Goal: Answer question/provide support: Share knowledge or assist other users

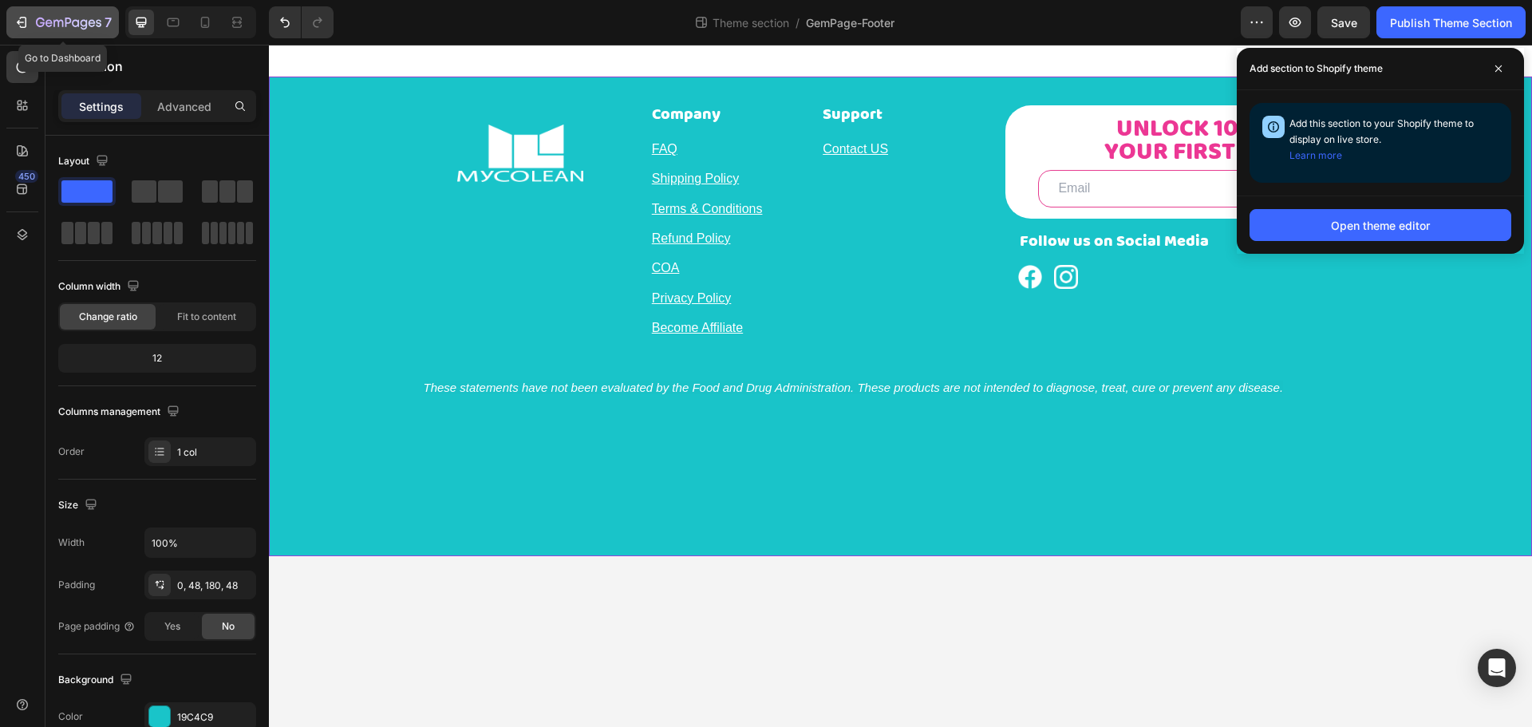
click at [52, 17] on icon "button" at bounding box center [68, 24] width 65 height 14
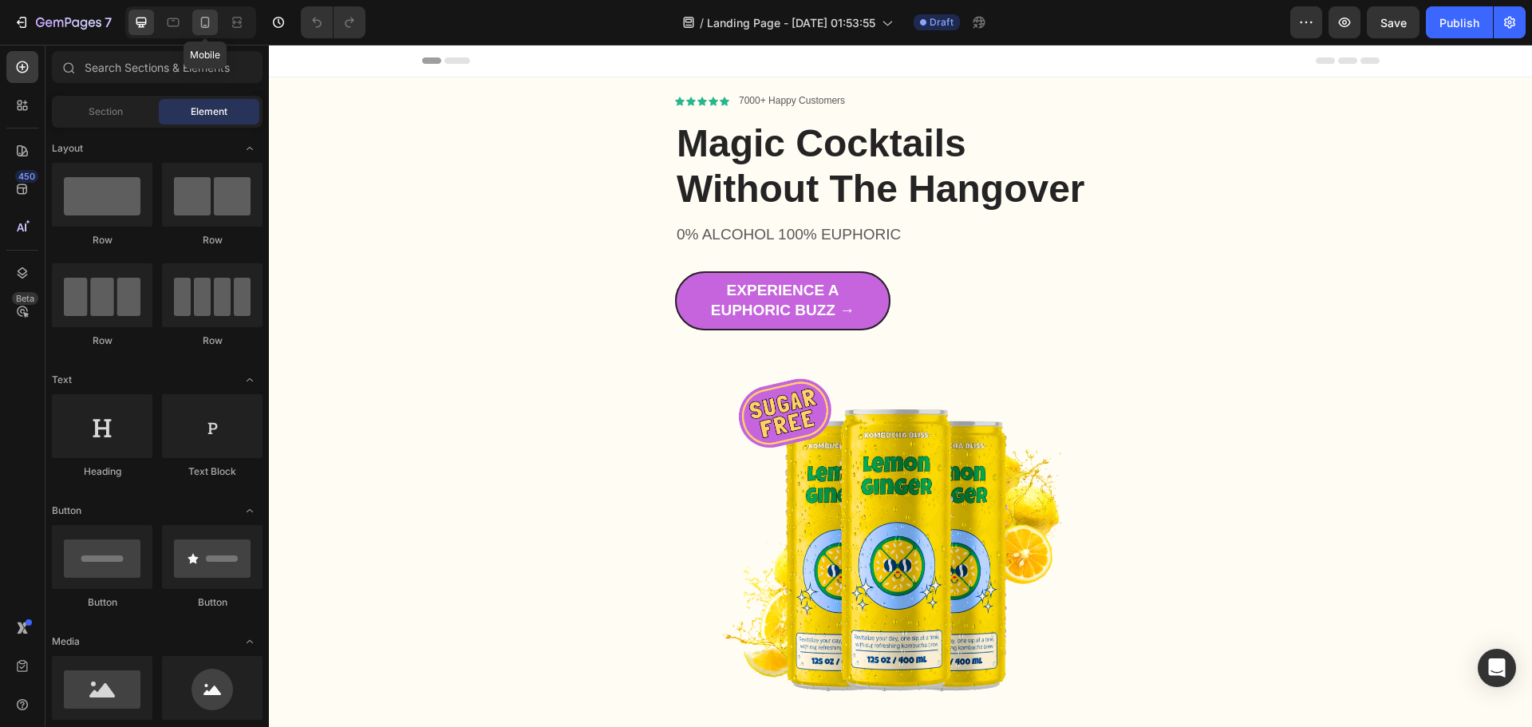
click at [209, 22] on icon at bounding box center [205, 22] width 9 height 11
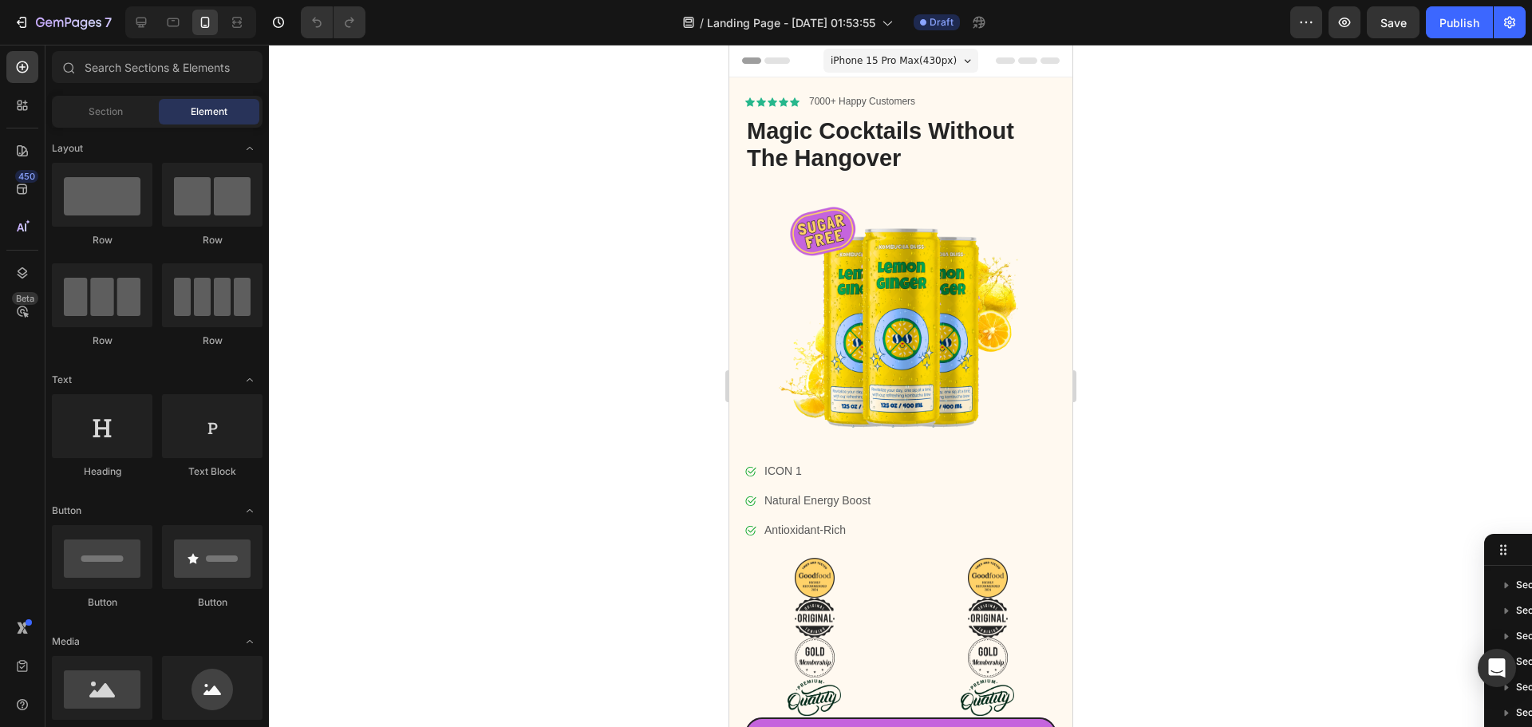
drag, startPoint x: 481, startPoint y: 373, endPoint x: 696, endPoint y: 684, distance: 377.4
click at [481, 373] on div at bounding box center [900, 386] width 1263 height 682
click at [1351, 26] on icon "button" at bounding box center [1344, 22] width 16 height 16
click at [53, 22] on icon "button" at bounding box center [58, 23] width 10 height 7
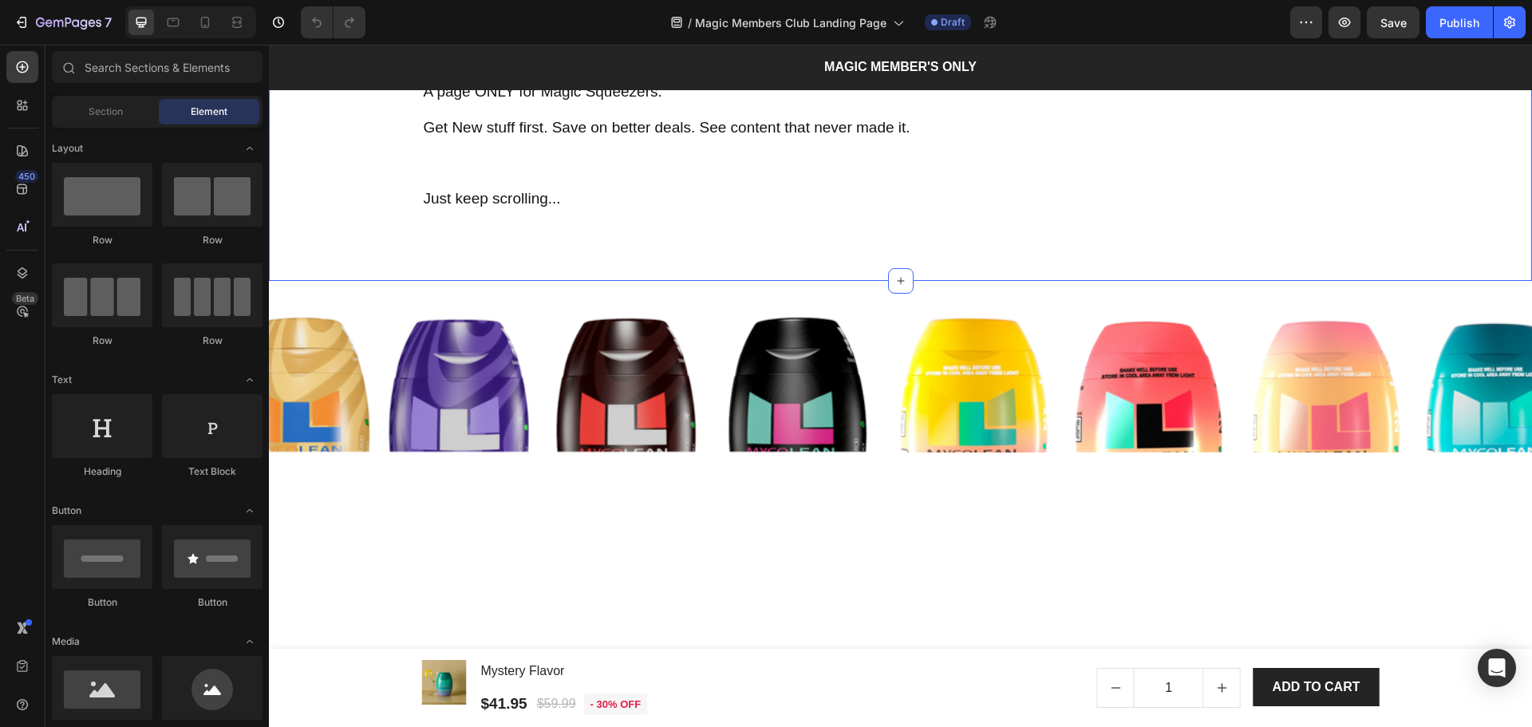
scroll to position [957, 0]
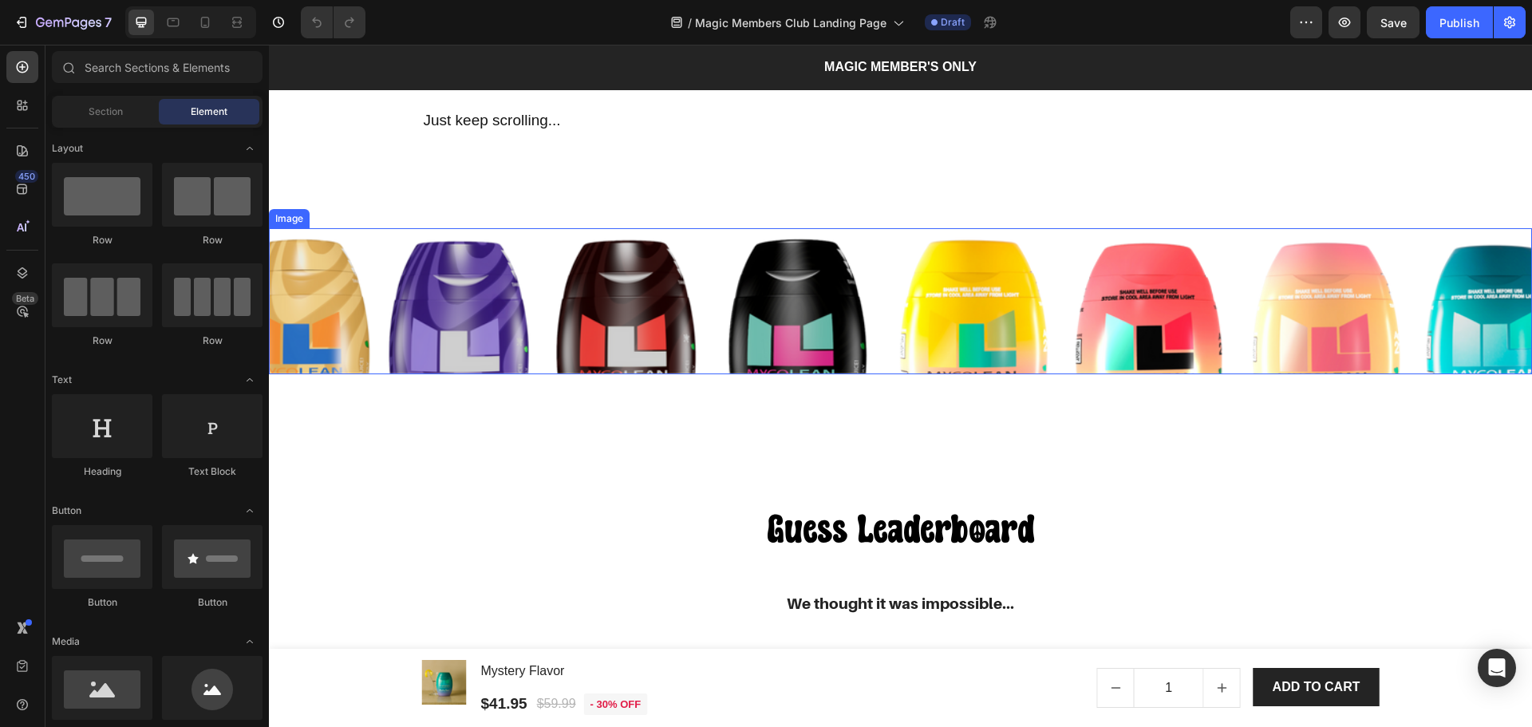
click at [867, 339] on img at bounding box center [900, 301] width 1263 height 146
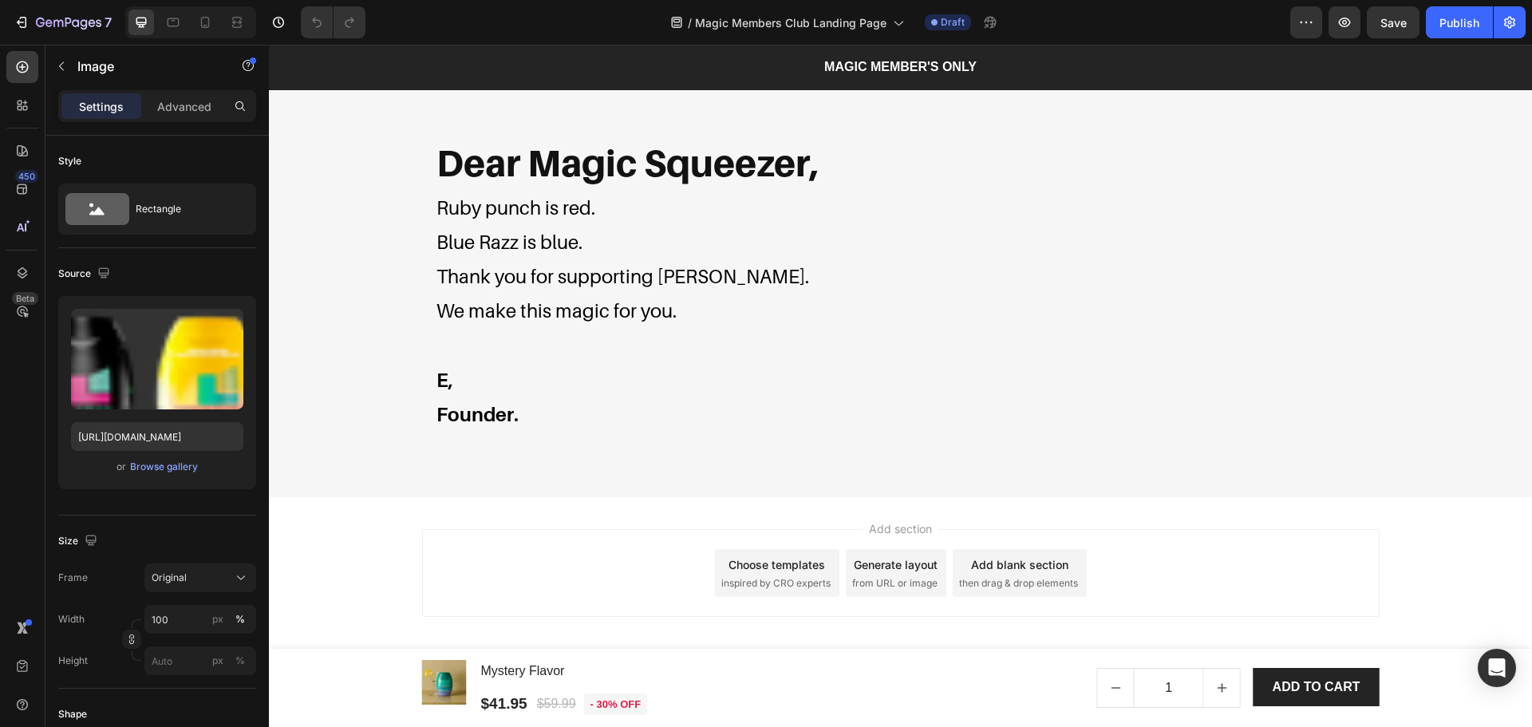
scroll to position [4155, 0]
click at [1334, 28] on button "button" at bounding box center [1344, 22] width 32 height 32
click at [1344, 21] on icon "button" at bounding box center [1345, 23] width 12 height 10
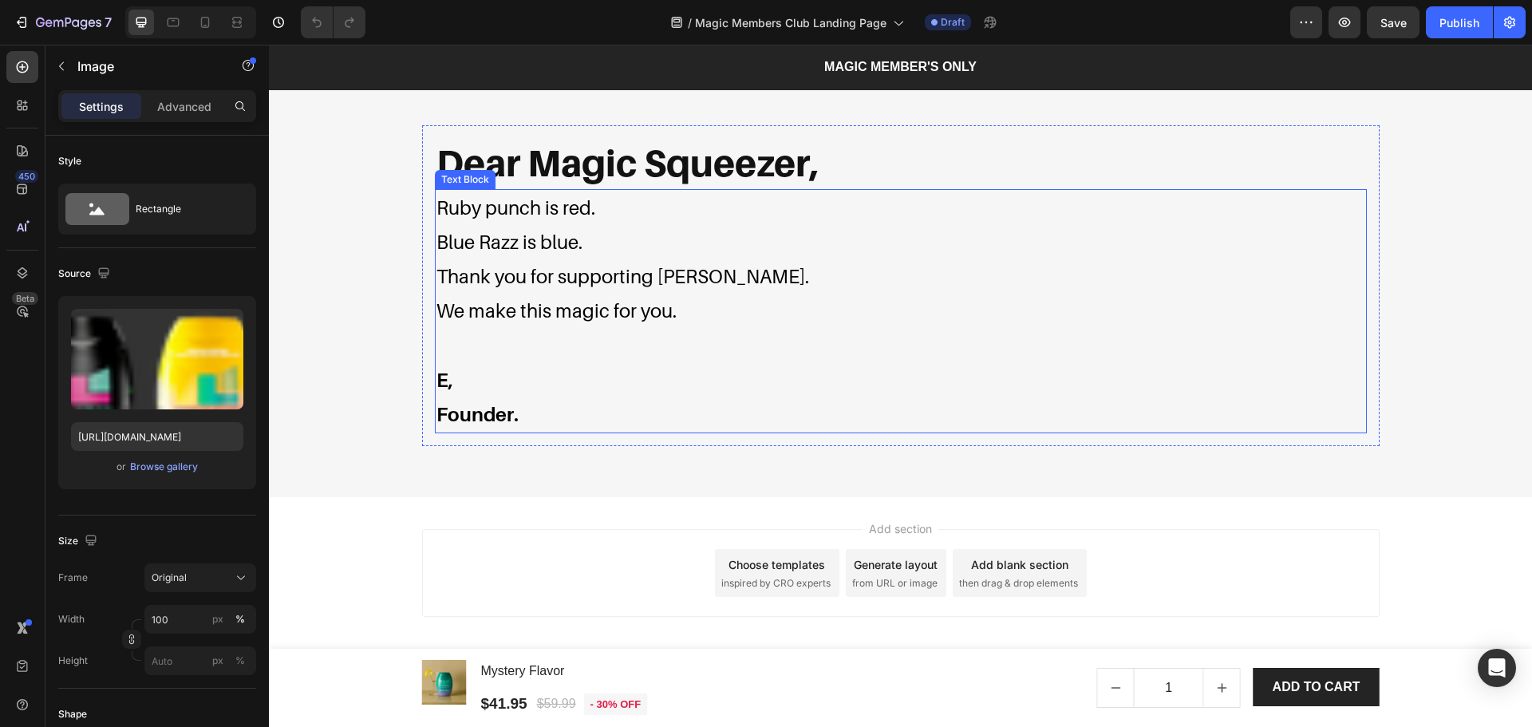
click at [523, 278] on span "Thank you for supporting Mycolean." at bounding box center [622, 276] width 373 height 23
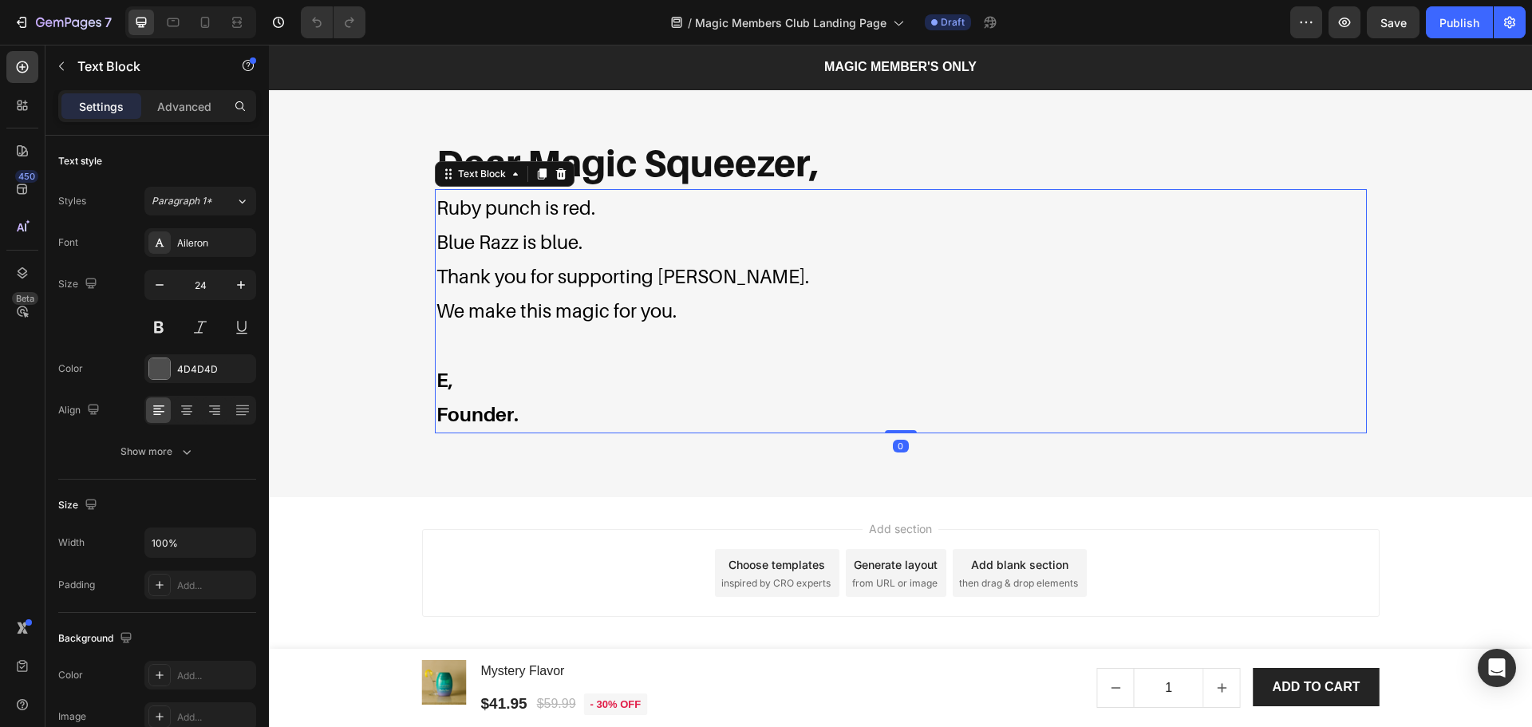
click at [561, 287] on span "Thank you for supporting Mycolean." at bounding box center [622, 276] width 373 height 23
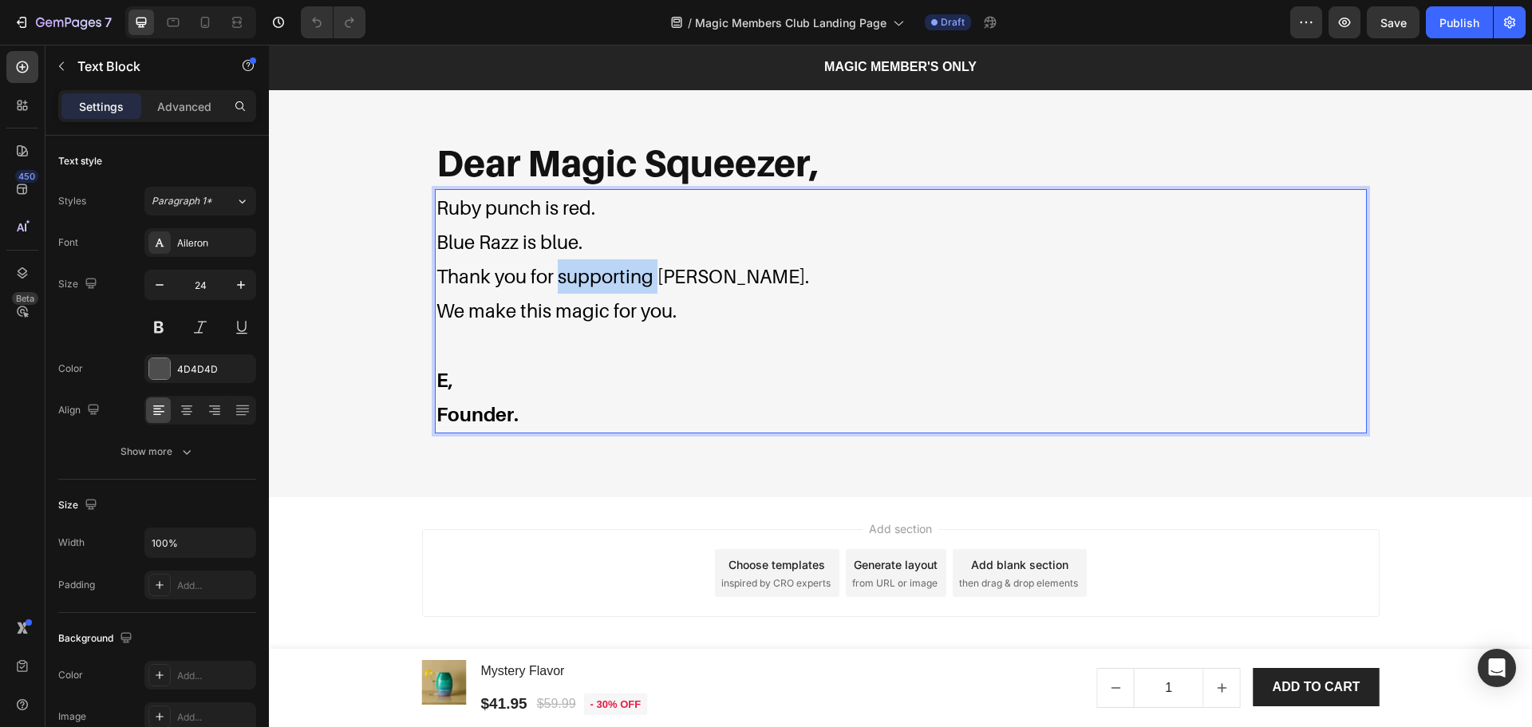
click at [561, 287] on span "Thank you for supporting Mycolean." at bounding box center [622, 276] width 373 height 23
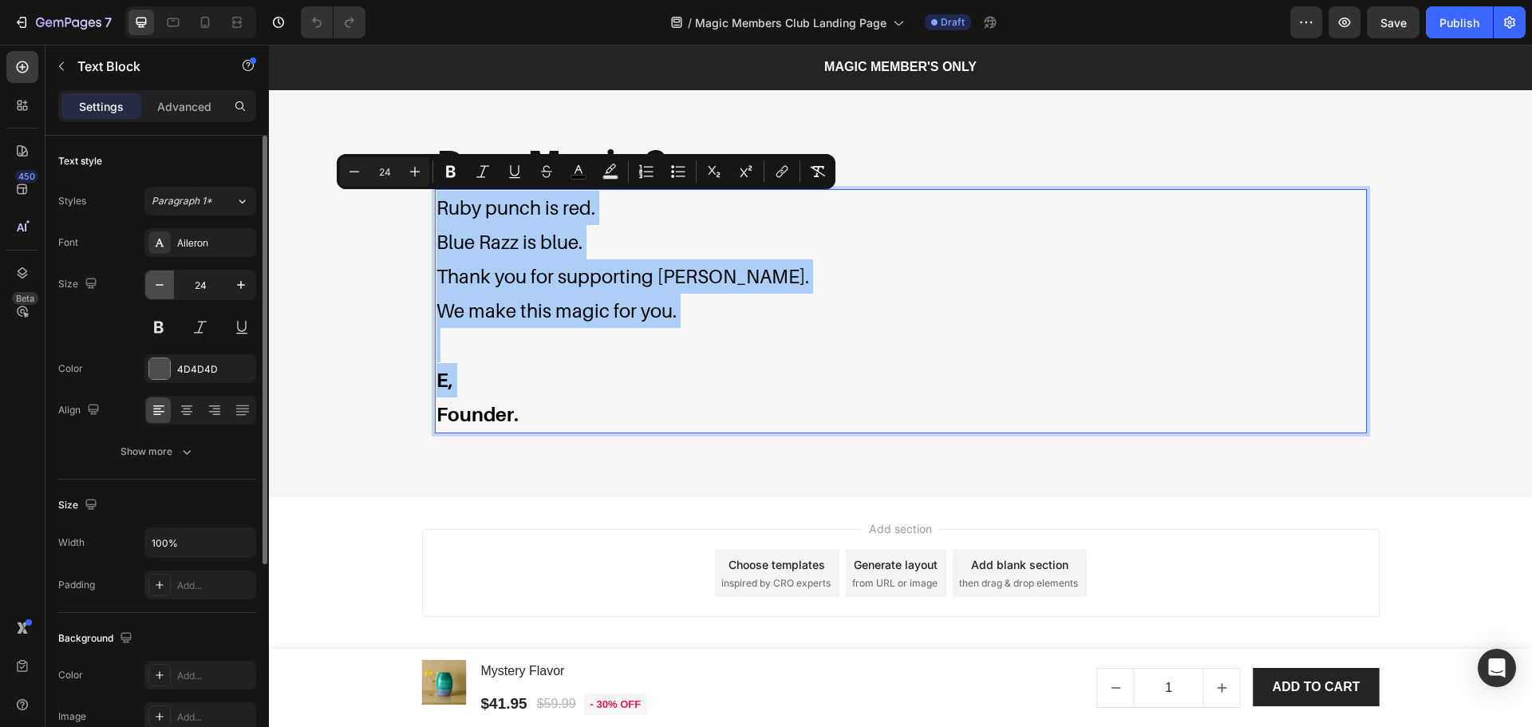
click at [164, 288] on icon "button" at bounding box center [160, 285] width 16 height 16
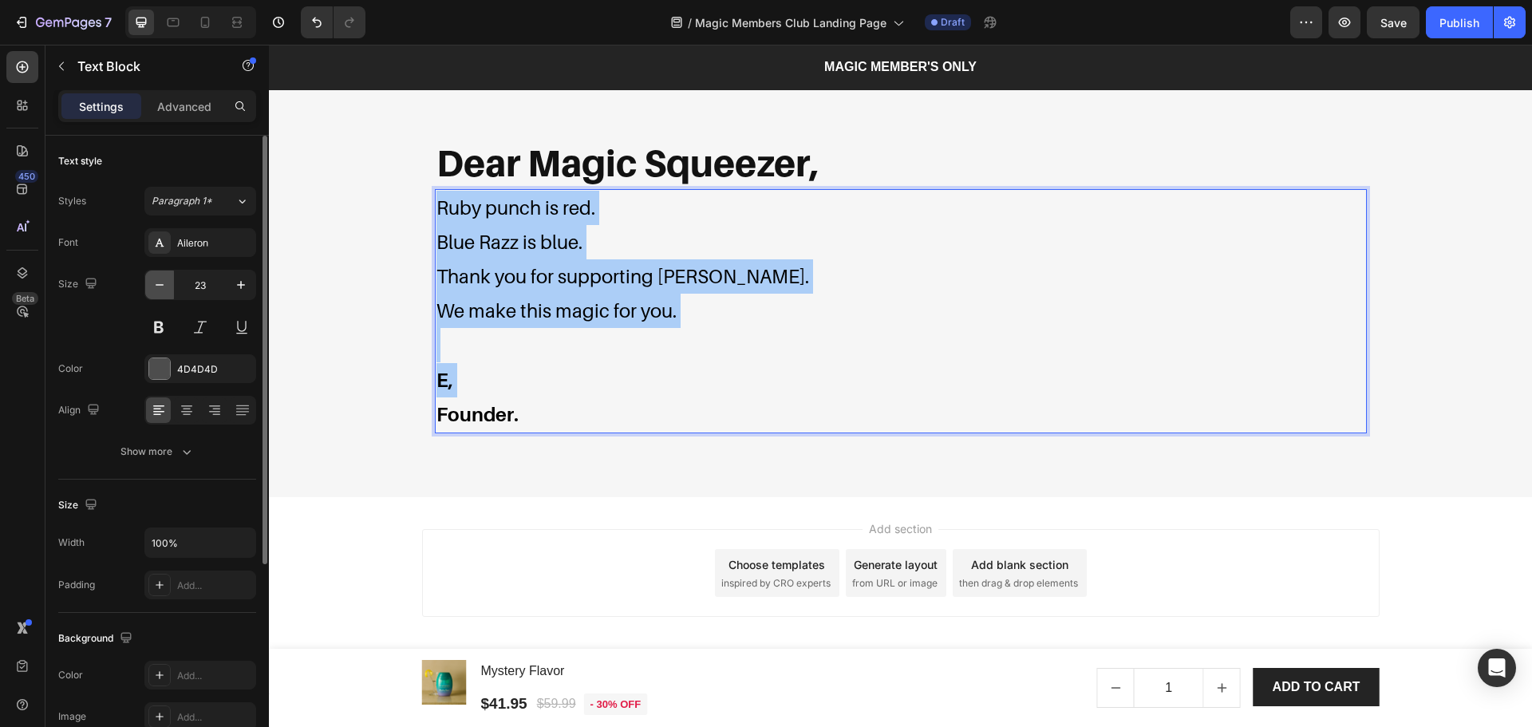
scroll to position [4144, 0]
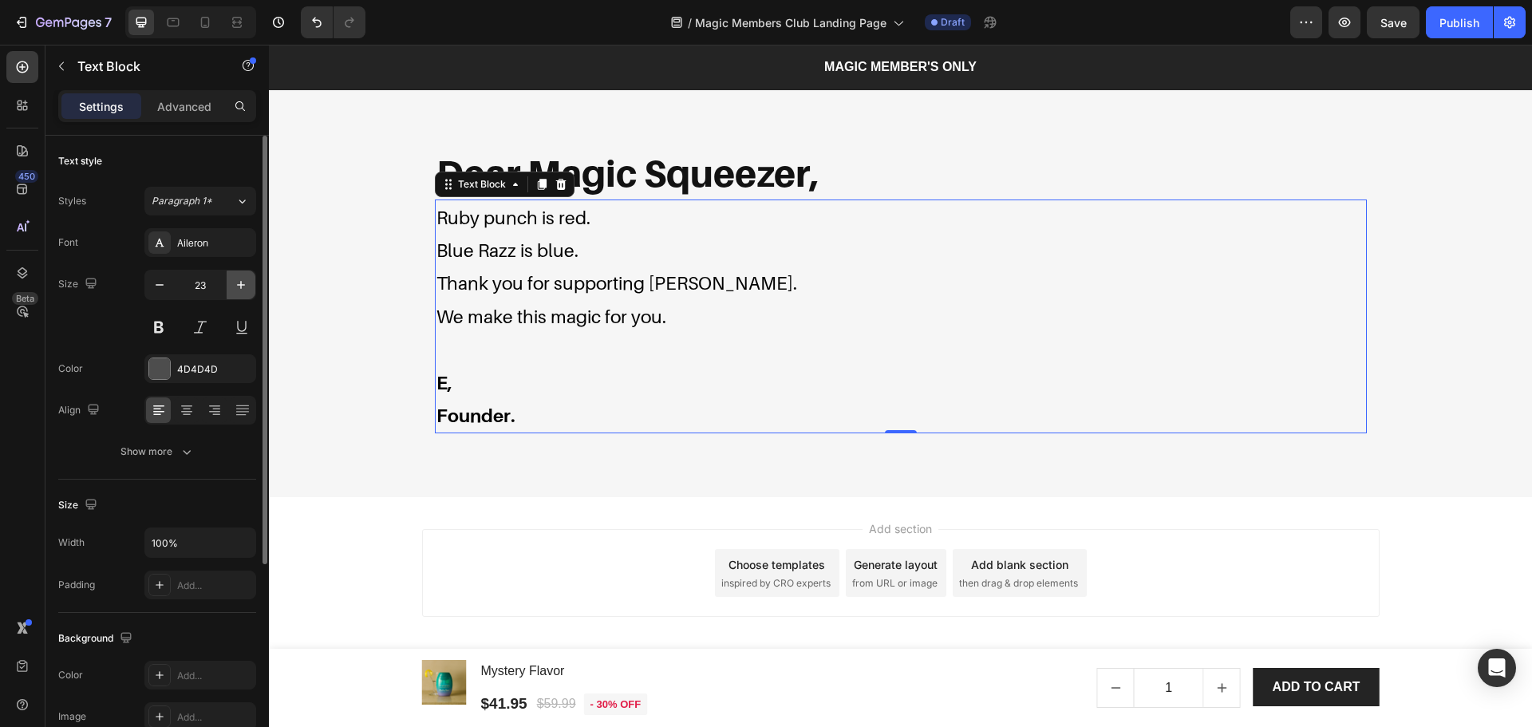
click at [237, 290] on icon "button" at bounding box center [241, 285] width 16 height 16
type input "24"
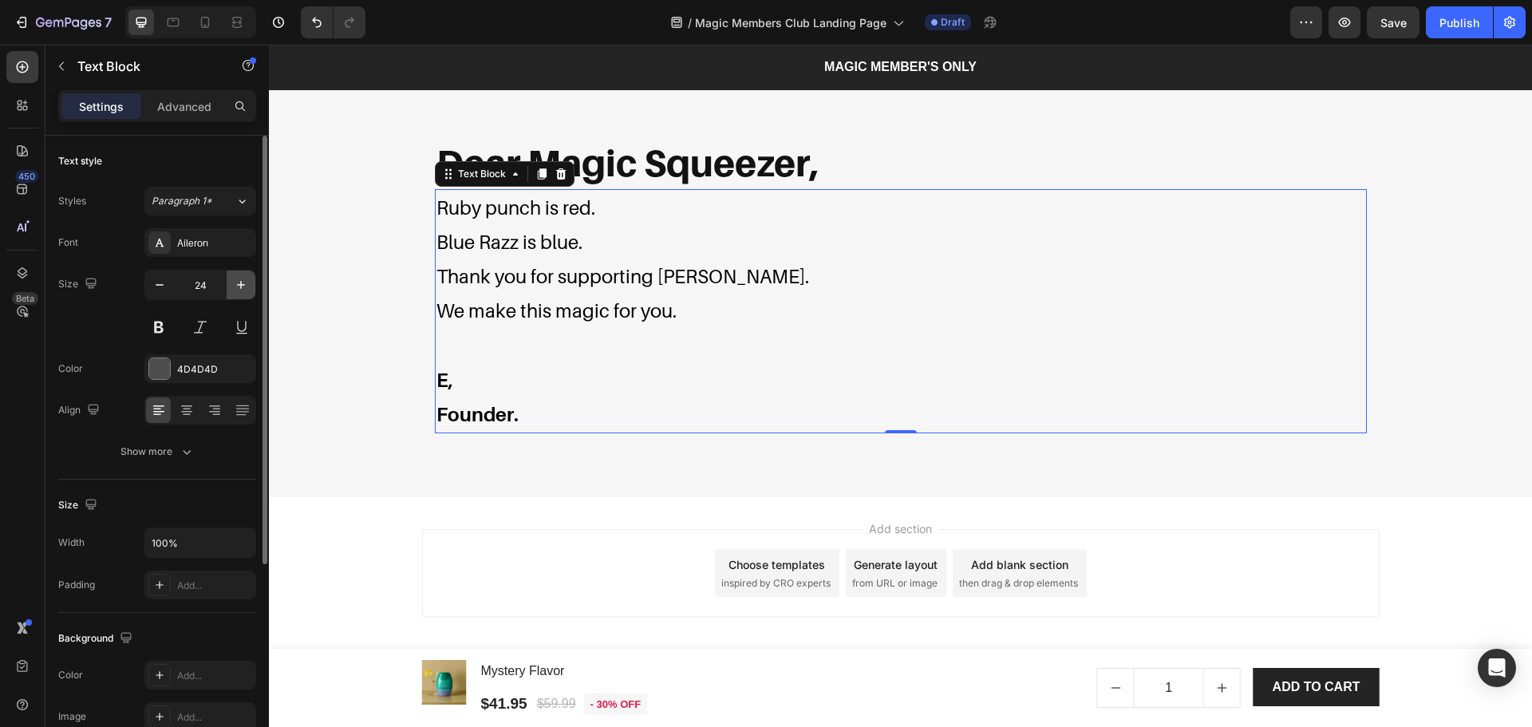
scroll to position [4155, 0]
click at [551, 282] on span "Thank you for supporting Mycolean." at bounding box center [622, 276] width 373 height 23
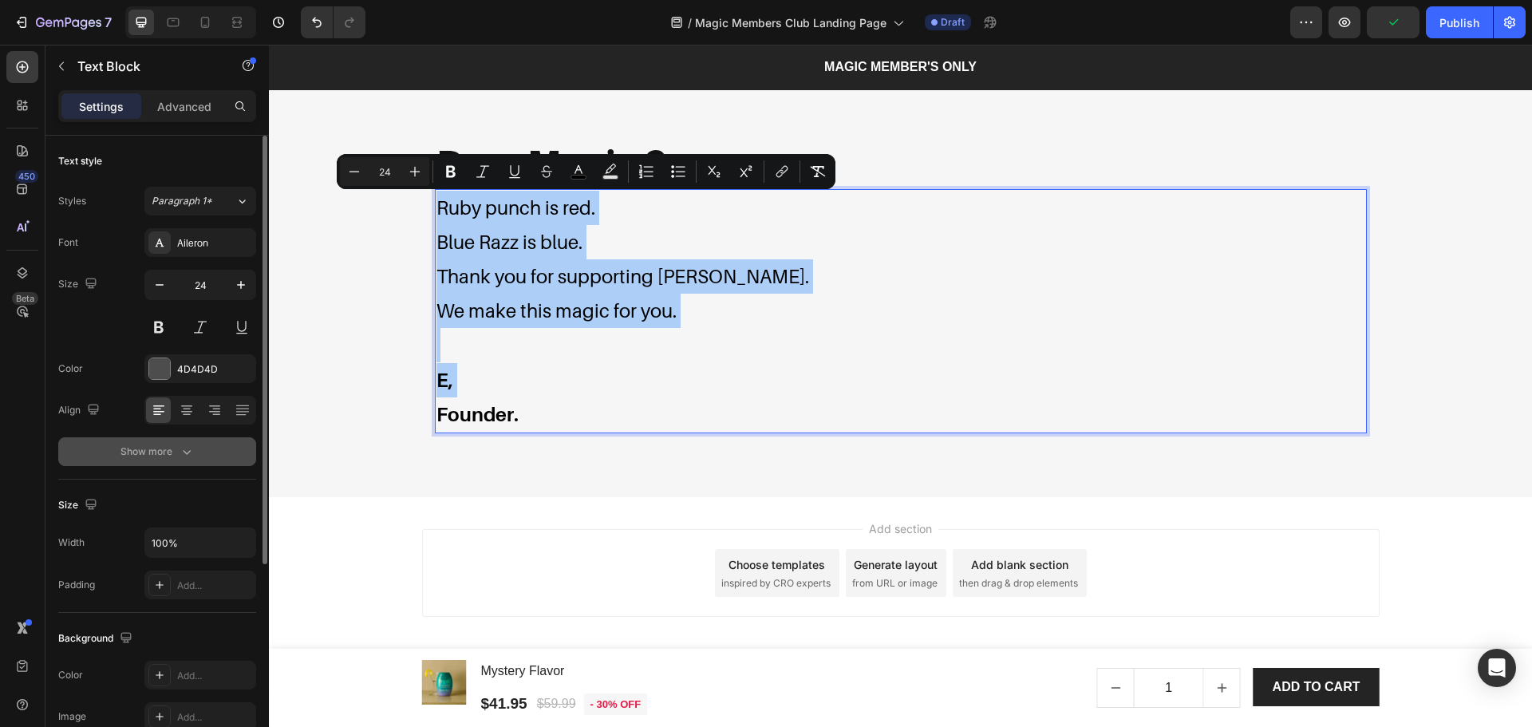
click at [169, 459] on div "Show more" at bounding box center [157, 452] width 74 height 16
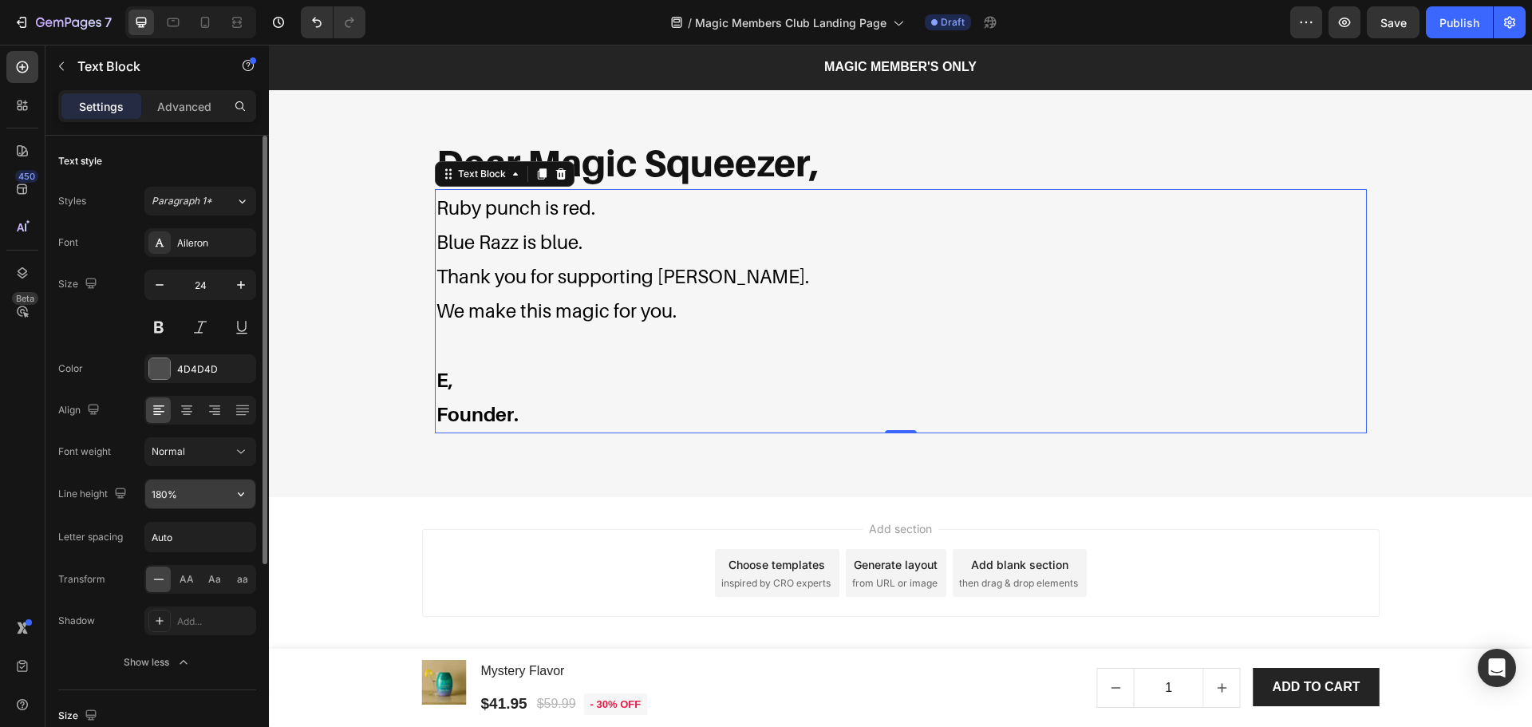
click at [203, 495] on input "180%" at bounding box center [200, 494] width 110 height 29
click at [242, 495] on icon "button" at bounding box center [241, 494] width 6 height 4
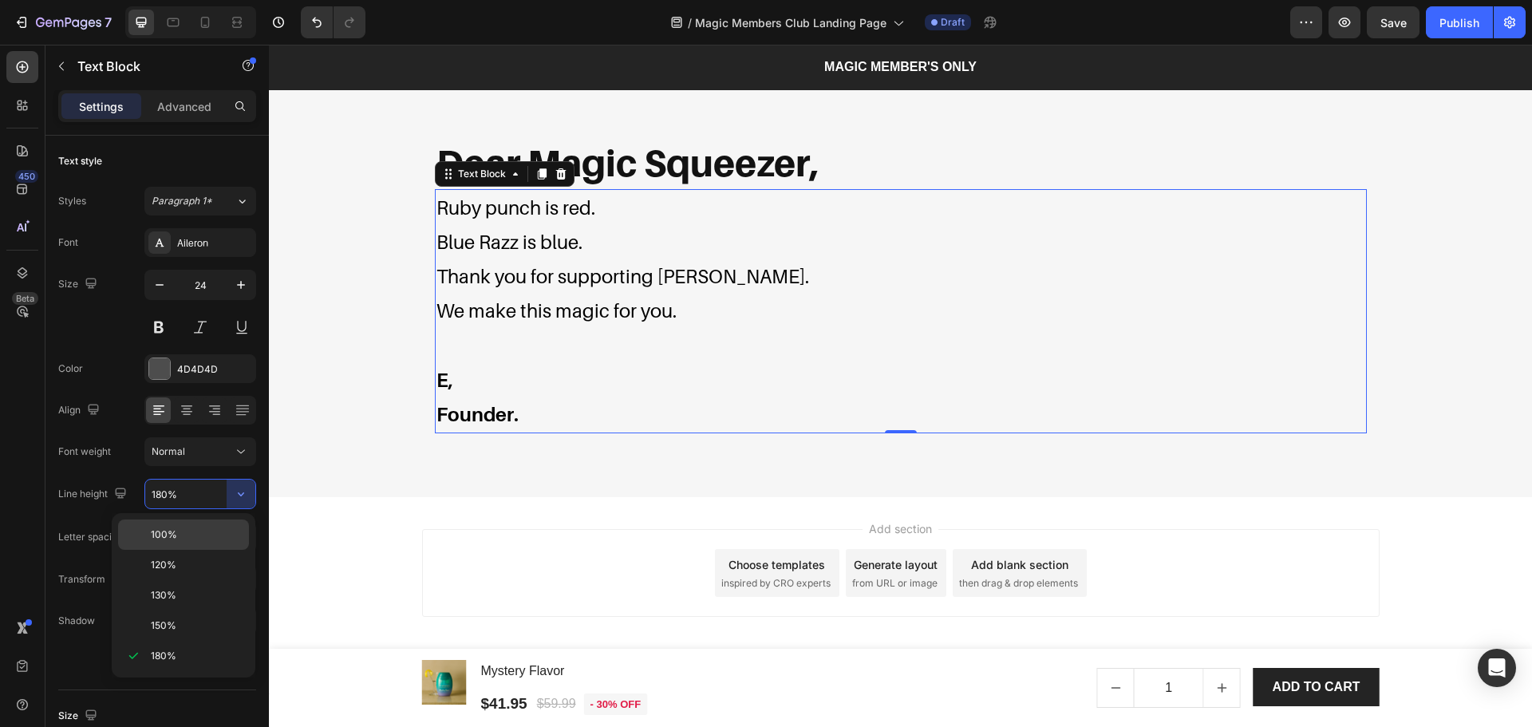
click at [201, 528] on p "100%" at bounding box center [196, 534] width 91 height 14
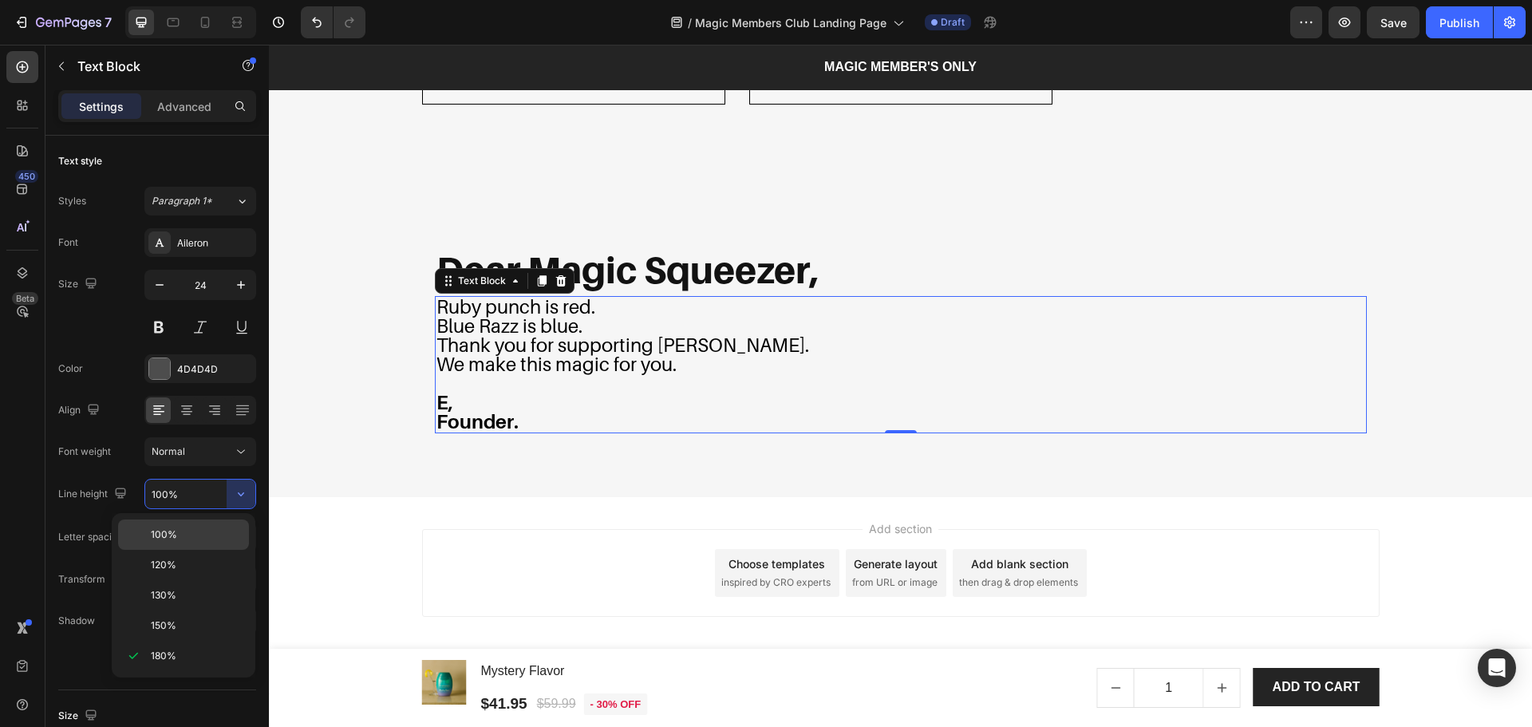
scroll to position [4048, 0]
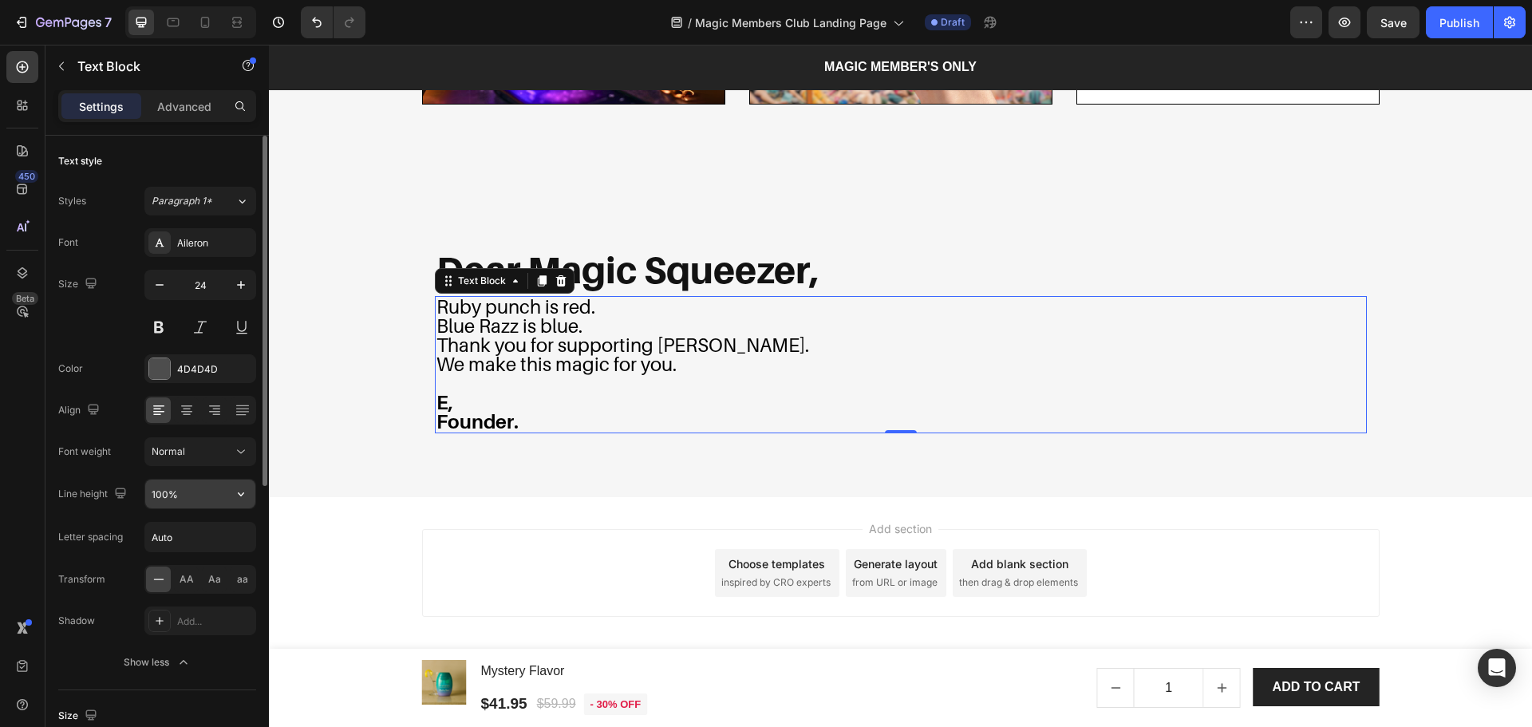
click at [235, 491] on icon "button" at bounding box center [241, 494] width 16 height 16
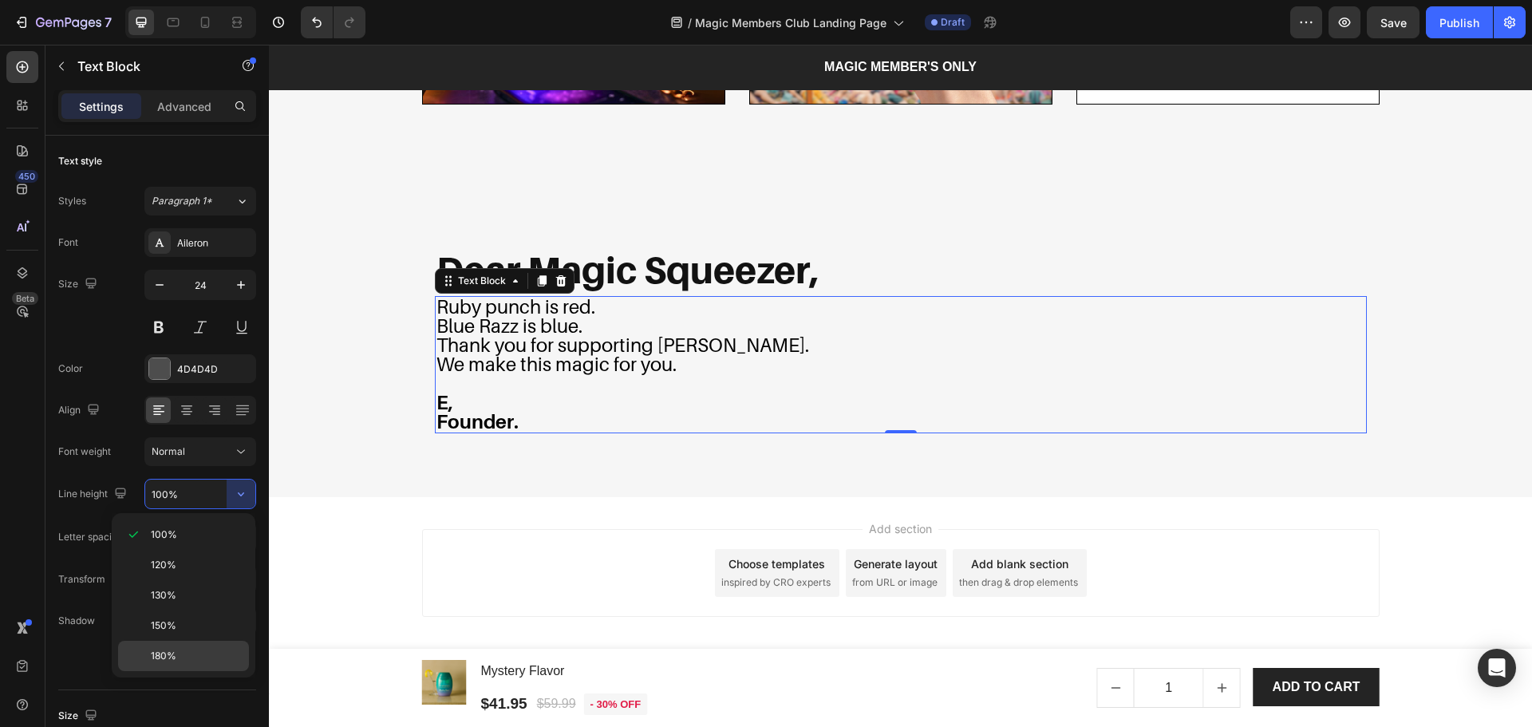
drag, startPoint x: 180, startPoint y: 658, endPoint x: 261, endPoint y: 472, distance: 203.7
click at [180, 658] on p "180%" at bounding box center [196, 656] width 91 height 14
type input "180%"
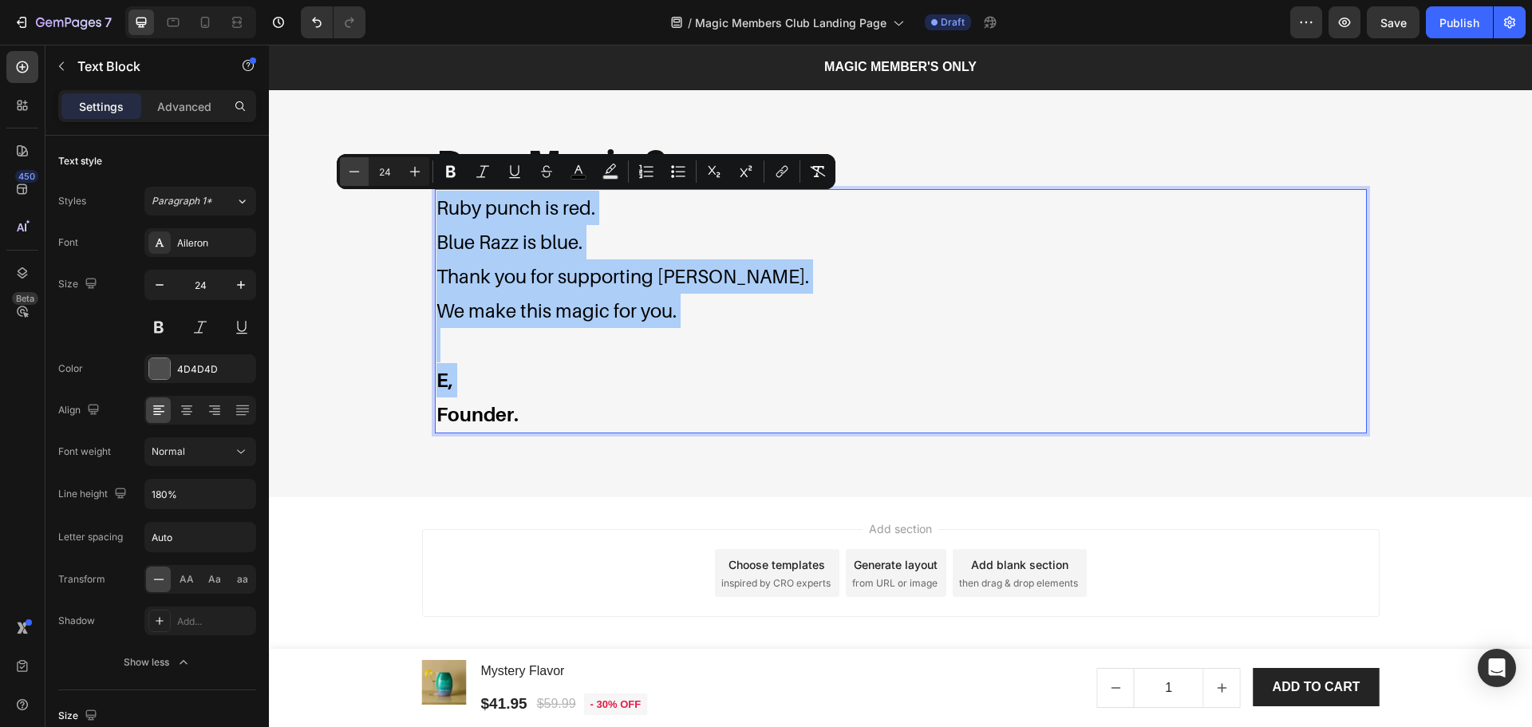
click at [354, 169] on icon "Editor contextual toolbar" at bounding box center [354, 172] width 16 height 16
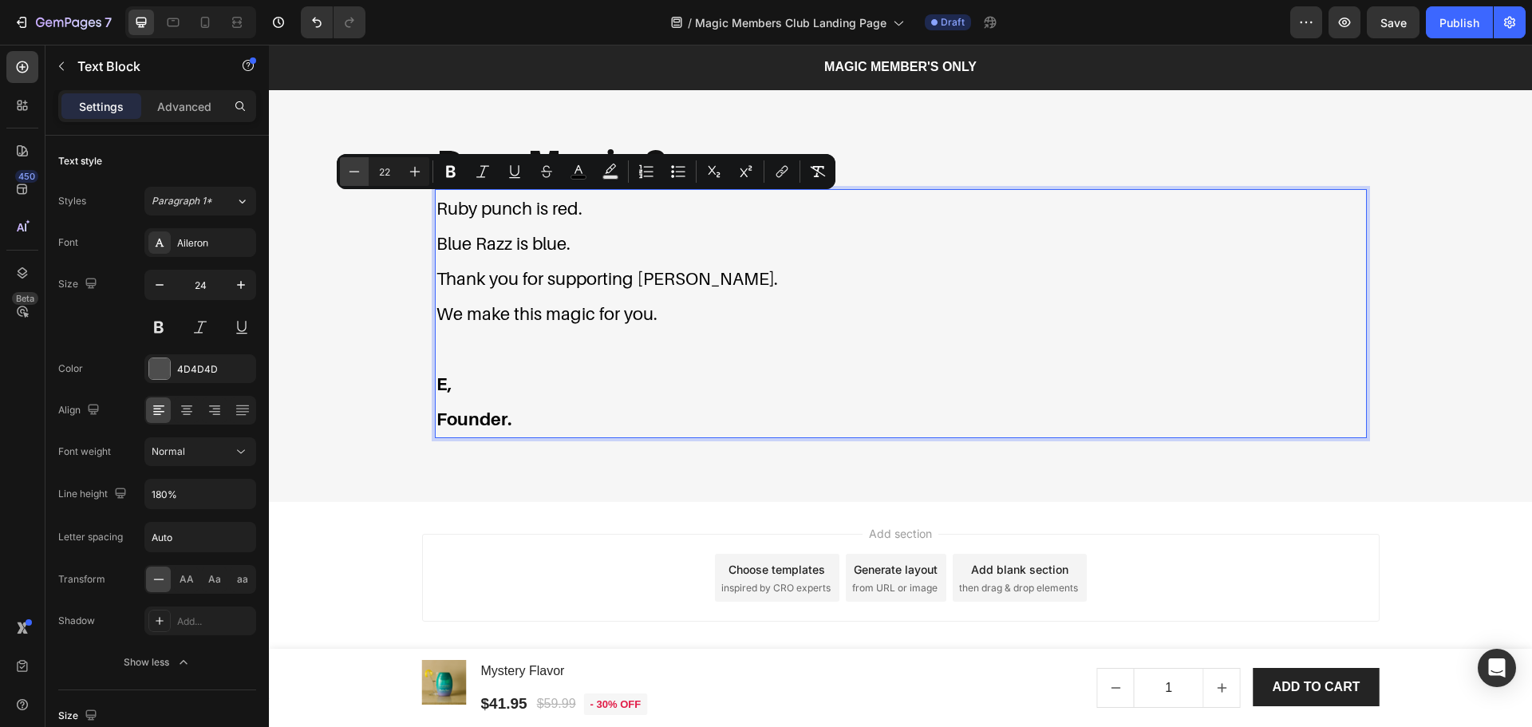
click at [354, 169] on icon "Editor contextual toolbar" at bounding box center [354, 172] width 16 height 16
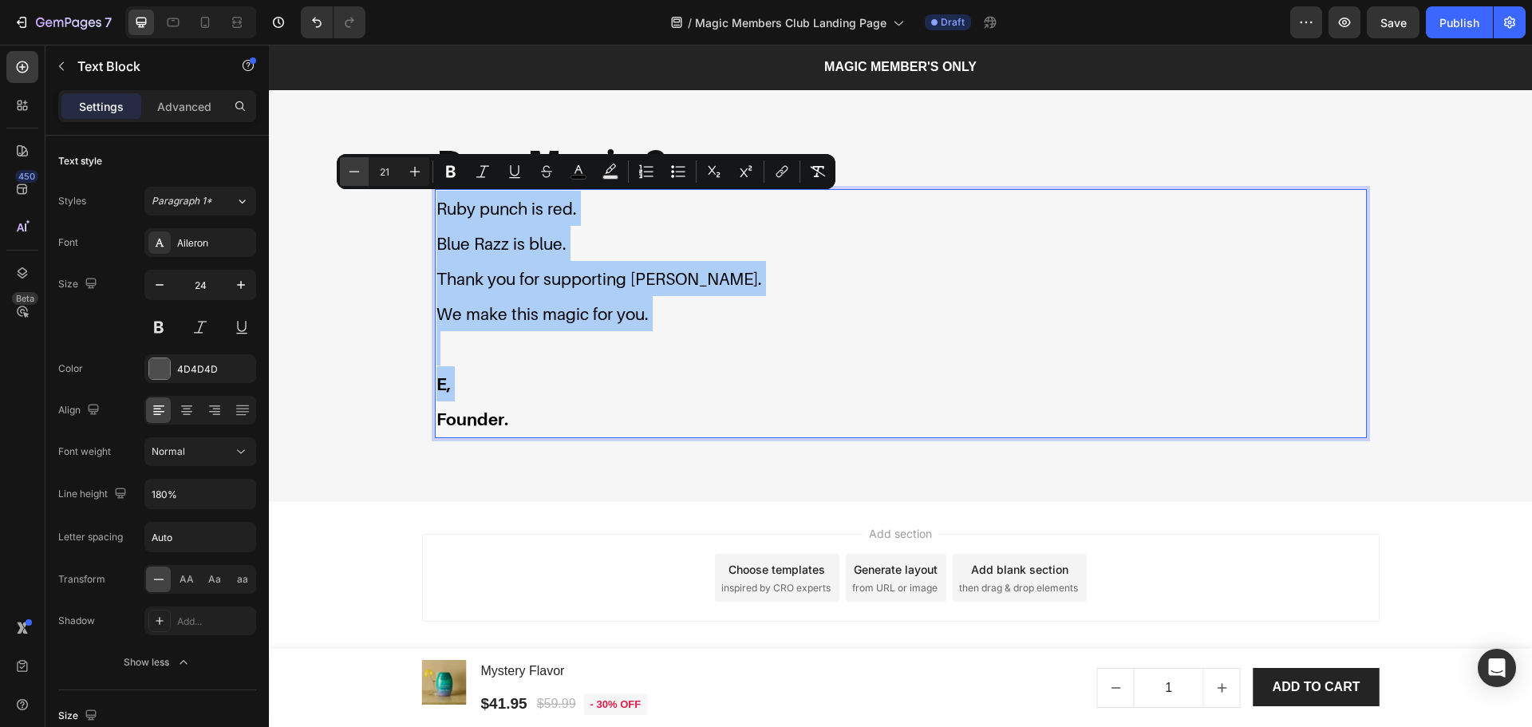
click at [354, 169] on icon "Editor contextual toolbar" at bounding box center [354, 172] width 16 height 16
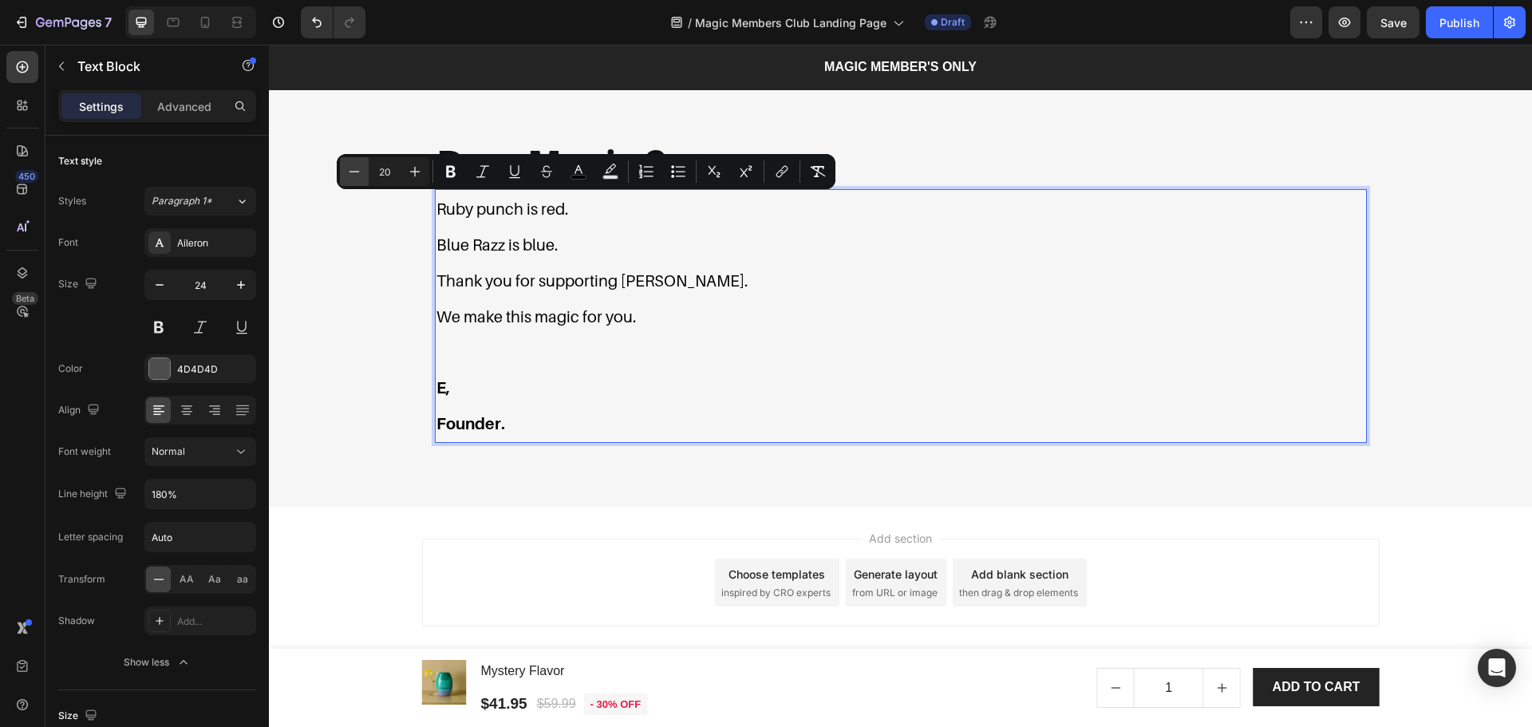
click at [354, 169] on icon "Editor contextual toolbar" at bounding box center [354, 172] width 16 height 16
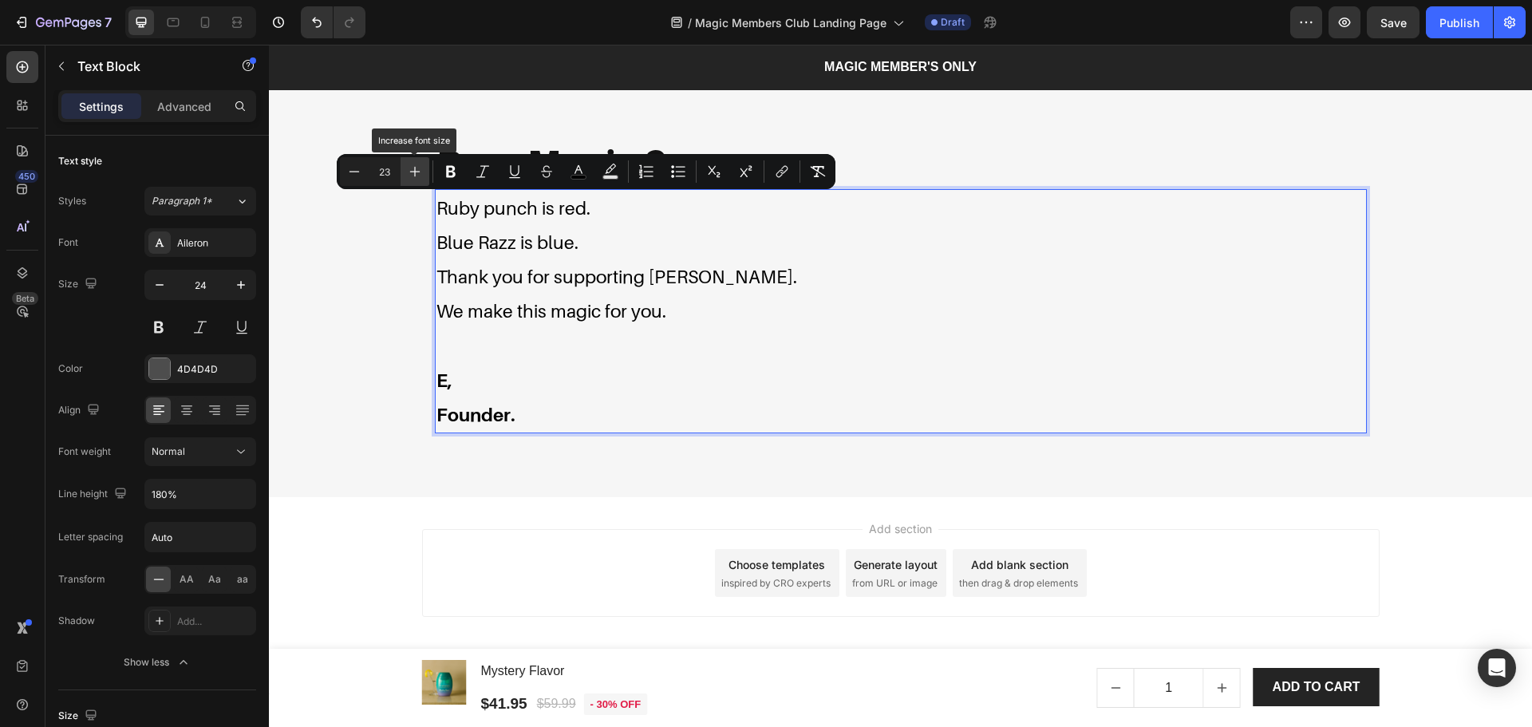
type input "24"
click at [594, 304] on span "We make this magic for you." at bounding box center [556, 310] width 240 height 23
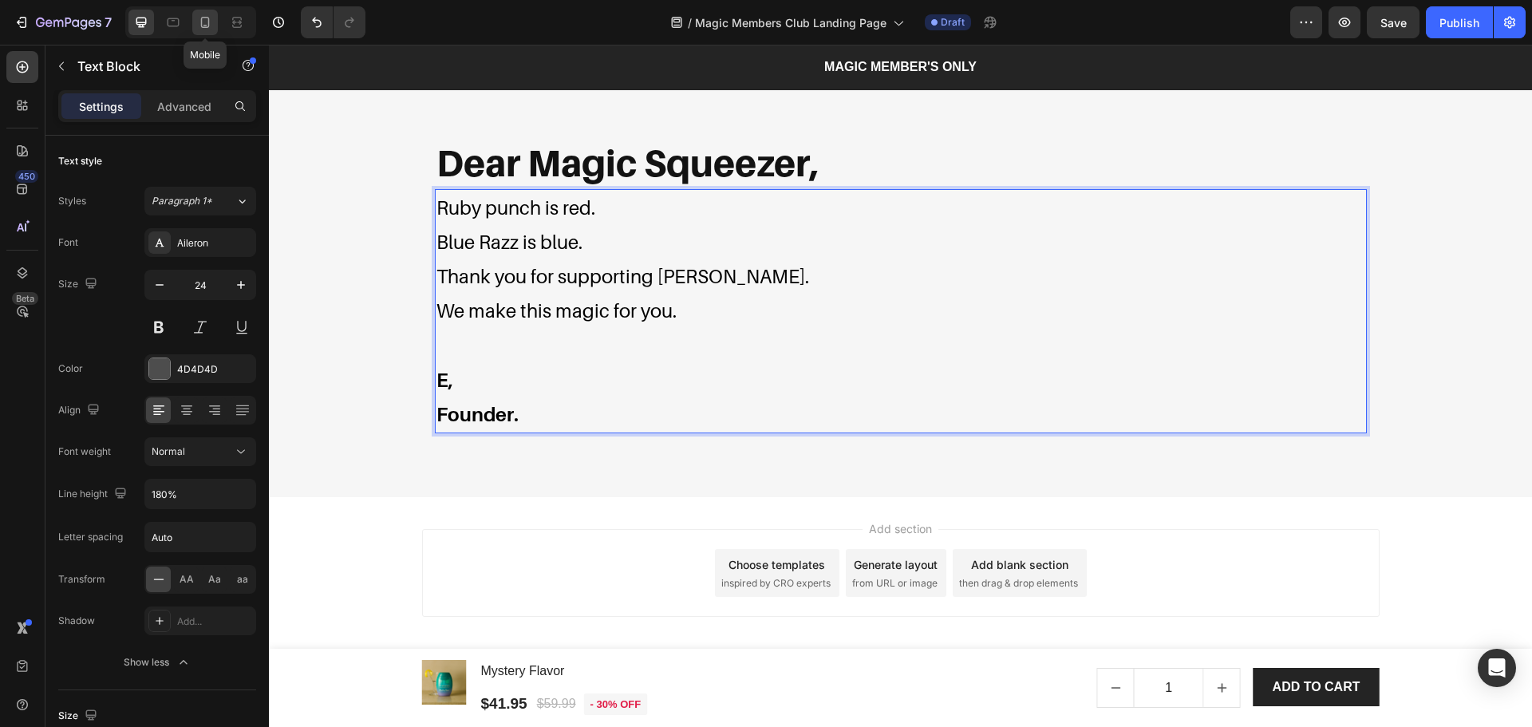
click at [210, 26] on icon at bounding box center [205, 22] width 16 height 16
type input "14"
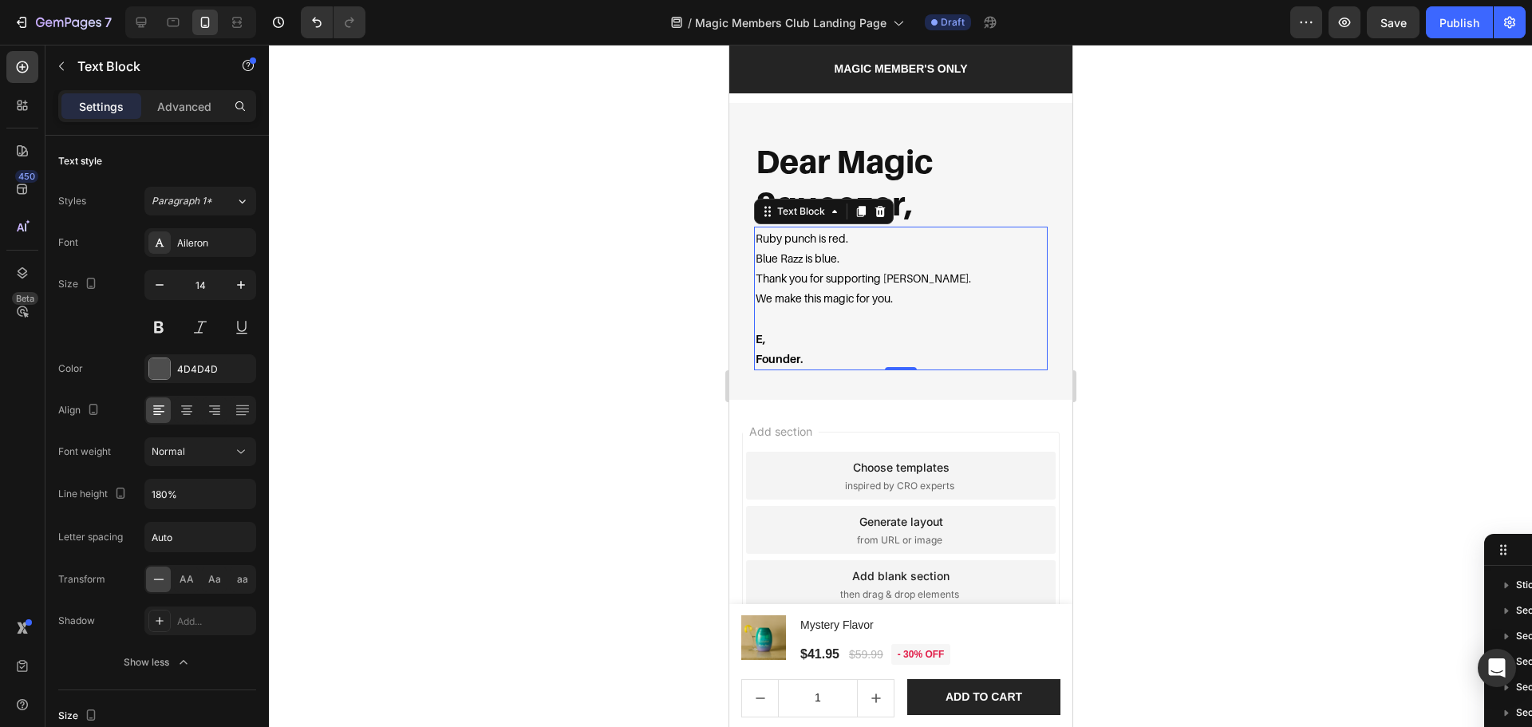
scroll to position [3957, 0]
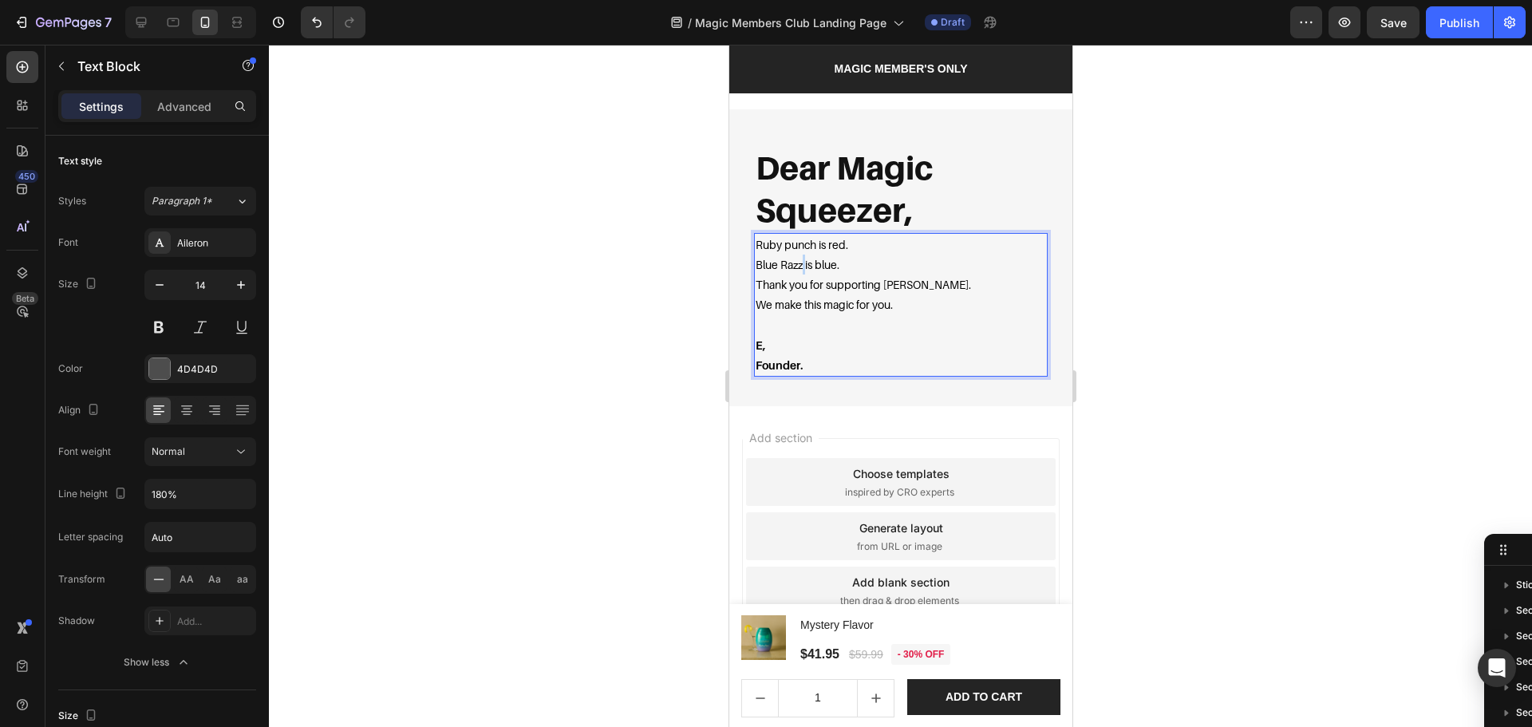
click at [800, 270] on span "Blue Razz is blue." at bounding box center [797, 265] width 84 height 14
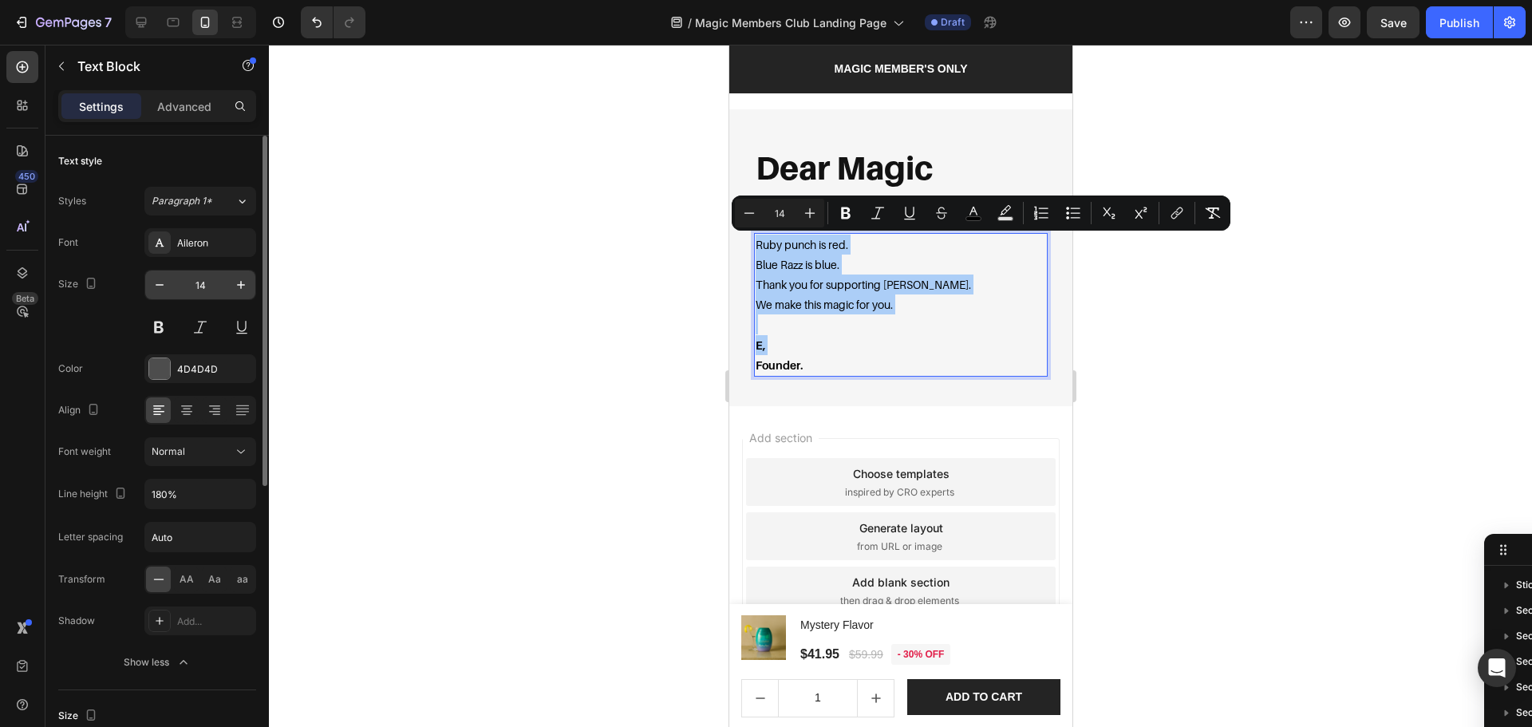
click at [197, 286] on input "14" at bounding box center [200, 284] width 53 height 29
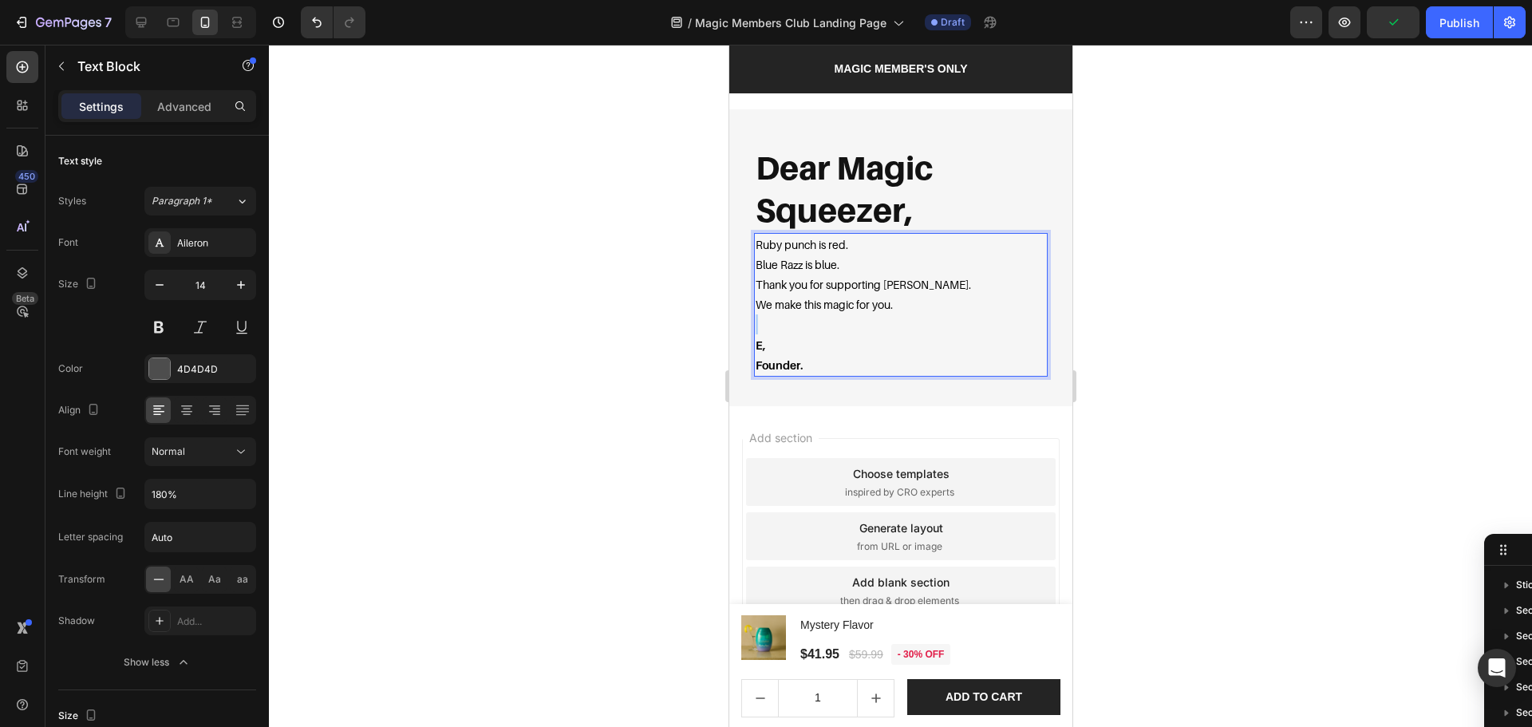
click at [798, 315] on p "Ruby punch is red. Blue Razz is blue. Thank you for supporting Mycolean. We mak…" at bounding box center [900, 305] width 290 height 140
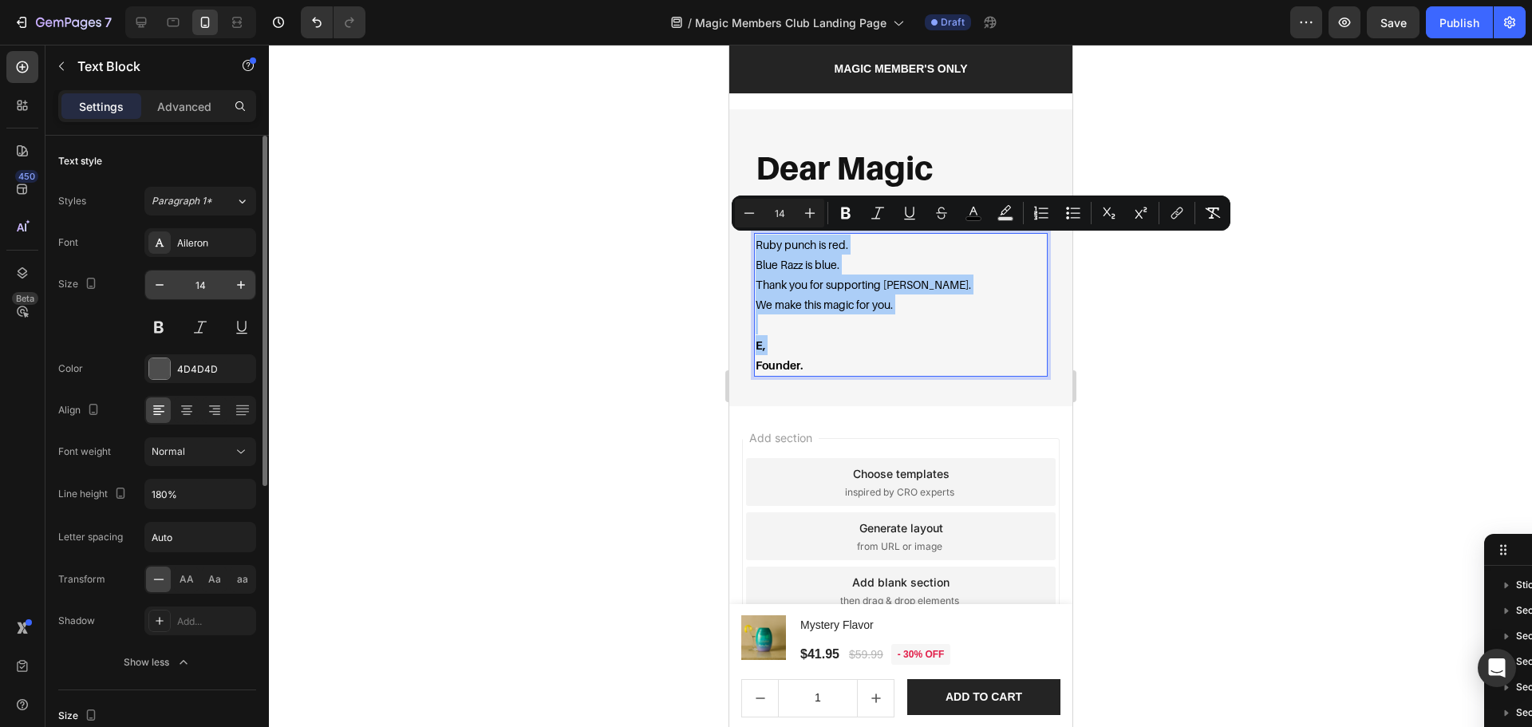
click at [200, 286] on input "14" at bounding box center [200, 284] width 53 height 29
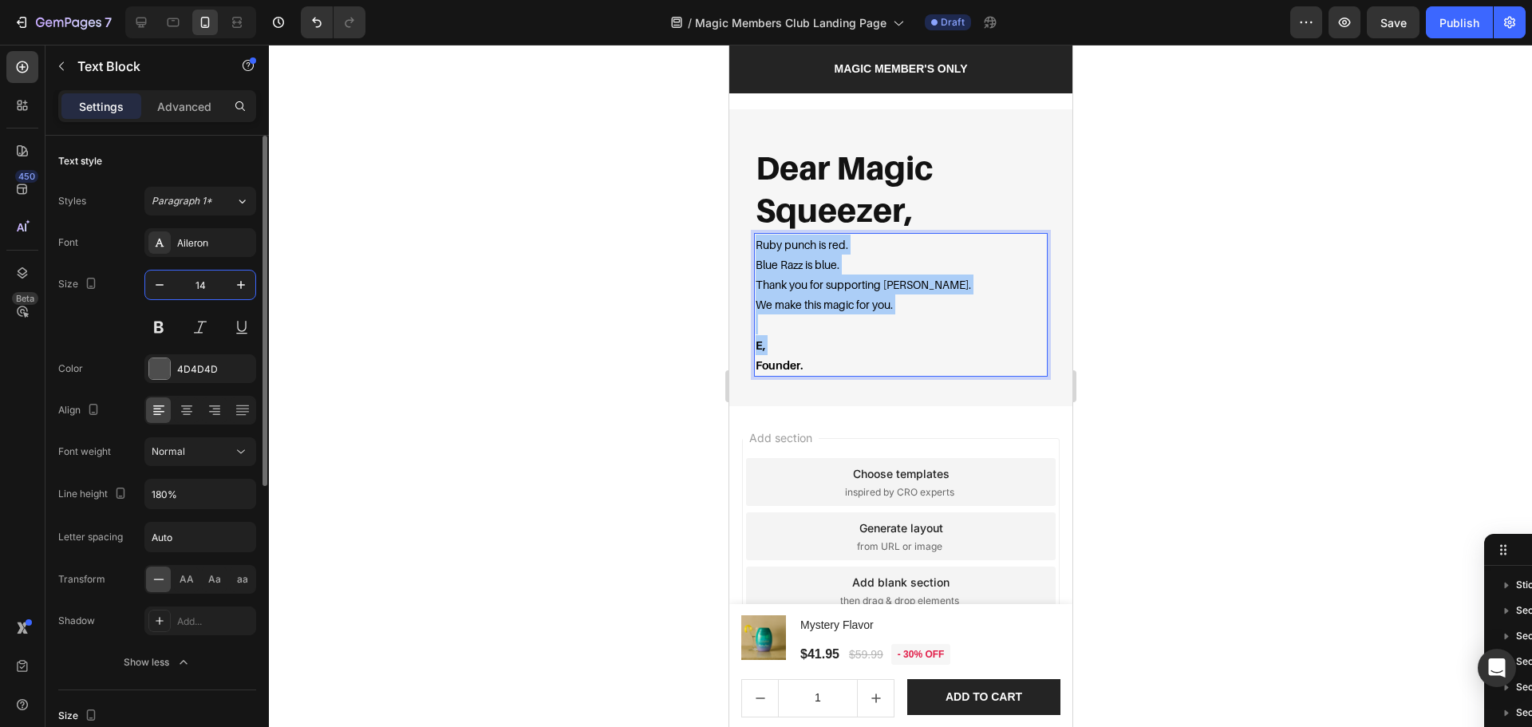
click at [200, 286] on input "14" at bounding box center [200, 284] width 53 height 29
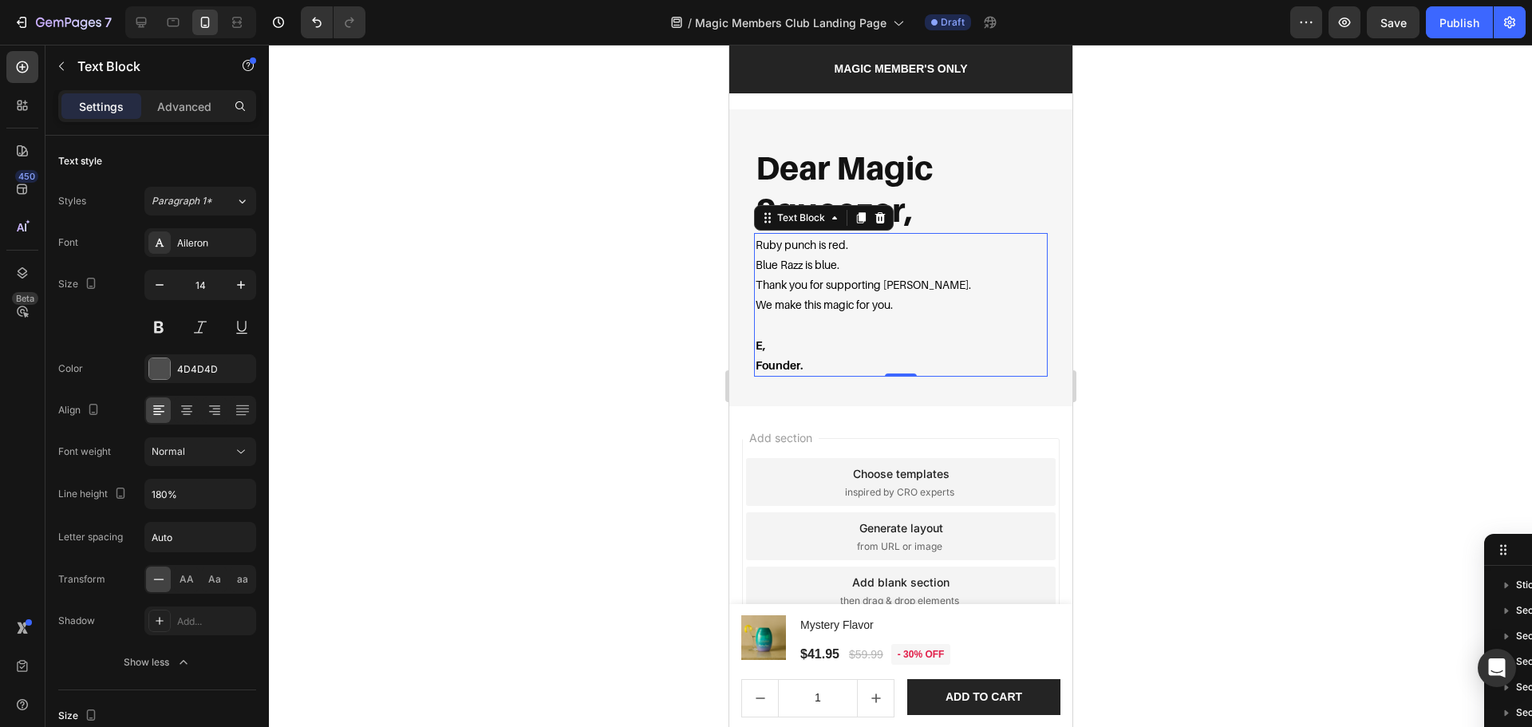
click at [1248, 377] on div at bounding box center [900, 386] width 1263 height 682
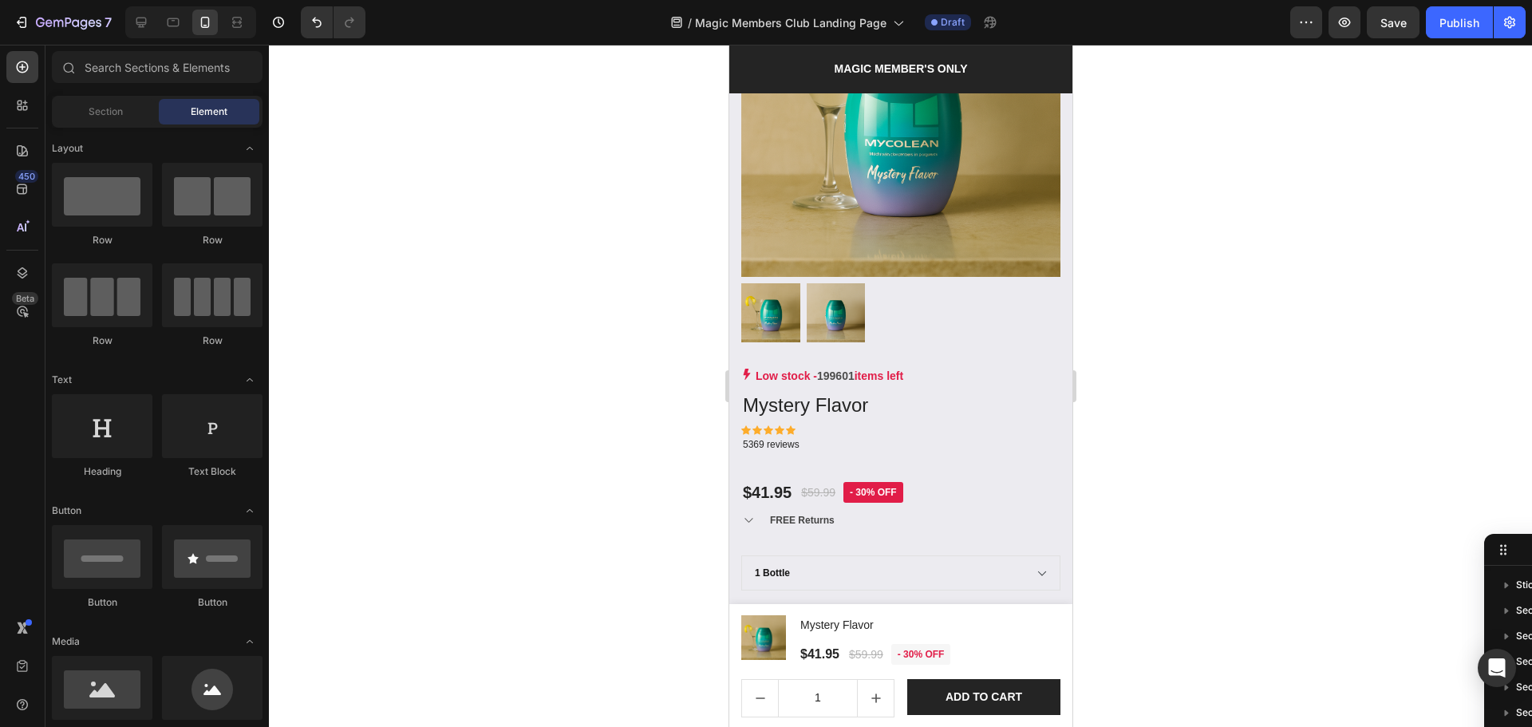
drag, startPoint x: 1064, startPoint y: 612, endPoint x: 1801, endPoint y: 382, distance: 772.2
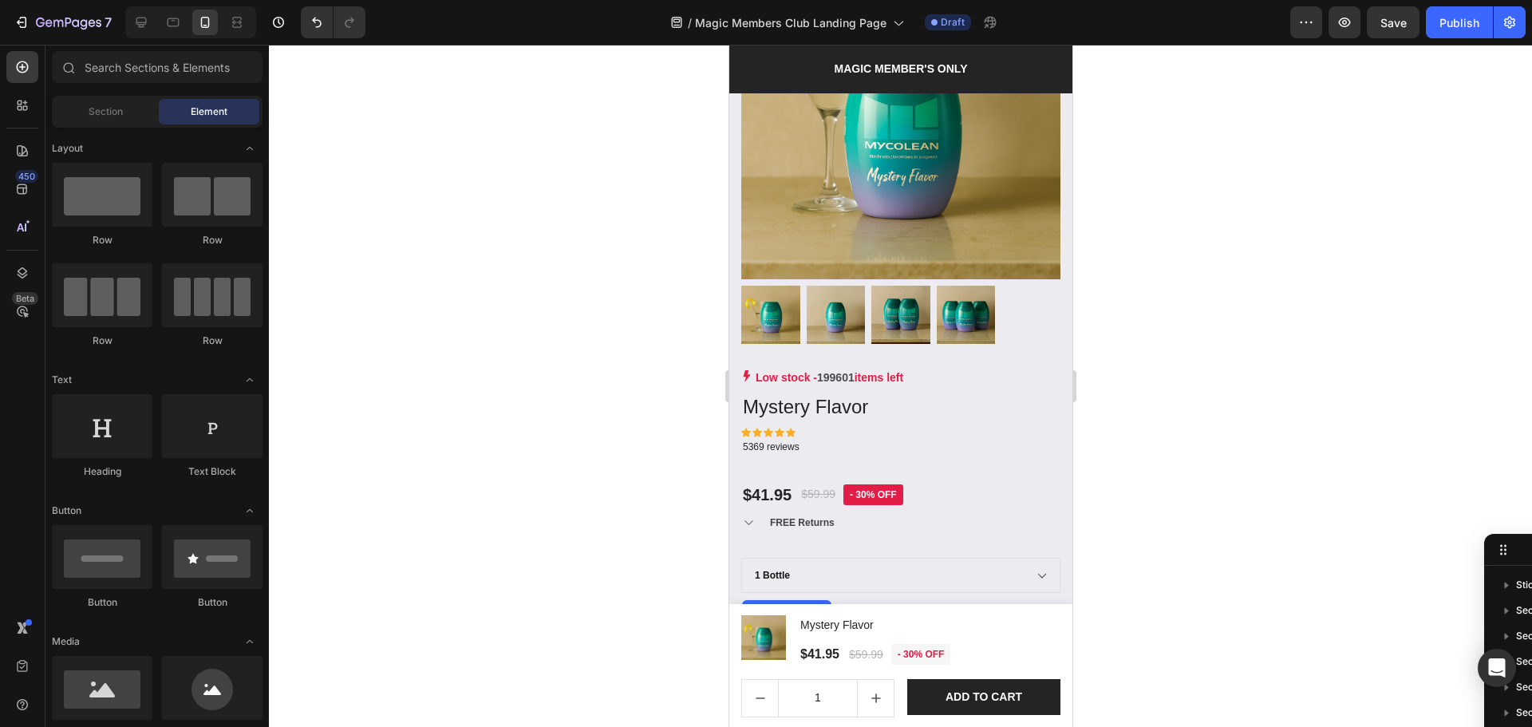
scroll to position [1342, 0]
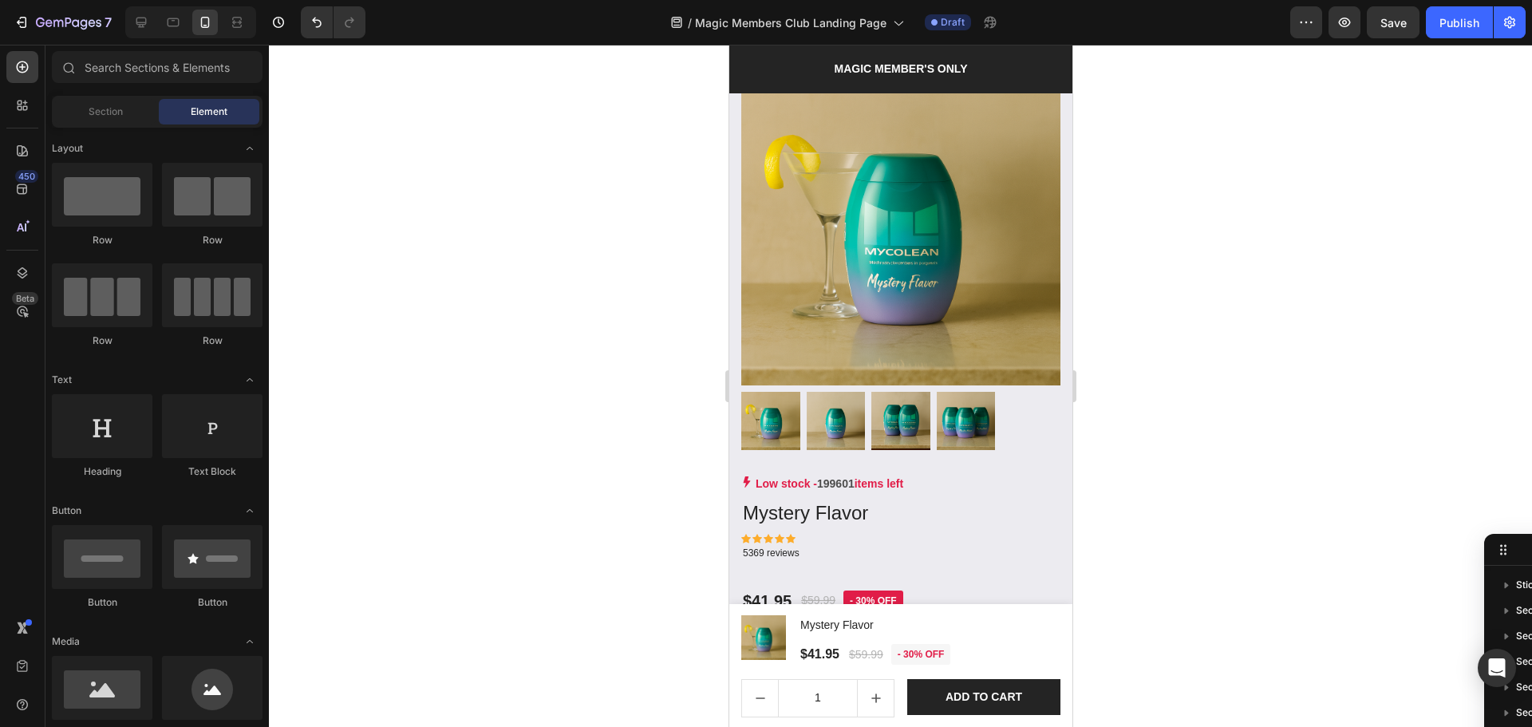
click at [1247, 495] on div at bounding box center [900, 386] width 1263 height 682
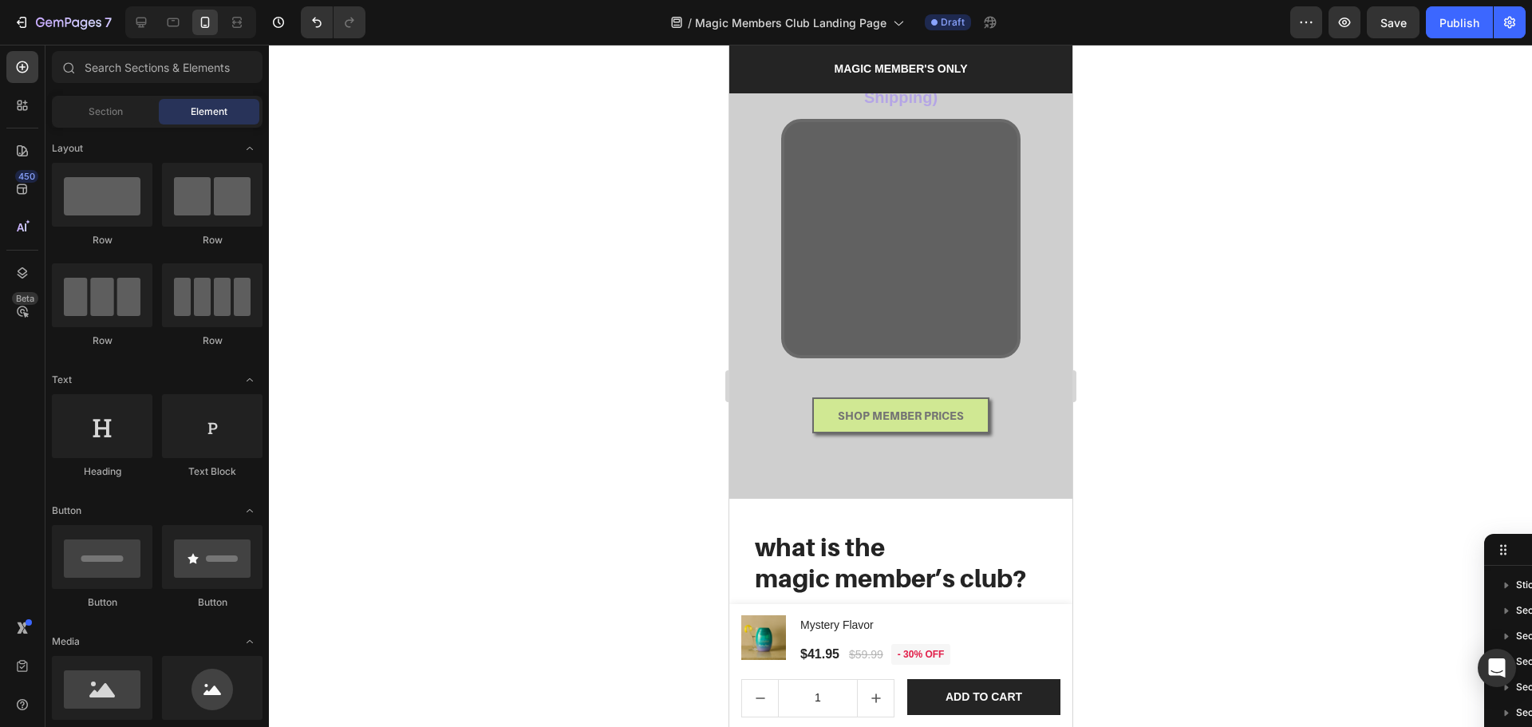
scroll to position [23, 0]
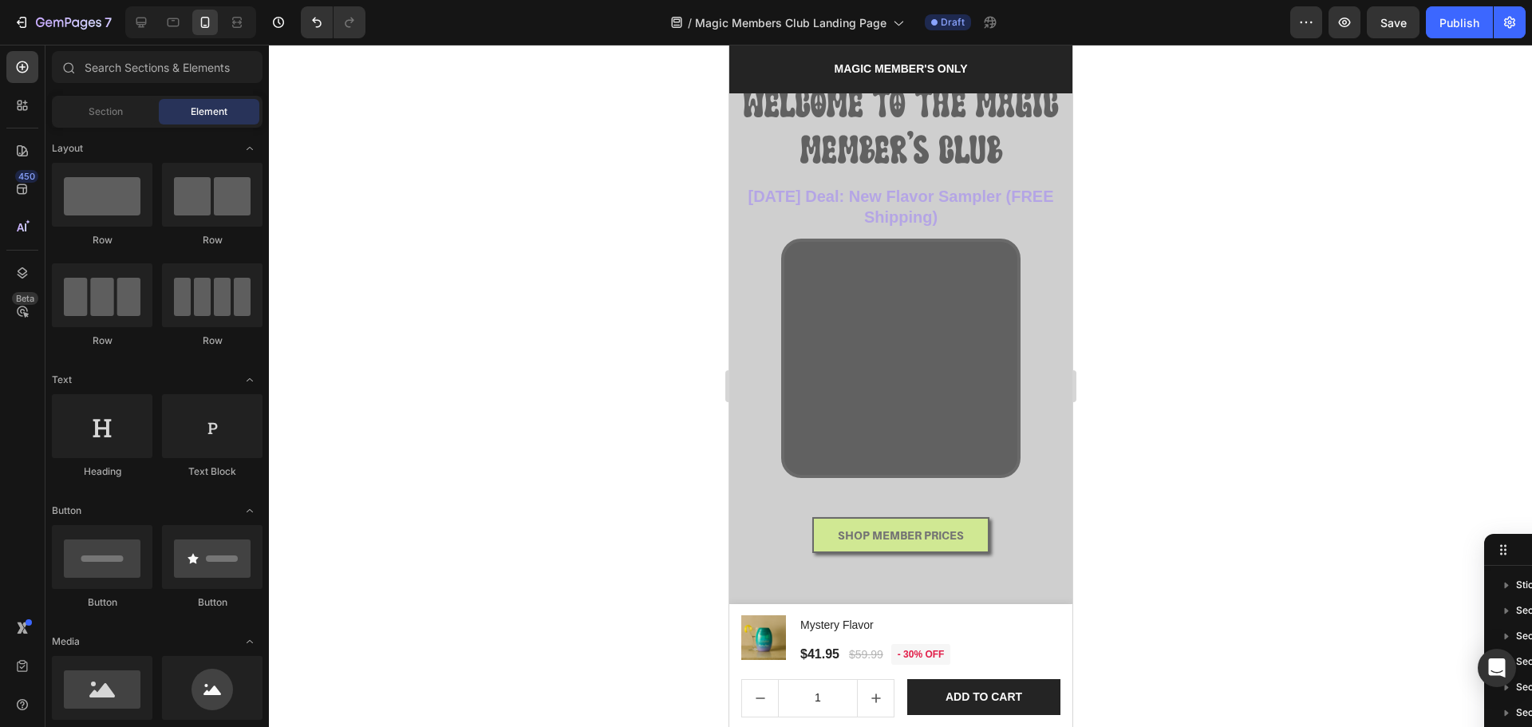
drag, startPoint x: 1064, startPoint y: 369, endPoint x: 1810, endPoint y: 139, distance: 780.6
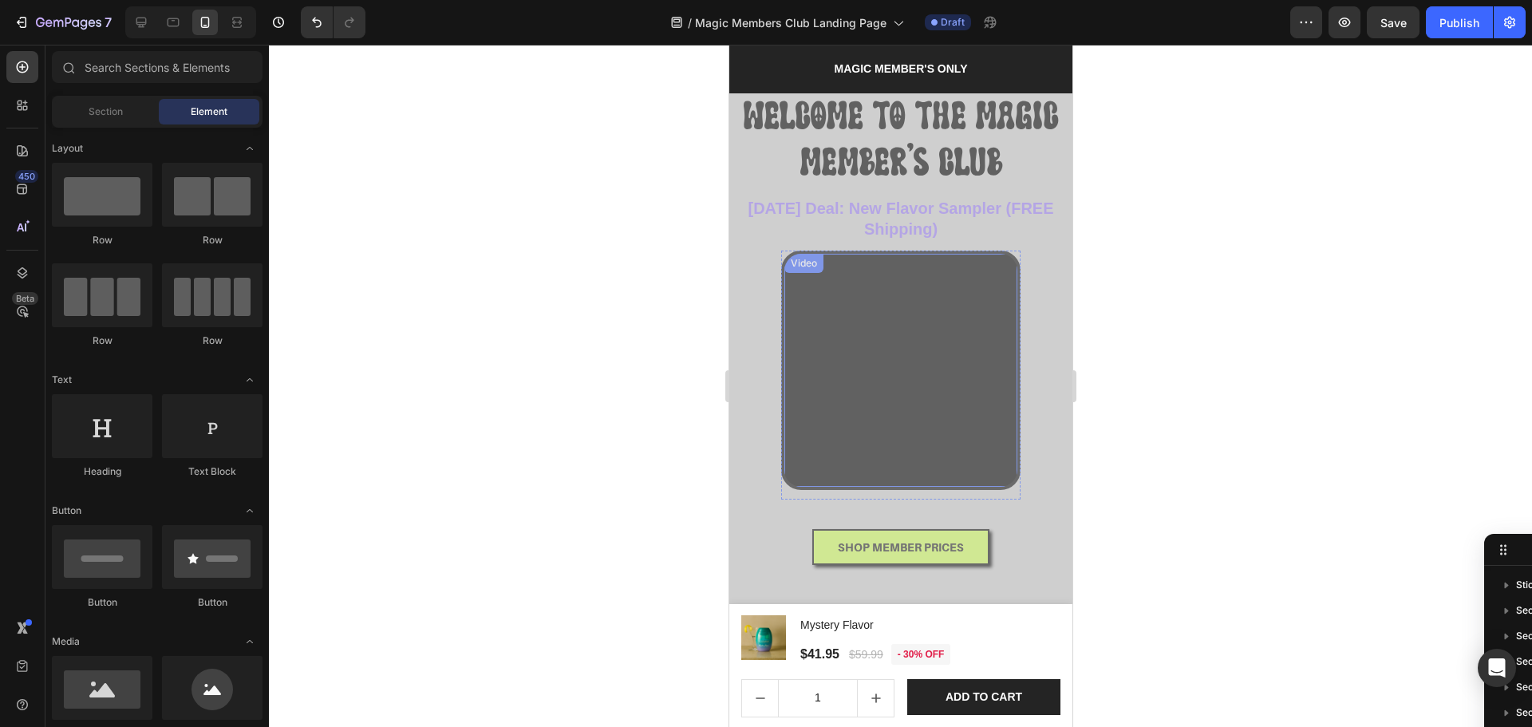
scroll to position [0, 0]
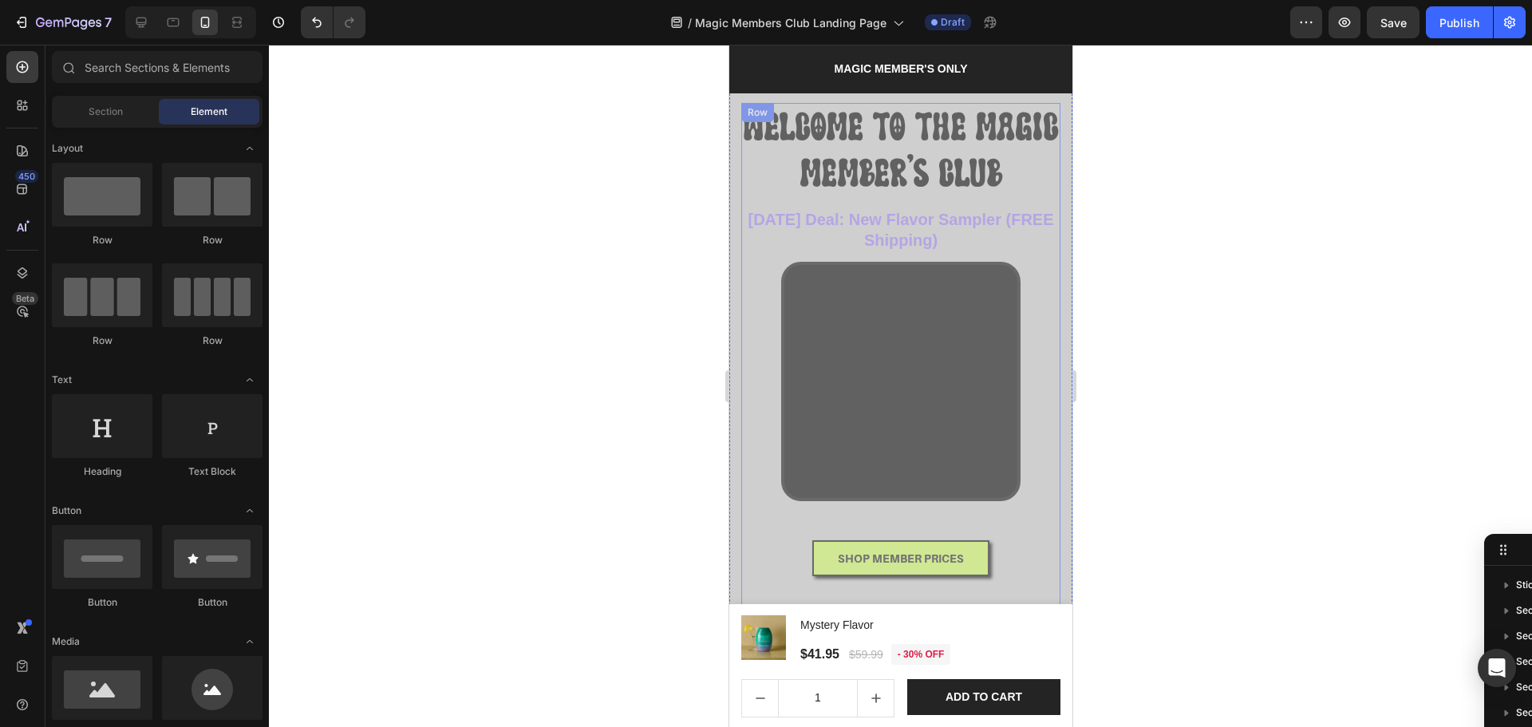
click at [880, 234] on strong "Today’s Deal: New Flavor Sampler (FREE Shipping)" at bounding box center [900, 230] width 306 height 38
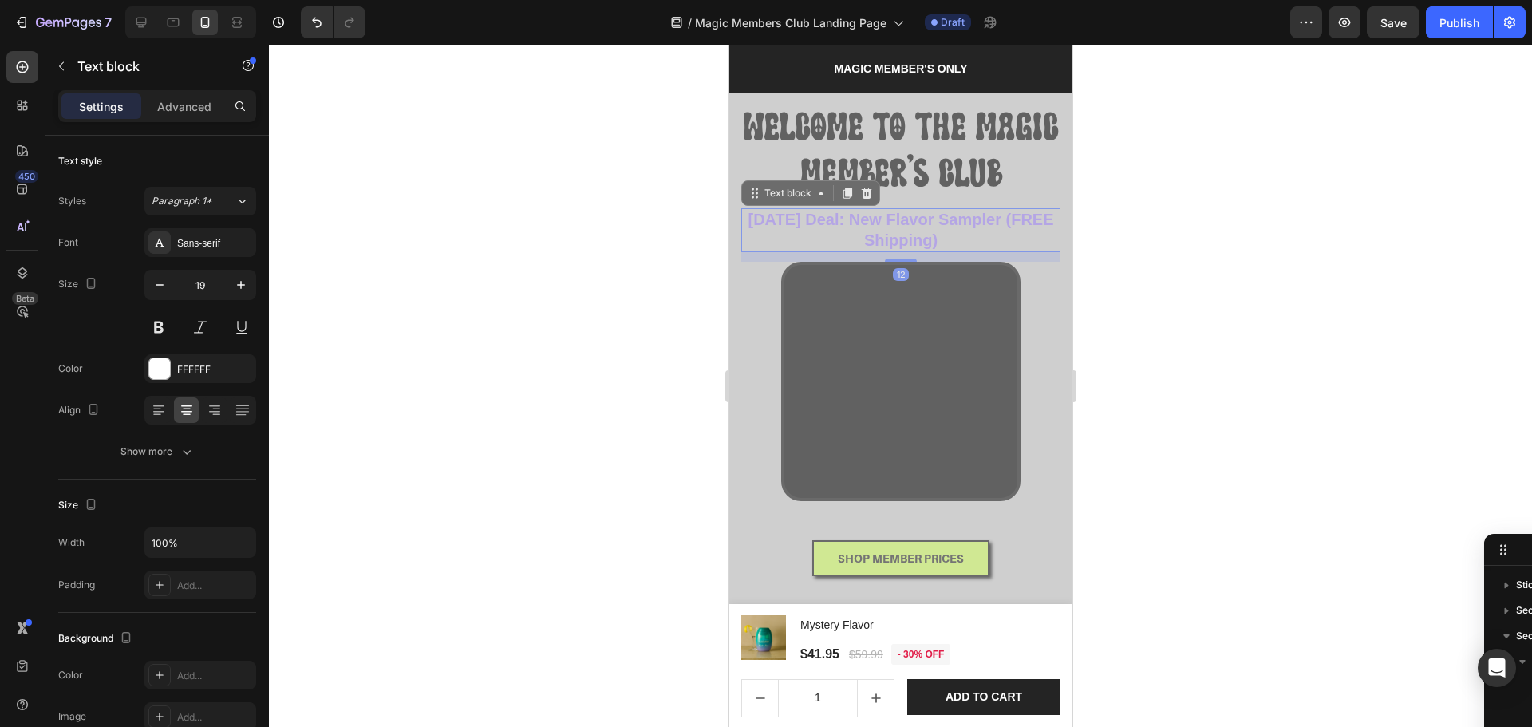
click at [1219, 321] on div at bounding box center [900, 386] width 1263 height 682
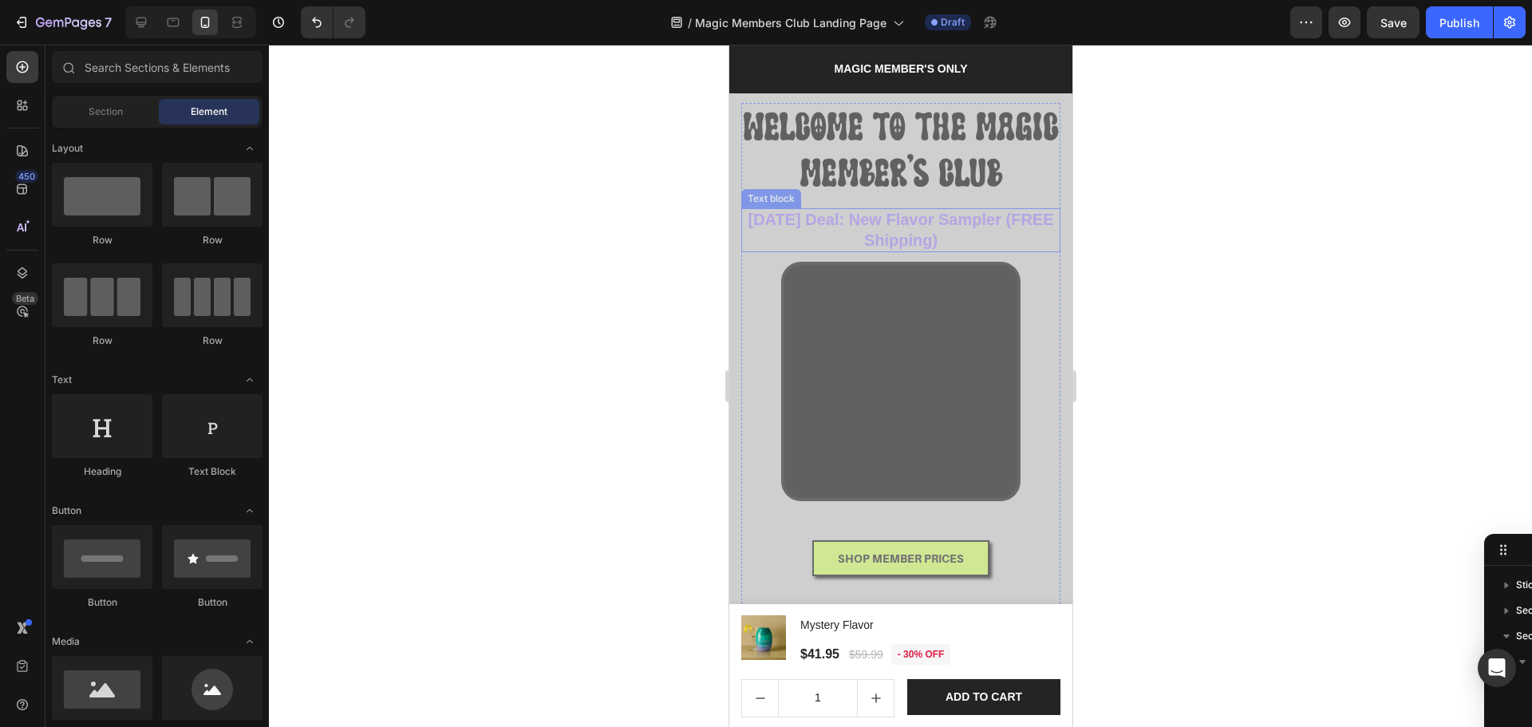
click at [926, 232] on strong "Today’s Deal: New Flavor Sampler (FREE Shipping)" at bounding box center [900, 230] width 306 height 38
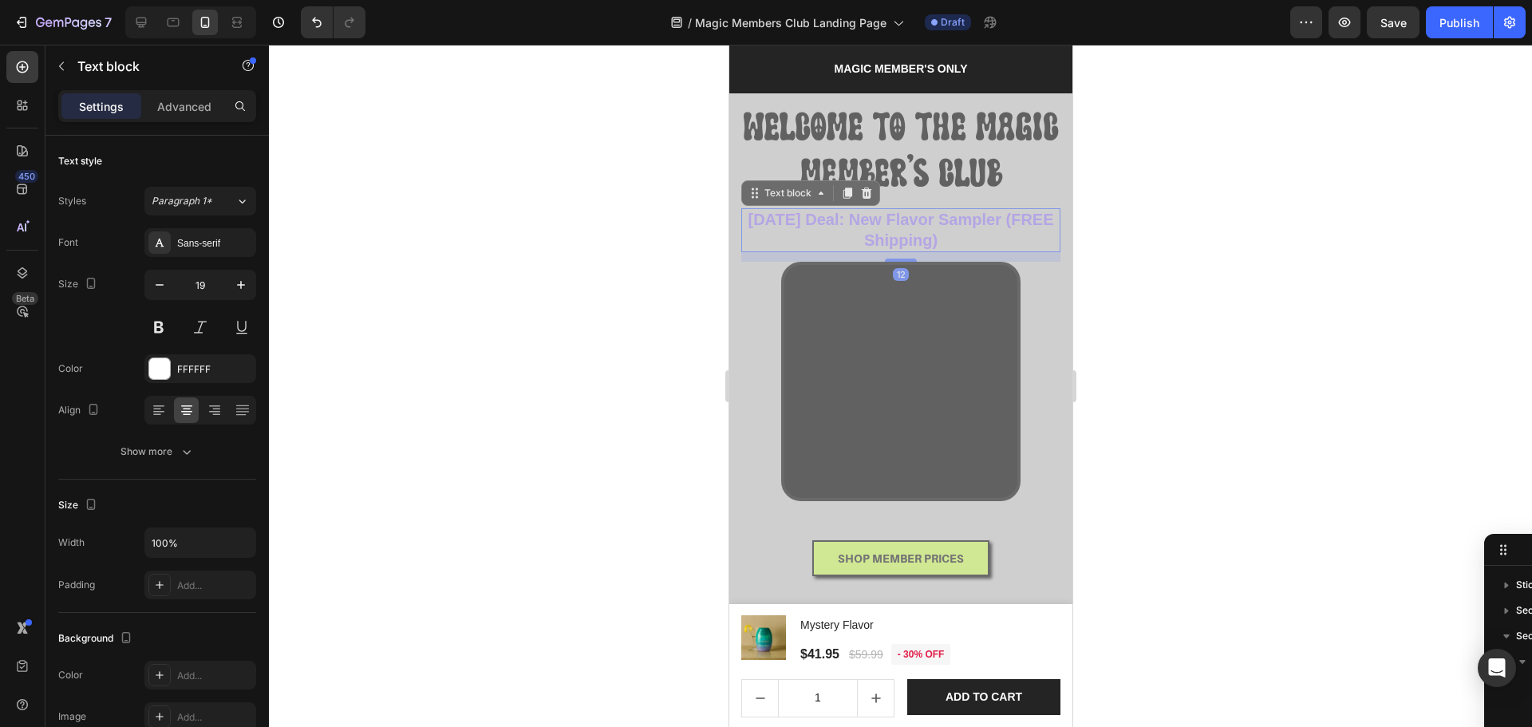
click at [926, 232] on strong "Today’s Deal: New Flavor Sampler (FREE Shipping)" at bounding box center [900, 230] width 306 height 38
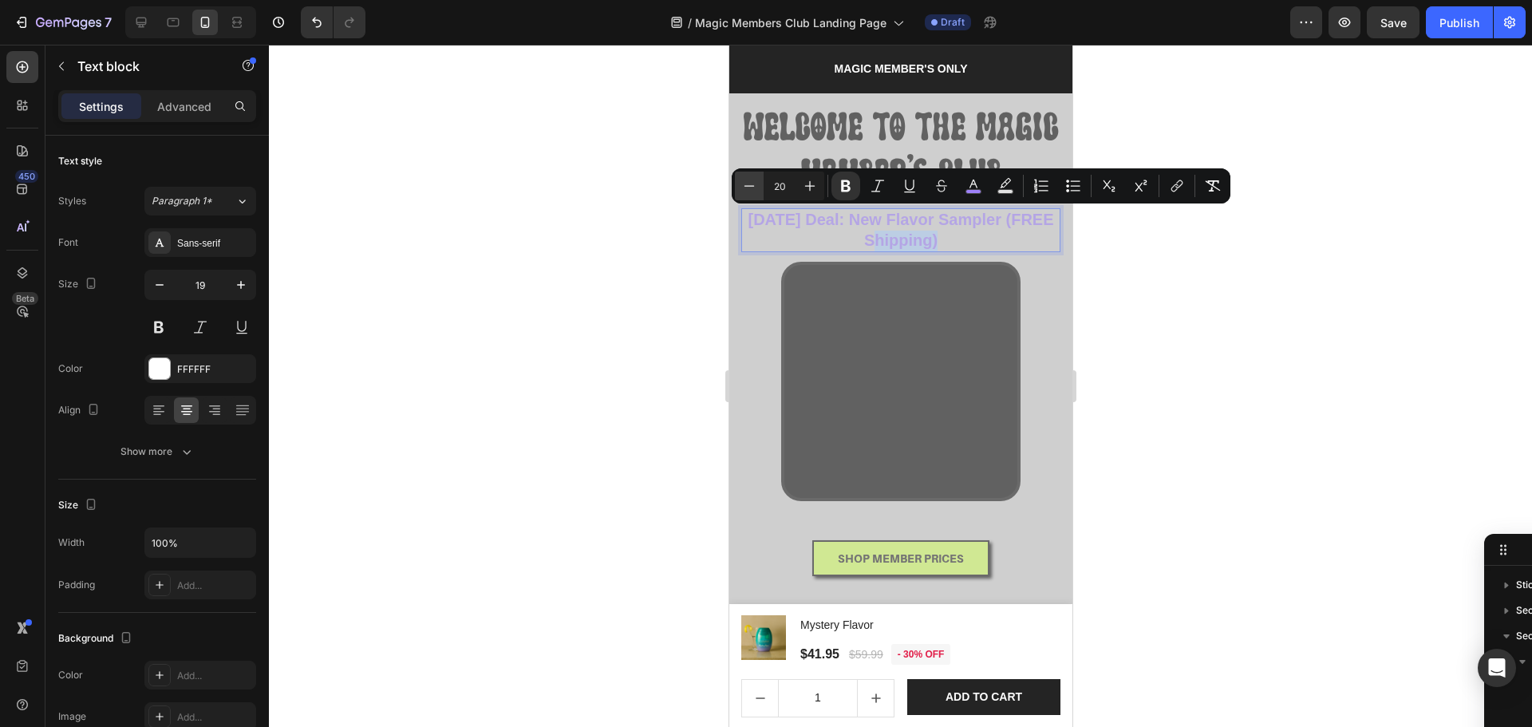
click at [741, 188] on icon "Editor contextual toolbar" at bounding box center [749, 186] width 16 height 16
type input "19"
click at [1270, 455] on div at bounding box center [900, 386] width 1263 height 682
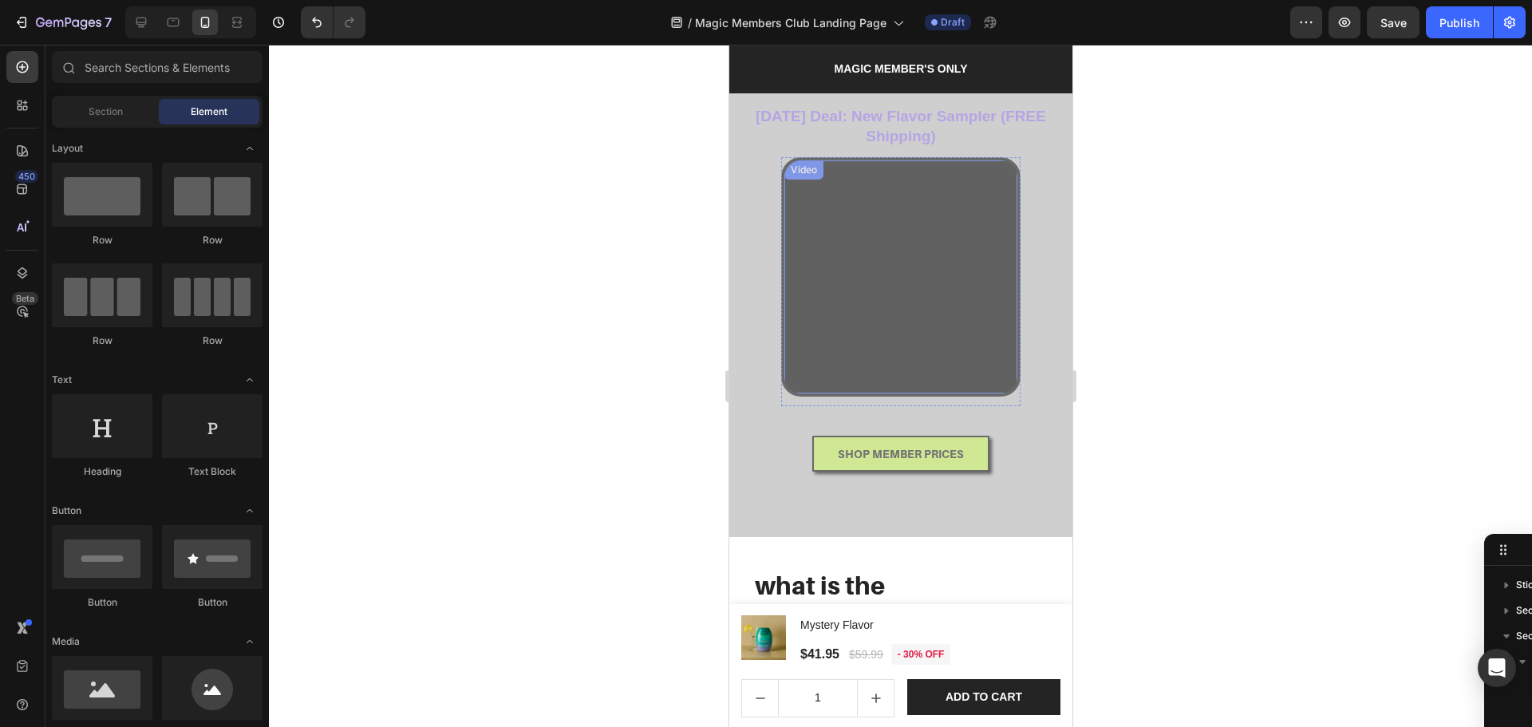
scroll to position [106, 0]
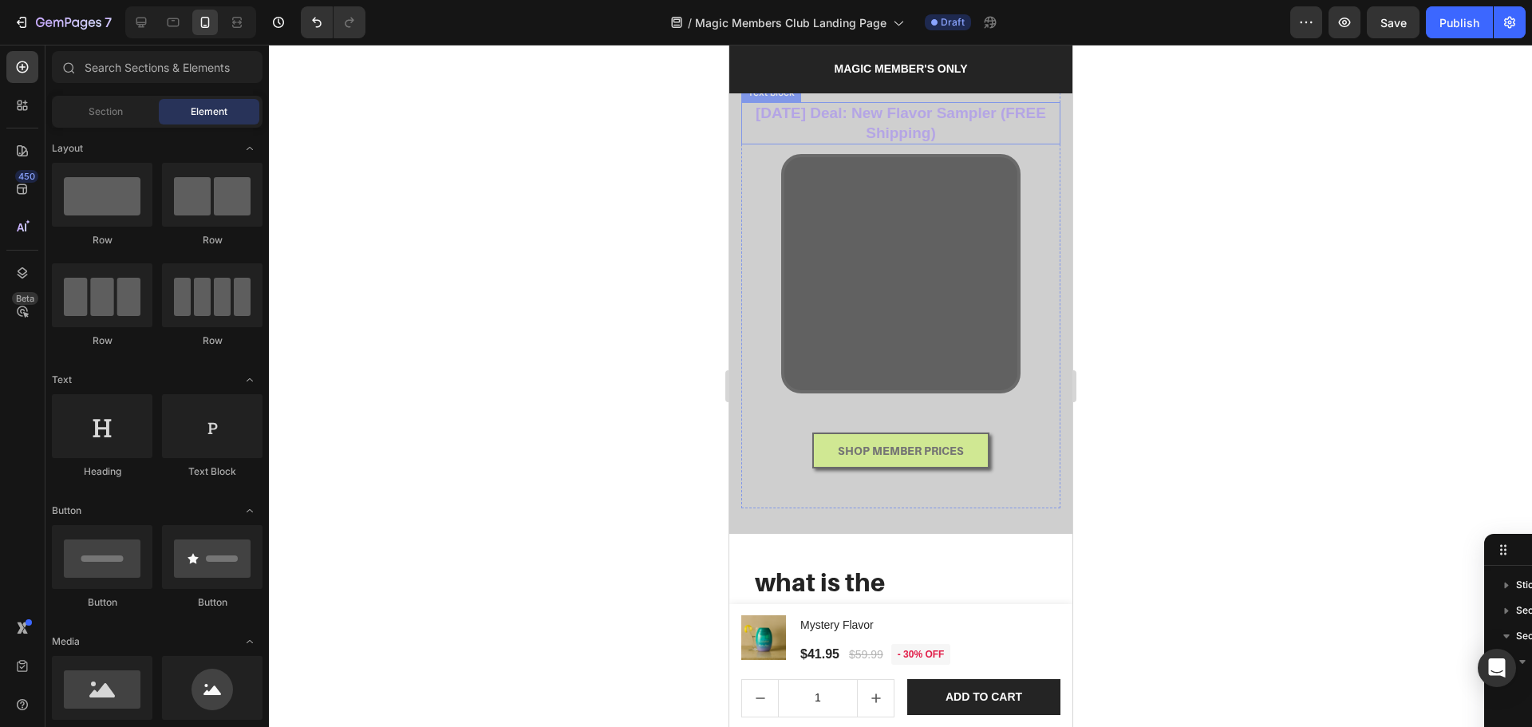
click at [1000, 107] on strong "Today’s Deal: New Flavor Sampler (FREE Shipping)" at bounding box center [900, 123] width 290 height 37
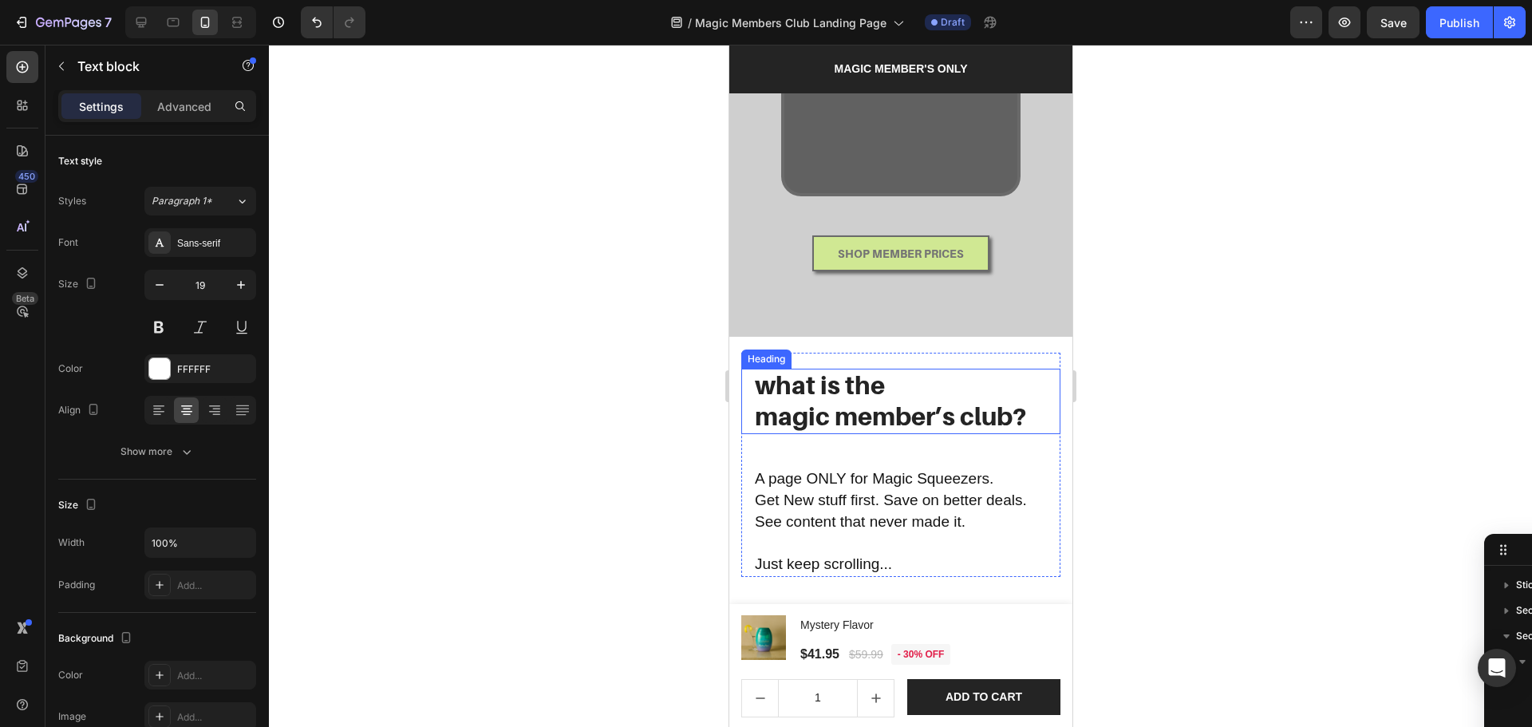
scroll to position [319, 0]
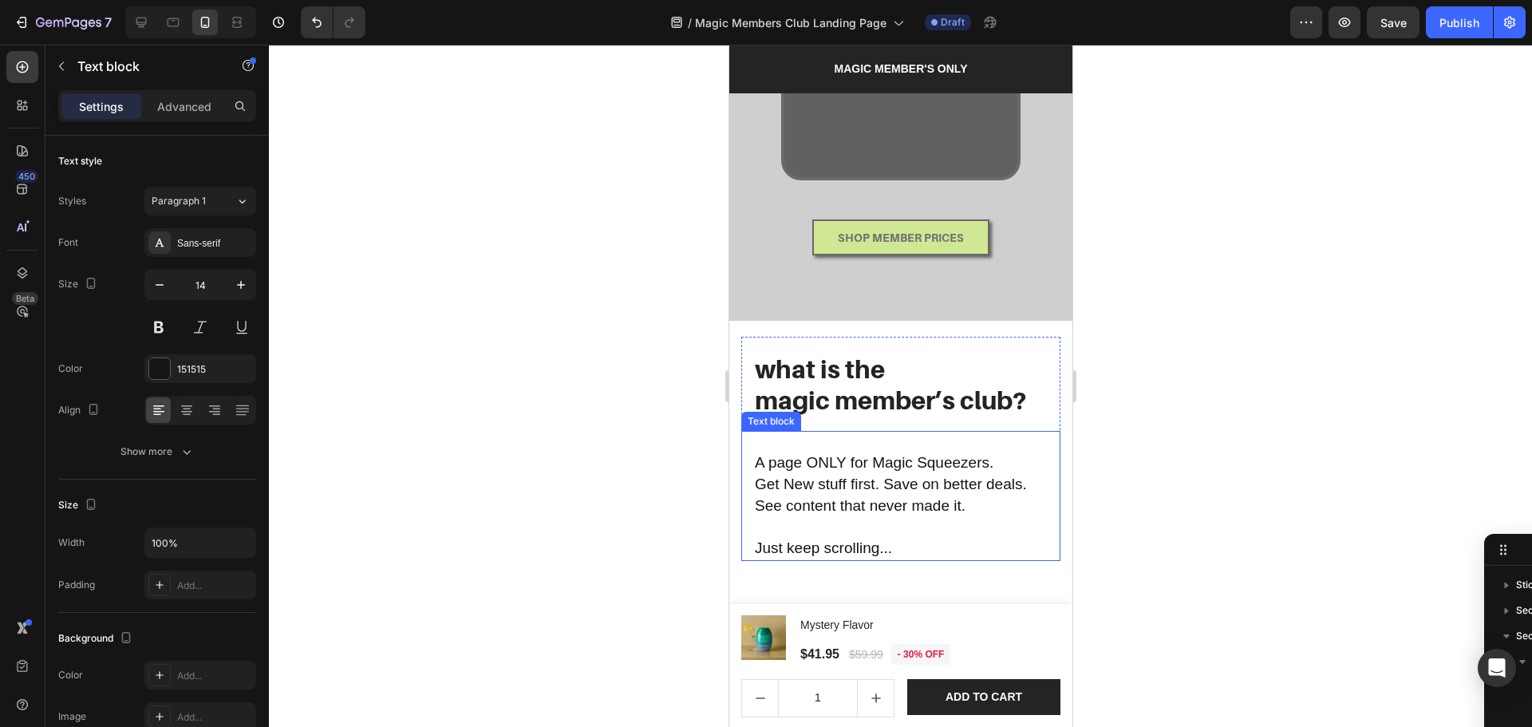
click at [873, 472] on p "A page ONLY for Magic Squeezers. Get New stuff first. Save on better deals. See…" at bounding box center [900, 495] width 292 height 127
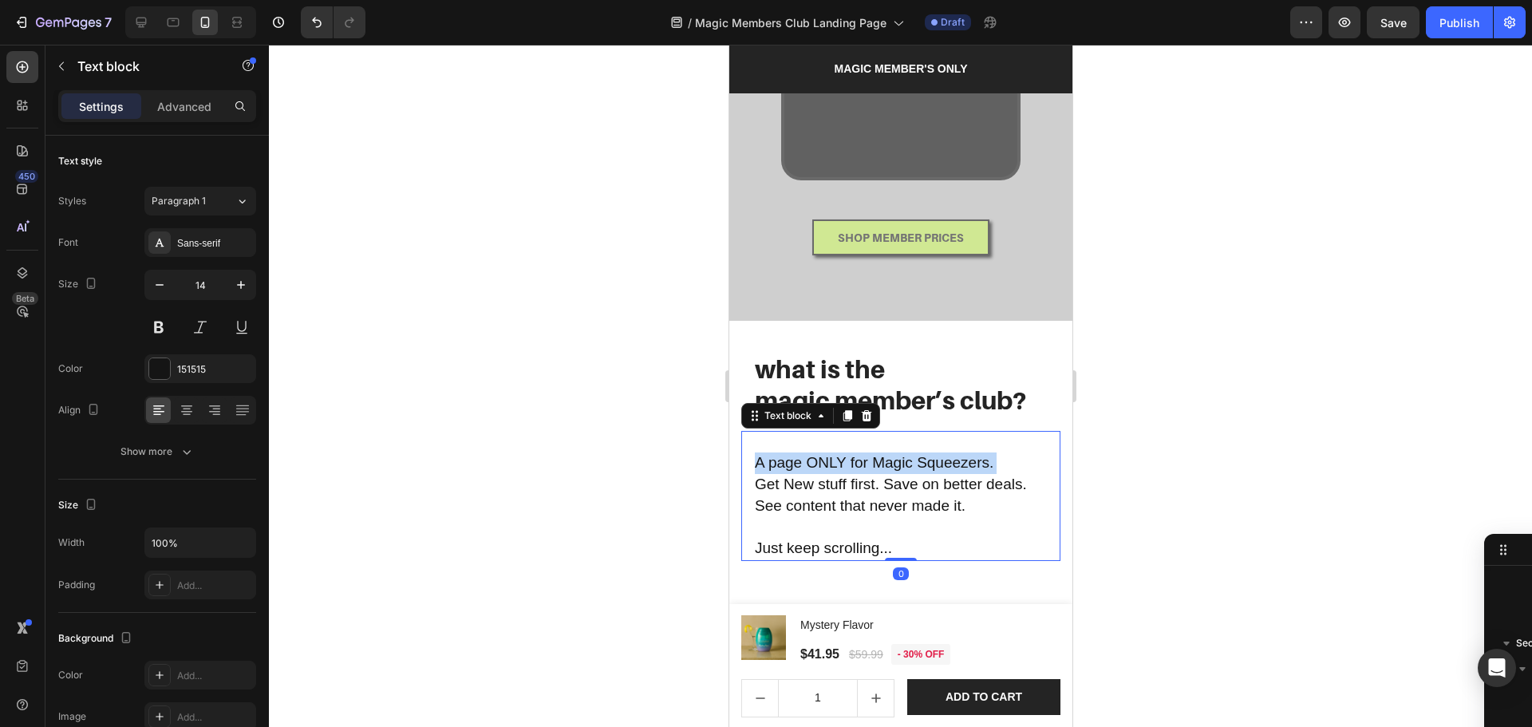
click at [873, 472] on p "A page ONLY for Magic Squeezers. Get New stuff first. Save on better deals. See…" at bounding box center [900, 495] width 292 height 127
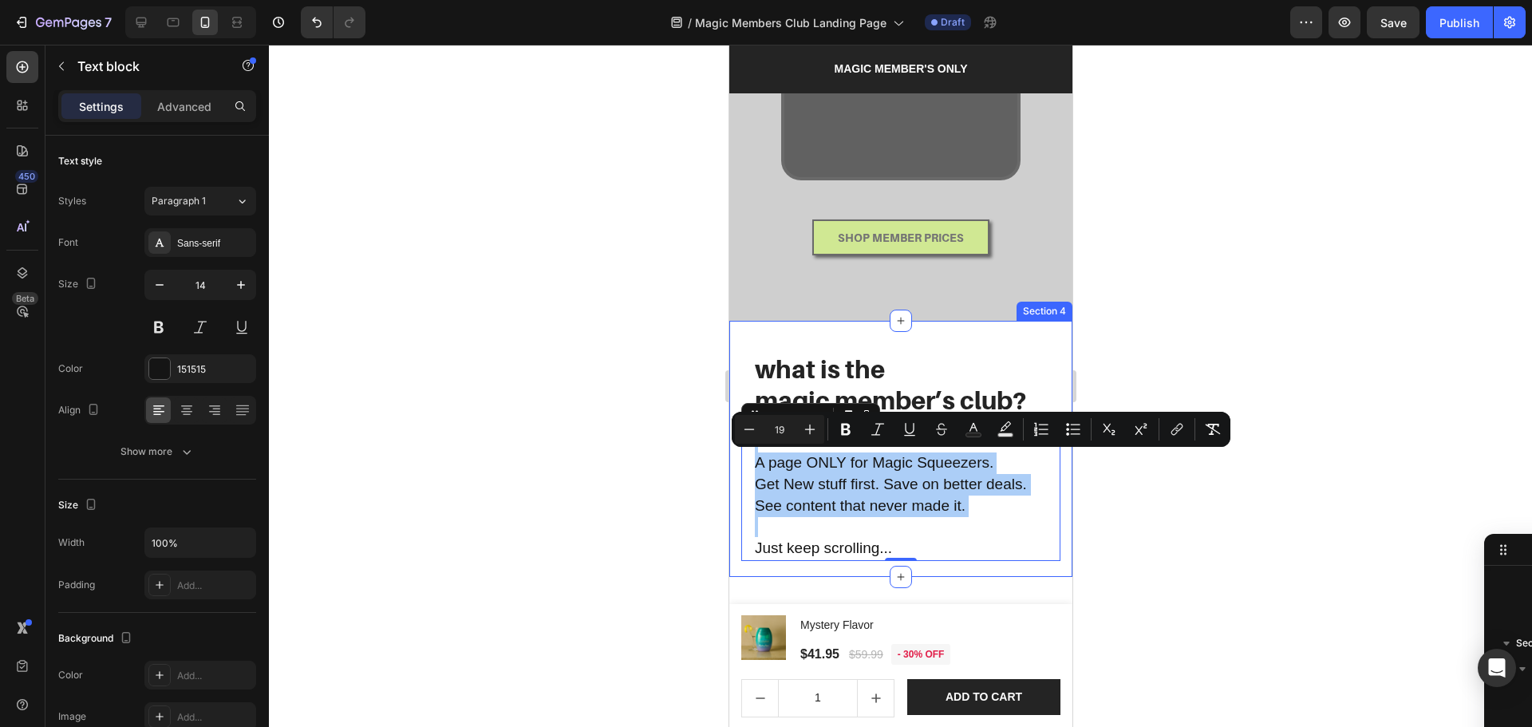
click at [1152, 578] on div at bounding box center [900, 386] width 1263 height 682
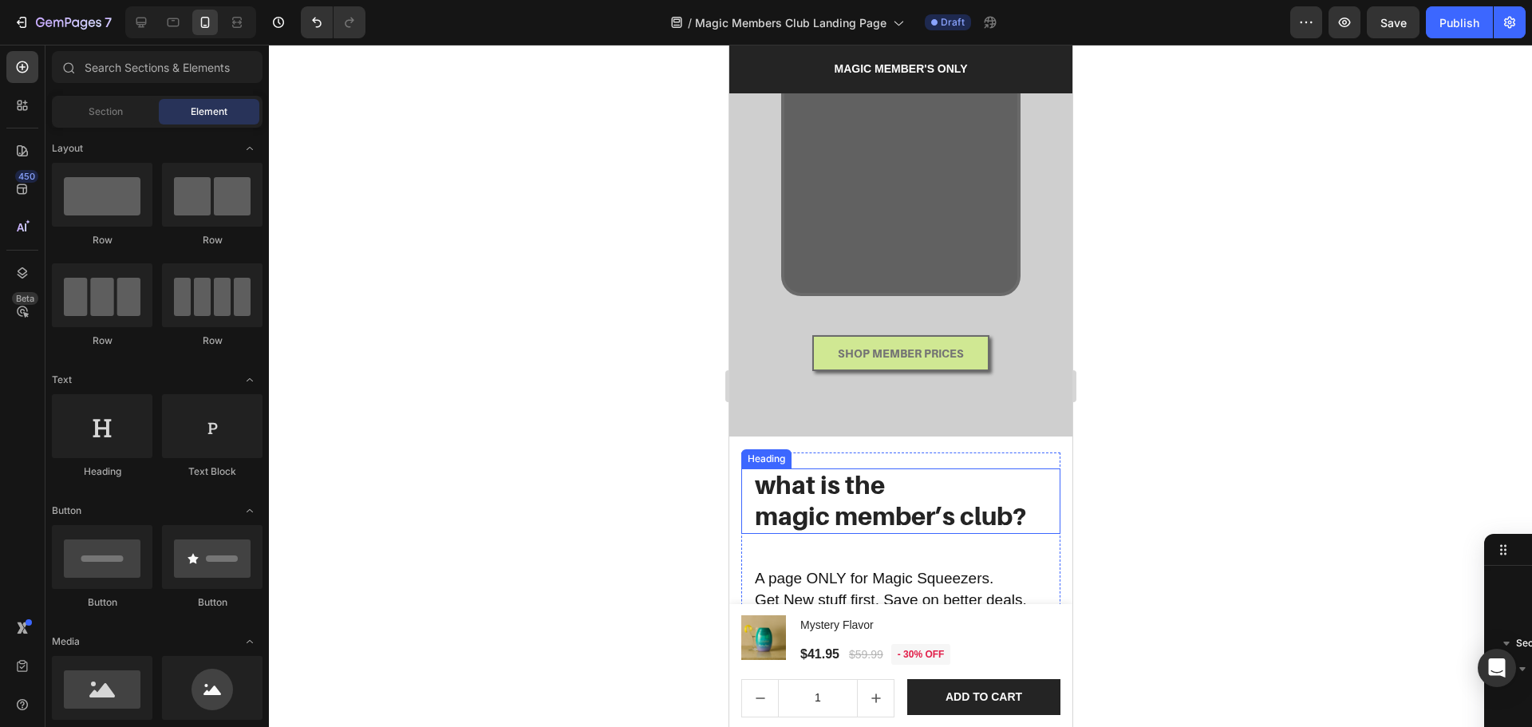
scroll to position [0, 0]
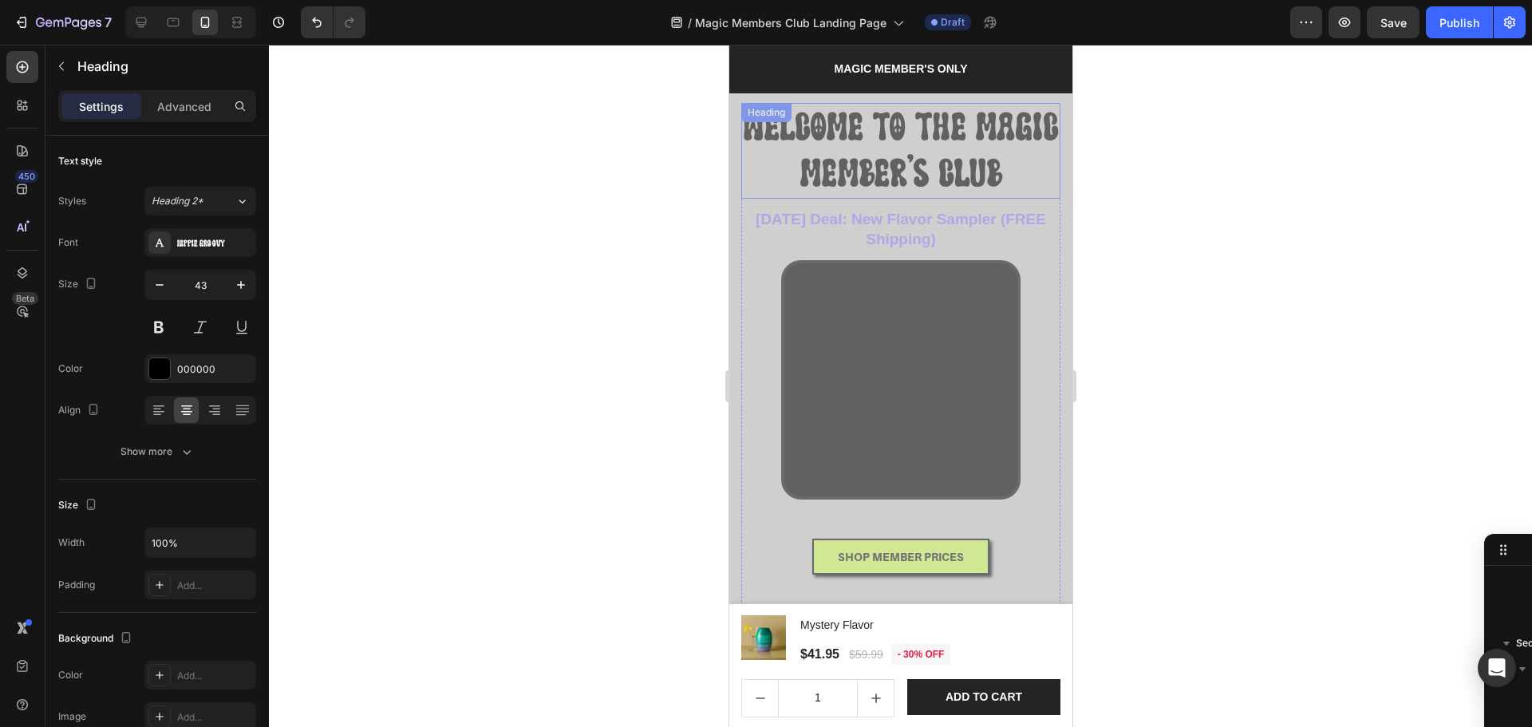
click at [918, 157] on span "WELCOME TO THE MAGIC MEMBER'S CLUB" at bounding box center [900, 149] width 314 height 88
click at [151, 19] on div at bounding box center [141, 23] width 26 height 26
type input "50"
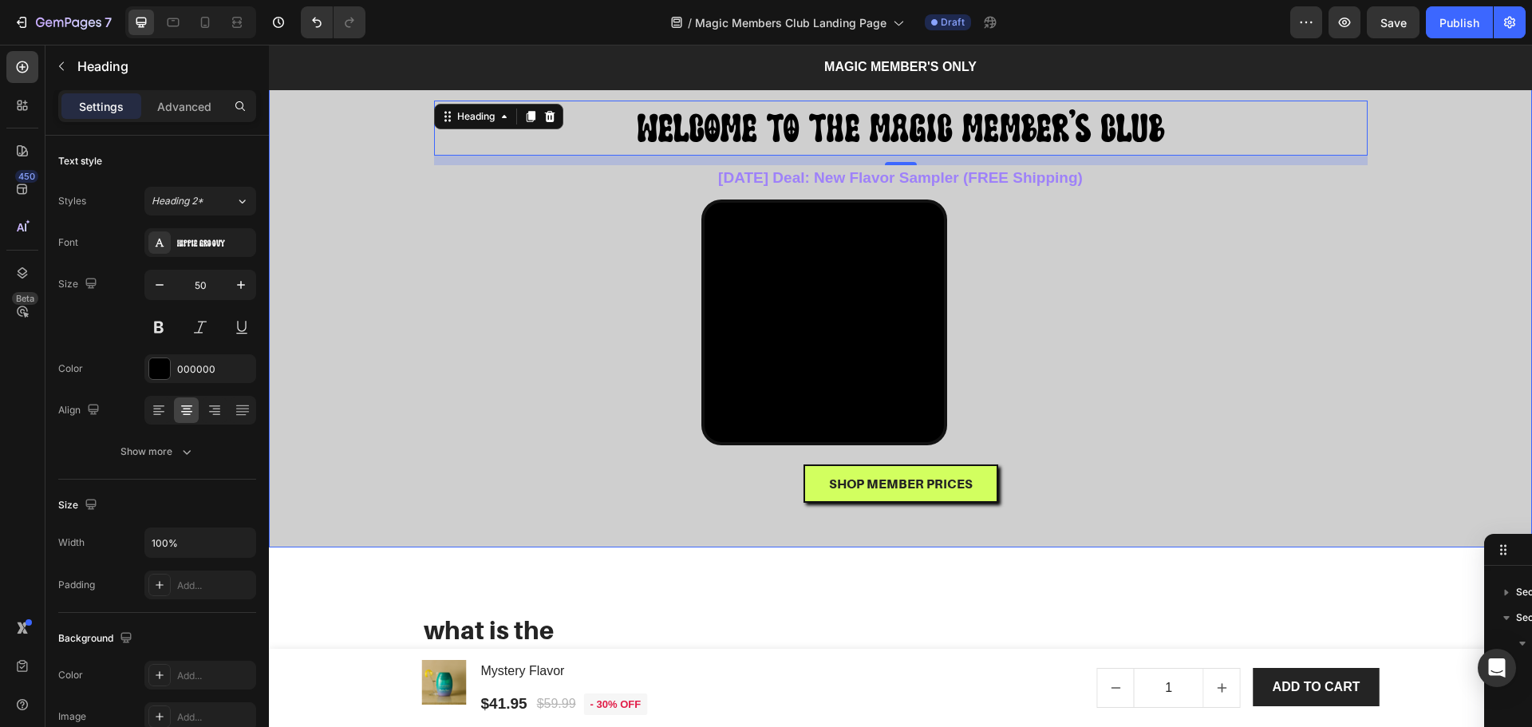
click at [1395, 373] on div "Overlay" at bounding box center [900, 279] width 1263 height 536
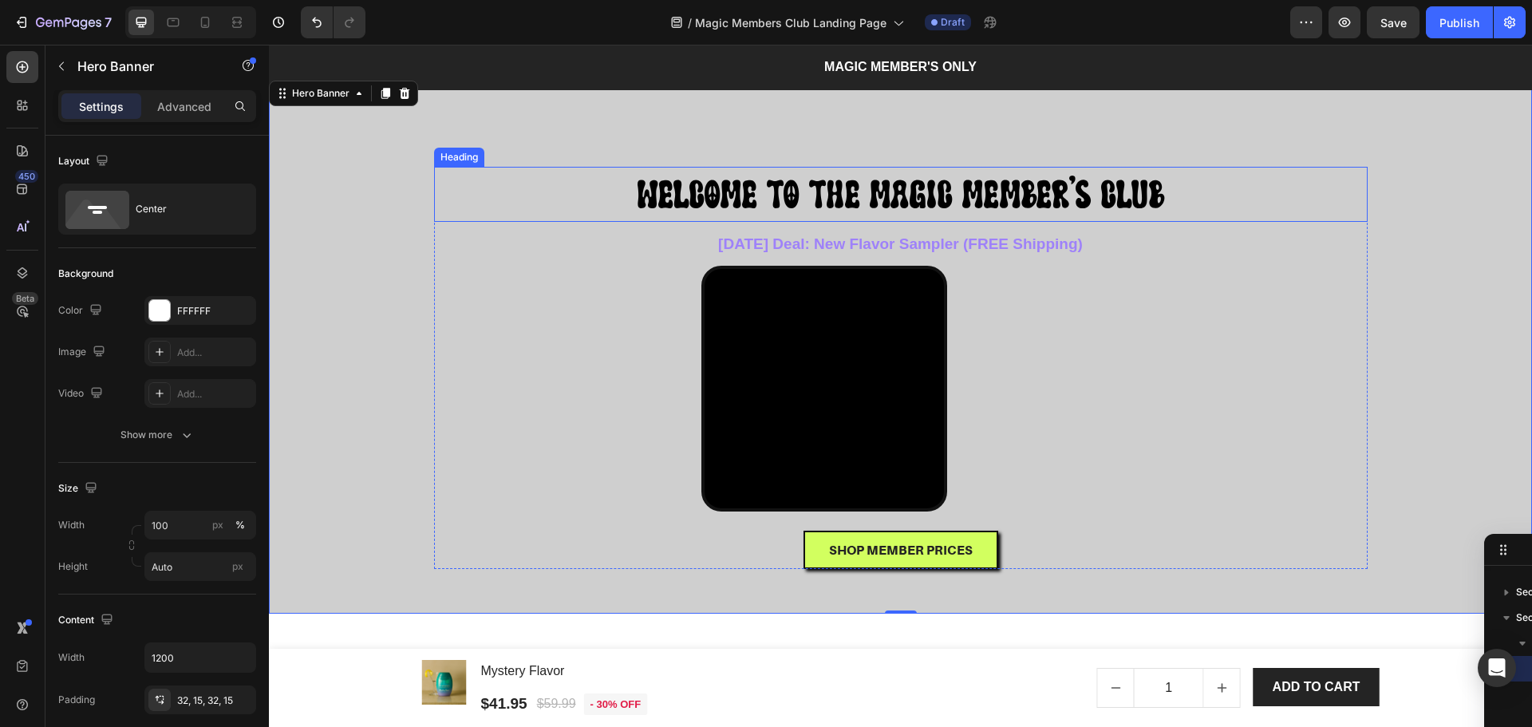
click at [967, 183] on span "WELCOME TO THE MAGIC MEMBER'S CLUB" at bounding box center [901, 193] width 527 height 41
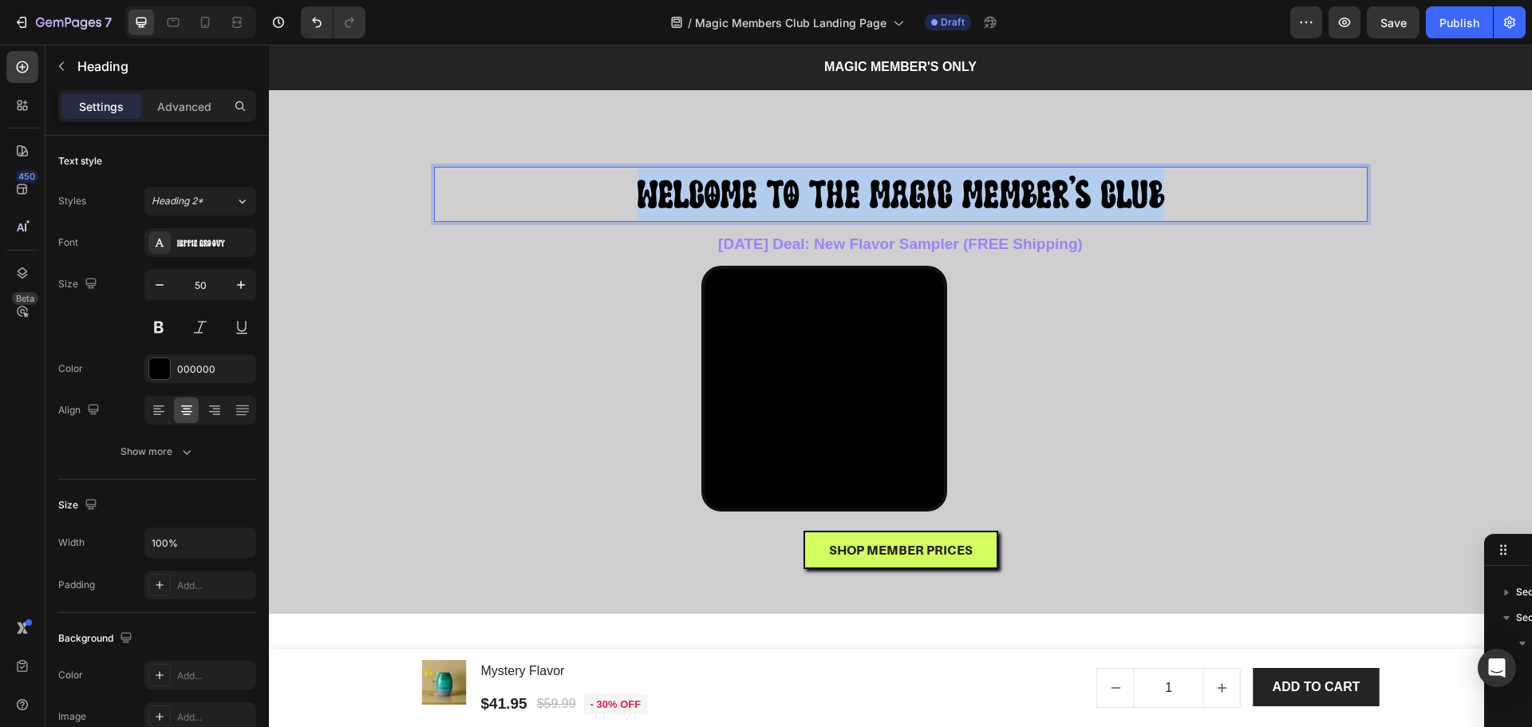
click at [967, 182] on span "WELCOME TO THE MAGIC MEMBER'S CLUB" at bounding box center [901, 193] width 527 height 41
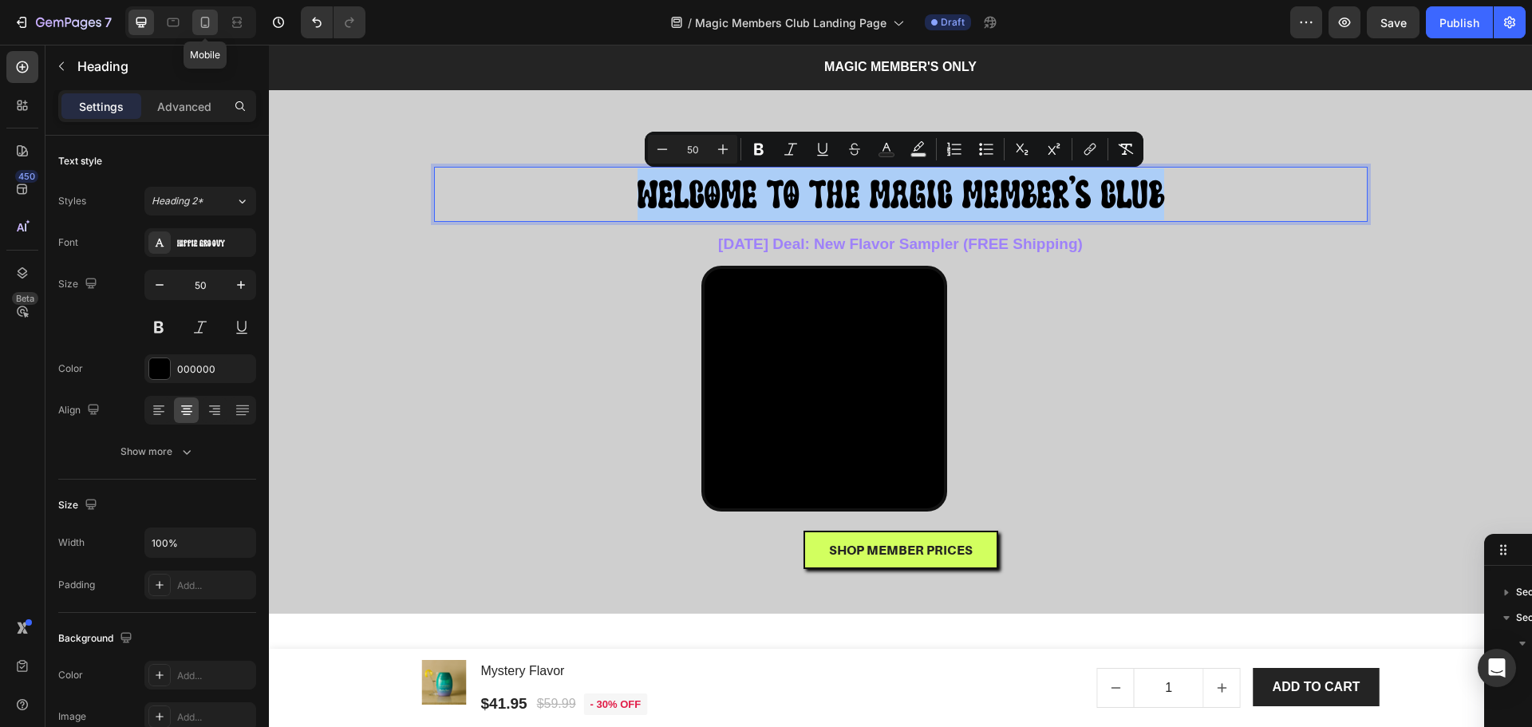
click at [207, 18] on icon at bounding box center [205, 22] width 9 height 11
type input "43"
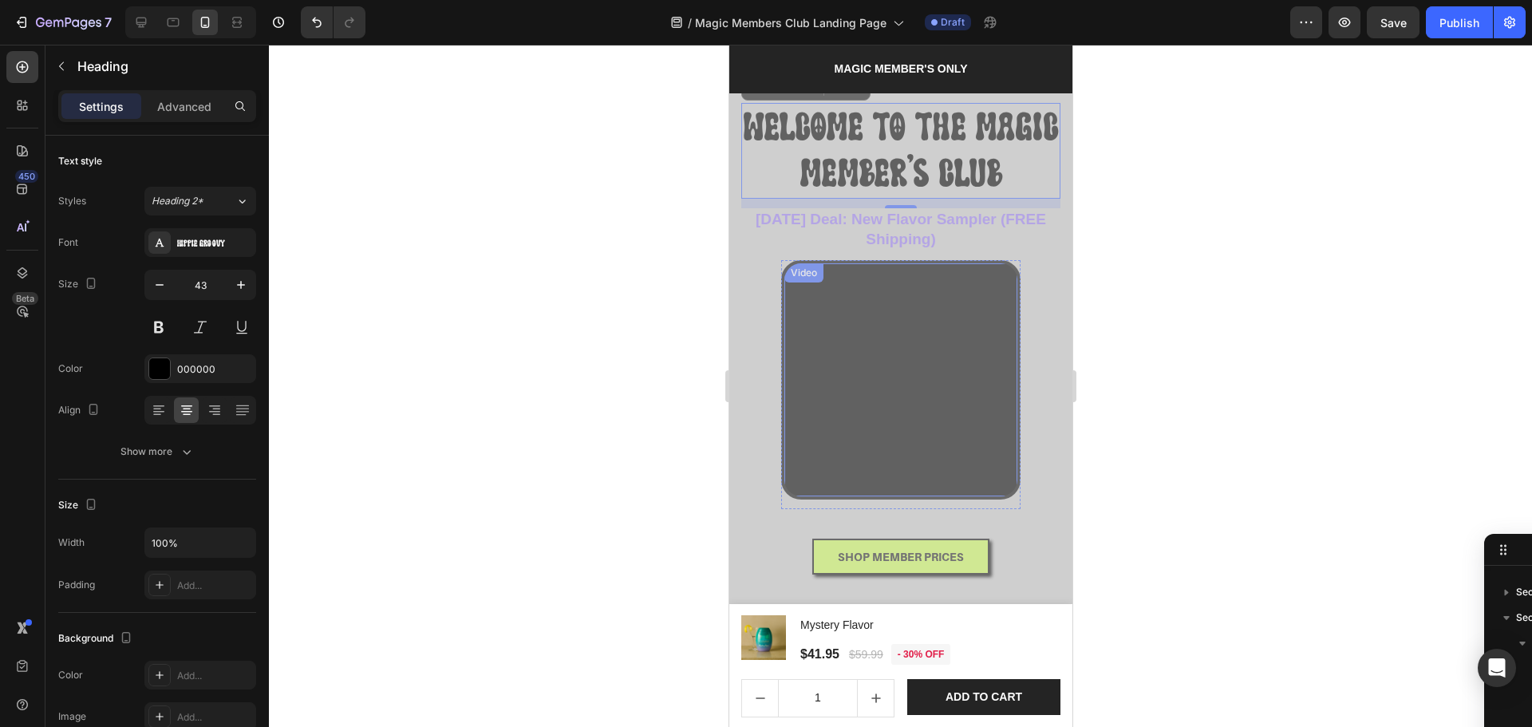
scroll to position [2, 0]
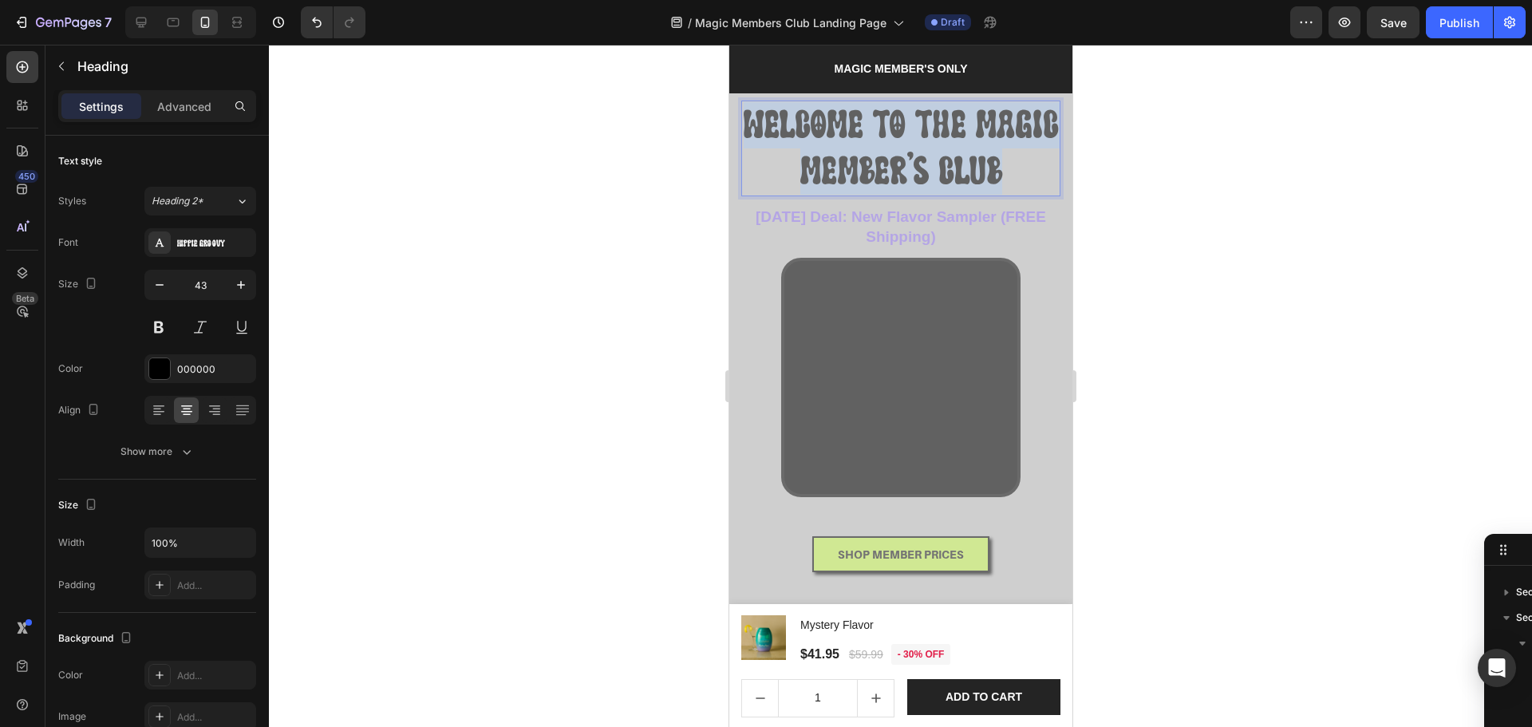
click at [906, 147] on p "WELCOME TO THE MAGIC MEMBER'S CLUB" at bounding box center [900, 148] width 316 height 93
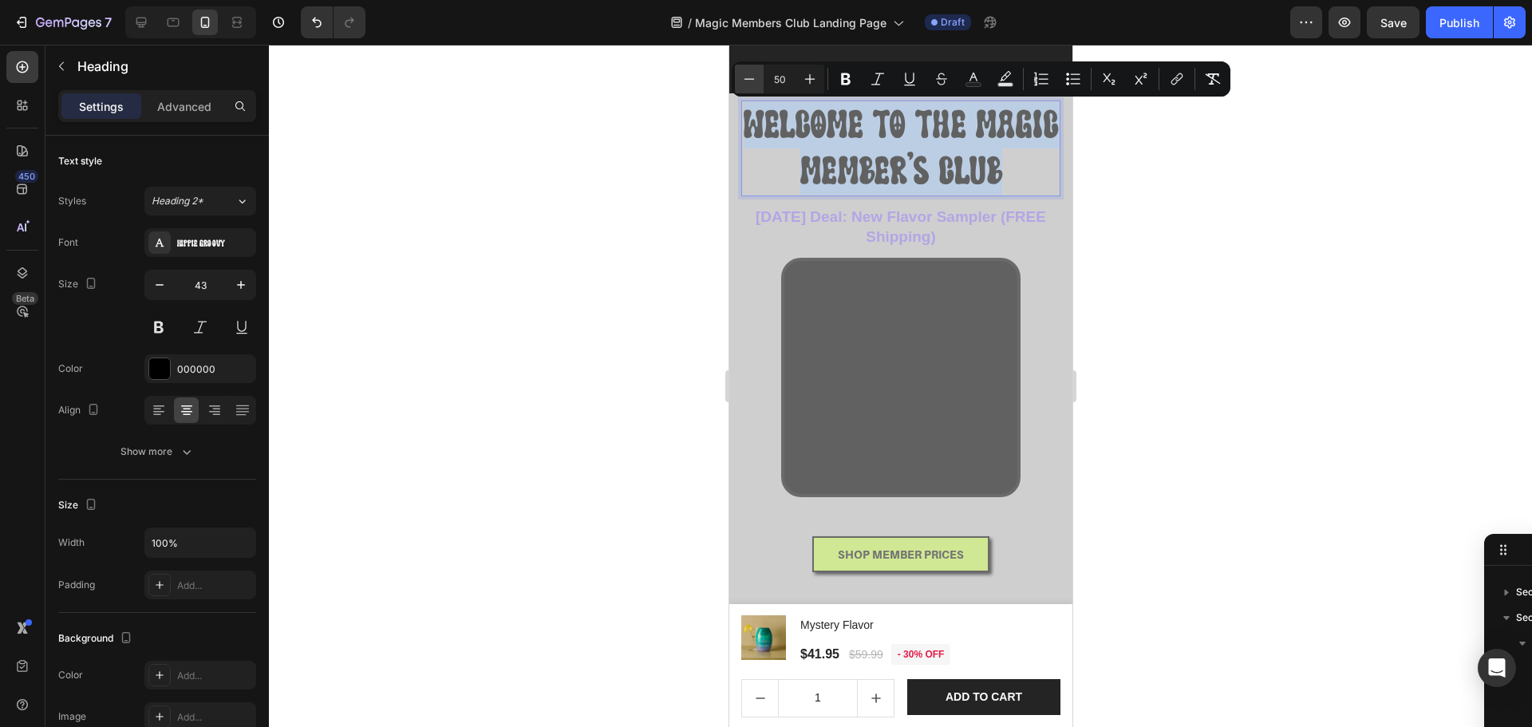
click at [751, 80] on icon "Editor contextual toolbar" at bounding box center [749, 79] width 16 height 16
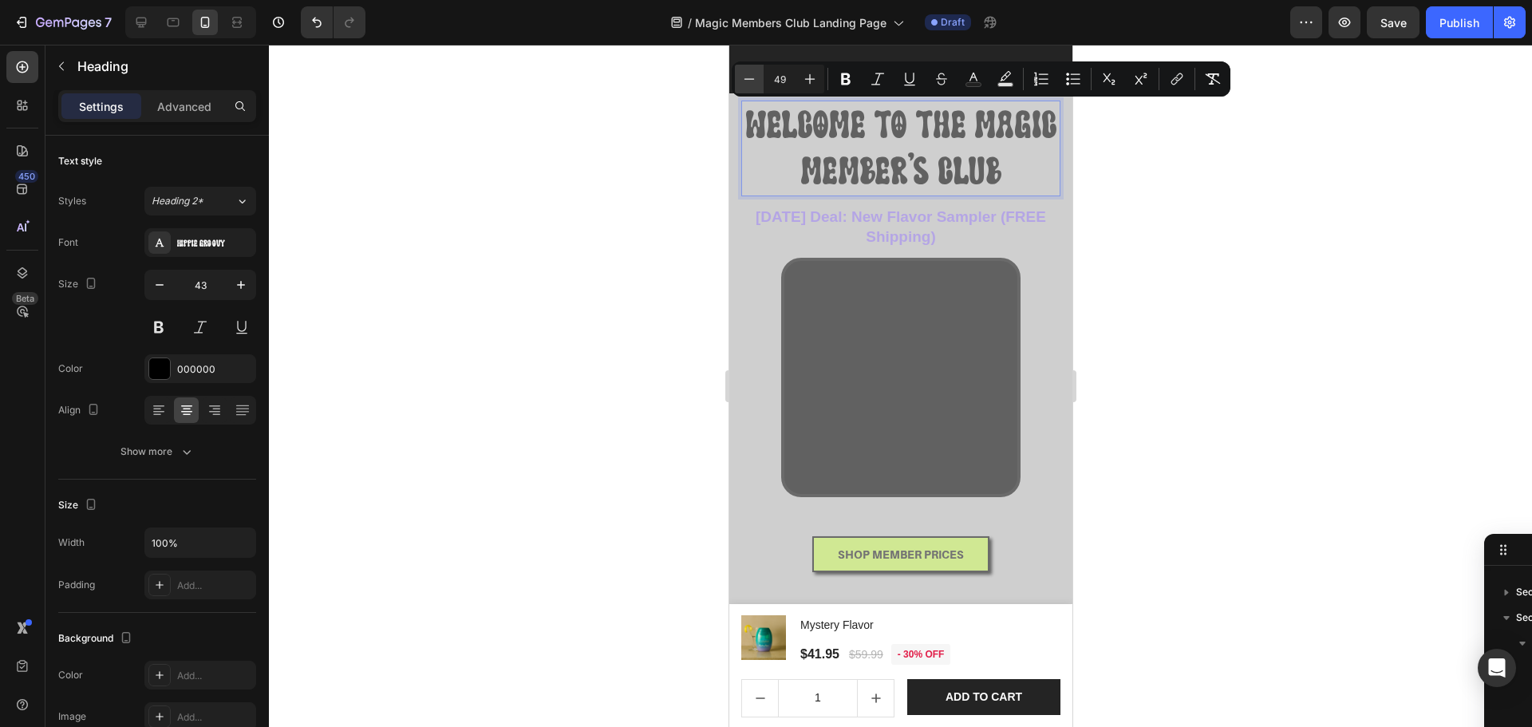
click at [751, 80] on icon "Editor contextual toolbar" at bounding box center [749, 79] width 16 height 16
type input "46"
click at [142, 21] on icon at bounding box center [141, 22] width 16 height 16
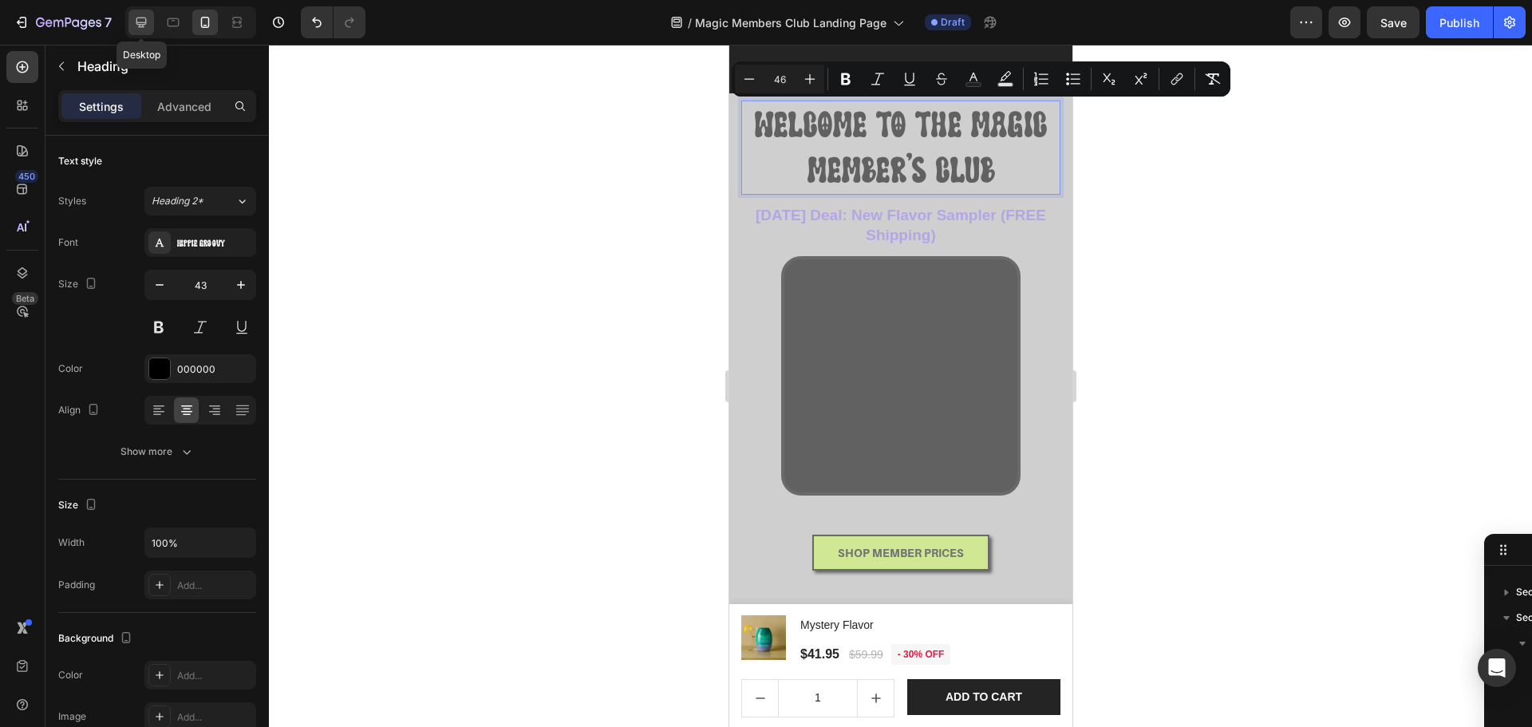
type input "50"
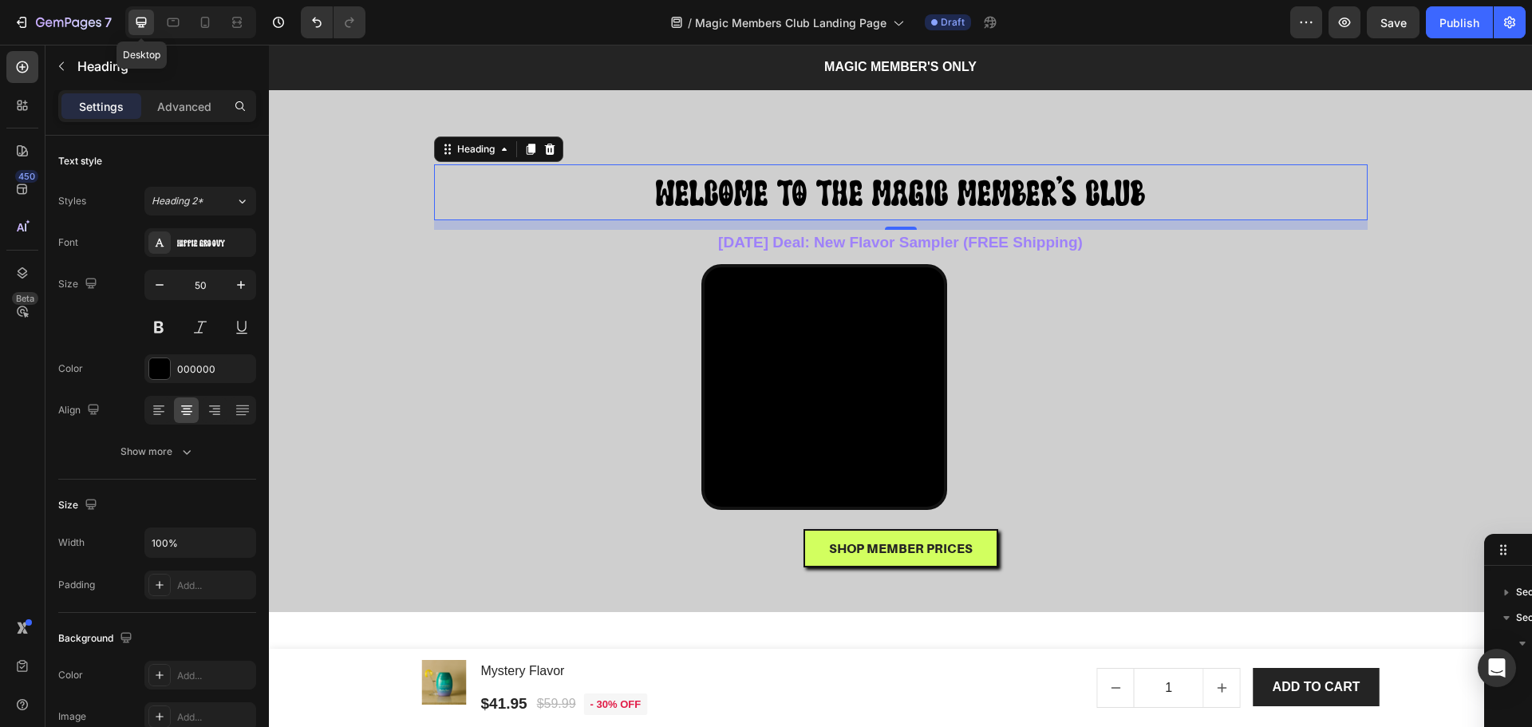
scroll to position [66, 0]
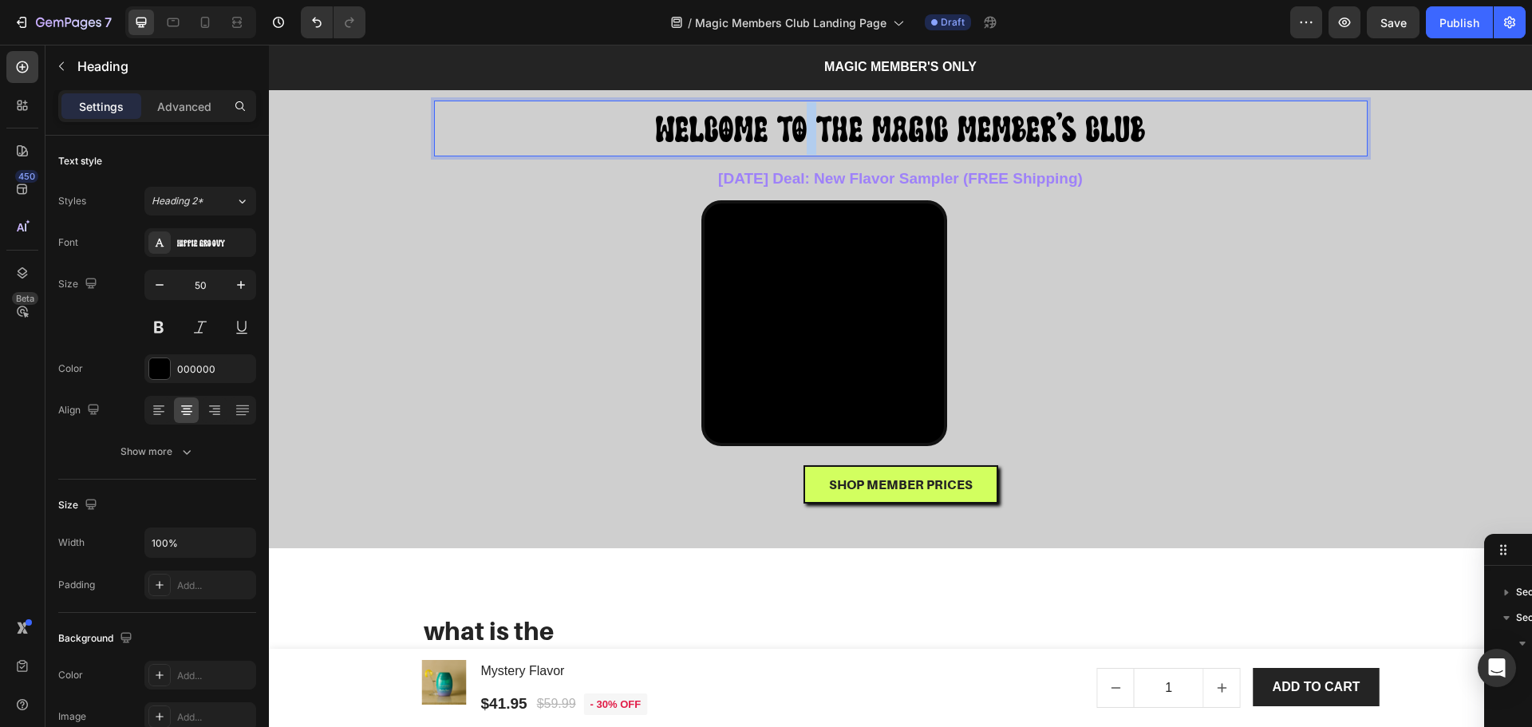
click at [804, 130] on span "WELCOME TO THE MAGIC MEMBER'S CLUB" at bounding box center [900, 129] width 489 height 38
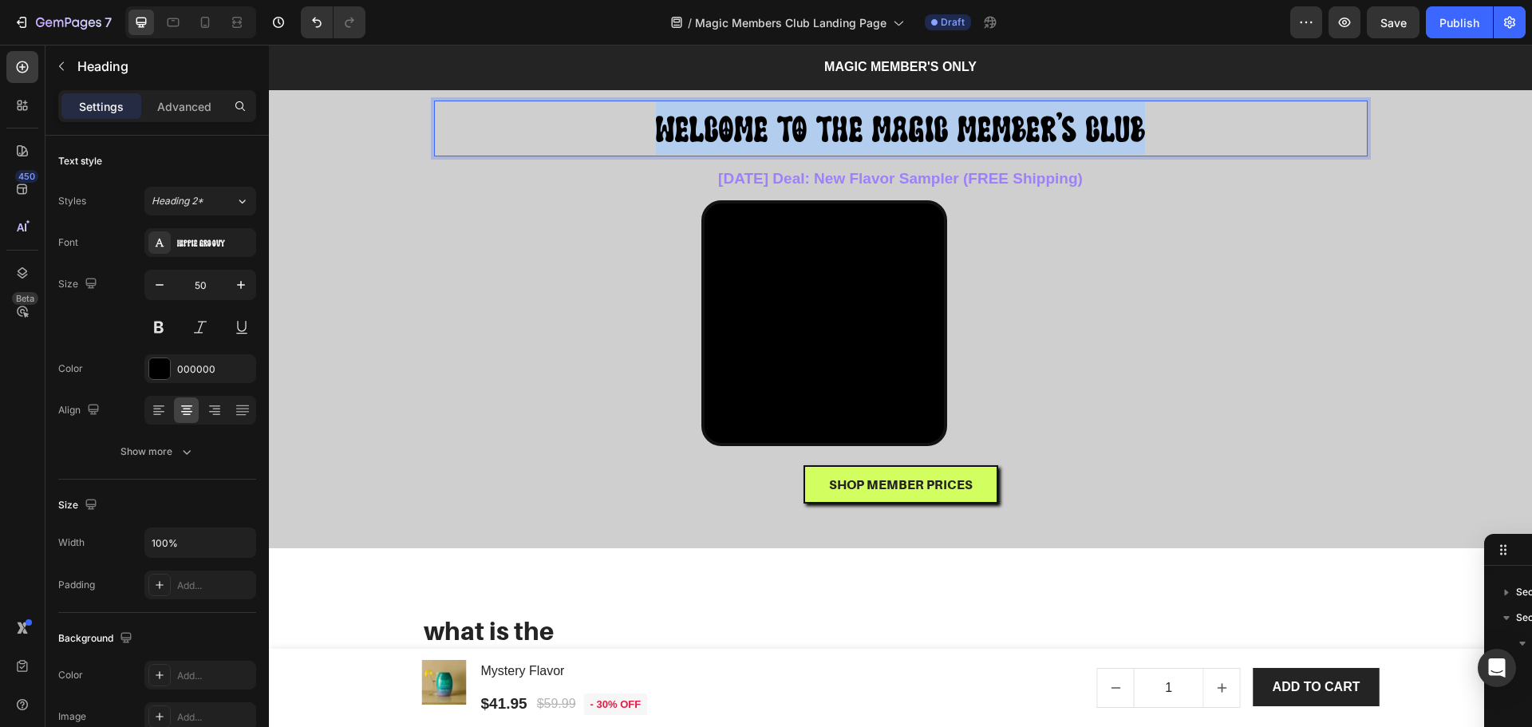
click at [804, 130] on span "WELCOME TO THE MAGIC MEMBER'S CLUB" at bounding box center [900, 129] width 489 height 38
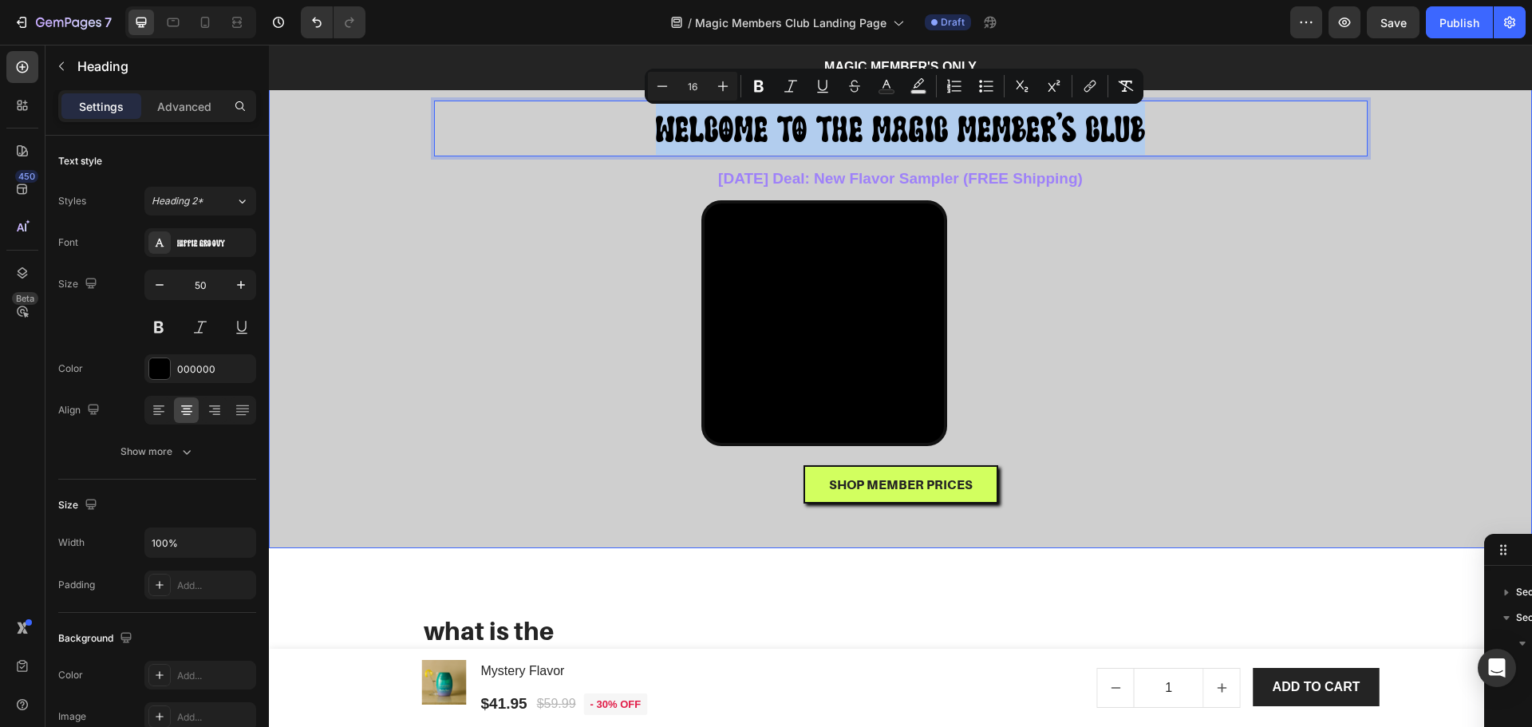
click at [1269, 257] on div "WELCOME TO THE MAGIC MEMBER'S CLUB Heading 12 Today’s Deal: New Flavor Sampler …" at bounding box center [901, 302] width 934 height 403
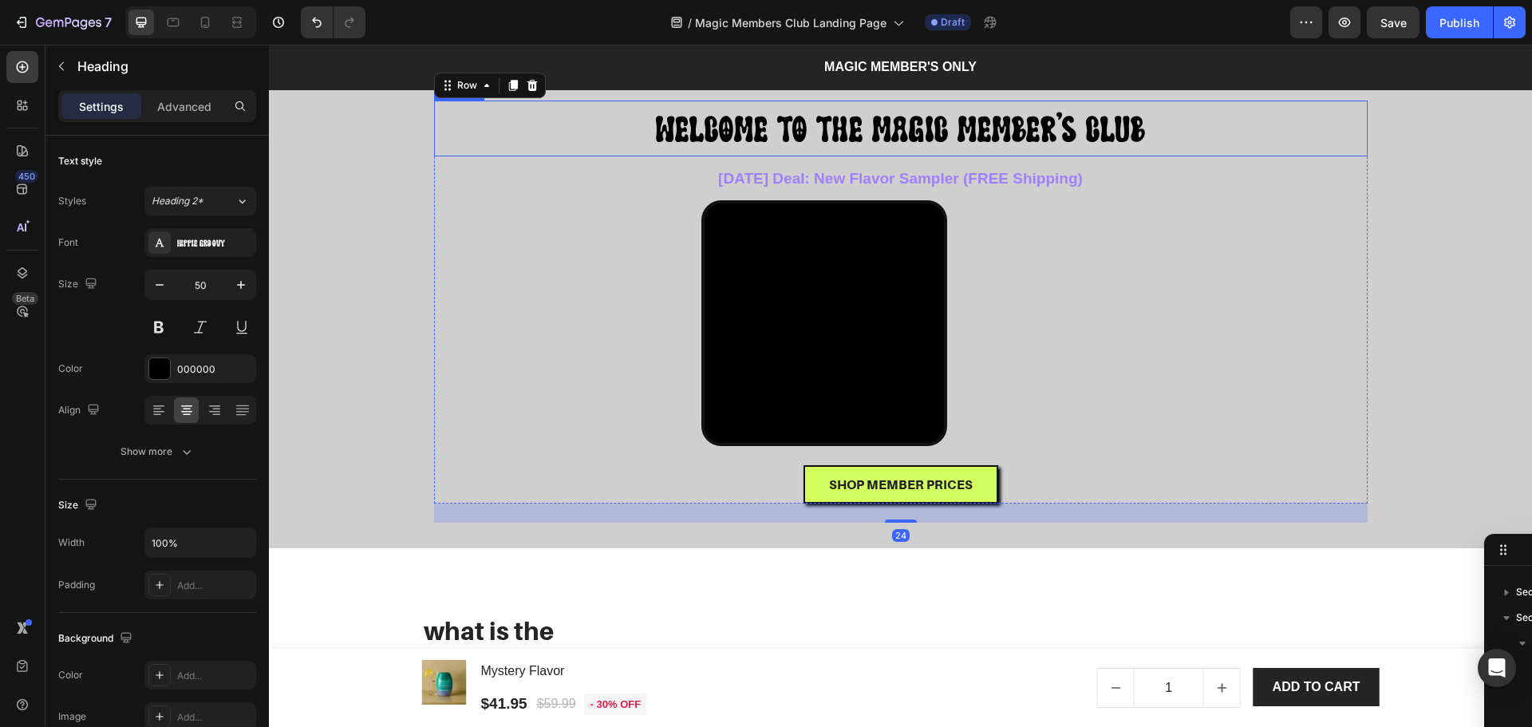
click at [1072, 122] on span "WELCOME TO THE MAGIC MEMBER'S CLUB" at bounding box center [900, 129] width 489 height 38
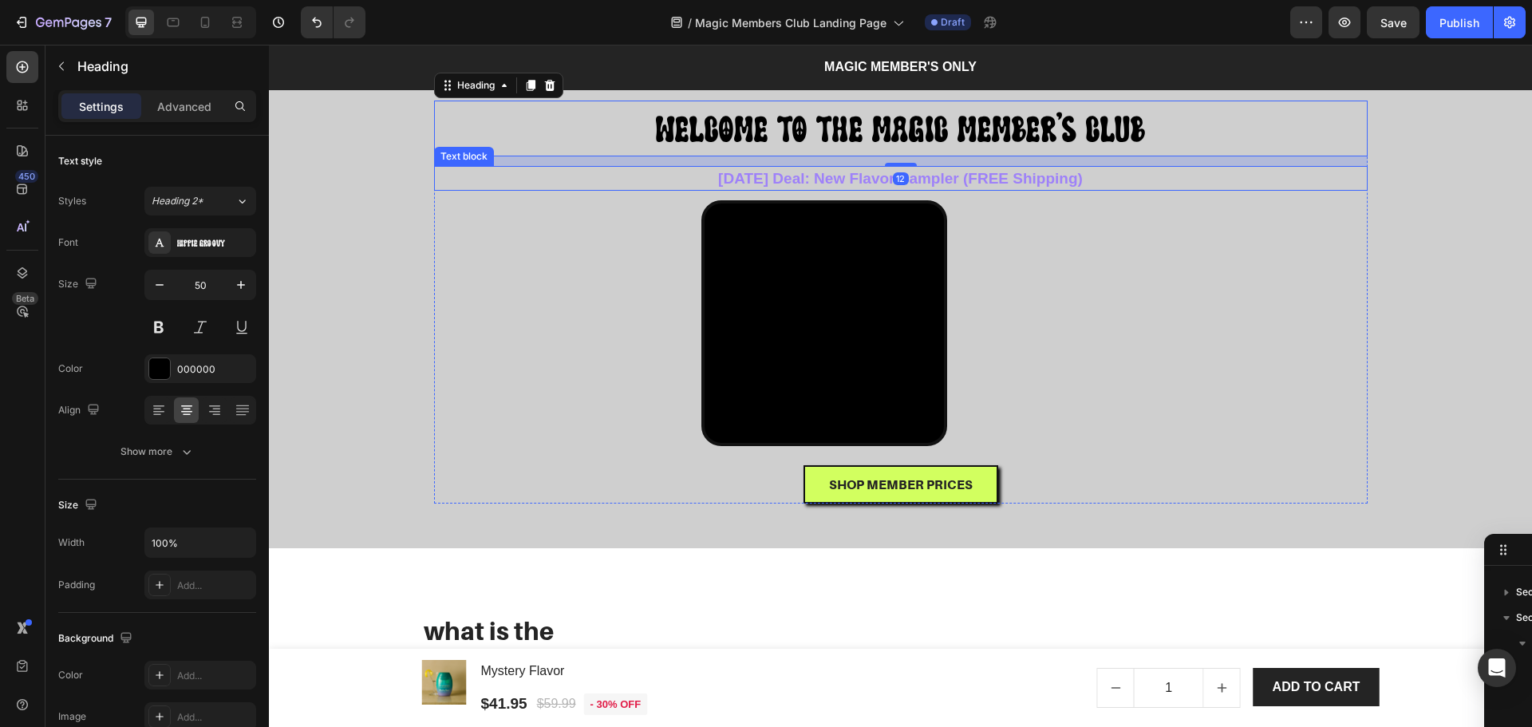
scroll to position [0, 0]
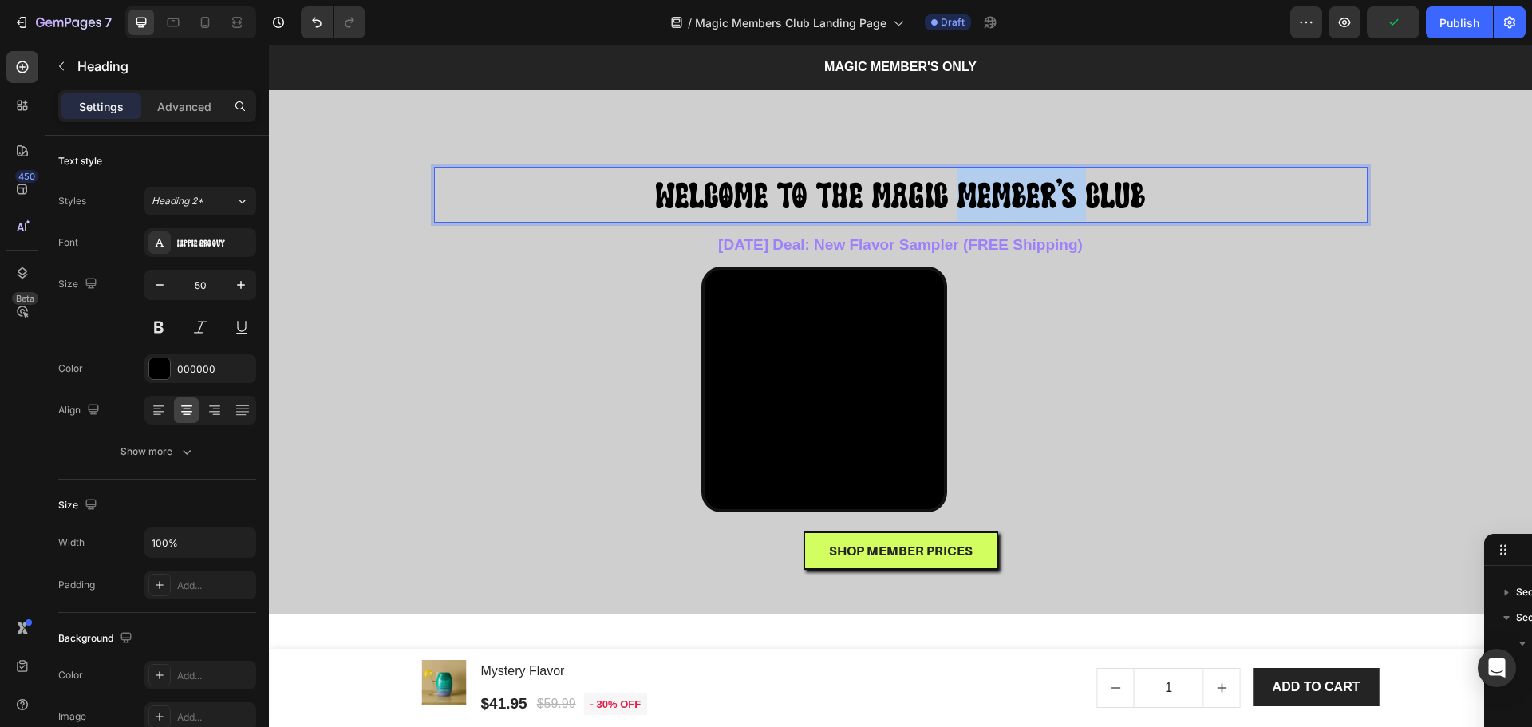
click at [981, 195] on span "WELCOME TO THE MAGIC MEMBER'S CLUB" at bounding box center [900, 195] width 489 height 38
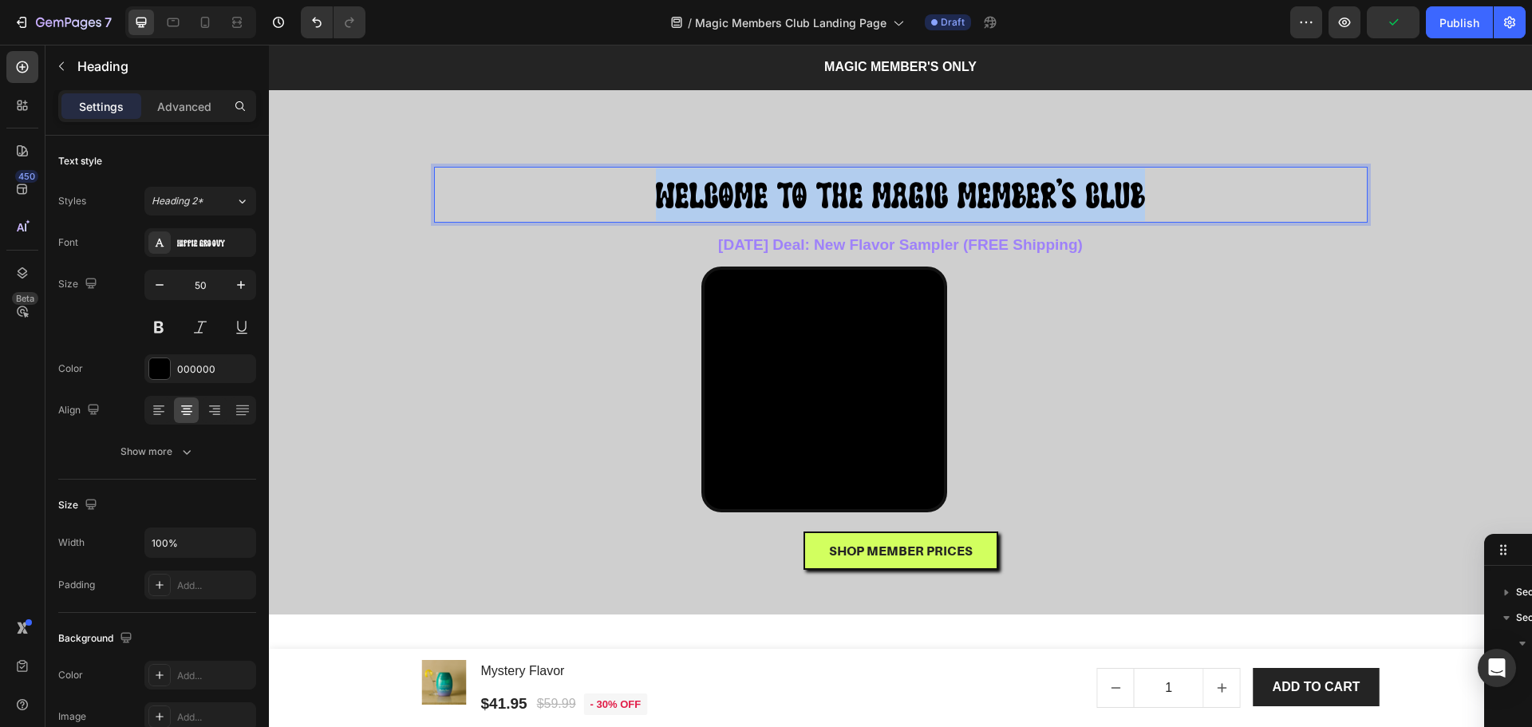
click at [981, 195] on span "WELCOME TO THE MAGIC MEMBER'S CLUB" at bounding box center [900, 195] width 489 height 38
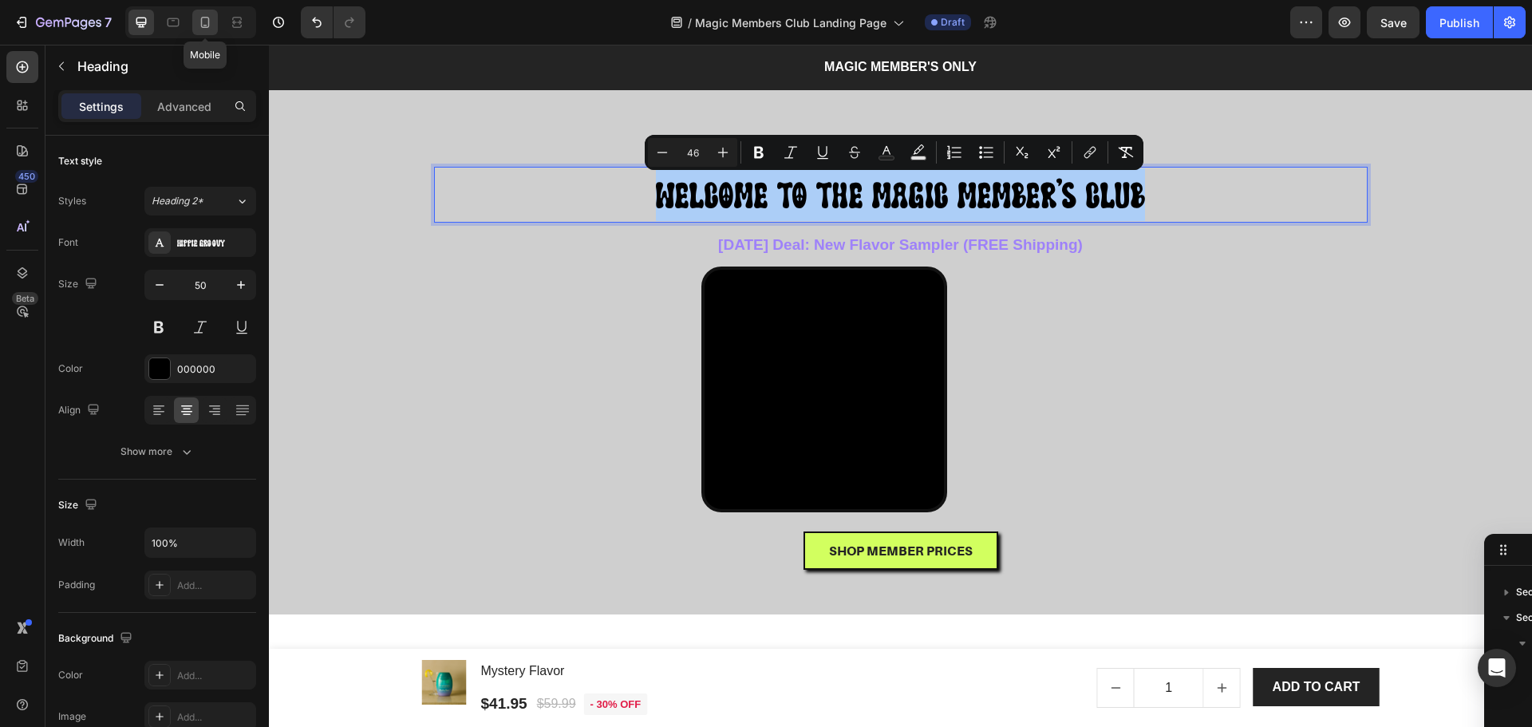
click at [203, 23] on icon at bounding box center [205, 22] width 16 height 16
type input "43"
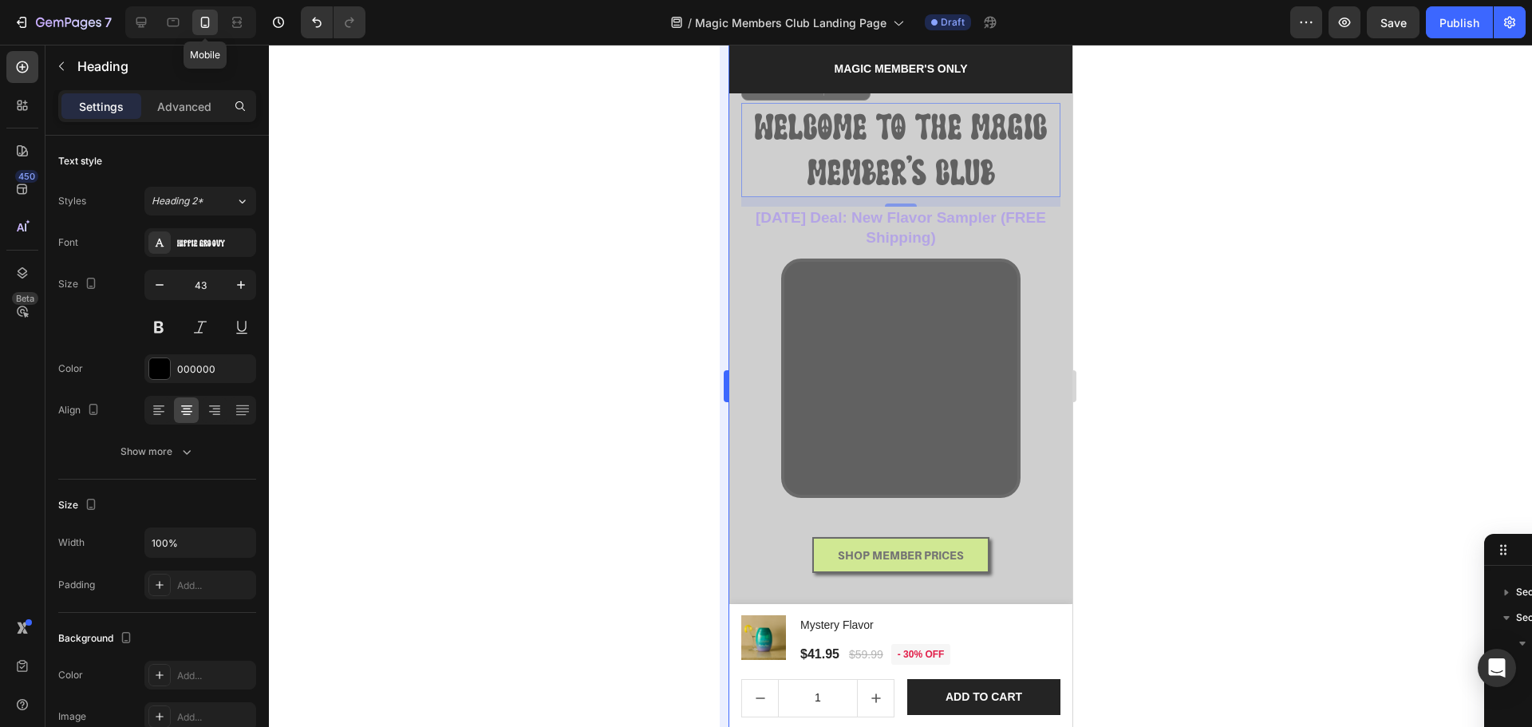
scroll to position [2, 0]
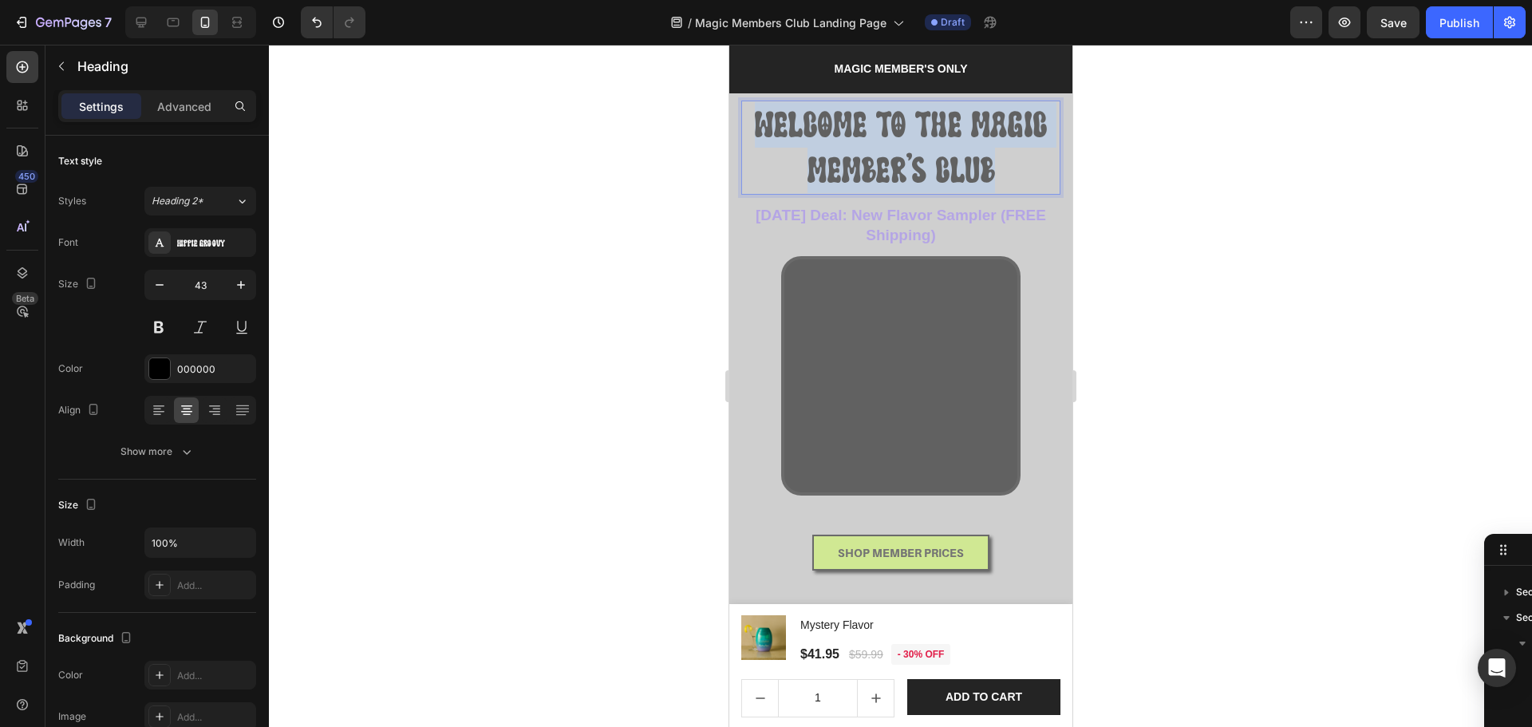
click at [871, 152] on span "WELCOME TO THE MAGIC MEMBER'S CLUB" at bounding box center [900, 146] width 292 height 83
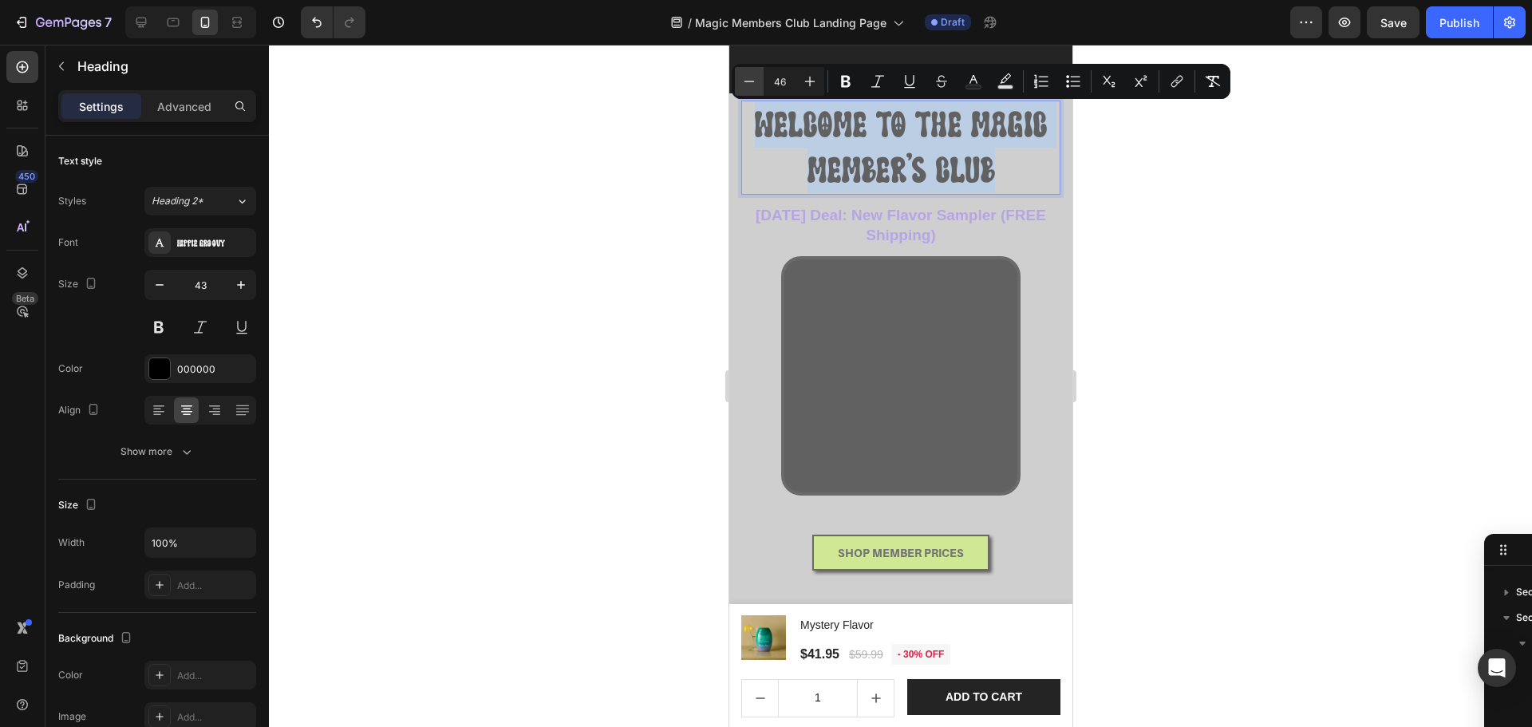
click at [752, 87] on icon "Editor contextual toolbar" at bounding box center [749, 81] width 16 height 16
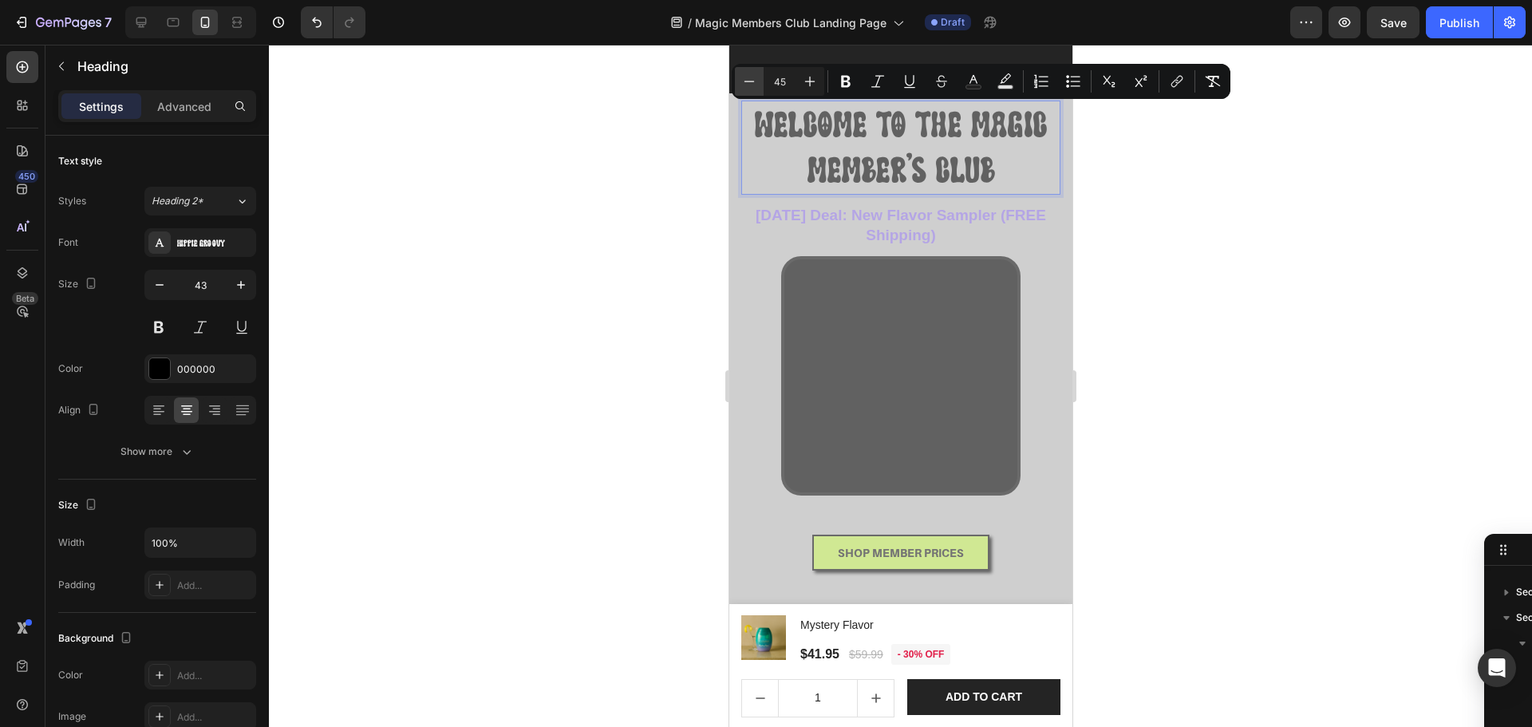
click at [752, 87] on icon "Editor contextual toolbar" at bounding box center [749, 81] width 16 height 16
type input "43"
click at [147, 24] on icon at bounding box center [141, 22] width 16 height 16
type input "50"
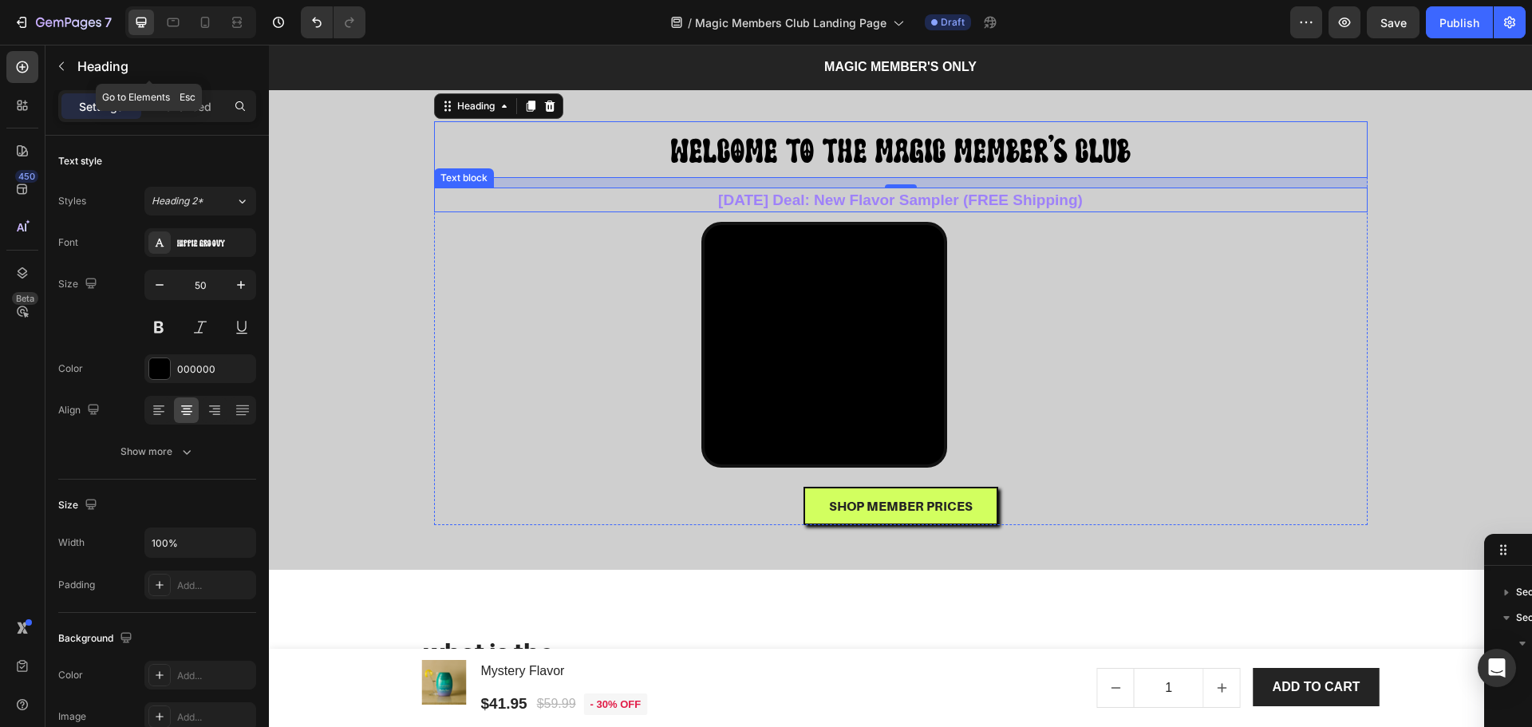
scroll to position [66, 0]
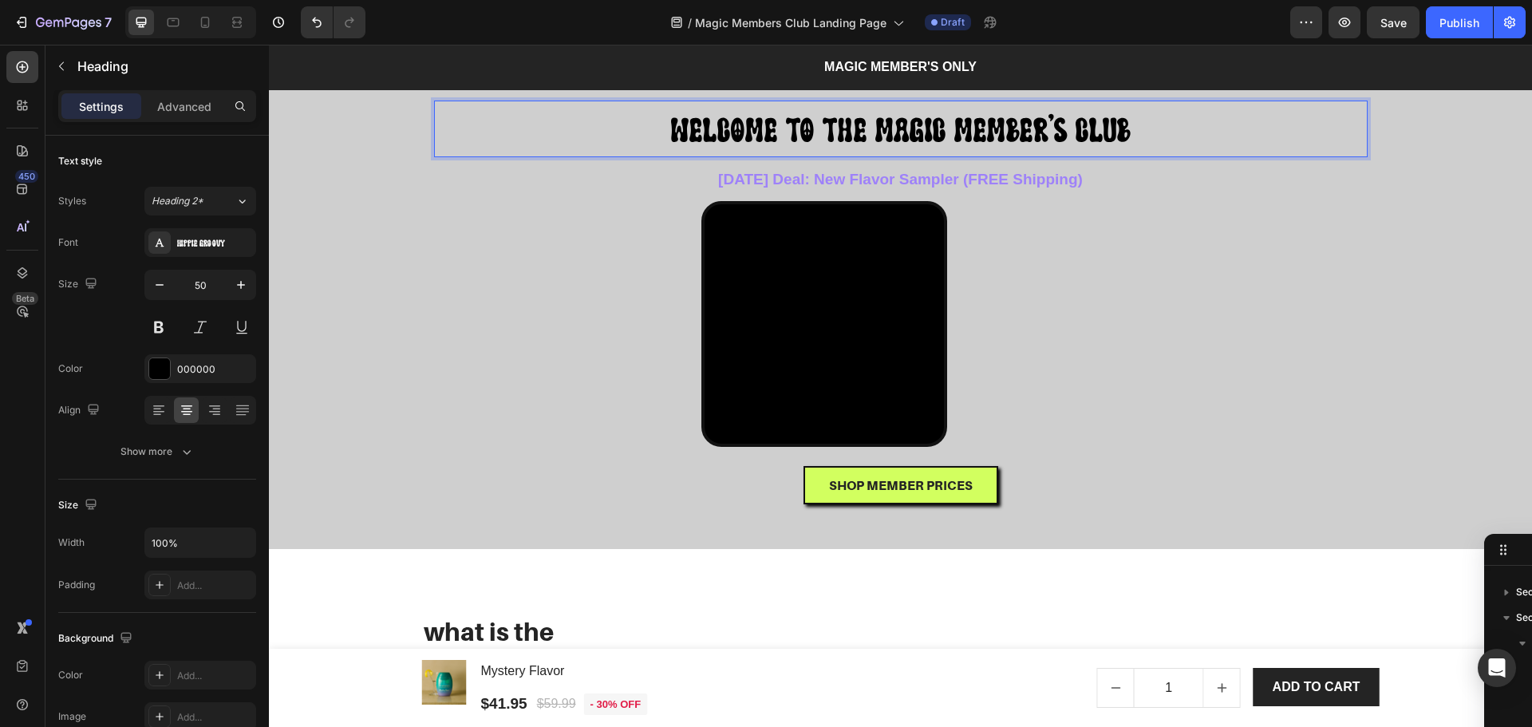
click at [855, 139] on span "WELCOME TO THE MAGIC MEMBER'S CLUB" at bounding box center [901, 129] width 460 height 35
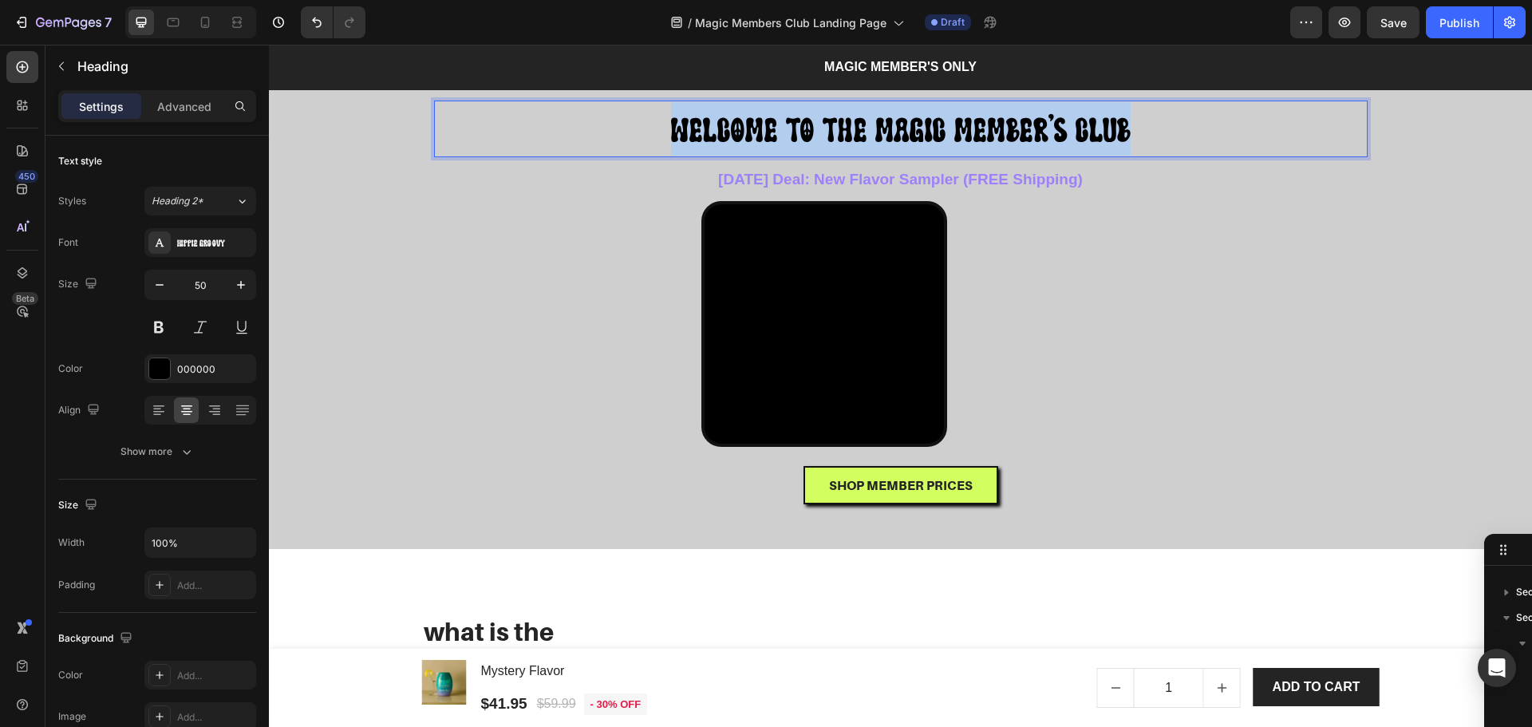
click at [855, 139] on span "WELCOME TO THE MAGIC MEMBER'S CLUB" at bounding box center [901, 129] width 460 height 35
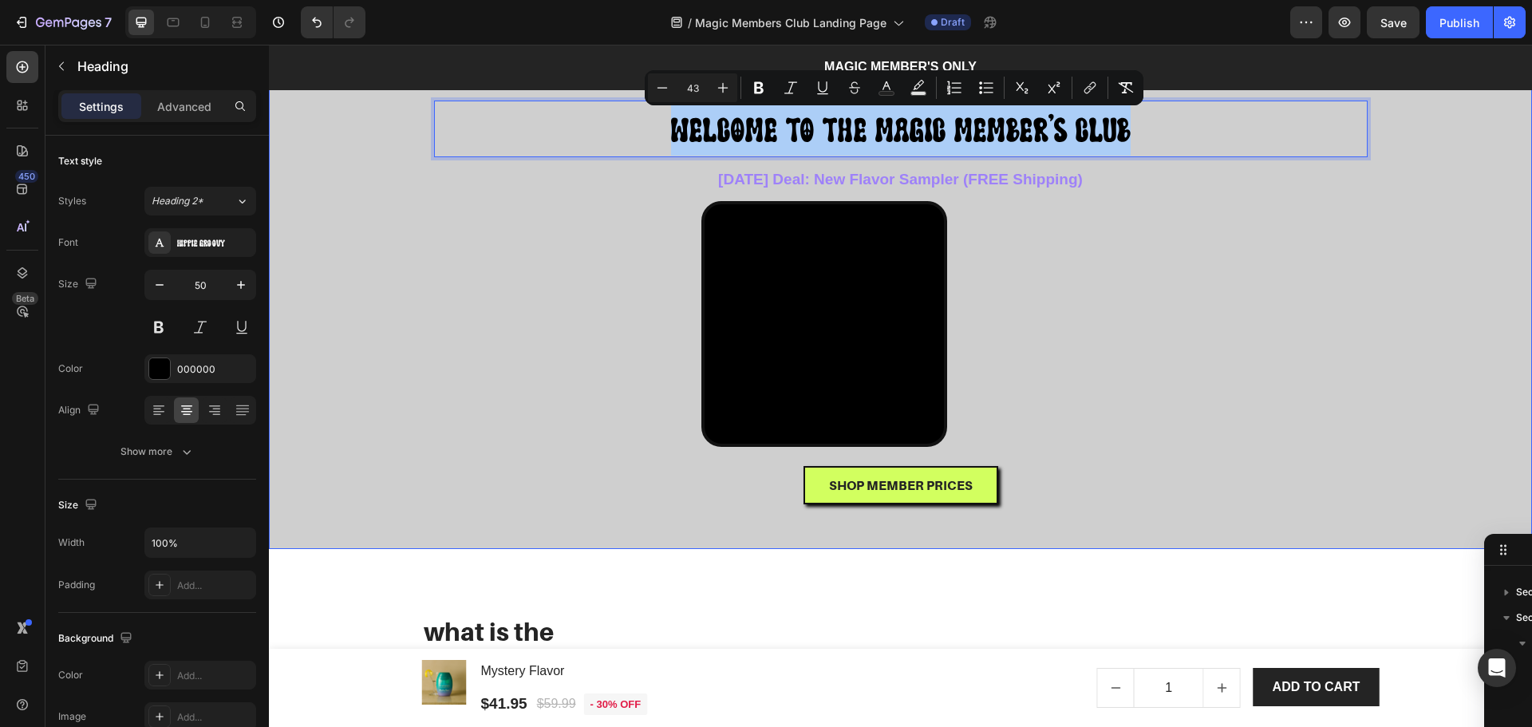
click at [1423, 361] on div "Overlay" at bounding box center [900, 280] width 1263 height 538
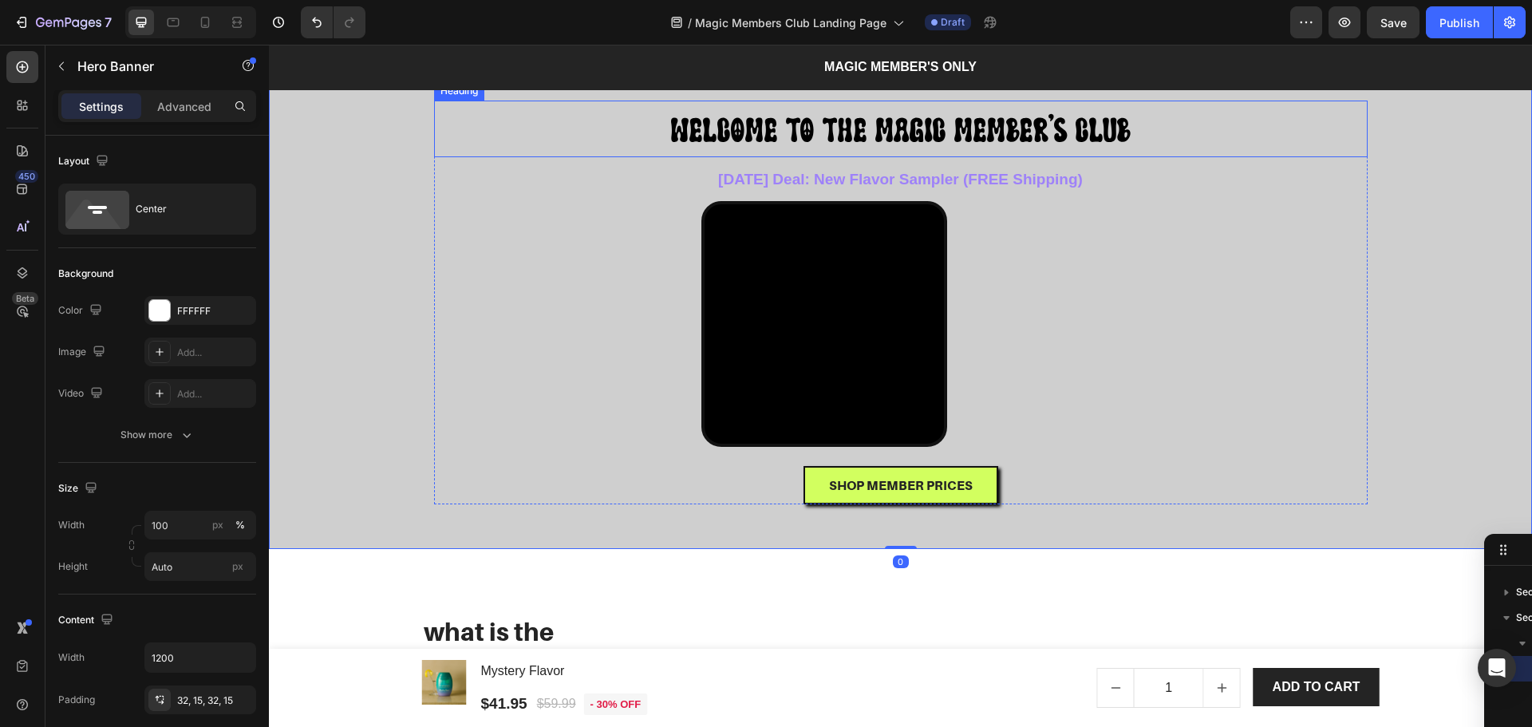
click at [1218, 140] on p "⁠⁠⁠⁠⁠⁠⁠ WELCOME TO THE MAGIC MEMBER'S CLUB" at bounding box center [901, 128] width 930 height 53
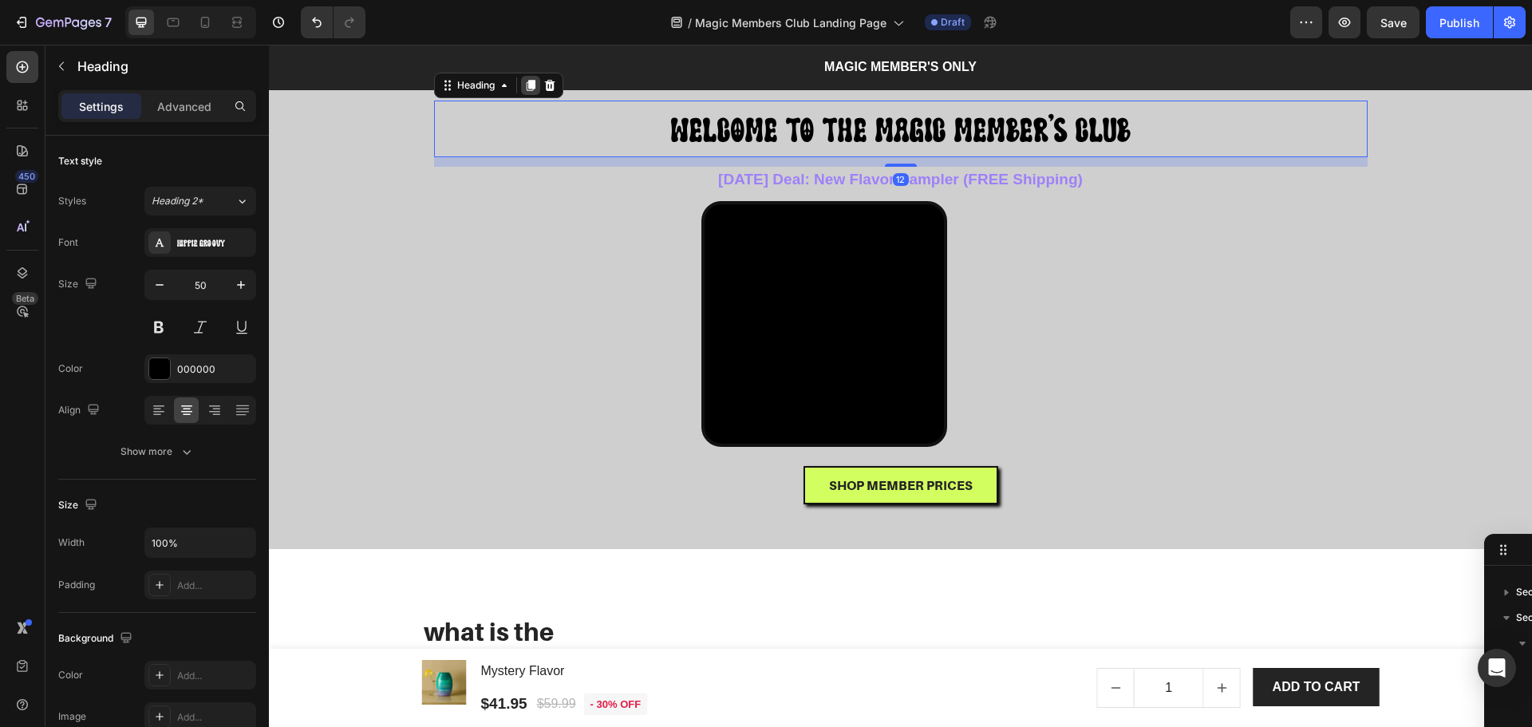
click at [527, 87] on icon at bounding box center [530, 85] width 9 height 11
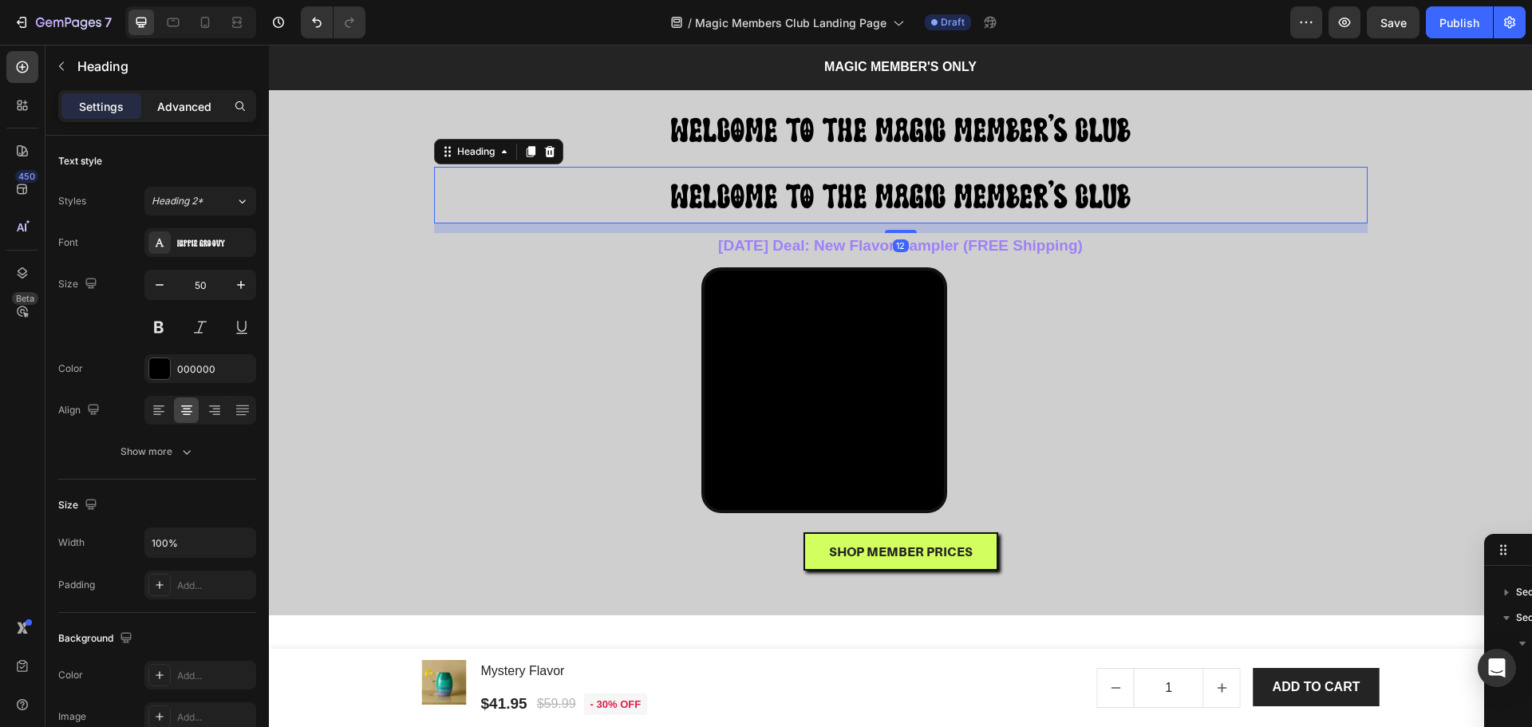
click at [193, 95] on div "Advanced" at bounding box center [184, 106] width 80 height 26
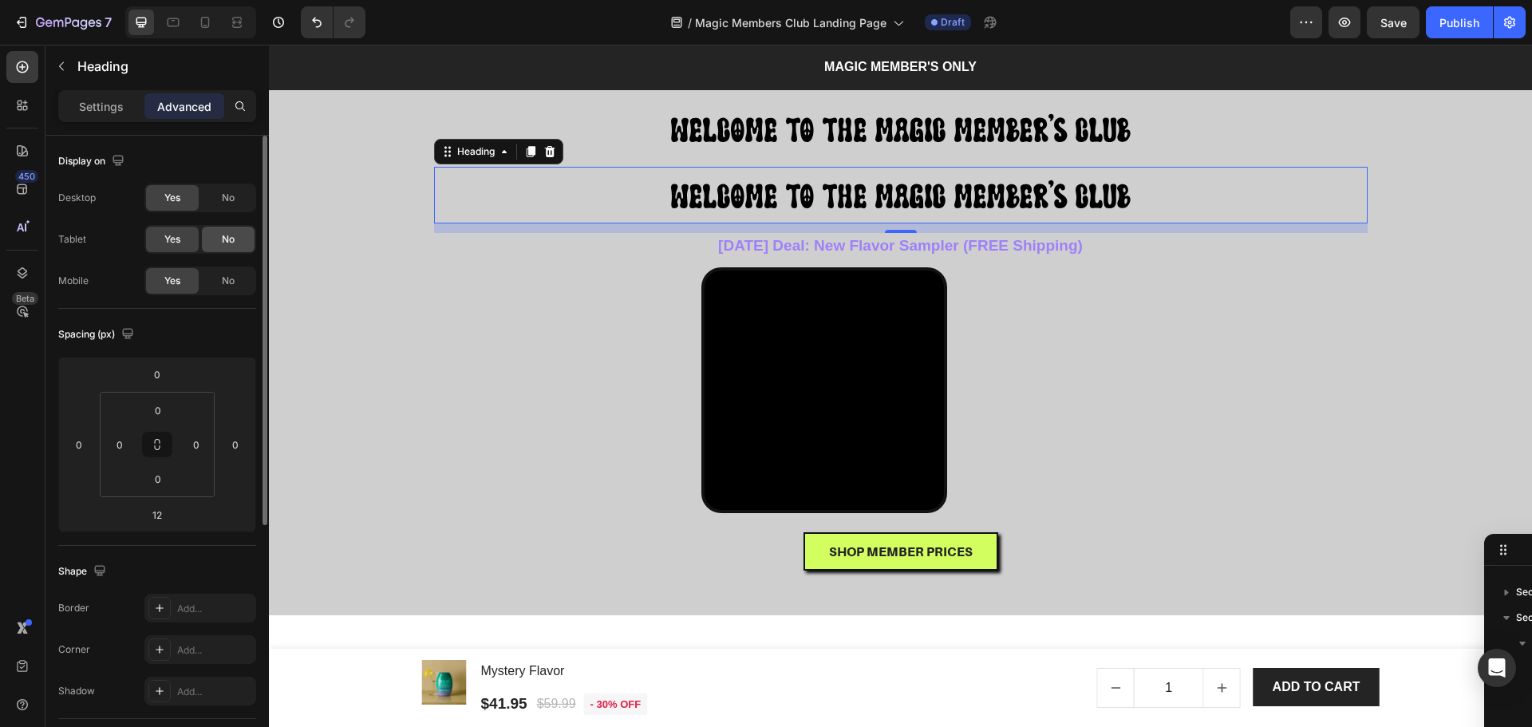
click at [228, 236] on span "No" at bounding box center [228, 239] width 13 height 14
click at [158, 240] on div "Yes" at bounding box center [172, 240] width 53 height 26
click at [223, 278] on span "No" at bounding box center [228, 281] width 13 height 14
click at [608, 125] on p "⁠⁠⁠⁠⁠⁠⁠ WELCOME TO THE MAGIC MEMBER'S CLUB" at bounding box center [901, 128] width 930 height 53
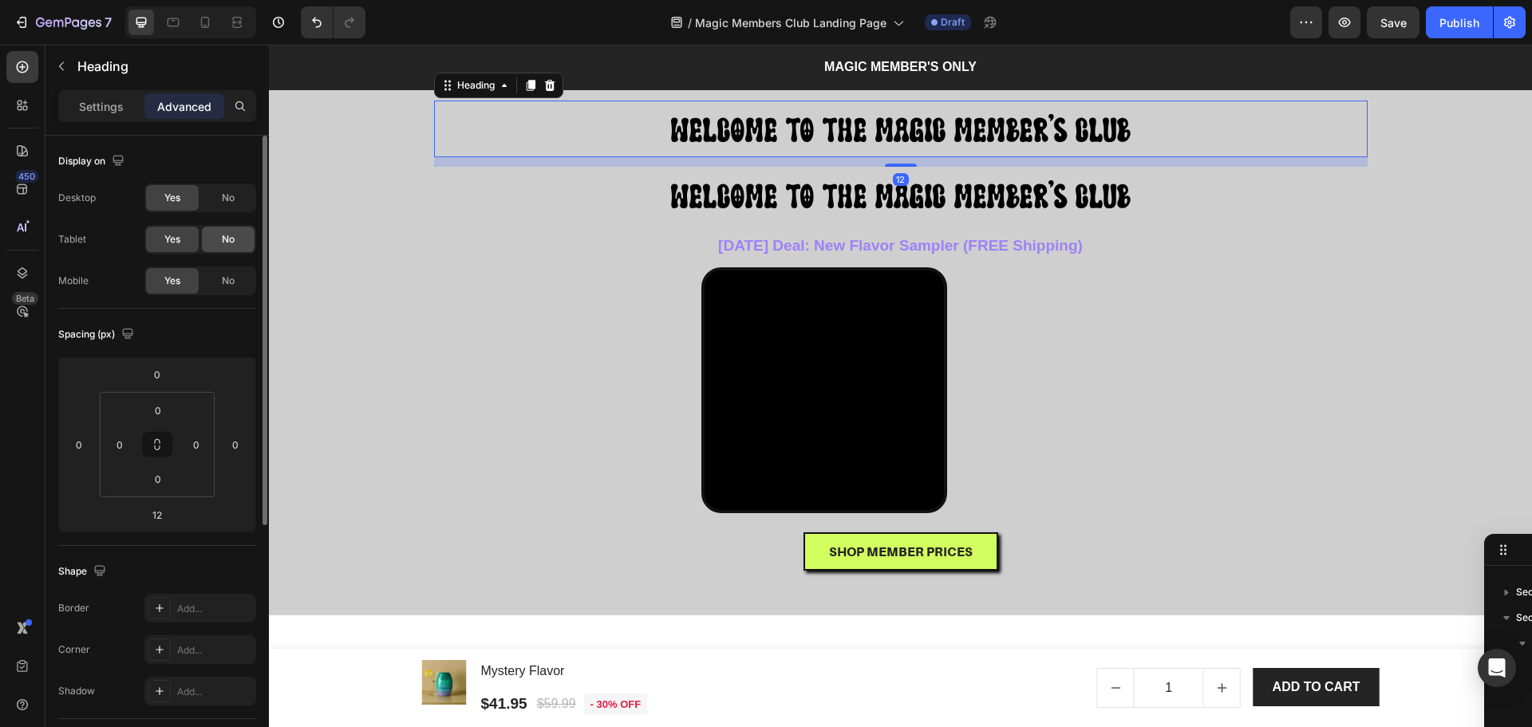
drag, startPoint x: 234, startPoint y: 239, endPoint x: 231, endPoint y: 217, distance: 22.6
click at [233, 239] on span "No" at bounding box center [228, 239] width 13 height 14
click at [229, 199] on span "No" at bounding box center [228, 198] width 13 height 14
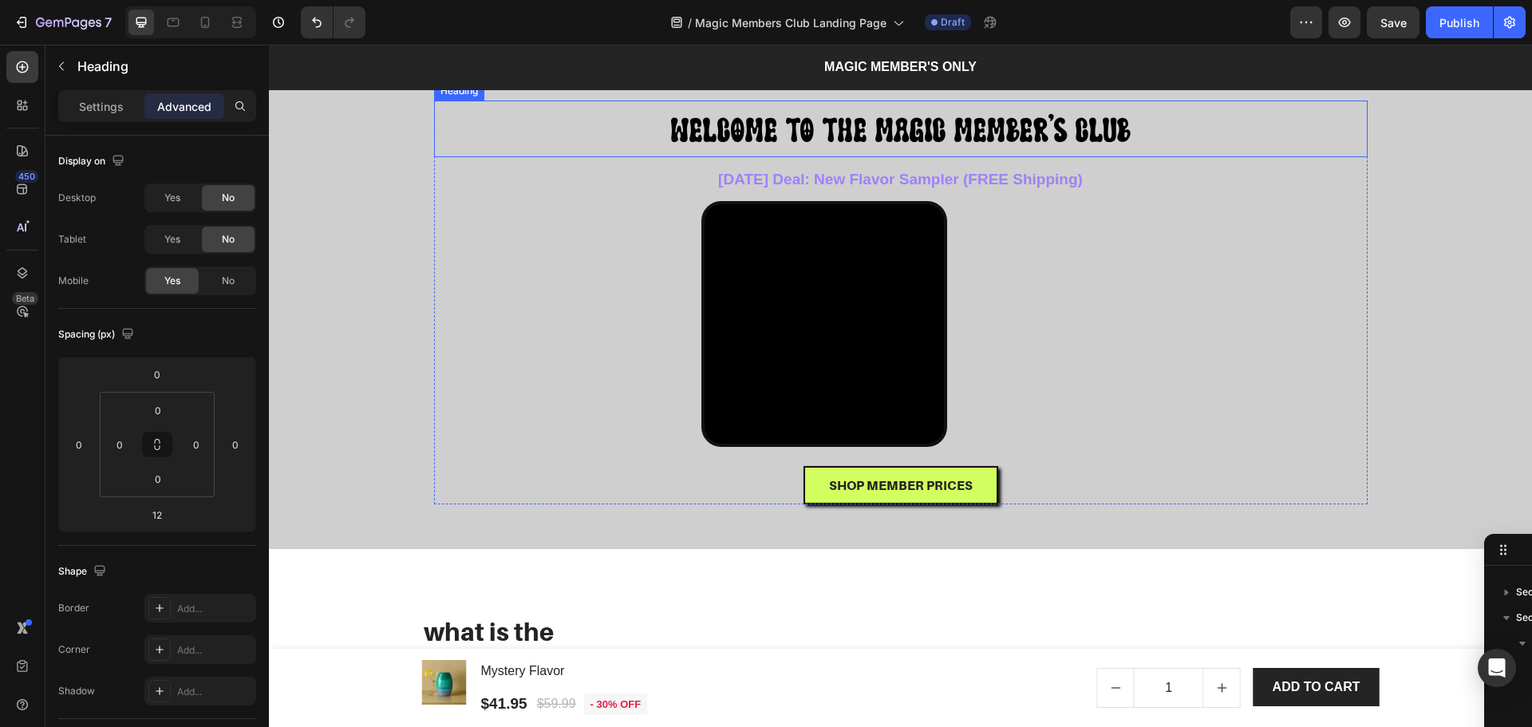
click at [732, 128] on span "WELCOME TO THE MAGIC MEMBER'S CLUB" at bounding box center [901, 129] width 460 height 35
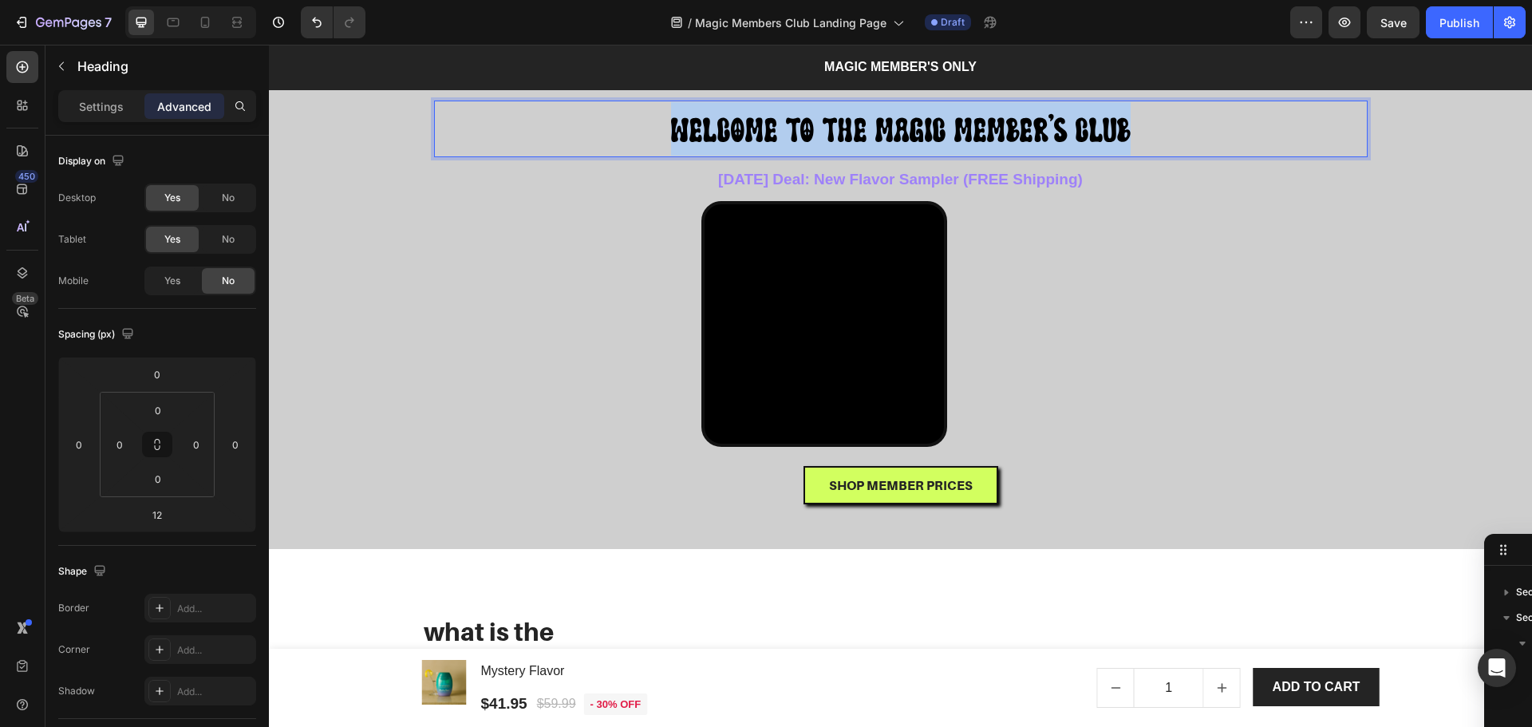
click at [732, 128] on span "WELCOME TO THE MAGIC MEMBER'S CLUB" at bounding box center [901, 129] width 460 height 35
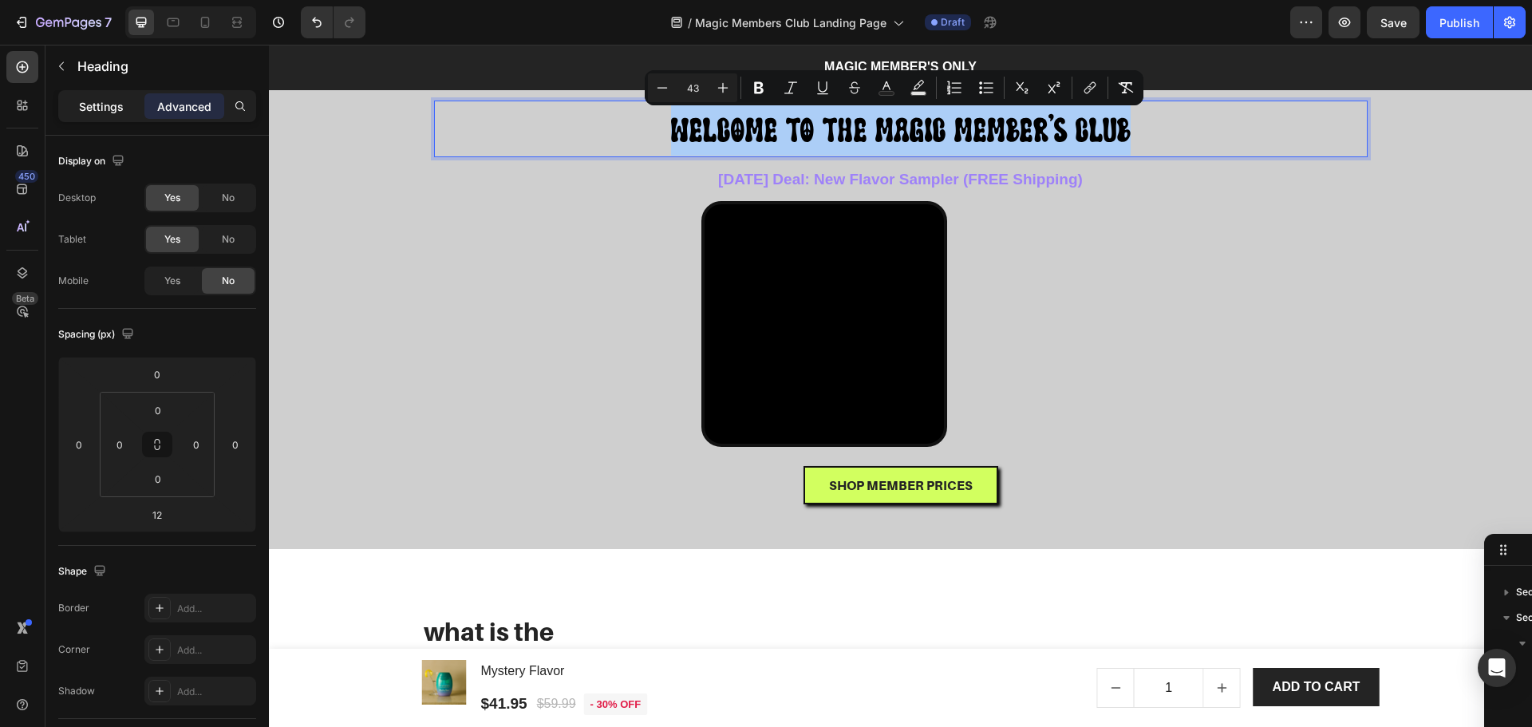
click at [112, 105] on p "Settings" at bounding box center [101, 106] width 45 height 17
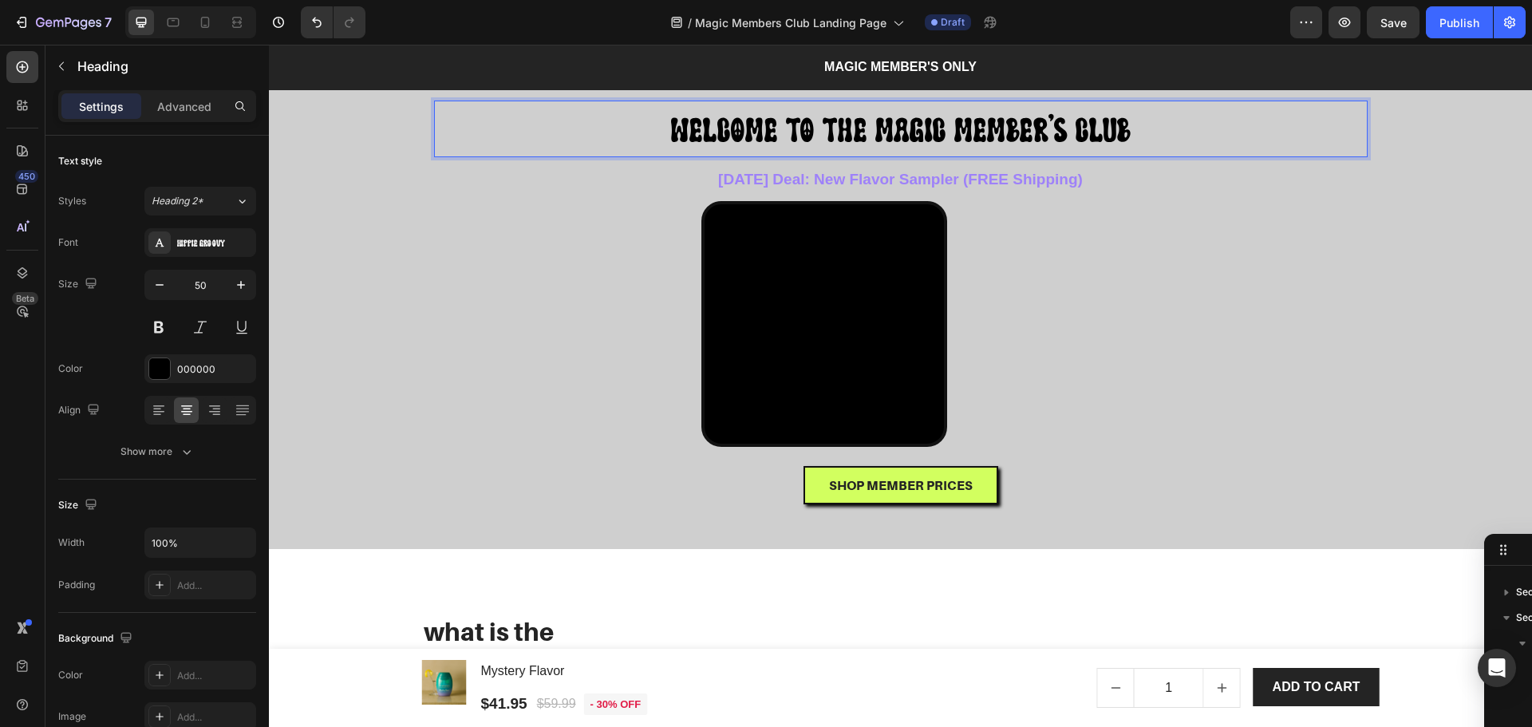
click at [752, 128] on span "WELCOME TO THE MAGIC MEMBER'S CLUB" at bounding box center [901, 129] width 460 height 35
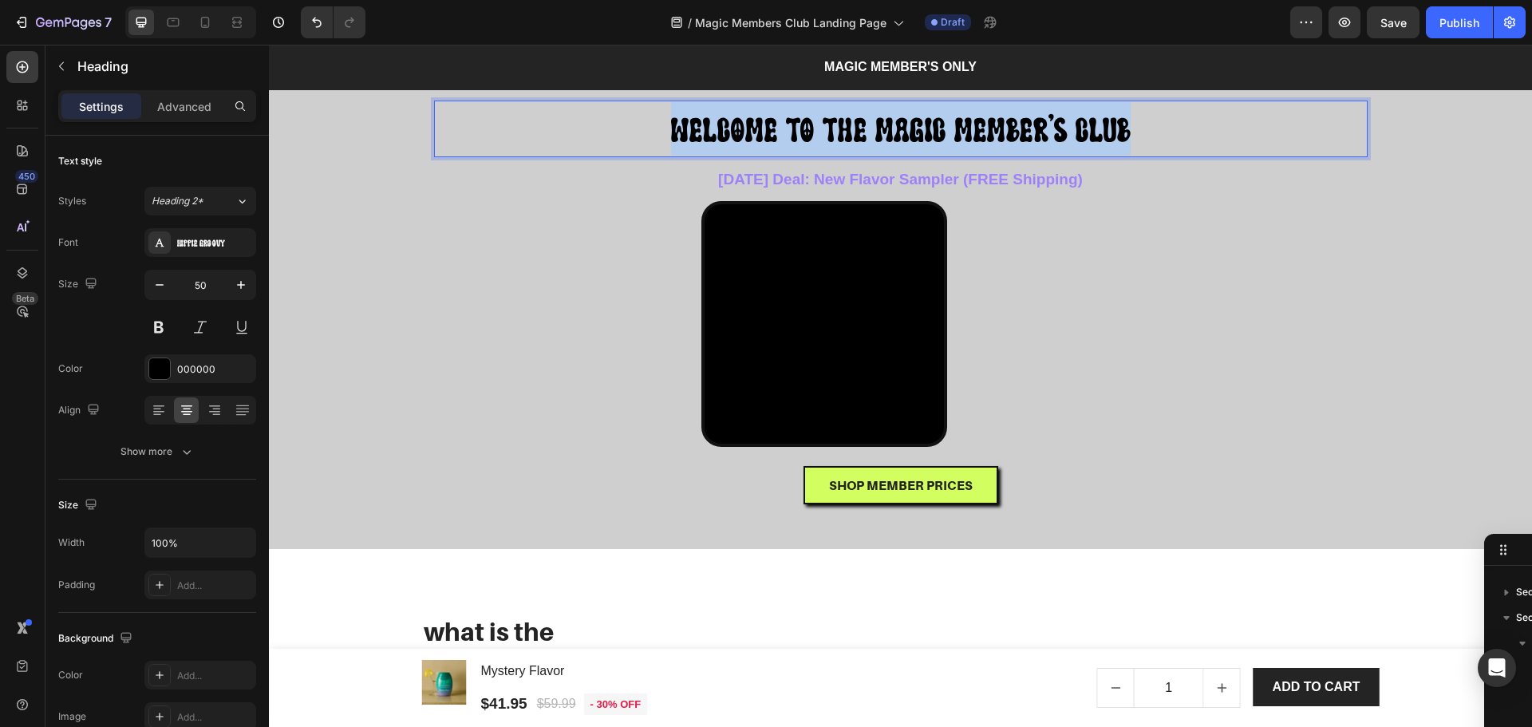
click at [752, 128] on span "WELCOME TO THE MAGIC MEMBER'S CLUB" at bounding box center [901, 129] width 460 height 35
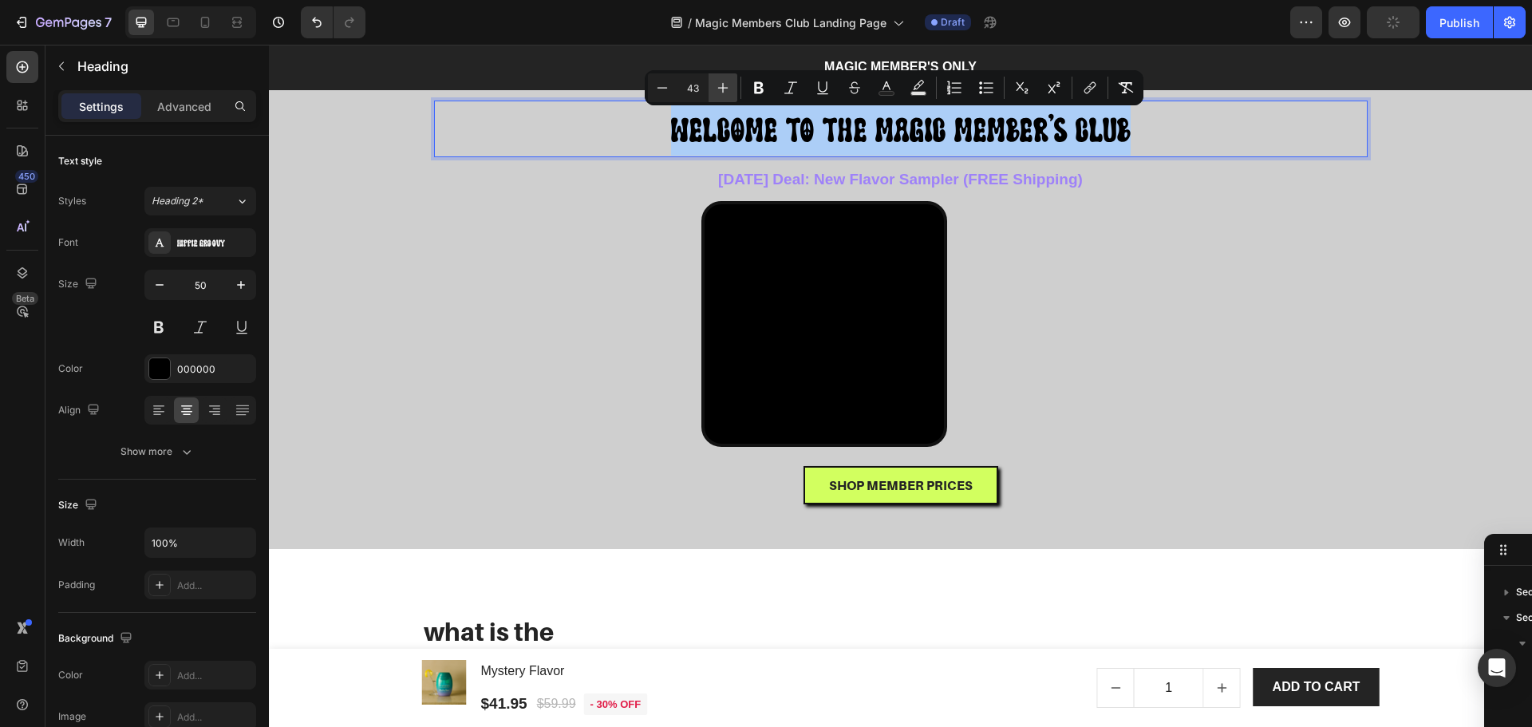
click at [715, 84] on icon "Editor contextual toolbar" at bounding box center [723, 88] width 16 height 16
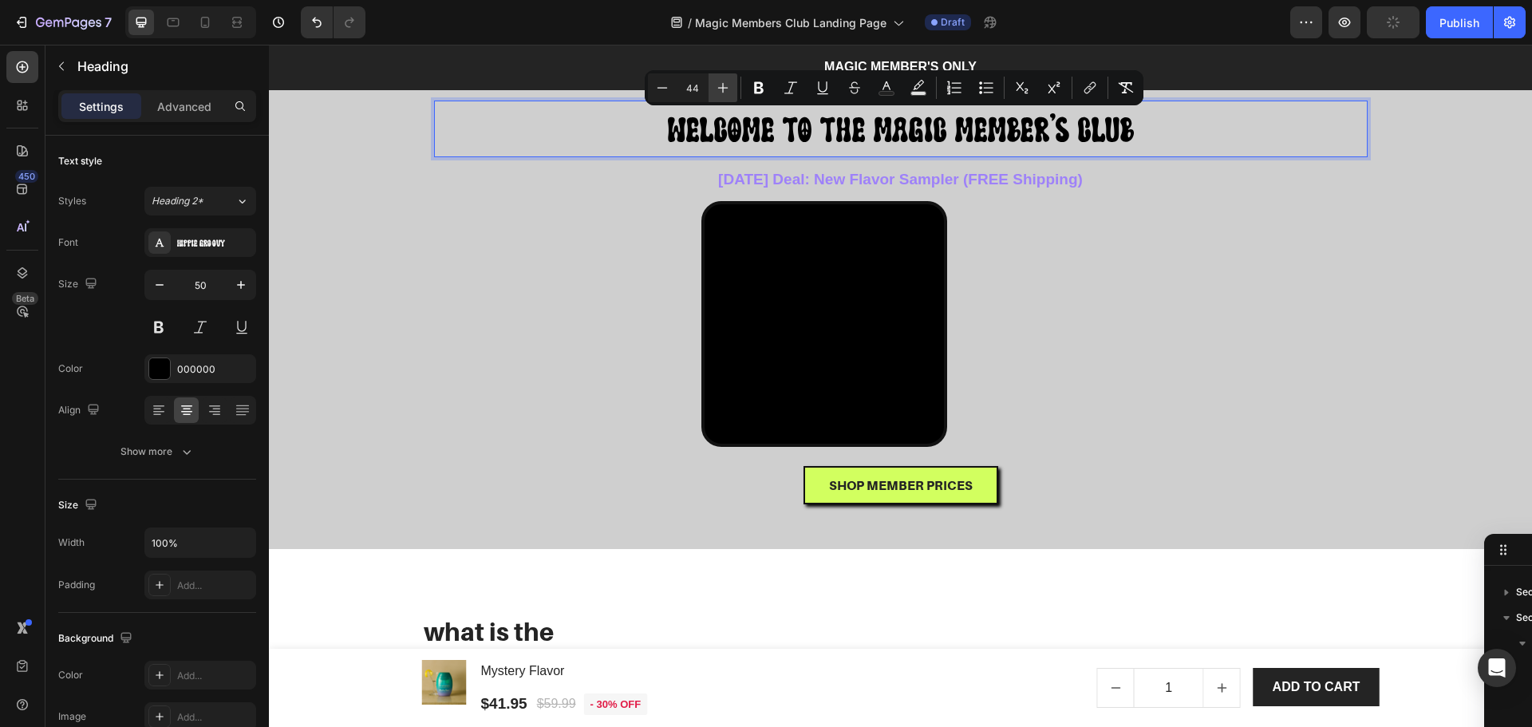
click at [715, 84] on icon "Editor contextual toolbar" at bounding box center [723, 88] width 16 height 16
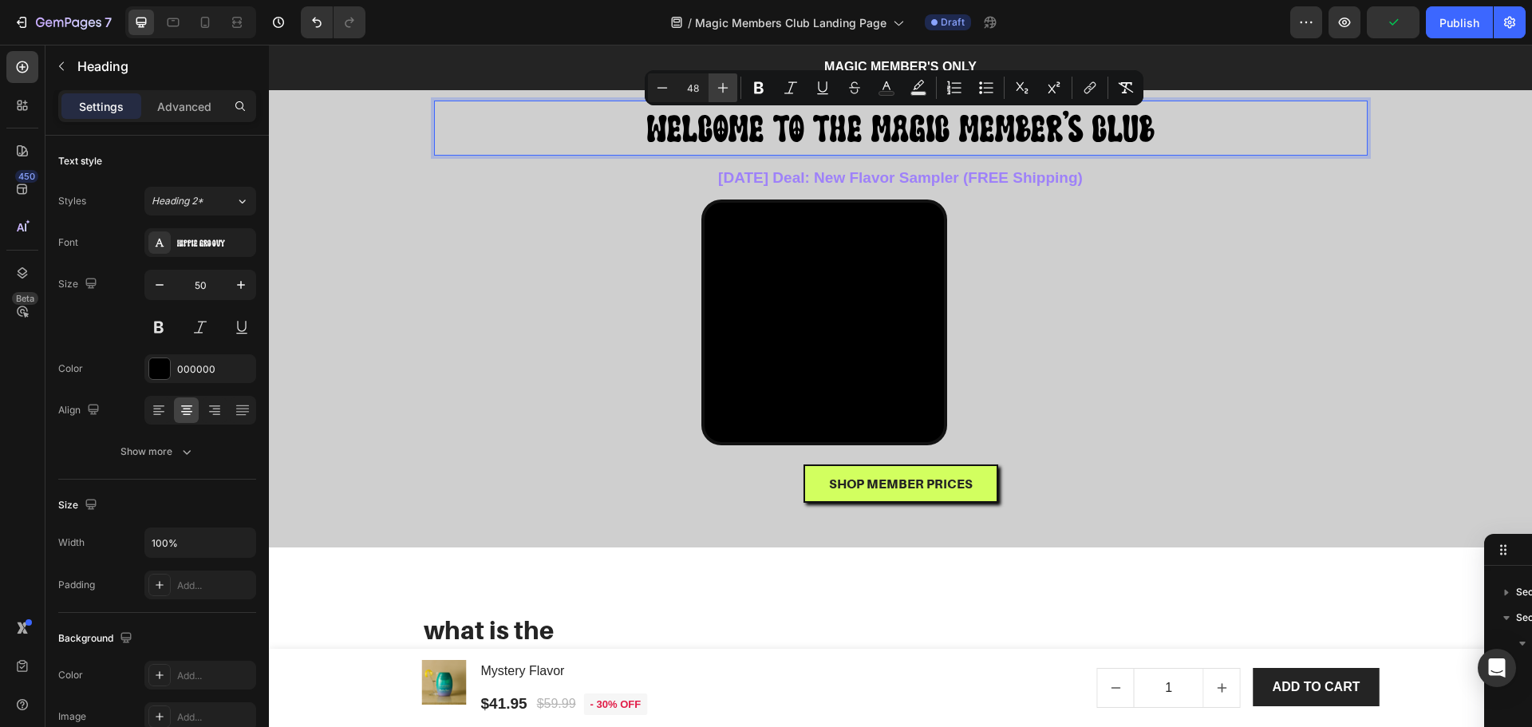
click at [715, 84] on icon "Editor contextual toolbar" at bounding box center [723, 88] width 16 height 16
type input "51"
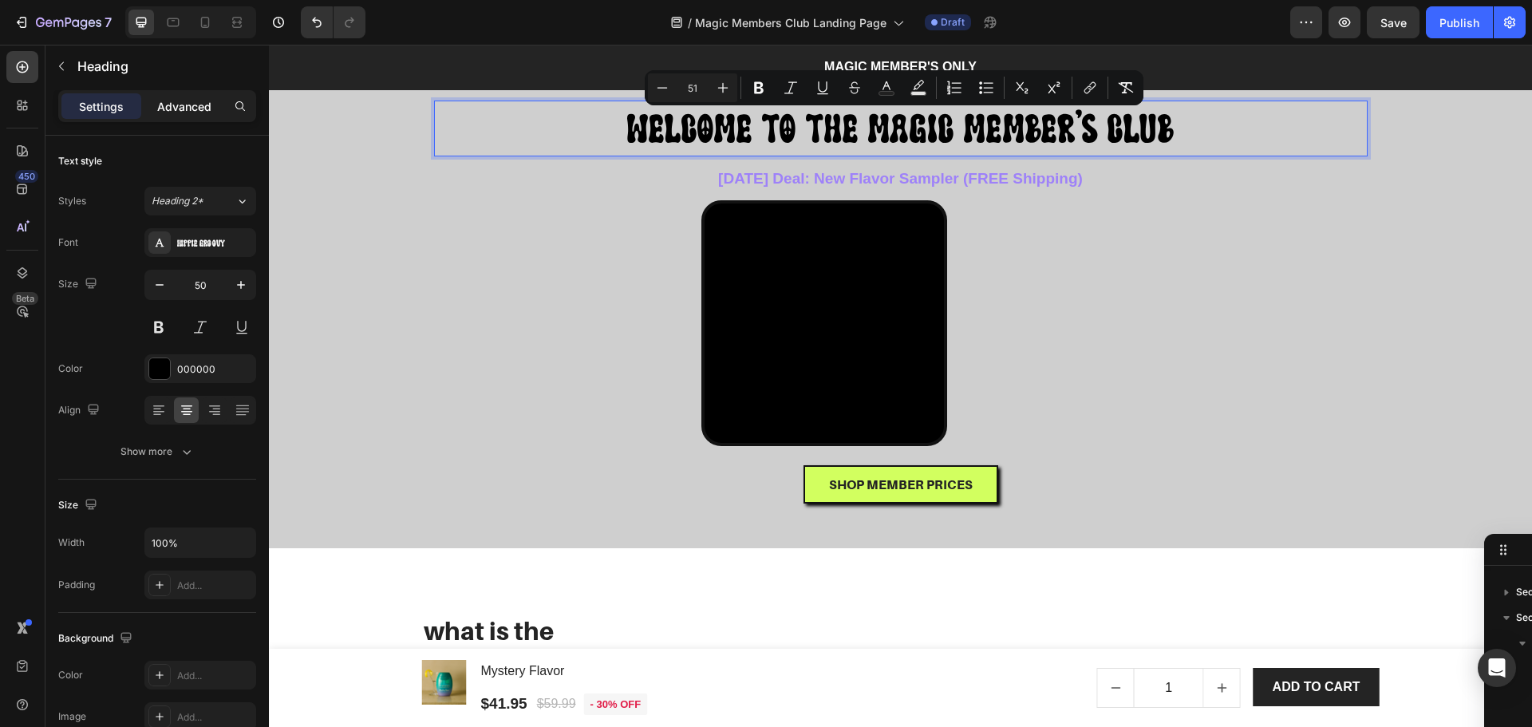
click at [174, 110] on p "Advanced" at bounding box center [184, 106] width 54 height 17
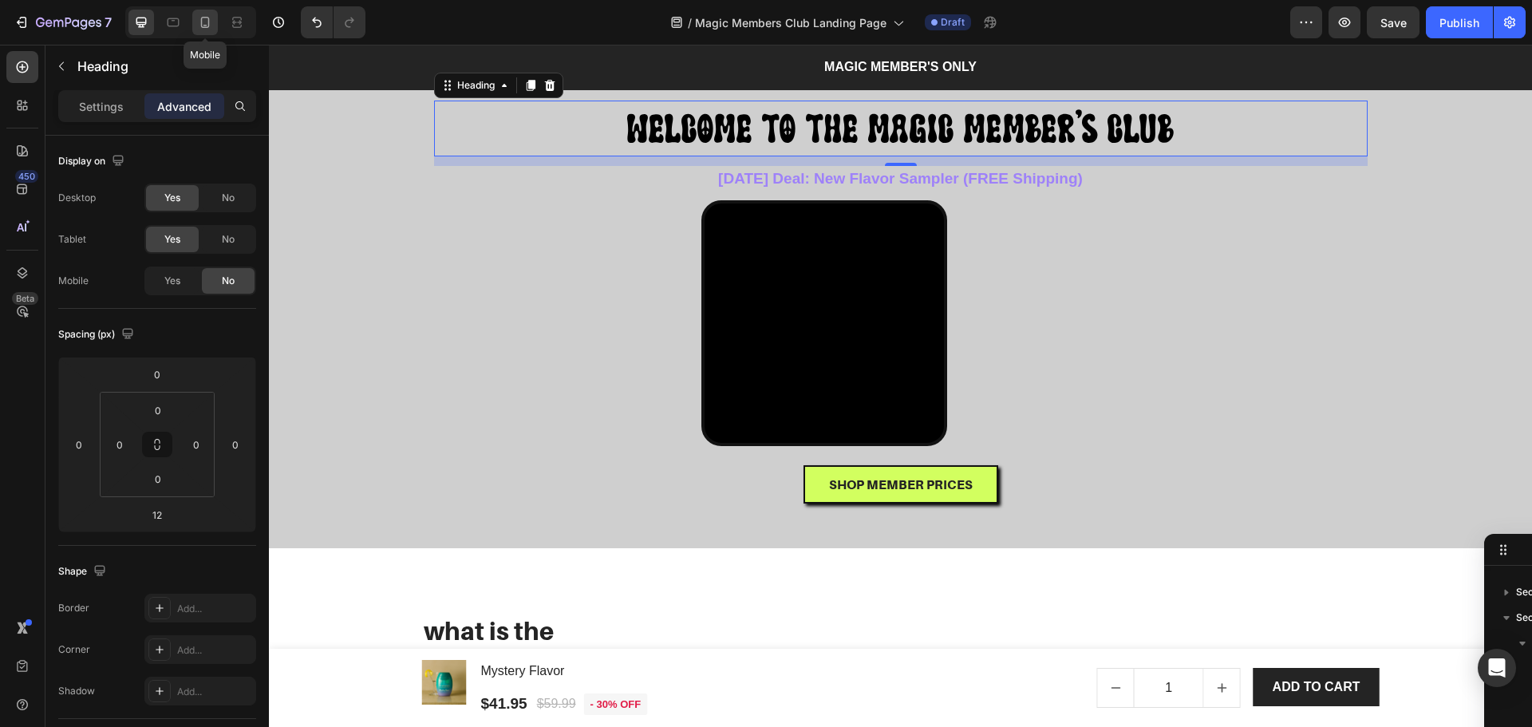
click at [201, 19] on icon at bounding box center [205, 22] width 9 height 11
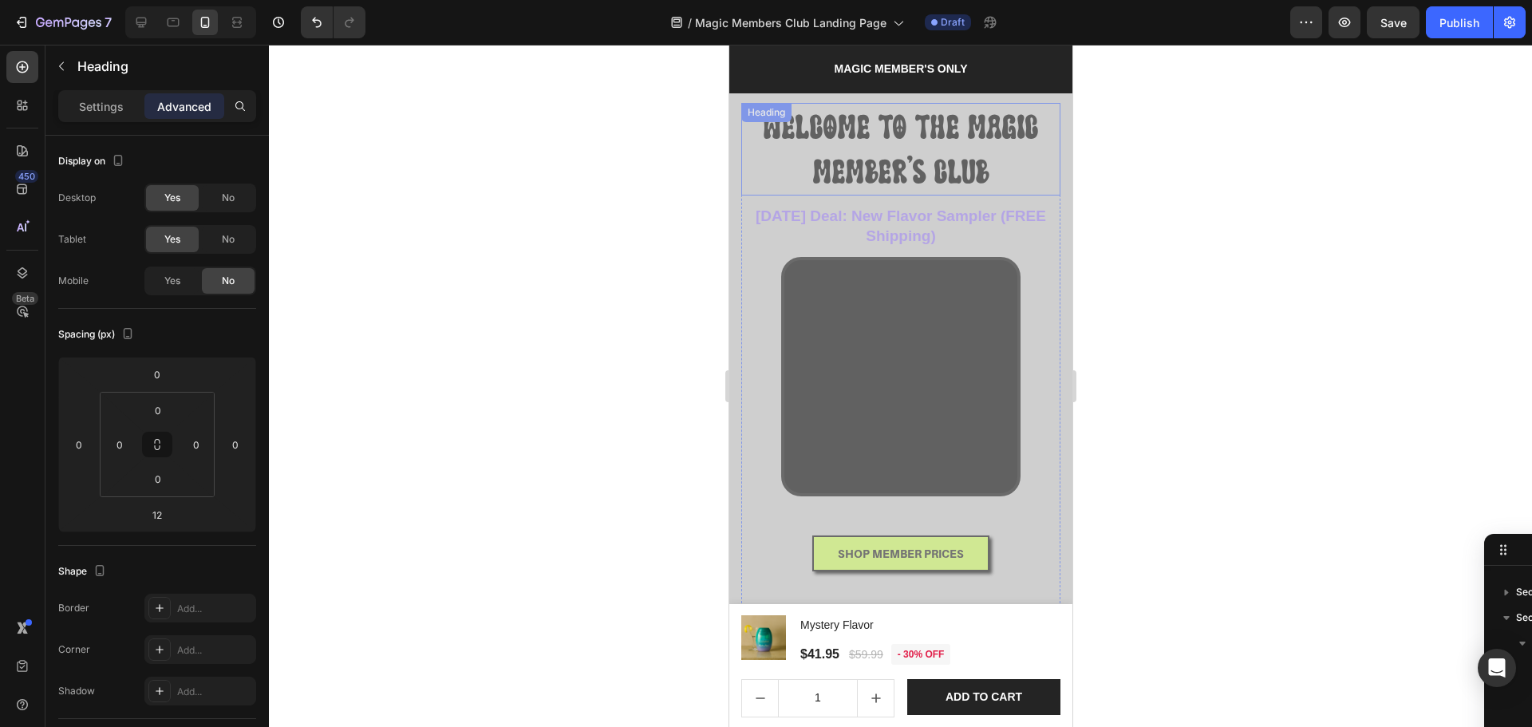
click at [908, 142] on span "WELCOME TO THE MAGIC MEMBER'S CLUB" at bounding box center [900, 149] width 274 height 80
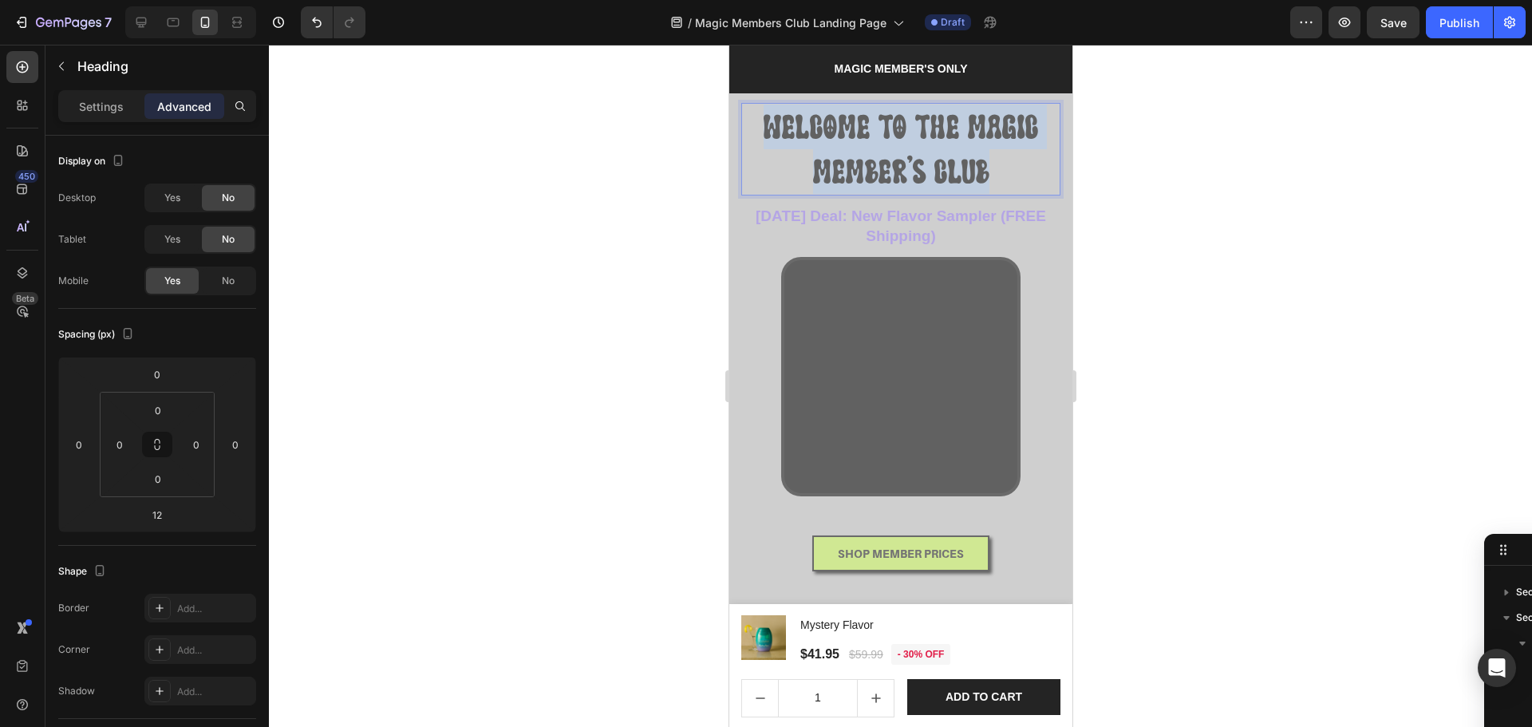
click at [908, 142] on span "WELCOME TO THE MAGIC MEMBER'S CLUB" at bounding box center [900, 149] width 274 height 80
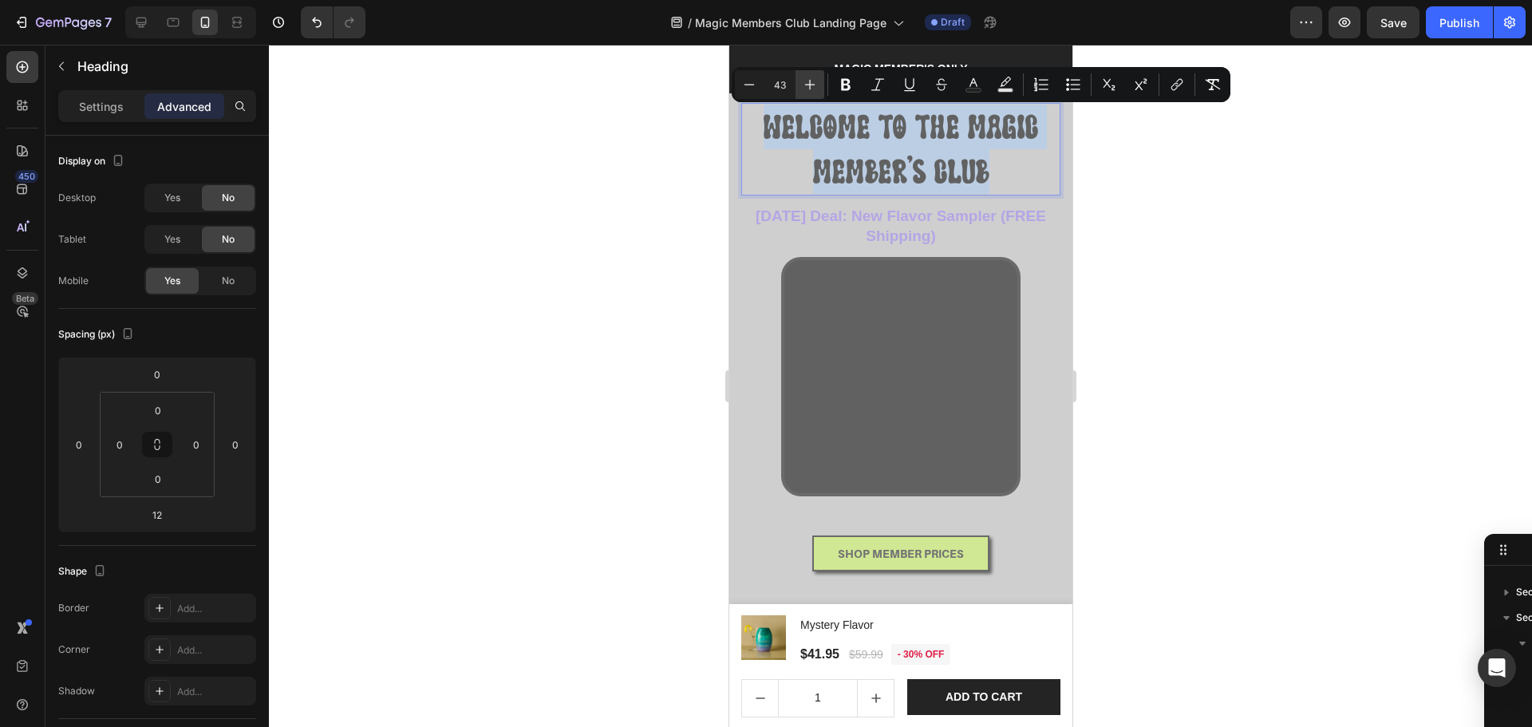
click at [807, 89] on icon "Editor contextual toolbar" at bounding box center [810, 85] width 16 height 16
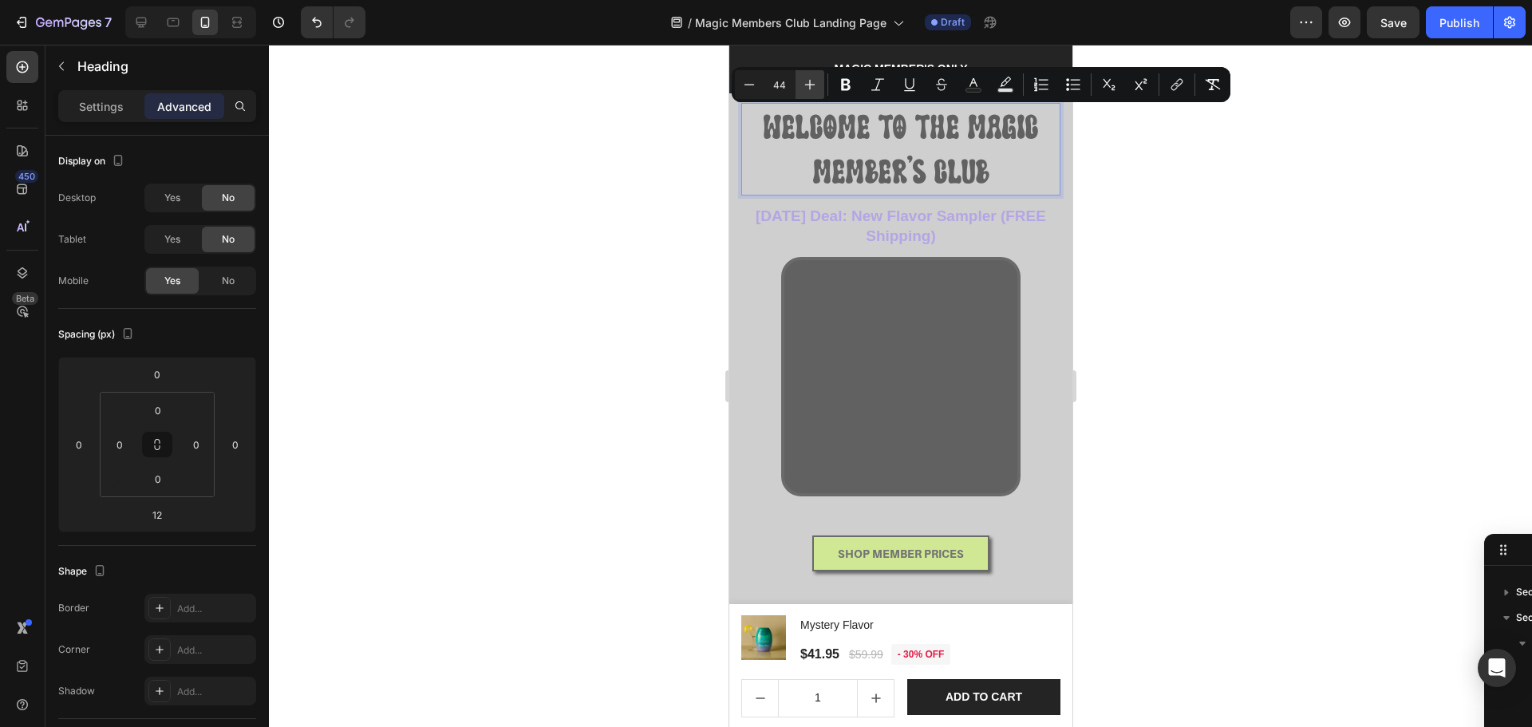
click at [807, 89] on icon "Editor contextual toolbar" at bounding box center [810, 85] width 16 height 16
type input "45"
drag, startPoint x: 1263, startPoint y: 246, endPoint x: 339, endPoint y: 147, distance: 929.2
click at [1263, 246] on div at bounding box center [900, 386] width 1263 height 682
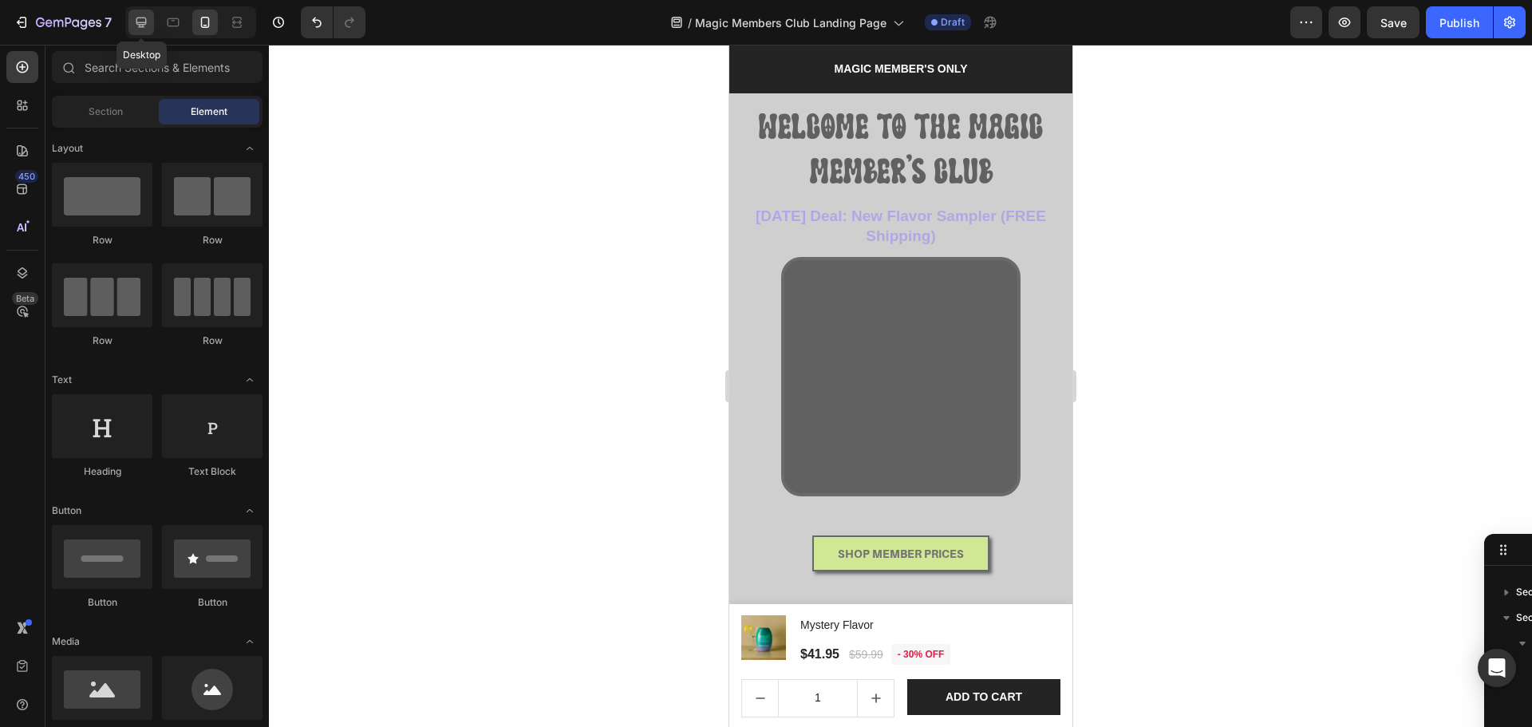
click at [138, 17] on icon at bounding box center [141, 22] width 16 height 16
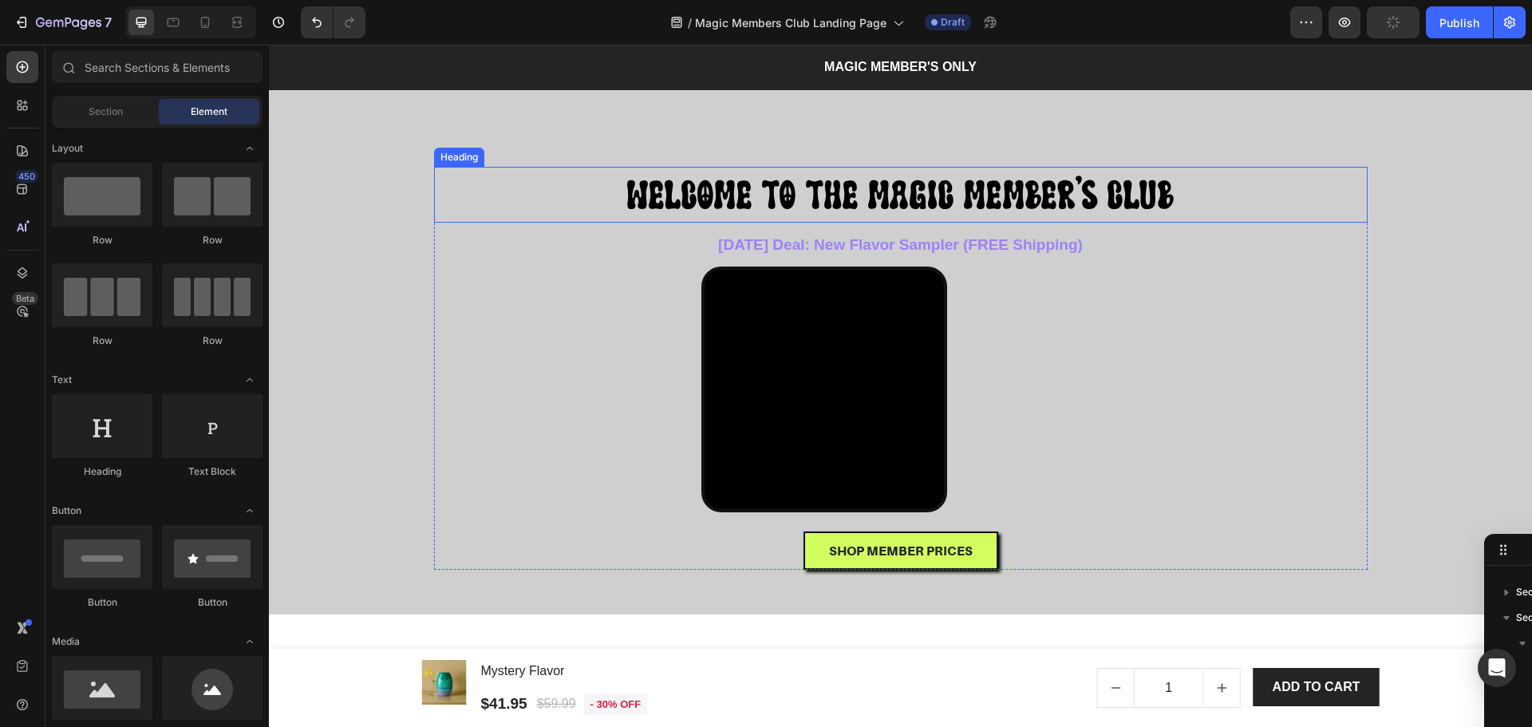
click at [697, 219] on p "⁠⁠⁠⁠⁠⁠⁠ WELCOME TO THE MAGIC MEMBER'S CLUB" at bounding box center [901, 194] width 930 height 53
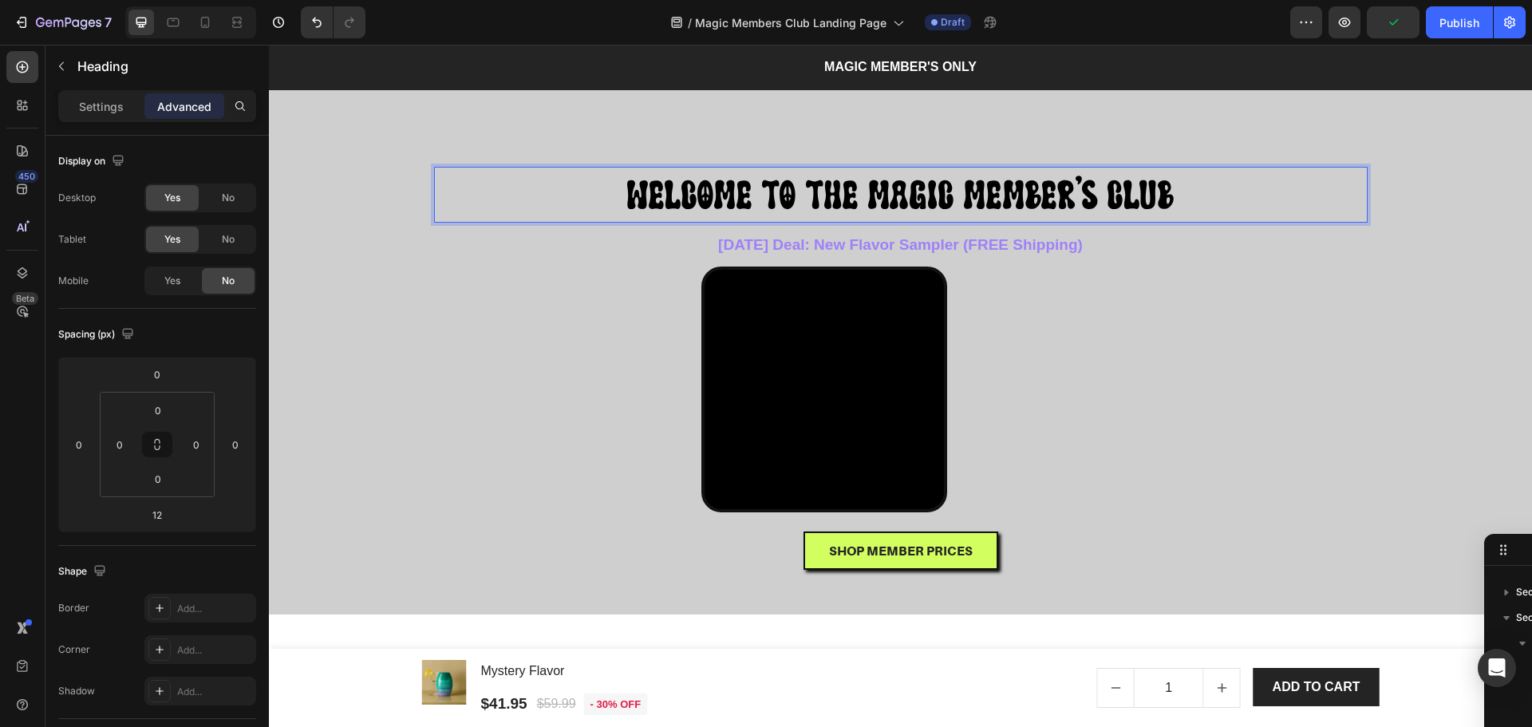
click at [697, 191] on span "WELCOME TO THE MAGIC MEMBER'S CLUB" at bounding box center [900, 194] width 547 height 42
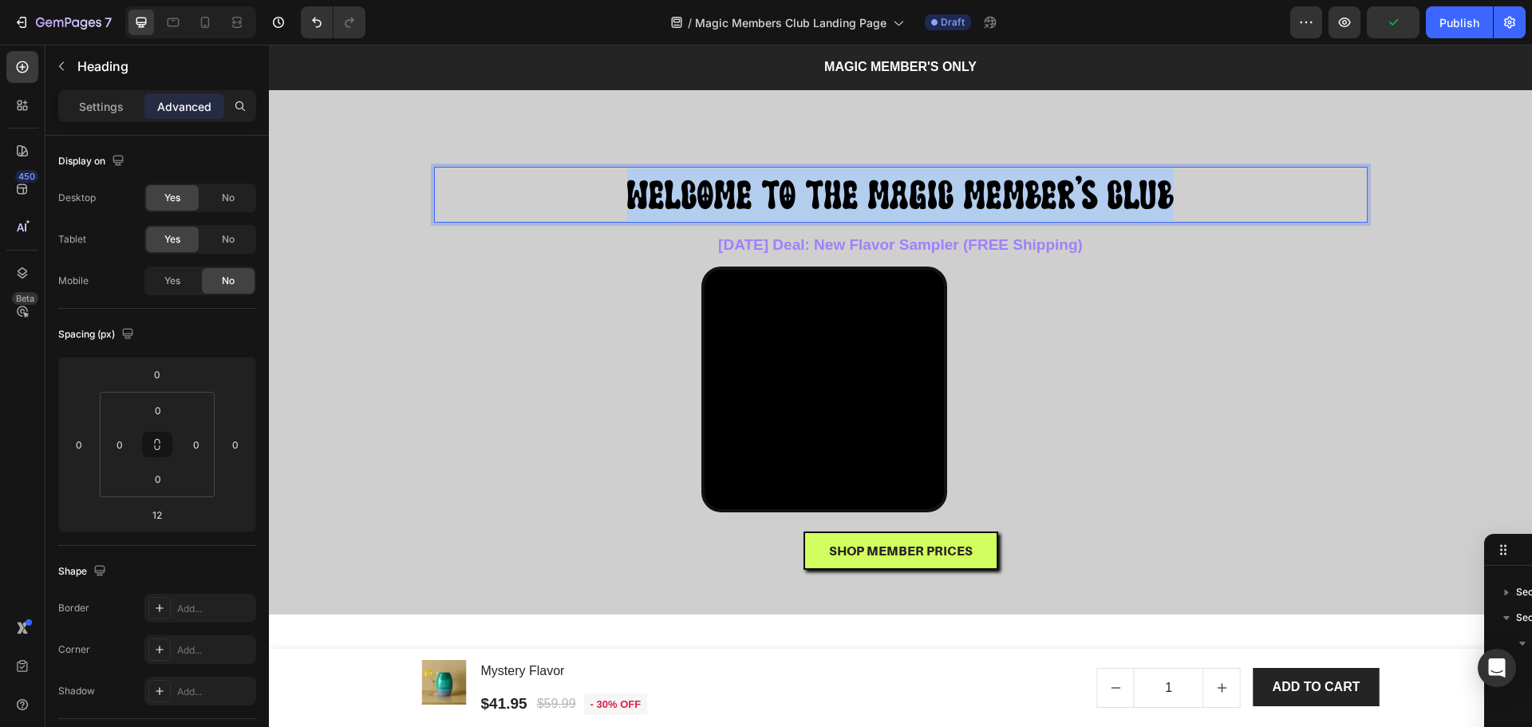
click at [697, 191] on span "WELCOME TO THE MAGIC MEMBER'S CLUB" at bounding box center [900, 194] width 547 height 42
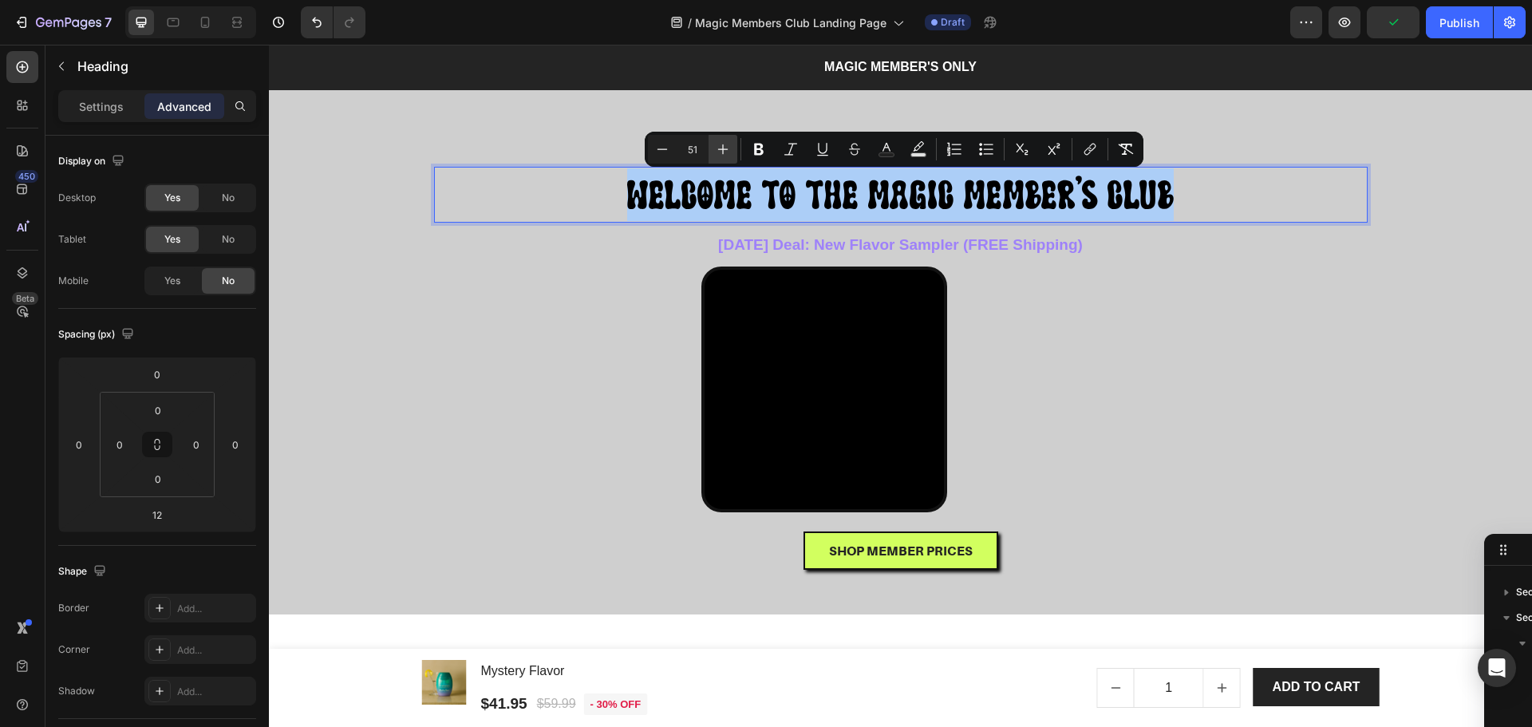
click at [732, 148] on button "Plus" at bounding box center [723, 149] width 29 height 29
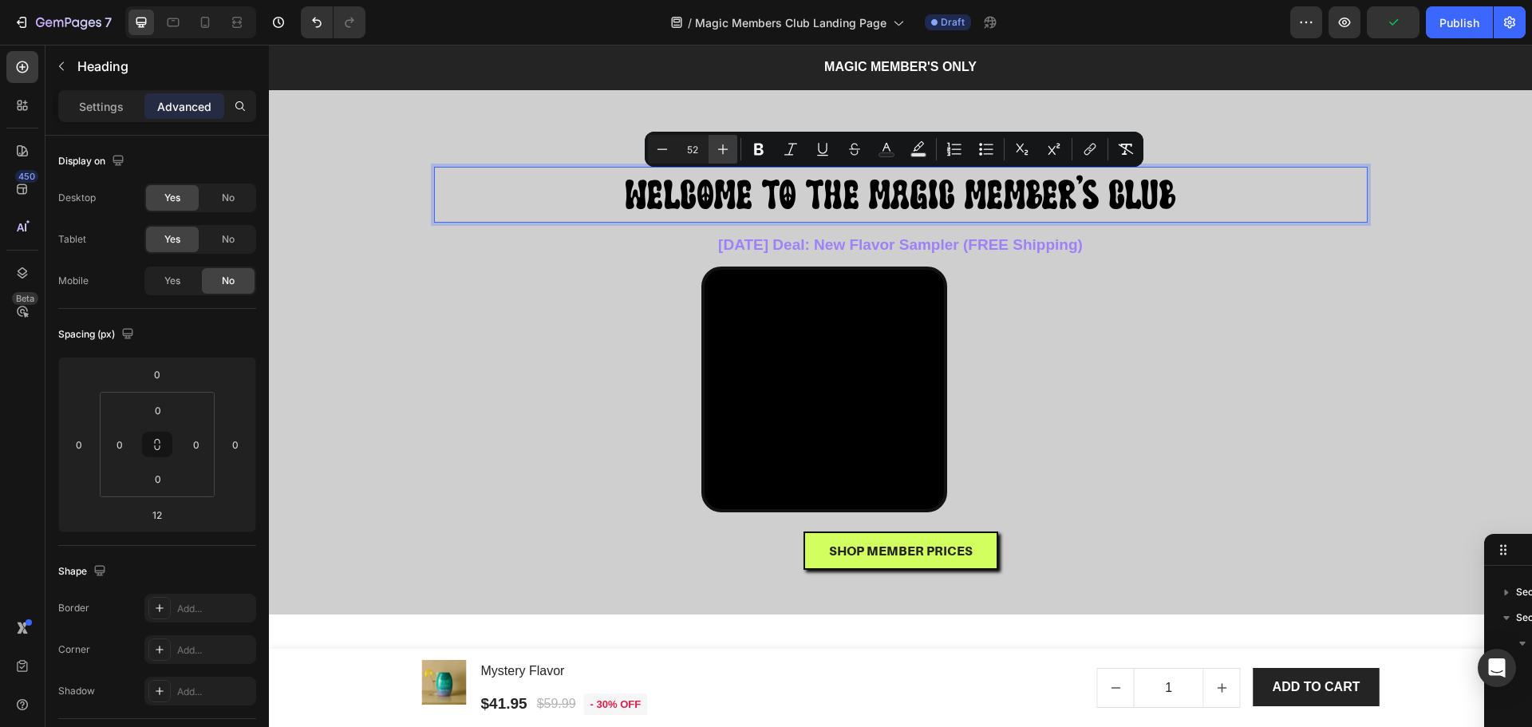
click at [732, 148] on button "Plus" at bounding box center [723, 149] width 29 height 29
click at [686, 148] on input "53" at bounding box center [693, 149] width 32 height 19
click at [699, 151] on input "53" at bounding box center [693, 149] width 32 height 19
type input "80"
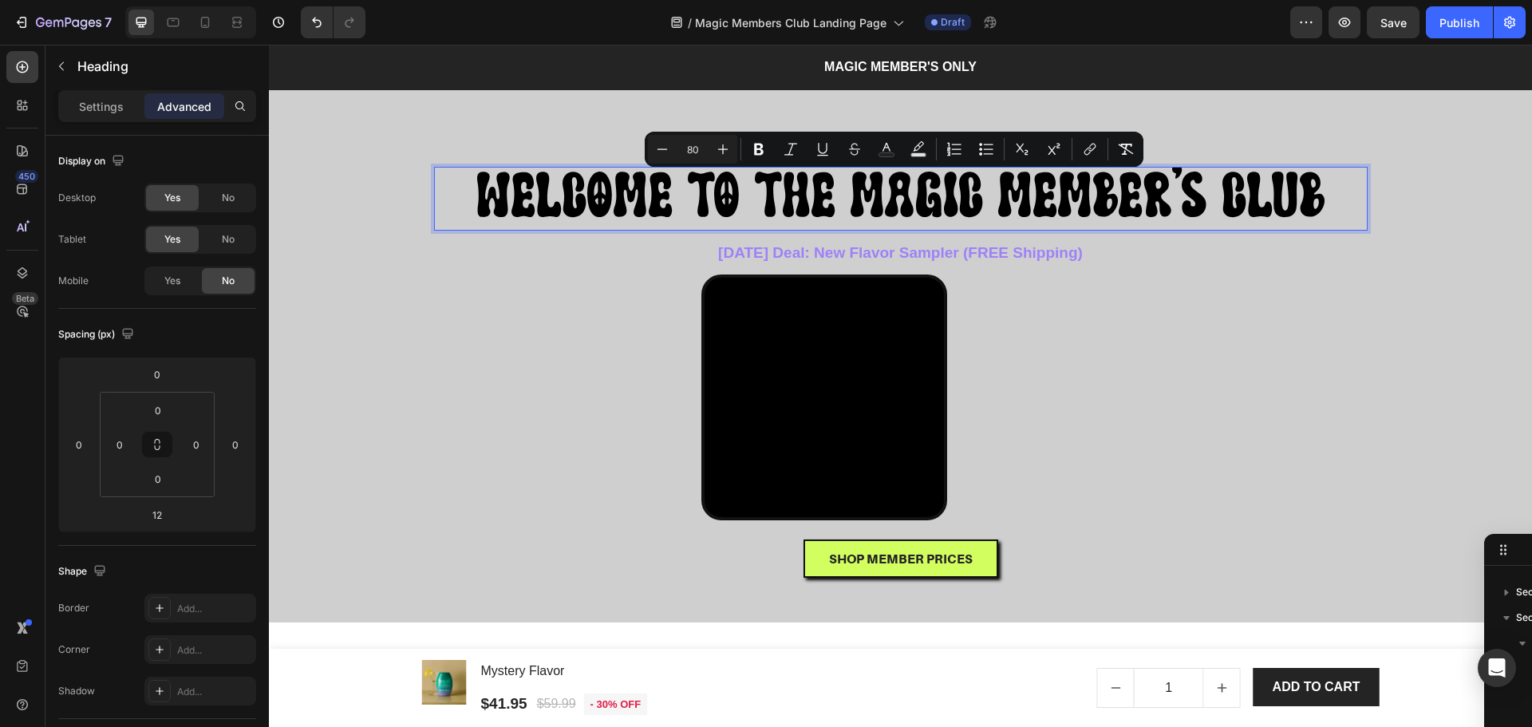
click at [1413, 407] on div "Overlay" at bounding box center [900, 349] width 1263 height 545
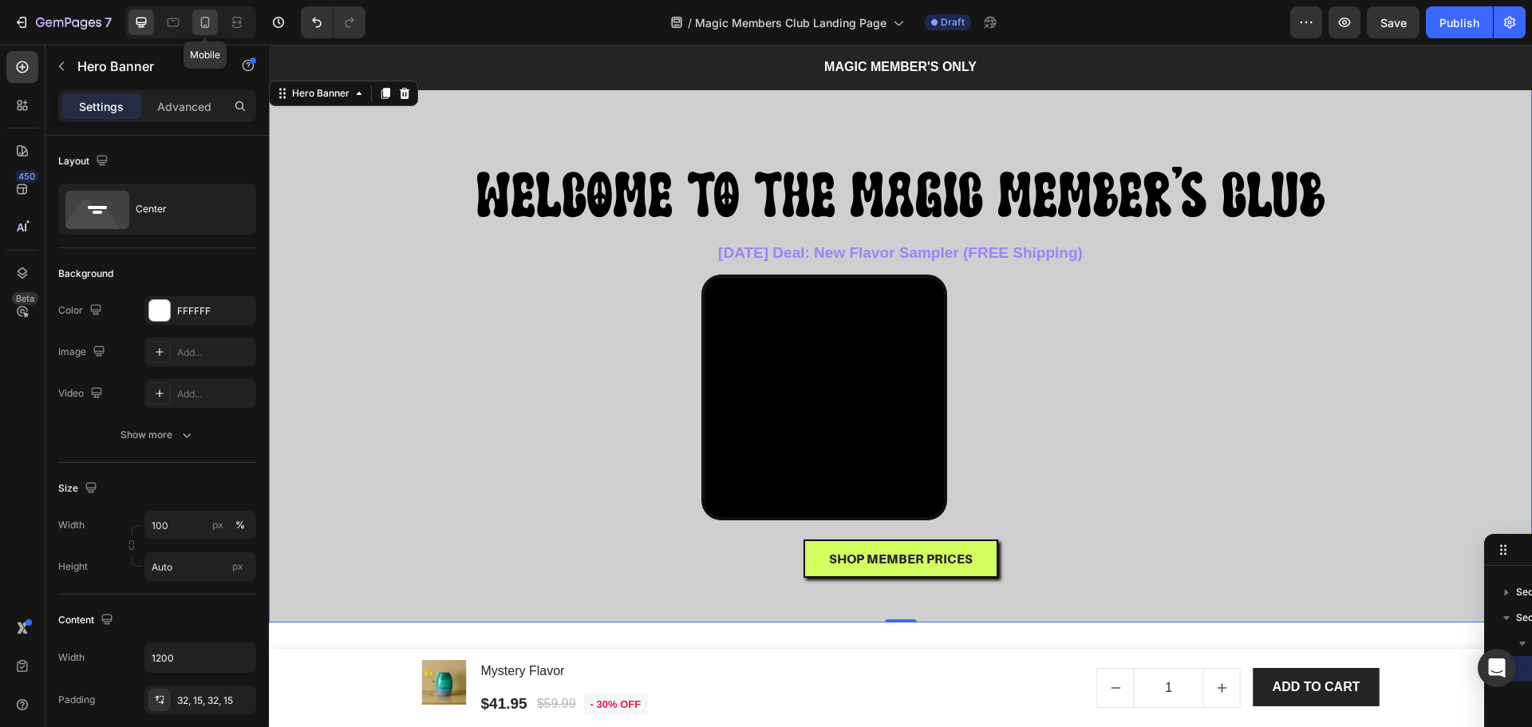
click at [205, 21] on icon at bounding box center [205, 22] width 16 height 16
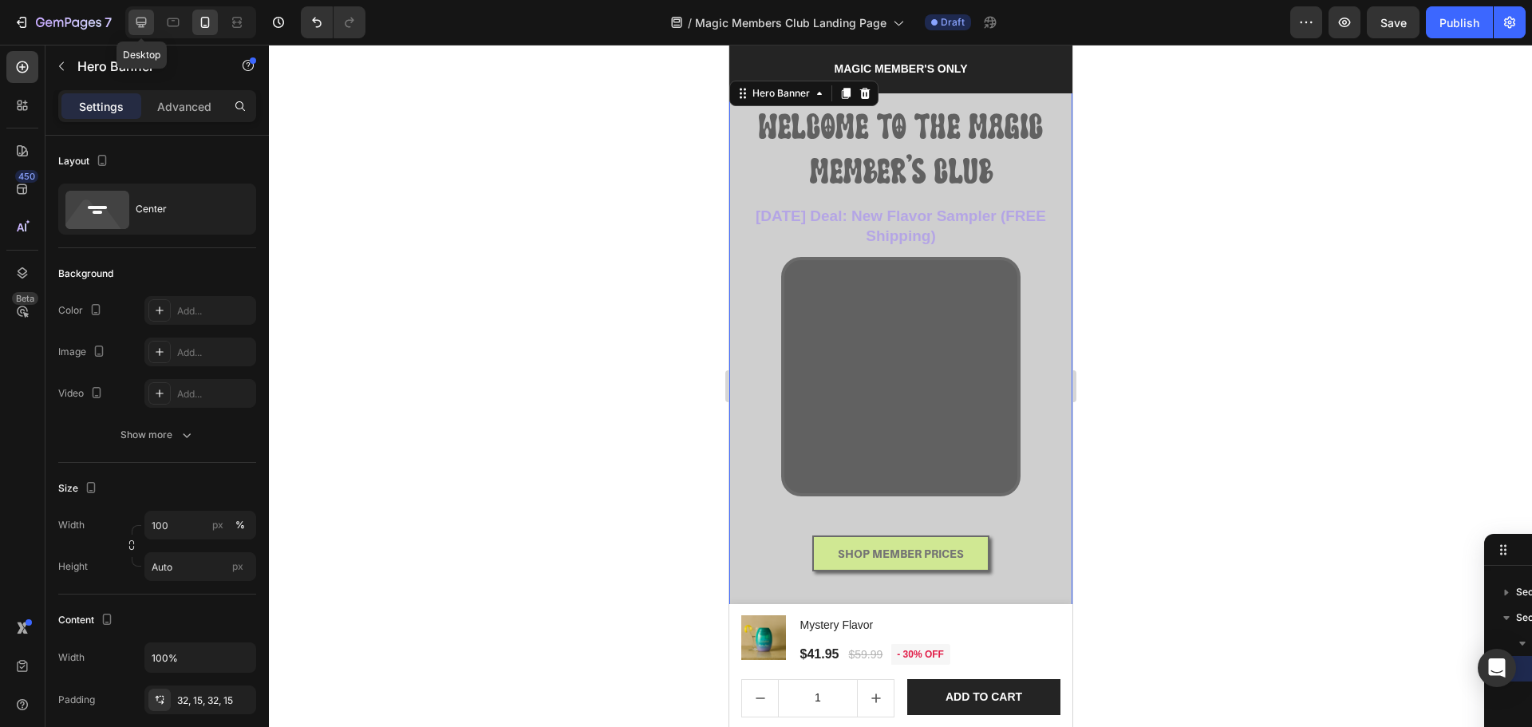
click at [141, 19] on icon at bounding box center [141, 22] width 16 height 16
type input "1200"
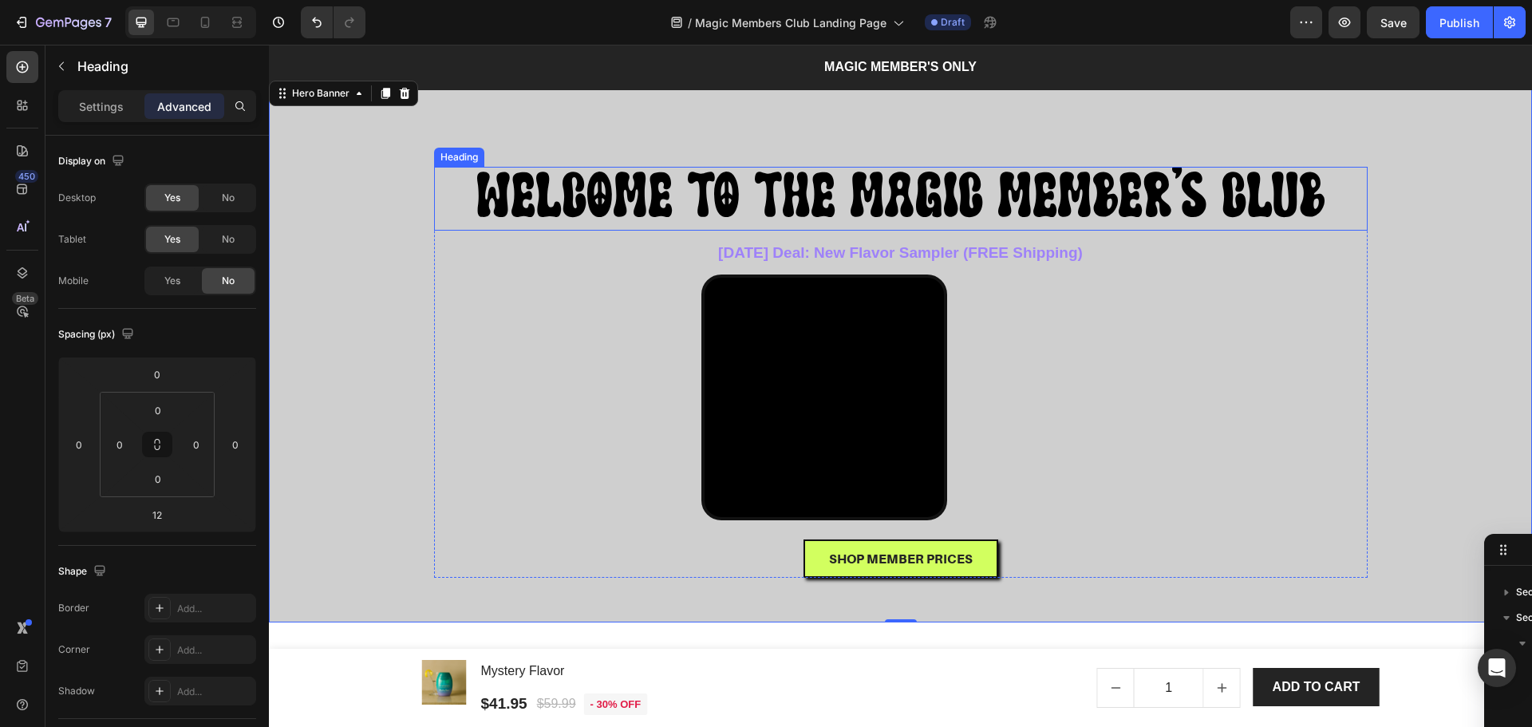
click at [841, 187] on span "WELCOME TO THE MAGIC MEMBER'S CLUB" at bounding box center [900, 193] width 847 height 65
click at [835, 193] on span "WELCOME TO THE MAGIC MEMBER'S CLUB" at bounding box center [900, 193] width 847 height 65
click at [845, 190] on span "WELCOME TO THE MAGIC MEMBER'S CLUB" at bounding box center [900, 193] width 847 height 65
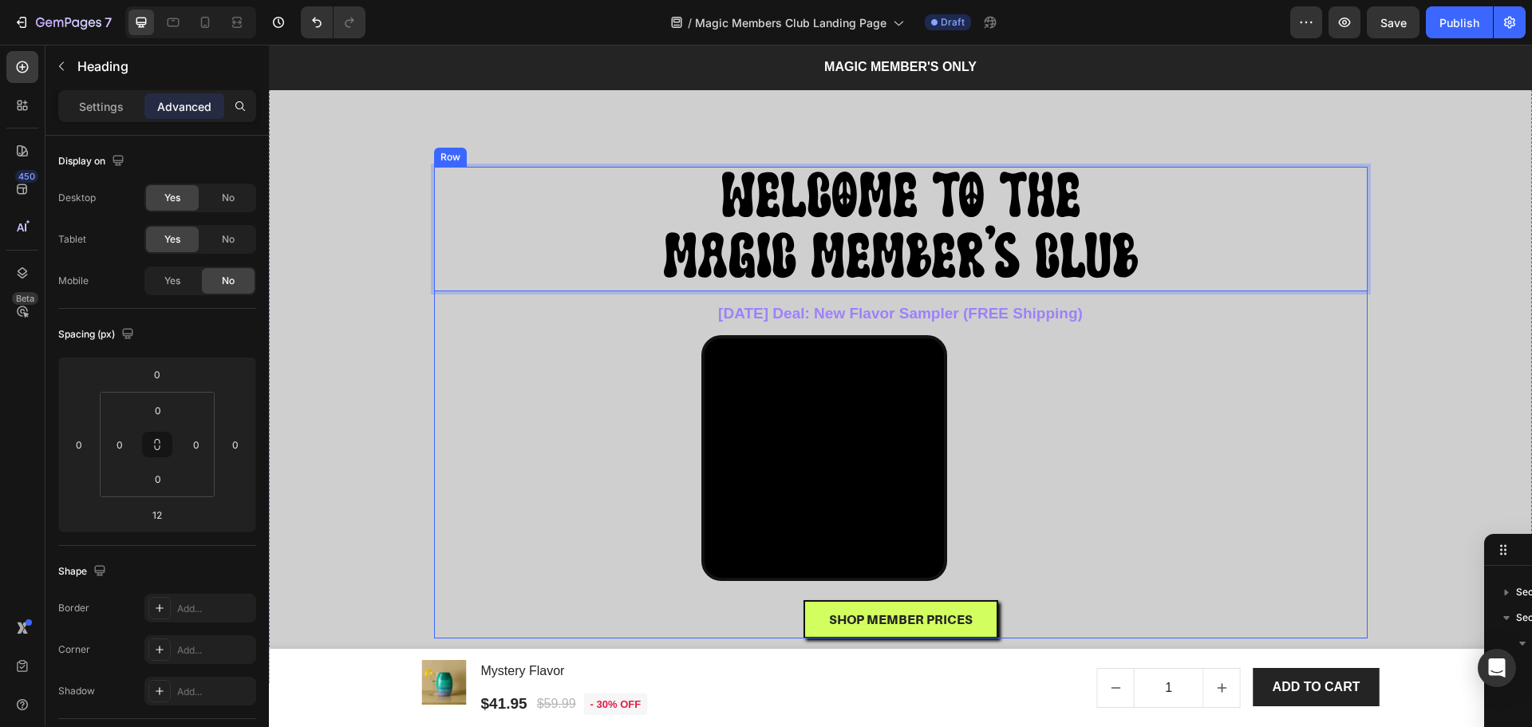
click at [1191, 374] on div "⁠⁠⁠⁠⁠⁠⁠ WELCOME TO THE MAGIC MEMBER'S CLUB Heading WELCOME TO THE MAGIC MEMBER'…" at bounding box center [901, 403] width 934 height 472
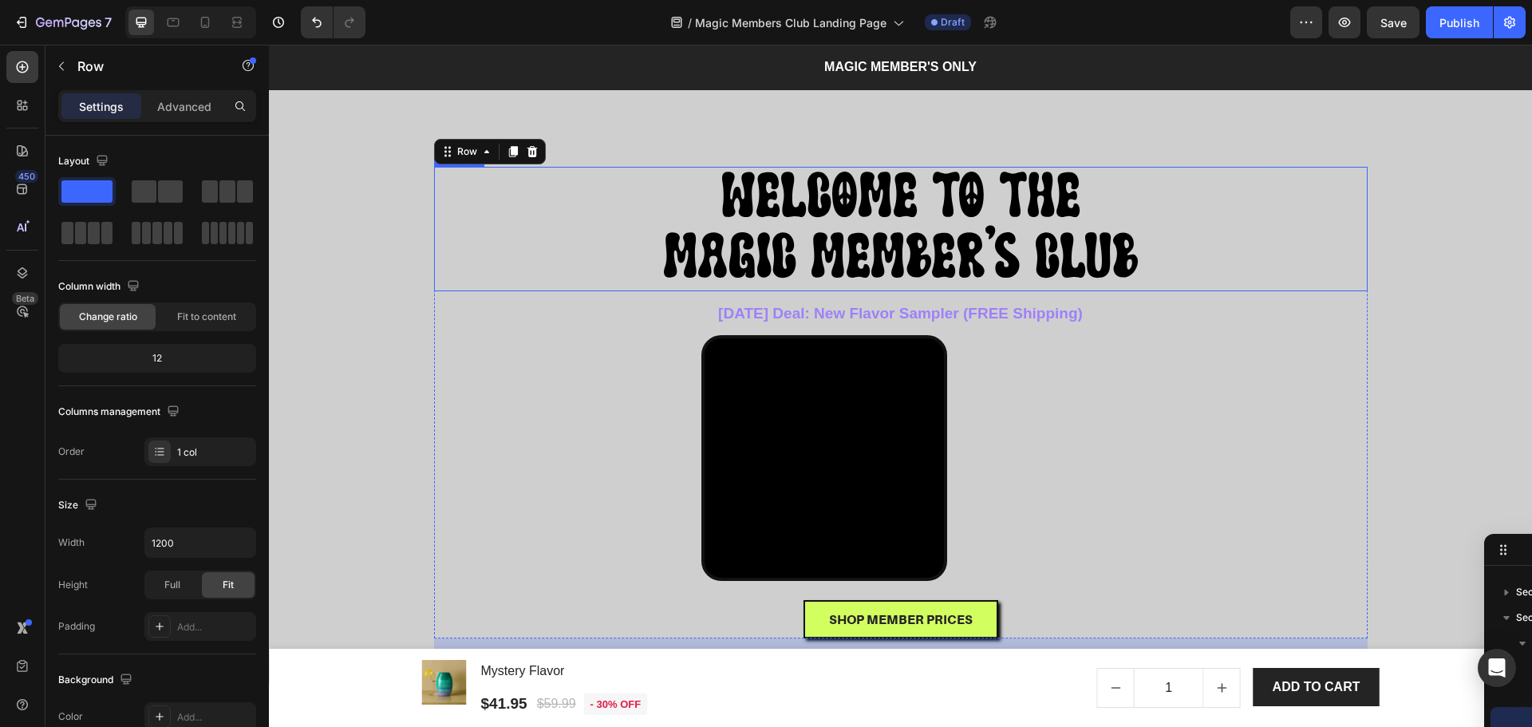
click at [1036, 195] on span "WELCOME TO THE" at bounding box center [900, 193] width 357 height 65
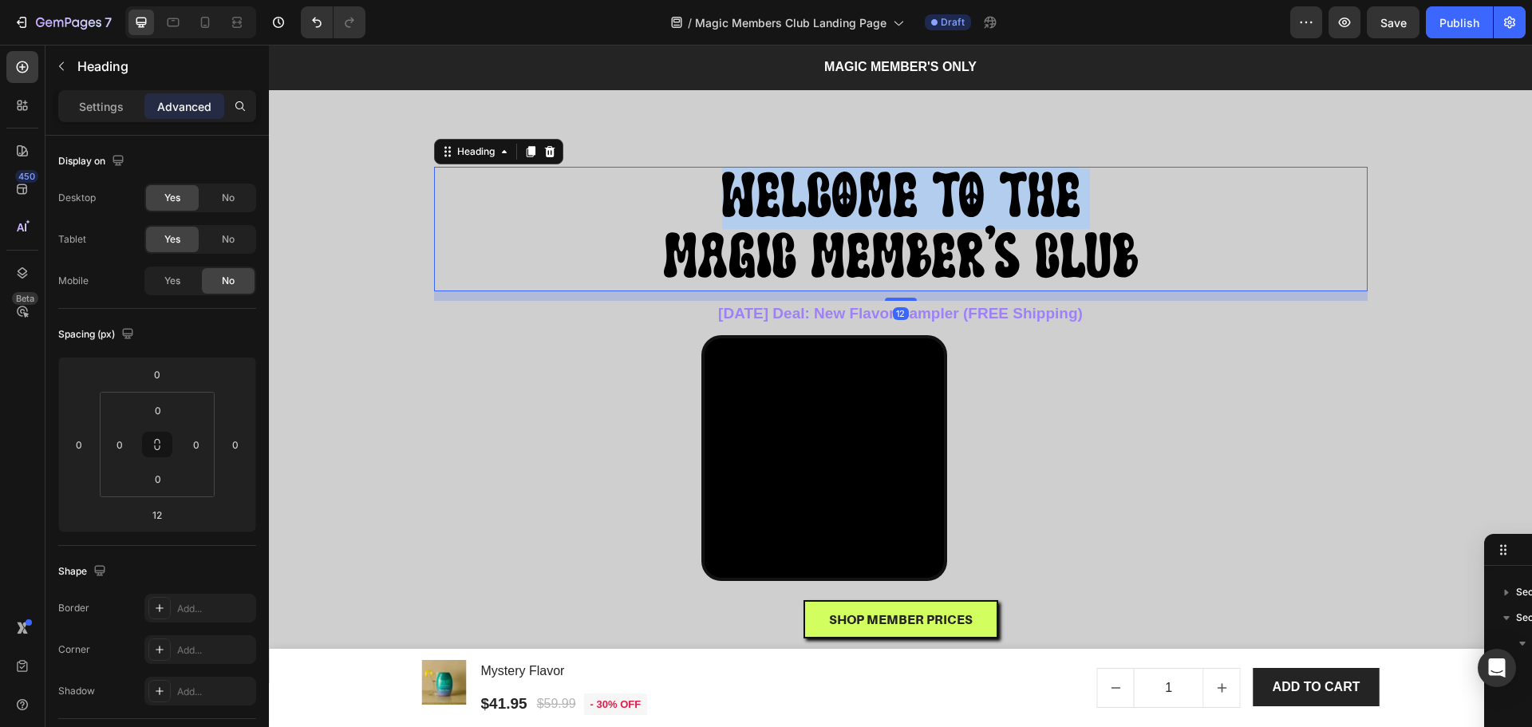
click at [1036, 195] on span "WELCOME TO THE" at bounding box center [900, 193] width 357 height 65
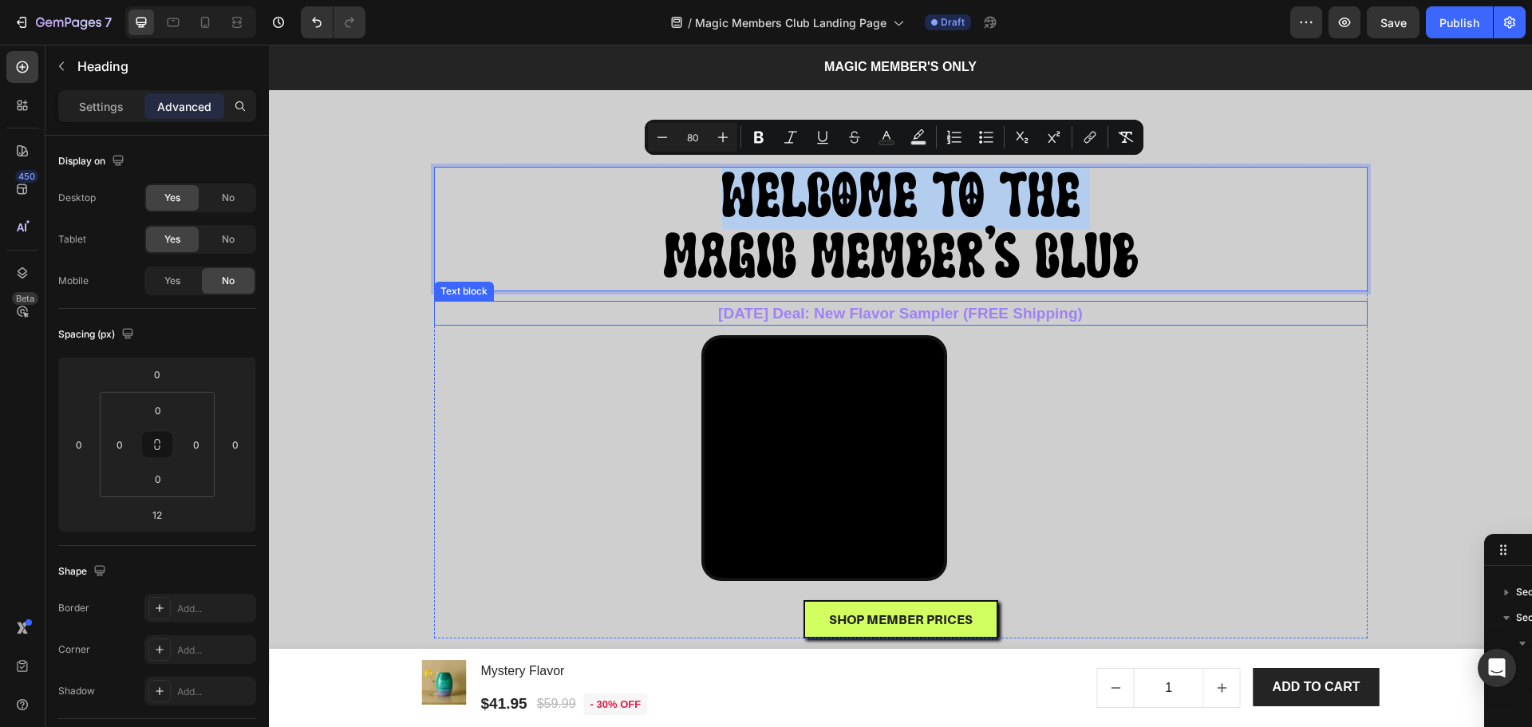
click at [1386, 334] on div "Overlay" at bounding box center [900, 380] width 1263 height 606
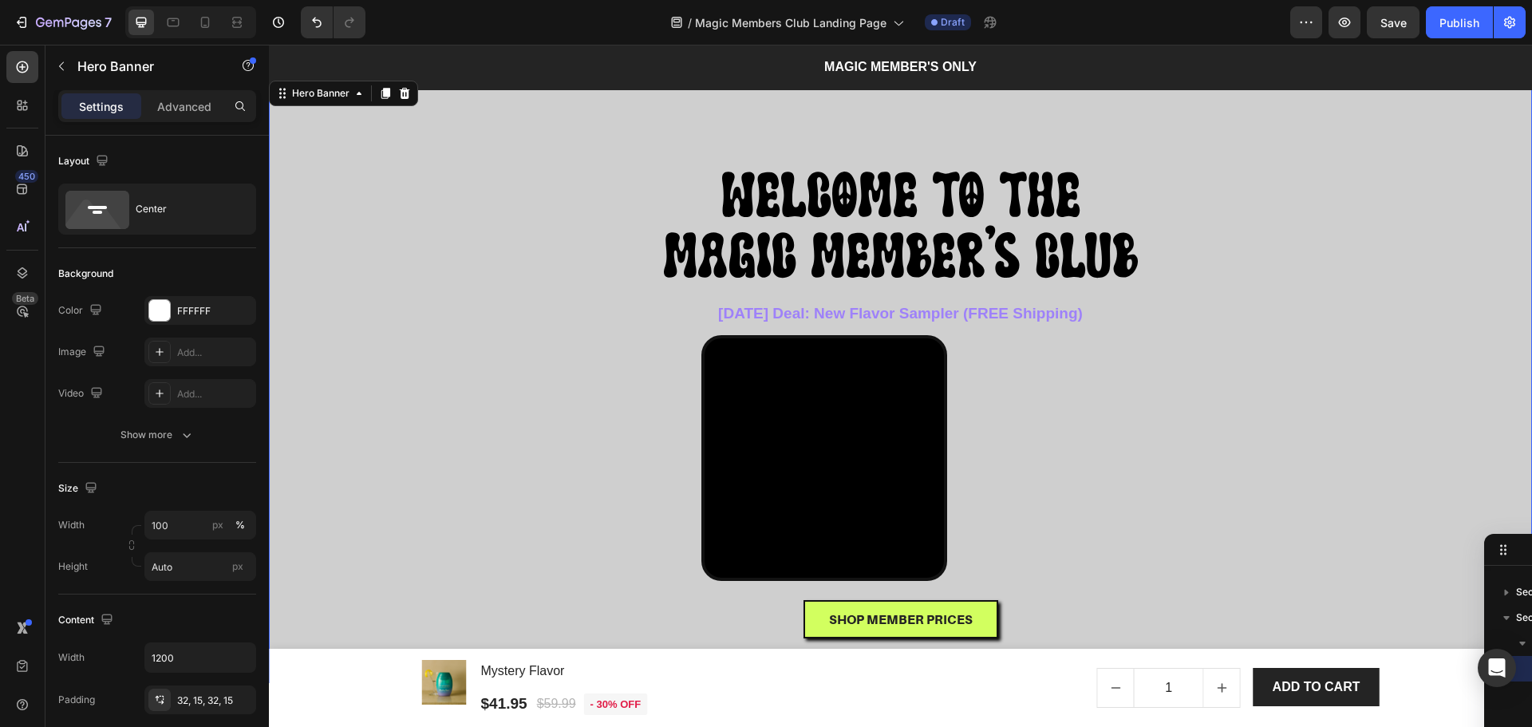
click at [1411, 256] on div "Overlay" at bounding box center [900, 380] width 1263 height 606
click at [1409, 109] on div "Overlay" at bounding box center [900, 380] width 1263 height 606
click at [508, 104] on div "⁠⁠⁠⁠⁠⁠⁠ WELCOME TO THE MAGIC MEMBER'S CLUB Heading ⁠⁠⁠⁠⁠⁠⁠ WELCOME TO THE MAGIC…" at bounding box center [901, 380] width 934 height 555
click at [335, 94] on div "Hero Banner" at bounding box center [321, 93] width 64 height 14
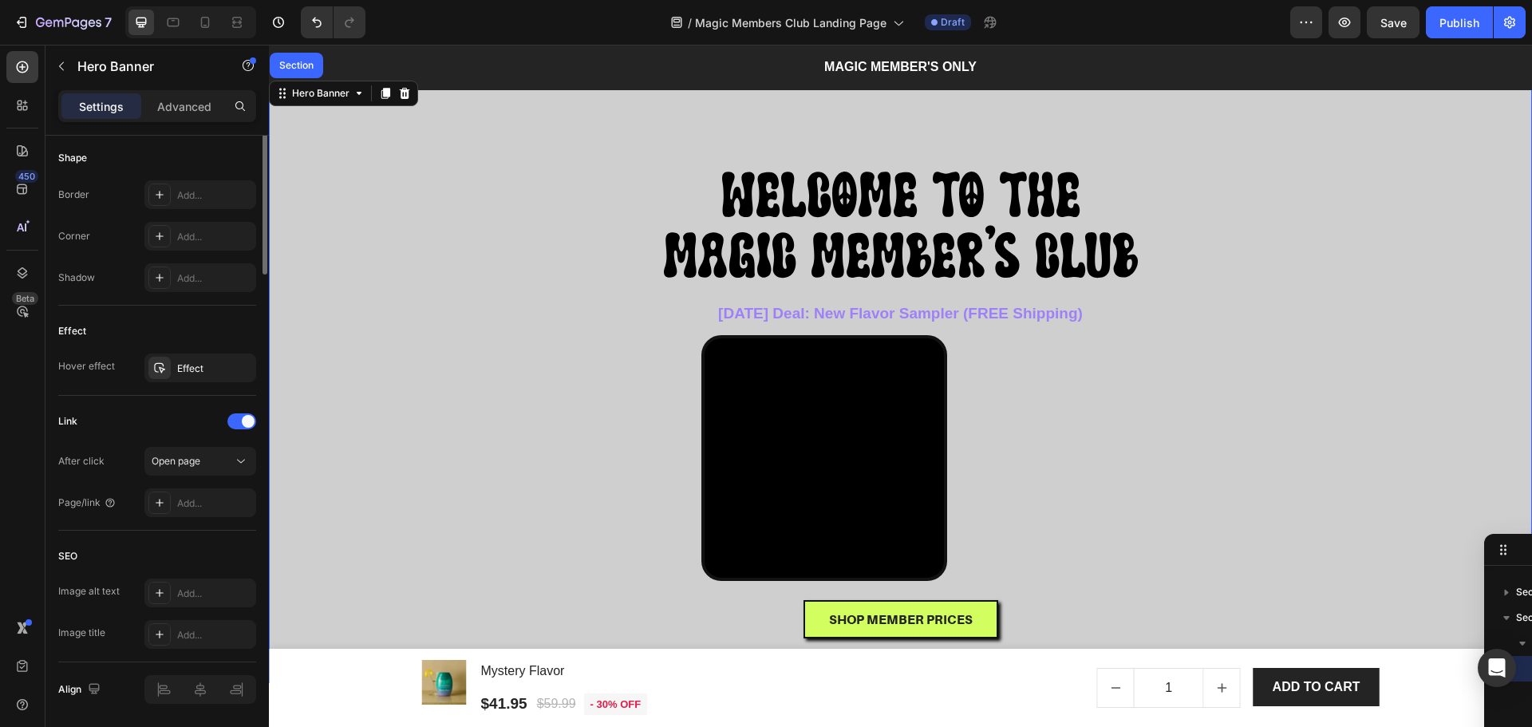
scroll to position [212, 0]
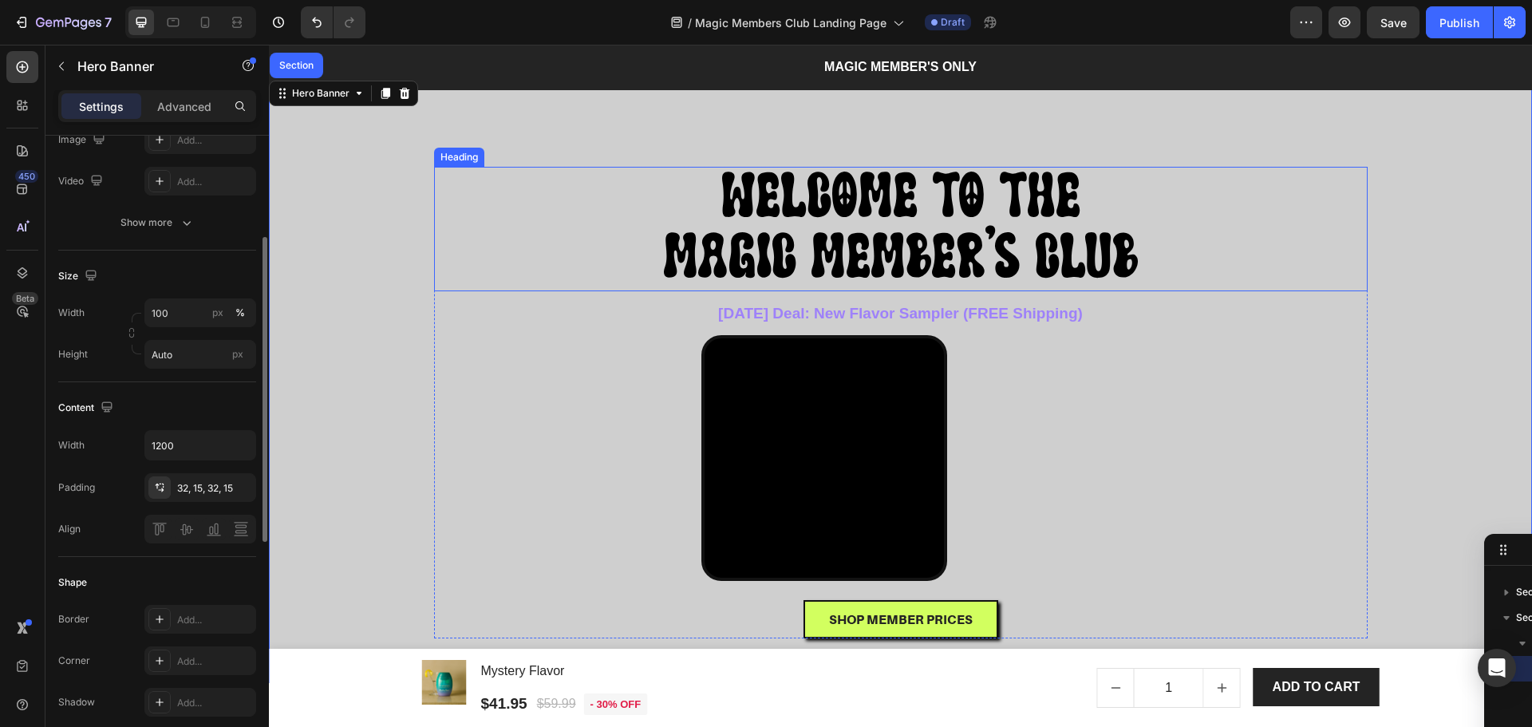
click at [1405, 171] on div "Overlay" at bounding box center [900, 380] width 1263 height 606
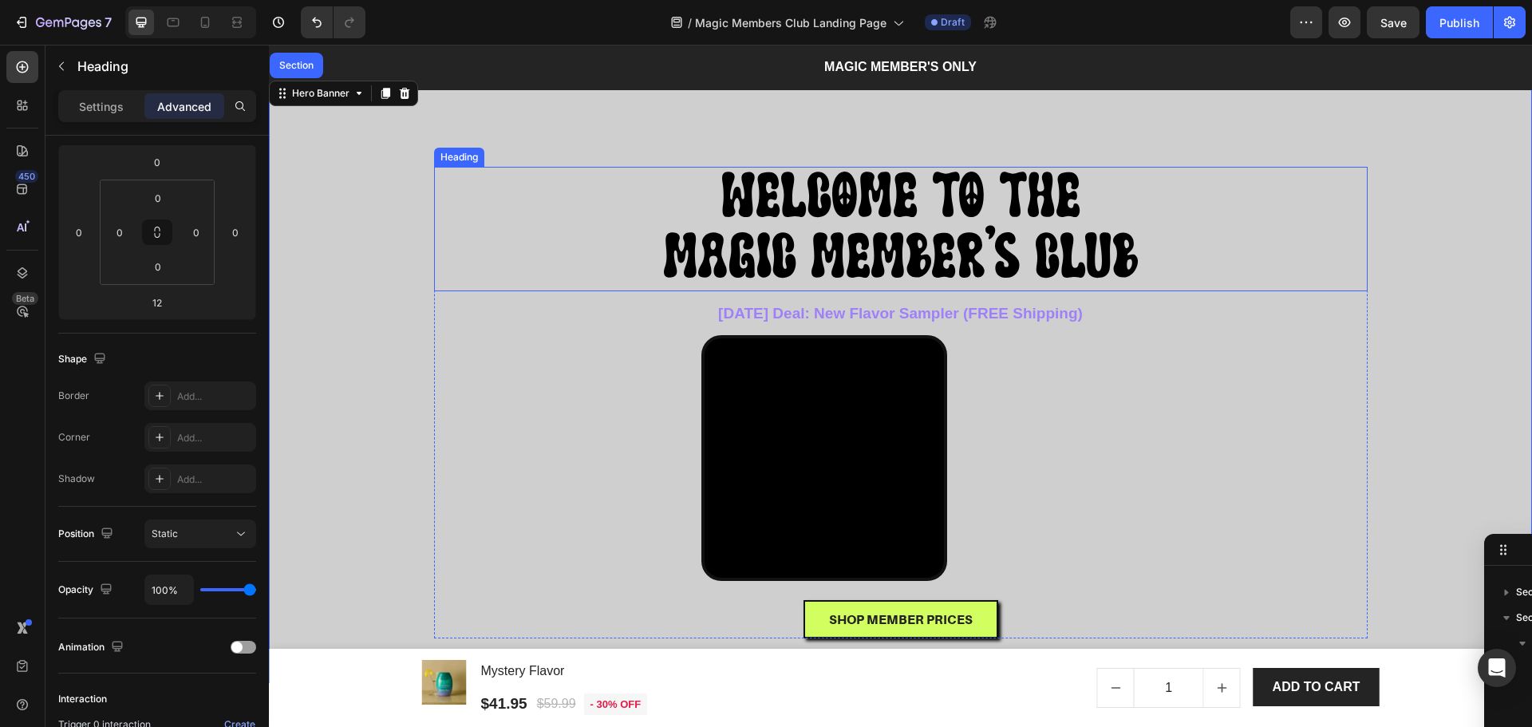
click at [455, 163] on div "Heading" at bounding box center [459, 157] width 50 height 19
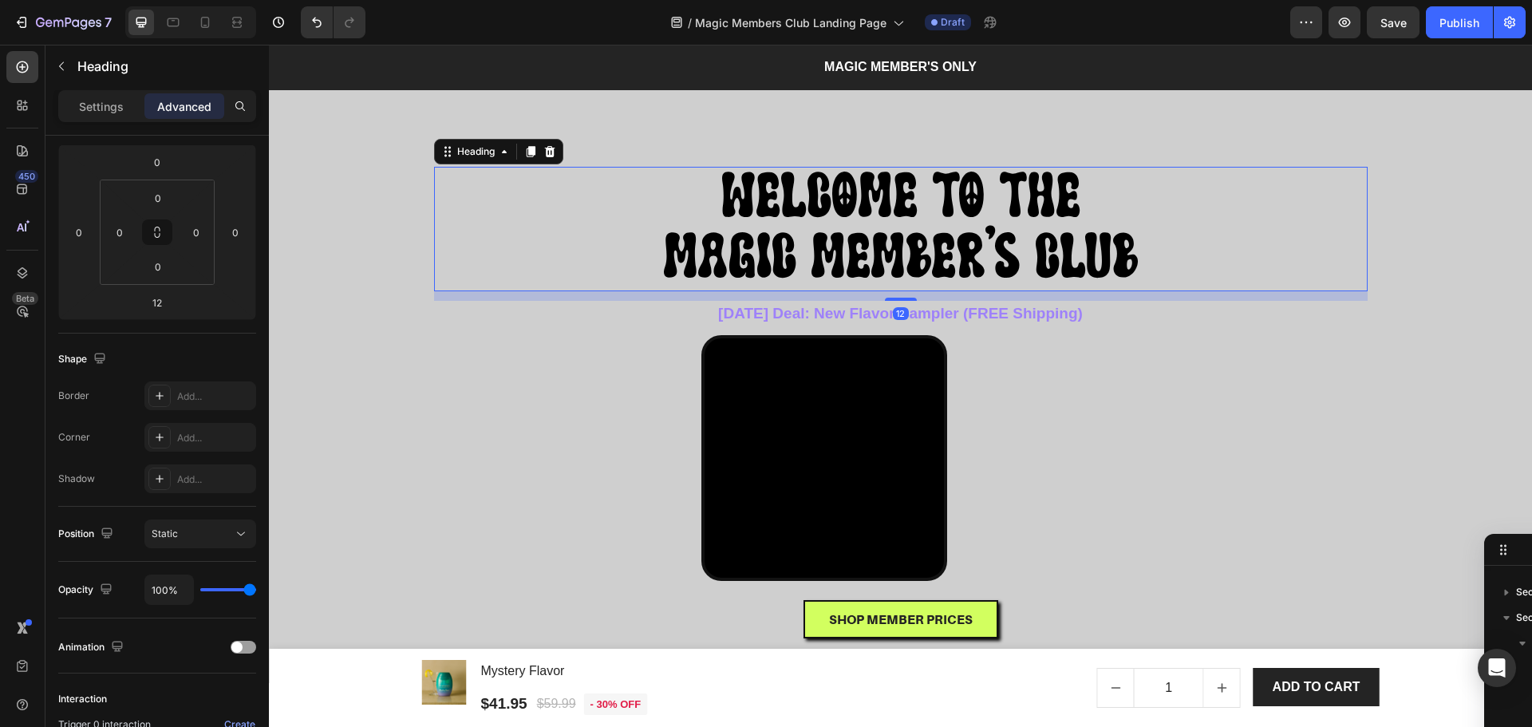
scroll to position [0, 0]
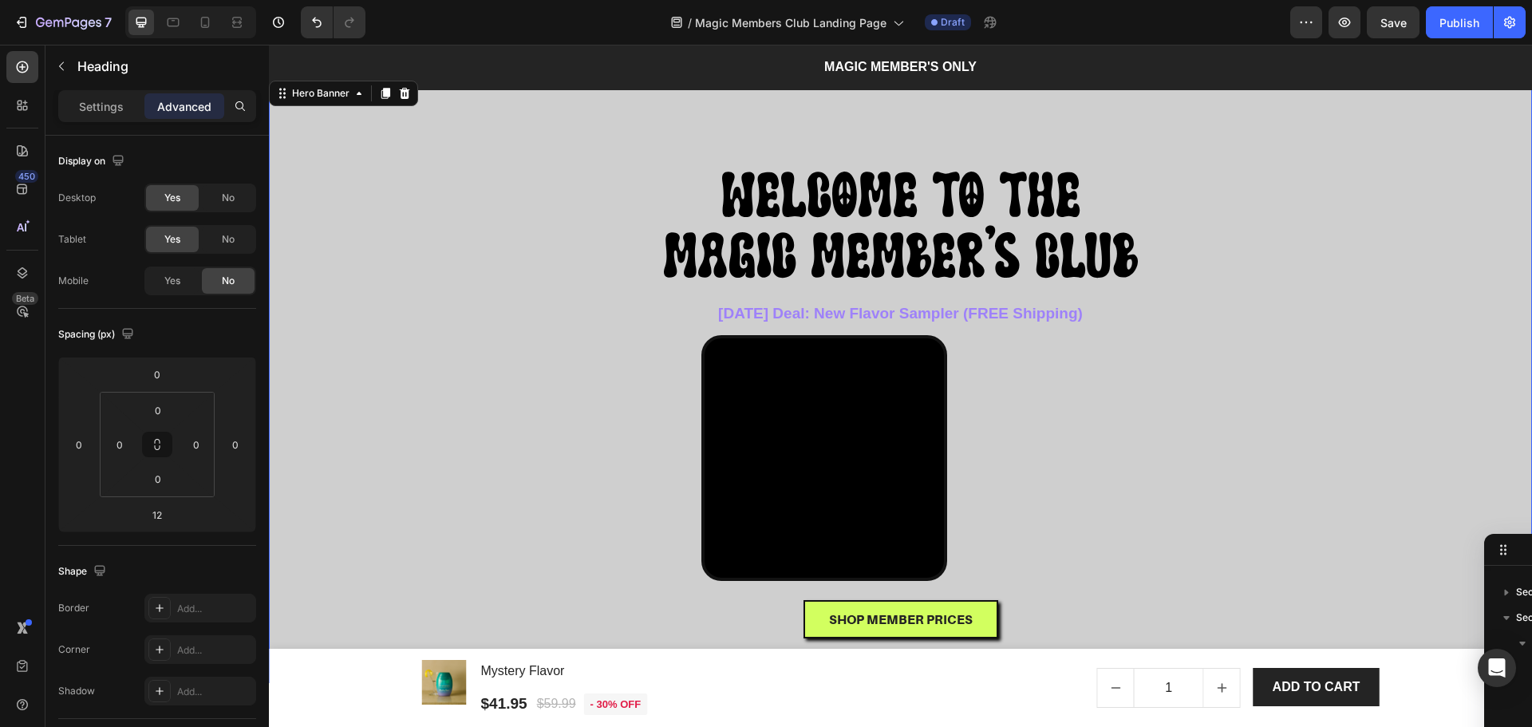
click at [1463, 123] on div "Overlay" at bounding box center [900, 380] width 1263 height 606
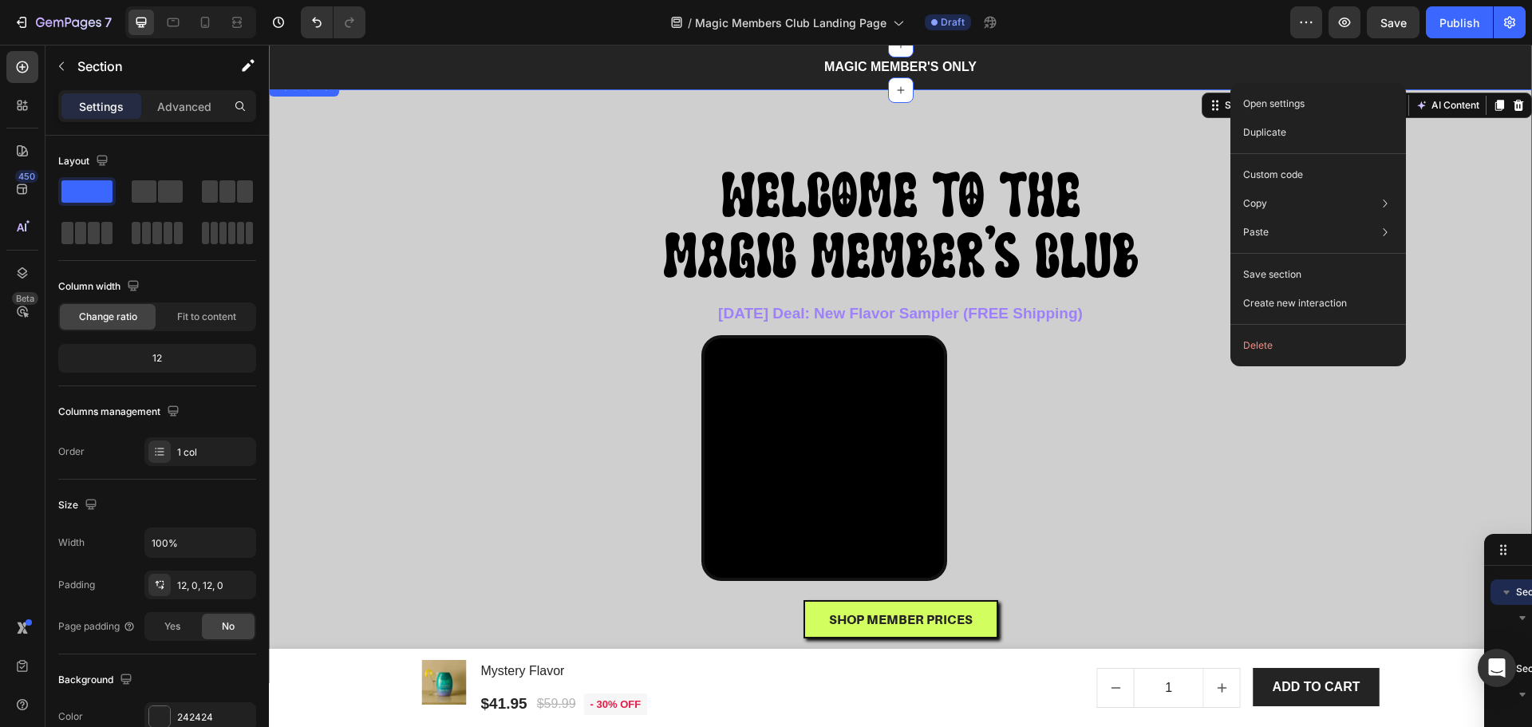
click at [1068, 139] on div "⁠⁠⁠⁠⁠⁠⁠ WELCOME TO THE MAGIC MEMBER'S CLUB Heading ⁠⁠⁠⁠⁠⁠⁠ WELCOME TO THE MAGIC…" at bounding box center [901, 380] width 934 height 555
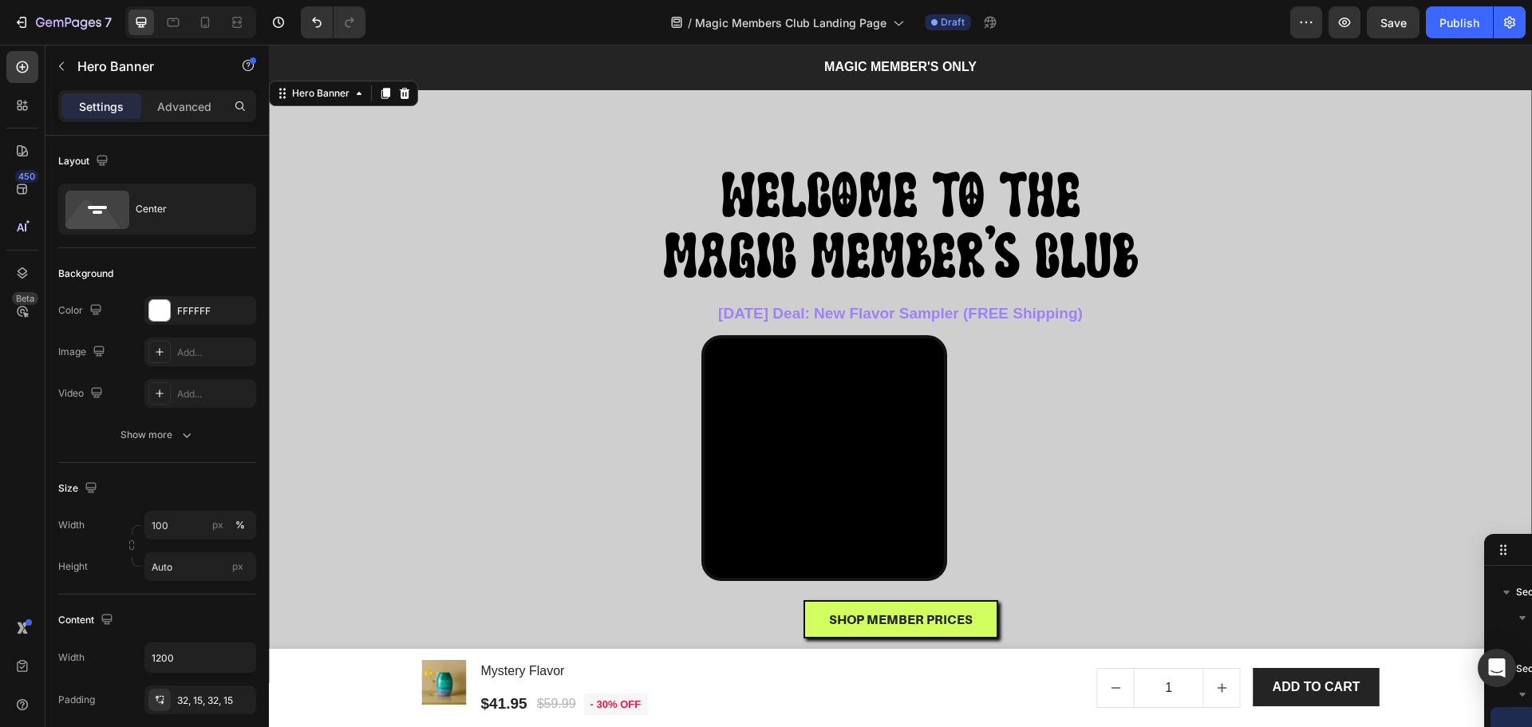
click at [1087, 115] on div "⁠⁠⁠⁠⁠⁠⁠ WELCOME TO THE MAGIC MEMBER'S CLUB Heading ⁠⁠⁠⁠⁠⁠⁠ WELCOME TO THE MAGIC…" at bounding box center [901, 380] width 934 height 555
click at [310, 94] on div "Hero Banner" at bounding box center [321, 93] width 64 height 14
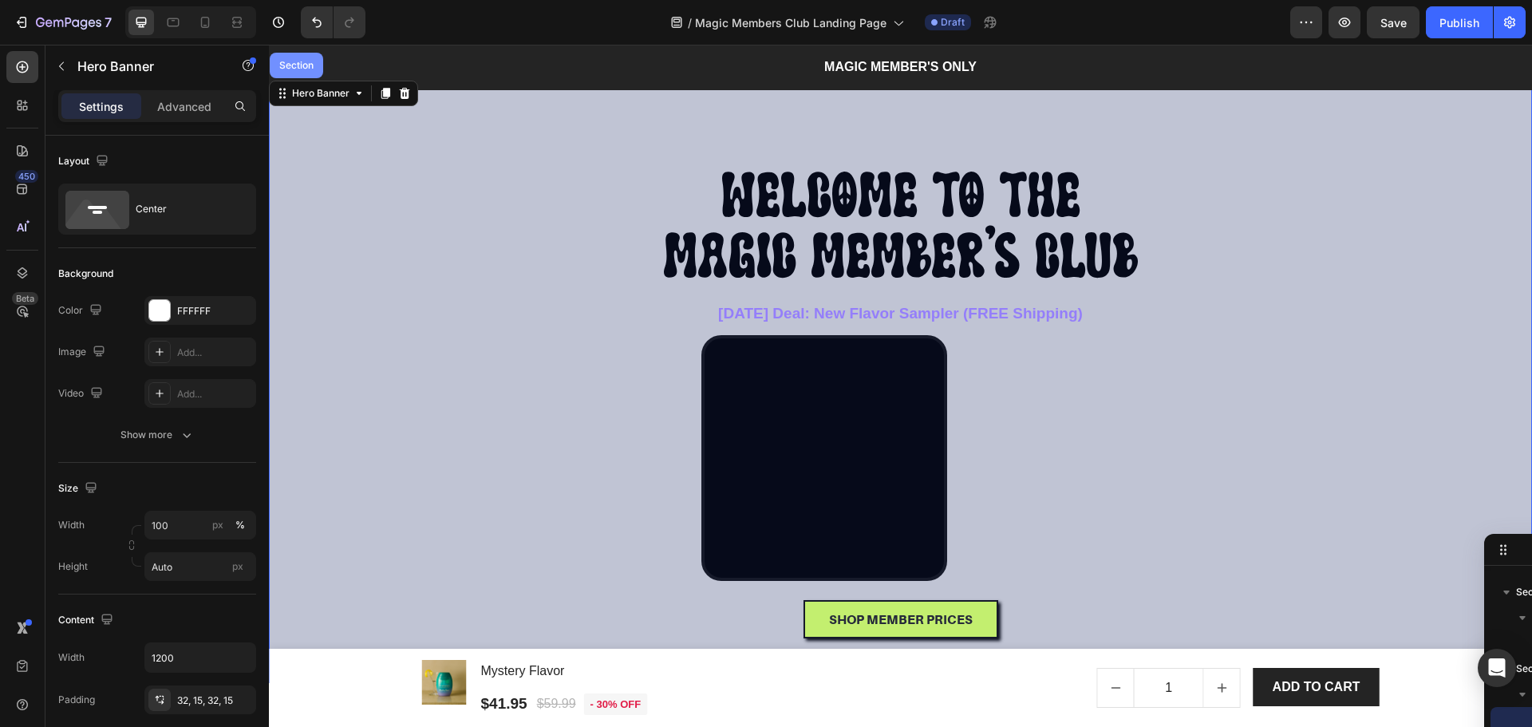
click at [291, 60] on div "Section" at bounding box center [296, 66] width 53 height 26
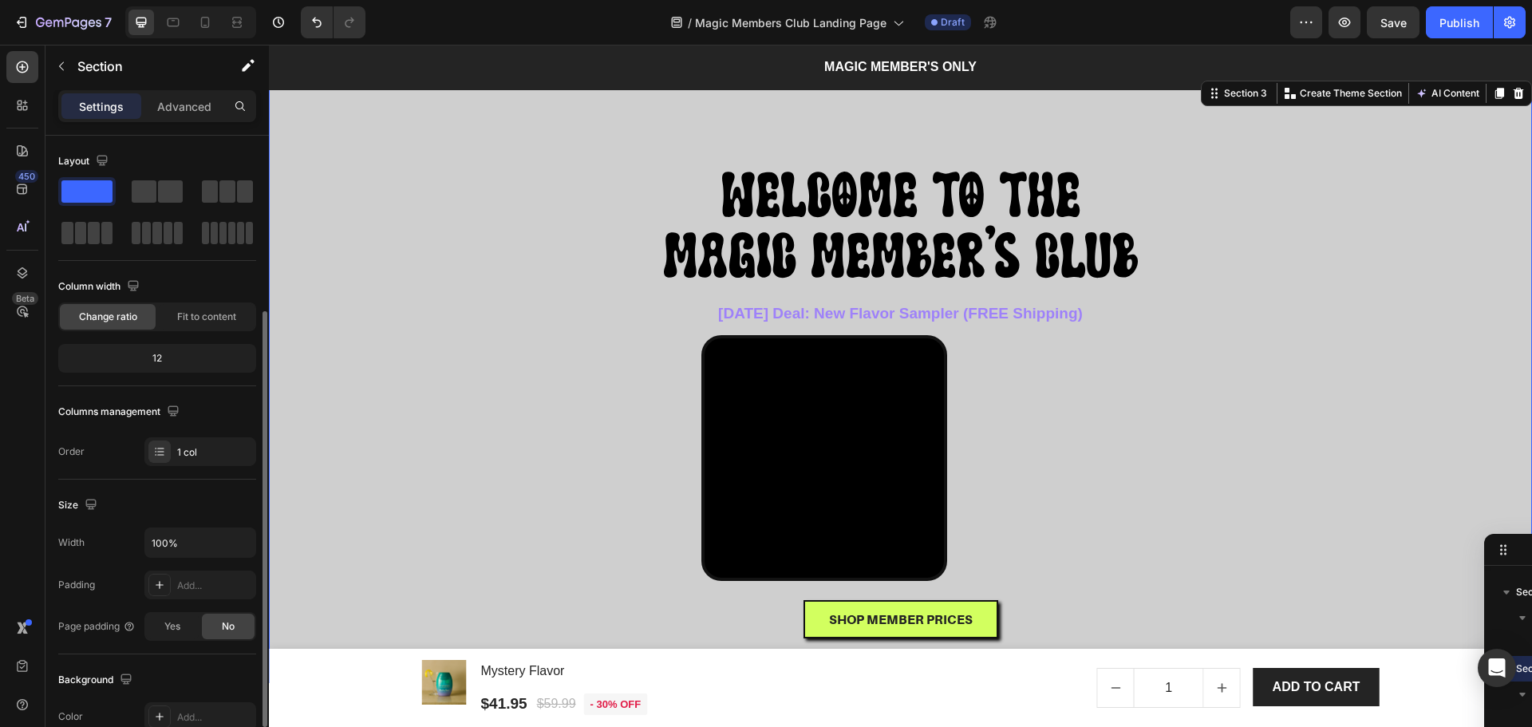
scroll to position [212, 0]
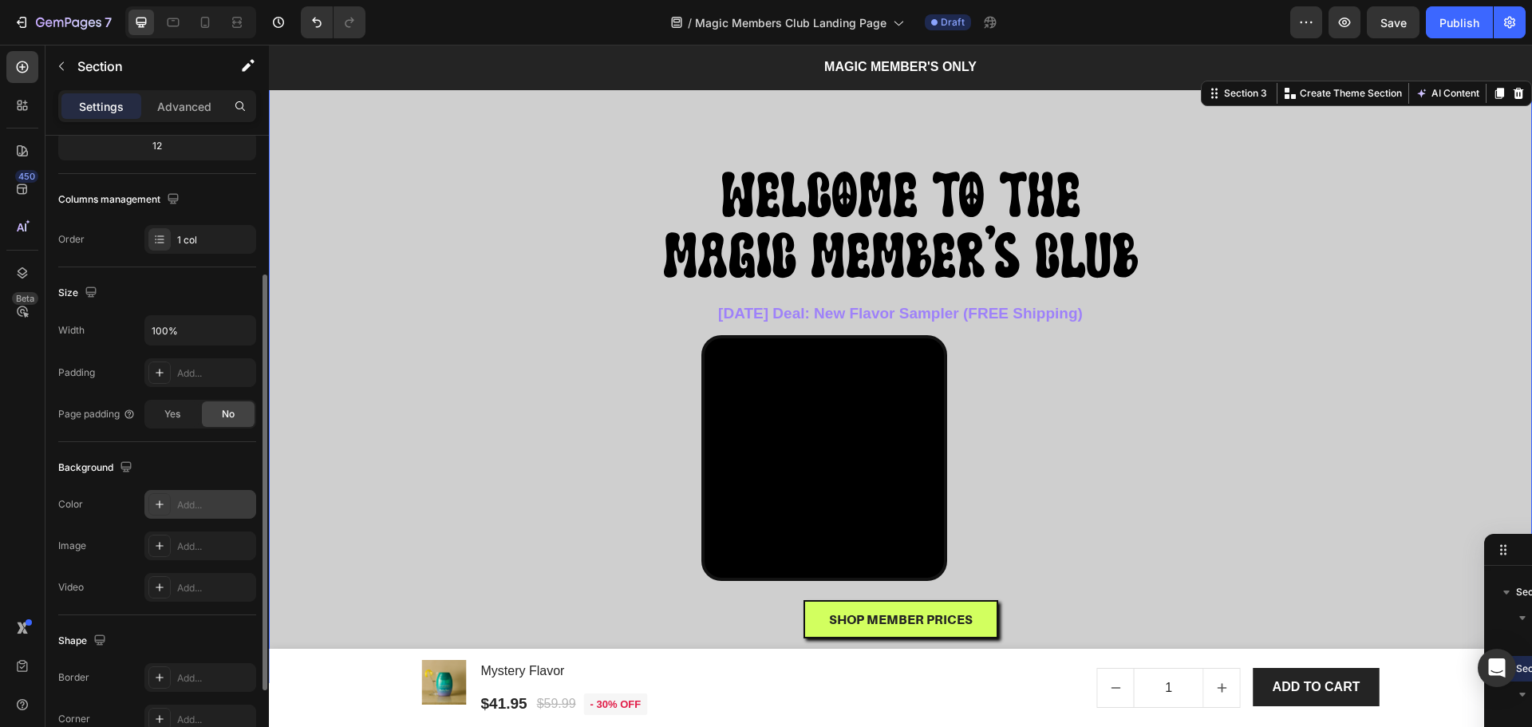
click at [155, 506] on icon at bounding box center [159, 504] width 13 height 13
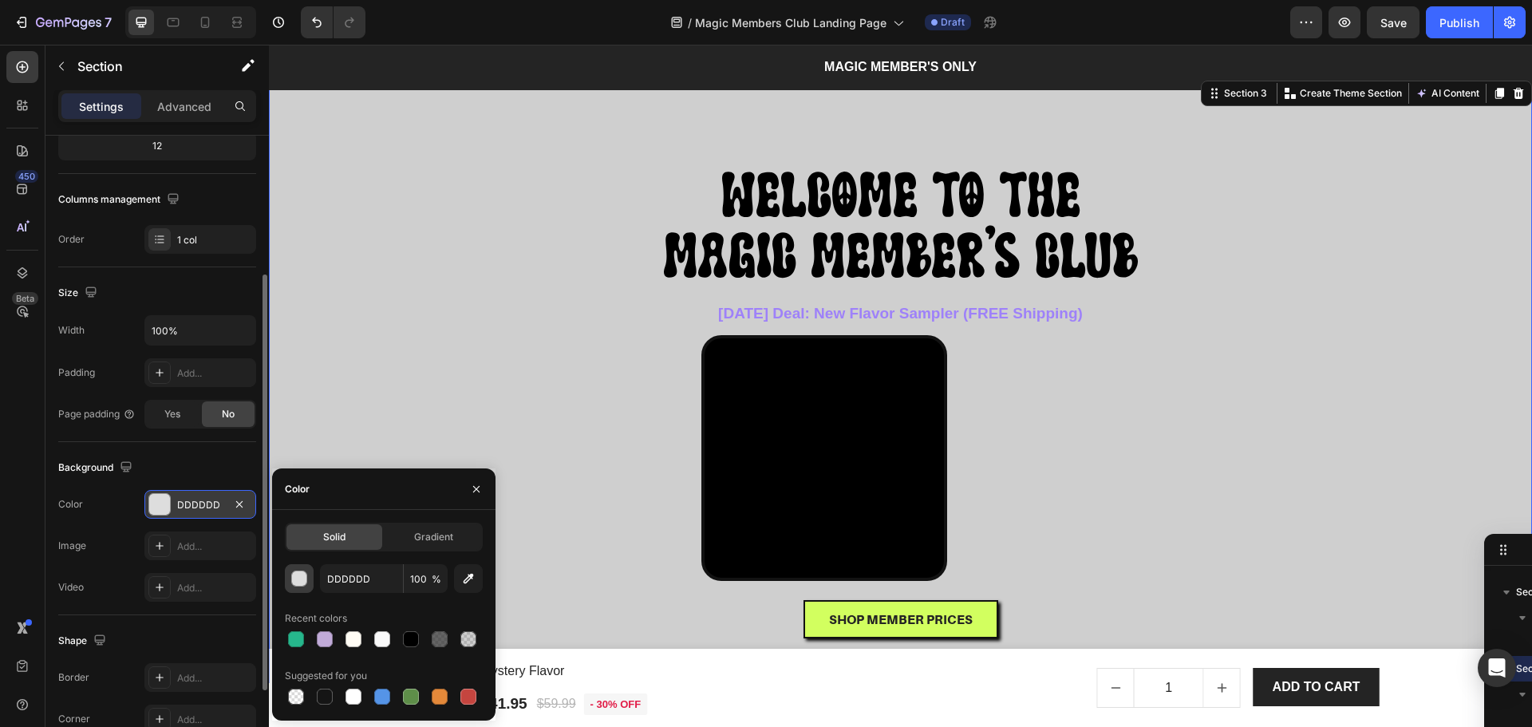
click at [294, 581] on div "button" at bounding box center [300, 579] width 16 height 16
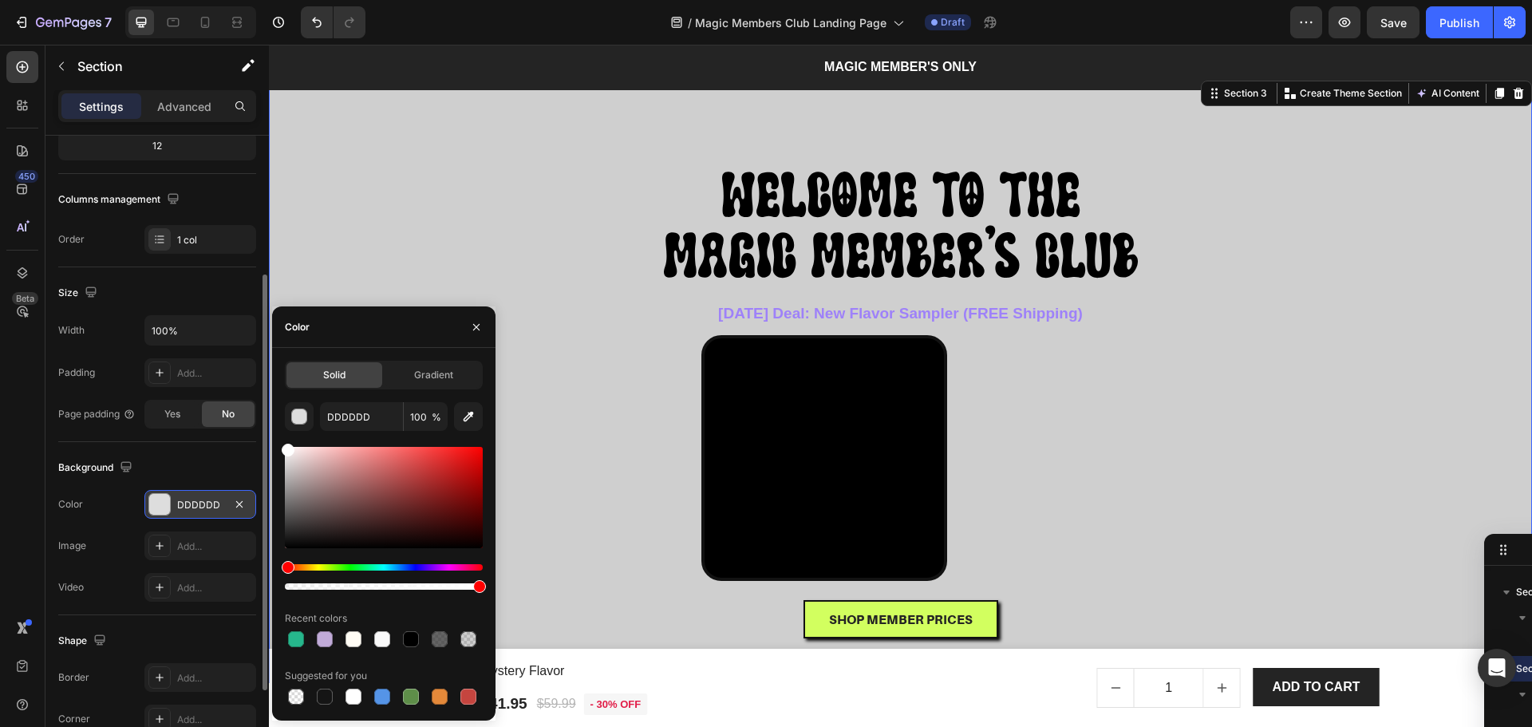
drag, startPoint x: 385, startPoint y: 497, endPoint x: 247, endPoint y: 406, distance: 165.3
click at [247, 406] on div "450 Beta Sections(18) Elements(83) Section Element Hero Section Product Detail …" at bounding box center [134, 386] width 269 height 682
type input "FFFFFF"
click at [153, 462] on div "Background" at bounding box center [157, 468] width 198 height 26
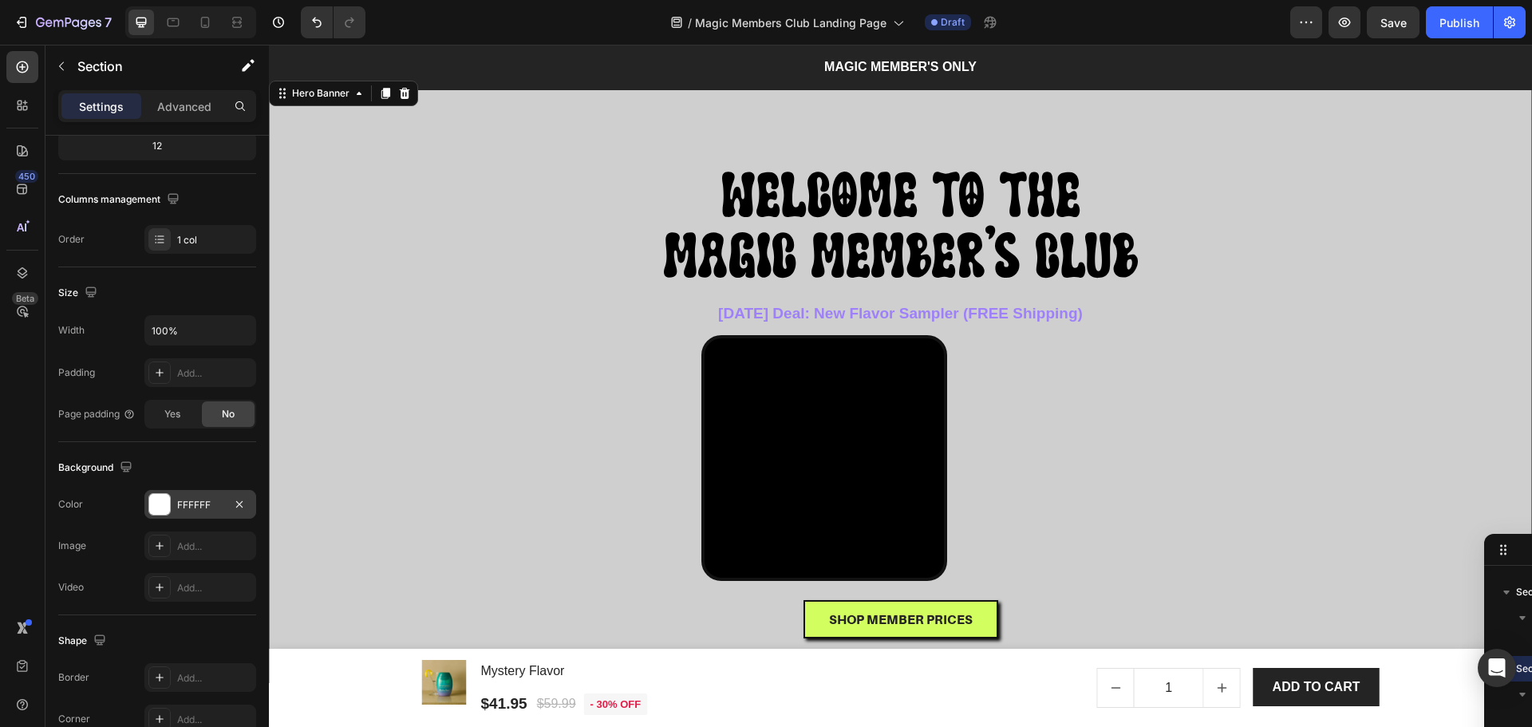
click at [342, 138] on div "Overlay" at bounding box center [900, 380] width 1263 height 606
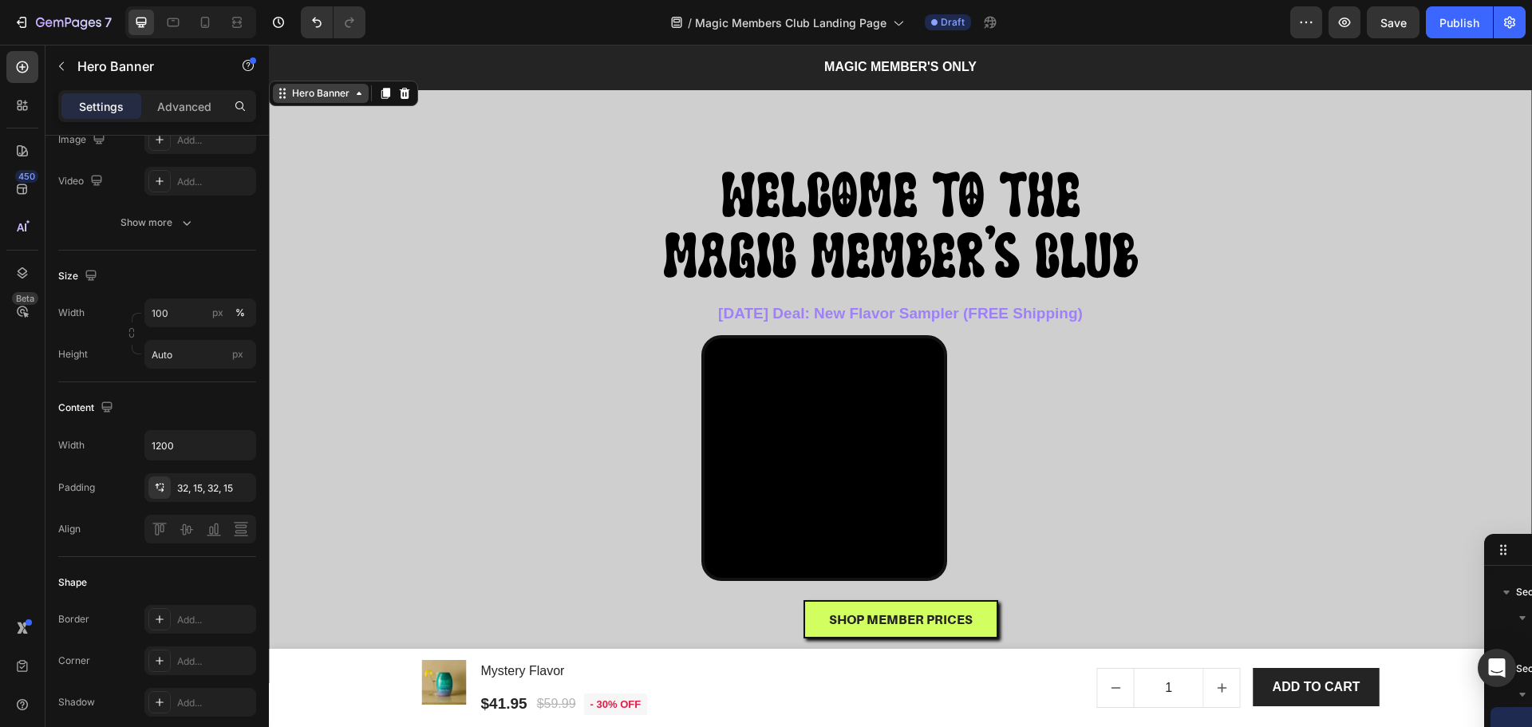
scroll to position [0, 0]
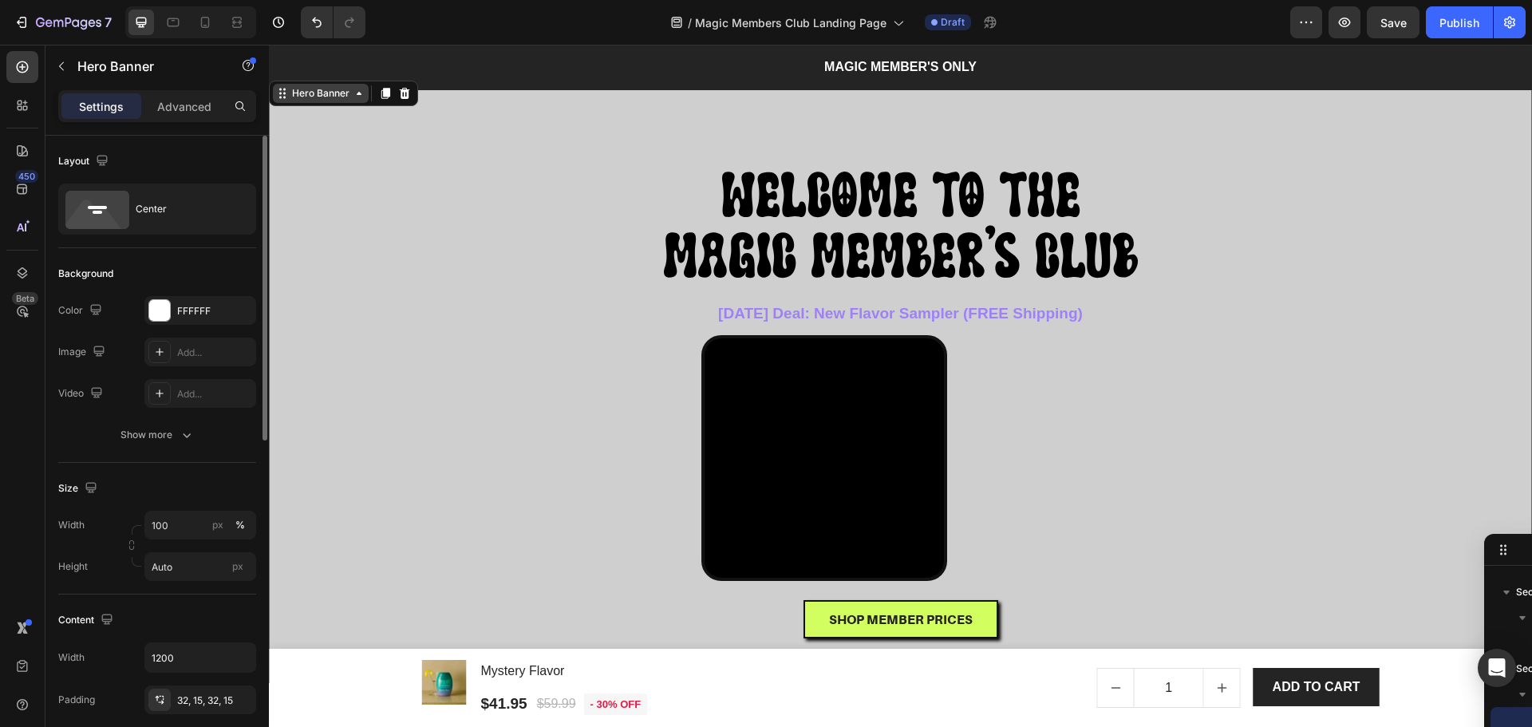
click at [315, 96] on div "Hero Banner" at bounding box center [321, 93] width 64 height 14
click at [181, 305] on div "FFFFFF" at bounding box center [200, 311] width 46 height 14
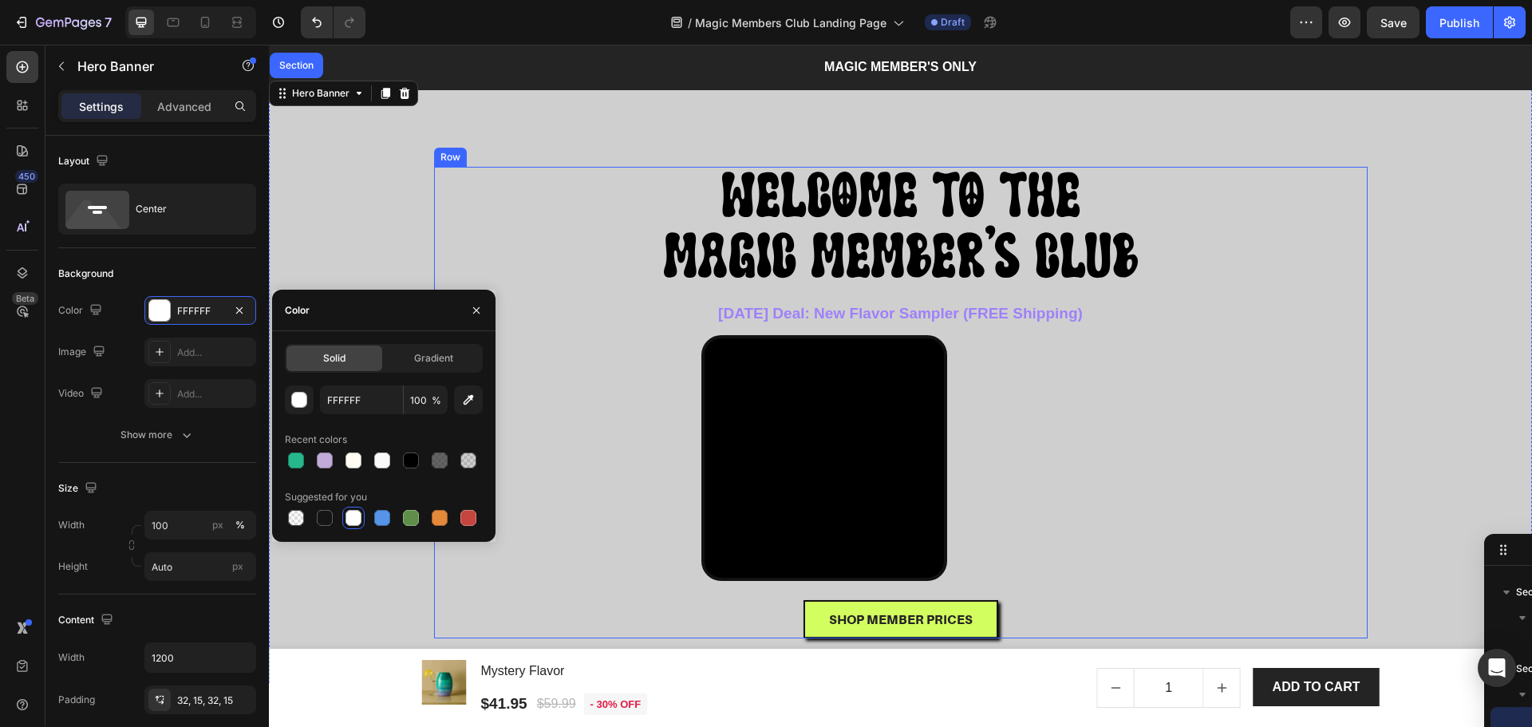
click at [1334, 338] on div "⁠⁠⁠⁠⁠⁠⁠ WELCOME TO THE MAGIC MEMBER'S CLUB Heading ⁠⁠⁠⁠⁠⁠⁠ WELCOME TO THE MAGIC…" at bounding box center [901, 403] width 934 height 472
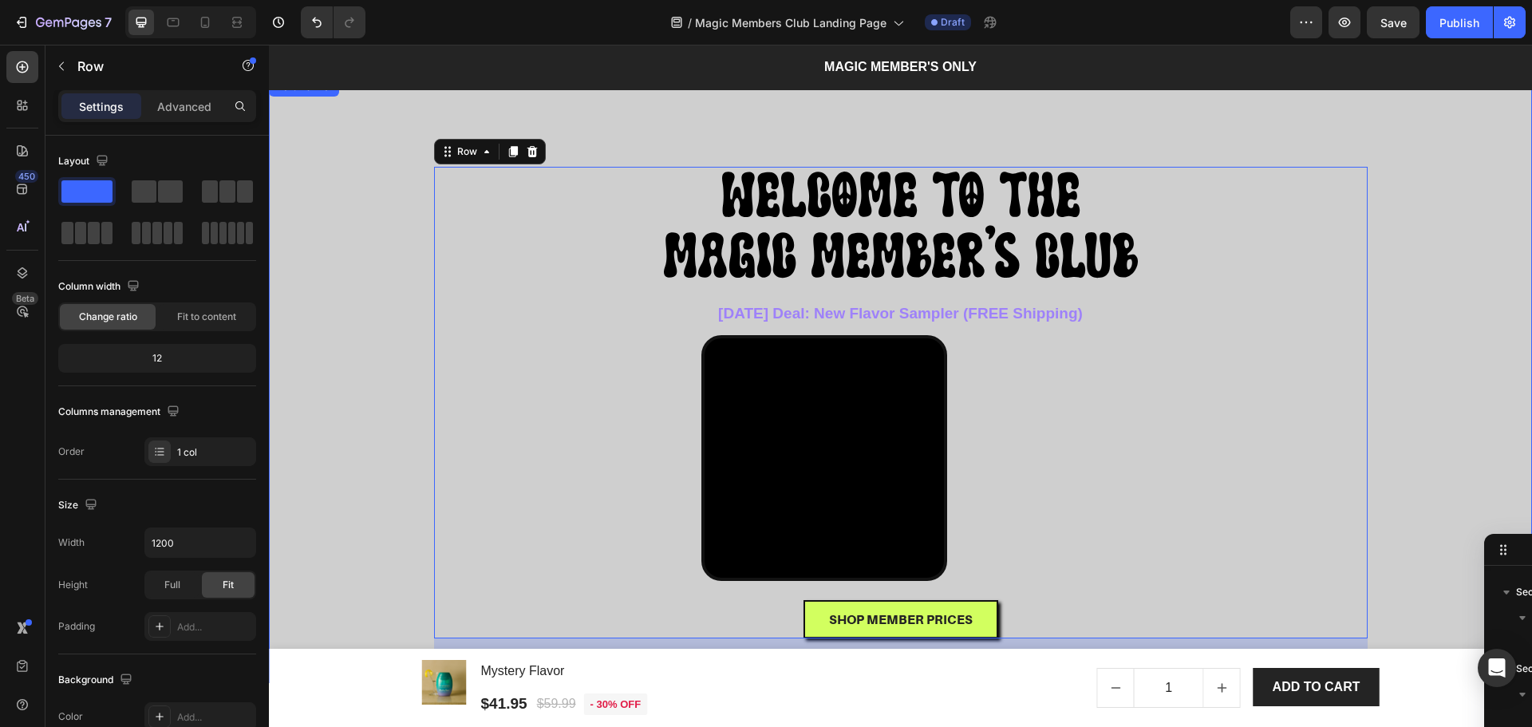
click at [1462, 315] on div "Overlay" at bounding box center [900, 380] width 1263 height 606
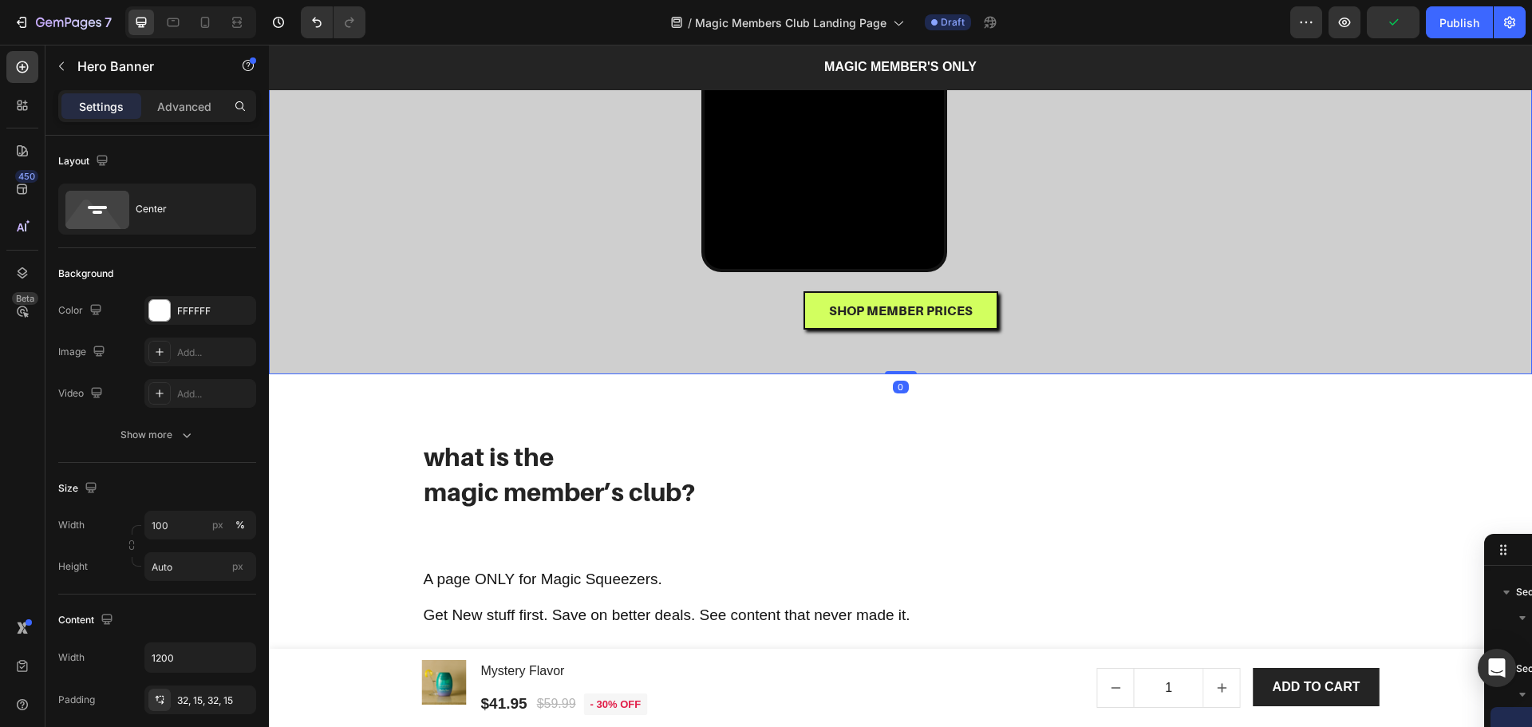
scroll to position [319, 0]
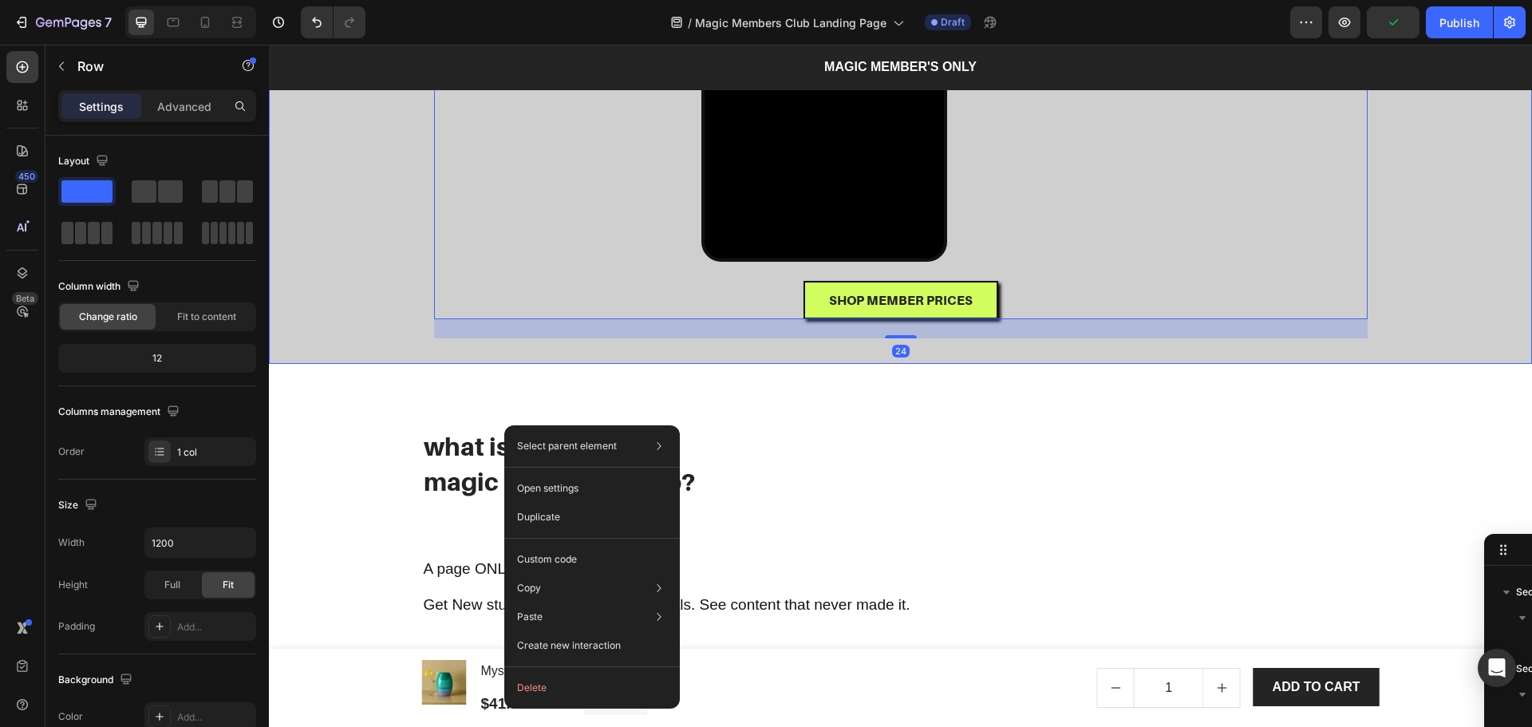
click at [374, 364] on div "Overlay" at bounding box center [900, 61] width 1263 height 606
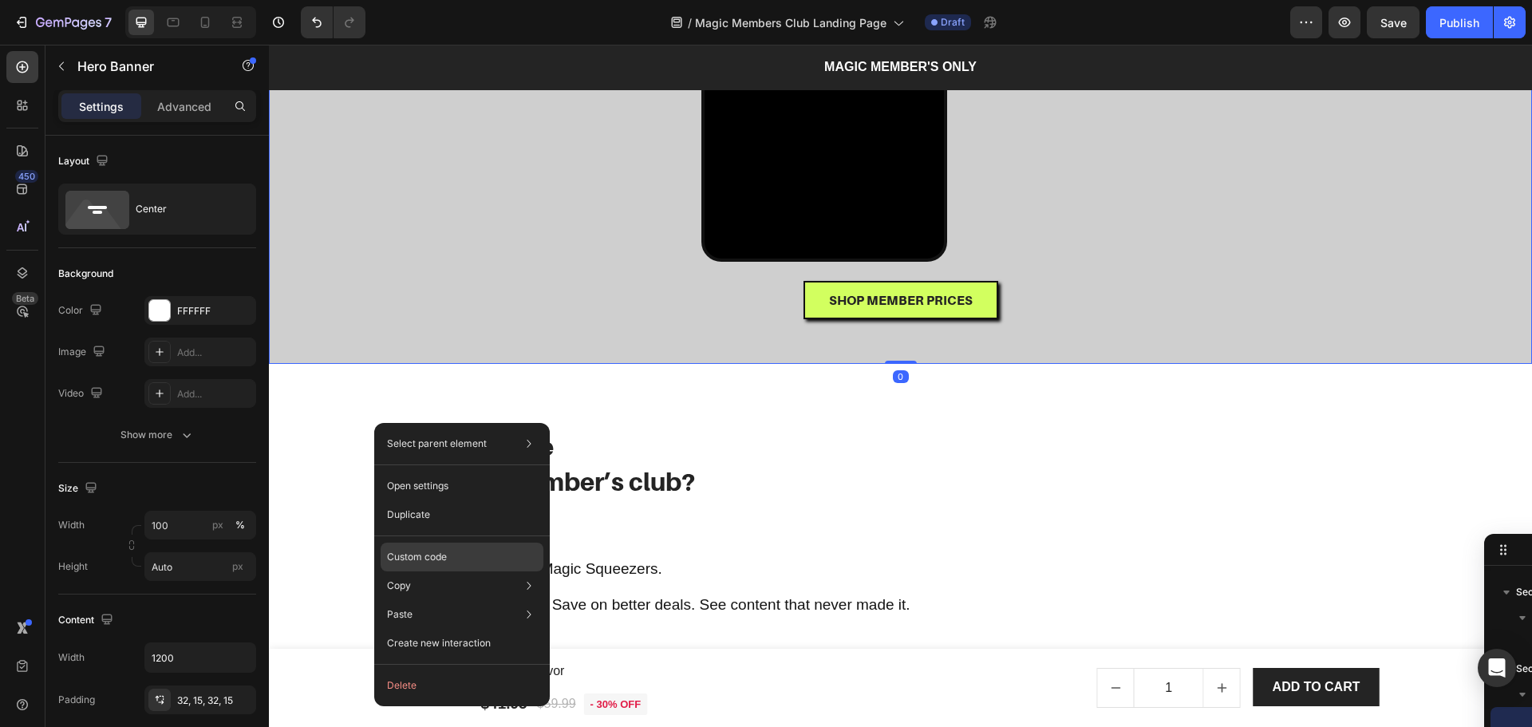
click at [413, 555] on p "Custom code" at bounding box center [417, 557] width 60 height 14
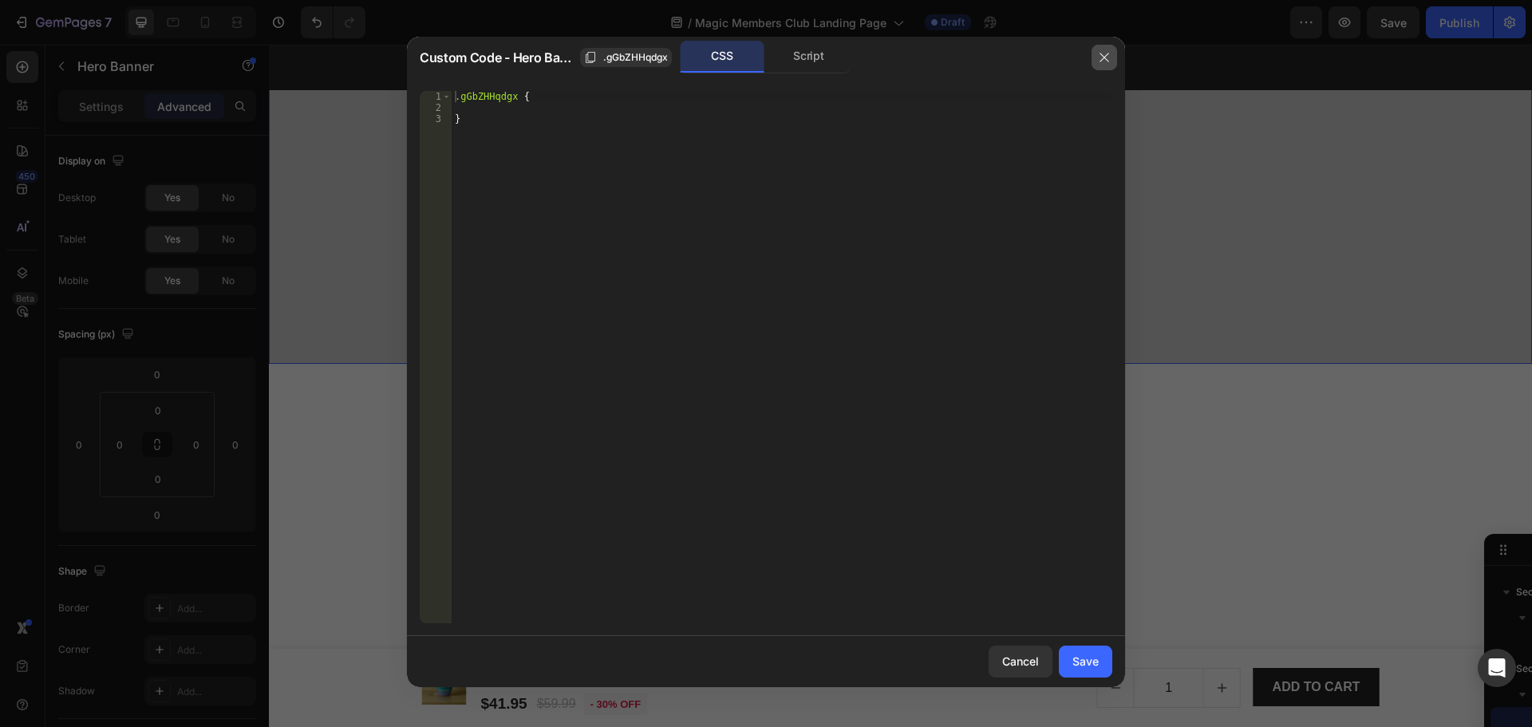
click at [1106, 53] on icon "button" at bounding box center [1104, 57] width 13 height 13
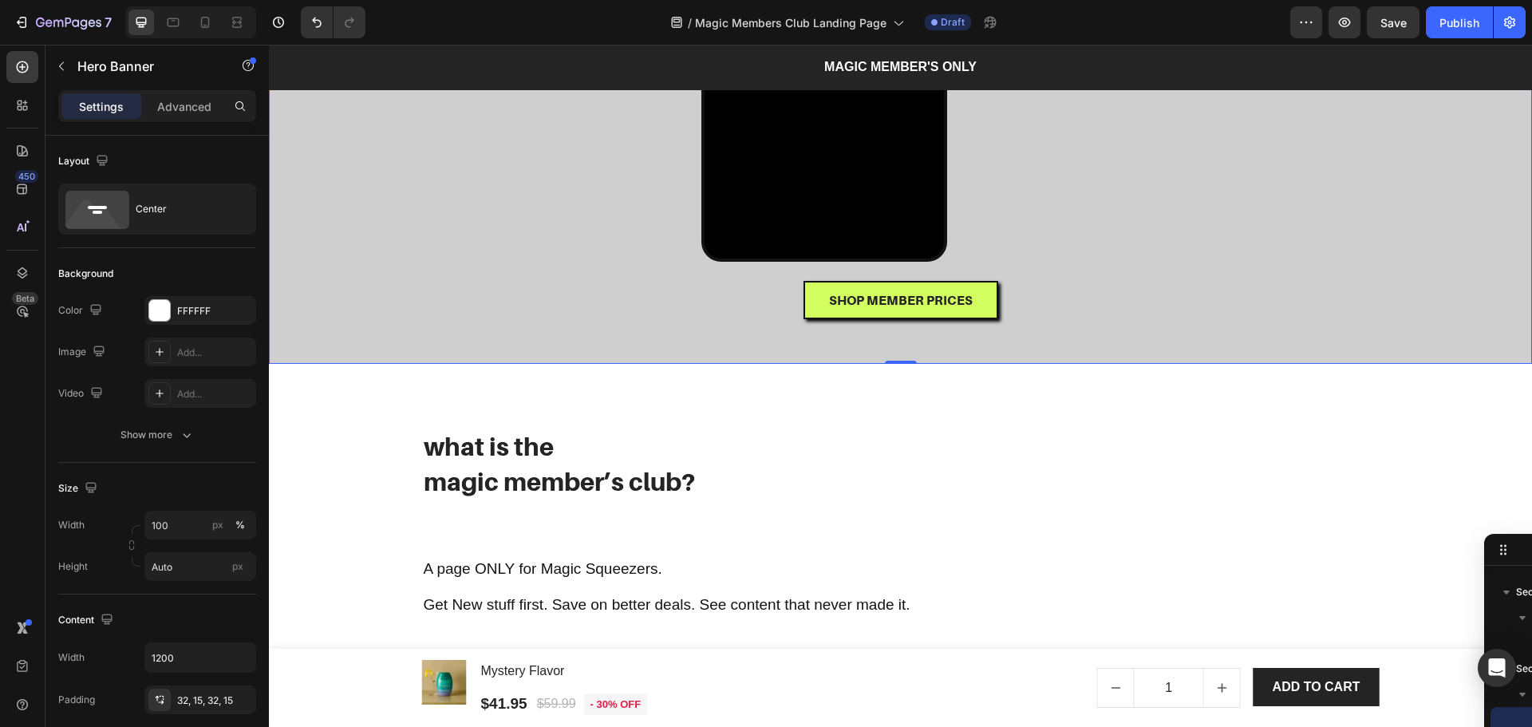
click at [341, 196] on div "Overlay" at bounding box center [900, 61] width 1263 height 606
click at [187, 107] on p "Advanced" at bounding box center [184, 106] width 54 height 17
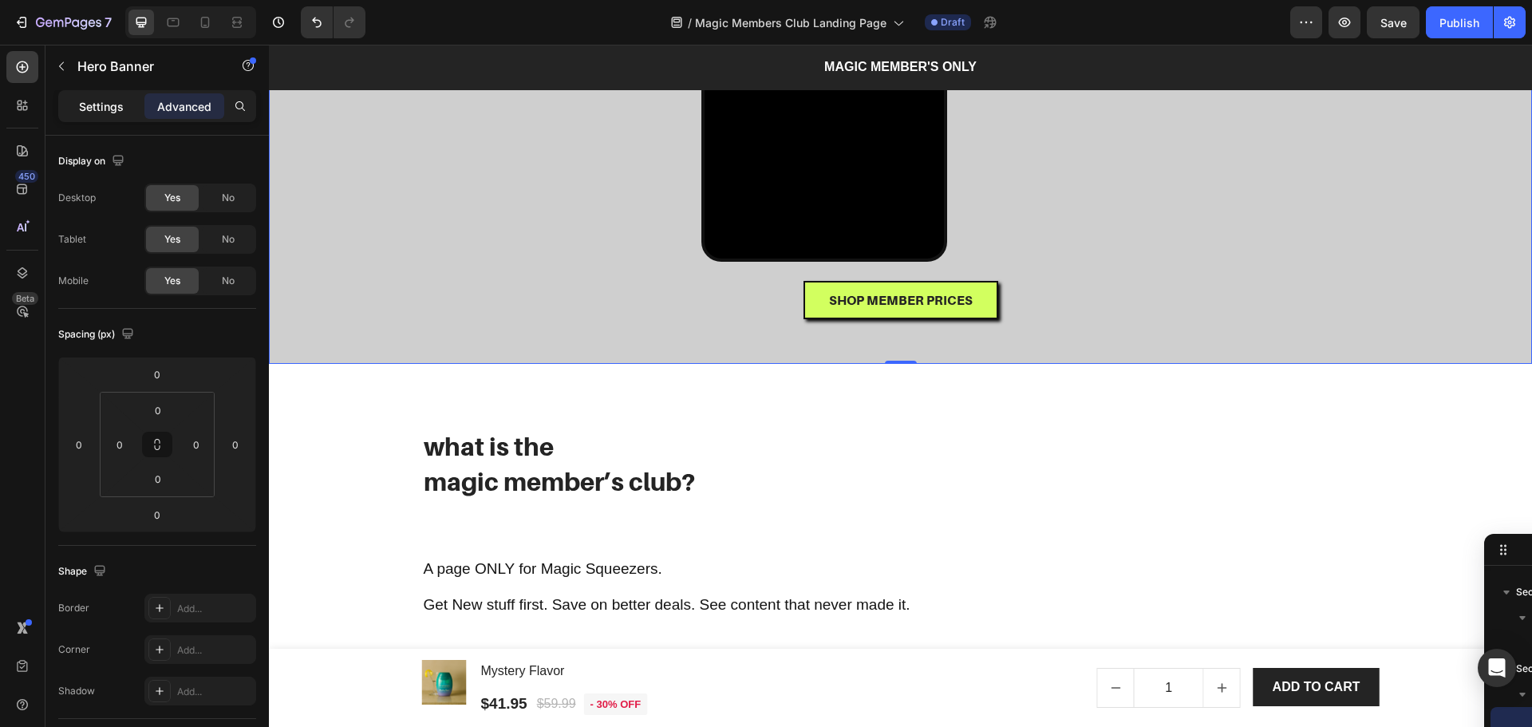
click at [92, 108] on p "Settings" at bounding box center [101, 106] width 45 height 17
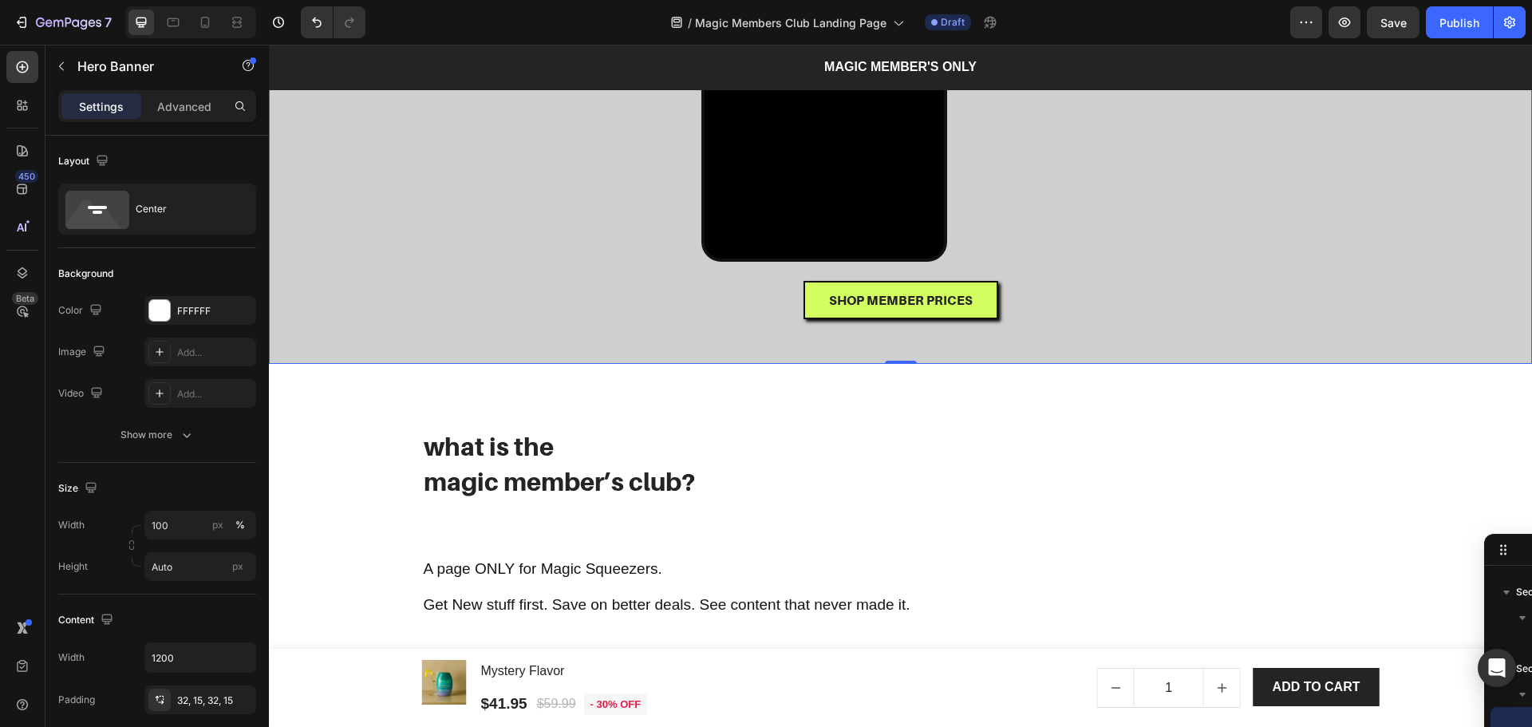
click at [424, 255] on div "⁠⁠⁠⁠⁠⁠⁠ WELCOME TO THE MAGIC MEMBER'S CLUB Heading ⁠⁠⁠⁠⁠⁠⁠ WELCOME TO THE MAGIC…" at bounding box center [900, 61] width 957 height 606
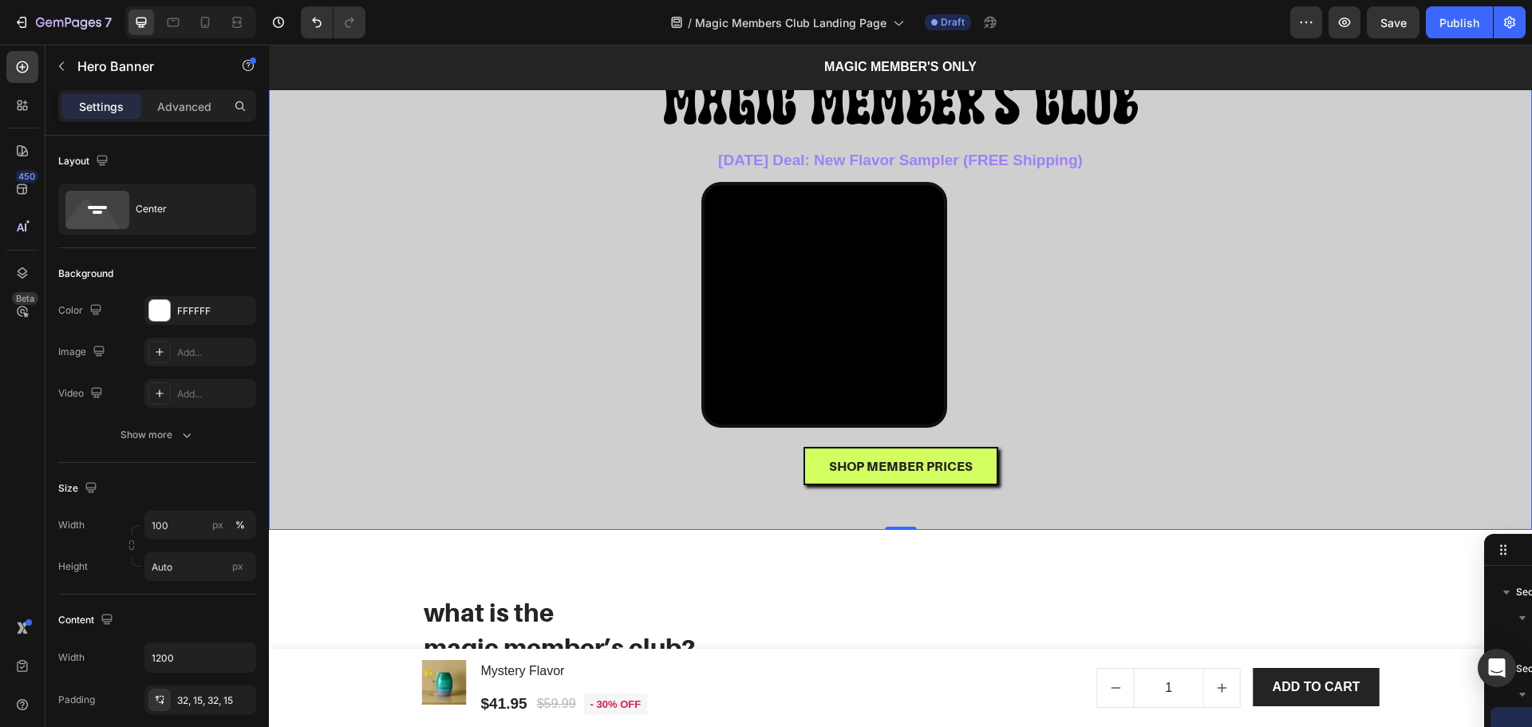
scroll to position [0, 0]
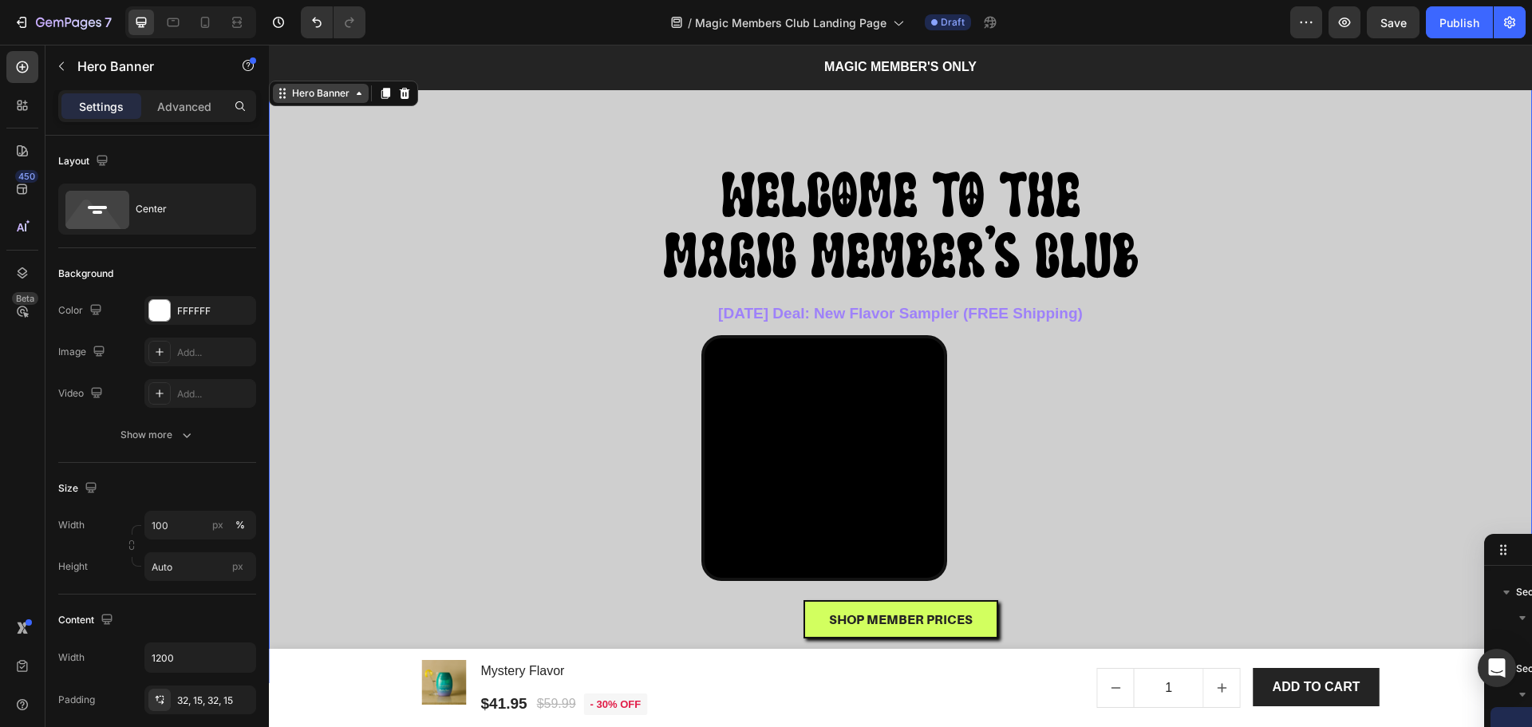
click at [343, 92] on div "Hero Banner" at bounding box center [321, 93] width 64 height 14
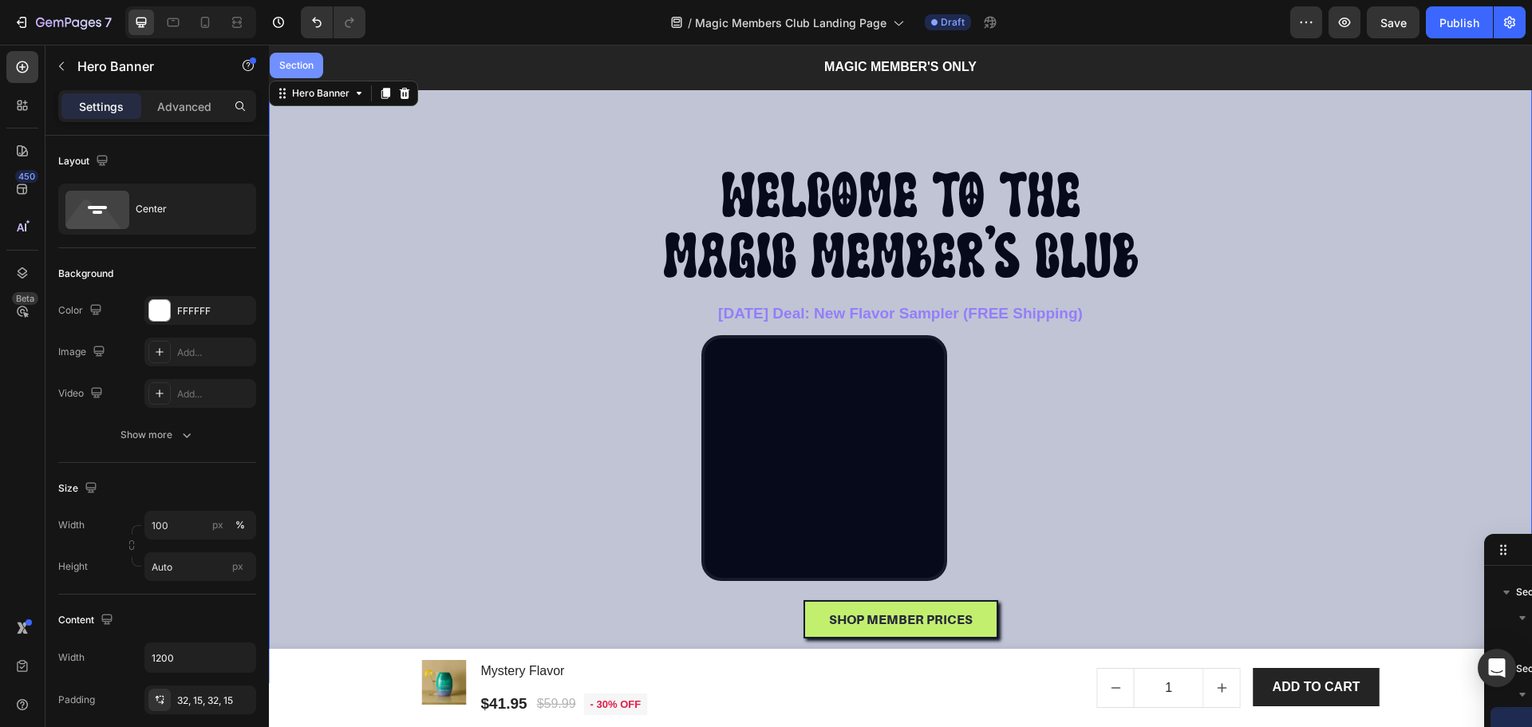
click at [282, 69] on div "Section" at bounding box center [296, 66] width 41 height 10
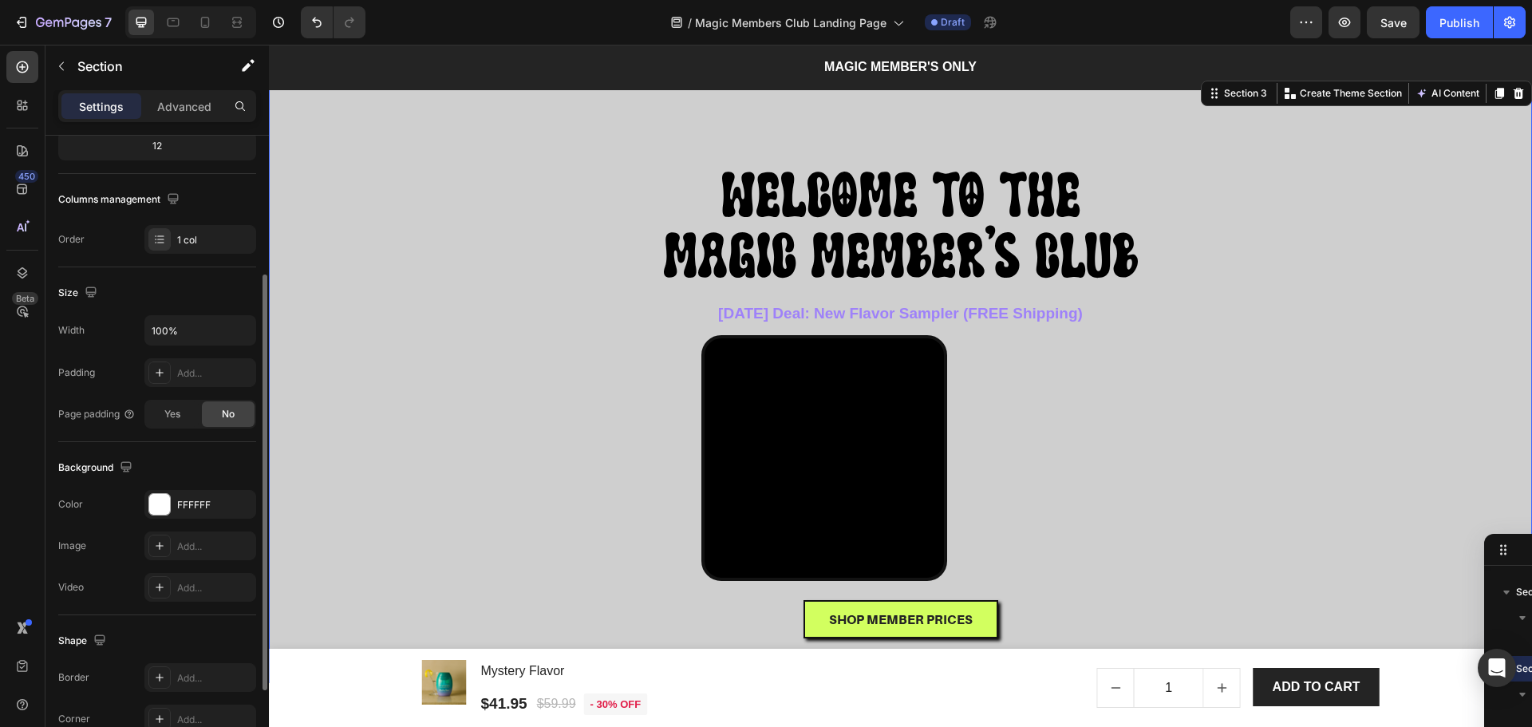
scroll to position [318, 0]
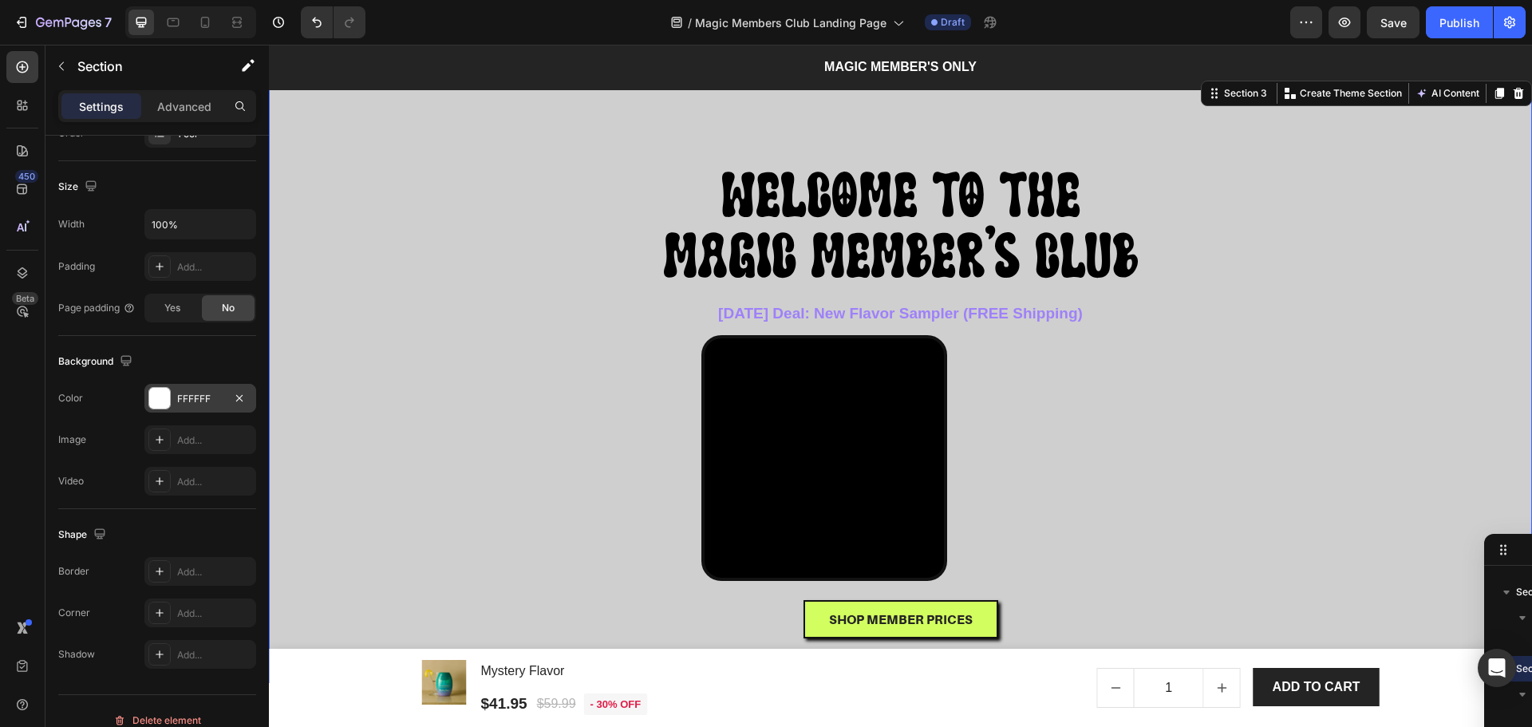
click at [146, 405] on div "FFFFFF" at bounding box center [200, 398] width 112 height 29
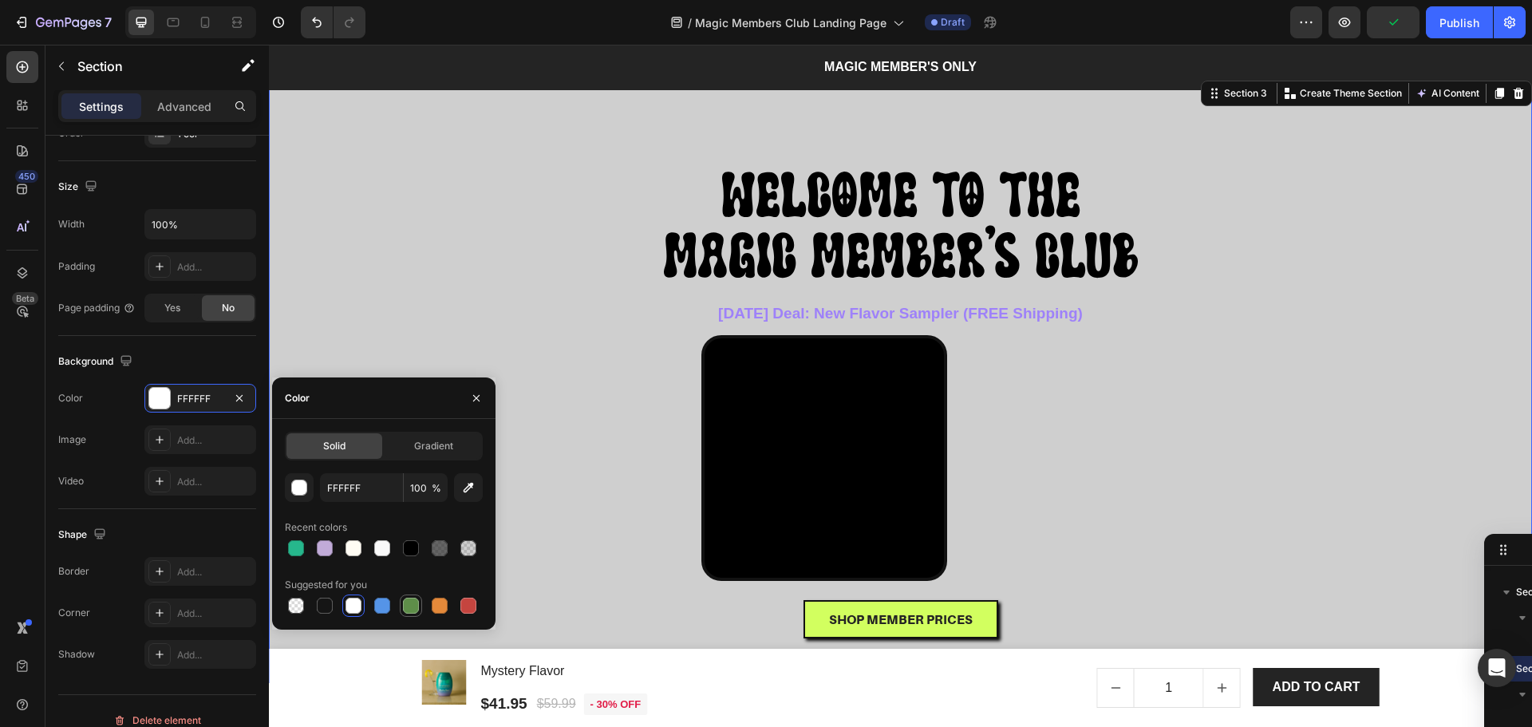
click at [409, 609] on div at bounding box center [411, 606] width 16 height 16
type input "5E8E49"
click at [242, 399] on icon "button" at bounding box center [239, 398] width 13 height 13
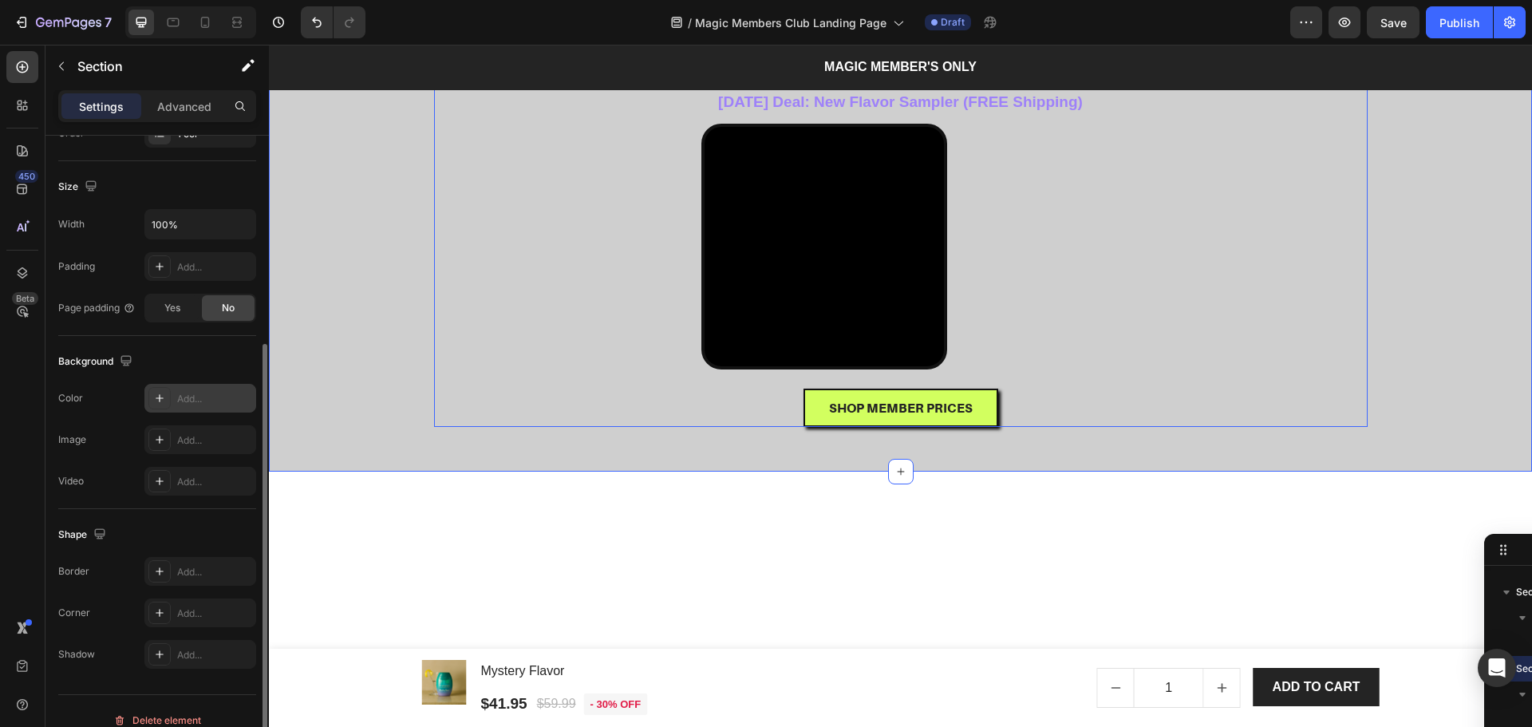
scroll to position [213, 0]
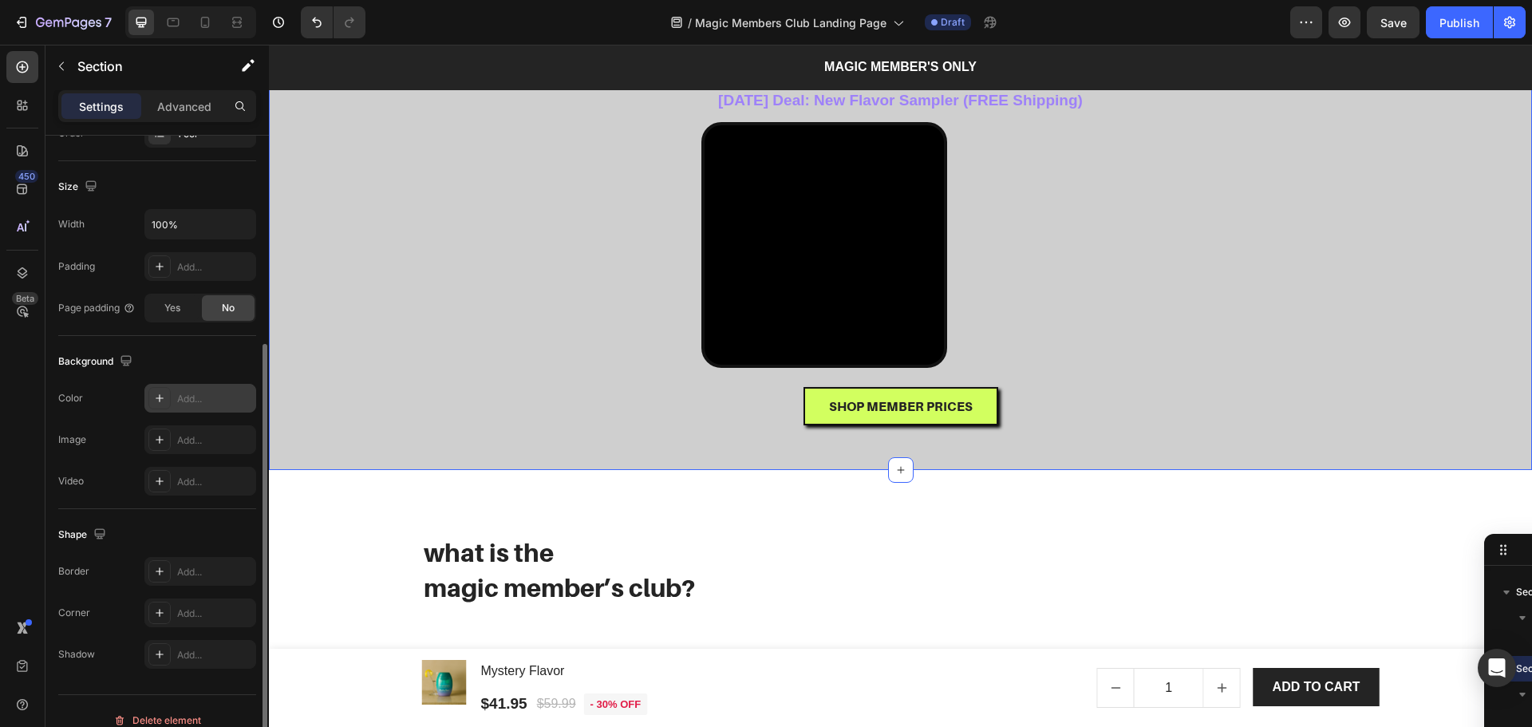
click at [357, 470] on div "Overlay" at bounding box center [900, 167] width 1263 height 606
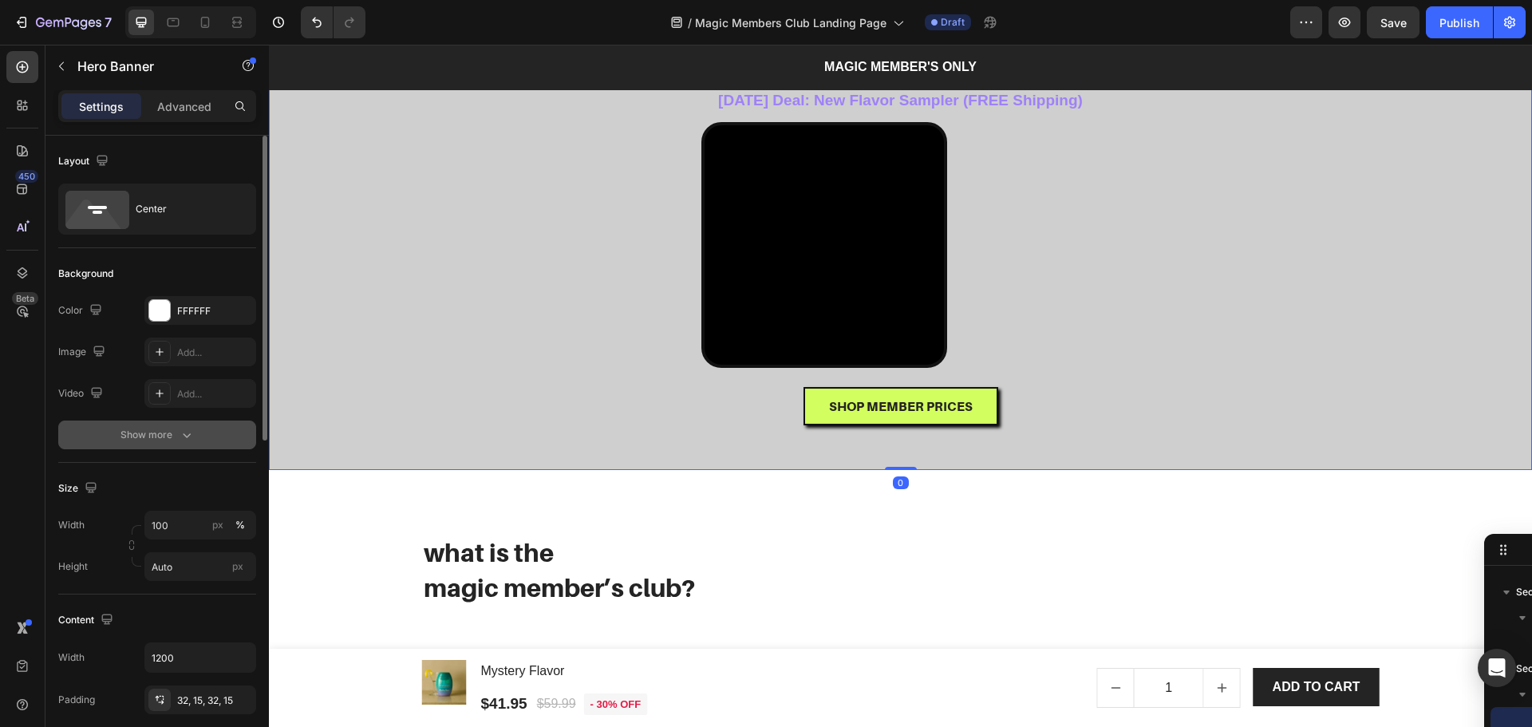
click at [119, 432] on button "Show more" at bounding box center [157, 434] width 198 height 29
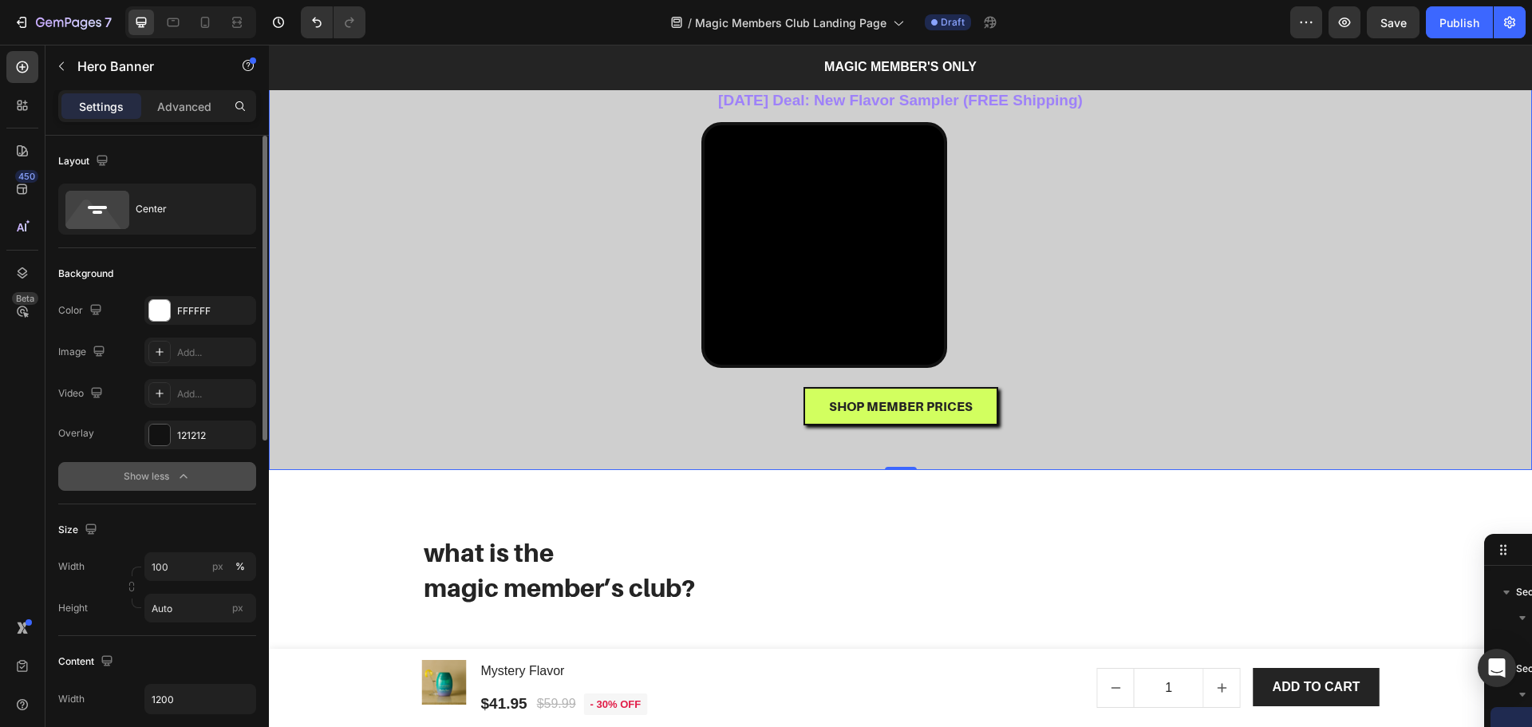
scroll to position [106, 0]
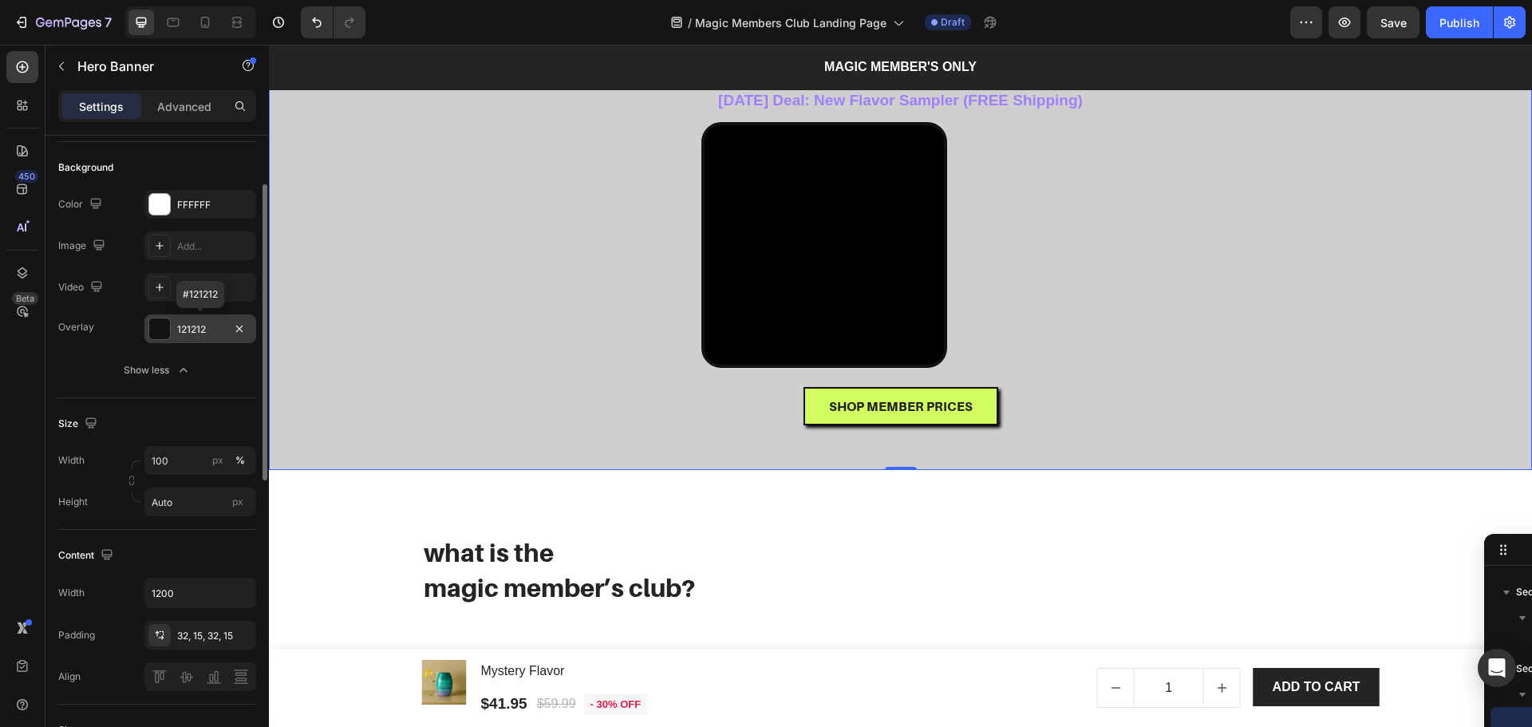
click at [159, 336] on div at bounding box center [159, 328] width 21 height 21
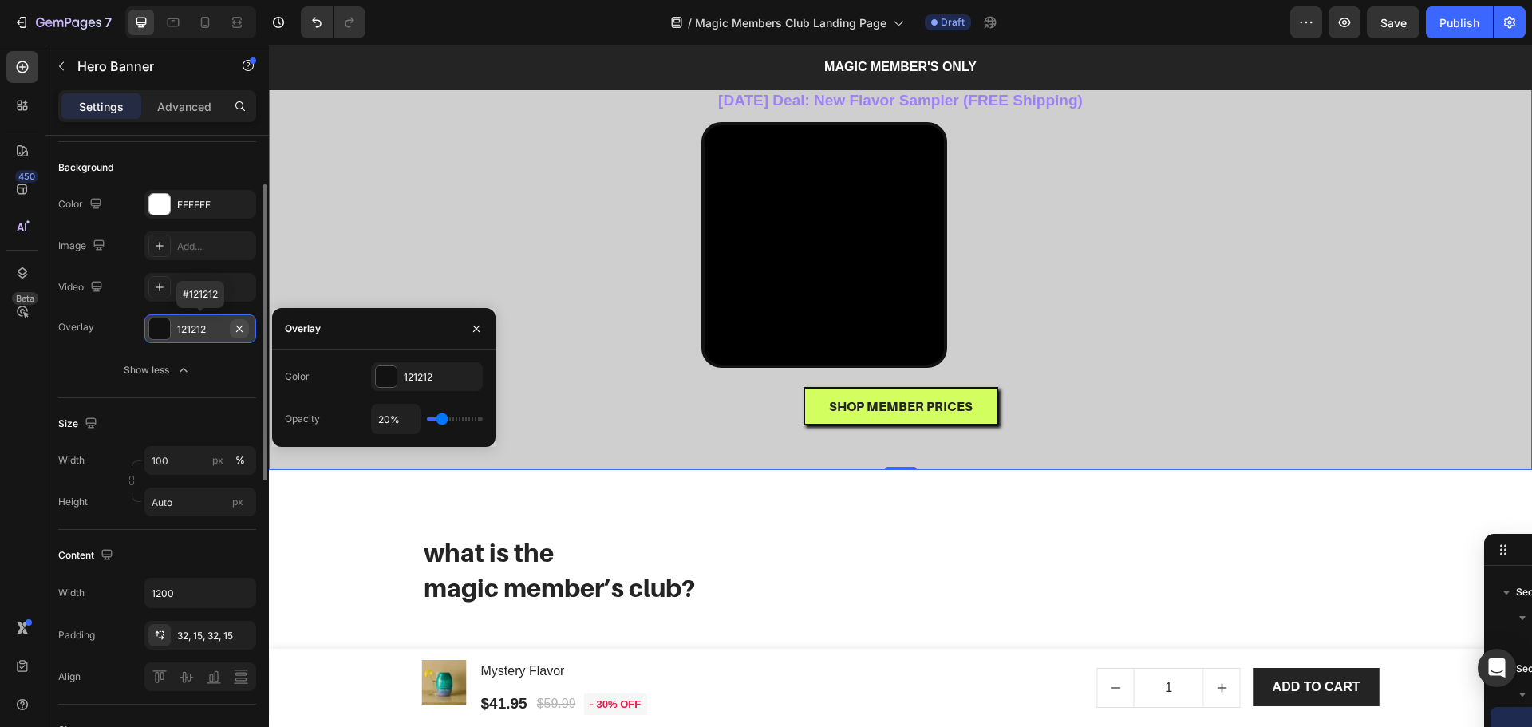
click at [237, 323] on icon "button" at bounding box center [239, 328] width 13 height 13
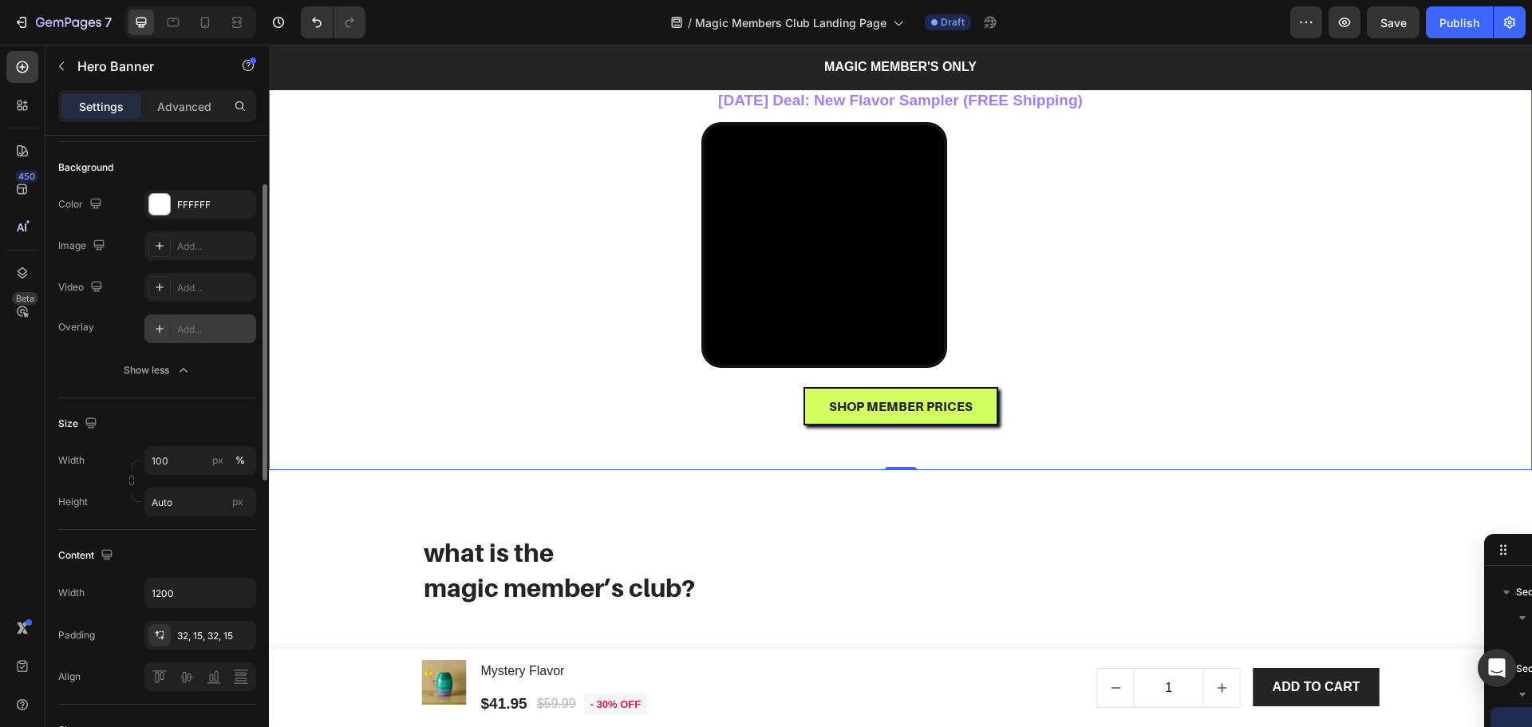
click at [164, 328] on icon at bounding box center [159, 328] width 13 height 13
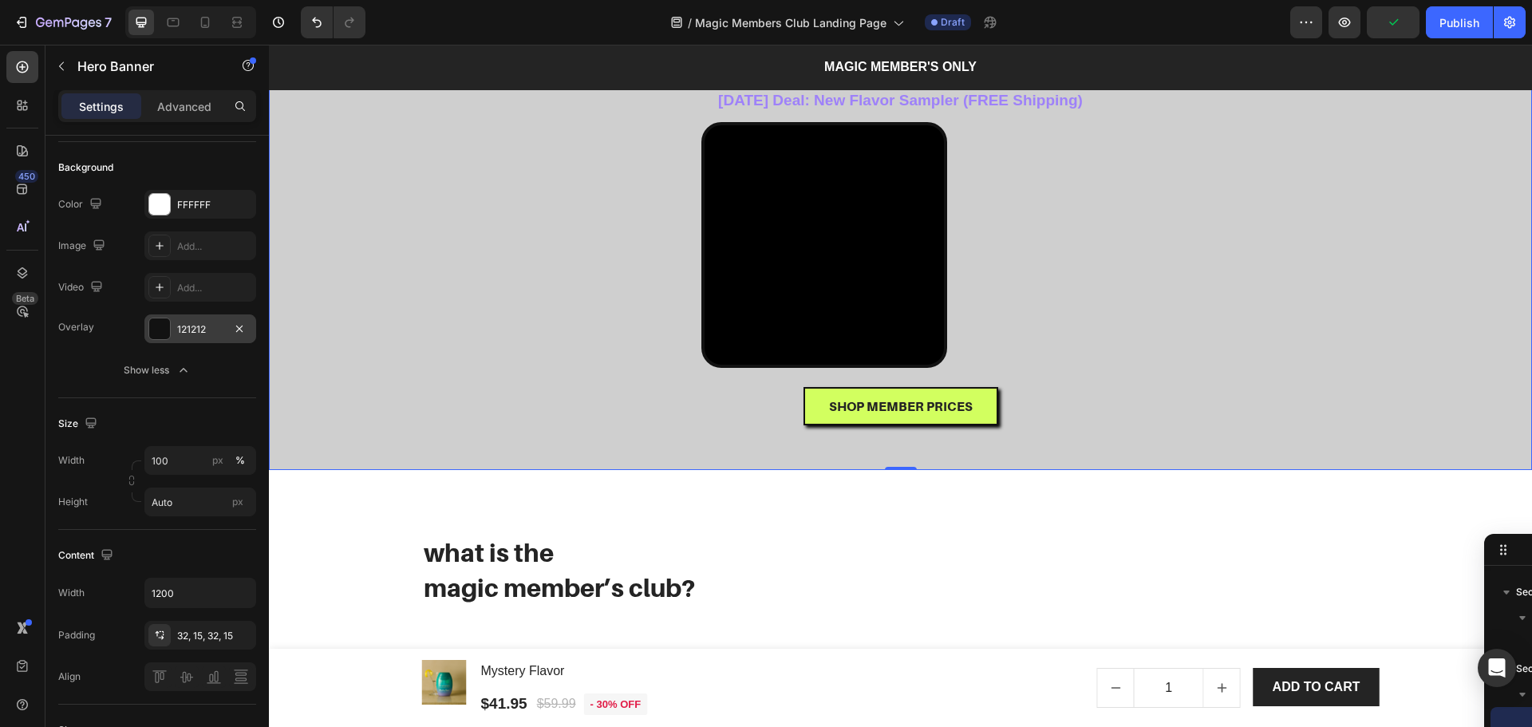
click at [198, 319] on div "121212" at bounding box center [200, 328] width 112 height 29
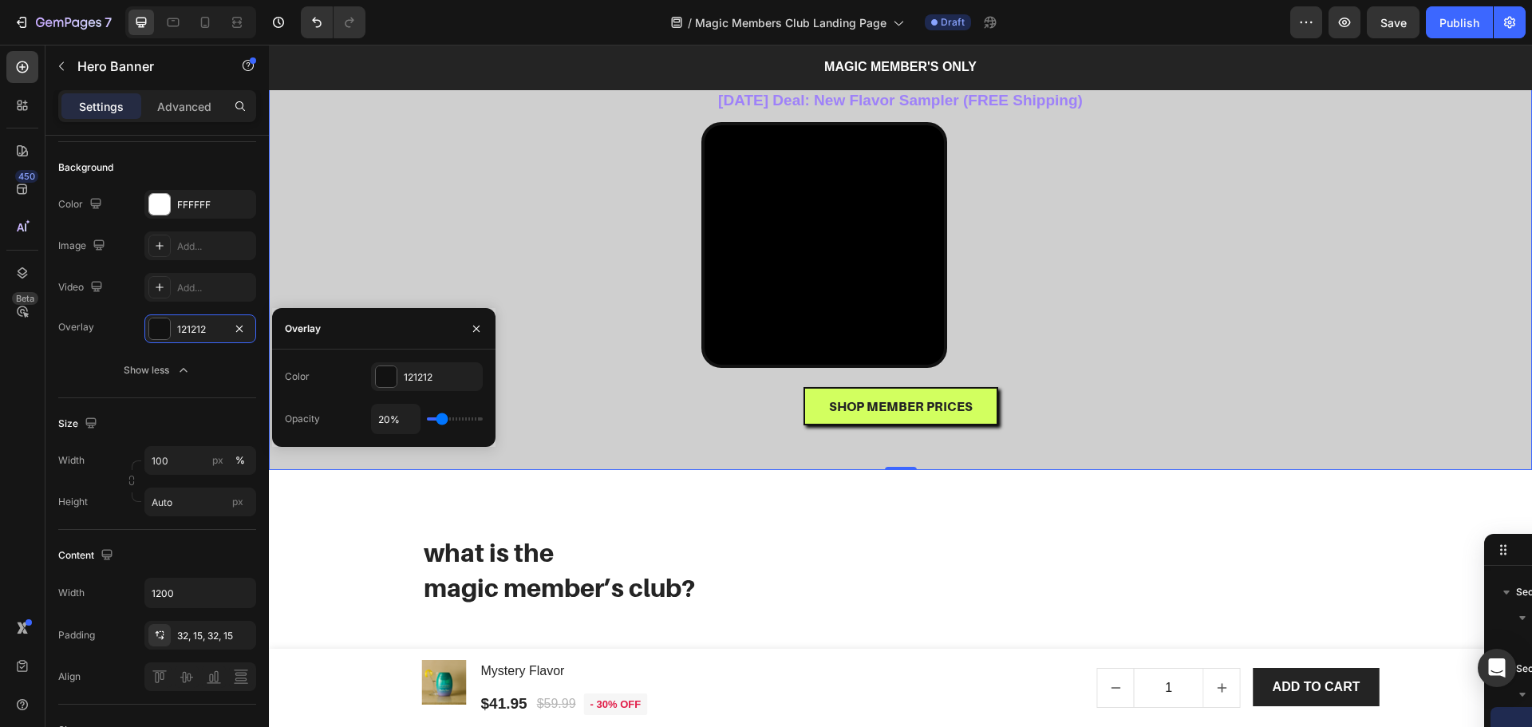
type input "26%"
type input "26"
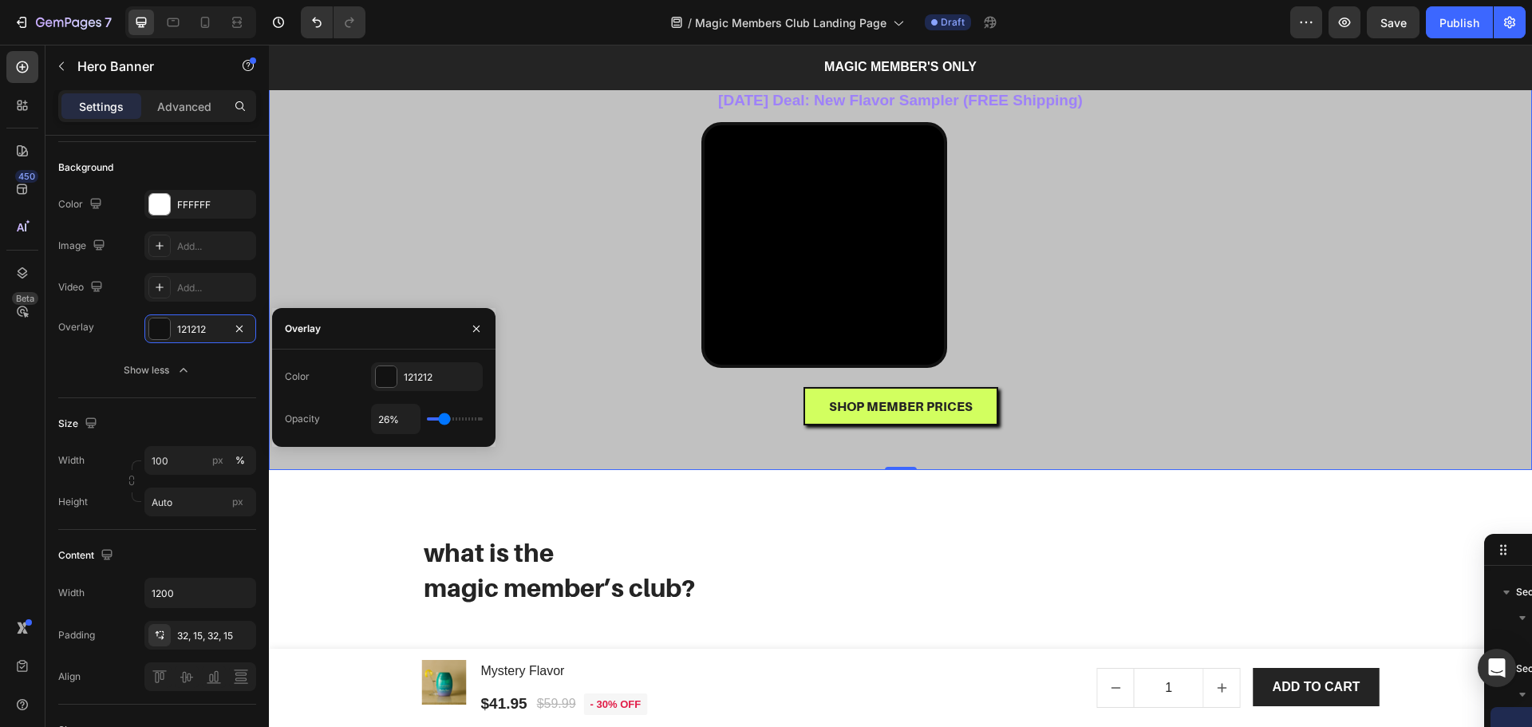
type input "24%"
type input "24"
type input "20%"
type input "20"
type input "19%"
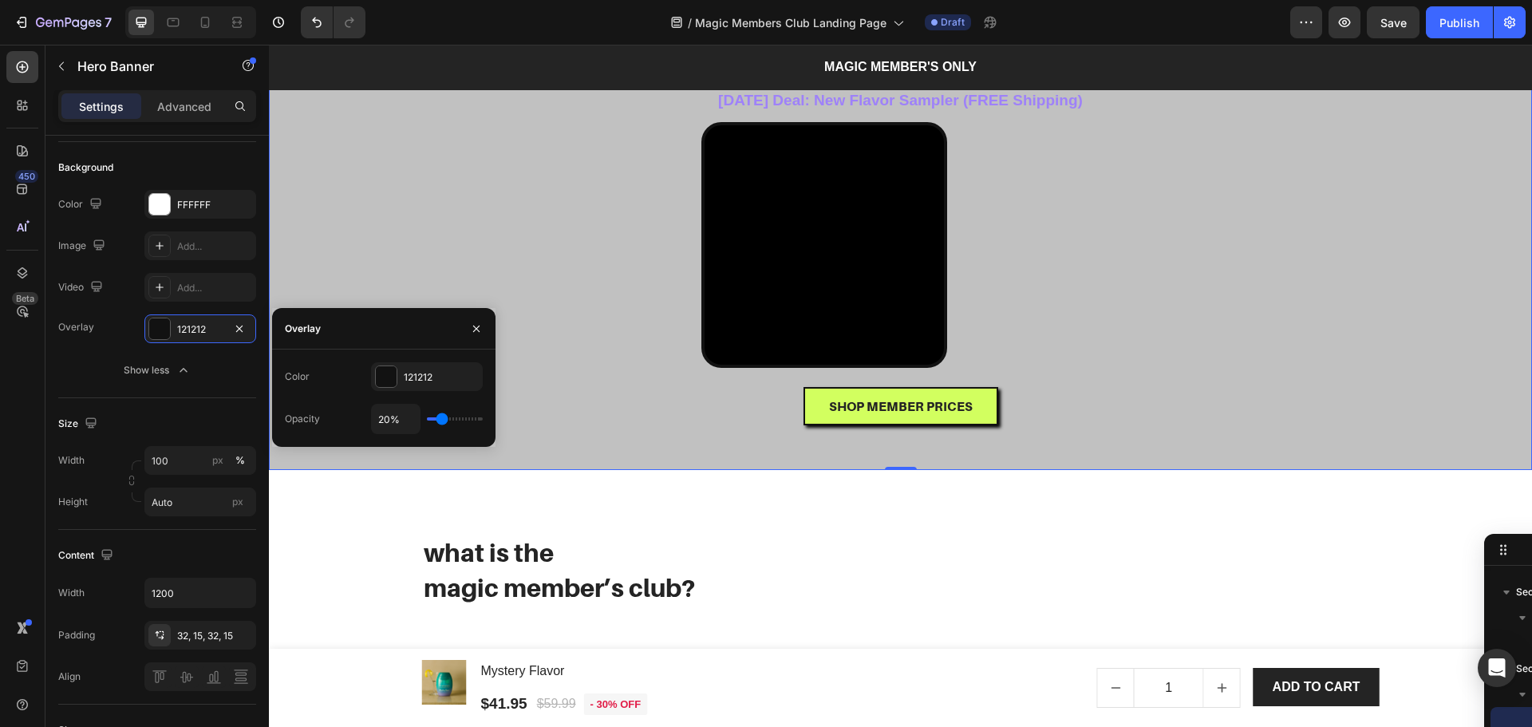
type input "19"
type input "15%"
type input "15"
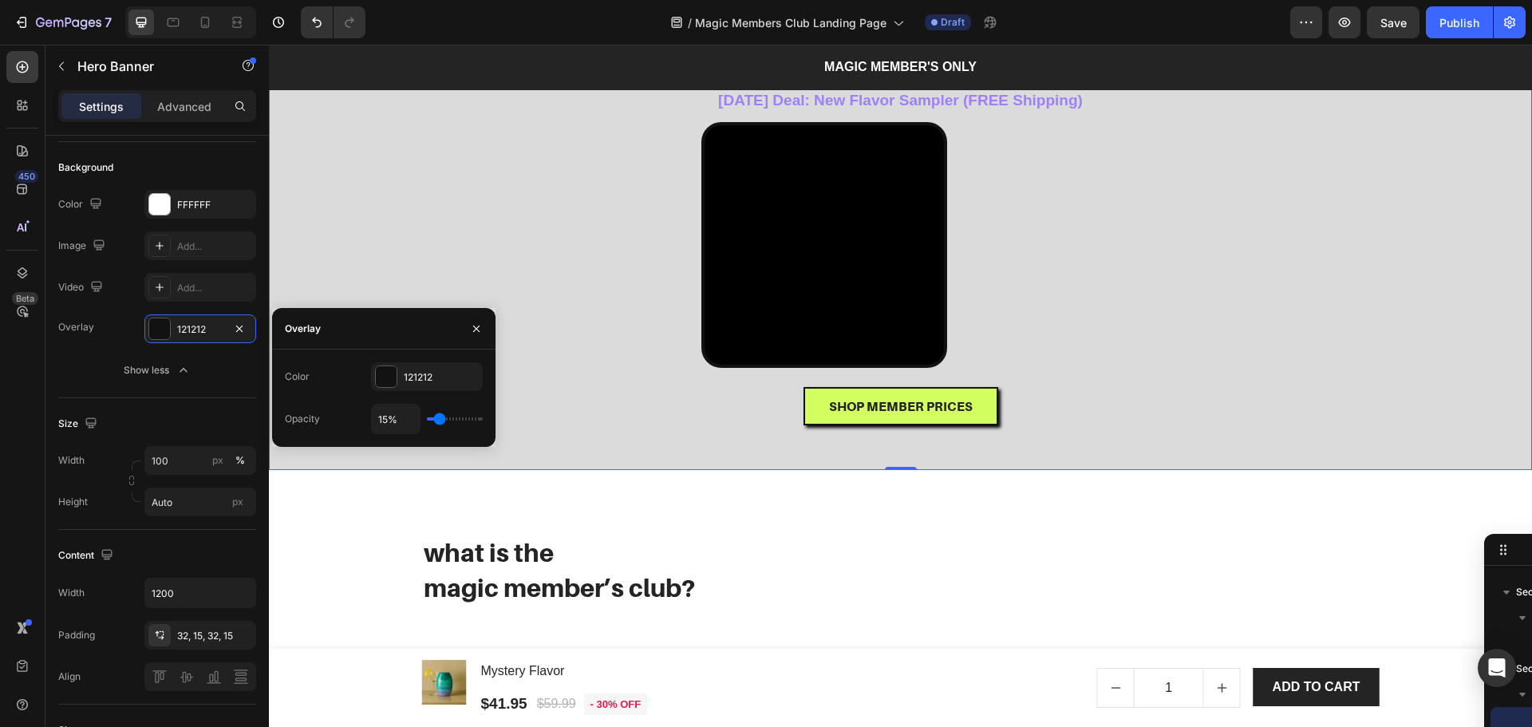
type input "13%"
type input "13"
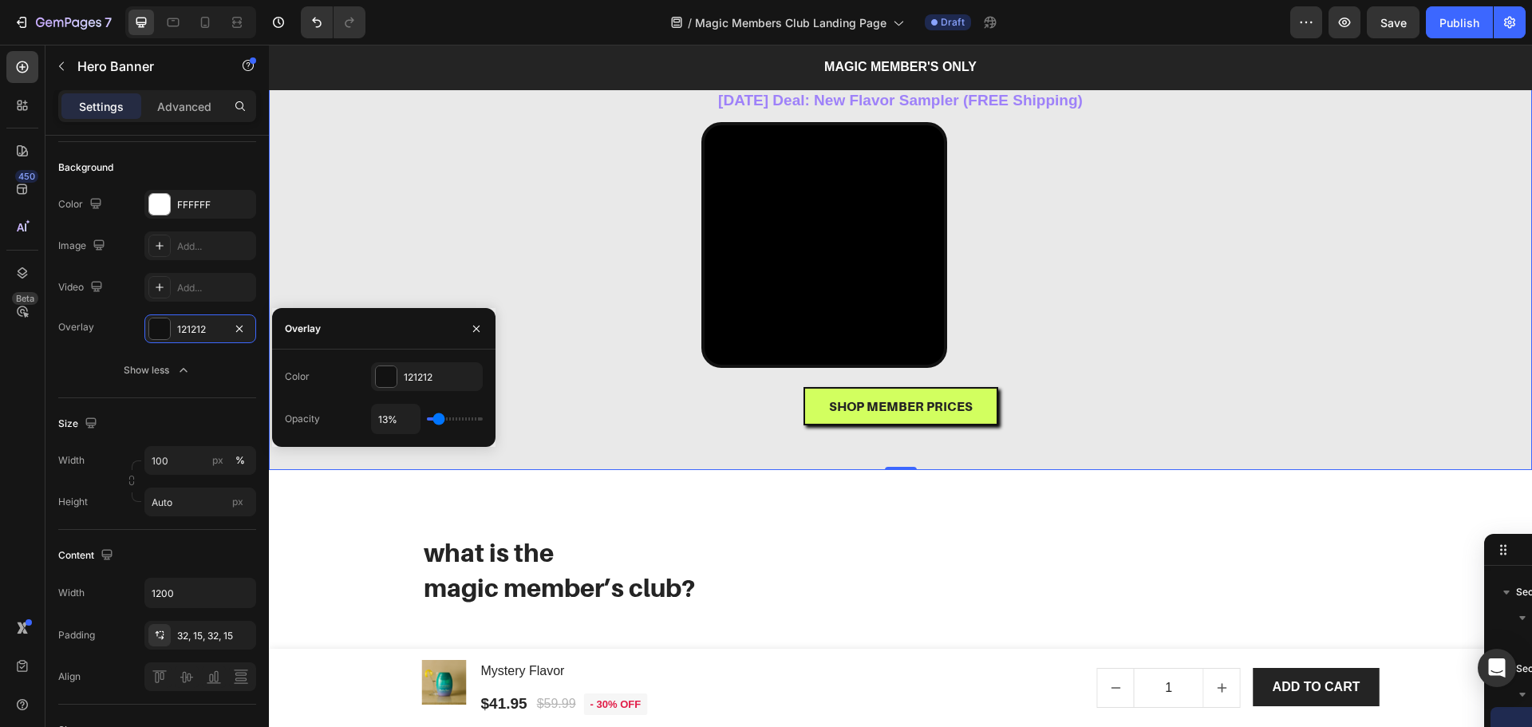
type input "9%"
type input "9"
type input "6%"
type input "6"
type input "4%"
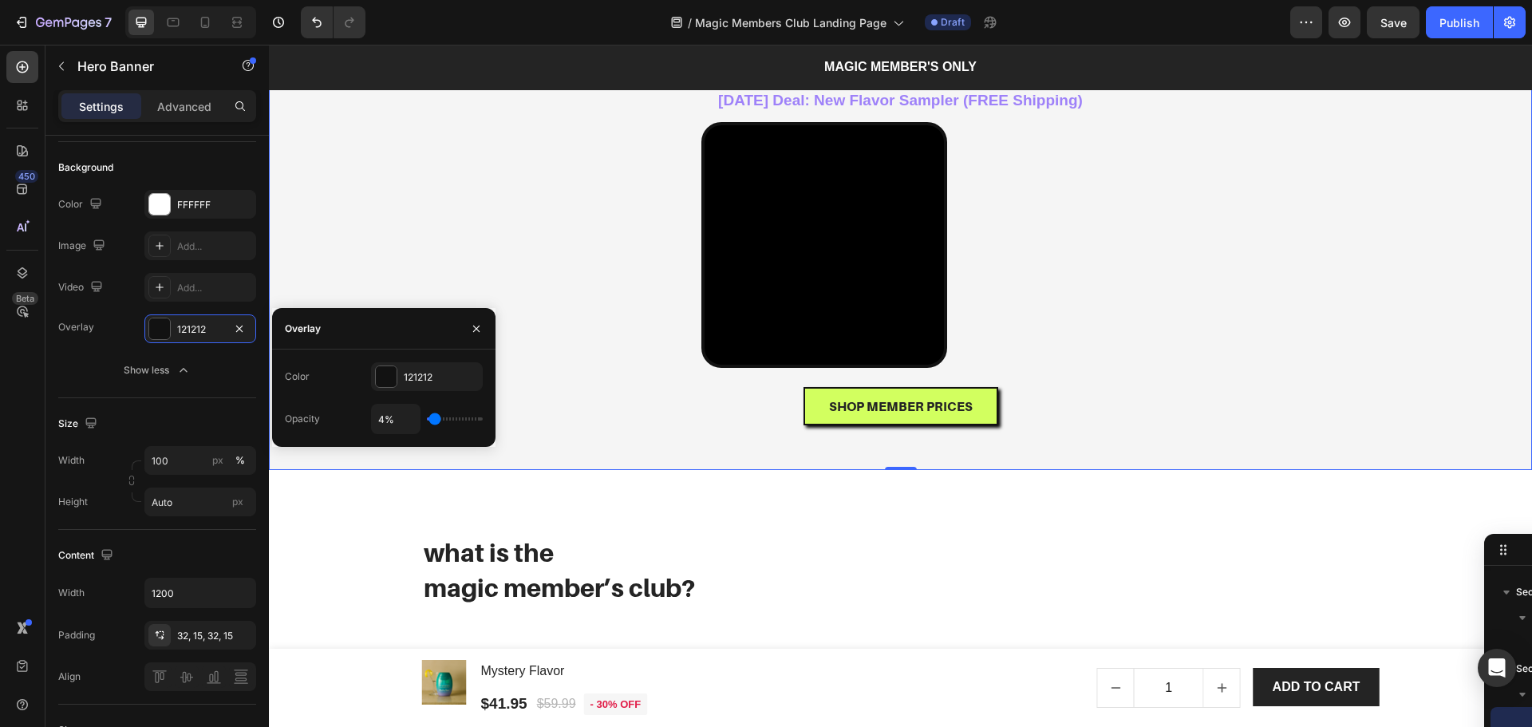
drag, startPoint x: 444, startPoint y: 418, endPoint x: 435, endPoint y: 418, distance: 9.6
type input "4"
click at [435, 418] on input "range" at bounding box center [455, 418] width 56 height 3
click at [384, 420] on input "4%" at bounding box center [396, 419] width 48 height 29
click at [341, 470] on div "Overlay" at bounding box center [900, 167] width 1263 height 606
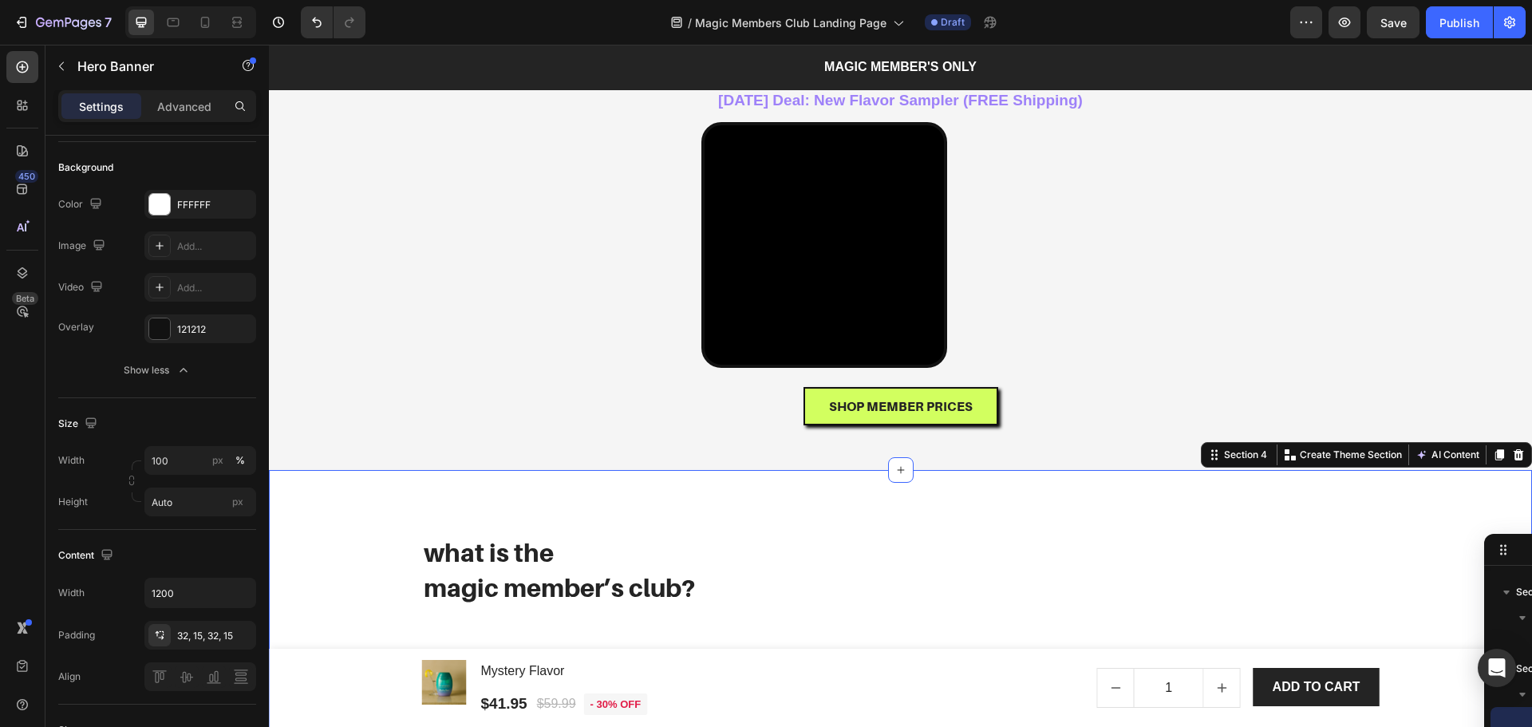
click at [1435, 645] on div "what is the magic member’s club? Heading A page ONLY for Magic Squeezers. Get N…" at bounding box center [900, 667] width 1263 height 394
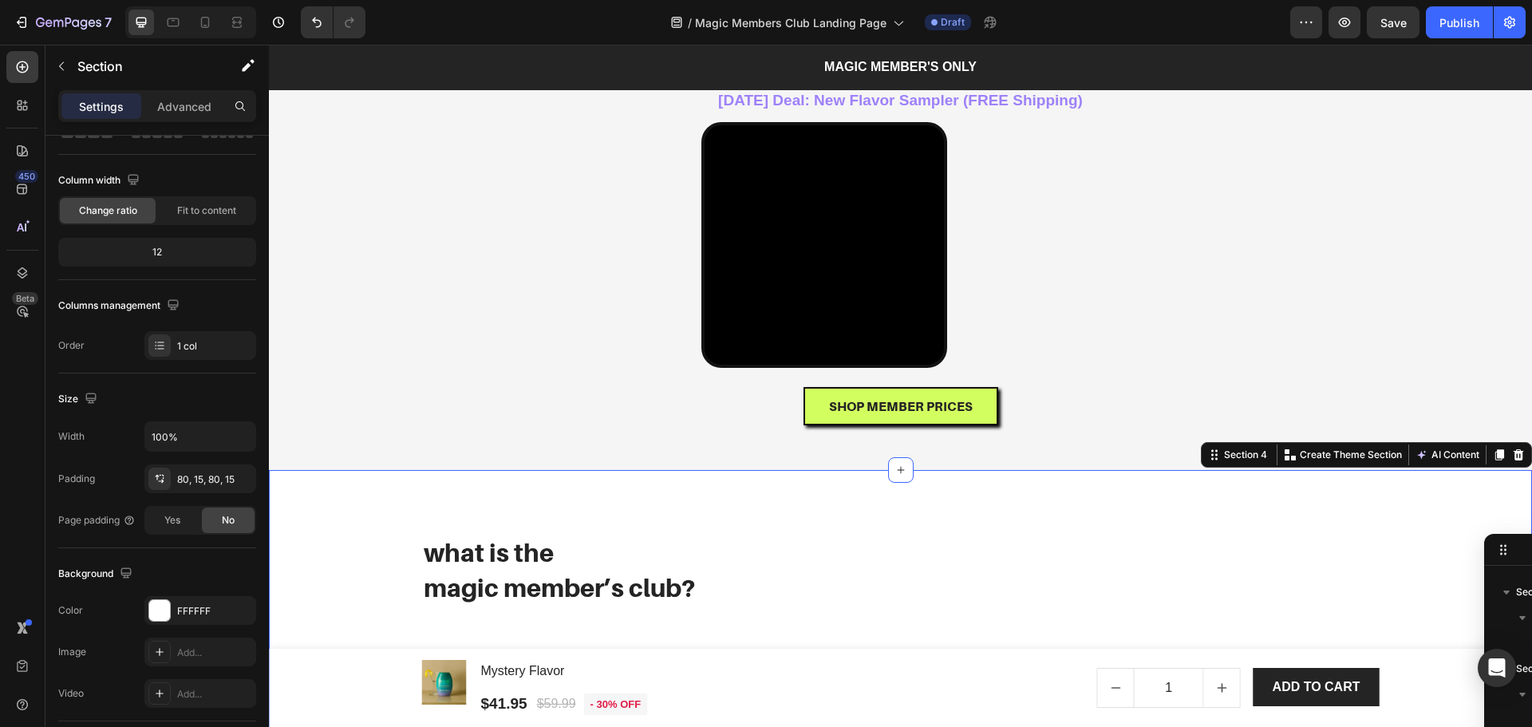
scroll to position [0, 0]
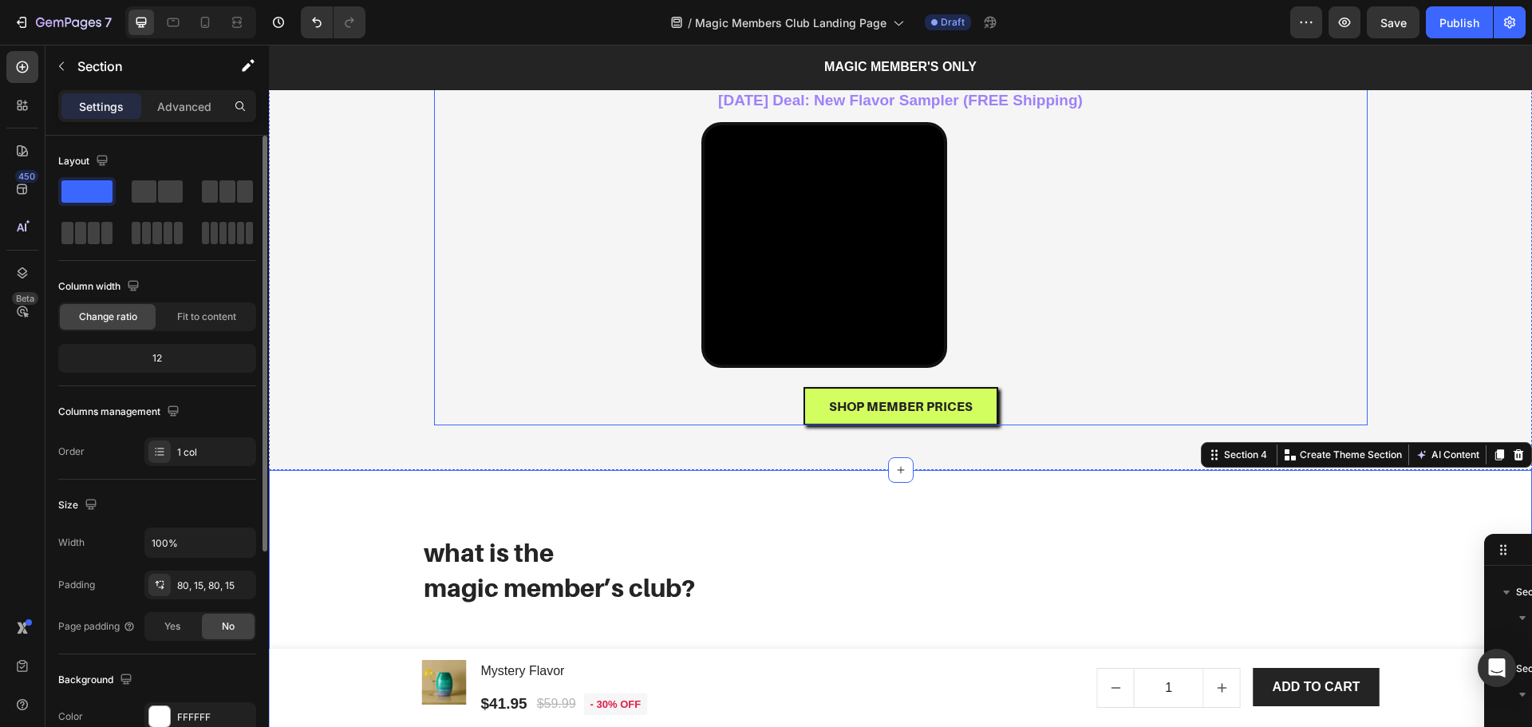
click at [1321, 413] on div "⁠⁠⁠⁠⁠⁠⁠ WELCOME TO THE MAGIC MEMBER'S CLUB Heading ⁠⁠⁠⁠⁠⁠⁠ WELCOME TO THE MAGIC…" at bounding box center [901, 190] width 934 height 472
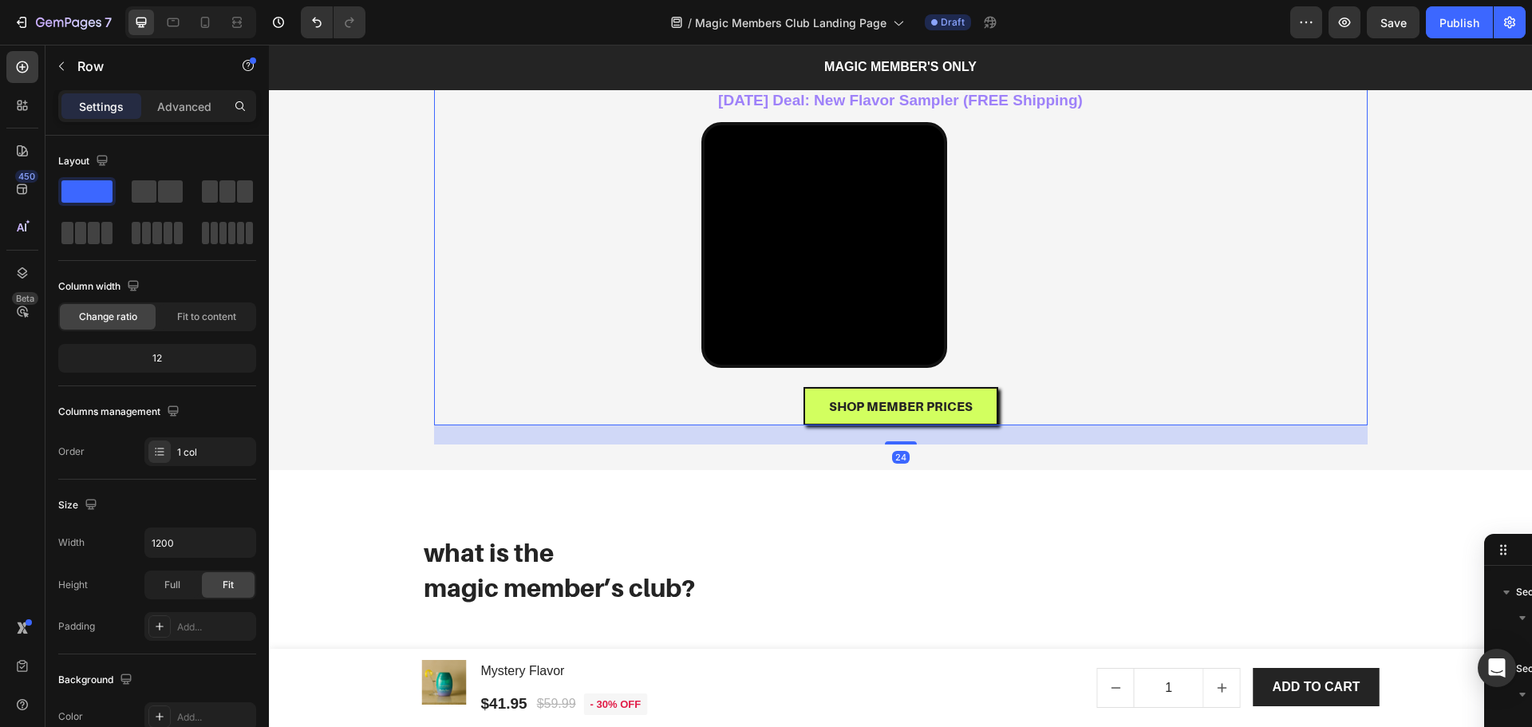
click at [337, 199] on div "Overlay" at bounding box center [900, 167] width 1263 height 606
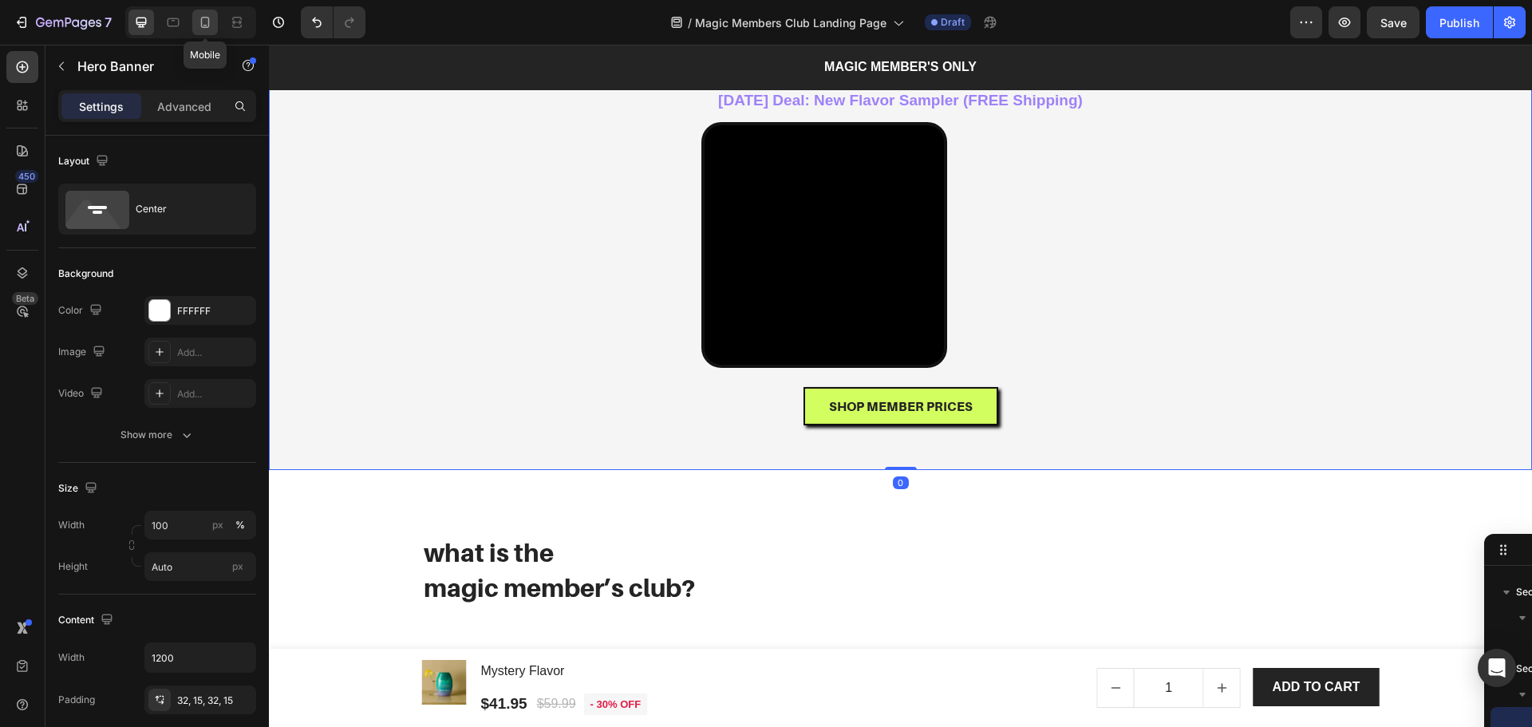
click at [203, 22] on icon at bounding box center [205, 22] width 16 height 16
type input "100%"
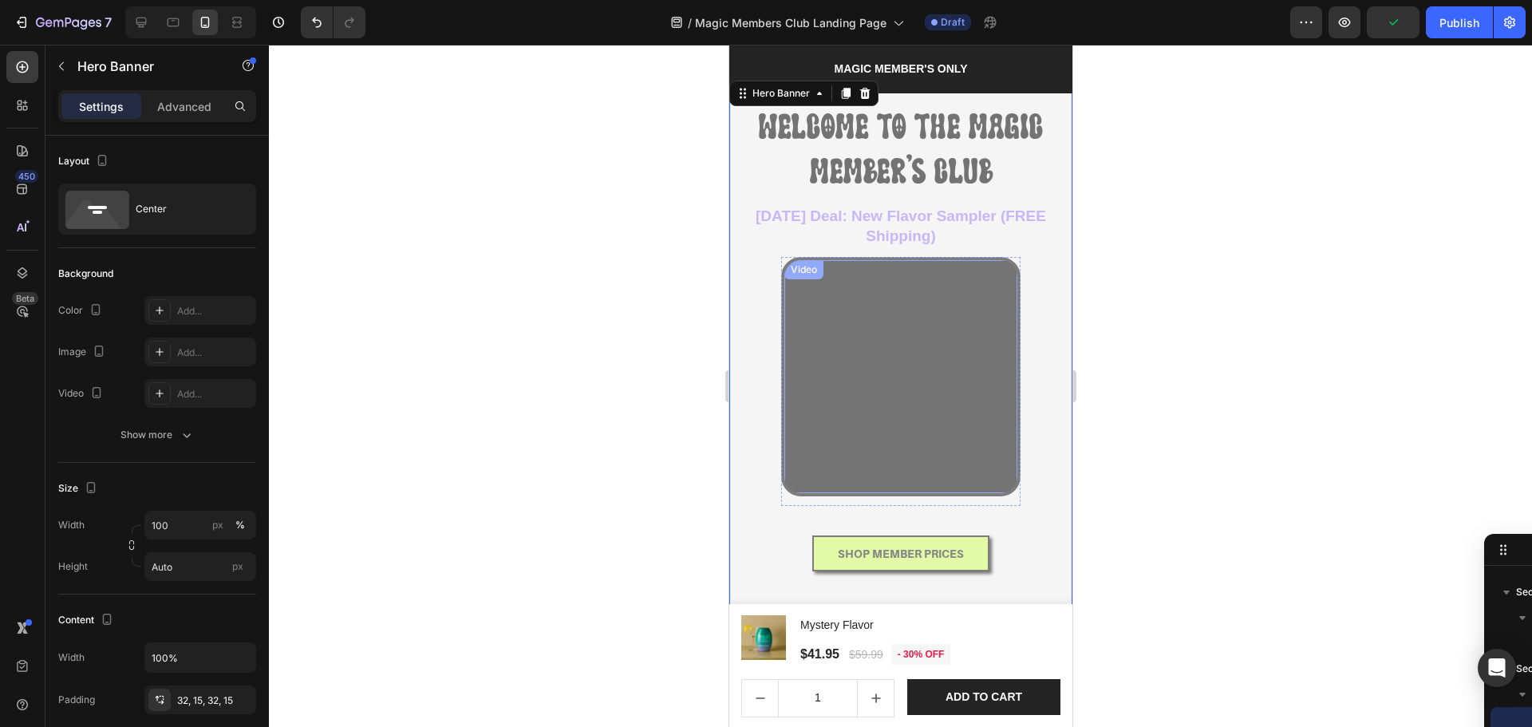
click at [886, 355] on video at bounding box center [900, 376] width 233 height 233
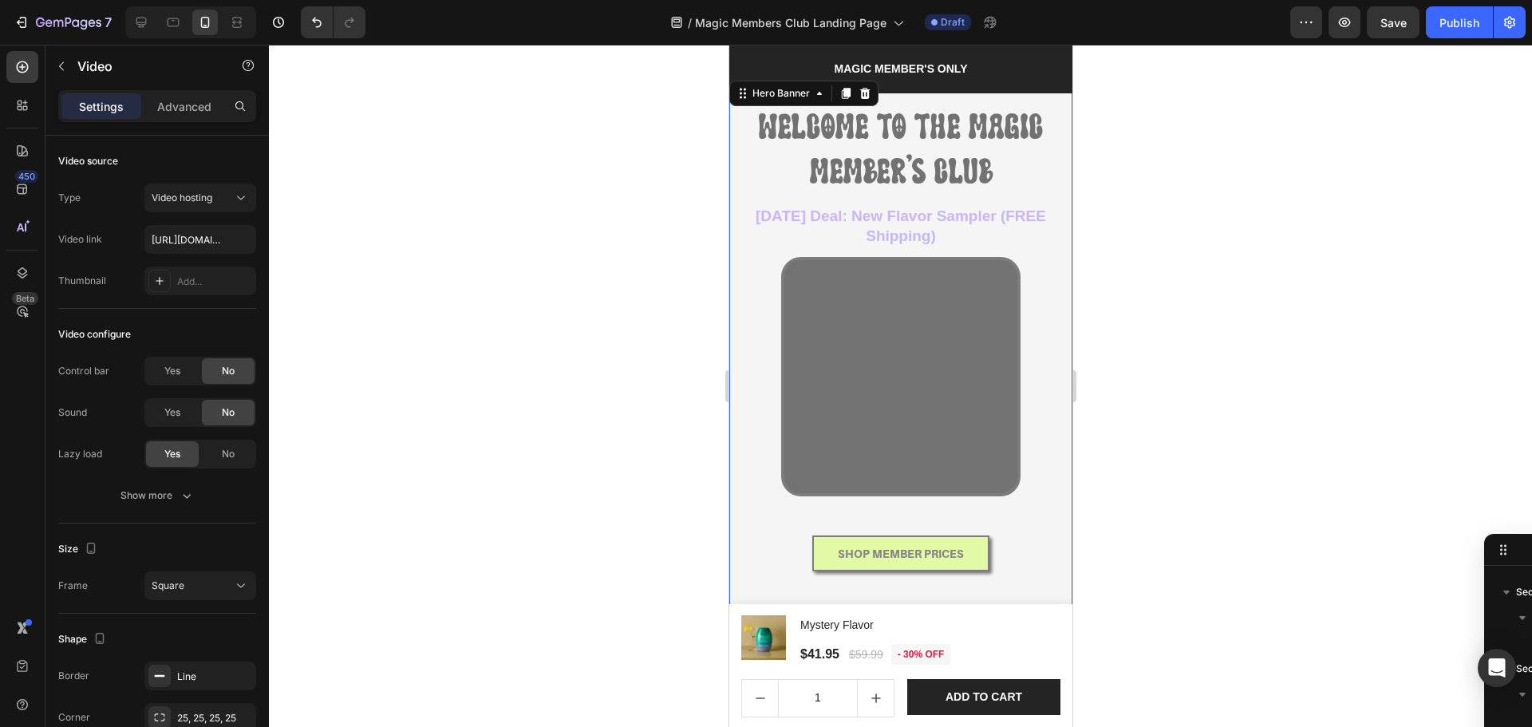
click at [735, 385] on div "⁠⁠⁠⁠⁠⁠⁠ WELCOME TO THE MAGIC MEMBER'S CLUB Heading ⁠⁠⁠⁠⁠⁠⁠ WELCOME TO THE MAGIC…" at bounding box center [899, 356] width 343 height 559
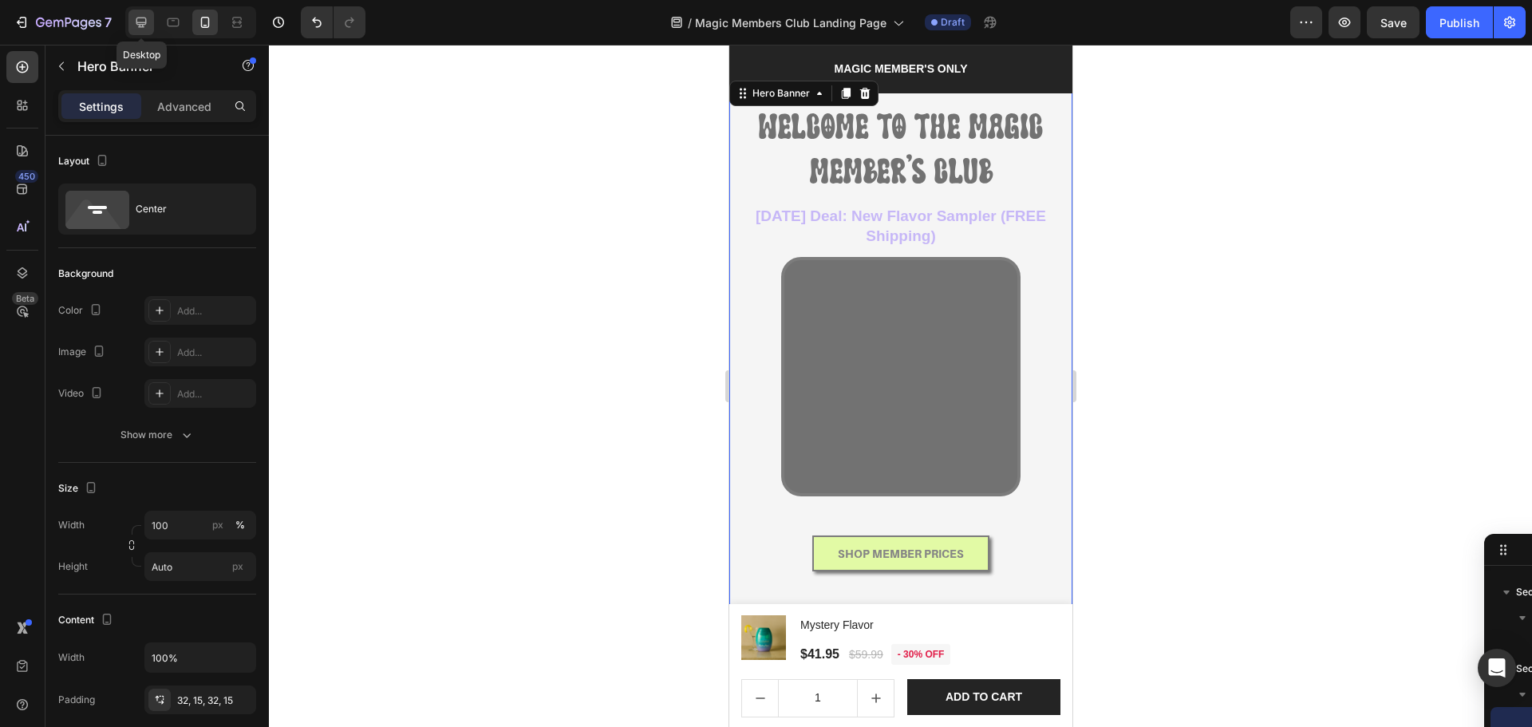
click at [139, 18] on icon at bounding box center [141, 23] width 10 height 10
type input "1200"
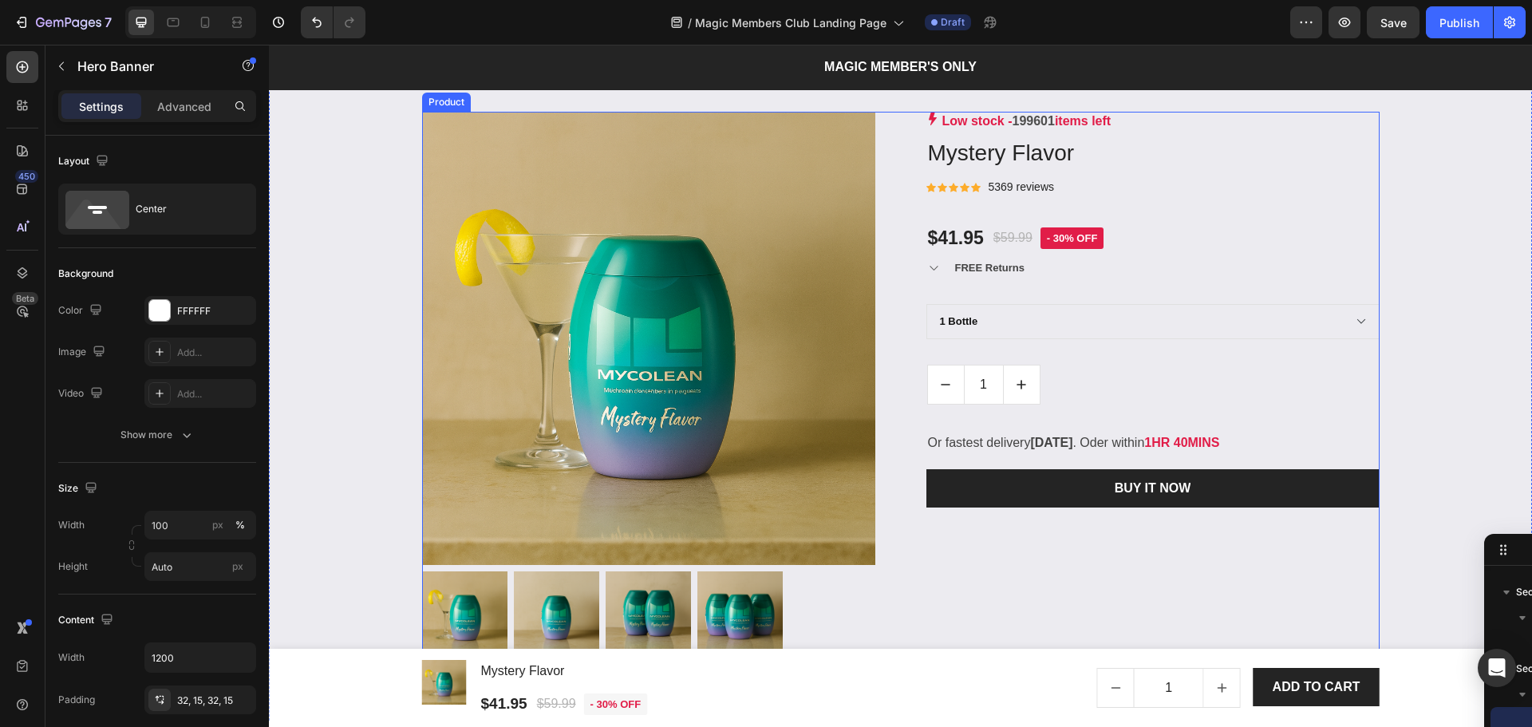
scroll to position [2127, 0]
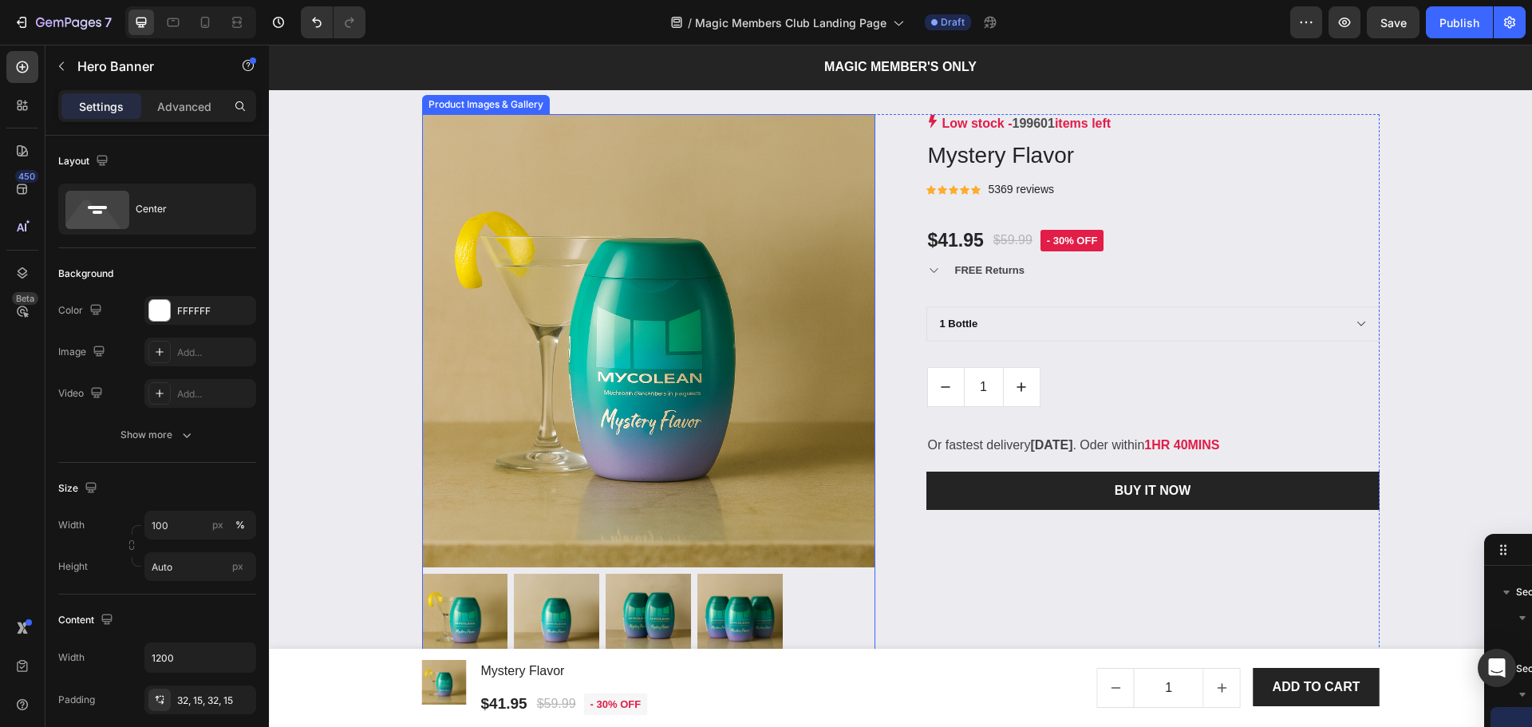
click at [832, 469] on img at bounding box center [648, 340] width 453 height 453
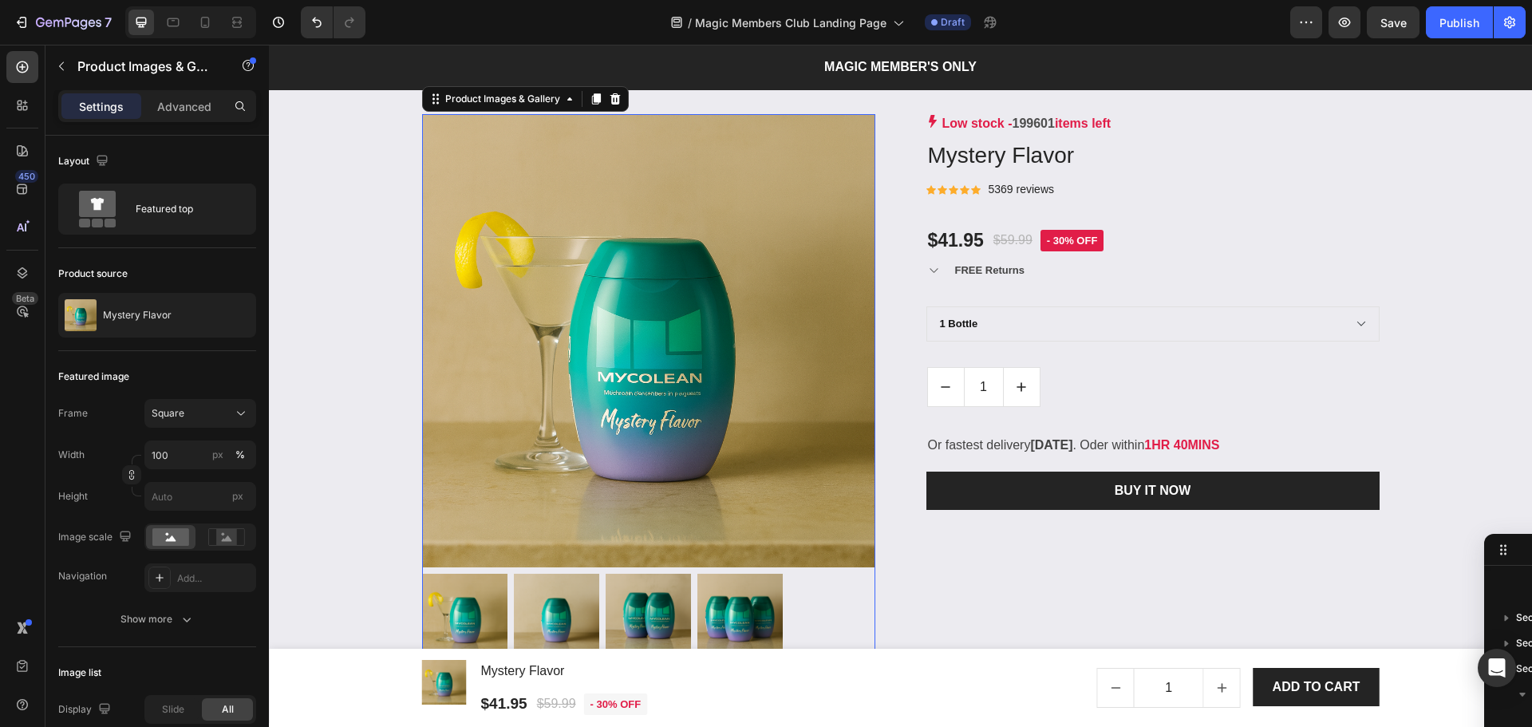
click at [546, 606] on img at bounding box center [556, 616] width 85 height 85
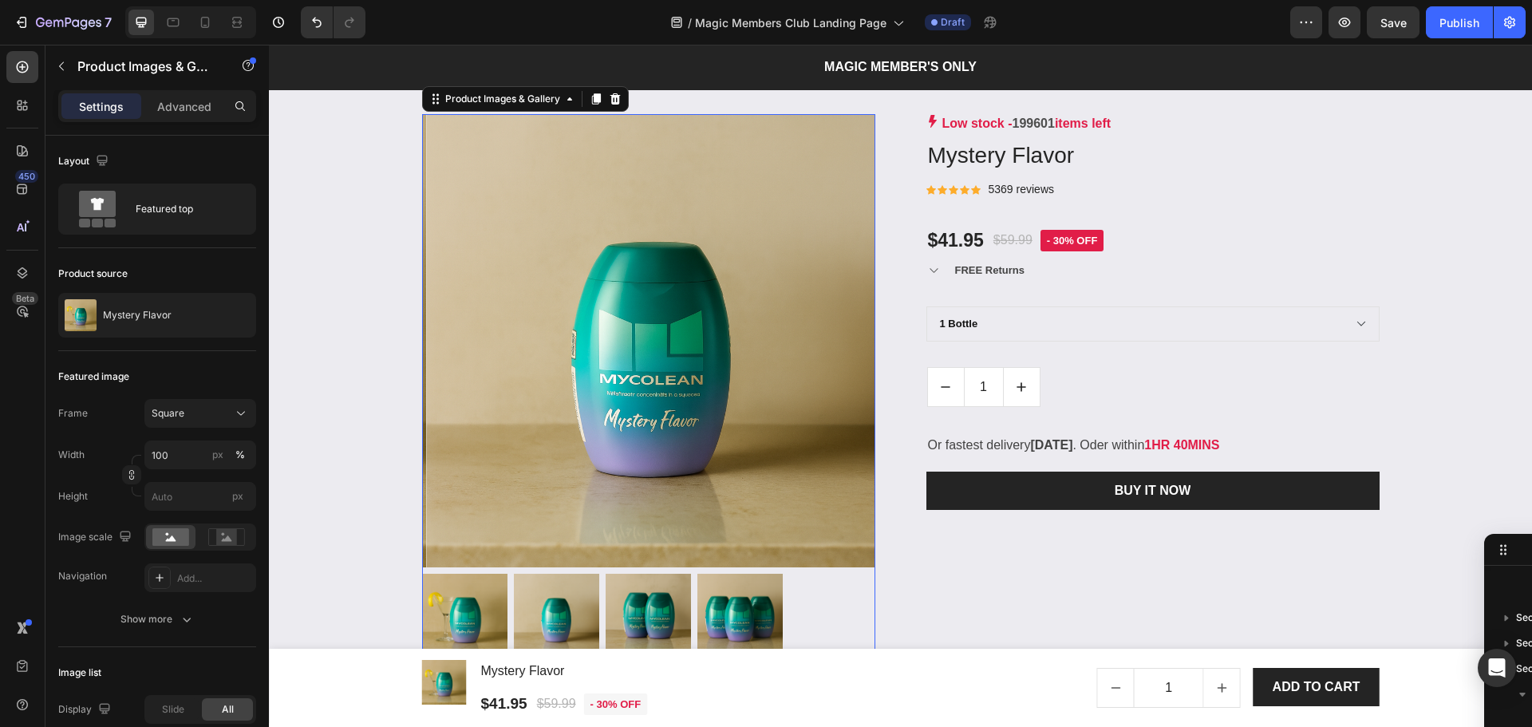
click at [645, 606] on img at bounding box center [648, 616] width 85 height 85
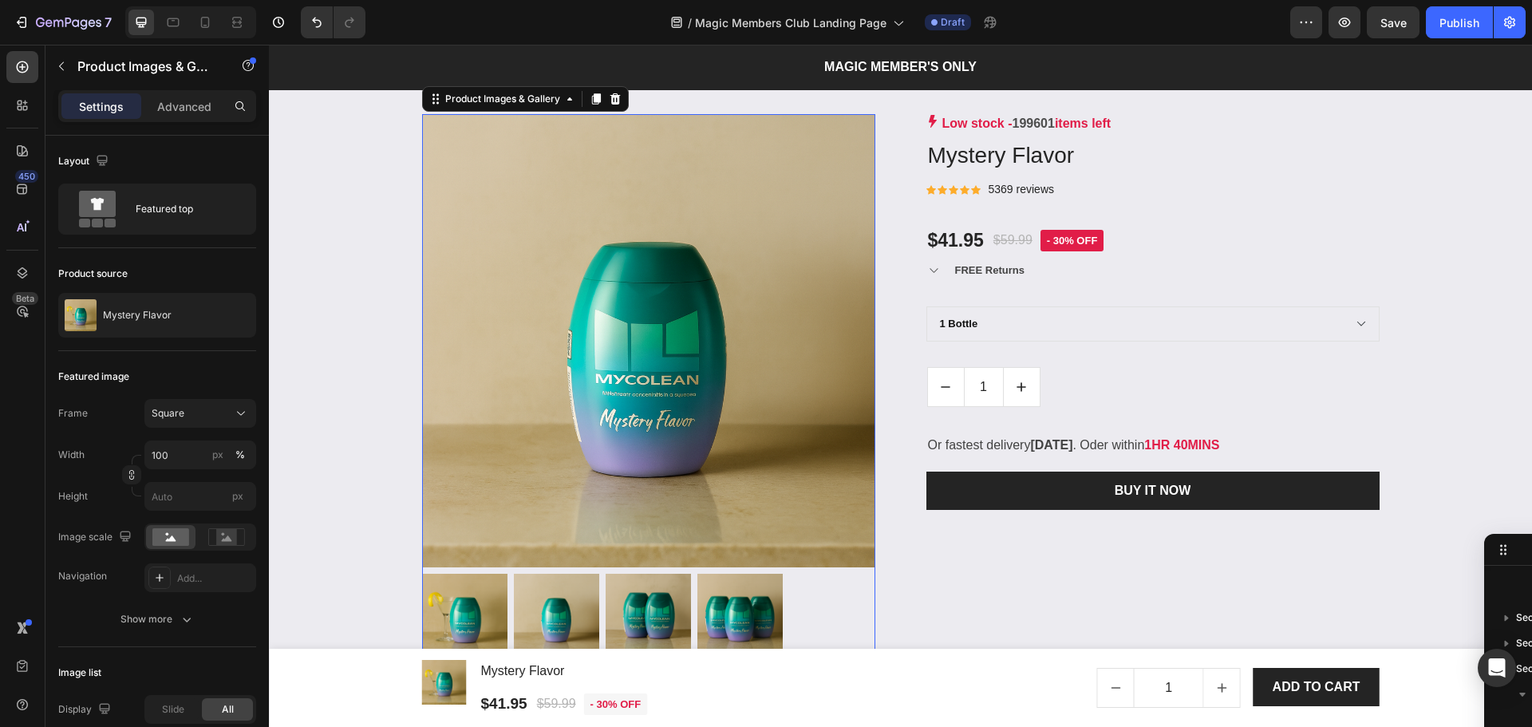
click at [758, 612] on img at bounding box center [739, 616] width 85 height 85
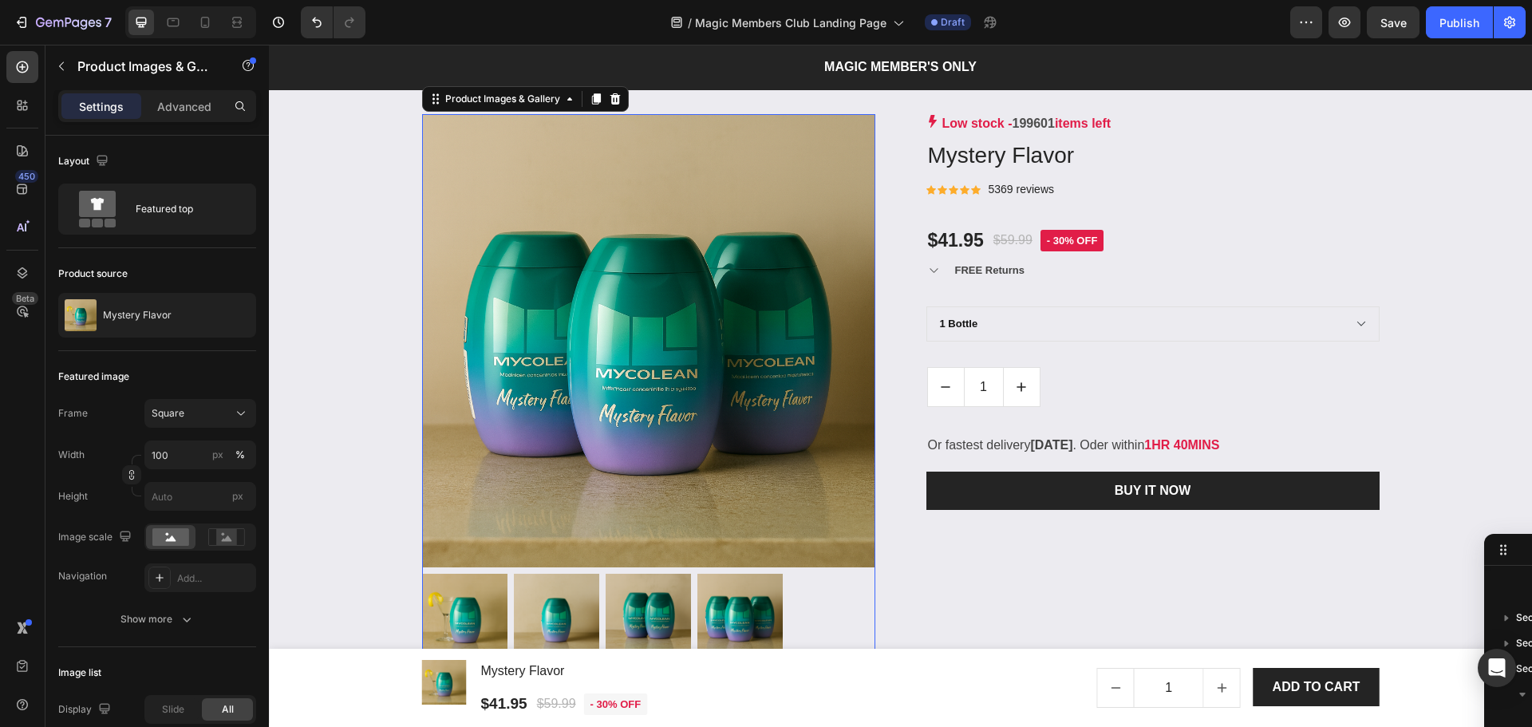
click at [665, 606] on img at bounding box center [648, 616] width 85 height 85
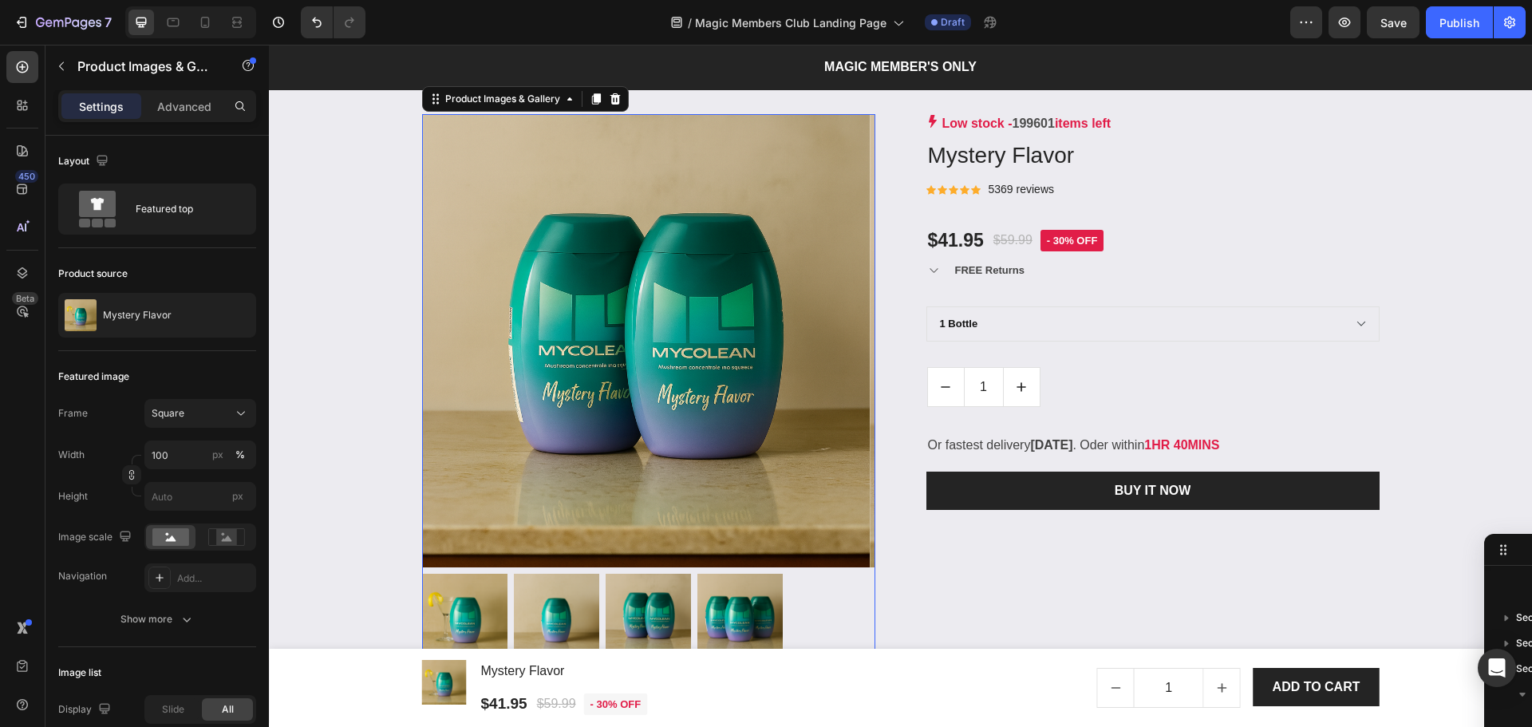
drag, startPoint x: 572, startPoint y: 606, endPoint x: 485, endPoint y: 606, distance: 87.0
click at [571, 606] on img at bounding box center [556, 616] width 85 height 85
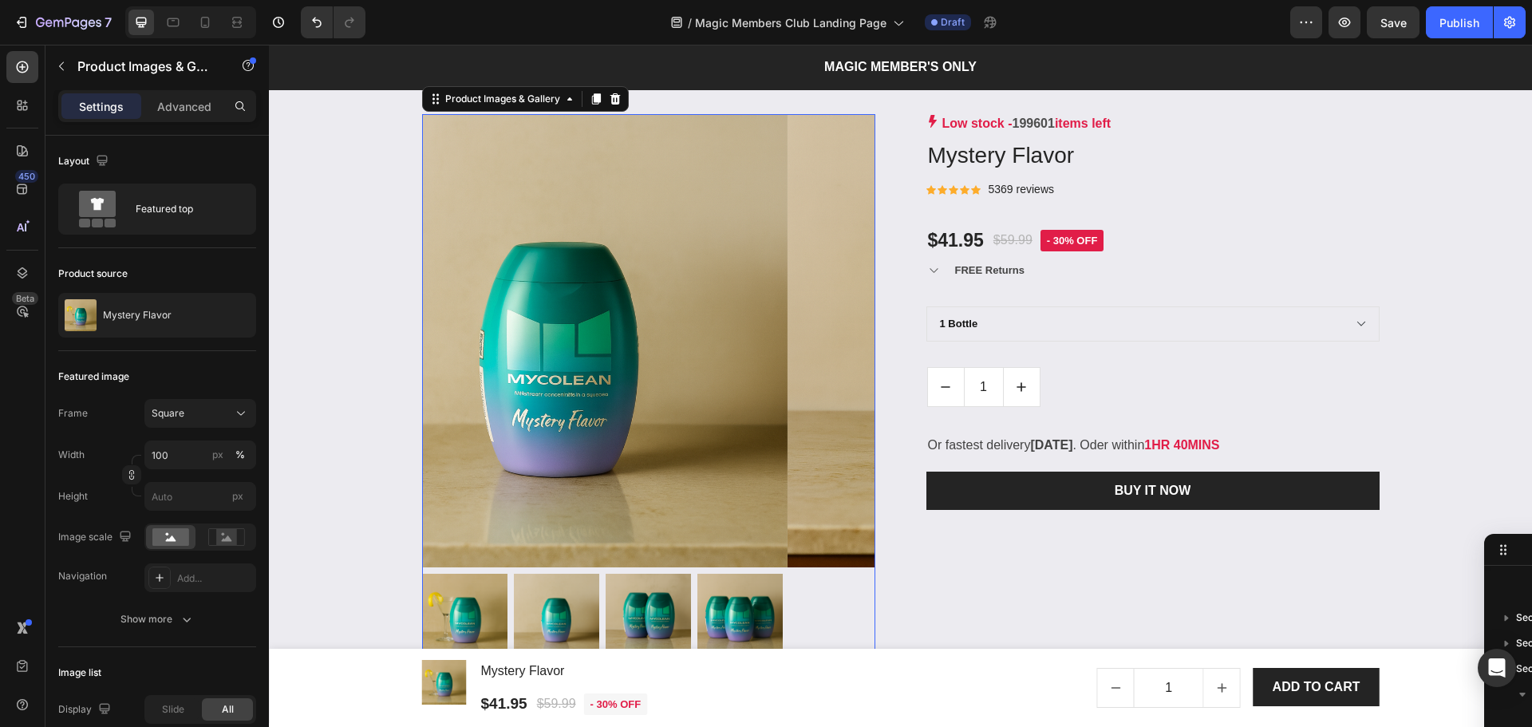
click at [473, 603] on img at bounding box center [464, 616] width 85 height 85
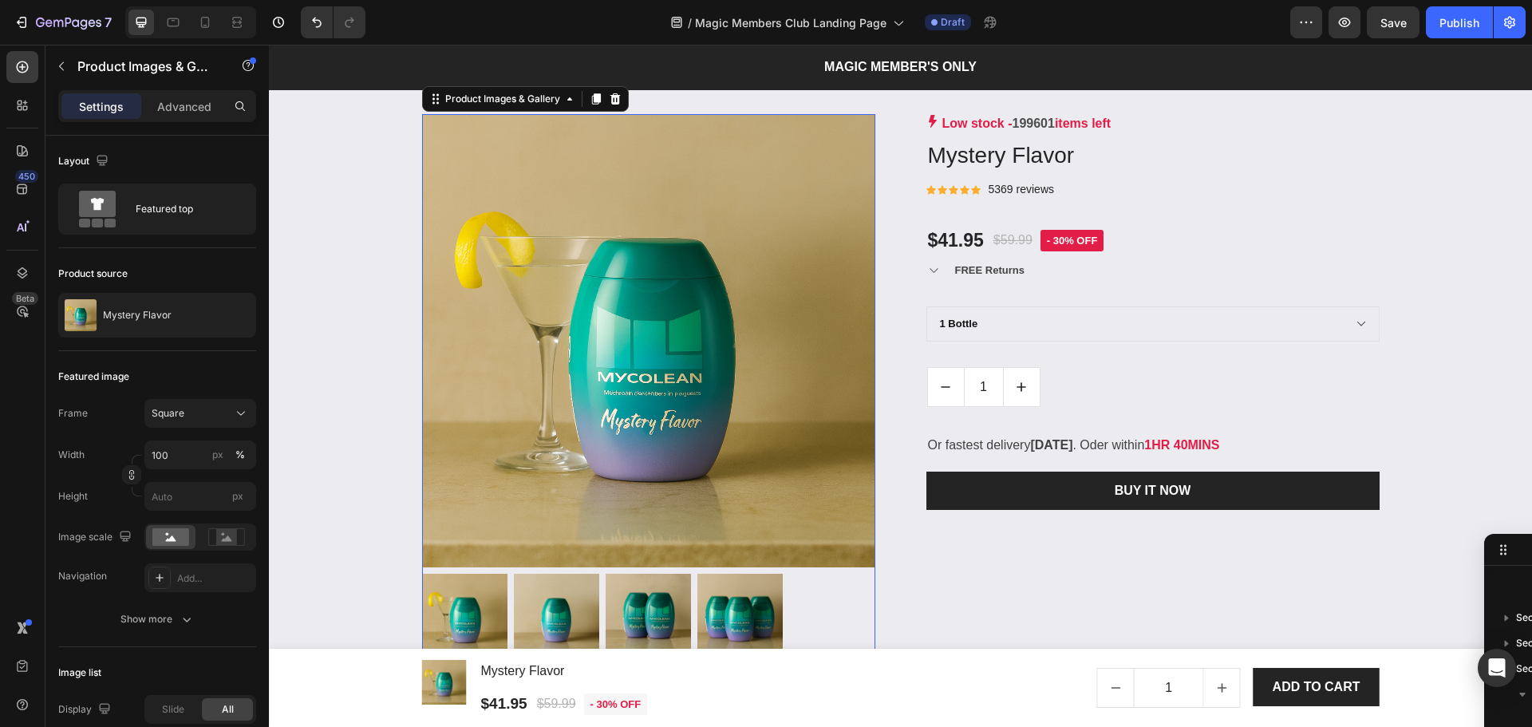
click at [570, 616] on img at bounding box center [556, 616] width 85 height 85
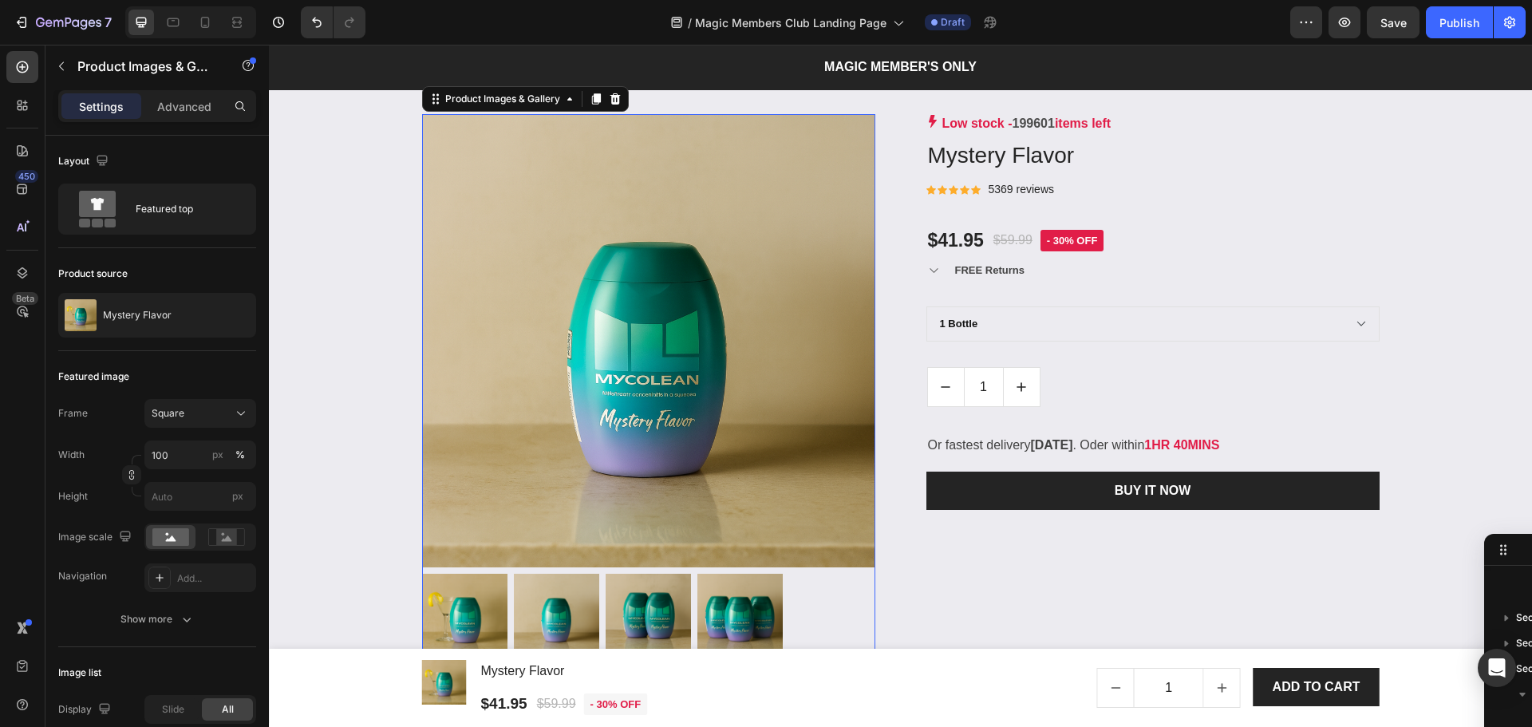
click at [461, 604] on img at bounding box center [464, 616] width 85 height 85
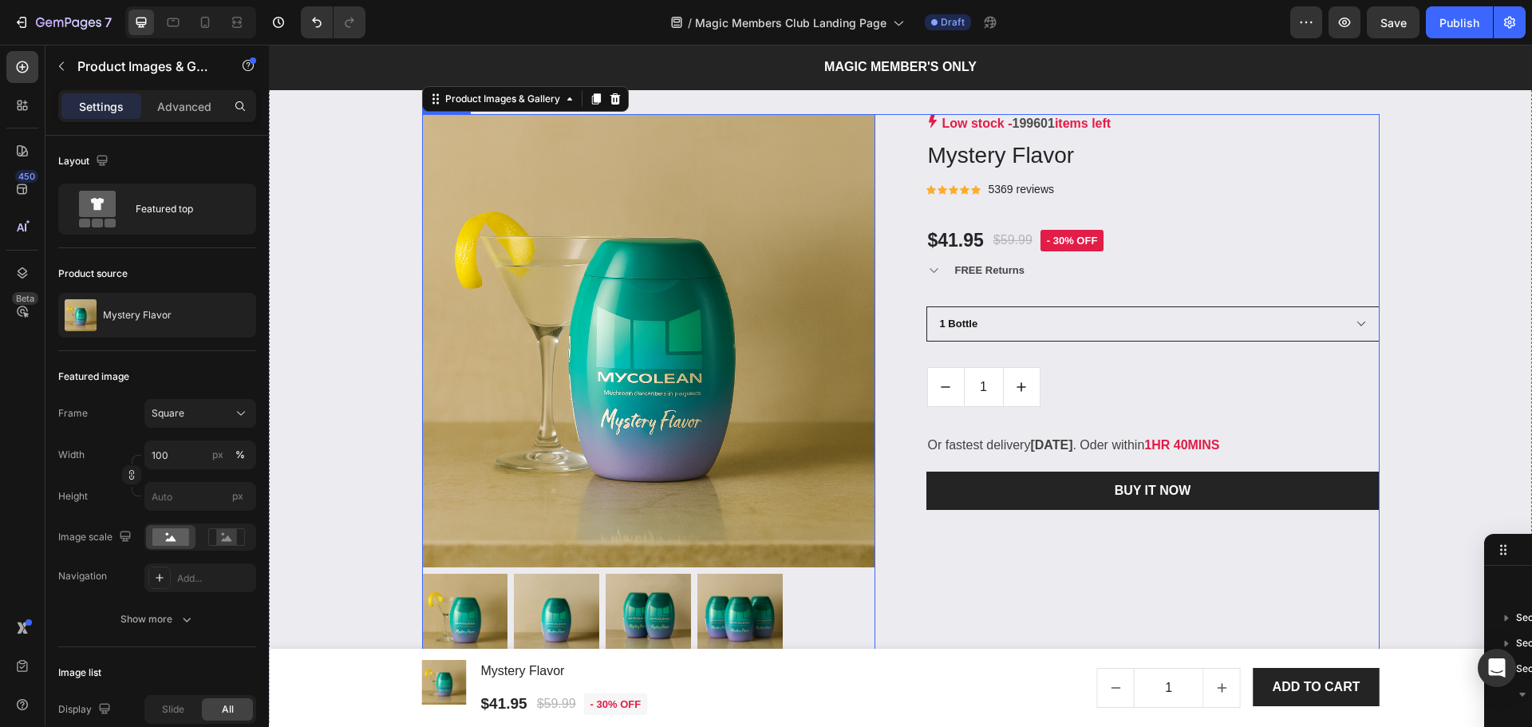
click at [962, 323] on select "1 Bottle Double Pack Triple Pack" at bounding box center [1152, 323] width 453 height 35
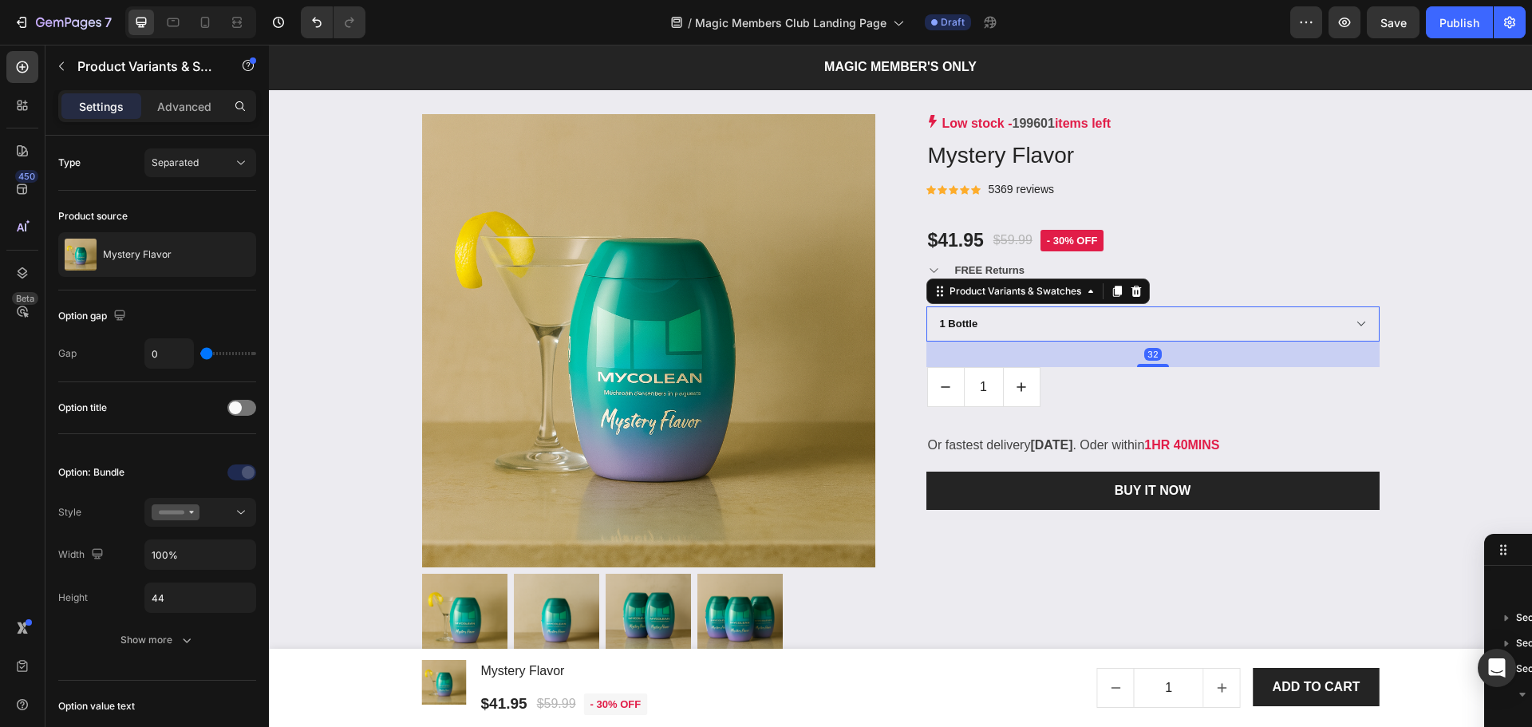
click at [962, 323] on select "1 Bottle Double Pack Triple Pack" at bounding box center [1152, 323] width 453 height 35
click at [901, 338] on div "Product Images & Gallery Low stock - 199601 items left Product Stock Counter My…" at bounding box center [900, 386] width 957 height 545
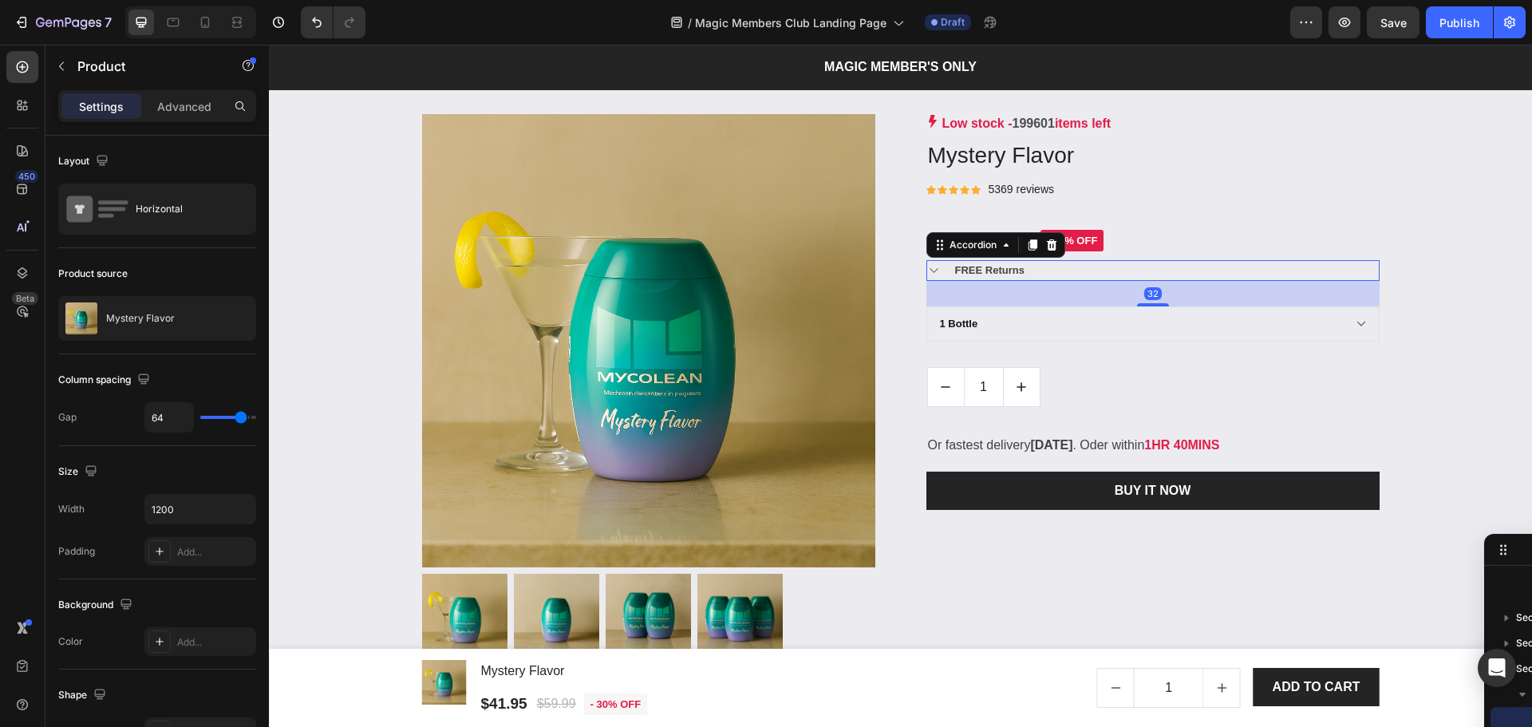
click at [927, 270] on icon at bounding box center [933, 270] width 12 height 13
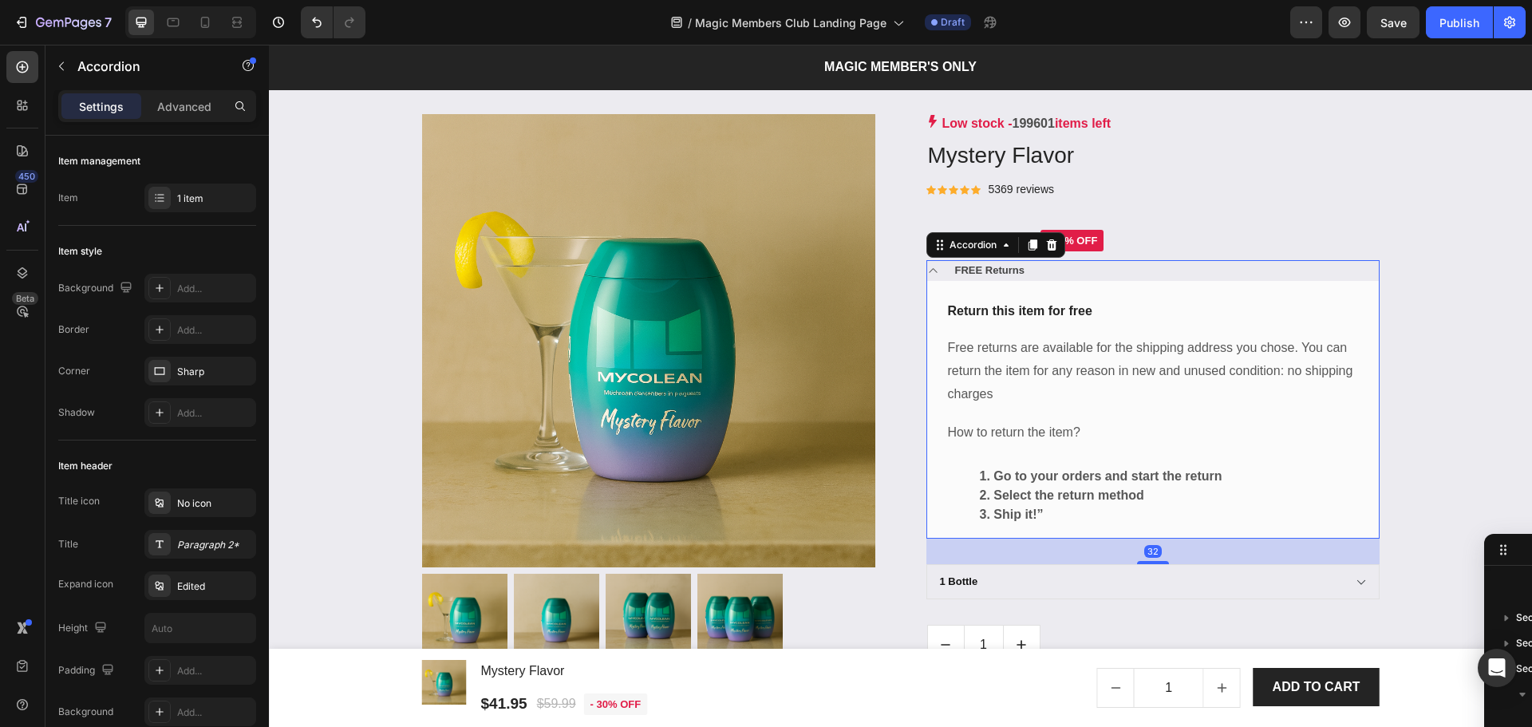
click at [927, 270] on icon at bounding box center [933, 270] width 12 height 13
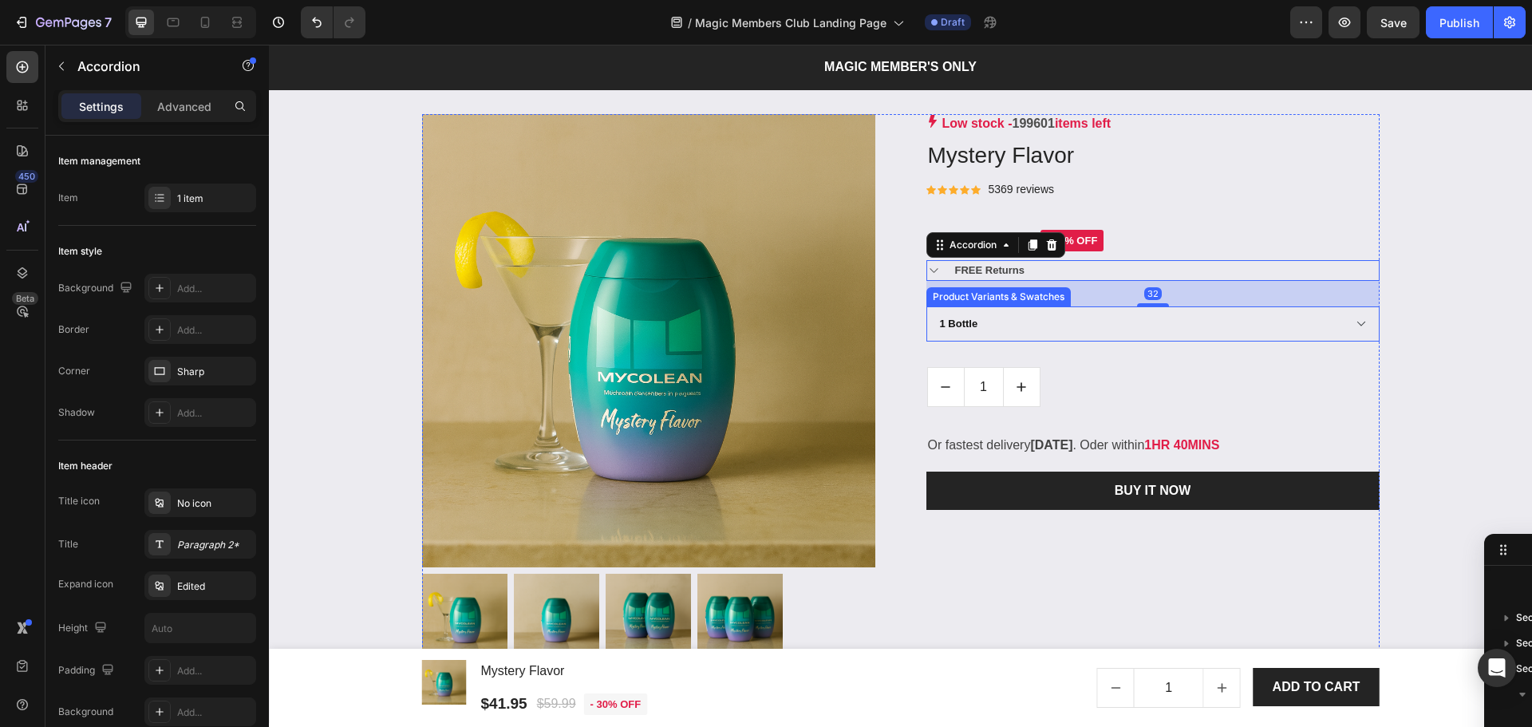
click at [1080, 308] on select "1 Bottle Double Pack Triple Pack" at bounding box center [1152, 323] width 453 height 35
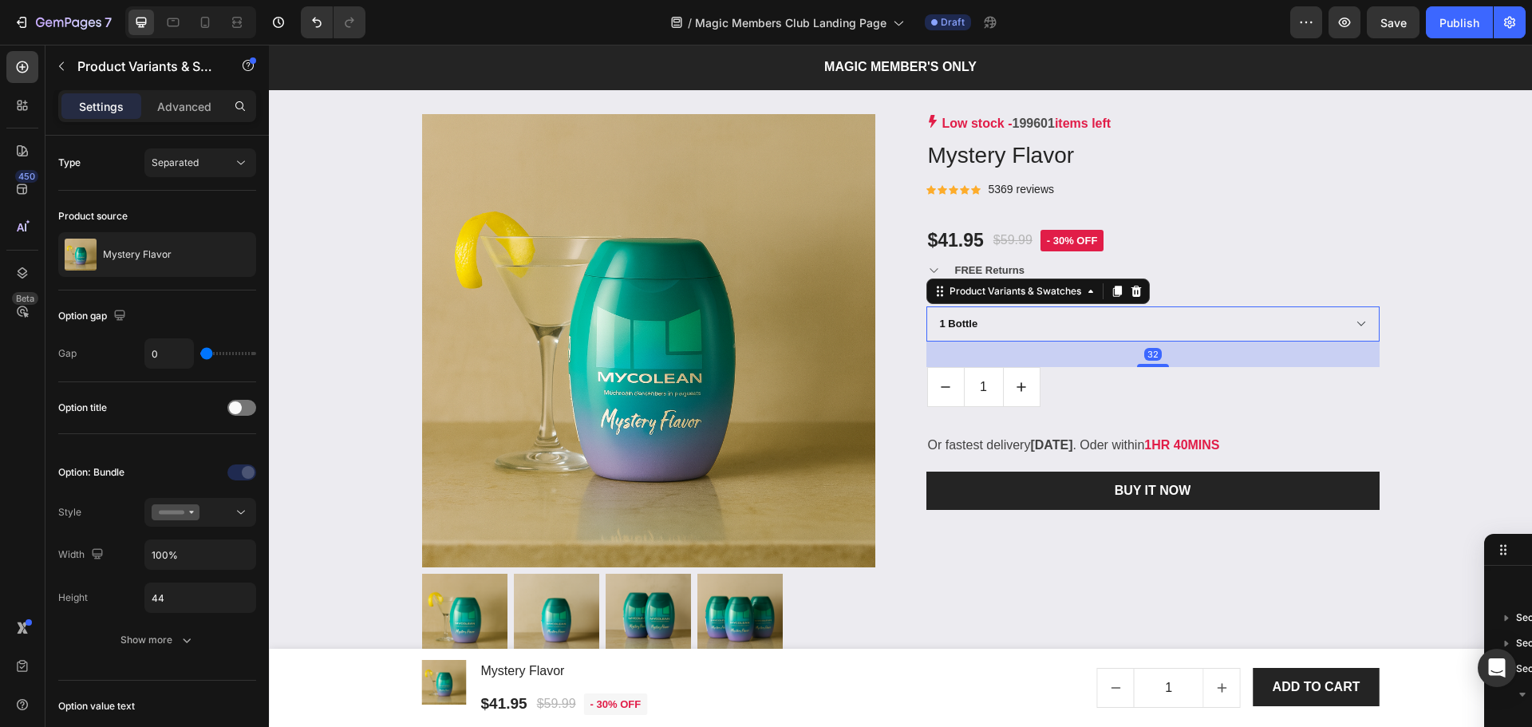
click at [1029, 315] on select "1 Bottle Double Pack Triple Pack" at bounding box center [1152, 323] width 453 height 35
click at [1410, 401] on div "Product Images & Gallery Low stock - 199601 items left Product Stock Counter My…" at bounding box center [900, 386] width 1239 height 545
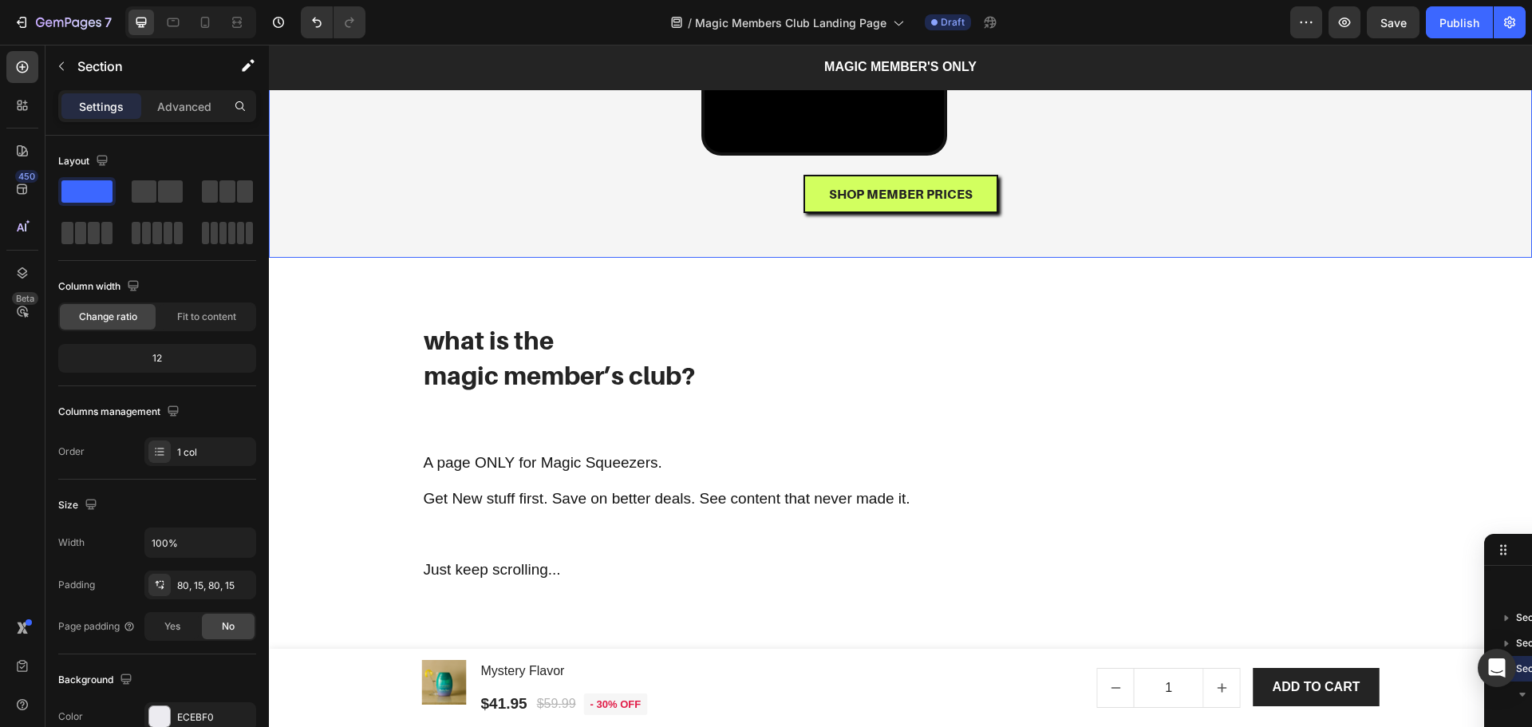
scroll to position [0, 0]
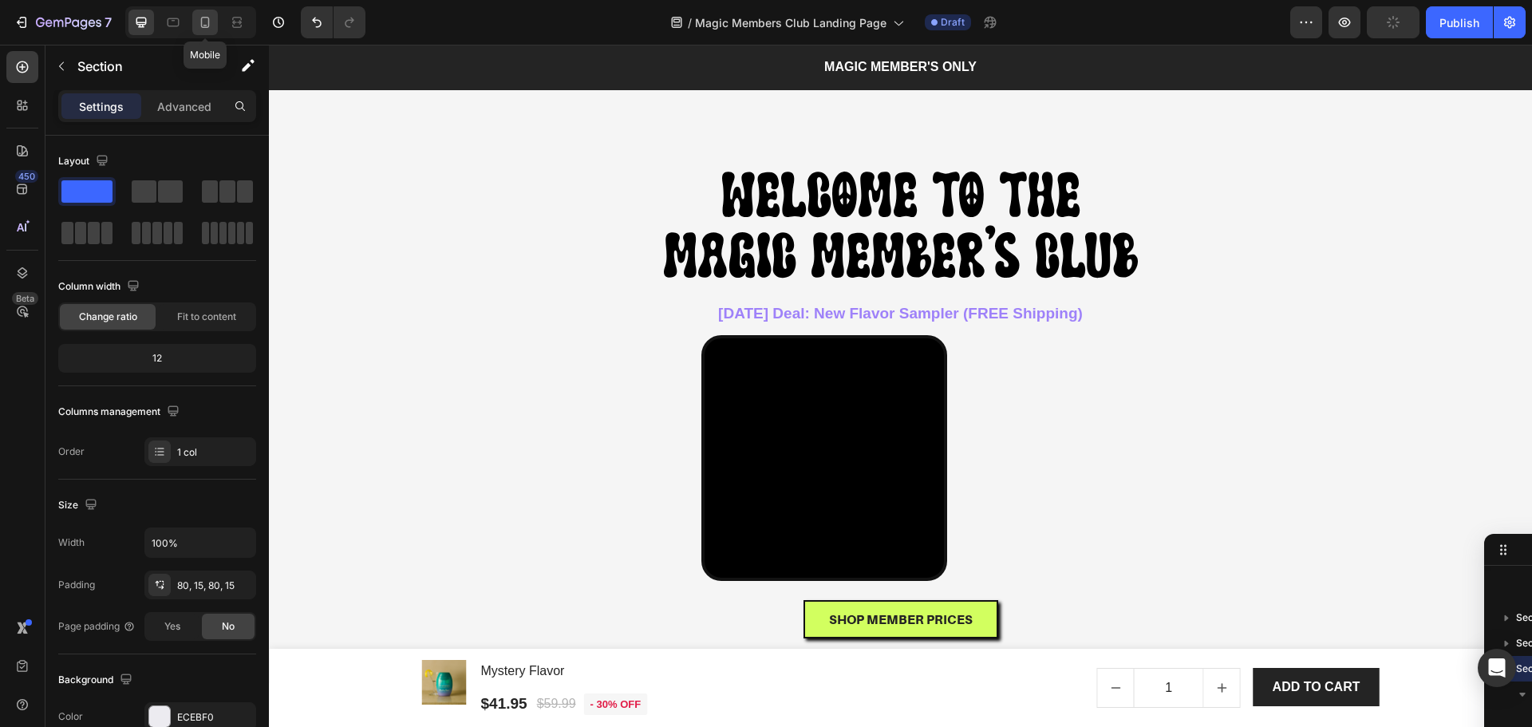
click at [208, 28] on icon at bounding box center [205, 22] width 16 height 16
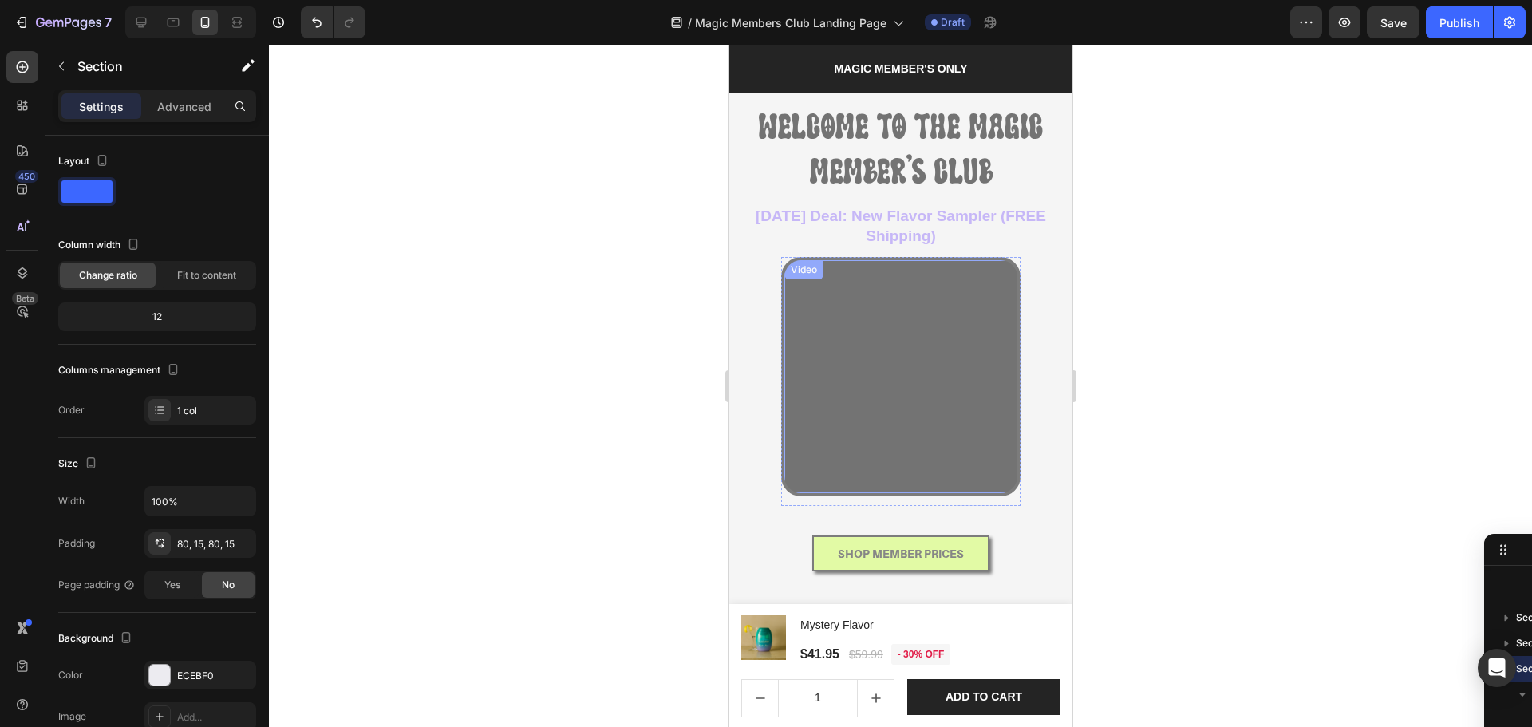
click at [914, 366] on video at bounding box center [900, 376] width 233 height 233
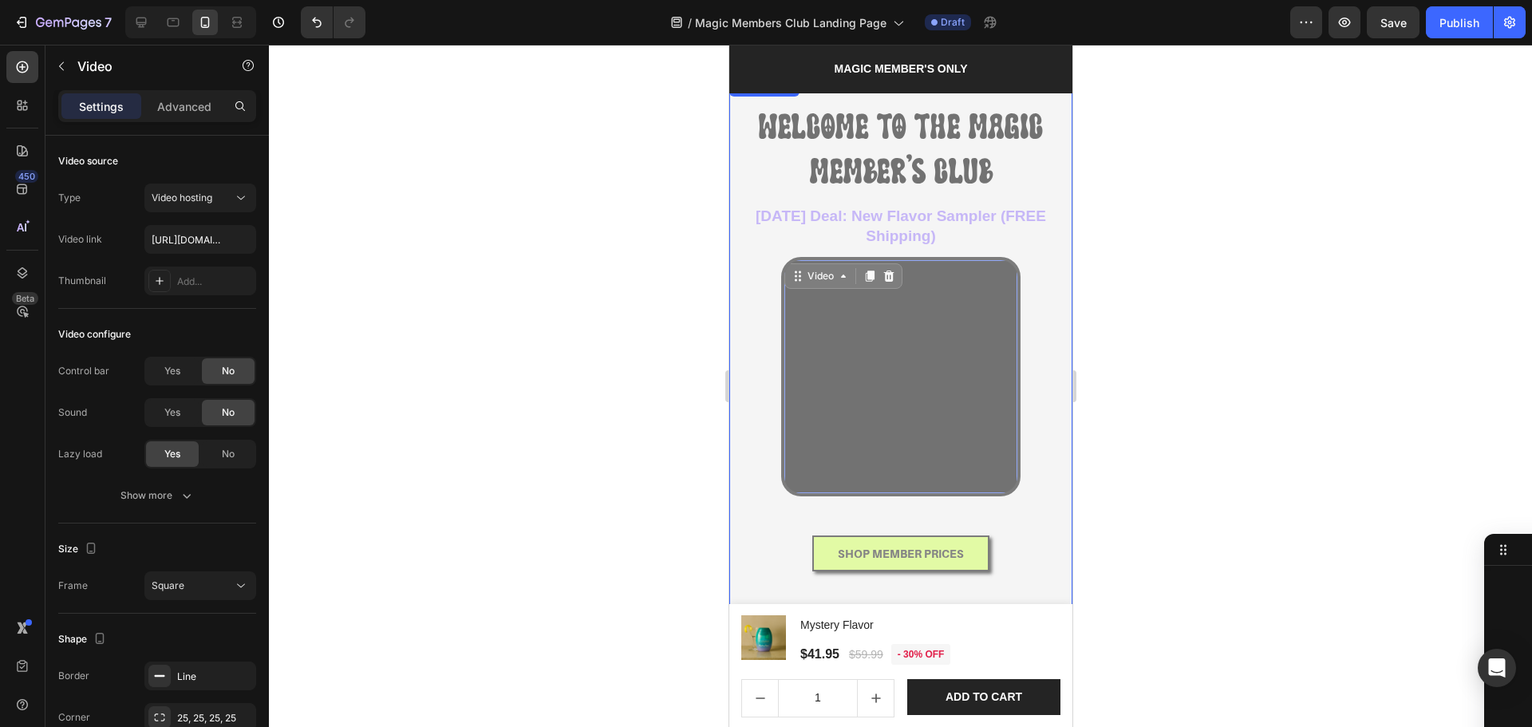
click at [1050, 378] on div "WELCOME TO THE MAGIC MEMBER'S CLUB Heading WELCOME TO THE MAGIC MEMBER'S CLUB H…" at bounding box center [899, 356] width 343 height 559
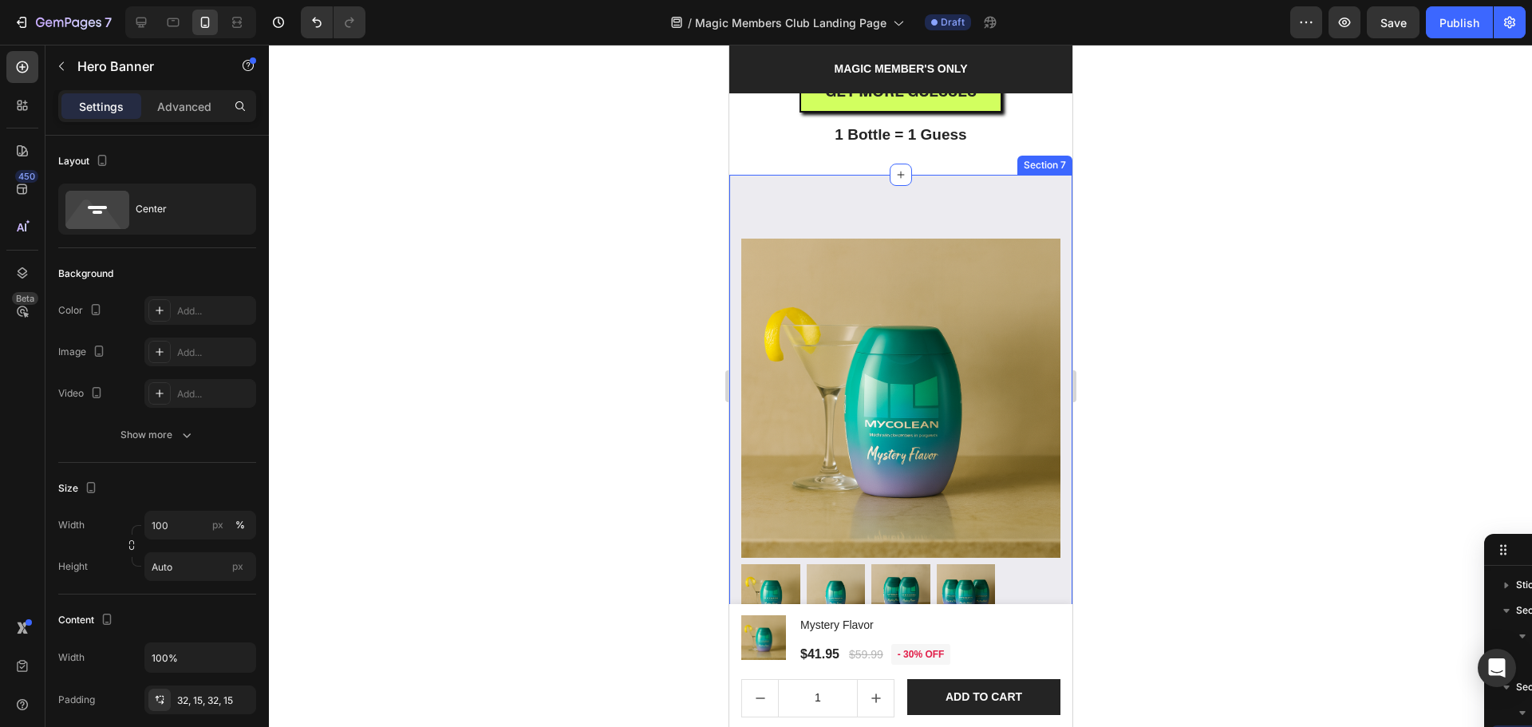
scroll to position [1170, 0]
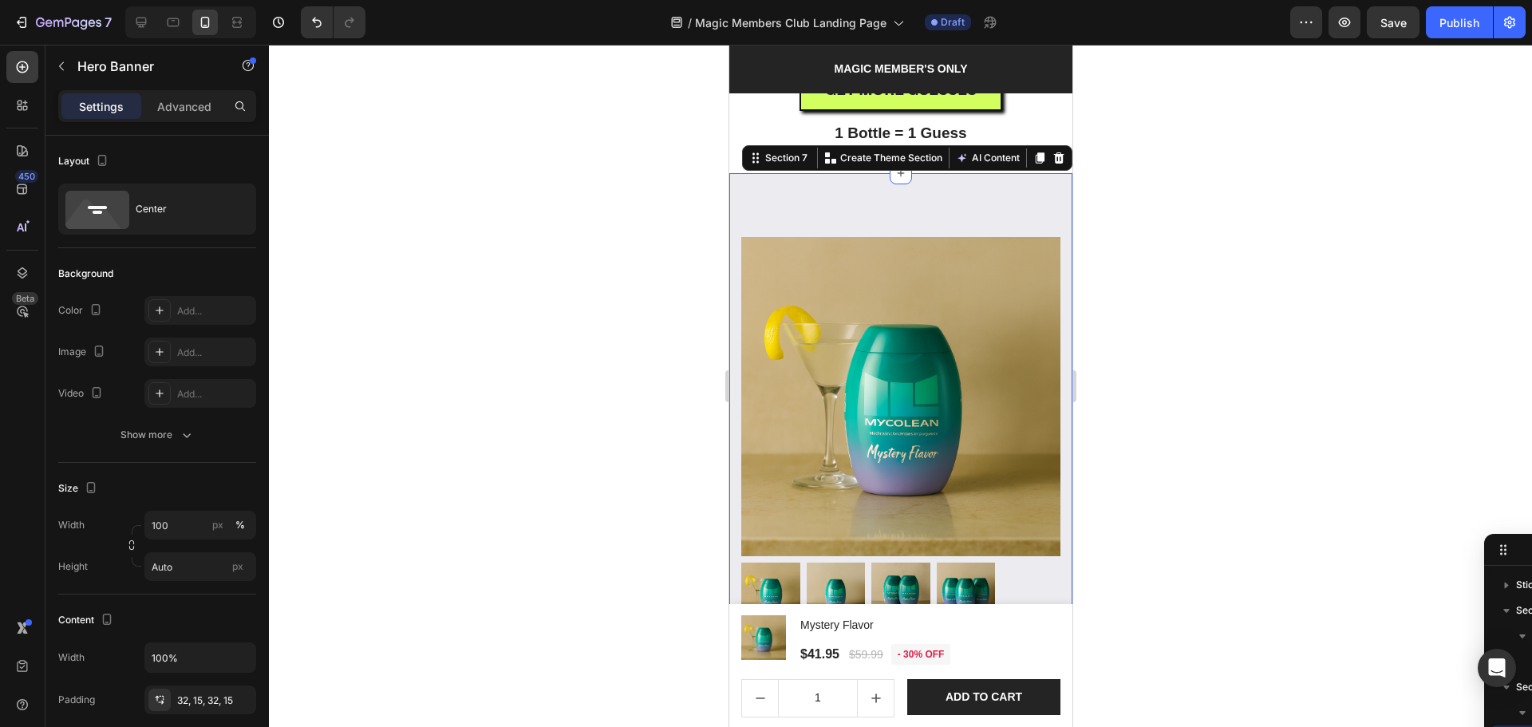
click at [859, 203] on div "Product Images & Gallery Low stock - 199601 items left Product Stock Counter My…" at bounding box center [899, 635] width 343 height 924
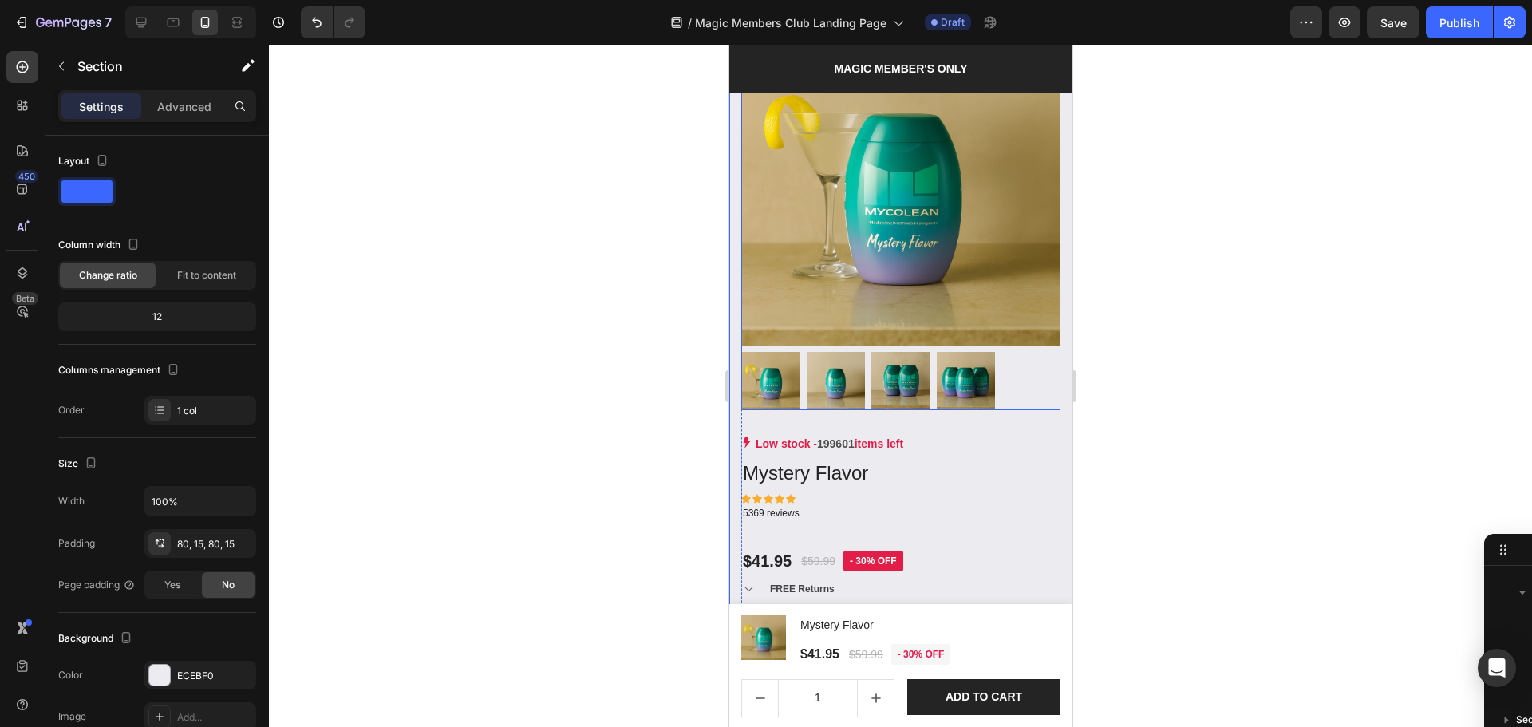
scroll to position [1383, 0]
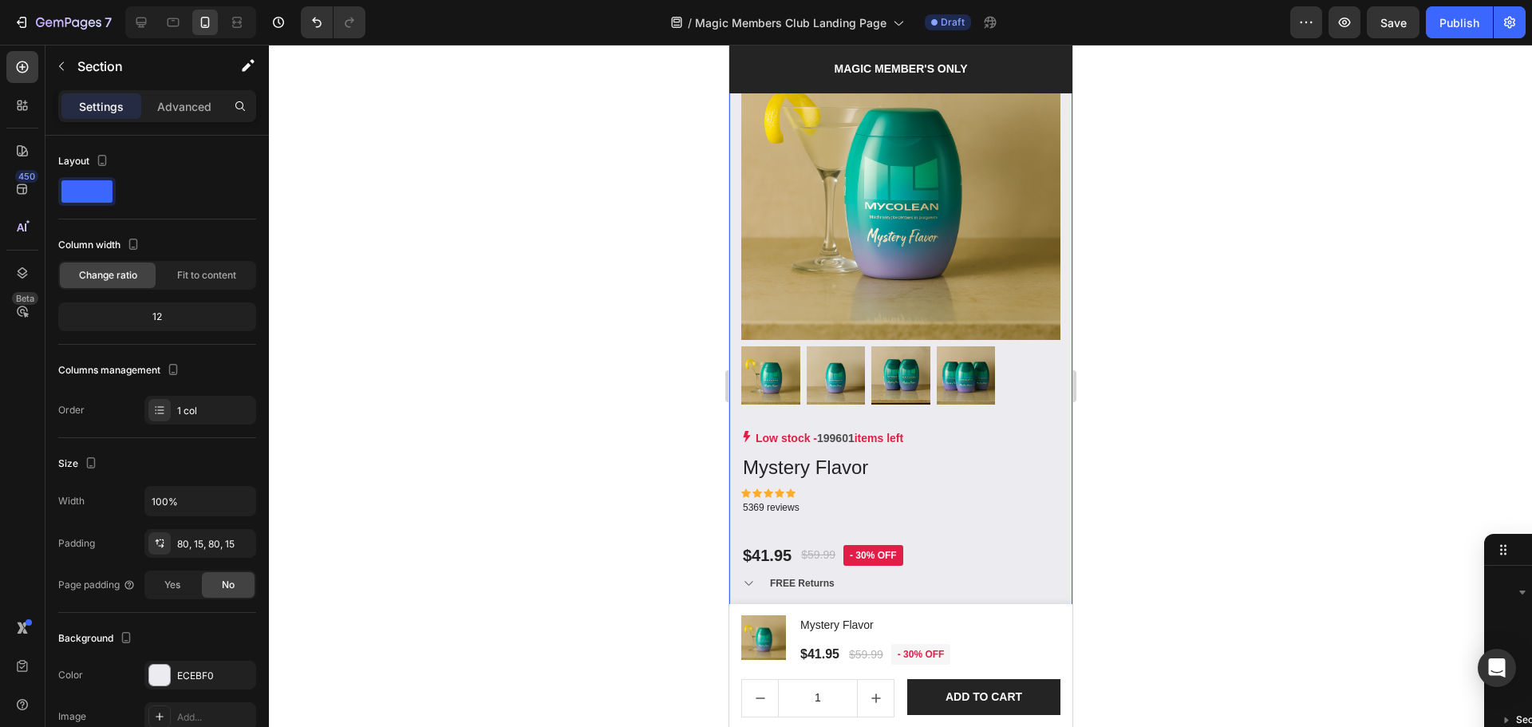
click at [1053, 590] on div "Product Images & Gallery Low stock - 199601 items left Product Stock Counter My…" at bounding box center [899, 419] width 343 height 924
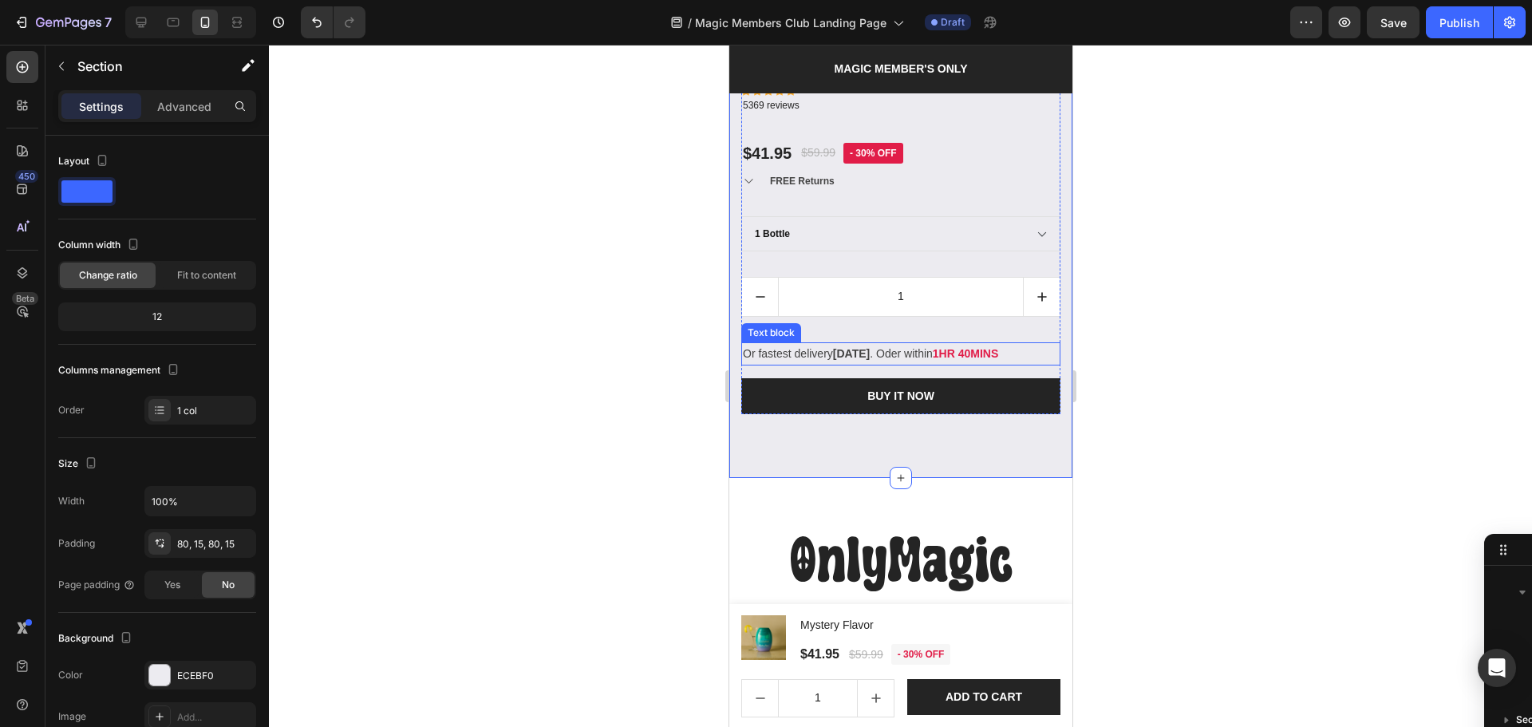
scroll to position [1809, 0]
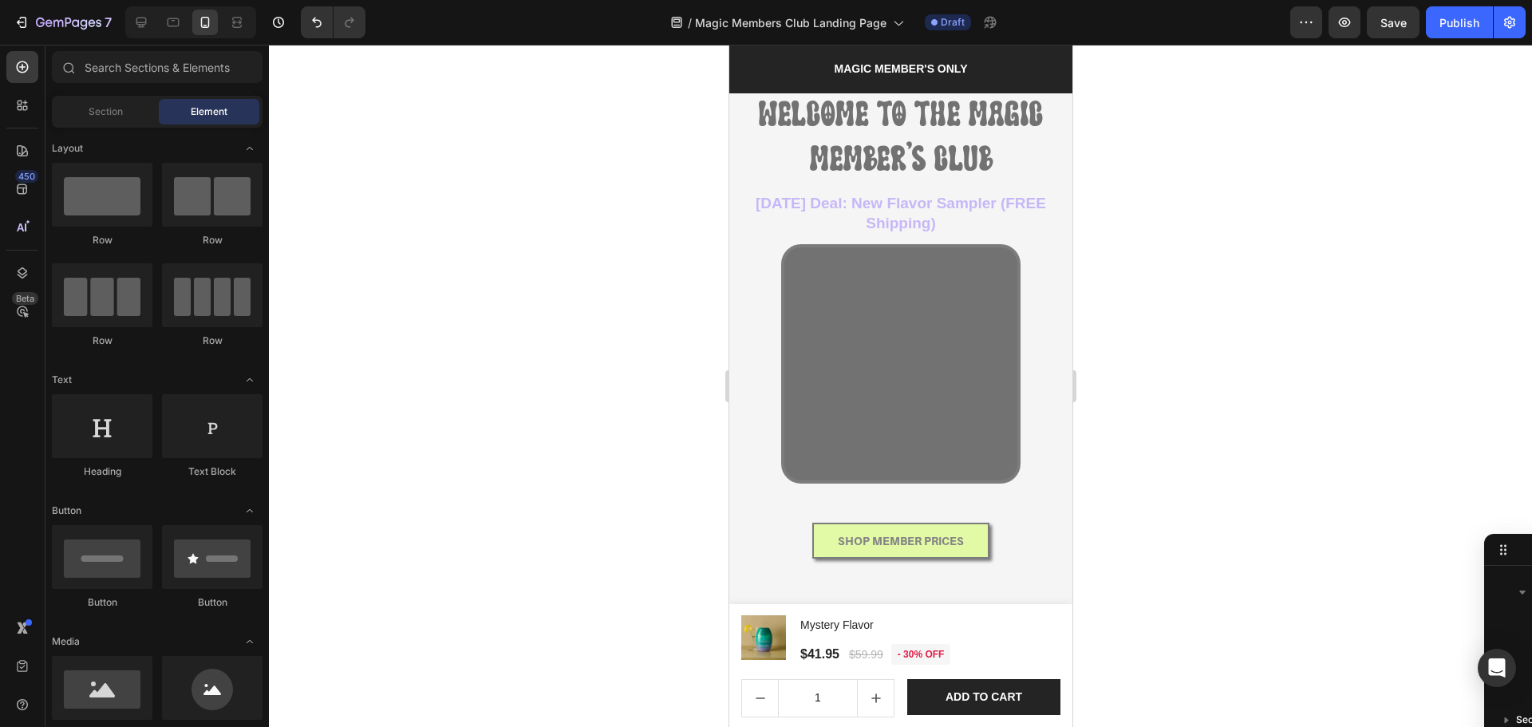
scroll to position [0, 0]
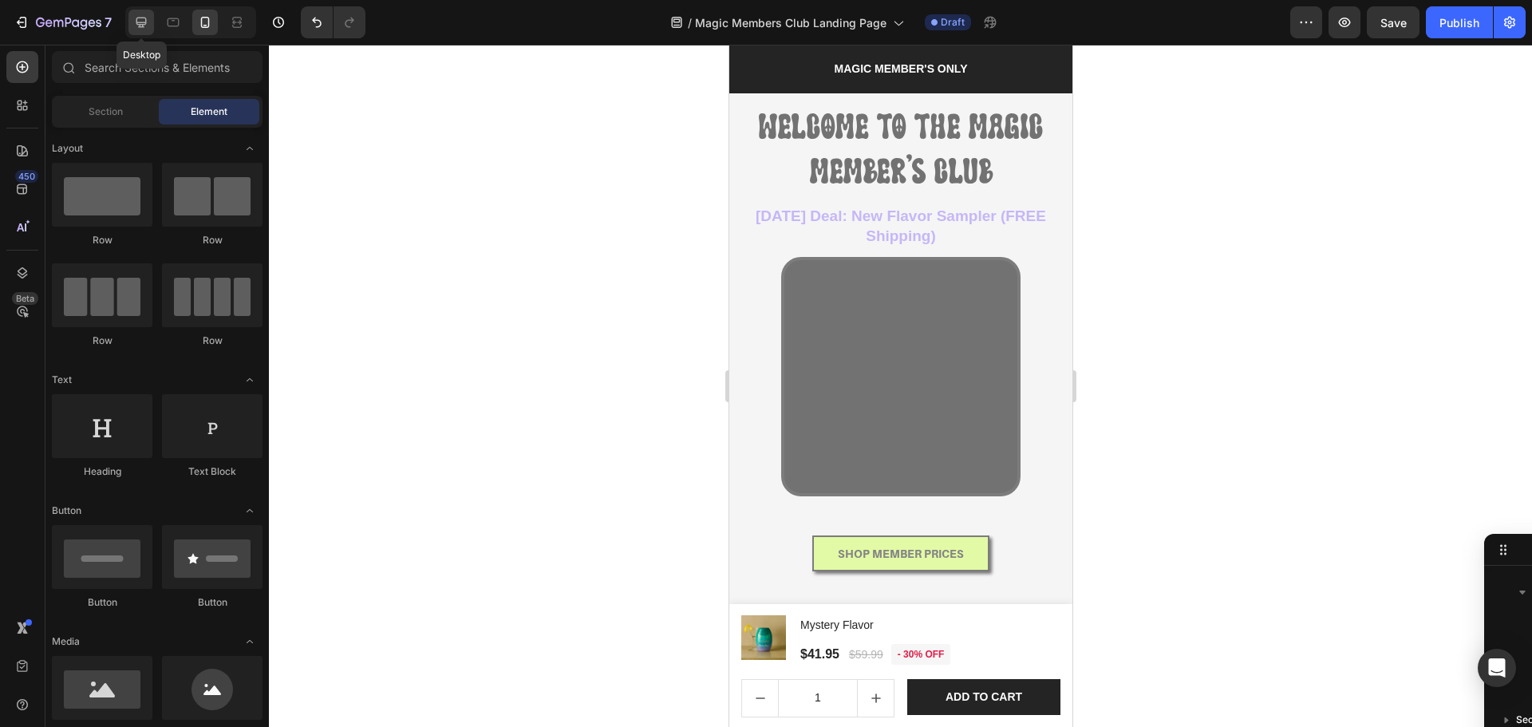
click at [140, 22] on icon at bounding box center [141, 22] width 16 height 16
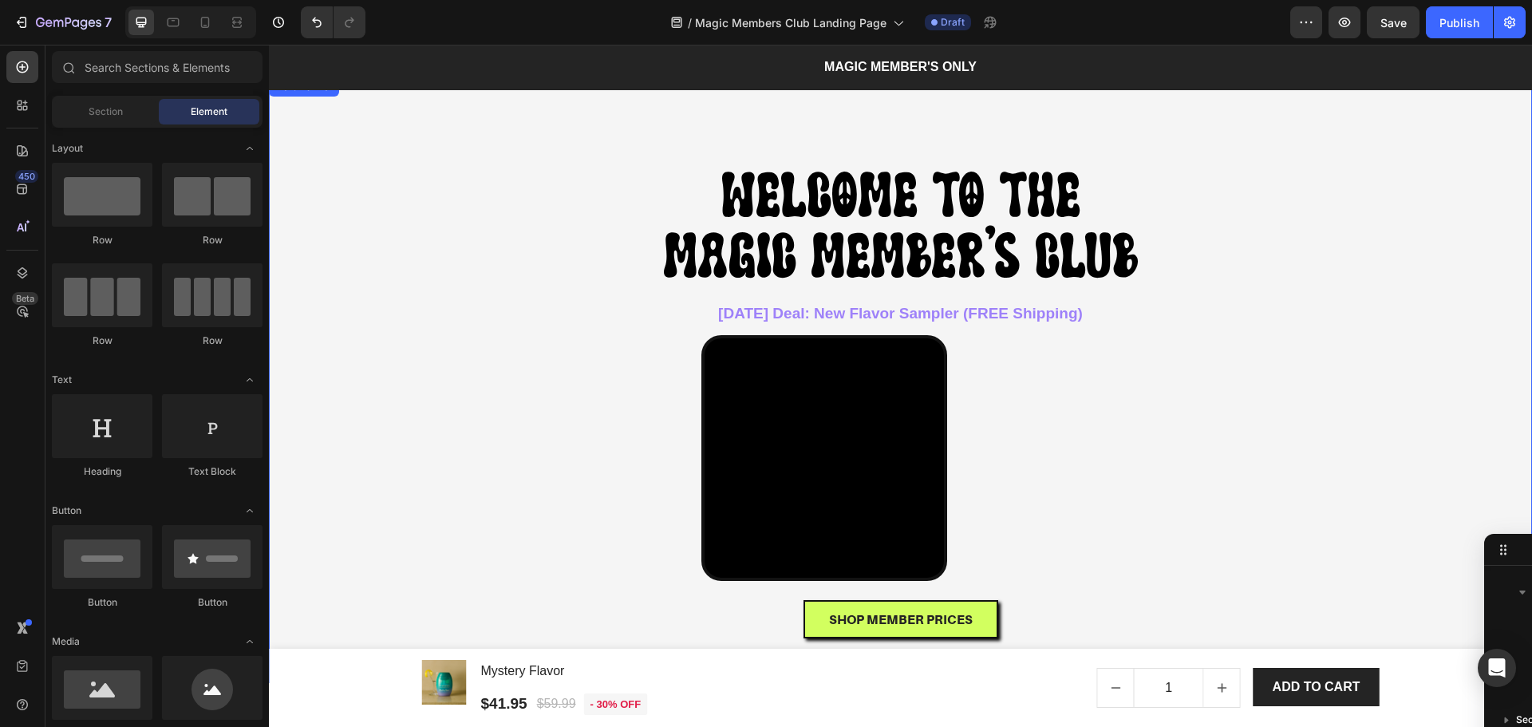
click at [344, 281] on div "Overlay" at bounding box center [900, 380] width 1263 height 606
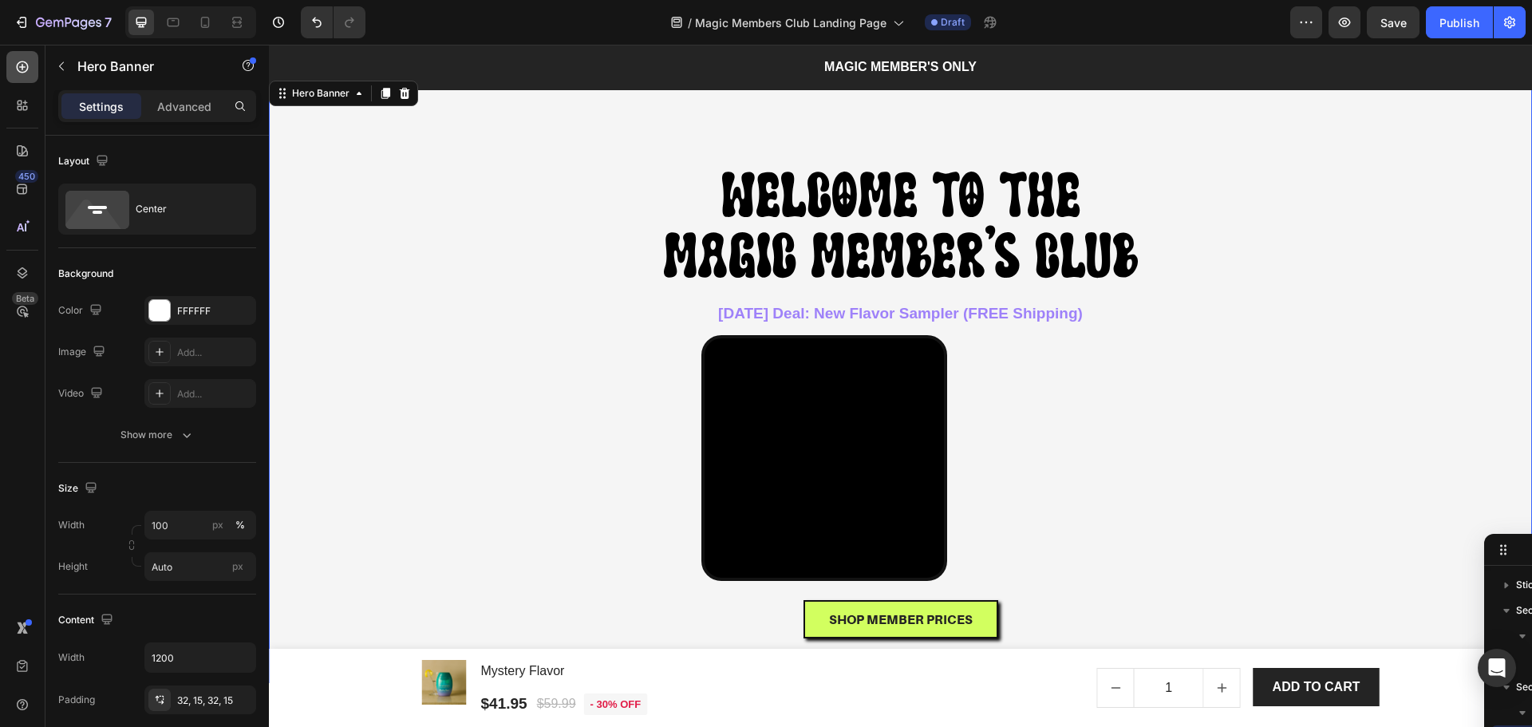
click at [18, 66] on icon at bounding box center [23, 67] width 12 height 12
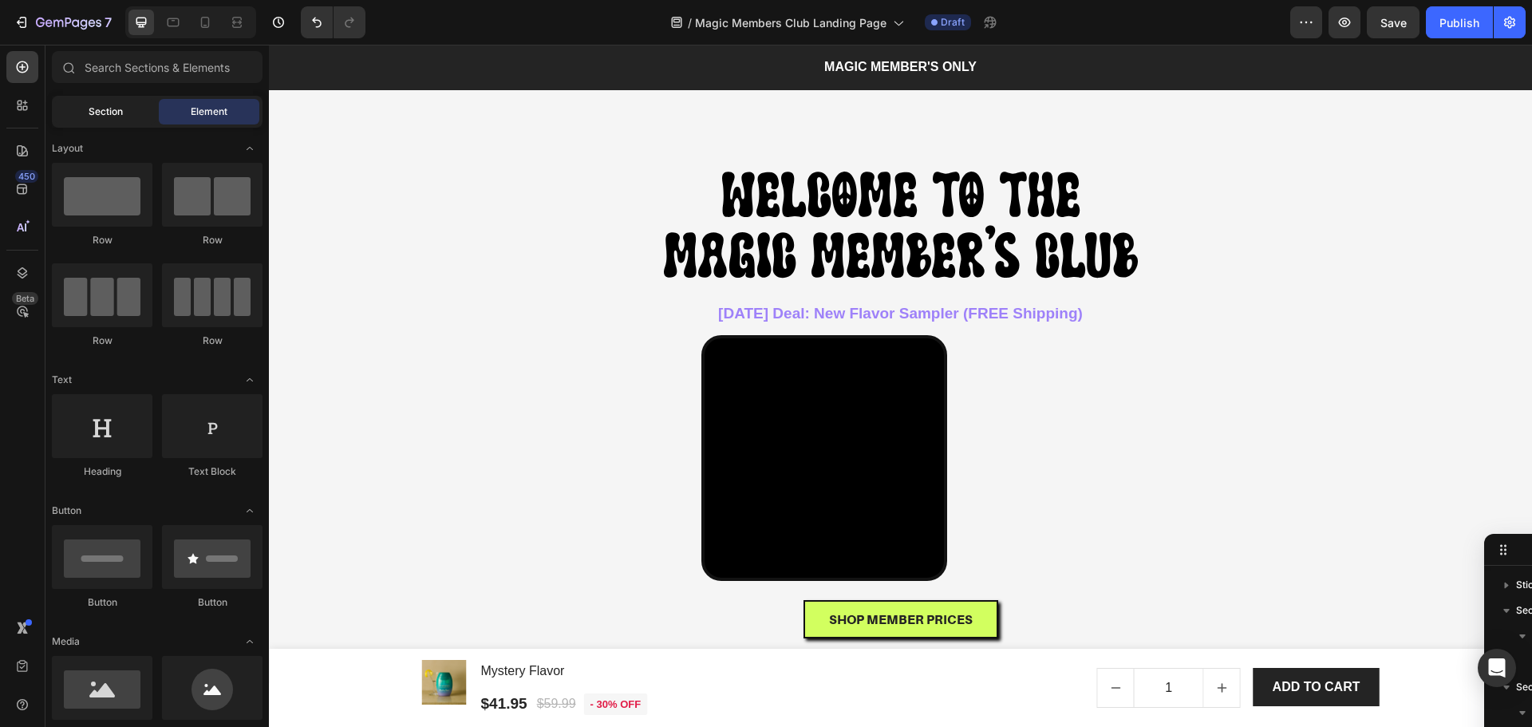
click at [97, 116] on span "Section" at bounding box center [106, 112] width 34 height 14
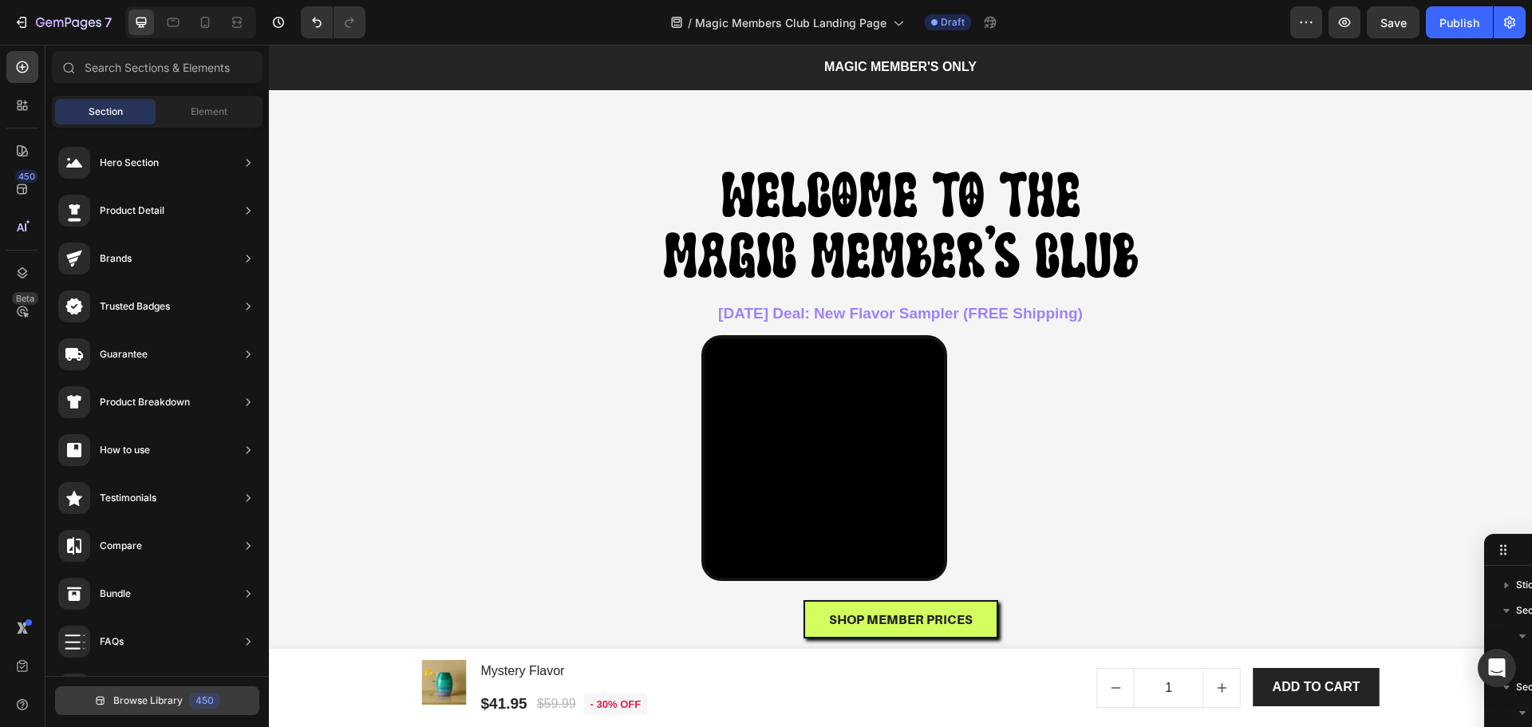
click at [168, 699] on span "Browse Library" at bounding box center [147, 700] width 69 height 14
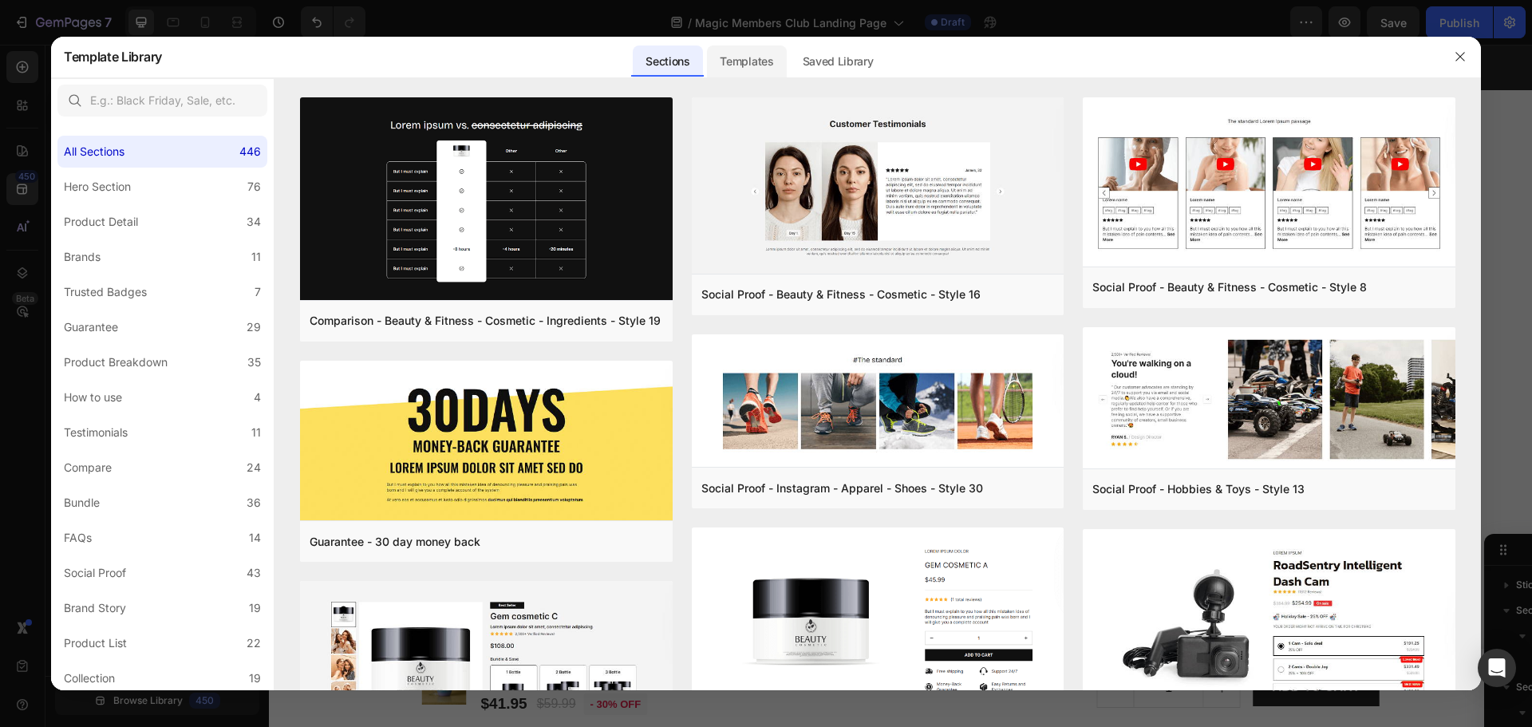
click at [759, 69] on div "Templates" at bounding box center [746, 61] width 79 height 32
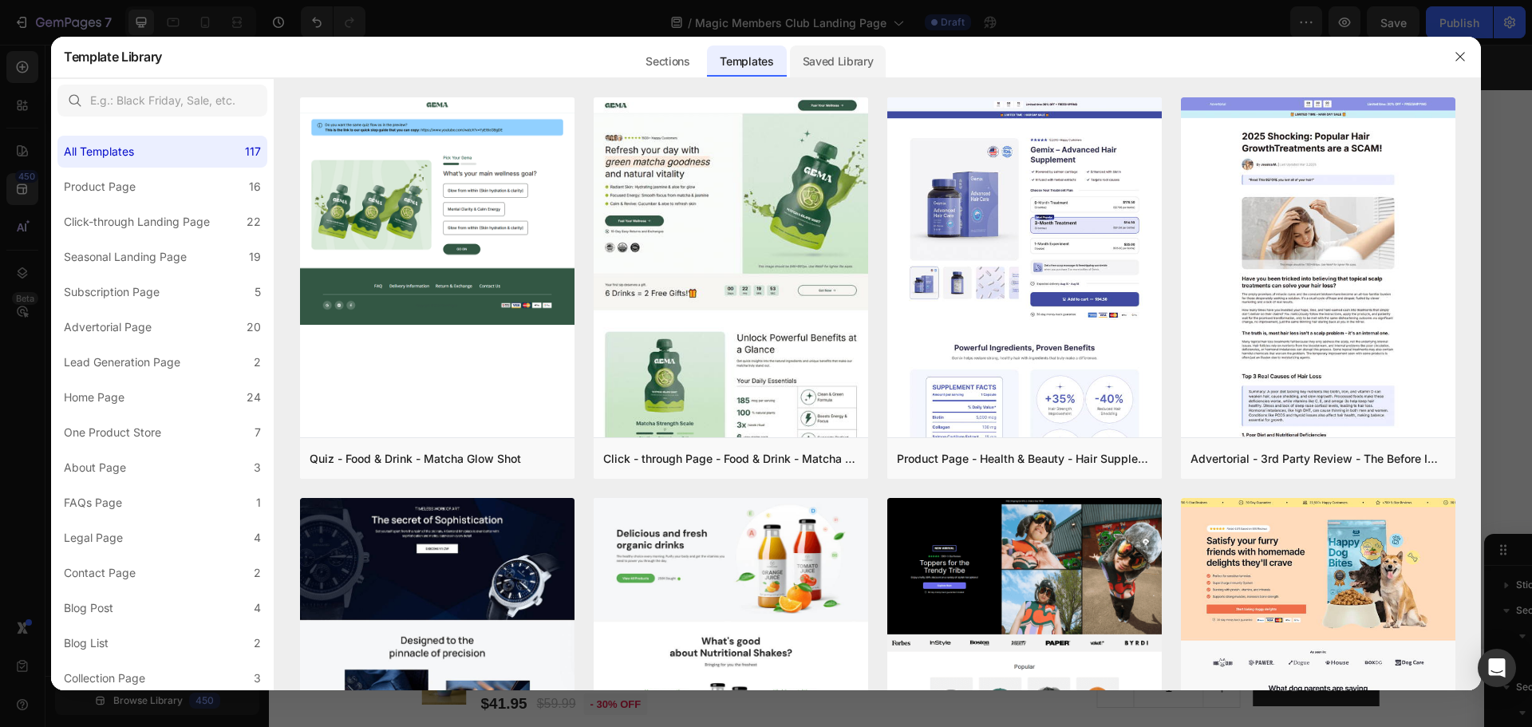
click at [842, 54] on div "Saved Library" at bounding box center [838, 61] width 97 height 32
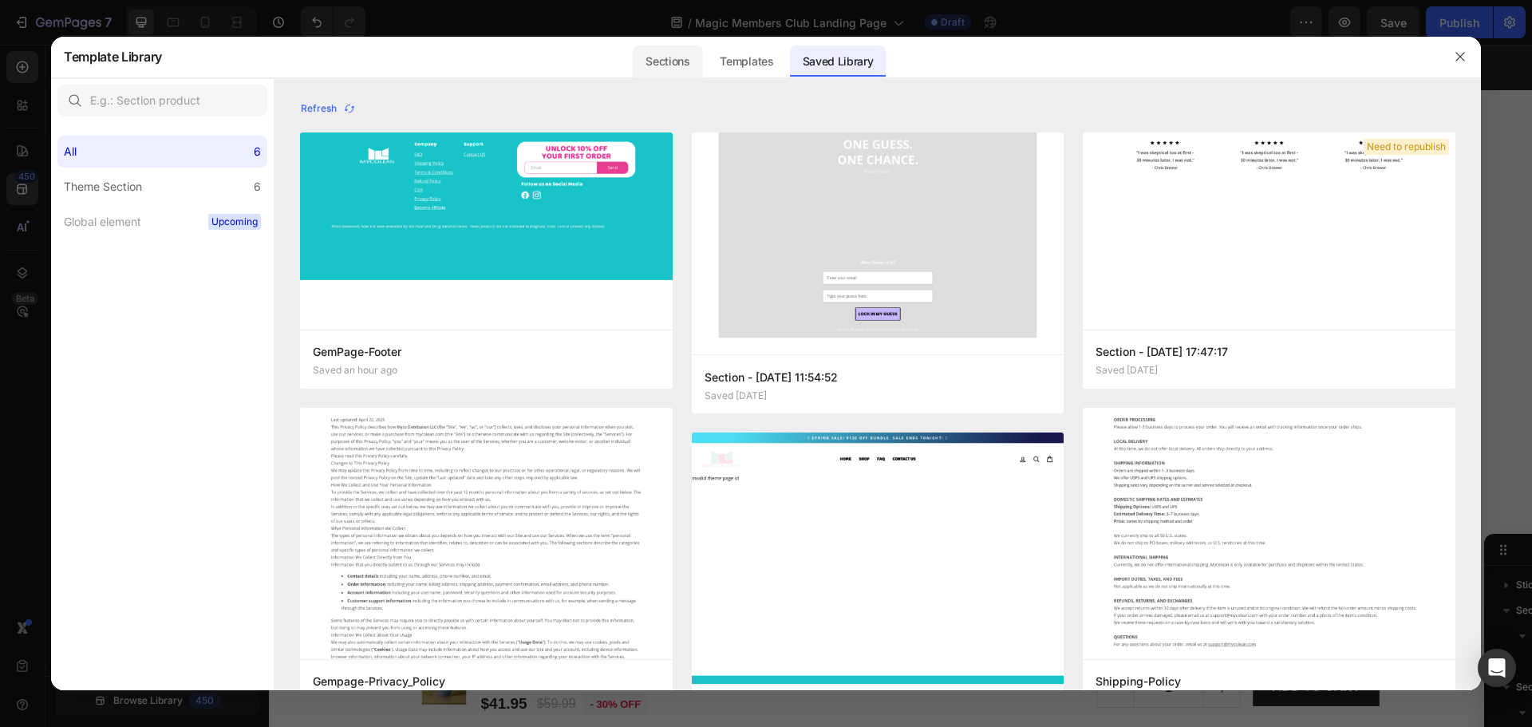
click at [657, 65] on div "Sections" at bounding box center [667, 61] width 69 height 32
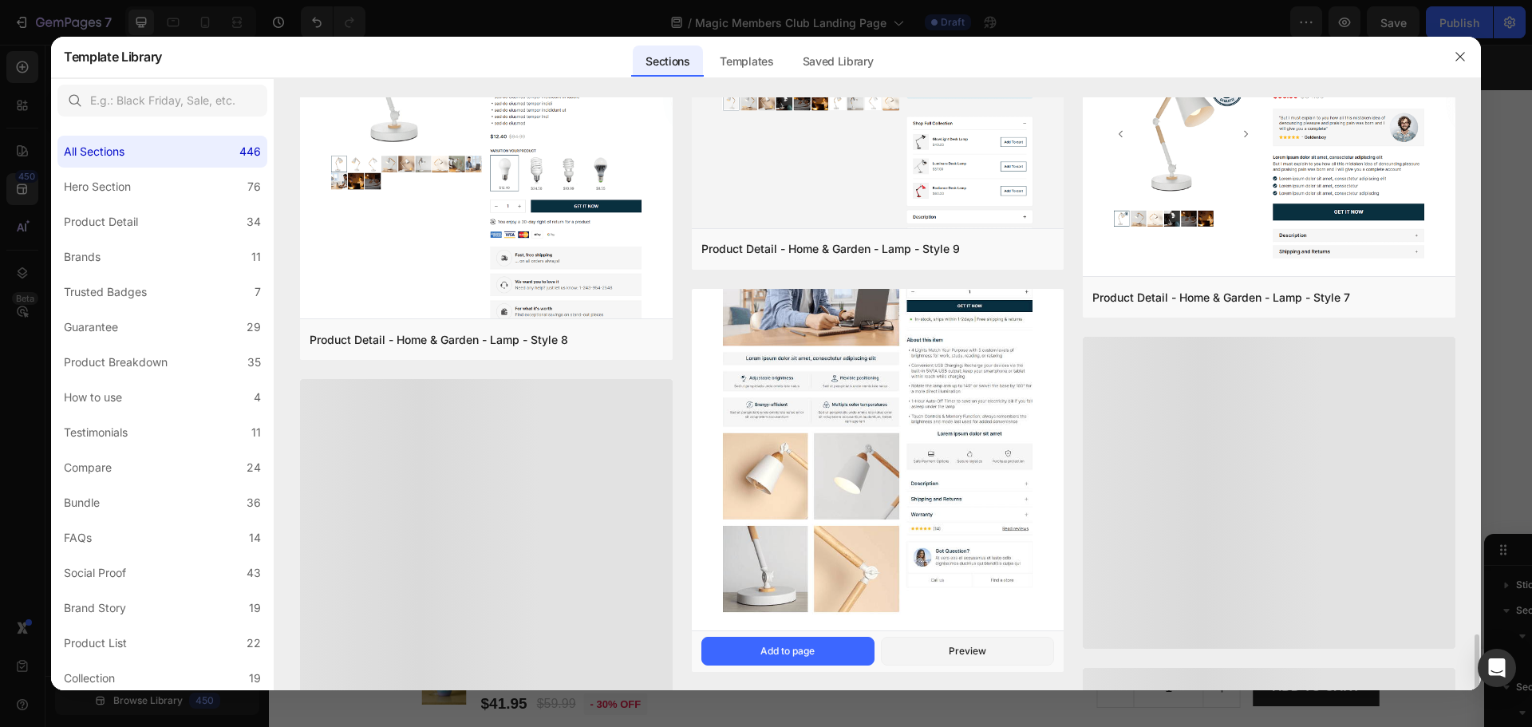
scroll to position [5305, 0]
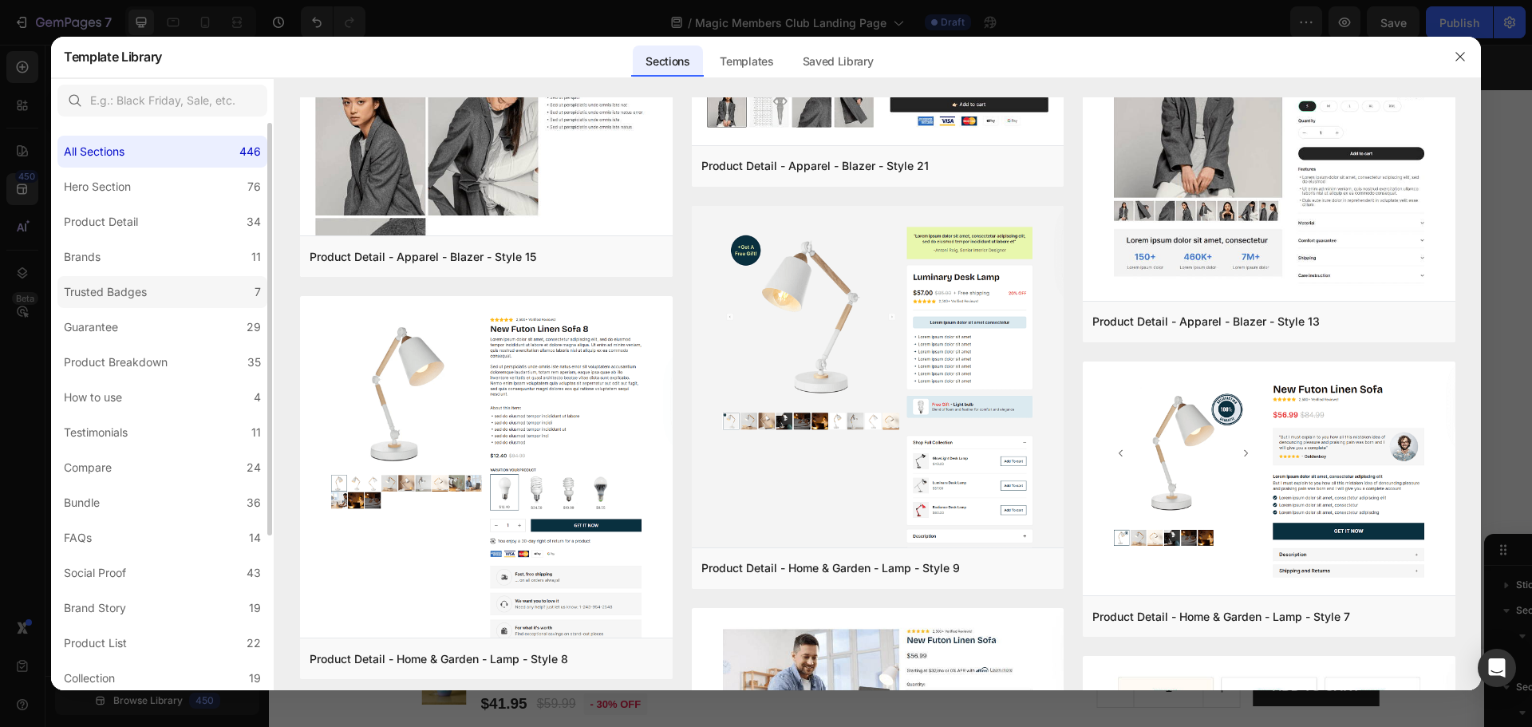
click at [168, 301] on label "Trusted Badges 7" at bounding box center [162, 292] width 210 height 32
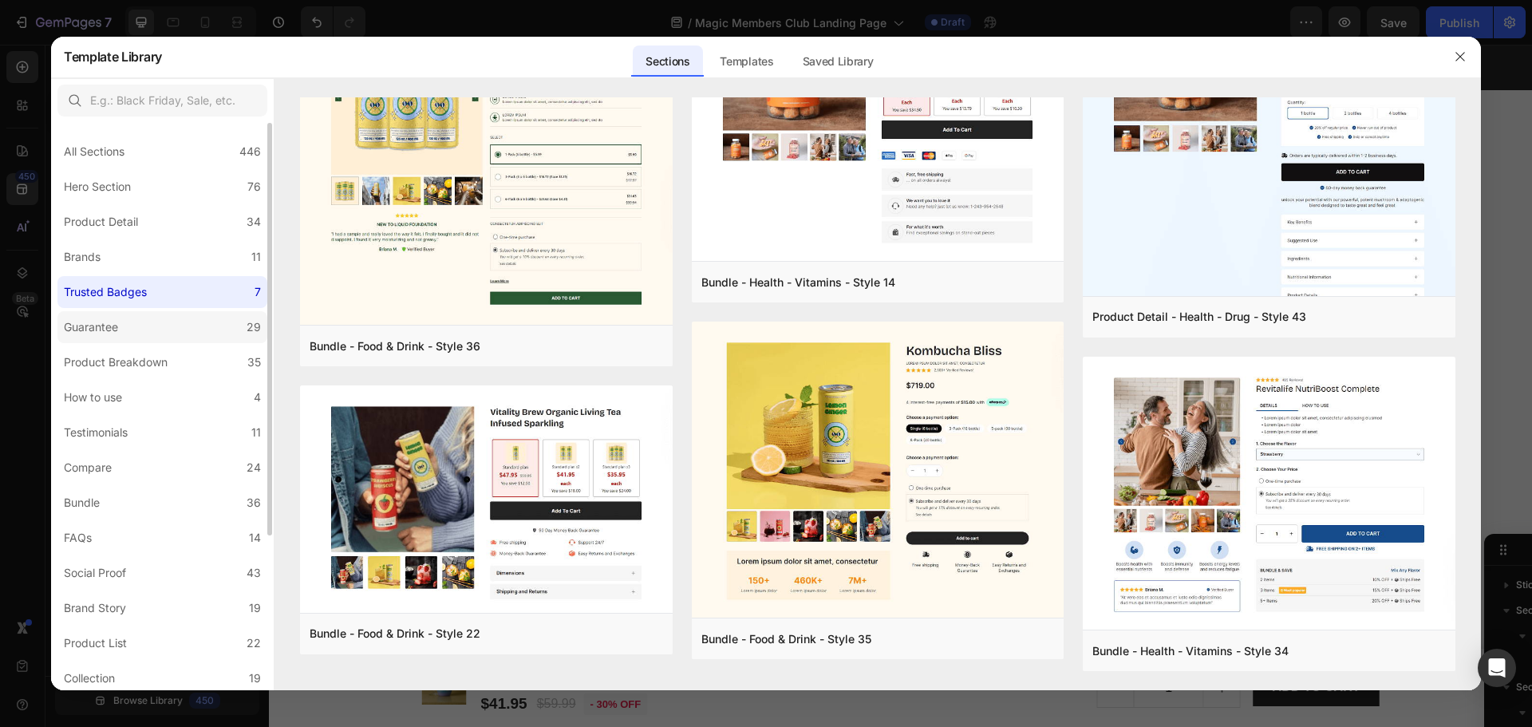
scroll to position [0, 0]
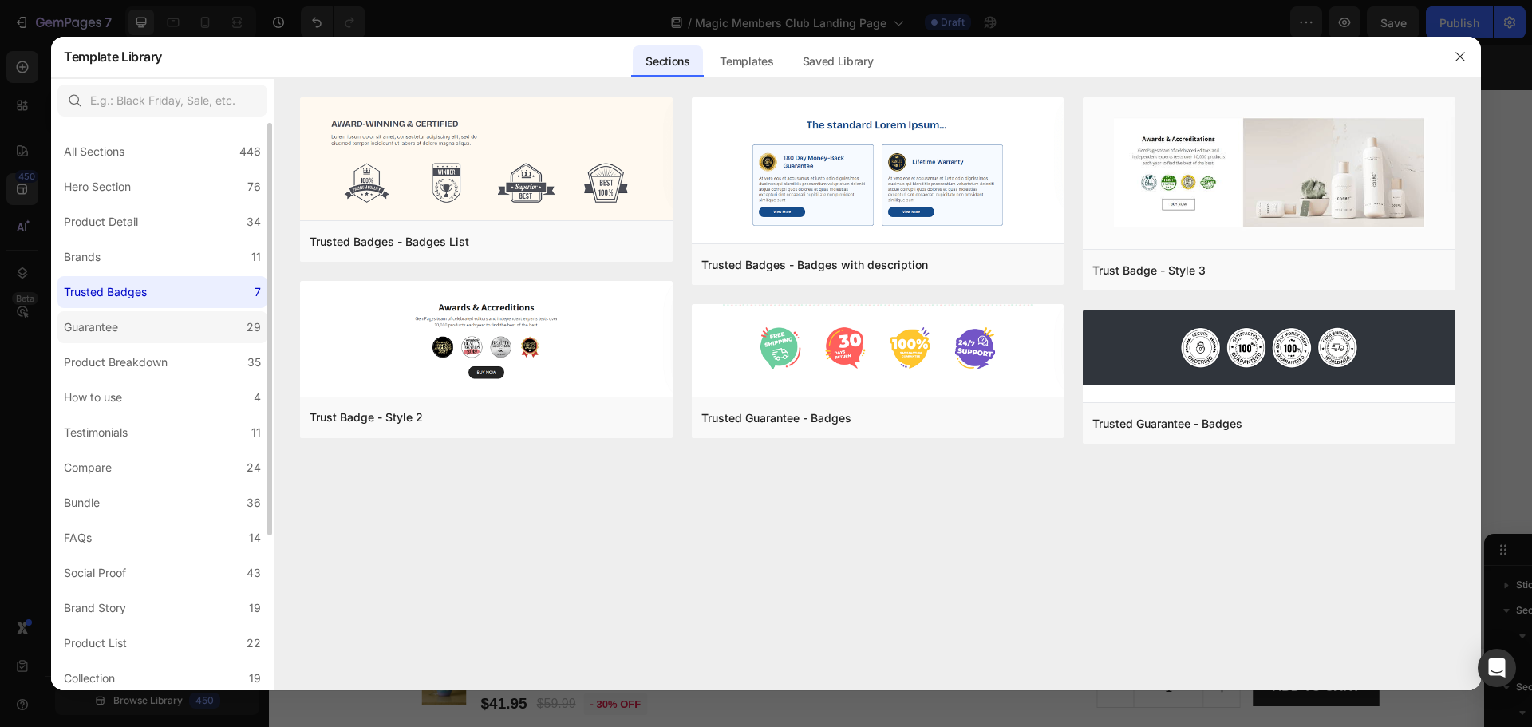
click at [165, 314] on label "Guarantee 29" at bounding box center [162, 327] width 210 height 32
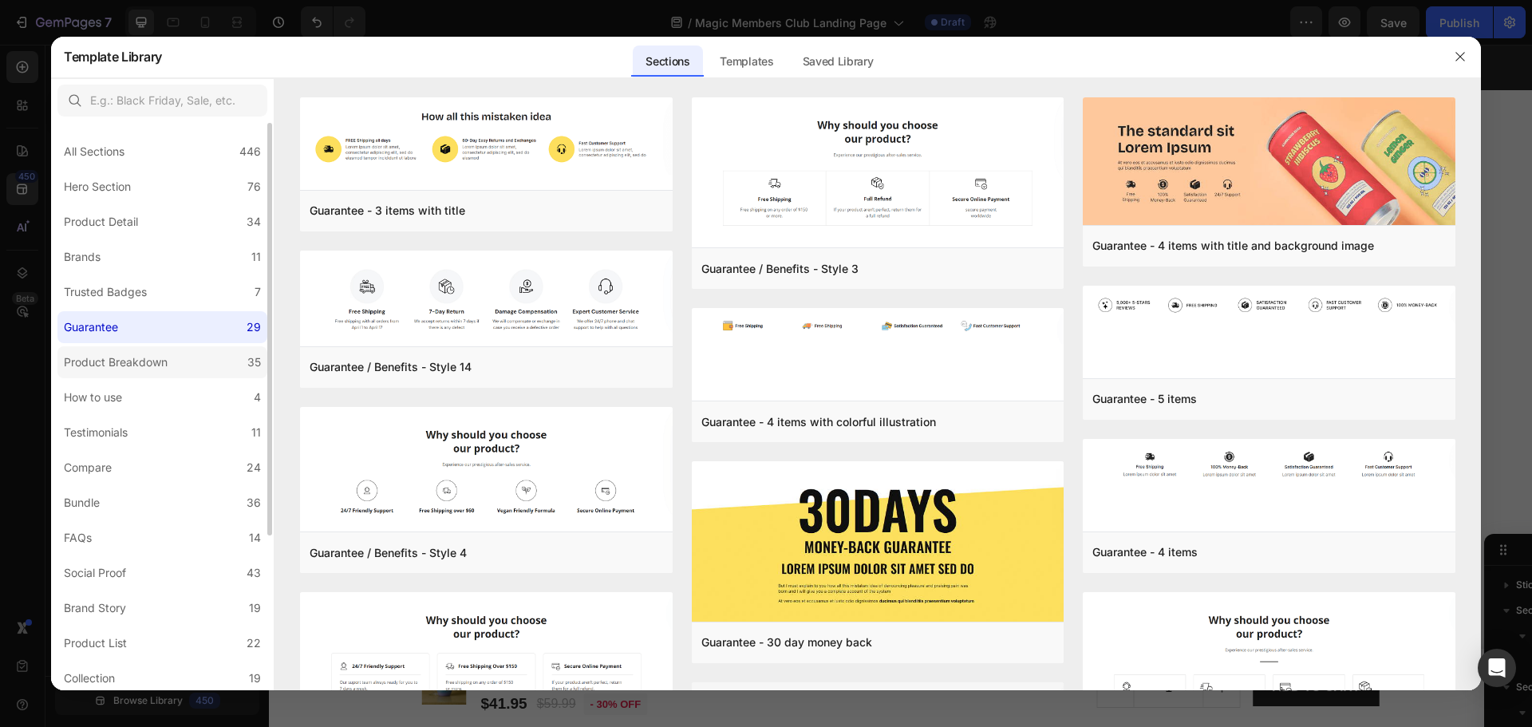
click at [164, 357] on div "Product Breakdown" at bounding box center [116, 362] width 104 height 19
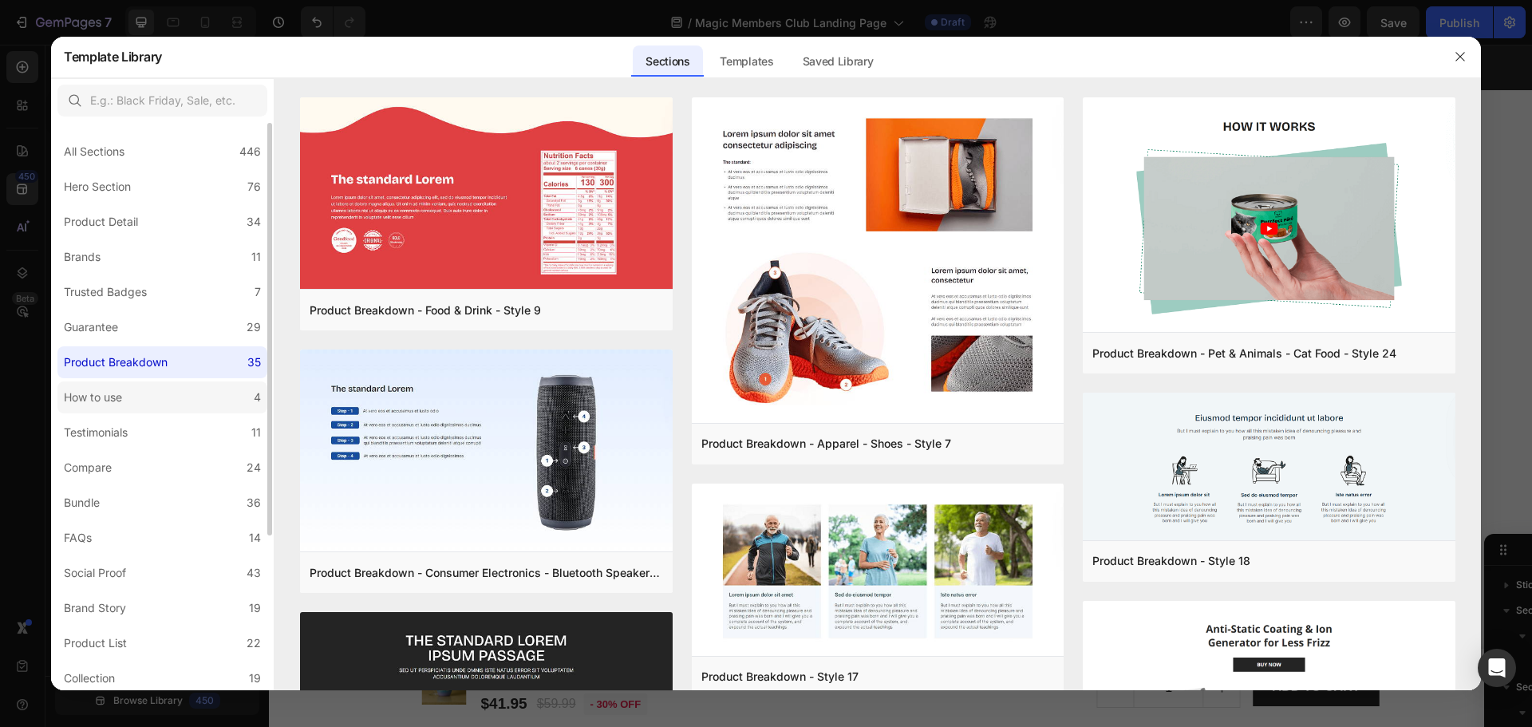
click at [172, 405] on label "How to use 4" at bounding box center [162, 397] width 210 height 32
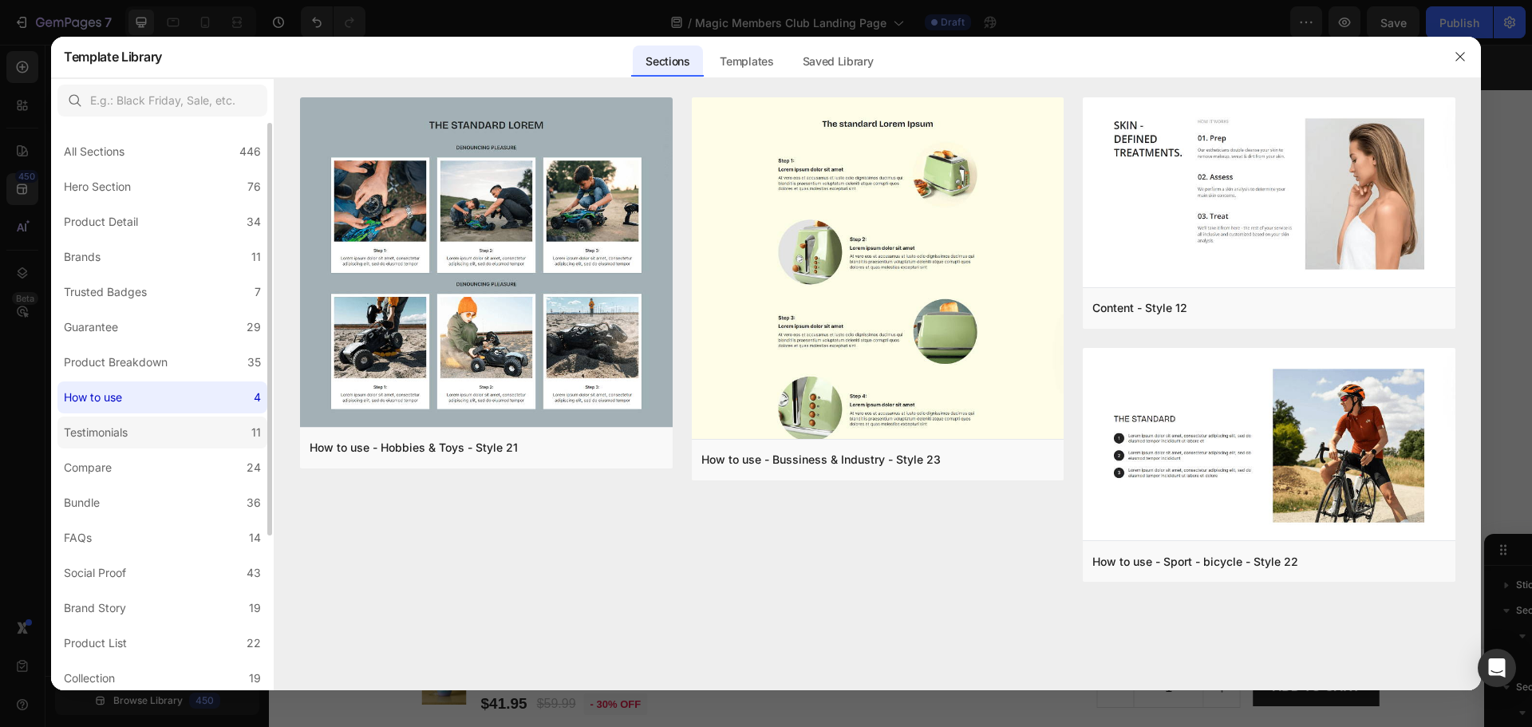
click at [152, 441] on label "Testimonials 11" at bounding box center [162, 432] width 210 height 32
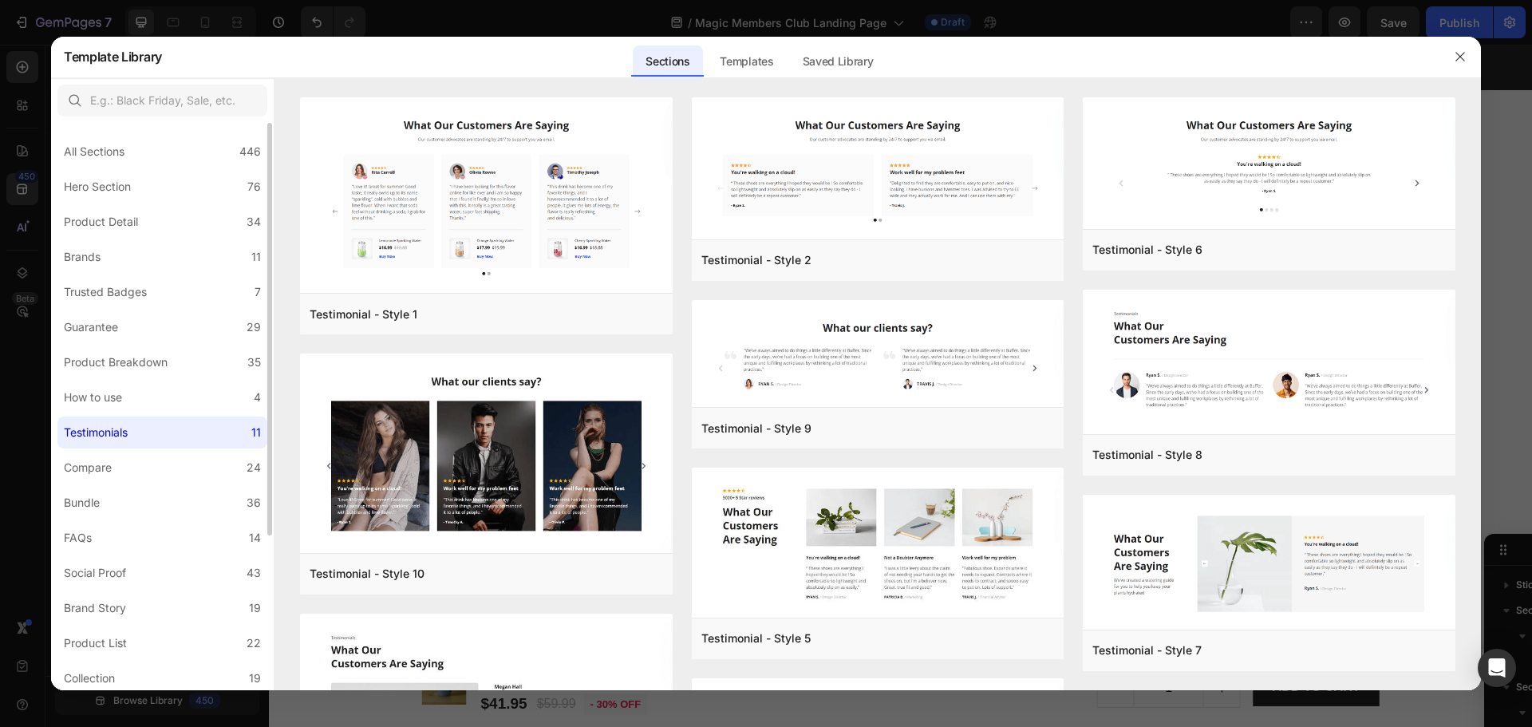
scroll to position [106, 0]
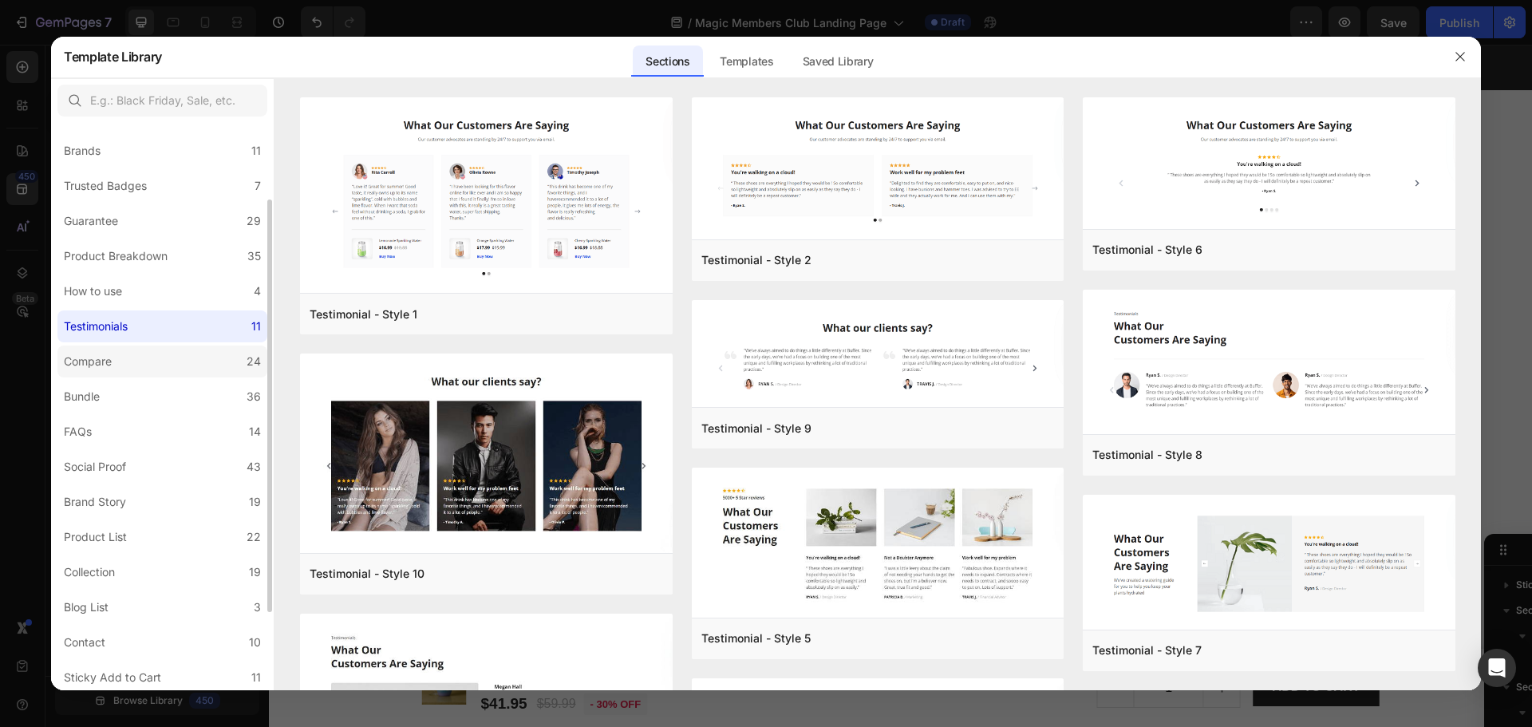
click at [184, 365] on label "Compare 24" at bounding box center [162, 361] width 210 height 32
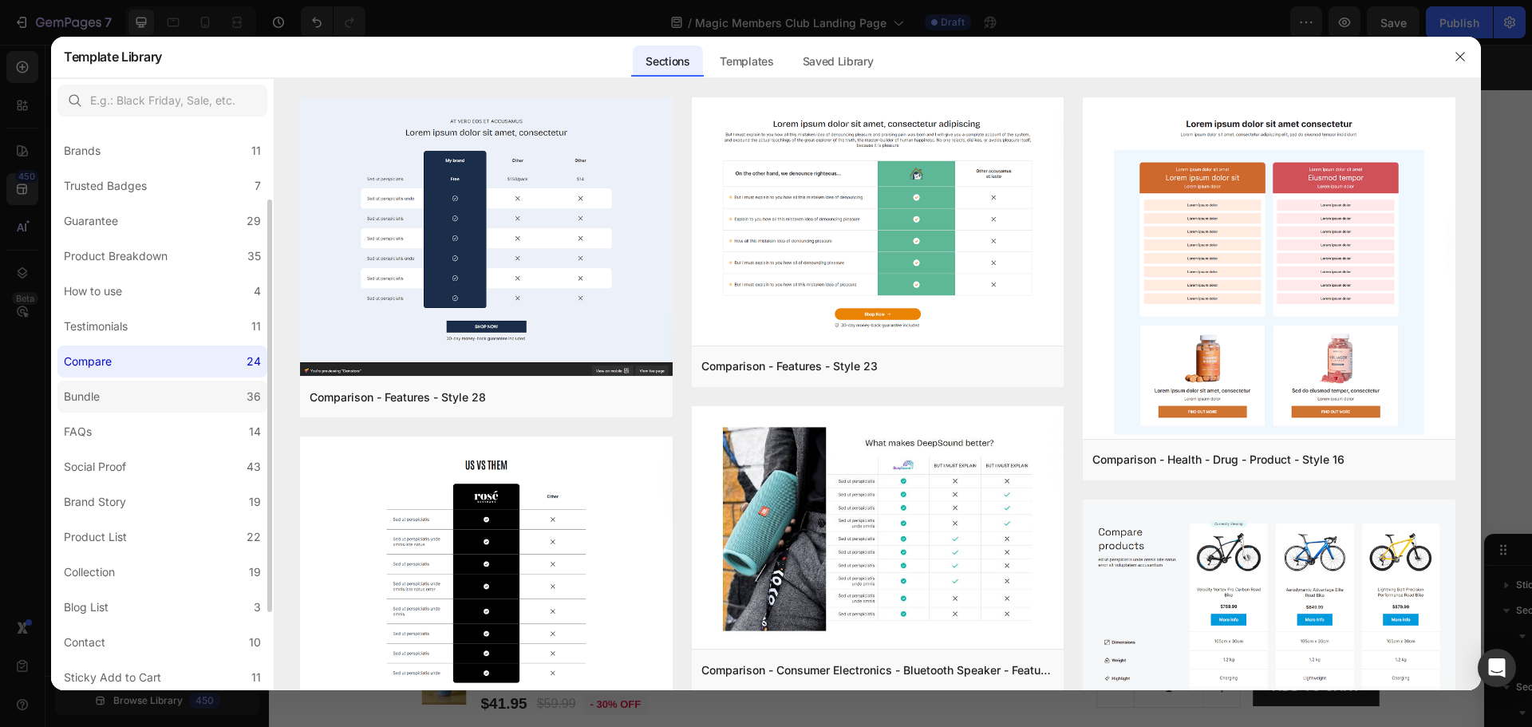
click at [120, 401] on label "Bundle 36" at bounding box center [162, 397] width 210 height 32
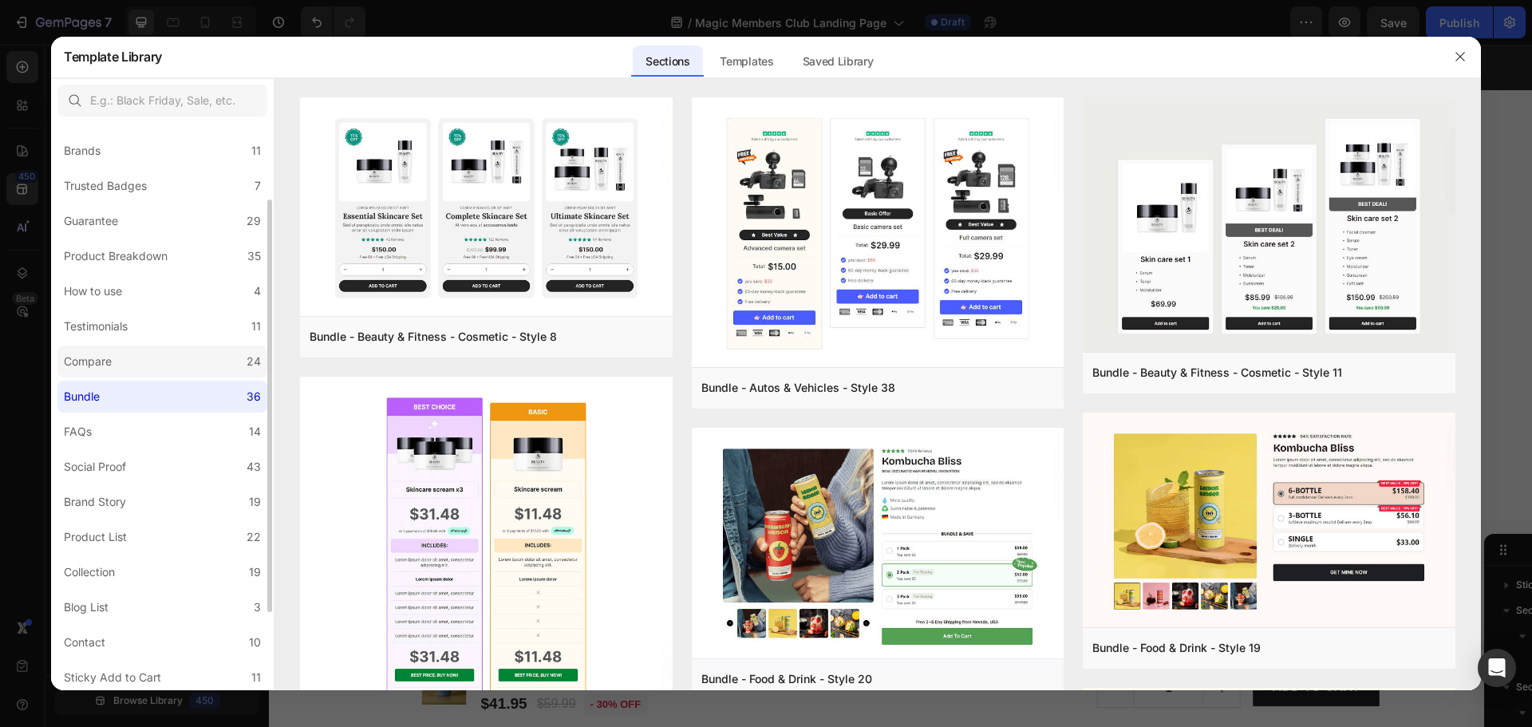
click at [131, 369] on label "Compare 24" at bounding box center [162, 361] width 210 height 32
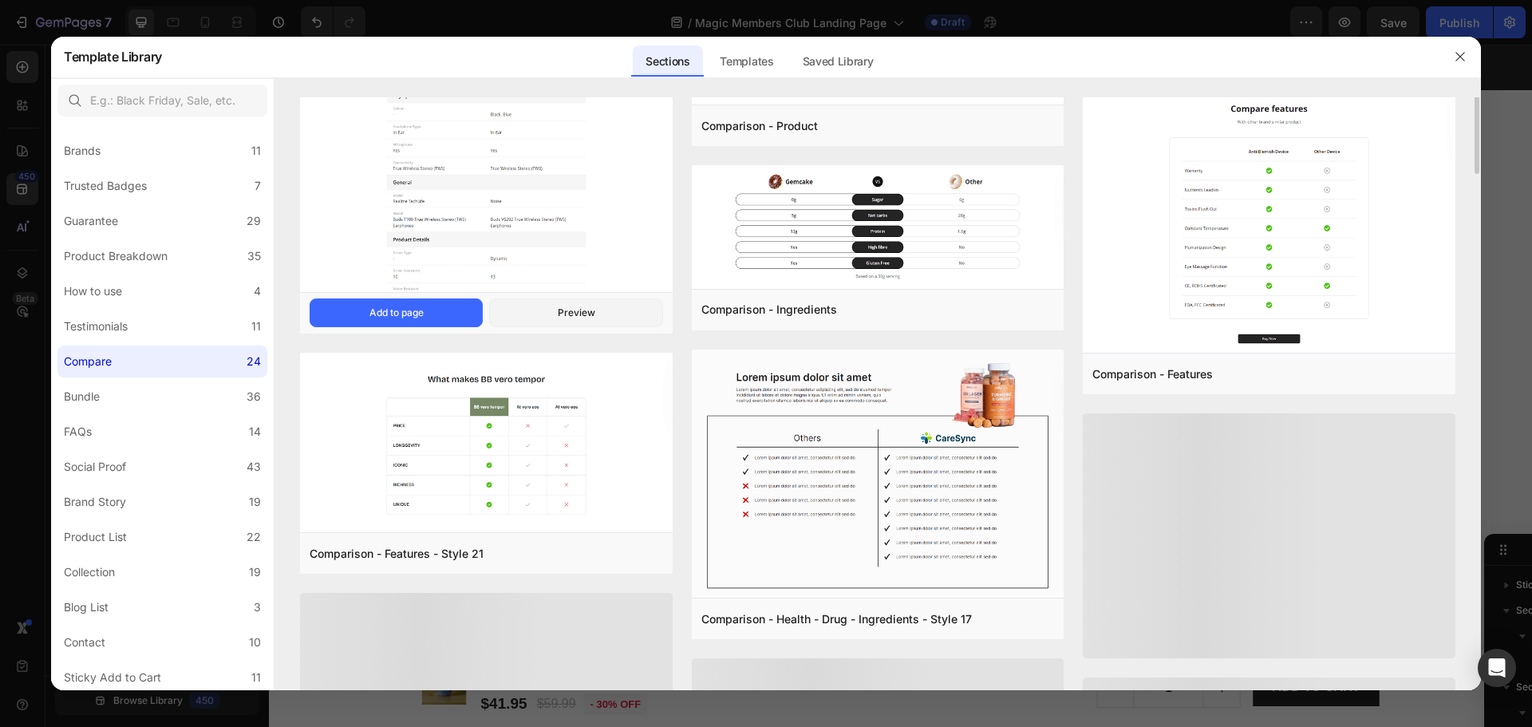
scroll to position [998, 0]
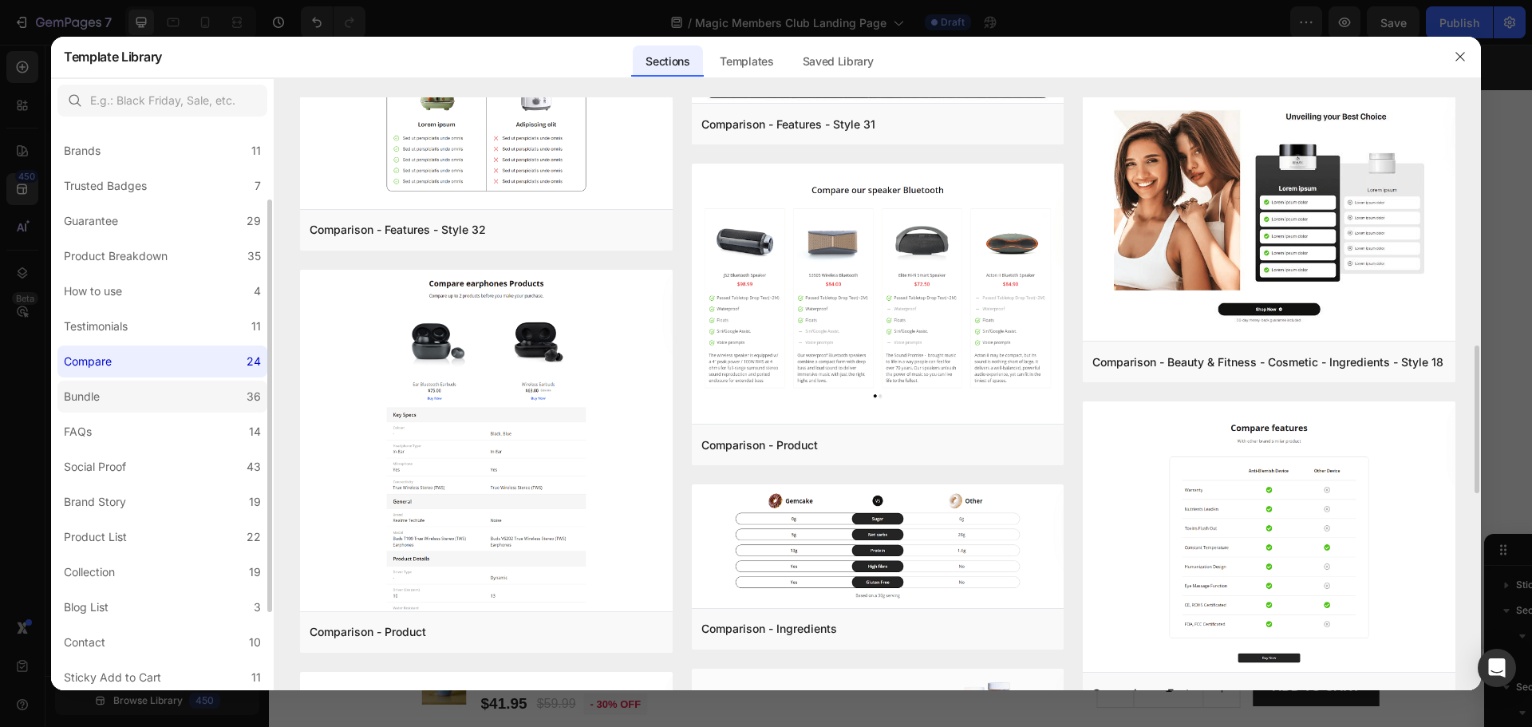
click at [171, 405] on label "Bundle 36" at bounding box center [162, 397] width 210 height 32
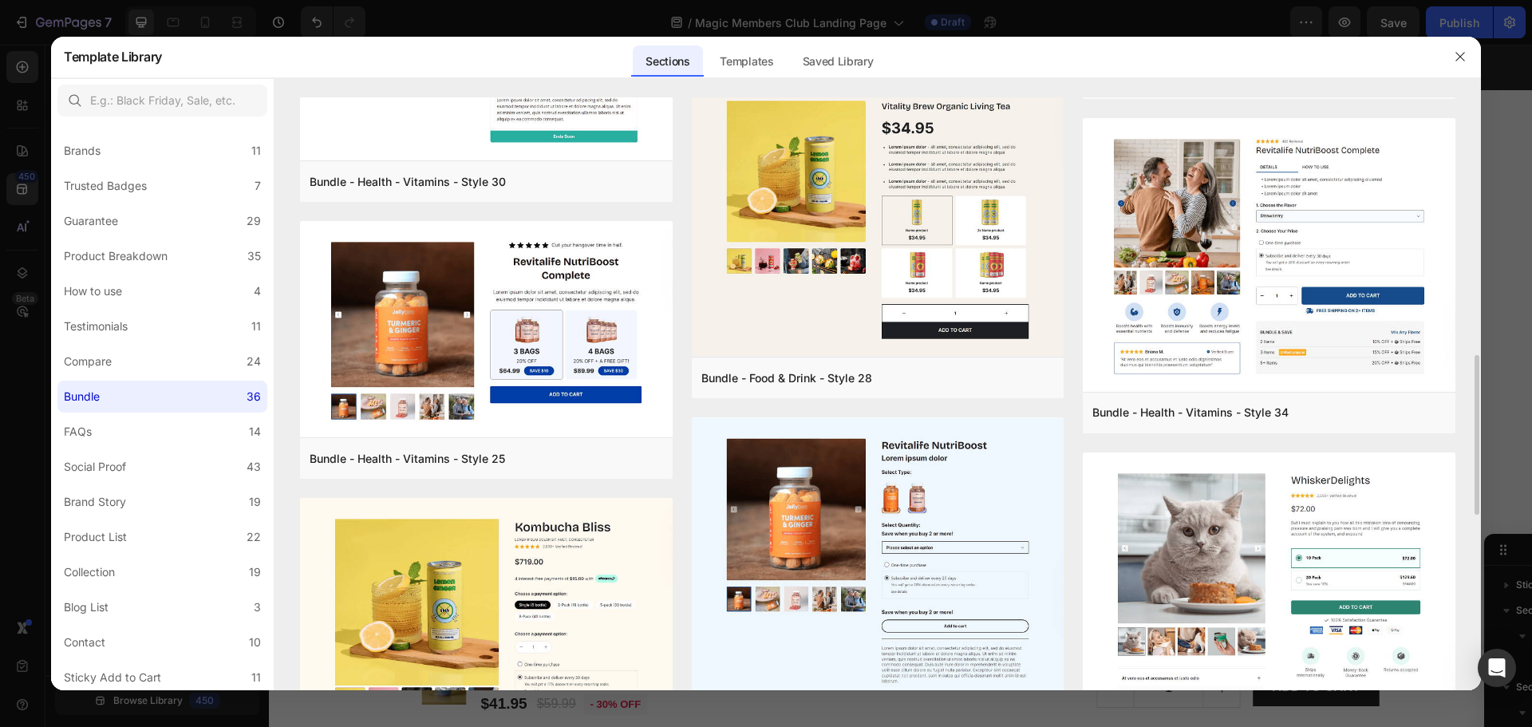
scroll to position [1167, 0]
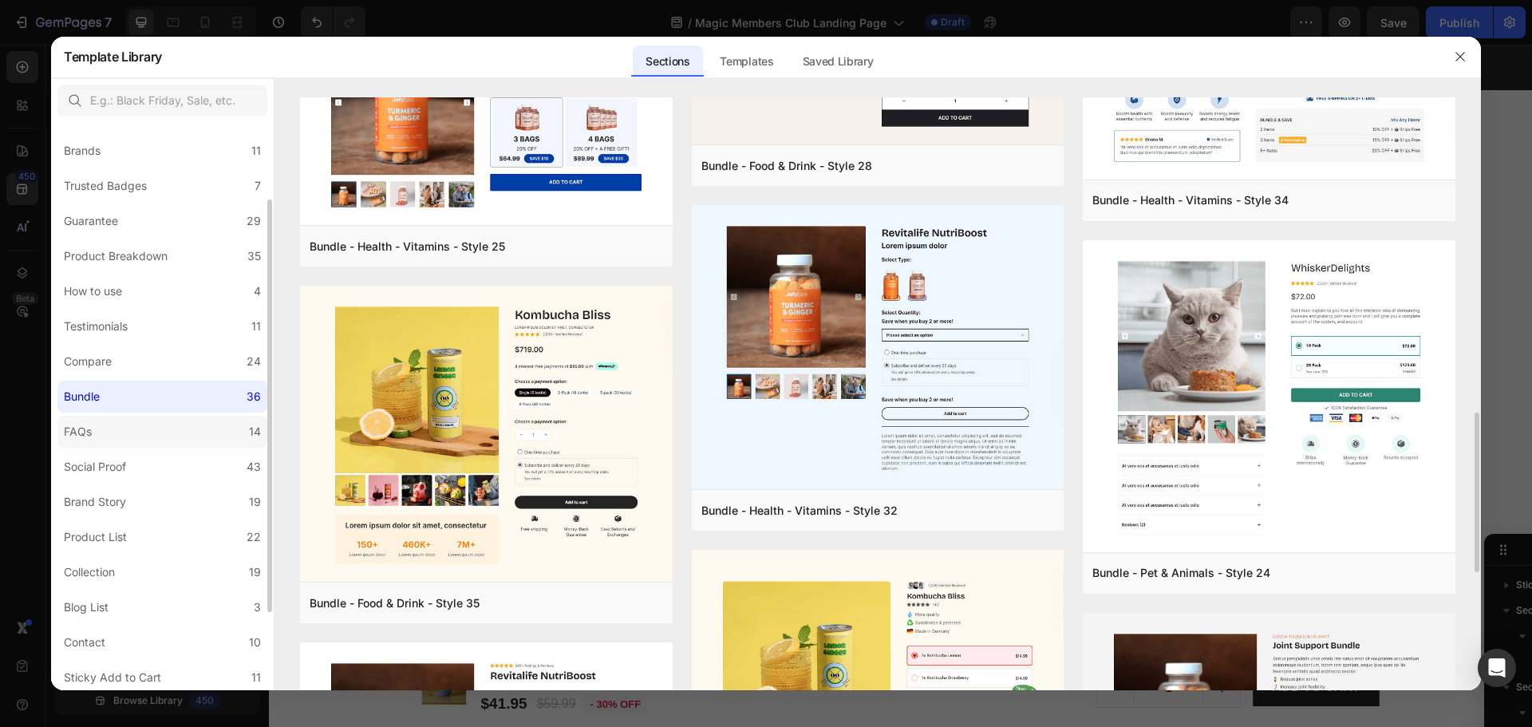
click at [100, 440] on label "FAQs 14" at bounding box center [162, 432] width 210 height 32
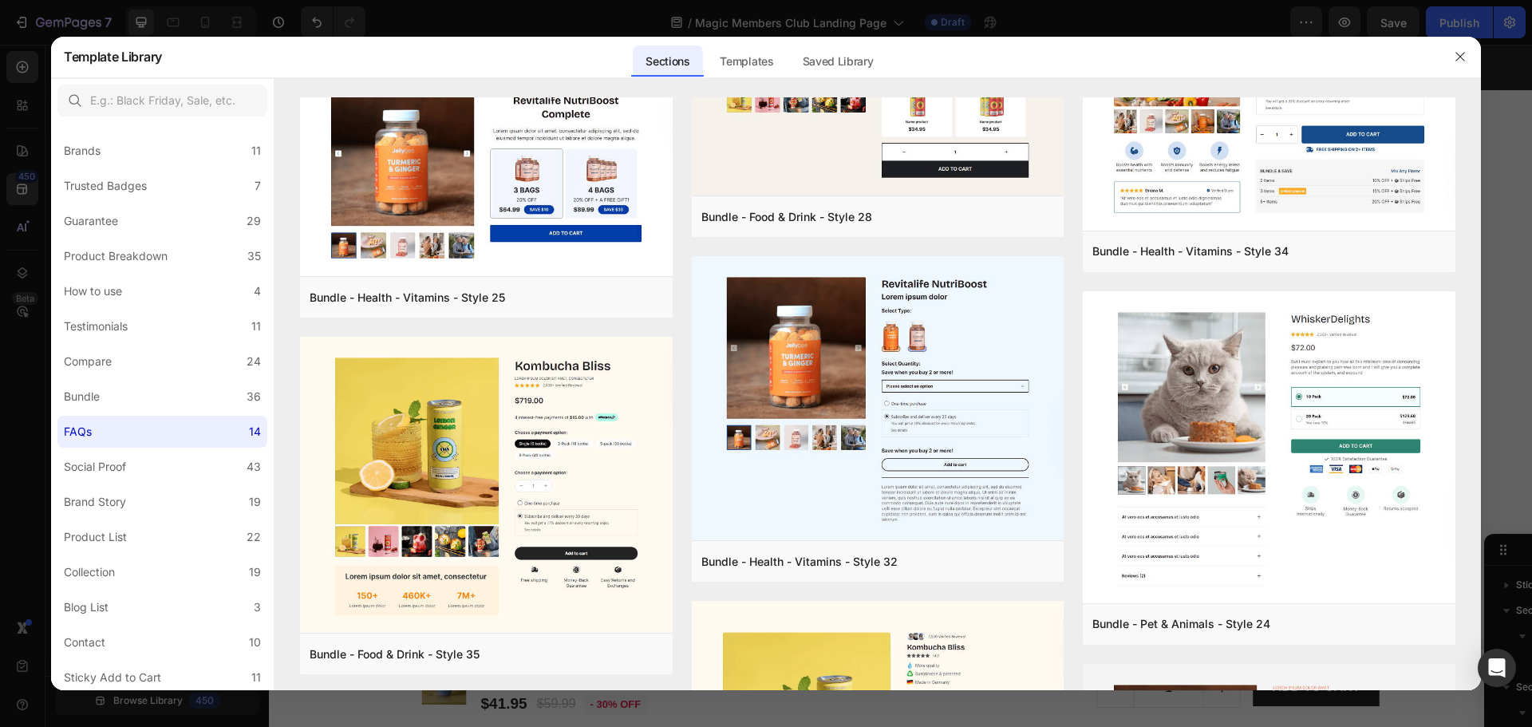
scroll to position [0, 0]
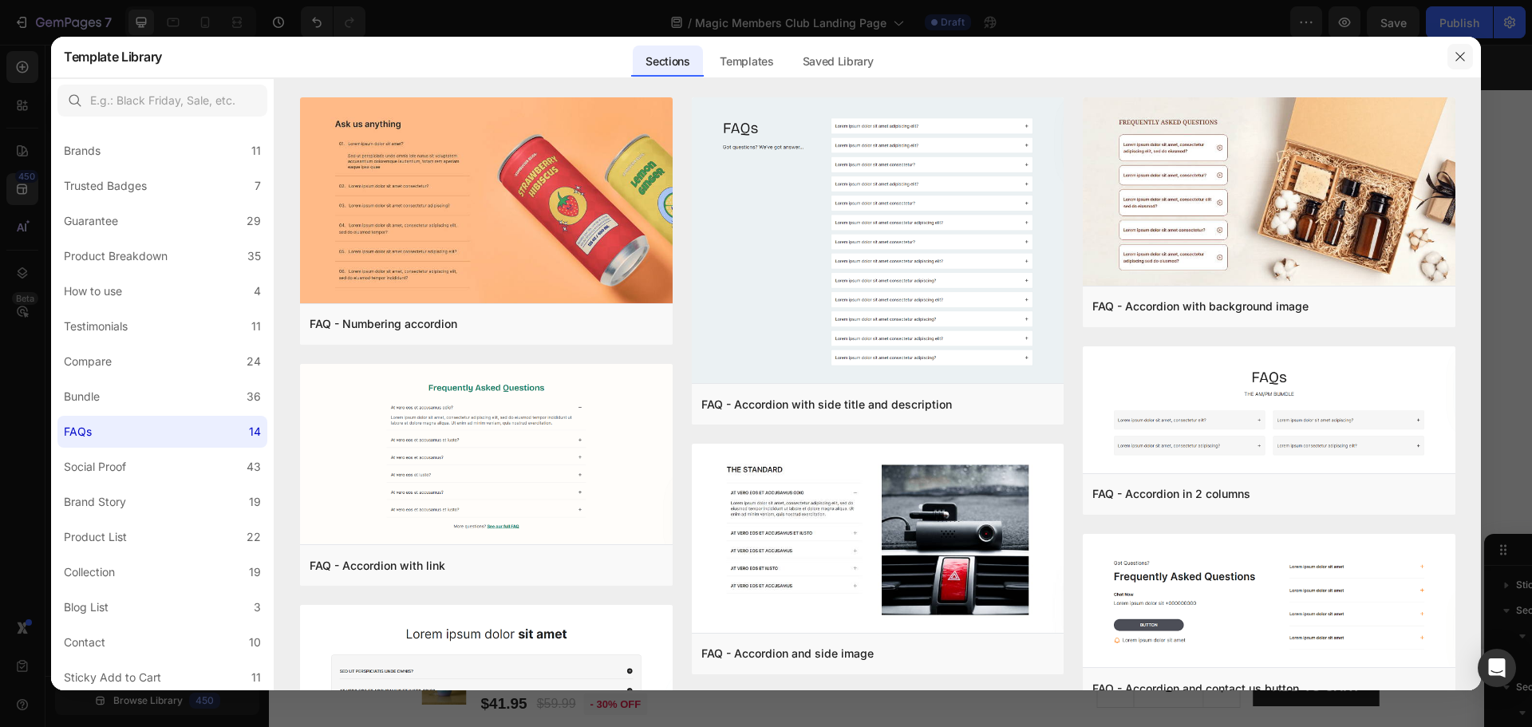
click at [1455, 59] on icon "button" at bounding box center [1460, 56] width 13 height 13
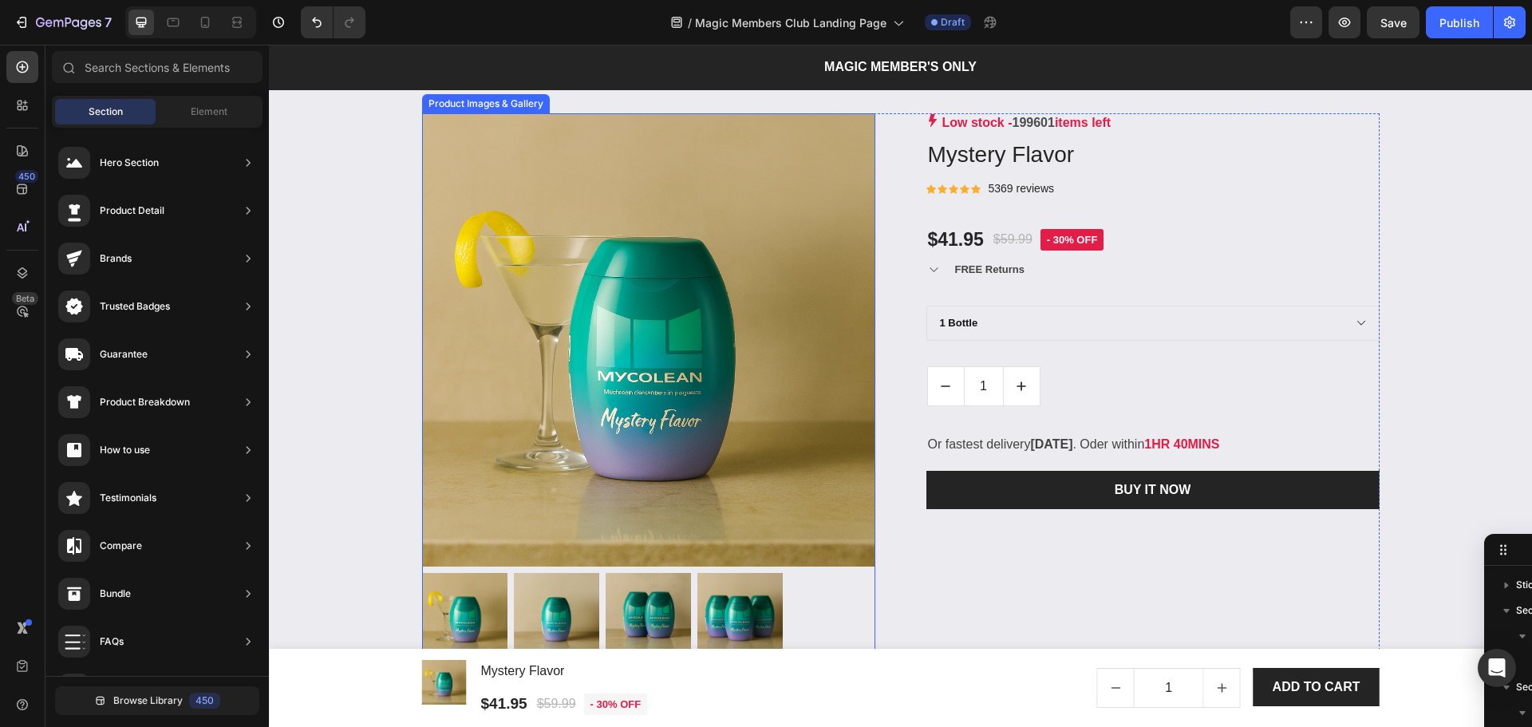
scroll to position [2340, 0]
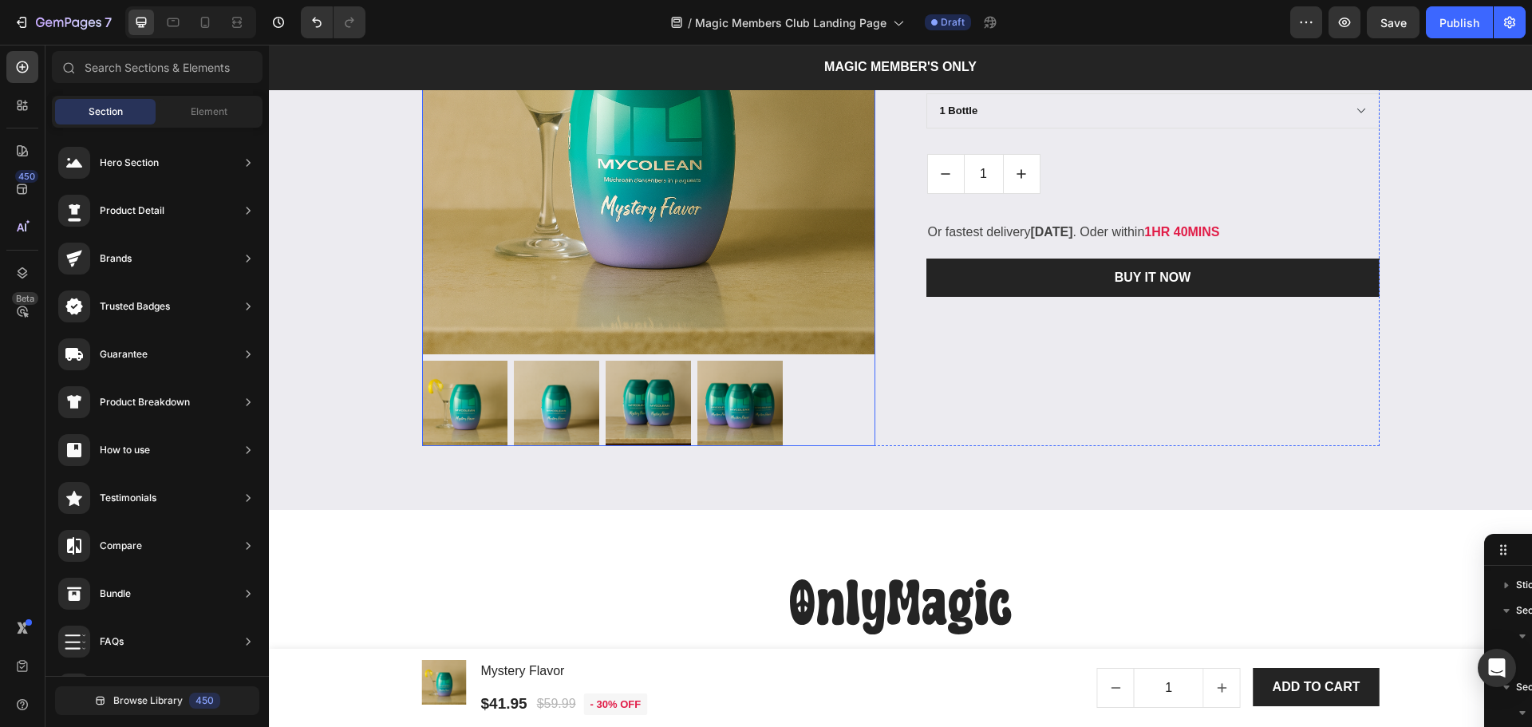
click at [738, 287] on img at bounding box center [648, 127] width 453 height 453
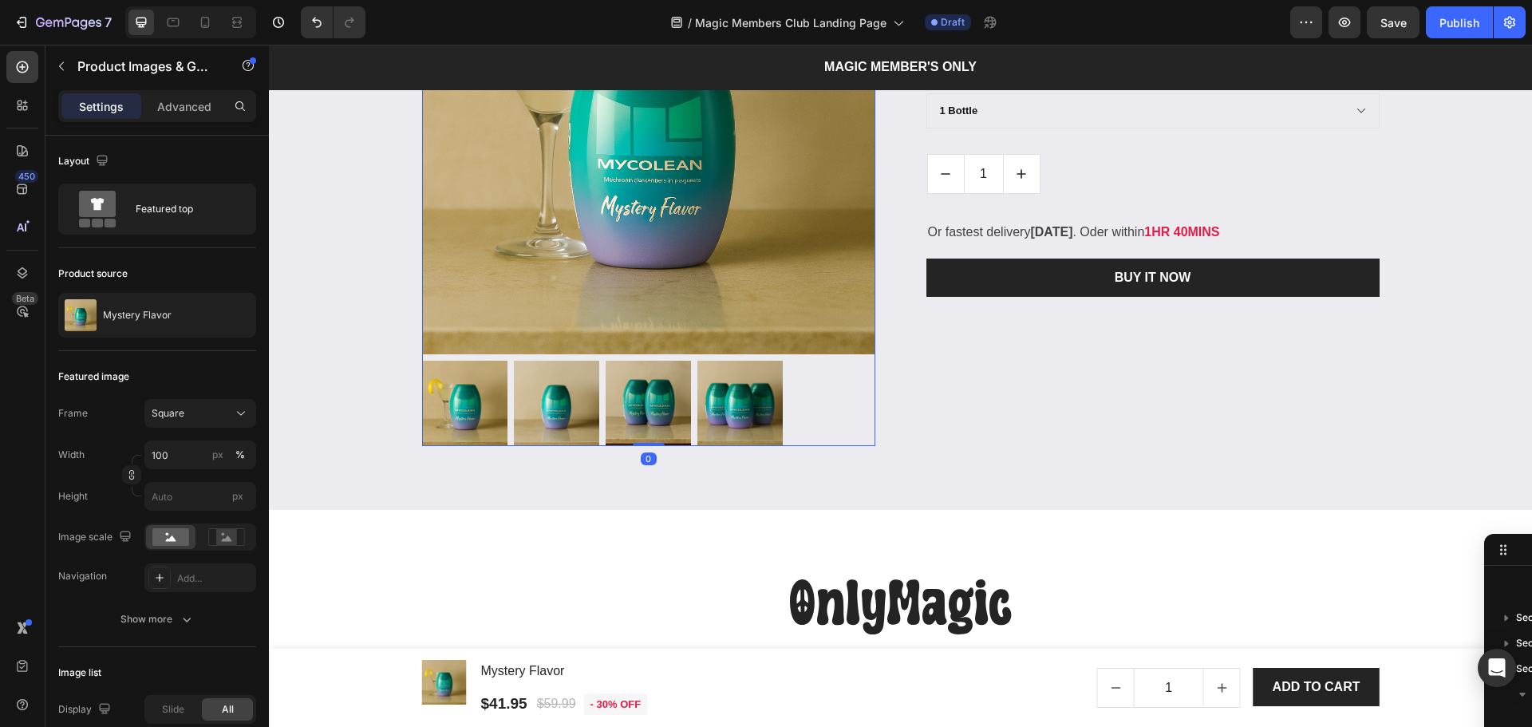
click at [634, 415] on img at bounding box center [648, 403] width 85 height 85
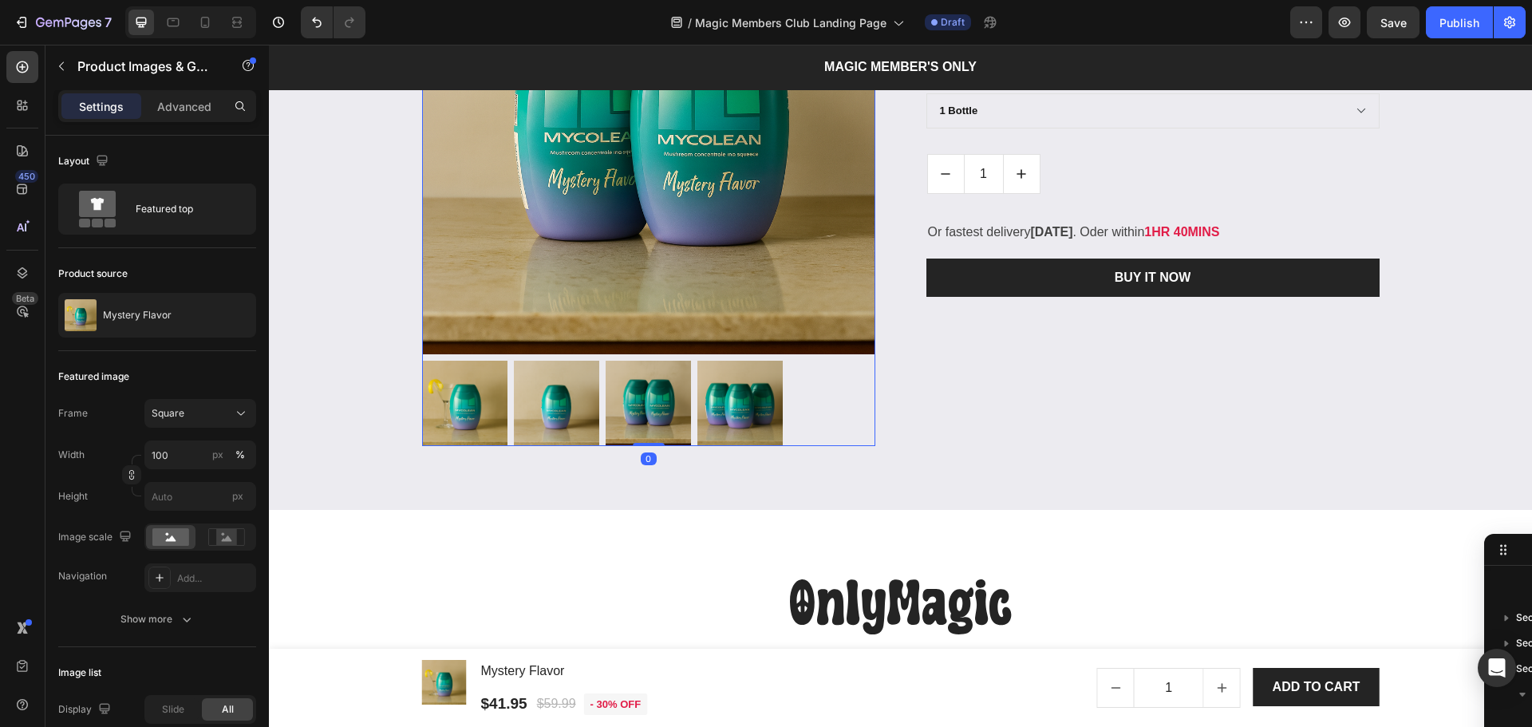
click at [747, 409] on img at bounding box center [739, 403] width 85 height 85
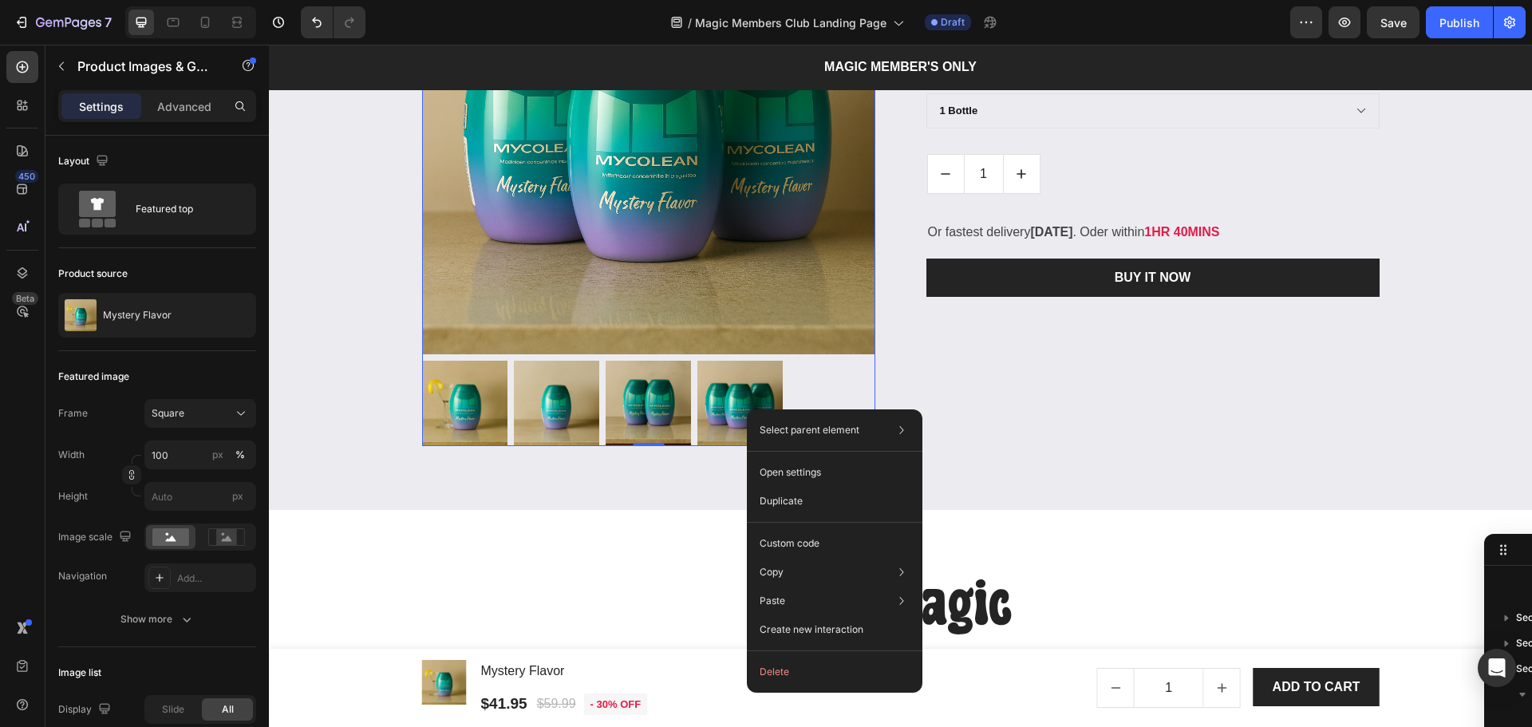
click at [707, 274] on img at bounding box center [648, 127] width 453 height 453
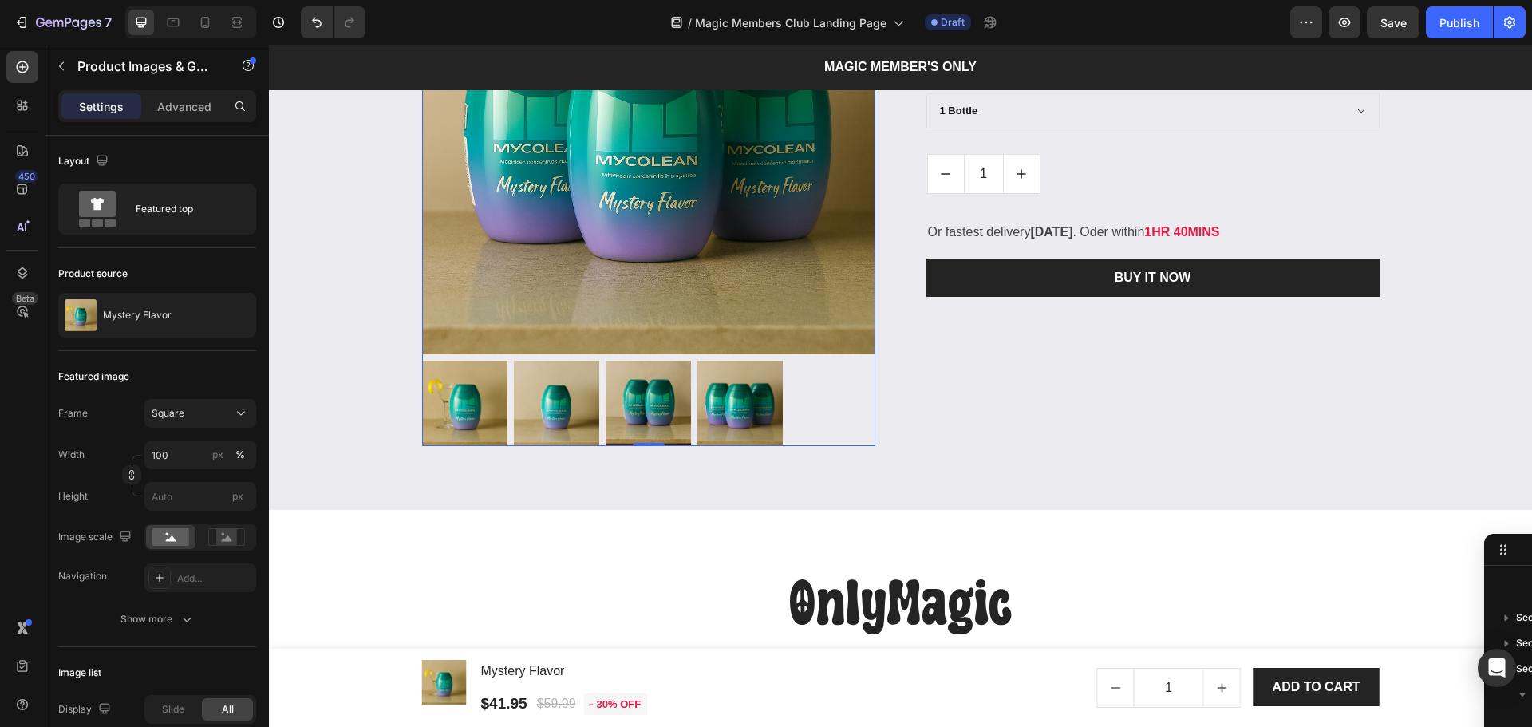
click at [730, 428] on img at bounding box center [739, 403] width 85 height 85
click at [138, 616] on div "Show more" at bounding box center [157, 619] width 74 height 16
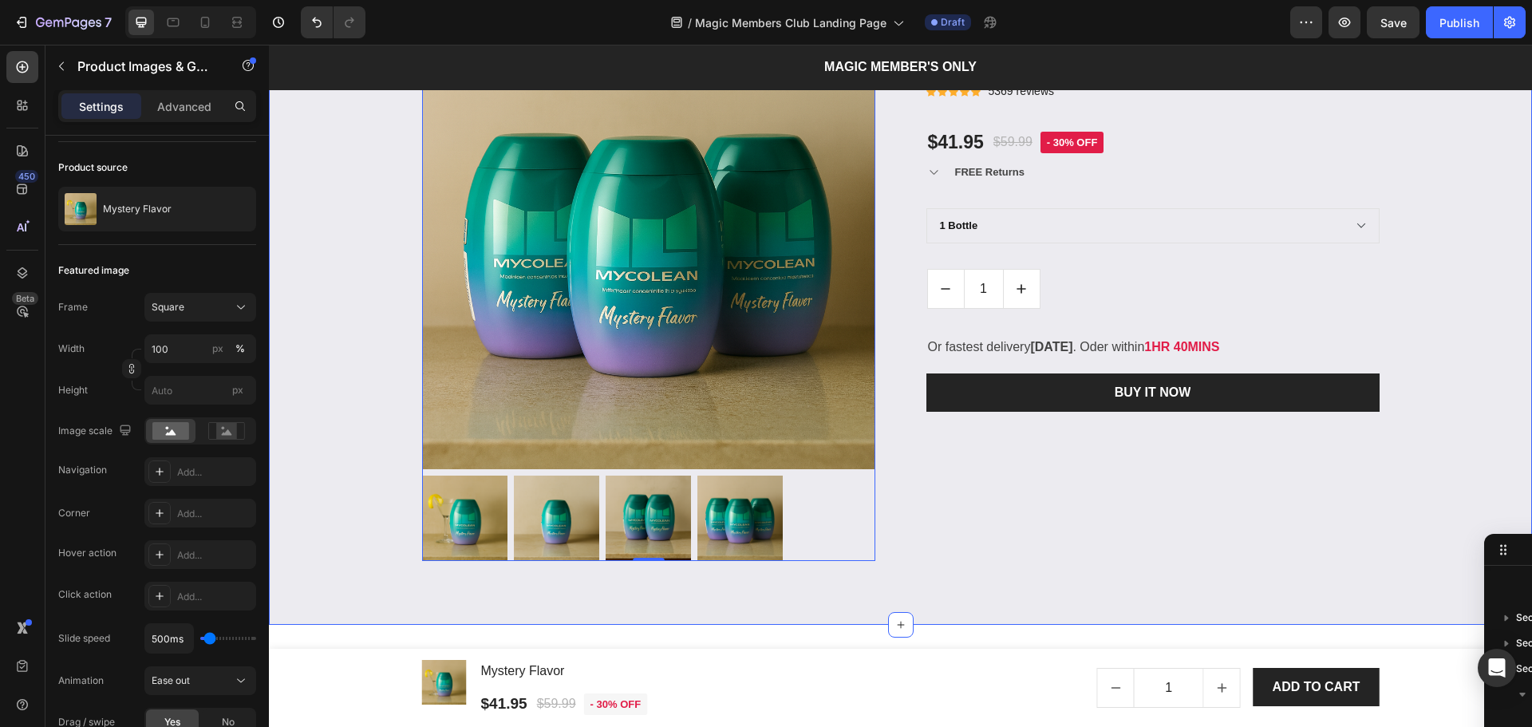
scroll to position [2234, 0]
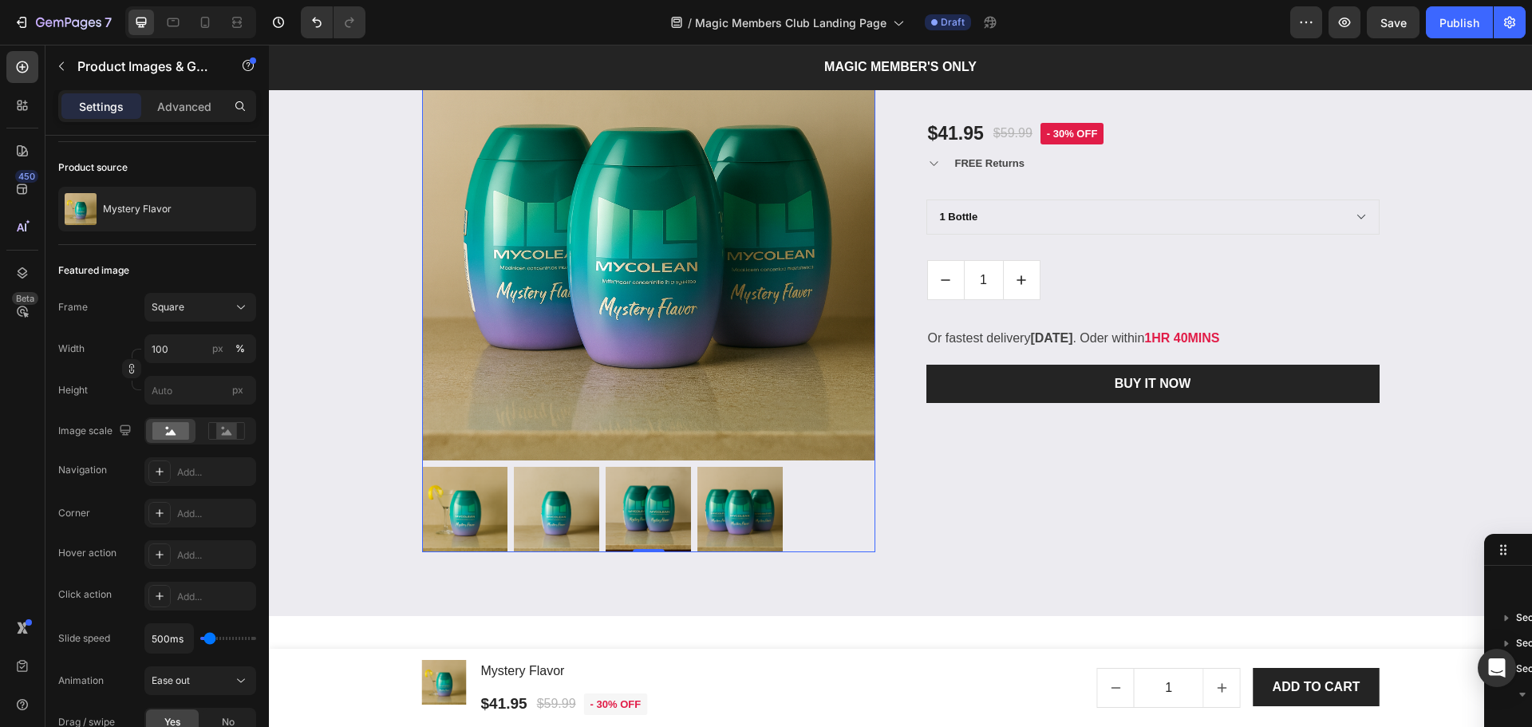
click at [819, 494] on div at bounding box center [648, 509] width 453 height 85
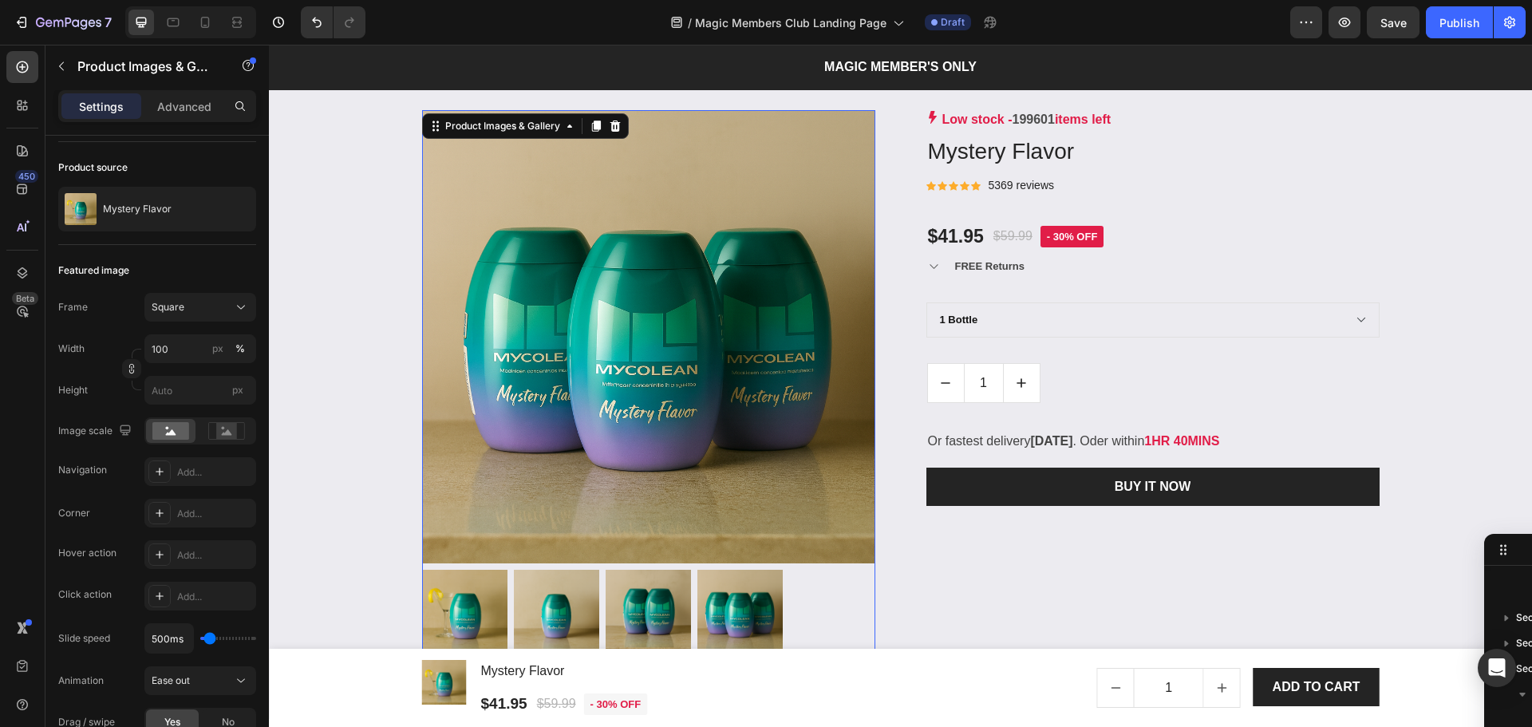
scroll to position [2128, 0]
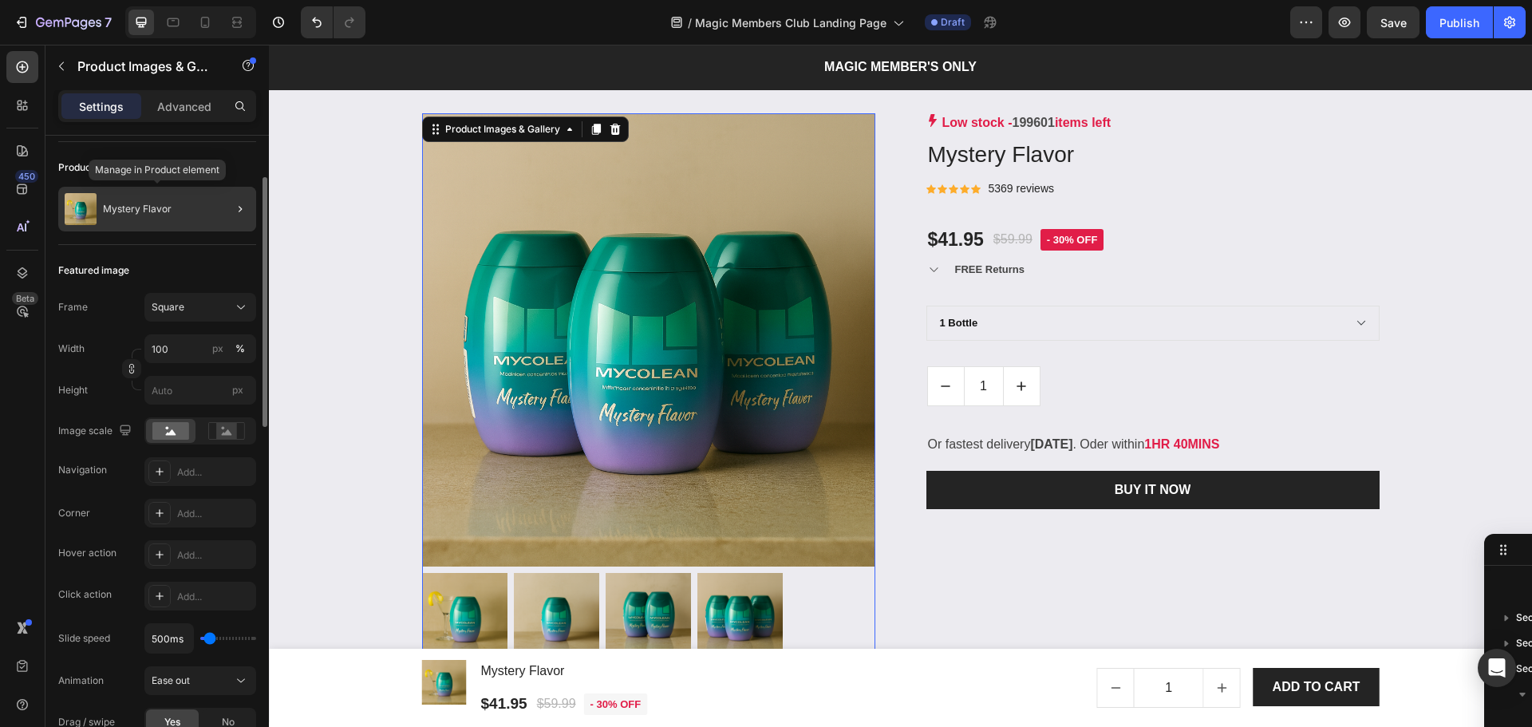
click at [164, 204] on p "Mystery Flavor" at bounding box center [137, 208] width 69 height 11
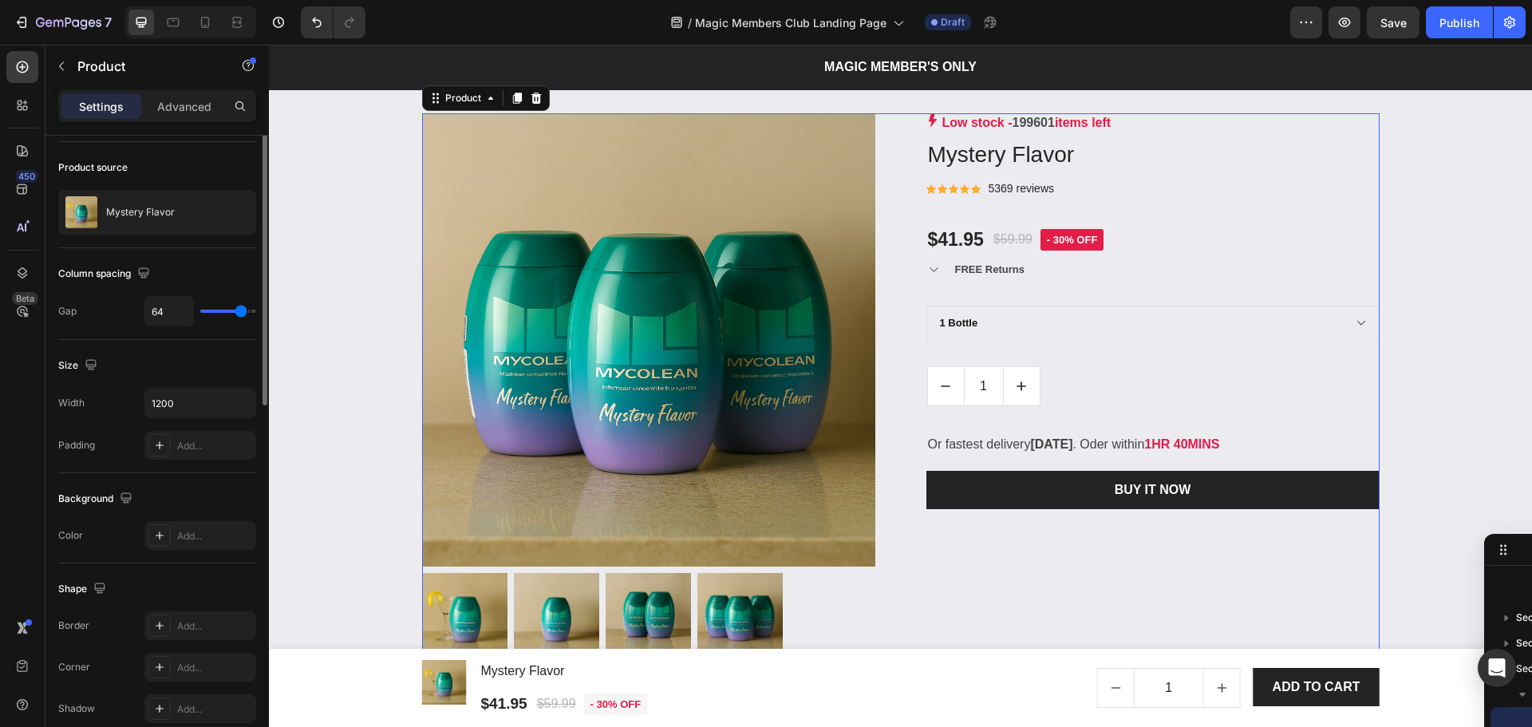
scroll to position [0, 0]
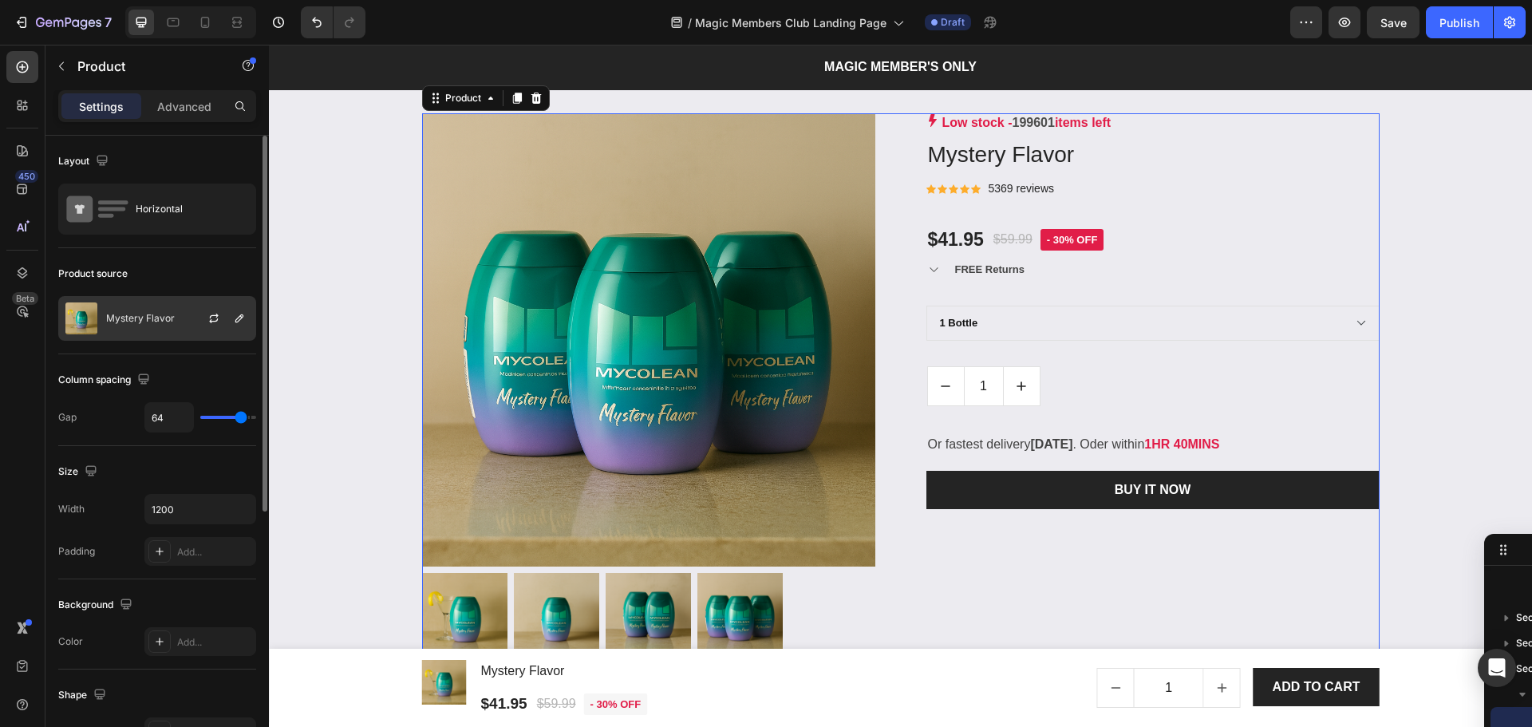
click at [172, 316] on p "Mystery Flavor" at bounding box center [140, 318] width 69 height 11
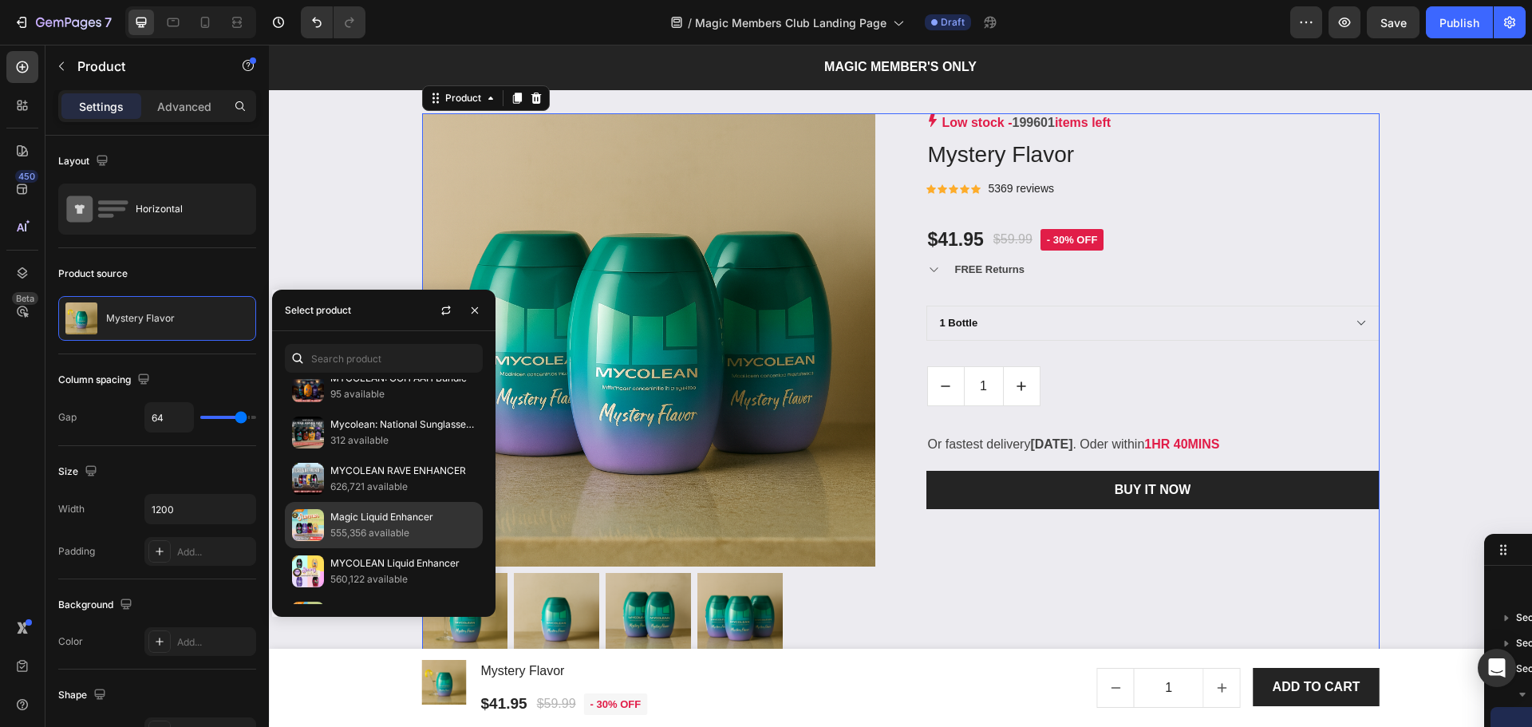
scroll to position [562, 0]
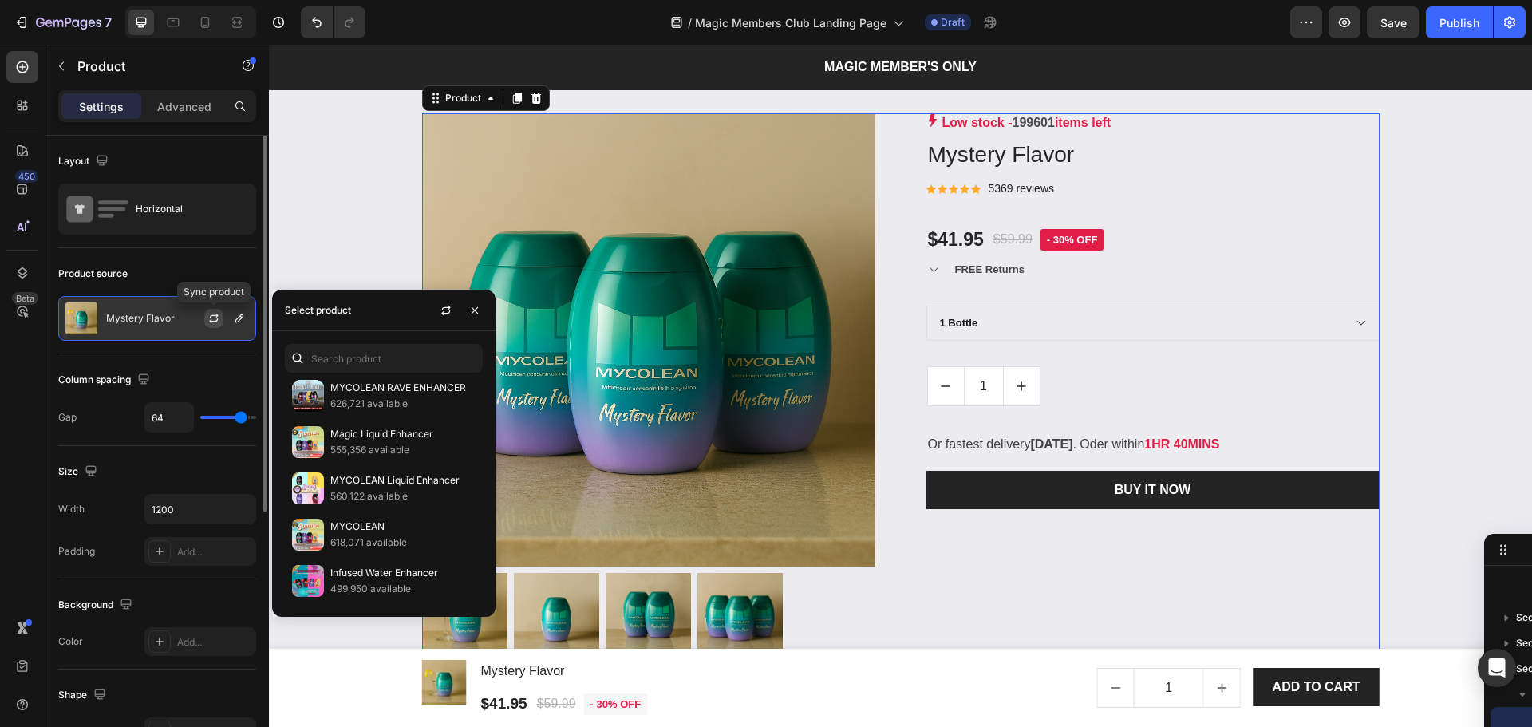
click at [216, 322] on icon "button" at bounding box center [213, 318] width 13 height 13
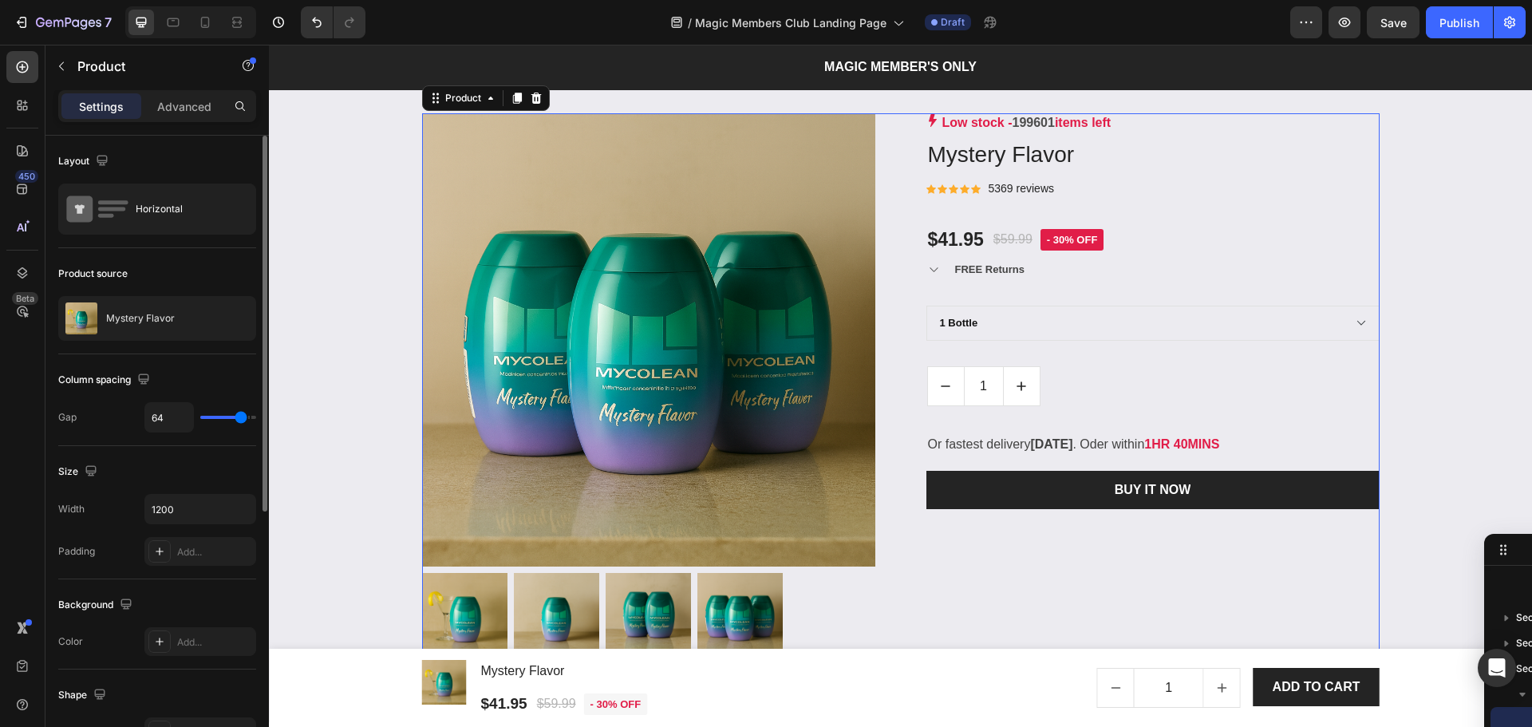
click at [166, 314] on p "Mystery Flavor" at bounding box center [140, 318] width 69 height 11
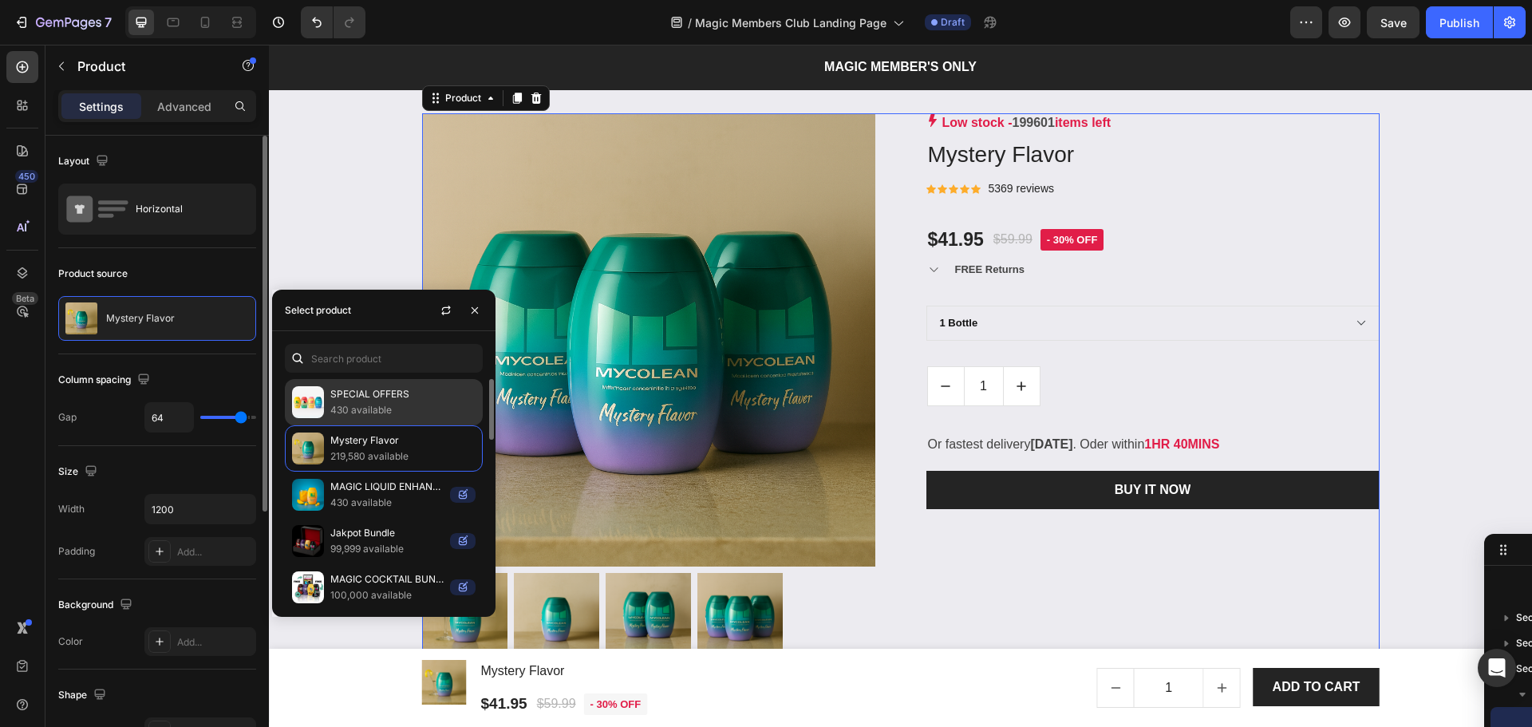
click at [400, 425] on div "SPECIAL OFFERS 430 available" at bounding box center [384, 448] width 198 height 46
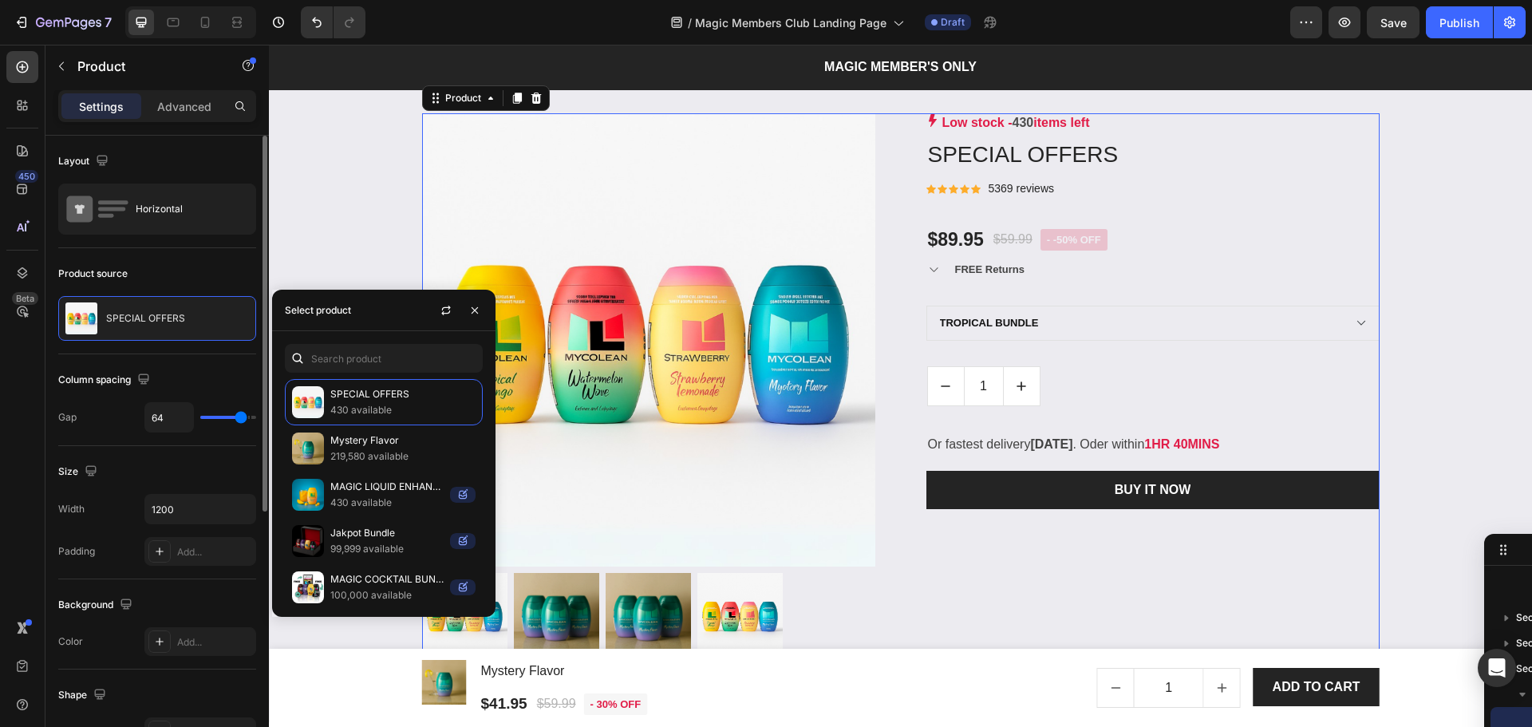
click at [961, 582] on div "Low stock - 430 items left Product Stock Counter SPECIAL OFFERS Product Title I…" at bounding box center [1152, 385] width 453 height 545
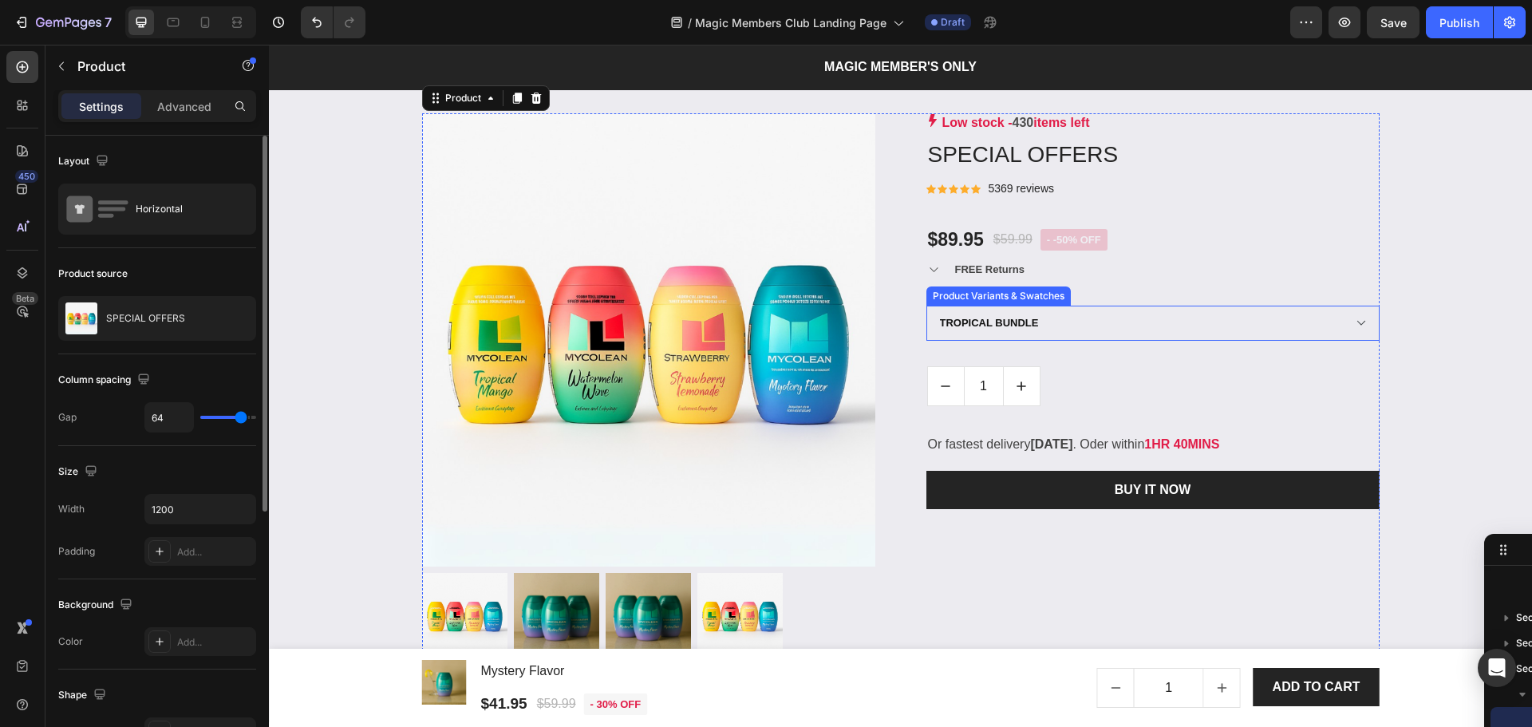
click at [1099, 322] on select "TROPICAL BUNDLE MYSTERY BUNDLE" at bounding box center [1152, 323] width 453 height 35
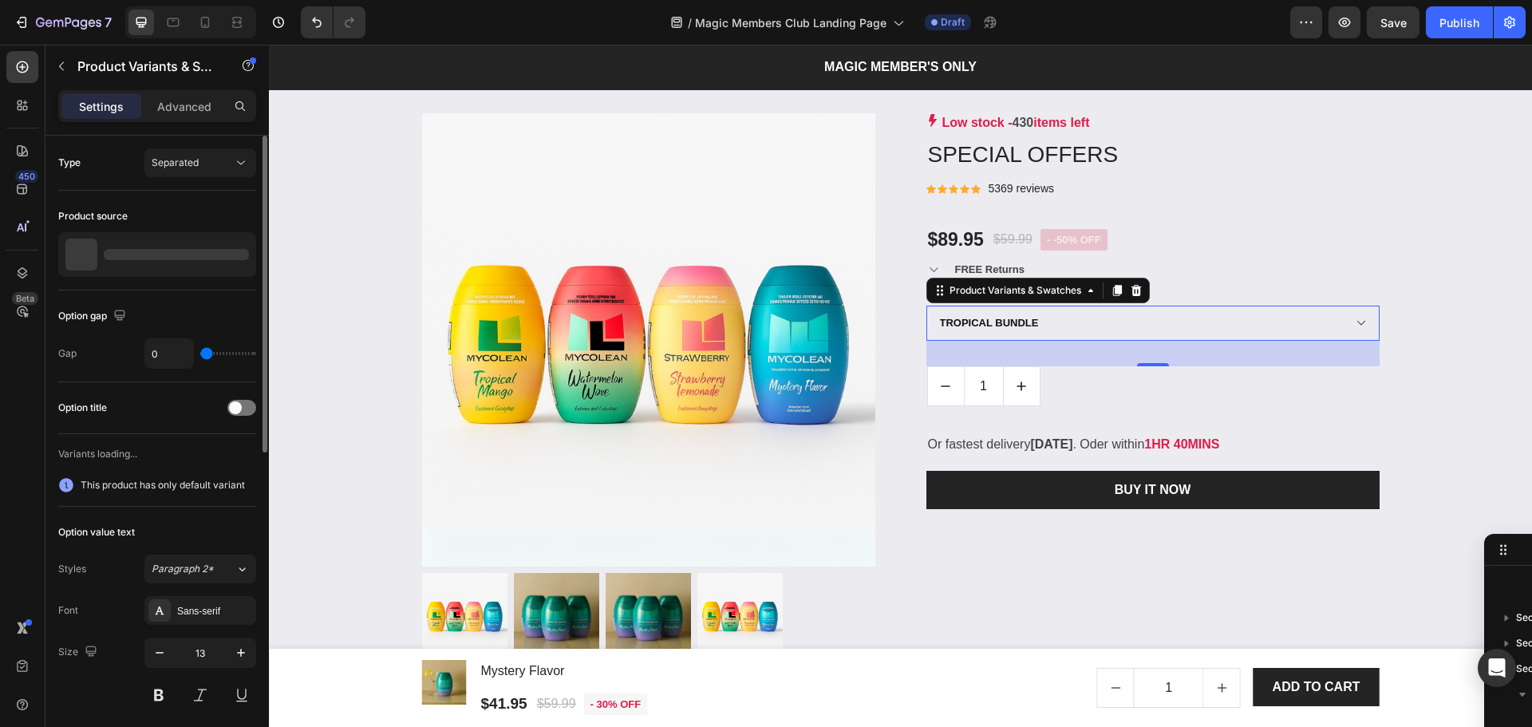
scroll to position [1448, 0]
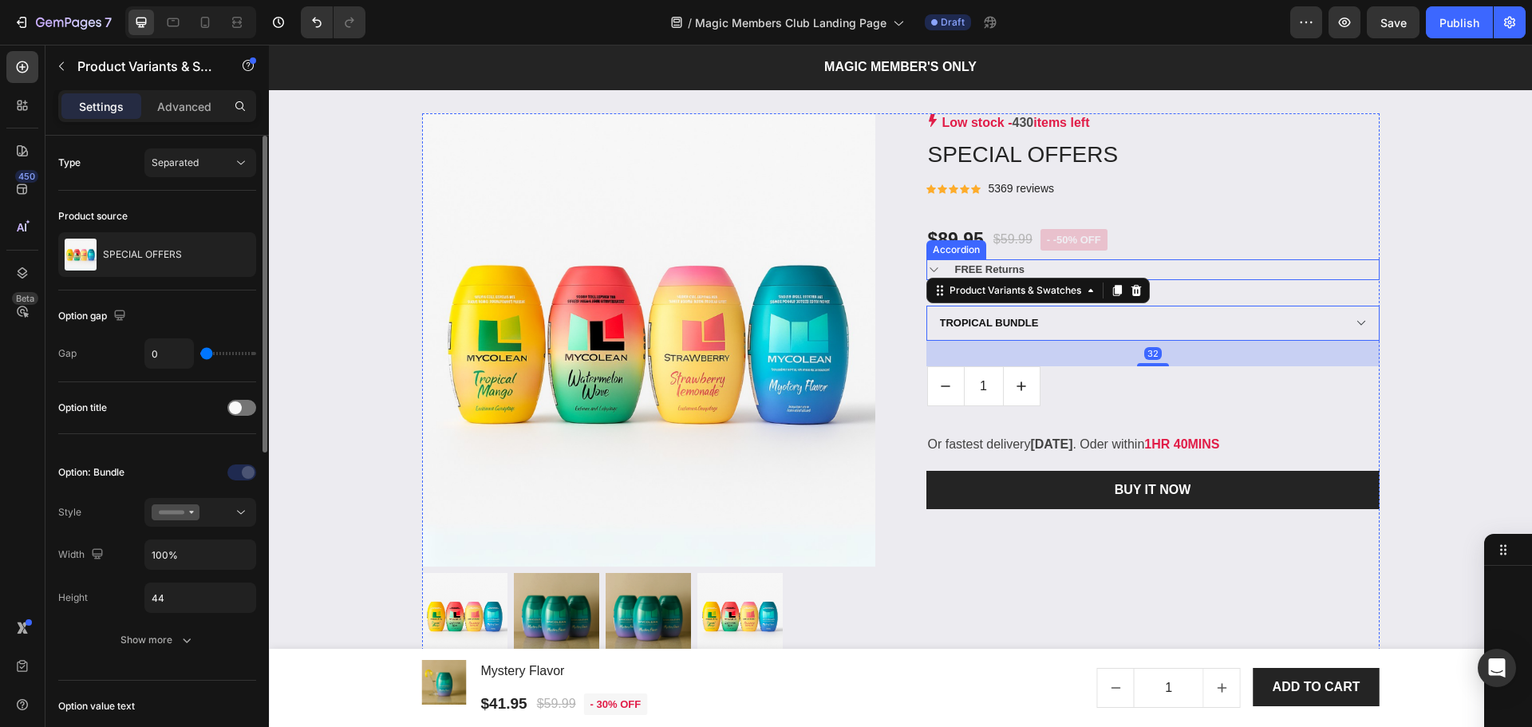
click at [1255, 263] on div "FREE Returns" at bounding box center [1166, 269] width 426 height 21
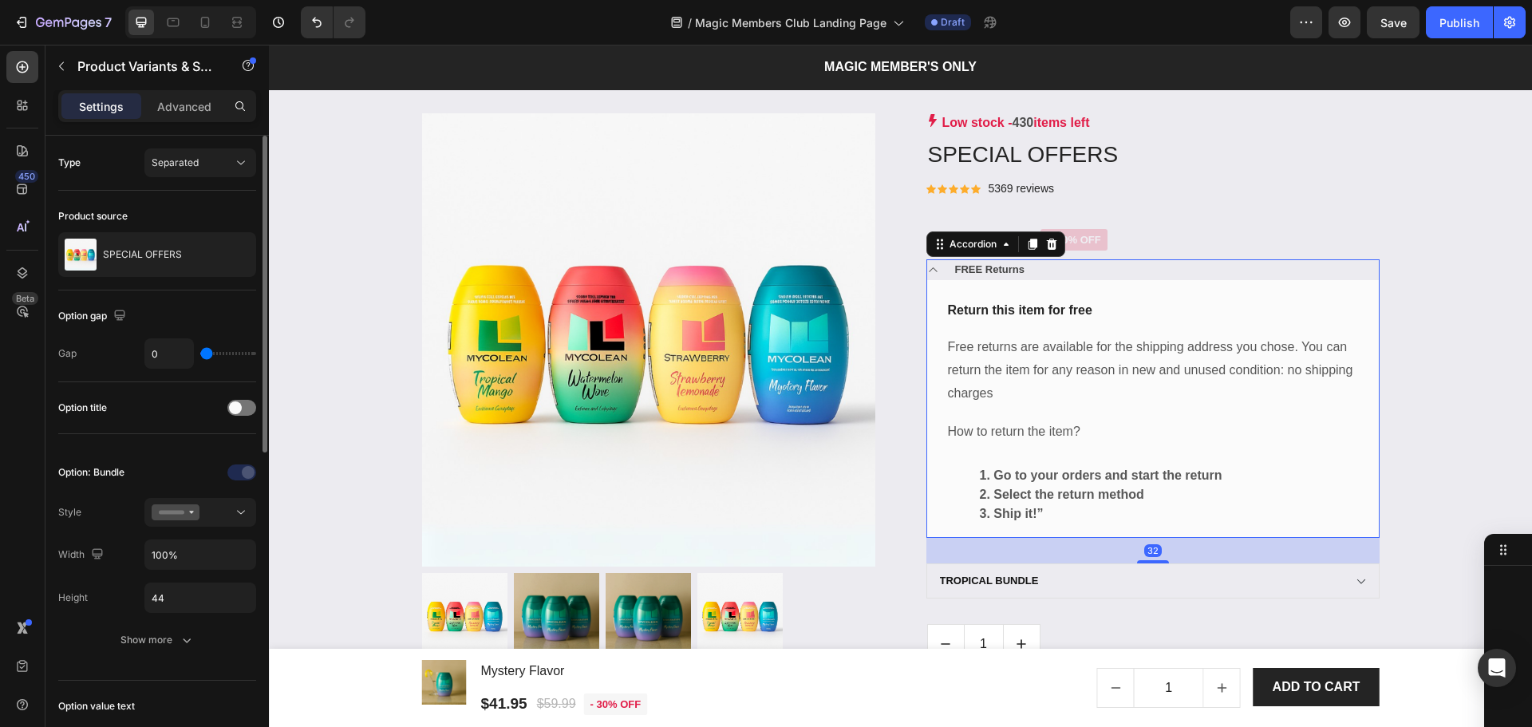
scroll to position [1218, 0]
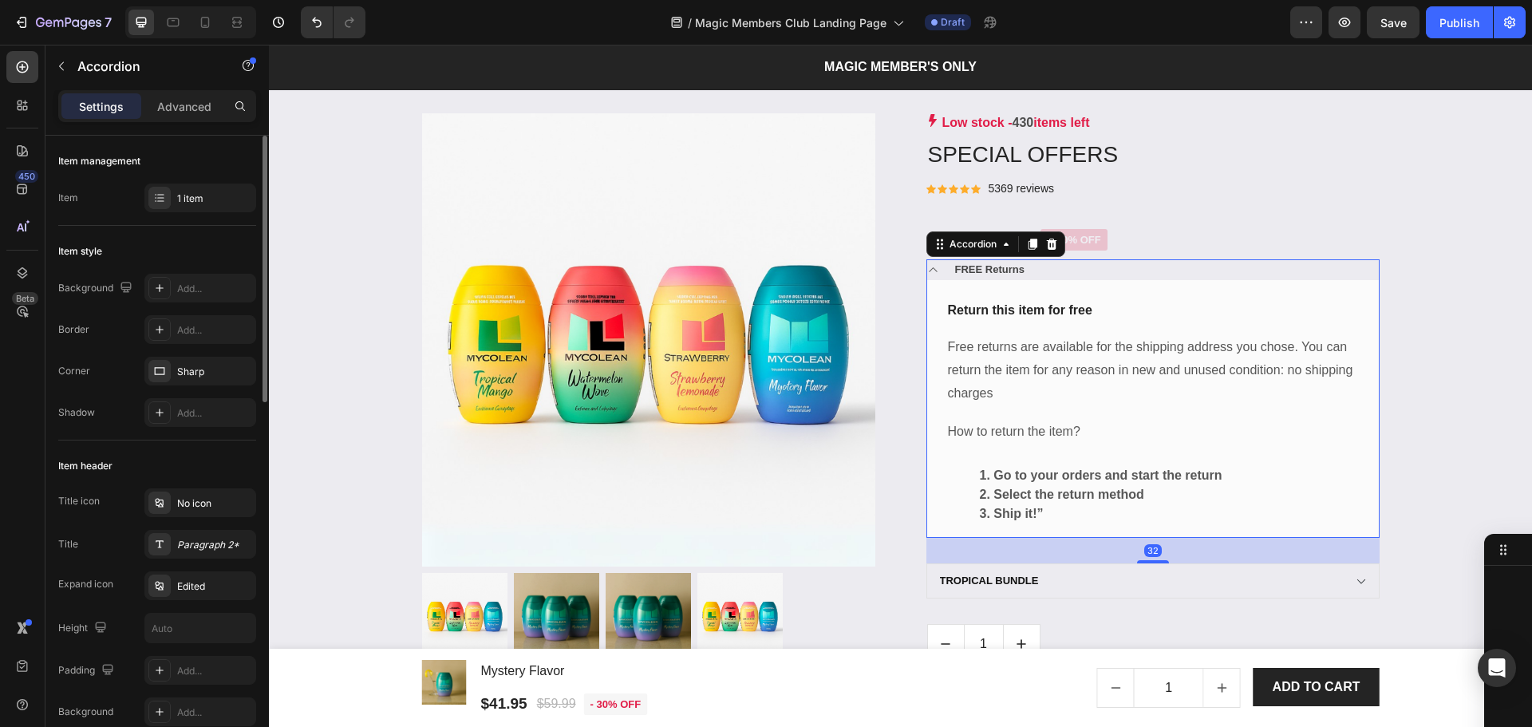
click at [1177, 271] on div "FREE Returns" at bounding box center [1166, 269] width 426 height 21
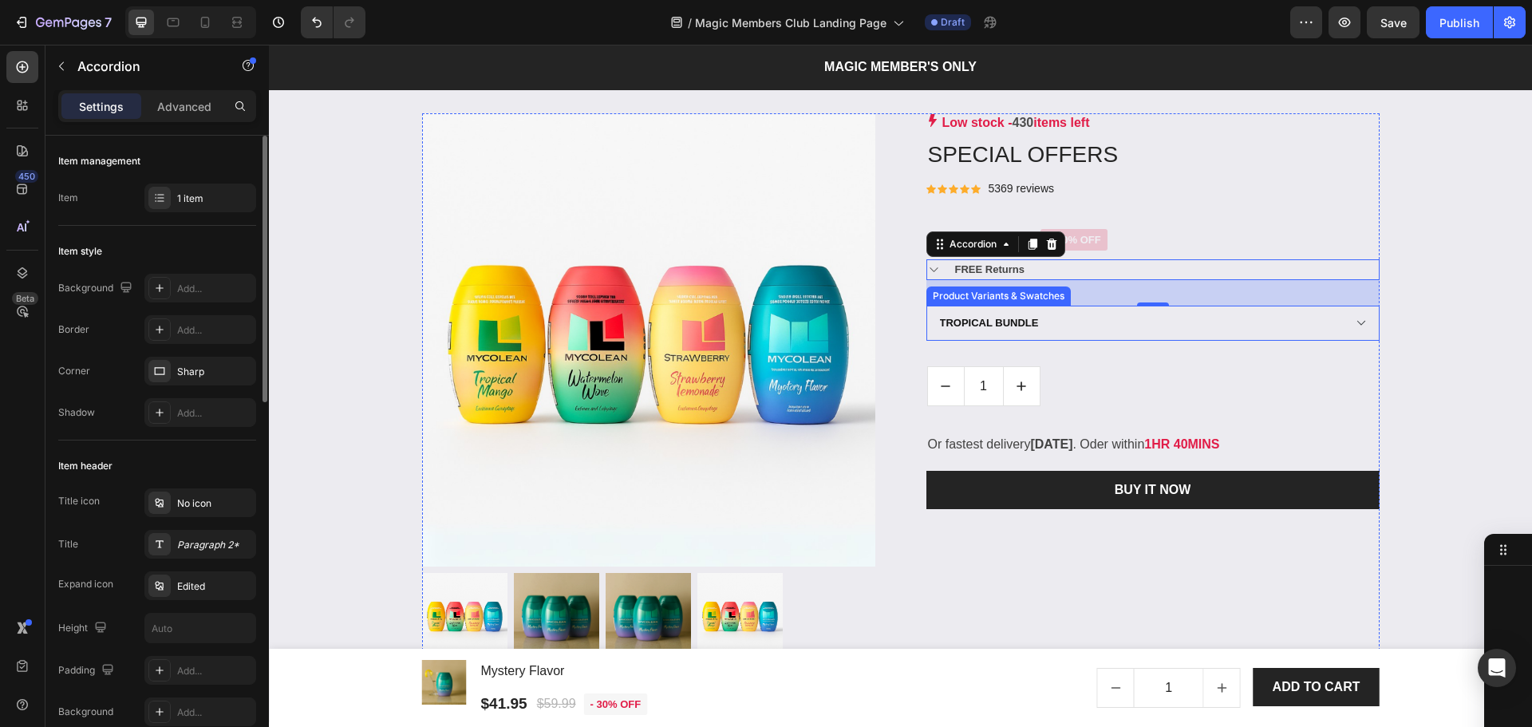
click at [1160, 315] on select "TROPICAL BUNDLE MYSTERY BUNDLE" at bounding box center [1152, 323] width 453 height 35
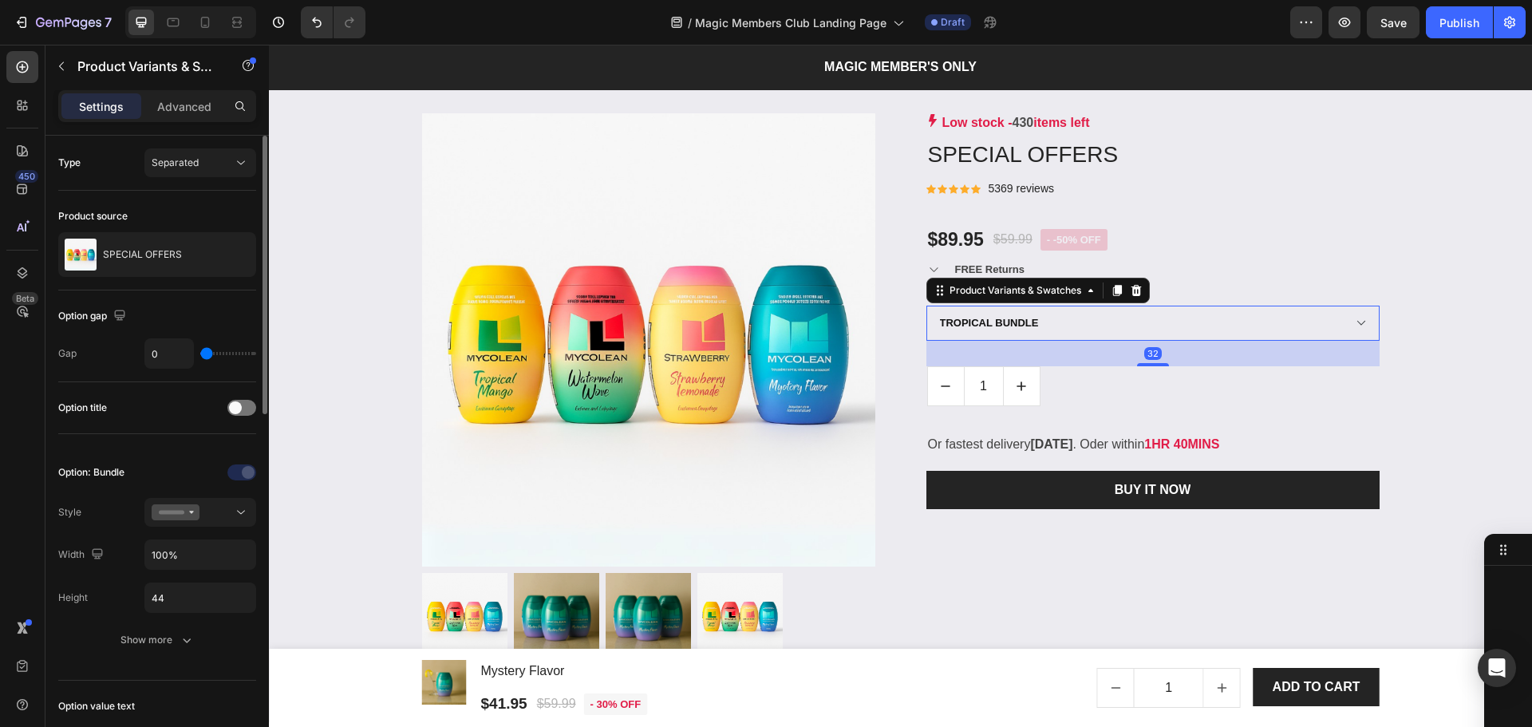
click at [1162, 315] on select "TROPICAL BUNDLE MYSTERY BUNDLE" at bounding box center [1152, 323] width 453 height 35
click at [24, 157] on icon at bounding box center [22, 151] width 16 height 16
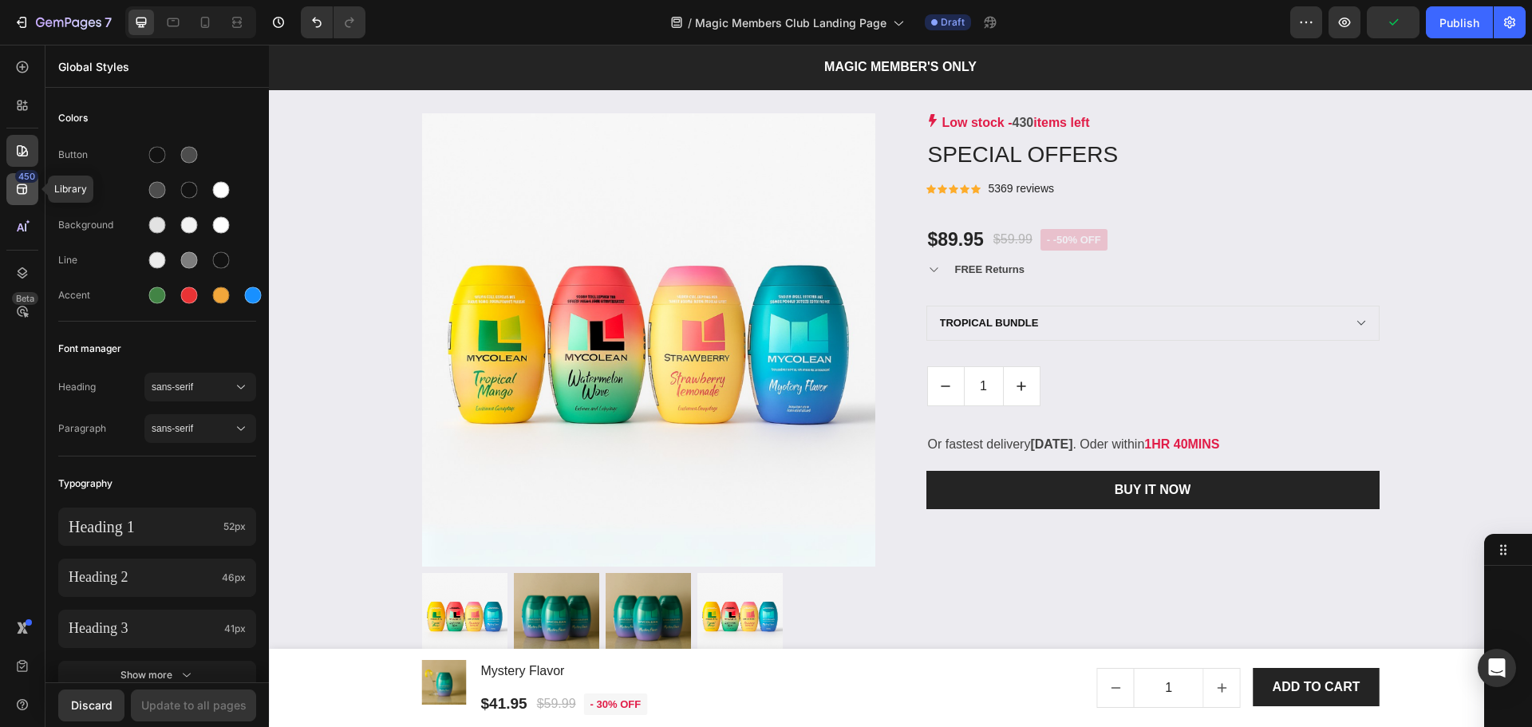
click at [18, 195] on icon at bounding box center [22, 189] width 16 height 16
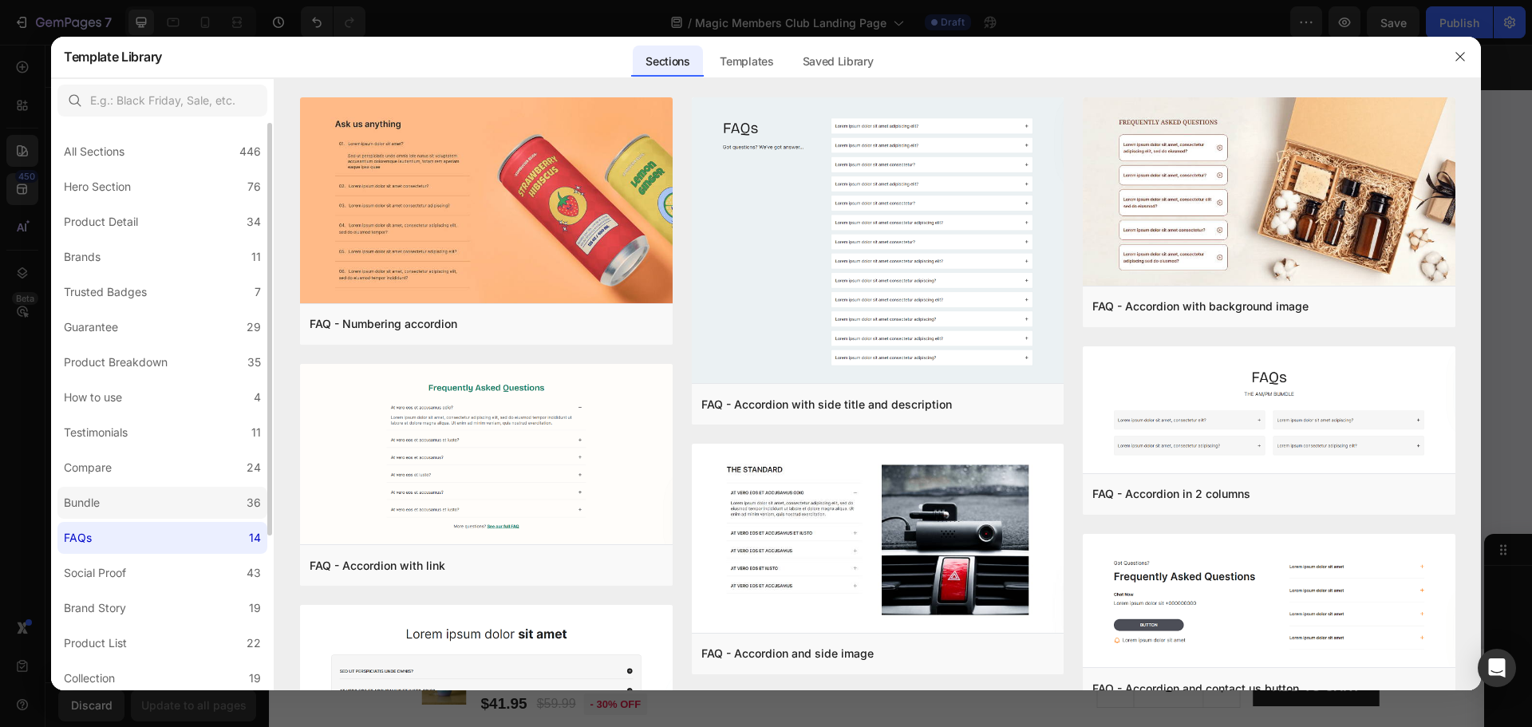
click at [113, 504] on label "Bundle 36" at bounding box center [162, 503] width 210 height 32
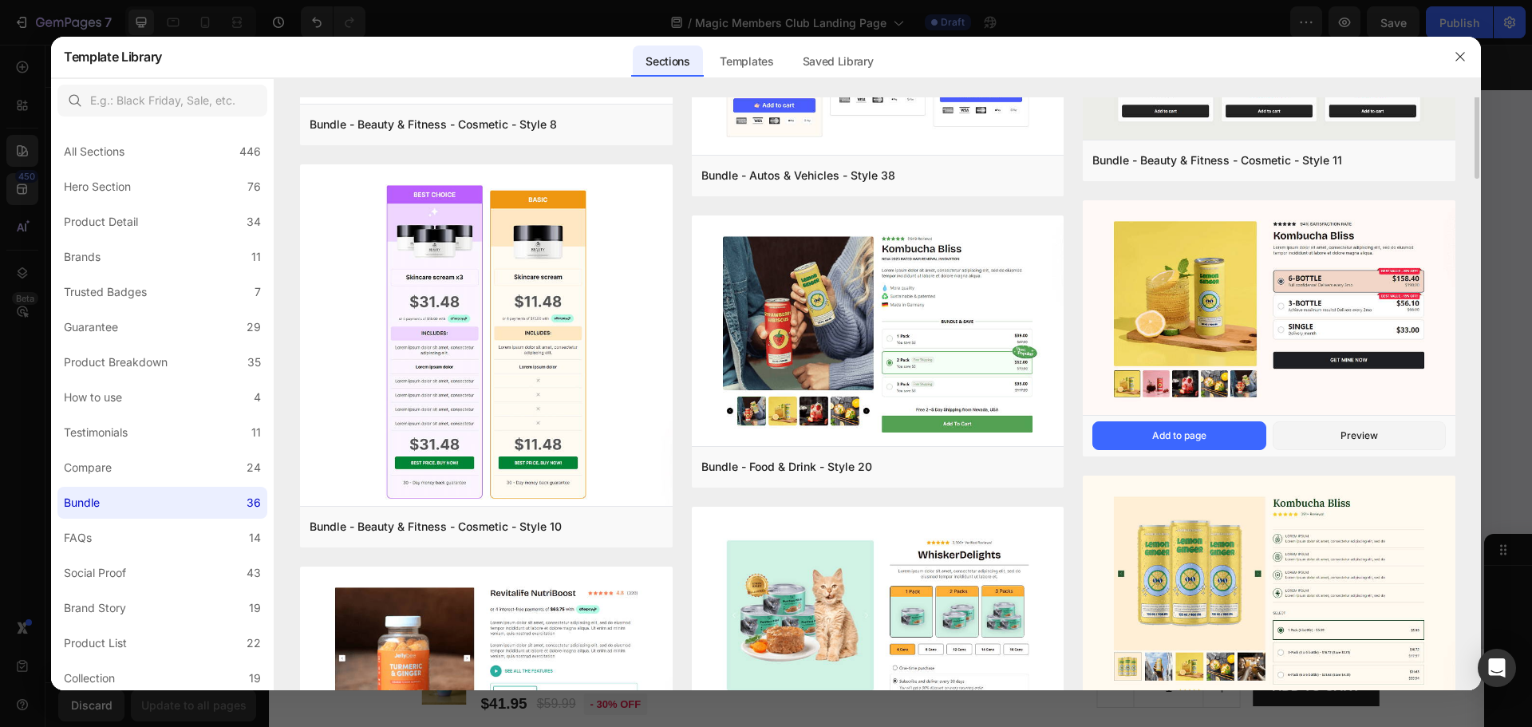
scroll to position [318, 0]
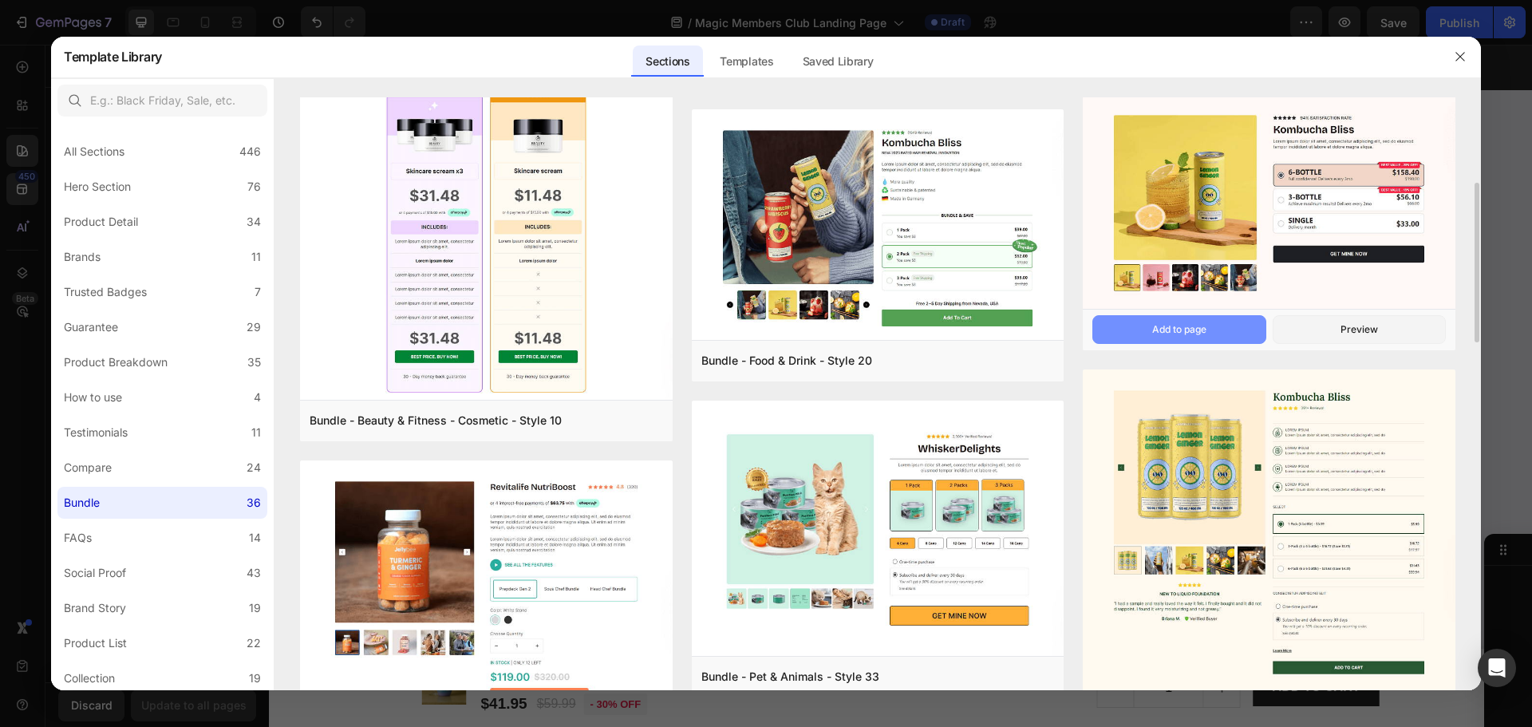
click at [1183, 322] on button "Add to page" at bounding box center [1178, 329] width 173 height 29
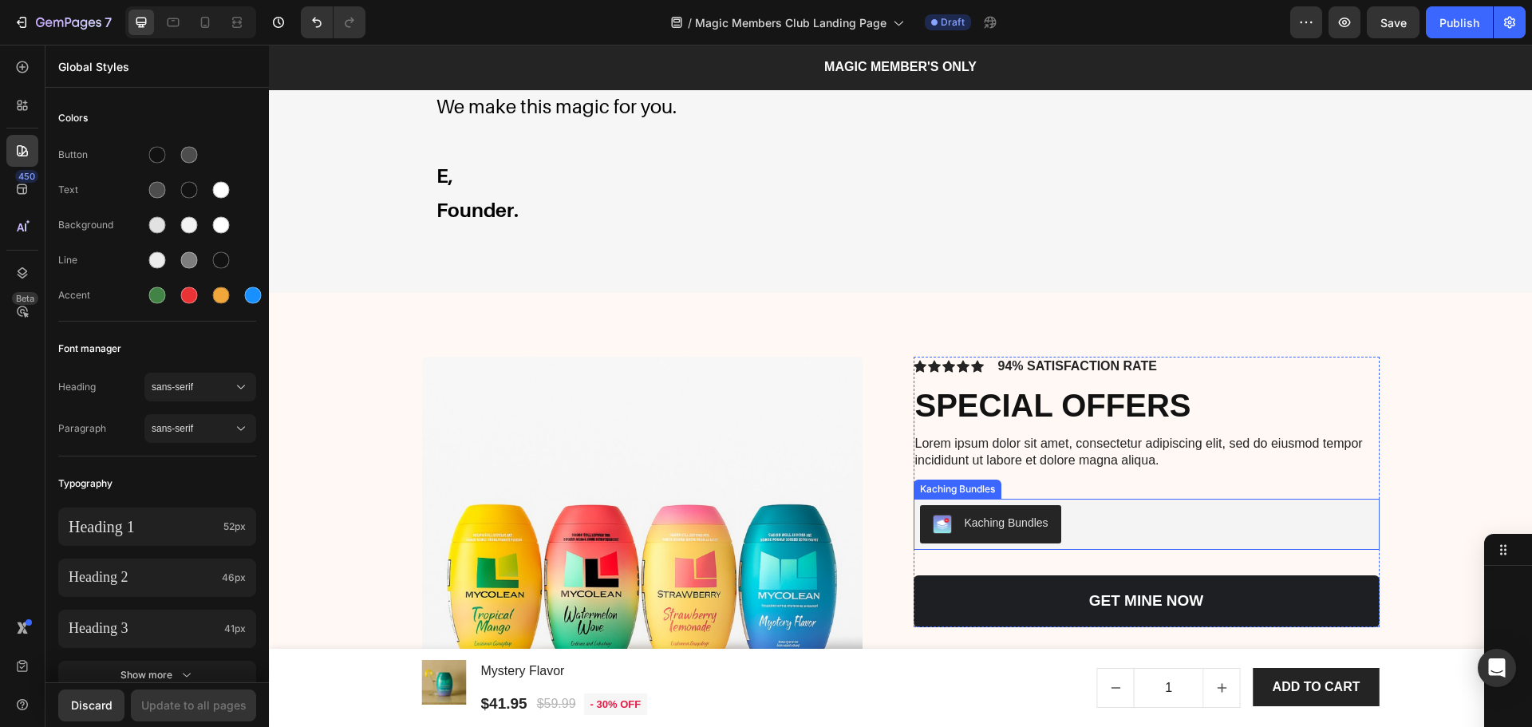
scroll to position [4426, 0]
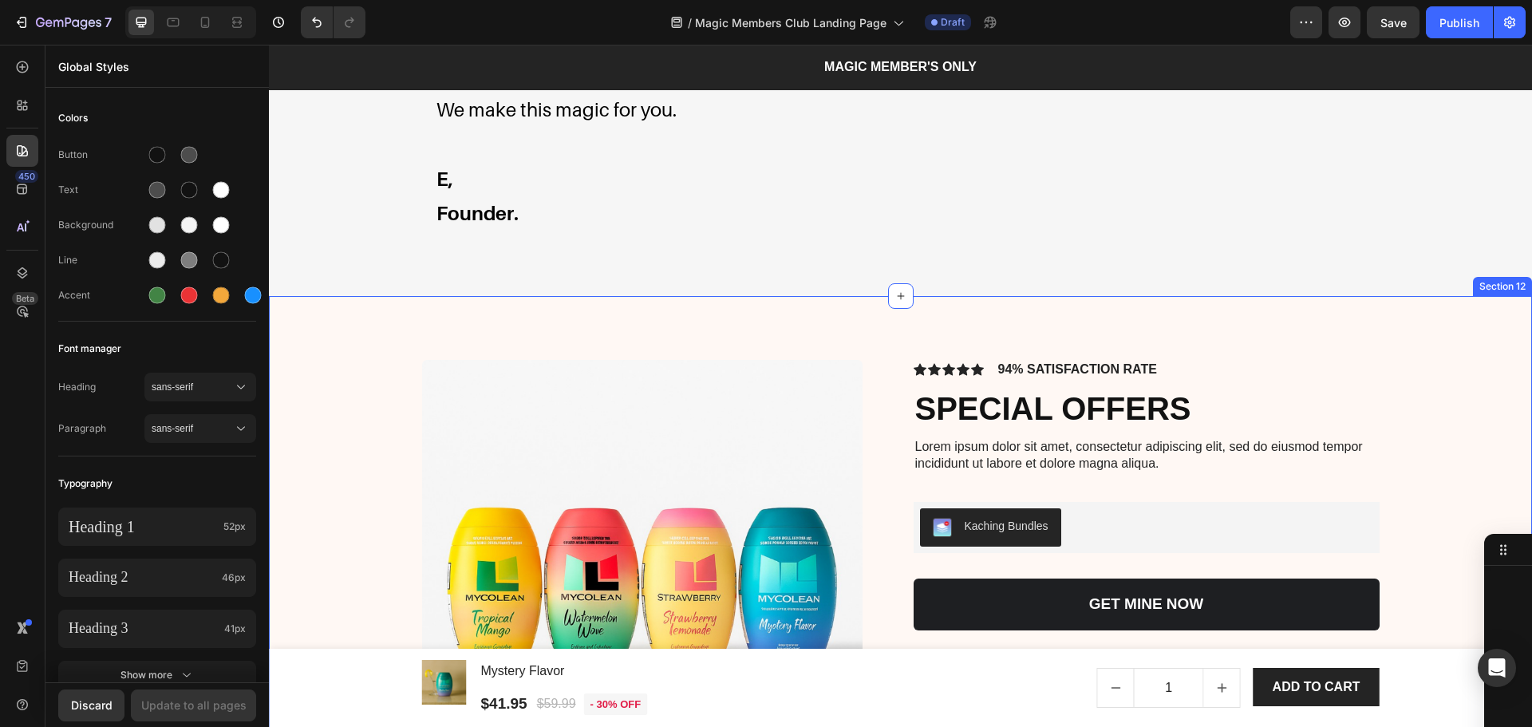
click at [1479, 324] on div "Product Images Icon Icon Icon Icon Icon Icon List 94% SATISFACTION RATE Text Bl…" at bounding box center [900, 627] width 1263 height 662
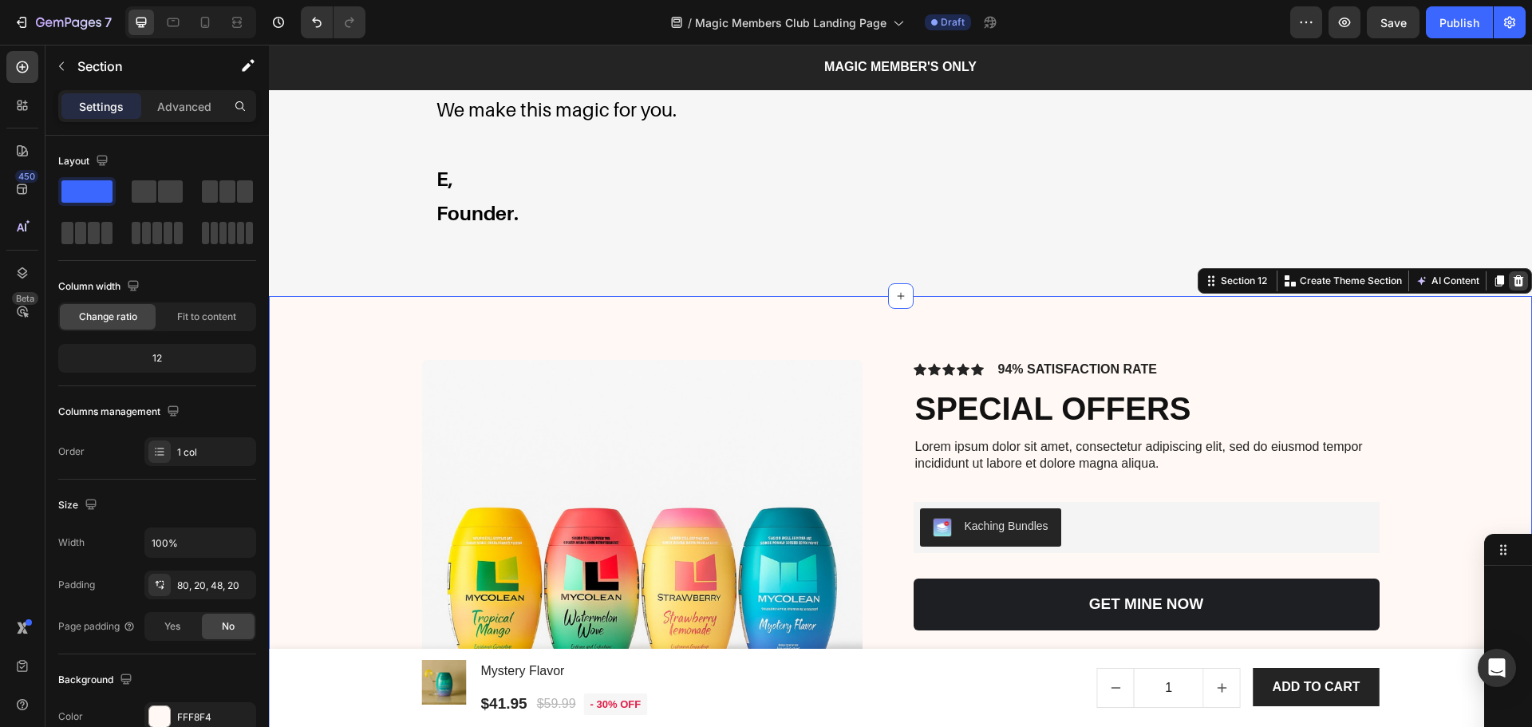
click at [1514, 278] on icon at bounding box center [1519, 280] width 10 height 11
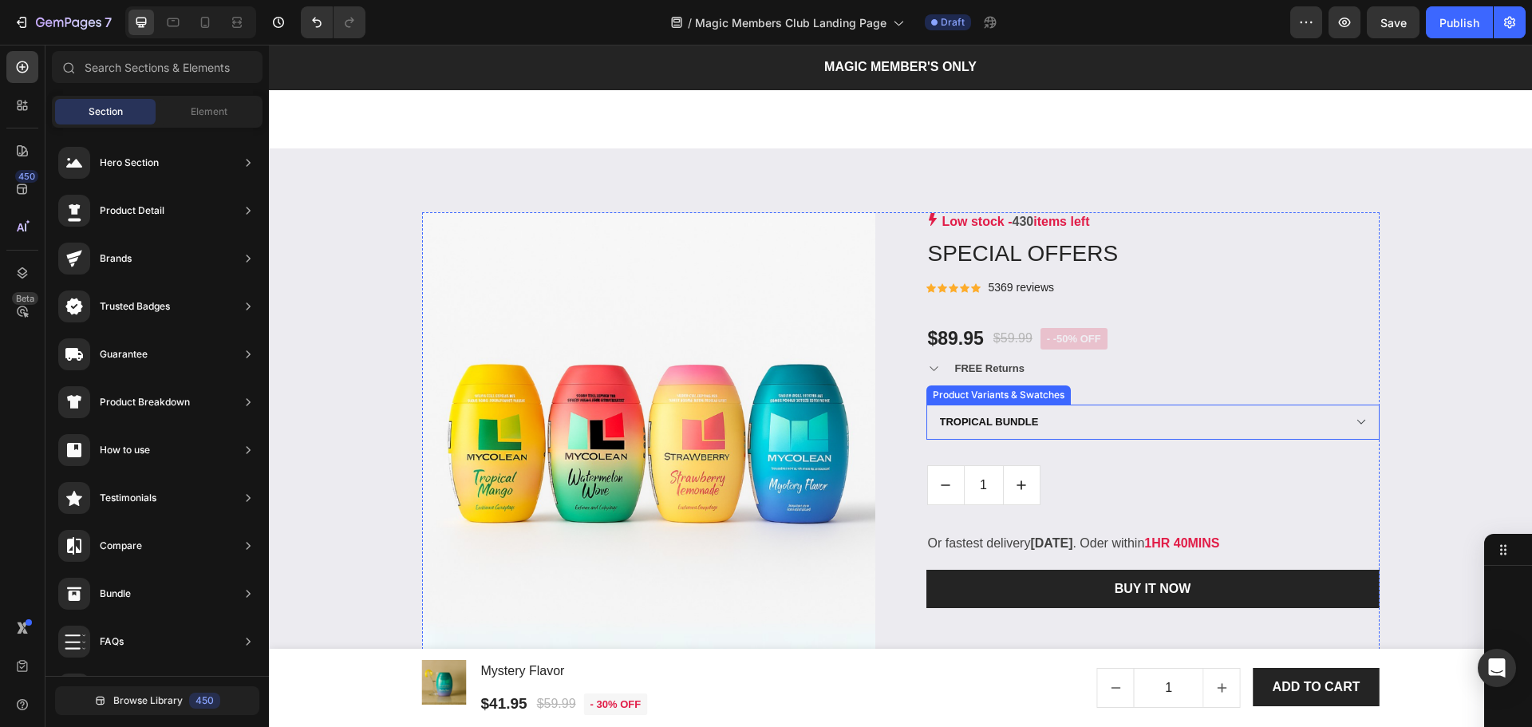
scroll to position [2097, 0]
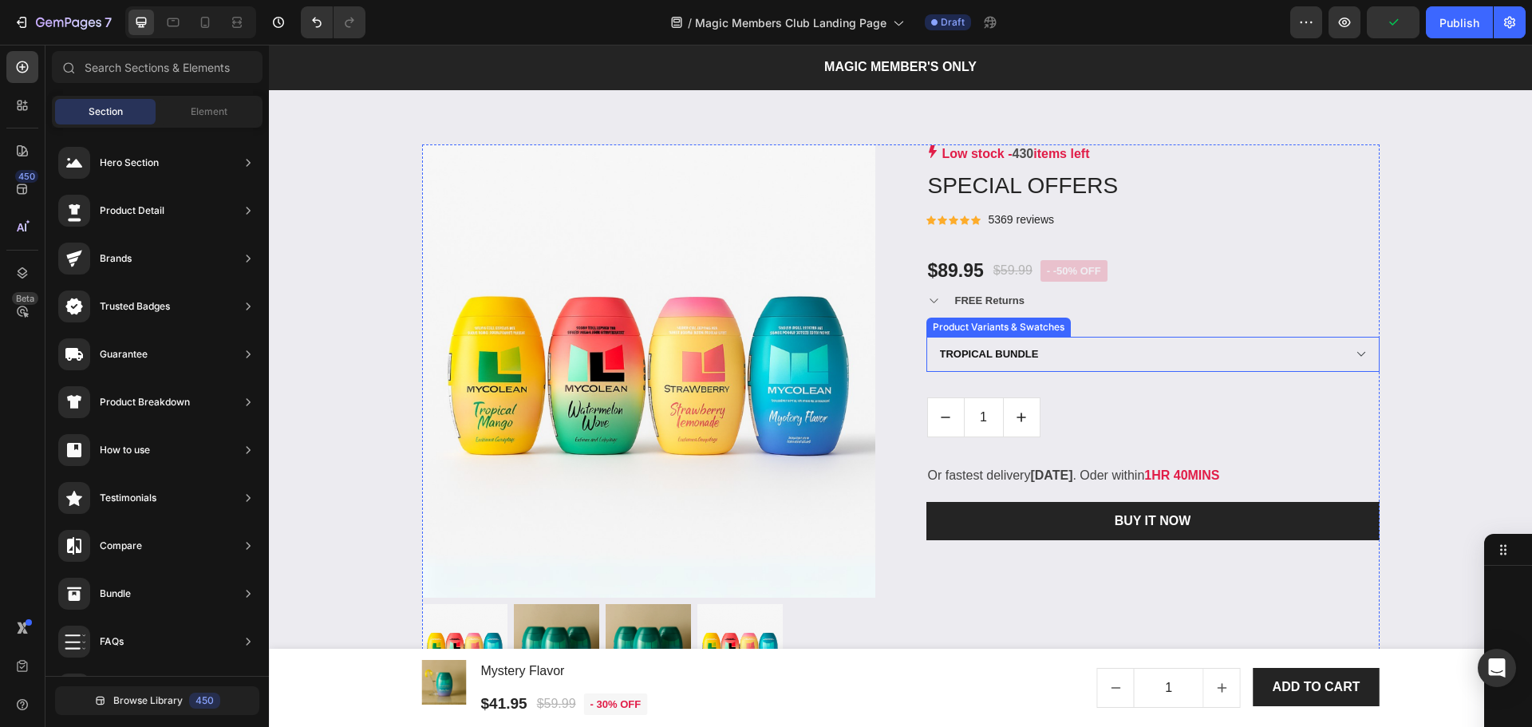
click at [1109, 349] on select "TROPICAL BUNDLE MYSTERY BUNDLE" at bounding box center [1152, 354] width 453 height 35
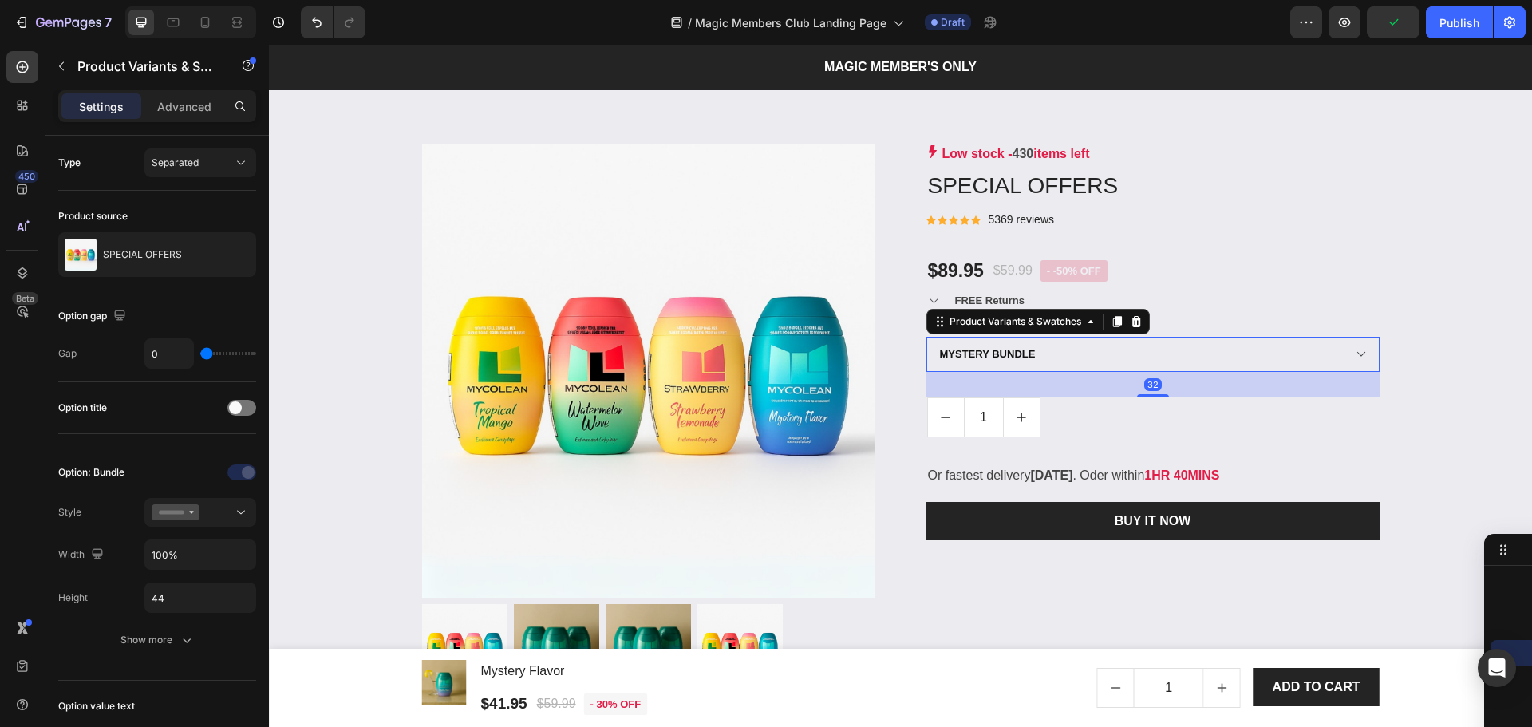
click at [926, 337] on select "TROPICAL BUNDLE MYSTERY BUNDLE" at bounding box center [1152, 354] width 453 height 35
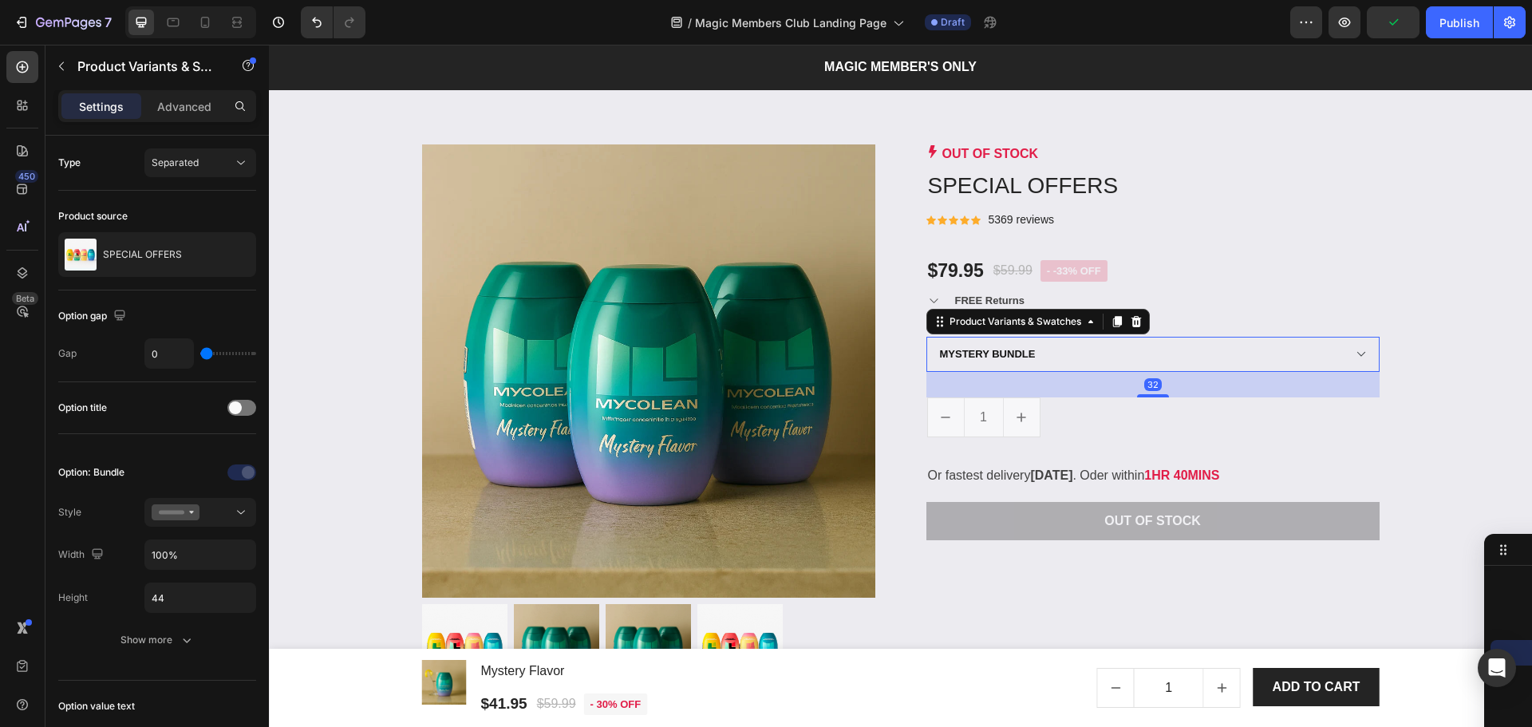
click at [995, 350] on select "TROPICAL BUNDLE MYSTERY BUNDLE" at bounding box center [1152, 354] width 453 height 35
click at [926, 337] on select "TROPICAL BUNDLE MYSTERY BUNDLE" at bounding box center [1152, 354] width 453 height 35
select select "TROPICAL BUNDLE"
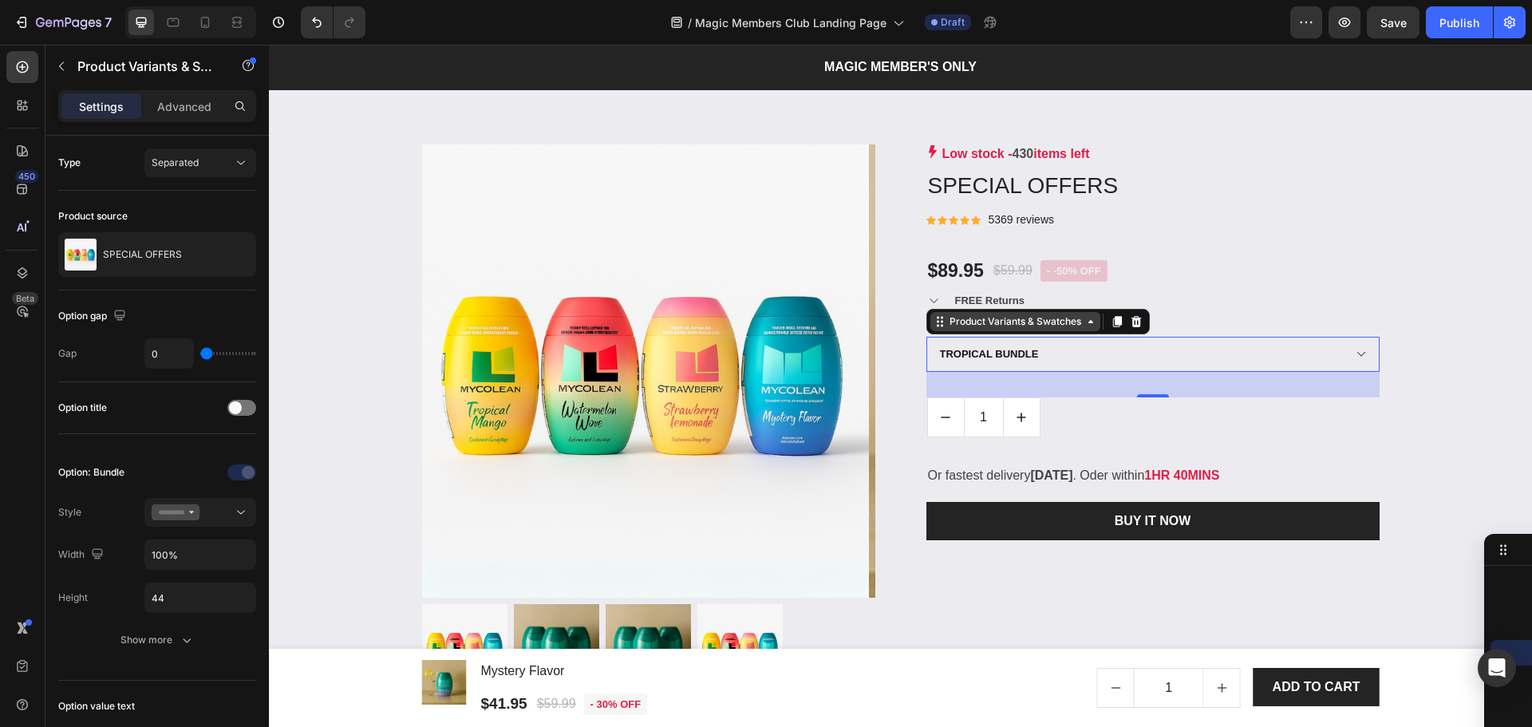
click at [990, 322] on div "Product Variants & Swatches" at bounding box center [1015, 321] width 138 height 14
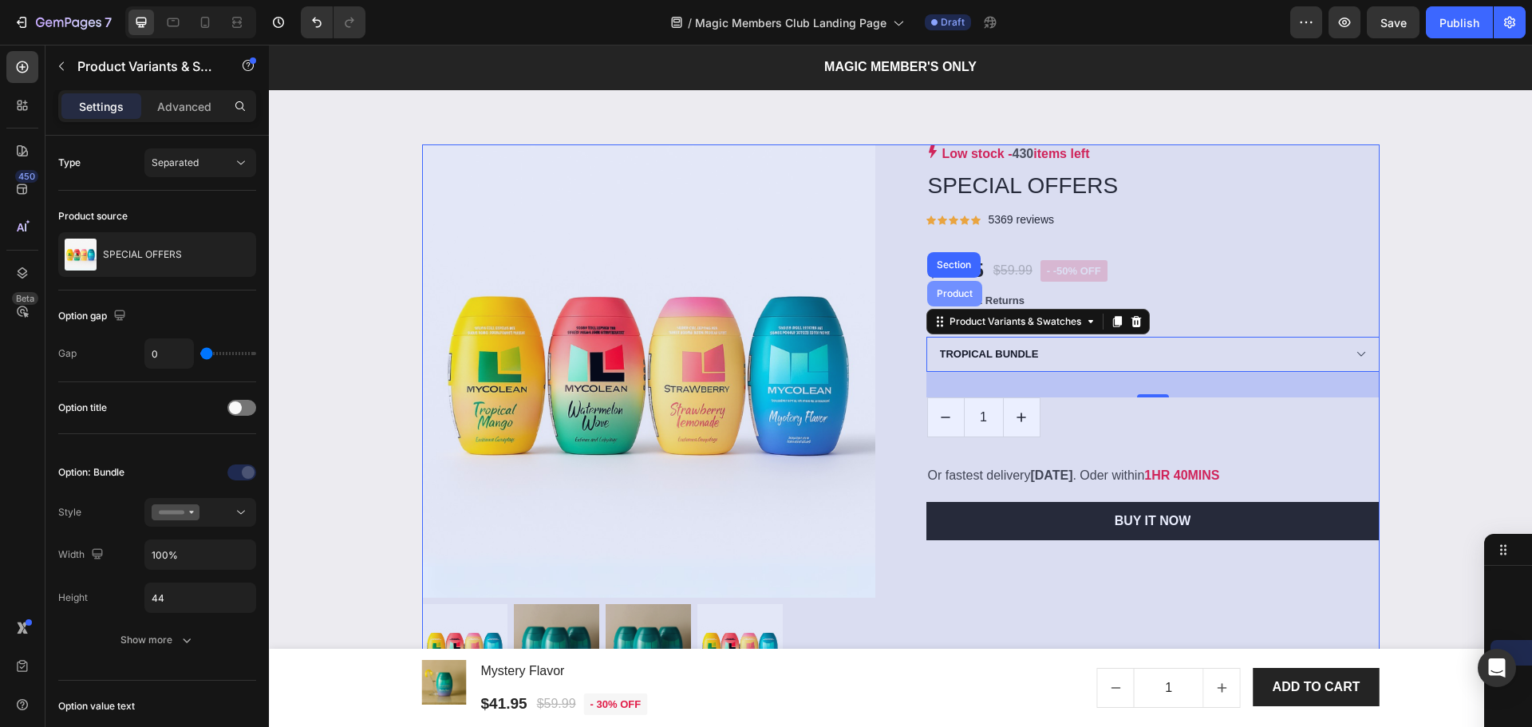
click at [950, 295] on div "Product" at bounding box center [955, 294] width 42 height 10
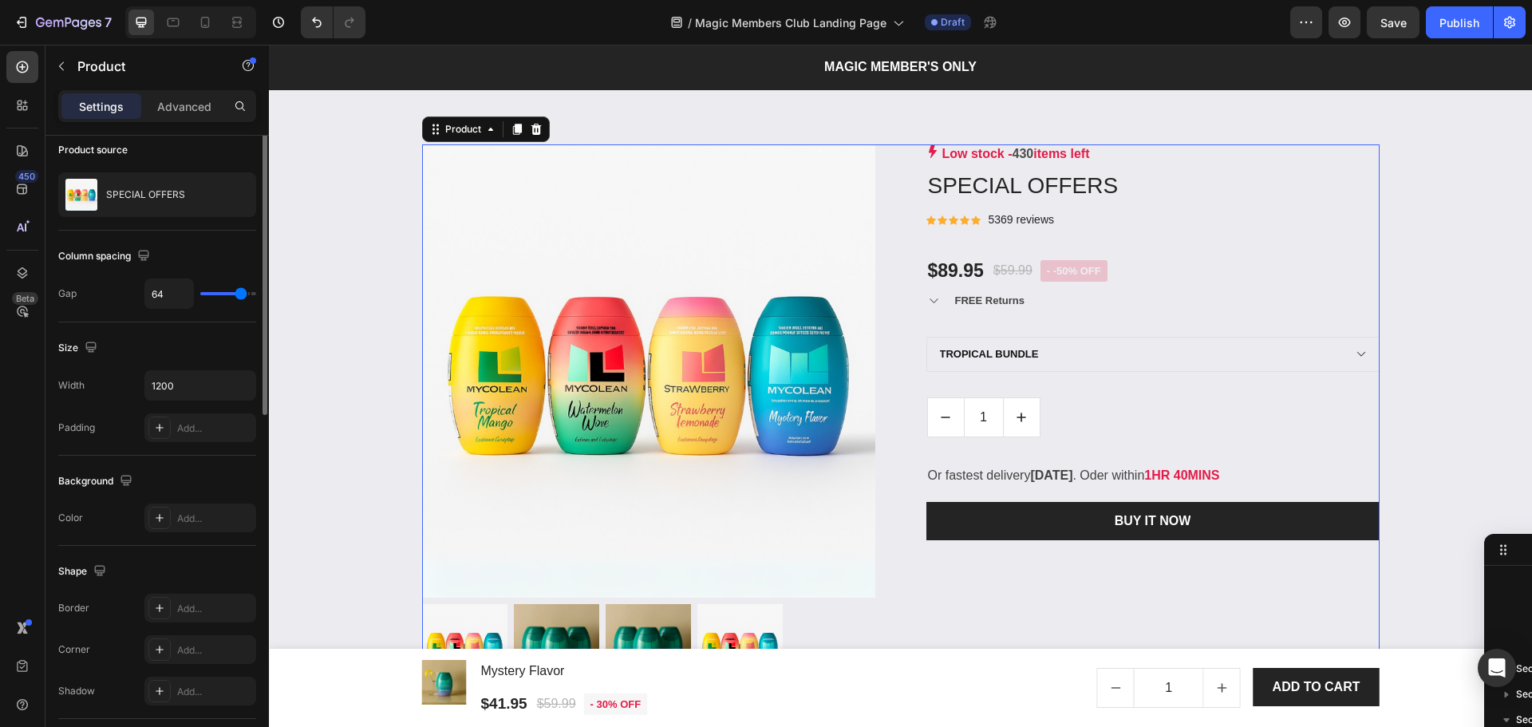
scroll to position [0, 0]
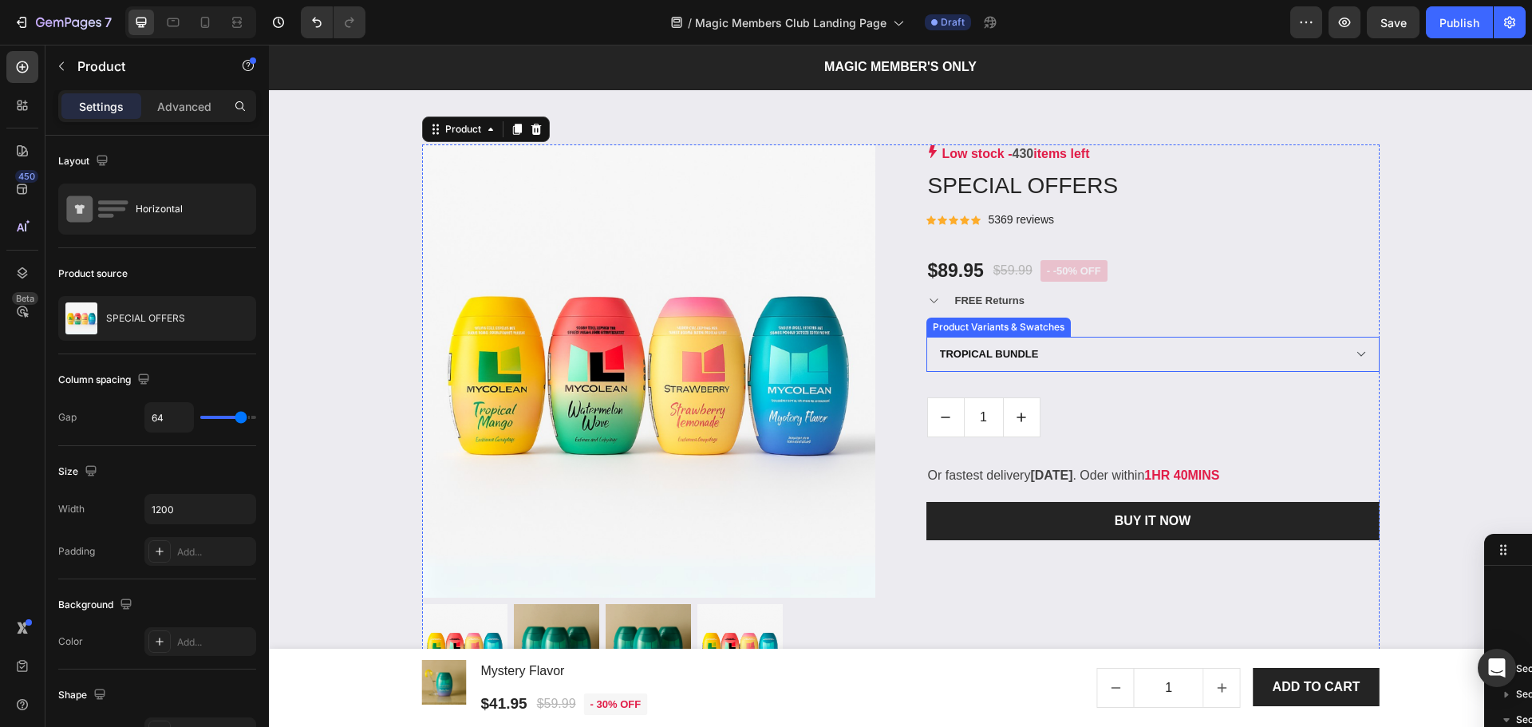
click at [1088, 357] on select "TROPICAL BUNDLE MYSTERY BUNDLE" at bounding box center [1152, 354] width 453 height 35
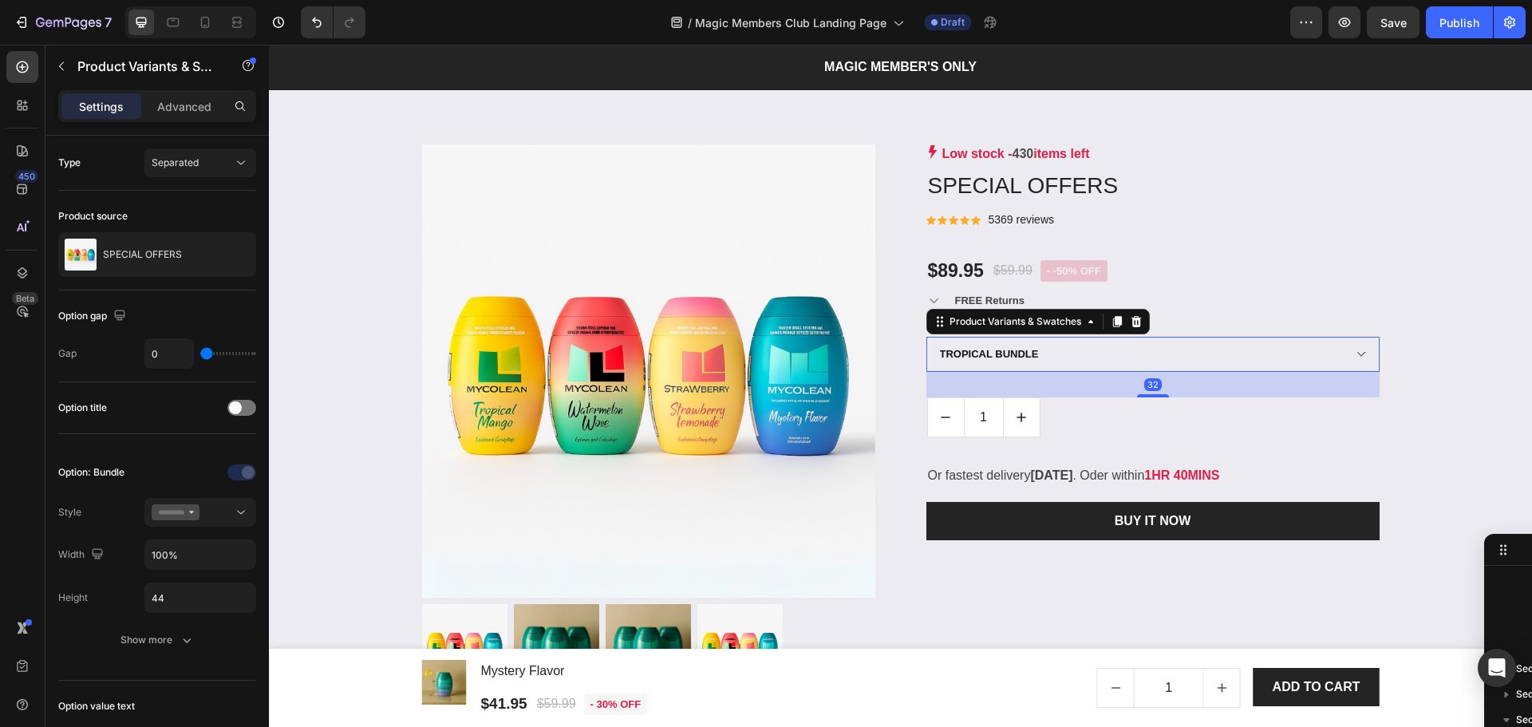
scroll to position [1448, 0]
click at [1134, 321] on icon at bounding box center [1136, 321] width 10 height 11
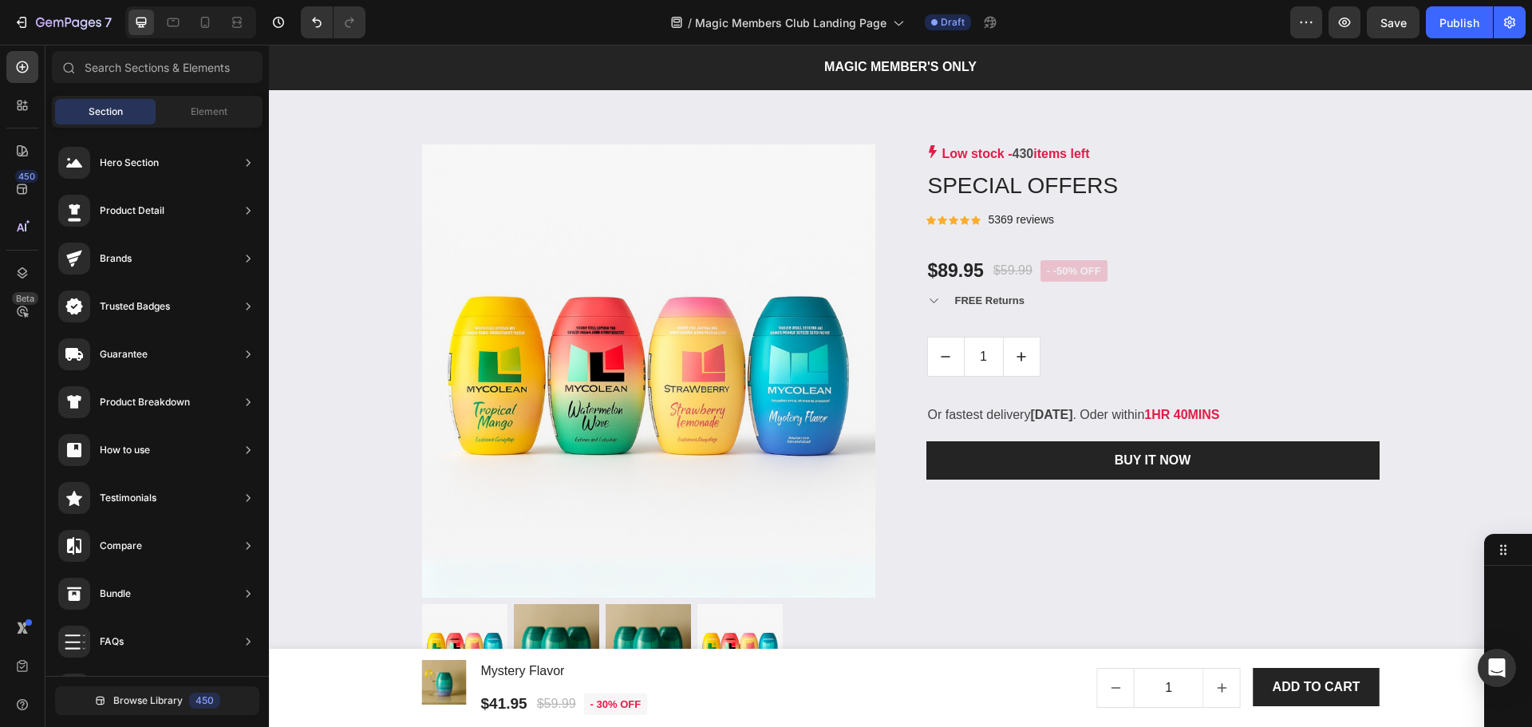
click at [1134, 321] on div "Low stock - 430 items left Product Stock Counter SPECIAL OFFERS Product Title I…" at bounding box center [1152, 416] width 453 height 545
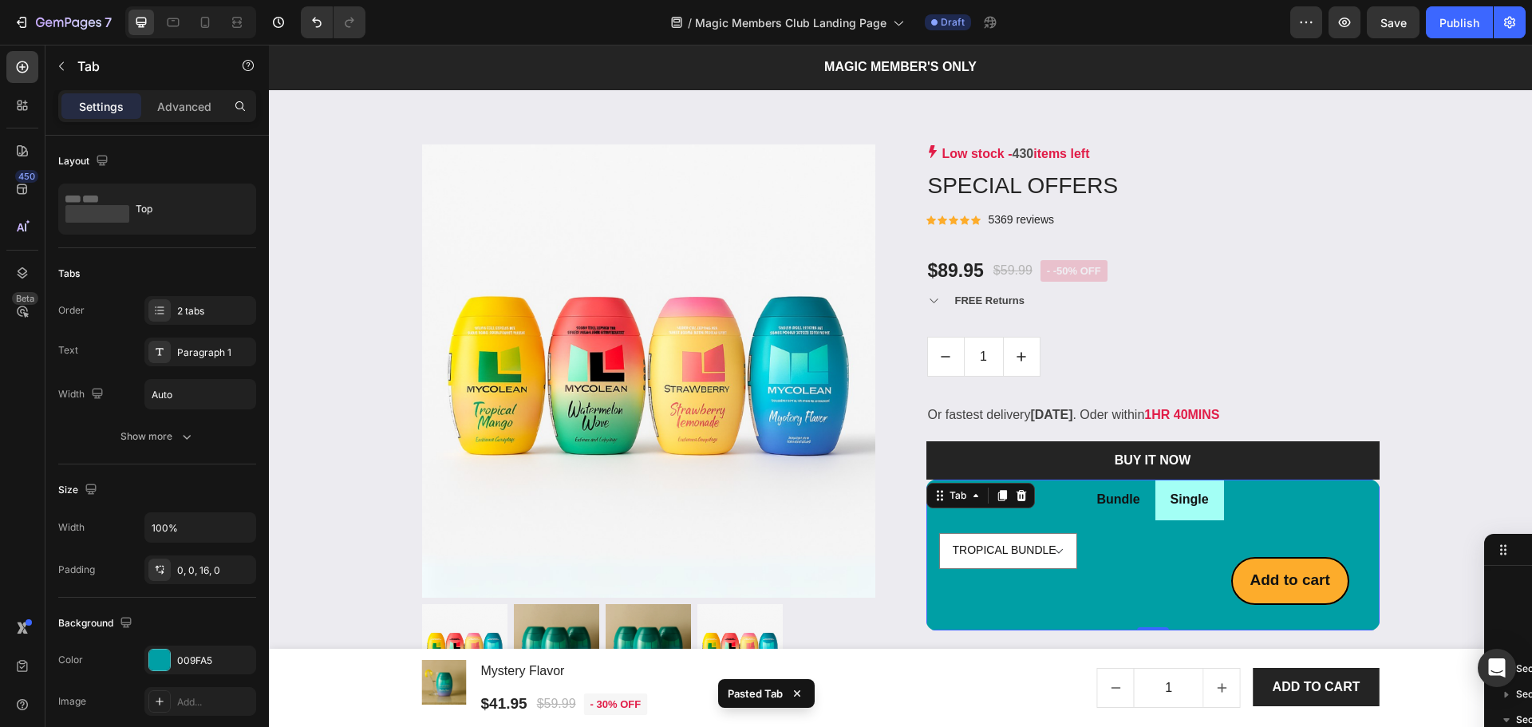
scroll to position [1566, 0]
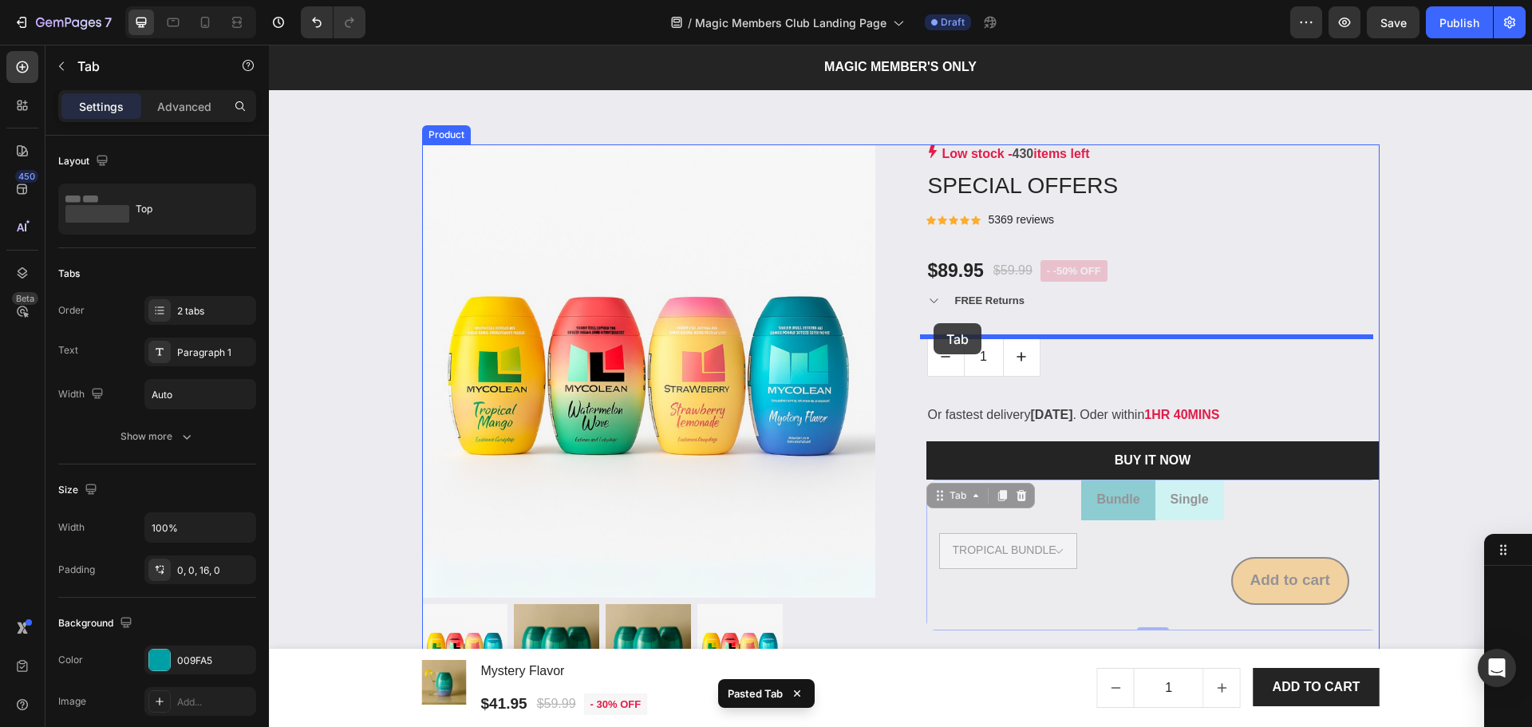
drag, startPoint x: 929, startPoint y: 485, endPoint x: 934, endPoint y: 323, distance: 162.0
click at [934, 323] on div "Header Product Images & Gallery Mystery Flavor Product Title $41.95 Product Pri…" at bounding box center [900, 401] width 1263 height 4907
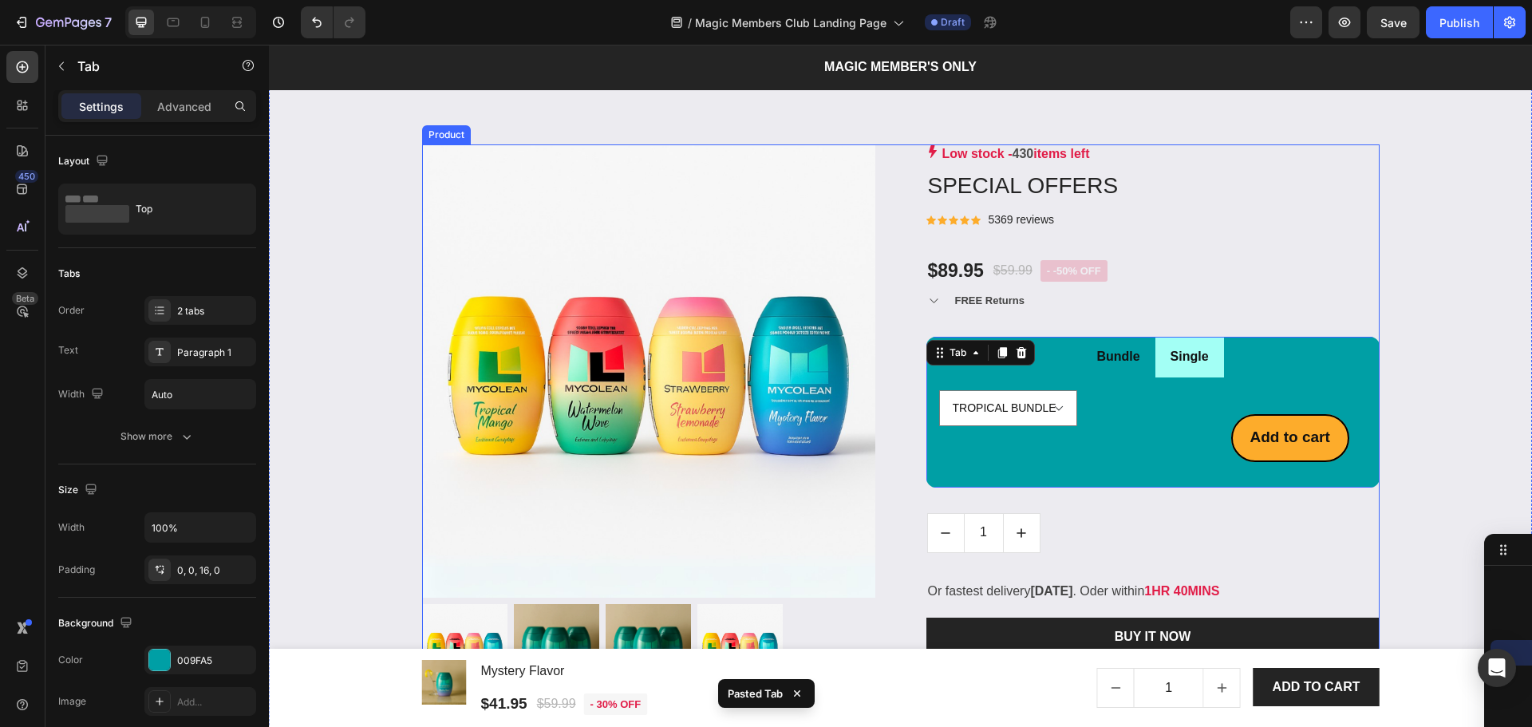
click at [1043, 527] on div "Low stock - 430 items left Product Stock Counter SPECIAL OFFERS Product Title I…" at bounding box center [1152, 416] width 453 height 545
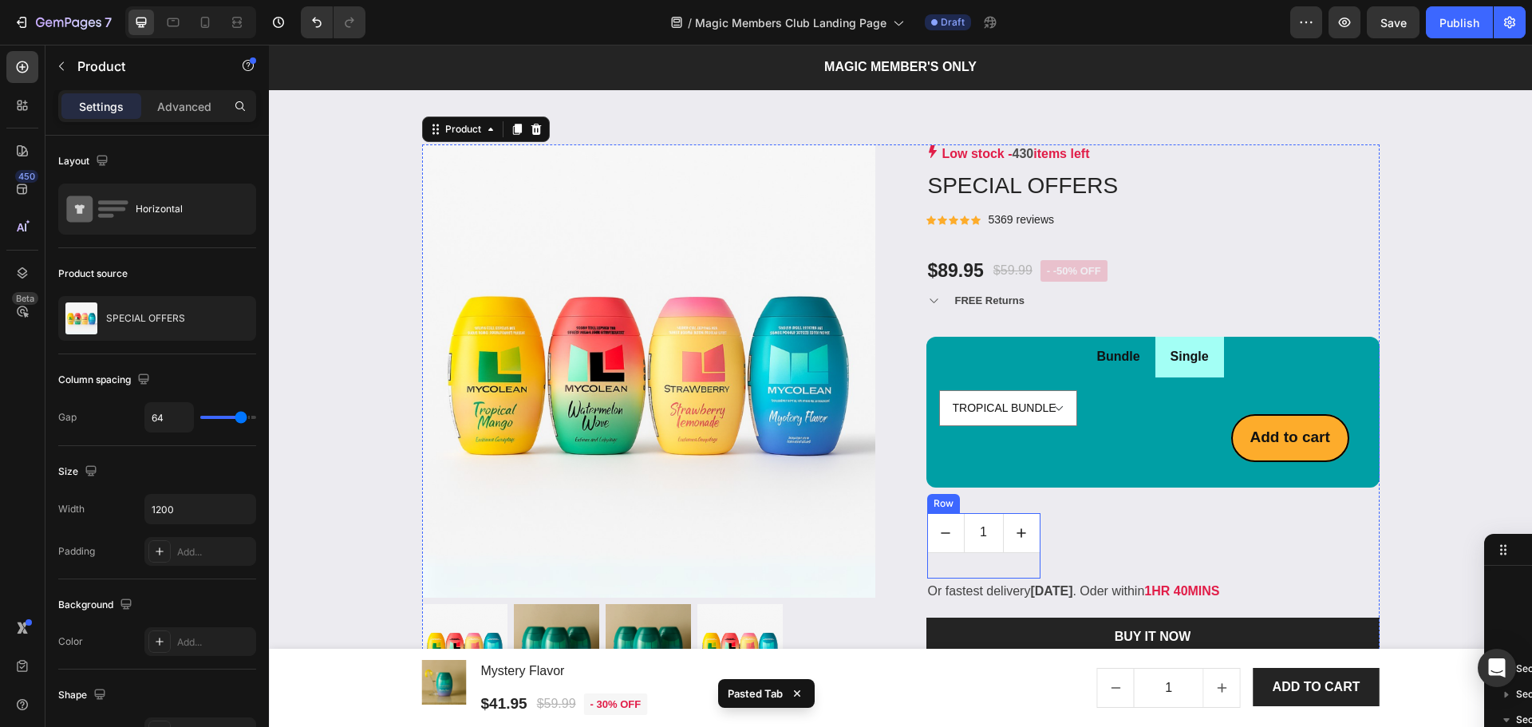
click at [992, 560] on div "1 Product Quantity" at bounding box center [983, 545] width 113 height 65
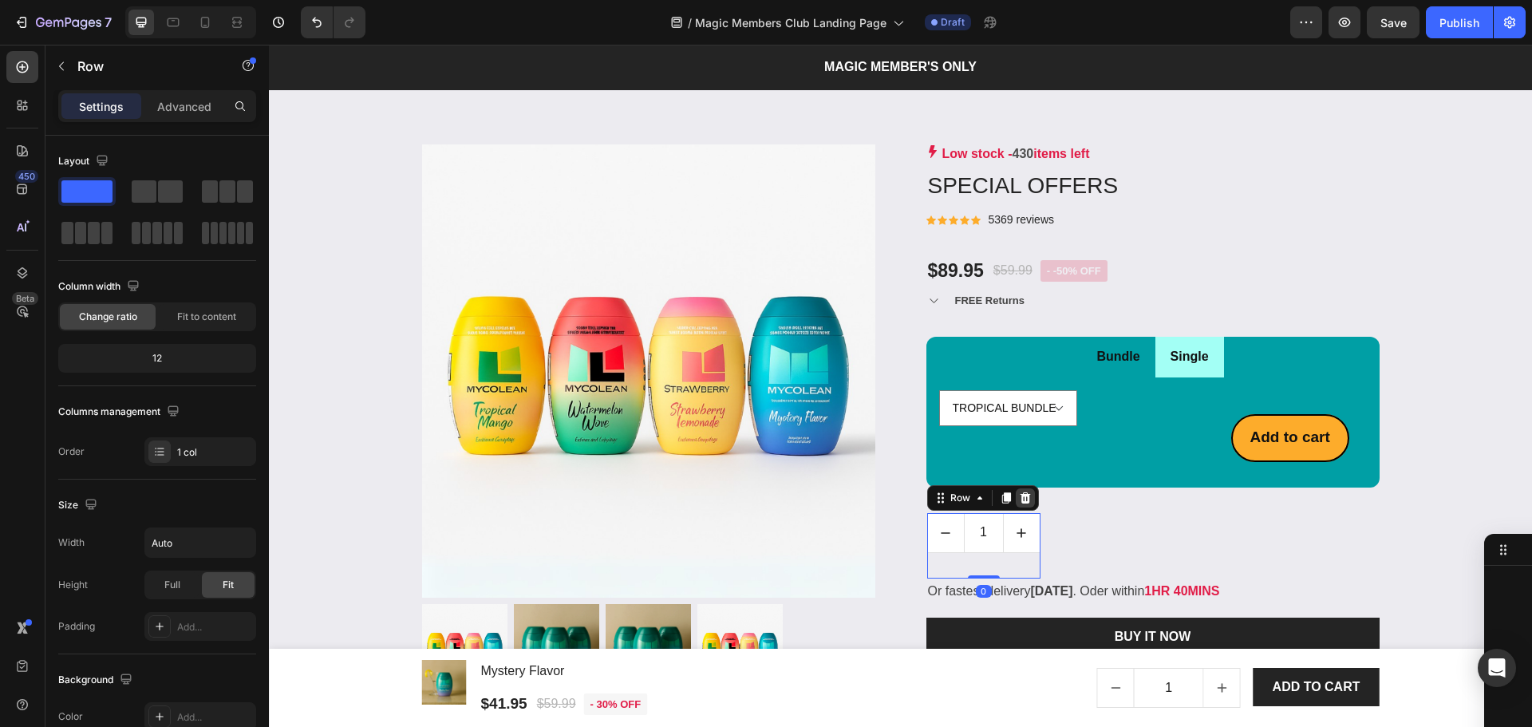
click at [1022, 506] on div at bounding box center [1025, 497] width 19 height 19
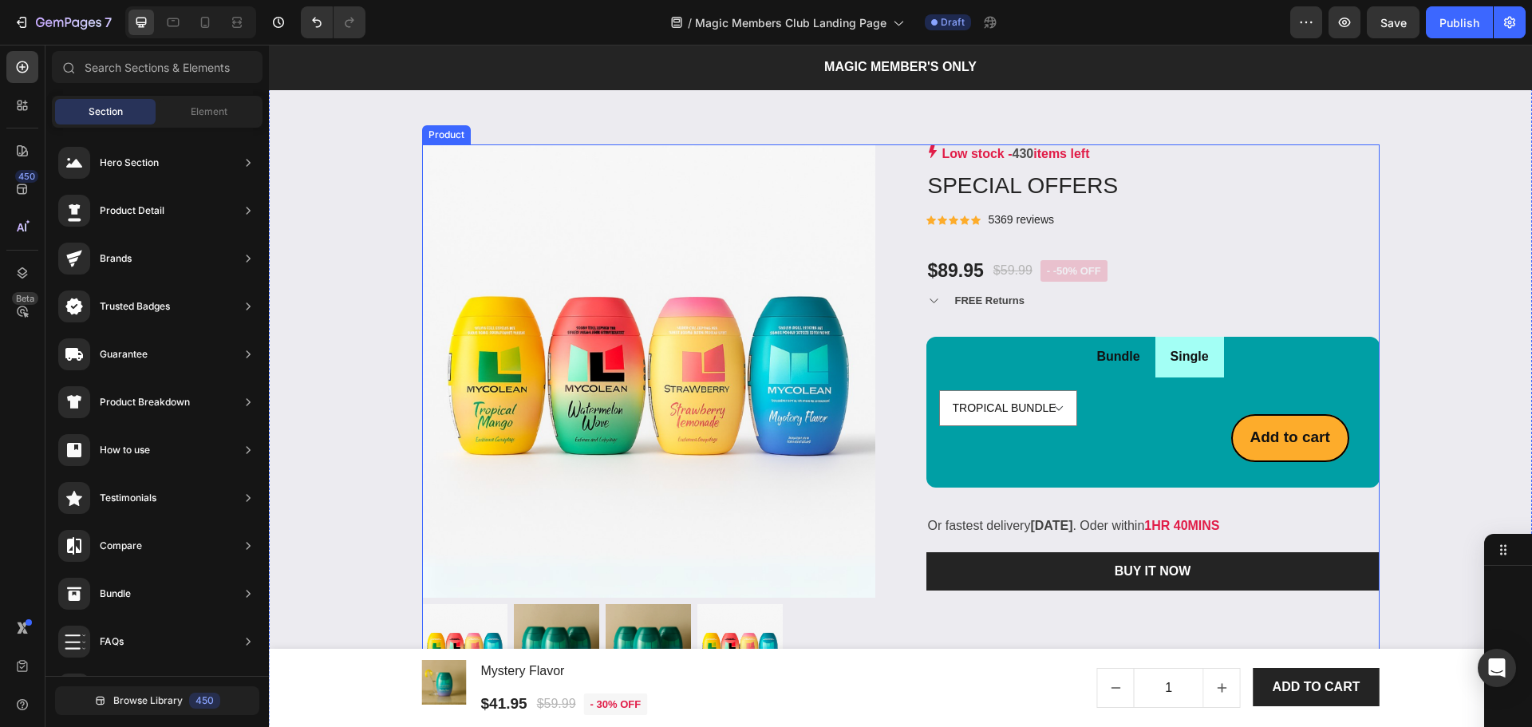
click at [1052, 500] on div "Low stock - 430 items left Product Stock Counter SPECIAL OFFERS Product Title I…" at bounding box center [1152, 416] width 453 height 545
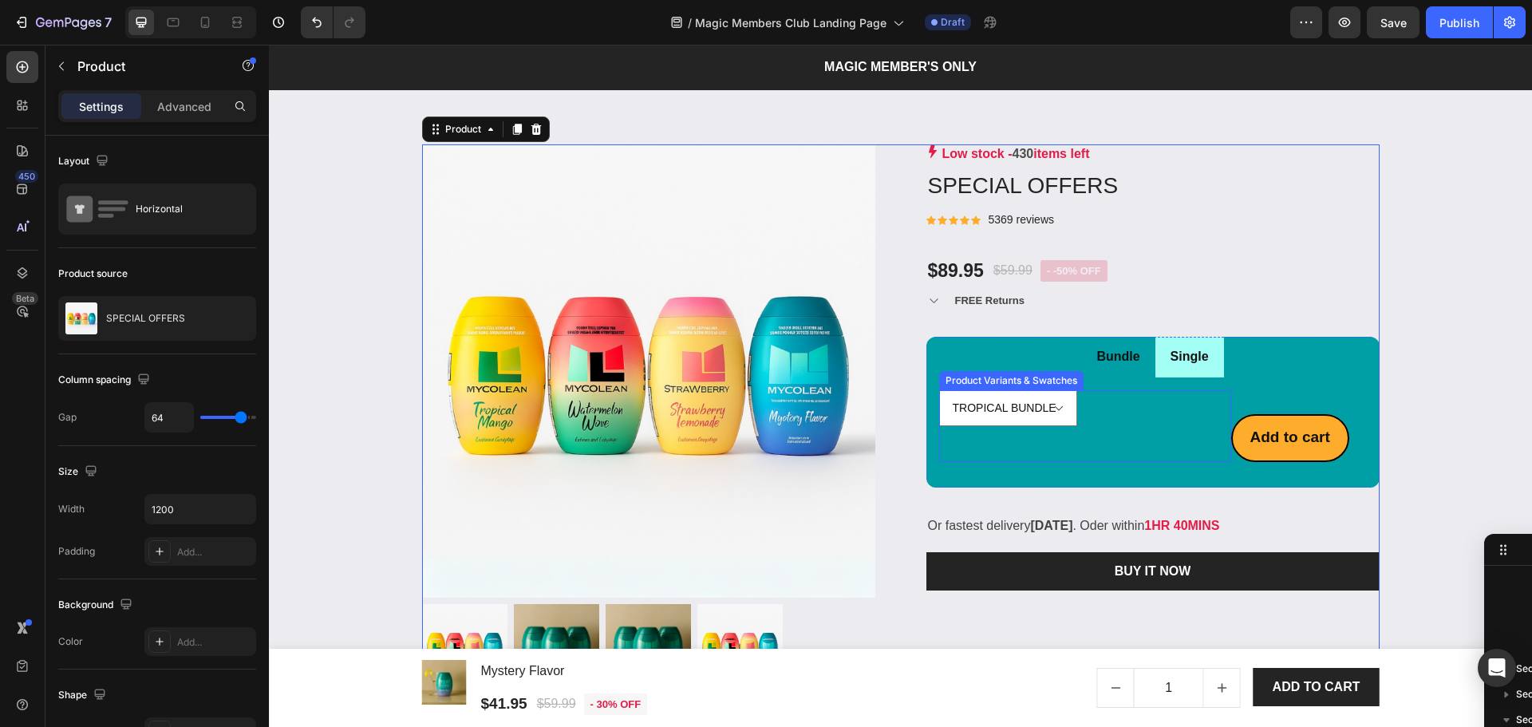
click at [1126, 461] on div "TROPICAL BUNDLE MYSTERY BUNDLE Product Variants & Swatches" at bounding box center [1085, 426] width 292 height 72
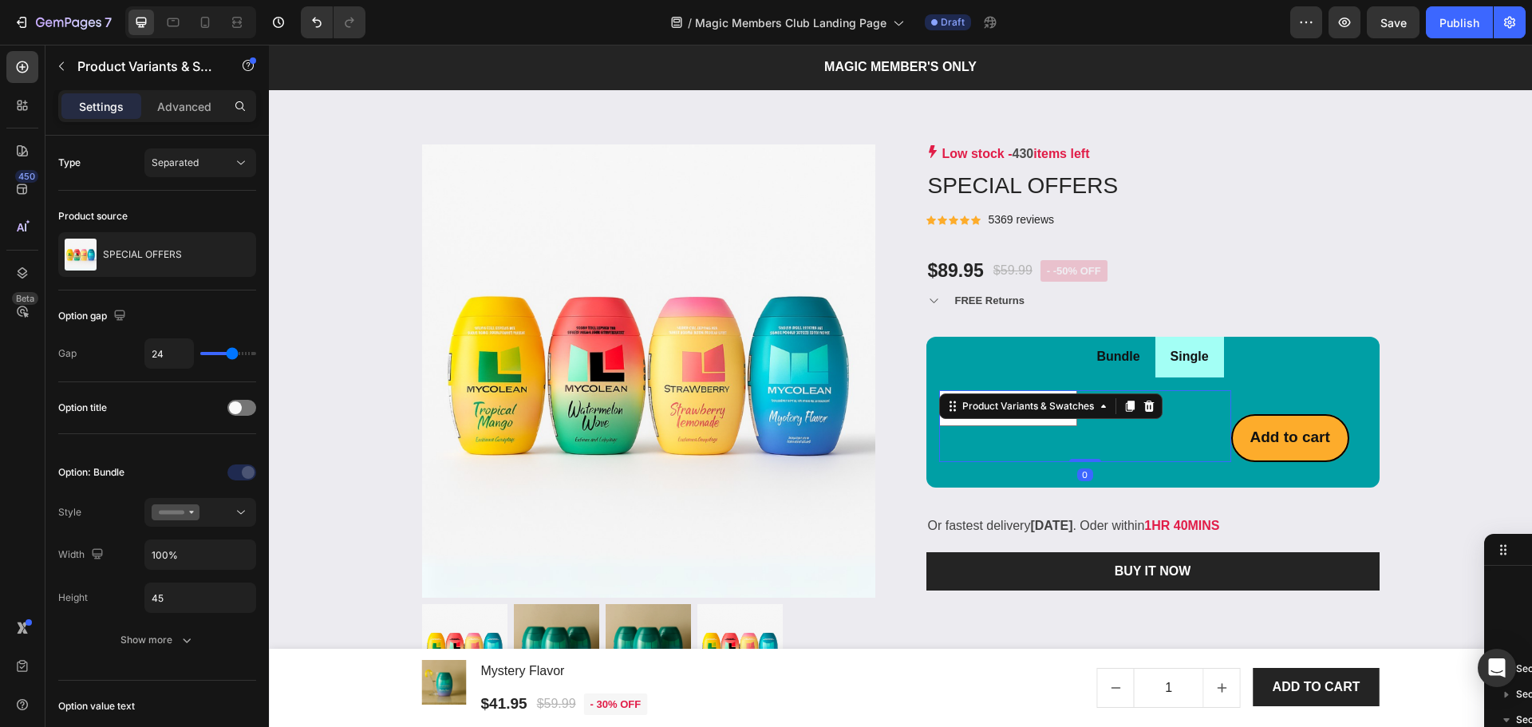
scroll to position [1499, 0]
click at [1255, 481] on div "Bundle Single TROPICAL BUNDLE MYSTERY BUNDLE Product Variants & Swatches 0 Add …" at bounding box center [1152, 412] width 453 height 151
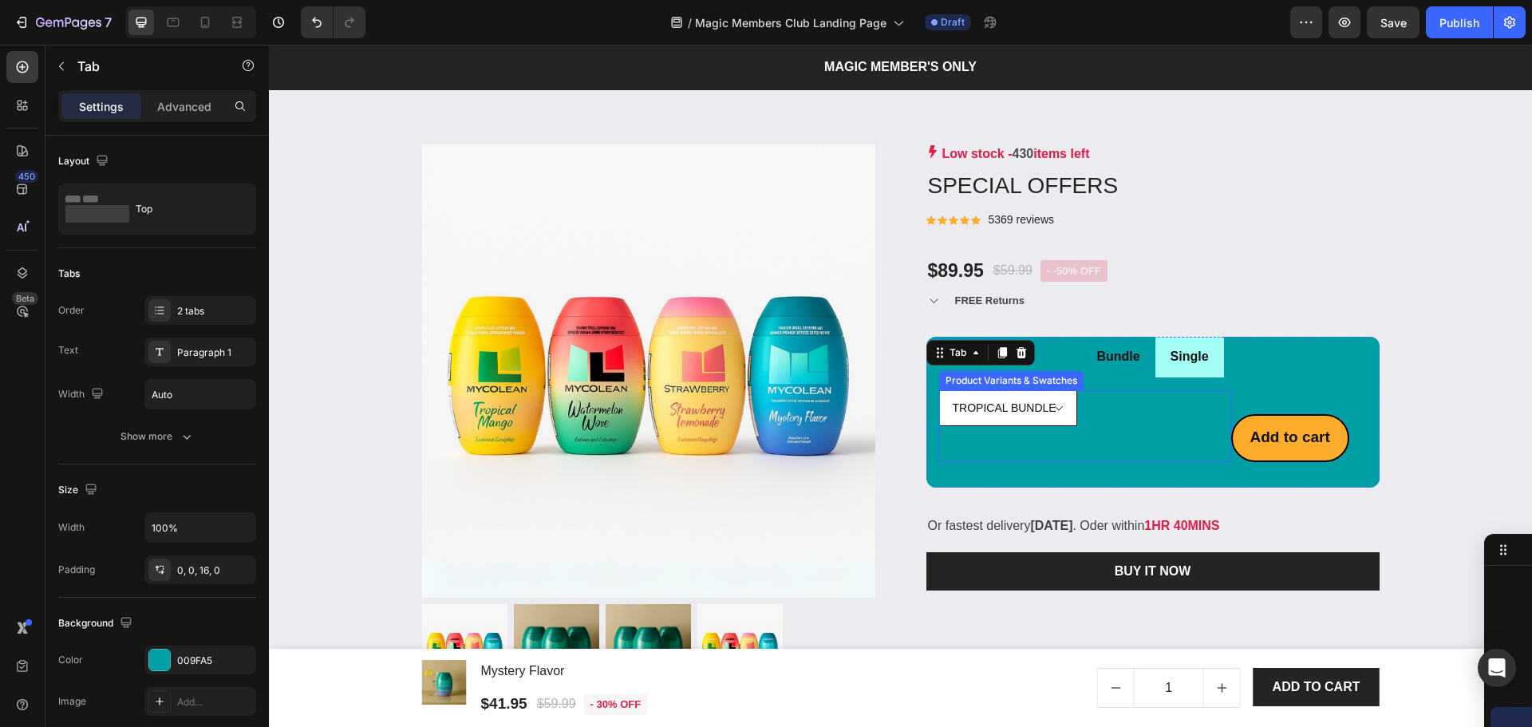
click at [1044, 409] on div "TROPICAL BUNDLE MYSTERY BUNDLE Product Variants & Swatches" at bounding box center [1085, 426] width 292 height 72
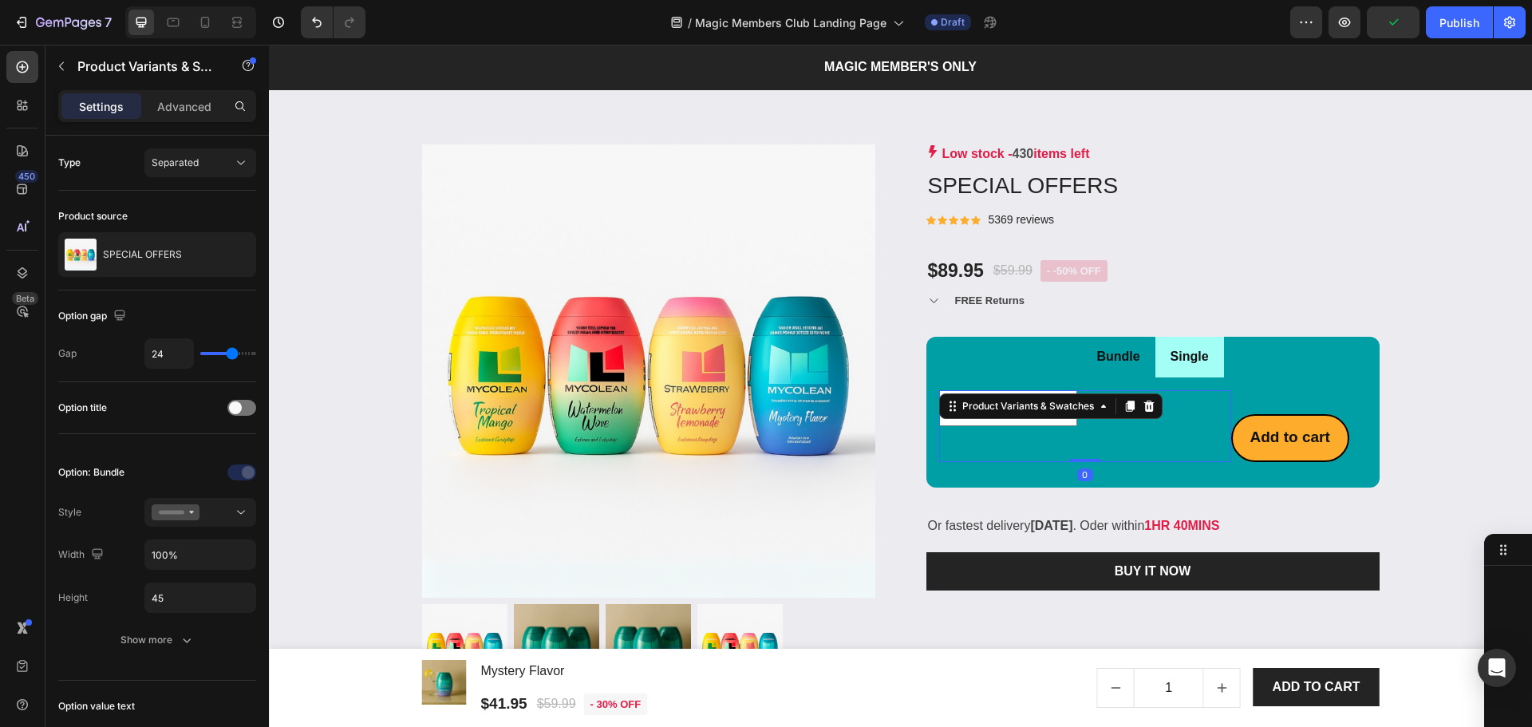
click at [1130, 444] on div "TROPICAL BUNDLE MYSTERY BUNDLE Product Variants & Swatches 0" at bounding box center [1085, 426] width 292 height 72
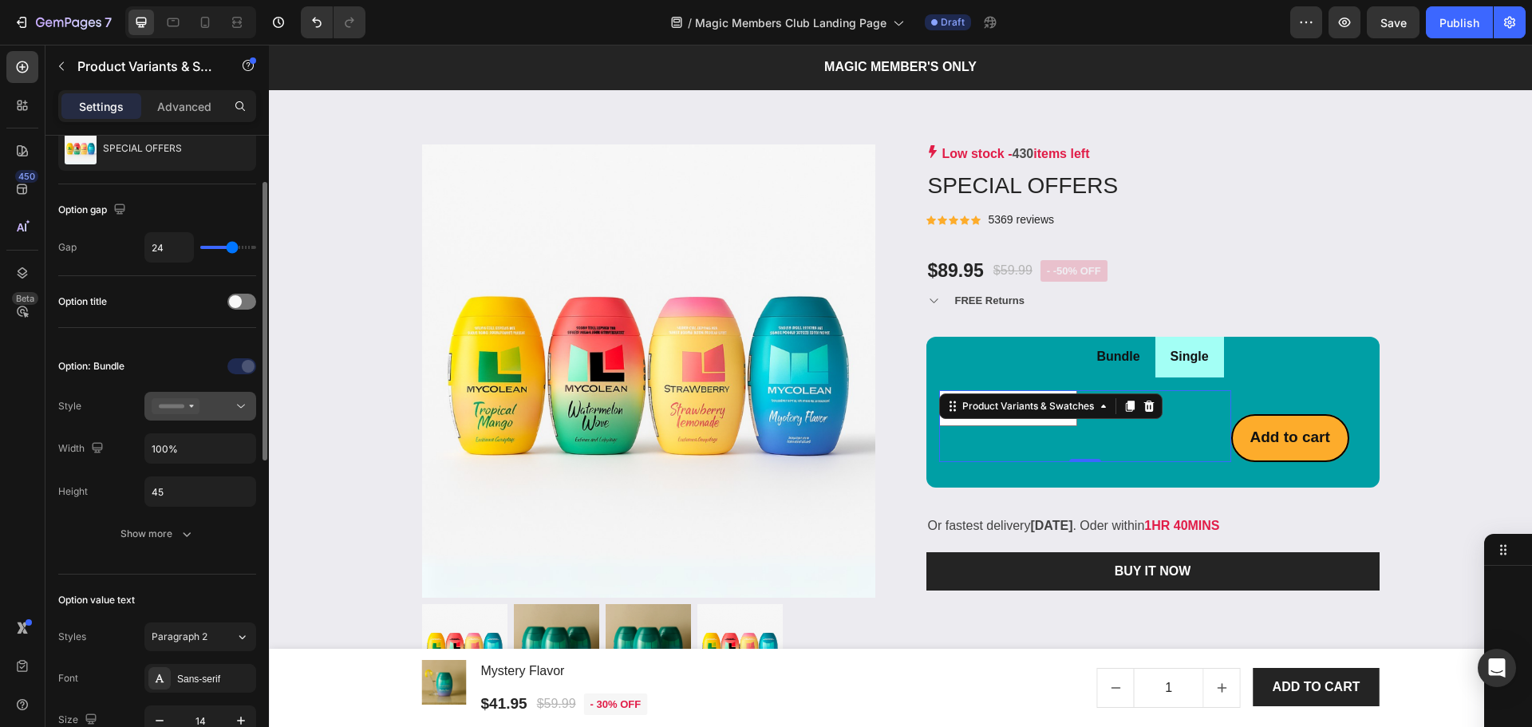
click at [188, 407] on icon at bounding box center [176, 406] width 48 height 16
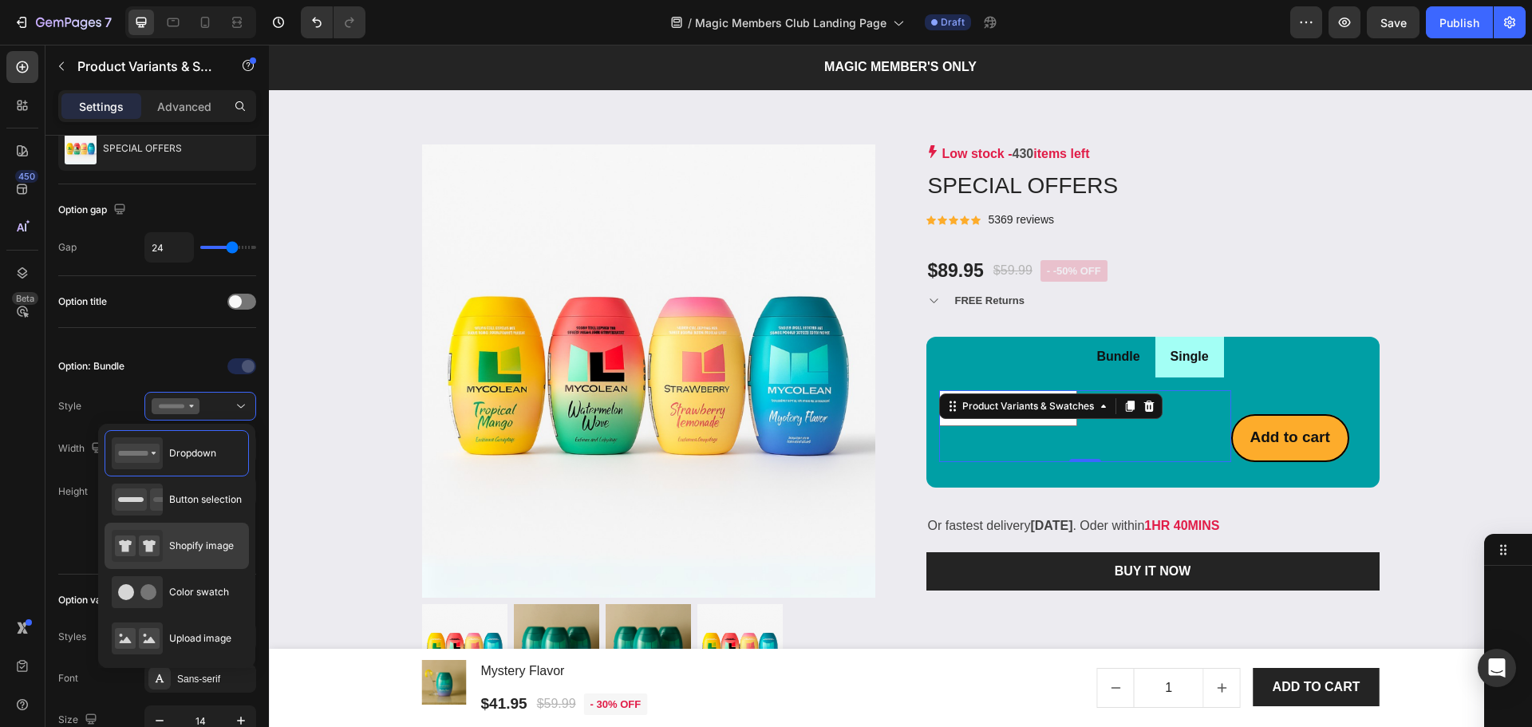
click at [206, 547] on span "Shopify image" at bounding box center [201, 546] width 65 height 14
type input "64"
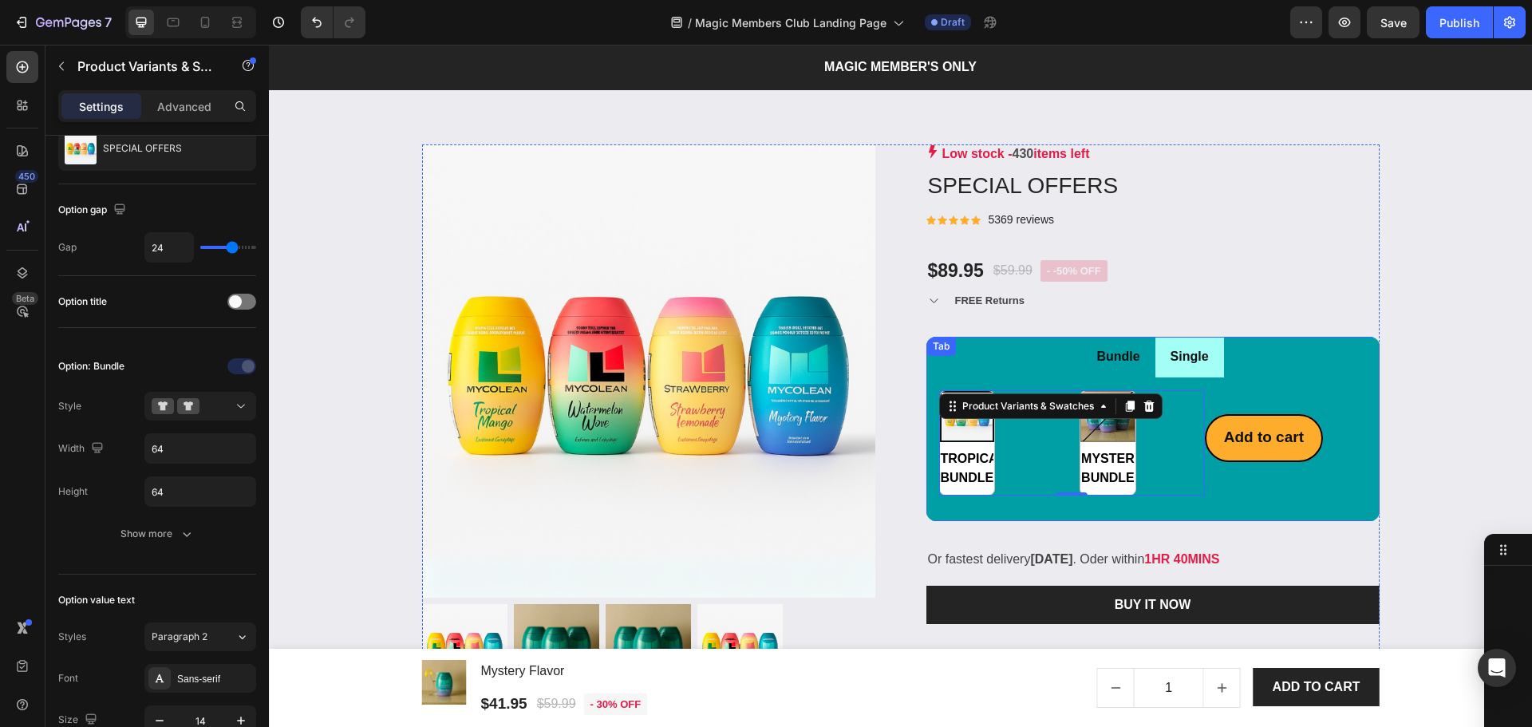
click at [1272, 499] on div "TROPICAL BUNDLE TROPICAL BUNDLE MYSTERY BUNDLE MYSTERY BUNDLE Product Variants …" at bounding box center [1152, 442] width 453 height 131
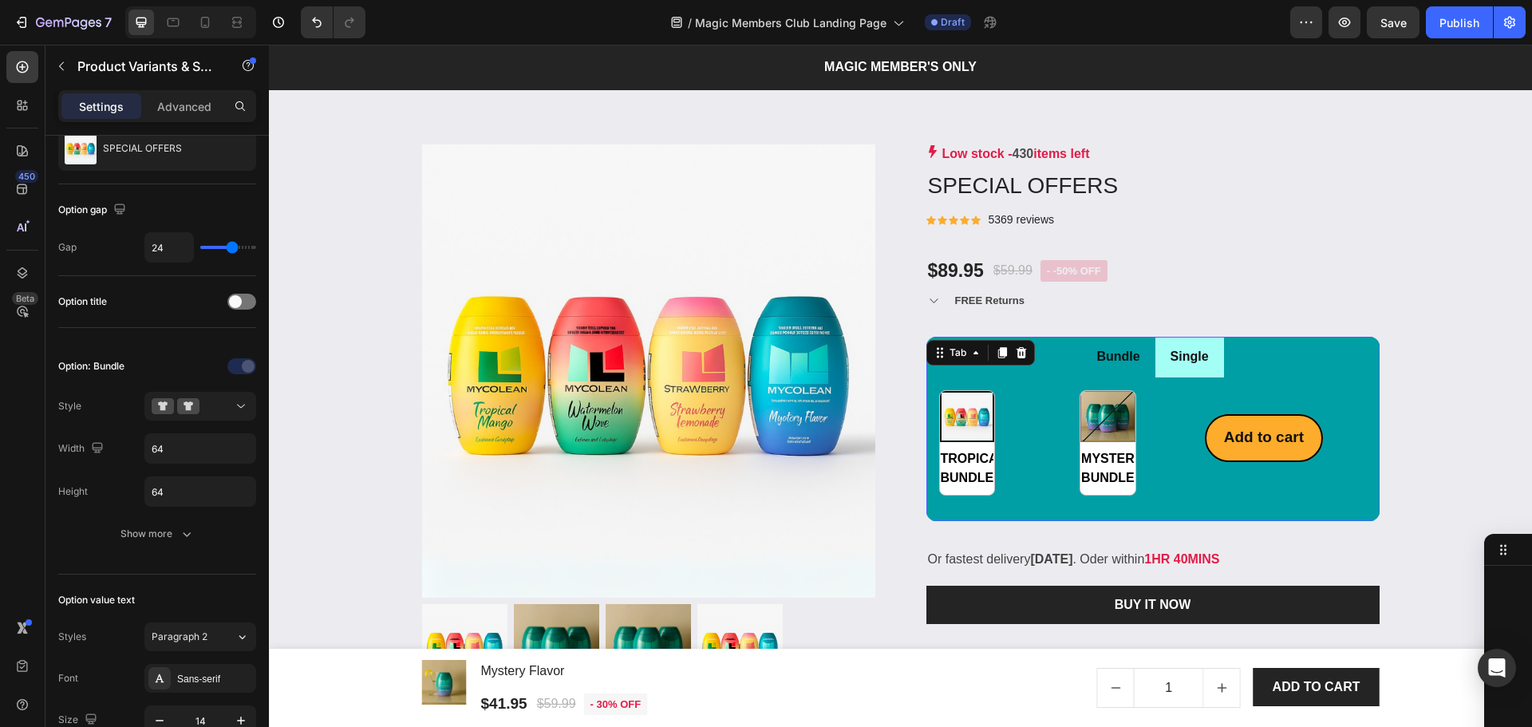
scroll to position [0, 0]
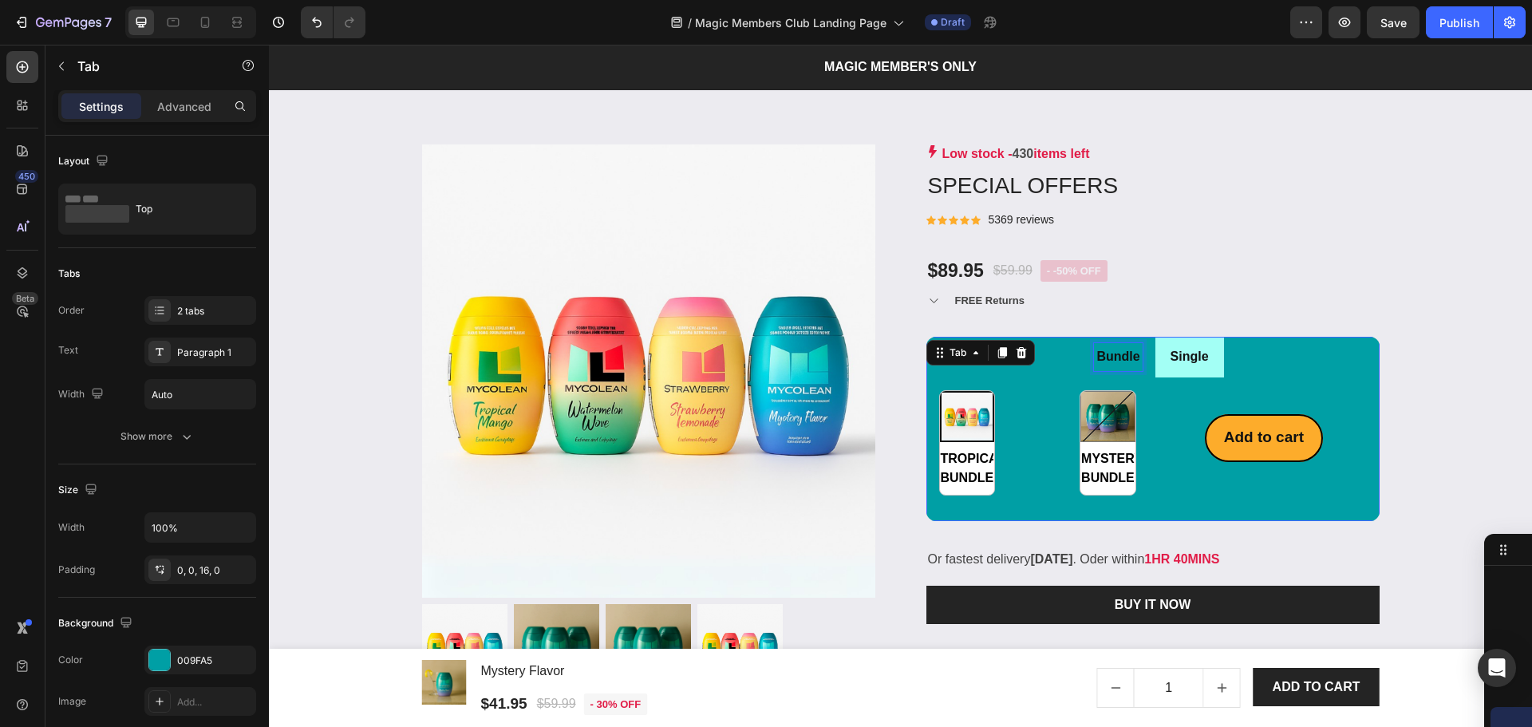
click at [1118, 361] on p "Bundle" at bounding box center [1117, 356] width 43 height 23
click at [1147, 369] on li "Bundle" at bounding box center [1117, 357] width 73 height 41
click at [1155, 368] on li "Single" at bounding box center [1189, 357] width 69 height 41
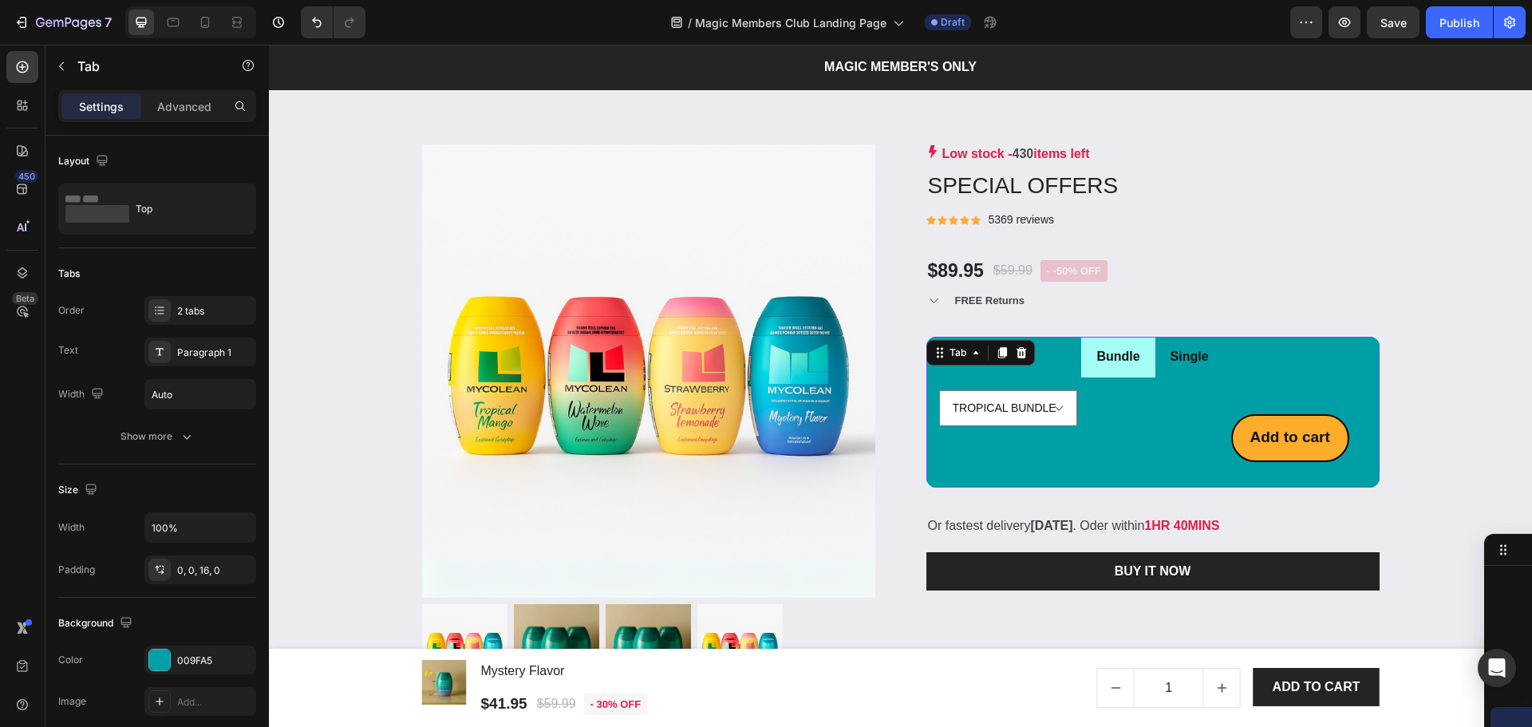
click at [1139, 374] on li "Bundle" at bounding box center [1117, 357] width 73 height 41
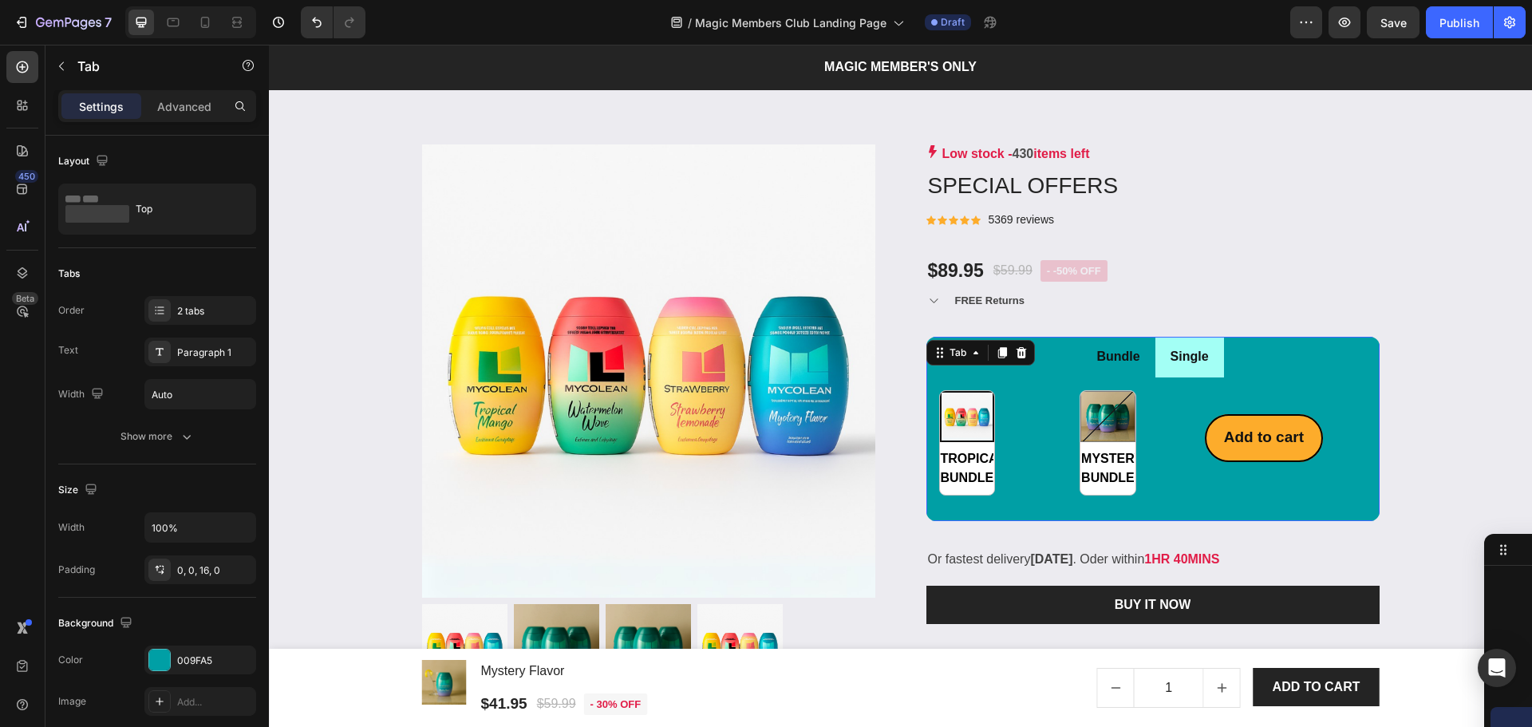
click at [1169, 374] on li "Single" at bounding box center [1189, 357] width 69 height 41
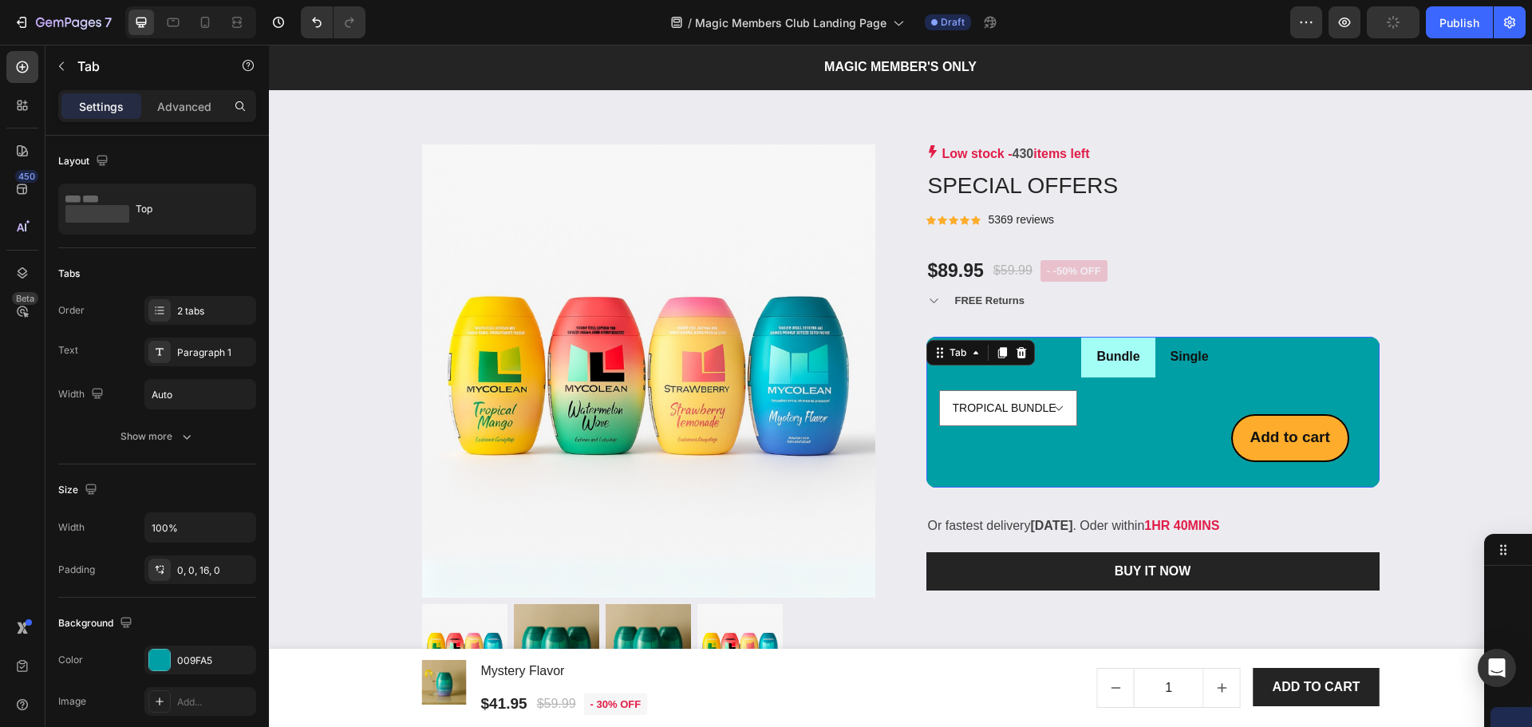
click at [1096, 372] on li "Bundle" at bounding box center [1117, 357] width 73 height 41
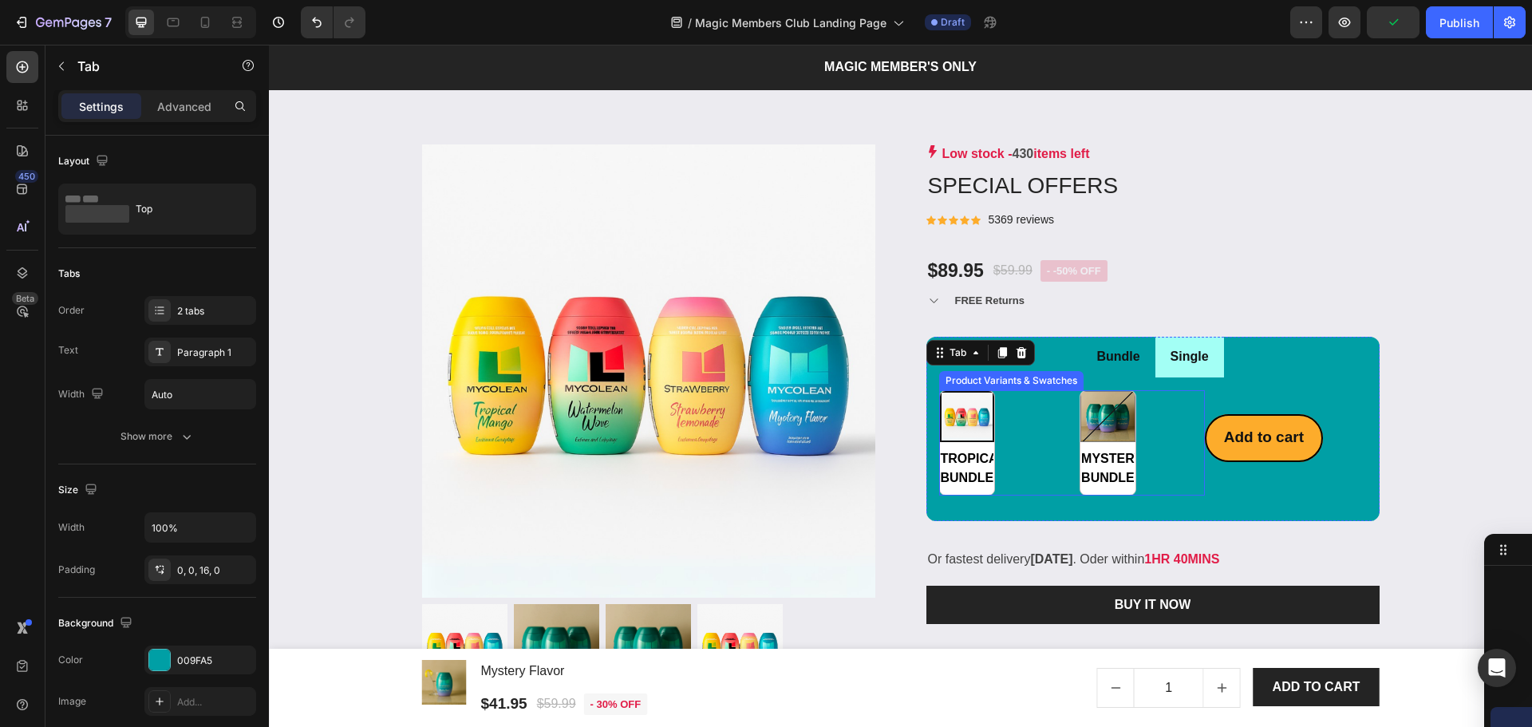
click at [996, 443] on div "TROPICAL BUNDLE TROPICAL BUNDLE MYSTERY BUNDLE MYSTERY BUNDLE" at bounding box center [1072, 442] width 266 height 105
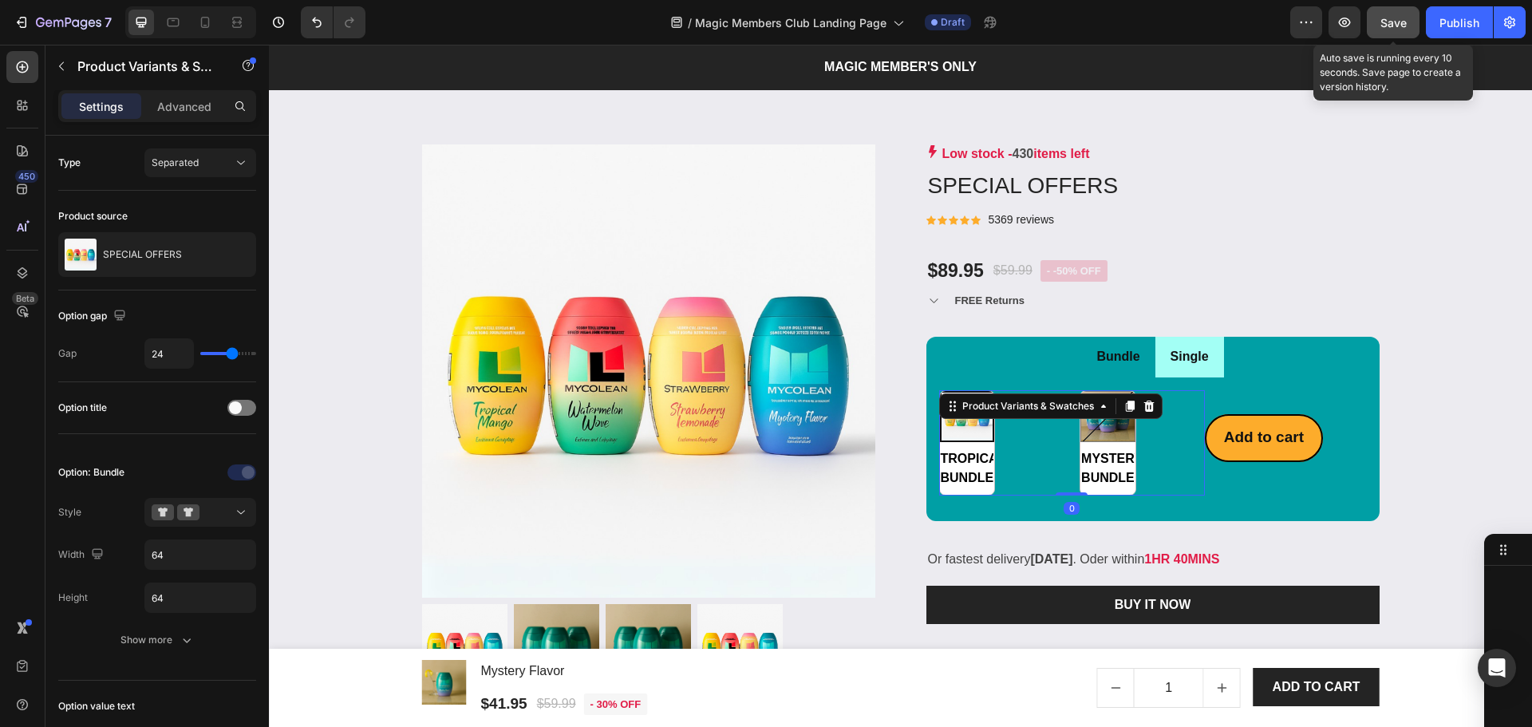
click at [1401, 28] on span "Save" at bounding box center [1393, 23] width 26 height 14
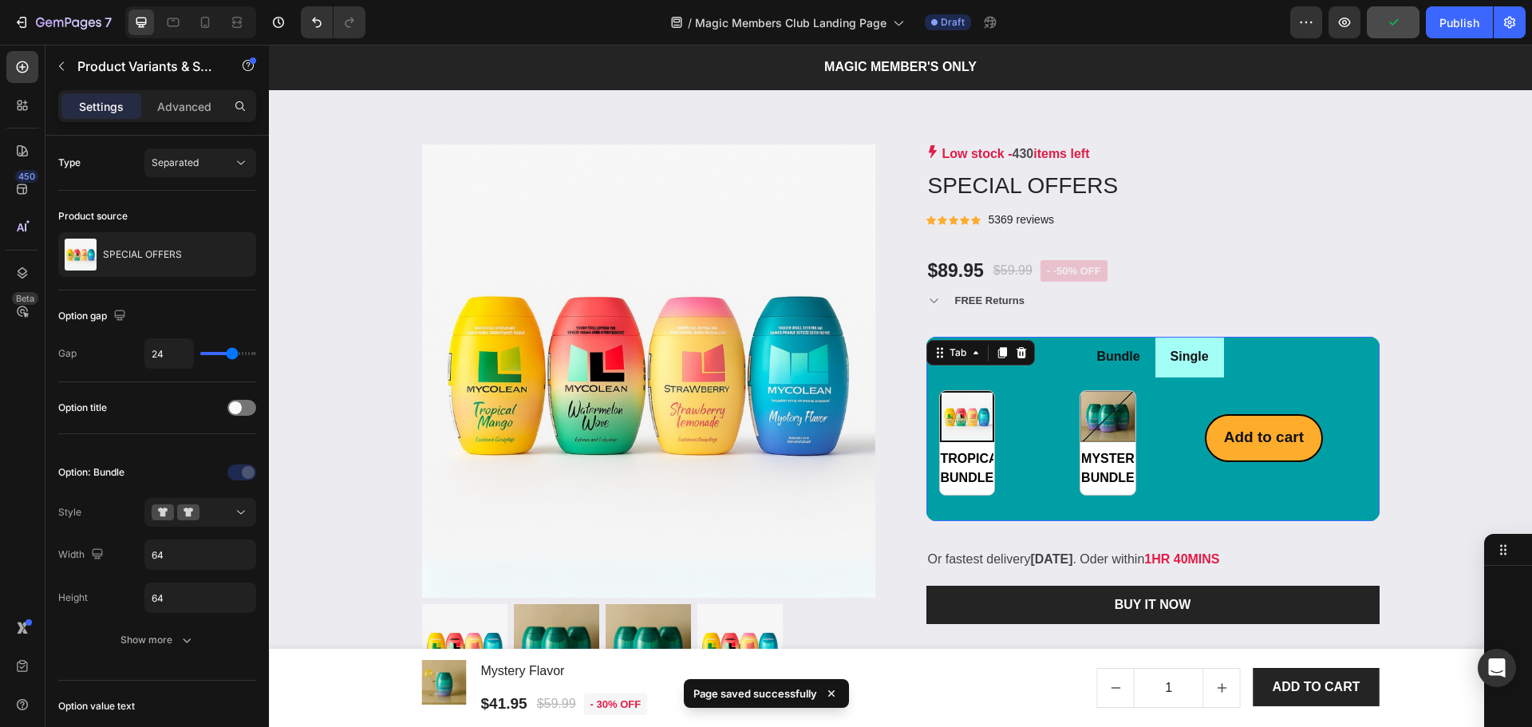
click at [1210, 369] on li "Single" at bounding box center [1189, 357] width 69 height 41
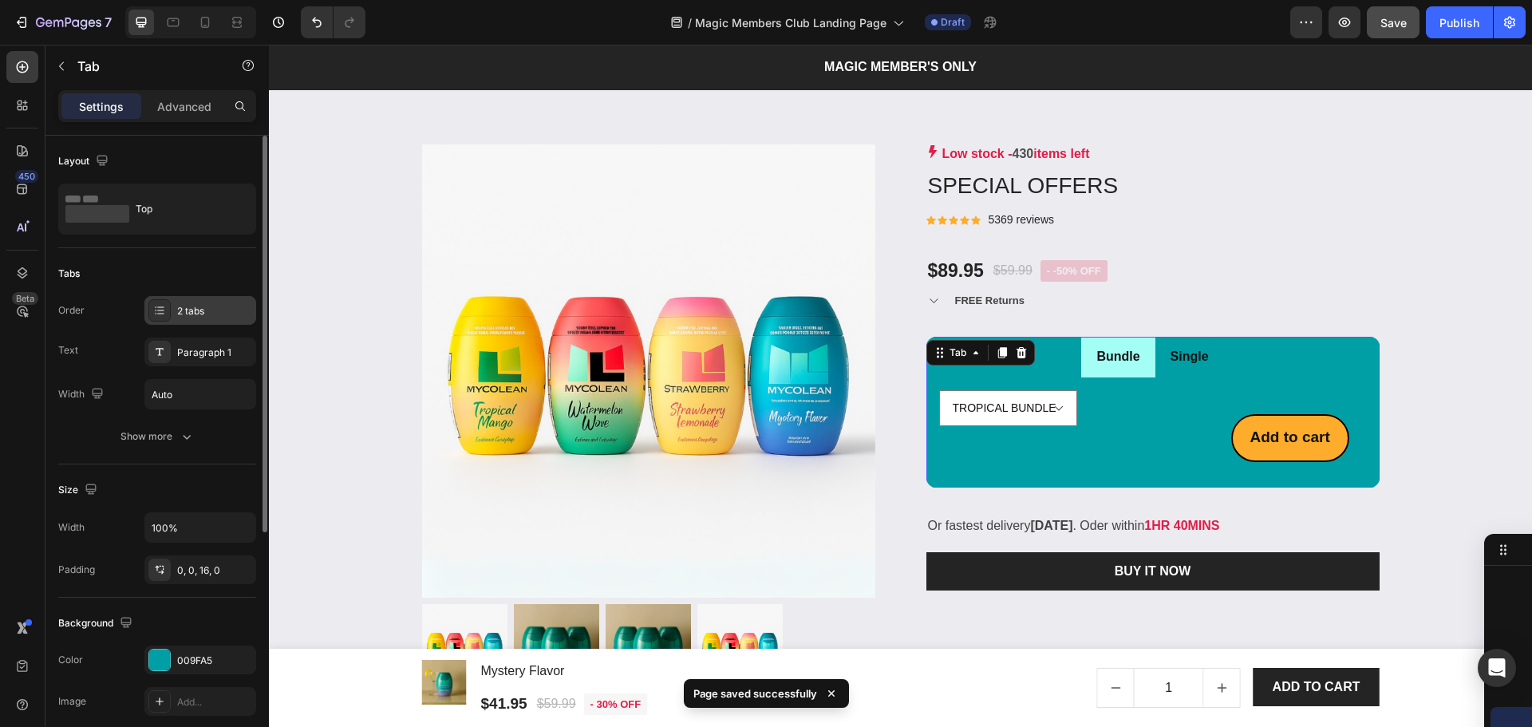
click at [178, 301] on div "2 tabs" at bounding box center [200, 310] width 112 height 29
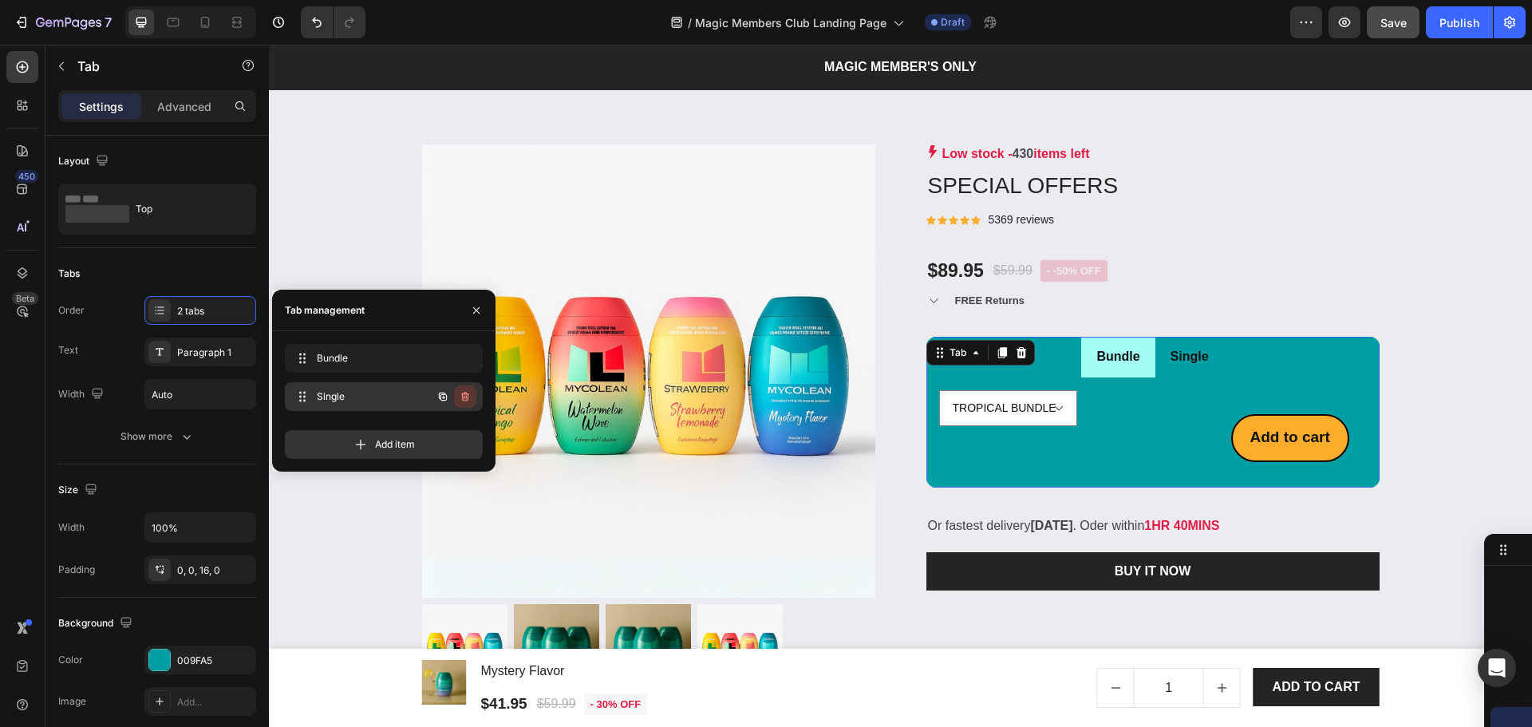
click at [469, 399] on icon "button" at bounding box center [465, 396] width 13 height 13
click at [466, 402] on div "Delete" at bounding box center [455, 396] width 30 height 14
click at [1124, 372] on li "Bundle" at bounding box center [1117, 357] width 73 height 41
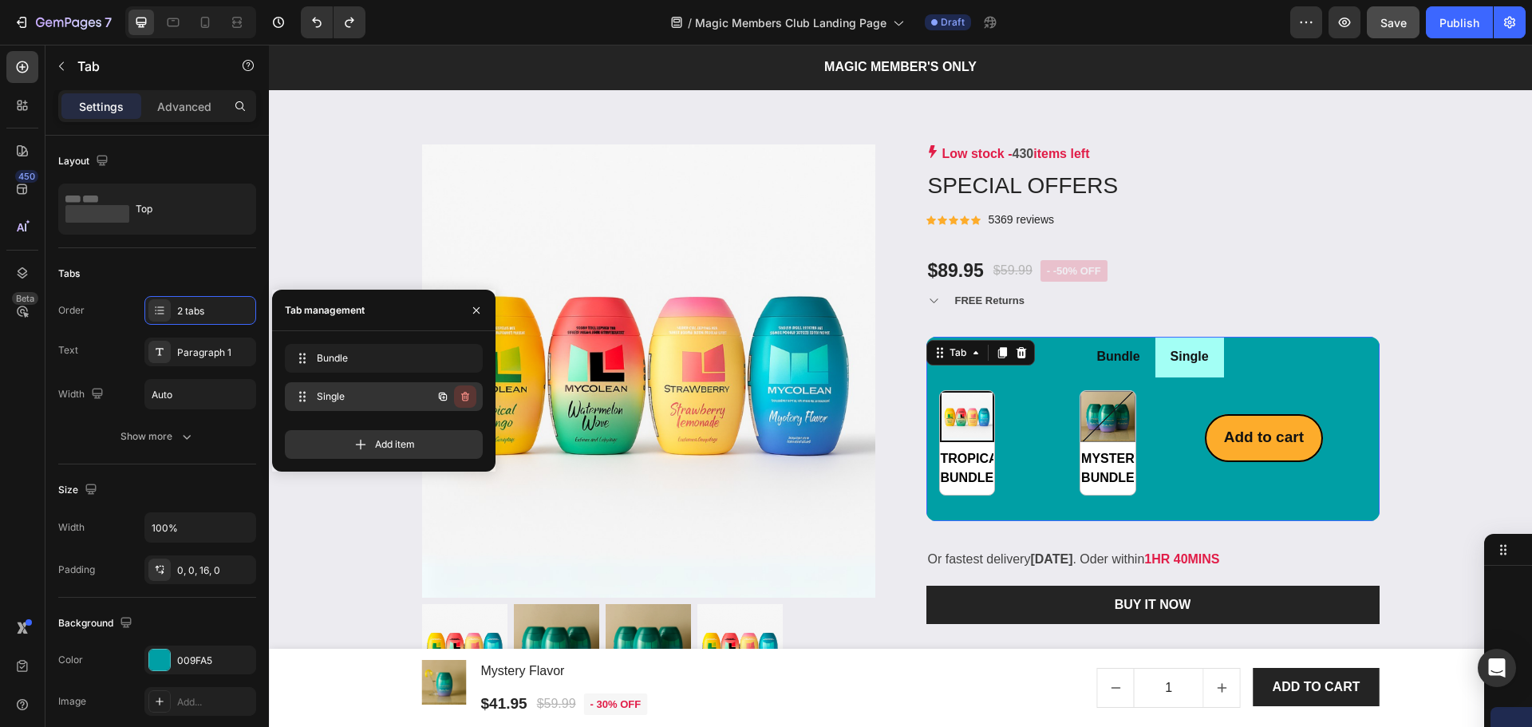
click at [465, 397] on icon "button" at bounding box center [465, 396] width 13 height 13
click at [465, 397] on div "Delete" at bounding box center [455, 396] width 30 height 14
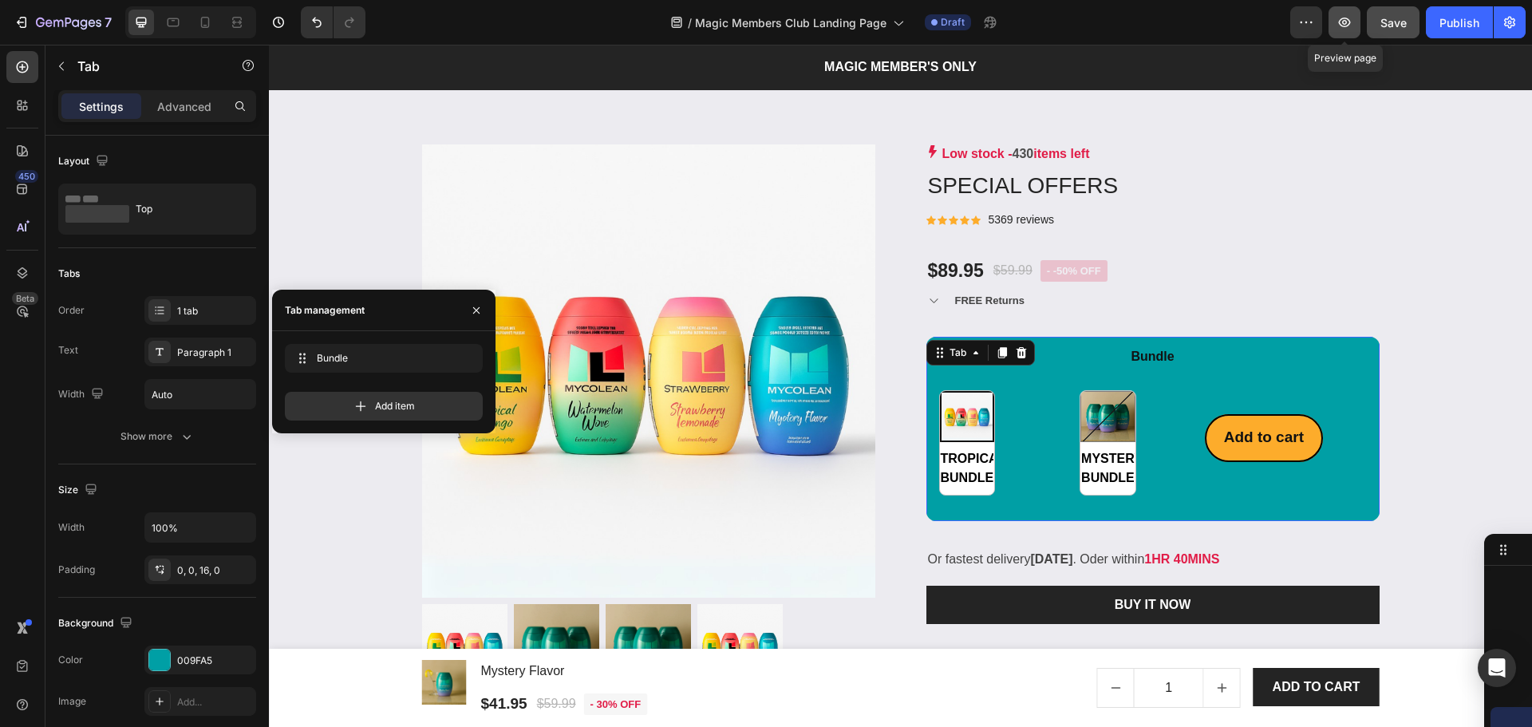
click at [1340, 27] on icon "button" at bounding box center [1344, 22] width 16 height 16
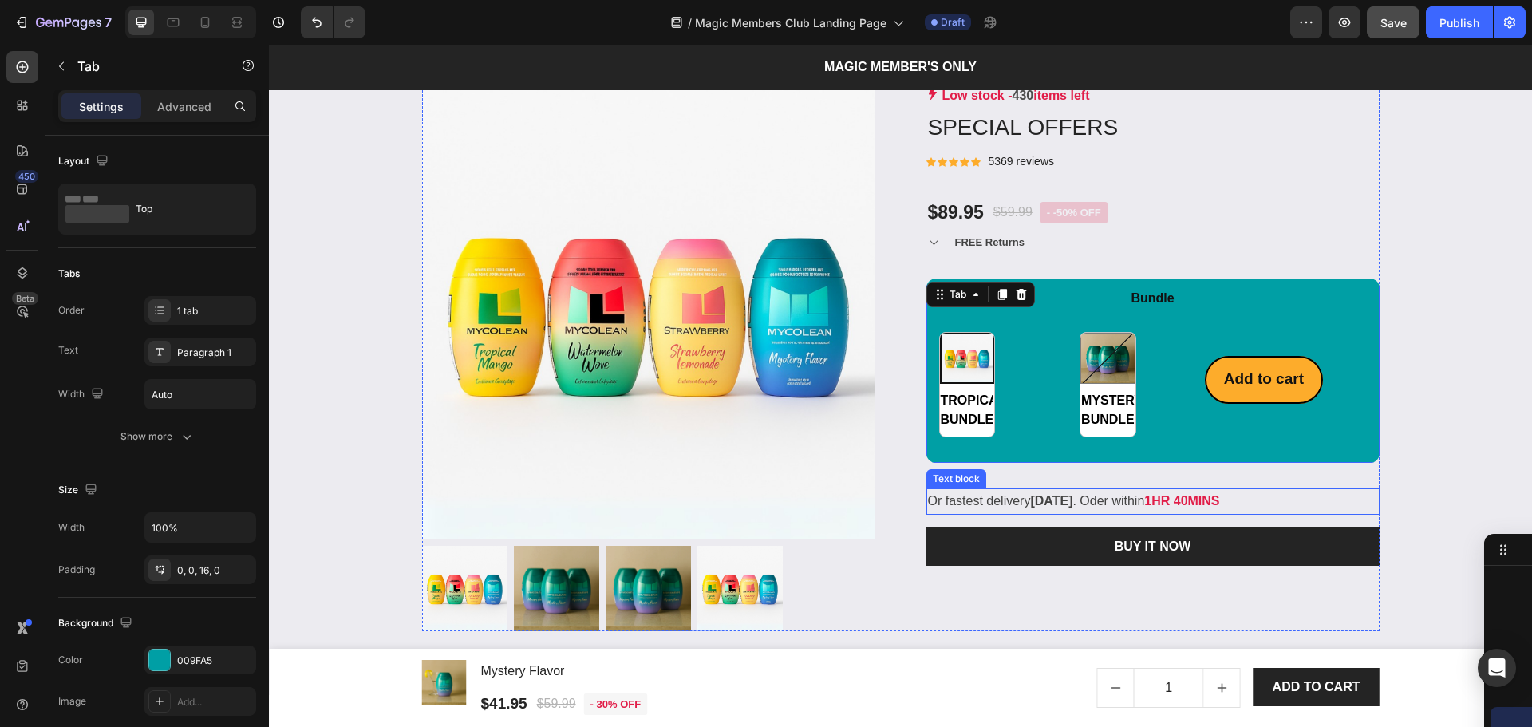
scroll to position [2204, 0]
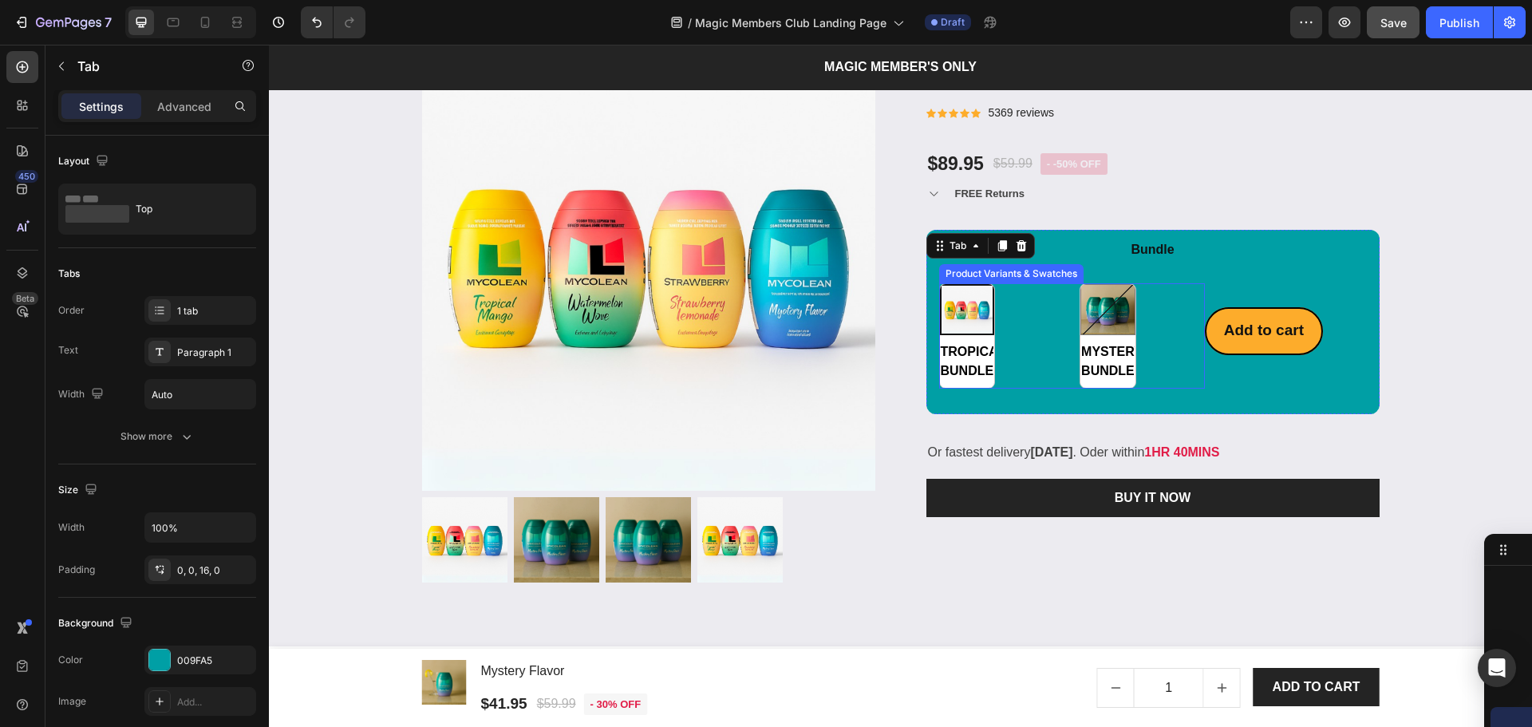
click at [942, 377] on span "TROPICAL BUNDLE" at bounding box center [966, 361] width 54 height 54
click at [940, 388] on input "TROPICAL BUNDLE TROPICAL BUNDLE" at bounding box center [939, 388] width 1 height 1
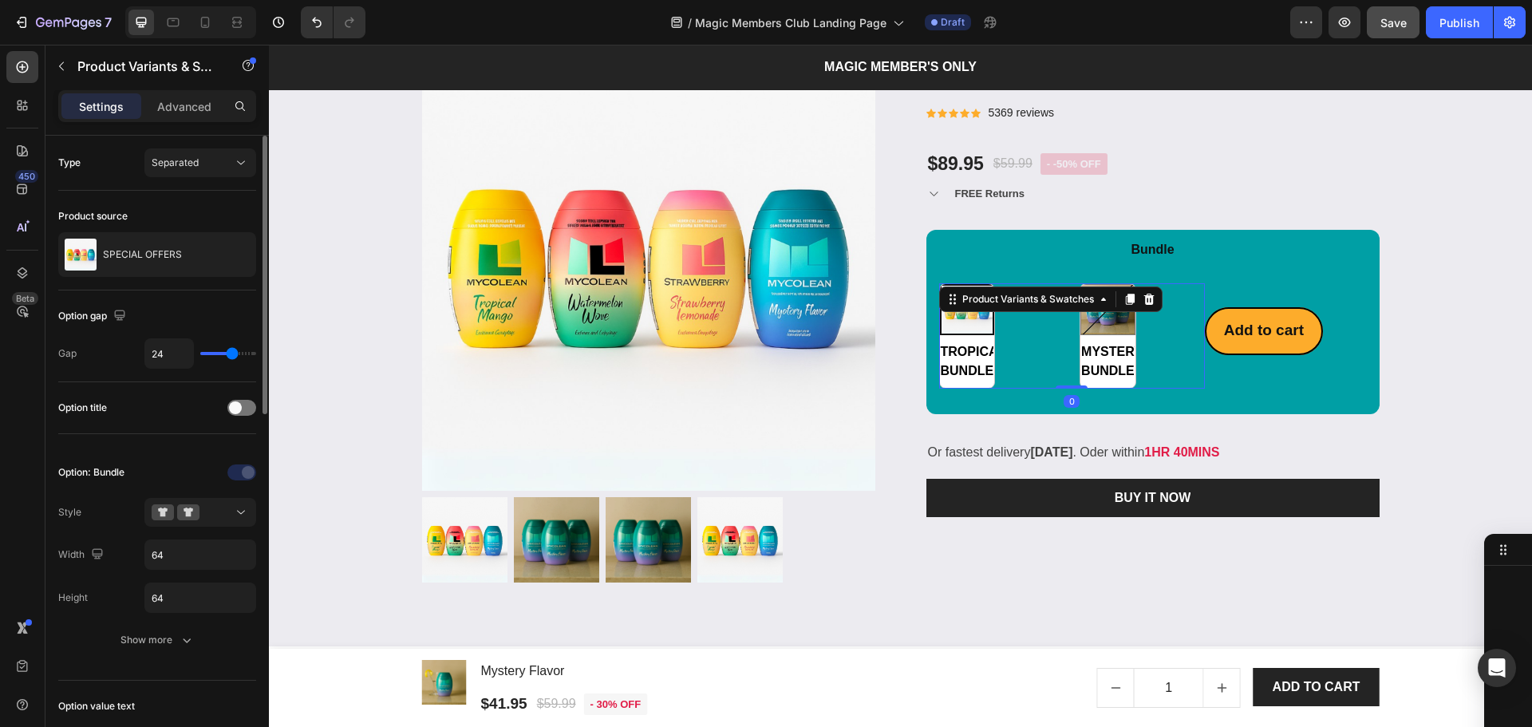
scroll to position [106, 0]
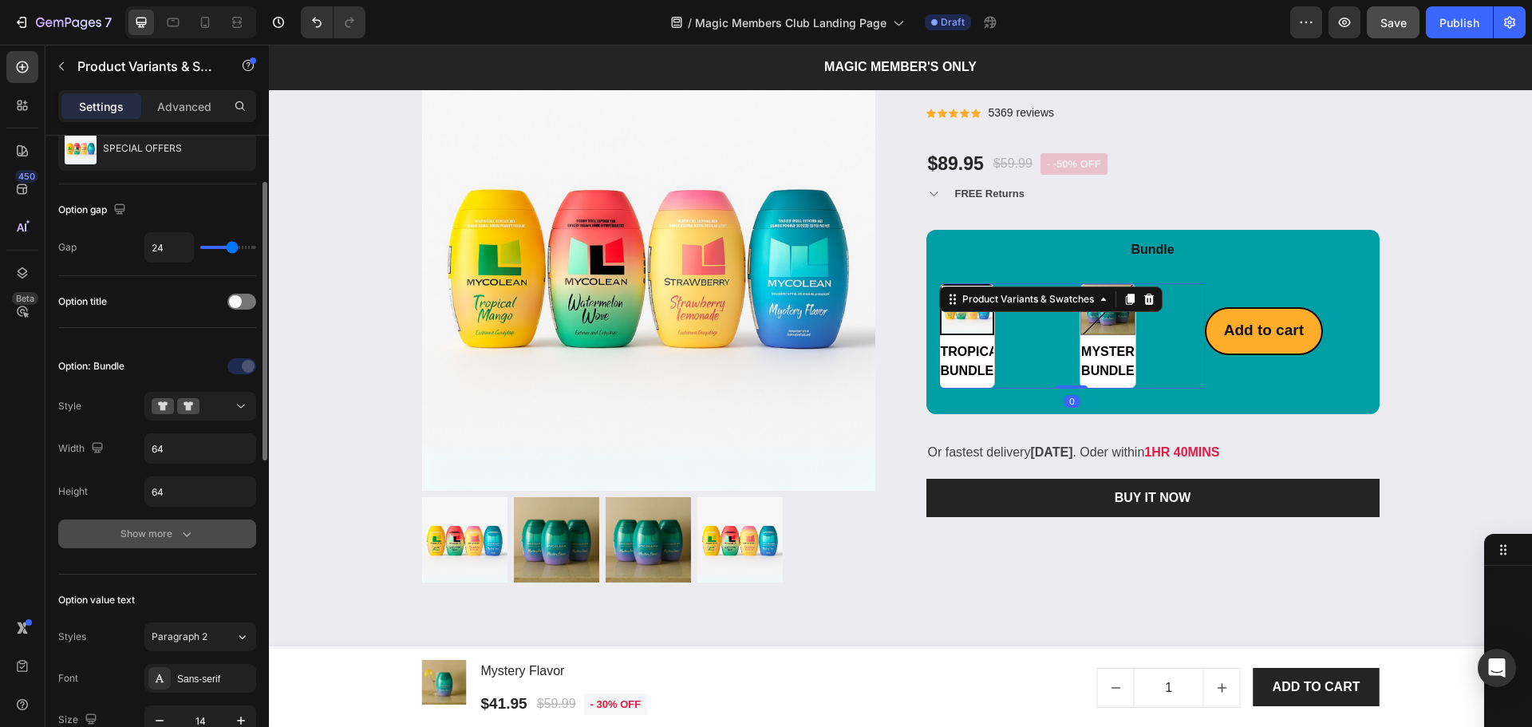
click at [130, 523] on button "Show more" at bounding box center [157, 533] width 198 height 29
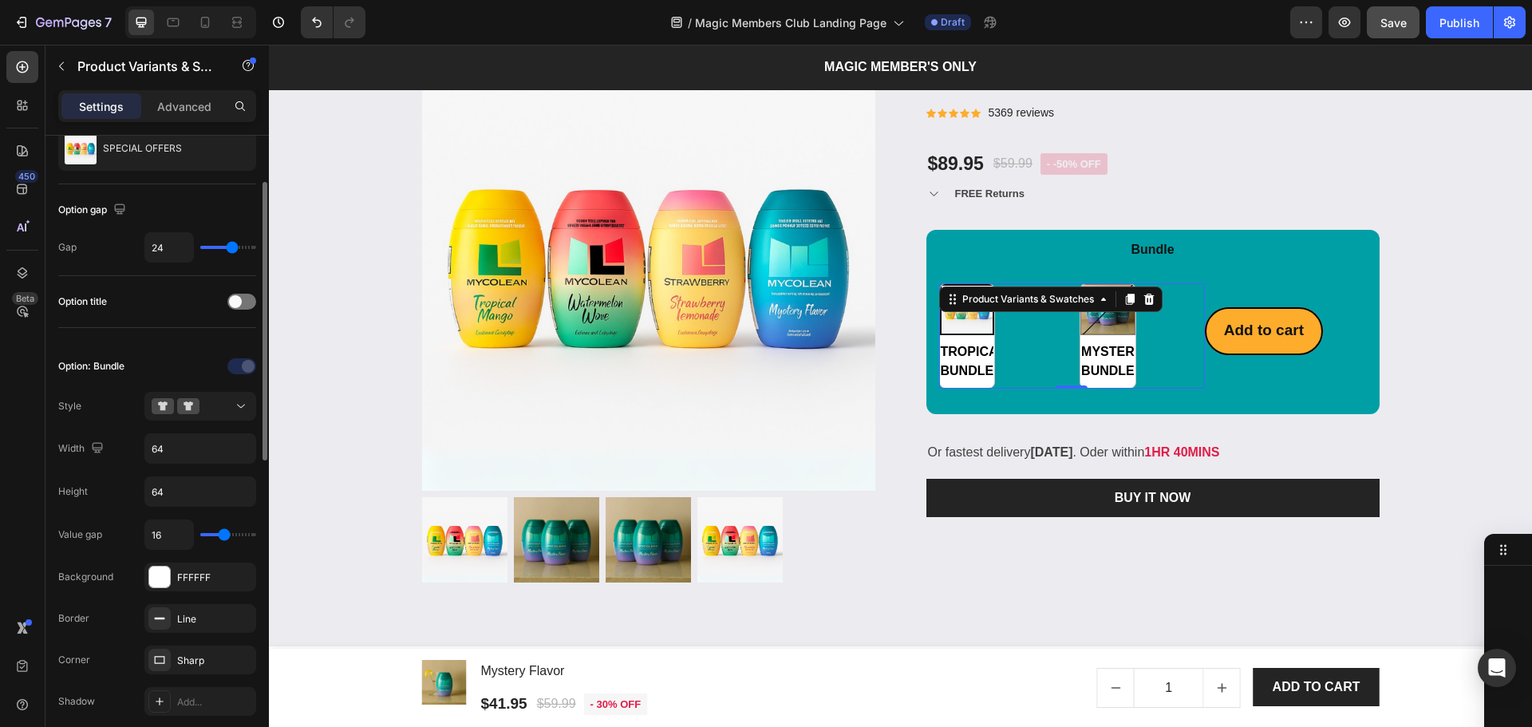
type input "15"
type input "13"
type input "11"
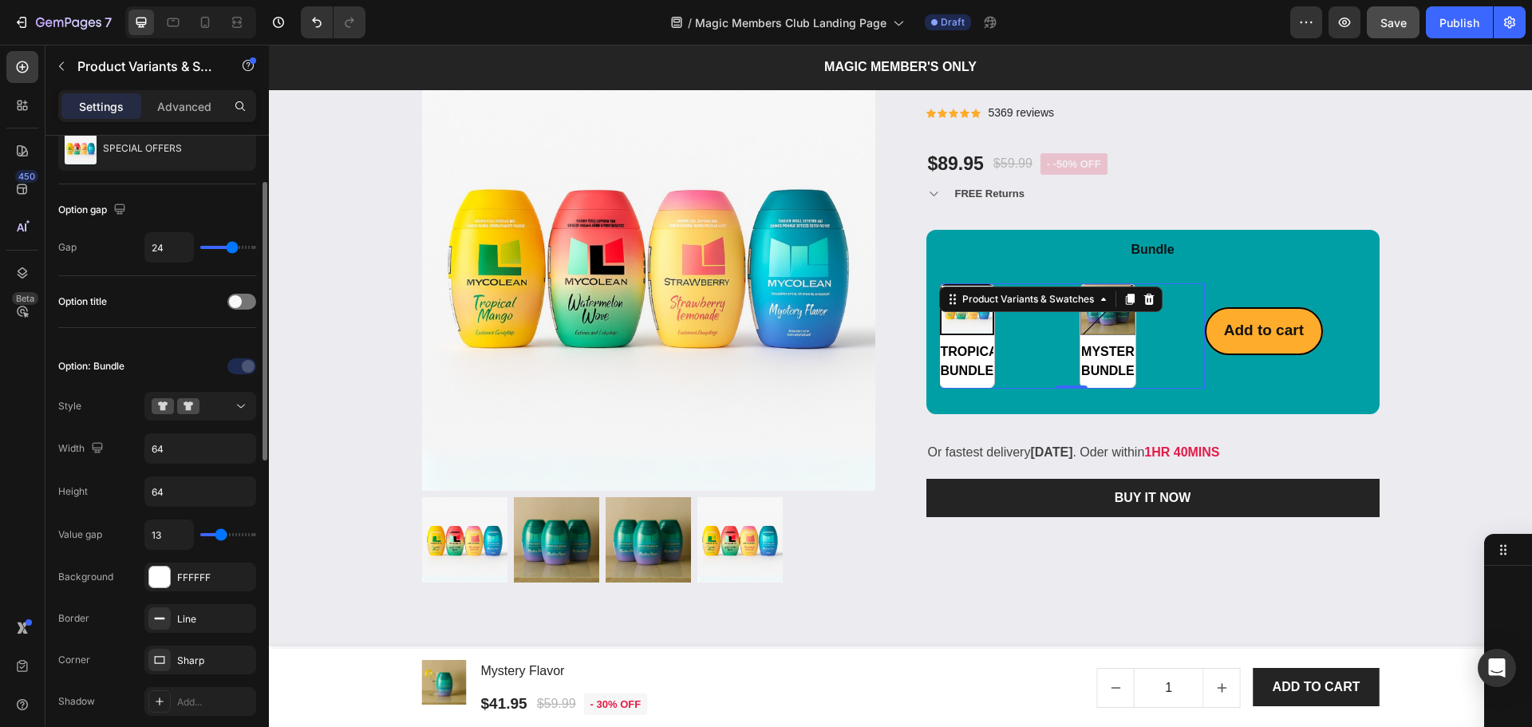
type input "11"
type input "10"
type input "9"
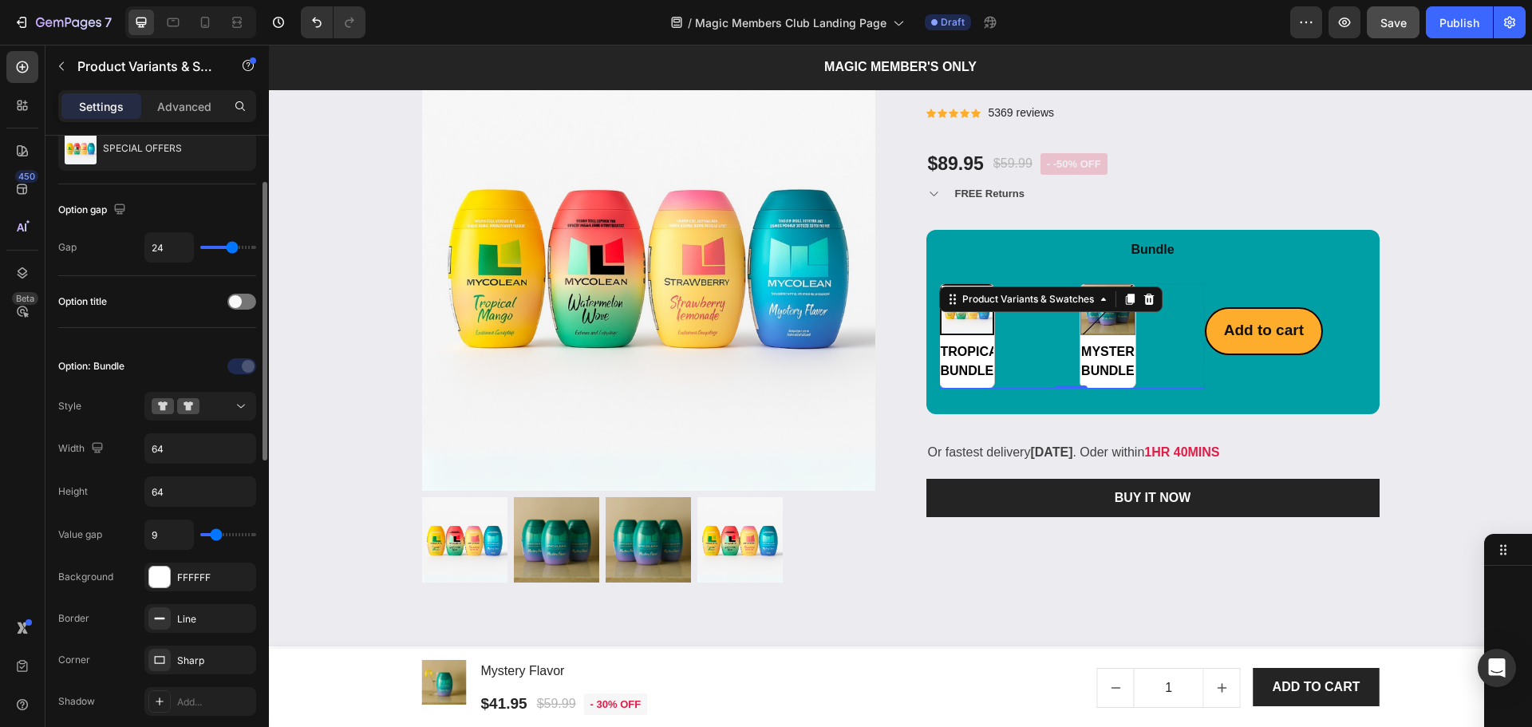
type input "8"
type input "7"
type input "5"
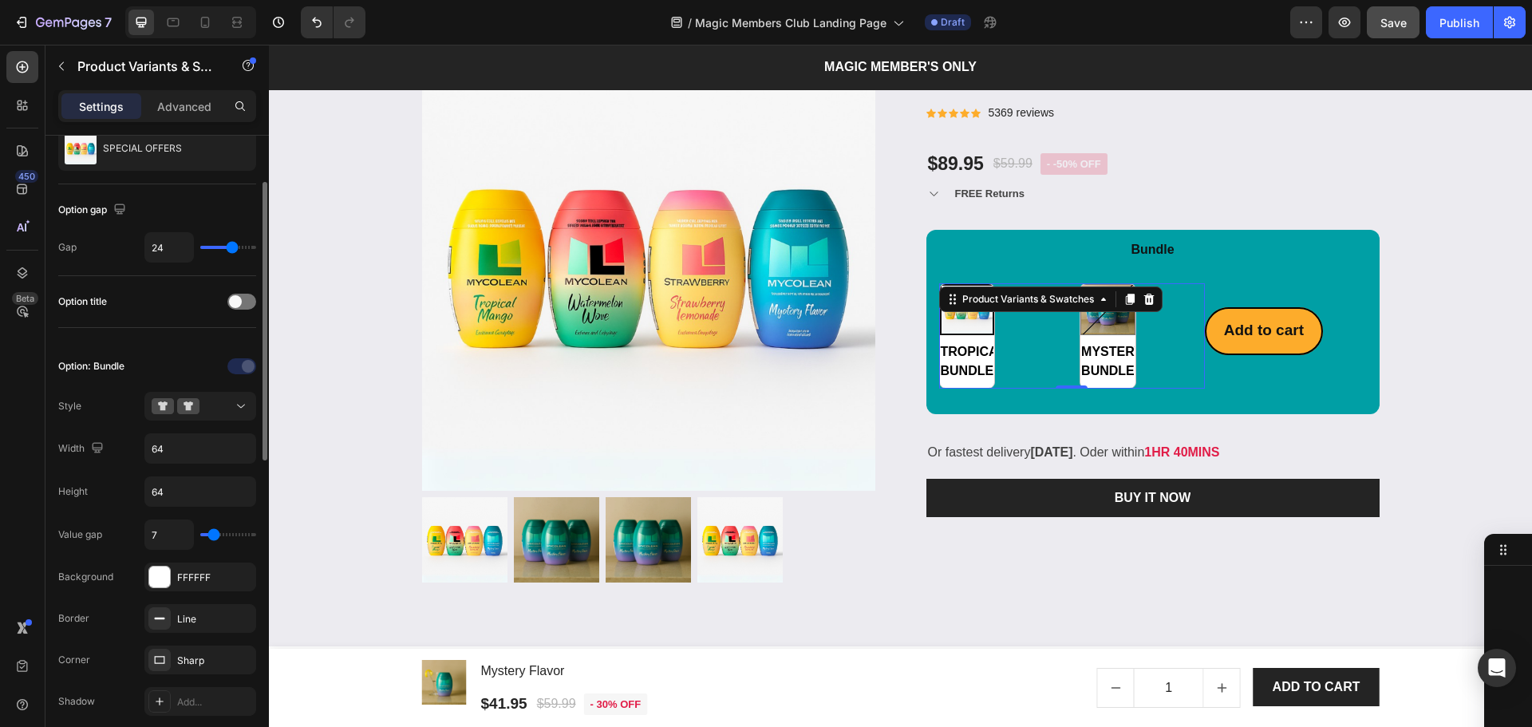
type input "5"
type input "4"
type input "3"
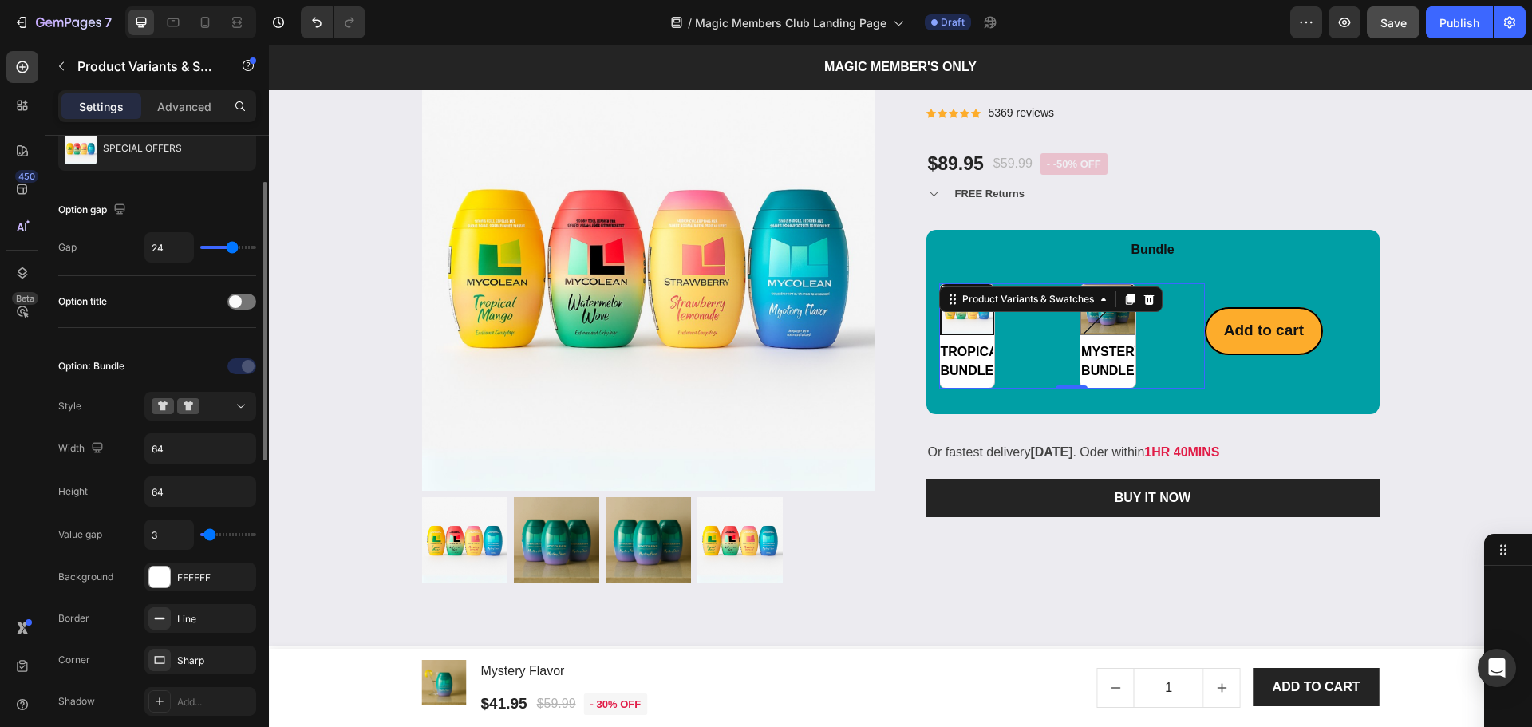
type input "2"
type input "1"
type input "0"
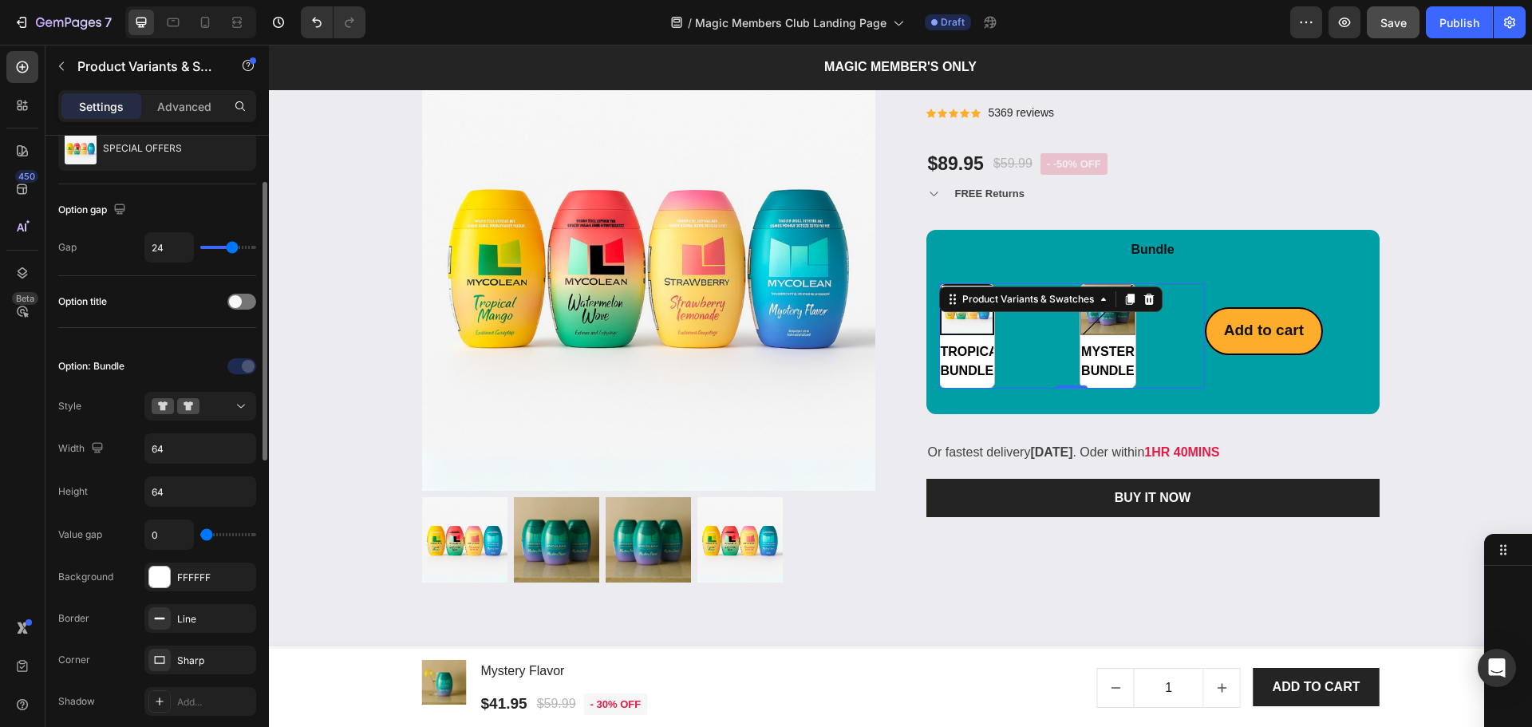
drag, startPoint x: 224, startPoint y: 533, endPoint x: 205, endPoint y: 533, distance: 19.1
type input "0"
click at [205, 533] on input "range" at bounding box center [228, 534] width 56 height 3
type input "16"
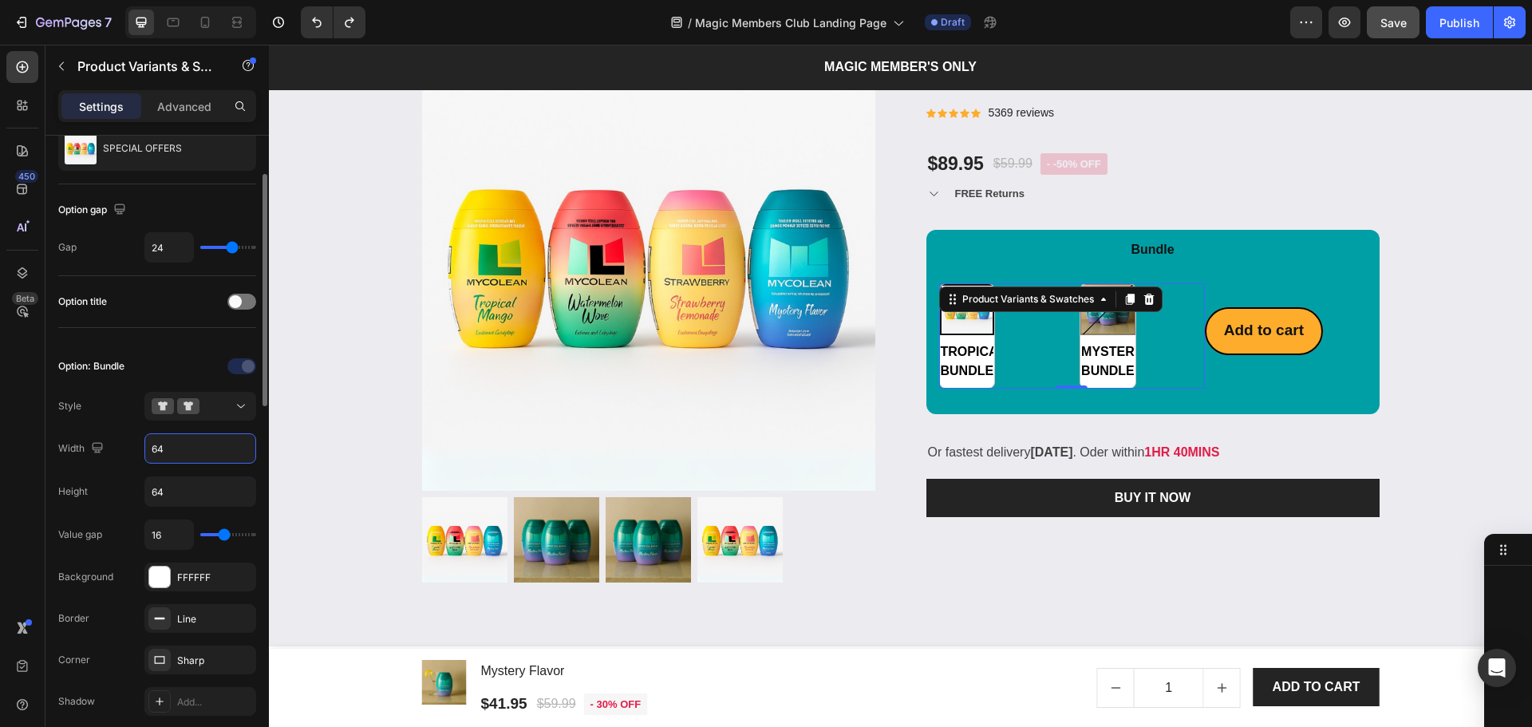
click at [227, 444] on input "64" at bounding box center [200, 448] width 110 height 29
click at [243, 409] on icon at bounding box center [241, 406] width 16 height 16
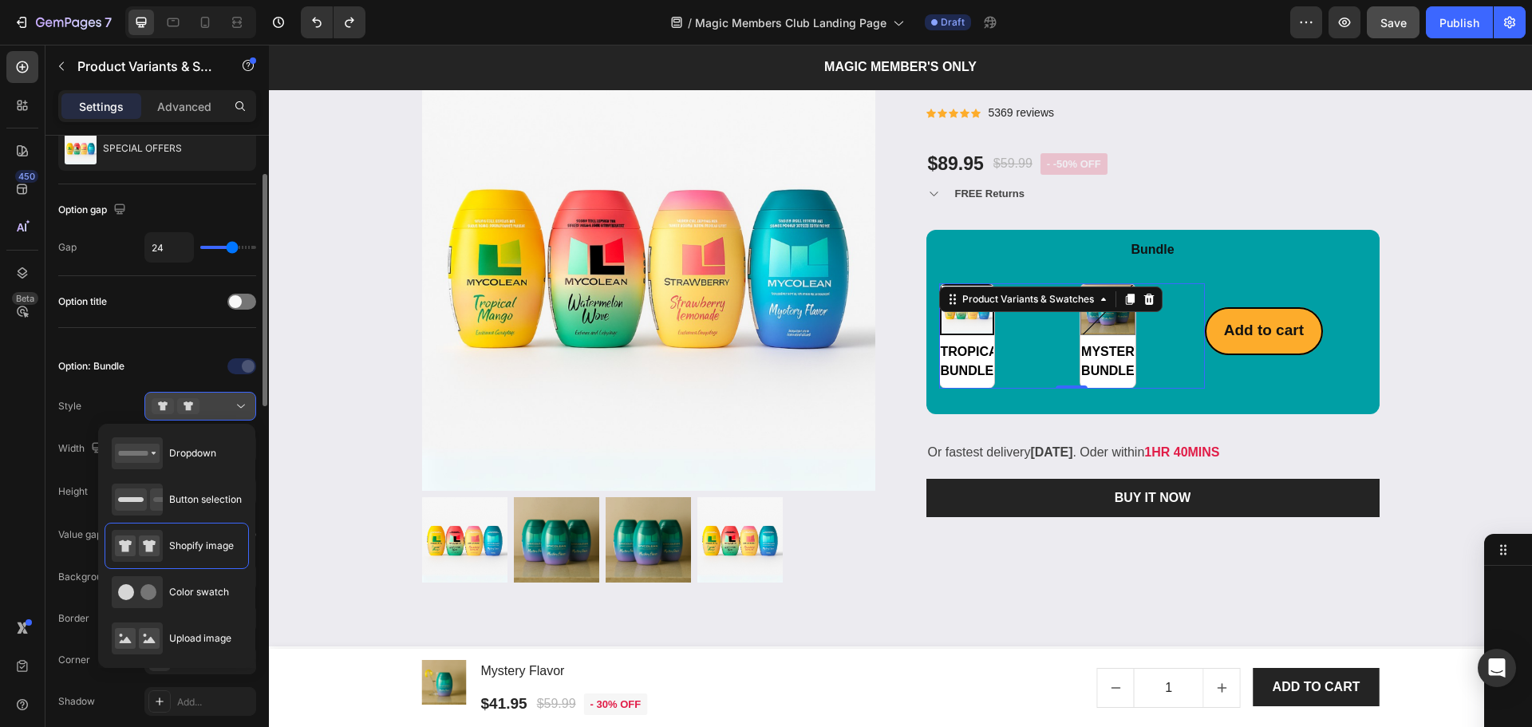
click at [243, 409] on icon at bounding box center [241, 406] width 16 height 16
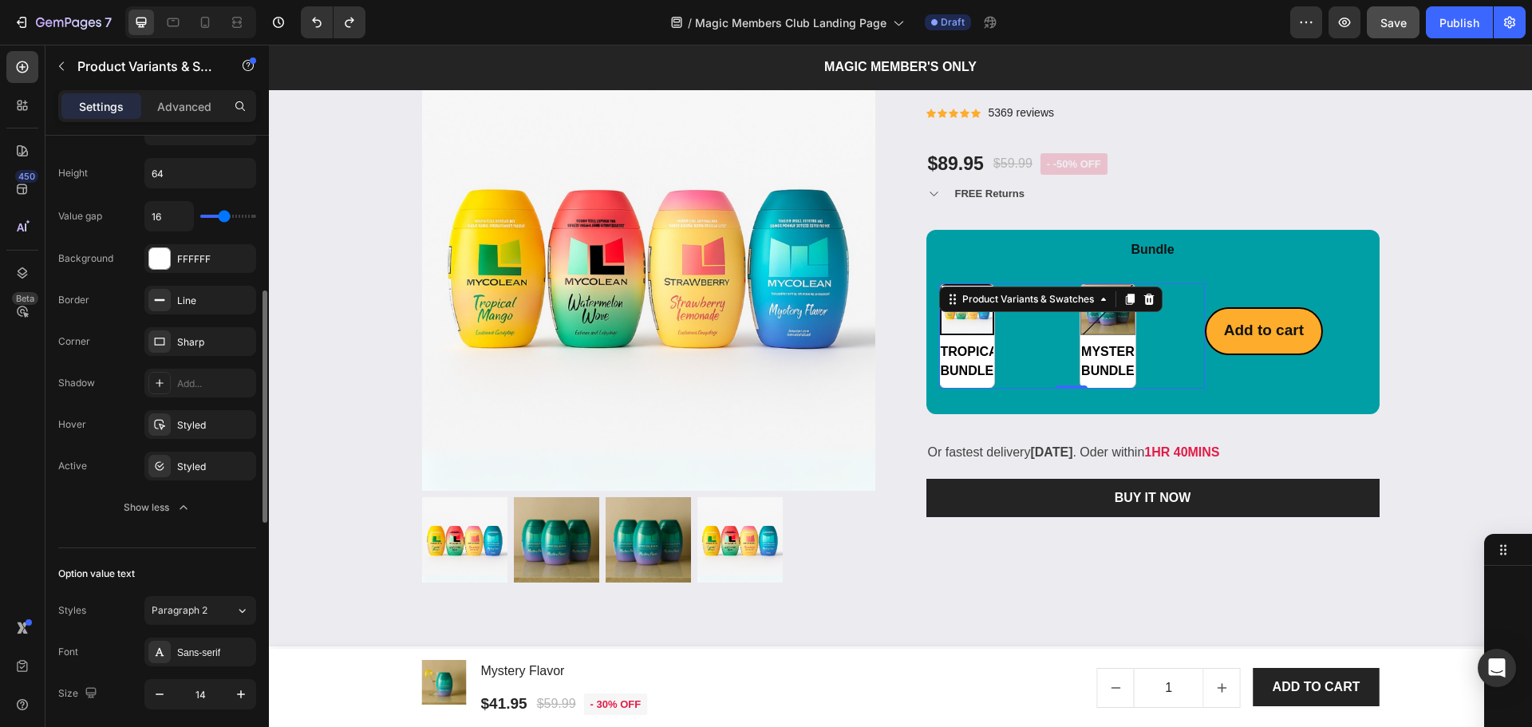
scroll to position [318, 0]
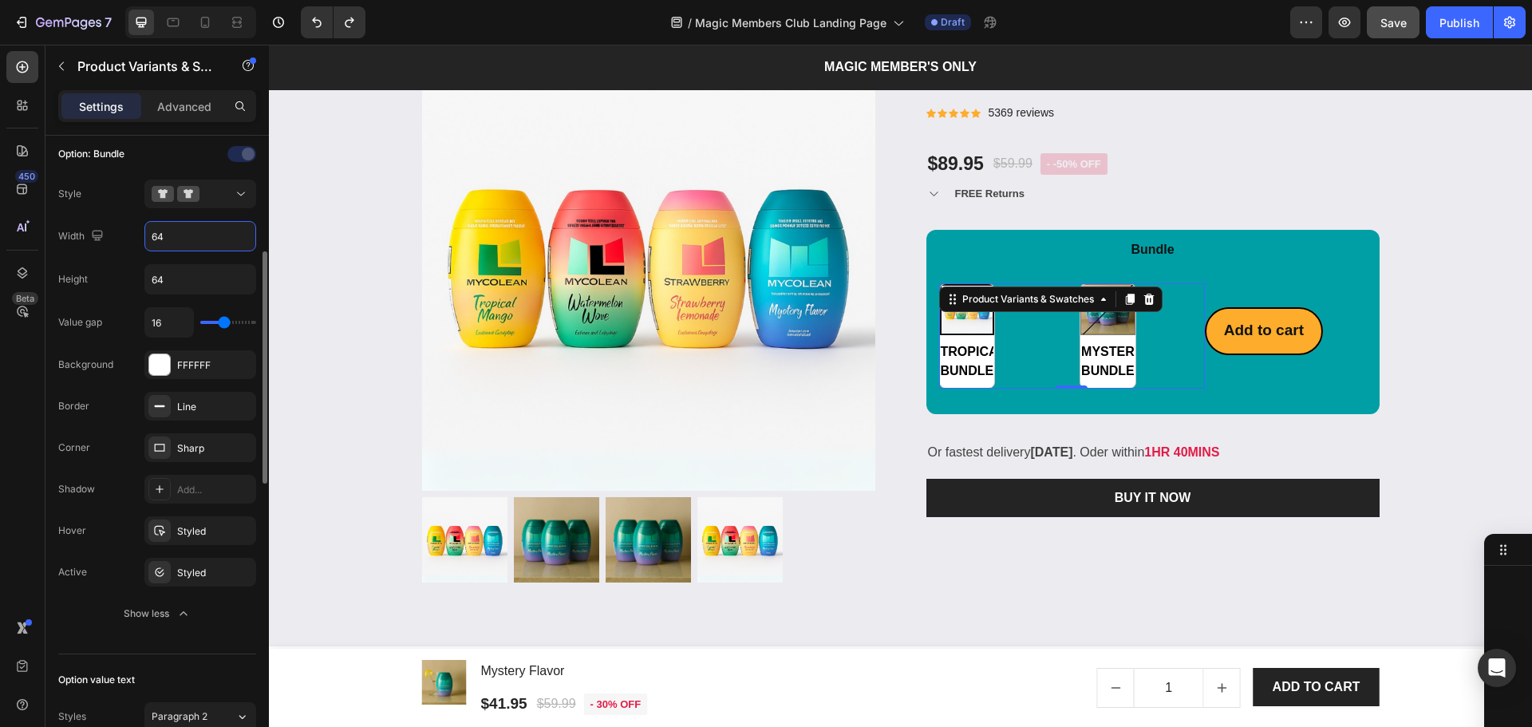
click at [177, 231] on input "64" at bounding box center [200, 236] width 110 height 29
type input "6"
type input "100"
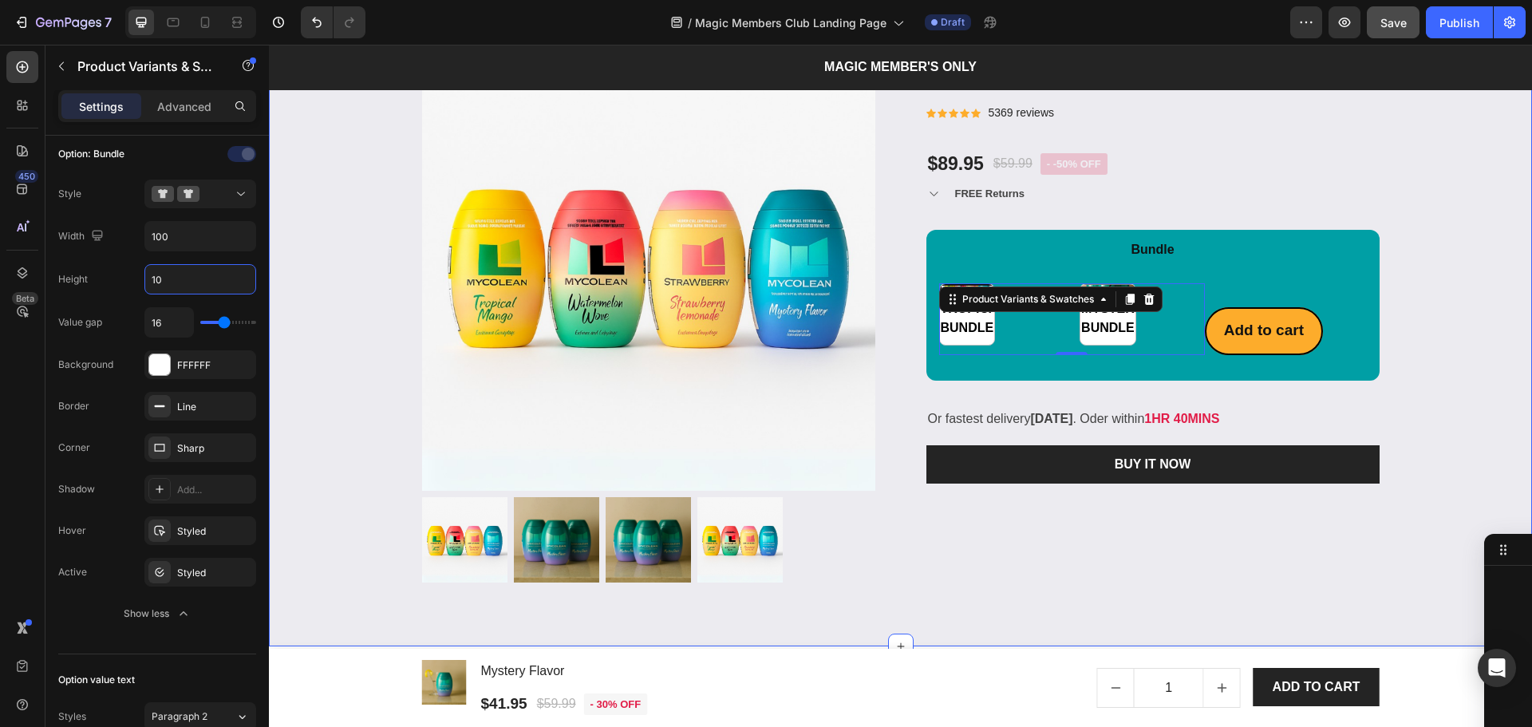
type input "100"
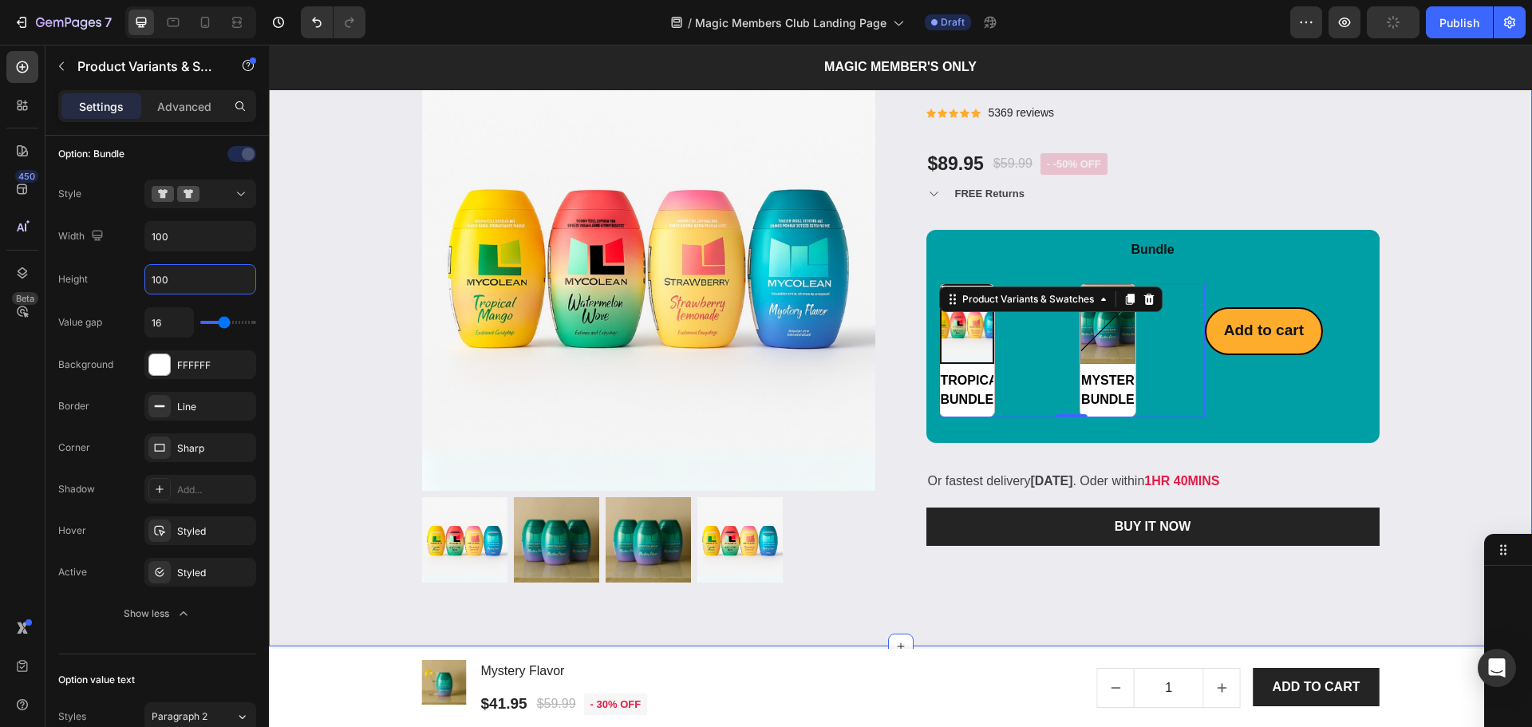
click at [401, 278] on div "Product Images & Gallery Low stock - 430 items left Product Stock Counter SPECI…" at bounding box center [900, 310] width 1239 height 545
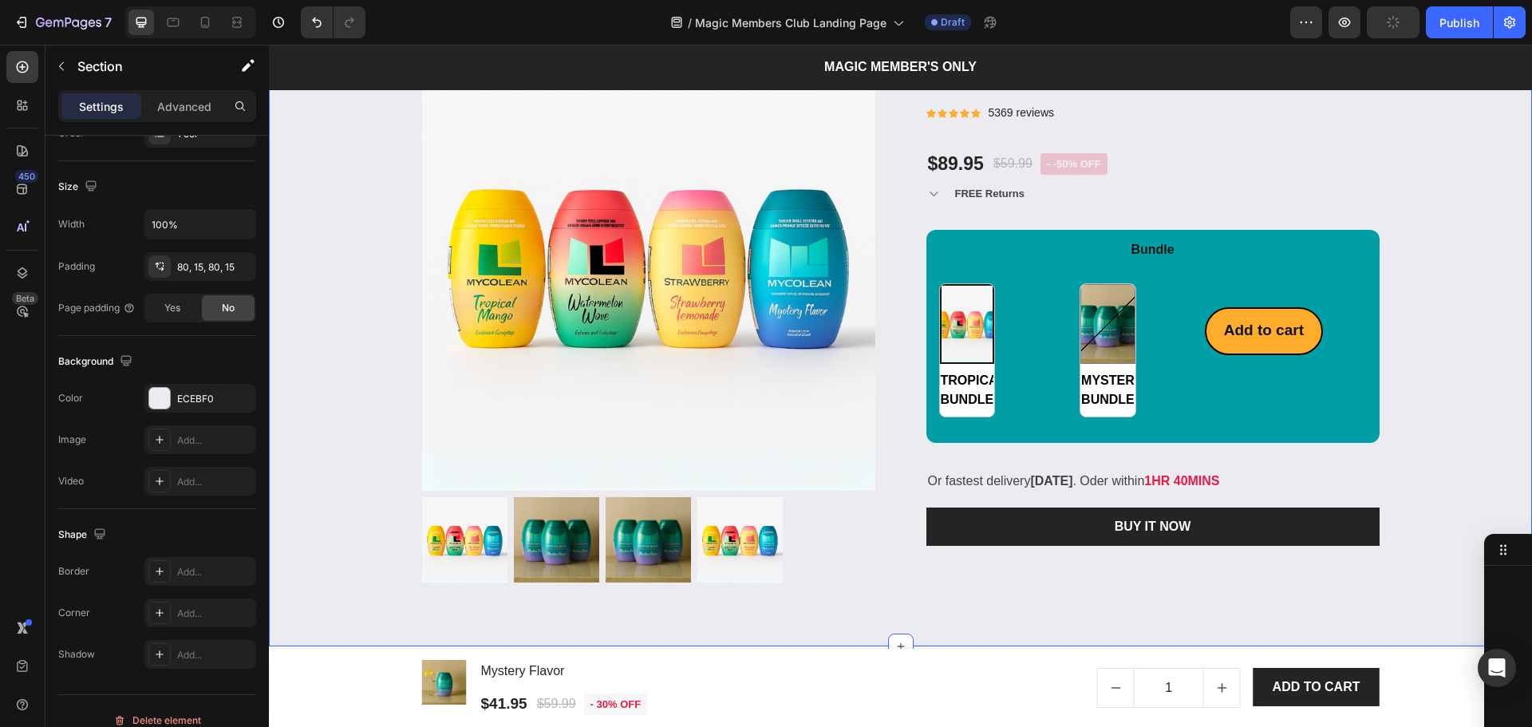
click at [401, 278] on div "Product Images & Gallery Low stock - 430 items left Product Stock Counter SPECI…" at bounding box center [900, 310] width 1239 height 545
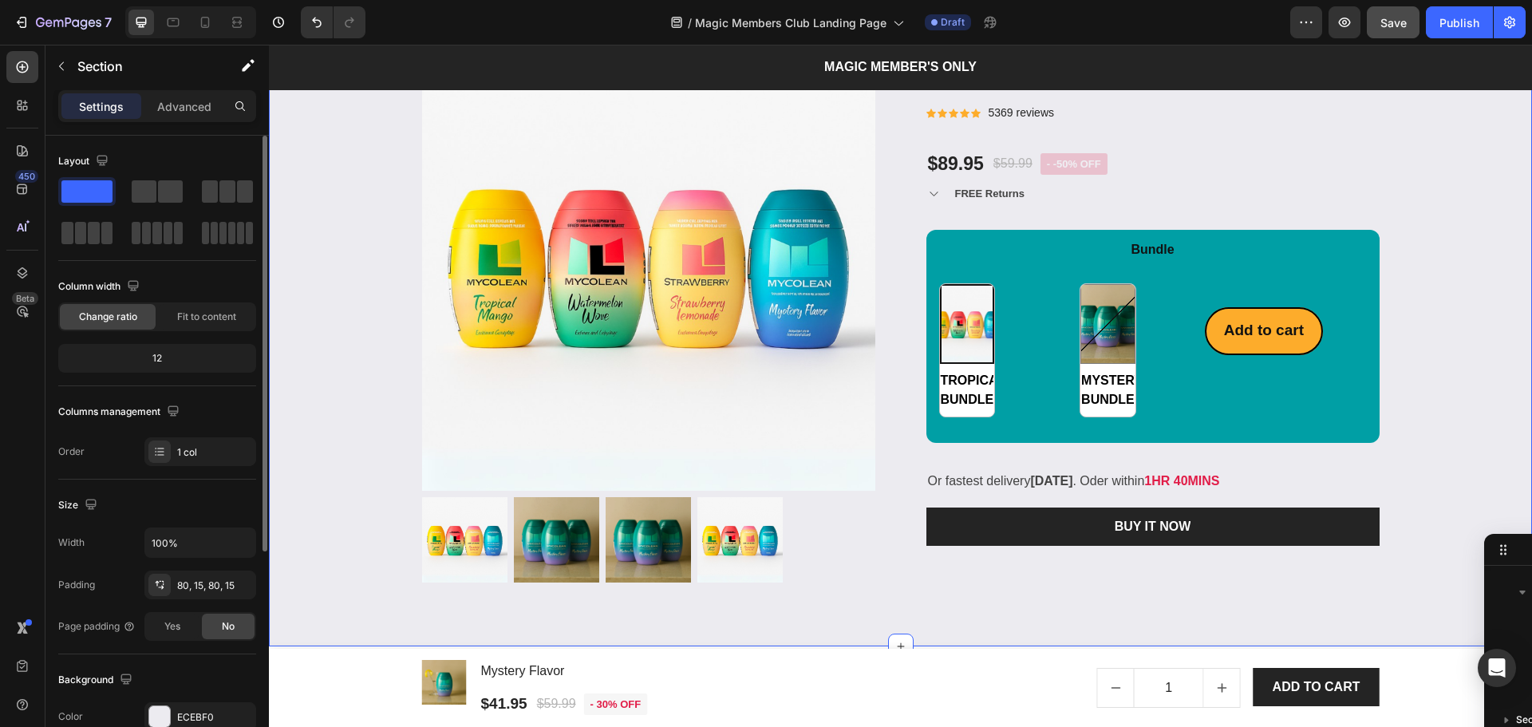
scroll to position [212, 0]
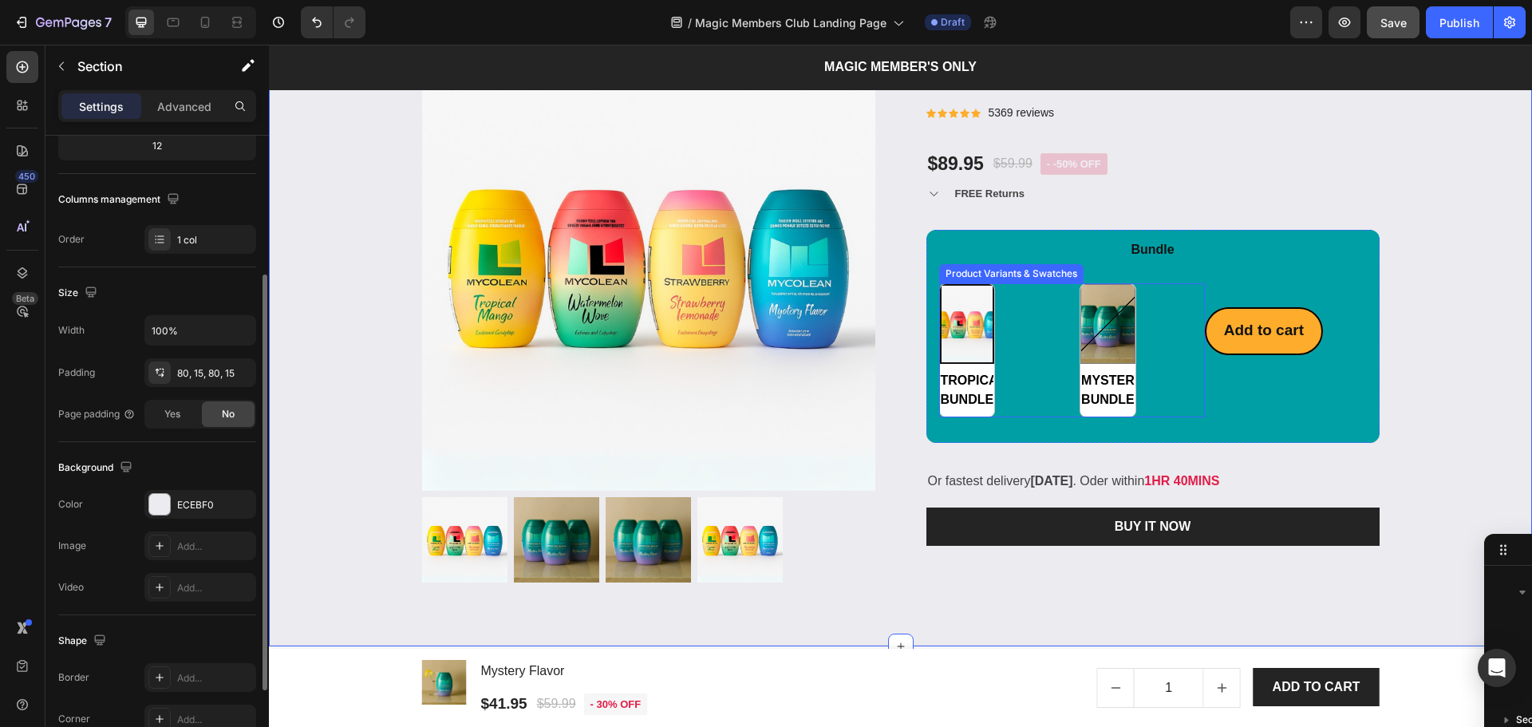
click at [984, 392] on span "TROPICAL BUNDLE" at bounding box center [966, 390] width 54 height 54
click at [940, 416] on input "TROPICAL BUNDLE TROPICAL BUNDLE" at bounding box center [939, 416] width 1 height 1
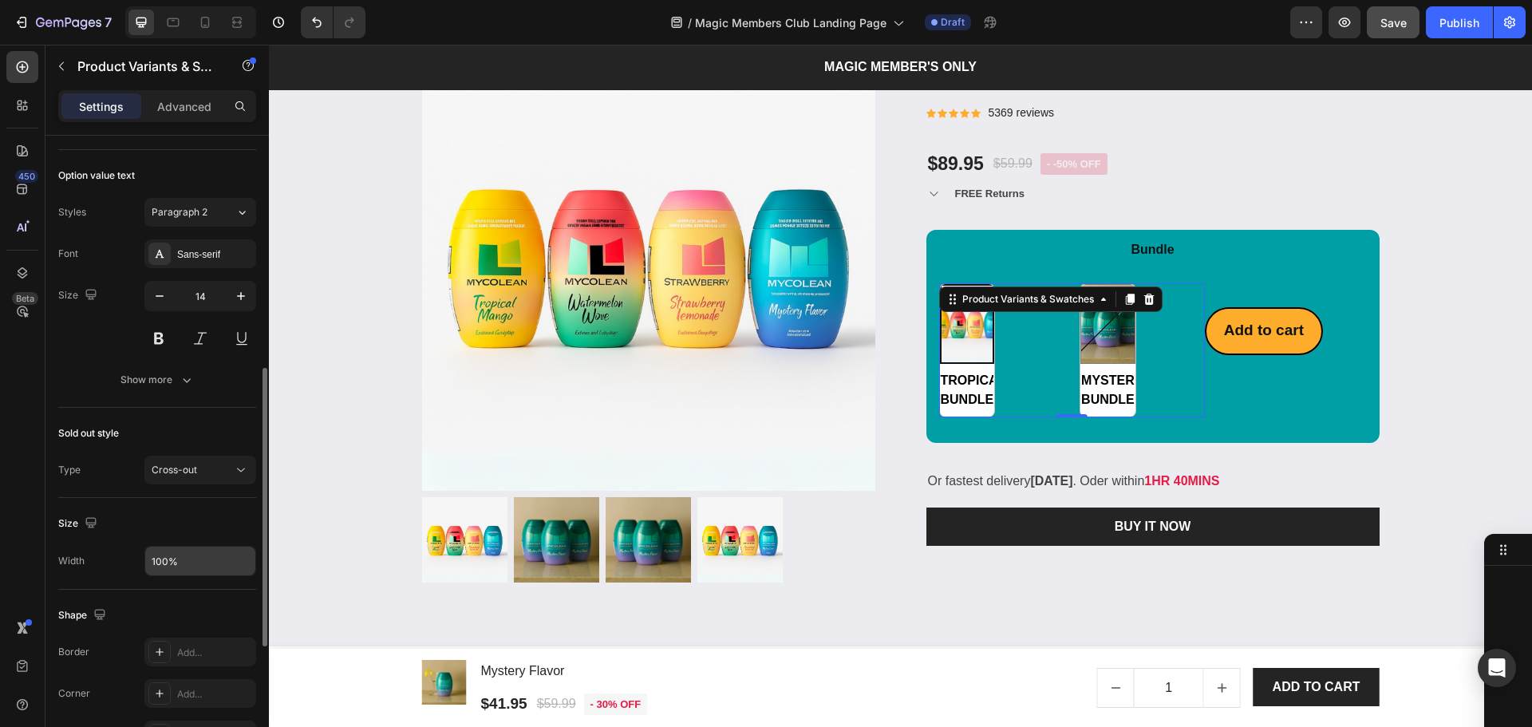
scroll to position [816, 0]
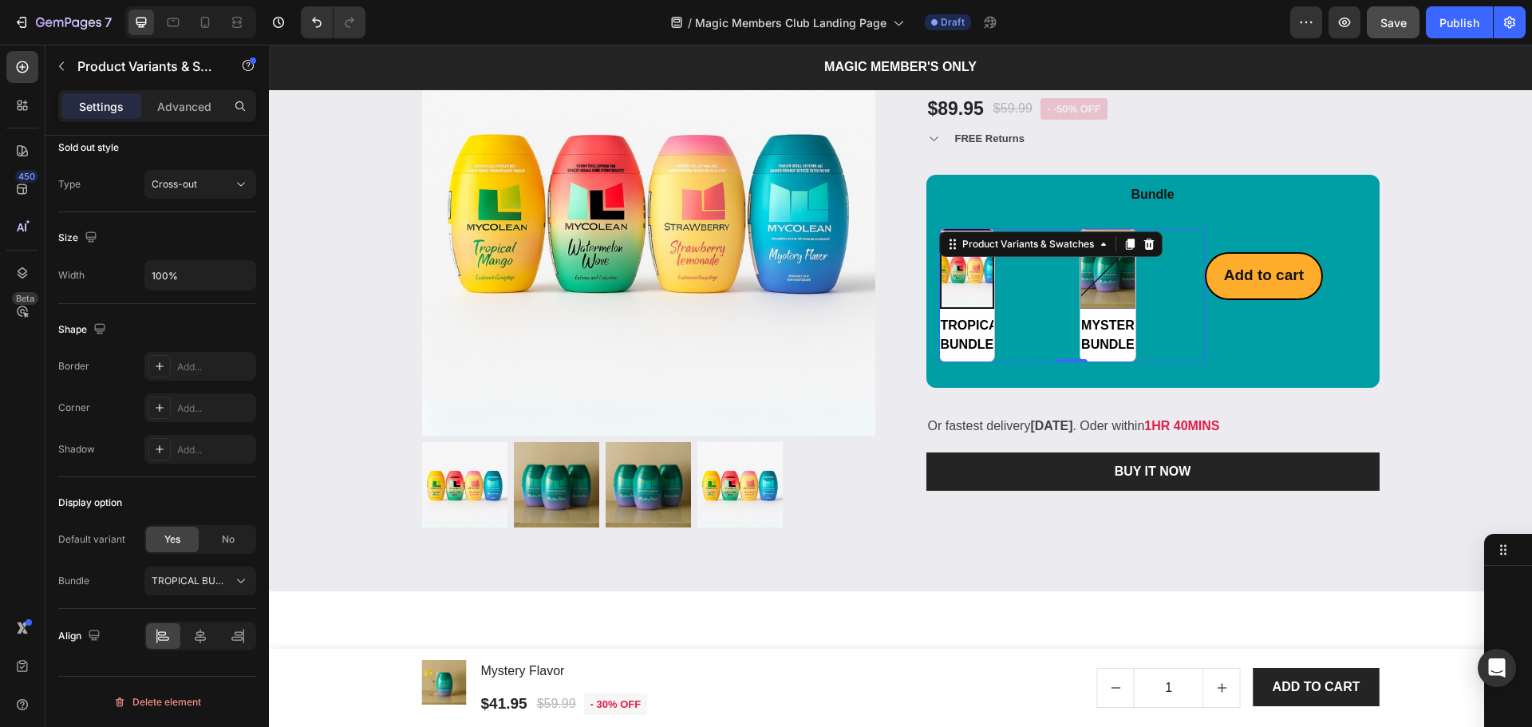
click at [972, 415] on p "Or fastest delivery Fri, Oct 28 . Oder within 1HR 40MINS" at bounding box center [1153, 426] width 450 height 23
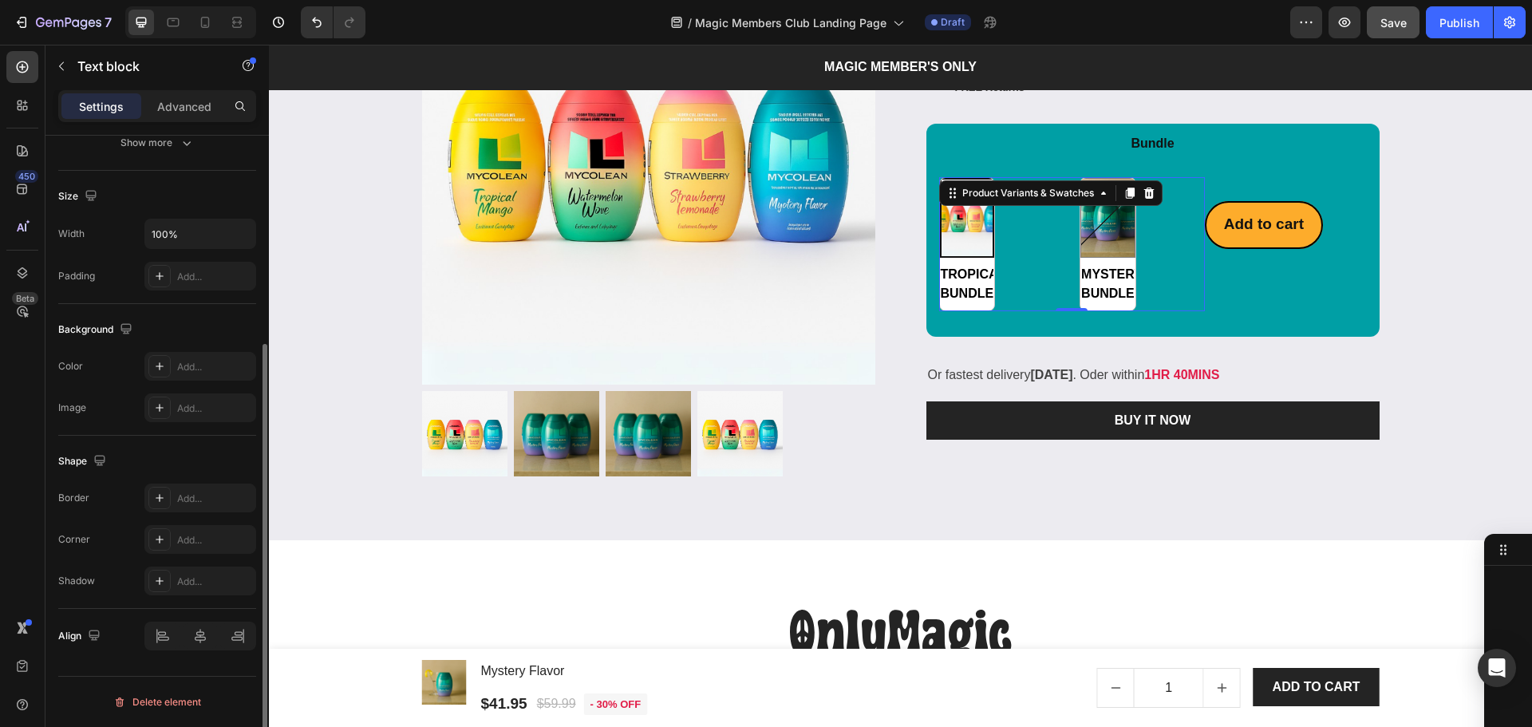
scroll to position [0, 0]
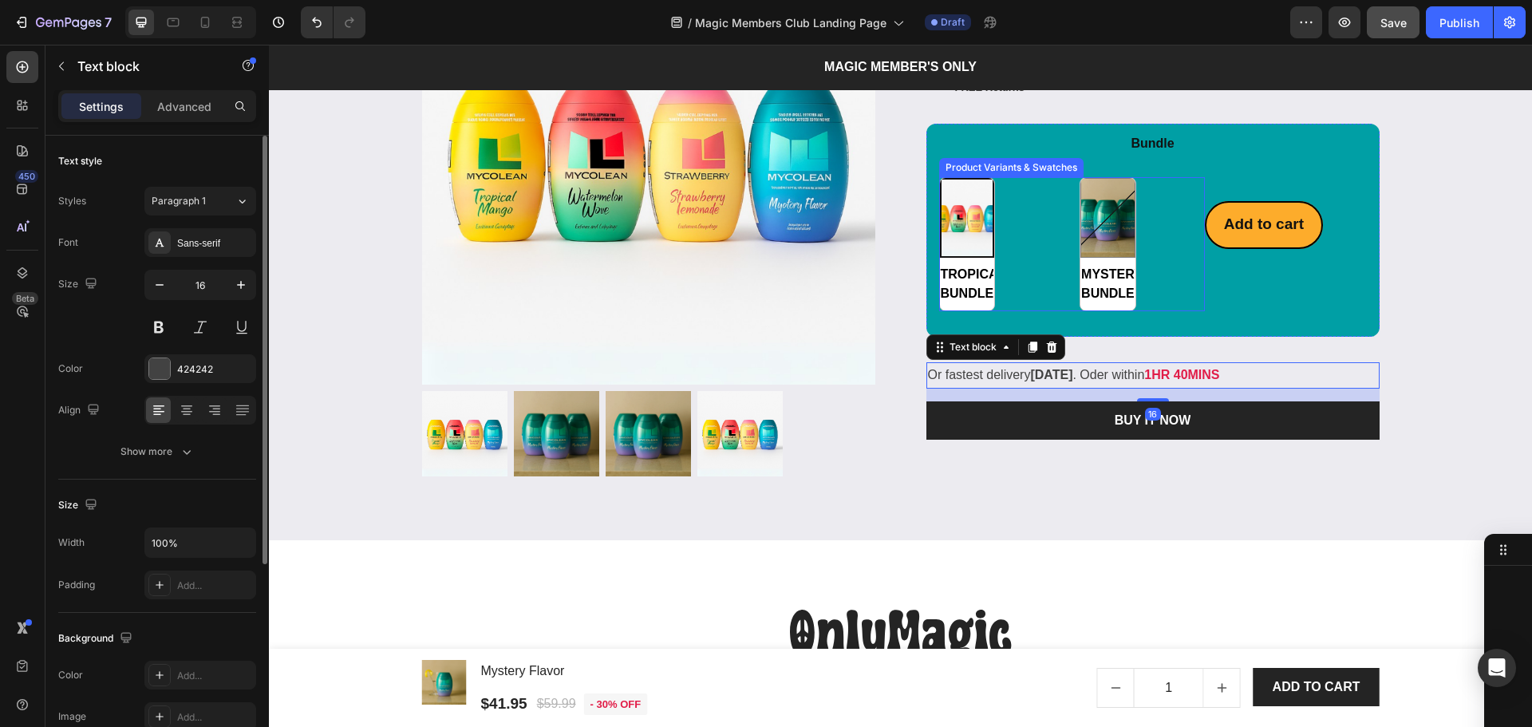
click at [984, 269] on span "TROPICAL BUNDLE" at bounding box center [966, 284] width 54 height 54
click at [940, 310] on input "TROPICAL BUNDLE TROPICAL BUNDLE" at bounding box center [939, 310] width 1 height 1
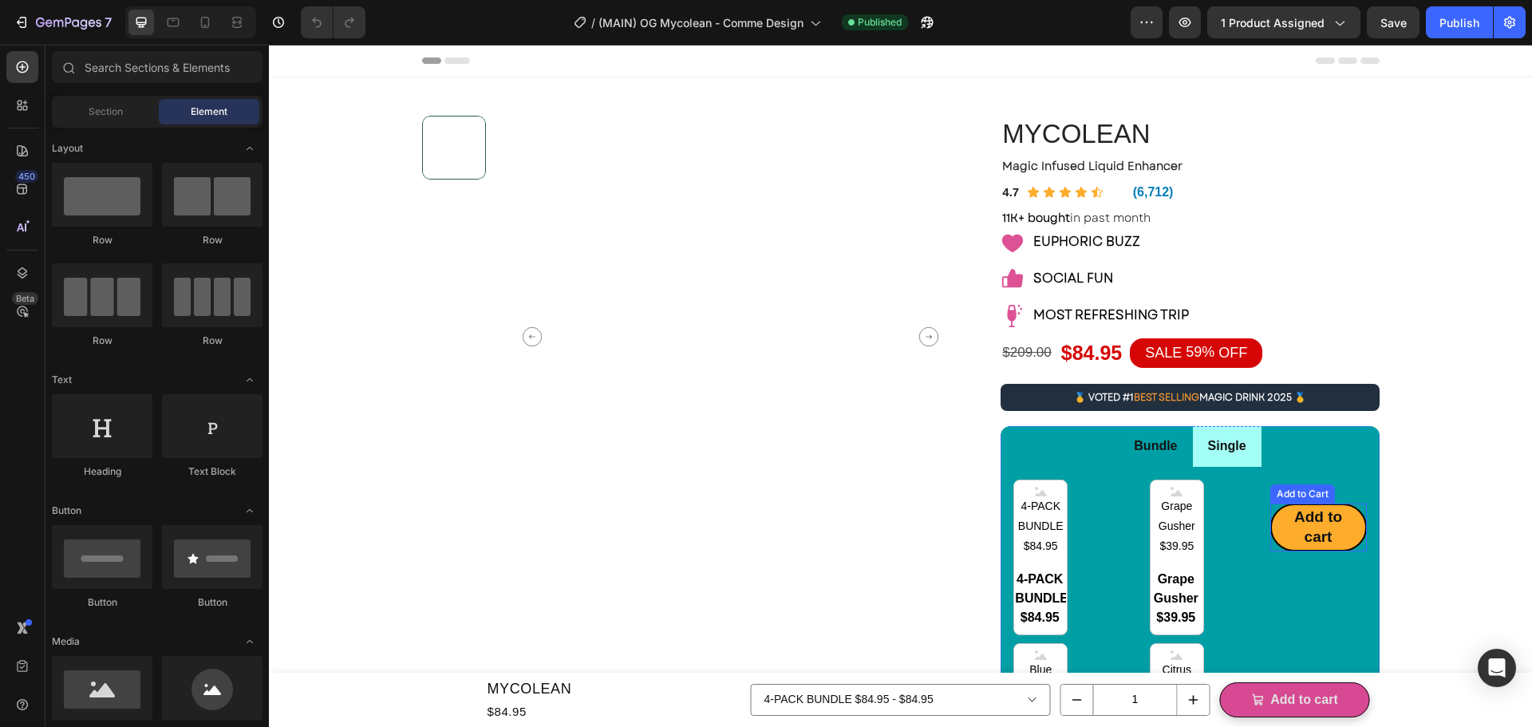
radio input "false"
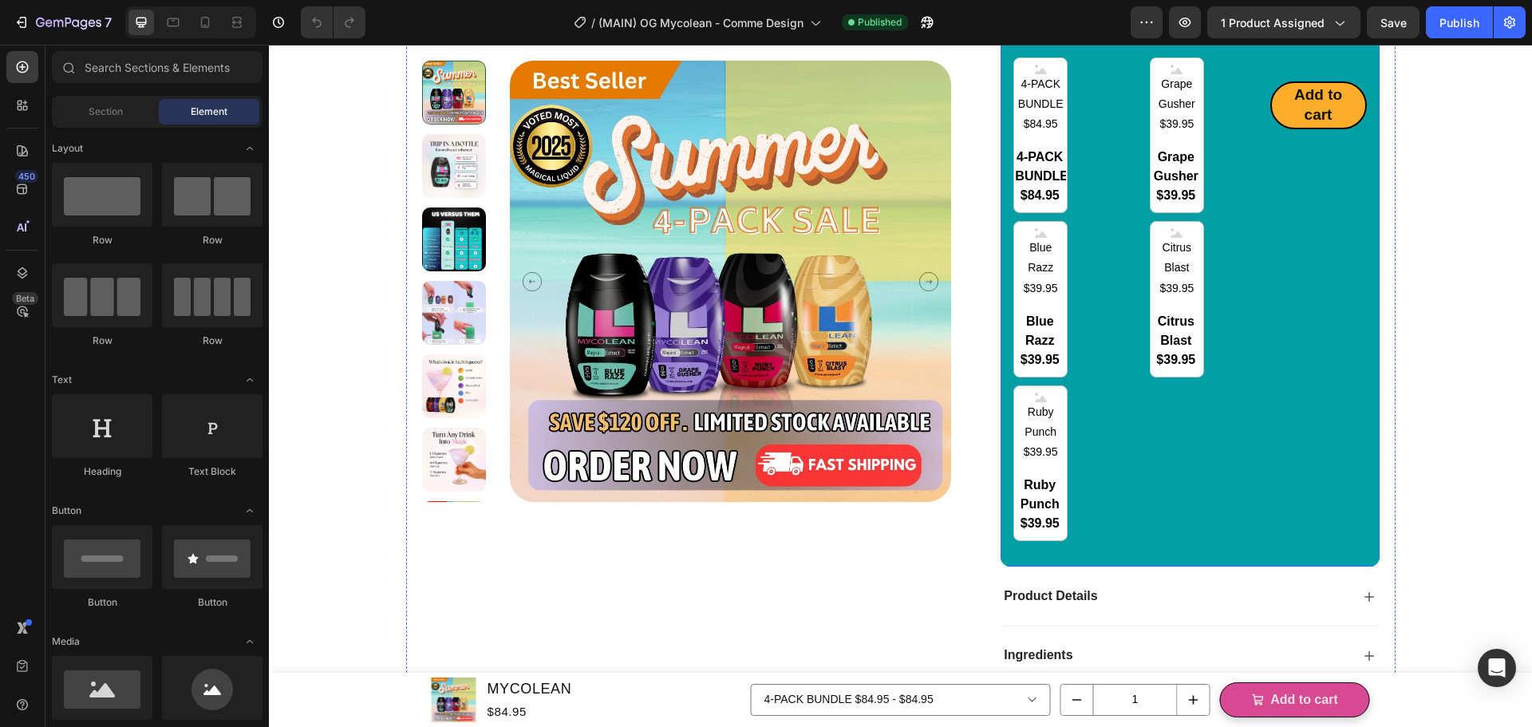
scroll to position [532, 0]
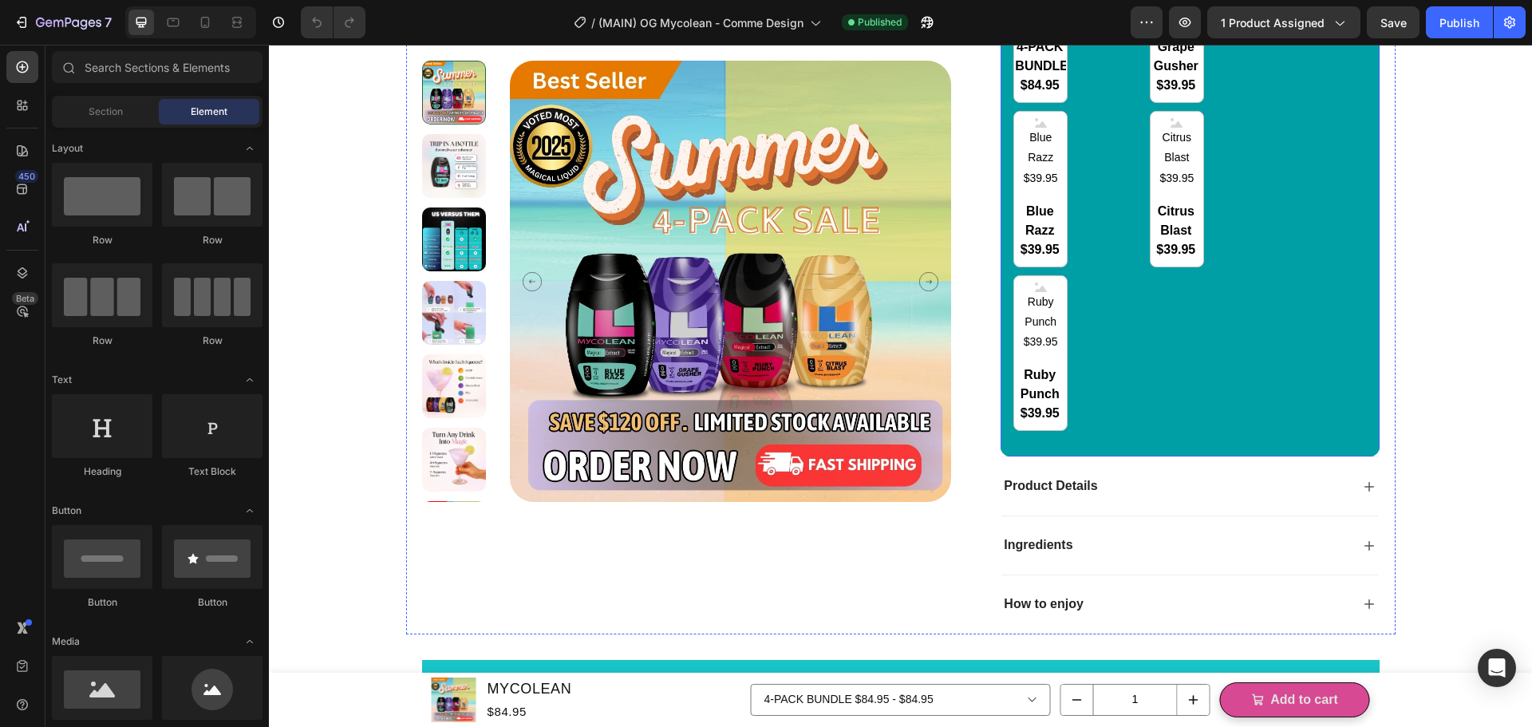
click at [1174, 444] on div "Bundle Single 4-PACK BUNDLE $84.95 4-PACK BUNDLE $84.95 4-PACK BUNDLE $84.95 Gr…" at bounding box center [1190, 175] width 378 height 563
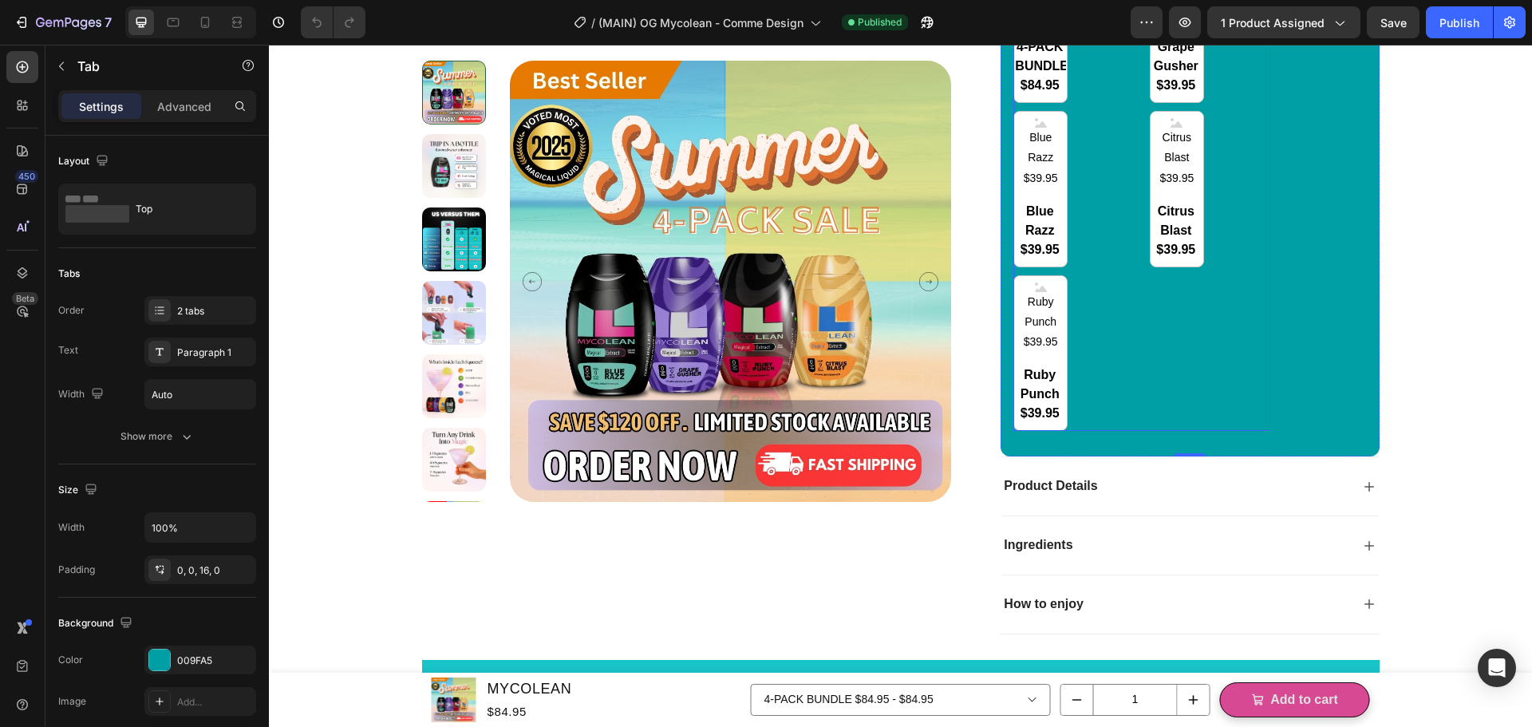
click at [1133, 393] on div "4-PACK BUNDLE $84.95 4-PACK BUNDLE $84.95 4-PACK BUNDLE $84.95 Grape Gusher $39…" at bounding box center [1141, 189] width 256 height 484
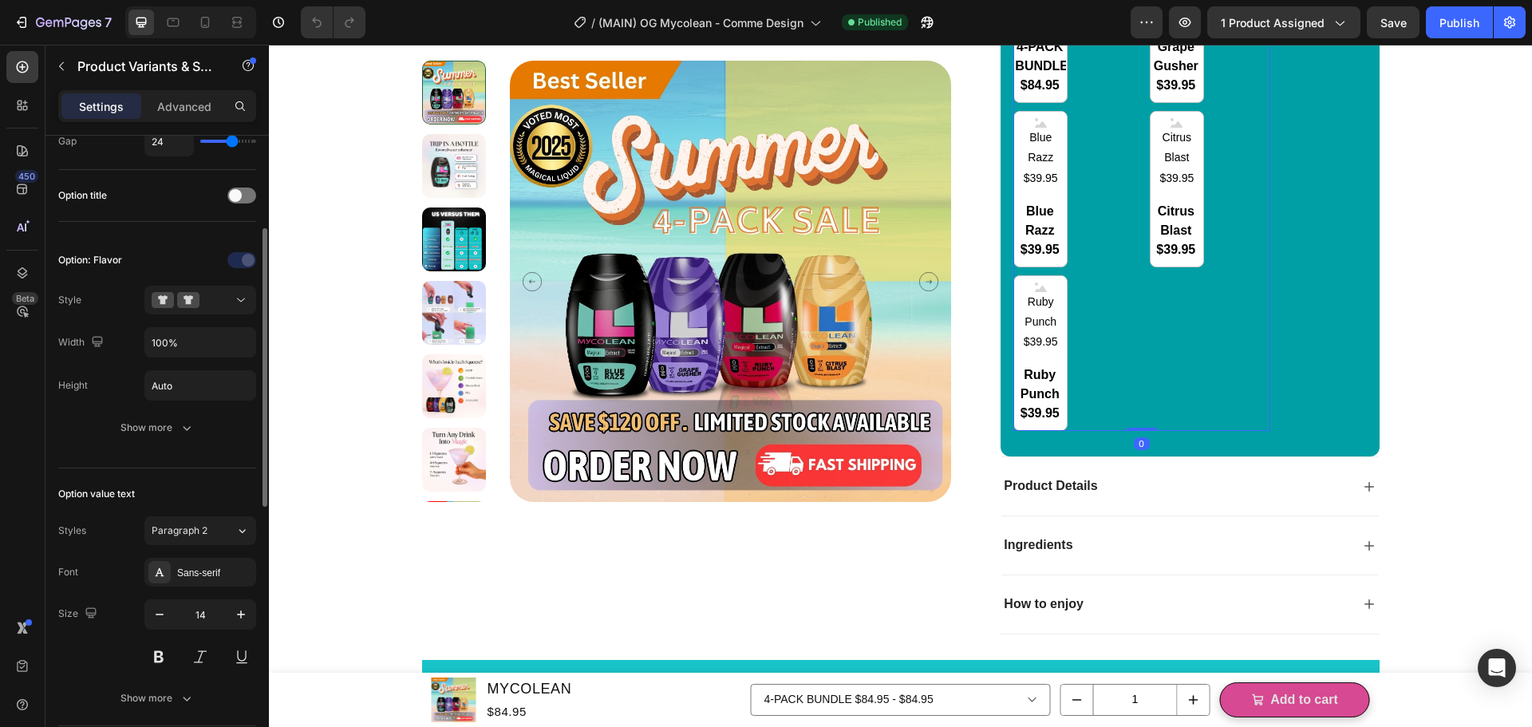
scroll to position [318, 0]
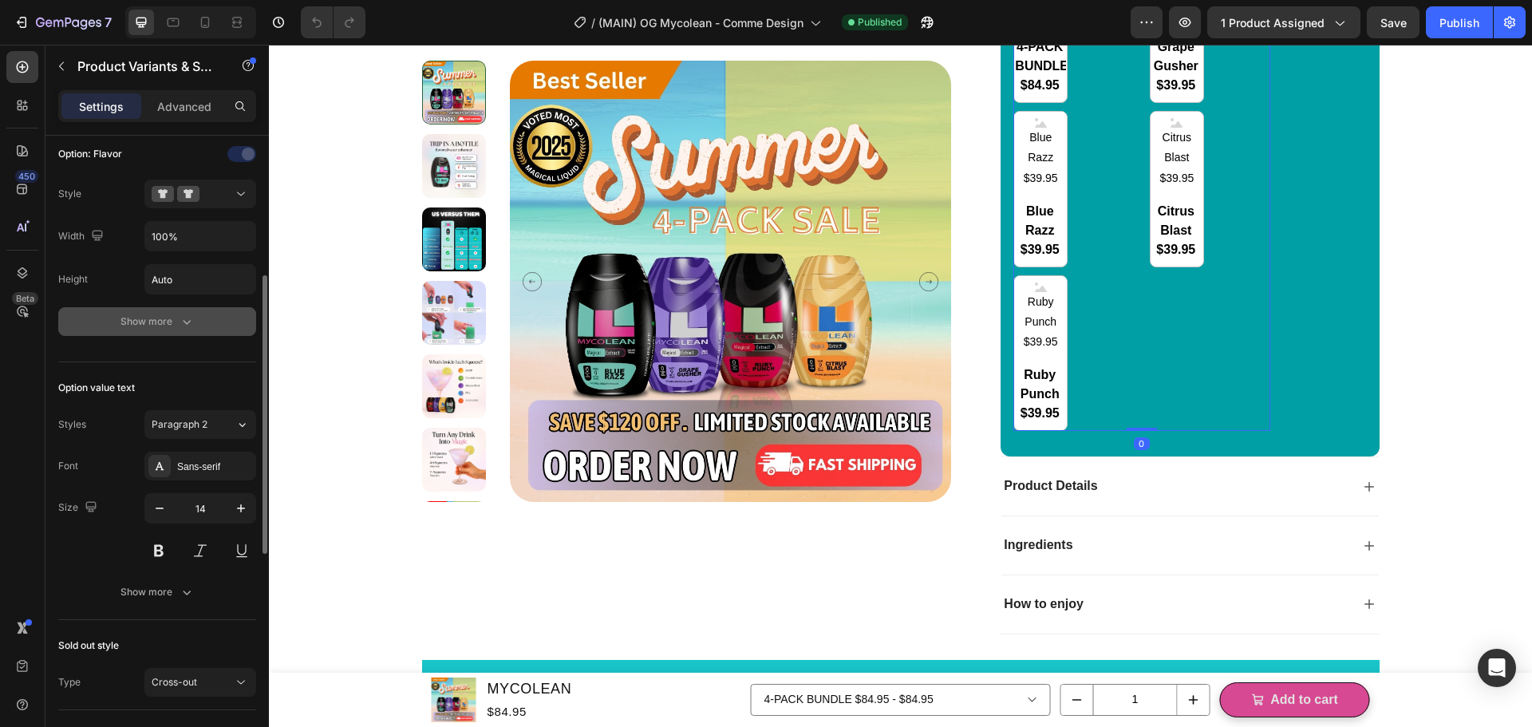
click at [158, 326] on div "Show more" at bounding box center [157, 322] width 74 height 16
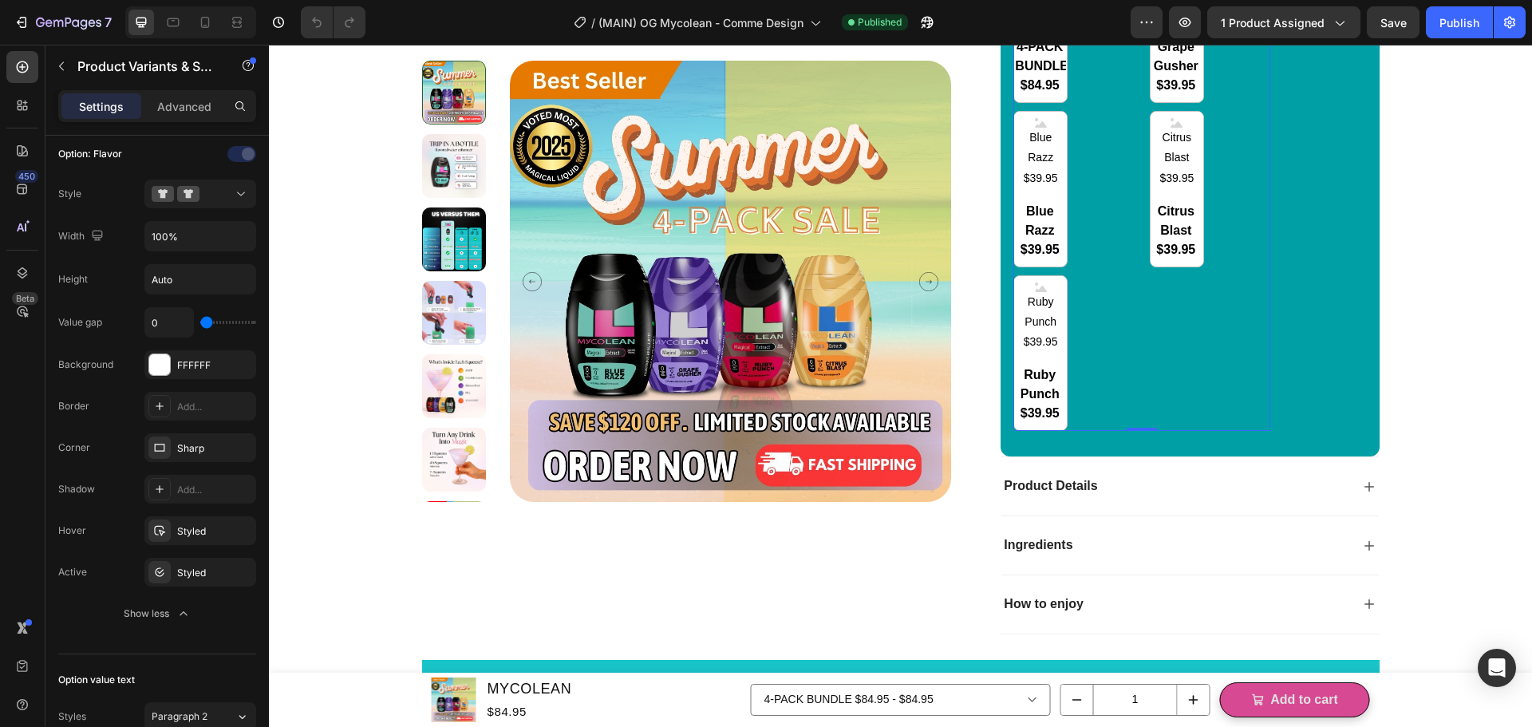
scroll to position [319, 0]
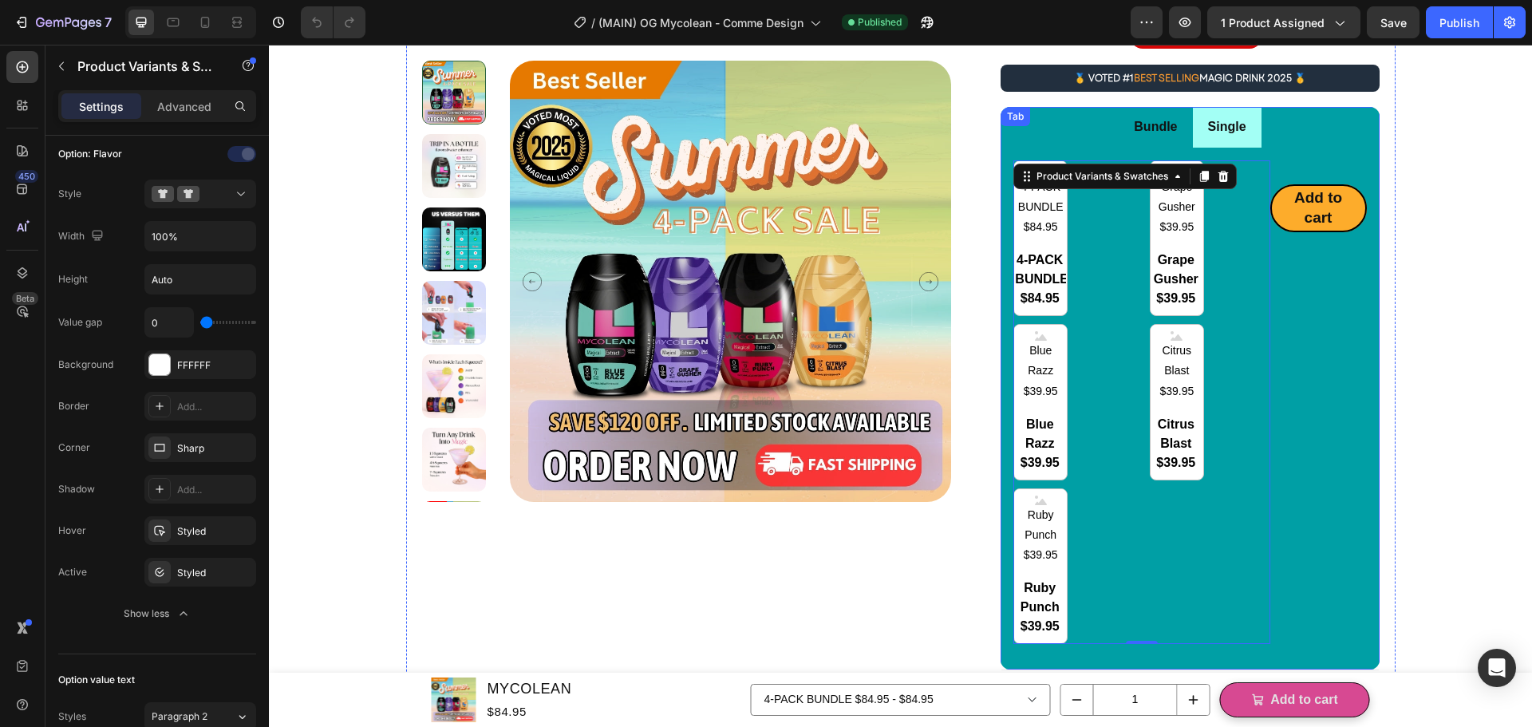
click at [1127, 142] on li "Bundle" at bounding box center [1155, 127] width 73 height 41
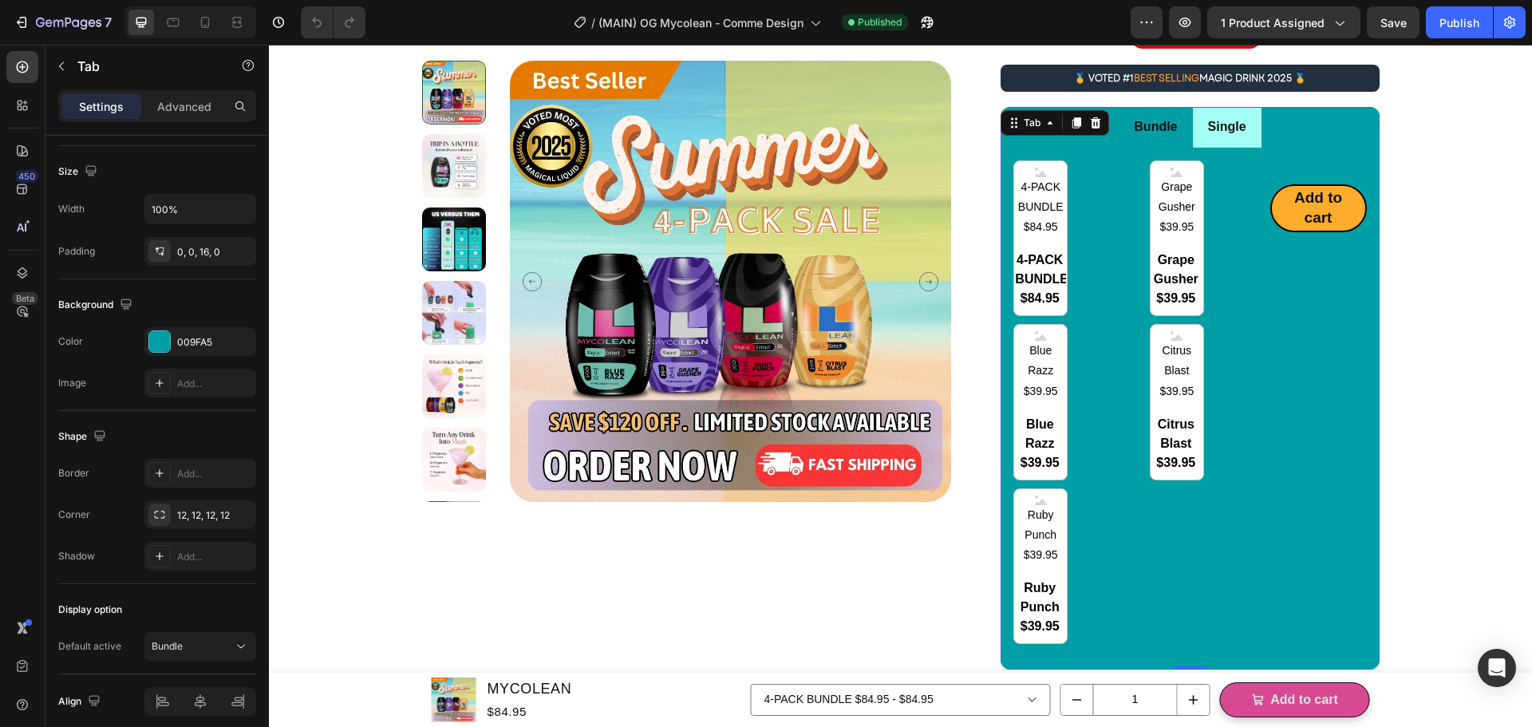
scroll to position [0, 0]
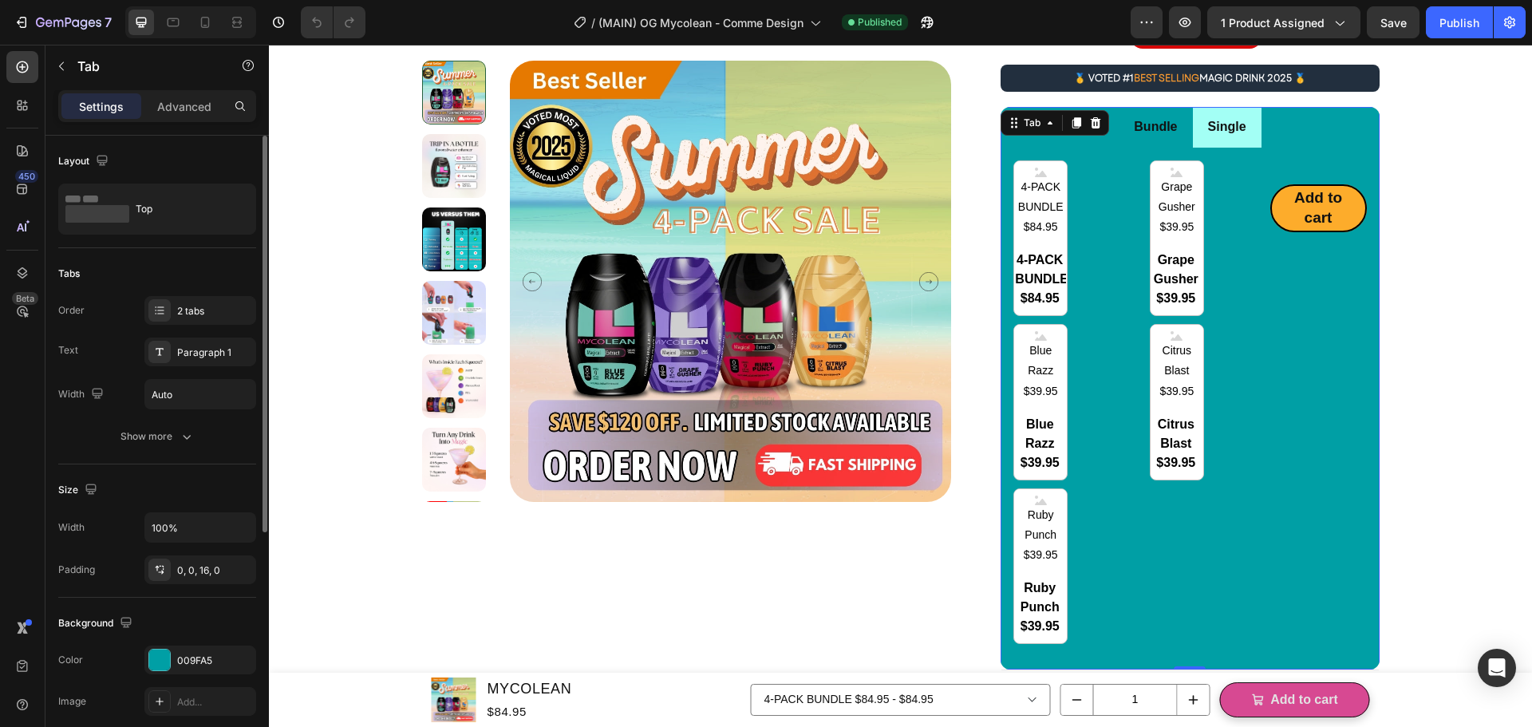
click at [1196, 138] on li "Single" at bounding box center [1227, 127] width 69 height 41
click at [1119, 136] on li "Bundle" at bounding box center [1155, 127] width 73 height 41
click at [1193, 142] on li "Single" at bounding box center [1227, 127] width 69 height 41
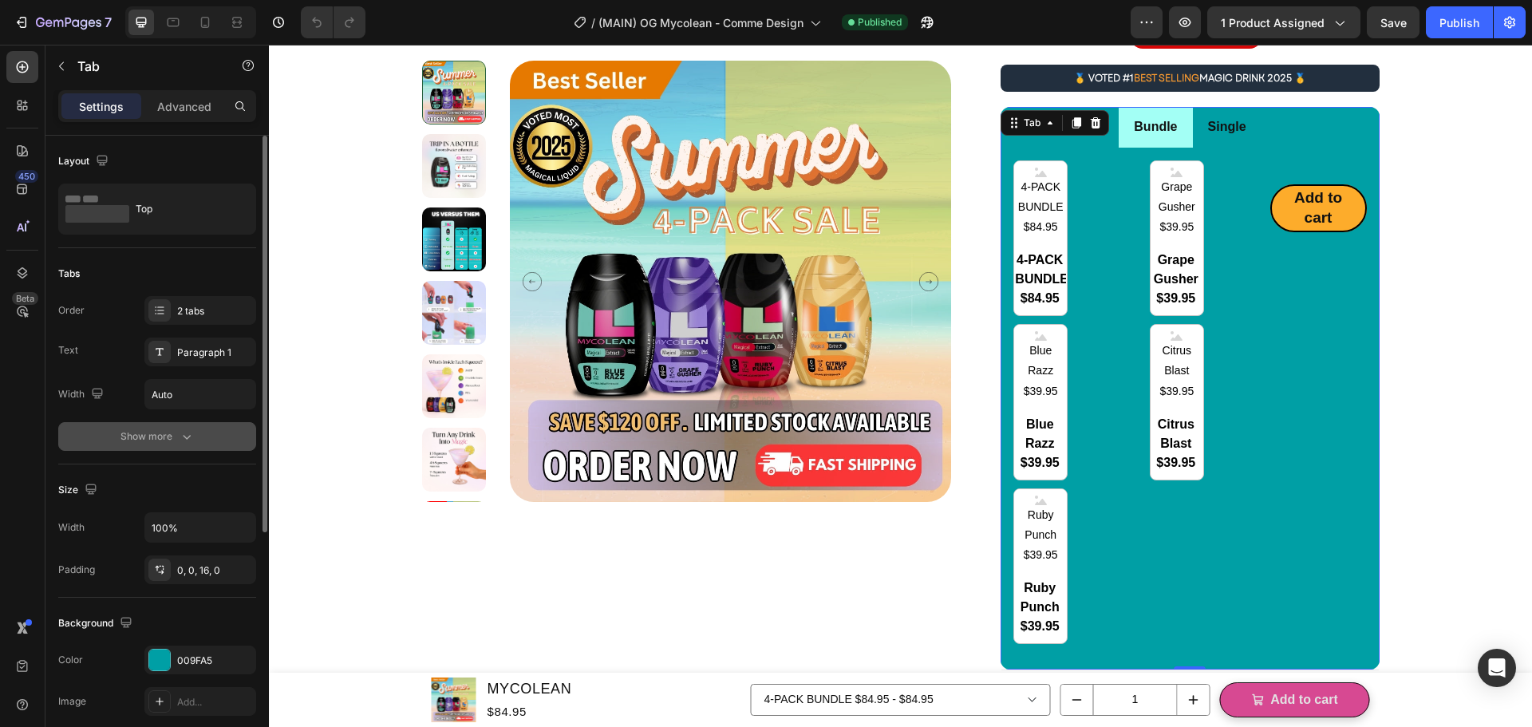
click at [172, 424] on button "Show more" at bounding box center [157, 436] width 198 height 29
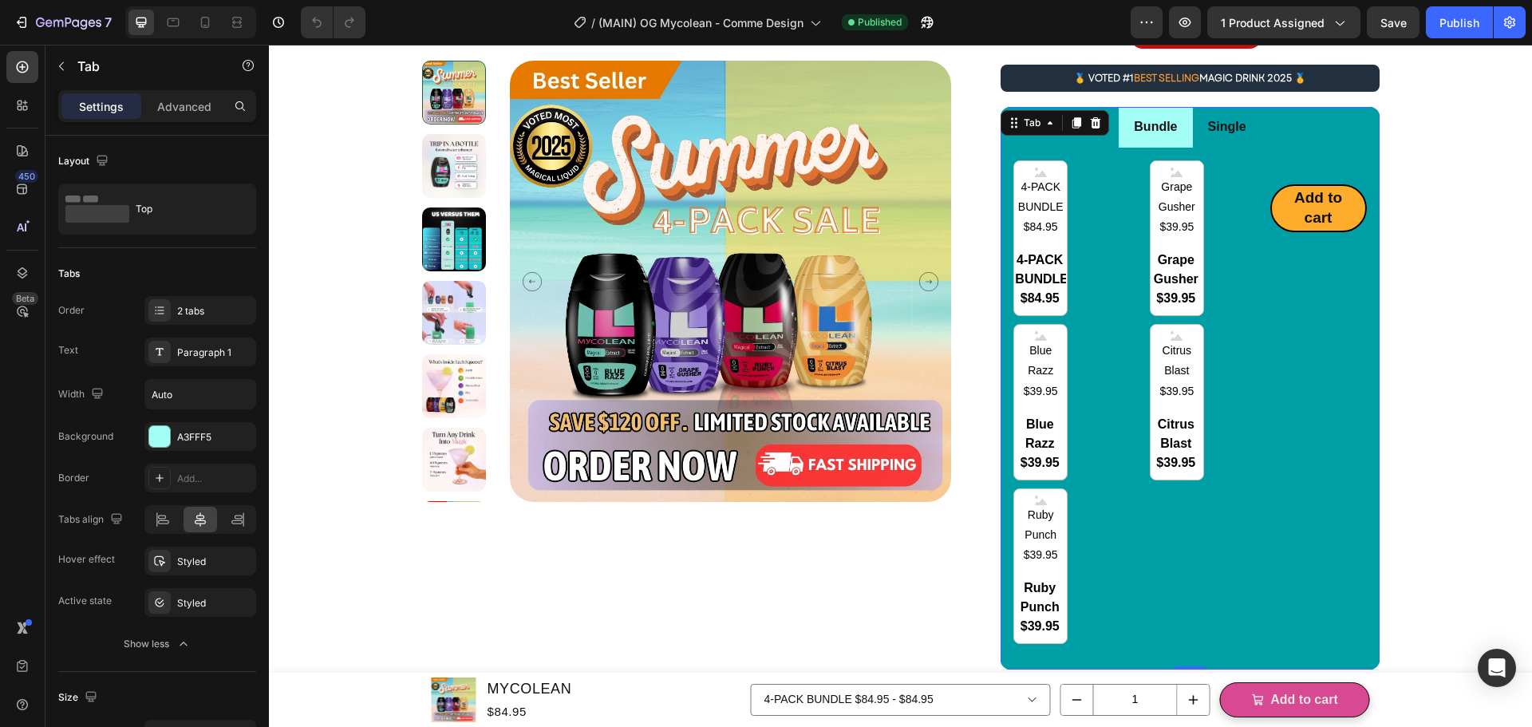
click at [1302, 555] on div "Add to cart Add to Cart" at bounding box center [1318, 402] width 97 height 484
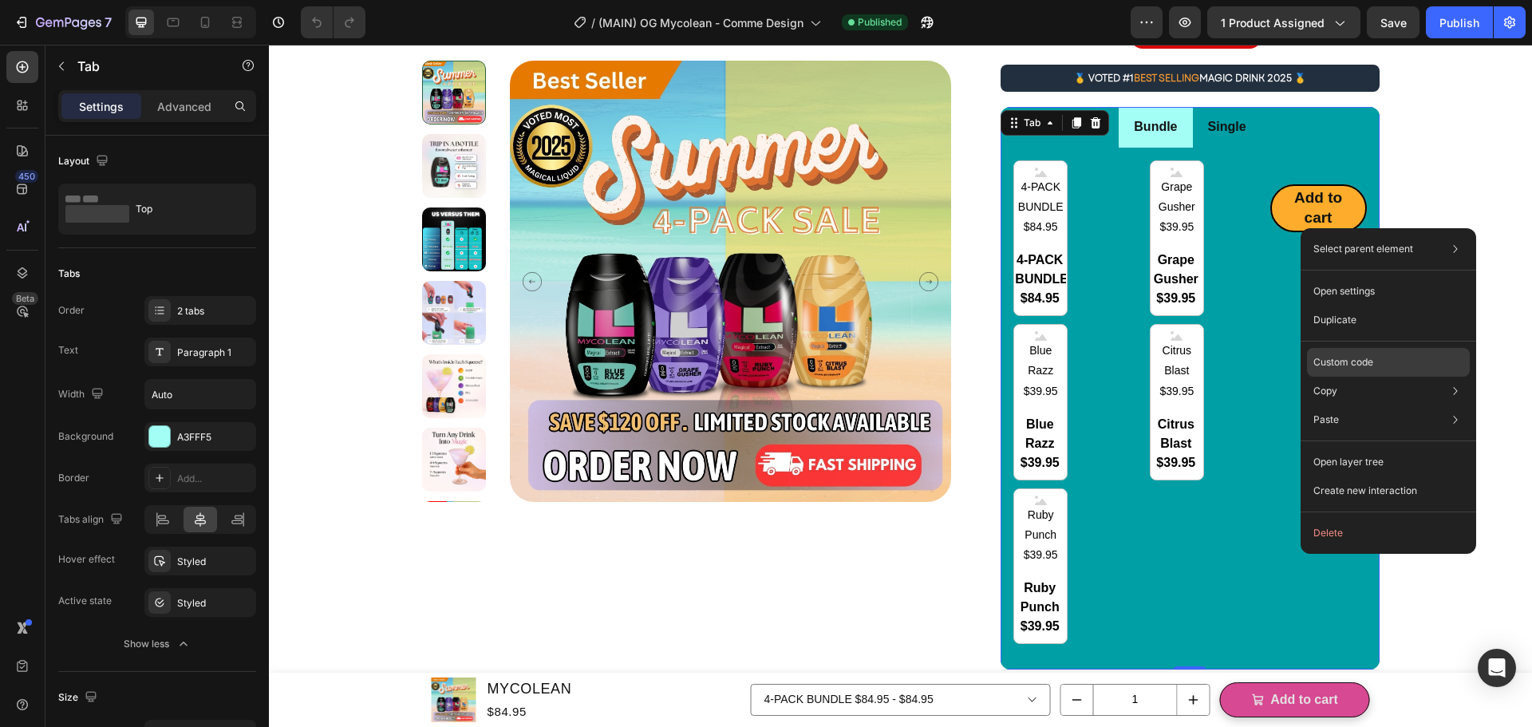
click at [1357, 356] on p "Custom code" at bounding box center [1343, 362] width 60 height 14
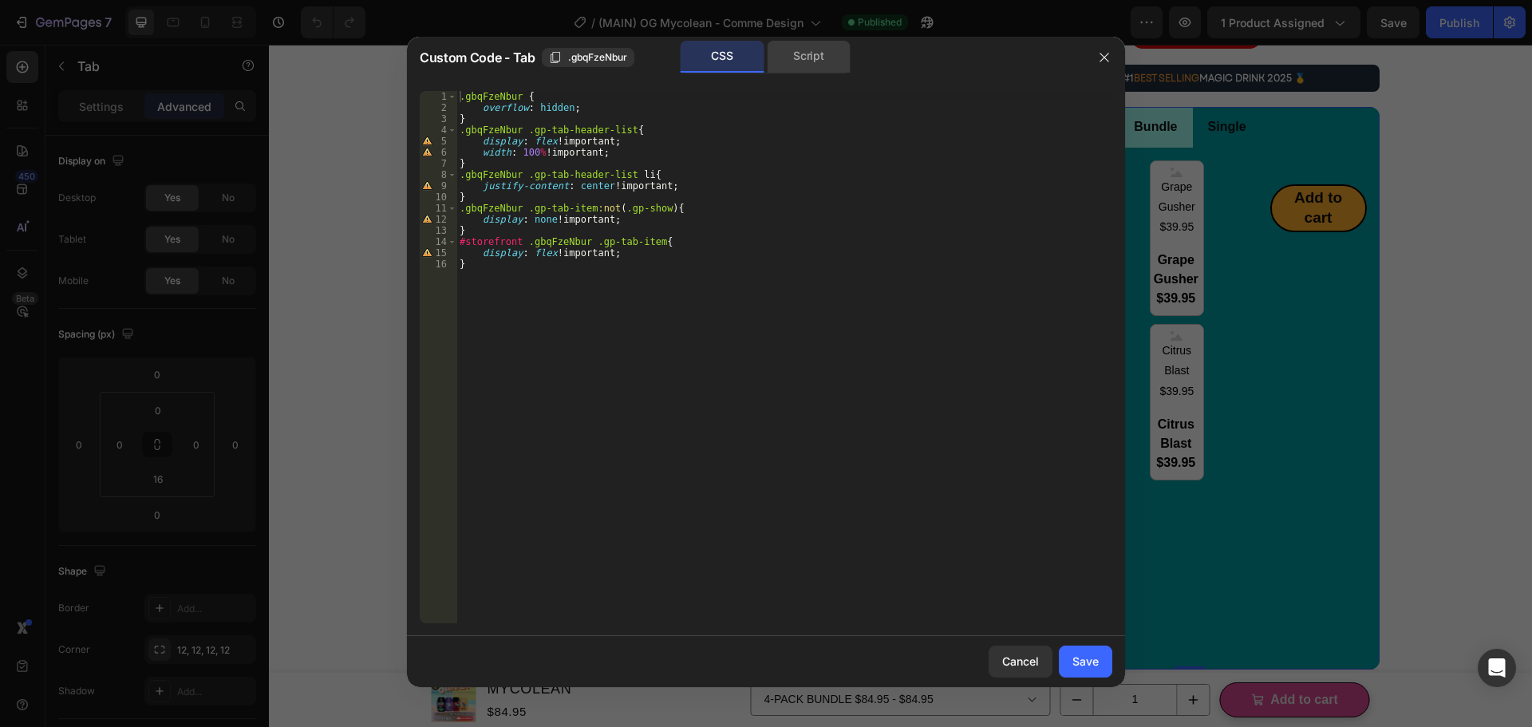
click at [799, 64] on div "Script" at bounding box center [809, 57] width 84 height 32
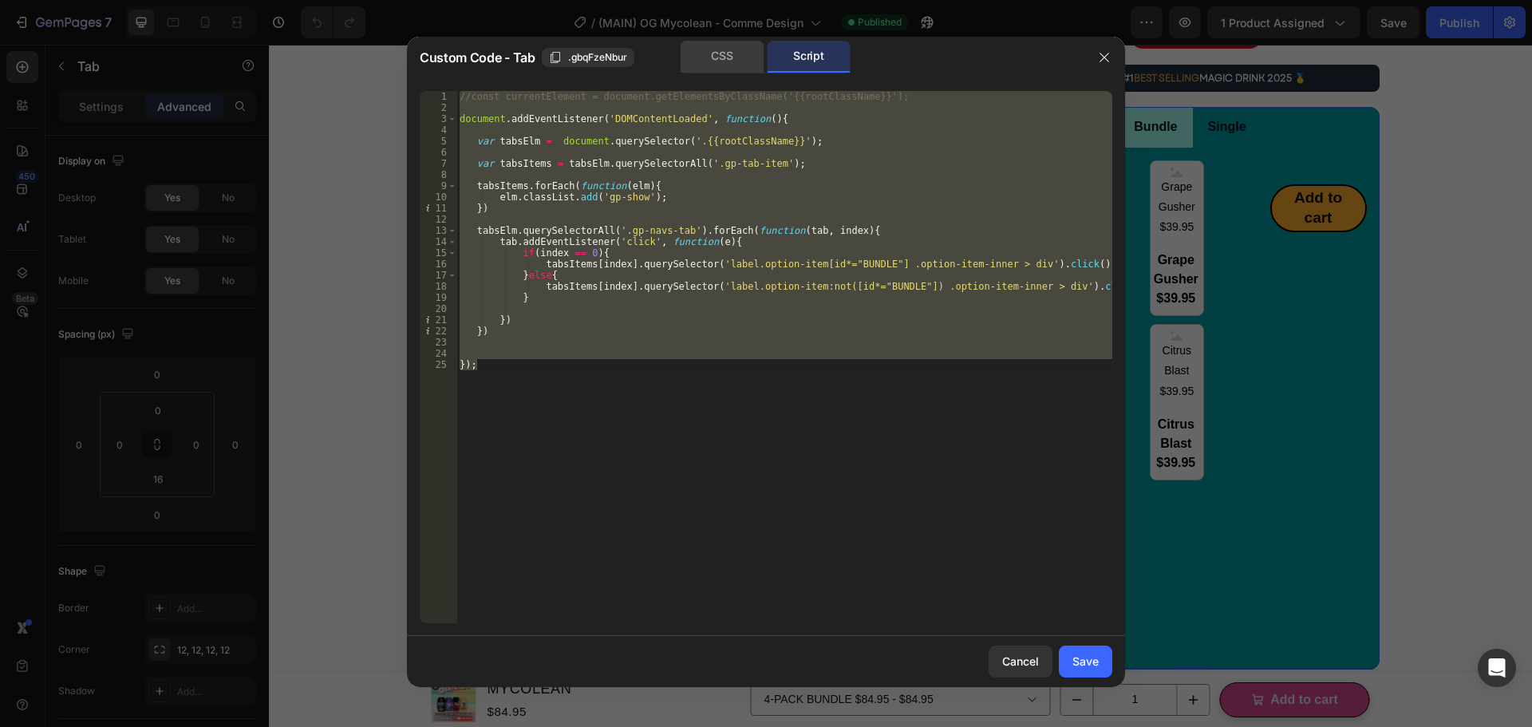
click at [720, 53] on div "CSS" at bounding box center [723, 57] width 84 height 32
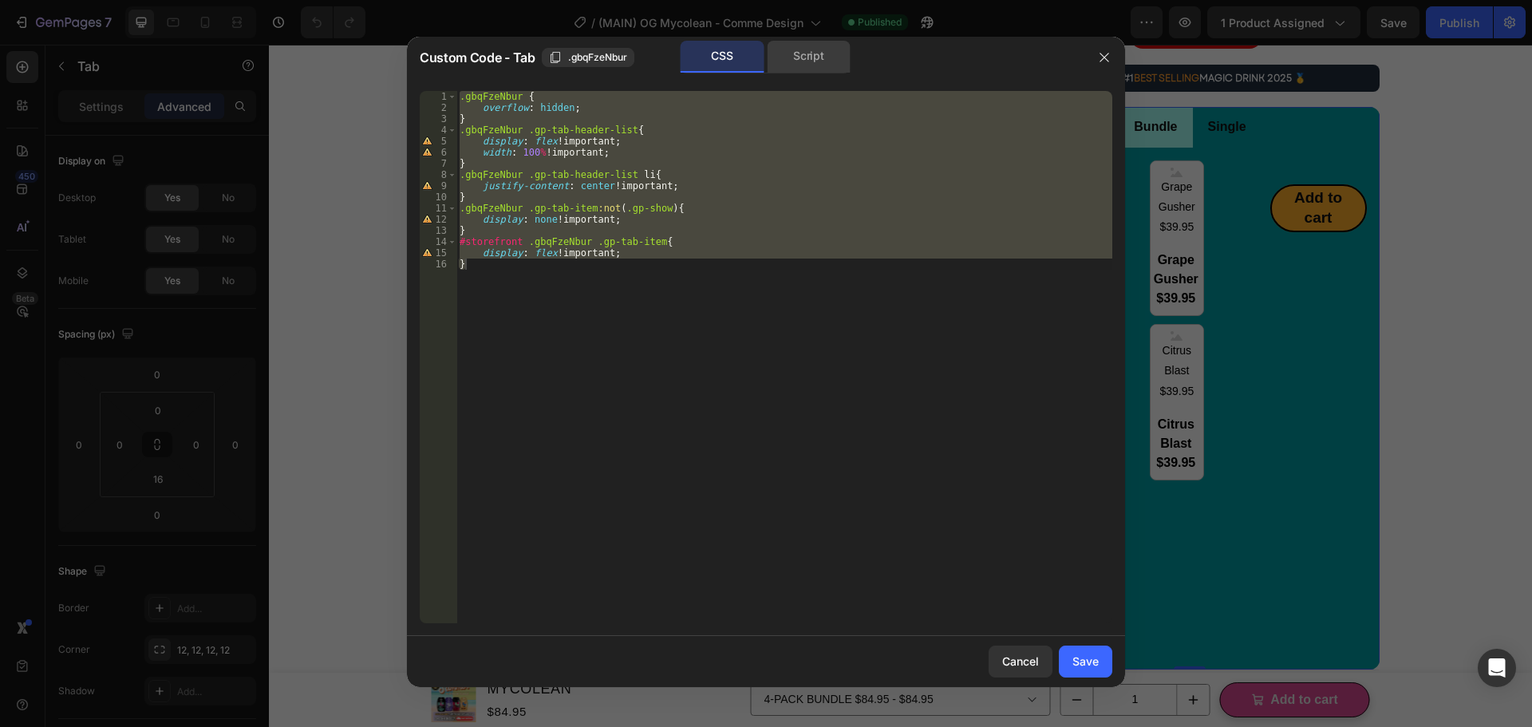
click at [823, 45] on div "Script" at bounding box center [809, 57] width 84 height 32
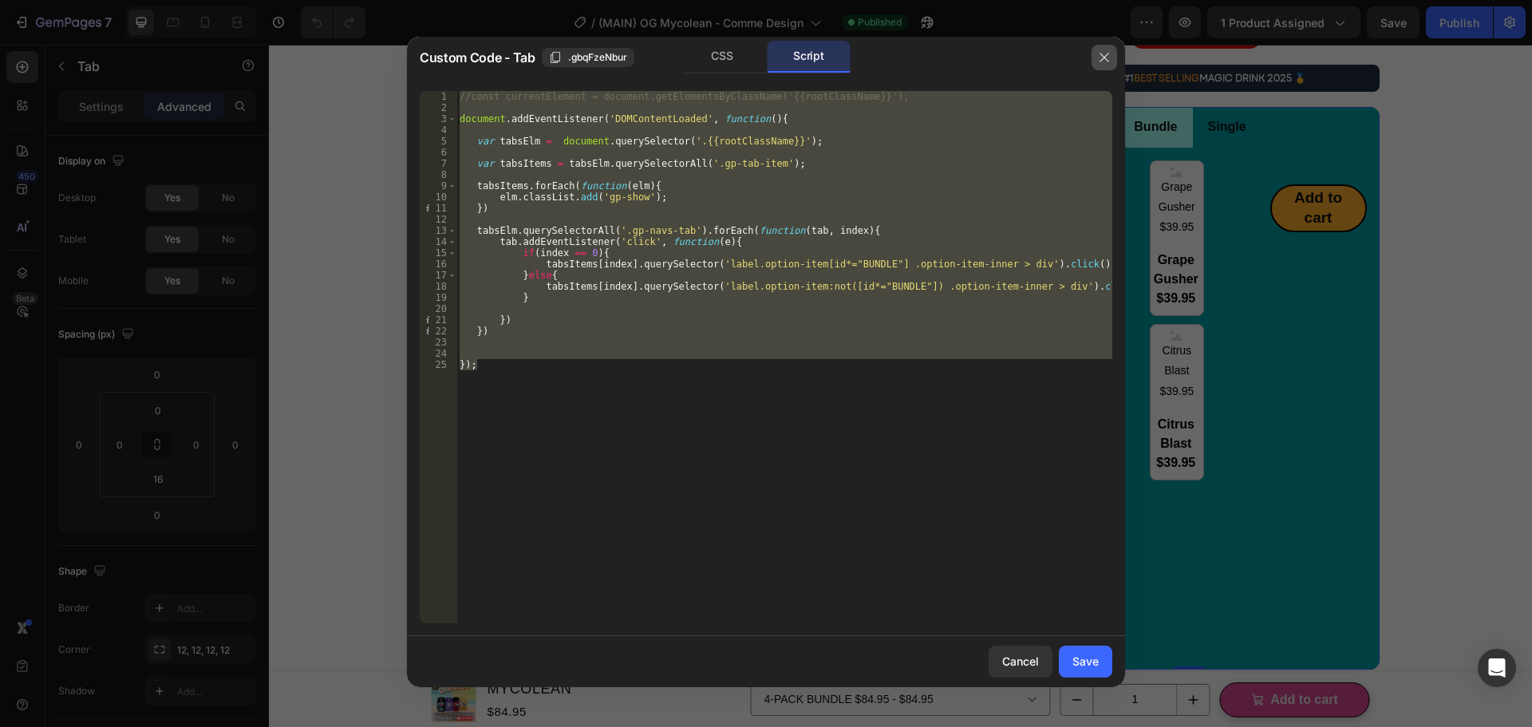
click at [1115, 57] on button "button" at bounding box center [1105, 58] width 26 height 26
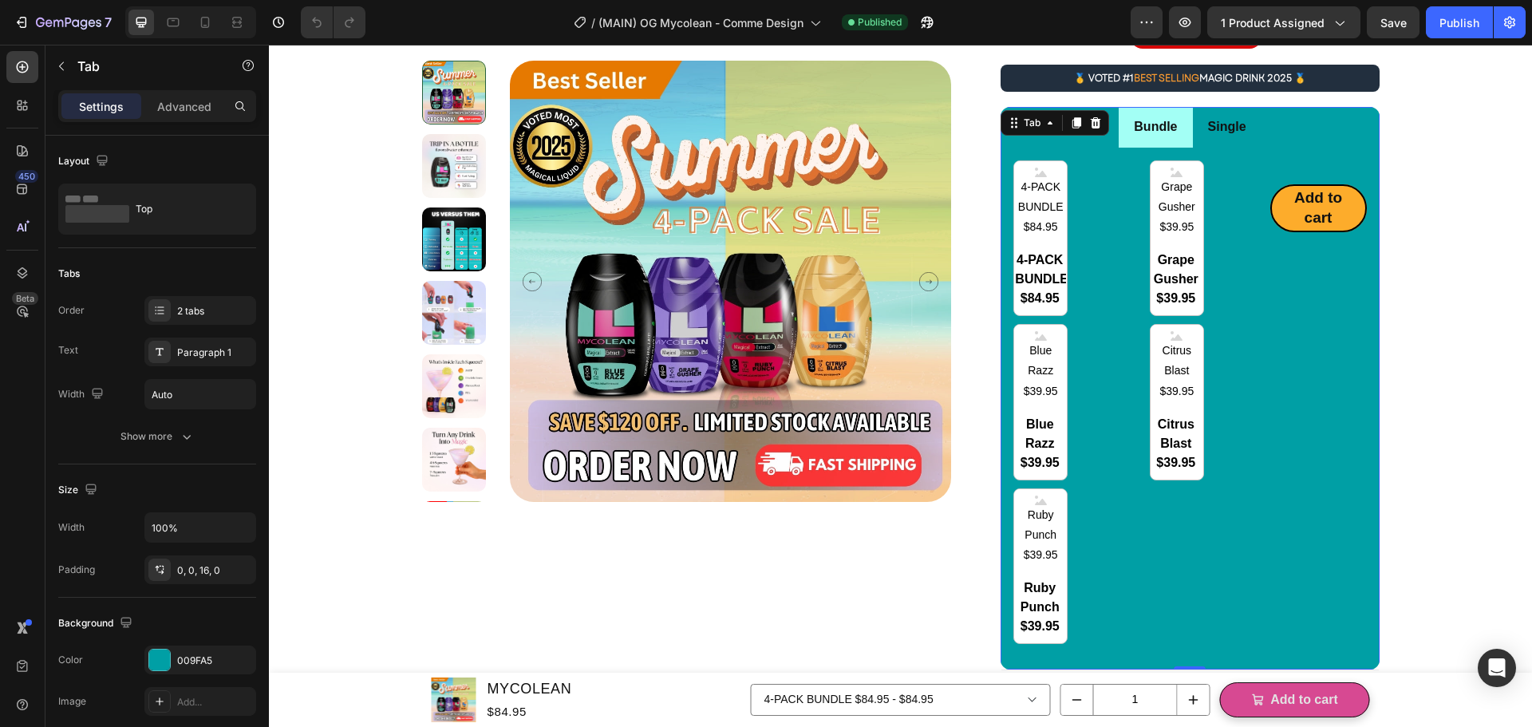
click at [1355, 409] on div "Add to cart Add to Cart" at bounding box center [1318, 402] width 97 height 484
click at [1111, 220] on div "4-PACK BUNDLE $84.95 4-PACK BUNDLE $84.95 4-PACK BUNDLE $84.95 Grape Gusher $39…" at bounding box center [1141, 402] width 256 height 484
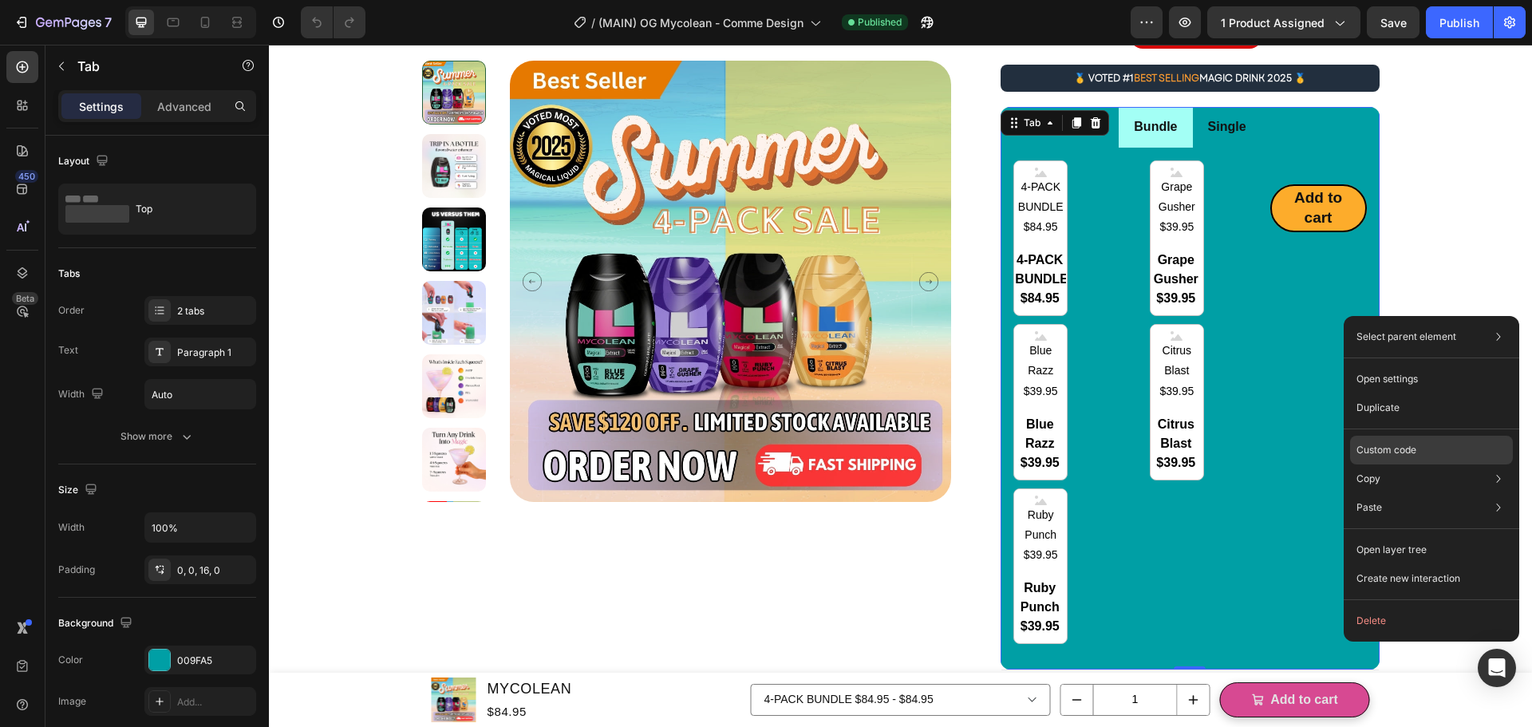
click at [1418, 493] on div "Custom code" at bounding box center [1431, 507] width 163 height 29
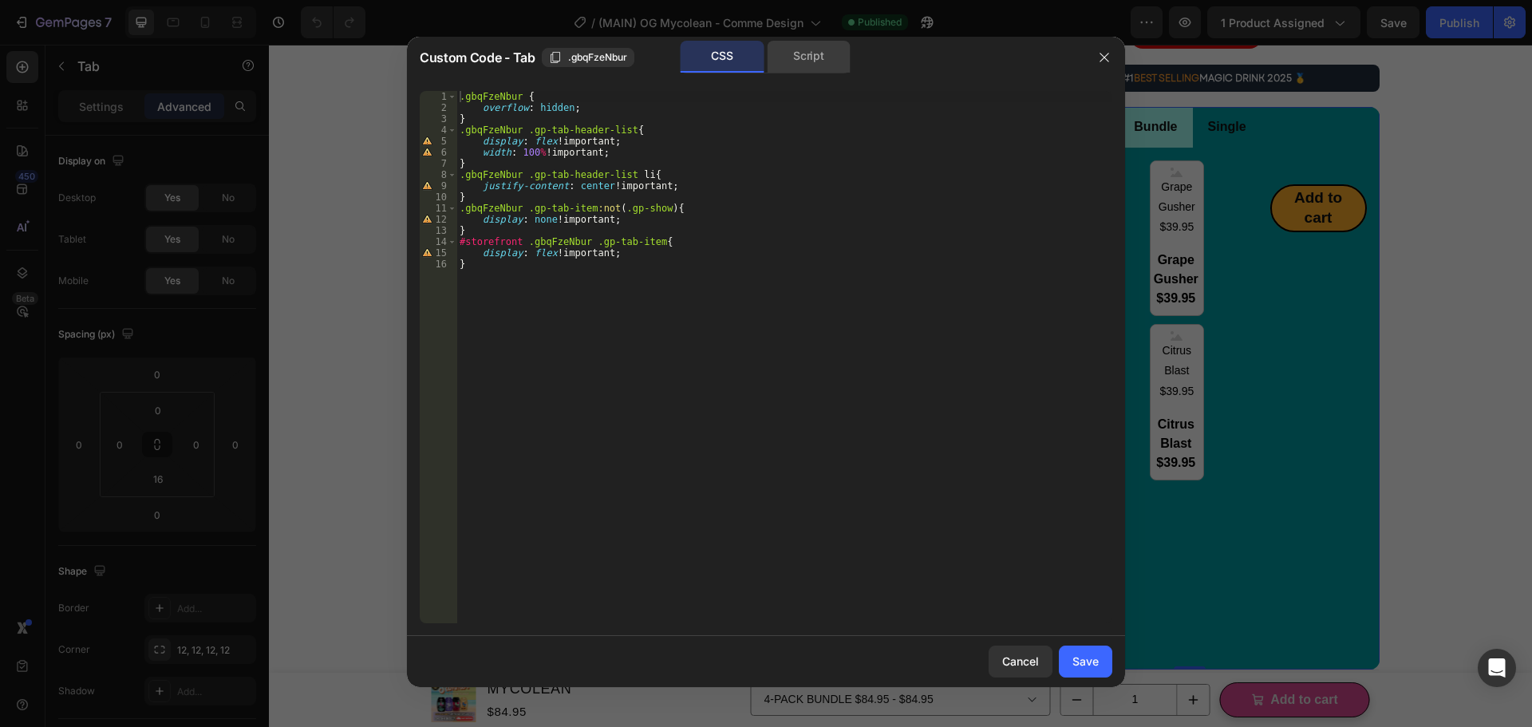
click at [807, 53] on div "Script" at bounding box center [809, 57] width 84 height 32
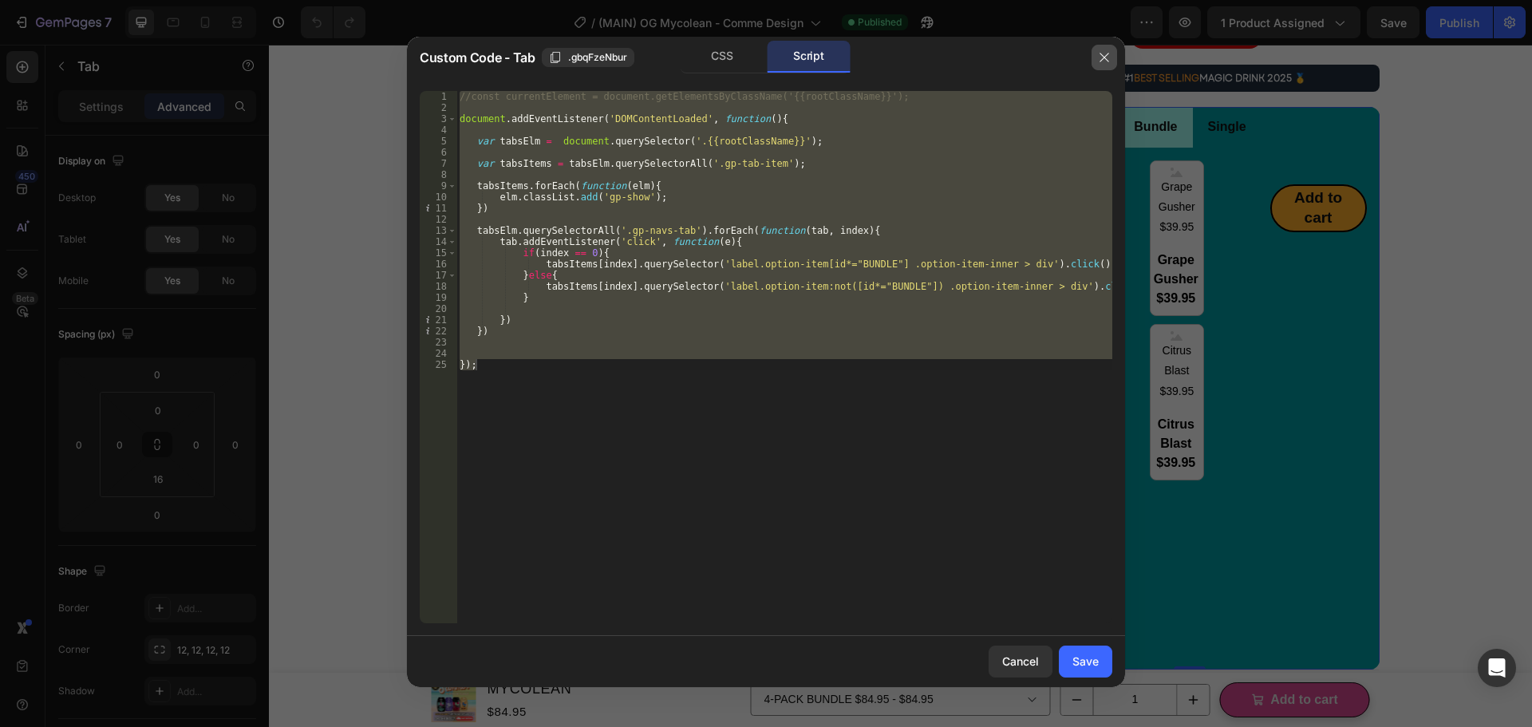
drag, startPoint x: 1109, startPoint y: 62, endPoint x: 912, endPoint y: 4, distance: 205.5
click at [1109, 62] on icon "button" at bounding box center [1104, 57] width 13 height 13
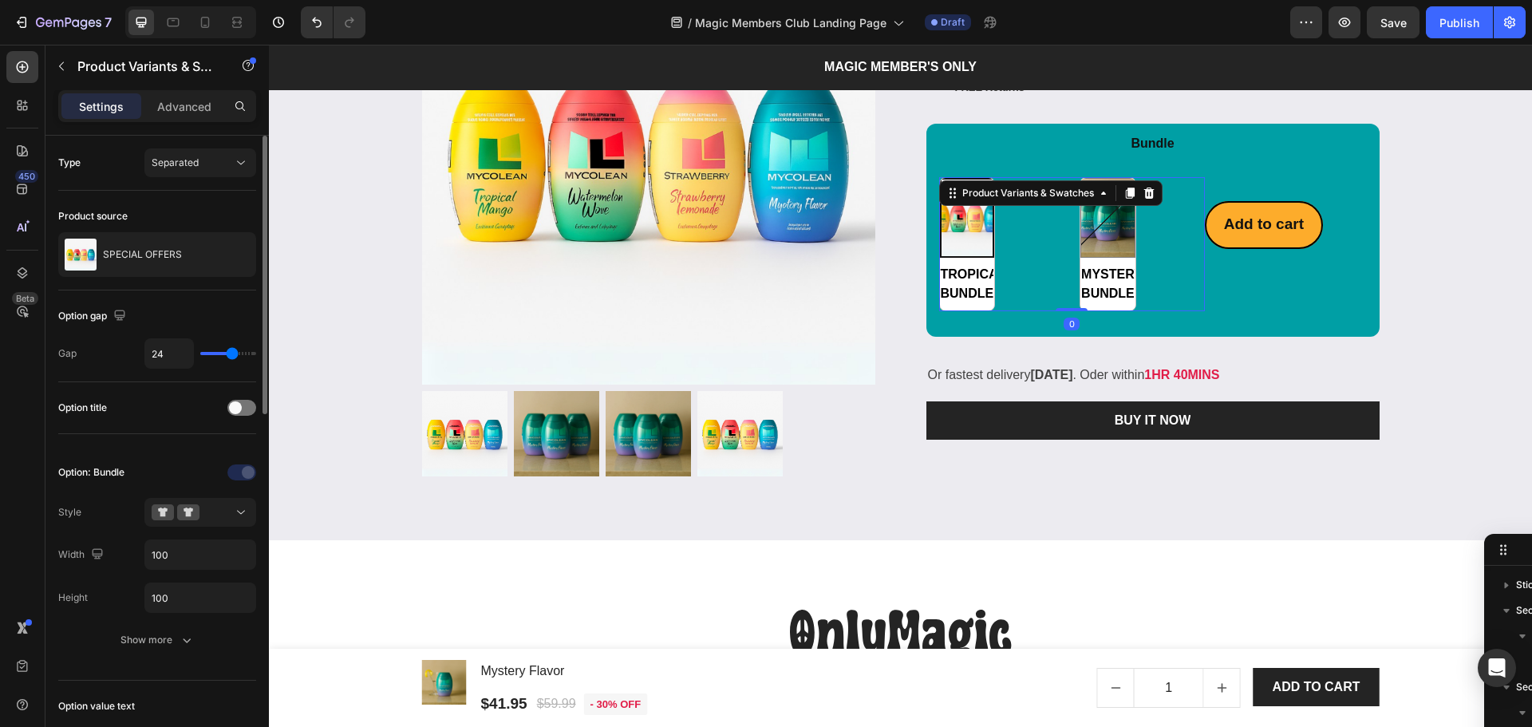
scroll to position [212, 0]
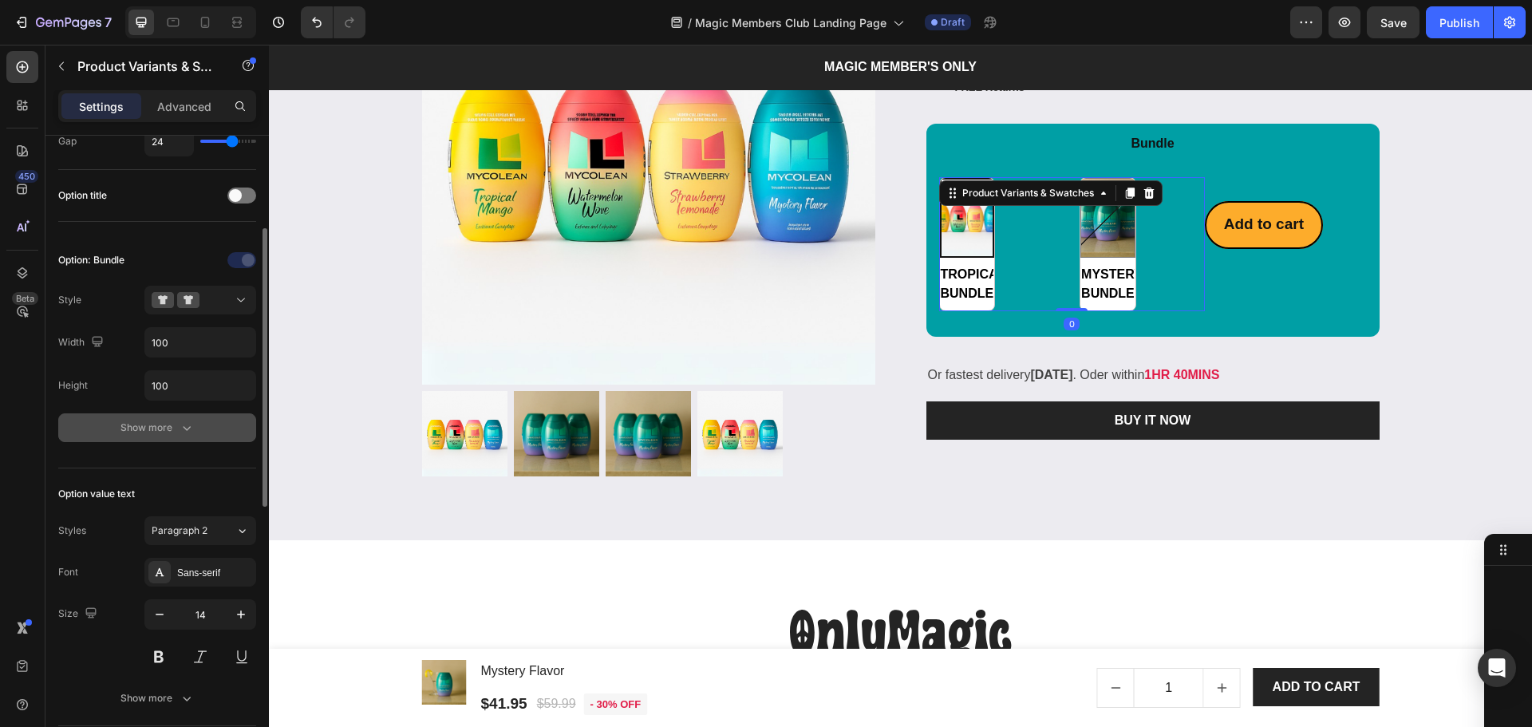
click at [164, 420] on div "Show more" at bounding box center [157, 428] width 74 height 16
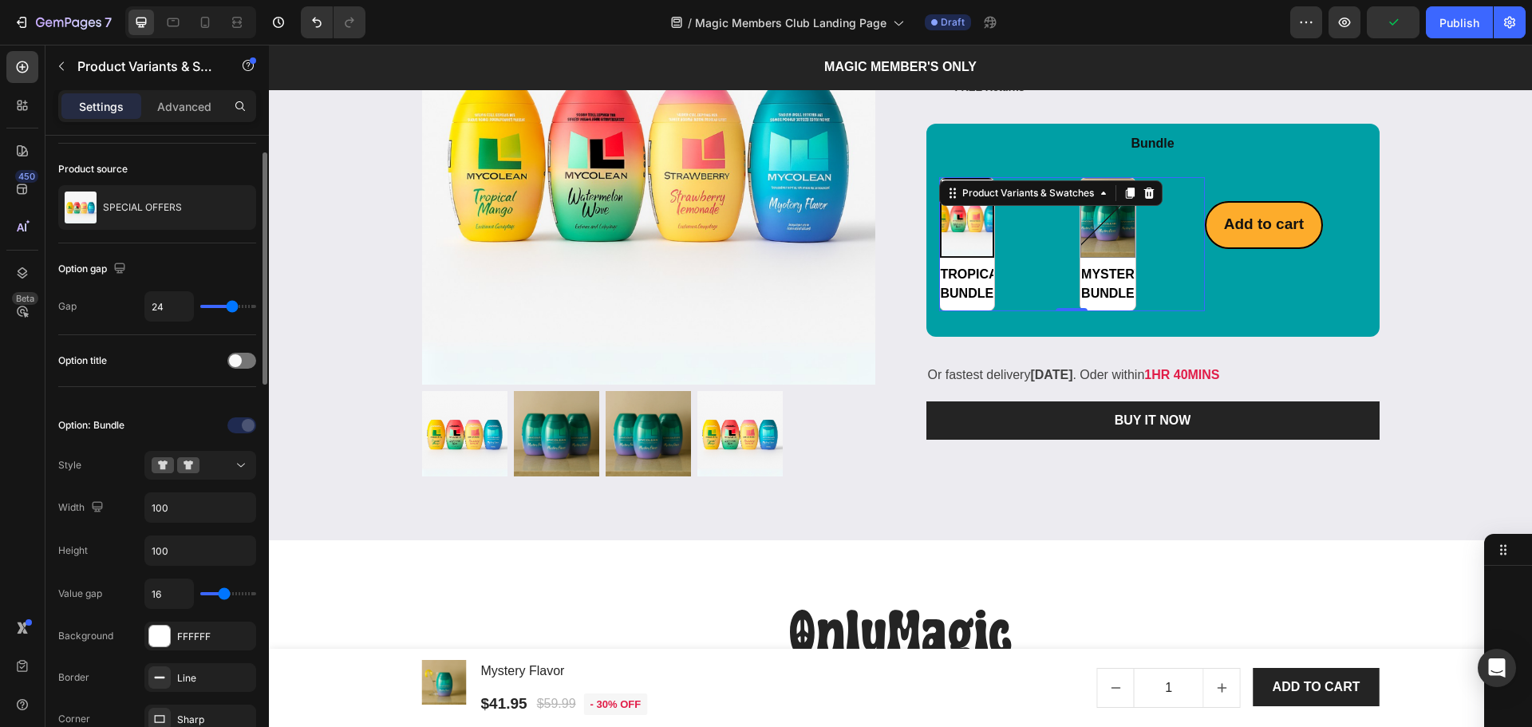
scroll to position [153, 0]
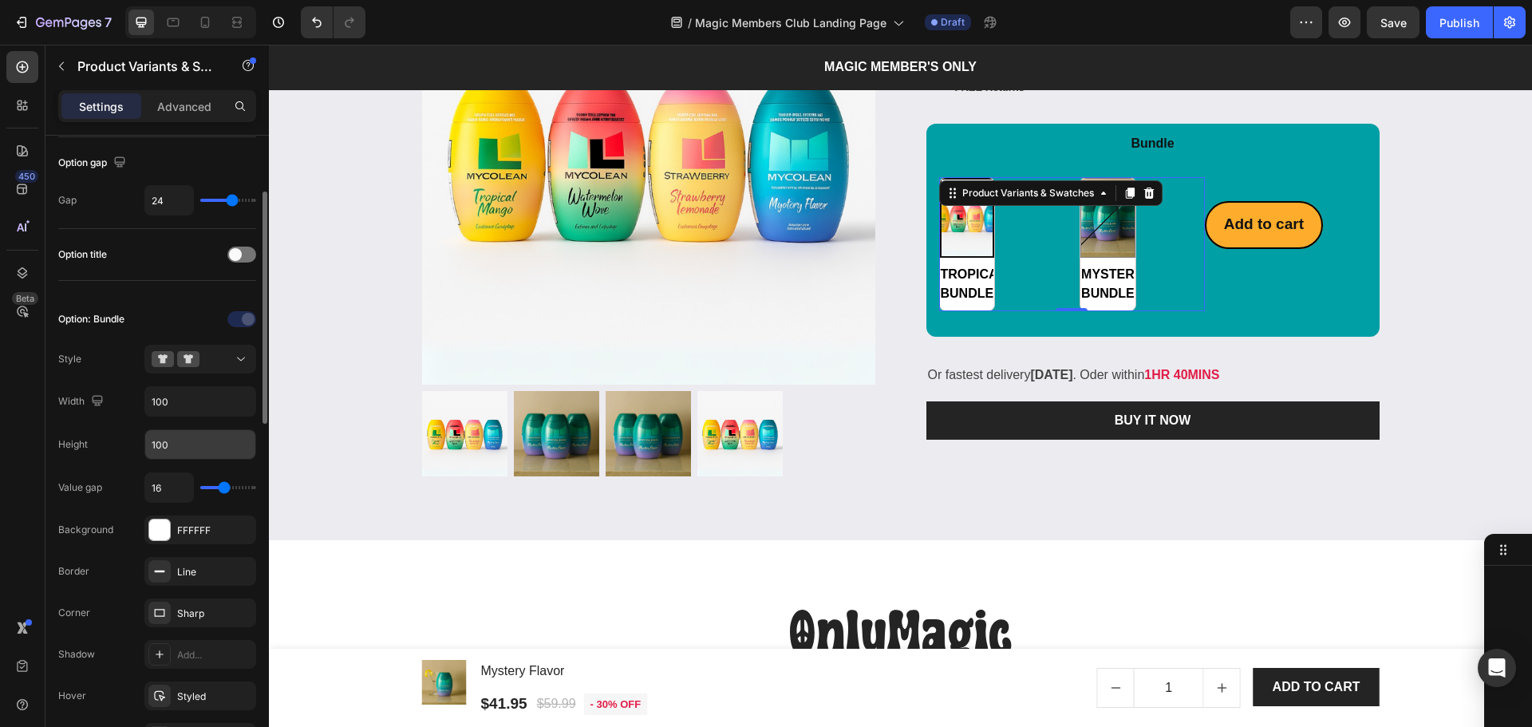
click at [206, 452] on input "100" at bounding box center [200, 444] width 110 height 29
click at [193, 397] on input "100" at bounding box center [200, 401] width 110 height 29
click at [109, 430] on div "Height 100" at bounding box center [157, 444] width 198 height 30
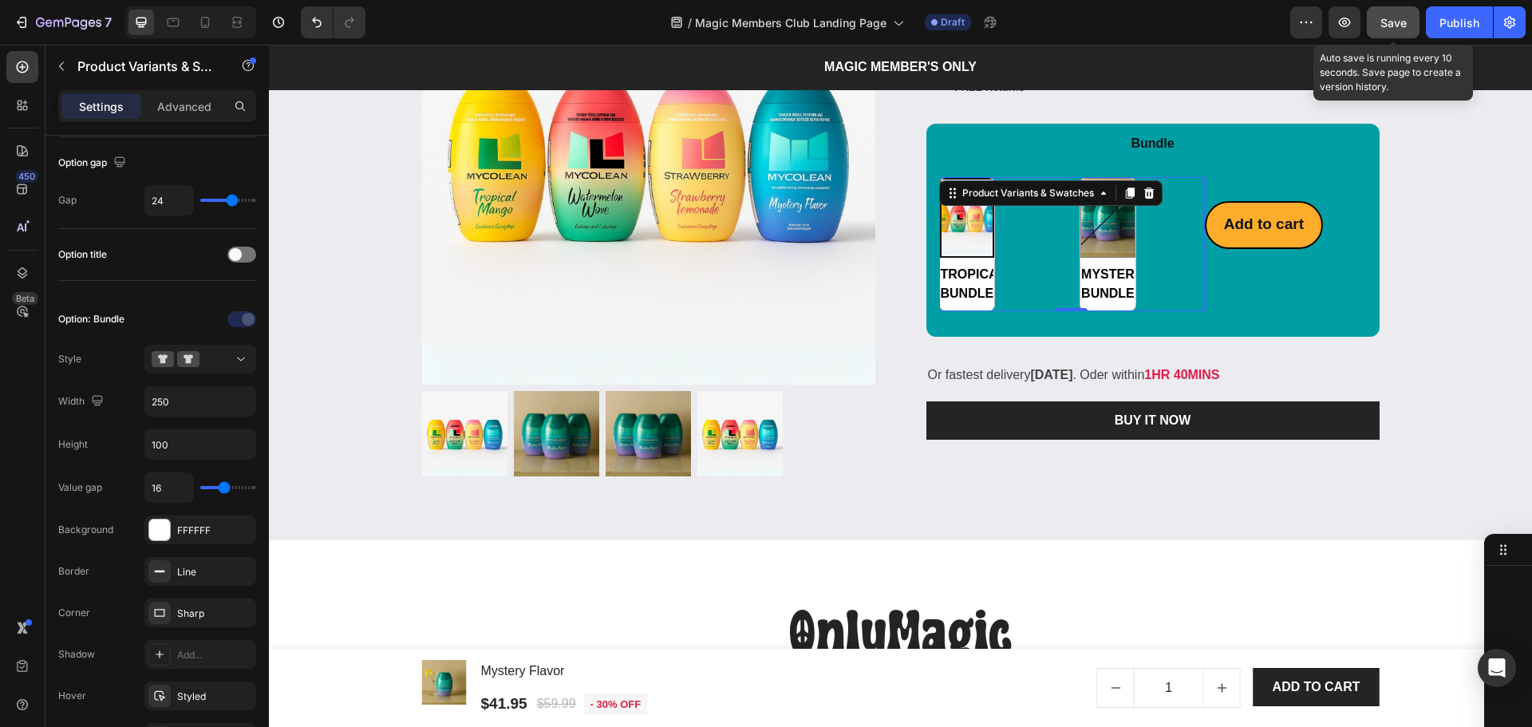
click at [1395, 12] on button "Save" at bounding box center [1393, 22] width 53 height 32
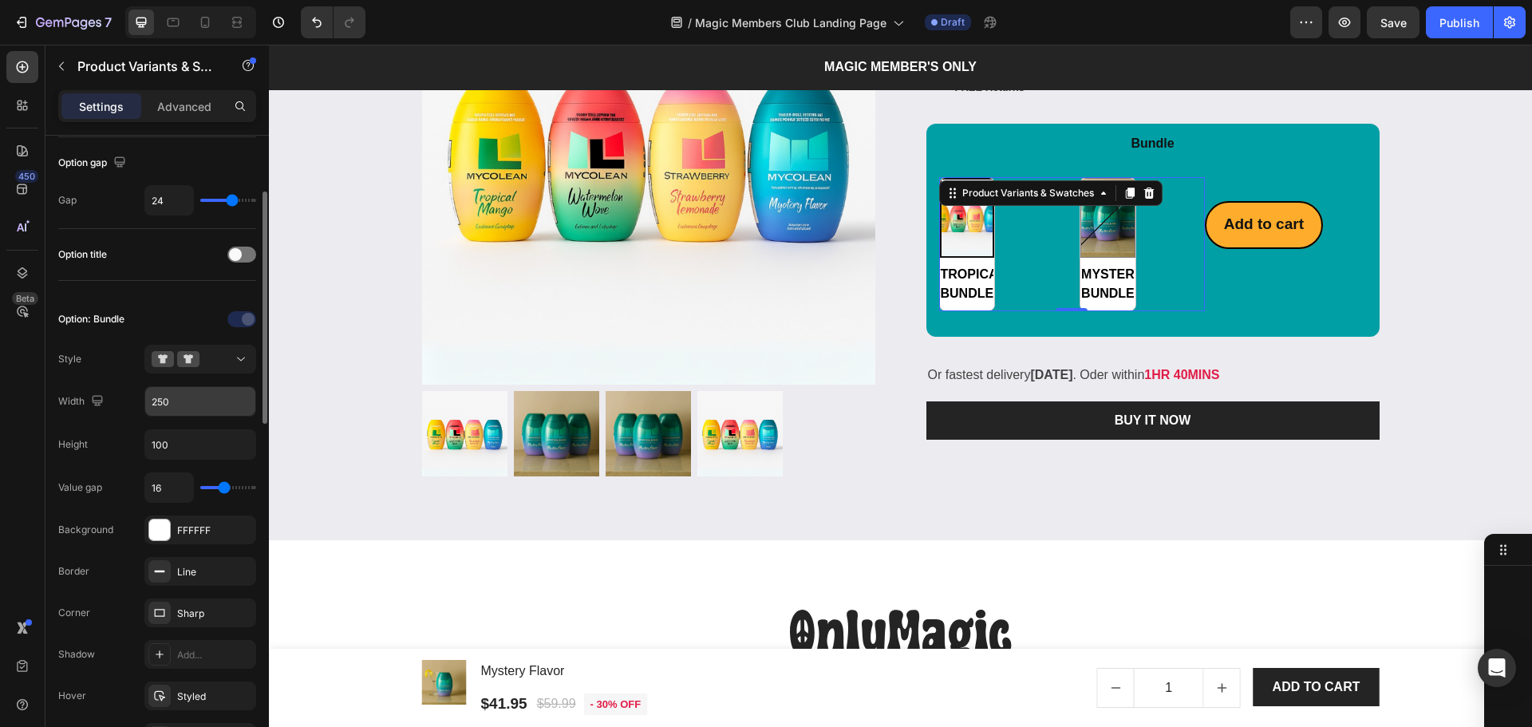
click at [215, 405] on input "250" at bounding box center [200, 401] width 110 height 29
type input "100%"
click at [172, 460] on div "Option: Bundle Style Width 100% Height 100 Value gap 16 Background FFFFFF Borde…" at bounding box center [157, 549] width 198 height 487
click at [172, 452] on input "100" at bounding box center [200, 444] width 110 height 29
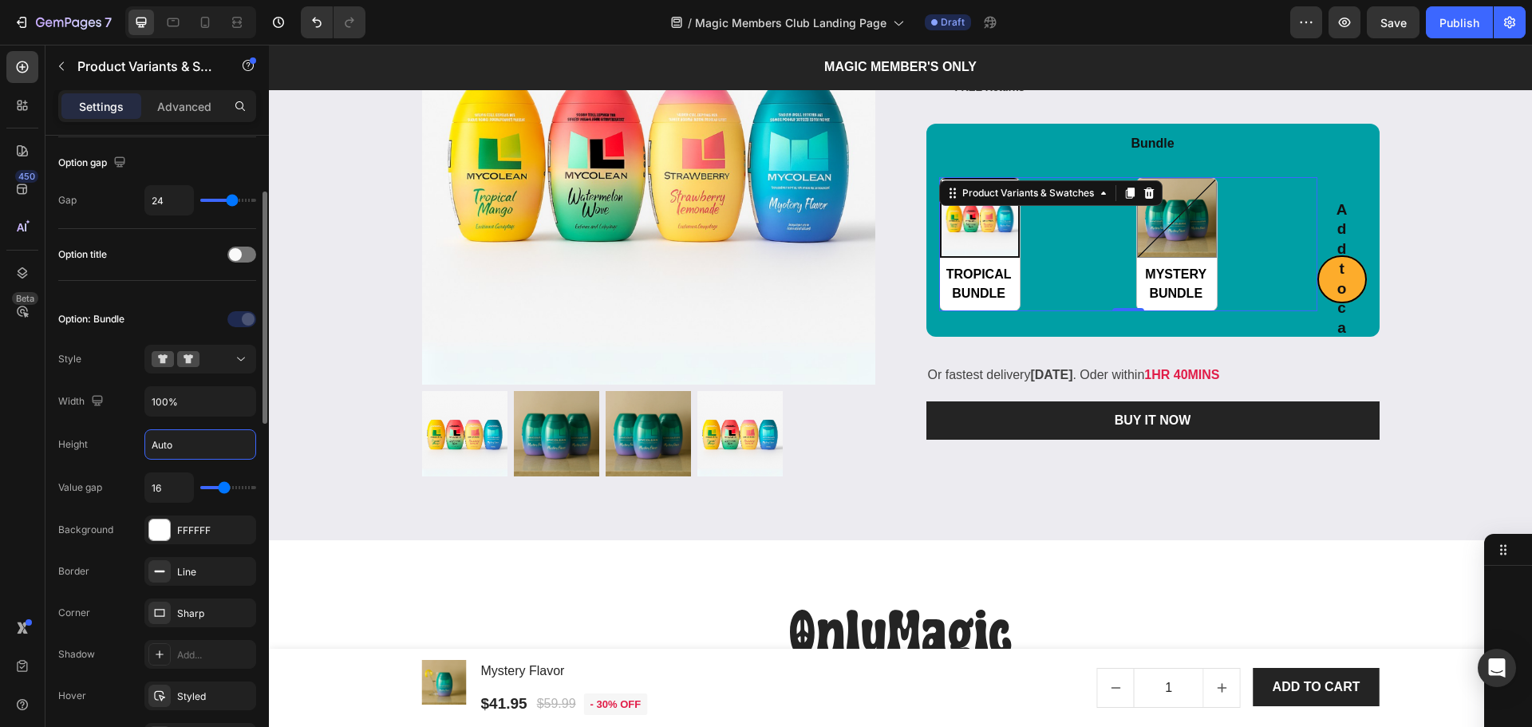
type input "Auto"
click at [86, 429] on div "Height Auto" at bounding box center [157, 444] width 198 height 30
drag, startPoint x: 1395, startPoint y: 30, endPoint x: 1344, endPoint y: 30, distance: 51.1
click at [1395, 31] on button "Save" at bounding box center [1393, 22] width 53 height 32
click at [1048, 305] on div "TROPICAL BUNDLE TROPICAL BUNDLE MYSTERY BUNDLE MYSTERY BUNDLE" at bounding box center [1128, 244] width 378 height 134
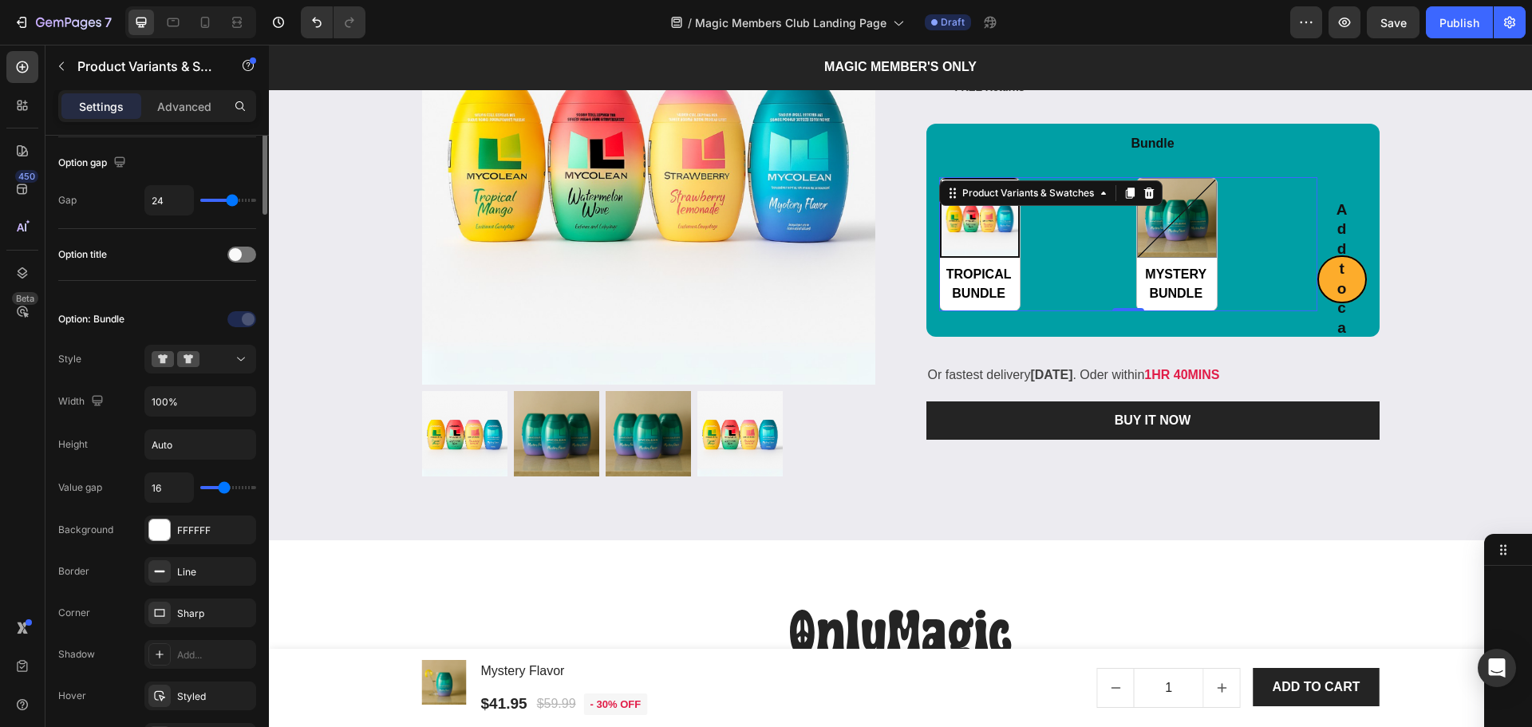
scroll to position [0, 0]
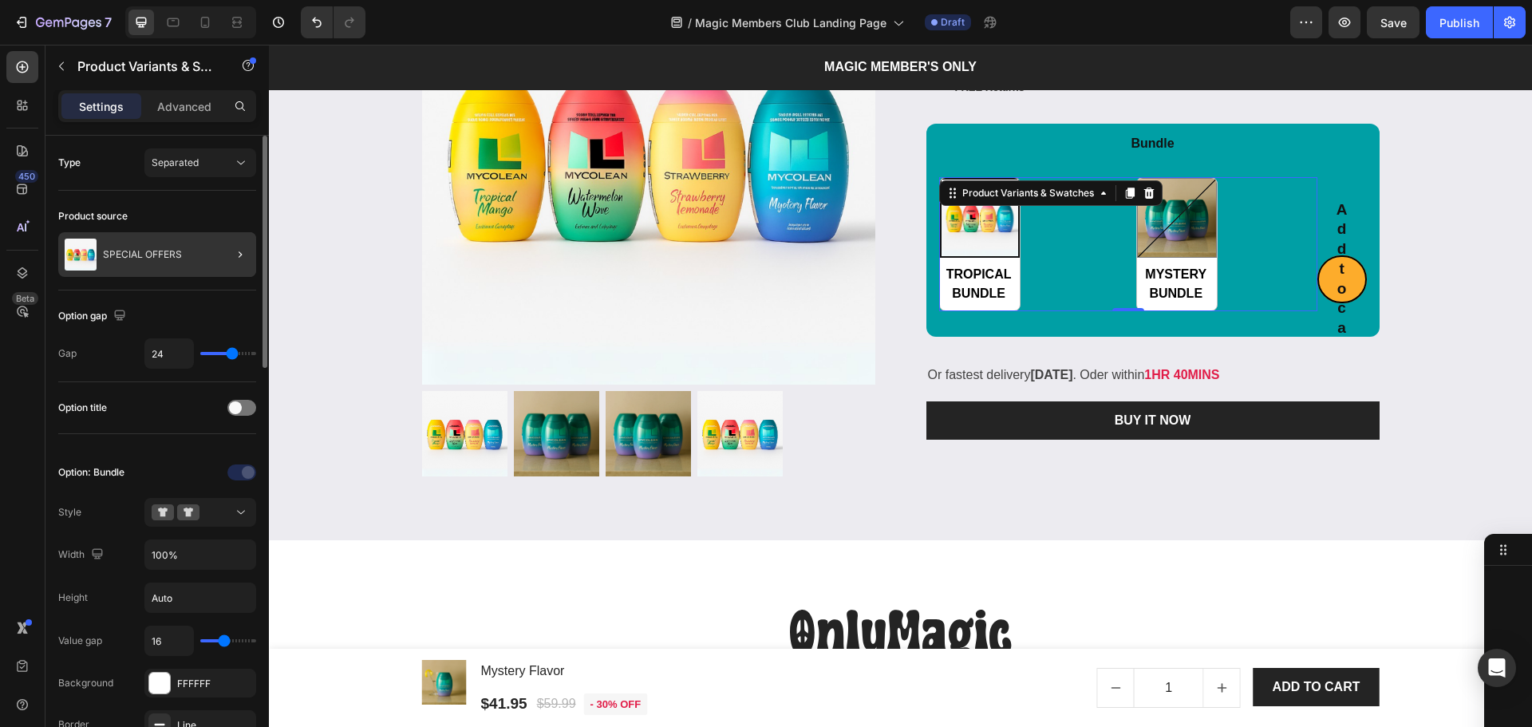
drag, startPoint x: 84, startPoint y: 279, endPoint x: 126, endPoint y: 272, distance: 42.9
click at [184, 254] on div "SPECIAL OFFERS" at bounding box center [157, 254] width 198 height 45
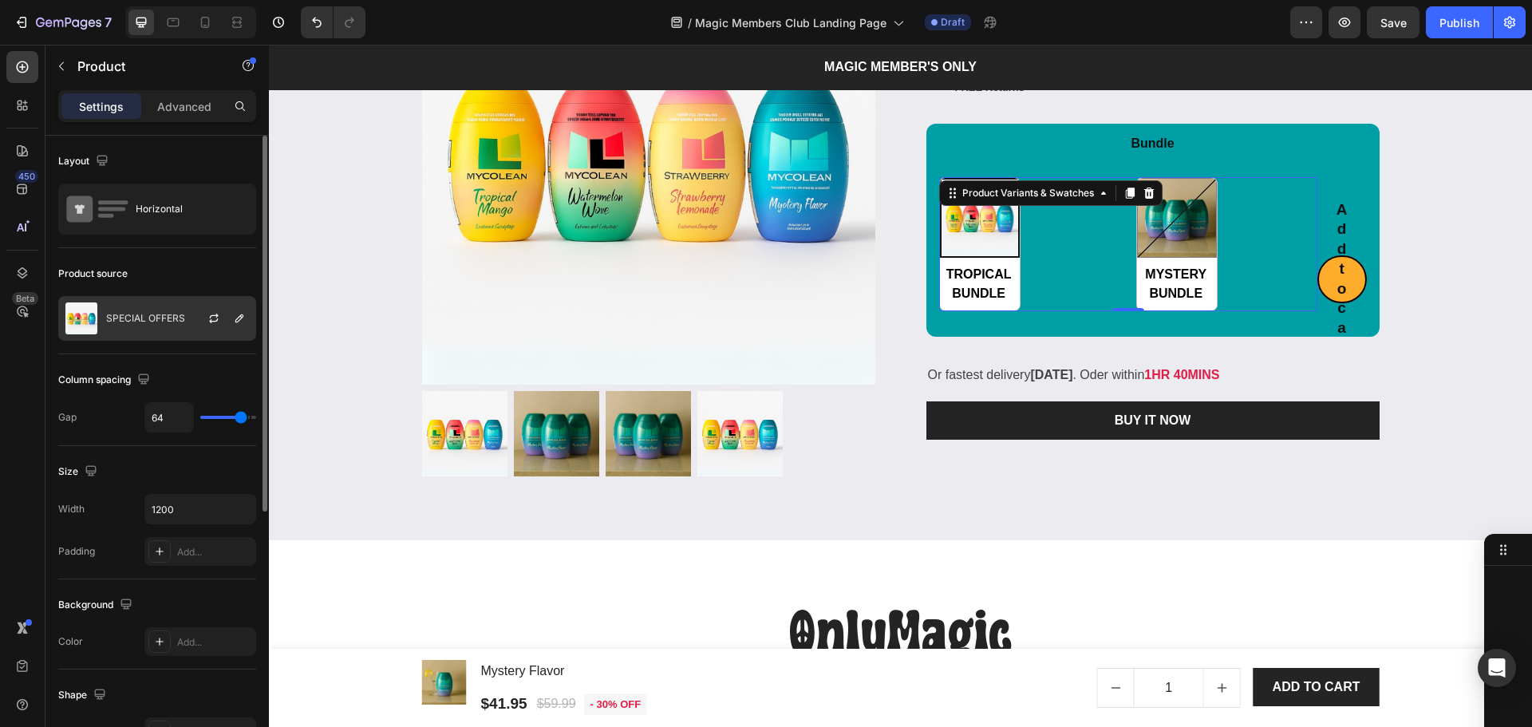
scroll to position [503, 0]
click at [210, 320] on icon "button" at bounding box center [213, 318] width 13 height 13
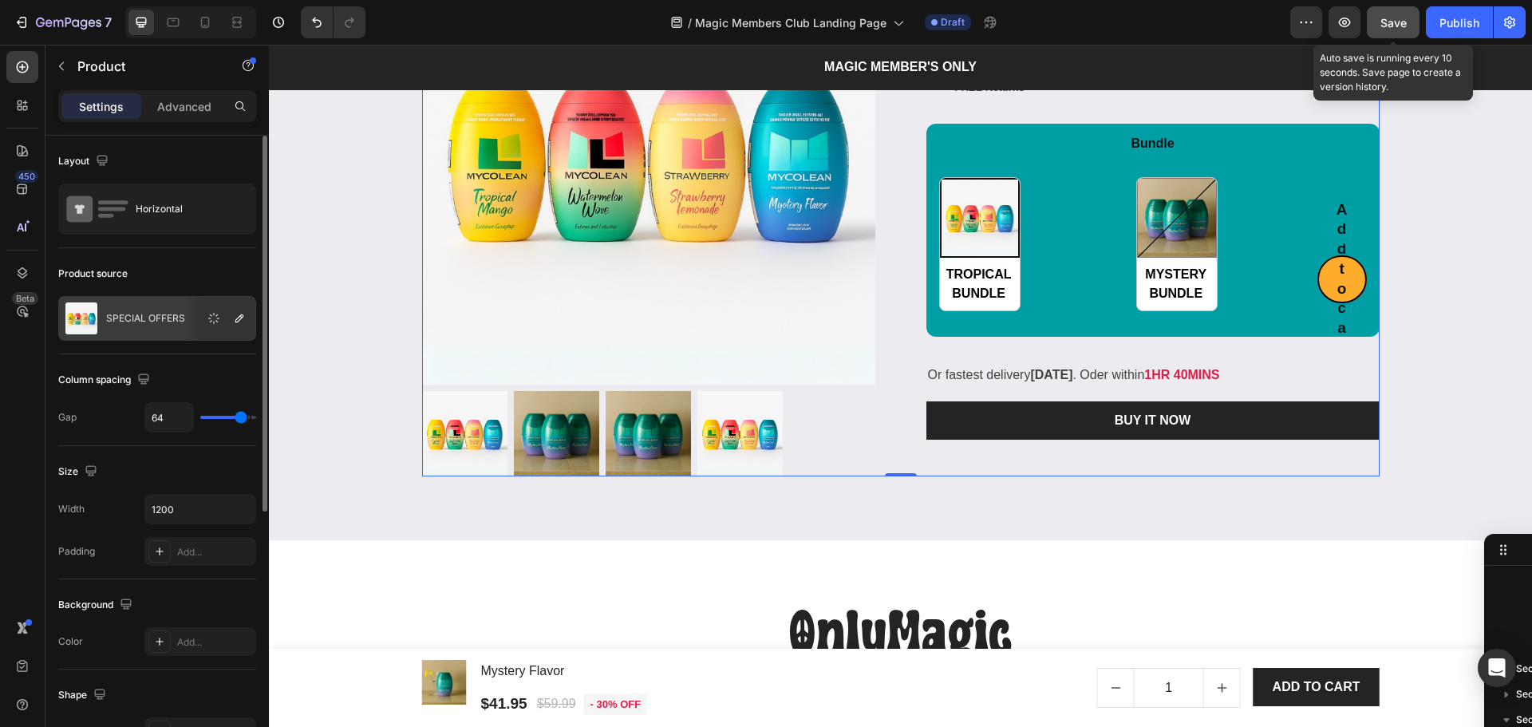
click at [1388, 18] on span "Save" at bounding box center [1393, 23] width 26 height 14
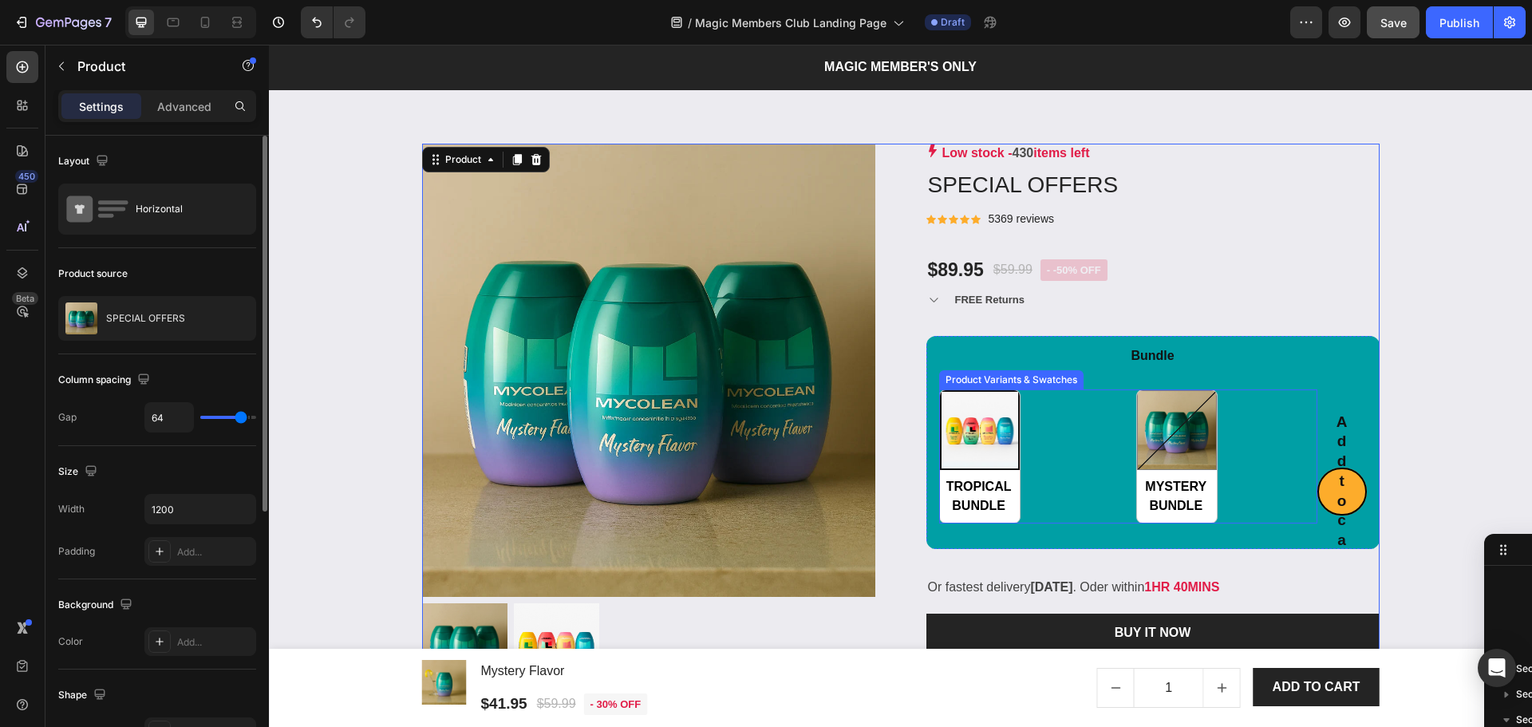
scroll to position [2097, 0]
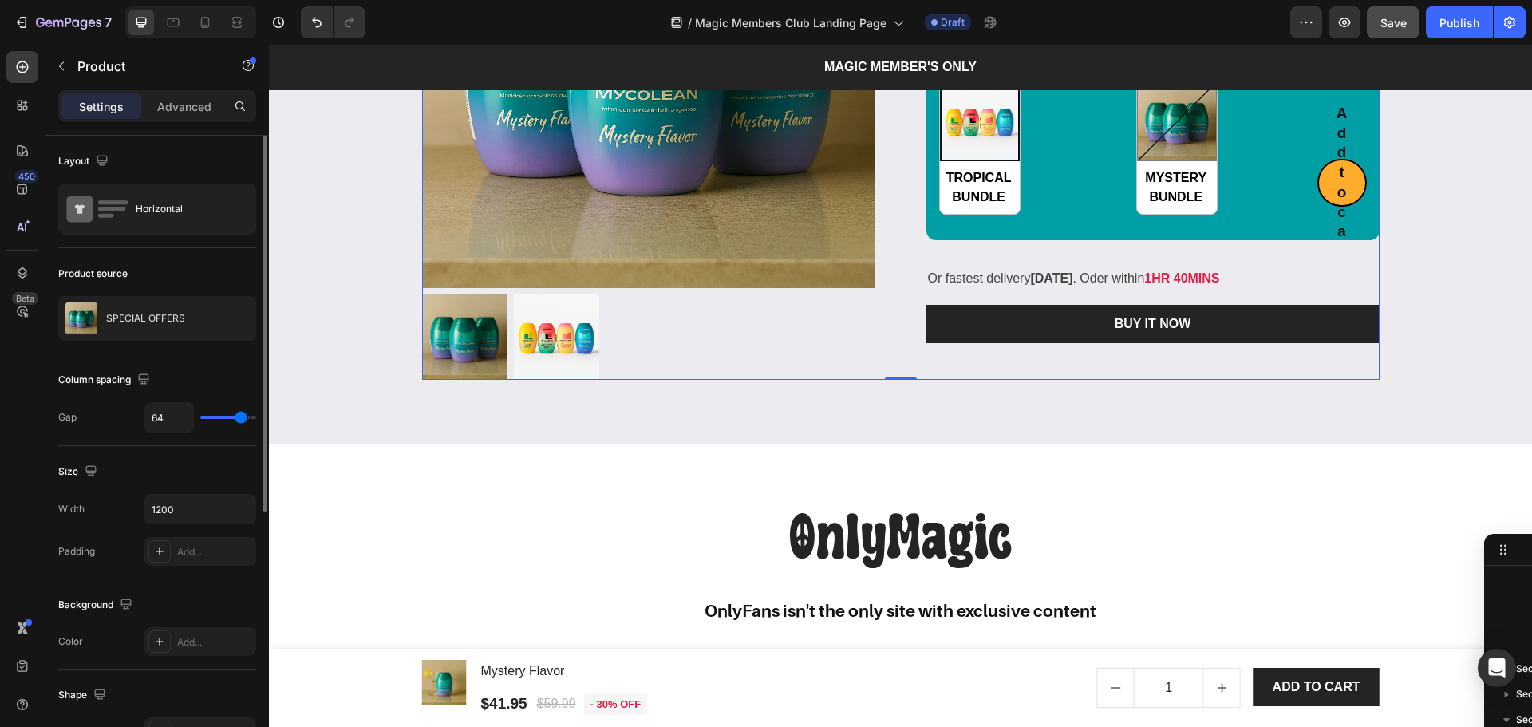
click at [1390, 37] on button "Save" at bounding box center [1393, 22] width 53 height 32
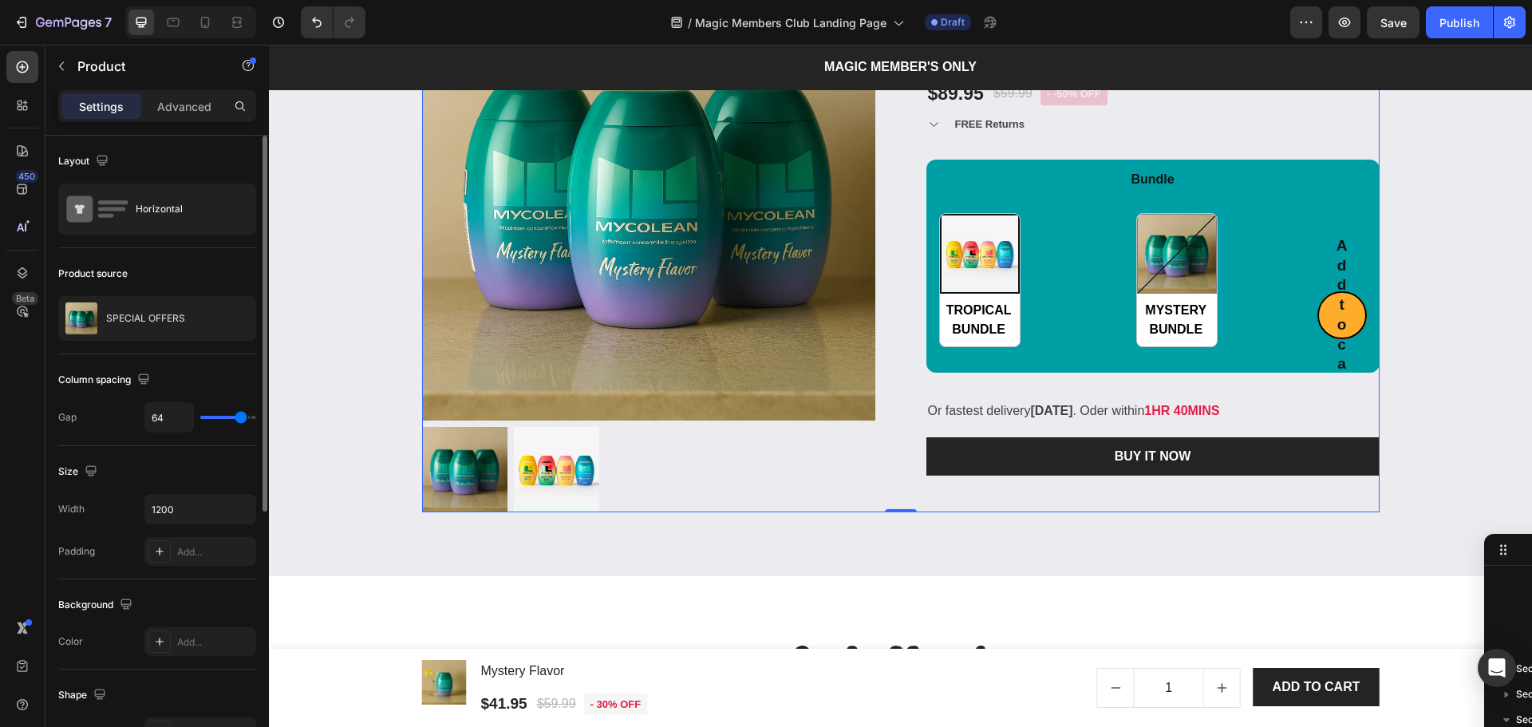
scroll to position [1885, 0]
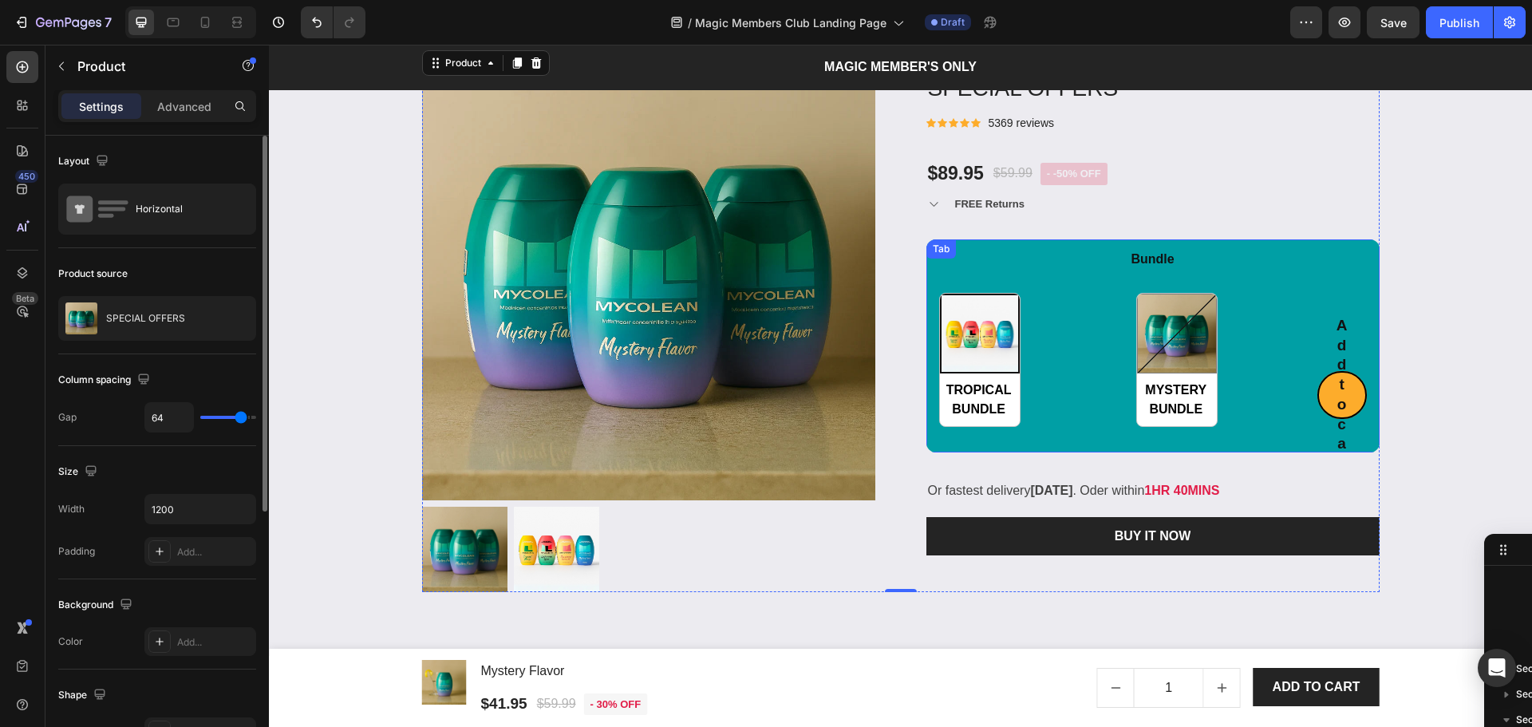
click at [1095, 432] on div "TROPICAL BUNDLE TROPICAL BUNDLE MYSTERY BUNDLE MYSTERY BUNDLE Product Variants …" at bounding box center [1152, 360] width 453 height 160
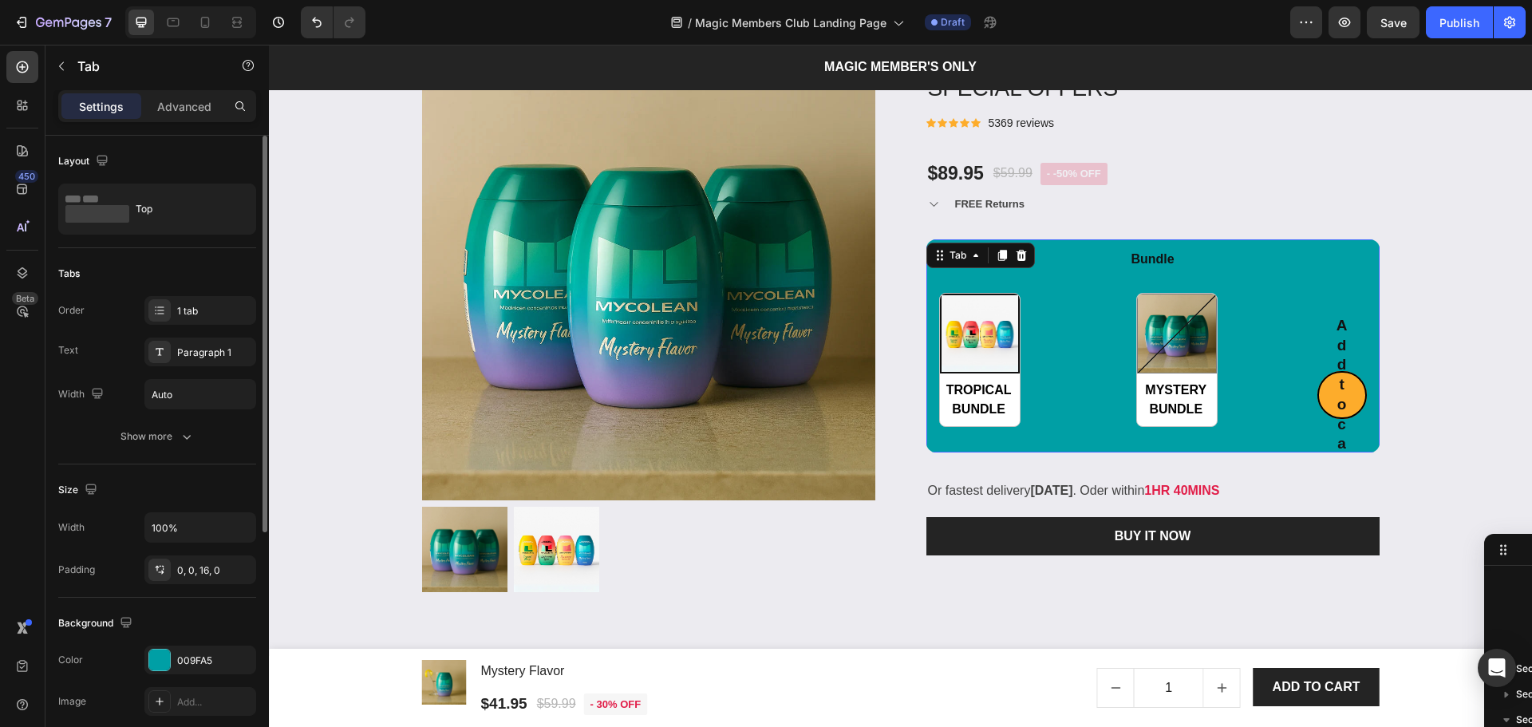
scroll to position [1448, 0]
click at [187, 299] on div "1 tab" at bounding box center [200, 310] width 112 height 29
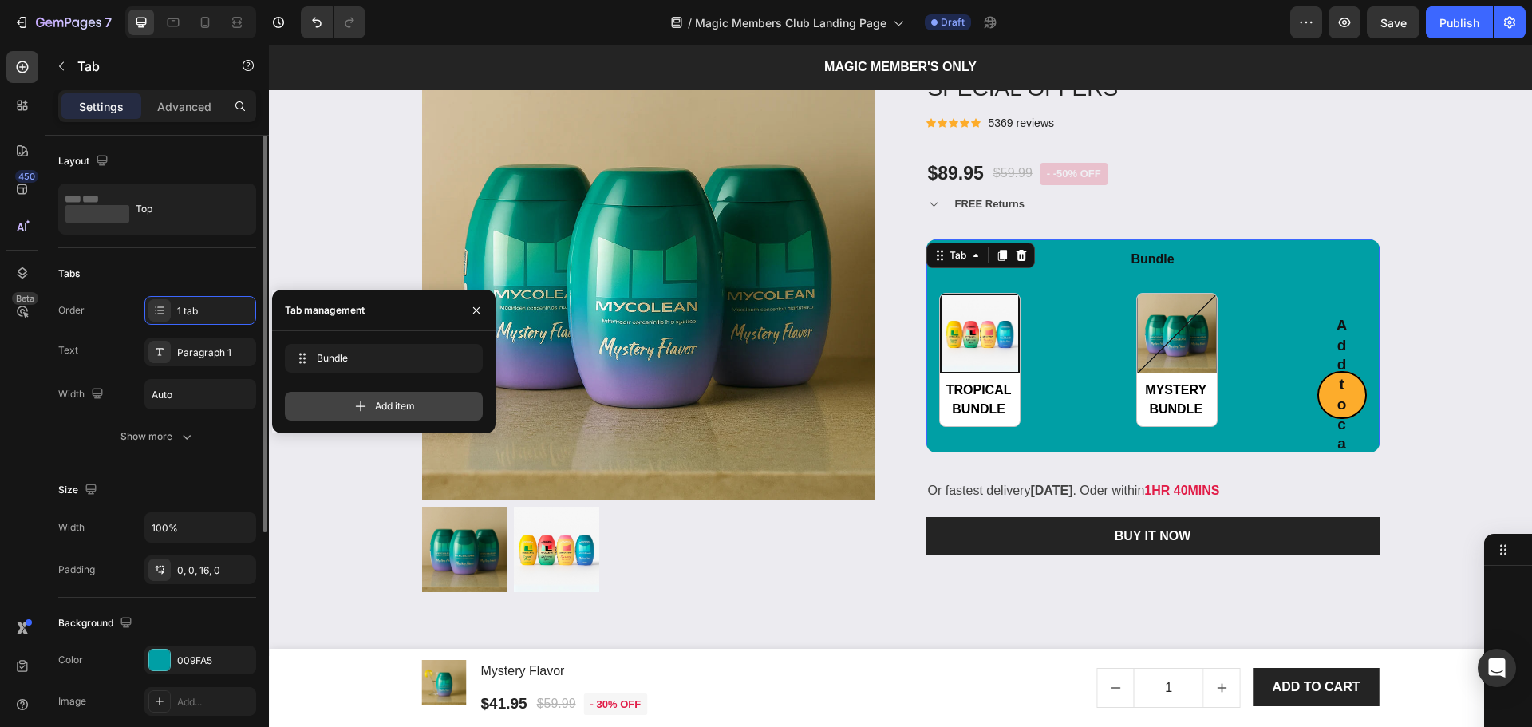
click at [393, 407] on span "Add item" at bounding box center [395, 406] width 40 height 14
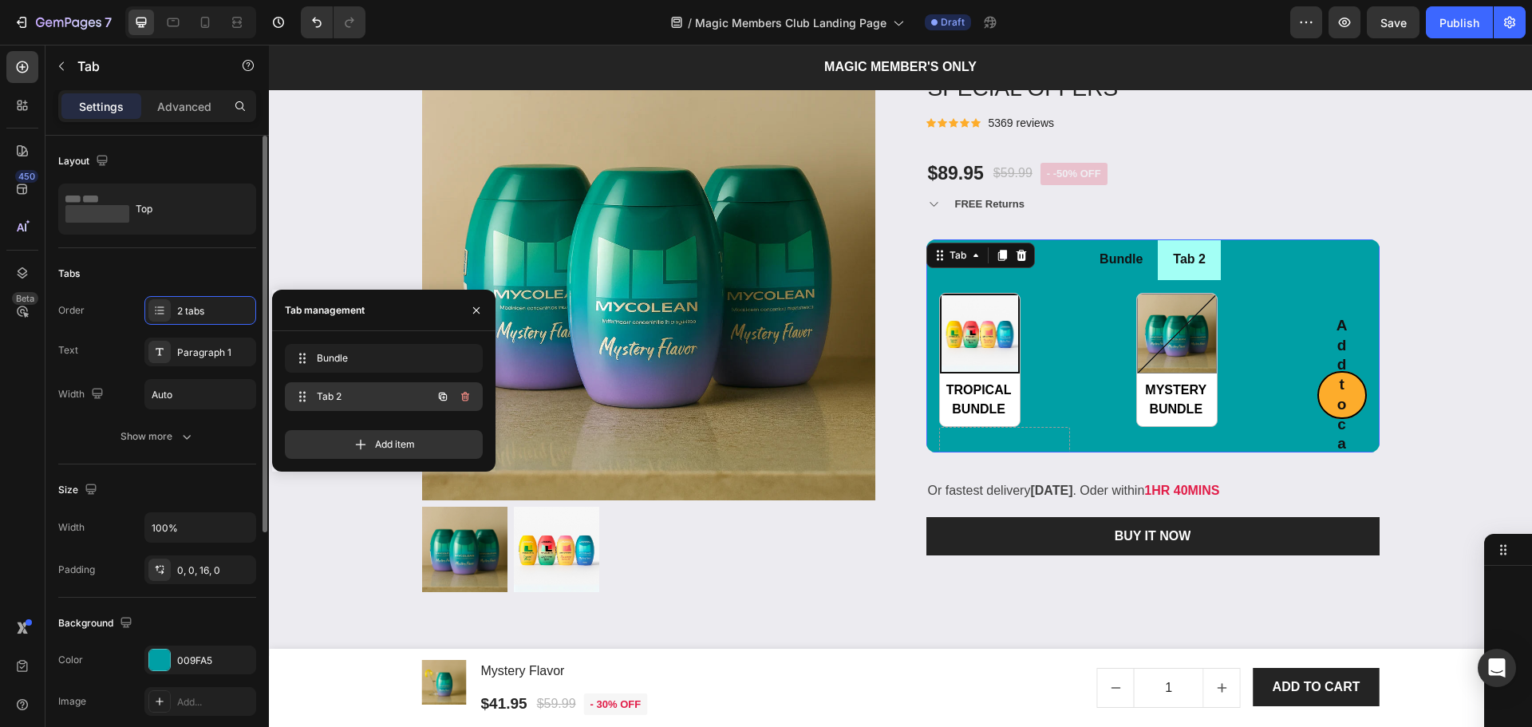
click at [373, 392] on span "Tab 2" at bounding box center [362, 396] width 90 height 14
click at [330, 393] on span "Tab 2" at bounding box center [362, 396] width 90 height 14
click at [330, 393] on span "Tab 2" at bounding box center [373, 396] width 118 height 14
click at [1181, 253] on div "Tab 2" at bounding box center [1189, 260] width 38 height 28
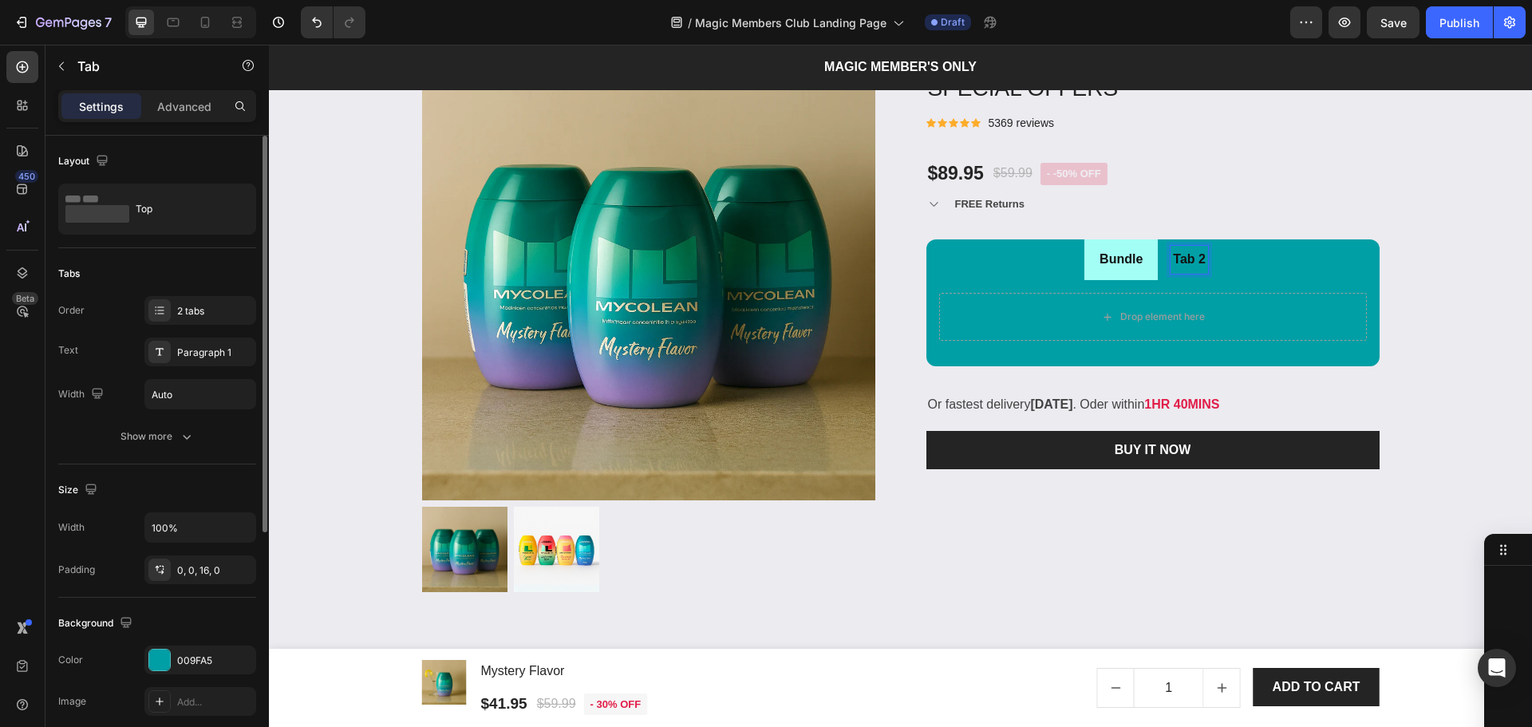
click at [1181, 253] on p "Tab 2" at bounding box center [1189, 259] width 33 height 23
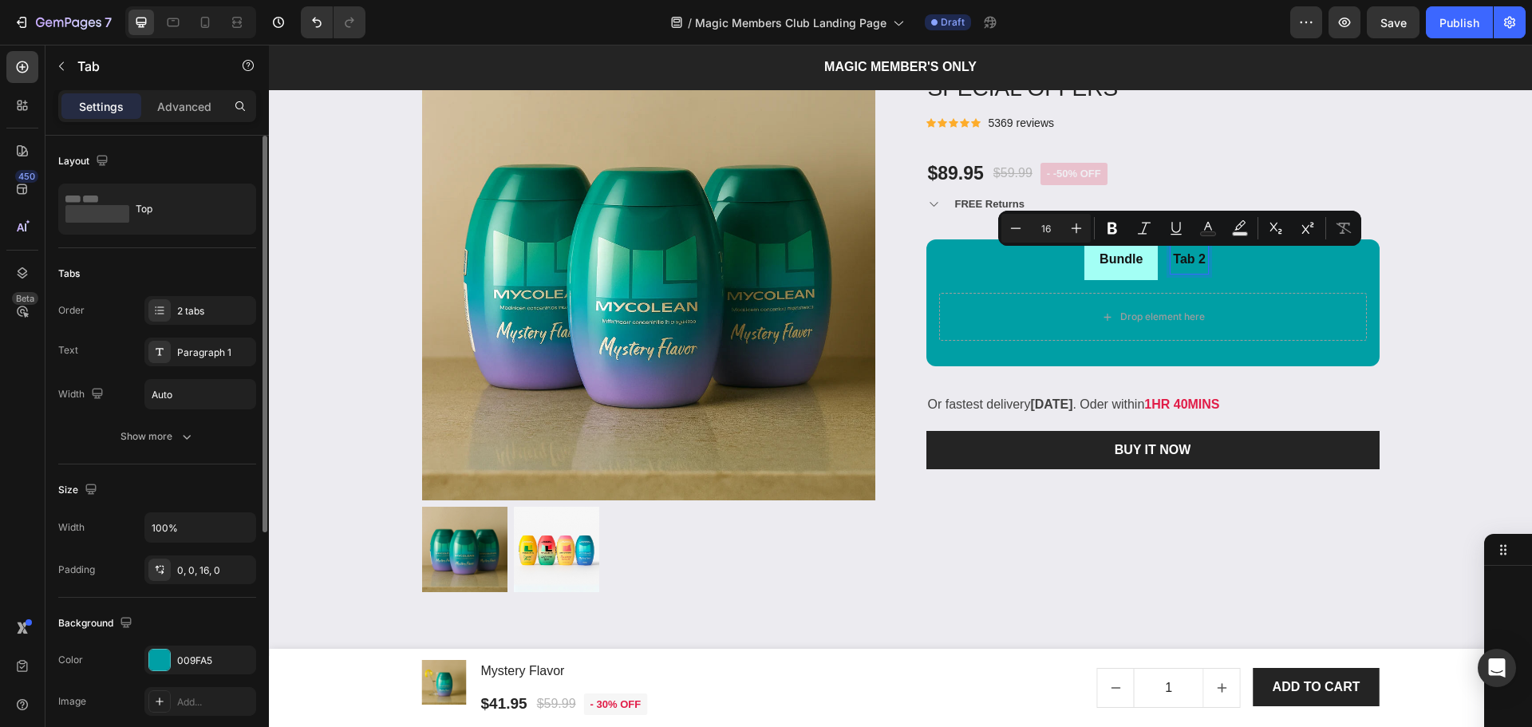
click at [1178, 256] on p "Tab 2" at bounding box center [1189, 259] width 33 height 23
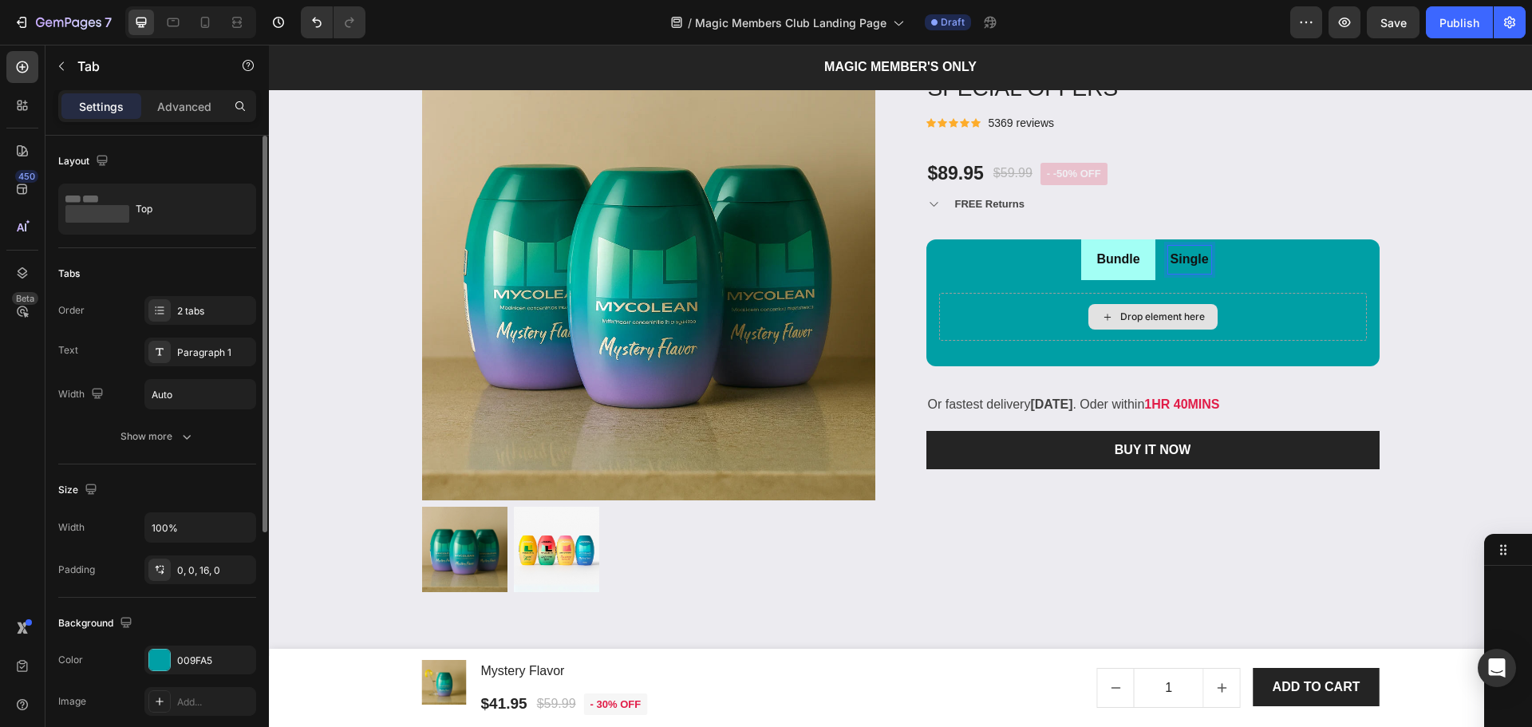
click at [1113, 310] on div "Drop element here" at bounding box center [1152, 317] width 129 height 26
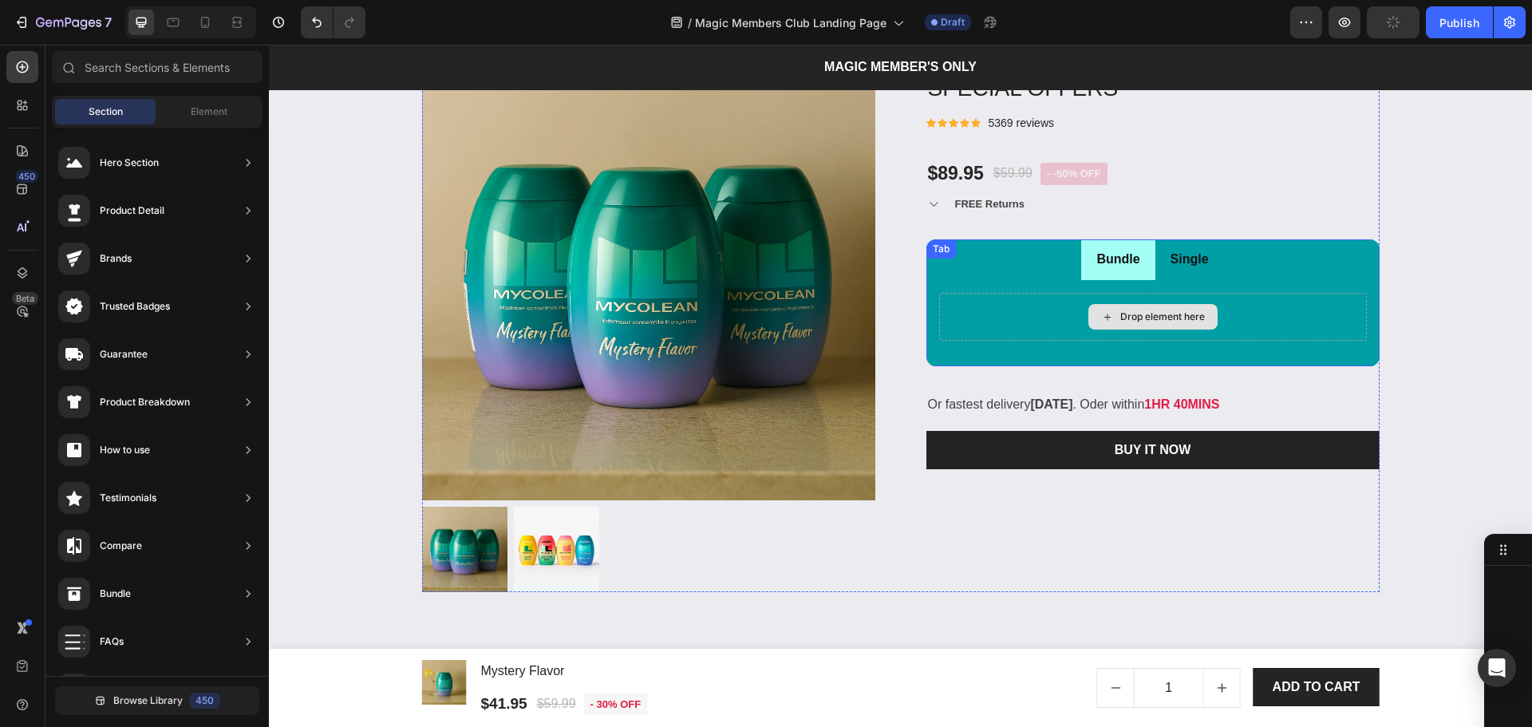
click at [1159, 314] on div "Drop element here" at bounding box center [1162, 316] width 85 height 13
click at [188, 112] on div "Element" at bounding box center [209, 112] width 101 height 26
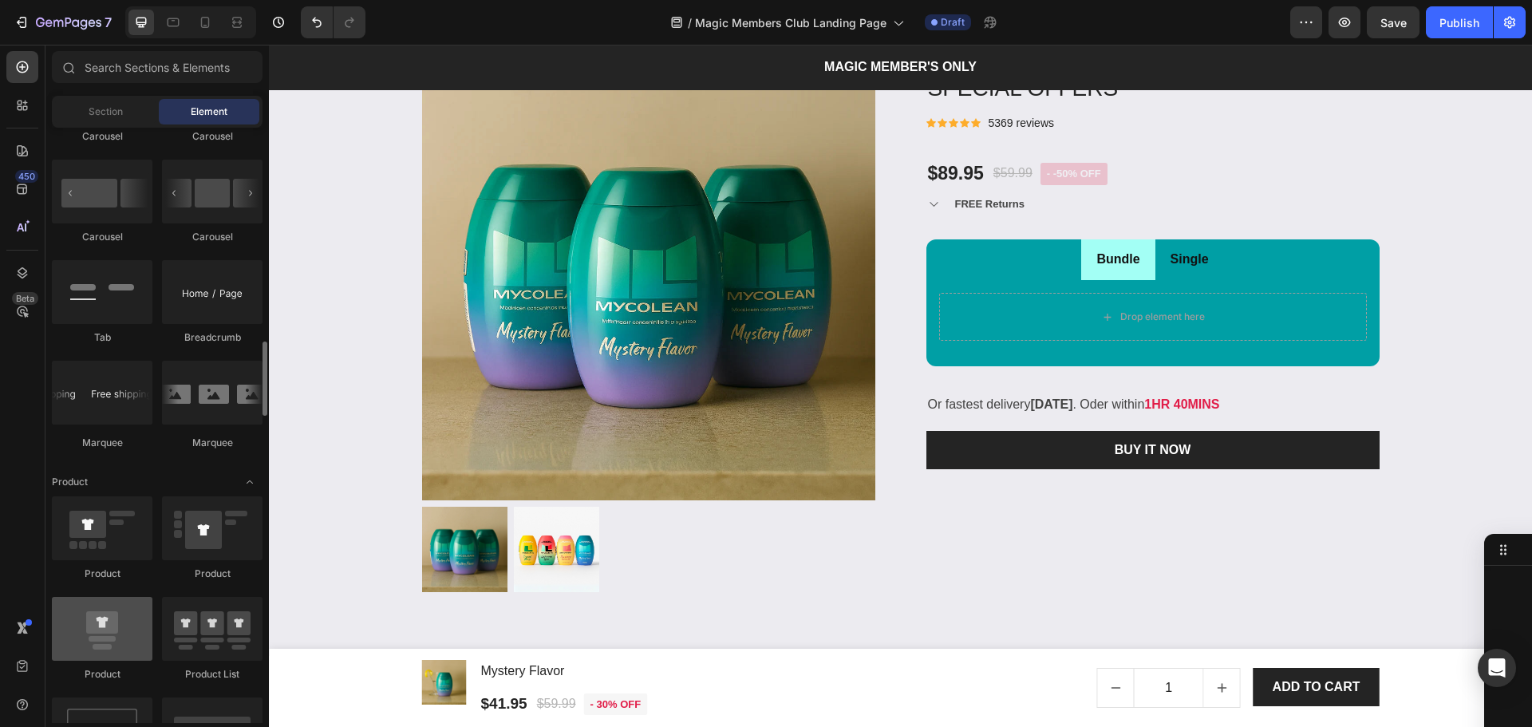
scroll to position [1804, 0]
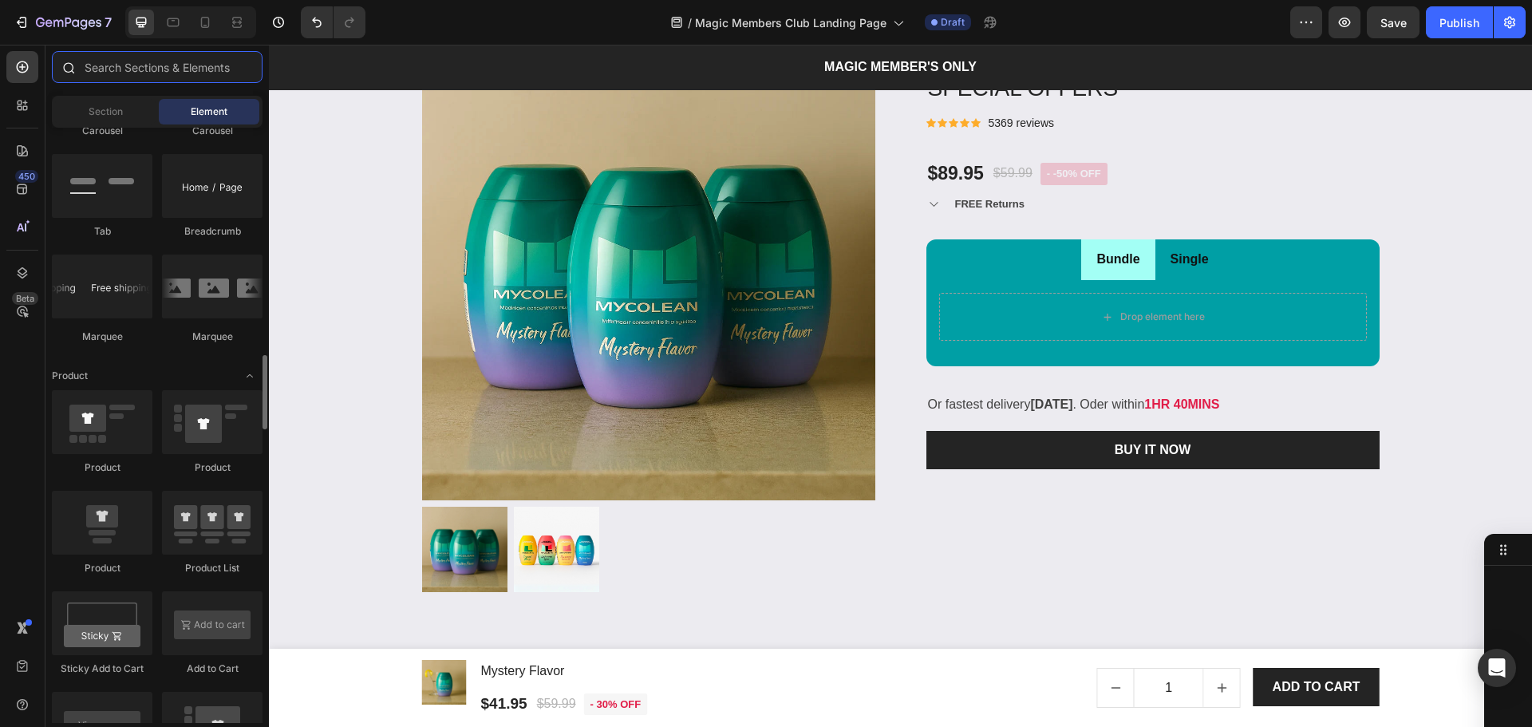
click at [157, 63] on input "text" at bounding box center [157, 67] width 211 height 32
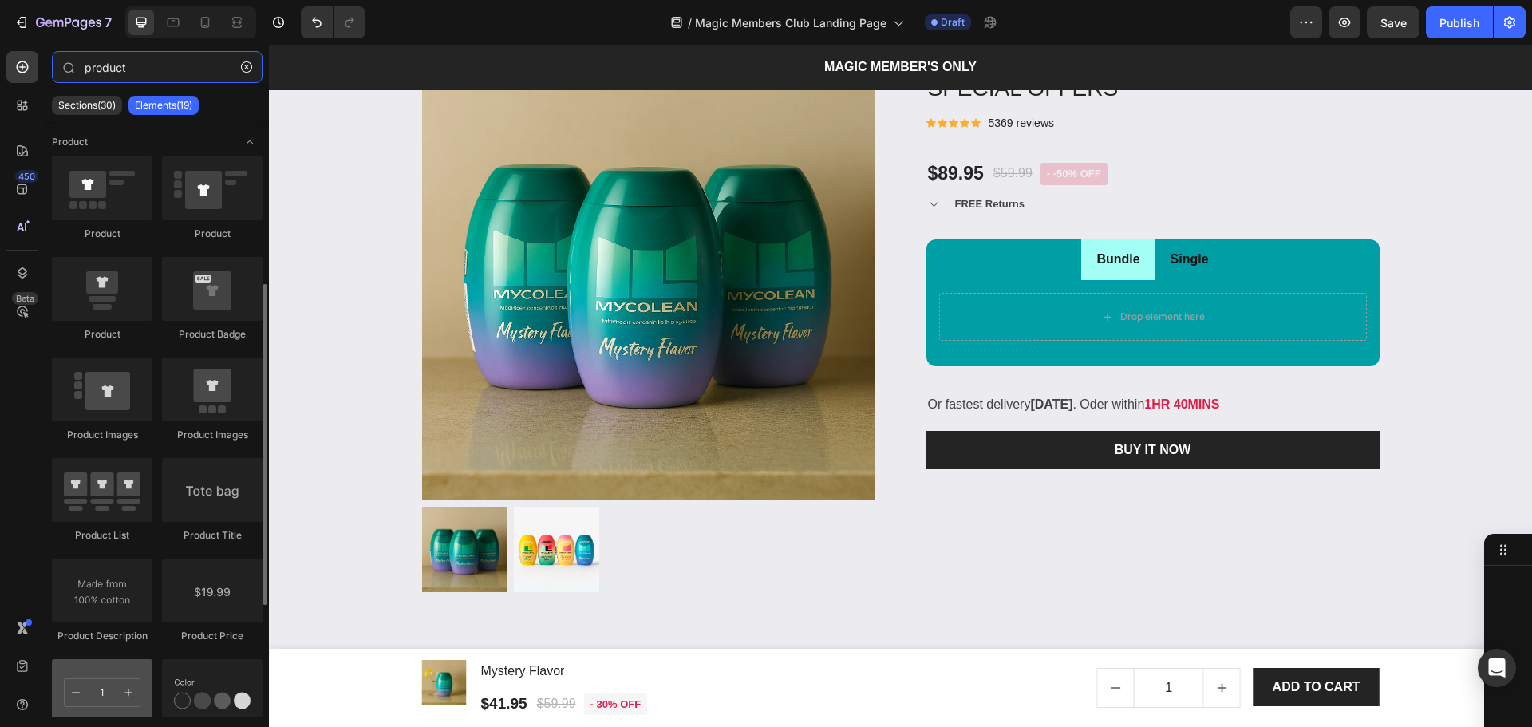
scroll to position [106, 0]
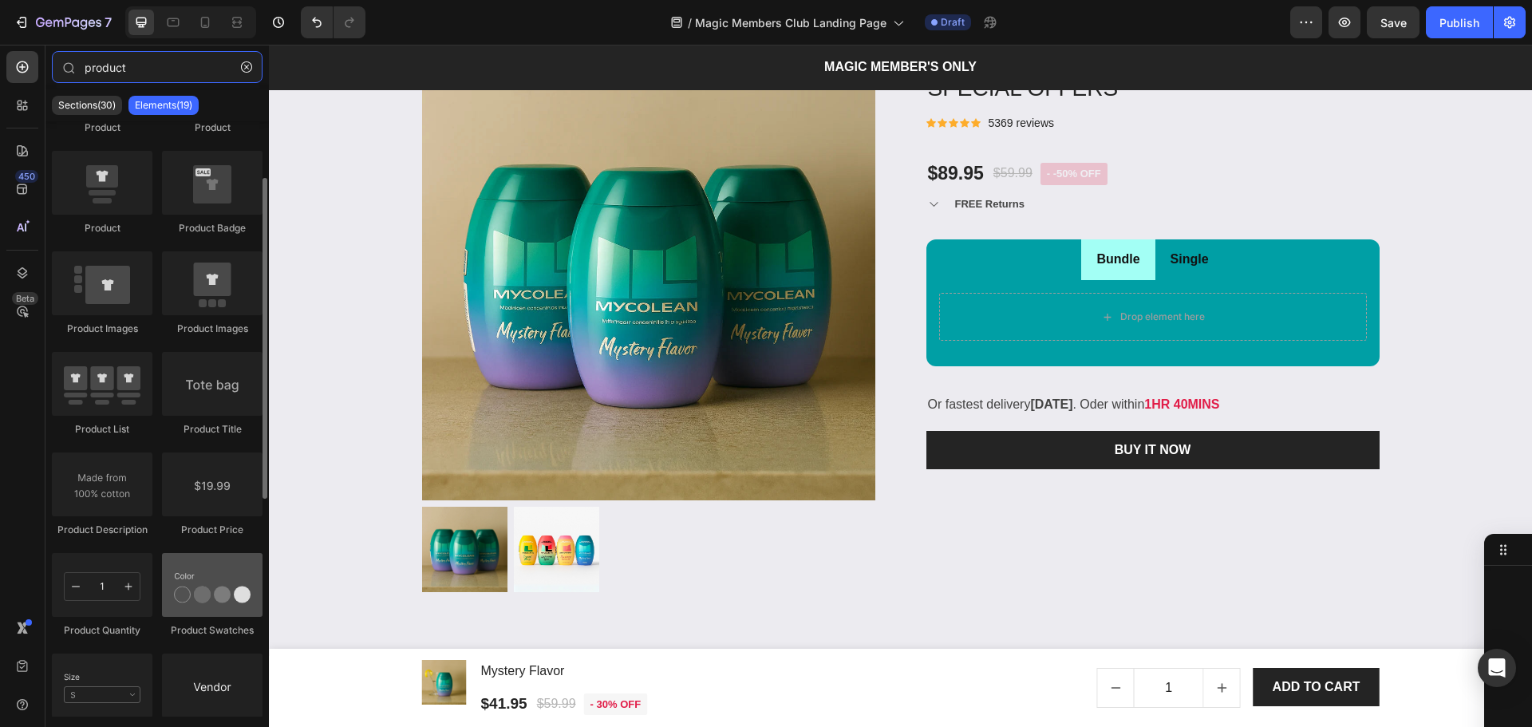
type input "product"
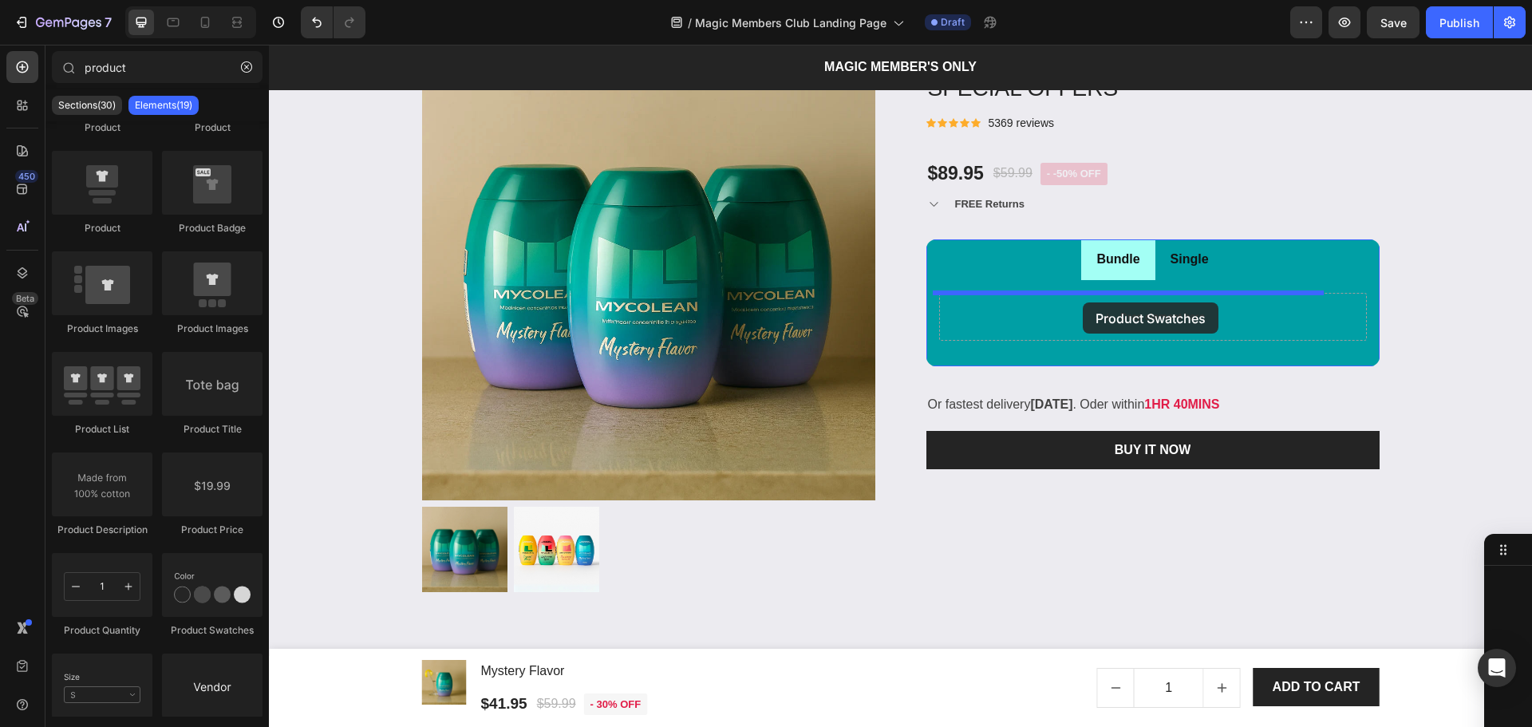
drag, startPoint x: 525, startPoint y: 629, endPoint x: 1083, endPoint y: 302, distance: 646.2
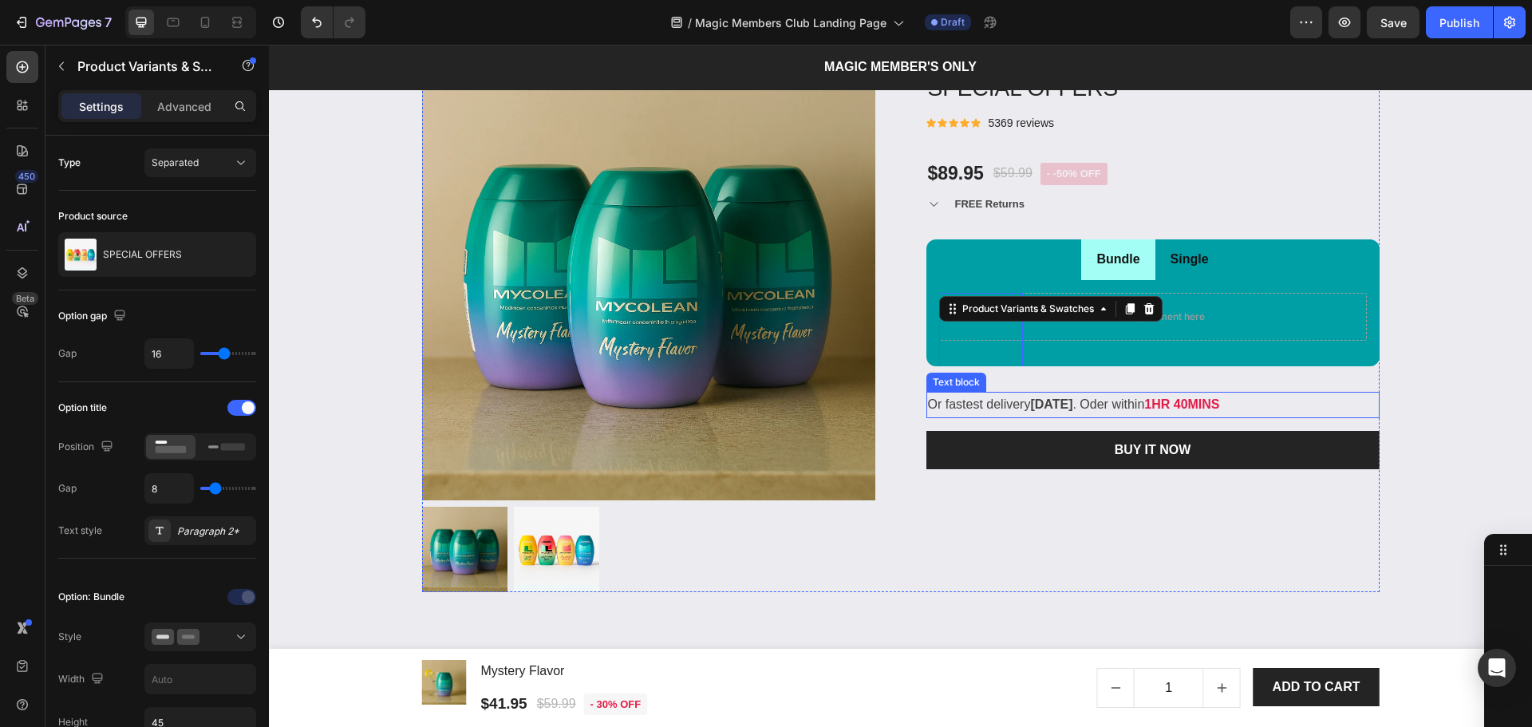
click at [1080, 420] on div "Low stock - 430 items left Product Stock Counter SPECIAL OFFERS Product Title I…" at bounding box center [1152, 319] width 453 height 545
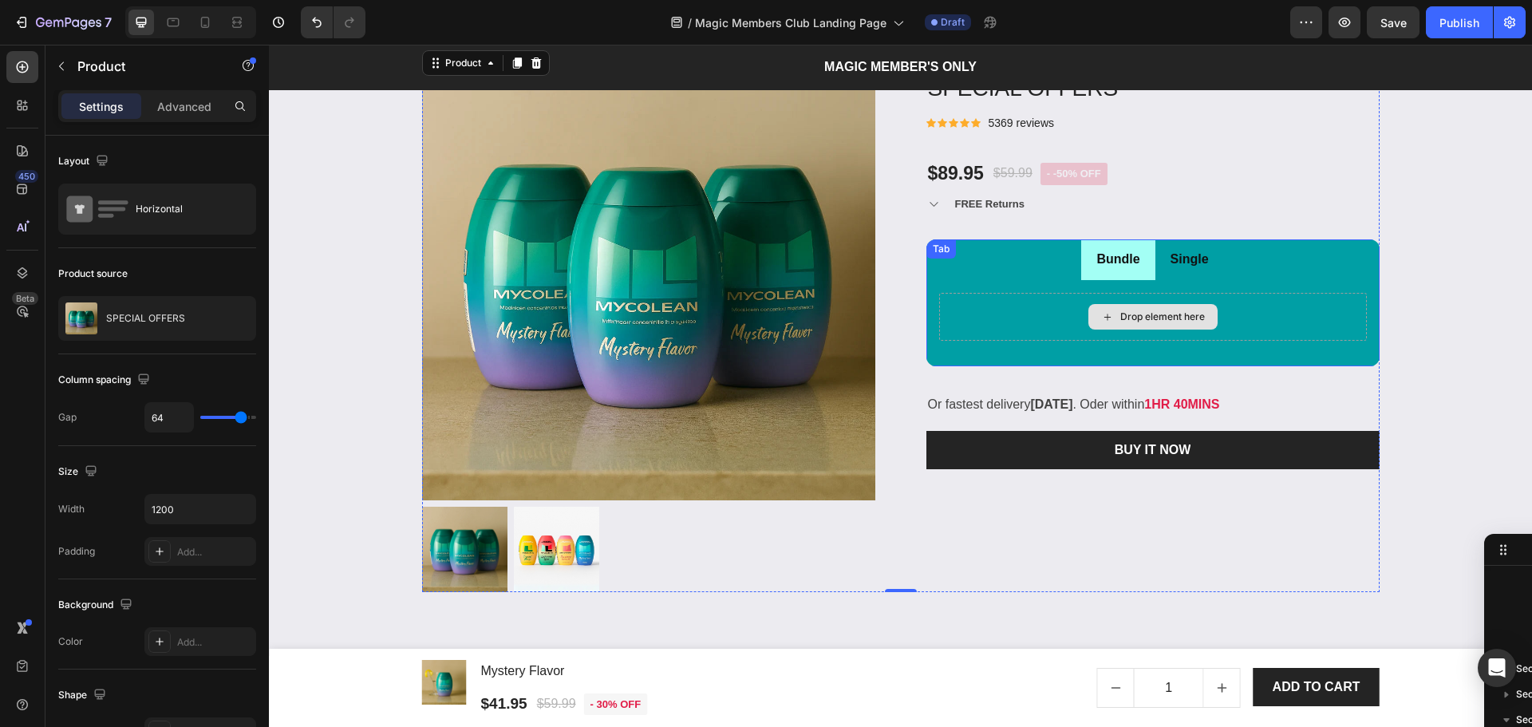
click at [981, 318] on div "Drop element here" at bounding box center [1153, 317] width 428 height 48
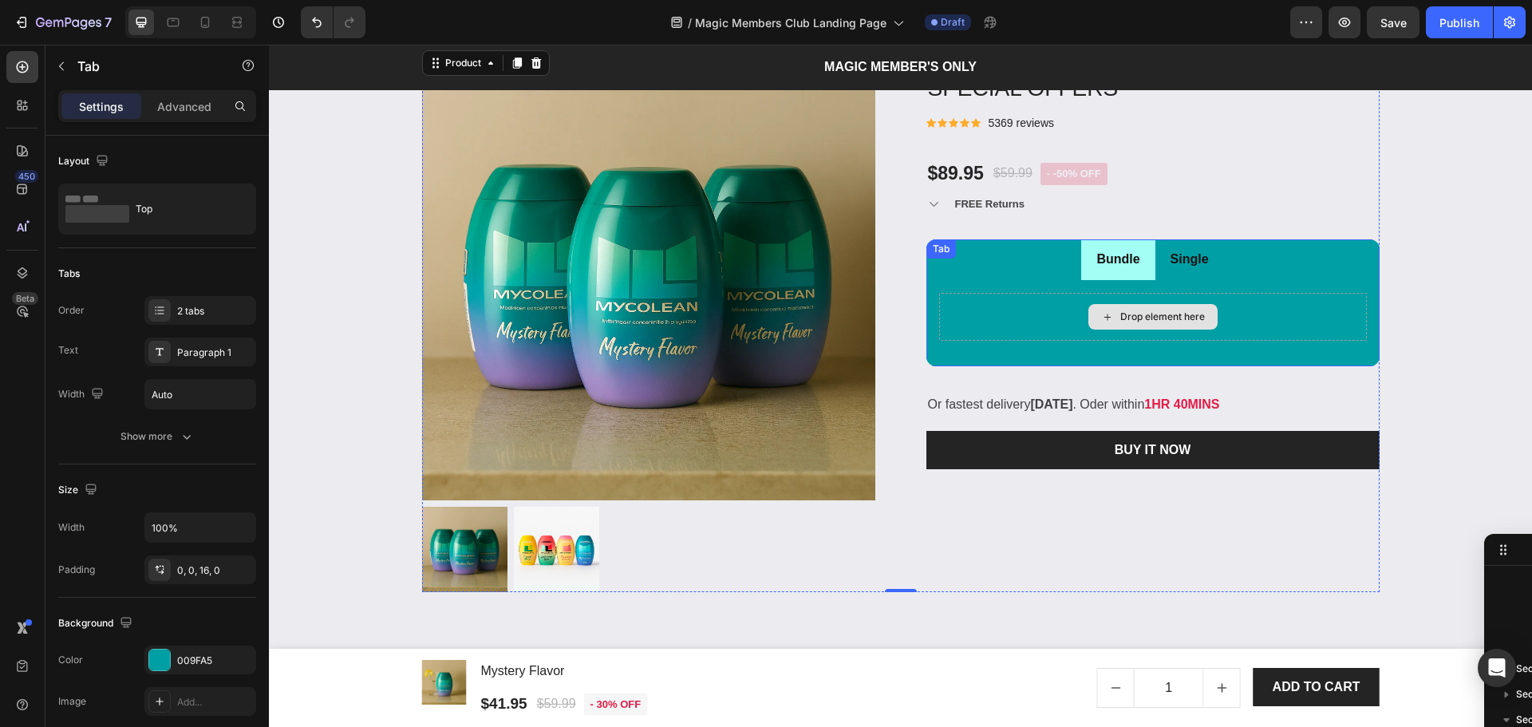
scroll to position [1448, 0]
click at [1142, 318] on div "Drop element here" at bounding box center [1162, 316] width 85 height 13
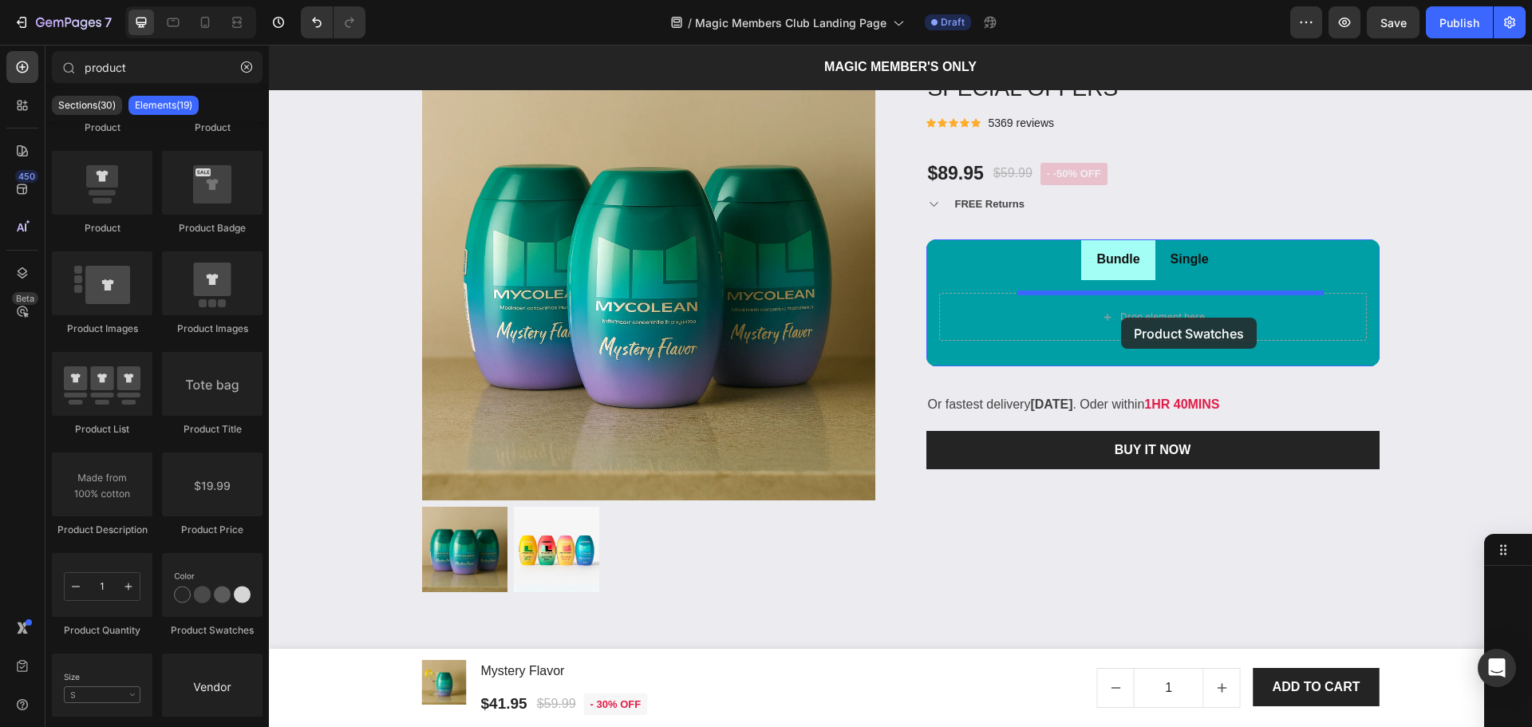
drag, startPoint x: 487, startPoint y: 646, endPoint x: 1121, endPoint y: 318, distance: 714.4
radio input "false"
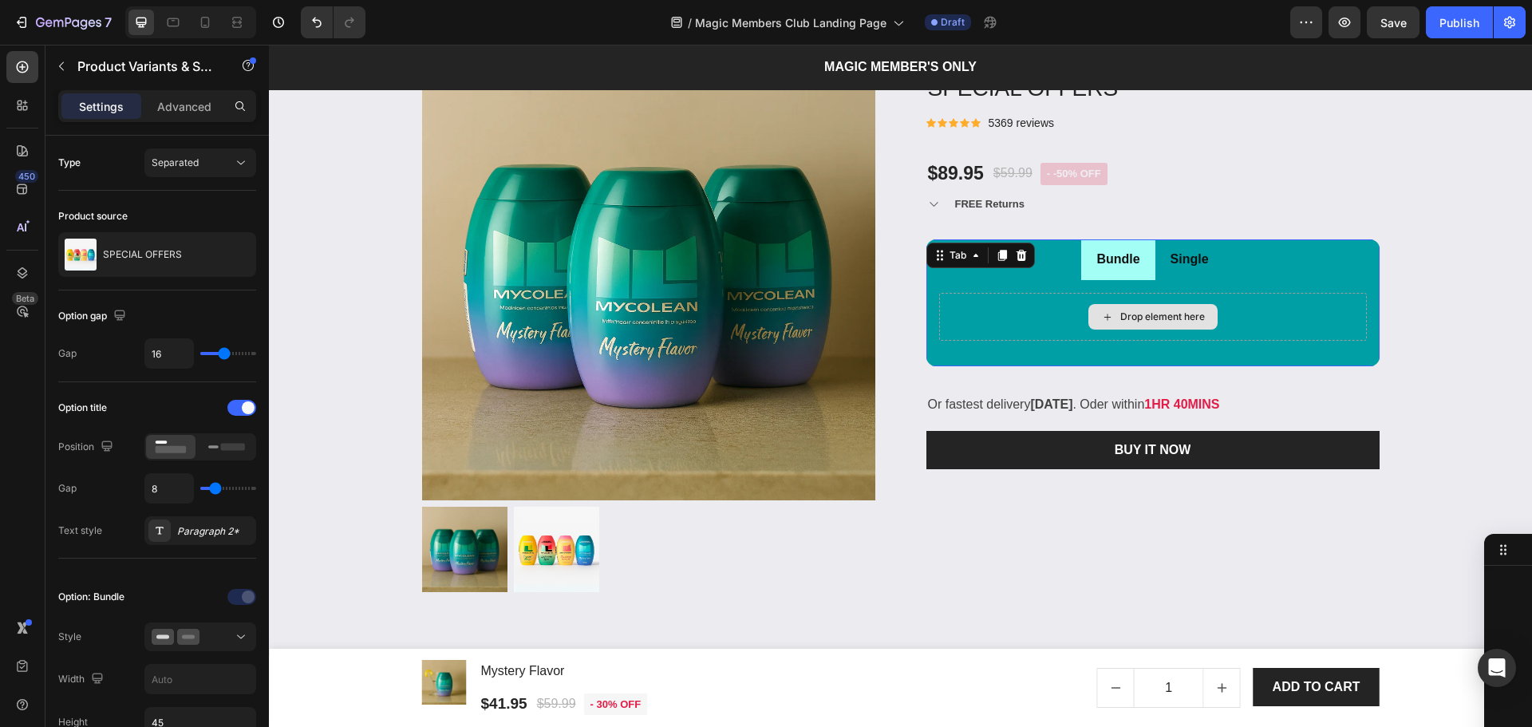
click at [1152, 334] on div "Drop element here" at bounding box center [1153, 317] width 428 height 48
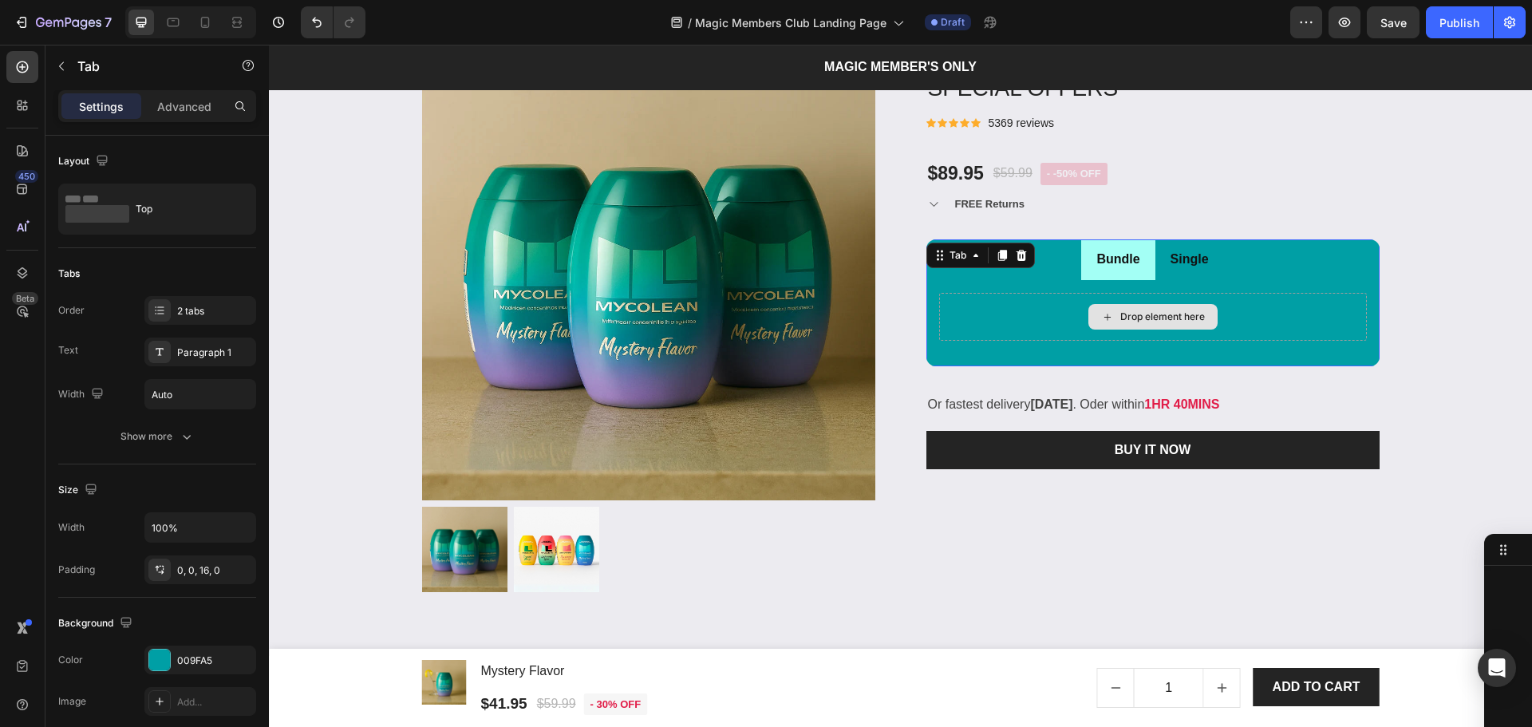
click at [1155, 308] on div "Drop element here" at bounding box center [1152, 317] width 129 height 26
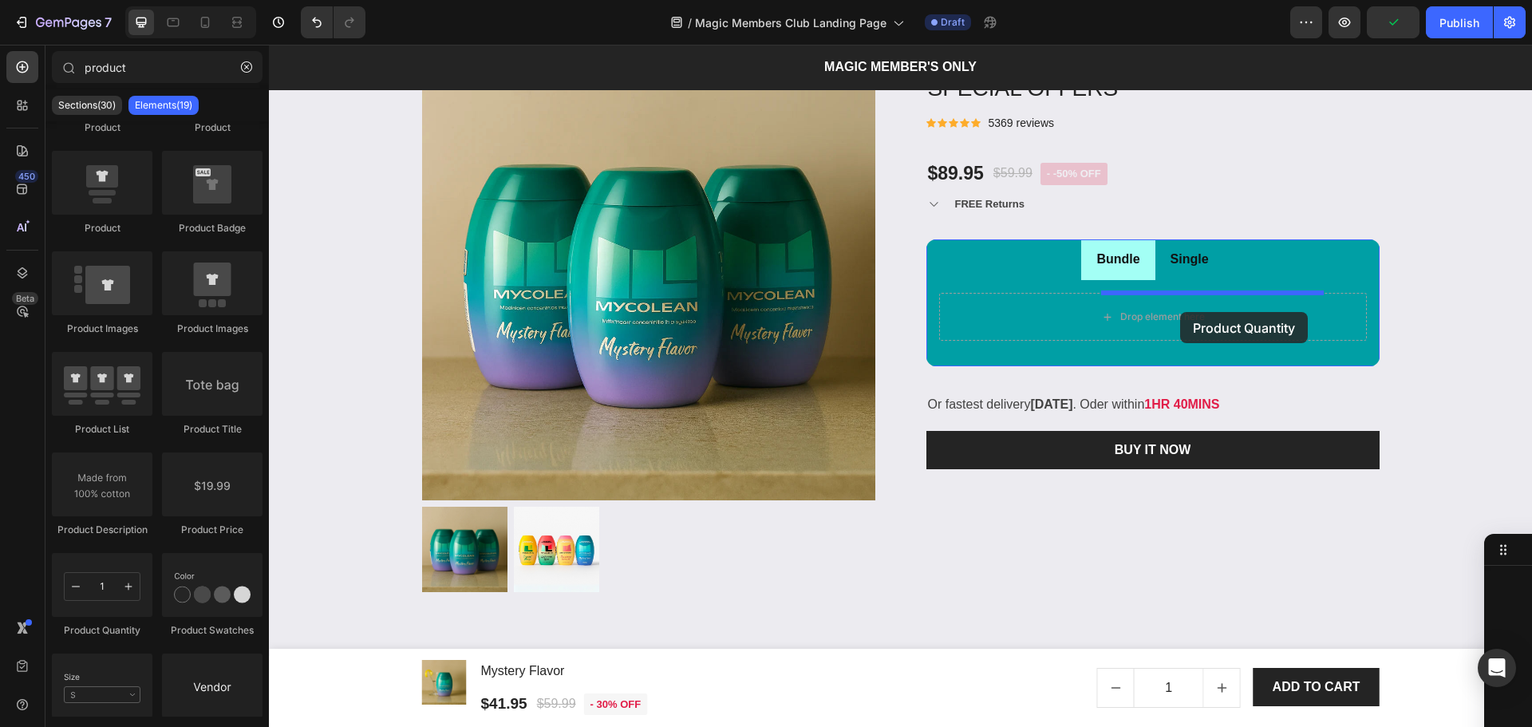
drag, startPoint x: 377, startPoint y: 649, endPoint x: 1180, endPoint y: 312, distance: 871.5
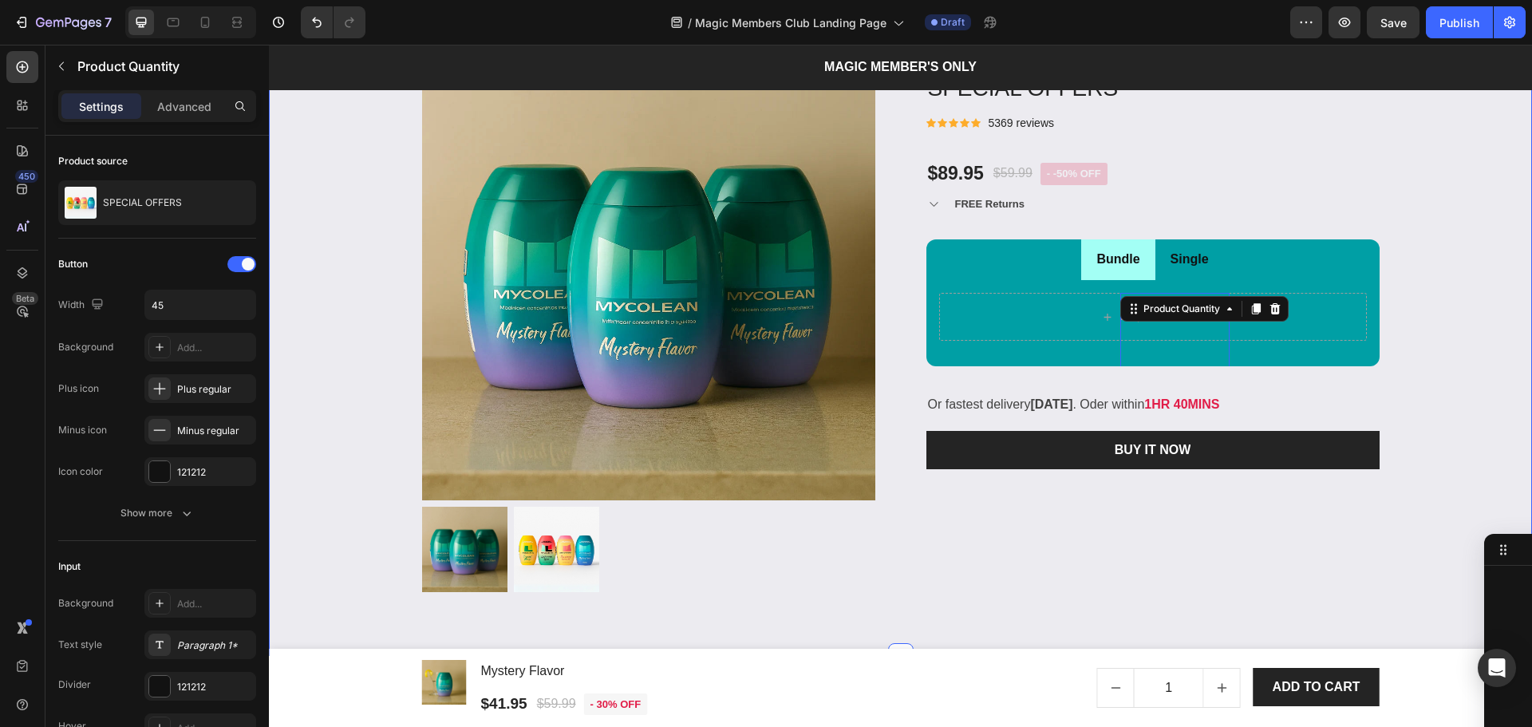
click at [1502, 399] on div "Product Images & Gallery Low stock - 430 items left Product Stock Counter SPECI…" at bounding box center [900, 319] width 1239 height 545
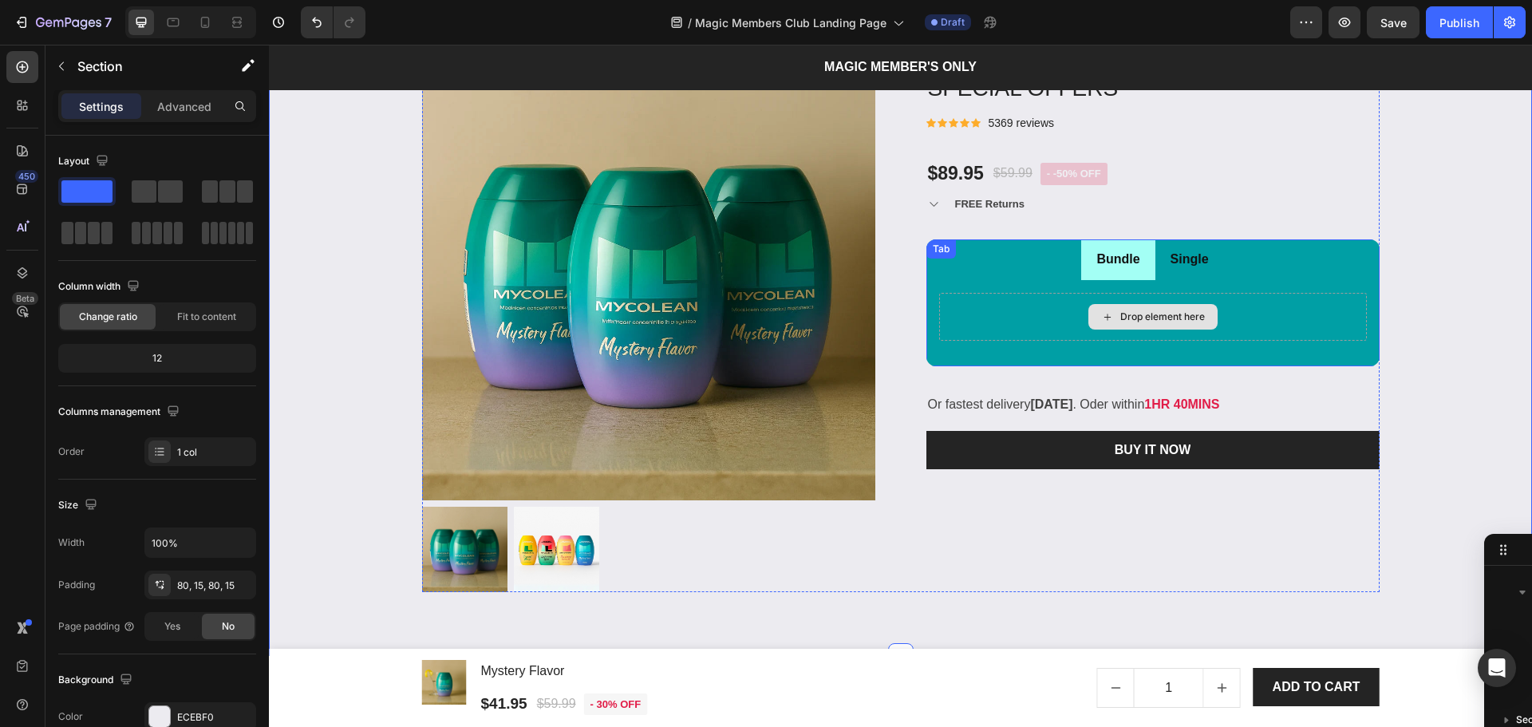
click at [1180, 316] on div "Drop element here" at bounding box center [1162, 316] width 85 height 13
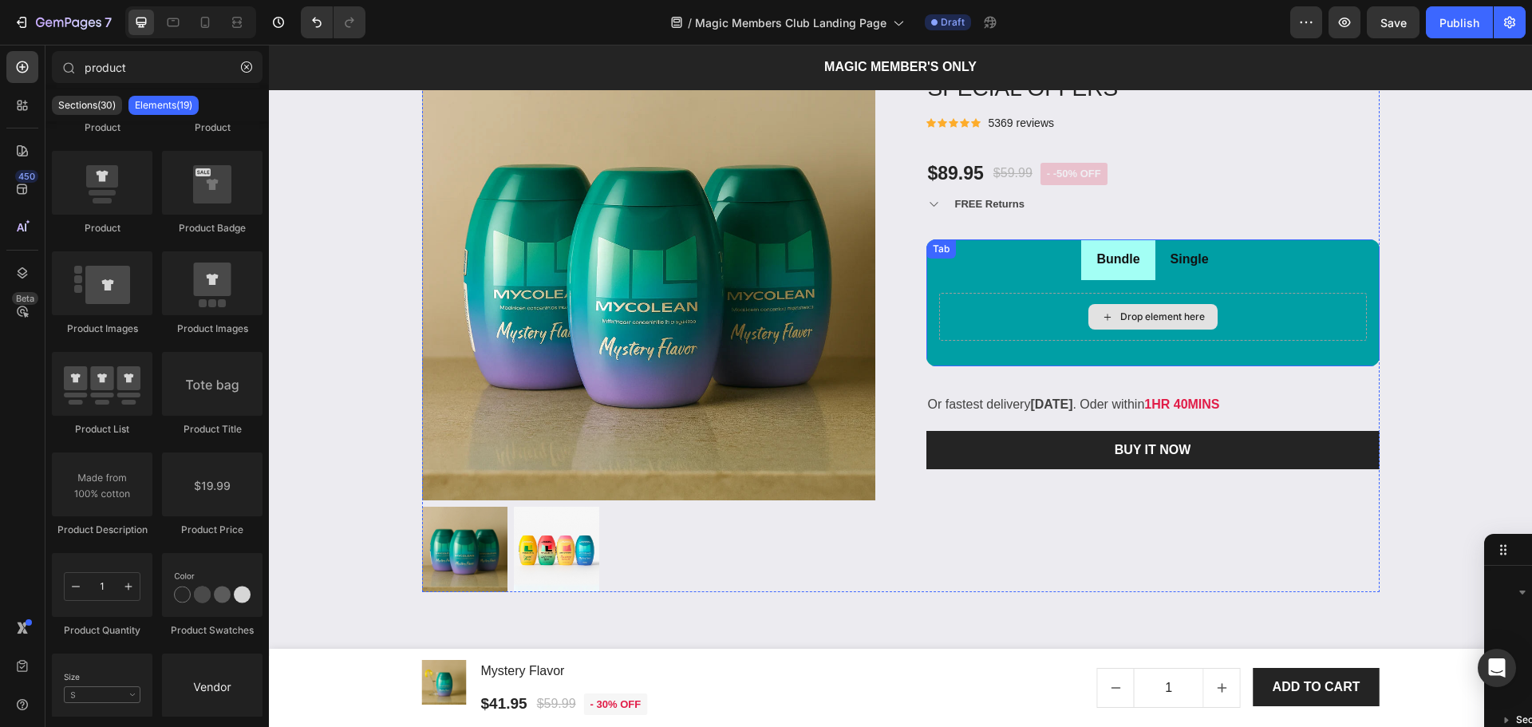
click at [1180, 316] on div "Drop element here" at bounding box center [1162, 316] width 85 height 13
click at [21, 278] on icon at bounding box center [22, 273] width 16 height 16
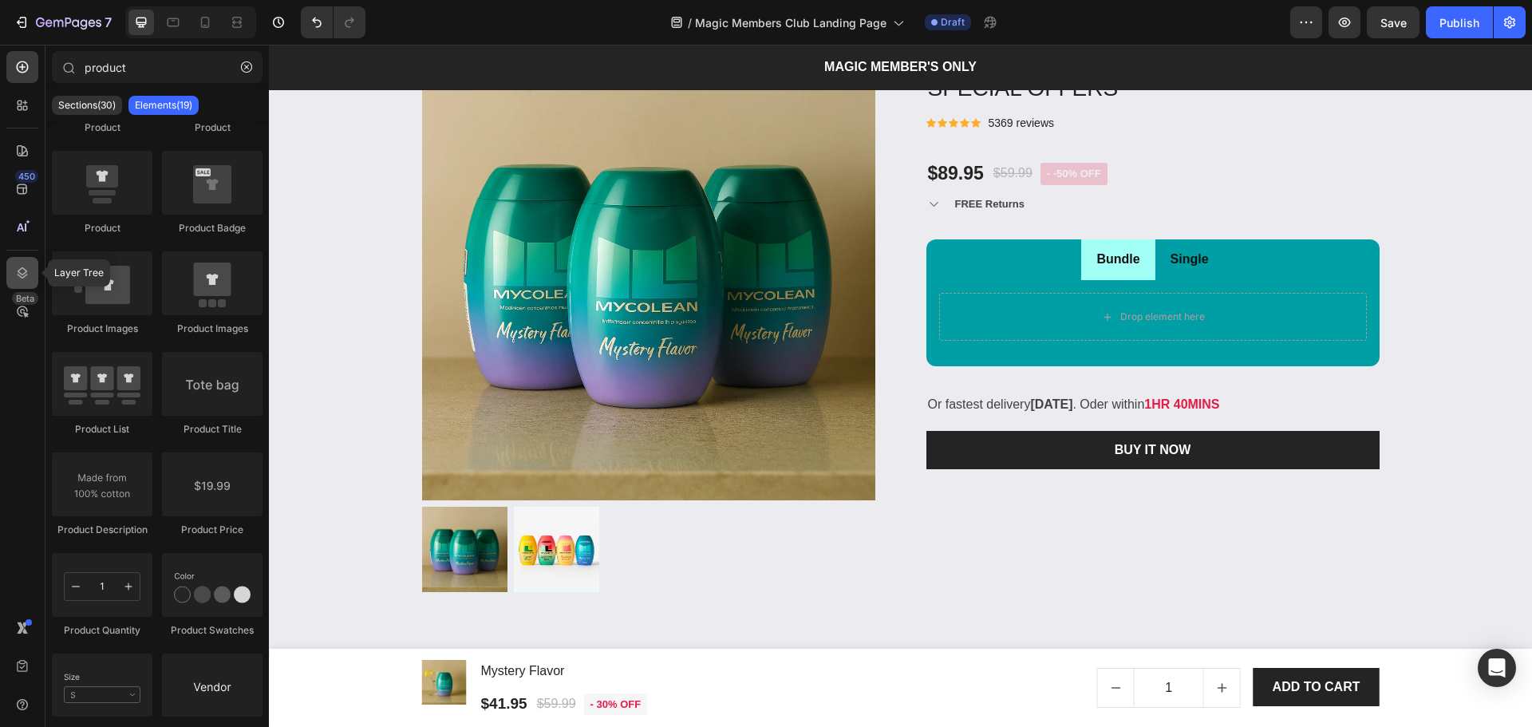
click at [20, 272] on icon at bounding box center [22, 273] width 16 height 16
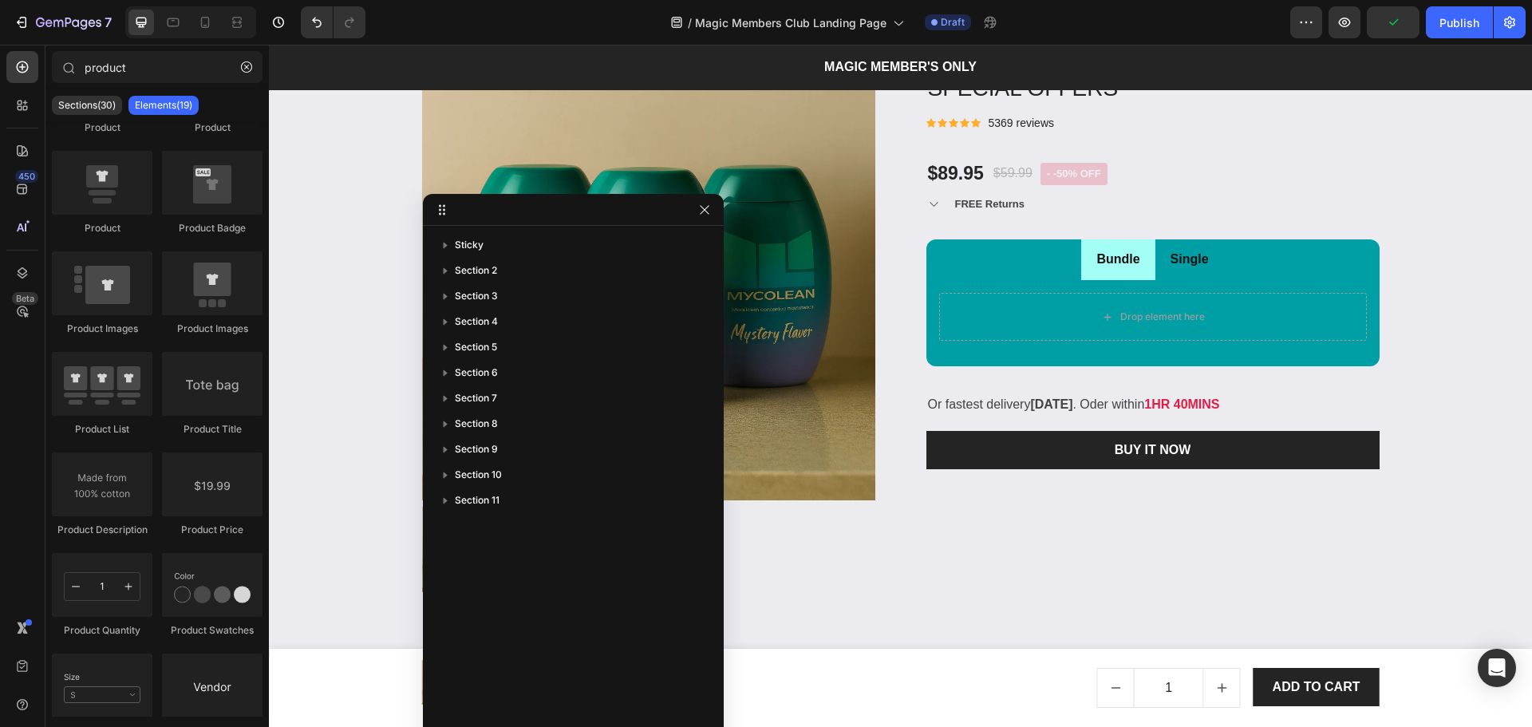
drag, startPoint x: 1521, startPoint y: 548, endPoint x: 683, endPoint y: 141, distance: 931.4
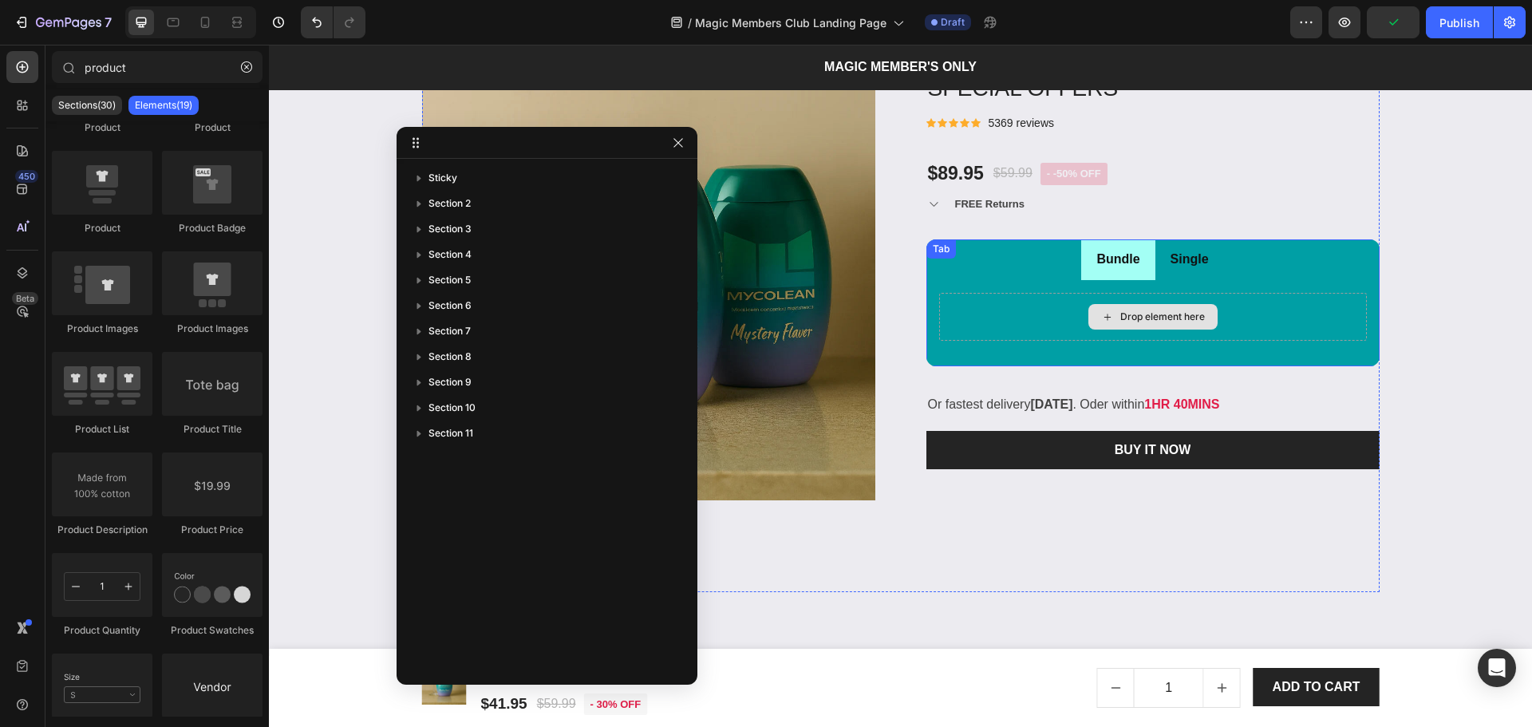
click at [1111, 306] on div "Drop element here" at bounding box center [1152, 317] width 129 height 26
click at [831, 562] on div at bounding box center [648, 549] width 453 height 85
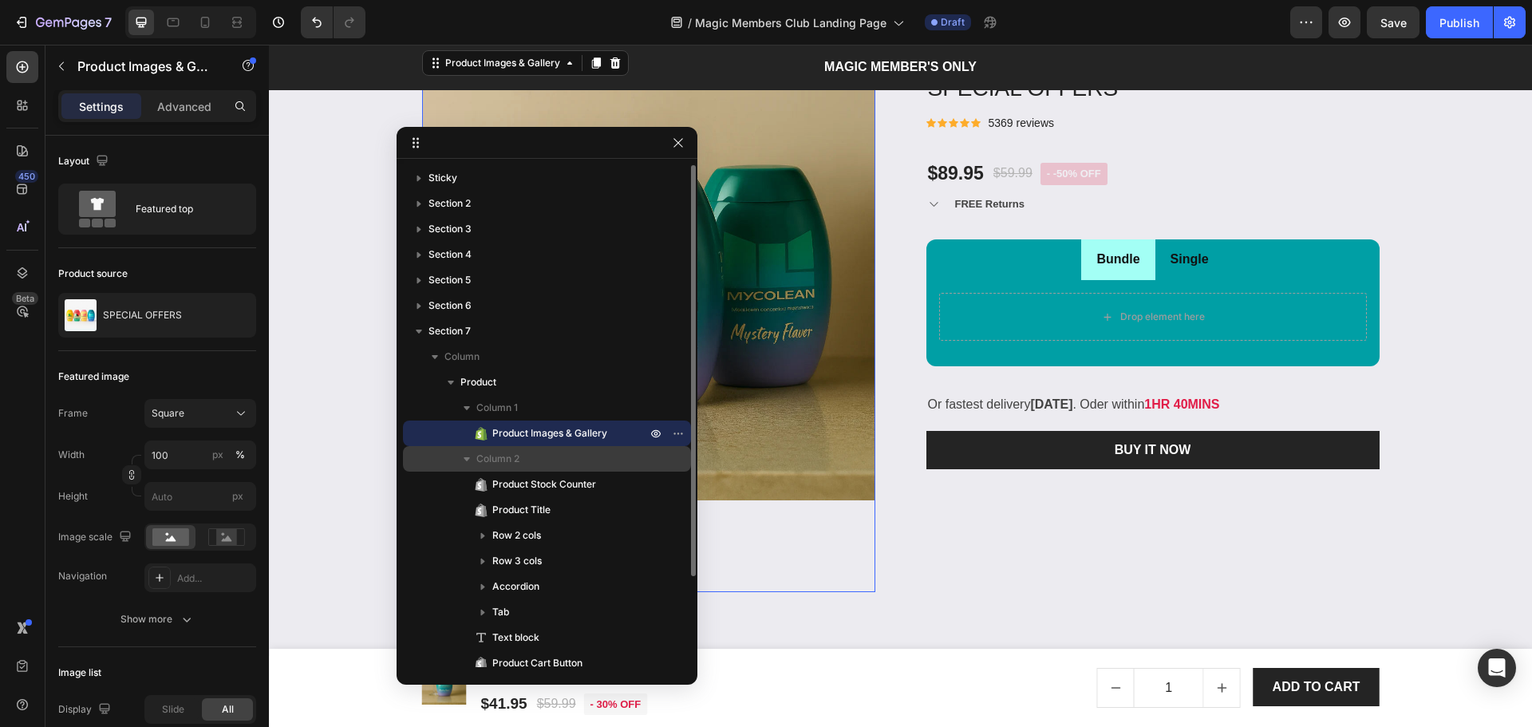
scroll to position [111, 0]
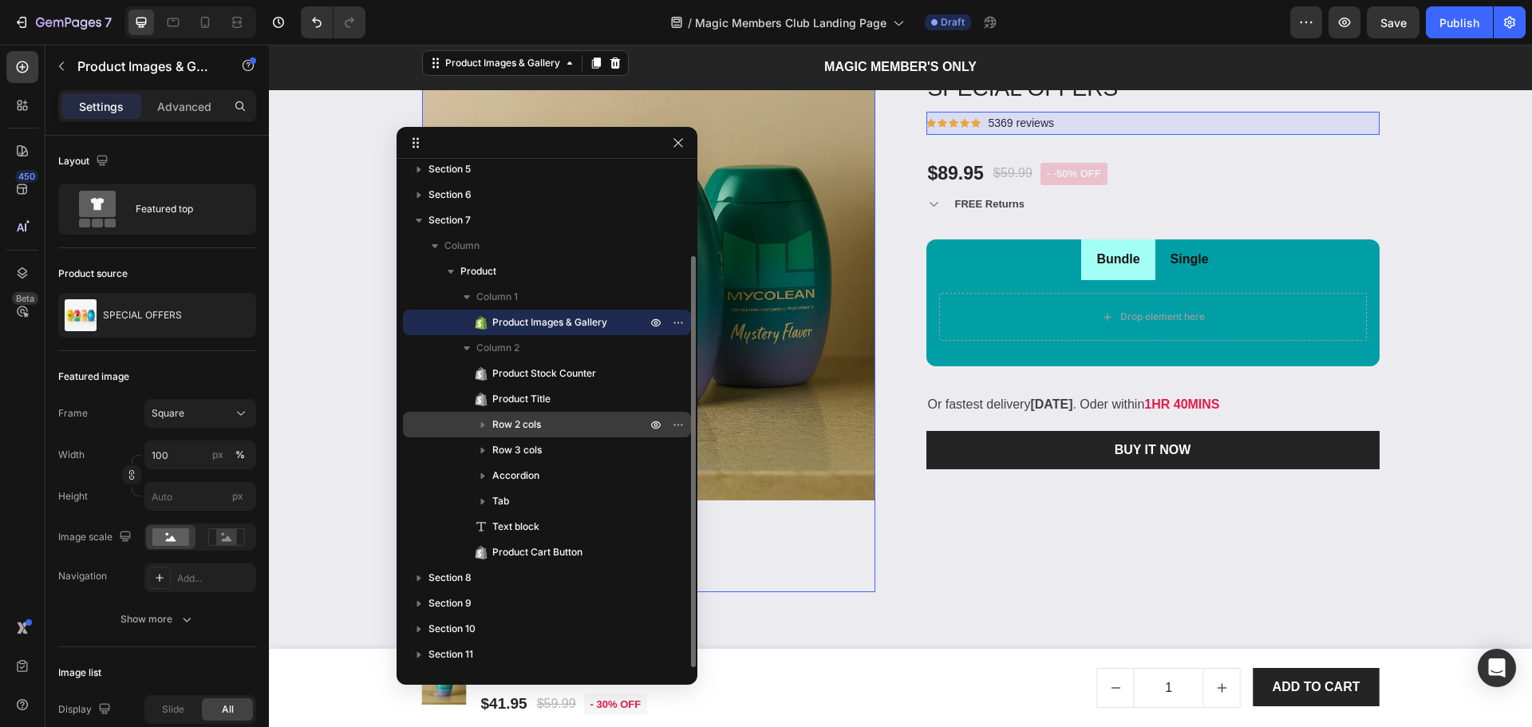
click at [554, 419] on p "Row 2 cols" at bounding box center [570, 424] width 157 height 16
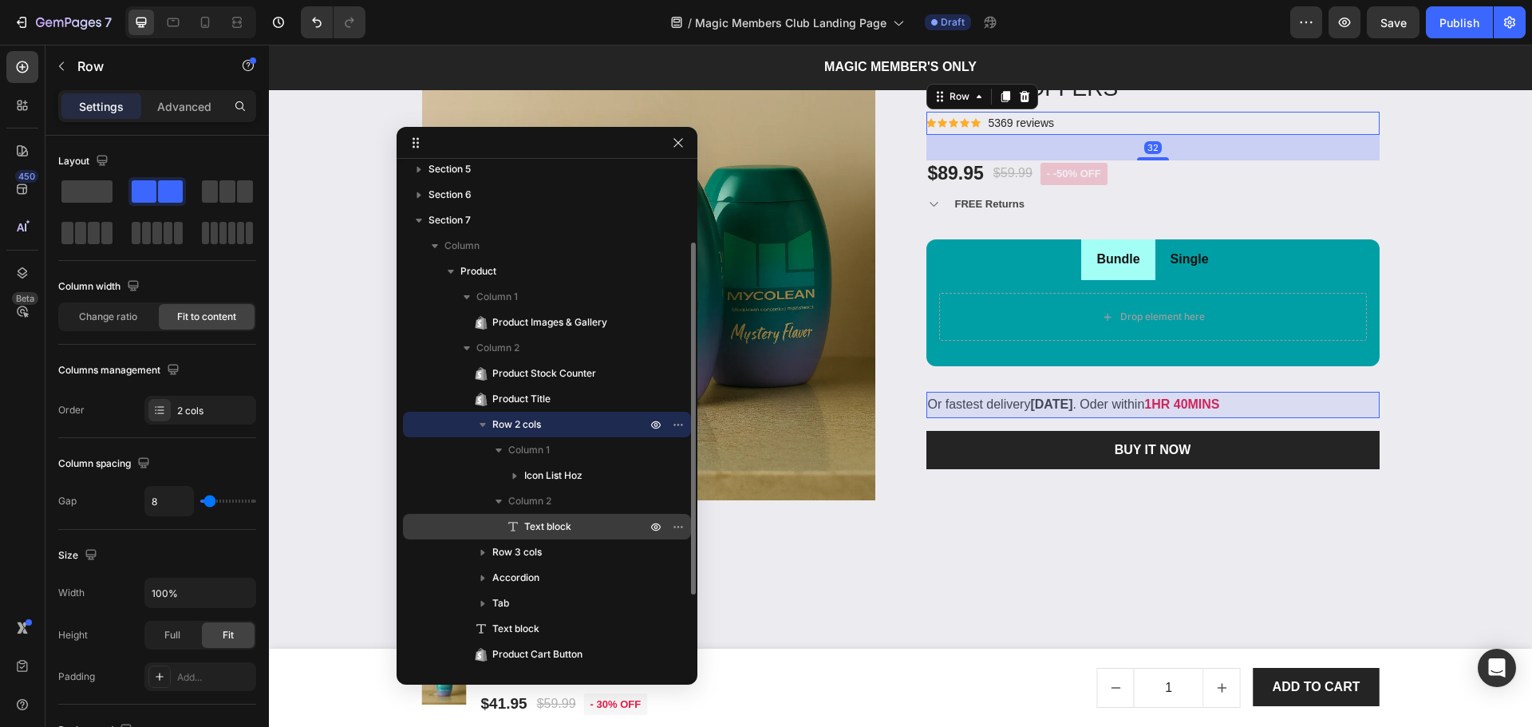
scroll to position [213, 0]
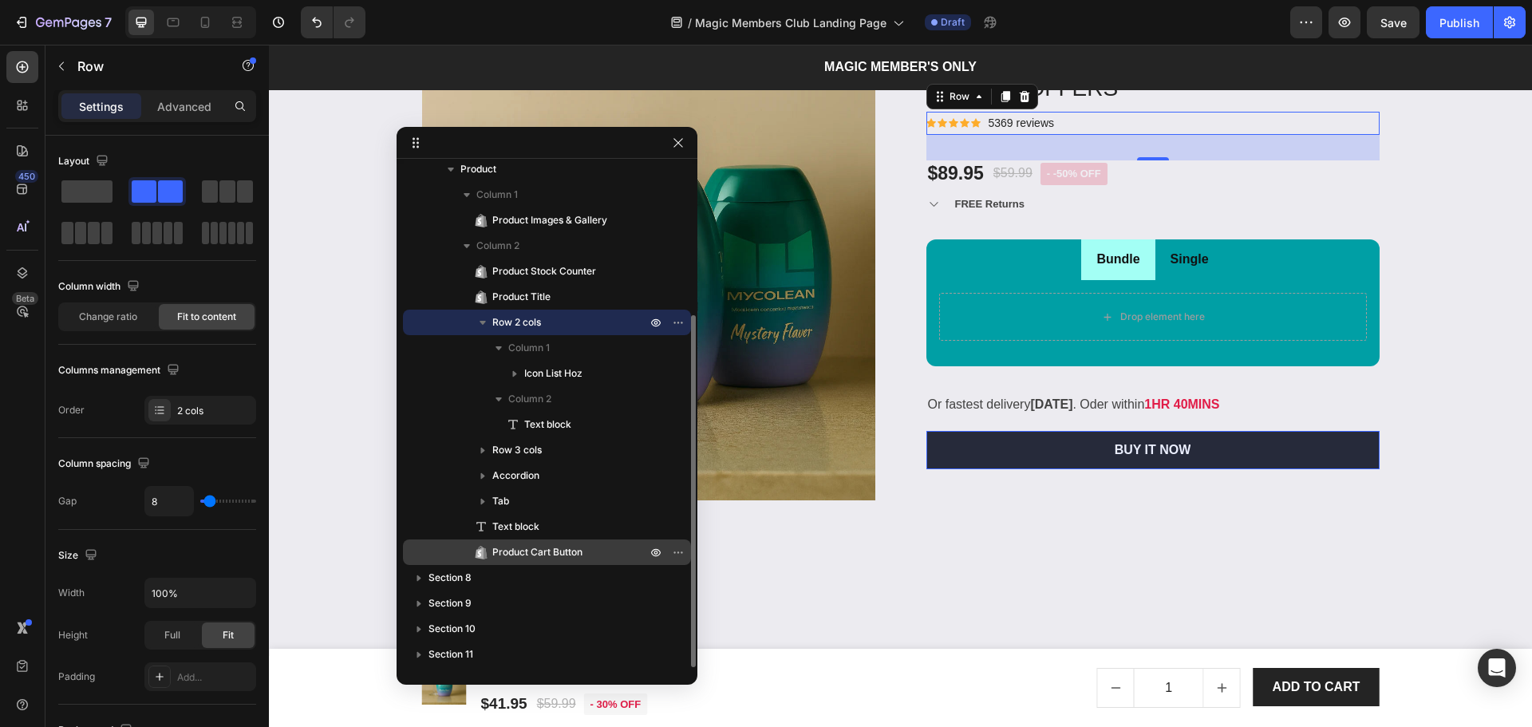
click at [556, 552] on span "Product Cart Button" at bounding box center [537, 552] width 90 height 16
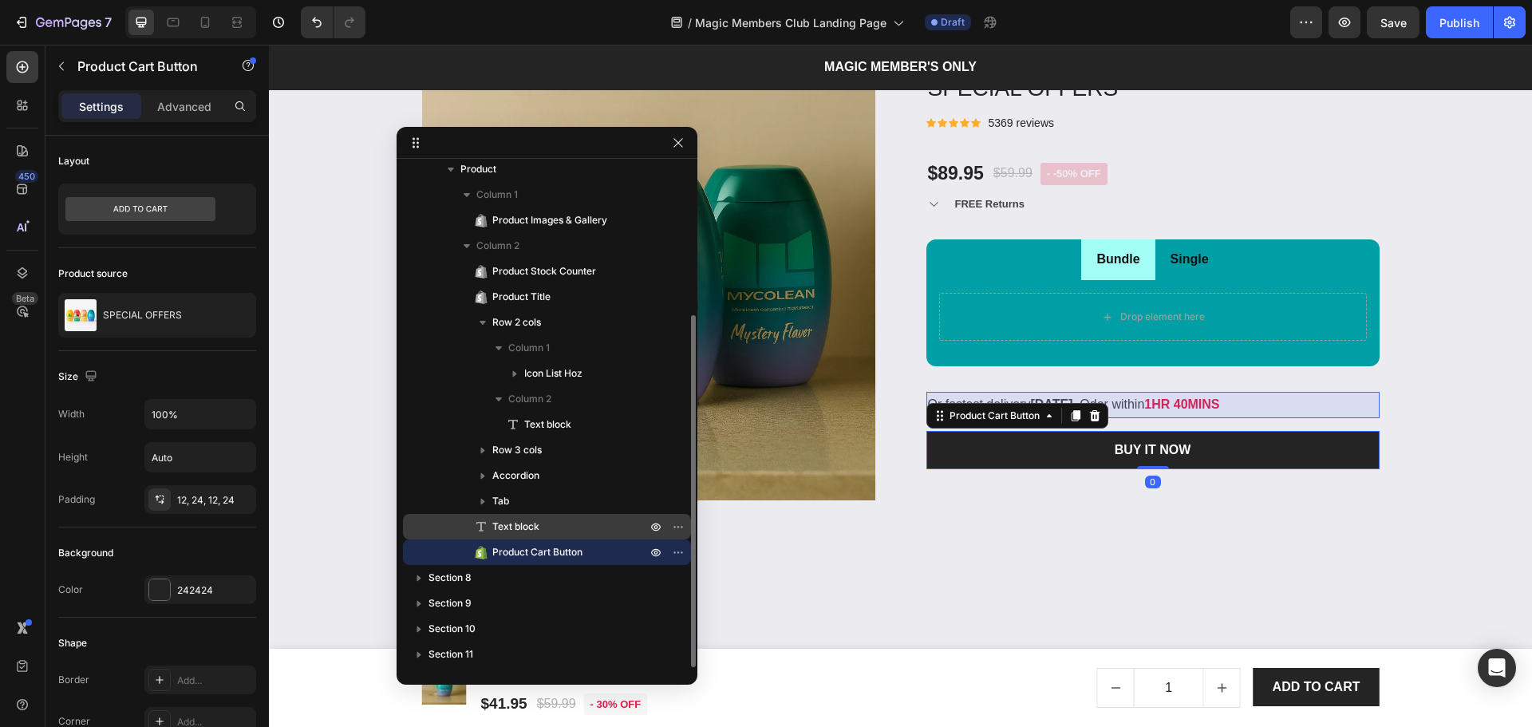
click at [552, 523] on p "Text block" at bounding box center [551, 527] width 157 height 16
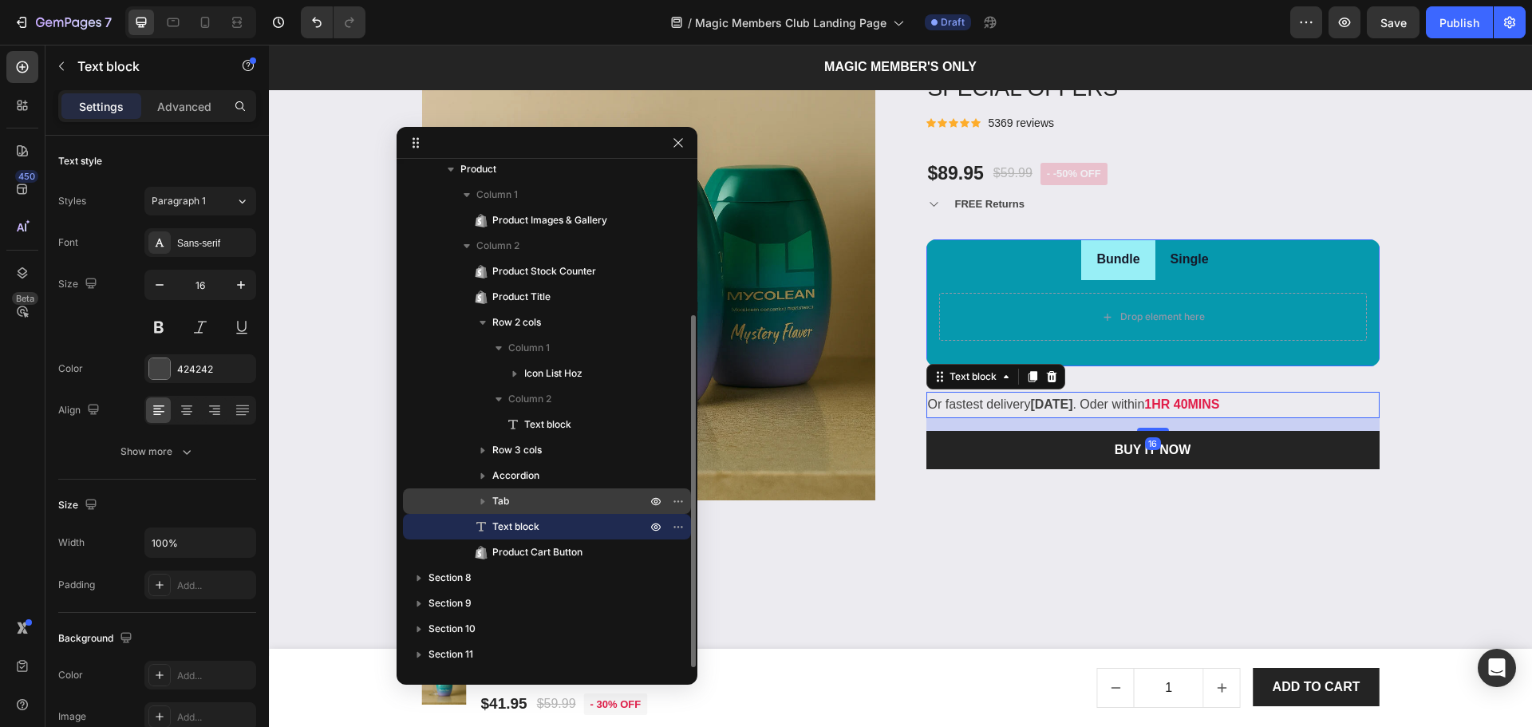
click at [542, 506] on p "Tab" at bounding box center [570, 501] width 157 height 16
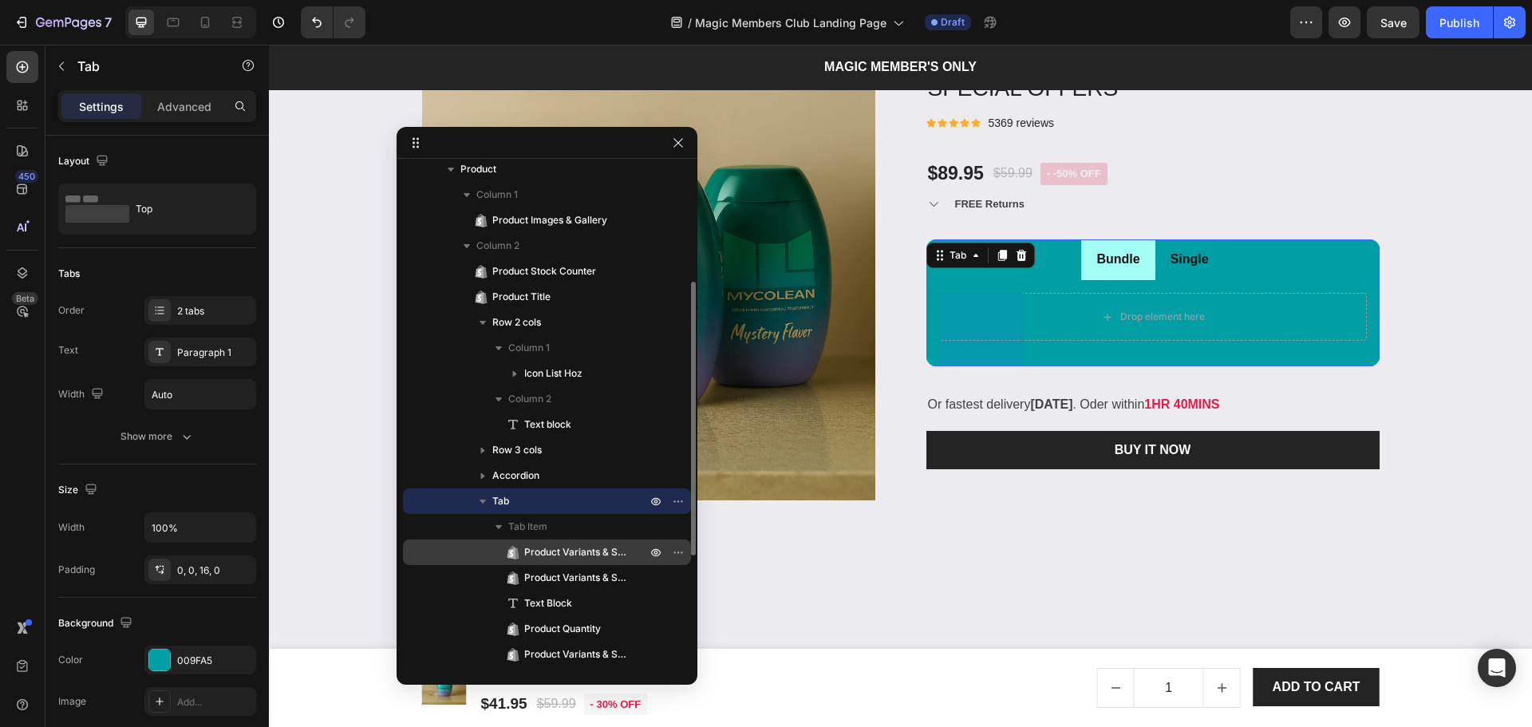
click at [556, 551] on span "Product Variants & Swatches" at bounding box center [577, 552] width 106 height 16
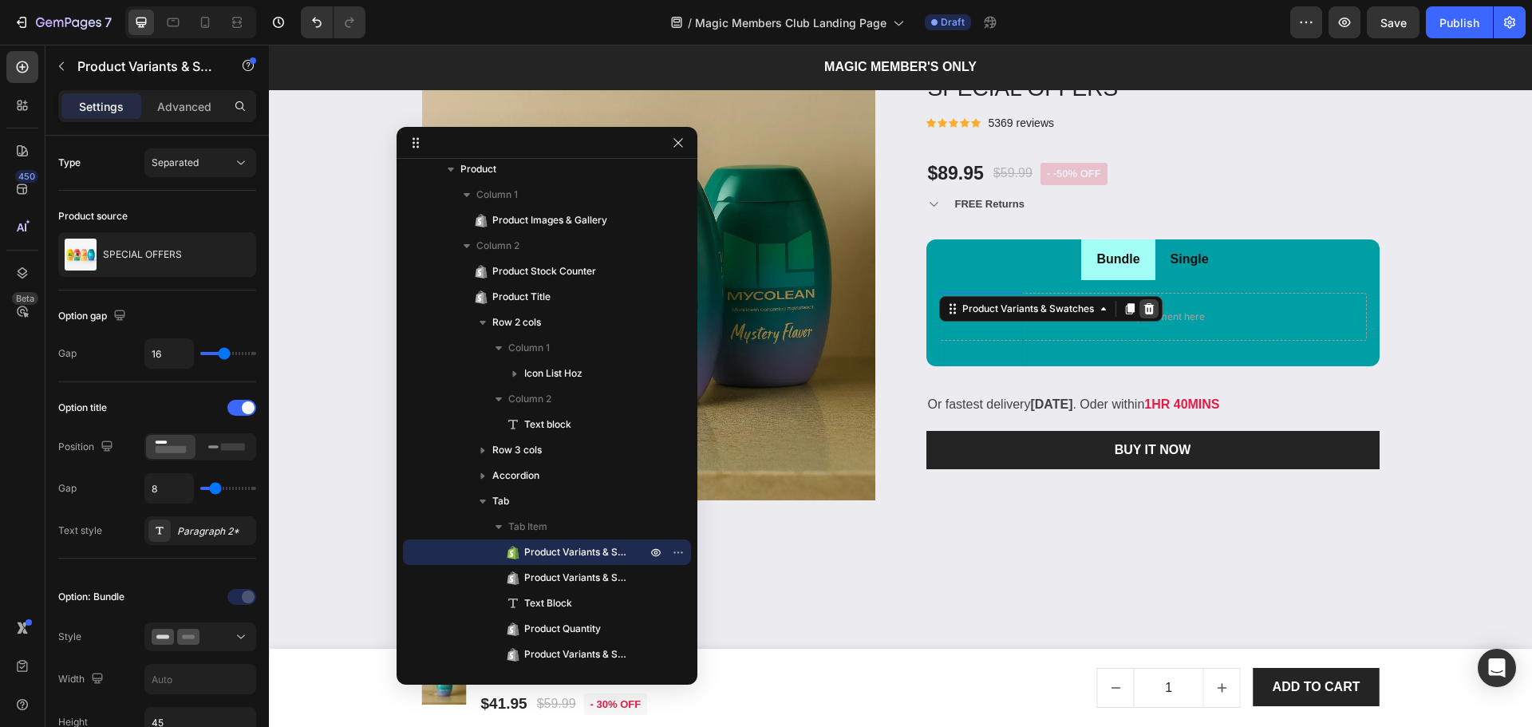
click at [1144, 309] on icon at bounding box center [1149, 308] width 13 height 13
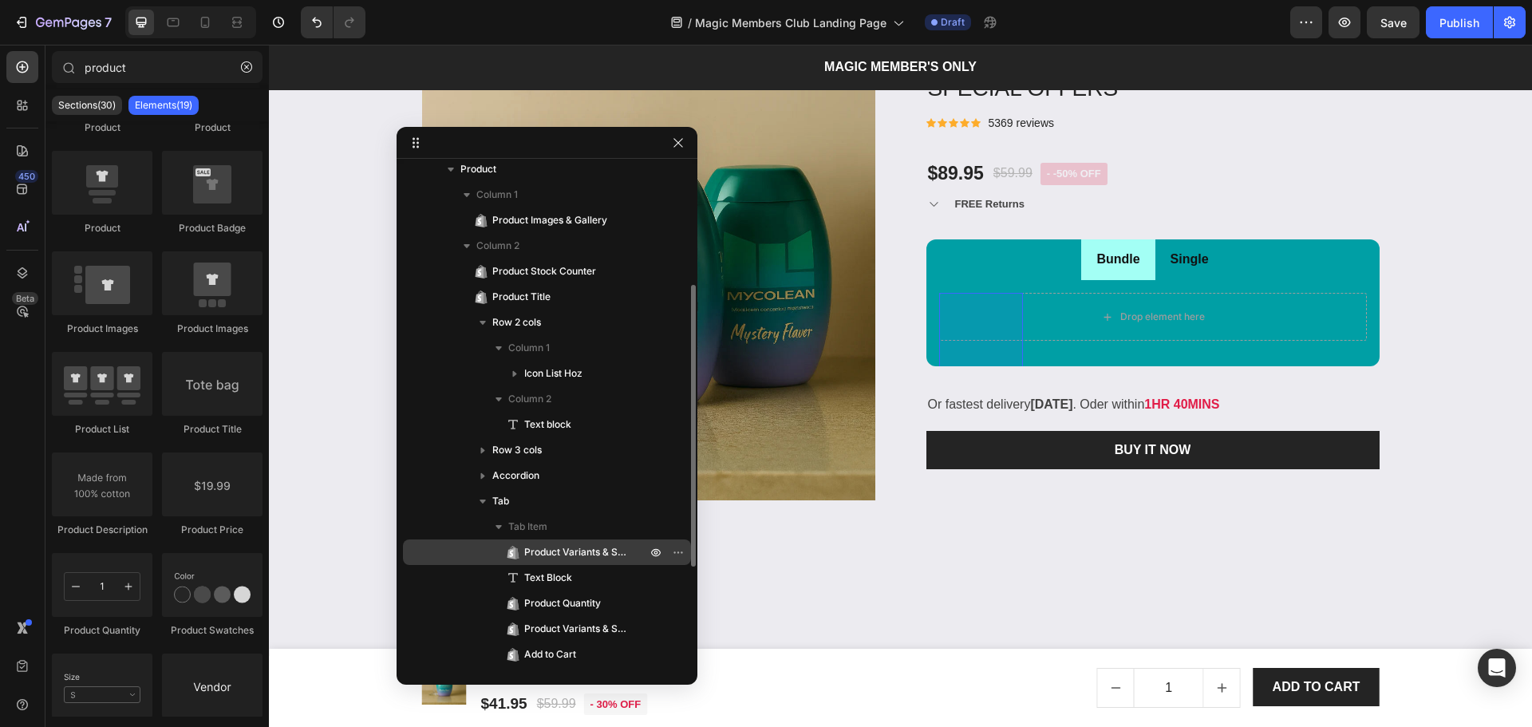
click at [580, 549] on span "Product Variants & Swatches" at bounding box center [577, 552] width 106 height 16
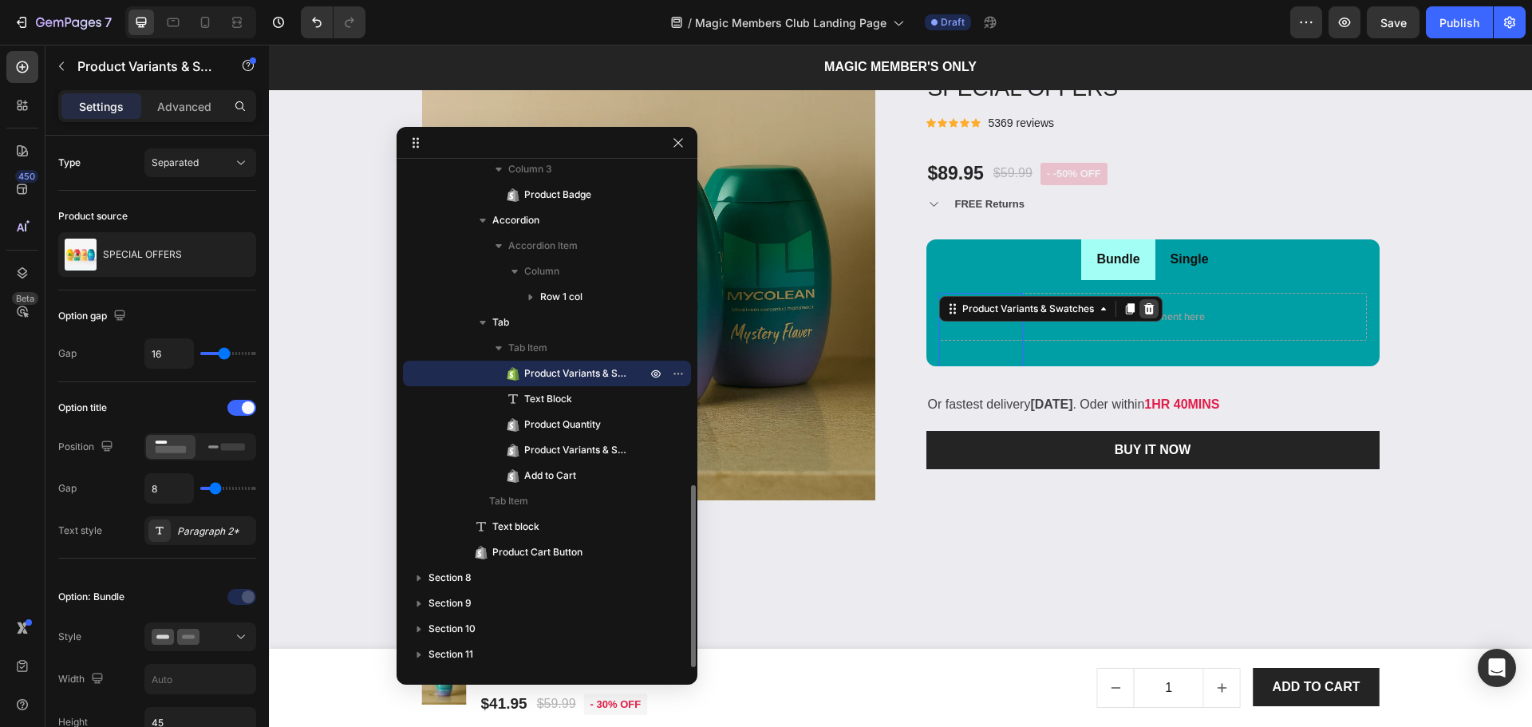
click at [1142, 300] on div at bounding box center [1148, 308] width 19 height 19
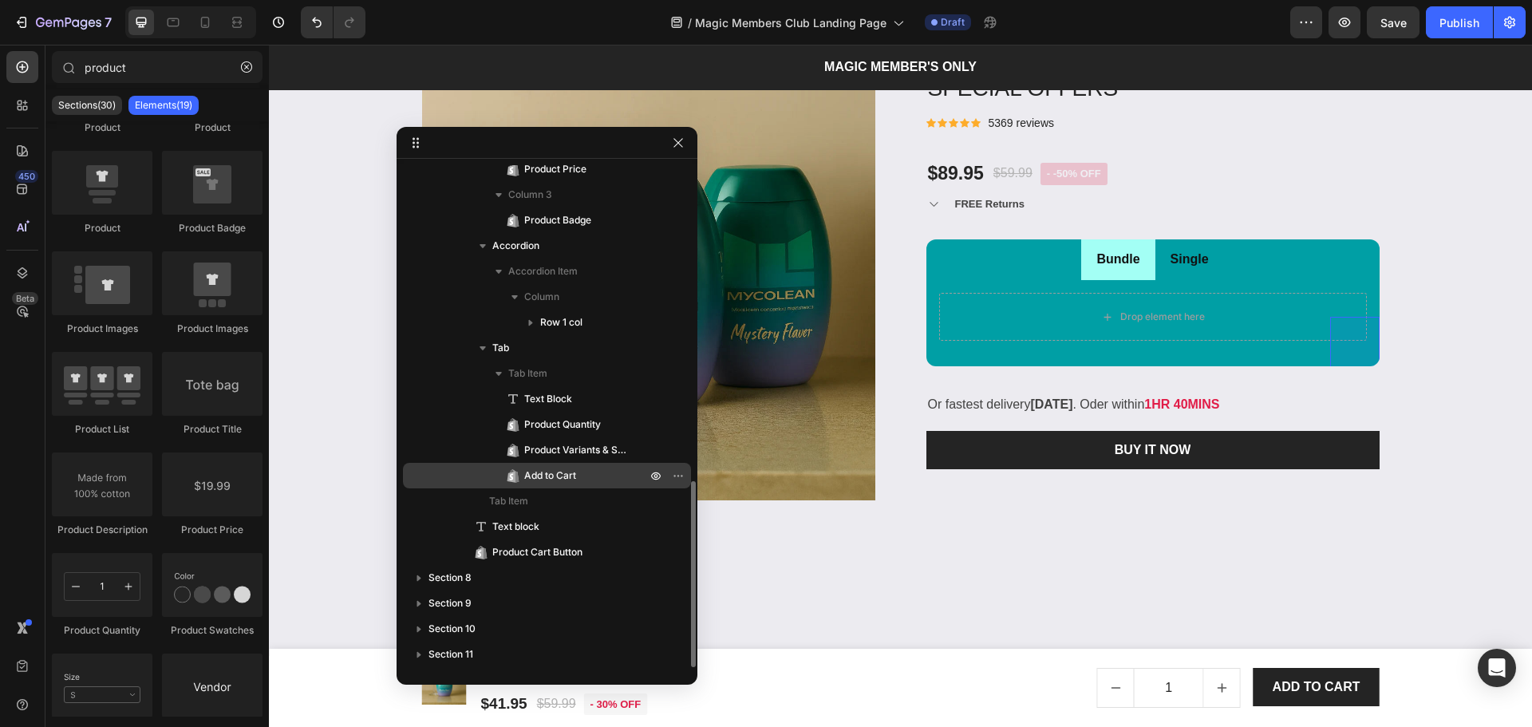
click at [576, 479] on span "Add to Cart" at bounding box center [550, 476] width 52 height 16
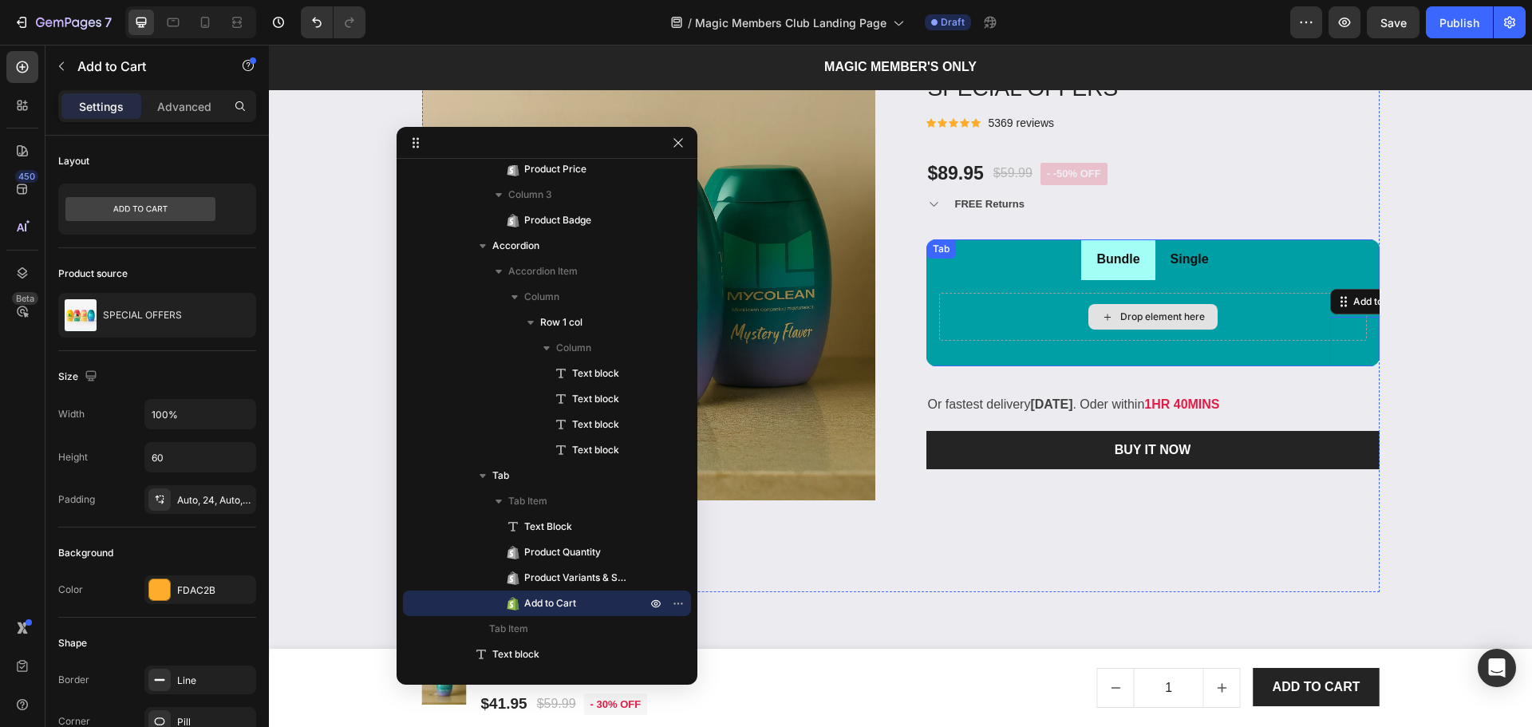
click at [1149, 318] on div "Drop element here" at bounding box center [1162, 316] width 85 height 13
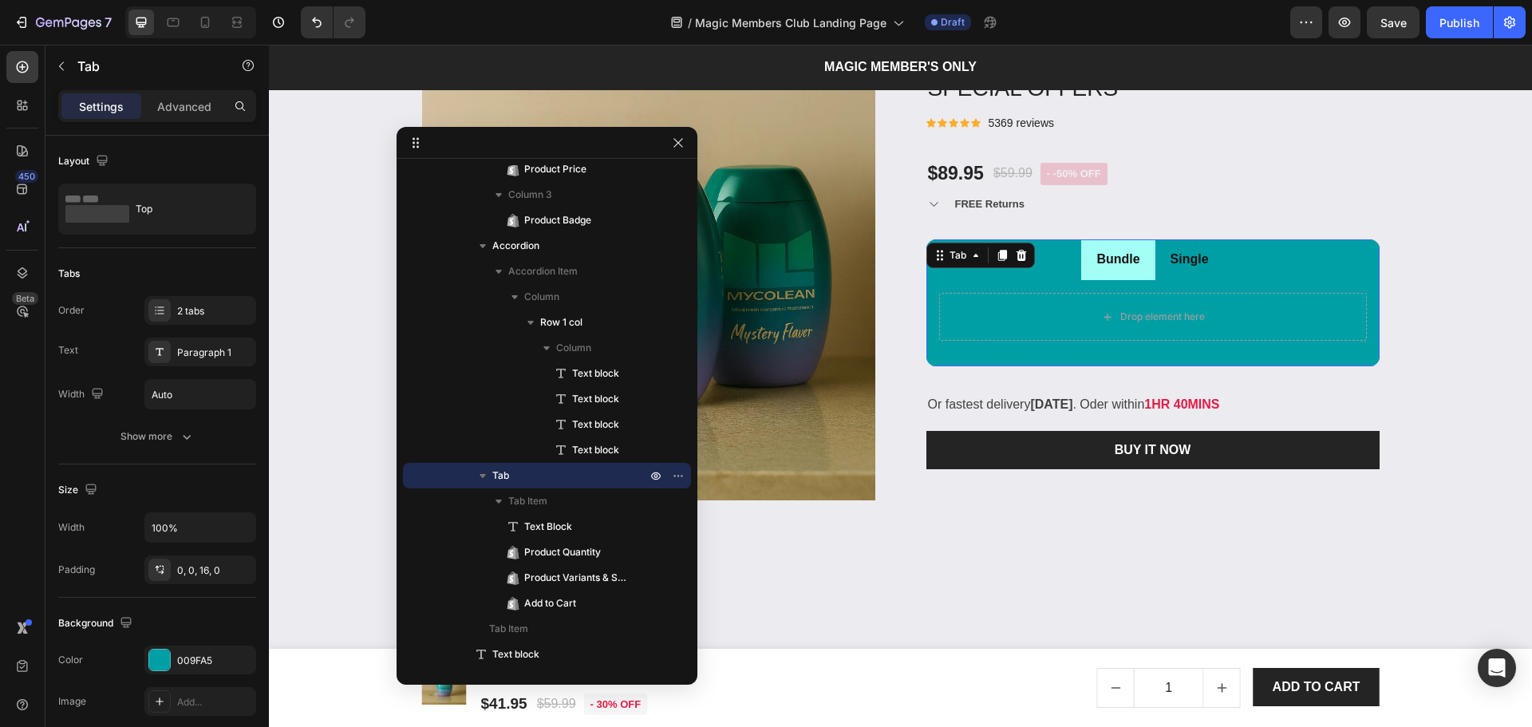
click at [1181, 263] on p "Single" at bounding box center [1189, 259] width 38 height 23
click at [1170, 279] on li "Single" at bounding box center [1189, 259] width 69 height 41
click at [1125, 276] on li "Bundle" at bounding box center [1117, 259] width 73 height 41
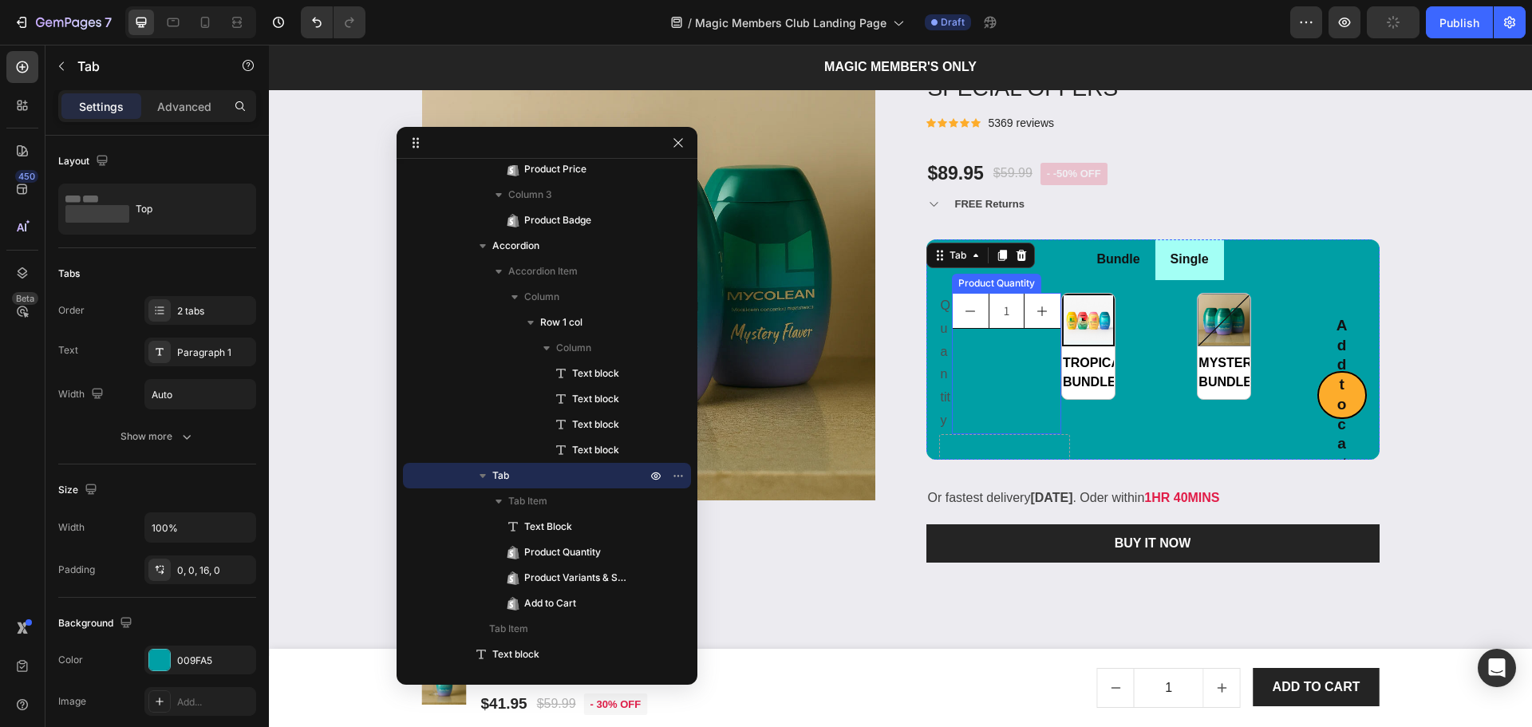
click at [988, 353] on div "1 Product Quantity" at bounding box center [1006, 363] width 109 height 141
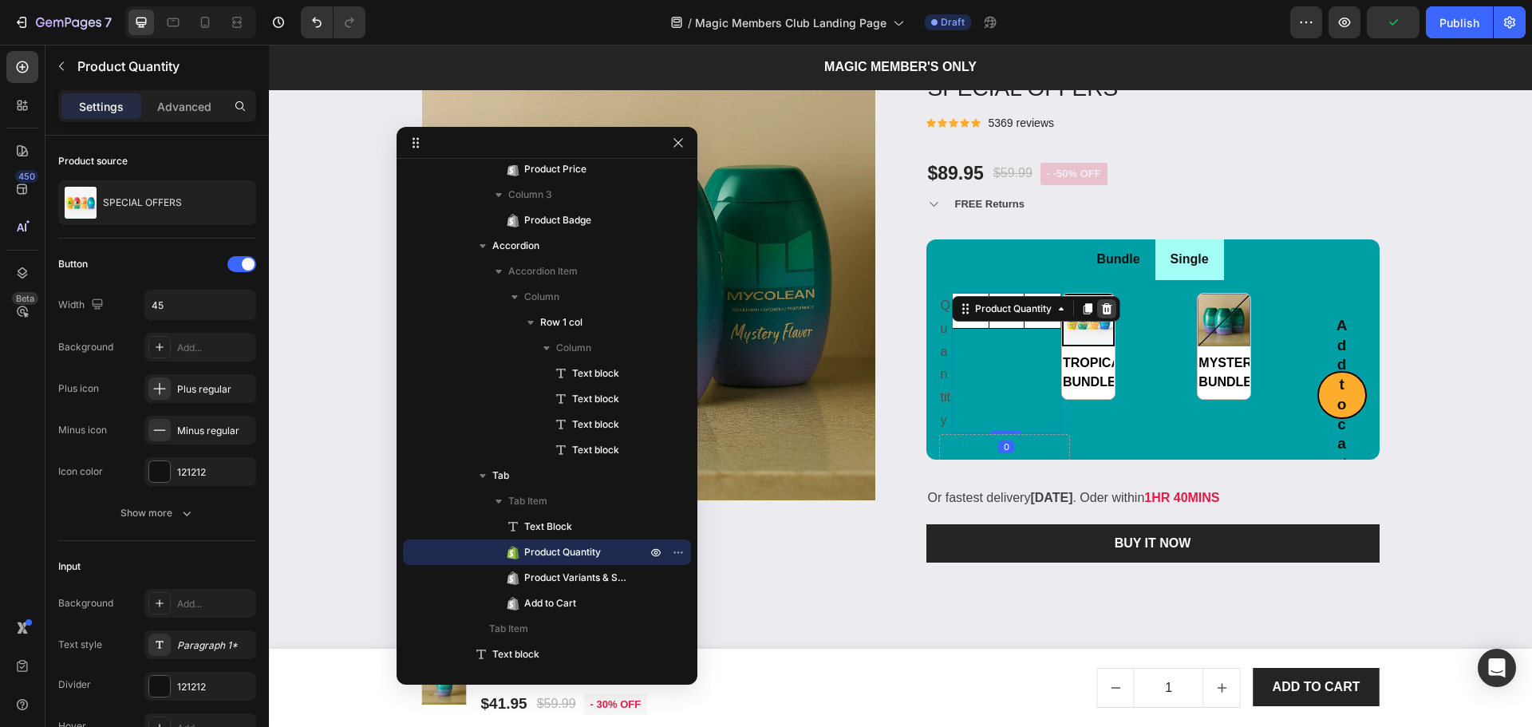
click at [1103, 307] on icon at bounding box center [1106, 308] width 10 height 11
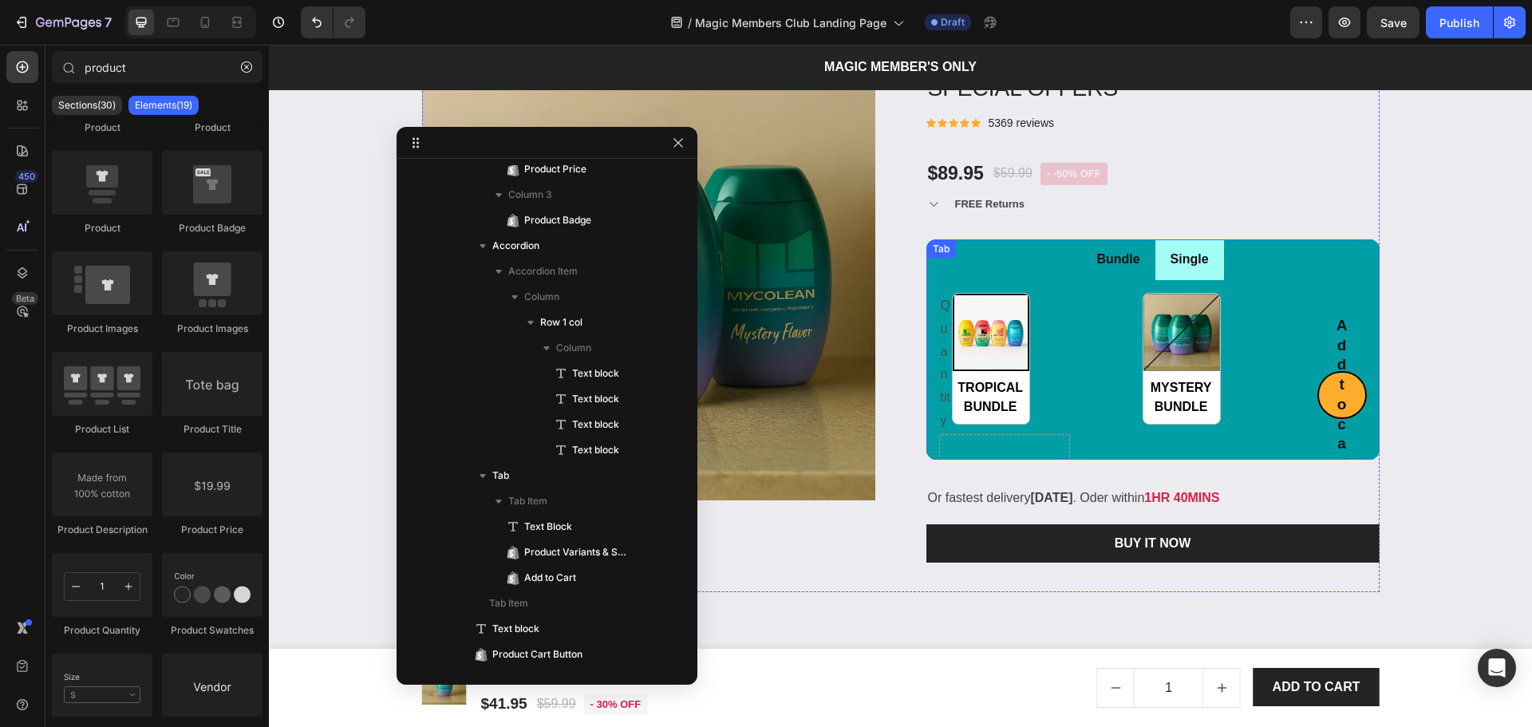
click at [1110, 277] on li "Bundle" at bounding box center [1117, 259] width 73 height 41
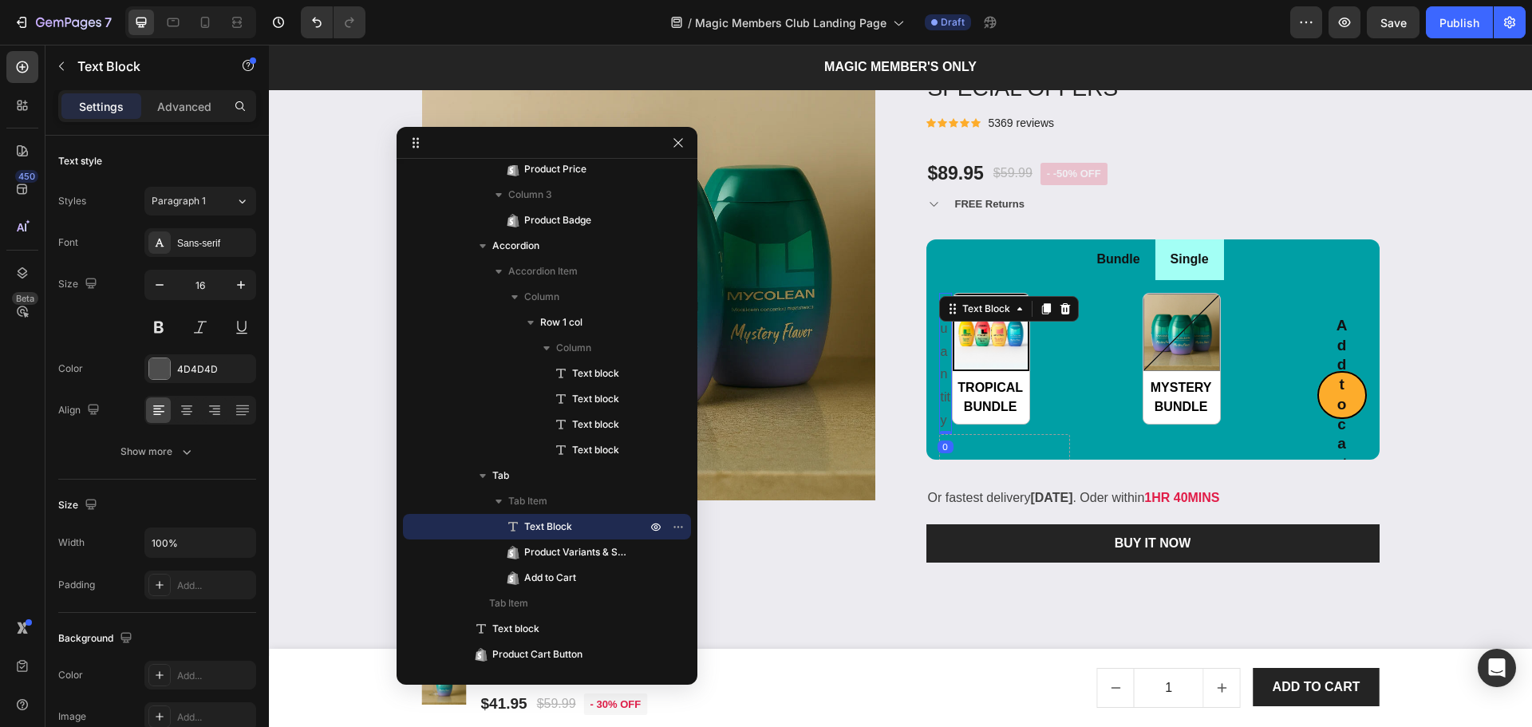
click at [939, 342] on div "Quantity" at bounding box center [945, 363] width 13 height 141
click at [1060, 314] on icon at bounding box center [1065, 308] width 10 height 11
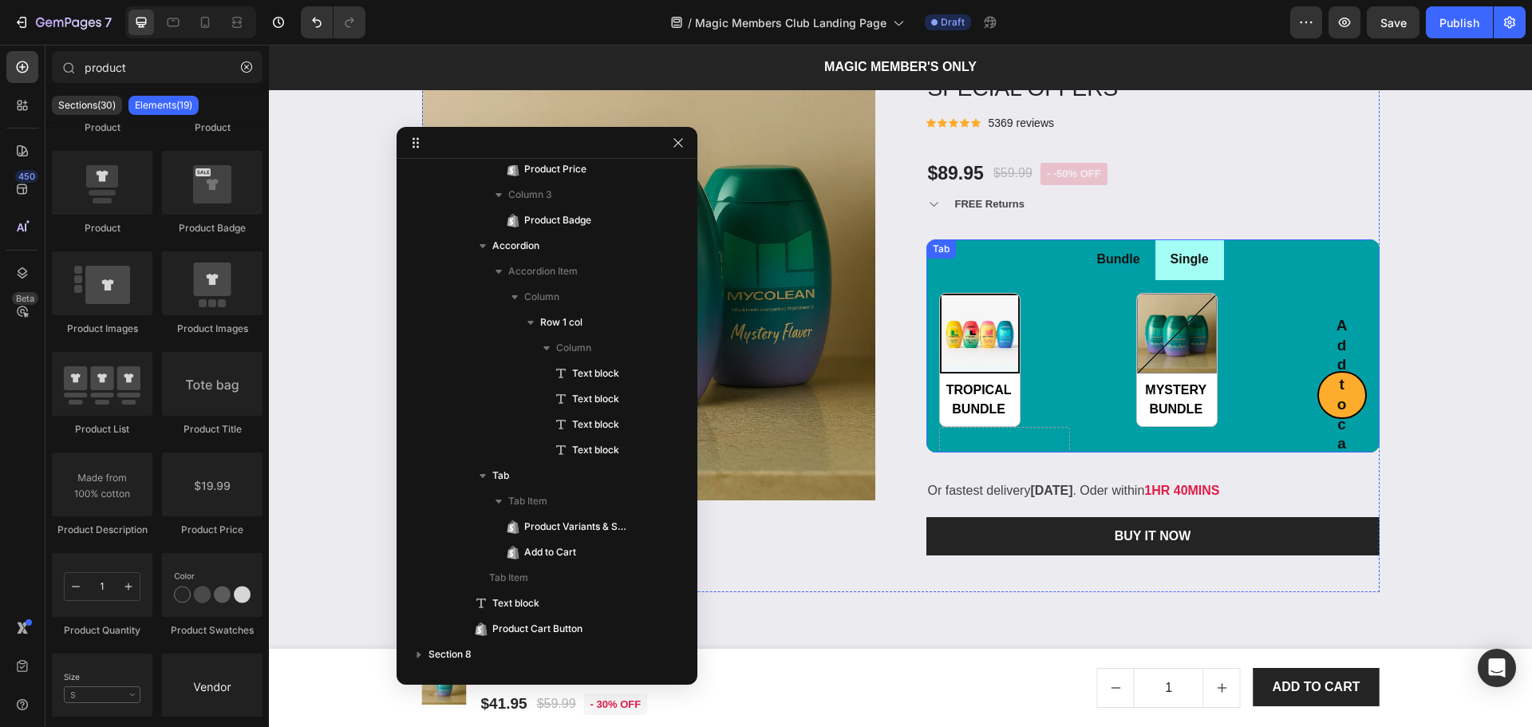
click at [1177, 278] on li "Single" at bounding box center [1189, 259] width 69 height 41
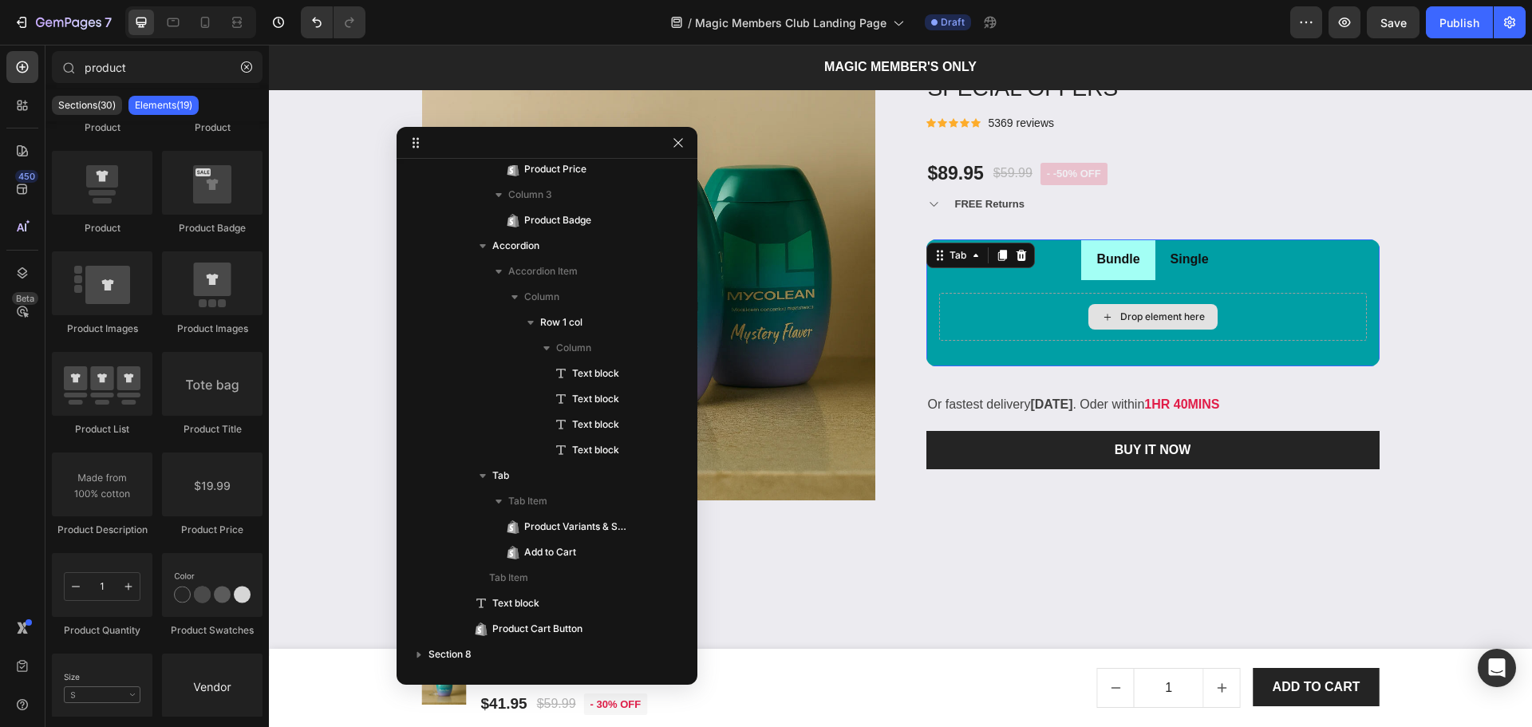
click at [1149, 322] on div "Drop element here" at bounding box center [1162, 316] width 85 height 13
drag, startPoint x: 677, startPoint y: 145, endPoint x: 70, endPoint y: 207, distance: 610.3
click at [677, 145] on icon "button" at bounding box center [678, 142] width 13 height 13
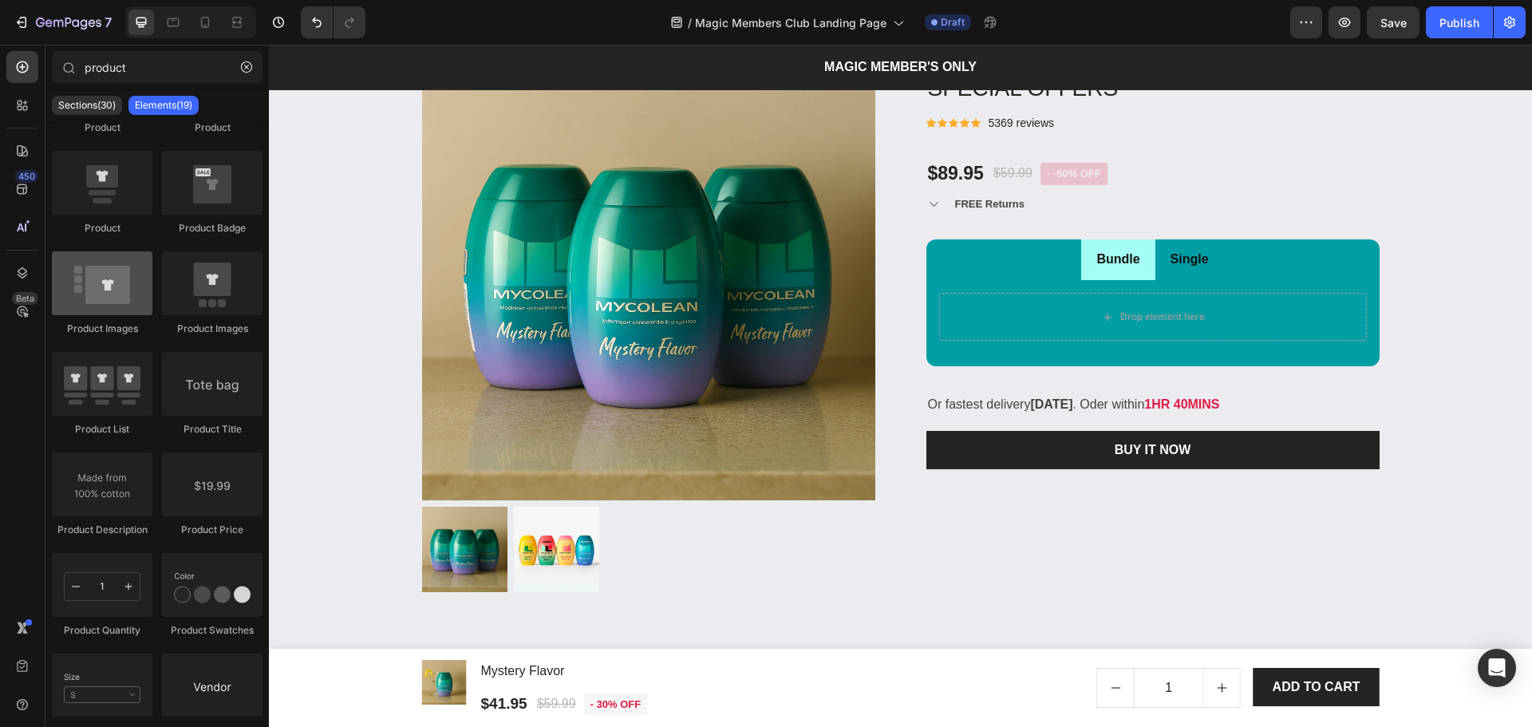
scroll to position [0, 0]
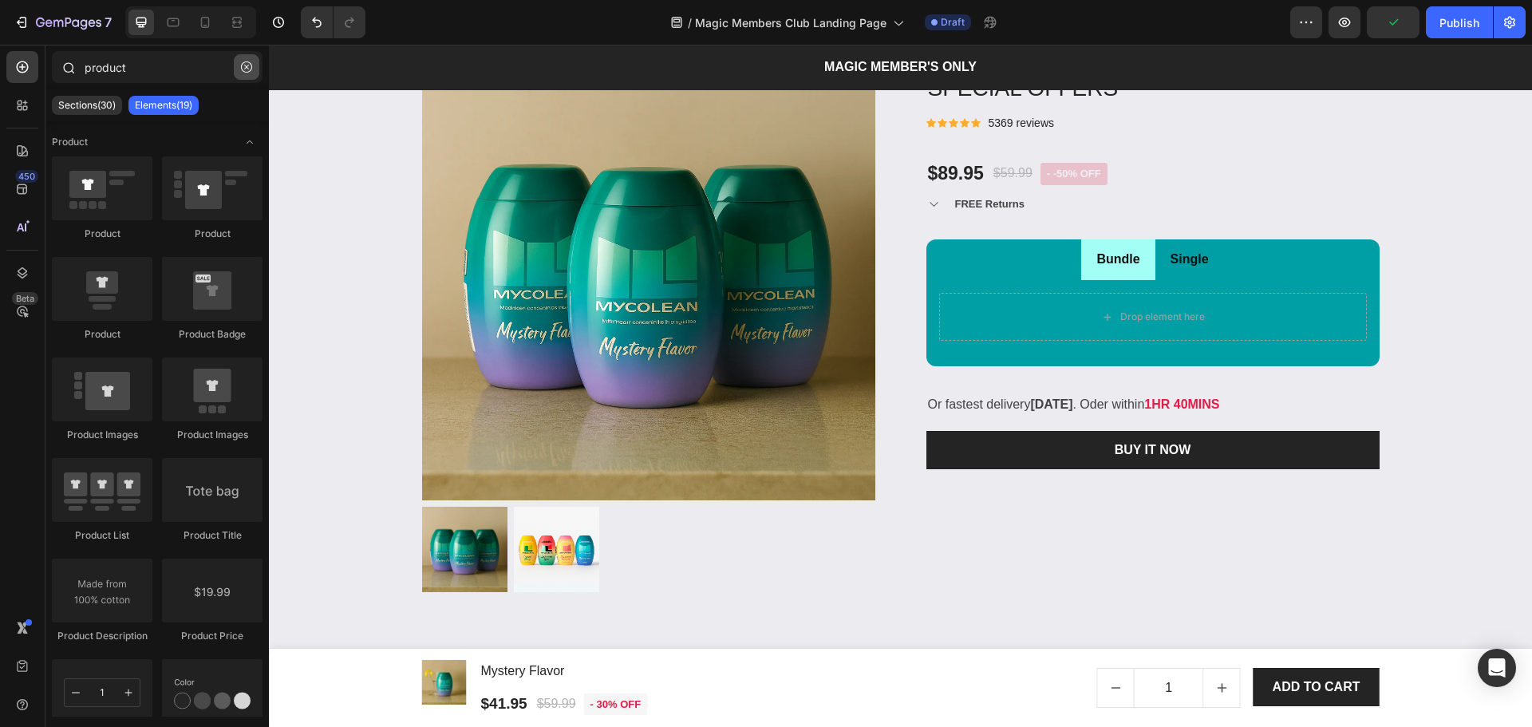
click at [250, 69] on icon "button" at bounding box center [246, 66] width 11 height 11
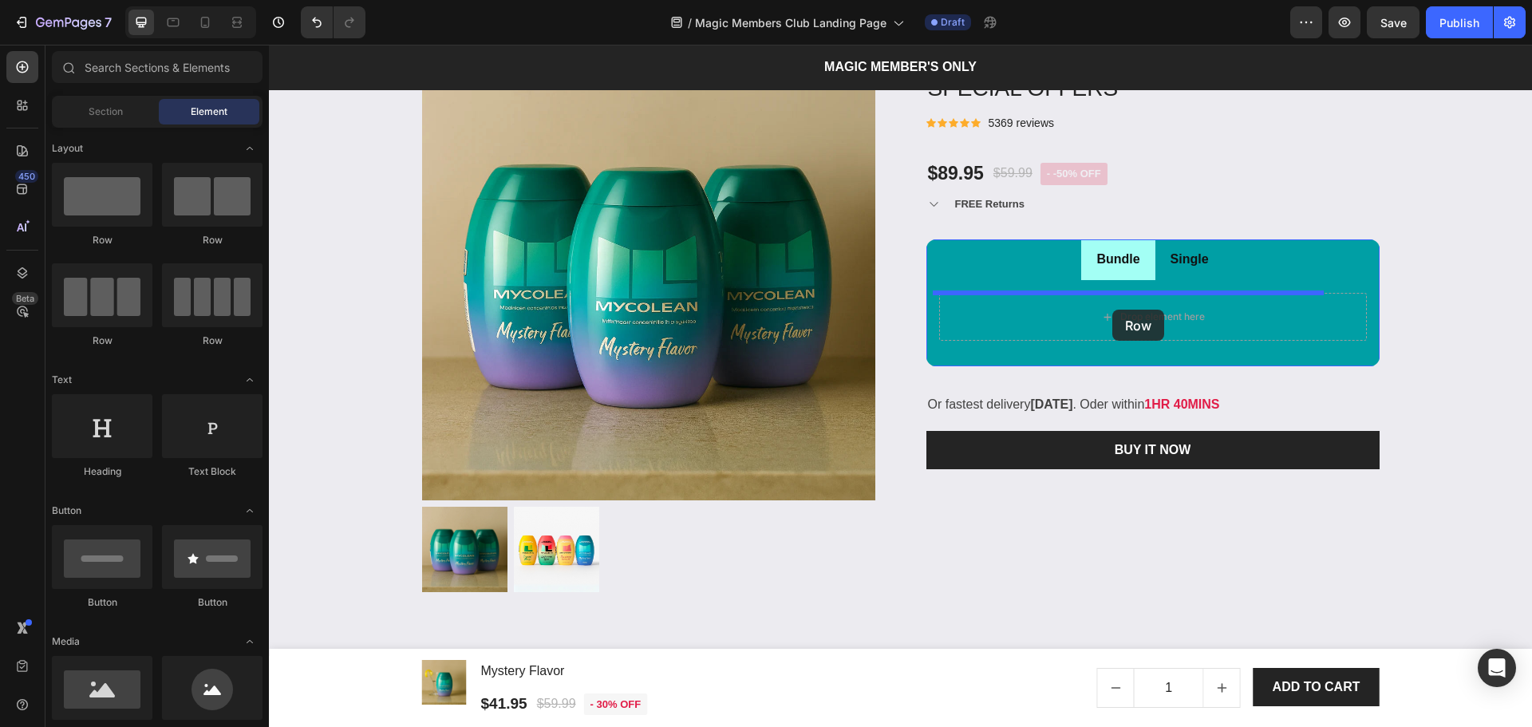
drag, startPoint x: 399, startPoint y: 241, endPoint x: 1153, endPoint y: 325, distance: 758.6
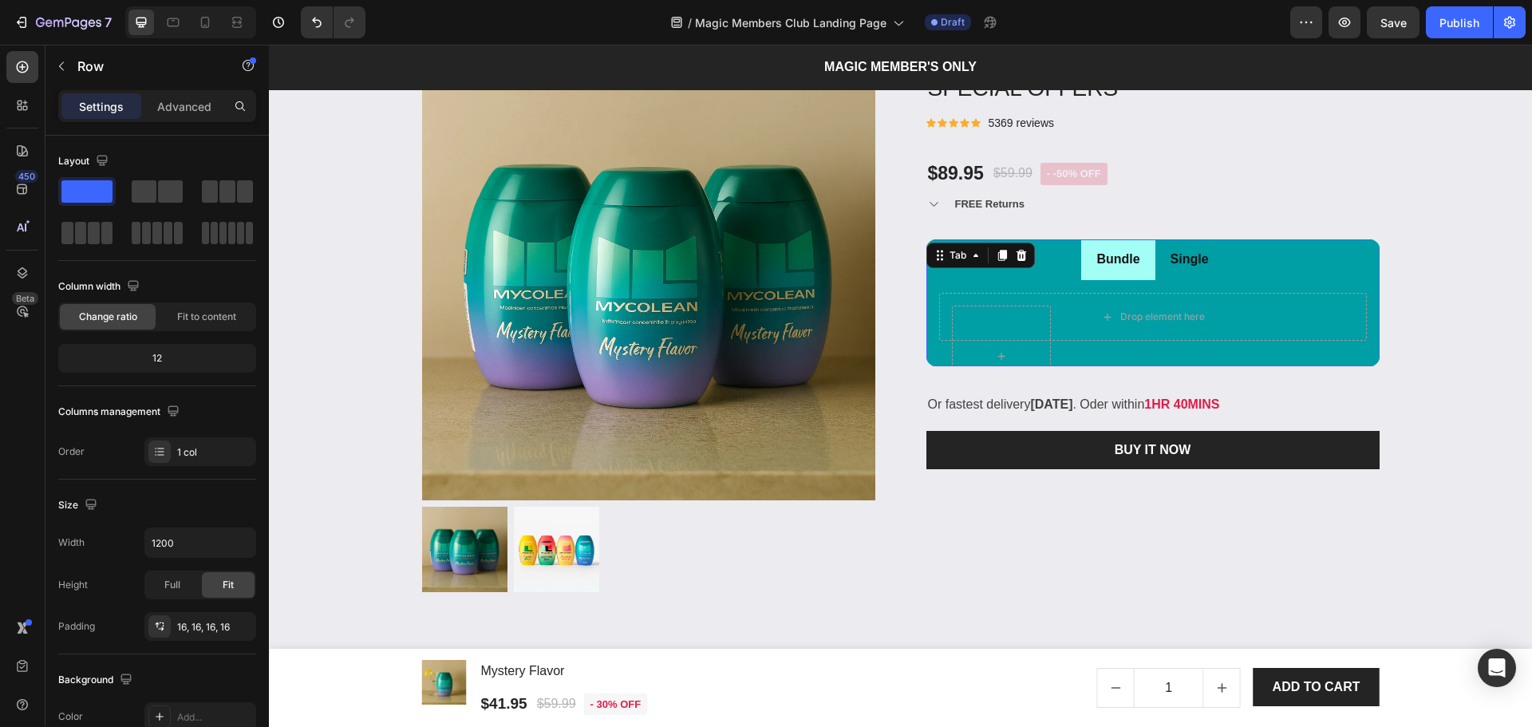
click at [1183, 249] on p "Single" at bounding box center [1189, 259] width 38 height 23
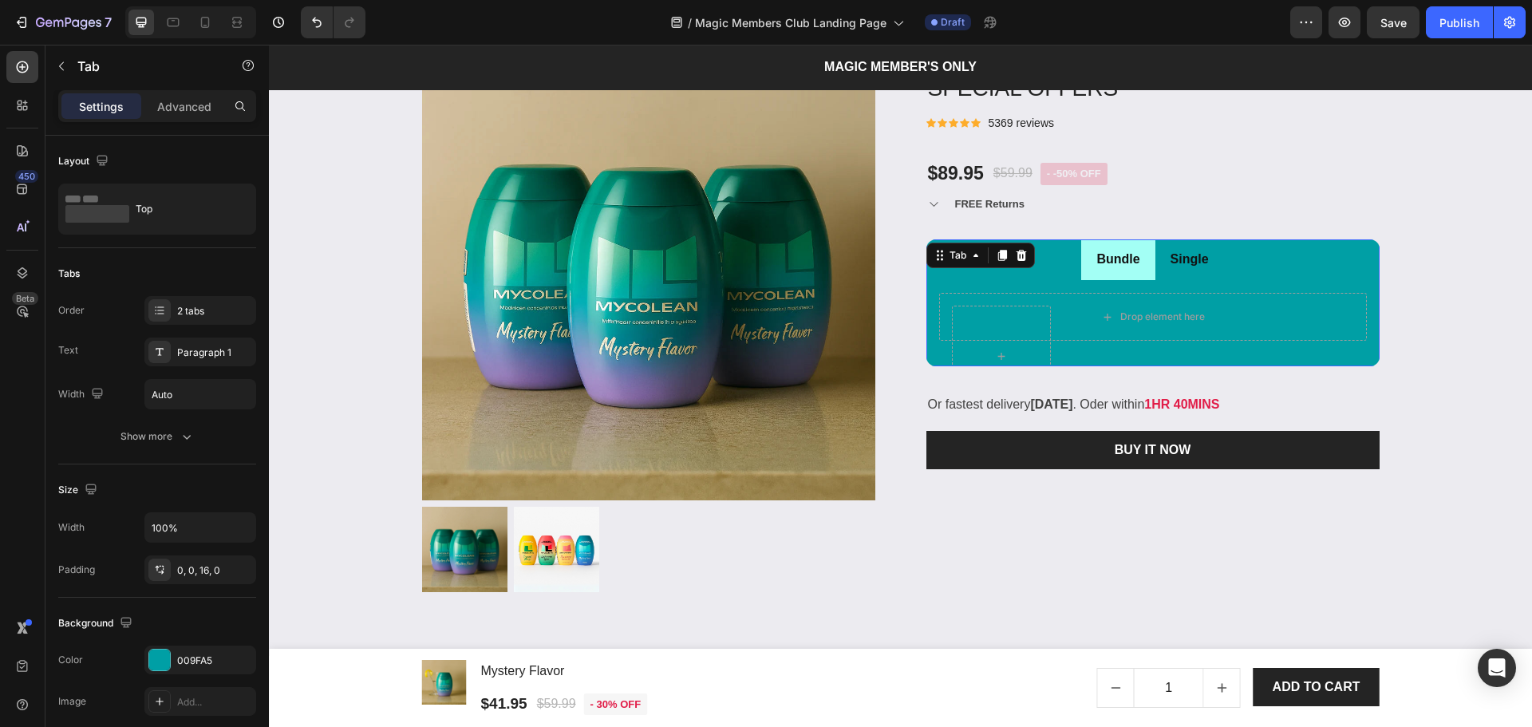
click at [1211, 272] on li "Single" at bounding box center [1189, 259] width 69 height 41
click at [1136, 274] on li "Bundle" at bounding box center [1117, 259] width 73 height 41
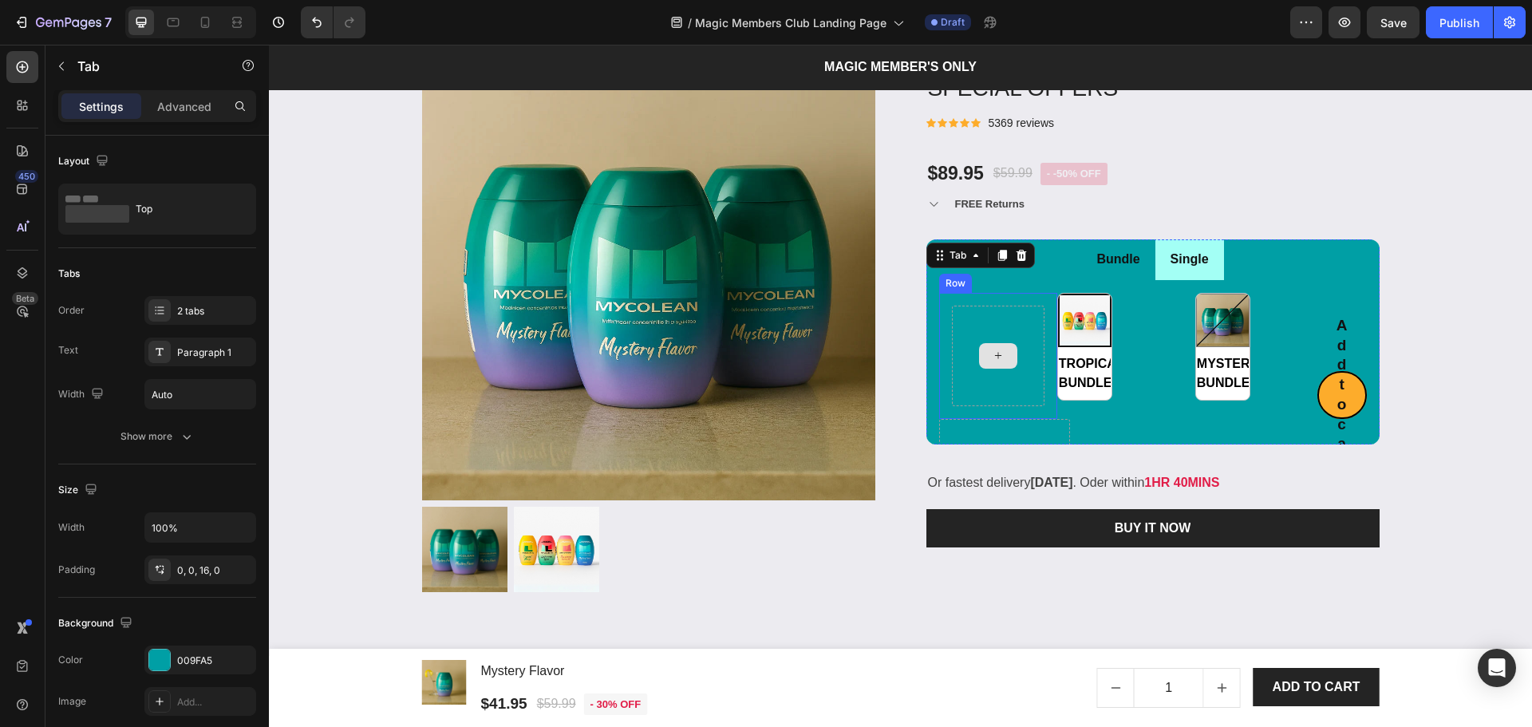
click at [961, 394] on div at bounding box center [998, 356] width 93 height 101
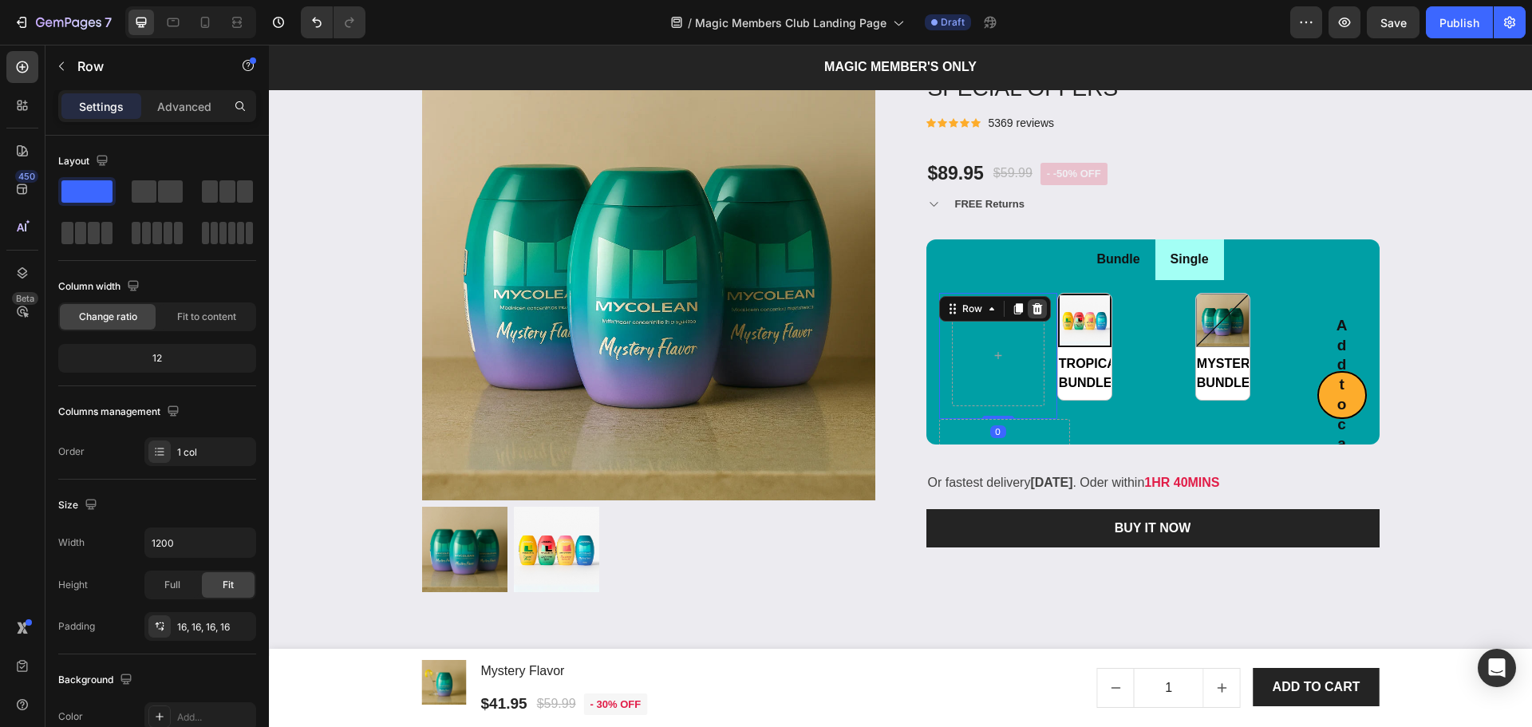
click at [1038, 310] on div at bounding box center [1037, 308] width 19 height 19
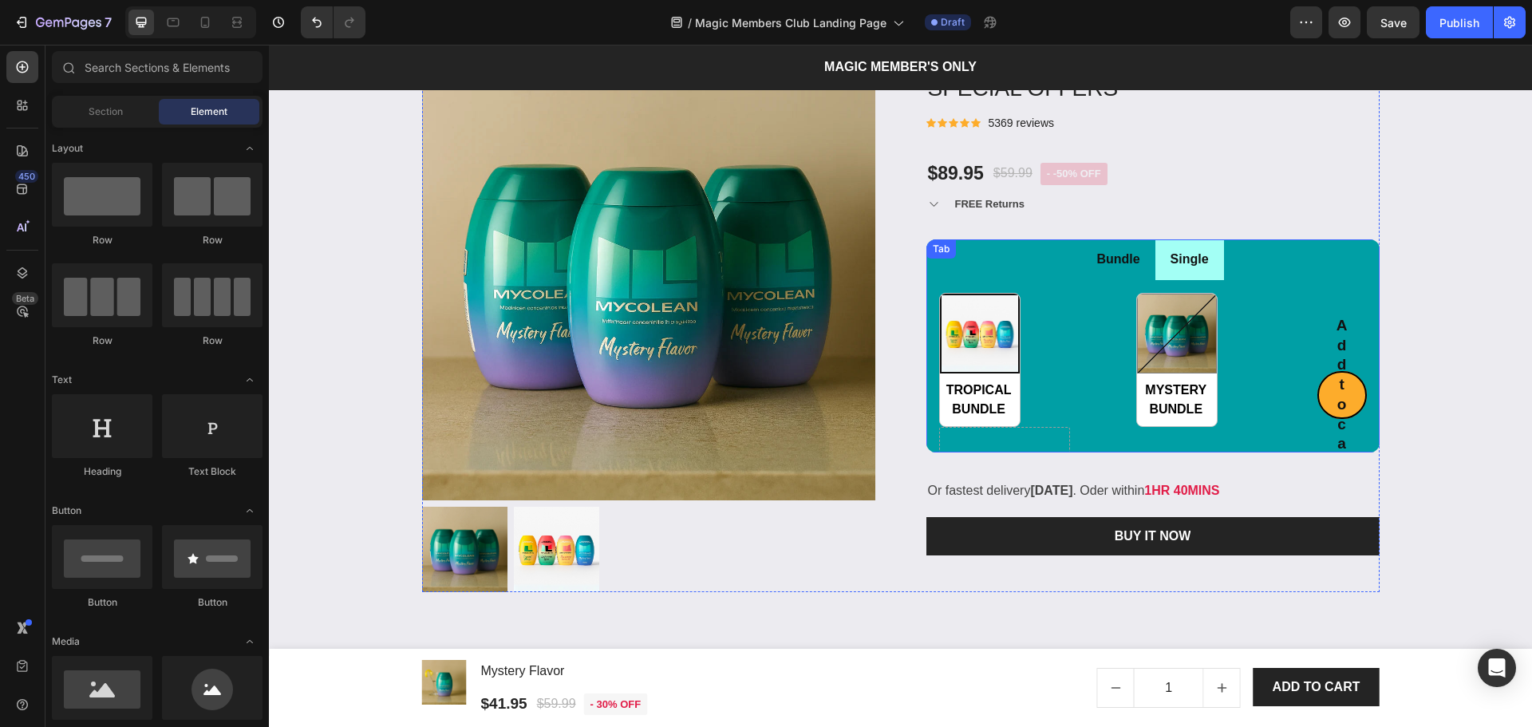
click at [1038, 433] on div "Drop element here" at bounding box center [1004, 533] width 131 height 213
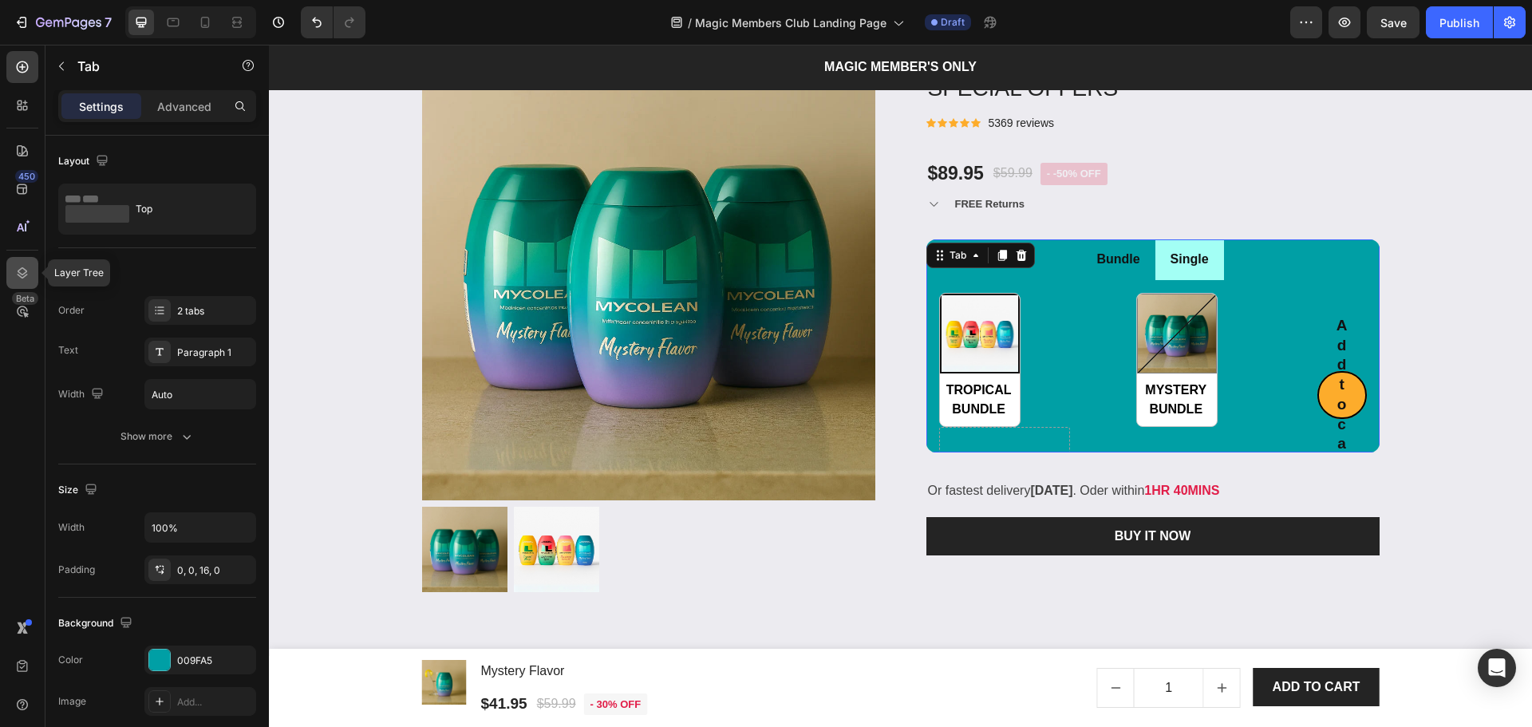
click at [33, 272] on div at bounding box center [22, 273] width 32 height 32
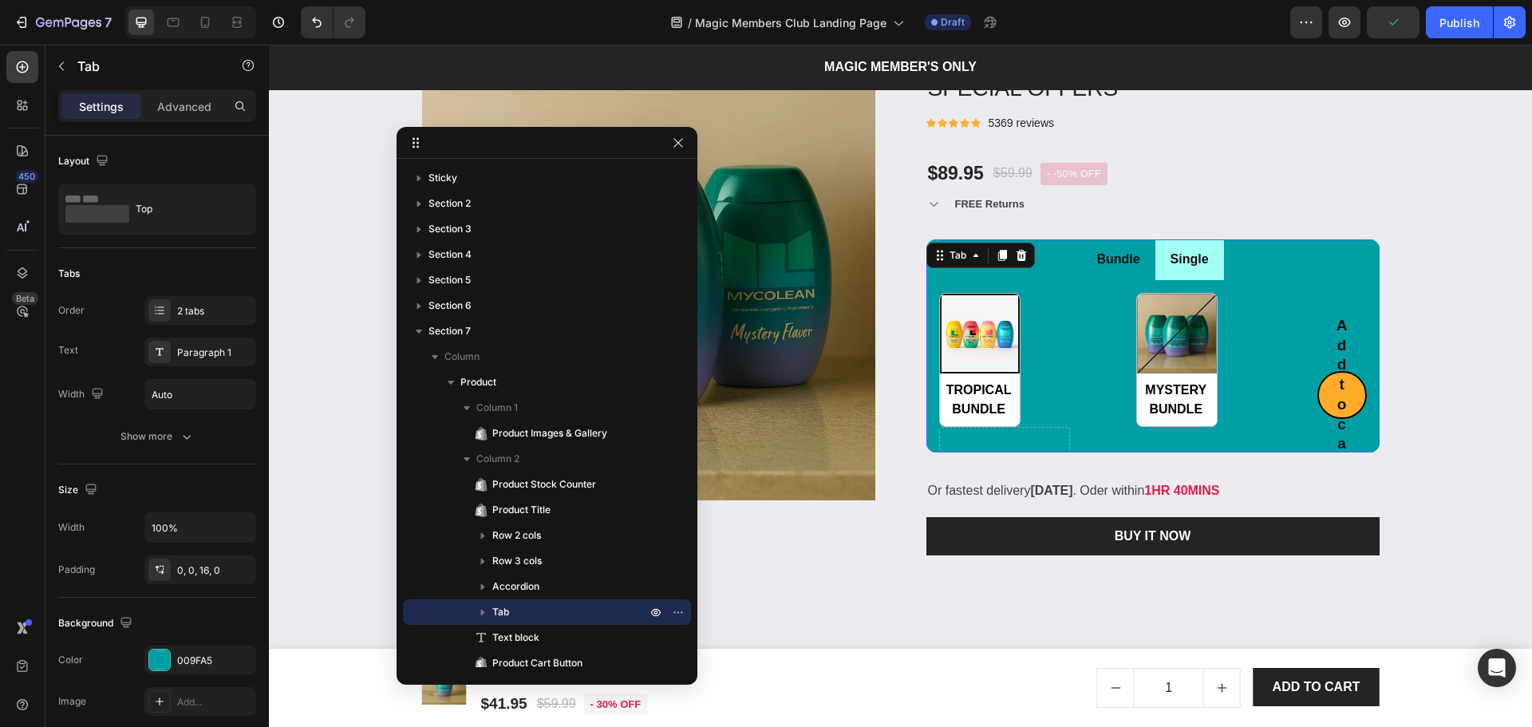
click at [481, 612] on icon "button" at bounding box center [483, 613] width 4 height 6
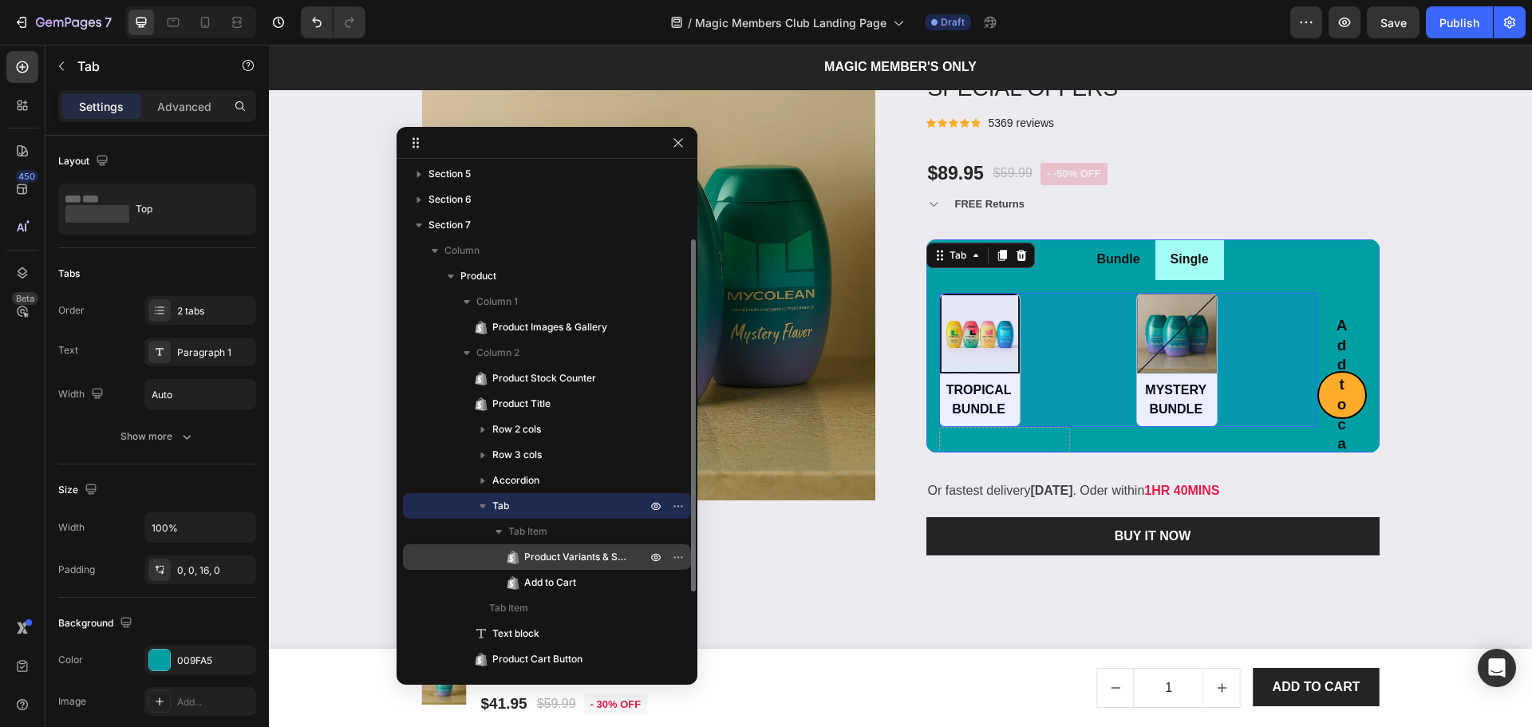
click at [574, 552] on span "Product Variants & Swatches" at bounding box center [577, 557] width 106 height 16
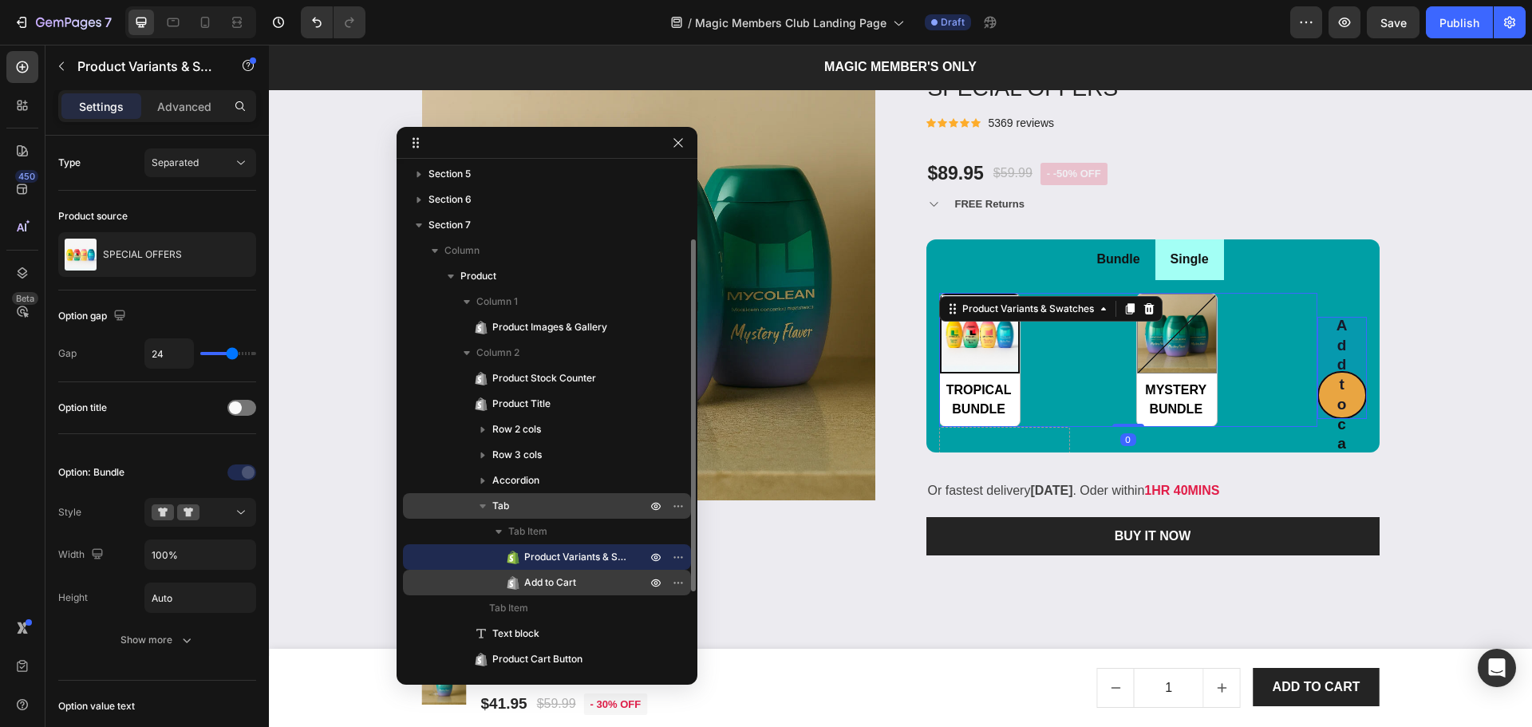
click at [577, 582] on p "Add to Cart" at bounding box center [567, 582] width 125 height 16
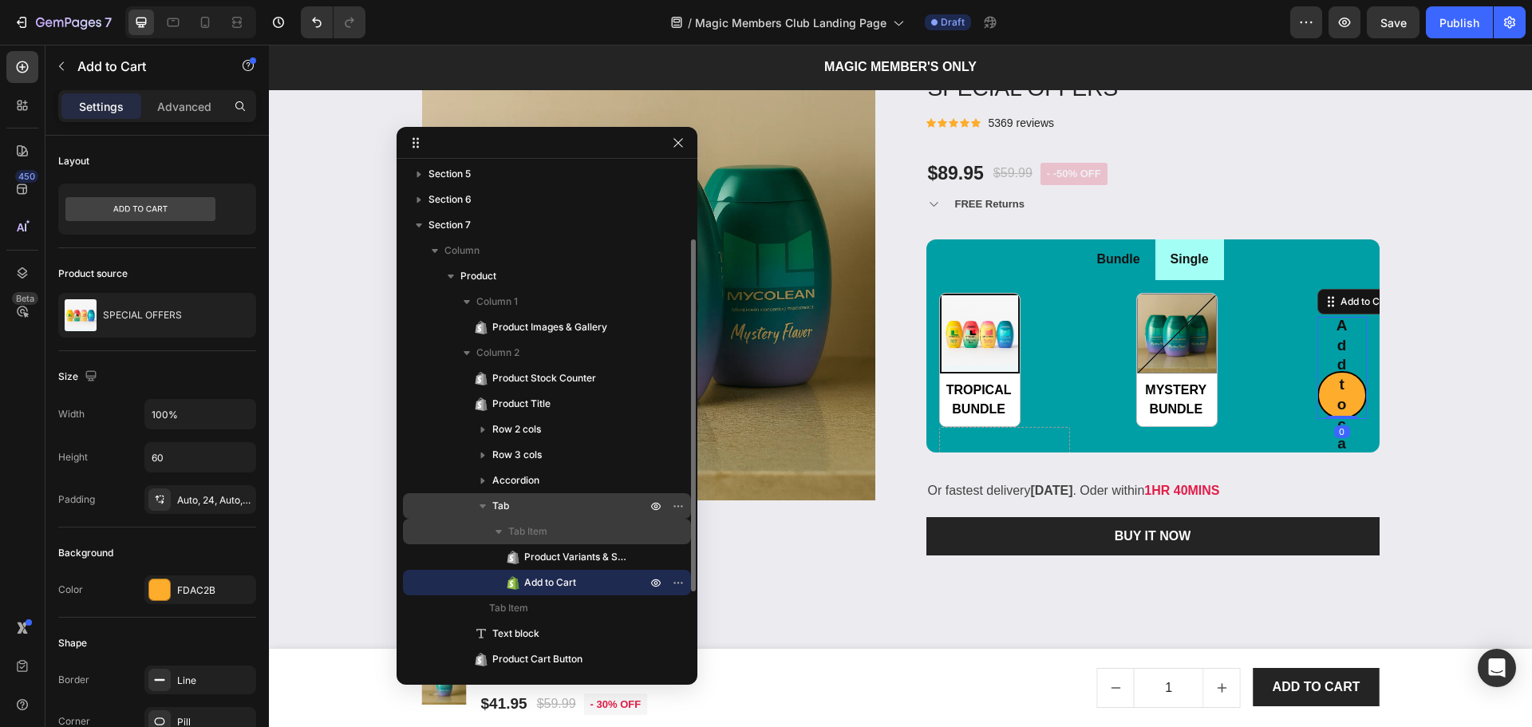
click at [542, 529] on span "Tab Item" at bounding box center [527, 531] width 39 height 16
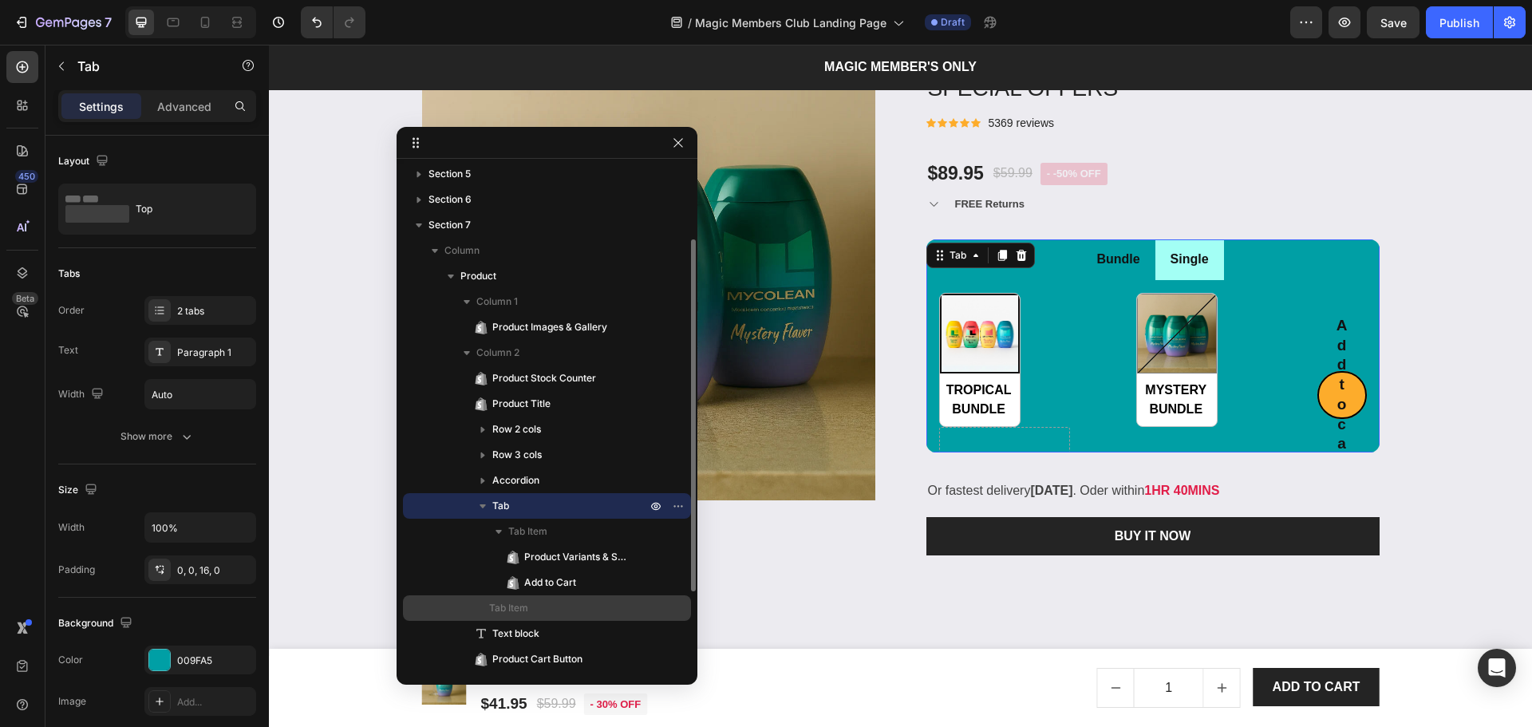
click at [556, 599] on div "Tab Item" at bounding box center [546, 608] width 275 height 26
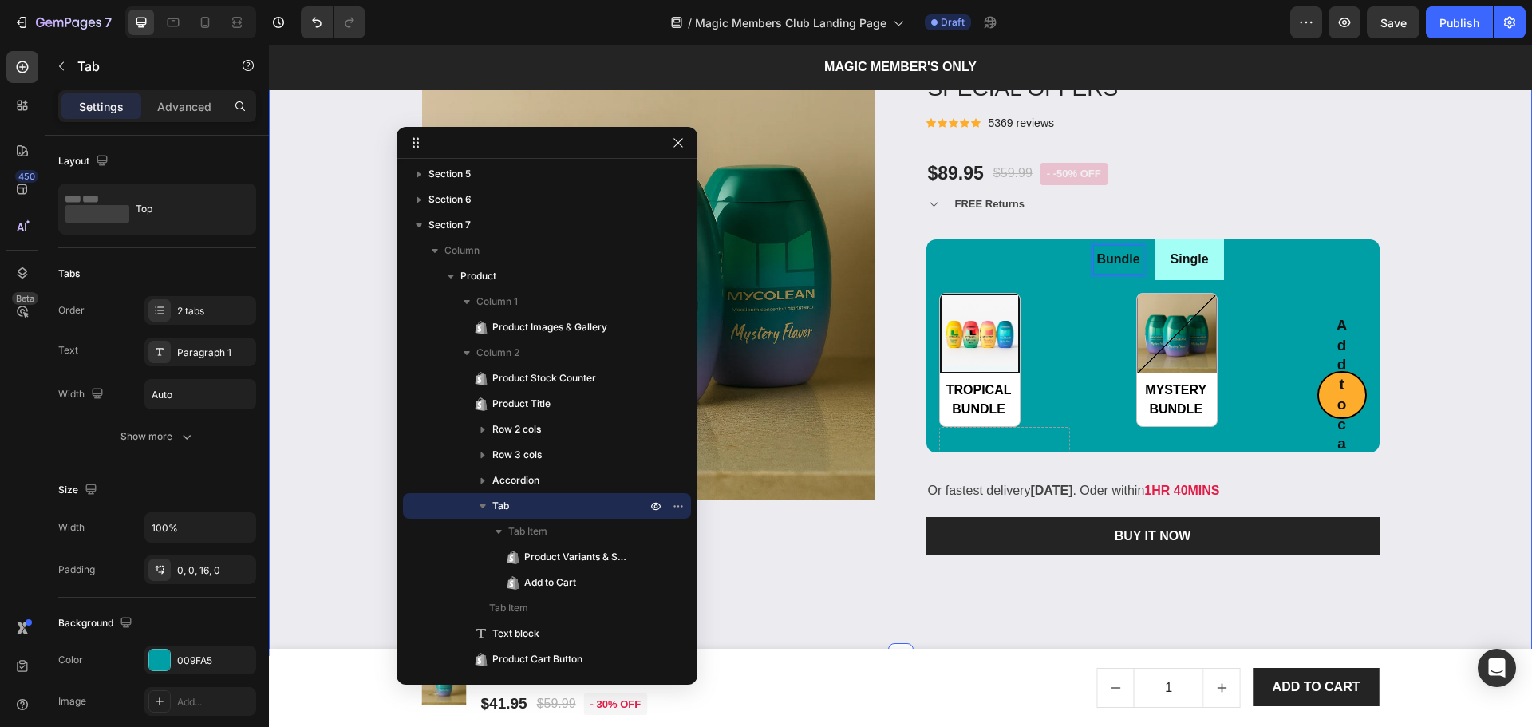
click at [1442, 257] on div "Product Images & Gallery Low stock - 430 items left Product Stock Counter SPECI…" at bounding box center [900, 319] width 1239 height 545
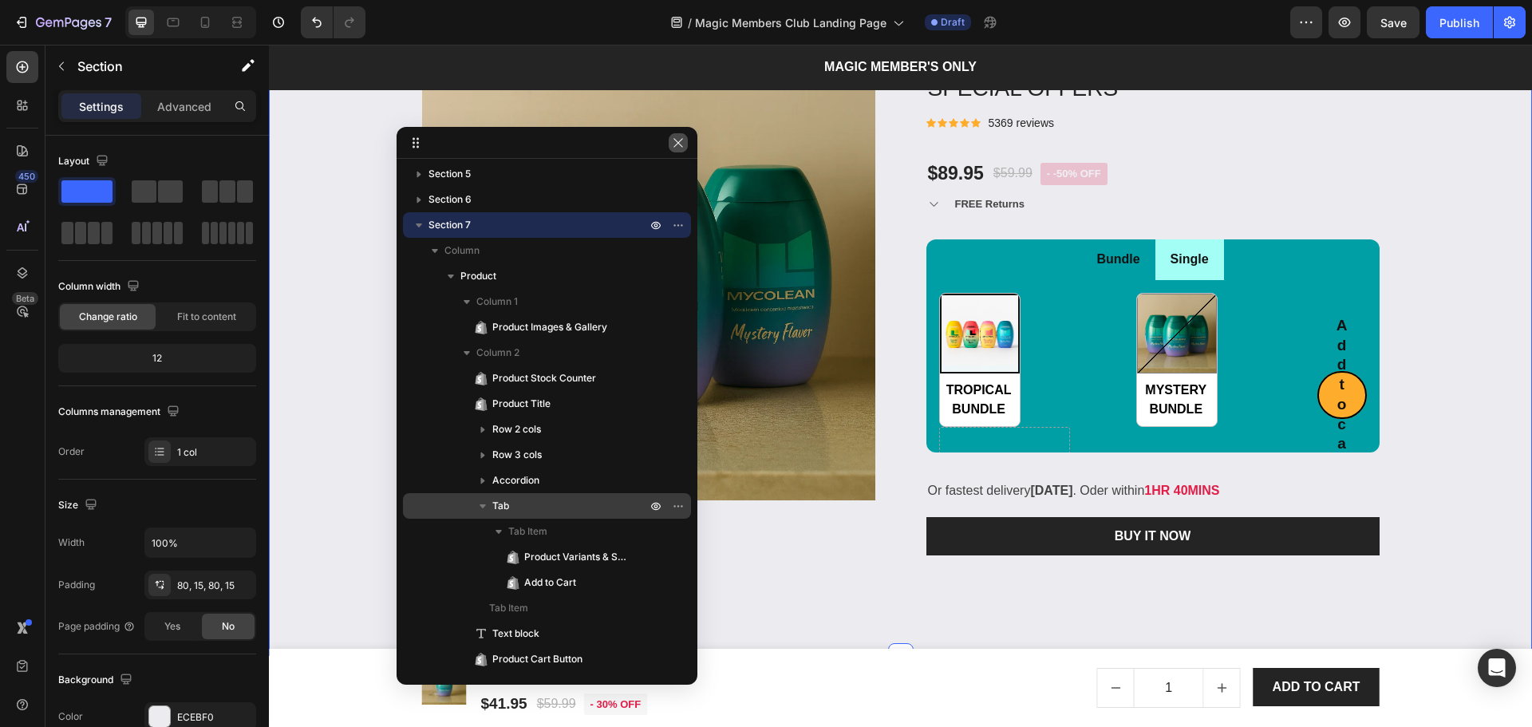
click at [678, 147] on icon "button" at bounding box center [678, 142] width 13 height 13
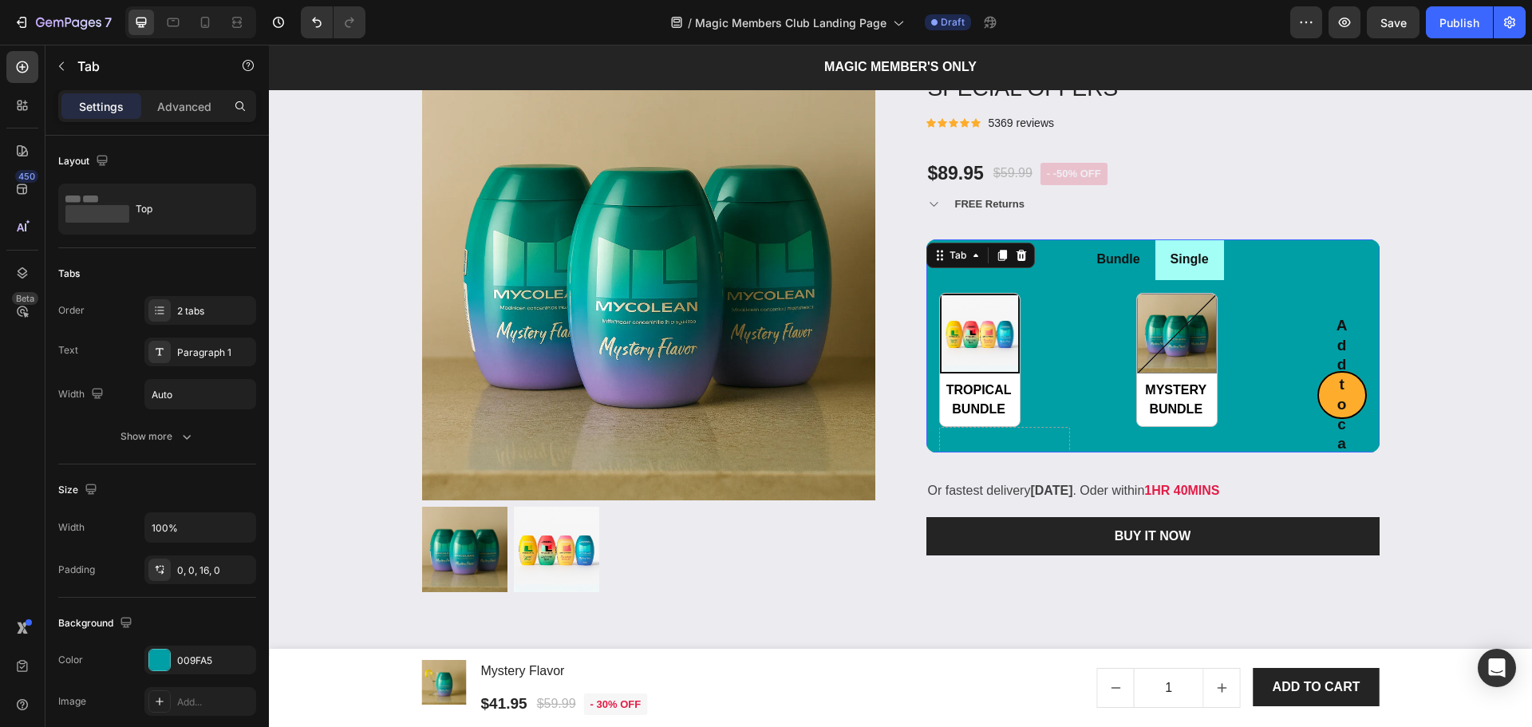
click at [1155, 276] on li "Single" at bounding box center [1189, 259] width 69 height 41
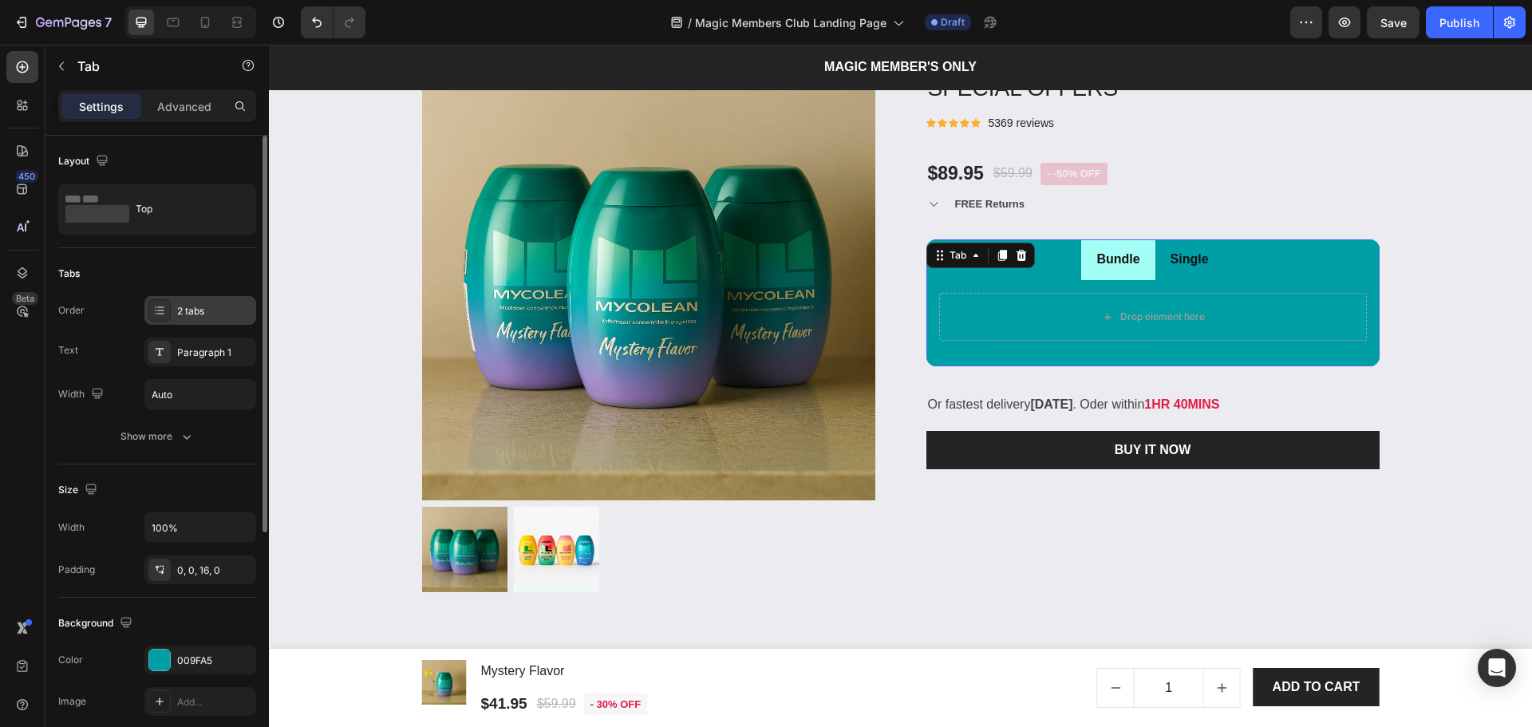
click at [176, 307] on div "2 tabs" at bounding box center [200, 310] width 112 height 29
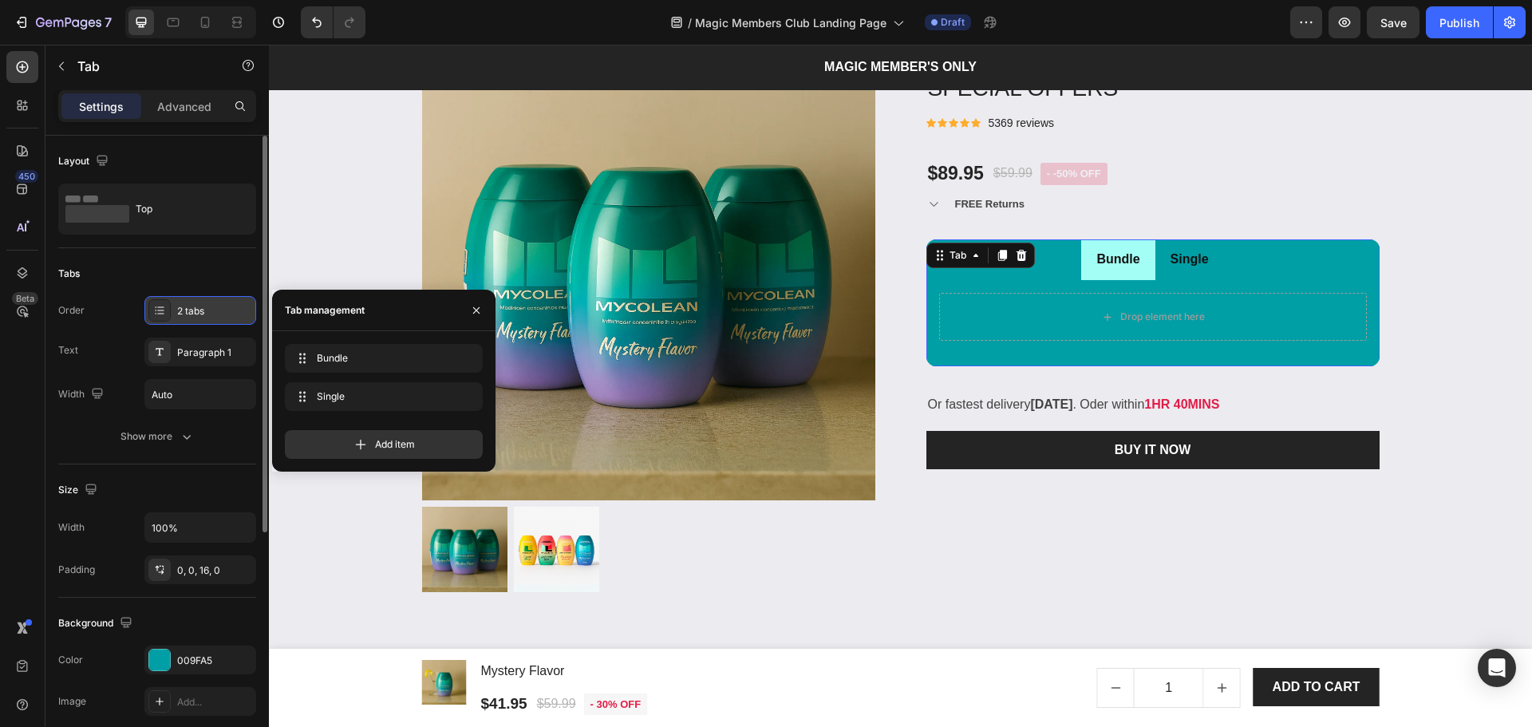
click at [176, 306] on div "2 tabs" at bounding box center [200, 310] width 112 height 29
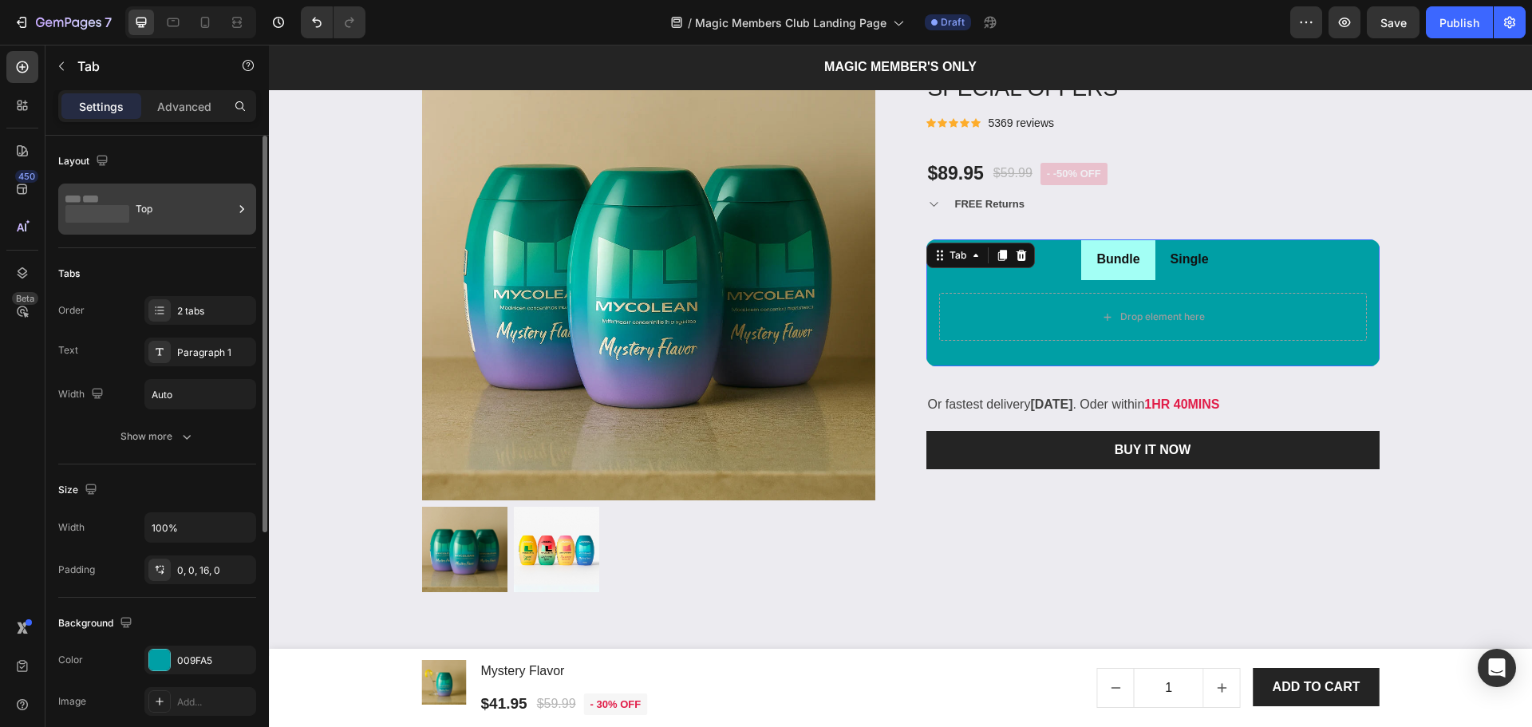
click at [170, 218] on div "Top" at bounding box center [184, 209] width 97 height 37
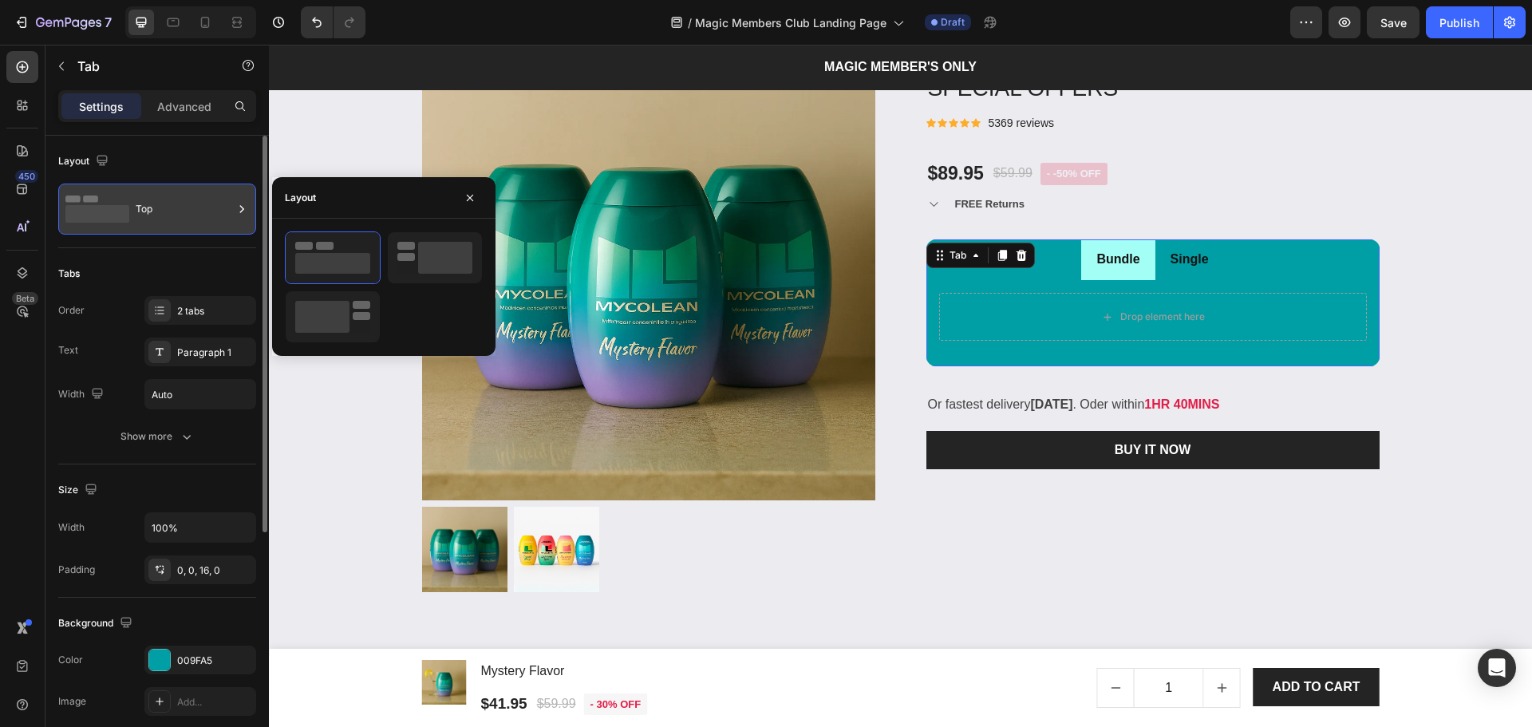
click at [173, 218] on div "Top" at bounding box center [184, 209] width 97 height 37
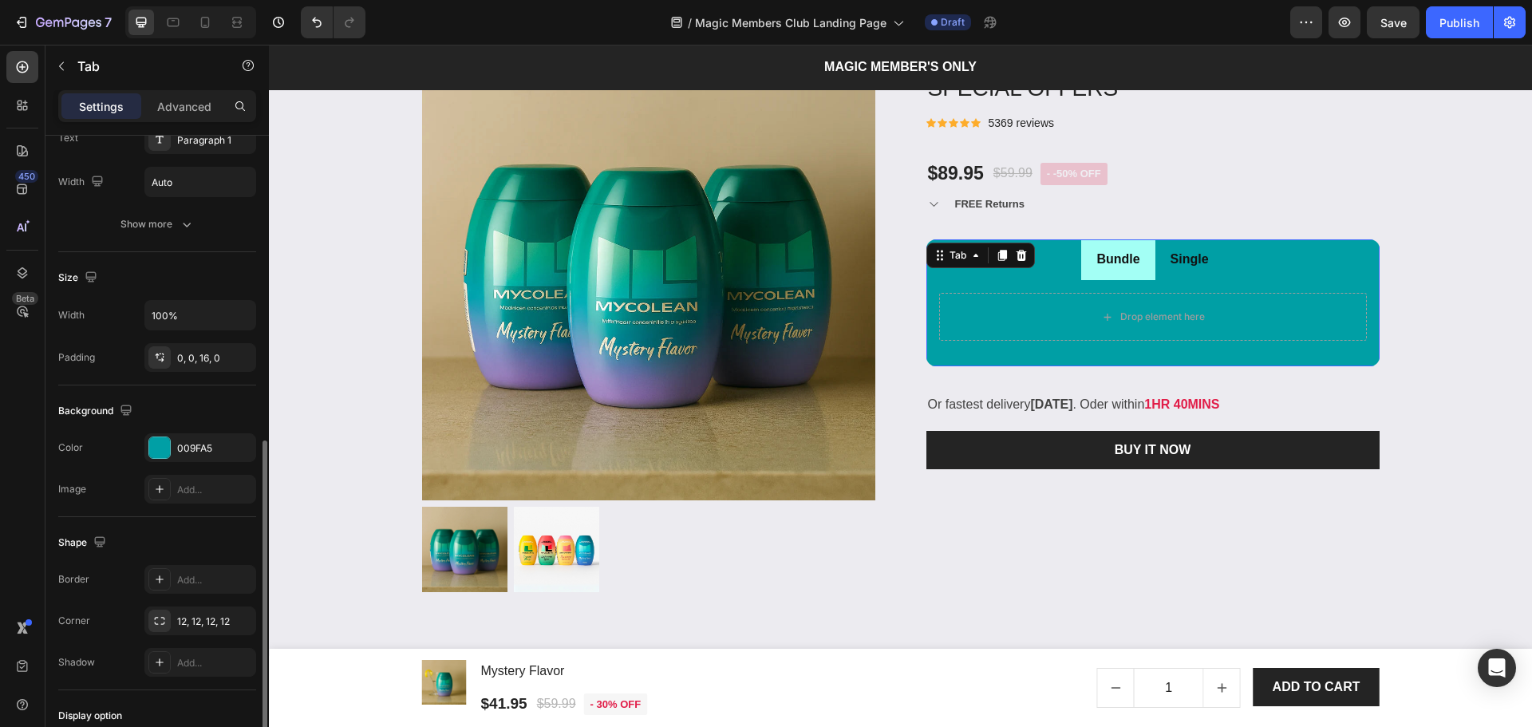
scroll to position [384, 0]
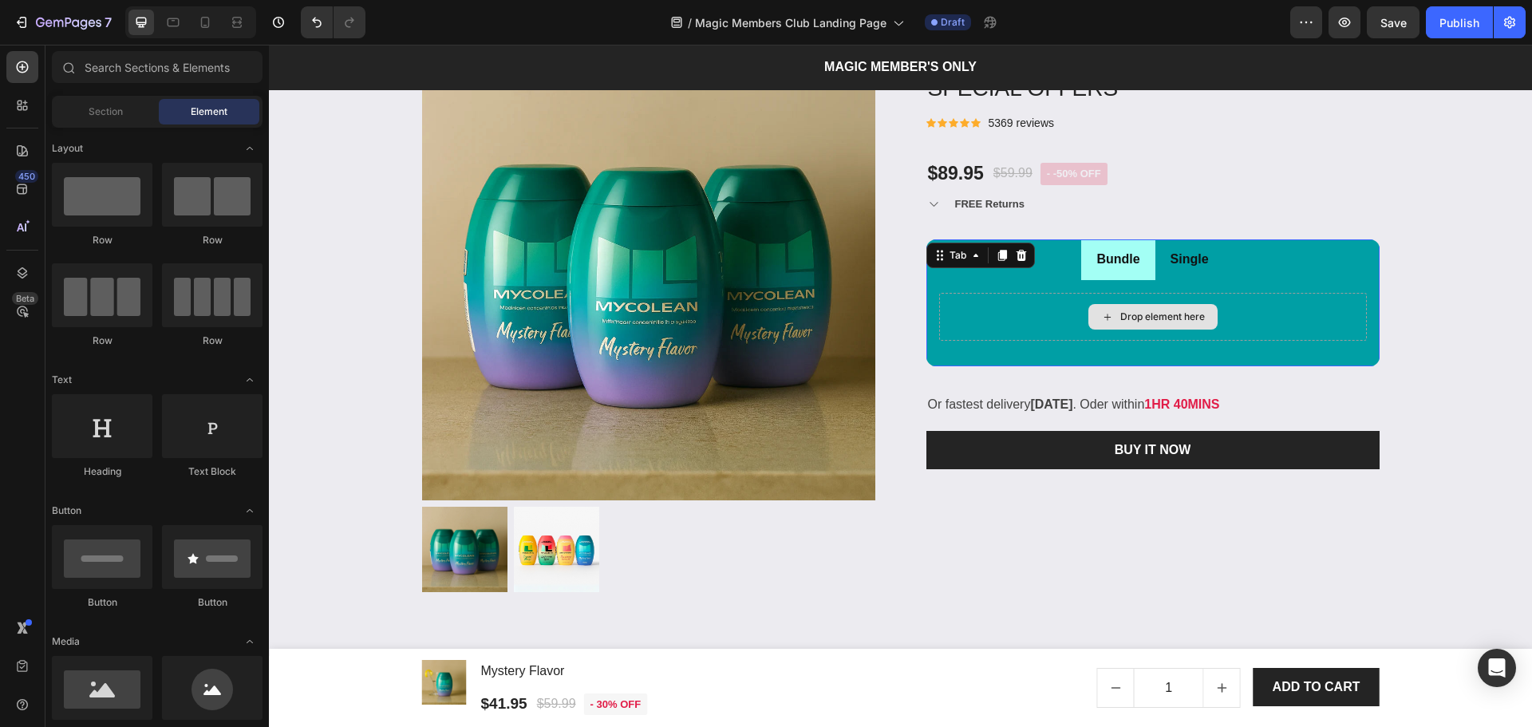
click at [1131, 316] on div "Drop element here" at bounding box center [1162, 316] width 85 height 13
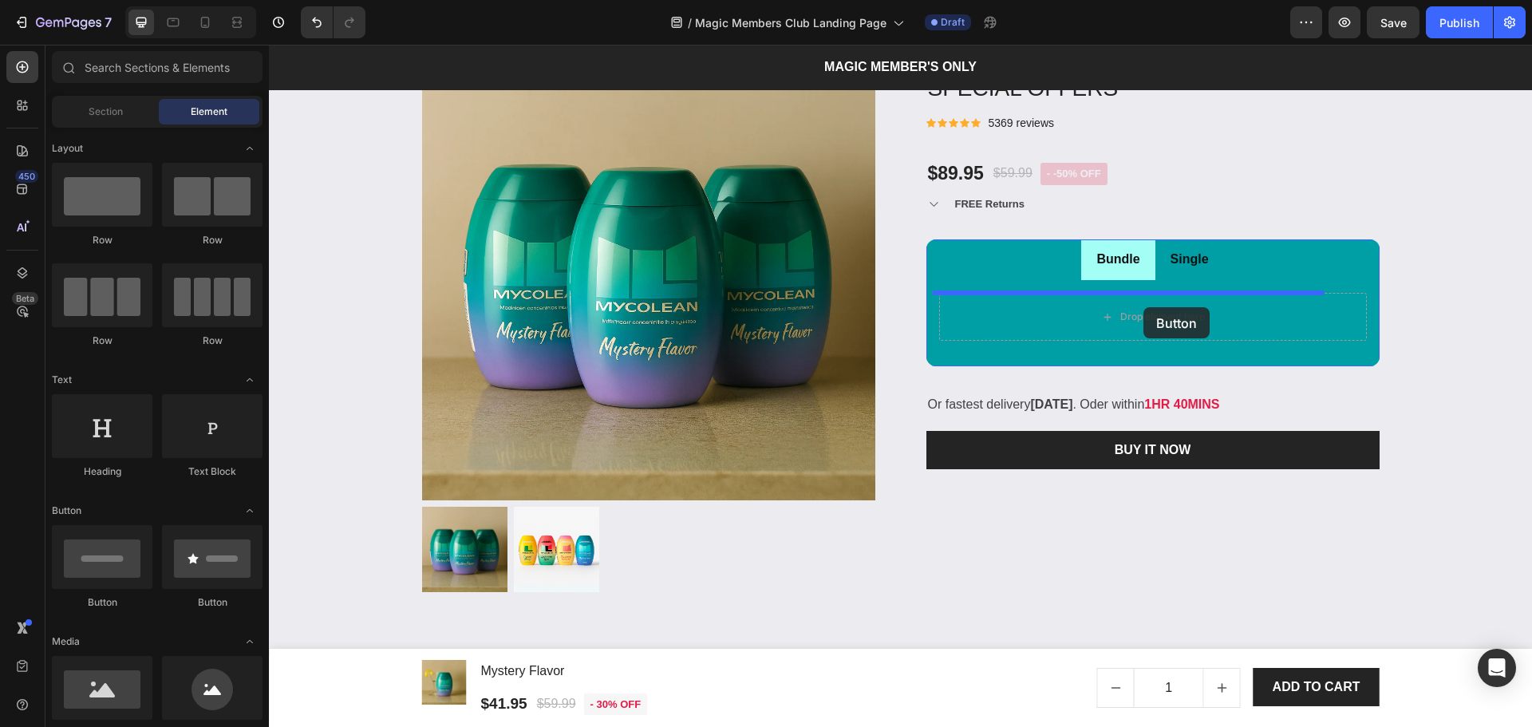
drag, startPoint x: 366, startPoint y: 624, endPoint x: 1143, endPoint y: 307, distance: 839.2
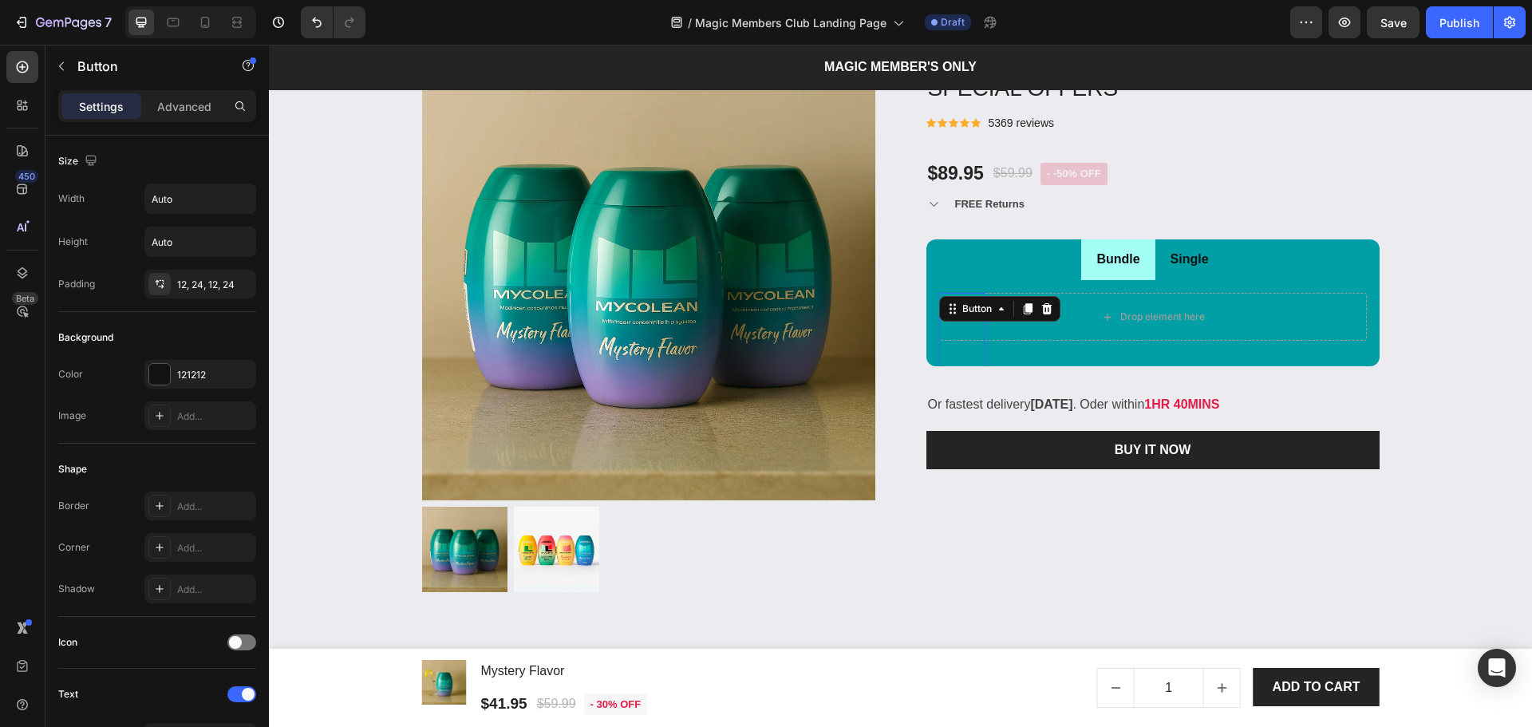
click at [1040, 311] on icon at bounding box center [1046, 308] width 13 height 13
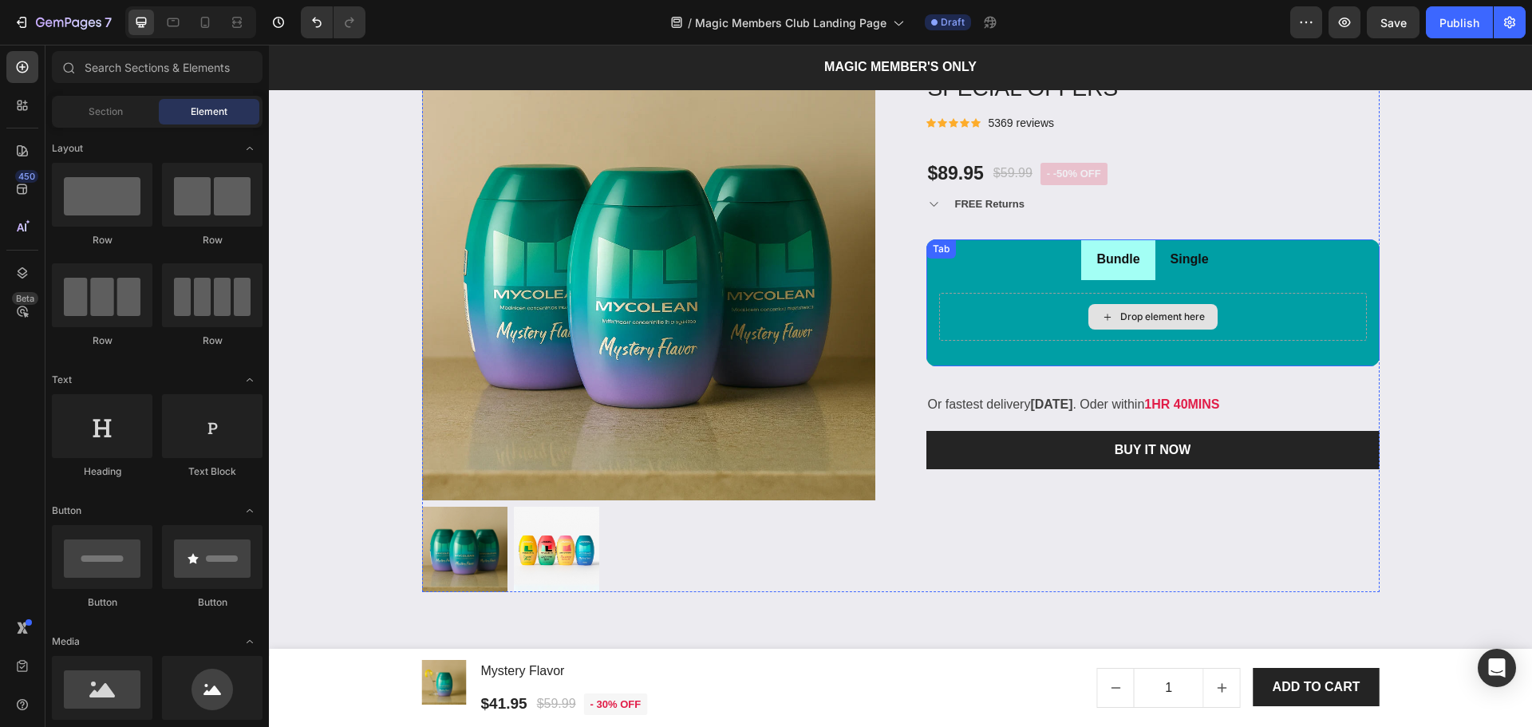
click at [1173, 312] on div "Drop element here" at bounding box center [1162, 316] width 85 height 13
click at [1179, 312] on div "Drop element here" at bounding box center [1162, 316] width 85 height 13
click at [1347, 359] on div "Bundle Single TROPICAL BUNDLE TROPICAL BUNDLE MYSTERY BUNDLE MYSTERY BUNDLE Pro…" at bounding box center [1152, 302] width 453 height 127
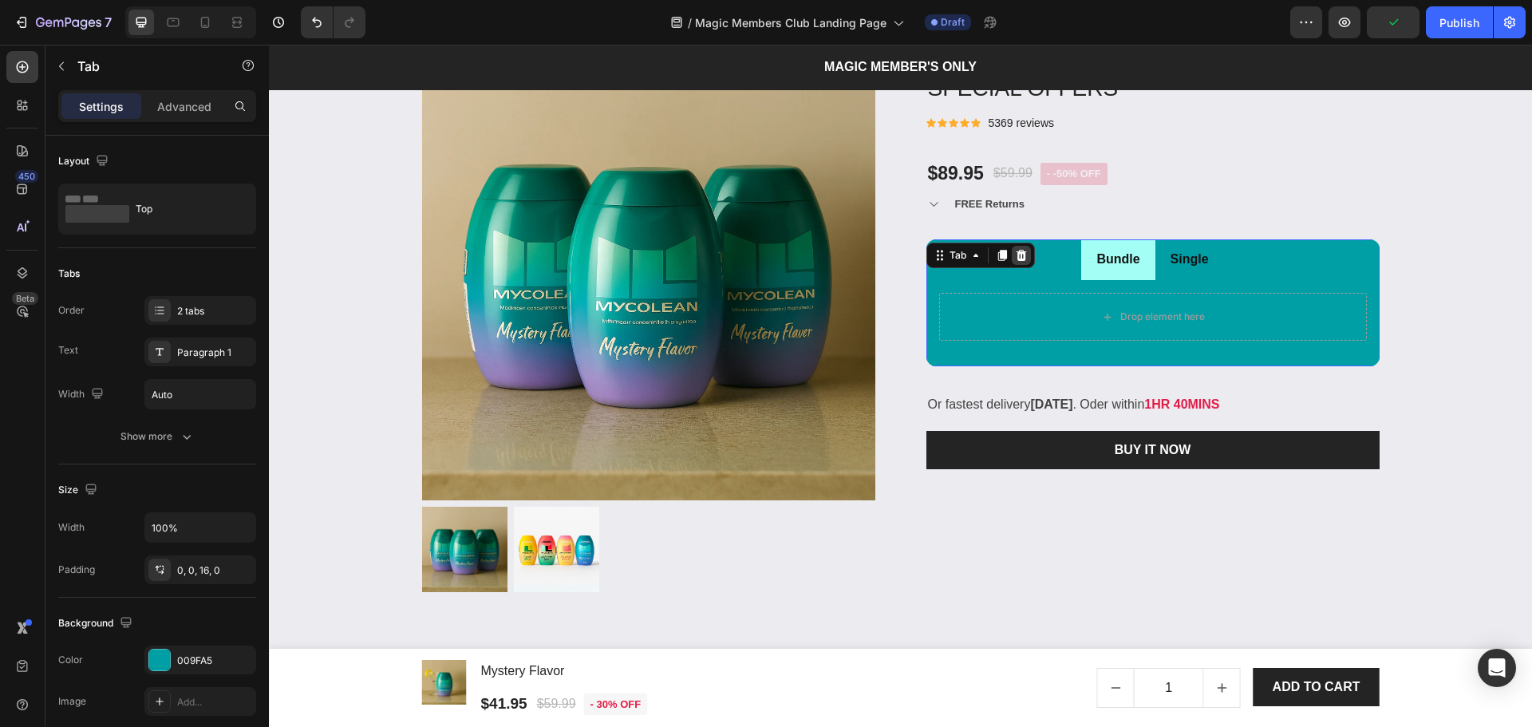
click at [1015, 255] on icon at bounding box center [1021, 255] width 13 height 13
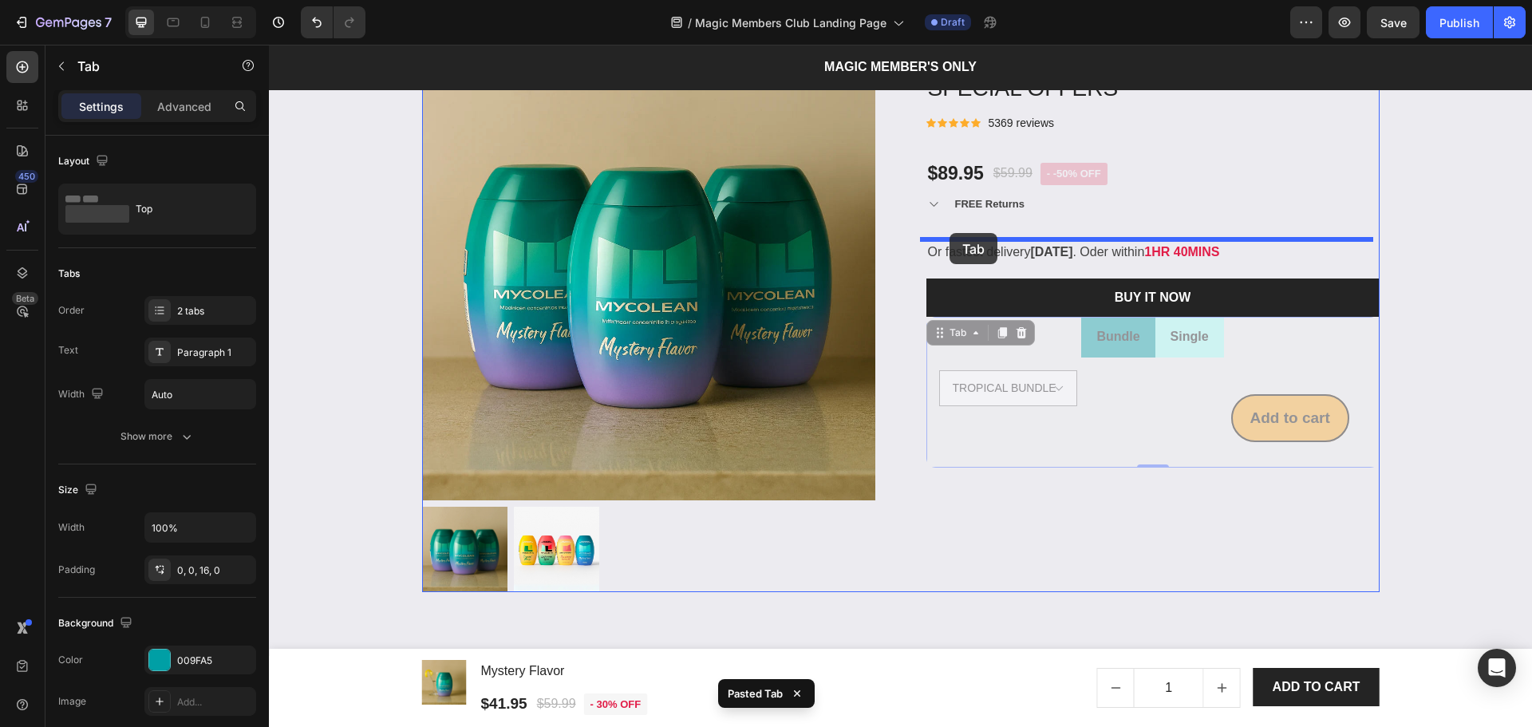
drag, startPoint x: 923, startPoint y: 355, endPoint x: 949, endPoint y: 233, distance: 124.9
click at [949, 233] on div "Header Product Images & Gallery Mystery Flavor Product Title $41.95 Product Pri…" at bounding box center [900, 435] width 1263 height 4550
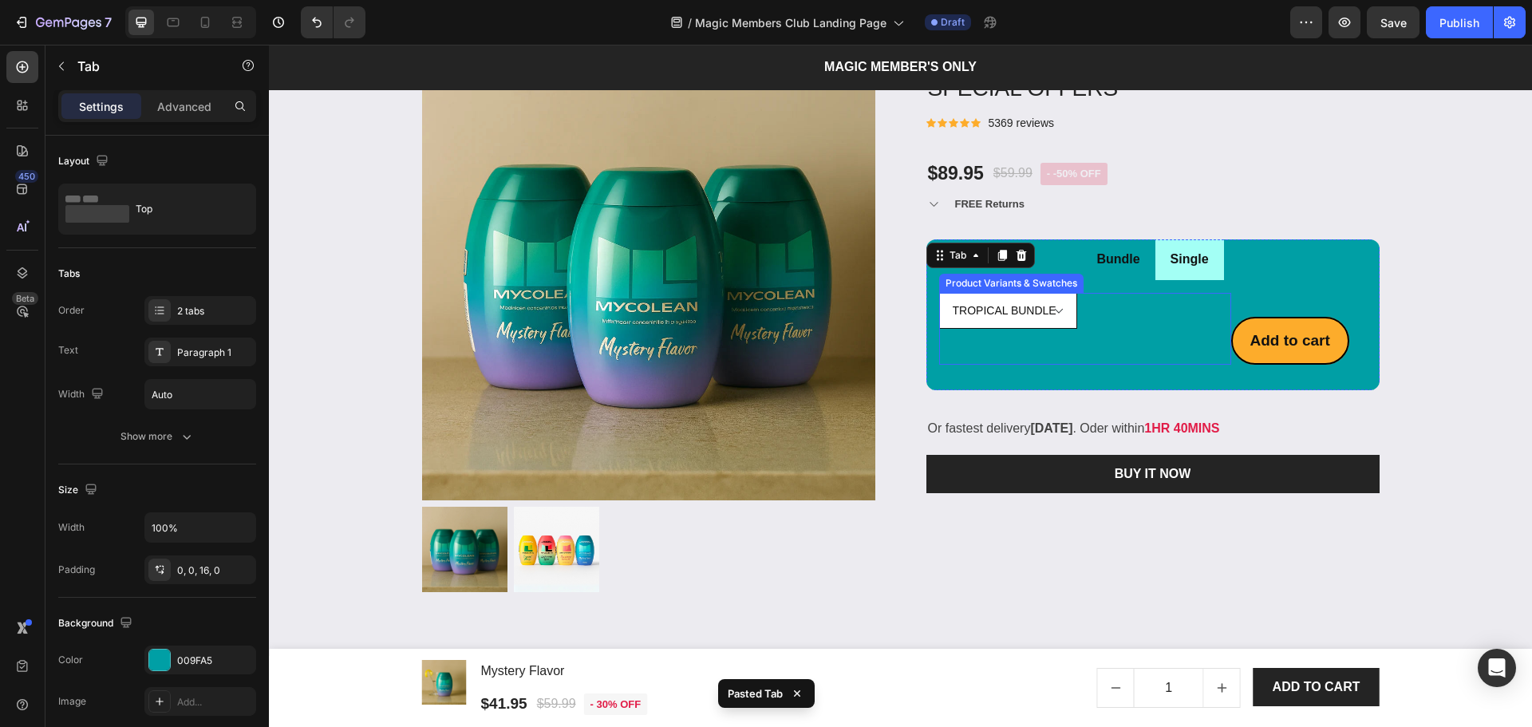
click at [1052, 329] on select "TROPICAL BUNDLE MYSTERY BUNDLE" at bounding box center [1008, 311] width 138 height 36
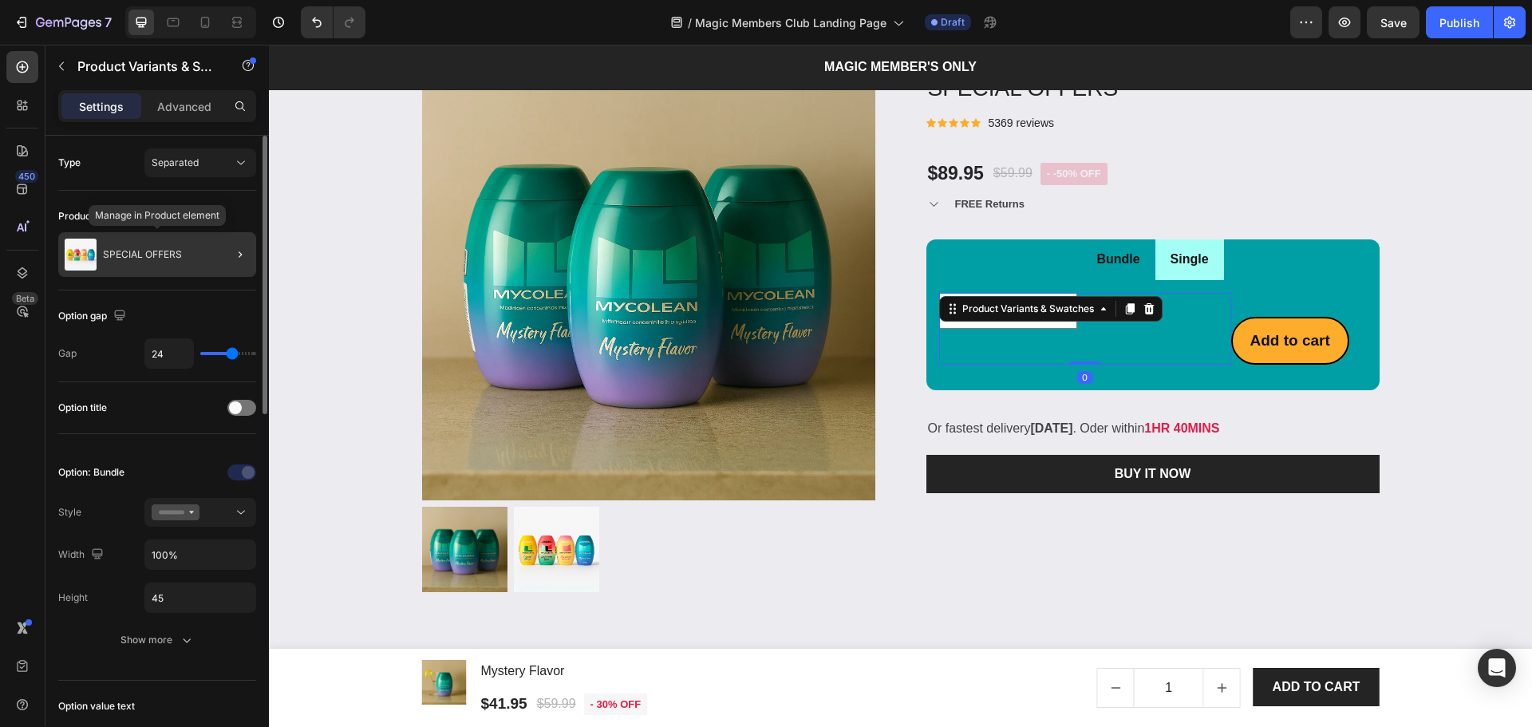
click at [164, 255] on p "SPECIAL OFFERS" at bounding box center [142, 254] width 79 height 11
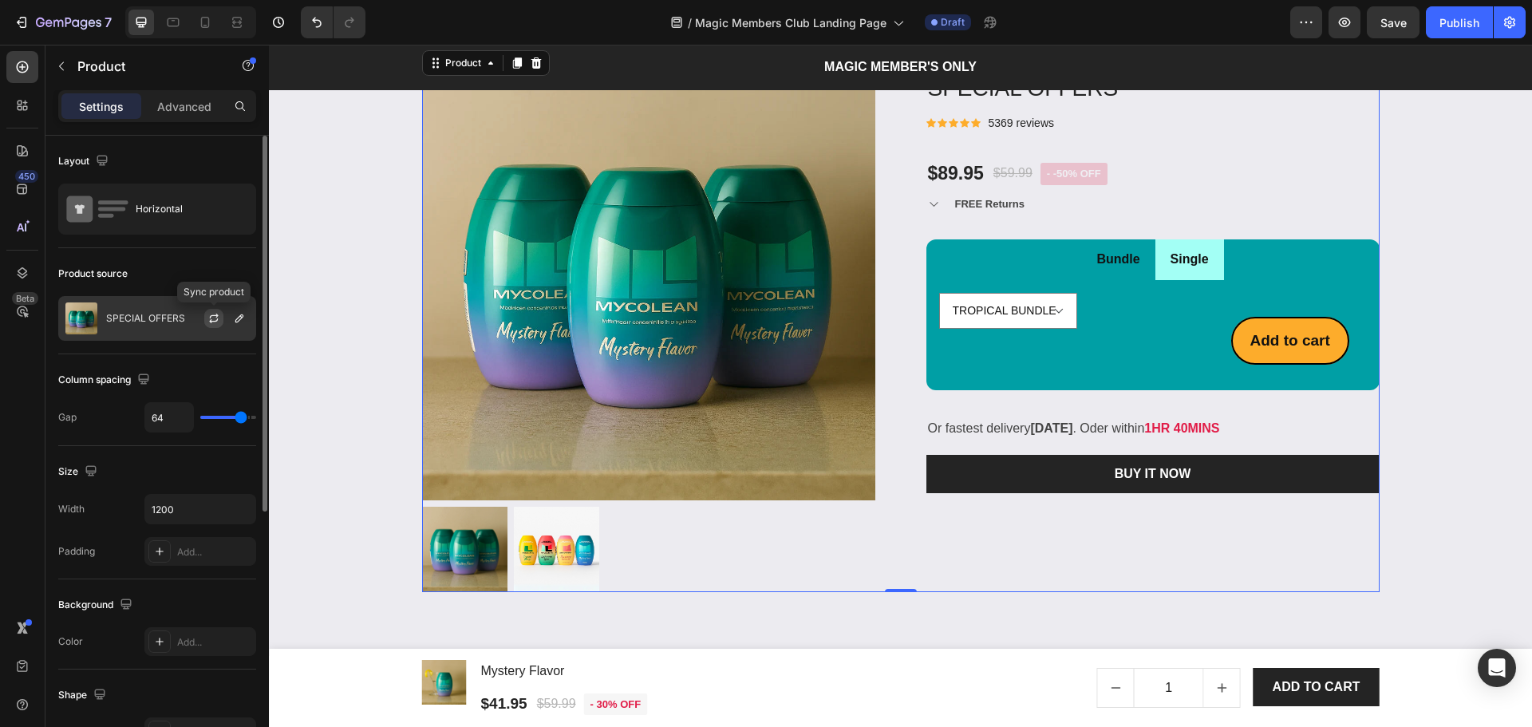
click at [208, 321] on icon "button" at bounding box center [213, 318] width 13 height 13
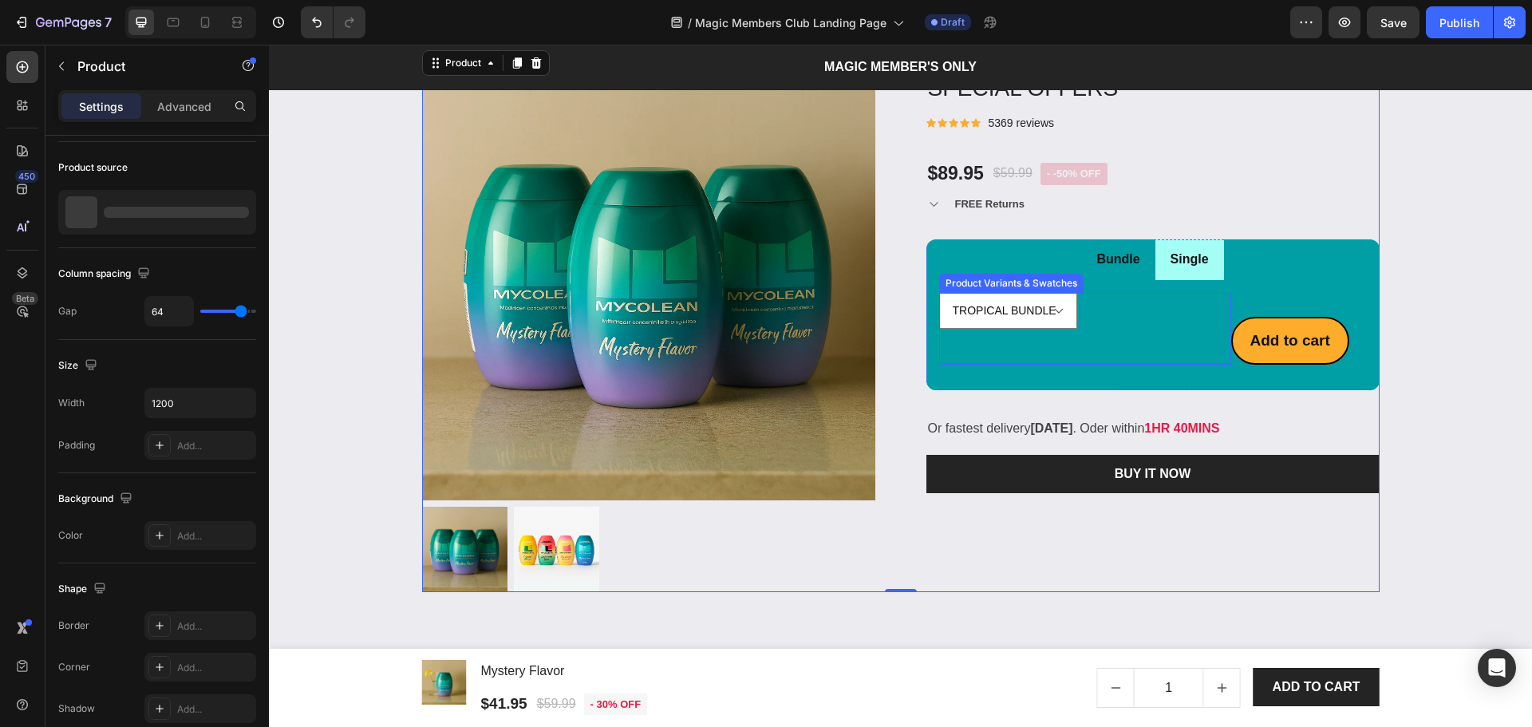
click at [1083, 332] on div "TROPICAL BUNDLE MYSTERY BUNDLE Product Variants & Swatches" at bounding box center [1085, 329] width 292 height 72
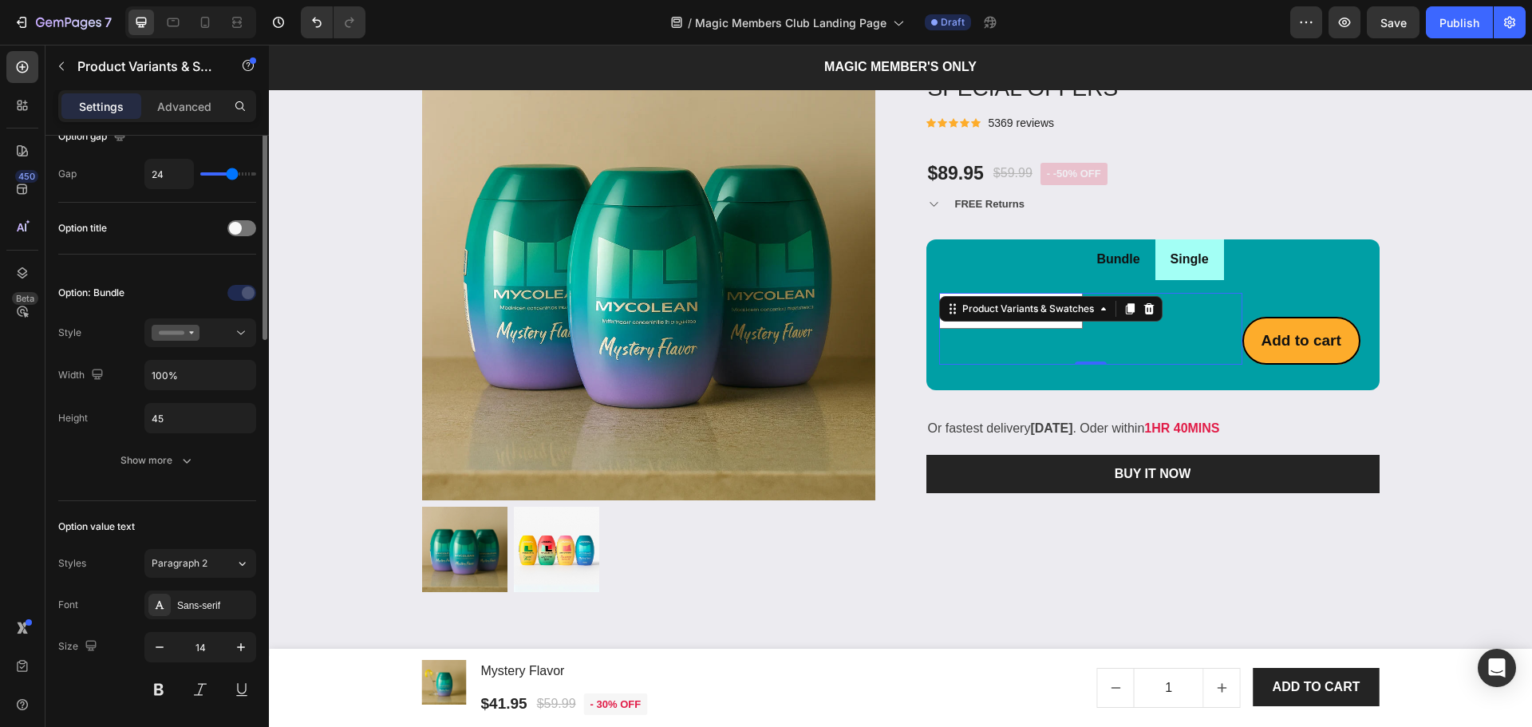
scroll to position [73, 0]
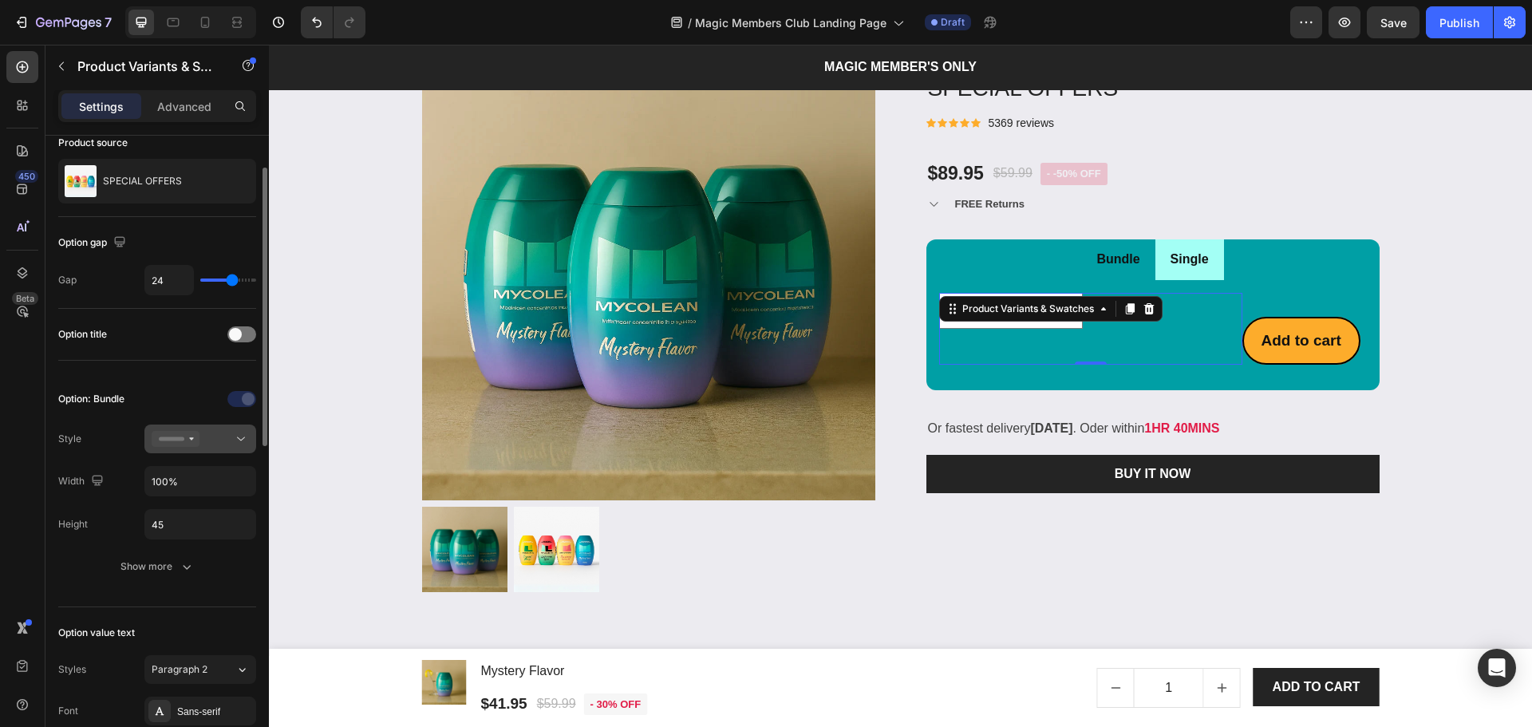
click at [209, 432] on div at bounding box center [200, 439] width 97 height 16
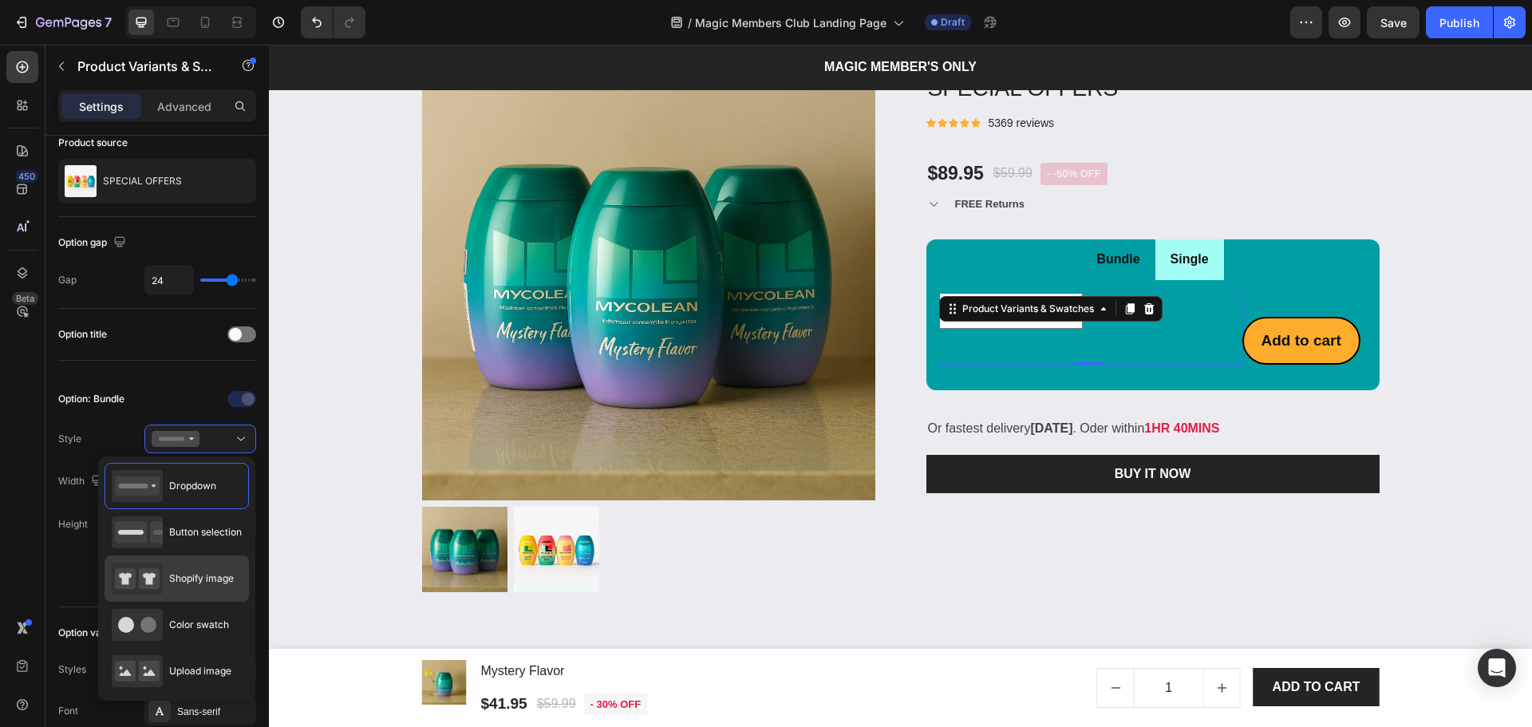
click at [214, 576] on span "Shopify image" at bounding box center [201, 578] width 65 height 14
type input "64"
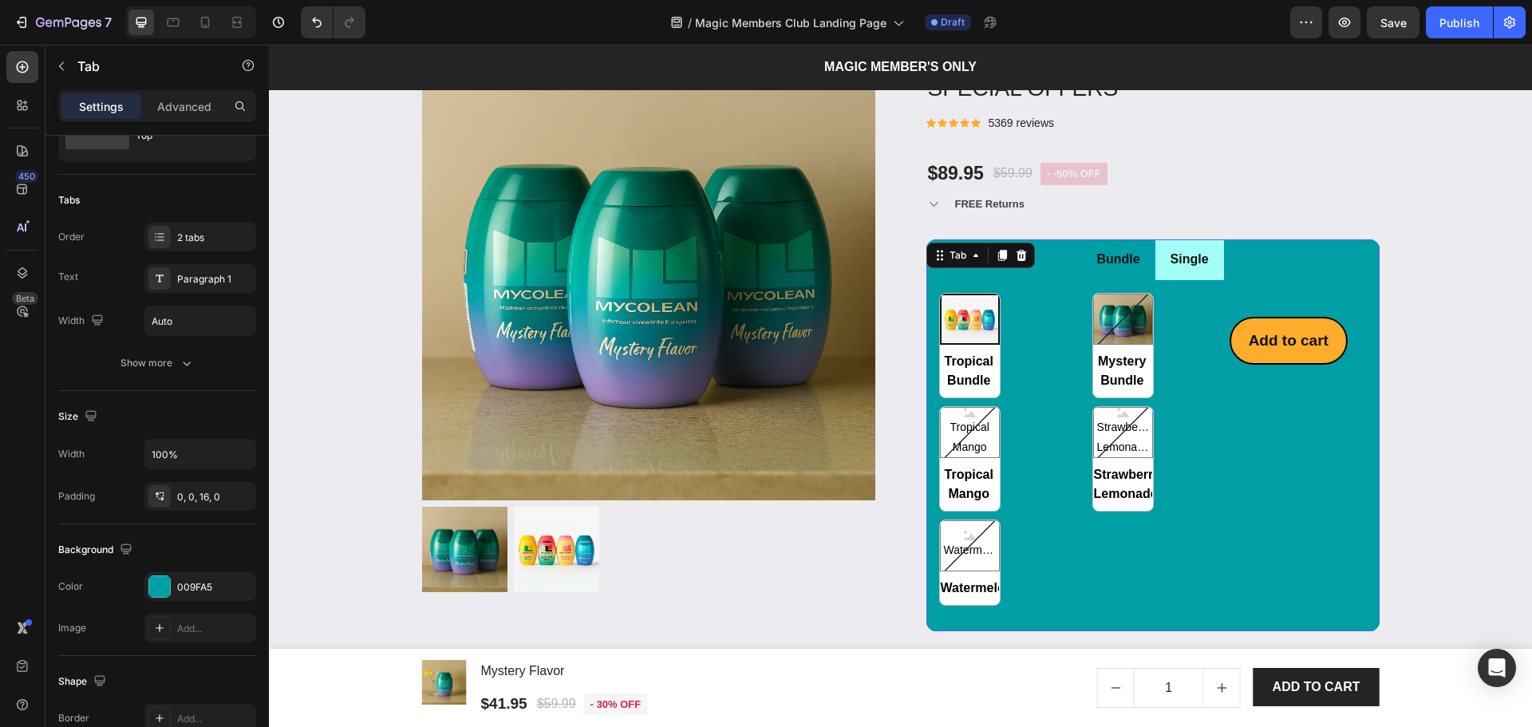
click at [1171, 279] on li "Single" at bounding box center [1189, 259] width 69 height 41
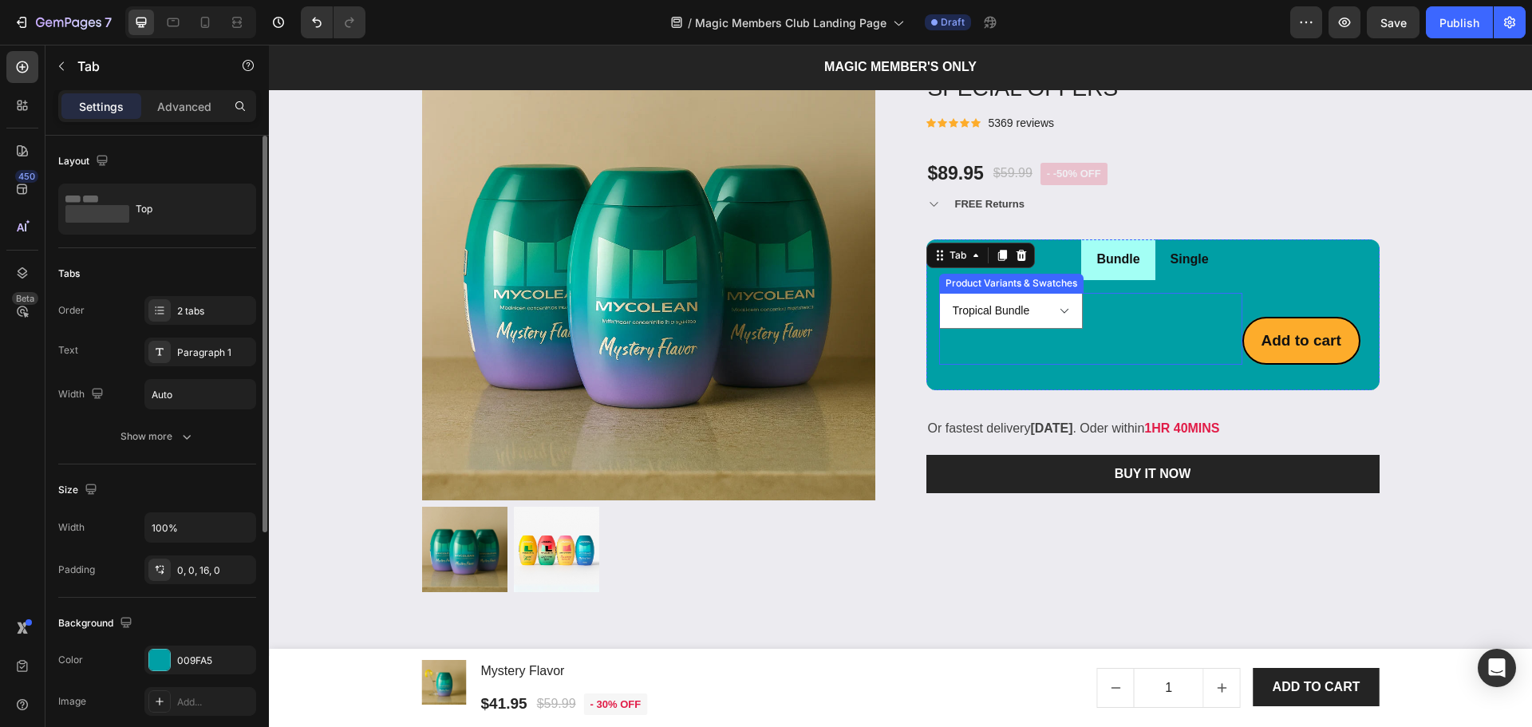
click at [1078, 324] on div "Tropical Bundle Mystery Bundle Tropical Mango Strawberry Lemonade Watermelon" at bounding box center [1090, 311] width 303 height 36
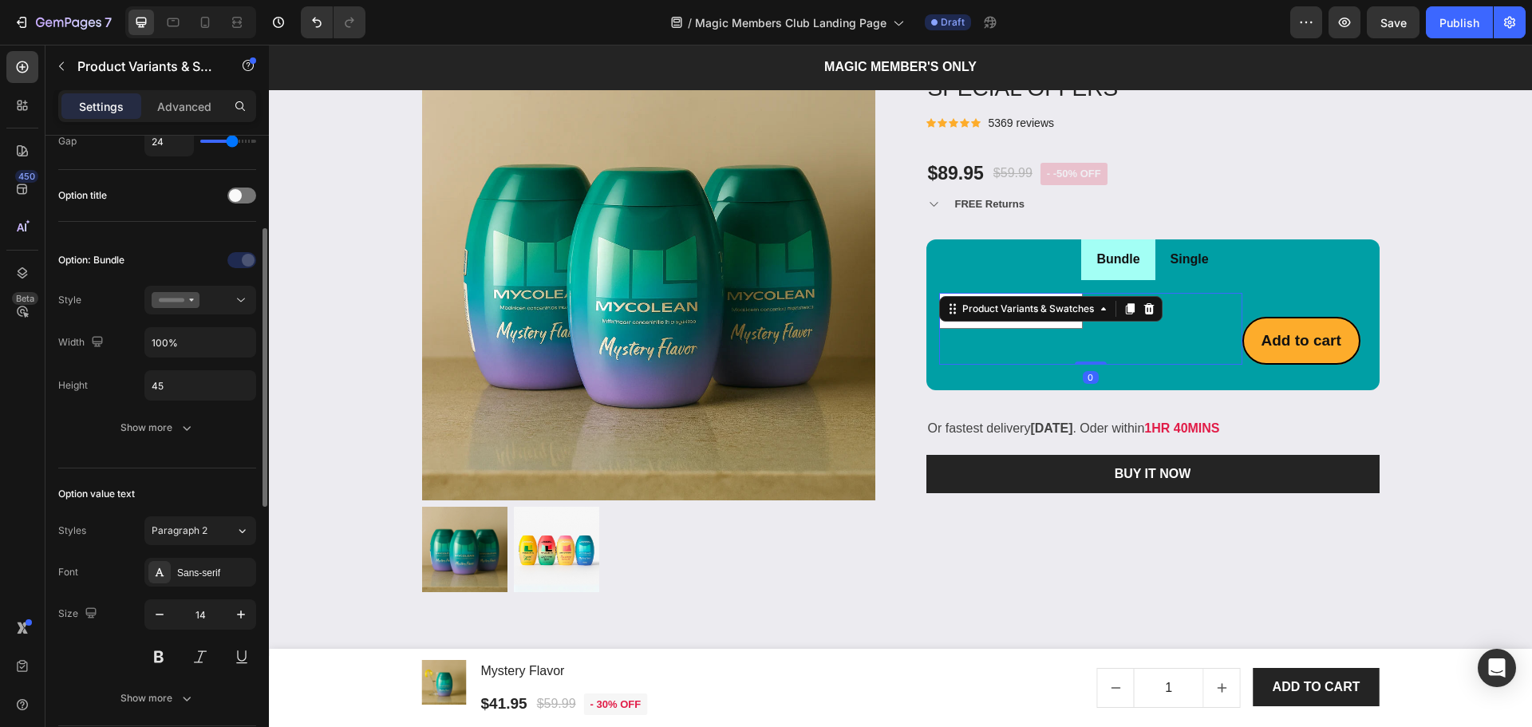
scroll to position [318, 0]
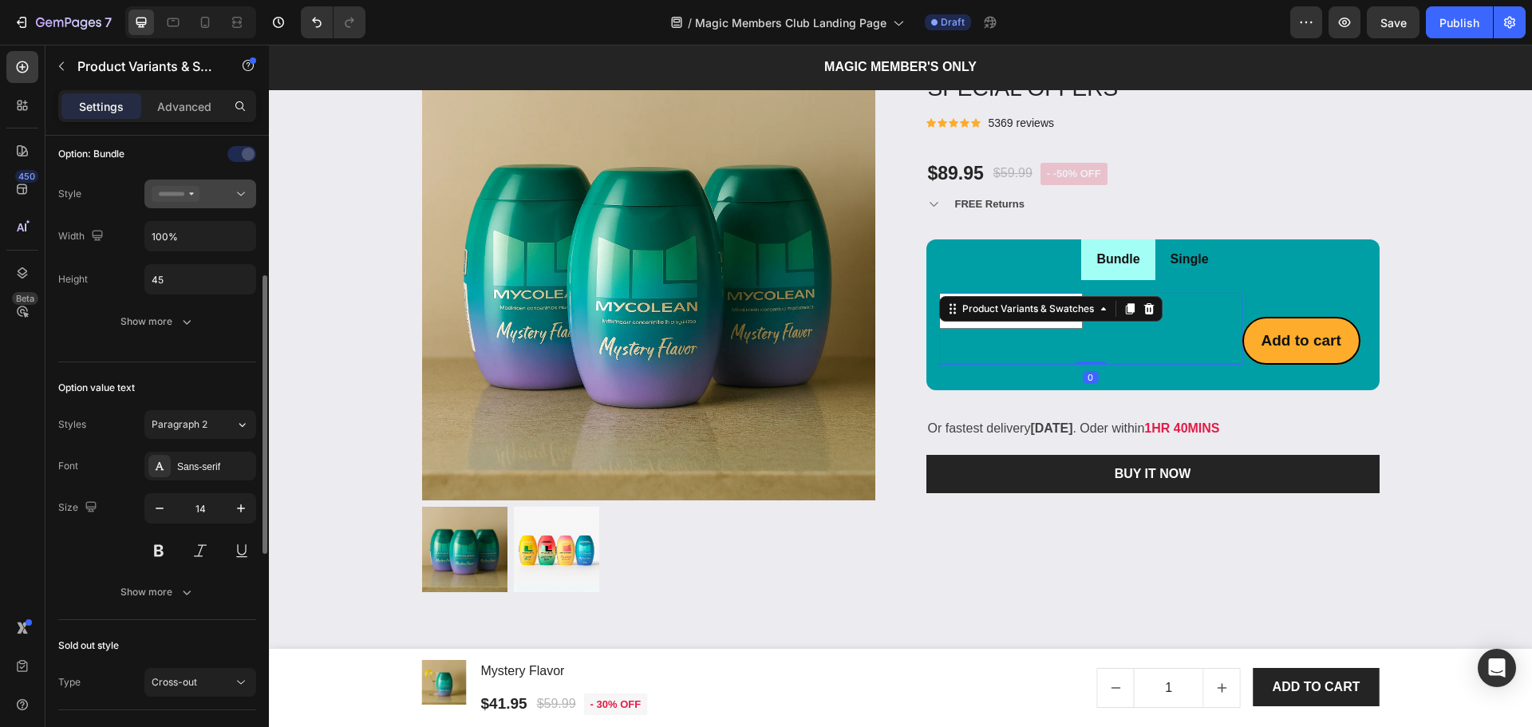
click at [215, 184] on button at bounding box center [200, 194] width 112 height 29
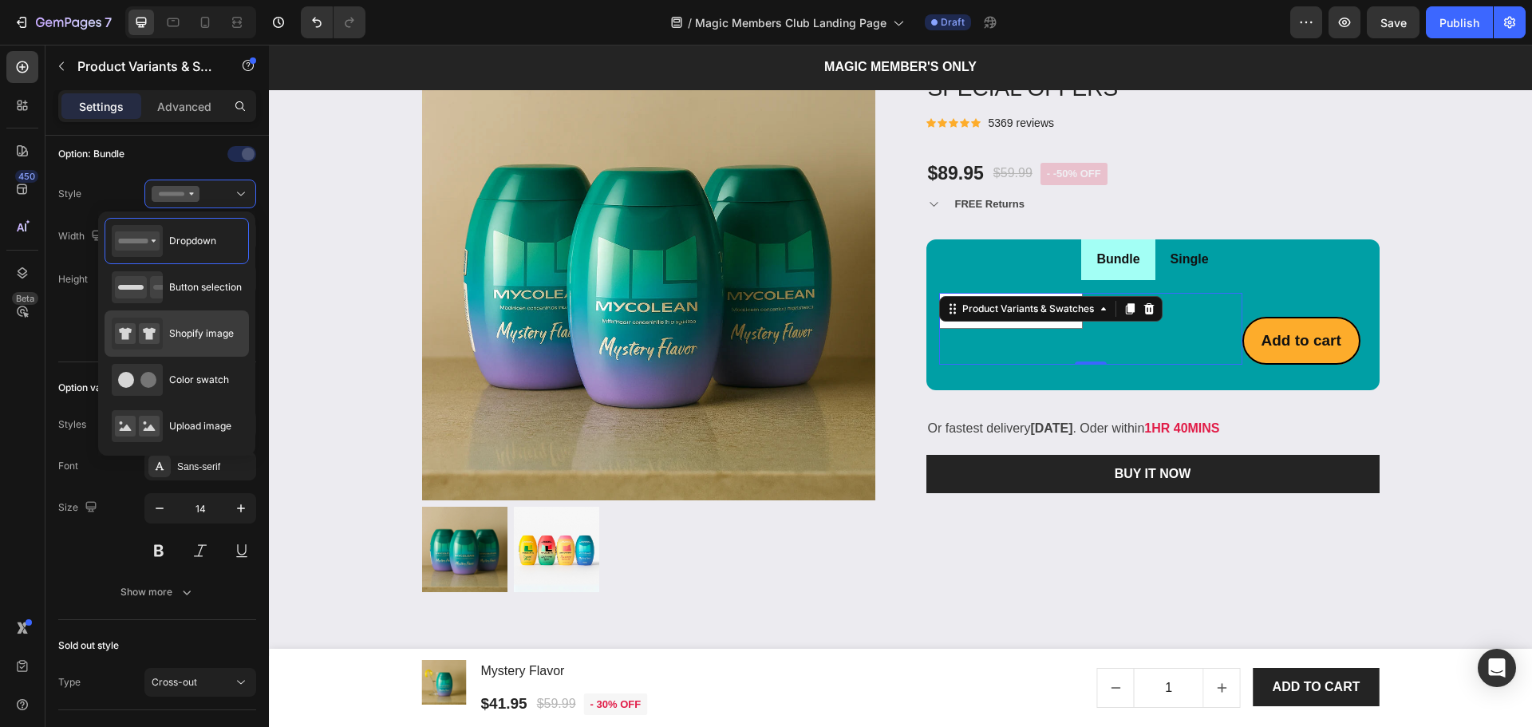
click at [176, 324] on div "Shopify image" at bounding box center [173, 334] width 122 height 32
type input "64"
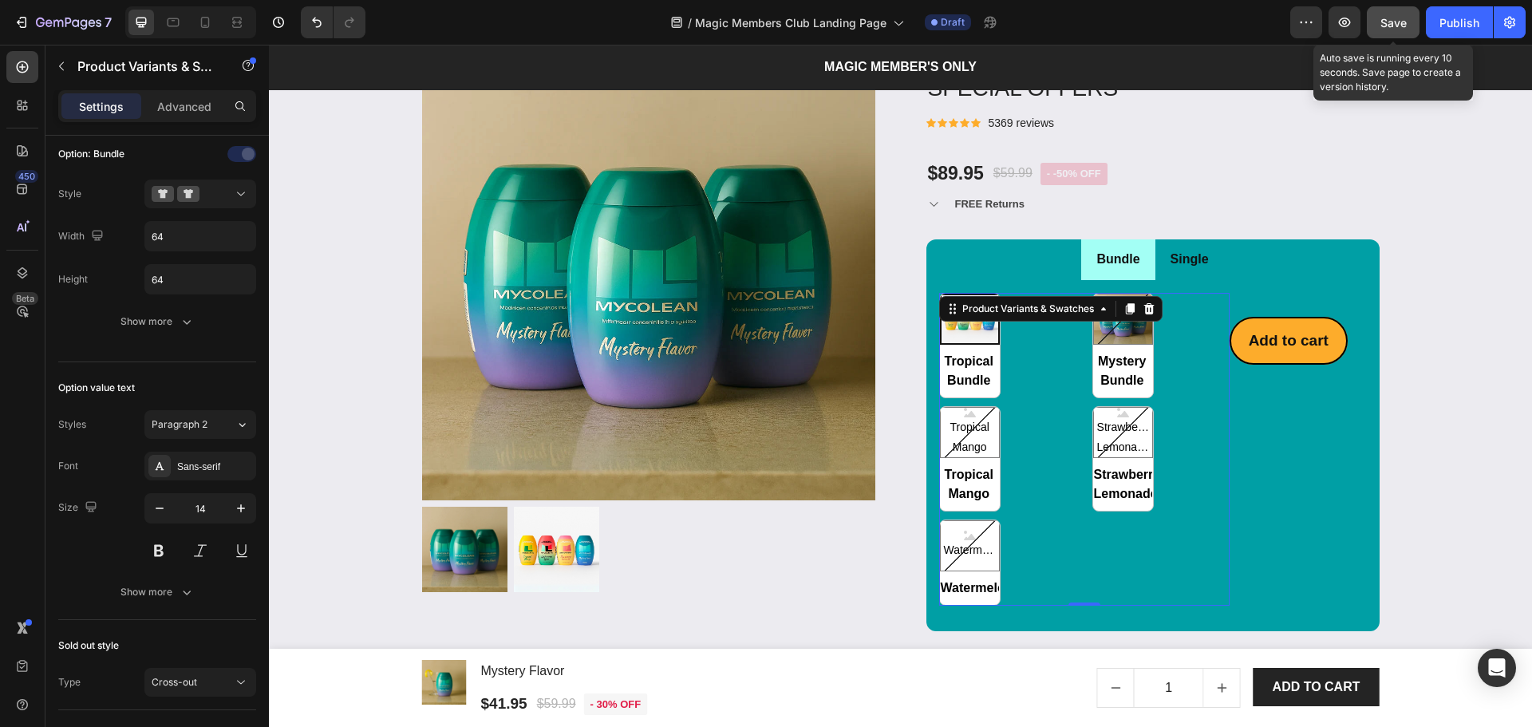
click at [1397, 31] on button "Save" at bounding box center [1393, 22] width 53 height 32
click at [1024, 365] on div "Tropical Bundle Tropical Bundle Mystery Bundle Mystery Bundle Tropical Mango Tr…" at bounding box center [1084, 449] width 290 height 313
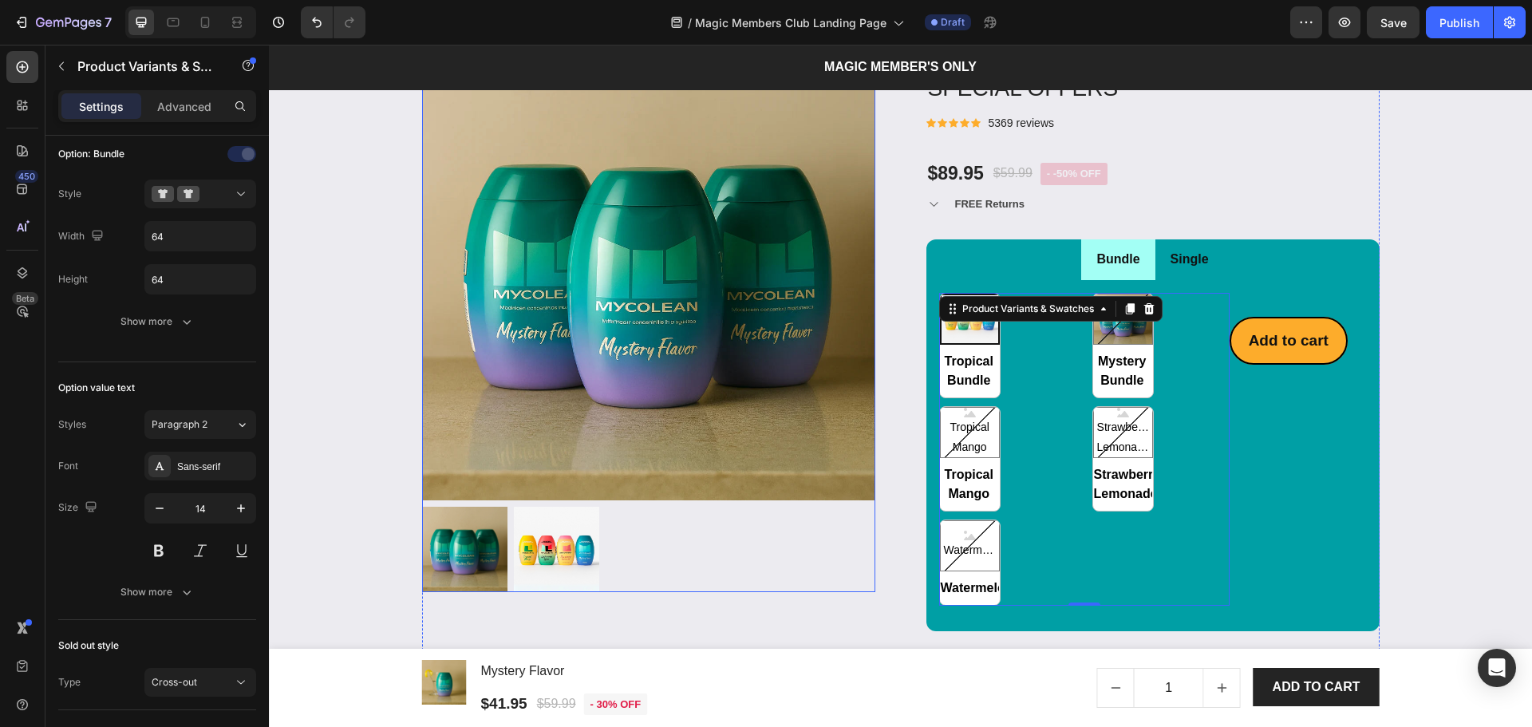
click at [753, 440] on img at bounding box center [648, 273] width 453 height 453
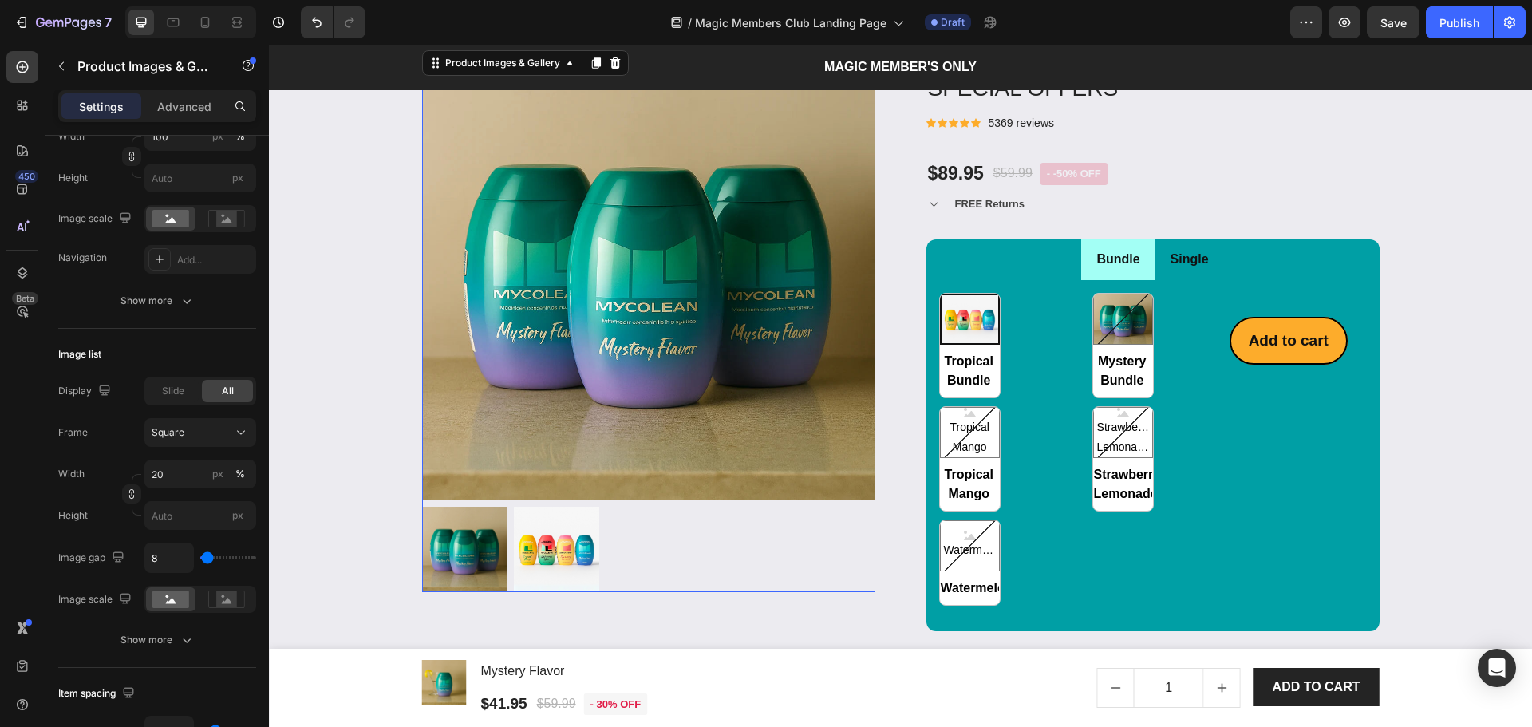
scroll to position [0, 0]
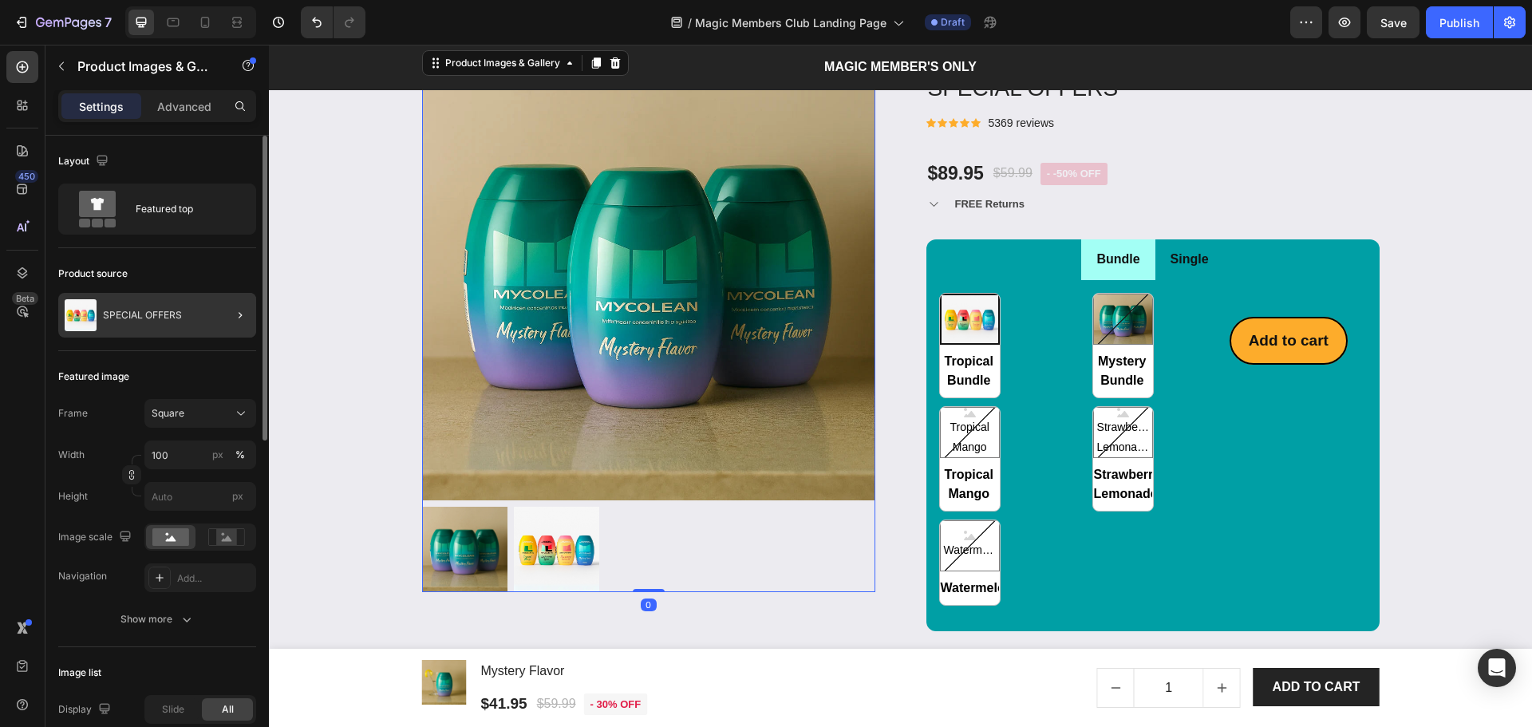
click at [219, 313] on div at bounding box center [233, 315] width 45 height 45
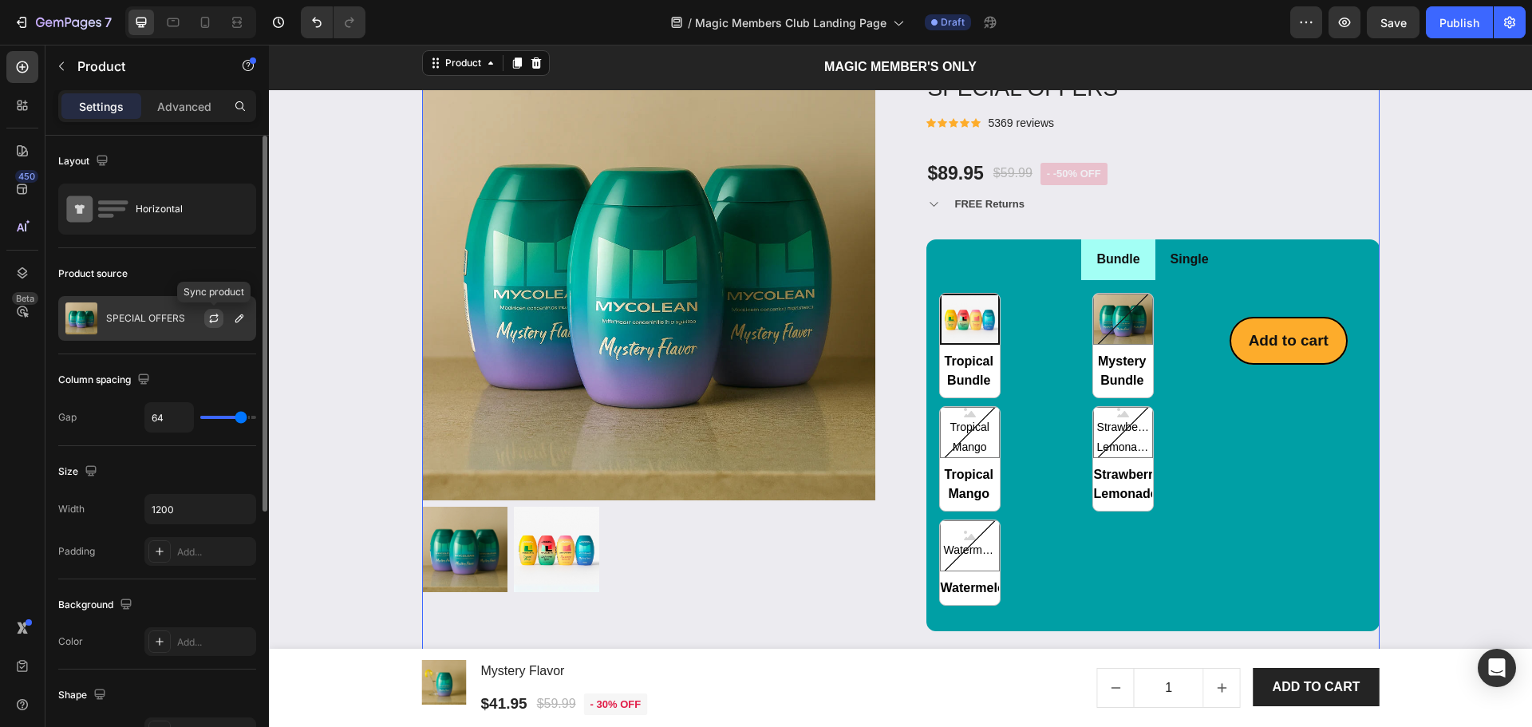
click at [211, 318] on icon "button" at bounding box center [213, 318] width 13 height 13
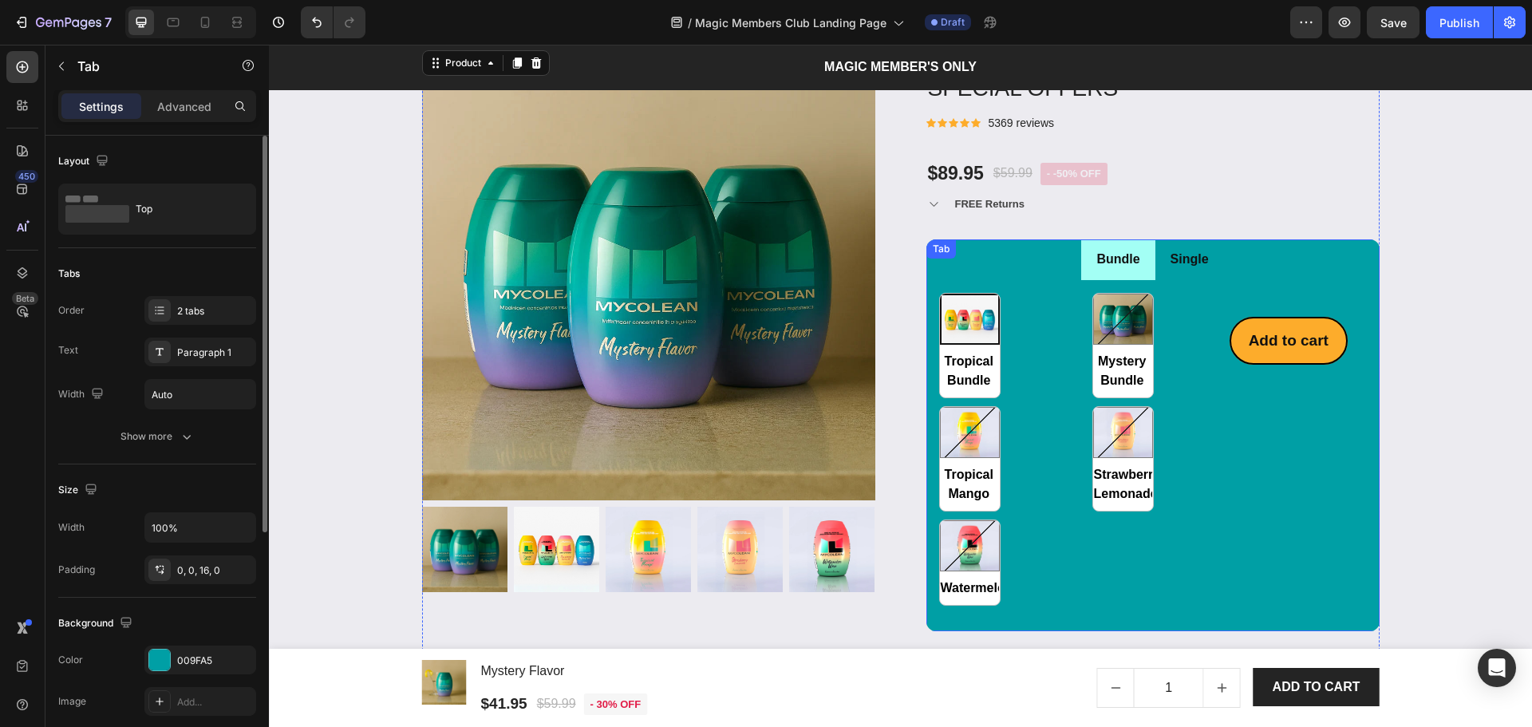
click at [1206, 274] on li "Single" at bounding box center [1189, 259] width 69 height 41
click at [1206, 271] on li "Single" at bounding box center [1189, 259] width 69 height 41
click at [1116, 277] on li "Bundle" at bounding box center [1117, 259] width 73 height 41
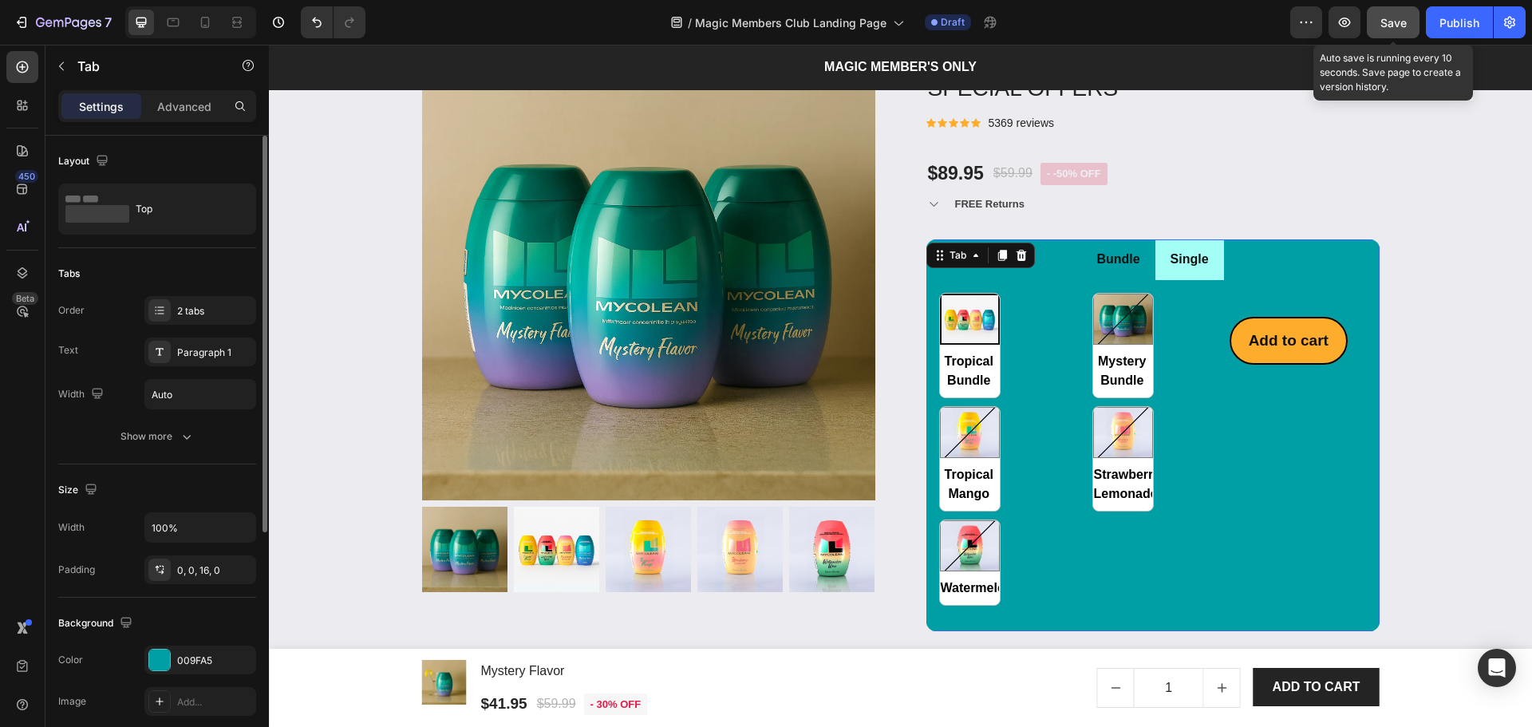
click at [1394, 33] on button "Save" at bounding box center [1393, 22] width 53 height 32
click at [1188, 278] on li "Single" at bounding box center [1189, 259] width 69 height 41
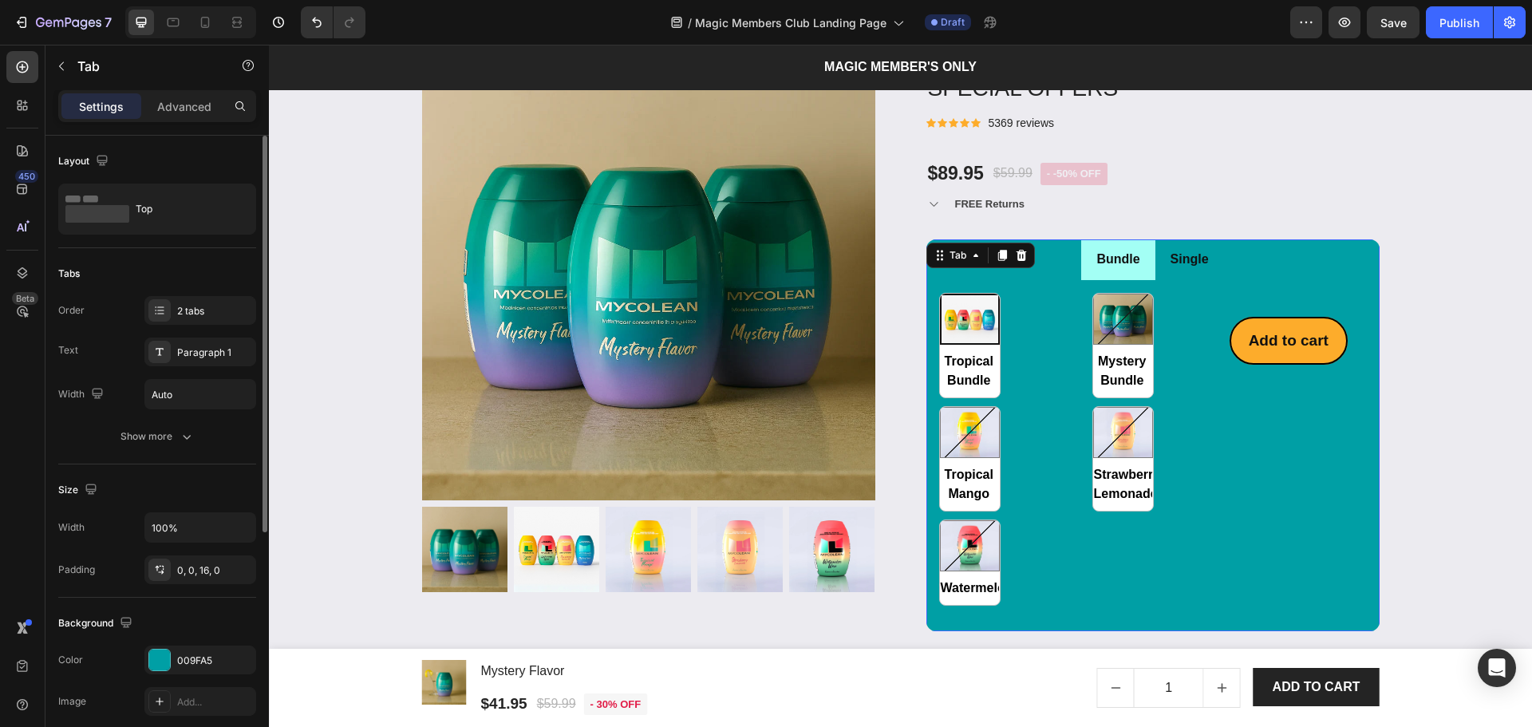
click at [1124, 275] on li "Bundle" at bounding box center [1117, 259] width 73 height 41
click at [1063, 341] on div "Tropical Bundle Tropical Bundle Mystery Bundle Mystery Bundle Tropical Mango Tr…" at bounding box center [1084, 449] width 290 height 313
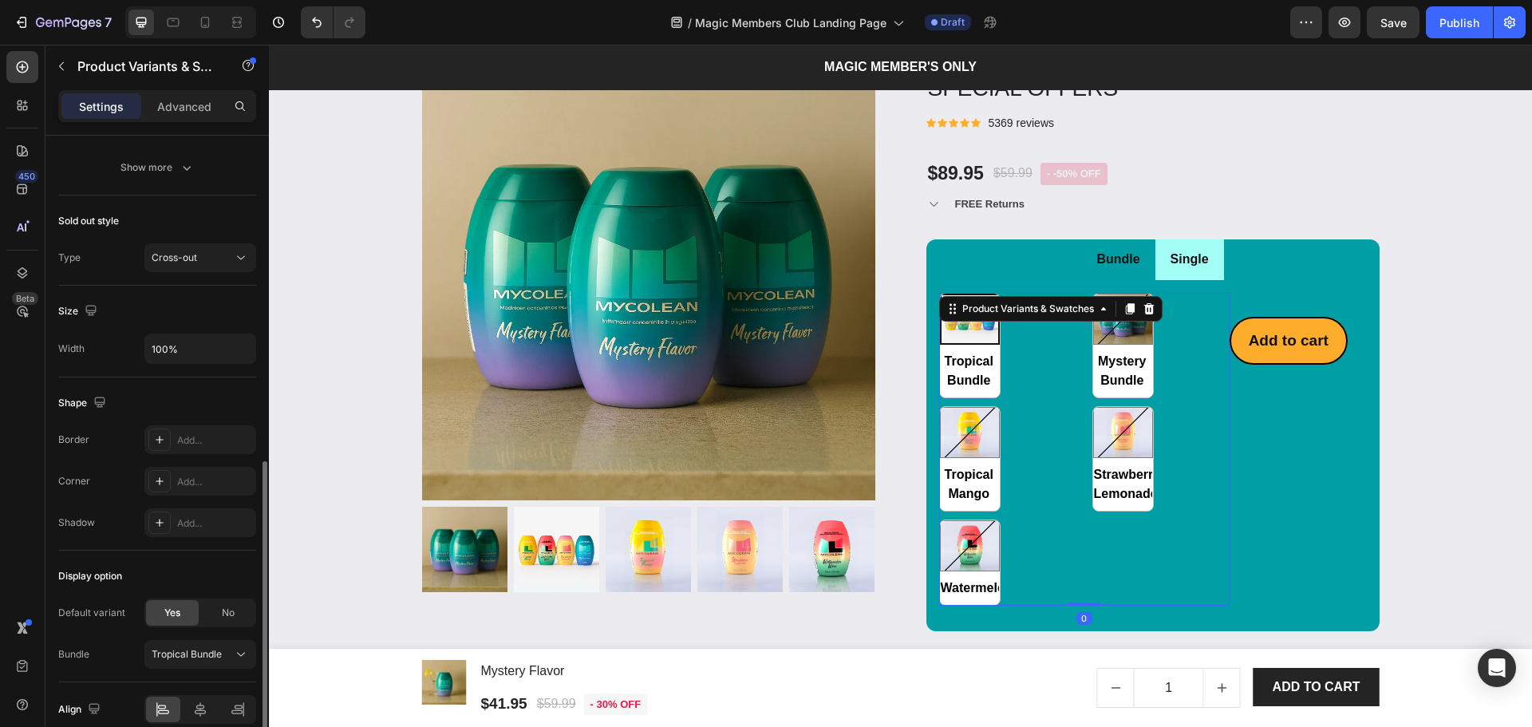
scroll to position [816, 0]
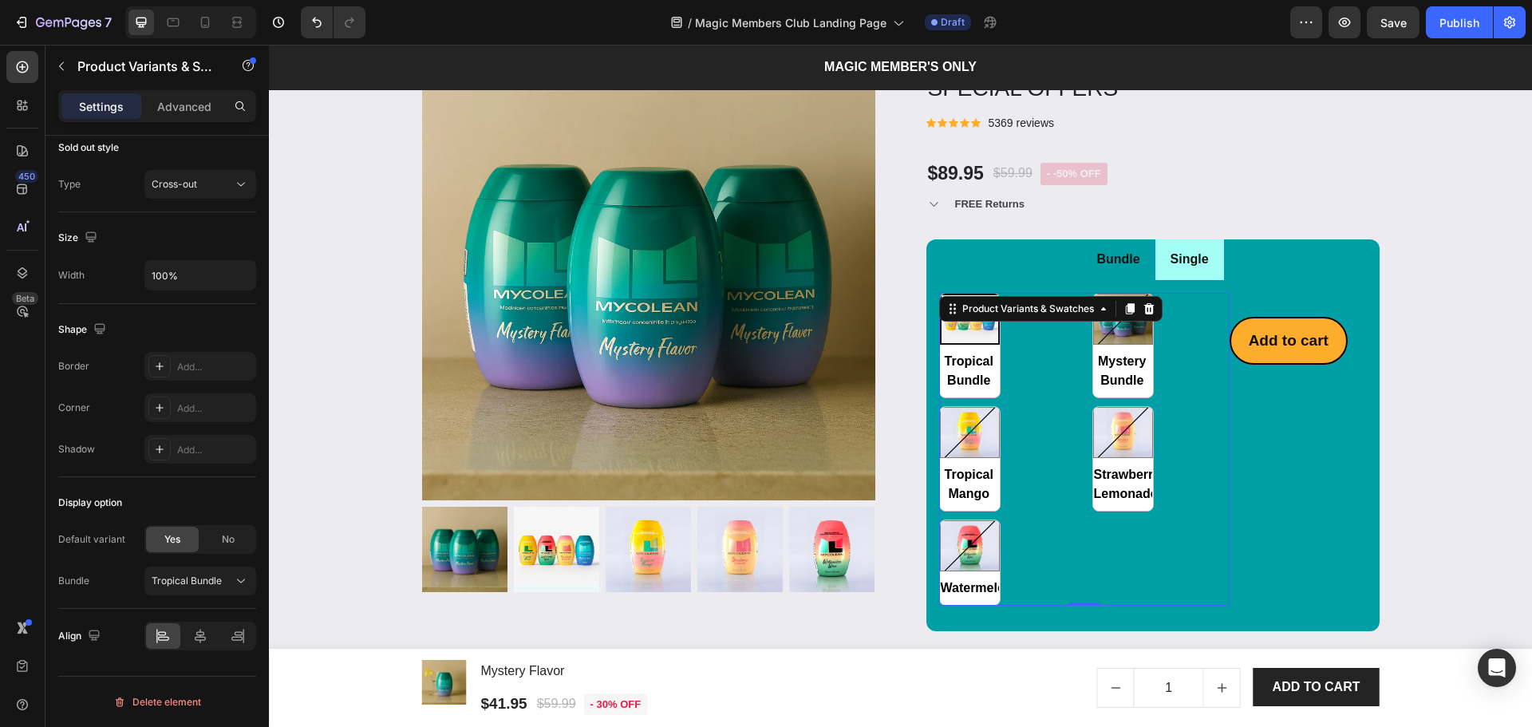
click at [1060, 360] on div "Tropical Bundle Tropical Bundle Mystery Bundle Mystery Bundle Tropical Mango Tr…" at bounding box center [1084, 449] width 290 height 313
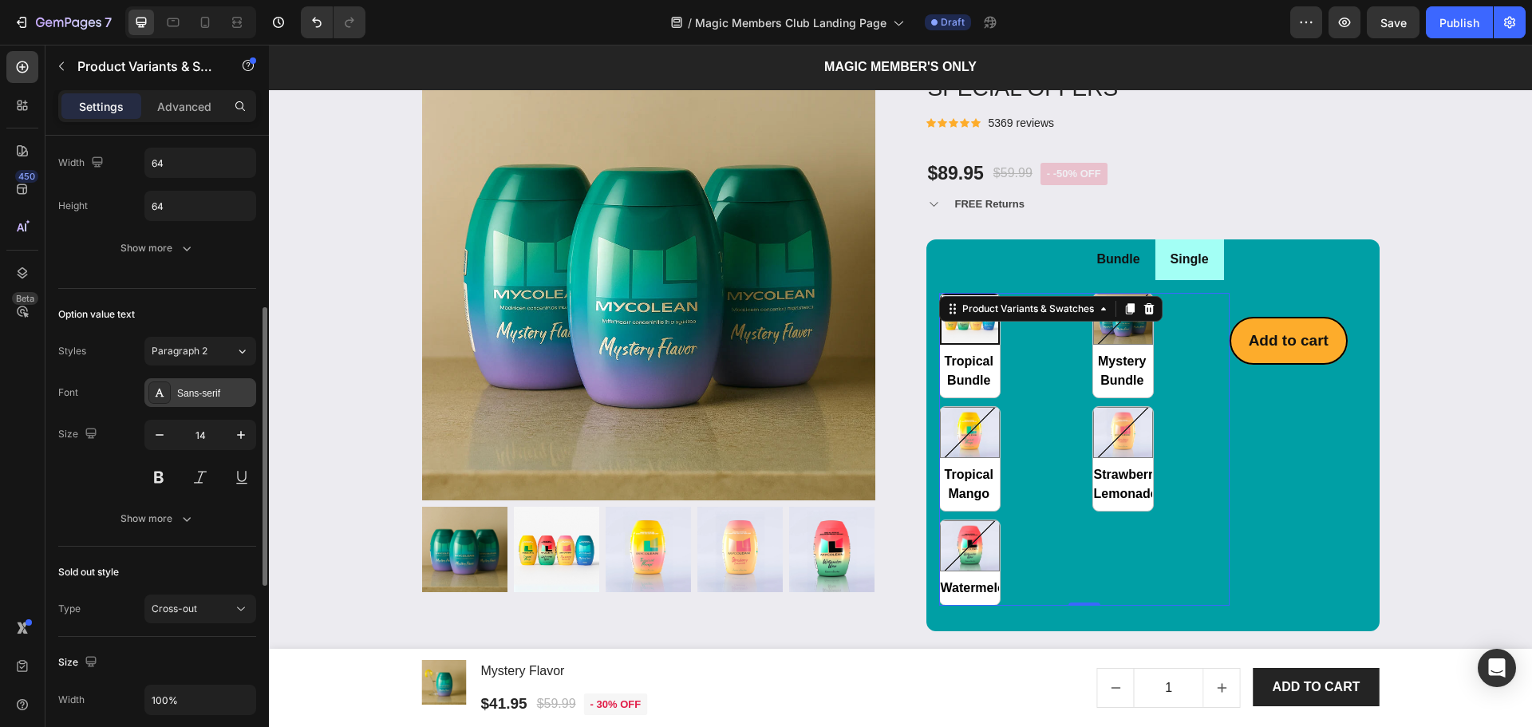
scroll to position [73, 0]
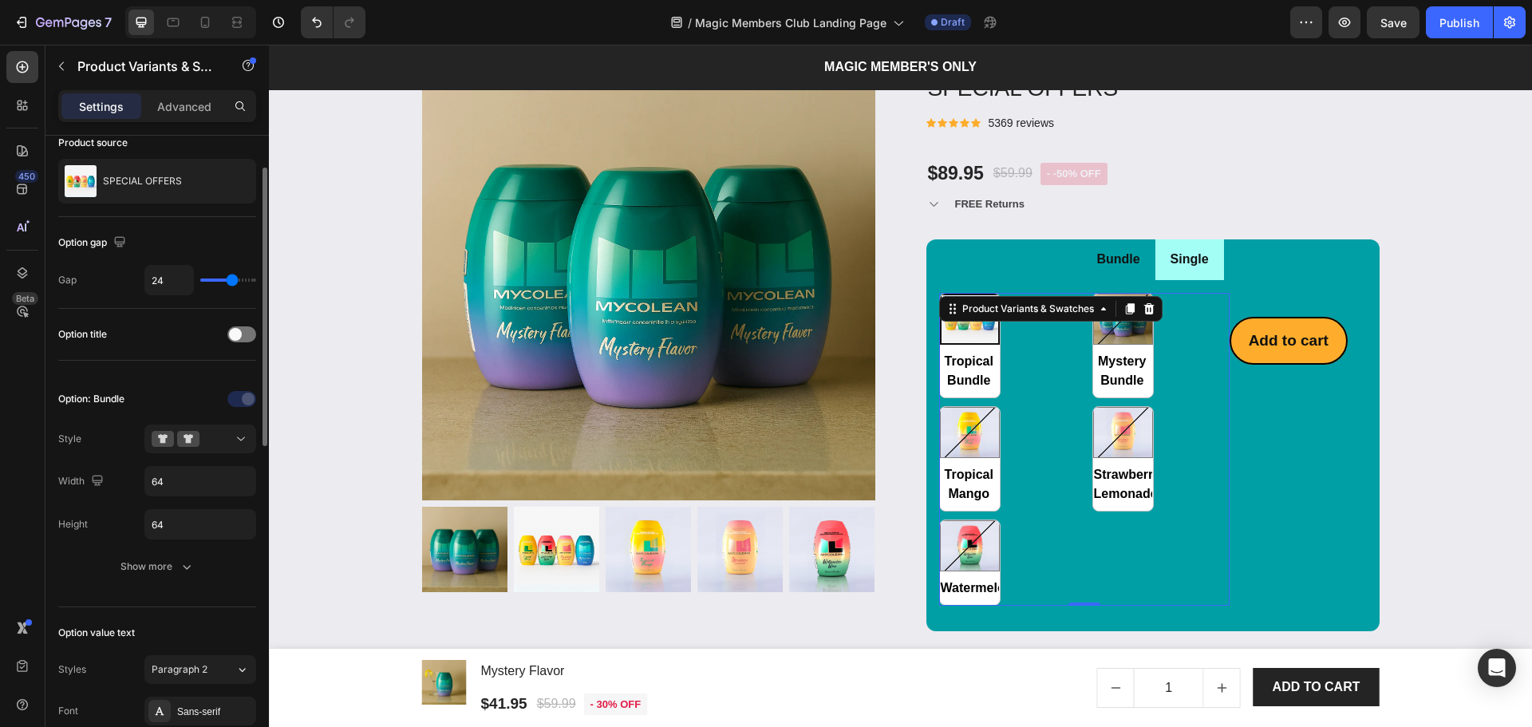
type input "19"
radio input "true"
type input "18"
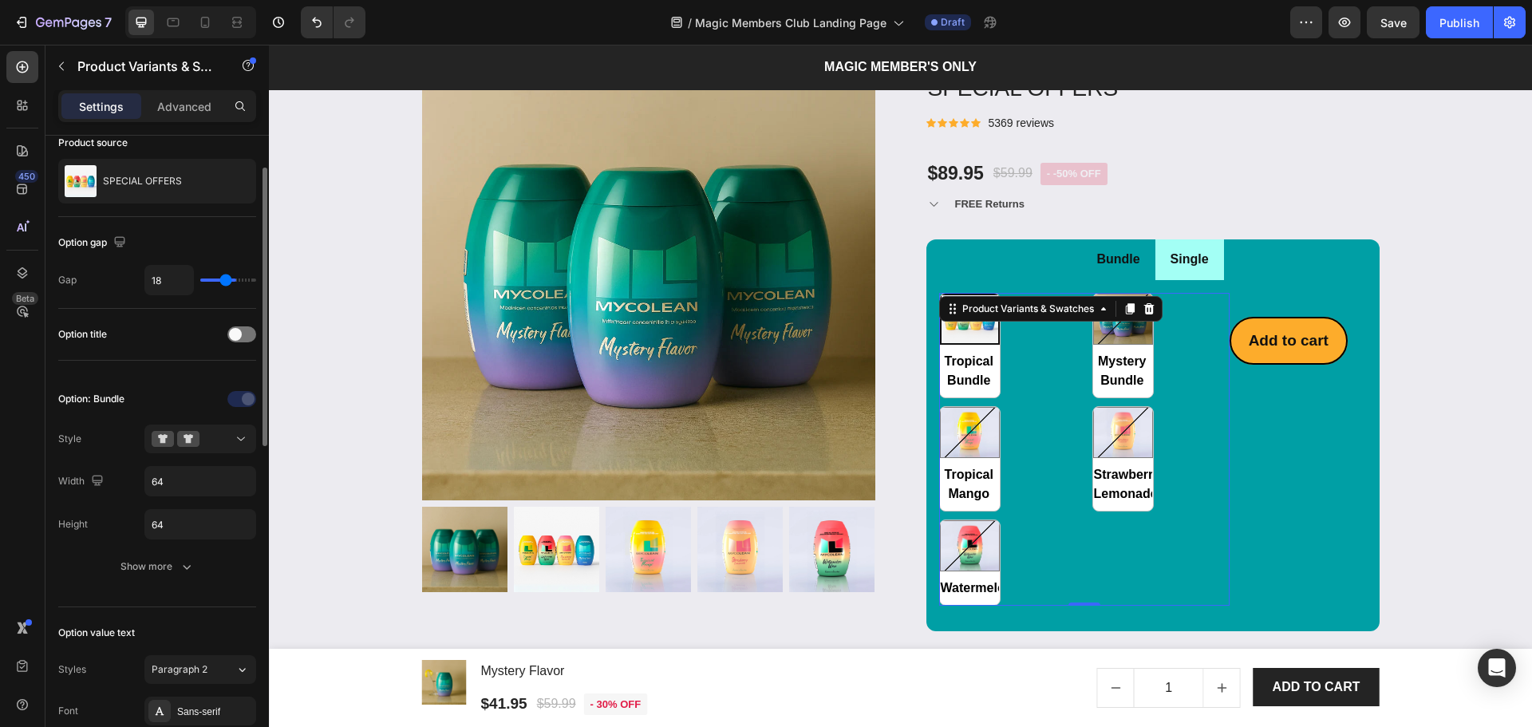
type input "17"
type input "16"
type input "14"
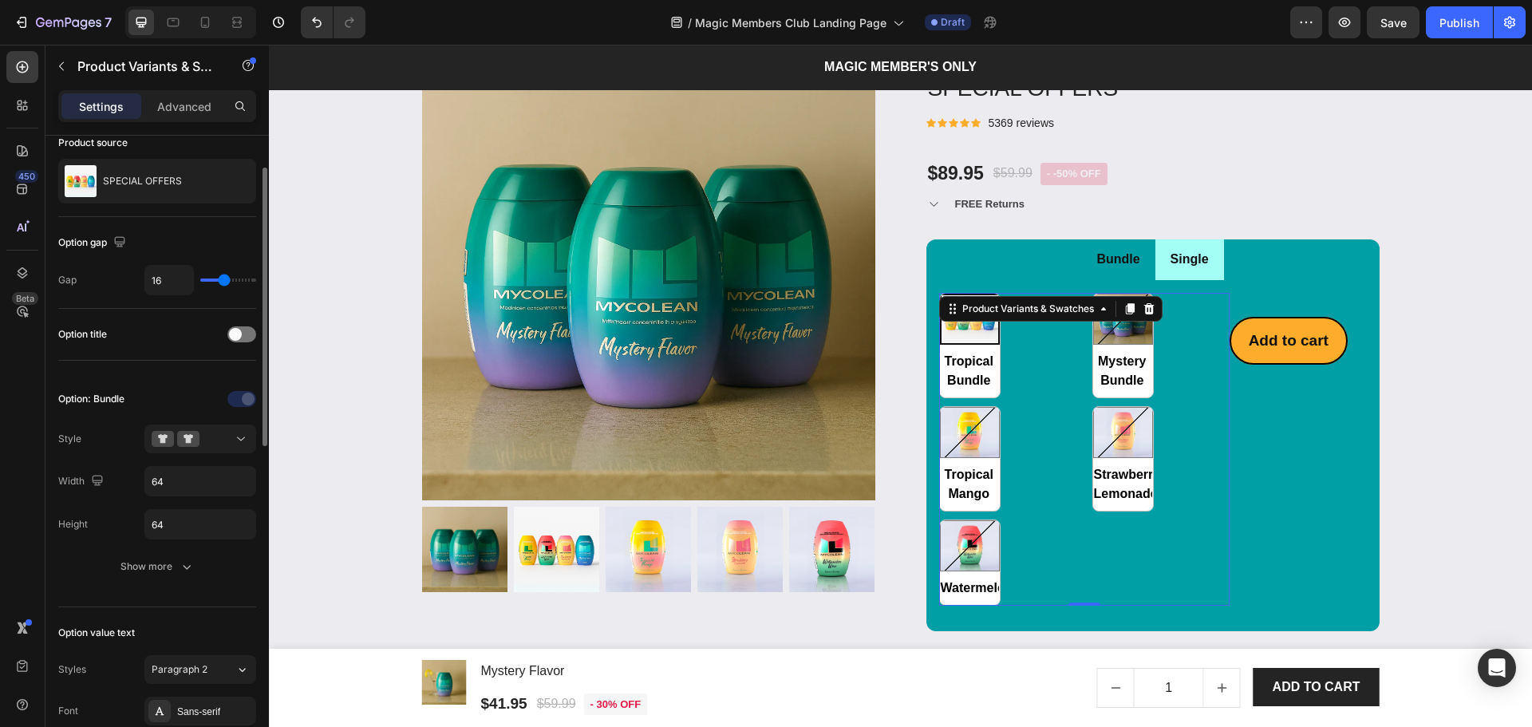
type input "14"
type input "13"
type input "12"
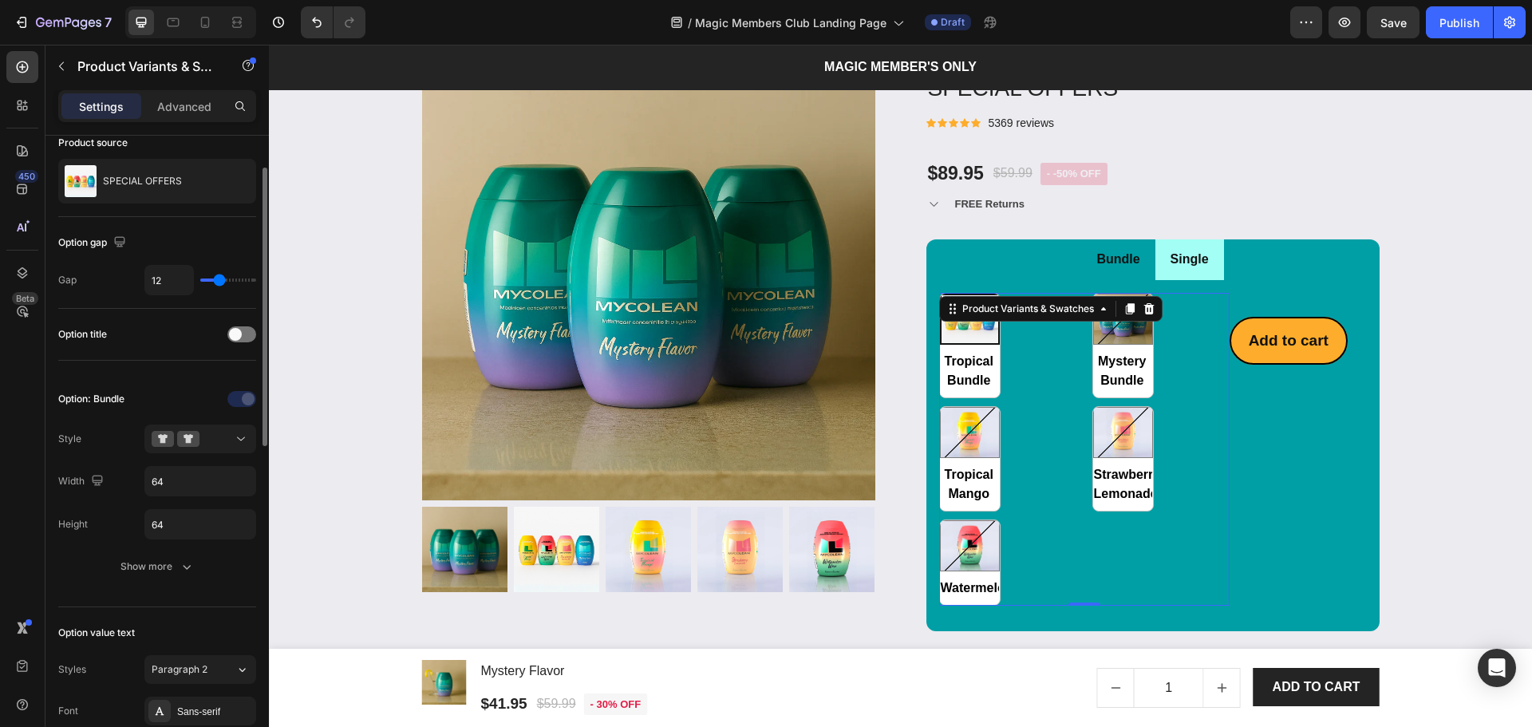
type input "11"
type input "10"
type input "9"
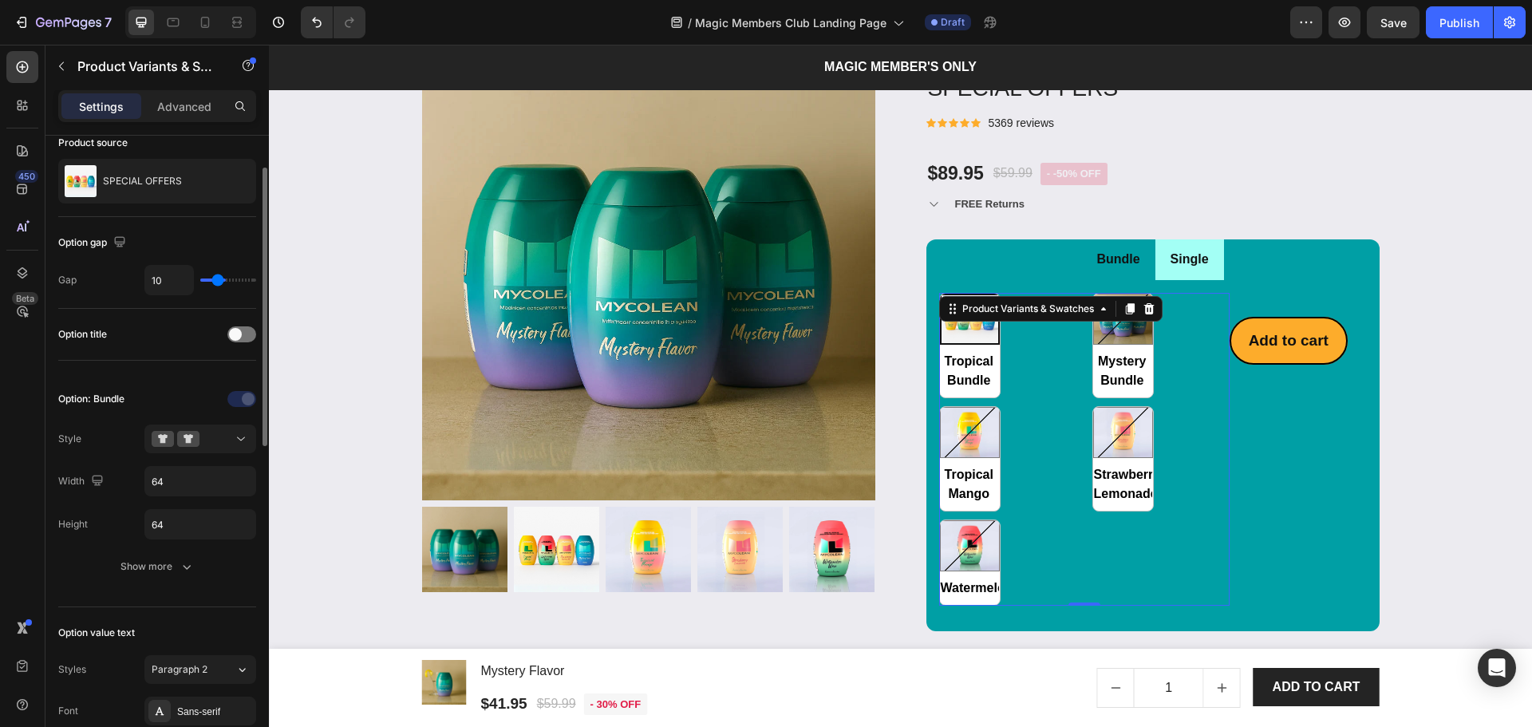
type input "9"
type input "7"
type input "8"
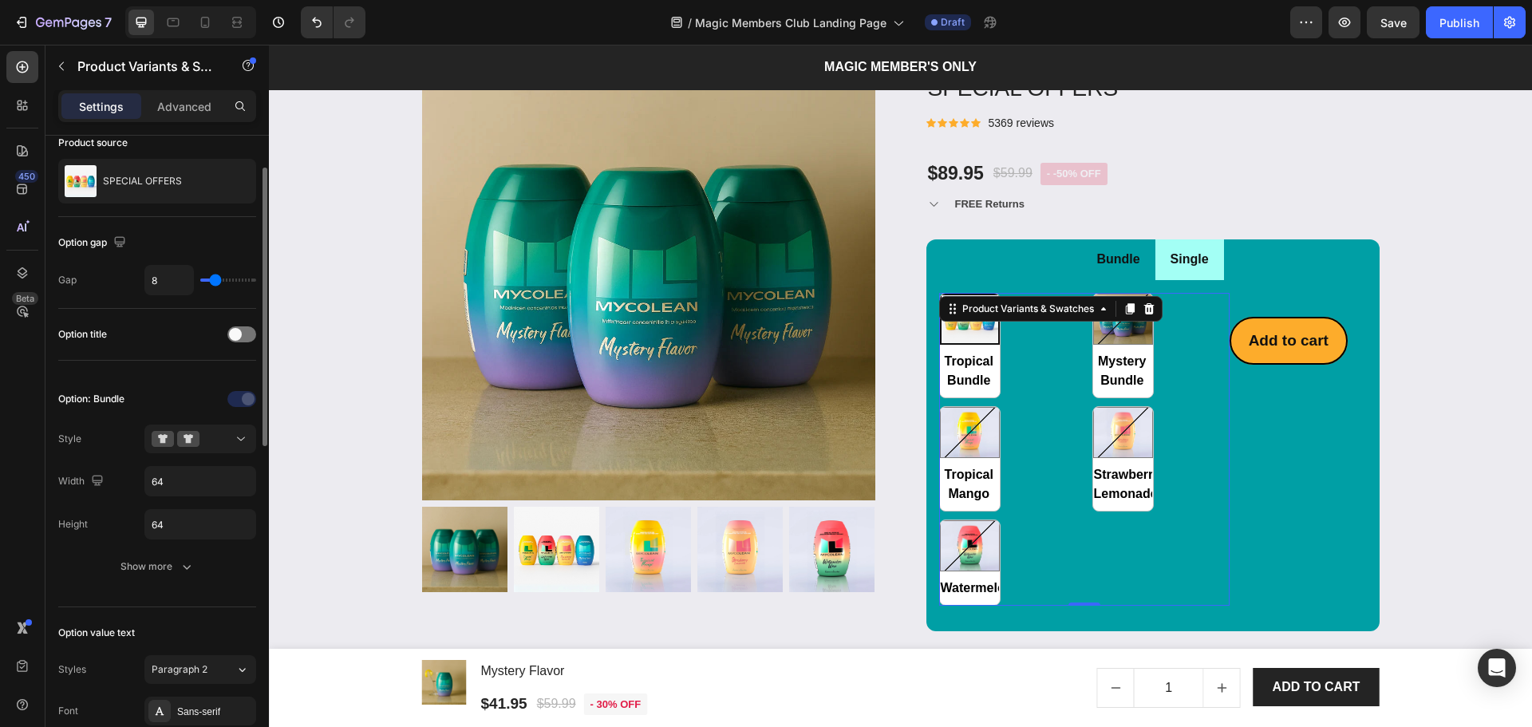
type input "10"
click at [218, 278] on input "range" at bounding box center [228, 279] width 56 height 3
click at [1028, 403] on div "Tropical Bundle Tropical Bundle Mystery Bundle Mystery Bundle Tropical Mango Tr…" at bounding box center [1084, 449] width 290 height 313
click at [191, 475] on input "64" at bounding box center [200, 481] width 110 height 29
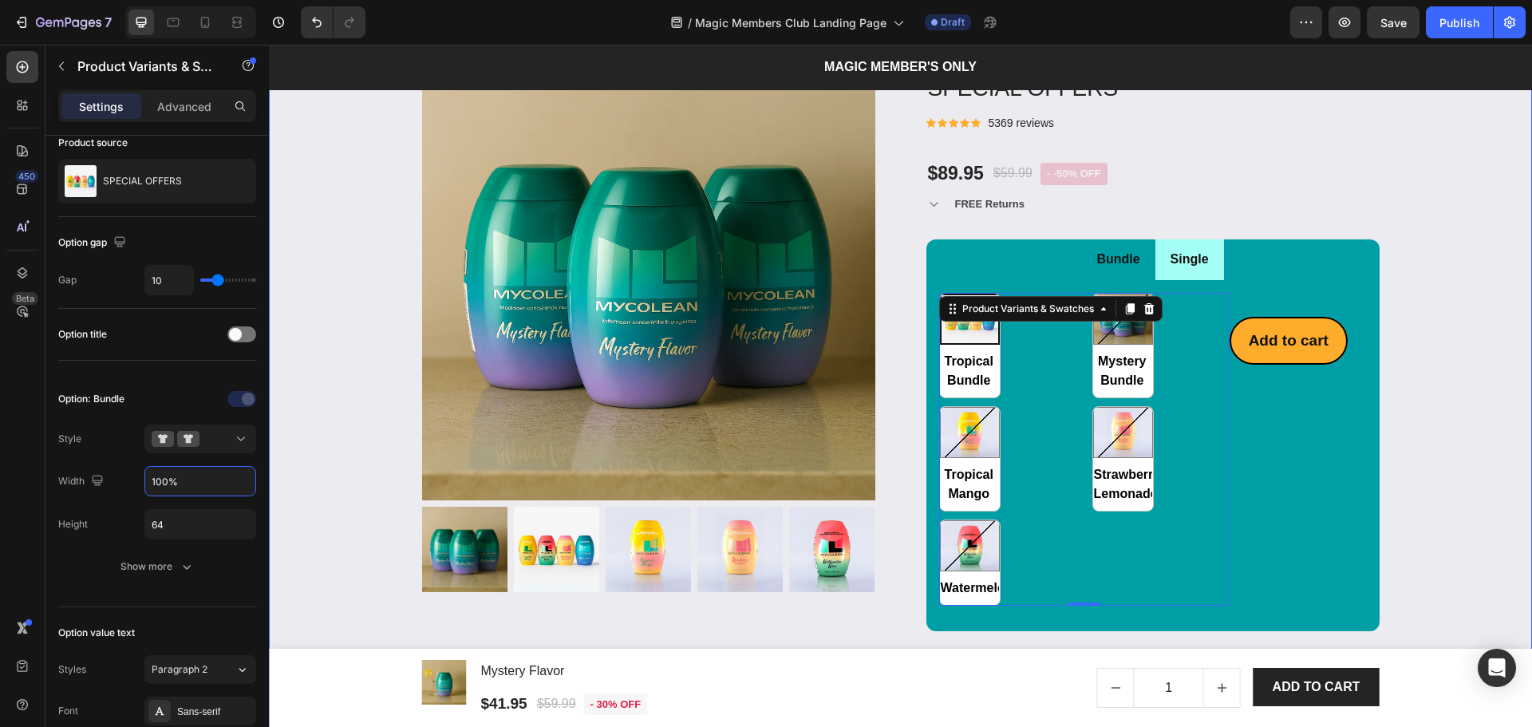
type input "100%"
type input "a"
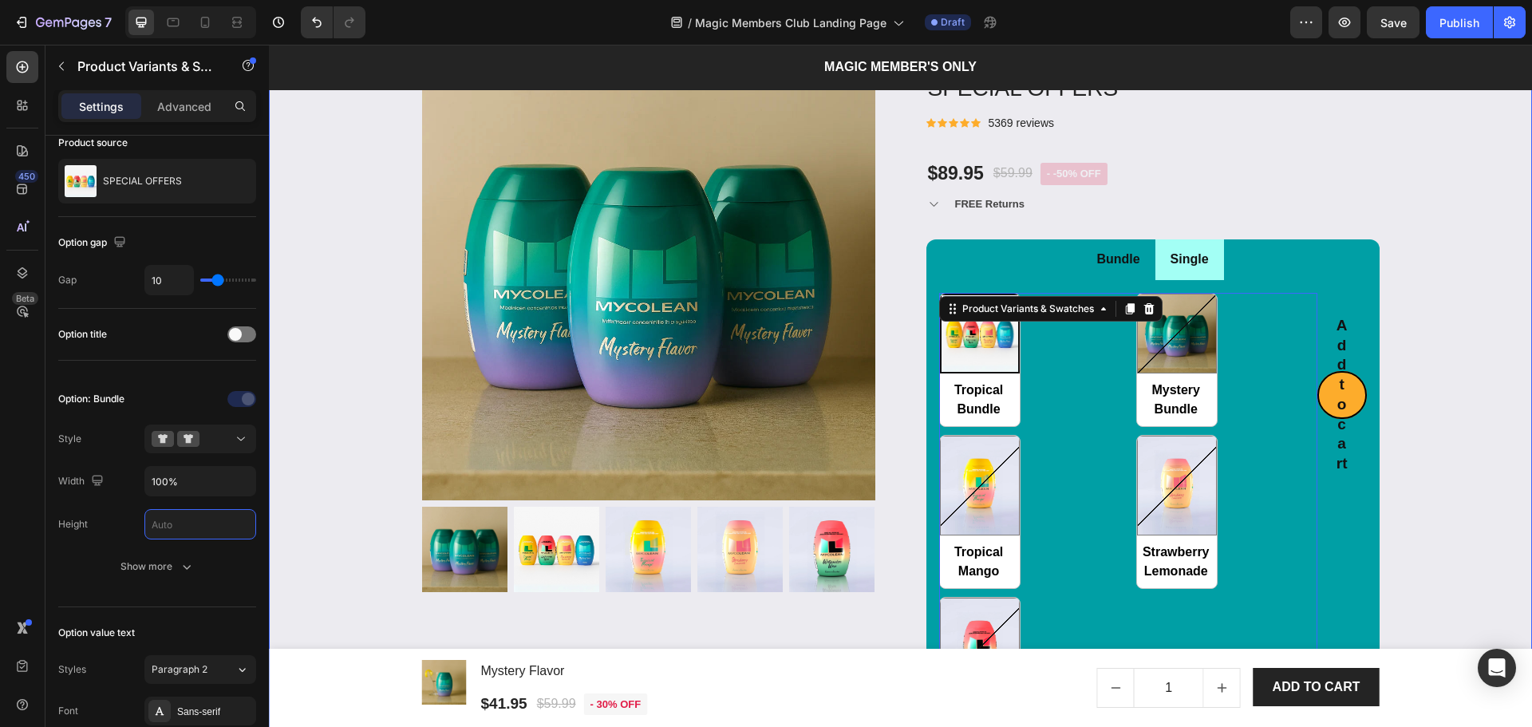
type input "a"
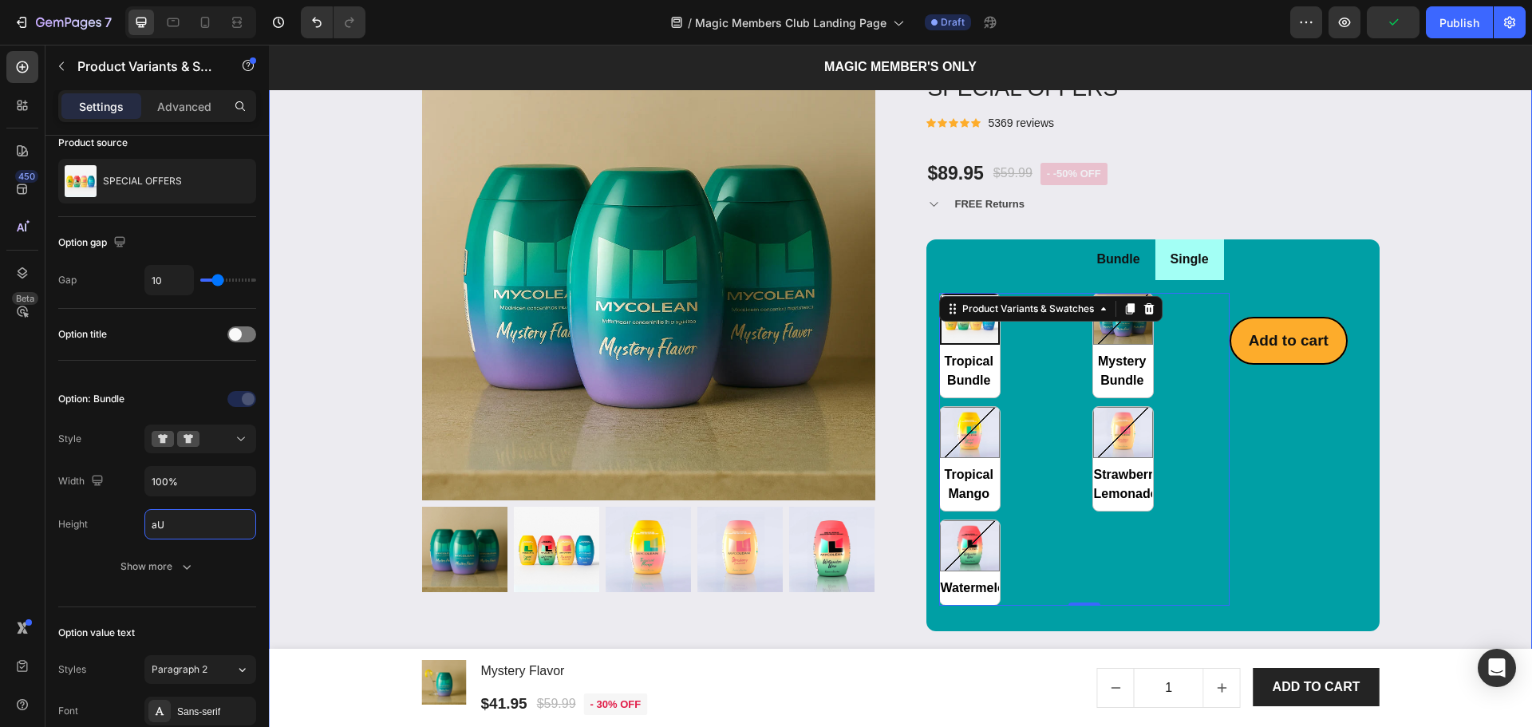
type input "a"
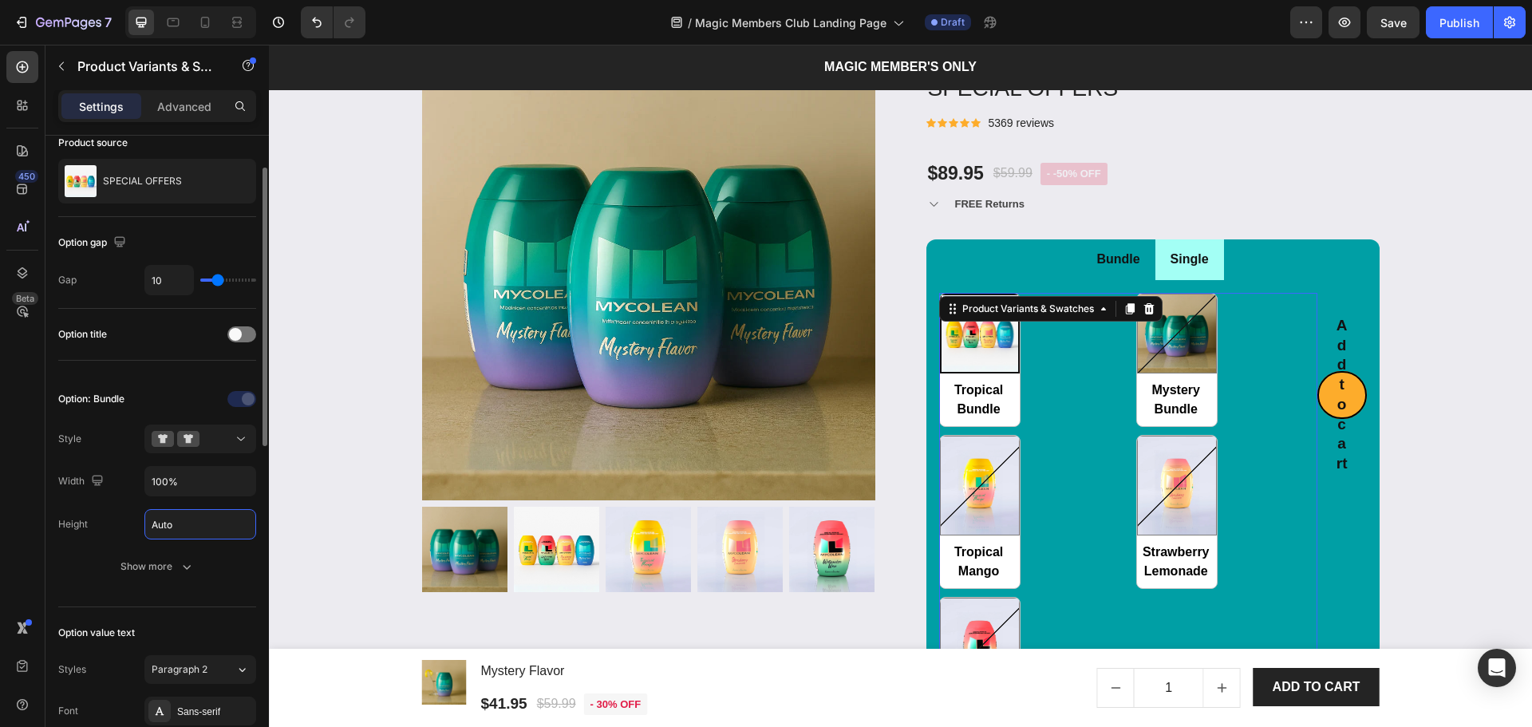
type input "Auto"
click at [240, 618] on div "Option value text Styles Paragraph 2 Font Sans-serif Size 14 Show more" at bounding box center [157, 736] width 198 height 258
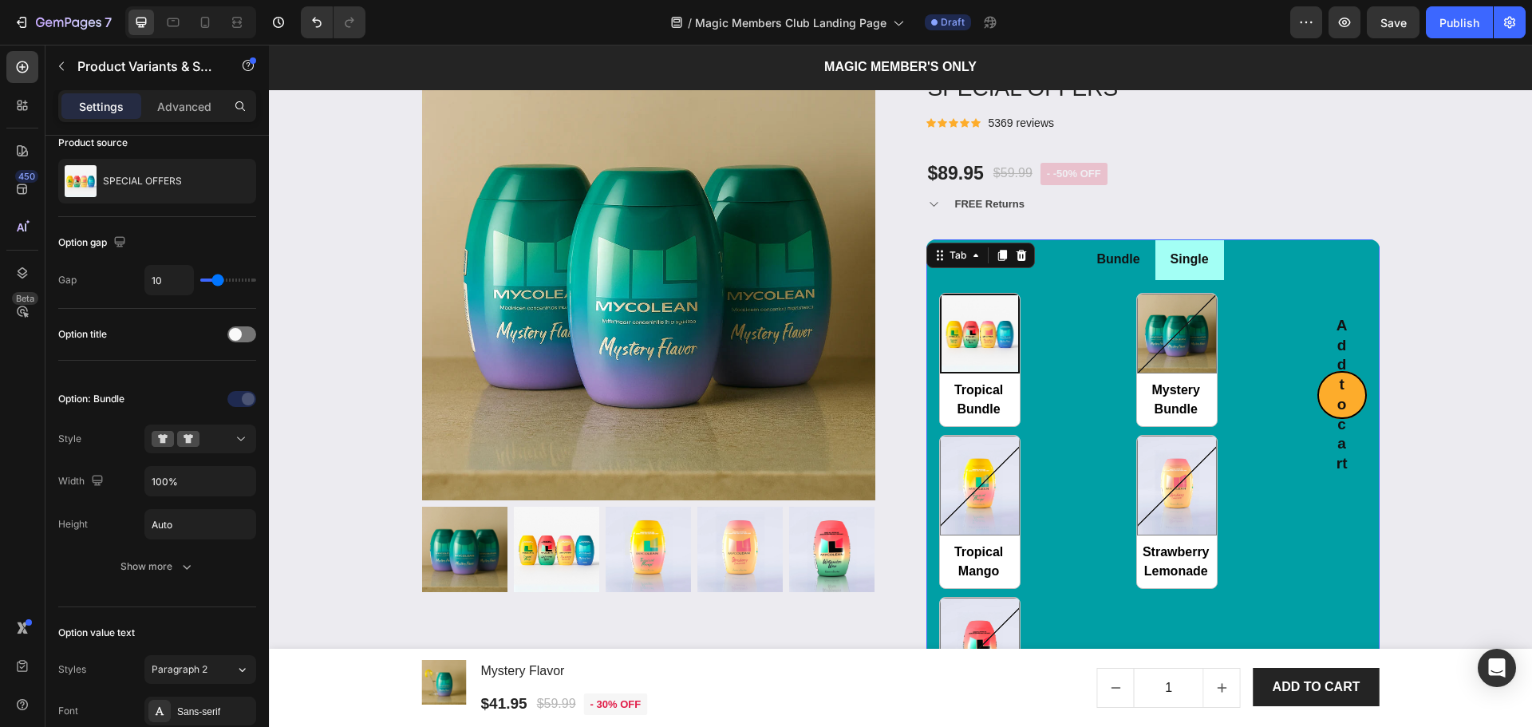
click at [1135, 275] on li "Bundle" at bounding box center [1117, 259] width 73 height 41
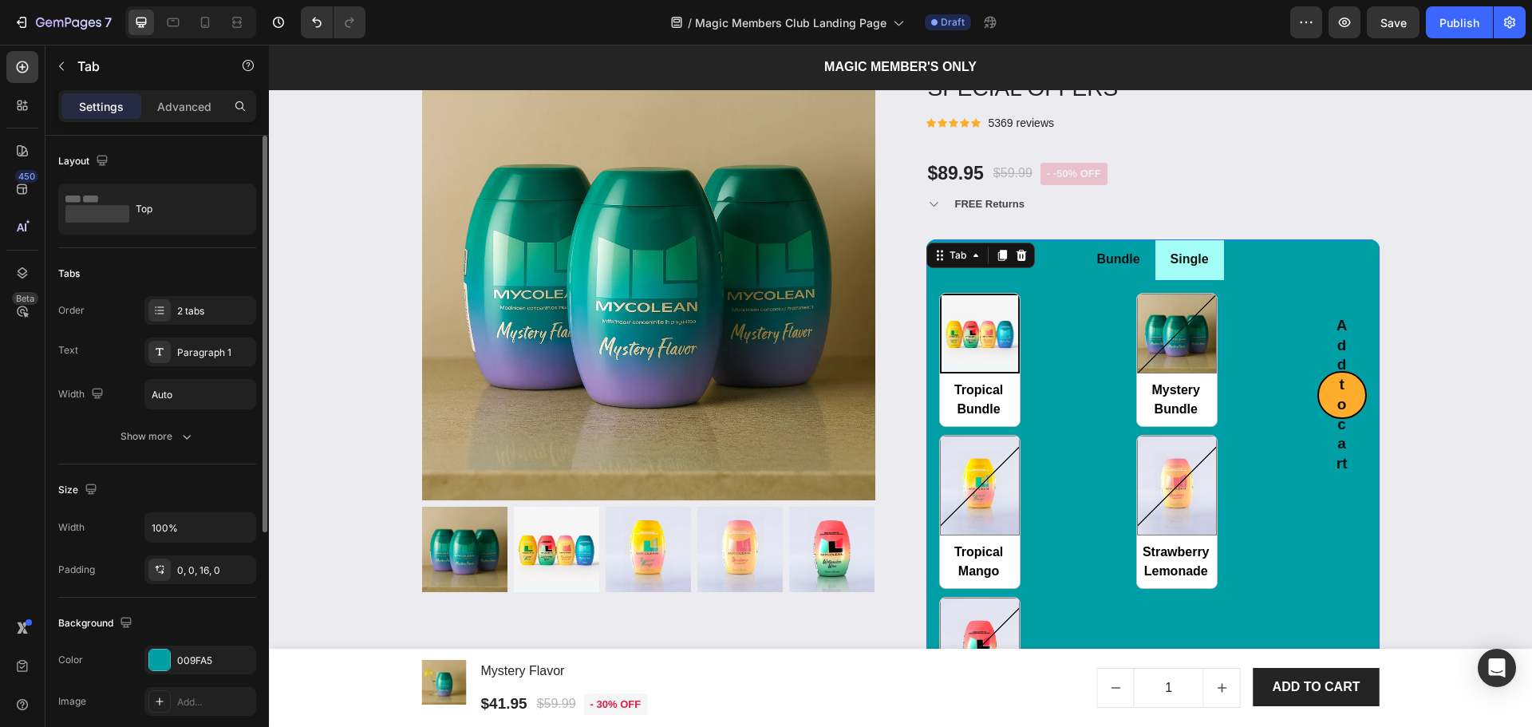
click at [1168, 274] on div "Single" at bounding box center [1189, 260] width 43 height 28
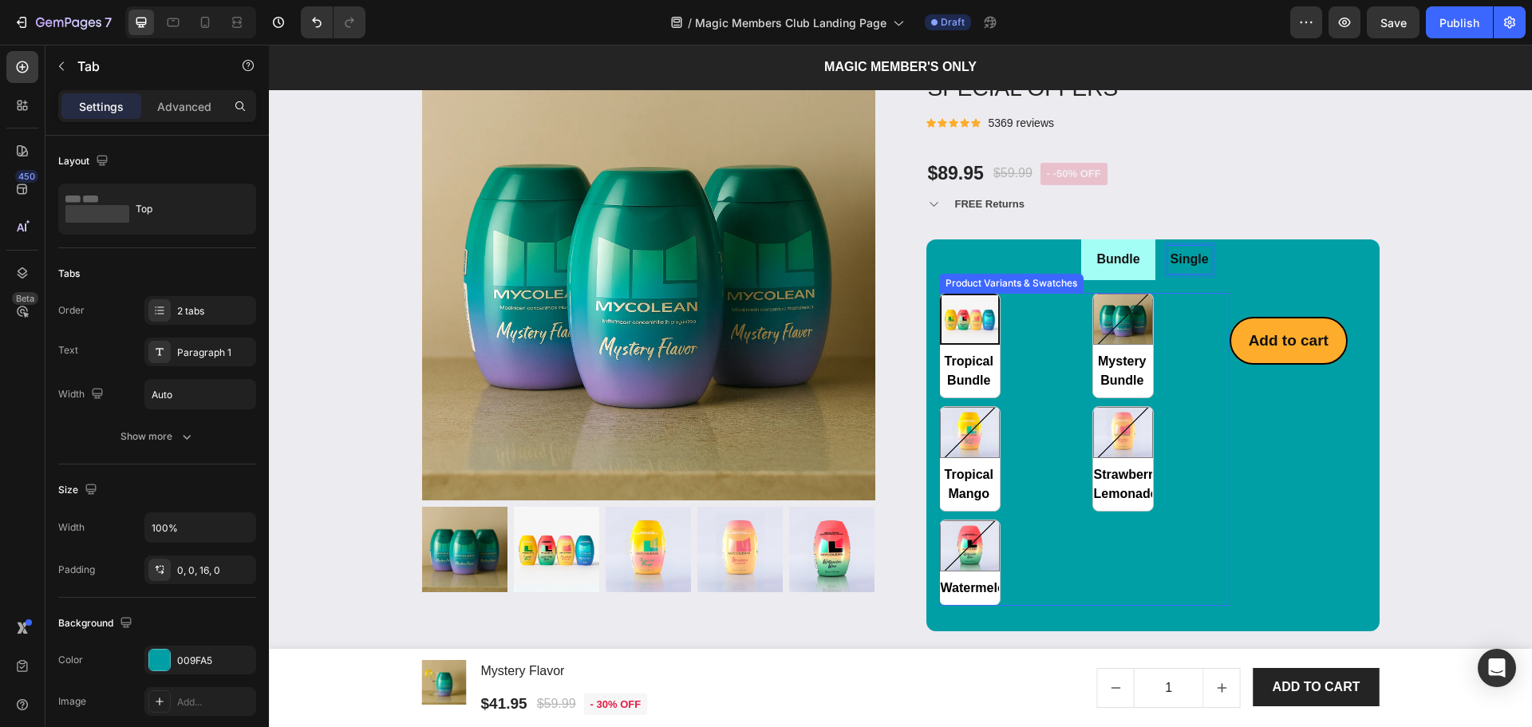
click at [1190, 353] on div "Tropical Bundle Tropical Bundle Mystery Bundle Mystery Bundle Tropical Mango Tr…" at bounding box center [1084, 449] width 290 height 313
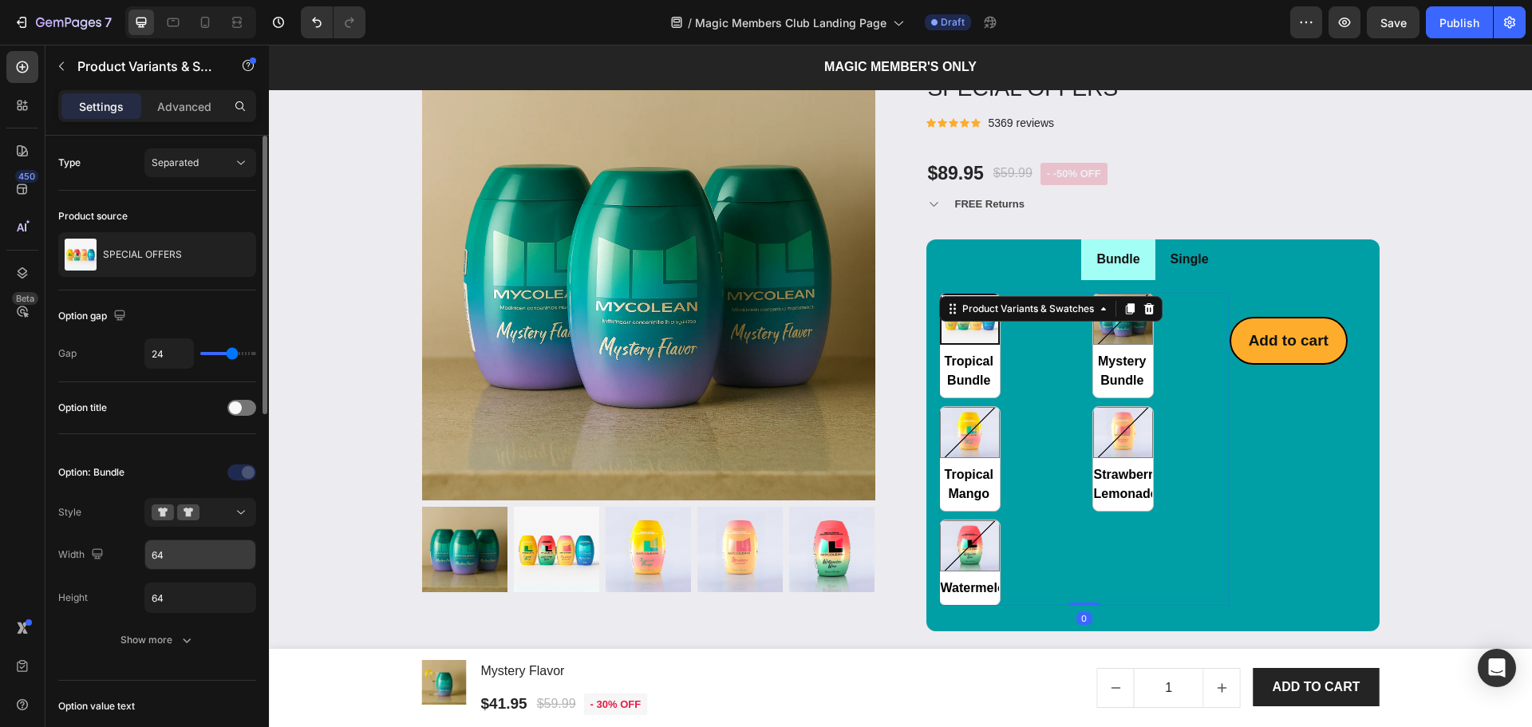
click at [206, 557] on input "64" at bounding box center [200, 554] width 110 height 29
radio input "true"
type input "100%"
type input "Auto"
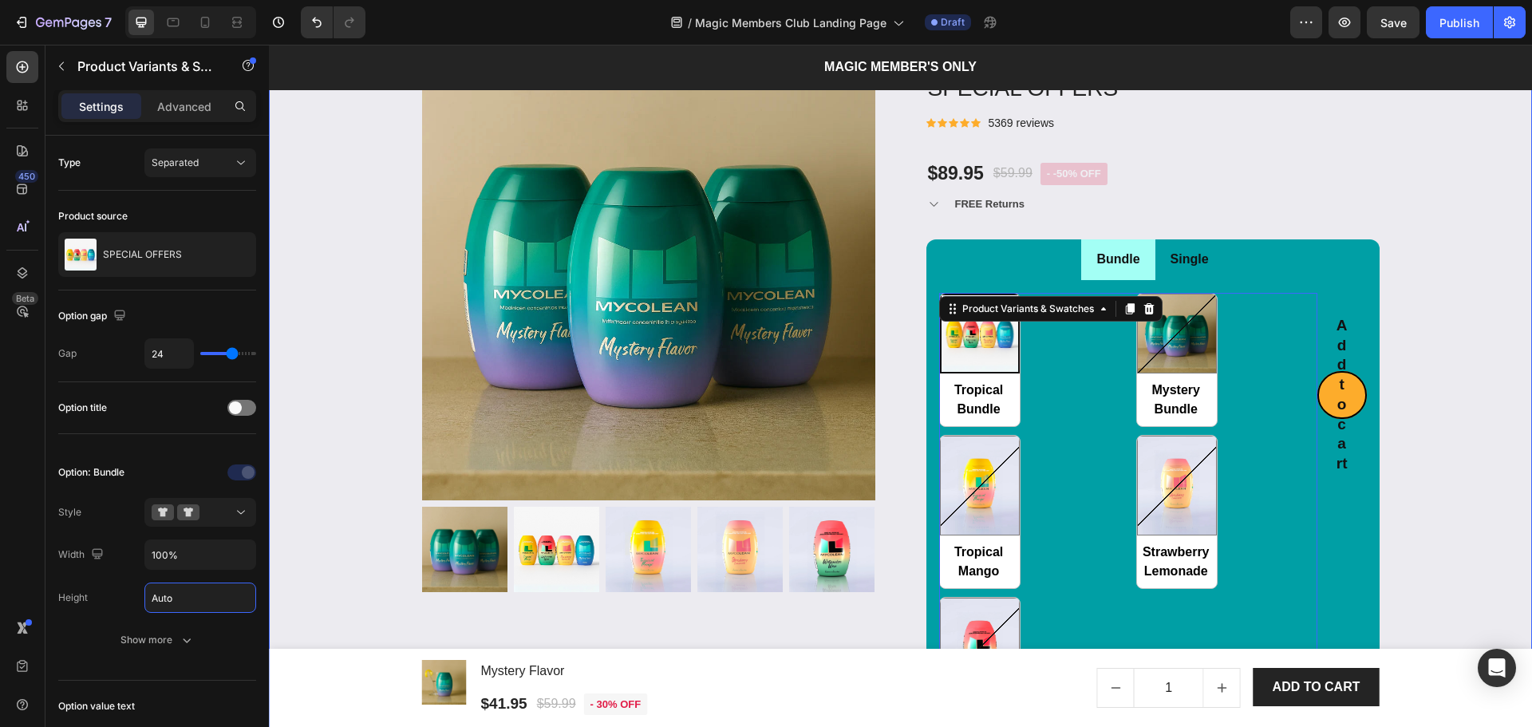
click at [1468, 200] on div "Product Images & Gallery Low stock - 430 items left Product Stock Counter SPECI…" at bounding box center [900, 453] width 1239 height 812
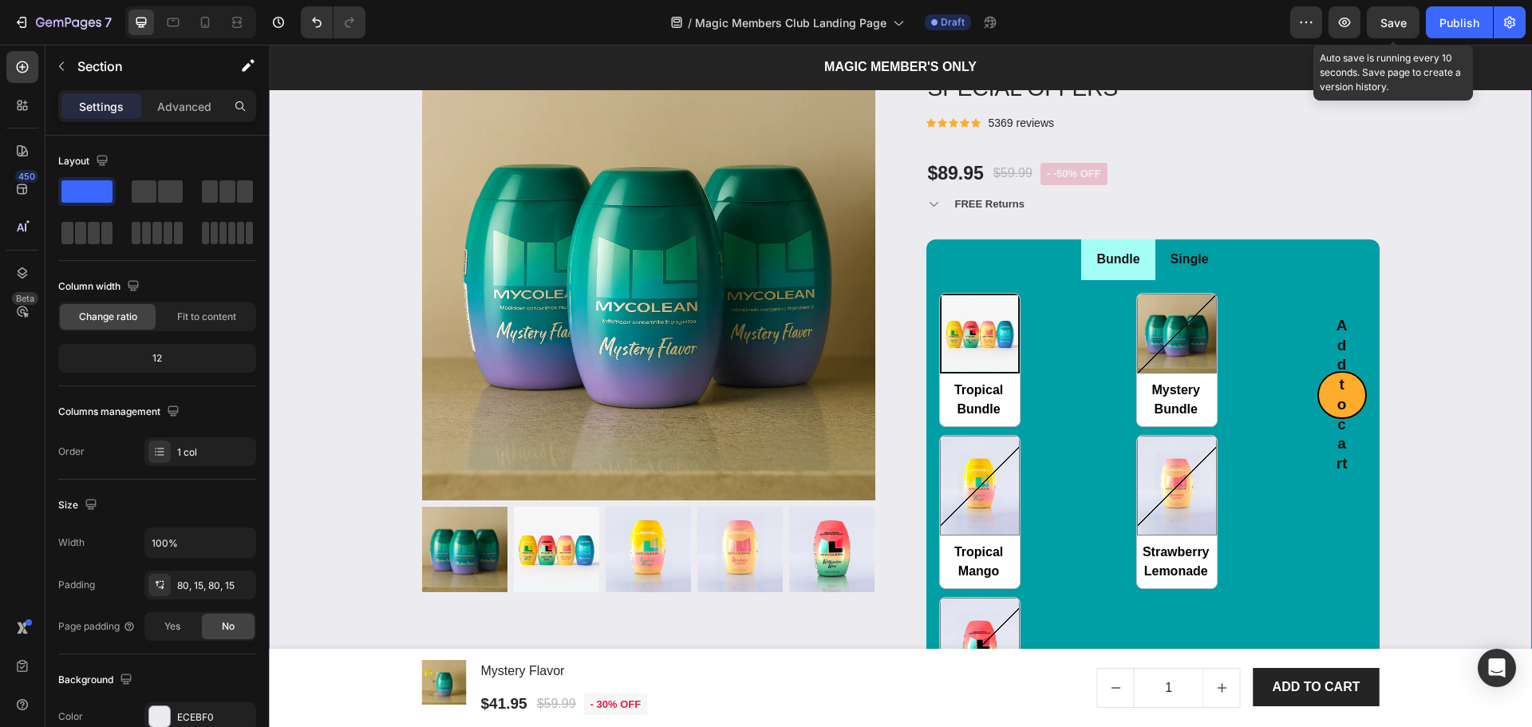
click at [1407, 17] on span "Save" at bounding box center [1393, 23] width 26 height 14
click at [1063, 385] on div "Tropical Bundle Tropical Bundle Mystery Bundle Mystery Bundle Tropical Mango Tr…" at bounding box center [1128, 512] width 378 height 439
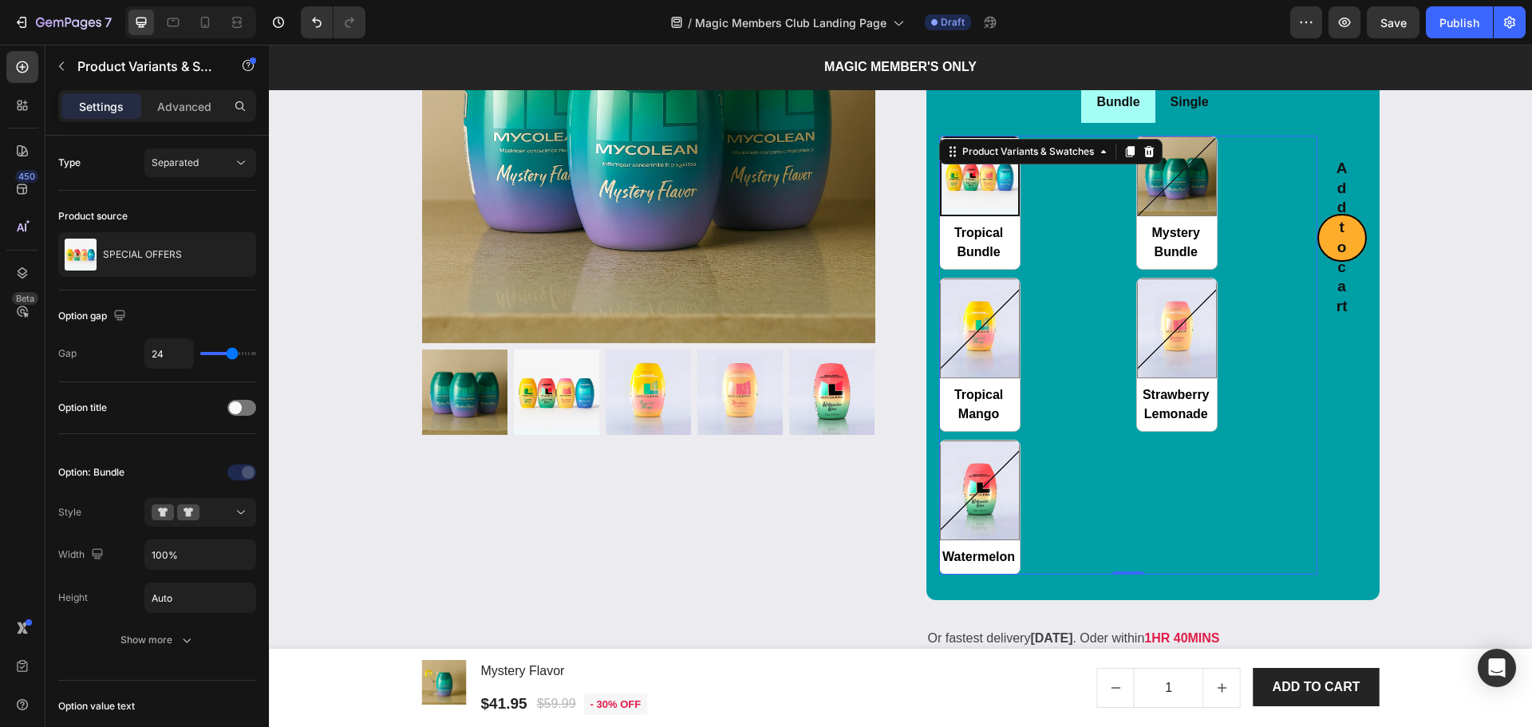
scroll to position [1991, 0]
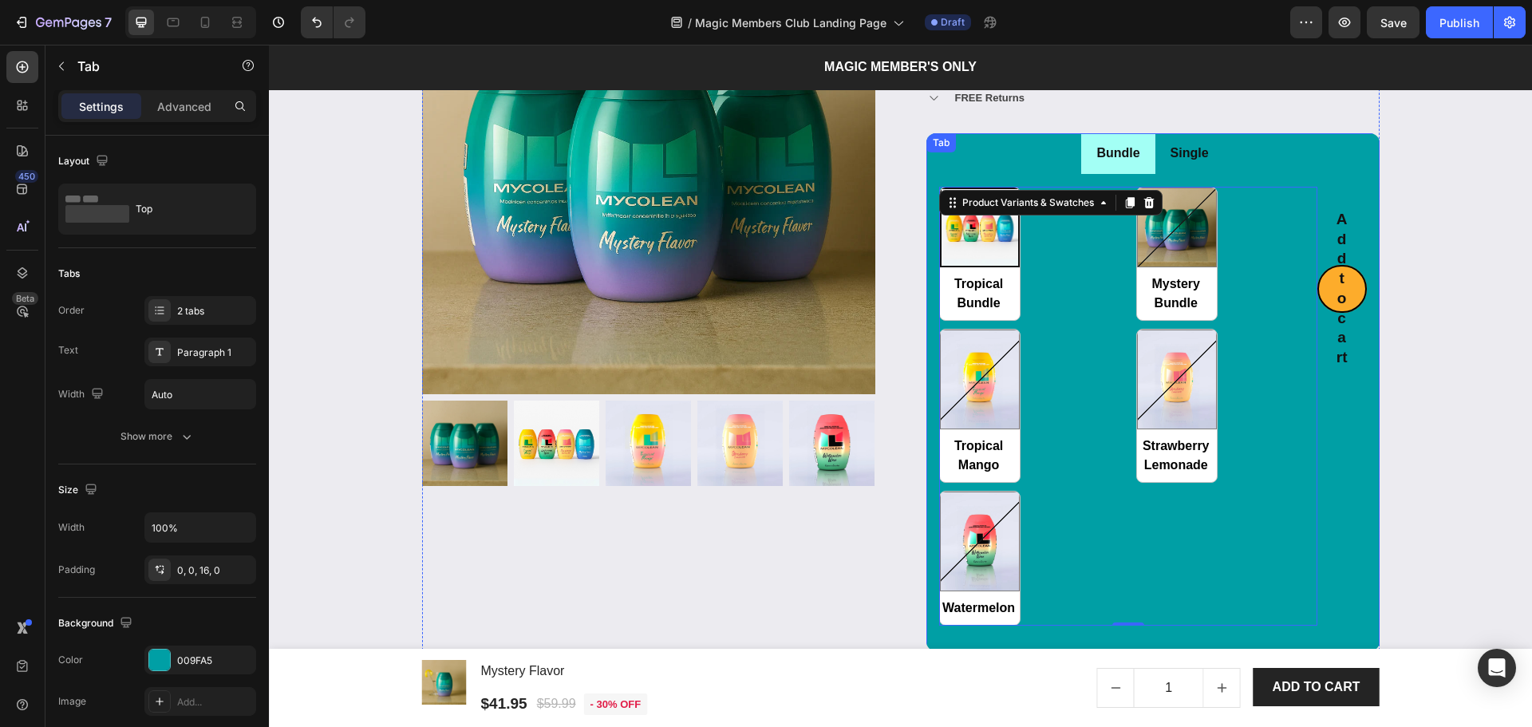
click at [1328, 454] on div "Add to cart Add to Cart" at bounding box center [1341, 406] width 49 height 439
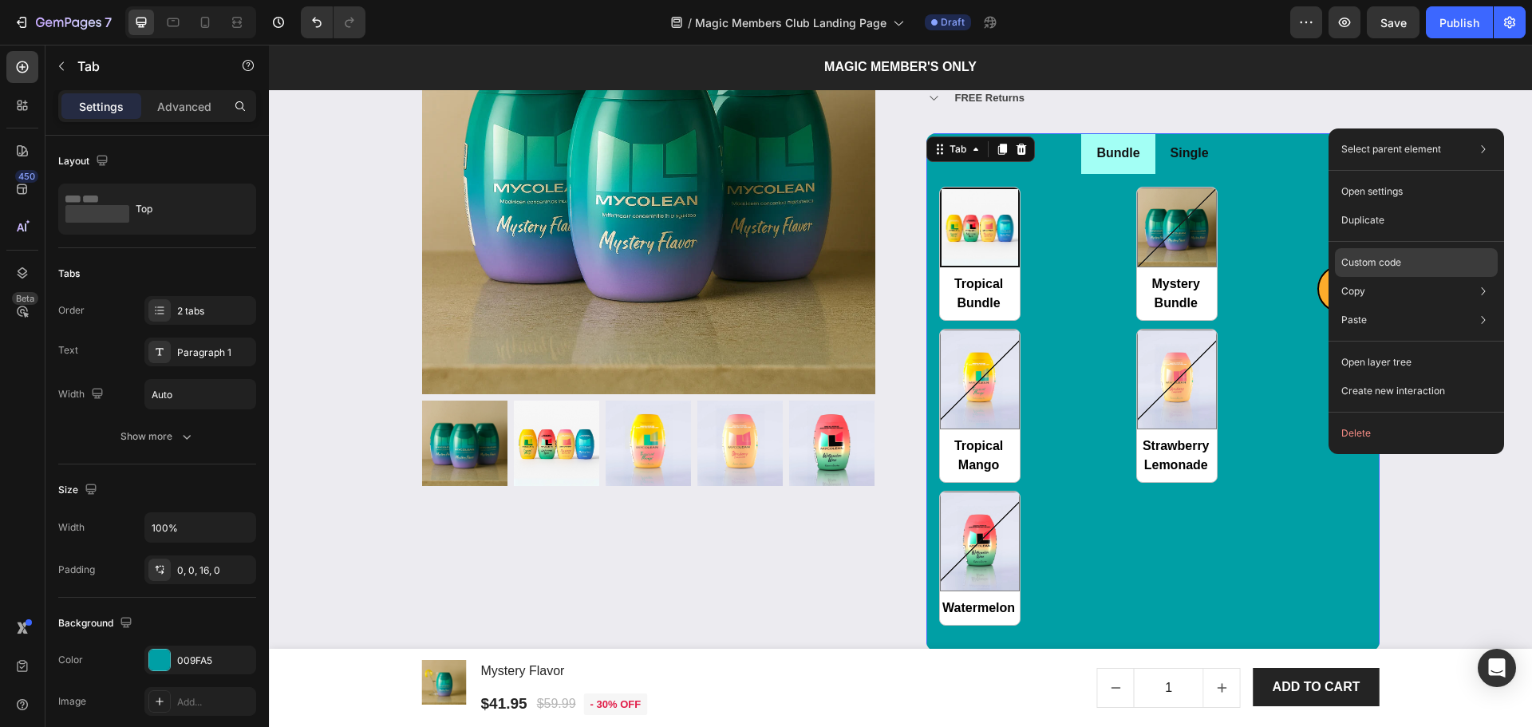
click at [1415, 306] on div "Custom code" at bounding box center [1416, 320] width 163 height 29
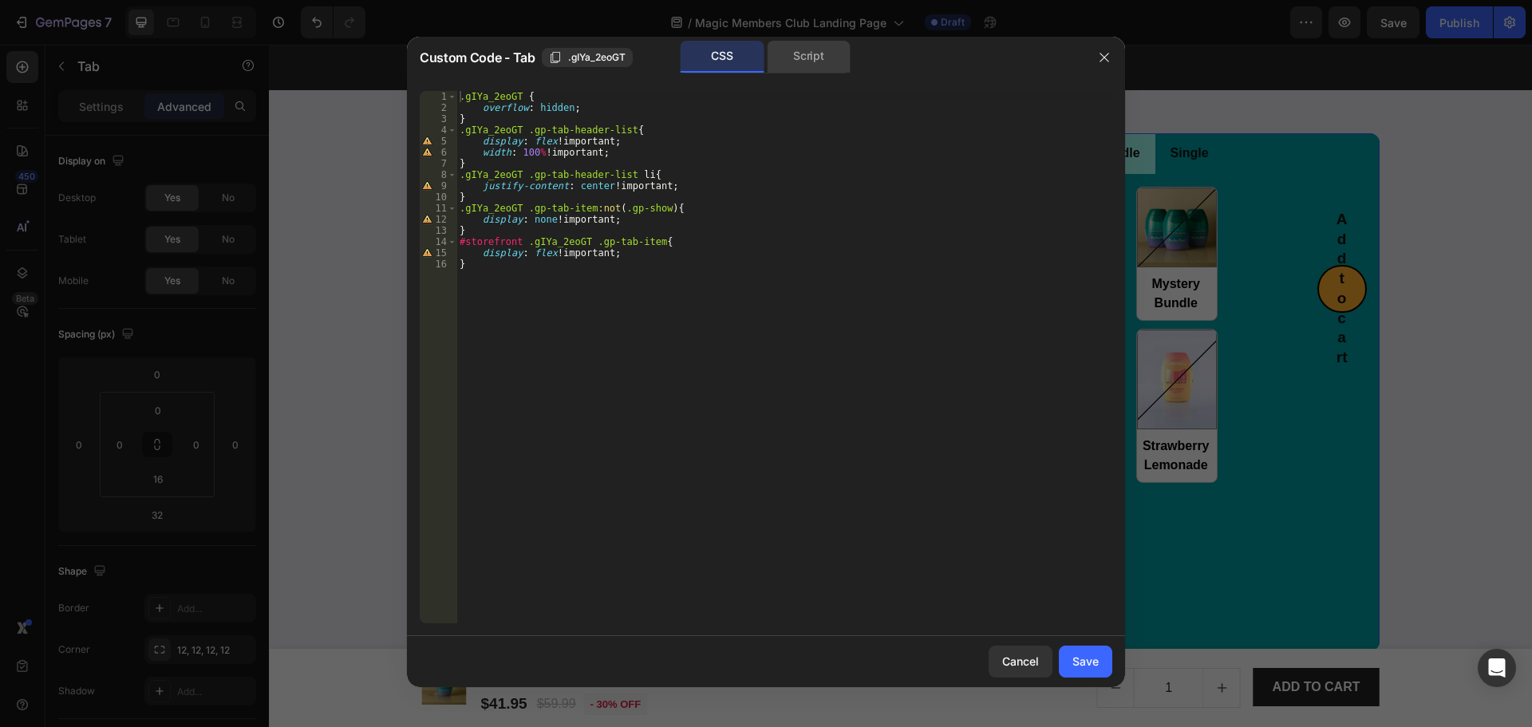
click at [792, 64] on div "Script" at bounding box center [809, 57] width 84 height 32
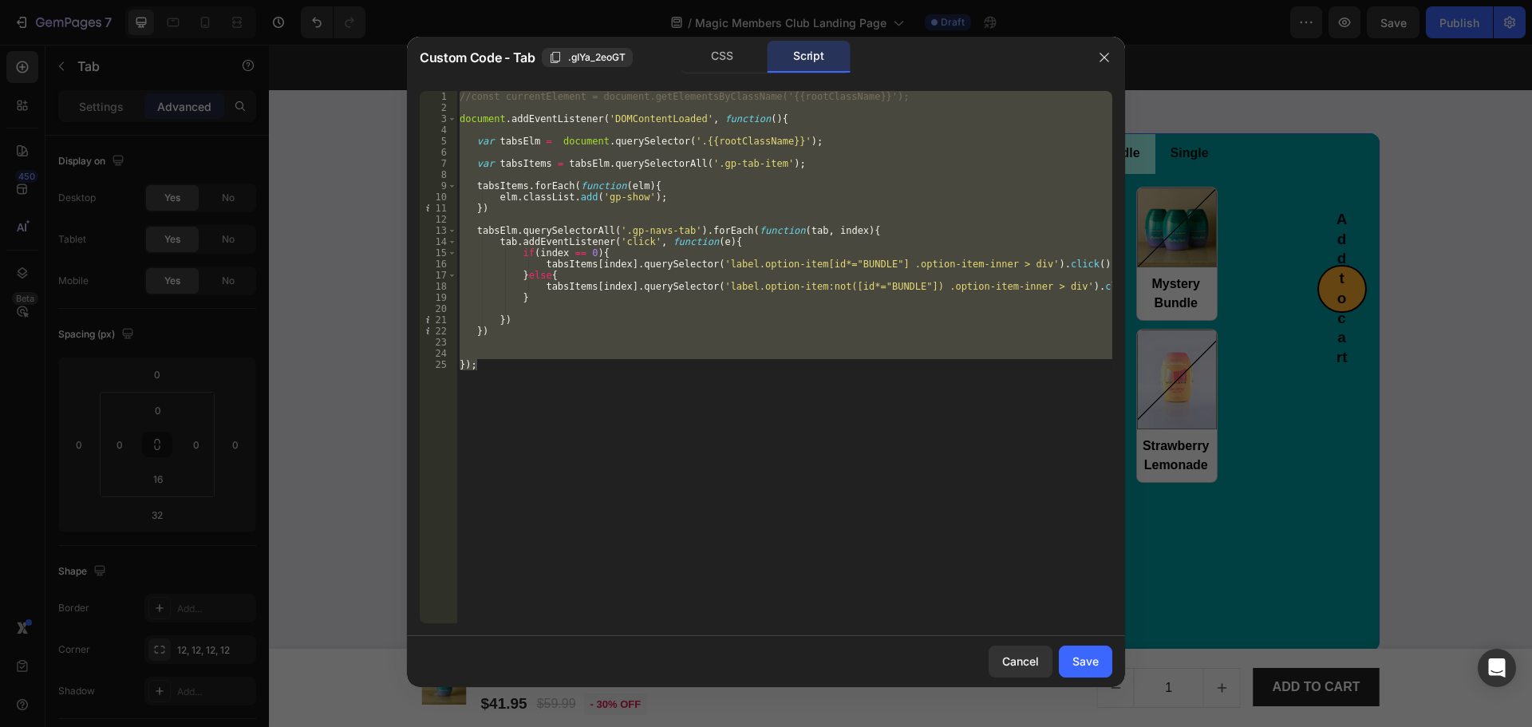
click at [855, 270] on div "//const currentElement = document.getElementsByClassName('{{rootClassName}}'); …" at bounding box center [784, 357] width 656 height 532
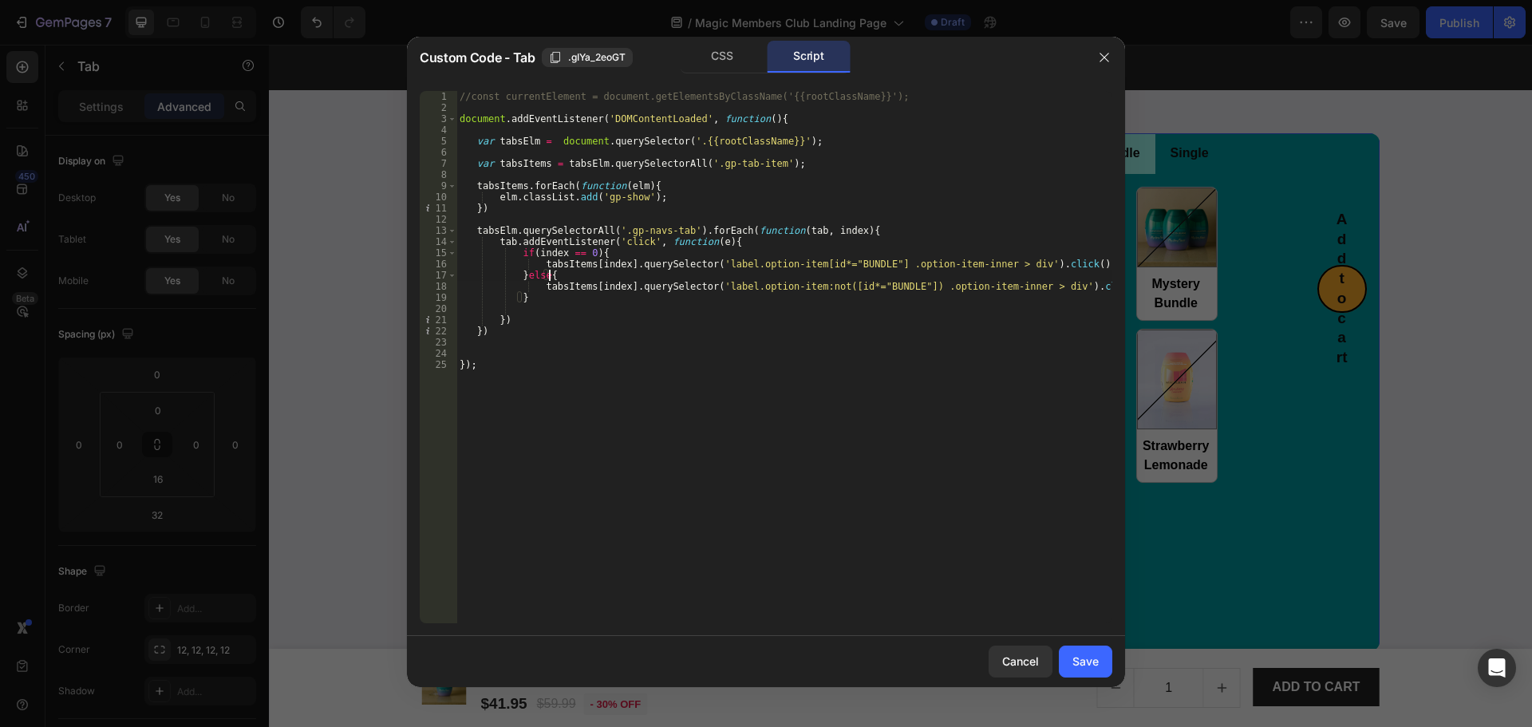
click at [859, 263] on div "//const currentElement = document.getElementsByClassName('{{rootClassName}}'); …" at bounding box center [784, 368] width 656 height 555
click at [977, 325] on div "//const currentElement = document.getElementsByClassName('{{rootClassName}}'); …" at bounding box center [784, 368] width 656 height 555
type textarea "})"
click at [1415, 328] on div at bounding box center [766, 363] width 1532 height 727
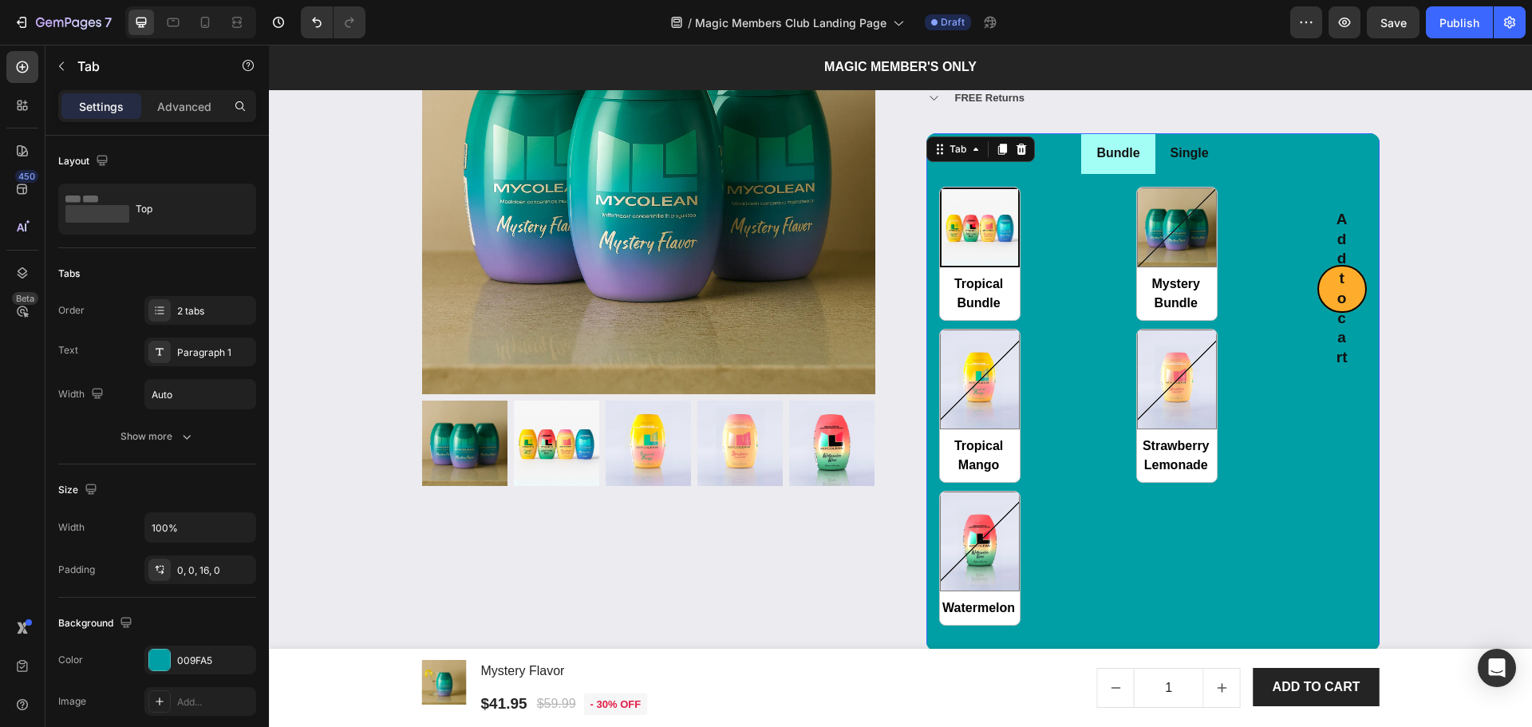
click at [1139, 164] on li "Bundle" at bounding box center [1117, 153] width 73 height 41
click at [1196, 171] on li "Single" at bounding box center [1189, 153] width 69 height 41
click at [1337, 188] on div "Add to cart Add to Cart" at bounding box center [1341, 250] width 49 height 126
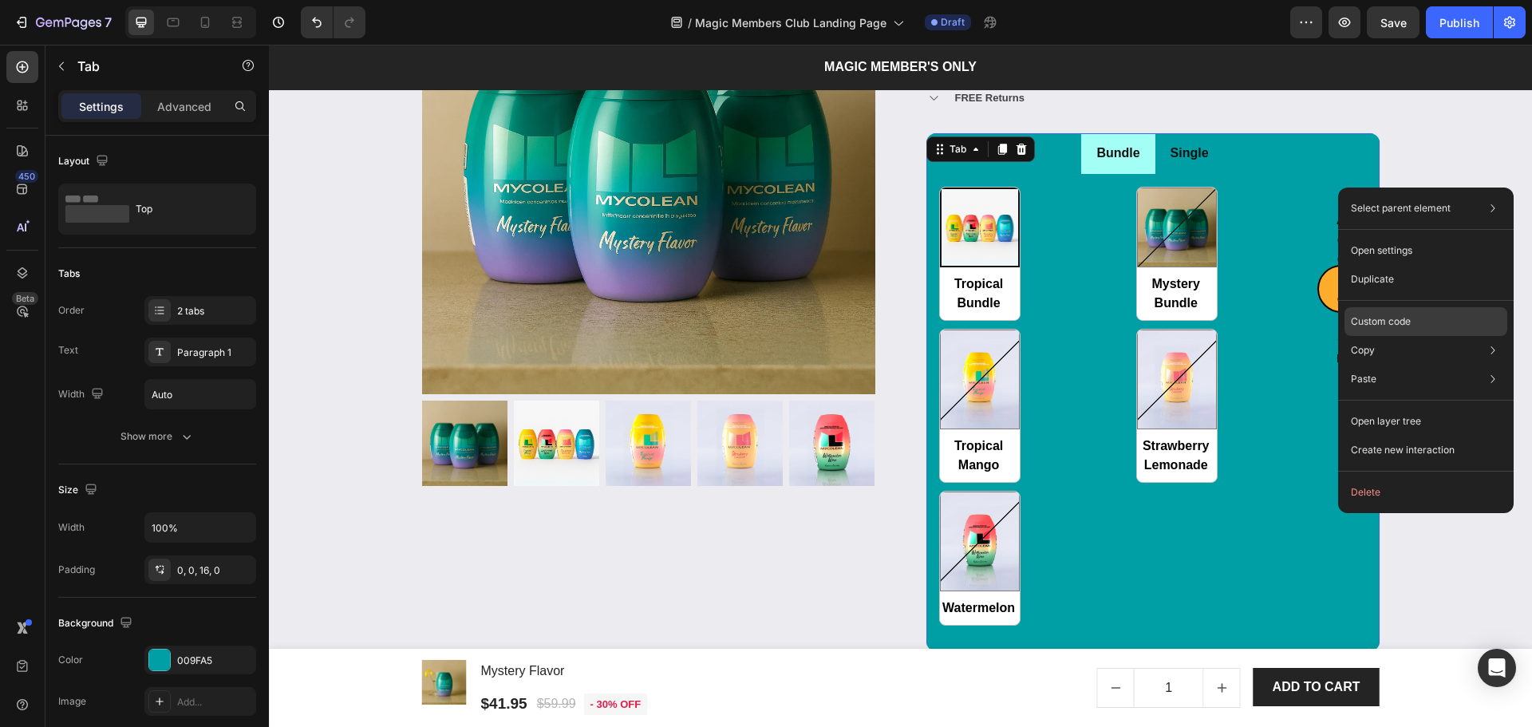
click at [1386, 328] on p "Custom code" at bounding box center [1381, 321] width 60 height 14
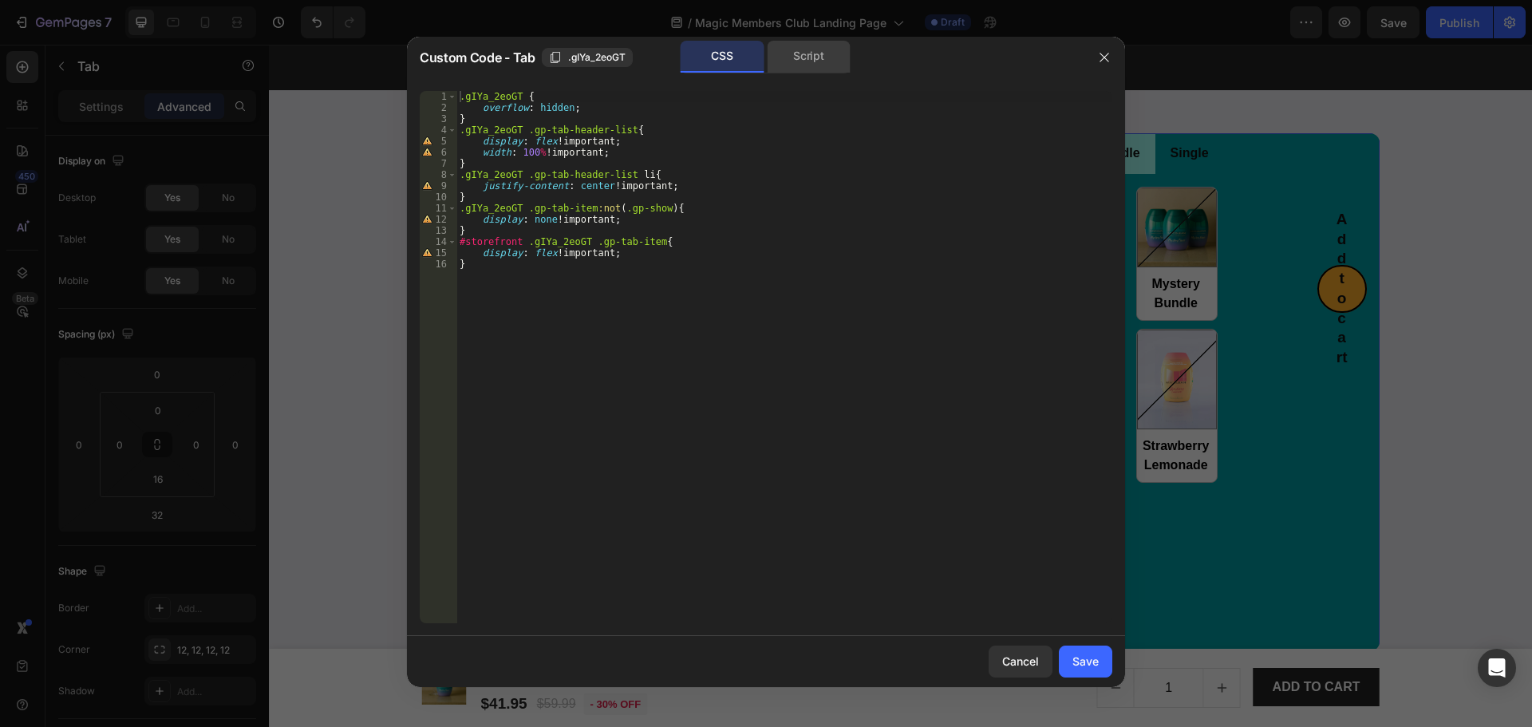
click at [832, 65] on div "Script" at bounding box center [809, 57] width 84 height 32
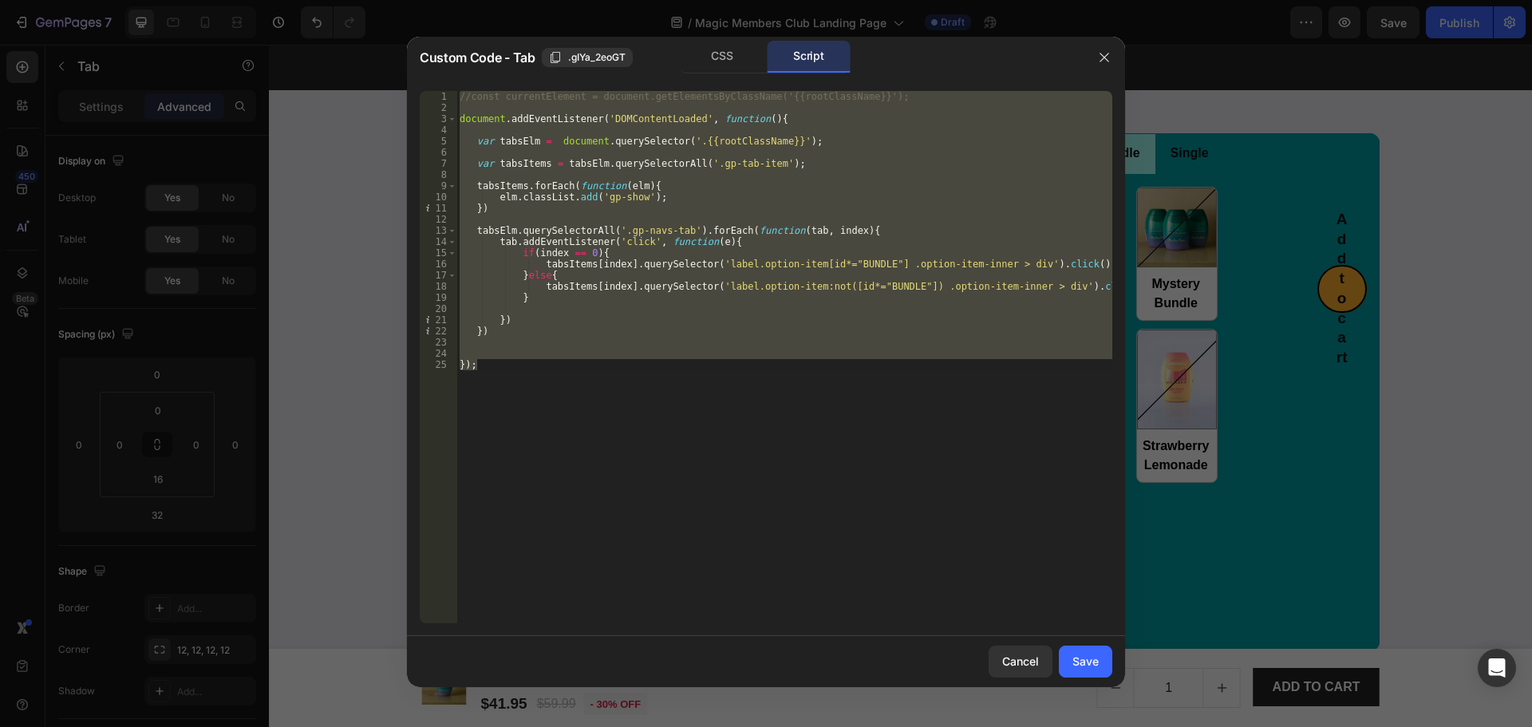
click at [850, 262] on div "//const currentElement = document.getElementsByClassName('{{rootClassName}}'); …" at bounding box center [784, 357] width 656 height 532
type textarea "tabsItems[index].querySelector('label.option-item[id*="BUNDLE"] .option-item-in…"
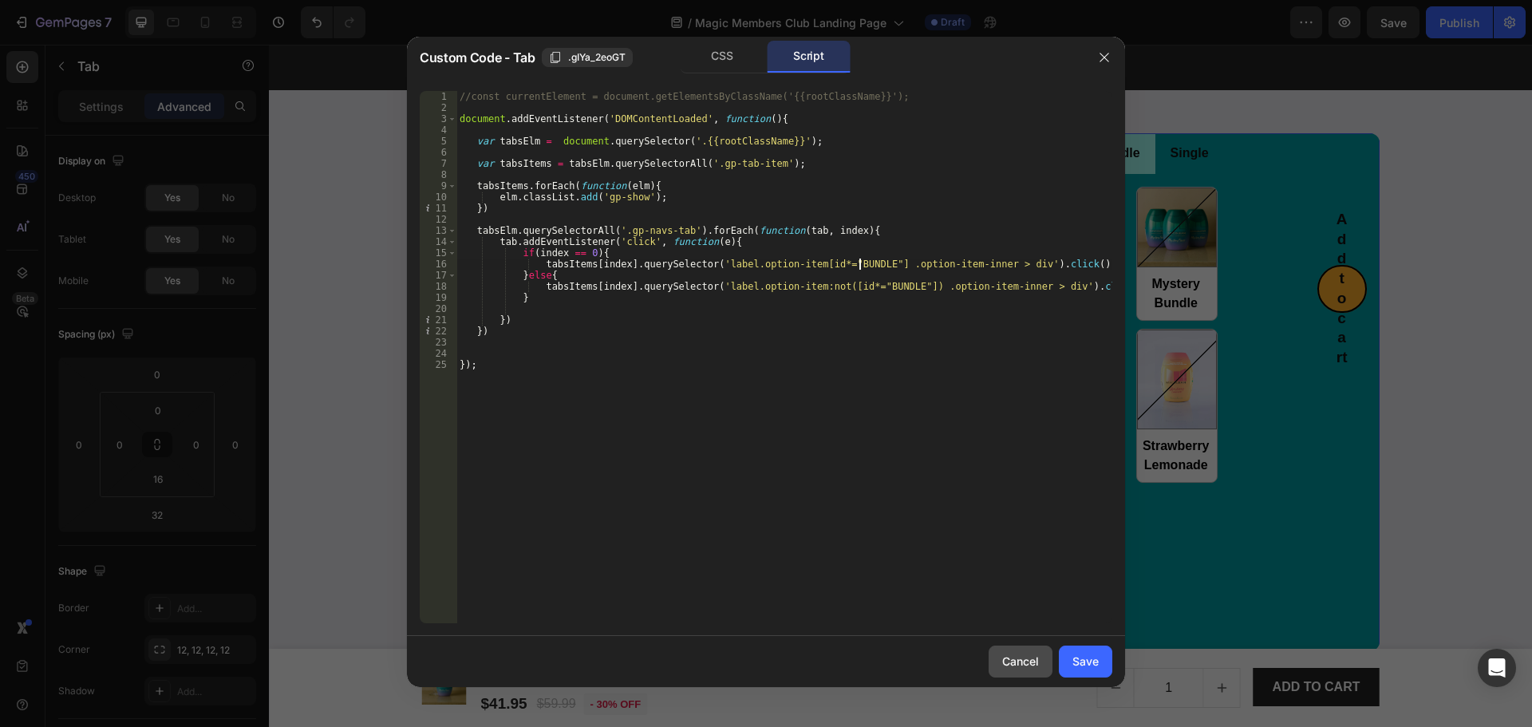
click at [1019, 673] on button "Cancel" at bounding box center [1021, 661] width 64 height 32
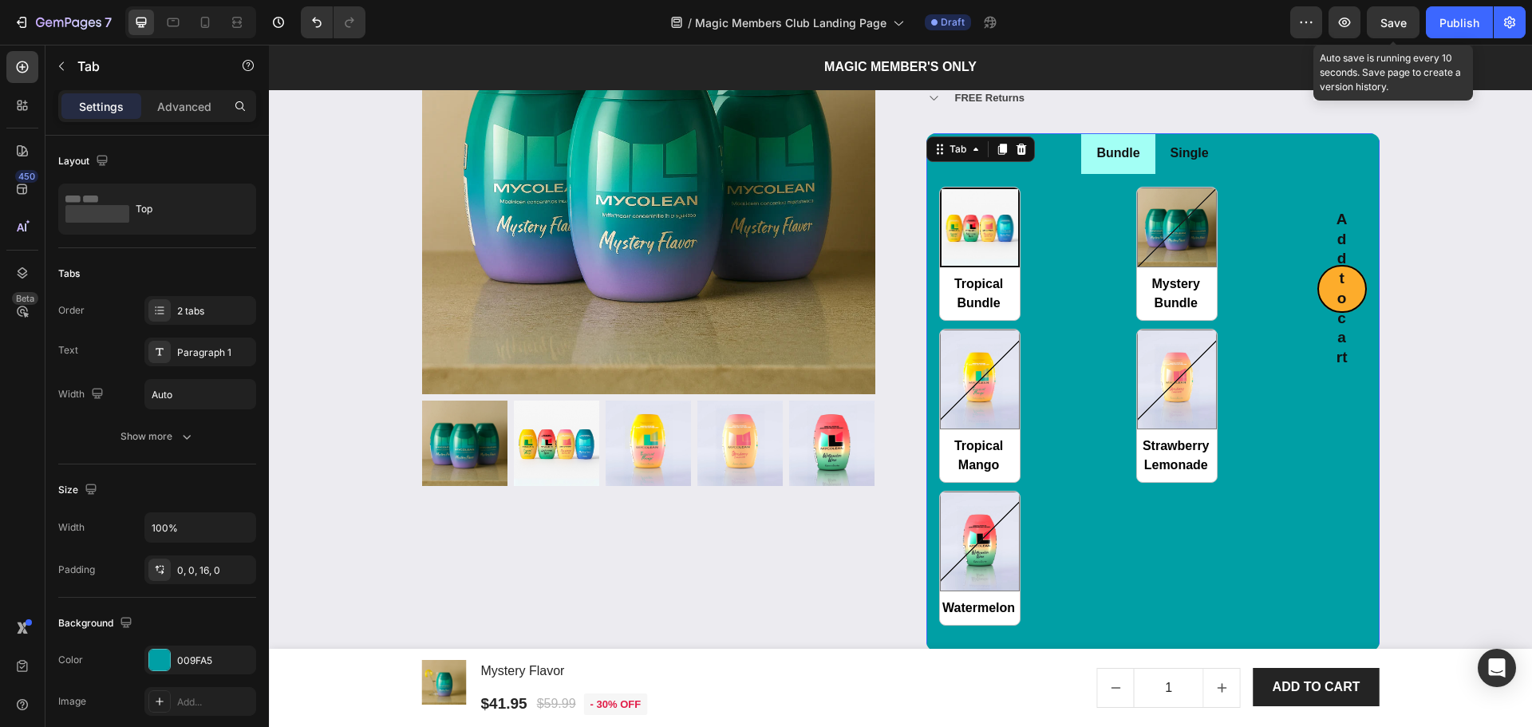
click at [1392, 30] on div "Save" at bounding box center [1393, 22] width 26 height 17
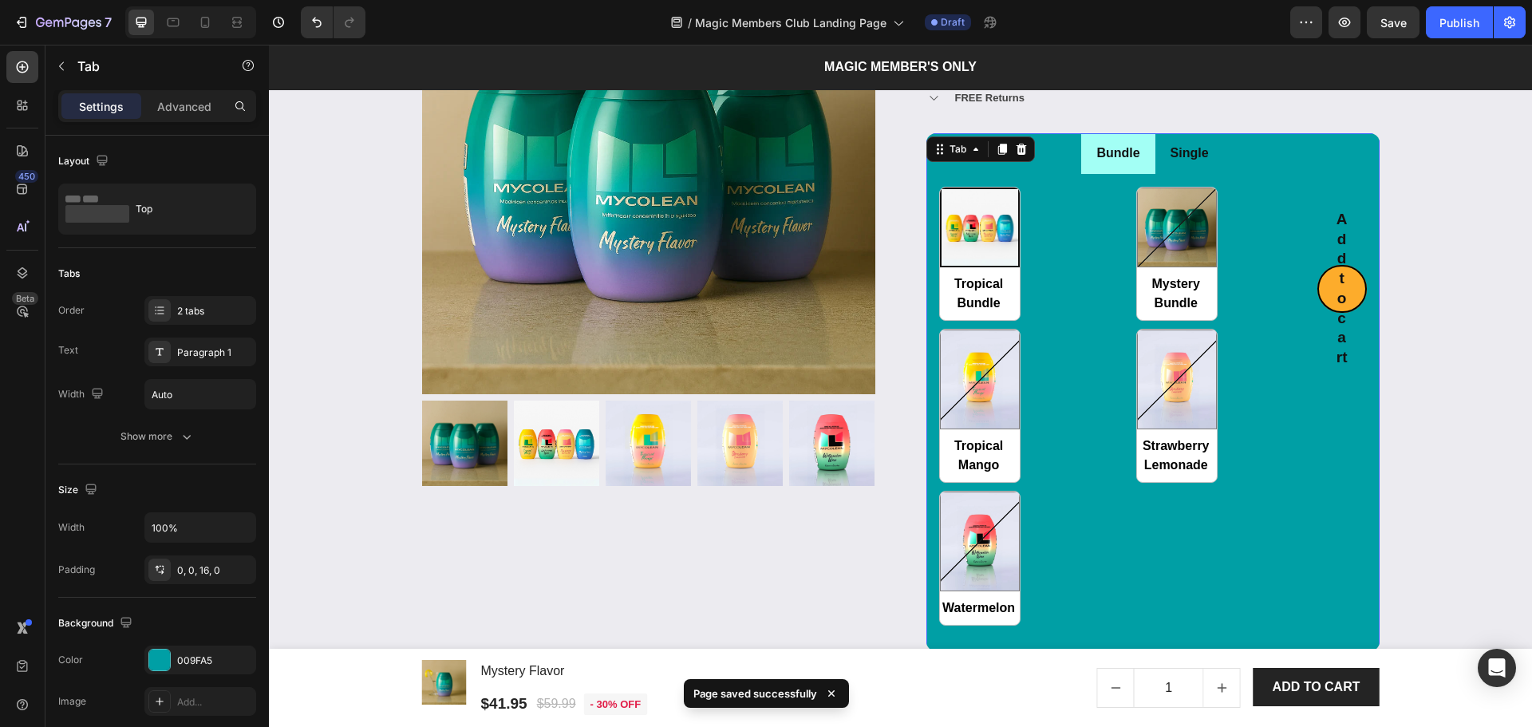
click at [1089, 169] on li "Bundle" at bounding box center [1117, 153] width 73 height 41
click at [1089, 168] on li "Bundle" at bounding box center [1117, 153] width 73 height 41
click at [1094, 168] on div "Bundle" at bounding box center [1118, 154] width 48 height 28
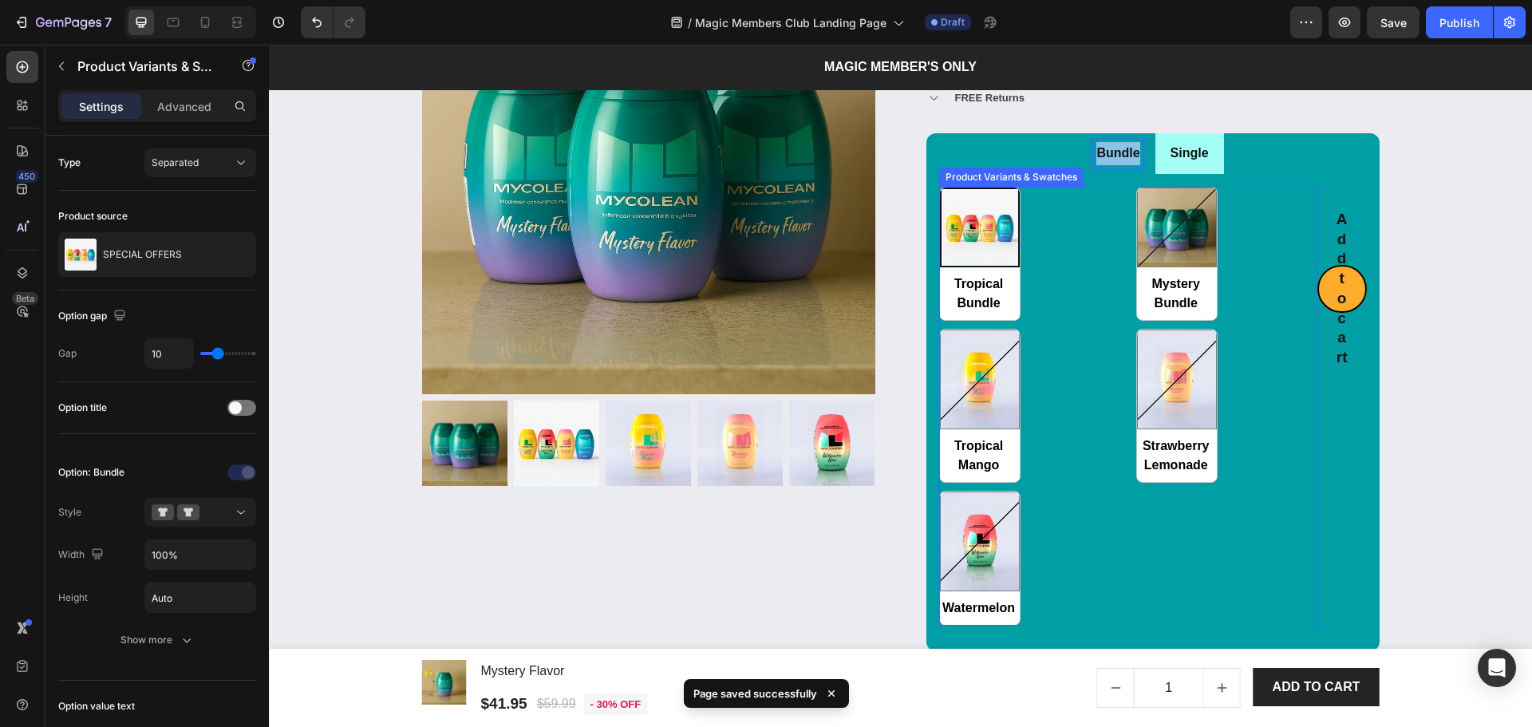
click at [1091, 225] on div "Tropical Bundle Tropical Bundle Mystery Bundle Mystery Bundle Tropical Mango Tr…" at bounding box center [1128, 406] width 378 height 439
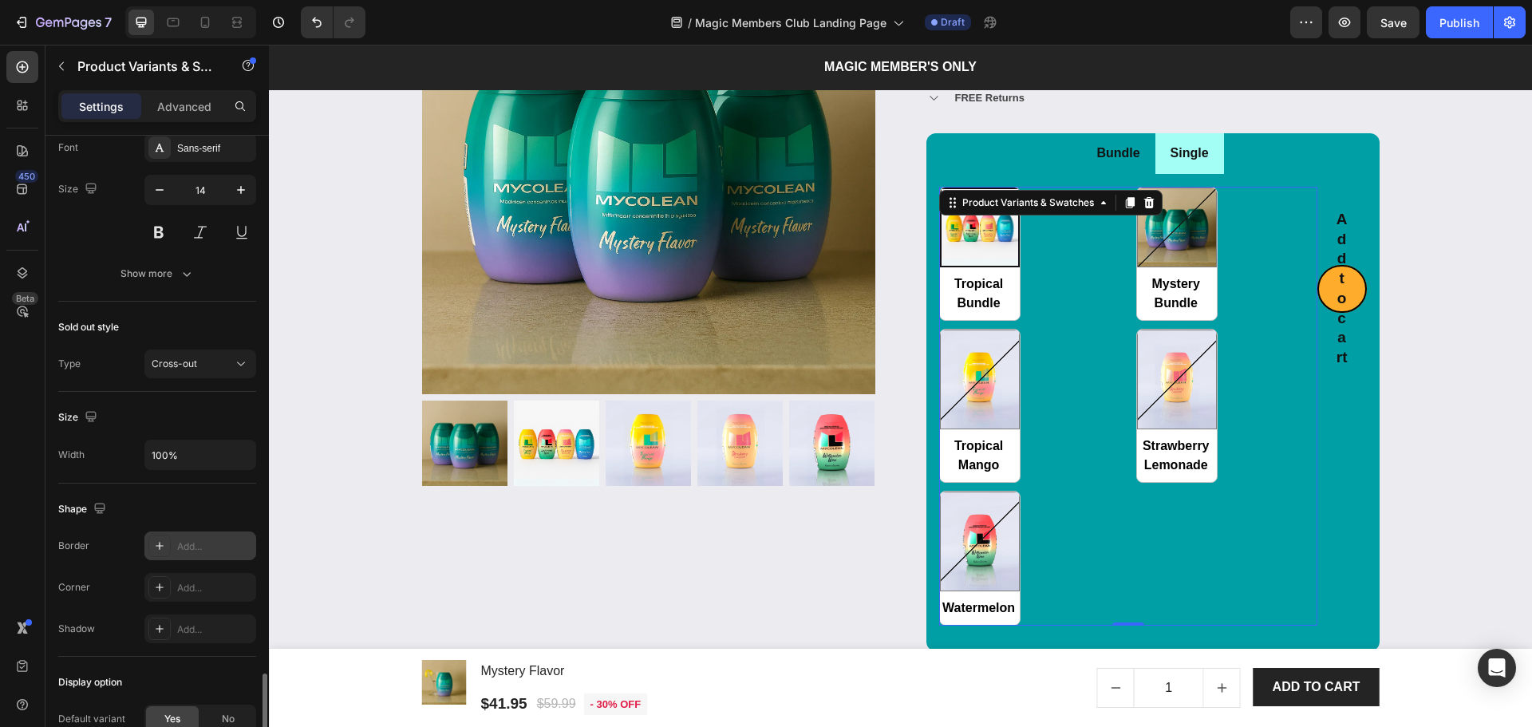
scroll to position [816, 0]
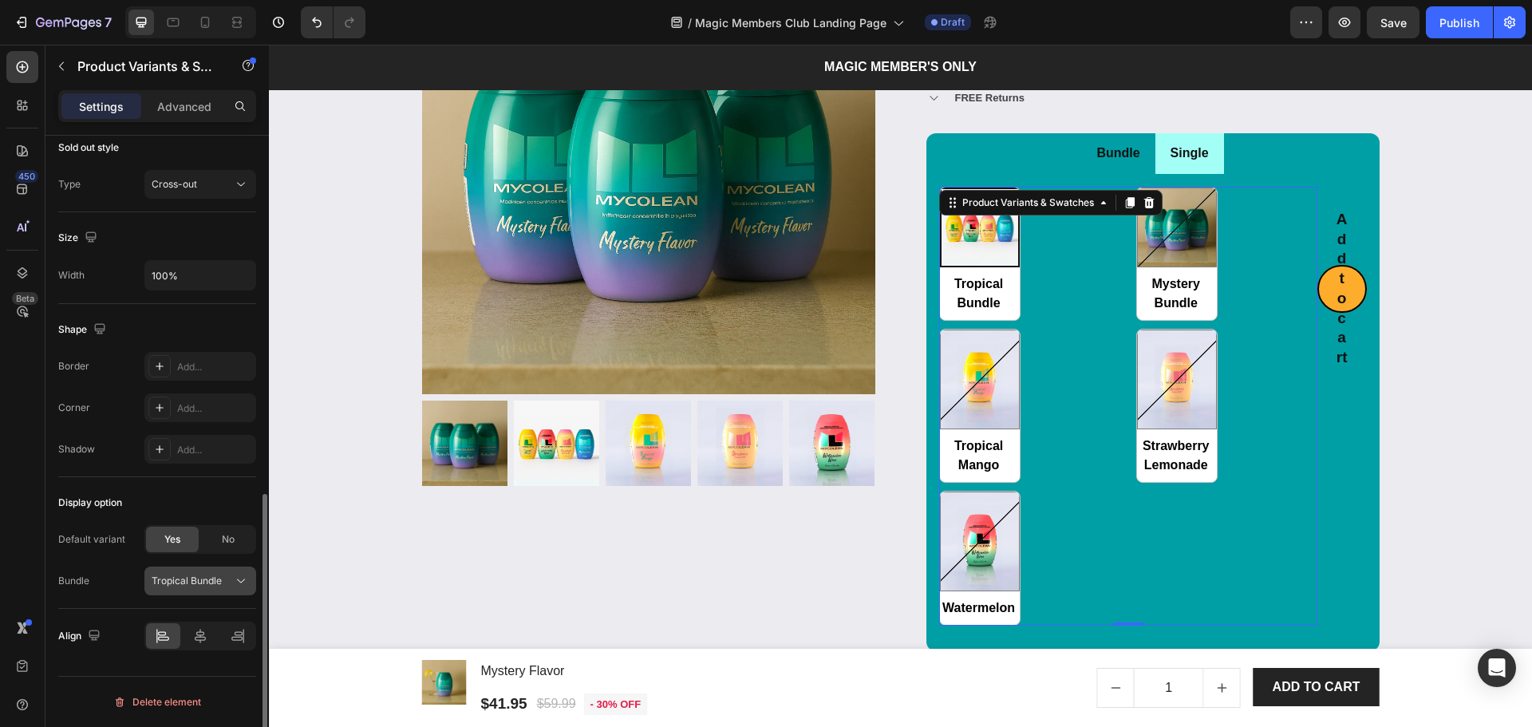
click at [159, 586] on span "Tropical Bundle" at bounding box center [187, 581] width 70 height 14
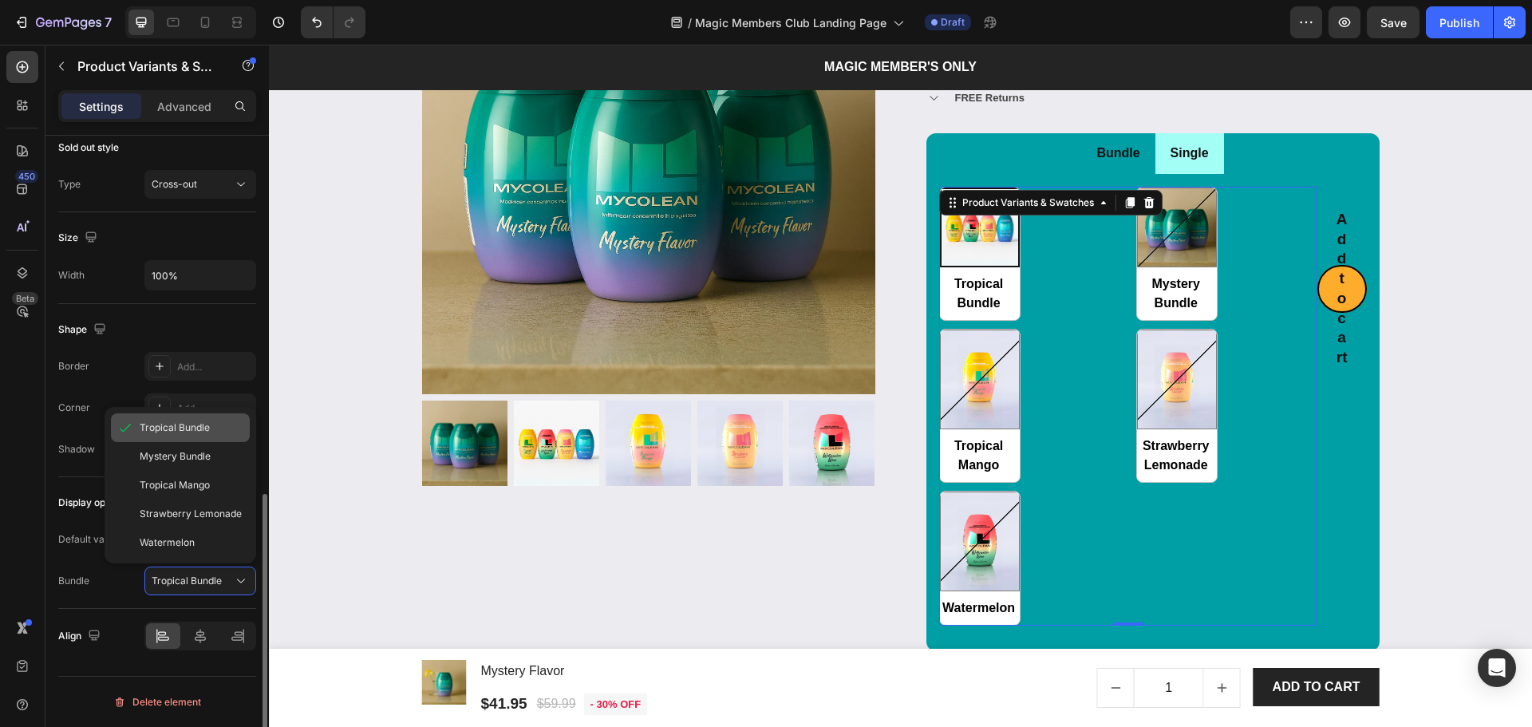
click at [175, 434] on span "Tropical Bundle" at bounding box center [175, 427] width 70 height 14
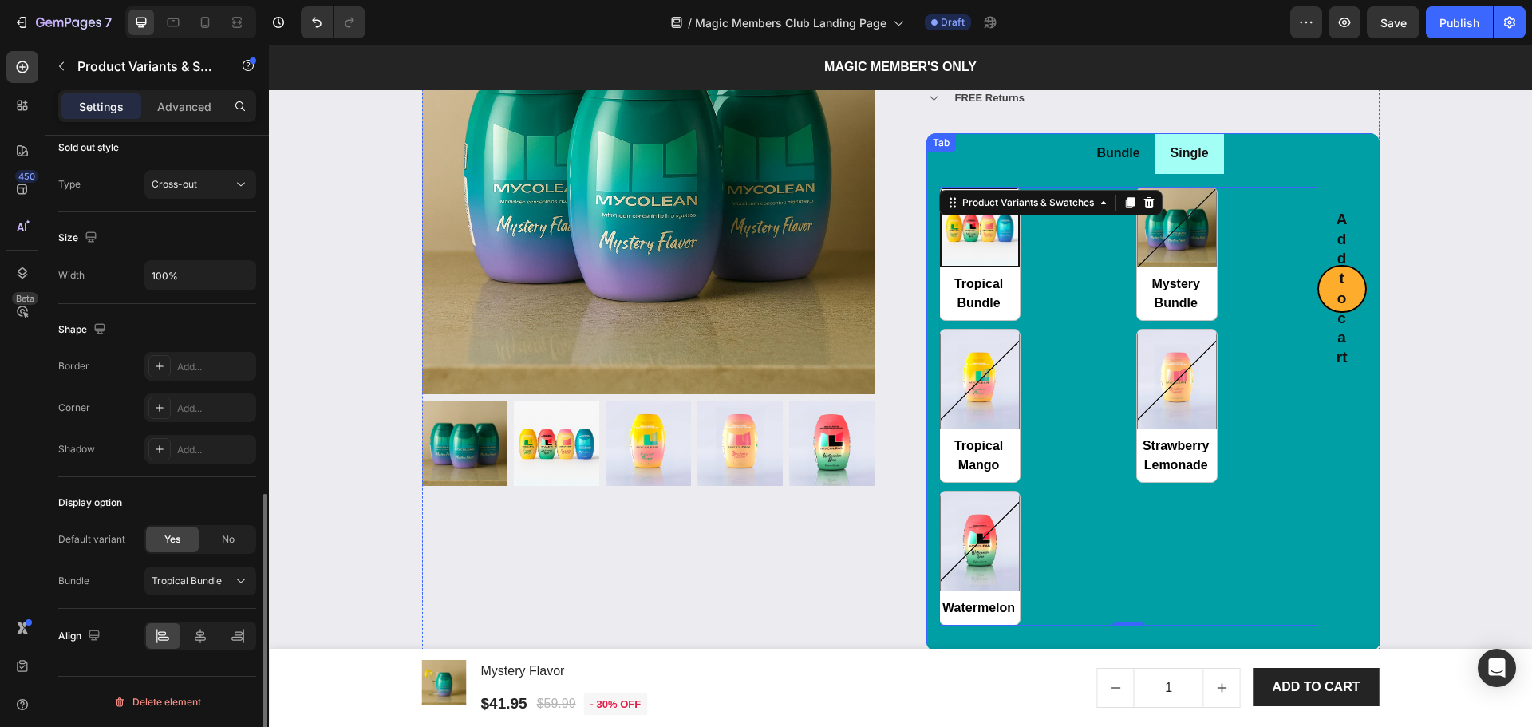
click at [1182, 171] on li "Single" at bounding box center [1189, 153] width 69 height 41
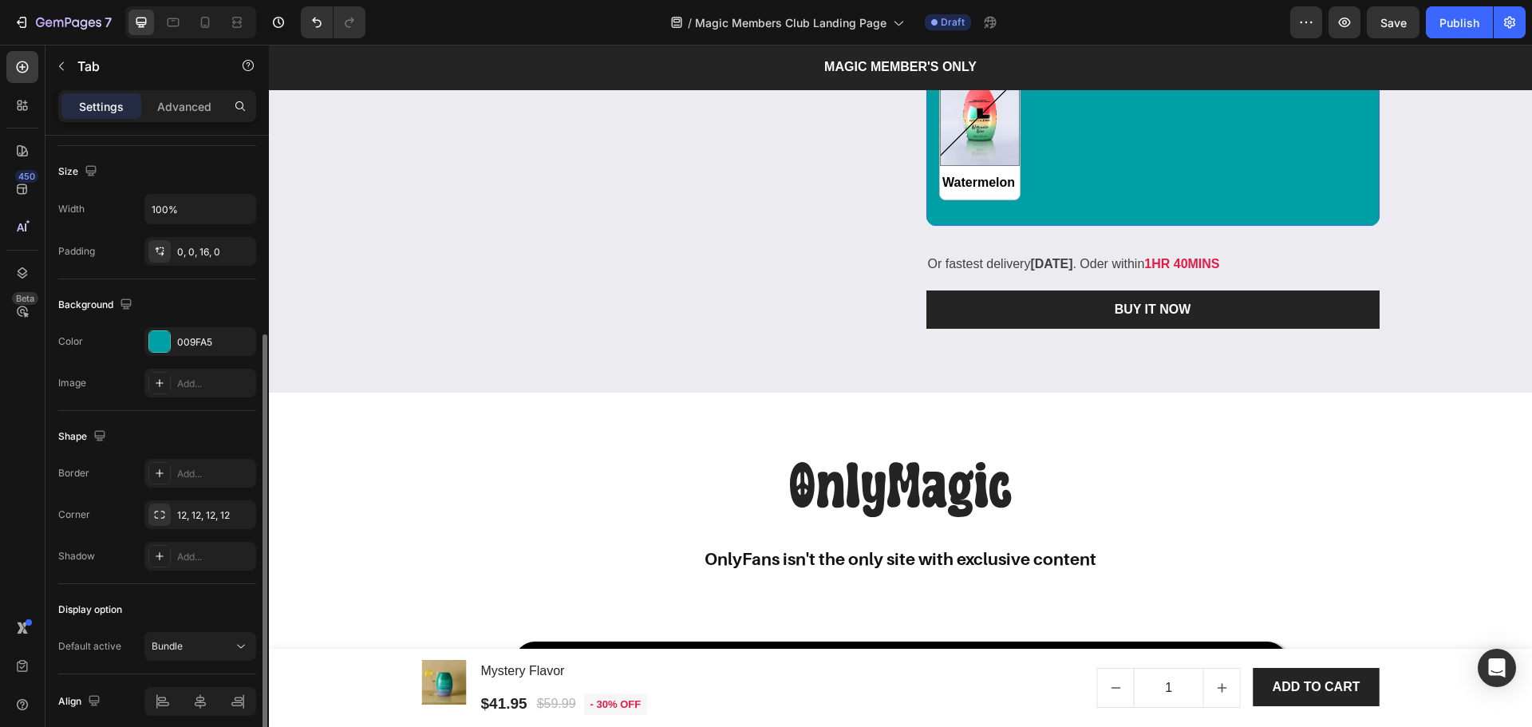
scroll to position [384, 0]
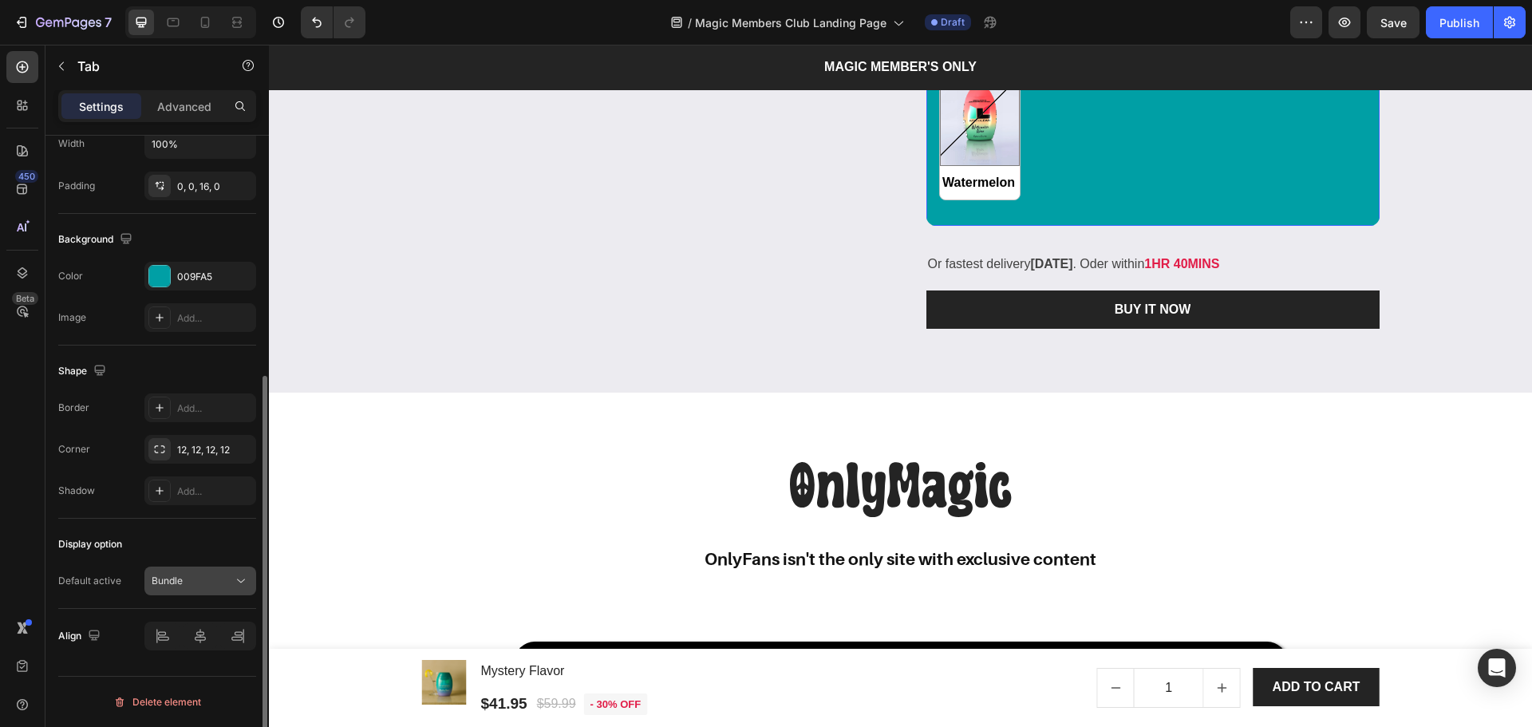
click at [170, 573] on div "Bundle" at bounding box center [200, 581] width 97 height 16
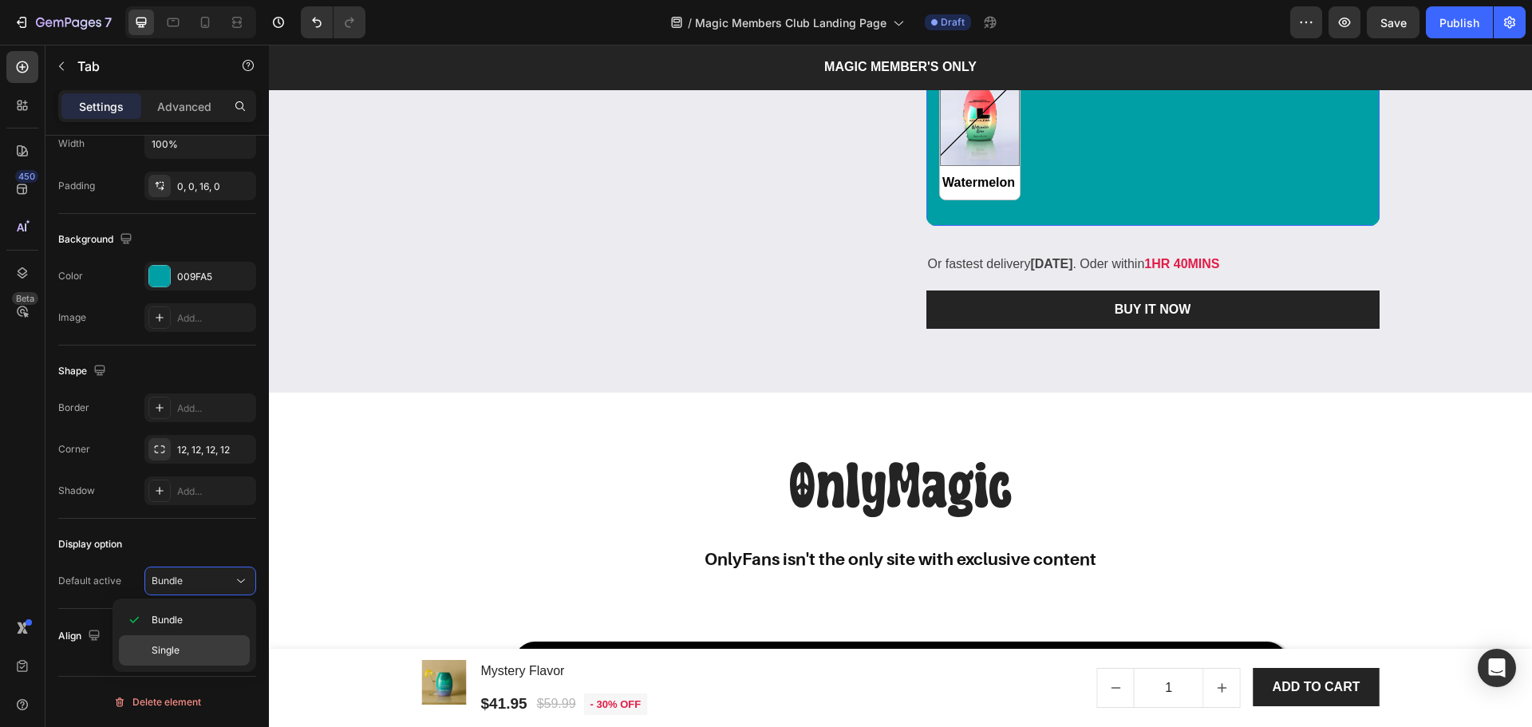
click at [176, 649] on p "Single" at bounding box center [166, 650] width 28 height 14
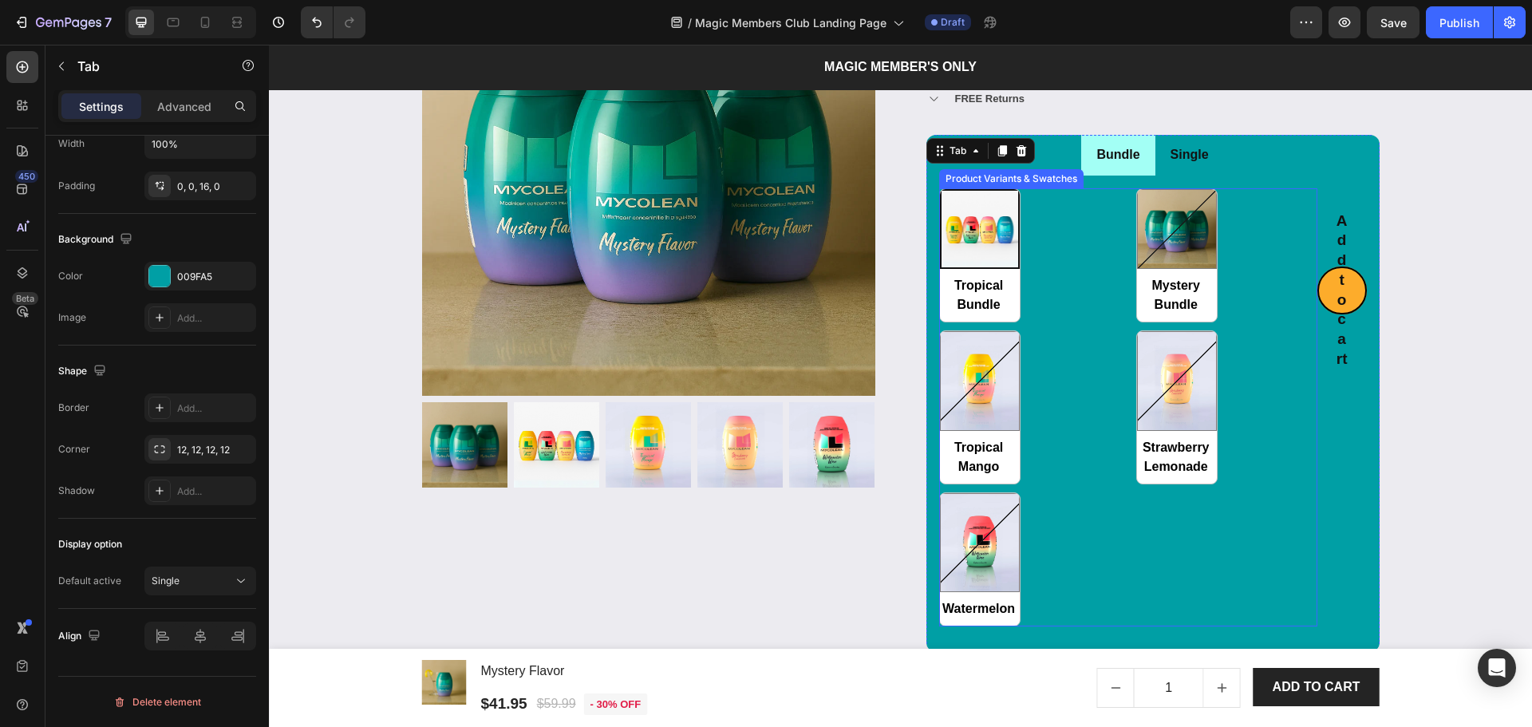
scroll to position [2300, 0]
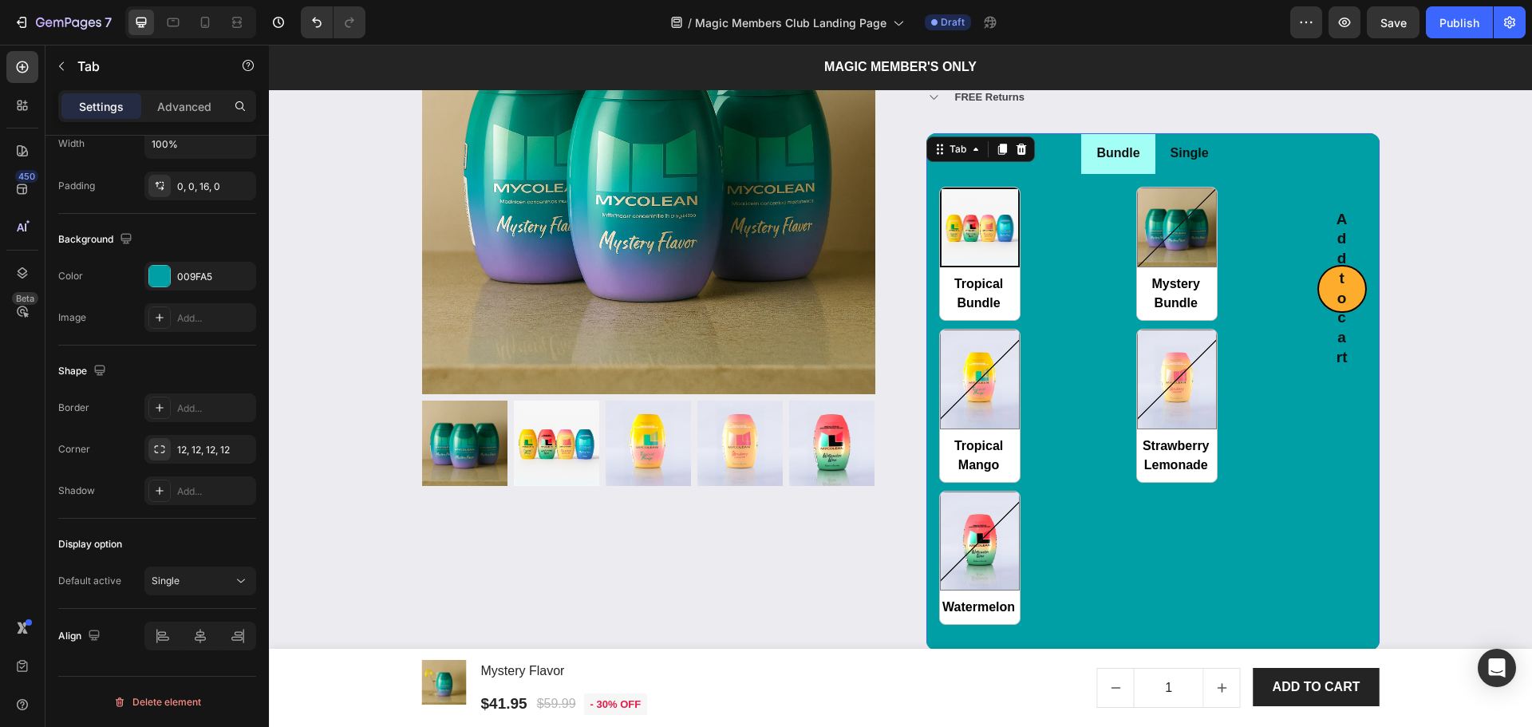
click at [1208, 164] on li "Single" at bounding box center [1189, 153] width 69 height 41
click at [1155, 169] on li "Single" at bounding box center [1189, 153] width 69 height 41
click at [1142, 164] on li "Bundle" at bounding box center [1117, 153] width 73 height 41
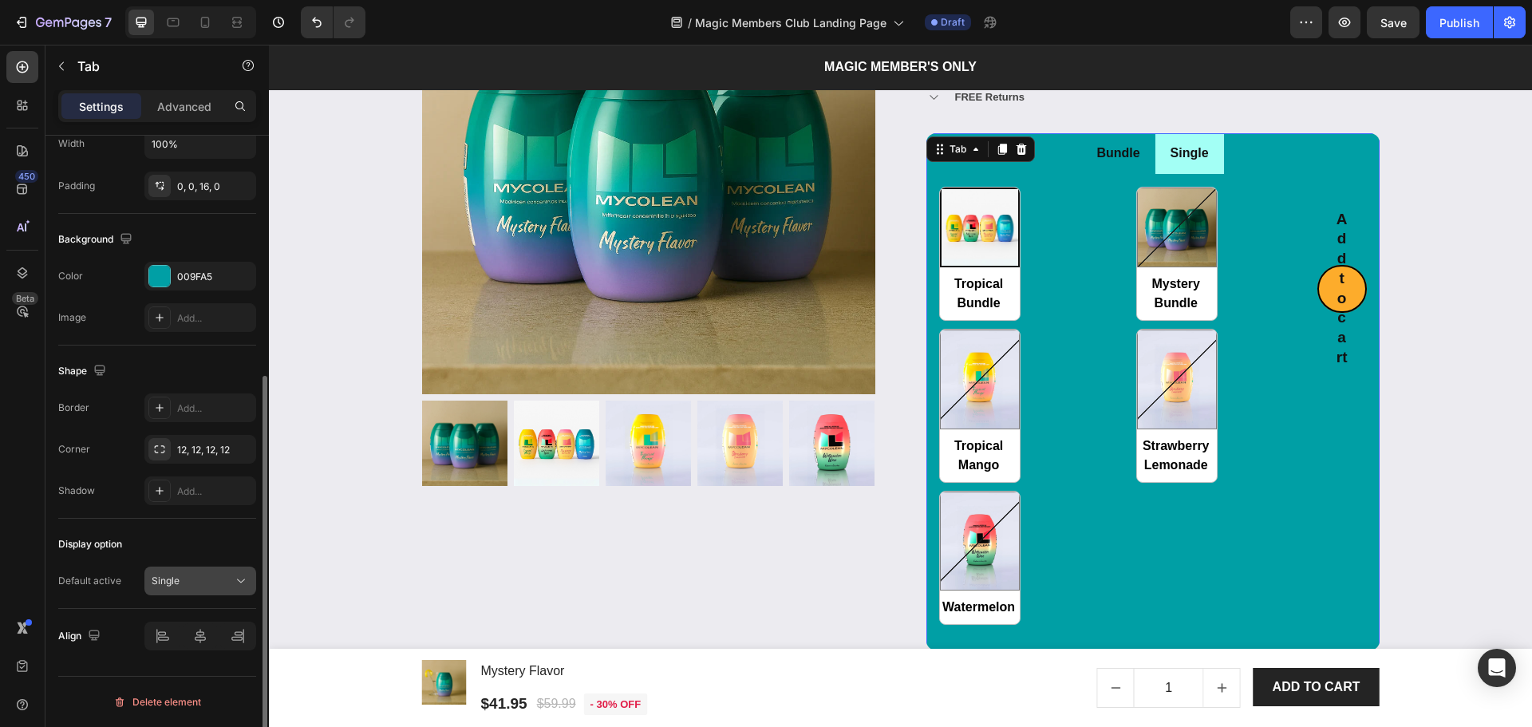
click at [185, 585] on div "Single" at bounding box center [192, 581] width 81 height 14
click at [166, 619] on p "Bundle" at bounding box center [167, 620] width 31 height 14
click at [1213, 170] on li "Single" at bounding box center [1189, 153] width 69 height 41
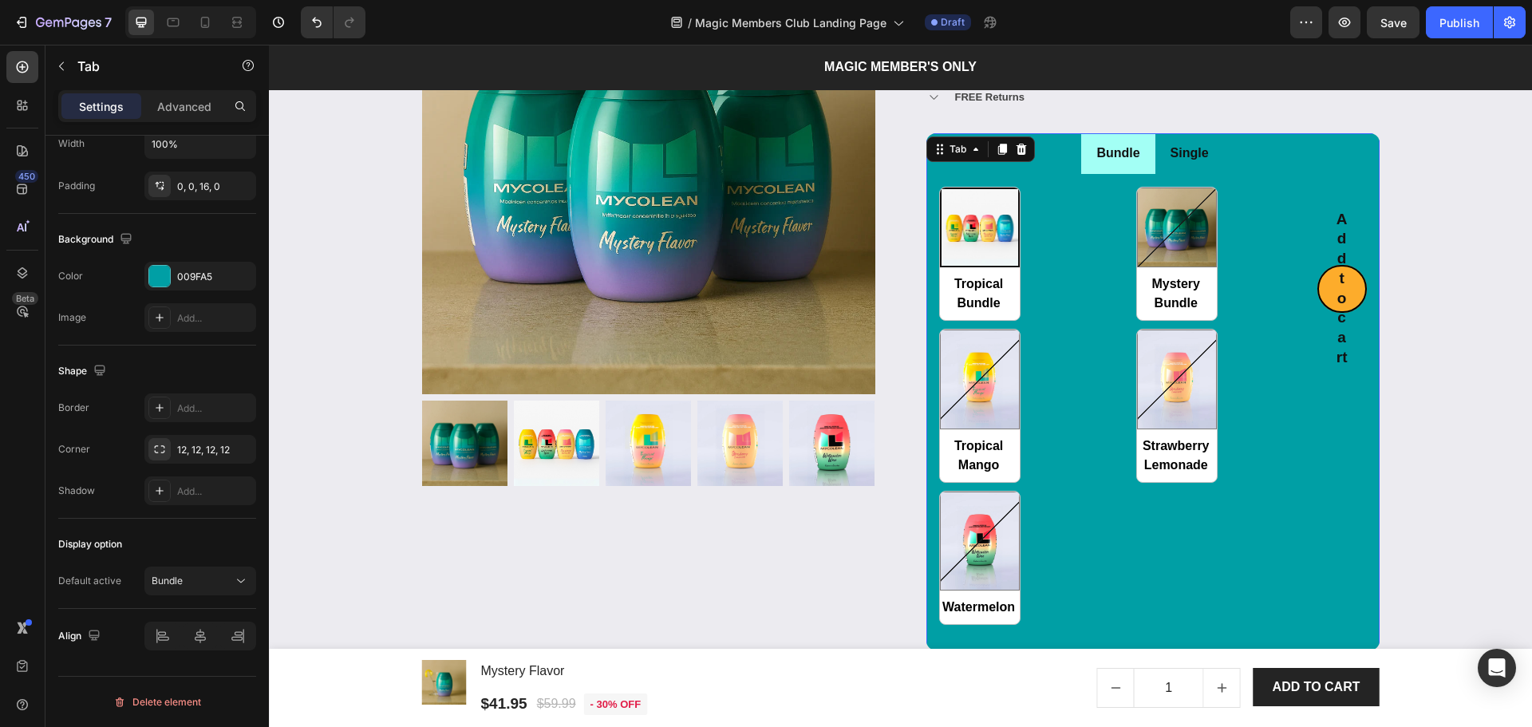
click at [1094, 166] on li "Bundle" at bounding box center [1117, 153] width 73 height 41
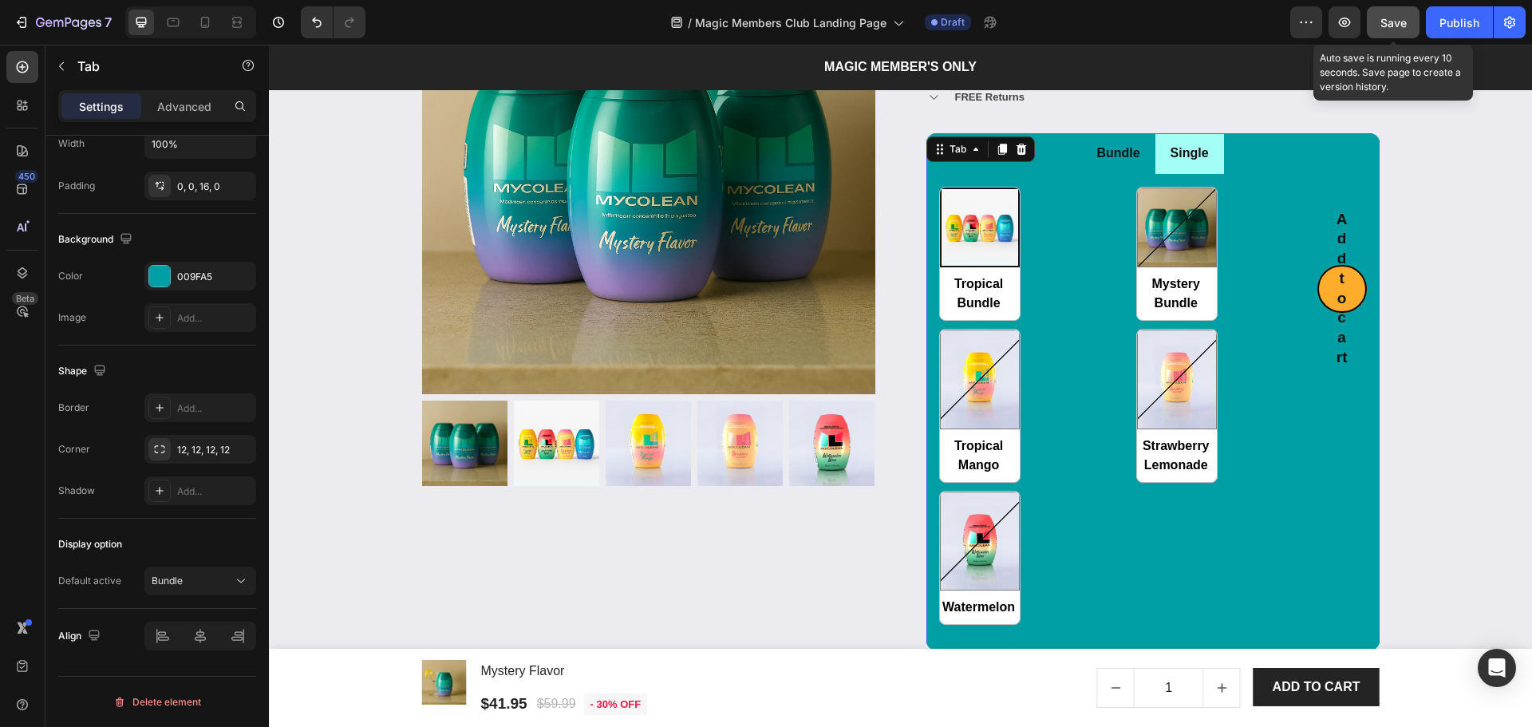
click at [1397, 23] on span "Save" at bounding box center [1393, 23] width 26 height 14
click at [1063, 326] on div "Tropical Bundle Tropical Bundle Mystery Bundle Mystery Bundle Tropical Mango Tr…" at bounding box center [1128, 406] width 378 height 439
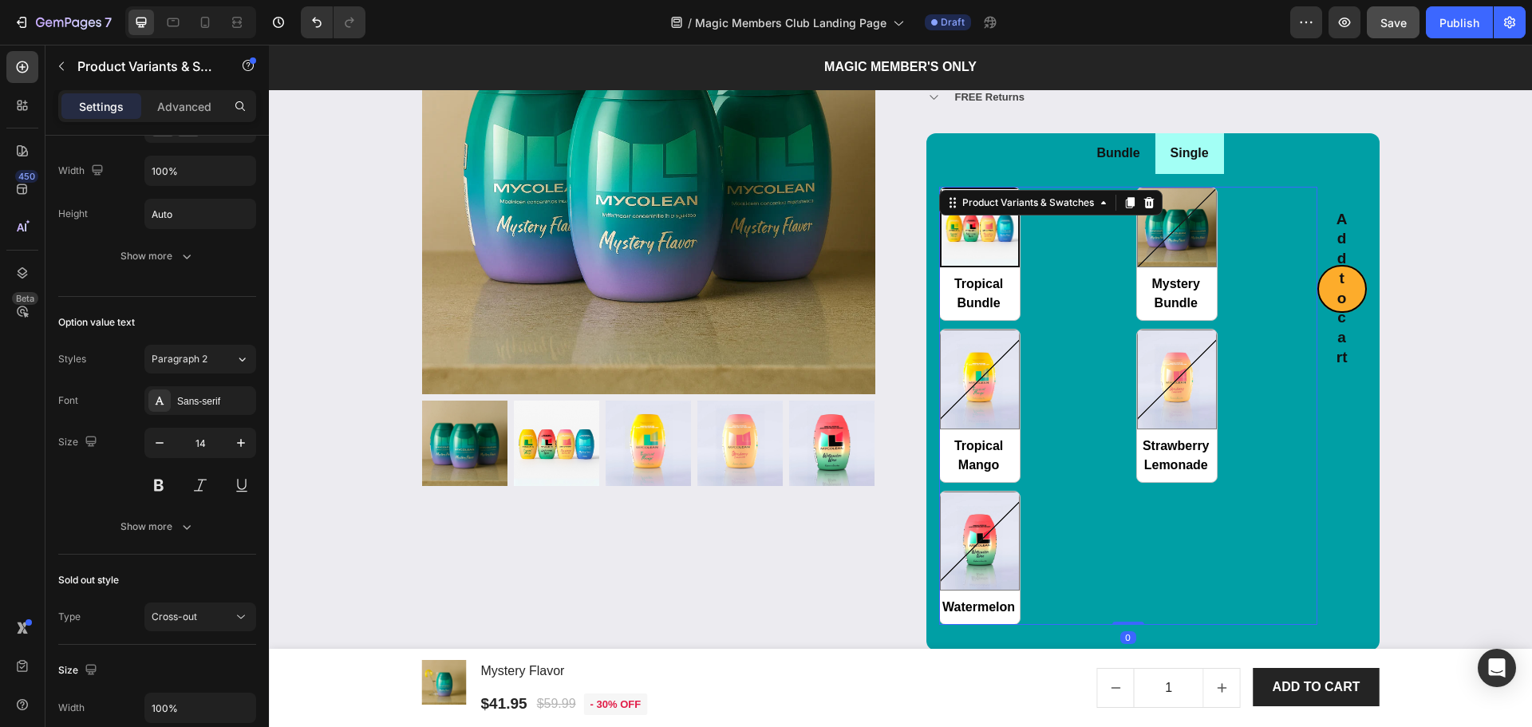
scroll to position [0, 0]
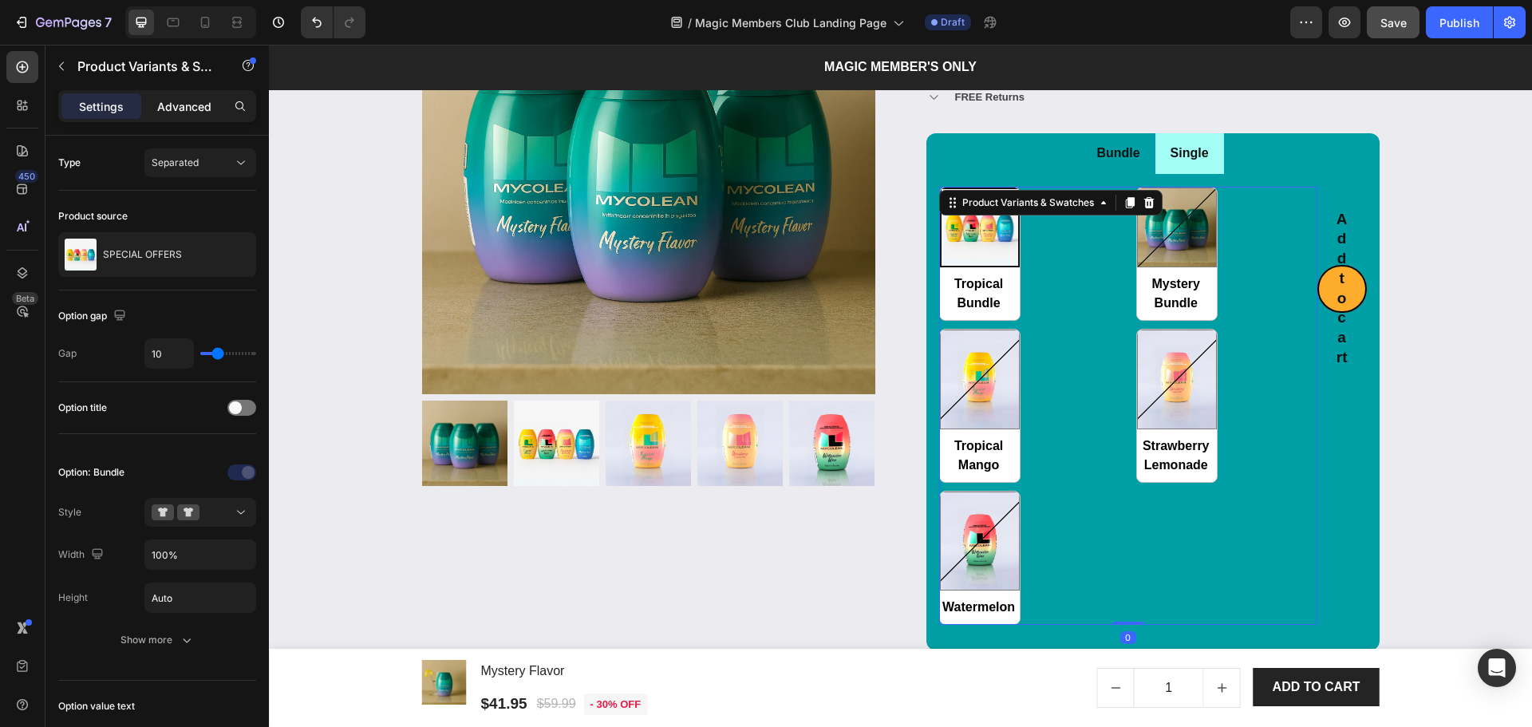
click at [188, 98] on p "Advanced" at bounding box center [184, 106] width 54 height 17
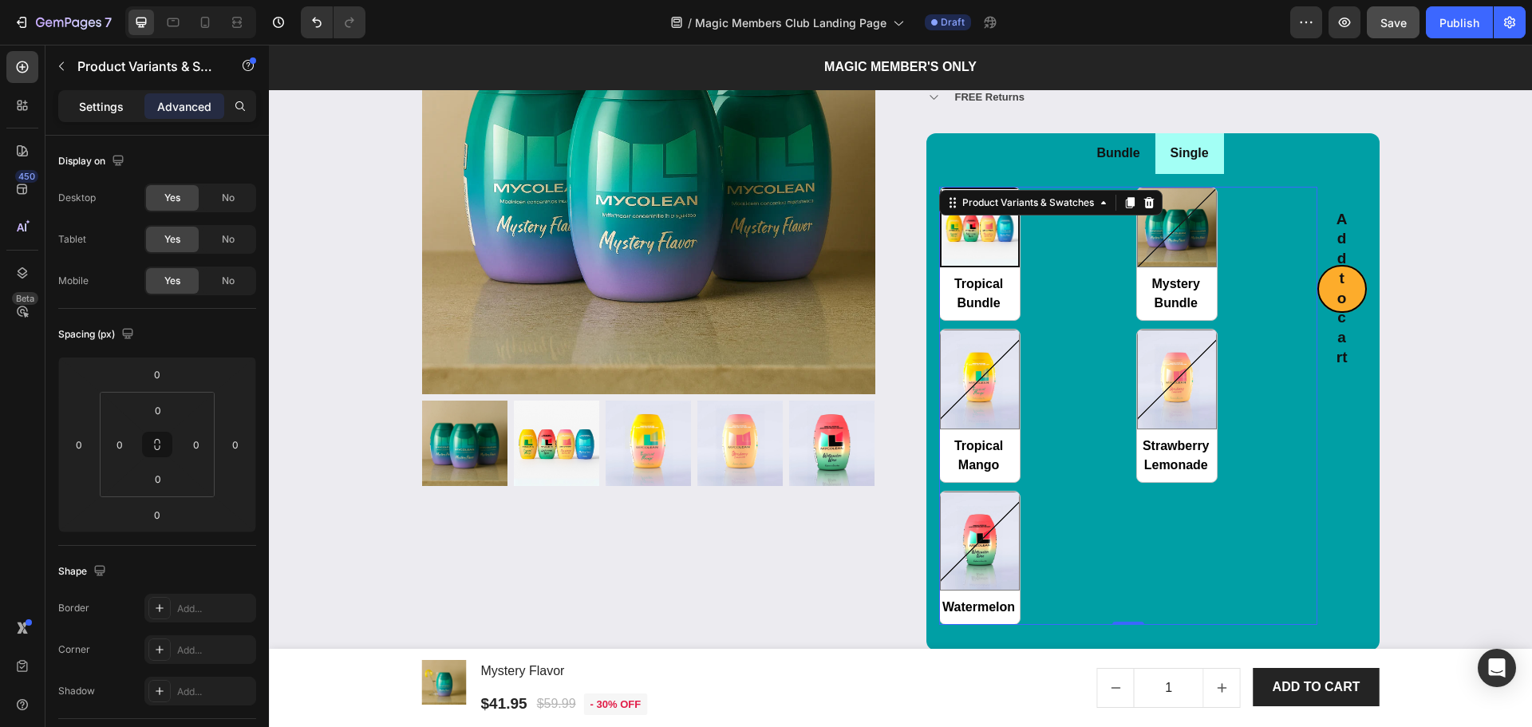
drag, startPoint x: 107, startPoint y: 99, endPoint x: 130, endPoint y: 123, distance: 33.3
click at [107, 98] on p "Settings" at bounding box center [101, 106] width 45 height 17
radio input "true"
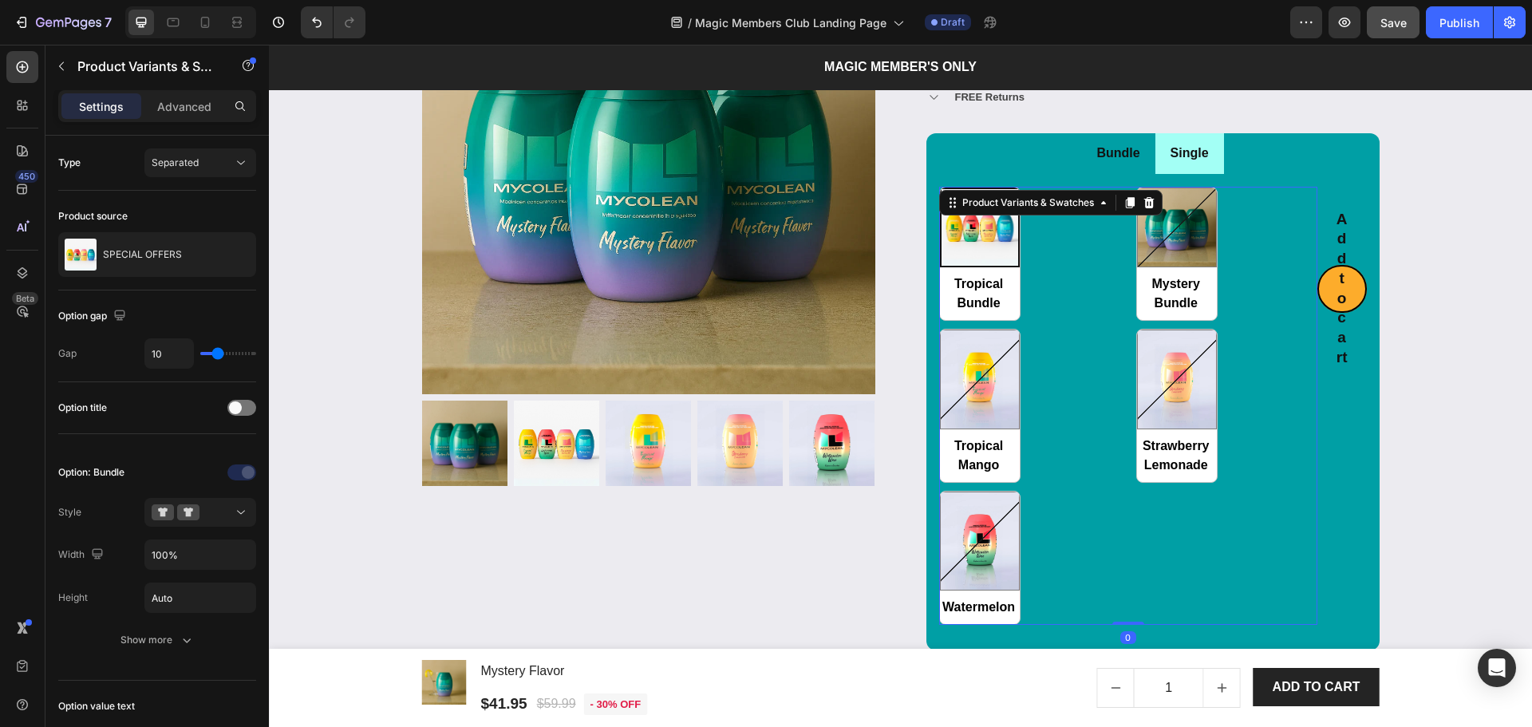
click at [120, 134] on div "Settings Advanced" at bounding box center [156, 112] width 223 height 45
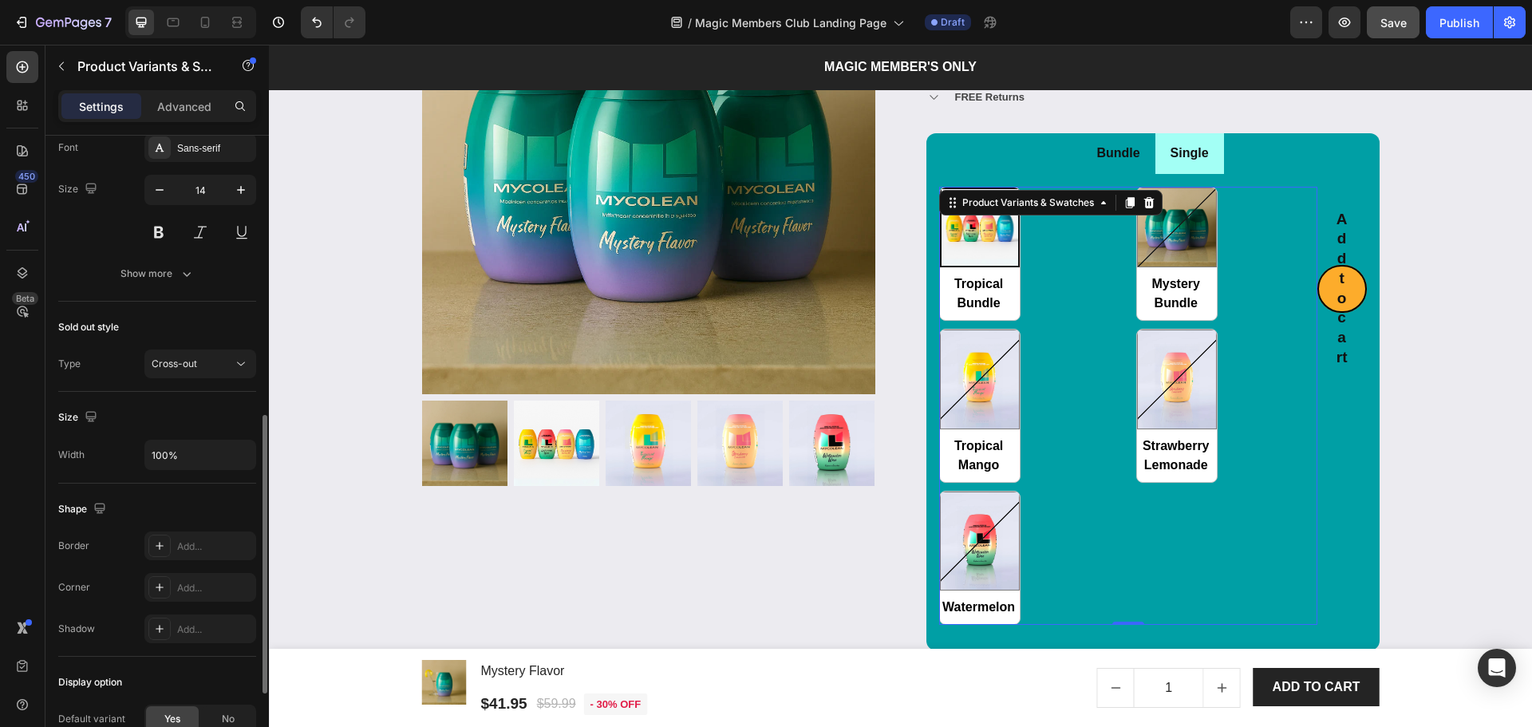
scroll to position [424, 0]
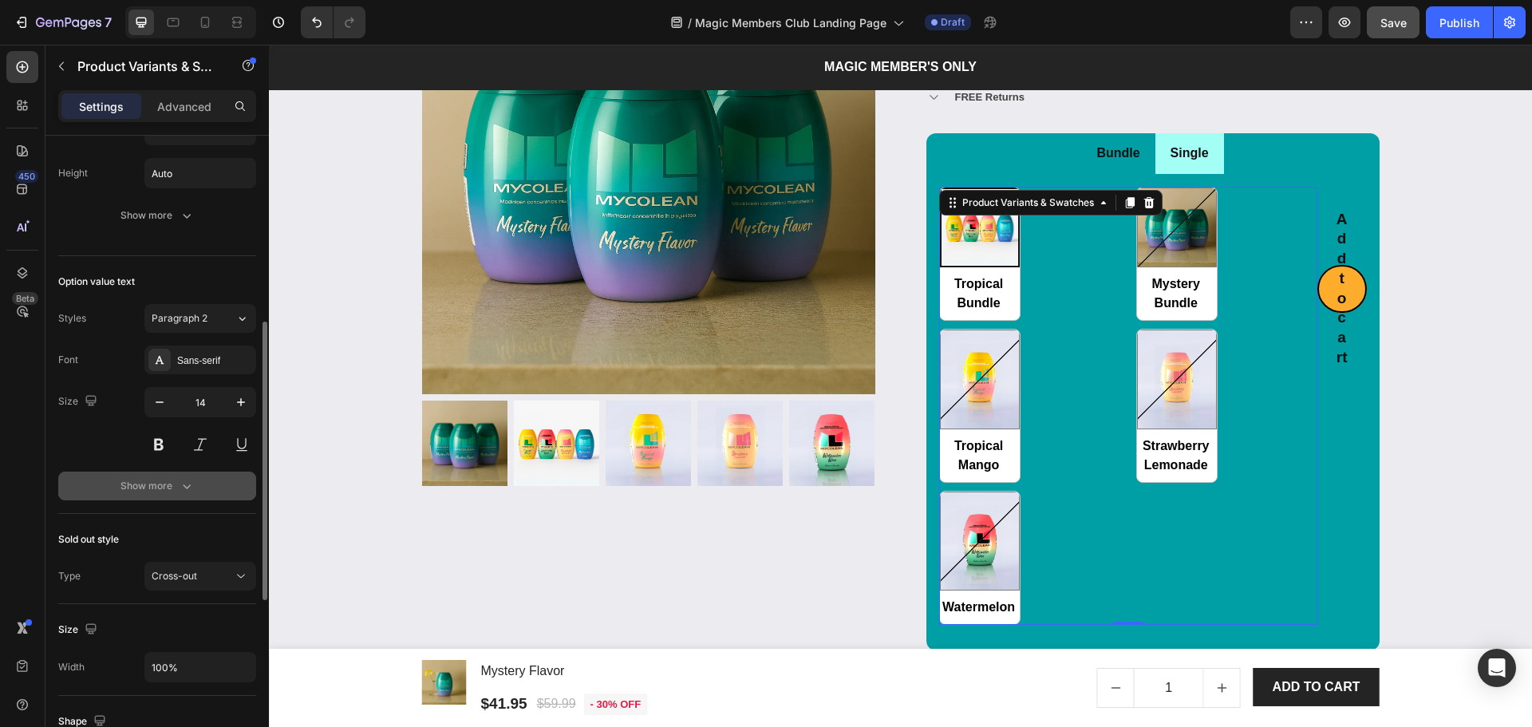
click at [165, 481] on div "Show more" at bounding box center [157, 486] width 74 height 16
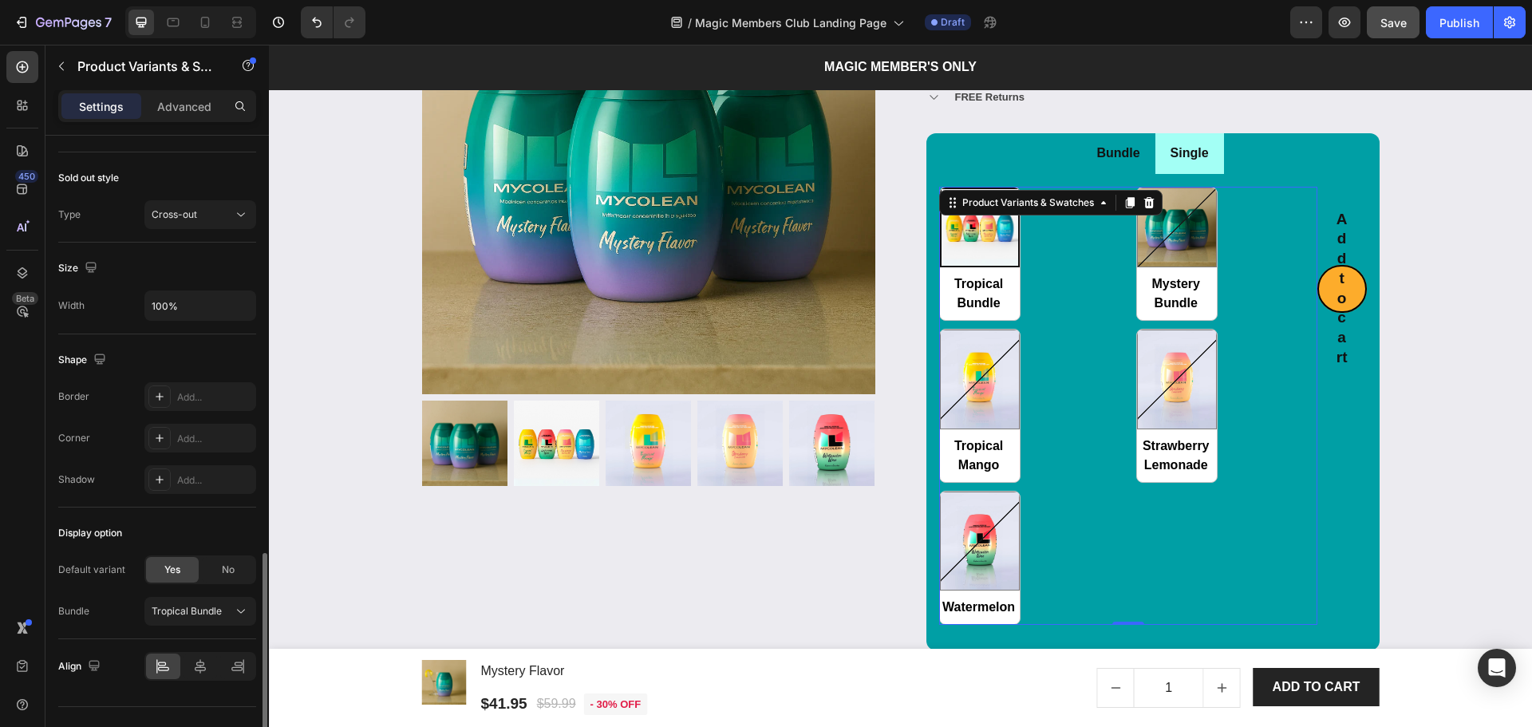
scroll to position [985, 0]
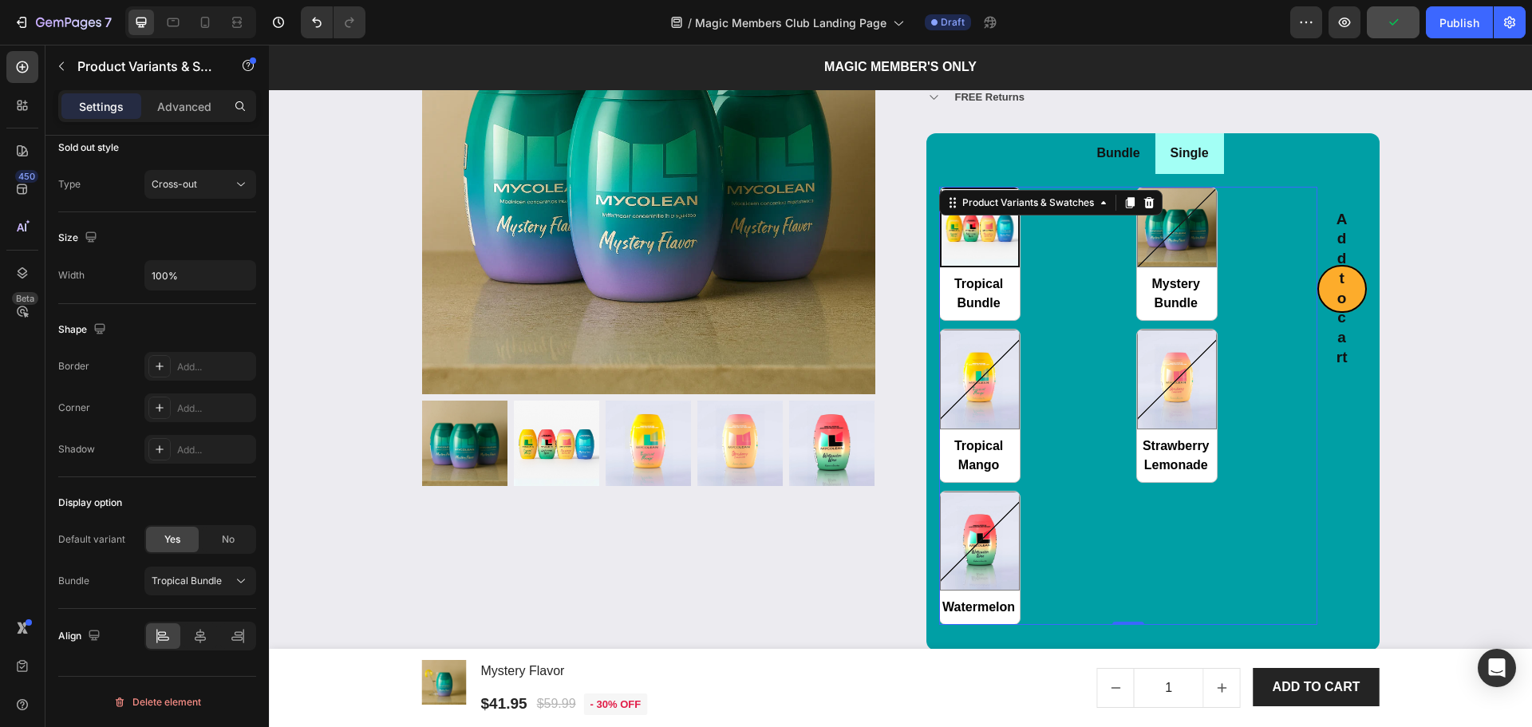
click at [1058, 404] on div "Tropical Bundle Tropical Bundle Mystery Bundle Mystery Bundle Tropical Mango Tr…" at bounding box center [1128, 406] width 378 height 439
click at [1343, 419] on div "Add to cart Add to Cart" at bounding box center [1341, 406] width 49 height 439
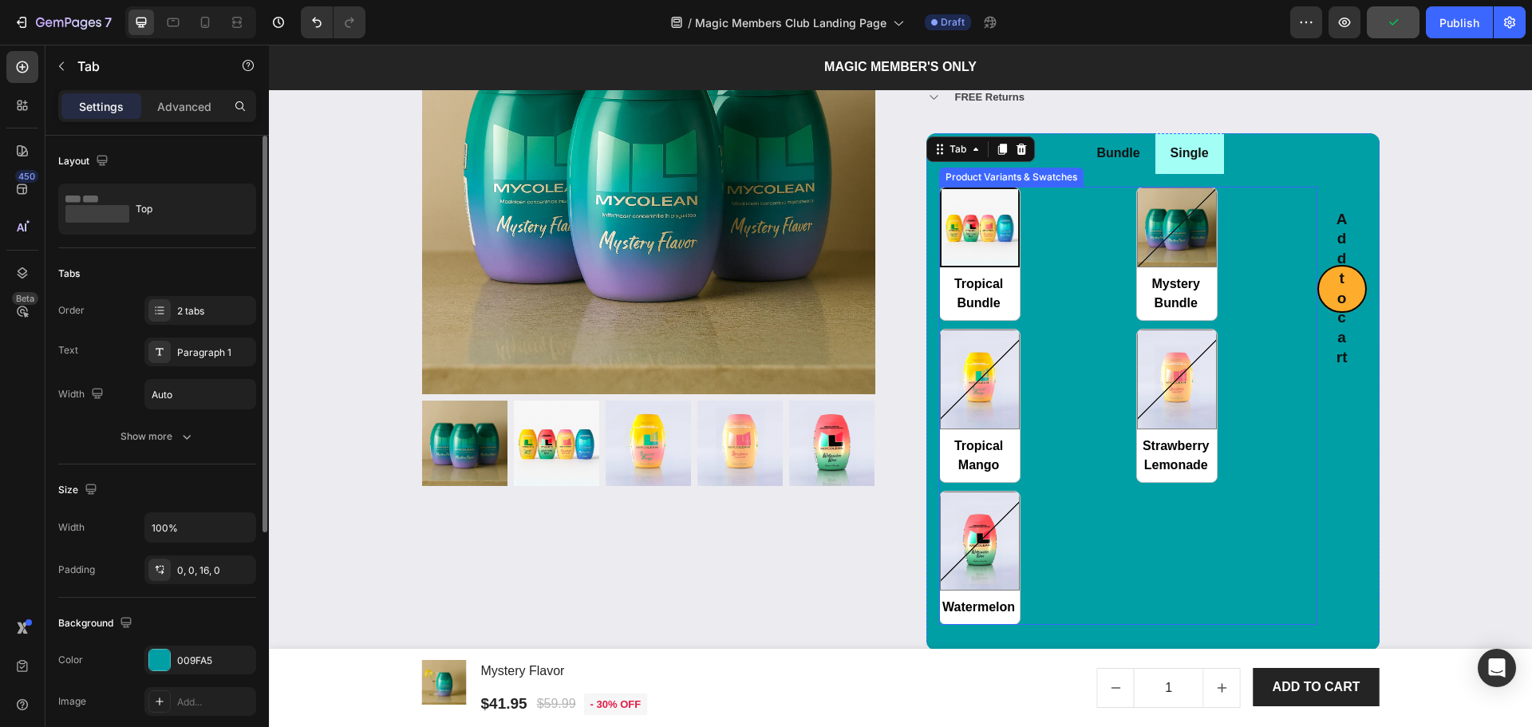
click at [1303, 420] on div "Tropical Bundle Tropical Bundle Mystery Bundle Mystery Bundle Tropical Mango Tr…" at bounding box center [1128, 406] width 378 height 439
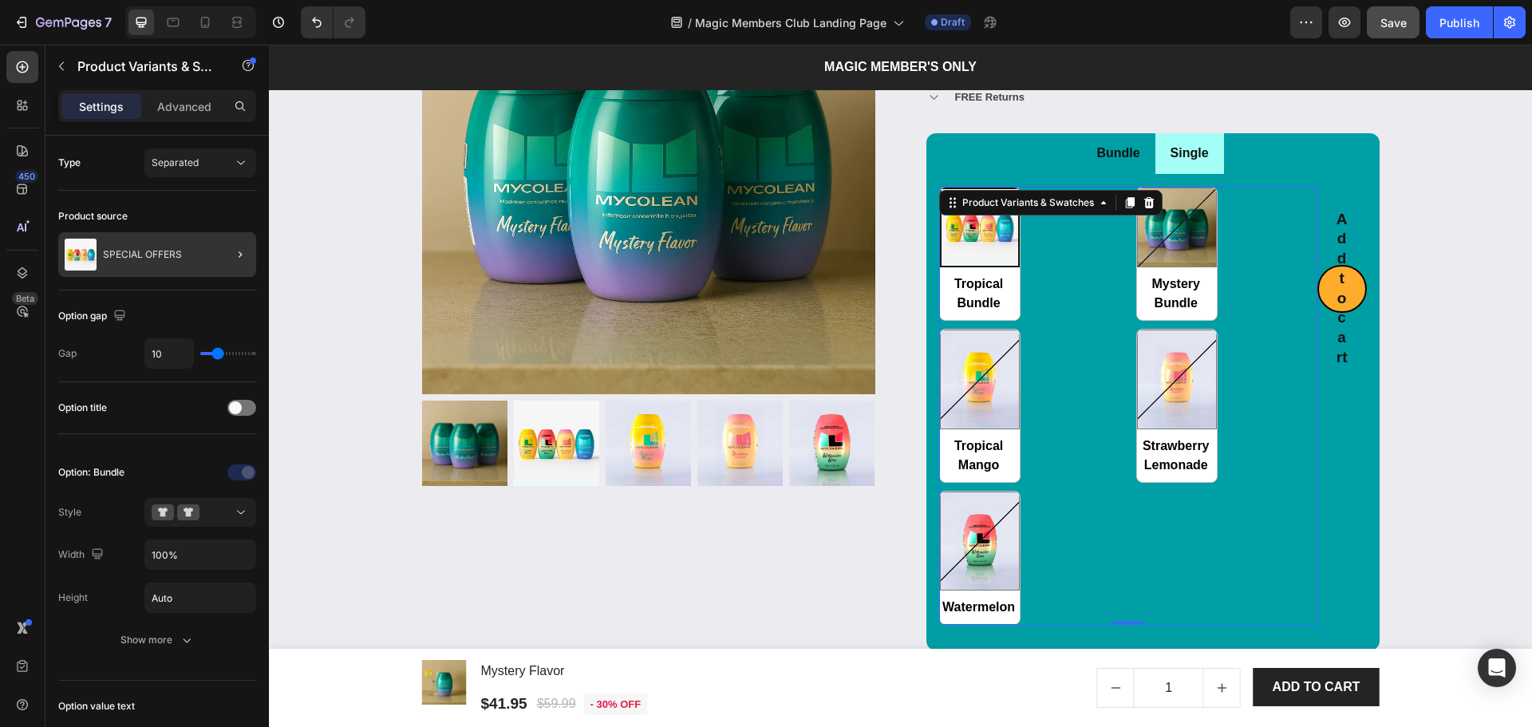
click at [215, 256] on div at bounding box center [233, 254] width 45 height 45
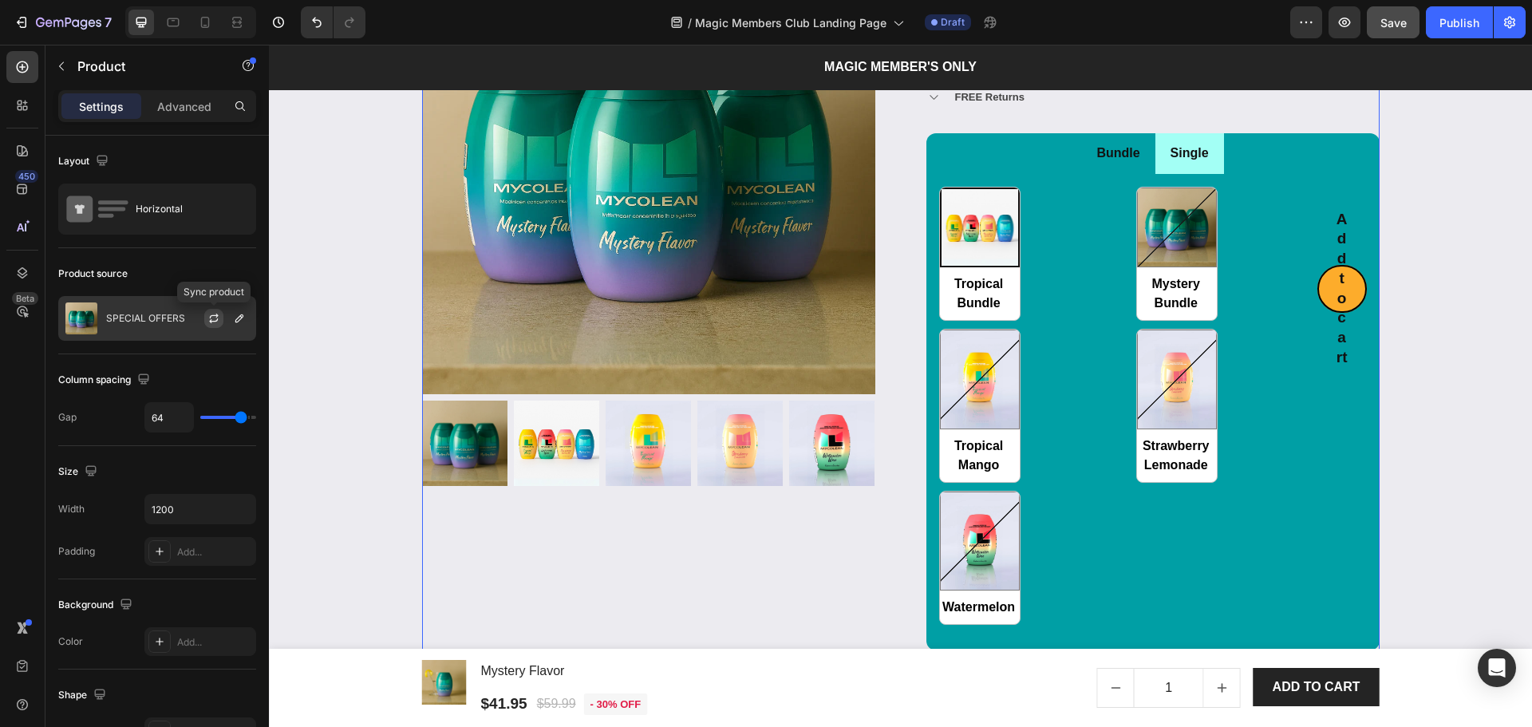
click at [207, 320] on icon "button" at bounding box center [213, 318] width 13 height 13
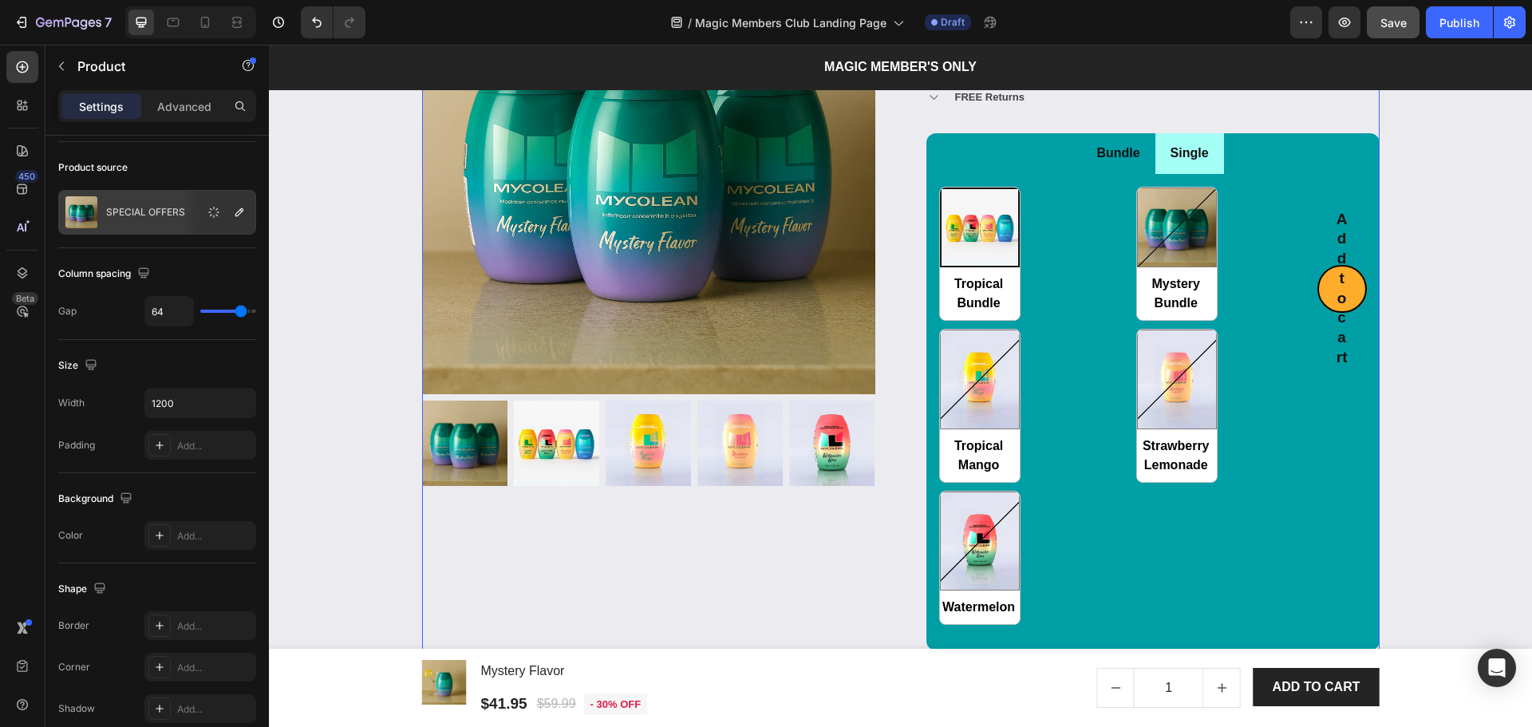
type input "65"
type input "44"
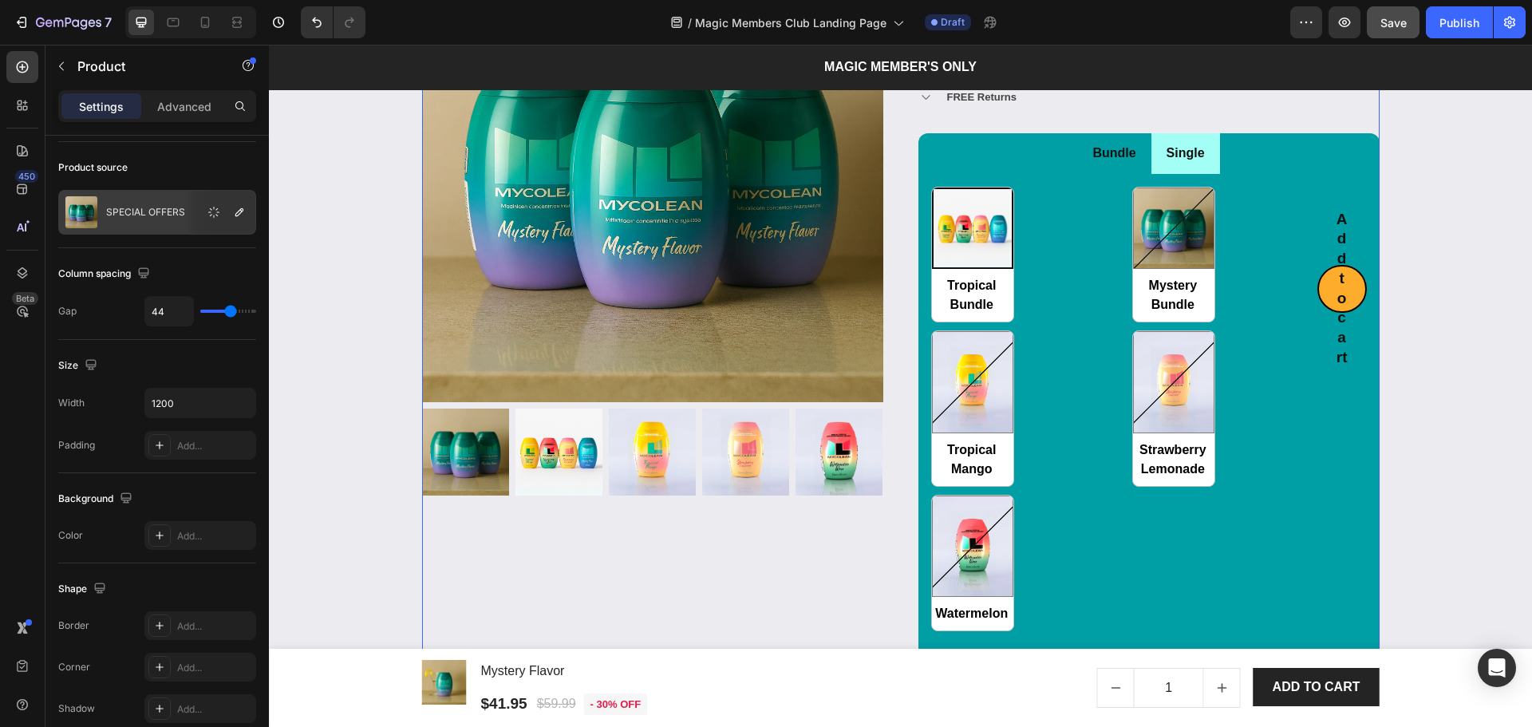
type input "43"
type input "40"
type input "30"
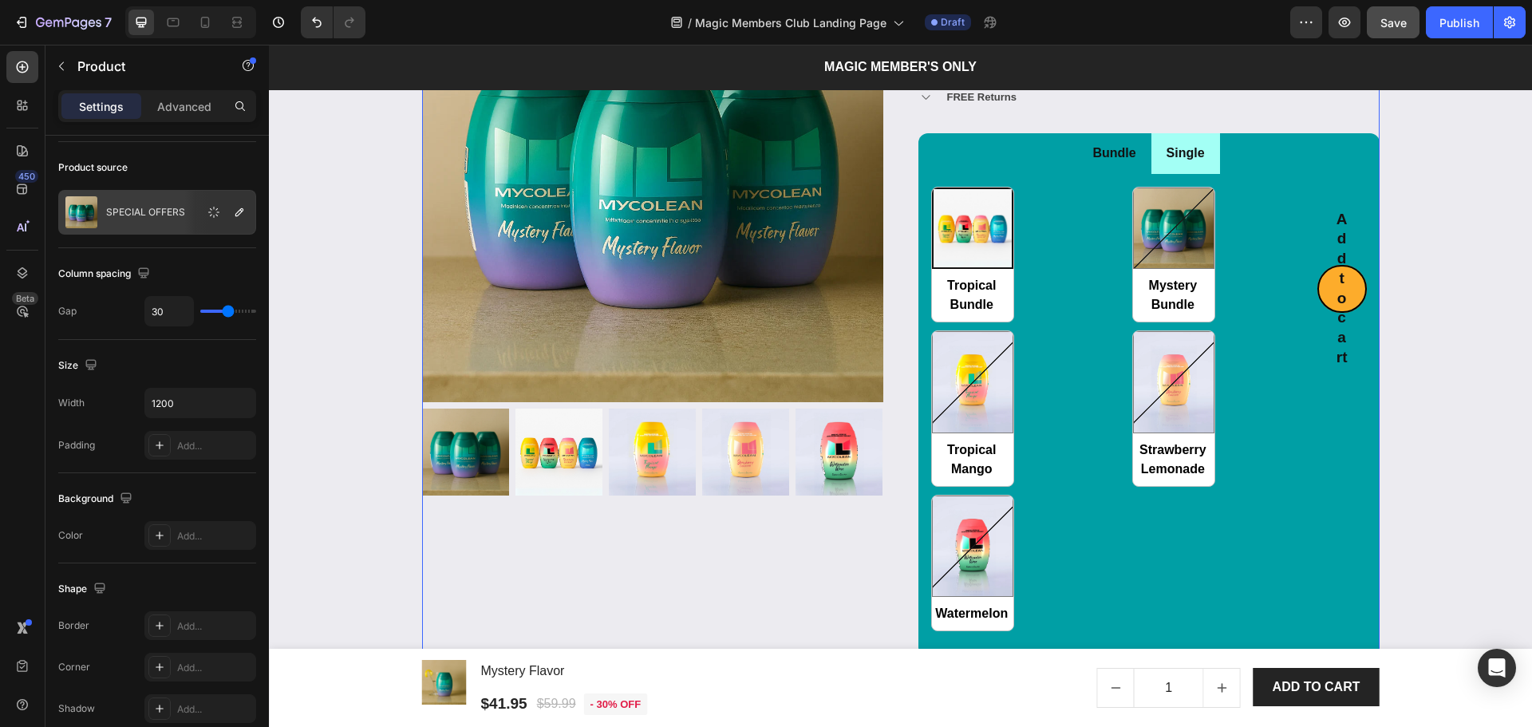
type input "30"
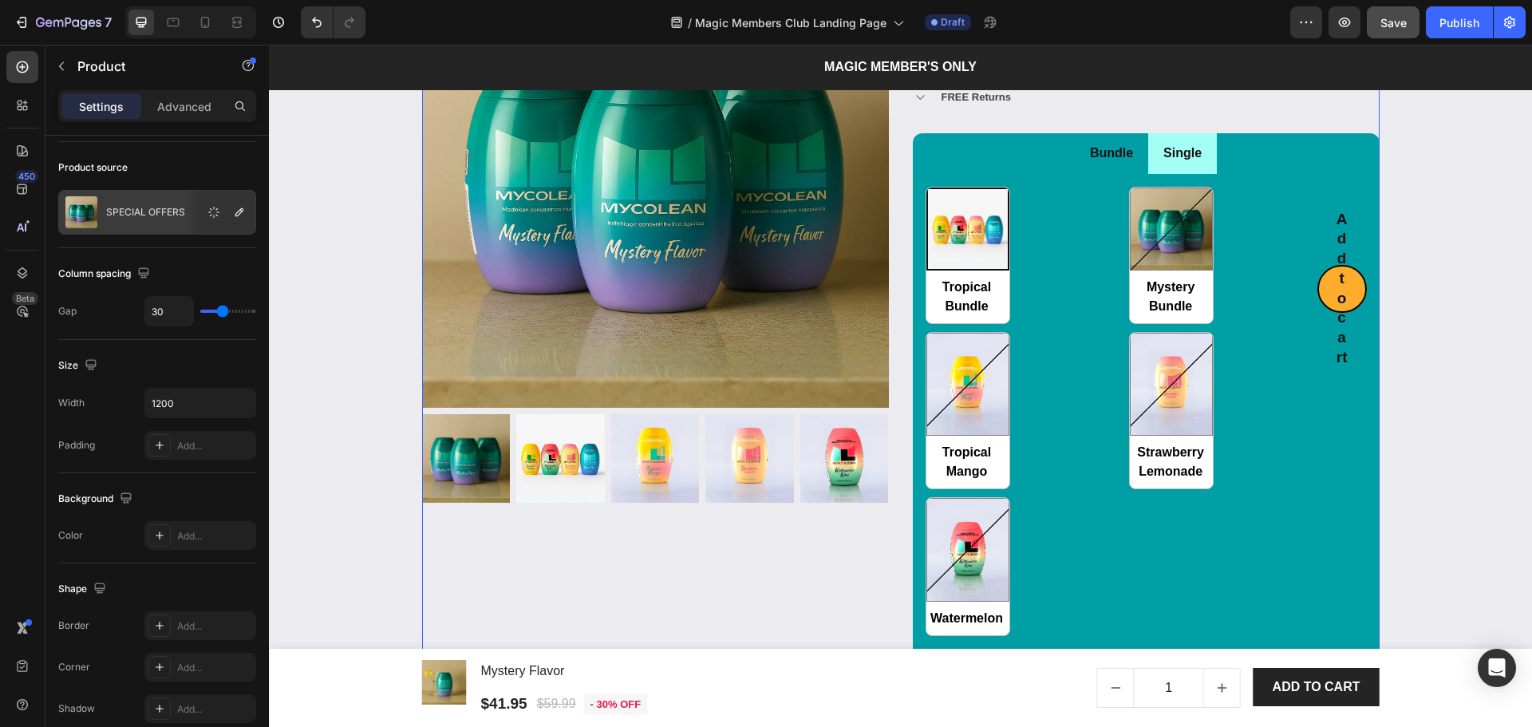
type input "46"
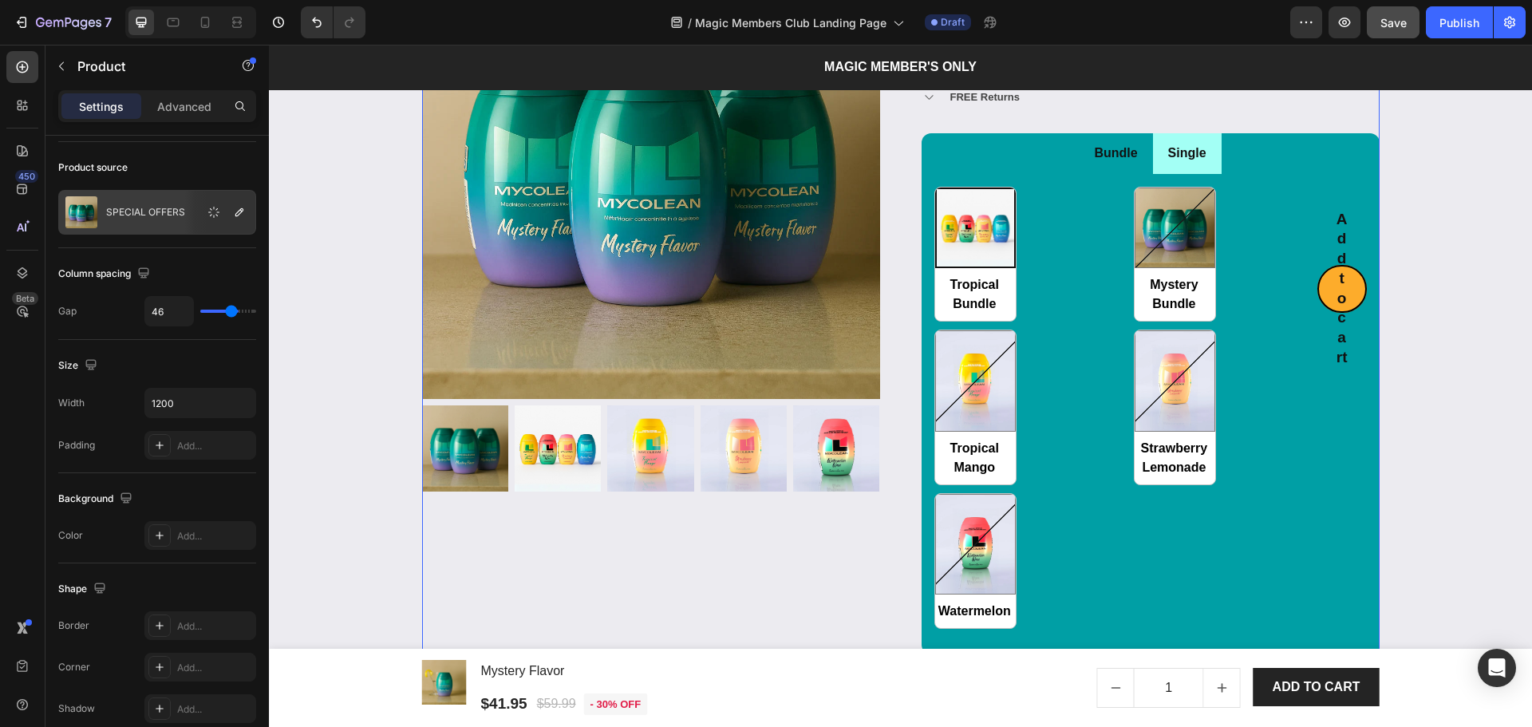
type input "52"
type input "56"
type input "58"
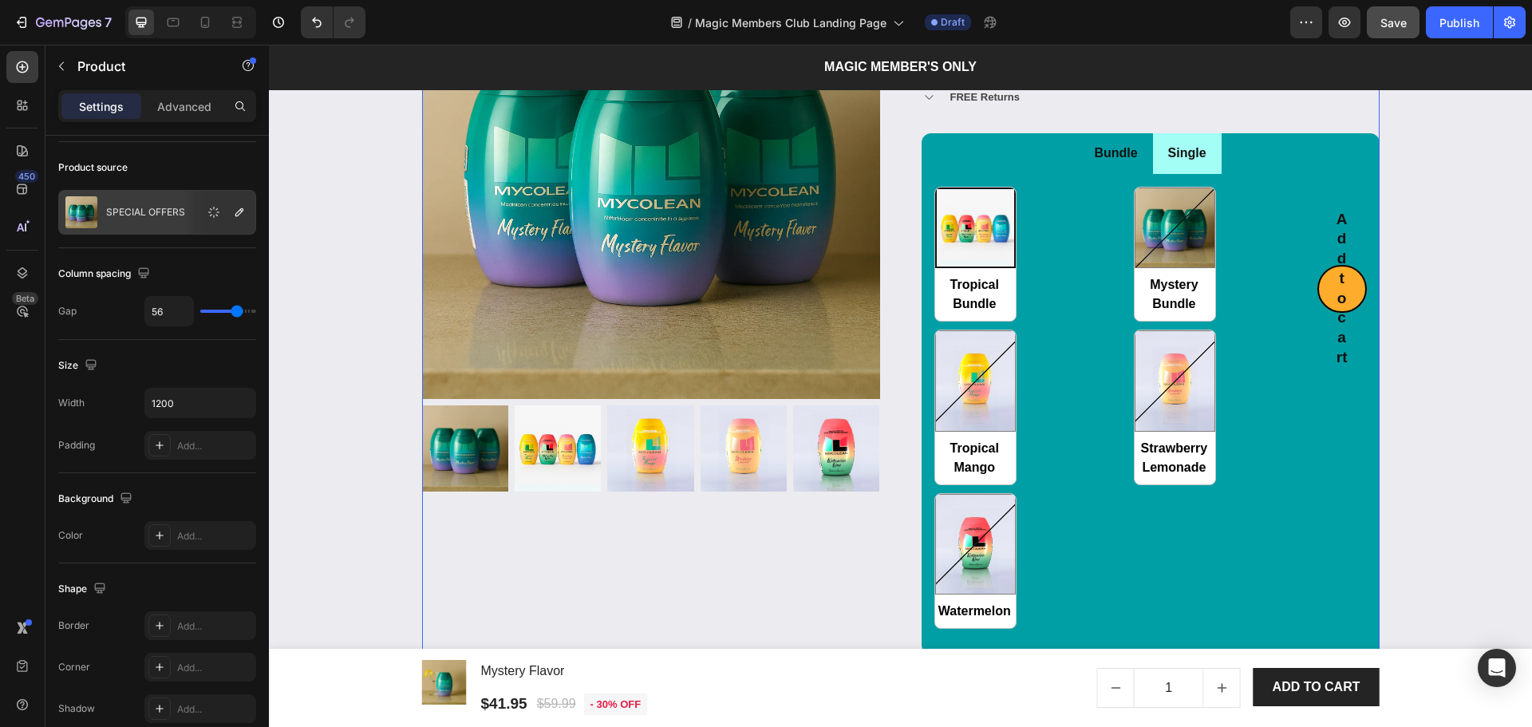
type input "58"
type input "61"
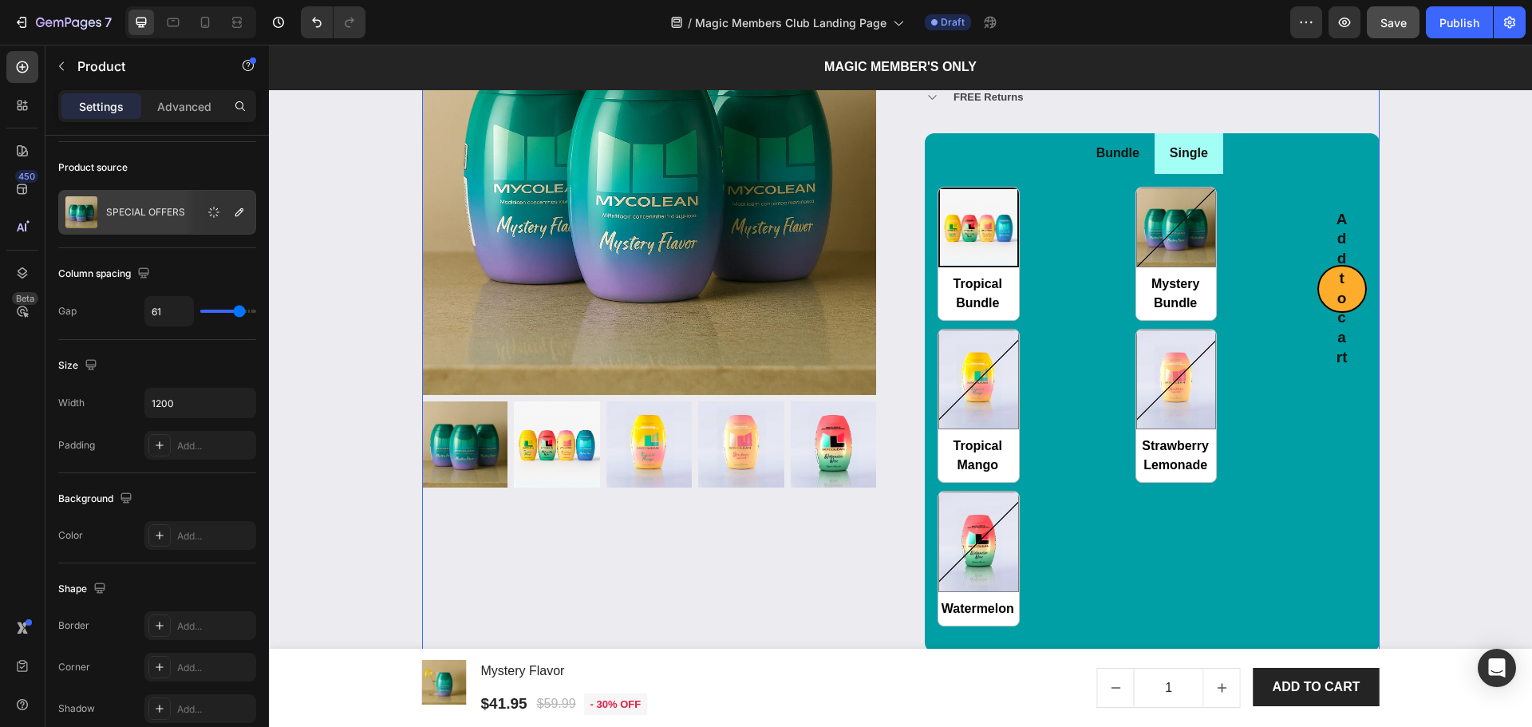
type input "62"
type input "65"
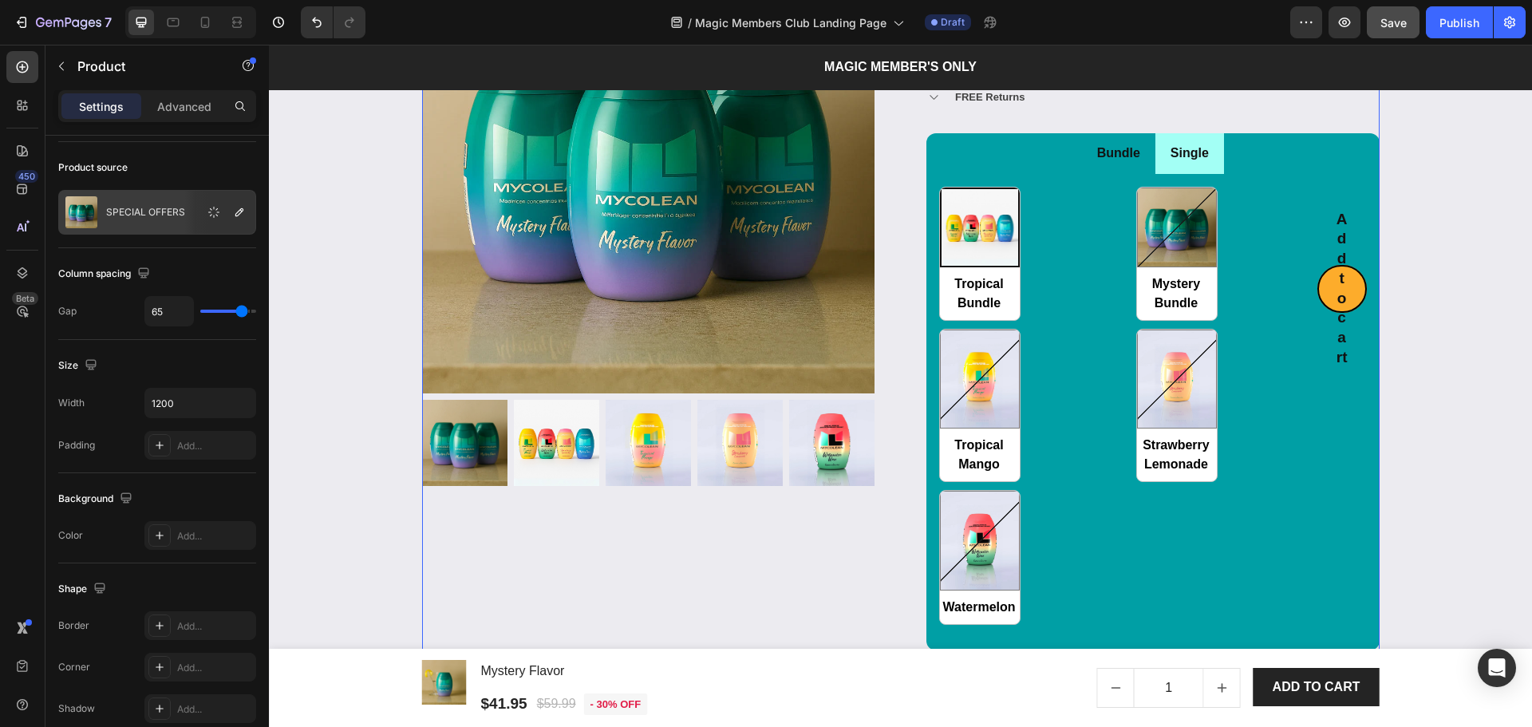
type input "65"
click at [242, 310] on input "range" at bounding box center [228, 311] width 56 height 3
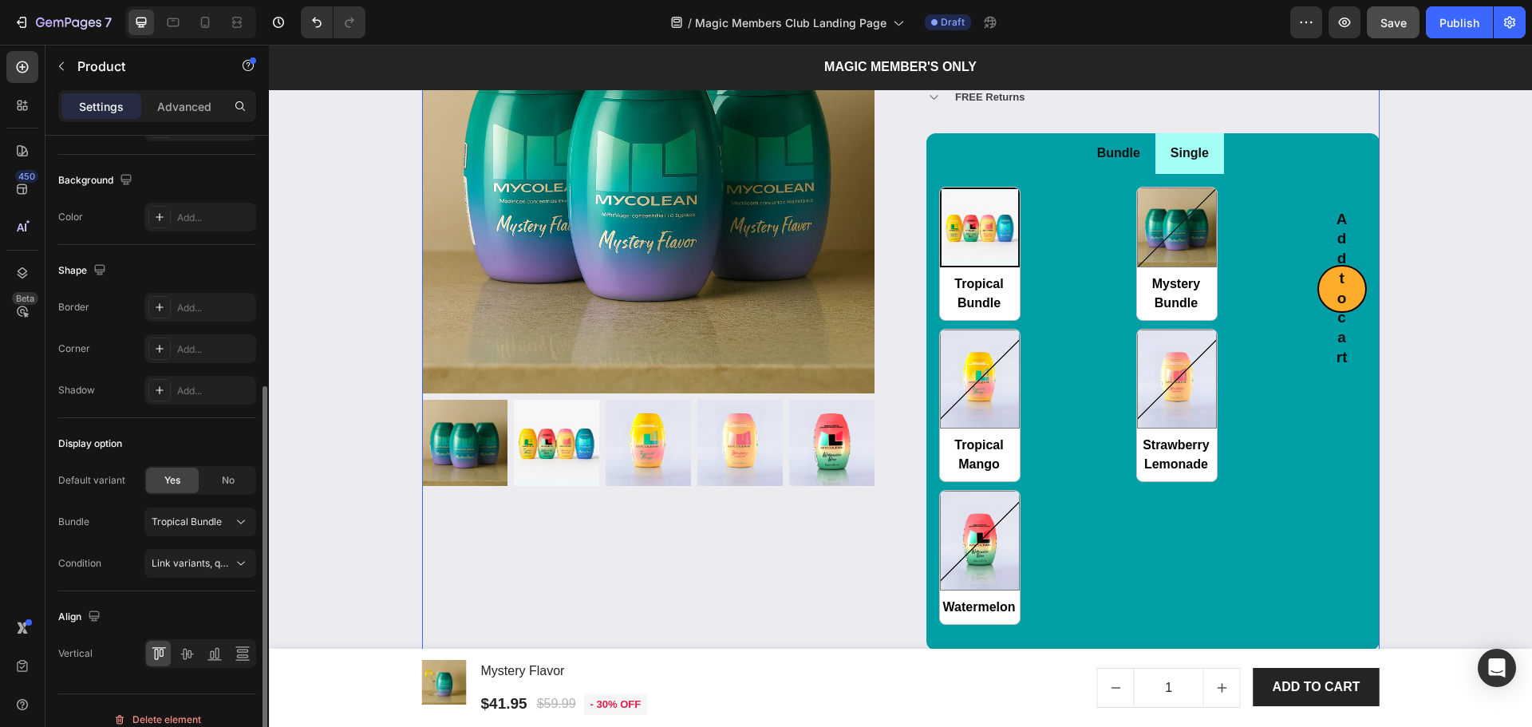
scroll to position [442, 0]
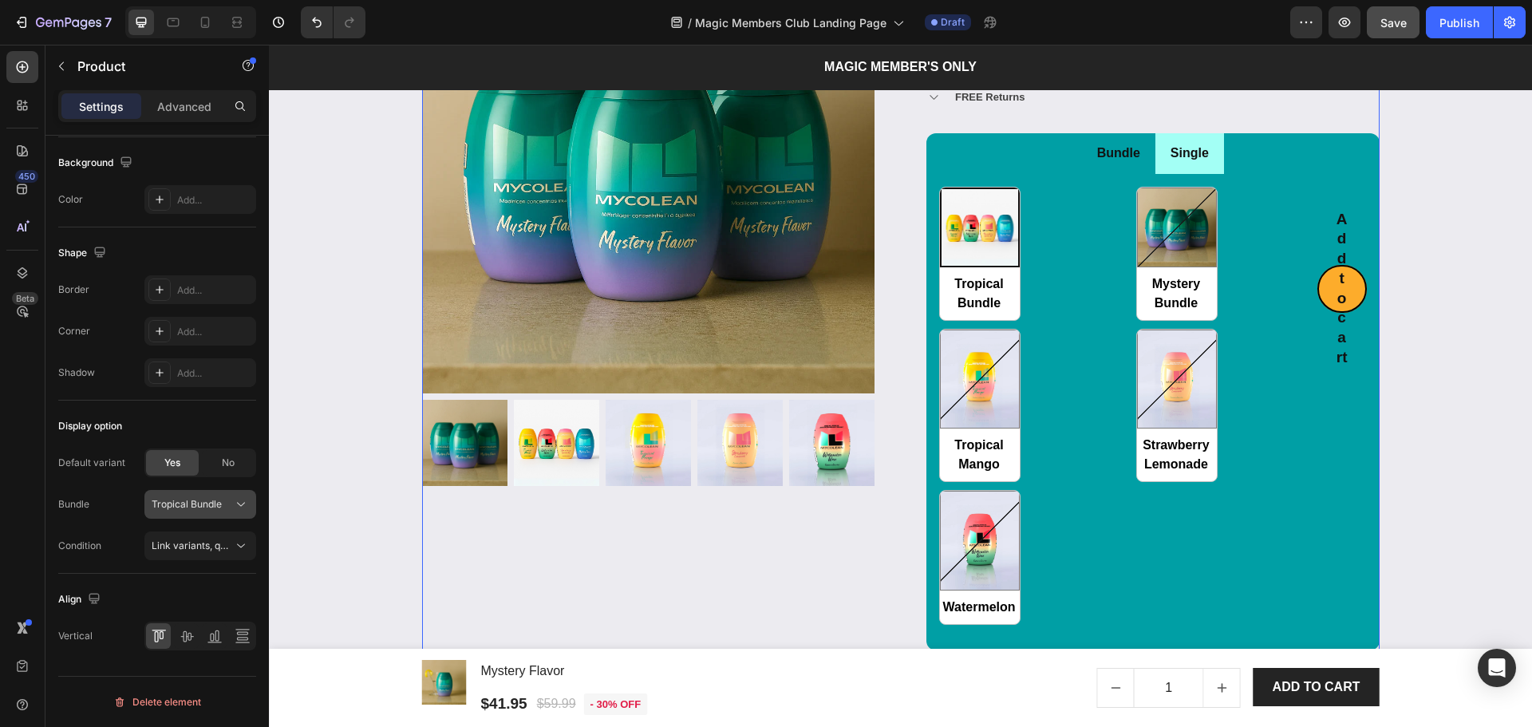
click at [180, 510] on span "Tropical Bundle" at bounding box center [187, 504] width 70 height 14
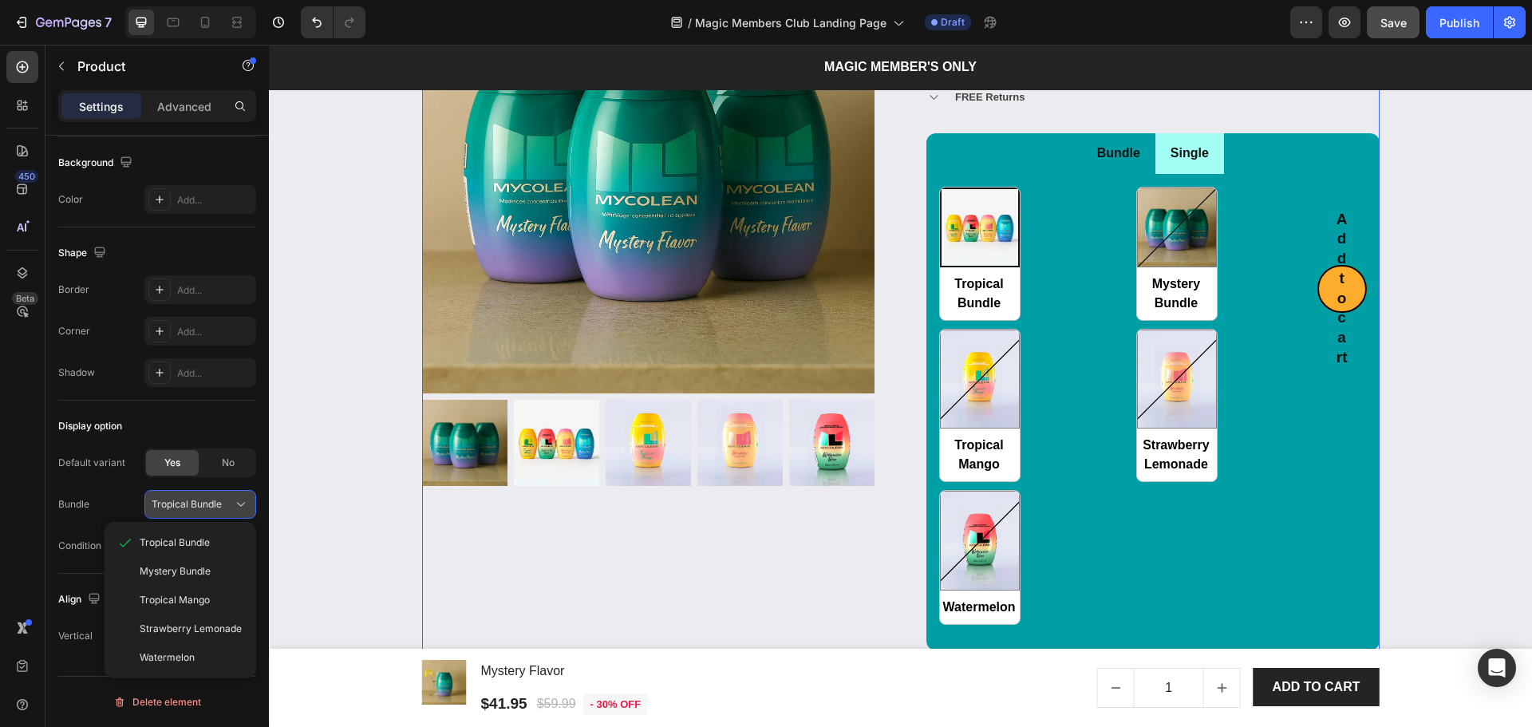
click at [180, 510] on span "Tropical Bundle" at bounding box center [187, 504] width 70 height 14
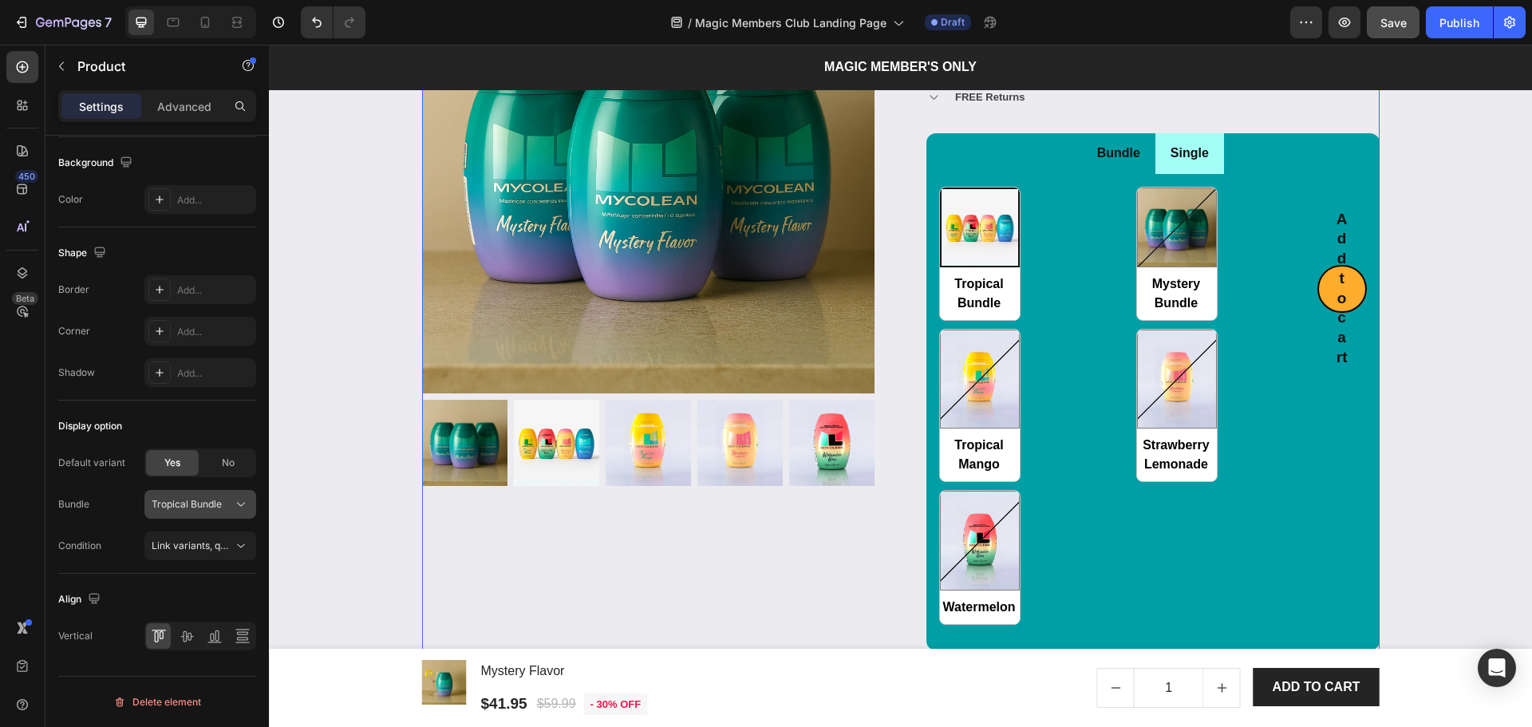
click at [180, 510] on span "Tropical Bundle" at bounding box center [187, 504] width 70 height 14
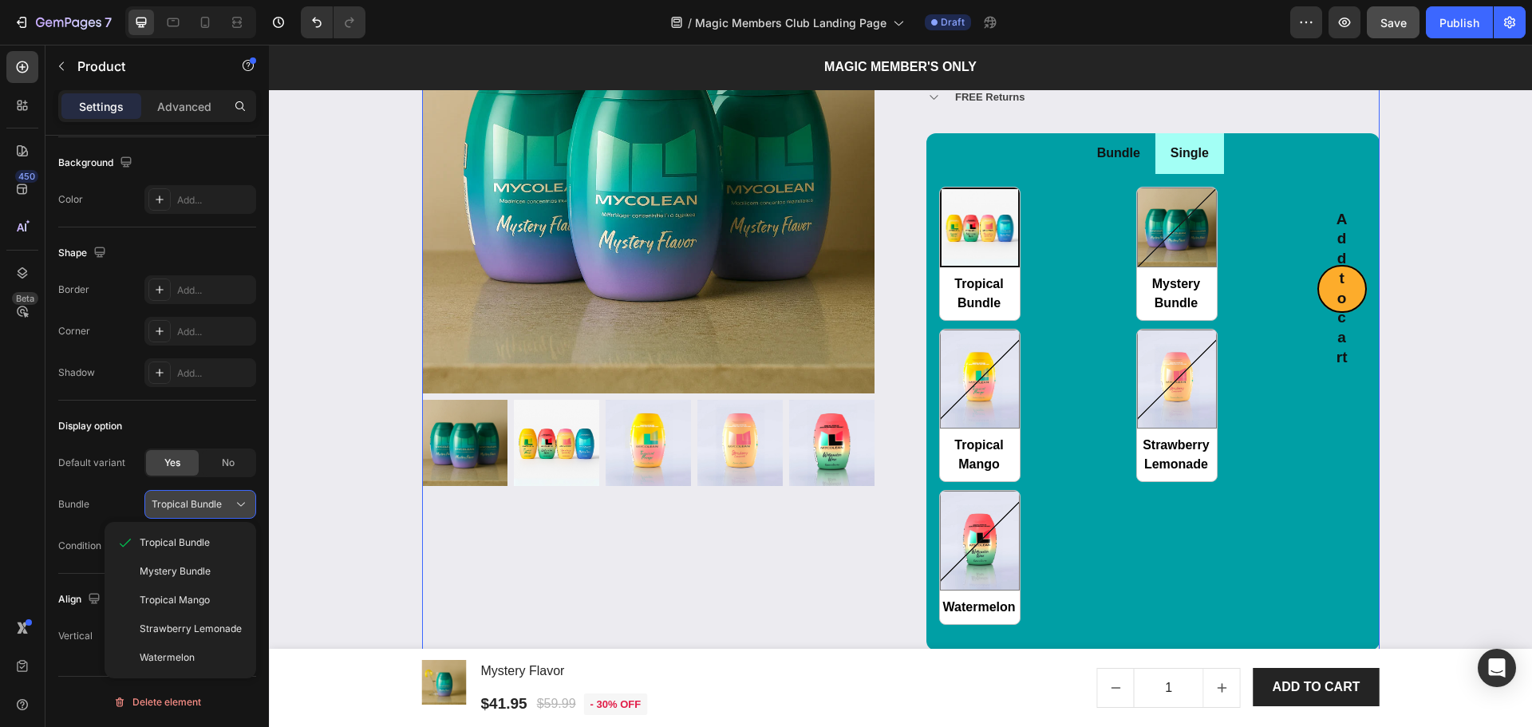
click at [180, 510] on span "Tropical Bundle" at bounding box center [187, 504] width 70 height 14
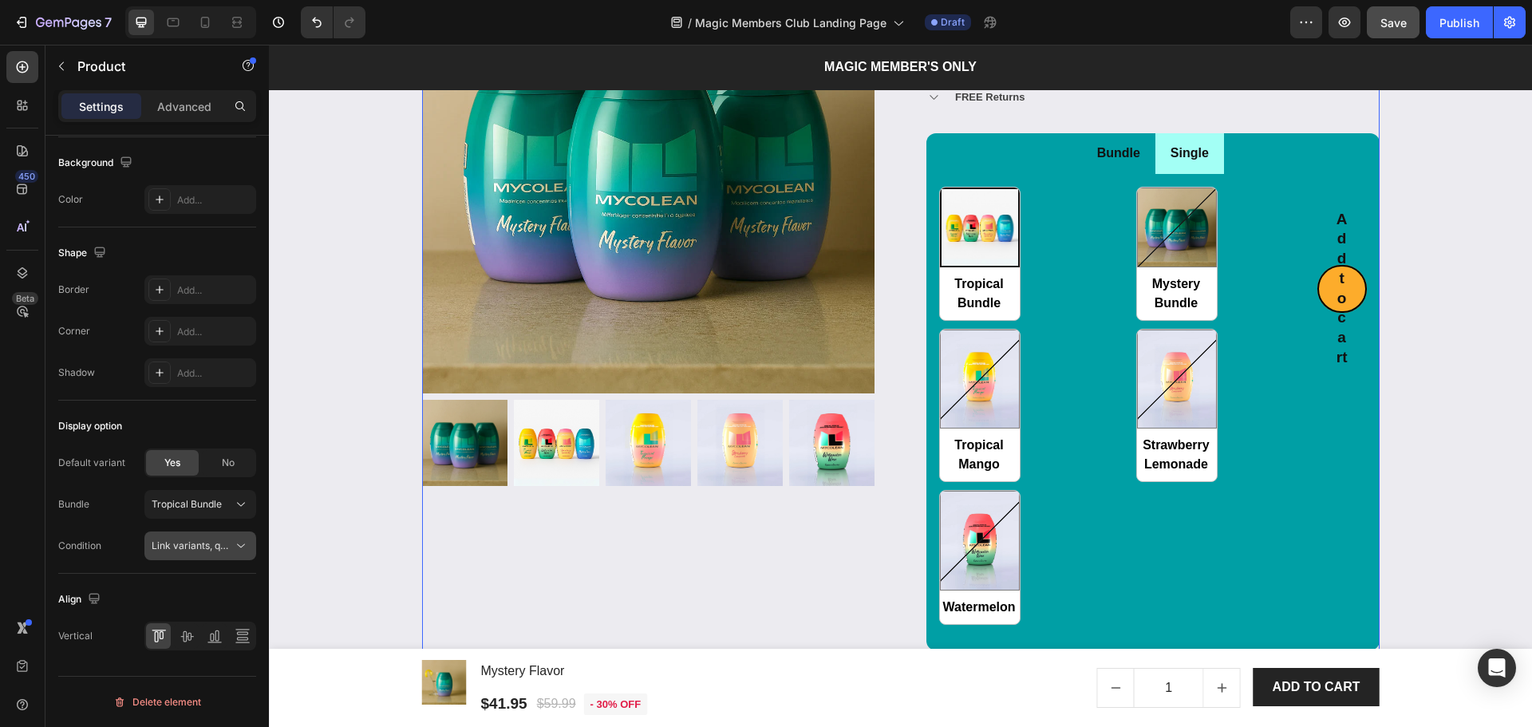
click at [172, 539] on span "Link variants, quantity <br> between same products" at bounding box center [269, 545] width 235 height 12
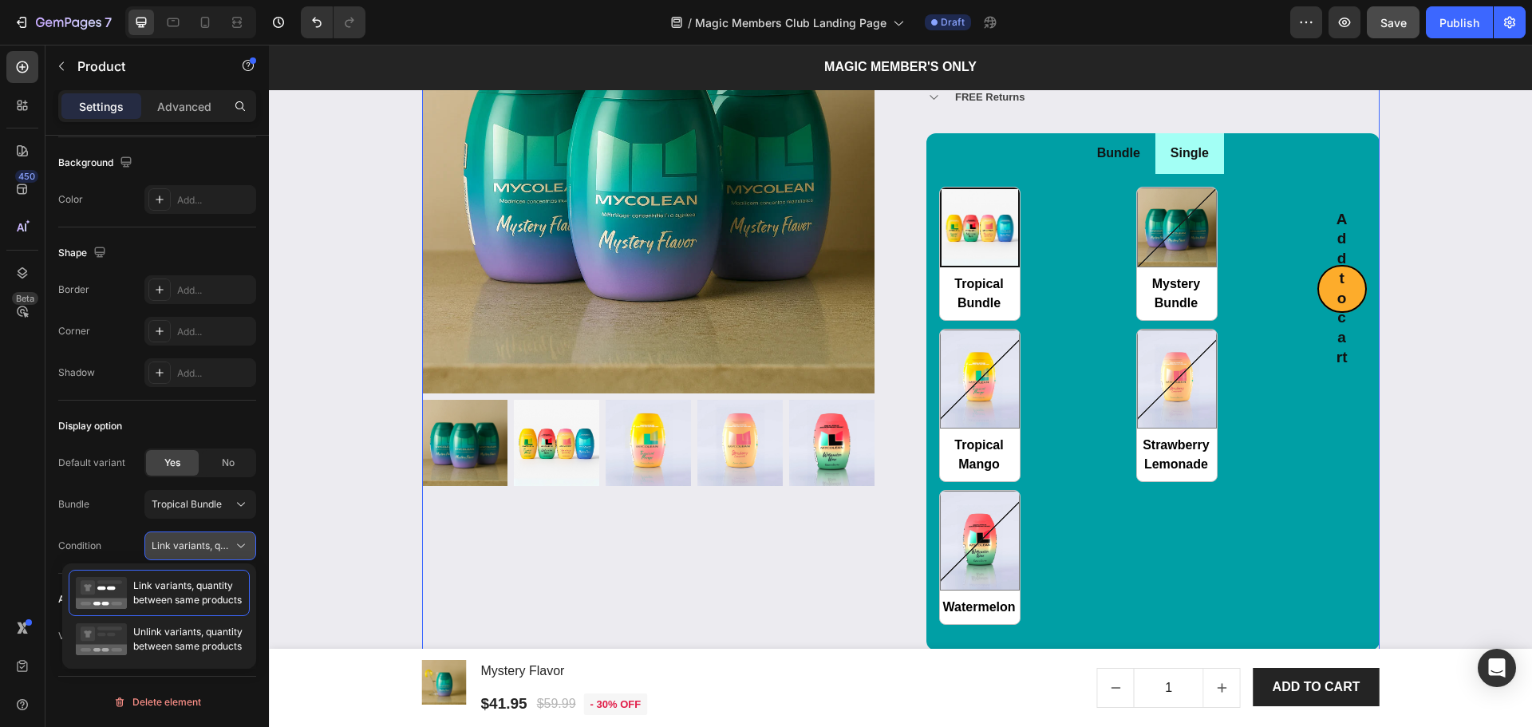
click at [172, 539] on span "Link variants, quantity <br> between same products" at bounding box center [192, 546] width 81 height 14
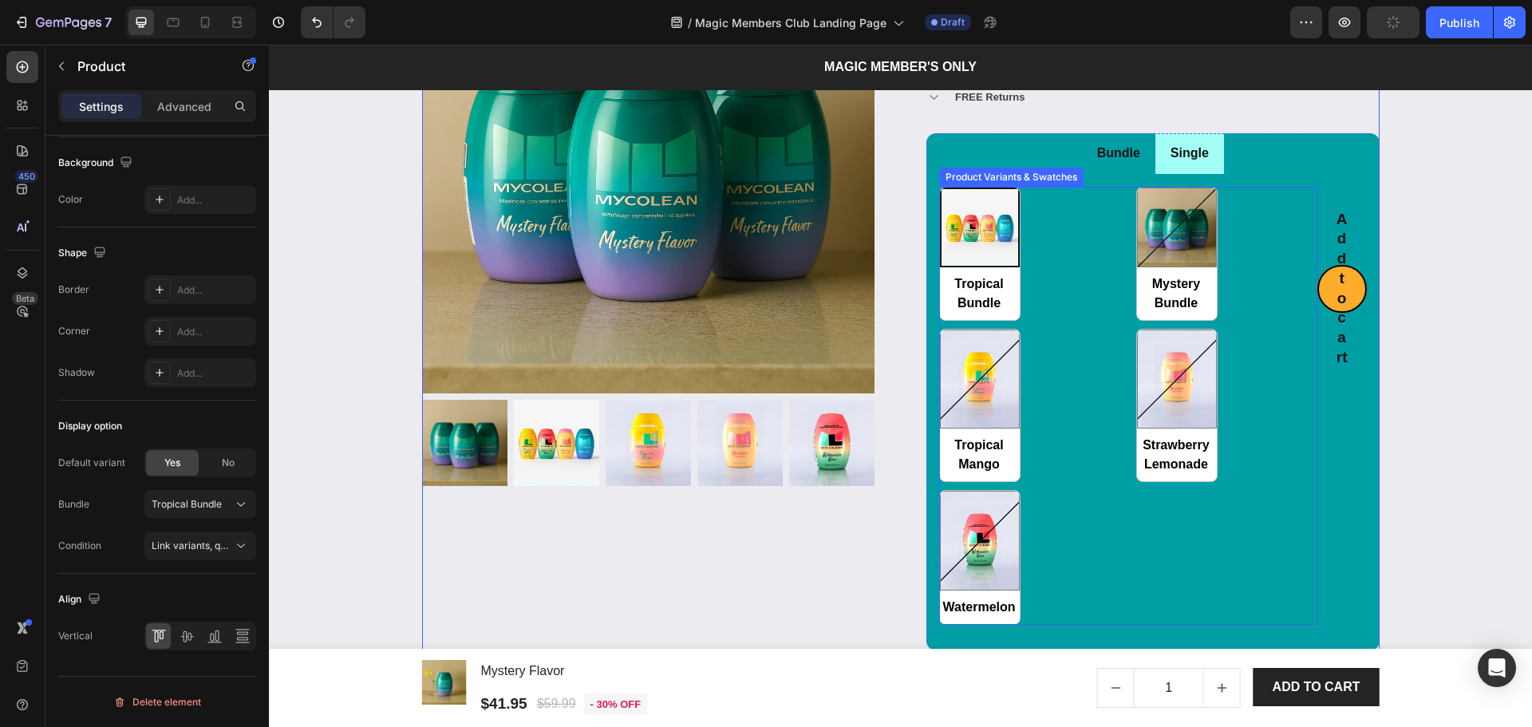
click at [1085, 315] on div "Tropical Bundle Tropical Bundle Mystery Bundle Mystery Bundle Tropical Mango Tr…" at bounding box center [1128, 406] width 378 height 438
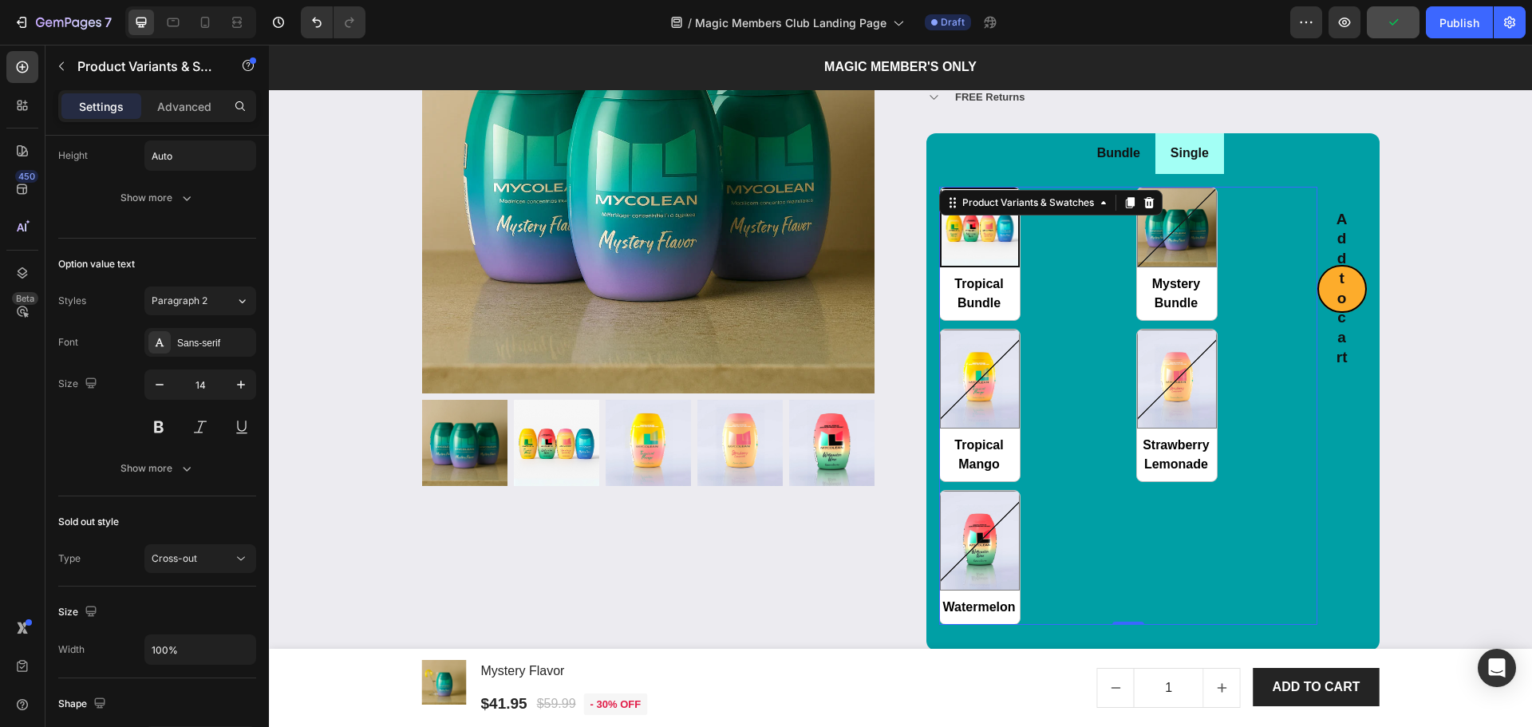
scroll to position [0, 0]
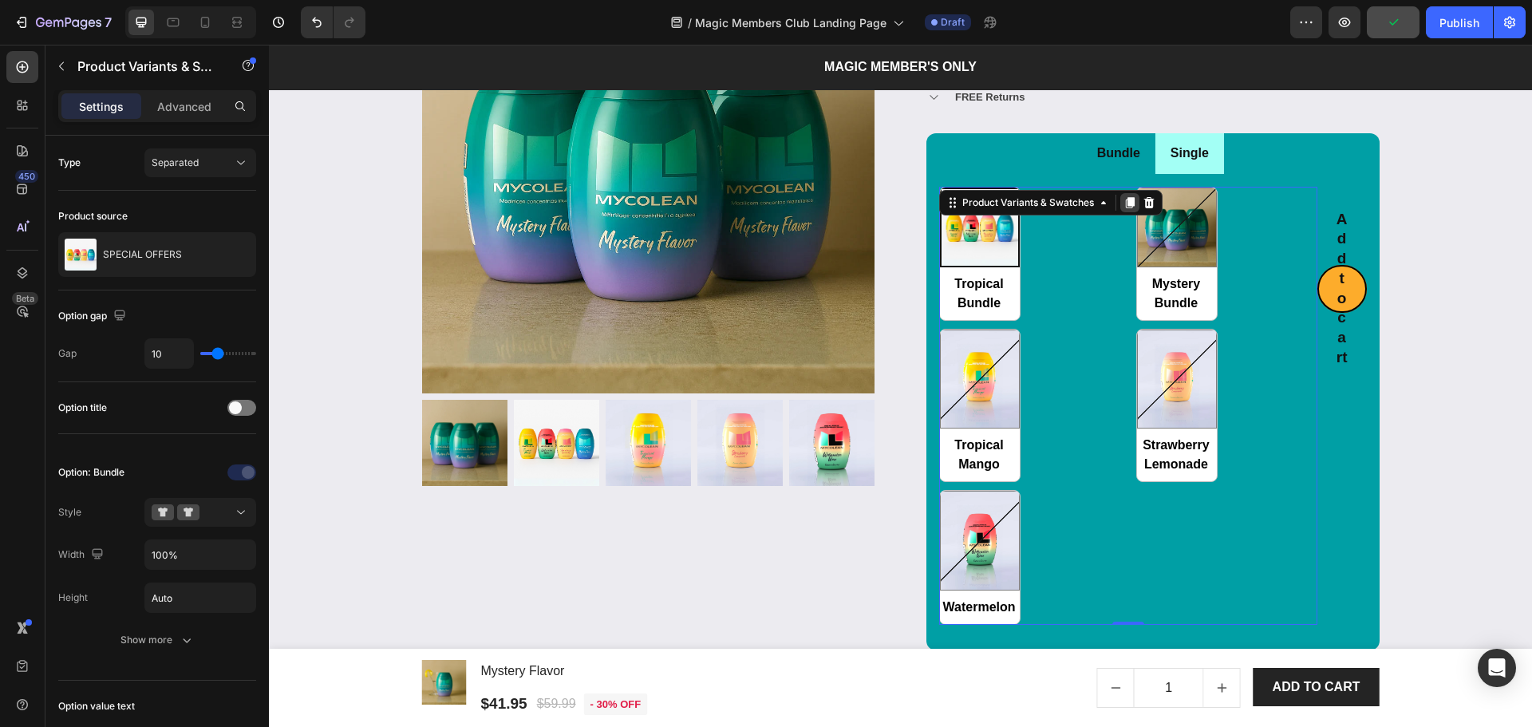
click at [1126, 200] on icon at bounding box center [1130, 202] width 9 height 11
radio input "false"
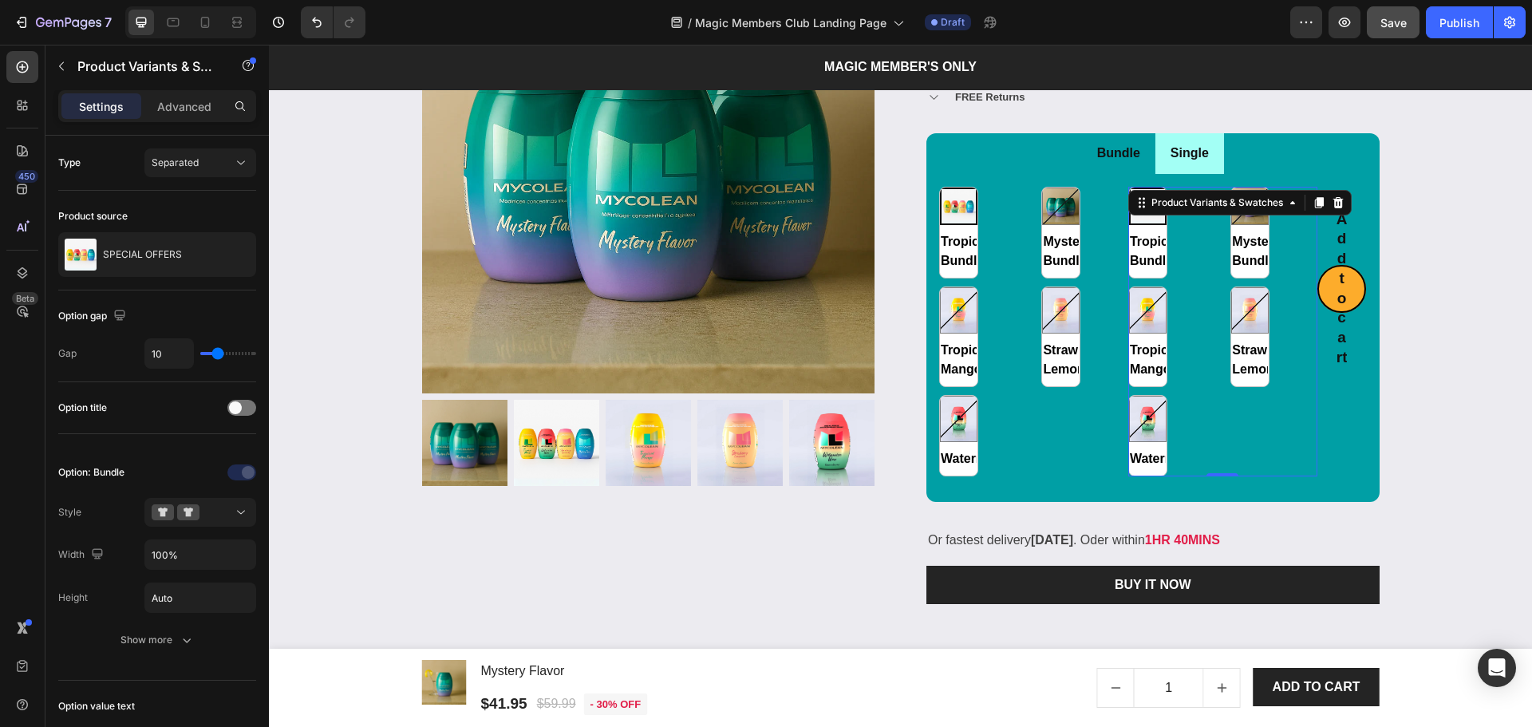
click at [1183, 282] on div "Tropical Bundle Tropical Bundle Mystery Bundle Mystery Bundle Tropical Mango Tr…" at bounding box center [1222, 332] width 189 height 290
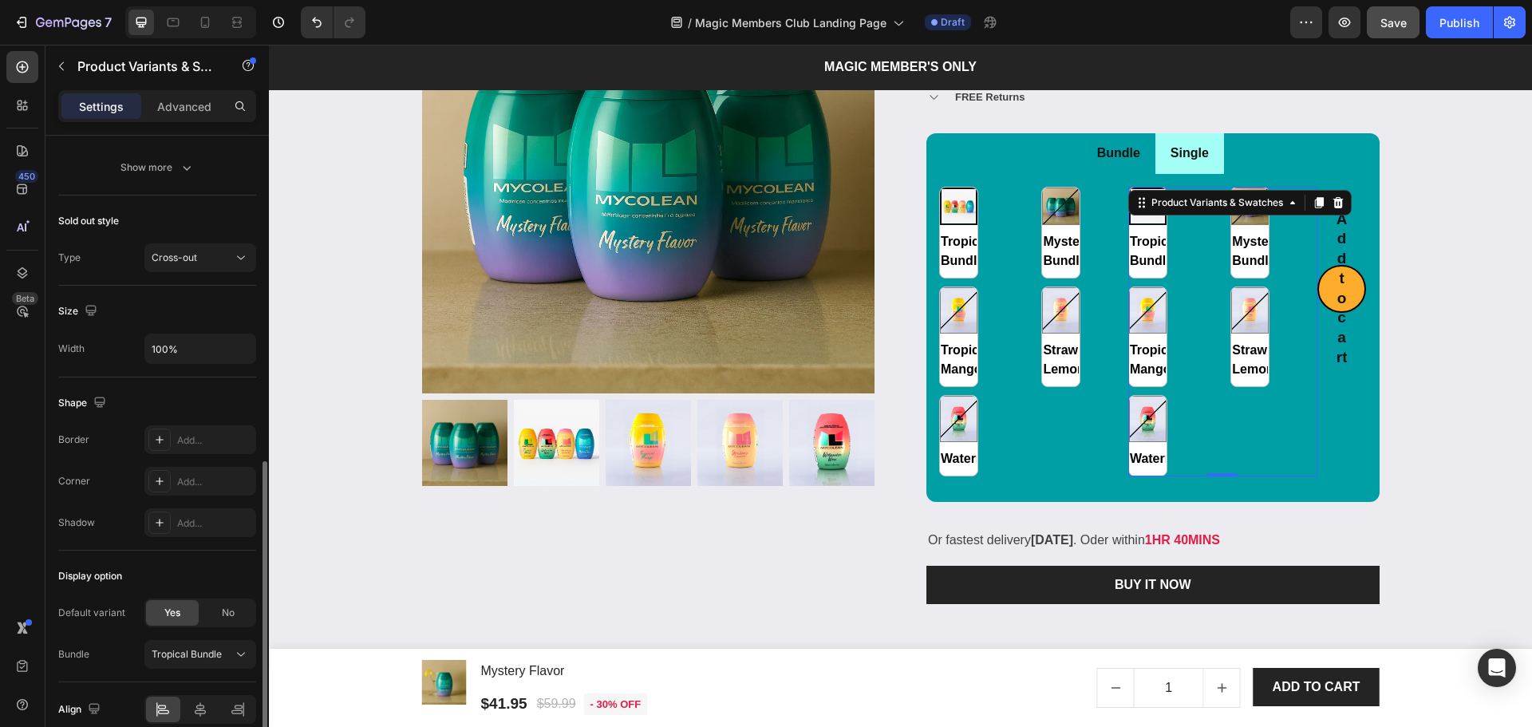
scroll to position [816, 0]
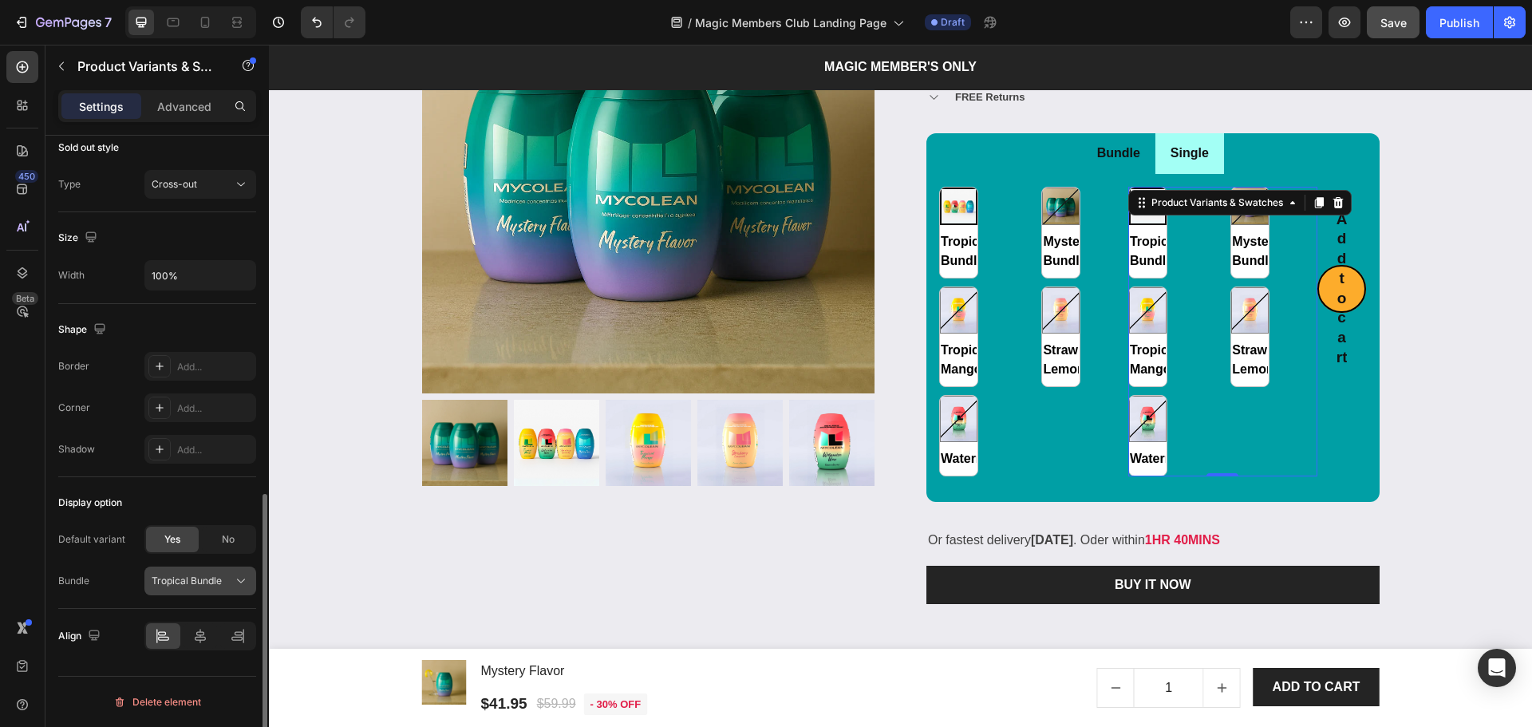
click at [156, 581] on span "Tropical Bundle" at bounding box center [187, 581] width 70 height 14
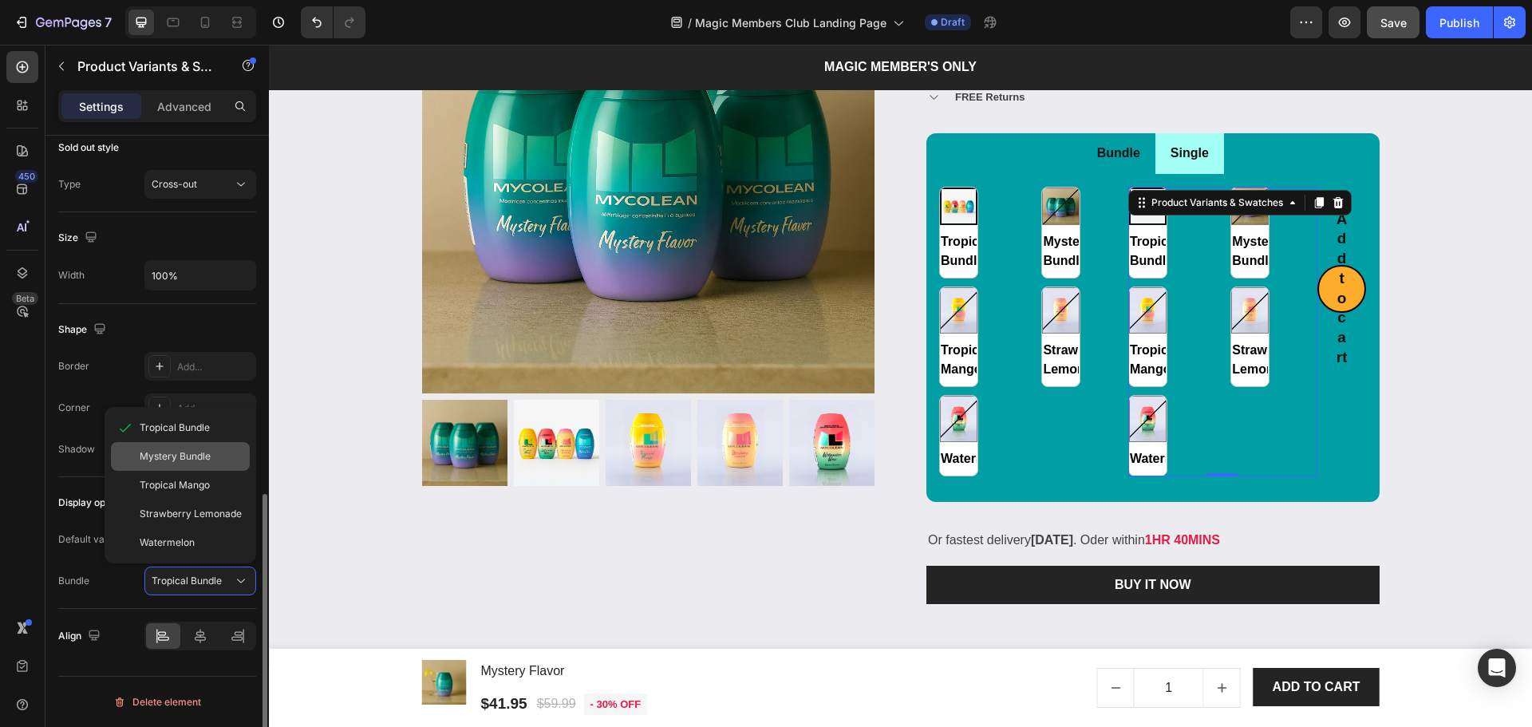
click at [161, 452] on span "Mystery Bundle" at bounding box center [175, 456] width 71 height 14
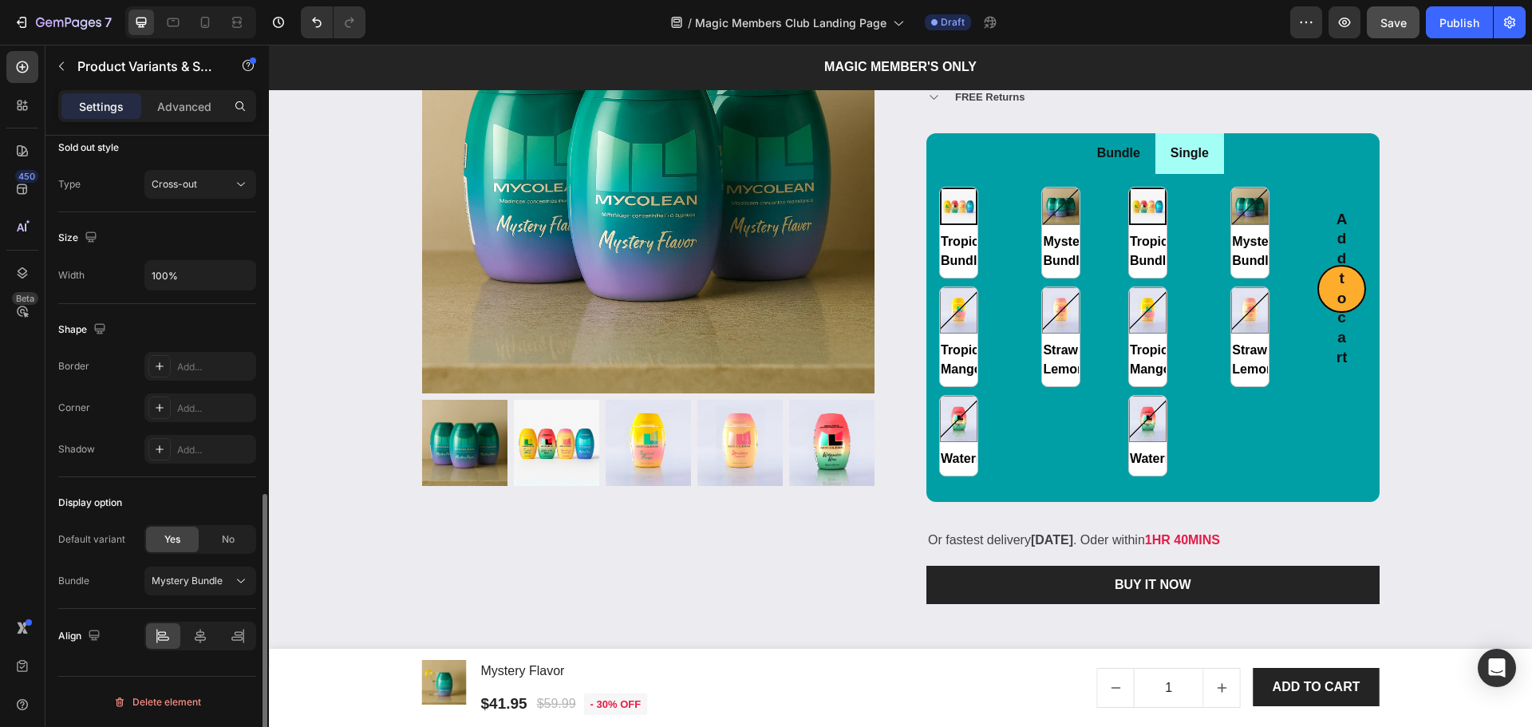
click at [1179, 251] on div "Tropical Bundle Tropical Bundle Mystery Bundle Mystery Bundle Tropical Mango Tr…" at bounding box center [1222, 332] width 189 height 290
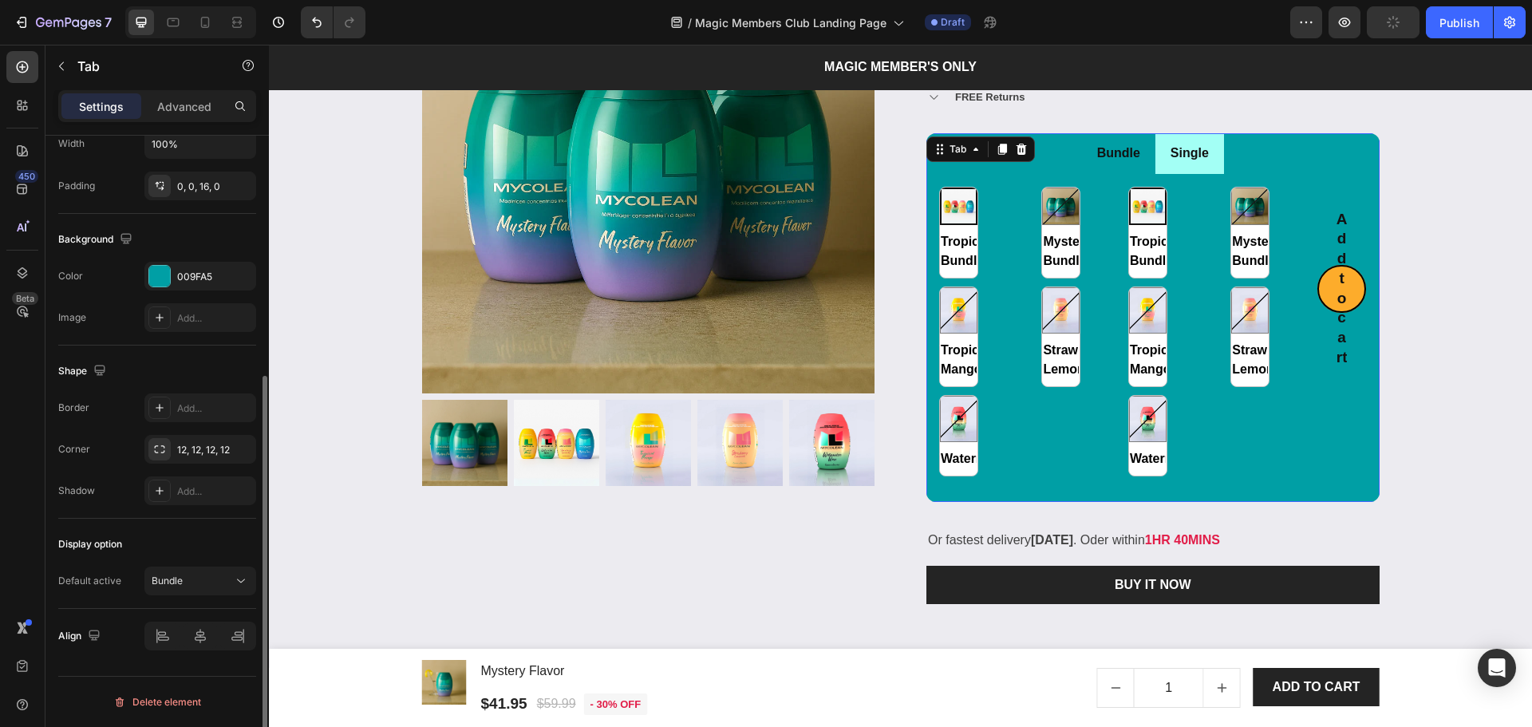
click at [1163, 168] on li "Single" at bounding box center [1189, 153] width 69 height 41
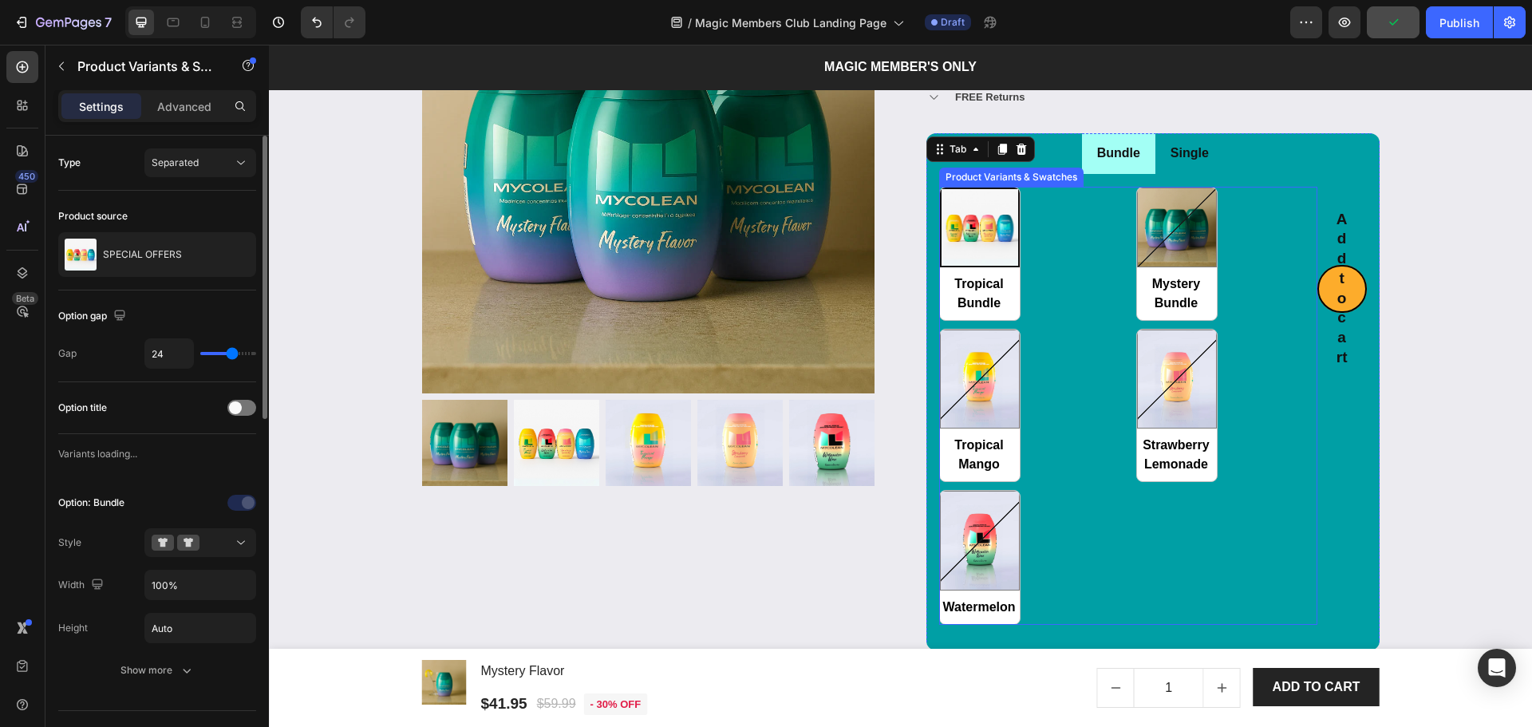
click at [1056, 262] on div "Tropical Bundle Tropical Bundle Mystery Bundle Mystery Bundle Tropical Mango Tr…" at bounding box center [1128, 406] width 378 height 438
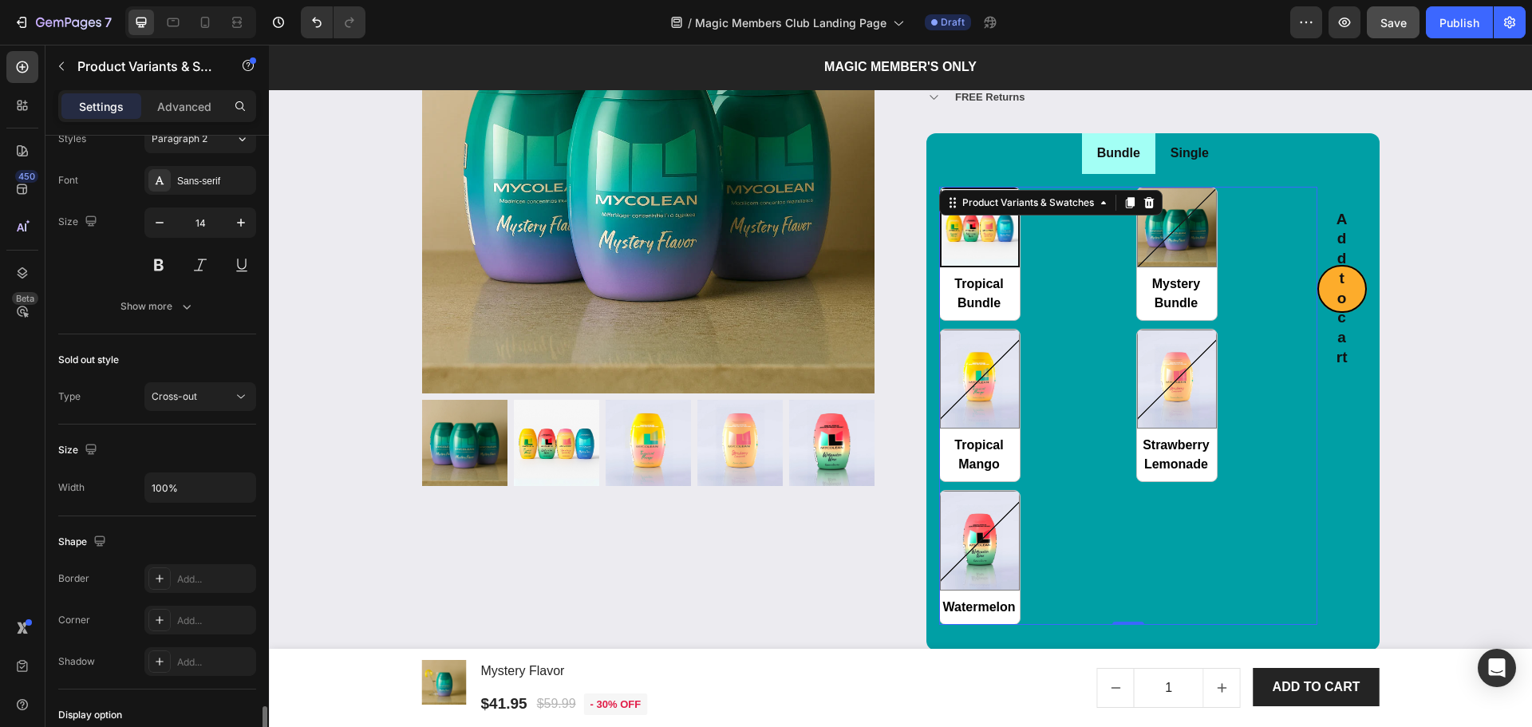
scroll to position [816, 0]
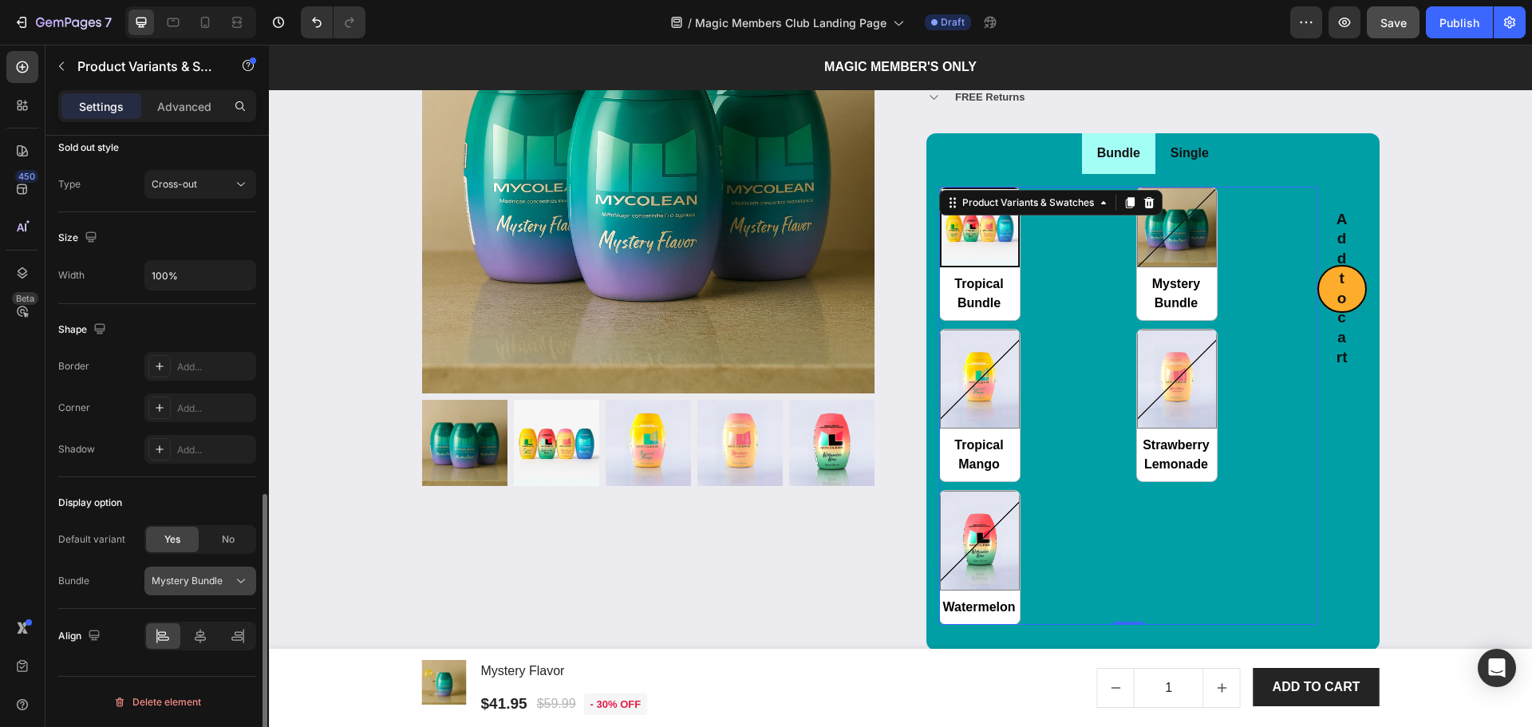
click at [199, 583] on span "Mystery Bundle" at bounding box center [187, 581] width 71 height 14
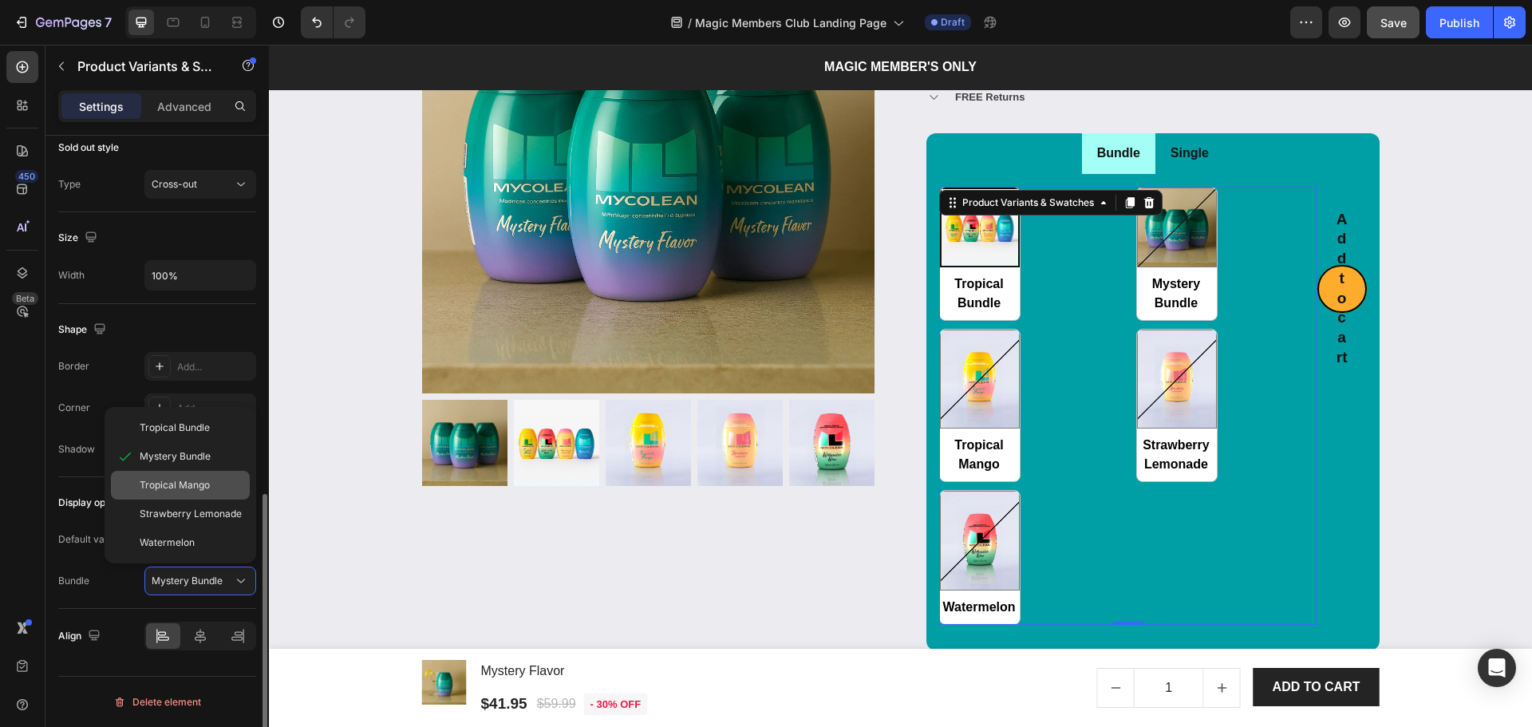
click at [176, 482] on span "Tropical Mango" at bounding box center [175, 485] width 70 height 14
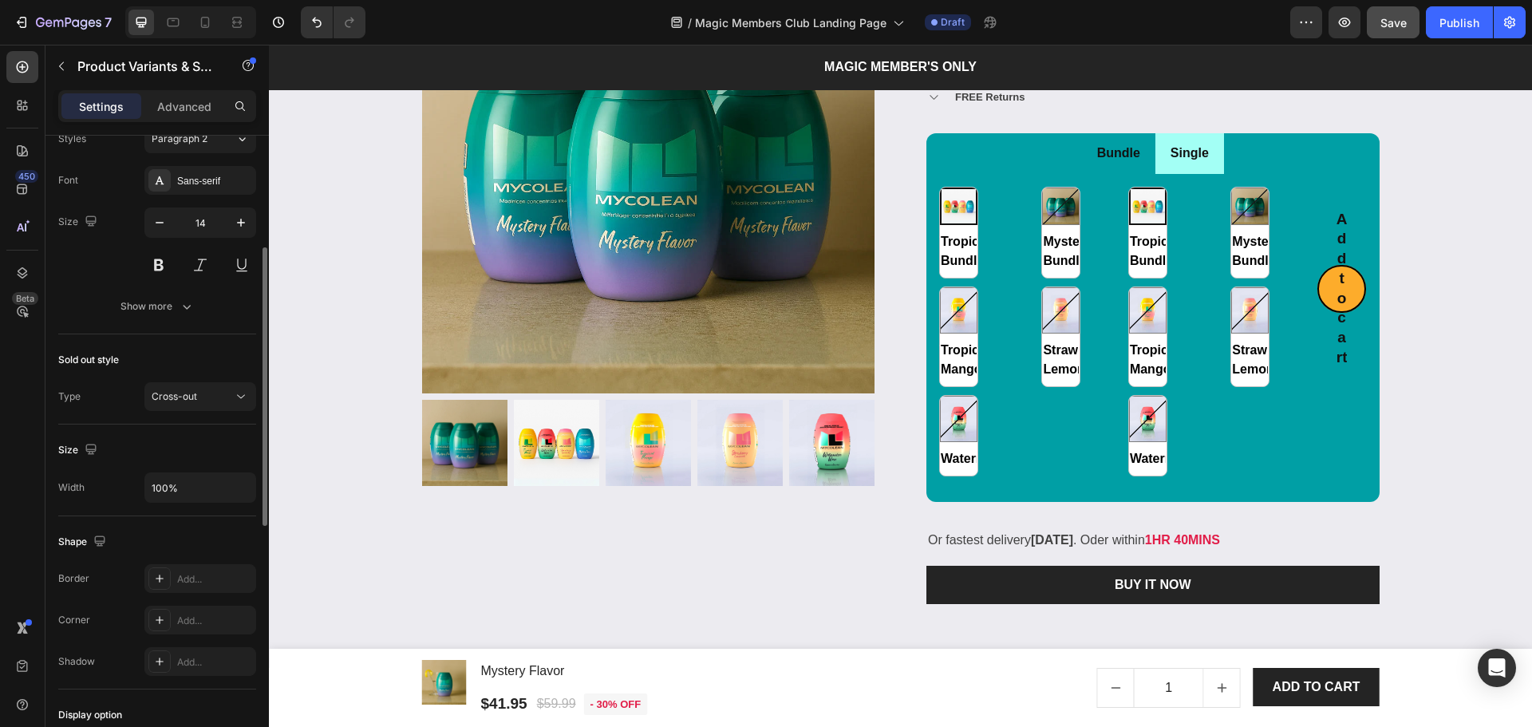
scroll to position [498, 0]
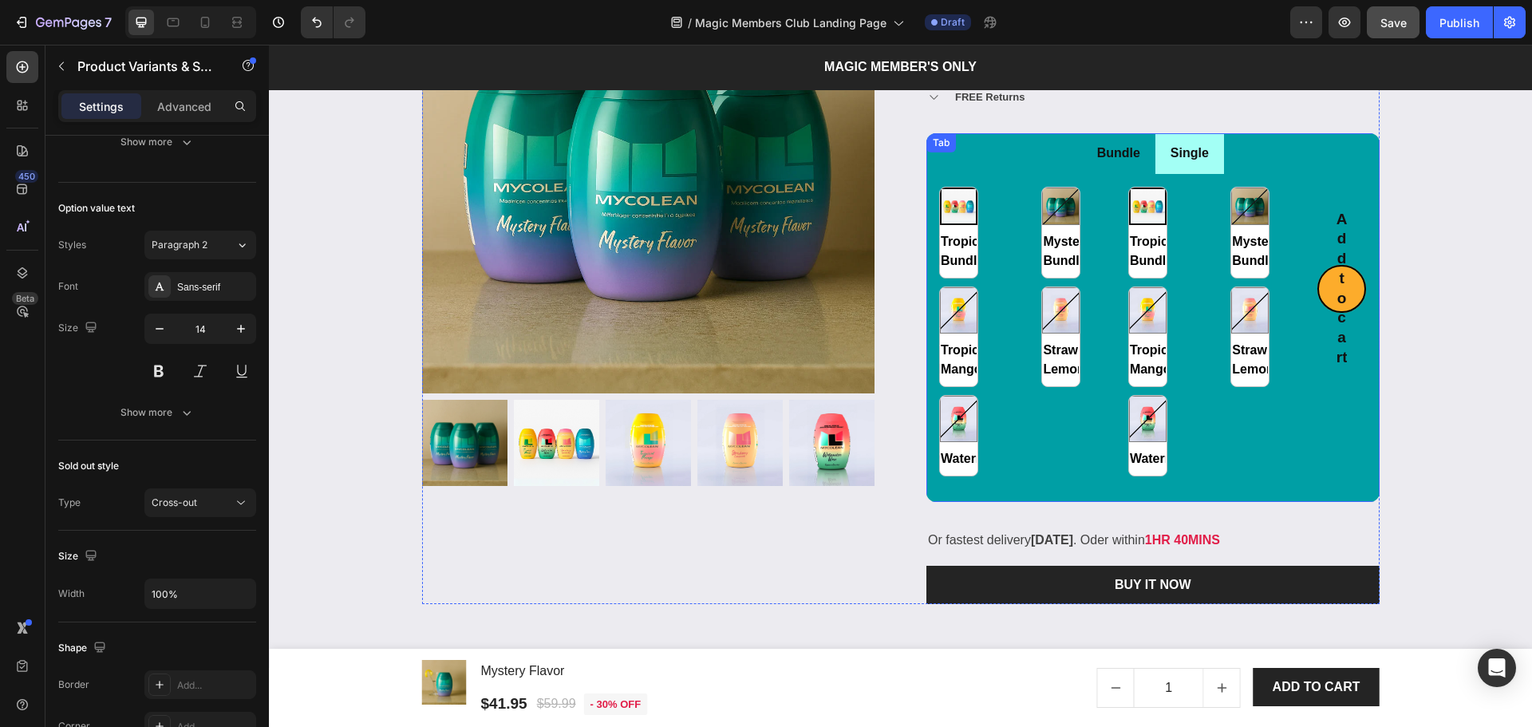
click at [1155, 161] on li "Single" at bounding box center [1189, 153] width 69 height 41
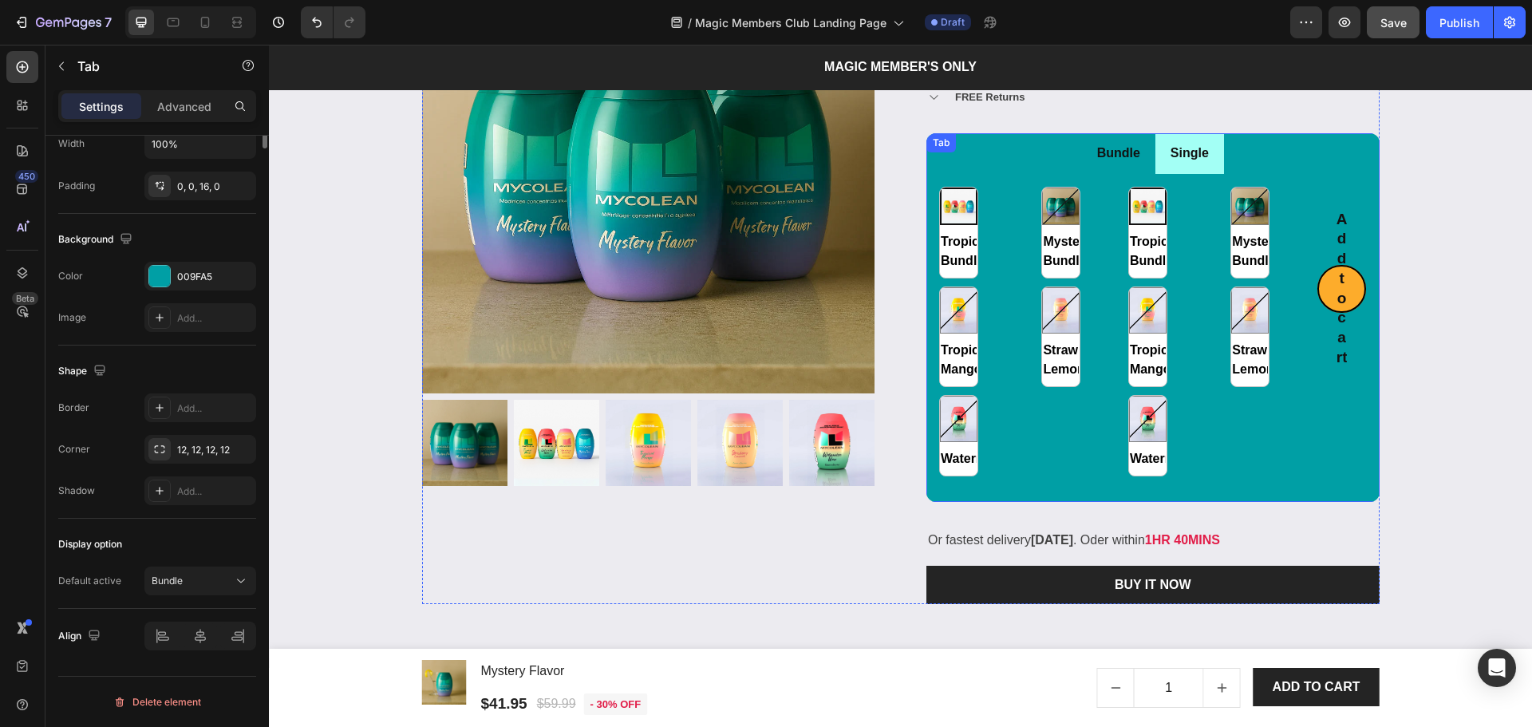
scroll to position [0, 0]
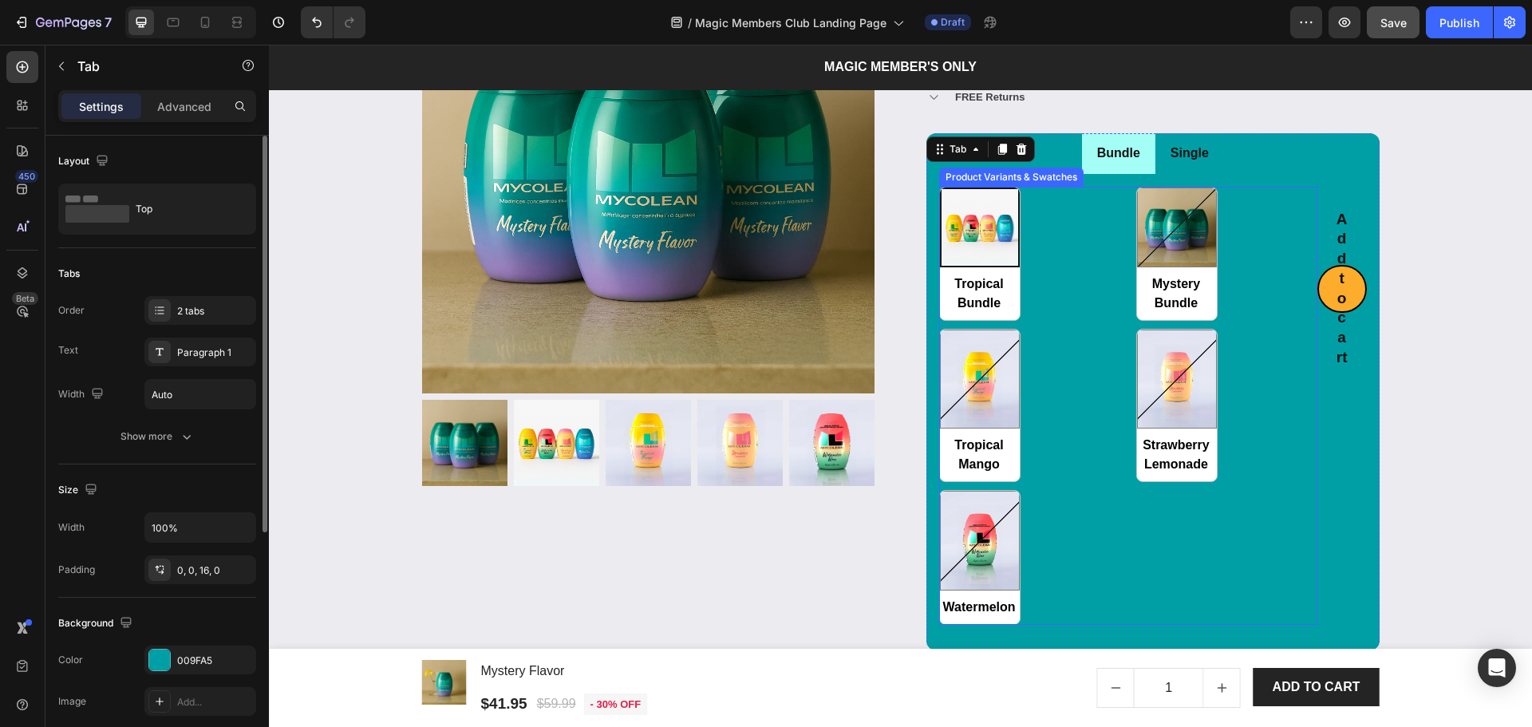
click at [1080, 247] on div "Tropical Bundle Tropical Bundle Mystery Bundle Mystery Bundle Tropical Mango Tr…" at bounding box center [1128, 406] width 378 height 438
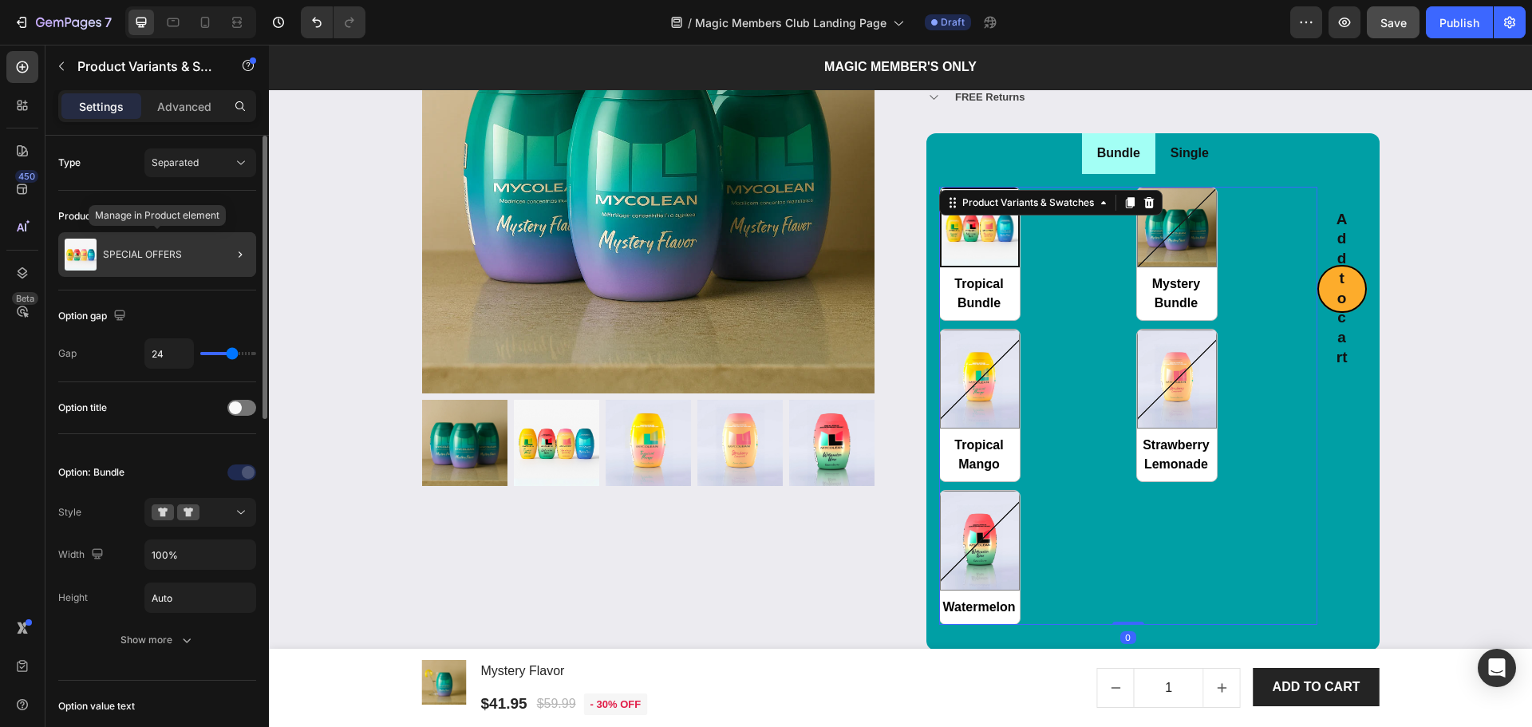
click at [190, 243] on div "SPECIAL OFFERS" at bounding box center [157, 254] width 198 height 45
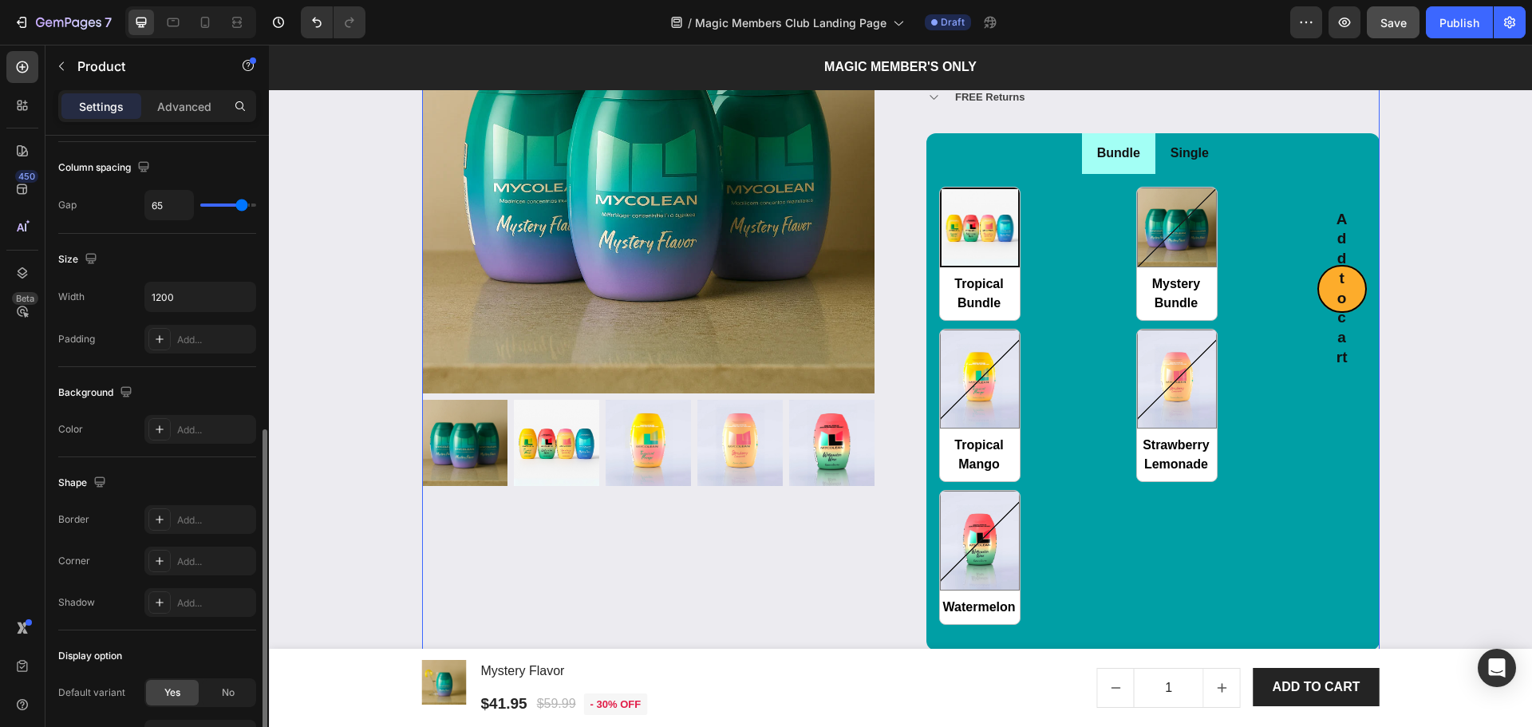
scroll to position [318, 0]
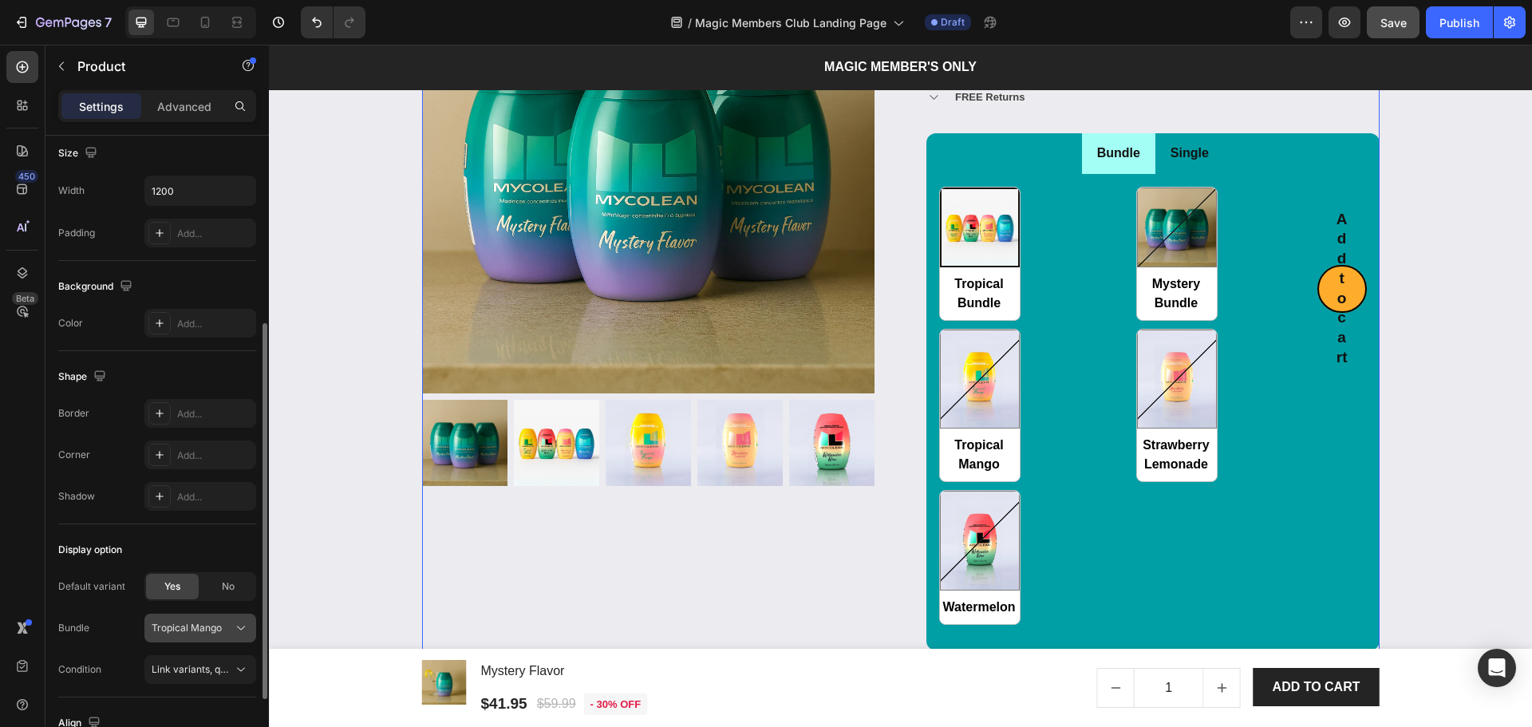
click at [172, 636] on button "Tropical Mango" at bounding box center [200, 628] width 112 height 29
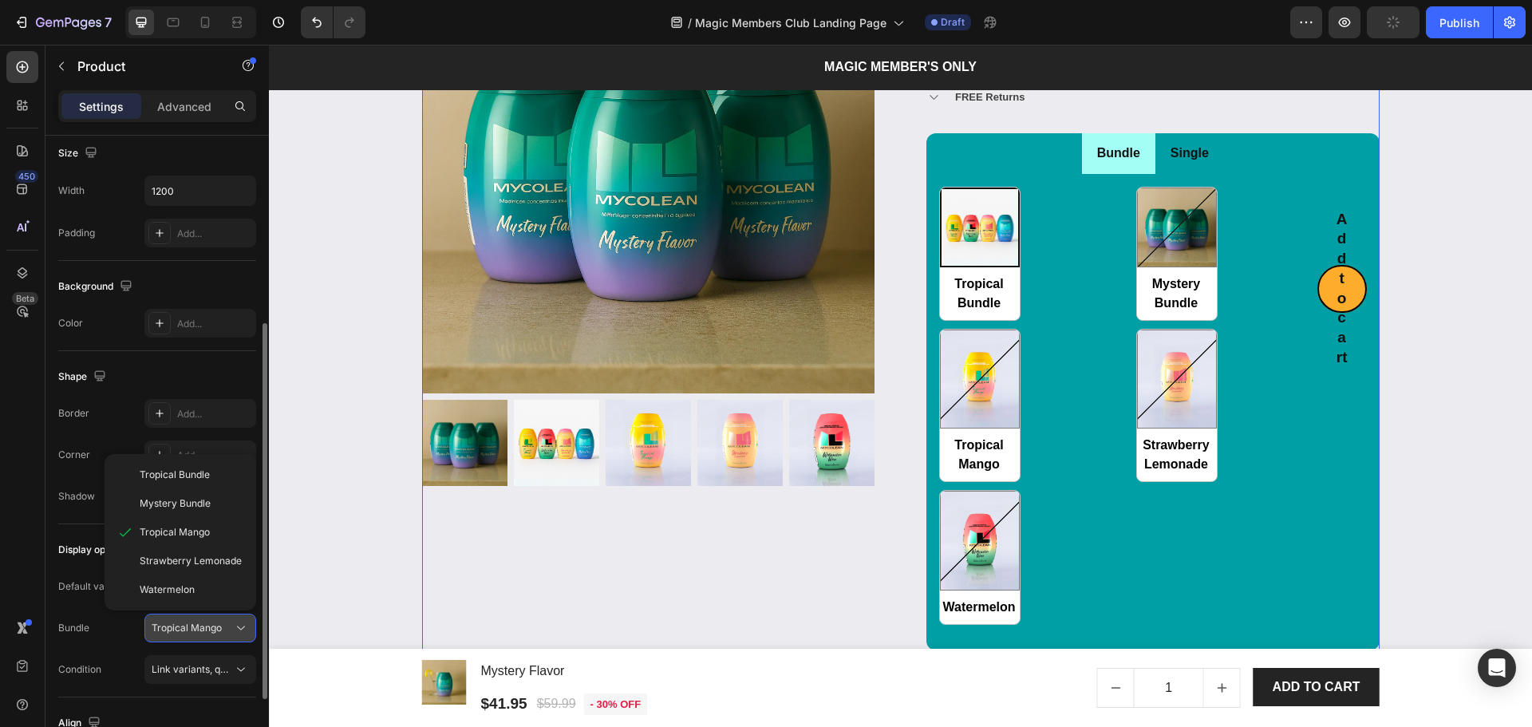
click at [170, 636] on button "Tropical Mango" at bounding box center [200, 628] width 112 height 29
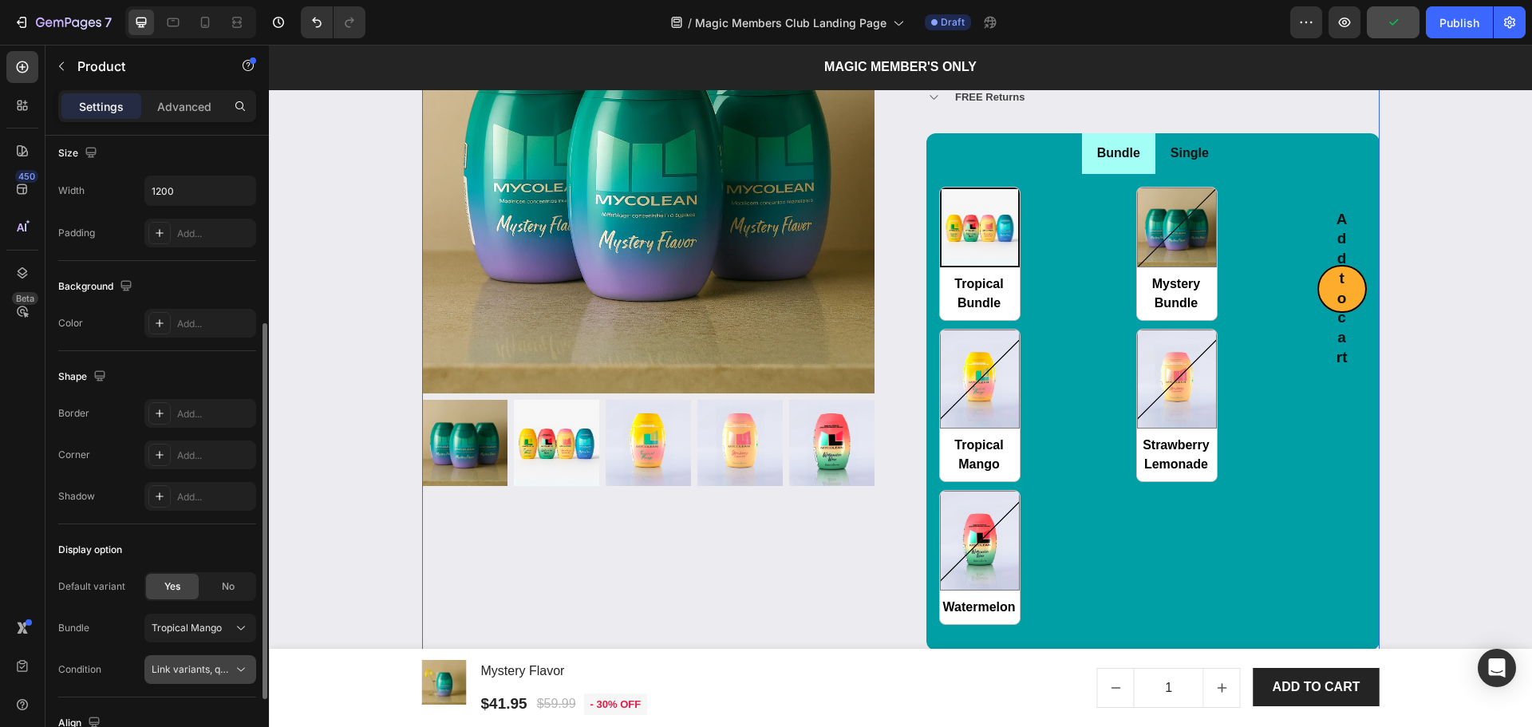
click at [174, 676] on span "Link variants, quantity <br> between same products" at bounding box center [192, 669] width 81 height 14
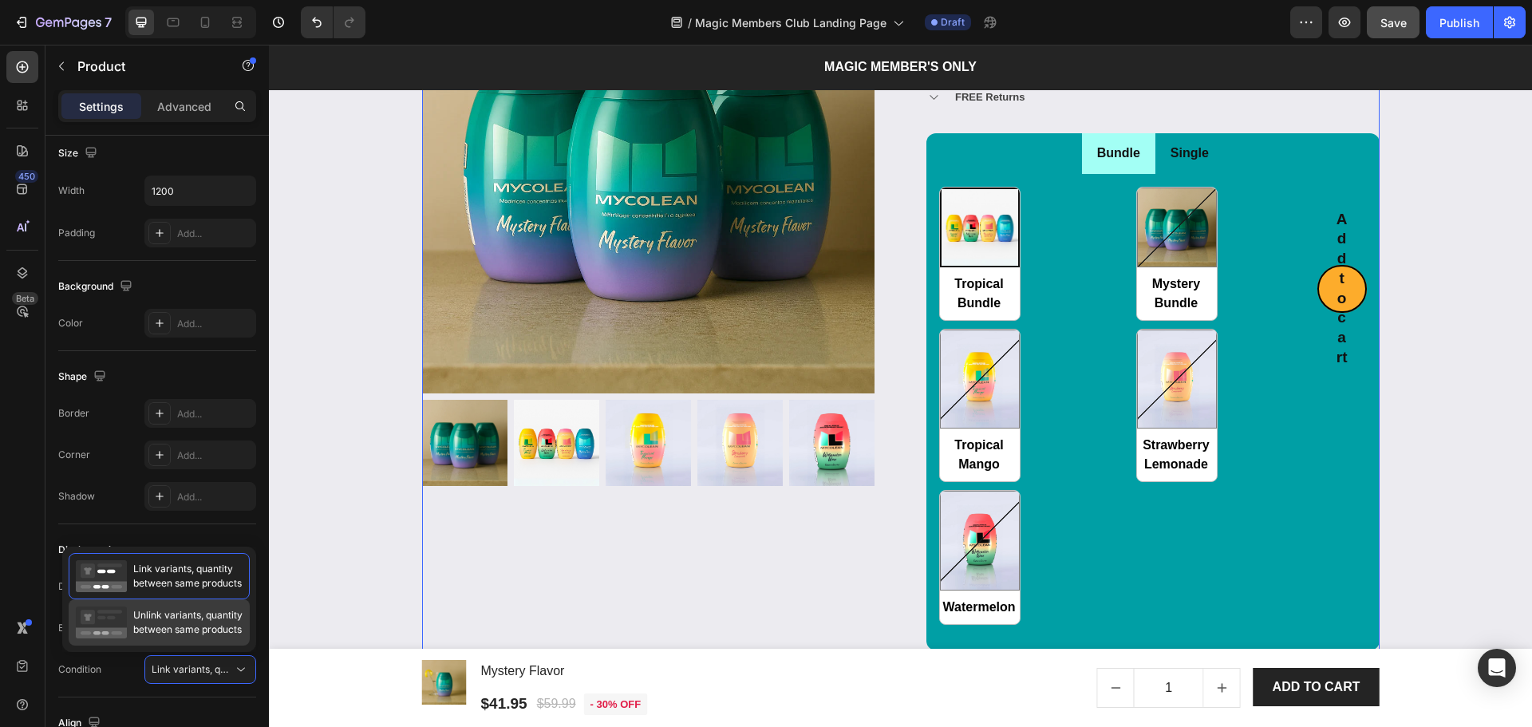
click at [168, 638] on div "Unlink variants, quantity between same products" at bounding box center [159, 622] width 167 height 32
radio input "false"
radio input "true"
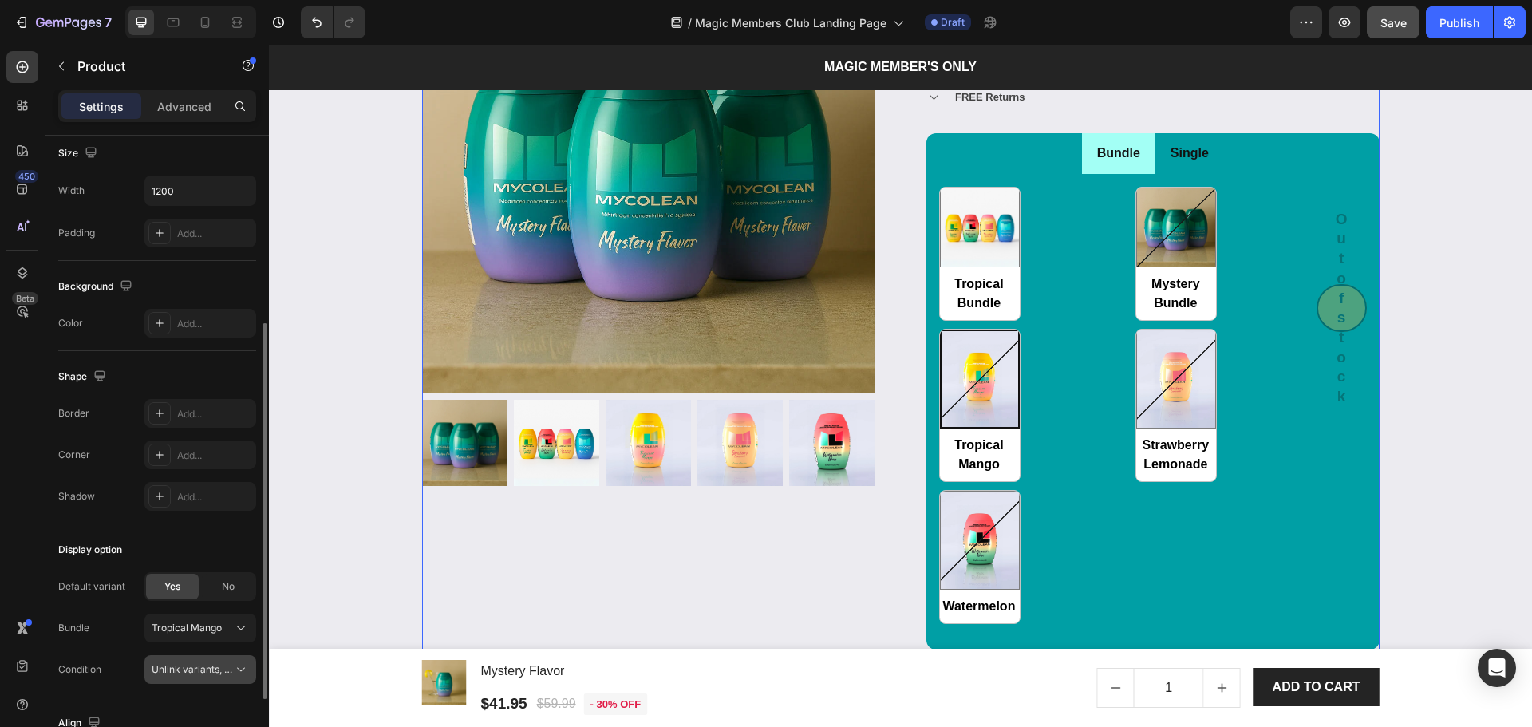
click at [172, 663] on span "Unlink variants, quantity <br> between same products" at bounding box center [274, 669] width 245 height 12
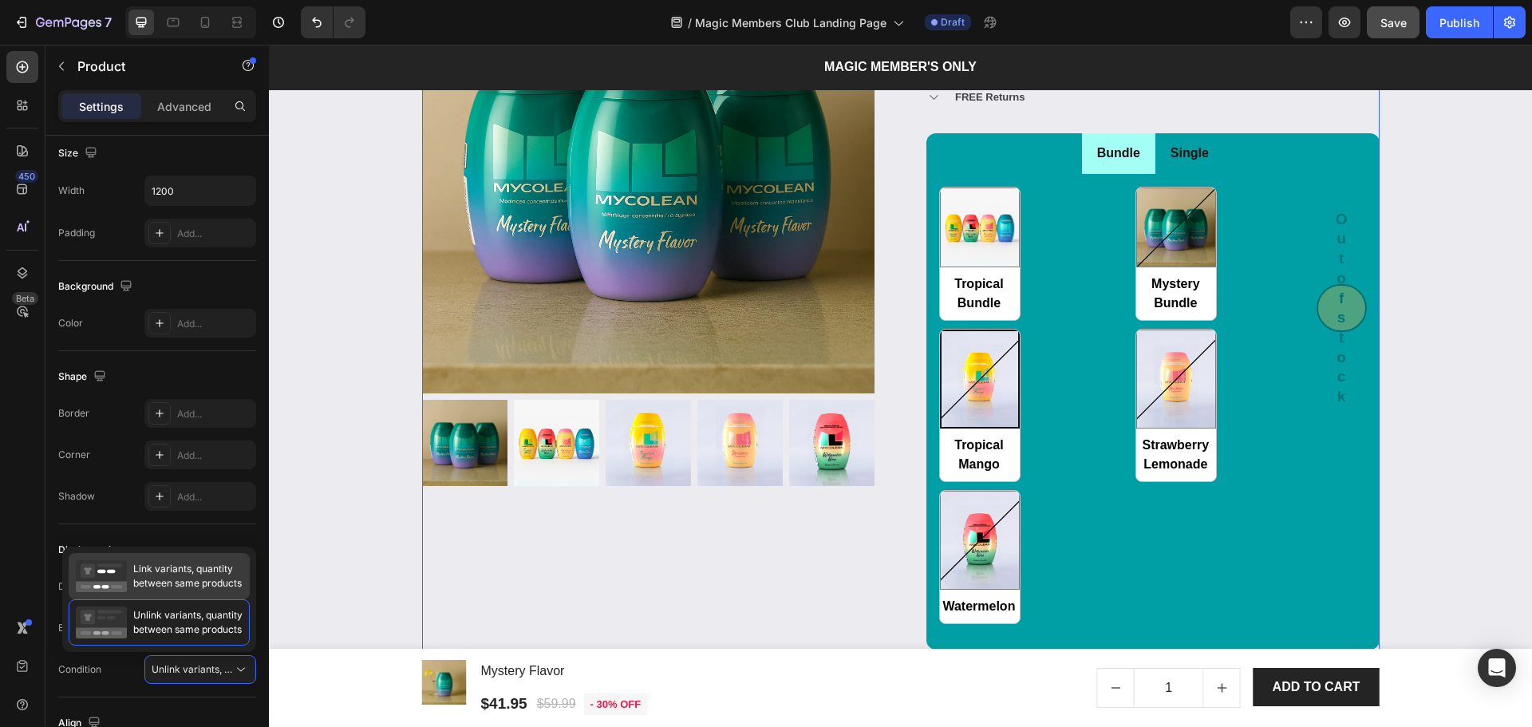
click at [172, 575] on span "Link variants, quantity between same products" at bounding box center [187, 576] width 109 height 29
radio input "false"
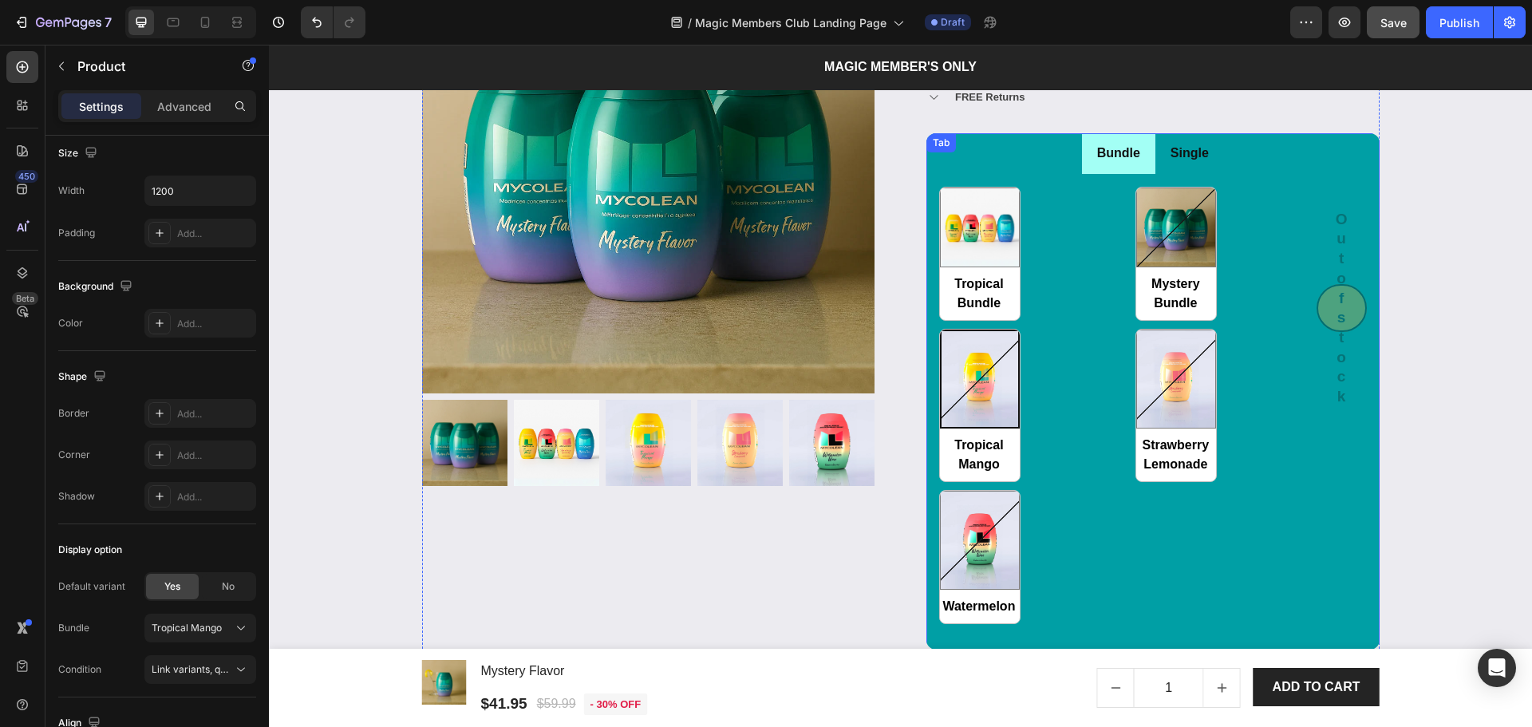
click at [1135, 159] on div "Bundle" at bounding box center [1119, 154] width 48 height 28
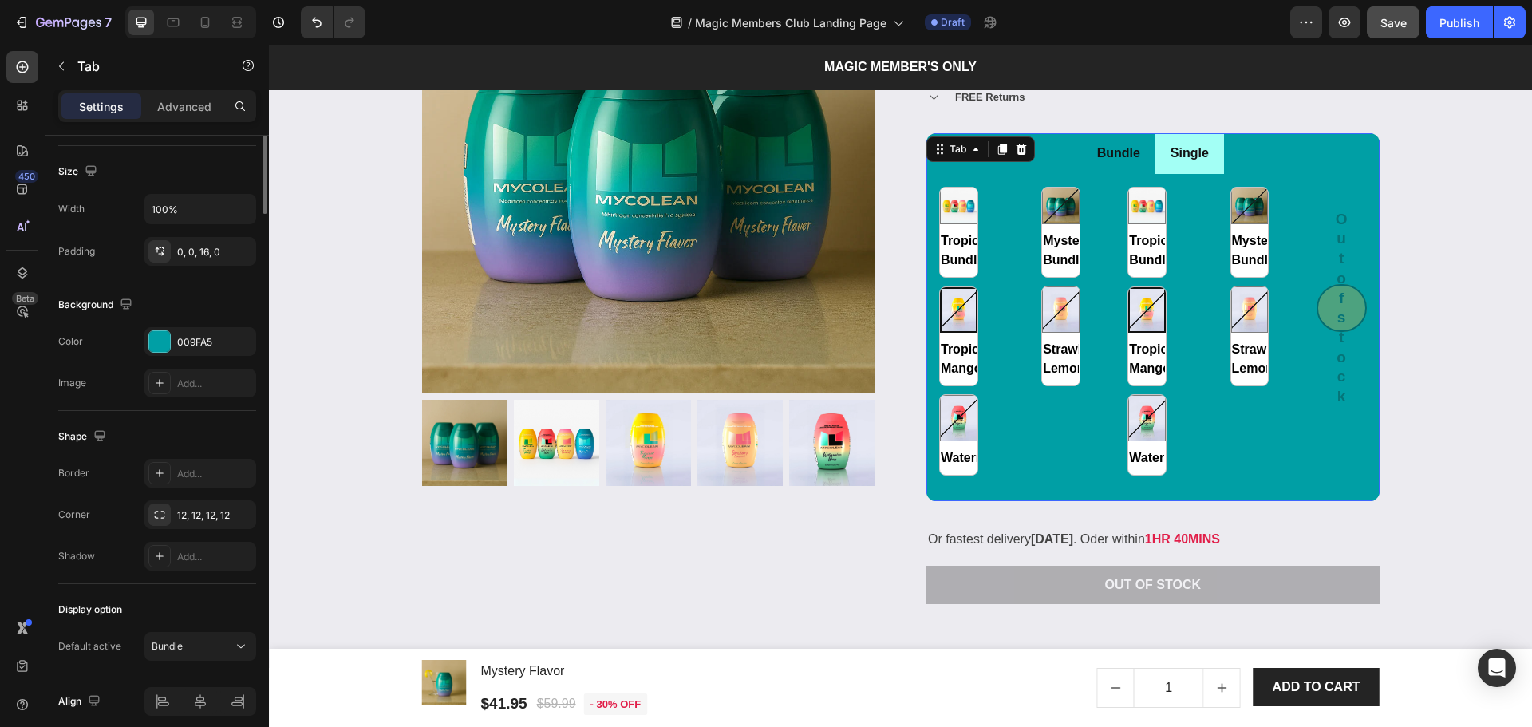
scroll to position [0, 0]
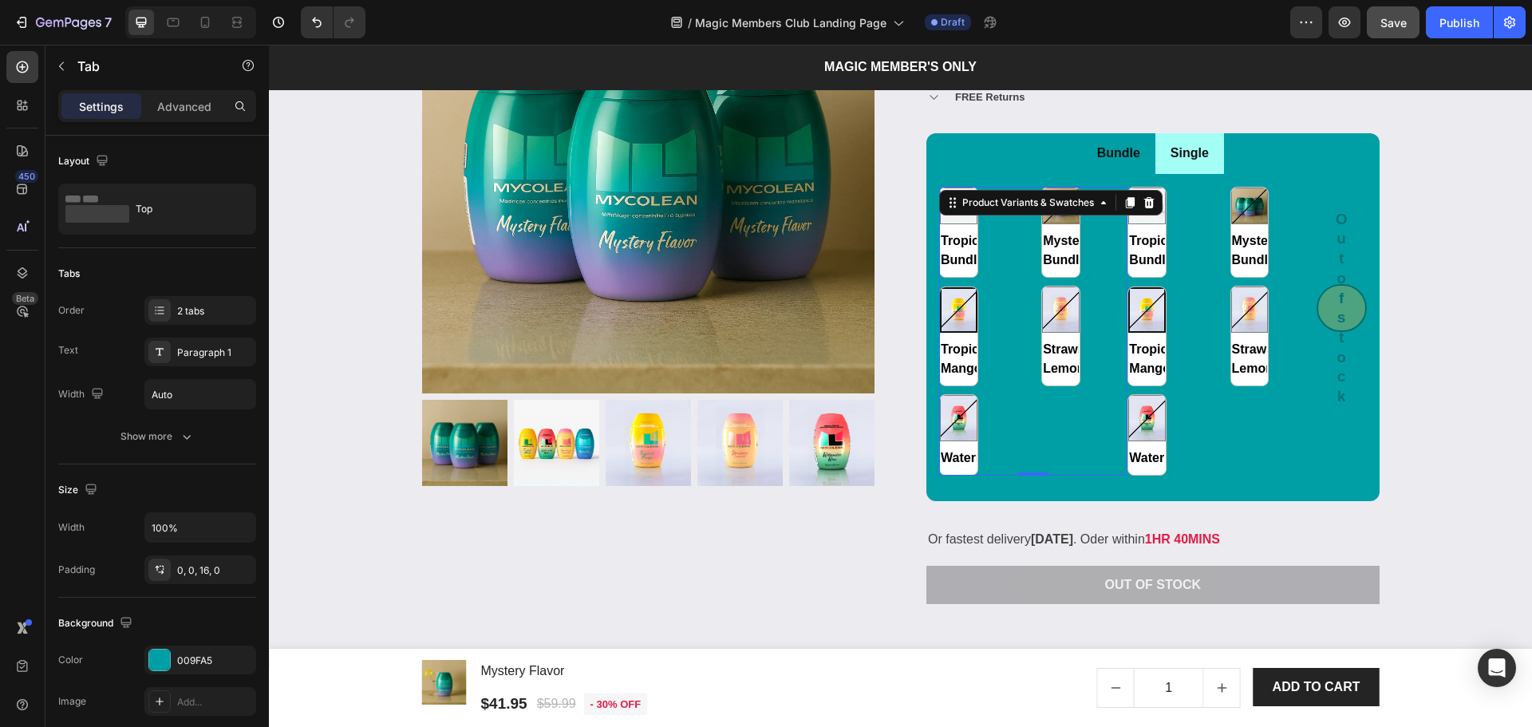
click at [1096, 273] on div "Tropical Bundle Tropical Bundle Mystery Bundle Mystery Bundle Tropical Mango Tr…" at bounding box center [1033, 331] width 188 height 289
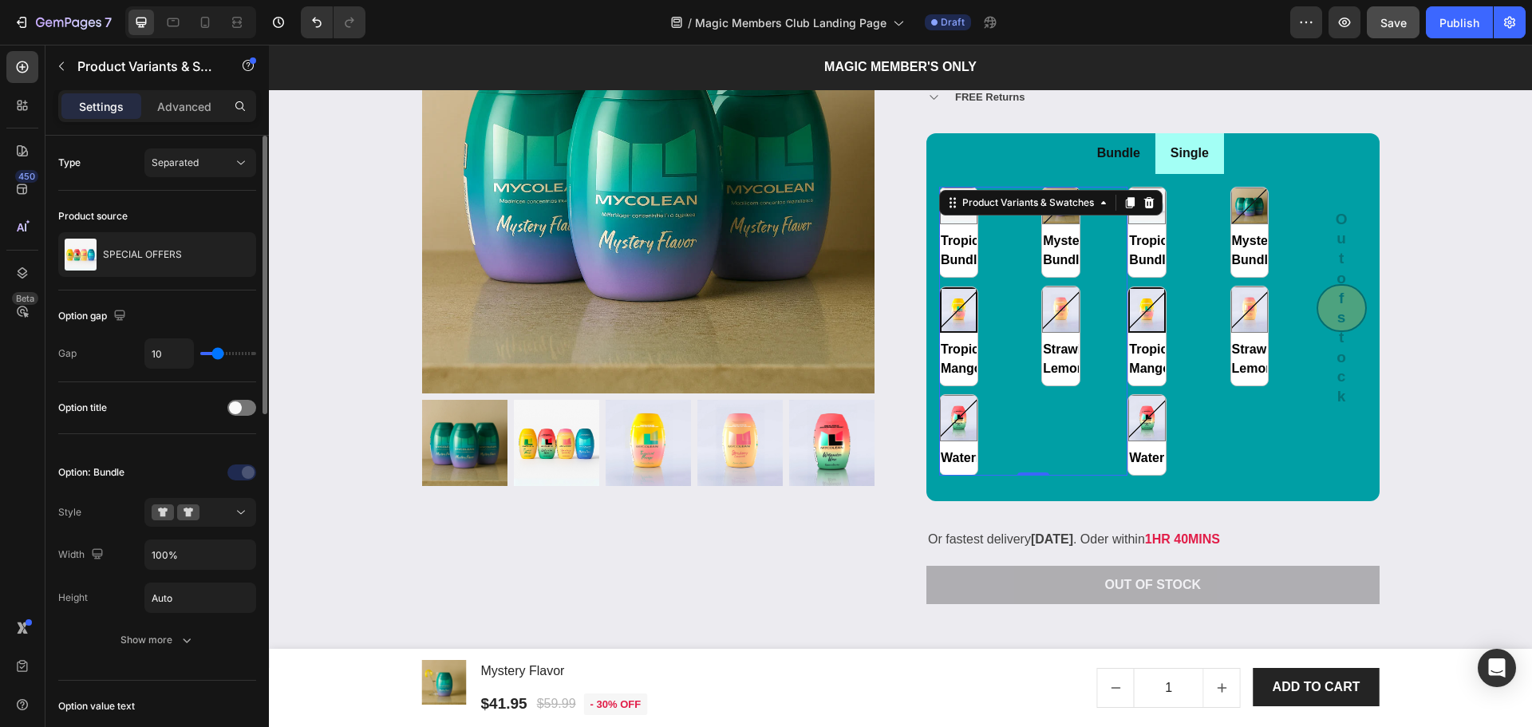
click at [132, 229] on div "Product source SPECIAL OFFERS" at bounding box center [157, 239] width 198 height 73
click at [139, 262] on div "SPECIAL OFFERS" at bounding box center [157, 254] width 198 height 45
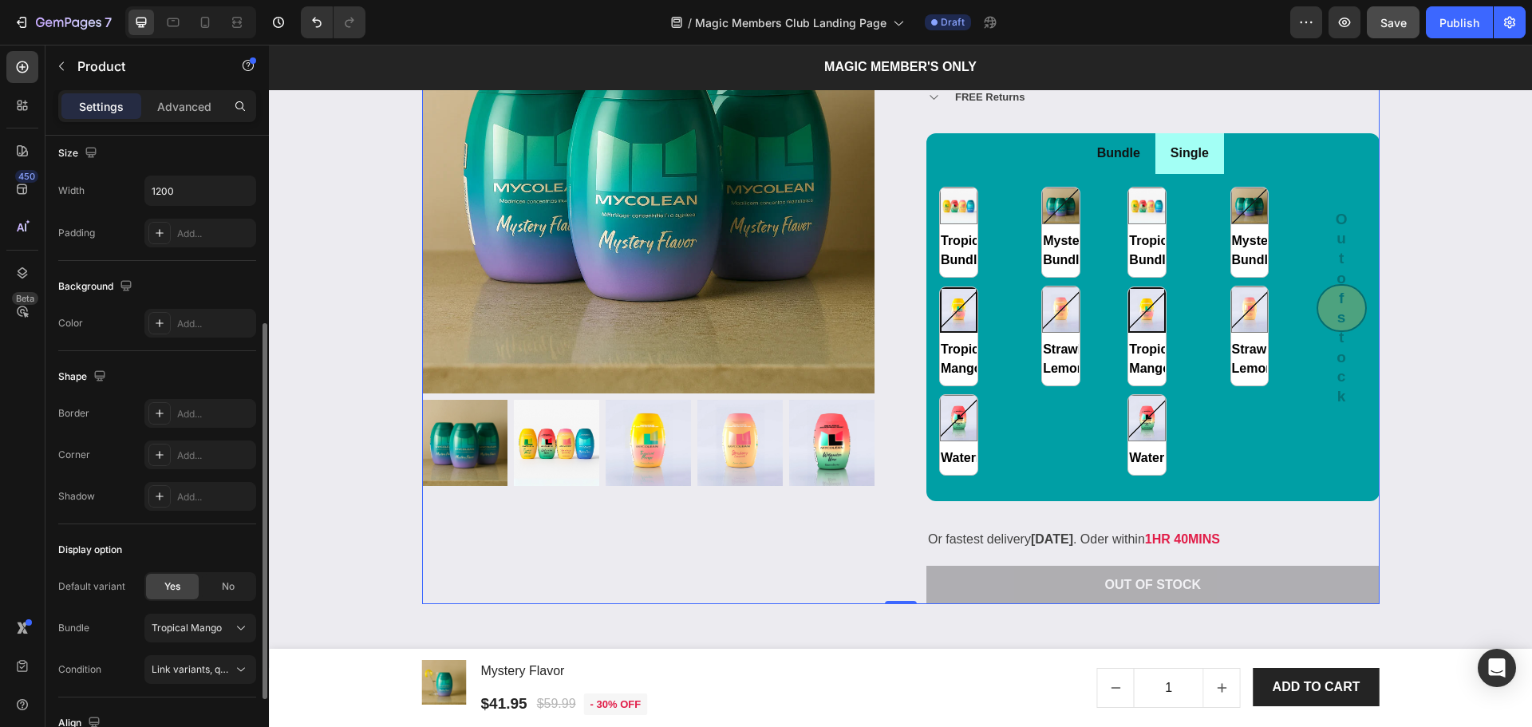
scroll to position [442, 0]
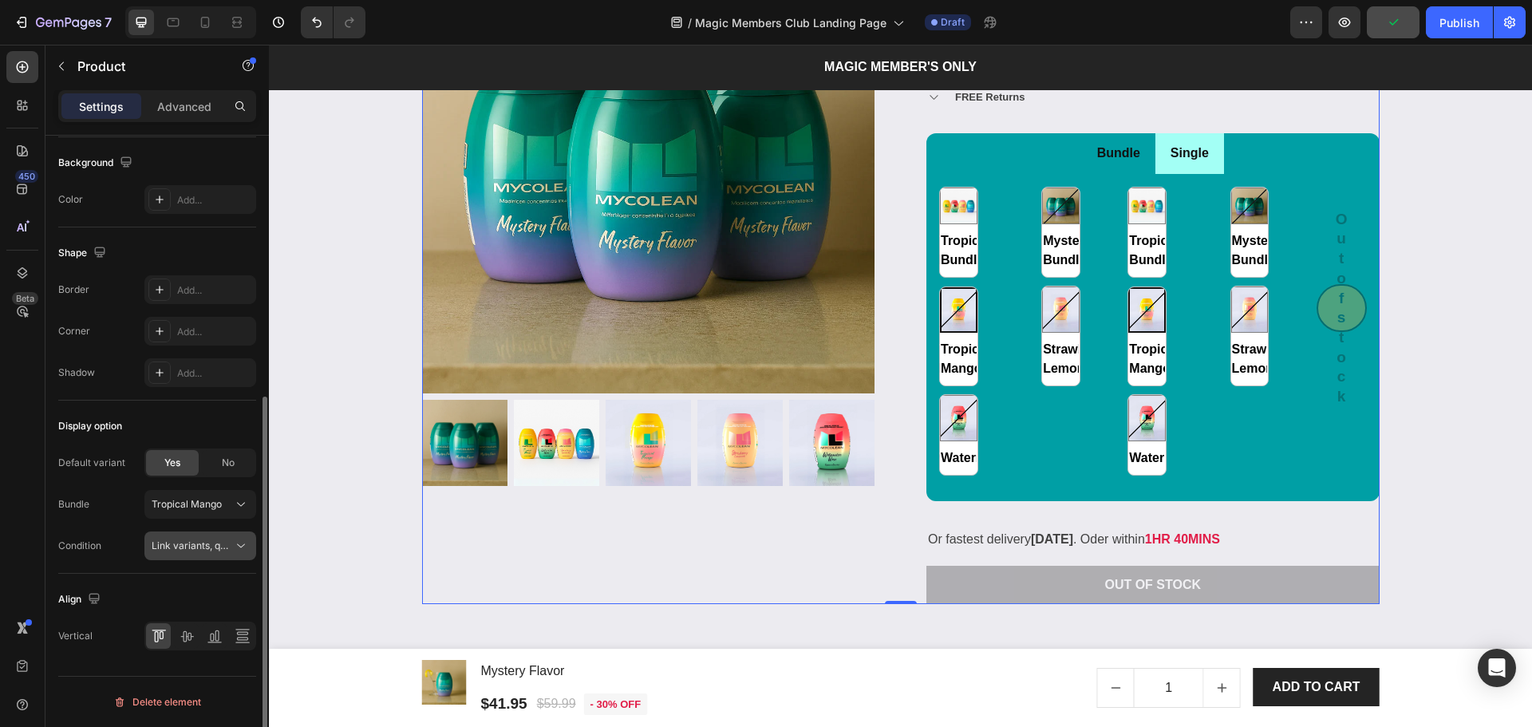
click at [181, 543] on span "Link variants, quantity <br> between same products" at bounding box center [269, 545] width 235 height 12
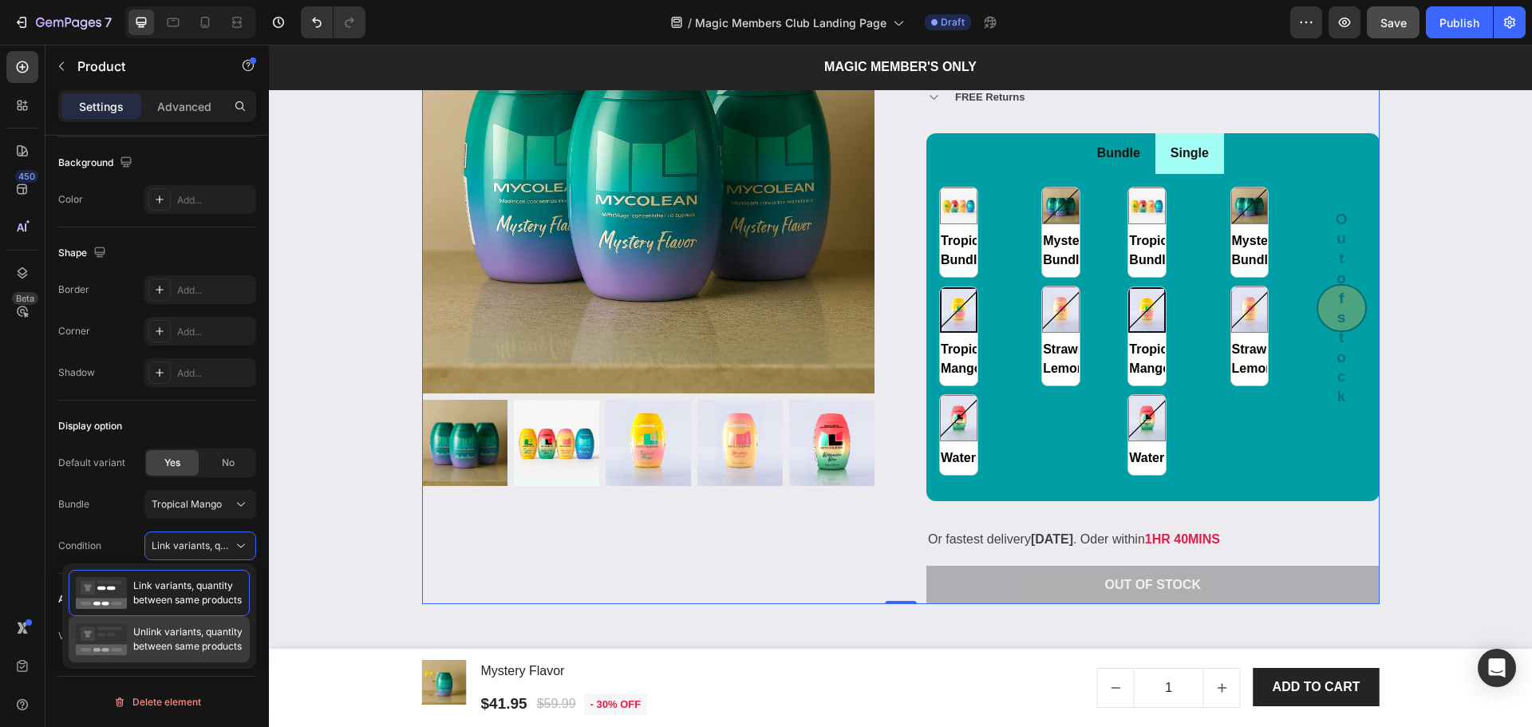
click at [205, 630] on span "Unlink variants, quantity between same products" at bounding box center [187, 639] width 109 height 29
radio input "false"
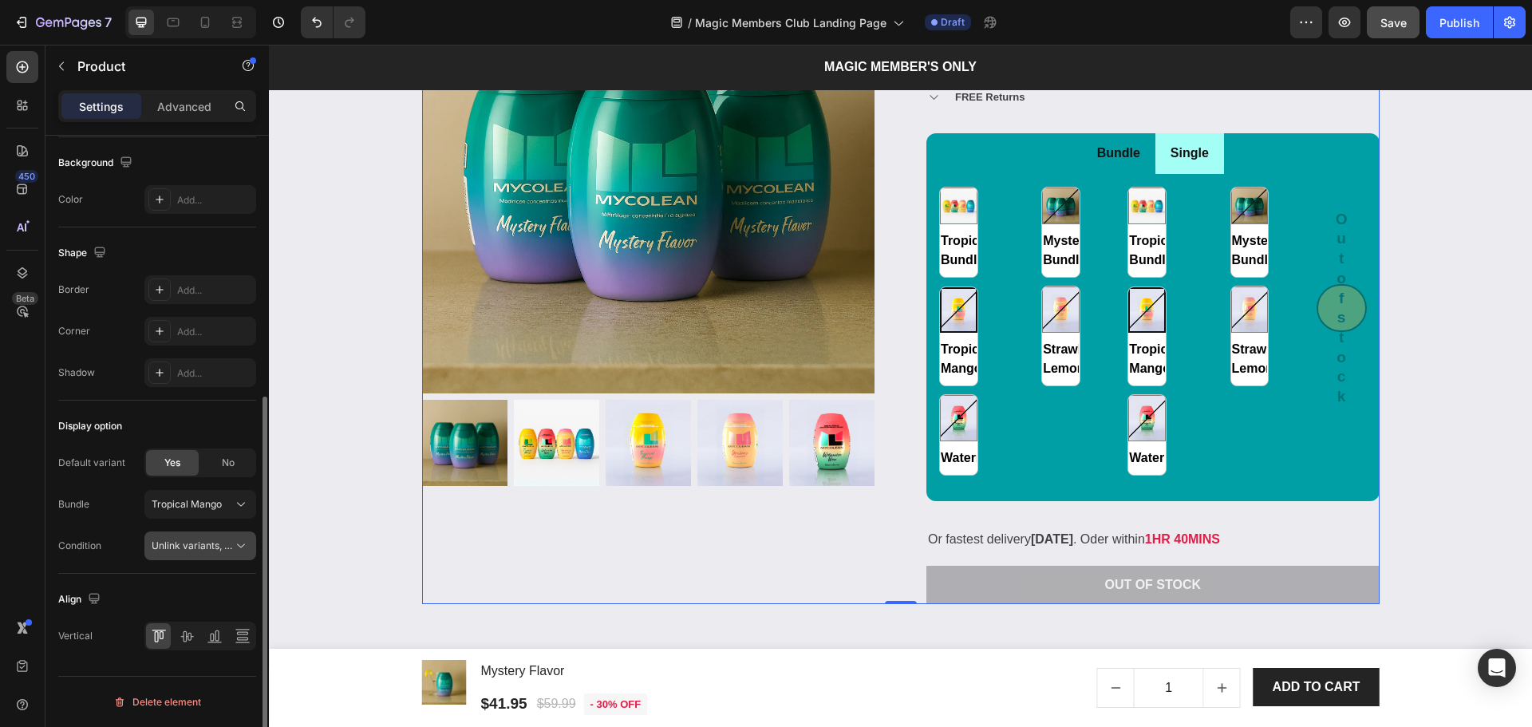
click at [215, 550] on span "Unlink variants, quantity <br> between same products" at bounding box center [274, 545] width 245 height 12
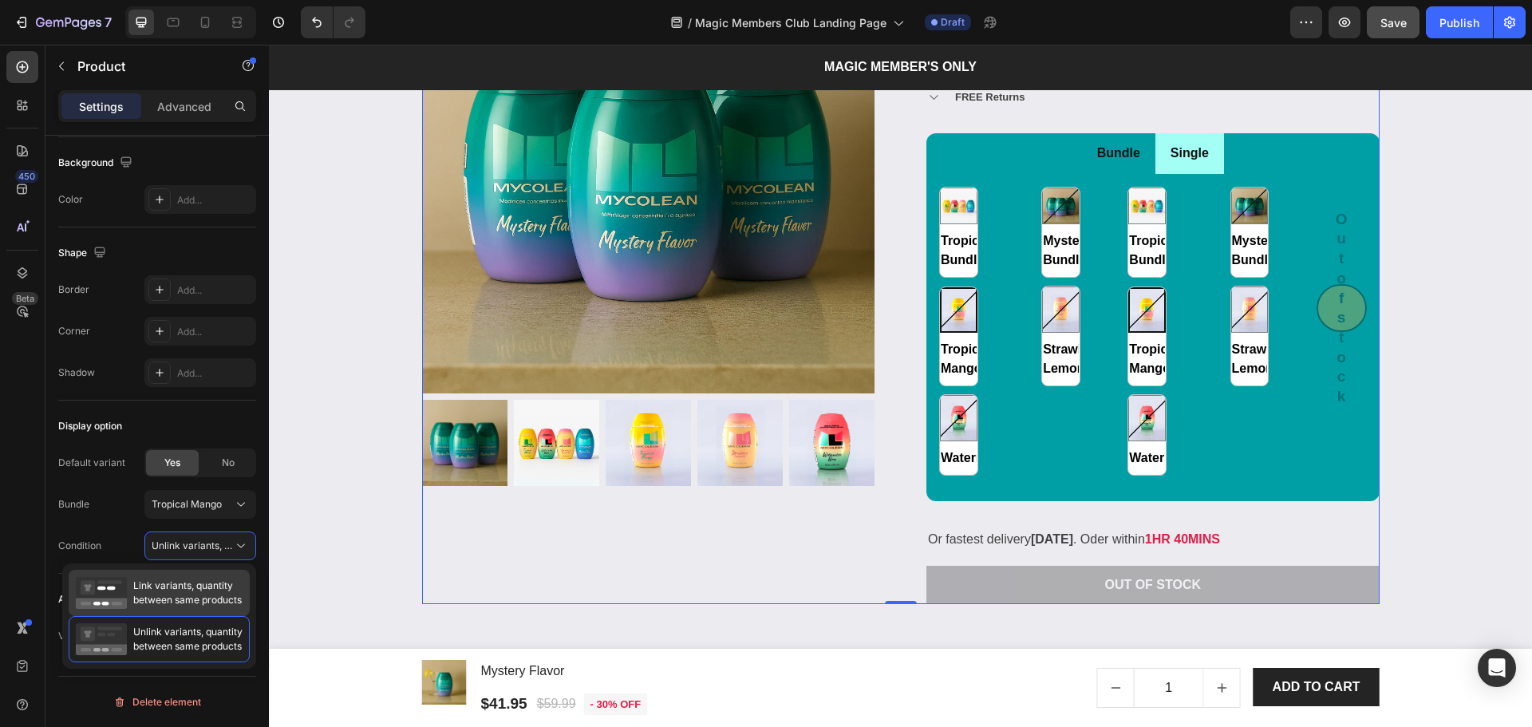
click at [199, 579] on span "Link variants, quantity between same products" at bounding box center [187, 592] width 109 height 29
radio input "false"
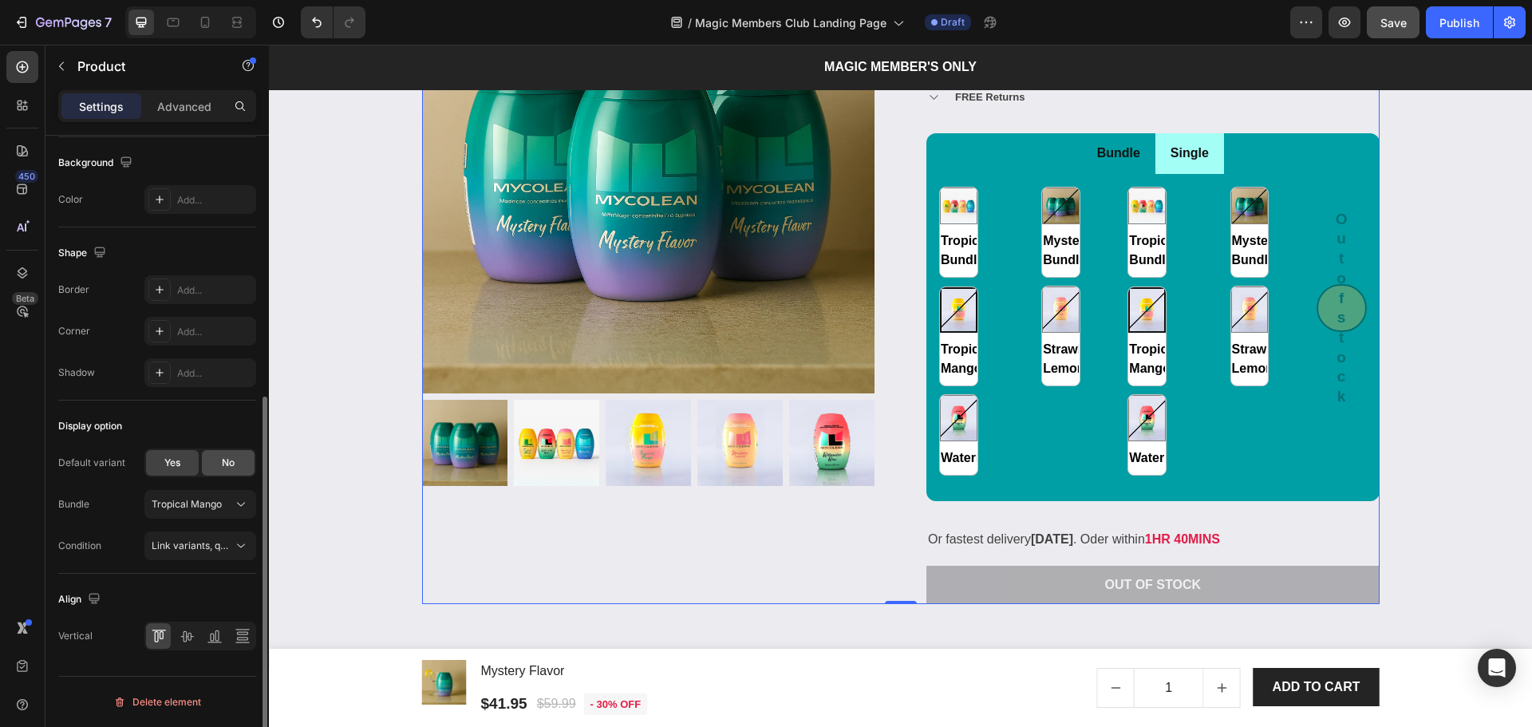
click at [223, 466] on span "No" at bounding box center [228, 463] width 13 height 14
radio input "false"
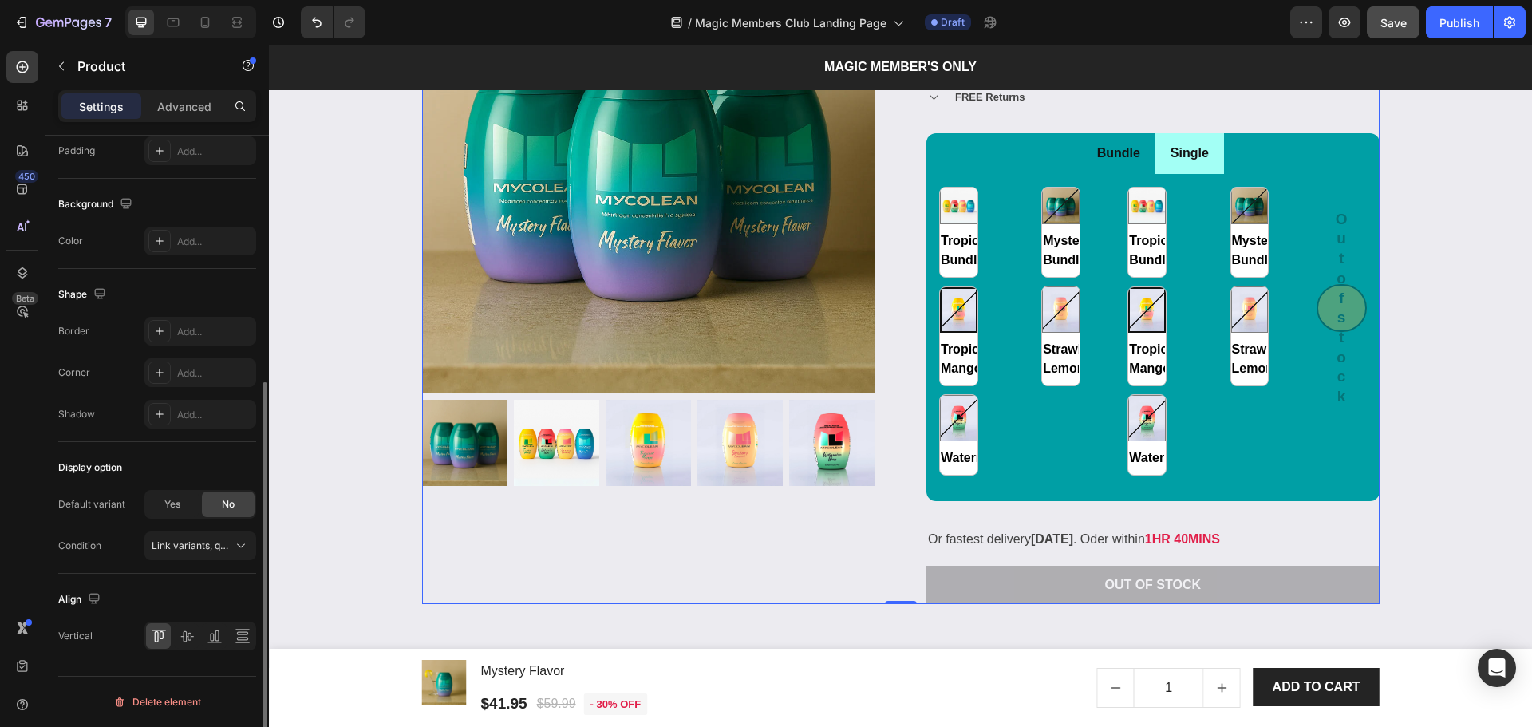
scroll to position [401, 0]
click at [175, 545] on span "Link variants, quantity <br> between same products" at bounding box center [269, 545] width 235 height 12
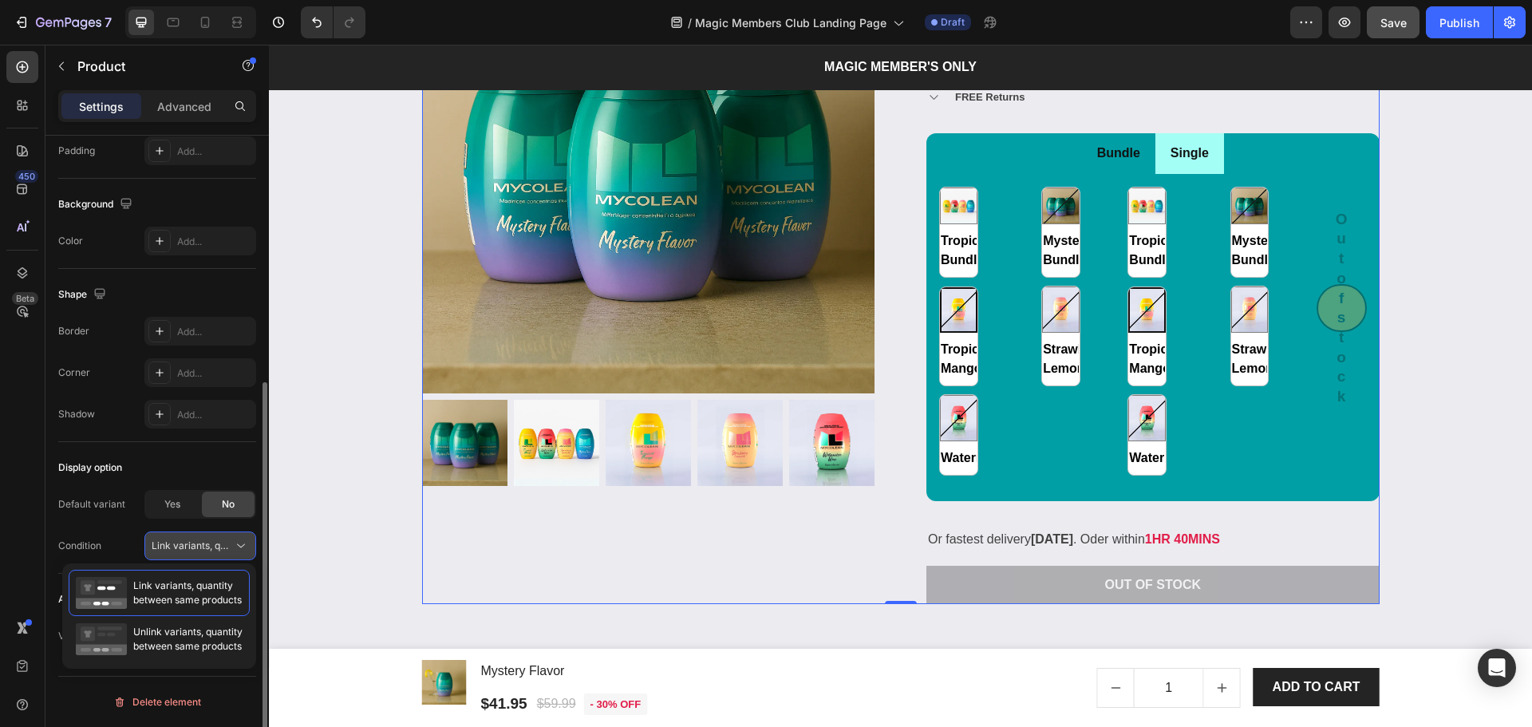
click at [175, 543] on span "Link variants, quantity <br> between same products" at bounding box center [269, 545] width 235 height 12
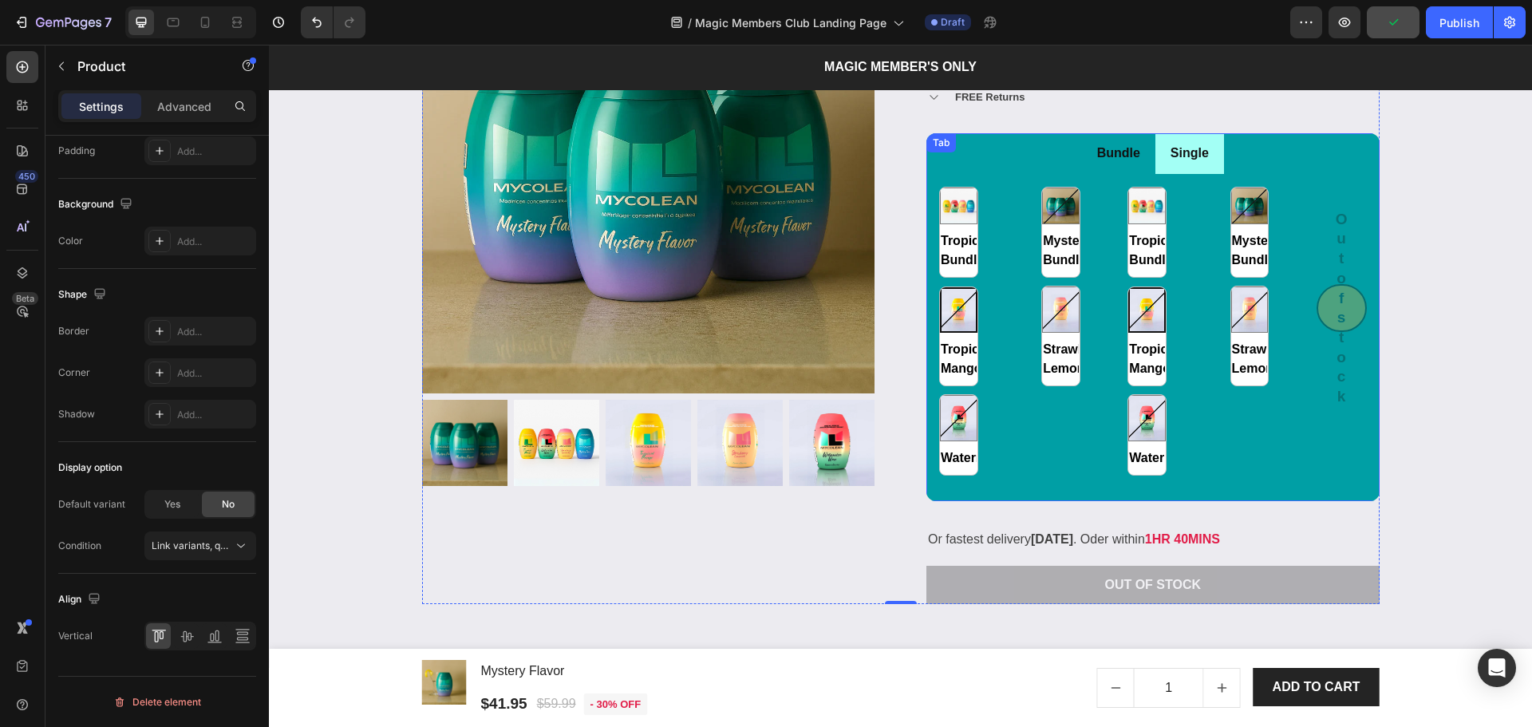
click at [1214, 161] on li "Single" at bounding box center [1189, 153] width 69 height 41
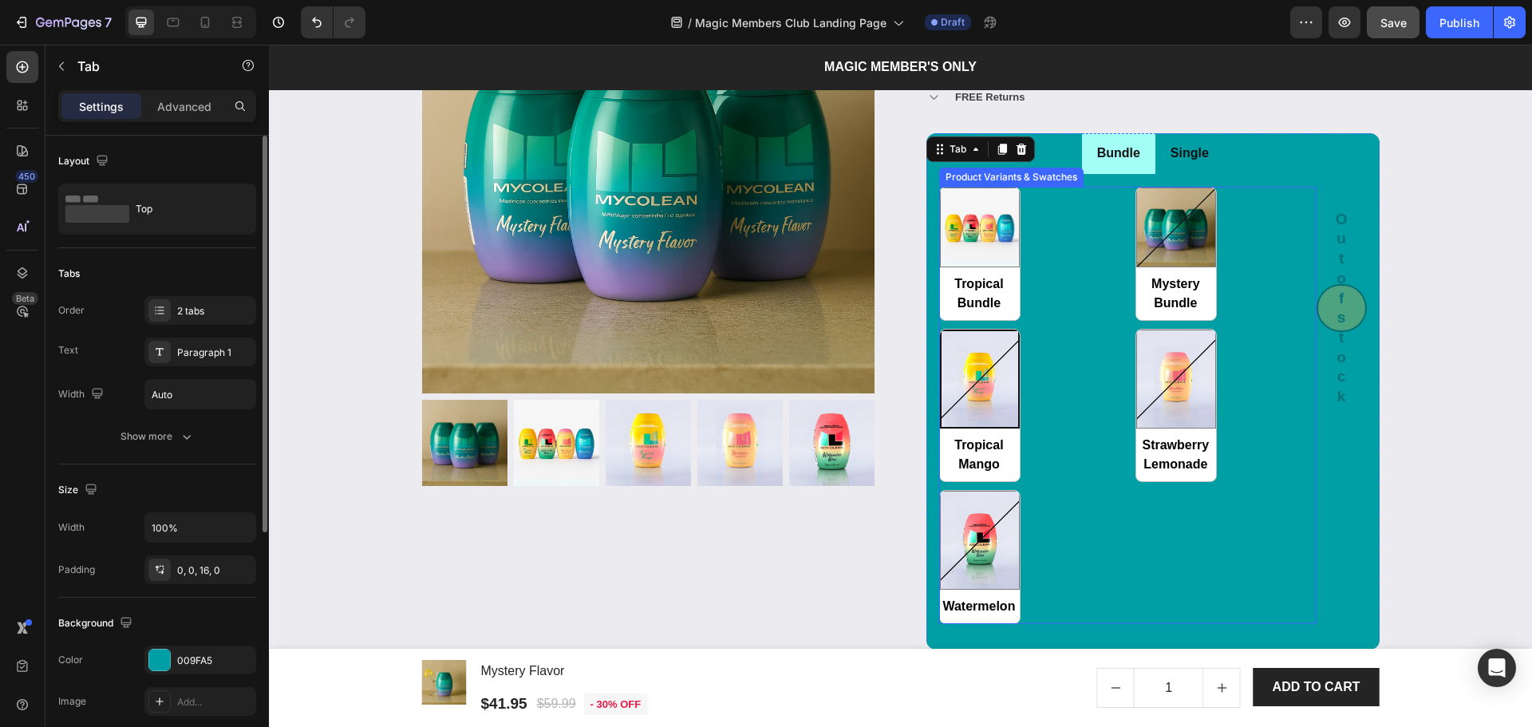
click at [1238, 247] on div "Tropical Bundle Tropical Bundle Mystery Bundle Mystery Bundle Tropical Mango Tr…" at bounding box center [1127, 405] width 377 height 437
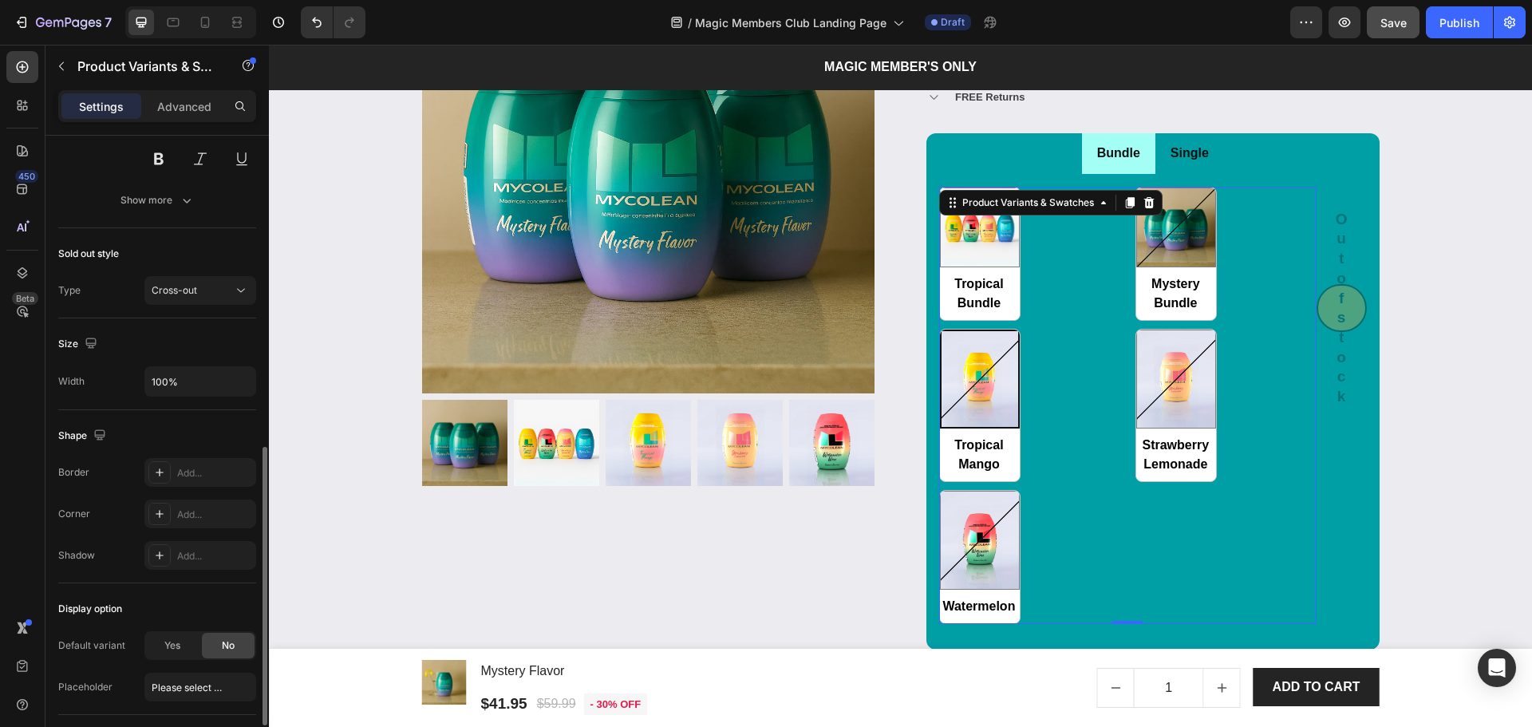
scroll to position [816, 0]
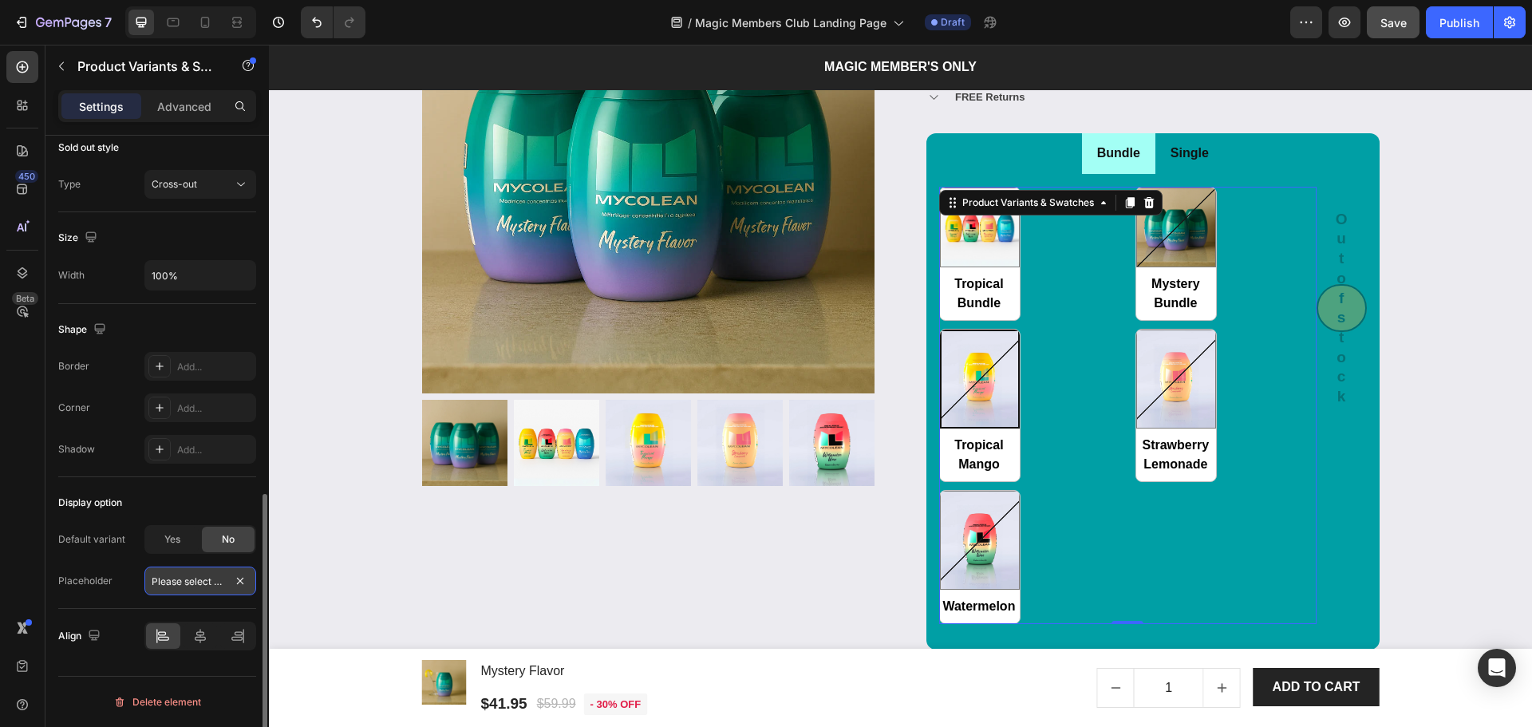
click at [157, 590] on input "Please select an option" at bounding box center [200, 580] width 112 height 29
click at [161, 539] on div "Yes" at bounding box center [172, 540] width 53 height 26
radio input "false"
click at [227, 543] on span "No" at bounding box center [228, 539] width 13 height 14
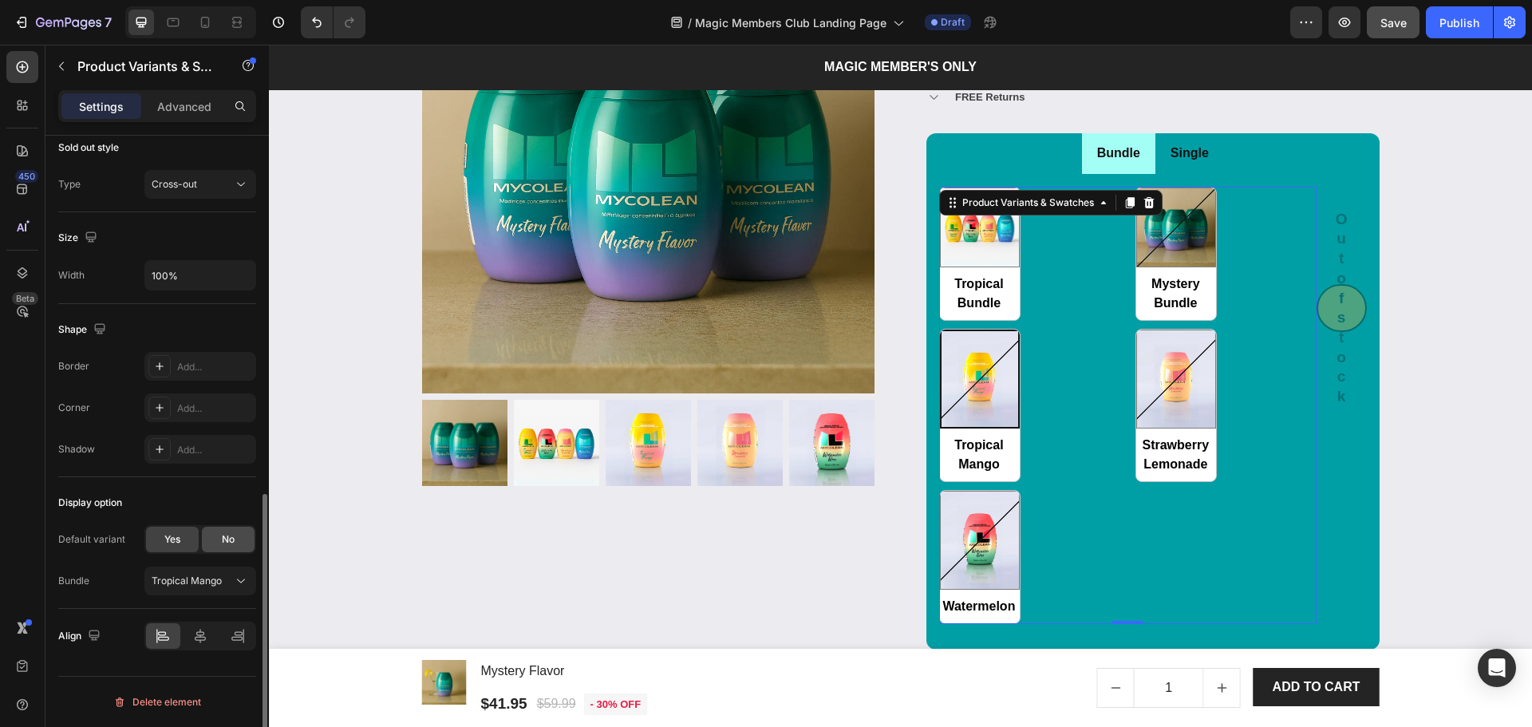
radio input "false"
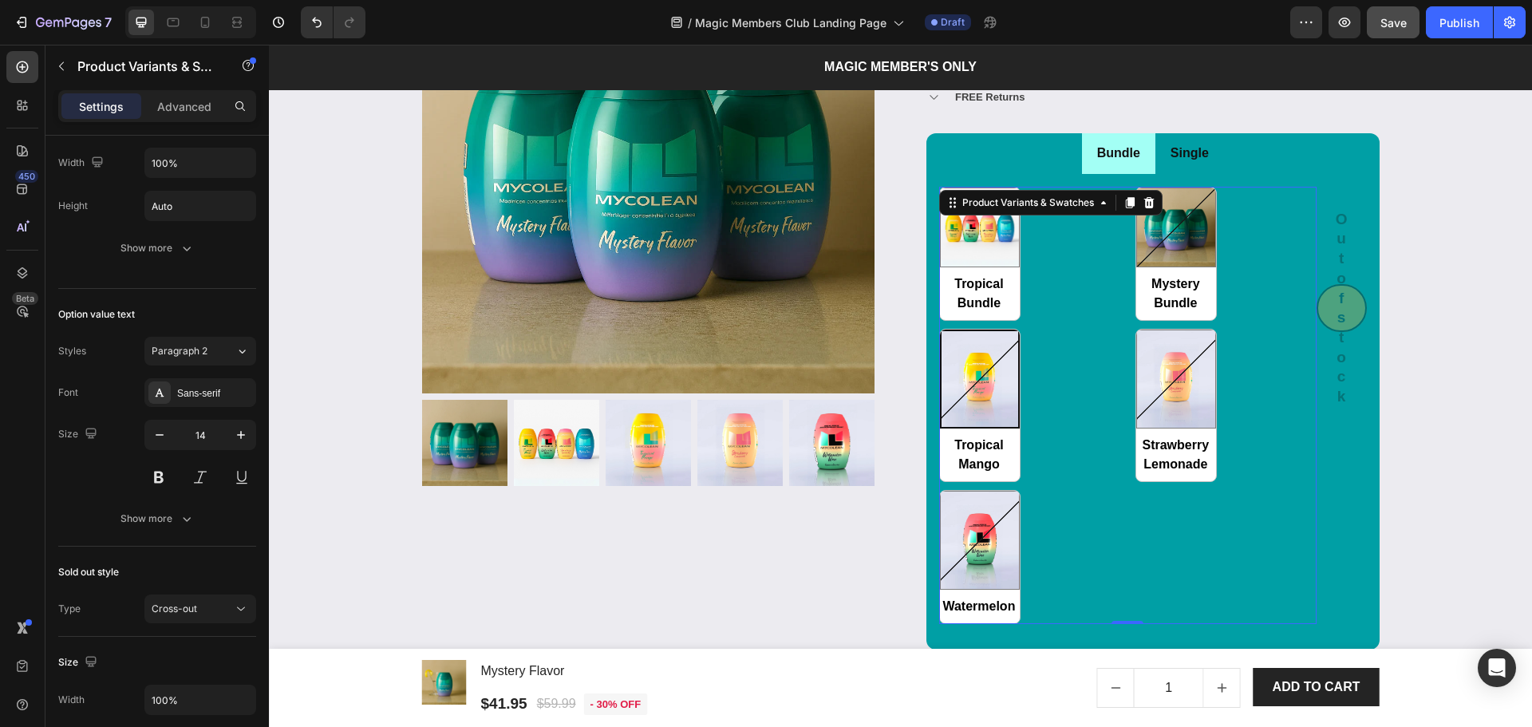
scroll to position [0, 0]
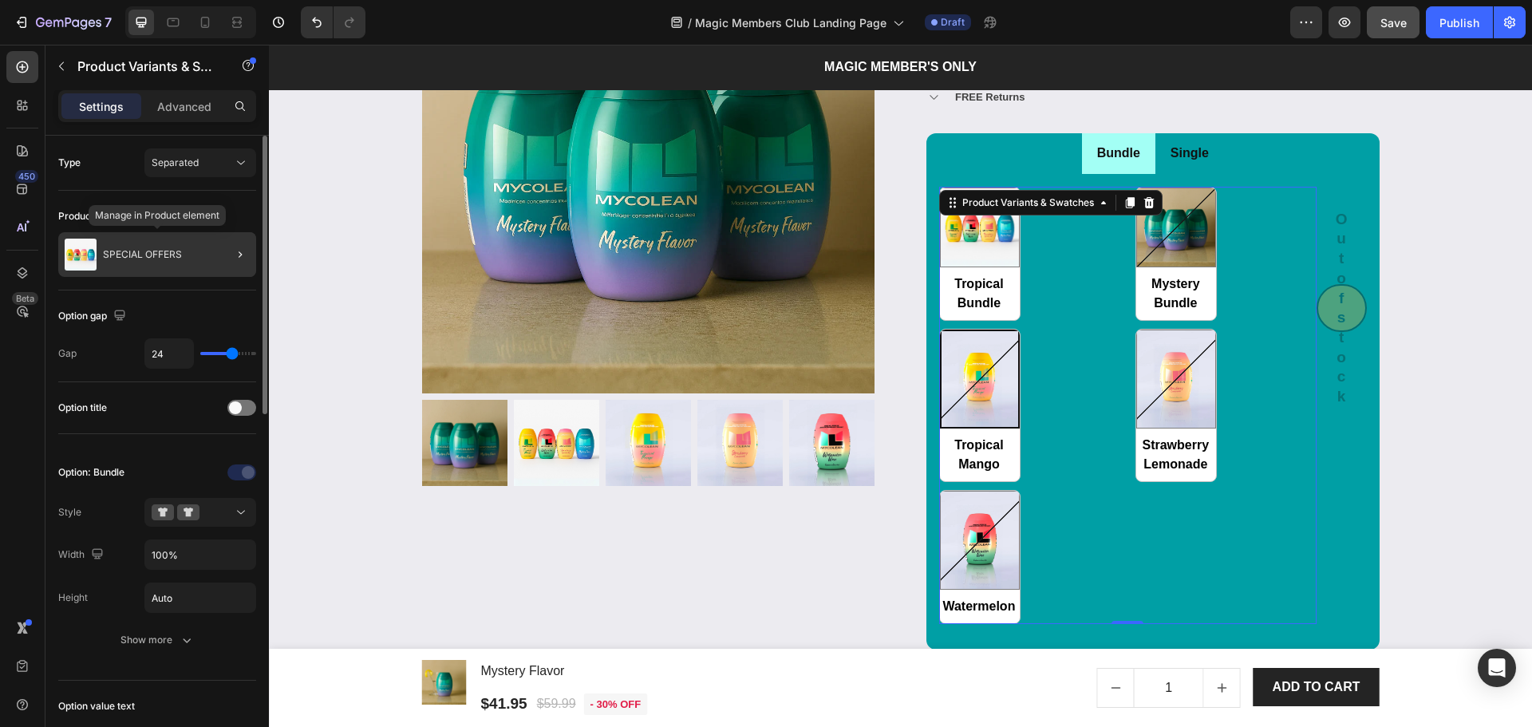
click at [164, 255] on p "SPECIAL OFFERS" at bounding box center [142, 254] width 79 height 11
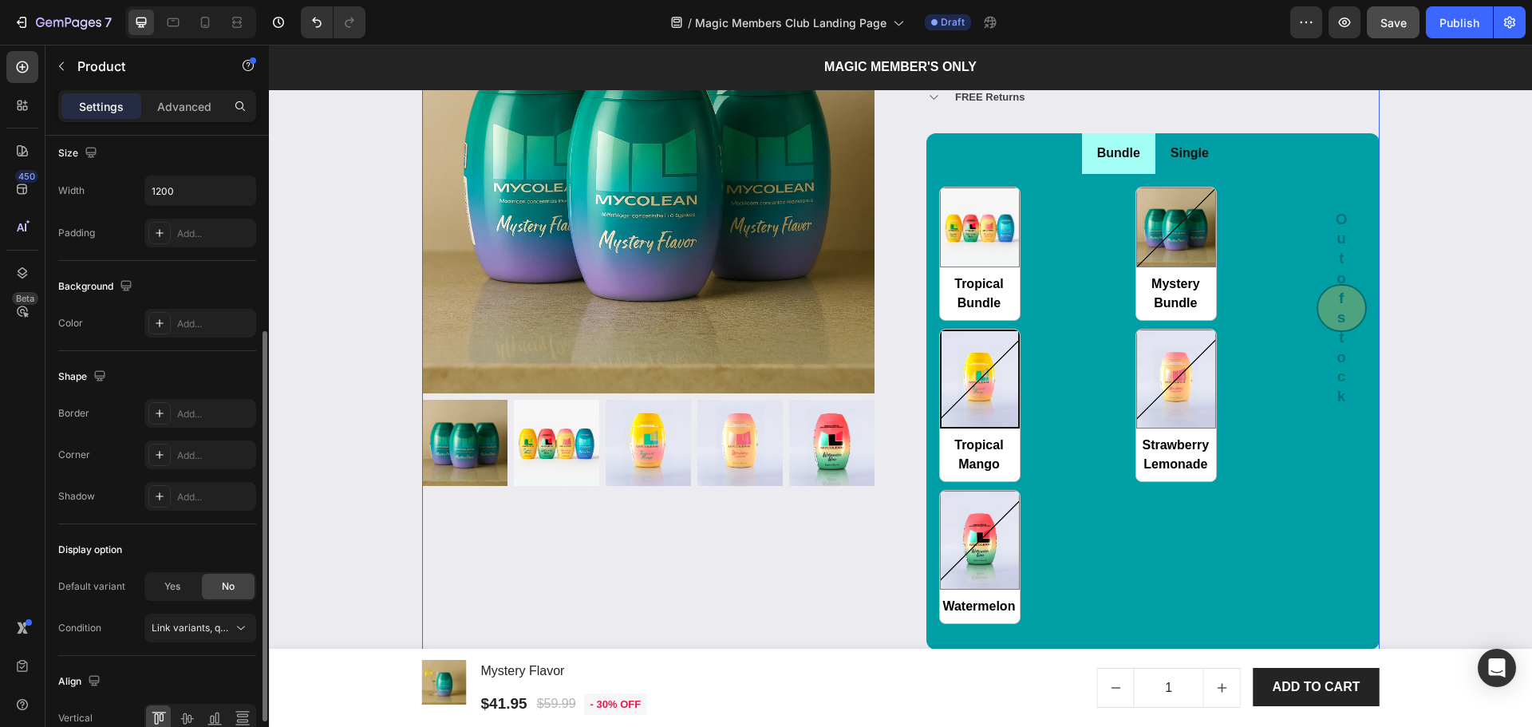
scroll to position [401, 0]
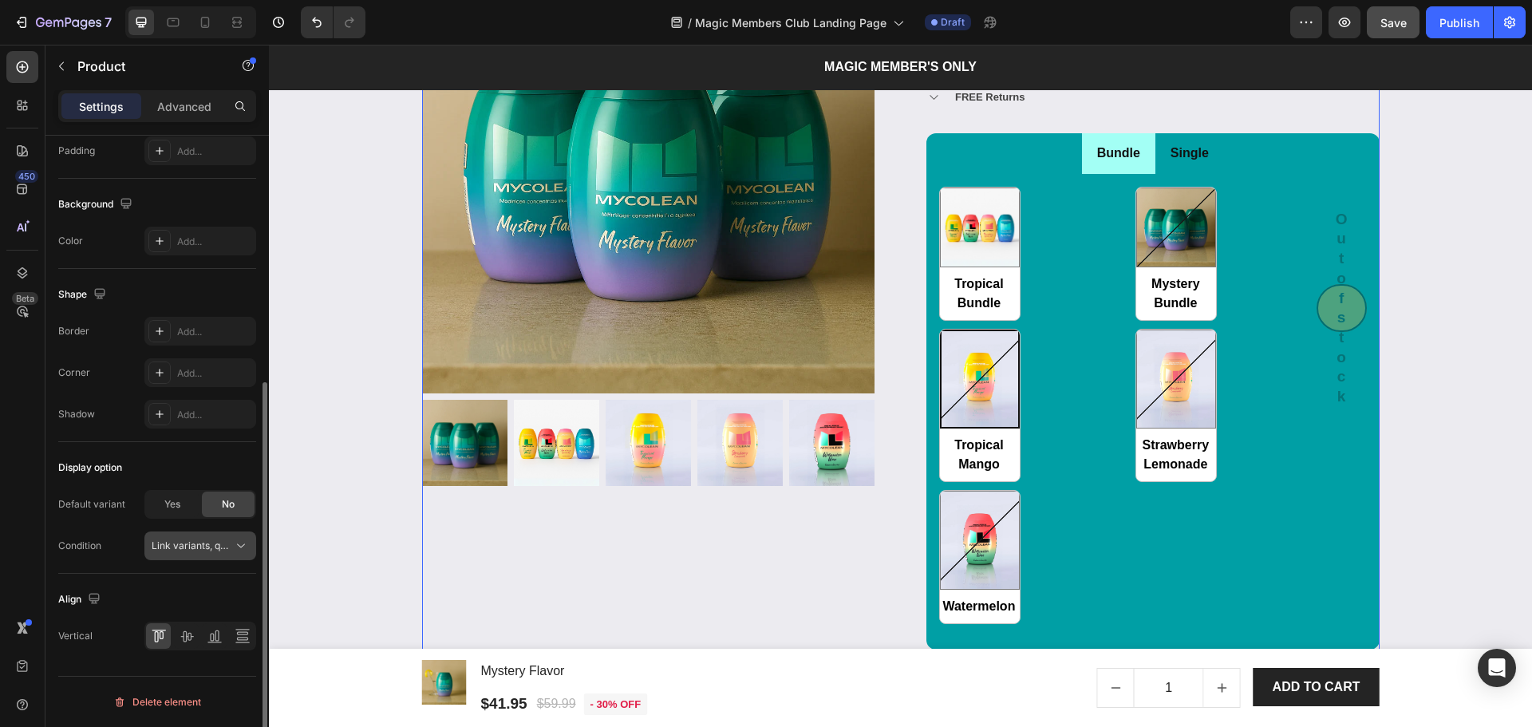
click at [174, 541] on span "Link variants, quantity <br> between same products" at bounding box center [269, 545] width 235 height 12
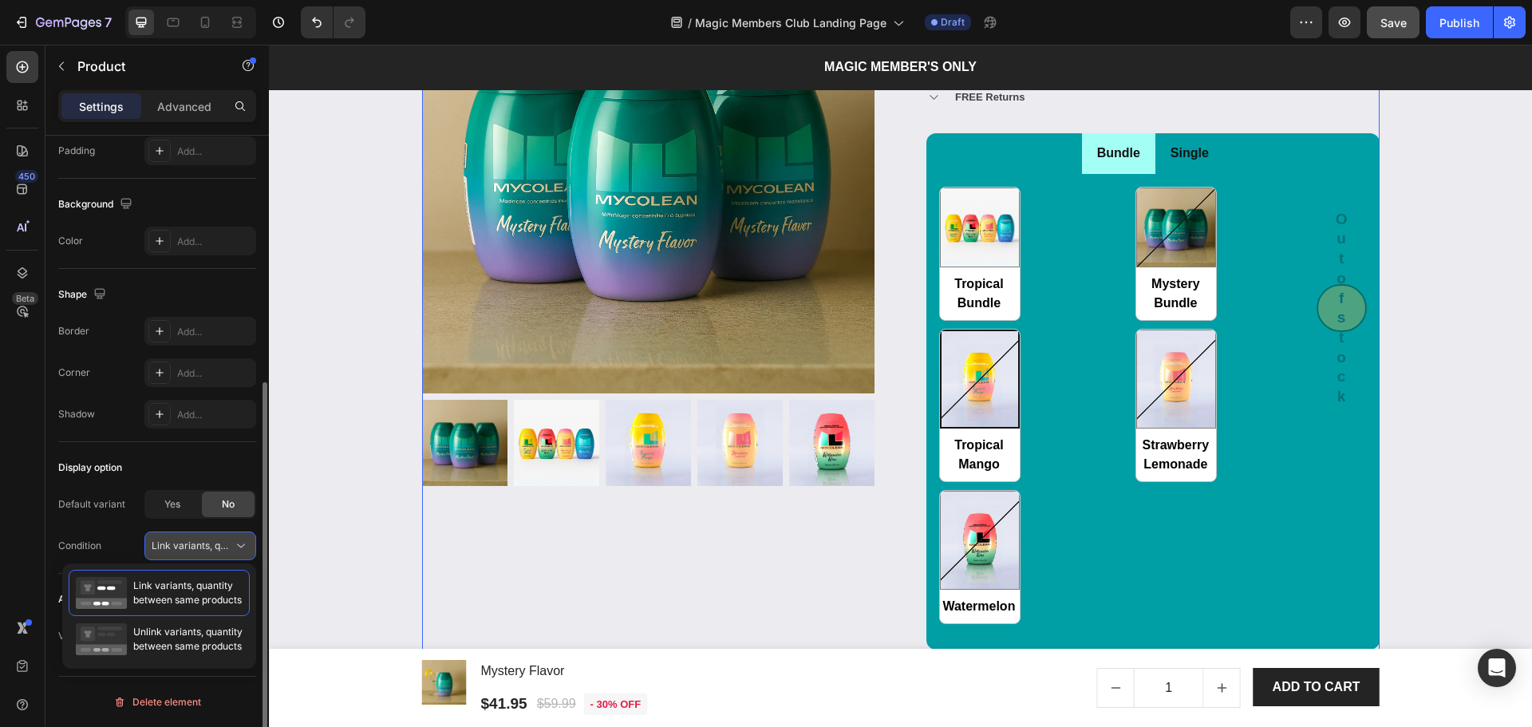
click at [174, 541] on span "Link variants, quantity <br> between same products" at bounding box center [269, 545] width 235 height 12
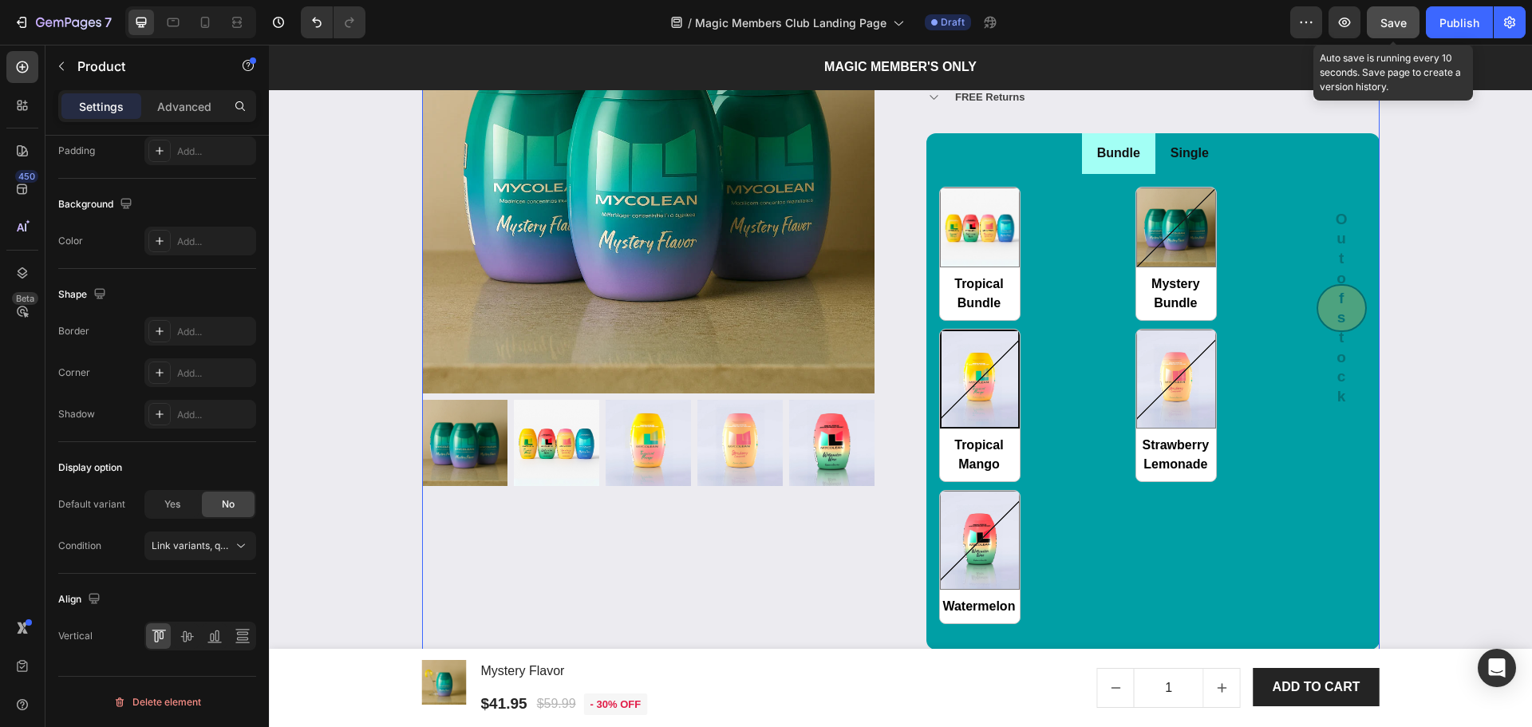
click at [1395, 25] on span "Save" at bounding box center [1393, 23] width 26 height 14
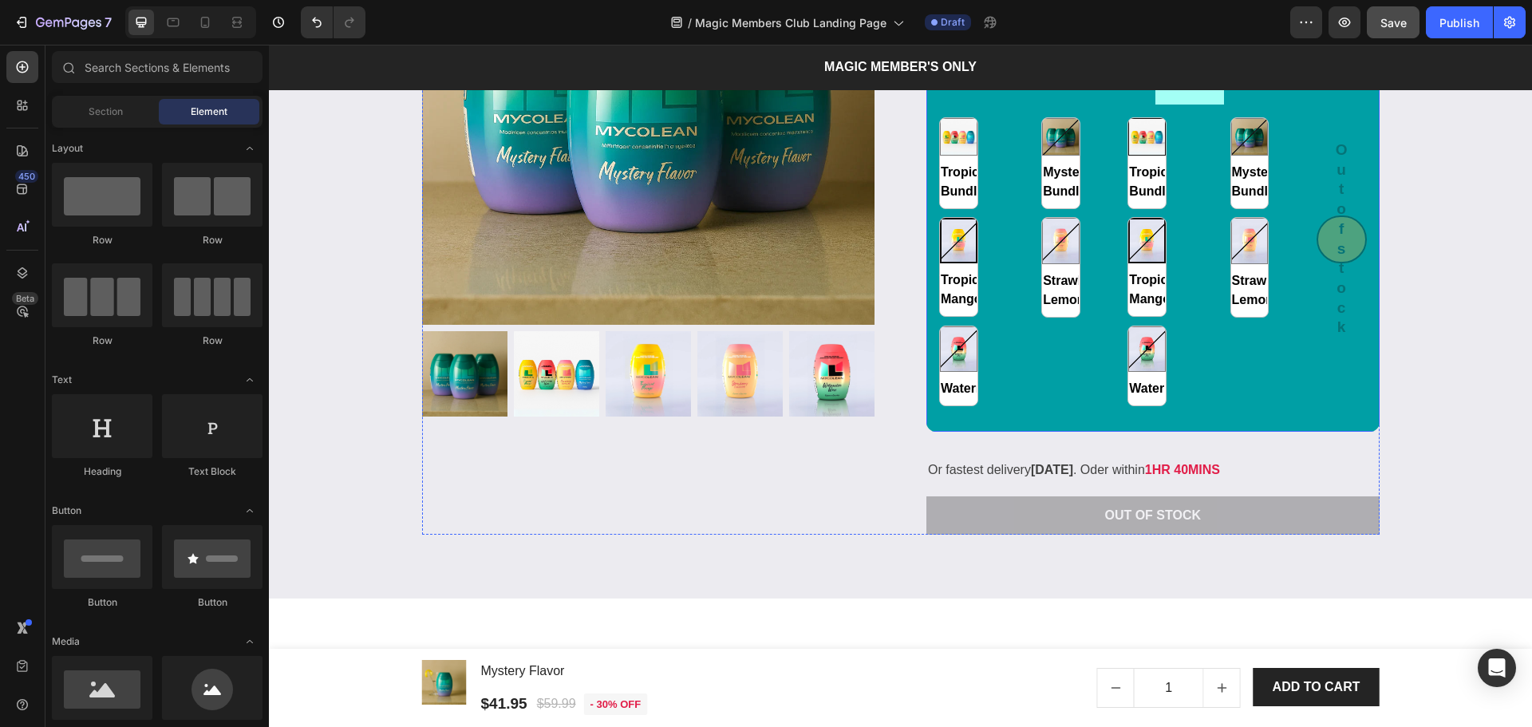
scroll to position [2061, 0]
click at [1117, 97] on div "Bundle" at bounding box center [1119, 83] width 48 height 28
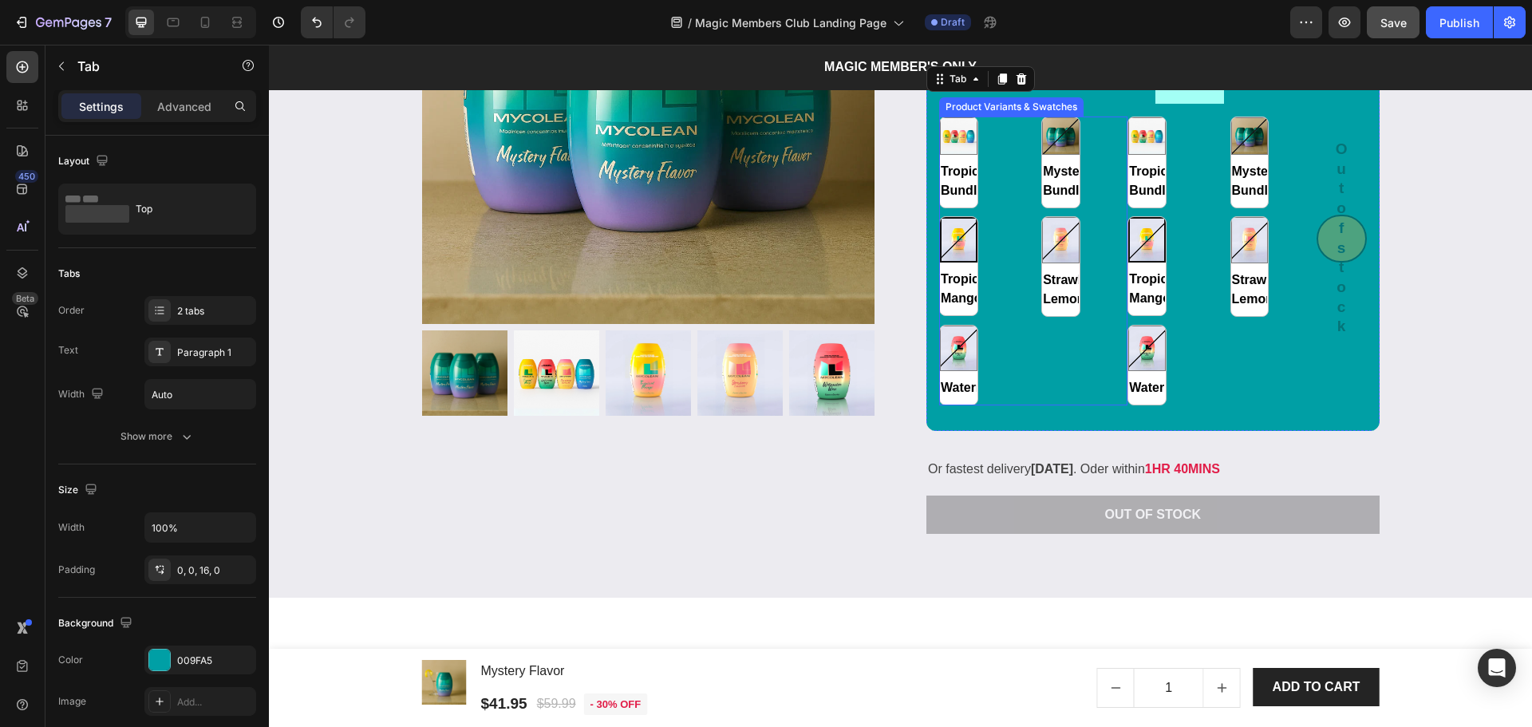
click at [1103, 405] on div "Tropical Bundle Tropical Bundle Mystery Bundle Mystery Bundle Tropical Mango Tr…" at bounding box center [1033, 260] width 188 height 289
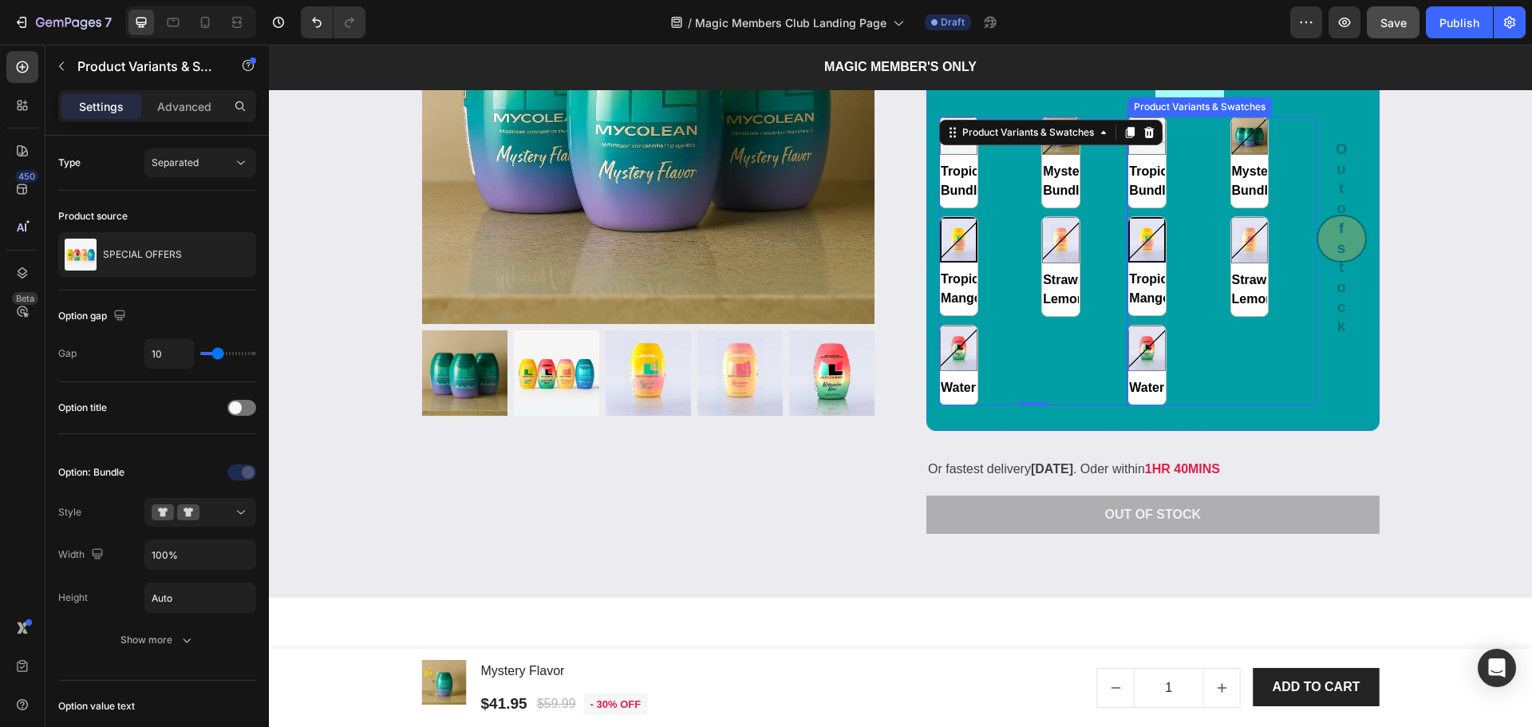
click at [1197, 405] on div "Tropical Bundle Tropical Bundle Mystery Bundle Mystery Bundle Tropical Mango Tr…" at bounding box center [1221, 260] width 188 height 289
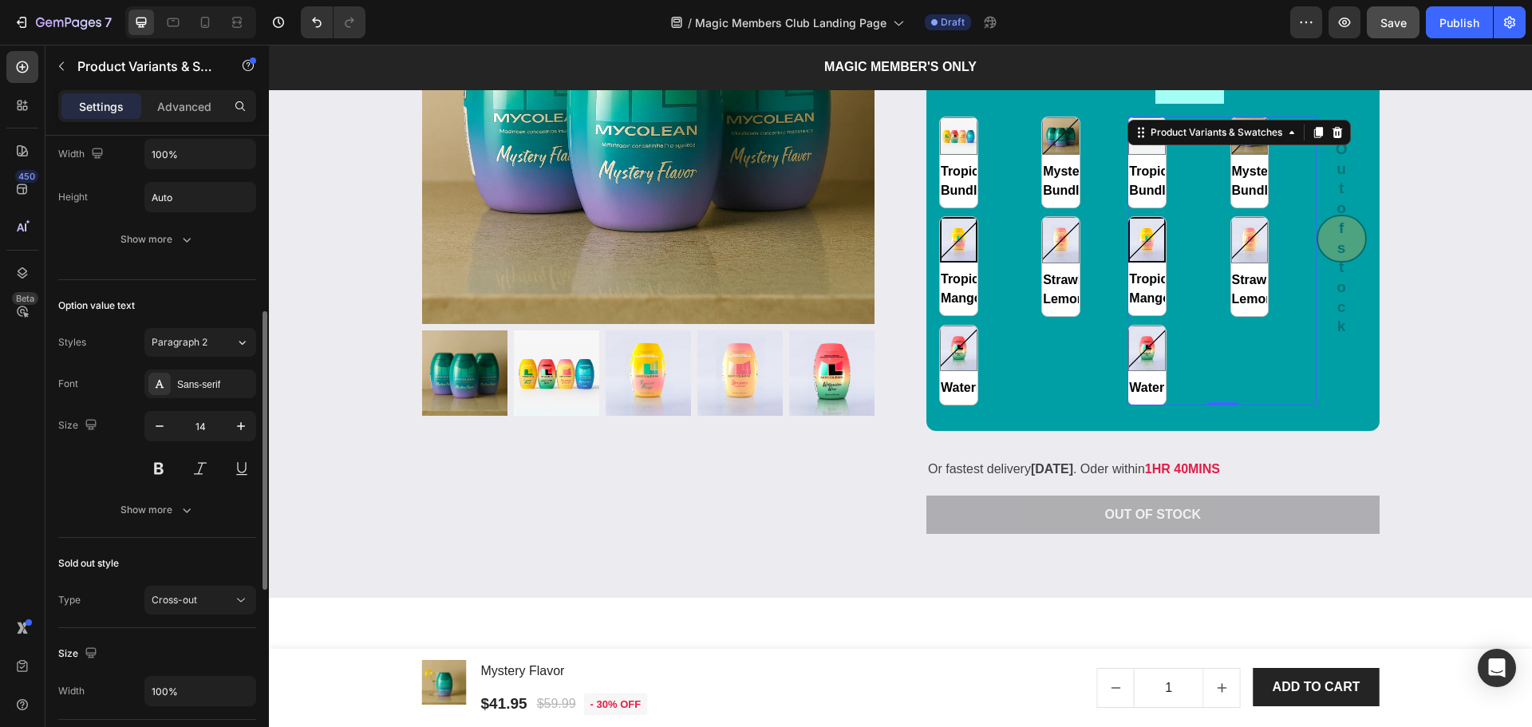
click at [1328, 142] on div at bounding box center [1337, 132] width 19 height 19
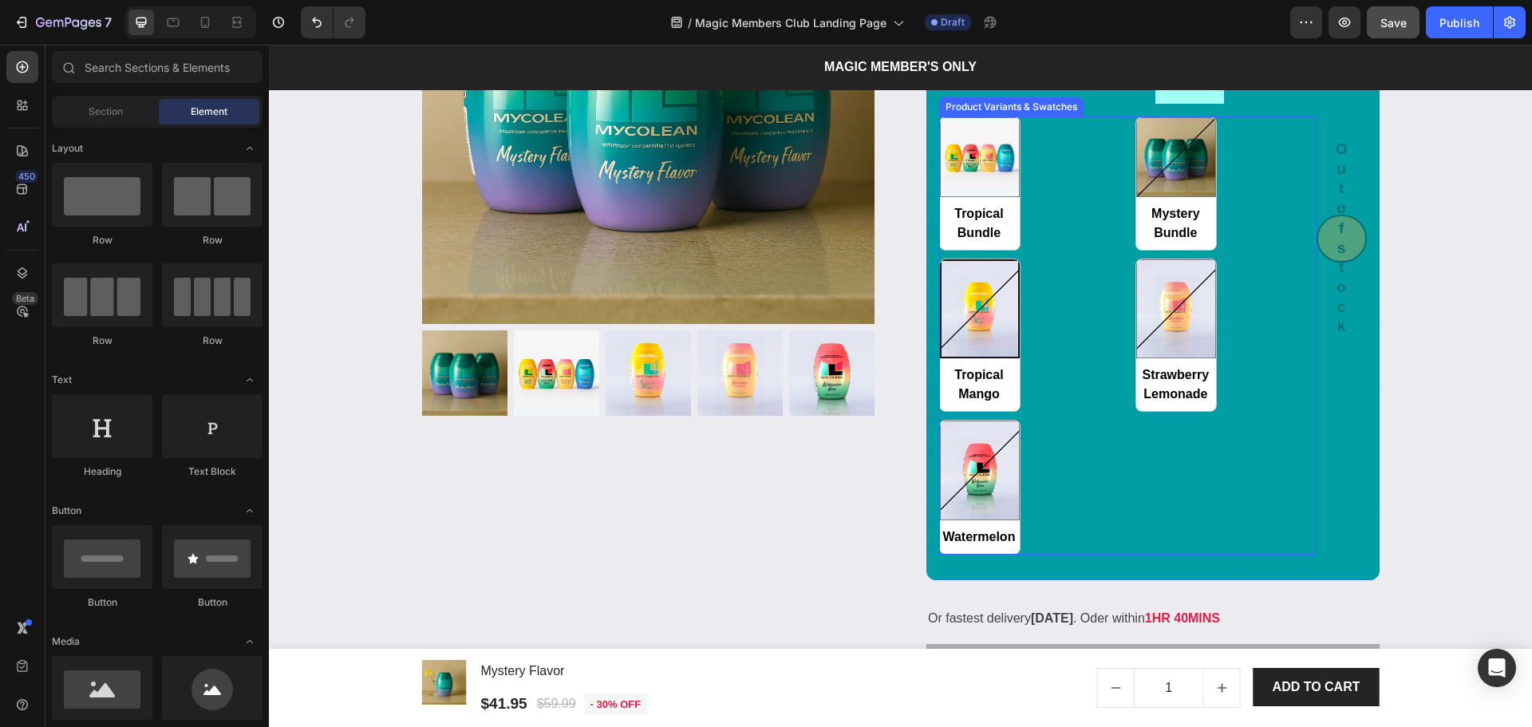
click at [1090, 512] on div "Tropical Bundle Tropical Bundle Mystery Bundle Mystery Bundle Tropical Mango Tr…" at bounding box center [1127, 334] width 377 height 437
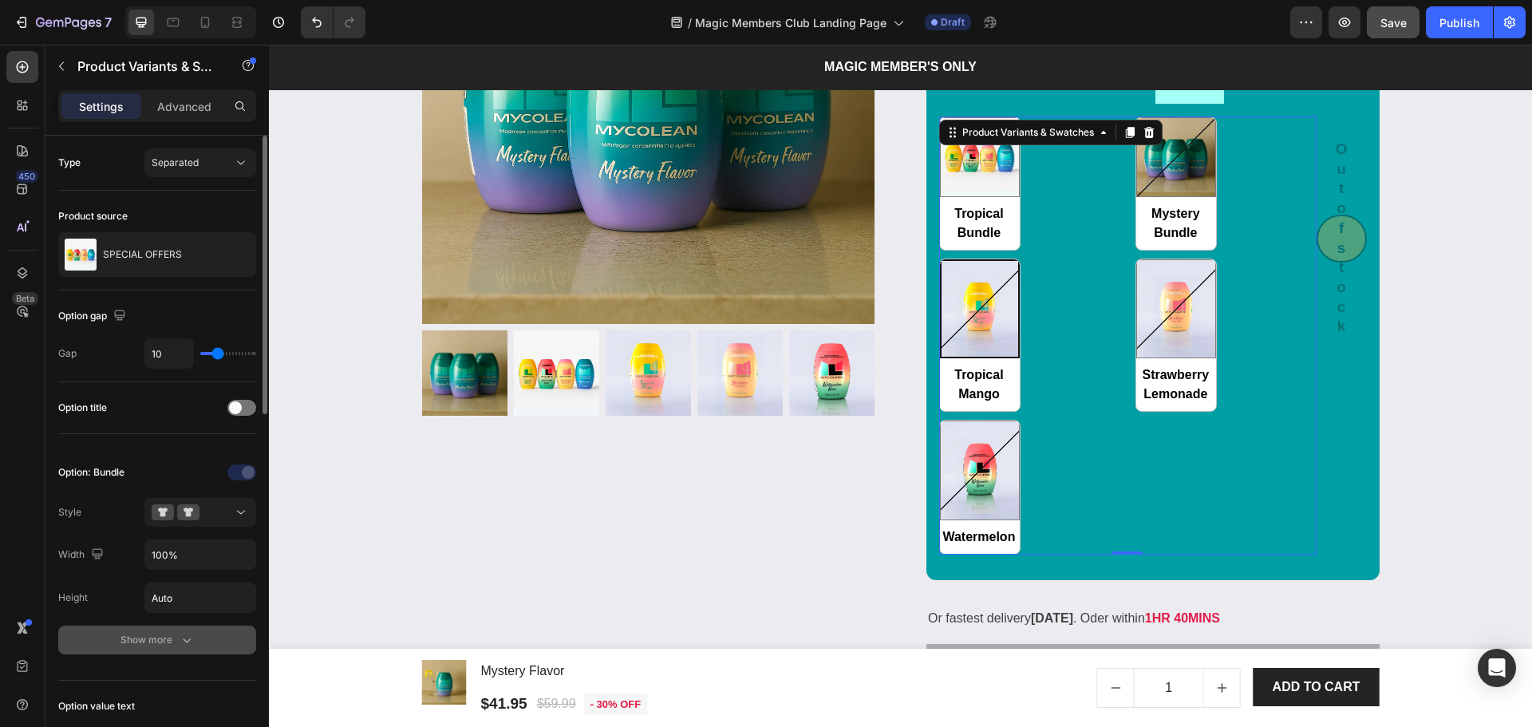
click at [129, 653] on button "Show more" at bounding box center [157, 640] width 198 height 29
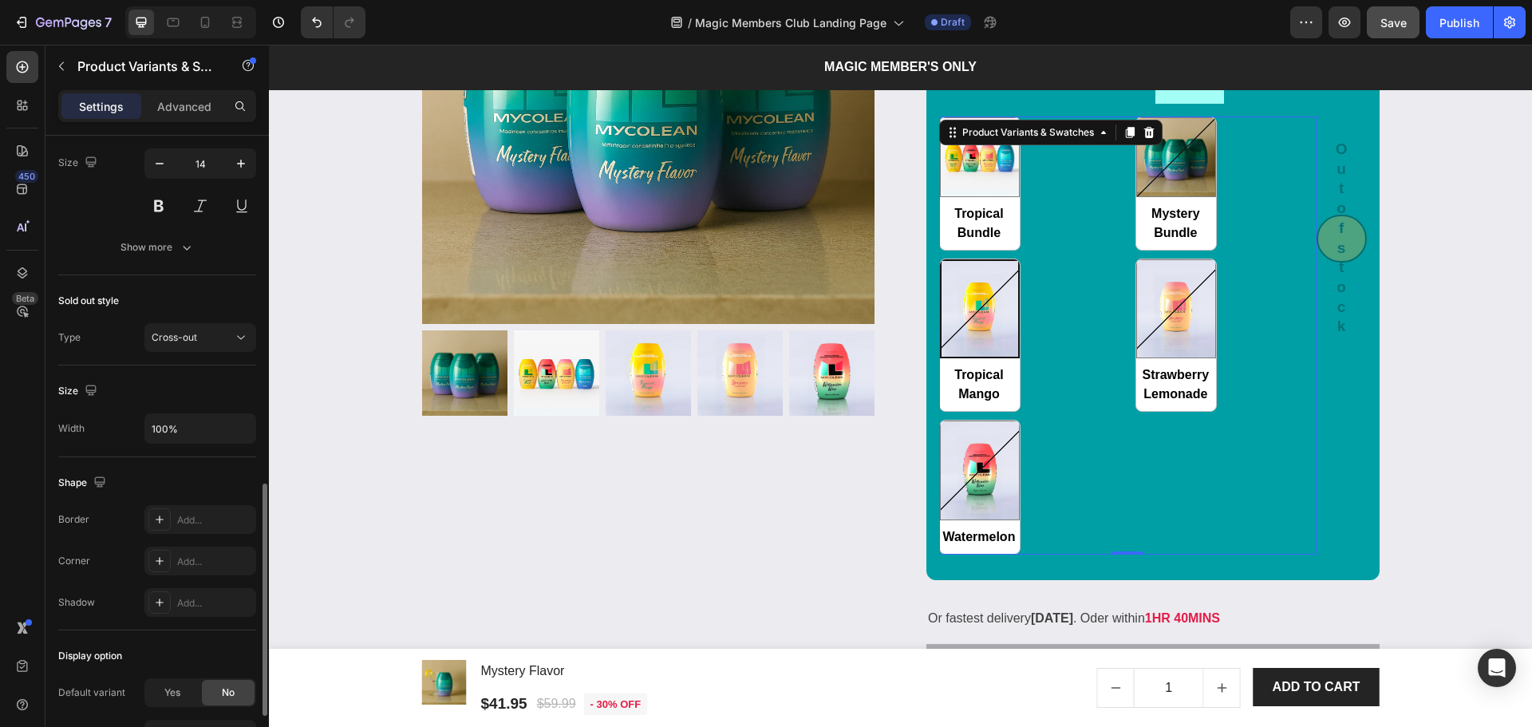
scroll to position [1108, 0]
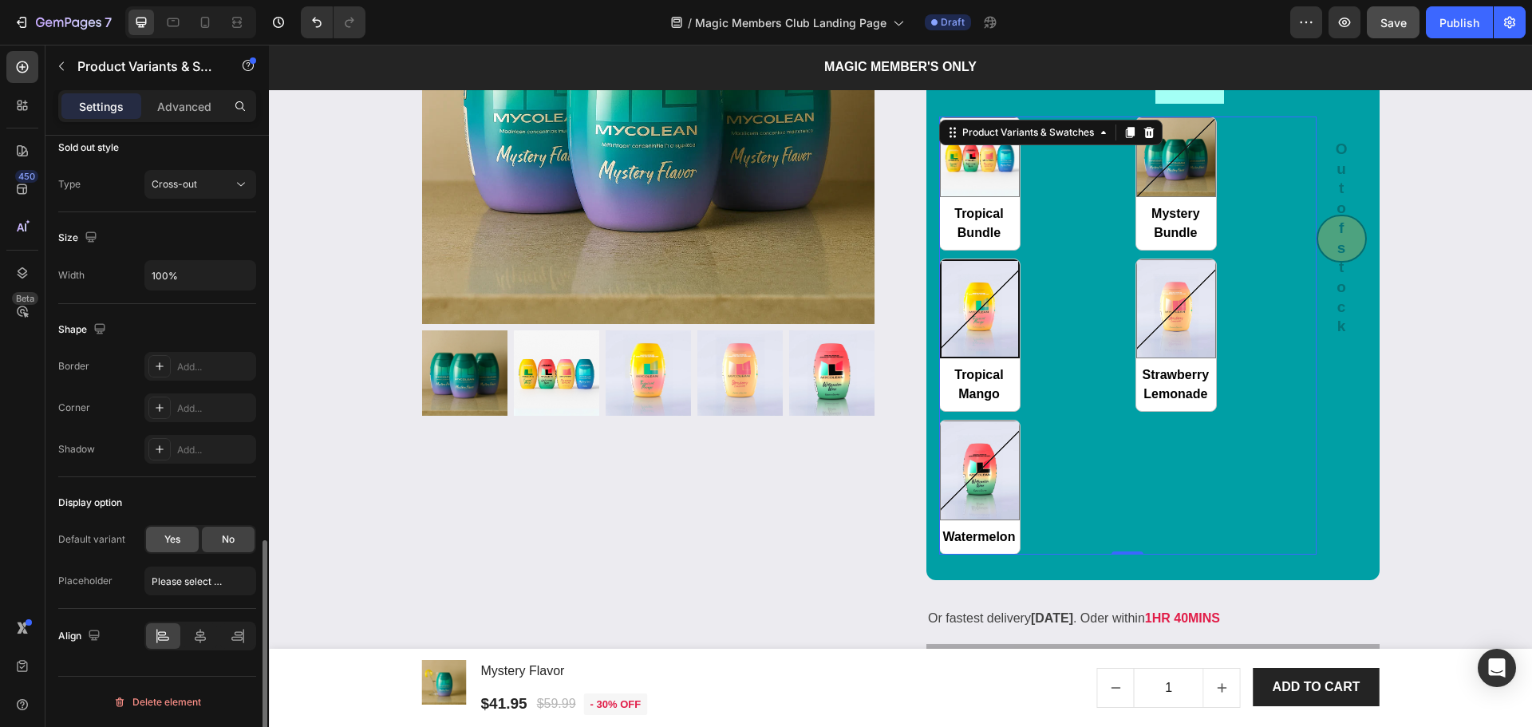
drag, startPoint x: 161, startPoint y: 514, endPoint x: 165, endPoint y: 532, distance: 18.8
click at [161, 515] on div "Display option Default variant Yes No Placeholder Please select an option" at bounding box center [157, 543] width 198 height 132
click at [166, 539] on span "Yes" at bounding box center [172, 539] width 16 height 14
radio input "false"
click at [164, 579] on span "Tropical Mango" at bounding box center [187, 581] width 70 height 14
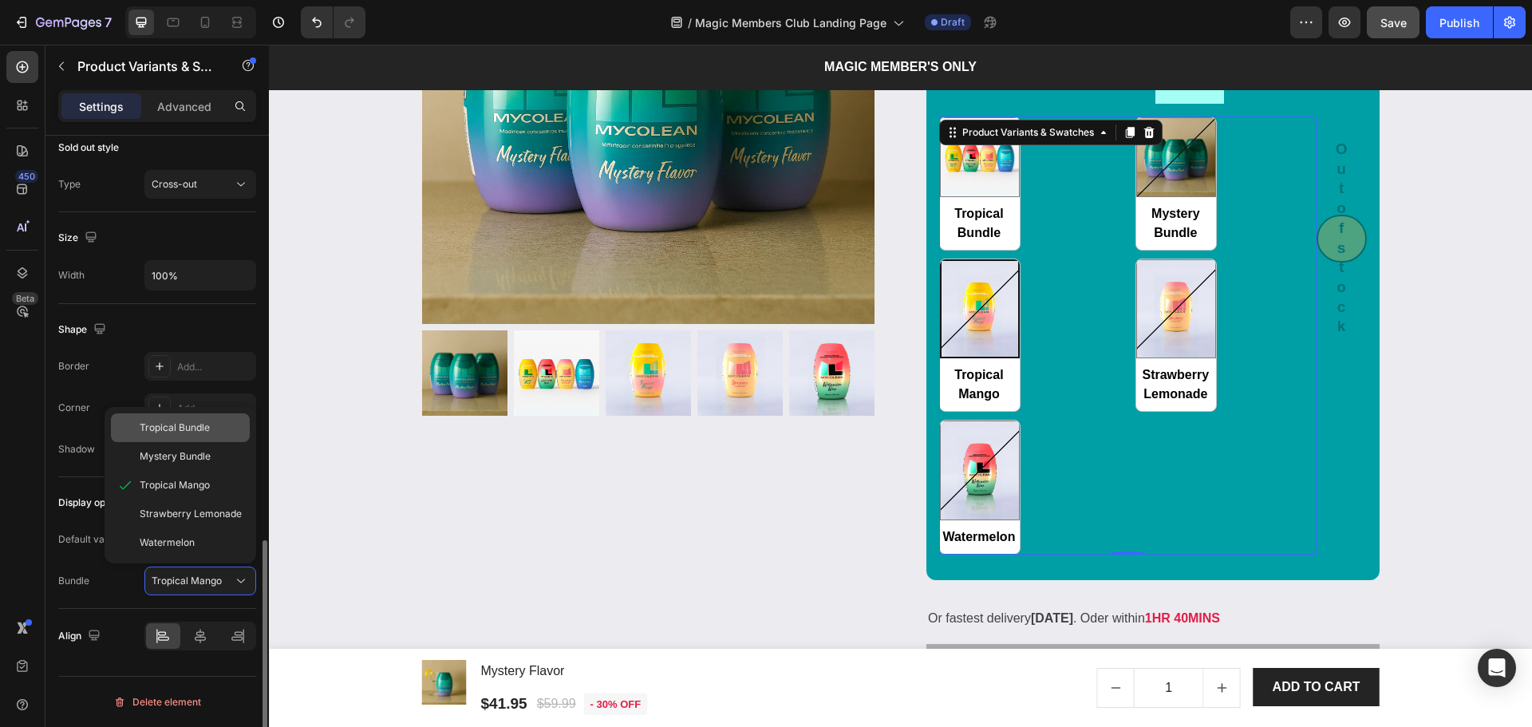
click at [158, 433] on span "Tropical Bundle" at bounding box center [175, 427] width 70 height 14
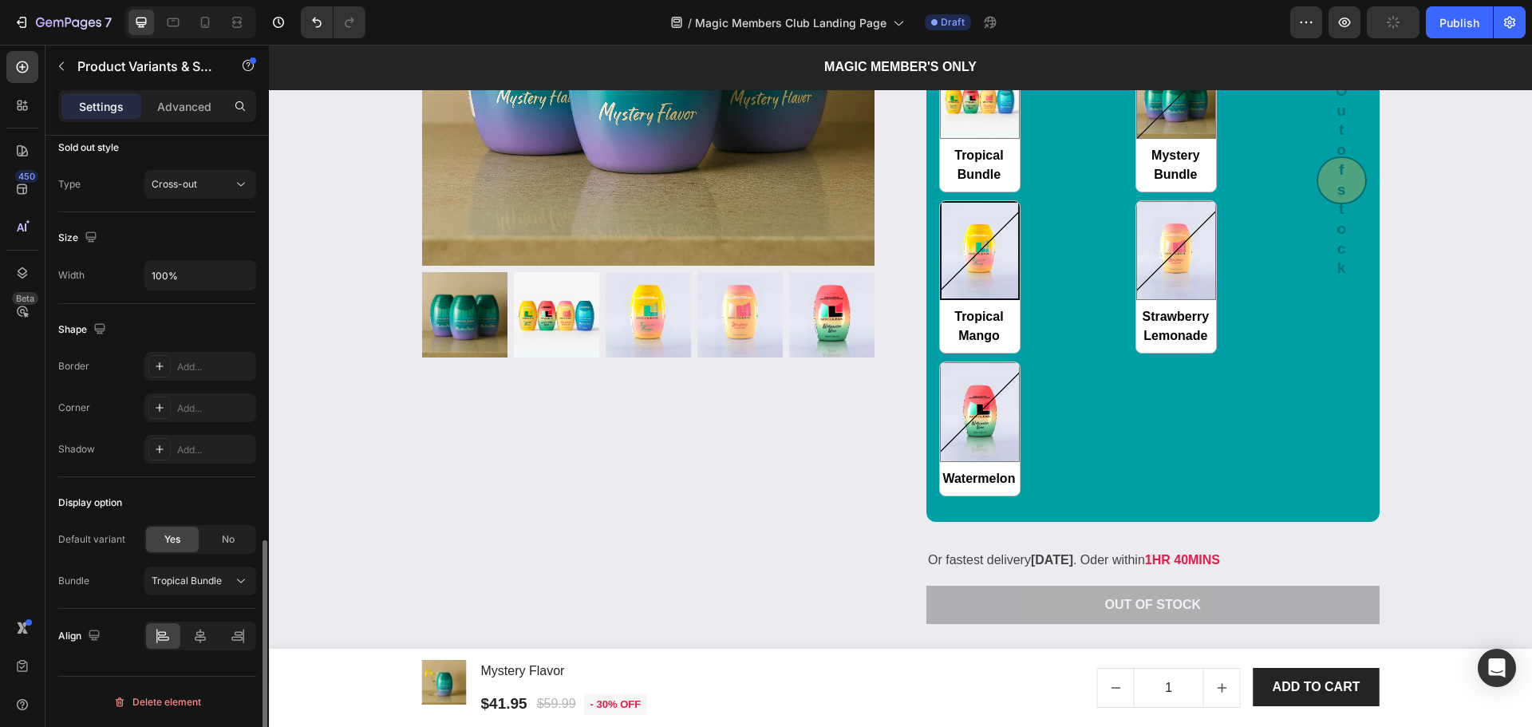
scroll to position [2380, 0]
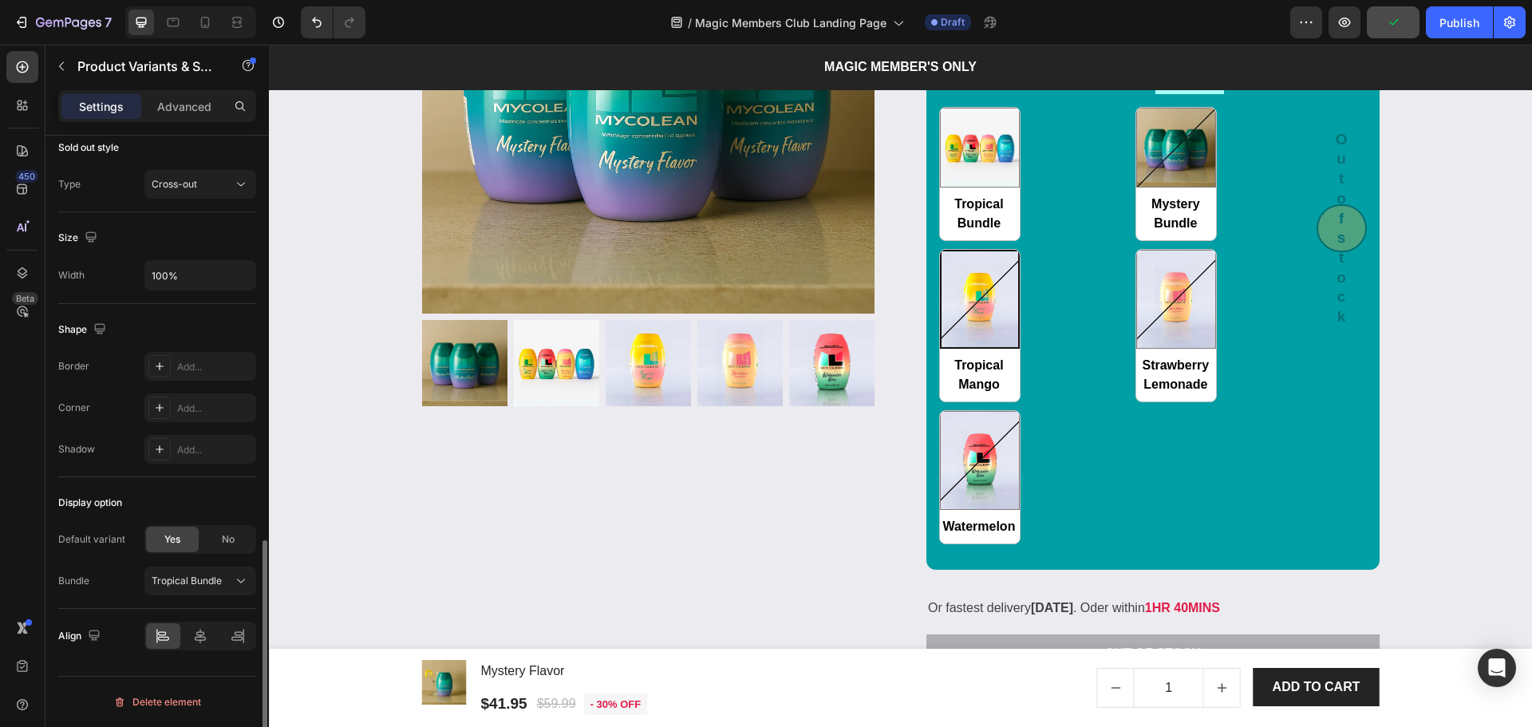
click at [1257, 320] on div "Tropical Bundle Tropical Bundle Mystery Bundle Mystery Bundle Tropical Mango Tr…" at bounding box center [1127, 325] width 377 height 437
click at [1386, 20] on span "Save" at bounding box center [1393, 23] width 26 height 14
click at [1084, 392] on div "Tropical Bundle Tropical Bundle Mystery Bundle Mystery Bundle Tropical Mango Tr…" at bounding box center [1127, 325] width 377 height 437
click at [1117, 322] on div "Tropical Bundle Tropical Bundle Mystery Bundle Mystery Bundle Tropical Mango Tr…" at bounding box center [1127, 325] width 377 height 437
click at [1155, 298] on img at bounding box center [1176, 299] width 78 height 97
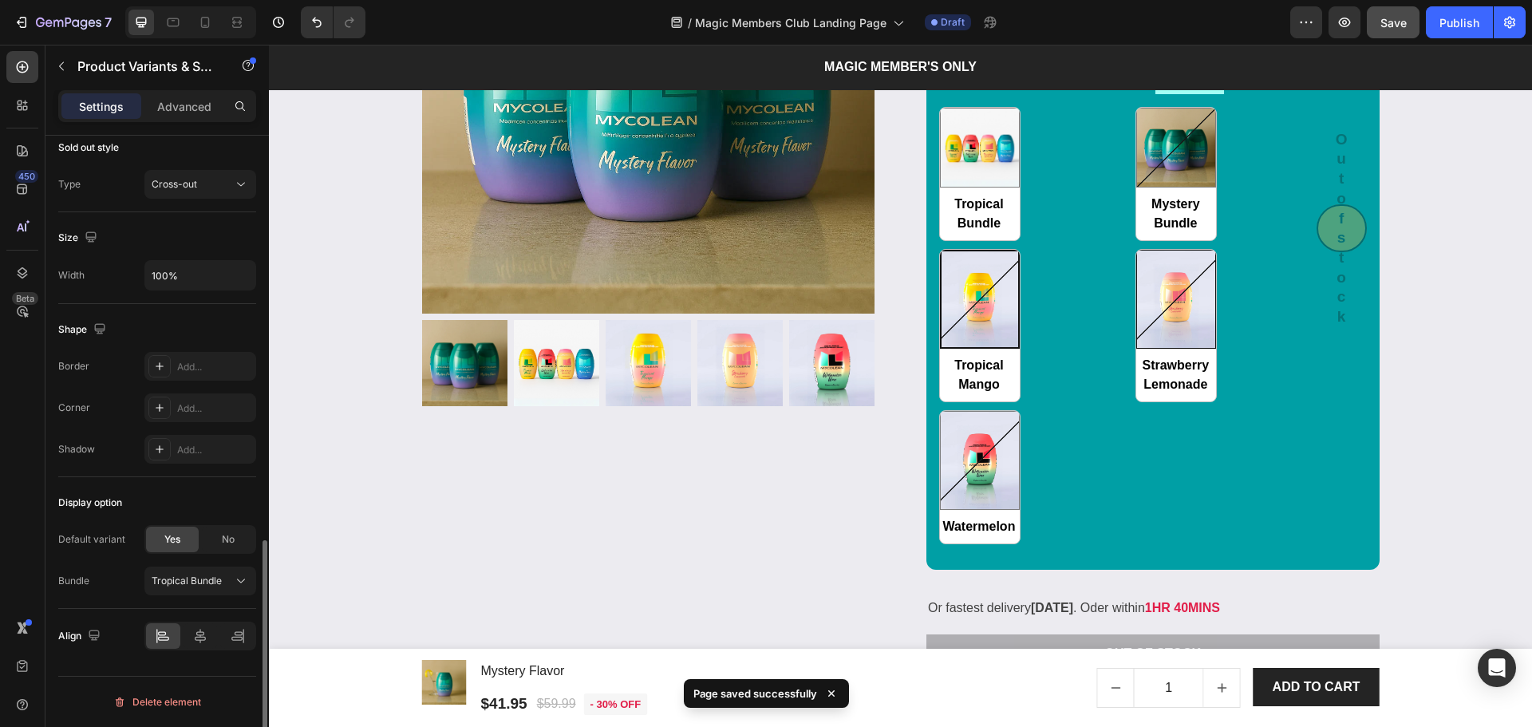
click at [1136, 401] on input "Strawberry Lemonade Strawberry Lemonade" at bounding box center [1135, 401] width 1 height 1
radio input "false"
radio input "true"
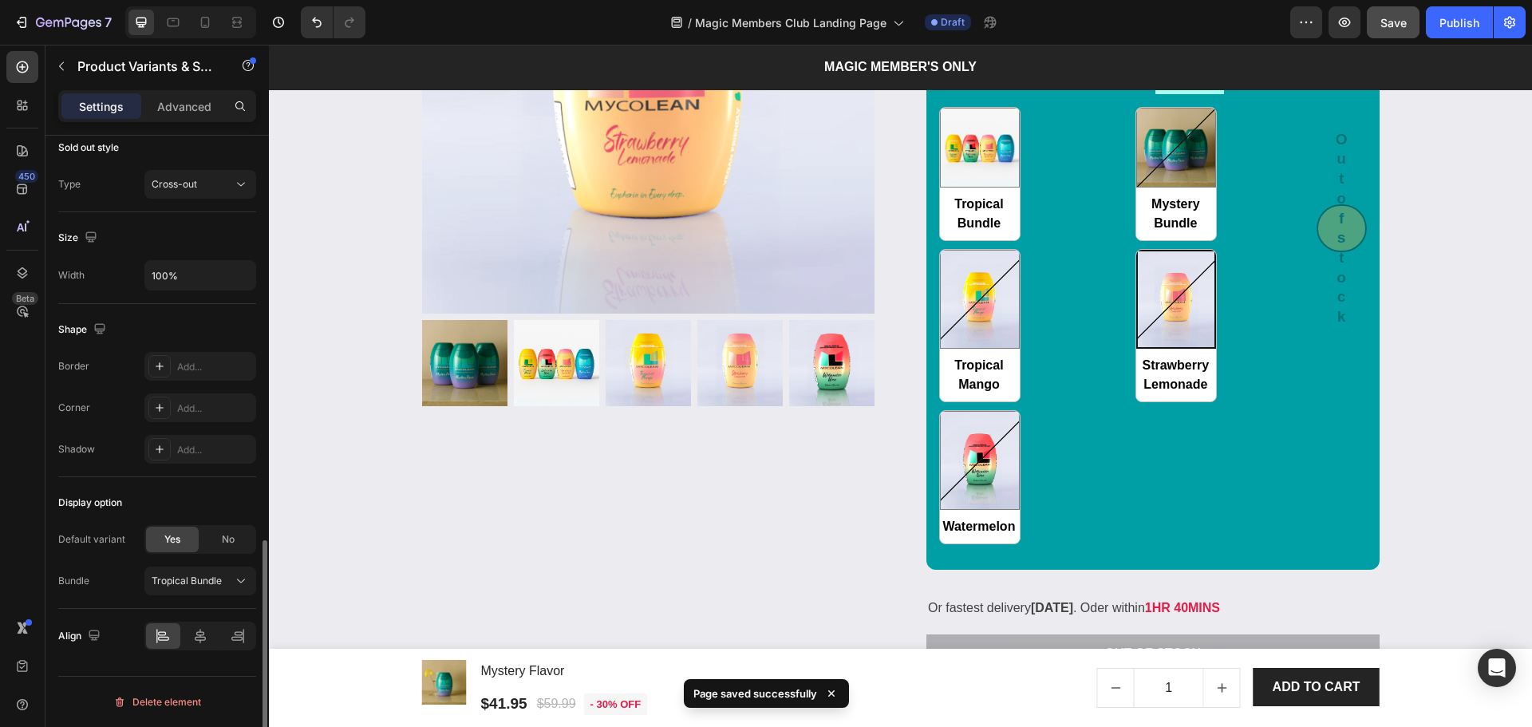
click at [1099, 329] on div "Tropical Bundle Tropical Bundle Mystery Bundle Mystery Bundle Tropical Mango Tr…" at bounding box center [1127, 325] width 377 height 437
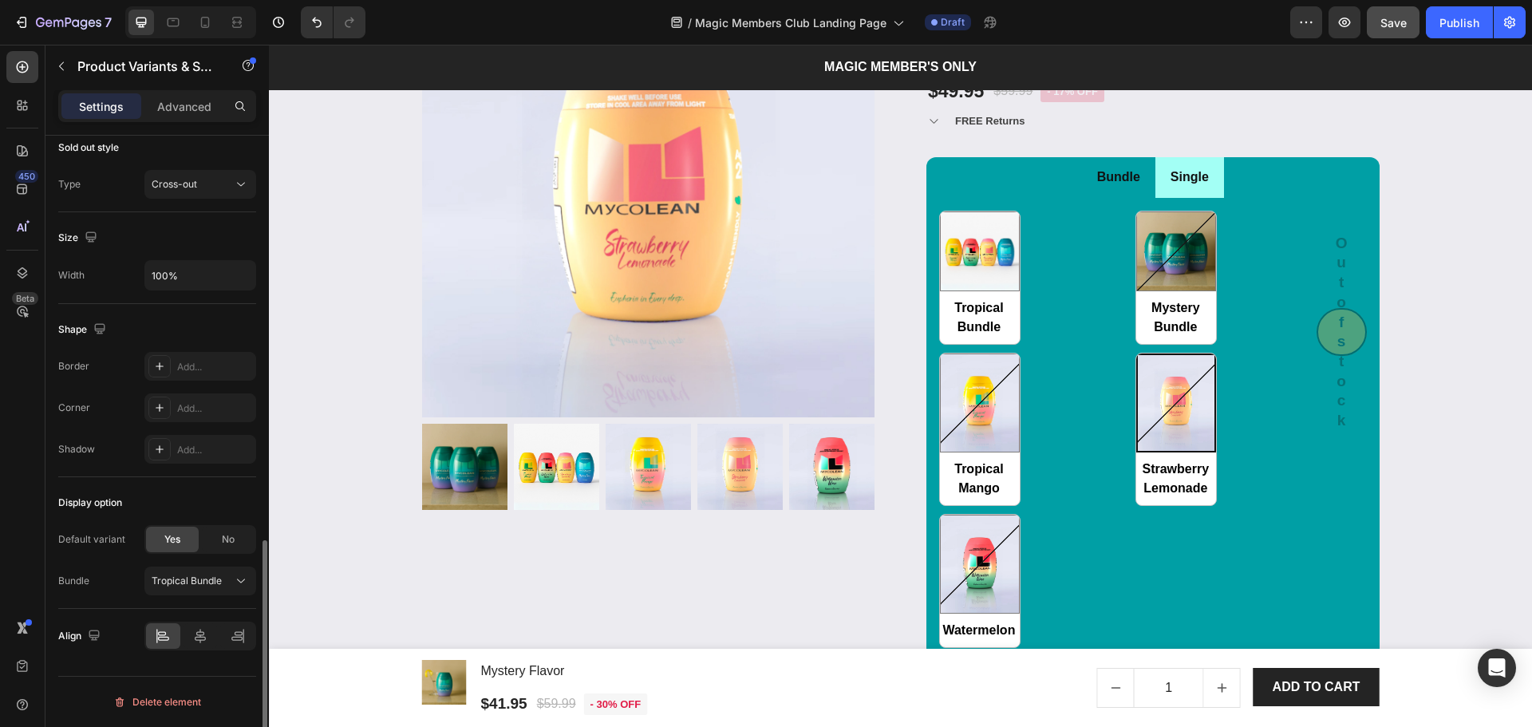
scroll to position [2274, 0]
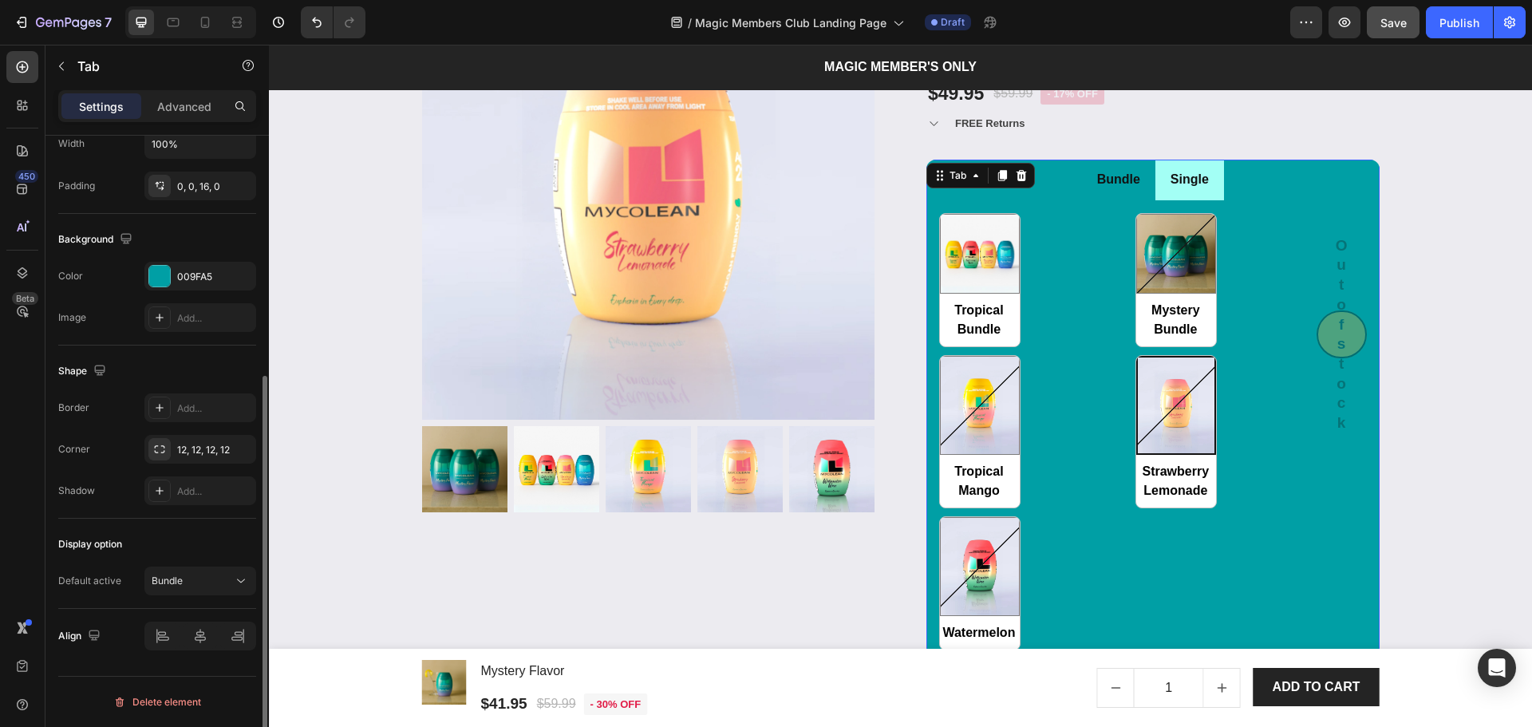
click at [1139, 191] on li "Bundle" at bounding box center [1118, 180] width 73 height 41
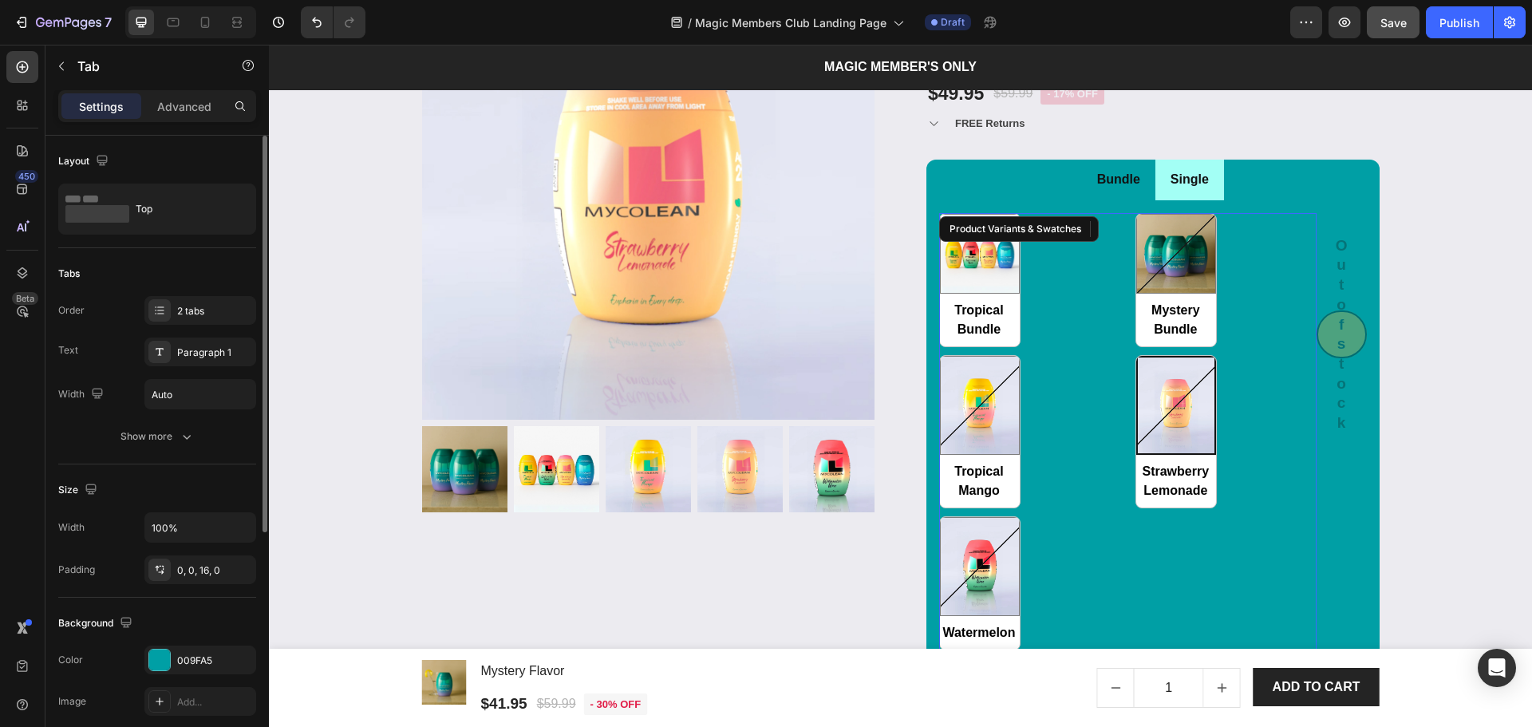
click at [1047, 285] on div "Tropical Bundle Tropical Bundle Mystery Bundle Mystery Bundle Tropical Mango Tr…" at bounding box center [1127, 431] width 377 height 437
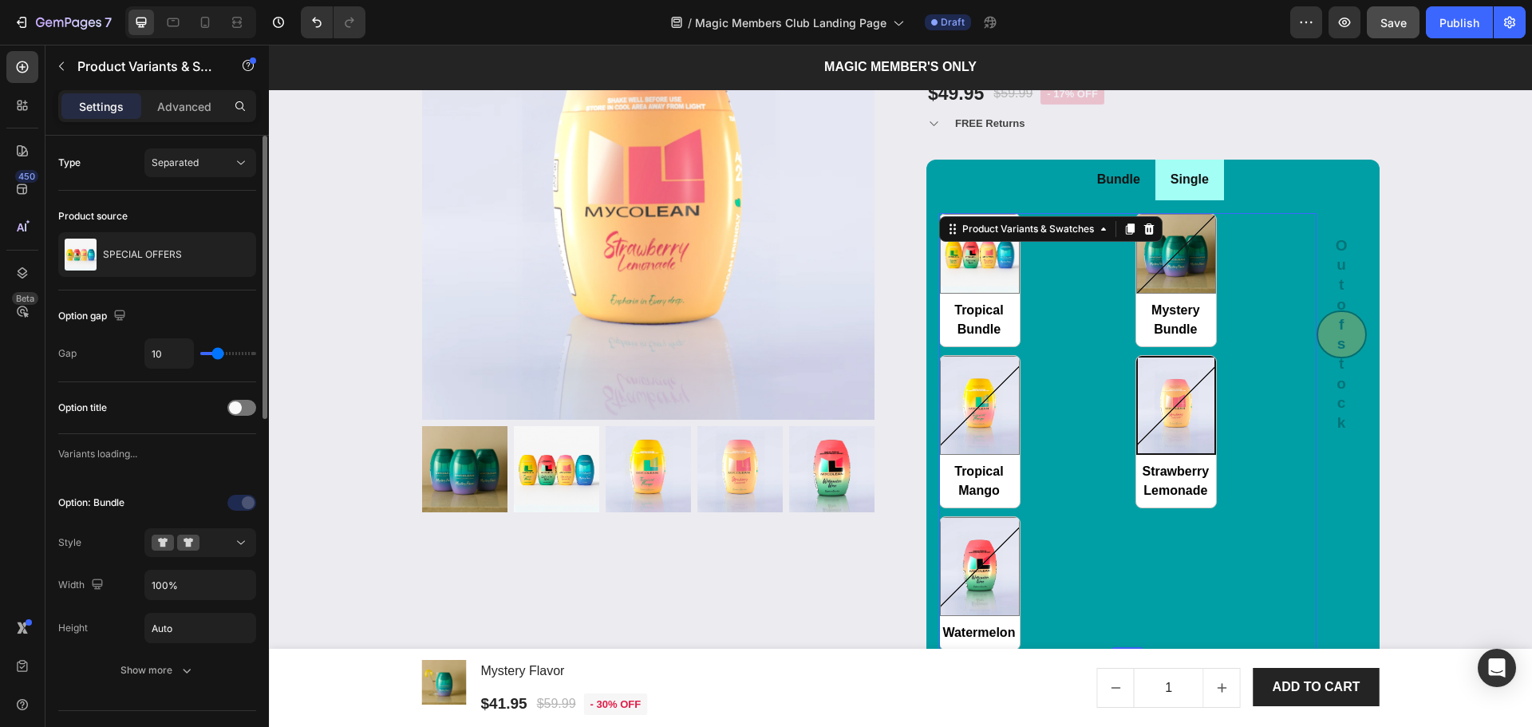
radio input "false"
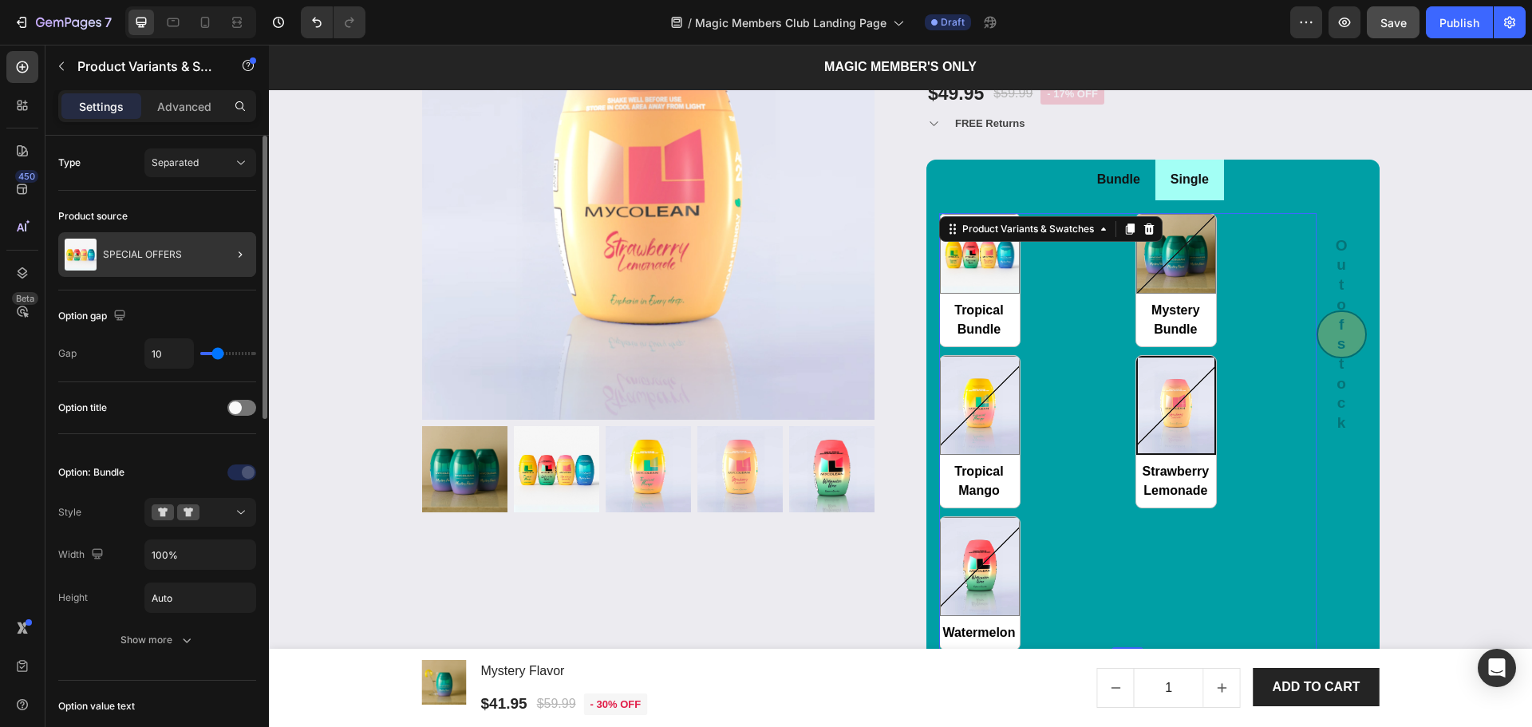
click at [161, 263] on div "SPECIAL OFFERS" at bounding box center [157, 254] width 198 height 45
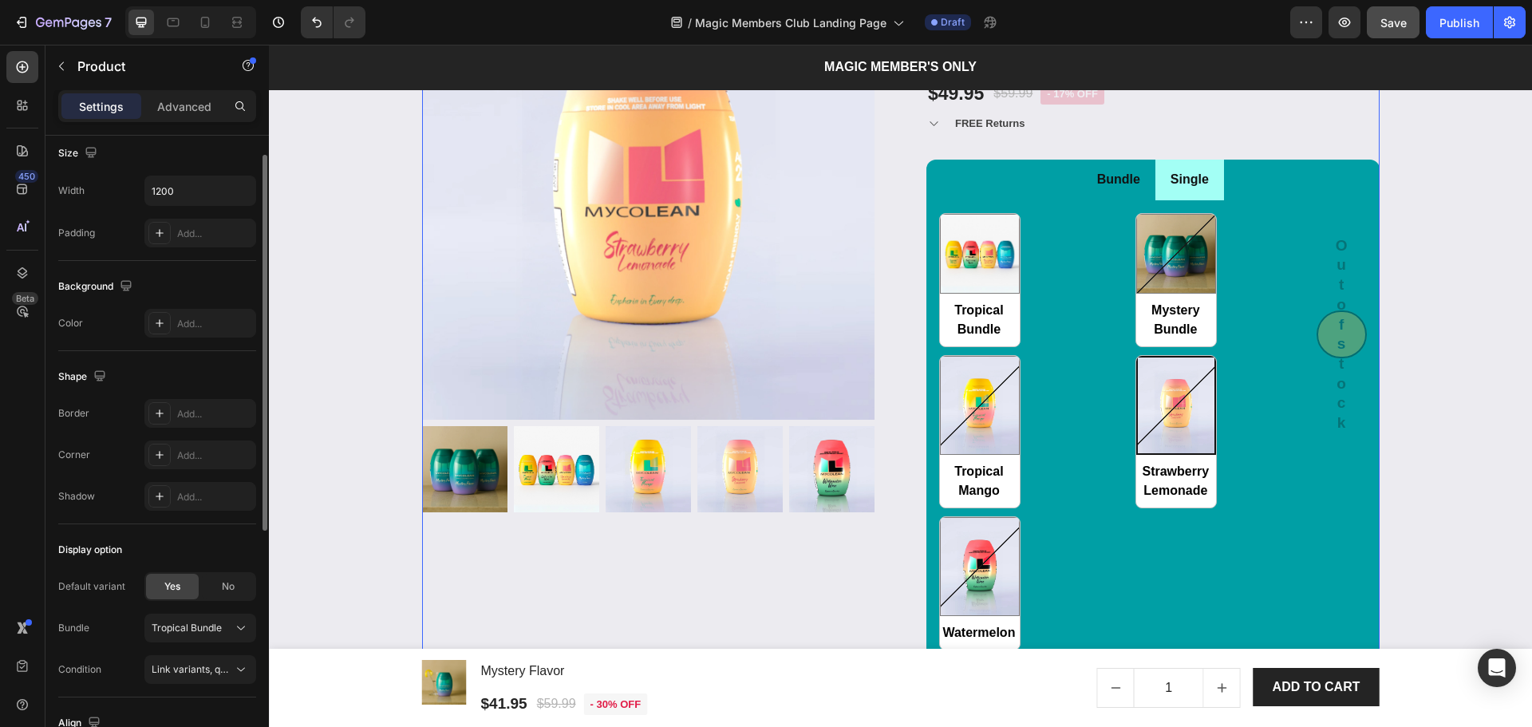
scroll to position [424, 0]
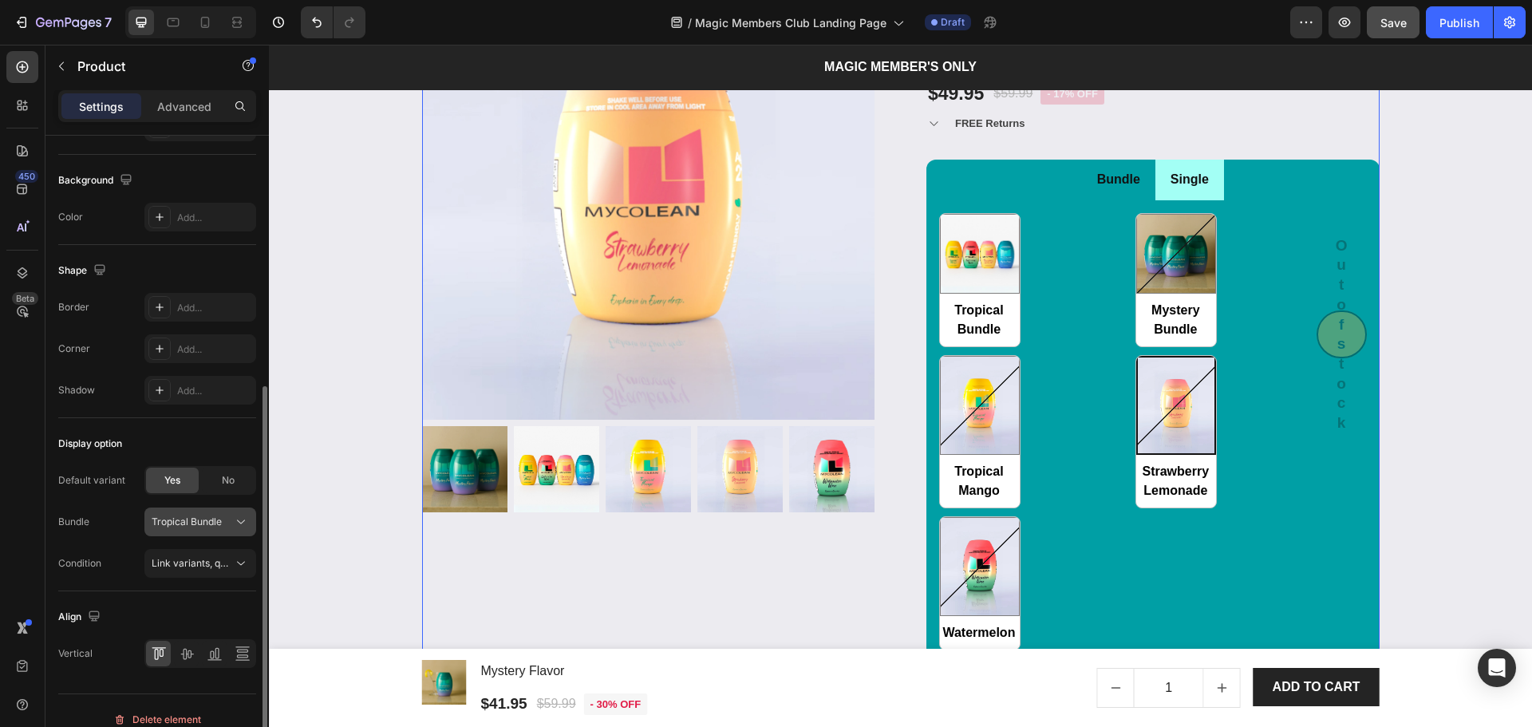
click at [195, 529] on div "Tropical Bundle" at bounding box center [200, 522] width 97 height 16
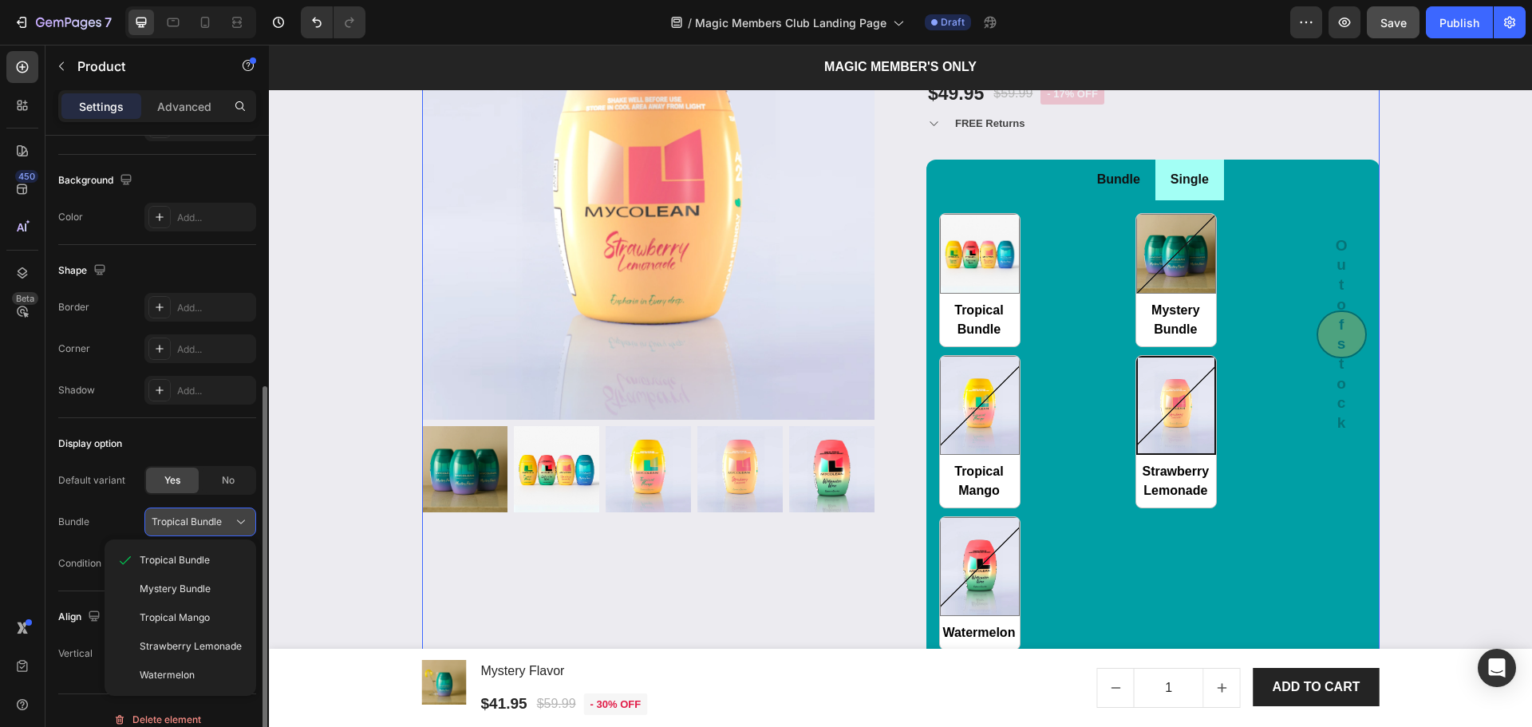
click at [195, 529] on div "Tropical Bundle" at bounding box center [200, 522] width 97 height 16
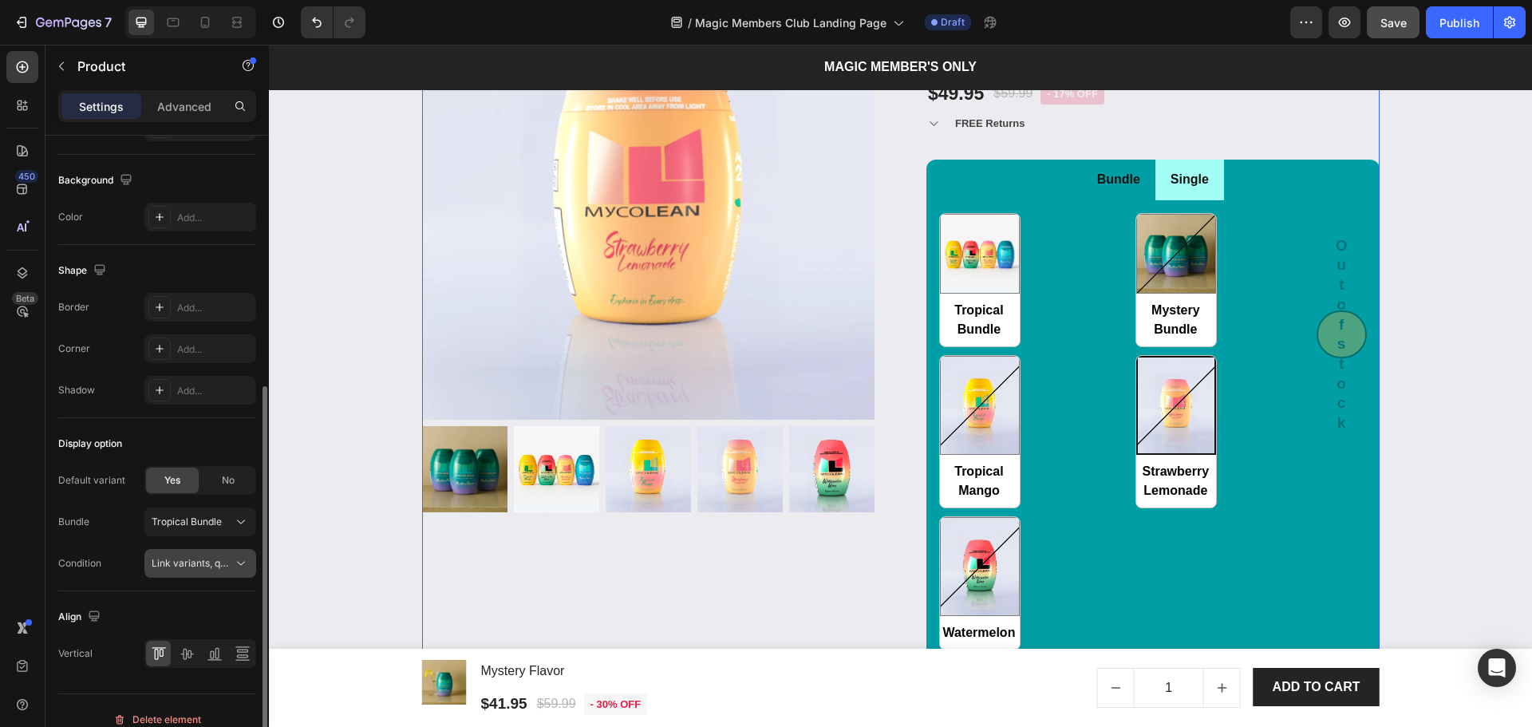
click at [185, 560] on span "Link variants, quantity <br> between same products" at bounding box center [269, 563] width 235 height 12
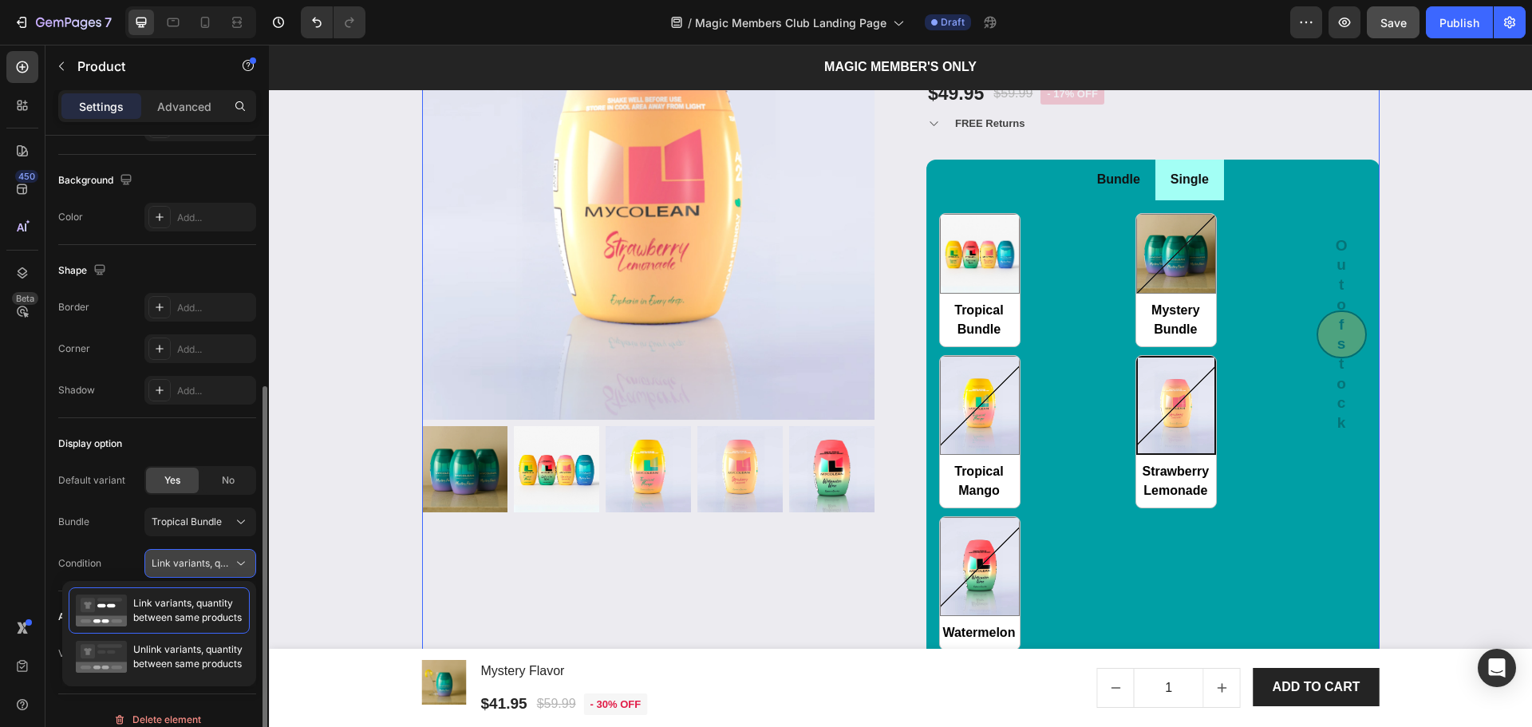
click at [185, 560] on span "Link variants, quantity <br> between same products" at bounding box center [269, 563] width 235 height 12
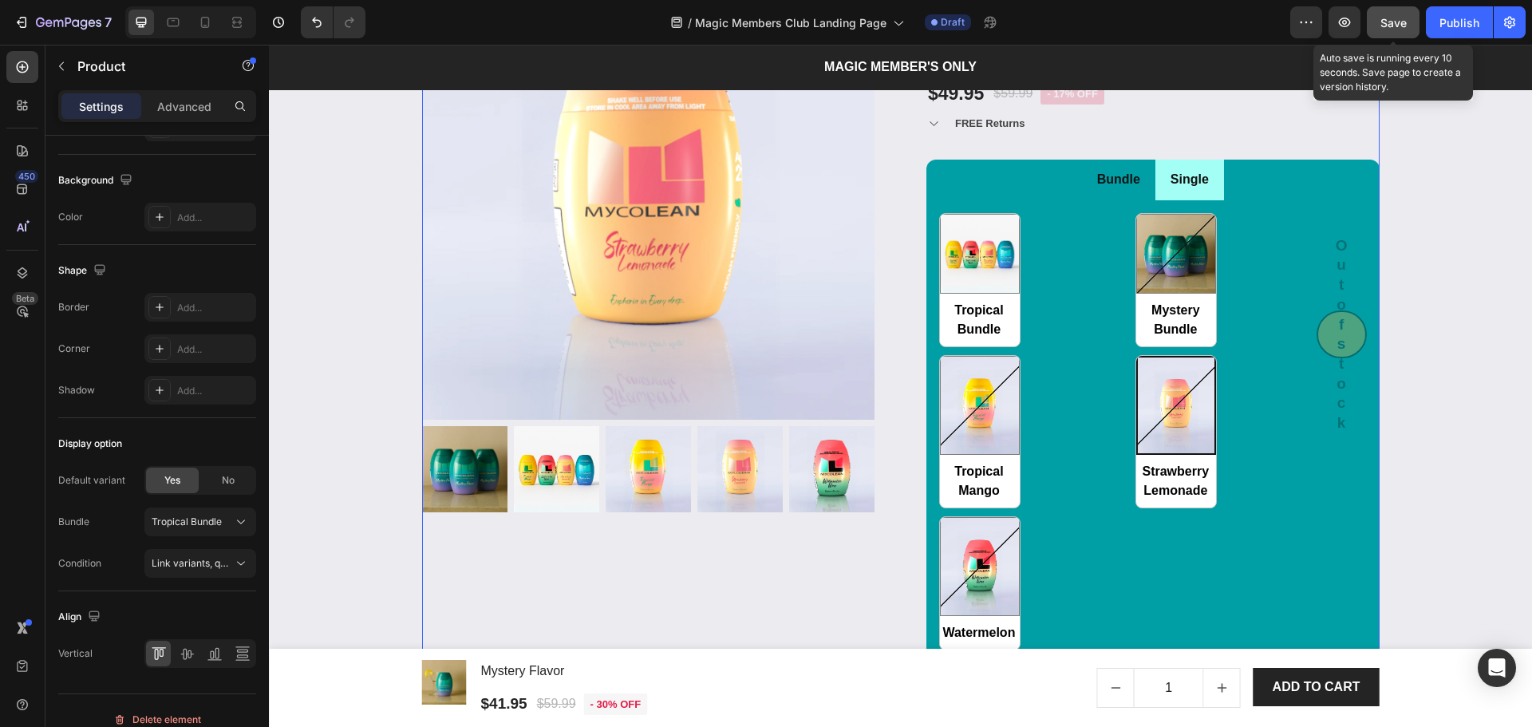
click at [1389, 18] on span "Save" at bounding box center [1393, 23] width 26 height 14
click at [1061, 388] on div "Tropical Bundle Tropical Bundle Mystery Bundle Mystery Bundle Tropical Mango Tr…" at bounding box center [1127, 431] width 377 height 437
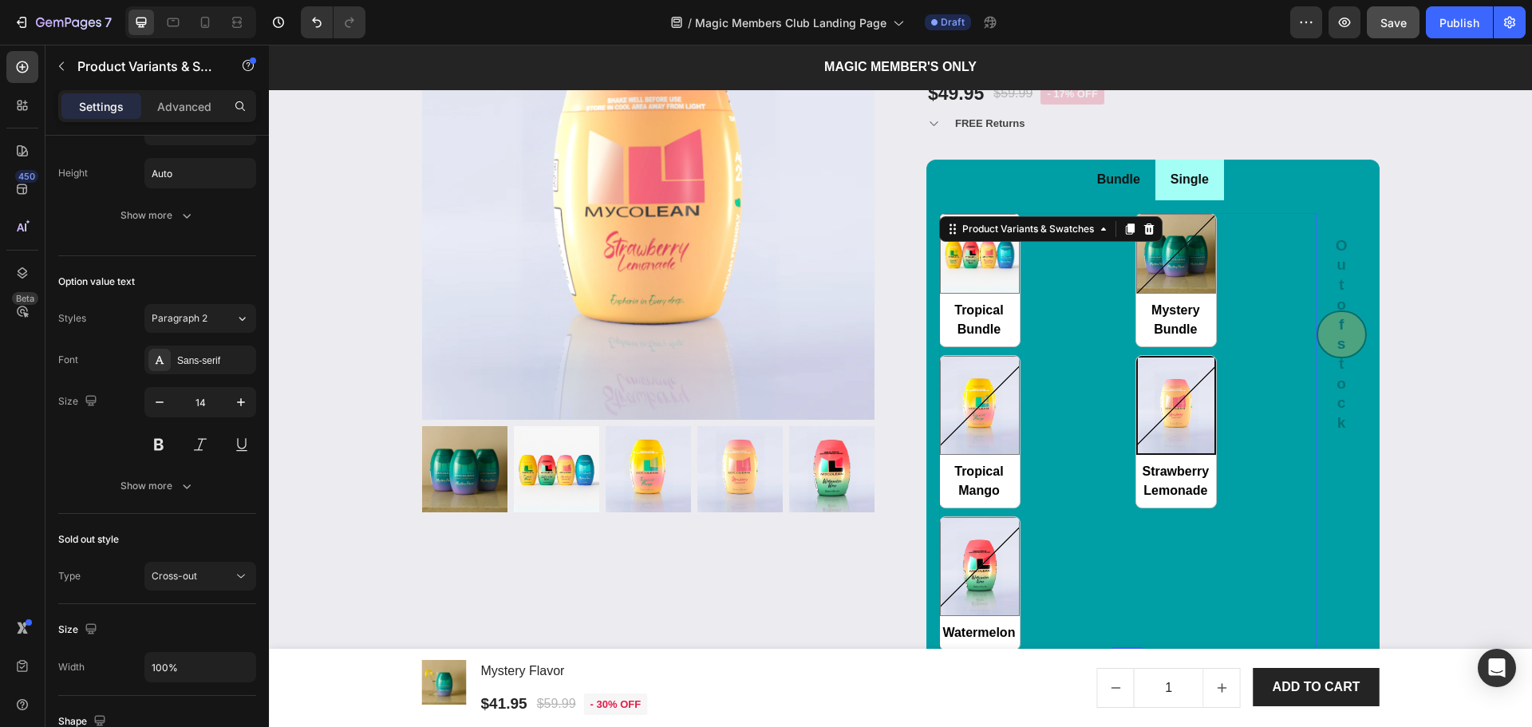
scroll to position [0, 0]
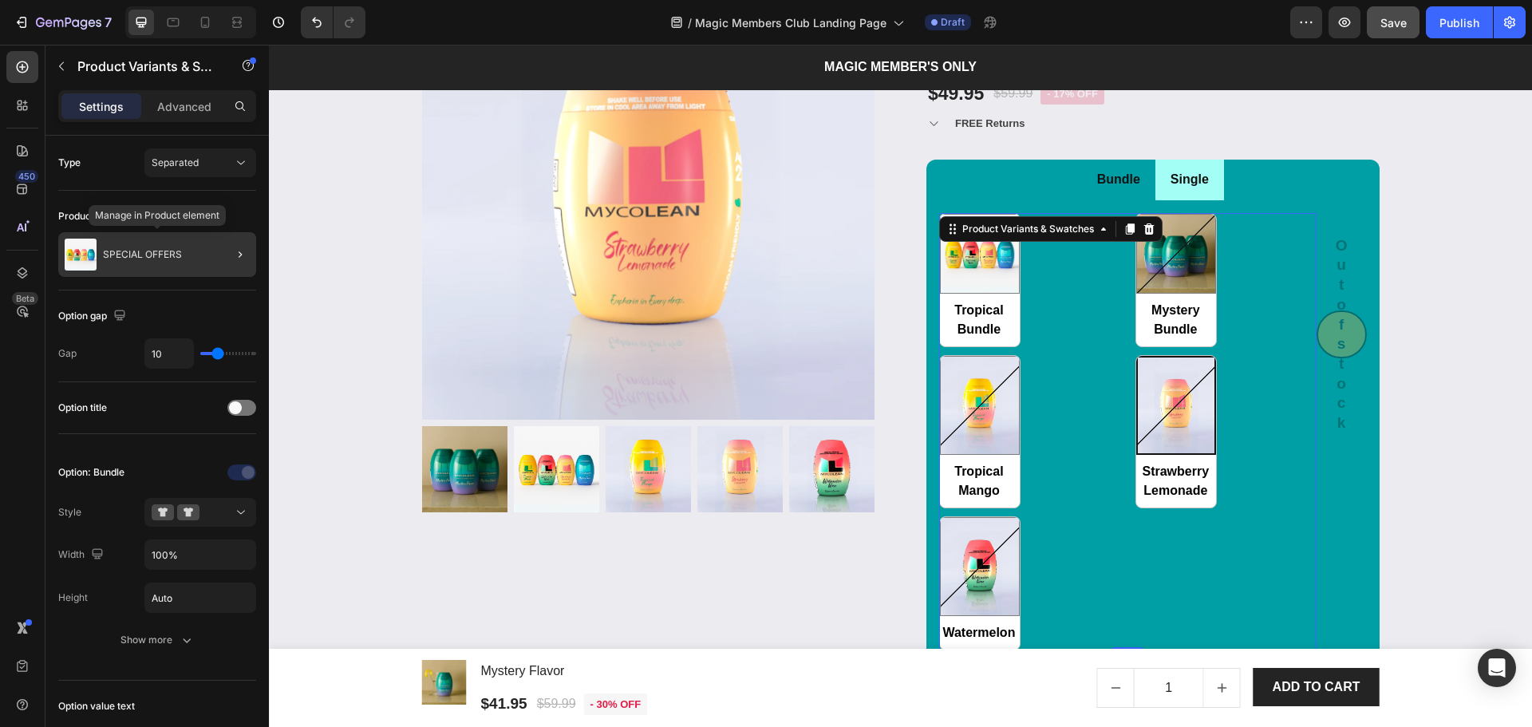
click at [198, 261] on div "SPECIAL OFFERS" at bounding box center [157, 254] width 198 height 45
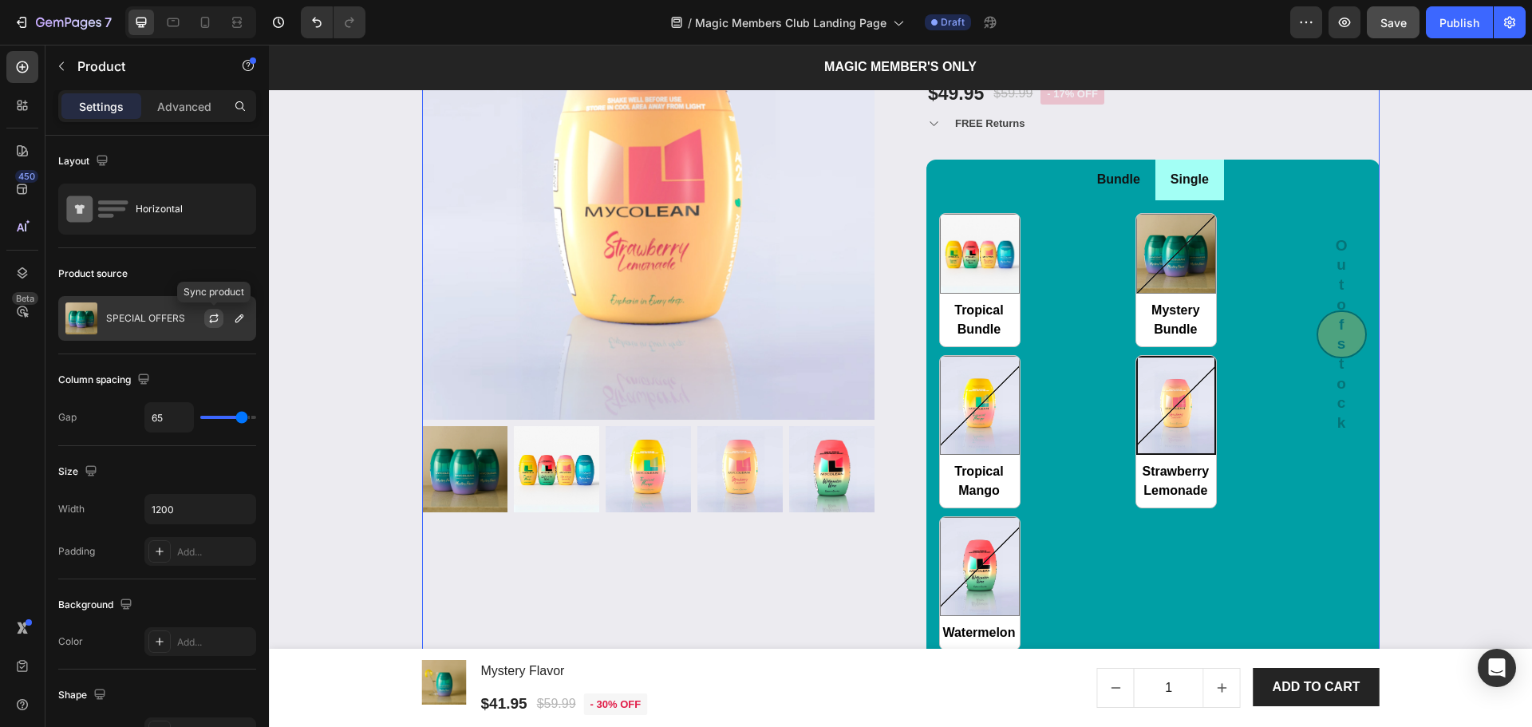
click at [209, 312] on icon "button" at bounding box center [213, 318] width 13 height 13
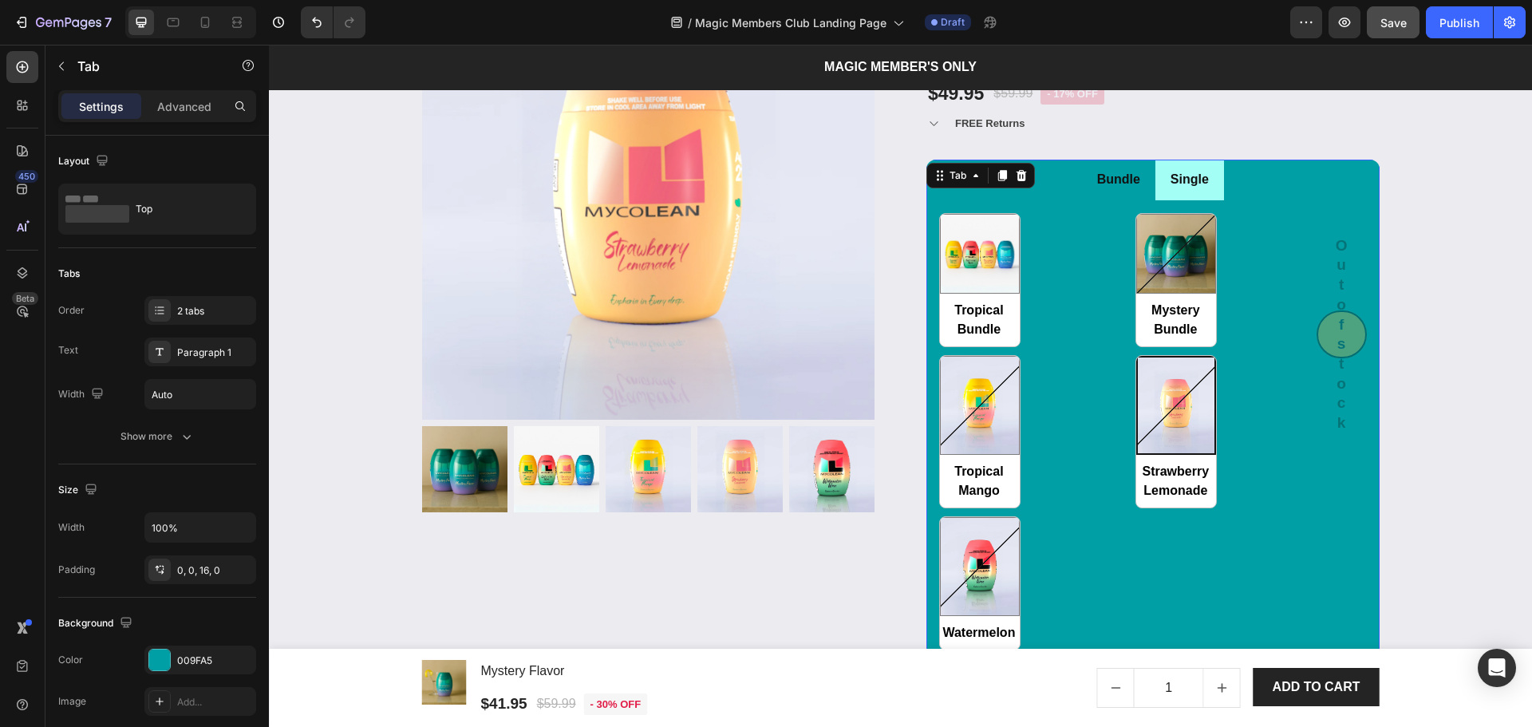
click at [1211, 193] on li "Single" at bounding box center [1189, 180] width 69 height 41
click at [1120, 197] on li "Bundle" at bounding box center [1118, 180] width 73 height 41
click at [1099, 295] on div "Tropical Bundle Tropical Bundle Mystery Bundle Mystery Bundle Tropical Mango Tr…" at bounding box center [1127, 431] width 377 height 437
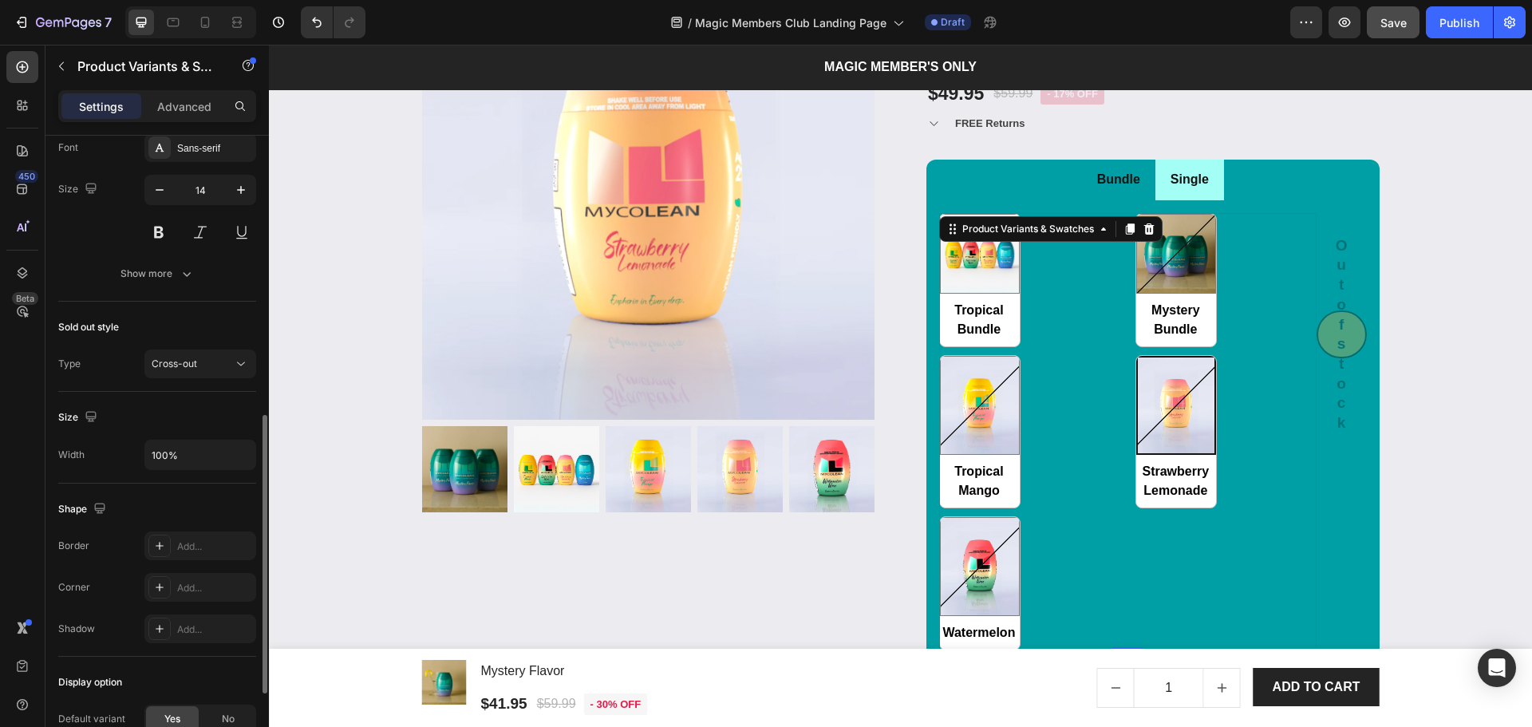
scroll to position [816, 0]
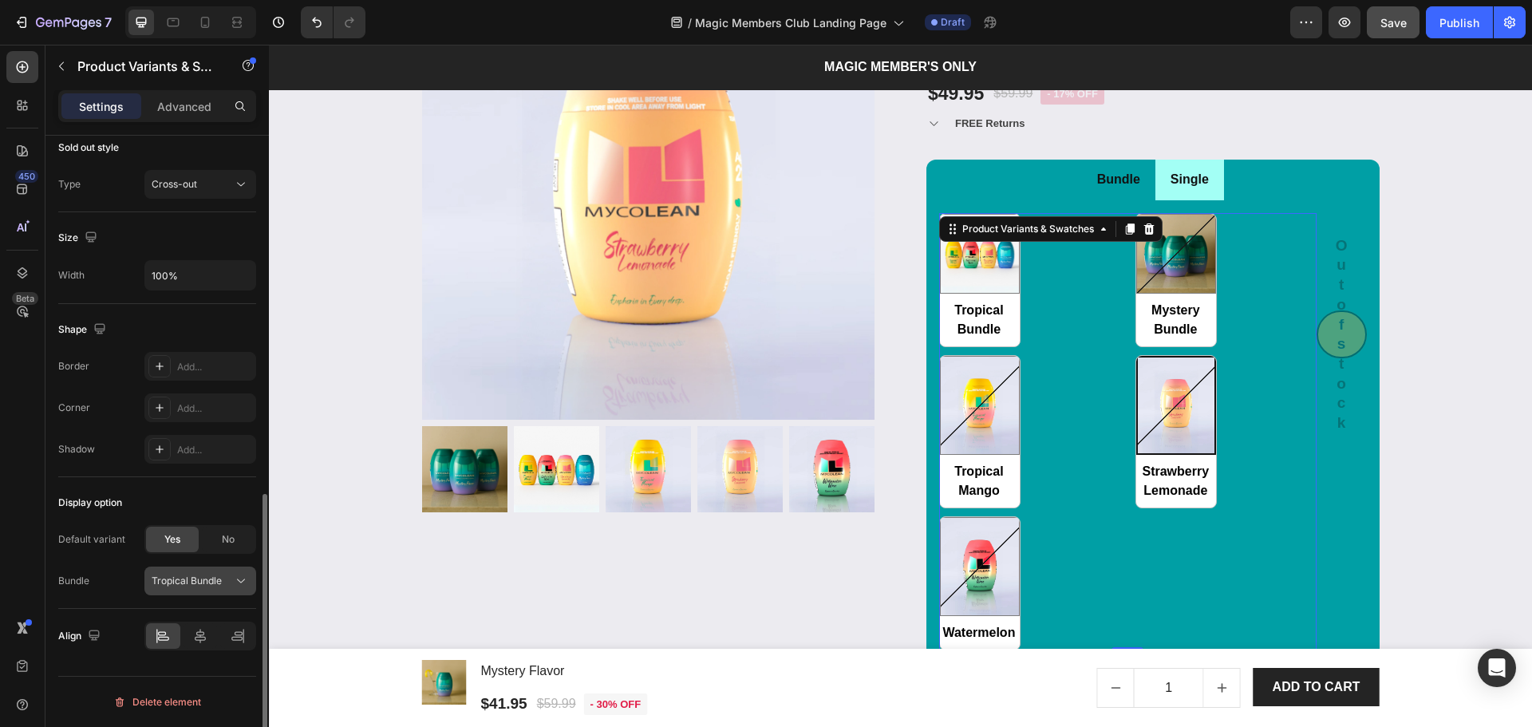
click at [203, 582] on span "Tropical Bundle" at bounding box center [187, 581] width 70 height 14
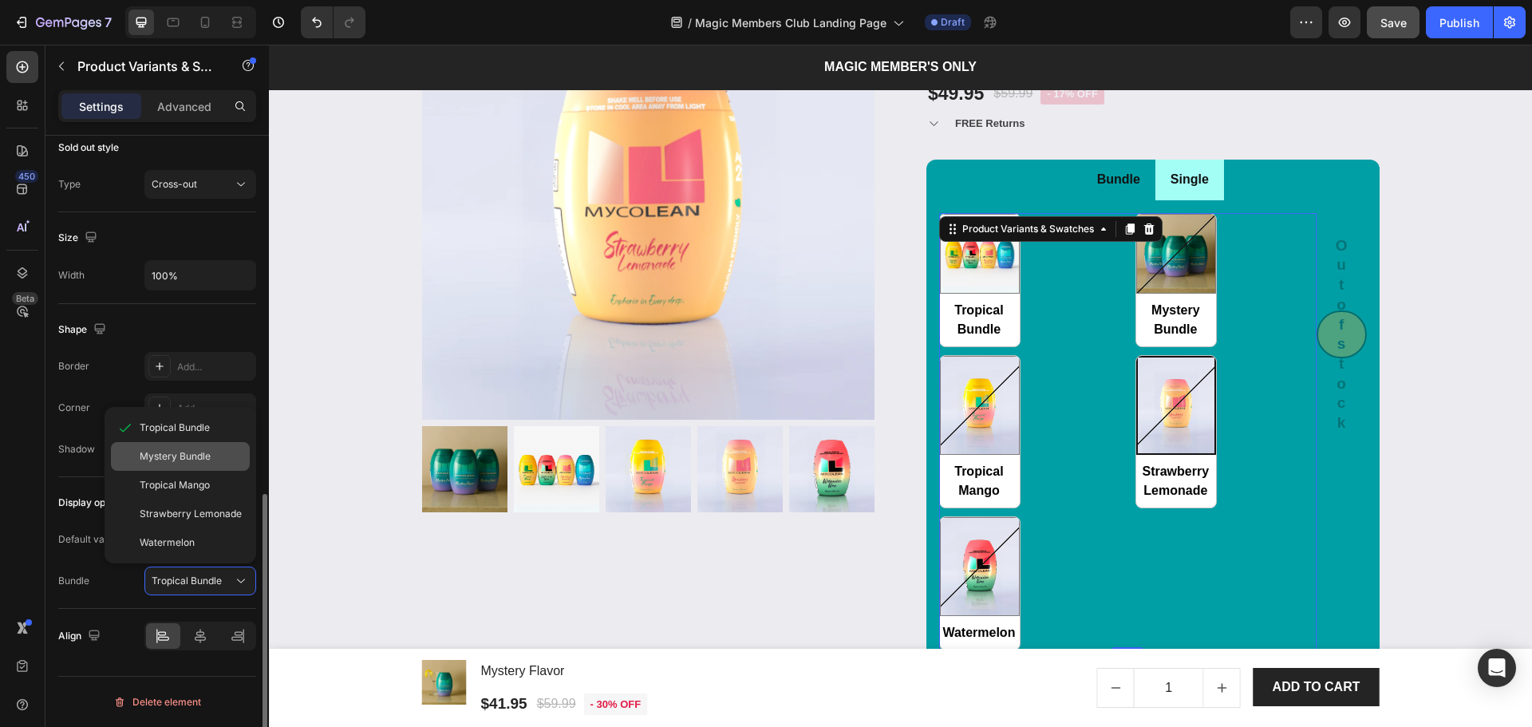
click at [142, 459] on span "Mystery Bundle" at bounding box center [175, 456] width 71 height 14
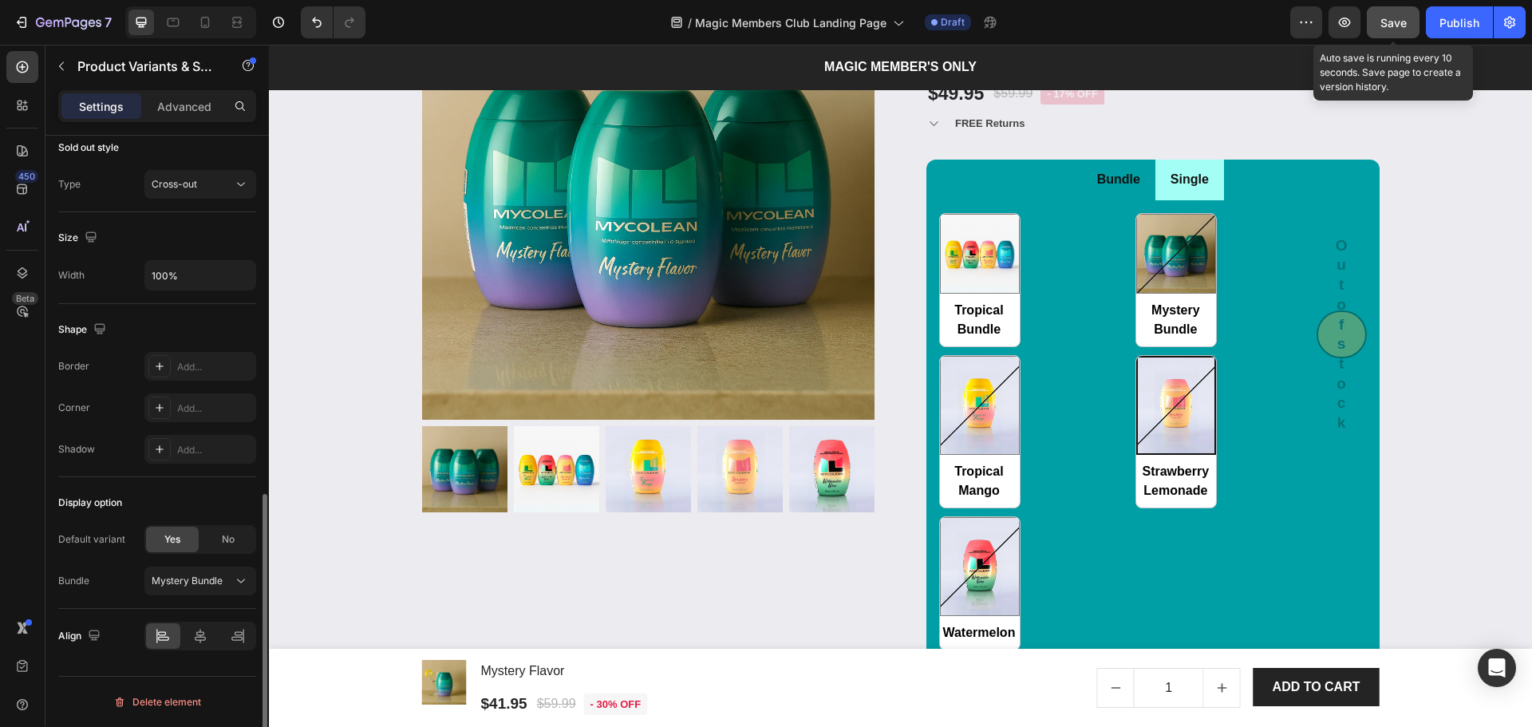
click at [1388, 28] on span "Save" at bounding box center [1393, 23] width 26 height 14
click at [1223, 358] on div "Tropical Bundle Tropical Bundle Mystery Bundle Mystery Bundle Tropical Mango Tr…" at bounding box center [1127, 431] width 377 height 437
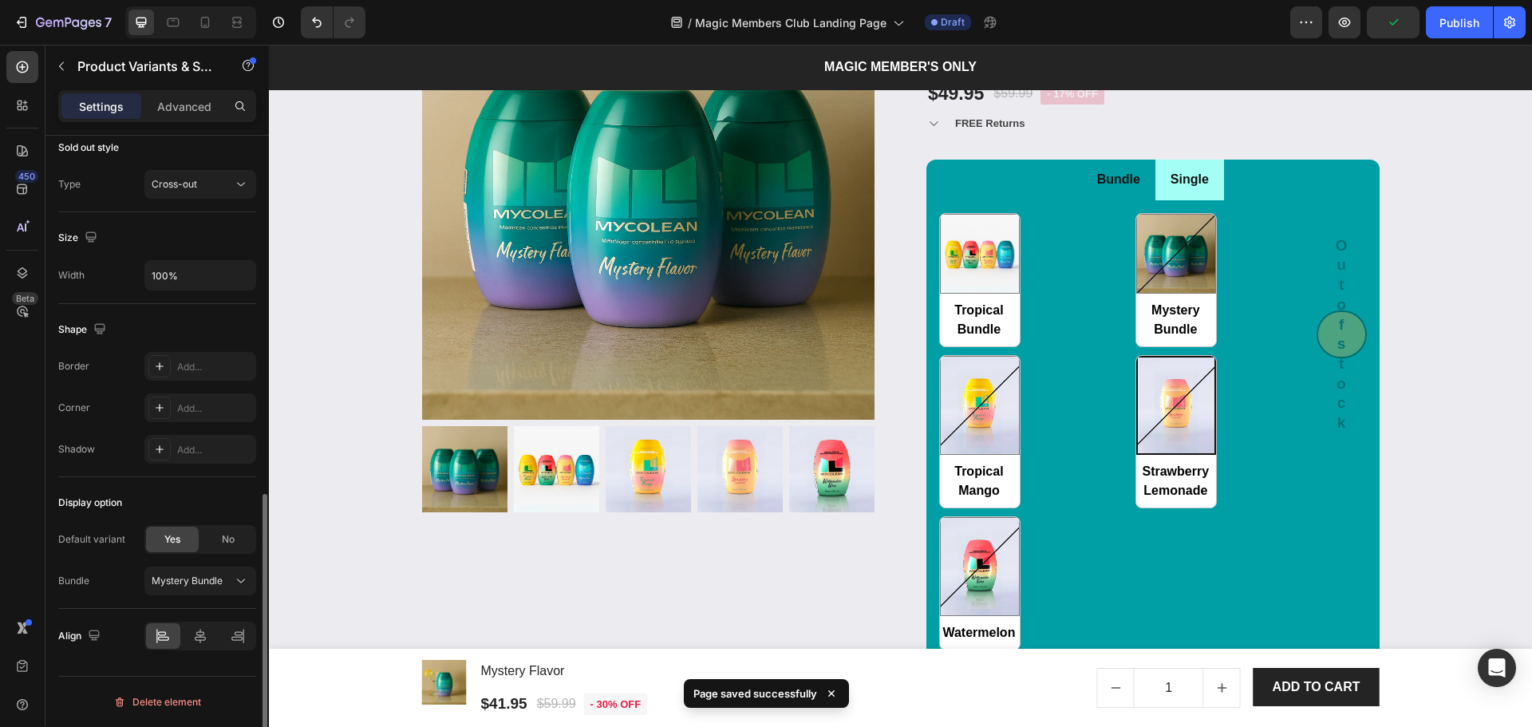
click at [1094, 374] on div "Tropical Bundle Tropical Bundle Mystery Bundle Mystery Bundle Tropical Mango Tr…" at bounding box center [1127, 431] width 377 height 437
click at [1356, 177] on ul "Bundle Single" at bounding box center [1152, 180] width 453 height 41
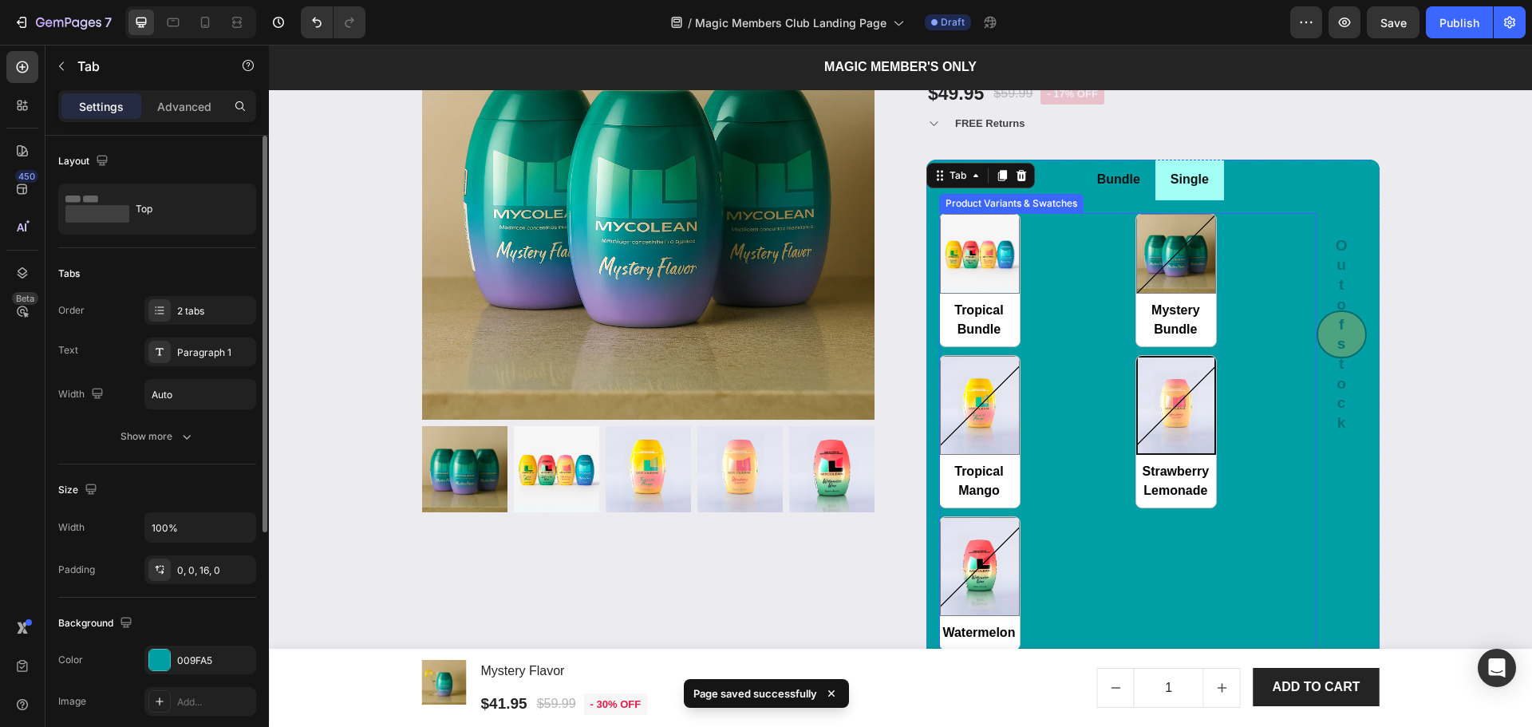
click at [1127, 250] on div "Tropical Bundle Tropical Bundle Mystery Bundle Mystery Bundle Tropical Mango Tr…" at bounding box center [1127, 431] width 377 height 437
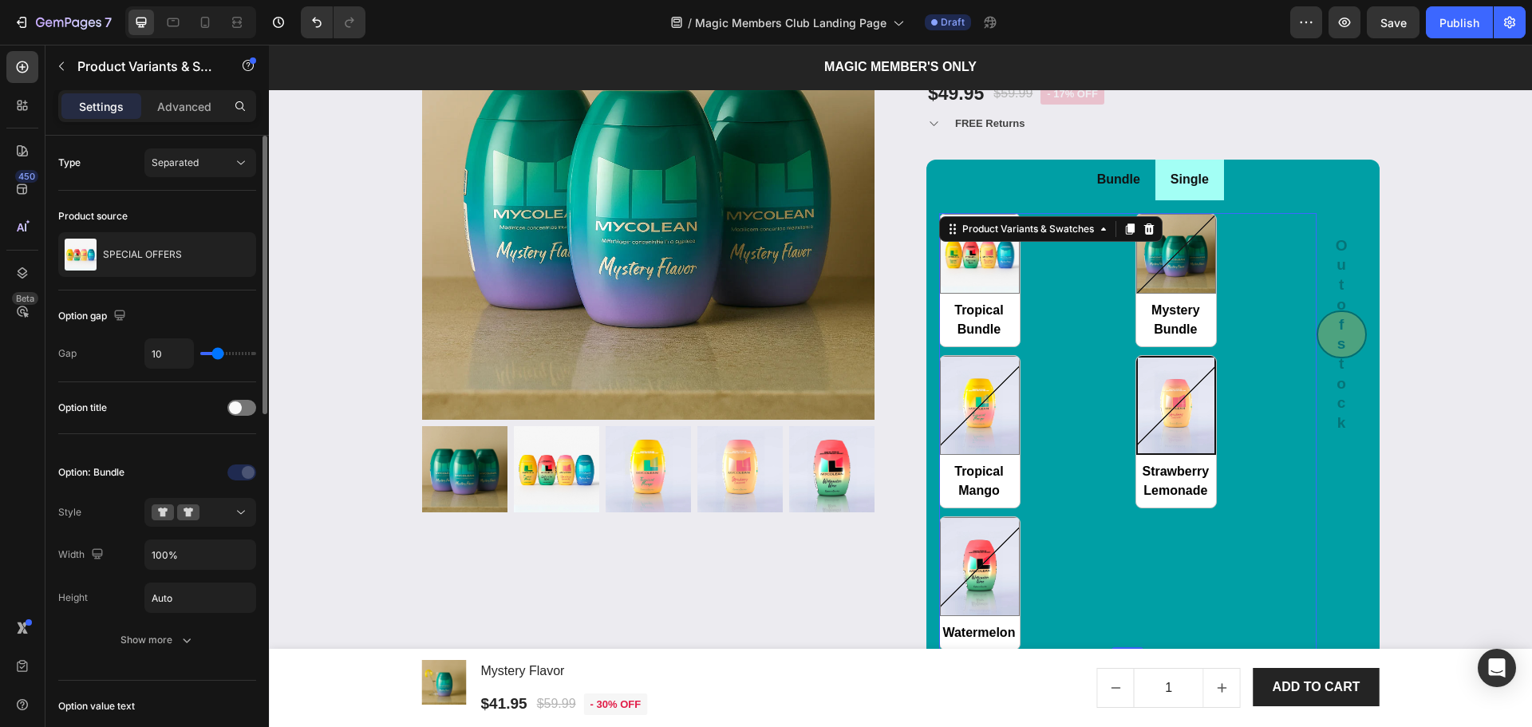
click at [1108, 548] on div "Tropical Bundle Tropical Bundle Mystery Bundle Mystery Bundle Tropical Mango Tr…" at bounding box center [1127, 431] width 377 height 437
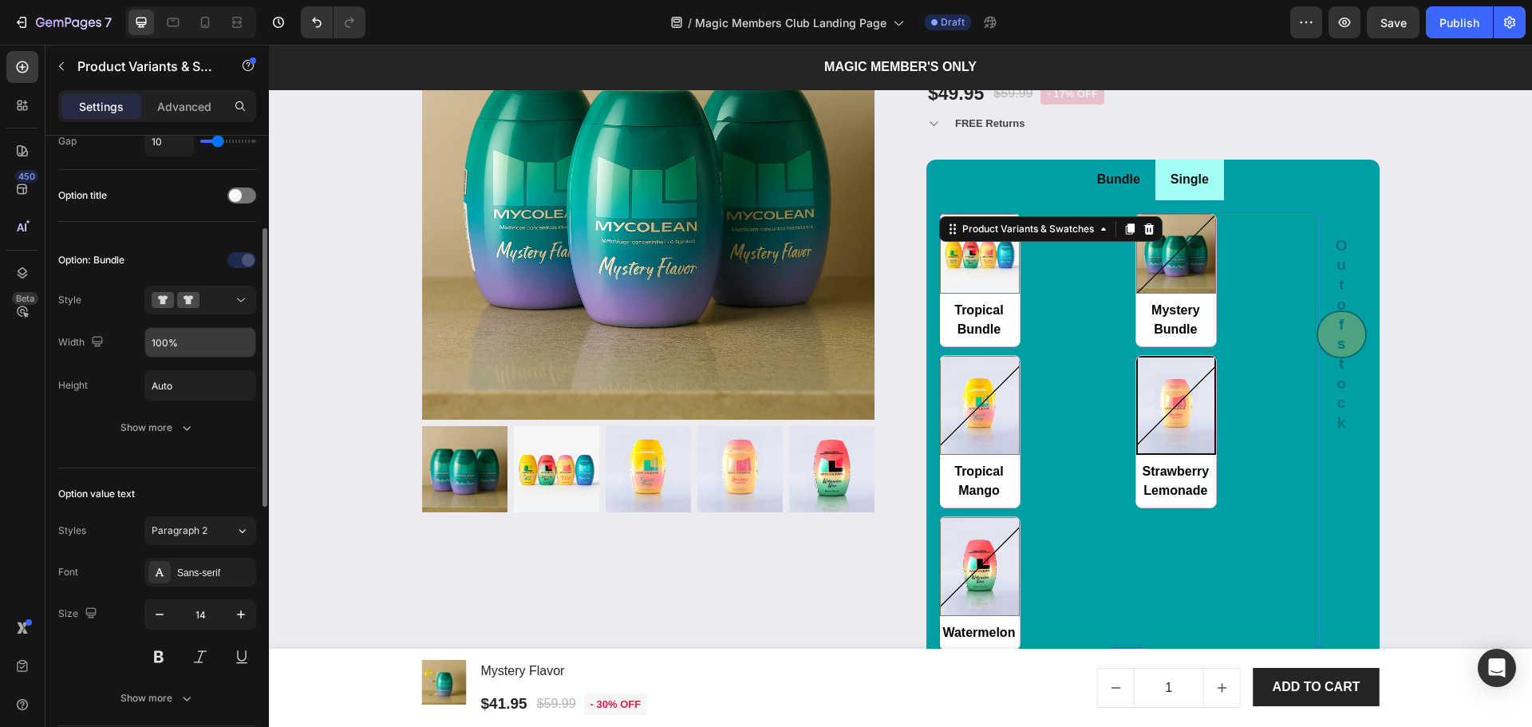
click at [158, 342] on input "100%" at bounding box center [200, 342] width 110 height 29
type input "99%"
radio input "true"
type input "50%"
click at [240, 461] on div "Option: Bundle Style Width 50% Height Auto Show more" at bounding box center [157, 345] width 198 height 247
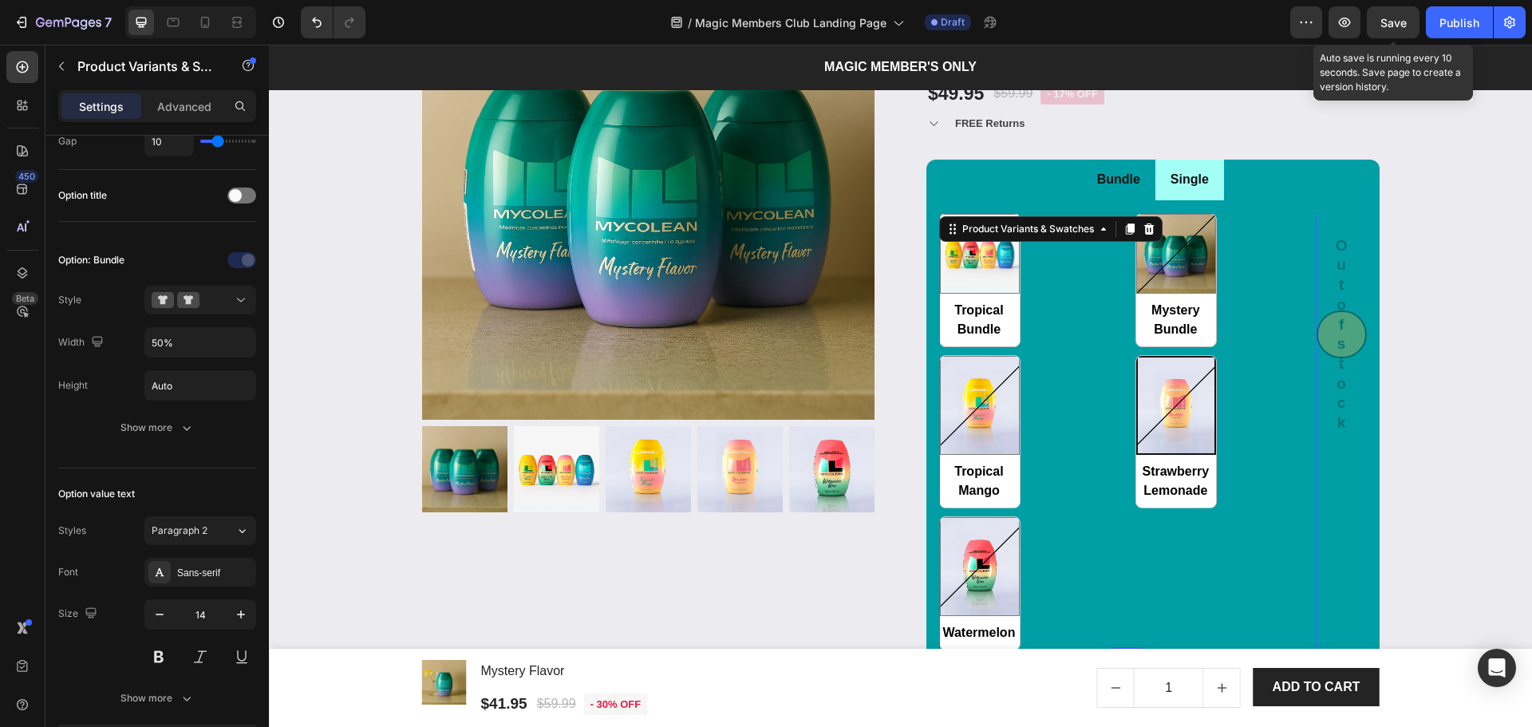
click at [1383, 22] on span "Save" at bounding box center [1393, 23] width 26 height 14
click at [1215, 196] on li "Single" at bounding box center [1189, 180] width 69 height 41
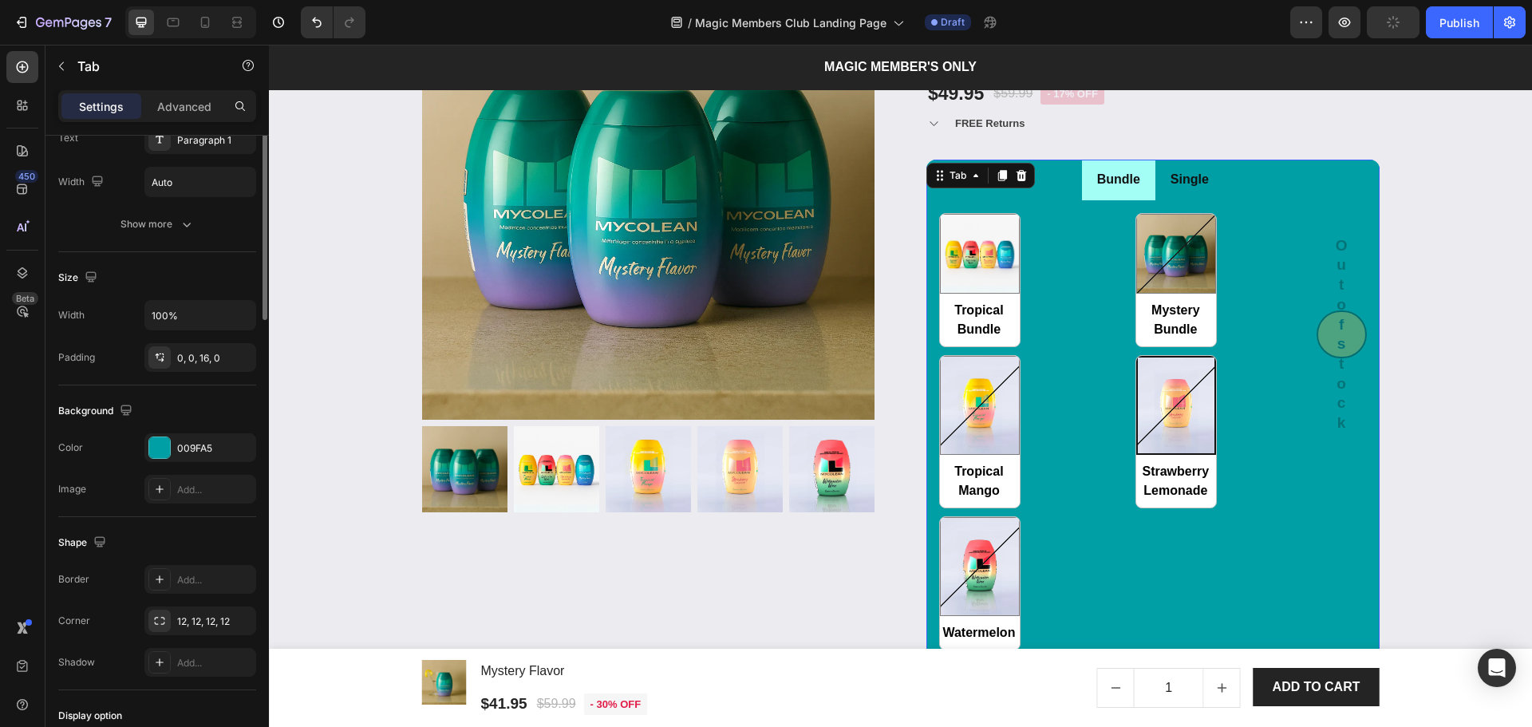
scroll to position [0, 0]
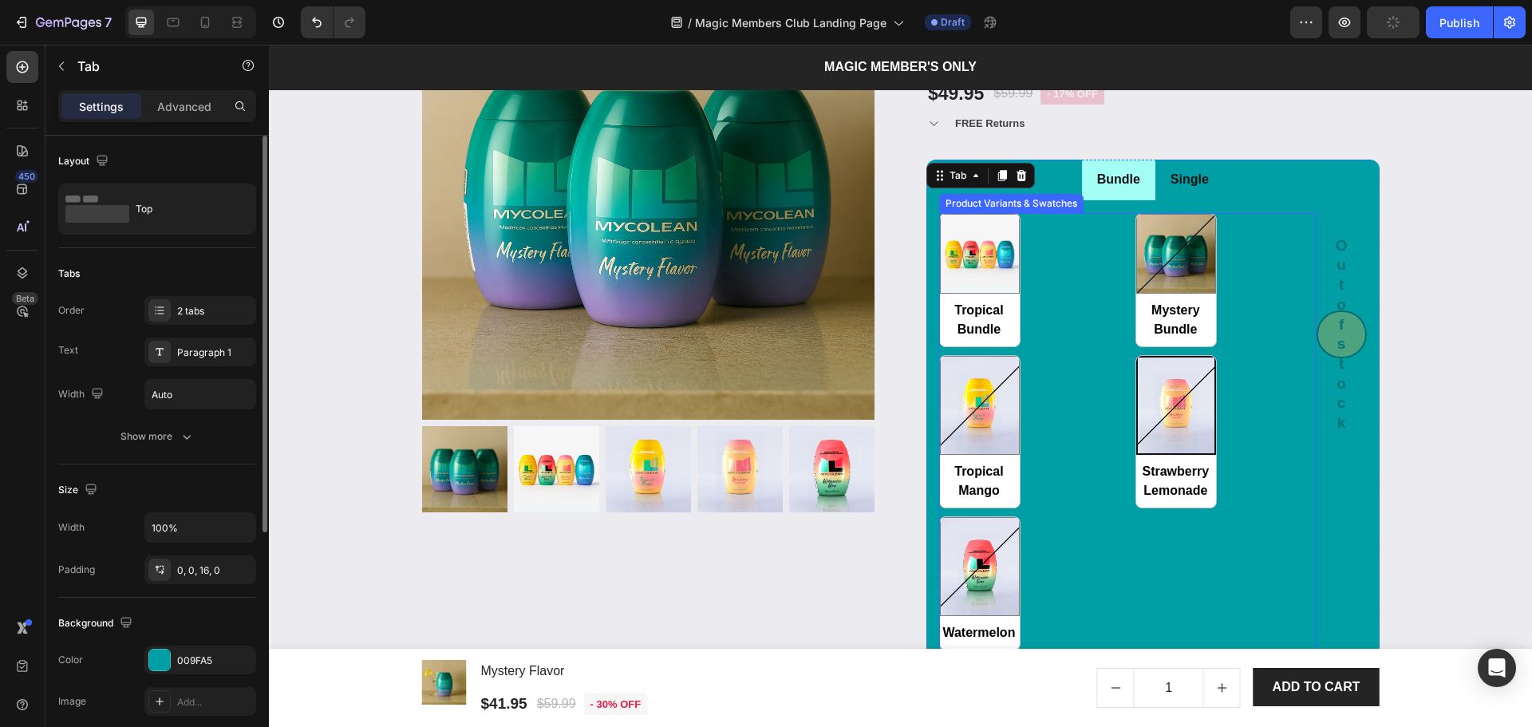
click at [1223, 255] on div "Tropical Bundle Tropical Bundle Mystery Bundle Mystery Bundle Tropical Mango Tr…" at bounding box center [1127, 431] width 377 height 437
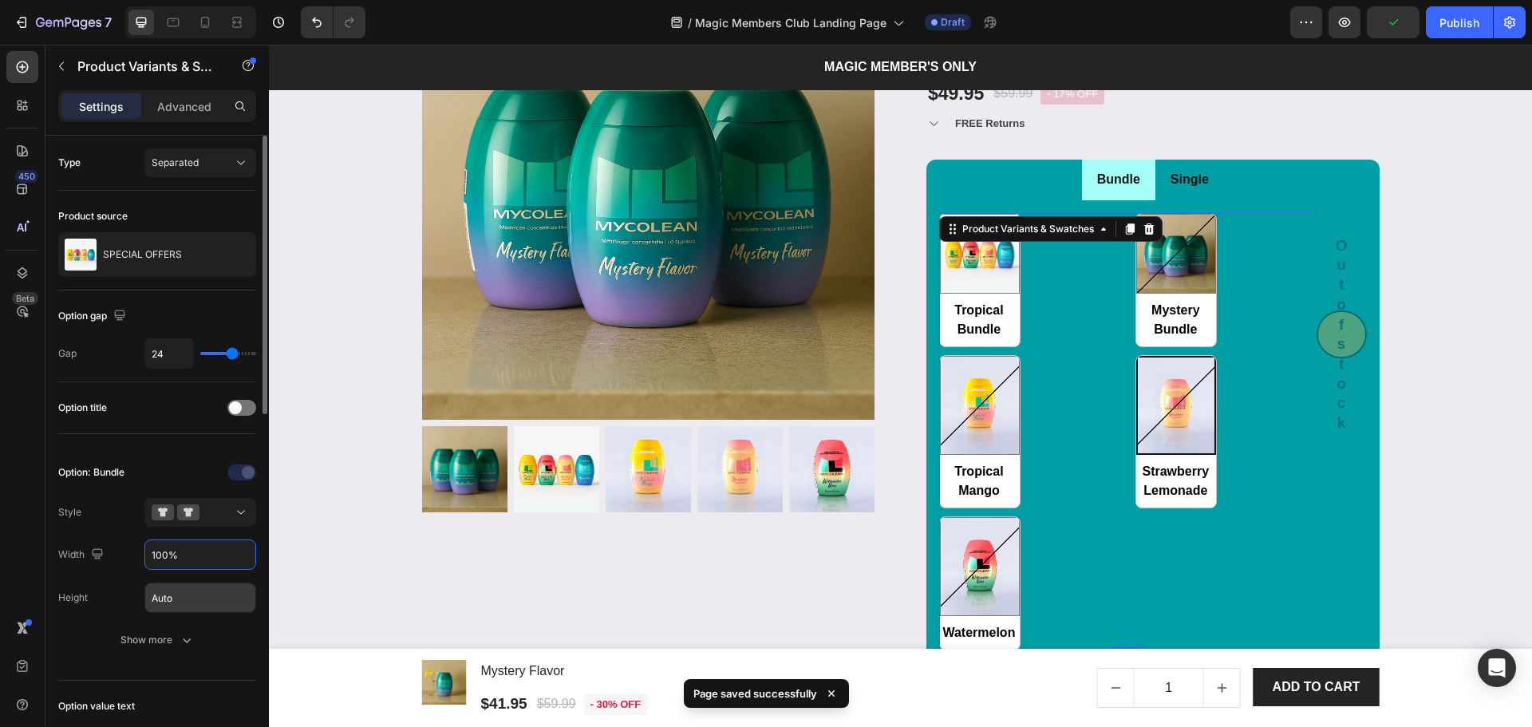
drag, startPoint x: 156, startPoint y: 548, endPoint x: 220, endPoint y: 582, distance: 72.5
click at [156, 548] on input "100%" at bounding box center [200, 554] width 110 height 29
radio input "true"
type input "50%"
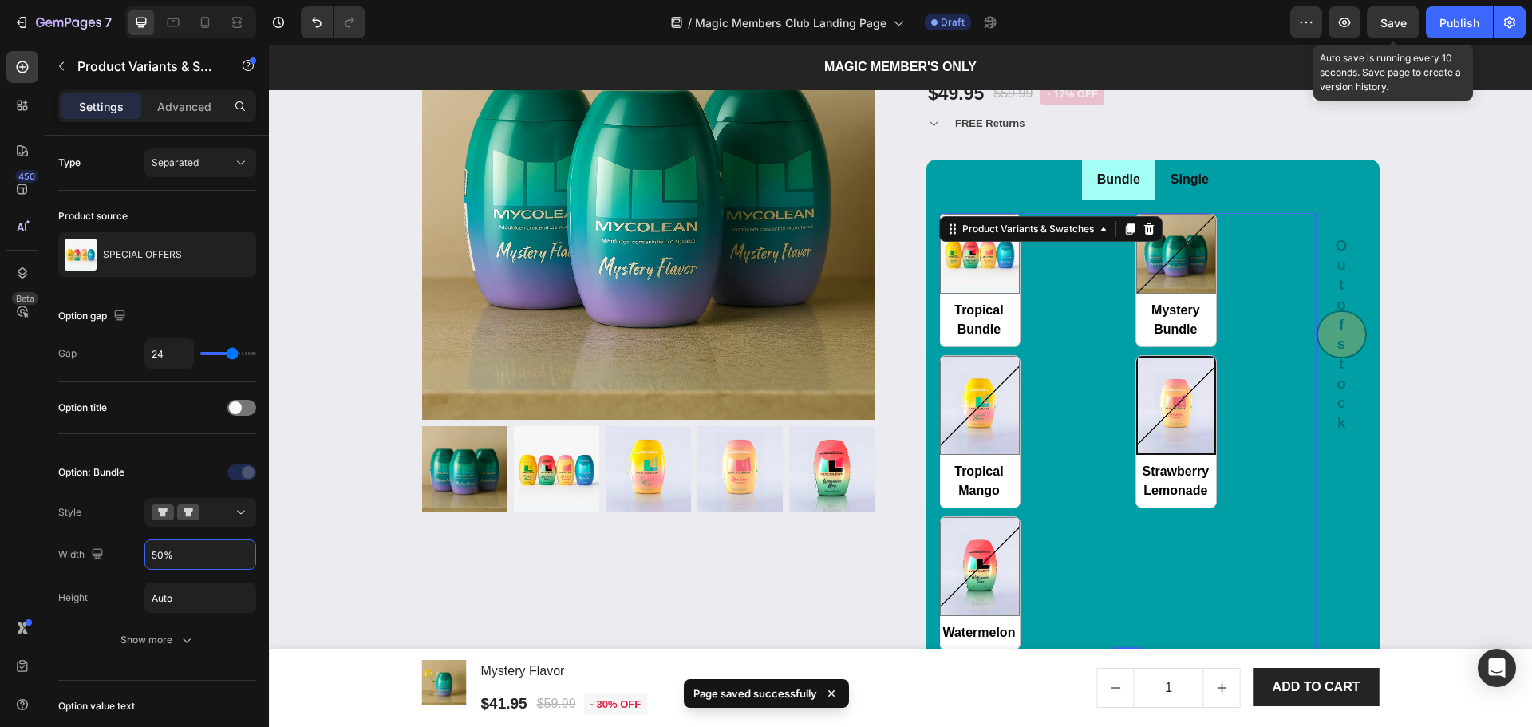
click at [1386, 22] on span "Save" at bounding box center [1393, 23] width 26 height 14
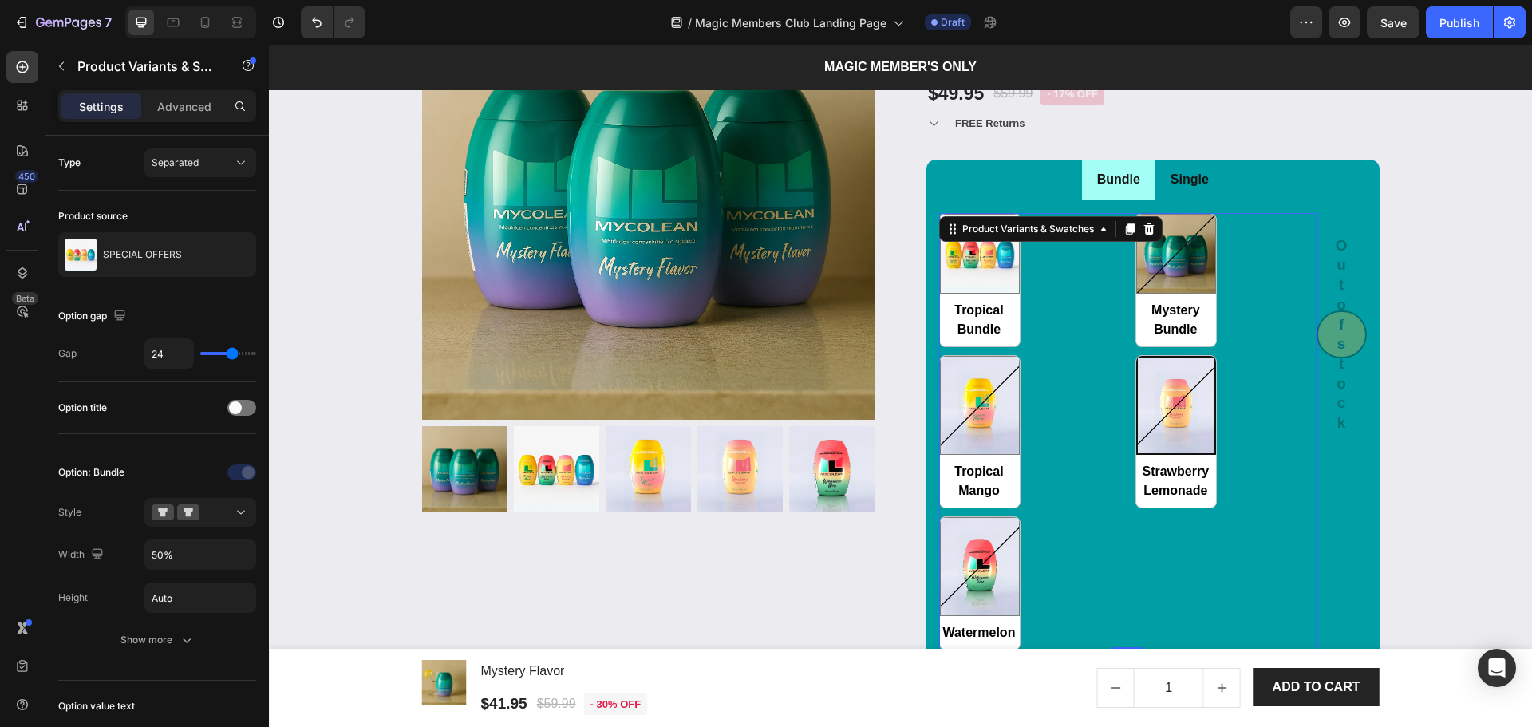
click at [1092, 371] on div "Tropical Bundle Tropical Bundle Mystery Bundle Mystery Bundle Tropical Mango Tr…" at bounding box center [1127, 431] width 377 height 437
click at [154, 556] on input "50%" at bounding box center [200, 554] width 110 height 29
type input "100%"
click at [95, 594] on div "Height Auto" at bounding box center [157, 597] width 198 height 30
click at [144, 636] on div "Show more" at bounding box center [157, 640] width 74 height 16
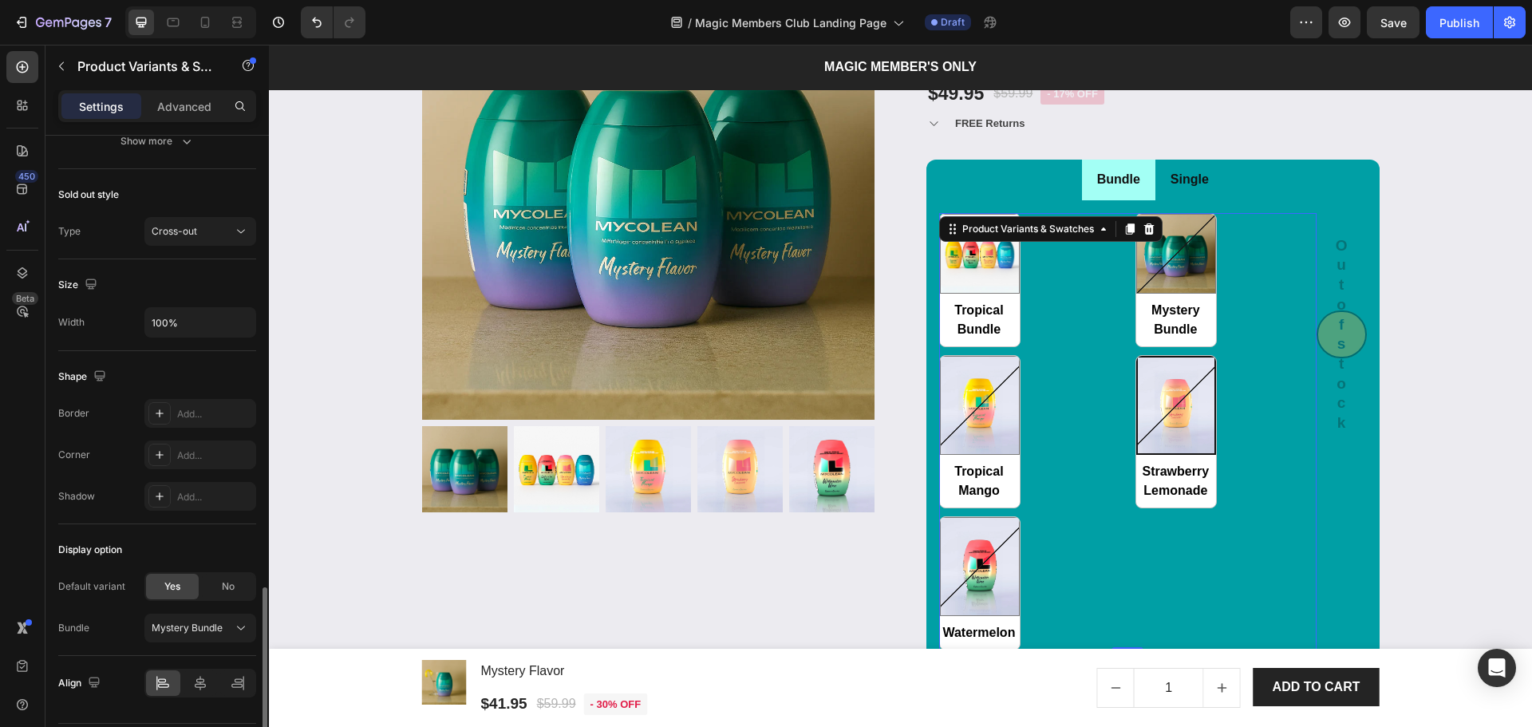
scroll to position [1108, 0]
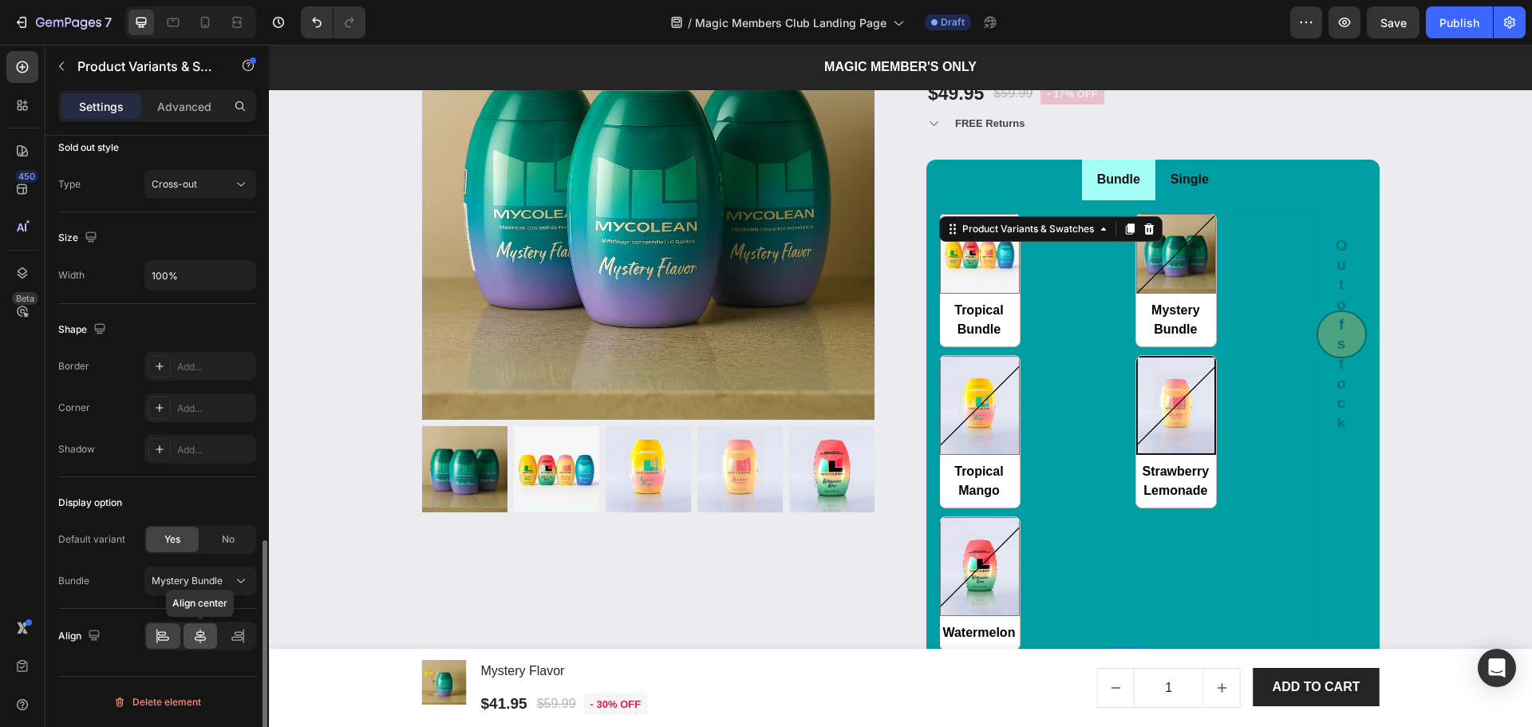
click at [198, 634] on icon at bounding box center [200, 636] width 16 height 16
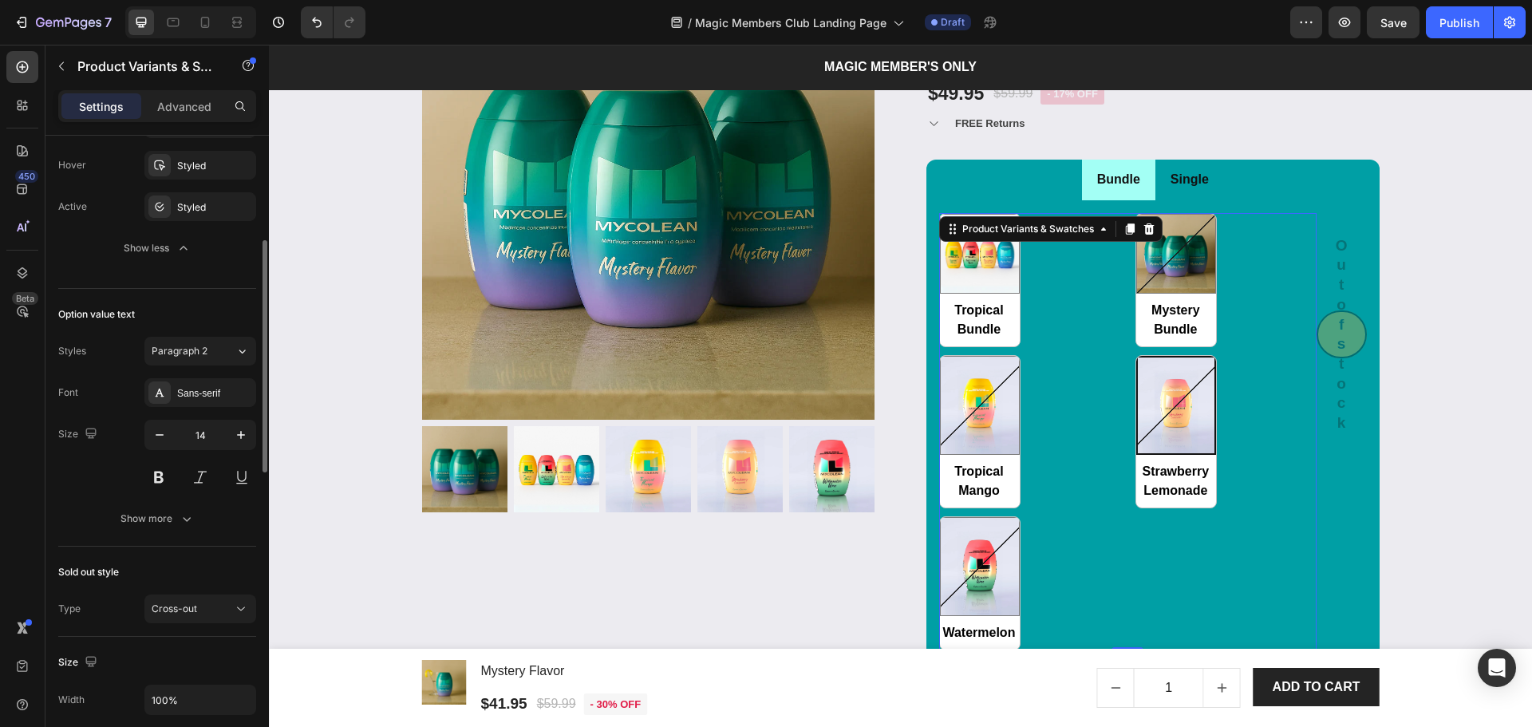
scroll to position [578, 0]
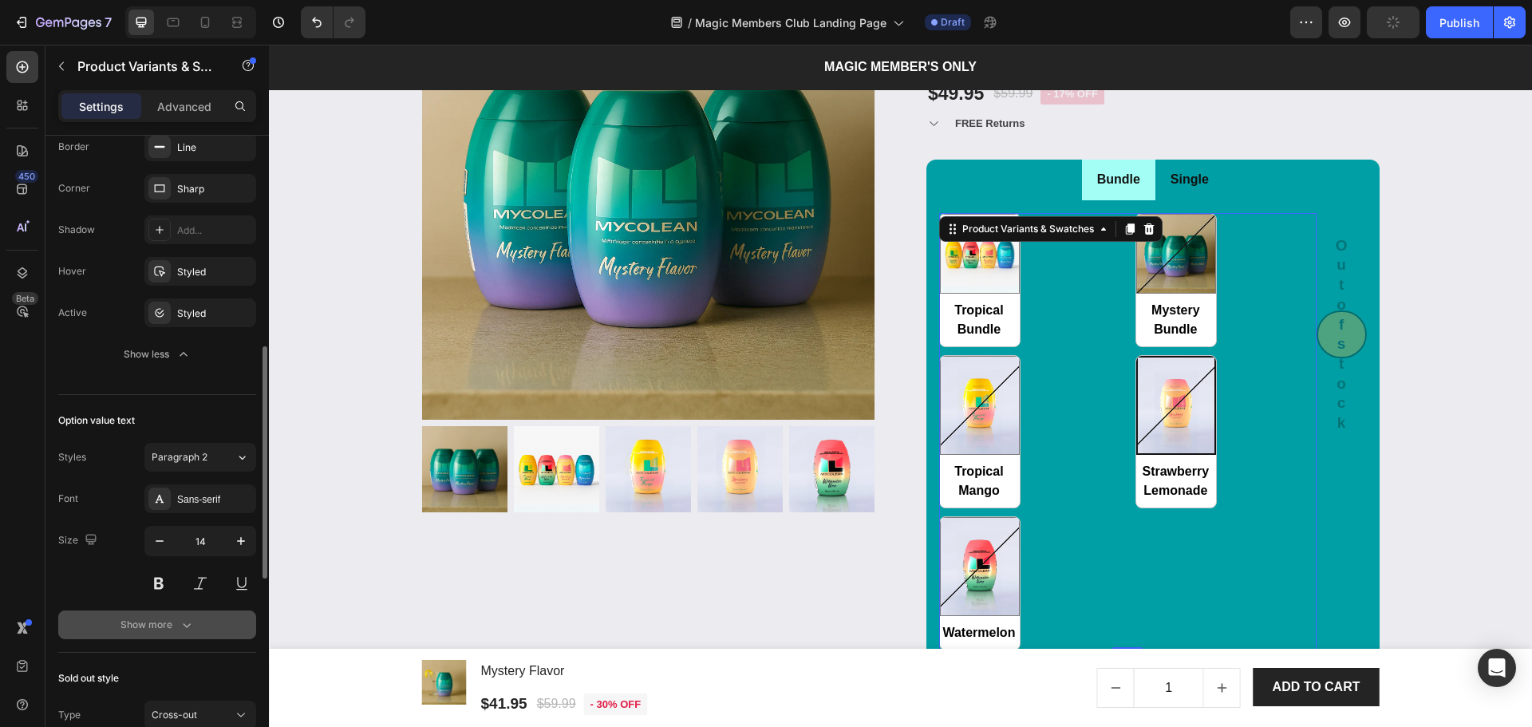
click at [128, 614] on button "Show more" at bounding box center [157, 624] width 198 height 29
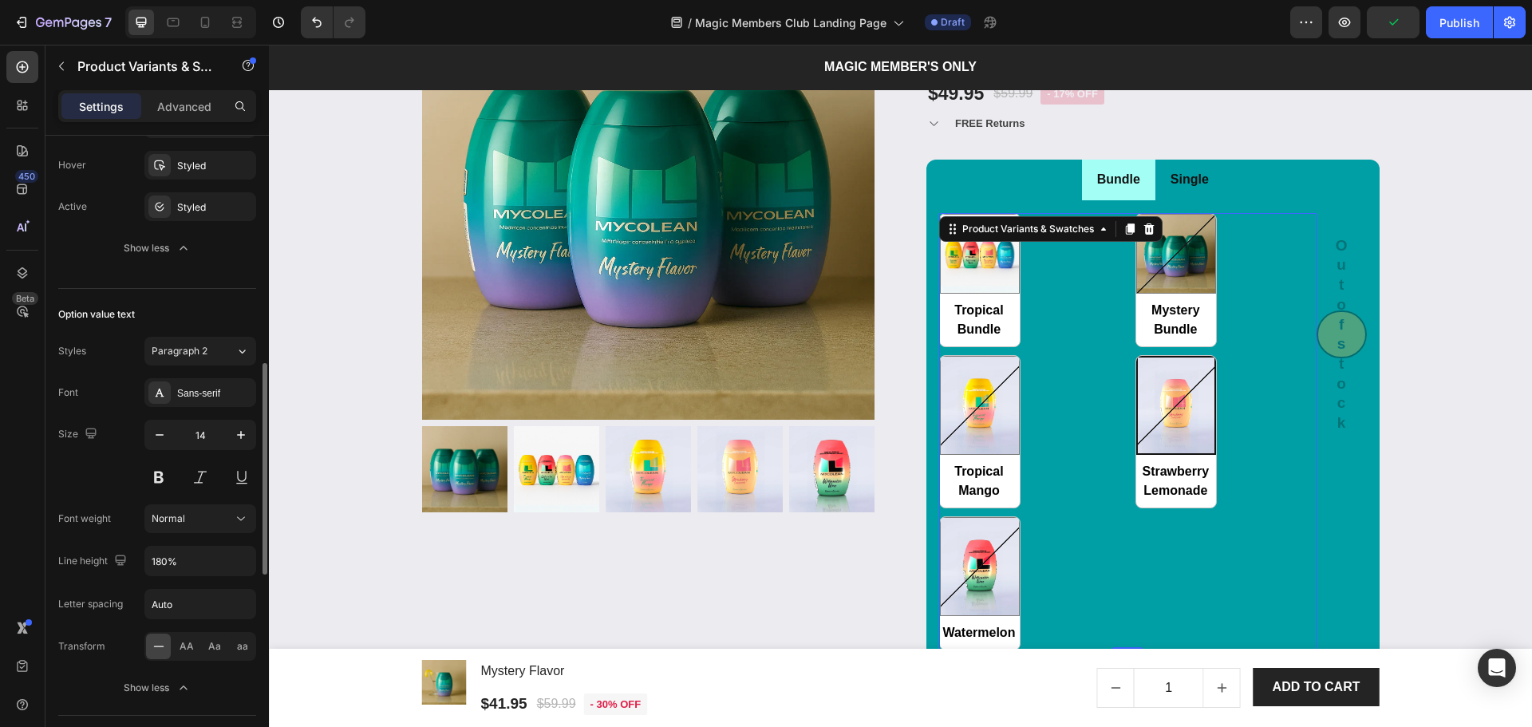
scroll to position [790, 0]
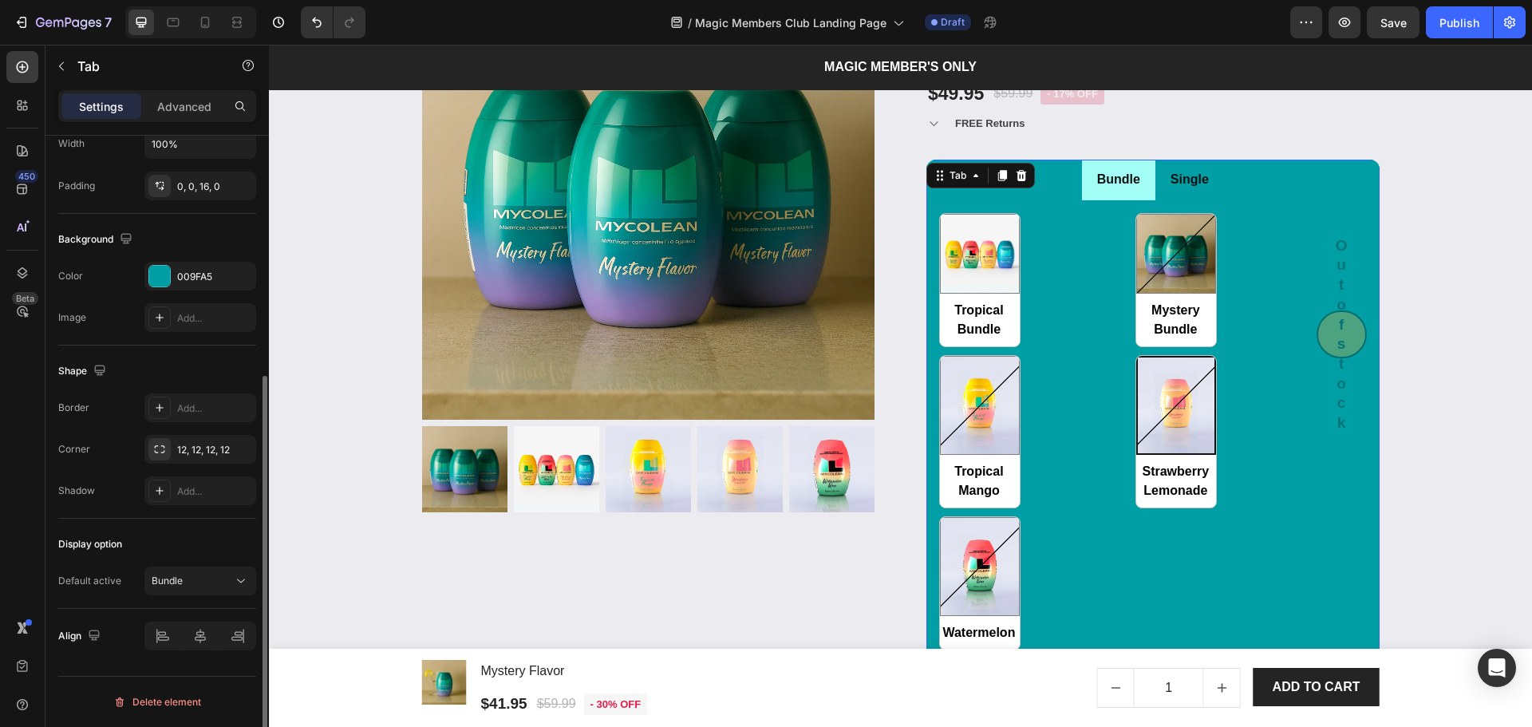
click at [1183, 195] on li "Single" at bounding box center [1189, 180] width 69 height 41
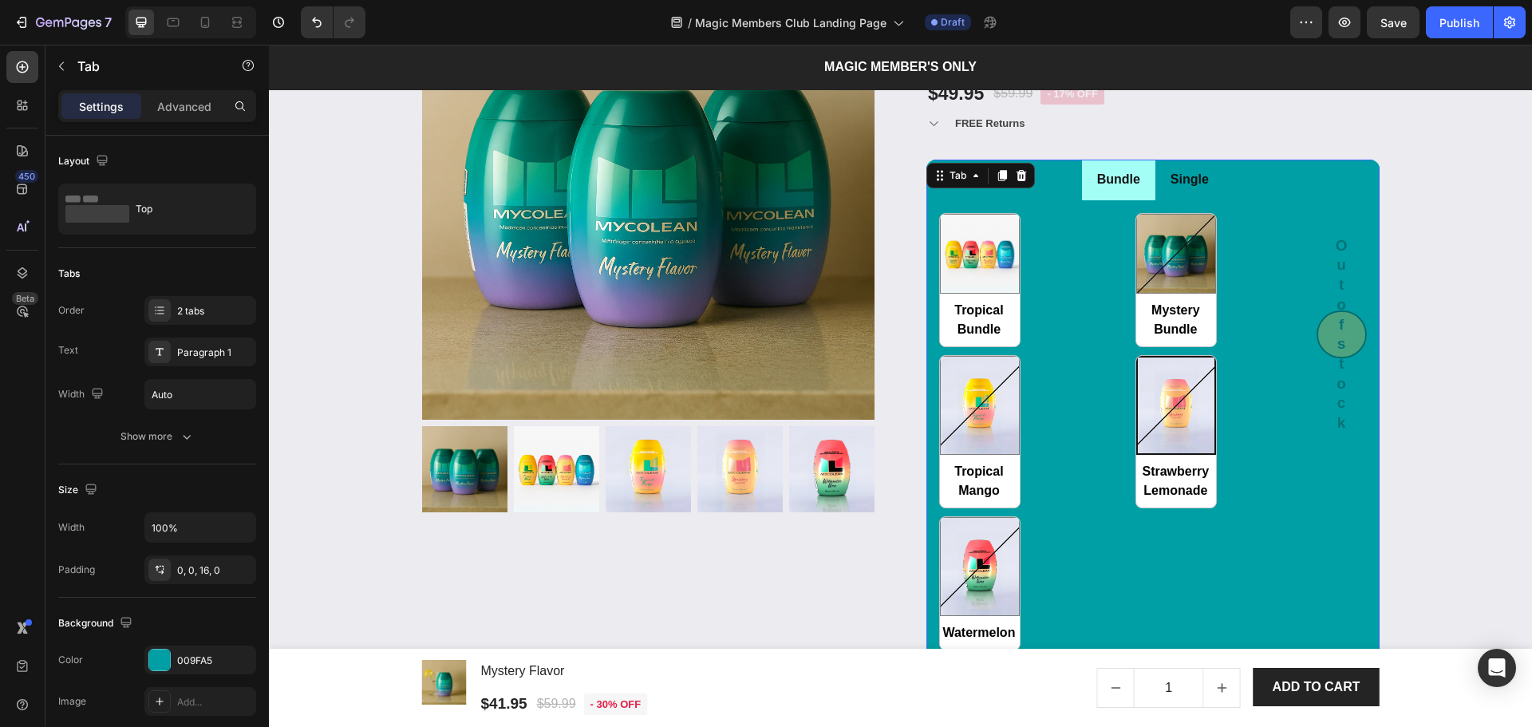
click at [1131, 192] on div "Bundle" at bounding box center [1119, 180] width 48 height 28
click at [1092, 283] on div "Tropical Bundle Tropical Bundle Mystery Bundle Mystery Bundle Tropical Mango Tr…" at bounding box center [1127, 431] width 377 height 437
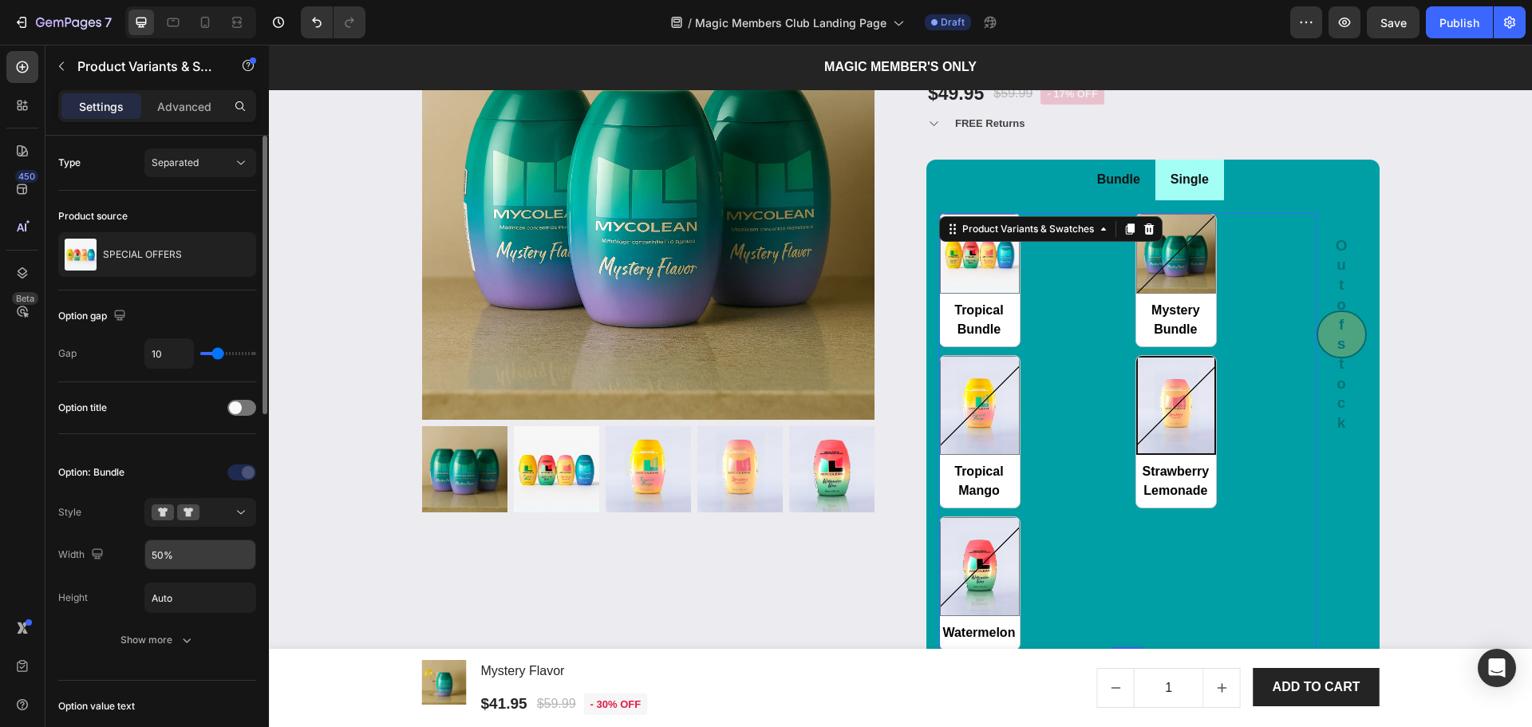
click at [154, 558] on input "50%" at bounding box center [200, 554] width 110 height 29
type input "1%"
radio input "true"
type input "100%"
click at [212, 266] on div at bounding box center [233, 254] width 45 height 45
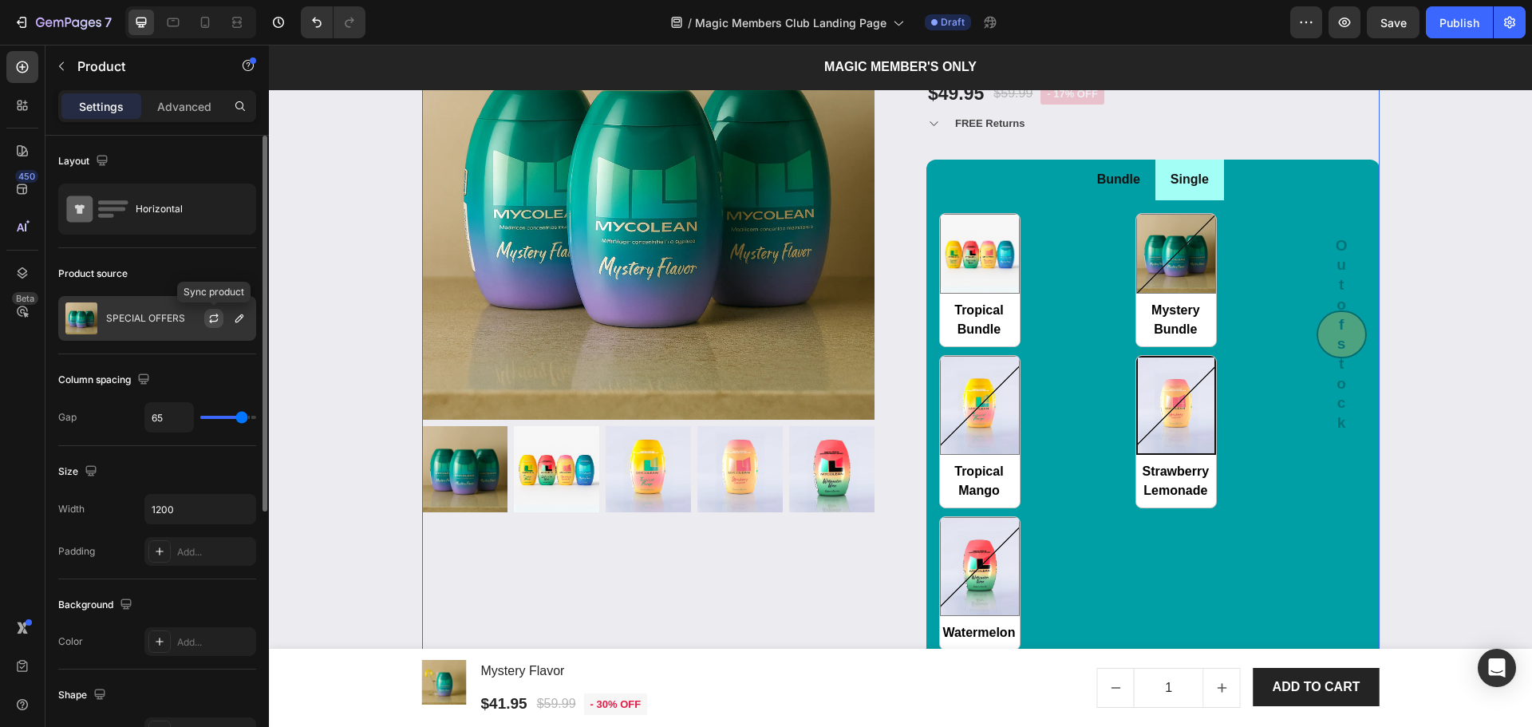
click at [216, 317] on icon "button" at bounding box center [213, 318] width 13 height 13
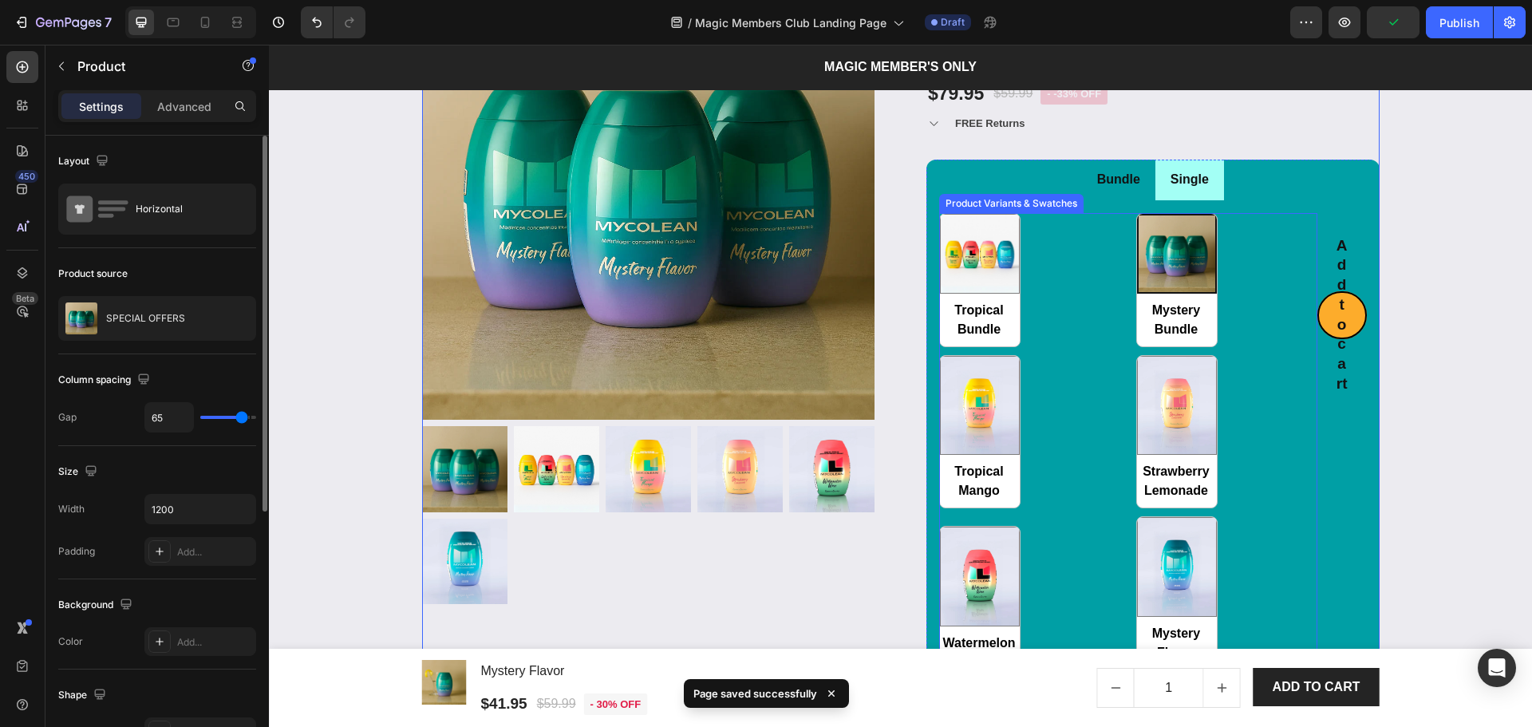
click at [1065, 453] on div "Tropical Bundle Tropical Bundle Mystery Bundle Mystery Bundle Tropical Mango Tr…" at bounding box center [1128, 441] width 378 height 457
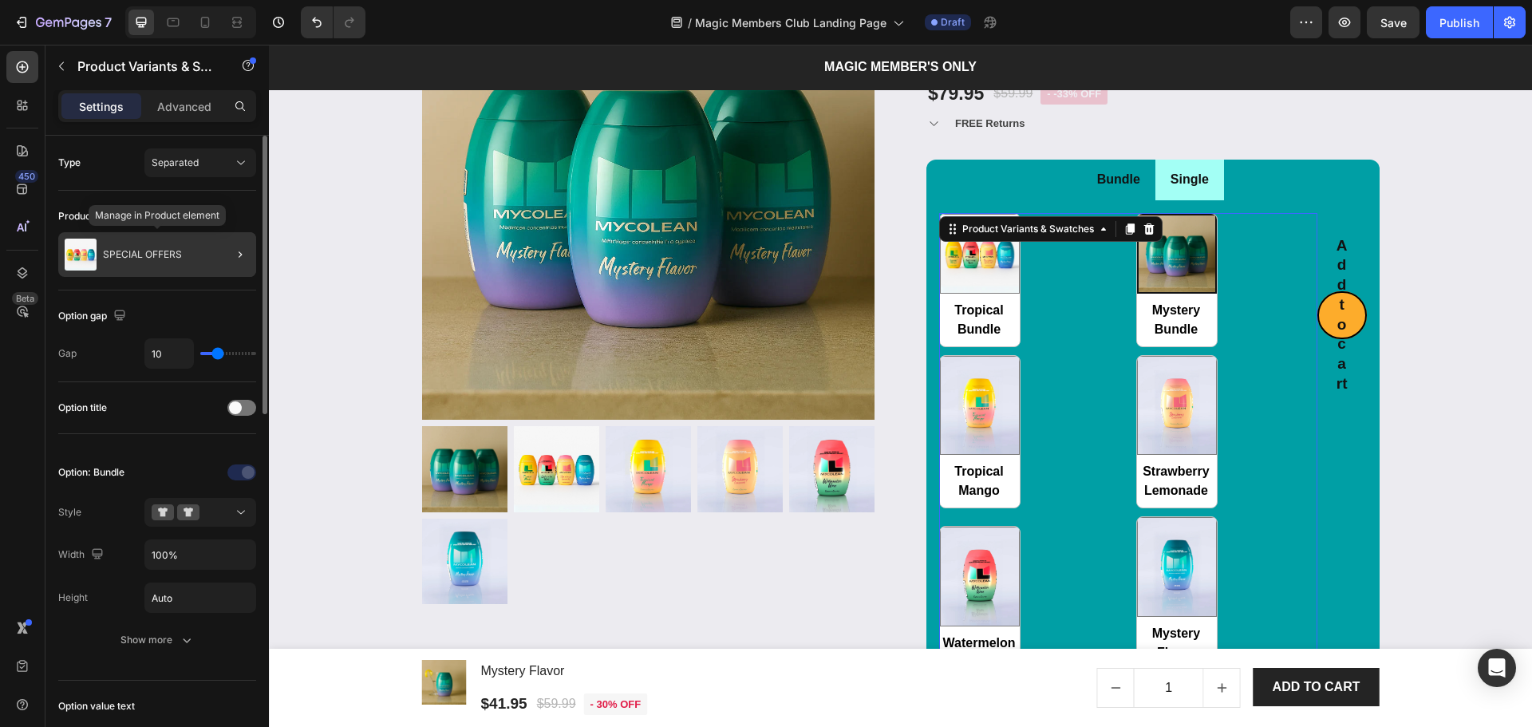
click at [135, 270] on div "SPECIAL OFFERS" at bounding box center [157, 254] width 198 height 45
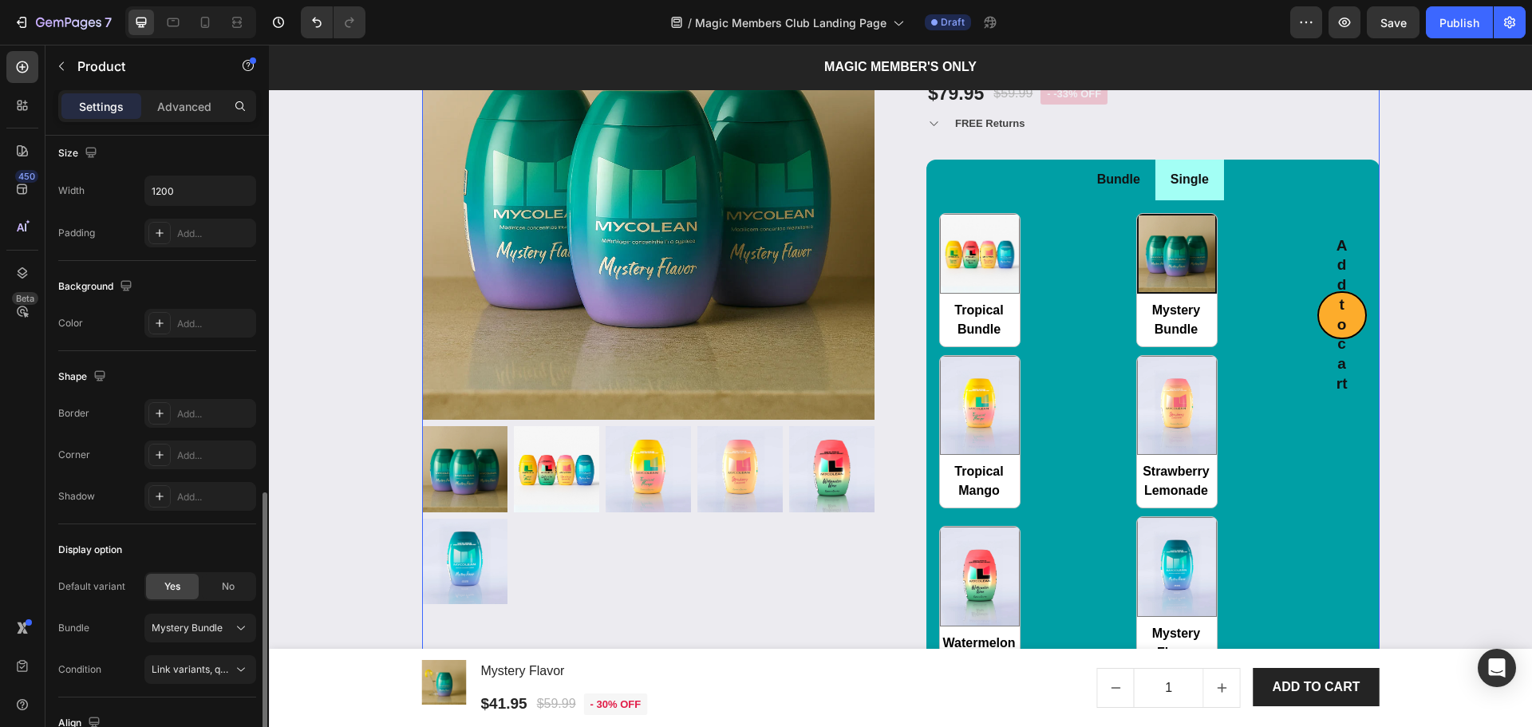
scroll to position [424, 0]
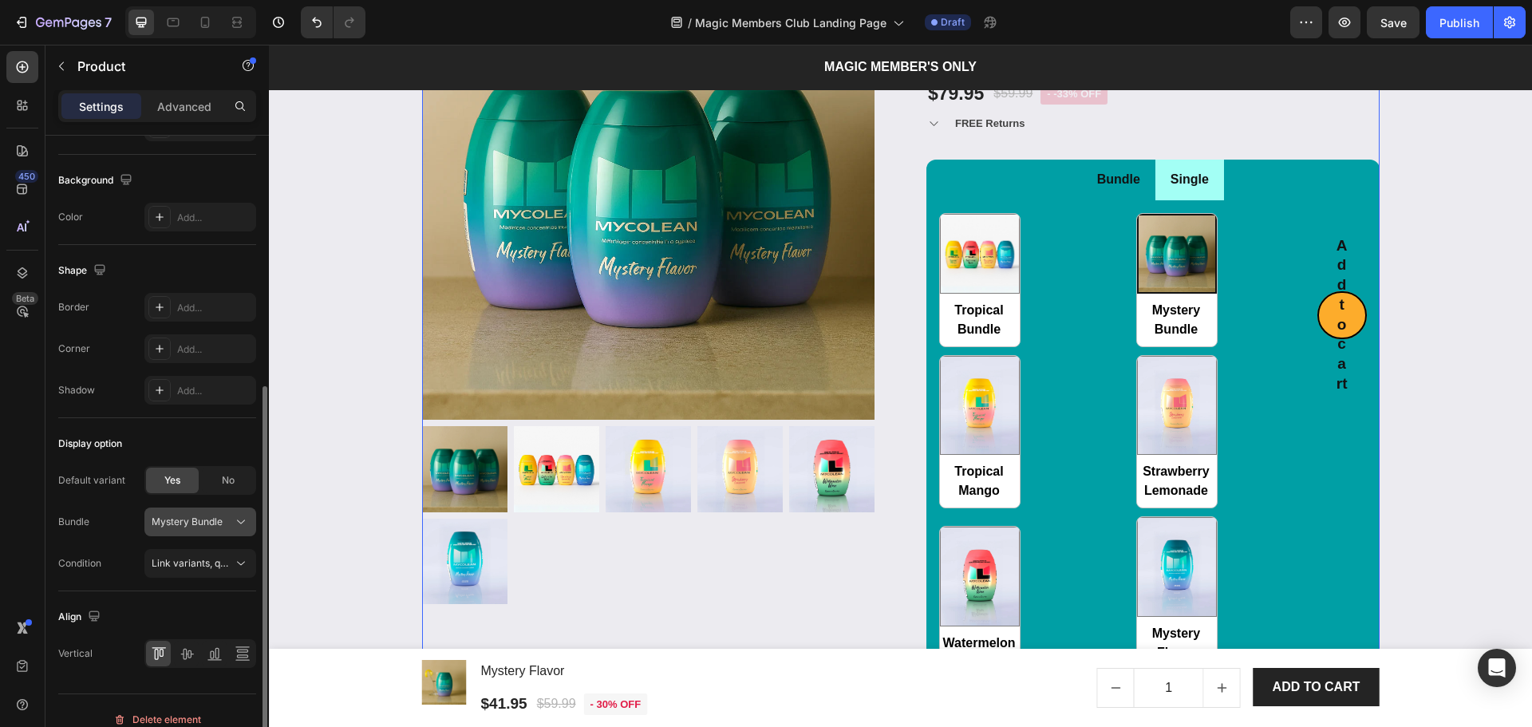
click at [191, 522] on span "Mystery Bundle" at bounding box center [187, 522] width 71 height 14
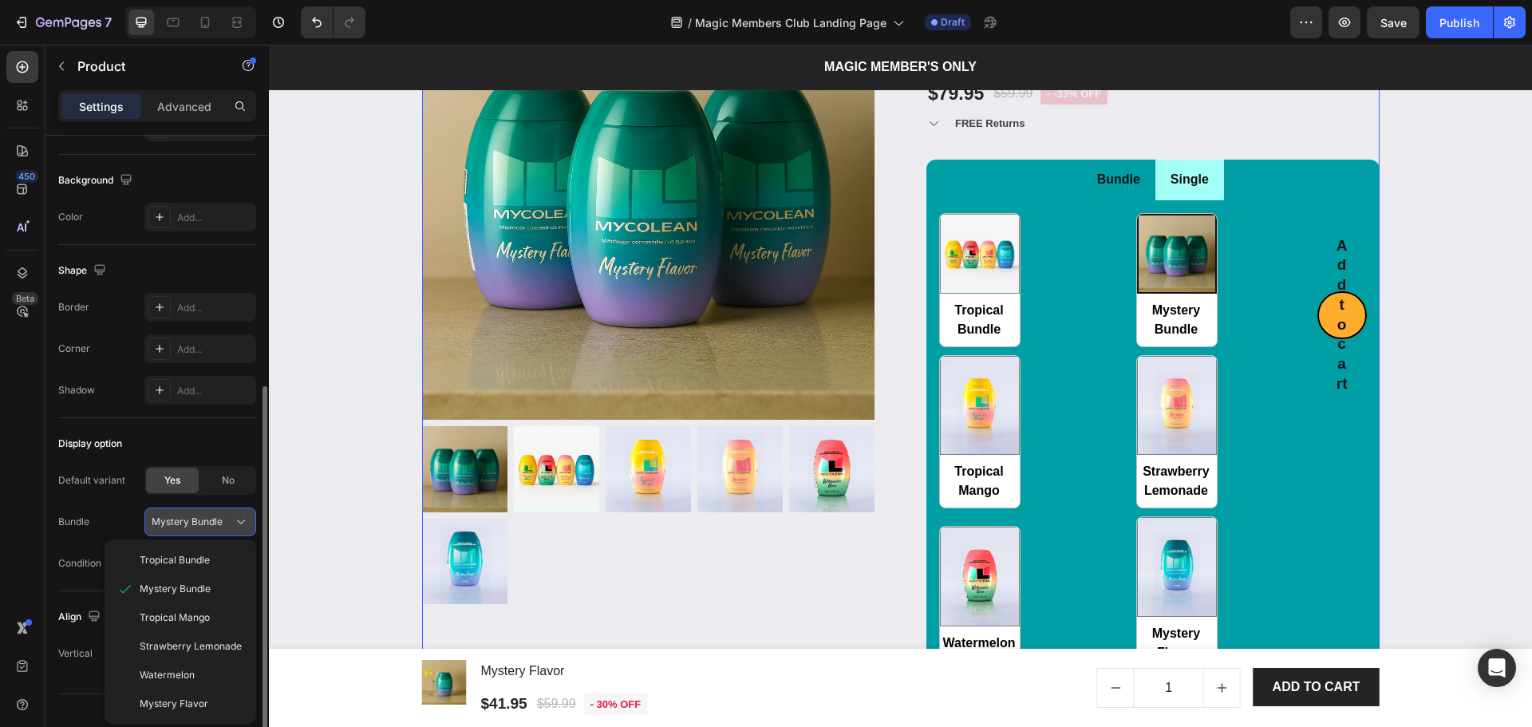
click at [191, 522] on span "Mystery Bundle" at bounding box center [187, 522] width 71 height 14
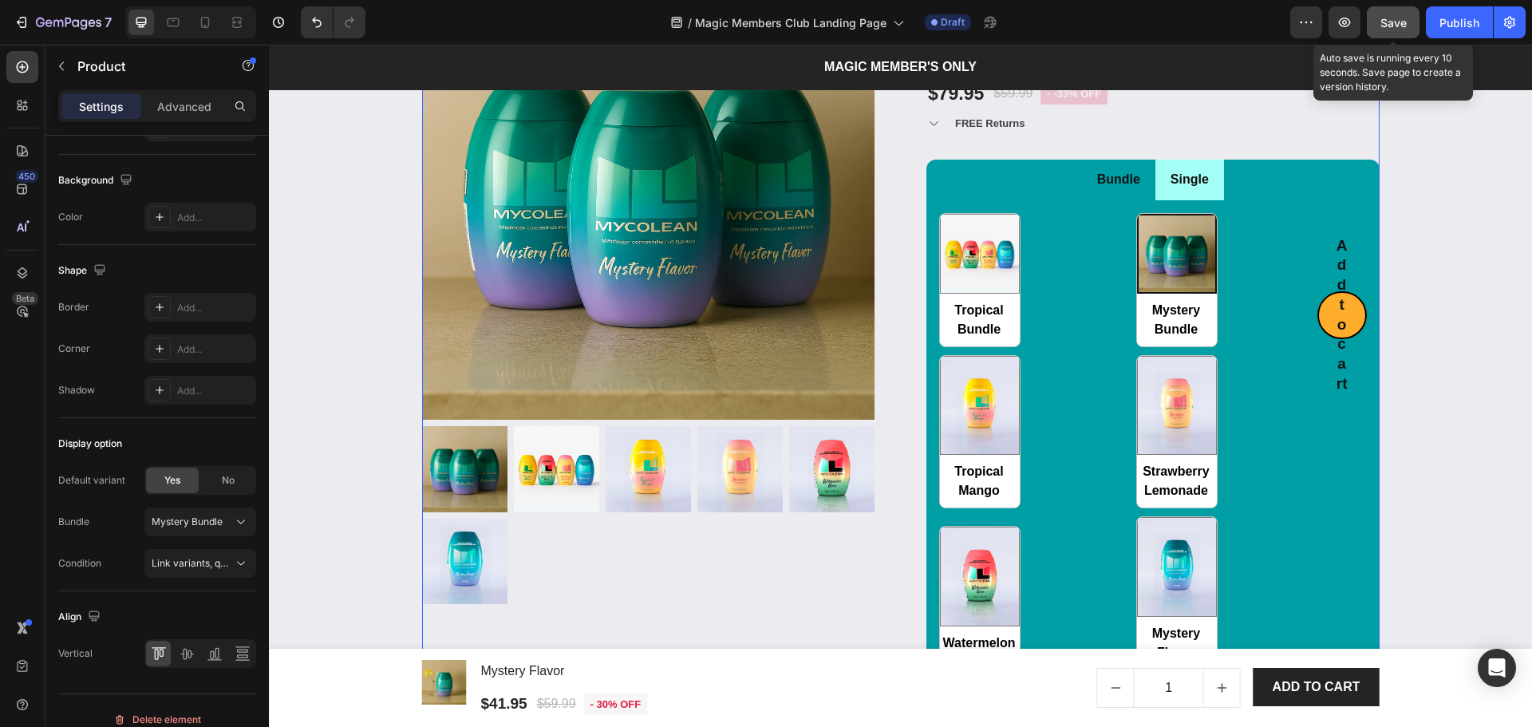
click at [1398, 34] on button "Save" at bounding box center [1393, 22] width 53 height 32
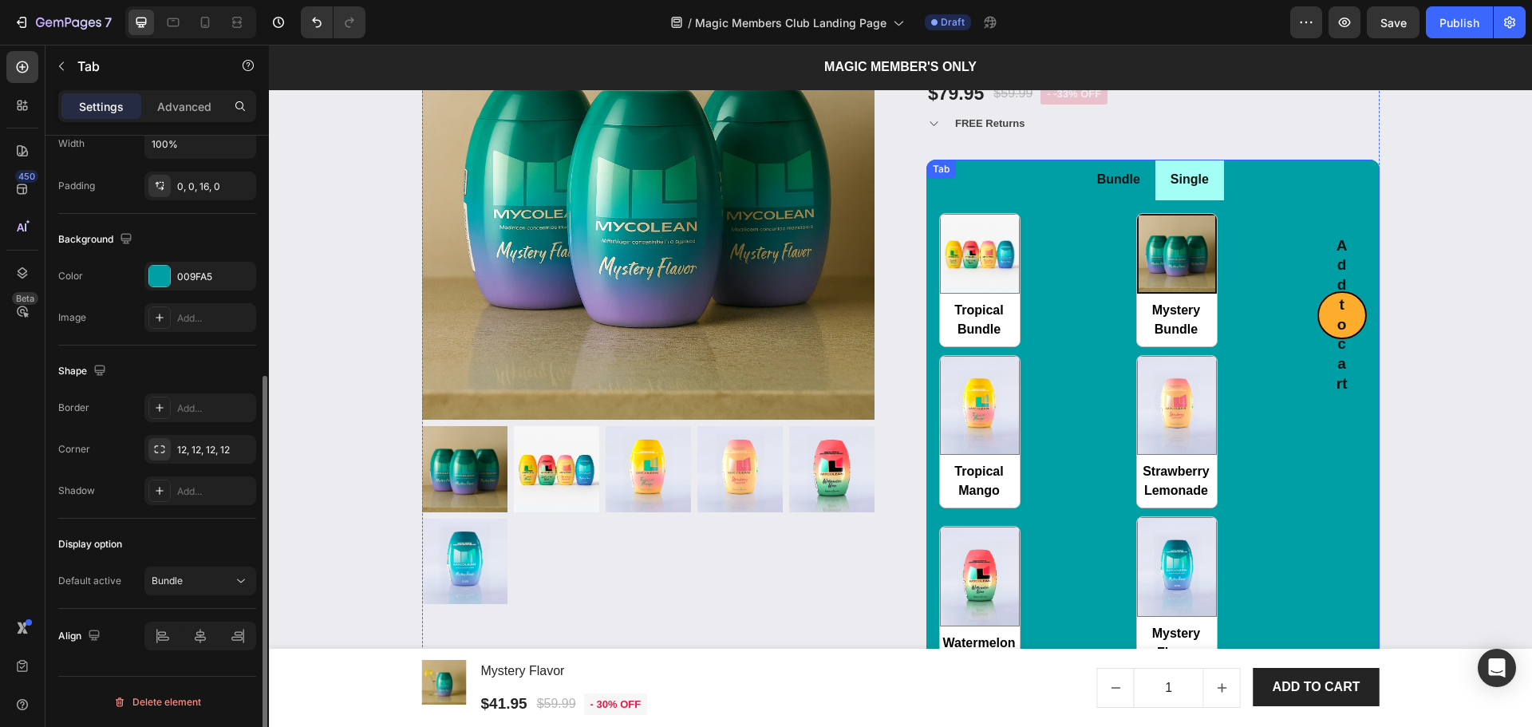
click at [1033, 167] on ul "Bundle Single" at bounding box center [1152, 180] width 453 height 41
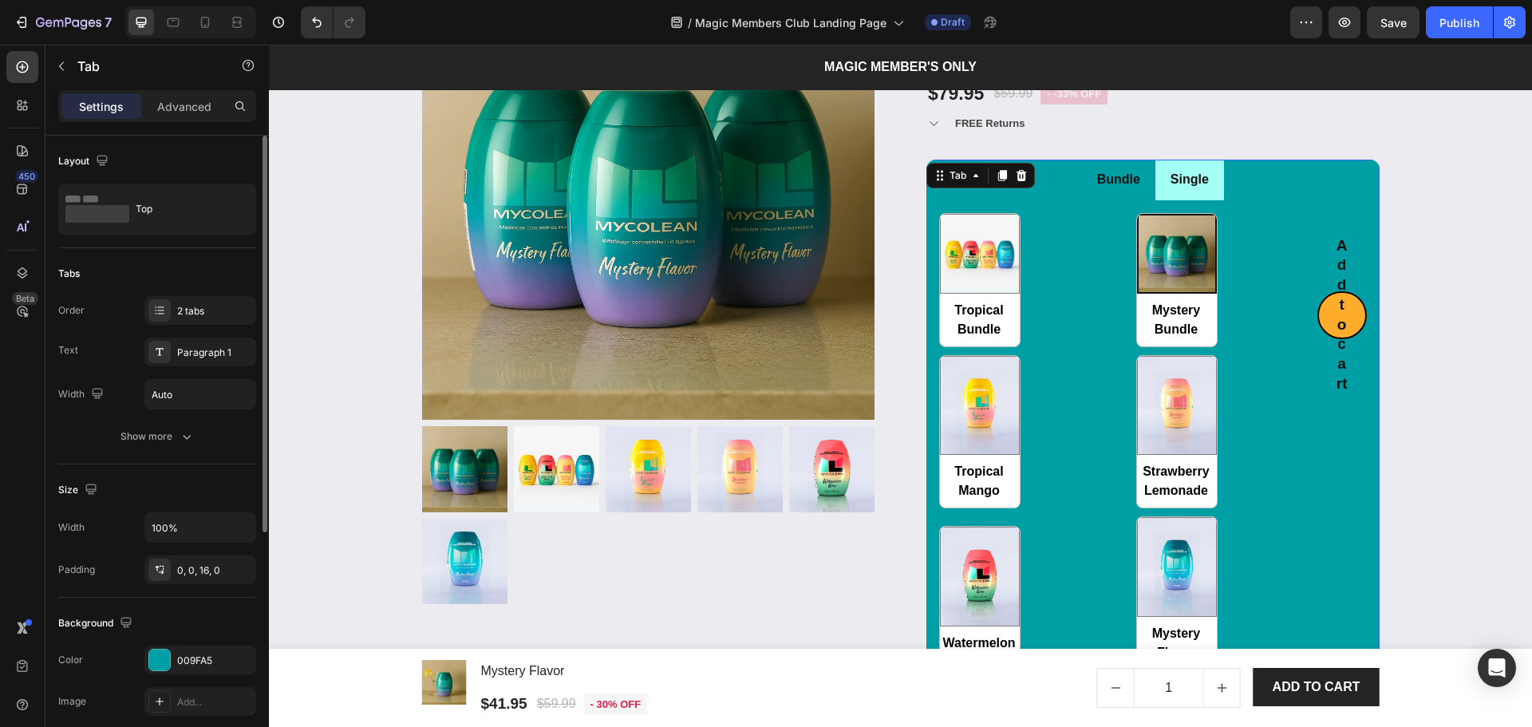
click at [1066, 188] on ul "Bundle Single" at bounding box center [1152, 180] width 453 height 41
click at [201, 306] on div "2 tabs" at bounding box center [214, 311] width 75 height 14
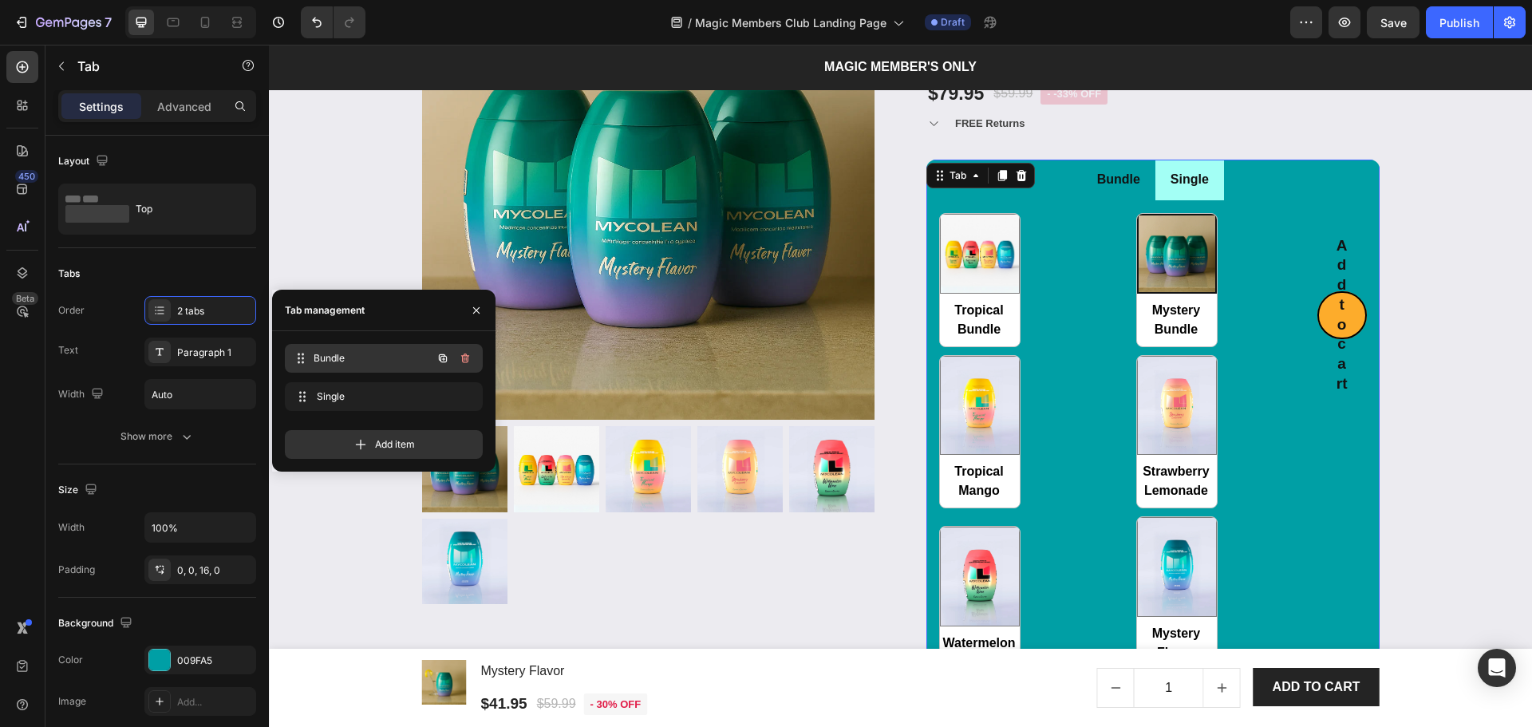
click at [345, 361] on span "Bundle" at bounding box center [373, 358] width 118 height 14
click at [349, 360] on span "Bundle" at bounding box center [362, 358] width 90 height 14
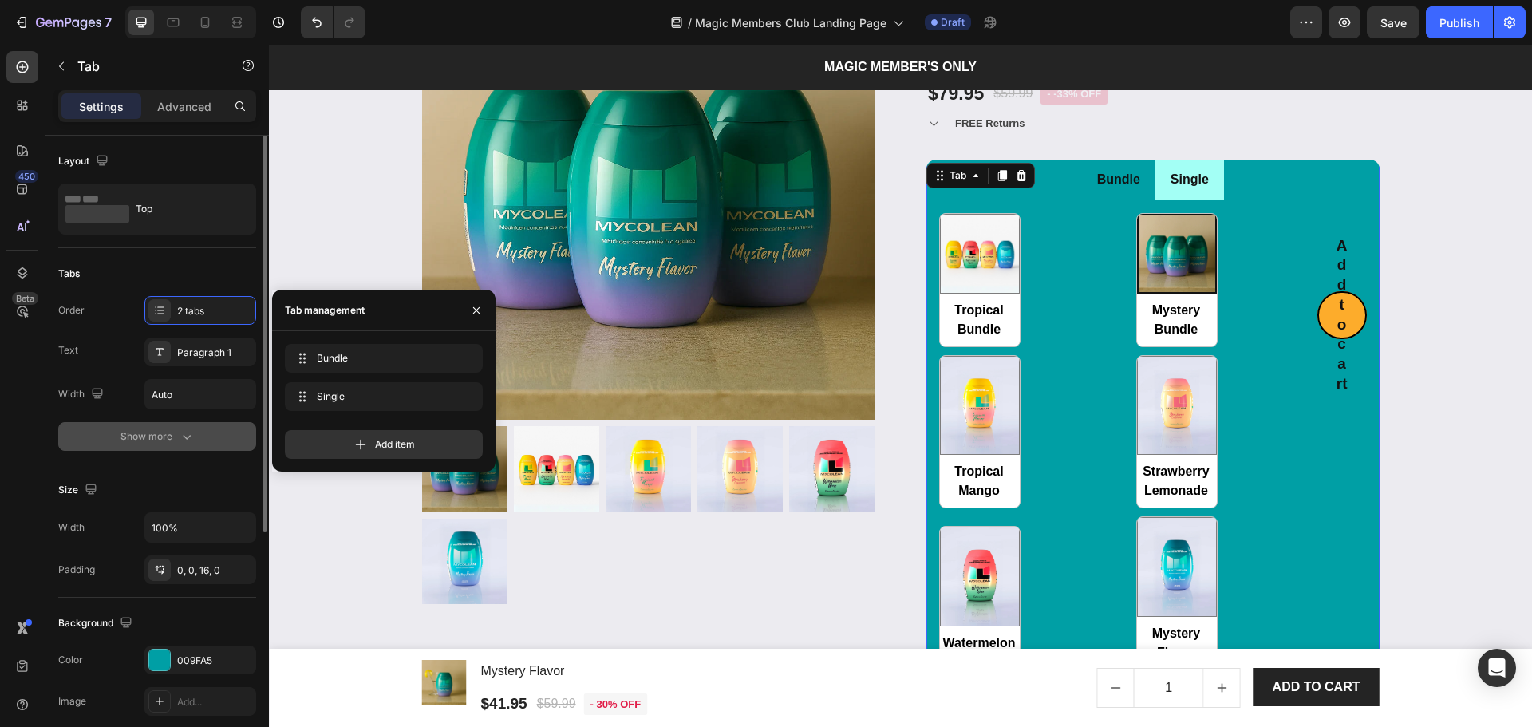
click at [153, 427] on button "Show more" at bounding box center [157, 436] width 198 height 29
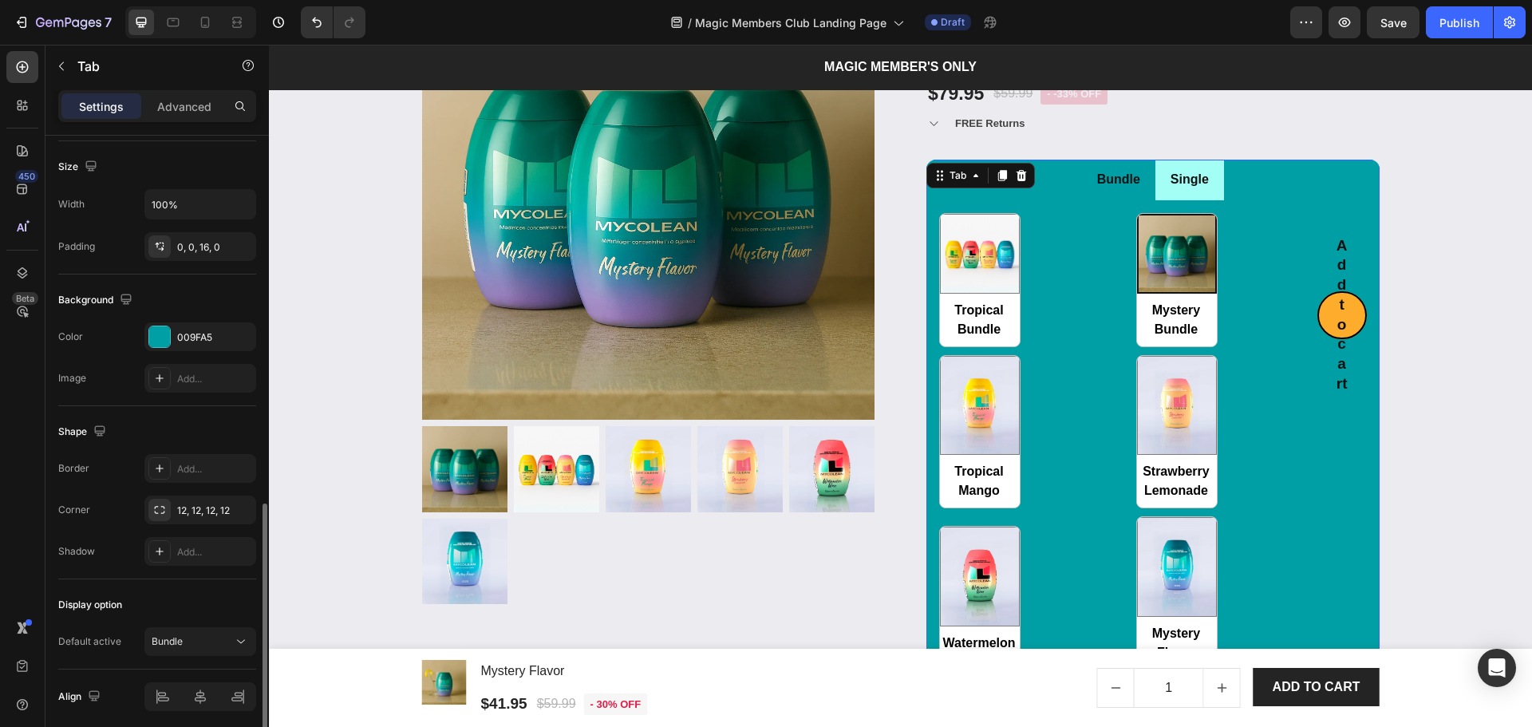
scroll to position [591, 0]
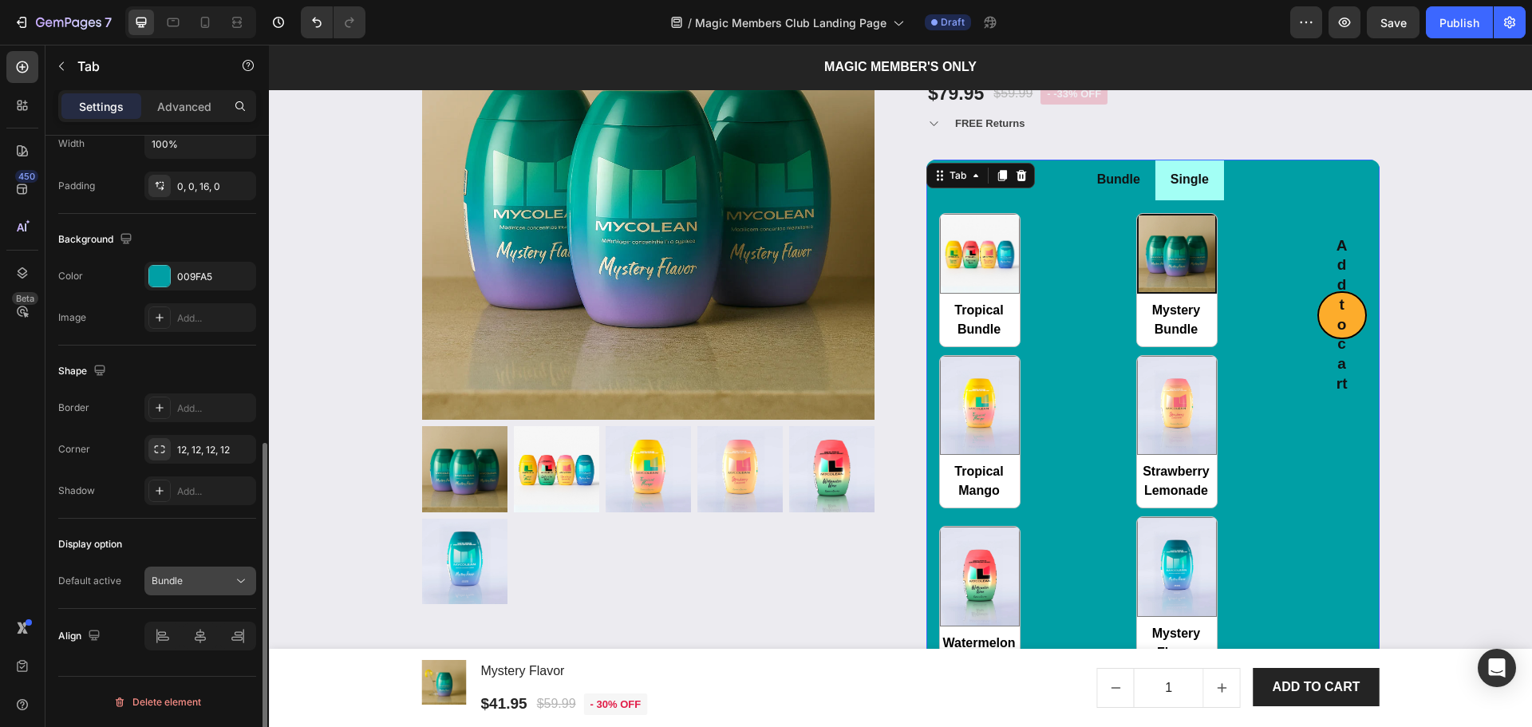
click at [176, 579] on p "Bundle" at bounding box center [167, 581] width 31 height 14
click at [169, 617] on p "Bundle" at bounding box center [167, 620] width 31 height 14
click at [1210, 190] on li "Single" at bounding box center [1189, 180] width 69 height 41
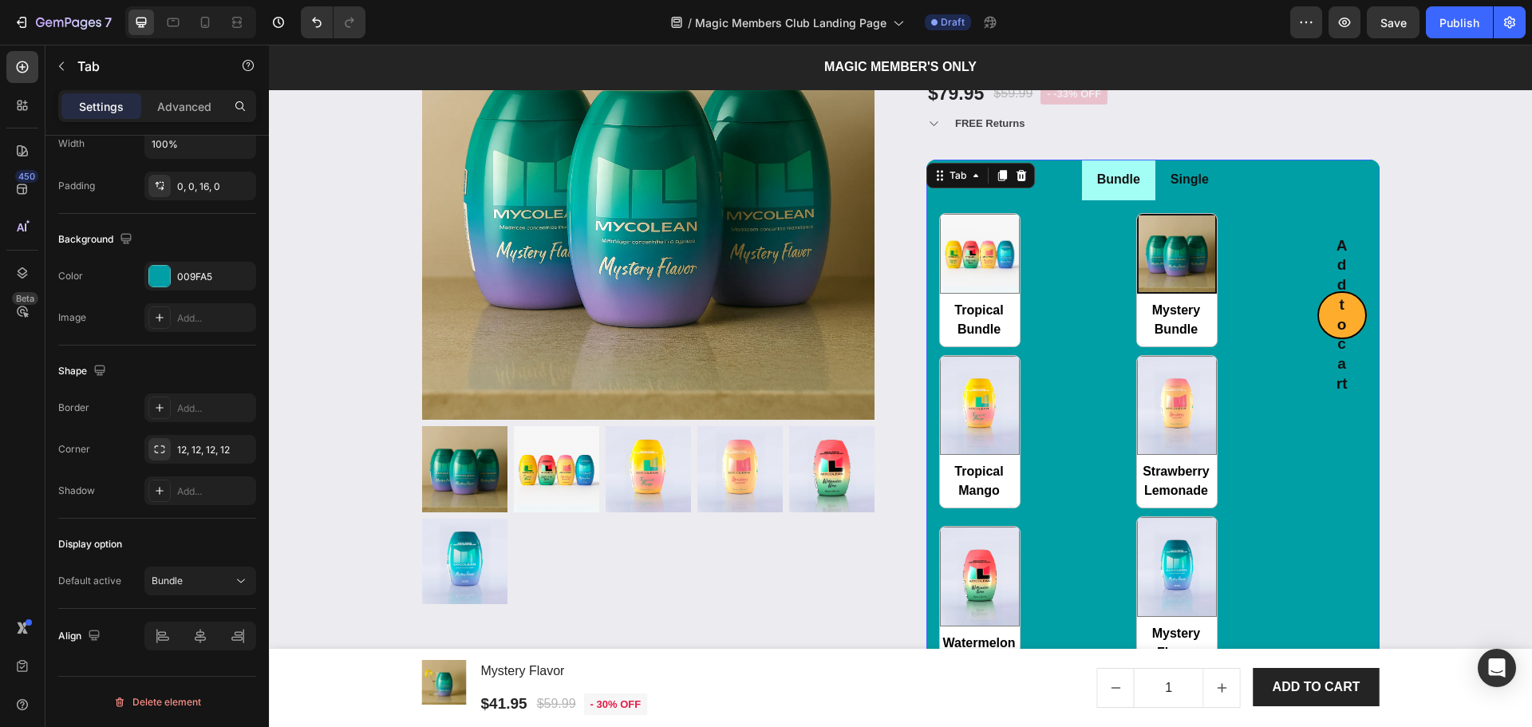
click at [1210, 189] on li "Single" at bounding box center [1189, 180] width 69 height 41
click at [187, 578] on div "Bundle" at bounding box center [192, 581] width 81 height 14
click at [171, 650] on p "Single" at bounding box center [166, 650] width 28 height 14
click at [1082, 190] on li "Bundle" at bounding box center [1118, 180] width 73 height 41
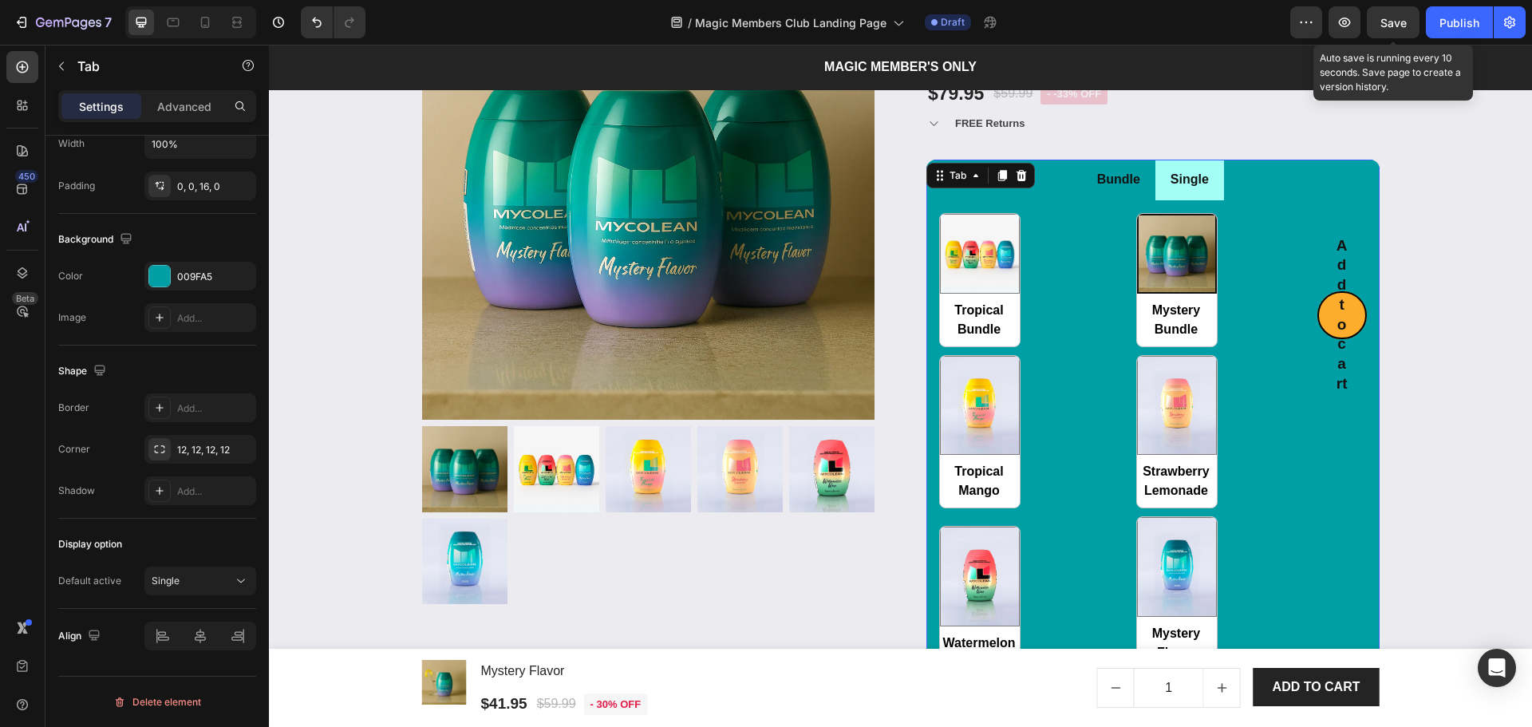
click at [1406, 16] on span "Save" at bounding box center [1393, 23] width 26 height 14
click at [1064, 180] on ul "Bundle Single" at bounding box center [1152, 180] width 453 height 41
click at [1137, 190] on li "Bundle" at bounding box center [1118, 180] width 73 height 41
click at [1058, 312] on div "Tropical Bundle Tropical Bundle Mystery Bundle Mystery Bundle Tropical Mango Tr…" at bounding box center [1128, 441] width 378 height 457
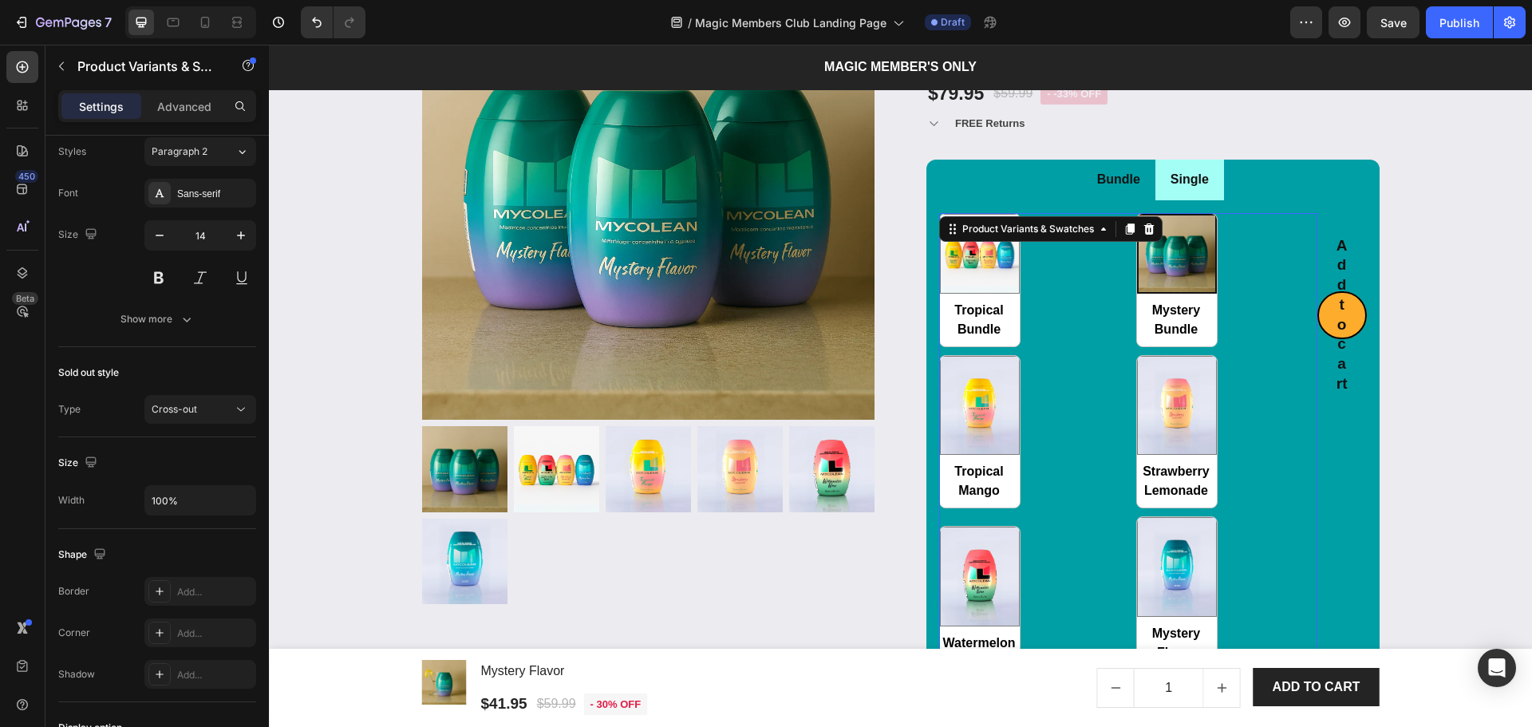
scroll to position [0, 0]
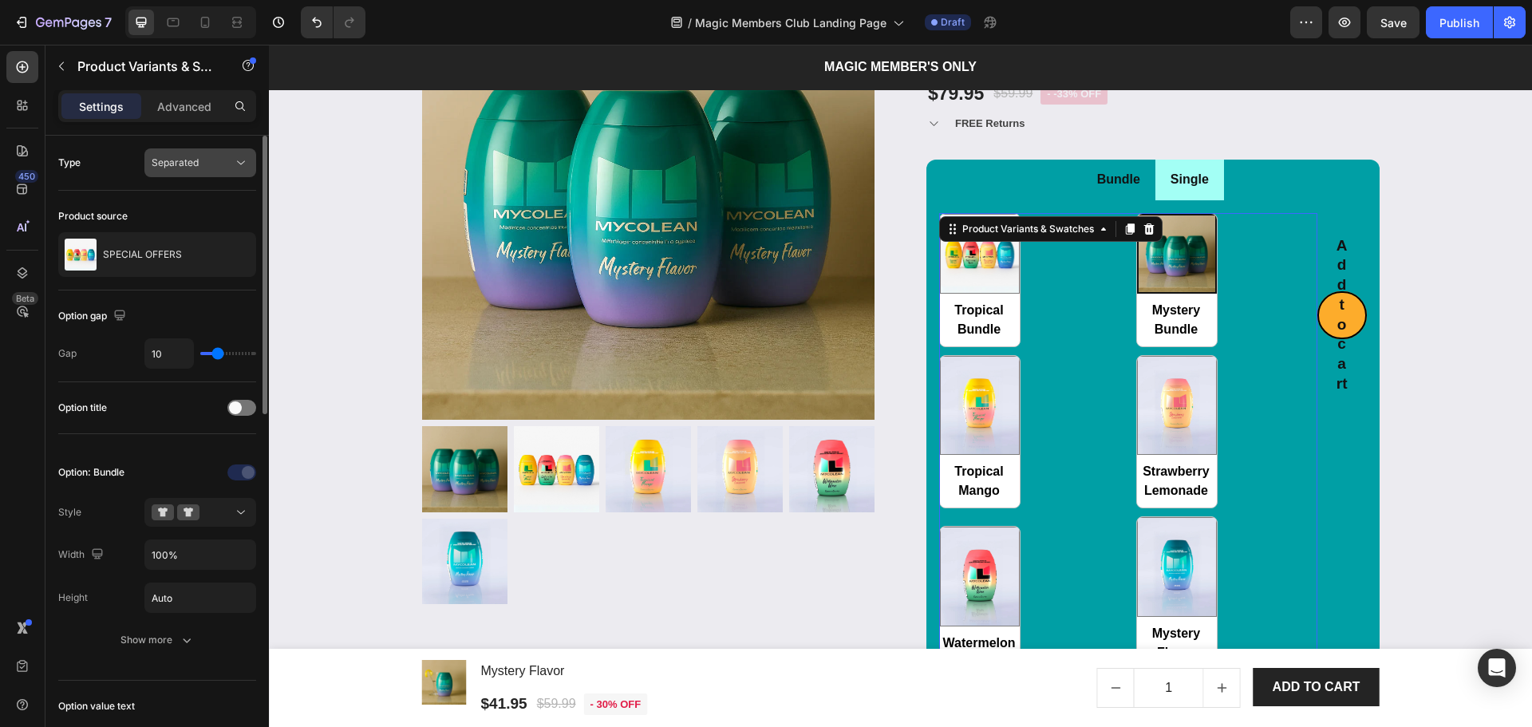
click at [191, 171] on button "Separated" at bounding box center [200, 162] width 112 height 29
click at [174, 257] on p "SPECIAL OFFERS" at bounding box center [142, 254] width 79 height 11
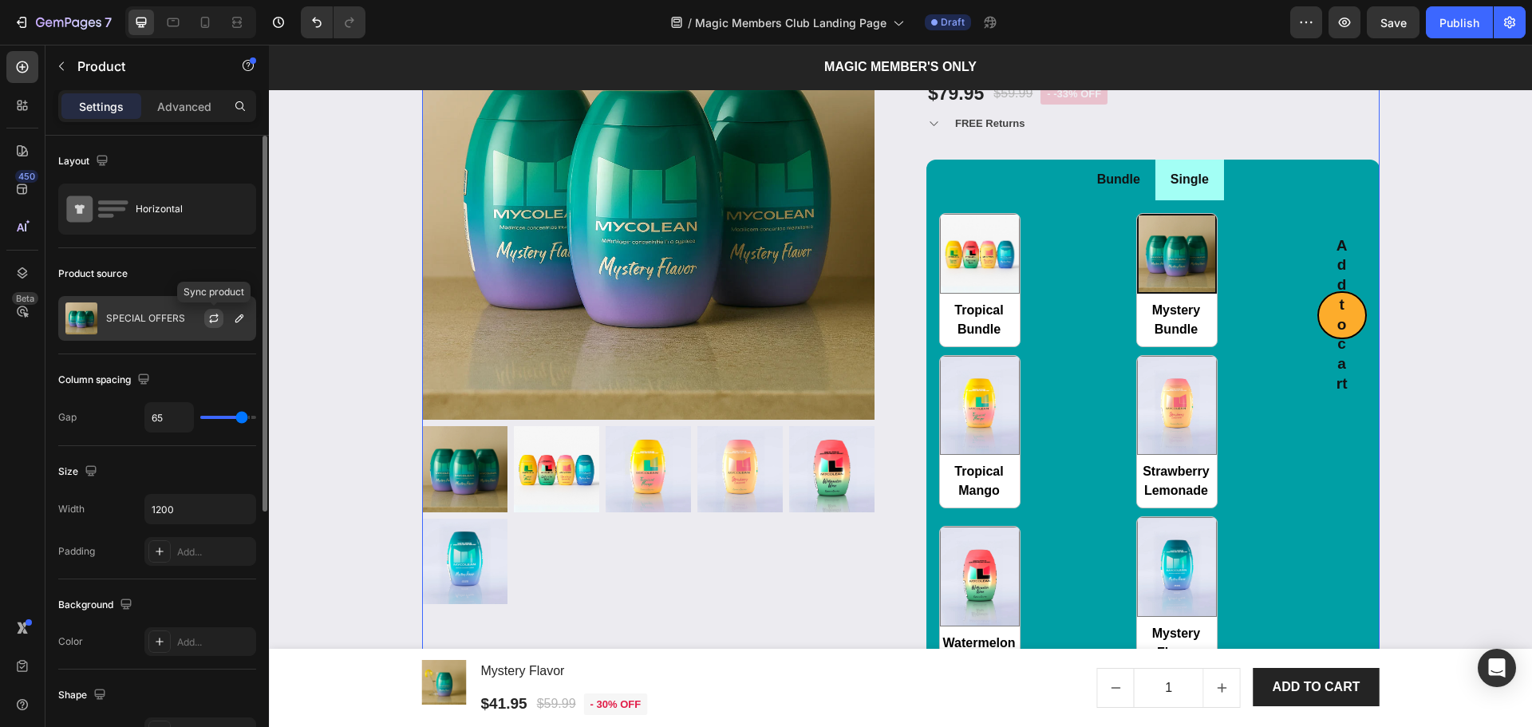
click at [208, 318] on icon "button" at bounding box center [213, 318] width 13 height 13
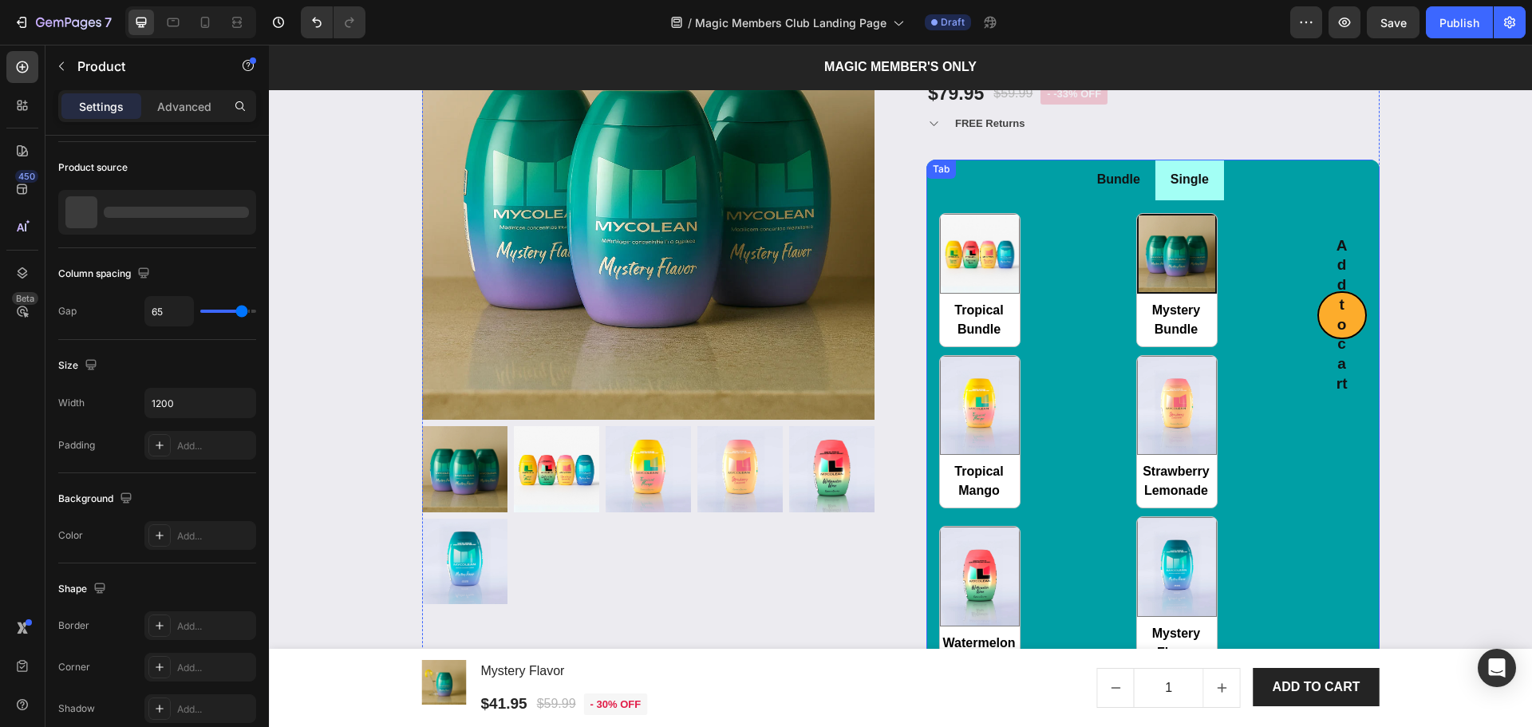
click at [1204, 196] on li "Single" at bounding box center [1189, 180] width 69 height 41
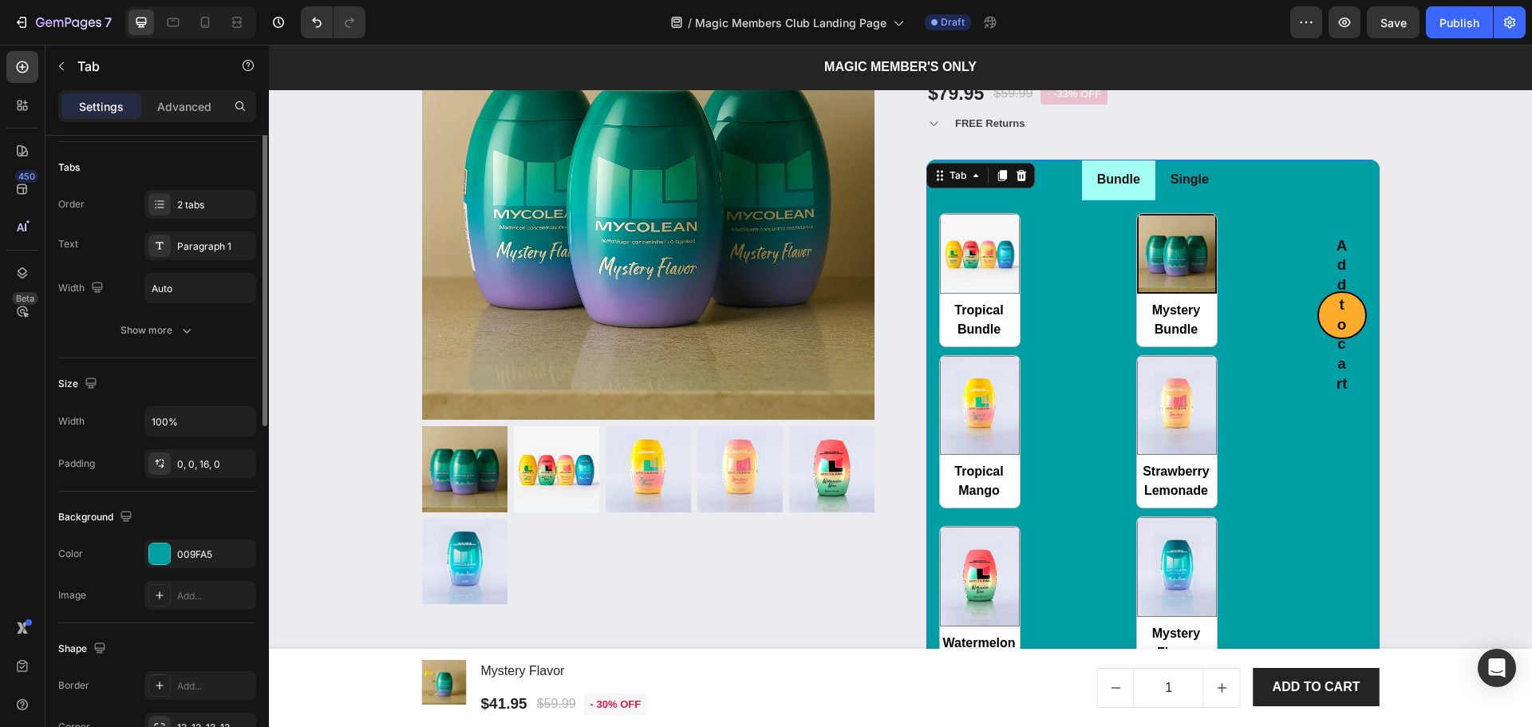
scroll to position [0, 0]
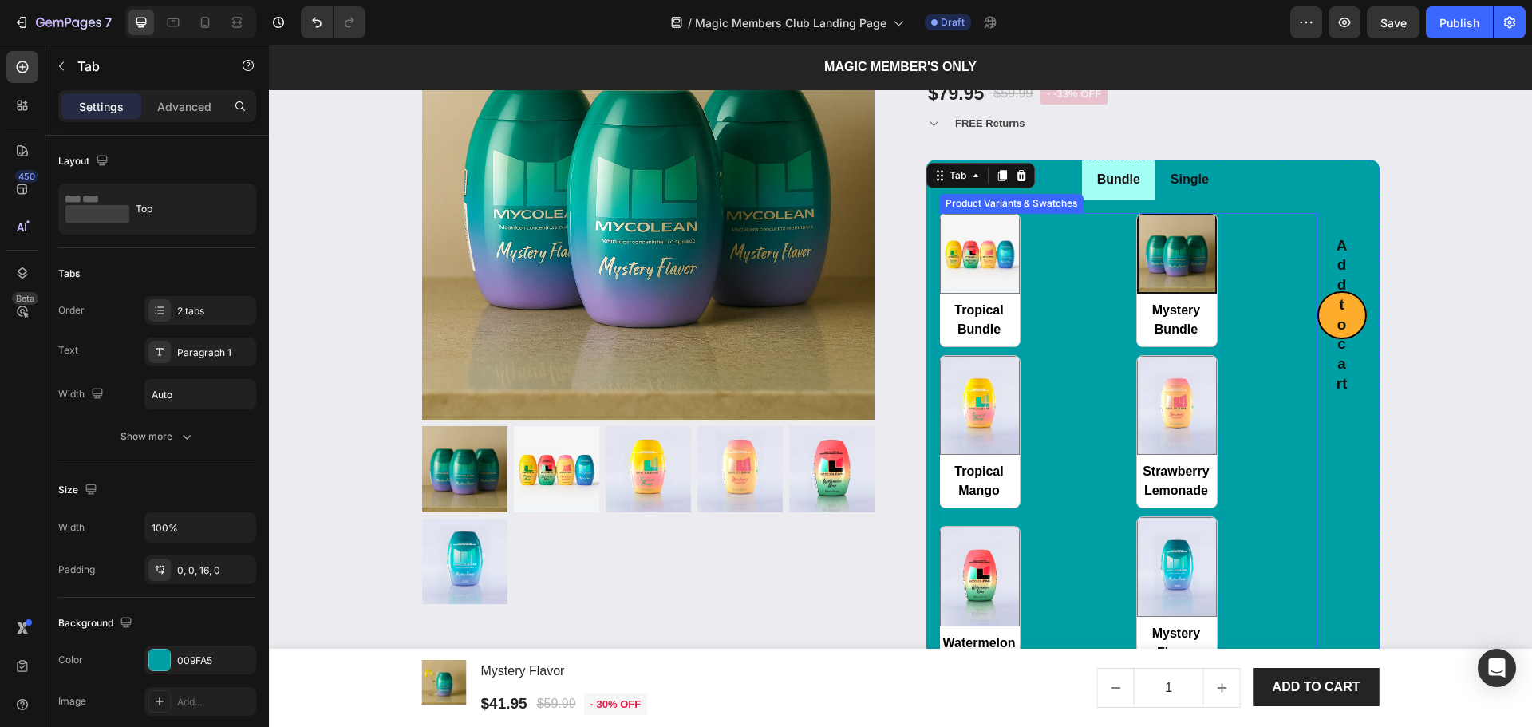
click at [1100, 366] on div "Tropical Bundle Tropical Bundle Mystery Bundle Mystery Bundle Tropical Mango Tr…" at bounding box center [1128, 441] width 378 height 457
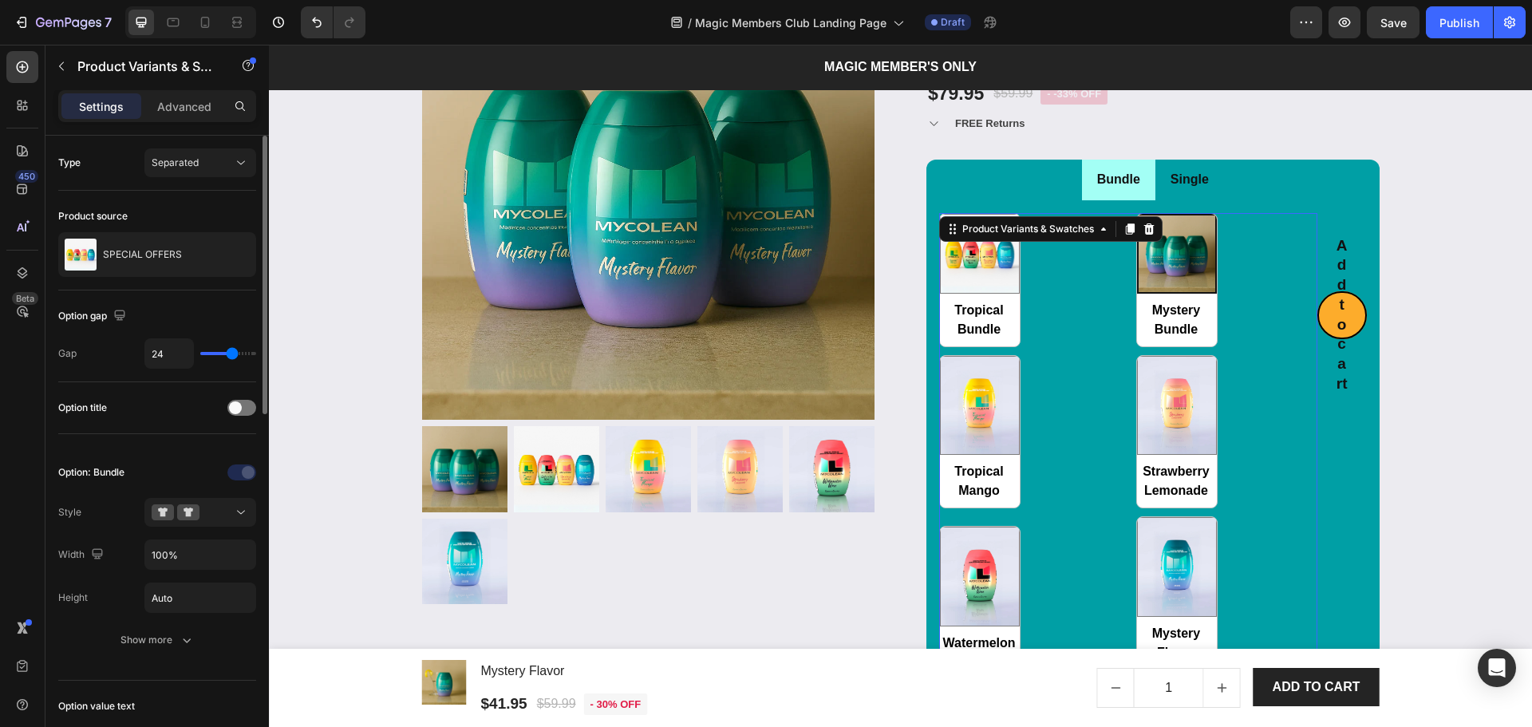
scroll to position [106, 0]
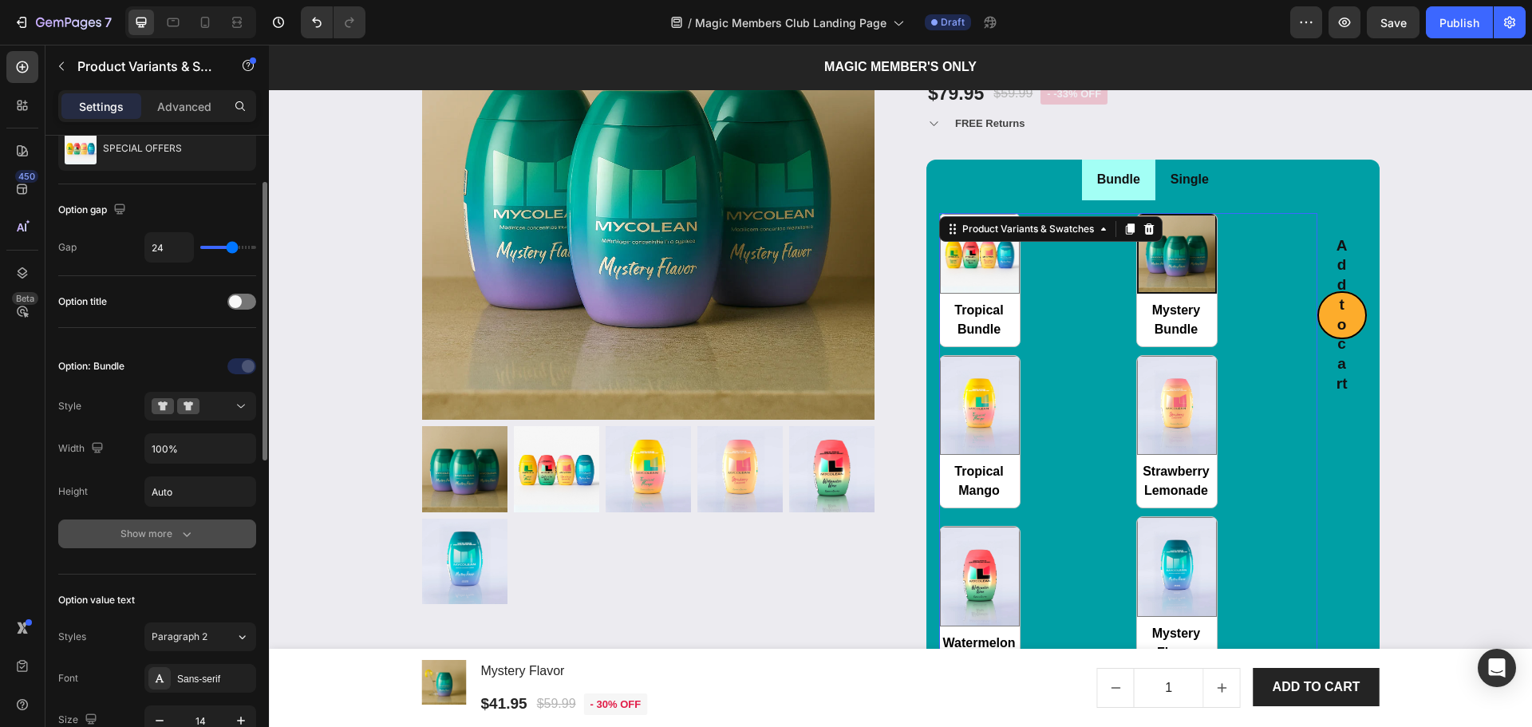
click at [118, 540] on button "Show more" at bounding box center [157, 533] width 198 height 29
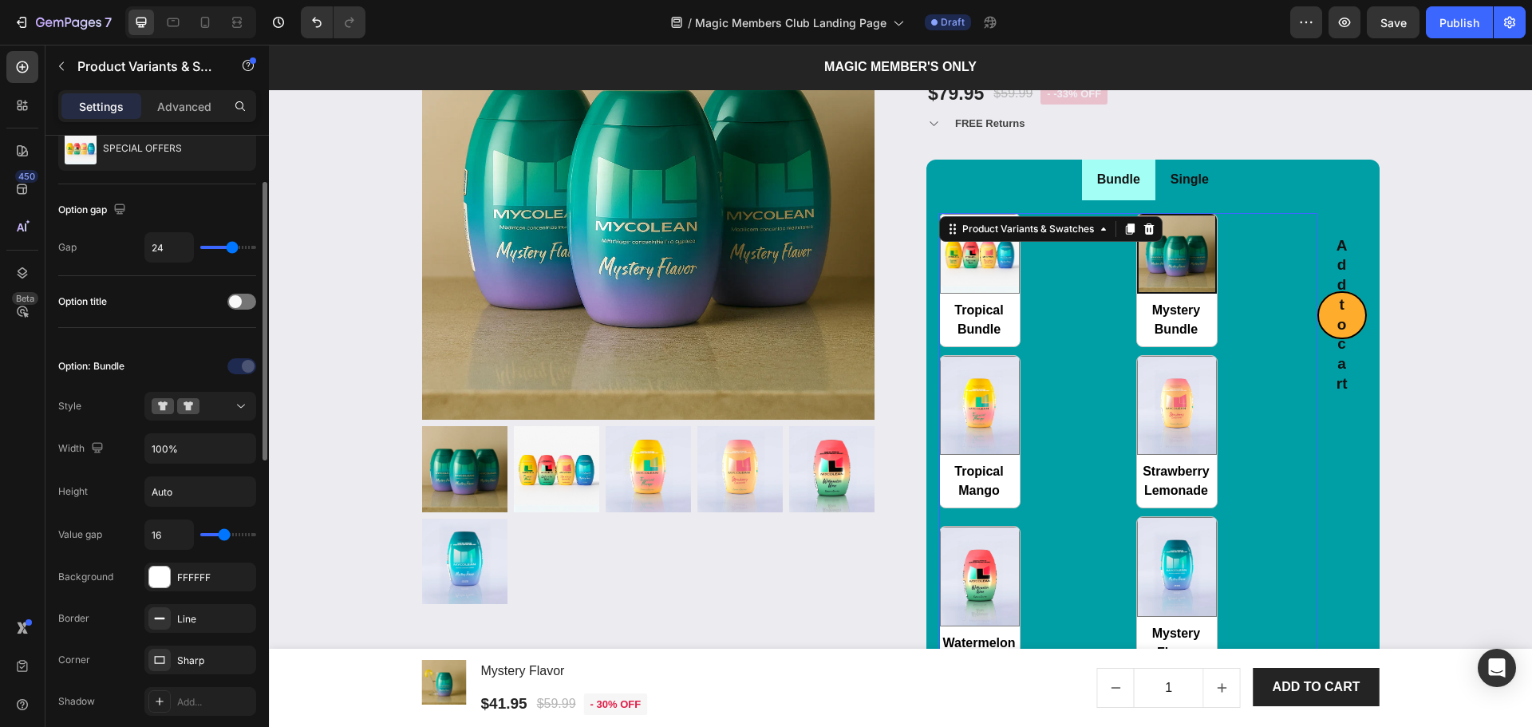
scroll to position [212, 0]
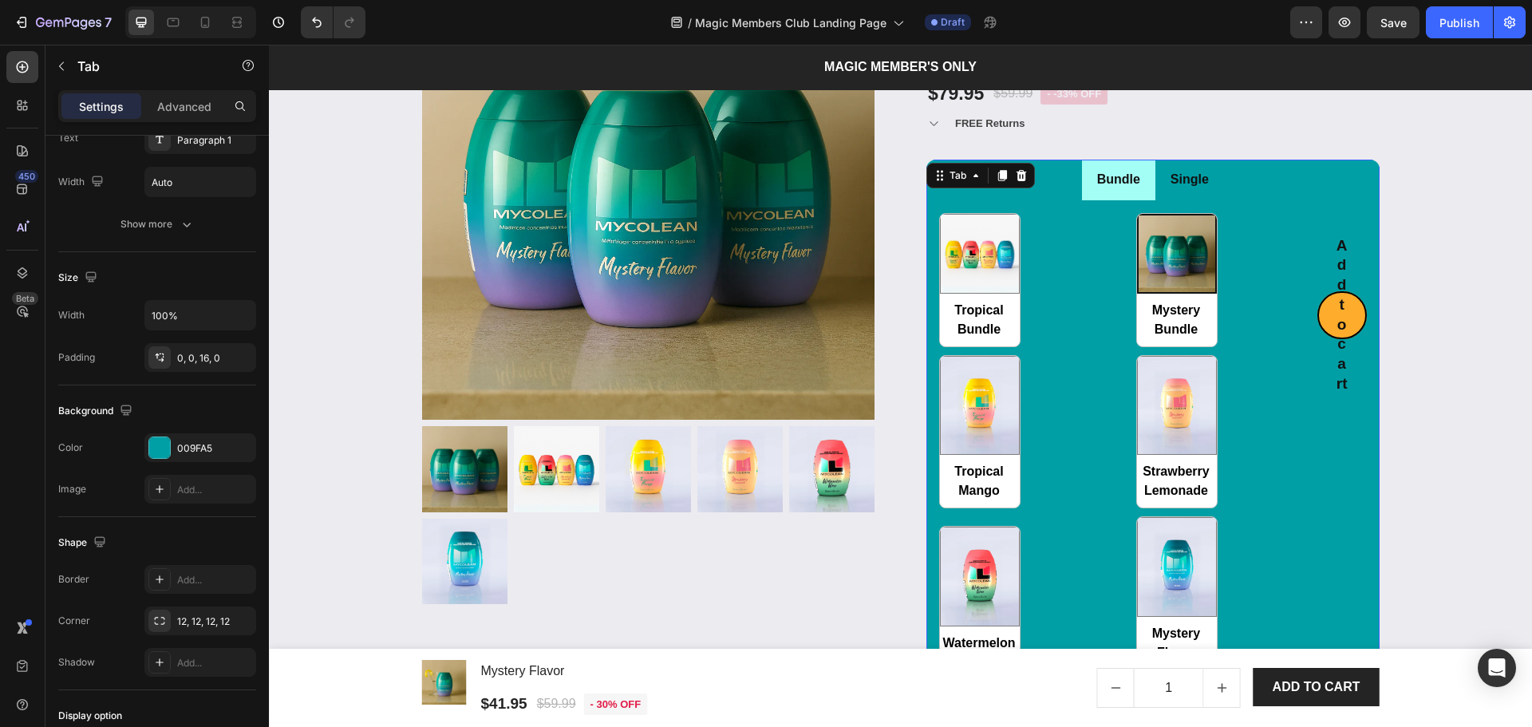
click at [1215, 185] on li "Single" at bounding box center [1189, 180] width 69 height 41
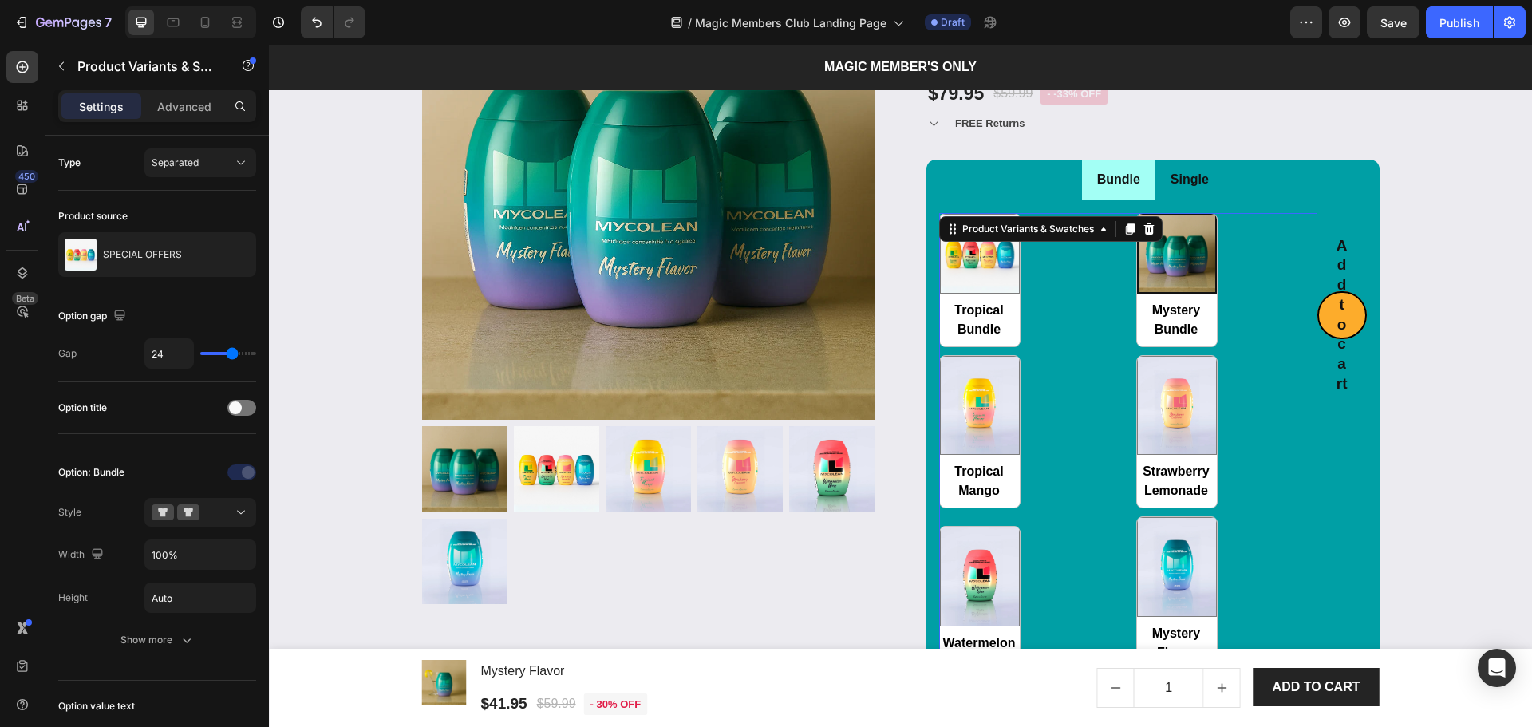
click at [1245, 262] on div "Tropical Bundle Tropical Bundle Mystery Bundle Mystery Bundle Tropical Mango Tr…" at bounding box center [1128, 441] width 378 height 457
click at [175, 255] on p "SPECIAL OFFERS" at bounding box center [142, 254] width 79 height 11
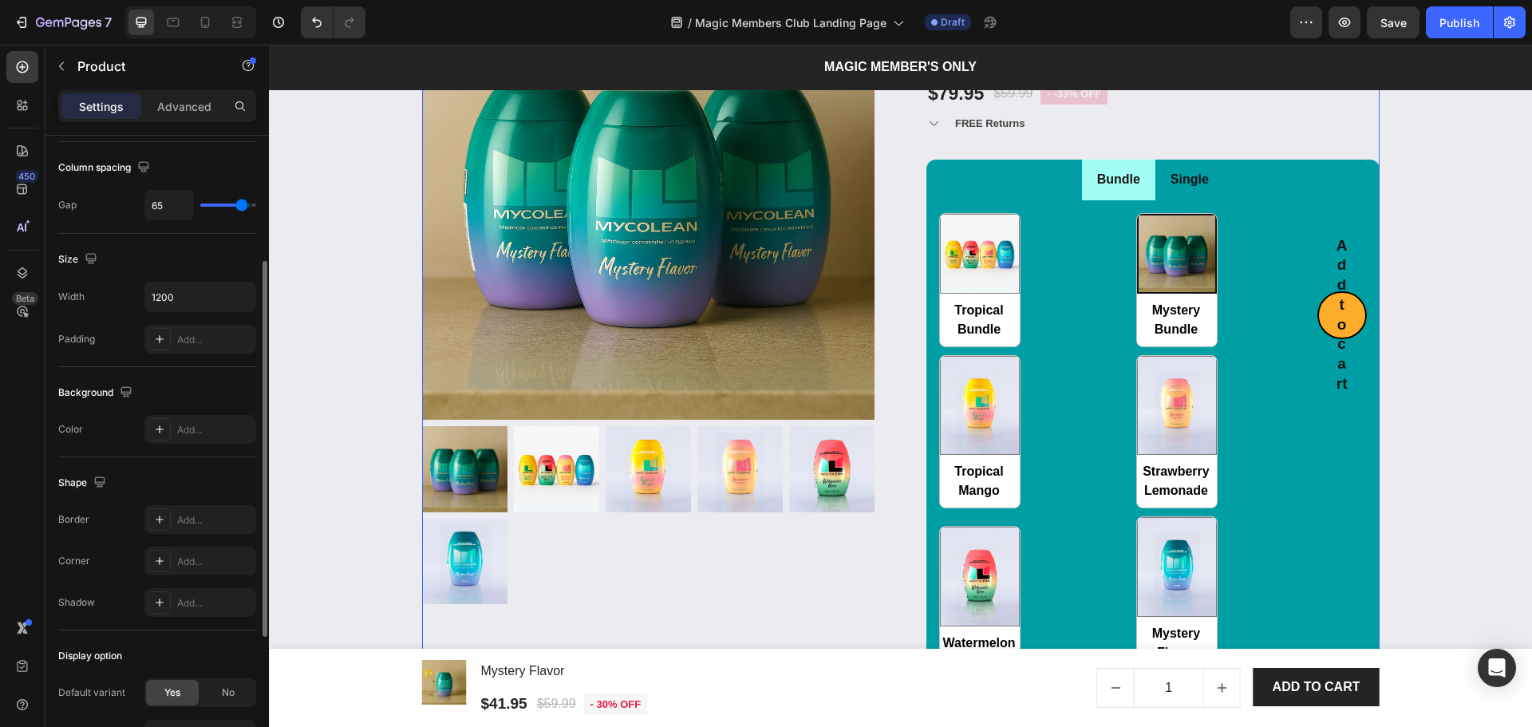
scroll to position [424, 0]
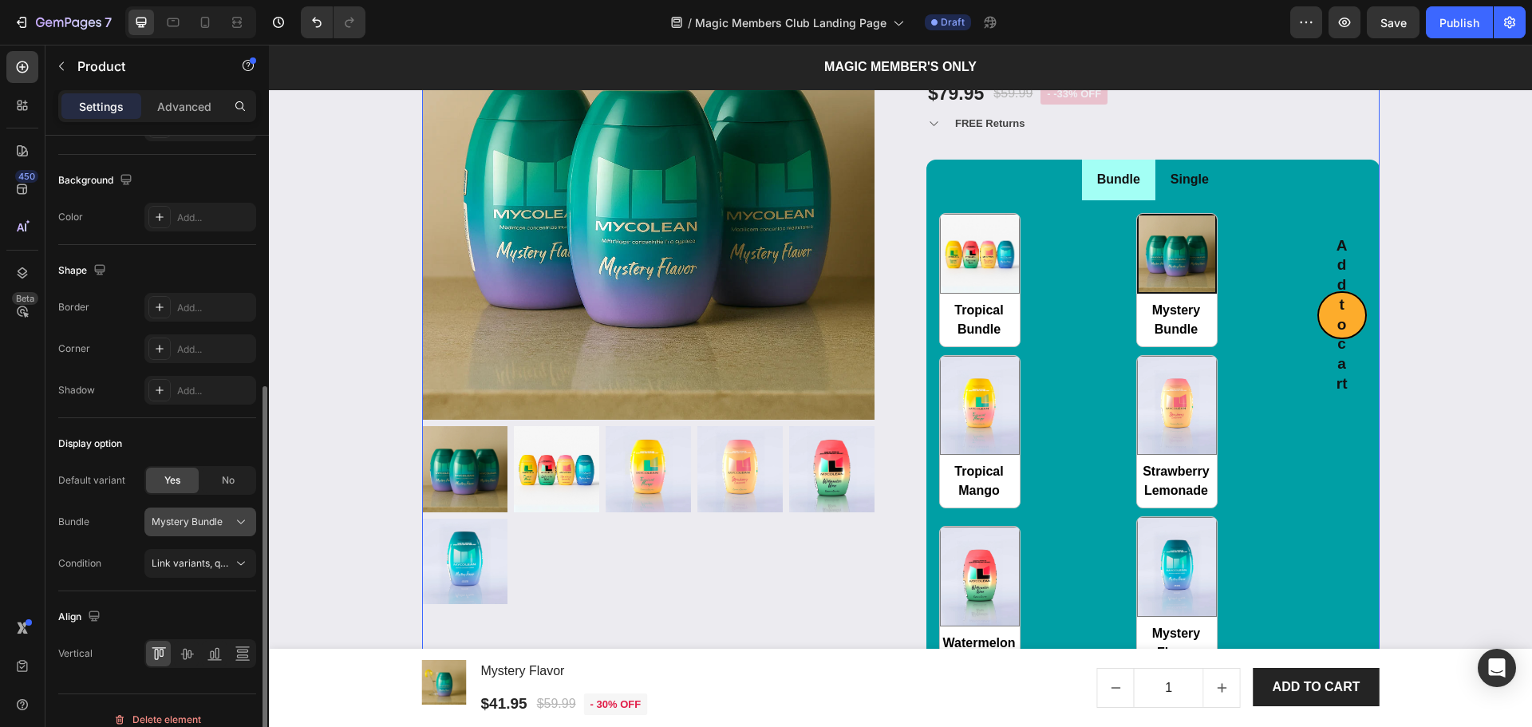
click at [199, 520] on span "Mystery Bundle" at bounding box center [187, 522] width 71 height 14
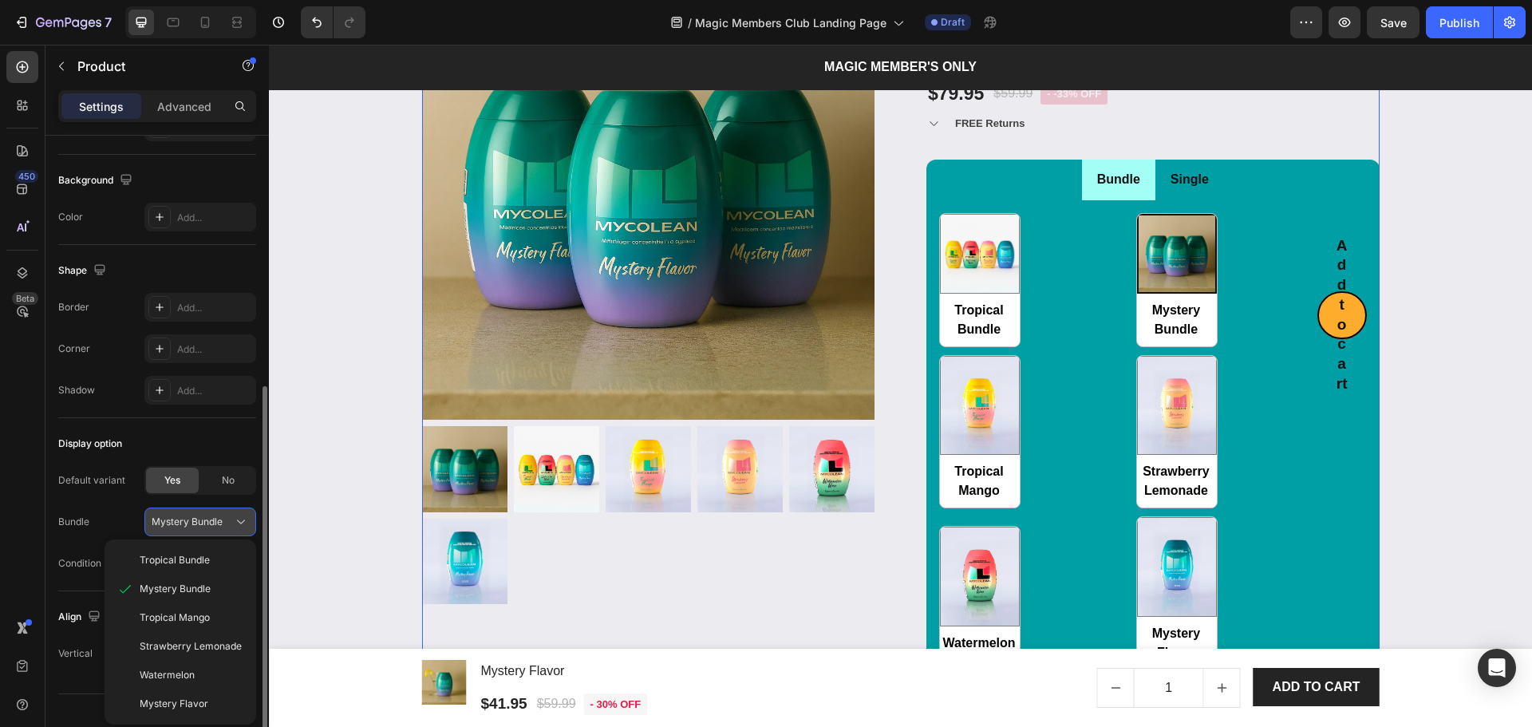
click at [199, 520] on span "Mystery Bundle" at bounding box center [187, 522] width 71 height 14
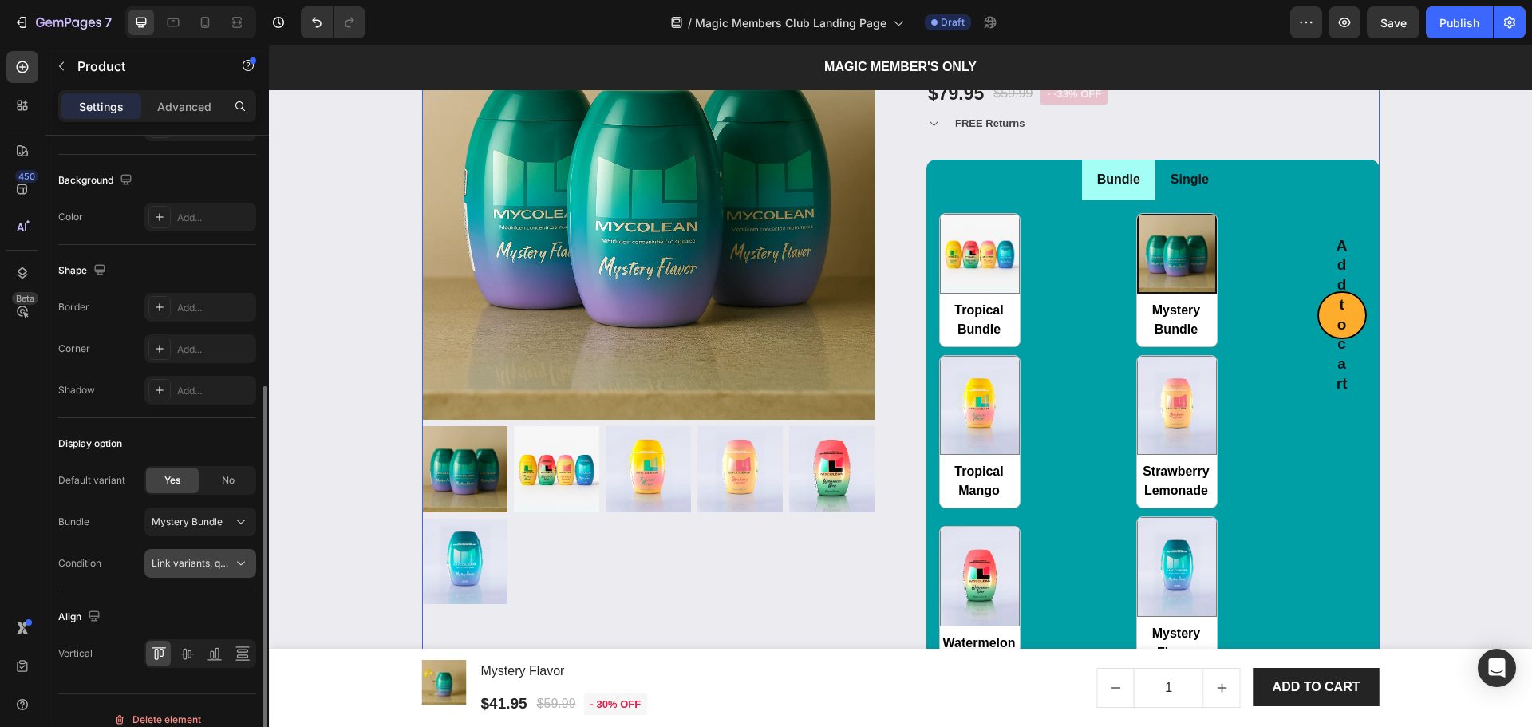
click at [170, 566] on span "Link variants, quantity <br> between same products" at bounding box center [269, 563] width 235 height 12
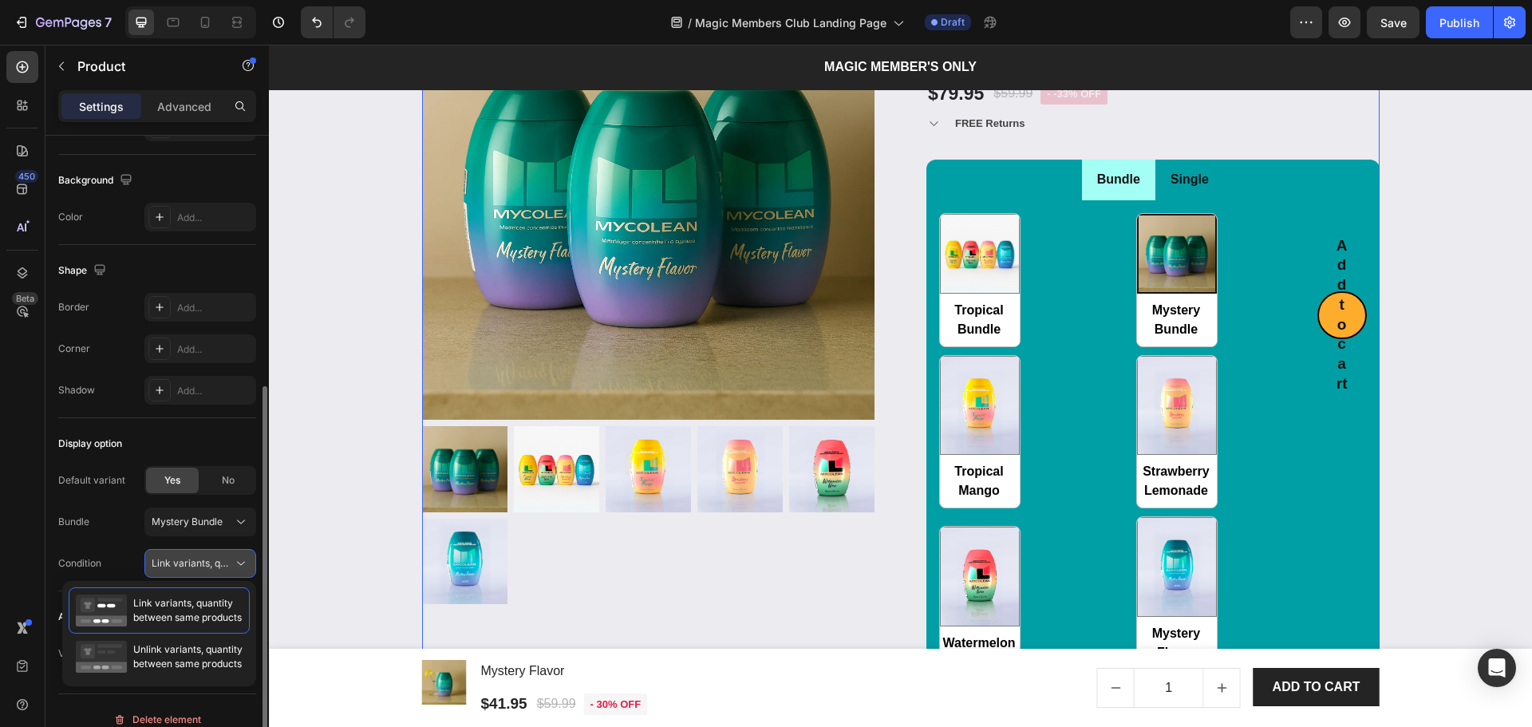
click at [170, 566] on span "Link variants, quantity <br> between same products" at bounding box center [269, 563] width 235 height 12
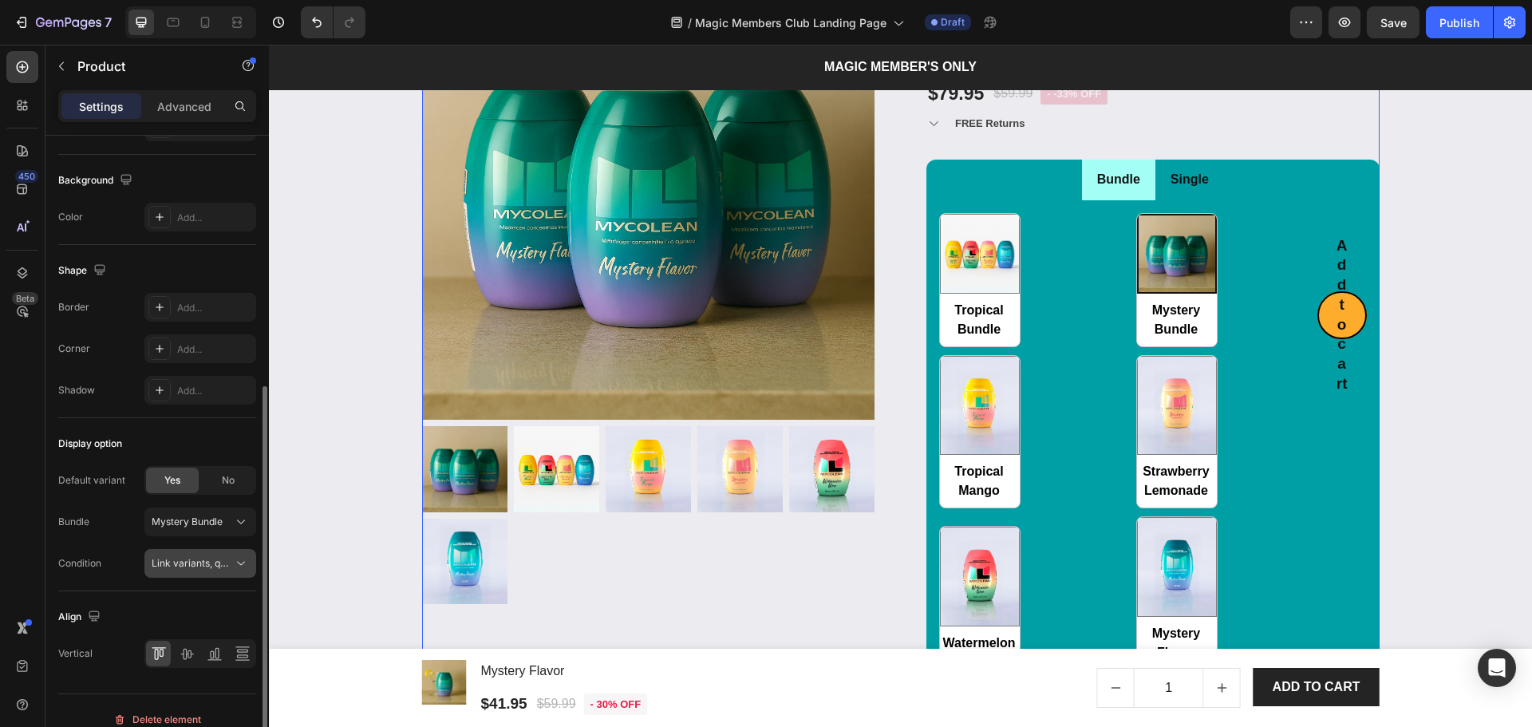
click at [196, 559] on span "Link variants, quantity <br> between same products" at bounding box center [269, 563] width 235 height 12
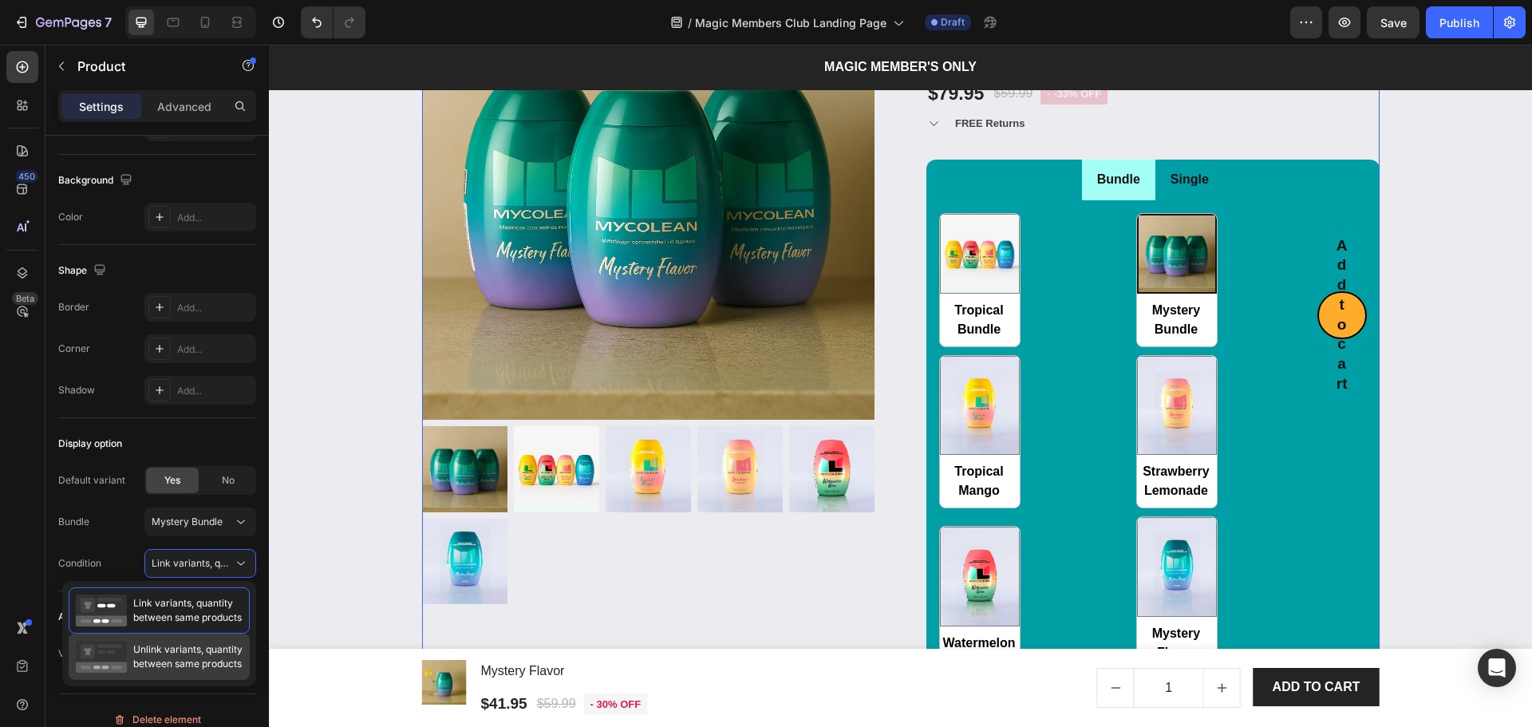
click at [146, 658] on span "Unlink variants, quantity between same products" at bounding box center [187, 656] width 109 height 29
radio input "false"
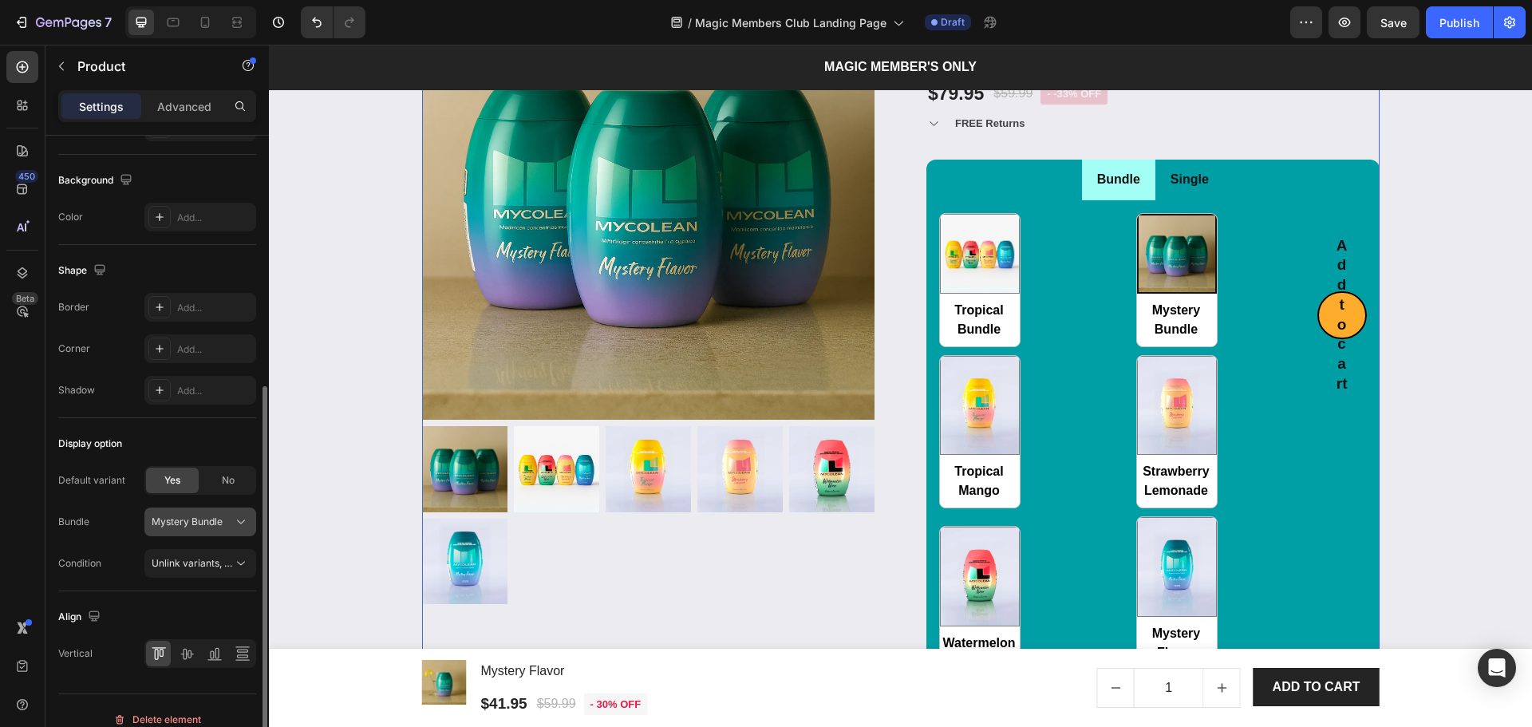
click at [230, 520] on div "Mystery Bundle" at bounding box center [200, 522] width 97 height 16
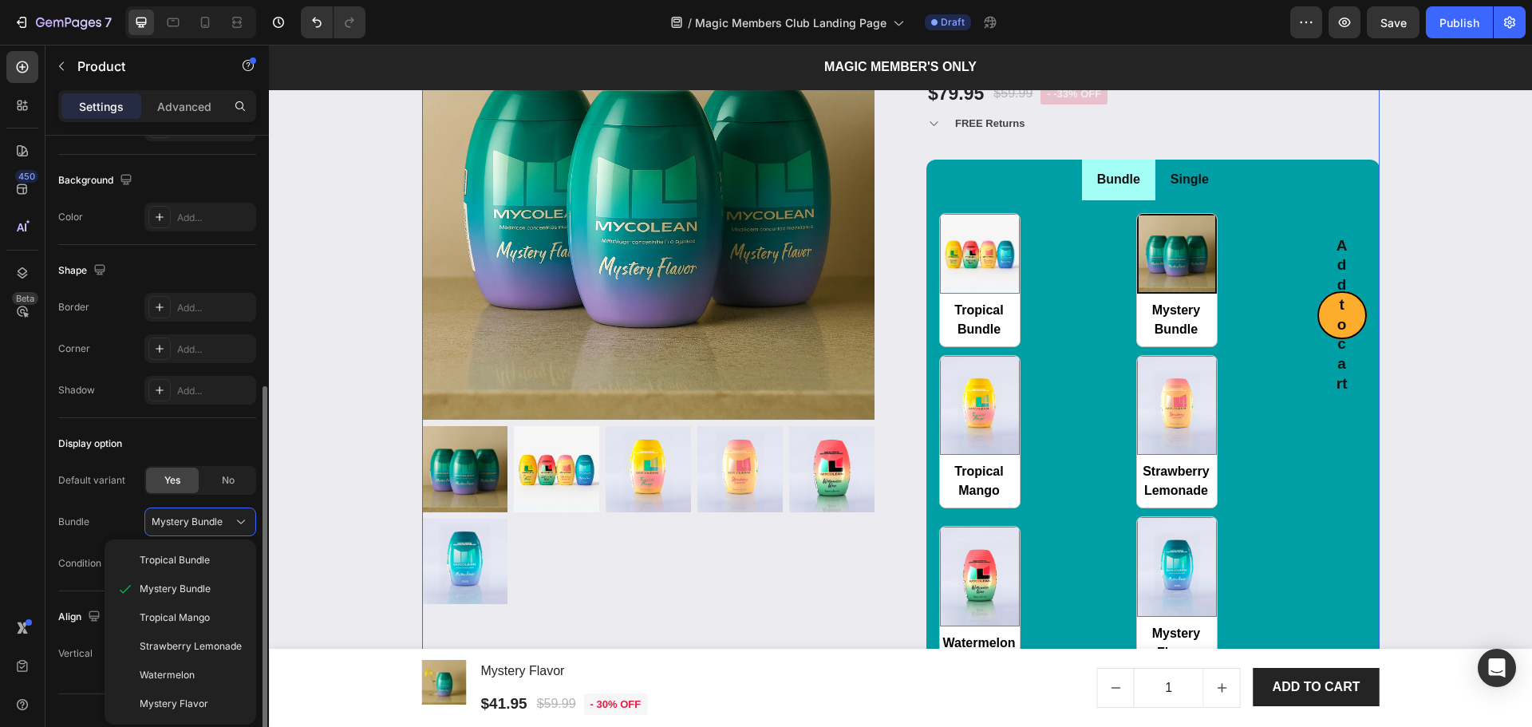
click at [187, 616] on span "Tropical Mango" at bounding box center [175, 617] width 70 height 14
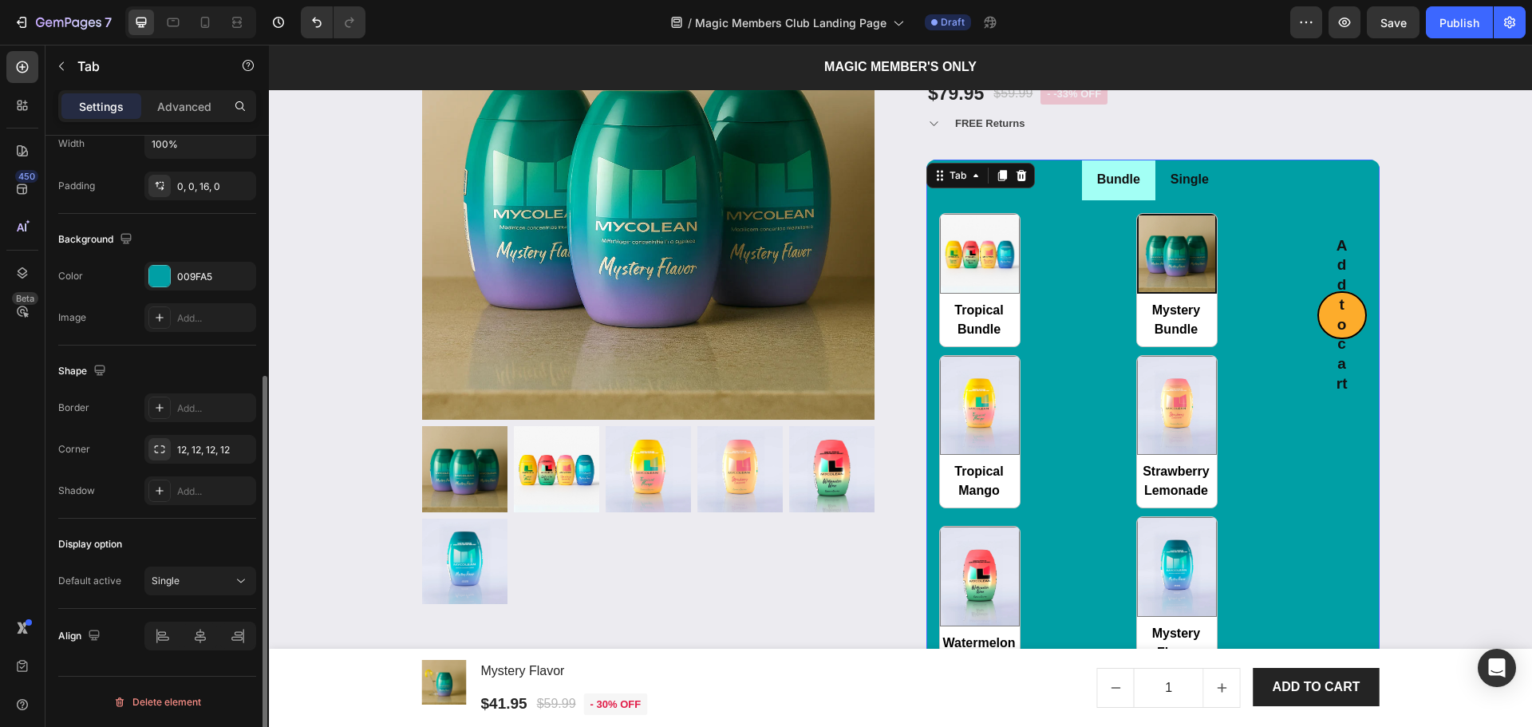
scroll to position [0, 0]
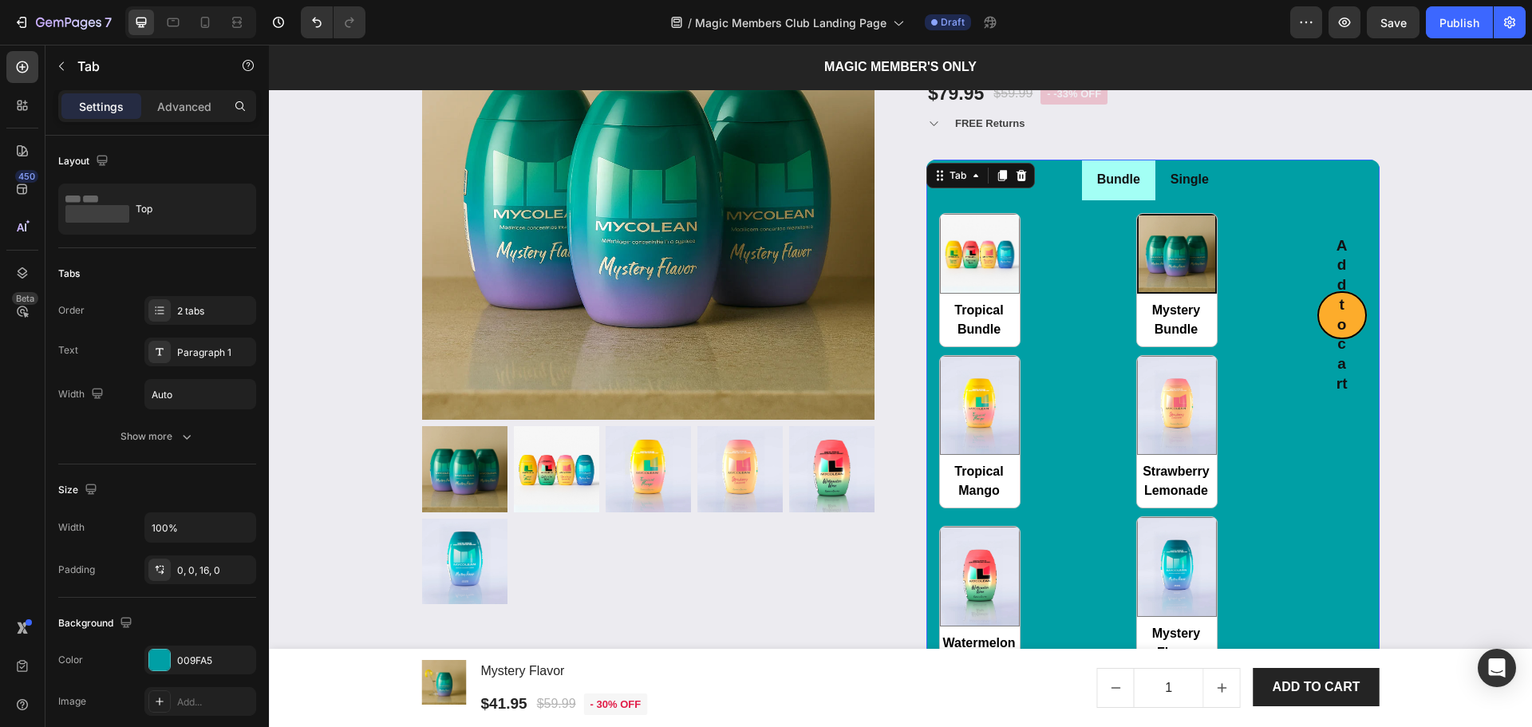
click at [1082, 191] on li "Bundle" at bounding box center [1118, 180] width 73 height 41
click at [1095, 278] on div "Tropical Bundle Tropical Bundle Mystery Bundle Mystery Bundle Tropical Mango Tr…" at bounding box center [1128, 441] width 378 height 457
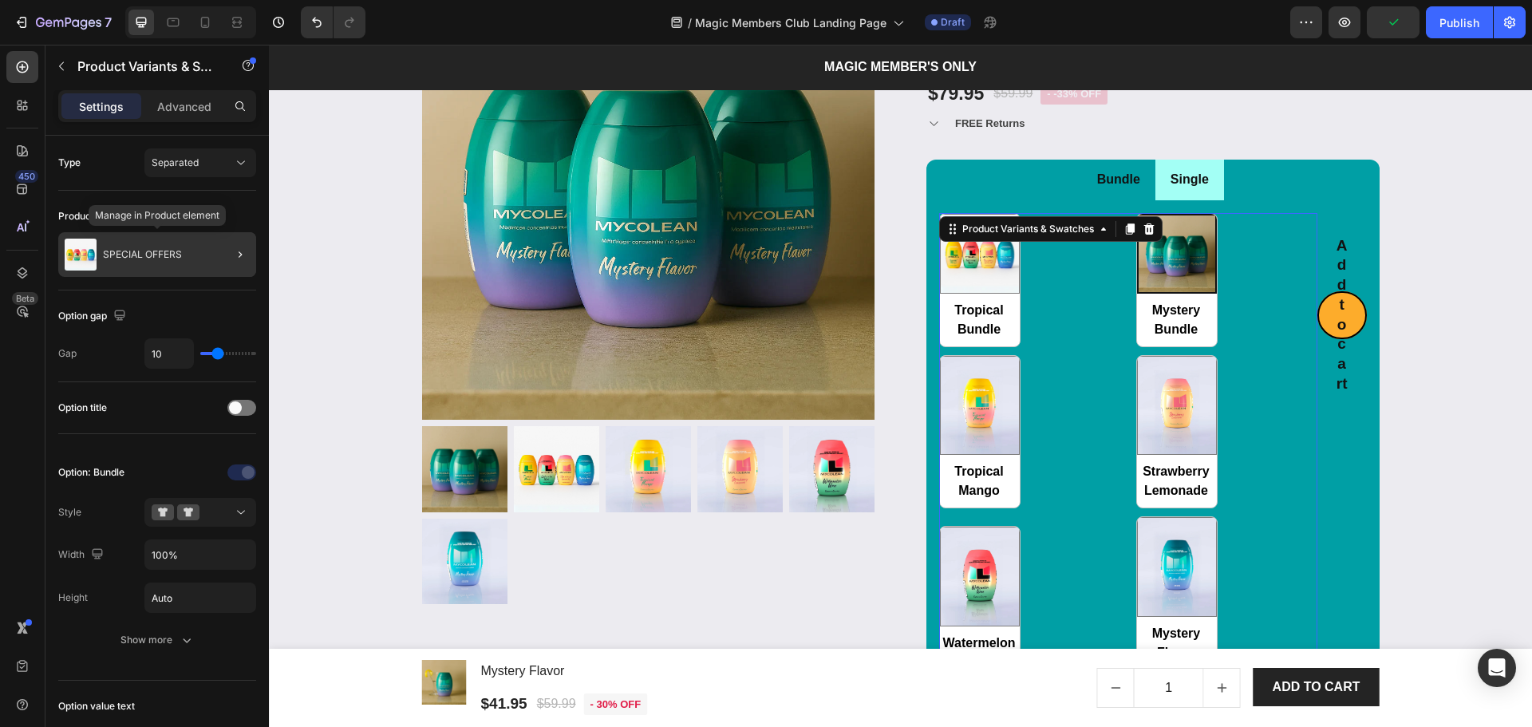
click at [146, 265] on div "SPECIAL OFFERS" at bounding box center [157, 254] width 198 height 45
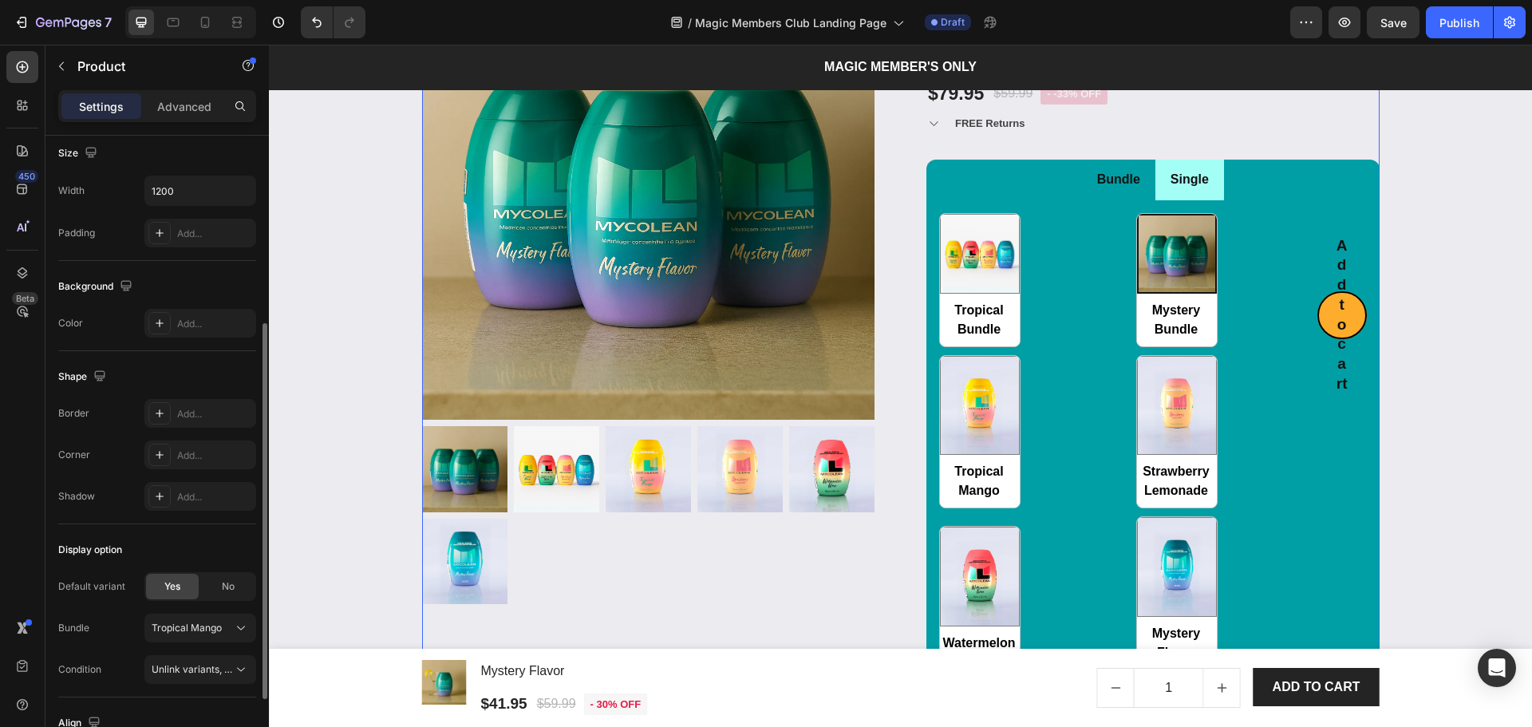
scroll to position [424, 0]
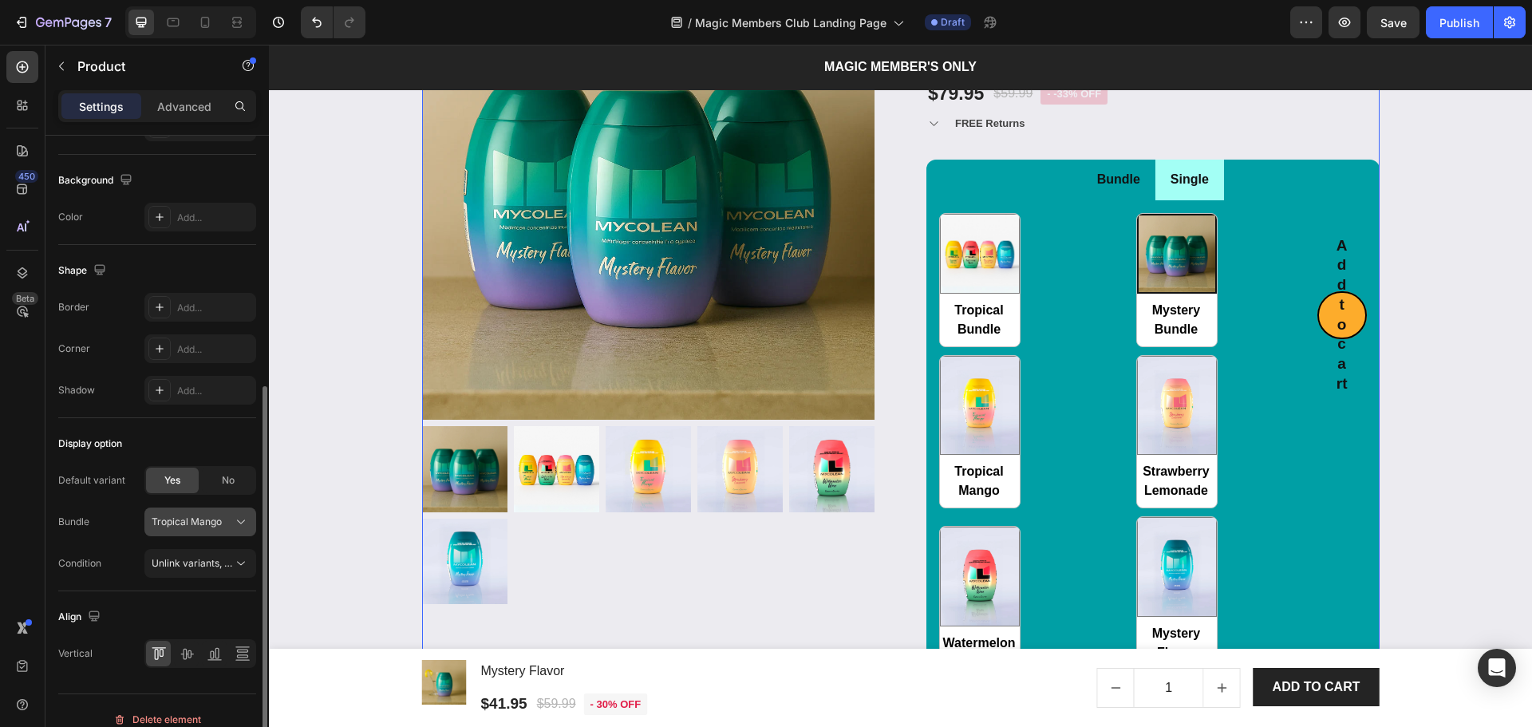
click at [212, 509] on button "Tropical Mango" at bounding box center [200, 521] width 112 height 29
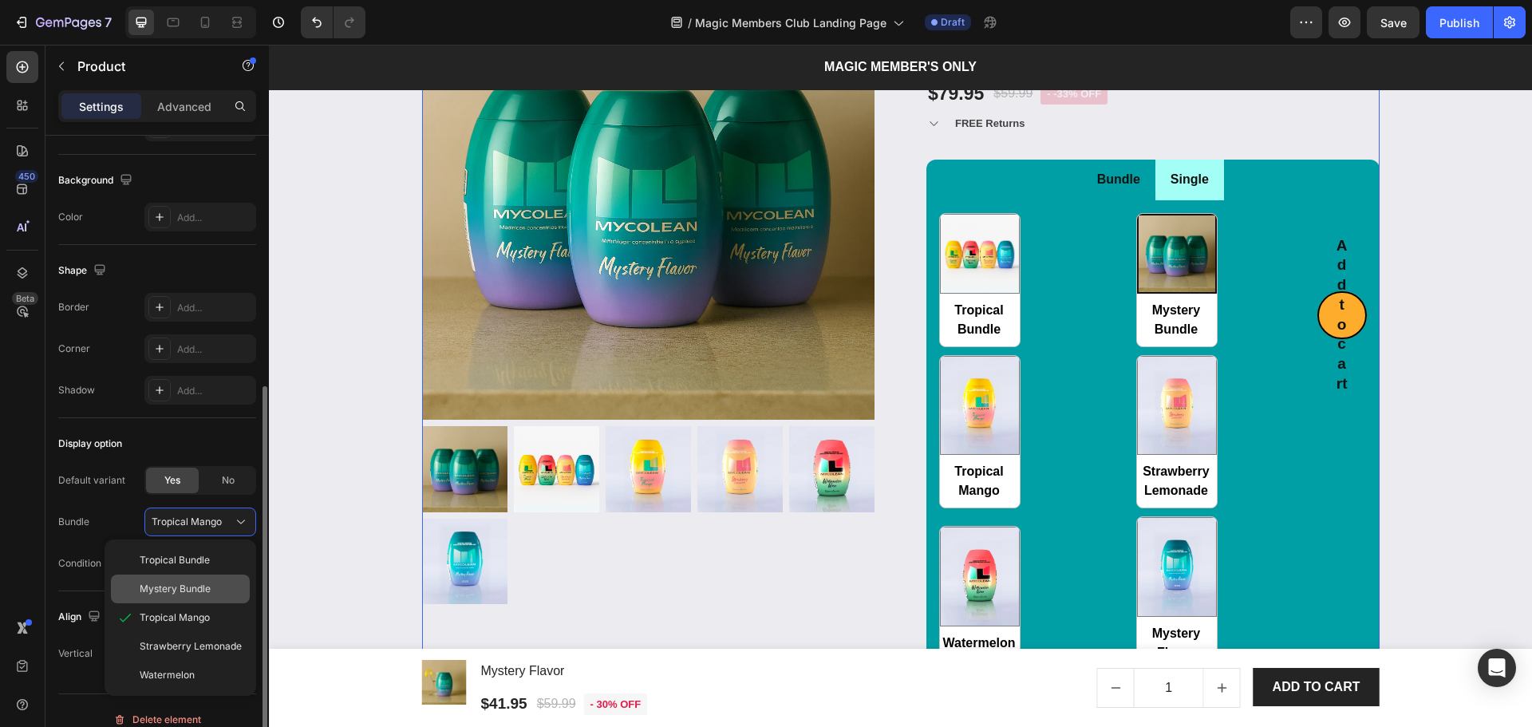
click at [191, 580] on div "Mystery Bundle" at bounding box center [180, 588] width 139 height 29
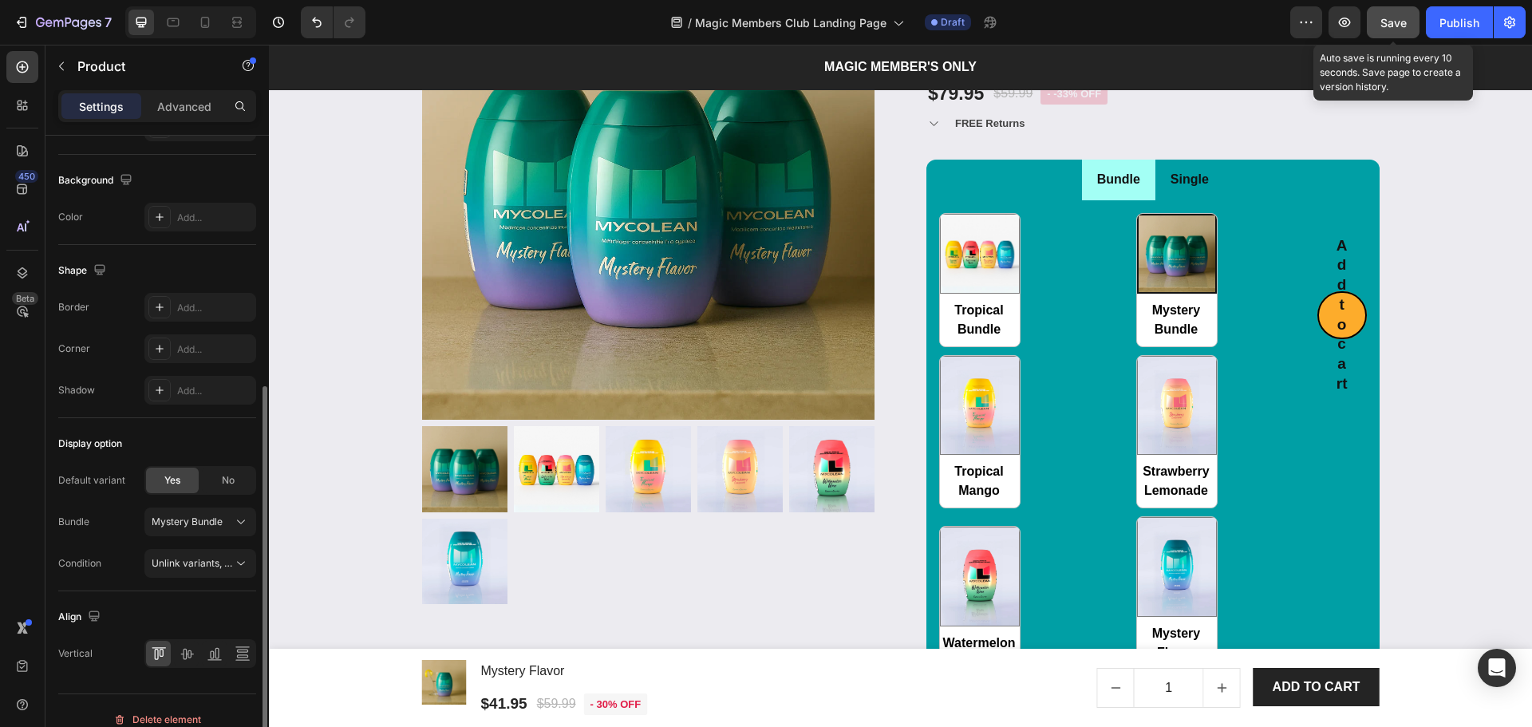
click at [1395, 26] on span "Save" at bounding box center [1393, 23] width 26 height 14
click at [16, 105] on icon at bounding box center [22, 105] width 16 height 16
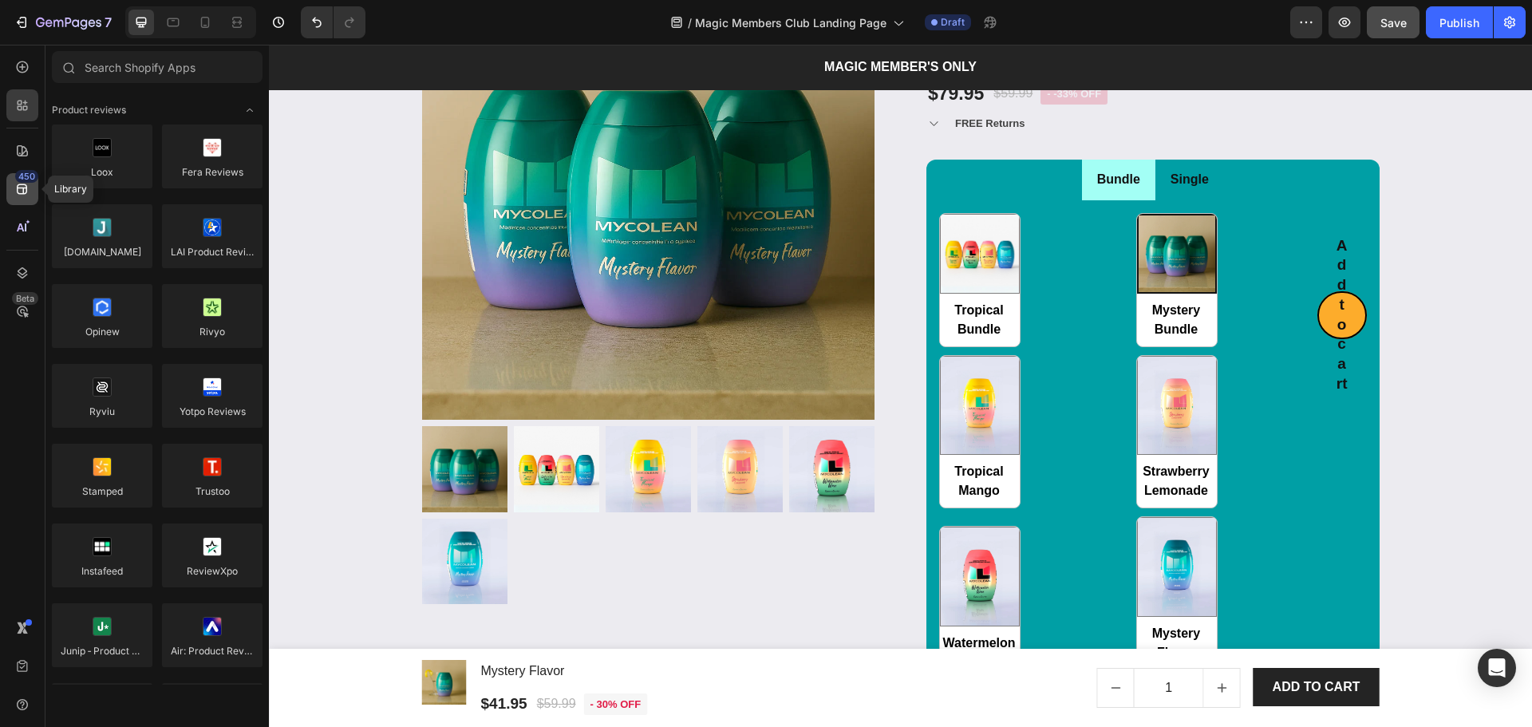
click at [21, 184] on icon at bounding box center [22, 189] width 16 height 16
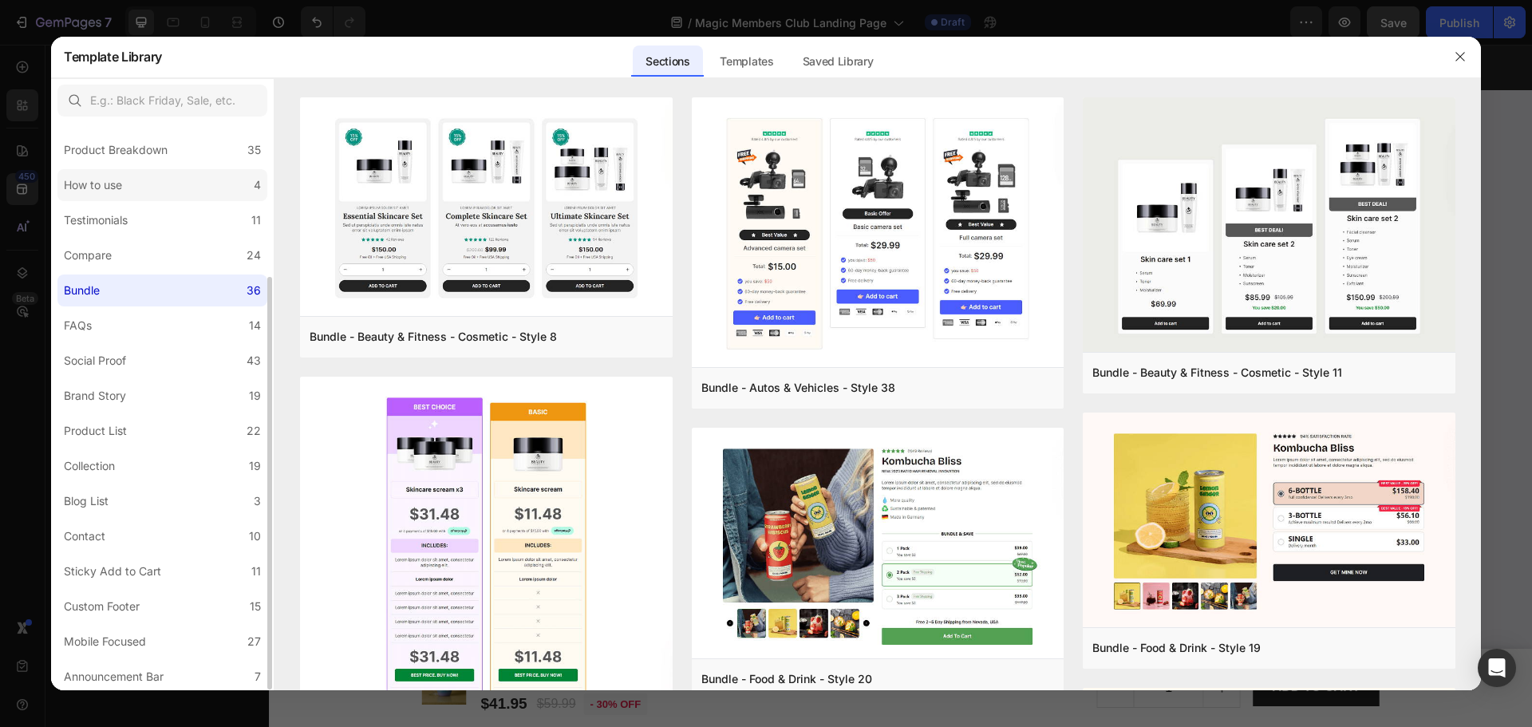
scroll to position [0, 0]
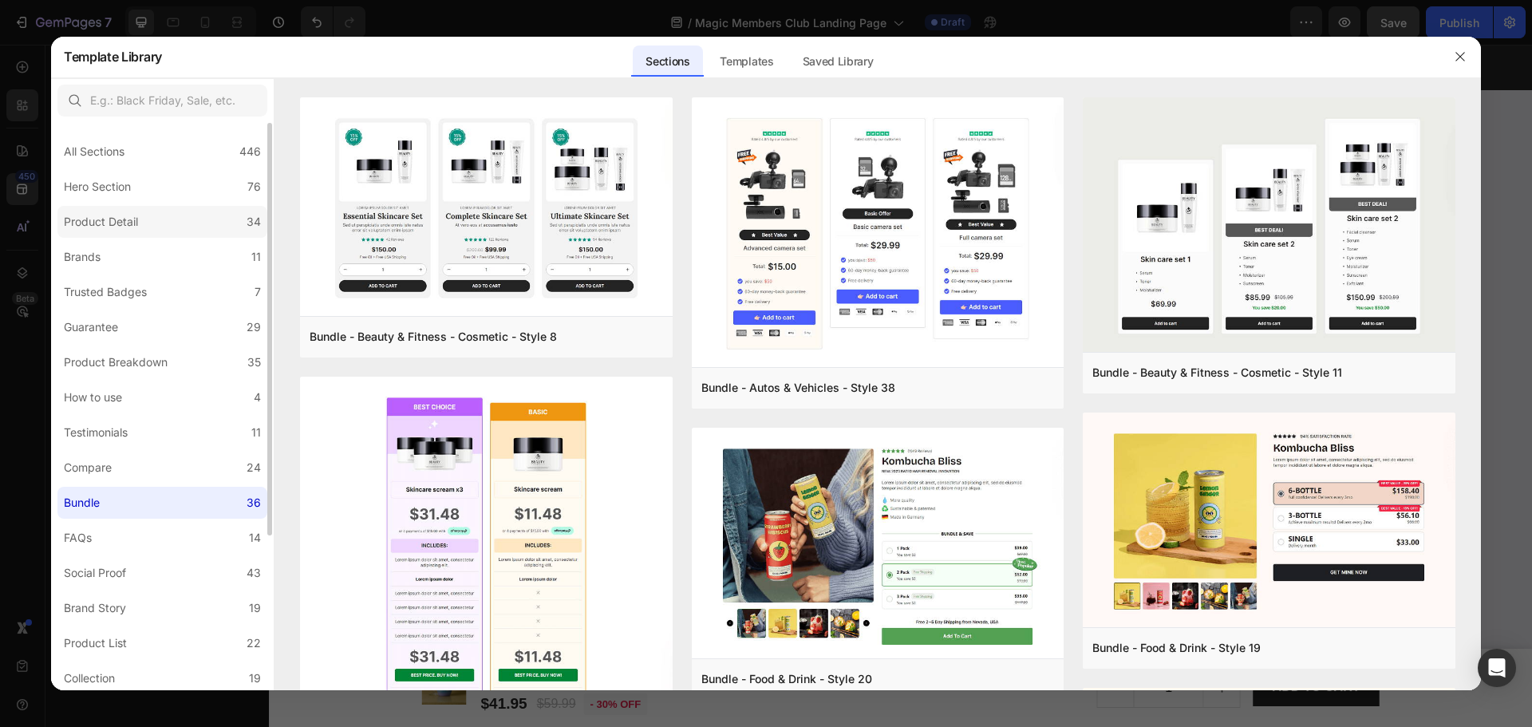
click at [196, 223] on label "Product Detail 34" at bounding box center [162, 222] width 210 height 32
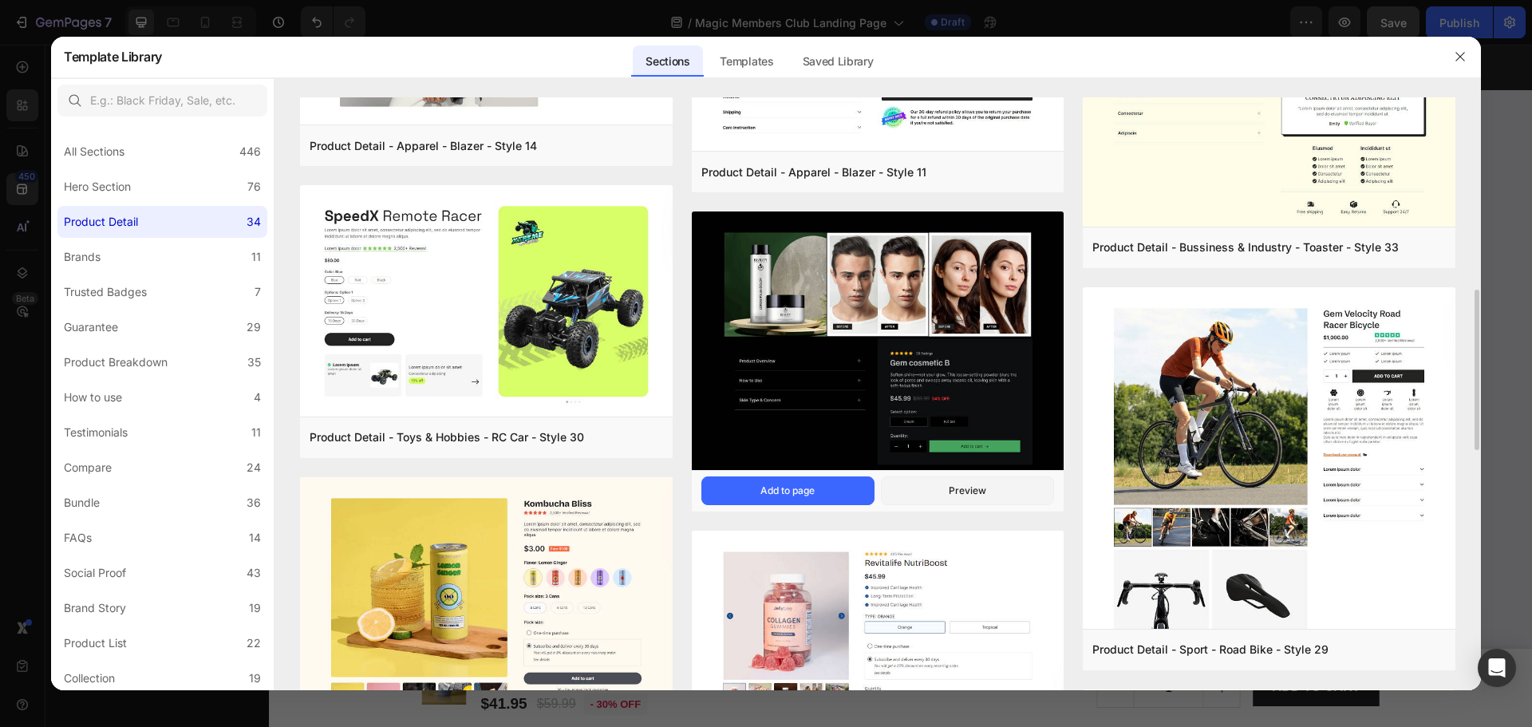
scroll to position [318, 0]
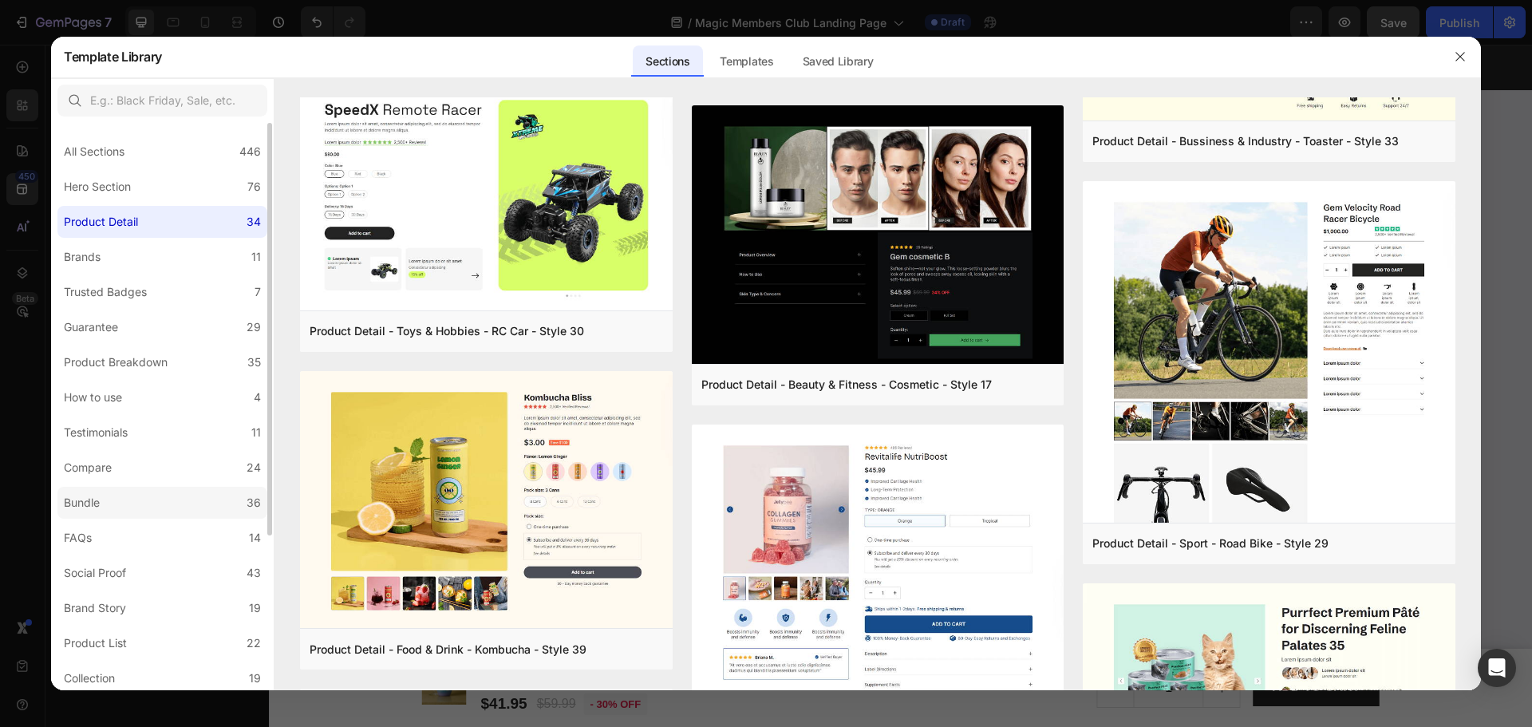
click at [139, 509] on label "Bundle 36" at bounding box center [162, 503] width 210 height 32
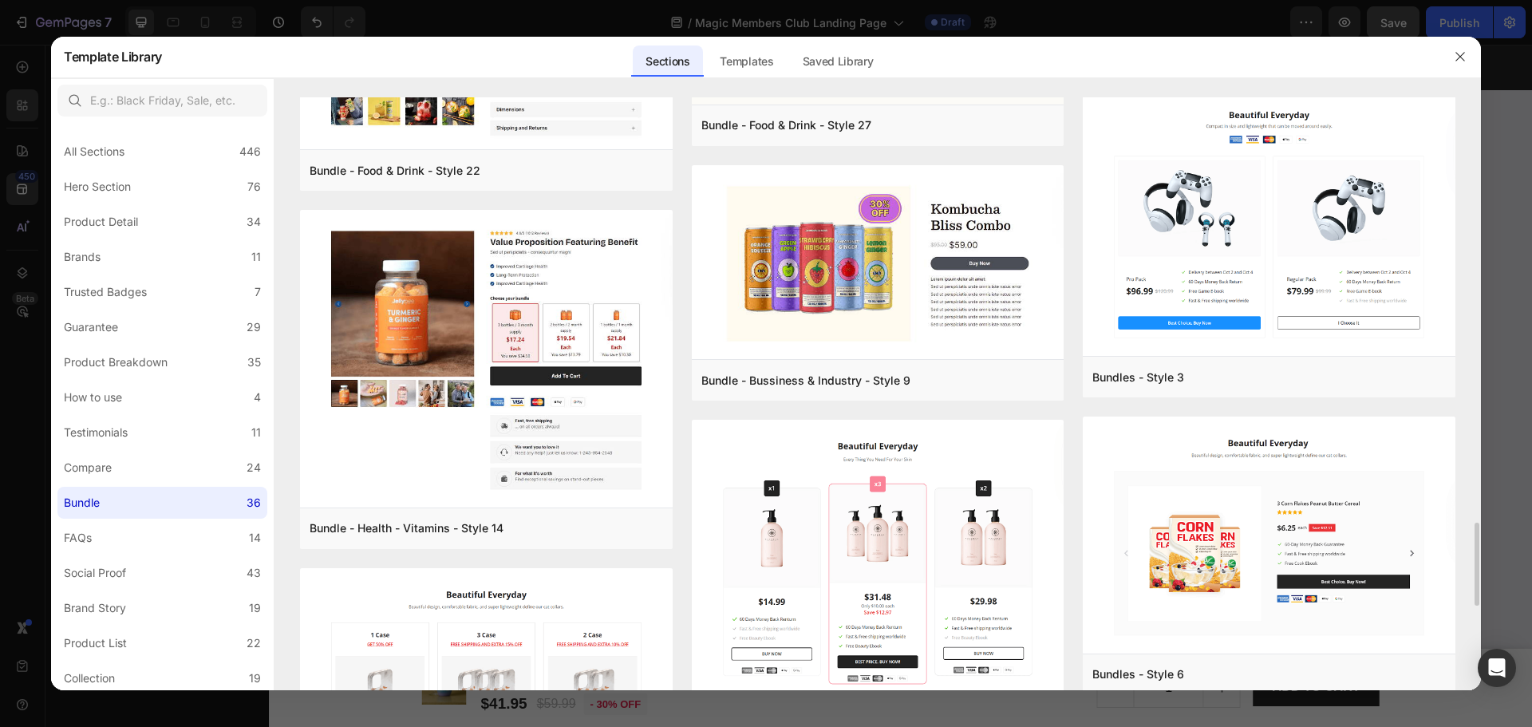
scroll to position [3333, 0]
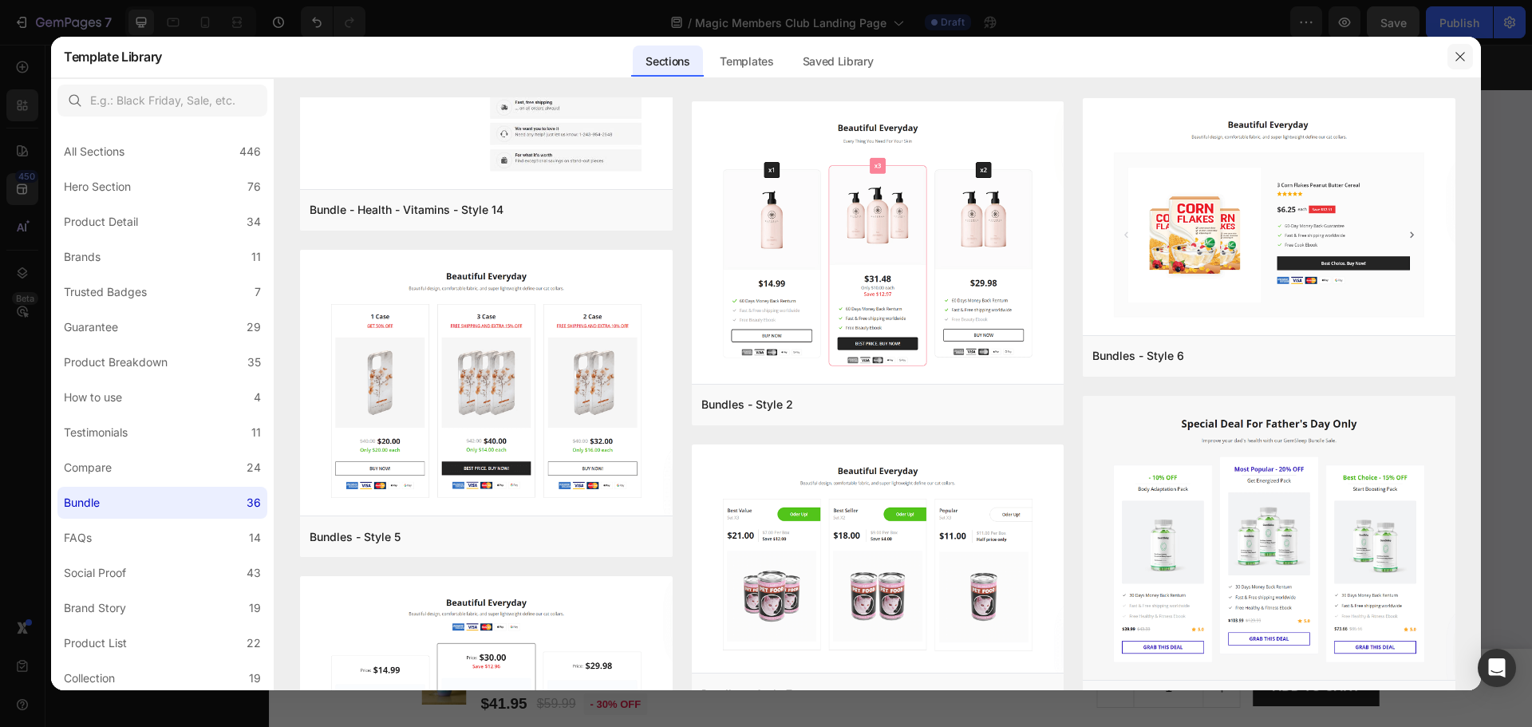
click at [1468, 63] on button "button" at bounding box center [1460, 57] width 26 height 26
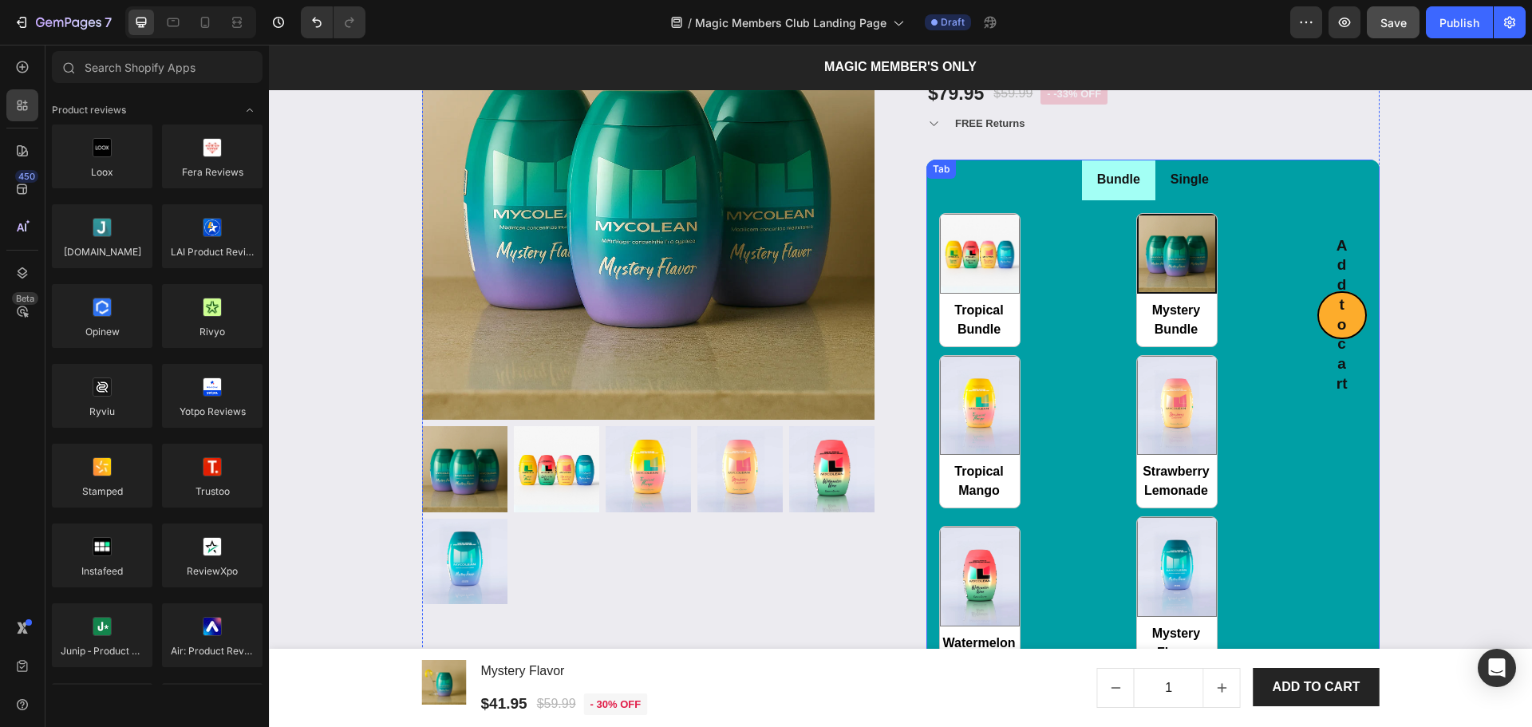
click at [1070, 270] on div "Tropical Bundle Tropical Bundle Mystery Bundle Mystery Bundle Tropical Mango Tr…" at bounding box center [1128, 441] width 378 height 457
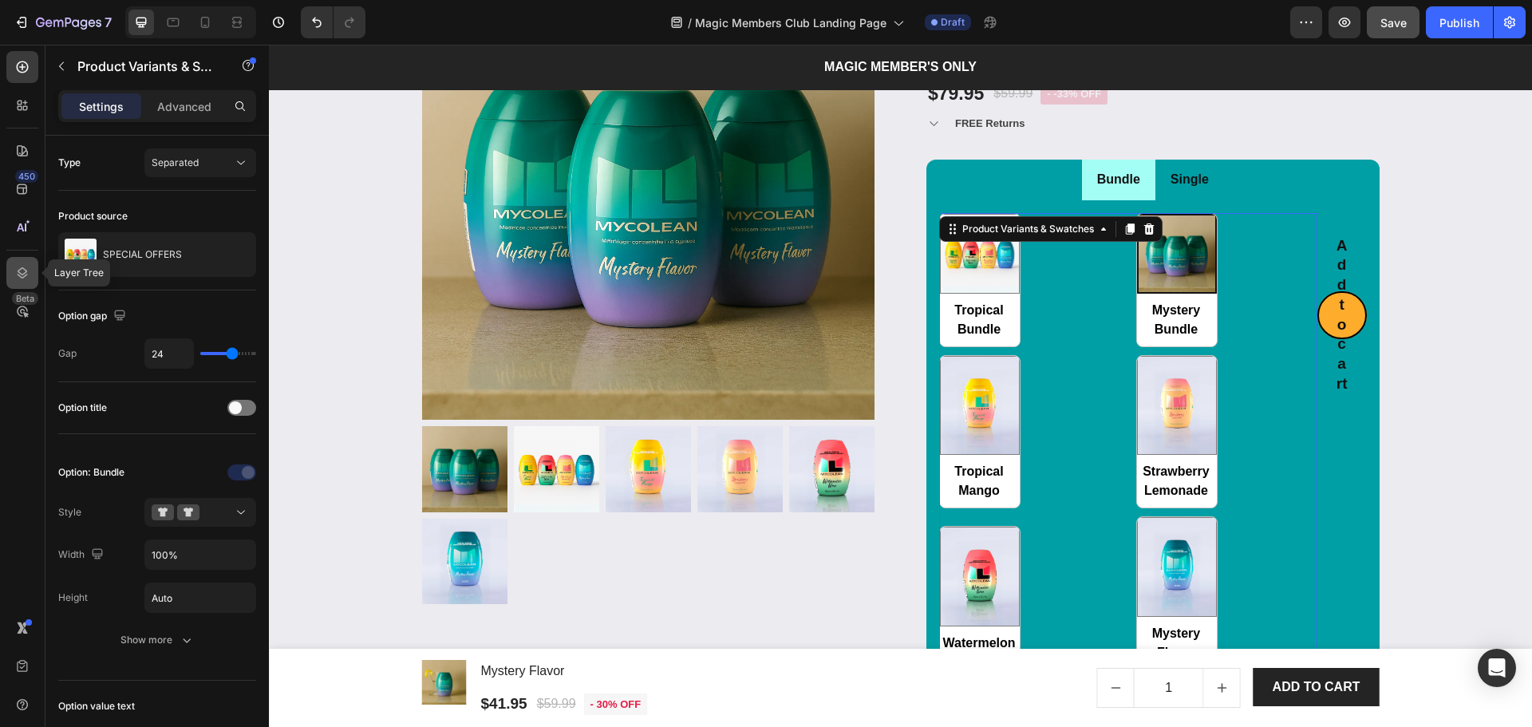
click at [20, 266] on icon at bounding box center [22, 273] width 16 height 16
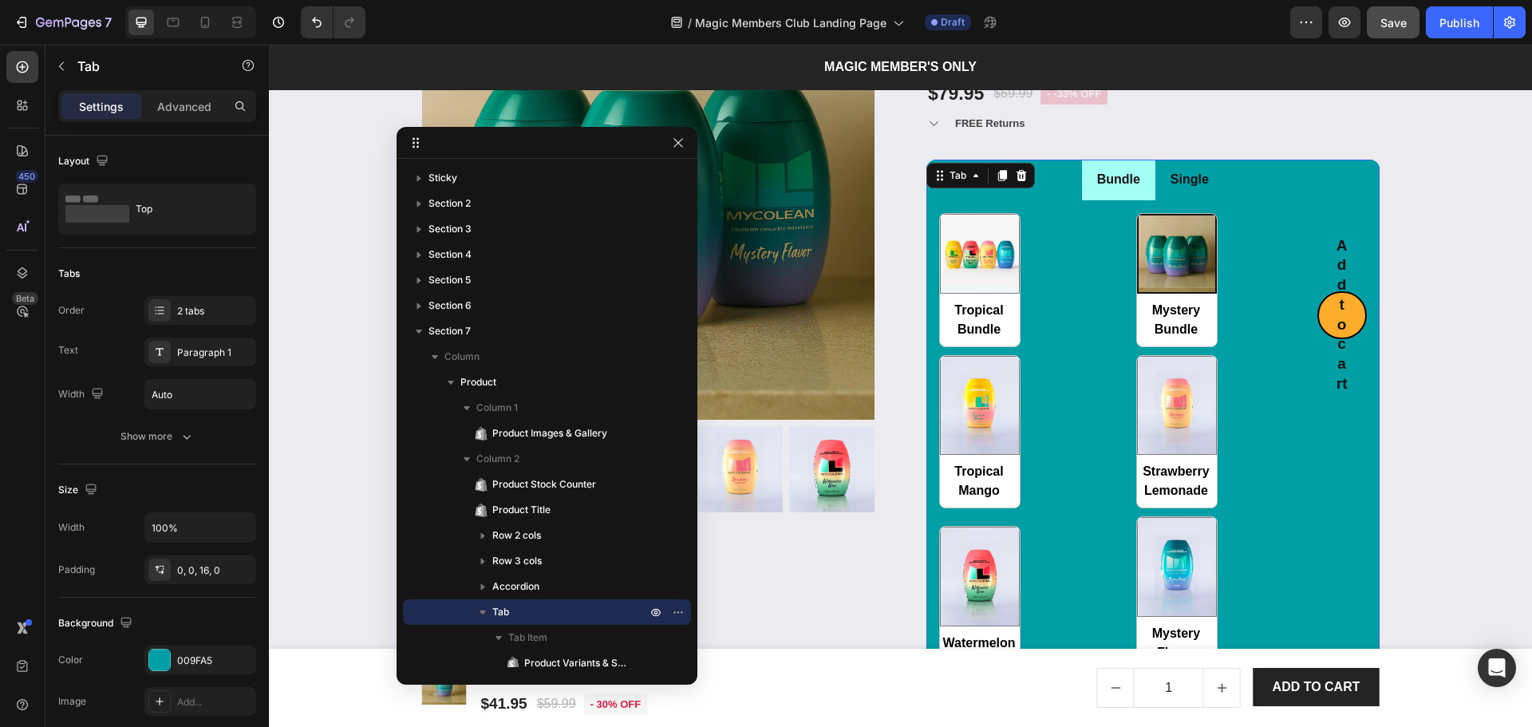
click at [1001, 194] on ul "Bundle Single" at bounding box center [1152, 180] width 453 height 41
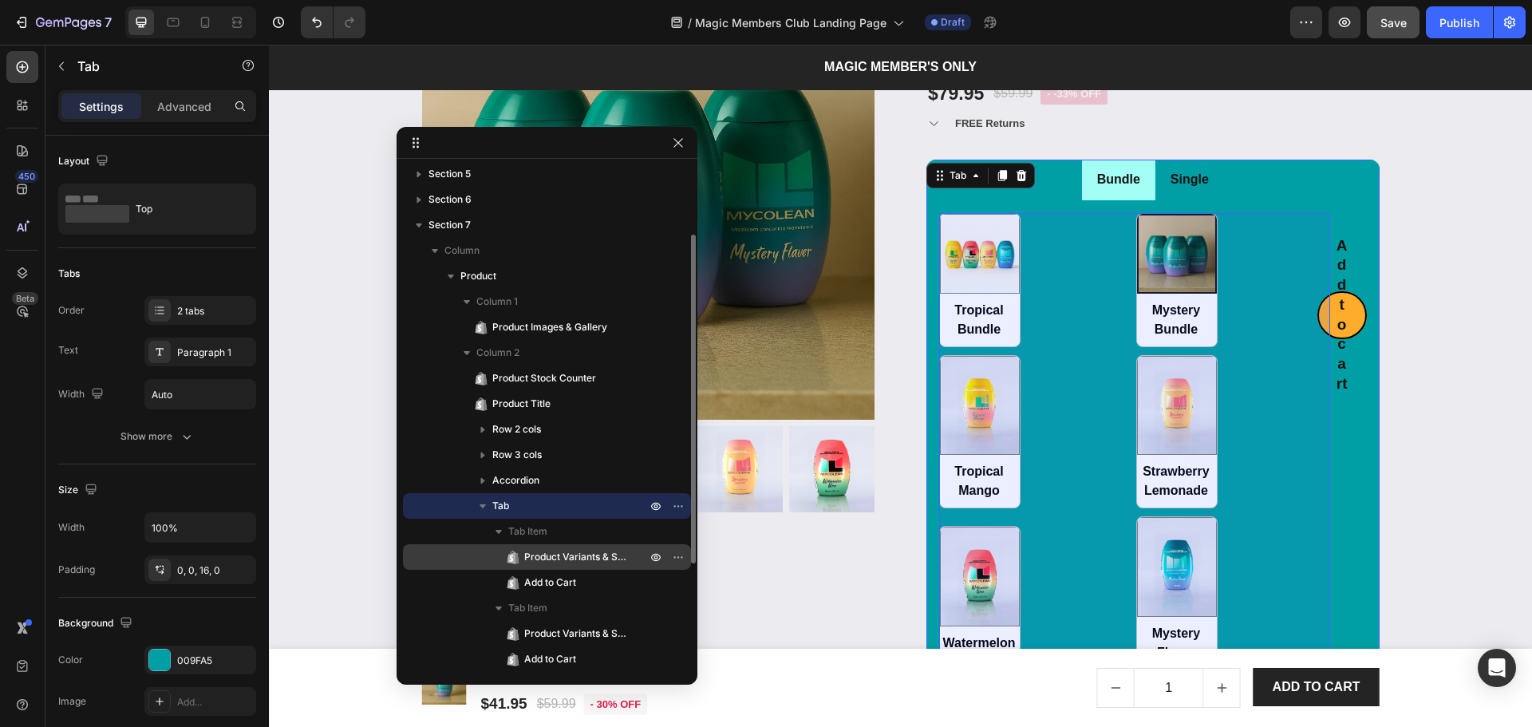
scroll to position [212, 0]
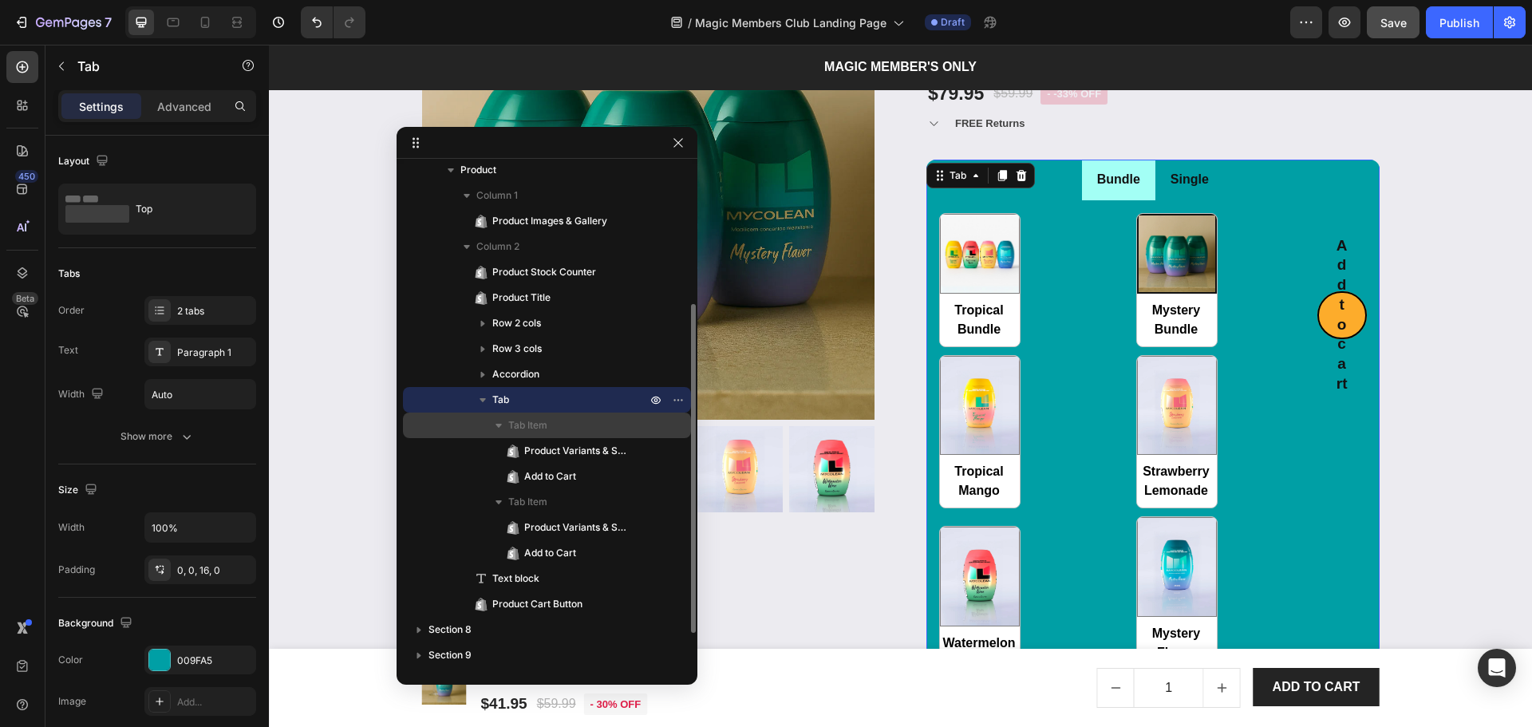
click at [533, 424] on span "Tab Item" at bounding box center [527, 425] width 39 height 16
click at [557, 429] on p "Tab Item" at bounding box center [578, 425] width 141 height 16
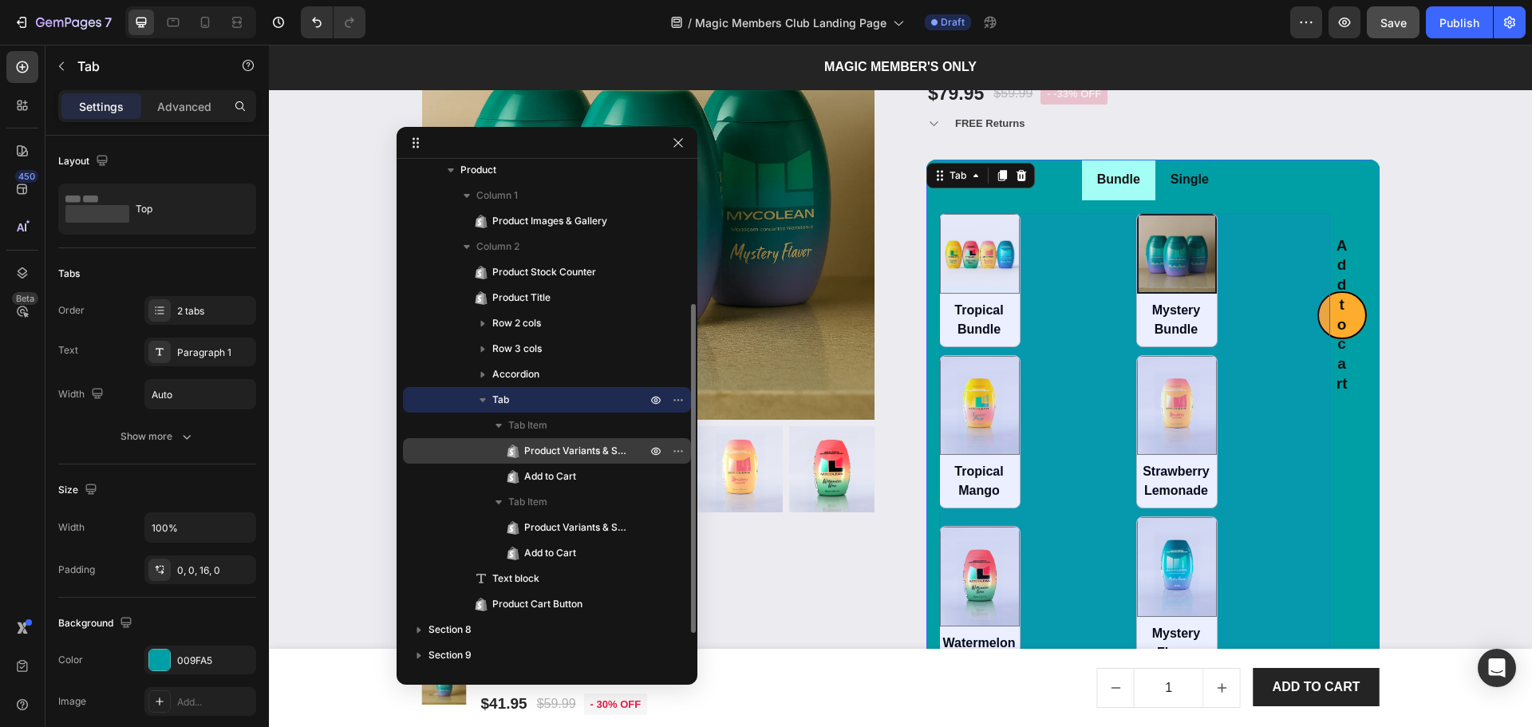
click at [556, 453] on span "Product Variants & Swatches" at bounding box center [577, 451] width 106 height 16
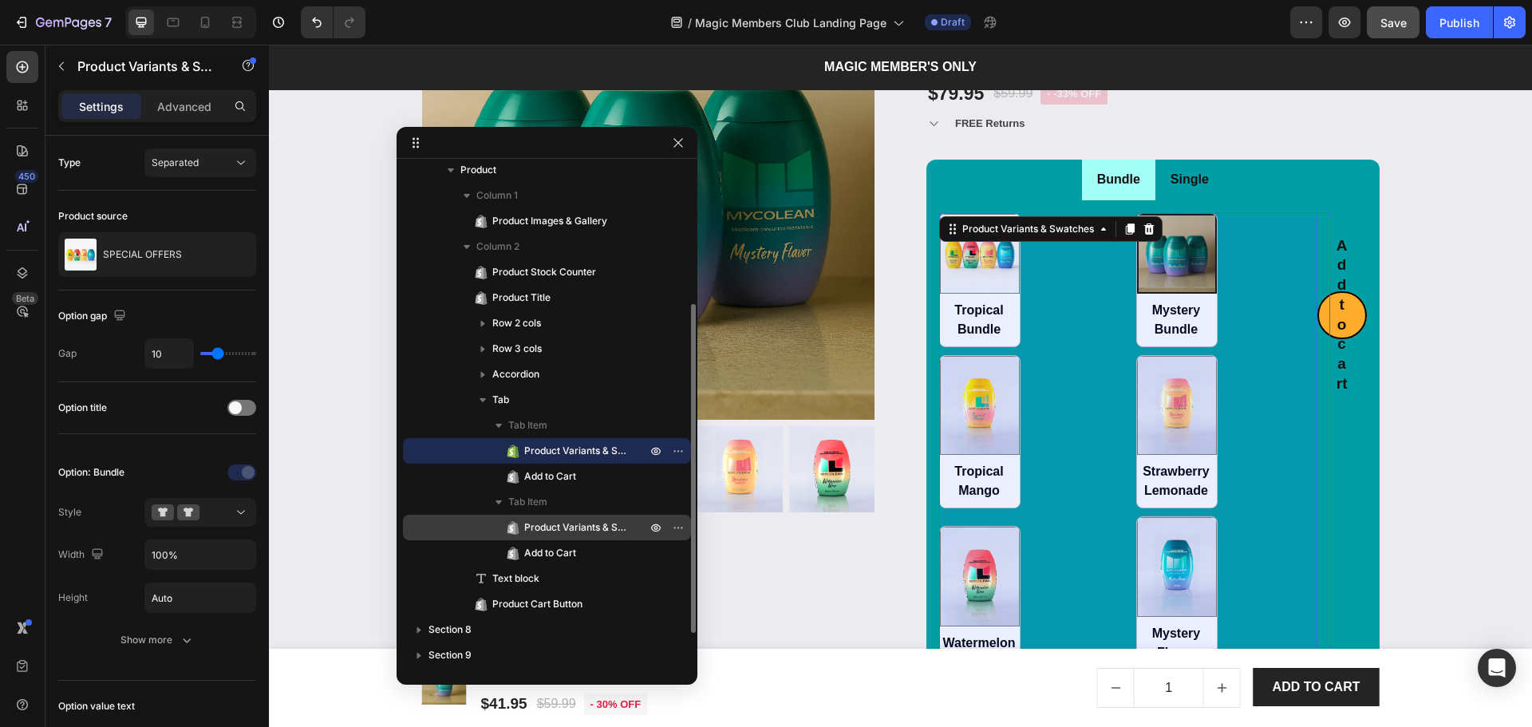
click at [565, 524] on span "Product Variants & Swatches" at bounding box center [577, 527] width 106 height 16
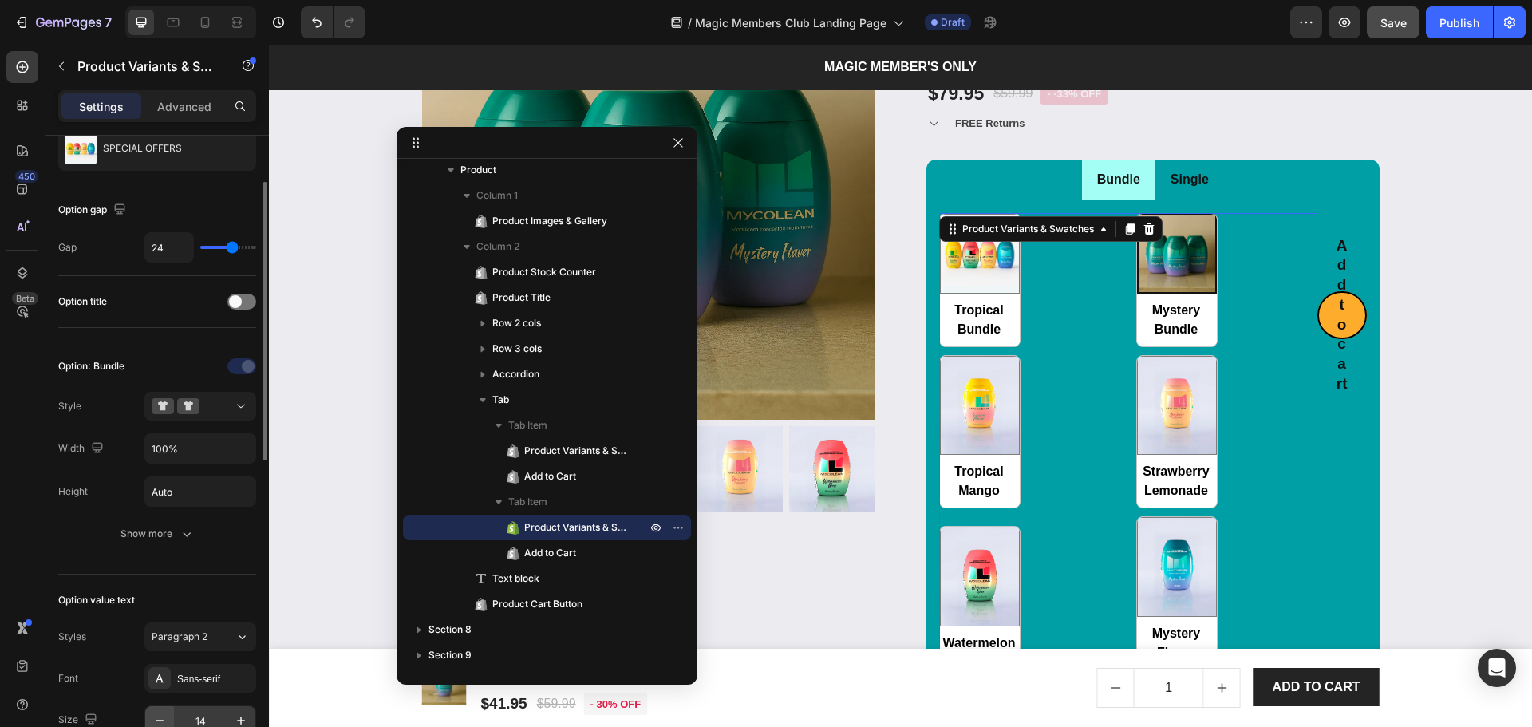
scroll to position [0, 0]
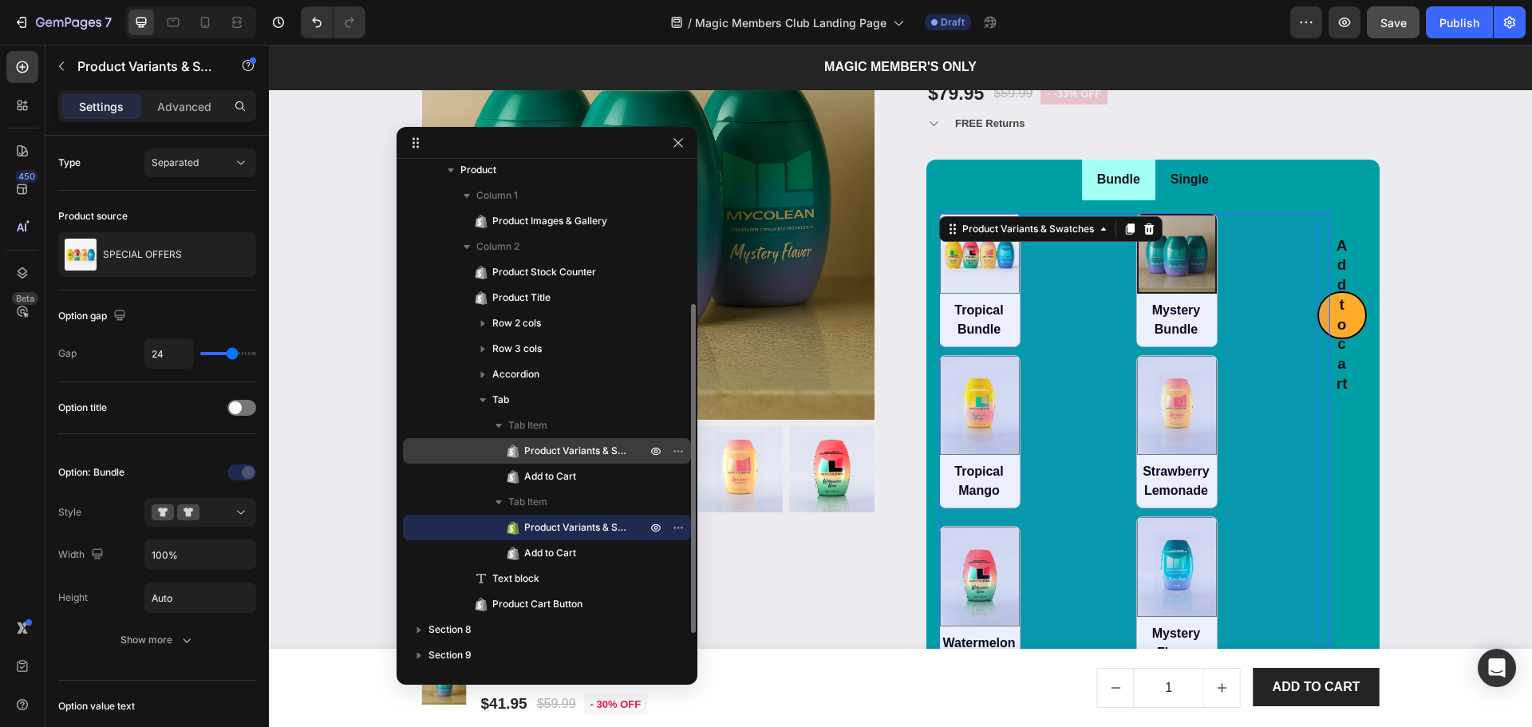
click at [561, 455] on span "Product Variants & Swatches" at bounding box center [577, 451] width 106 height 16
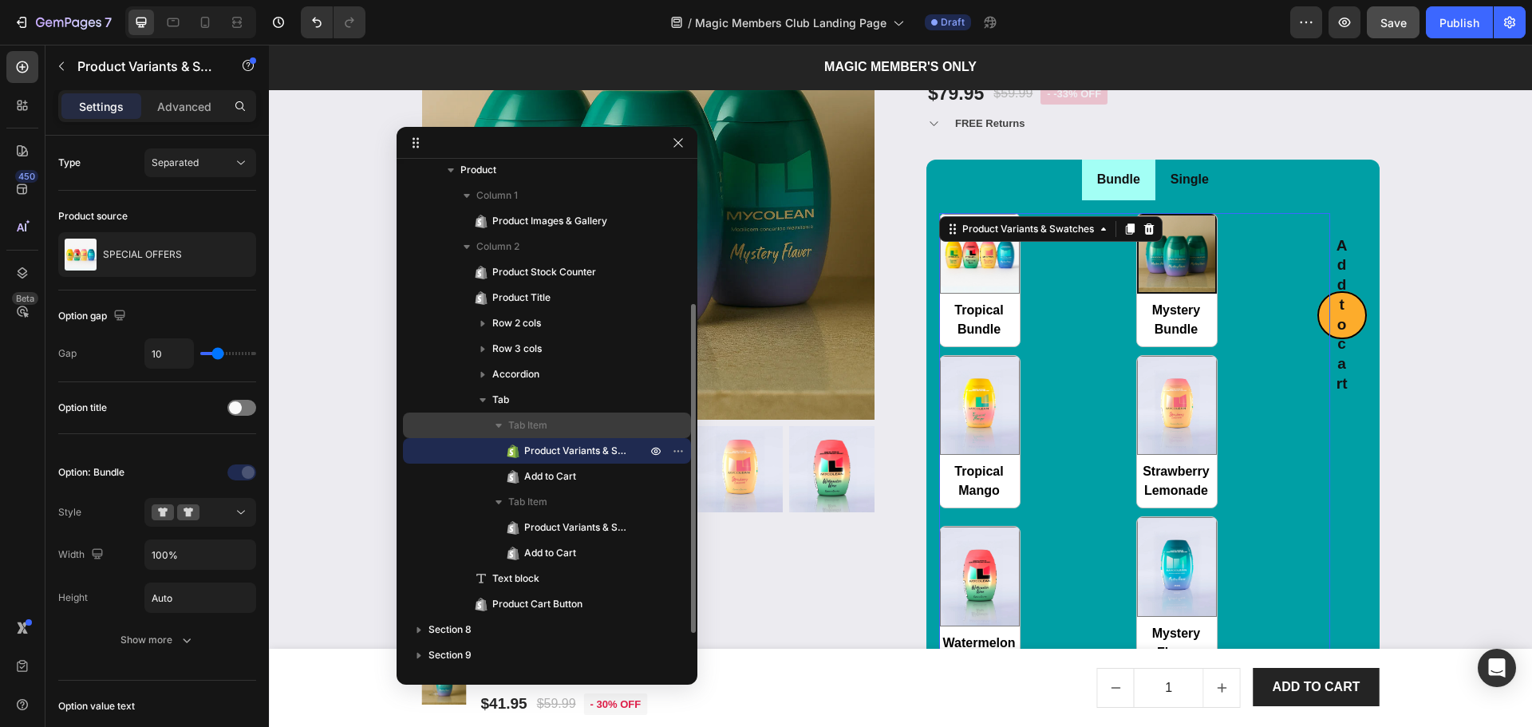
click at [563, 422] on p "Tab Item" at bounding box center [578, 425] width 141 height 16
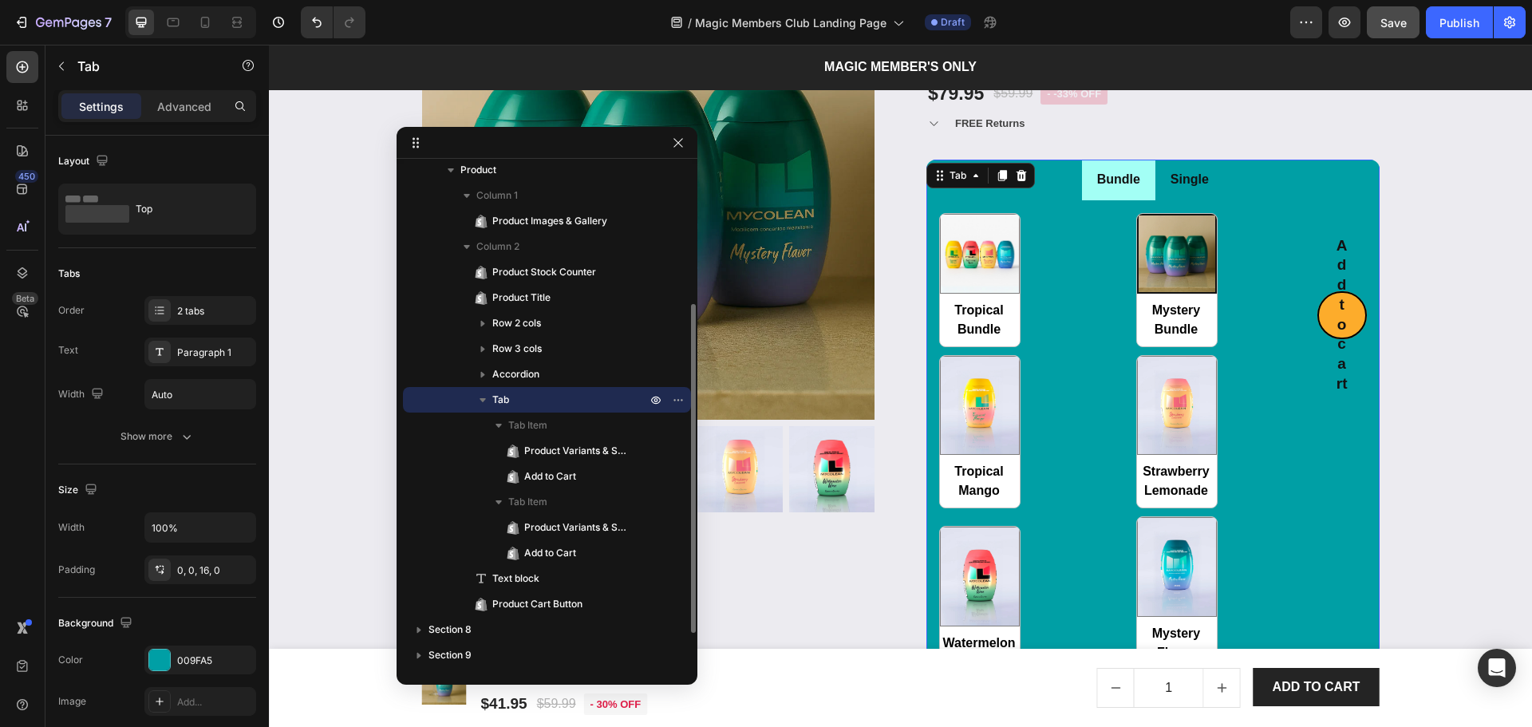
click at [538, 396] on p "Tab" at bounding box center [570, 400] width 157 height 16
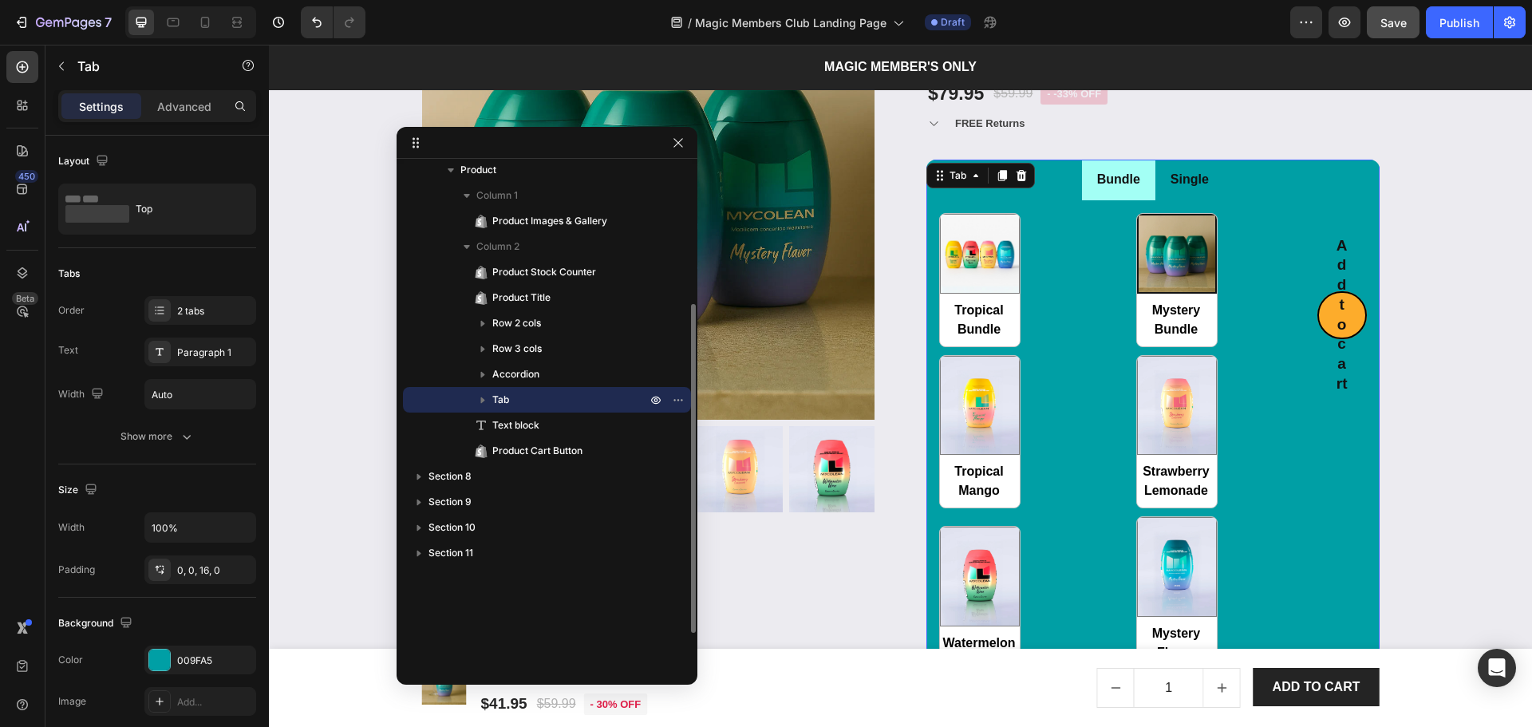
click at [538, 396] on p "Tab" at bounding box center [570, 400] width 157 height 16
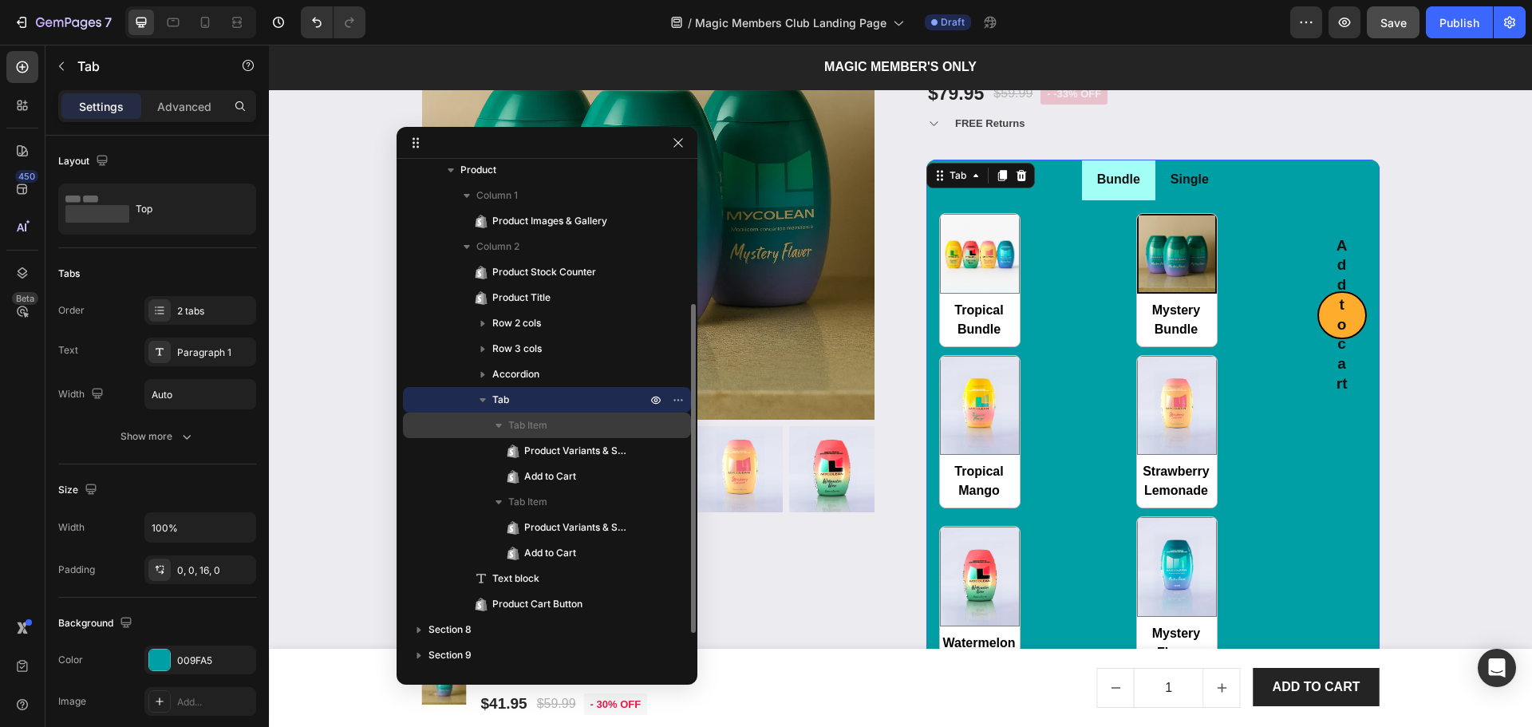
click at [552, 420] on p "Tab Item" at bounding box center [578, 425] width 141 height 16
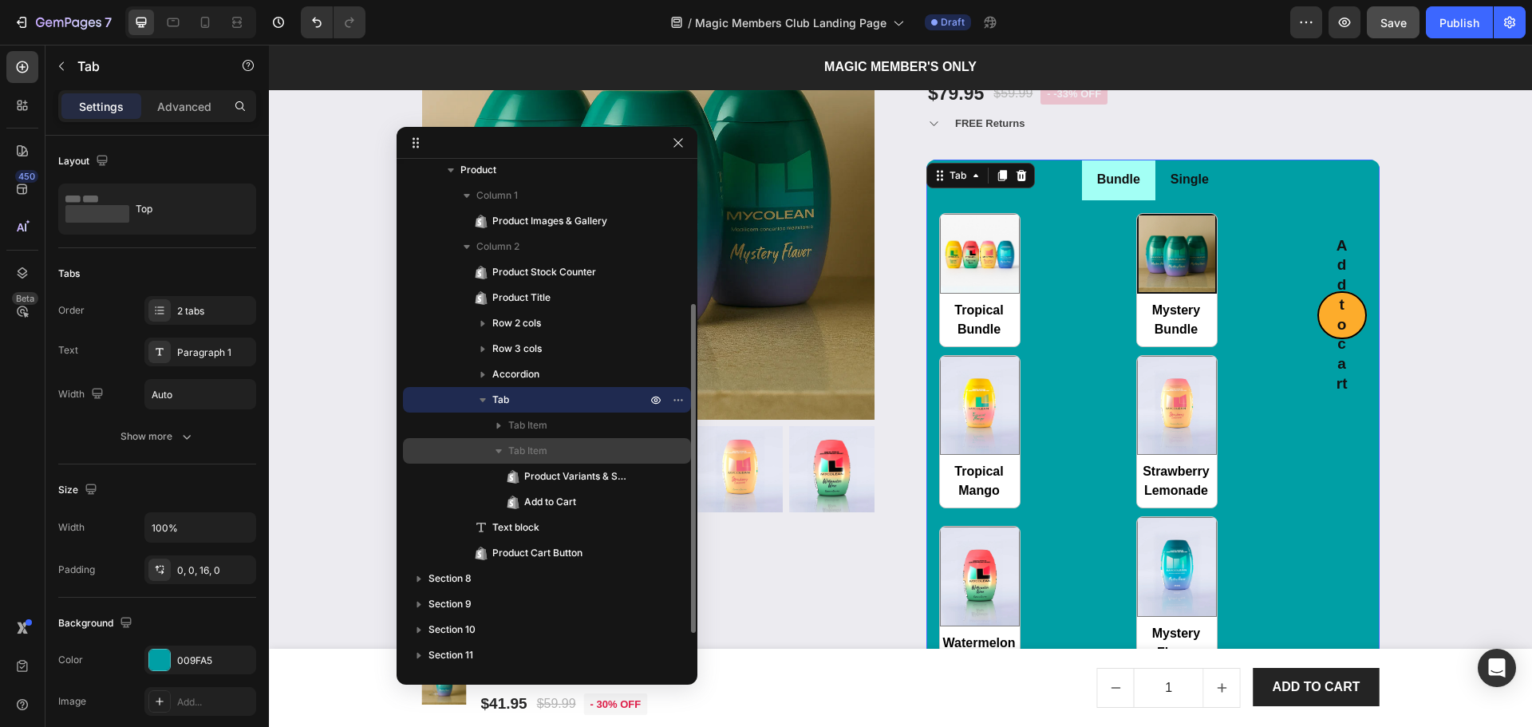
click at [499, 448] on icon "button" at bounding box center [499, 451] width 16 height 16
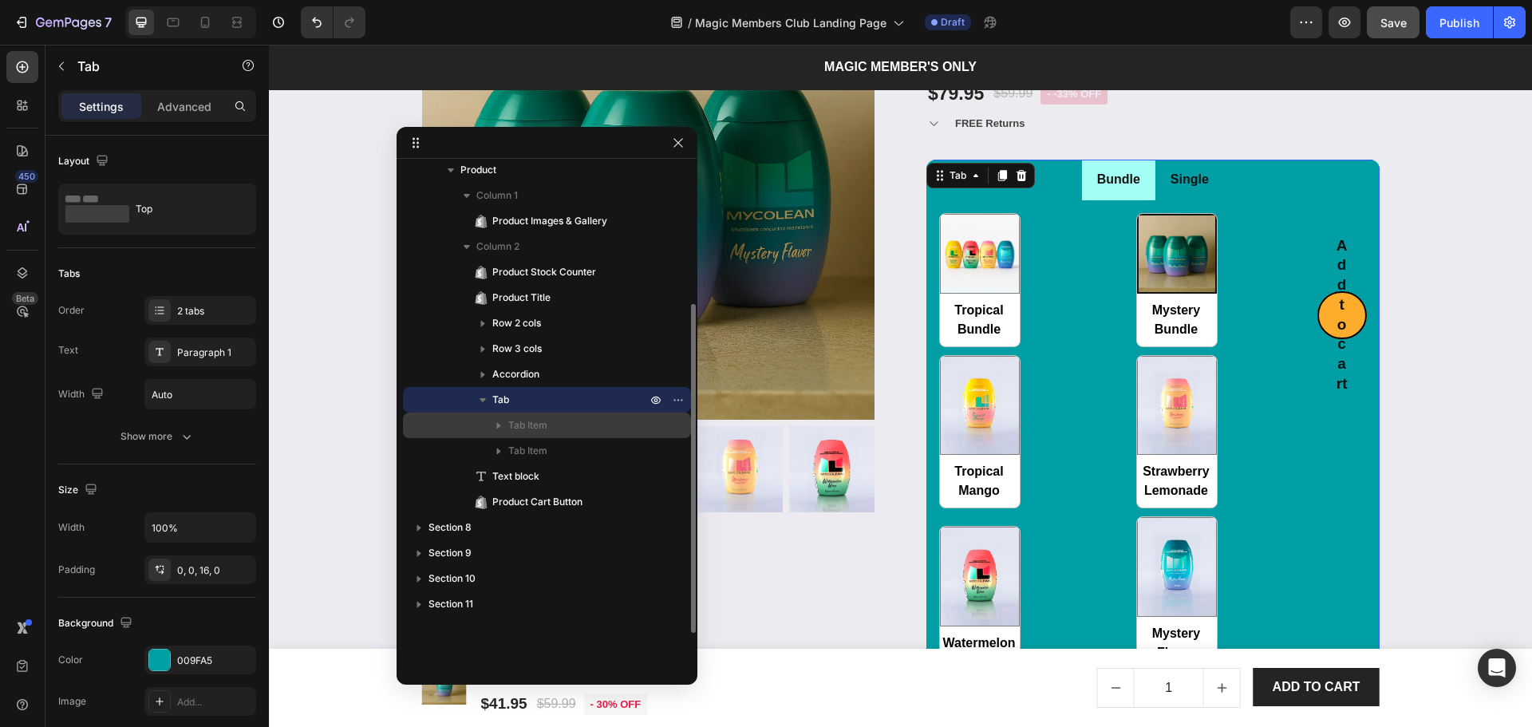
click at [582, 428] on p "Tab Item" at bounding box center [578, 425] width 141 height 16
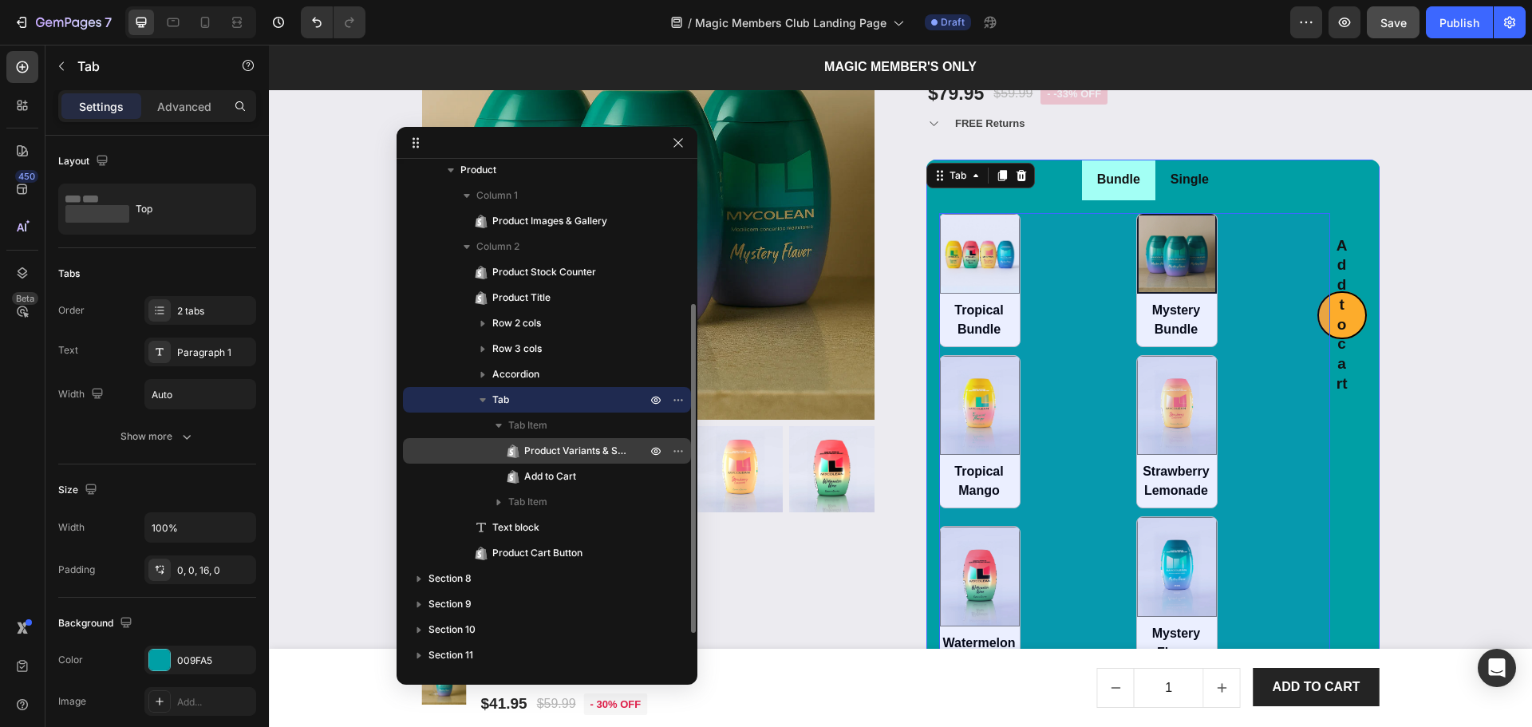
click at [578, 449] on span "Product Variants & Swatches" at bounding box center [577, 451] width 106 height 16
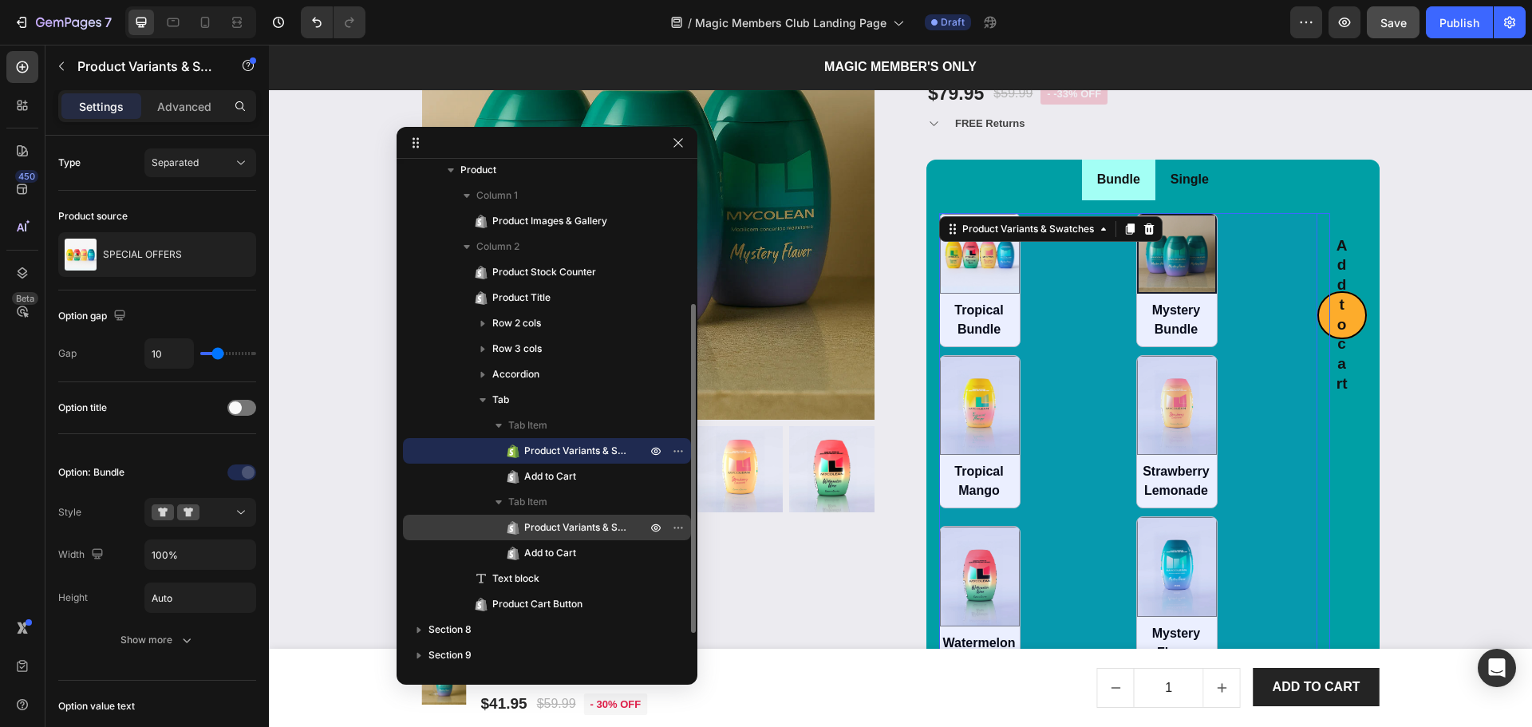
click at [562, 523] on span "Product Variants & Swatches" at bounding box center [577, 527] width 106 height 16
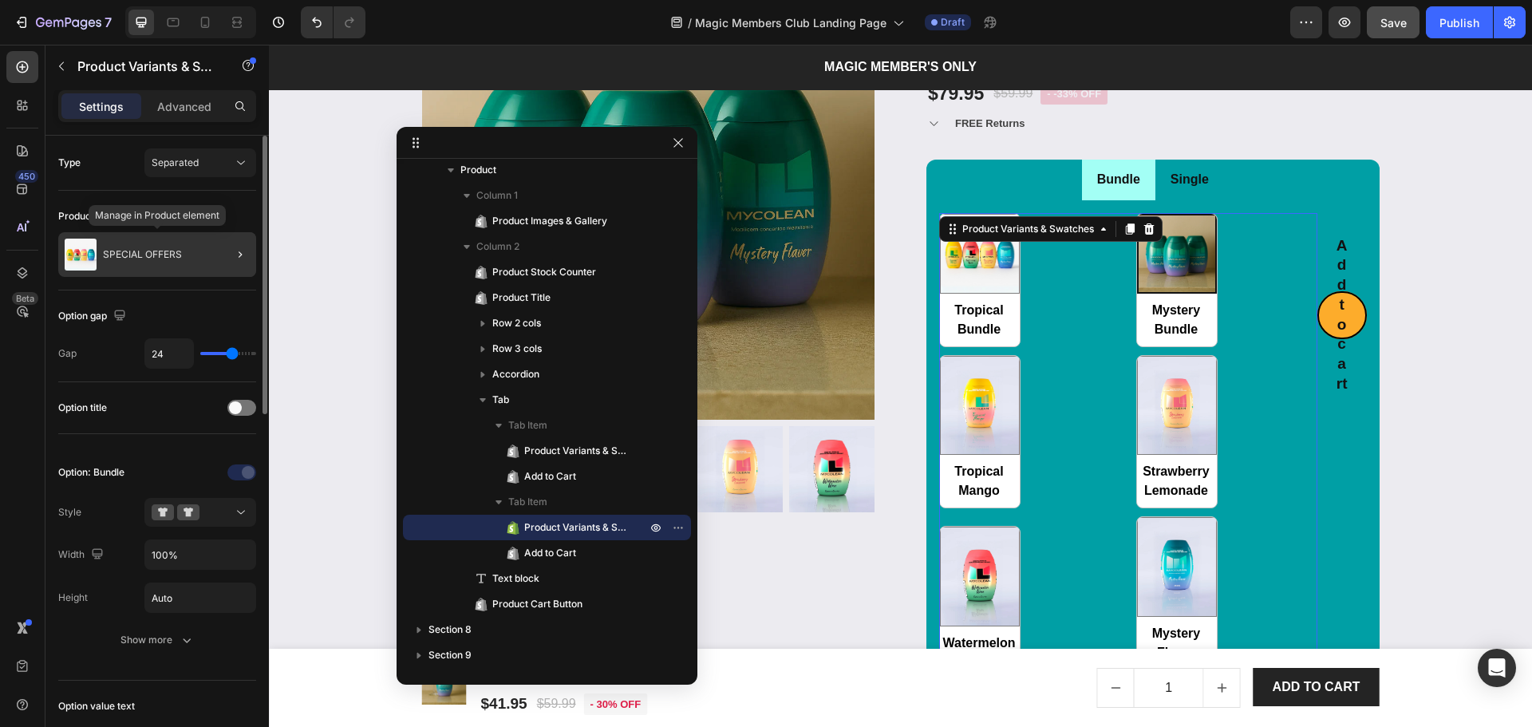
click at [180, 252] on p "SPECIAL OFFERS" at bounding box center [142, 254] width 79 height 11
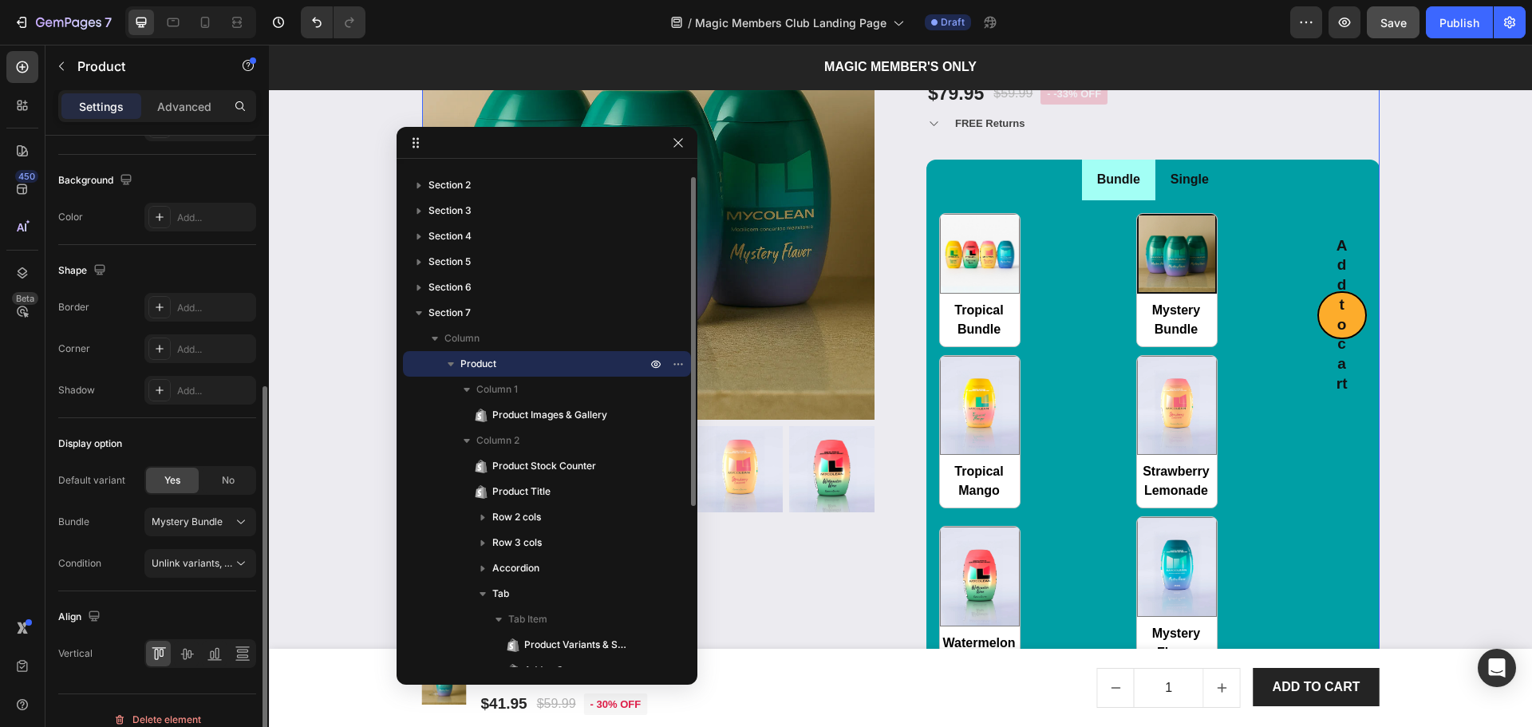
scroll to position [442, 0]
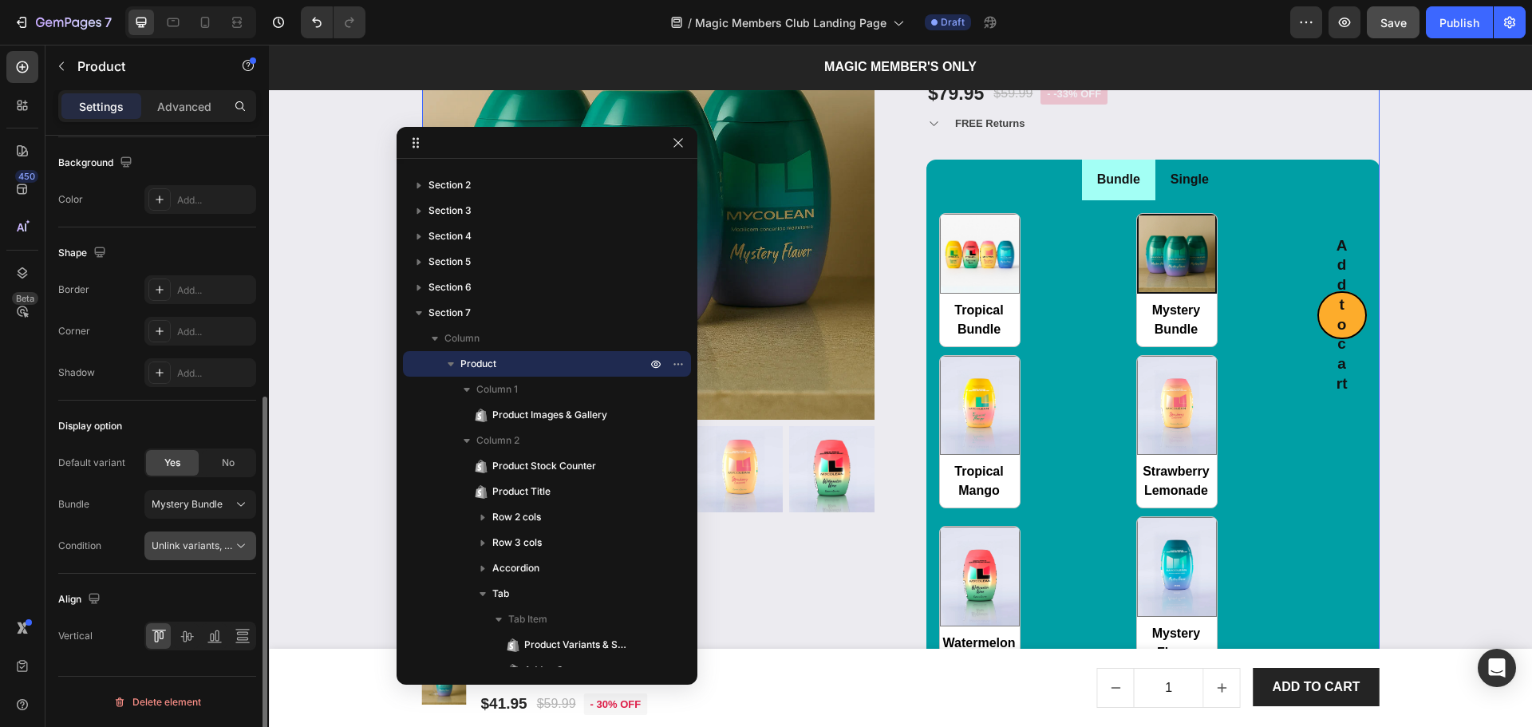
click at [210, 548] on span "Unlink variants, quantity <br> between same products" at bounding box center [274, 545] width 245 height 12
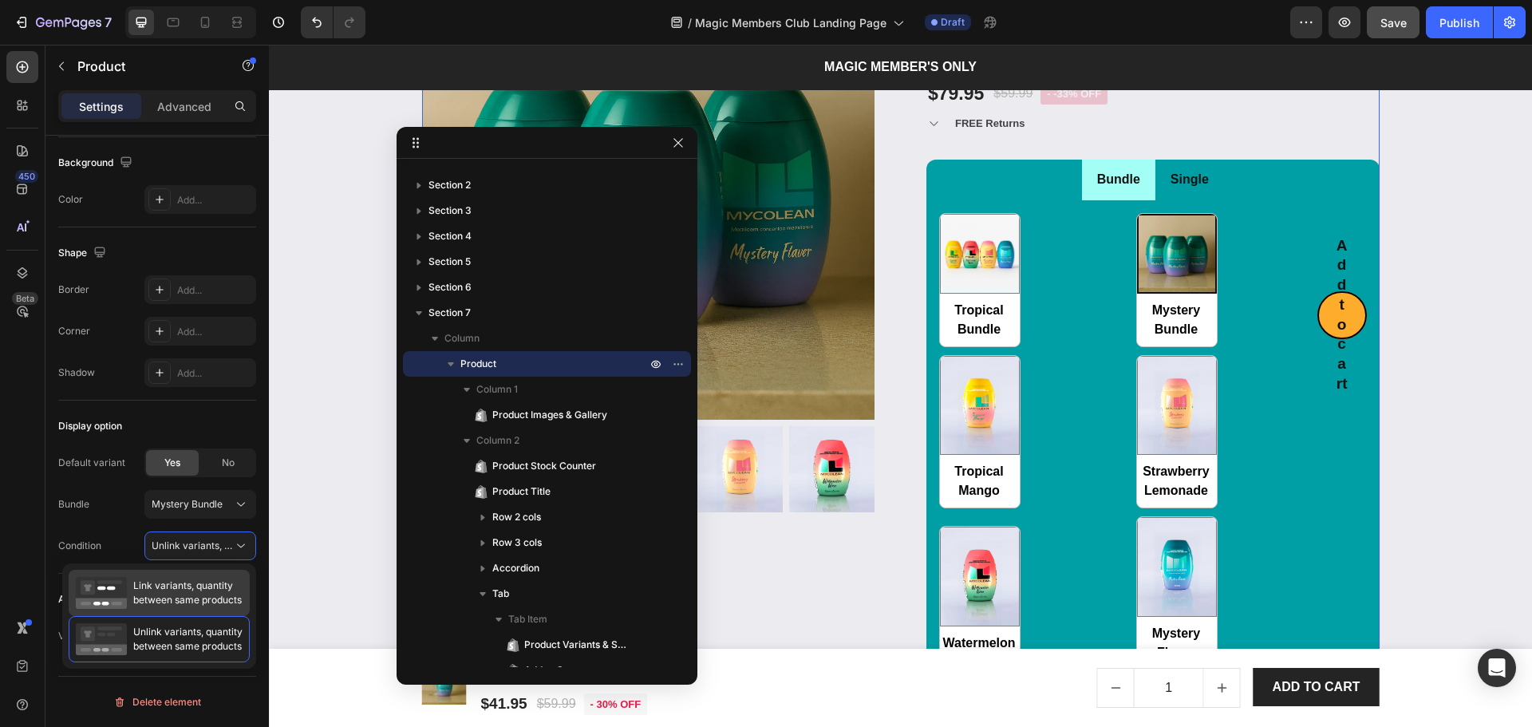
click at [195, 579] on span "Link variants, quantity between same products" at bounding box center [187, 592] width 109 height 29
radio input "false"
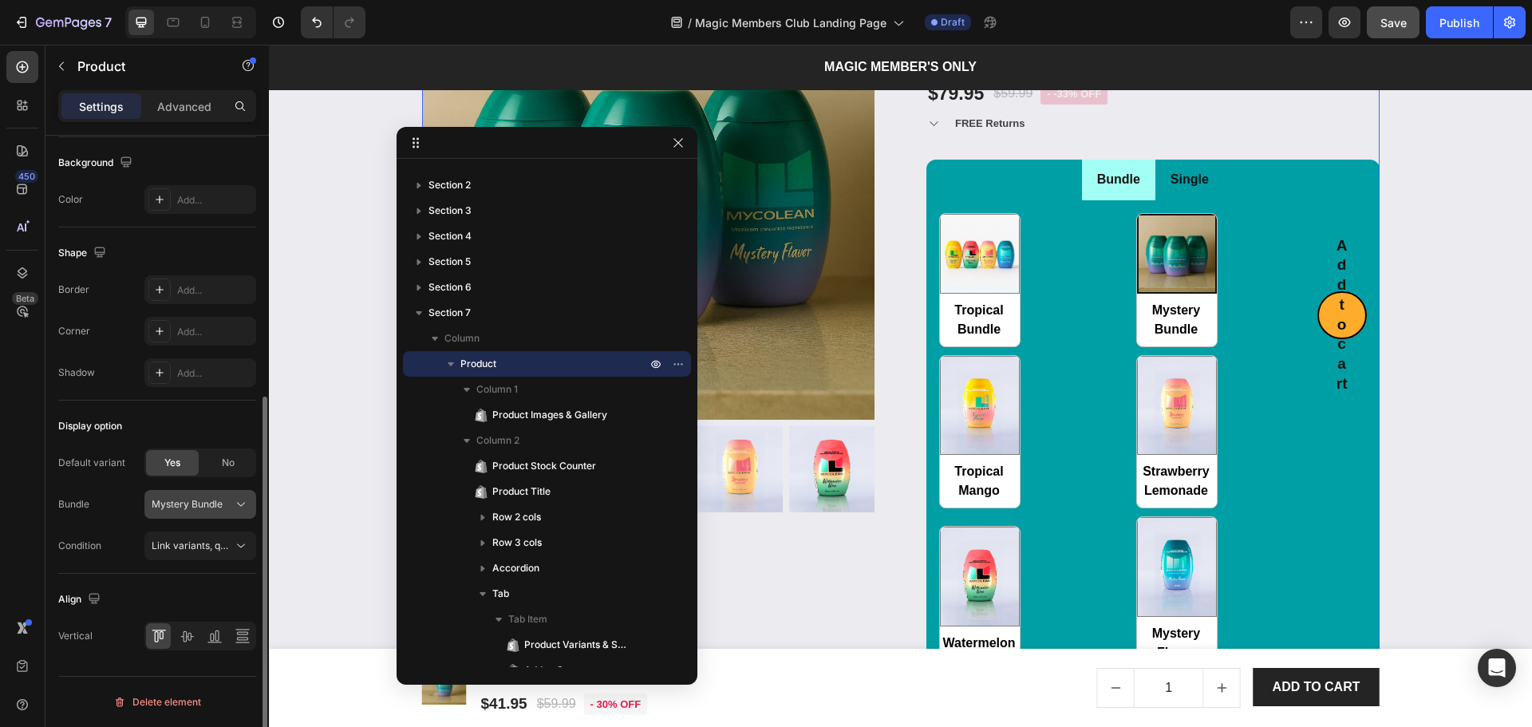
click at [210, 508] on span "Mystery Bundle" at bounding box center [187, 504] width 71 height 14
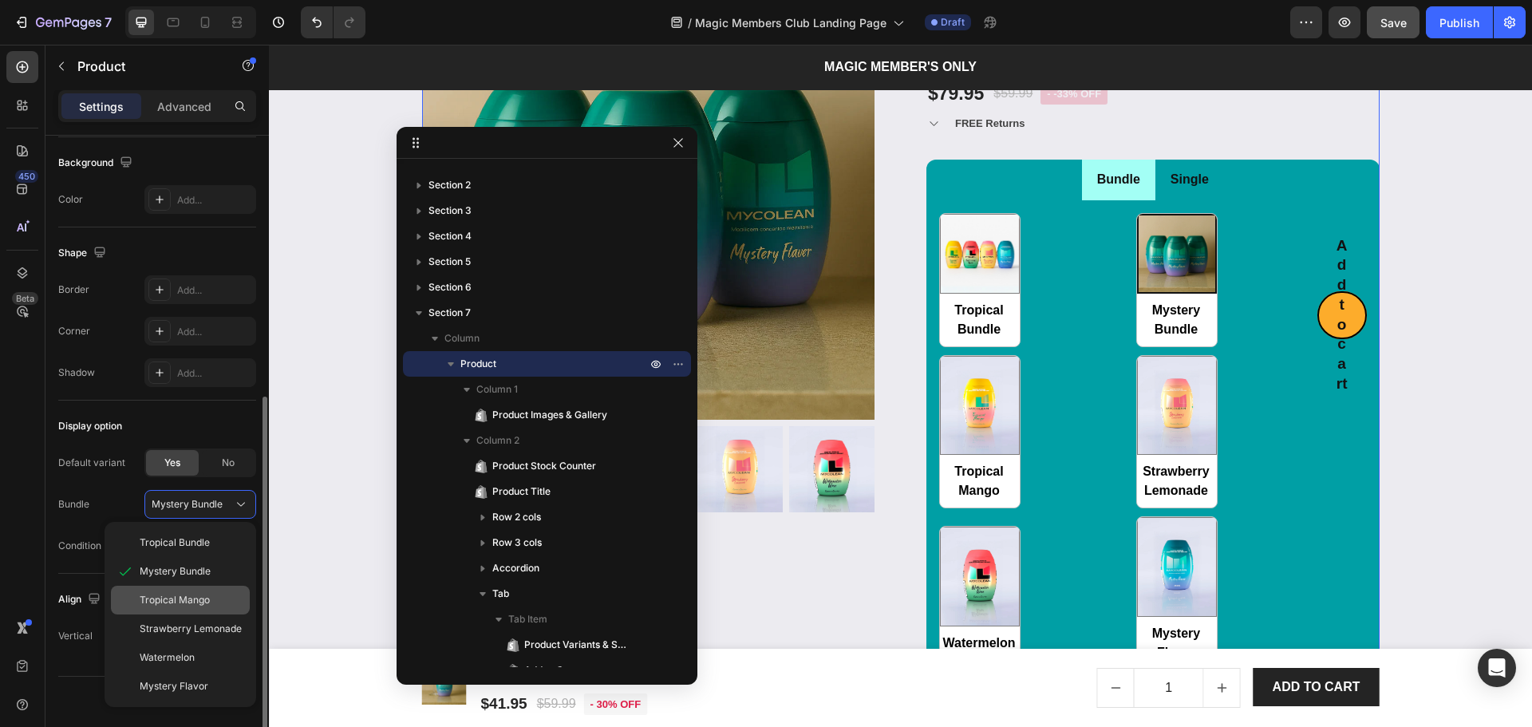
click at [200, 606] on span "Tropical Mango" at bounding box center [175, 600] width 70 height 14
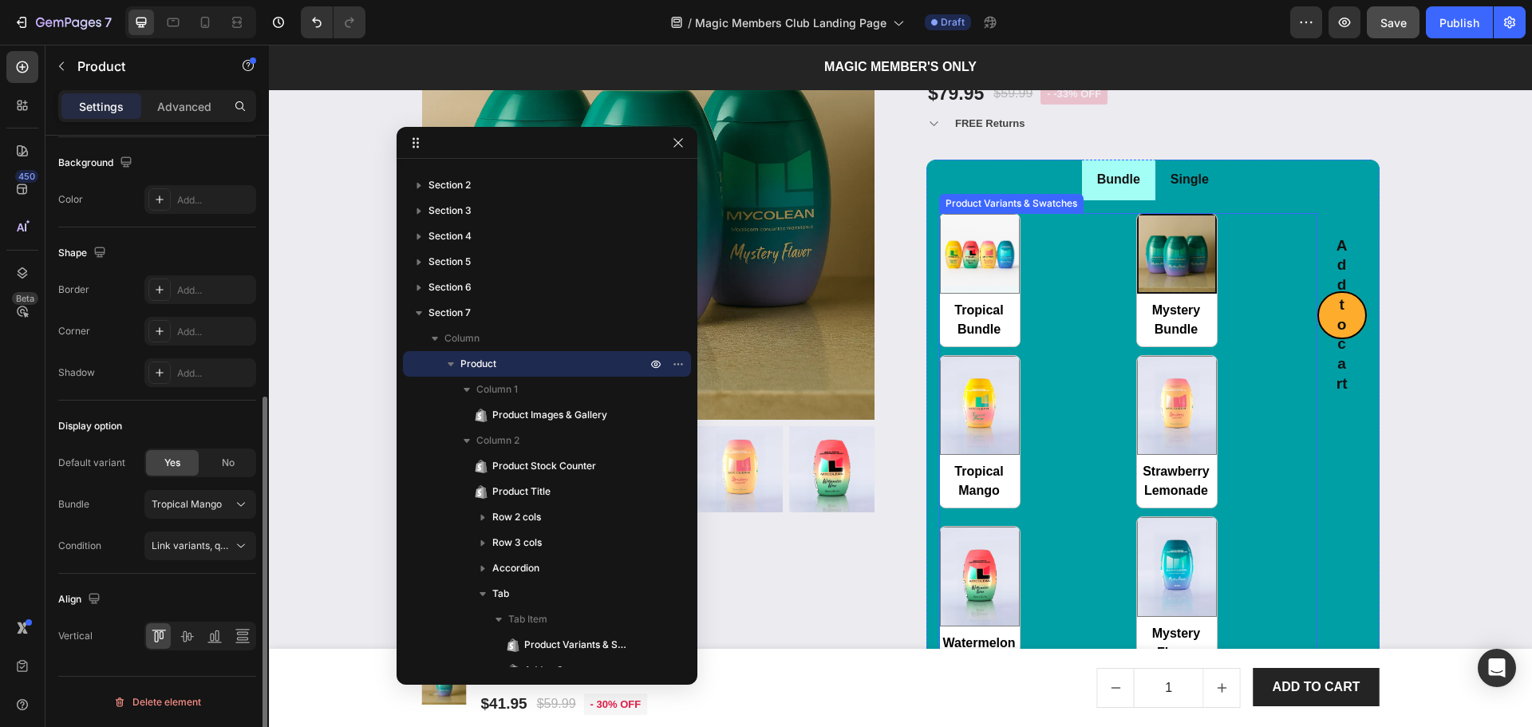
click at [1076, 369] on div "Tropical Bundle Tropical Bundle Mystery Bundle Mystery Bundle Tropical Mango Tr…" at bounding box center [1128, 441] width 378 height 457
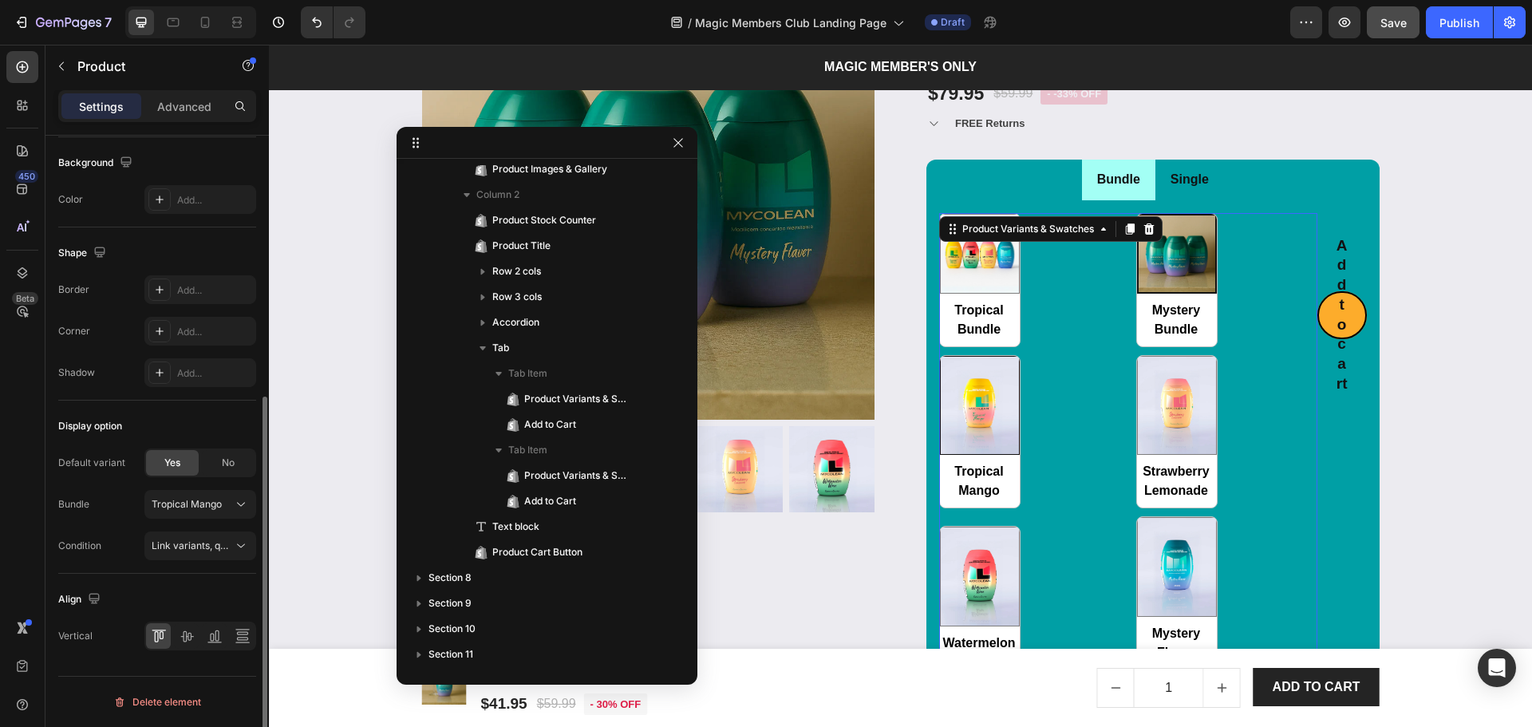
scroll to position [0, 0]
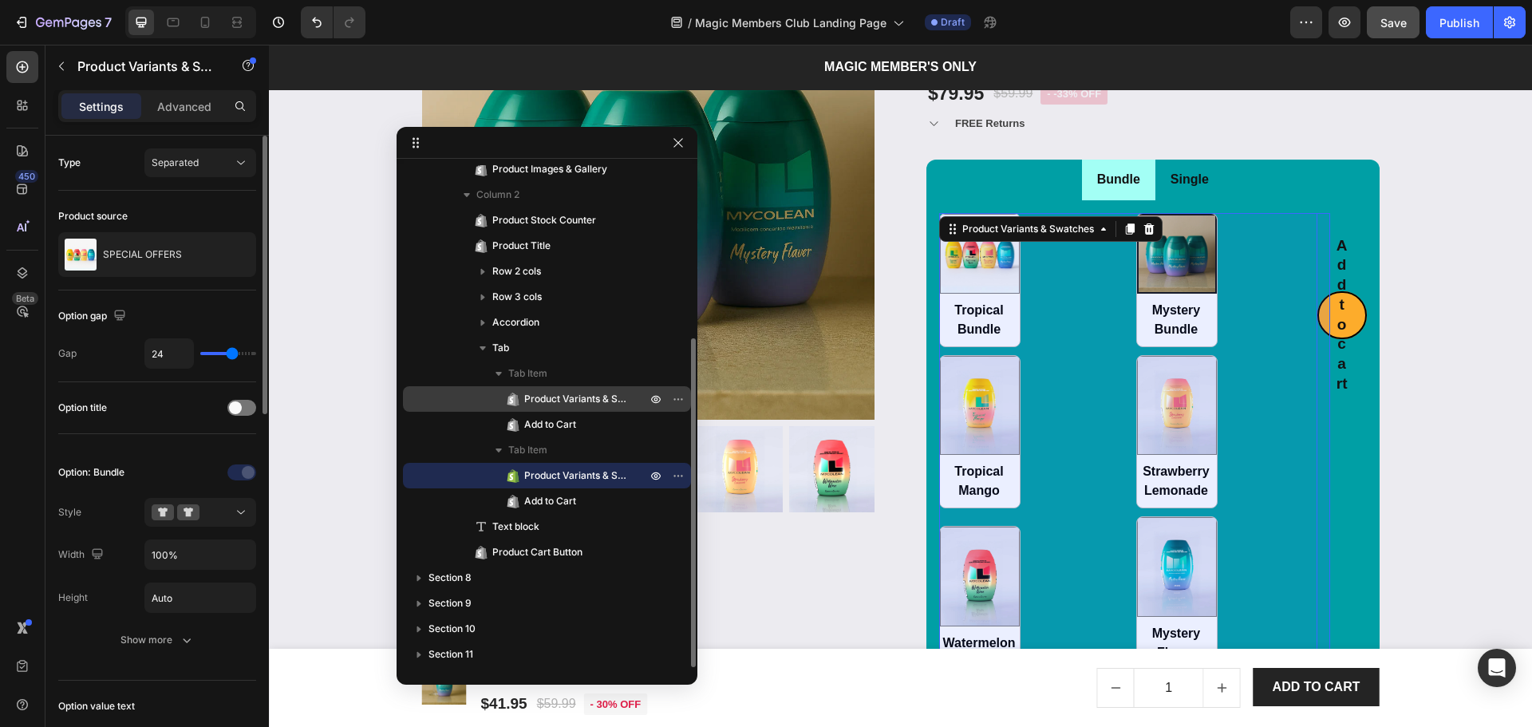
click at [553, 399] on span "Product Variants & Swatches" at bounding box center [577, 399] width 106 height 16
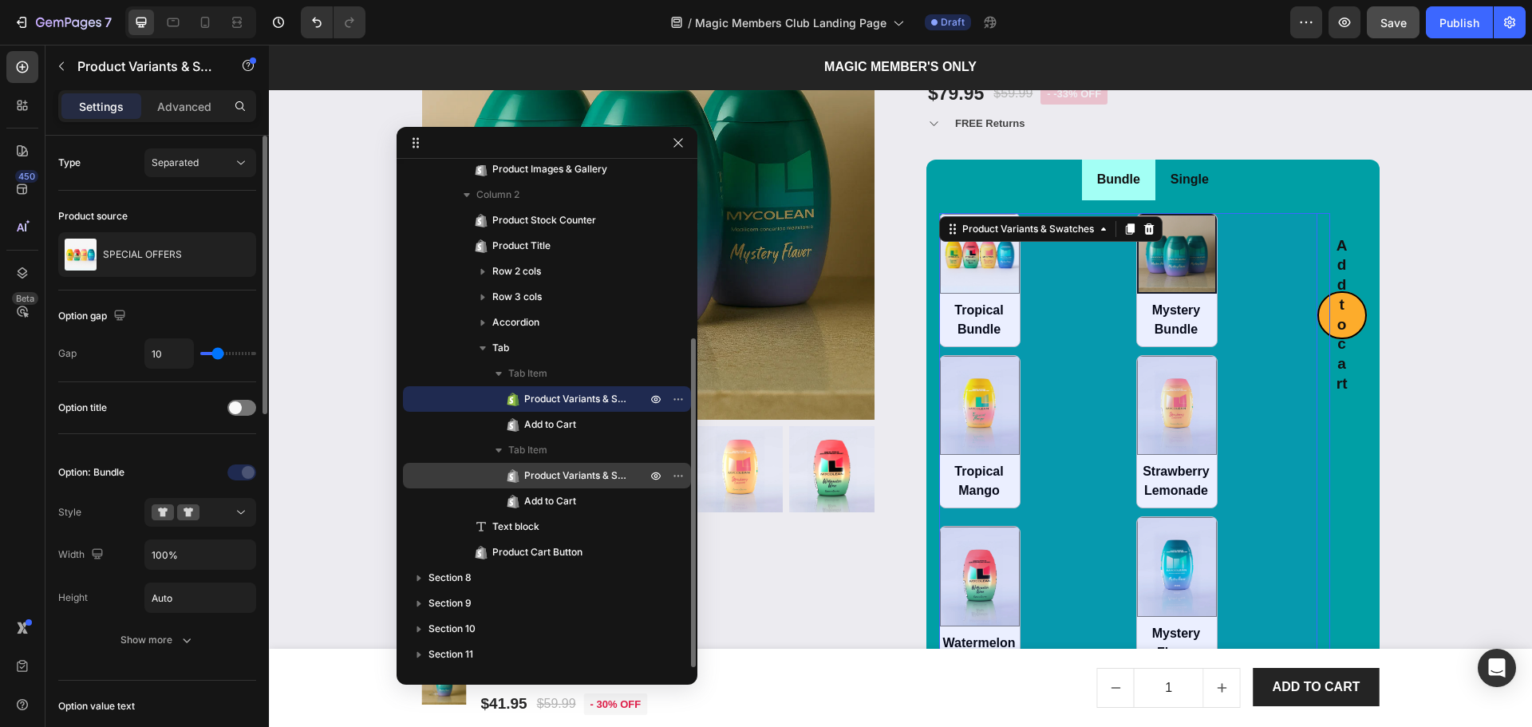
click at [554, 472] on span "Product Variants & Swatches" at bounding box center [577, 476] width 106 height 16
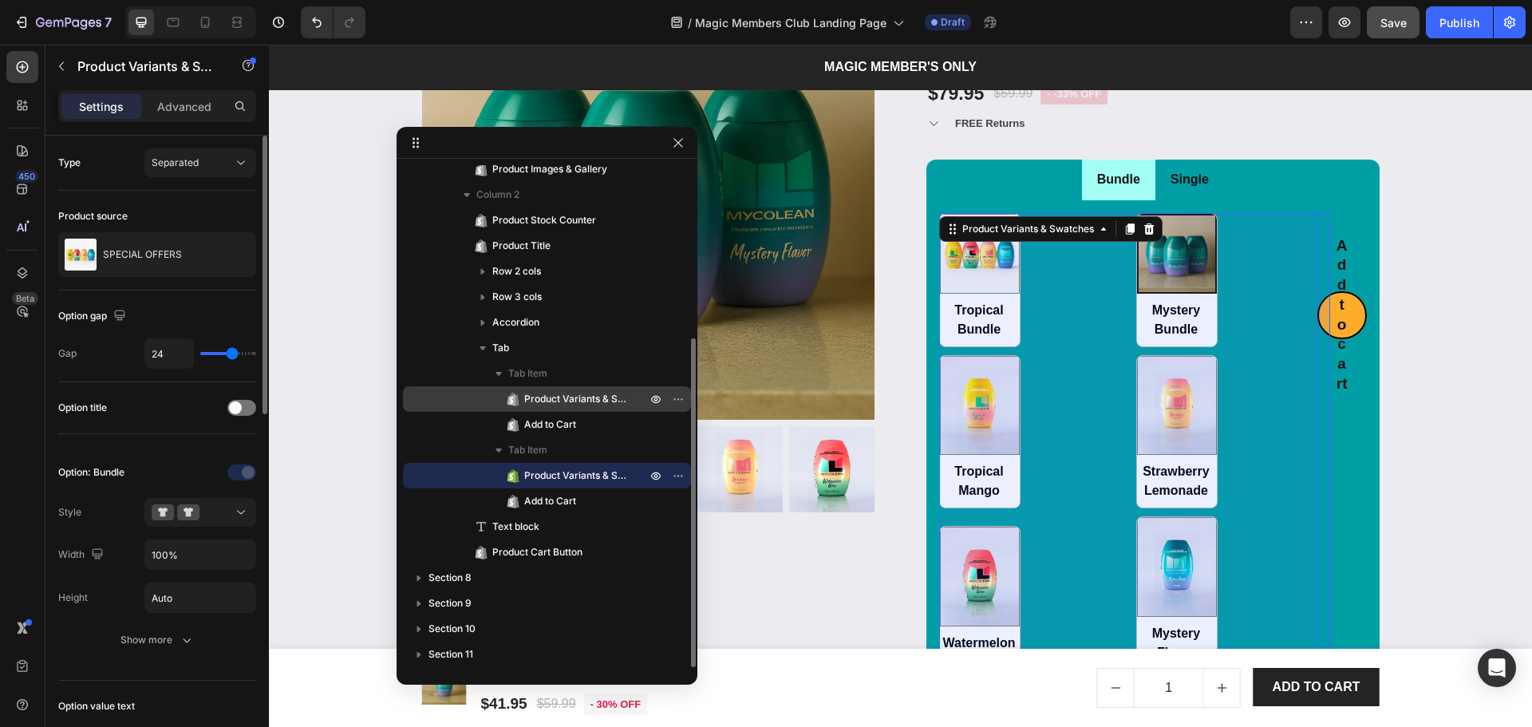
click at [574, 403] on span "Product Variants & Swatches" at bounding box center [577, 399] width 106 height 16
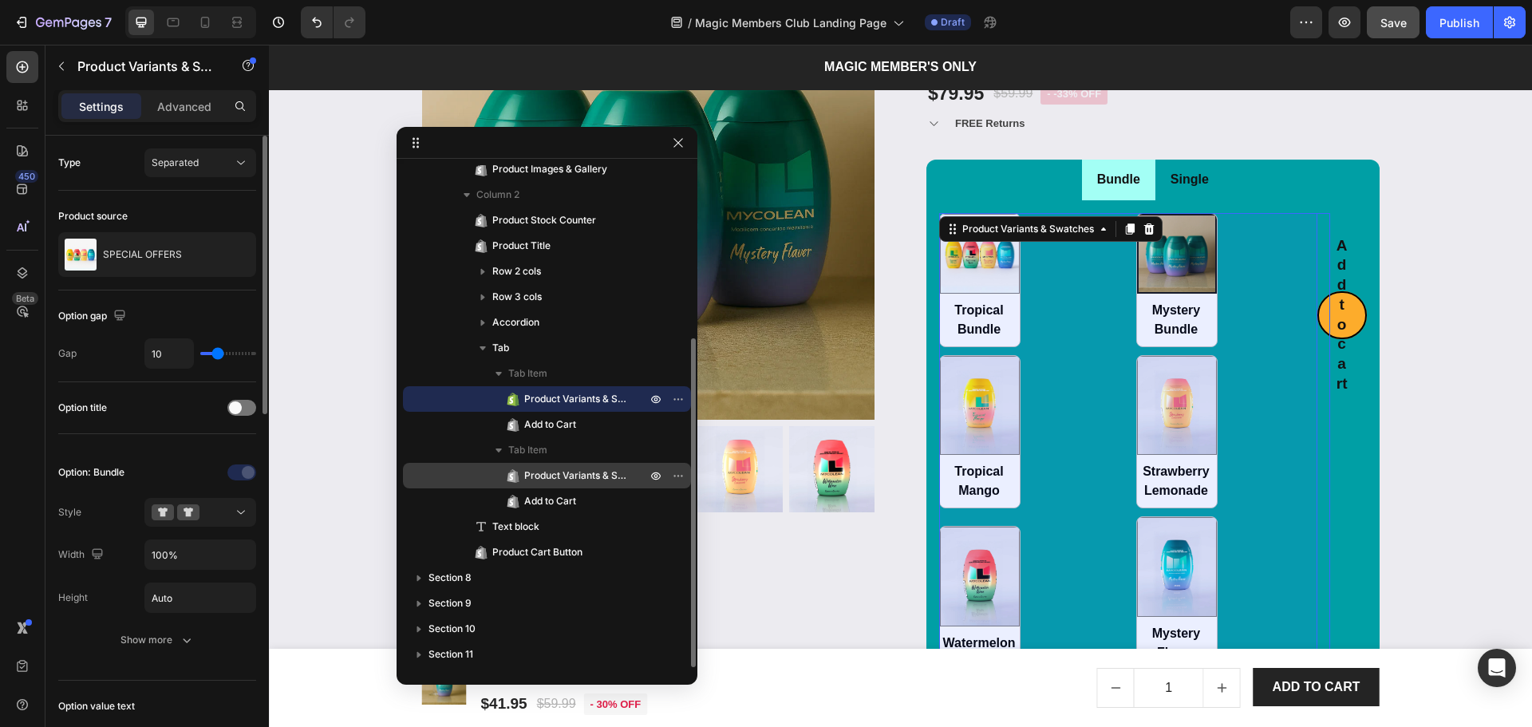
drag, startPoint x: 534, startPoint y: 475, endPoint x: 24, endPoint y: 345, distance: 526.0
click at [534, 475] on span "Product Variants & Swatches" at bounding box center [577, 476] width 106 height 16
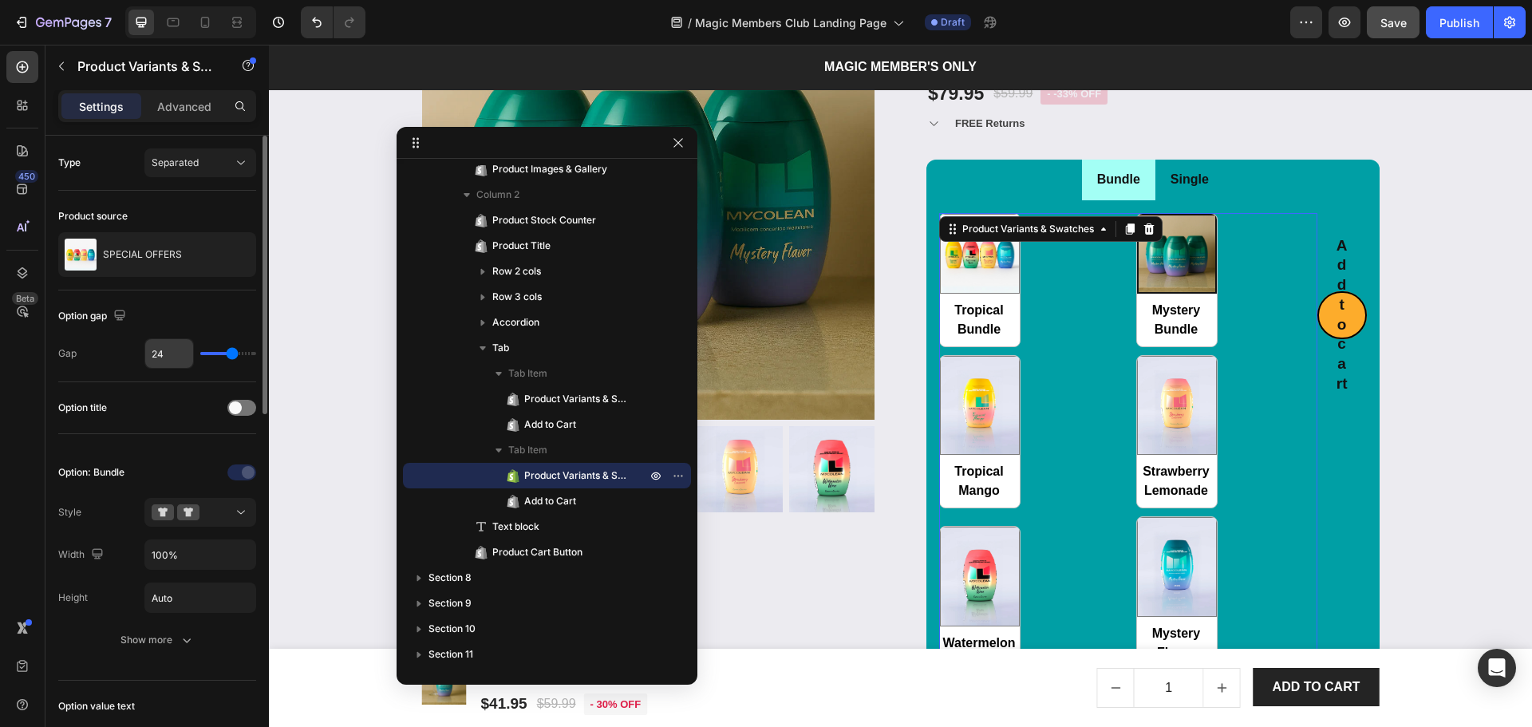
click at [164, 357] on input "24" at bounding box center [169, 353] width 48 height 29
type input "2"
type input "24"
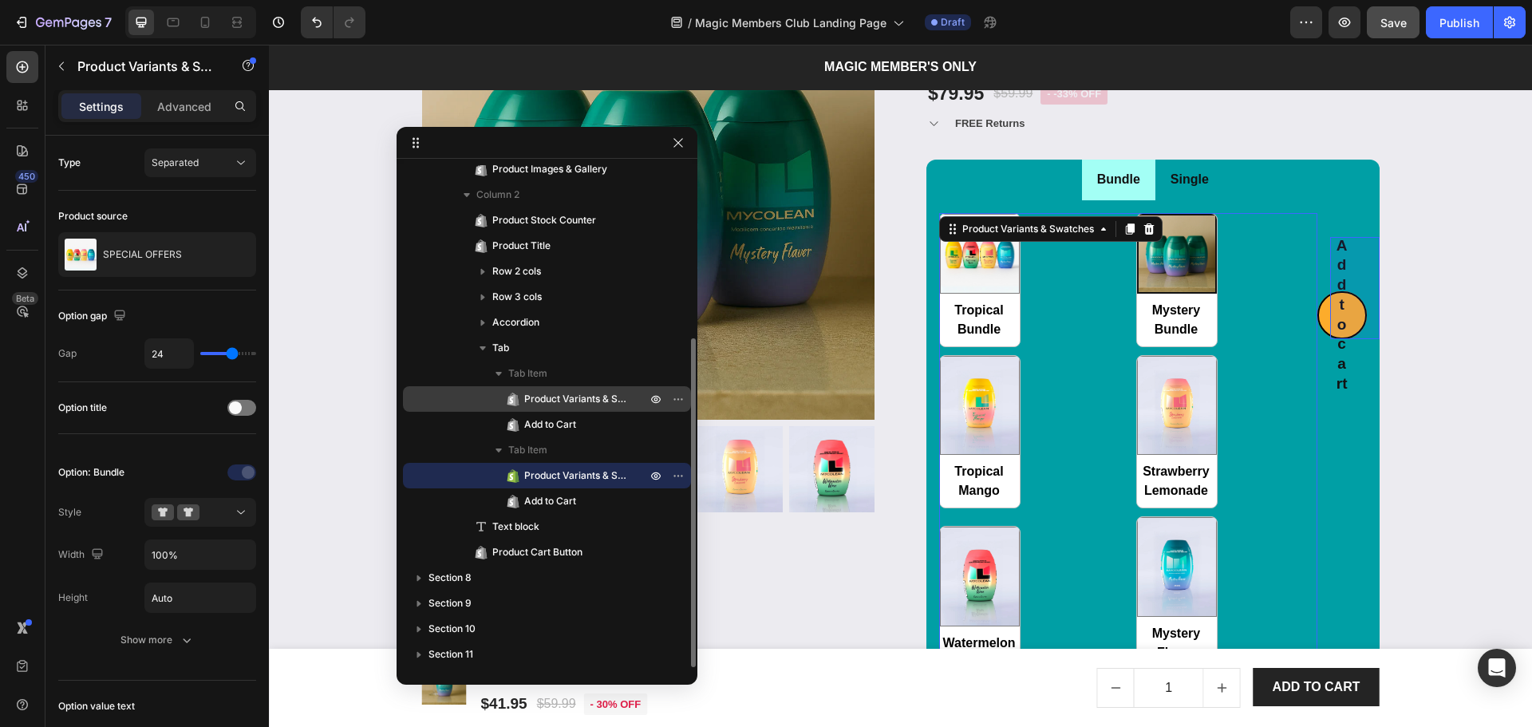
click at [586, 396] on span "Product Variants & Swatches" at bounding box center [577, 399] width 106 height 16
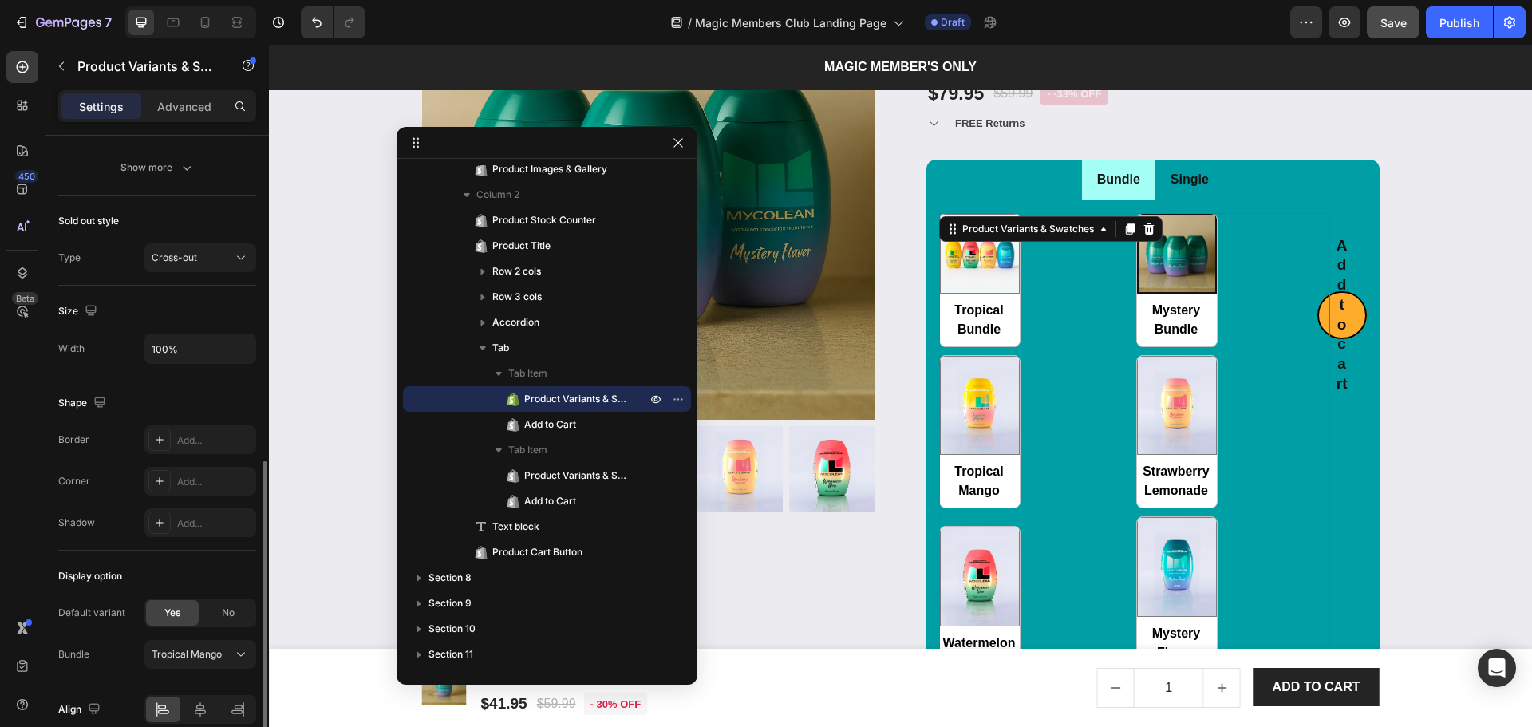
scroll to position [816, 0]
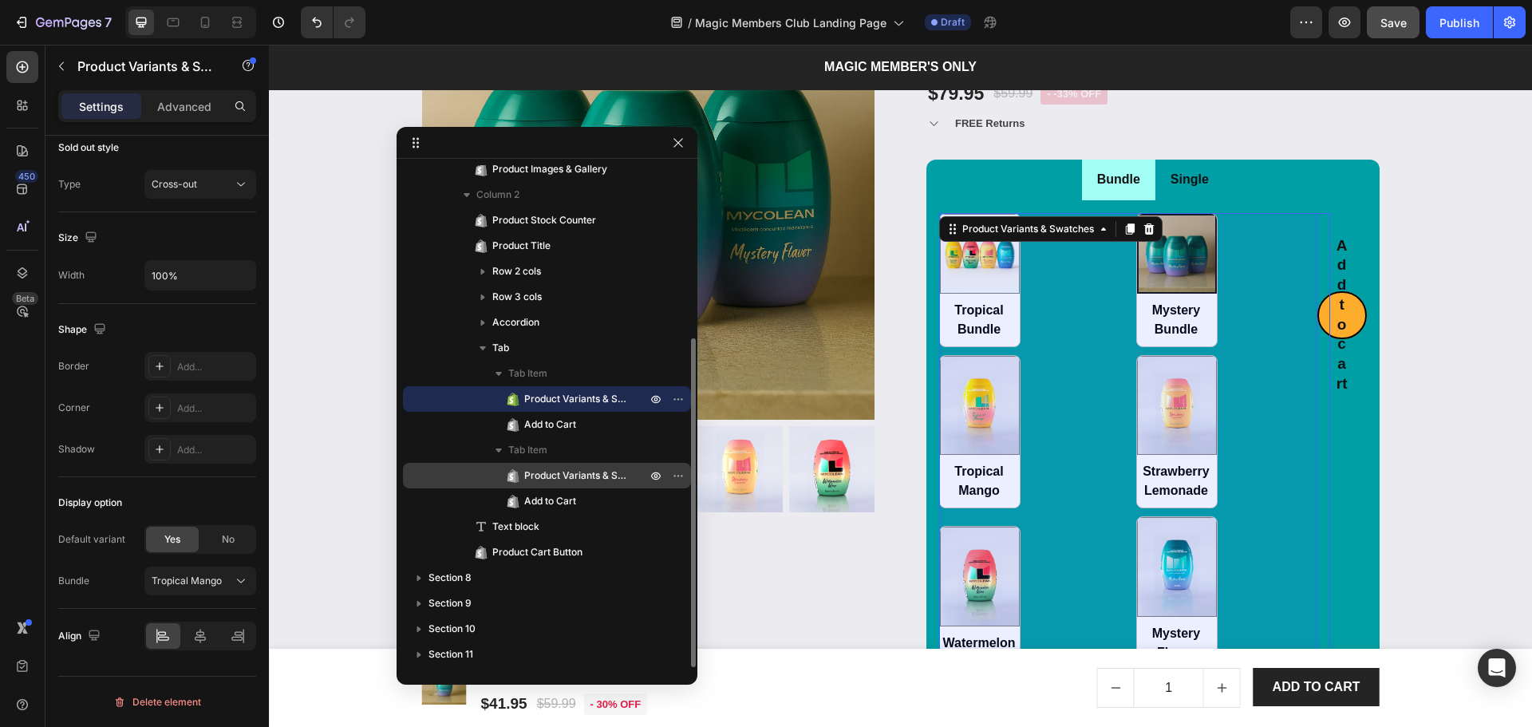
click at [570, 478] on span "Product Variants & Swatches" at bounding box center [577, 476] width 106 height 16
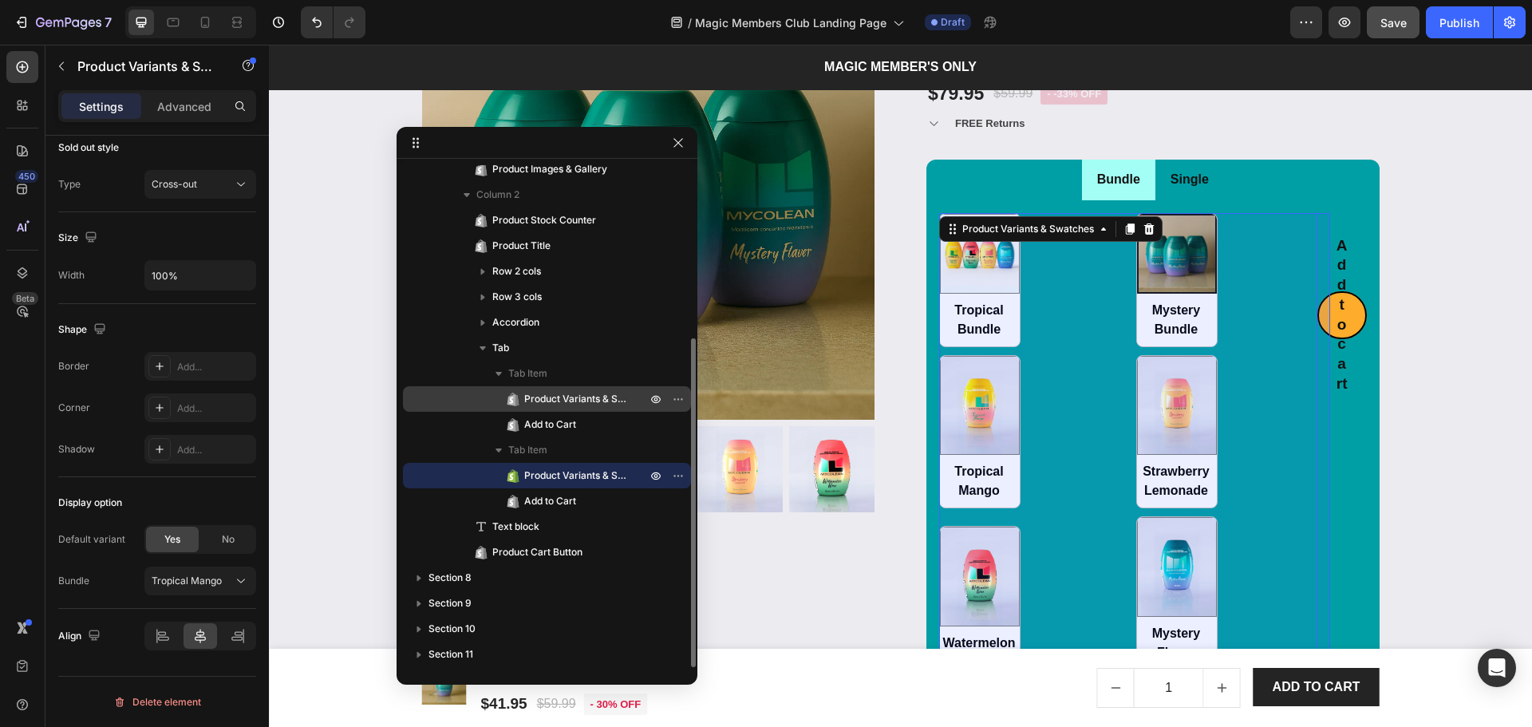
click at [577, 393] on span "Product Variants & Swatches" at bounding box center [577, 399] width 106 height 16
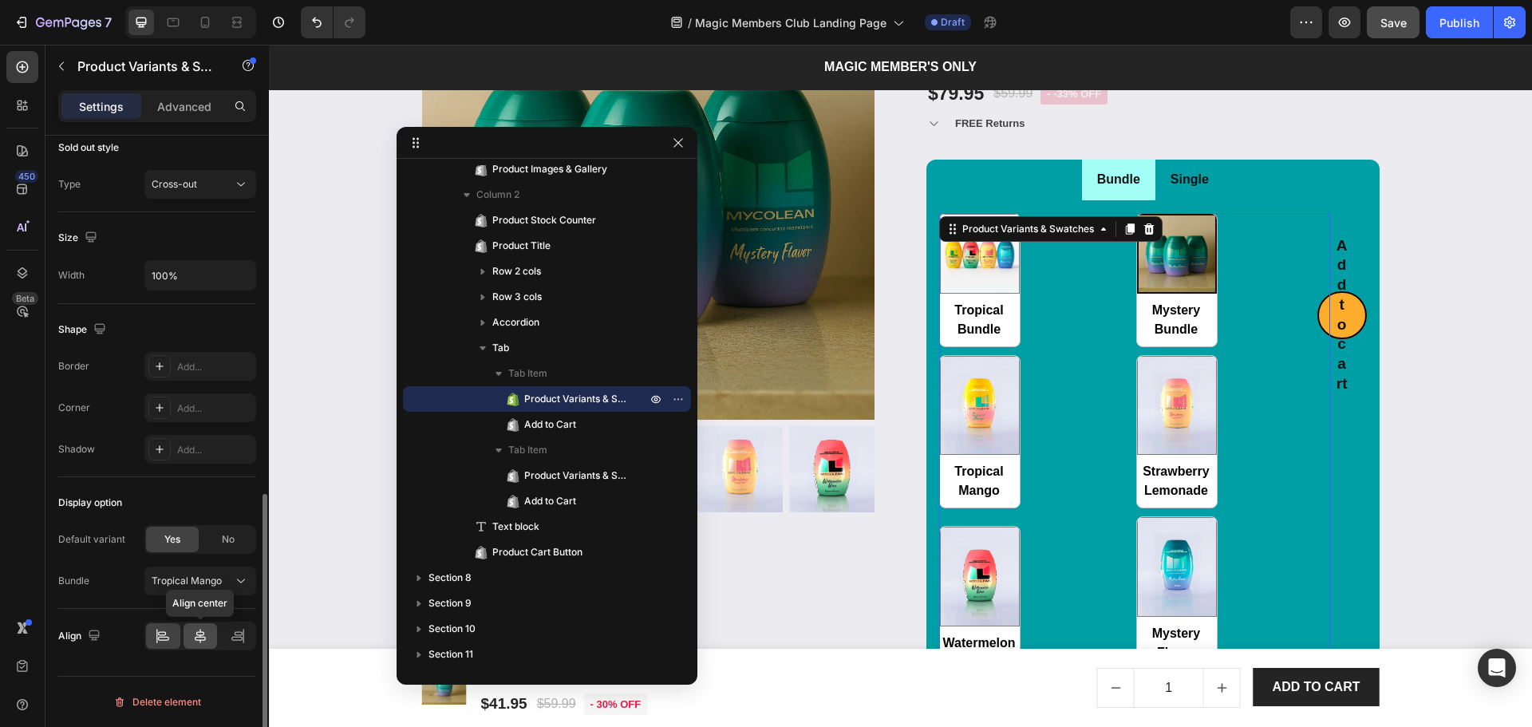
click at [198, 632] on icon at bounding box center [200, 636] width 11 height 14
radio input "true"
click at [231, 571] on button "Tropical Mango" at bounding box center [200, 580] width 112 height 29
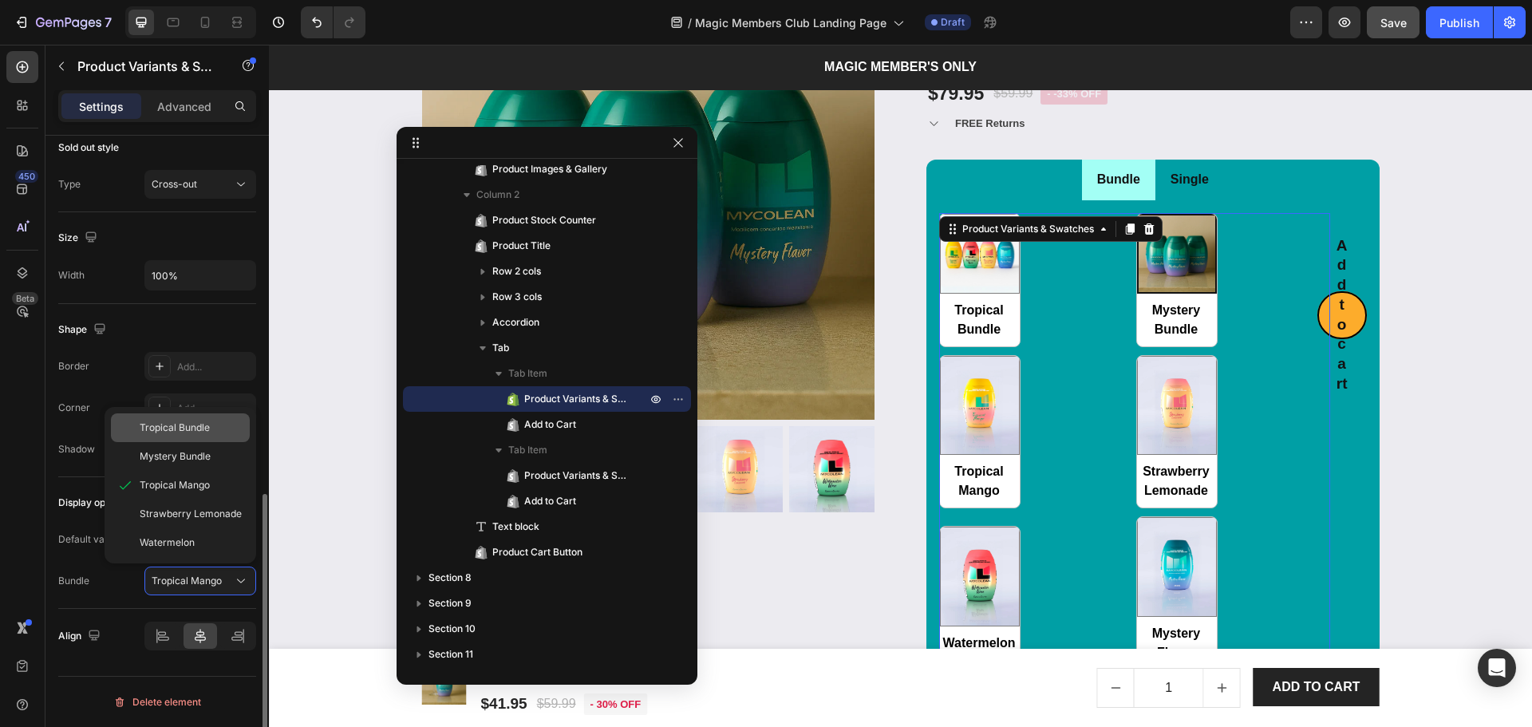
click at [172, 428] on span "Tropical Bundle" at bounding box center [175, 427] width 70 height 14
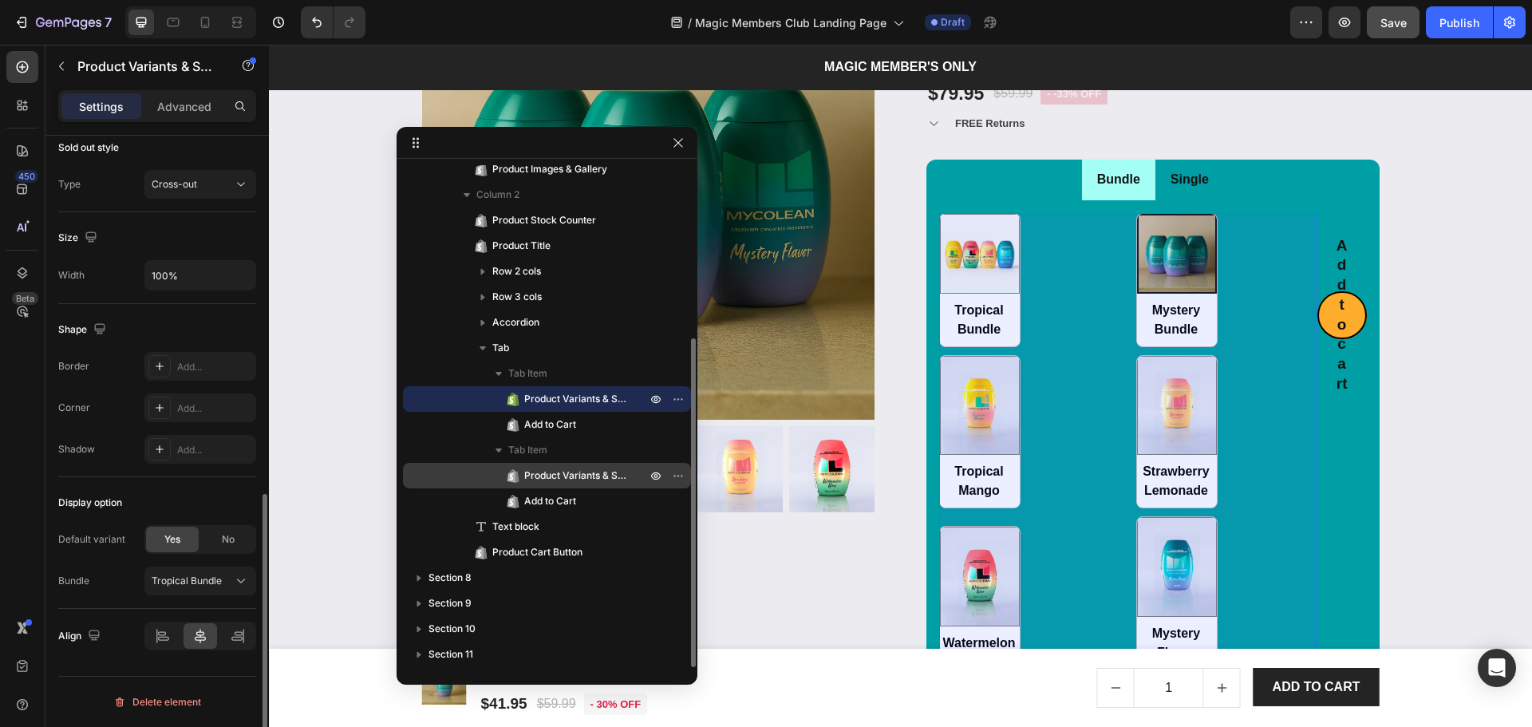
click at [582, 481] on span "Product Variants & Swatches" at bounding box center [577, 476] width 106 height 16
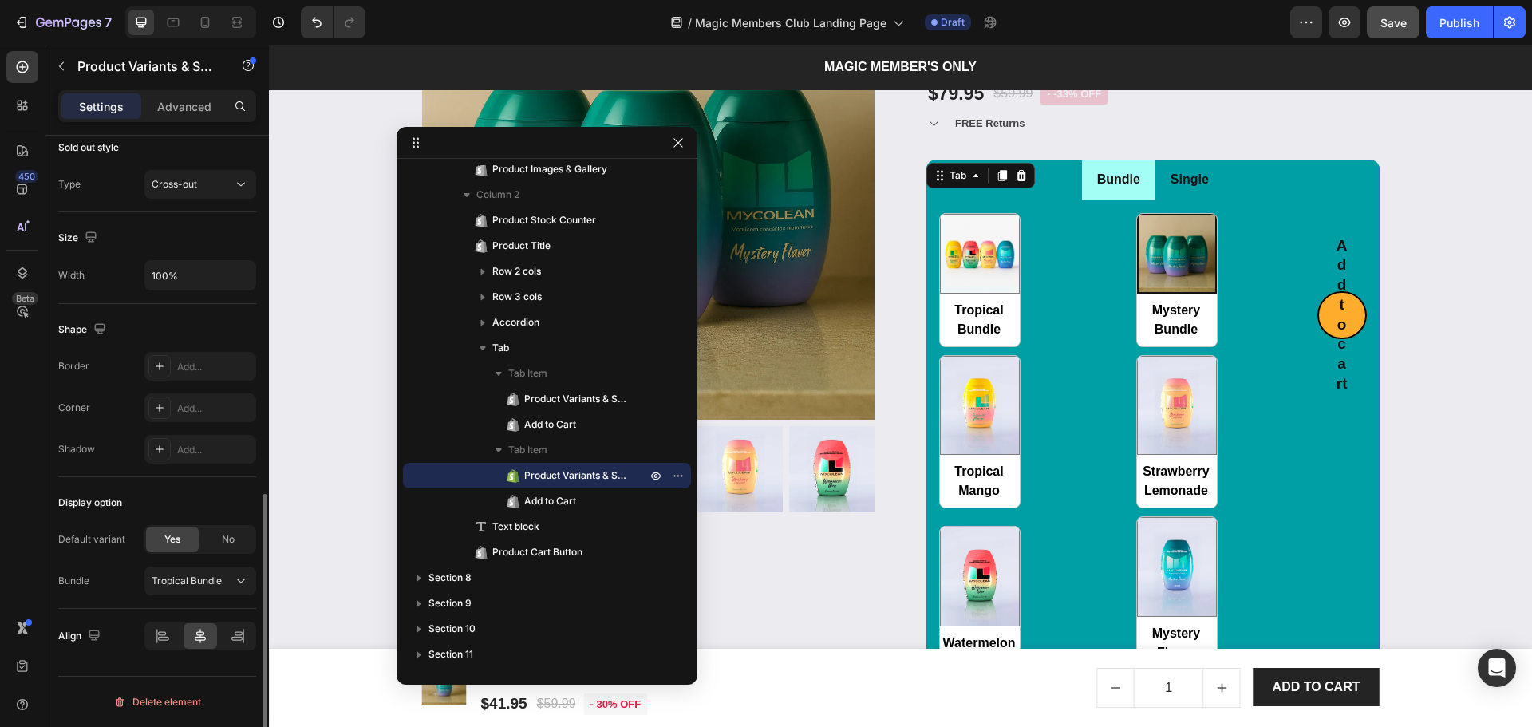
click at [1144, 195] on li "Bundle" at bounding box center [1118, 180] width 73 height 41
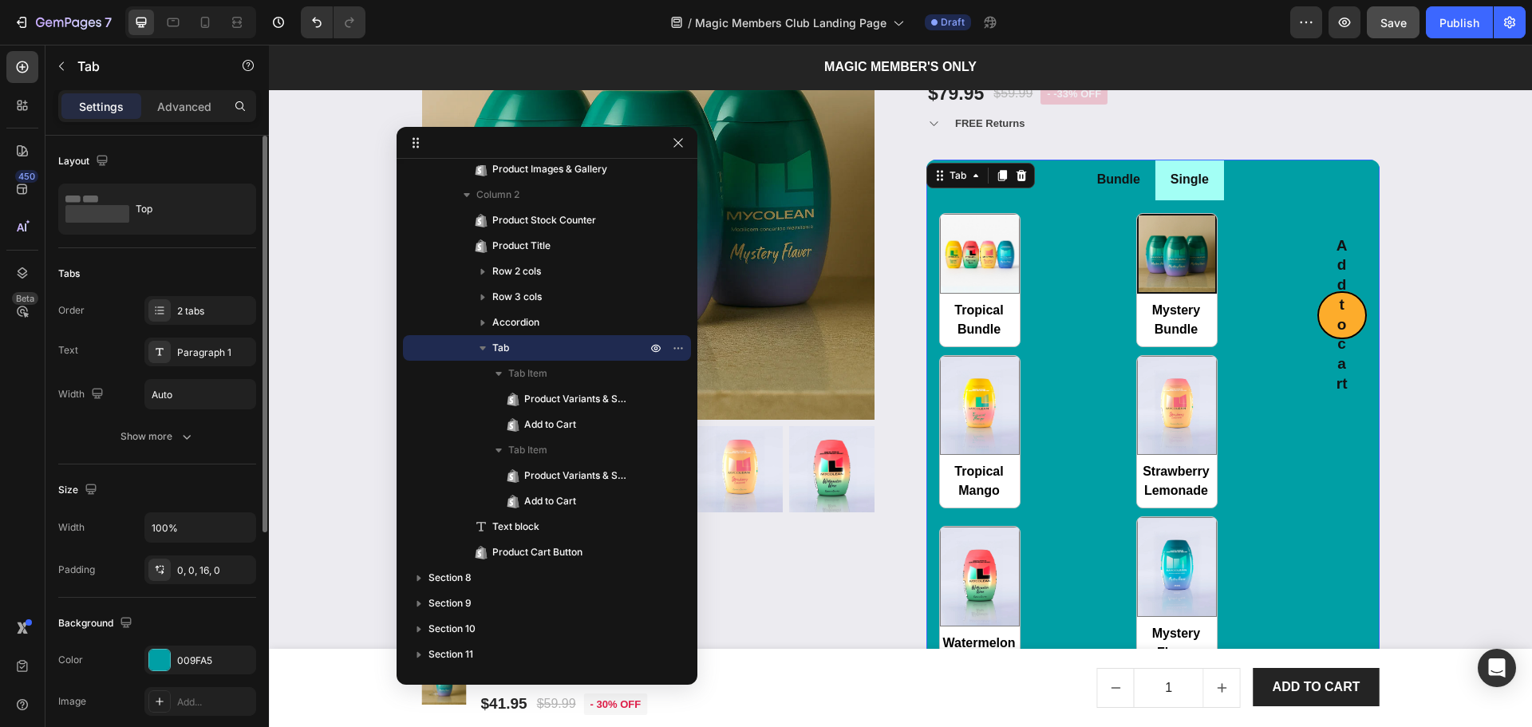
click at [1144, 195] on li "Bundle" at bounding box center [1118, 180] width 73 height 41
click at [1129, 196] on li "Bundle" at bounding box center [1118, 180] width 73 height 41
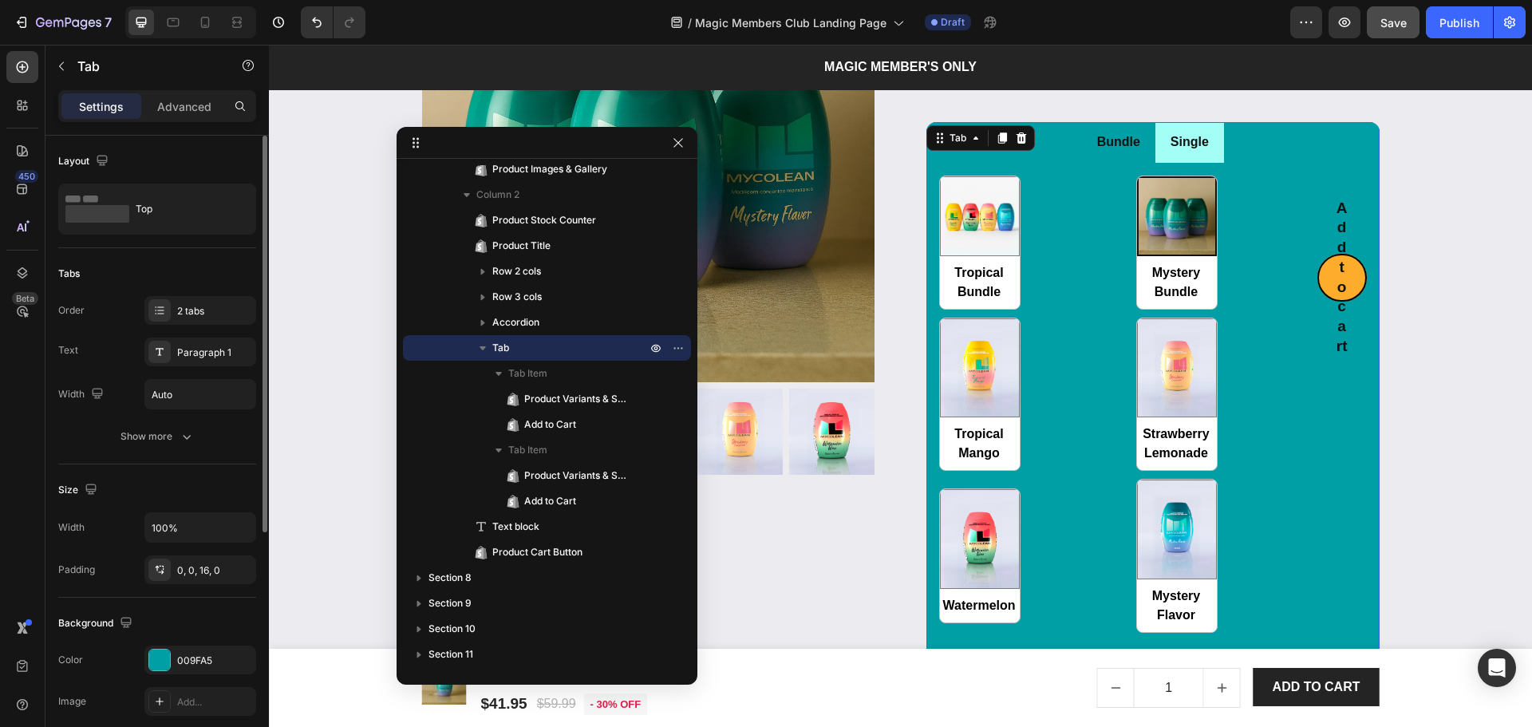
scroll to position [2380, 0]
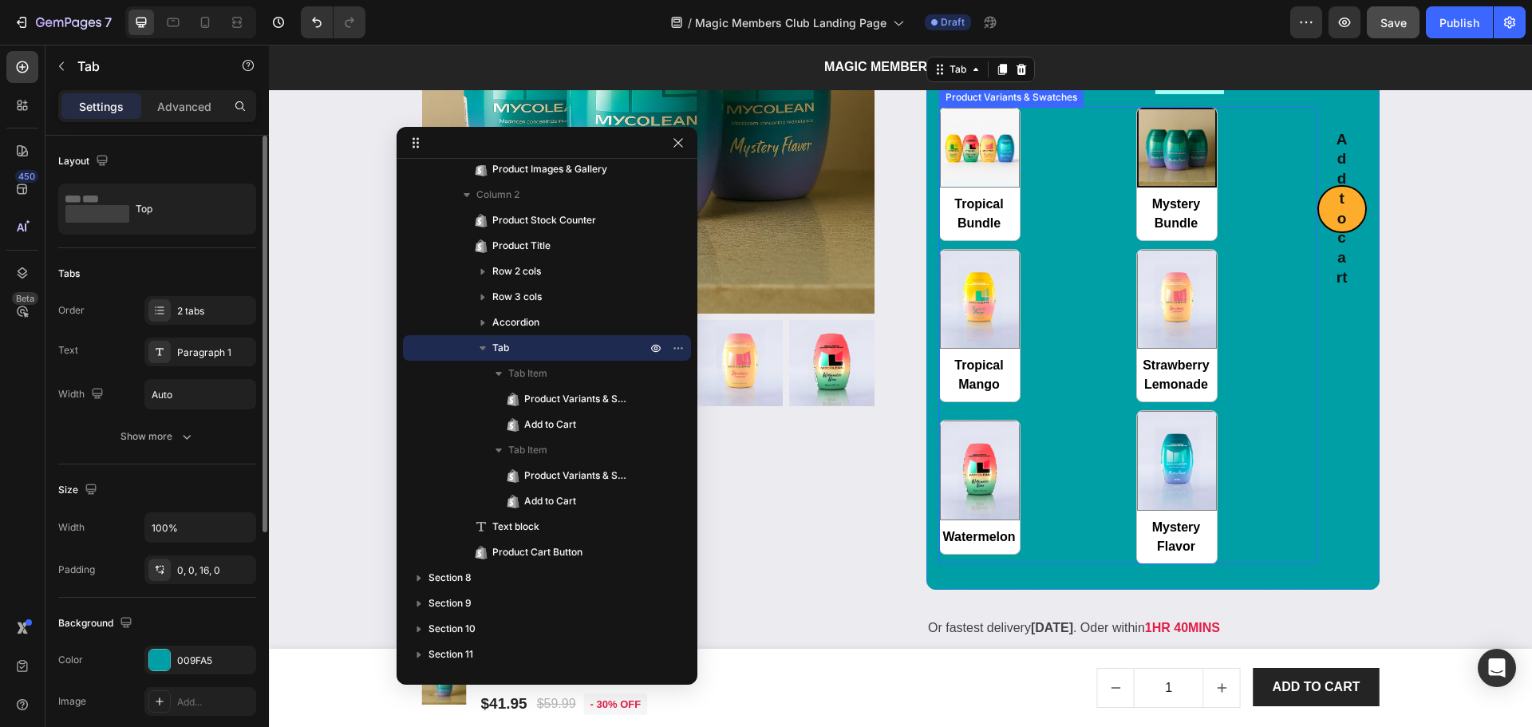
click at [1036, 405] on div "Tropical Bundle Tropical Bundle Mystery Bundle Mystery Bundle Tropical Mango Tr…" at bounding box center [1128, 335] width 378 height 457
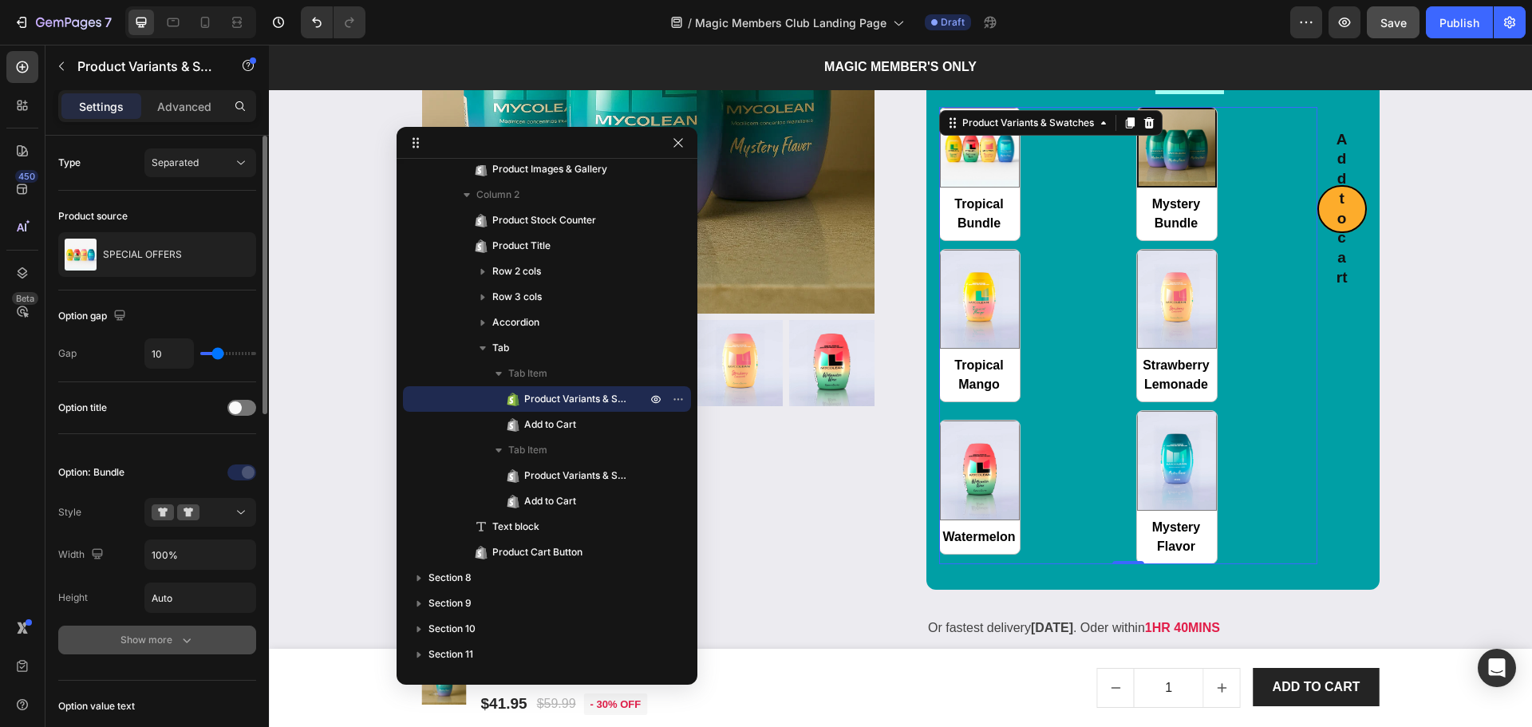
click at [155, 648] on button "Show more" at bounding box center [157, 640] width 198 height 29
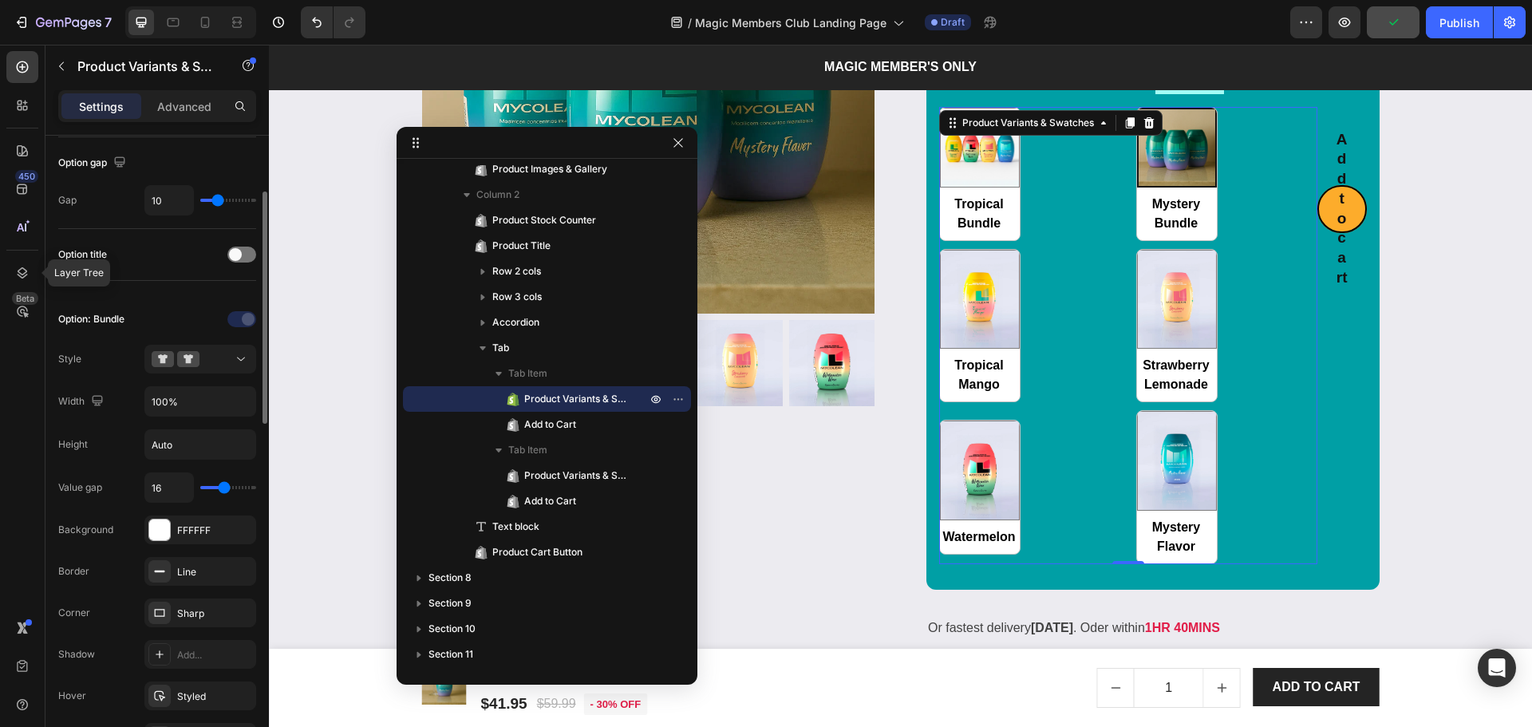
scroll to position [0, 0]
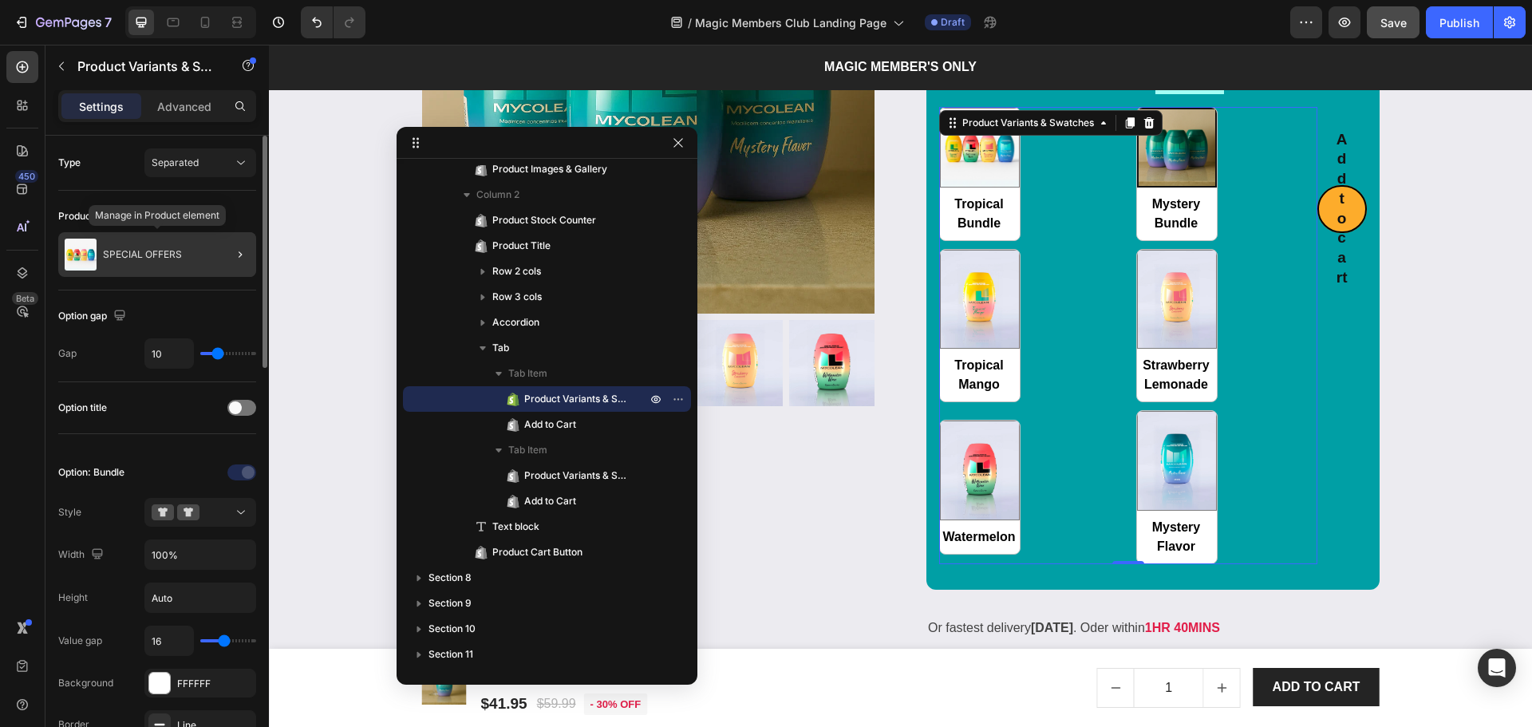
click at [166, 239] on div "SPECIAL OFFERS" at bounding box center [157, 254] width 198 height 45
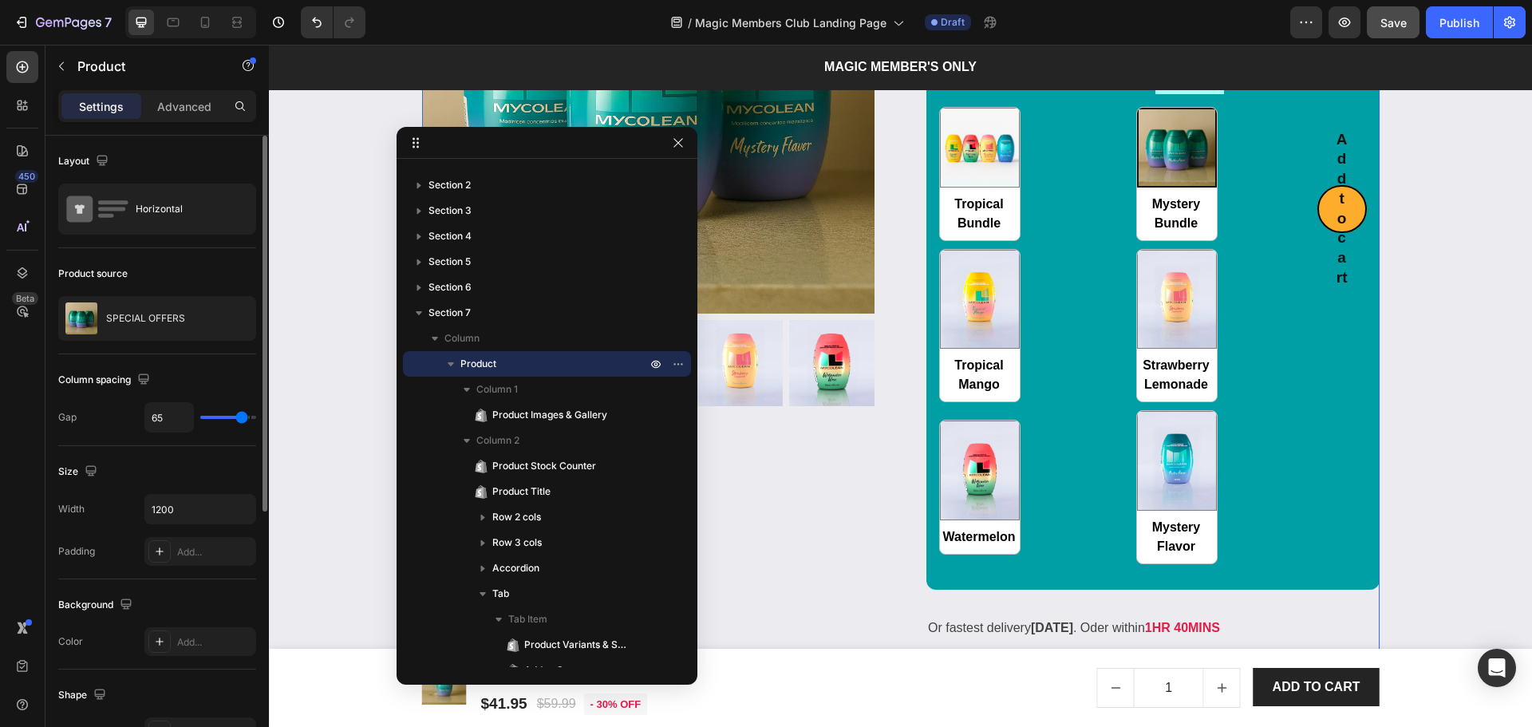
scroll to position [106, 0]
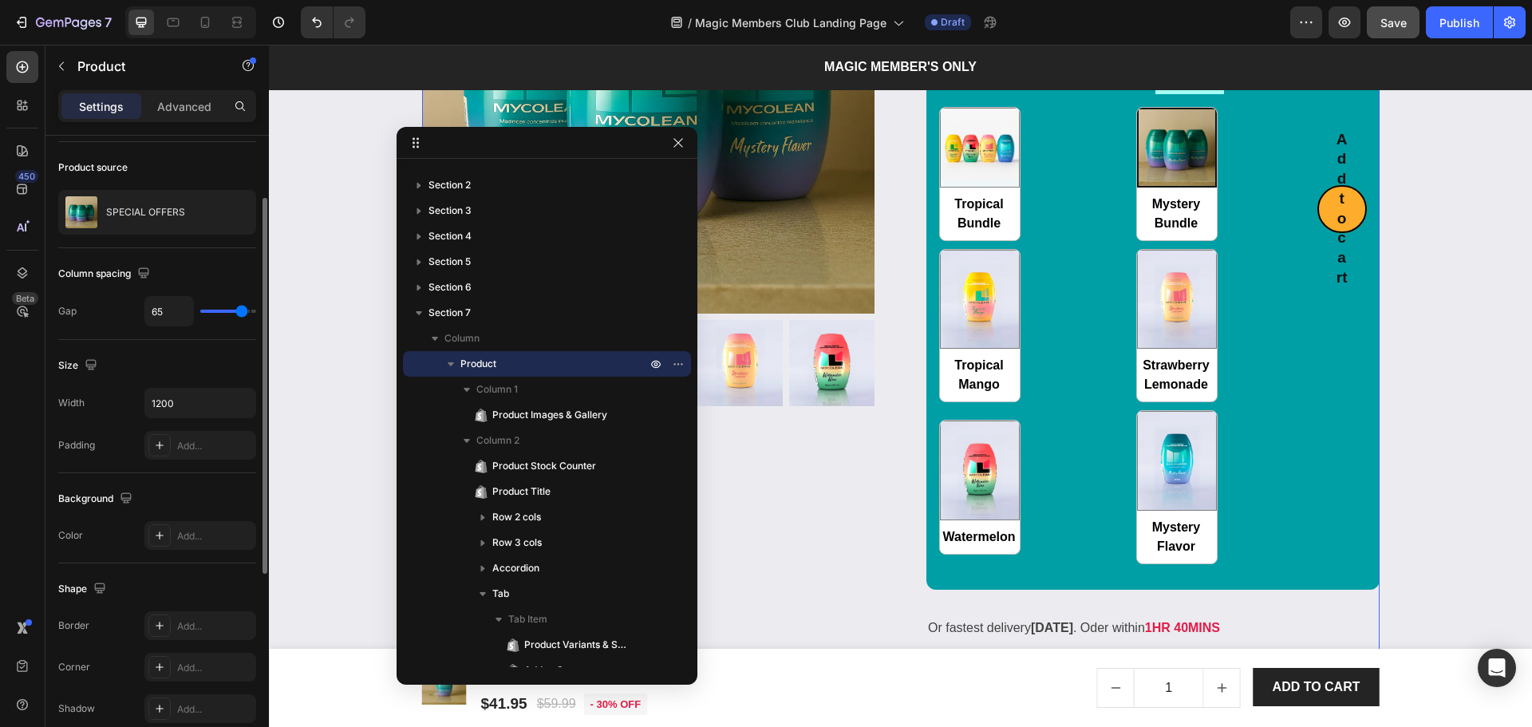
type input "53"
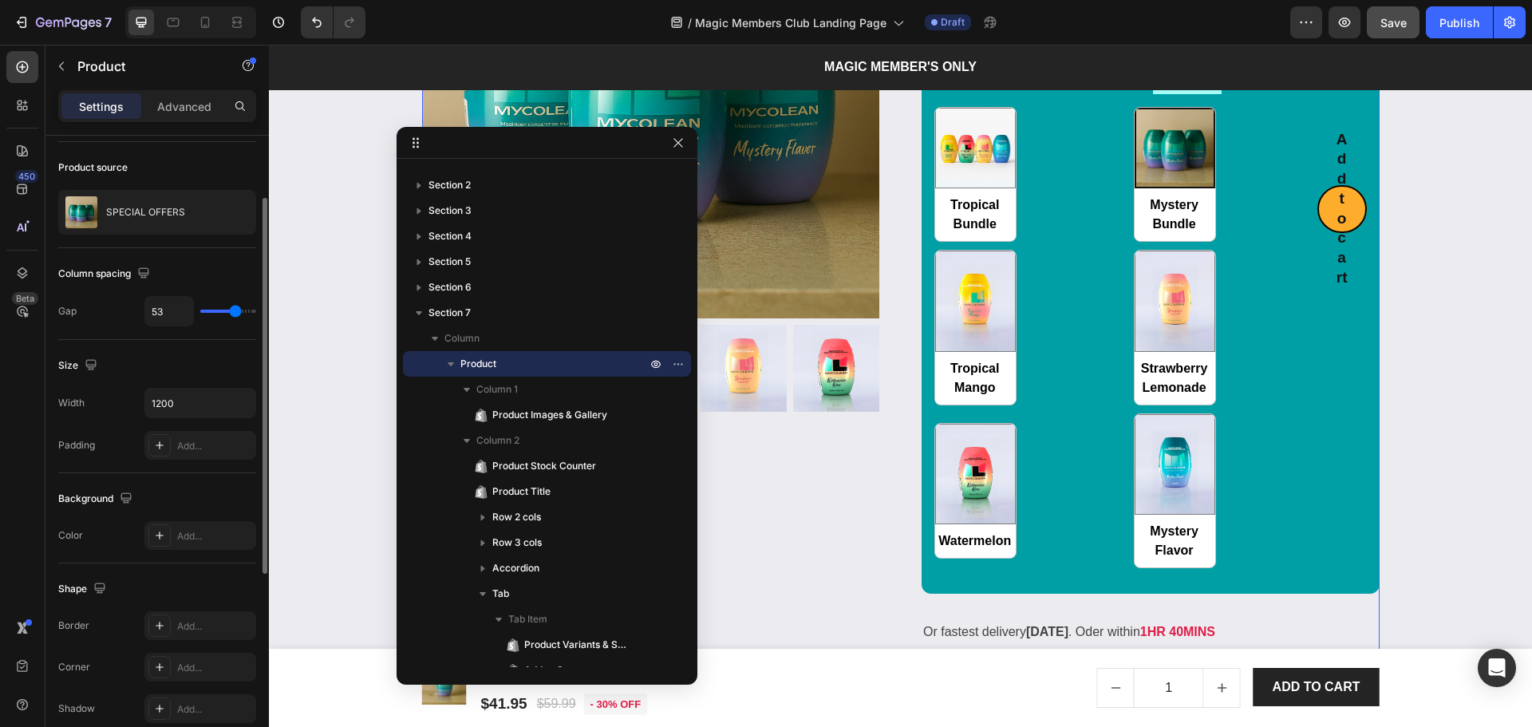
type input "52"
type input "49"
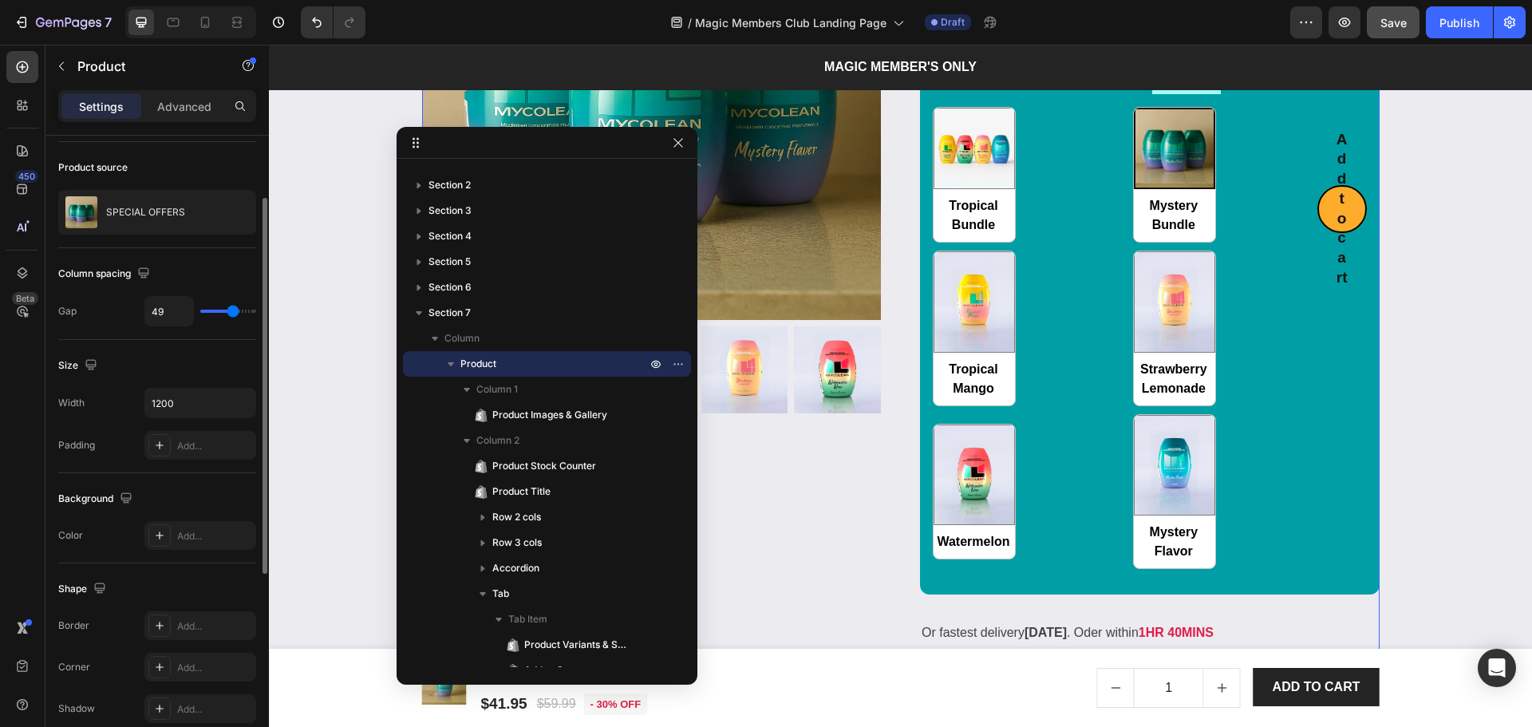
type input "55"
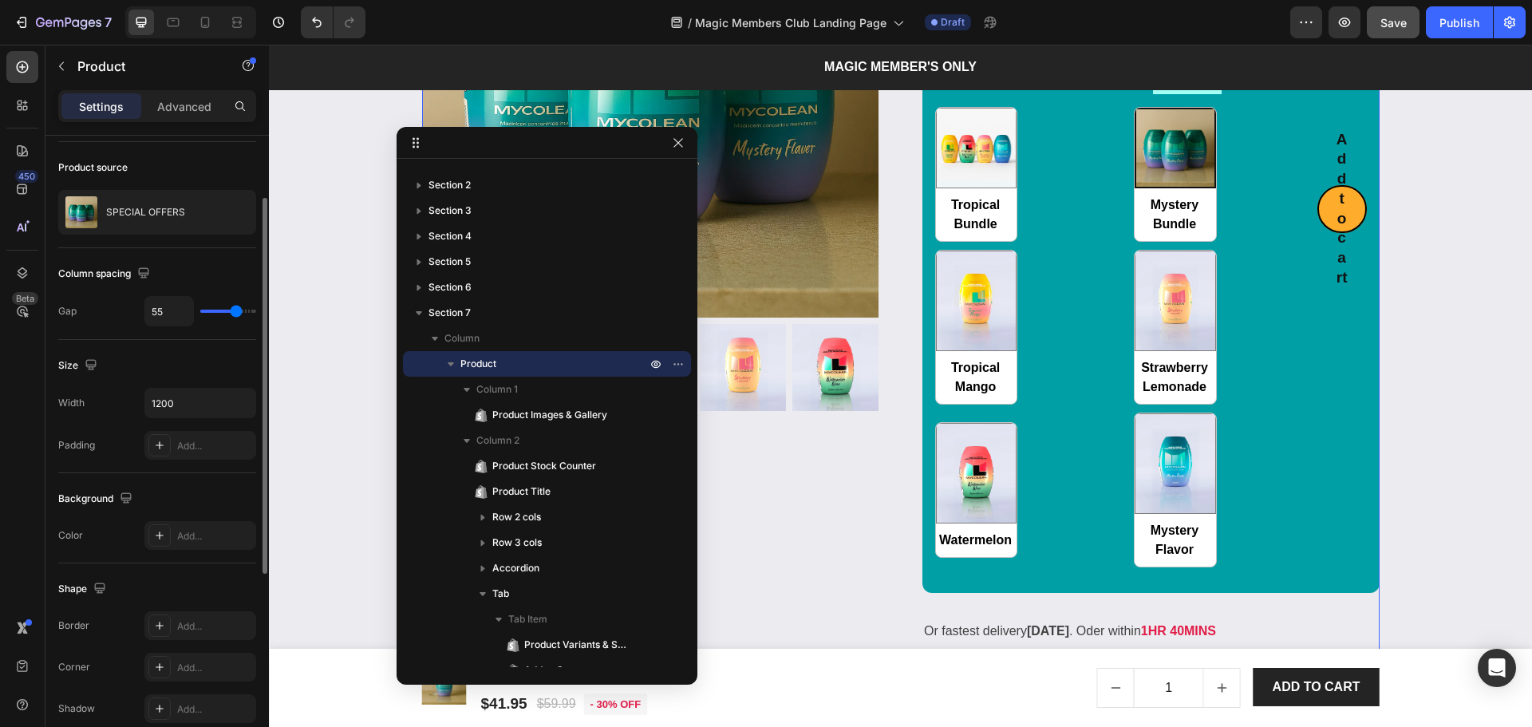
type input "58"
click at [238, 310] on input "range" at bounding box center [228, 311] width 56 height 3
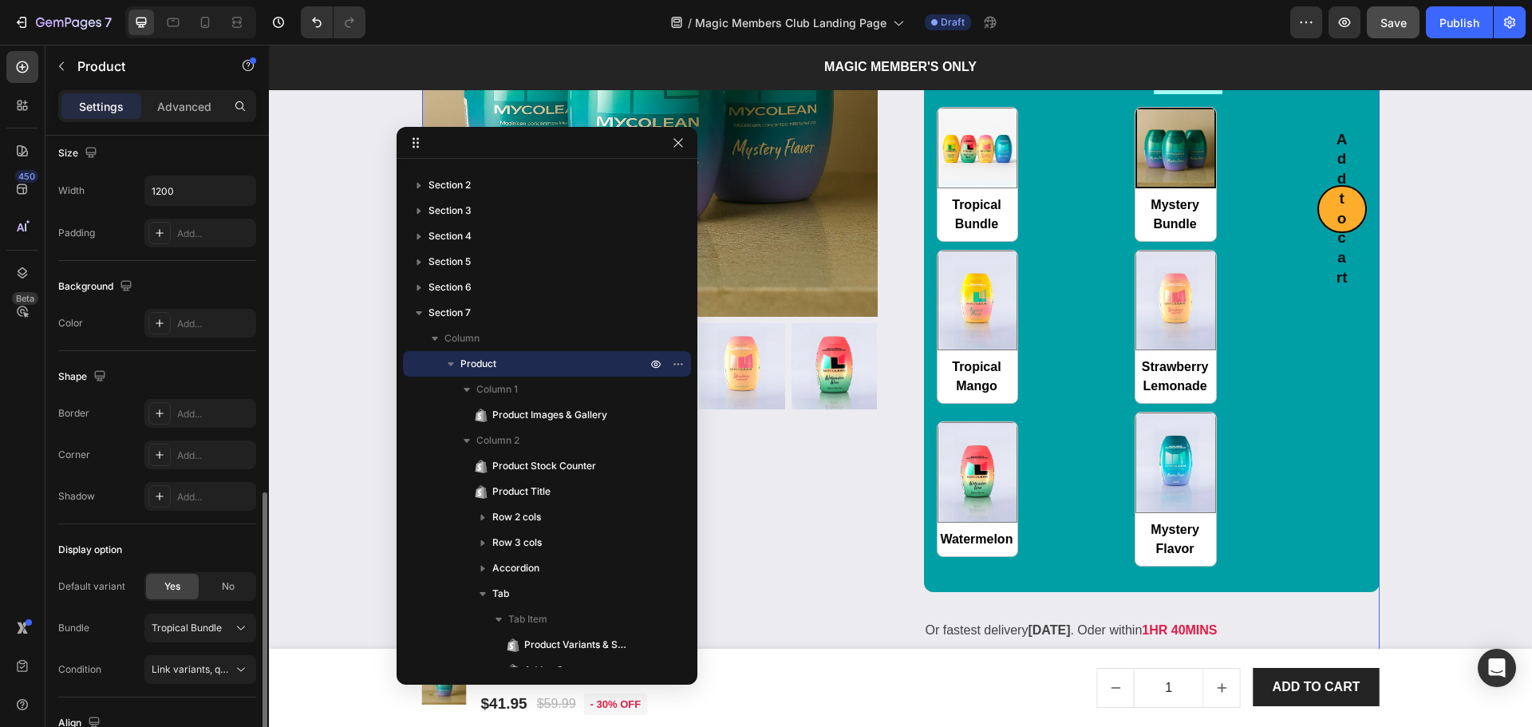
scroll to position [424, 0]
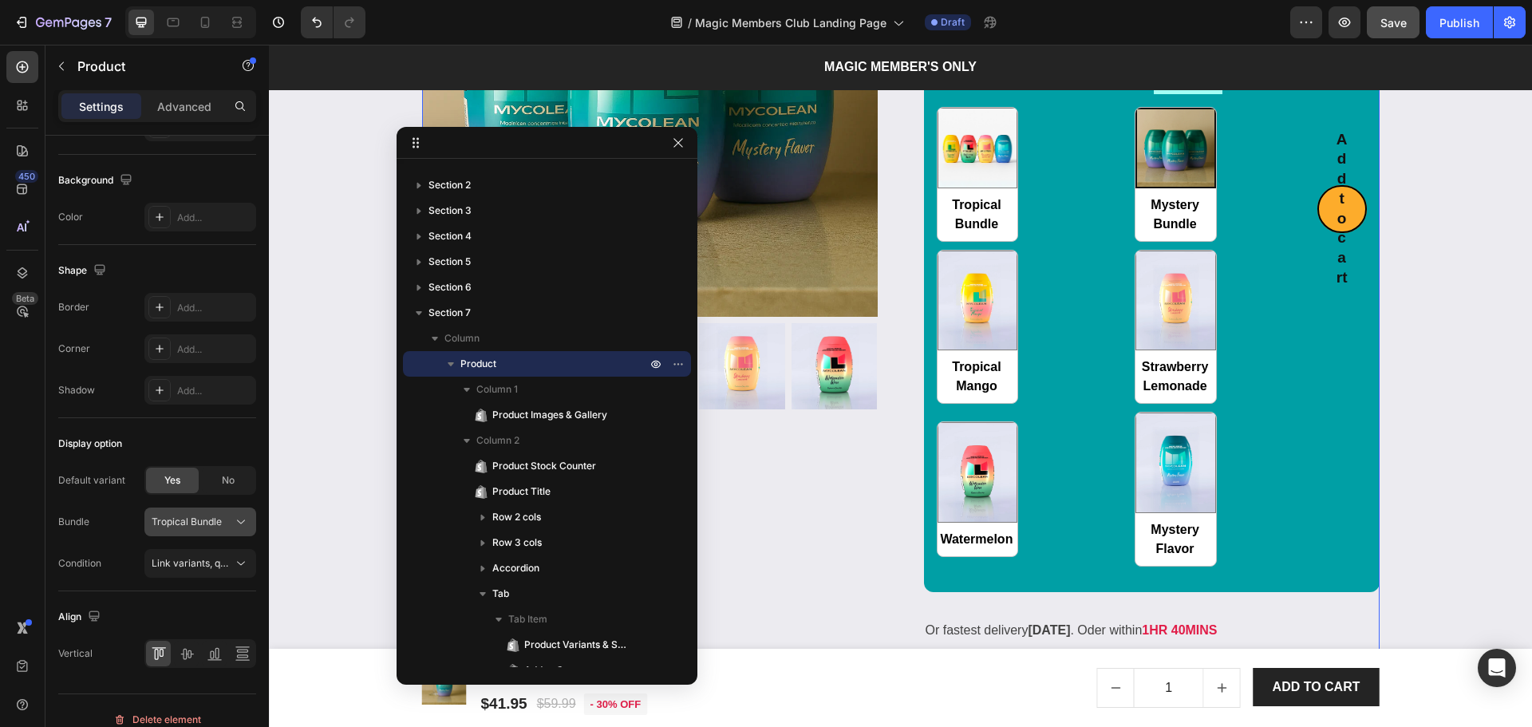
click at [217, 524] on span "Tropical Bundle" at bounding box center [187, 522] width 70 height 14
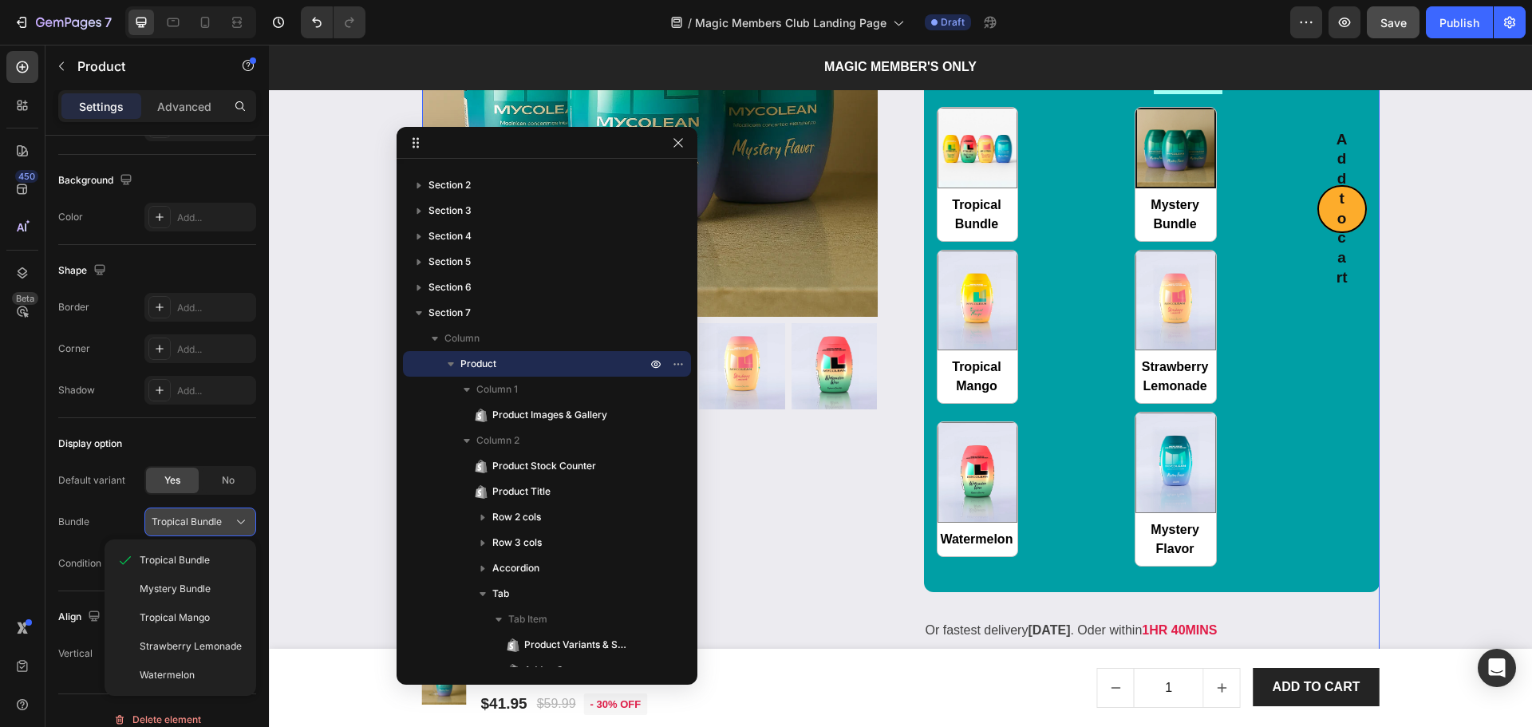
click at [217, 524] on span "Tropical Bundle" at bounding box center [187, 522] width 70 height 14
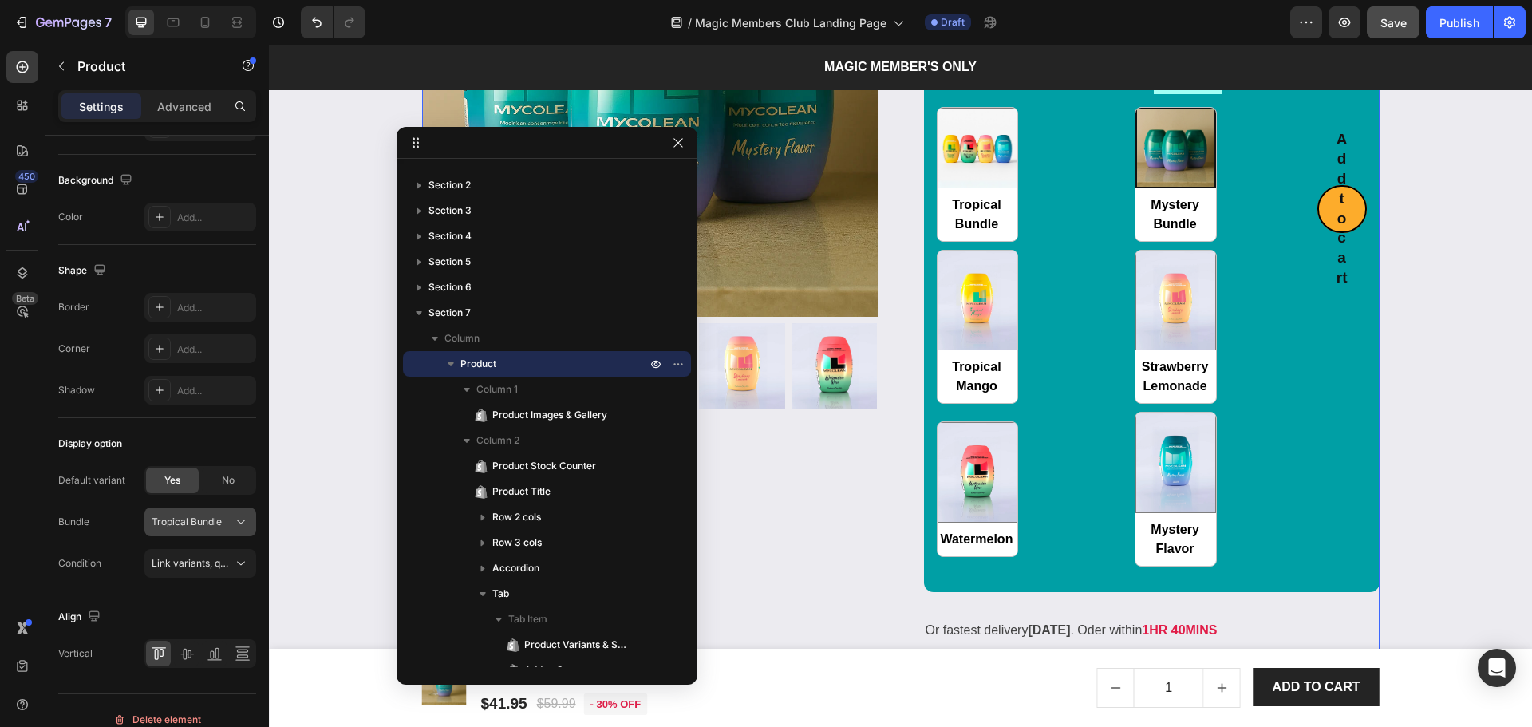
click at [211, 530] on button "Tropical Bundle" at bounding box center [200, 521] width 112 height 29
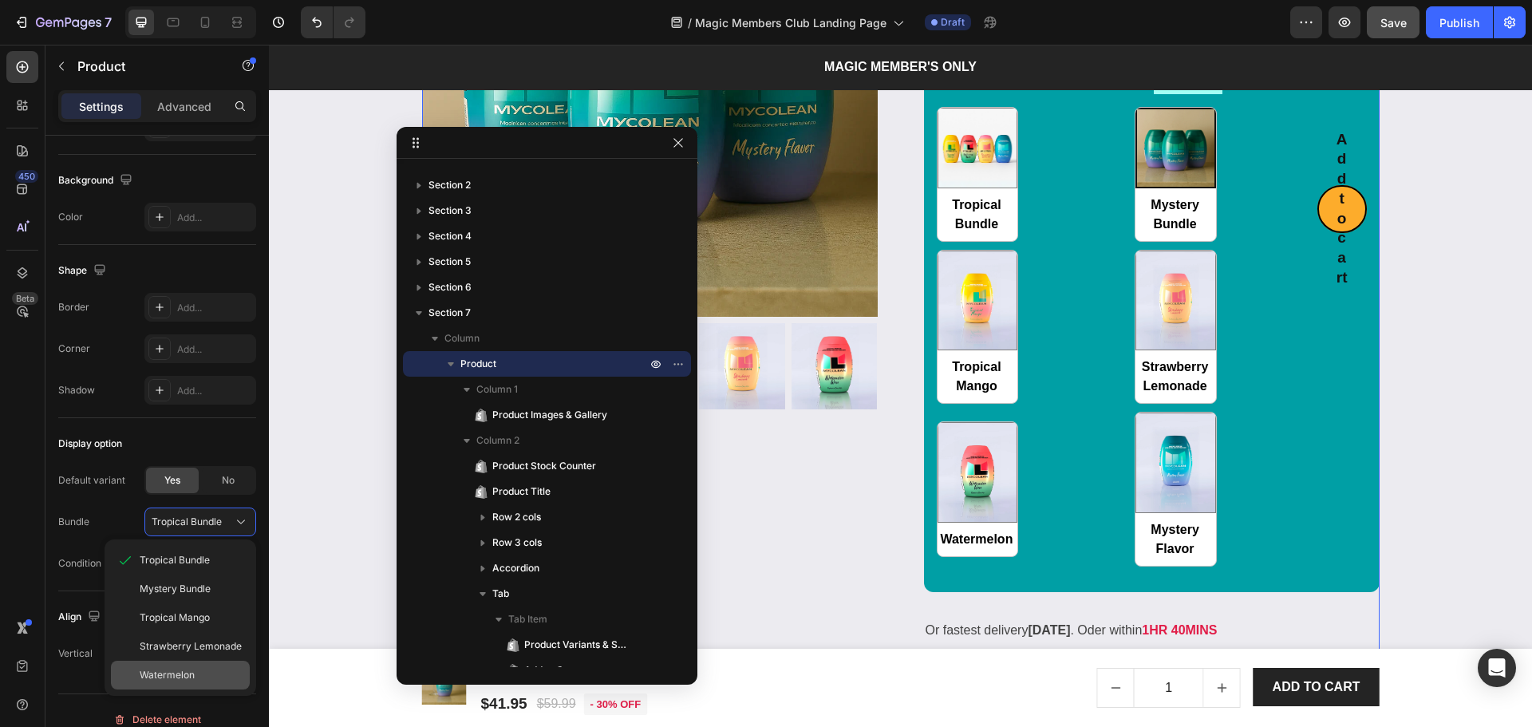
scroll to position [442, 0]
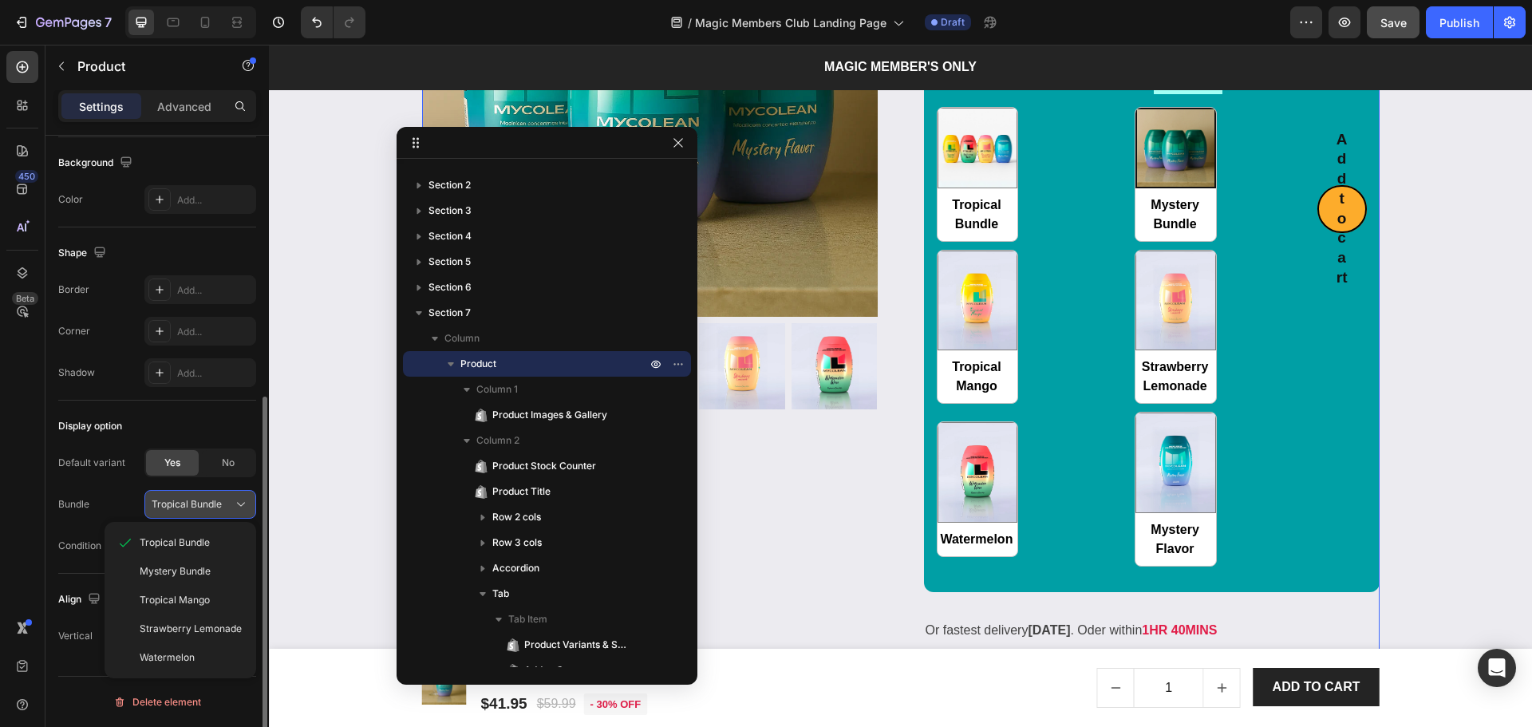
click at [207, 505] on span "Tropical Bundle" at bounding box center [187, 504] width 70 height 14
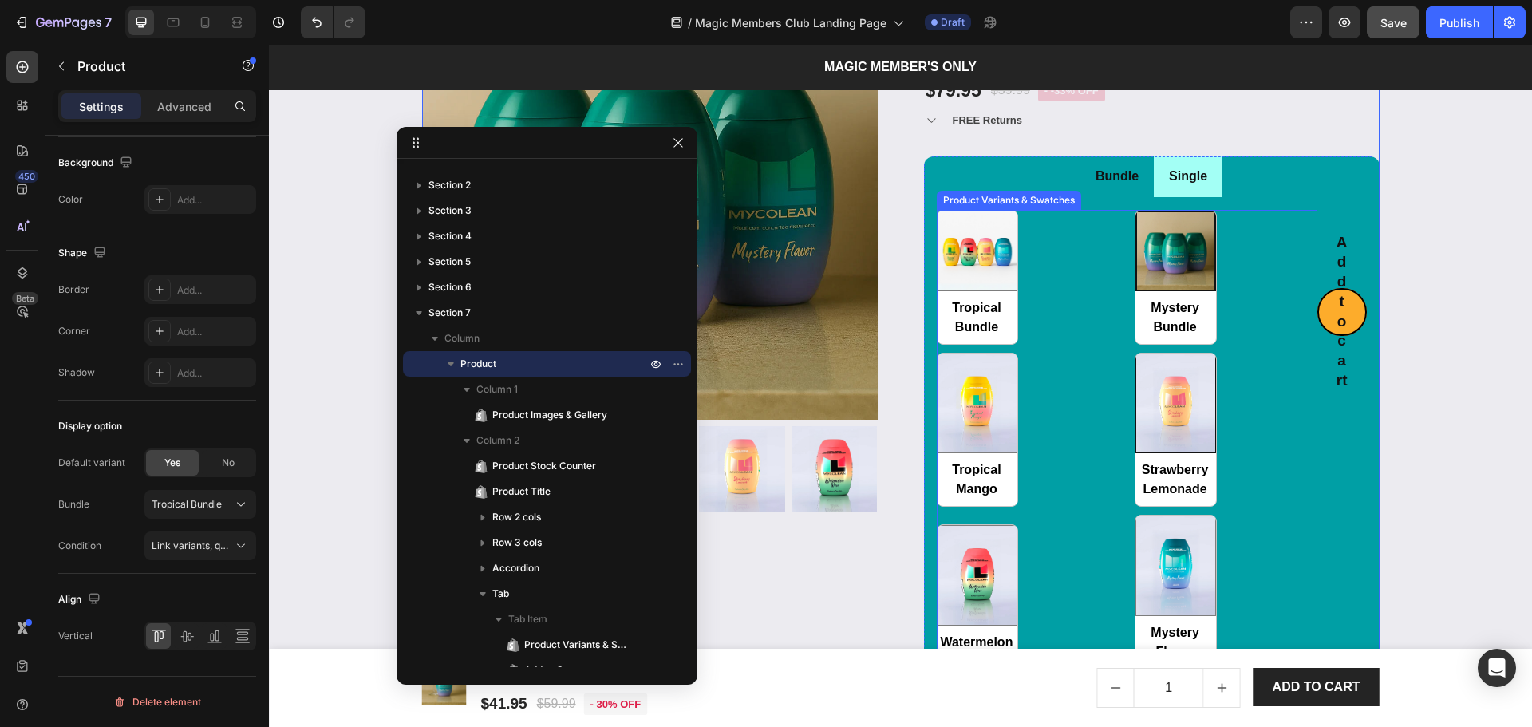
scroll to position [2274, 0]
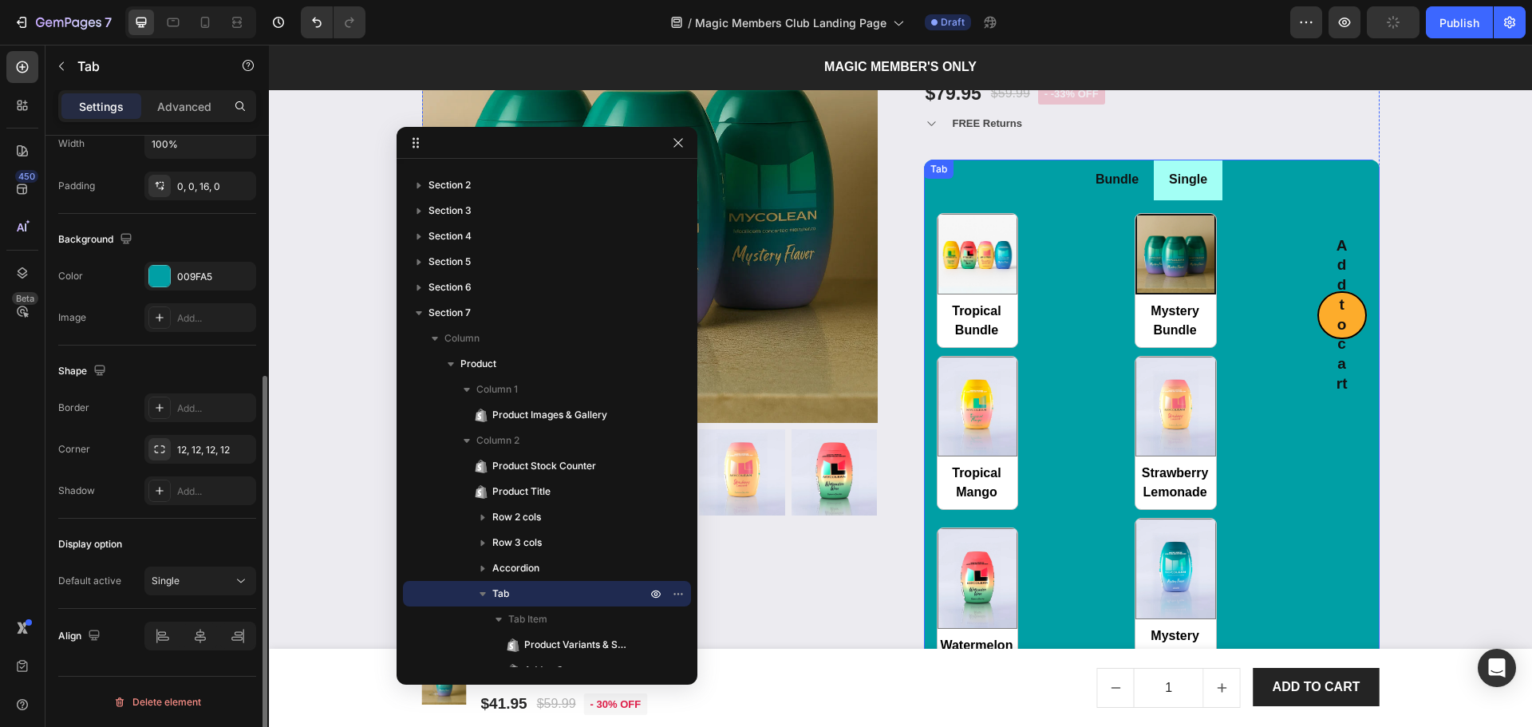
click at [1181, 194] on li "Single" at bounding box center [1188, 180] width 69 height 41
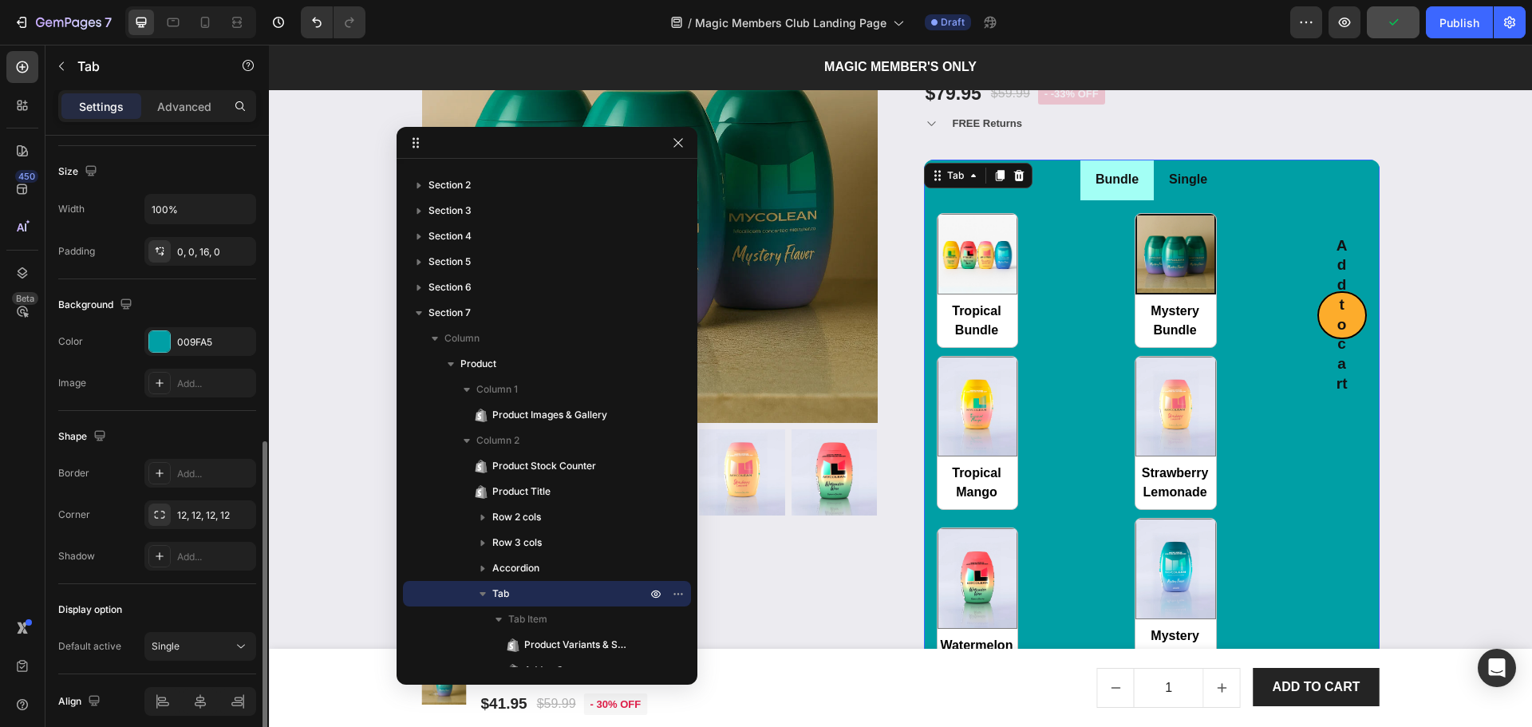
scroll to position [384, 0]
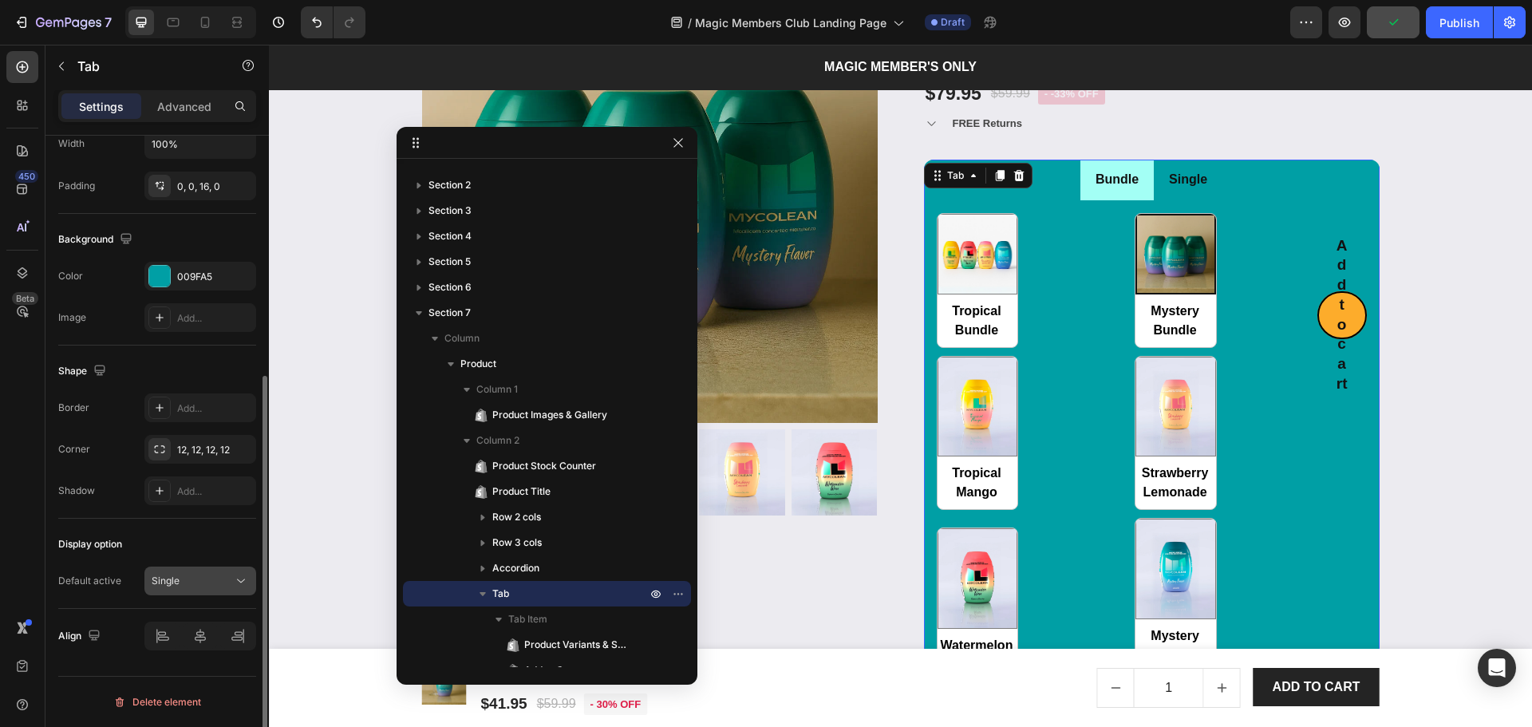
click at [159, 576] on p "Single" at bounding box center [166, 581] width 28 height 14
click at [204, 579] on div "Single" at bounding box center [192, 581] width 81 height 14
click at [186, 611] on div "Bundle" at bounding box center [184, 620] width 131 height 30
click at [1136, 191] on li "Bundle" at bounding box center [1116, 180] width 73 height 41
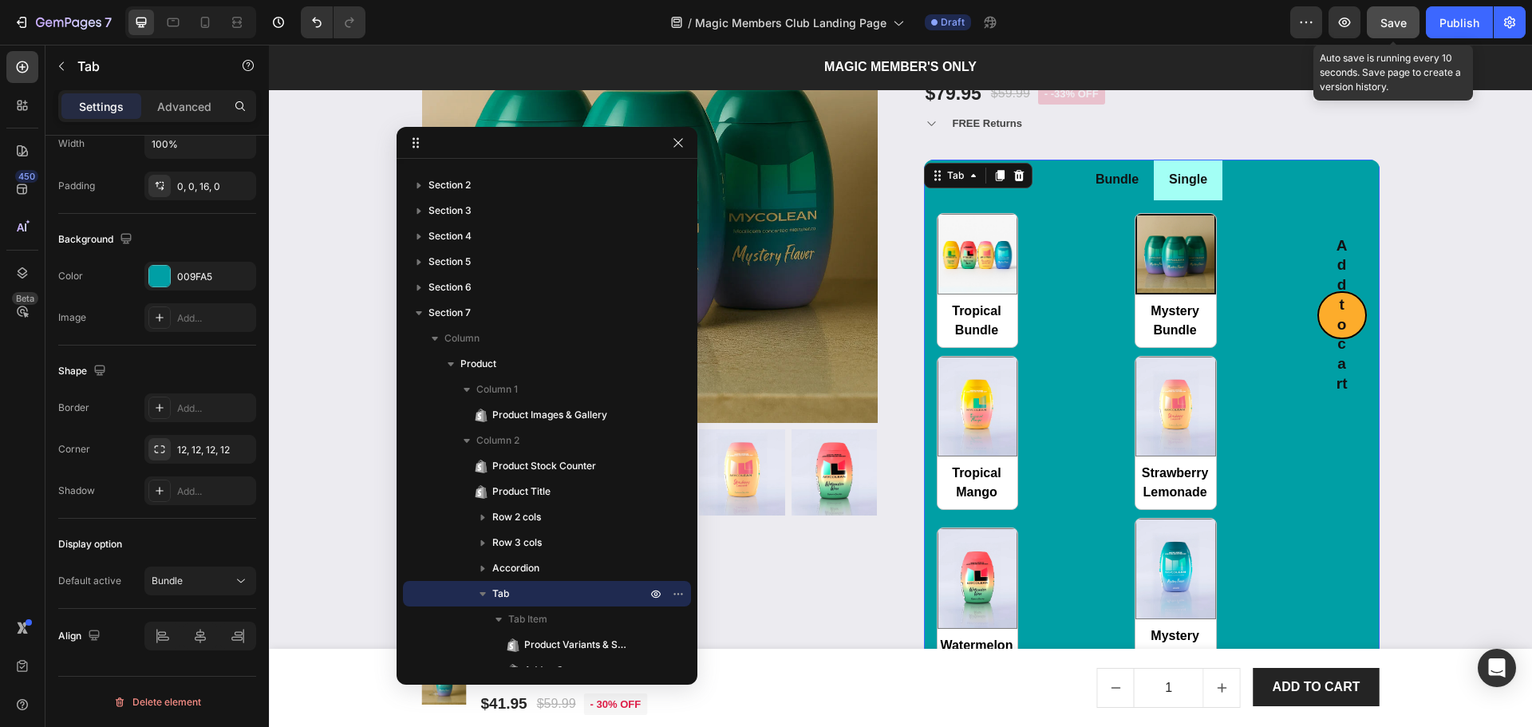
click at [1392, 18] on span "Save" at bounding box center [1393, 23] width 26 height 14
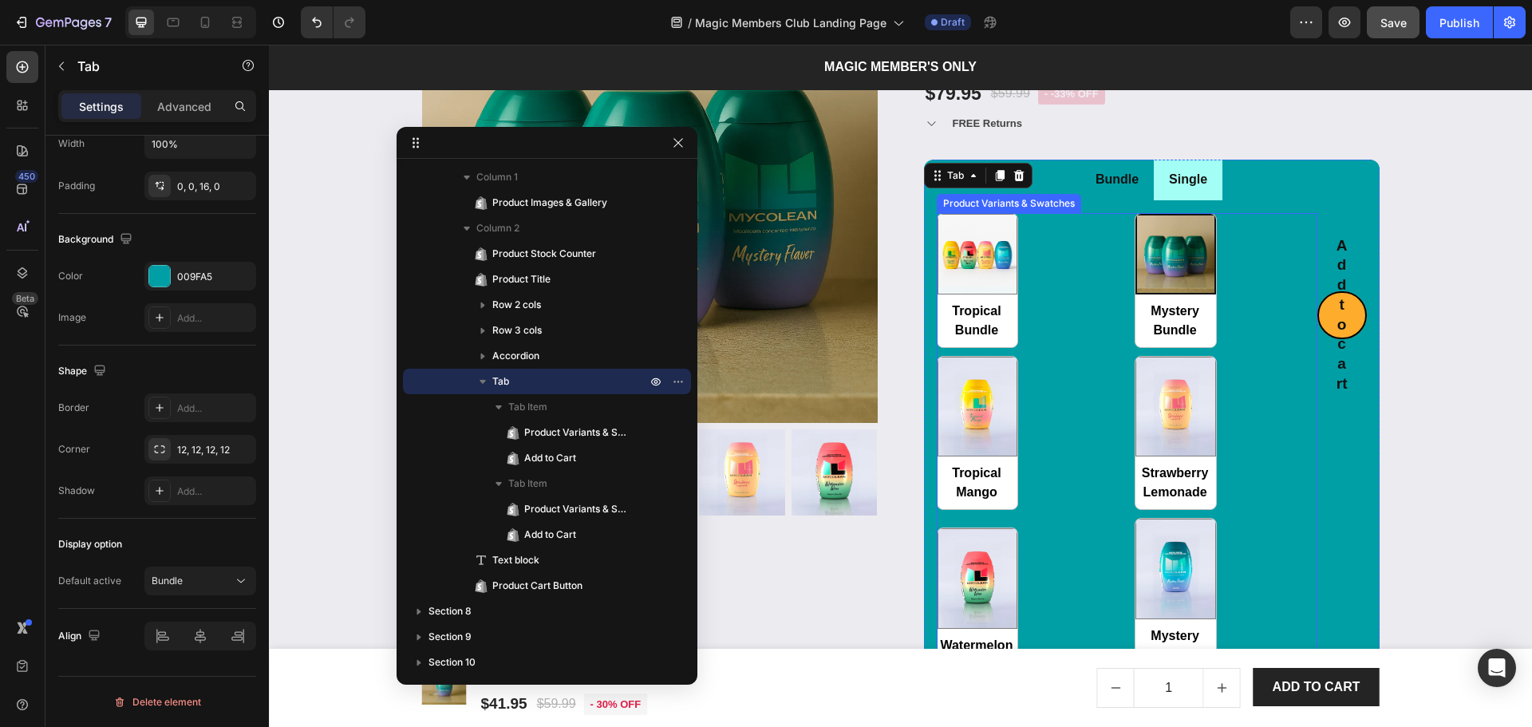
click at [1103, 256] on div "Tropical Bundle Tropical Bundle Mystery Bundle Mystery Bundle Tropical Mango Tr…" at bounding box center [1127, 443] width 381 height 460
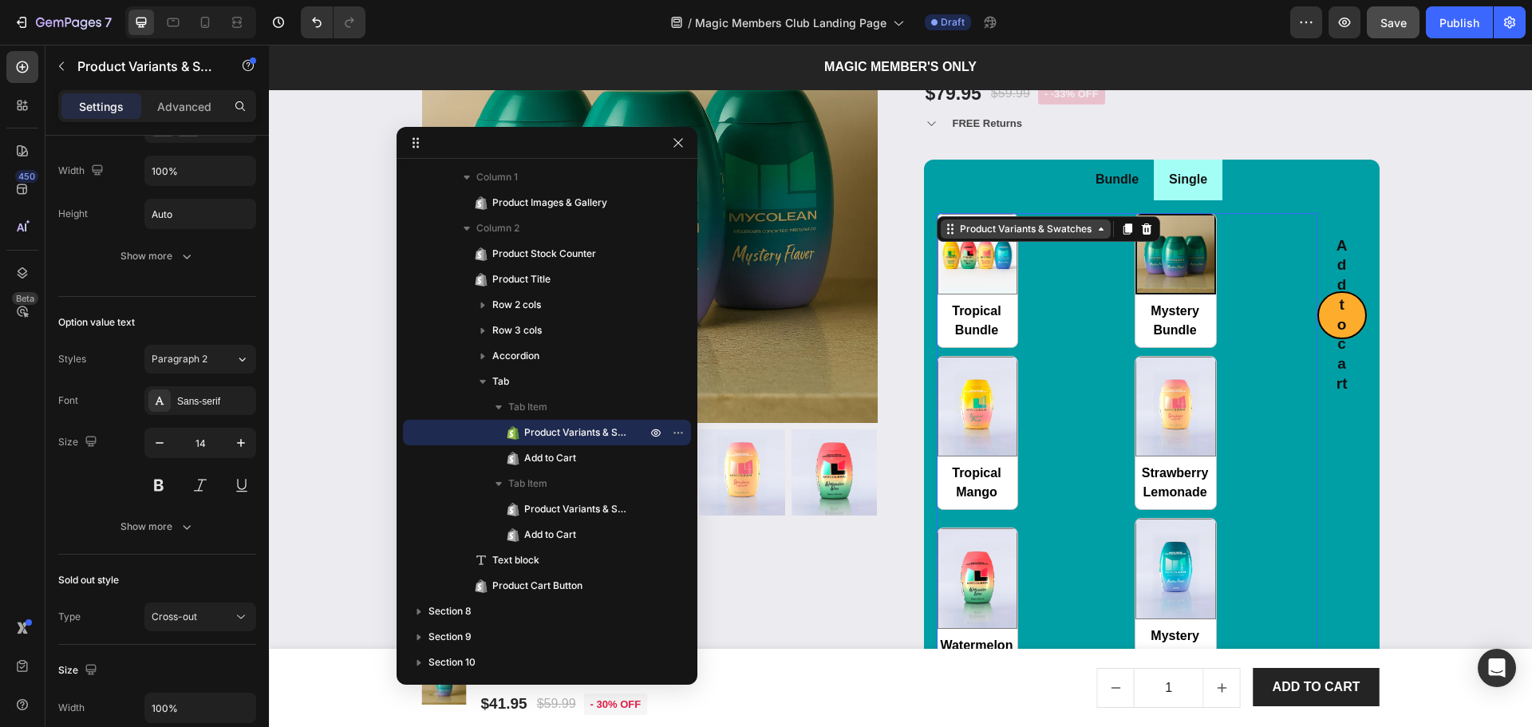
scroll to position [0, 0]
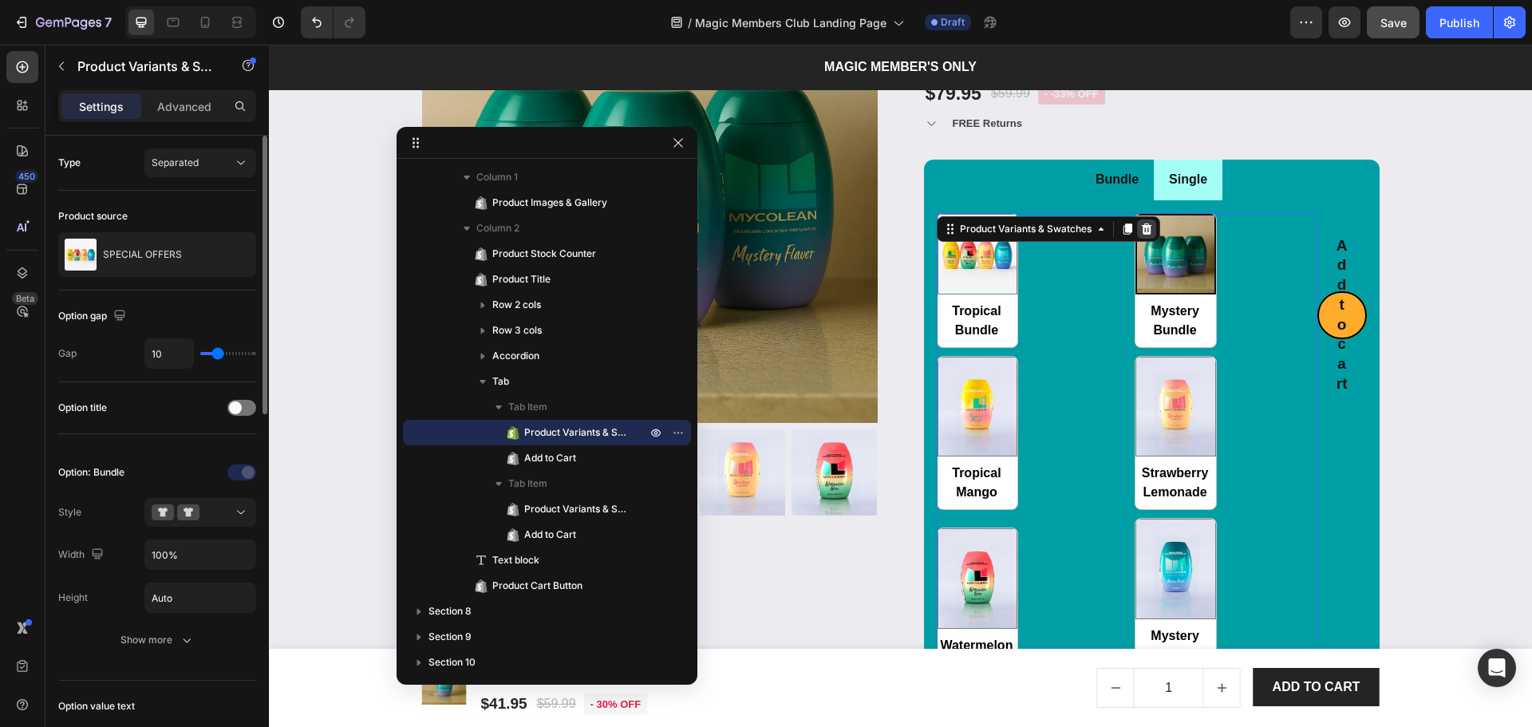
click at [1145, 229] on icon at bounding box center [1146, 229] width 13 height 13
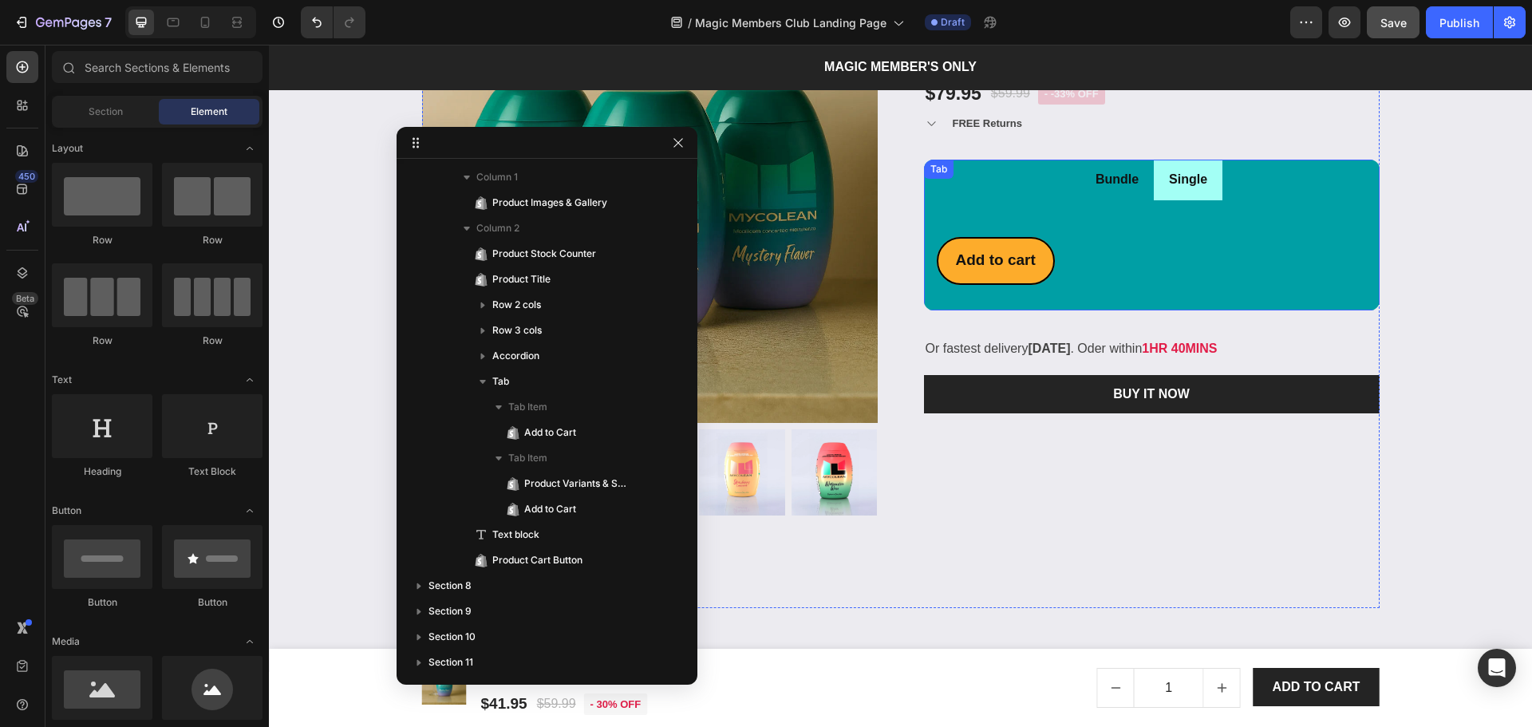
click at [1141, 195] on li "Bundle" at bounding box center [1116, 180] width 73 height 41
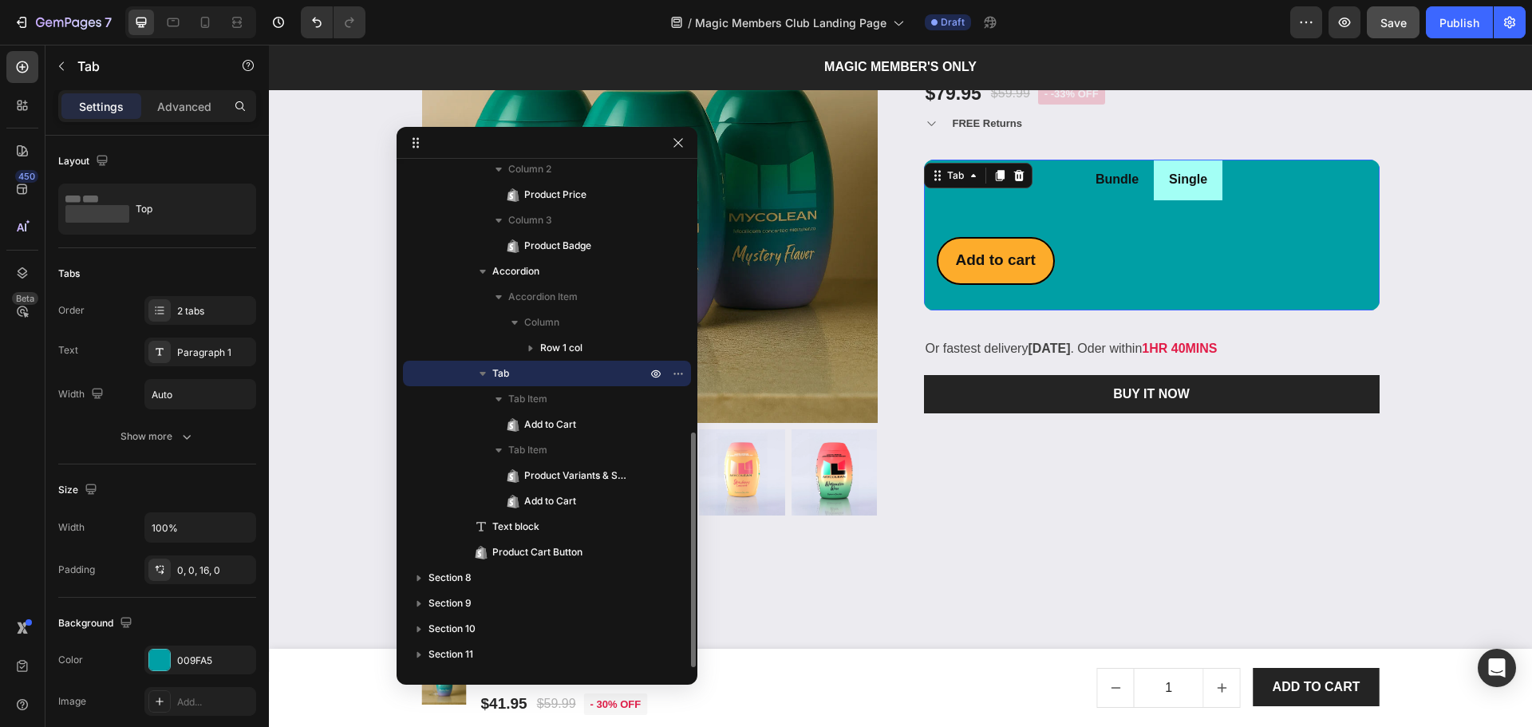
click at [1141, 195] on li "Bundle" at bounding box center [1116, 180] width 73 height 41
click at [1137, 295] on div "Add to cart Add to Cart Tropical Bundle Tropical Bundle Mystery Bundle Mystery …" at bounding box center [1152, 248] width 456 height 97
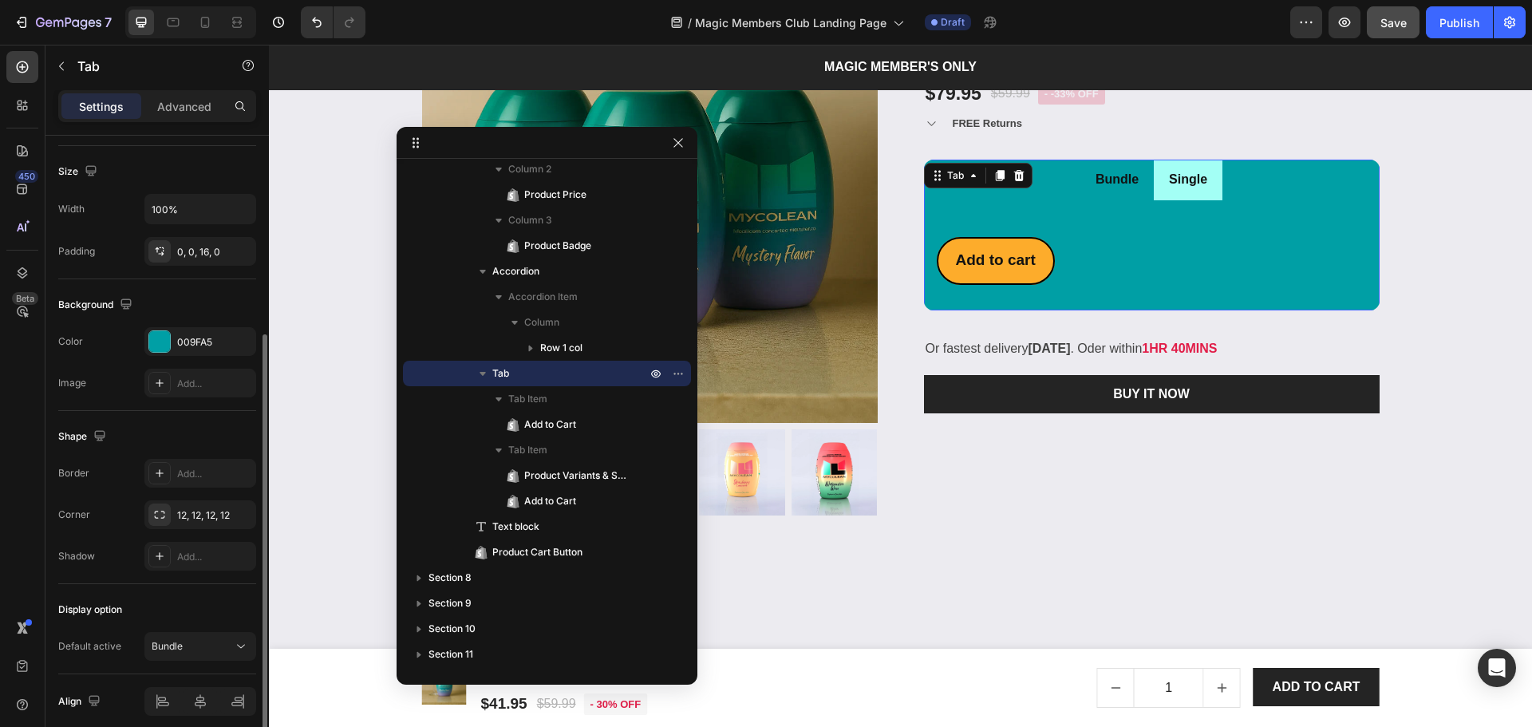
scroll to position [384, 0]
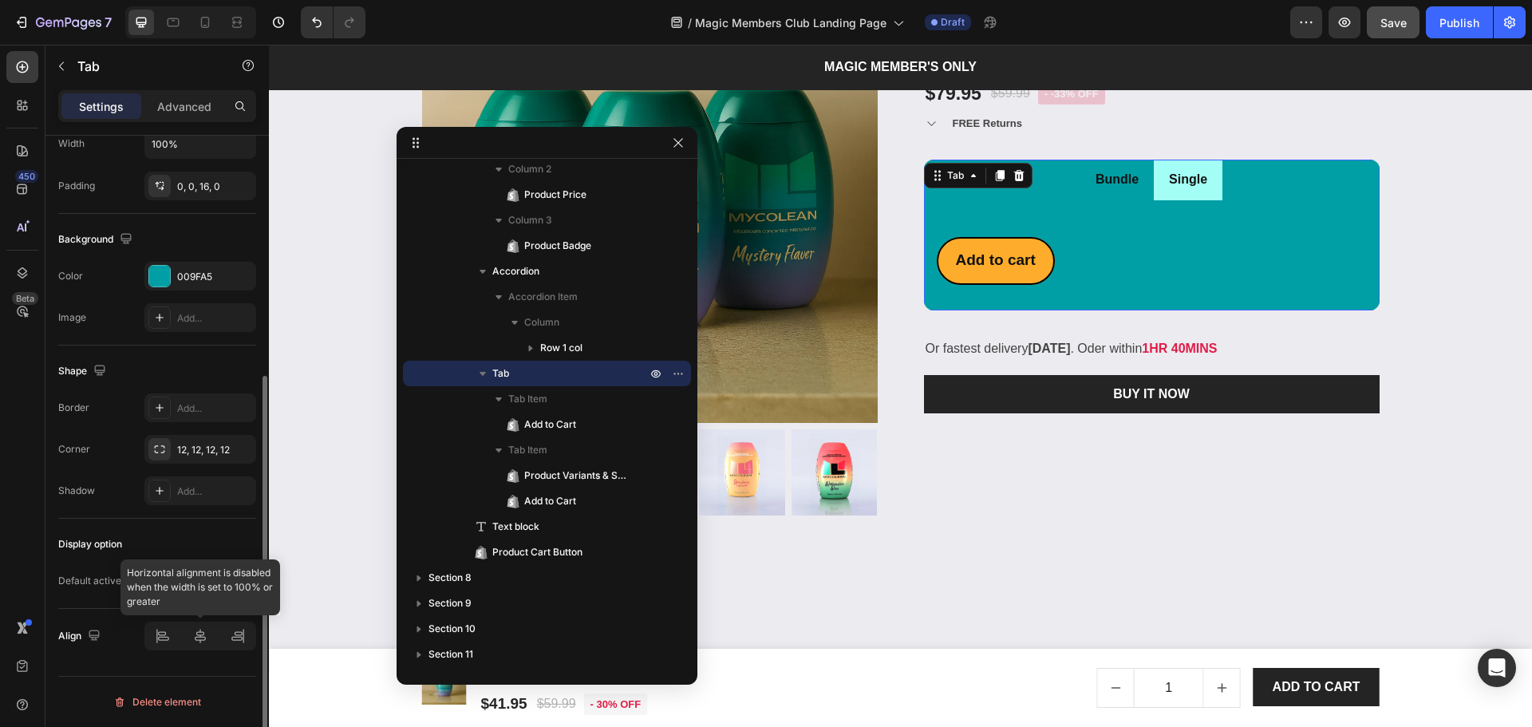
click at [195, 636] on div at bounding box center [200, 636] width 112 height 29
click at [177, 578] on p "Bundle" at bounding box center [167, 581] width 31 height 14
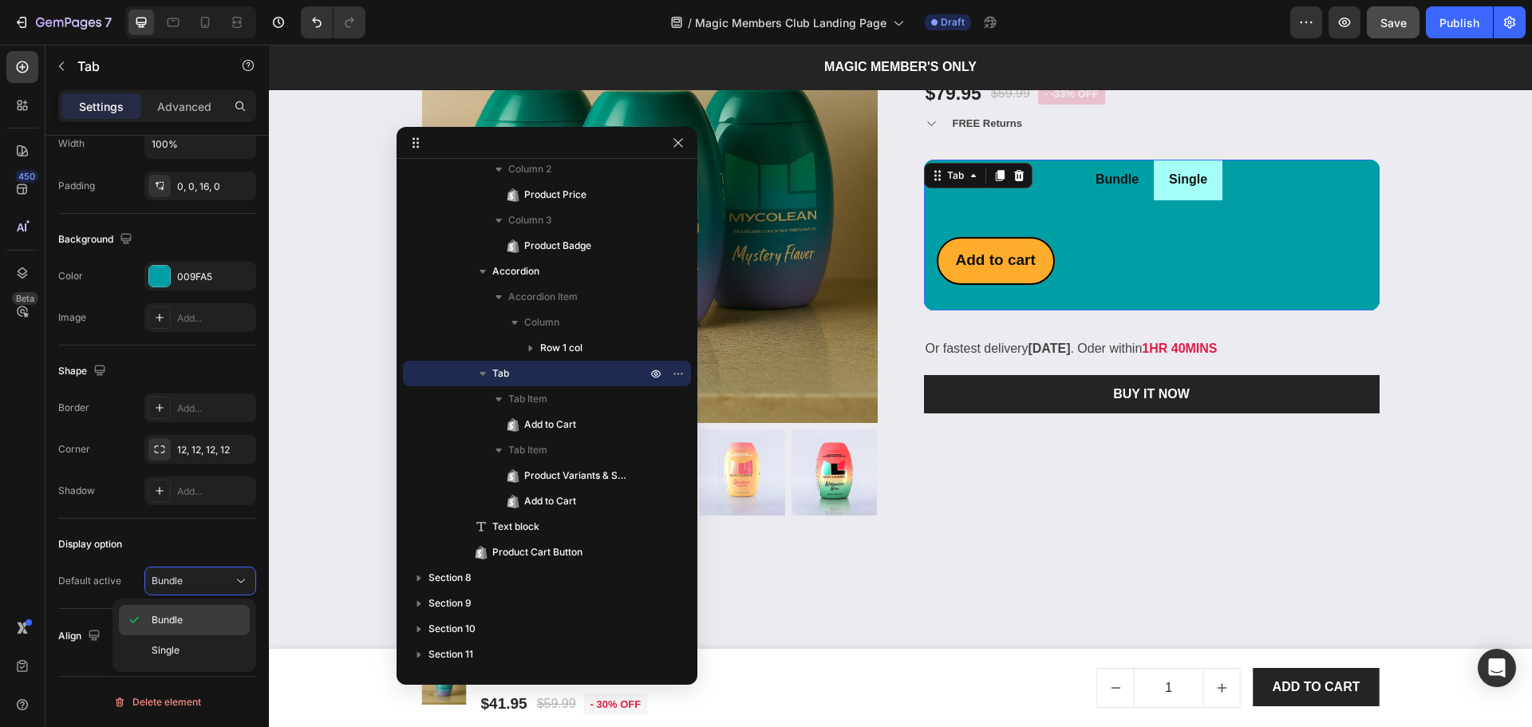
click at [170, 615] on p "Bundle" at bounding box center [167, 620] width 31 height 14
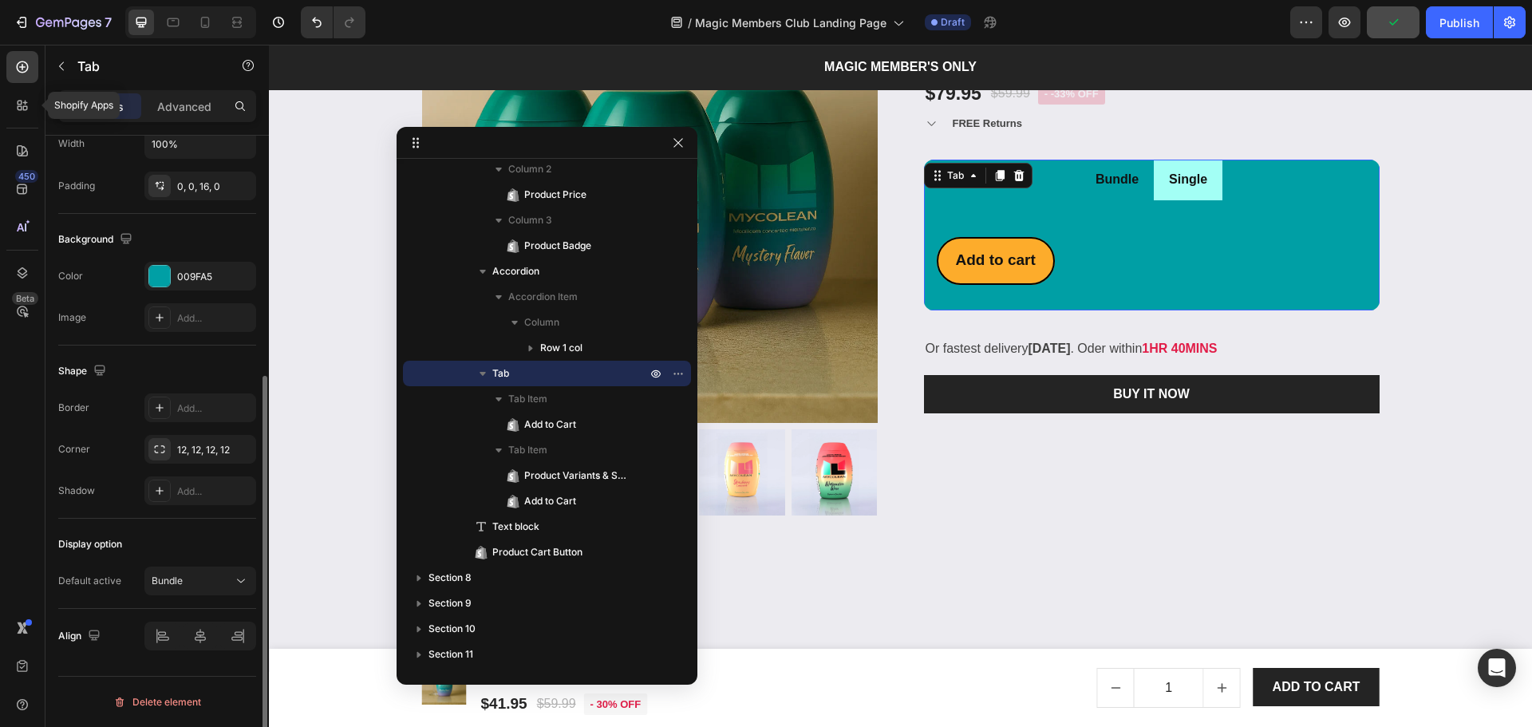
scroll to position [0, 0]
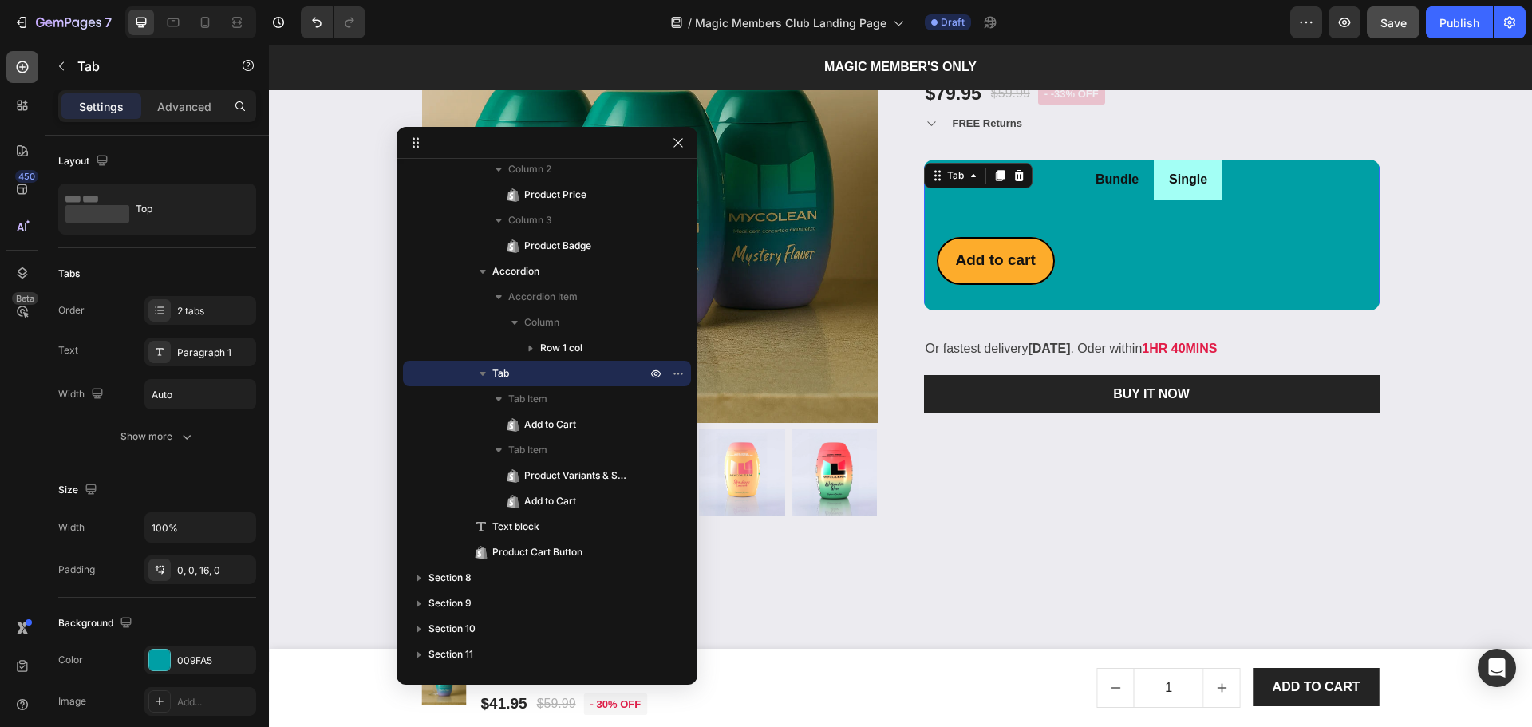
click at [21, 74] on icon at bounding box center [22, 67] width 16 height 16
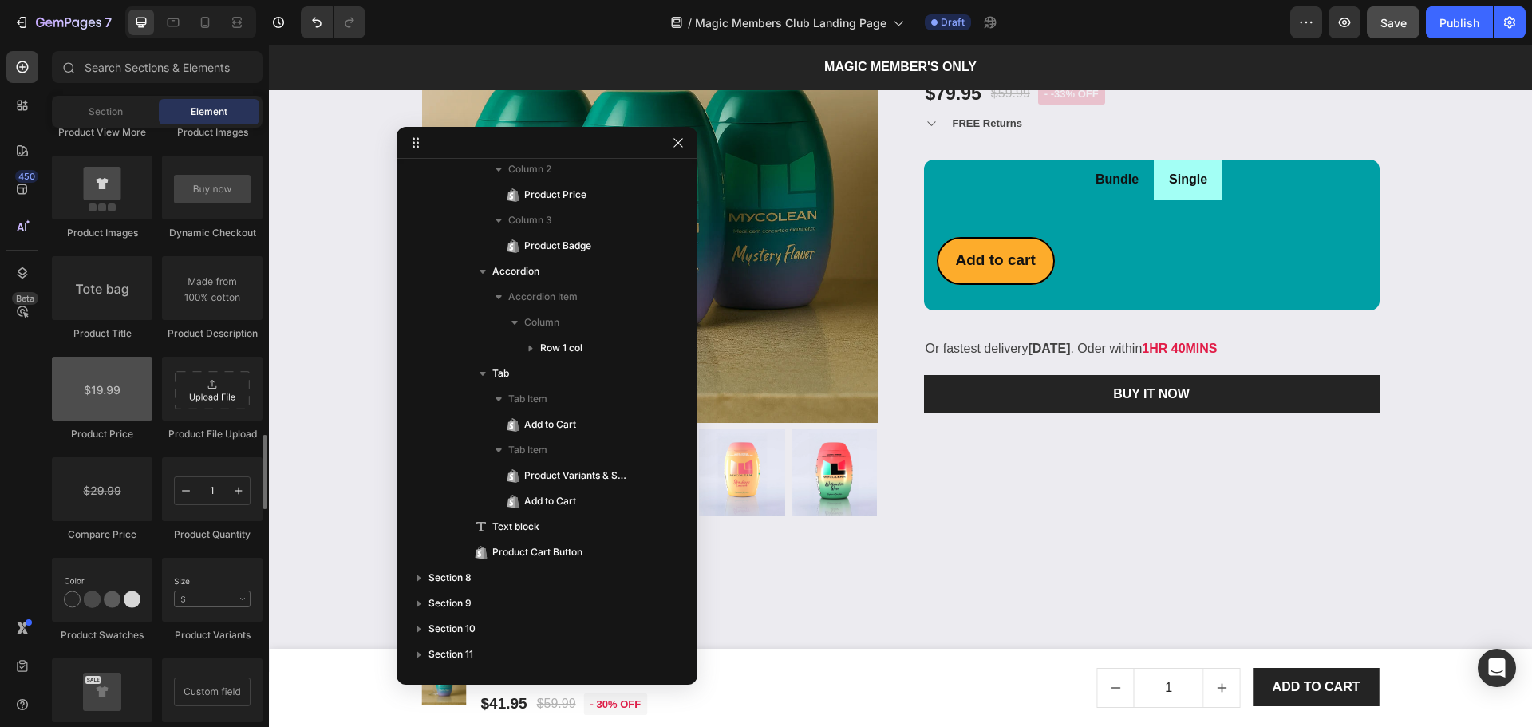
scroll to position [2653, 0]
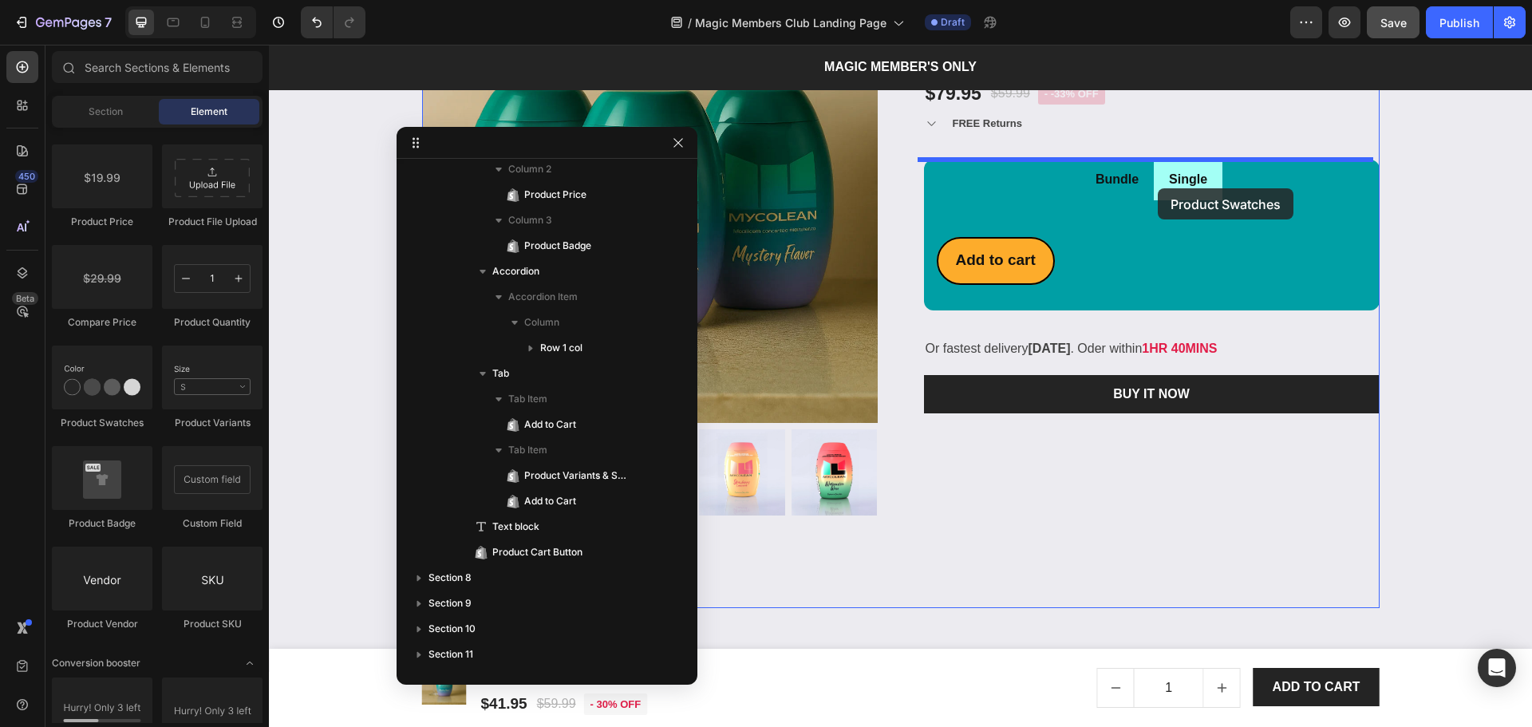
drag, startPoint x: 433, startPoint y: 432, endPoint x: 1158, endPoint y: 188, distance: 764.5
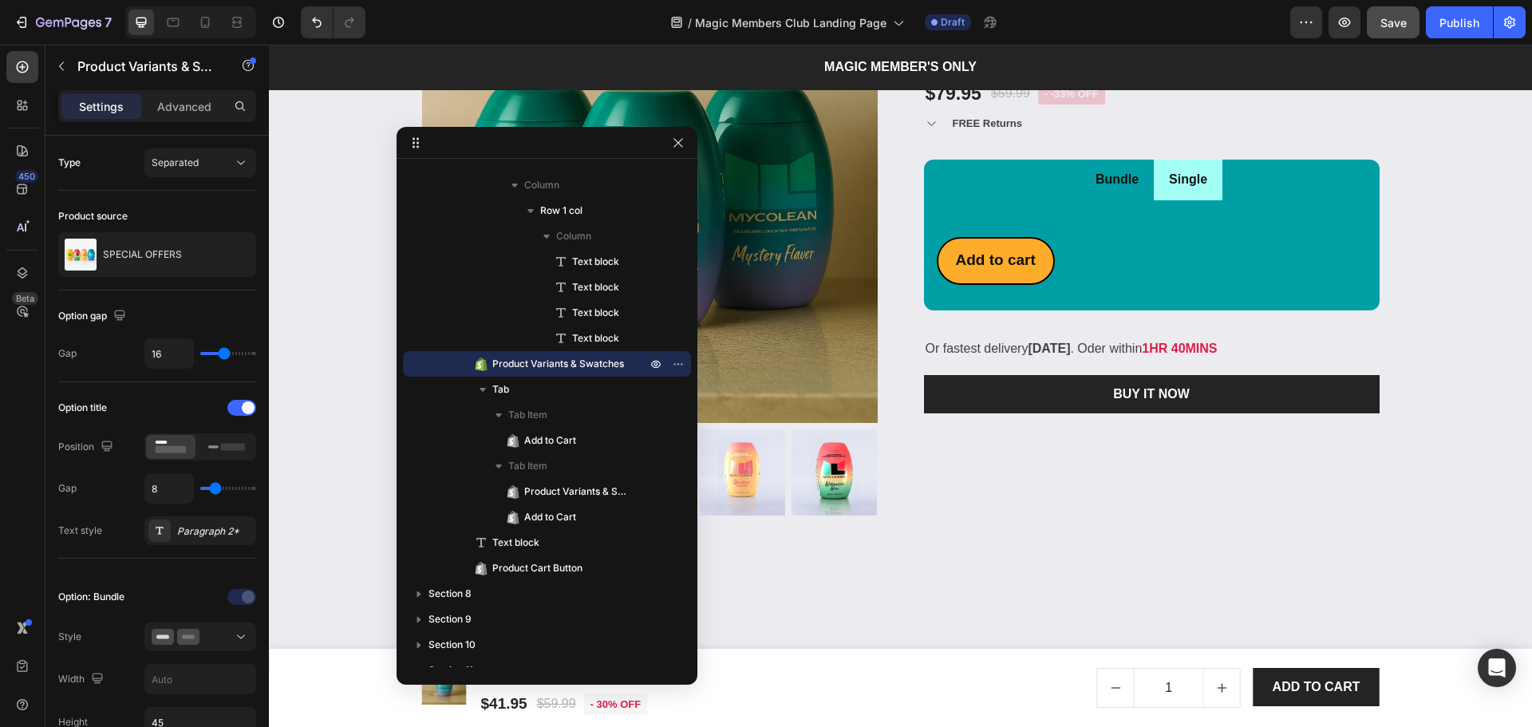
scroll to position [953, 0]
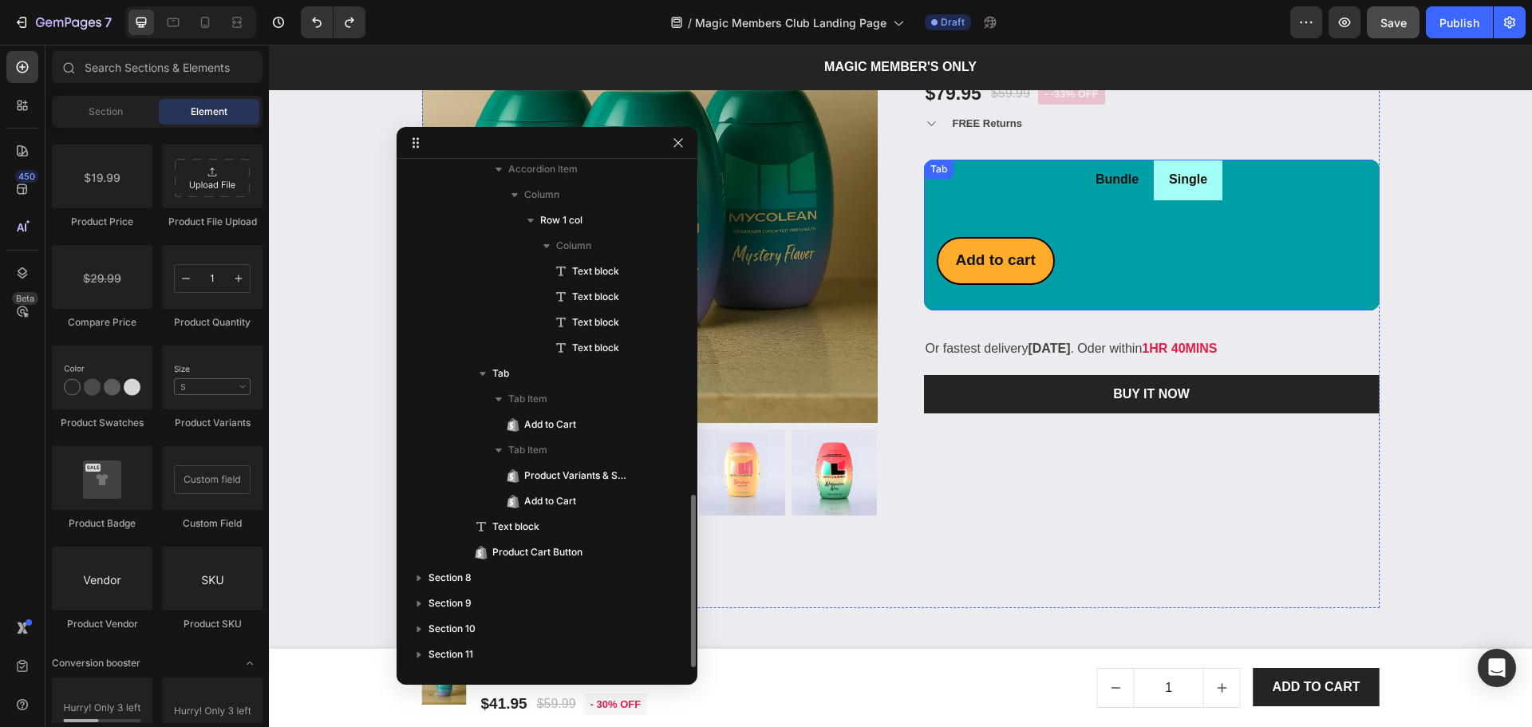
click at [1148, 235] on div "Add to cart Add to Cart" at bounding box center [1152, 249] width 430 height 72
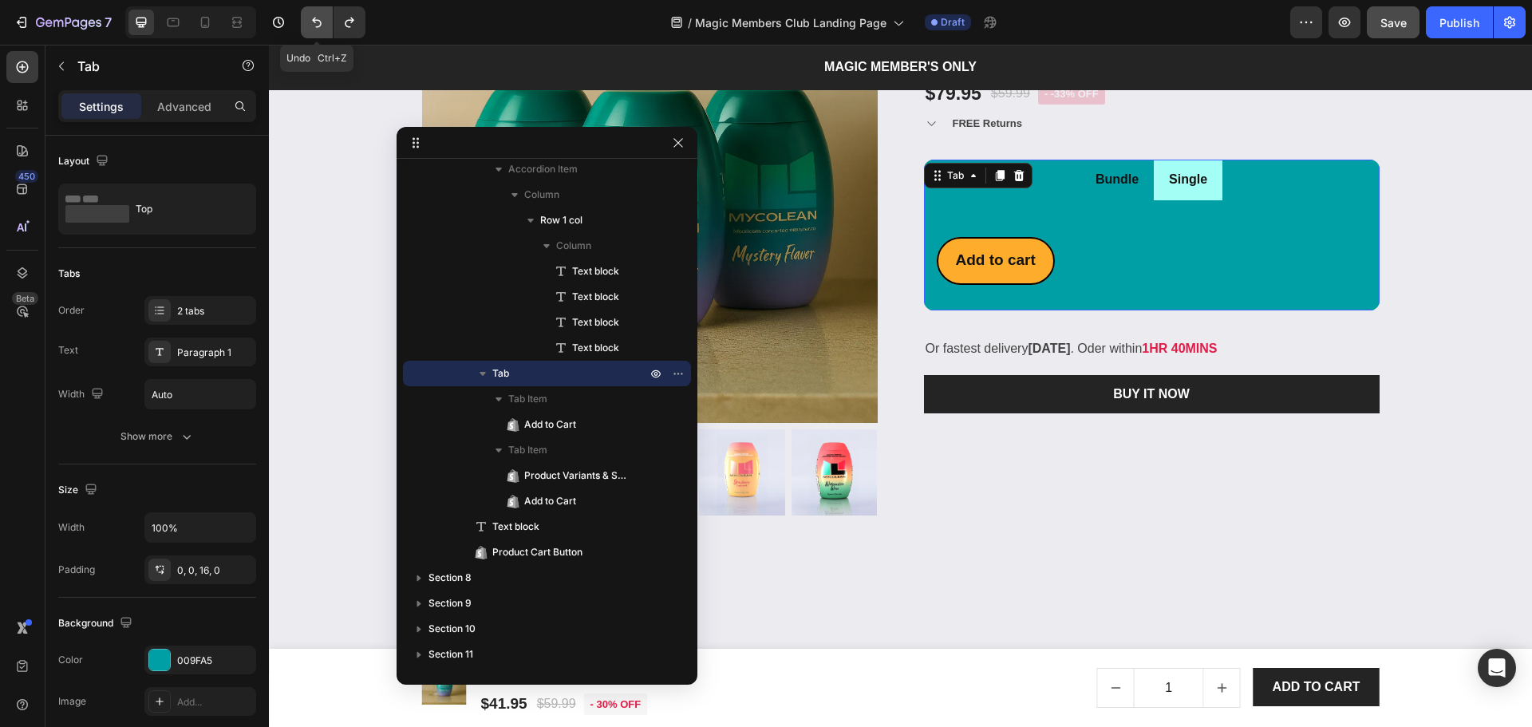
click at [310, 26] on icon "Undo/Redo" at bounding box center [317, 22] width 16 height 16
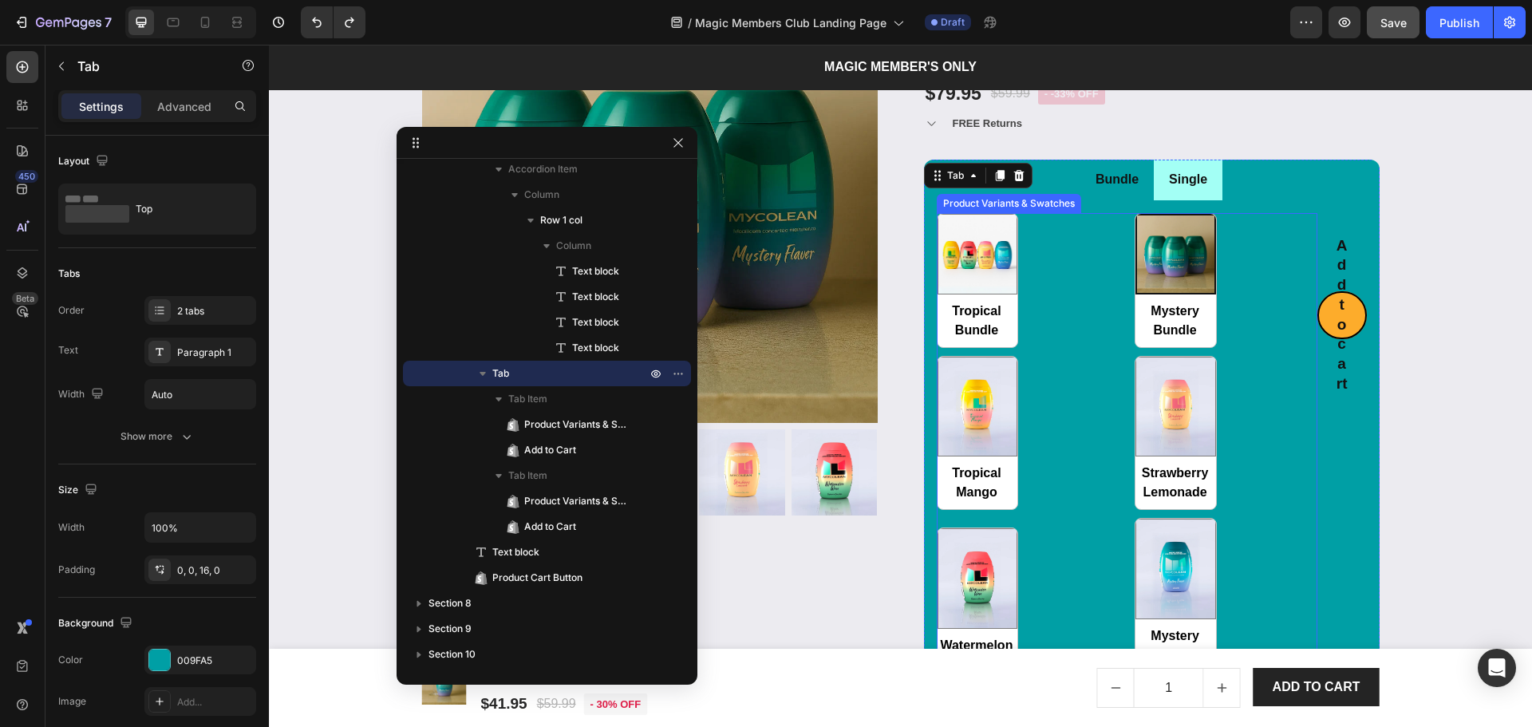
click at [1066, 355] on div "Tropical Bundle Tropical Bundle Mystery Bundle Mystery Bundle Tropical Mango Tr…" at bounding box center [1127, 443] width 381 height 460
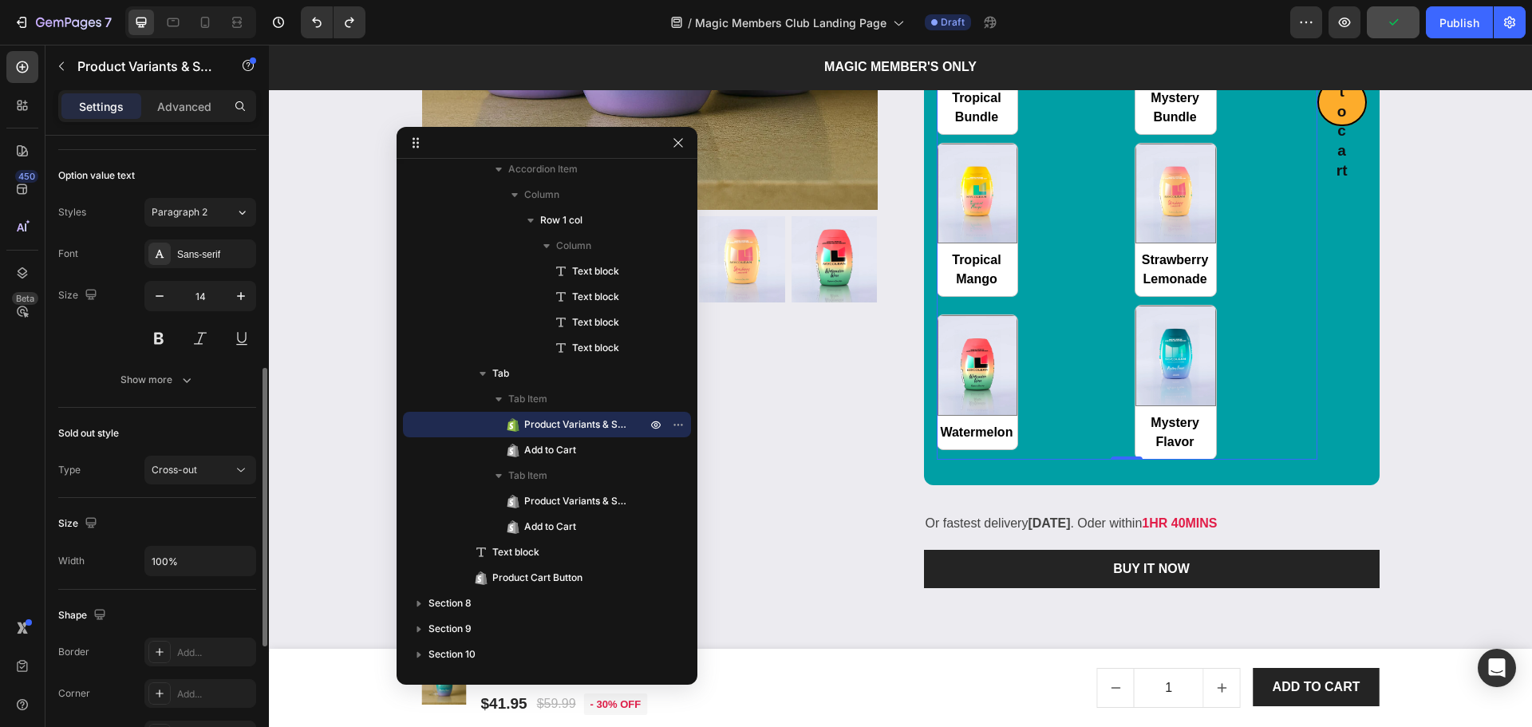
scroll to position [816, 0]
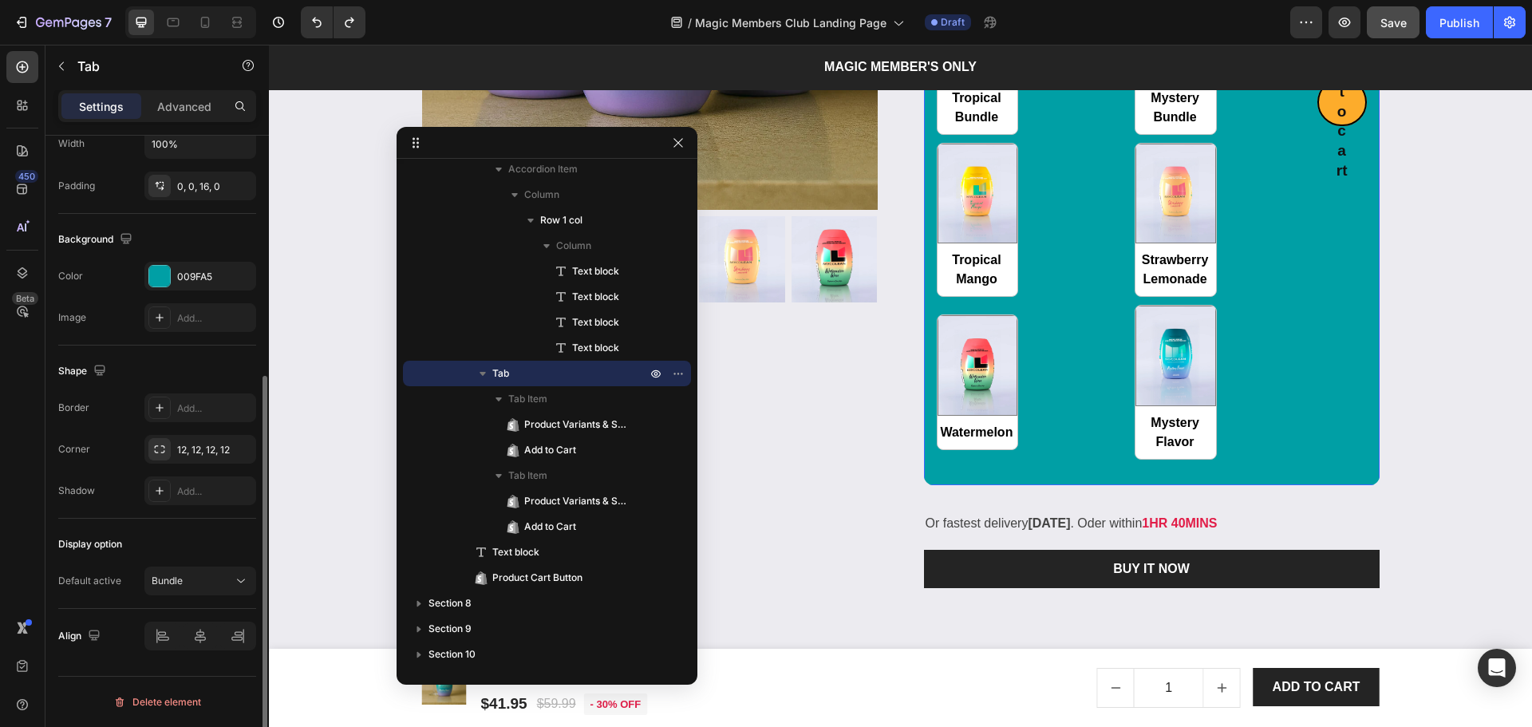
click at [1051, 464] on div "Tropical Bundle Tropical Bundle Mystery Bundle Mystery Bundle Tropical Mango Tr…" at bounding box center [1152, 229] width 456 height 485
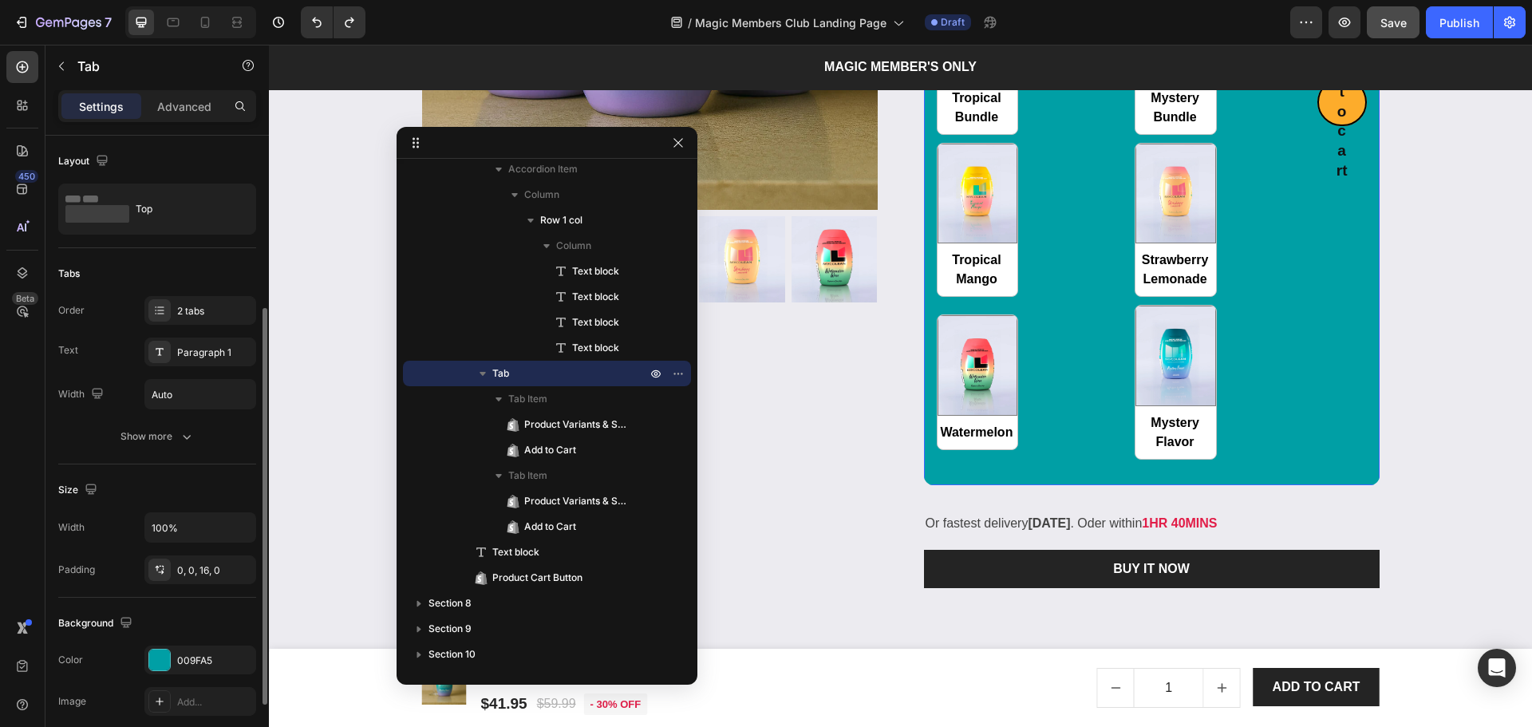
scroll to position [384, 0]
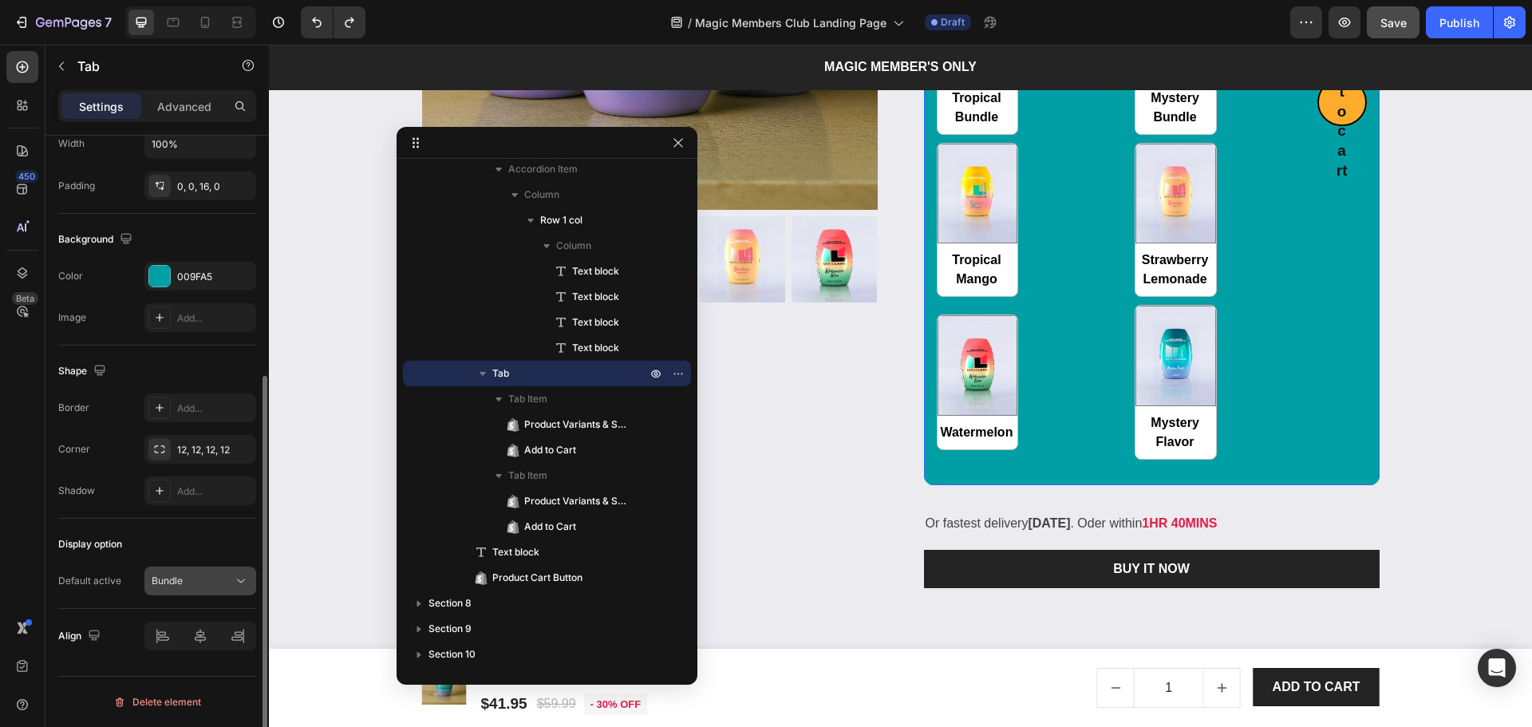
click at [180, 576] on p "Bundle" at bounding box center [167, 581] width 31 height 14
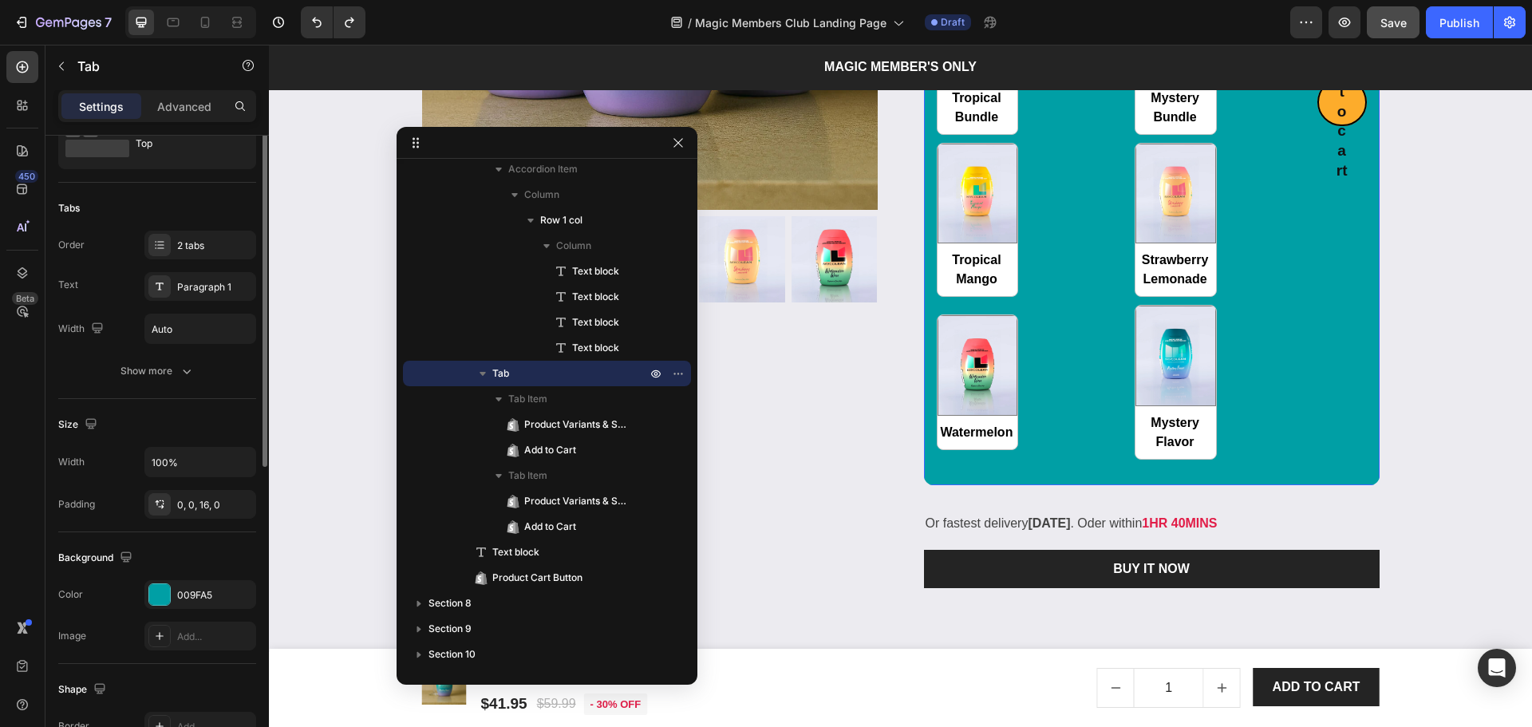
scroll to position [0, 0]
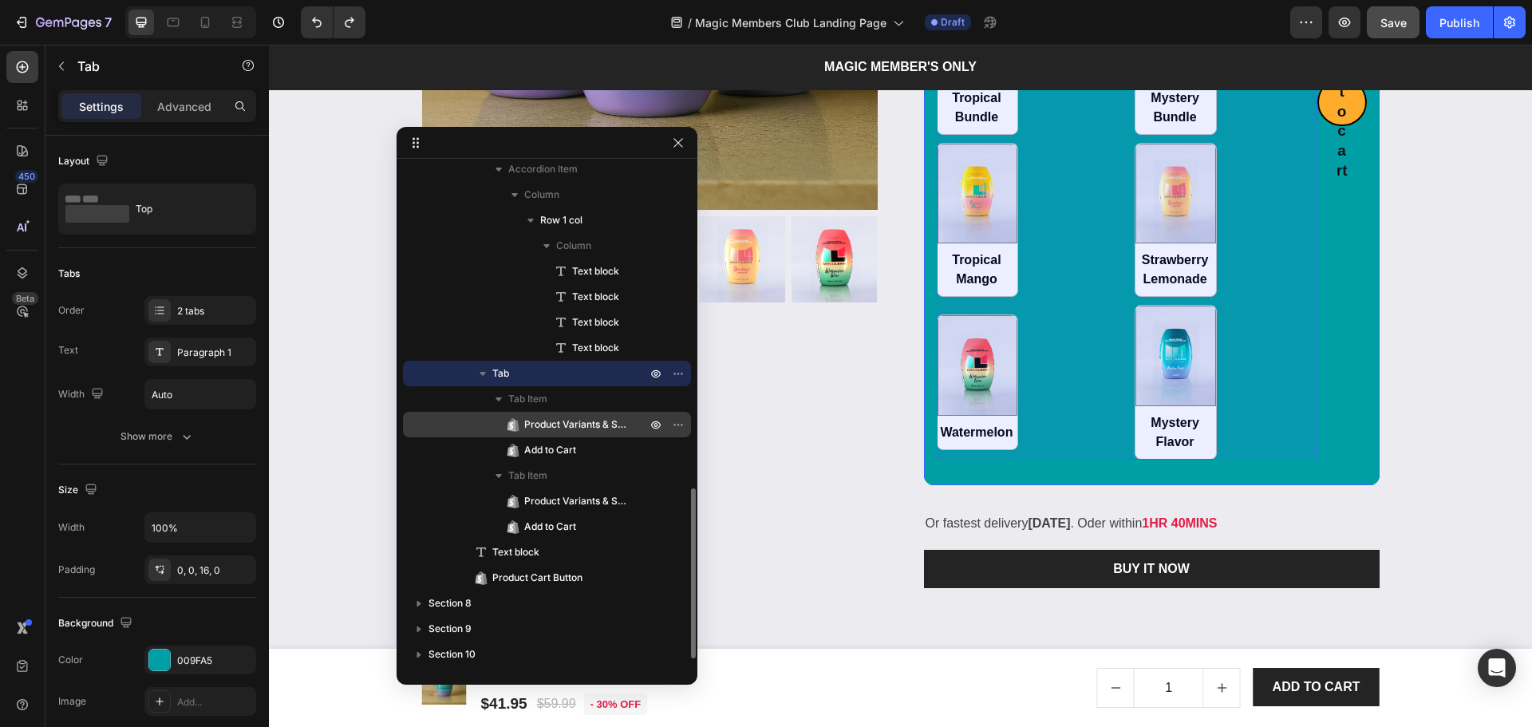
click at [548, 424] on span "Product Variants & Swatches" at bounding box center [577, 424] width 106 height 16
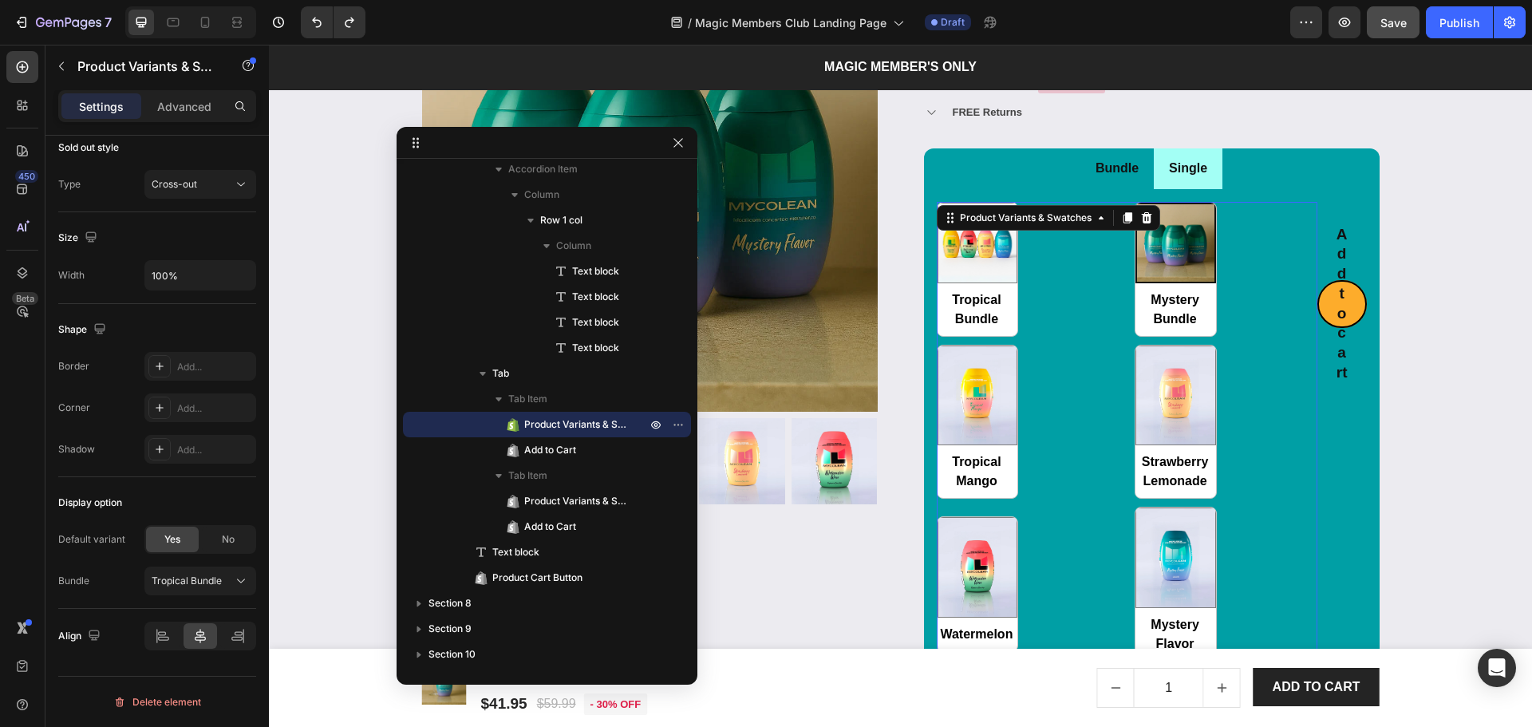
scroll to position [2274, 0]
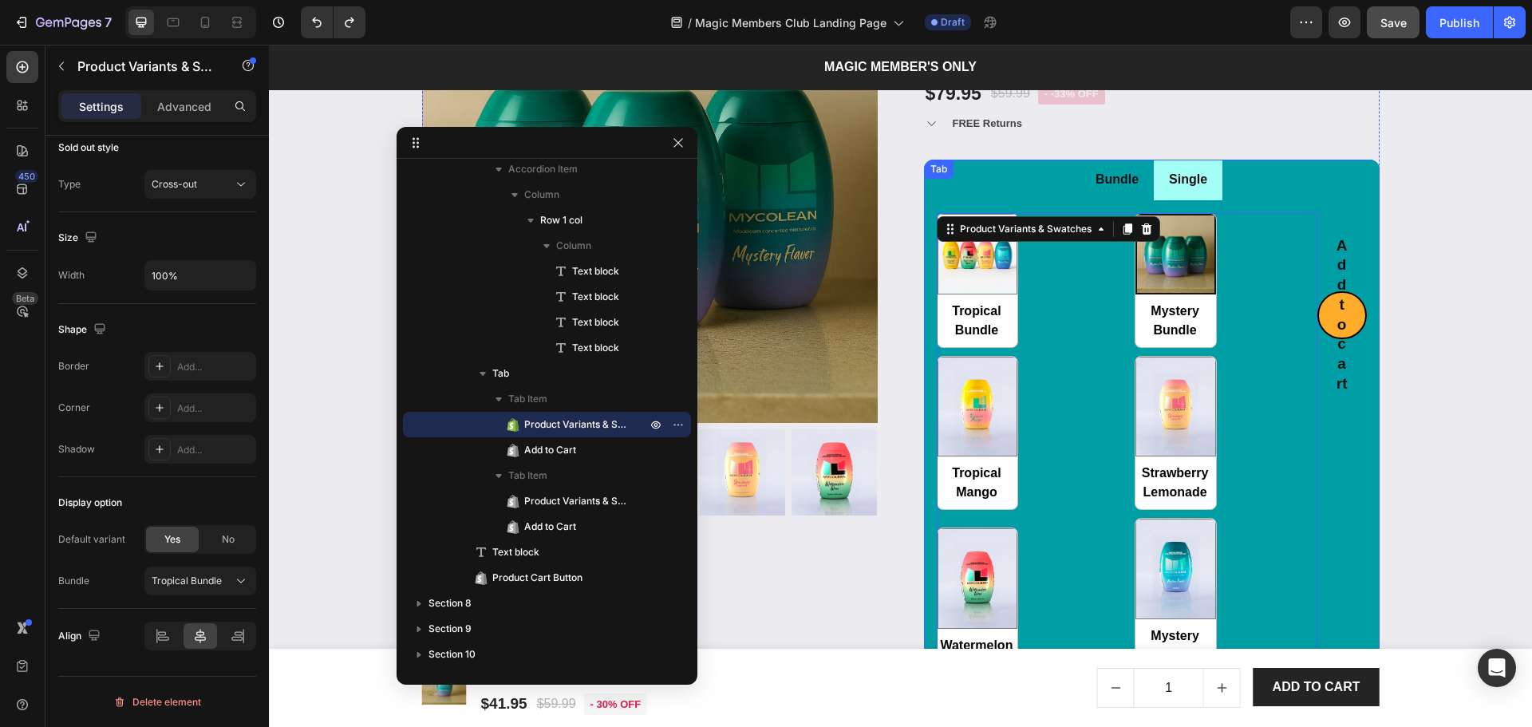
click at [1197, 197] on li "Single" at bounding box center [1188, 180] width 69 height 41
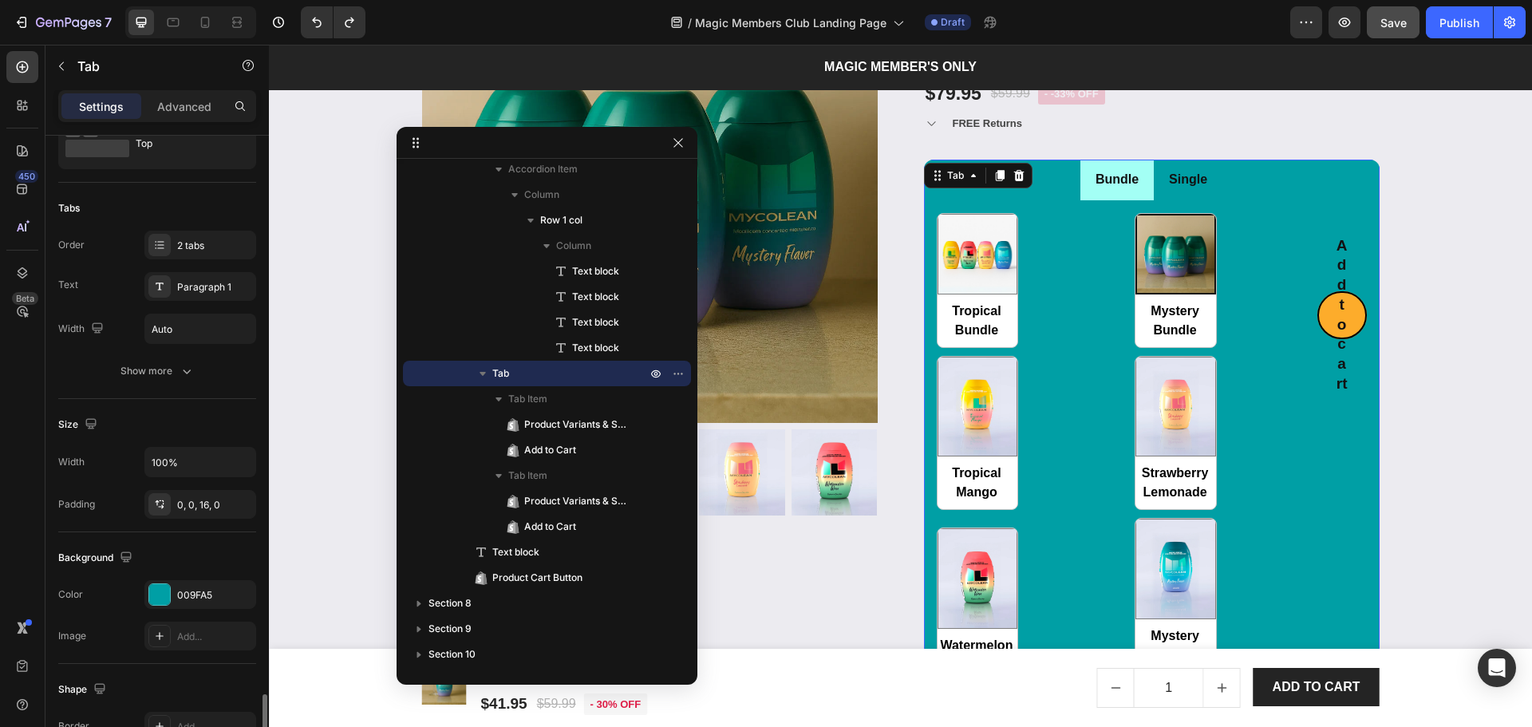
scroll to position [0, 0]
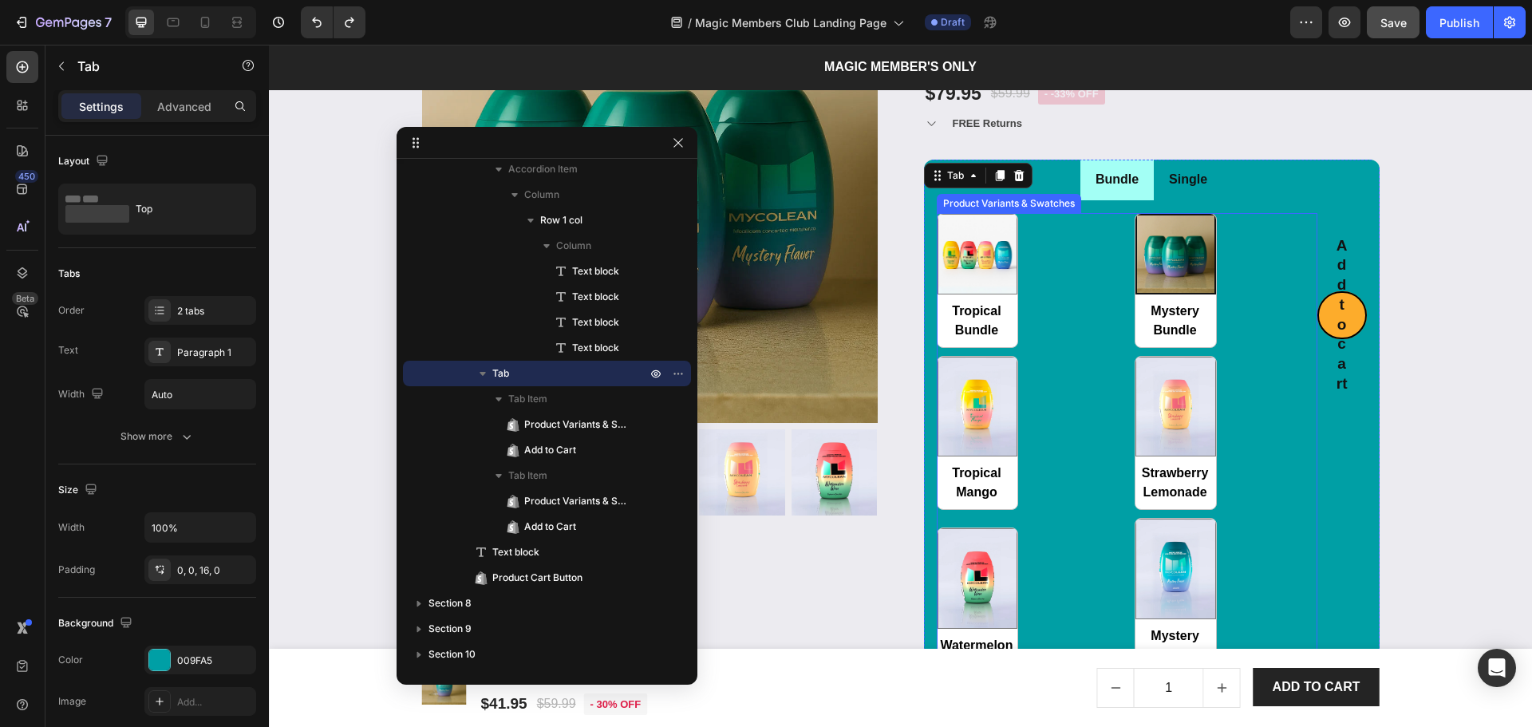
click at [1249, 409] on div "Tropical Bundle Tropical Bundle Mystery Bundle Mystery Bundle Tropical Mango Tr…" at bounding box center [1127, 443] width 381 height 460
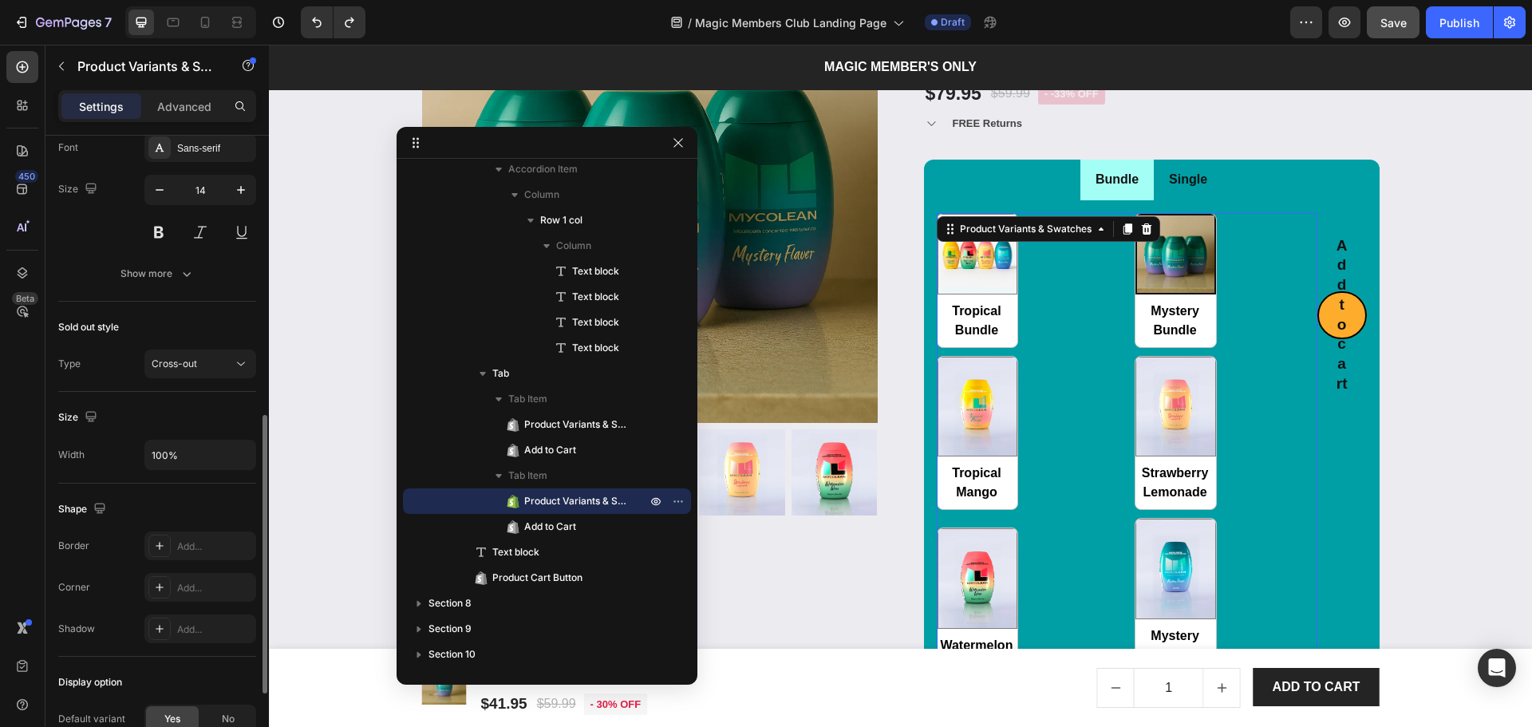
scroll to position [816, 0]
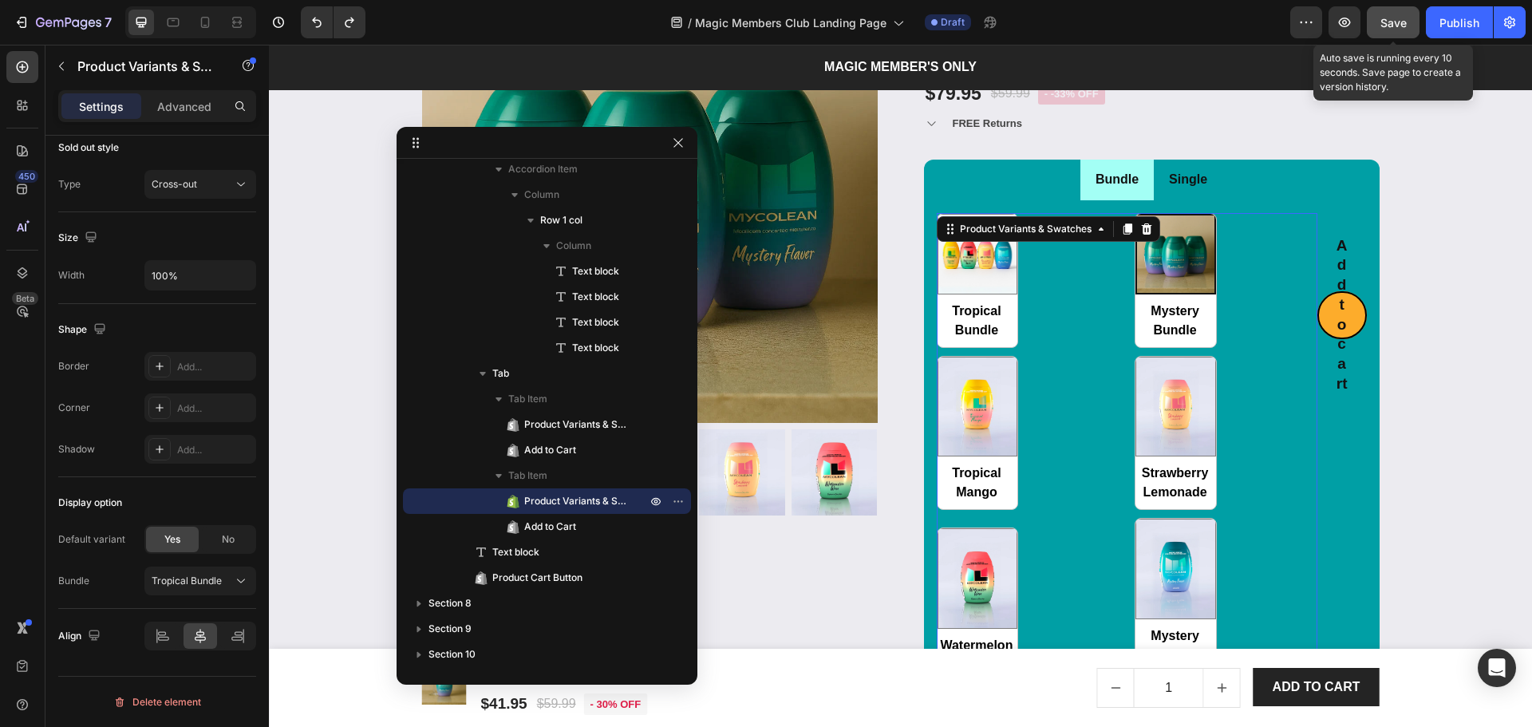
click at [1388, 16] on span "Save" at bounding box center [1393, 23] width 26 height 14
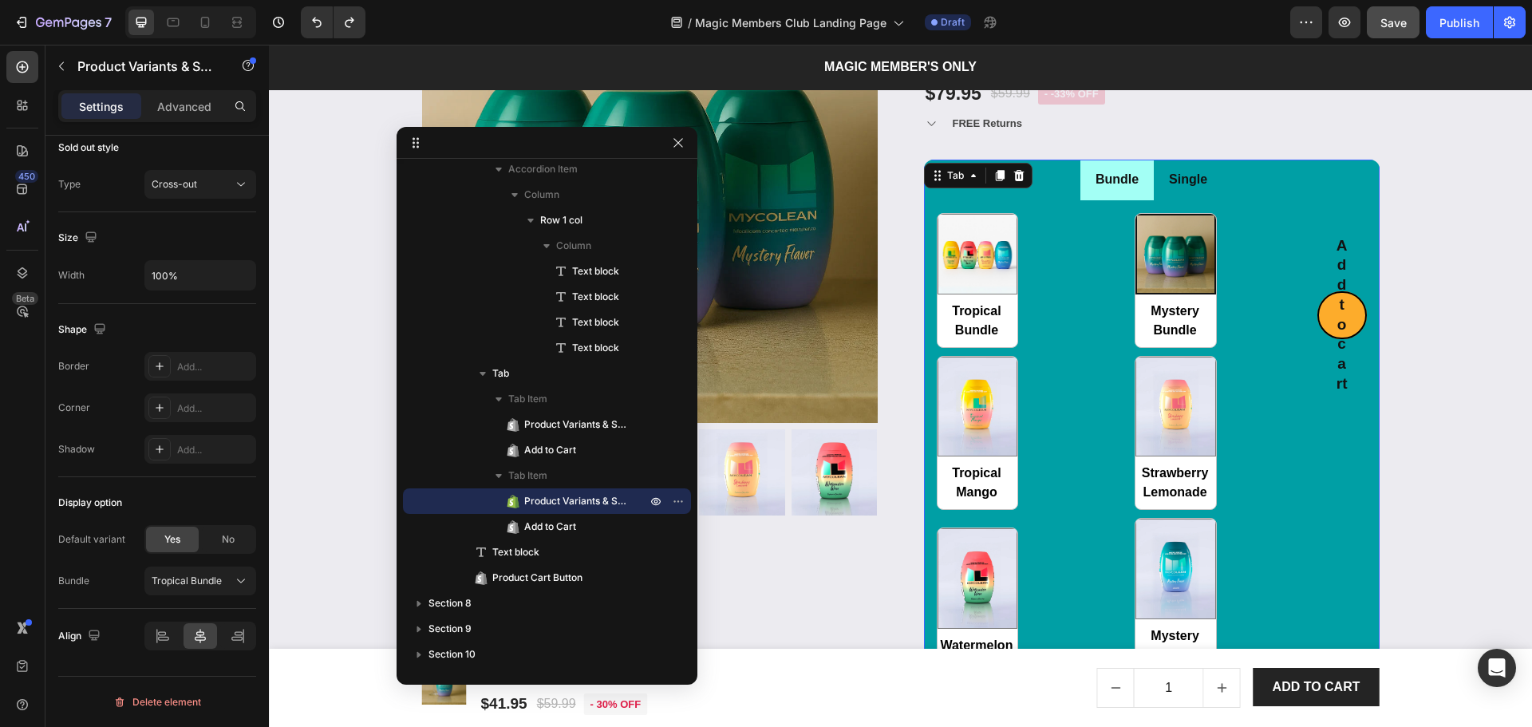
click at [1014, 183] on div "Bundle Single Tropical Bundle Tropical Bundle Mystery Bundle Mystery Bundle Tro…" at bounding box center [1152, 429] width 456 height 539
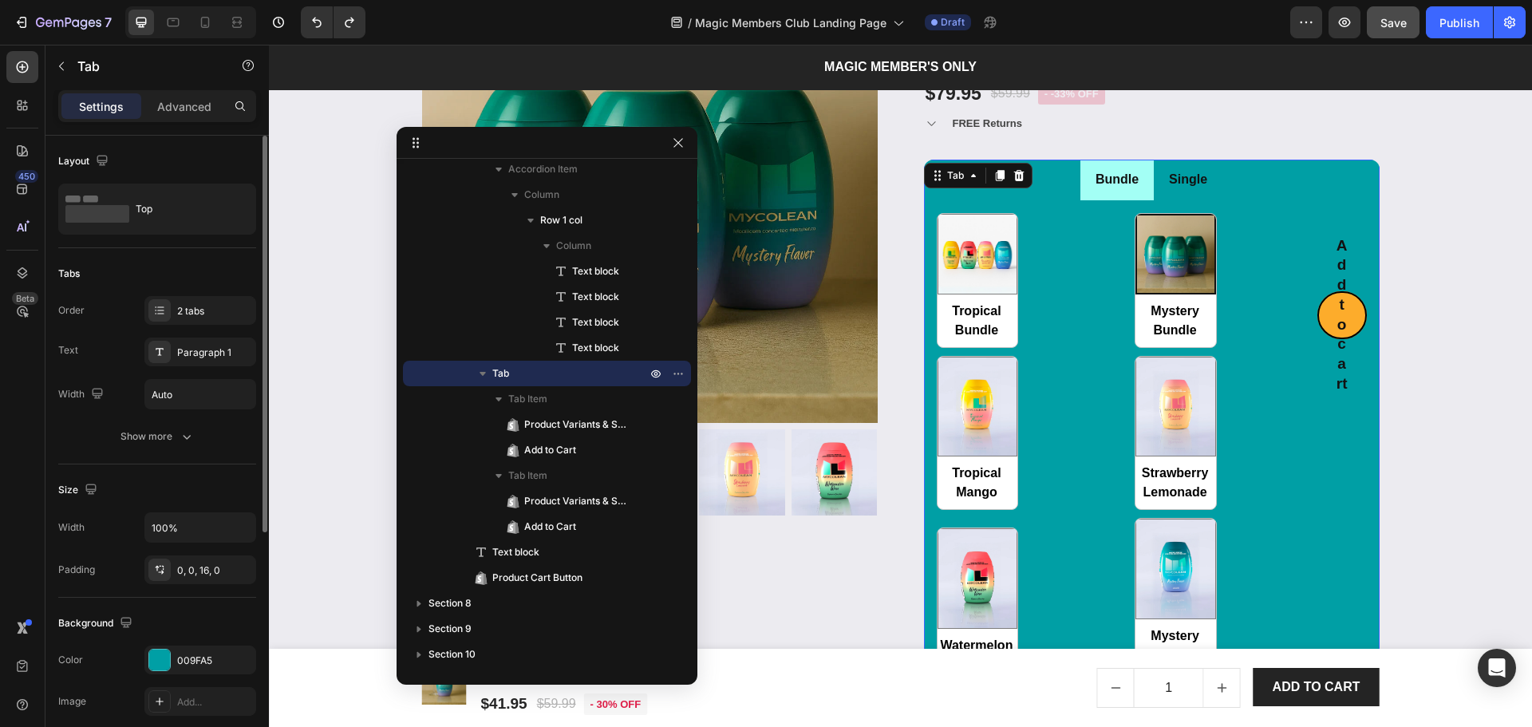
click at [1222, 178] on ul "Bundle Single" at bounding box center [1152, 180] width 456 height 41
click at [1070, 341] on div "Tropical Bundle Tropical Bundle Mystery Bundle Mystery Bundle Tropical Mango Tr…" at bounding box center [1127, 443] width 381 height 460
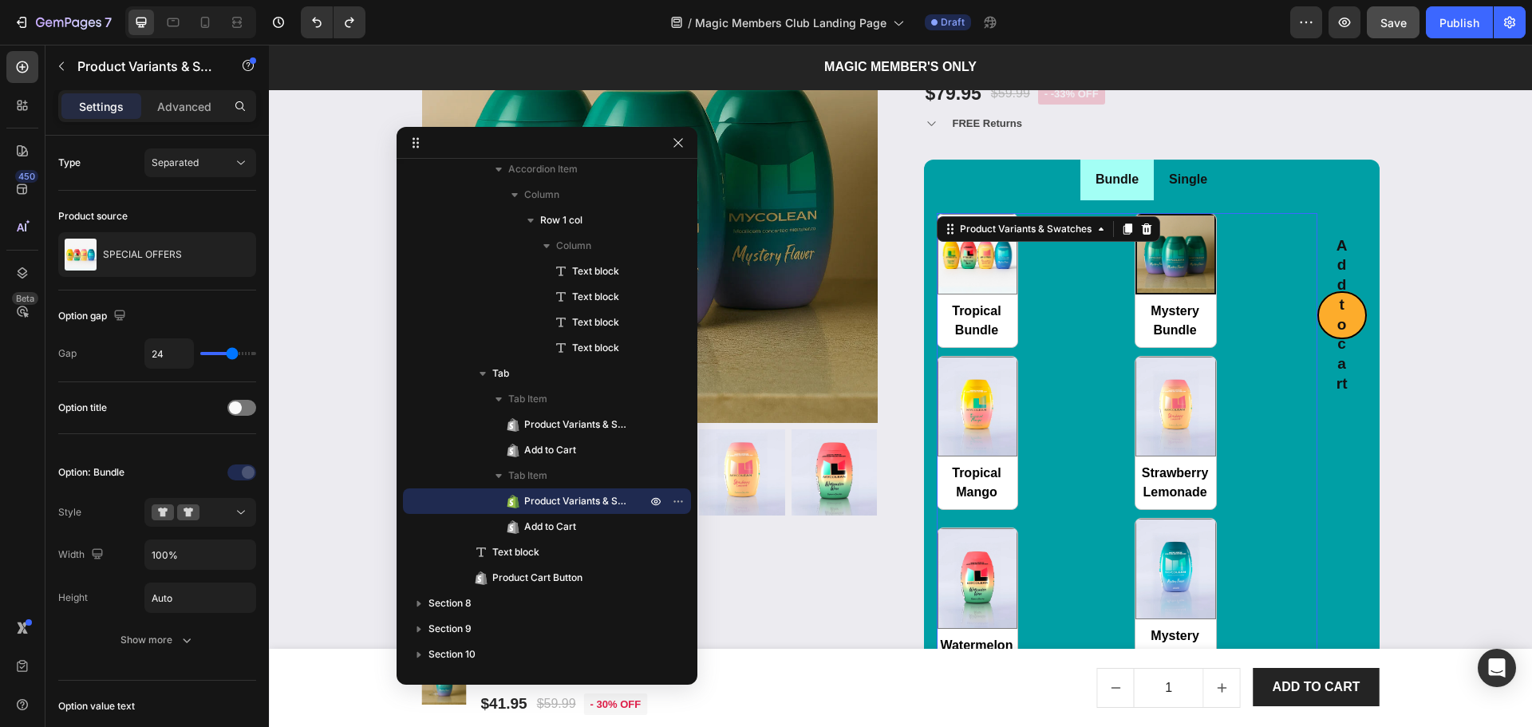
click at [1137, 243] on img at bounding box center [1175, 253] width 77 height 77
click at [1135, 347] on input "Mystery Bundle Mystery Bundle" at bounding box center [1135, 347] width 1 height 1
radio input "true"
click at [1141, 231] on icon at bounding box center [1146, 228] width 10 height 11
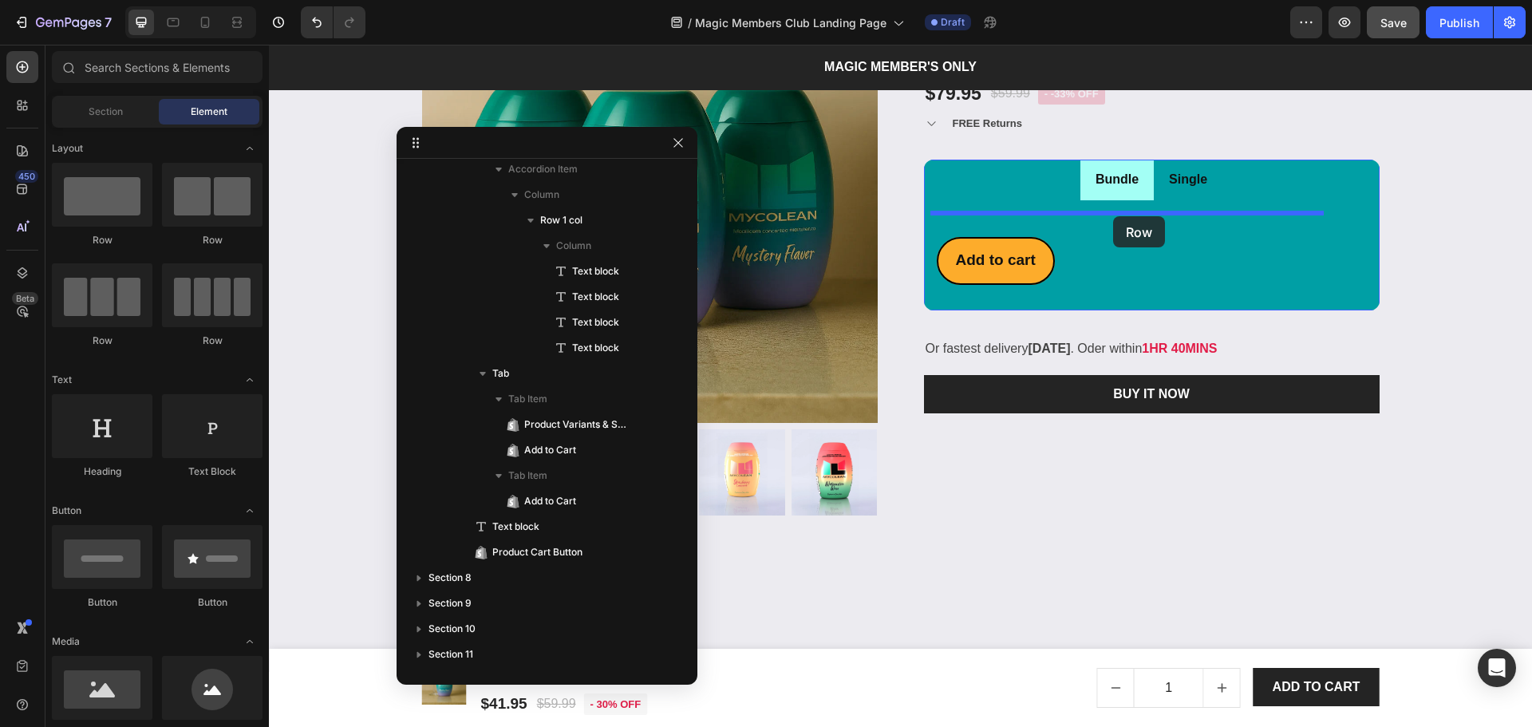
drag, startPoint x: 447, startPoint y: 258, endPoint x: 1113, endPoint y: 216, distance: 667.5
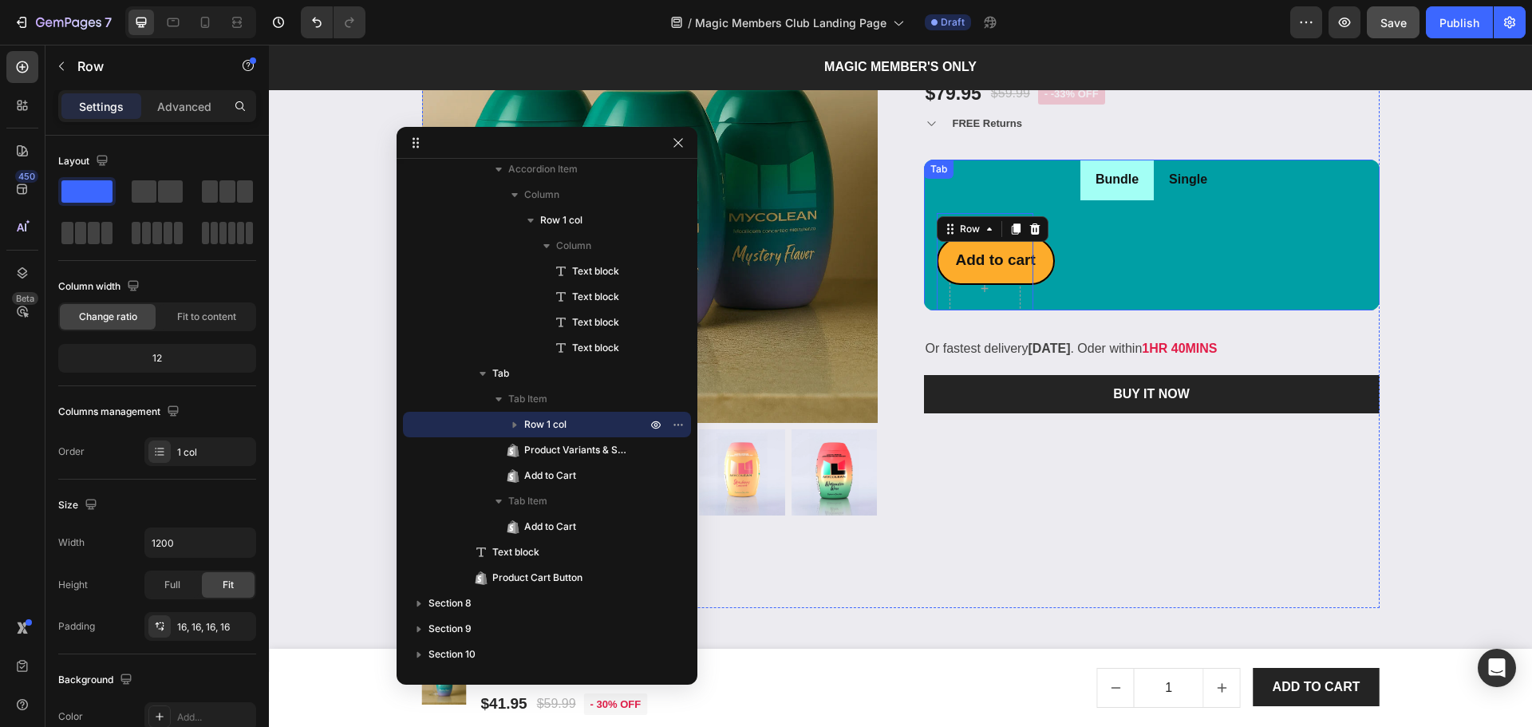
click at [1181, 193] on div "Single" at bounding box center [1188, 180] width 43 height 28
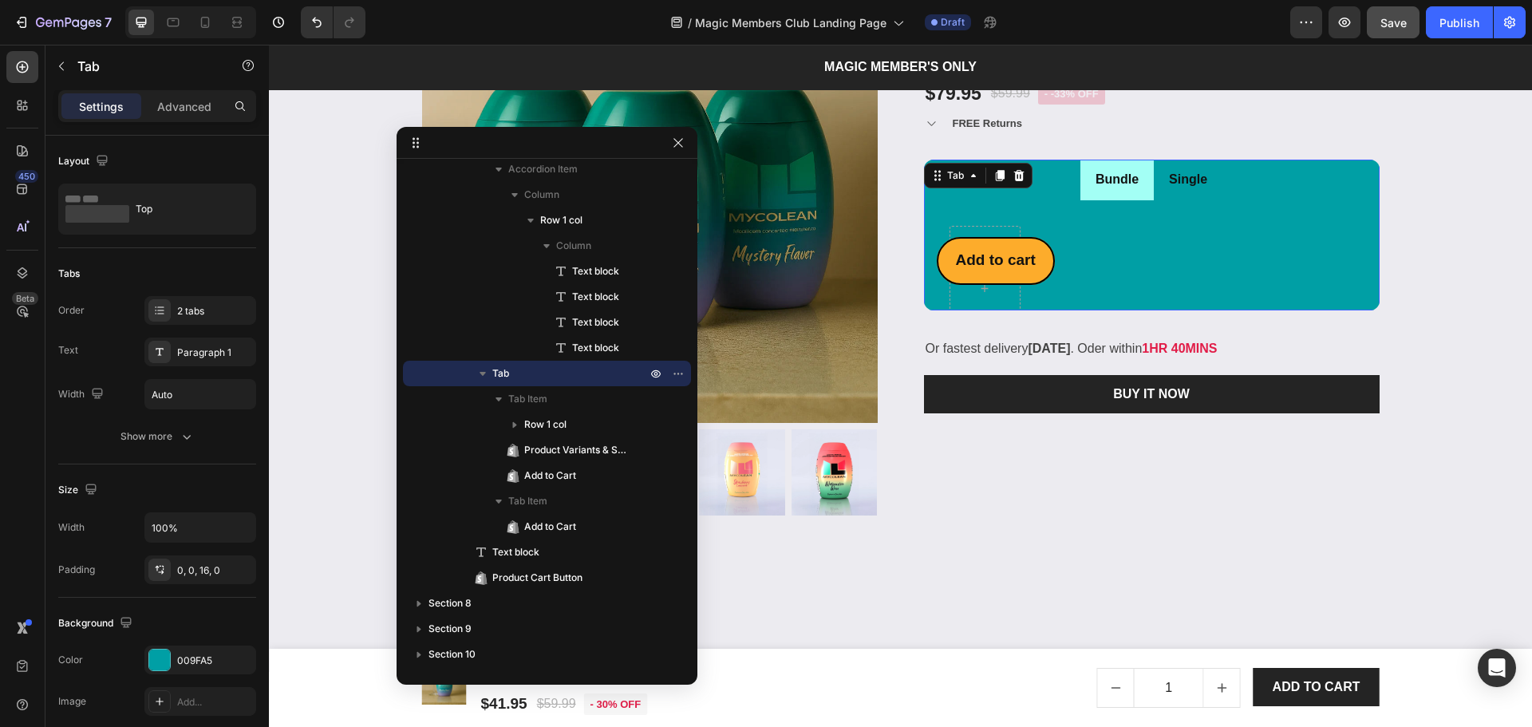
click at [1170, 200] on div "Row Tropical Bundle Tropical Bundle Mystery Bundle Mystery Bundle Tropical Mang…" at bounding box center [1152, 248] width 456 height 97
click at [1174, 195] on li "Single" at bounding box center [1188, 180] width 69 height 41
click at [1127, 195] on li "Bundle" at bounding box center [1116, 180] width 73 height 41
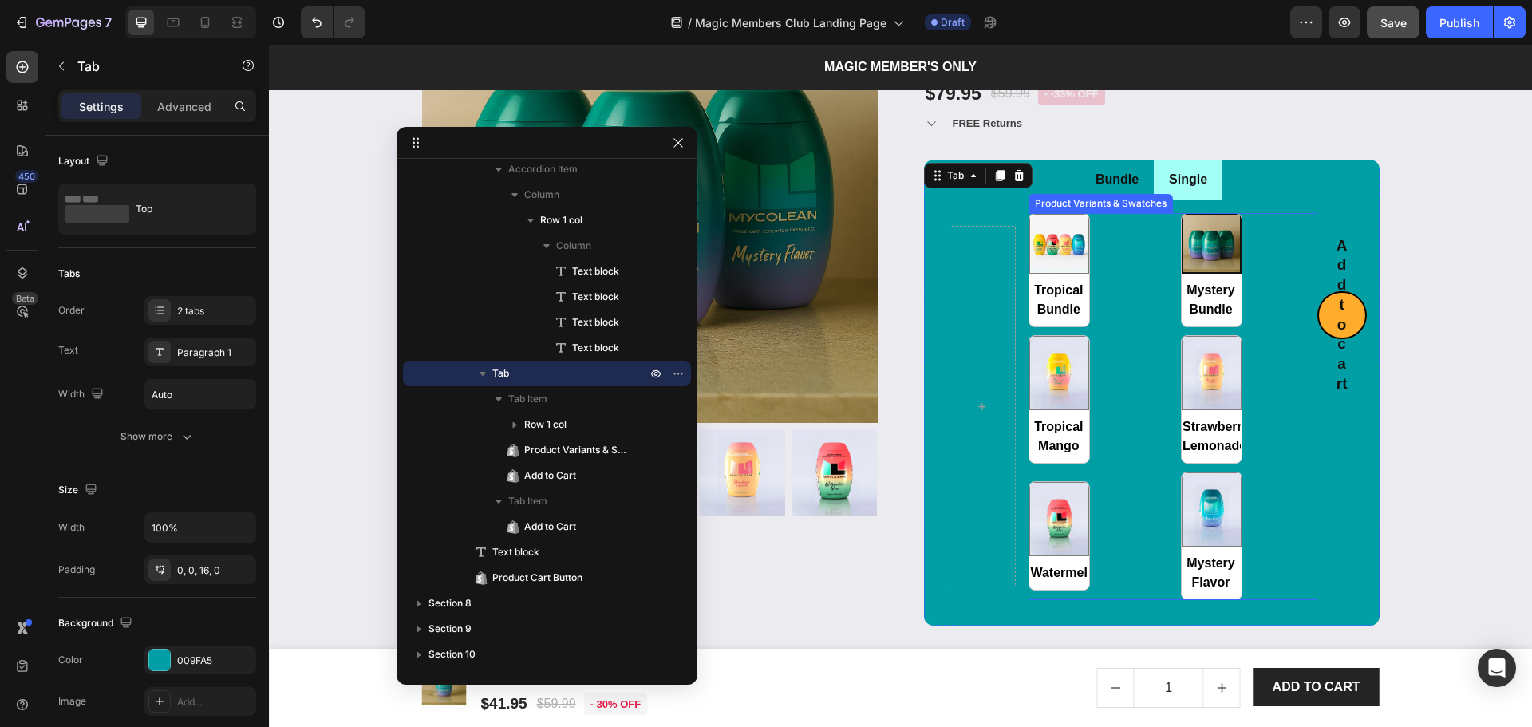
click at [1159, 369] on div "Tropical Bundle Tropical Bundle Mystery Bundle Mystery Bundle Tropical Mango Tr…" at bounding box center [1172, 406] width 288 height 387
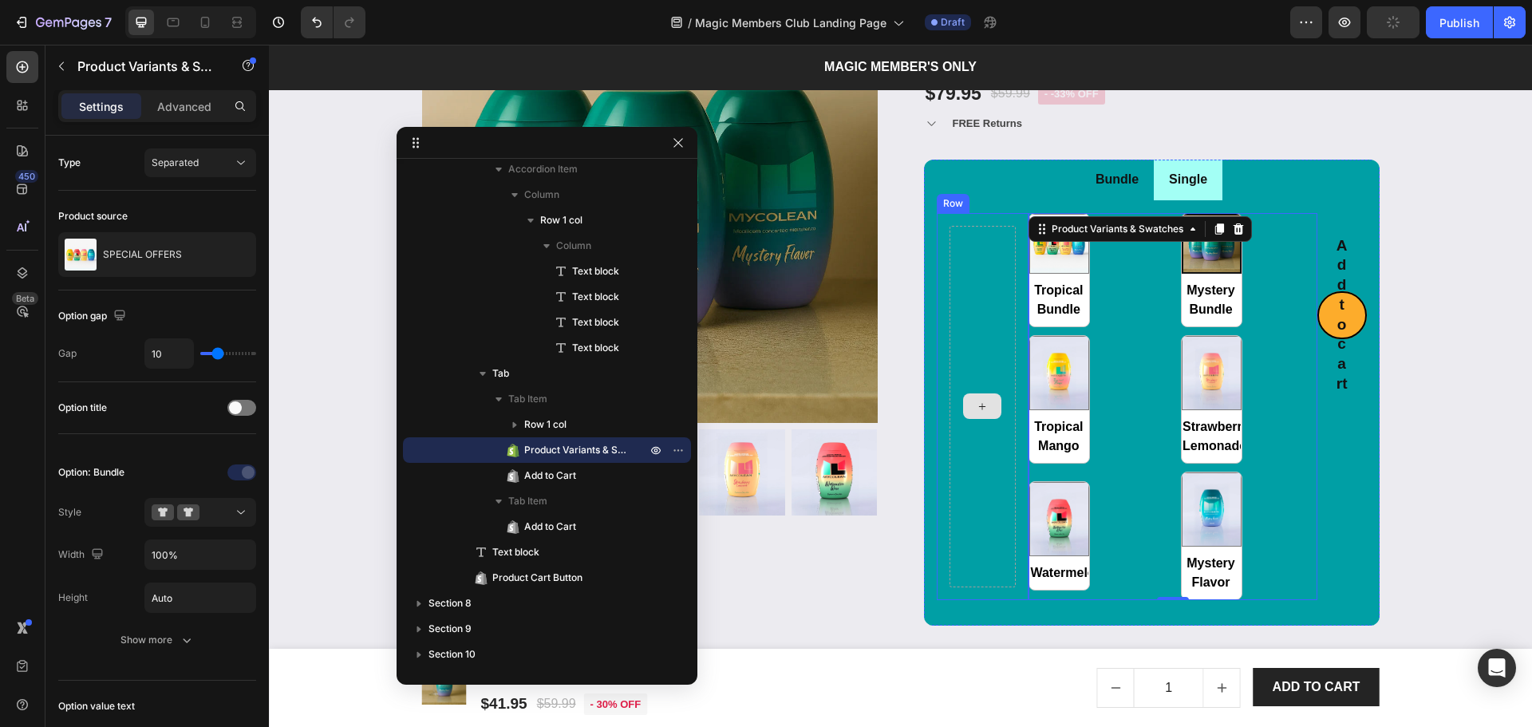
click at [965, 361] on div at bounding box center [982, 406] width 67 height 361
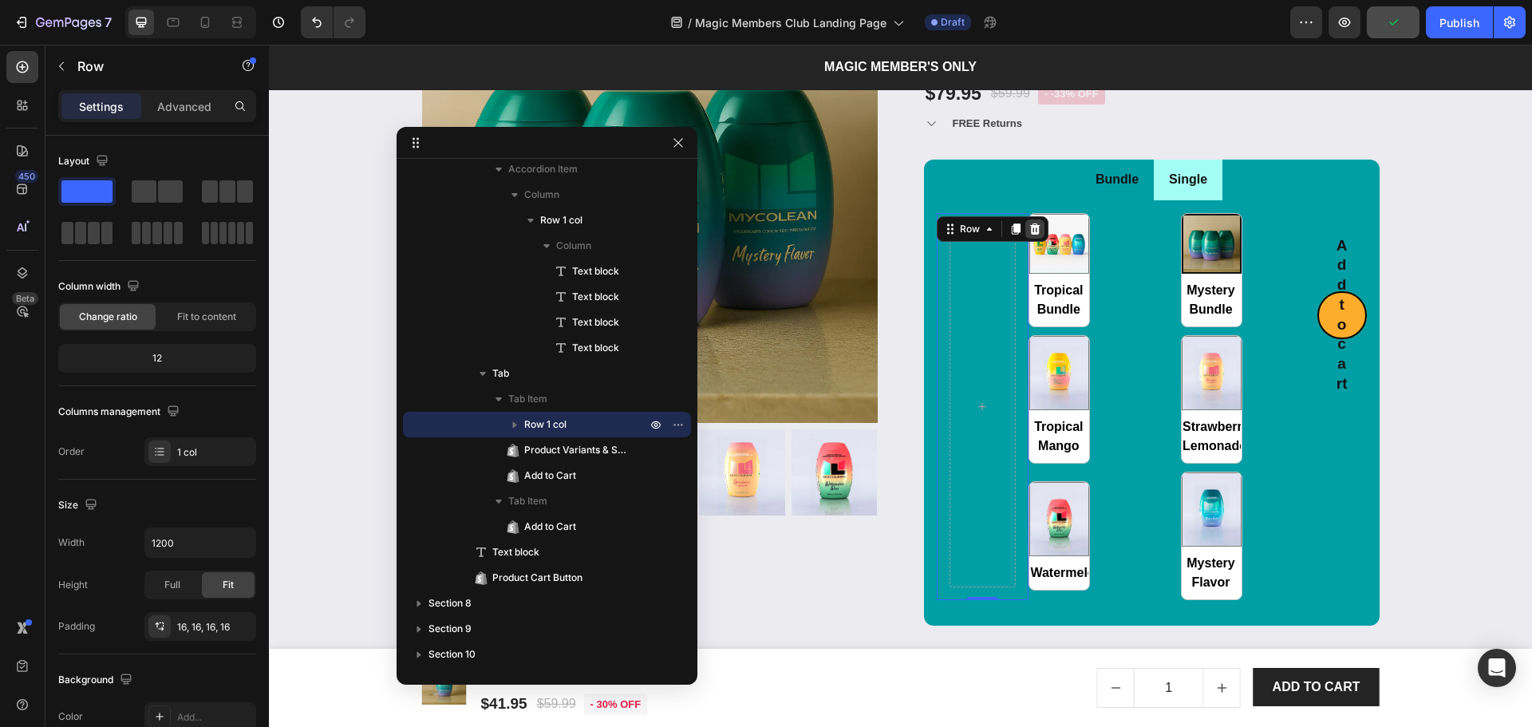
click at [1029, 228] on icon at bounding box center [1034, 228] width 10 height 11
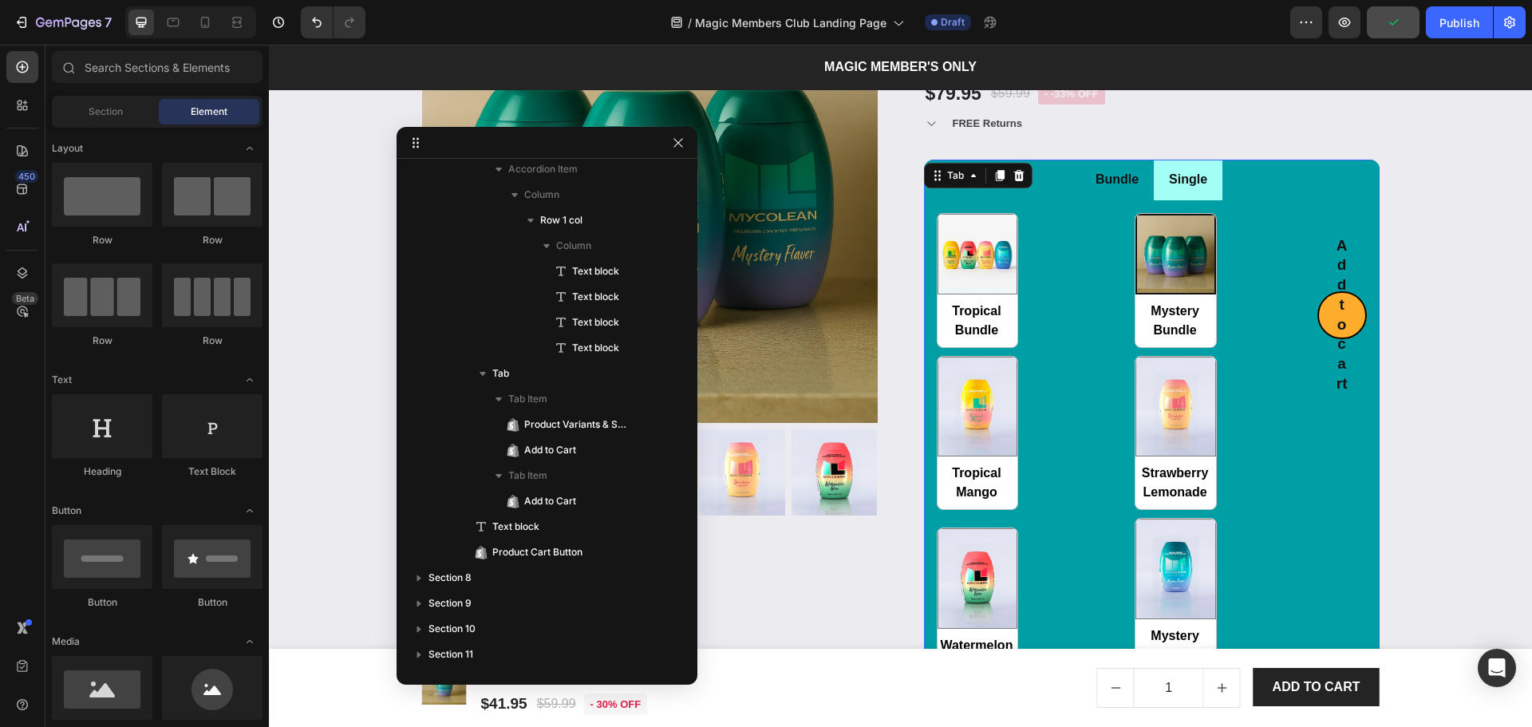
click at [1201, 195] on li "Single" at bounding box center [1188, 180] width 69 height 41
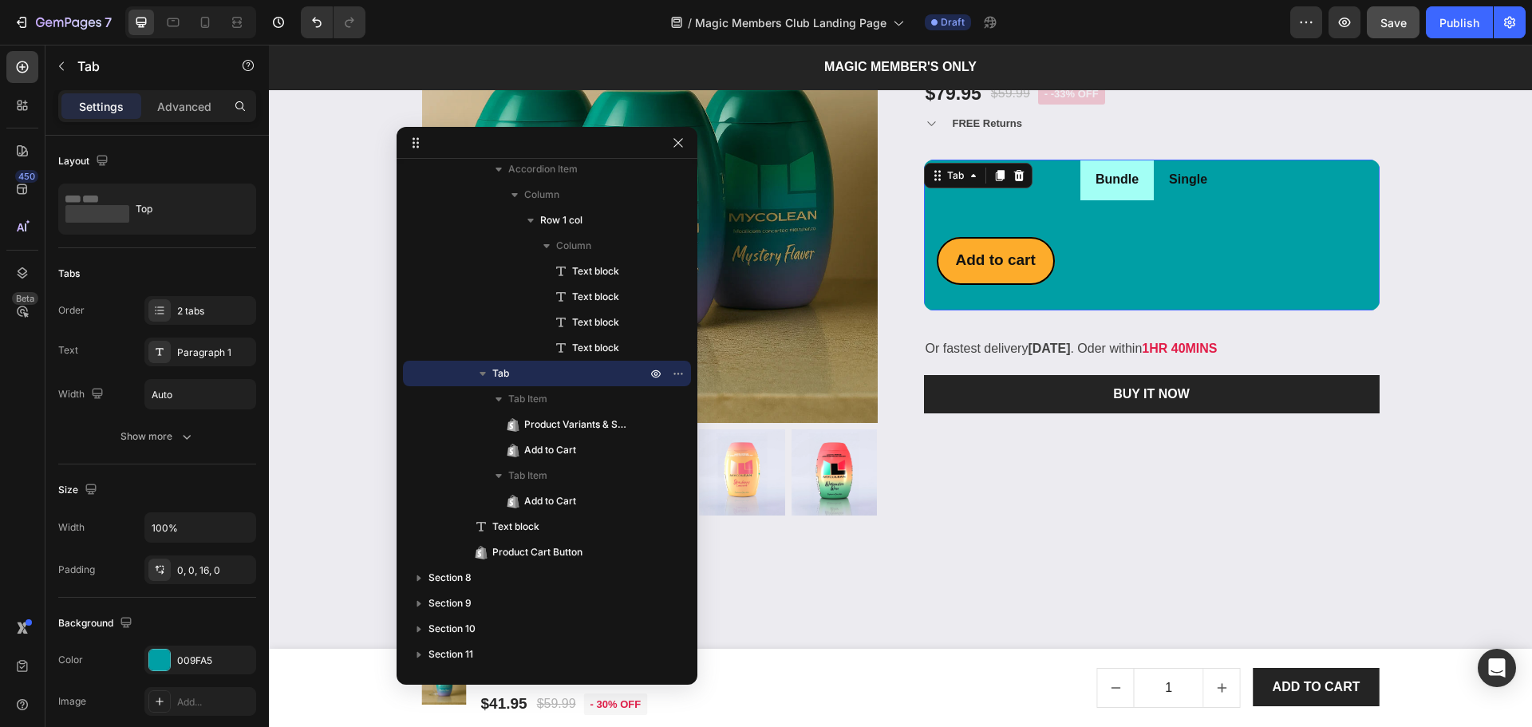
click at [1154, 235] on div "Add to cart Add to Cart" at bounding box center [1152, 249] width 430 height 72
click at [961, 218] on div "Add to cart Add to Cart" at bounding box center [996, 249] width 118 height 72
click at [1210, 184] on li "Single" at bounding box center [1188, 180] width 69 height 41
click at [215, 318] on div "2 tabs" at bounding box center [214, 311] width 75 height 14
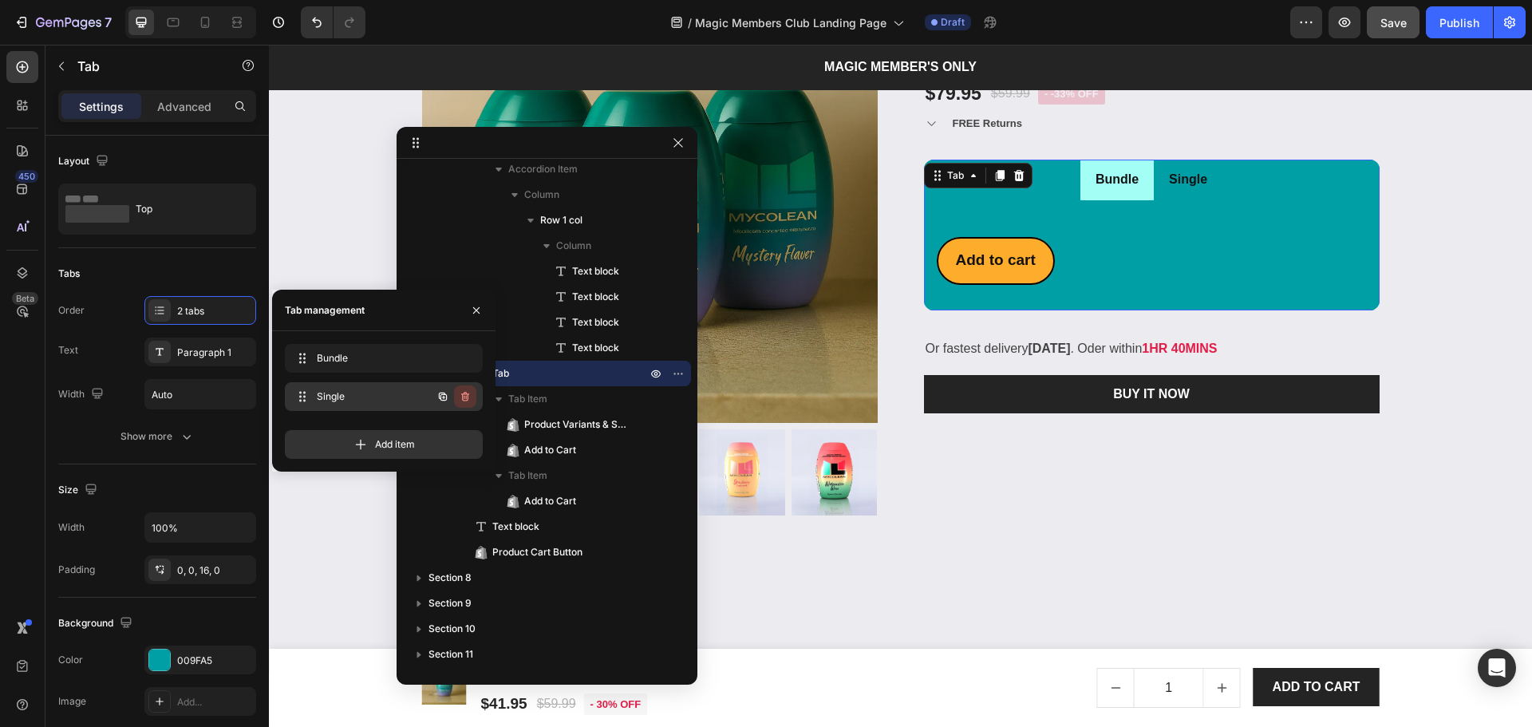
click at [465, 394] on icon "button" at bounding box center [465, 397] width 8 height 10
click at [465, 394] on div "Delete" at bounding box center [455, 396] width 30 height 14
radio input "true"
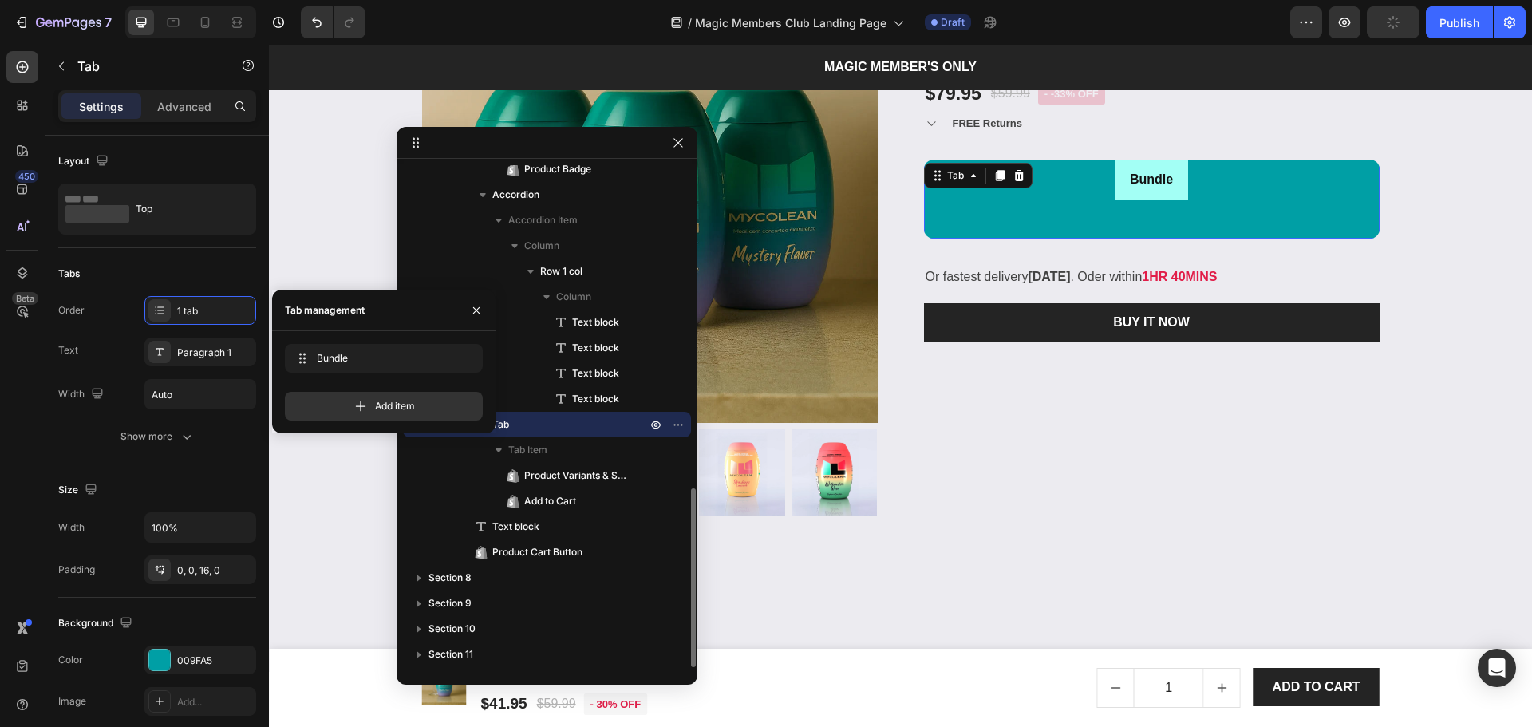
scroll to position [902, 0]
click at [1168, 194] on li "Bundle" at bounding box center [1151, 180] width 73 height 41
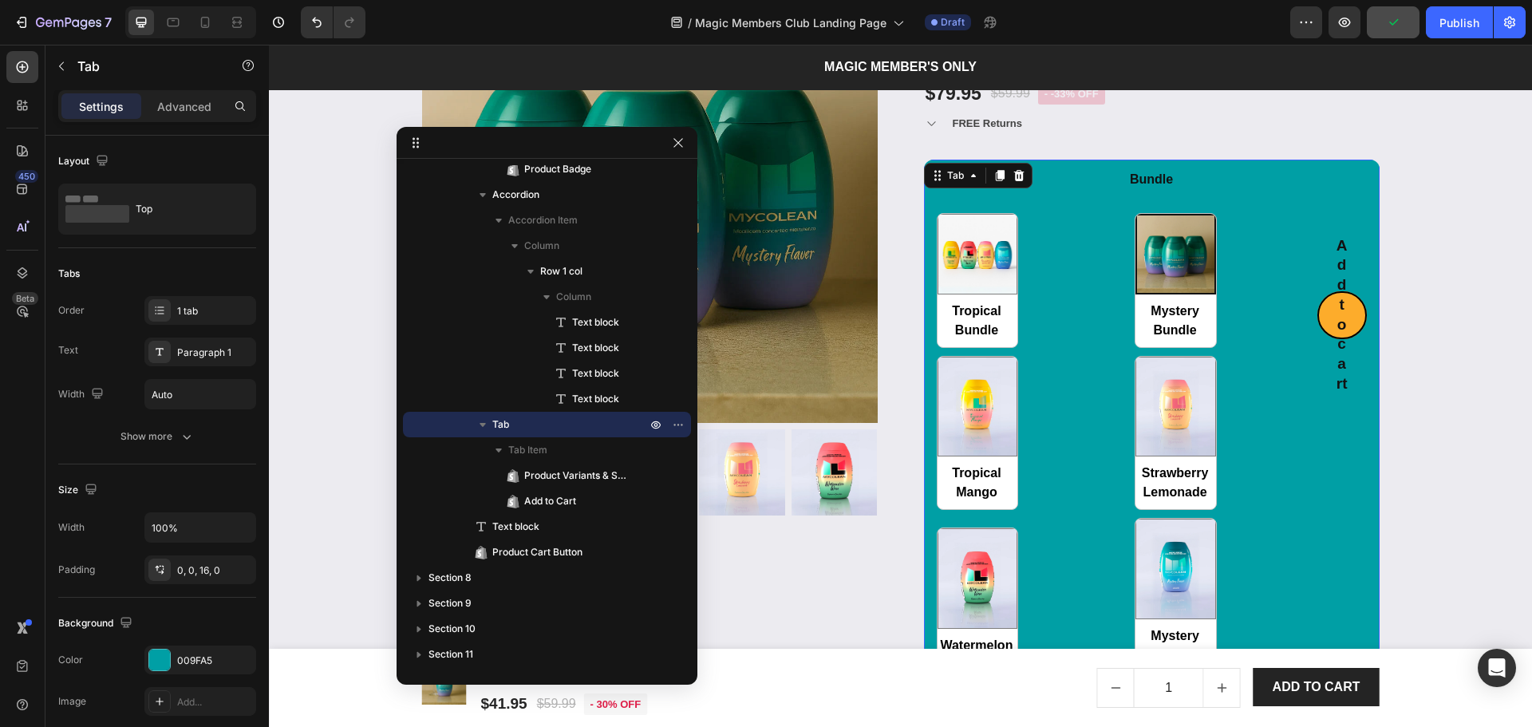
click at [1177, 187] on li "Bundle" at bounding box center [1151, 180] width 73 height 41
click at [184, 298] on div "1 tab" at bounding box center [200, 310] width 112 height 29
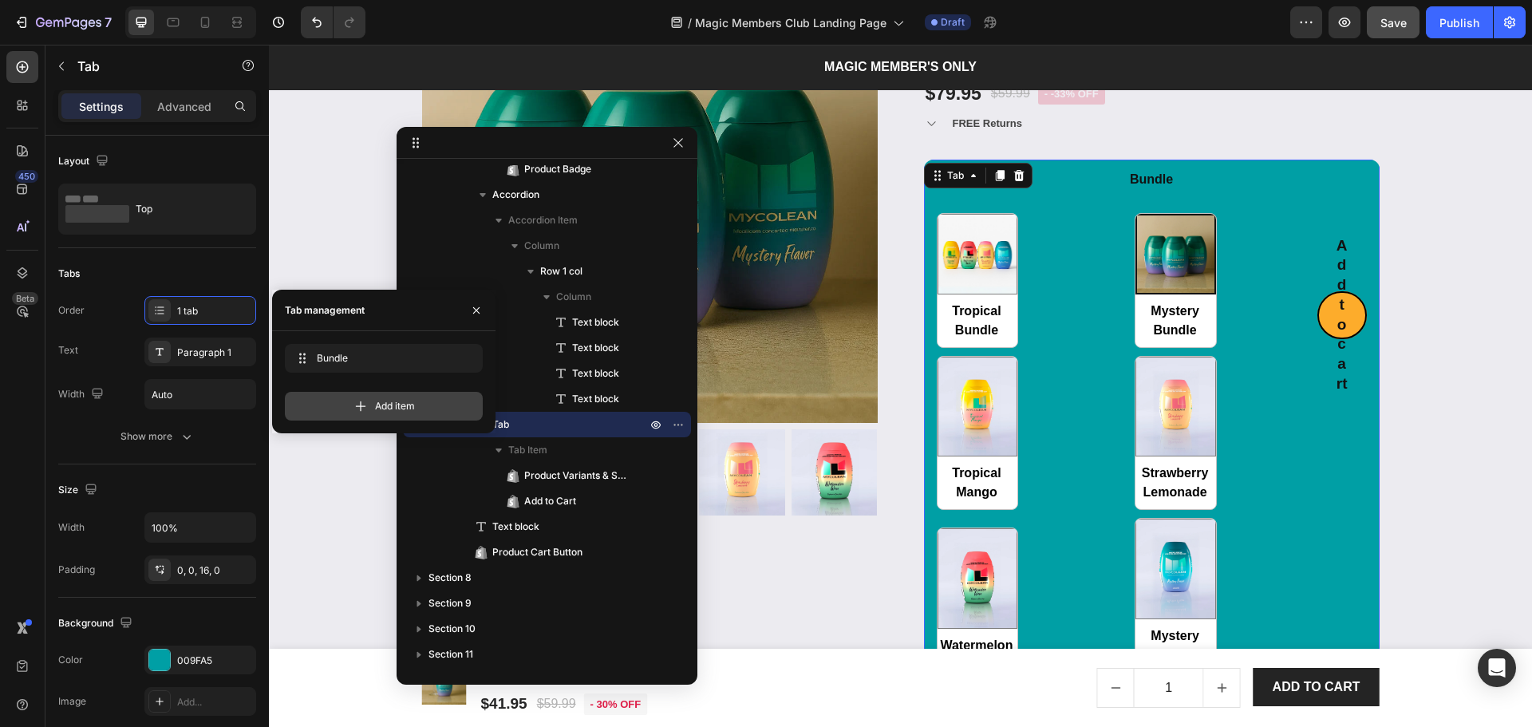
click at [381, 416] on div "Add item" at bounding box center [384, 406] width 198 height 29
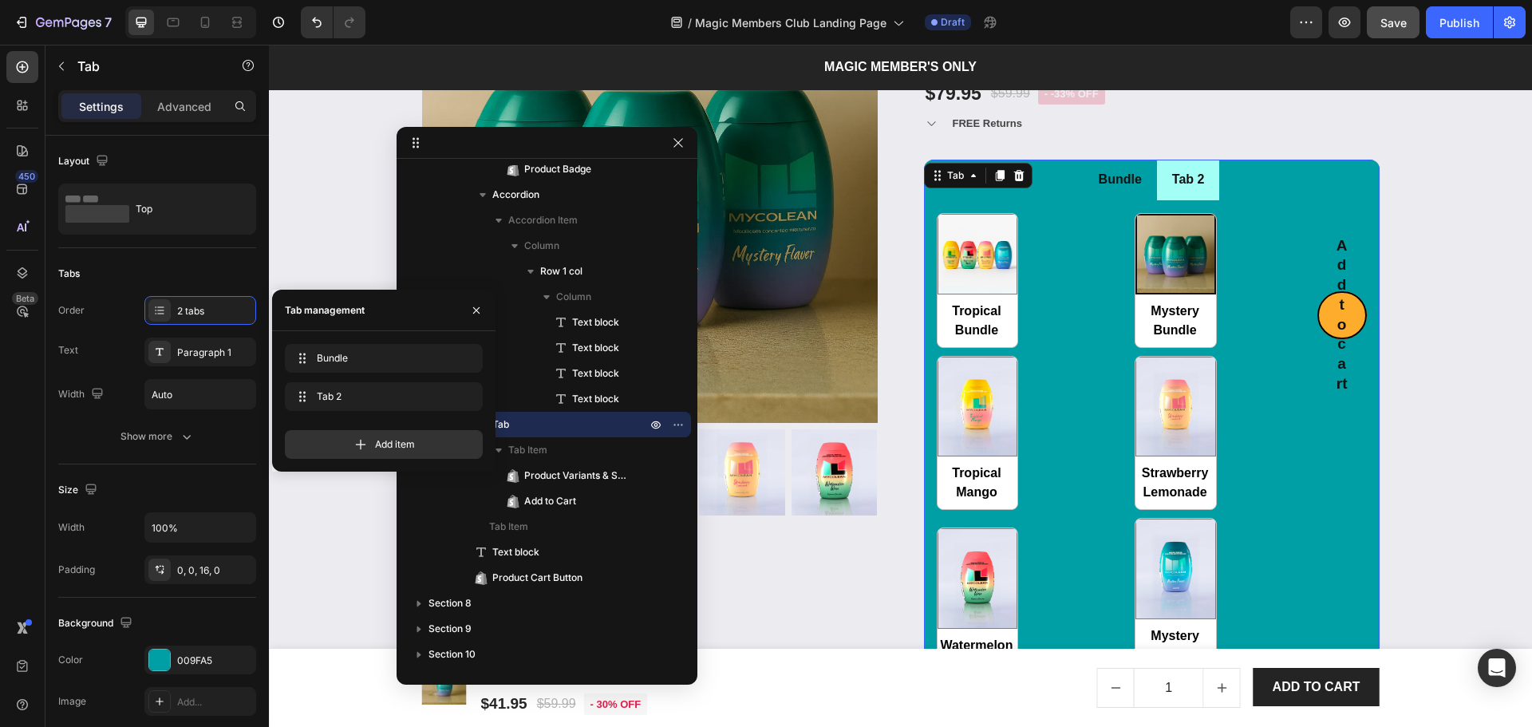
click at [1209, 192] on li "Tab 2" at bounding box center [1188, 180] width 63 height 41
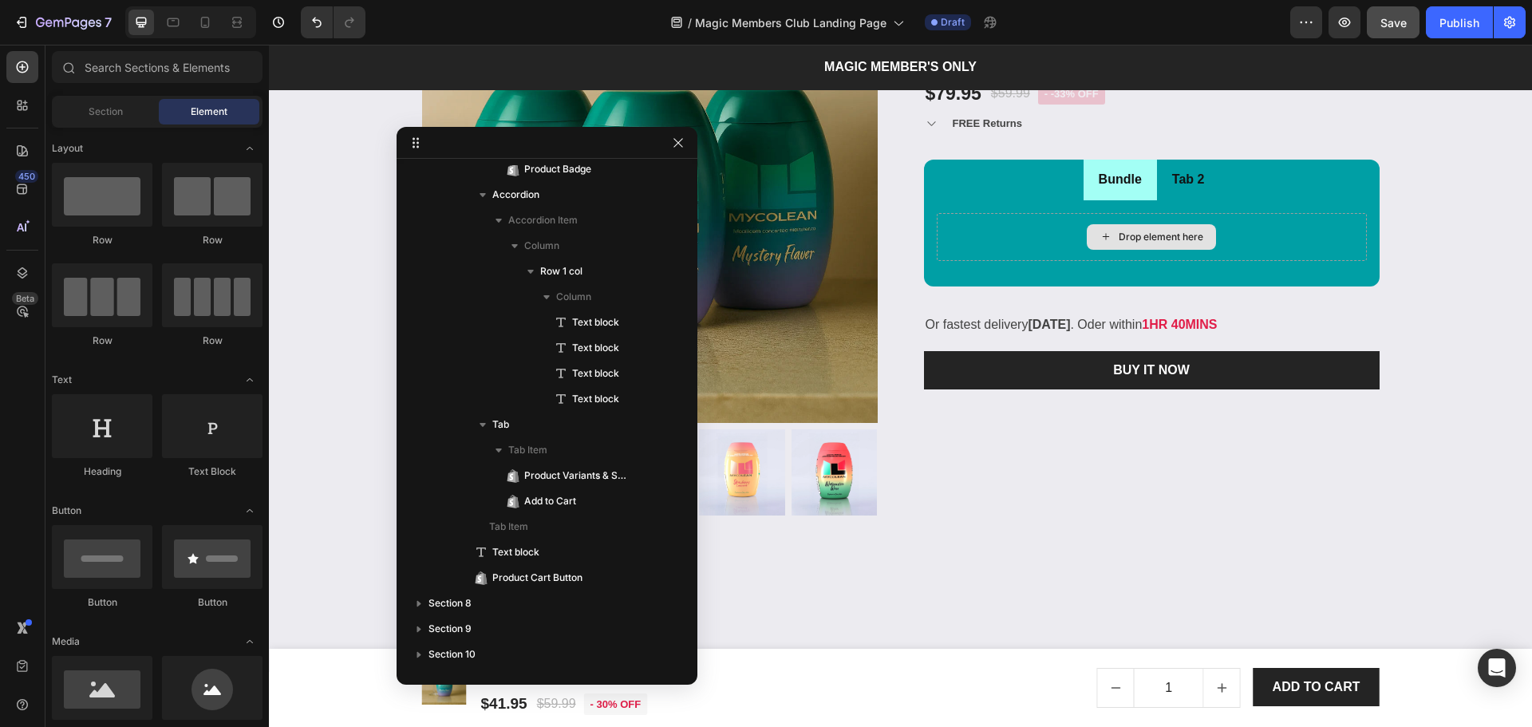
click at [1151, 226] on div "Drop element here" at bounding box center [1151, 237] width 129 height 26
click at [1144, 240] on div "Drop element here" at bounding box center [1161, 237] width 85 height 13
drag, startPoint x: 454, startPoint y: 239, endPoint x: 1133, endPoint y: 234, distance: 679.0
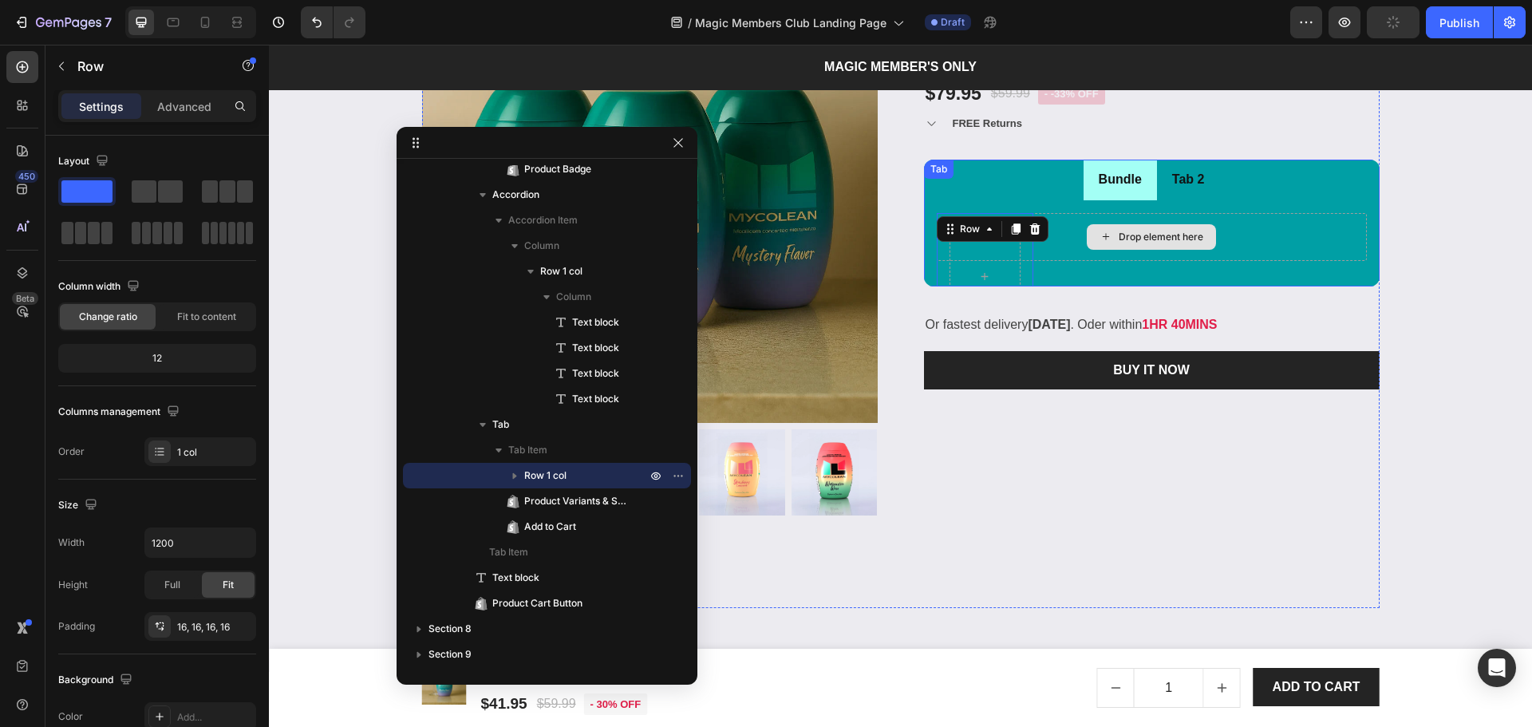
click at [1109, 232] on div "Drop element here" at bounding box center [1151, 237] width 129 height 26
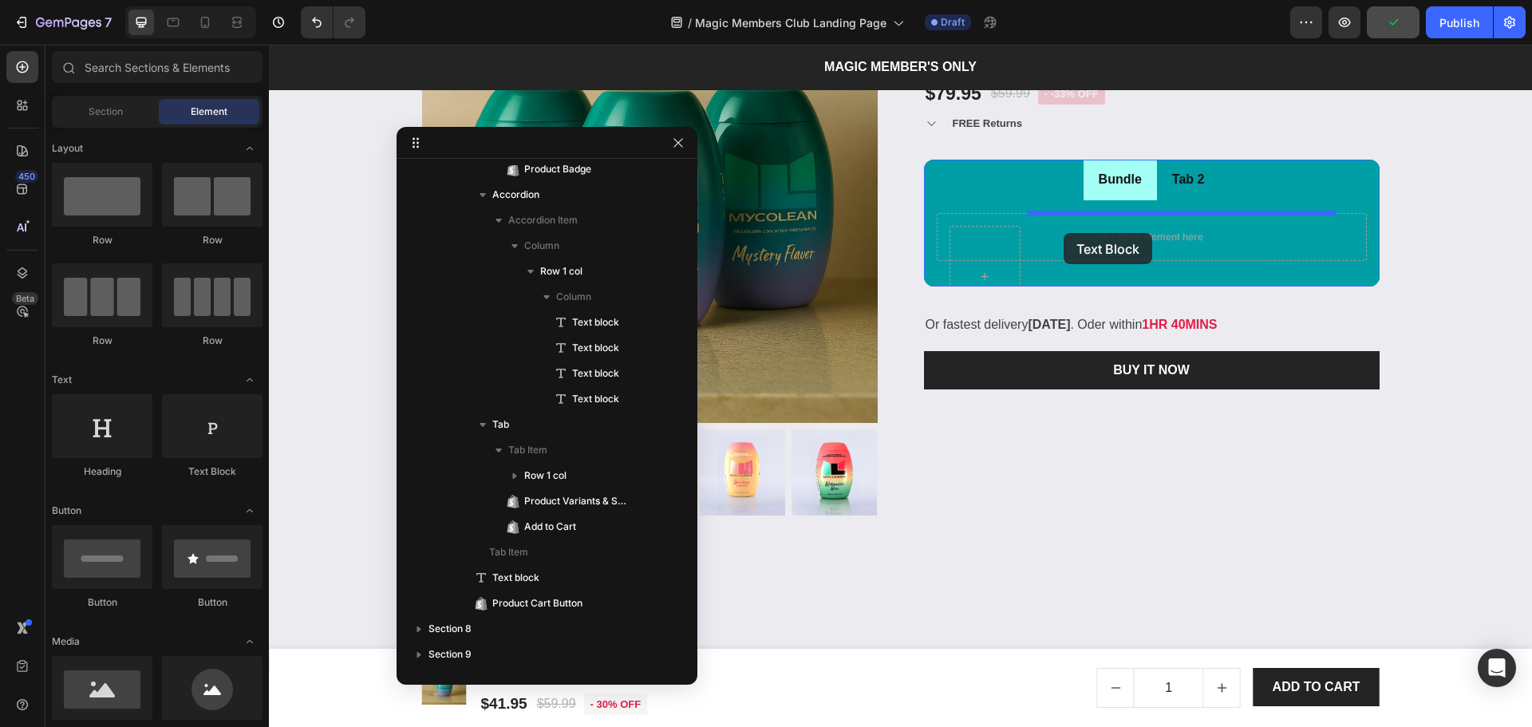
drag, startPoint x: 527, startPoint y: 452, endPoint x: 1064, endPoint y: 233, distance: 580.1
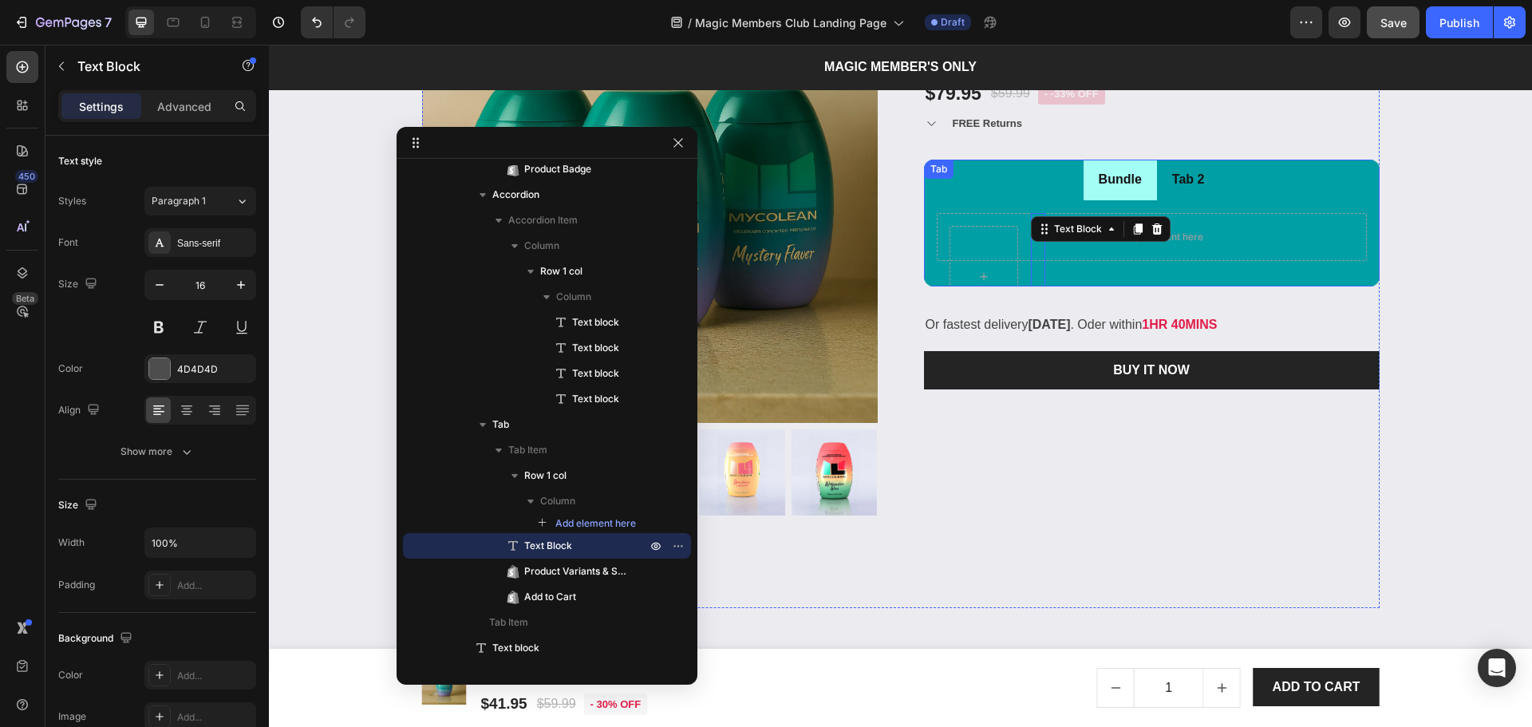
click at [1145, 190] on li "Bundle" at bounding box center [1120, 180] width 73 height 41
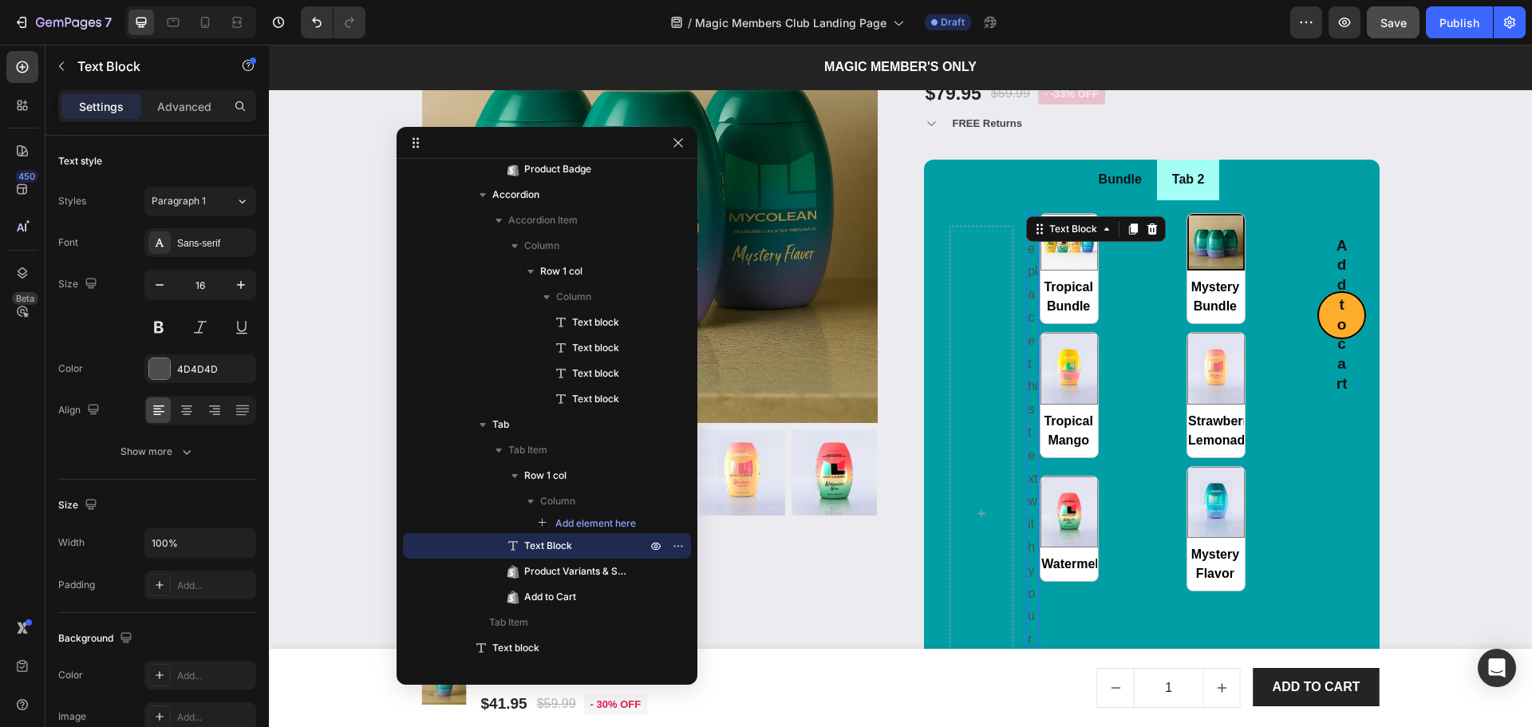
click at [1026, 329] on div "Replace this text with your content" at bounding box center [1033, 513] width 14 height 601
click at [1150, 228] on icon at bounding box center [1152, 228] width 10 height 11
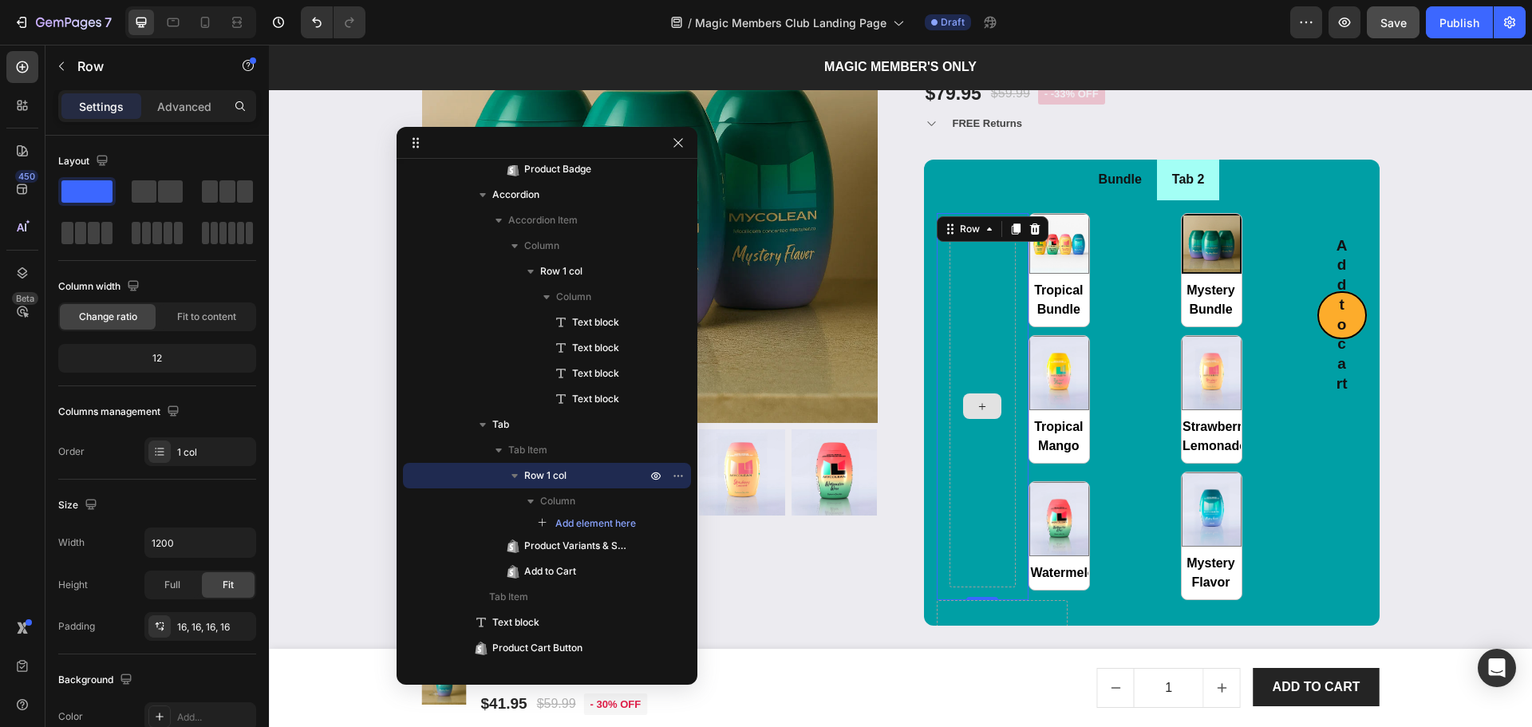
click at [983, 288] on div at bounding box center [982, 406] width 67 height 361
click at [1036, 238] on div "Row" at bounding box center [993, 229] width 112 height 26
click at [1029, 227] on icon at bounding box center [1034, 228] width 10 height 11
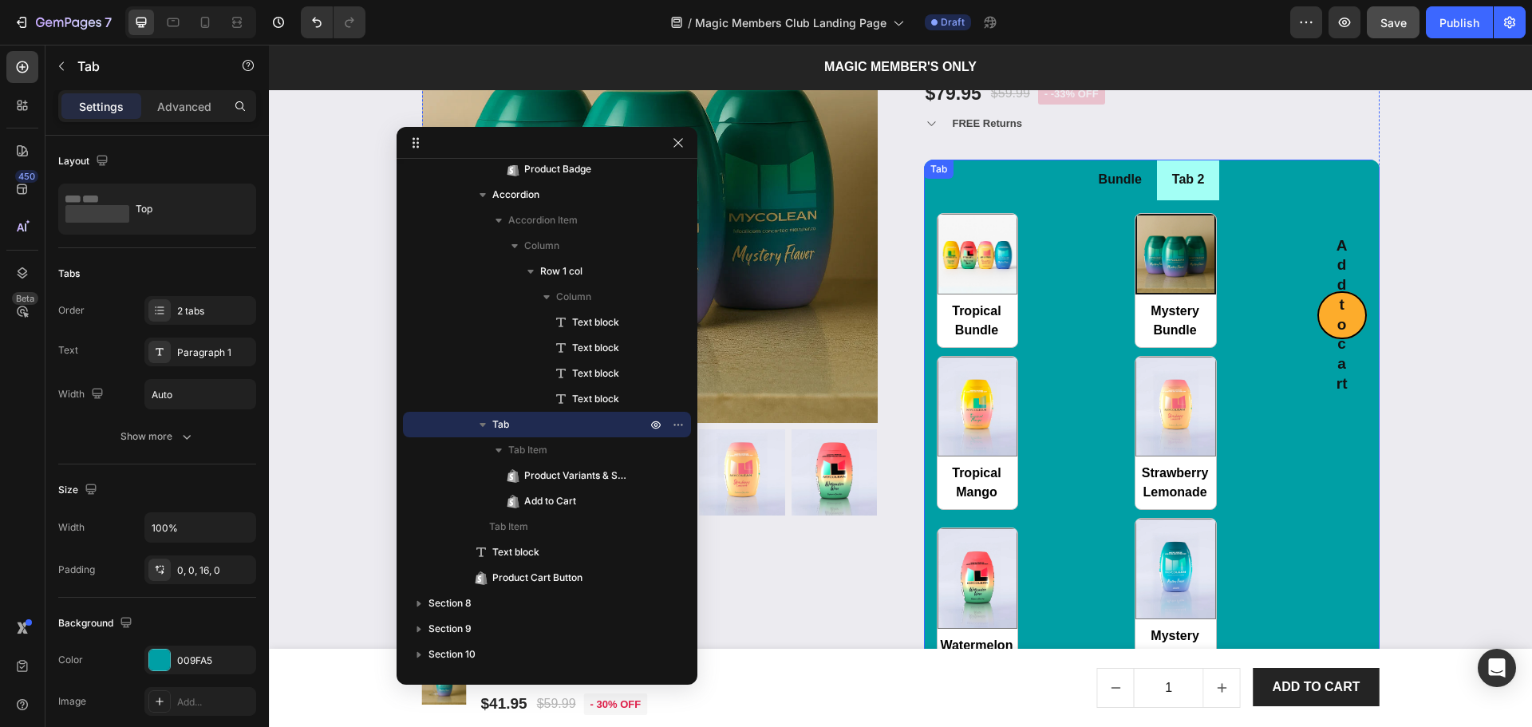
click at [1242, 198] on ul "Bundle Tab 2" at bounding box center [1152, 180] width 456 height 41
click at [1206, 191] on li "Tab 2" at bounding box center [1188, 180] width 63 height 41
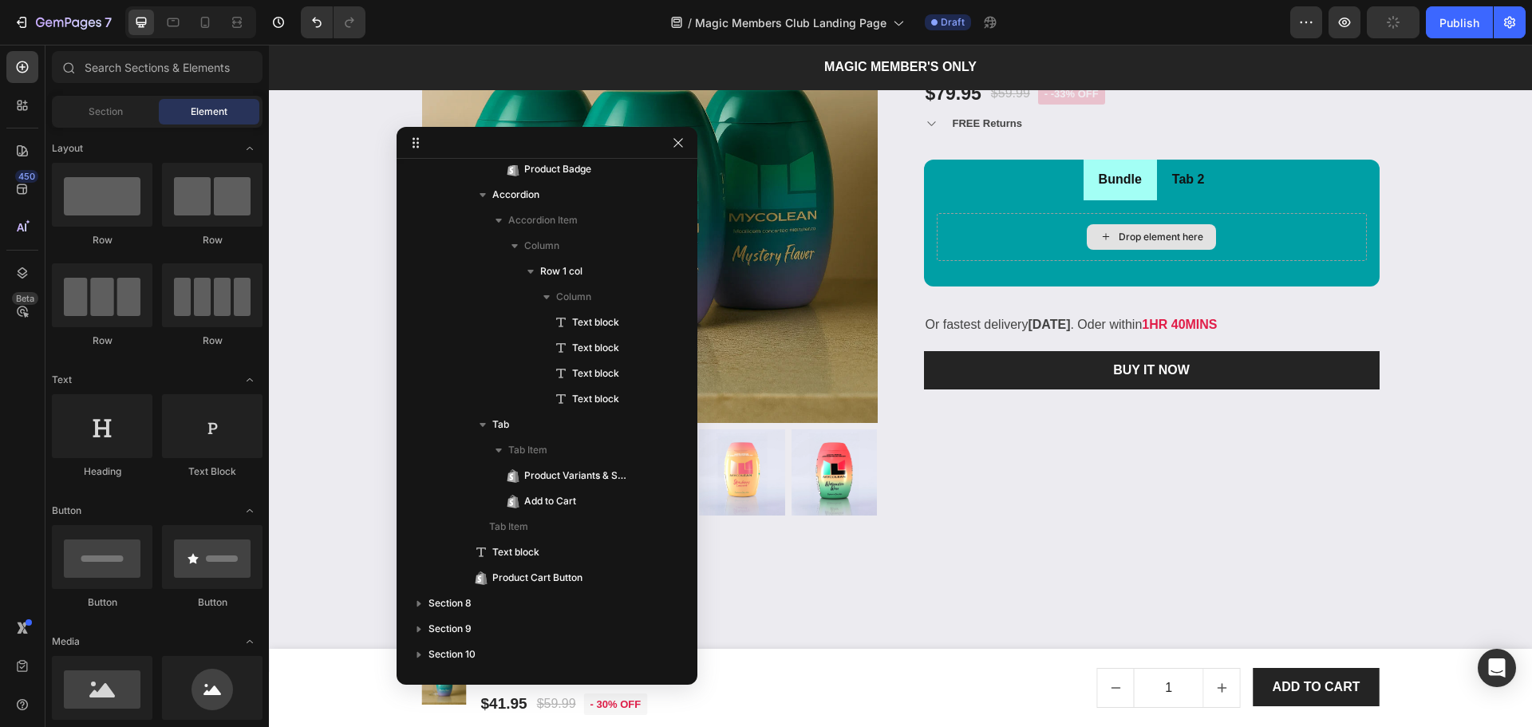
click at [1131, 226] on div "Drop element here" at bounding box center [1151, 237] width 129 height 26
click at [1123, 243] on div "Drop element here" at bounding box center [1161, 237] width 85 height 13
drag, startPoint x: 529, startPoint y: 578, endPoint x: 1126, endPoint y: 233, distance: 689.6
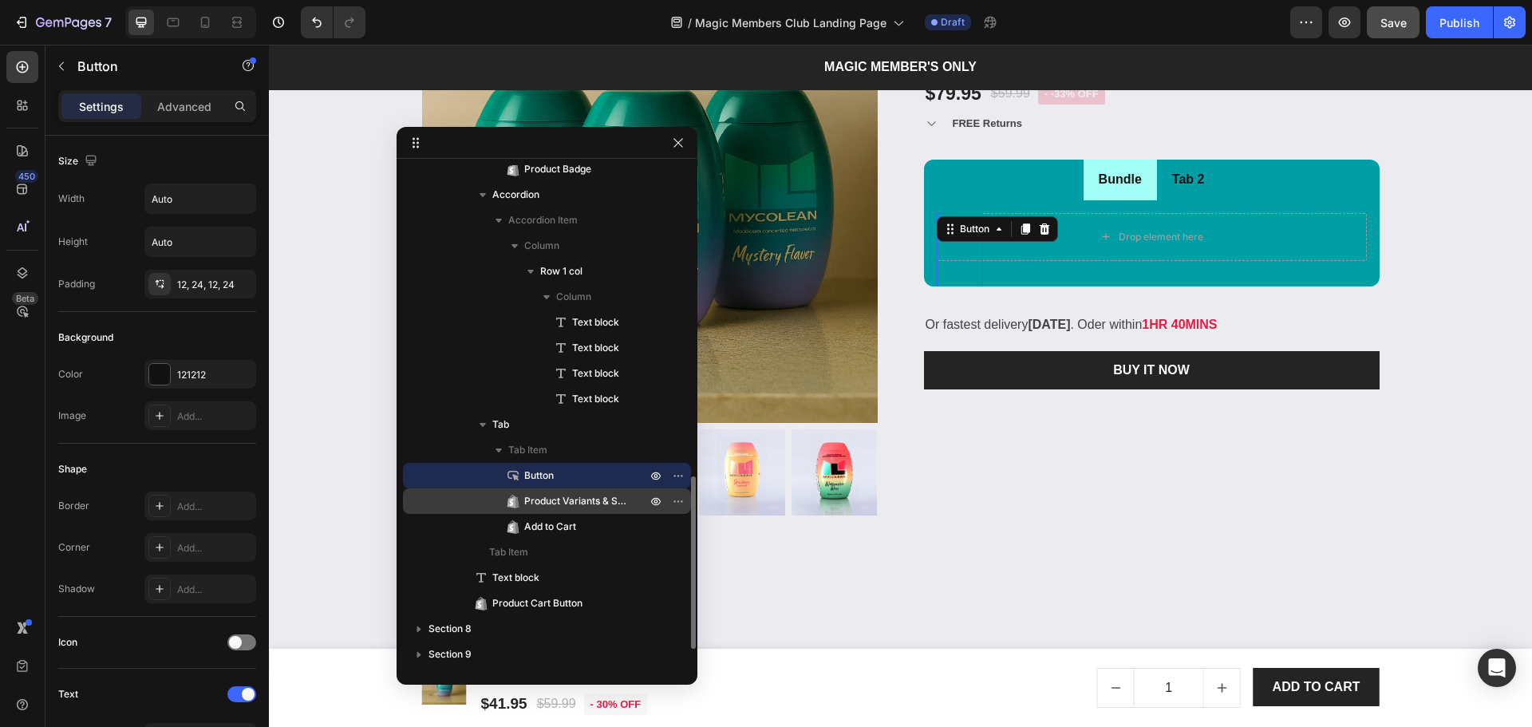
drag, startPoint x: 565, startPoint y: 472, endPoint x: 564, endPoint y: 505, distance: 32.7
click at [566, 537] on div "Button Product Variants & Swatches Add to Cart" at bounding box center [547, 501] width 288 height 77
drag, startPoint x: 681, startPoint y: 475, endPoint x: 668, endPoint y: 481, distance: 14.3
click at [677, 478] on icon "button" at bounding box center [678, 475] width 13 height 13
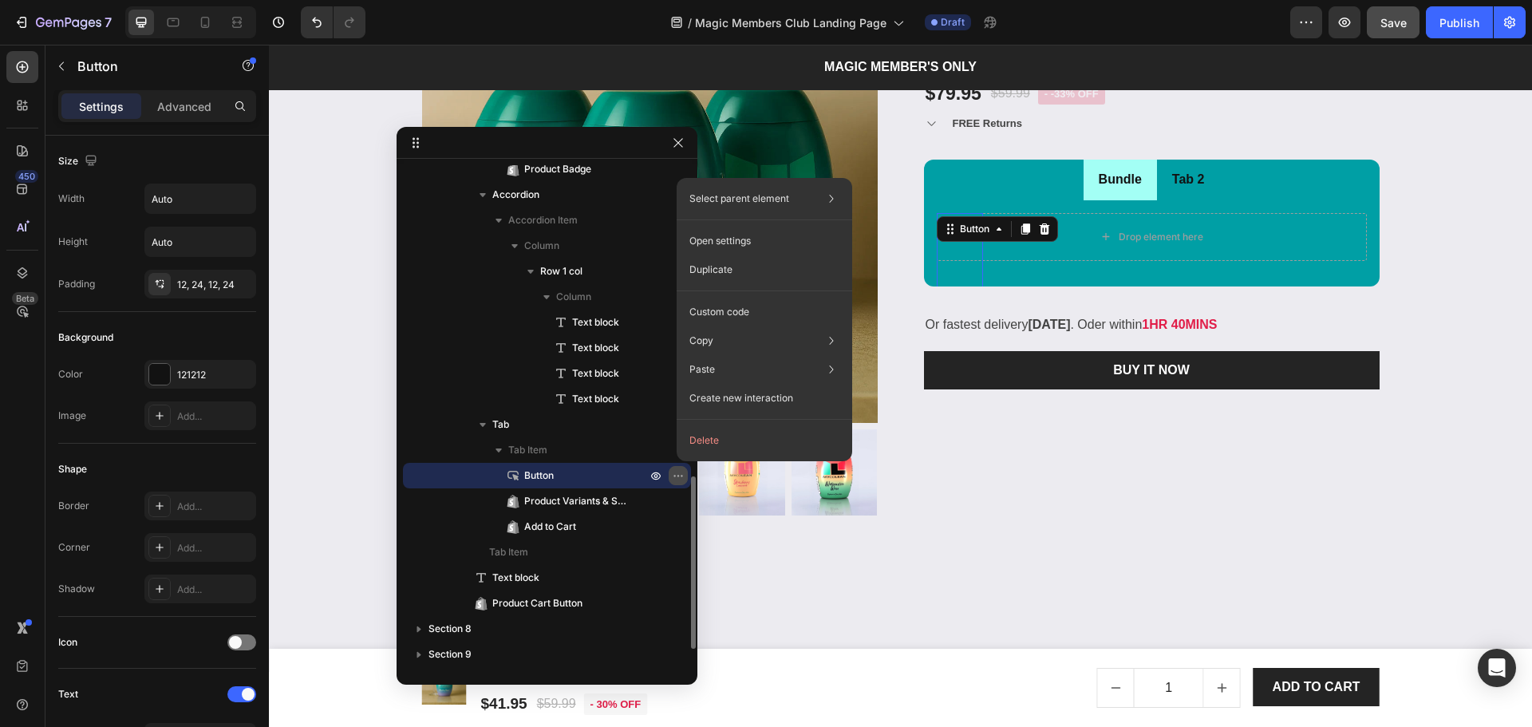
click at [675, 474] on icon "button" at bounding box center [678, 475] width 13 height 13
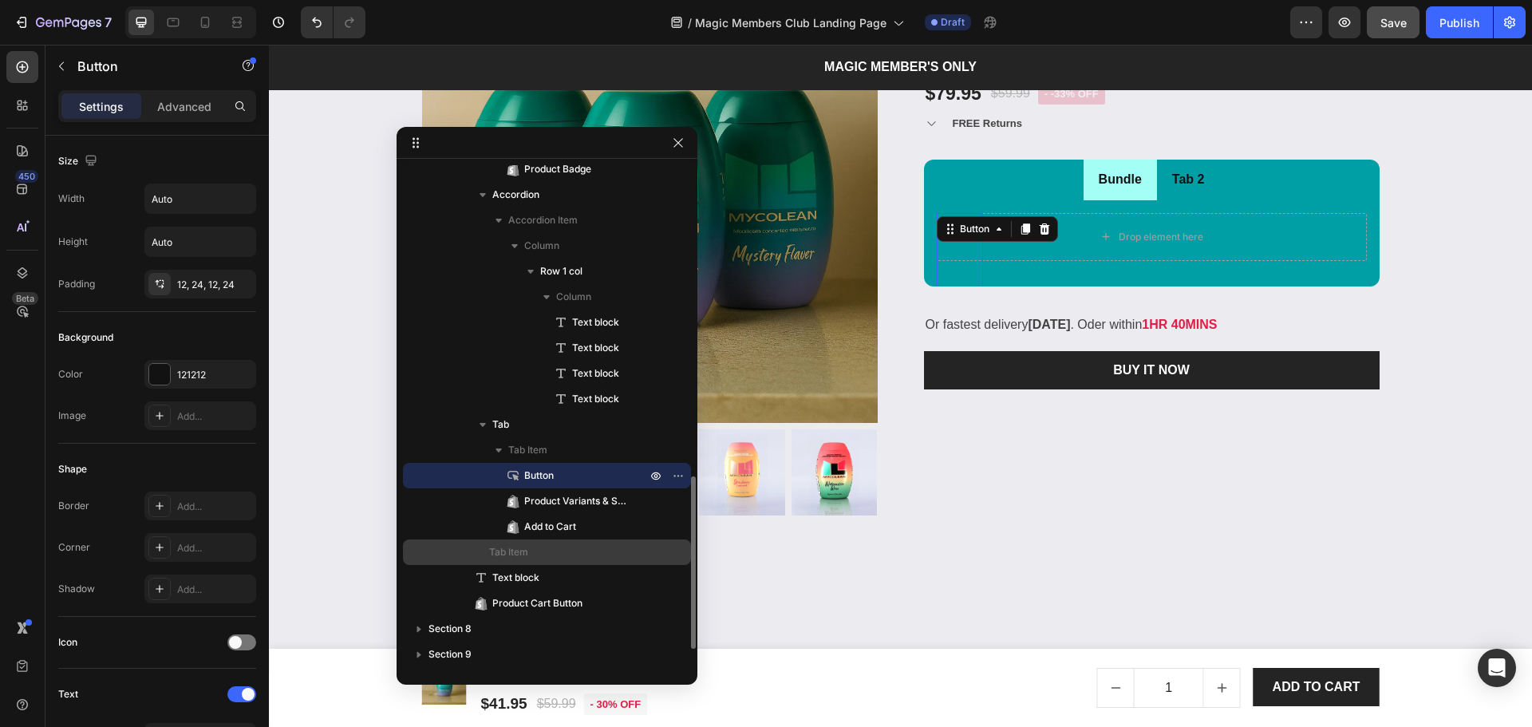
drag, startPoint x: 571, startPoint y: 465, endPoint x: 563, endPoint y: 554, distance: 89.0
click at [563, 554] on div "Tab Item Button Product Variants & Swatches Add to Cart Tab Item" at bounding box center [547, 501] width 288 height 128
click at [1039, 226] on icon at bounding box center [1044, 228] width 10 height 11
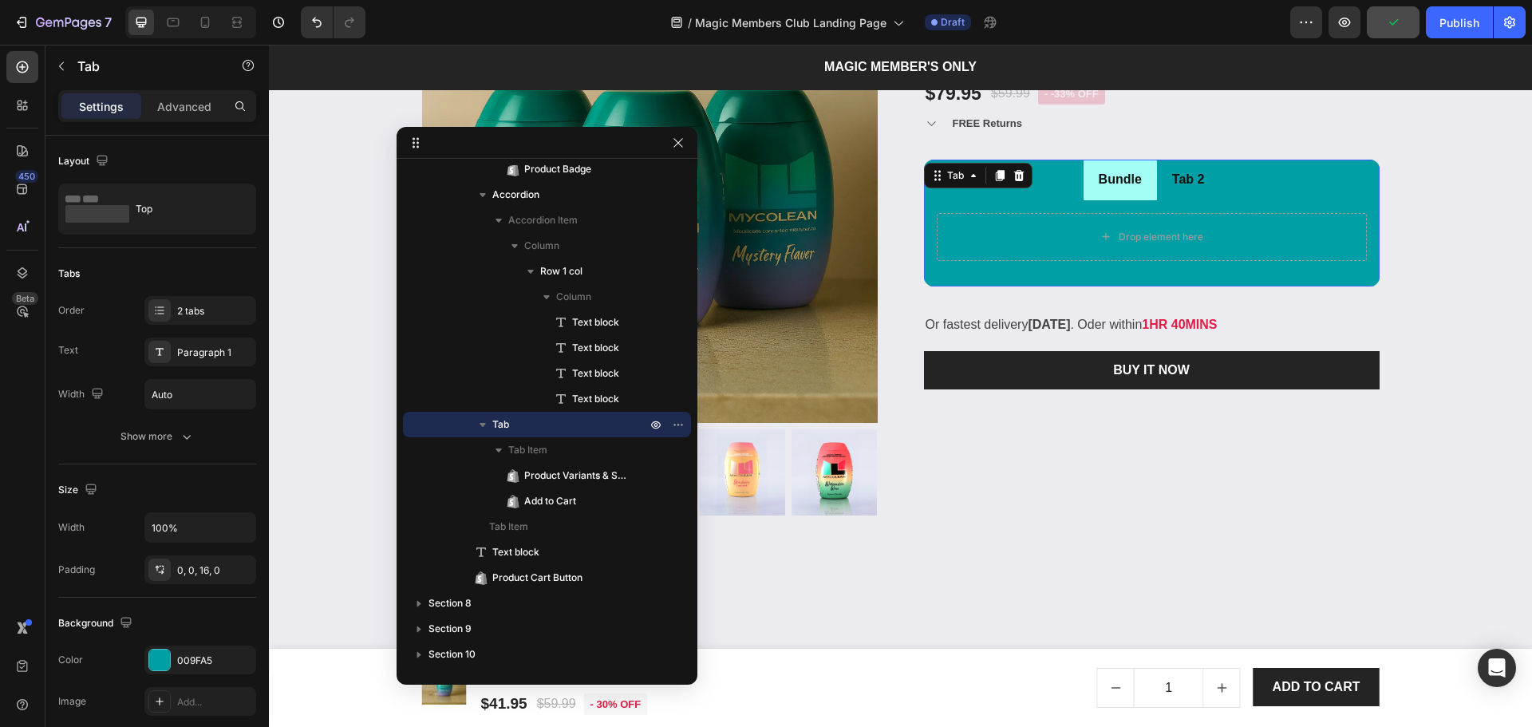
drag, startPoint x: 1335, startPoint y: 195, endPoint x: 1220, endPoint y: 162, distance: 119.5
click at [1334, 195] on ul "Bundle Tab 2" at bounding box center [1152, 180] width 456 height 41
click at [1013, 180] on icon at bounding box center [1018, 175] width 10 height 11
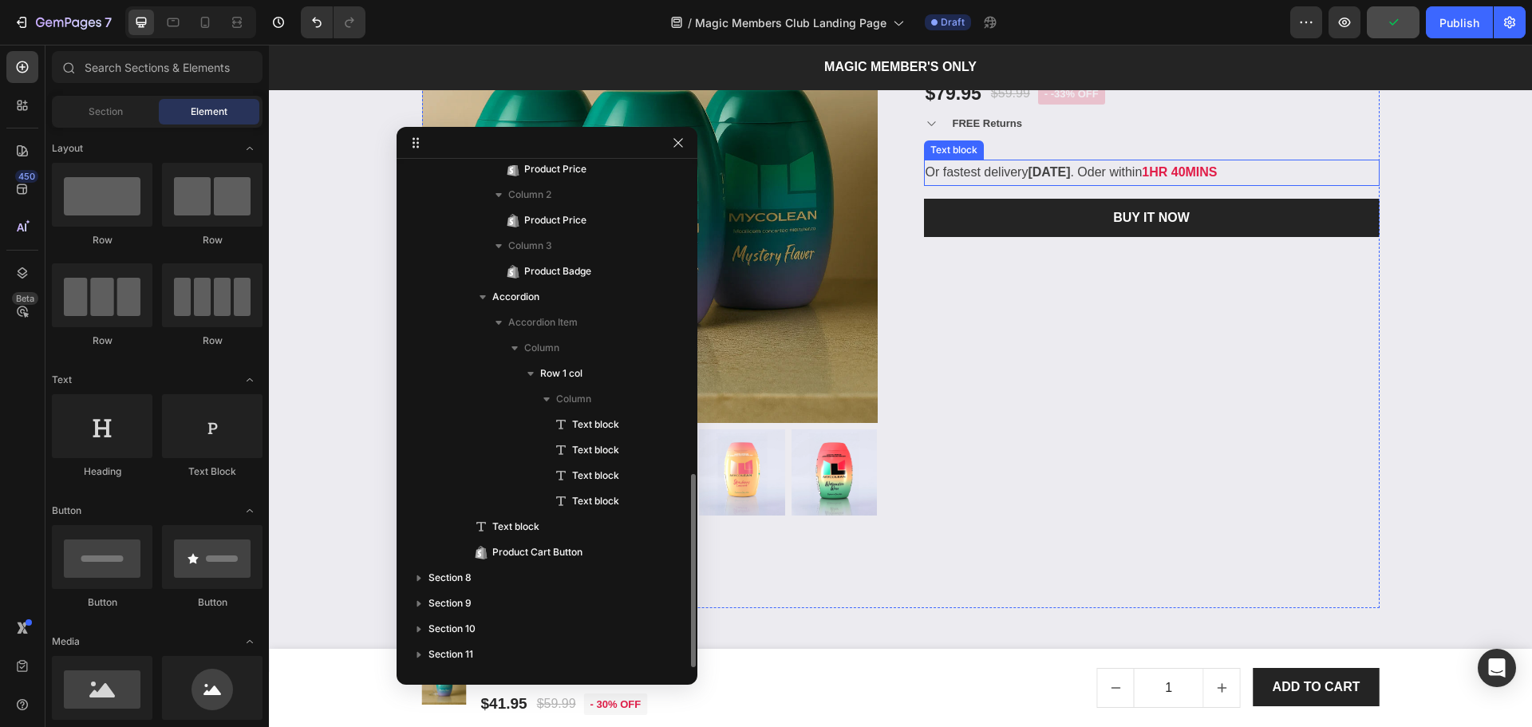
scroll to position [800, 0]
click at [134, 71] on input "text" at bounding box center [157, 67] width 211 height 32
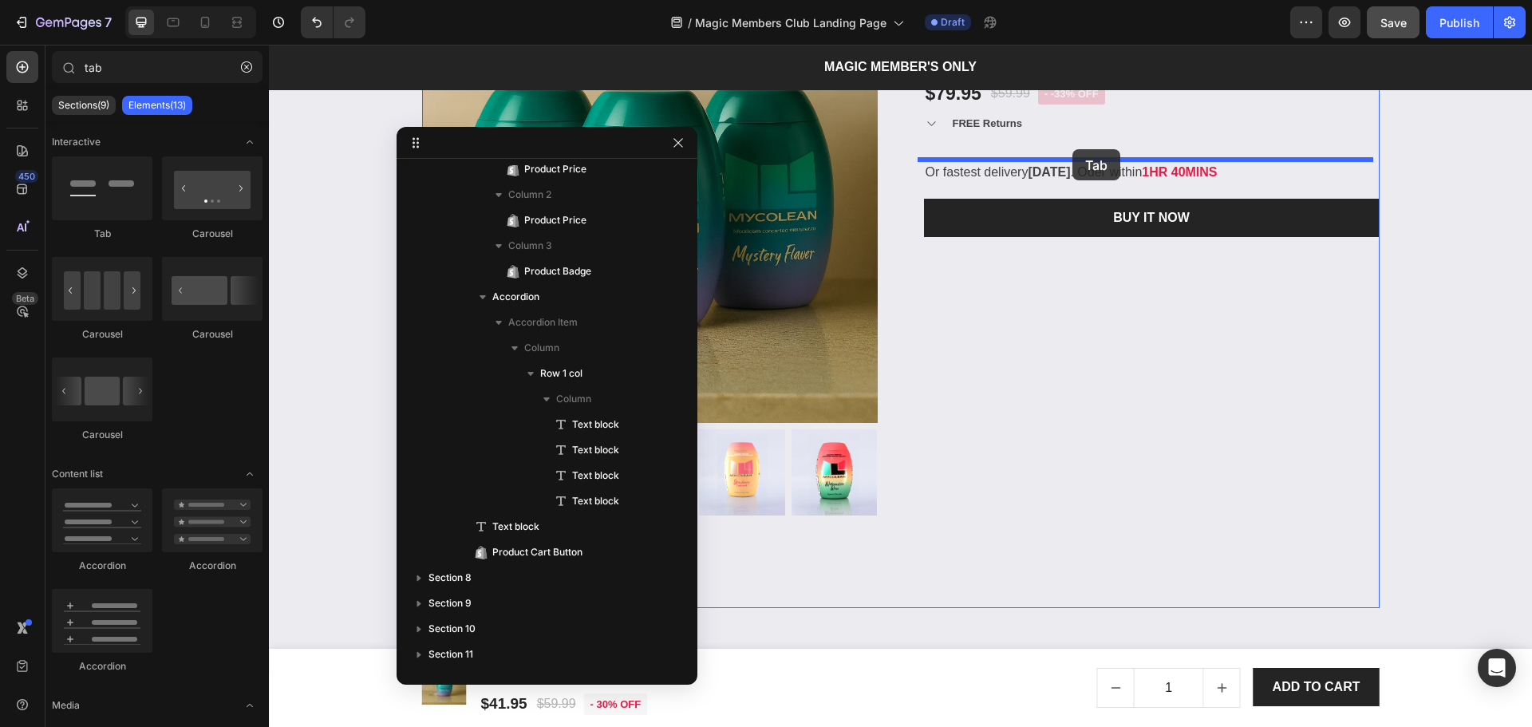
drag, startPoint x: 894, startPoint y: 290, endPoint x: 1072, endPoint y: 149, distance: 226.7
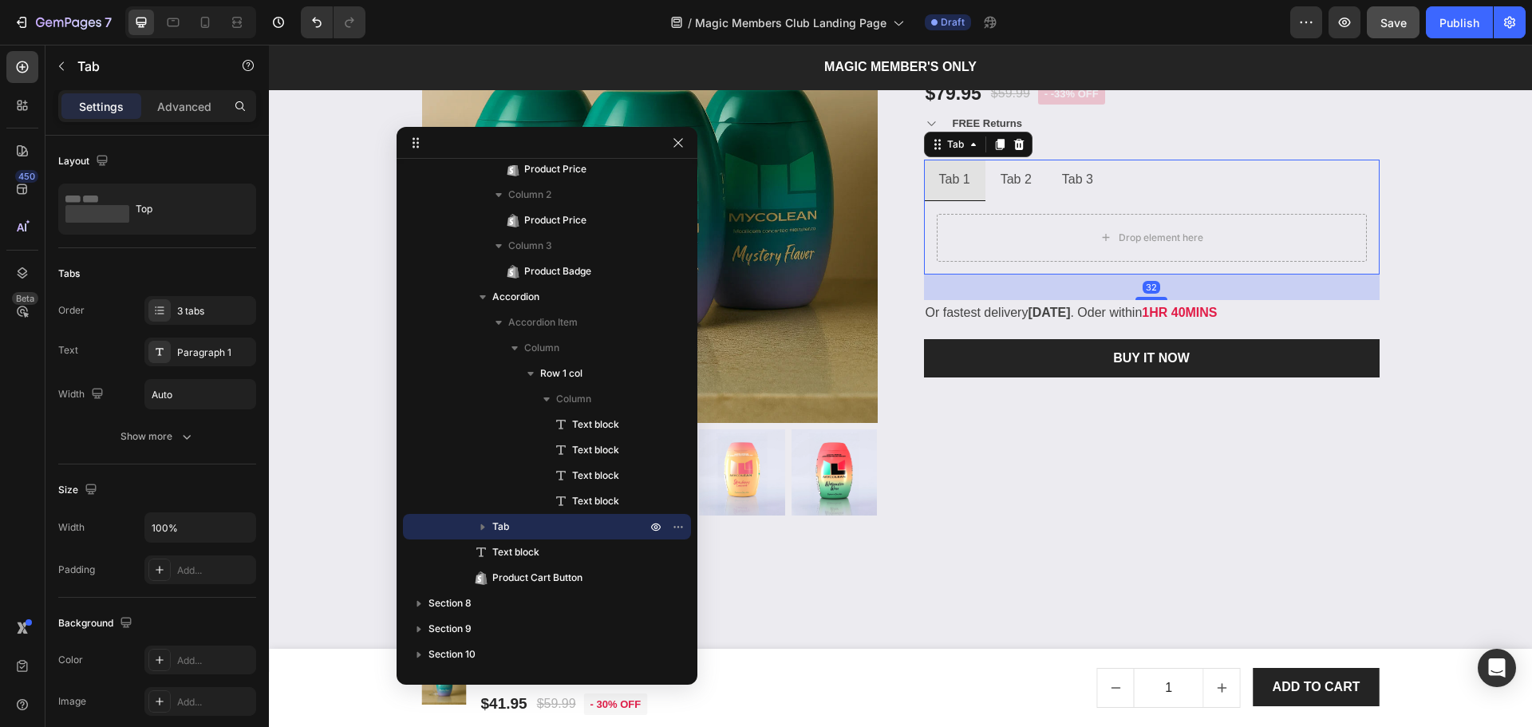
click at [1101, 188] on li "Tab 3" at bounding box center [1077, 180] width 61 height 41
click at [1139, 188] on ul "Tab 1 Tab 2 Tab 3" at bounding box center [1152, 180] width 456 height 41
click at [207, 306] on div "3 tabs" at bounding box center [214, 311] width 75 height 14
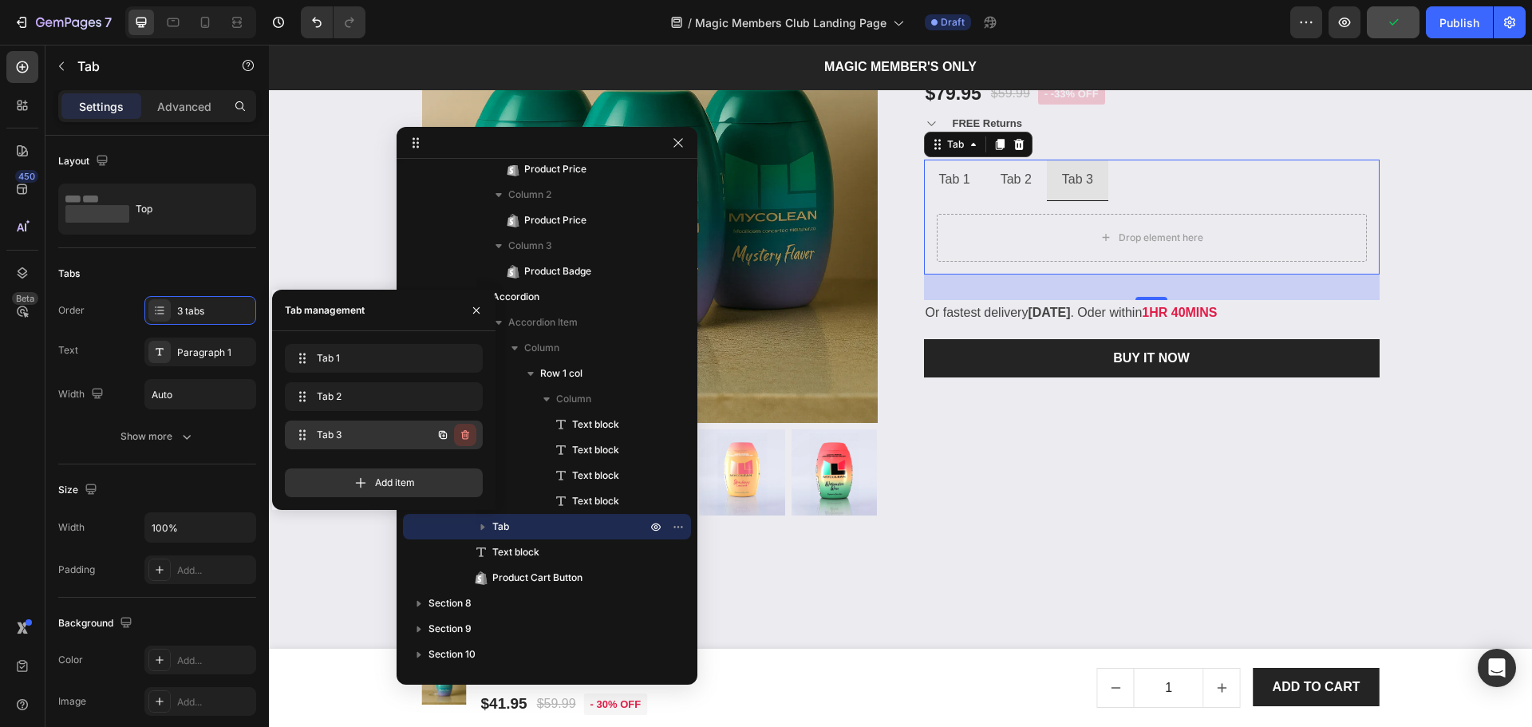
click at [468, 435] on icon "button" at bounding box center [465, 435] width 8 height 10
click at [470, 438] on button "Delete" at bounding box center [454, 435] width 44 height 22
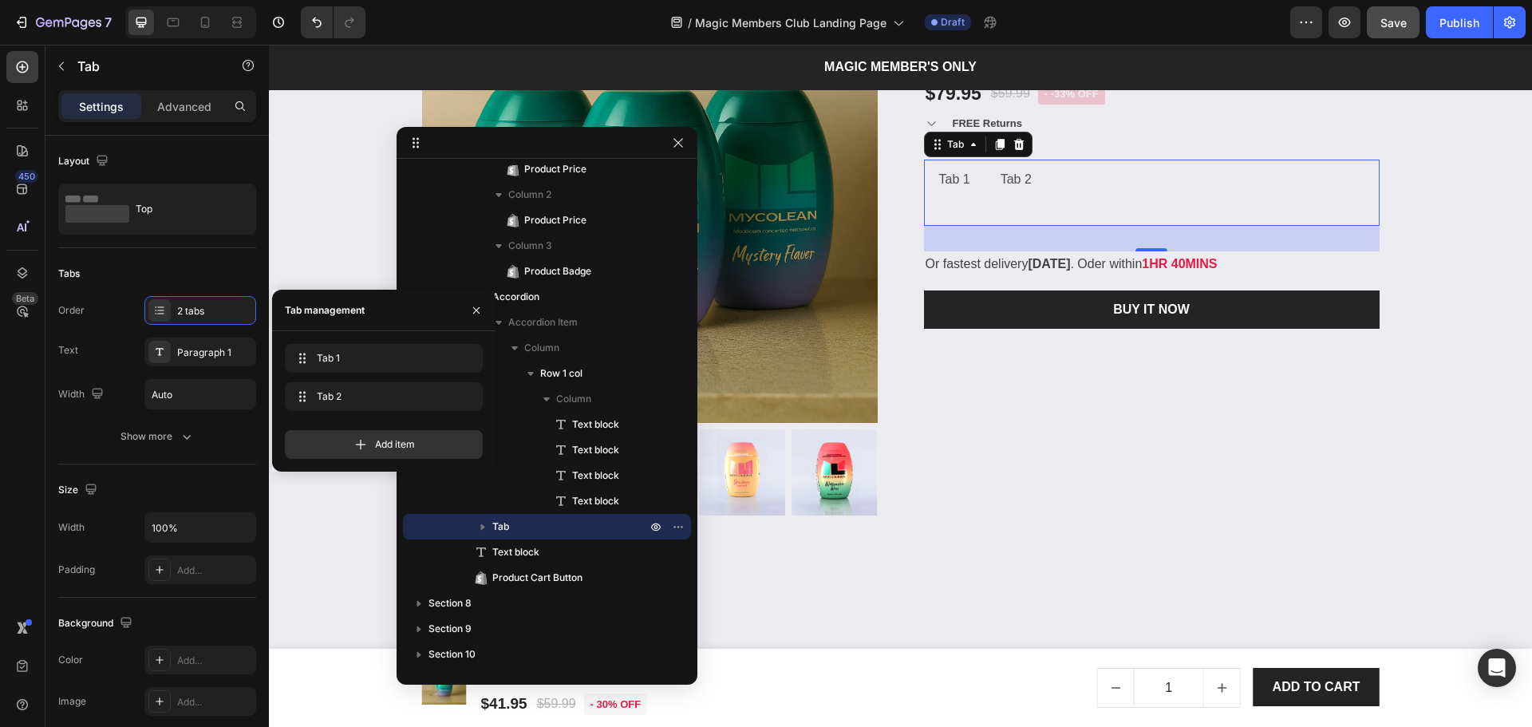
drag, startPoint x: 1140, startPoint y: 195, endPoint x: 1127, endPoint y: 195, distance: 12.8
click at [1140, 194] on ul "Tab 1 Tab 2" at bounding box center [1152, 180] width 456 height 41
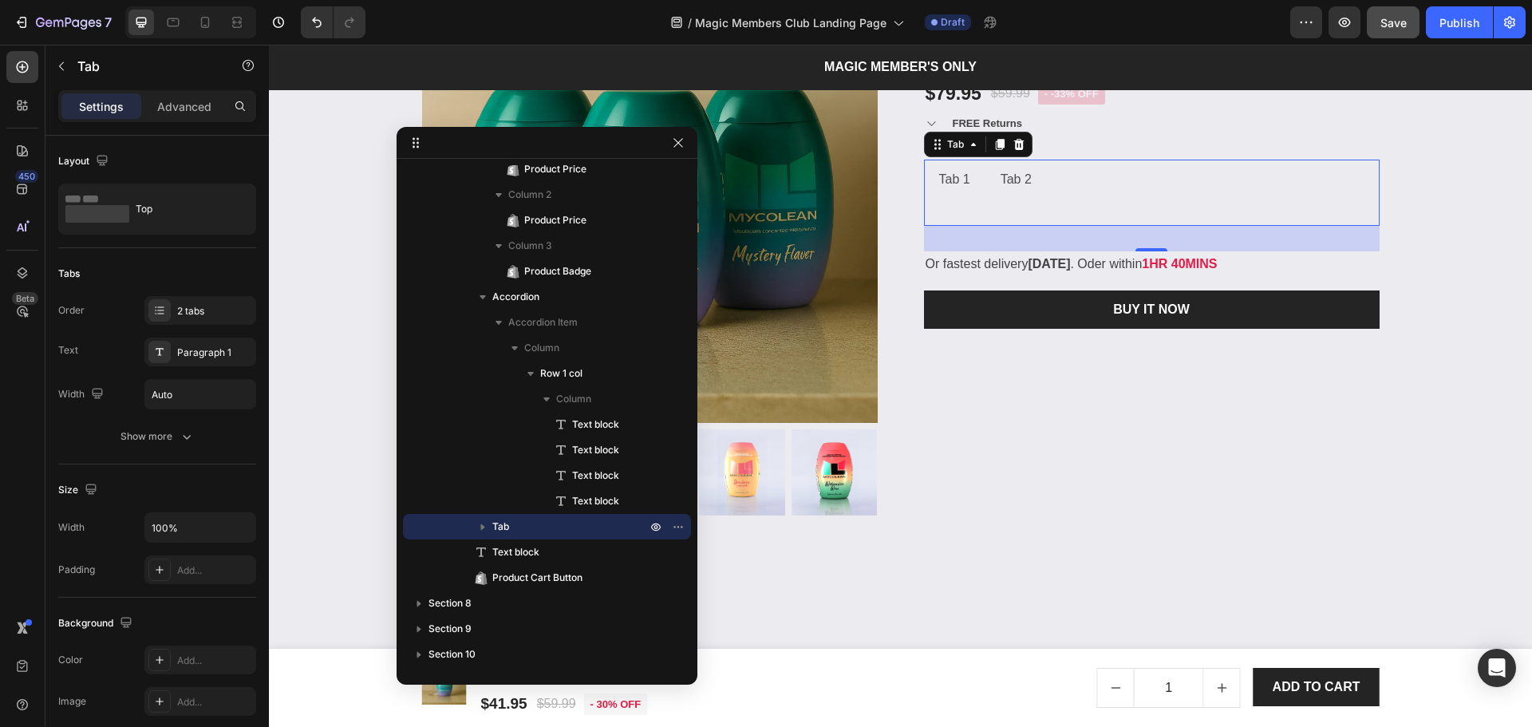
click at [985, 184] on li "Tab 2" at bounding box center [1015, 180] width 61 height 41
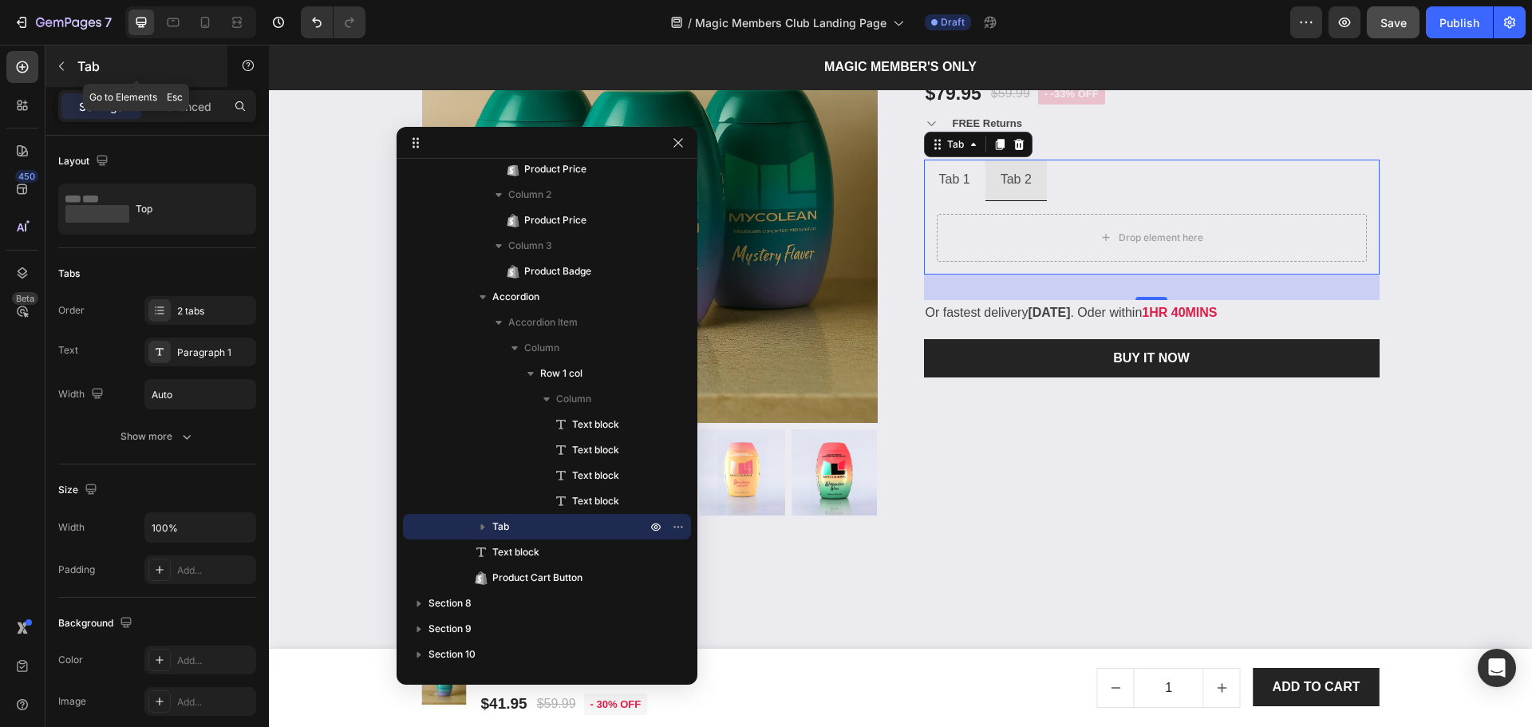
click at [61, 69] on icon "button" at bounding box center [61, 66] width 13 height 13
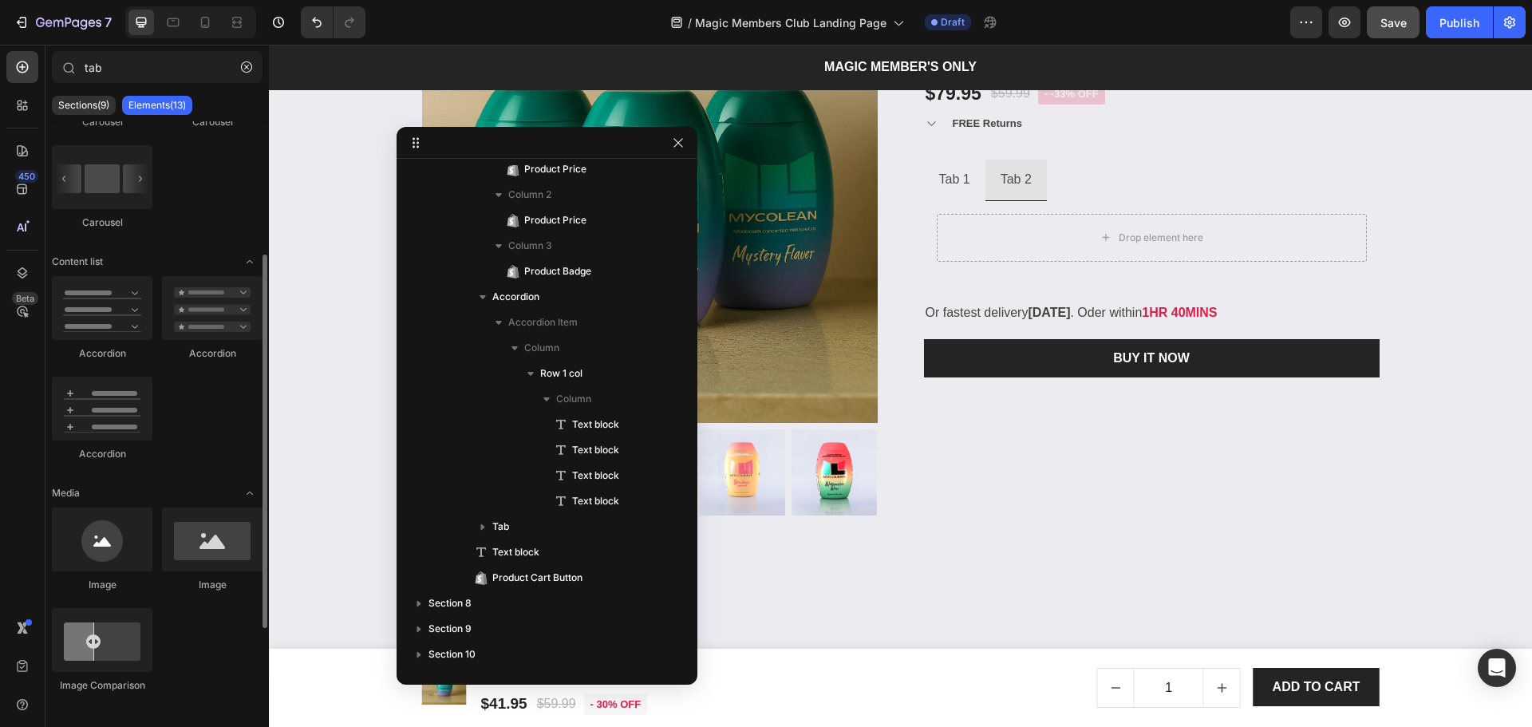
scroll to position [0, 0]
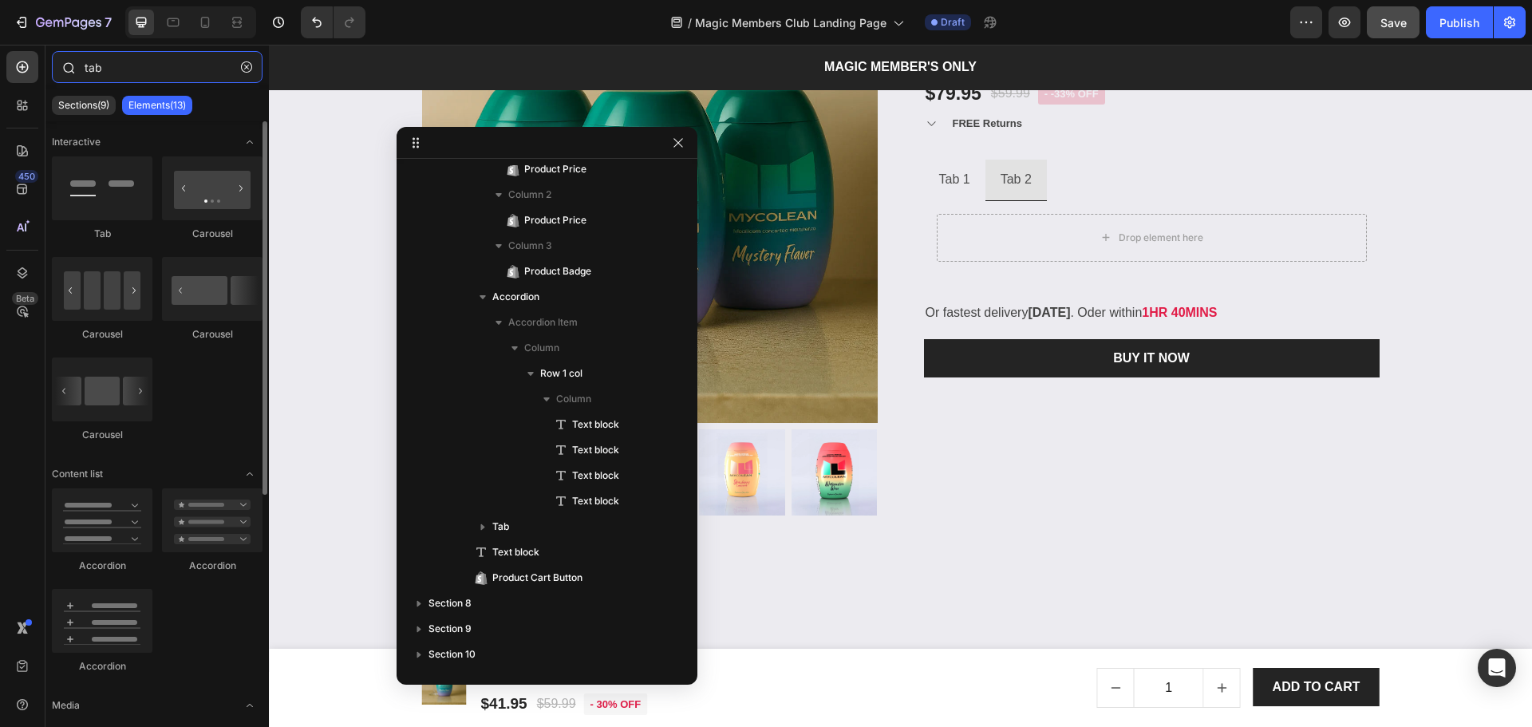
click at [137, 70] on input "tab" at bounding box center [157, 67] width 211 height 32
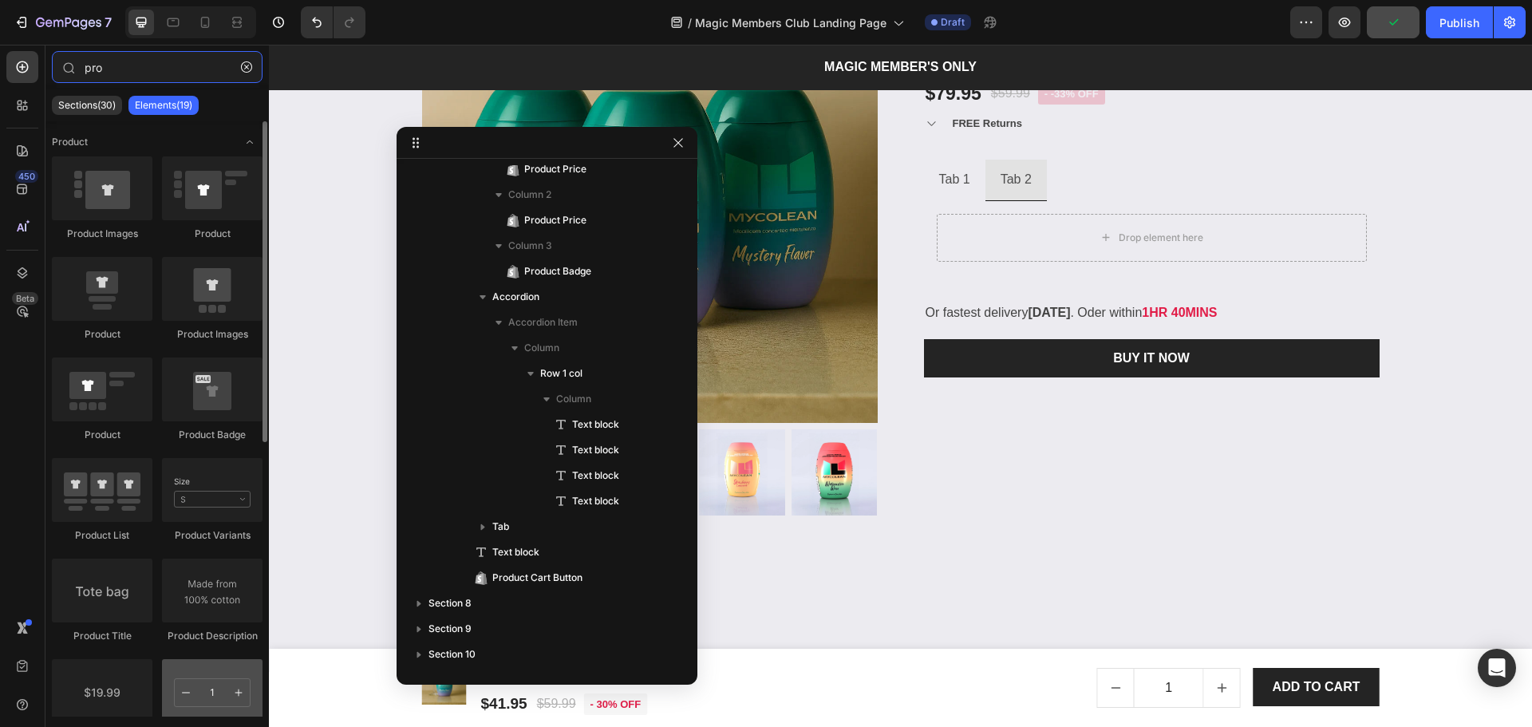
scroll to position [212, 0]
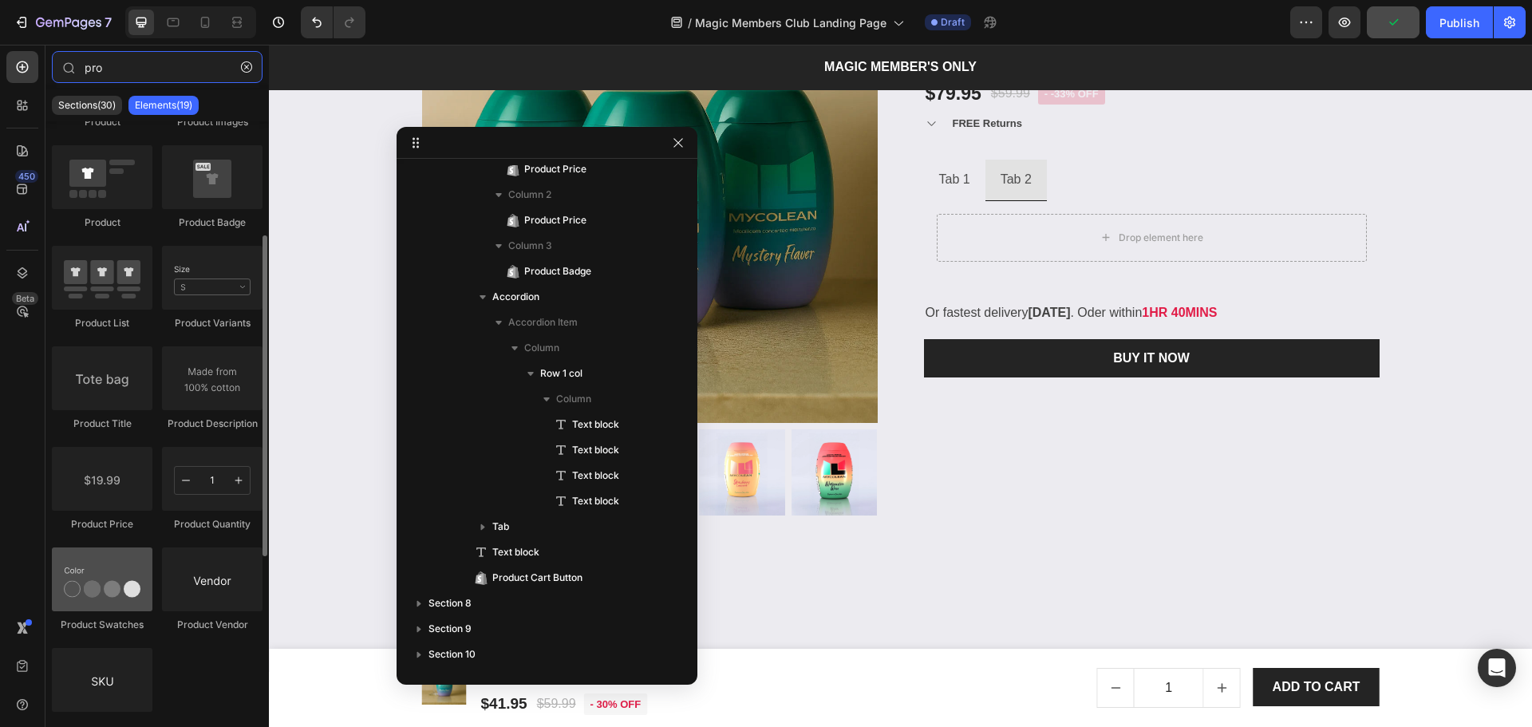
type input "pro"
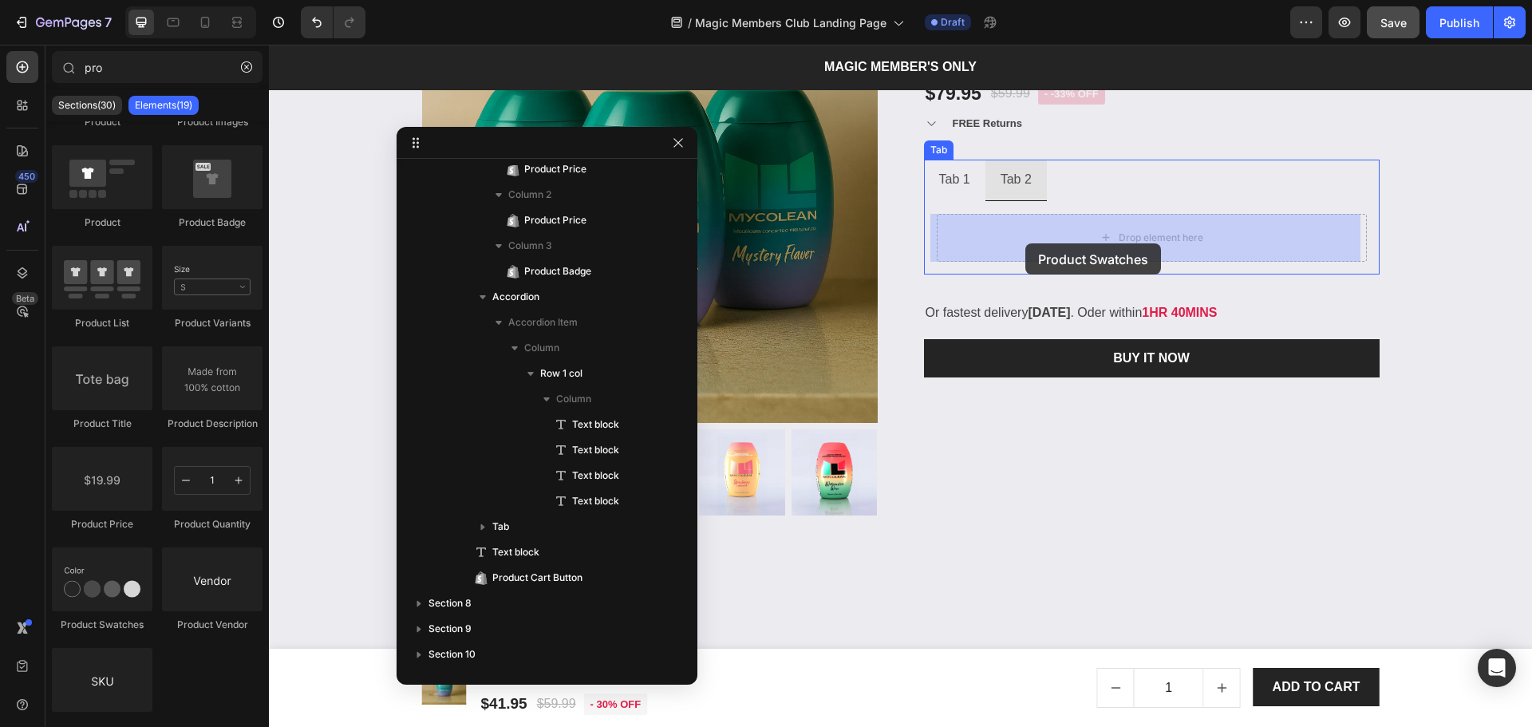
drag, startPoint x: 410, startPoint y: 637, endPoint x: 1025, endPoint y: 247, distance: 728.0
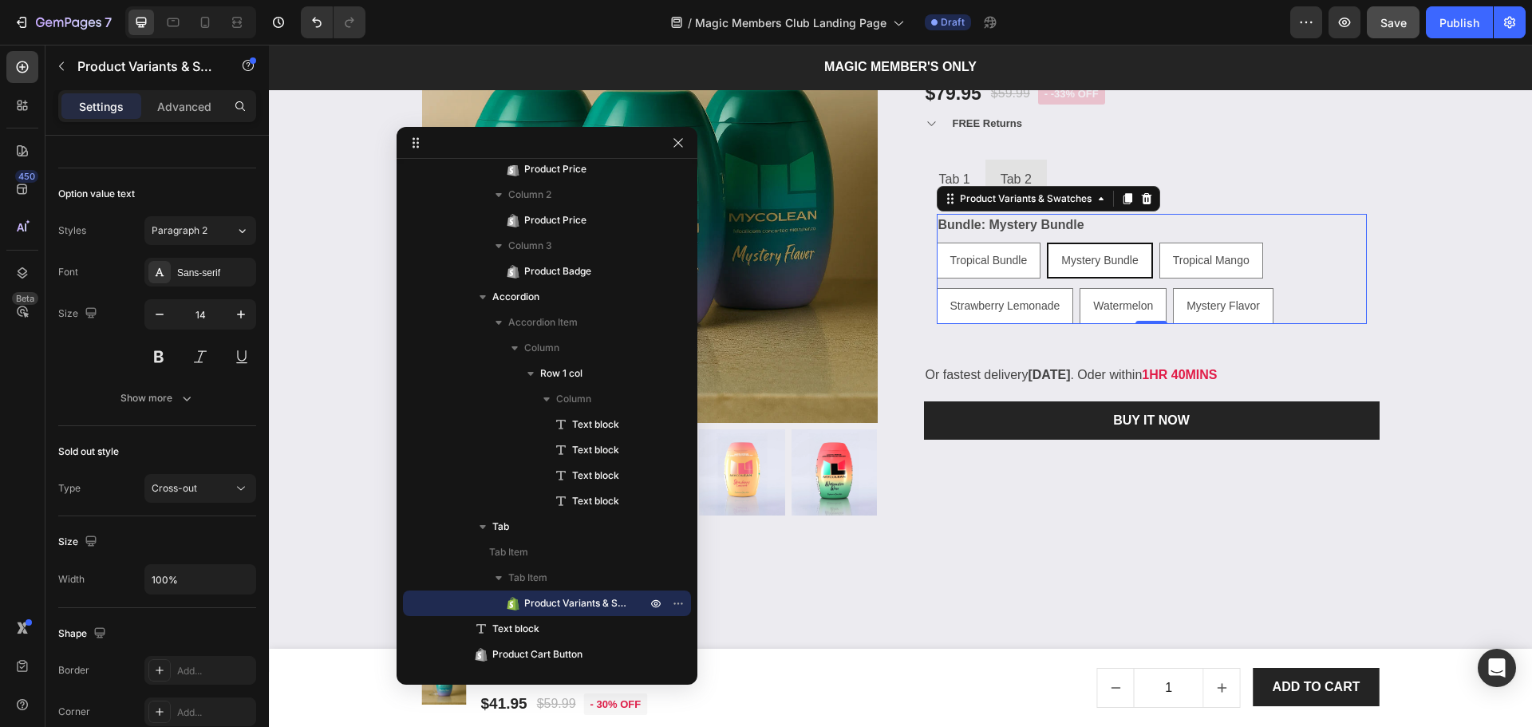
click at [1238, 231] on div "Tropical Mango" at bounding box center [1211, 224] width 78 height 21
click at [1159, 242] on input "Tropical Mango Tropical Mango Tropical Mango" at bounding box center [1159, 242] width 1 height 1
radio input "true"
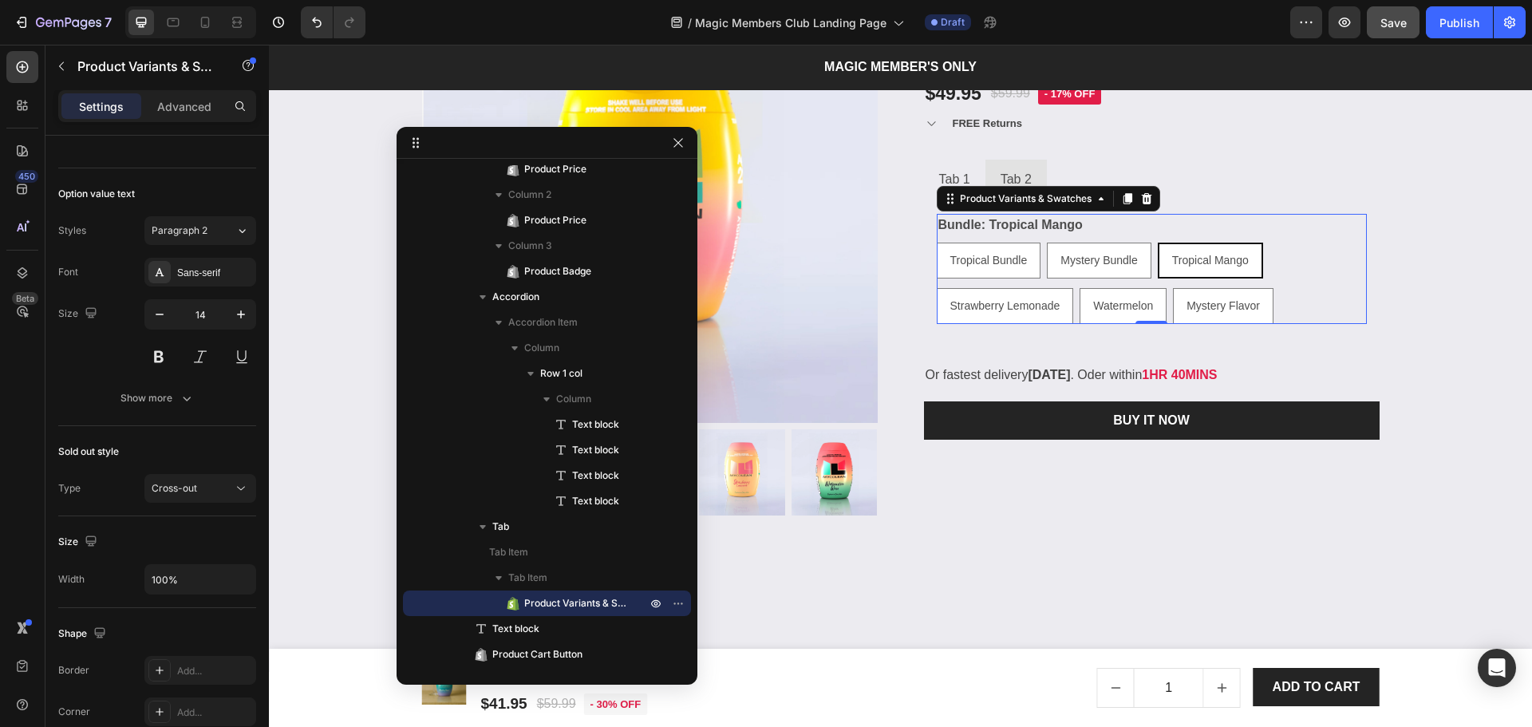
click at [1269, 231] on div "Bundle: Tropical Mango Tropical Bundle Tropical Bundle Tropical Bundle Mystery …" at bounding box center [1152, 269] width 430 height 110
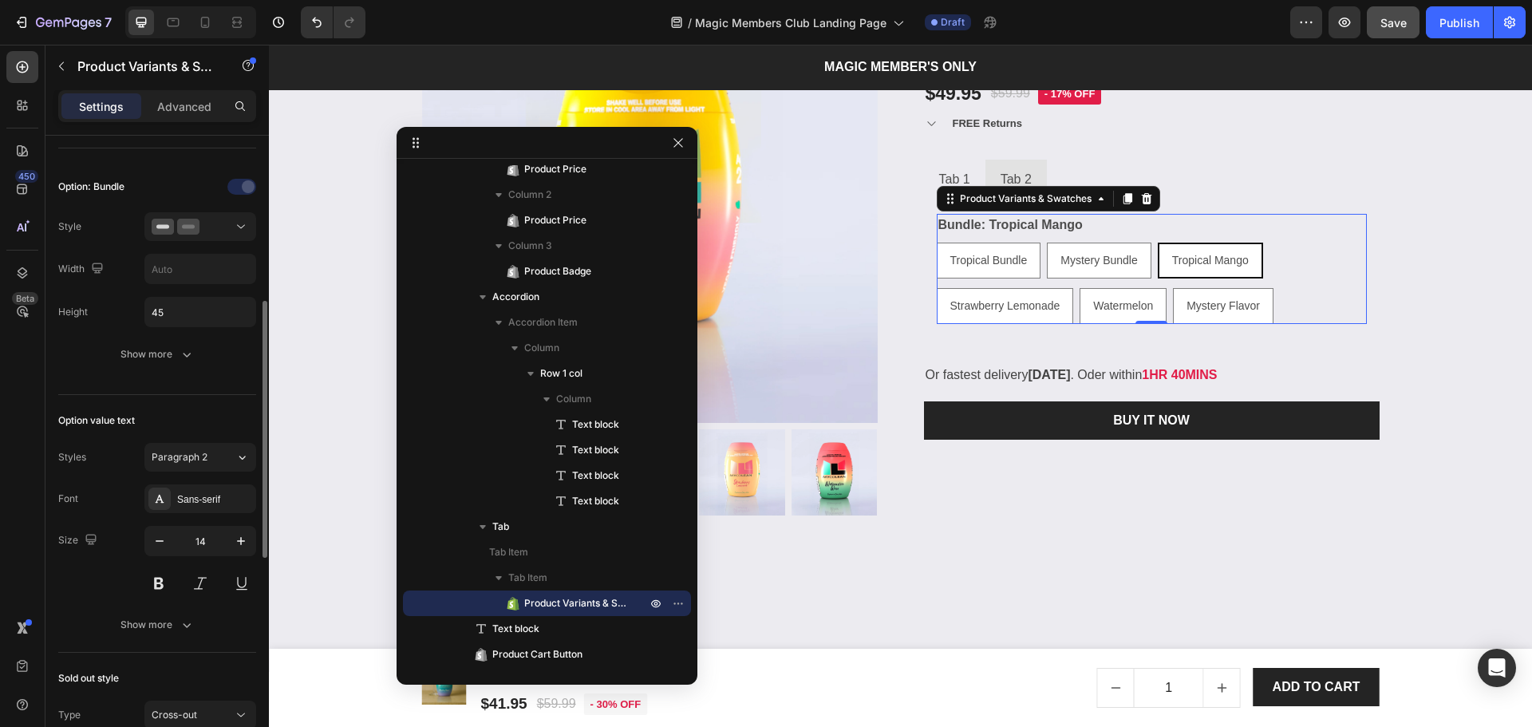
scroll to position [0, 0]
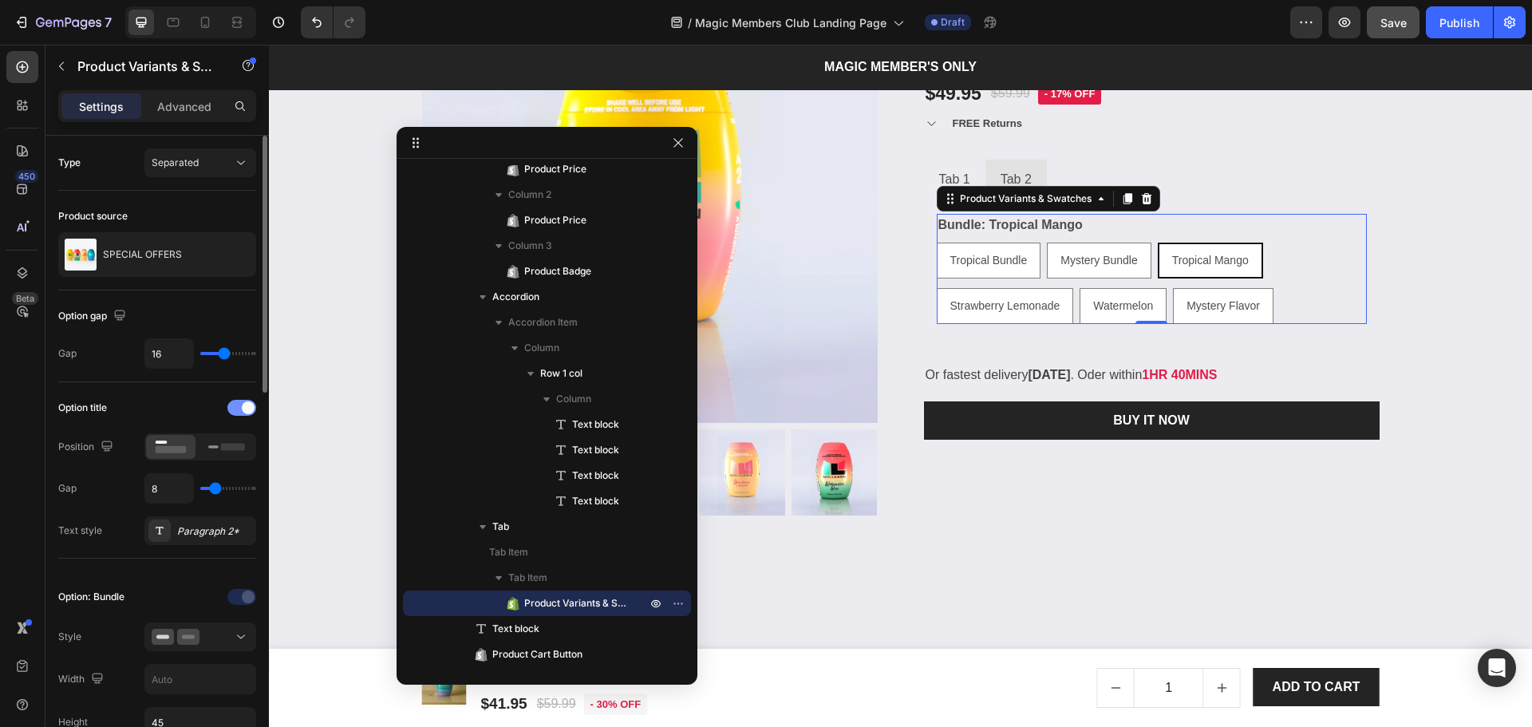
click at [236, 411] on div at bounding box center [241, 408] width 29 height 16
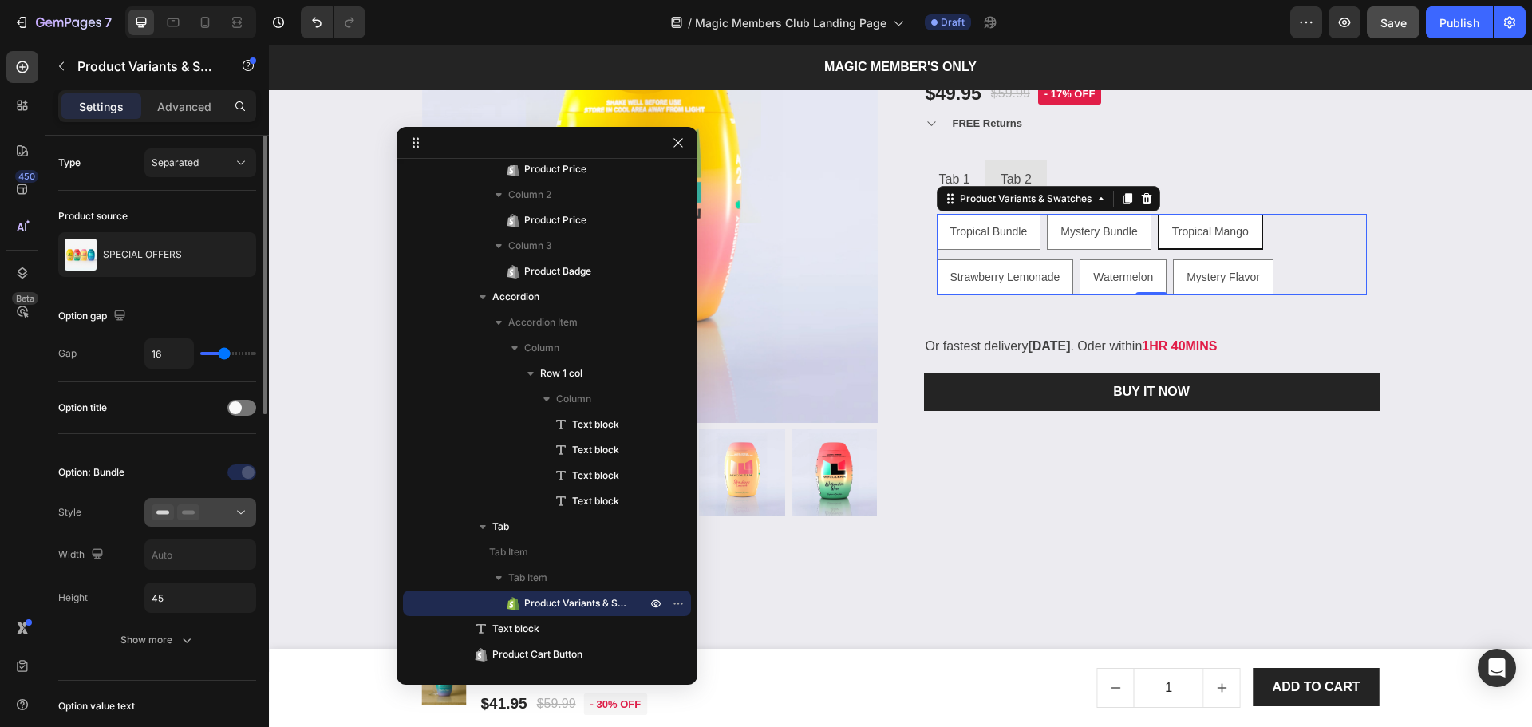
click at [191, 512] on rect at bounding box center [188, 513] width 13 height 4
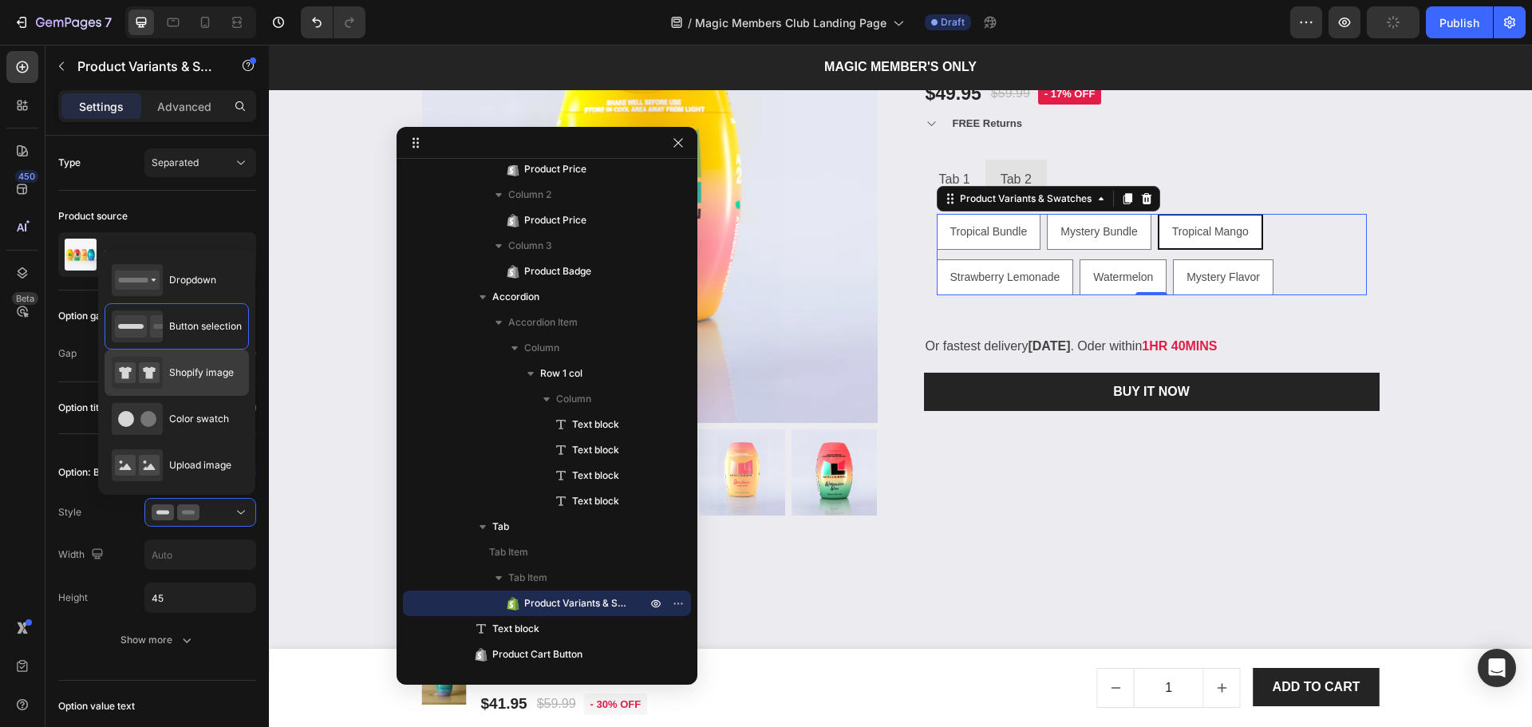
click at [166, 383] on div "Shopify image" at bounding box center [173, 373] width 122 height 32
type input "64"
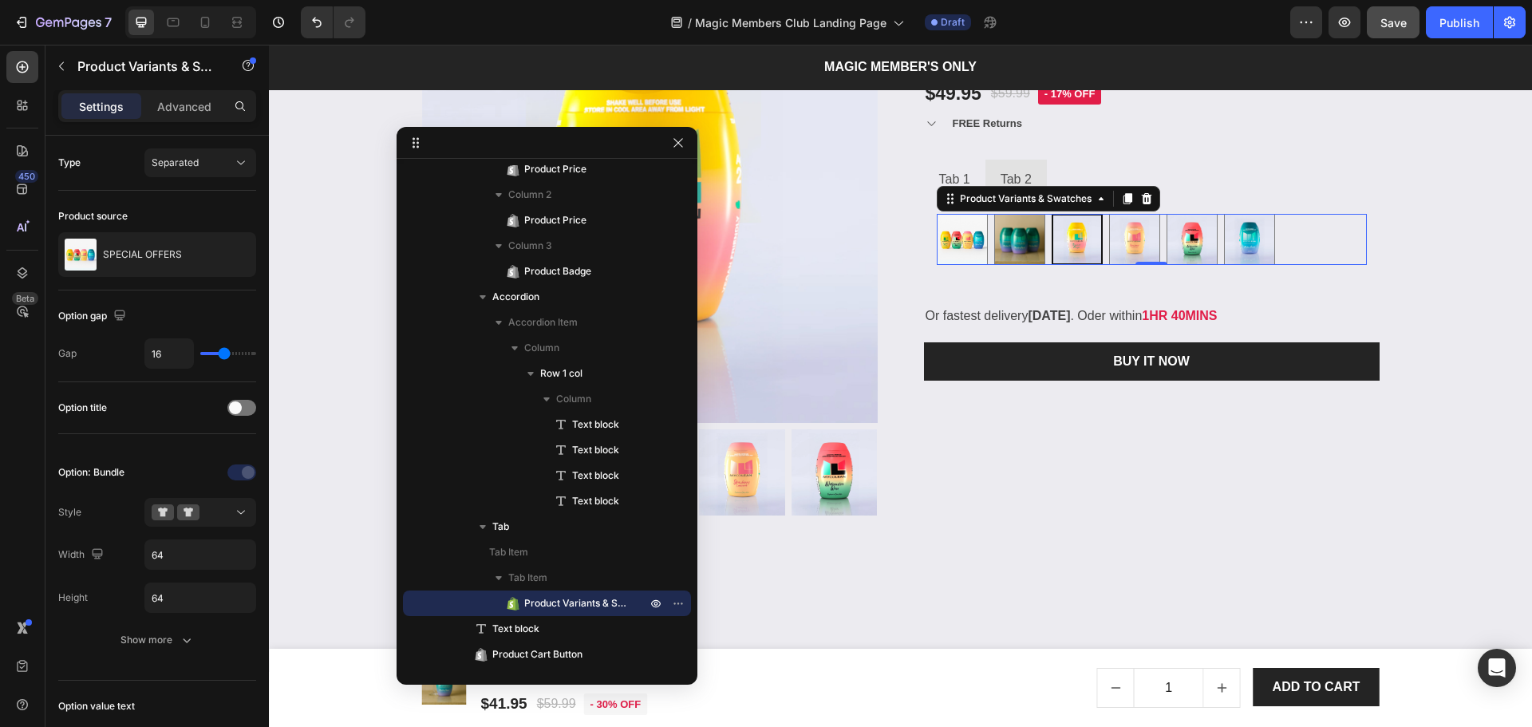
click at [1315, 238] on div "Tropical Bundle Tropical Bundle Mystery Bundle Mystery Bundle Tropical Mango Tr…" at bounding box center [1152, 239] width 430 height 51
click at [925, 179] on li "Tab 1" at bounding box center [954, 180] width 61 height 41
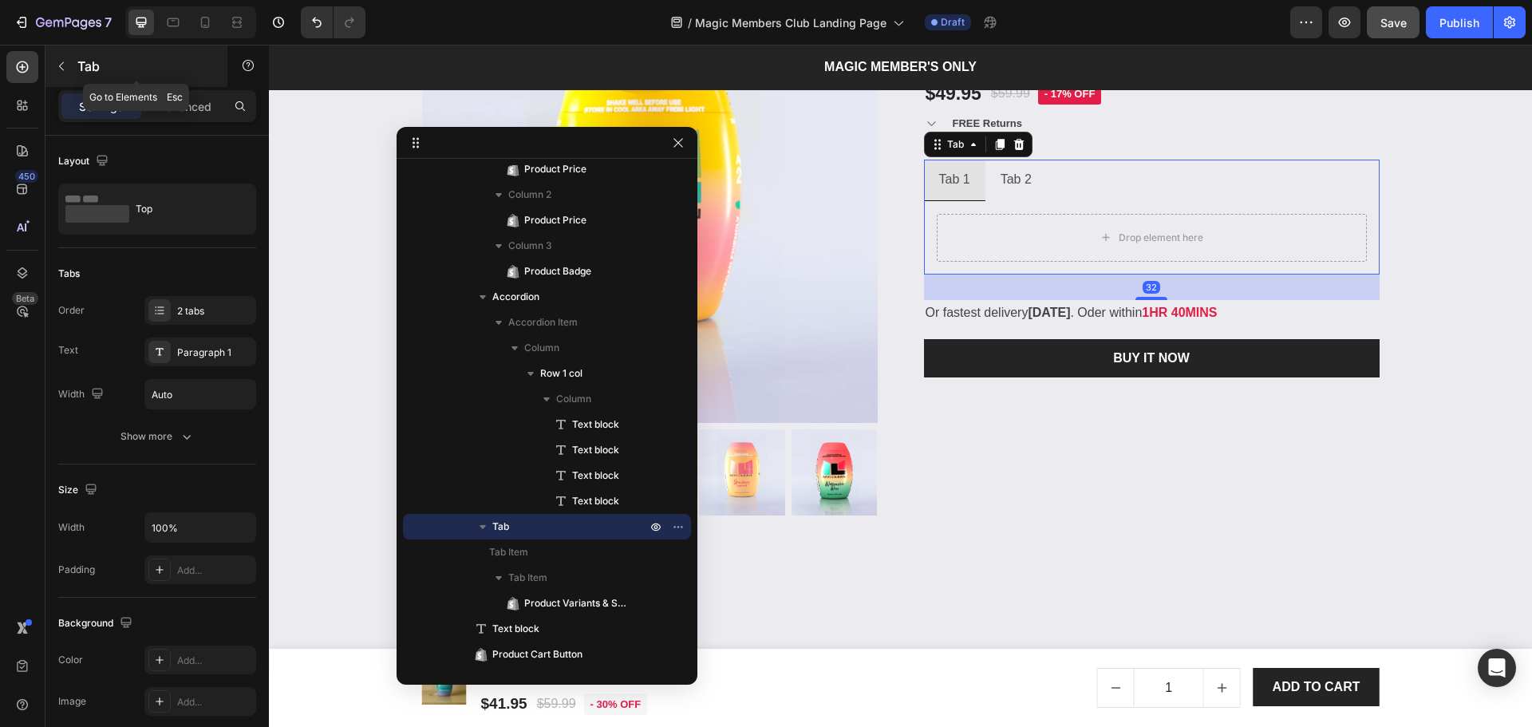
click at [58, 70] on icon "button" at bounding box center [61, 66] width 13 height 13
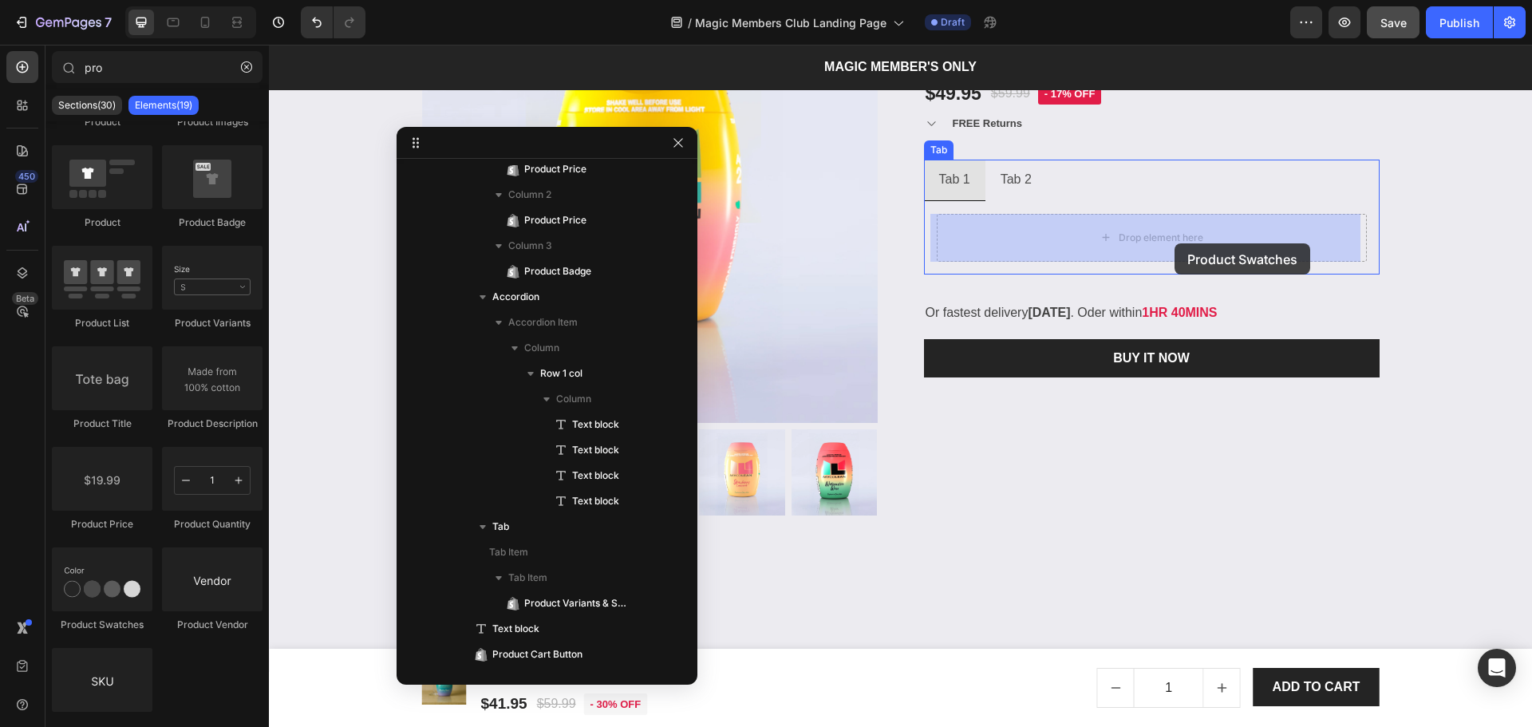
drag, startPoint x: 392, startPoint y: 649, endPoint x: 1178, endPoint y: 247, distance: 882.8
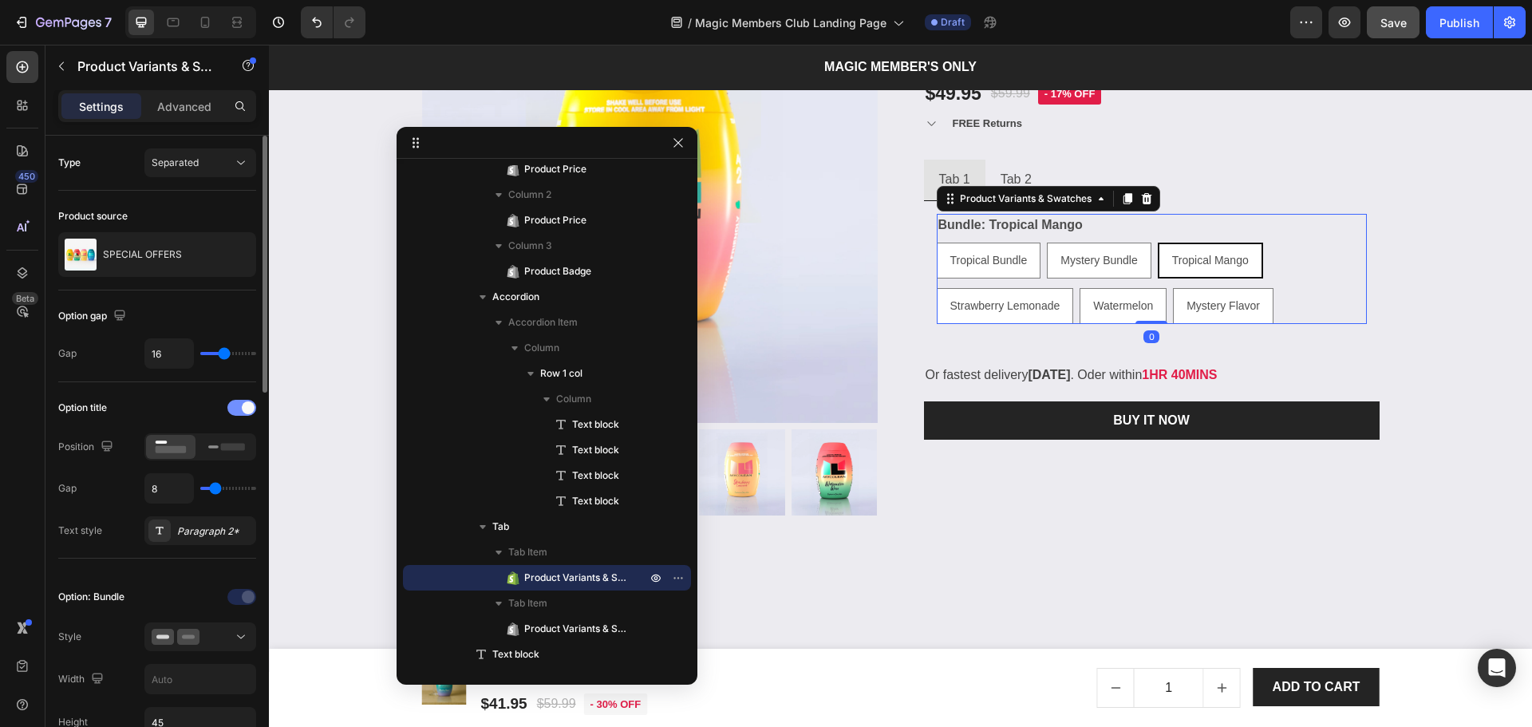
click at [239, 407] on div at bounding box center [241, 408] width 29 height 16
radio input "true"
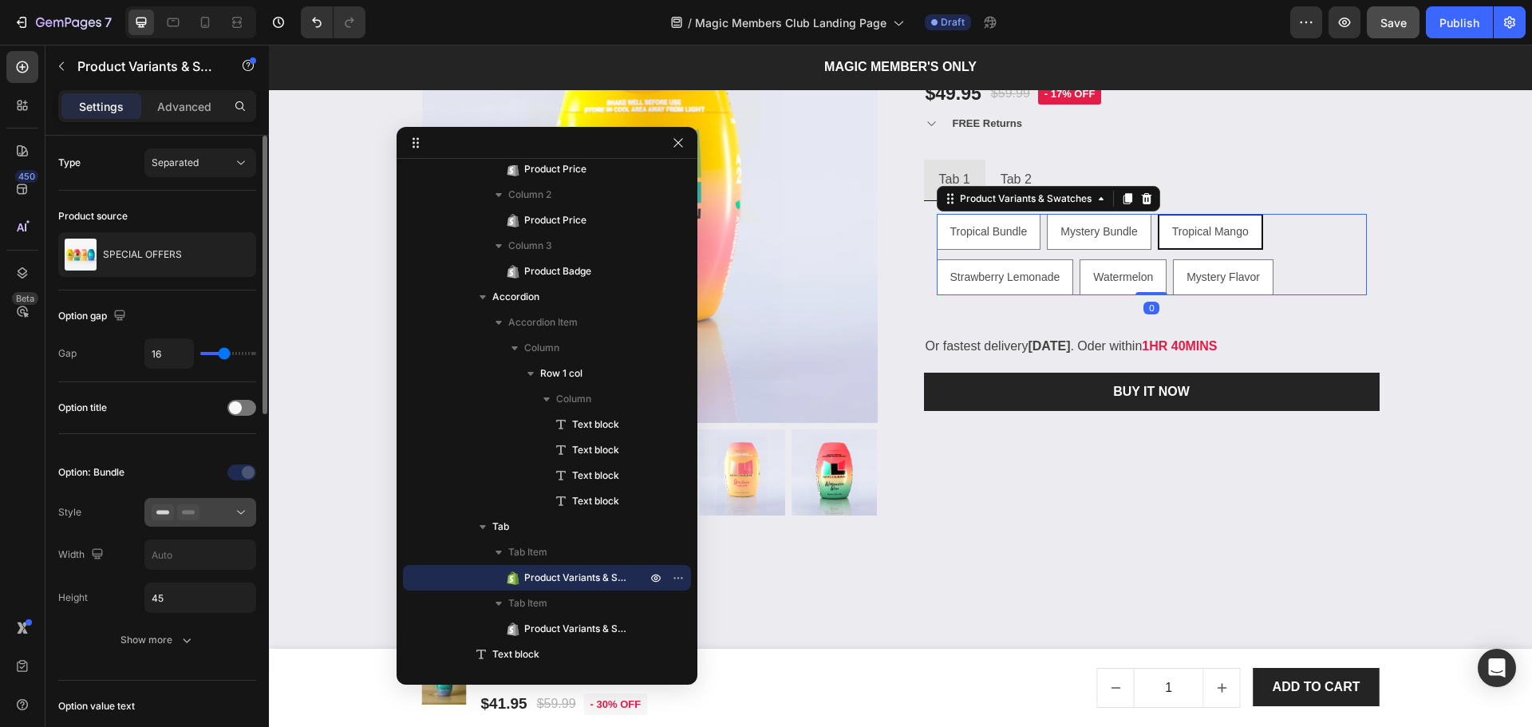
drag, startPoint x: 193, startPoint y: 499, endPoint x: 189, endPoint y: 524, distance: 25.8
click at [189, 512] on button at bounding box center [200, 512] width 112 height 29
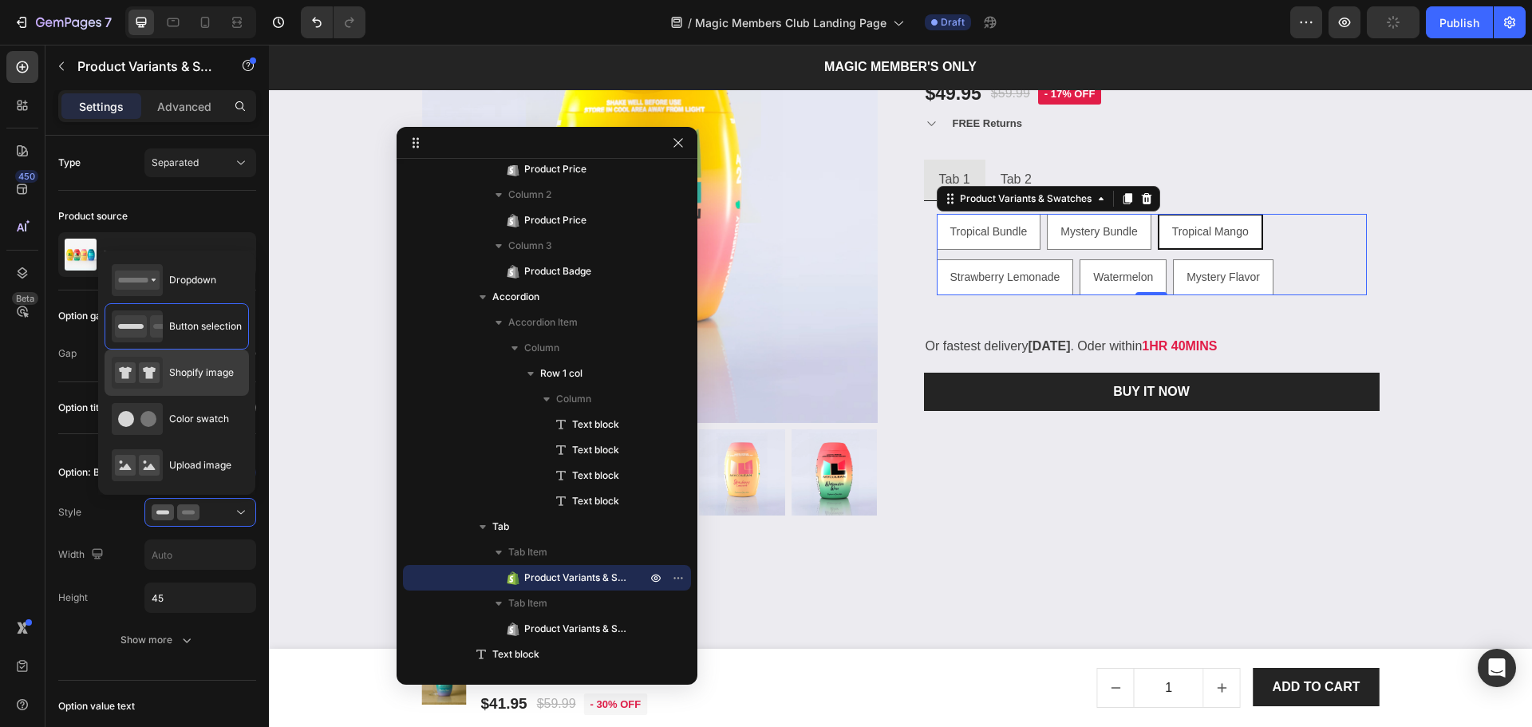
drag, startPoint x: 168, startPoint y: 381, endPoint x: 171, endPoint y: 389, distance: 8.3
click at [168, 381] on div "Shopify image" at bounding box center [173, 373] width 122 height 32
type input "64"
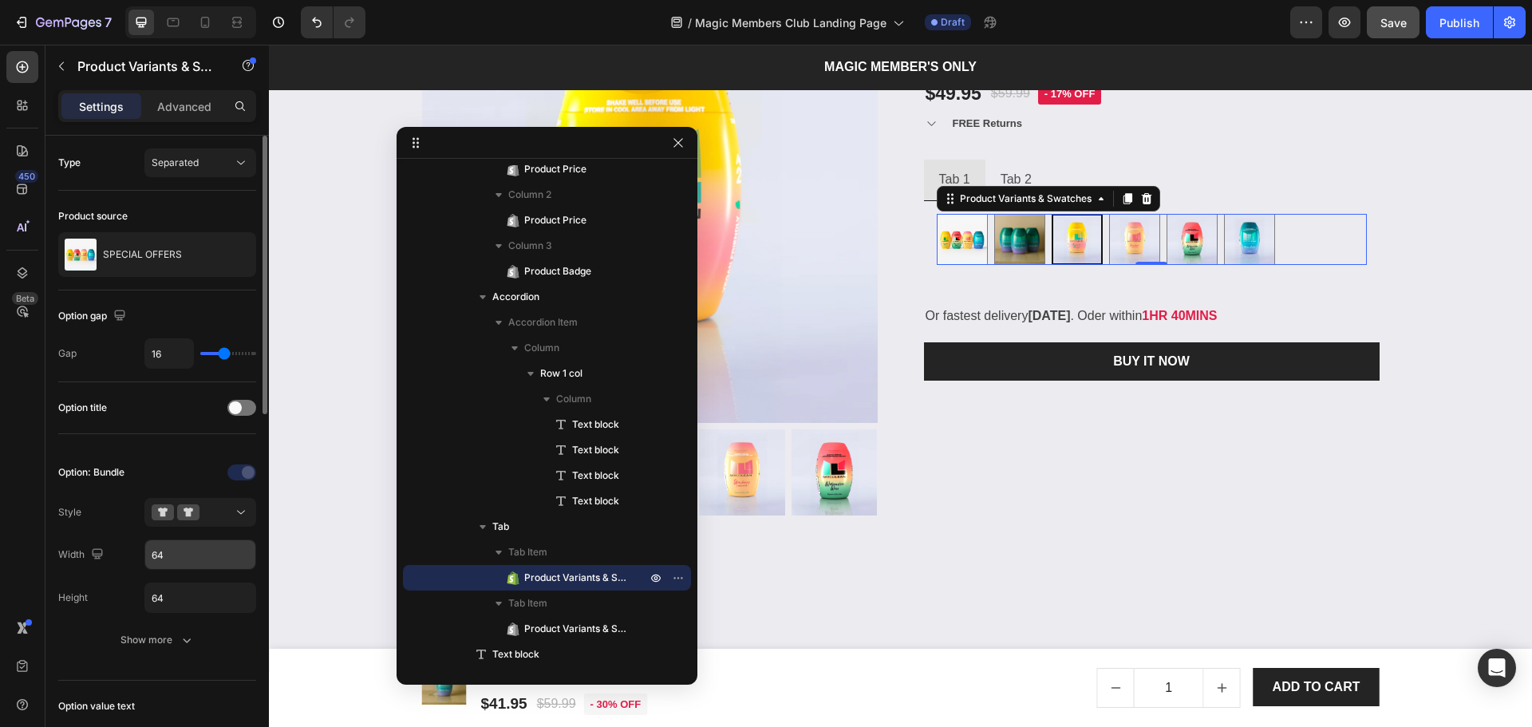
click at [219, 559] on input "64" at bounding box center [200, 554] width 110 height 29
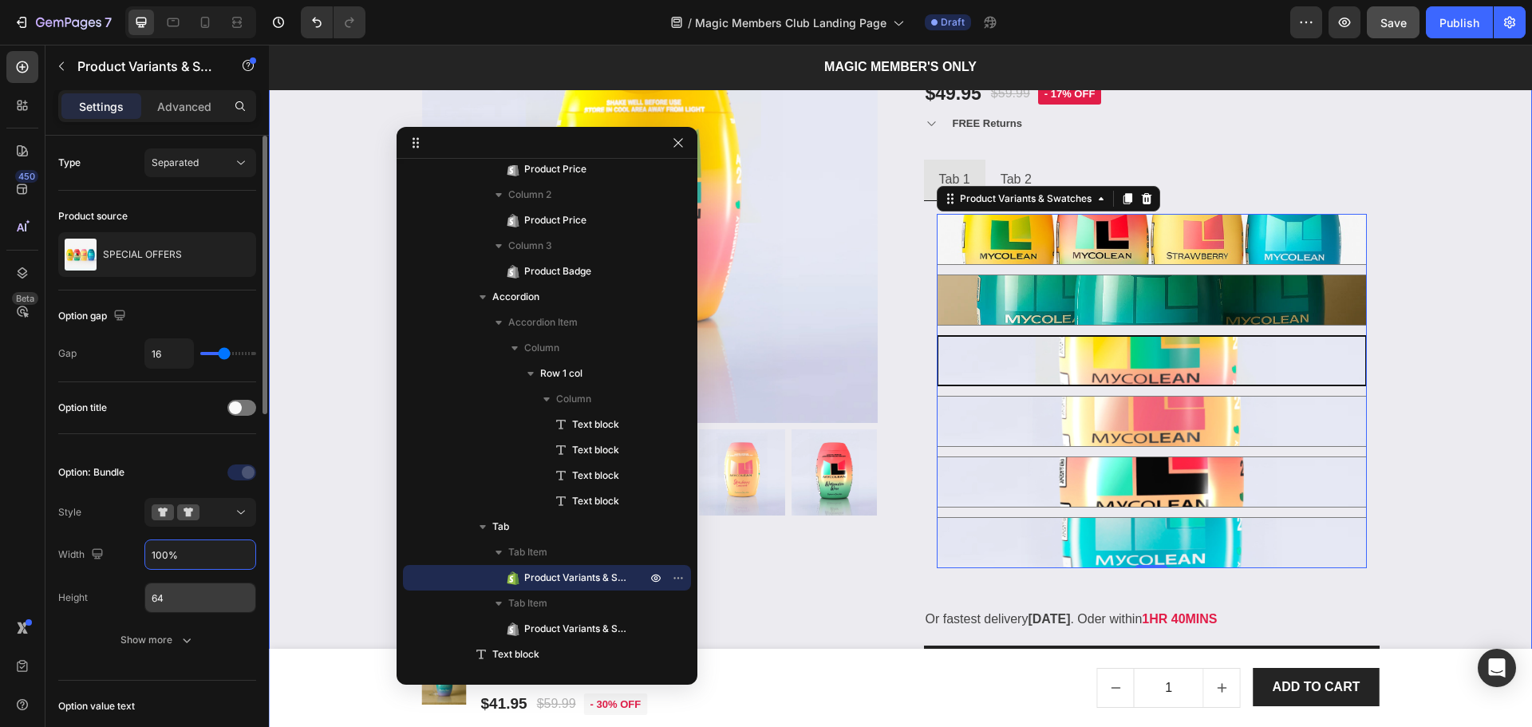
type input "100%"
click at [160, 594] on input "64" at bounding box center [200, 597] width 110 height 29
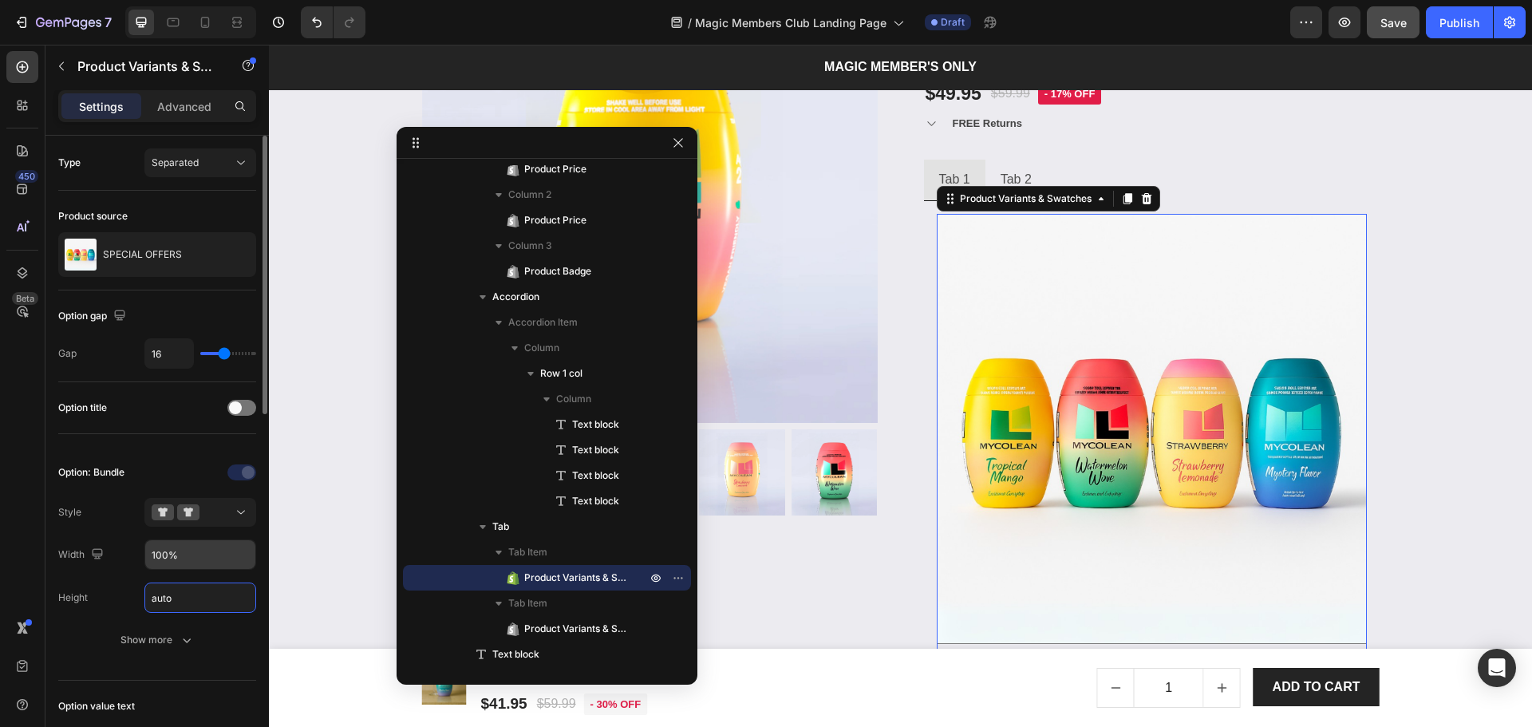
type input "Auto"
click at [164, 555] on input "100%" at bounding box center [200, 554] width 110 height 29
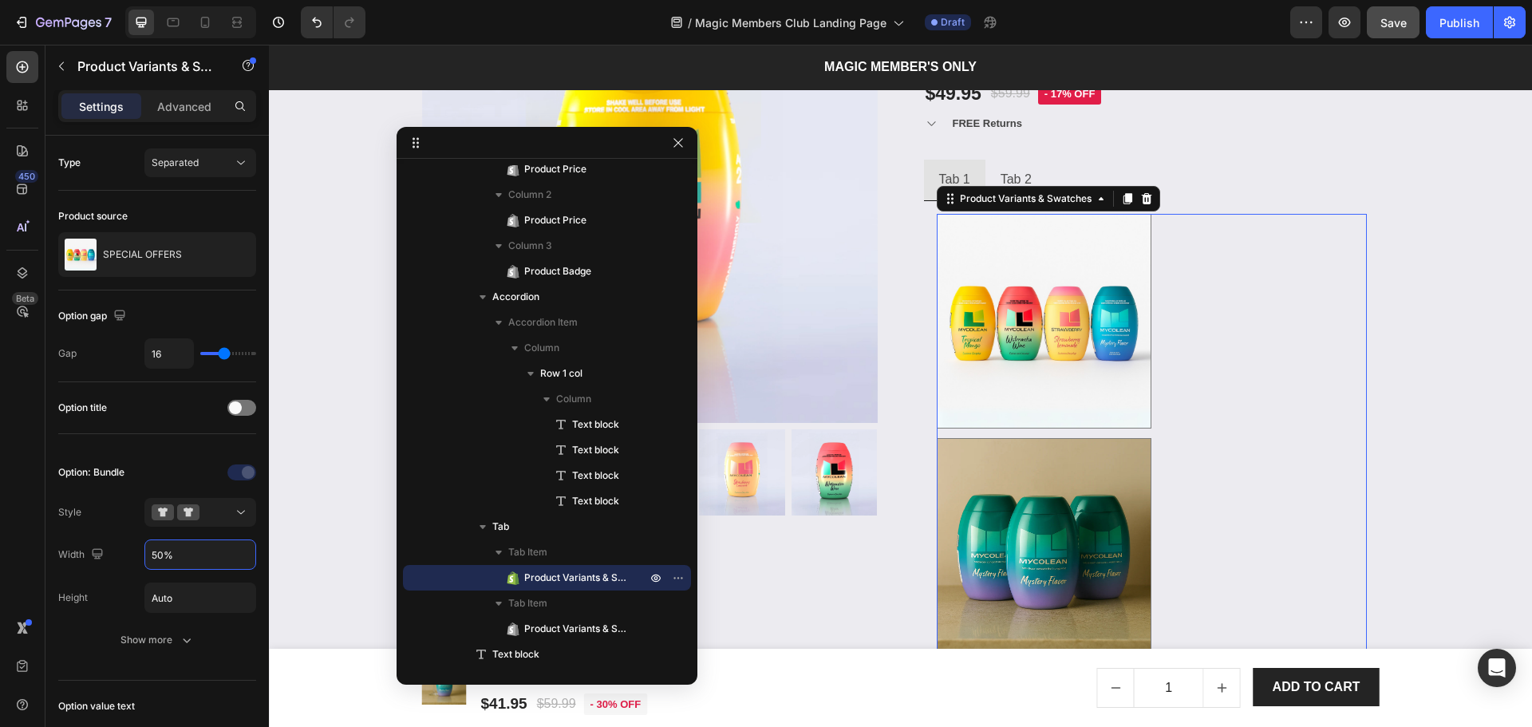
type input "50%"
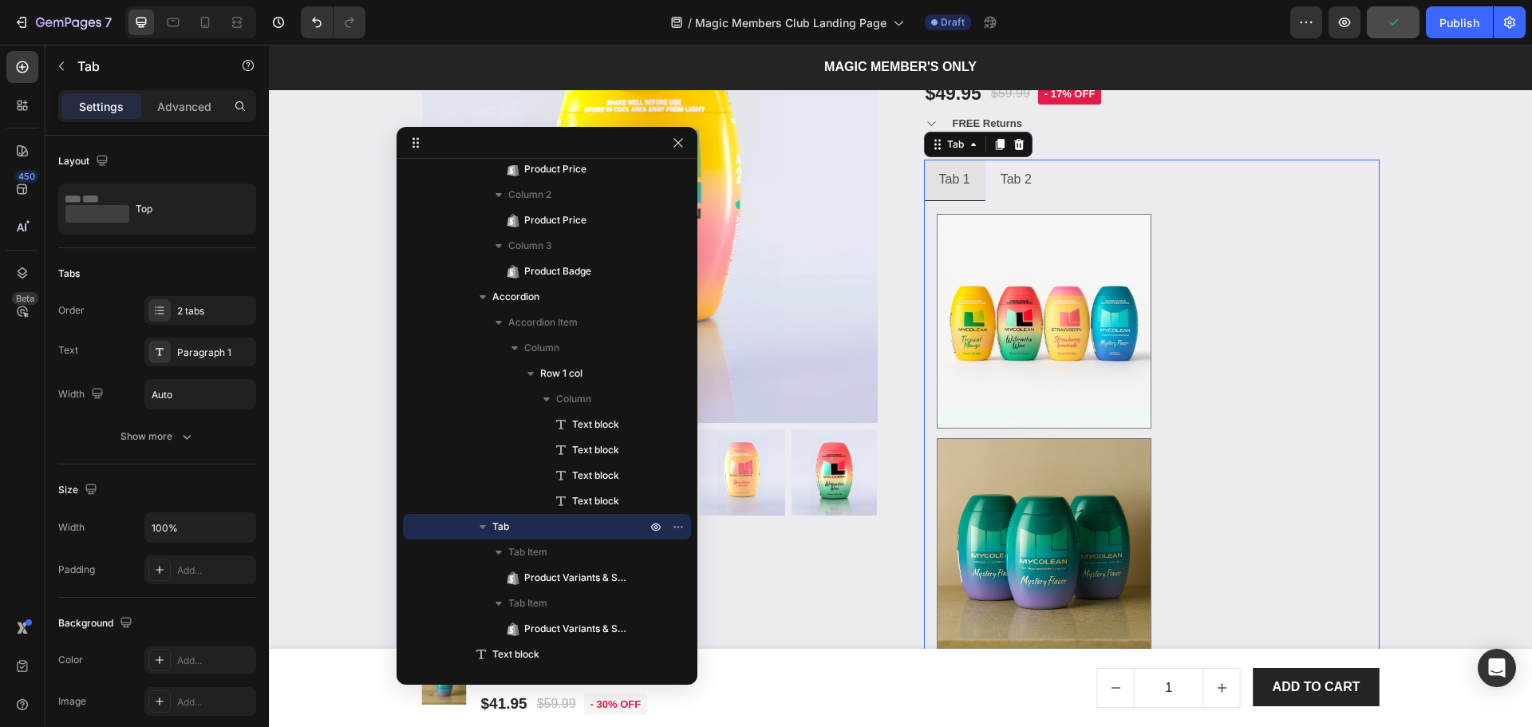
click at [1039, 169] on li "Tab 2" at bounding box center [1015, 180] width 61 height 41
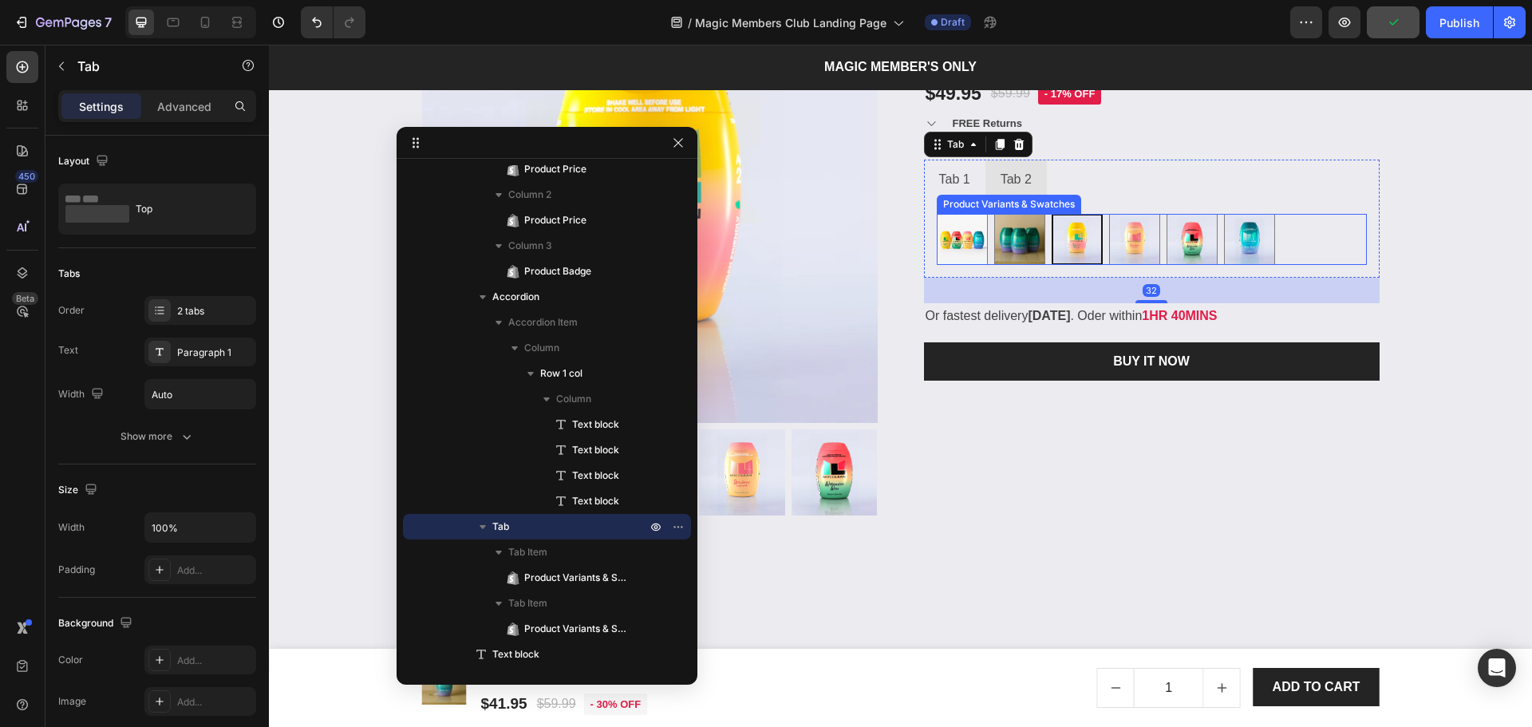
click at [1310, 235] on div "Tropical Bundle Tropical Bundle Mystery Bundle Mystery Bundle Tropical Mango Tr…" at bounding box center [1152, 239] width 430 height 51
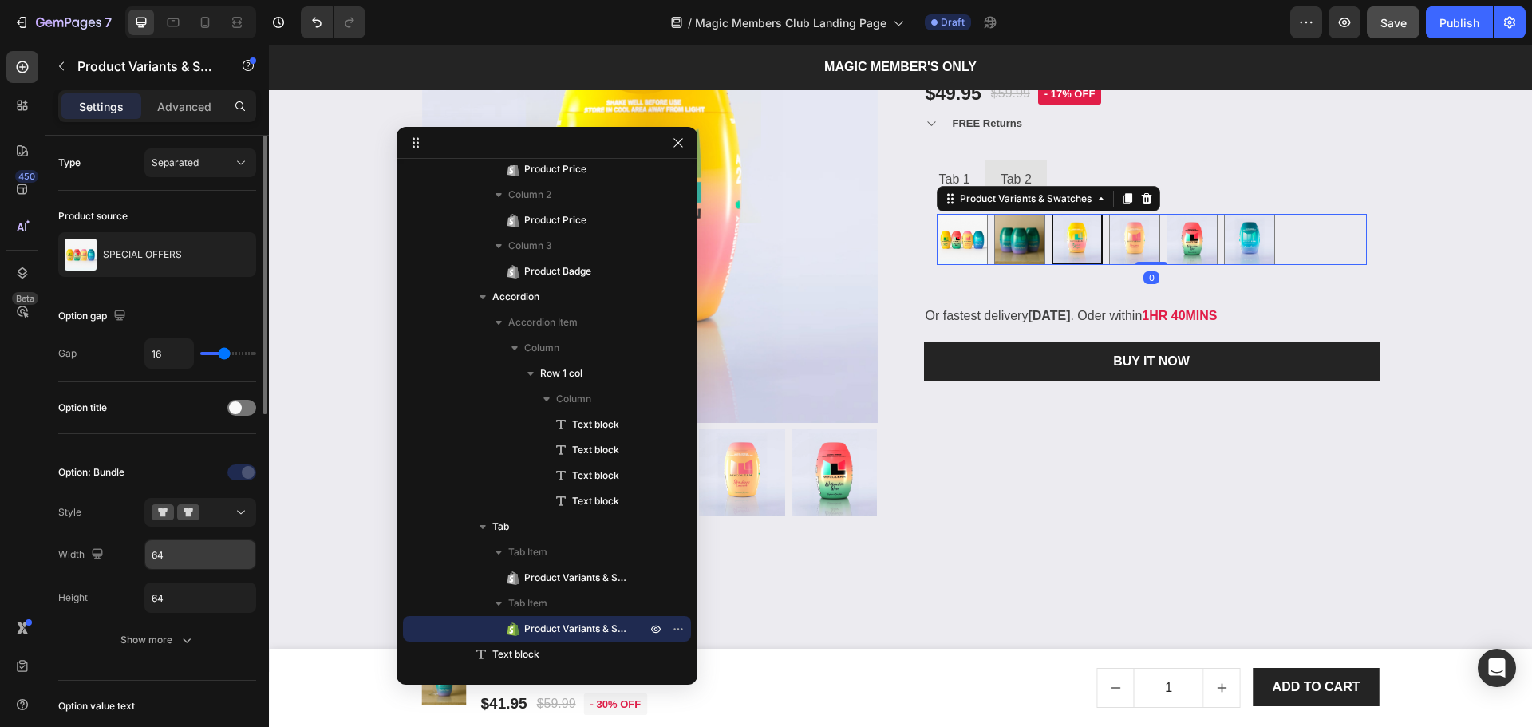
click at [164, 552] on input "64" at bounding box center [200, 554] width 110 height 29
type input "5"
radio input "true"
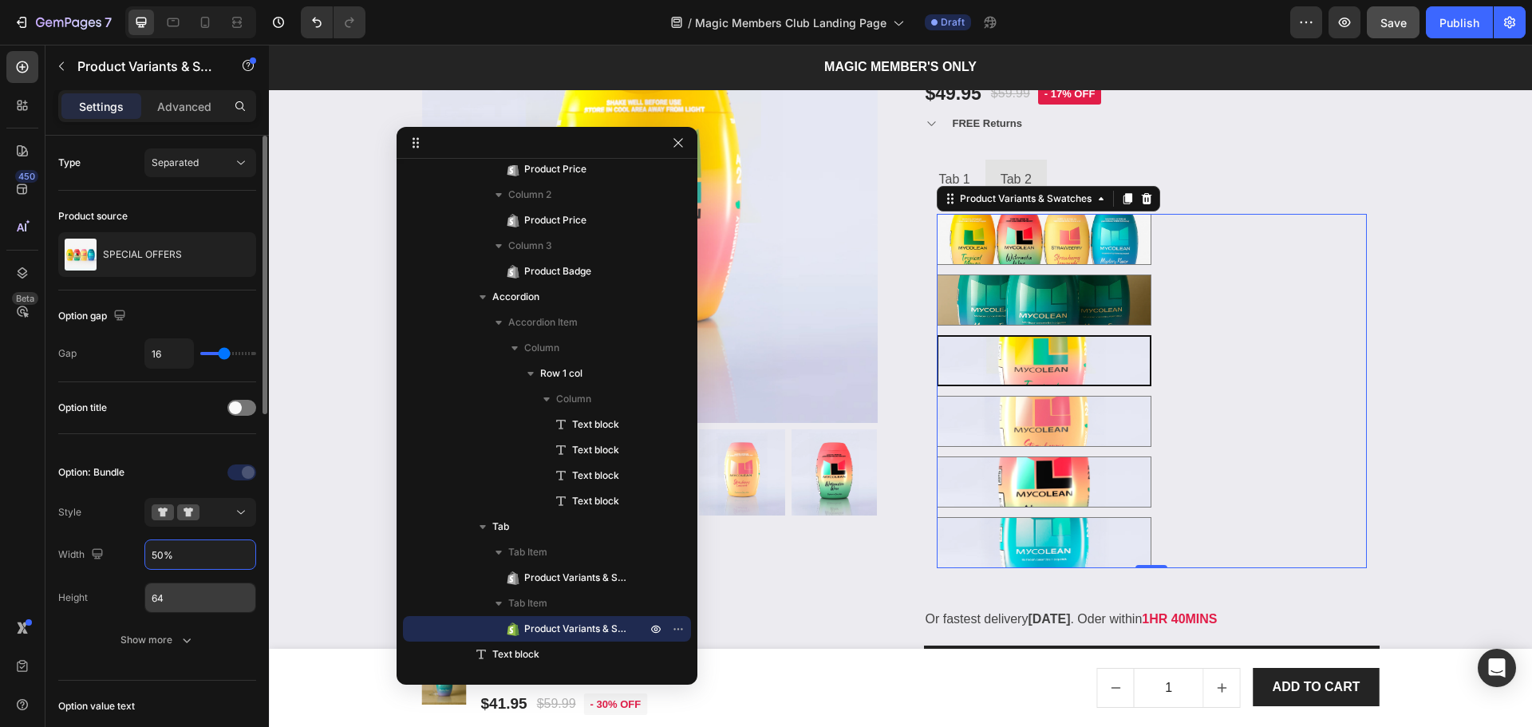
type input "50%"
click at [184, 586] on input "64" at bounding box center [200, 597] width 110 height 29
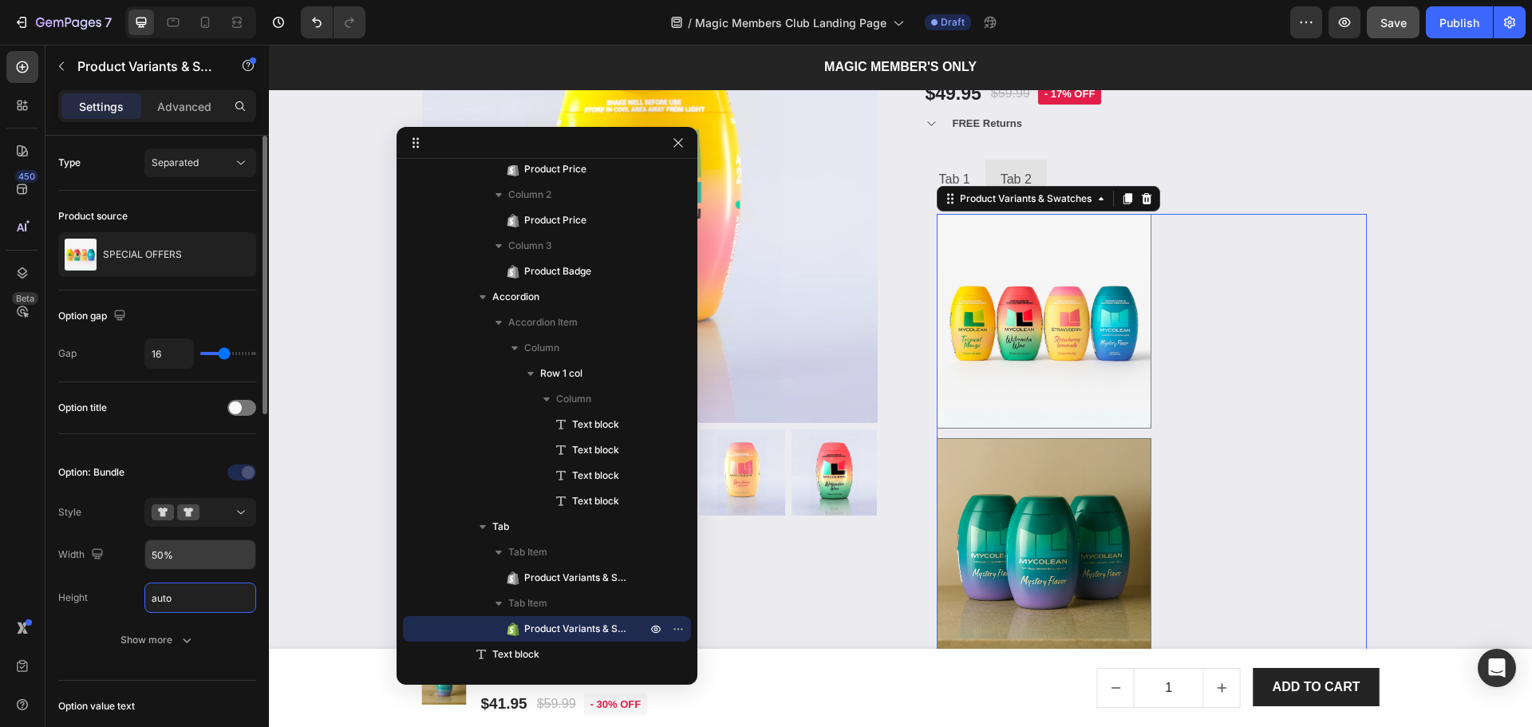
type input "Auto"
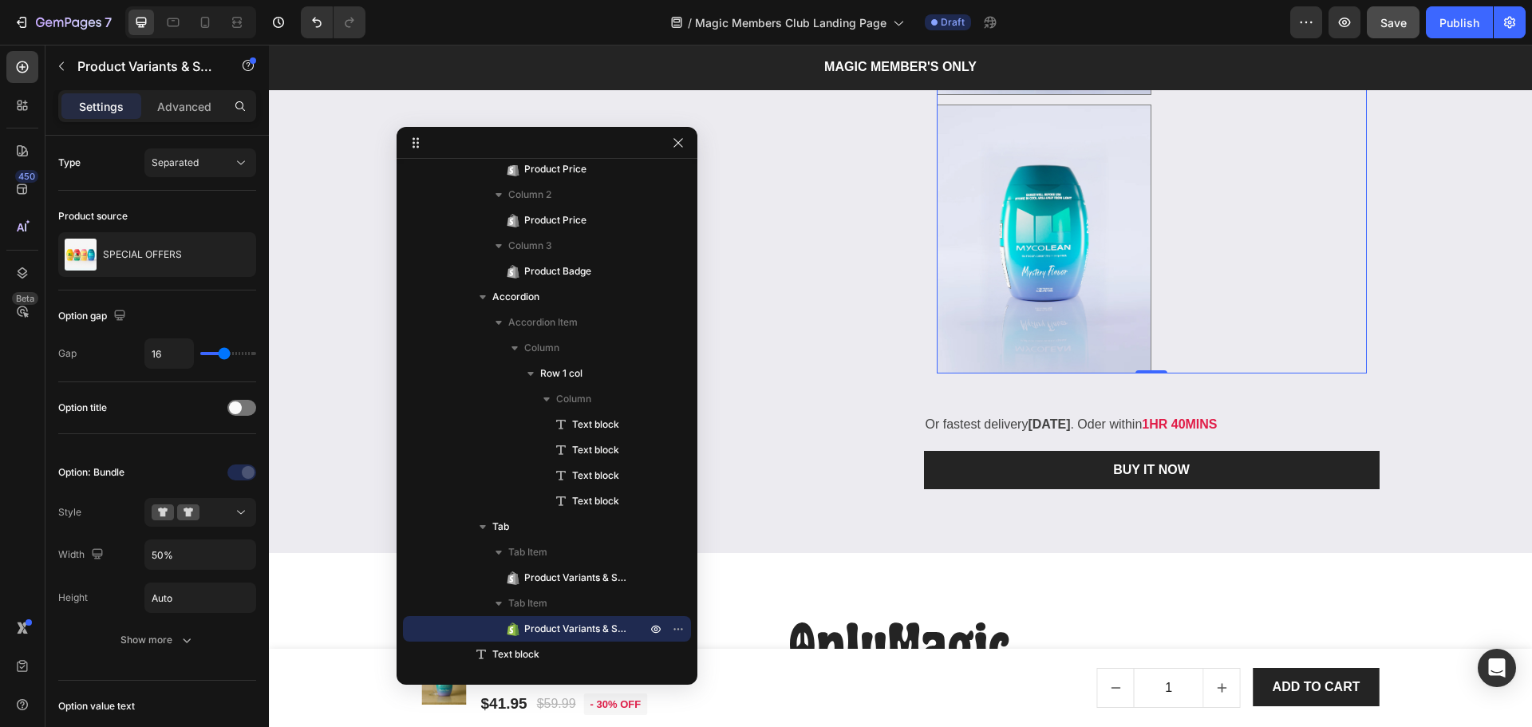
scroll to position [3764, 0]
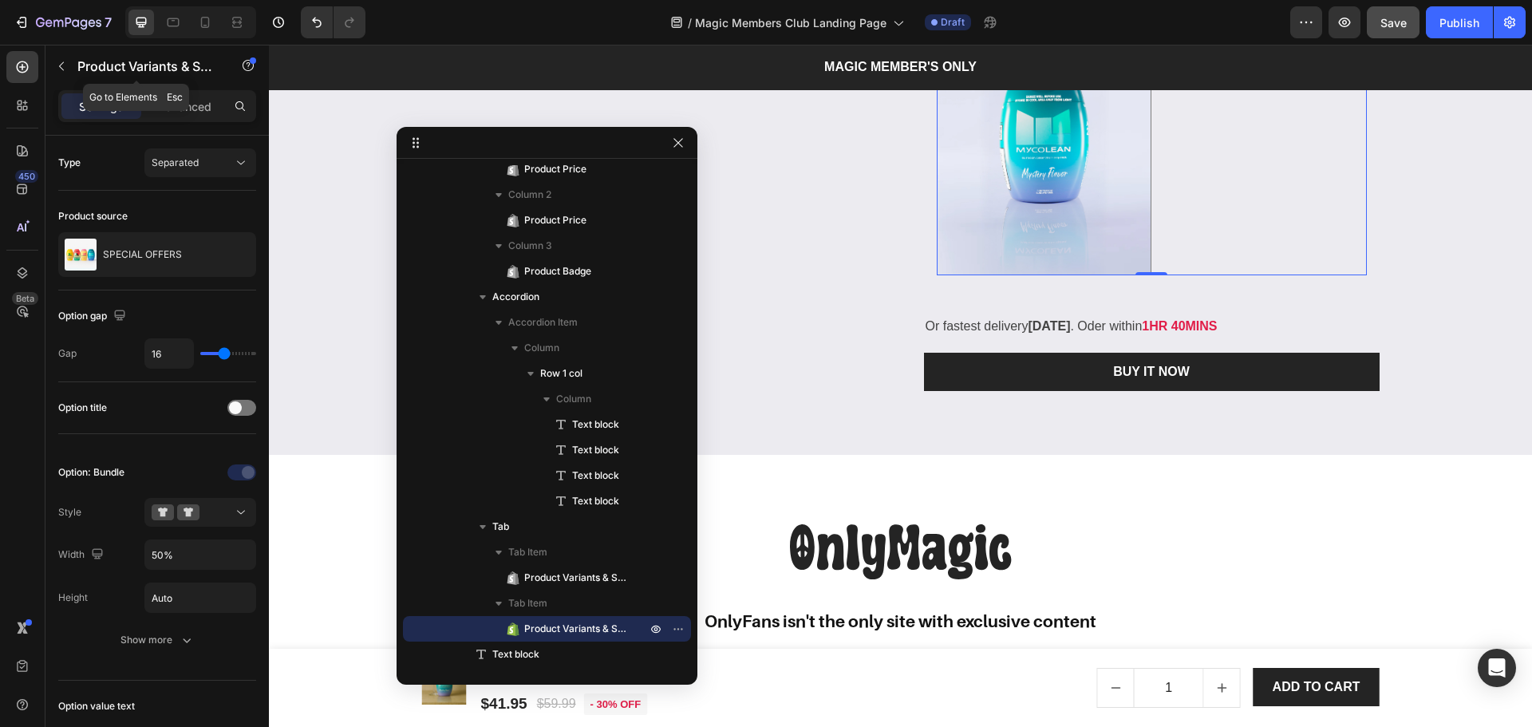
click at [65, 72] on icon "button" at bounding box center [61, 66] width 13 height 13
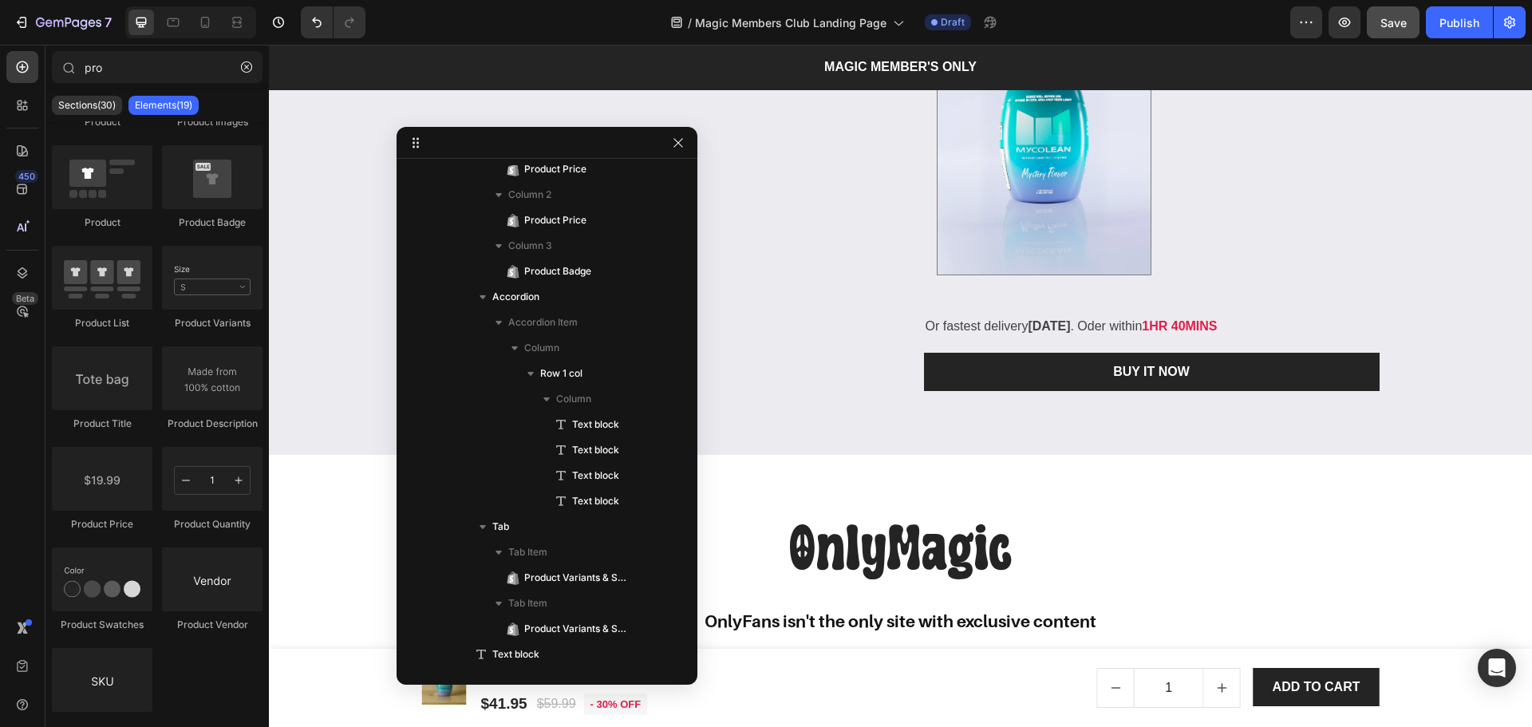
scroll to position [0, 0]
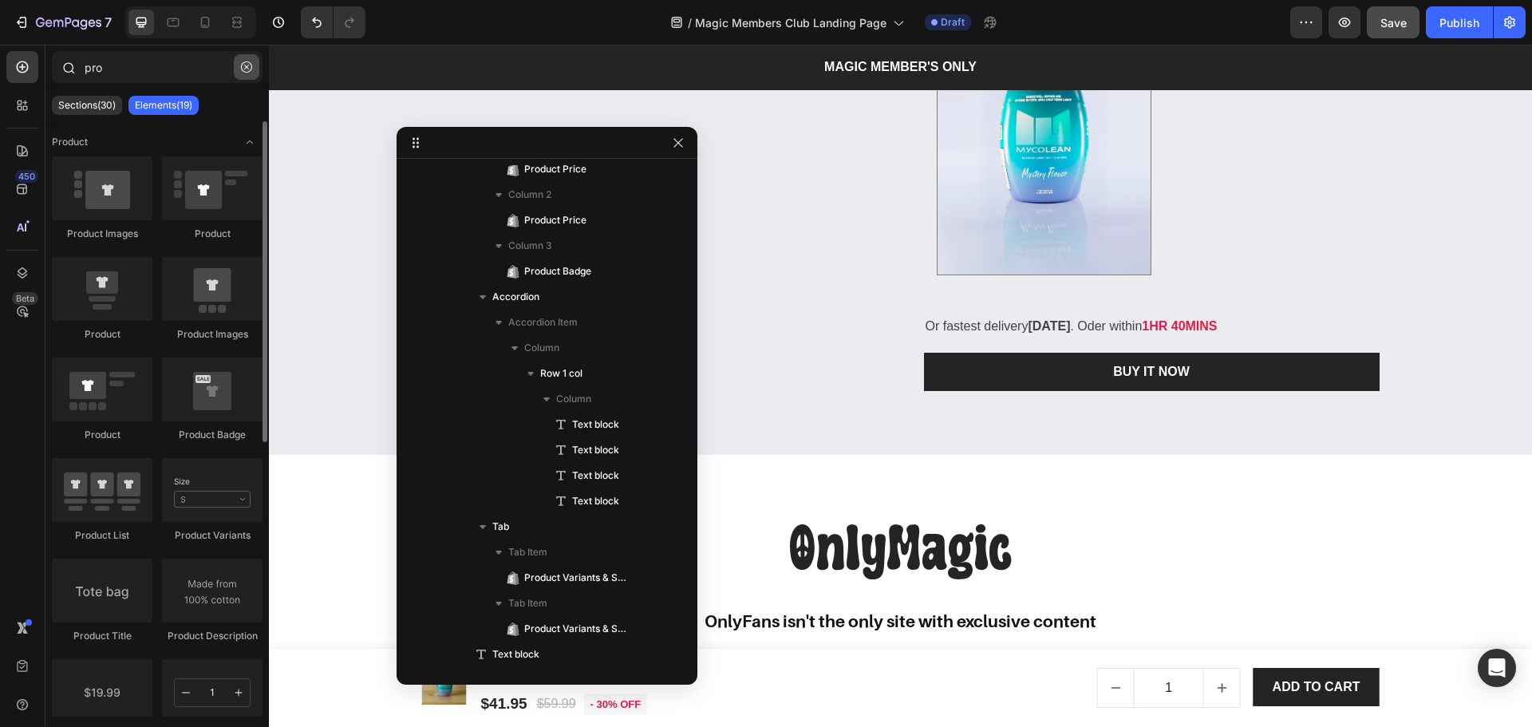
click at [248, 68] on icon "button" at bounding box center [246, 66] width 11 height 11
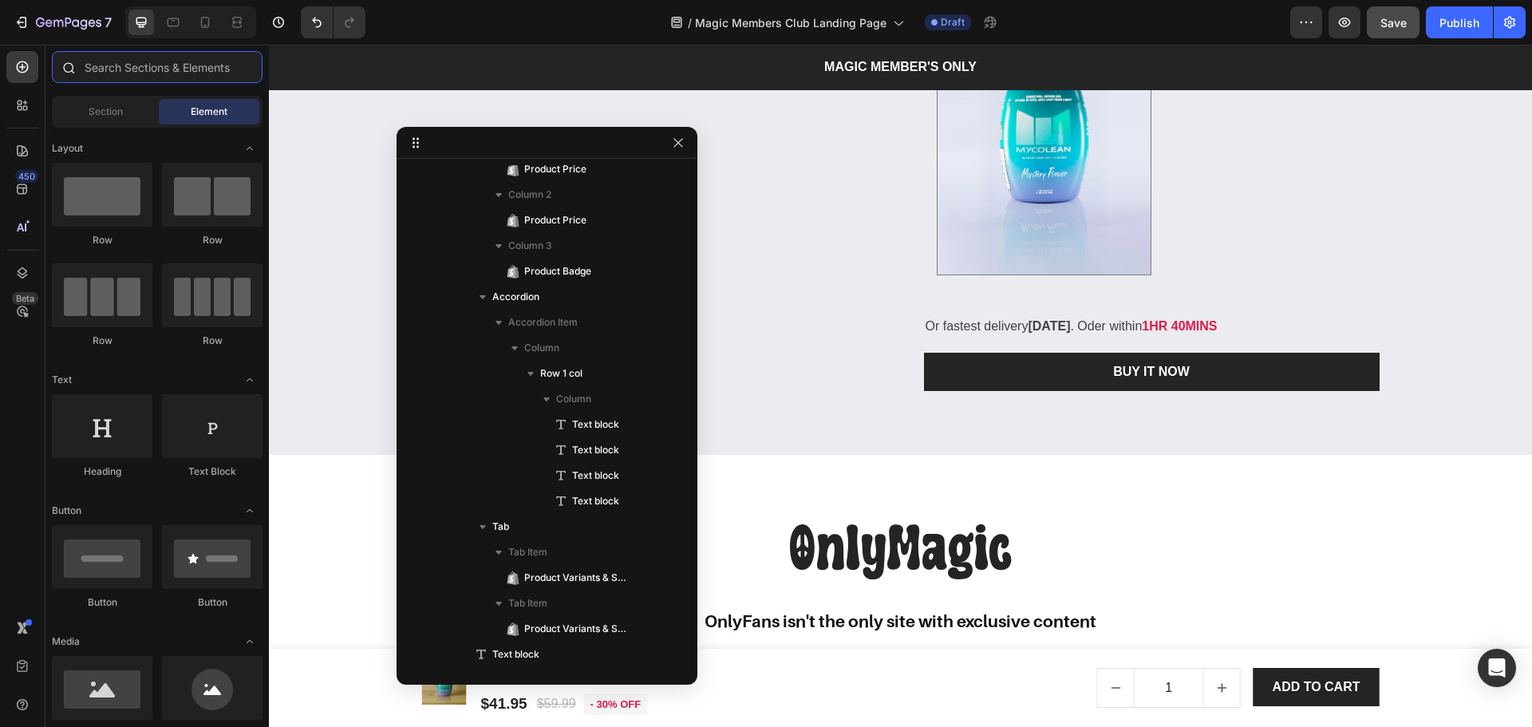
click at [178, 71] on input "text" at bounding box center [157, 67] width 211 height 32
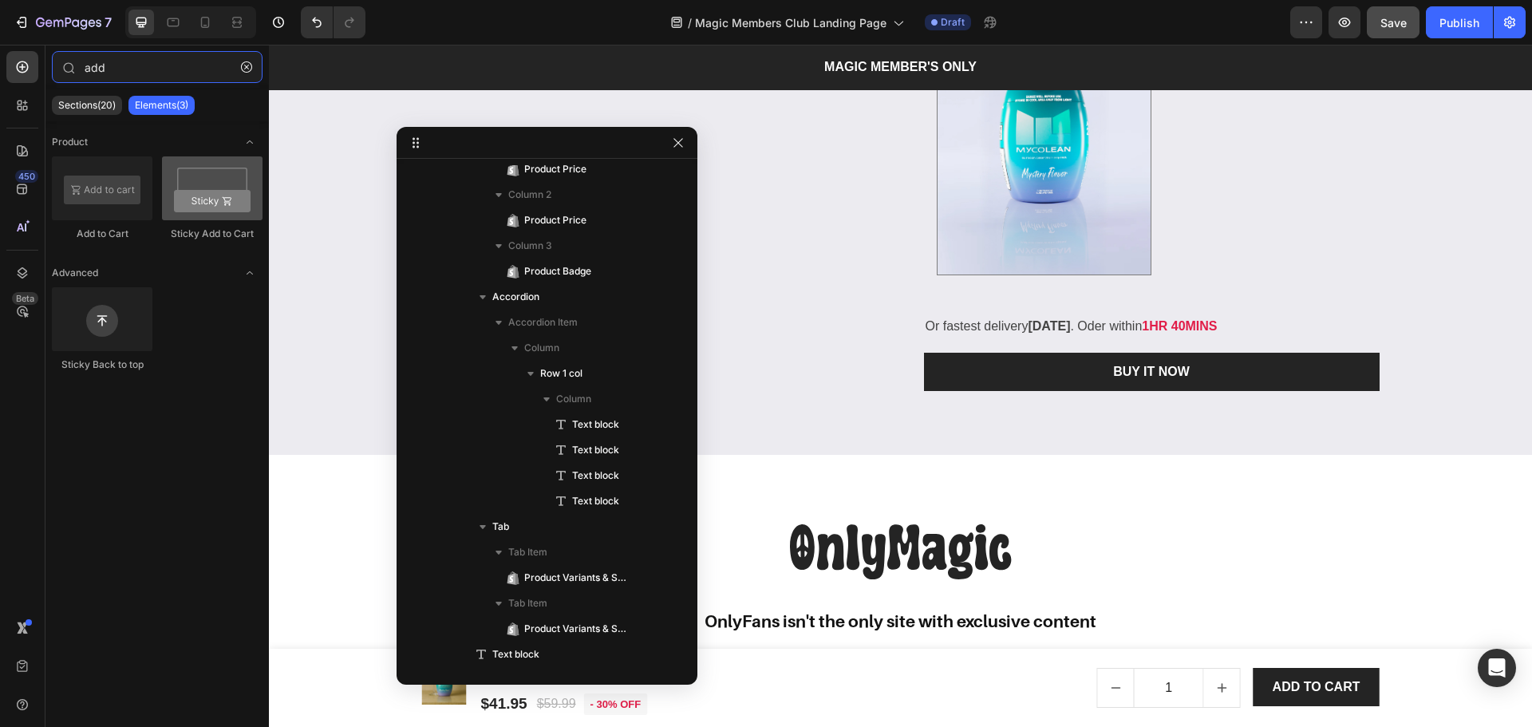
type input "add"
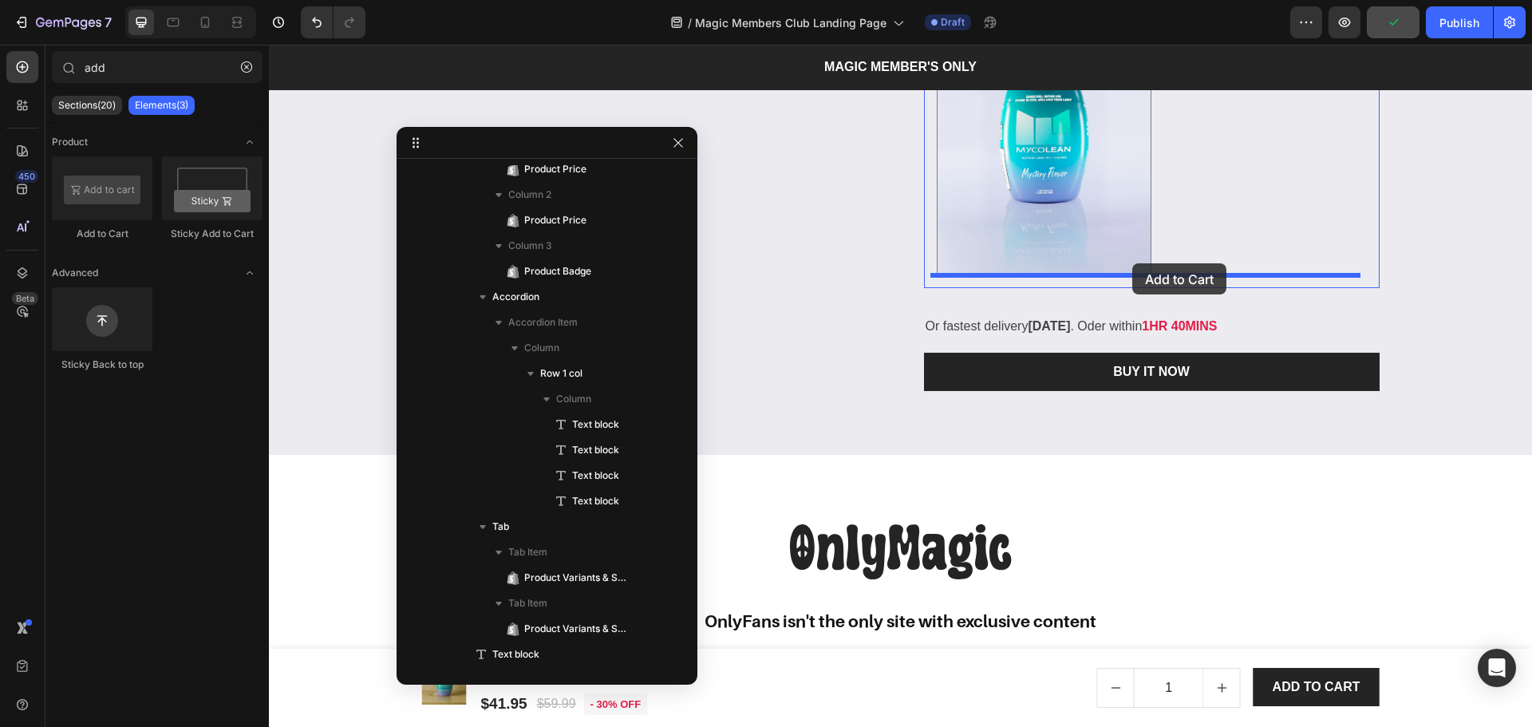
drag, startPoint x: 507, startPoint y: 247, endPoint x: 1132, endPoint y: 263, distance: 625.8
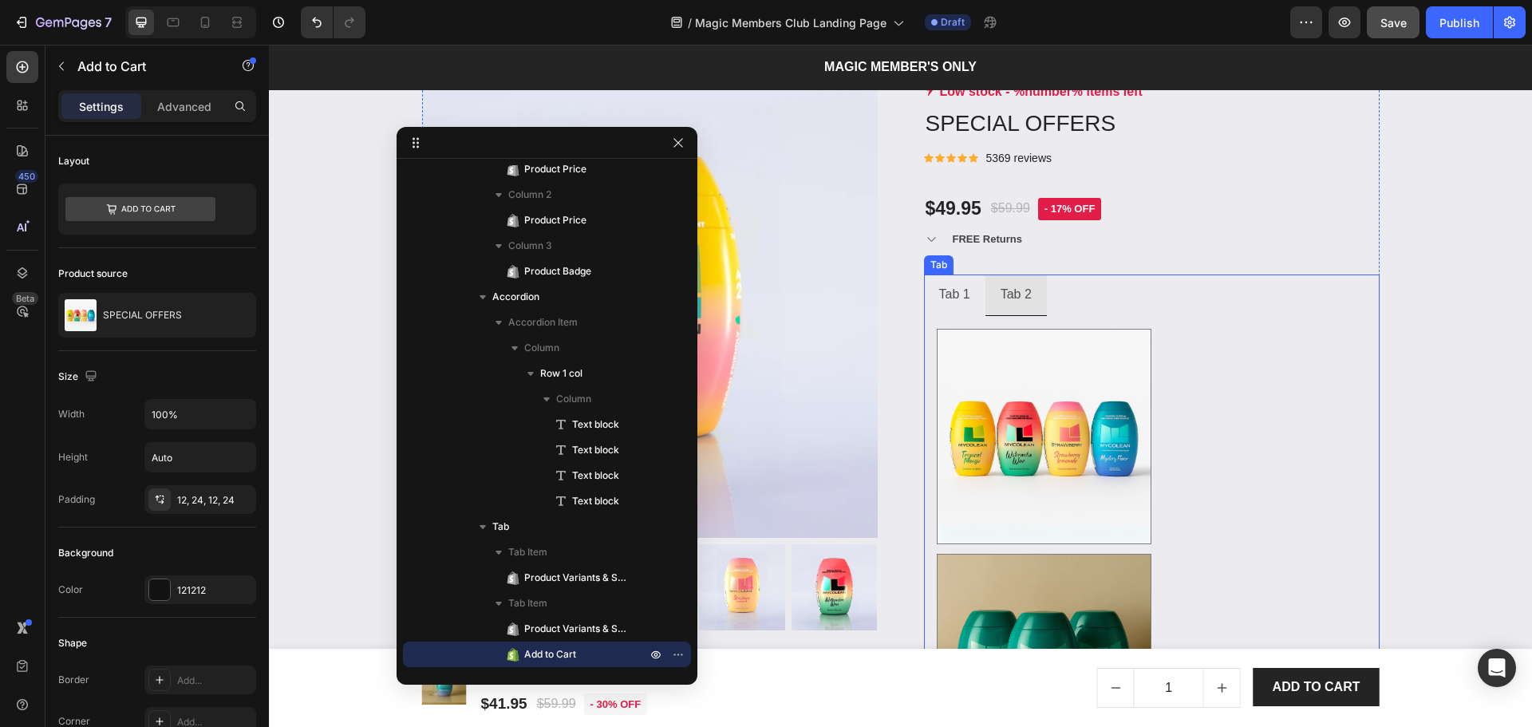
scroll to position [1849, 0]
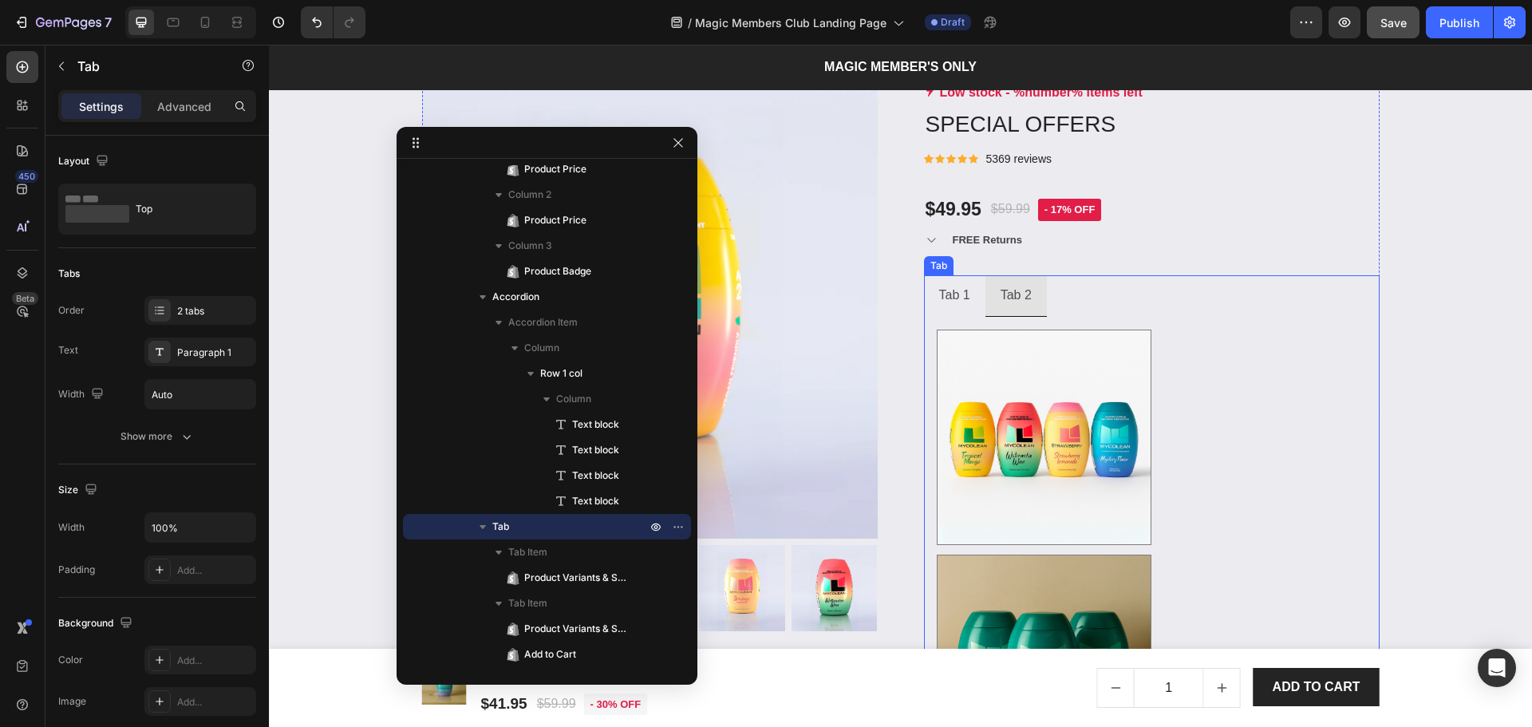
click at [972, 315] on li "Tab 1" at bounding box center [954, 295] width 61 height 41
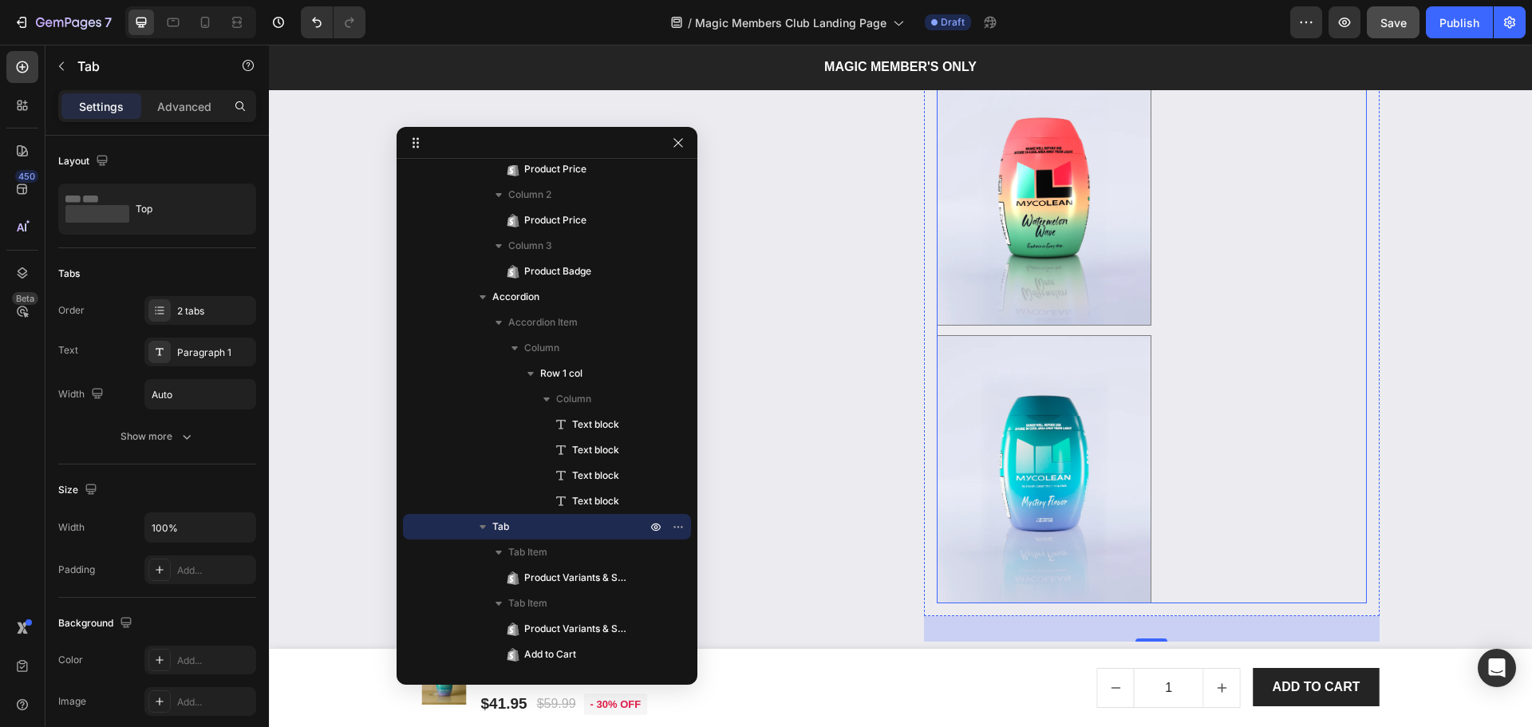
scroll to position [3444, 0]
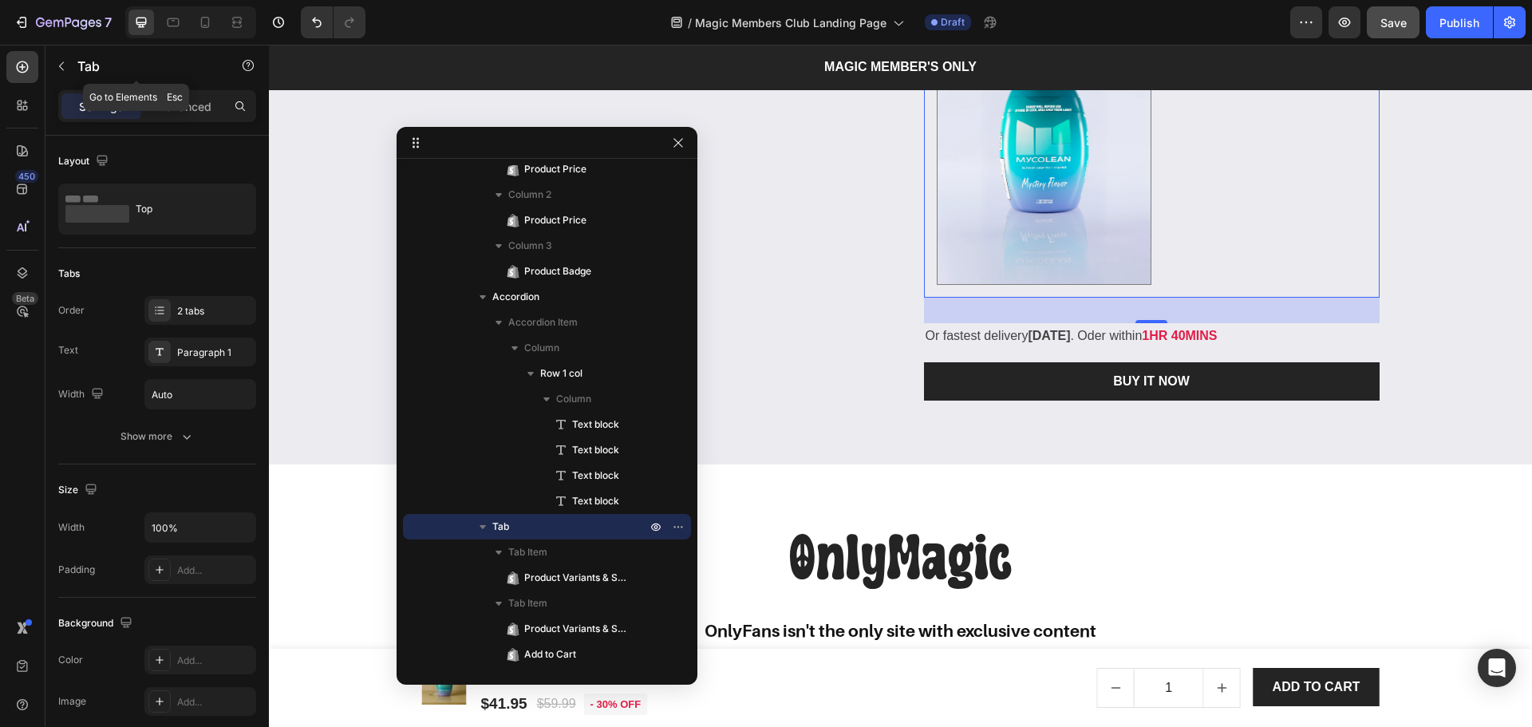
click at [64, 64] on icon "button" at bounding box center [61, 66] width 13 height 13
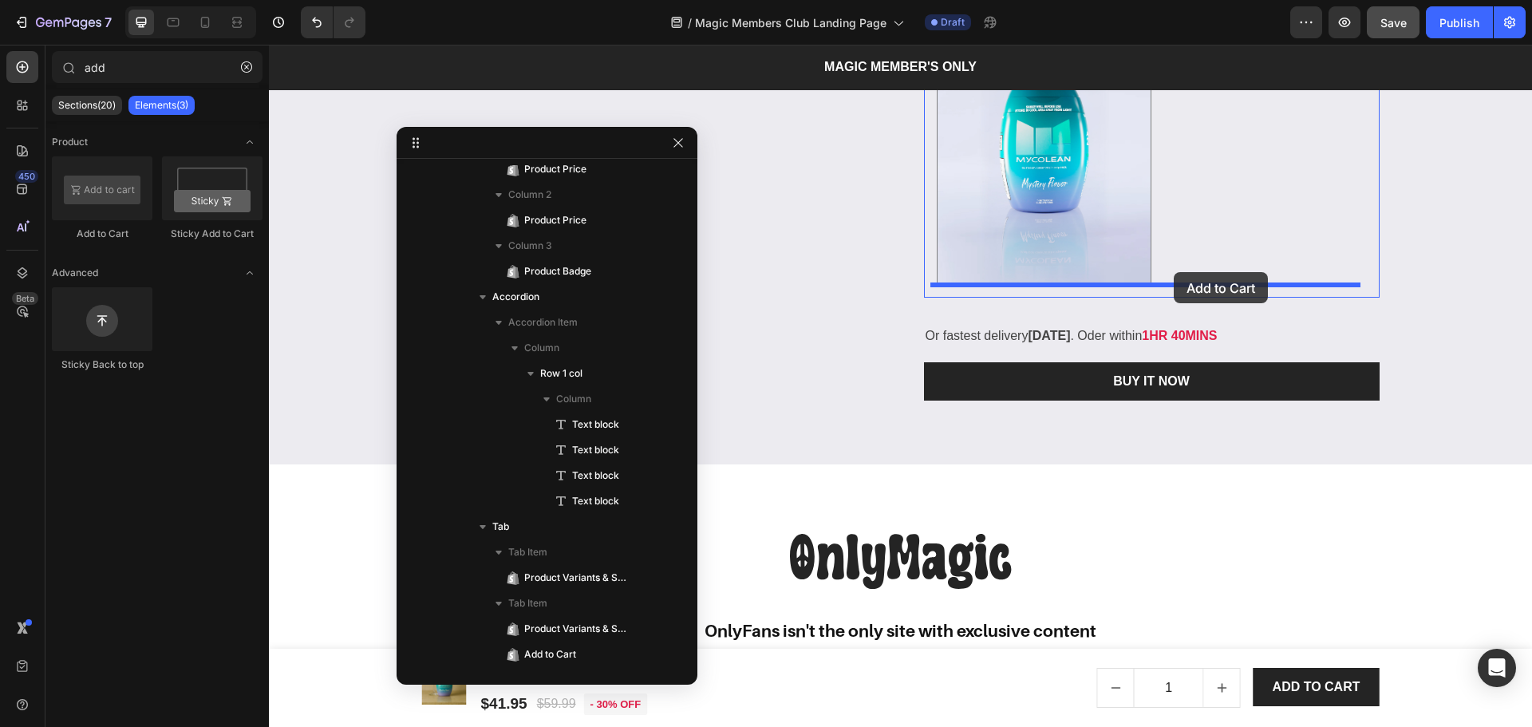
drag, startPoint x: 384, startPoint y: 241, endPoint x: 1174, endPoint y: 272, distance: 790.5
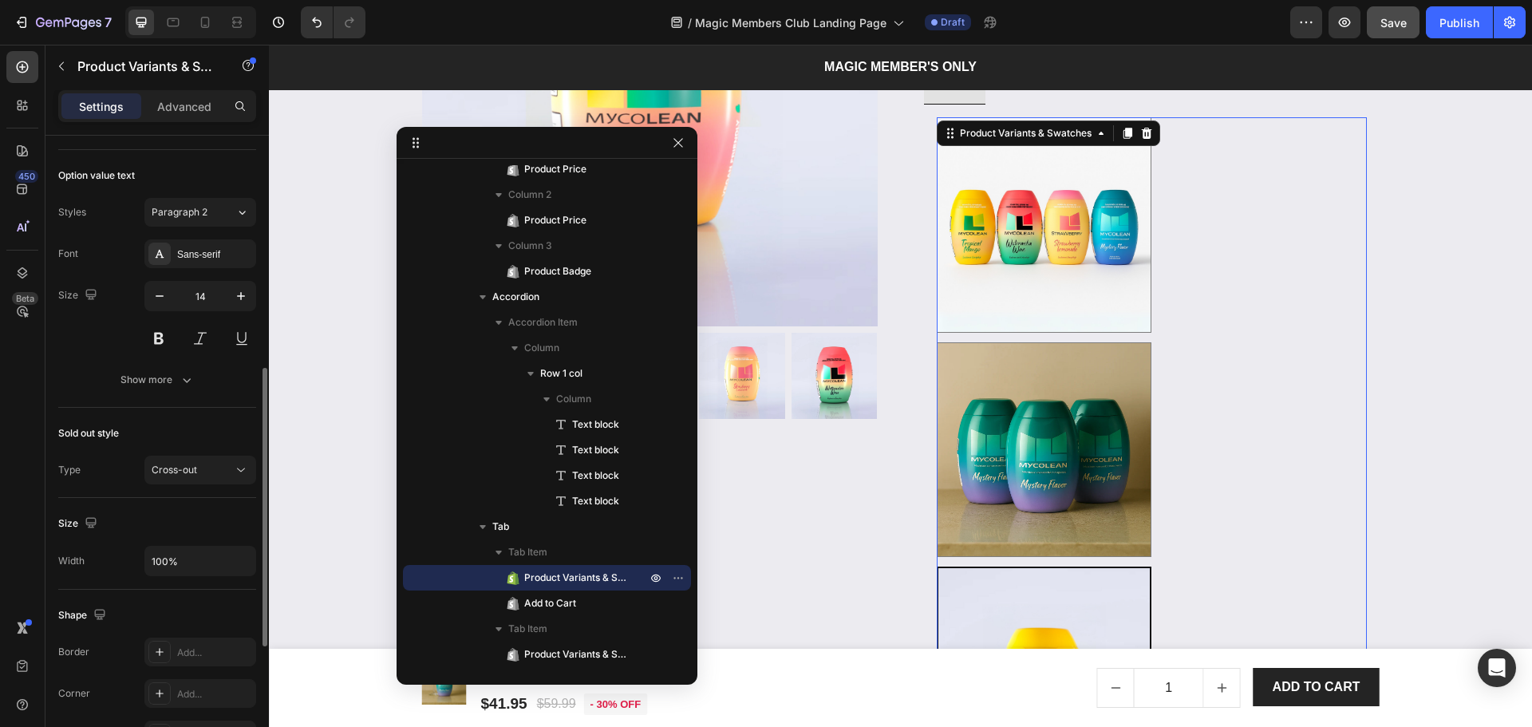
scroll to position [816, 0]
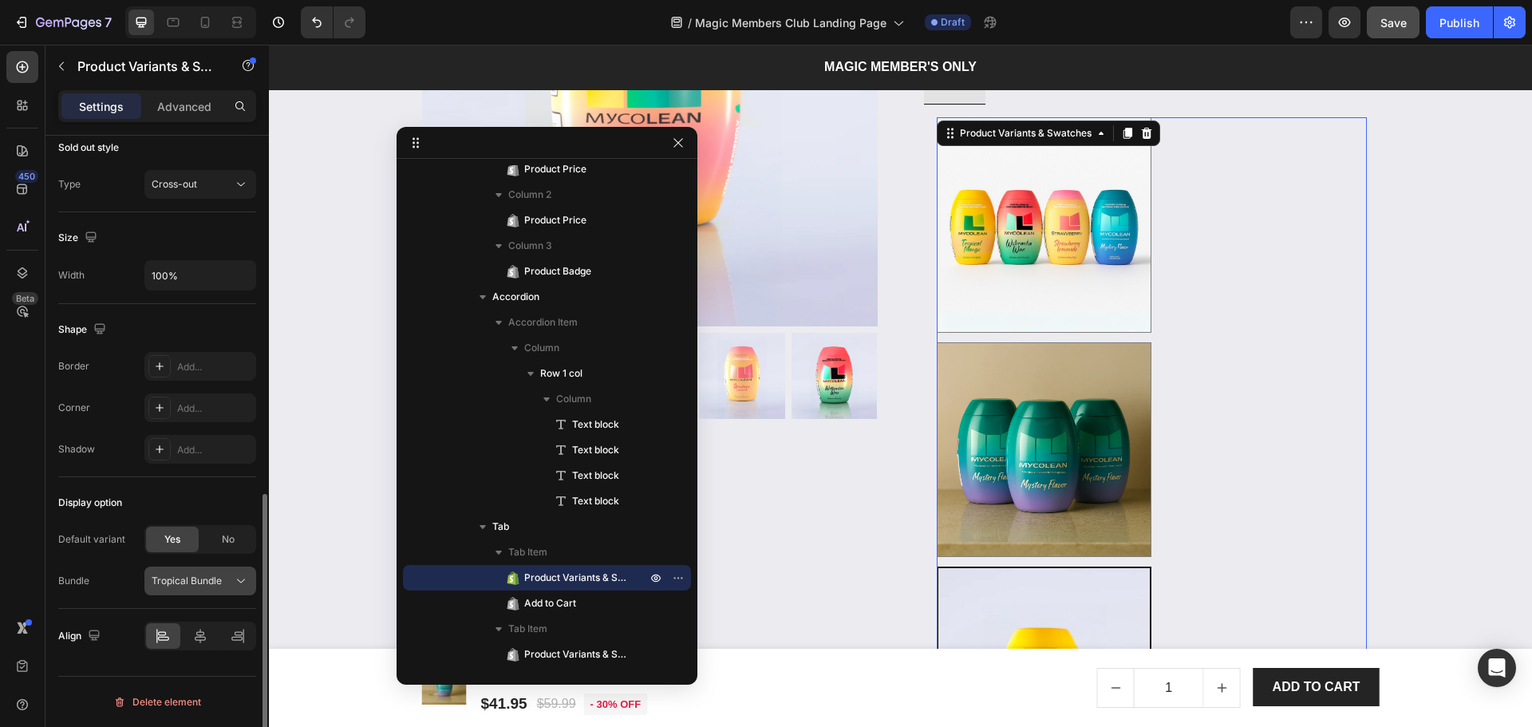
click at [195, 572] on button "Tropical Bundle" at bounding box center [200, 580] width 112 height 29
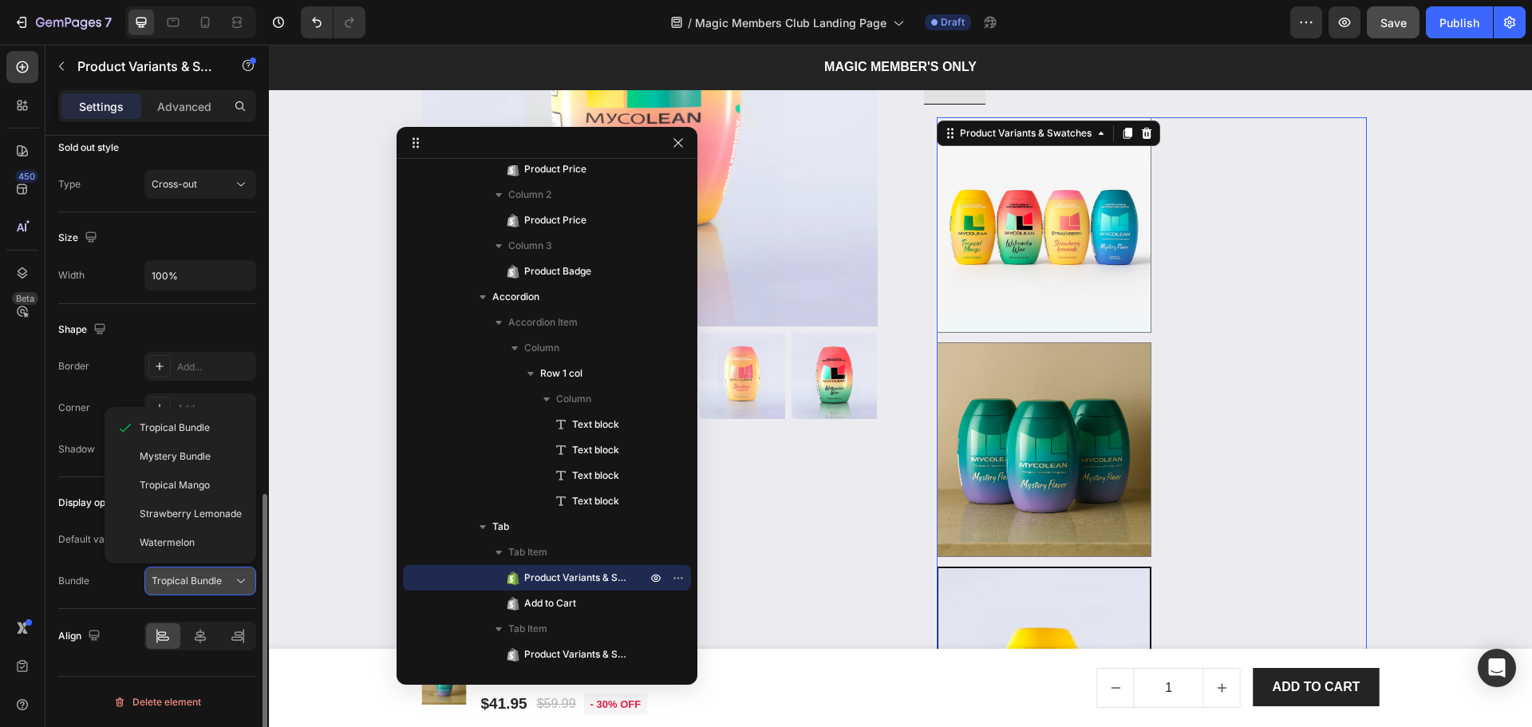
click at [188, 573] on div "Tropical Bundle" at bounding box center [200, 581] width 97 height 16
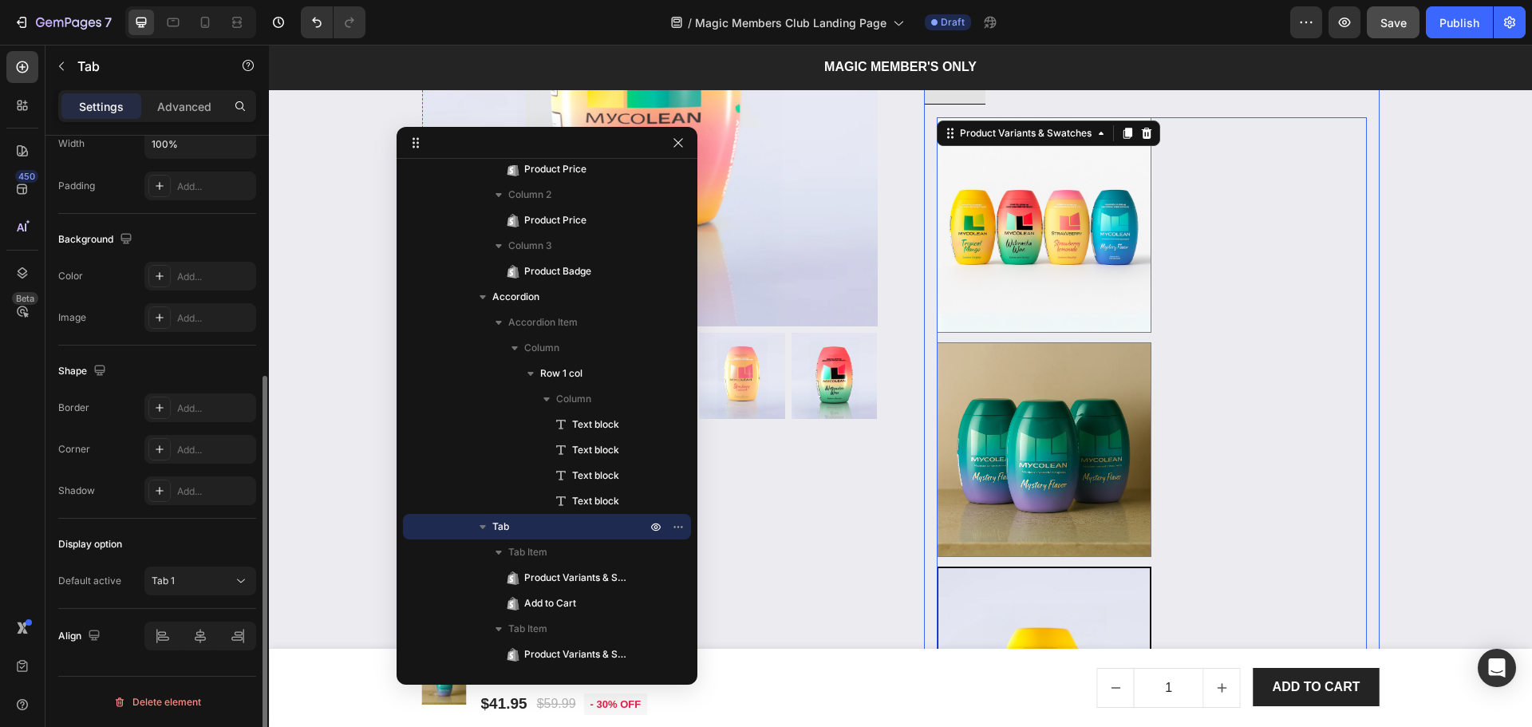
click at [1032, 105] on li "Tab 2" at bounding box center [1015, 83] width 61 height 41
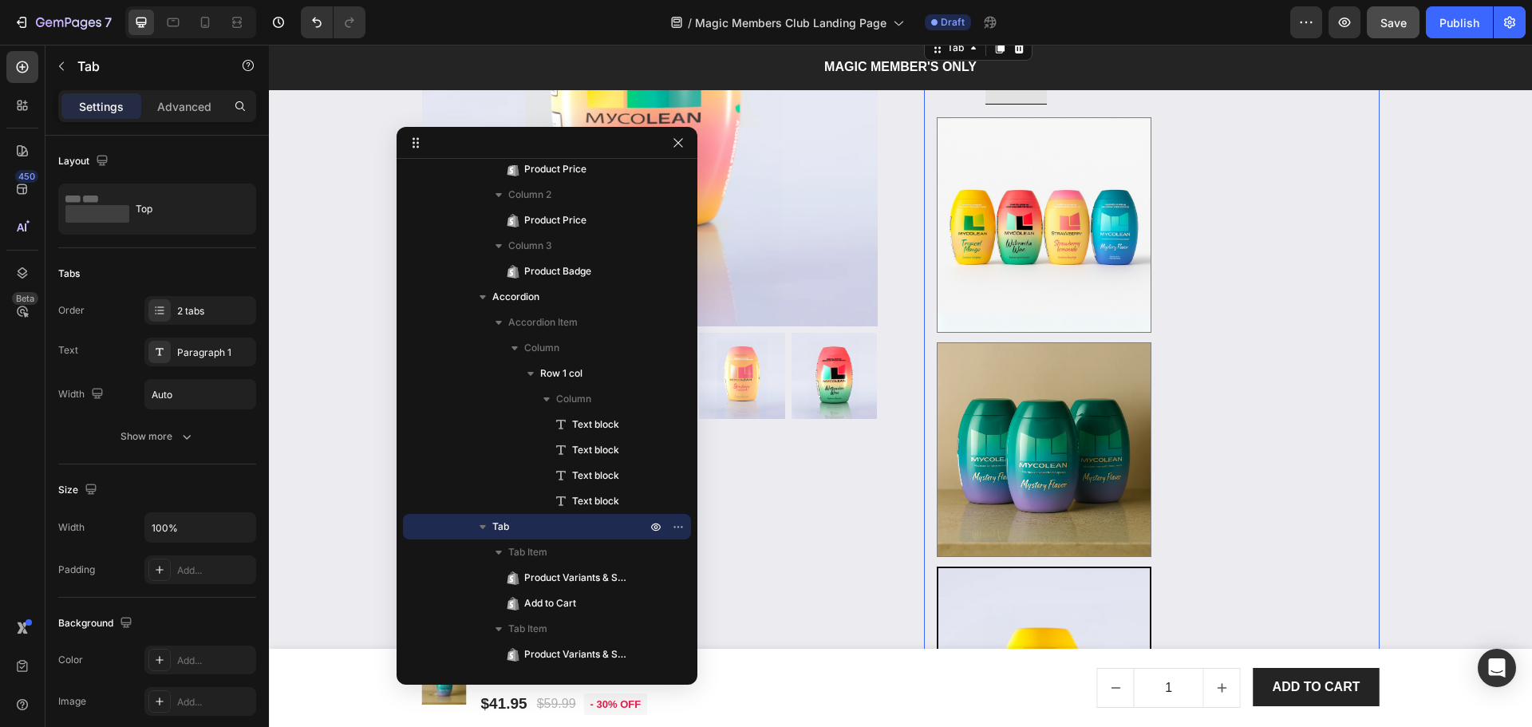
scroll to position [384, 0]
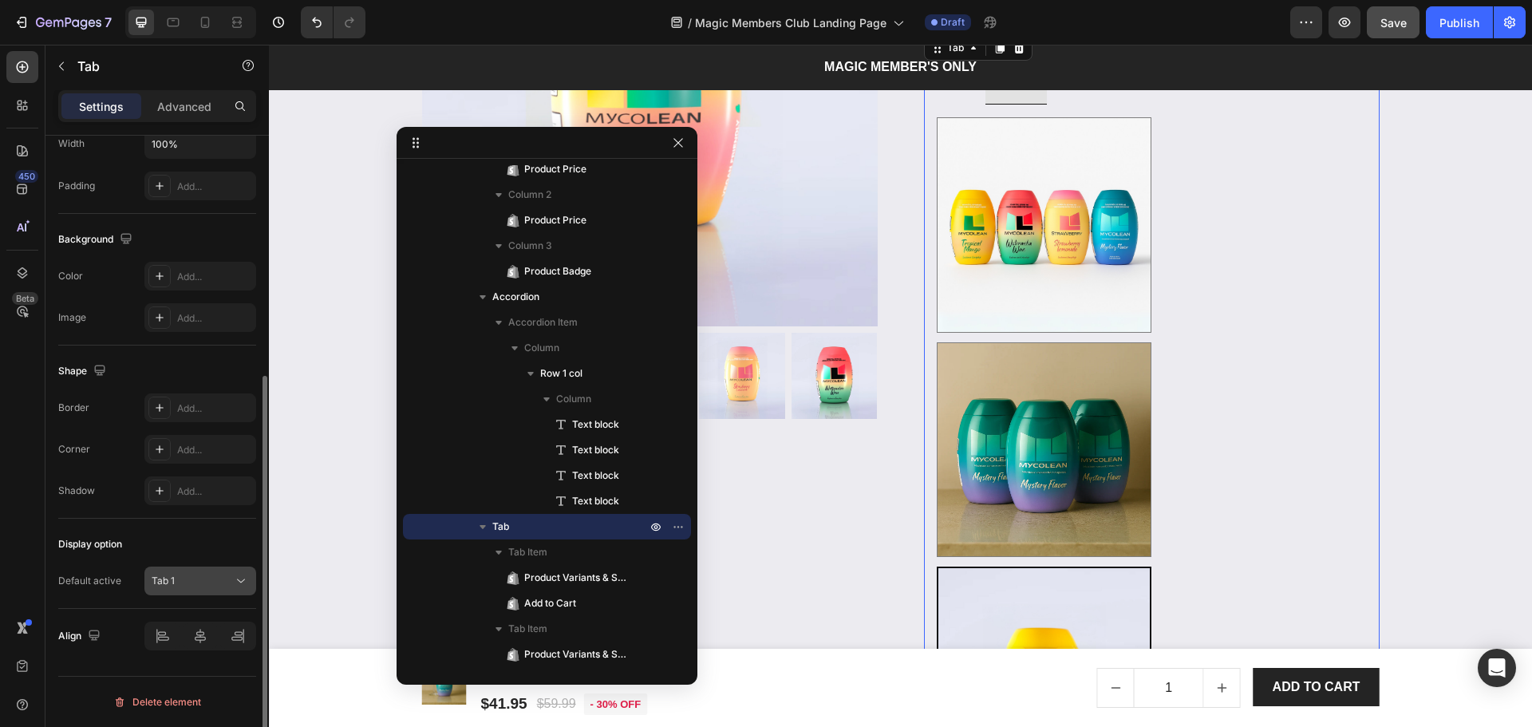
click at [161, 580] on span "Tab 1" at bounding box center [163, 580] width 23 height 12
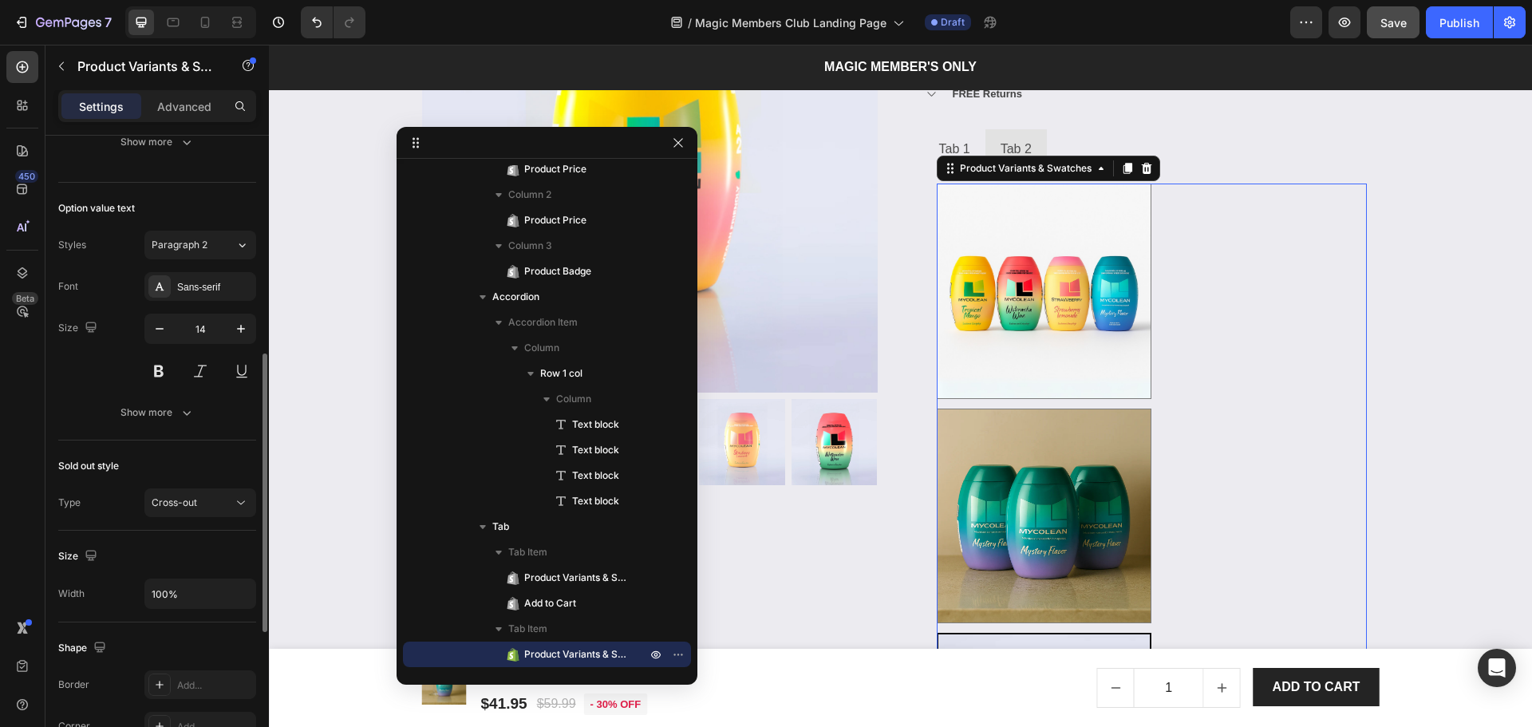
scroll to position [1955, 0]
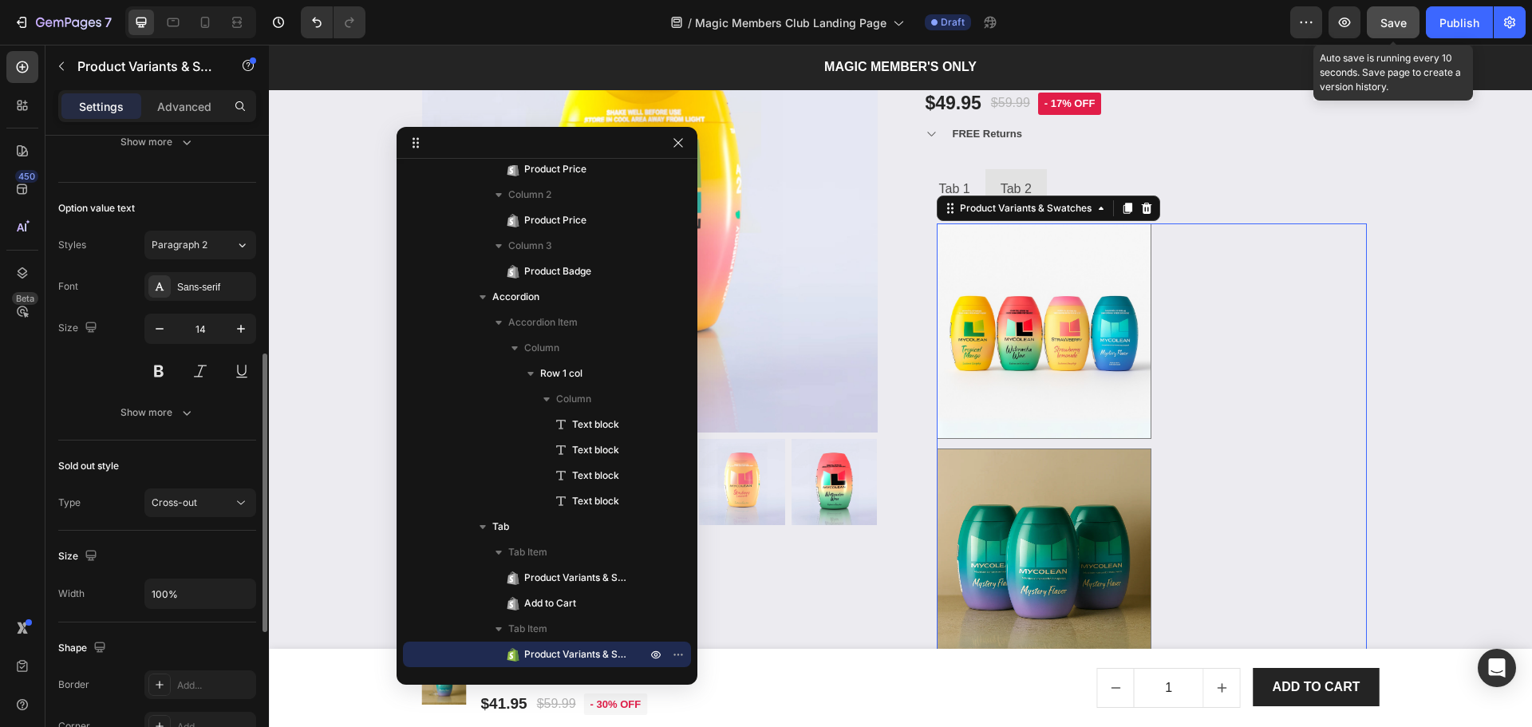
click at [1396, 9] on button "Save" at bounding box center [1393, 22] width 53 height 32
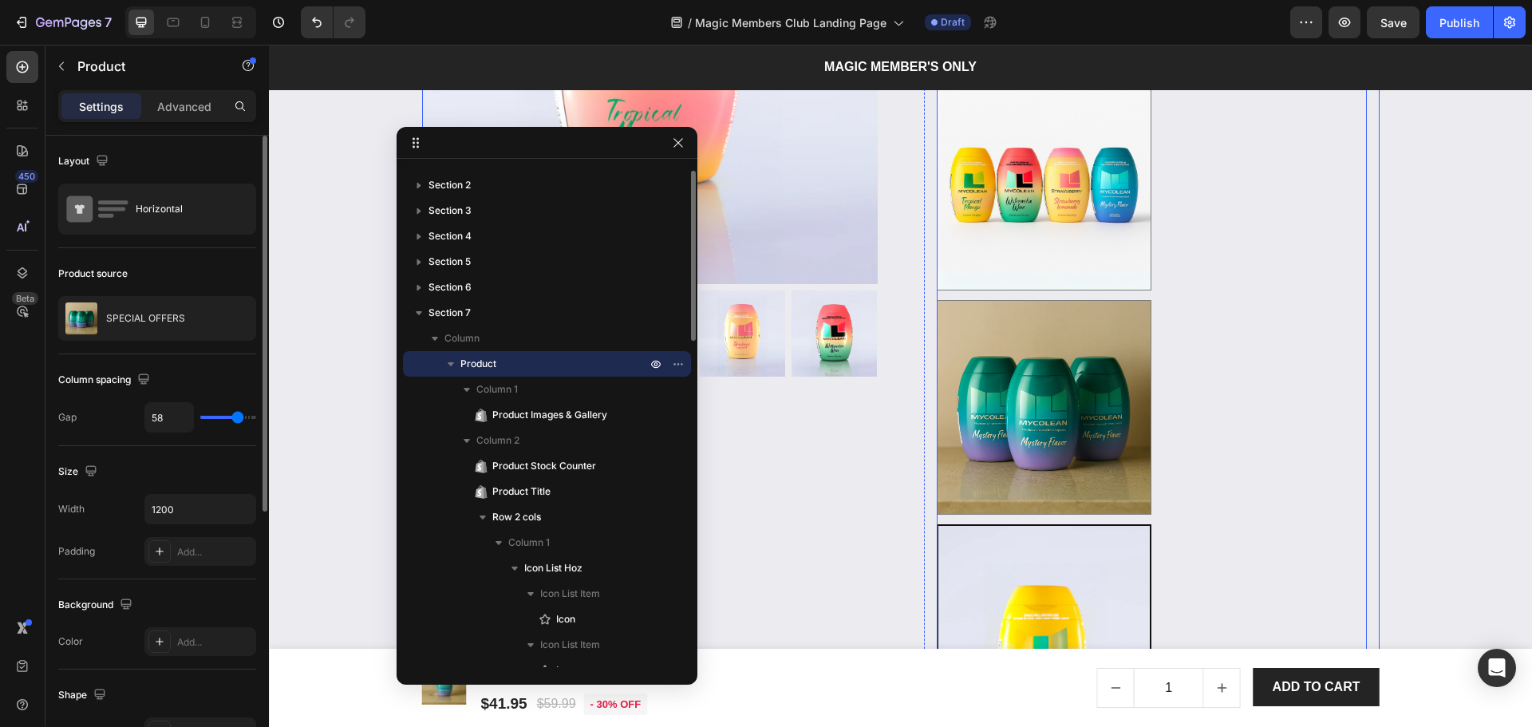
scroll to position [2274, 0]
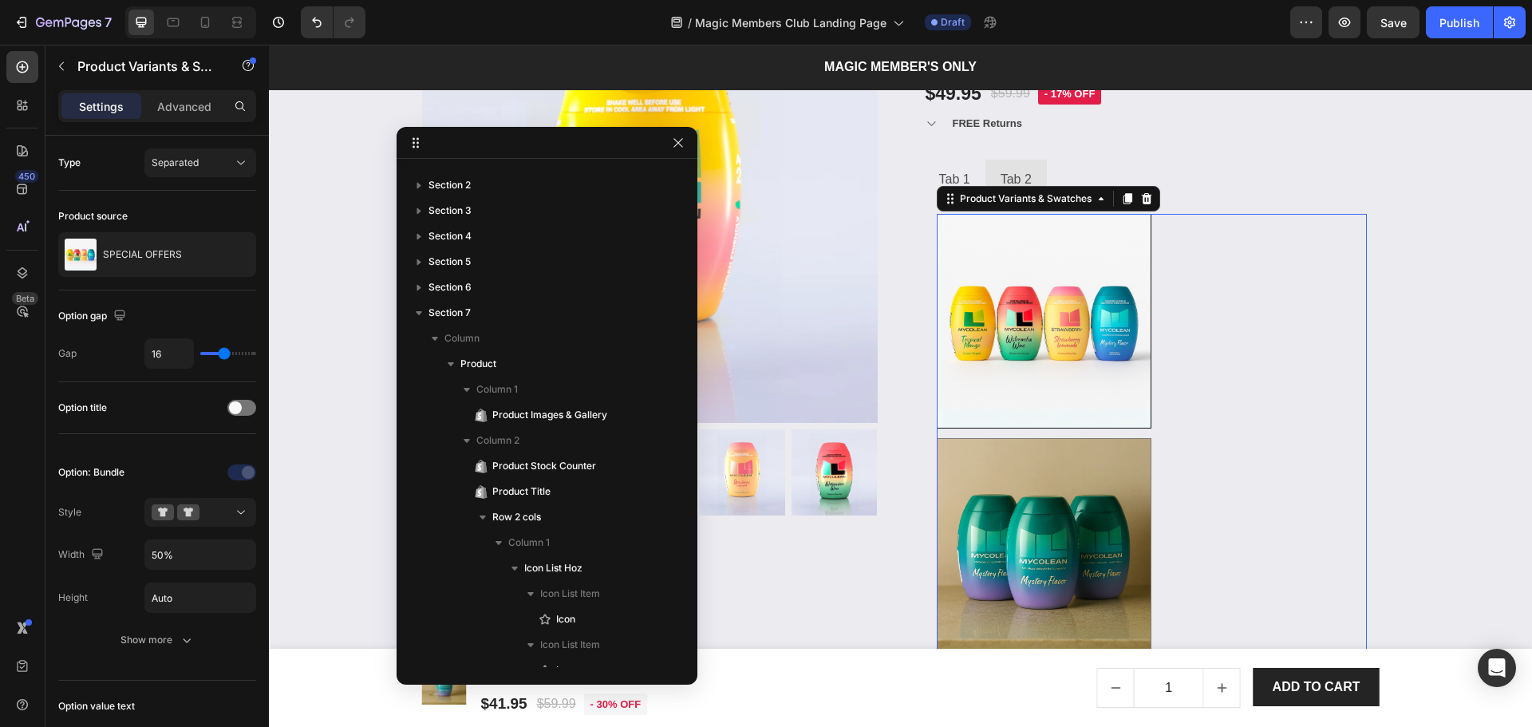
scroll to position [979, 0]
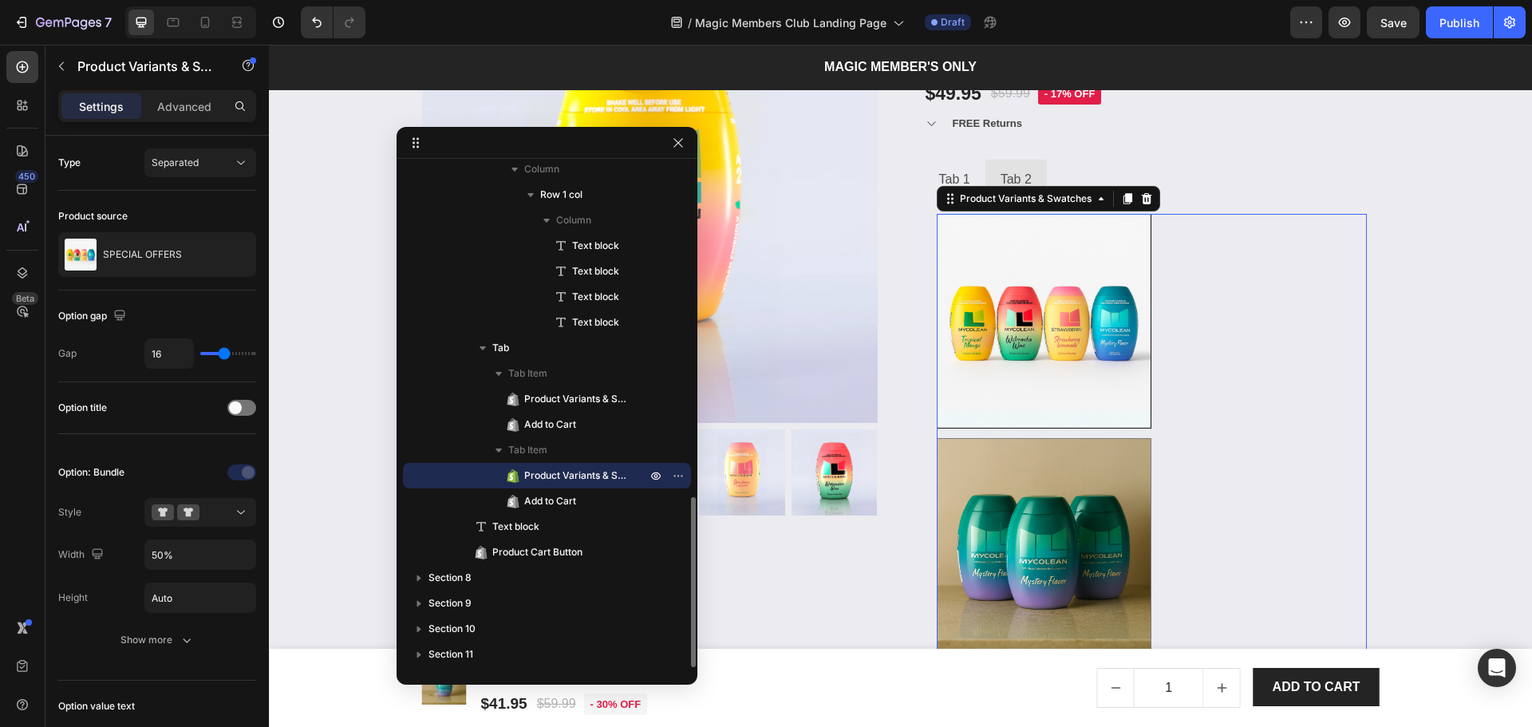
click at [1068, 417] on img at bounding box center [1045, 322] width 214 height 214
click at [937, 214] on input "Tropical Bundle Tropical Bundle" at bounding box center [936, 213] width 1 height 1
radio input "false"
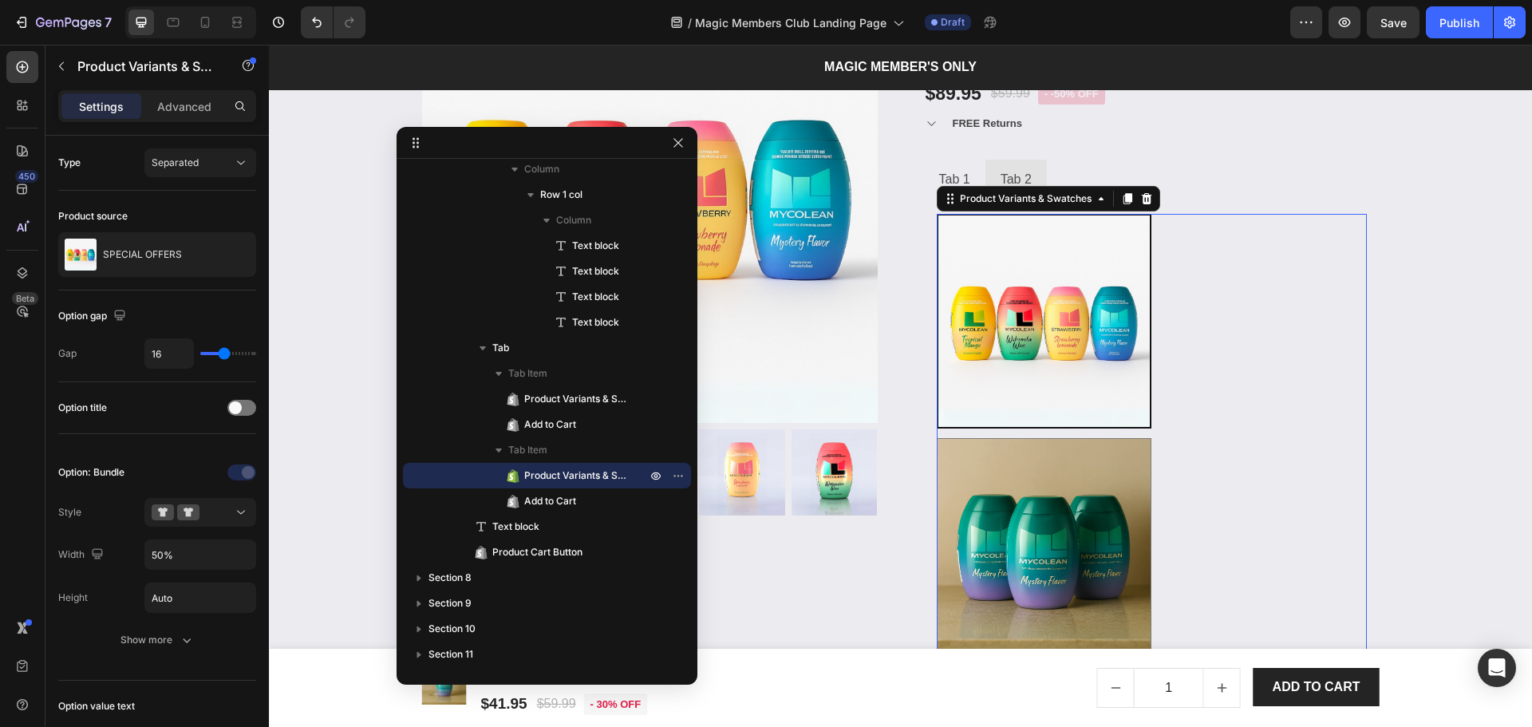
click at [547, 477] on span "Product Variants & Swatches" at bounding box center [577, 476] width 106 height 16
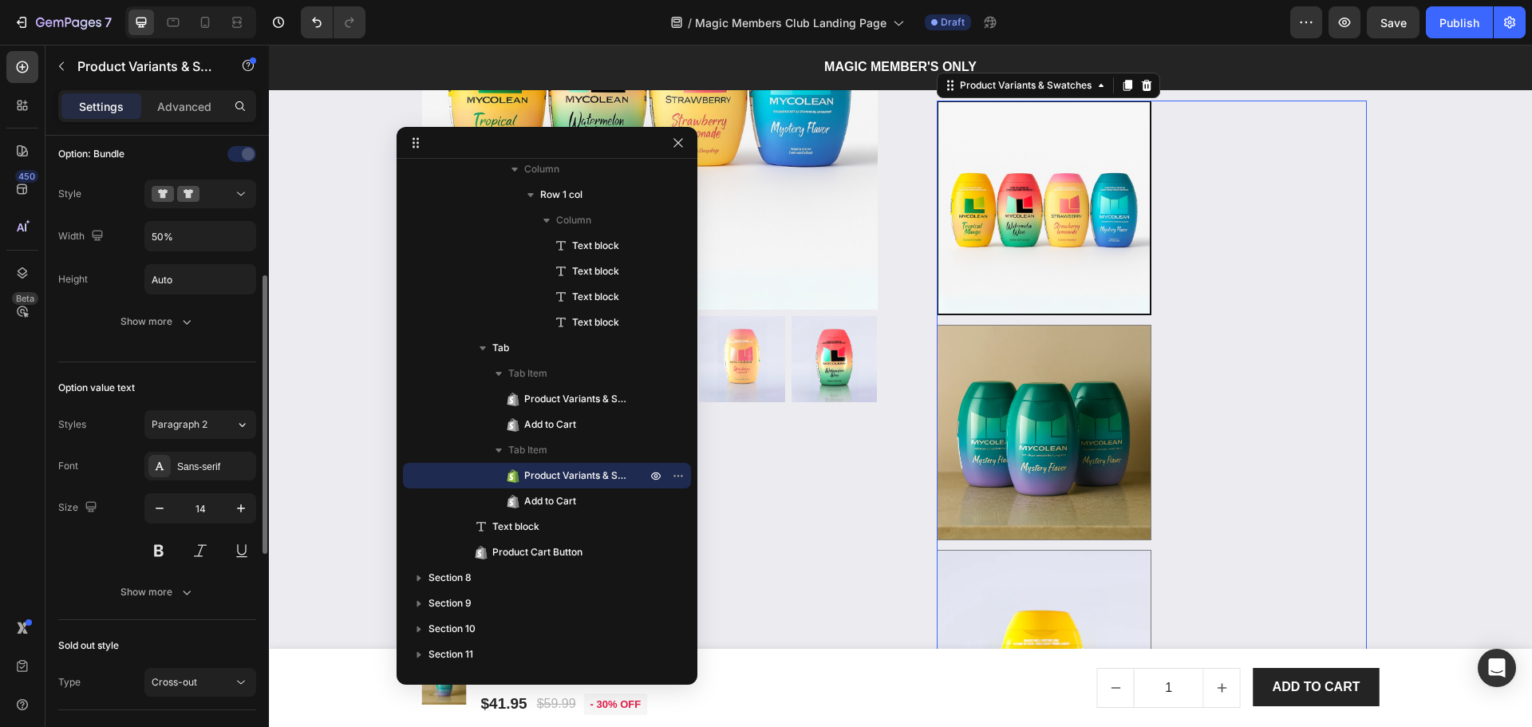
scroll to position [212, 0]
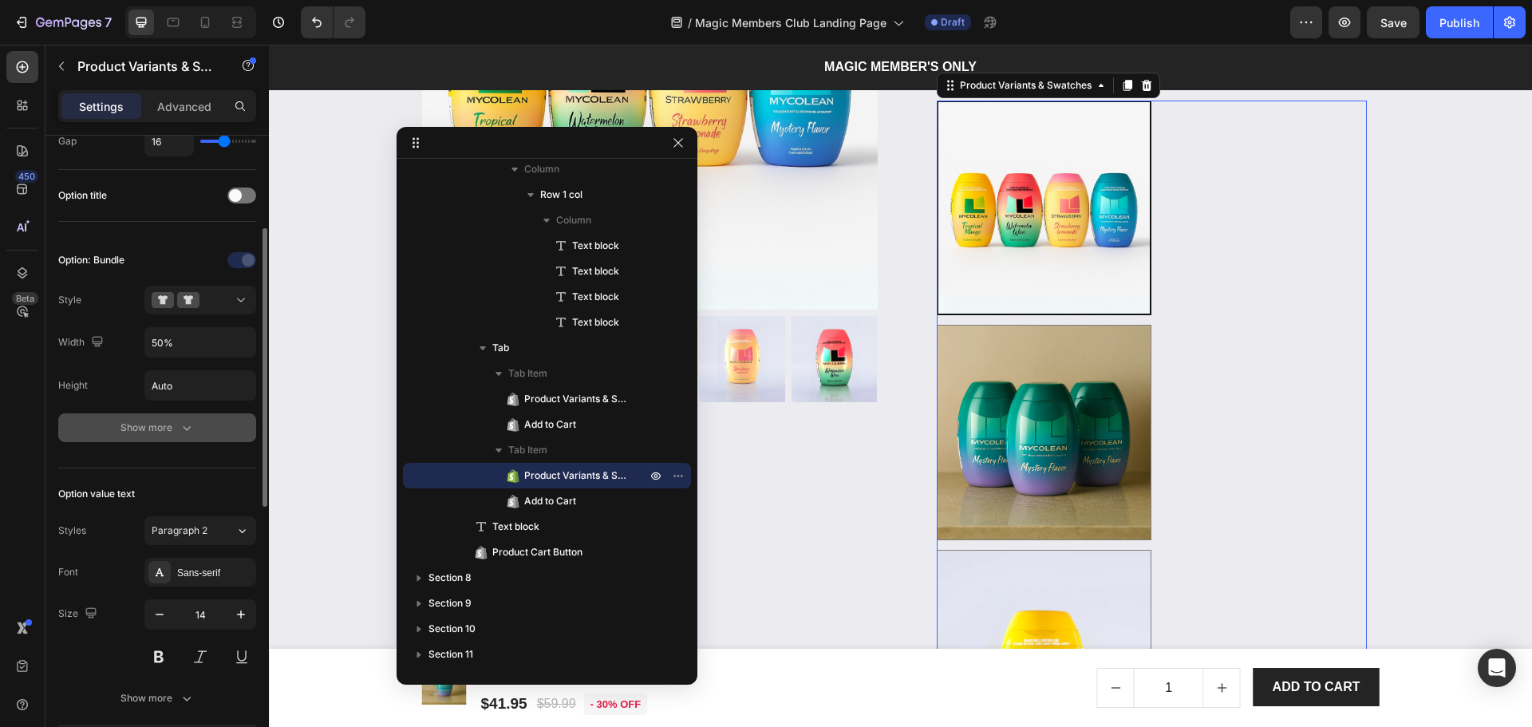
click at [152, 426] on div "Show more" at bounding box center [157, 428] width 74 height 16
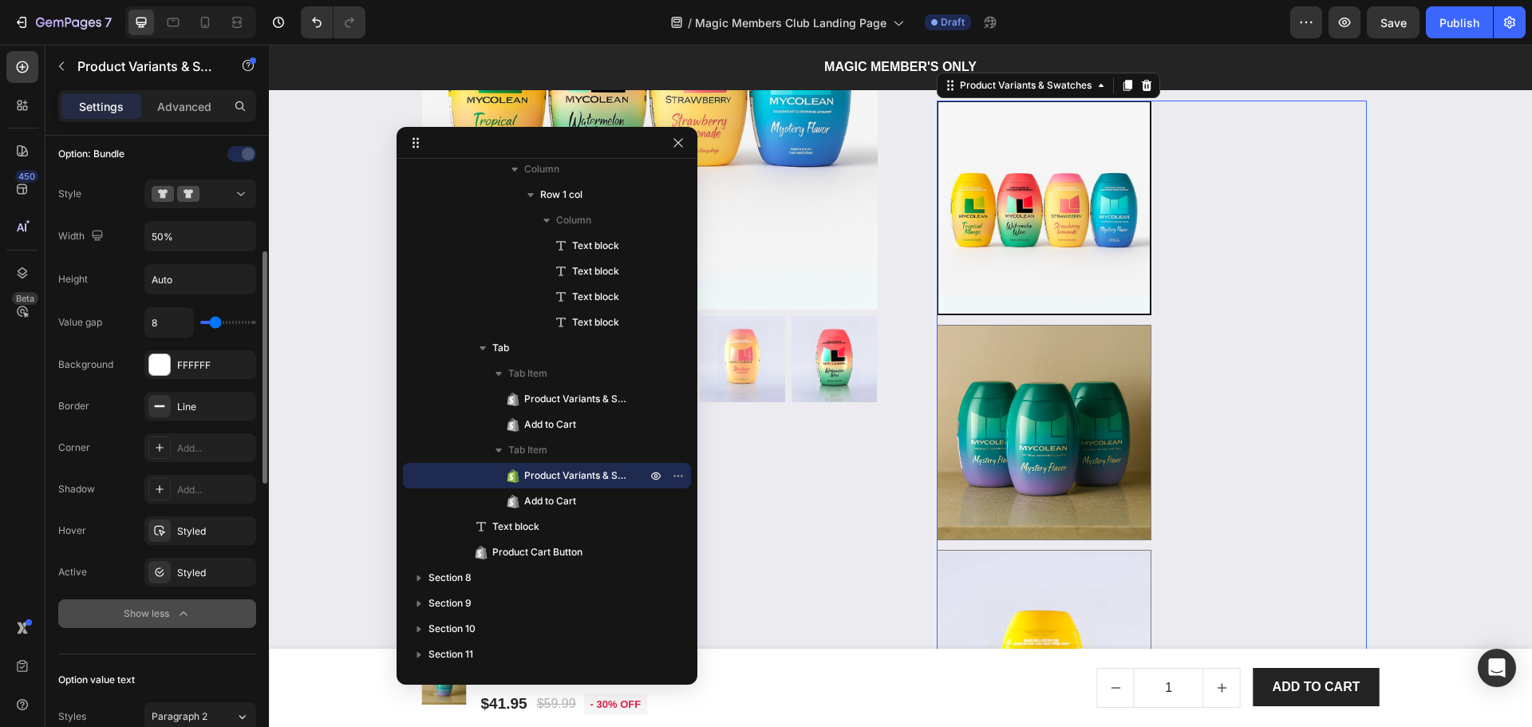
scroll to position [424, 0]
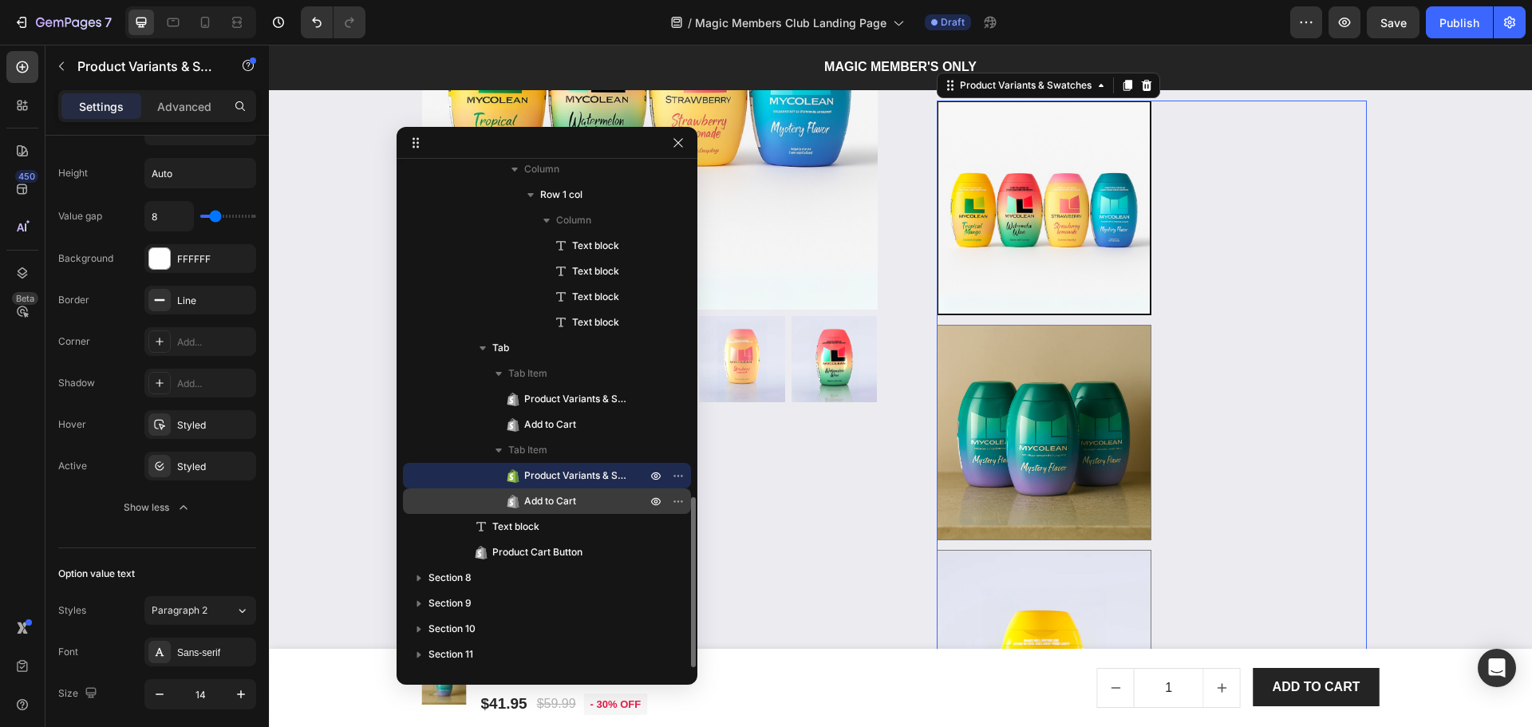
click at [577, 495] on p "Add to Cart" at bounding box center [567, 501] width 125 height 16
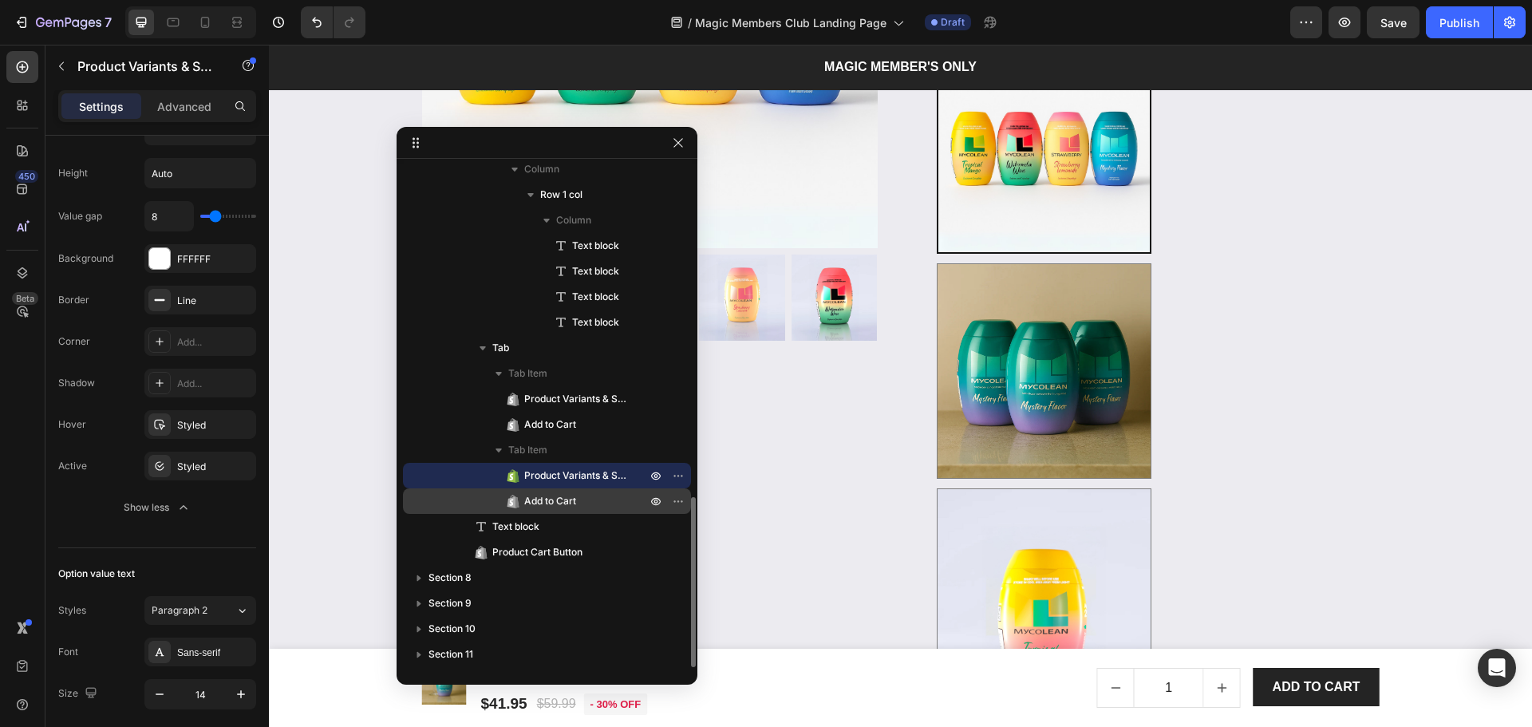
scroll to position [0, 0]
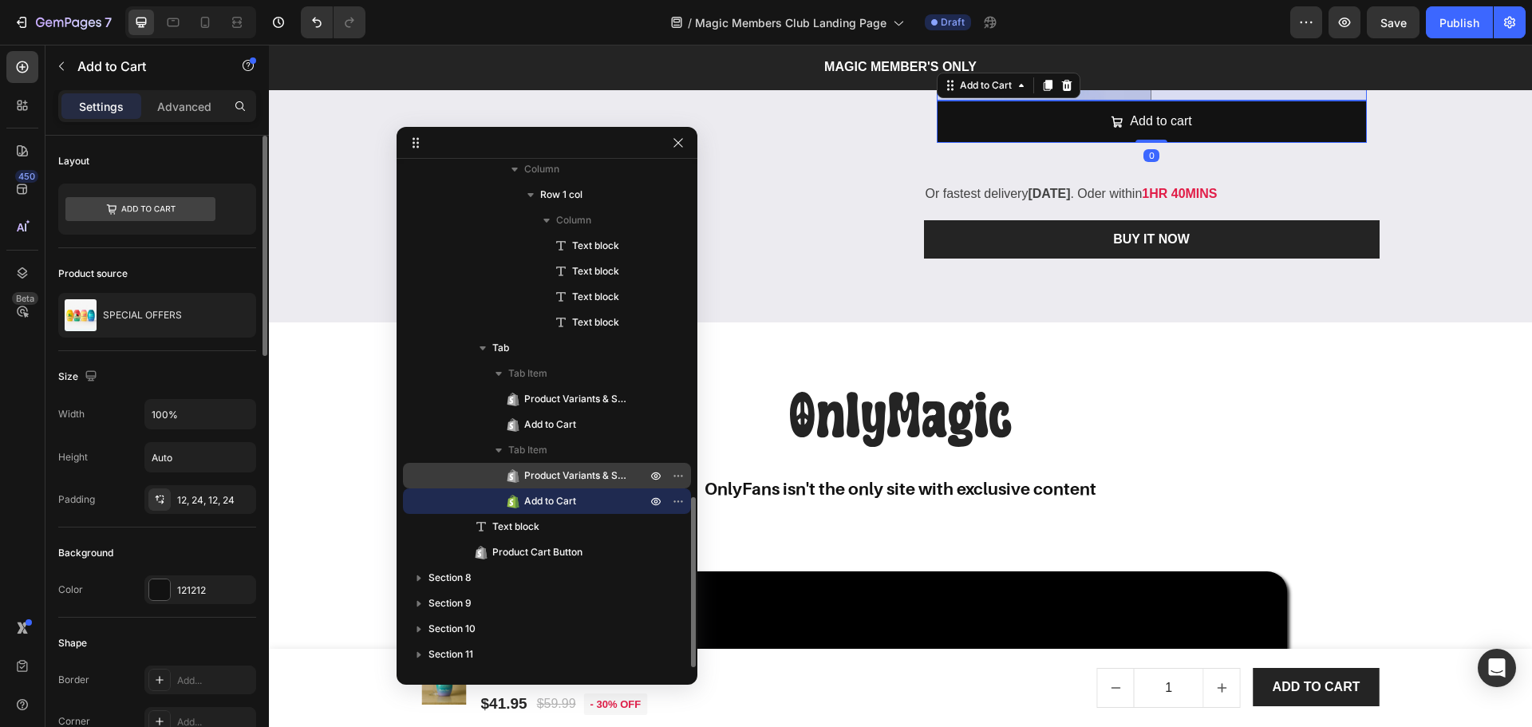
click at [576, 480] on span "Product Variants & Swatches" at bounding box center [577, 476] width 106 height 16
radio input "true"
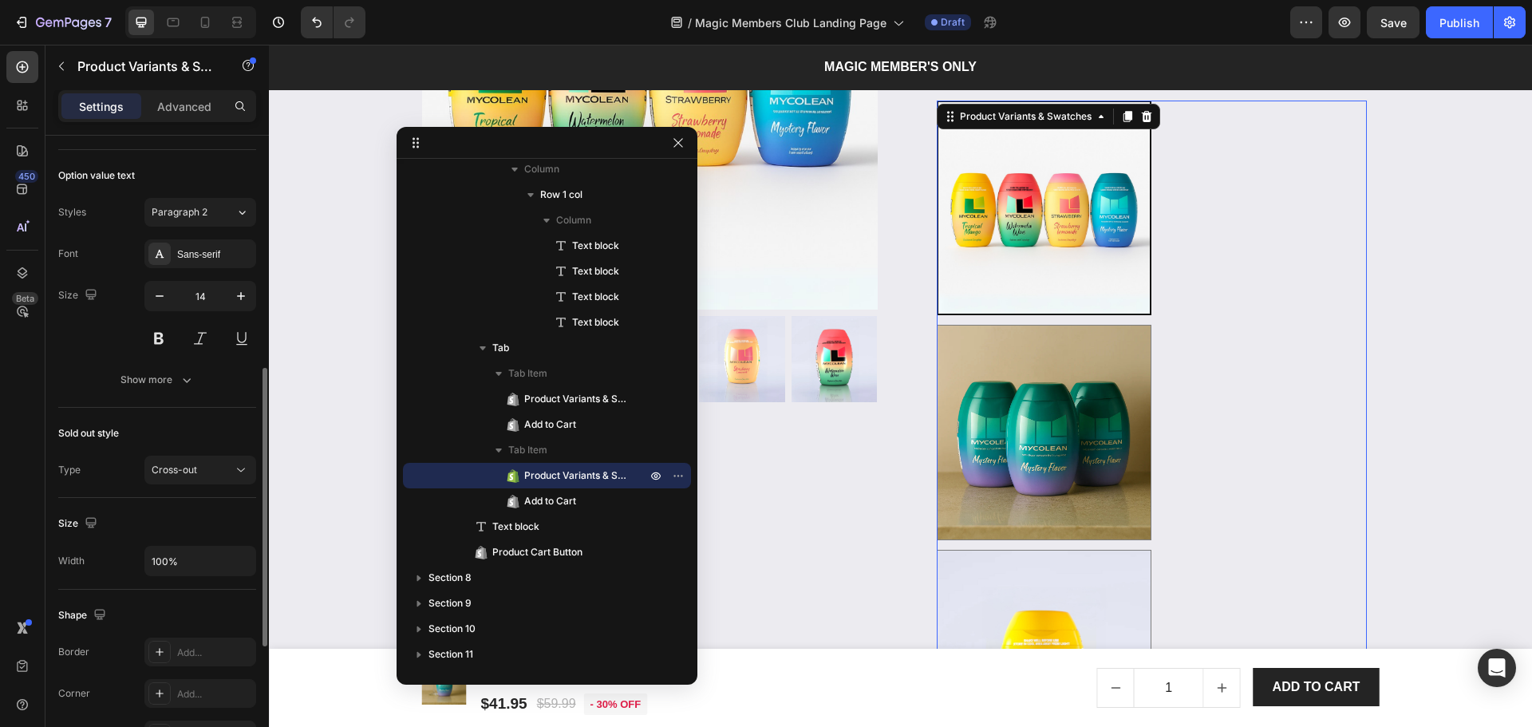
scroll to position [816, 0]
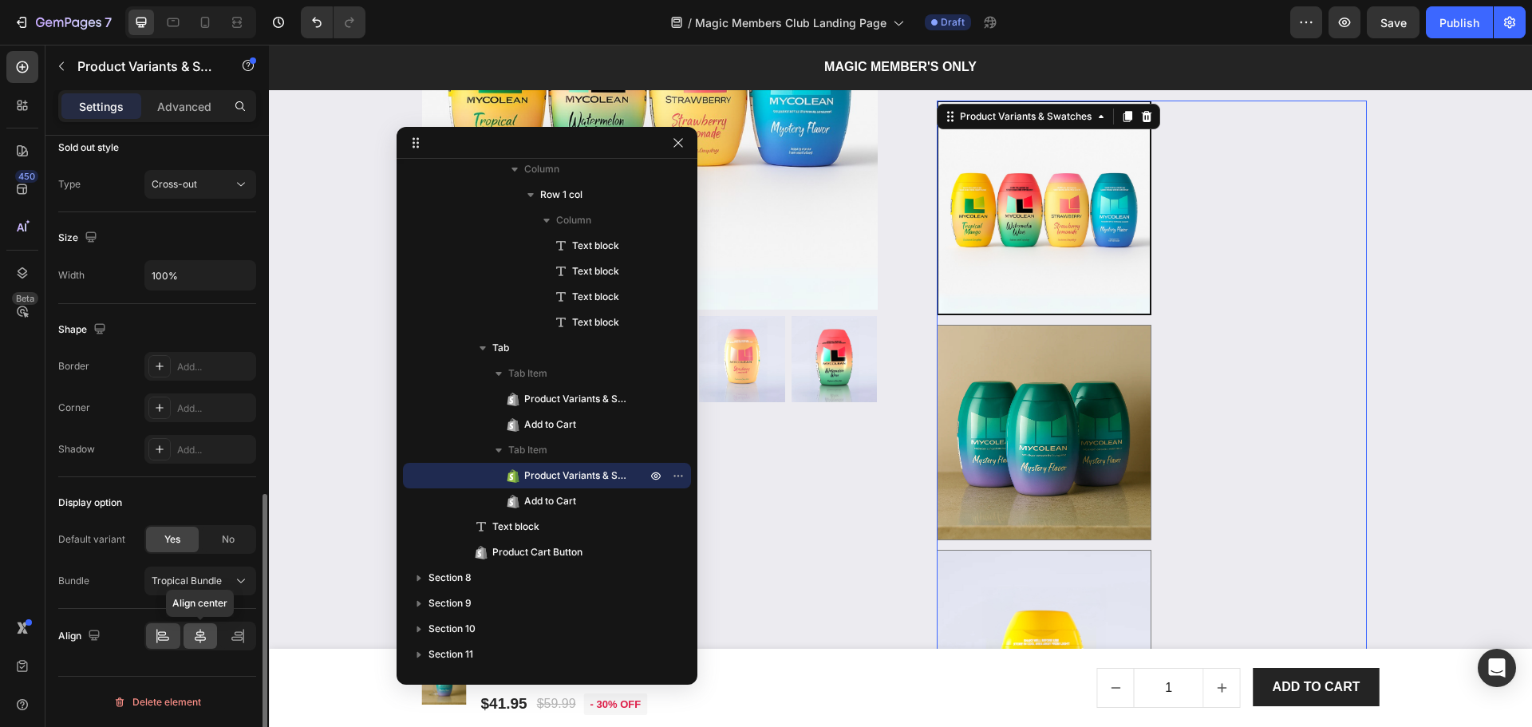
click at [200, 640] on icon at bounding box center [200, 636] width 11 height 14
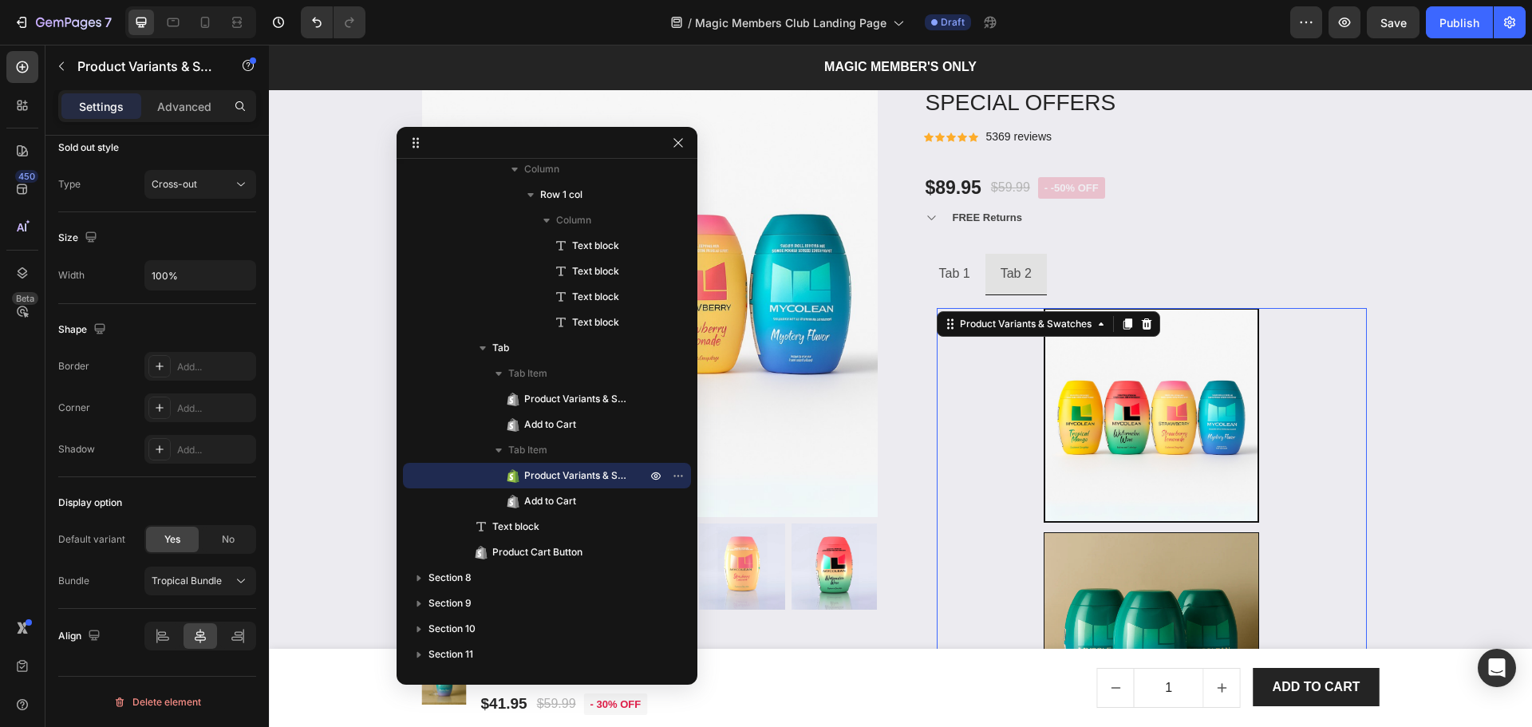
scroll to position [2174, 0]
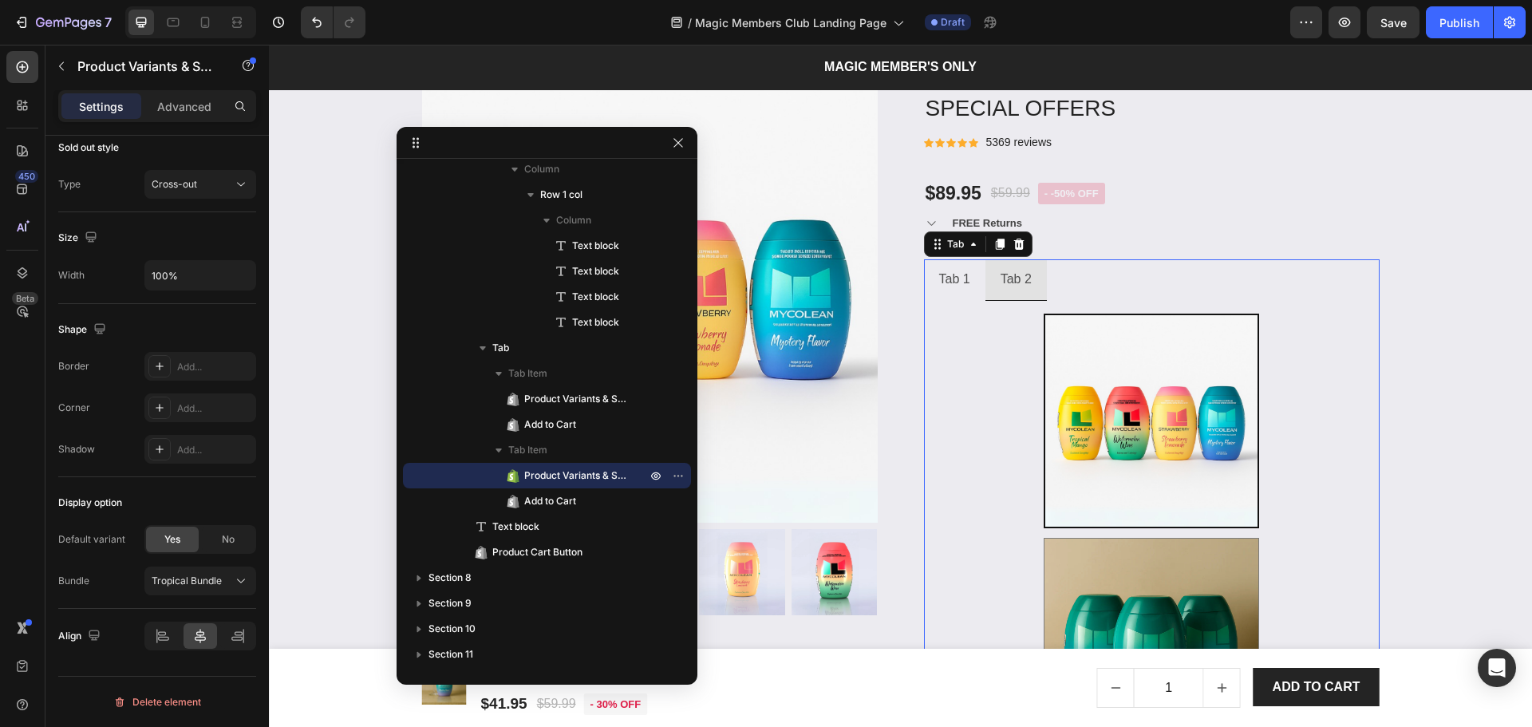
click at [1090, 275] on ul "Tab 1 Tab 2" at bounding box center [1152, 279] width 456 height 41
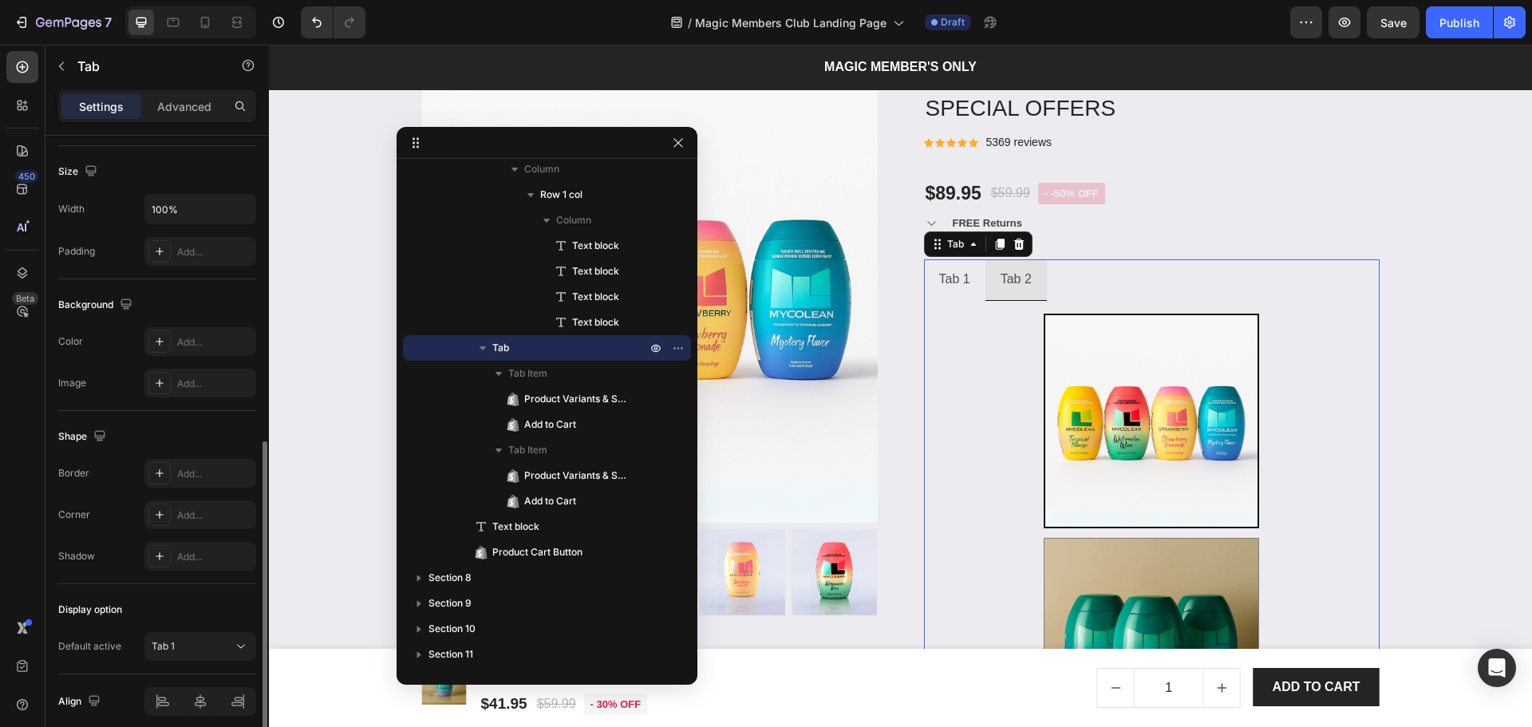
scroll to position [384, 0]
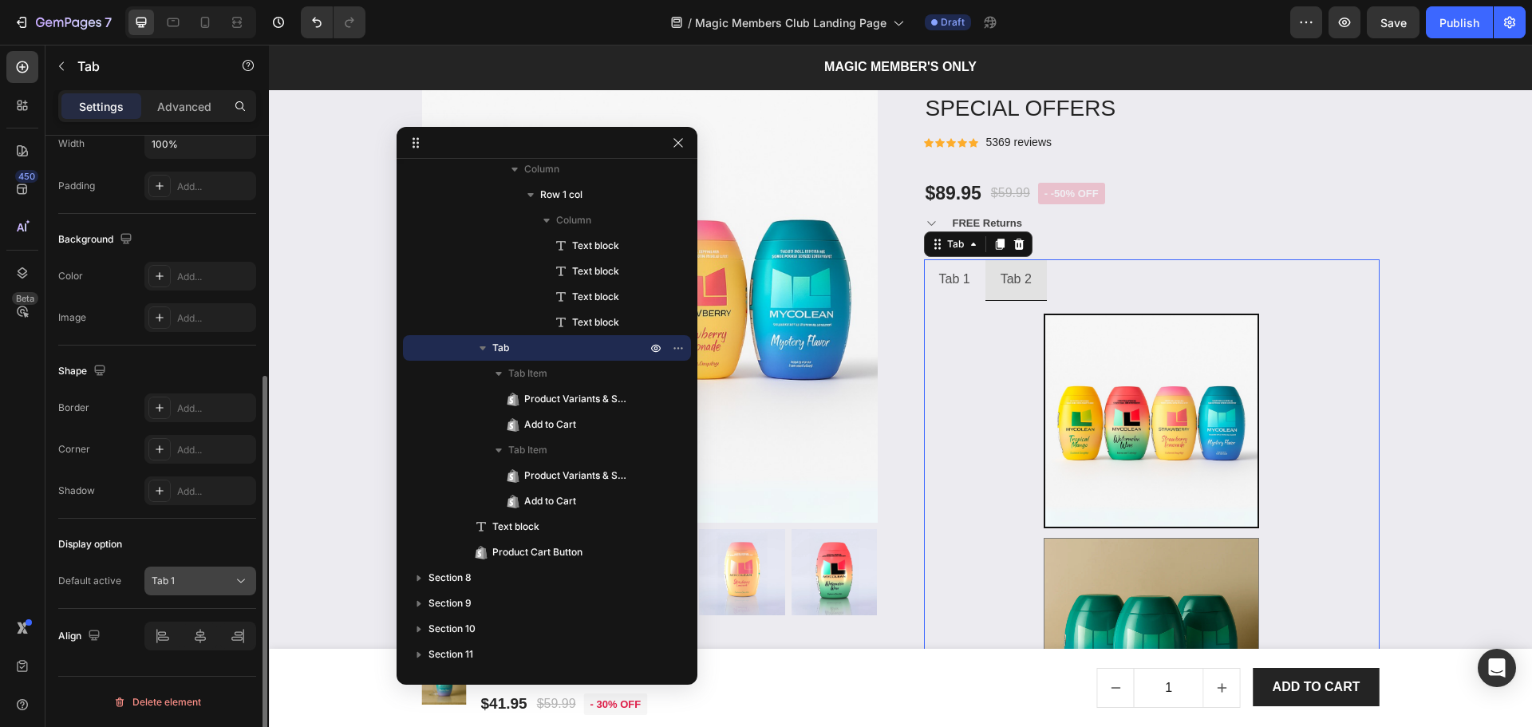
click at [148, 589] on button "Tab 1" at bounding box center [200, 580] width 112 height 29
click at [180, 571] on button "Tab 1" at bounding box center [200, 580] width 112 height 29
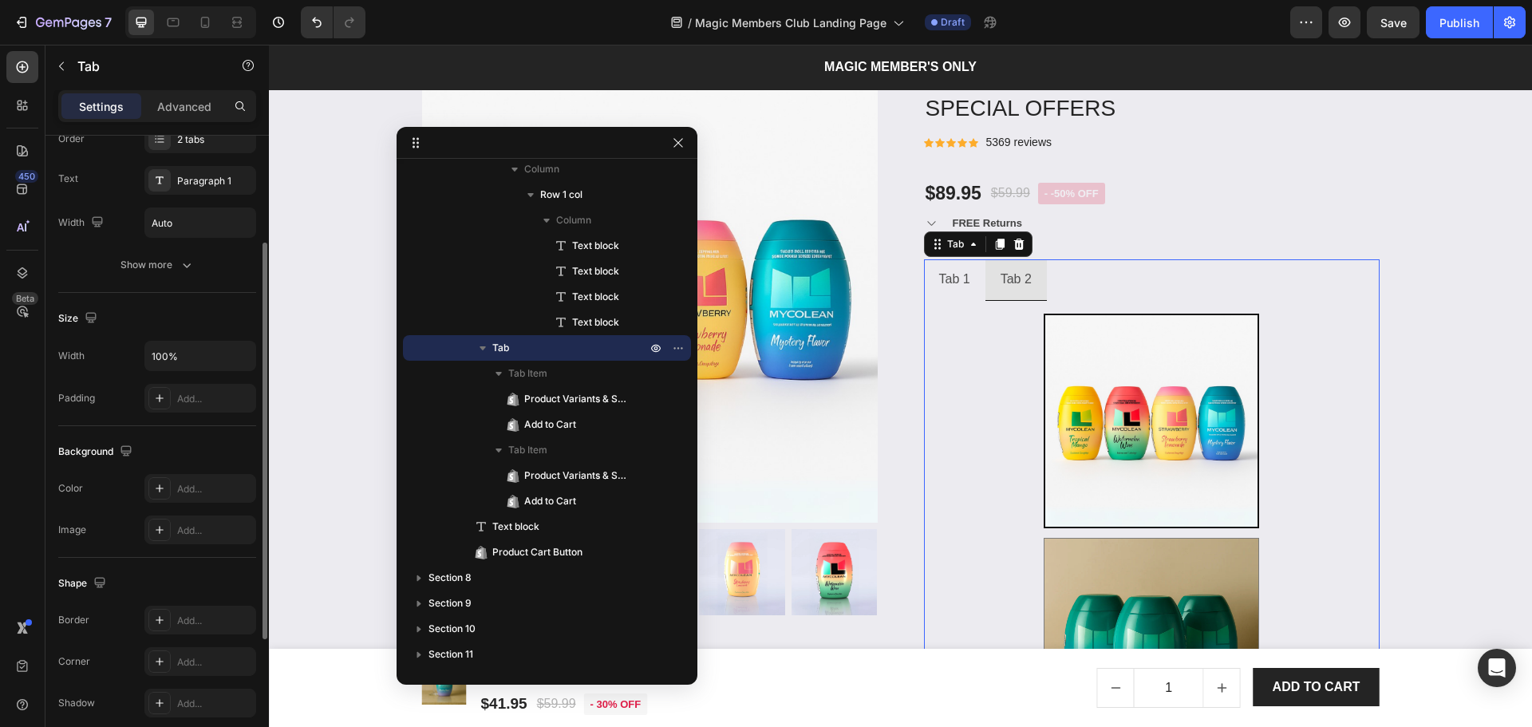
scroll to position [0, 0]
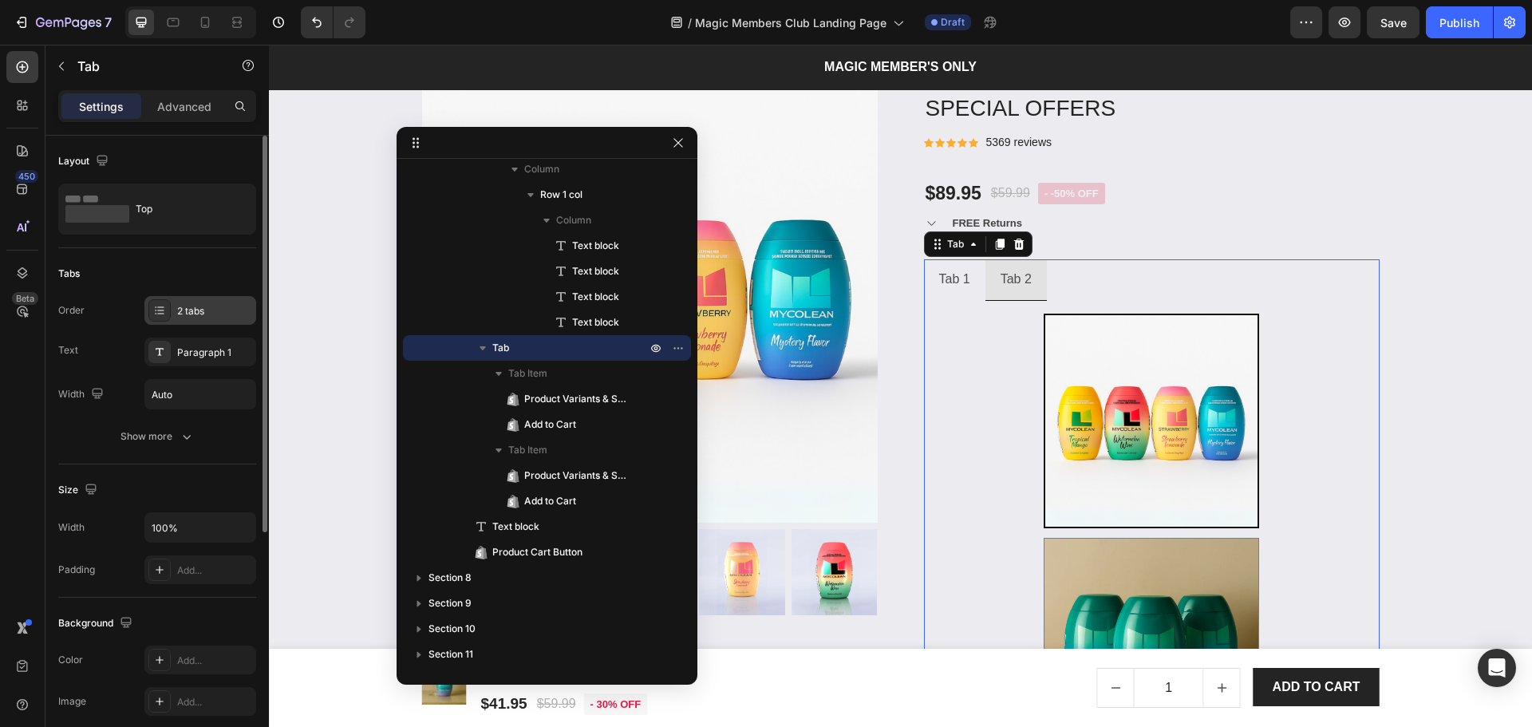
click at [191, 314] on div "2 tabs" at bounding box center [214, 311] width 75 height 14
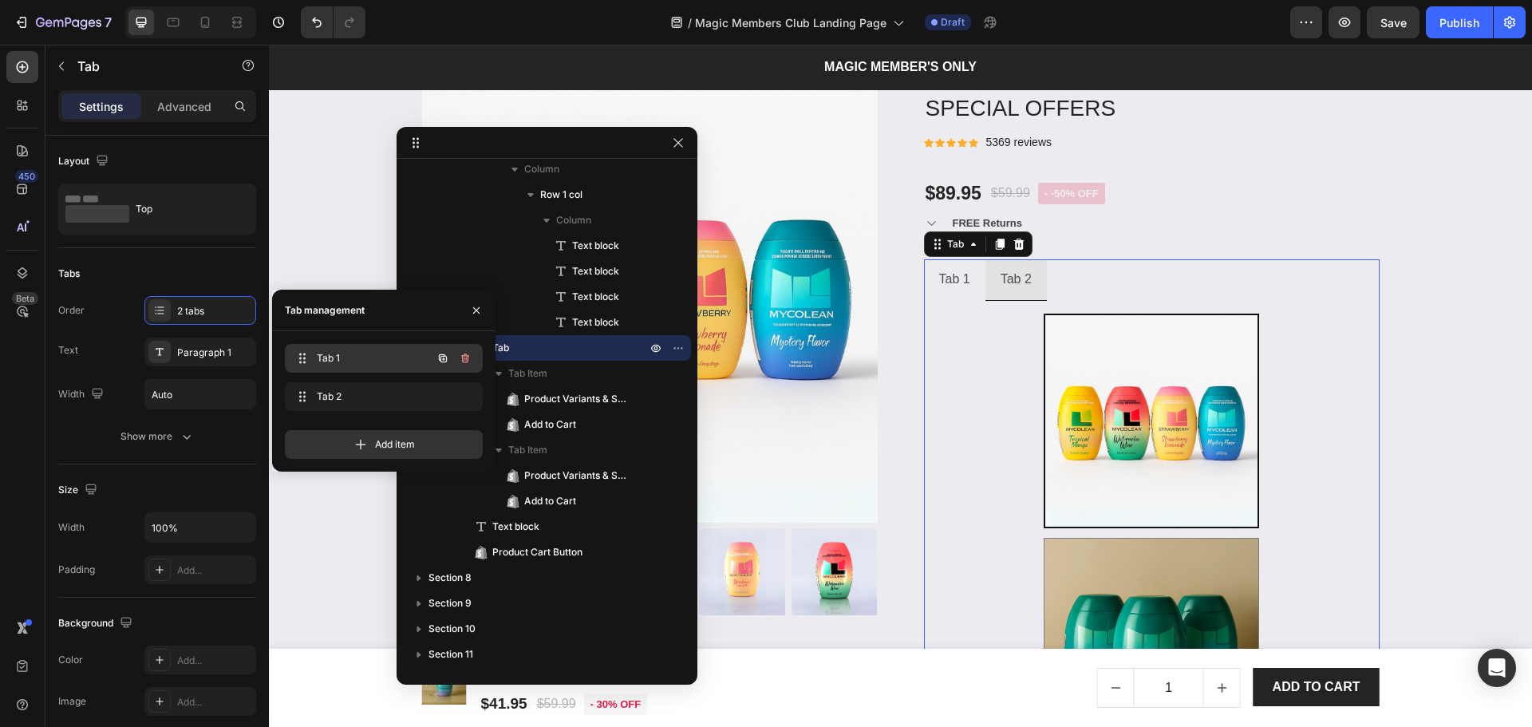
click at [344, 349] on div "Tab 1 Tab 1" at bounding box center [361, 358] width 140 height 22
click at [379, 355] on span "Tab 1" at bounding box center [373, 358] width 118 height 14
click at [336, 364] on span "Tab 1" at bounding box center [362, 358] width 90 height 14
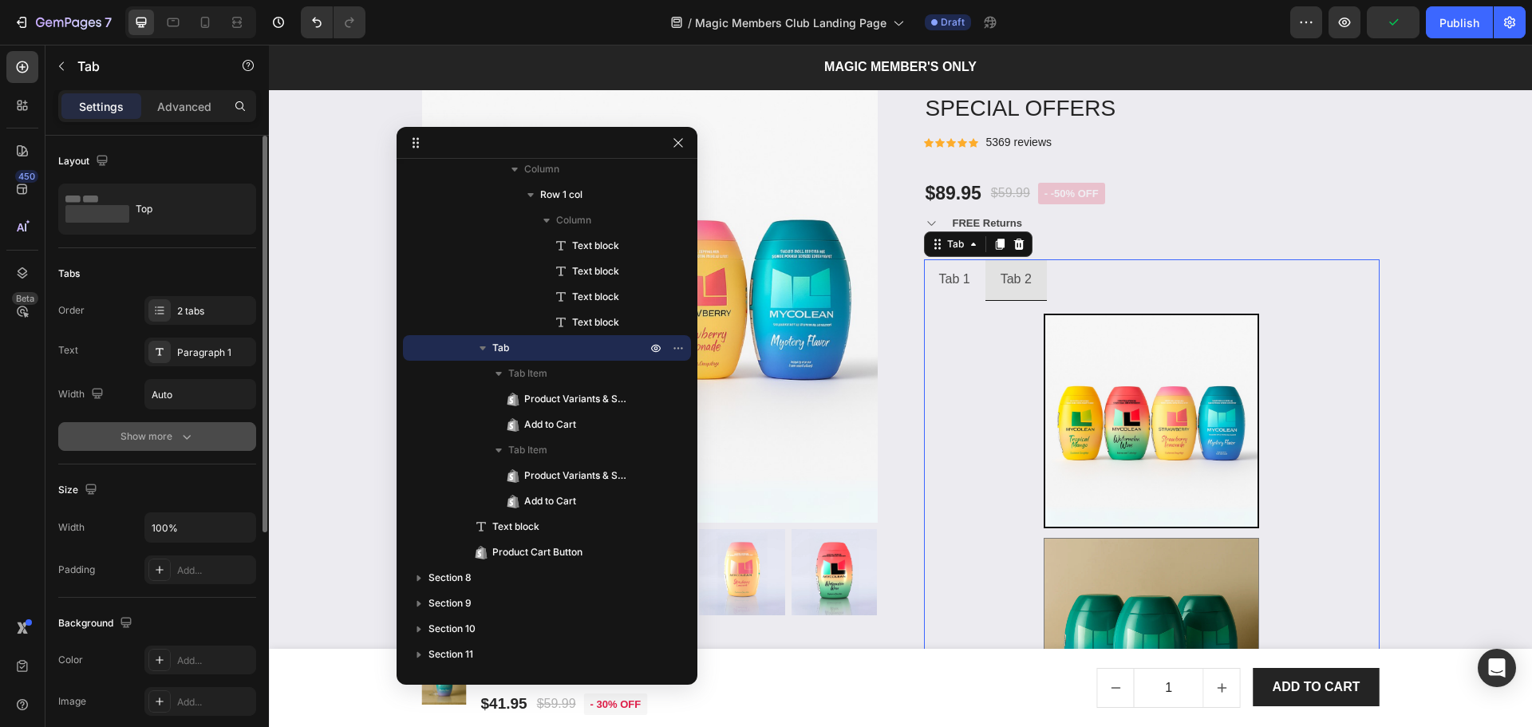
click at [140, 446] on button "Show more" at bounding box center [157, 436] width 198 height 29
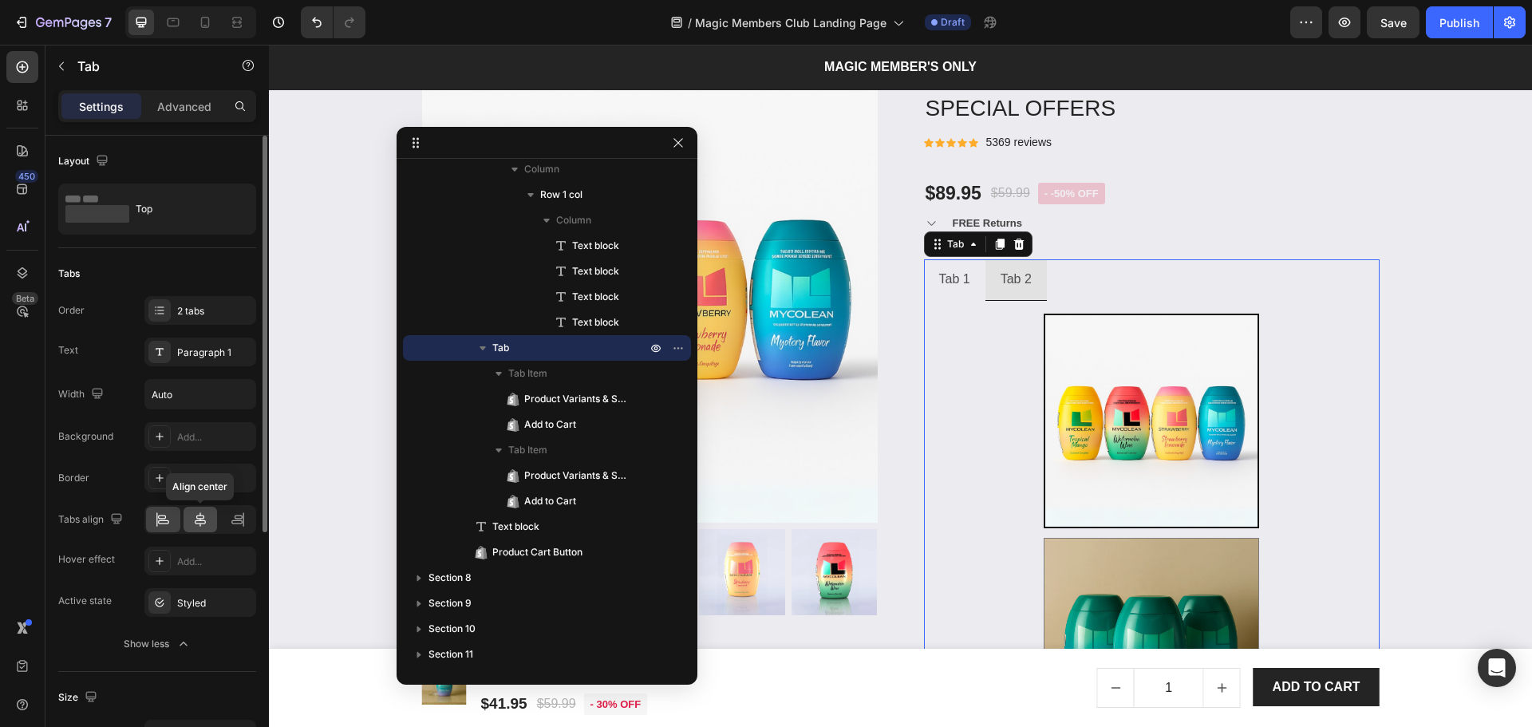
click at [208, 526] on div at bounding box center [201, 520] width 34 height 26
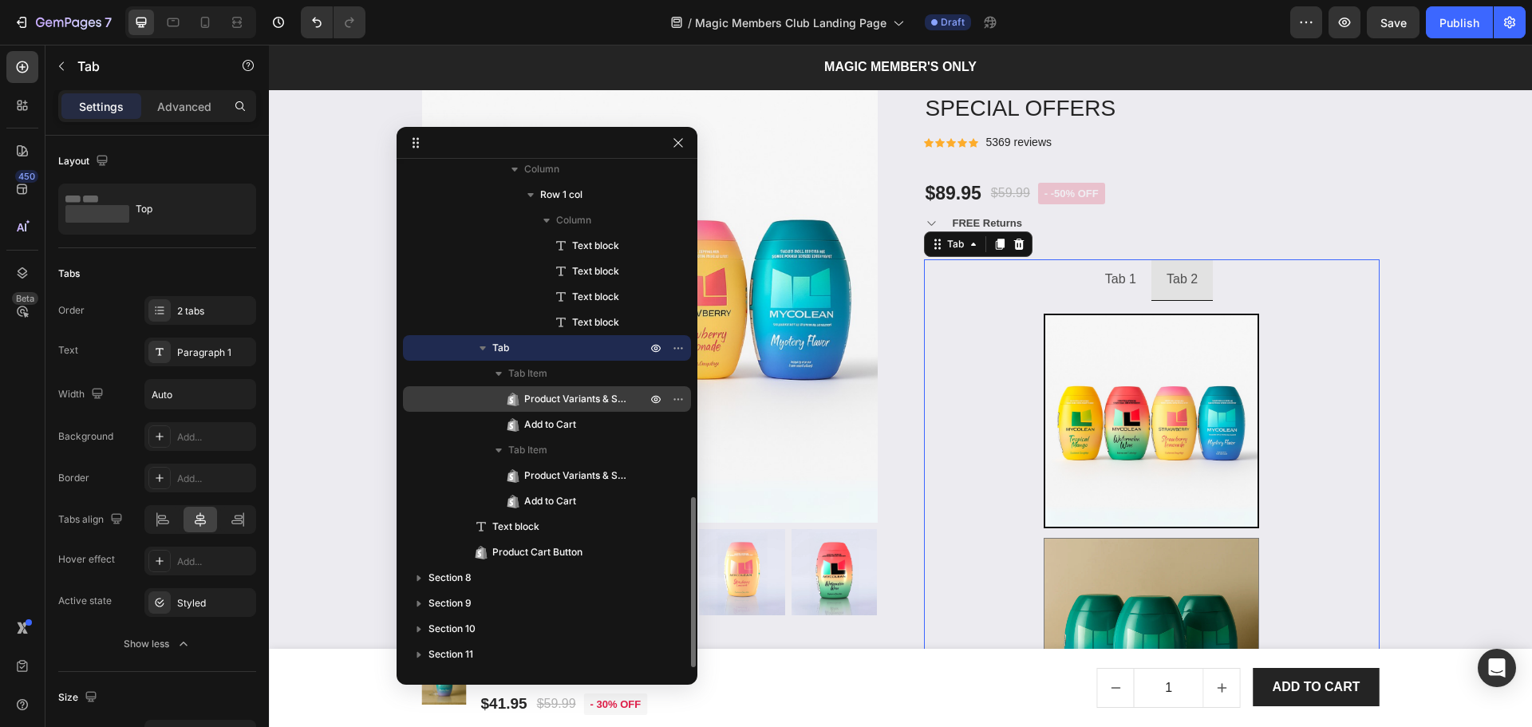
click at [566, 397] on span "Product Variants & Swatches" at bounding box center [577, 399] width 106 height 16
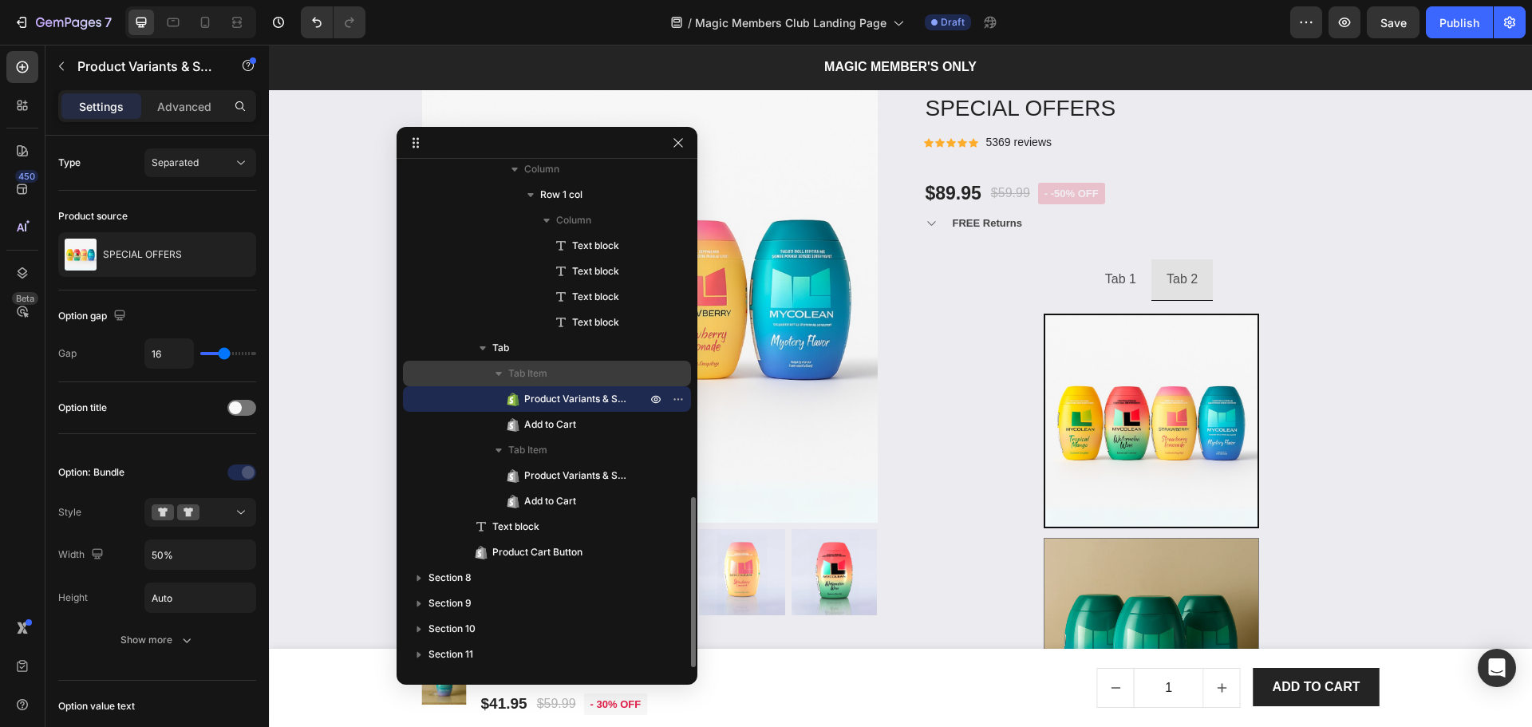
click at [553, 366] on p "Tab Item" at bounding box center [578, 373] width 141 height 16
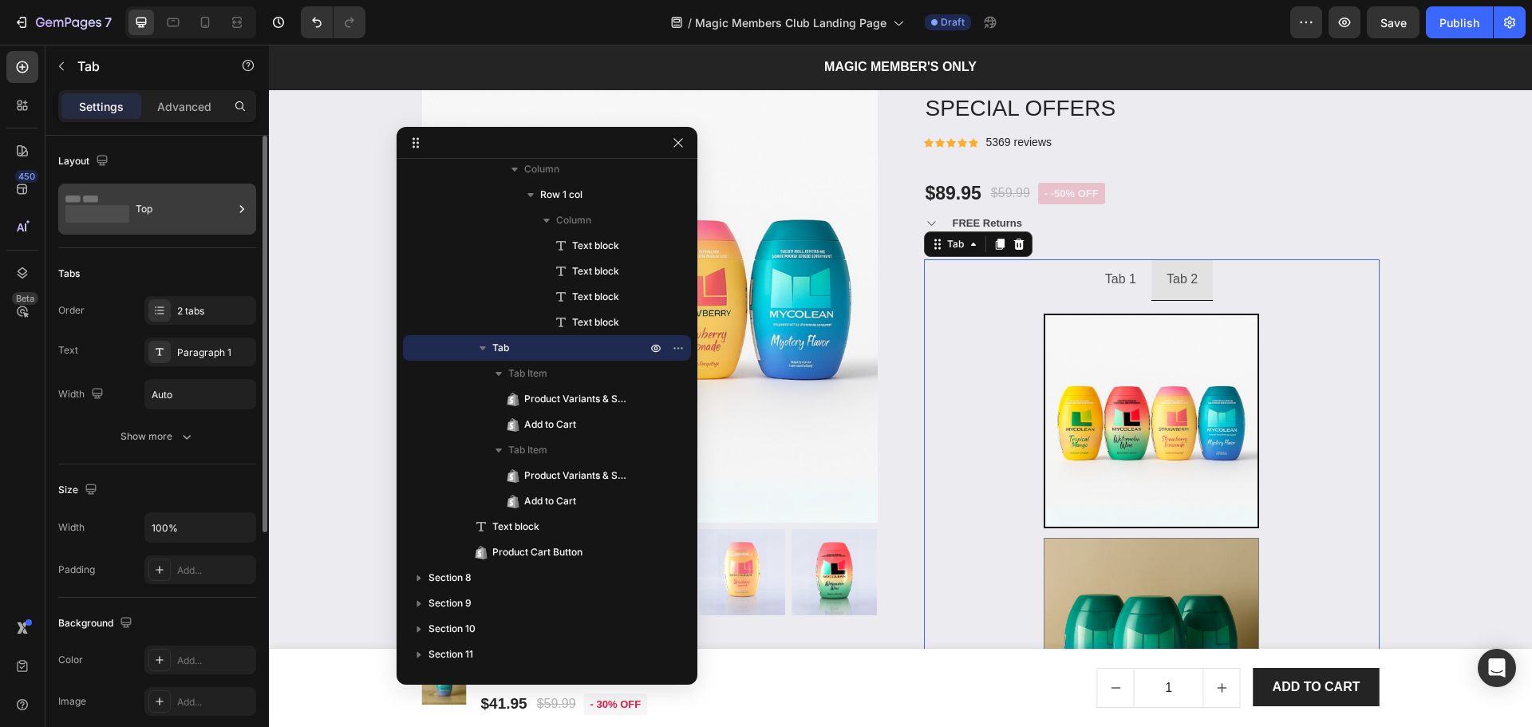
click at [148, 208] on div "Top" at bounding box center [184, 209] width 97 height 37
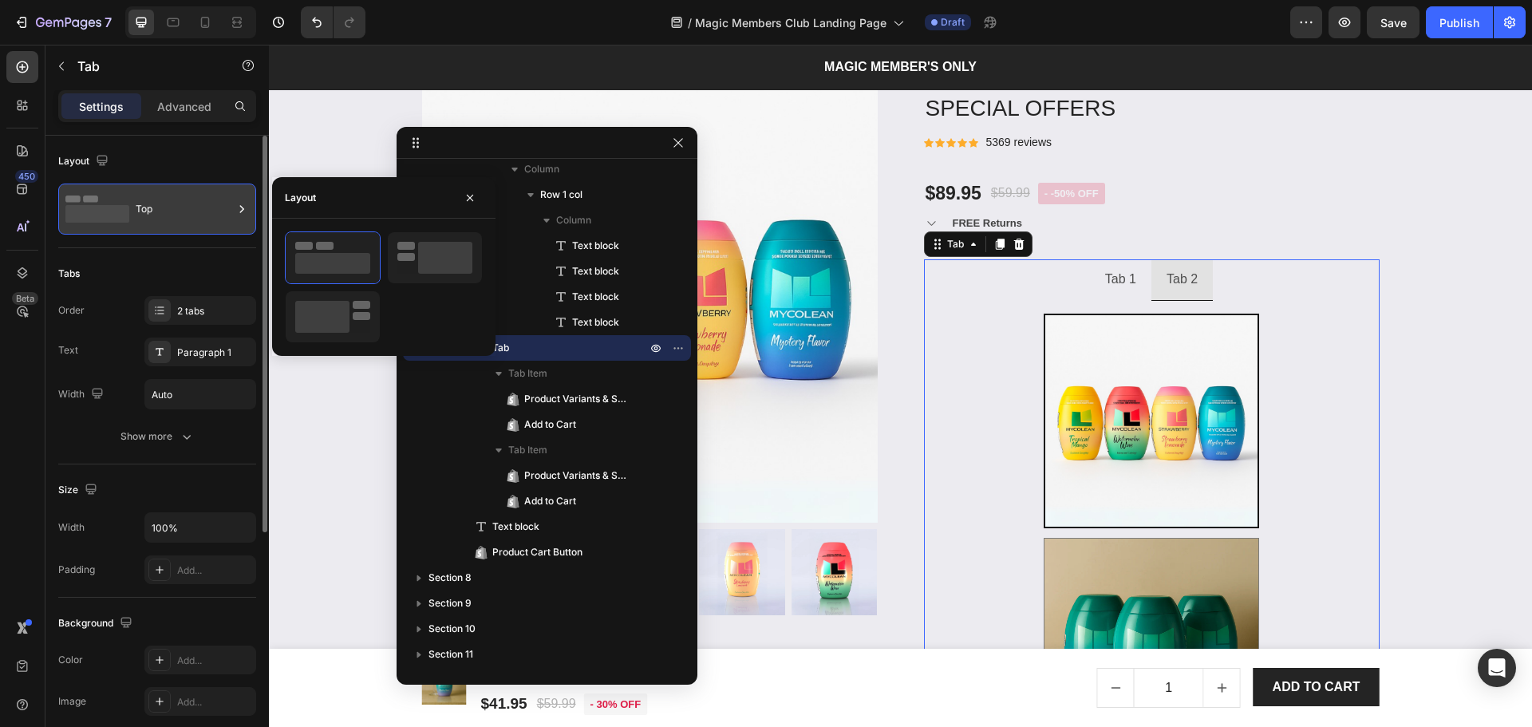
click at [148, 208] on div "Top" at bounding box center [184, 209] width 97 height 37
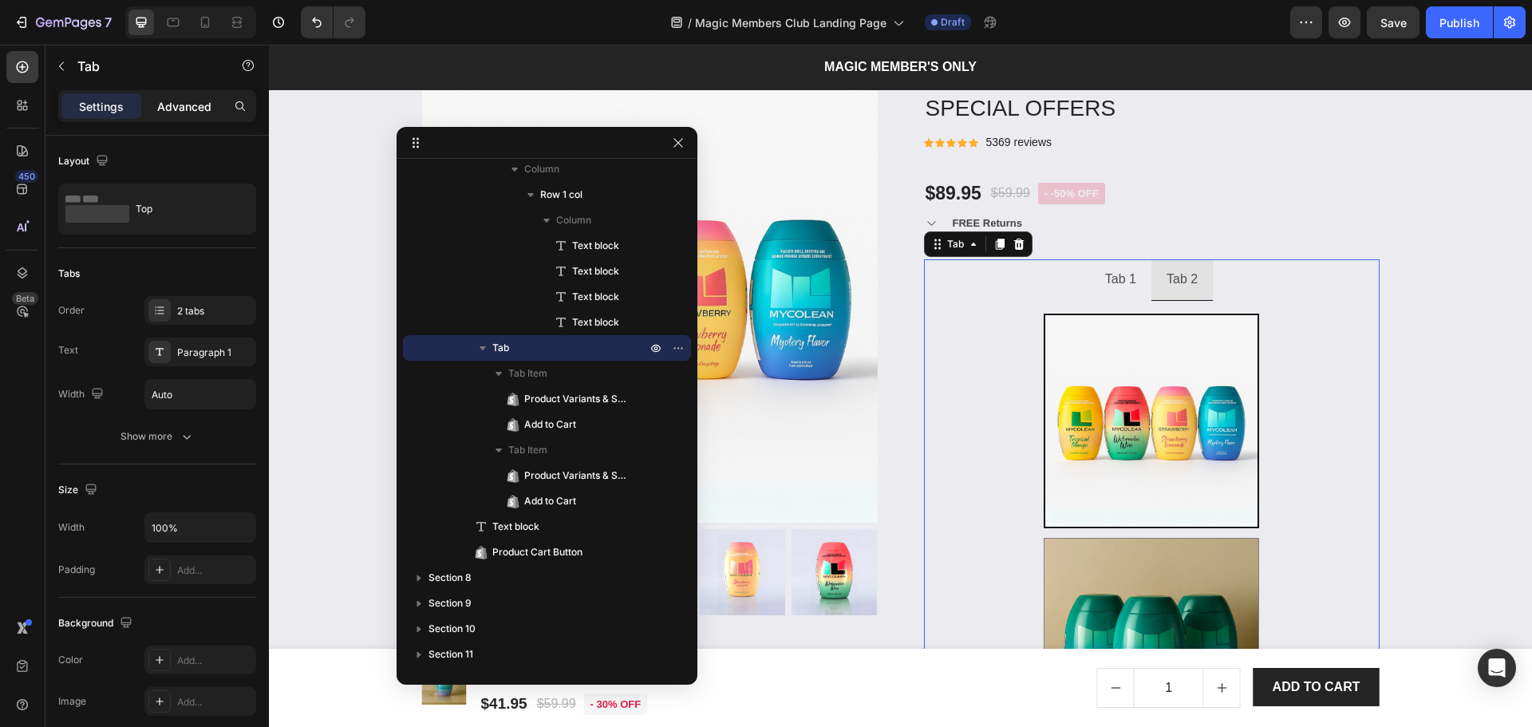
click at [184, 109] on p "Advanced" at bounding box center [184, 106] width 54 height 17
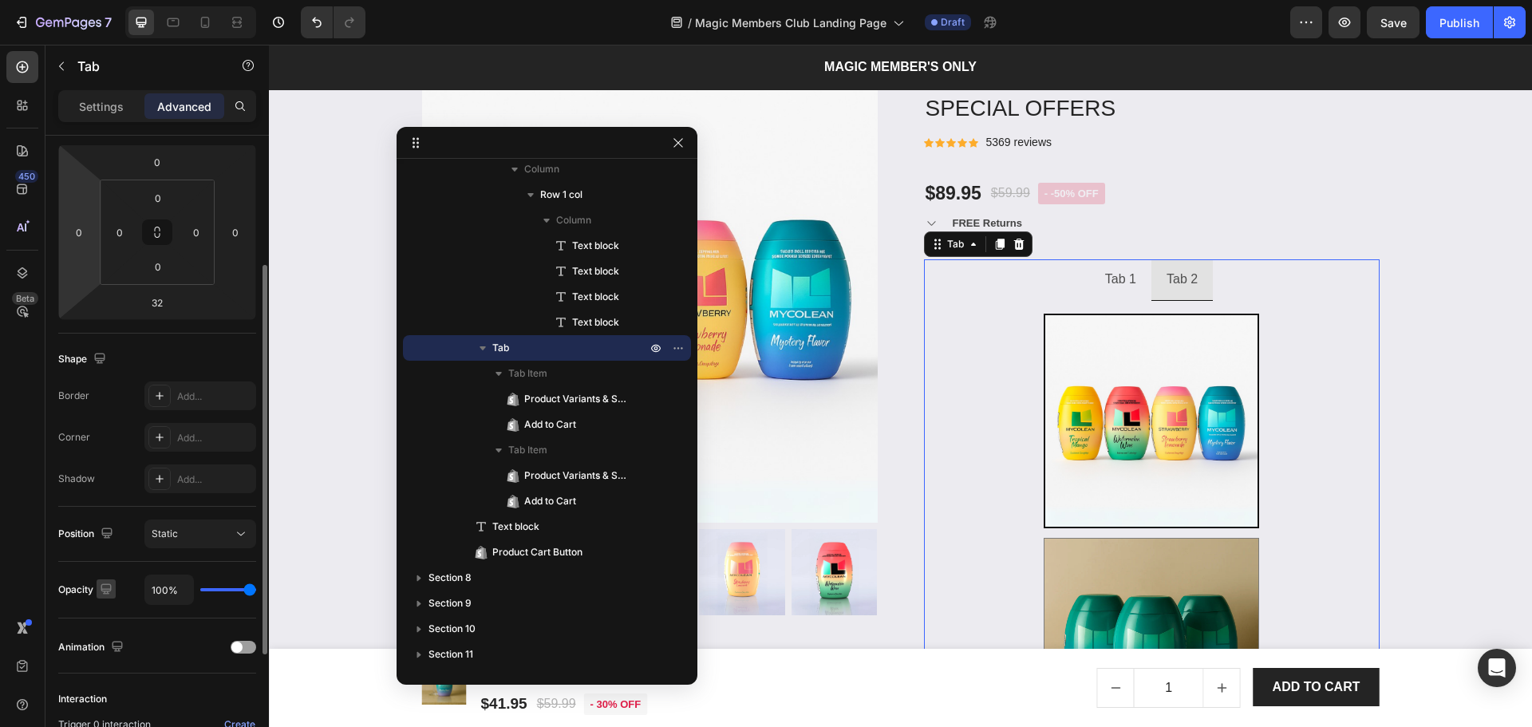
scroll to position [318, 0]
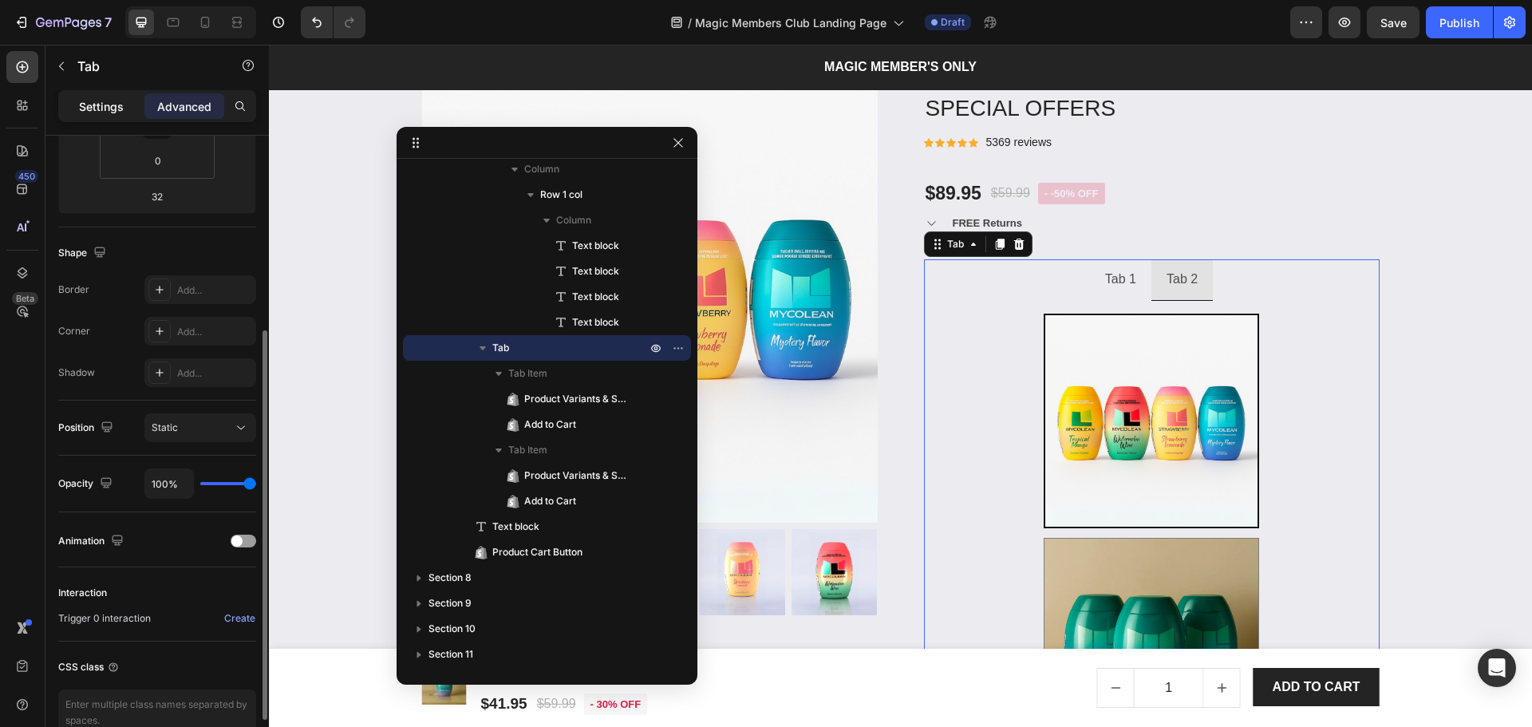
drag, startPoint x: 118, startPoint y: 115, endPoint x: 118, endPoint y: 158, distance: 43.1
click at [118, 113] on div "Settings" at bounding box center [101, 106] width 80 height 26
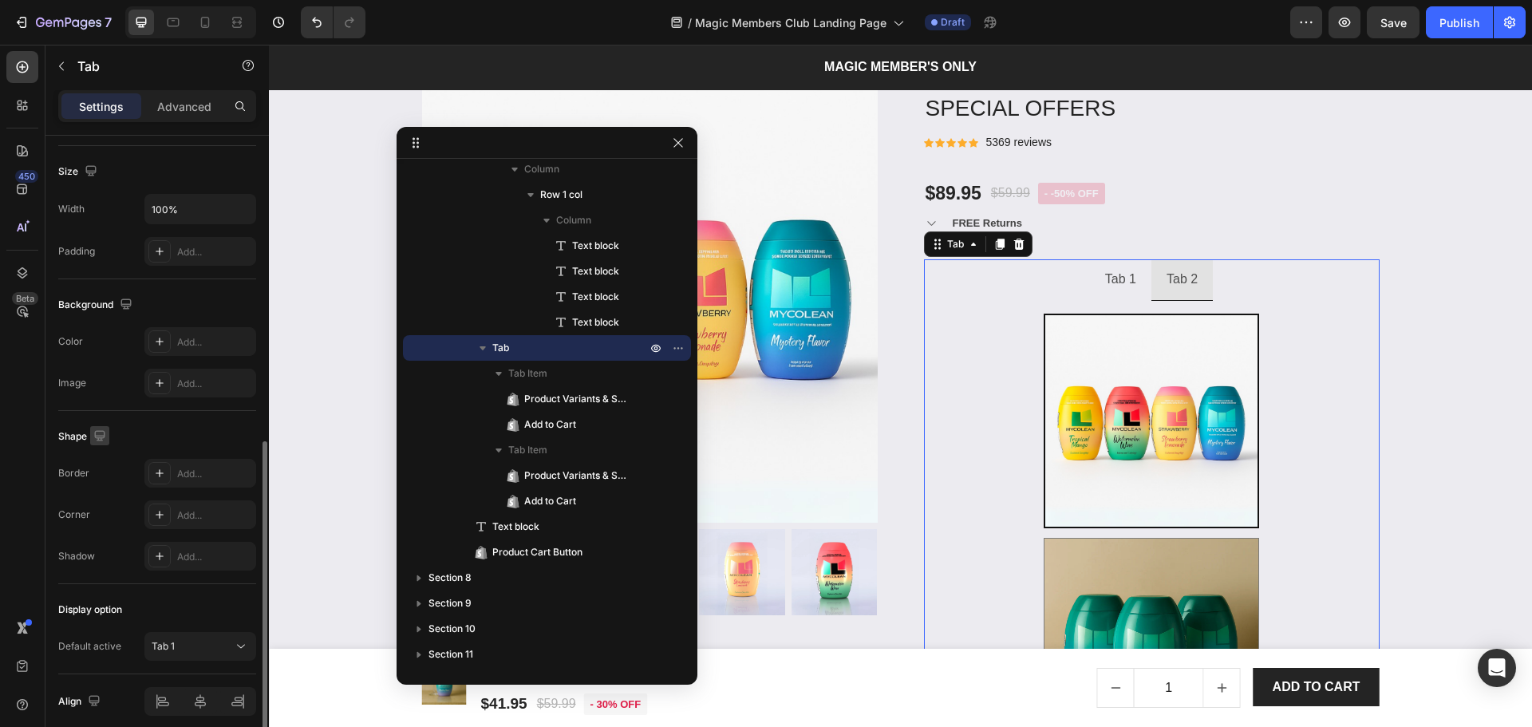
scroll to position [384, 0]
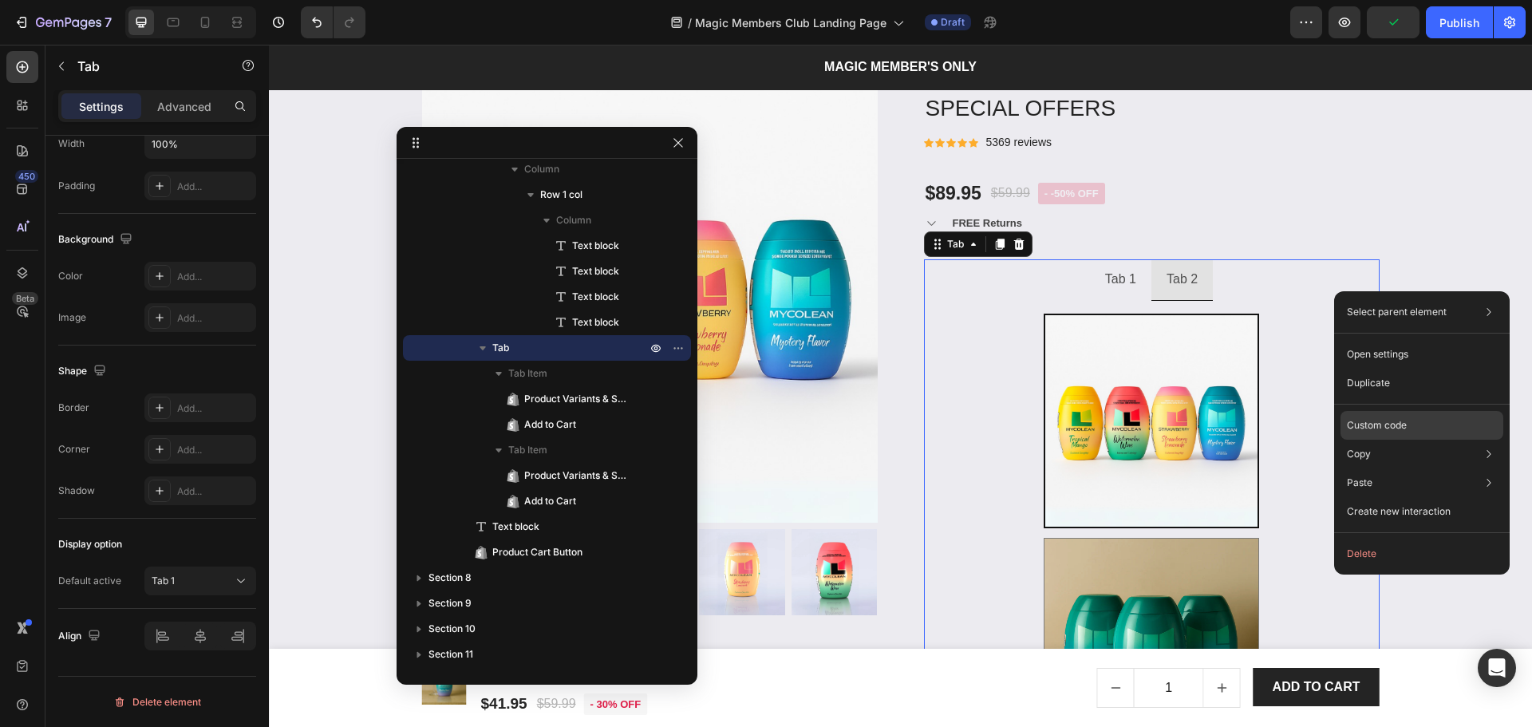
click at [1395, 422] on p "Custom code" at bounding box center [1377, 425] width 60 height 14
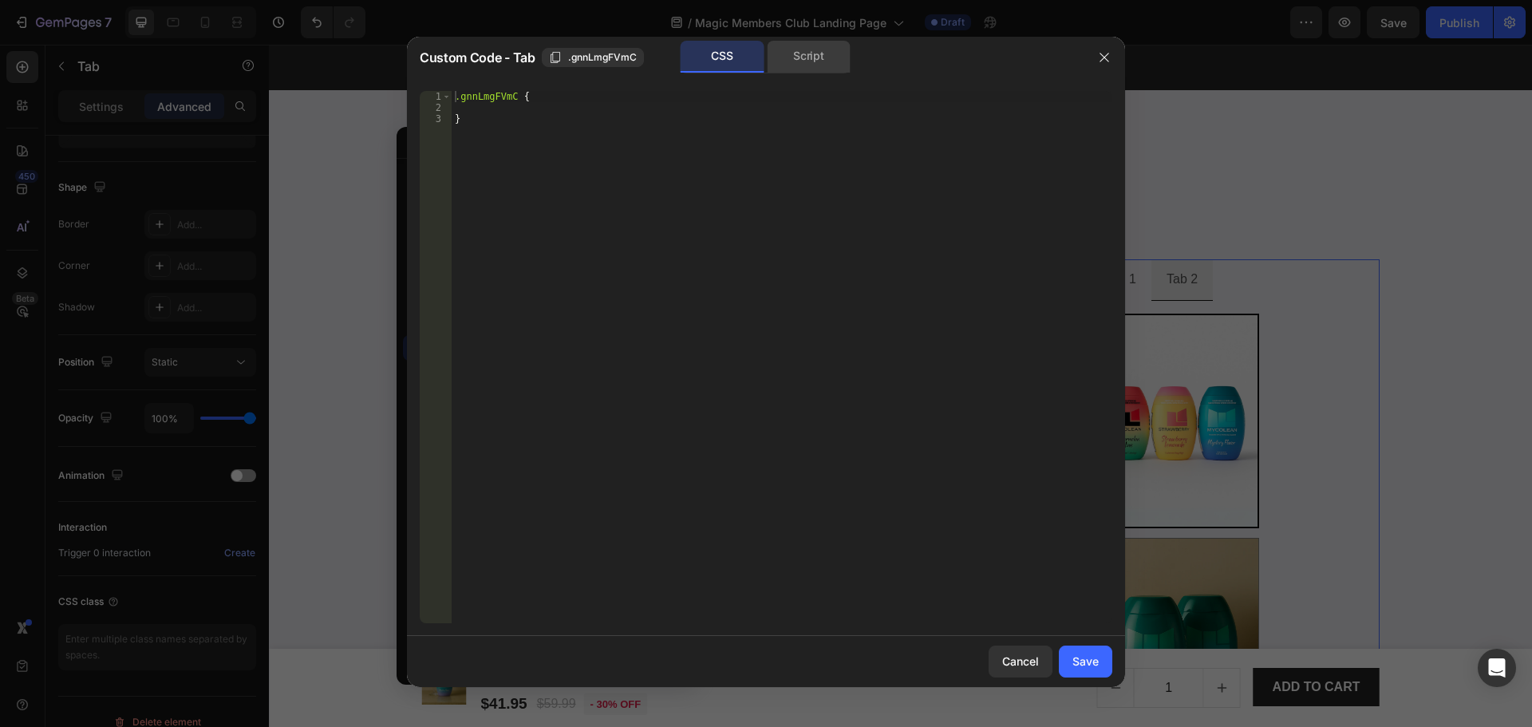
click at [795, 66] on div "Script" at bounding box center [809, 57] width 84 height 32
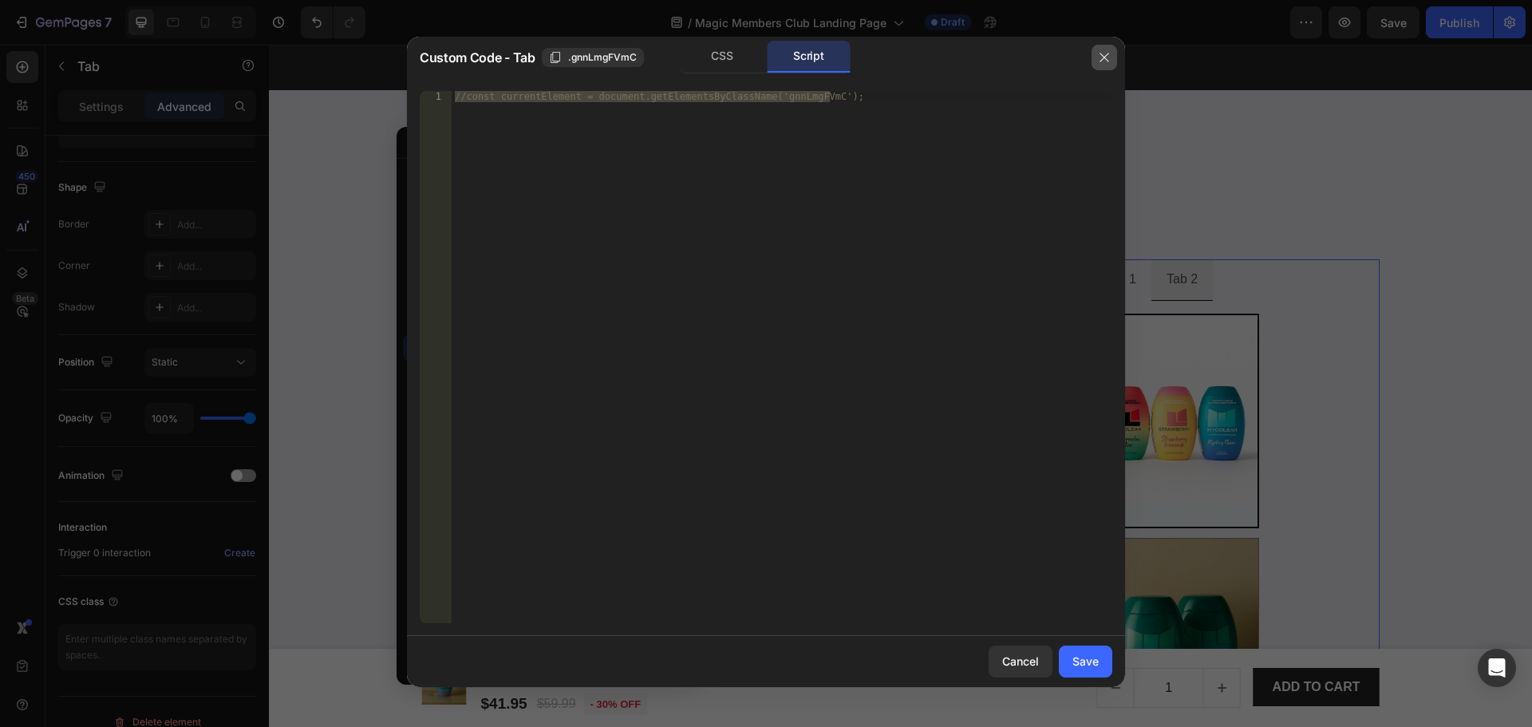
drag, startPoint x: 1101, startPoint y: 60, endPoint x: 980, endPoint y: 230, distance: 208.8
click at [1101, 60] on icon "button" at bounding box center [1103, 57] width 9 height 9
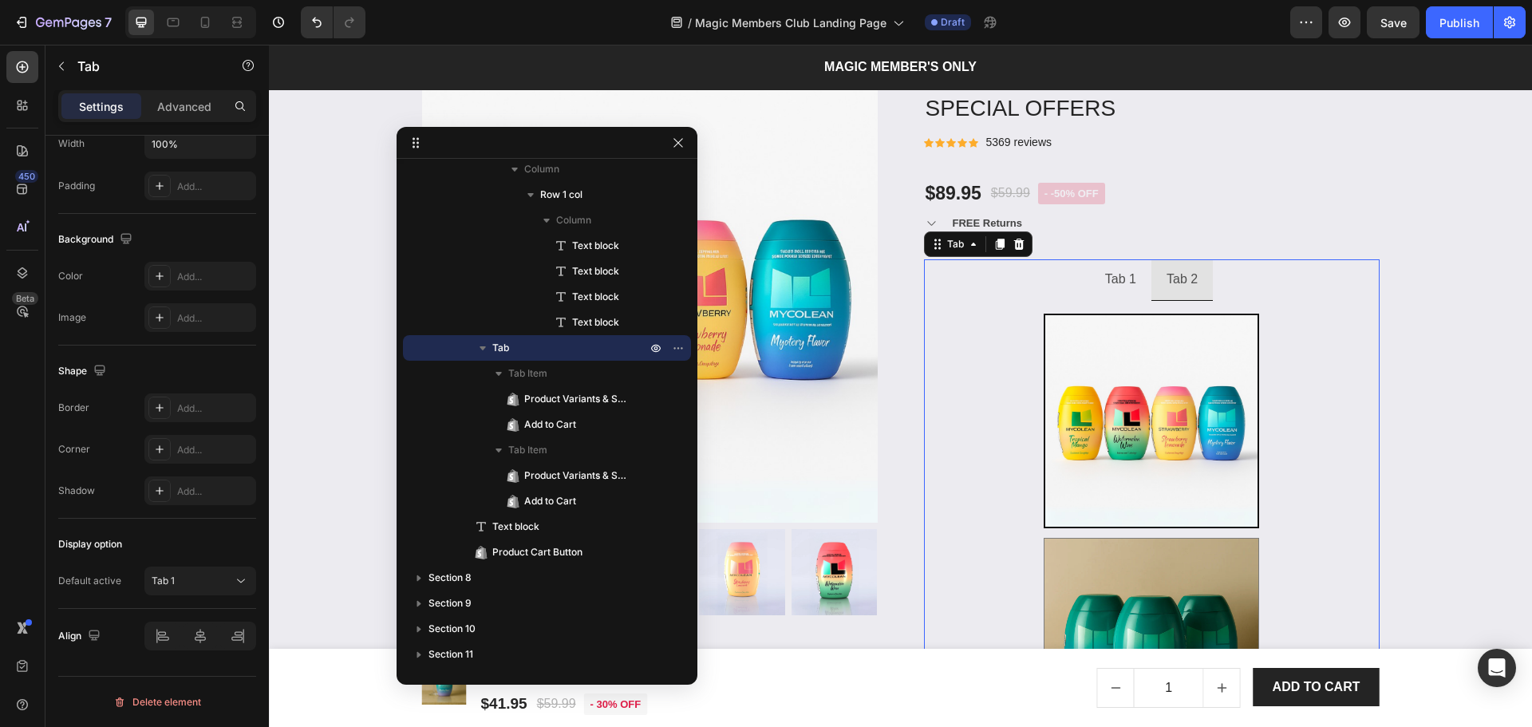
click at [1280, 287] on ul "Tab 1 Tab 2" at bounding box center [1152, 279] width 456 height 41
click at [1019, 246] on icon at bounding box center [1019, 244] width 13 height 13
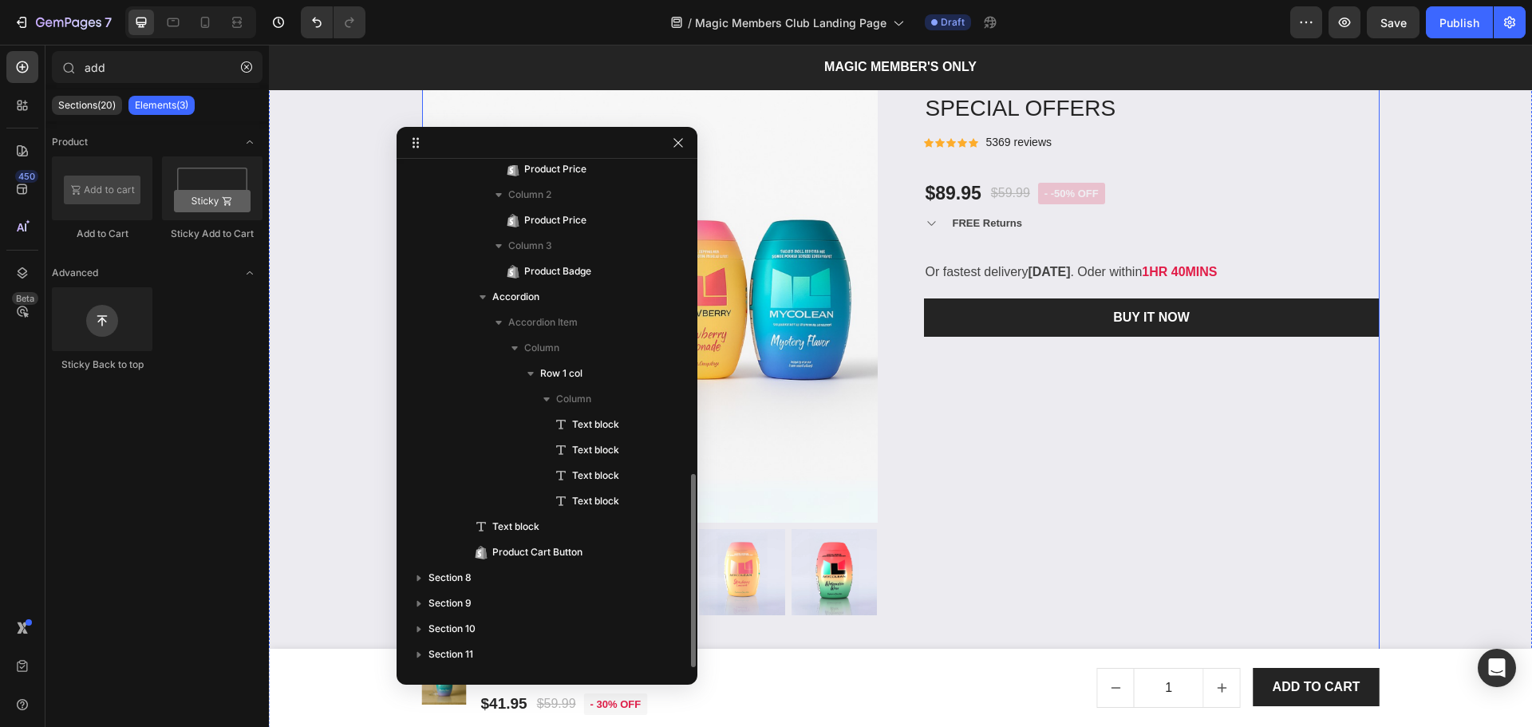
scroll to position [800, 0]
click at [1085, 497] on div "Low stock - 430 items left Product Stock Counter SPECIAL OFFERS Product Title I…" at bounding box center [1152, 387] width 456 height 641
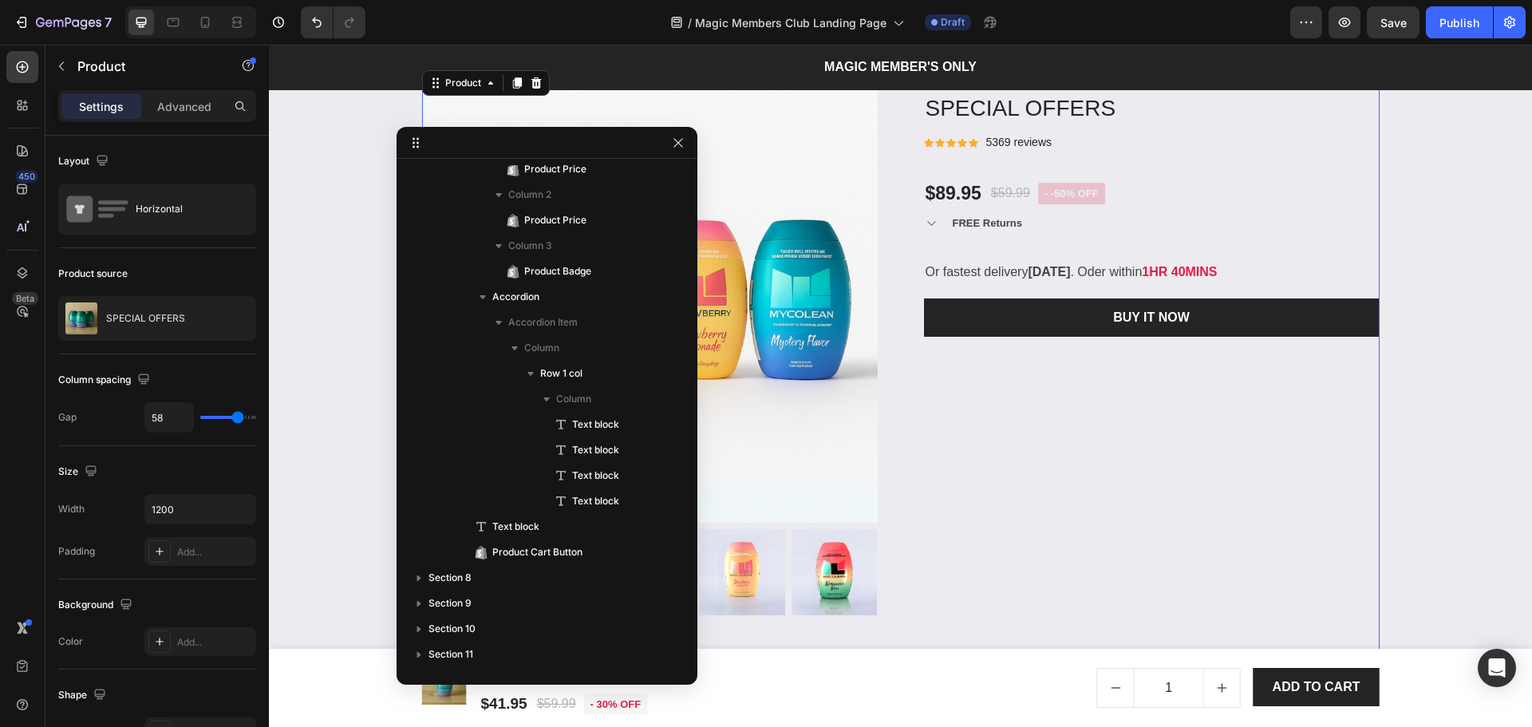
click at [1068, 247] on div "Low stock - 430 items left Product Stock Counter SPECIAL OFFERS Product Title I…" at bounding box center [1152, 387] width 456 height 641
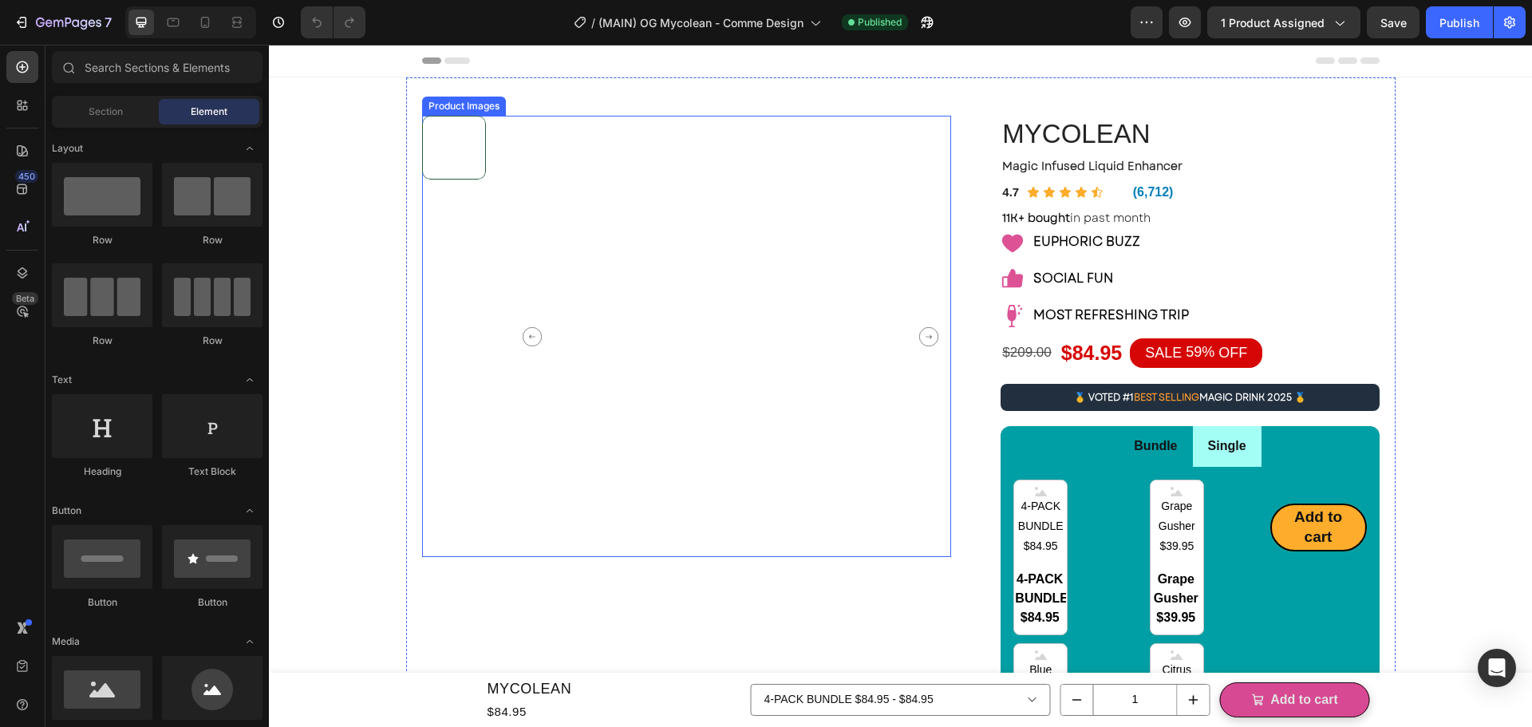
scroll to position [425, 0]
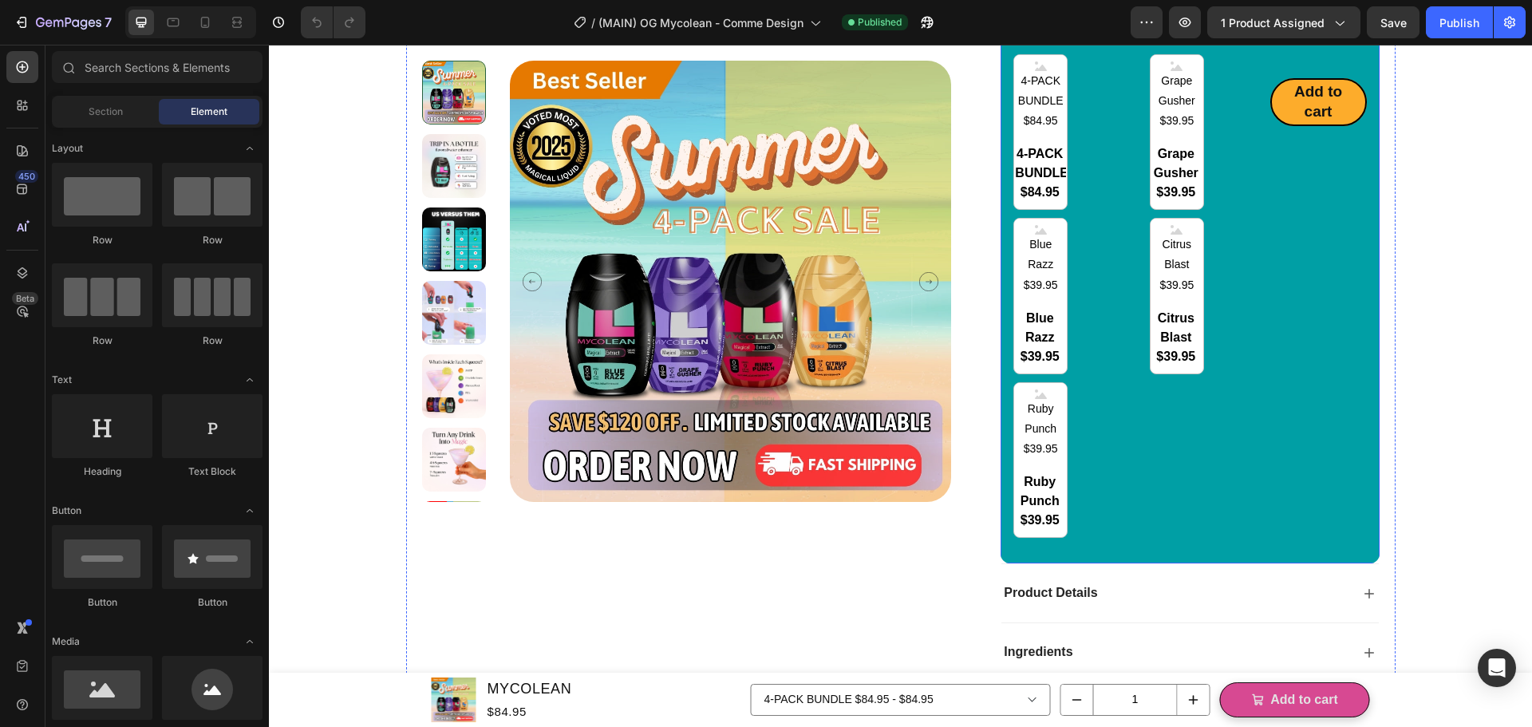
radio input "false"
click at [1320, 517] on div "Add to cart Add to Cart" at bounding box center [1318, 296] width 97 height 484
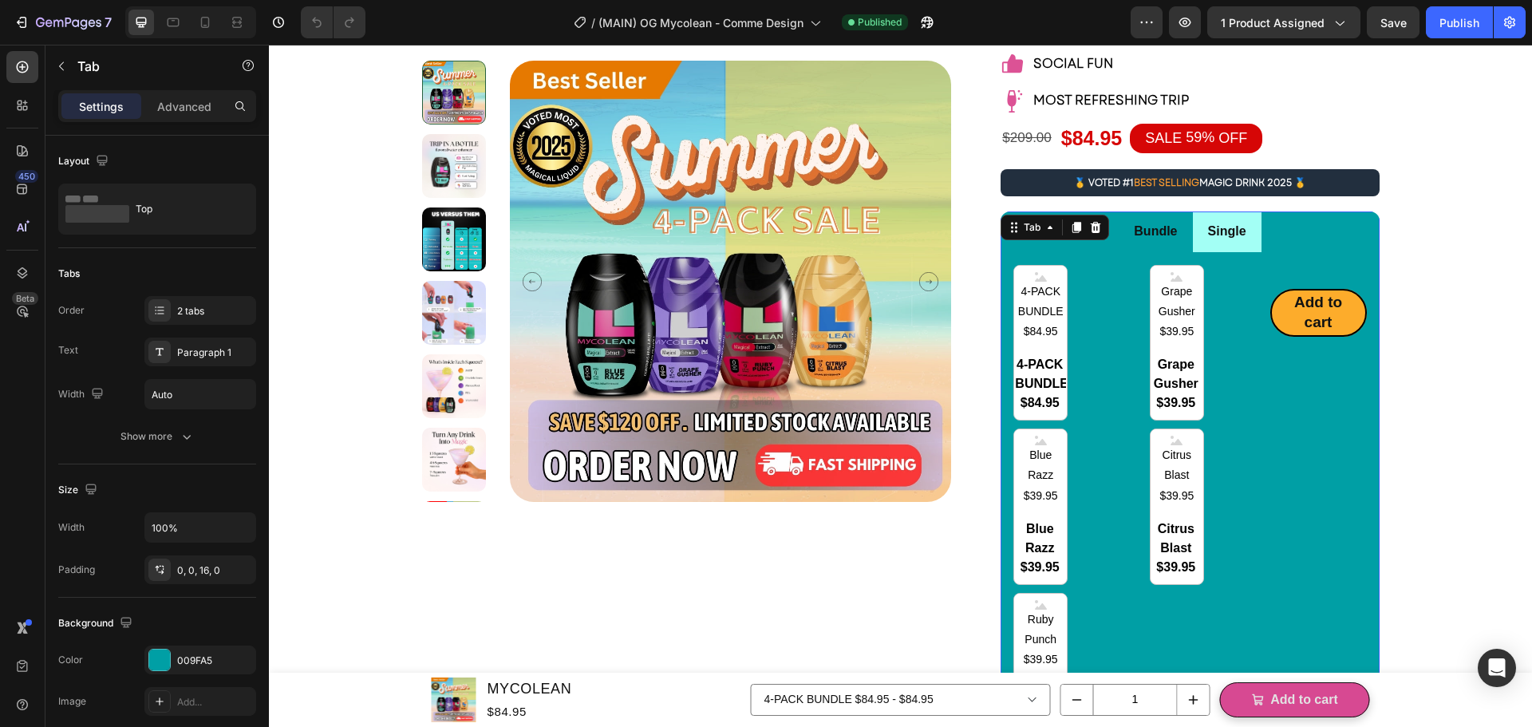
scroll to position [213, 0]
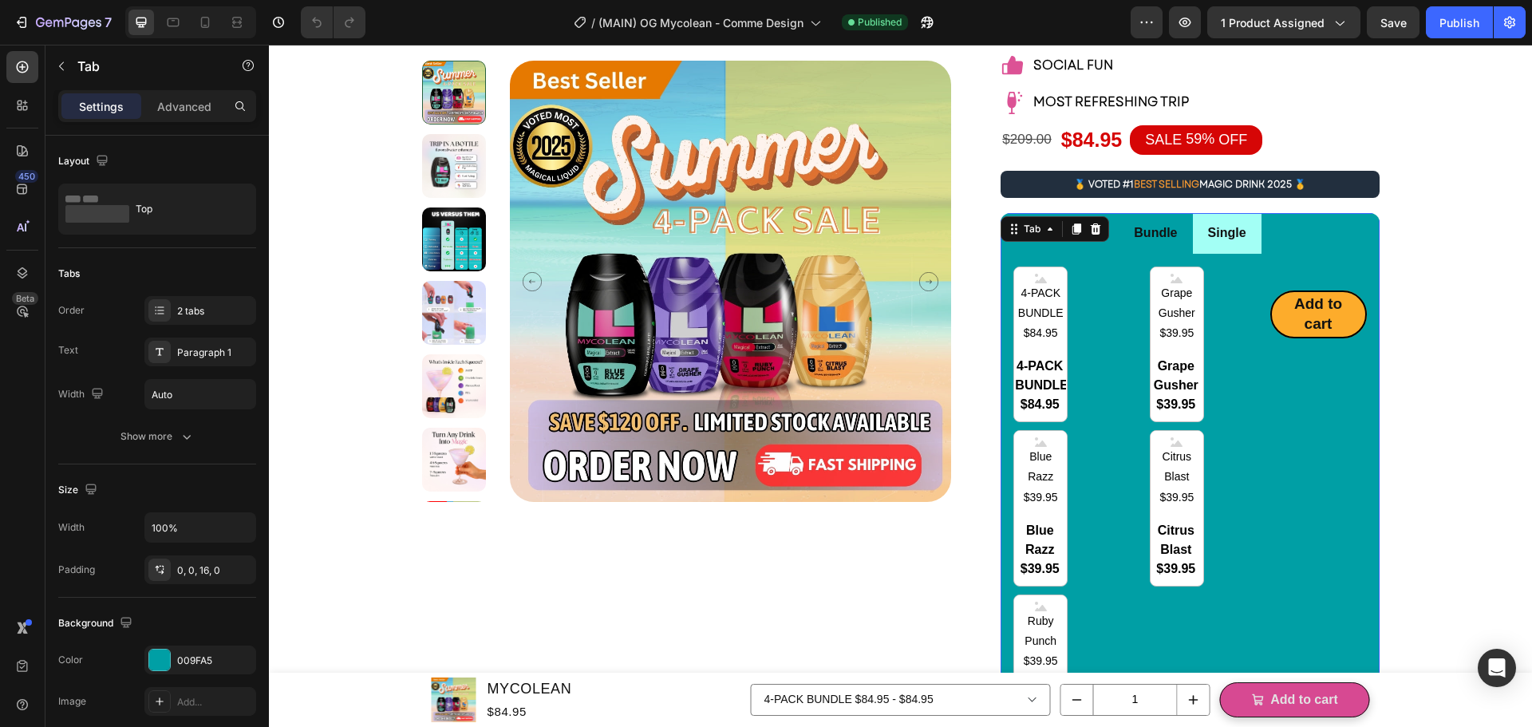
click at [1290, 477] on div "Add to cart Add to Cart" at bounding box center [1318, 508] width 97 height 484
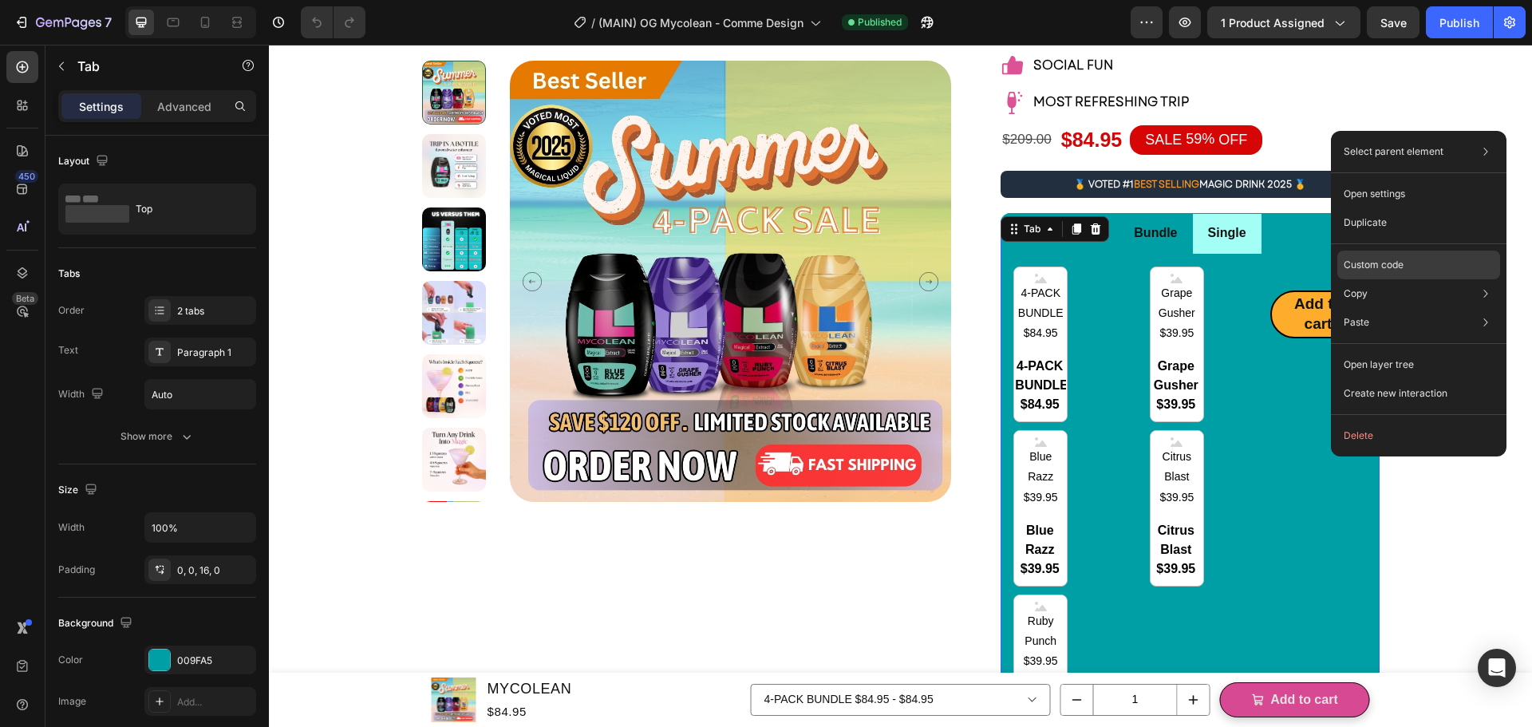
click at [1402, 259] on p "Custom code" at bounding box center [1374, 265] width 60 height 14
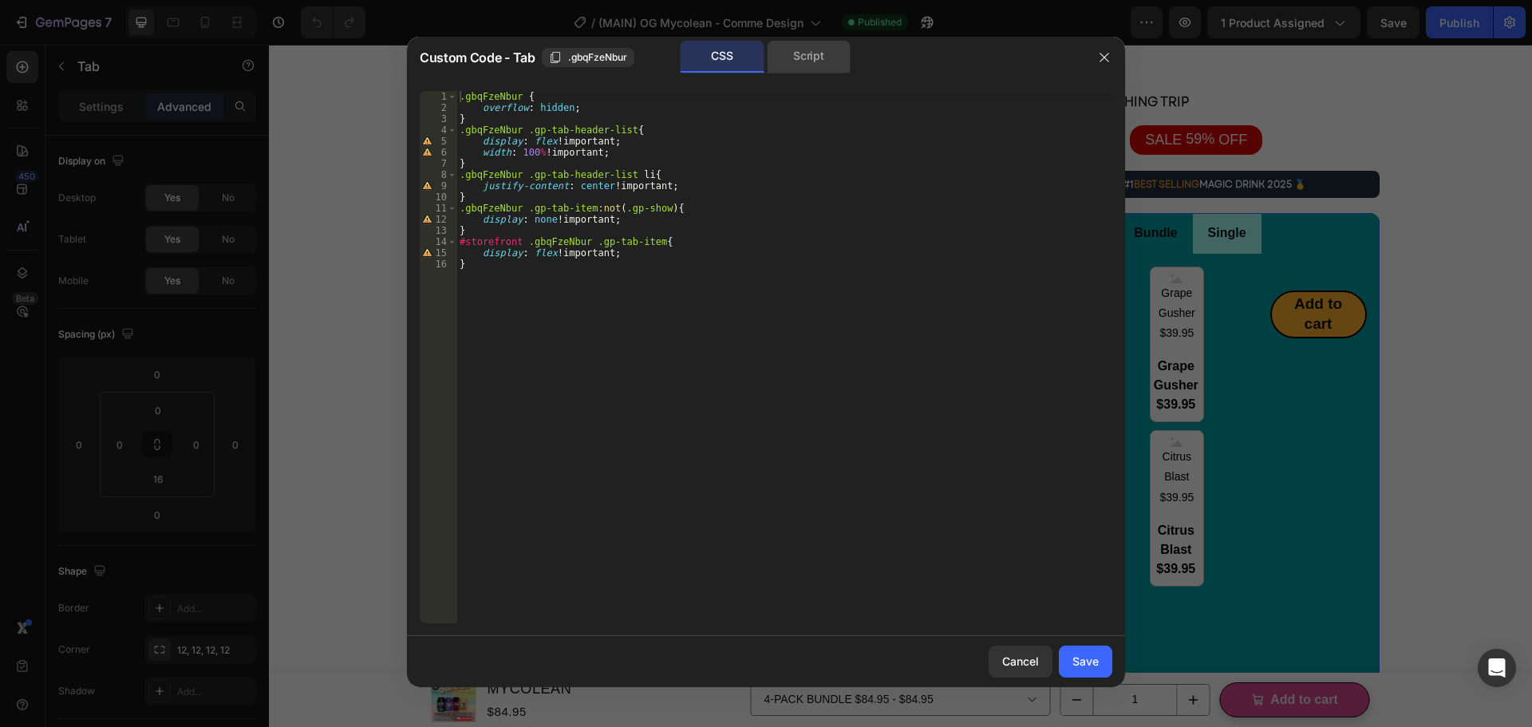
click at [804, 64] on div "Script" at bounding box center [809, 57] width 84 height 32
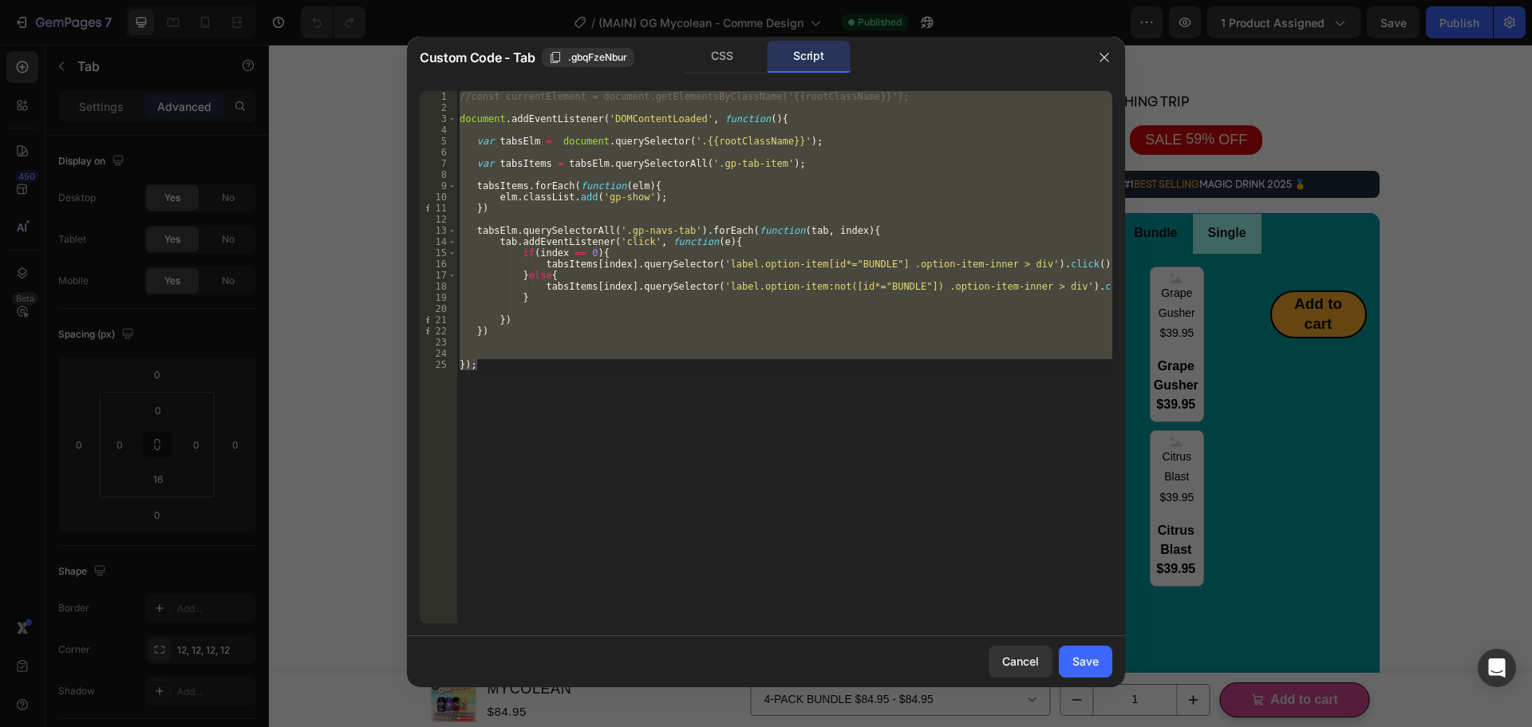
click at [835, 361] on div "//const currentElement = document.getElementsByClassName('{{rootClassName}}'); …" at bounding box center [784, 357] width 656 height 532
type textarea "});"
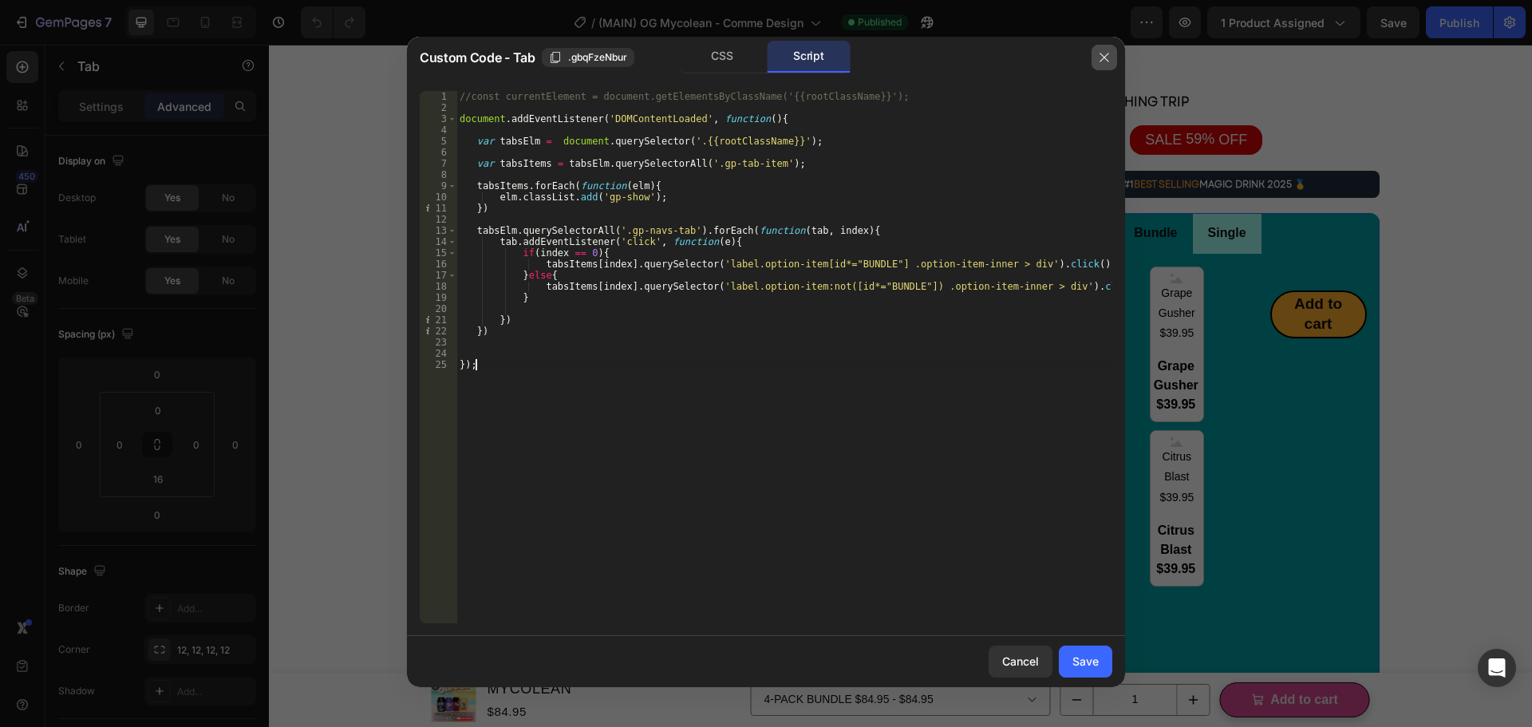
click at [1104, 53] on icon "button" at bounding box center [1104, 57] width 13 height 13
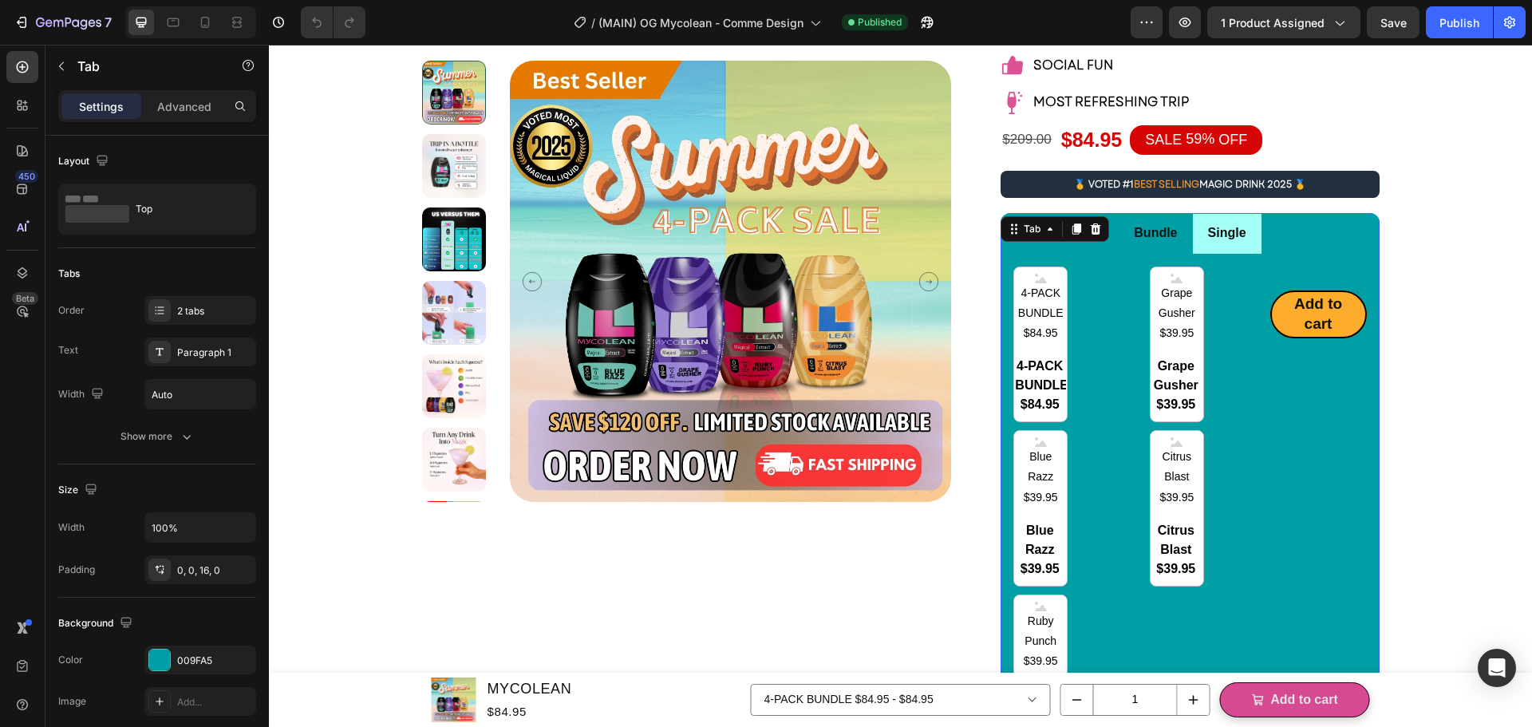
click at [1247, 250] on li "Single" at bounding box center [1227, 233] width 69 height 41
click at [1221, 344] on div "4-PACK BUNDLE $84.95 4-PACK BUNDLE $84.95 4-PACK BUNDLE $84.95 Grape Gusher $39…" at bounding box center [1141, 508] width 256 height 484
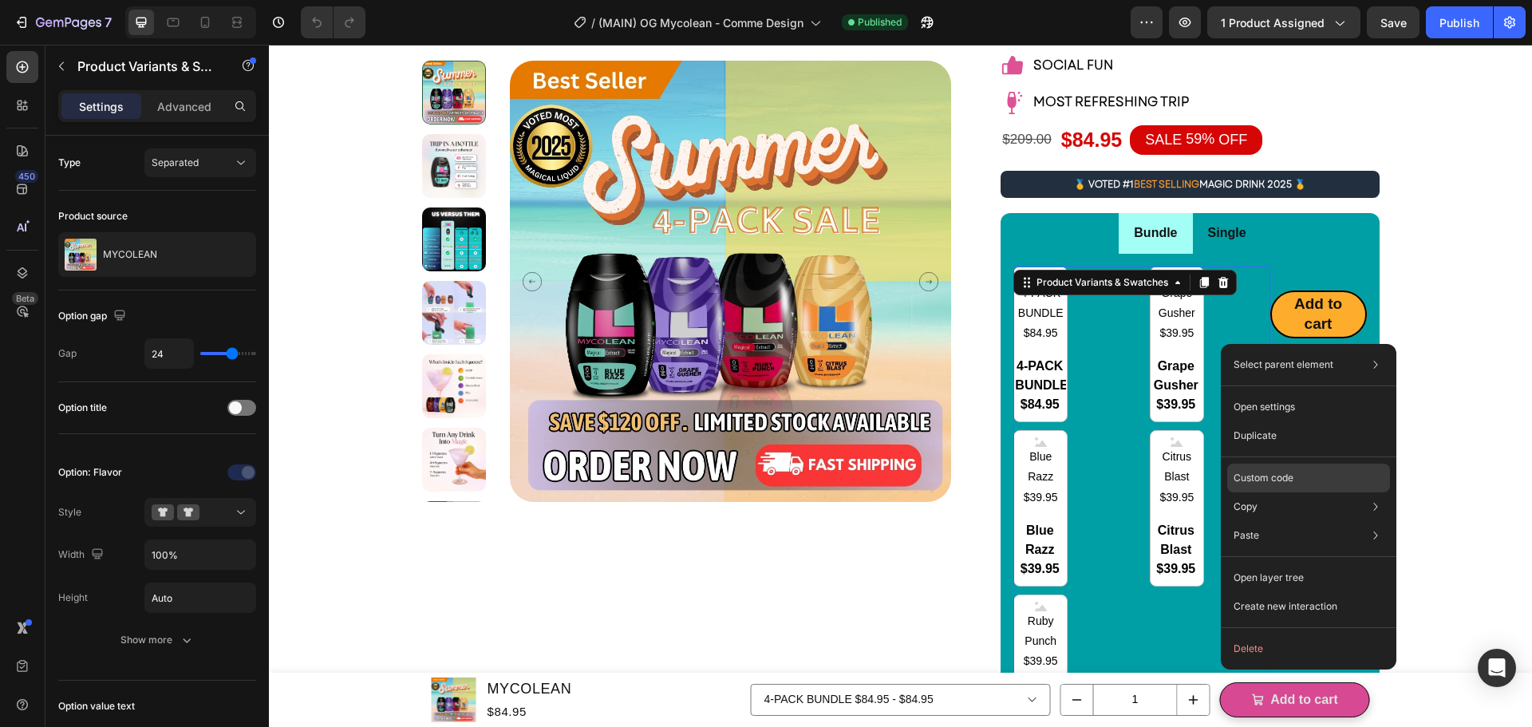
click at [1276, 475] on p "Custom code" at bounding box center [1264, 478] width 60 height 14
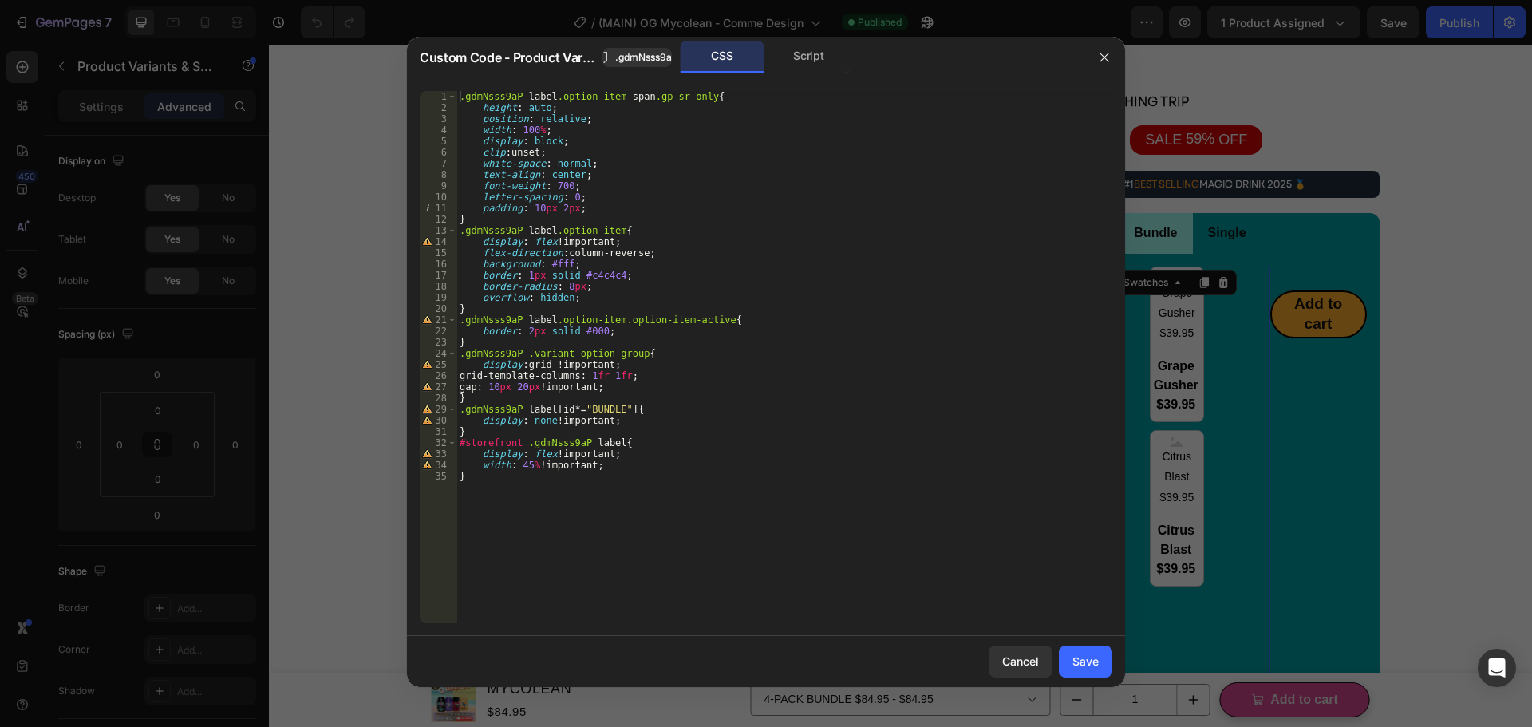
click at [787, 503] on div ".gdmNsss9aP label .option-item span .gp-sr-only { height : auto ; position : re…" at bounding box center [784, 368] width 656 height 555
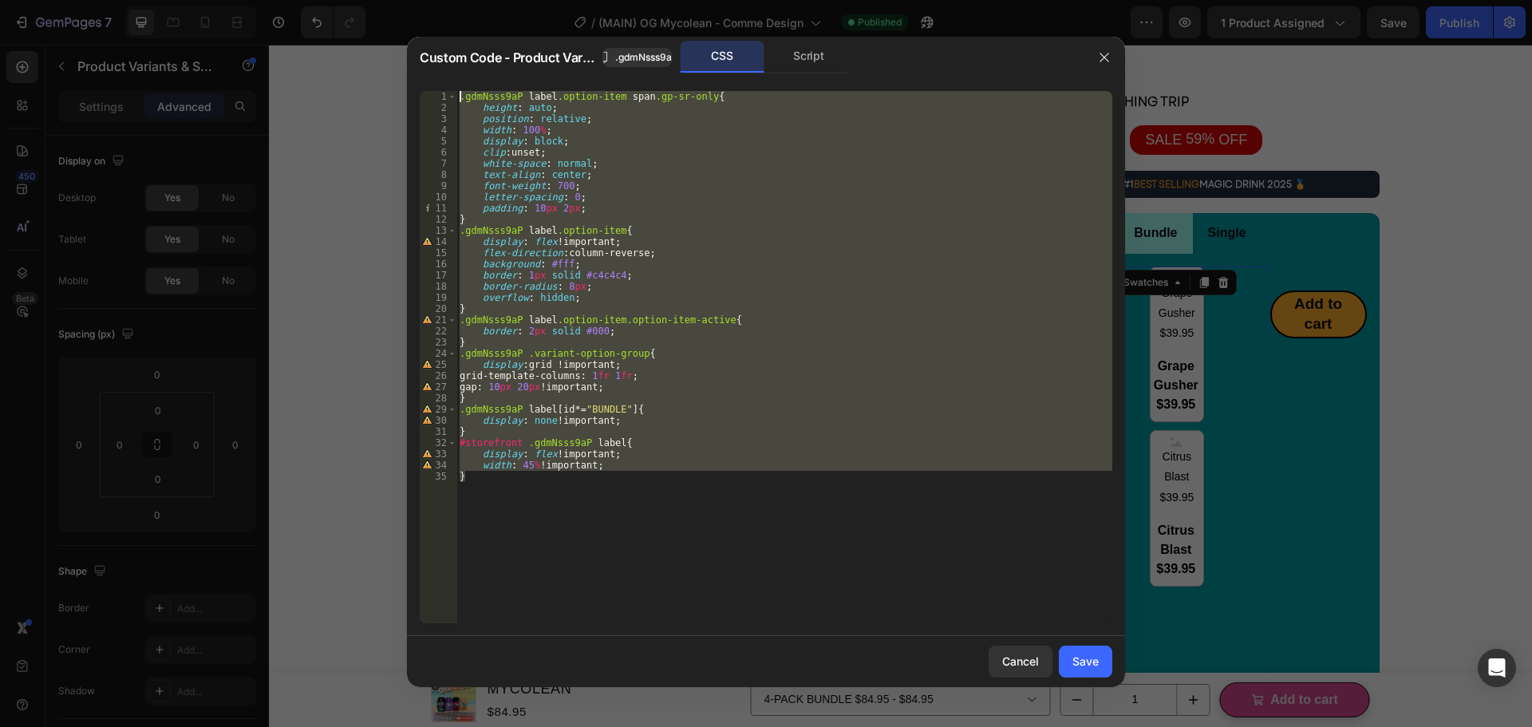
drag, startPoint x: 648, startPoint y: 461, endPoint x: 675, endPoint y: 274, distance: 189.5
click at [401, 69] on div "Custom Code - Product Variants & Swatches .gdmNsss9aP CSS Script } 1 2 3 4 5 6 …" at bounding box center [766, 363] width 1532 height 727
type textarea ".gdmNsss9aP label.option-item span.gp-sr-only{ height: auto;"
drag, startPoint x: 305, startPoint y: 488, endPoint x: 77, endPoint y: 327, distance: 279.4
click at [305, 488] on div at bounding box center [766, 363] width 1532 height 727
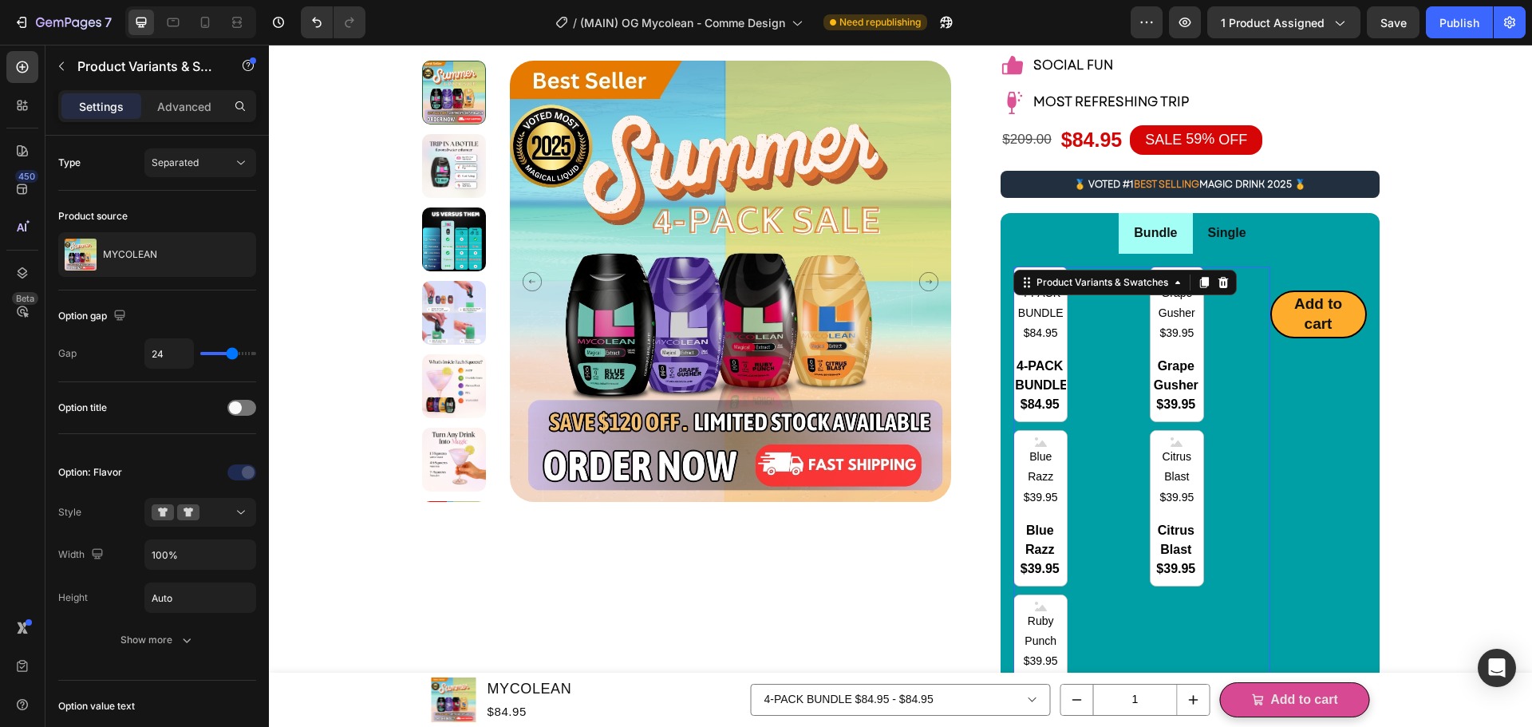
click at [1228, 405] on div "4-PACK BUNDLE $84.95 4-PACK BUNDLE $84.95 4-PACK BUNDLE $84.95 Grape Gusher $39…" at bounding box center [1141, 508] width 256 height 484
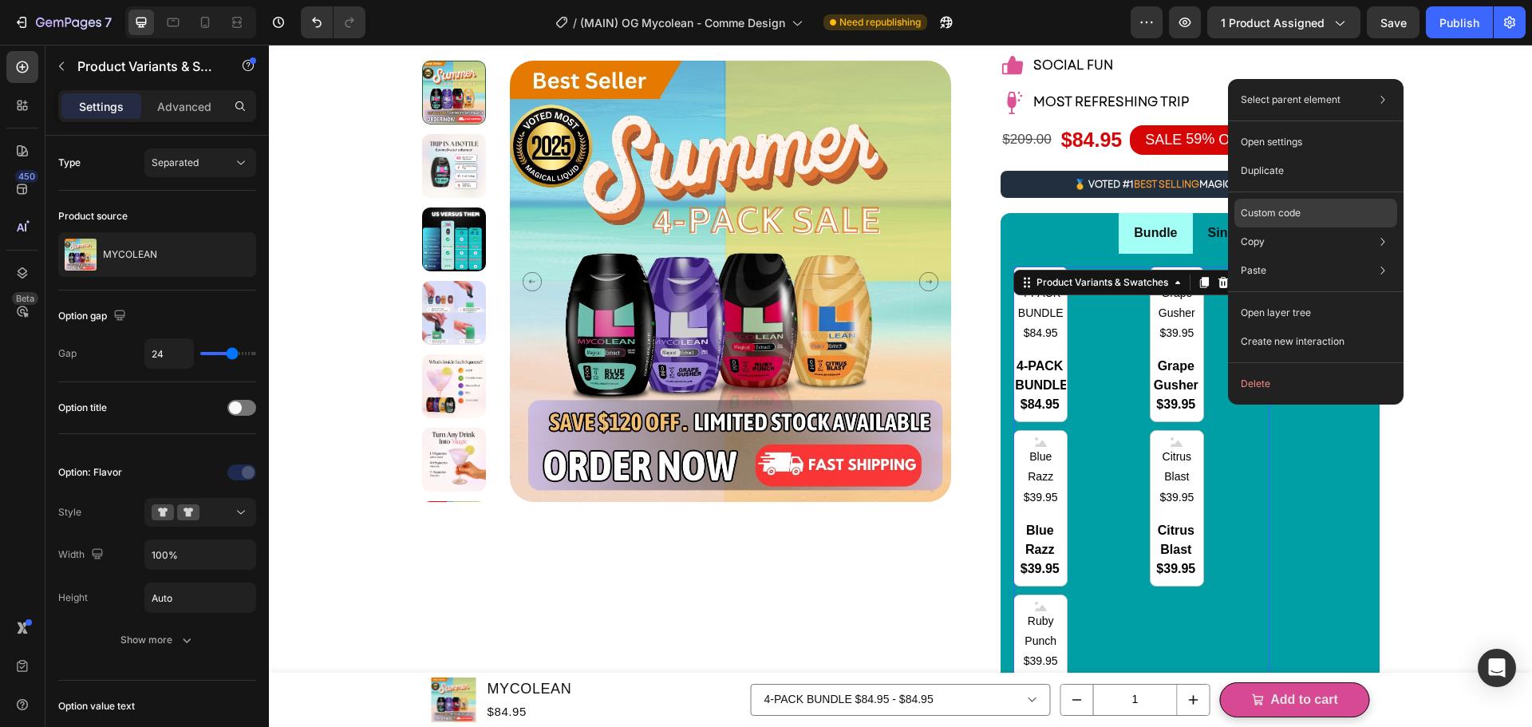
click at [1267, 211] on p "Custom code" at bounding box center [1271, 213] width 60 height 14
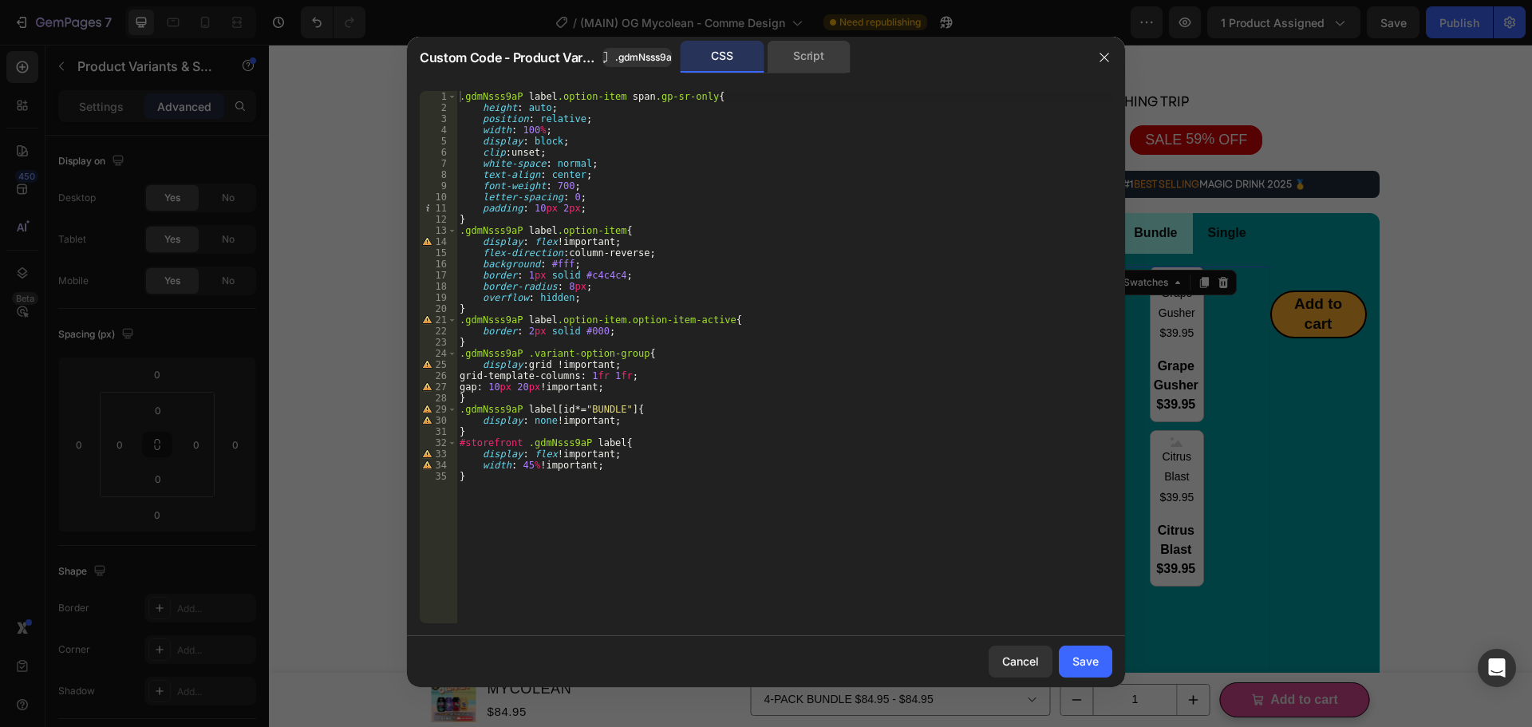
click at [807, 53] on div "Script" at bounding box center [809, 57] width 84 height 32
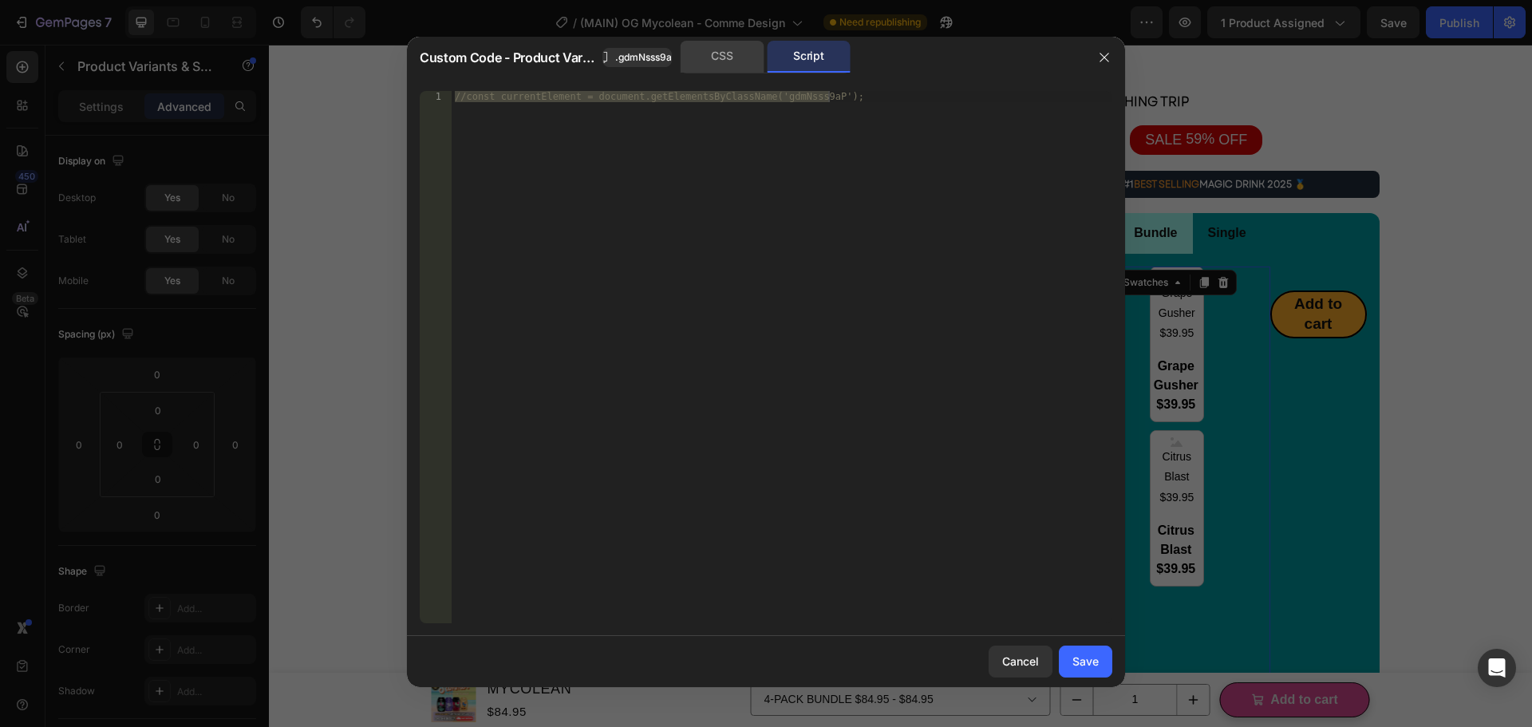
click at [735, 53] on div "CSS" at bounding box center [723, 57] width 84 height 32
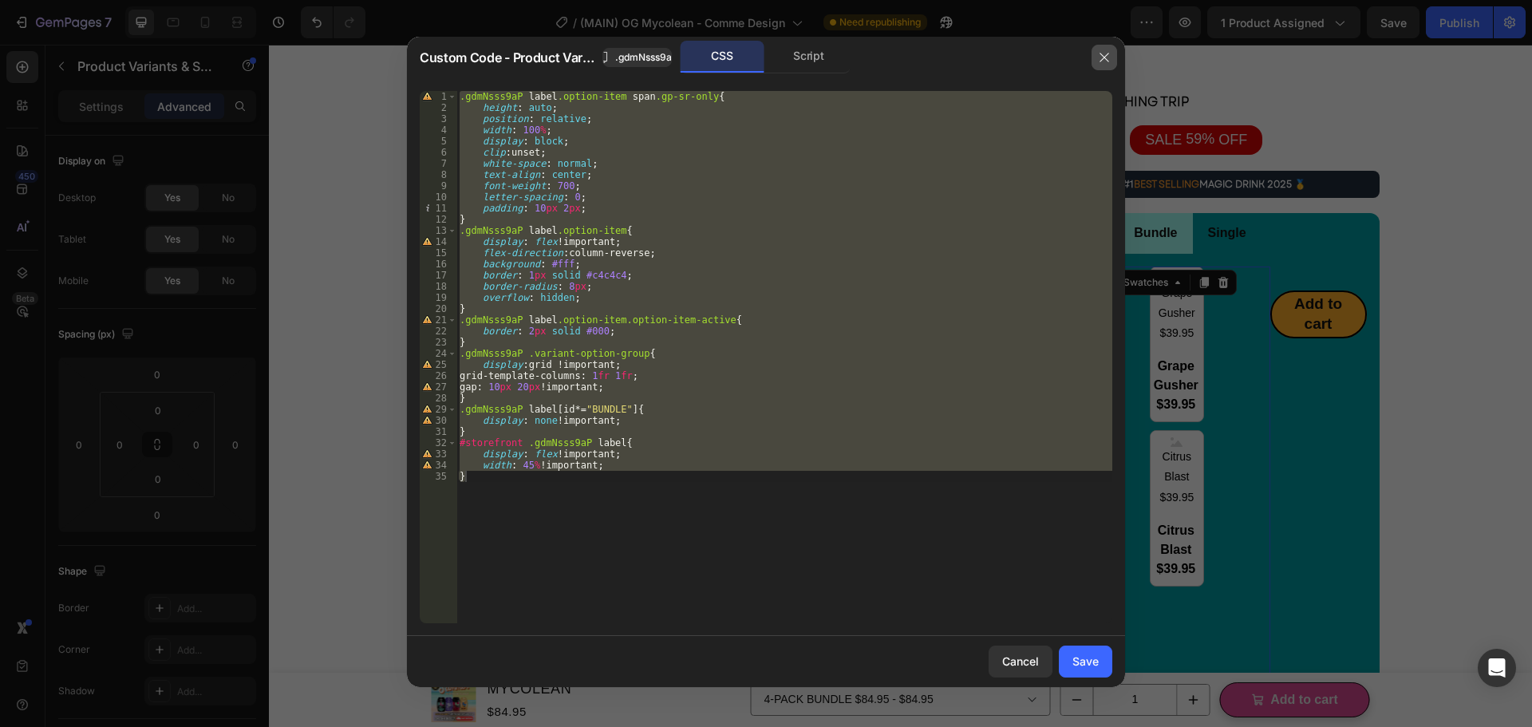
click at [1109, 58] on icon "button" at bounding box center [1104, 57] width 13 height 13
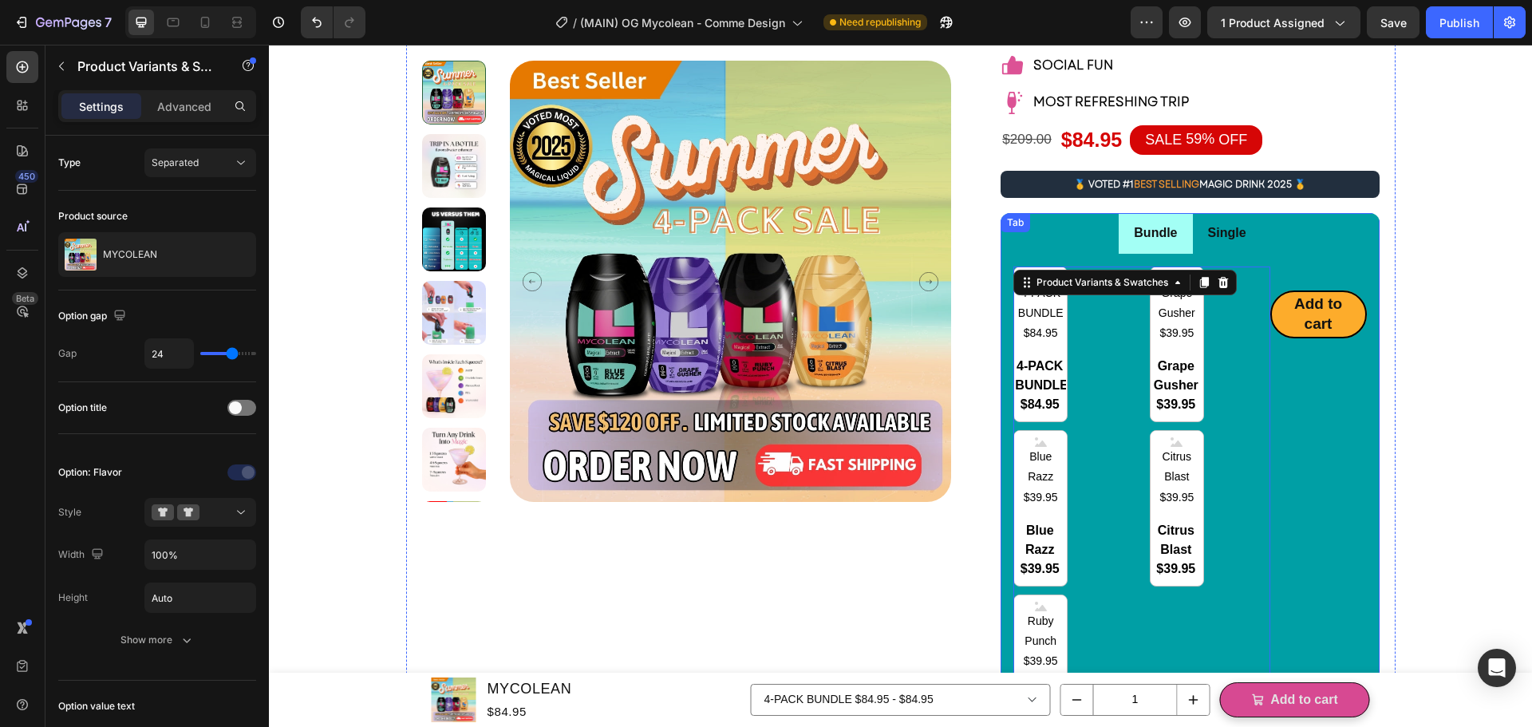
click at [1320, 441] on div "Add to cart Add to Cart" at bounding box center [1318, 508] width 97 height 484
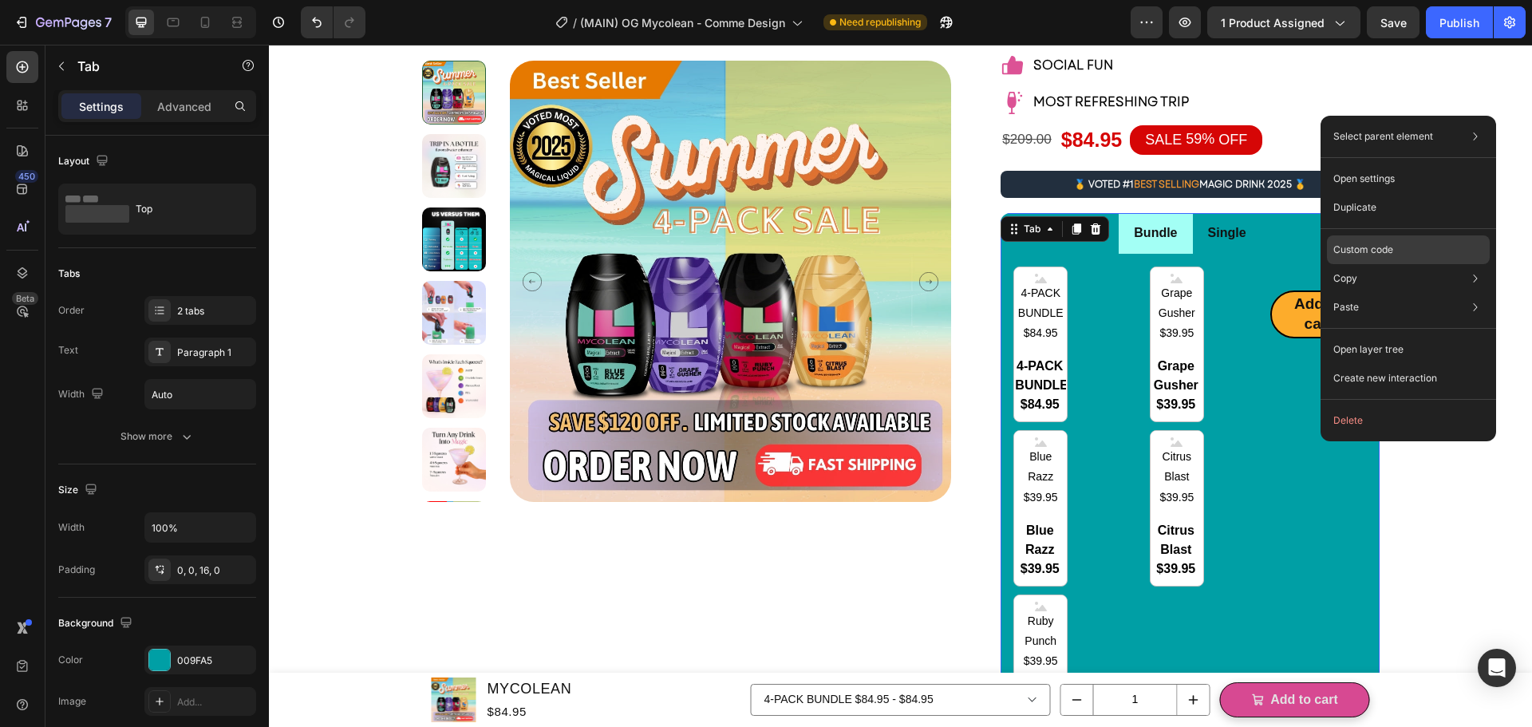
click at [1370, 251] on p "Custom code" at bounding box center [1363, 250] width 60 height 14
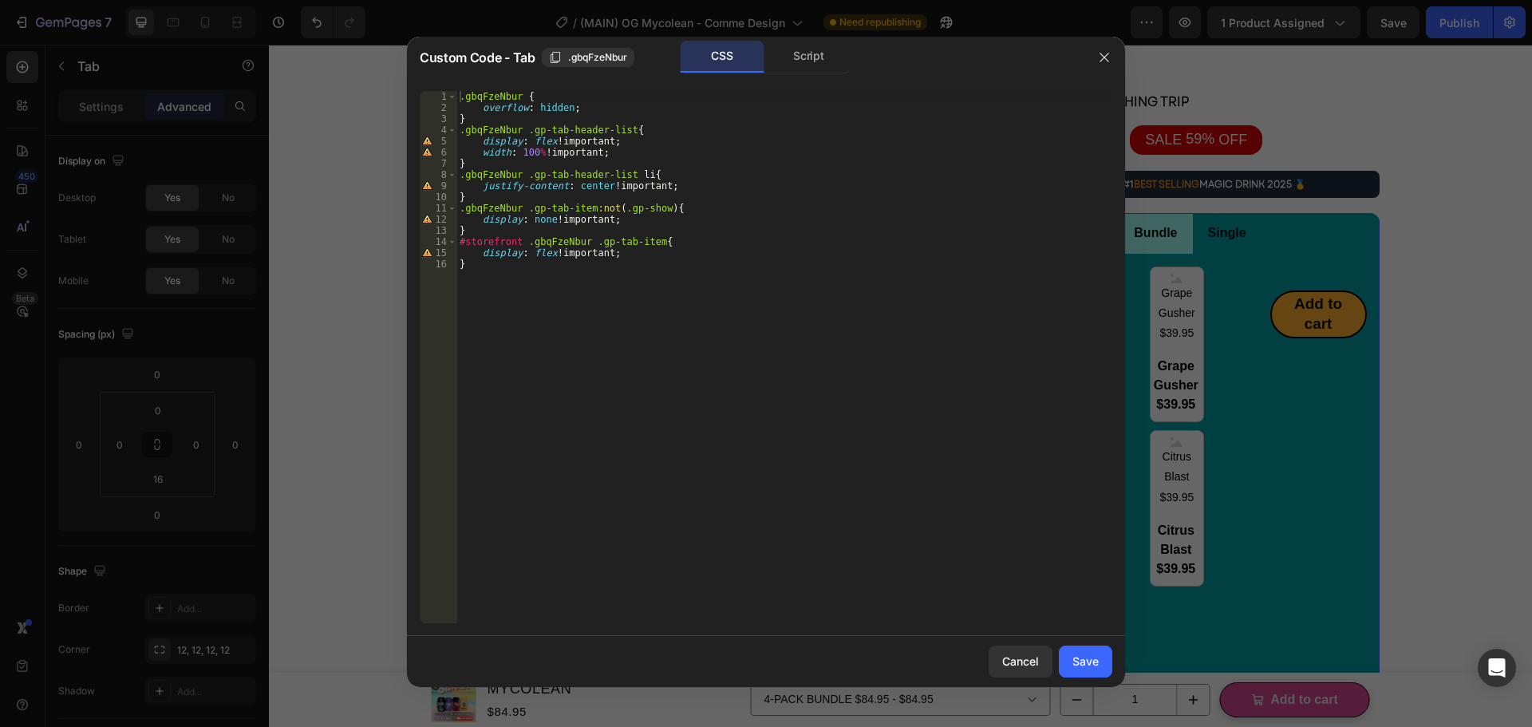
type textarea "display: flex !important;"
click at [716, 258] on div ".gbqFzeNbur { overflow : hidden ; } .gbqFzeNbur .gp-tab-header-list { display :…" at bounding box center [784, 368] width 656 height 555
click at [793, 74] on div "Custom Code - Tab .gbqFzeNbur CSS Script" at bounding box center [745, 57] width 677 height 41
click at [804, 59] on div "Script" at bounding box center [809, 57] width 84 height 32
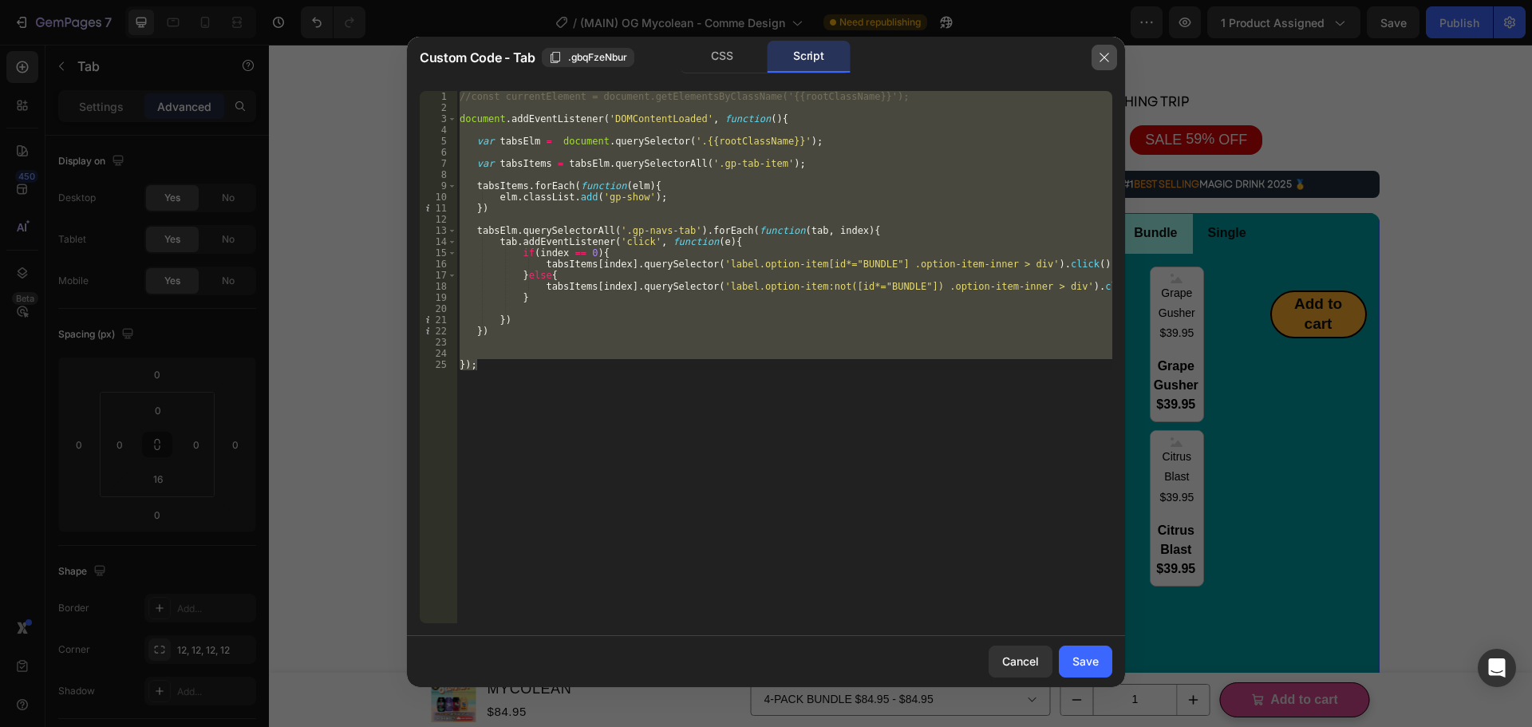
click at [1101, 57] on icon "button" at bounding box center [1104, 57] width 13 height 13
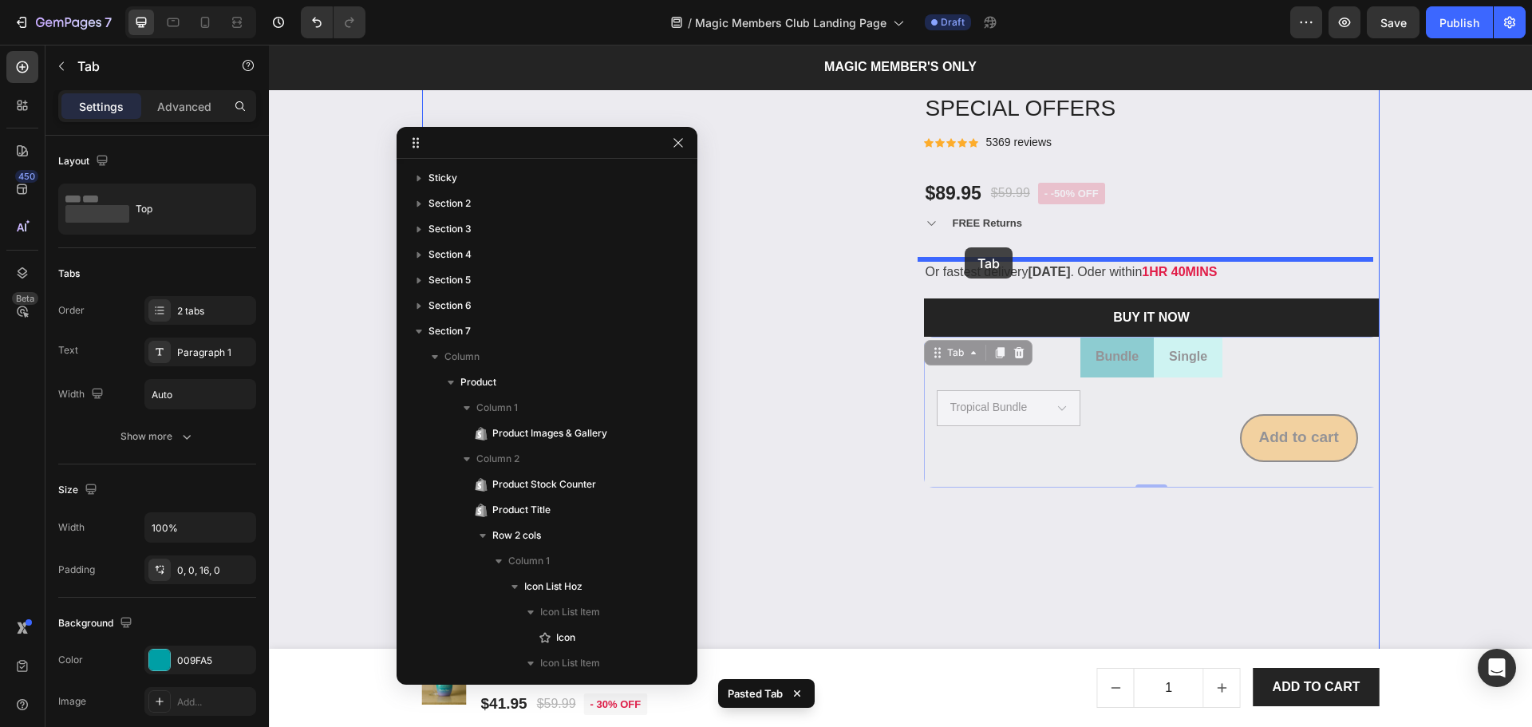
scroll to position [800, 0]
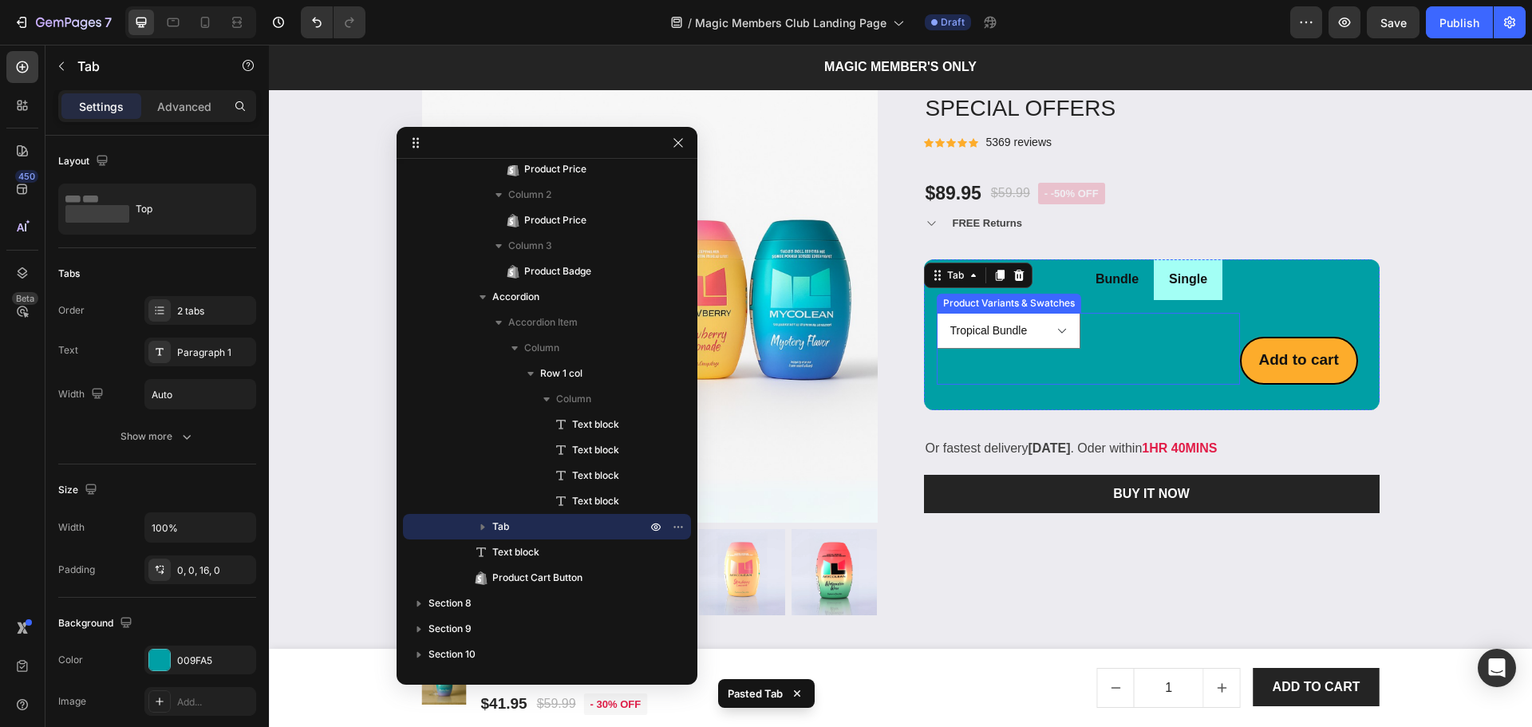
click at [1135, 338] on div "Tropical Bundle Mystery Bundle Tropical Mango Strawberry Lemonade Watermelon My…" at bounding box center [1088, 331] width 303 height 36
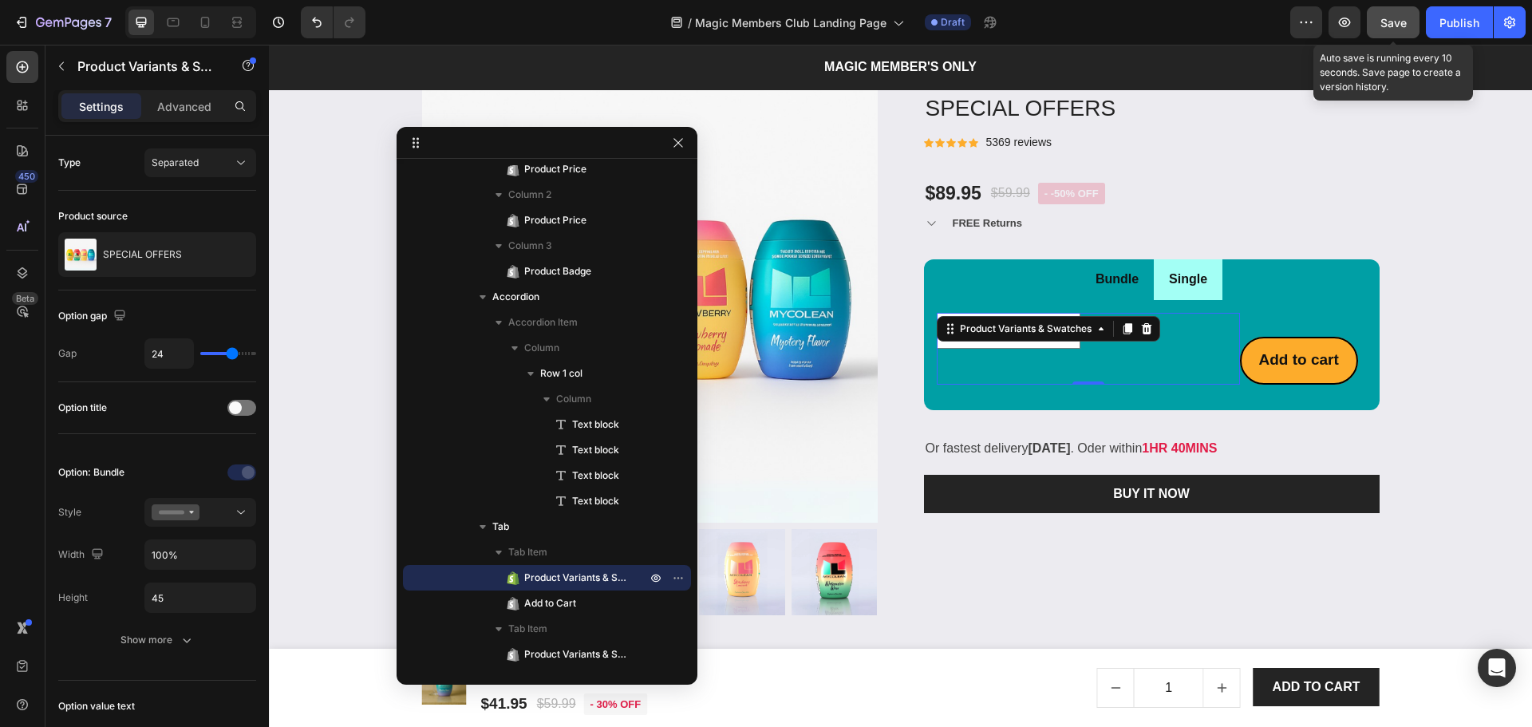
click at [1401, 19] on span "Save" at bounding box center [1393, 23] width 26 height 14
click at [1112, 366] on div "Tropical Bundle Mystery Bundle Tropical Mango Strawberry Lemonade Watermelon My…" at bounding box center [1088, 349] width 303 height 72
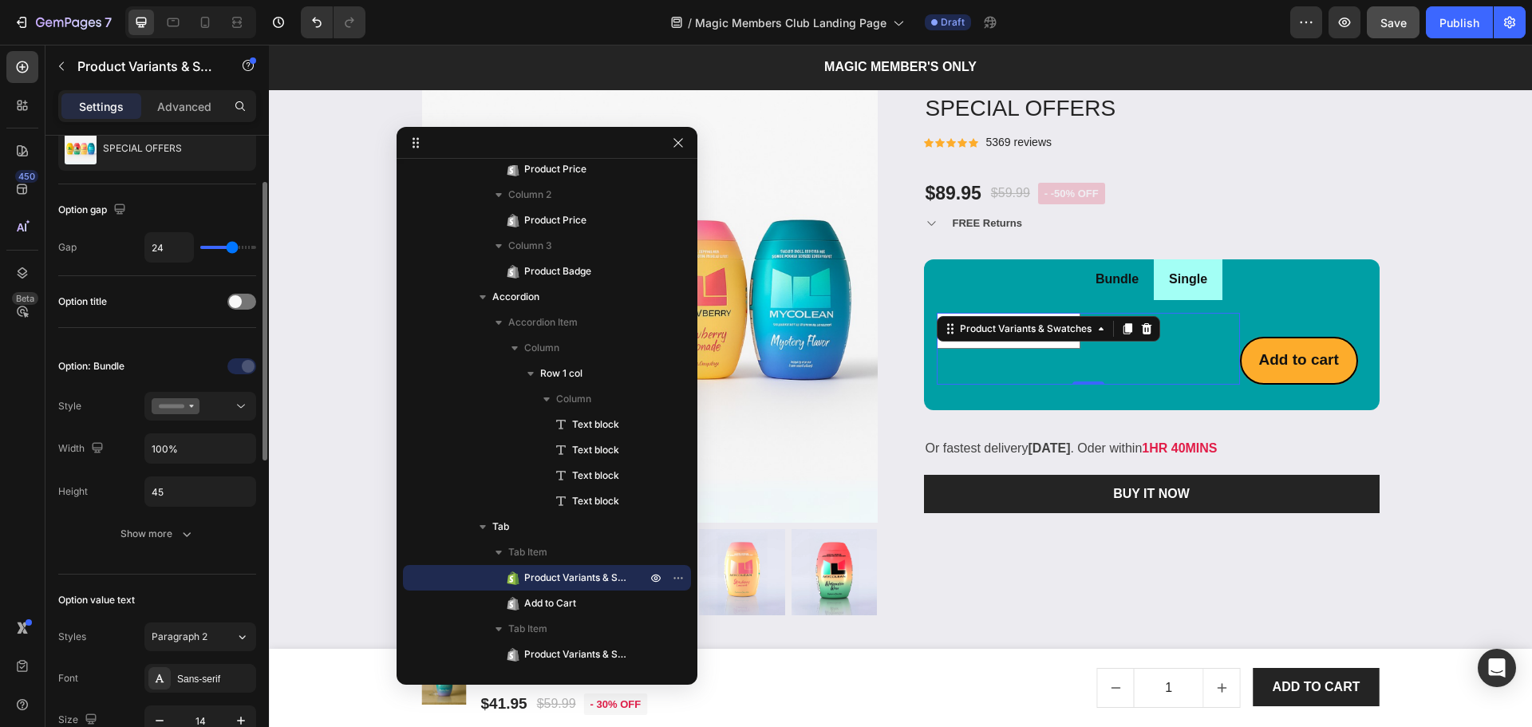
scroll to position [212, 0]
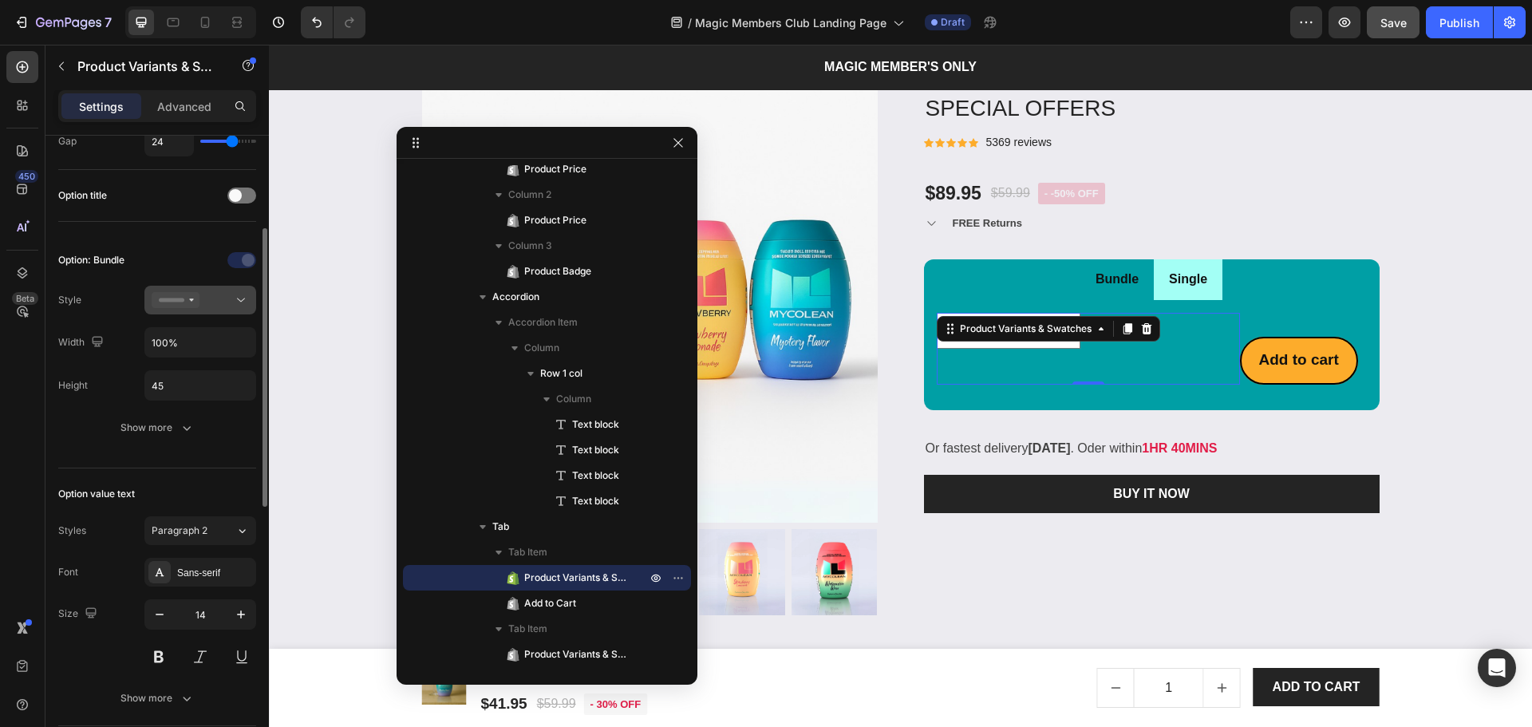
click at [192, 291] on button at bounding box center [200, 300] width 112 height 29
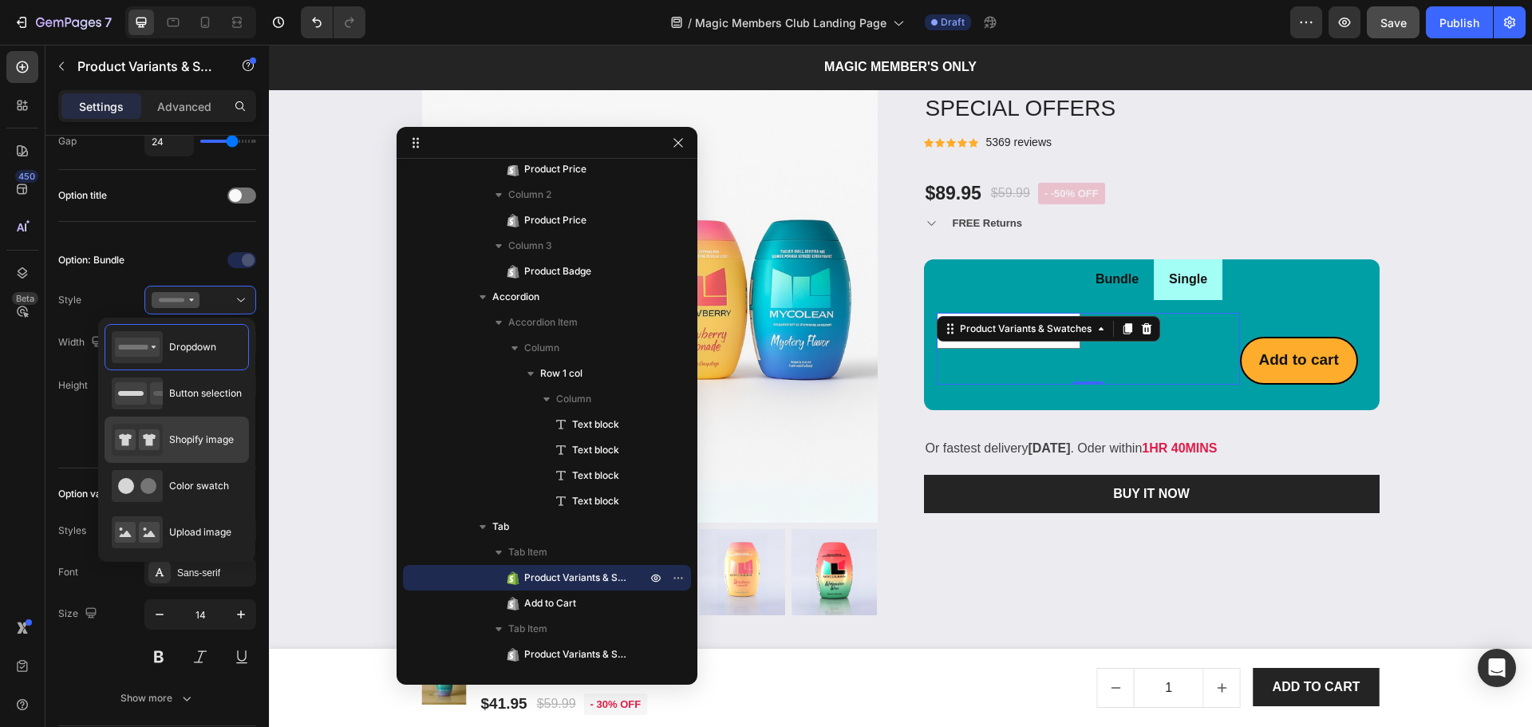
click at [184, 438] on span "Shopify image" at bounding box center [201, 439] width 65 height 14
type input "64"
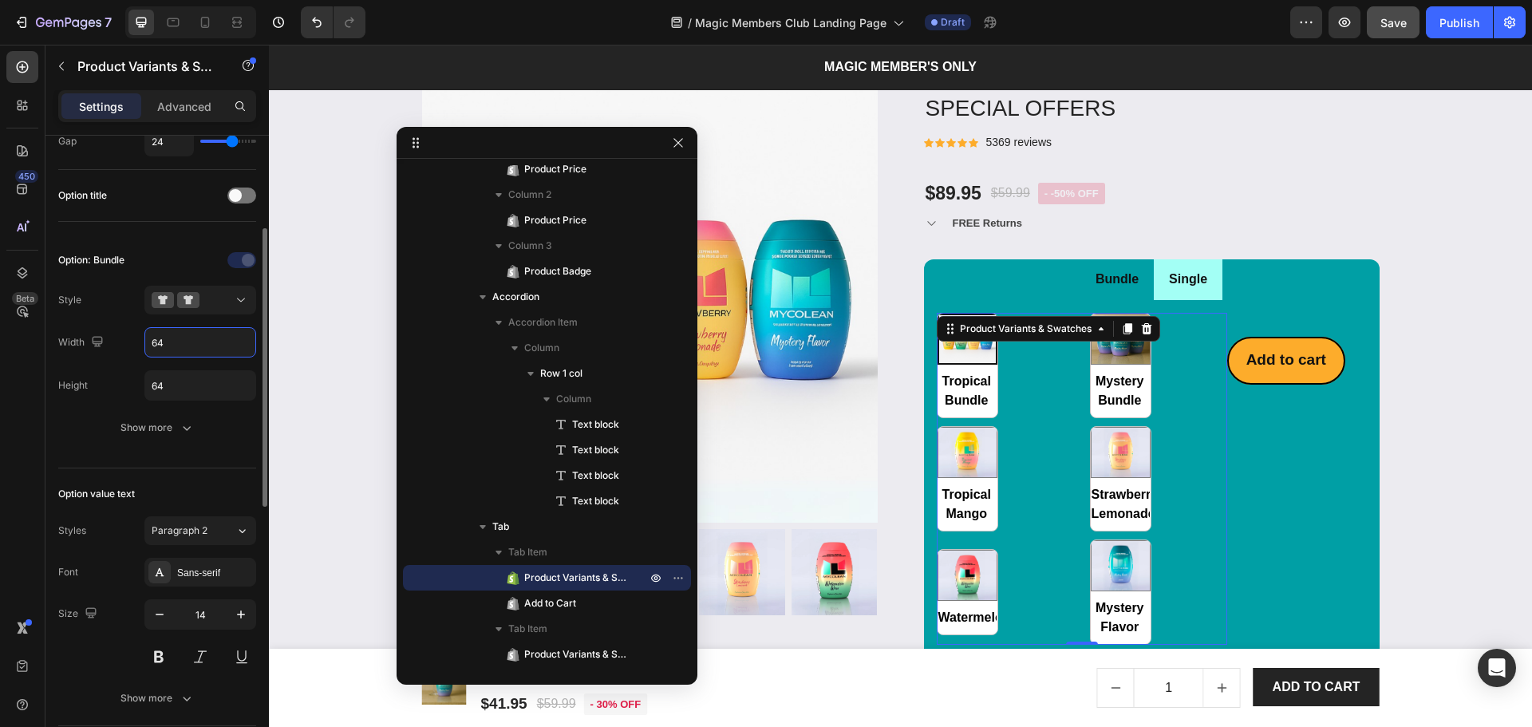
click at [165, 345] on input "64" at bounding box center [200, 342] width 110 height 29
type input "20%"
type input "Auto"
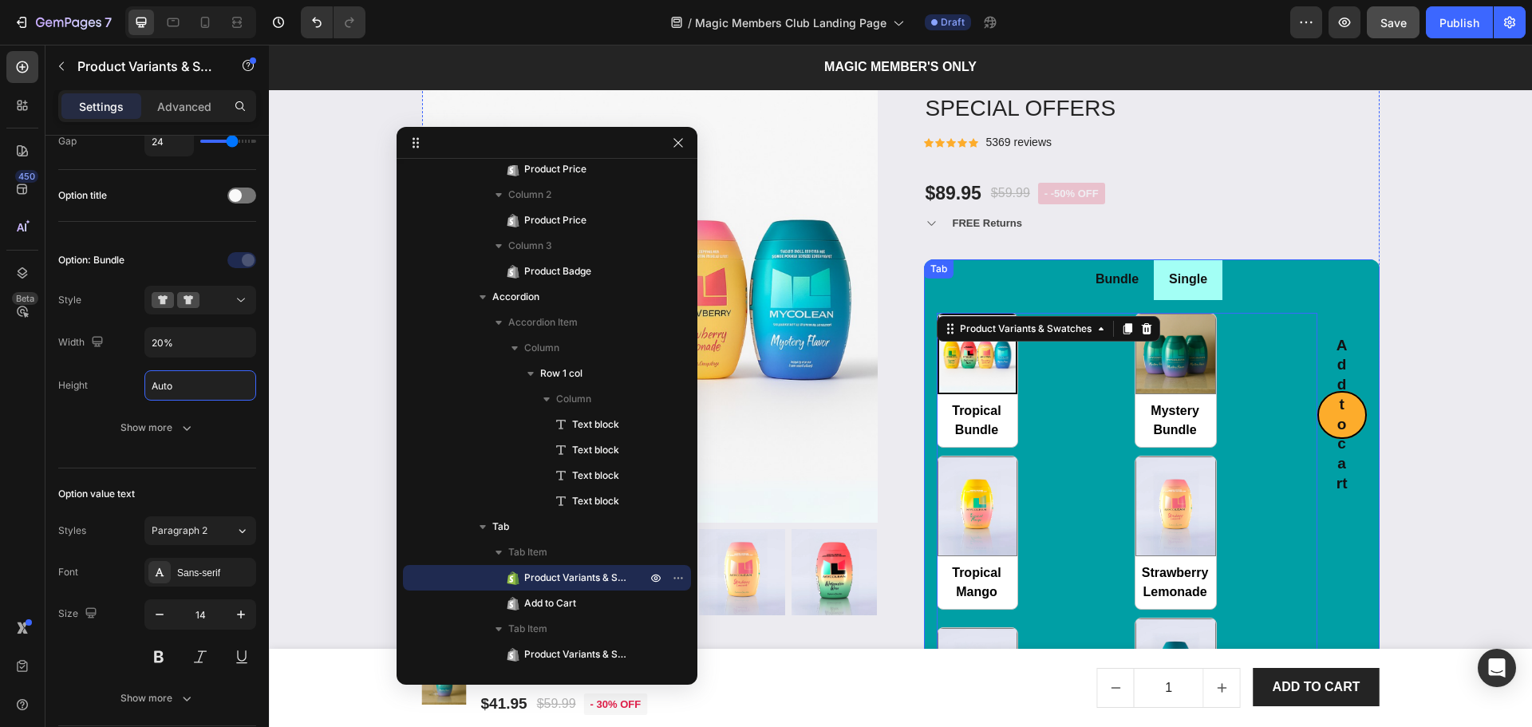
click at [1163, 294] on li "Single" at bounding box center [1188, 279] width 69 height 41
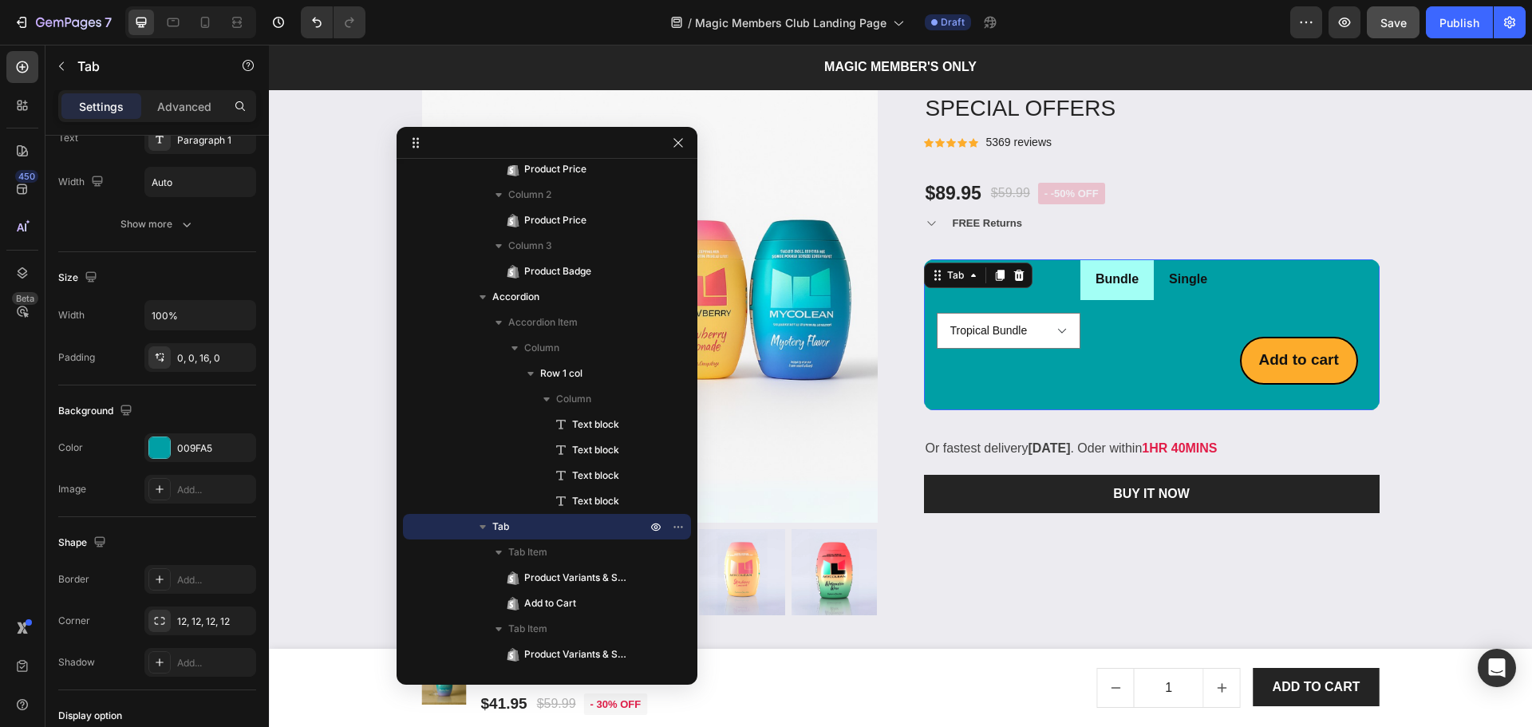
scroll to position [0, 0]
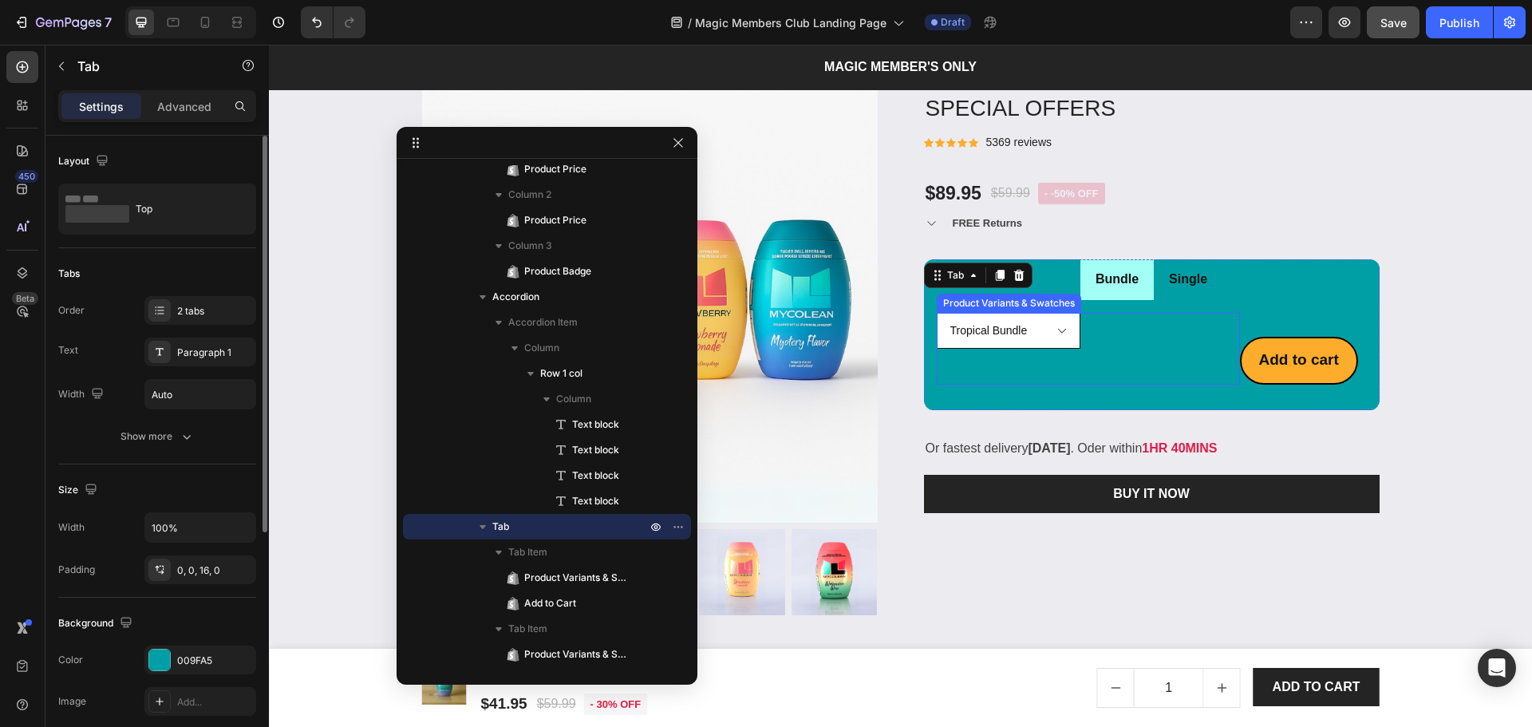
click at [1036, 332] on div "Tropical Bundle Mystery Bundle Tropical Mango Strawberry Lemonade Watermelon My…" at bounding box center [1088, 349] width 303 height 72
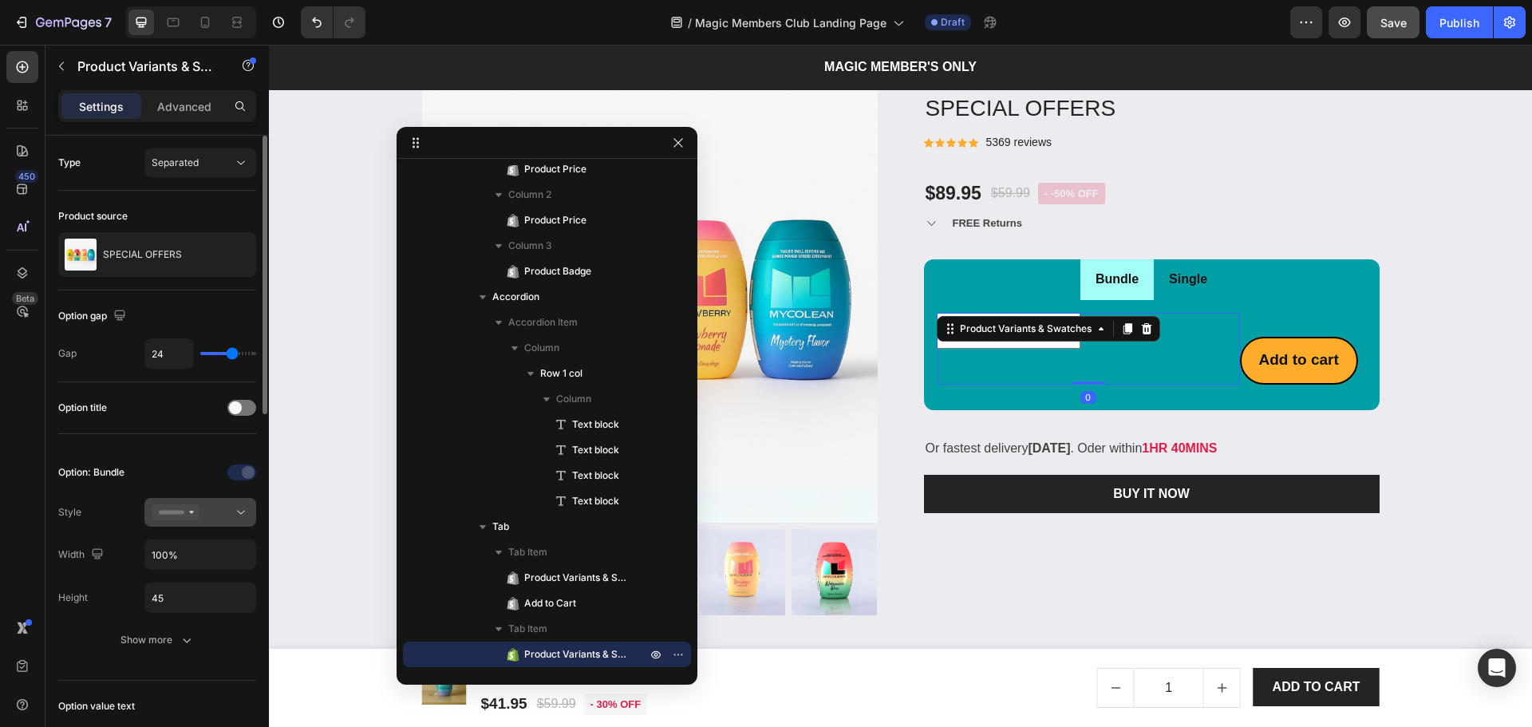
click at [175, 514] on rect at bounding box center [172, 513] width 26 height 4
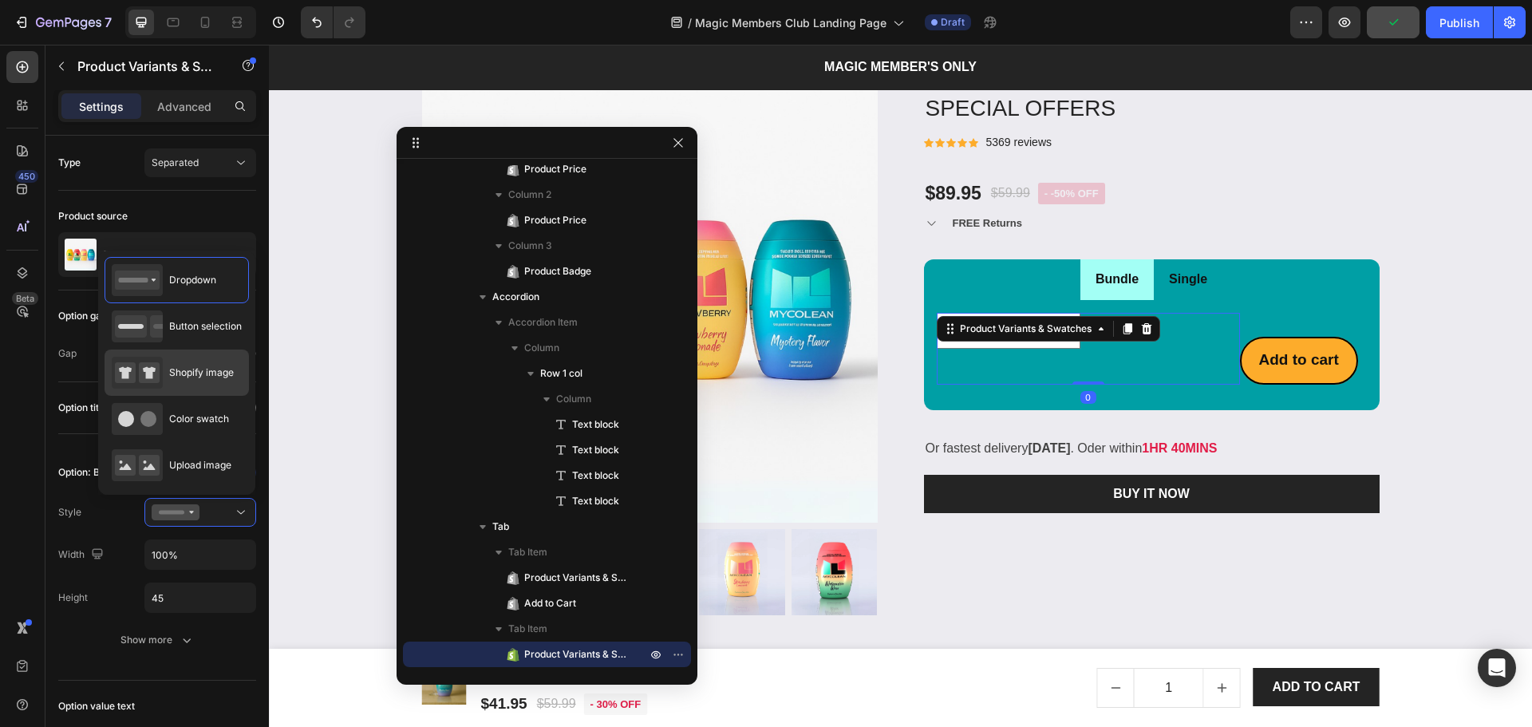
click at [143, 372] on rect at bounding box center [149, 372] width 21 height 21
type input "64"
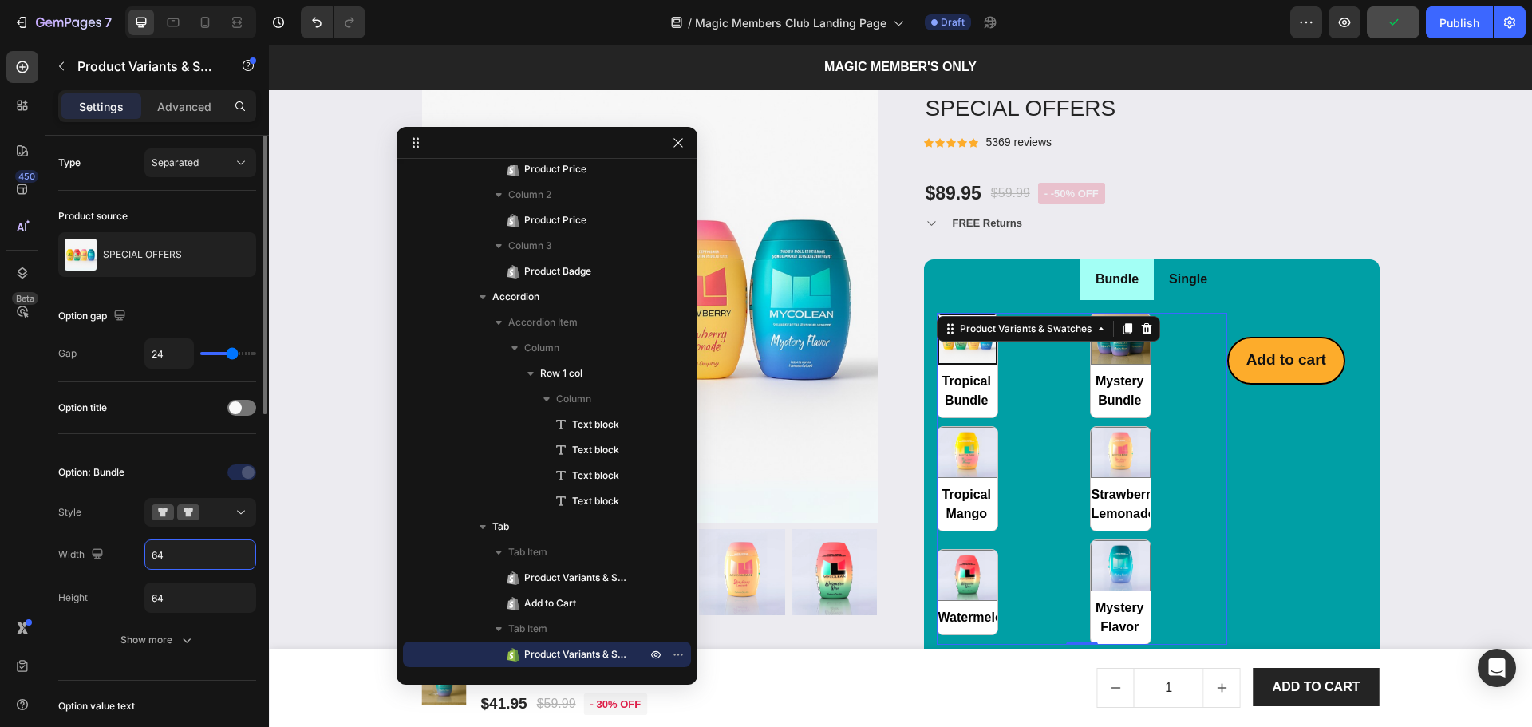
click at [180, 553] on input "64" at bounding box center [200, 554] width 110 height 29
type input "20%"
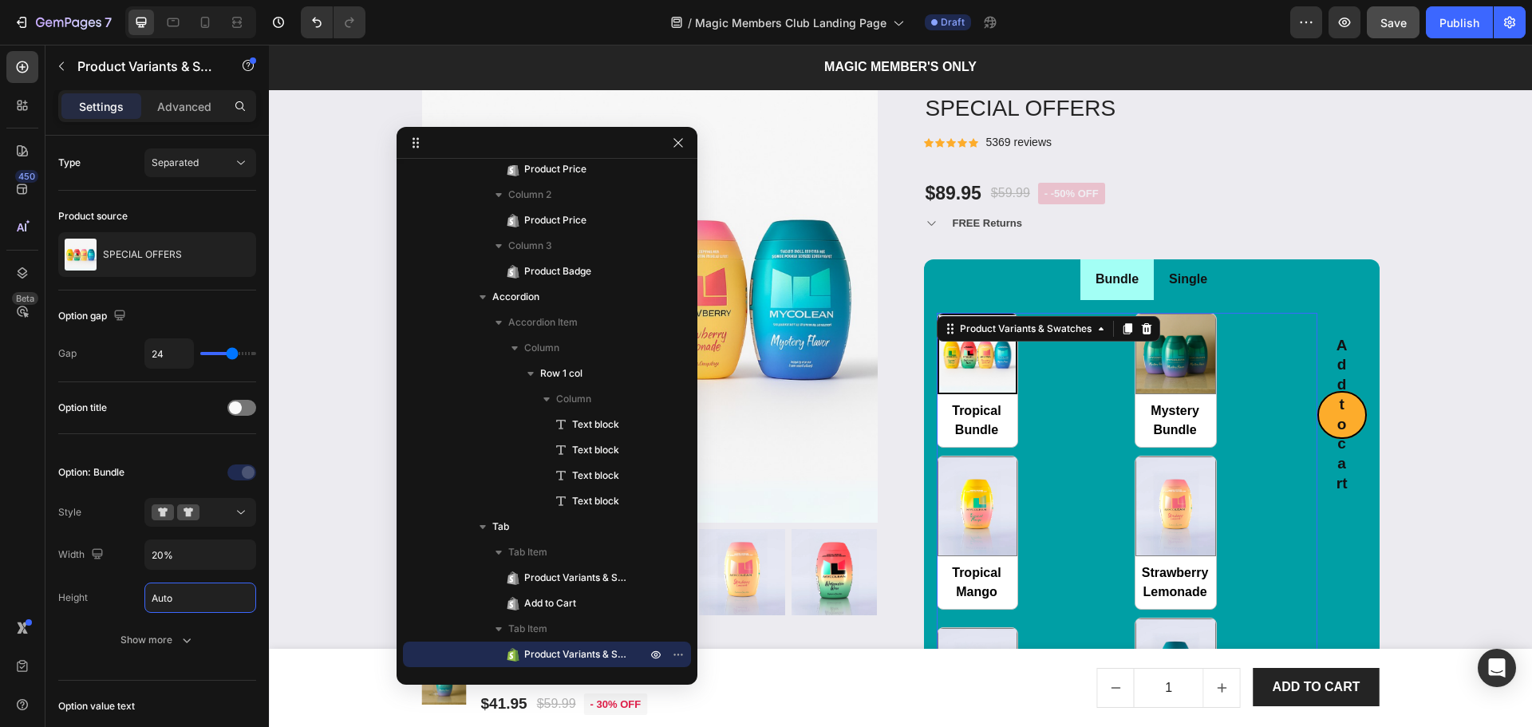
type input "Auto"
click at [1387, 21] on span "Save" at bounding box center [1393, 23] width 26 height 14
click at [1371, 290] on ul "Bundle Single" at bounding box center [1152, 279] width 456 height 41
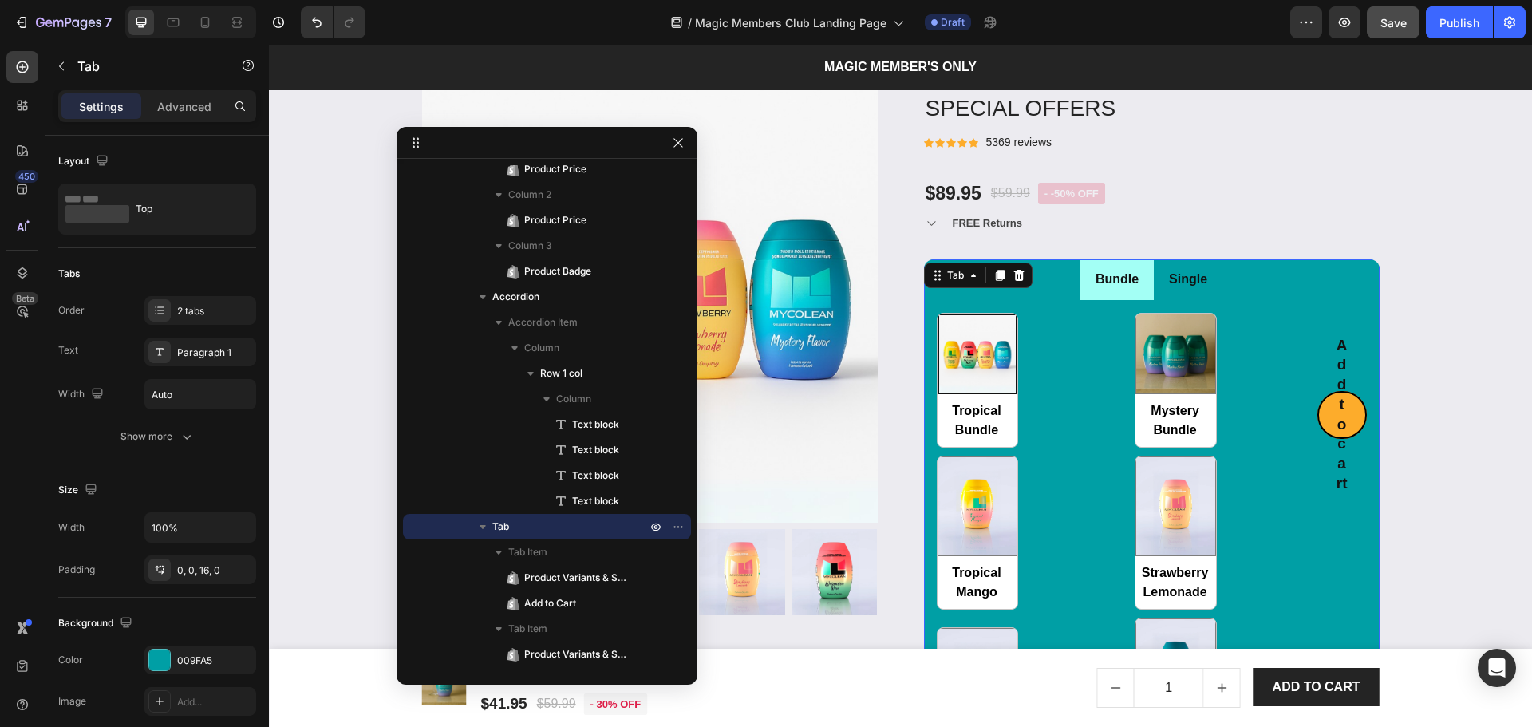
click at [1356, 291] on ul "Bundle Single" at bounding box center [1152, 279] width 456 height 41
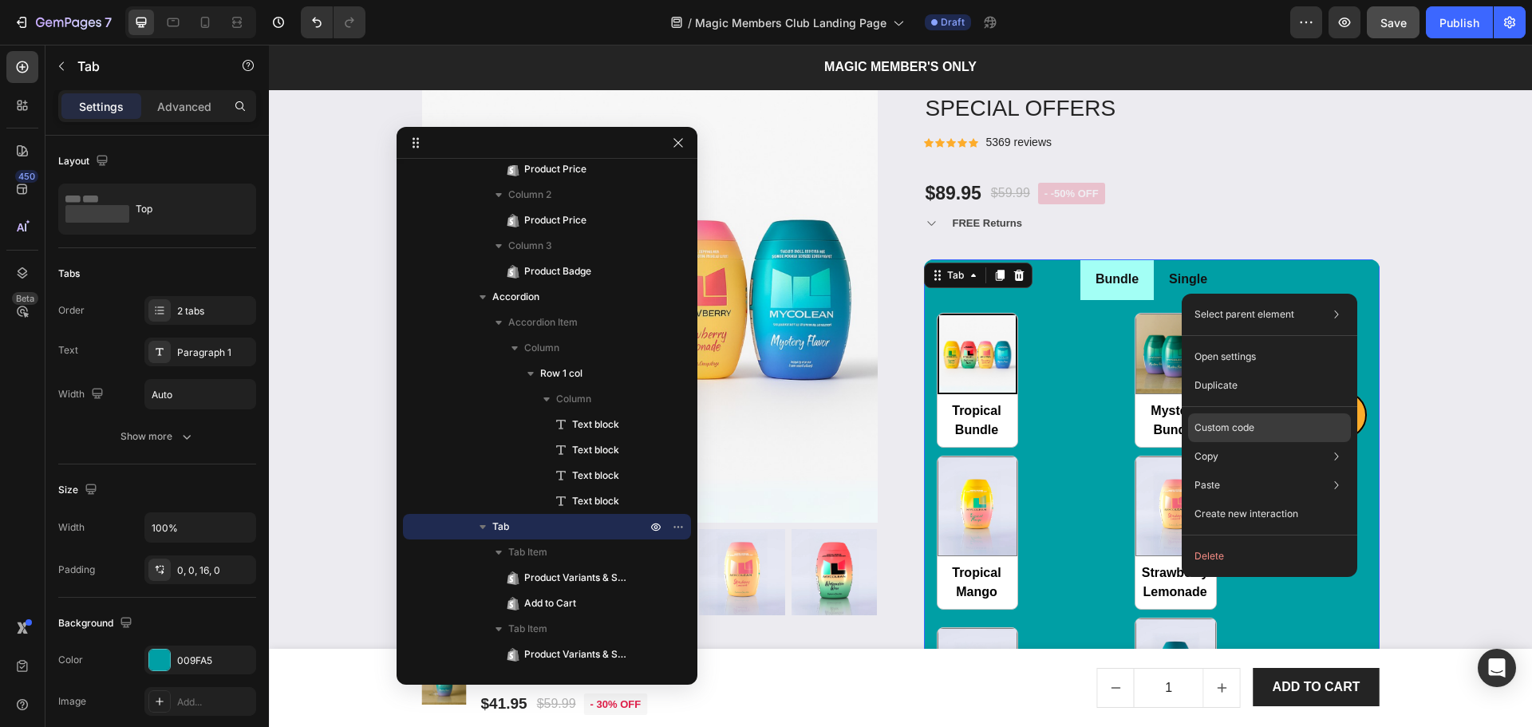
click at [1223, 427] on p "Custom code" at bounding box center [1224, 427] width 60 height 14
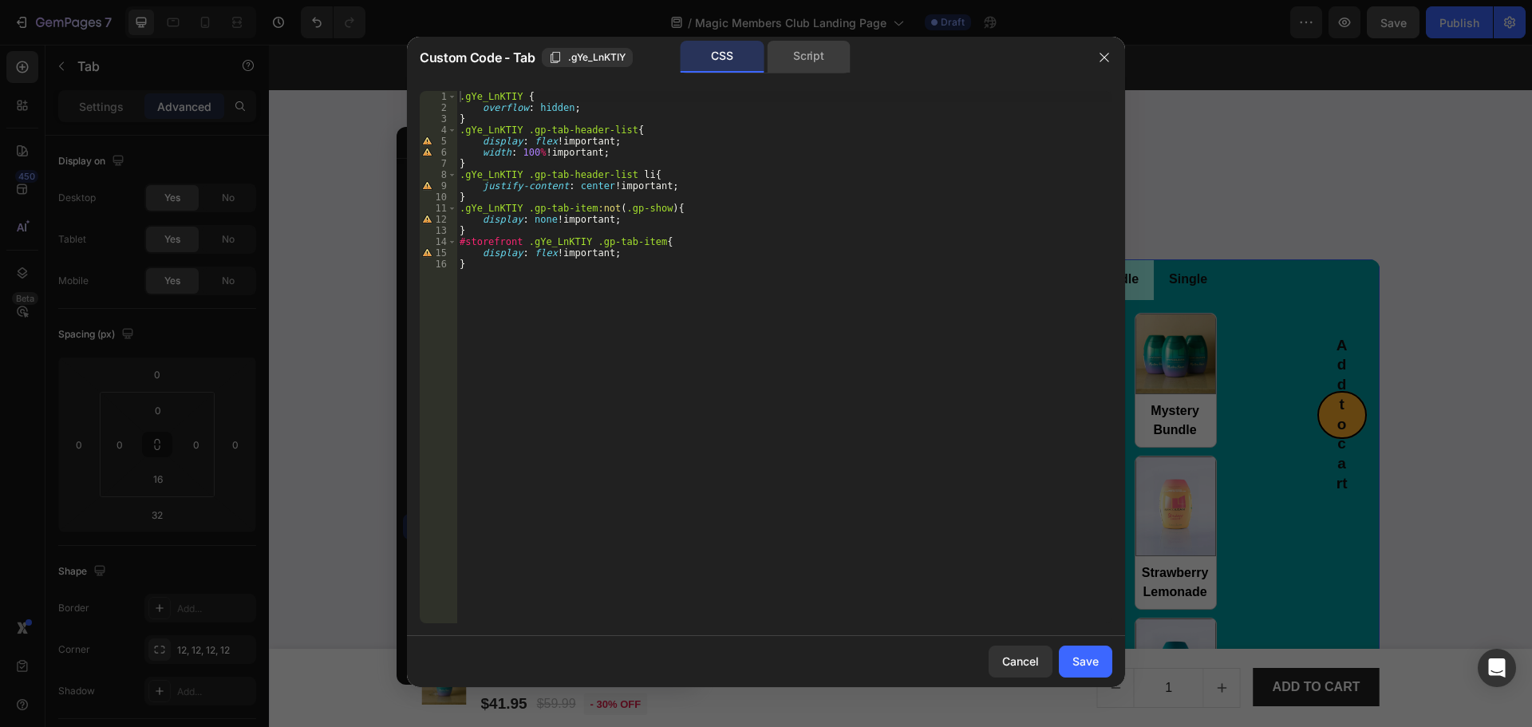
click at [788, 49] on div "Script" at bounding box center [809, 57] width 84 height 32
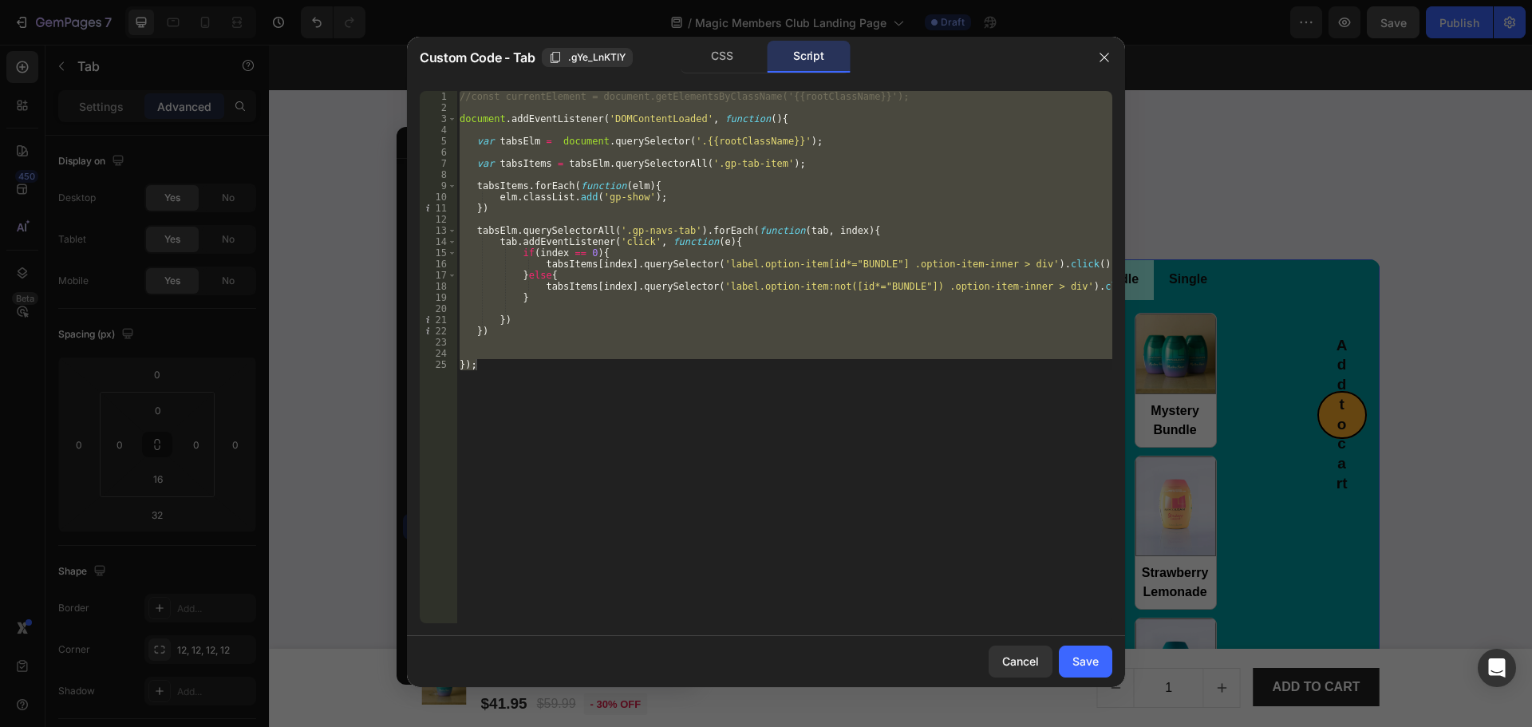
click at [612, 392] on div "//const currentElement = document.getElementsByClassName('{{rootClassName}}'); …" at bounding box center [784, 357] width 656 height 532
drag, startPoint x: 602, startPoint y: 363, endPoint x: 399, endPoint y: 95, distance: 336.1
click at [399, 95] on div "Custom Code - Tab .gYe_LnKTIY CSS Script }); 1 2 3 4 5 6 7 8 9 10 11 12 13 14 1…" at bounding box center [766, 363] width 1532 height 727
type textarea "//const currentElement = document.getElementsByClassName('{{rootClassName}}');"
click at [1013, 657] on div "Cancel" at bounding box center [1020, 661] width 37 height 17
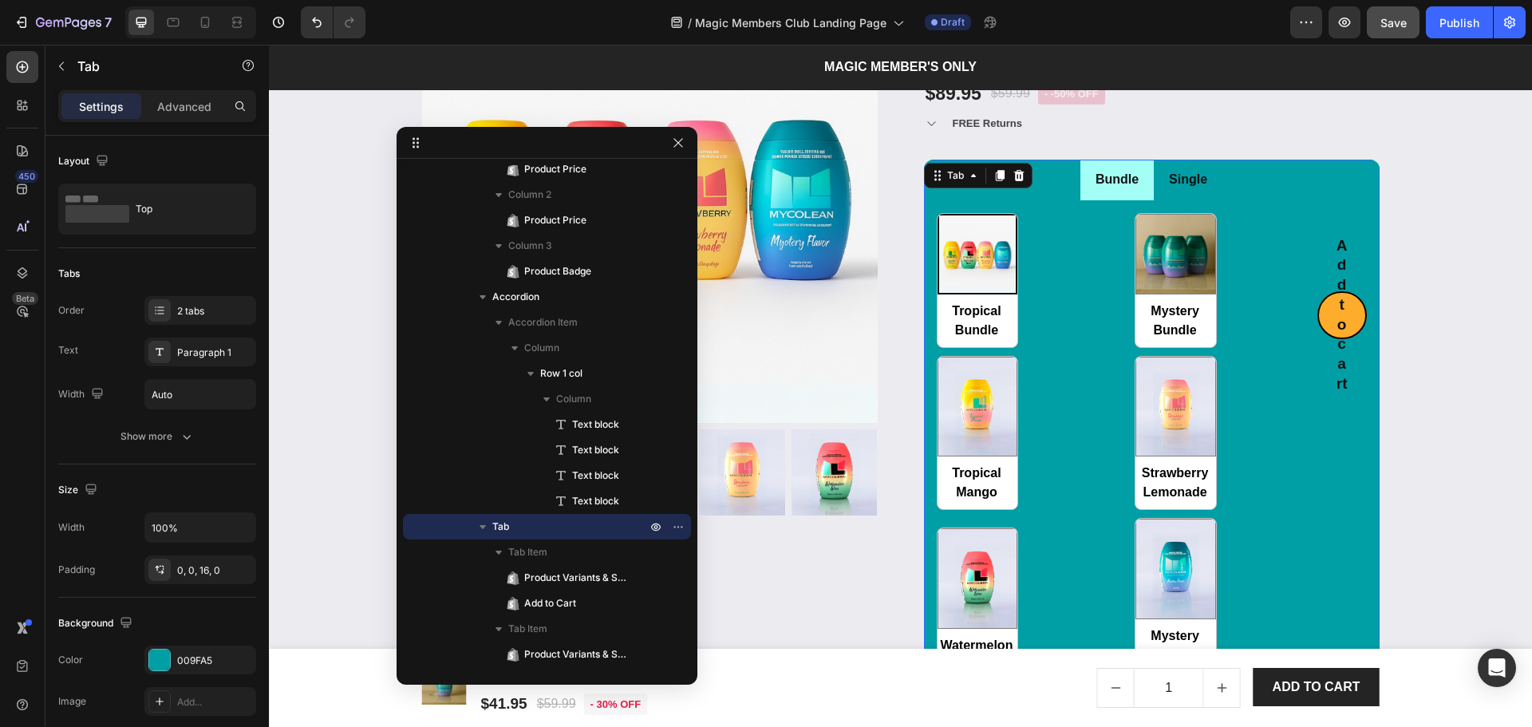
scroll to position [2281, 0]
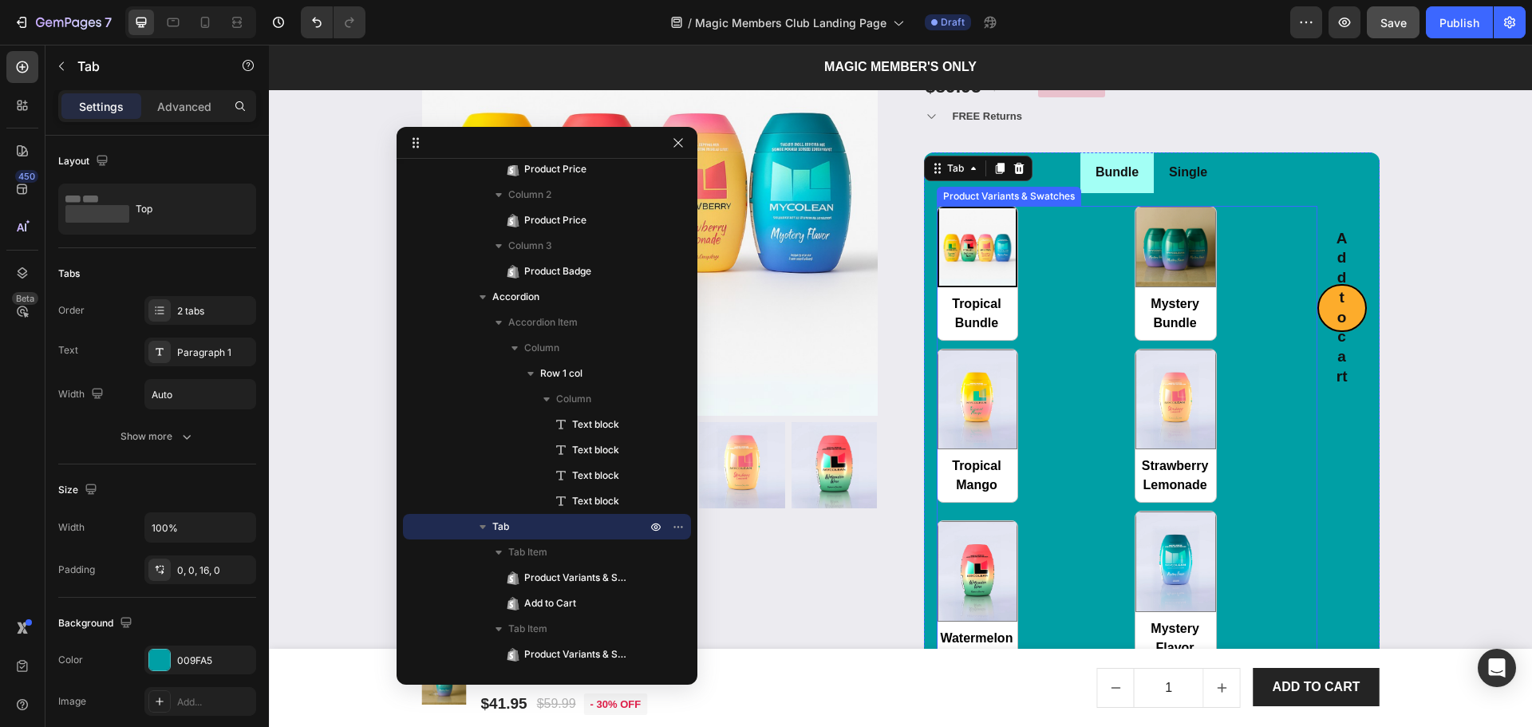
click at [1056, 330] on div "Tropical Bundle Tropical Bundle Mystery Bundle Mystery Bundle Tropical Mango Tr…" at bounding box center [1127, 436] width 381 height 460
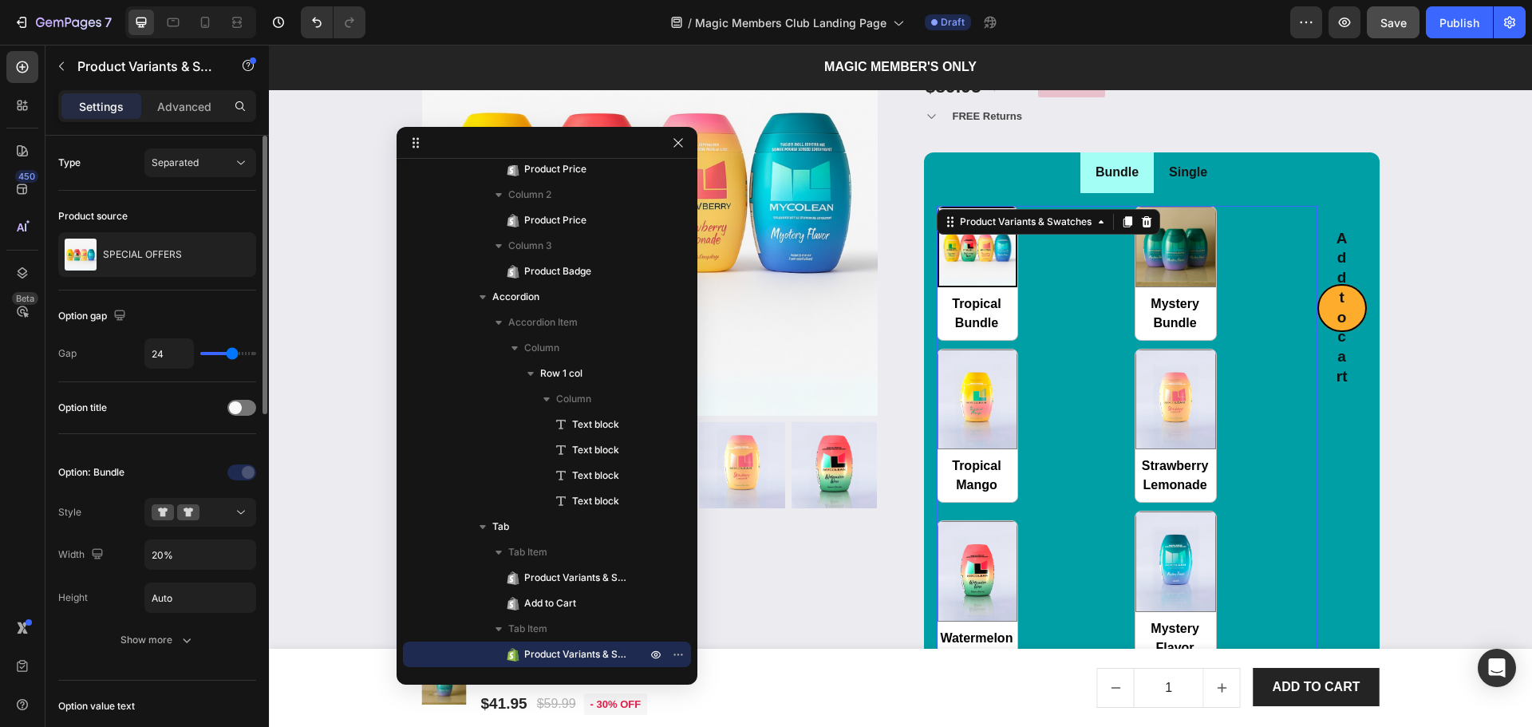
scroll to position [106, 0]
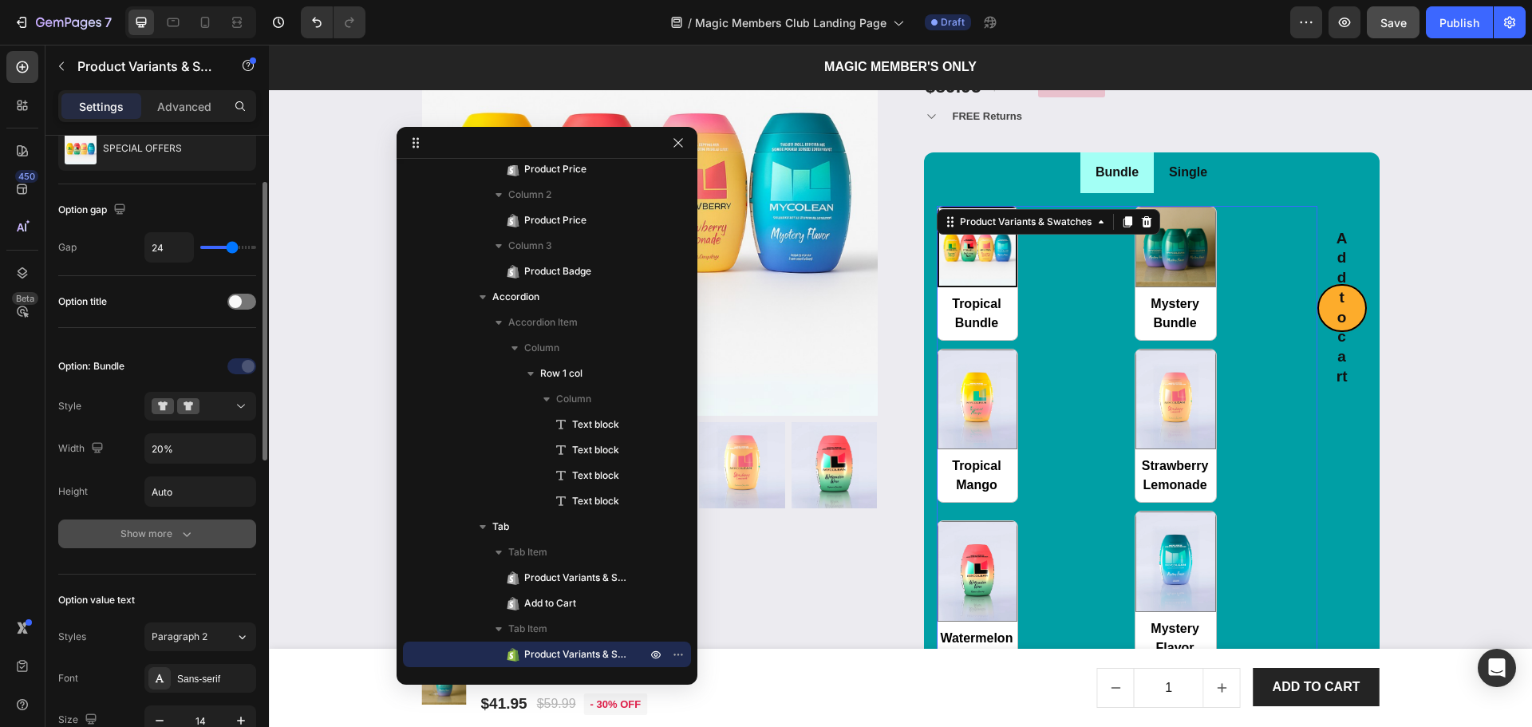
click at [135, 524] on button "Show more" at bounding box center [157, 533] width 198 height 29
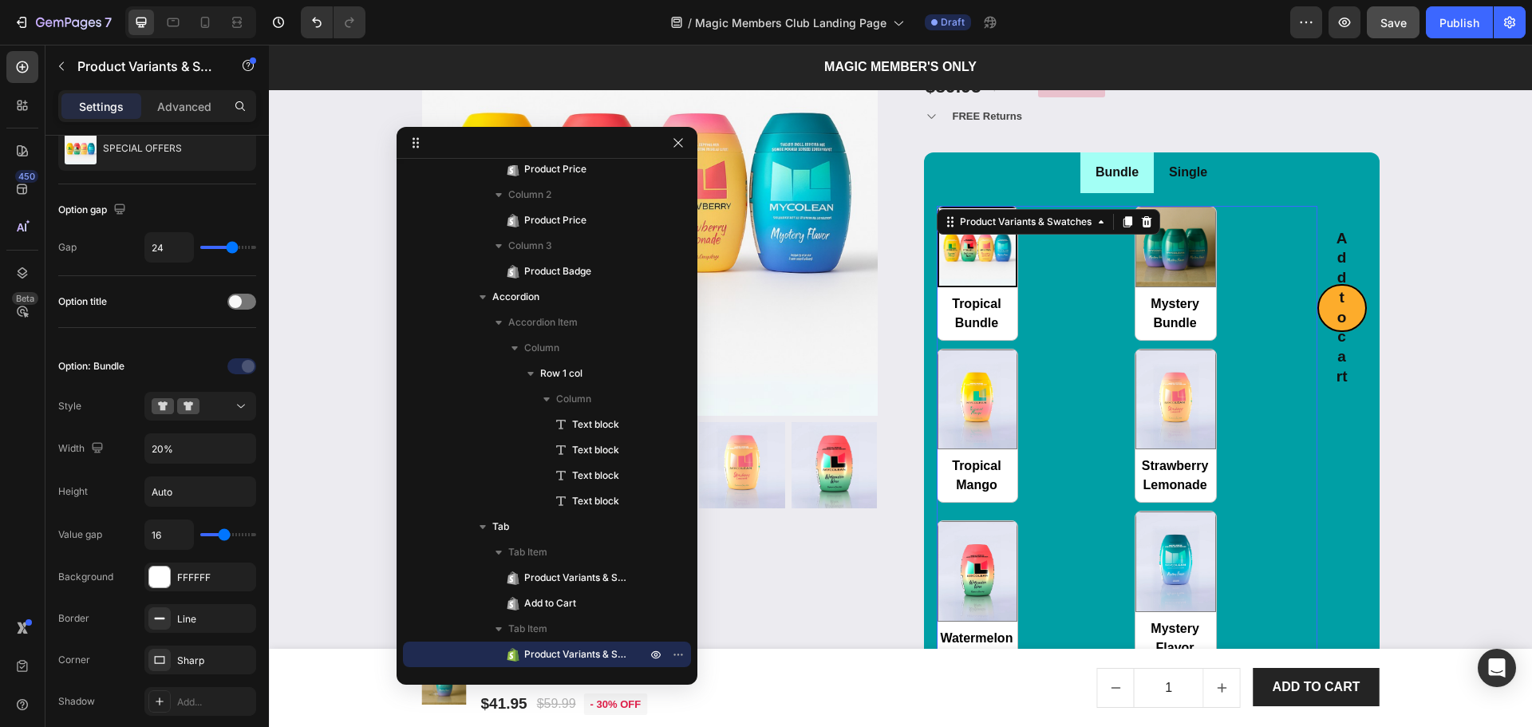
click at [1273, 287] on div "Tropical Bundle Tropical Bundle Mystery Bundle Mystery Bundle Tropical Mango Tr…" at bounding box center [1127, 436] width 381 height 460
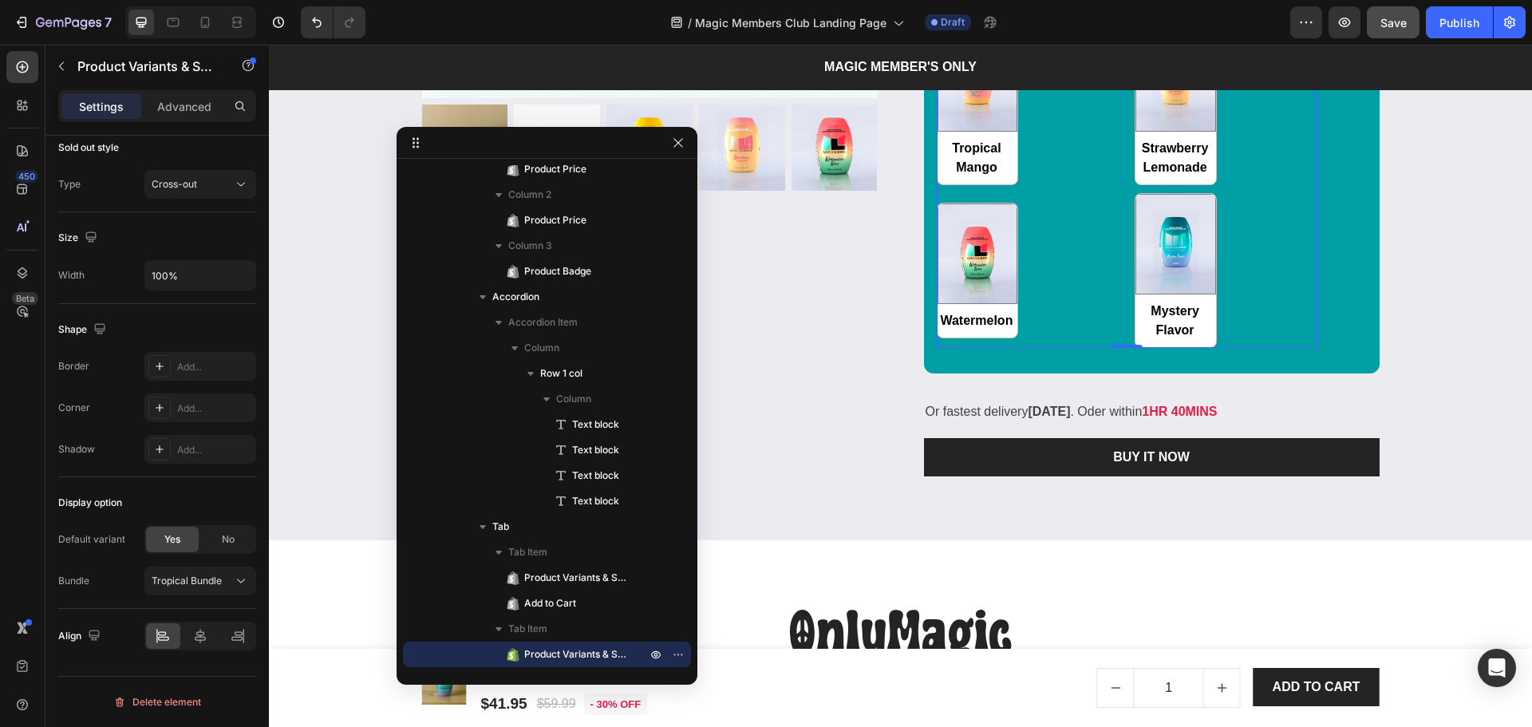
scroll to position [2600, 0]
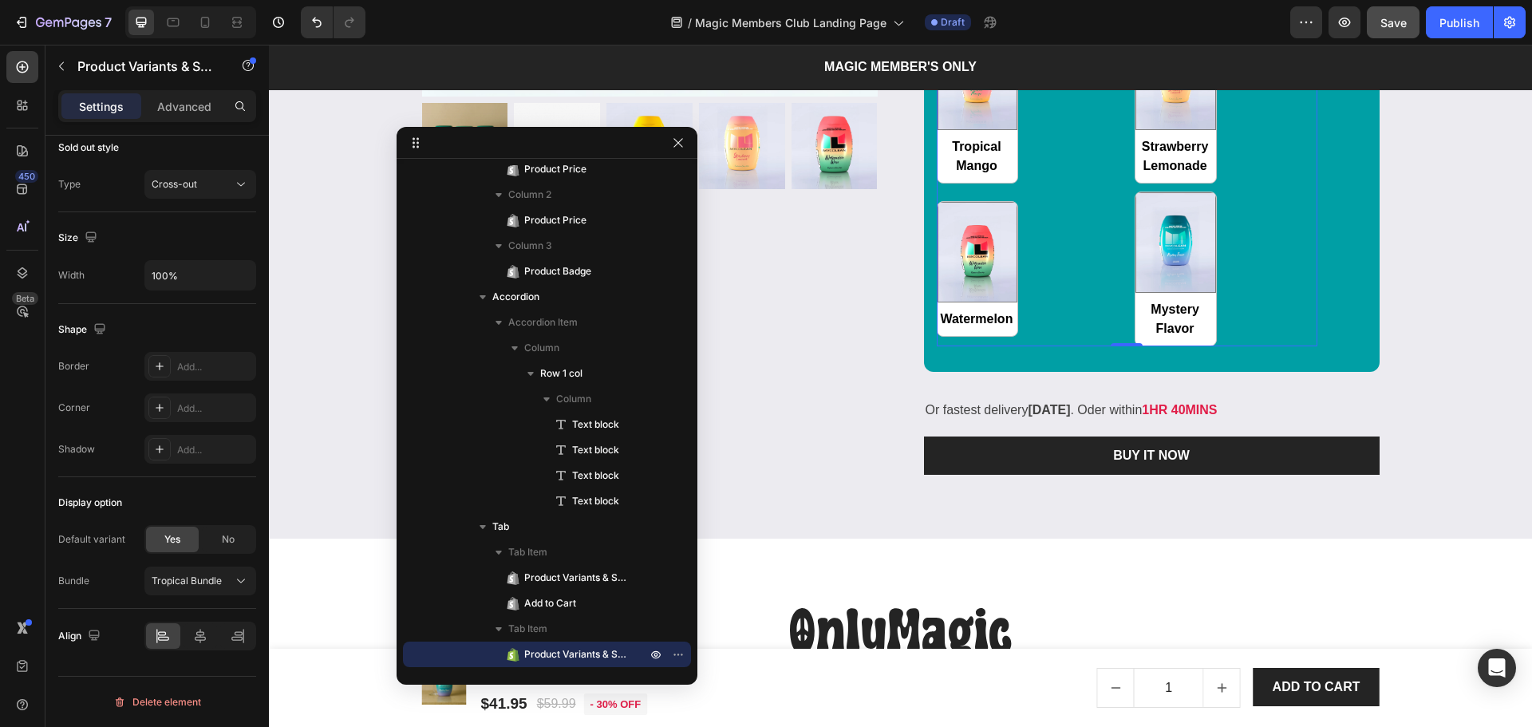
click at [1053, 257] on div "Tropical Bundle Tropical Bundle Mystery Bundle Mystery Bundle Tropical Mango Tr…" at bounding box center [1127, 117] width 381 height 460
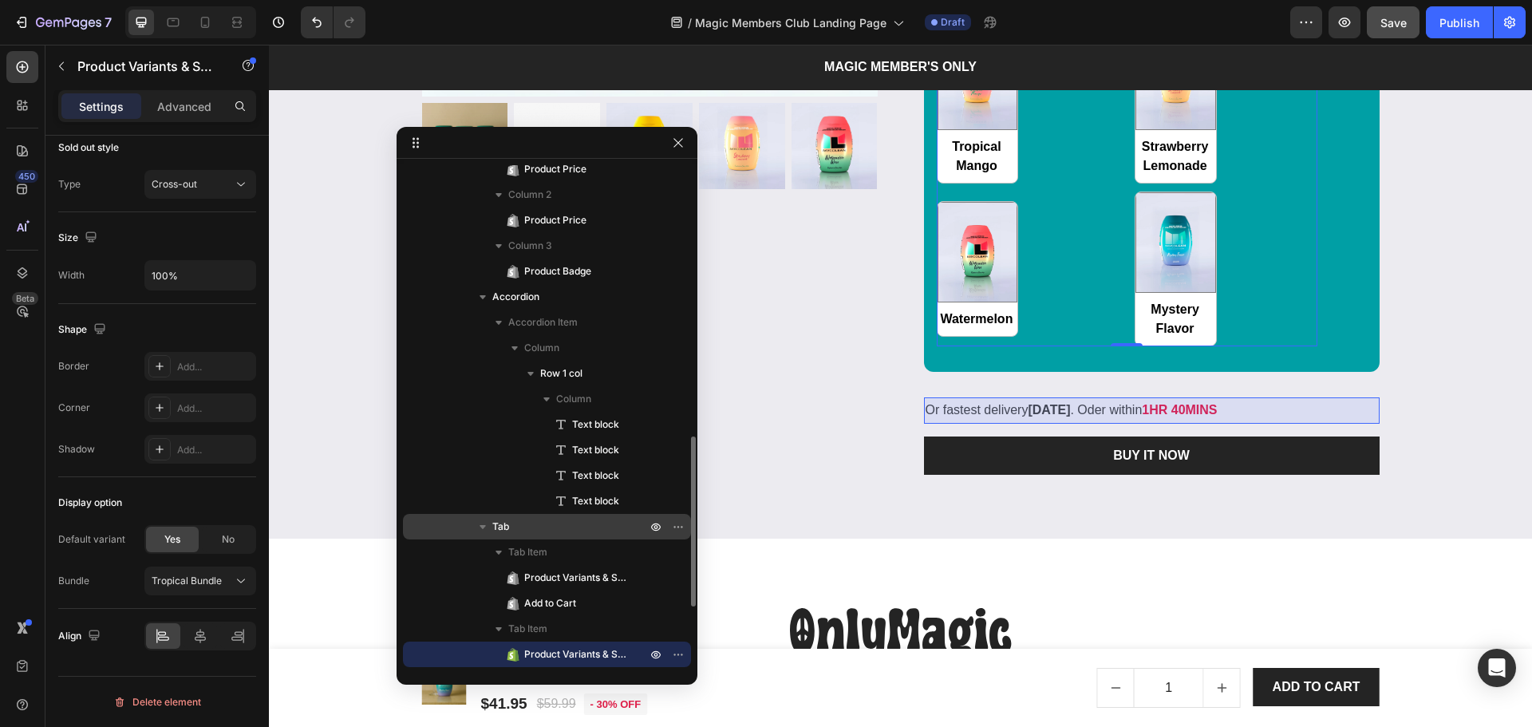
scroll to position [979, 0]
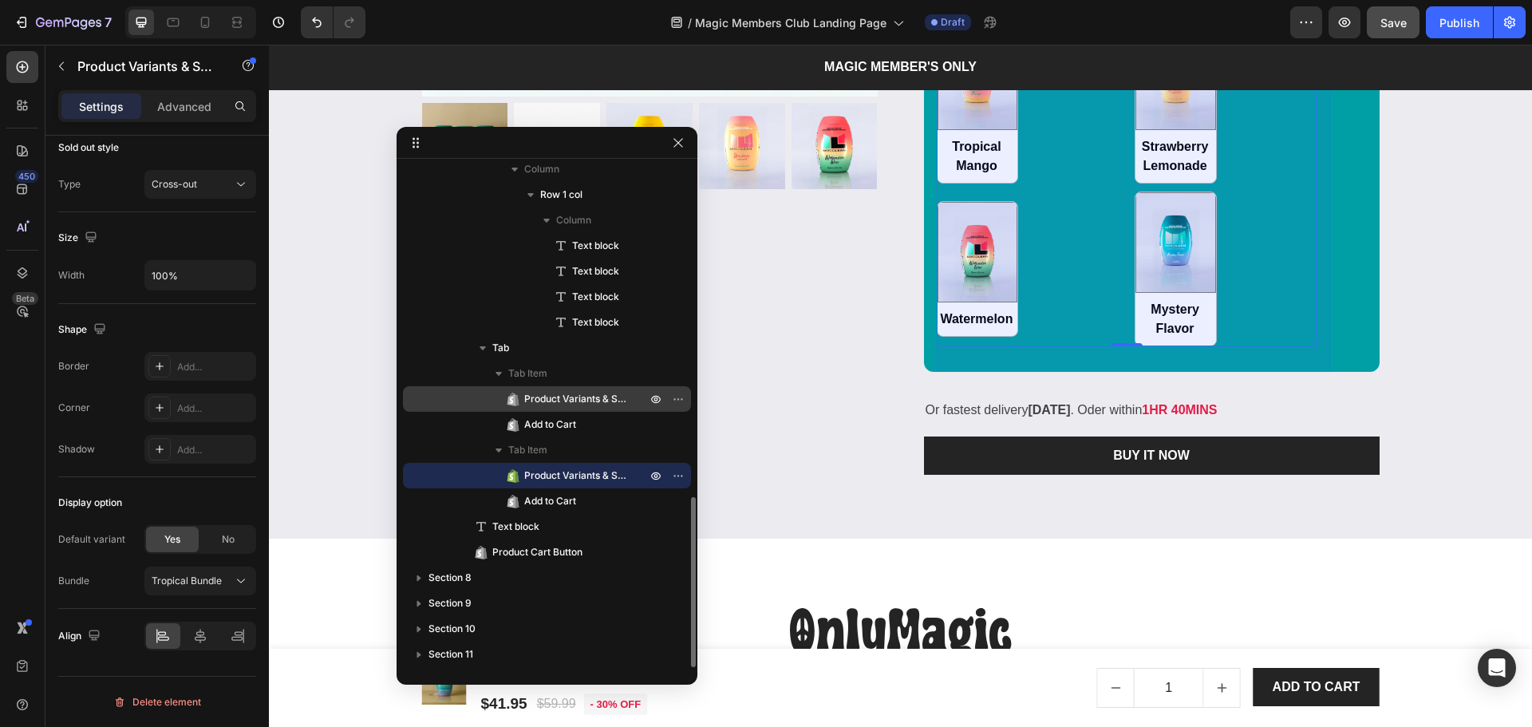
click at [562, 402] on span "Product Variants & Swatches" at bounding box center [577, 399] width 106 height 16
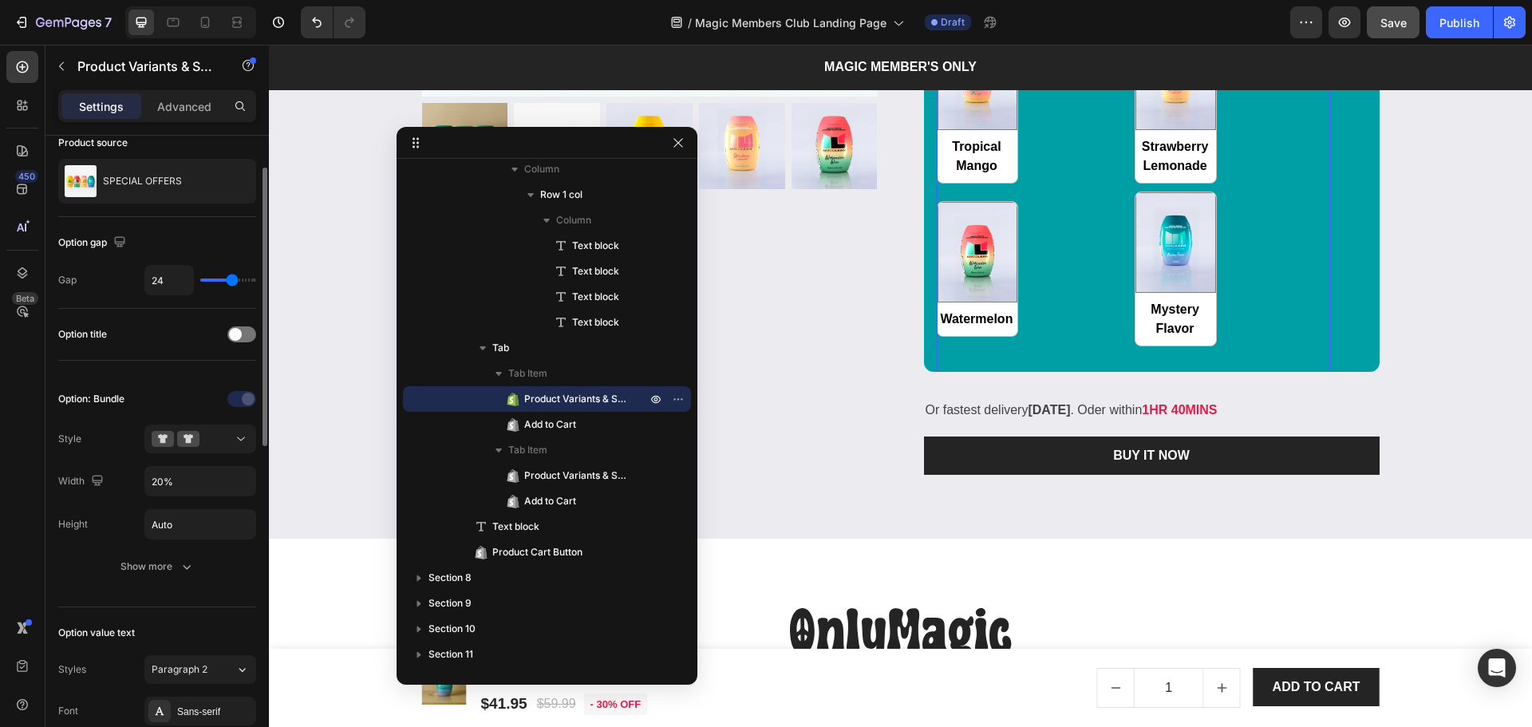
scroll to position [0, 0]
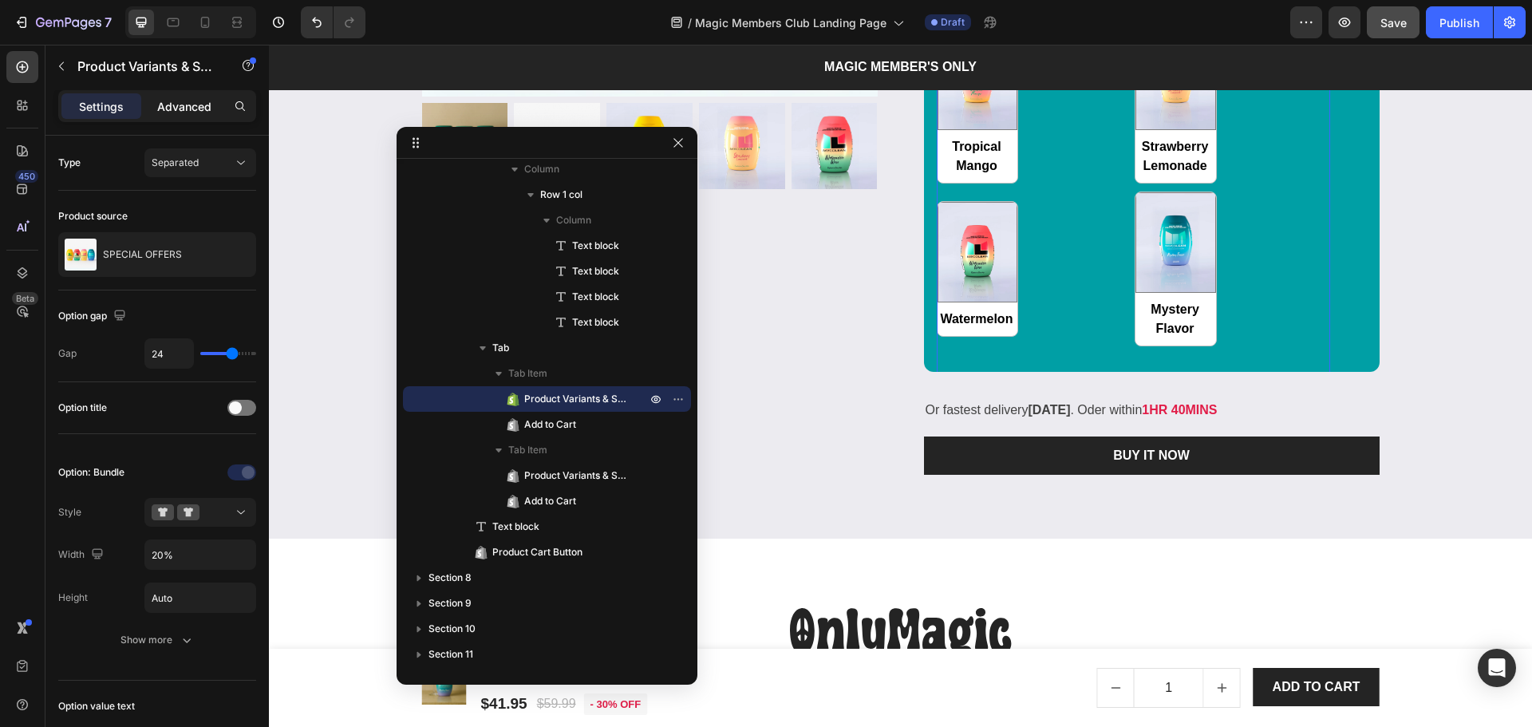
click at [176, 105] on p "Advanced" at bounding box center [184, 106] width 54 height 17
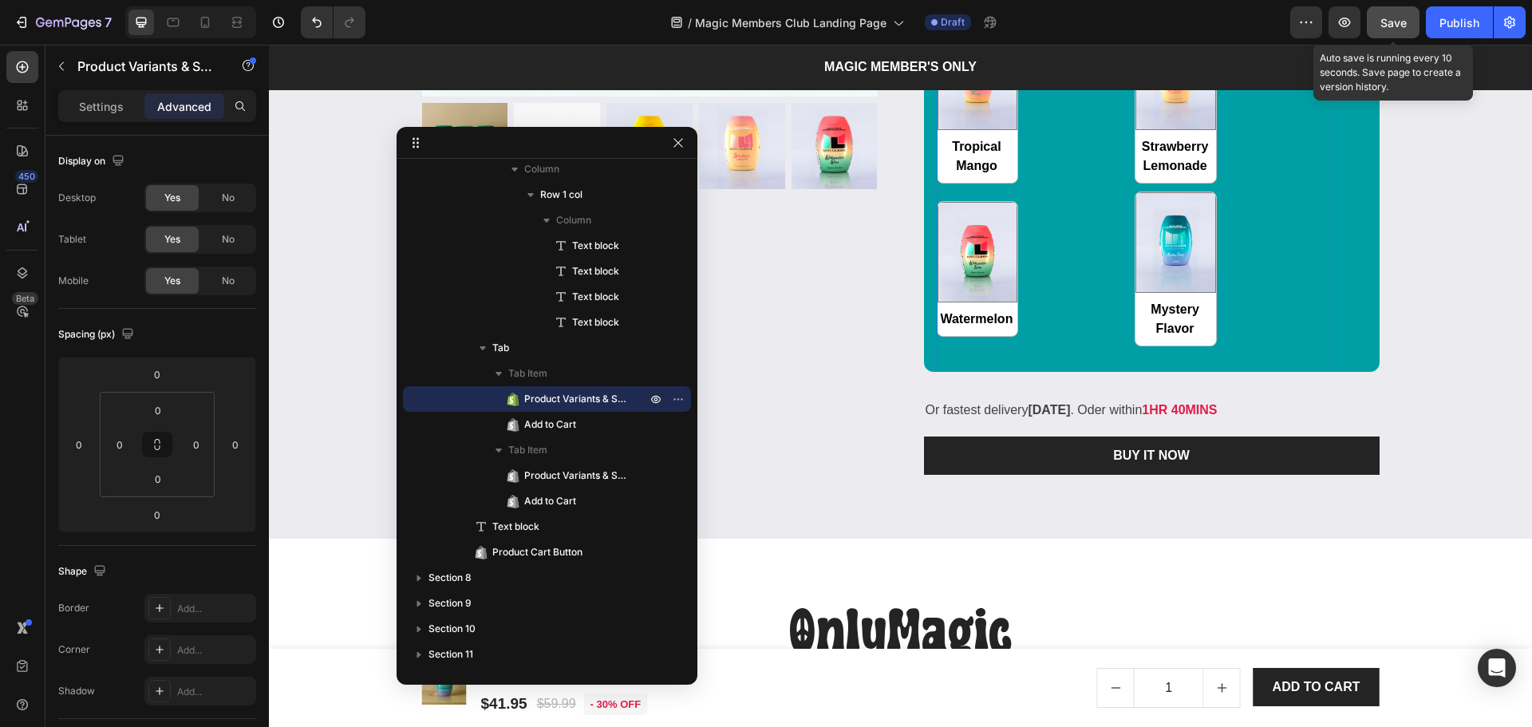
click at [1391, 20] on span "Save" at bounding box center [1393, 23] width 26 height 14
radio input "true"
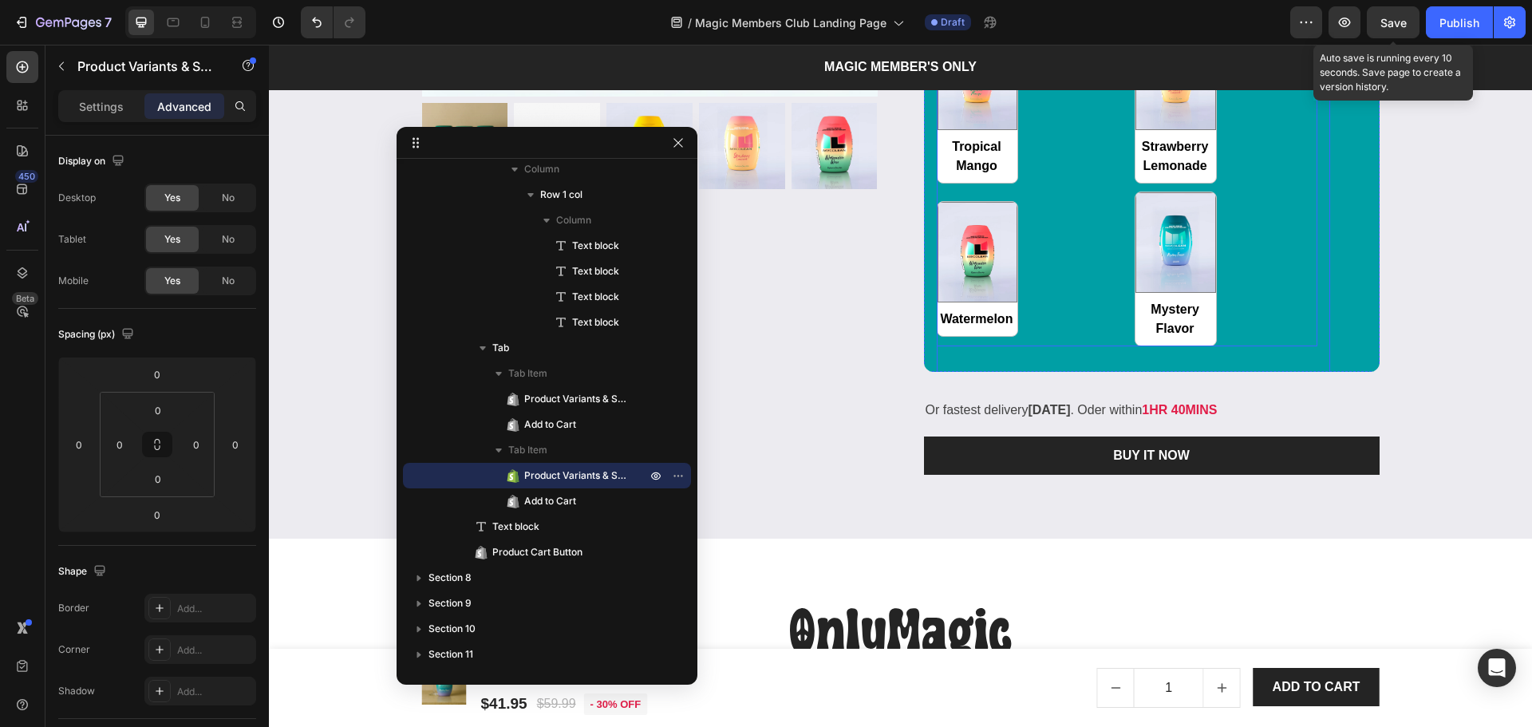
click at [1034, 289] on div "Tropical Bundle Tropical Bundle Mystery Bundle Mystery Bundle Tropical Mango Tr…" at bounding box center [1127, 117] width 381 height 460
click at [100, 107] on p "Settings" at bounding box center [101, 106] width 45 height 17
radio input "true"
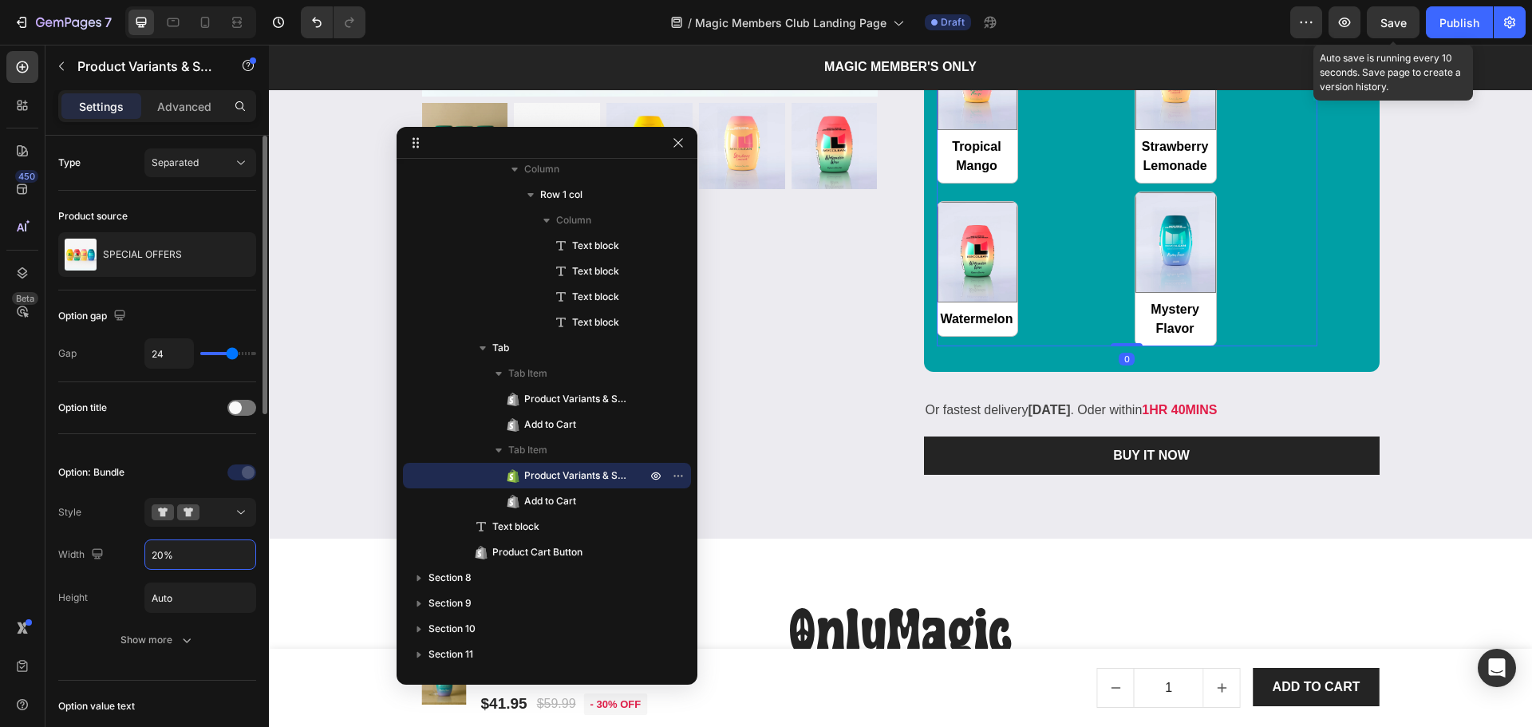
click at [179, 553] on input "20%" at bounding box center [200, 554] width 110 height 29
type input "100%"
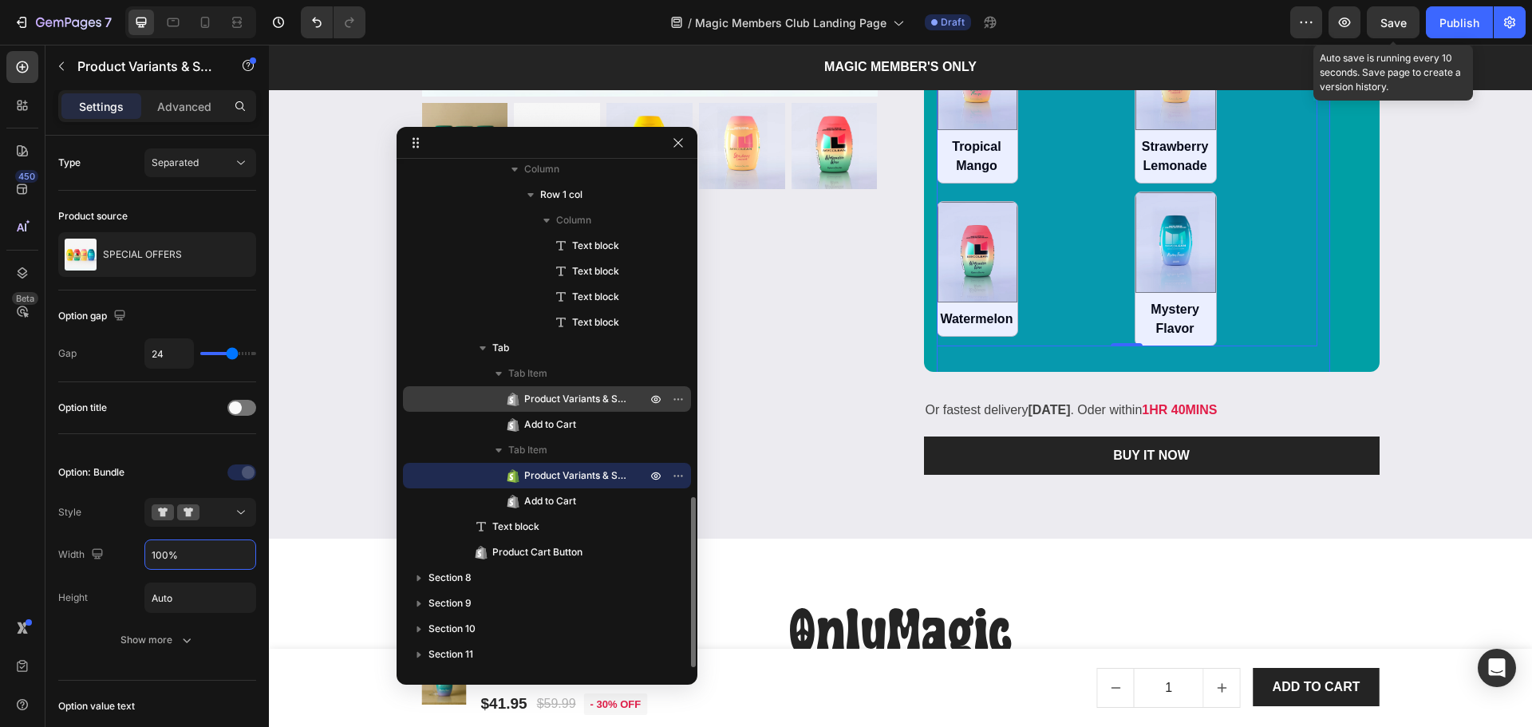
click at [566, 408] on div "Product Variants & Swatches" at bounding box center [546, 399] width 275 height 26
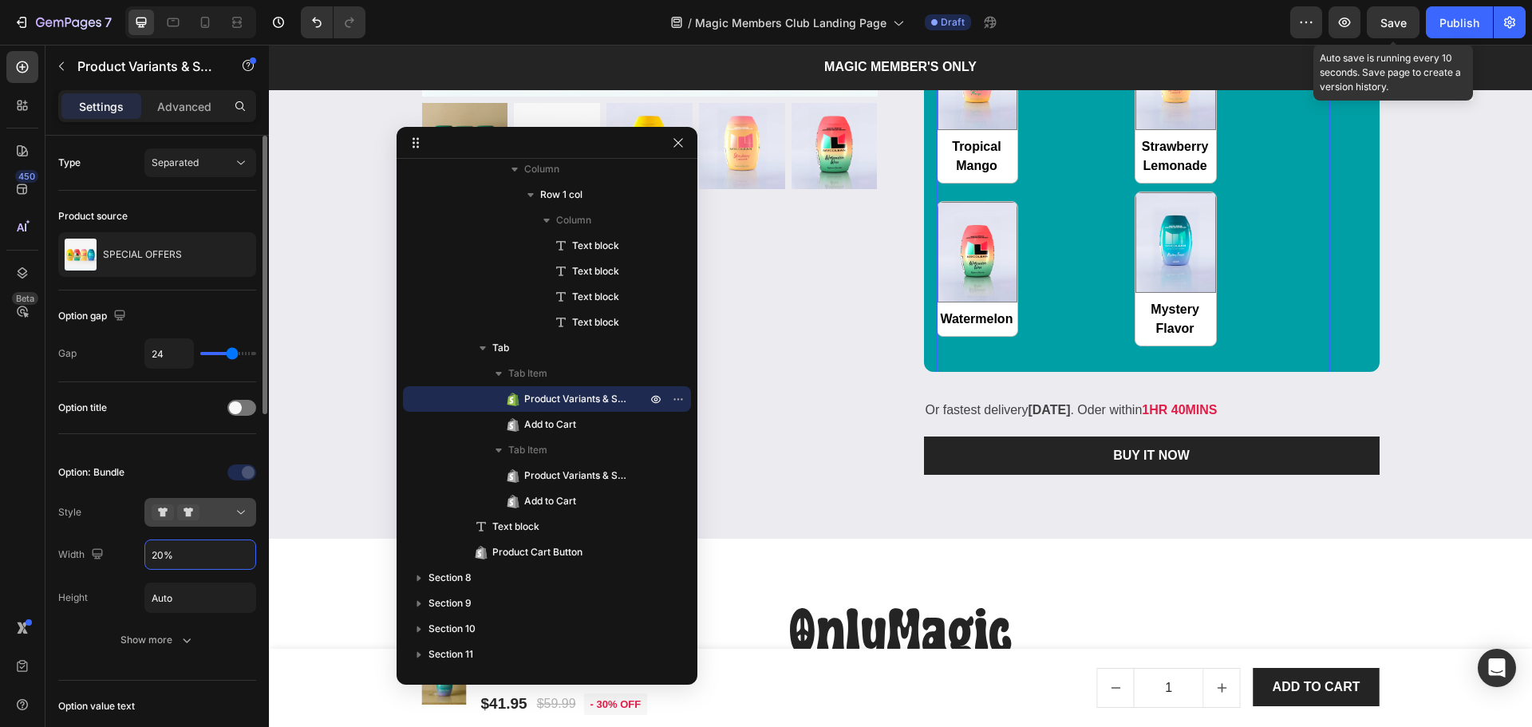
type input "1%"
radio input "true"
type input "100%"
click at [63, 578] on div "Option: Bundle Style Width 100% Height Auto Show more" at bounding box center [157, 557] width 198 height 195
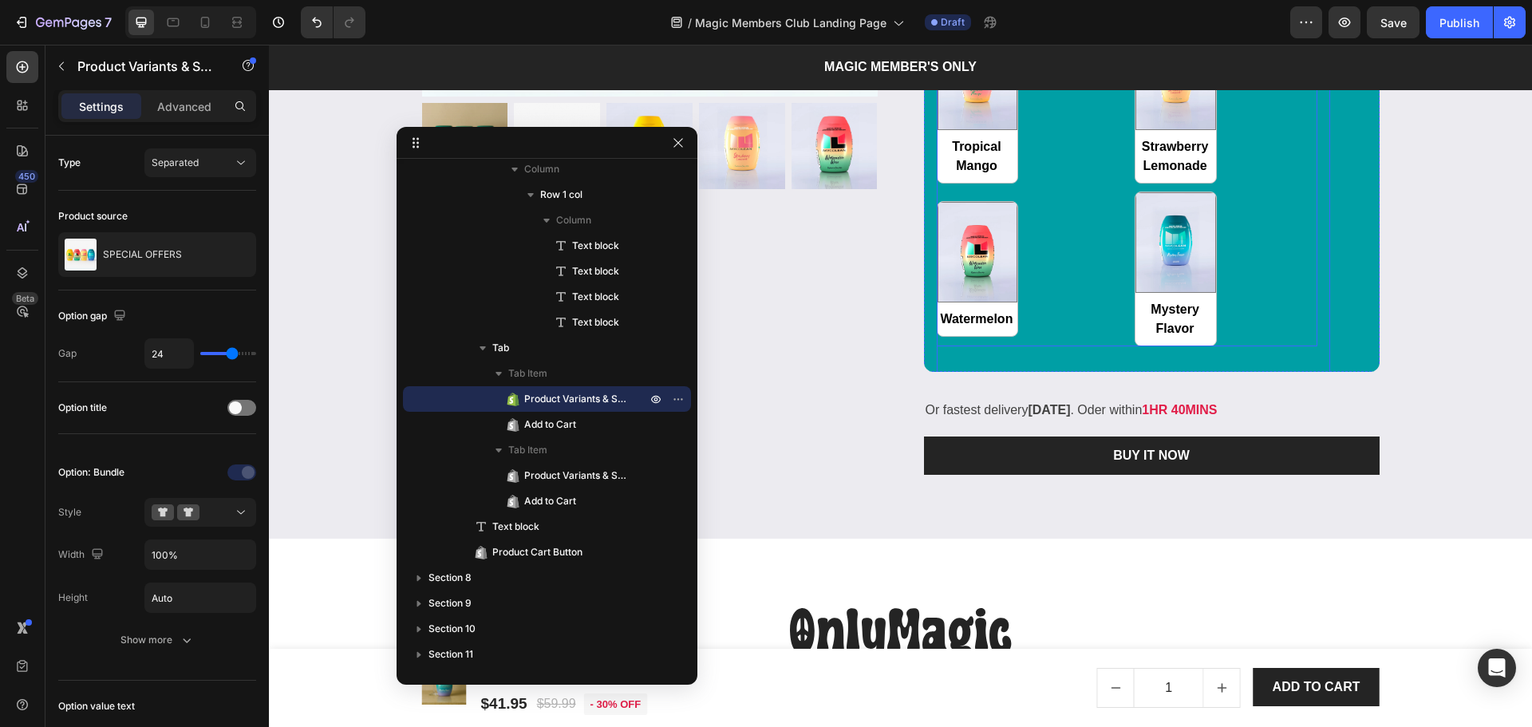
click at [1340, 293] on div "Add to cart Add to Cart" at bounding box center [1341, 117] width 49 height 460
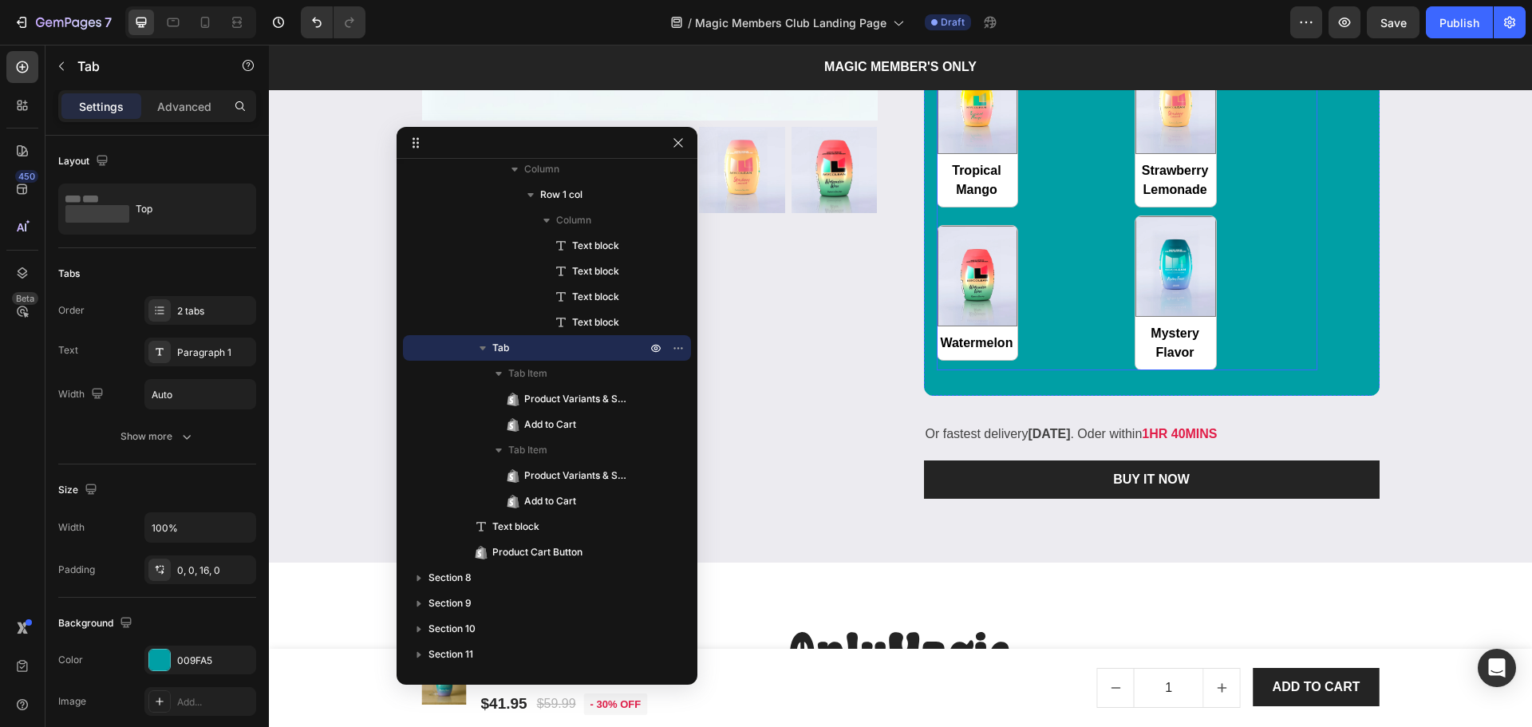
scroll to position [2387, 0]
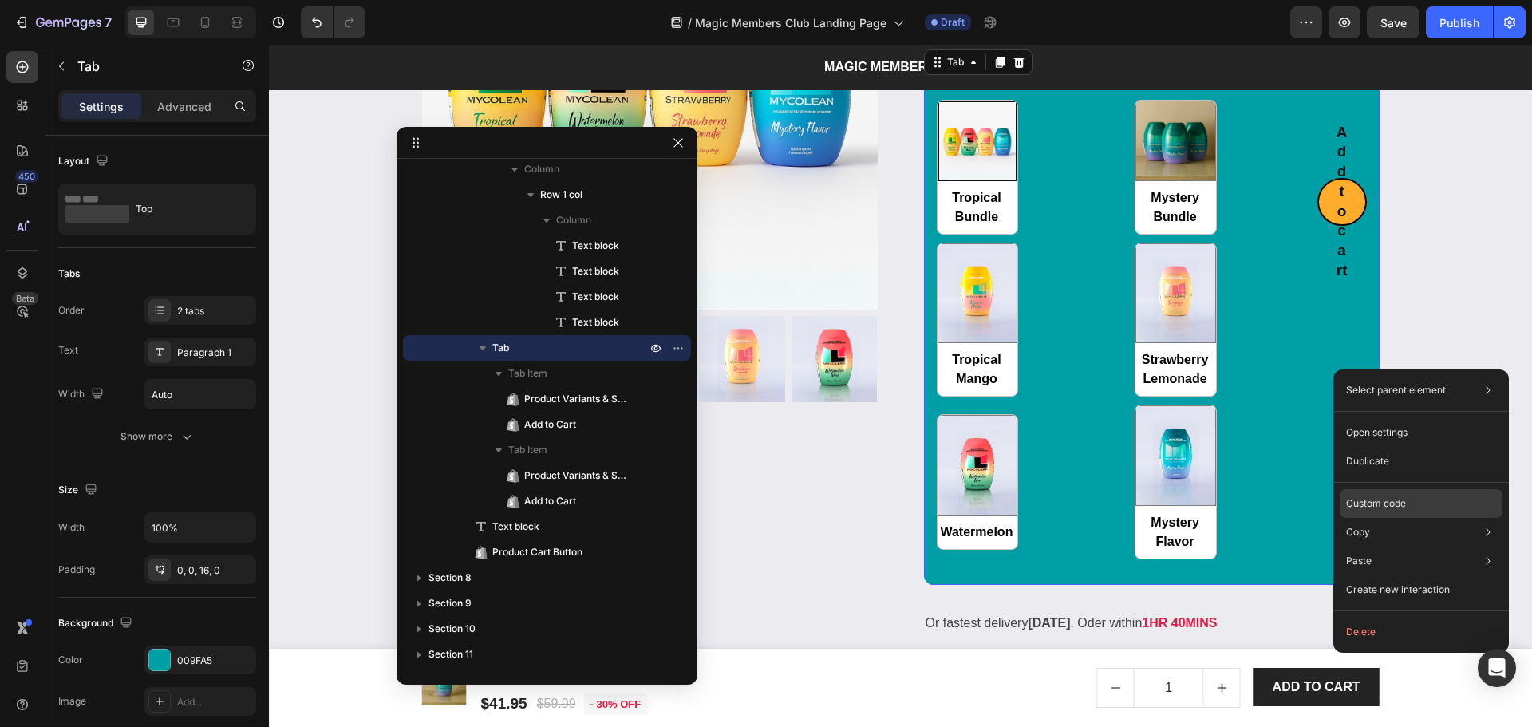
click at [1378, 502] on p "Custom code" at bounding box center [1376, 503] width 60 height 14
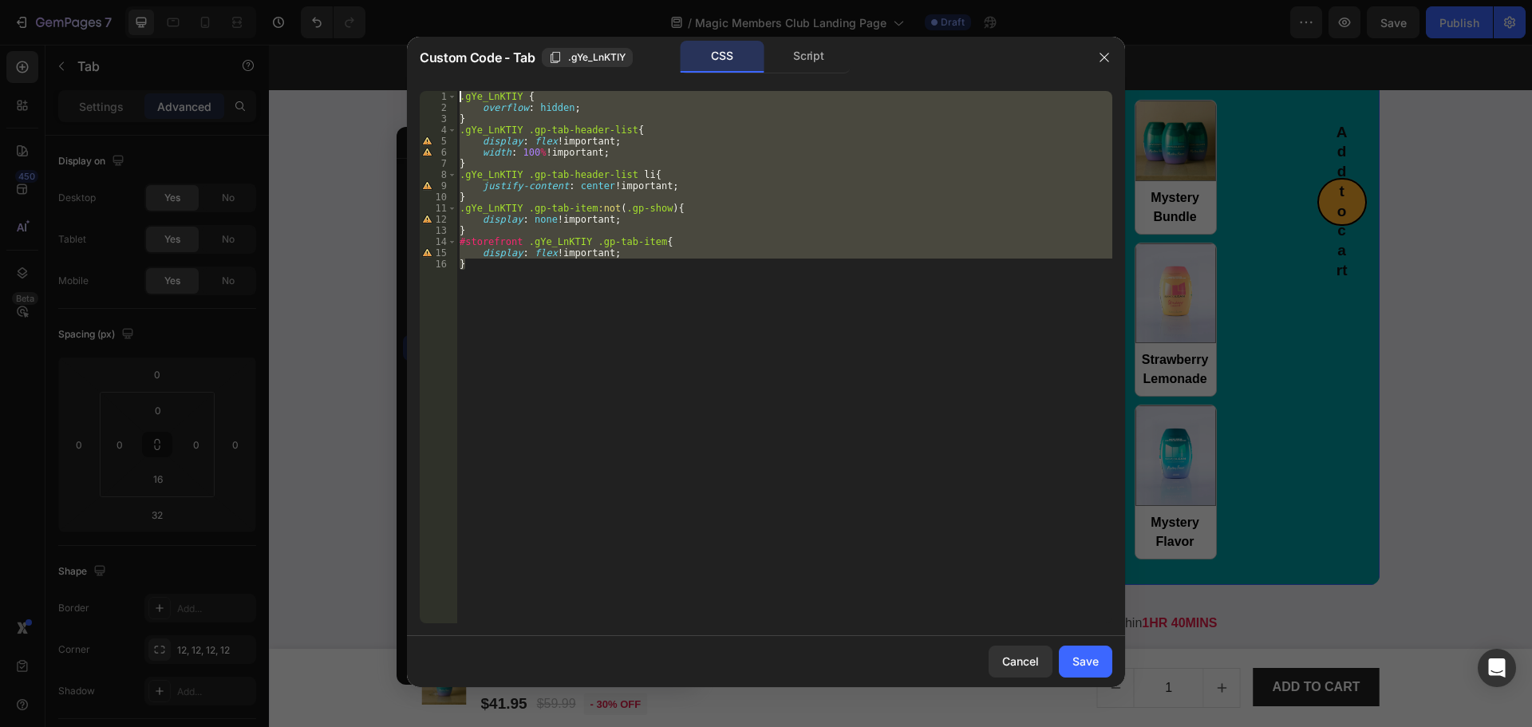
drag, startPoint x: 825, startPoint y: 338, endPoint x: 424, endPoint y: 61, distance: 486.9
click at [424, 61] on div "Custom Code - Tab .gYe_LnKTIY CSS Script } 1 2 3 4 5 6 7 8 9 10 11 12 13 14 15 …" at bounding box center [766, 362] width 718 height 650
click at [809, 57] on div "Script" at bounding box center [809, 57] width 84 height 32
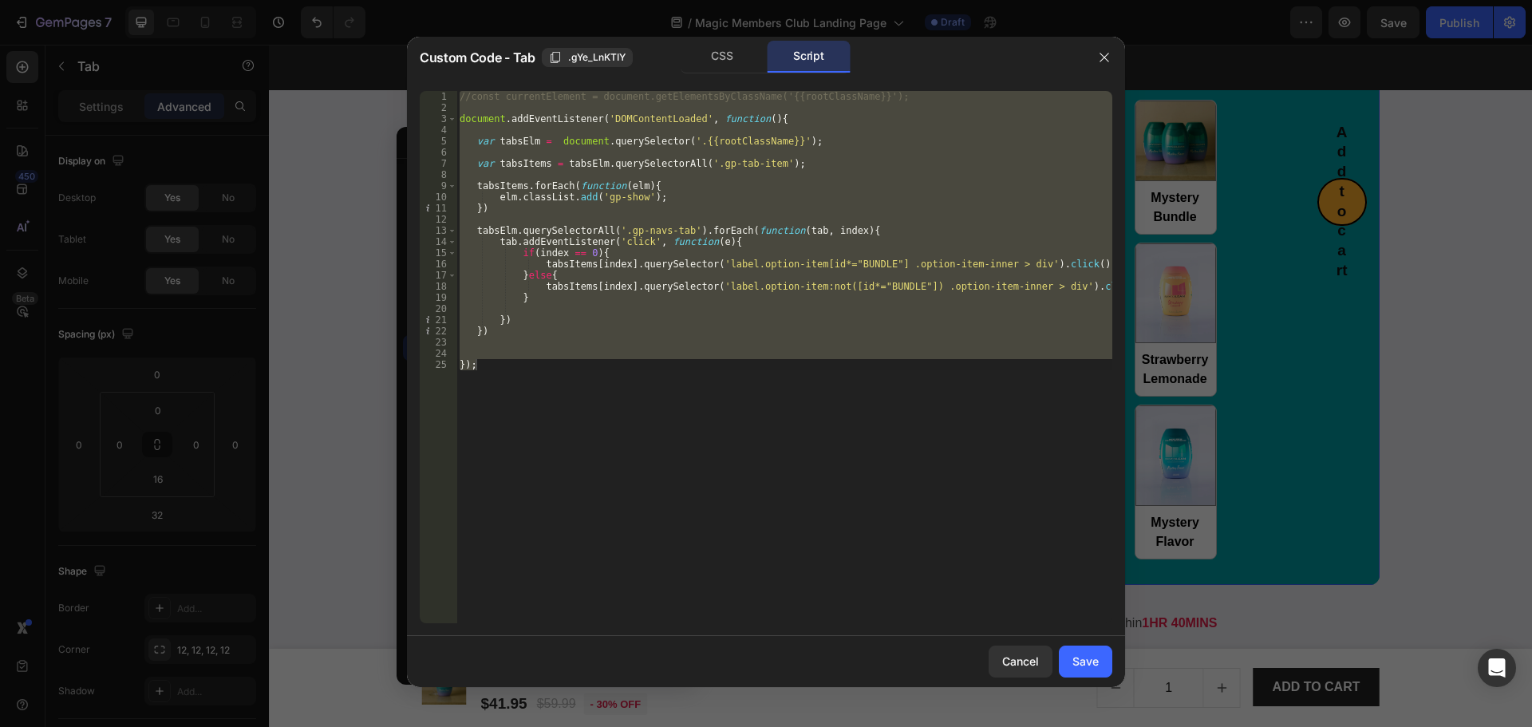
click at [772, 478] on div "//const currentElement = document.getElementsByClassName('{{rootClassName}}'); …" at bounding box center [784, 357] width 656 height 532
type textarea "});"
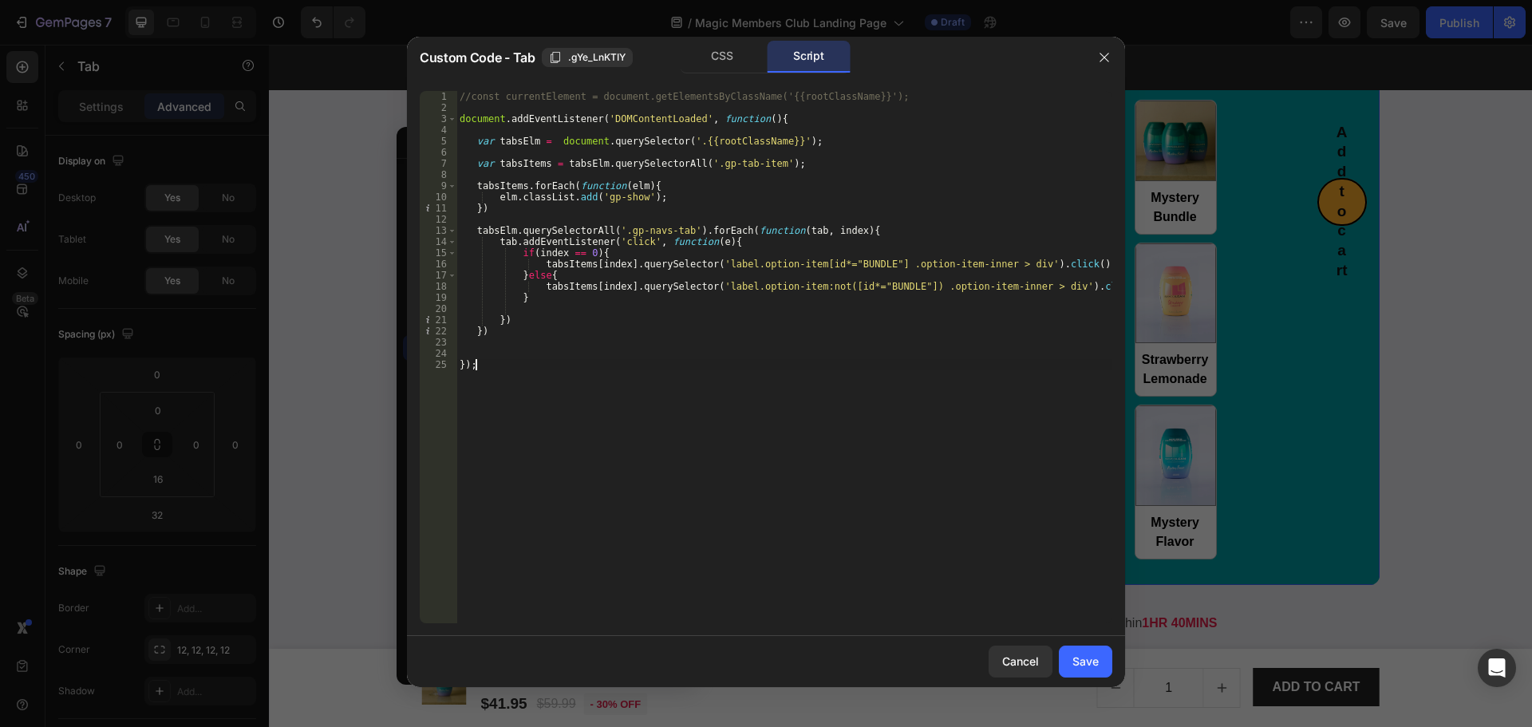
drag, startPoint x: 357, startPoint y: 341, endPoint x: 89, endPoint y: 298, distance: 271.5
click at [357, 341] on div at bounding box center [766, 363] width 1532 height 727
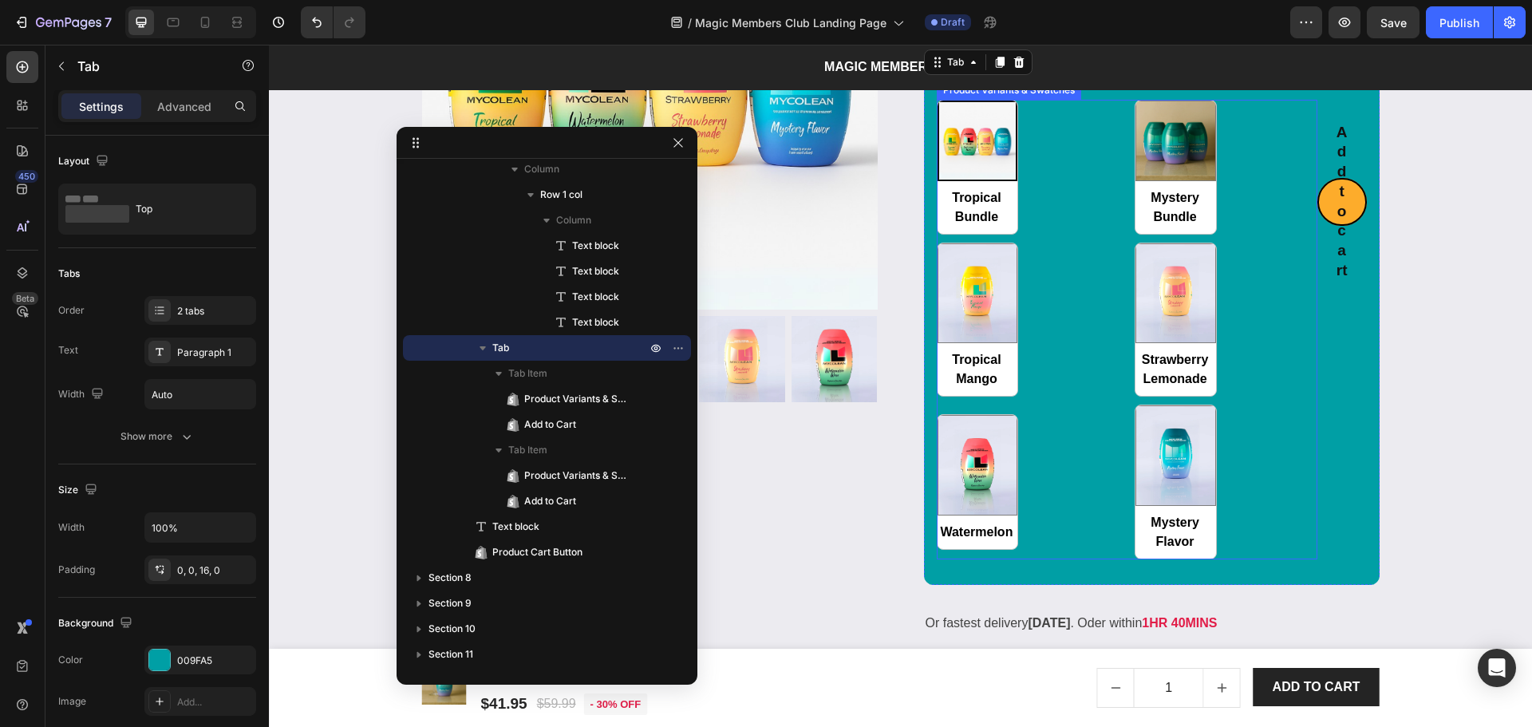
click at [1109, 462] on div "Tropical Bundle Tropical Bundle Mystery Bundle Mystery Bundle Tropical Mango Tr…" at bounding box center [1127, 330] width 381 height 460
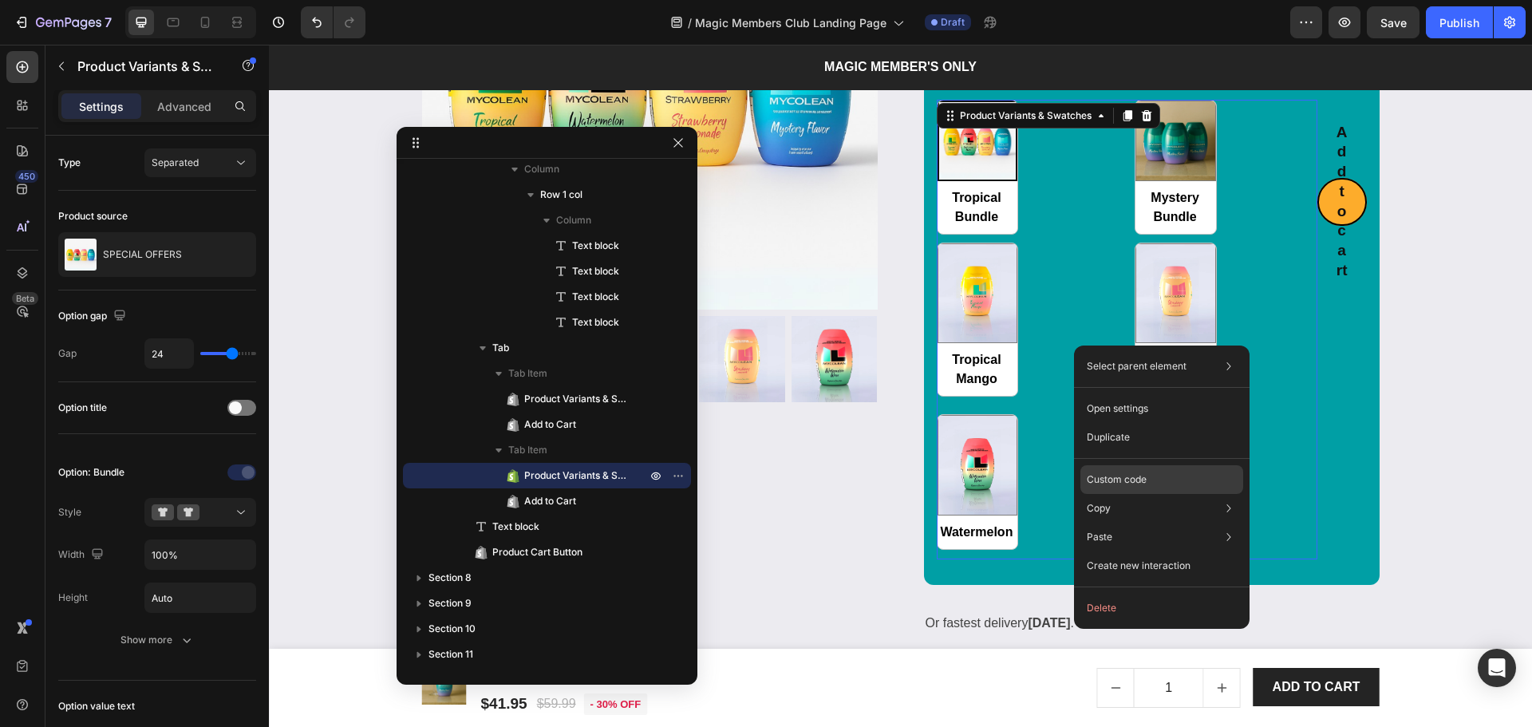
click at [1105, 486] on p "Custom code" at bounding box center [1117, 479] width 60 height 14
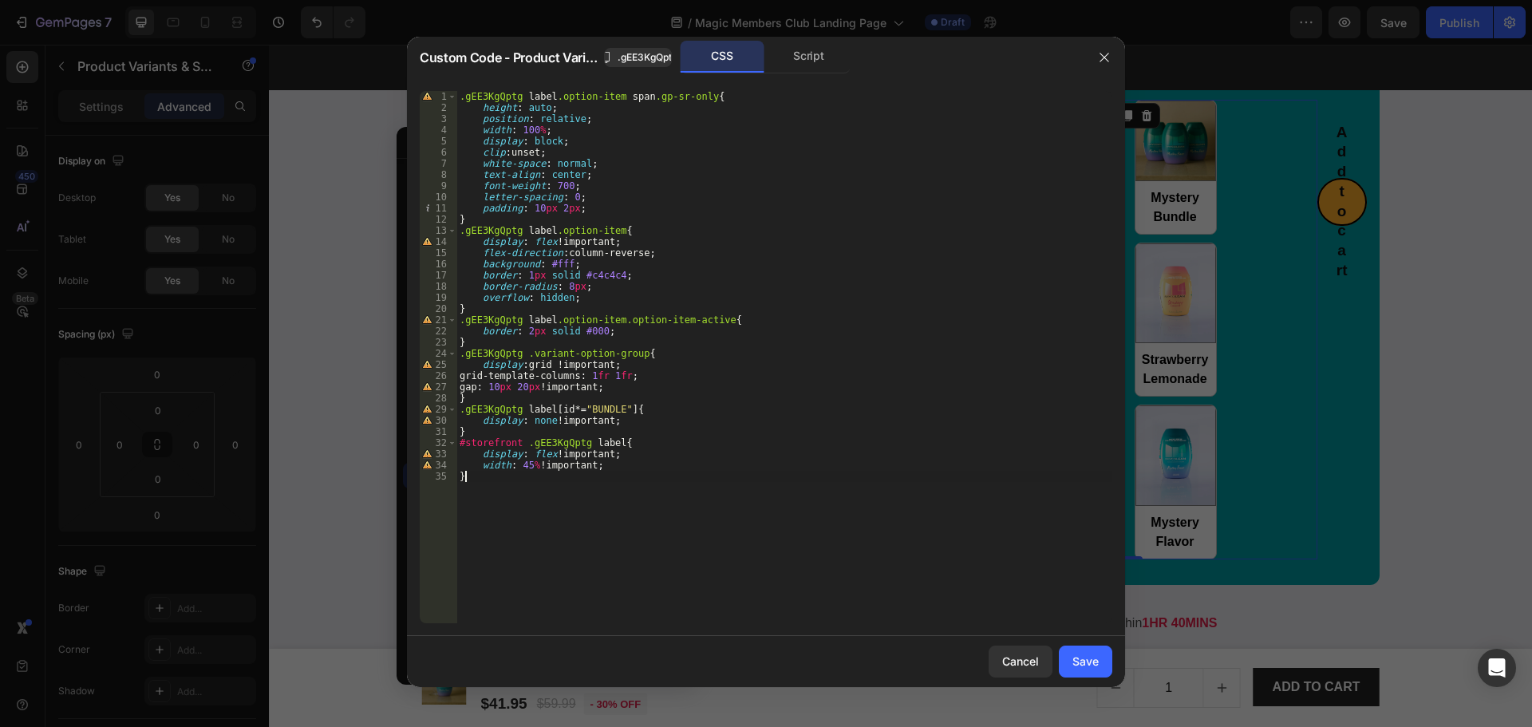
click at [822, 474] on div ".gEE3KgQptg label .option-item span .gp-sr-only { height : auto ; position : re…" at bounding box center [784, 368] width 656 height 555
click at [804, 57] on div "Script" at bounding box center [809, 57] width 84 height 32
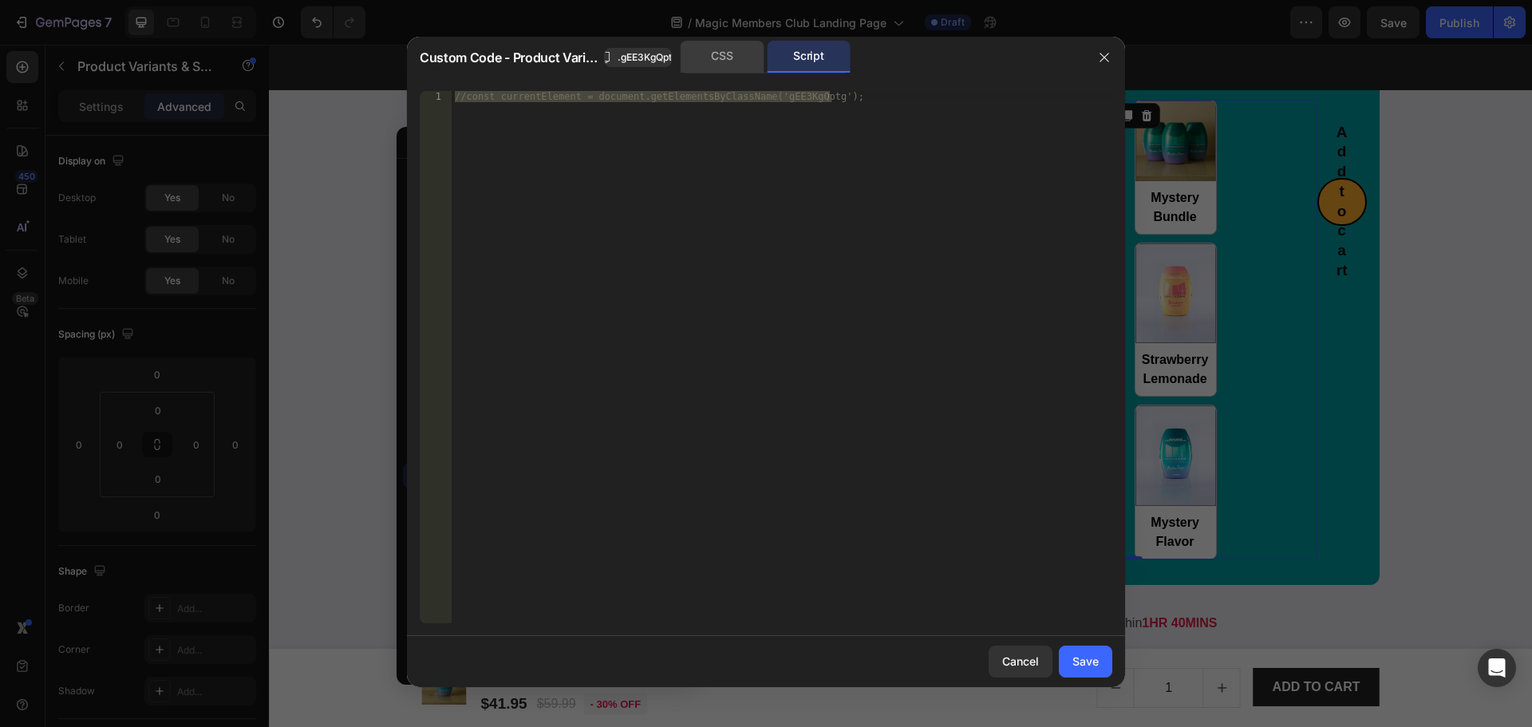
click at [724, 54] on div "CSS" at bounding box center [723, 57] width 84 height 32
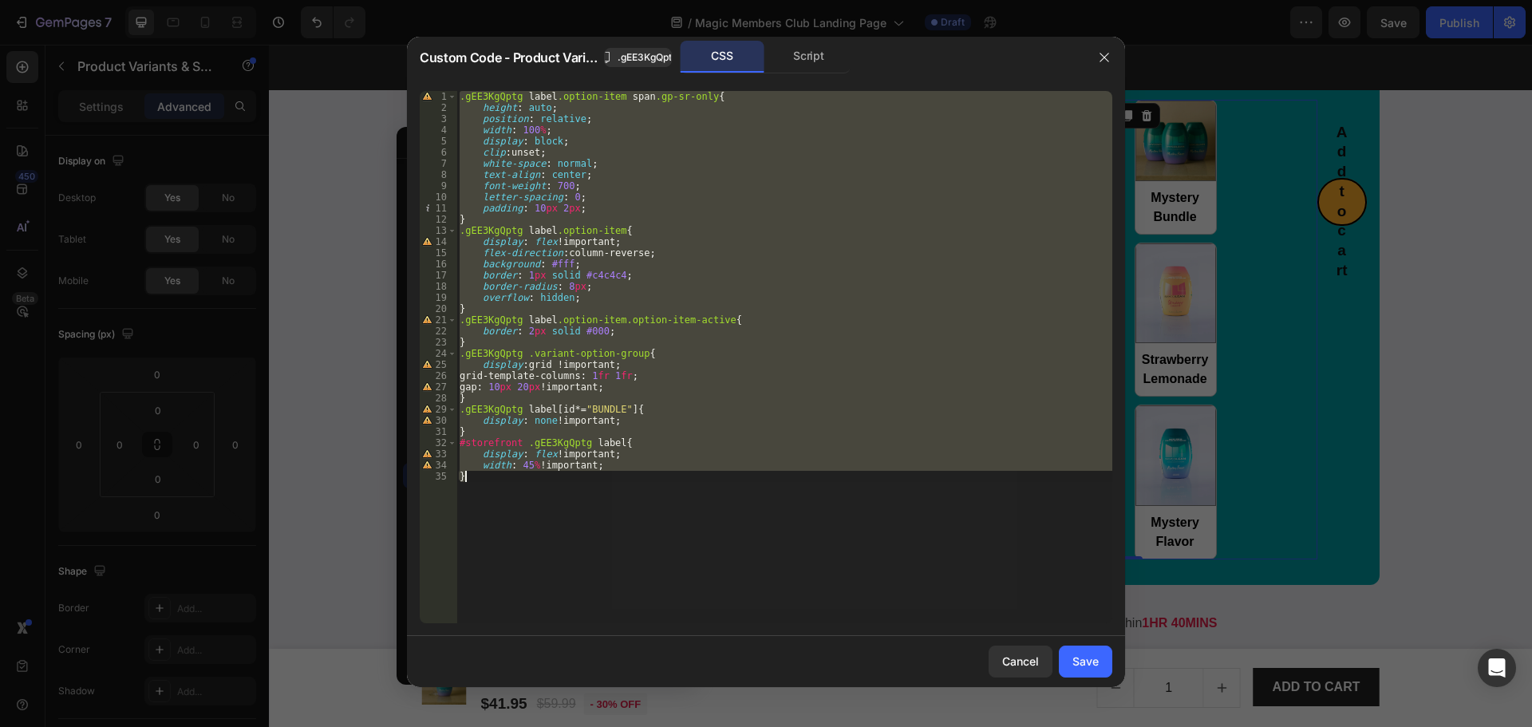
click at [578, 412] on div ".gEE3KgQptg label .option-item span .gp-sr-only { height : auto ; position : re…" at bounding box center [784, 357] width 656 height 532
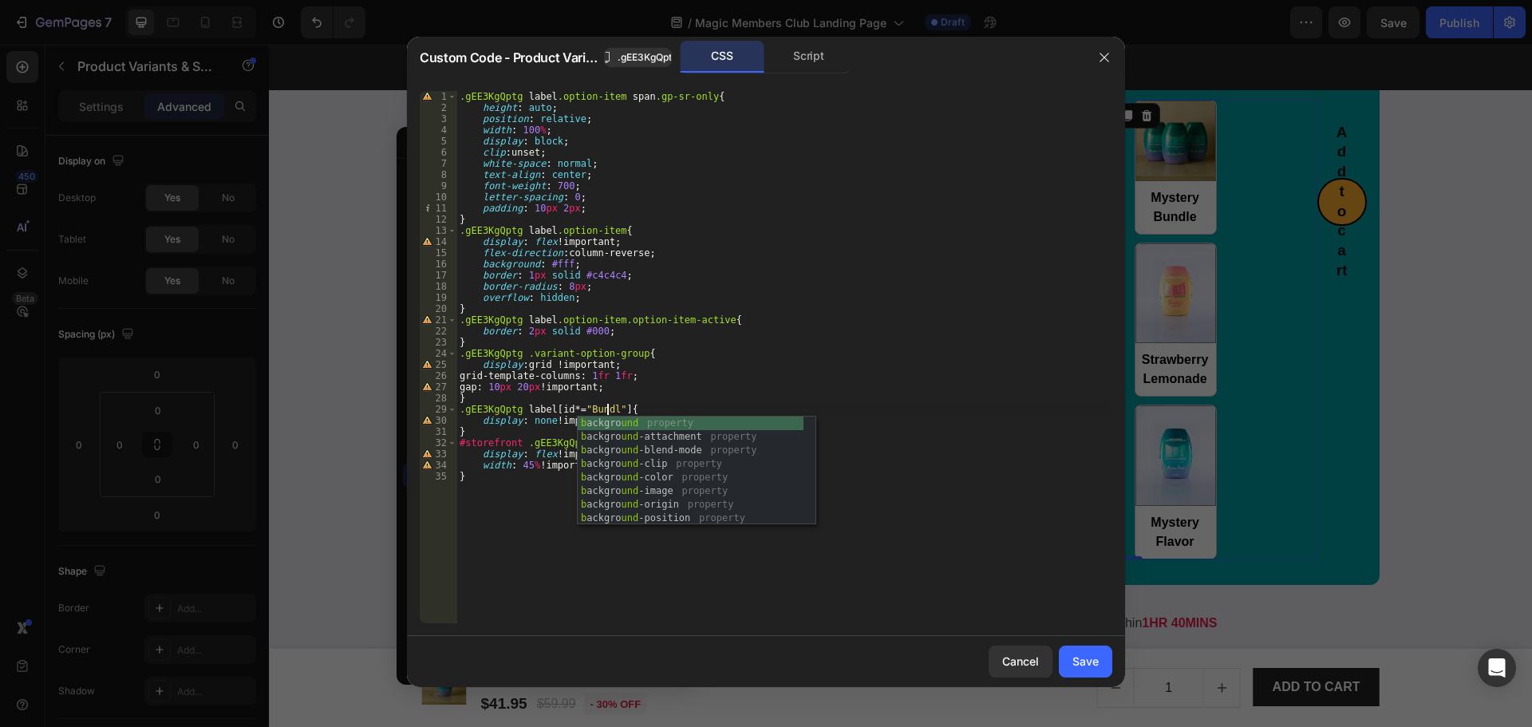
scroll to position [0, 12]
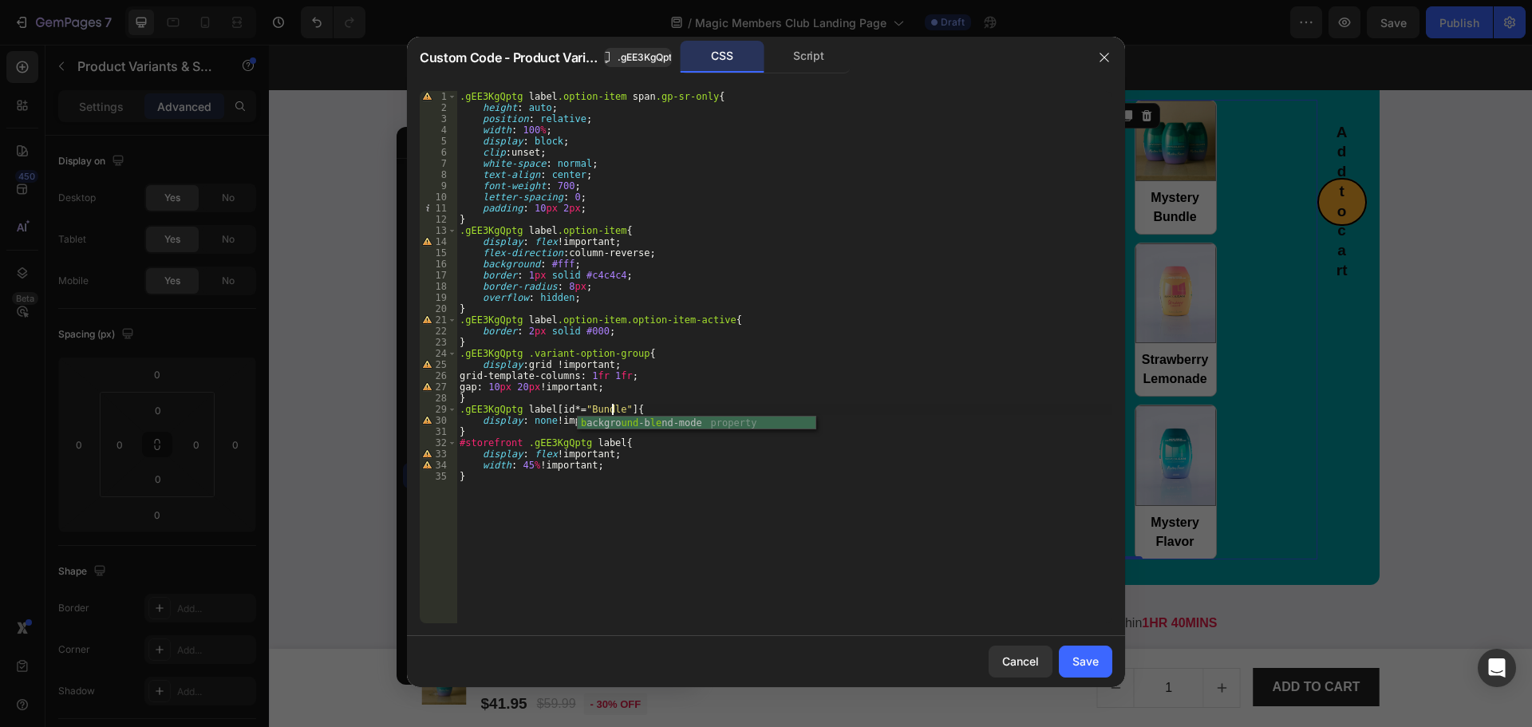
click at [716, 522] on div ".gEE3KgQptg label .option-item span .gp-sr-only { height : auto ; position : re…" at bounding box center [784, 368] width 656 height 555
type textarea "}"
click at [1082, 653] on div "Save" at bounding box center [1085, 661] width 26 height 17
radio input "true"
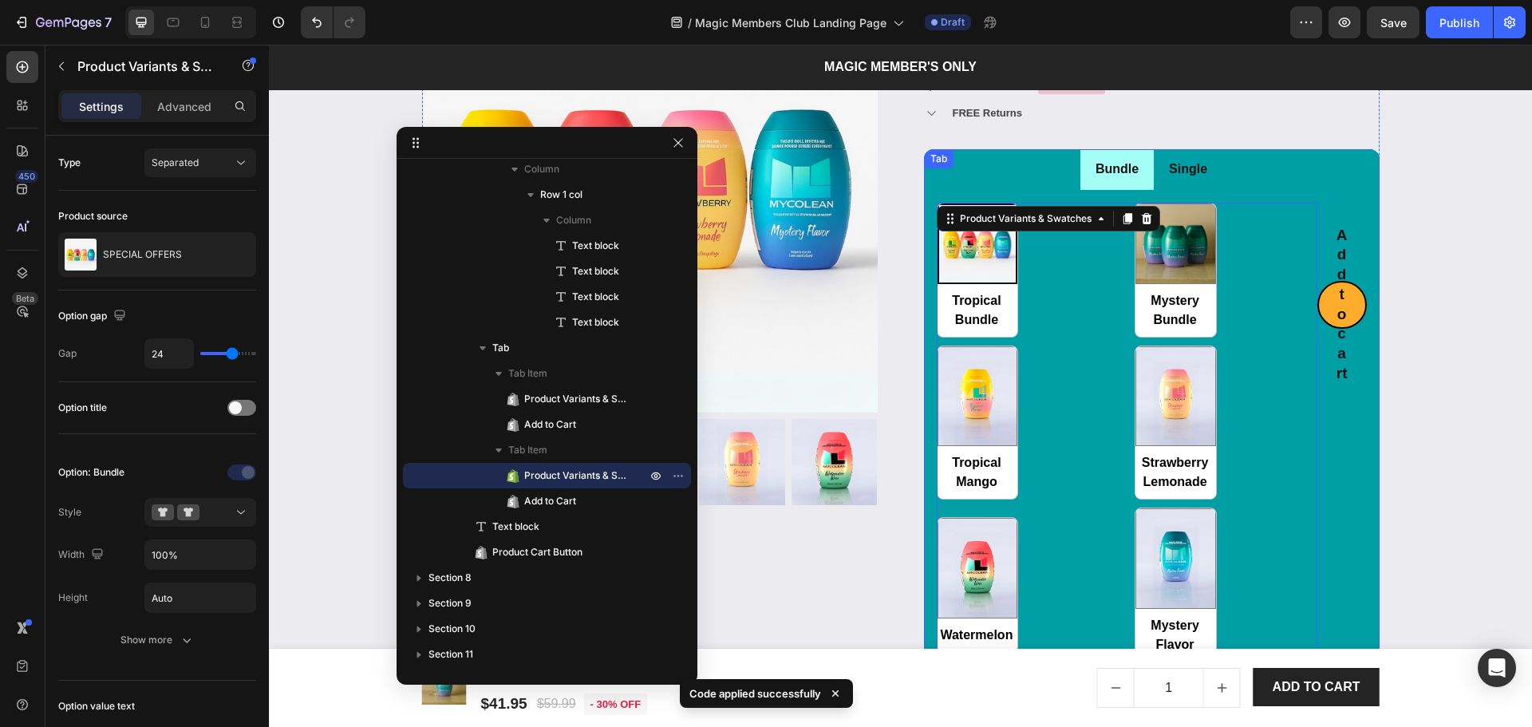
scroll to position [2281, 0]
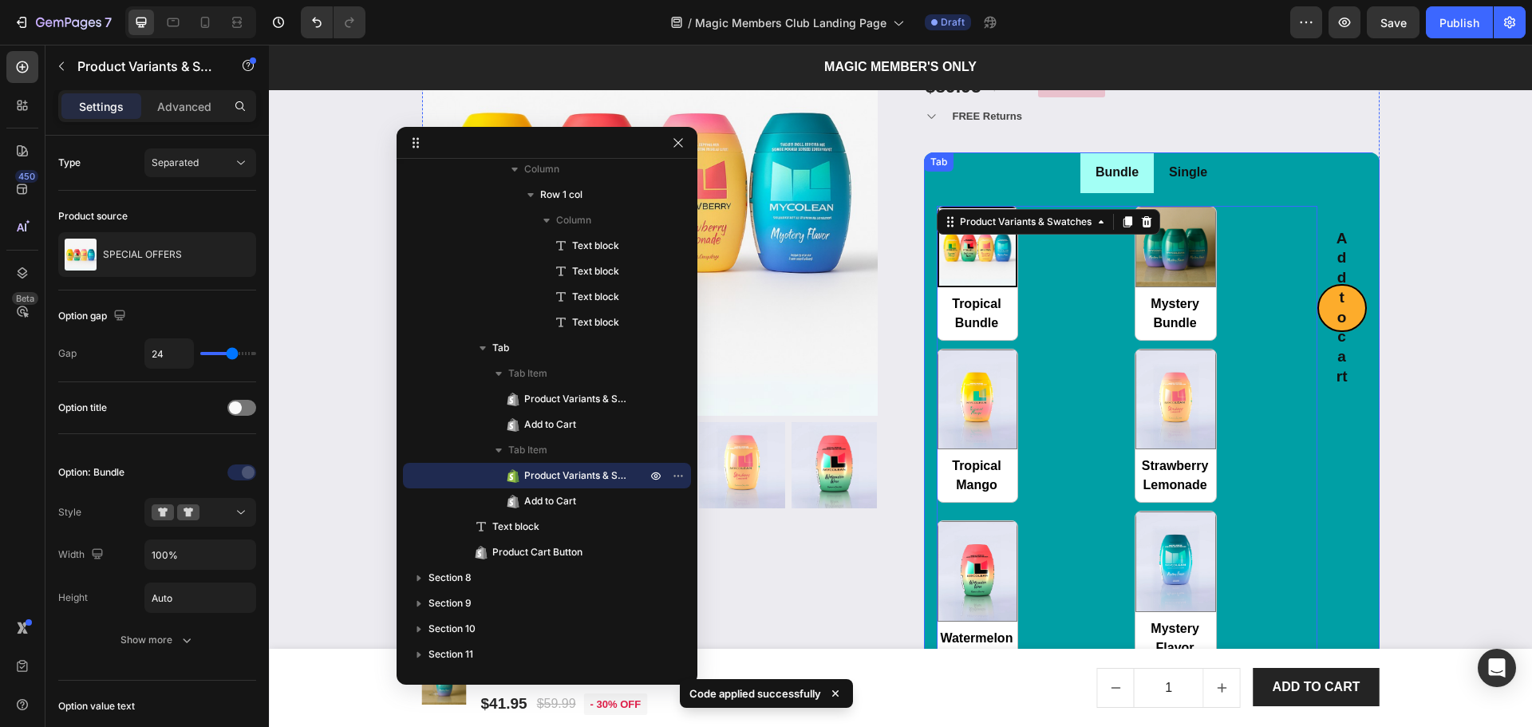
click at [1206, 186] on li "Single" at bounding box center [1188, 172] width 69 height 41
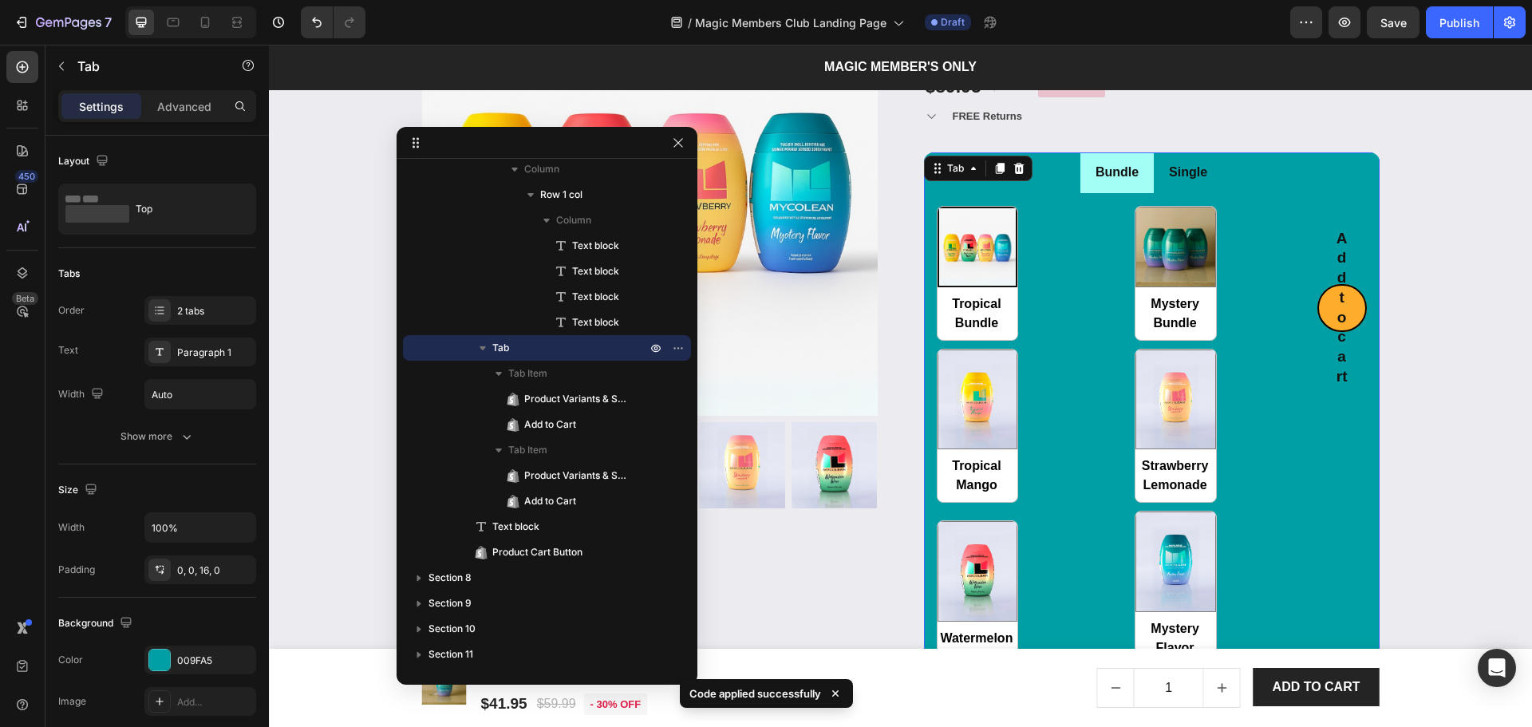
click at [1206, 179] on li "Single" at bounding box center [1188, 172] width 69 height 41
click at [1139, 186] on li "Bundle" at bounding box center [1116, 172] width 73 height 41
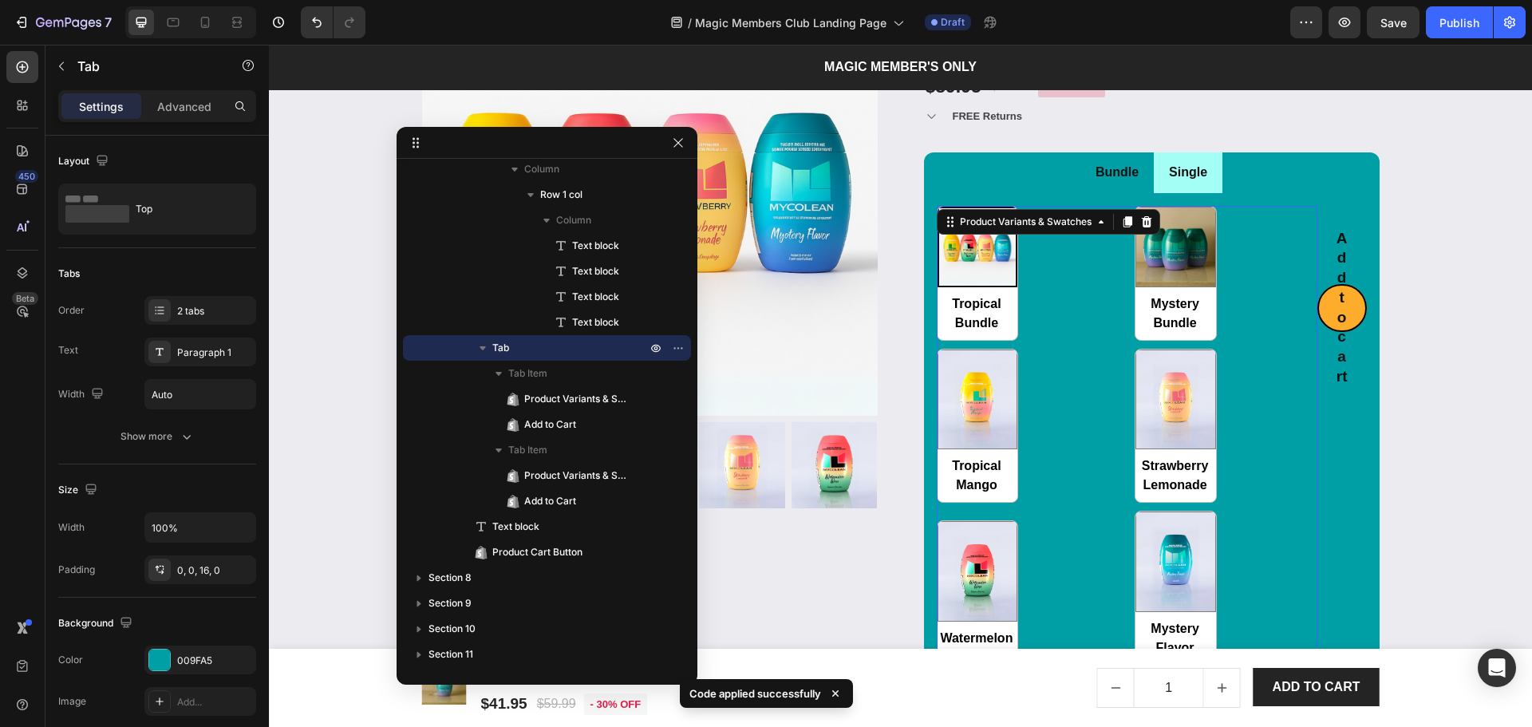
click at [1066, 247] on div "Tropical Bundle Tropical Bundle Mystery Bundle Mystery Bundle Tropical Mango Tr…" at bounding box center [1127, 436] width 381 height 460
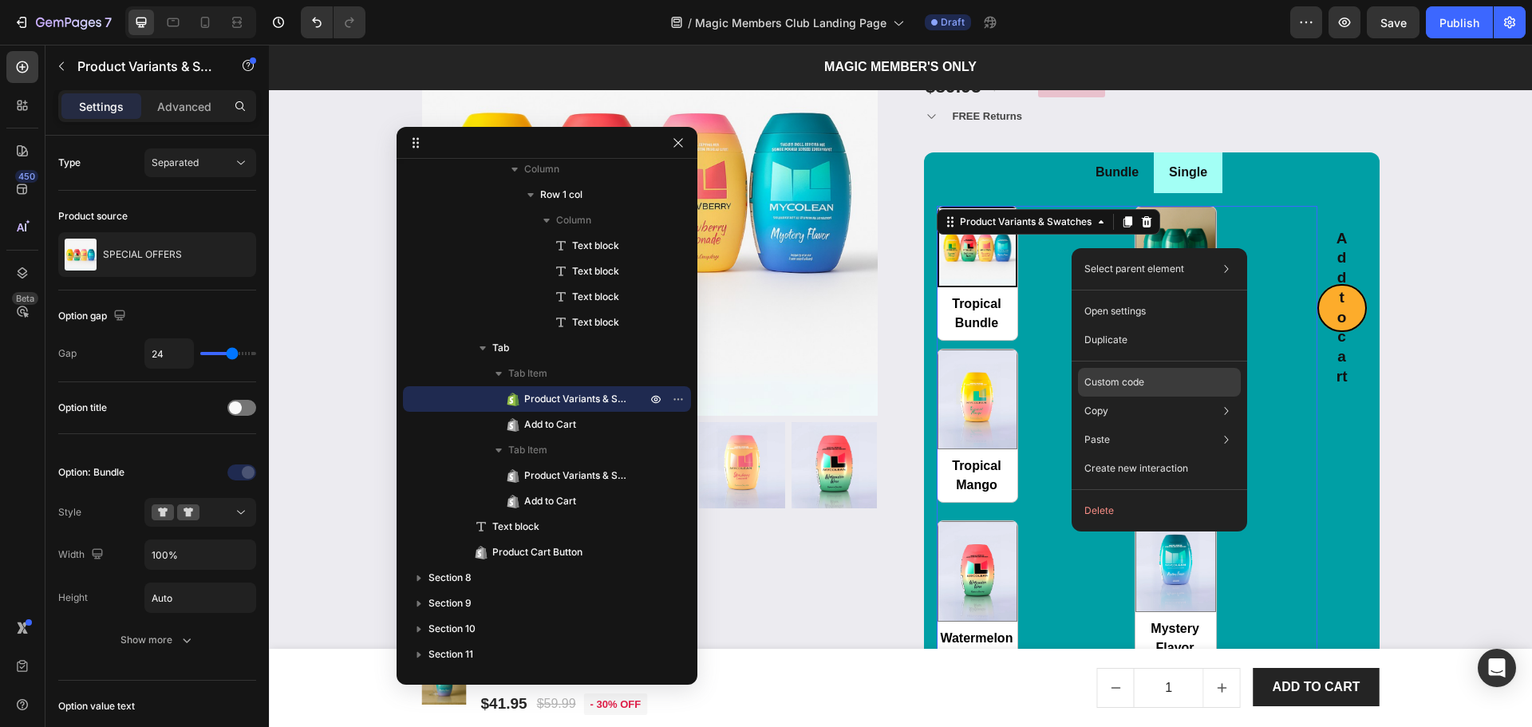
click at [1117, 387] on p "Custom code" at bounding box center [1114, 382] width 60 height 14
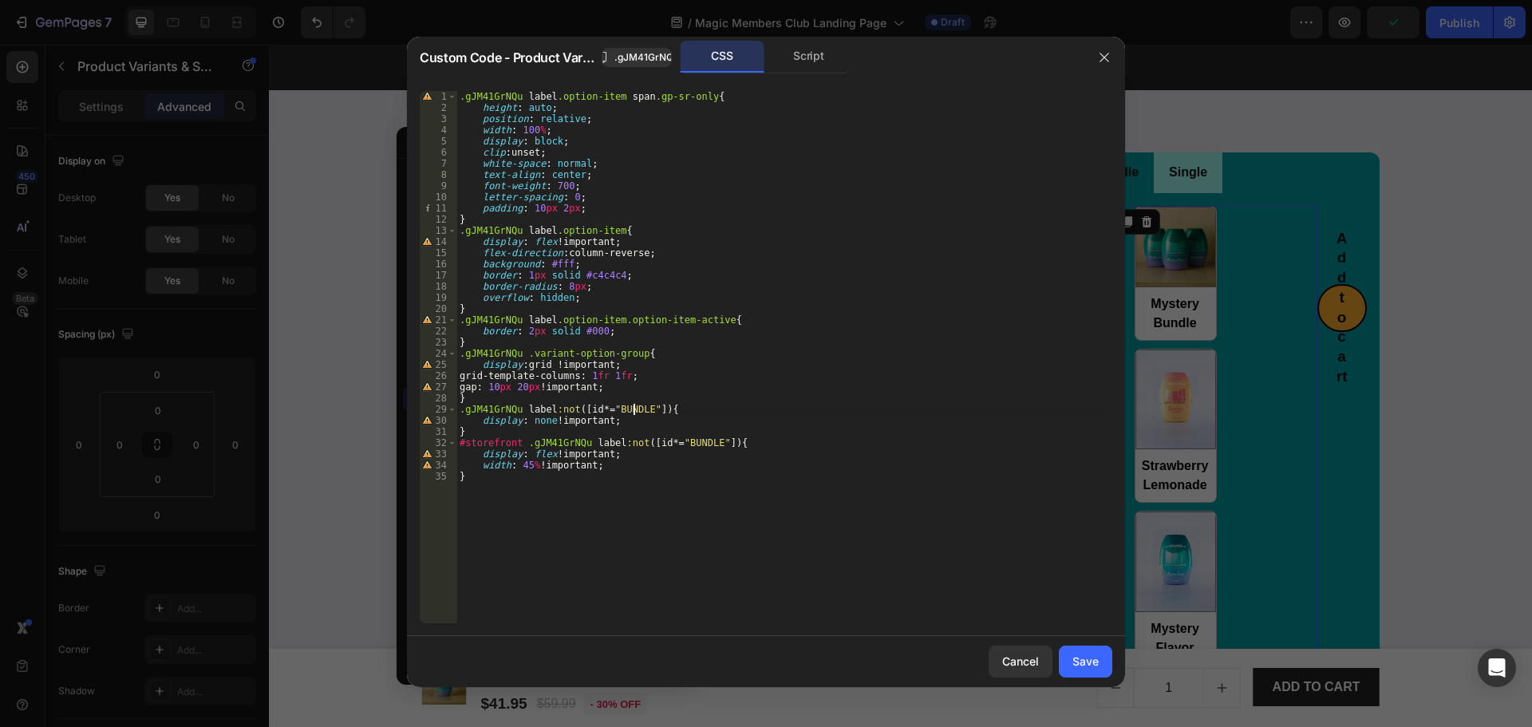
drag, startPoint x: 634, startPoint y: 409, endPoint x: 799, endPoint y: 488, distance: 182.4
click at [634, 410] on div ".gJM41GrNQu label .option-item span .gp-sr-only { height : auto ; position : re…" at bounding box center [784, 368] width 656 height 555
click at [819, 482] on div ".gJM41GrNQu label .option-item span .gp-sr-only { height : auto ; position : re…" at bounding box center [784, 368] width 656 height 555
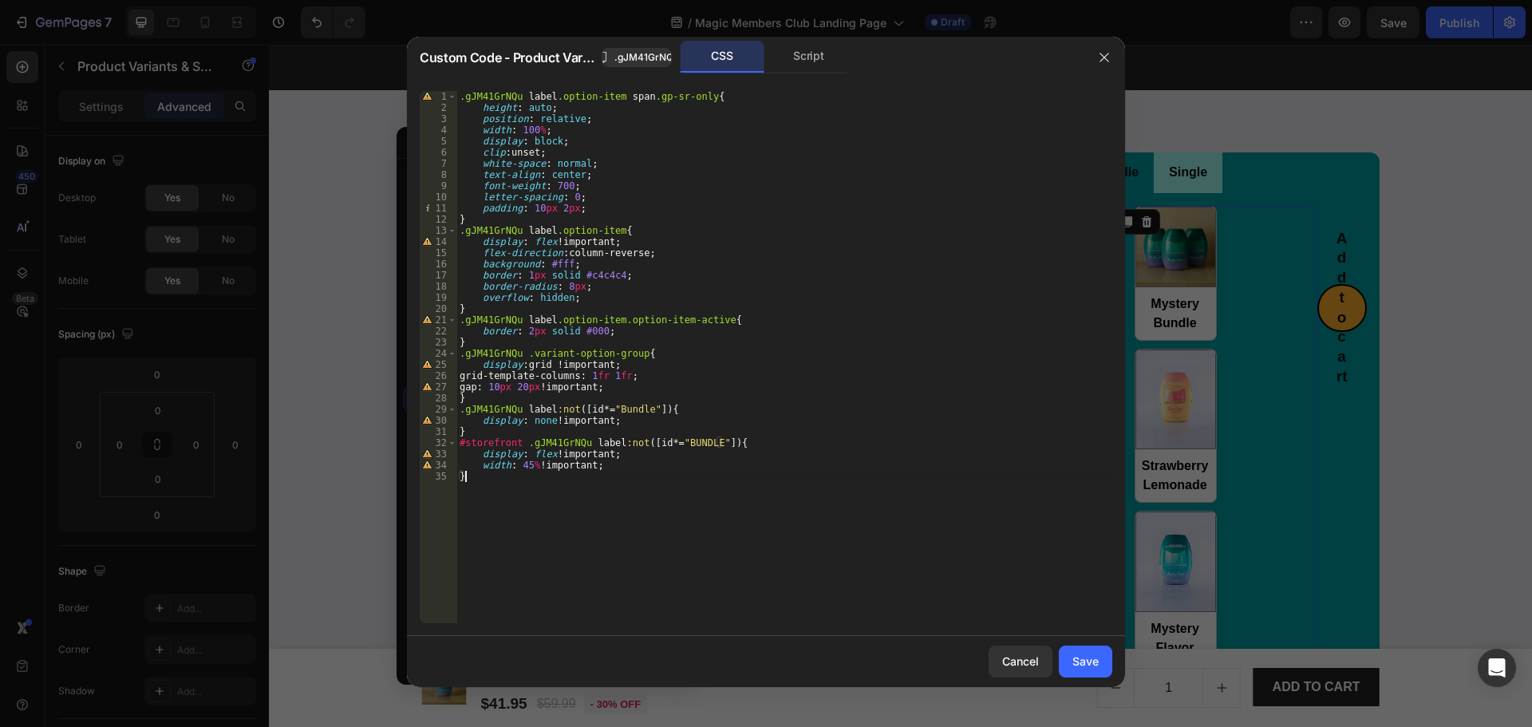
click at [701, 451] on div ".gJM41GrNQu label .option-item span .gp-sr-only { height : auto ; position : re…" at bounding box center [784, 368] width 656 height 555
click at [701, 444] on div ".gJM41GrNQu label .option-item span .gp-sr-only { height : auto ; position : re…" at bounding box center [784, 368] width 656 height 555
click at [801, 503] on div ".gJM41GrNQu label .option-item span .gp-sr-only { height : auto ; position : re…" at bounding box center [784, 368] width 656 height 555
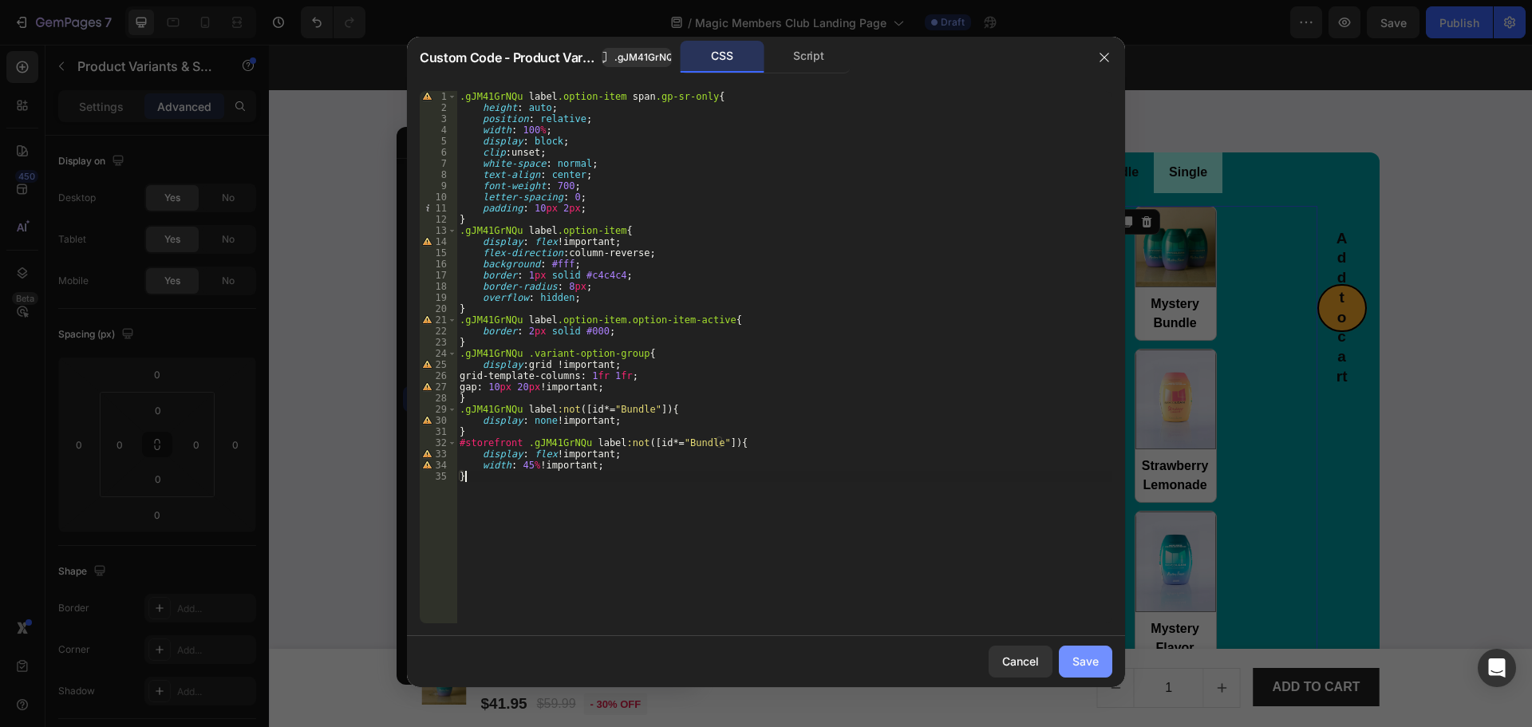
type textarea "}"
click at [1097, 662] on button "Save" at bounding box center [1085, 661] width 53 height 32
radio input "true"
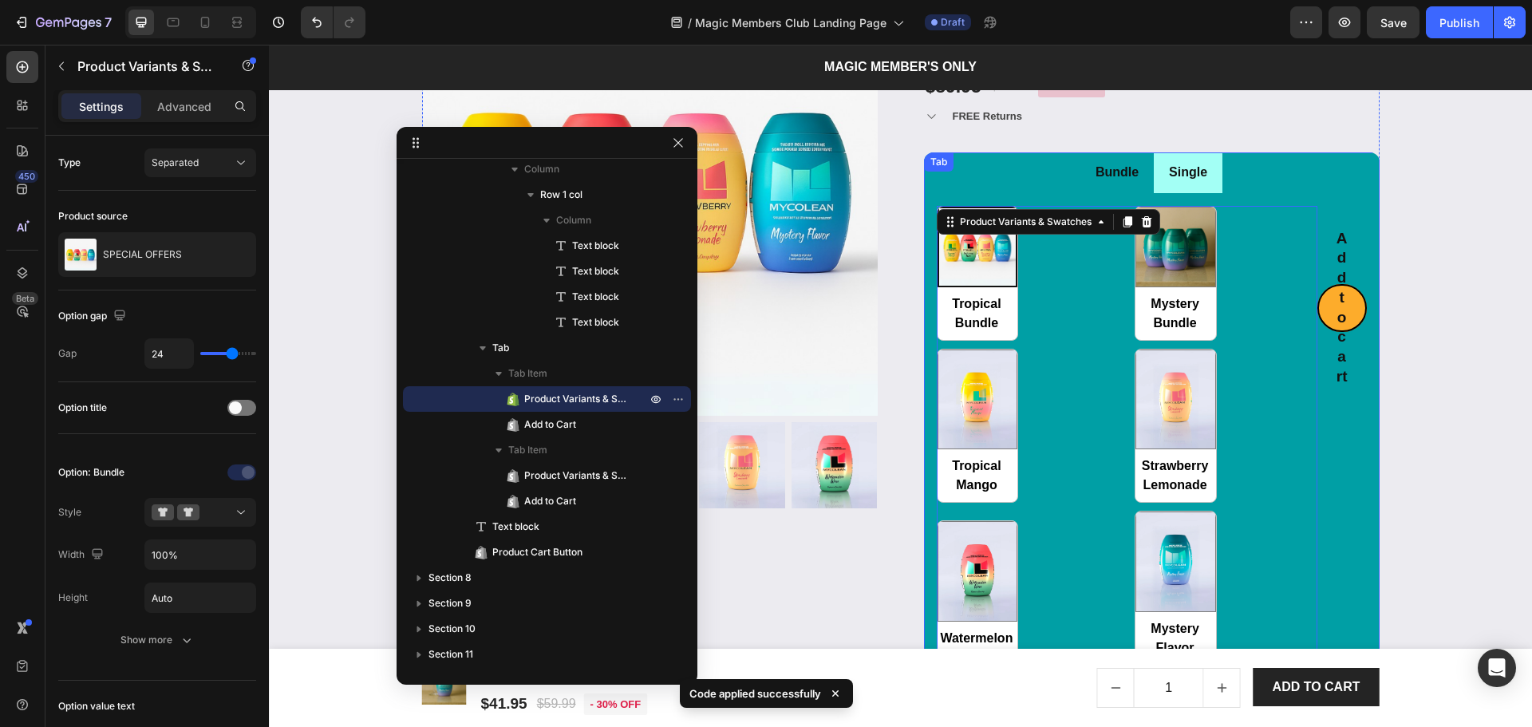
click at [1199, 186] on div "Single" at bounding box center [1188, 173] width 43 height 28
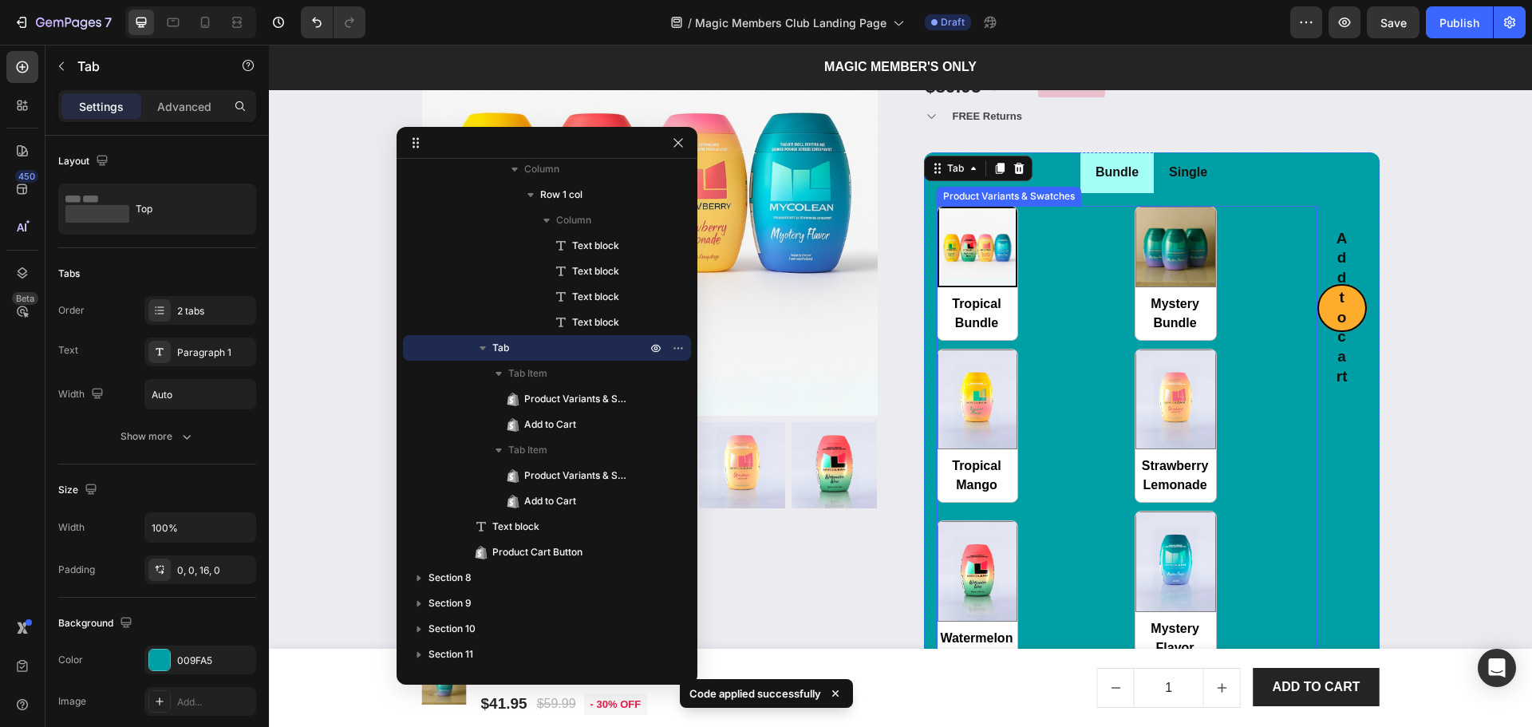
click at [1251, 266] on div "Tropical Bundle Tropical Bundle Mystery Bundle Mystery Bundle Tropical Mango Tr…" at bounding box center [1127, 436] width 381 height 460
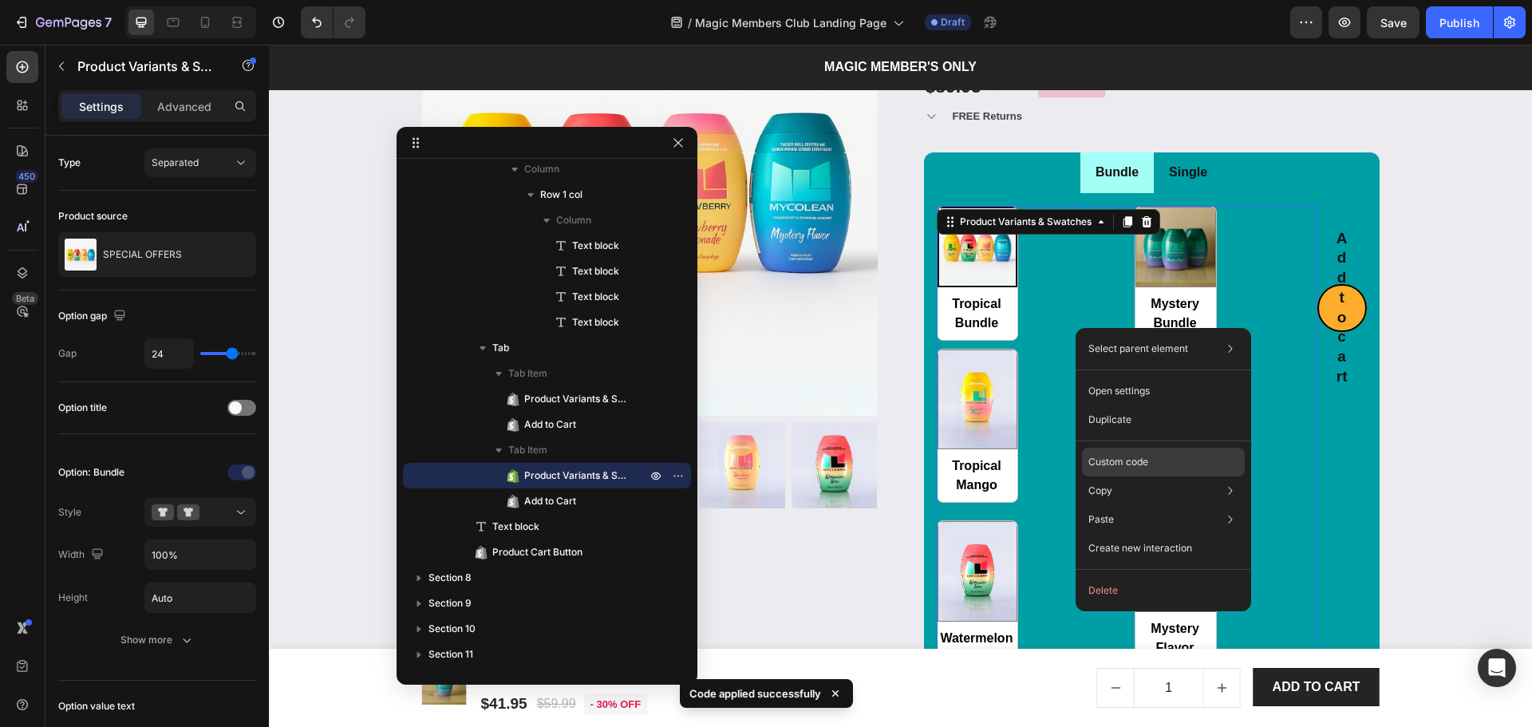
click at [1118, 456] on p "Custom code" at bounding box center [1118, 462] width 60 height 14
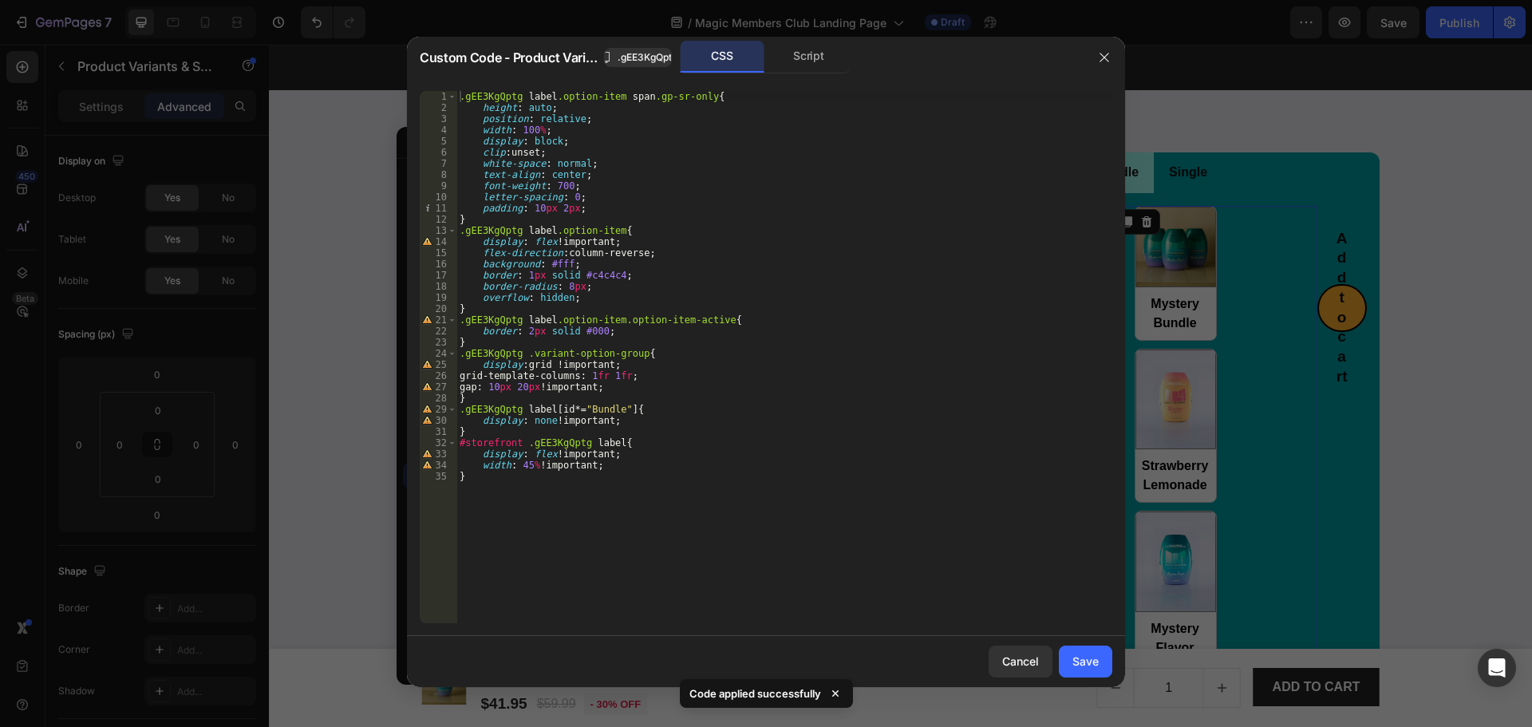
click at [612, 409] on div ".gEE3KgQptg label .option-item span .gp-sr-only { height : auto ; position : re…" at bounding box center [784, 368] width 656 height 555
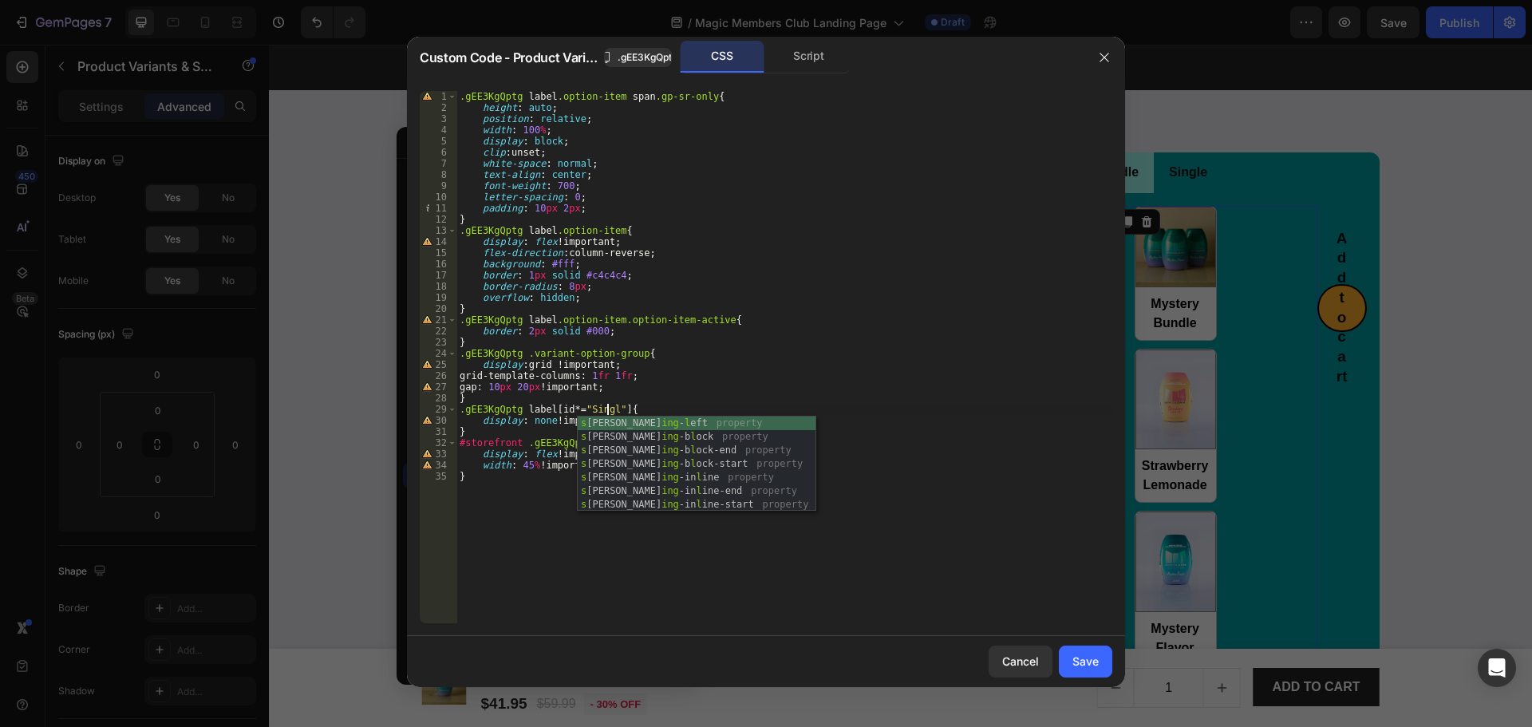
scroll to position [0, 12]
click at [930, 564] on div ".gEE3KgQptg label .option-item span .gp-sr-only { height : auto ; position : re…" at bounding box center [784, 368] width 656 height 555
type textarea "}"
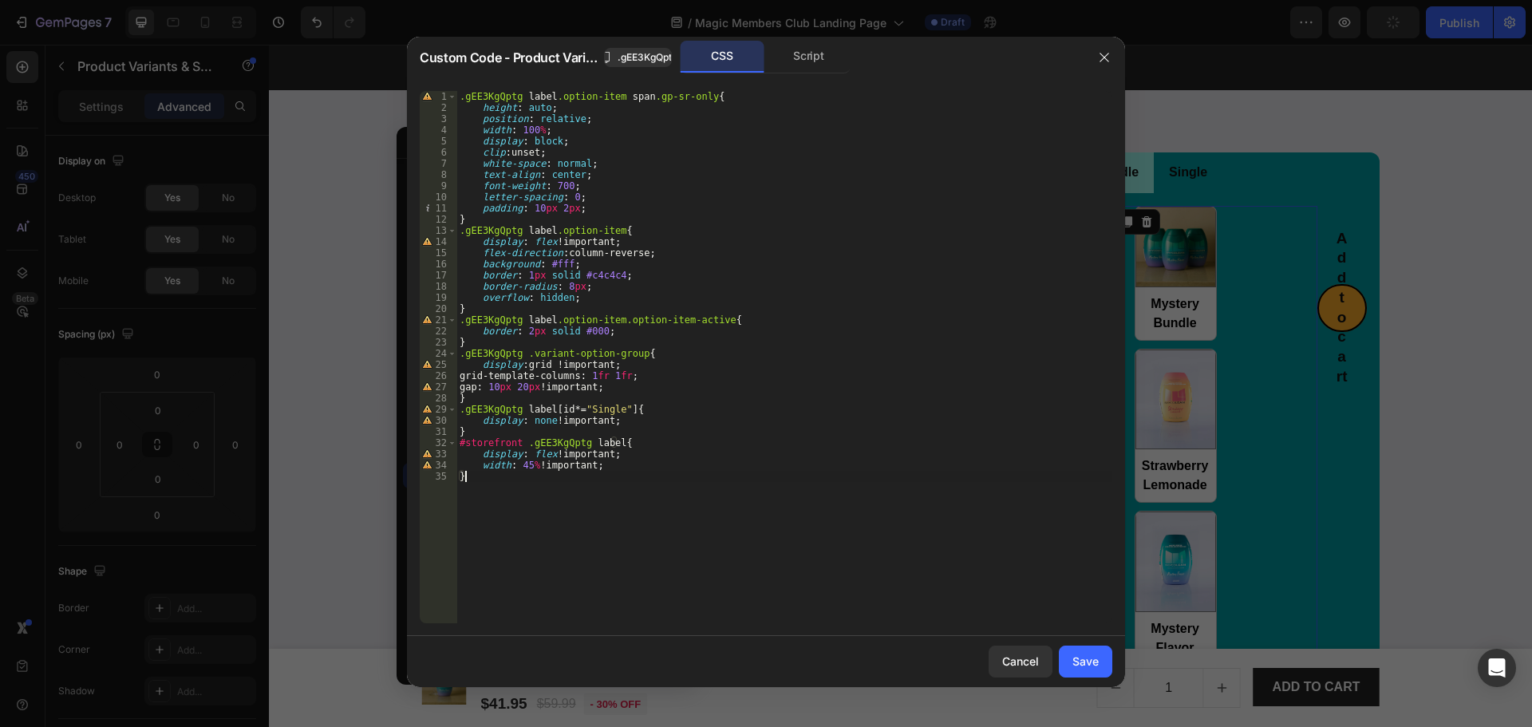
scroll to position [0, 0]
type textarea "}"
click at [1091, 657] on div "Save" at bounding box center [1085, 661] width 26 height 17
radio input "true"
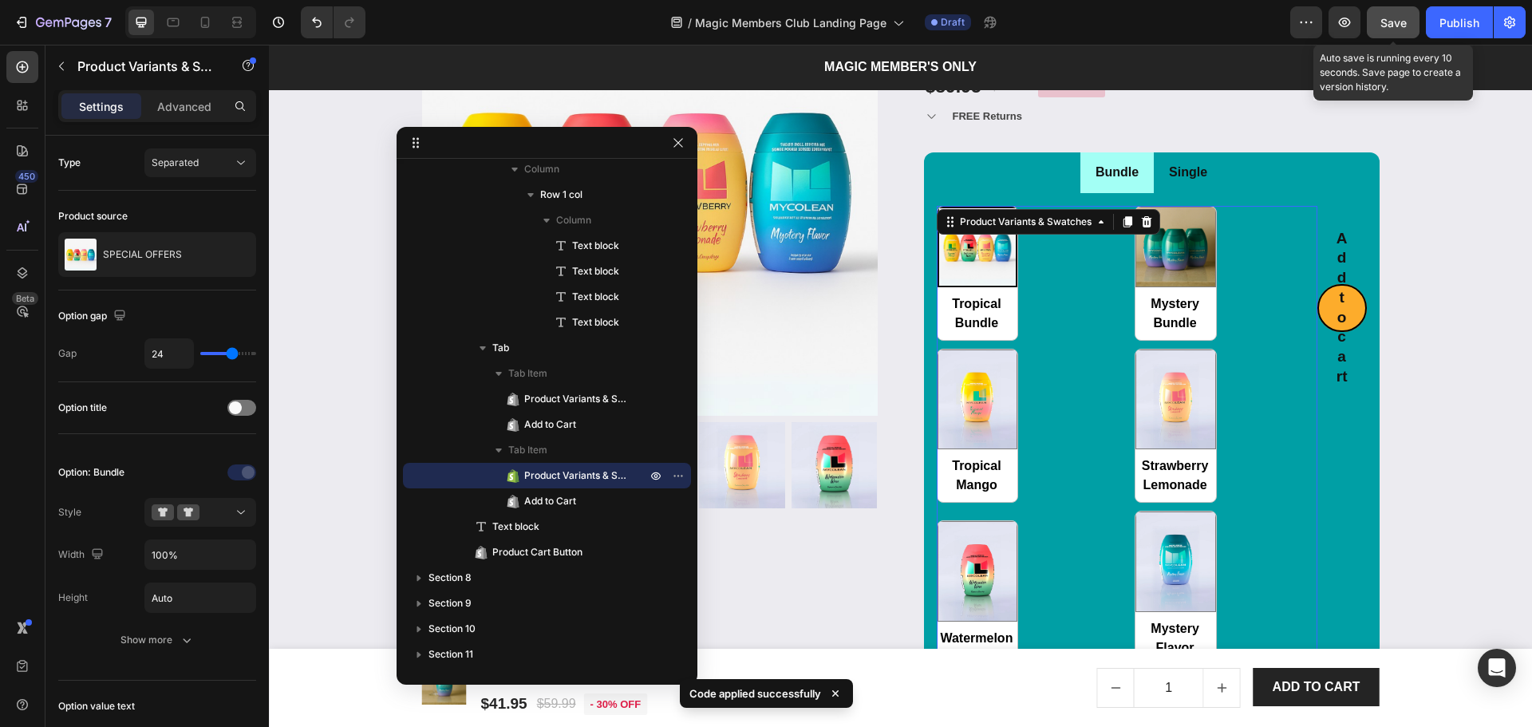
click at [1388, 23] on span "Save" at bounding box center [1393, 23] width 26 height 14
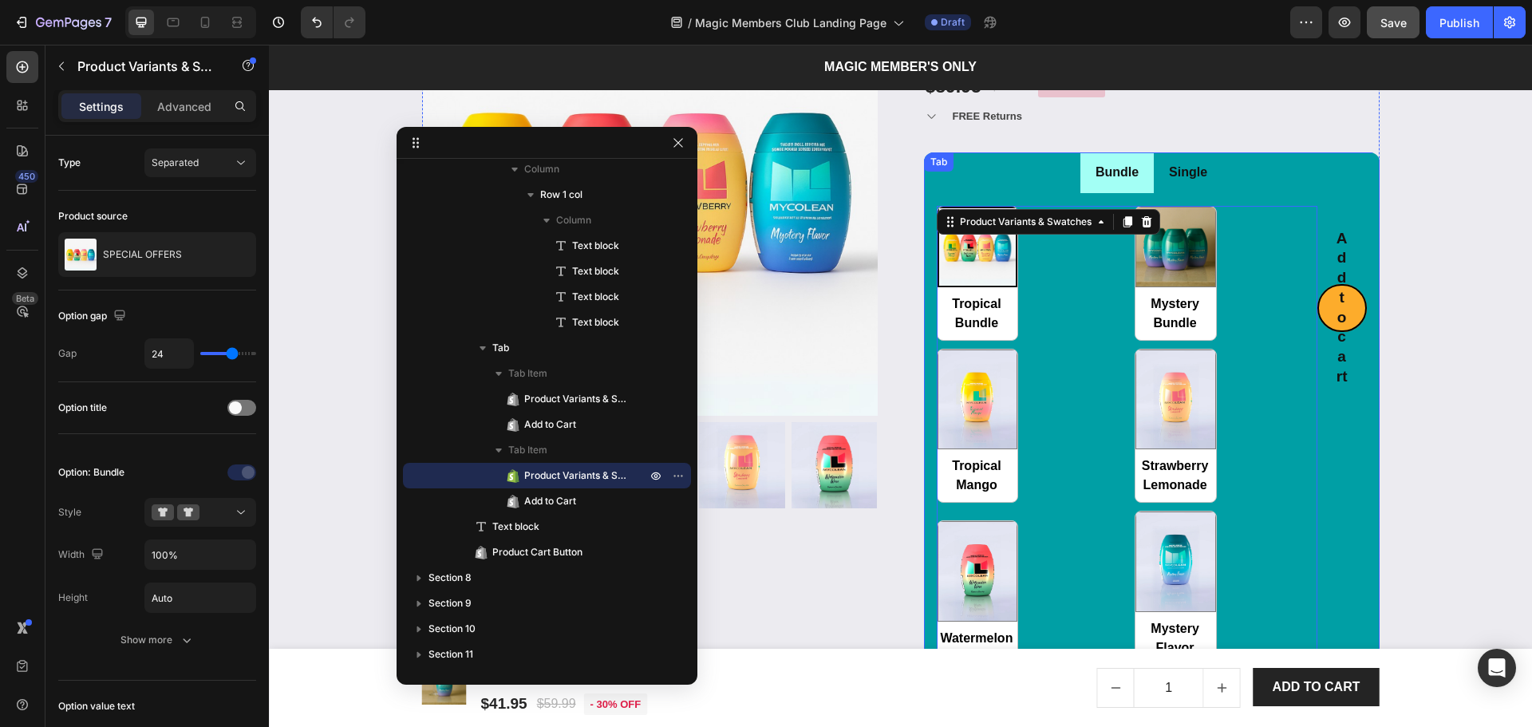
click at [1346, 462] on div "Add to cart Add to Cart" at bounding box center [1341, 436] width 49 height 460
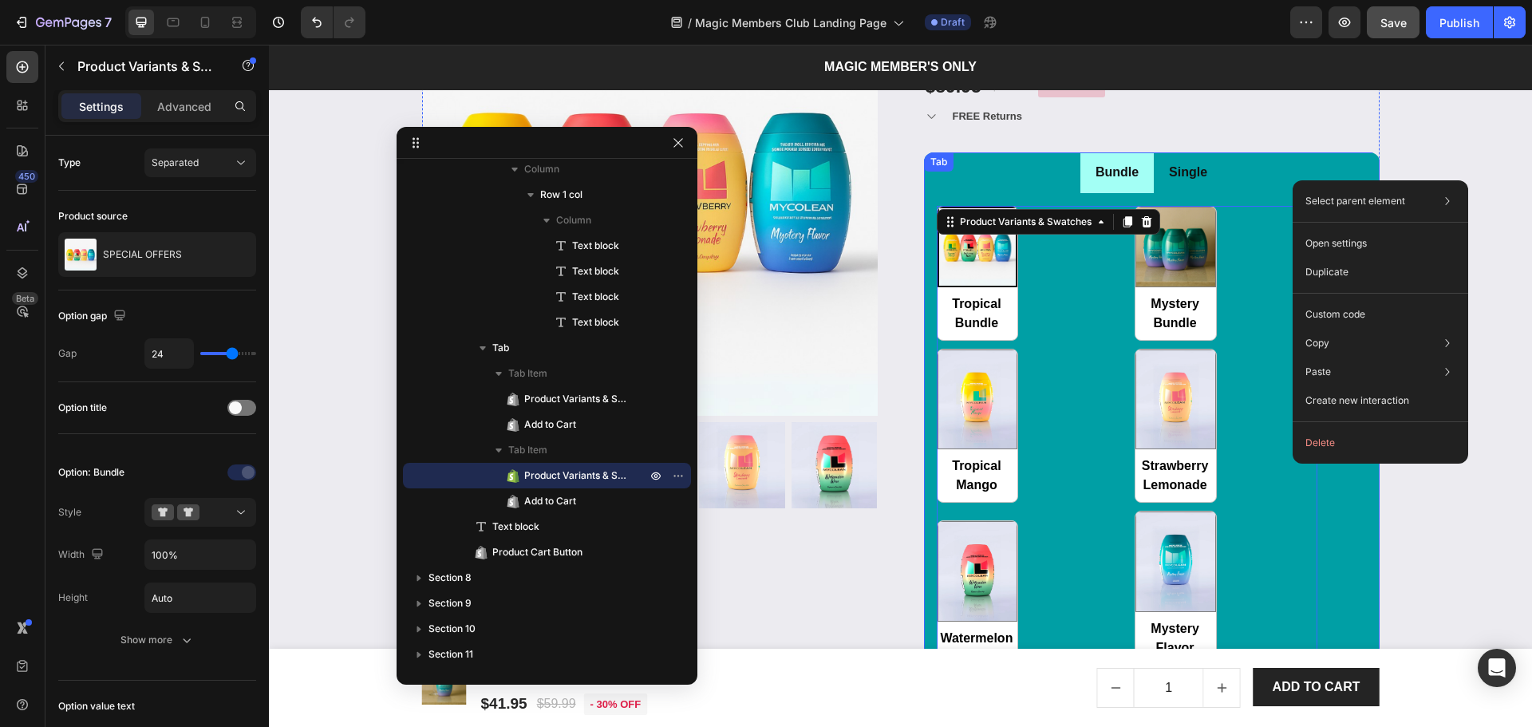
click at [1340, 488] on div "Add to cart Add to Cart" at bounding box center [1341, 436] width 49 height 460
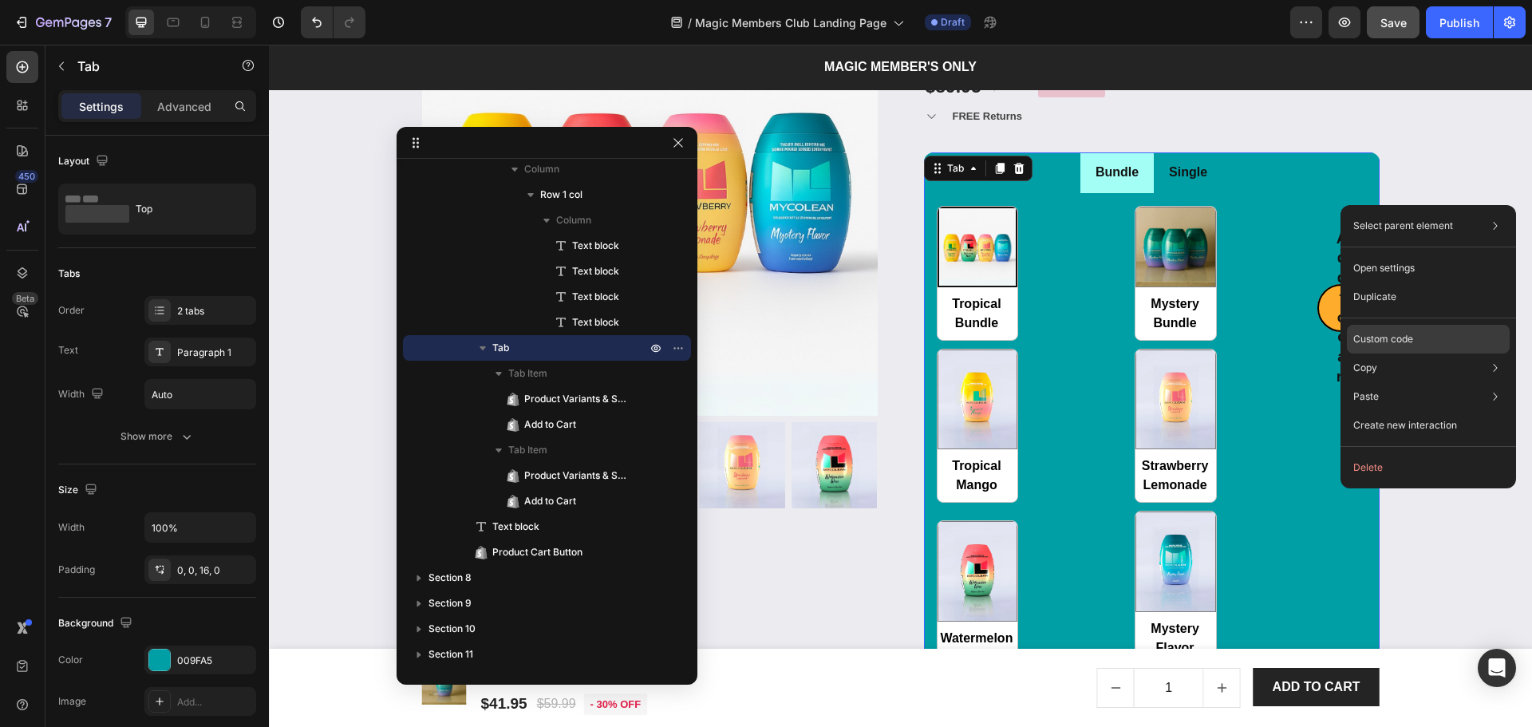
click at [1388, 345] on p "Custom code" at bounding box center [1383, 339] width 60 height 14
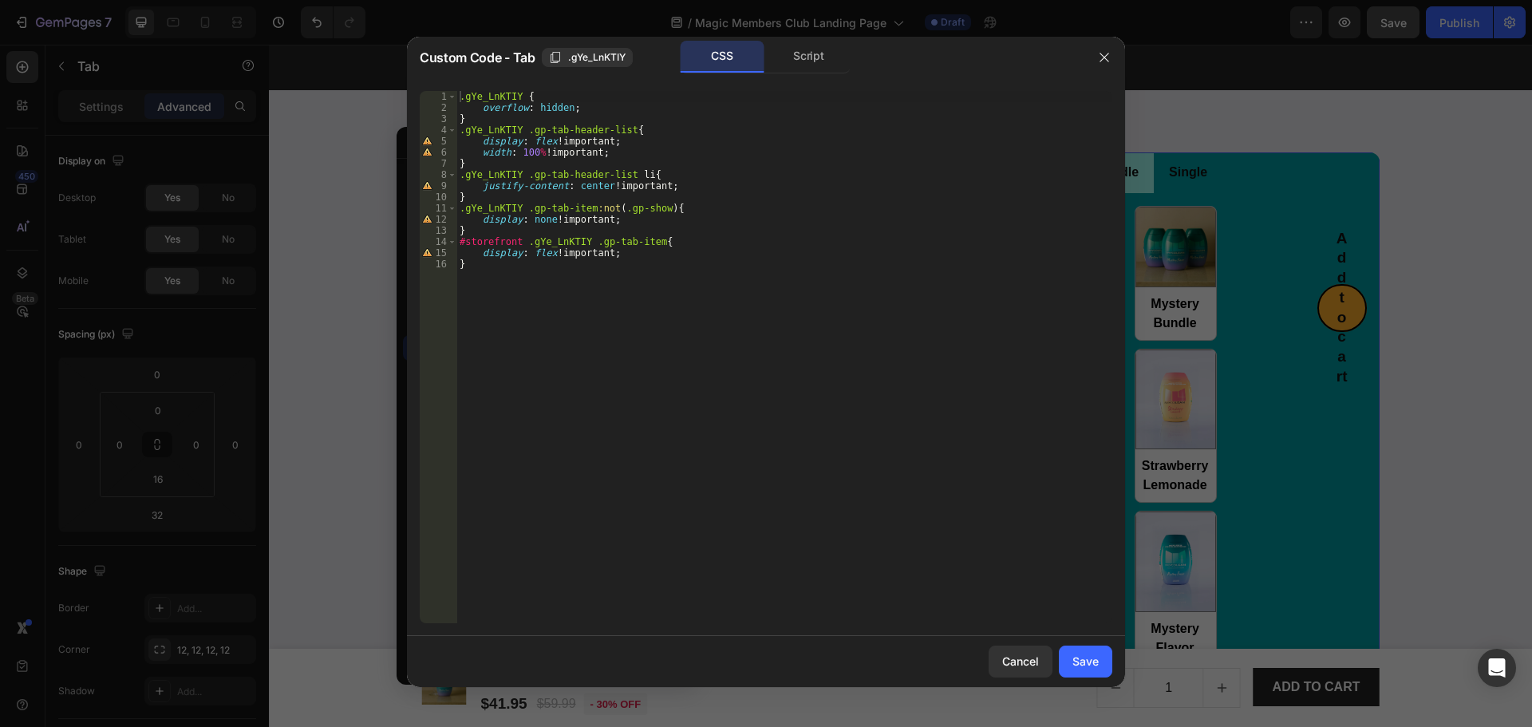
click at [736, 336] on div ".gYe_LnKTIY { overflow : hidden ; } .gYe_LnKTIY .gp-tab-header-list { display :…" at bounding box center [784, 368] width 656 height 555
click at [810, 62] on div "Script" at bounding box center [809, 57] width 84 height 32
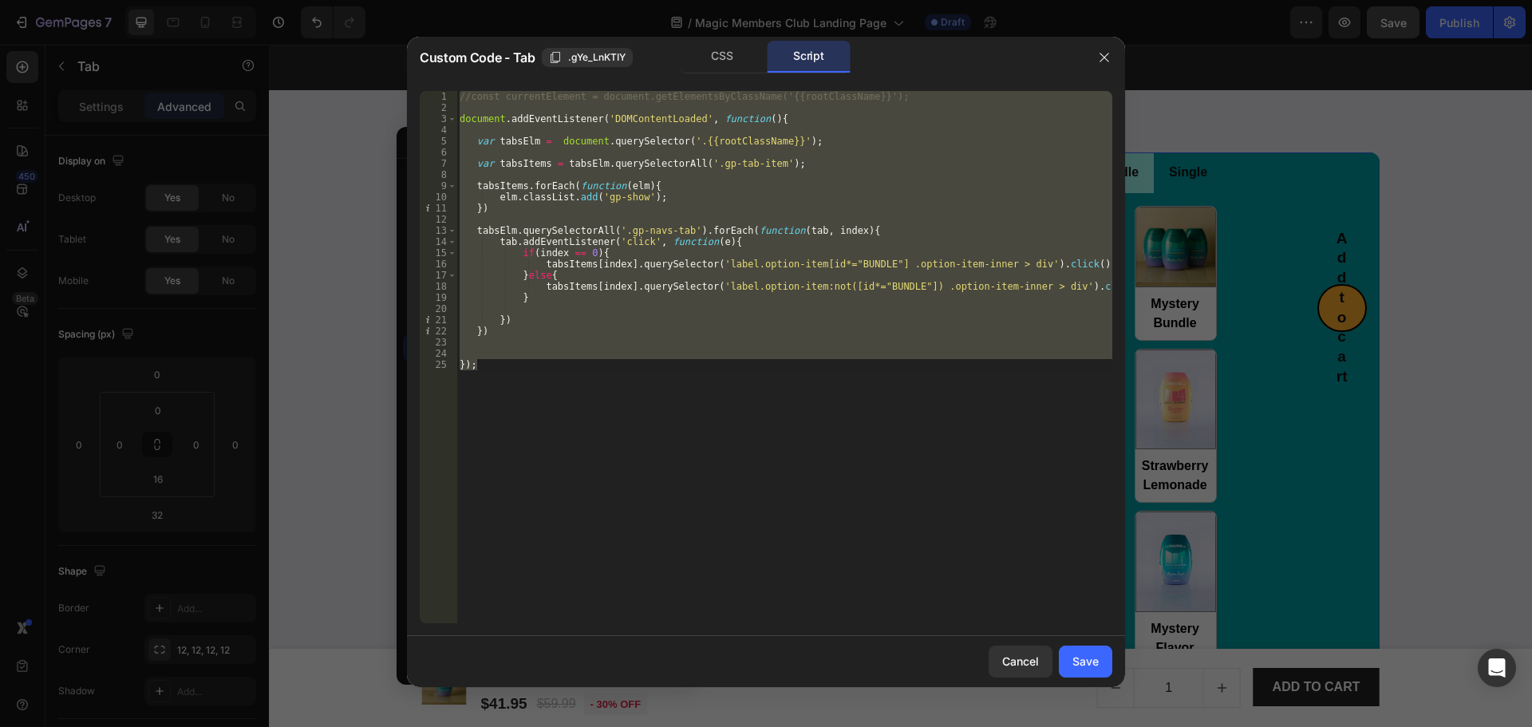
click at [855, 320] on div "//const currentElement = document.getElementsByClassName('{{rootClassName}}'); …" at bounding box center [784, 357] width 656 height 532
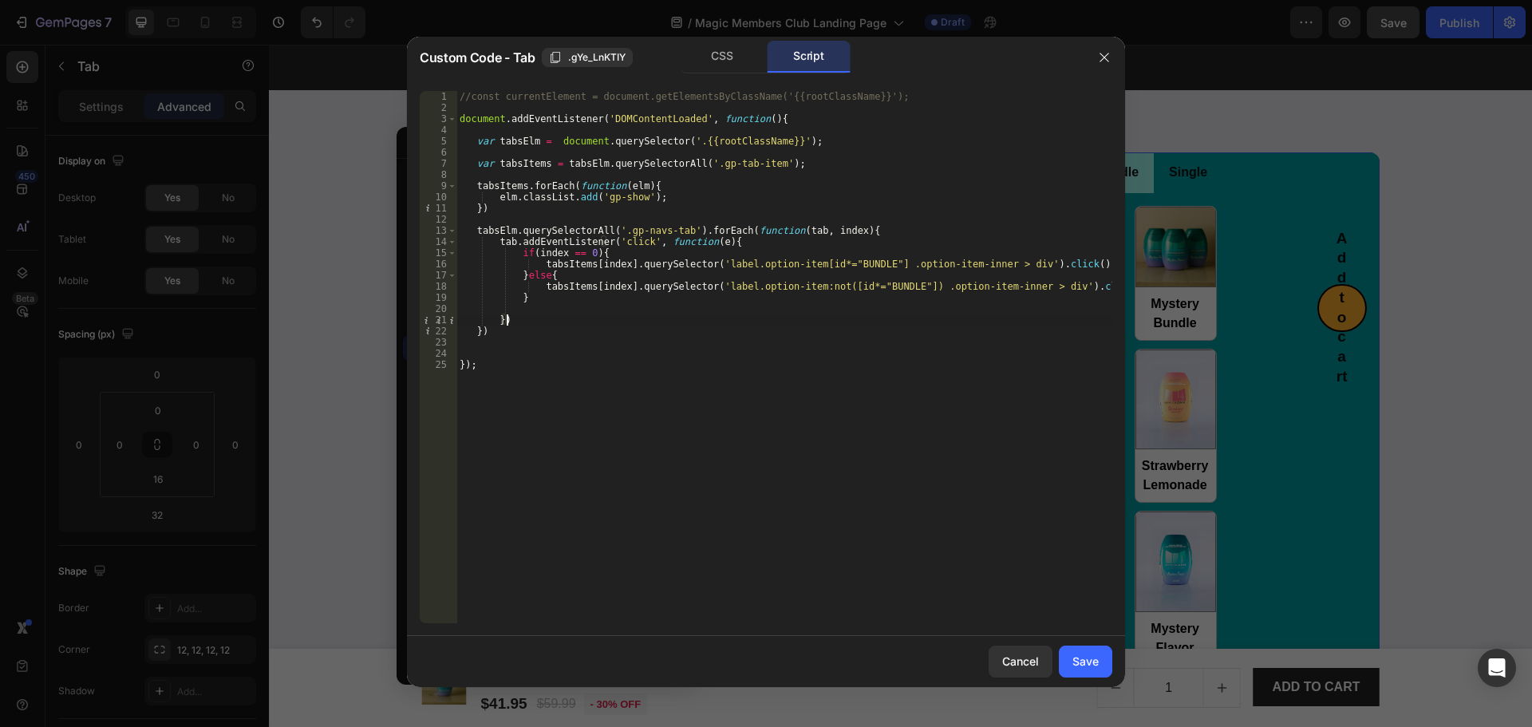
click at [886, 289] on div "//const currentElement = document.getElementsByClassName('{{rootClassName}}'); …" at bounding box center [784, 368] width 656 height 555
type textarea "tabsItems[index].querySelector('label.option-item[id*="Bundle"] .option-item-in…"
click at [974, 349] on div "//const currentElement = document.getElementsByClassName('{{rootClassName}}'); …" at bounding box center [784, 368] width 656 height 555
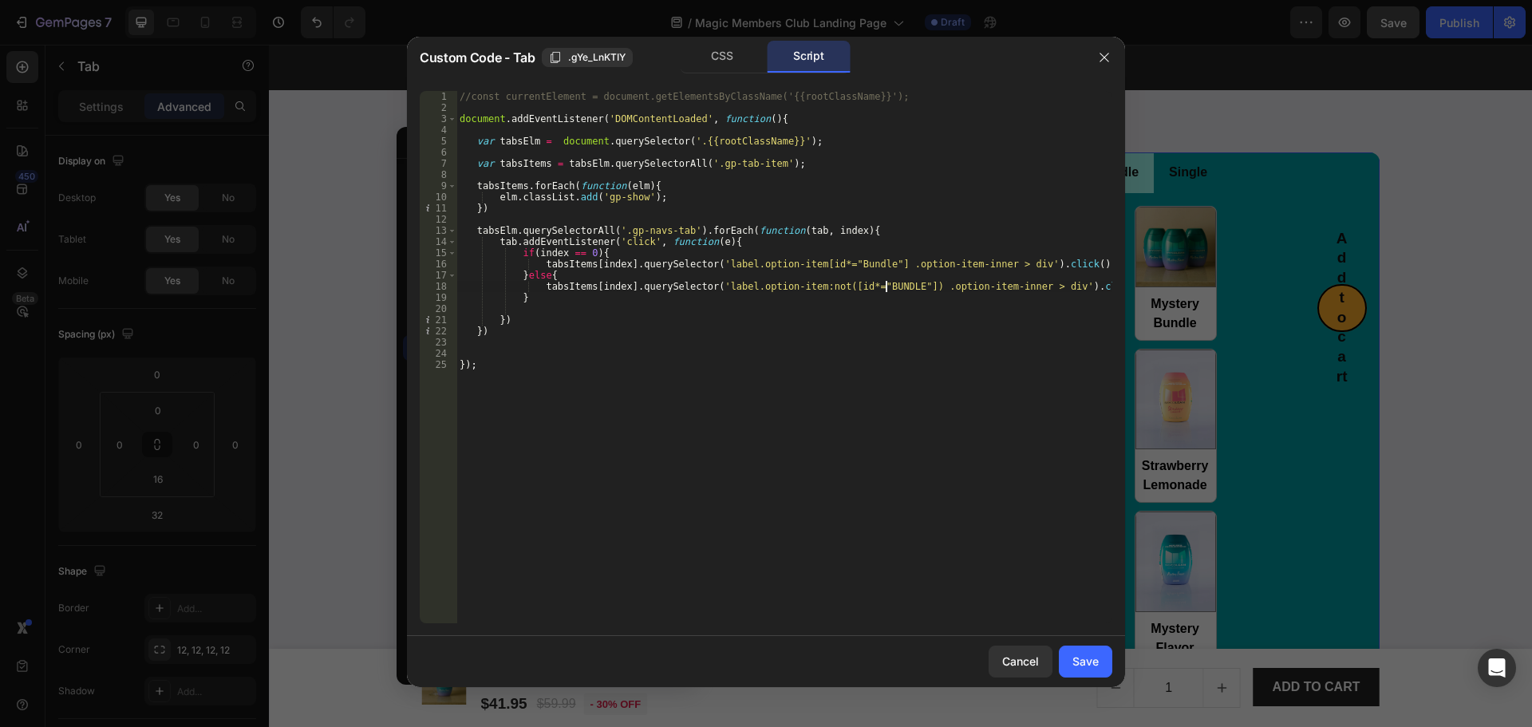
click at [886, 287] on div "//const currentElement = document.getElementsByClassName('{{rootClassName}}'); …" at bounding box center [784, 368] width 656 height 555
drag, startPoint x: 986, startPoint y: 365, endPoint x: 991, endPoint y: 399, distance: 34.6
click at [986, 365] on div "//const currentElement = document.getElementsByClassName('{{rootClassName}}'); …" at bounding box center [784, 368] width 656 height 555
type textarea "});"
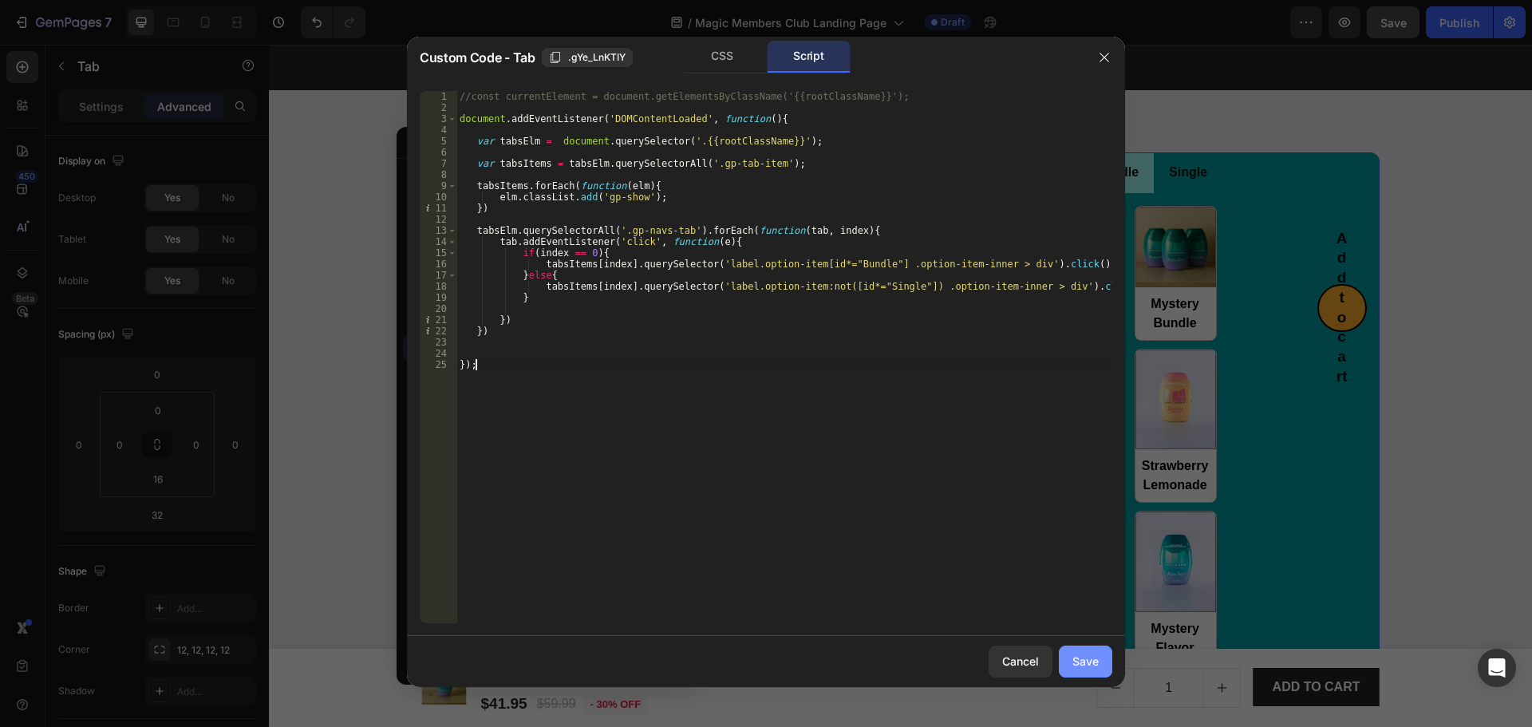
click at [1084, 661] on div "Save" at bounding box center [1085, 661] width 26 height 17
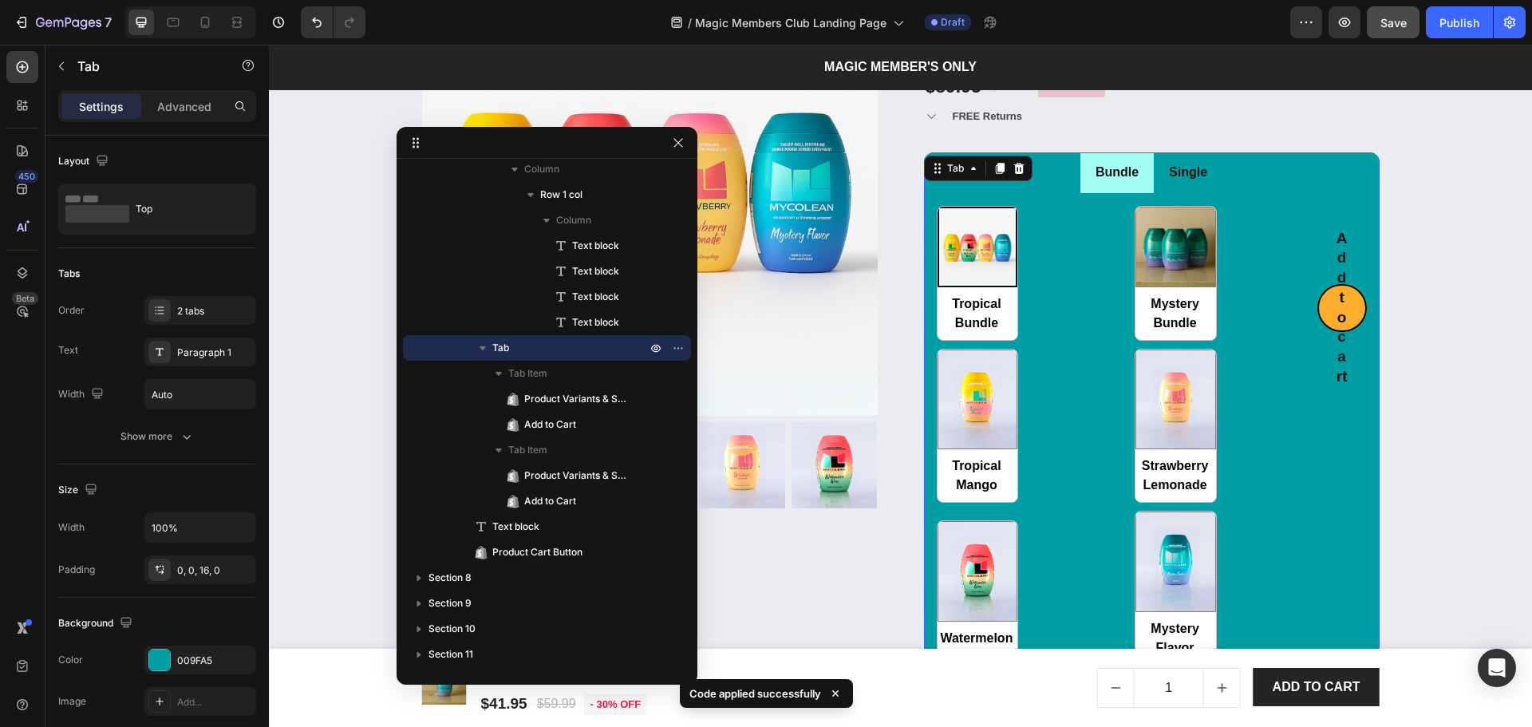
click at [1390, 22] on span "Save" at bounding box center [1393, 23] width 26 height 14
click at [1211, 180] on li "Single" at bounding box center [1188, 172] width 69 height 41
click at [1229, 240] on div "Tropical Bundle Tropical Bundle Mystery Bundle Mystery Bundle Tropical Mango Tr…" at bounding box center [1127, 436] width 381 height 460
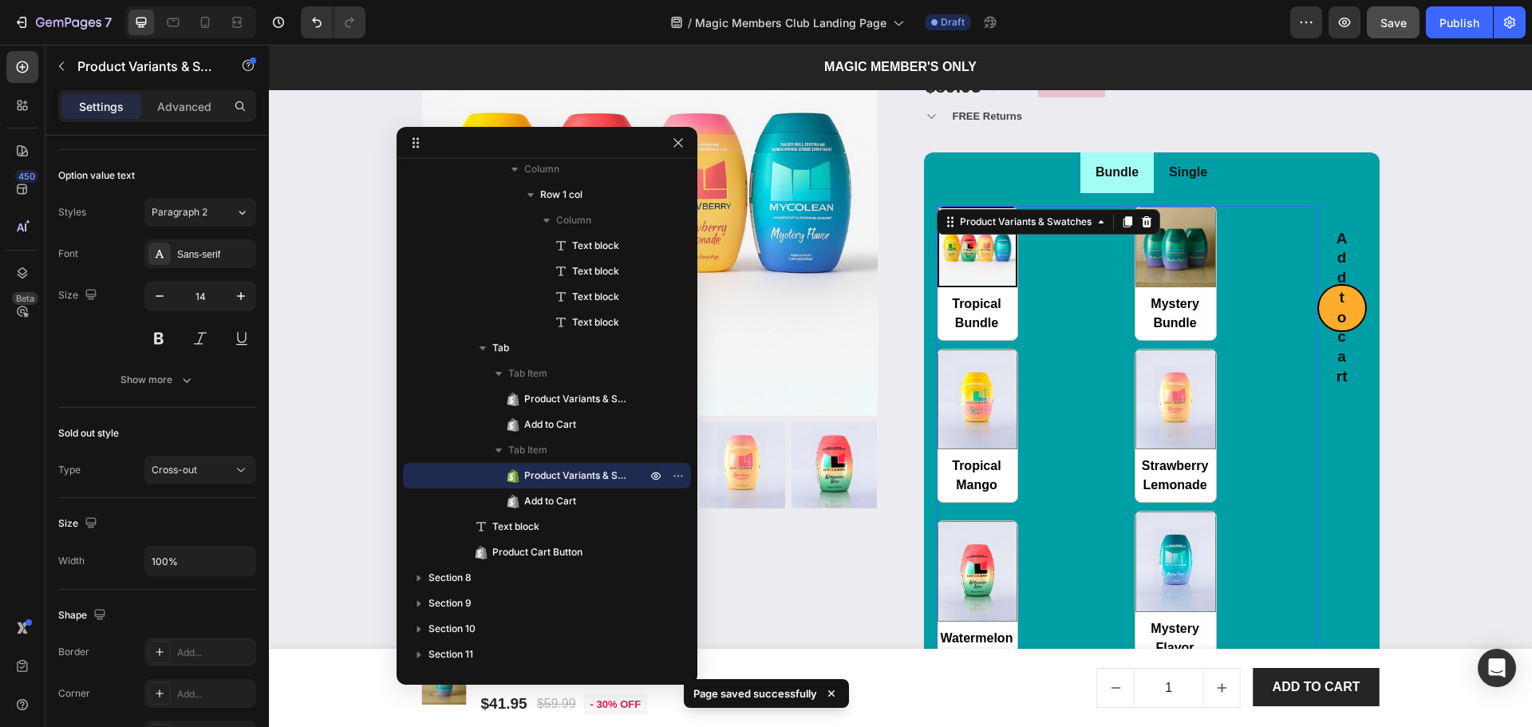
scroll to position [816, 0]
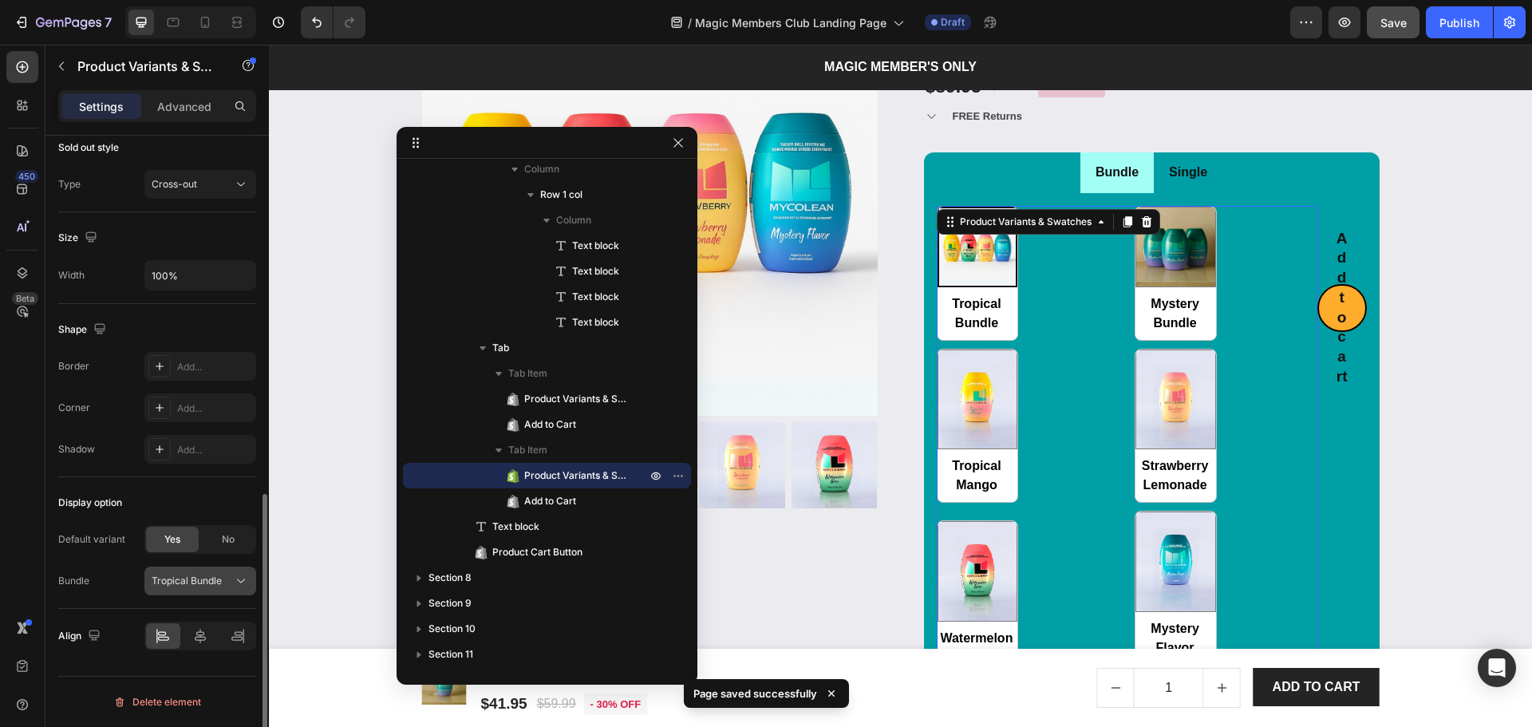
click at [177, 582] on span "Tropical Bundle" at bounding box center [187, 581] width 70 height 14
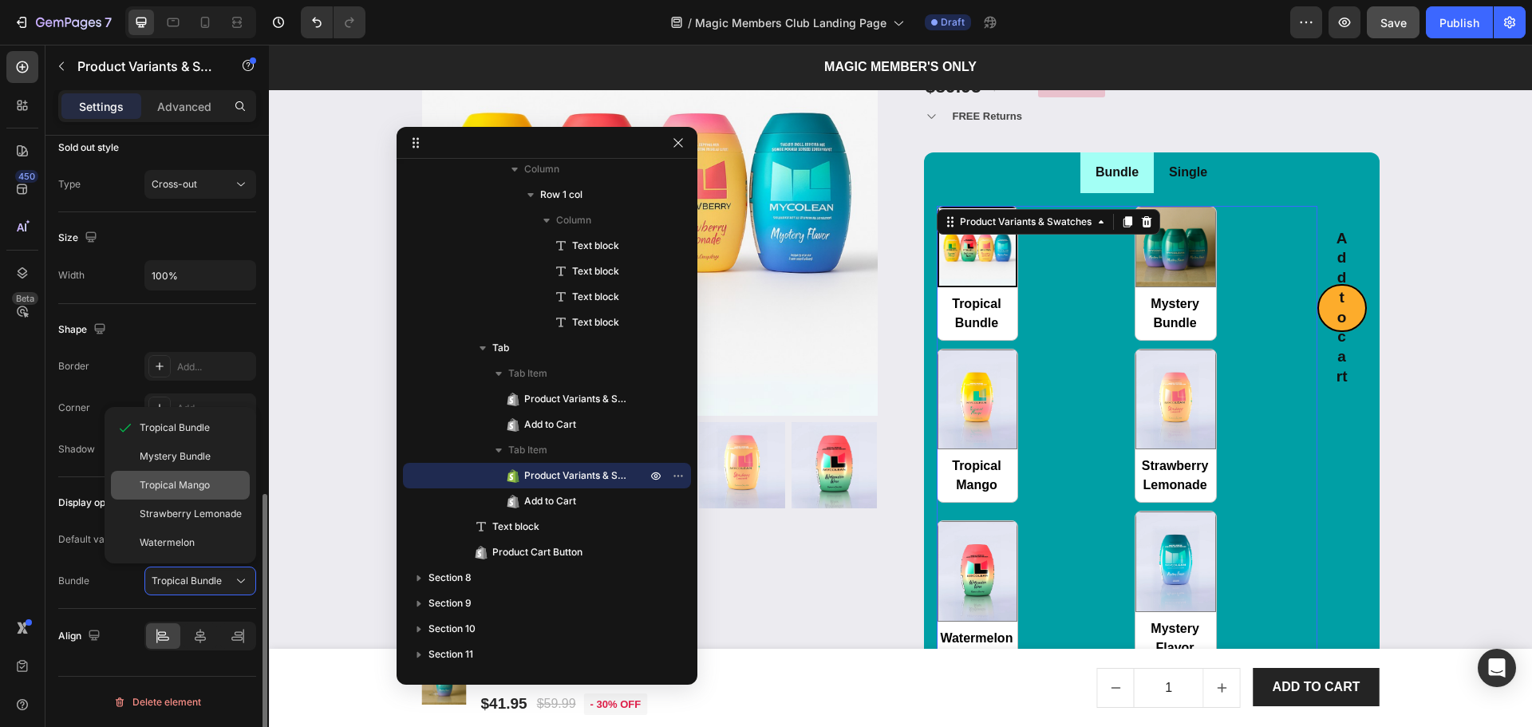
click at [170, 487] on span "Tropical Mango" at bounding box center [175, 485] width 70 height 14
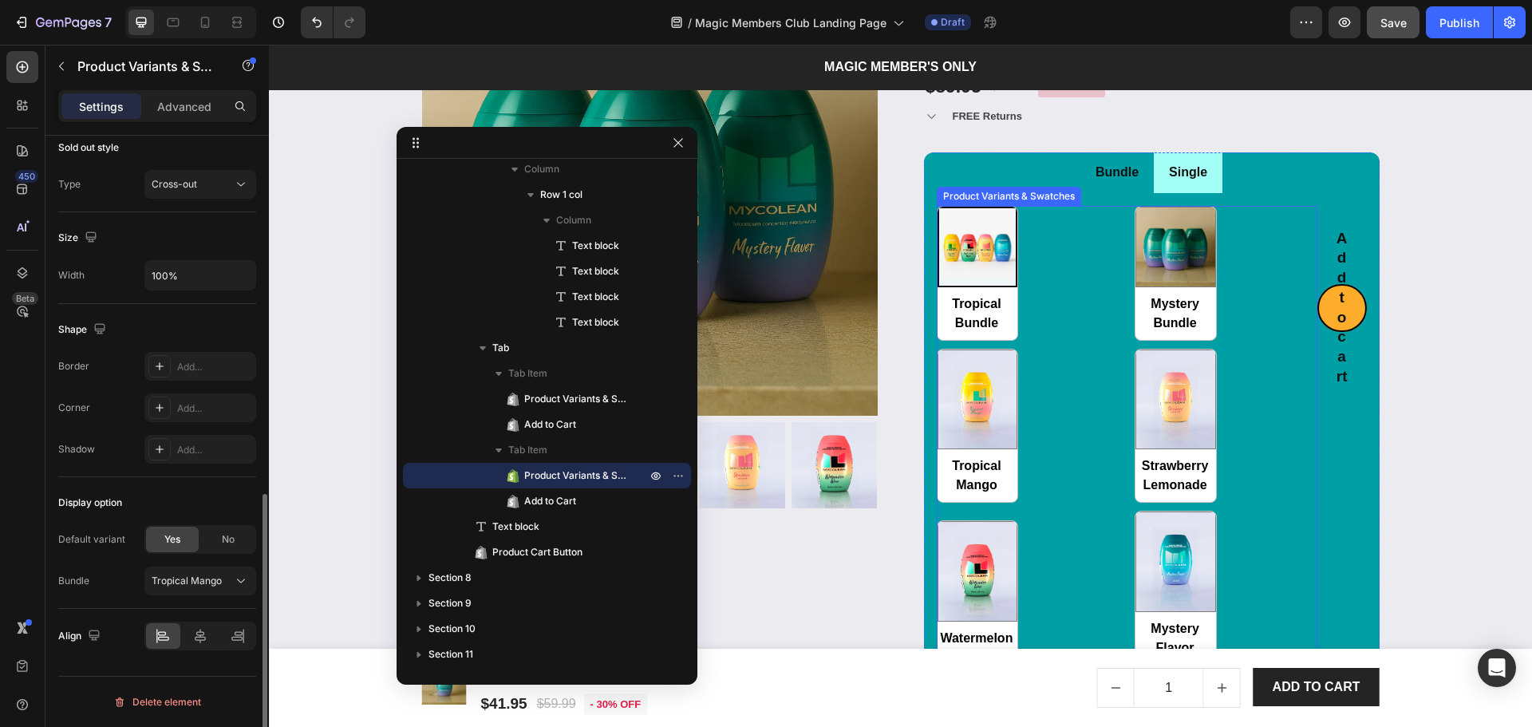
click at [1252, 310] on div "Tropical Bundle Tropical Bundle Mystery Bundle Mystery Bundle Tropical Mango Tr…" at bounding box center [1127, 436] width 381 height 460
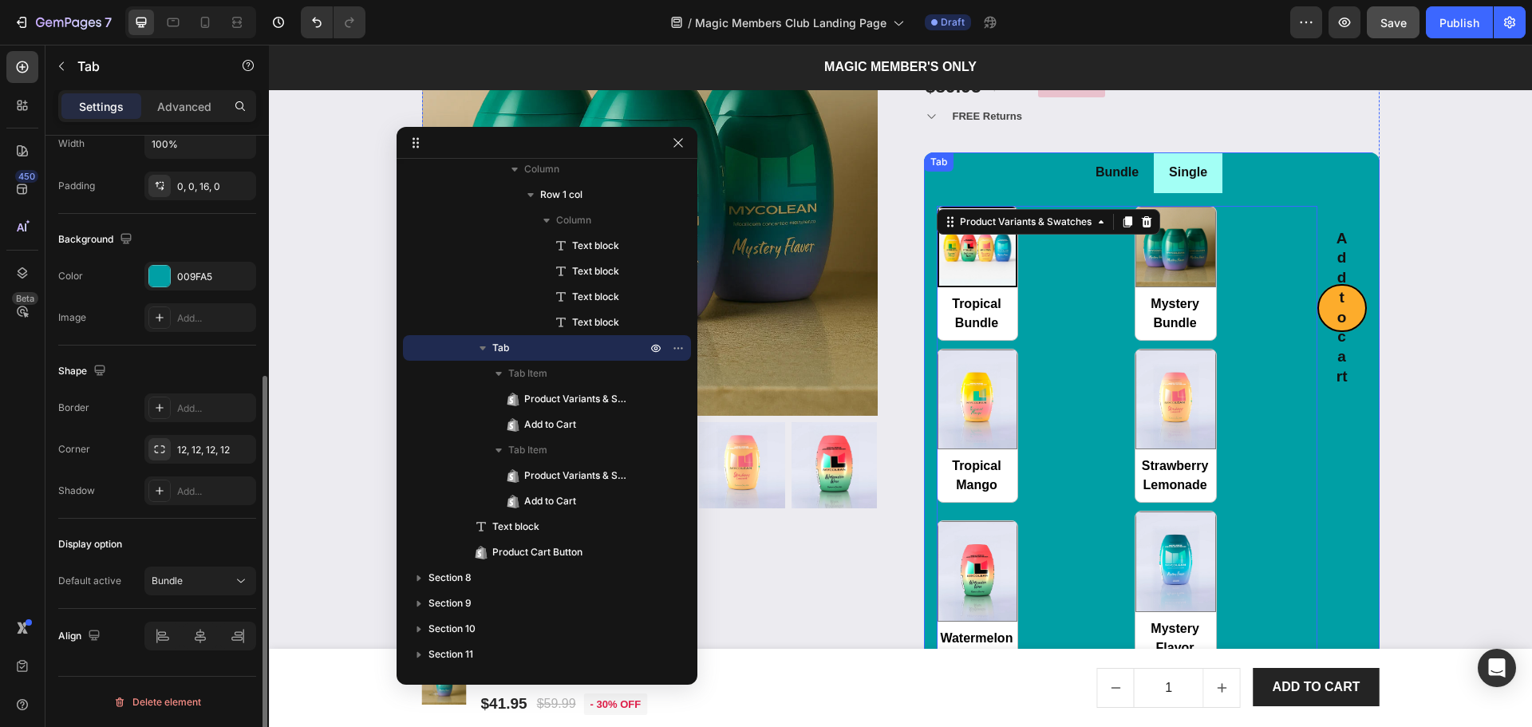
click at [1210, 188] on li "Single" at bounding box center [1188, 172] width 69 height 41
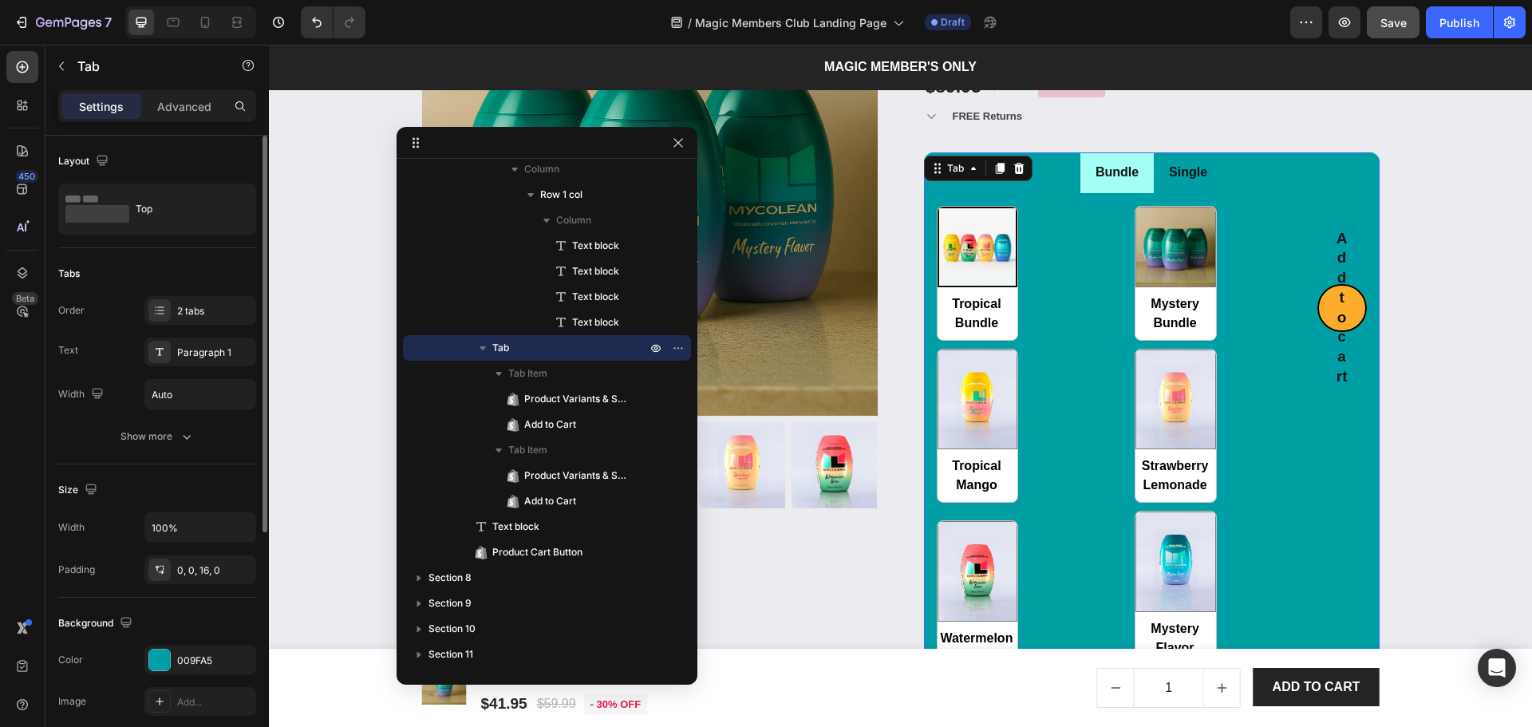
click at [1210, 188] on li "Single" at bounding box center [1188, 172] width 69 height 41
click at [1249, 254] on div "Tropical Bundle Tropical Bundle Mystery Bundle Mystery Bundle Tropical Mango Tr…" at bounding box center [1127, 436] width 381 height 460
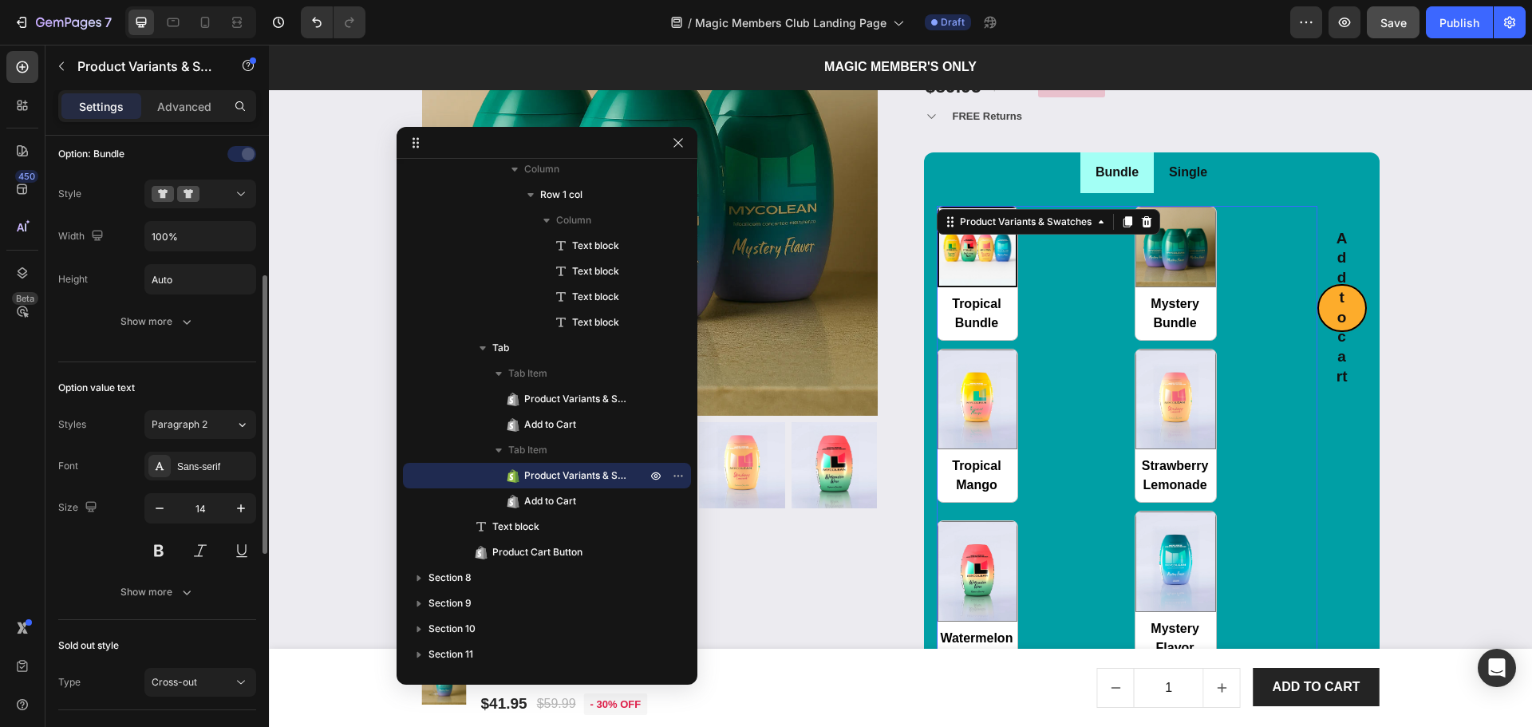
scroll to position [743, 0]
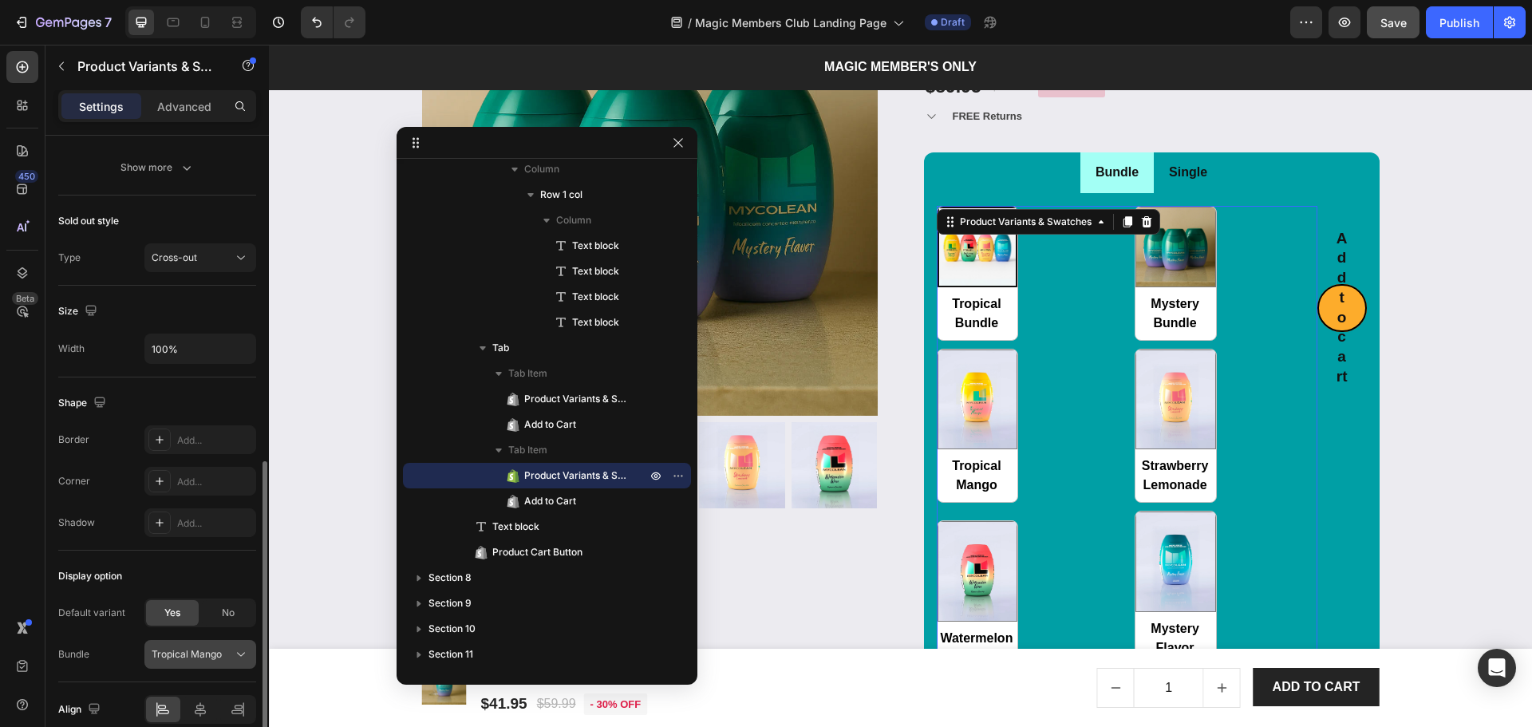
click at [193, 666] on button "Tropical Mango" at bounding box center [200, 654] width 112 height 29
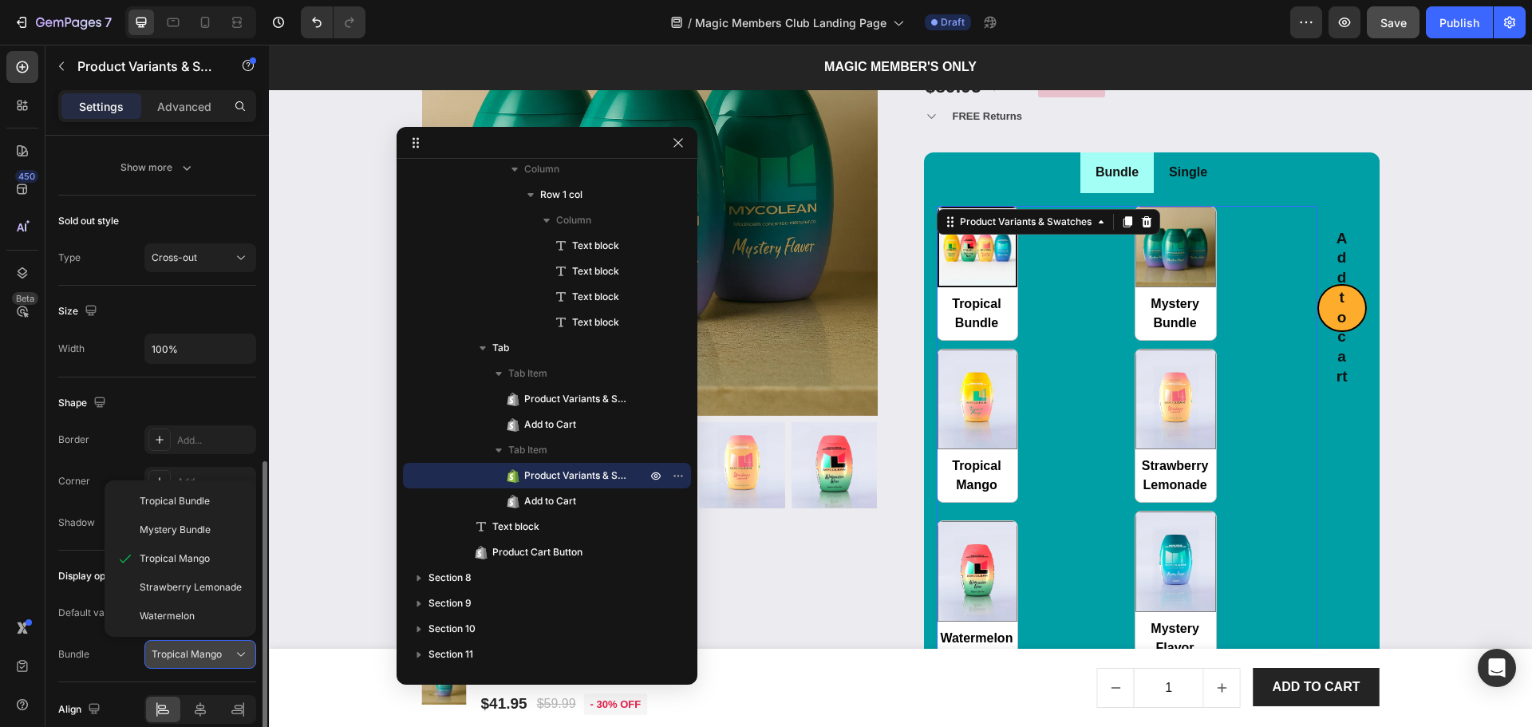
drag, startPoint x: 193, startPoint y: 664, endPoint x: 44, endPoint y: 607, distance: 159.6
click at [193, 664] on button "Tropical Mango" at bounding box center [200, 654] width 112 height 29
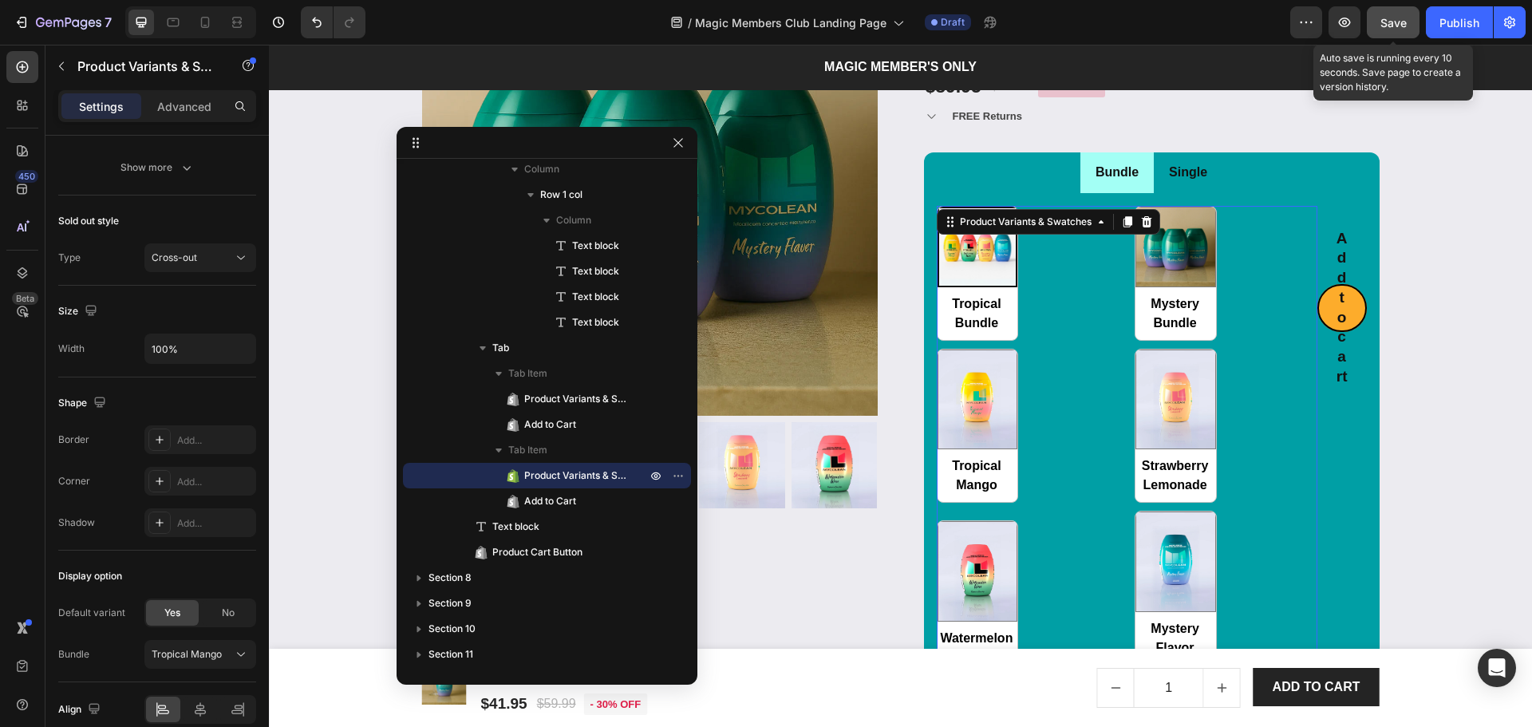
click at [1392, 29] on span "Save" at bounding box center [1393, 23] width 26 height 14
click at [1112, 401] on div "Tropical Bundle Tropical Bundle Mystery Bundle Mystery Bundle Tropical Mango Tr…" at bounding box center [1127, 436] width 381 height 460
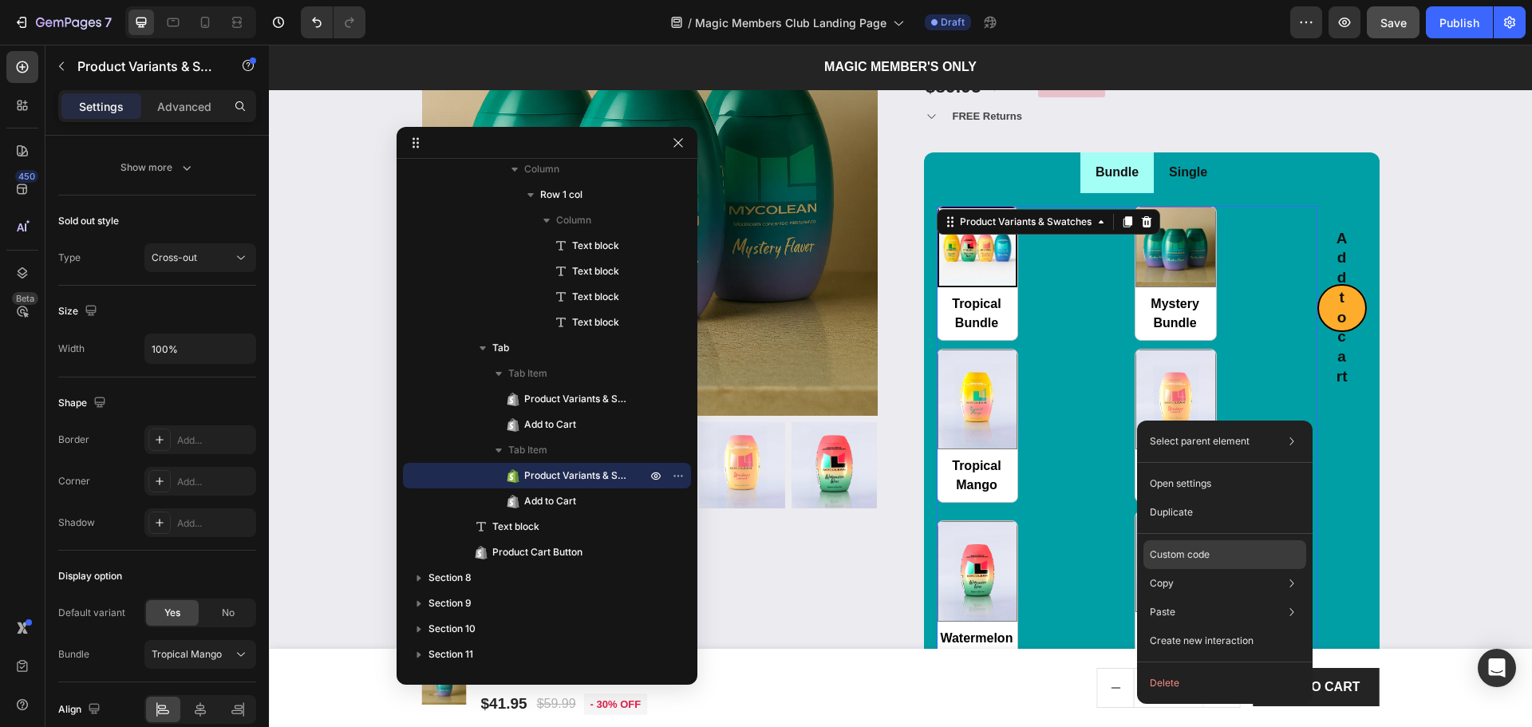
click at [1213, 598] on div "Custom code" at bounding box center [1224, 612] width 163 height 29
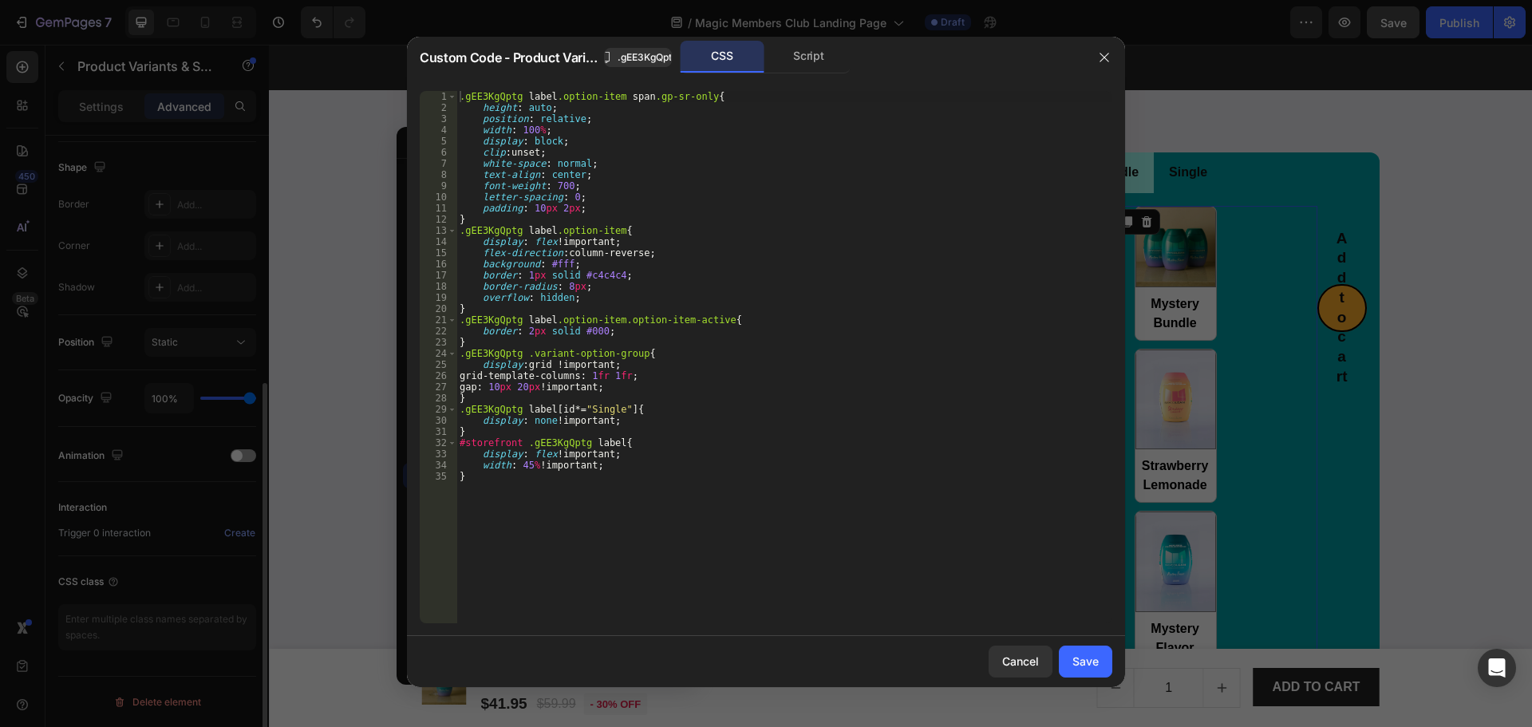
click at [744, 477] on div ".gEE3KgQptg label .option-item span .gp-sr-only { height : auto ; position : re…" at bounding box center [784, 368] width 656 height 555
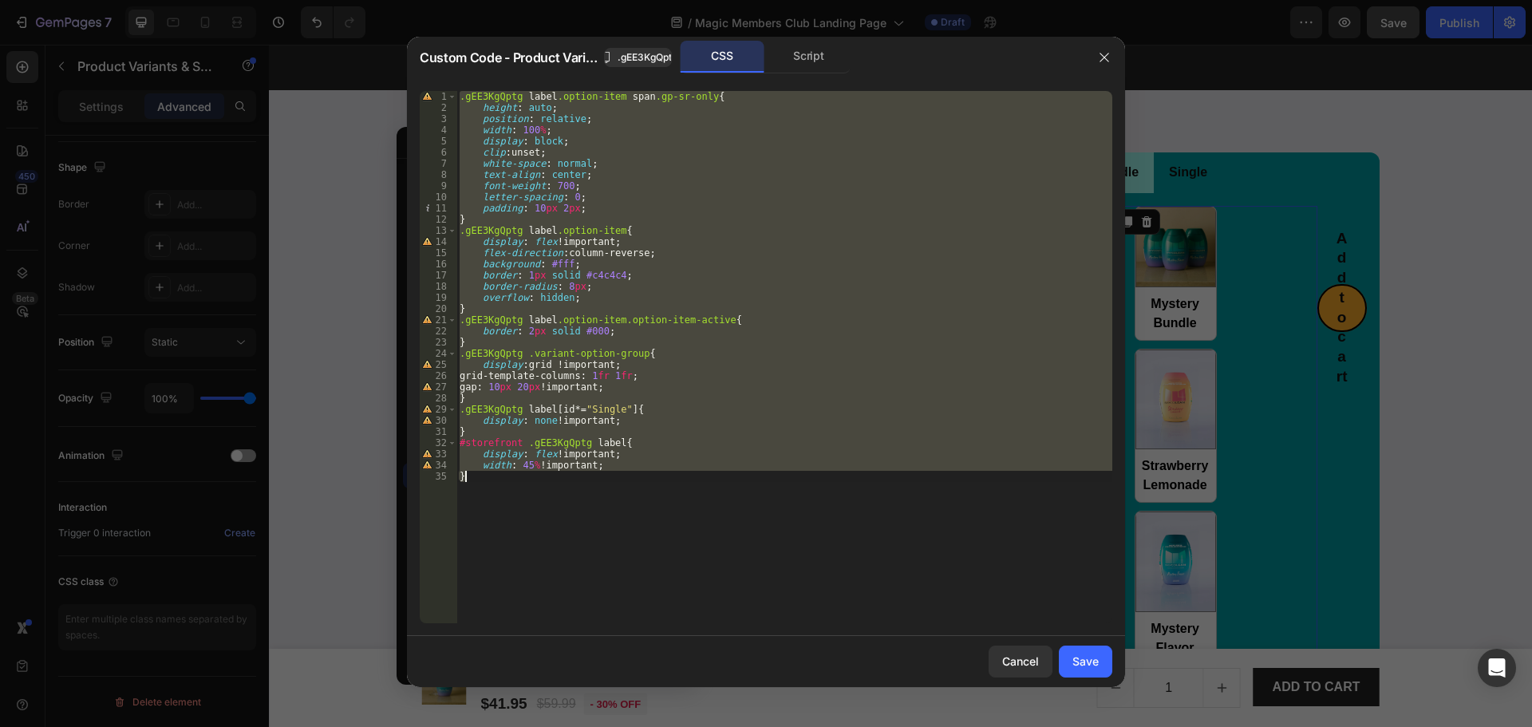
paste textarea
type textarea "}"
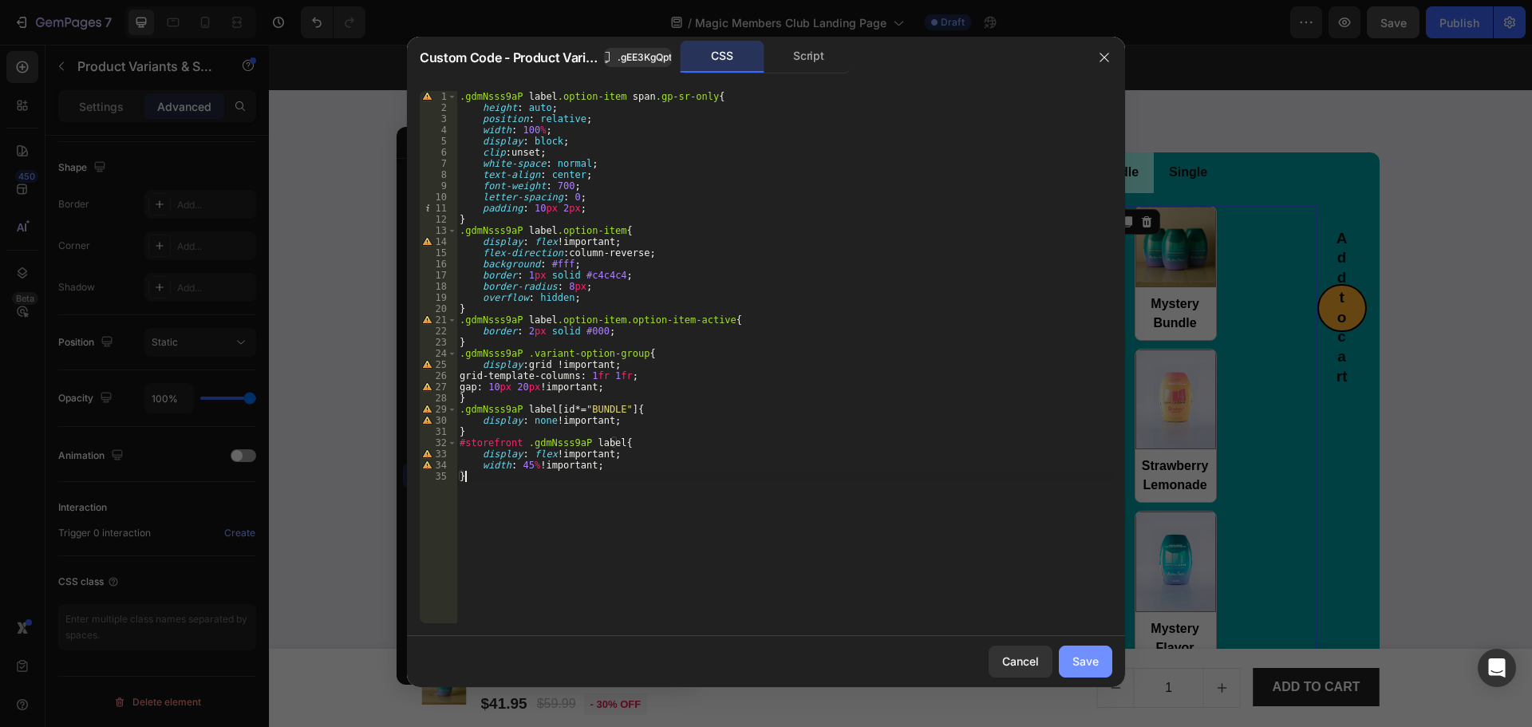
click at [1082, 658] on div "Save" at bounding box center [1085, 661] width 26 height 17
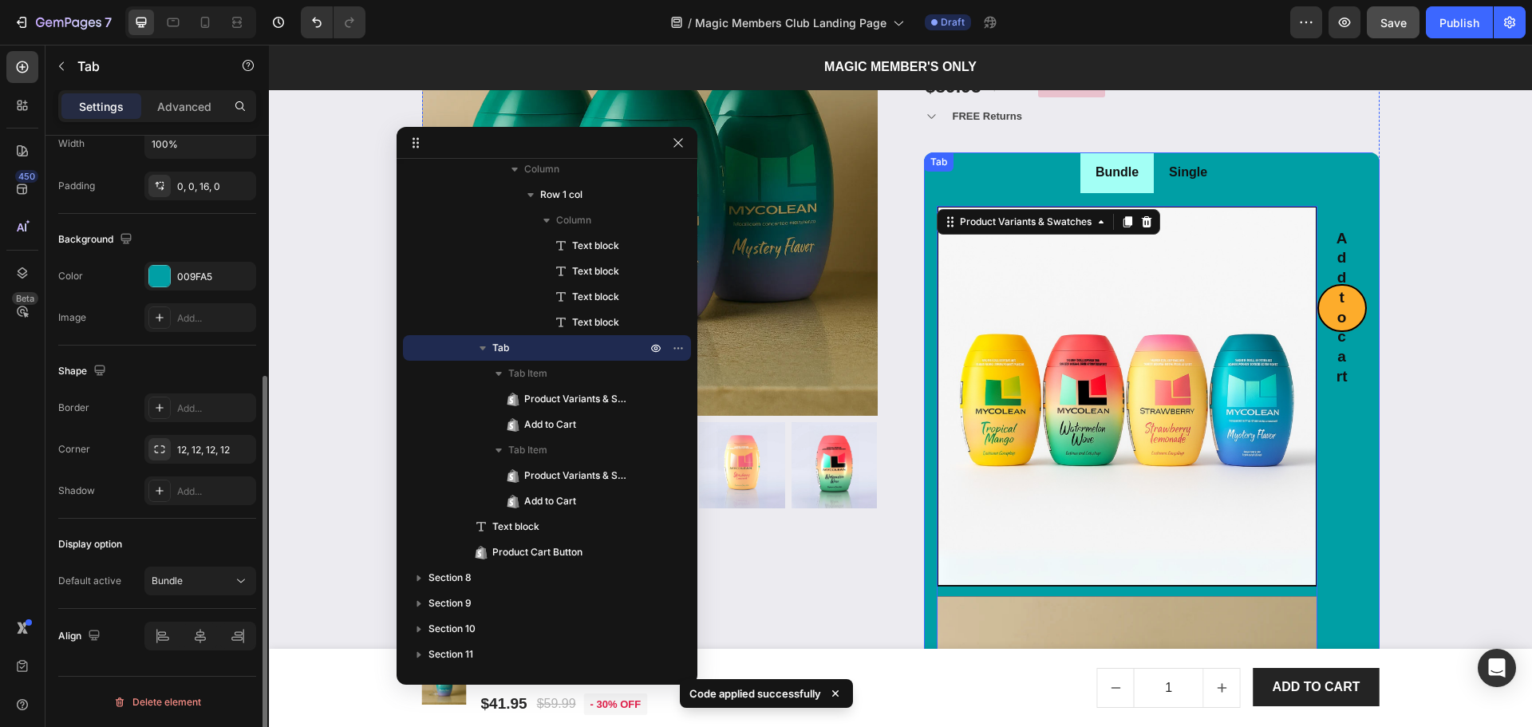
click at [1199, 177] on p "Single" at bounding box center [1188, 172] width 38 height 23
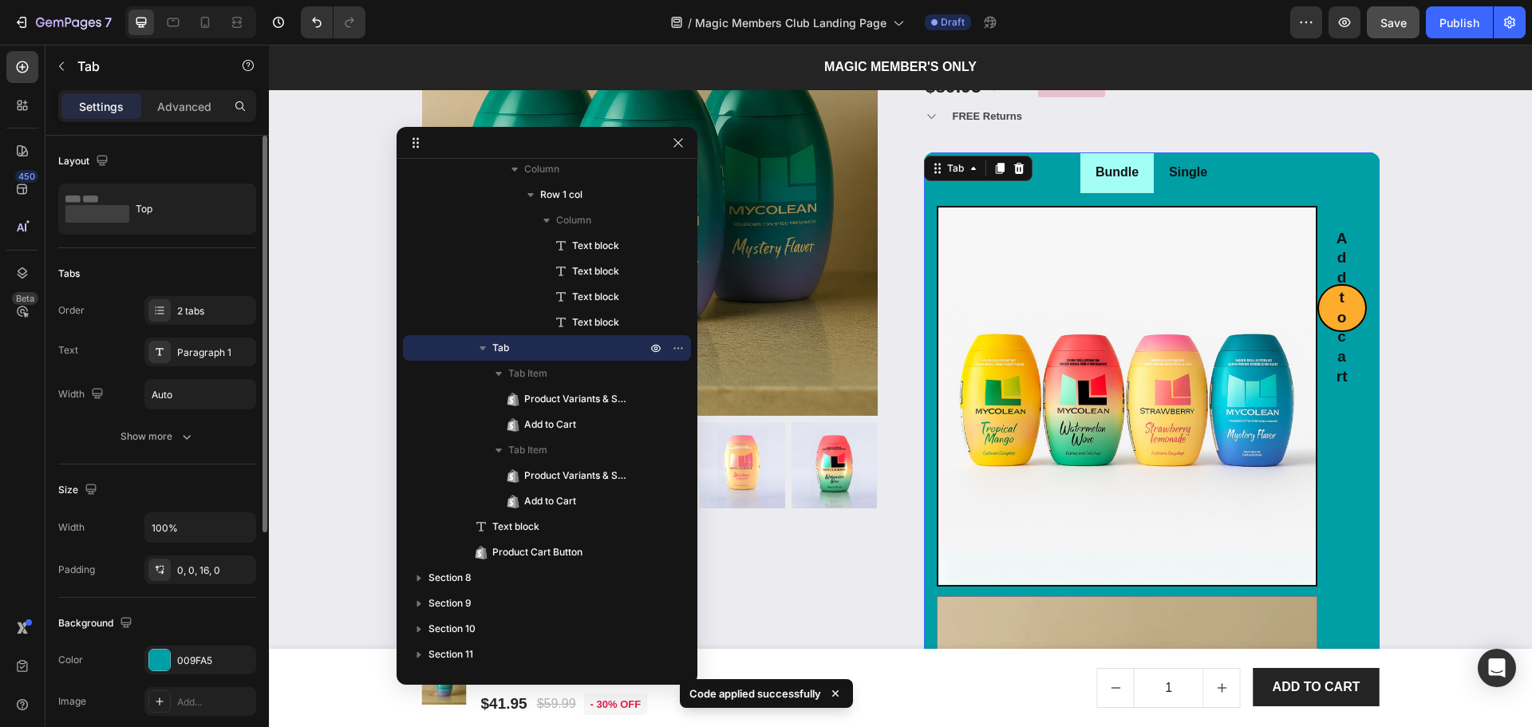
click at [1199, 187] on li "Single" at bounding box center [1188, 172] width 69 height 41
click at [1136, 190] on li "Bundle" at bounding box center [1116, 172] width 73 height 41
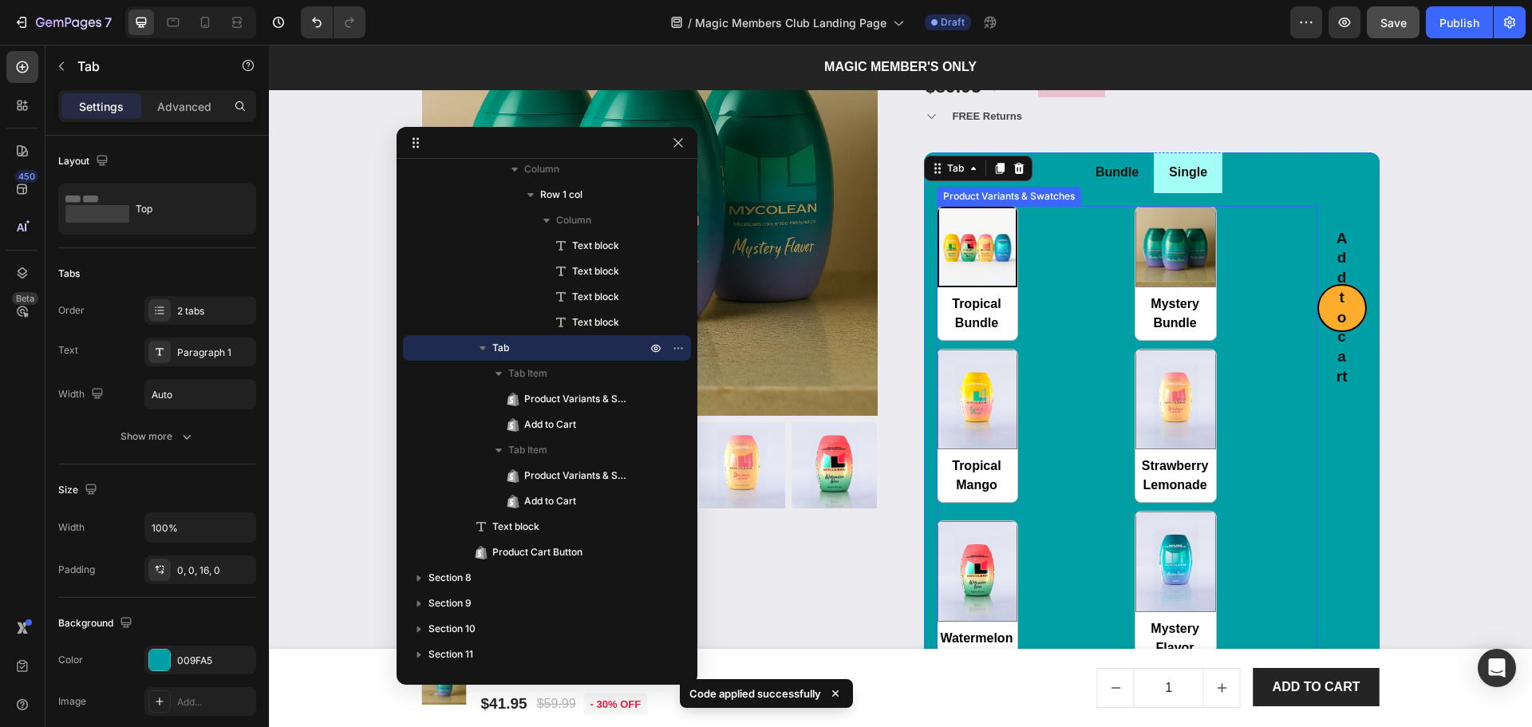
click at [1080, 360] on div "Tropical Bundle Tropical Bundle Mystery Bundle Mystery Bundle Tropical Mango Tr…" at bounding box center [1127, 436] width 381 height 460
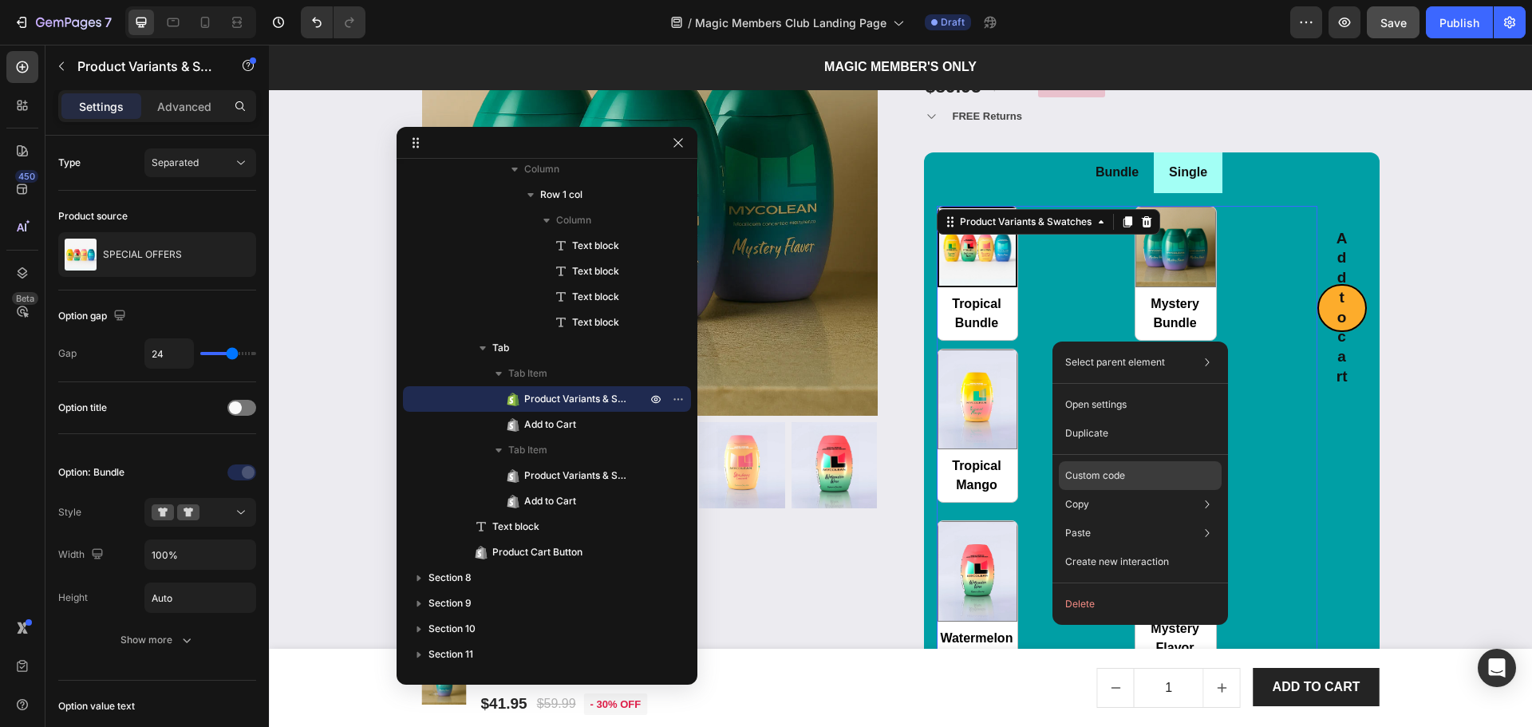
click at [1106, 519] on div "Custom code" at bounding box center [1140, 533] width 163 height 29
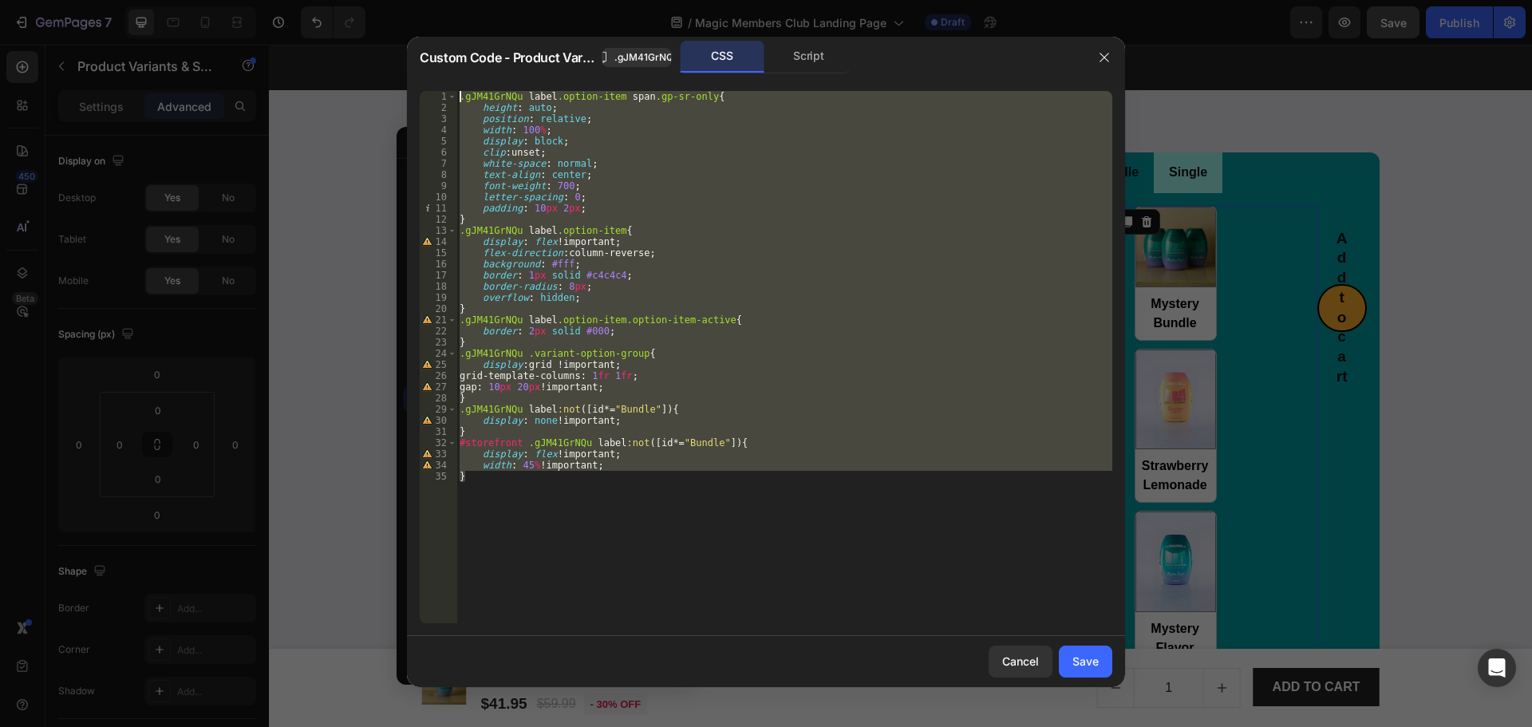
drag, startPoint x: 812, startPoint y: 545, endPoint x: 306, endPoint y: -53, distance: 783.6
click at [306, 0] on html "7 Version history / Magic Members Club Landing Page Draft Preview Save Publish …" at bounding box center [766, 0] width 1532 height 0
paste textarea "}"
type textarea "}"
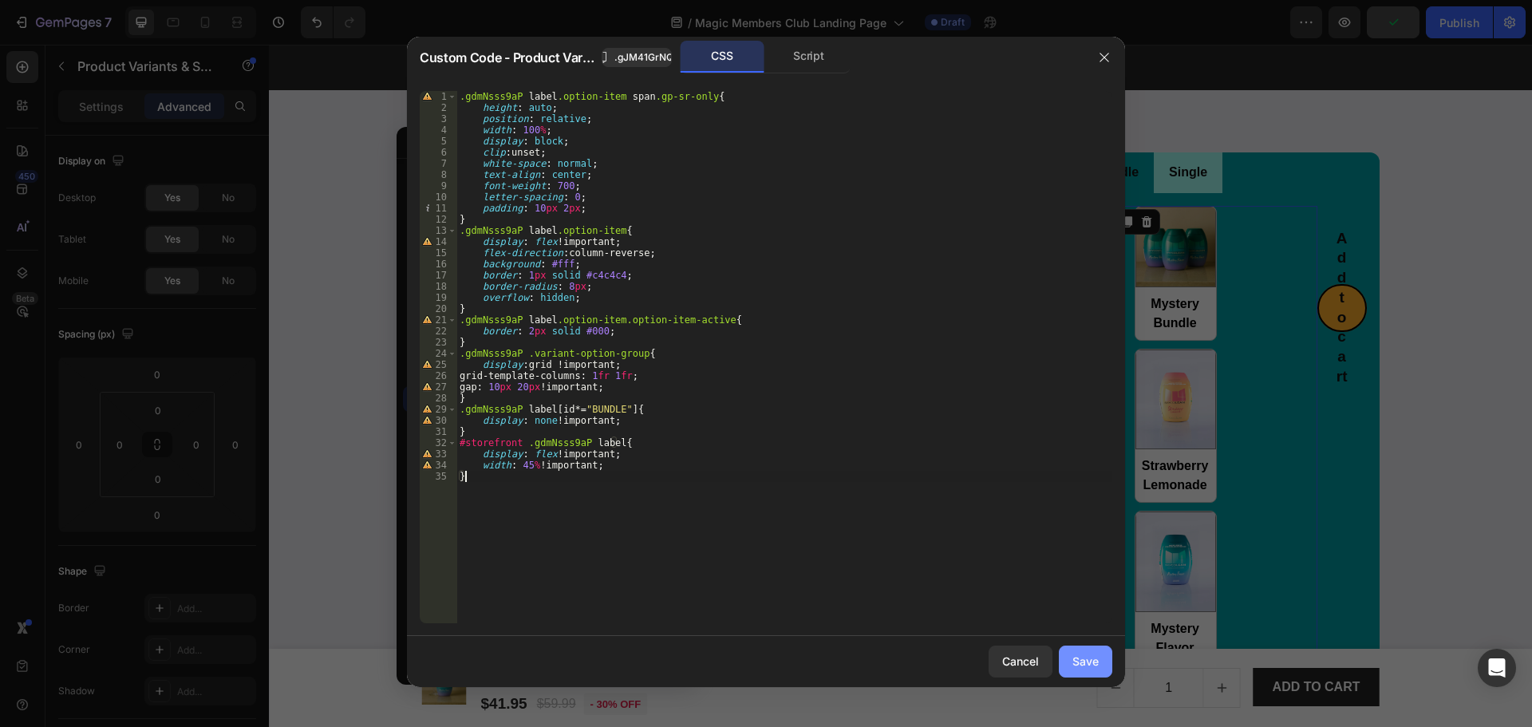
click at [1071, 653] on button "Save" at bounding box center [1085, 661] width 53 height 32
radio input "true"
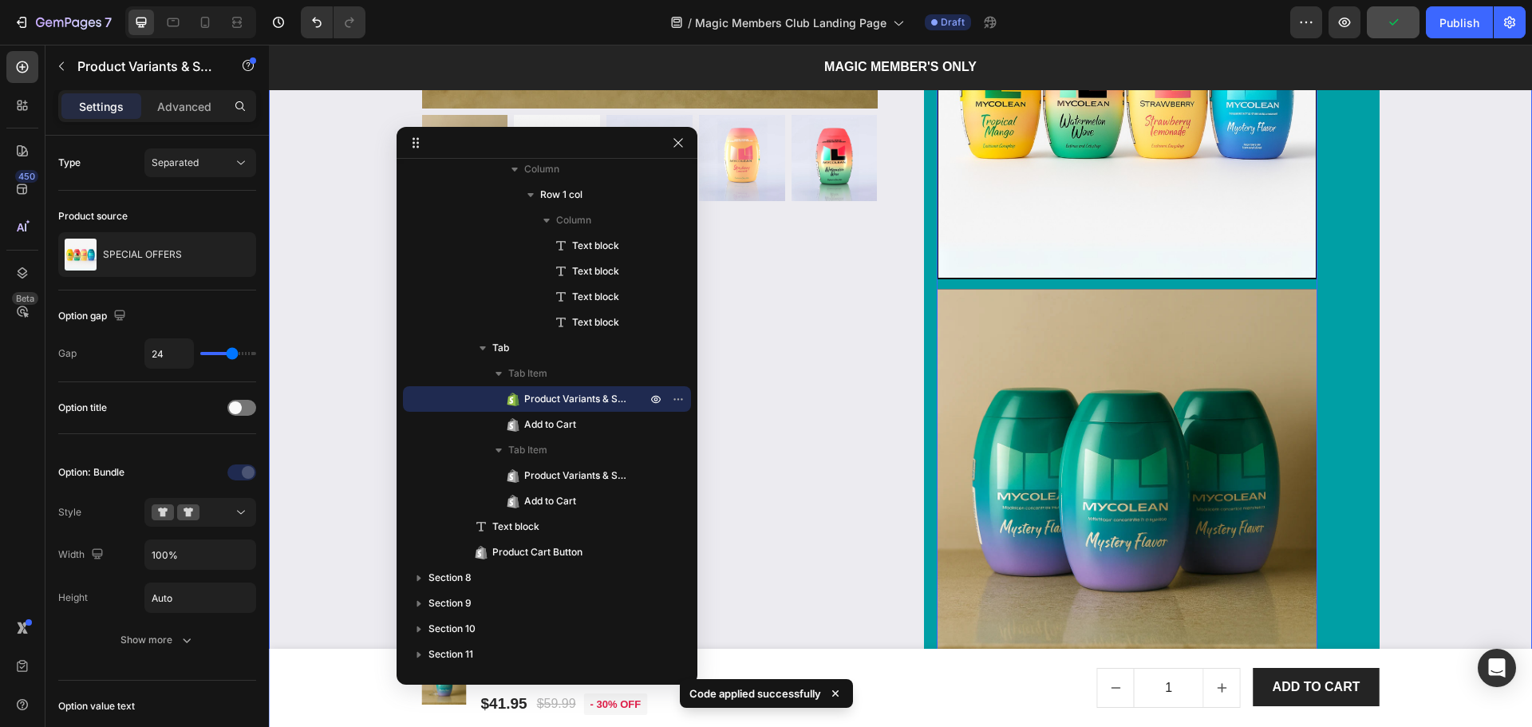
scroll to position [2600, 0]
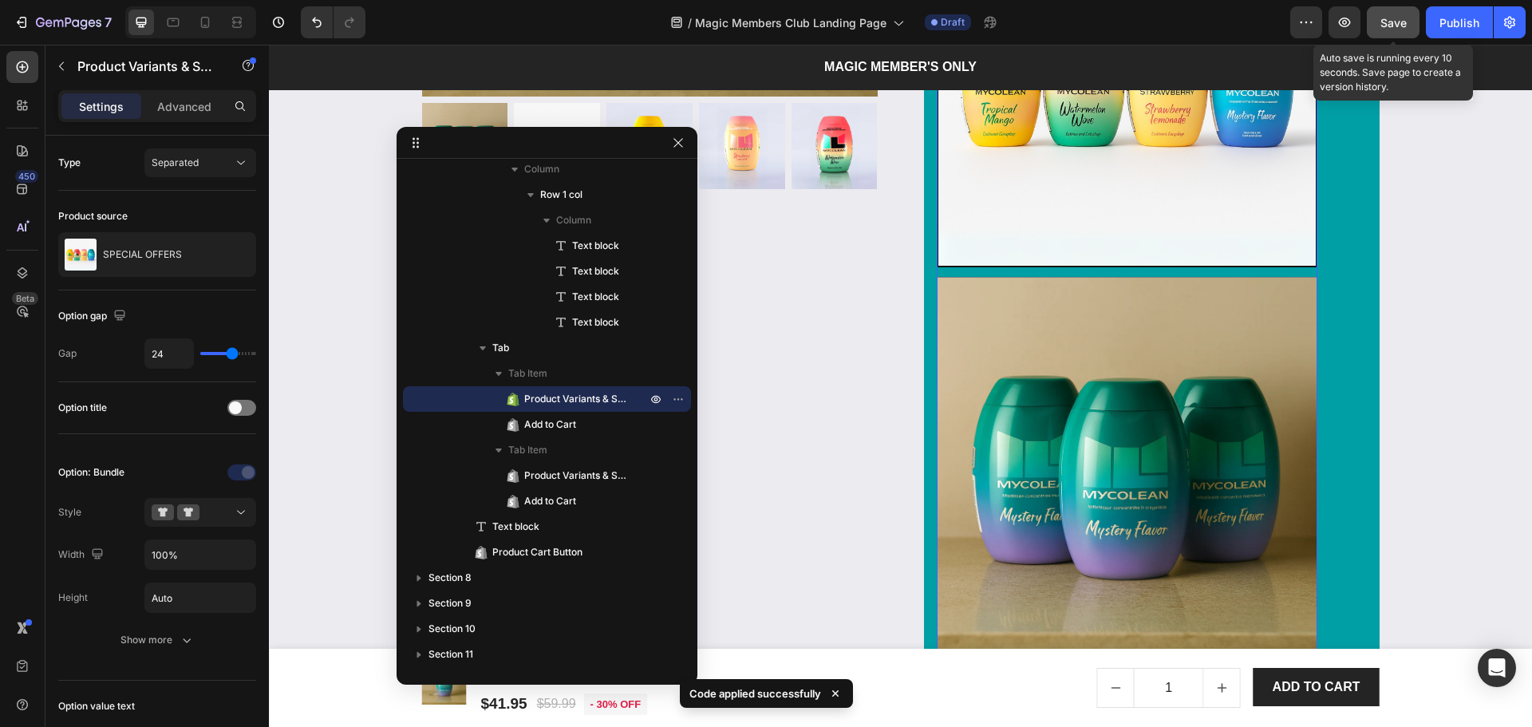
click at [1399, 28] on span "Save" at bounding box center [1393, 23] width 26 height 14
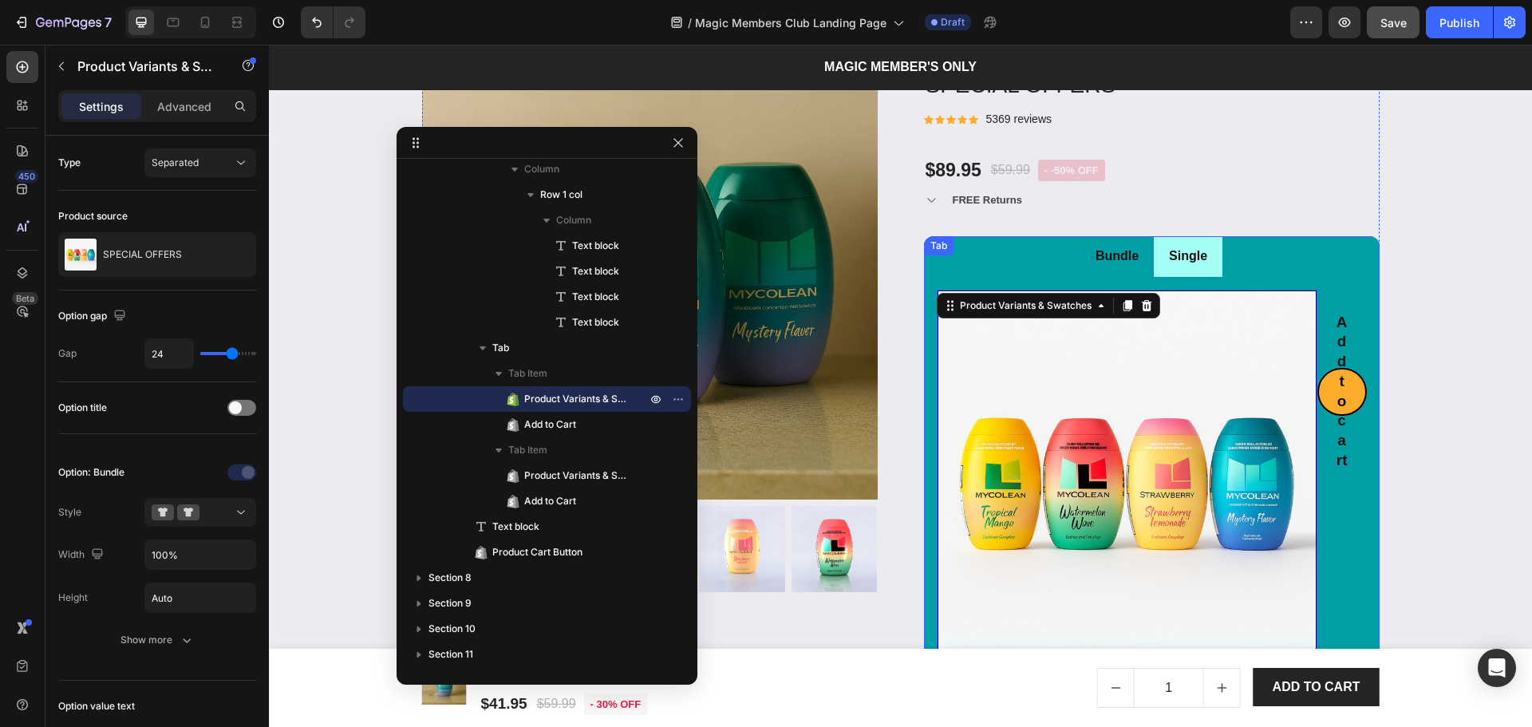
scroll to position [2174, 0]
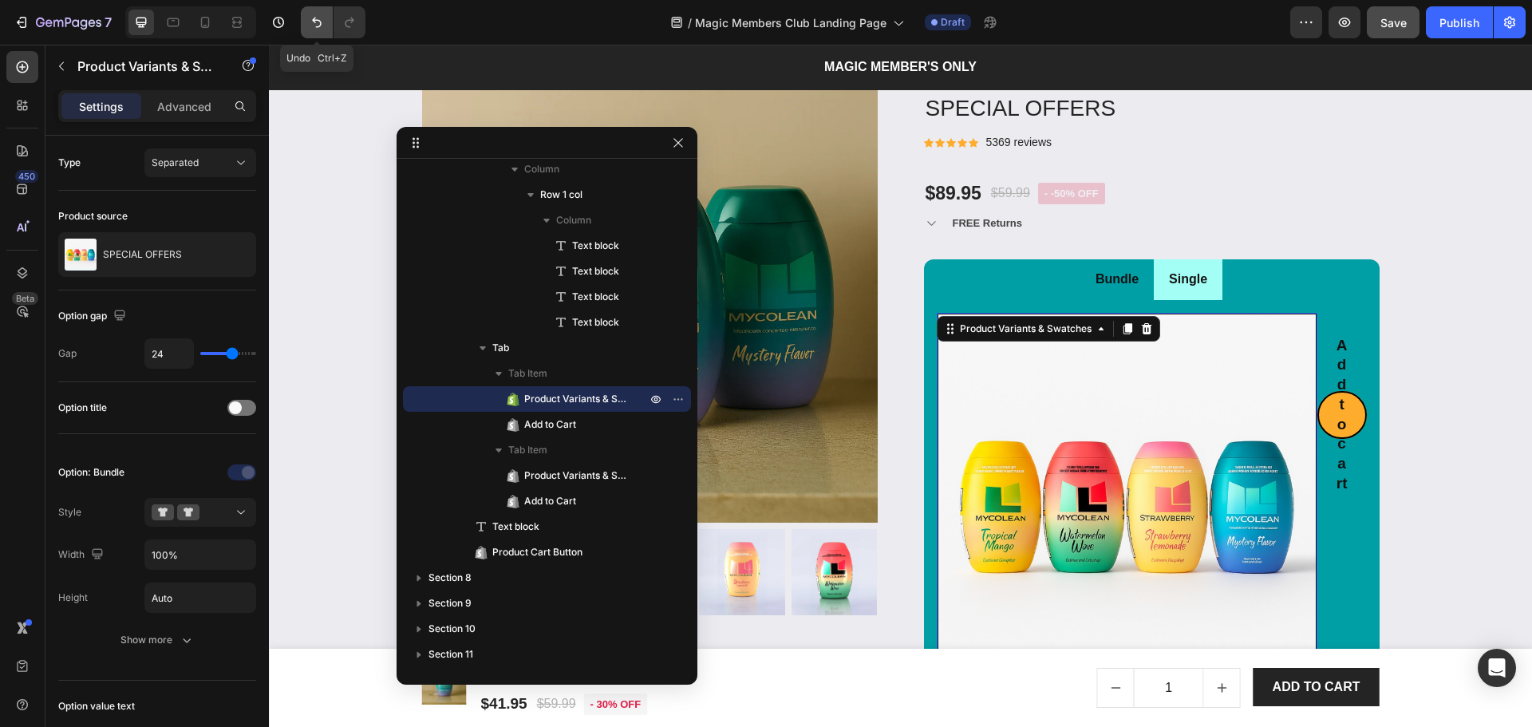
click at [302, 21] on button "Undo/Redo" at bounding box center [317, 22] width 32 height 32
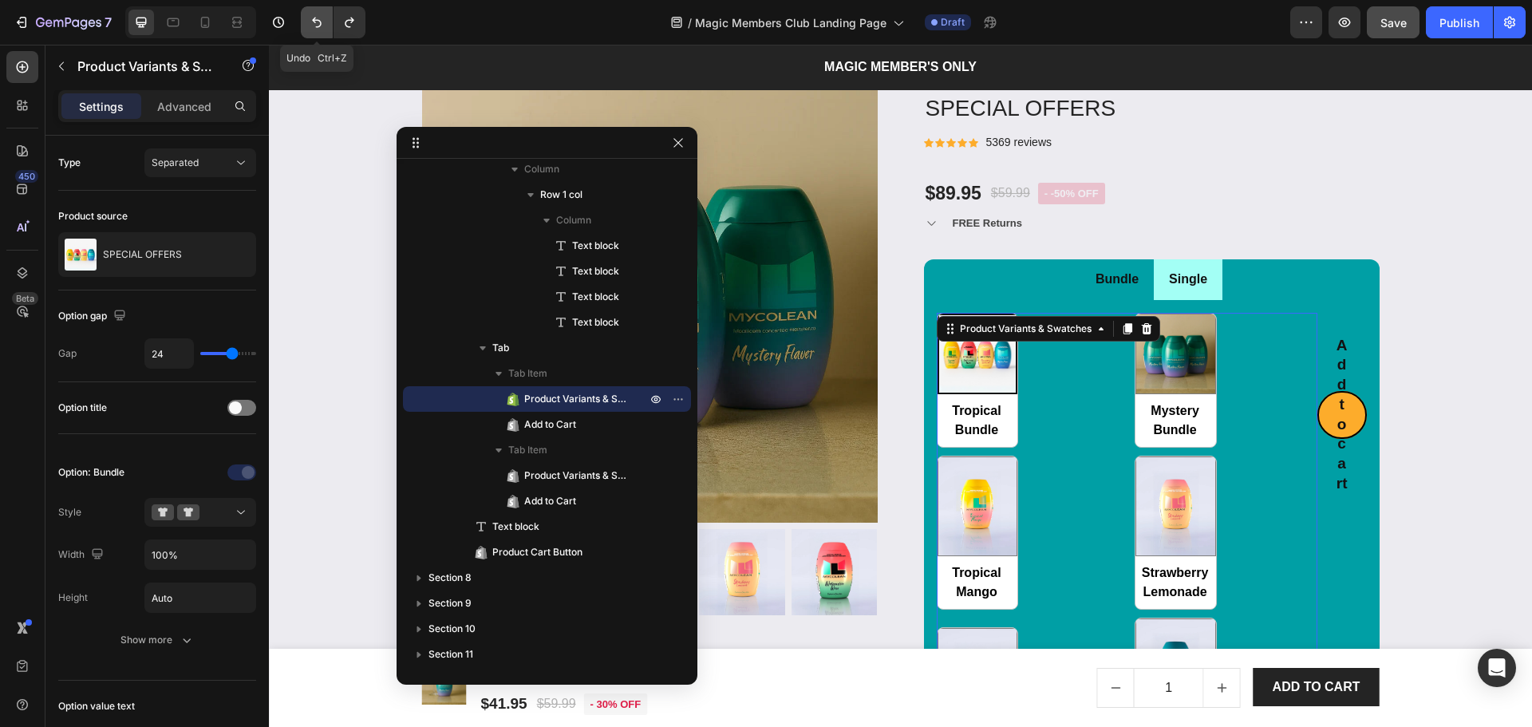
click at [315, 24] on icon "Undo/Redo" at bounding box center [317, 22] width 16 height 16
radio input "true"
click at [1214, 294] on li "Single" at bounding box center [1188, 279] width 69 height 41
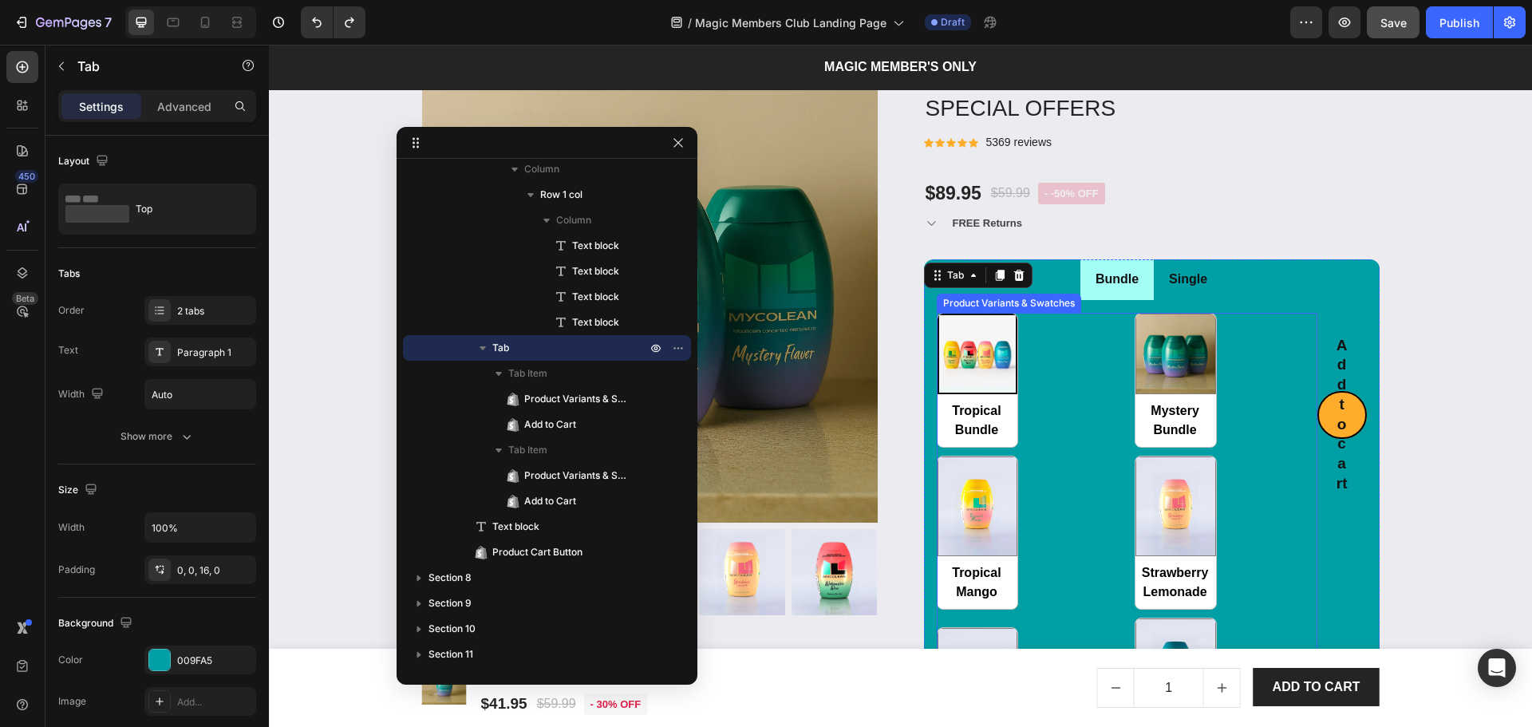
click at [1089, 369] on div "Tropical Bundle Tropical Bundle Mystery Bundle Mystery Bundle Tropical Mango Tr…" at bounding box center [1127, 543] width 381 height 460
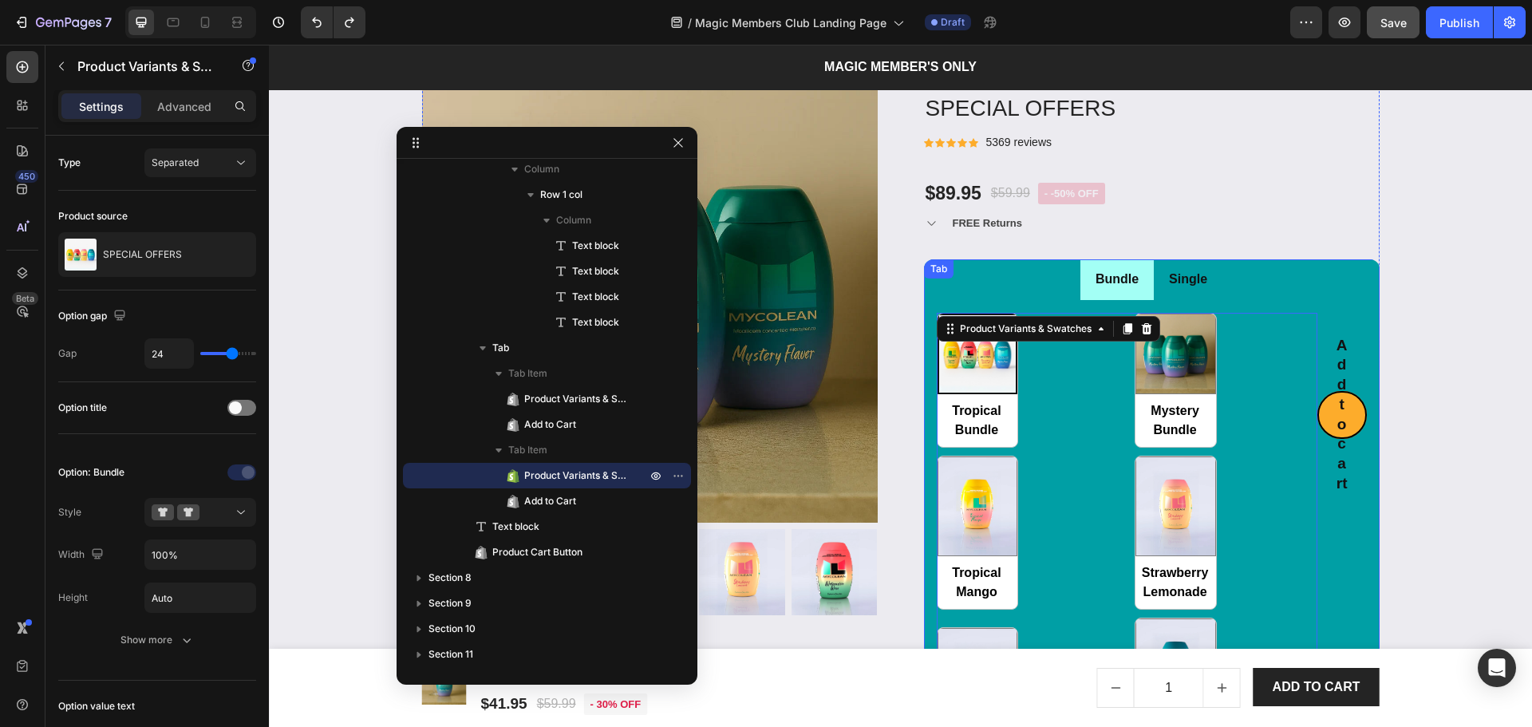
click at [1350, 288] on ul "Bundle Single" at bounding box center [1152, 279] width 456 height 41
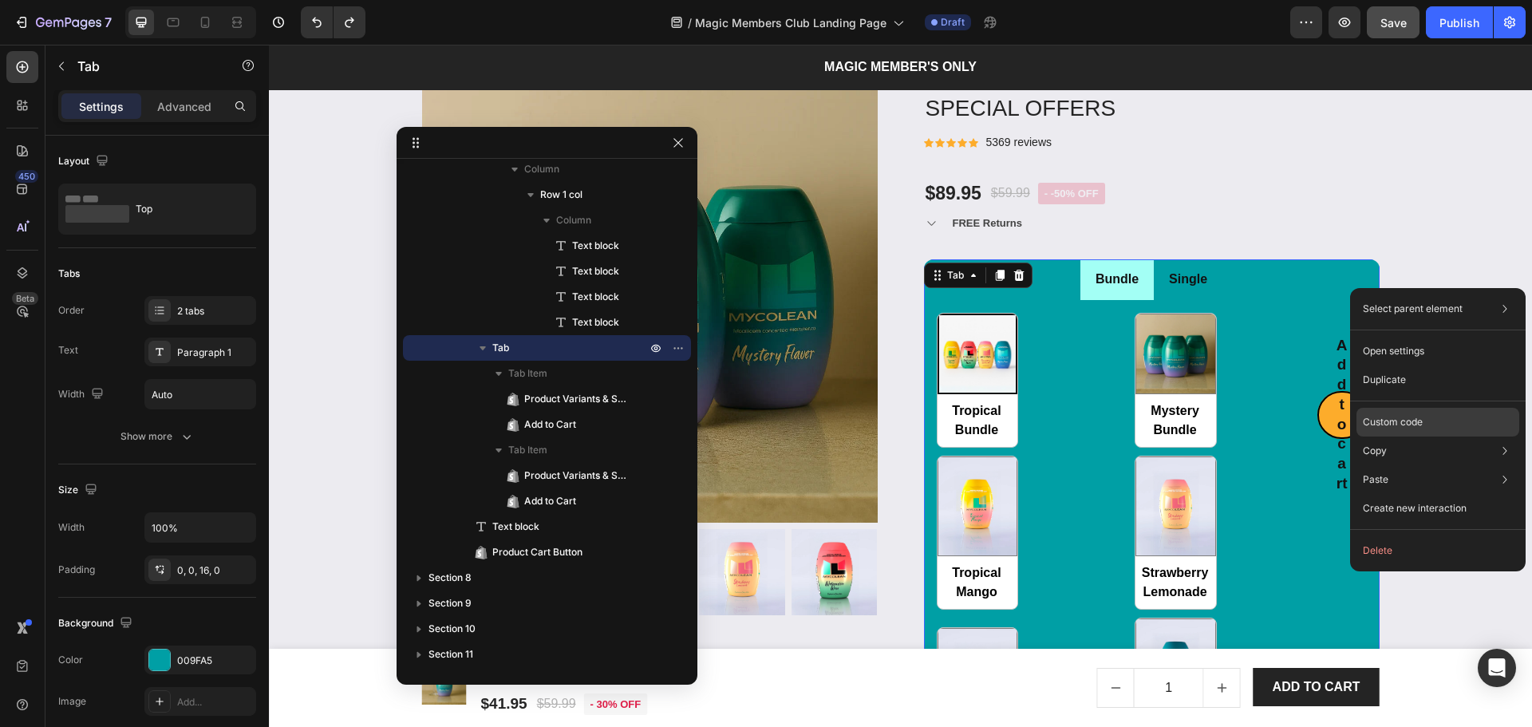
click at [1387, 428] on p "Custom code" at bounding box center [1393, 422] width 60 height 14
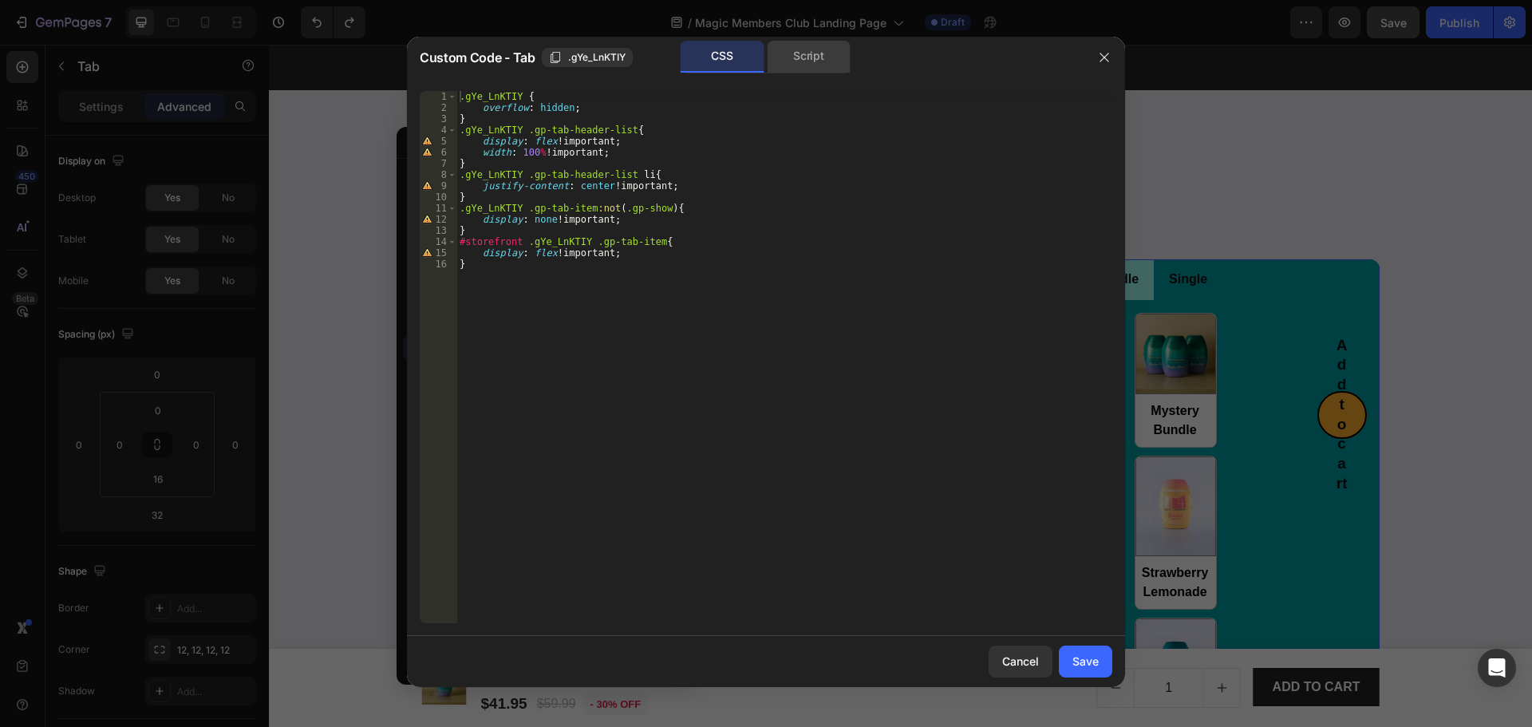
click at [805, 53] on div "Script" at bounding box center [809, 57] width 84 height 32
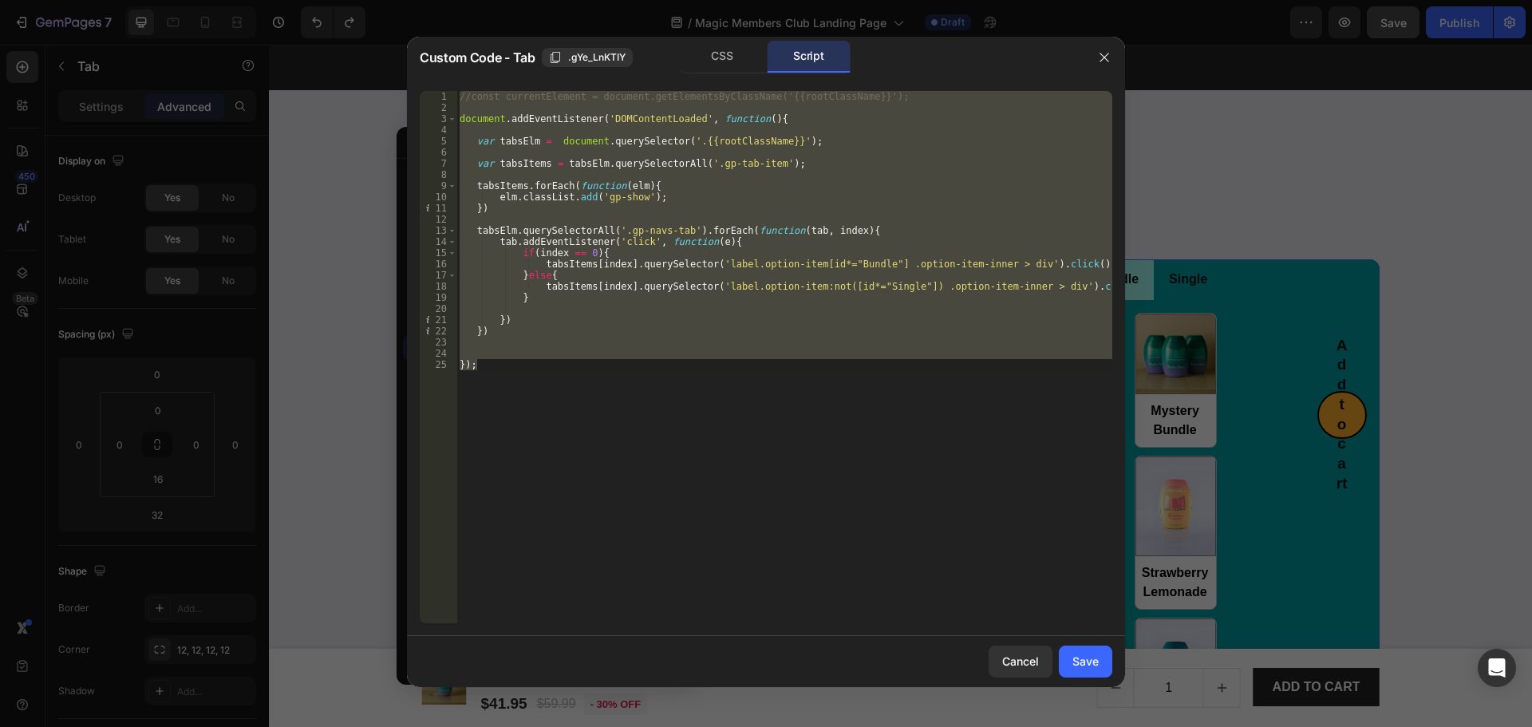
click at [851, 255] on div "//const currentElement = document.getElementsByClassName('{{rootClassName}}'); …" at bounding box center [784, 357] width 656 height 532
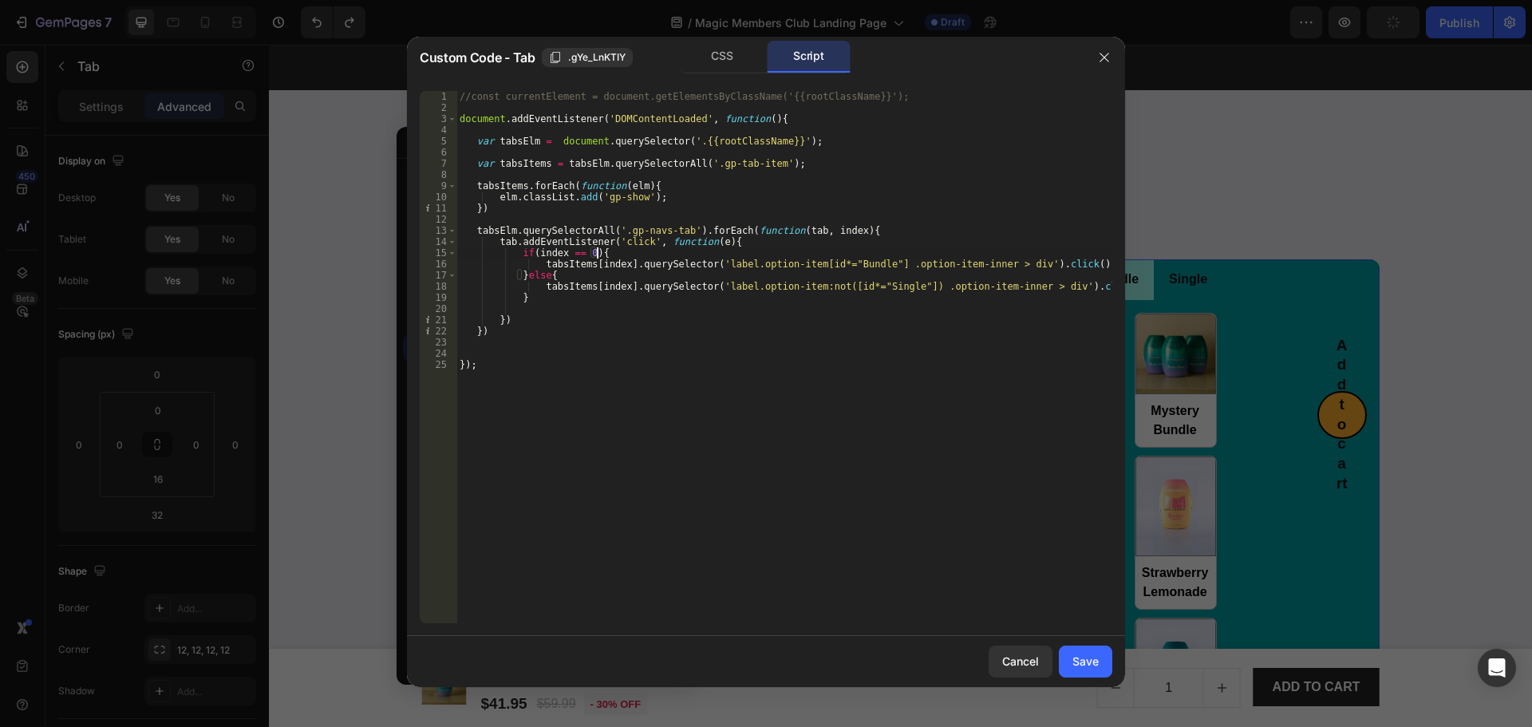
click at [857, 267] on div "//const currentElement = document.getElementsByClassName('{{rootClassName}}'); …" at bounding box center [784, 368] width 656 height 555
click at [885, 289] on div "//const currentElement = document.getElementsByClassName('{{rootClassName}}'); …" at bounding box center [784, 368] width 656 height 555
paste textarea "Trop Bund"
type textarea "tabsItems[index].querySelector('label.option-item:not([id*="Trop Bundle"]) .opt…"
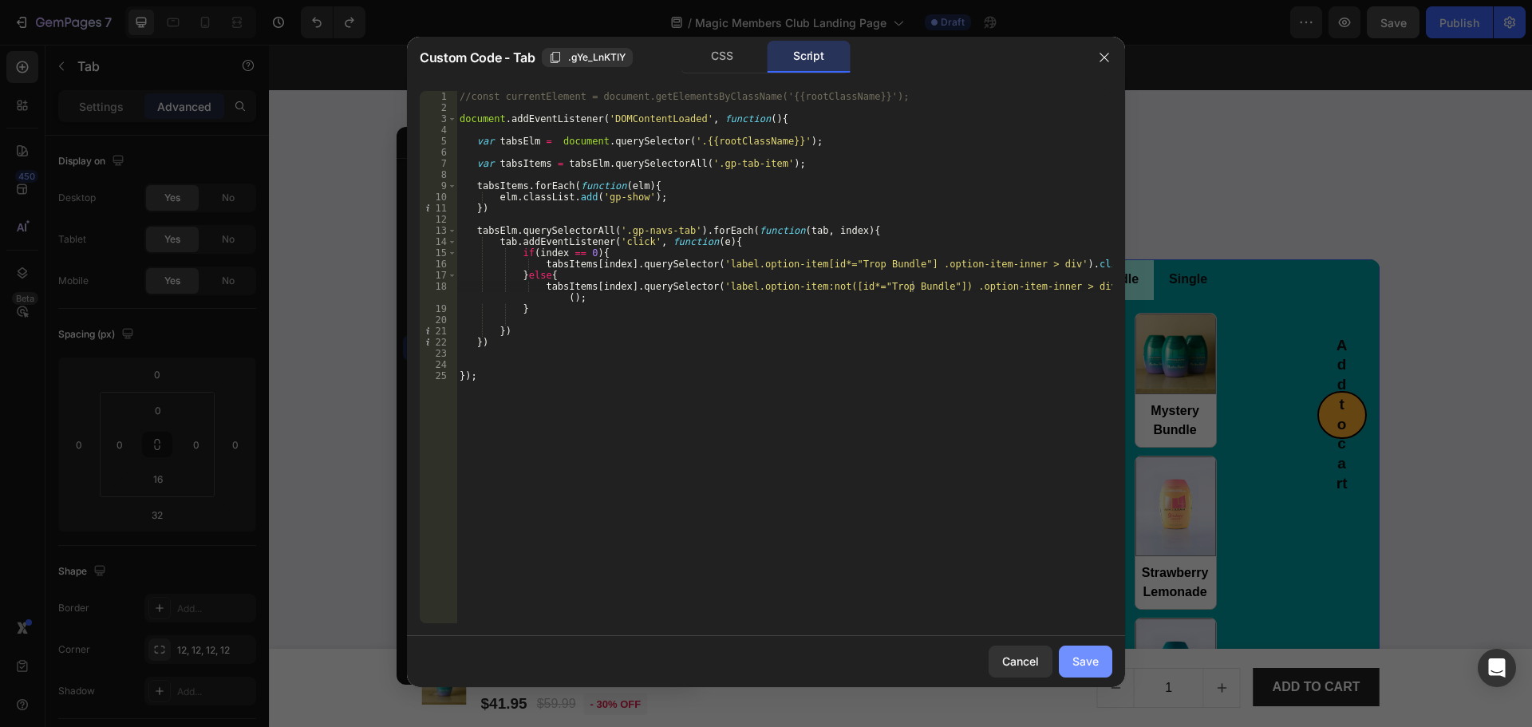
click at [1087, 656] on div "Save" at bounding box center [1085, 661] width 26 height 17
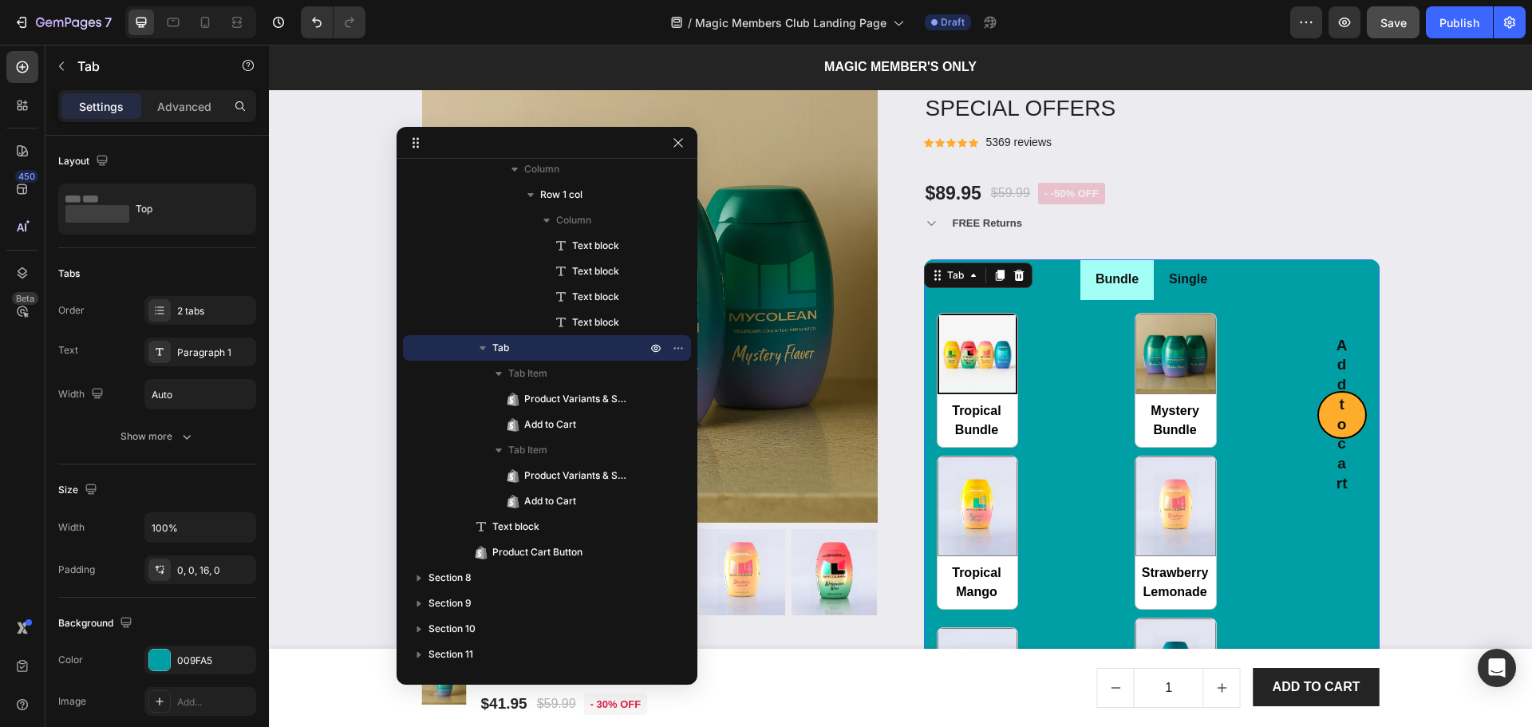
click at [1273, 271] on ul "Bundle Single" at bounding box center [1152, 279] width 456 height 41
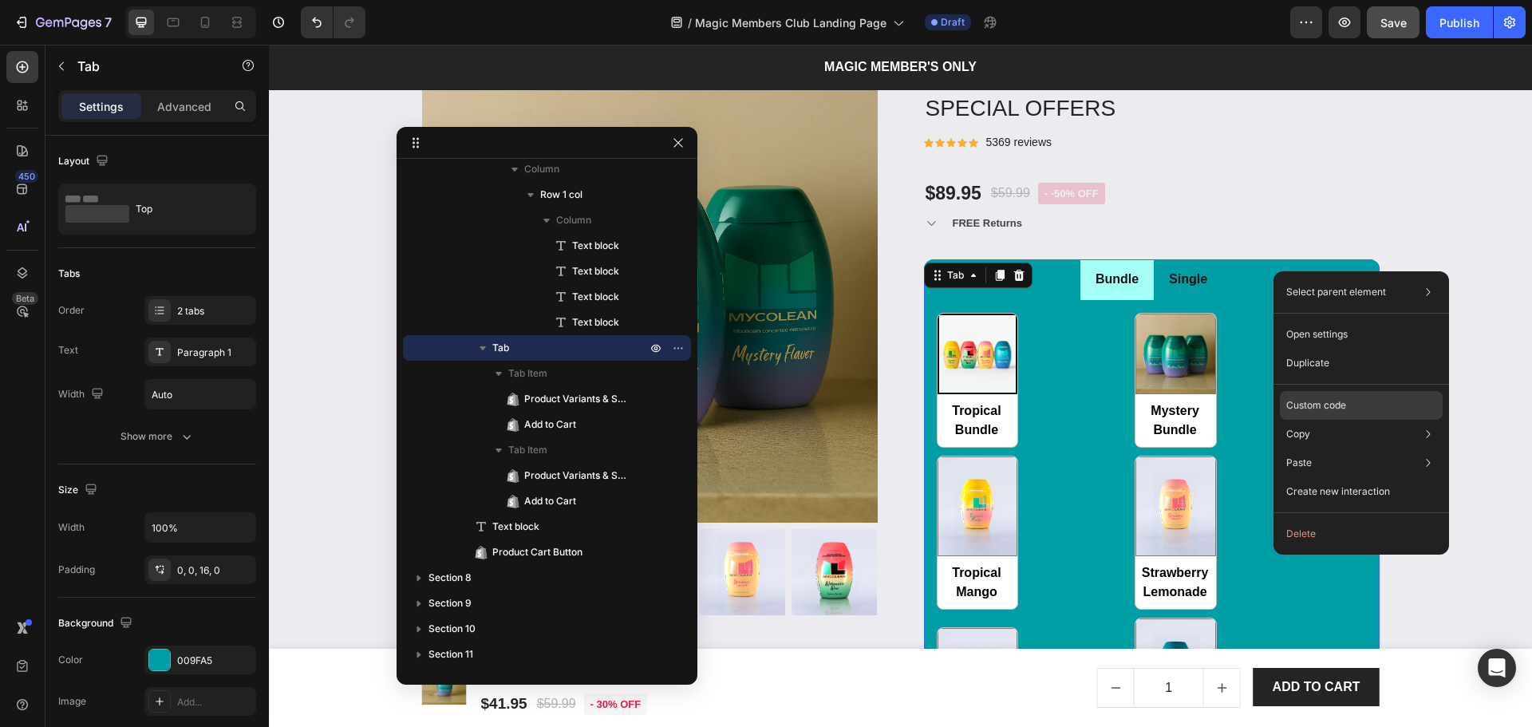
click at [1325, 404] on p "Custom code" at bounding box center [1316, 405] width 60 height 14
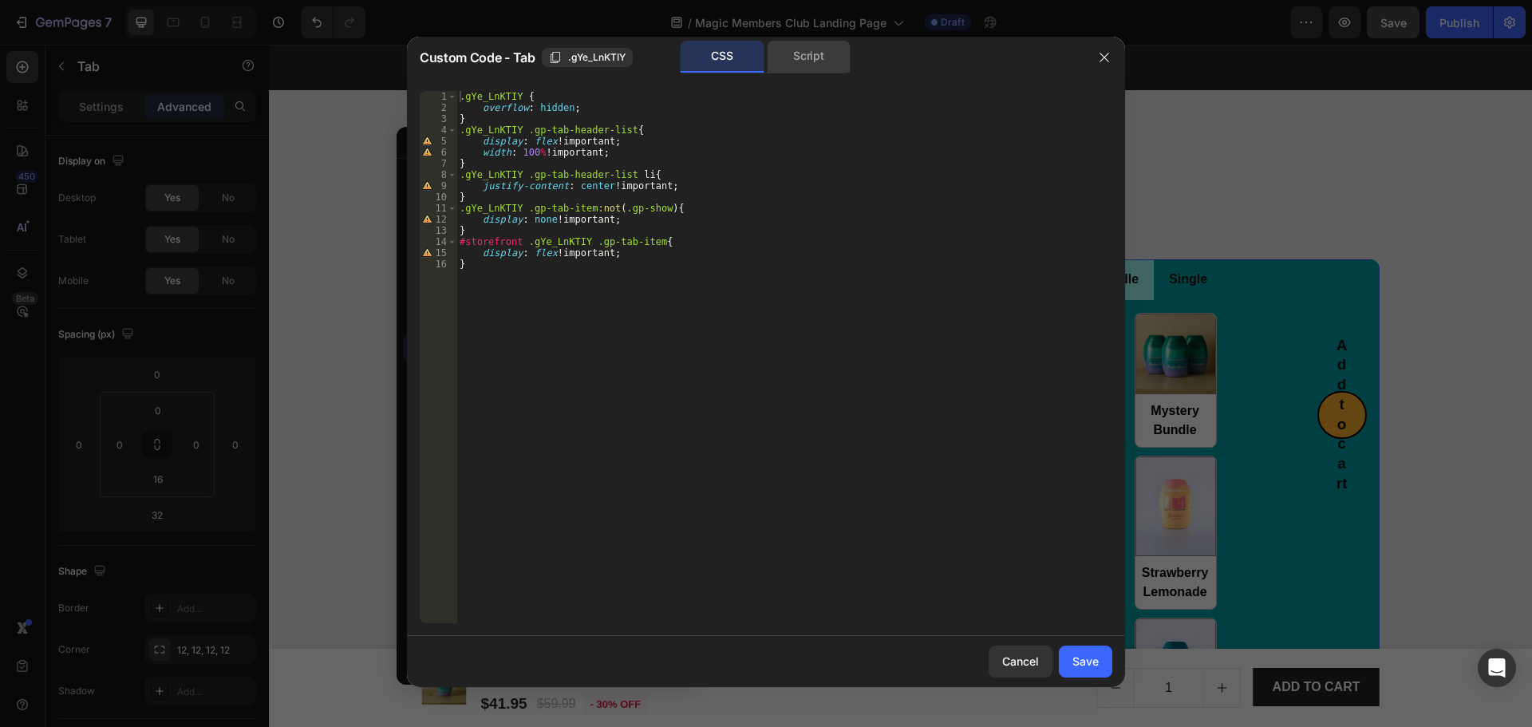
click at [789, 57] on div "Script" at bounding box center [809, 57] width 84 height 32
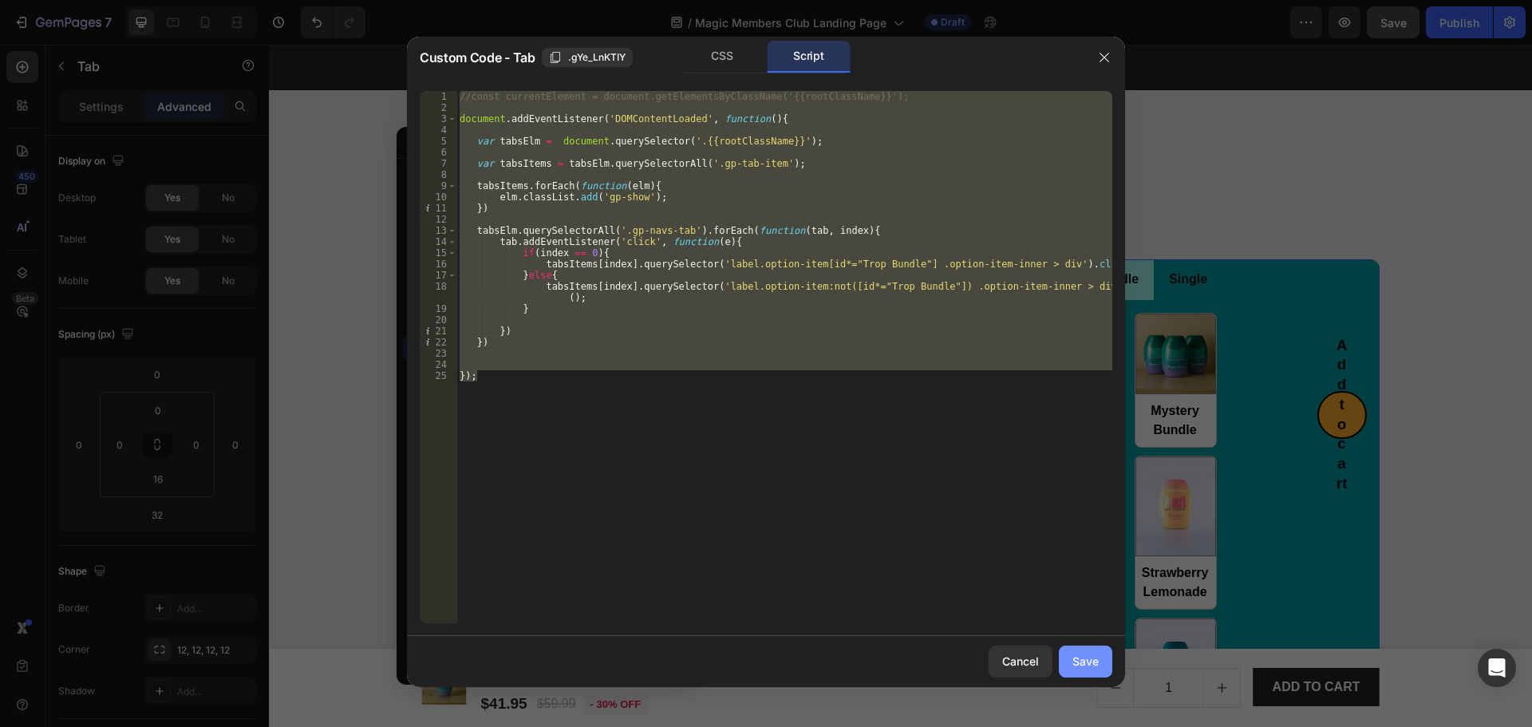
click at [1080, 657] on div "Save" at bounding box center [1085, 661] width 26 height 17
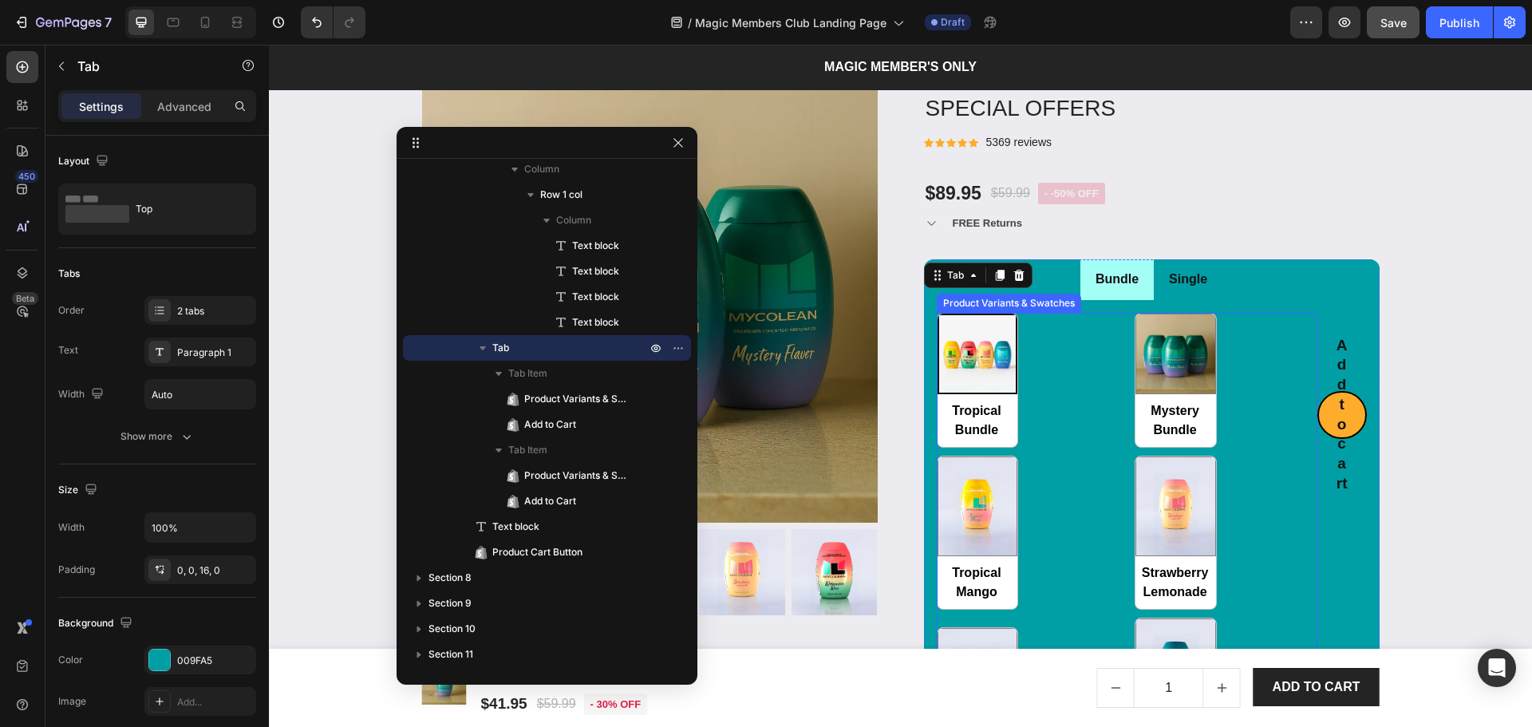
click at [1240, 449] on div "Tropical Bundle Tropical Bundle Mystery Bundle Mystery Bundle Tropical Mango Tr…" at bounding box center [1127, 543] width 381 height 460
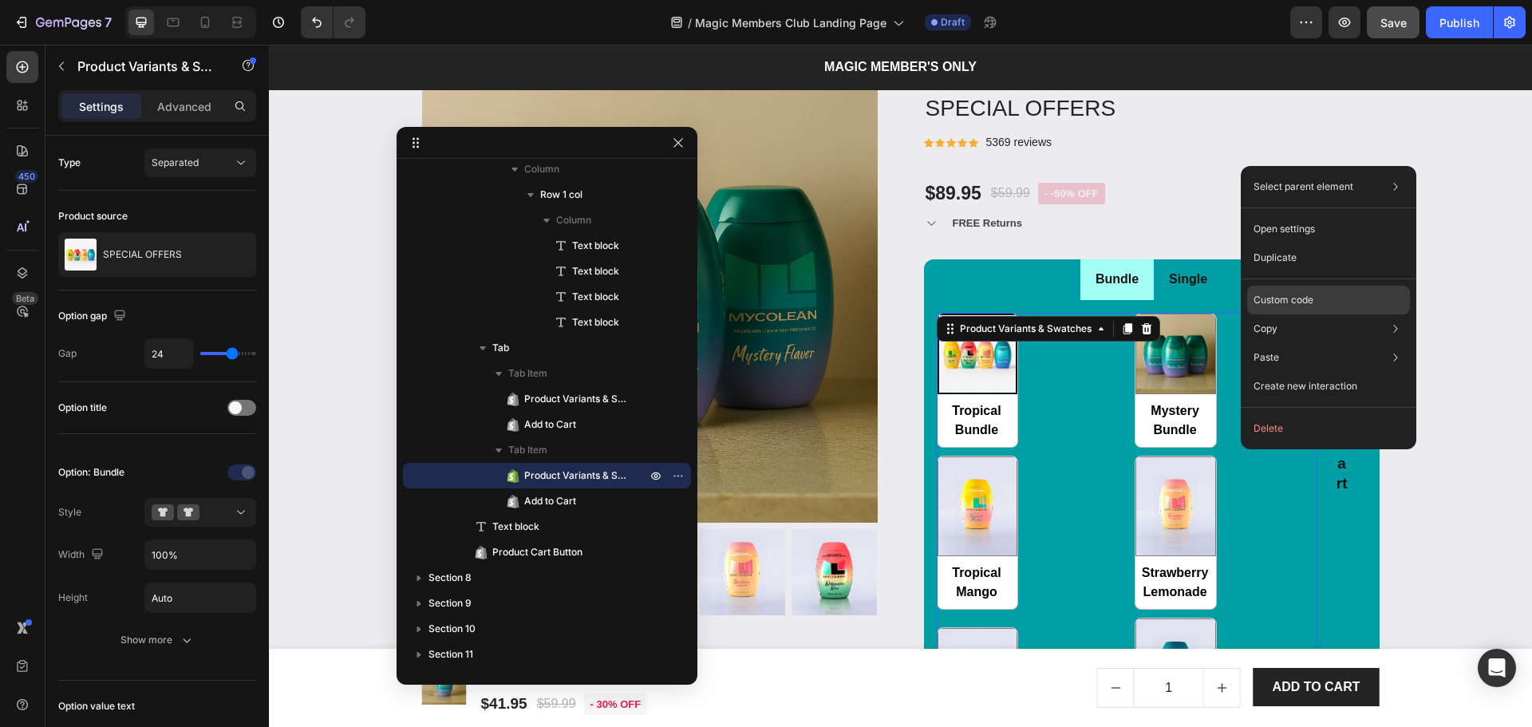
click at [1283, 343] on div "Custom code" at bounding box center [1328, 357] width 163 height 29
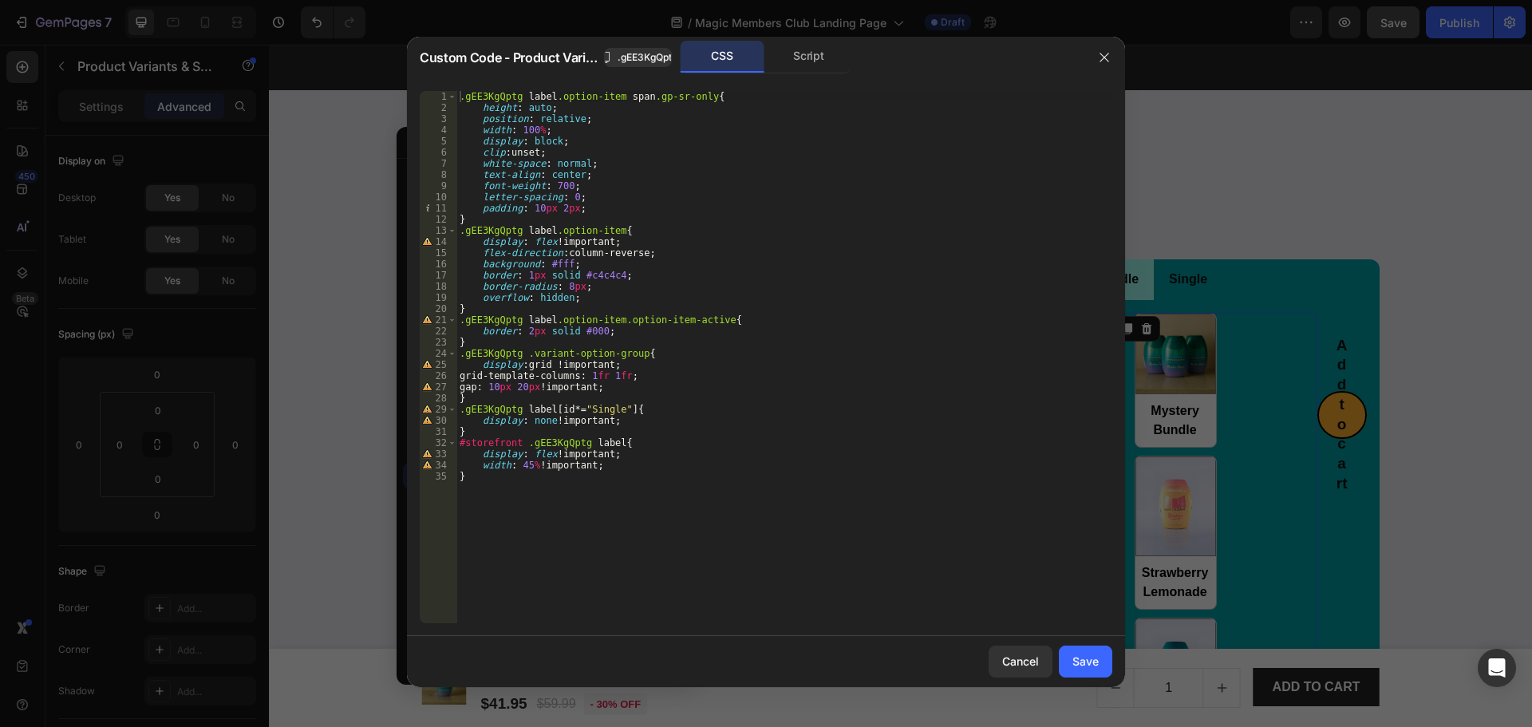
click at [611, 415] on div ".gEE3KgQptg label .option-item span .gp-sr-only { height : auto ; position : re…" at bounding box center [784, 368] width 656 height 555
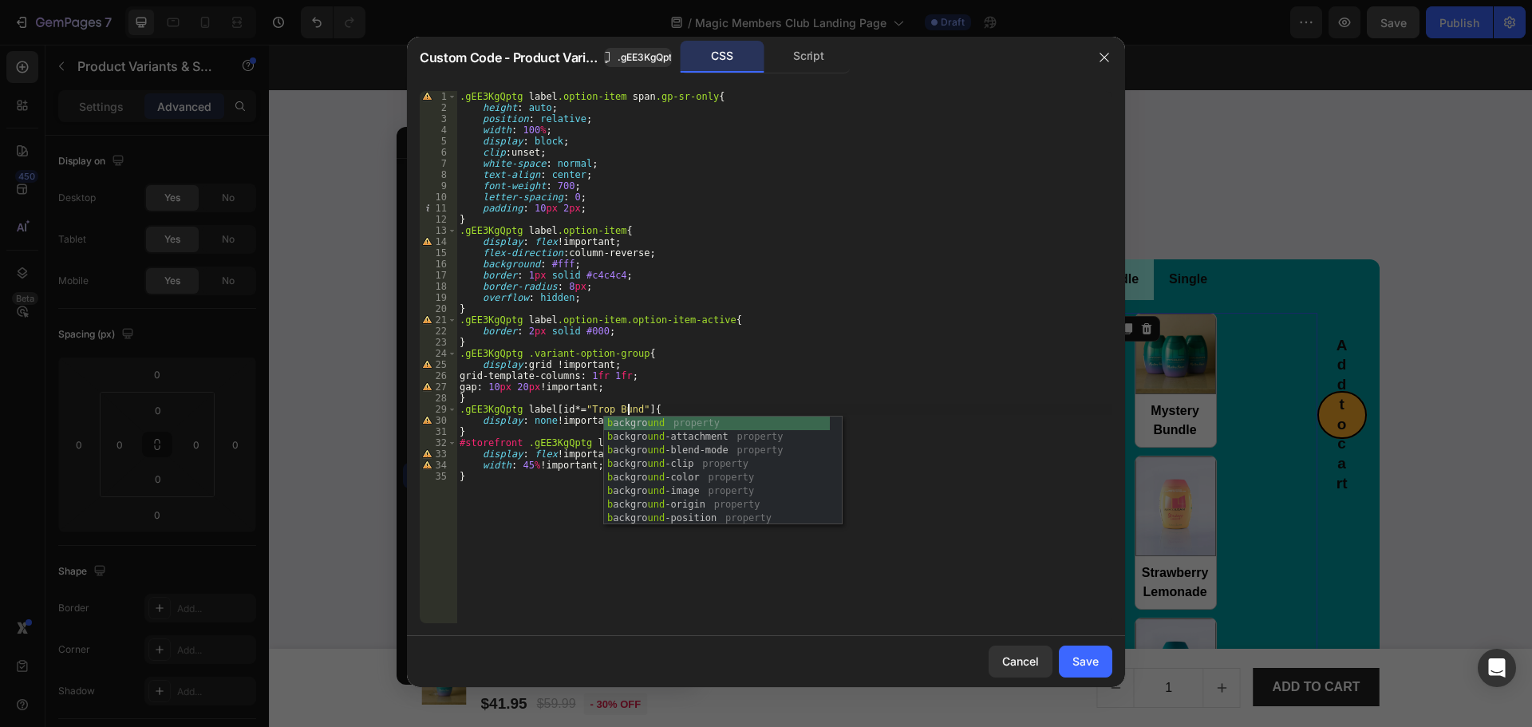
scroll to position [0, 14]
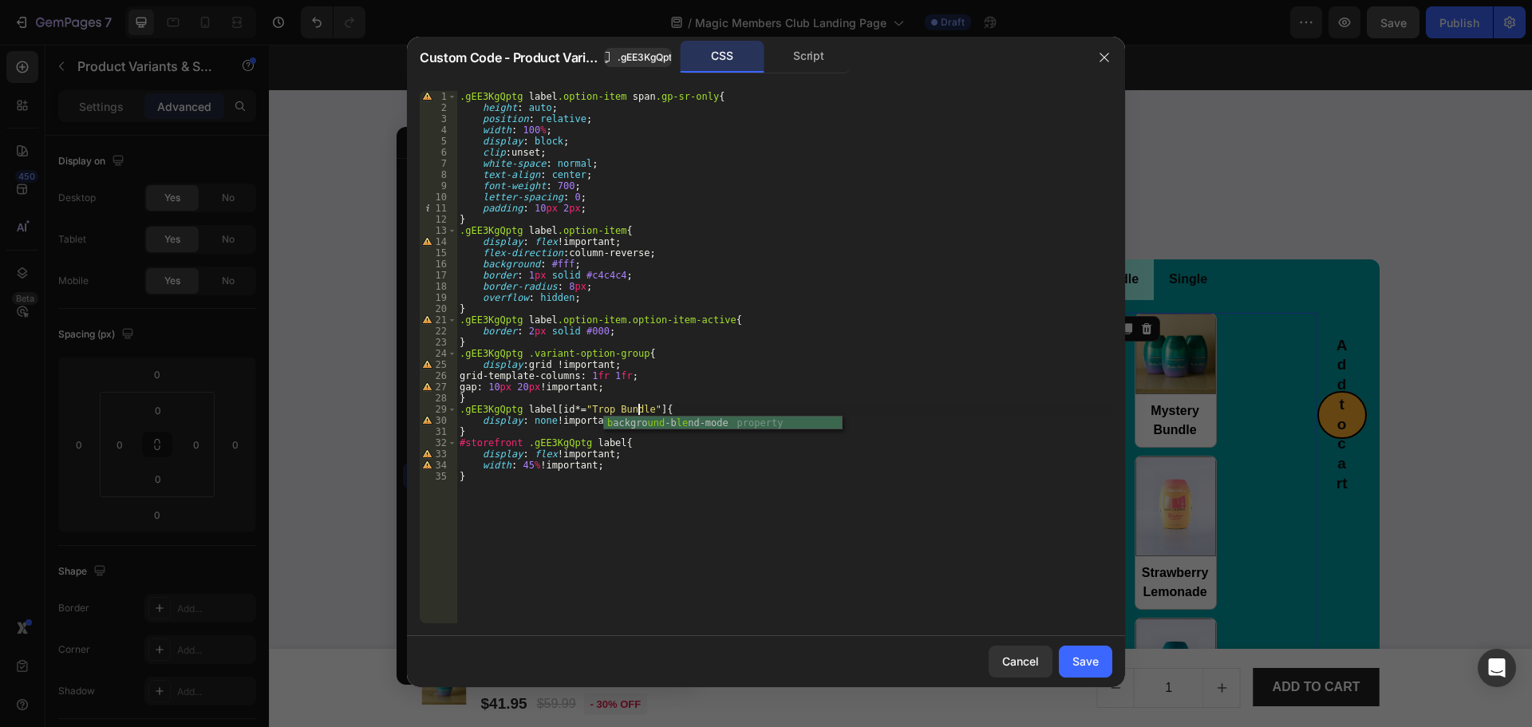
click at [971, 453] on div ".gEE3KgQptg label .option-item span .gp-sr-only { height : auto ; position : re…" at bounding box center [784, 368] width 656 height 555
type textarea "display: flex !important;"
click at [1096, 664] on div "Save" at bounding box center [1085, 661] width 26 height 17
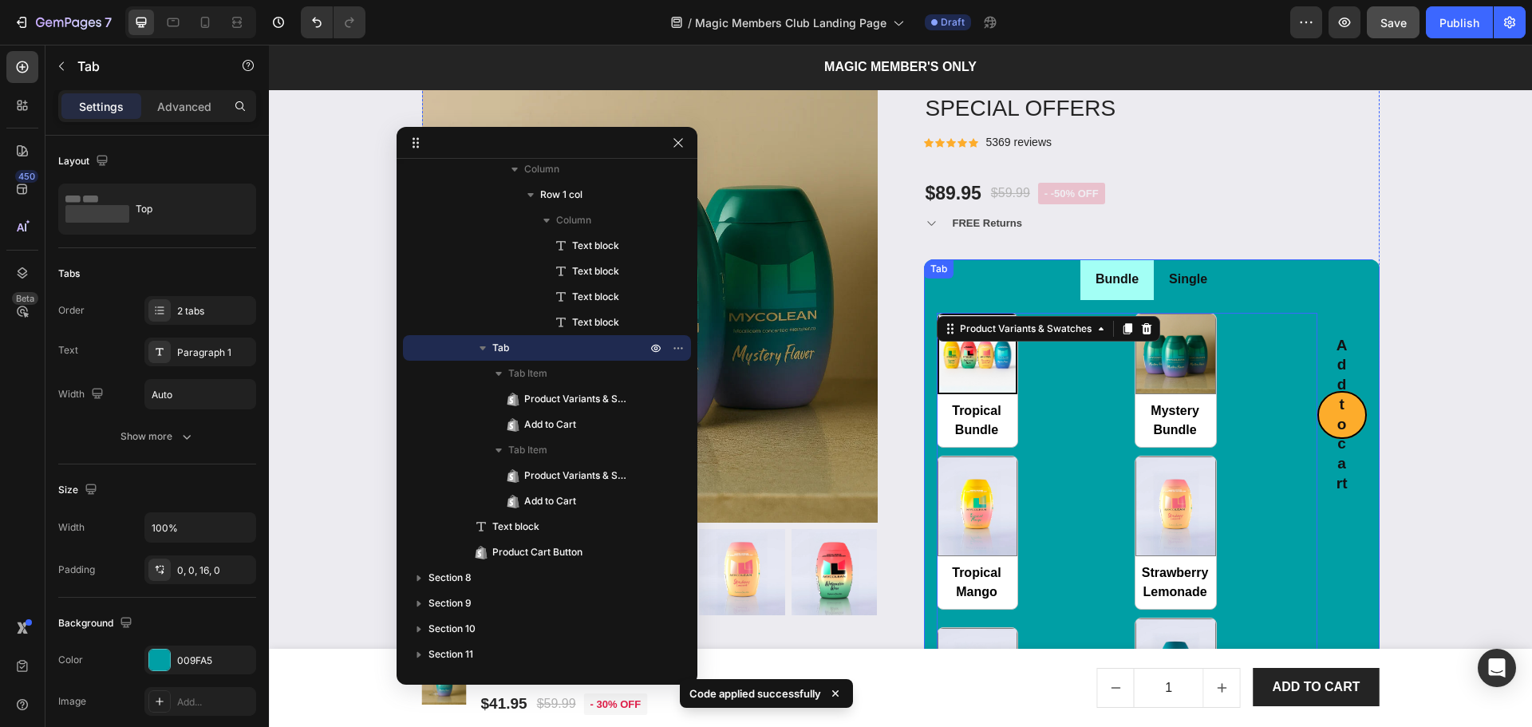
click at [1125, 288] on p "Bundle" at bounding box center [1116, 279] width 43 height 23
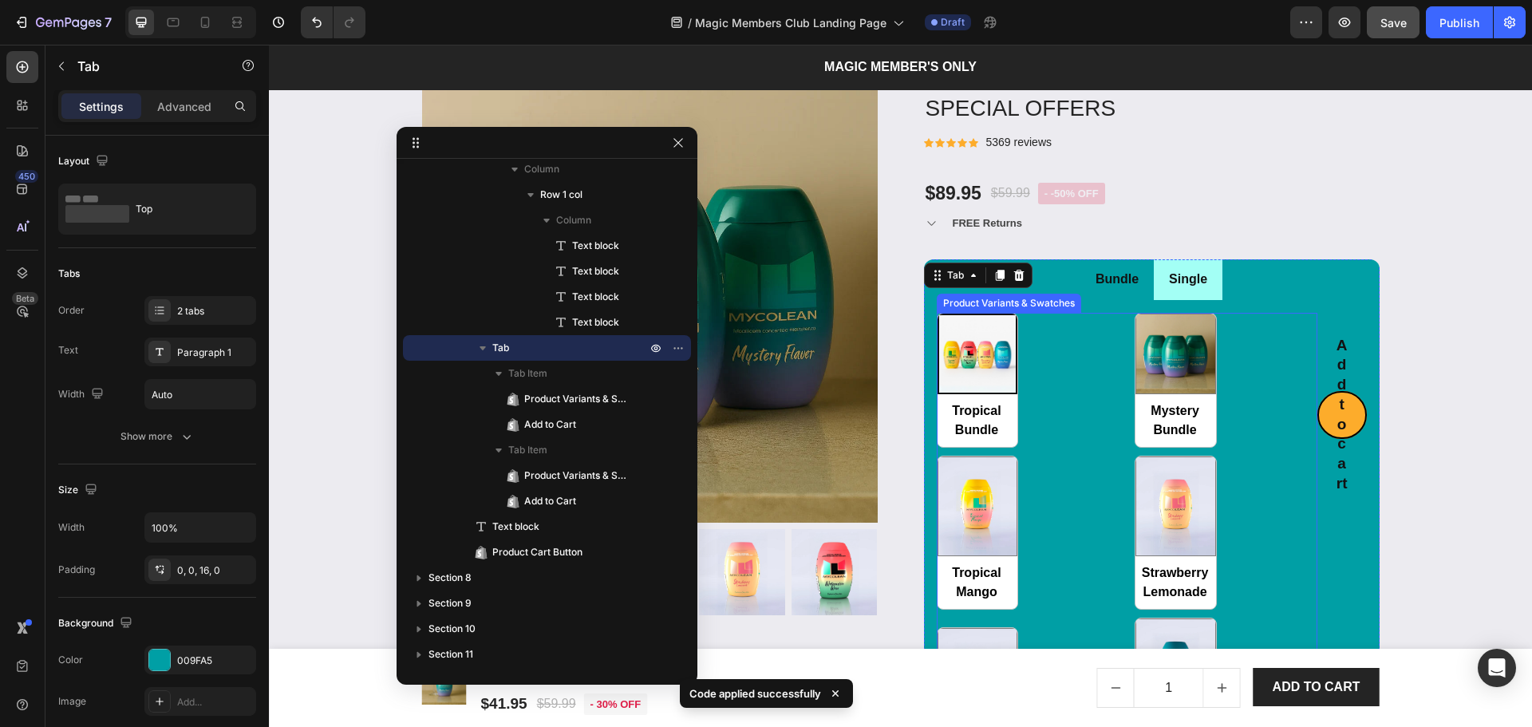
click at [1094, 360] on div "Tropical Bundle Tropical Bundle Mystery Bundle Mystery Bundle Tropical Mango Tr…" at bounding box center [1127, 543] width 381 height 460
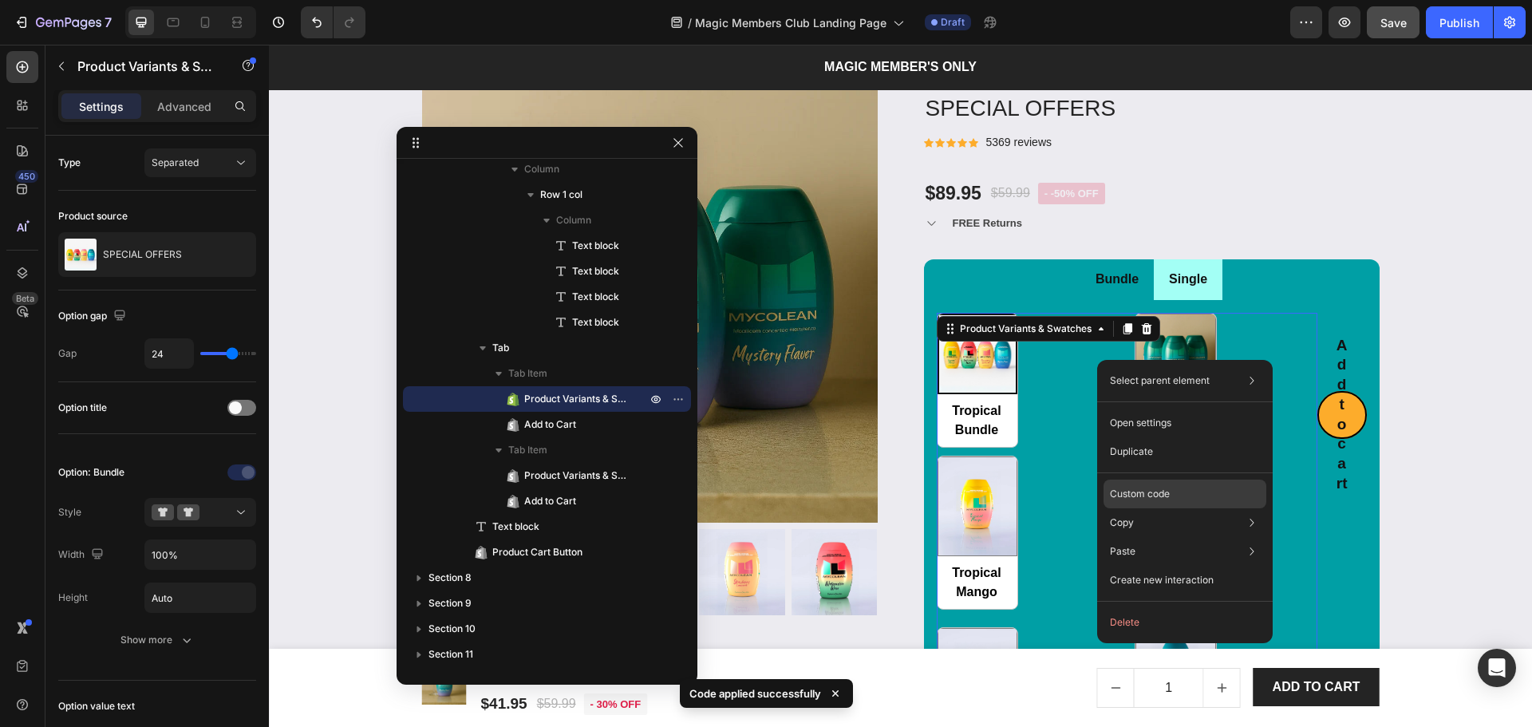
click at [1155, 494] on p "Custom code" at bounding box center [1140, 494] width 60 height 14
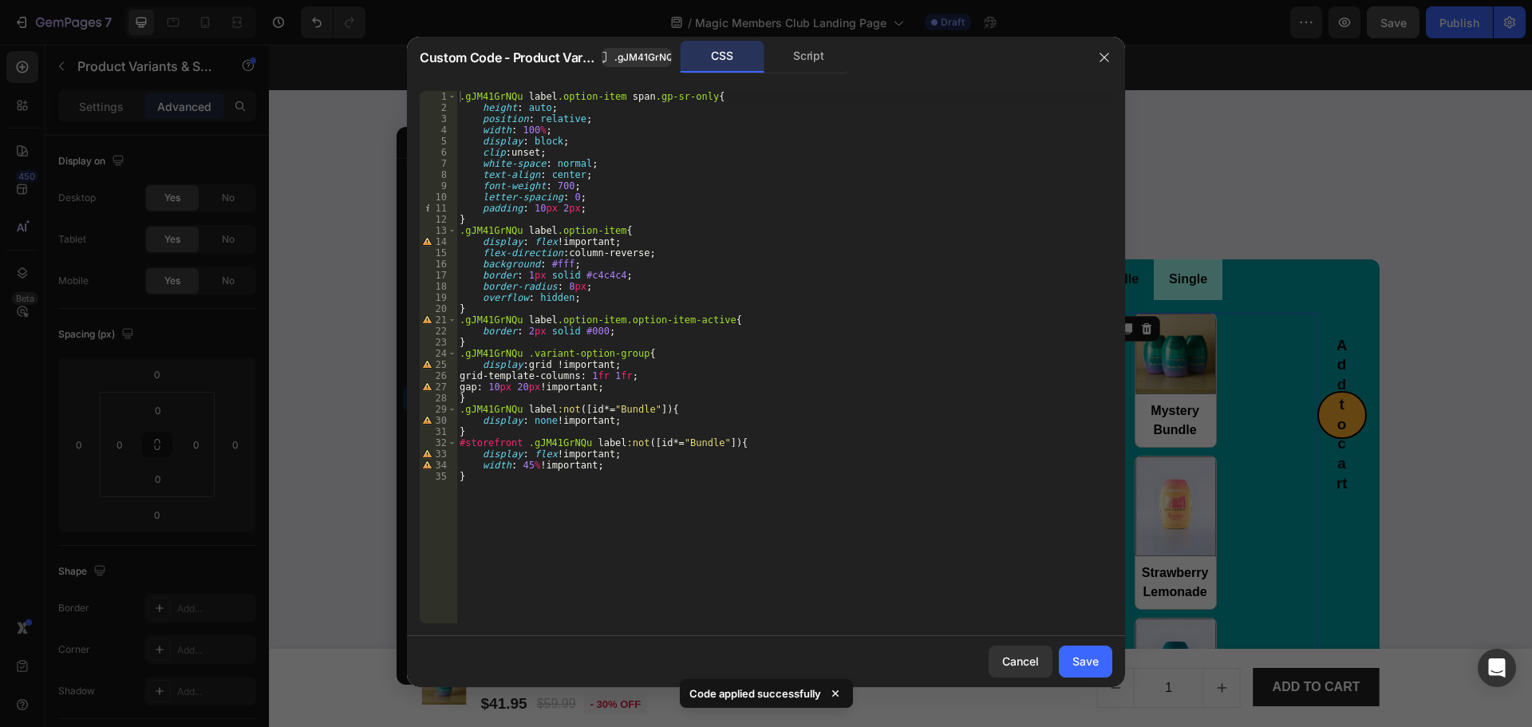
click at [628, 415] on div ".gJM41GrNQu label .option-item span .gp-sr-only { height : auto ; position : re…" at bounding box center [784, 368] width 656 height 555
paste textarea "Trop"
type textarea "#storefront .gJM41GrNQu label:not([id*="Trop Bundle"]){"
click at [1097, 656] on button "Save" at bounding box center [1085, 661] width 53 height 32
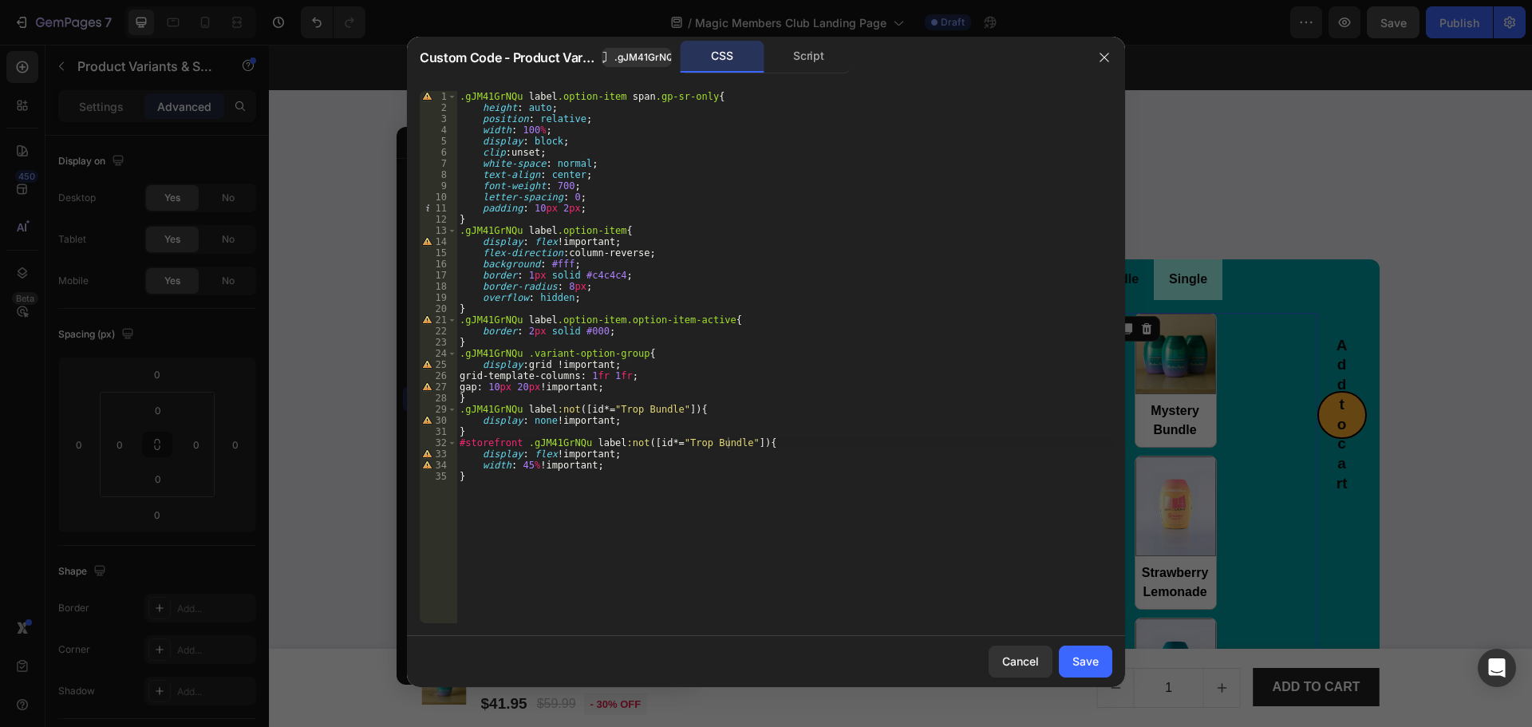
radio input "true"
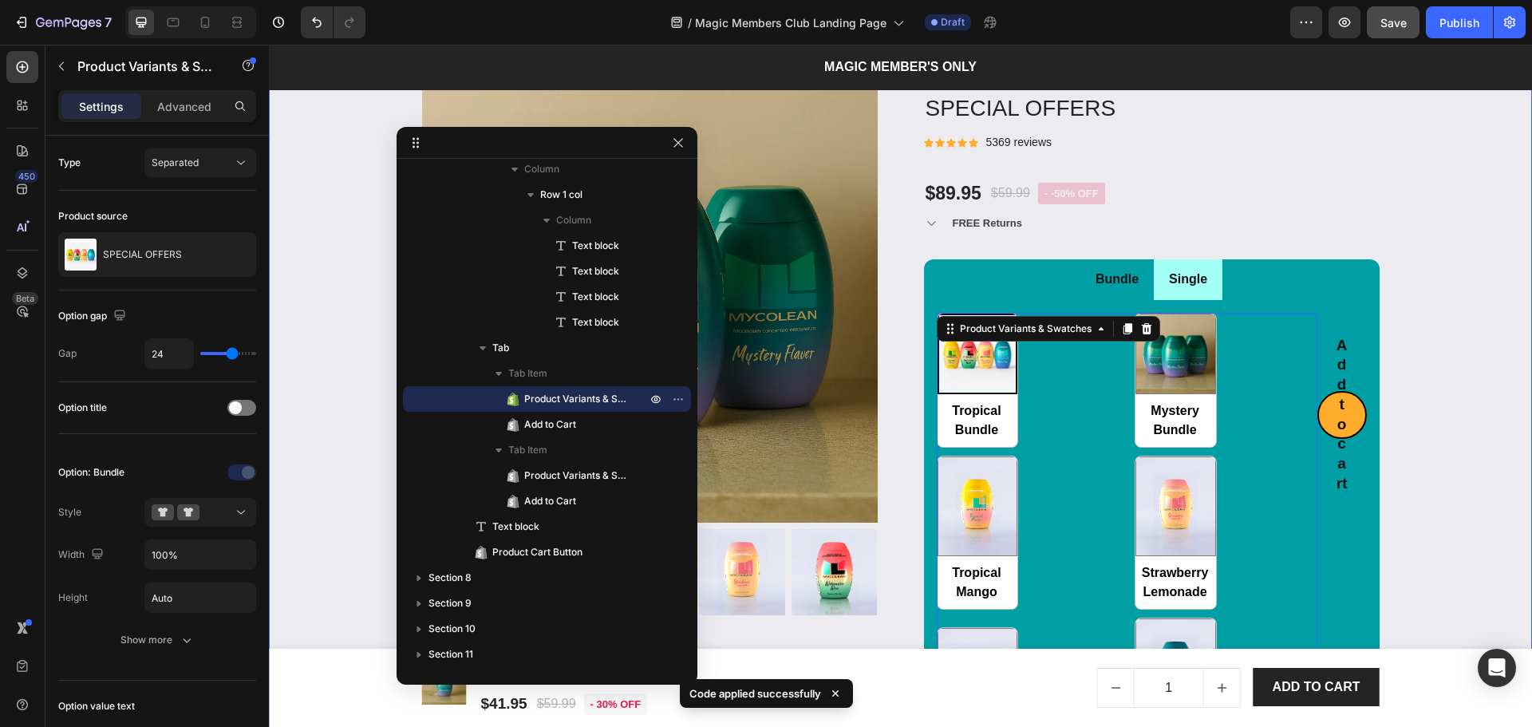
click at [1451, 317] on div "Product Images & Gallery Low stock - 430 items left Product Stock Counter SPECI…" at bounding box center [900, 484] width 1239 height 834
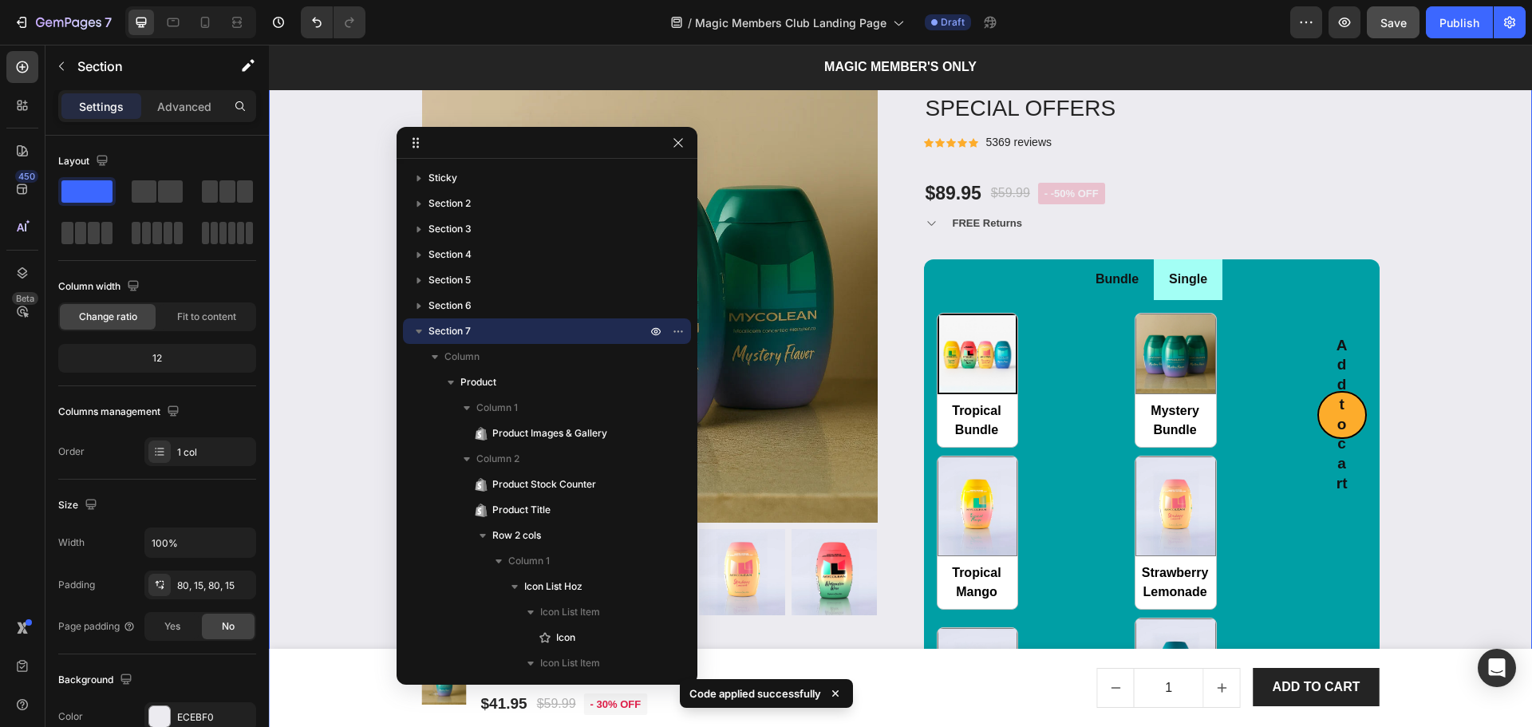
drag, startPoint x: 1390, startPoint y: 25, endPoint x: 1022, endPoint y: 48, distance: 368.6
click at [1390, 25] on span "Save" at bounding box center [1393, 23] width 26 height 14
click at [1269, 277] on ul "Bundle Single" at bounding box center [1152, 279] width 456 height 41
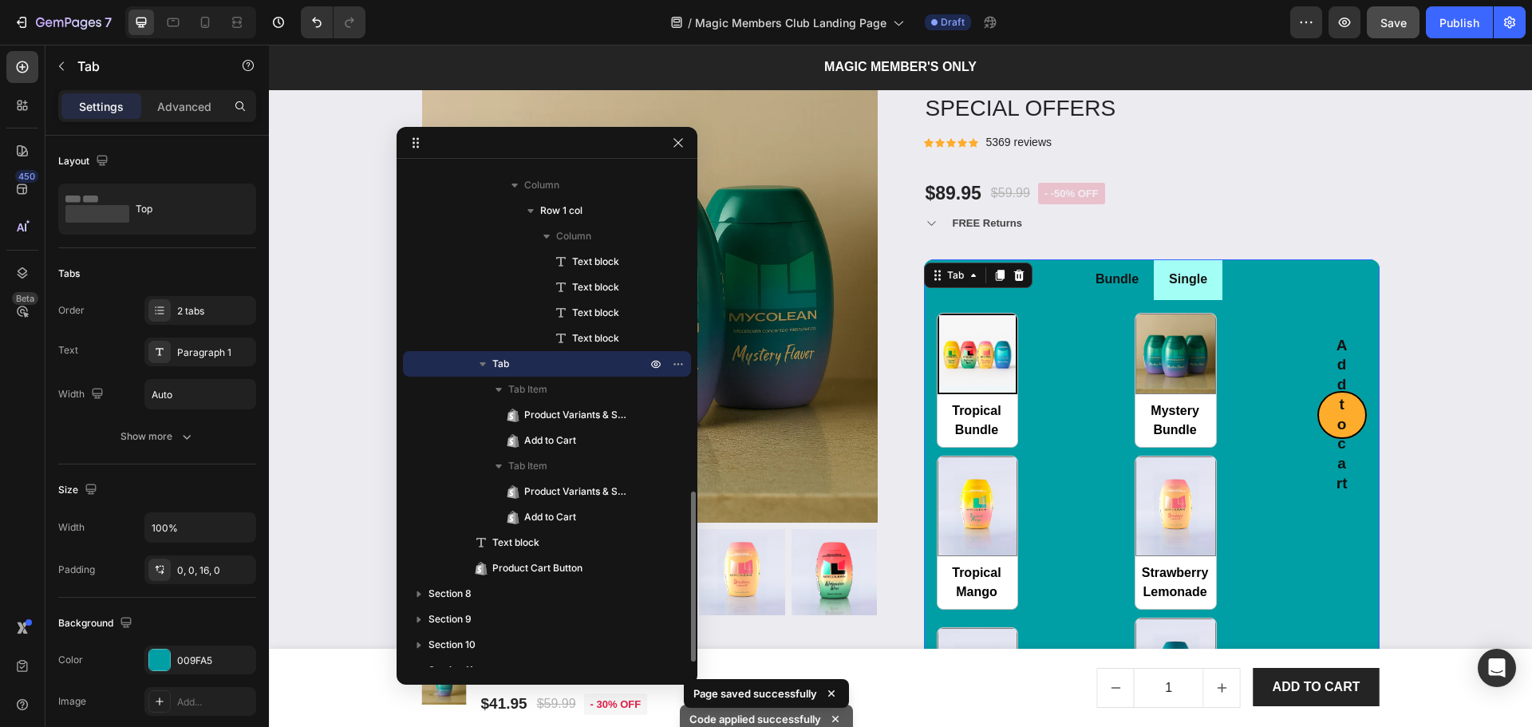
click at [1246, 340] on div "Tropical Bundle Tropical Bundle Mystery Bundle Mystery Bundle Tropical Mango Tr…" at bounding box center [1127, 543] width 381 height 460
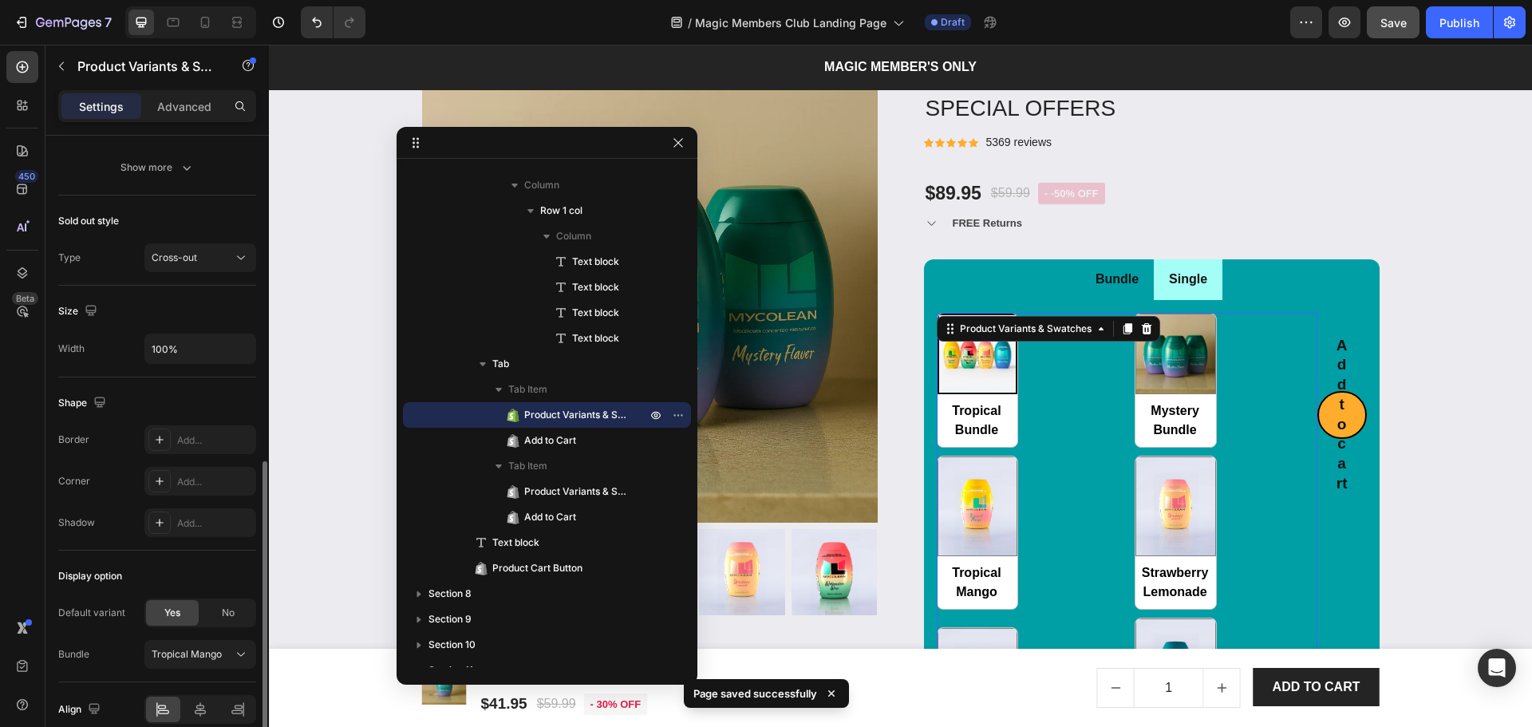
scroll to position [816, 0]
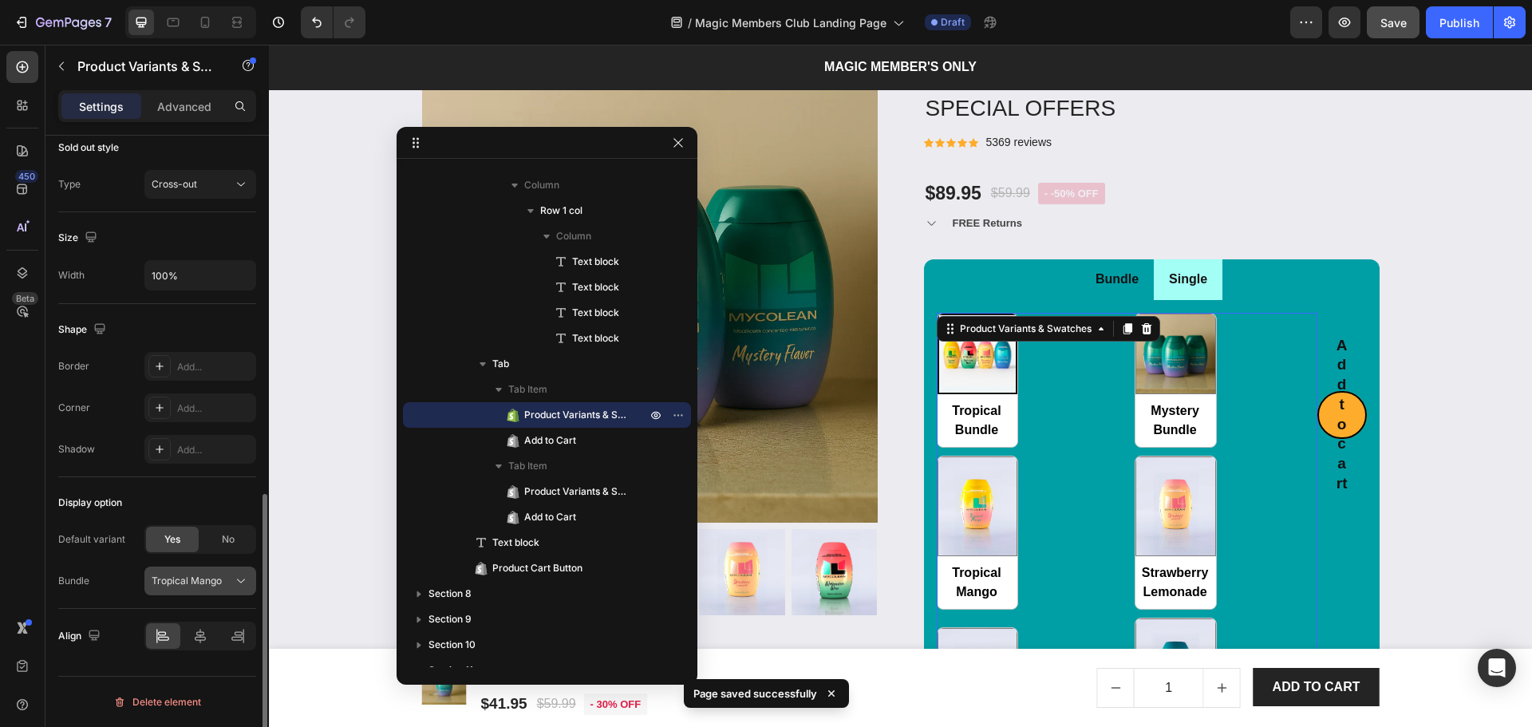
click at [188, 590] on button "Tropical Mango" at bounding box center [200, 580] width 112 height 29
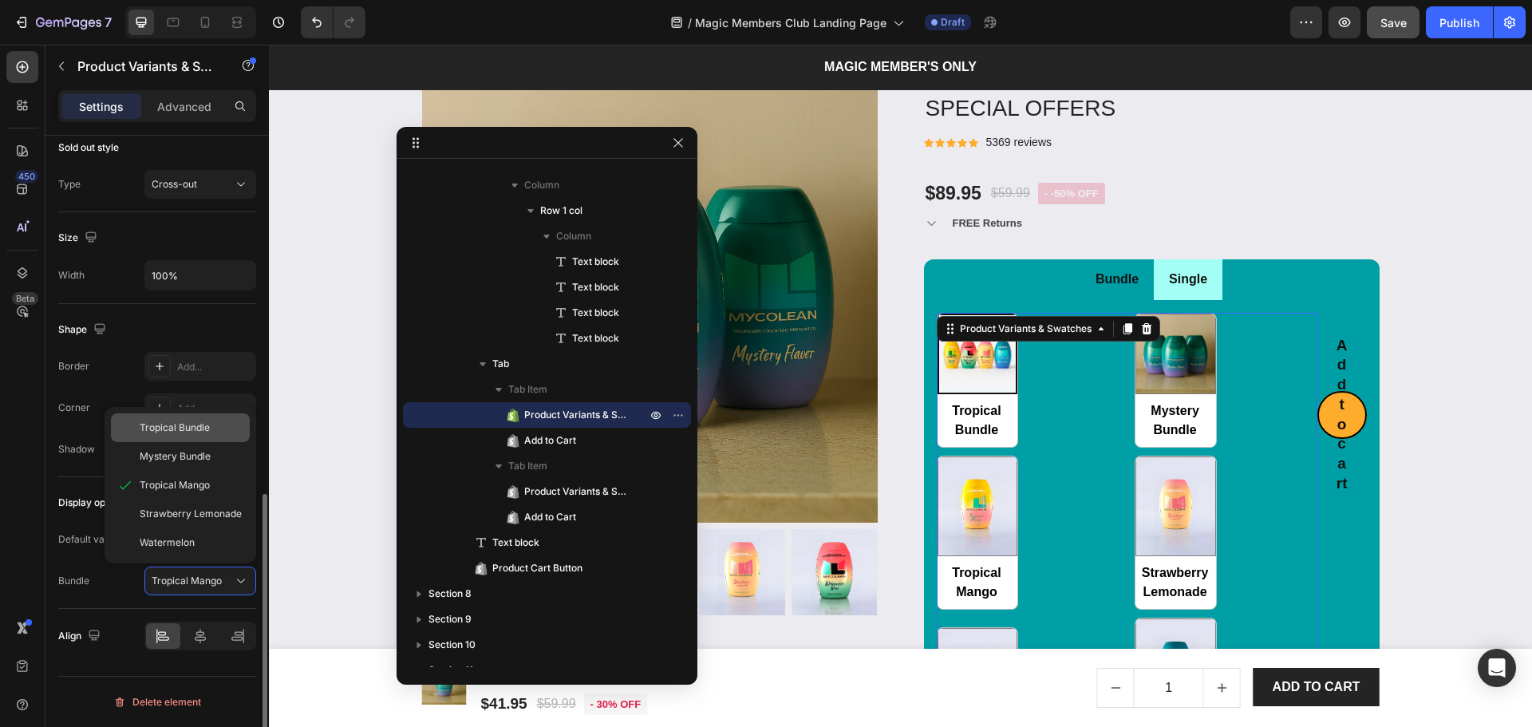
click at [184, 426] on span "Tropical Bundle" at bounding box center [175, 427] width 70 height 14
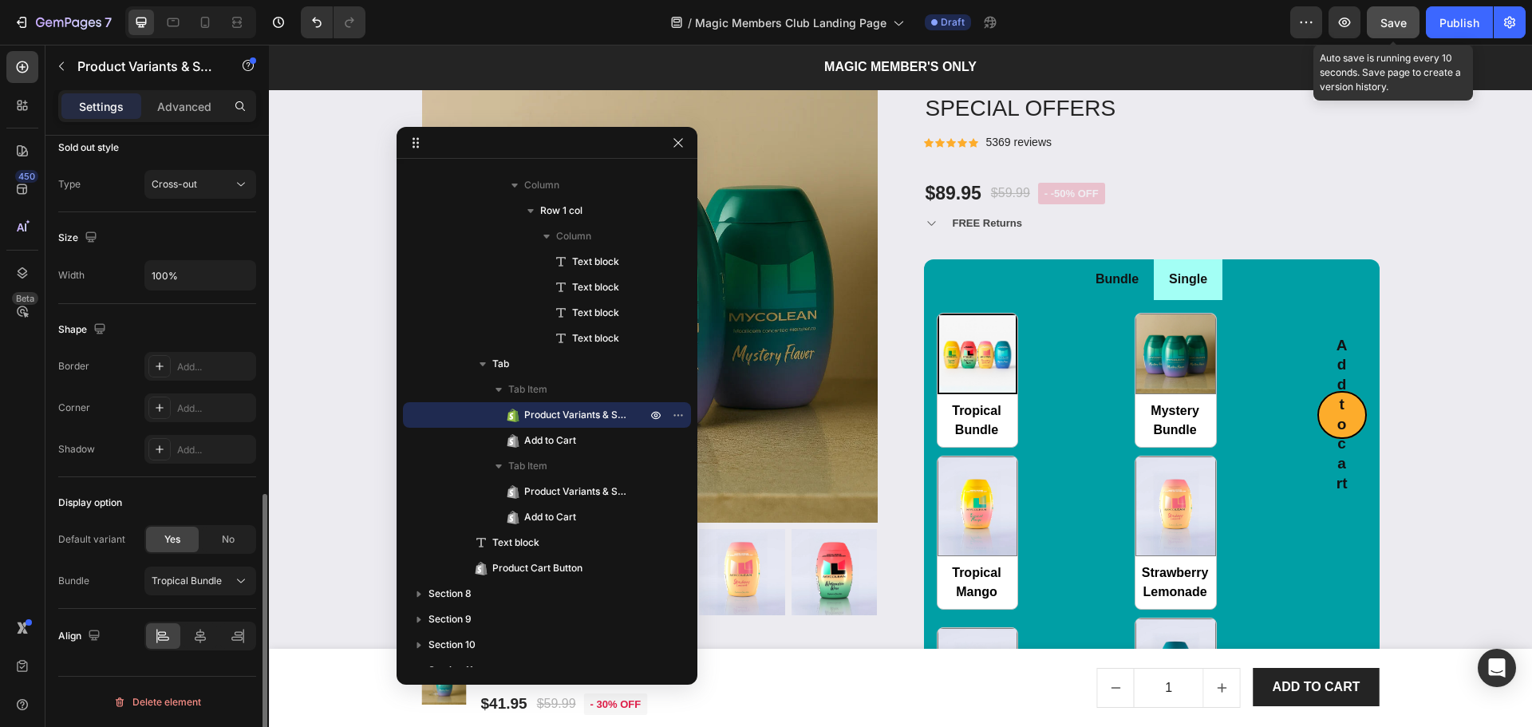
click at [1399, 18] on span "Save" at bounding box center [1393, 23] width 26 height 14
click at [1139, 282] on li "Bundle" at bounding box center [1116, 279] width 73 height 41
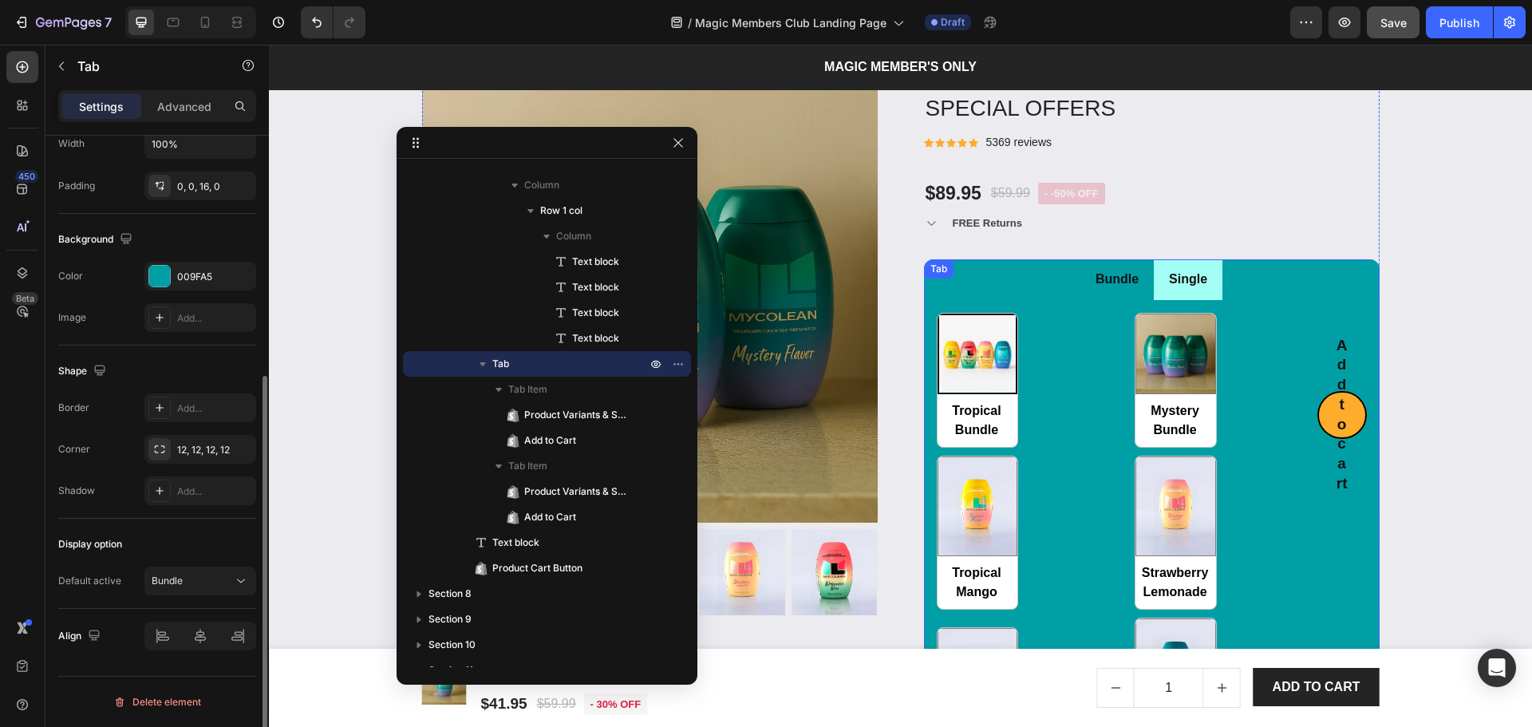
scroll to position [0, 0]
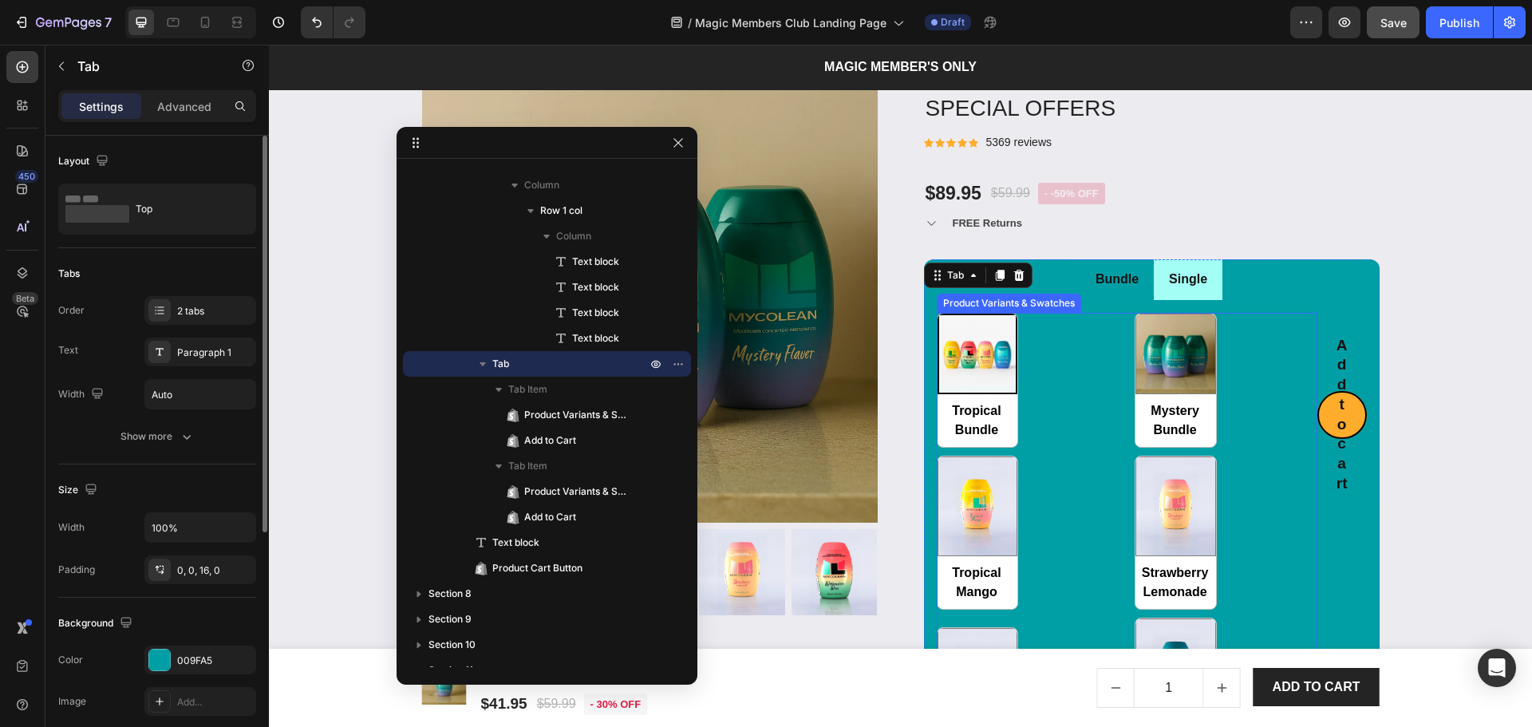
click at [1115, 385] on div "Tropical Bundle Tropical Bundle Mystery Bundle Mystery Bundle Tropical Mango Tr…" at bounding box center [1127, 543] width 381 height 460
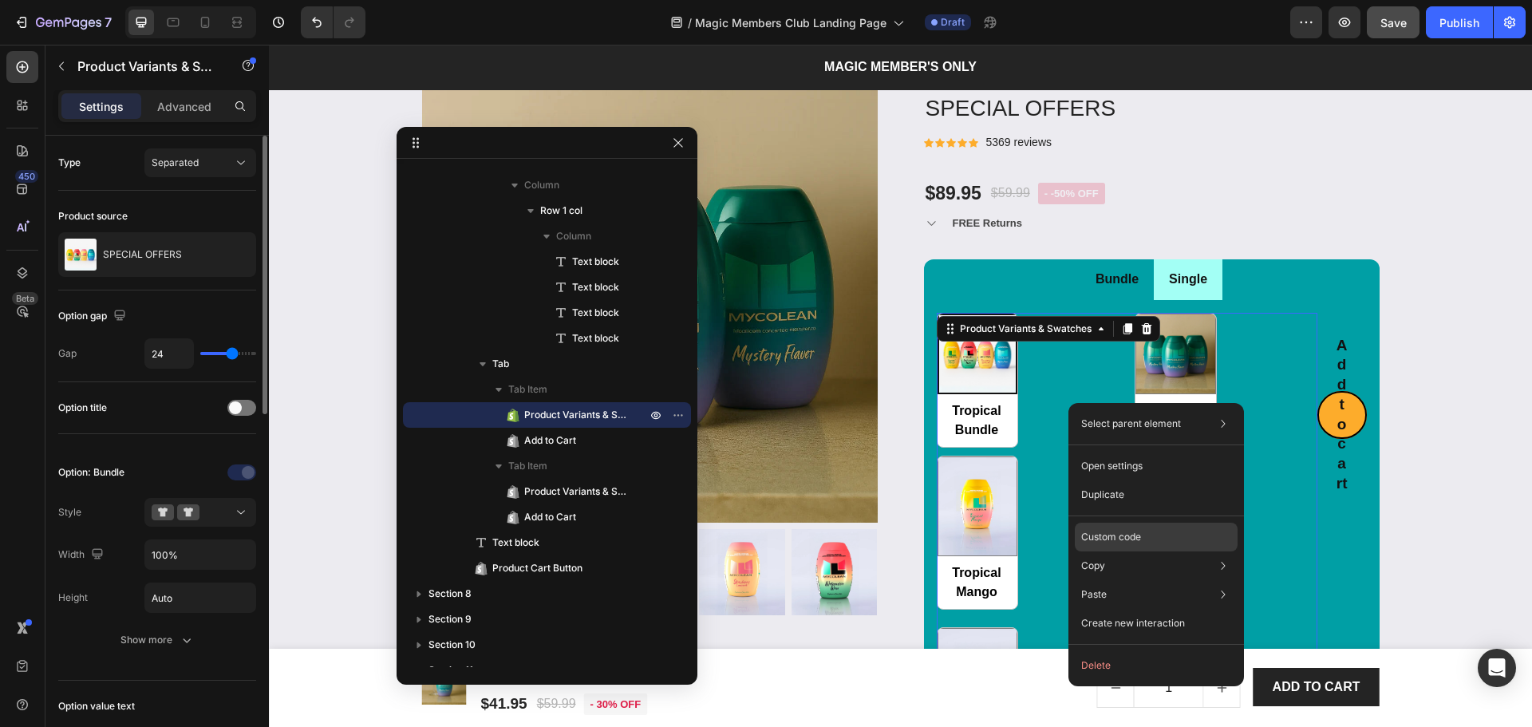
click at [1129, 580] on div "Custom code" at bounding box center [1156, 594] width 163 height 29
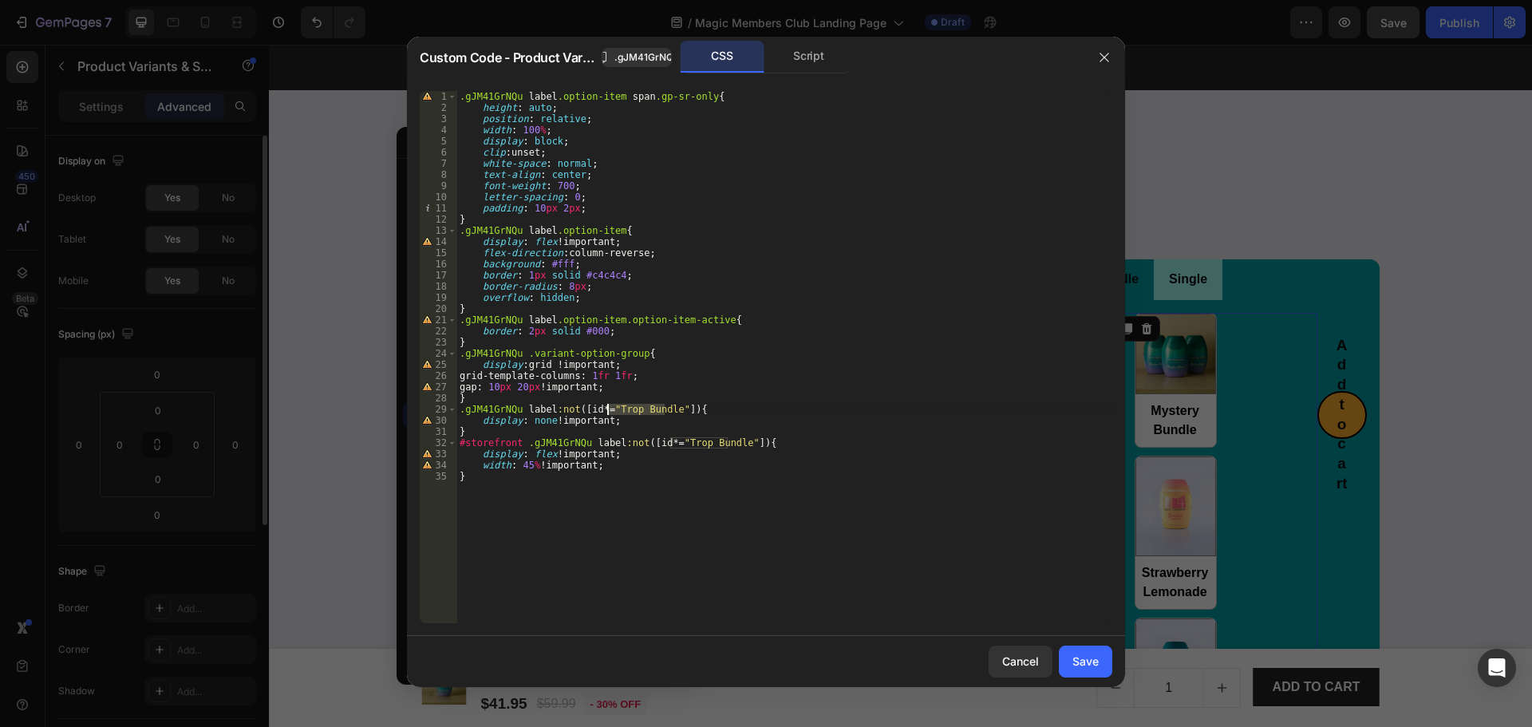
drag, startPoint x: 661, startPoint y: 409, endPoint x: 608, endPoint y: 409, distance: 53.5
click at [608, 409] on div ".gJM41GrNQu label .option-item span .gp-sr-only { height : auto ; position : re…" at bounding box center [784, 368] width 656 height 555
click at [732, 440] on div ".gJM41GrNQu label .option-item span .gp-sr-only { height : auto ; position : re…" at bounding box center [784, 368] width 656 height 555
click at [699, 446] on div ".gJM41GrNQu label .option-item span .gp-sr-only { height : auto ; position : re…" at bounding box center [784, 368] width 656 height 555
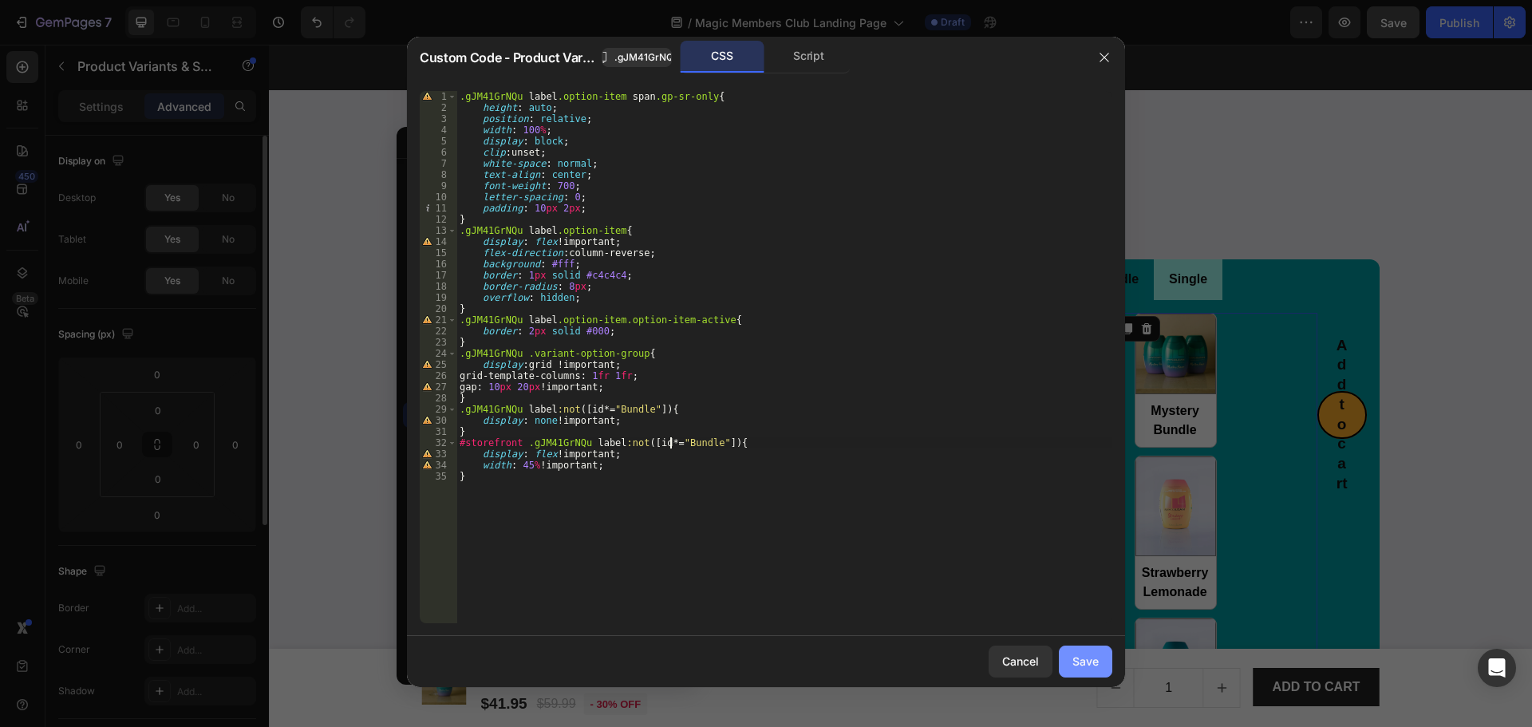
type textarea "#storefront .gJM41GrNQu label:not([id*="Bundle"]){"
click at [1090, 664] on div "Save" at bounding box center [1085, 661] width 26 height 17
radio input "true"
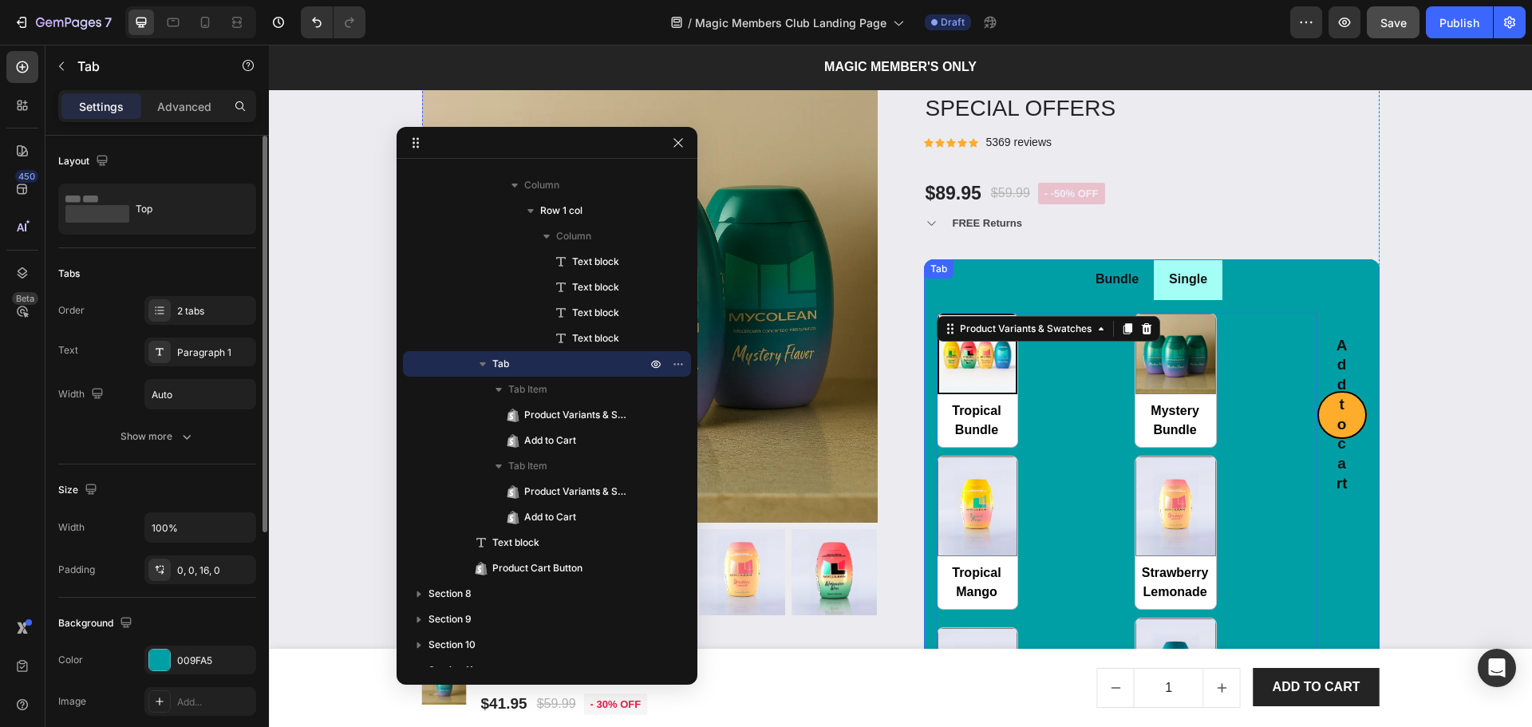
click at [1215, 296] on li "Single" at bounding box center [1188, 279] width 69 height 41
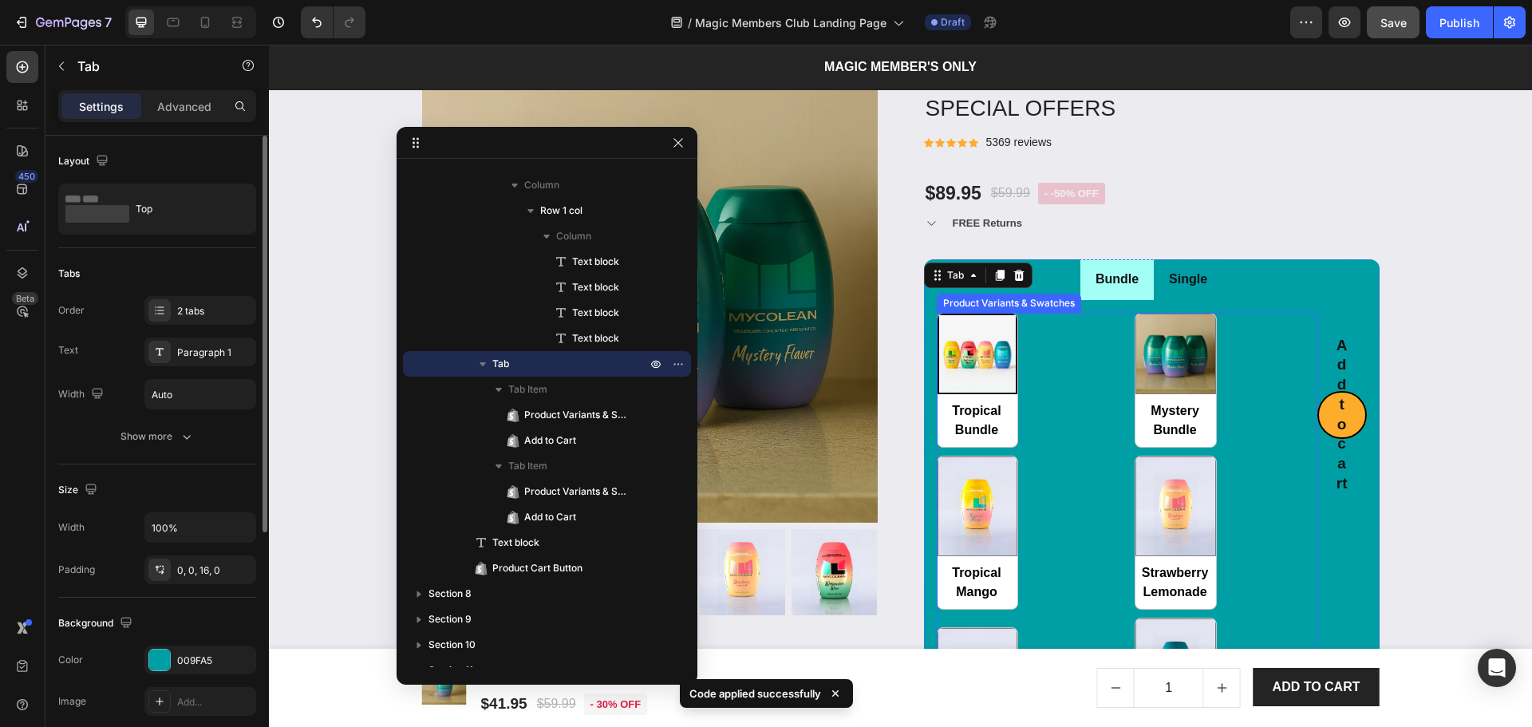
click at [1222, 361] on div "Tropical Bundle Tropical Bundle Mystery Bundle Mystery Bundle Tropical Mango Tr…" at bounding box center [1127, 543] width 381 height 460
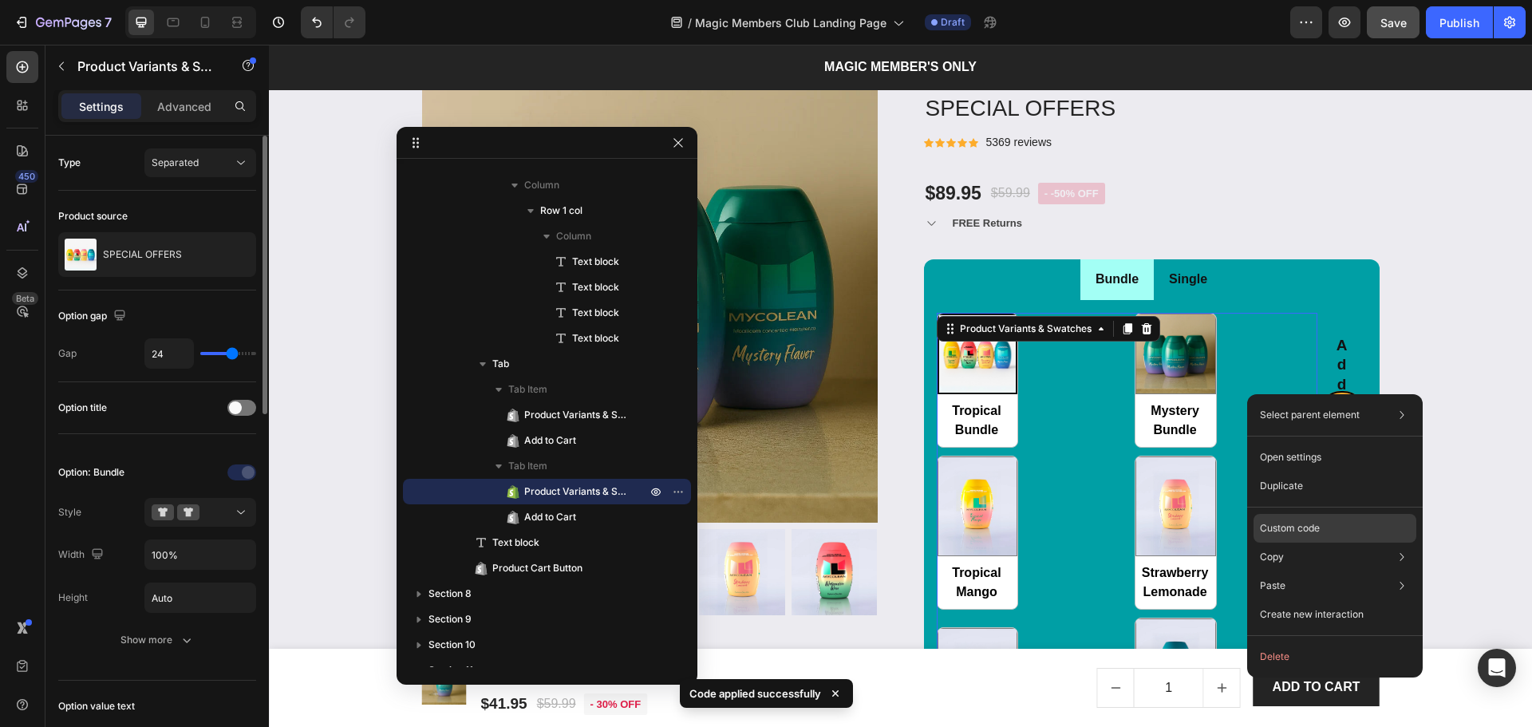
click at [1281, 523] on p "Custom code" at bounding box center [1290, 528] width 60 height 14
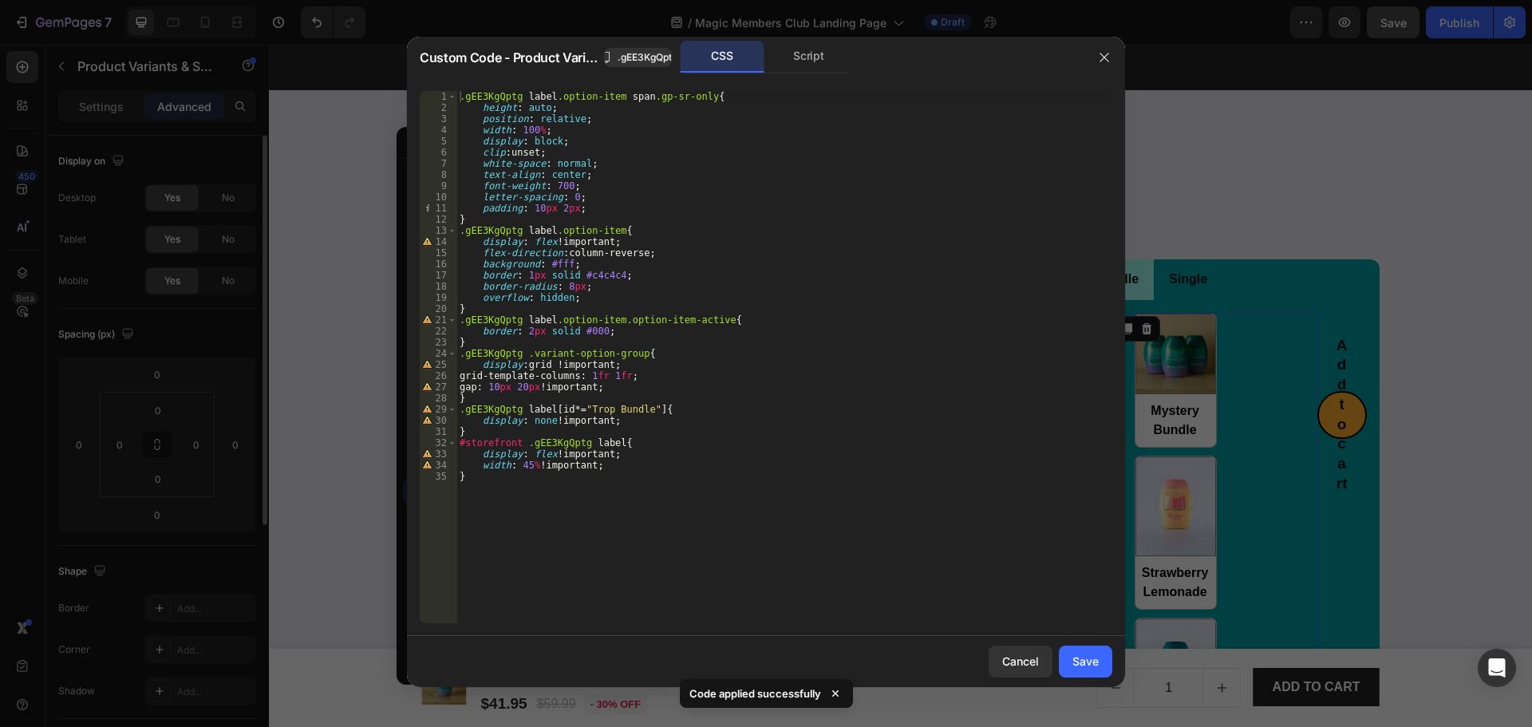
click at [605, 408] on div ".gEE3KgQptg label .option-item span .gp-sr-only { height : auto ; position : re…" at bounding box center [784, 368] width 656 height 555
type textarea ".gEE3KgQptg label[id*="Bundle"]{"
click at [1068, 654] on button "Save" at bounding box center [1085, 661] width 53 height 32
radio input "true"
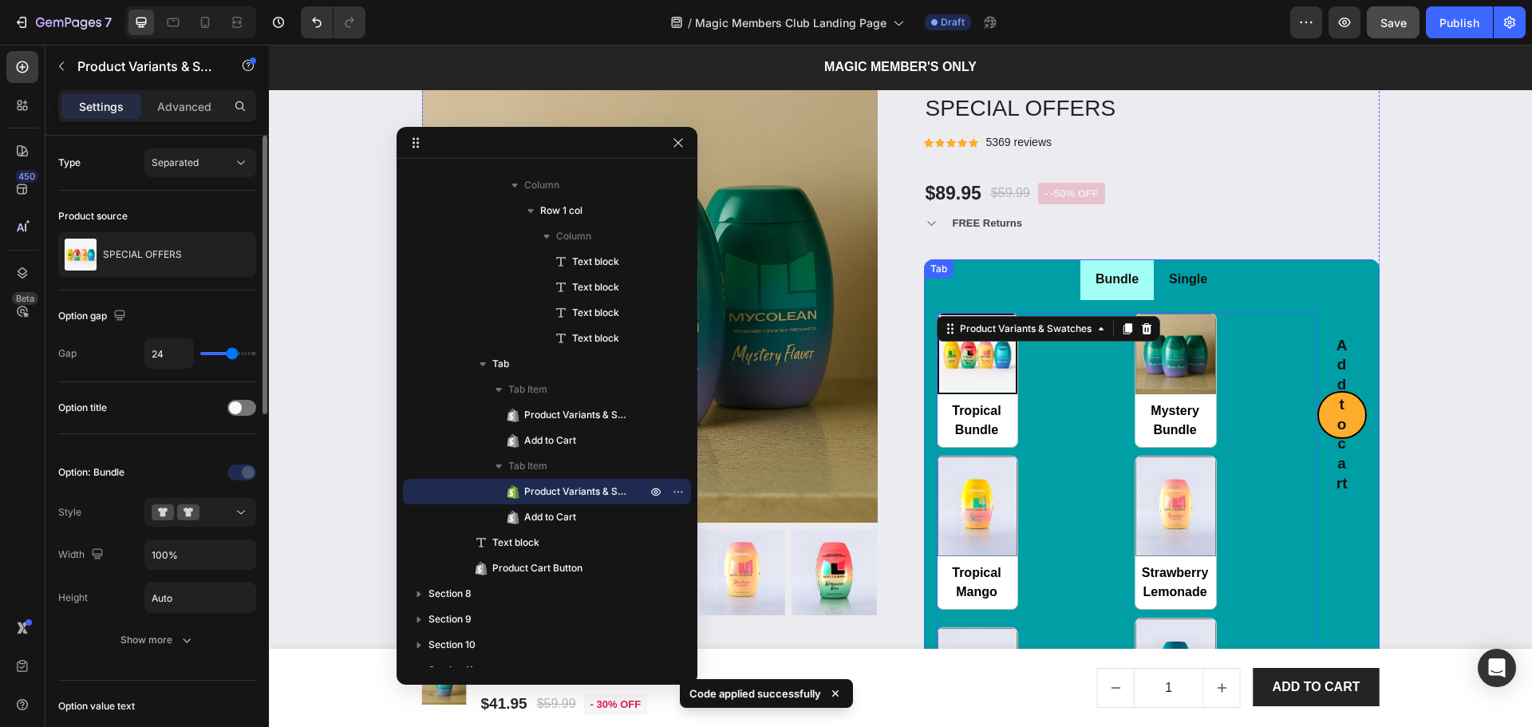
click at [1210, 283] on li "Single" at bounding box center [1188, 279] width 69 height 41
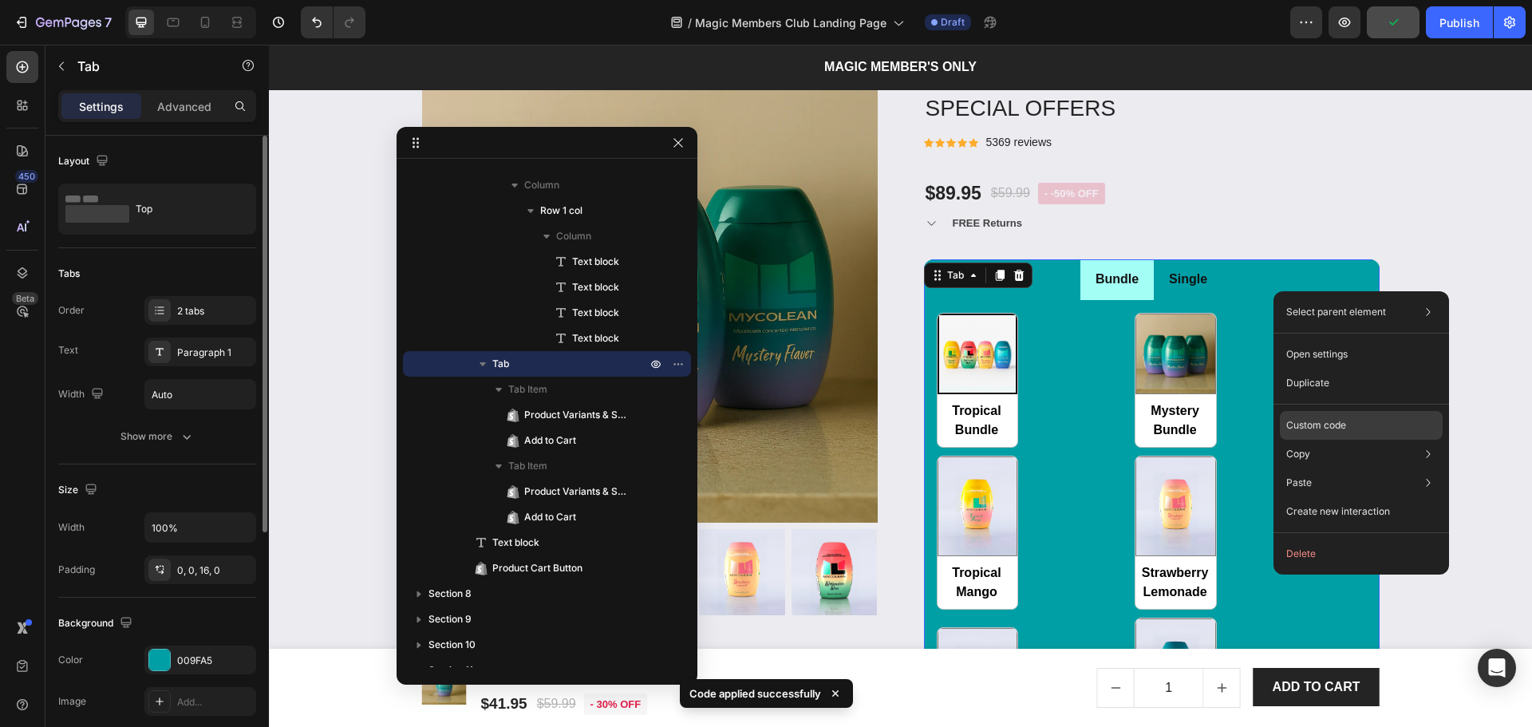
click at [1317, 418] on p "Custom code" at bounding box center [1316, 425] width 60 height 14
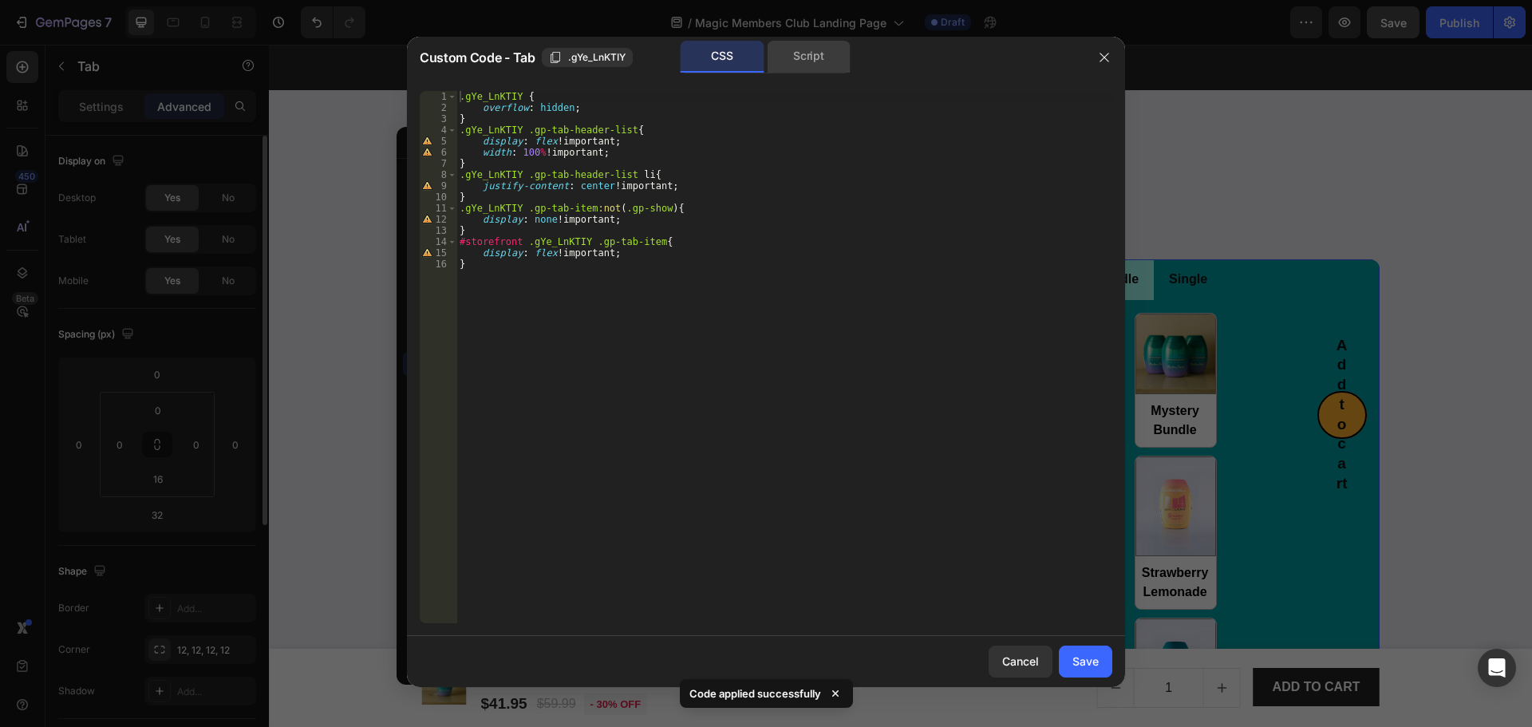
click at [785, 63] on div "Script" at bounding box center [809, 57] width 84 height 32
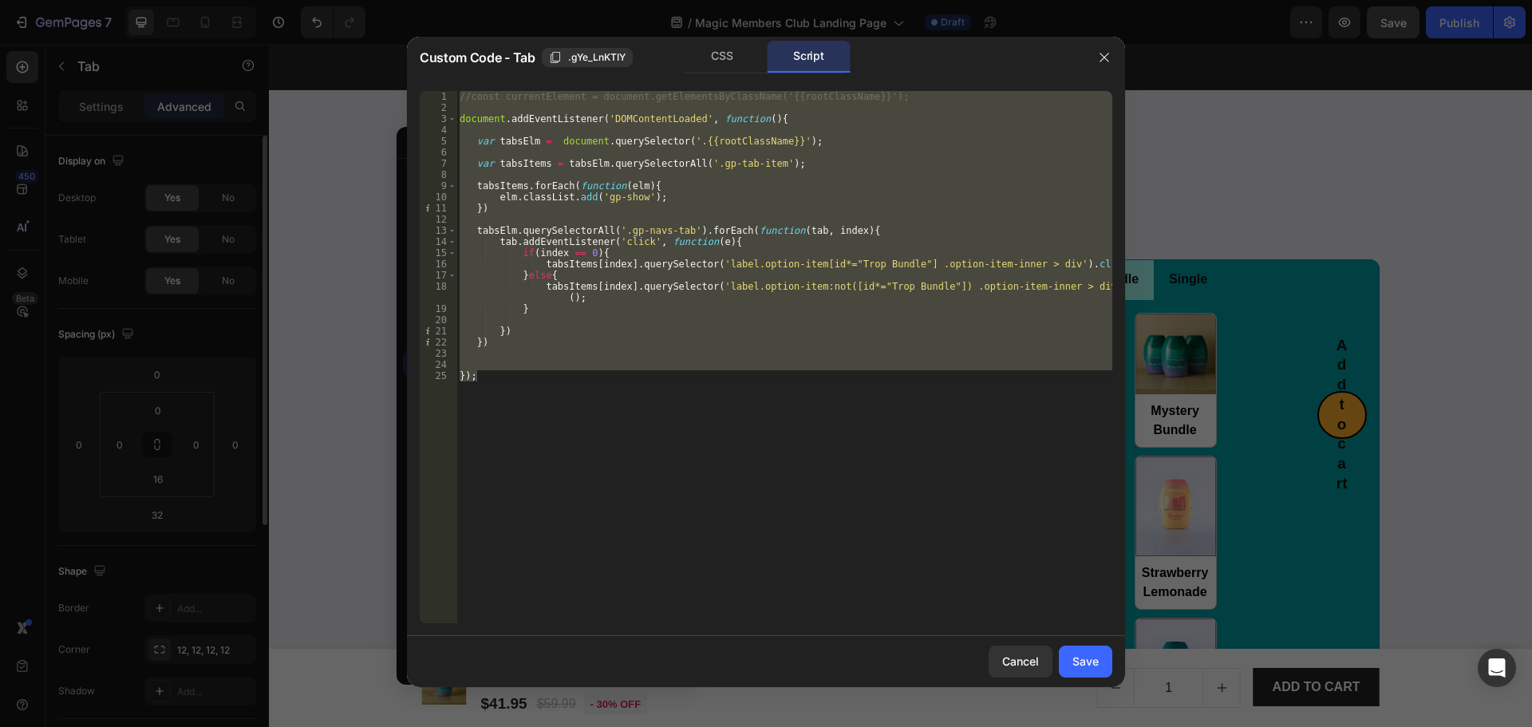
click at [851, 262] on div "//const currentElement = document.getElementsByClassName('{{rootClassName}}'); …" at bounding box center [784, 357] width 656 height 532
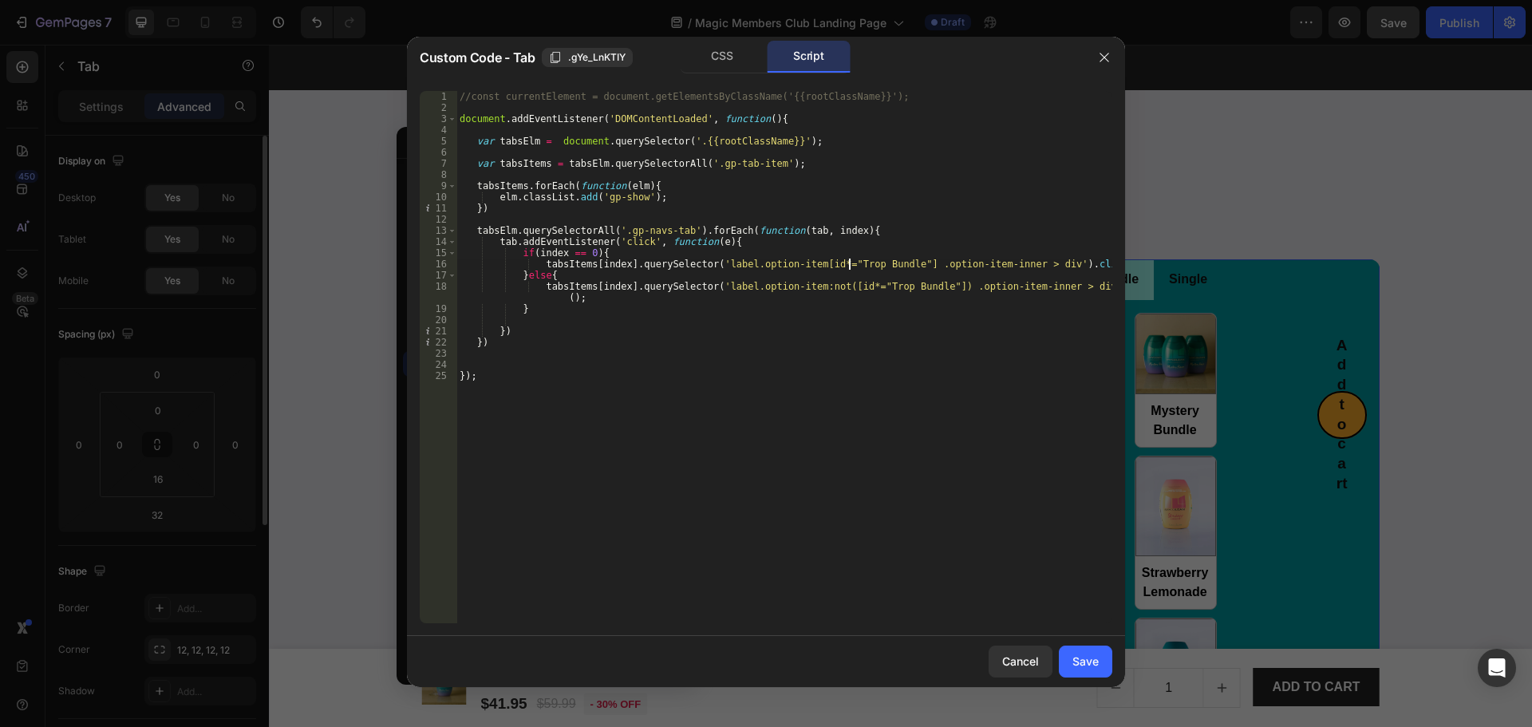
click at [853, 263] on div "//const currentElement = document.getElementsByClassName('{{rootClassName}}'); …" at bounding box center [784, 368] width 656 height 555
click at [882, 285] on div "//const currentElement = document.getElementsByClassName('{{rootClassName}}'); …" at bounding box center [784, 368] width 656 height 555
type textarea "tabsItems[index].querySelector('label.option-item:not([id*="Bundle"]) .option-i…"
drag, startPoint x: 815, startPoint y: 615, endPoint x: 1084, endPoint y: 660, distance: 271.8
click at [1084, 660] on div "Save" at bounding box center [1085, 661] width 26 height 17
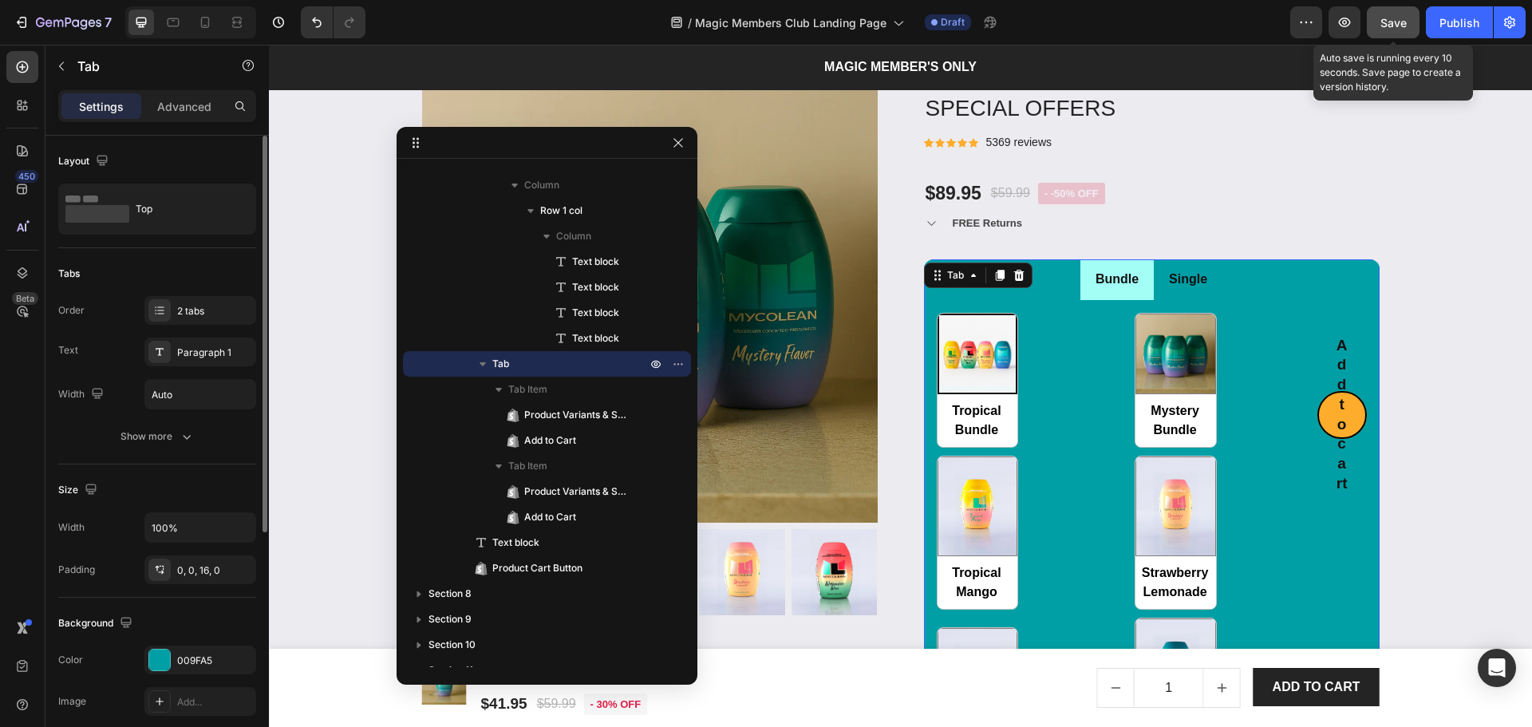
click at [1399, 9] on button "Save" at bounding box center [1393, 22] width 53 height 32
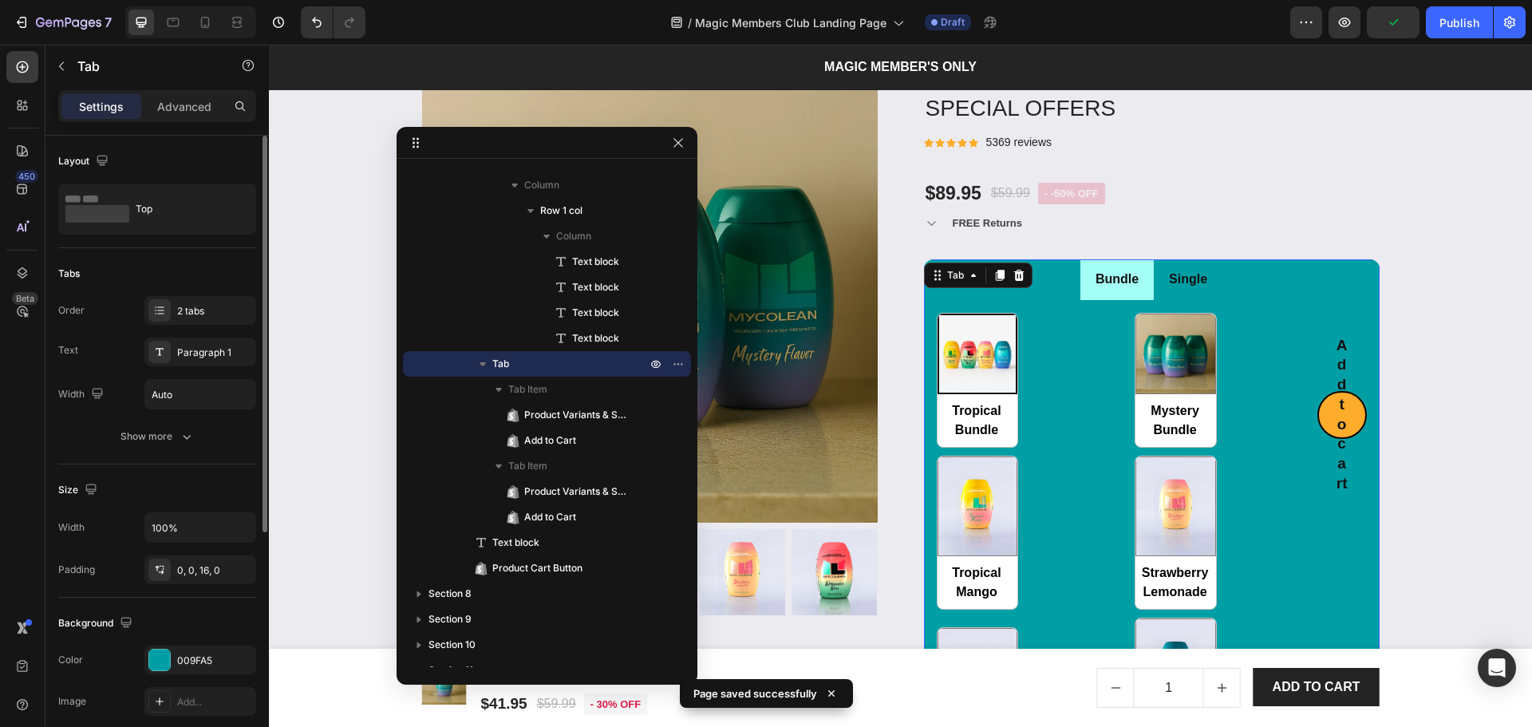
click at [1132, 296] on li "Bundle" at bounding box center [1116, 279] width 73 height 41
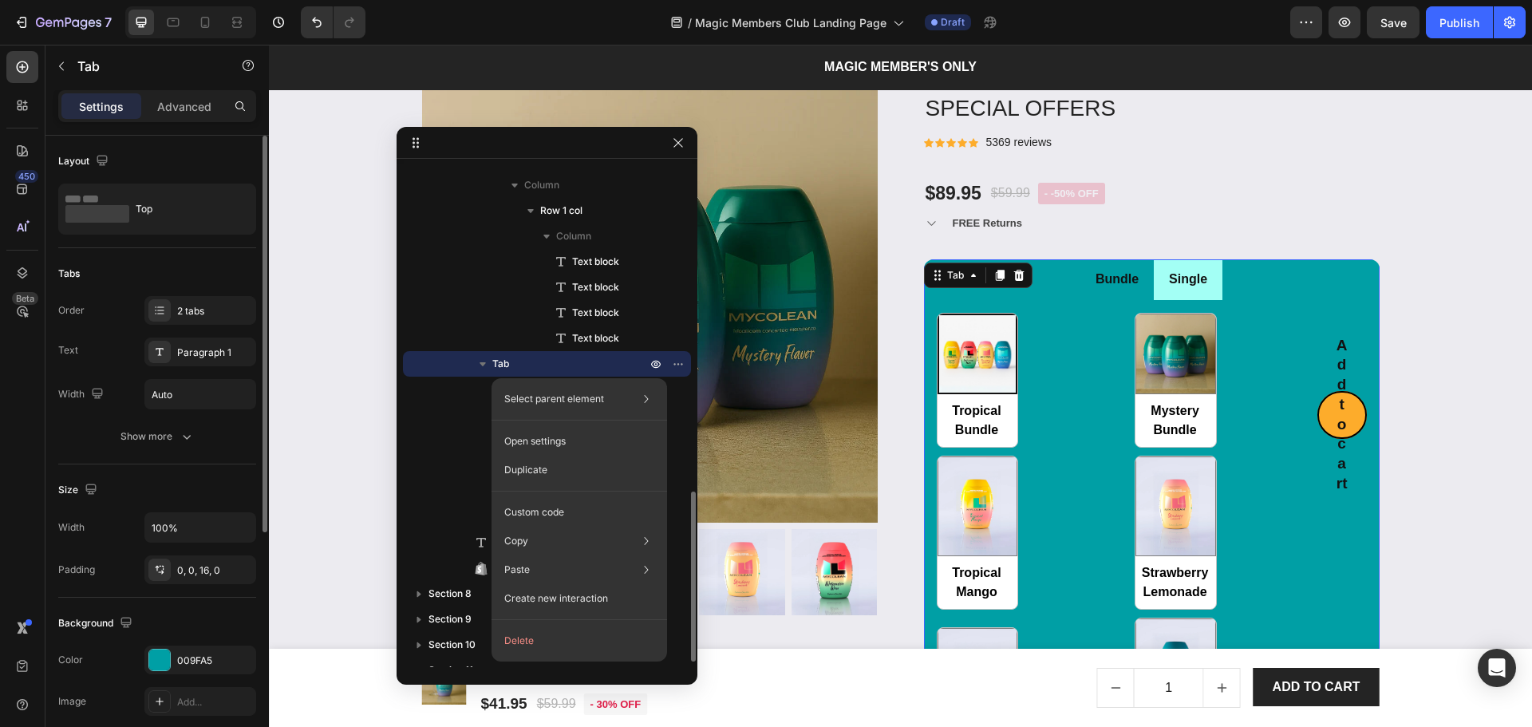
click at [504, 365] on span "Tab" at bounding box center [500, 364] width 17 height 16
click at [1167, 294] on li "Single" at bounding box center [1188, 279] width 69 height 41
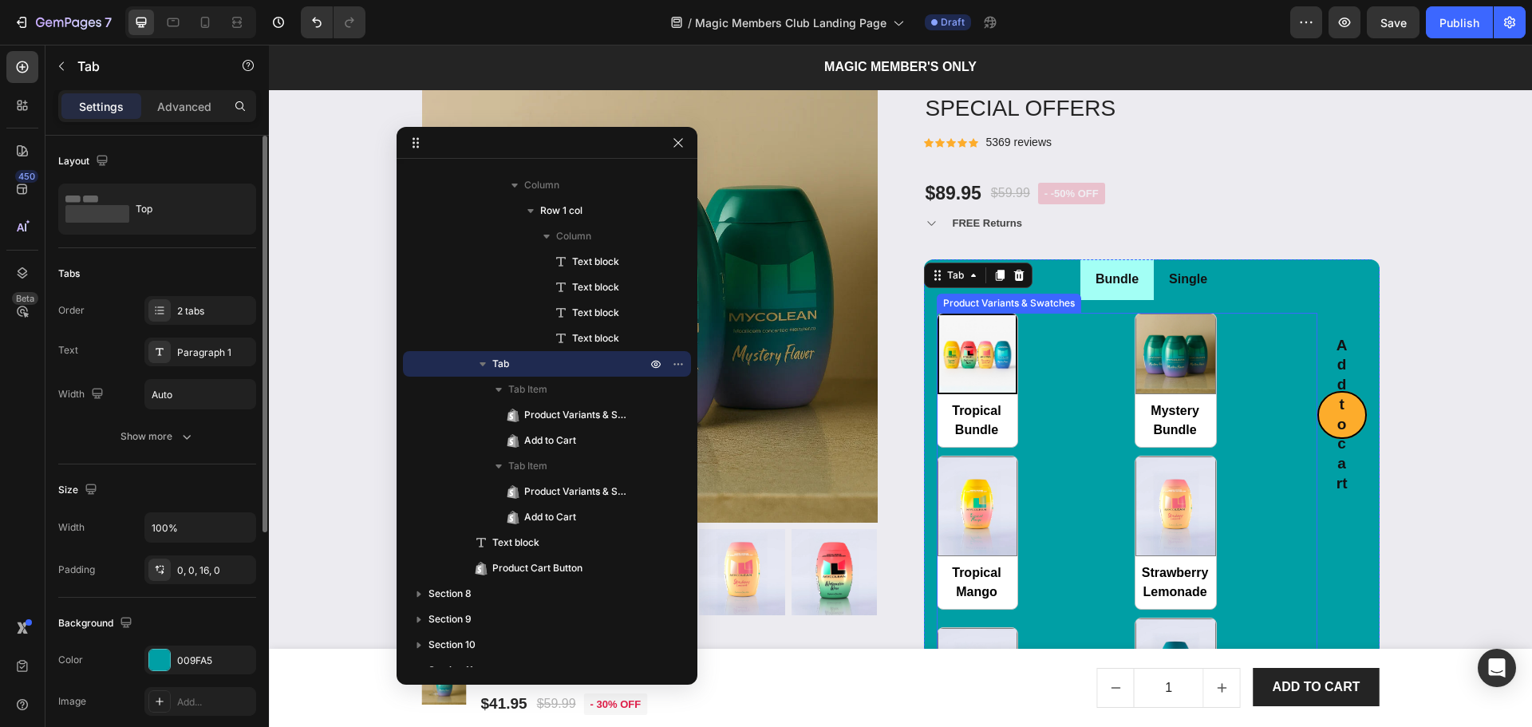
click at [1102, 353] on div "Tropical Bundle Tropical Bundle Mystery Bundle Mystery Bundle Tropical Mango Tr…" at bounding box center [1127, 543] width 381 height 460
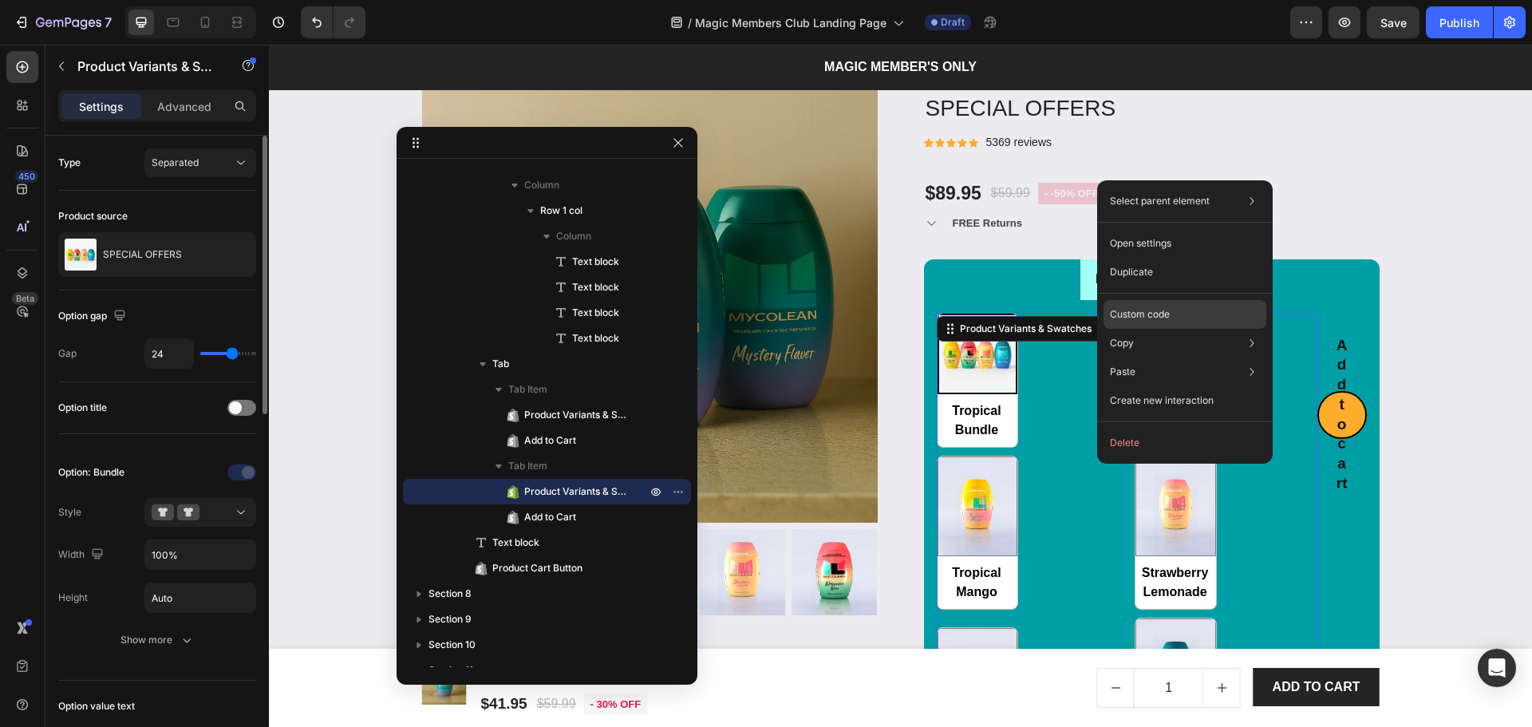
click at [1139, 315] on p "Custom code" at bounding box center [1140, 314] width 60 height 14
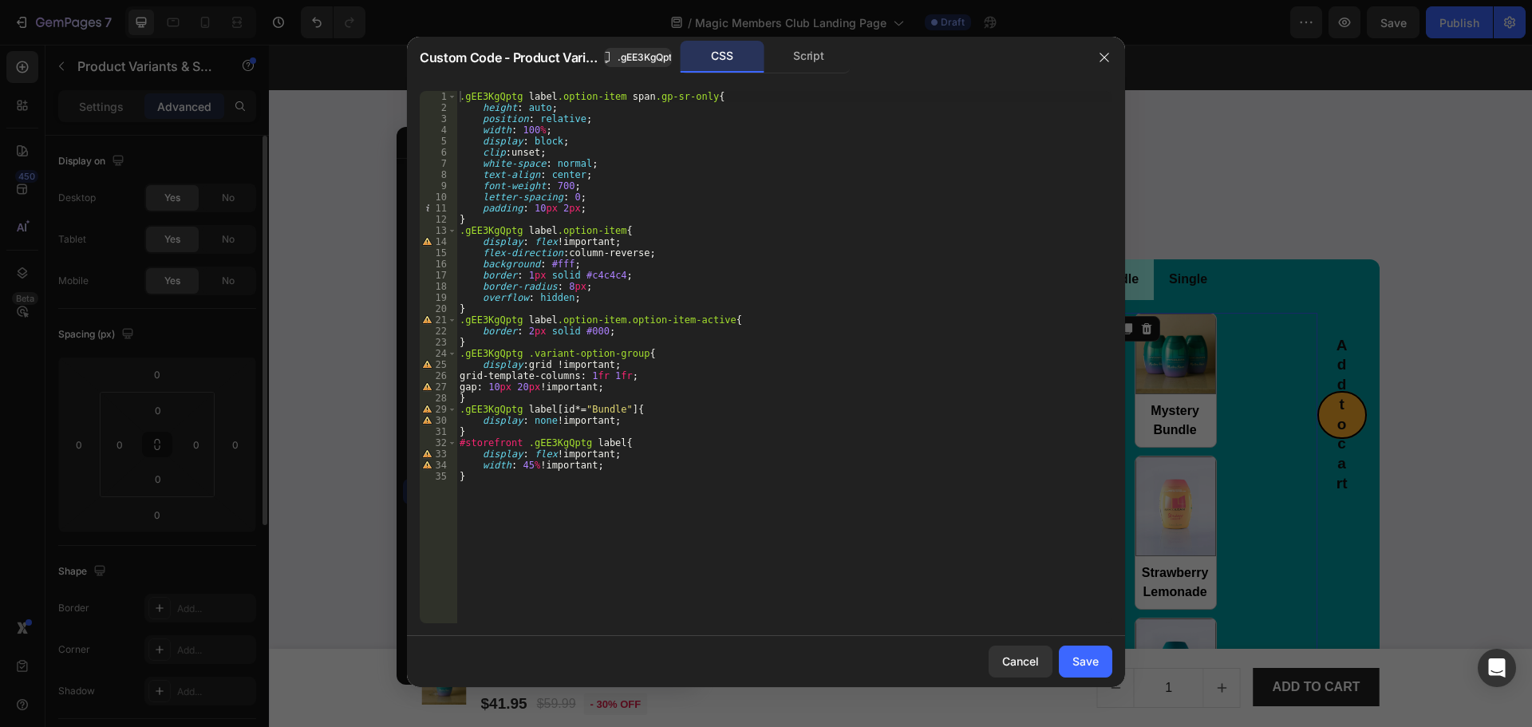
click at [606, 415] on div ".gEE3KgQptg label .option-item span .gp-sr-only { height : auto ; position : re…" at bounding box center [784, 368] width 656 height 555
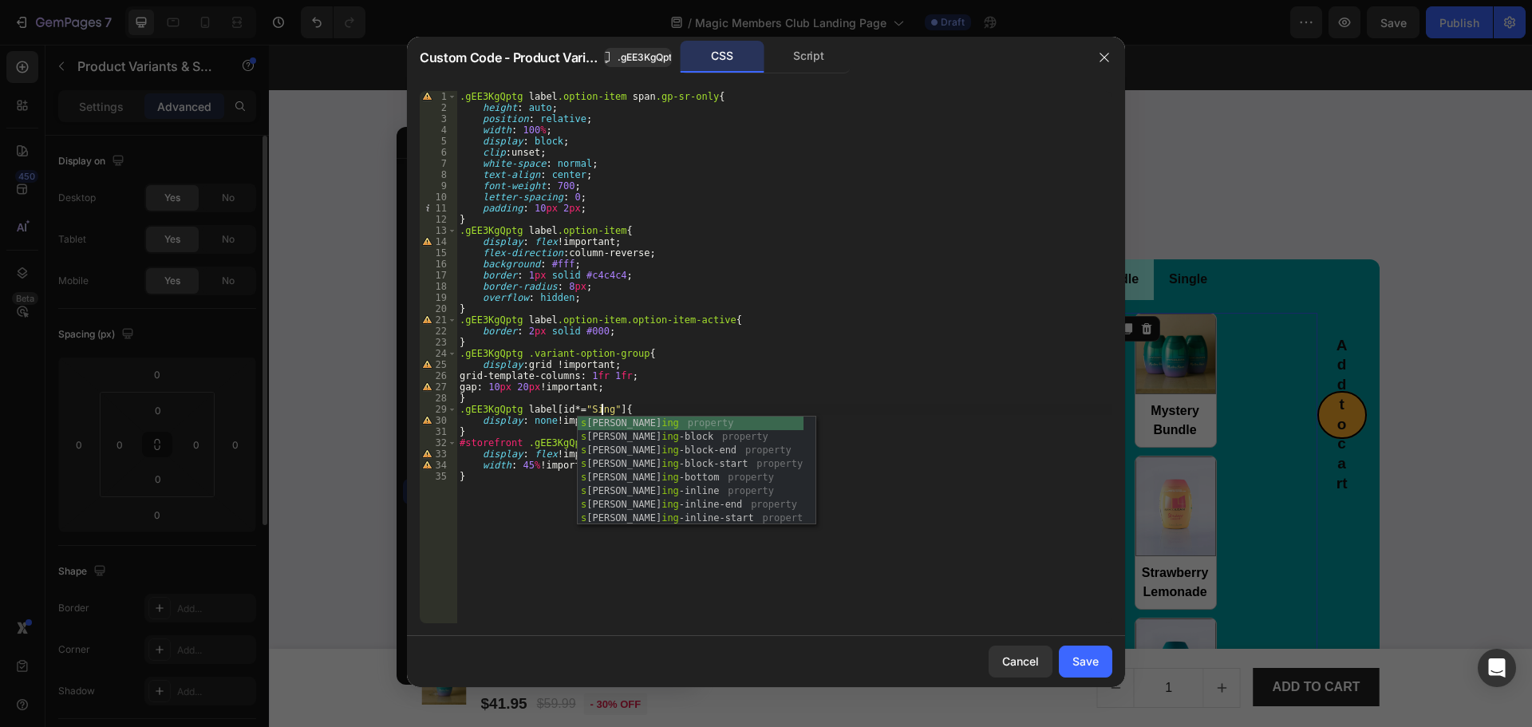
scroll to position [0, 12]
type textarea ".gEE3KgQptg label[id*="Single"]{"
click at [1086, 665] on div "Save" at bounding box center [1085, 661] width 26 height 17
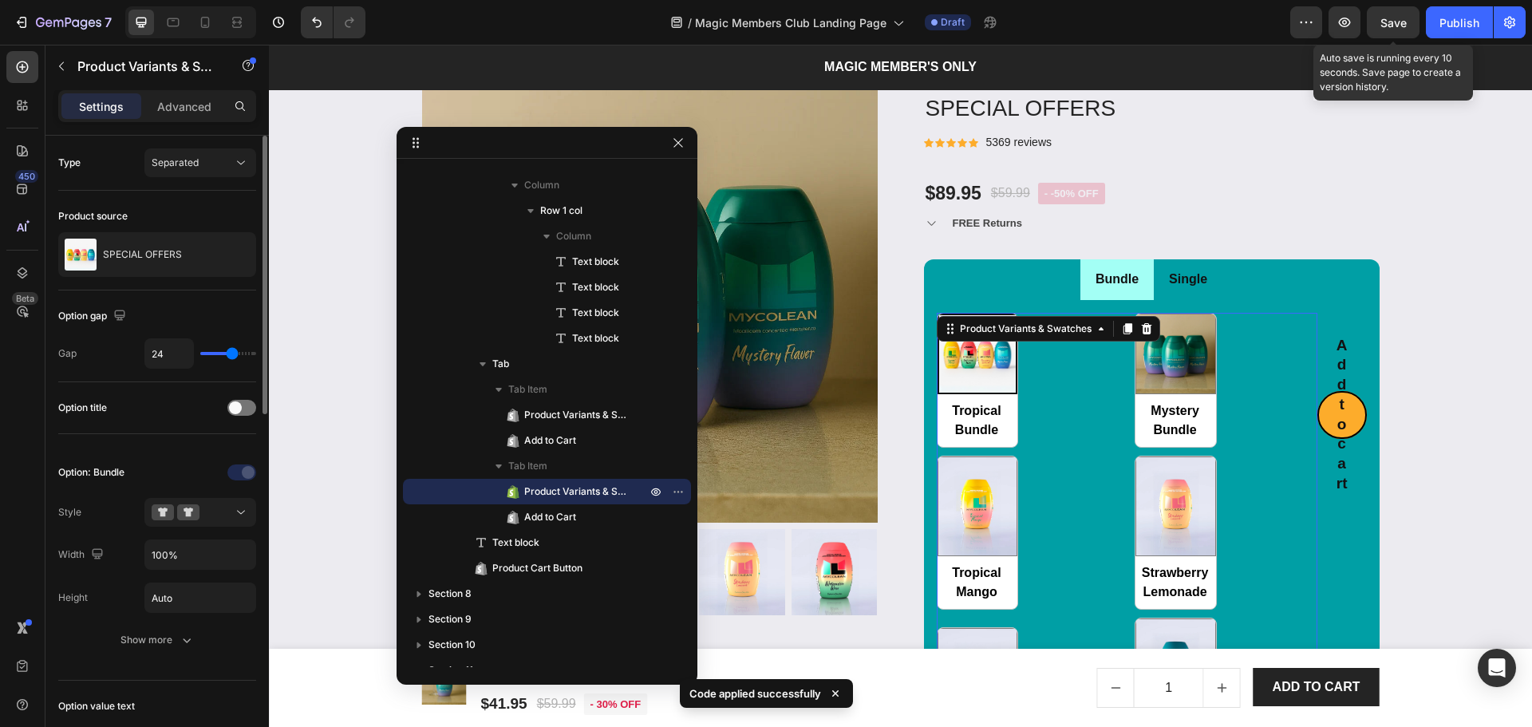
click at [1388, 22] on span "Save" at bounding box center [1393, 23] width 26 height 14
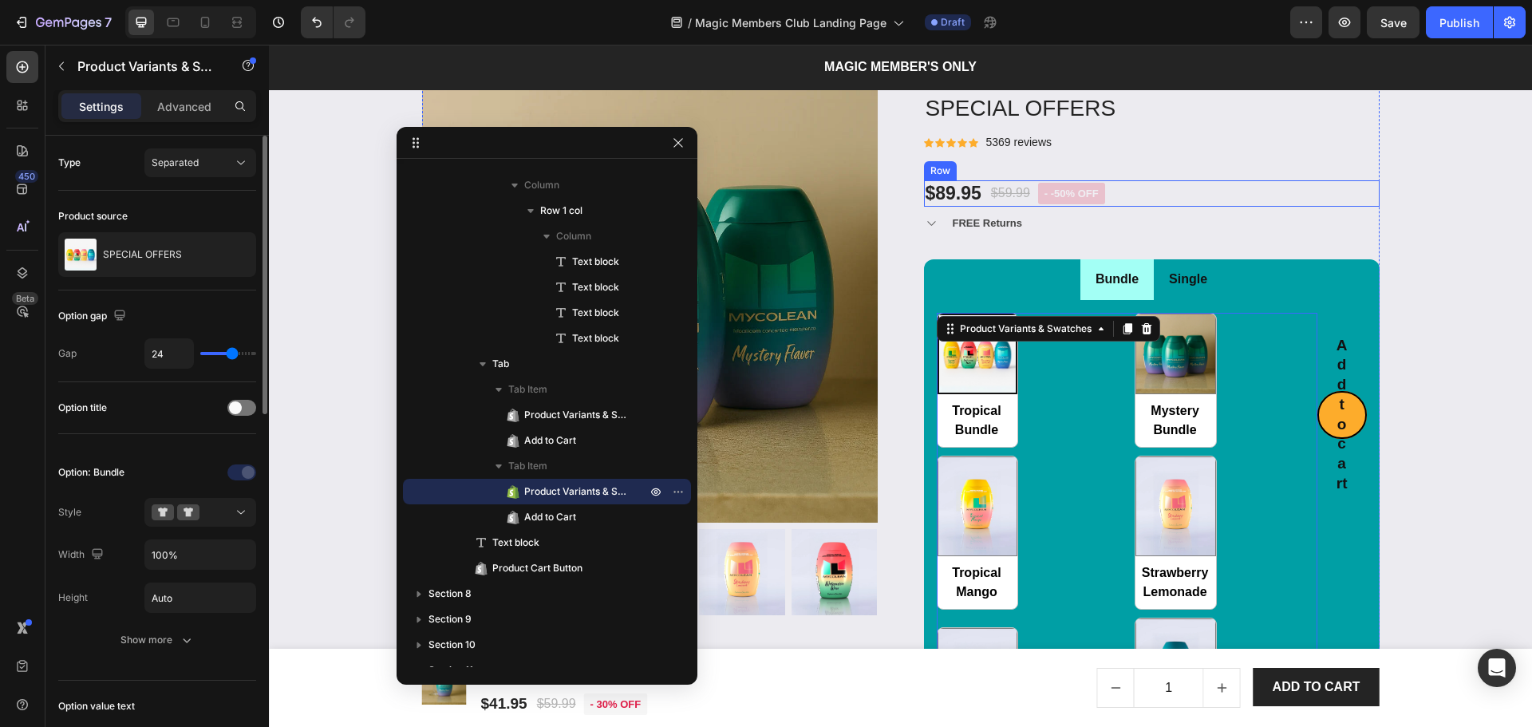
click at [1261, 194] on div "$89.95 Product Price Product Price $59.99 Product Price Product Price - -50% of…" at bounding box center [1152, 193] width 456 height 27
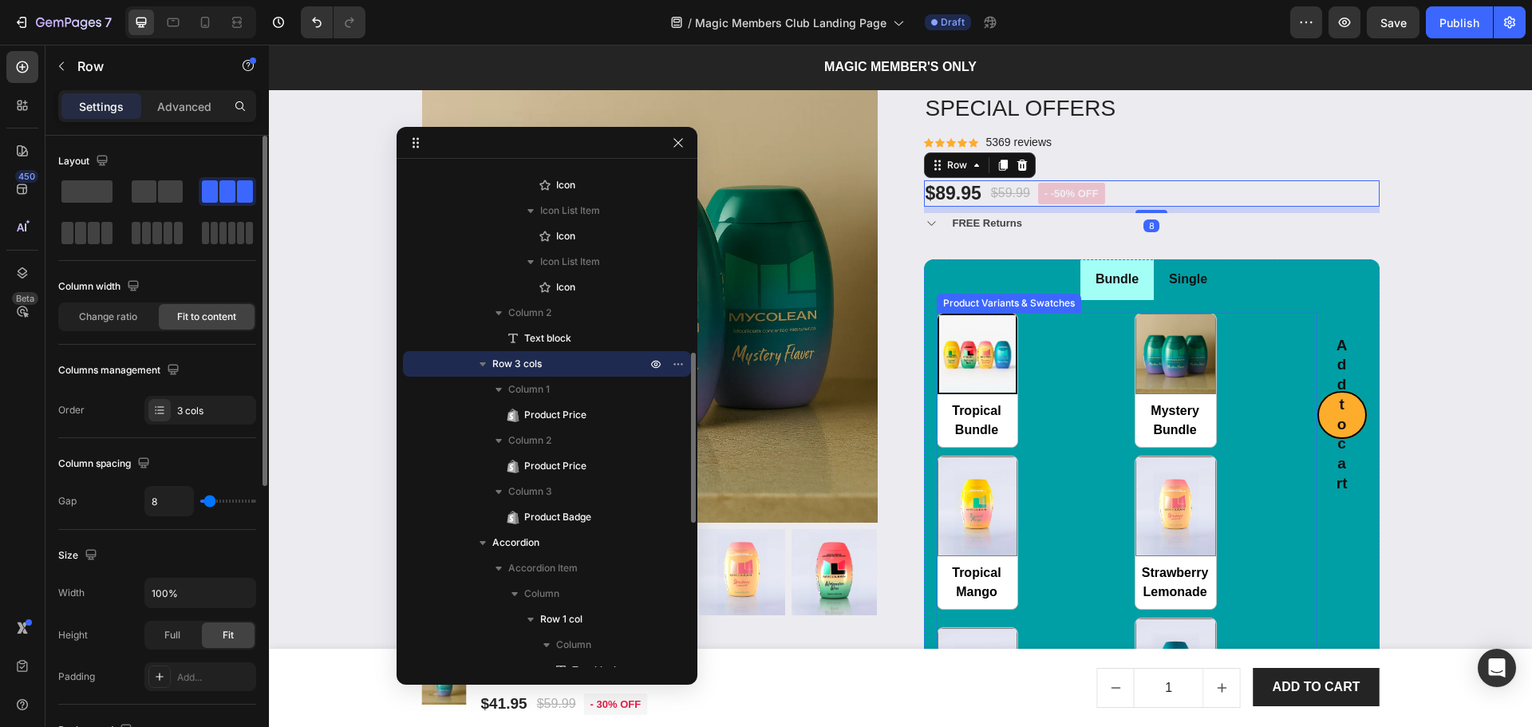
click at [1250, 331] on div "Tropical Bundle Tropical Bundle Mystery Bundle Mystery Bundle Tropical Mango Tr…" at bounding box center [1127, 543] width 381 height 460
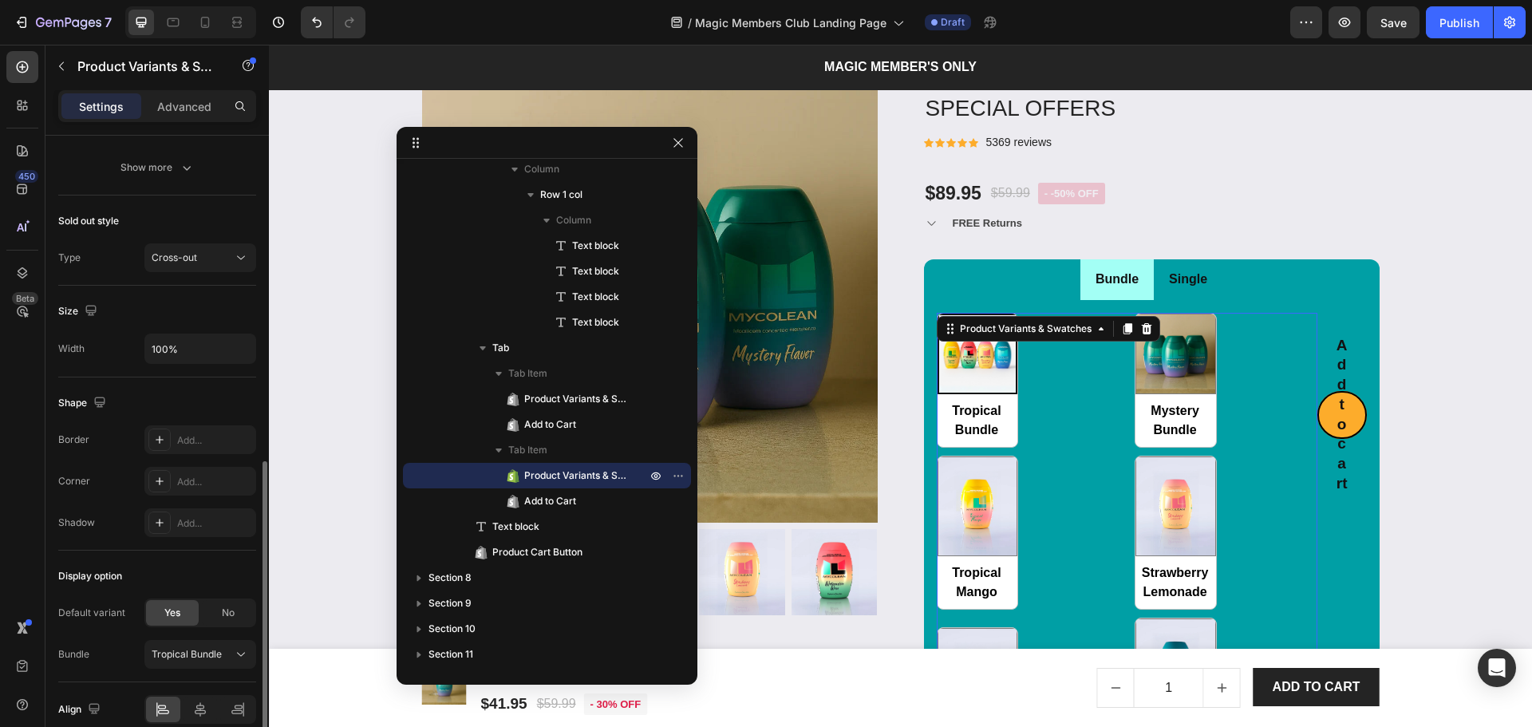
scroll to position [816, 0]
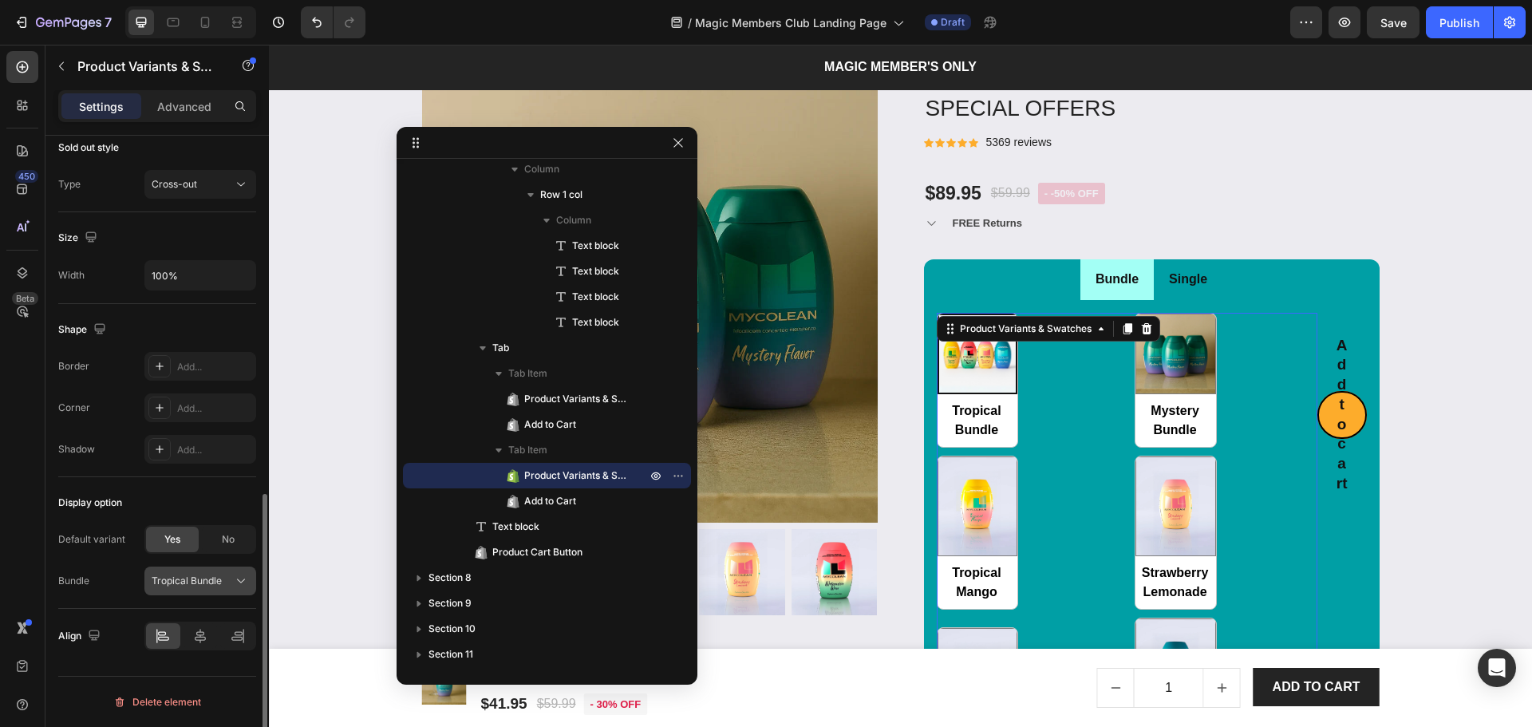
click at [174, 582] on span "Tropical Bundle" at bounding box center [187, 581] width 70 height 14
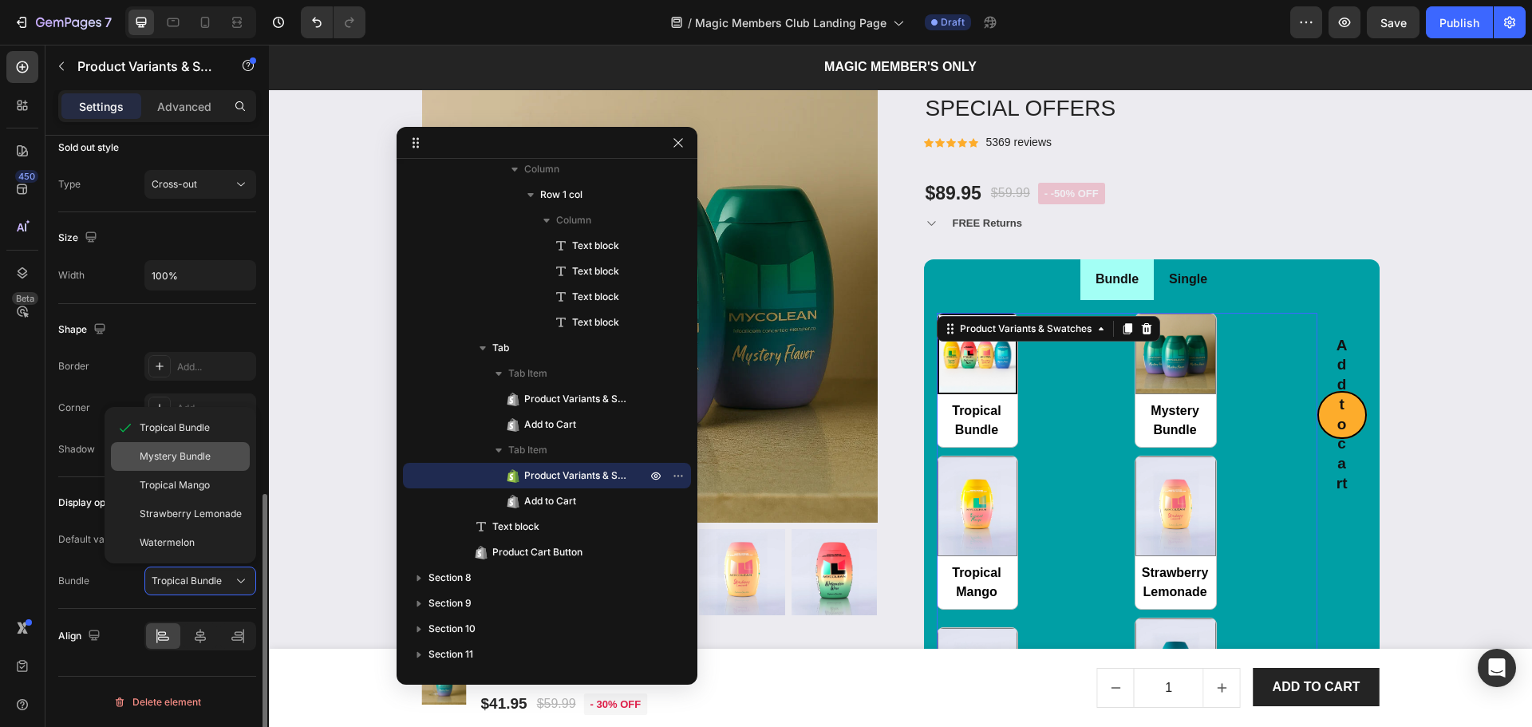
click at [172, 458] on span "Mystery Bundle" at bounding box center [175, 456] width 71 height 14
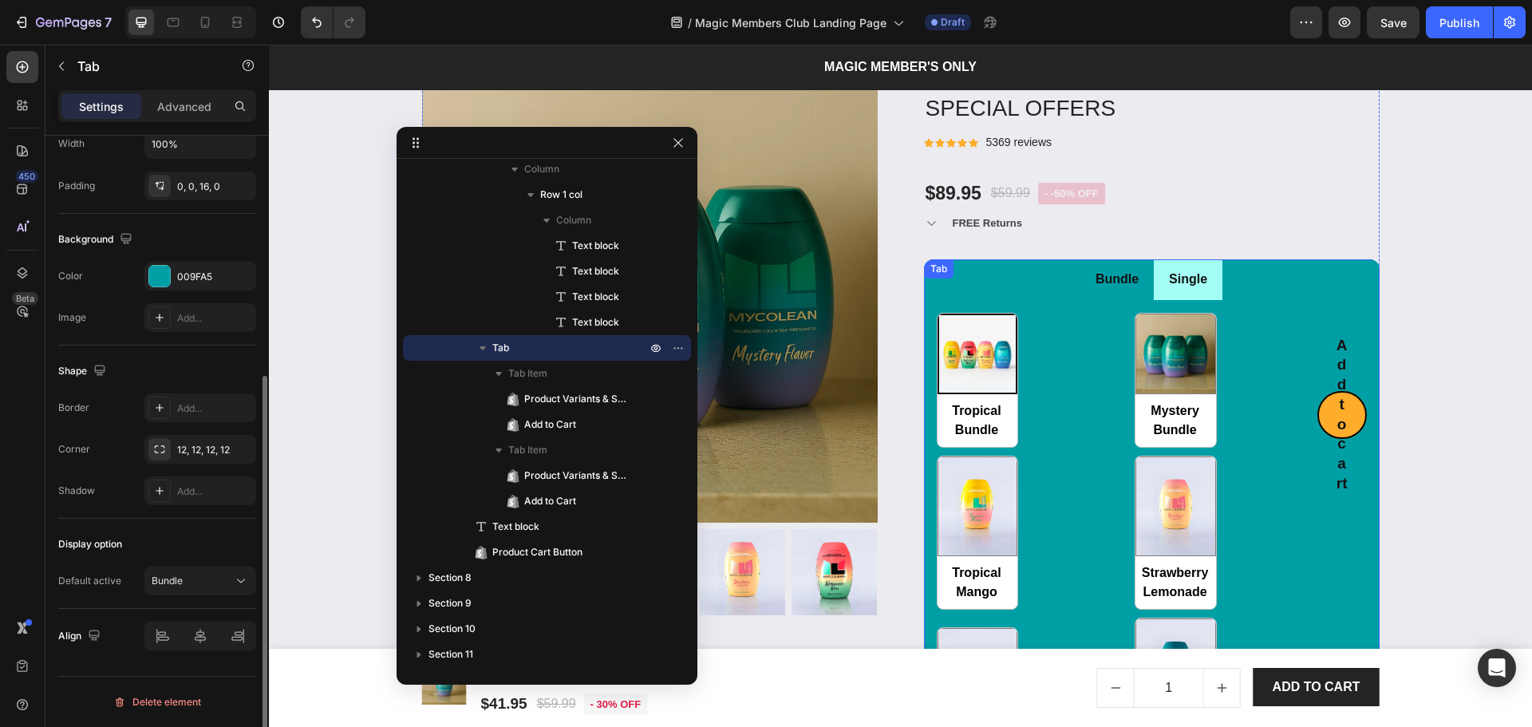
click at [1098, 295] on li "Bundle" at bounding box center [1116, 279] width 73 height 41
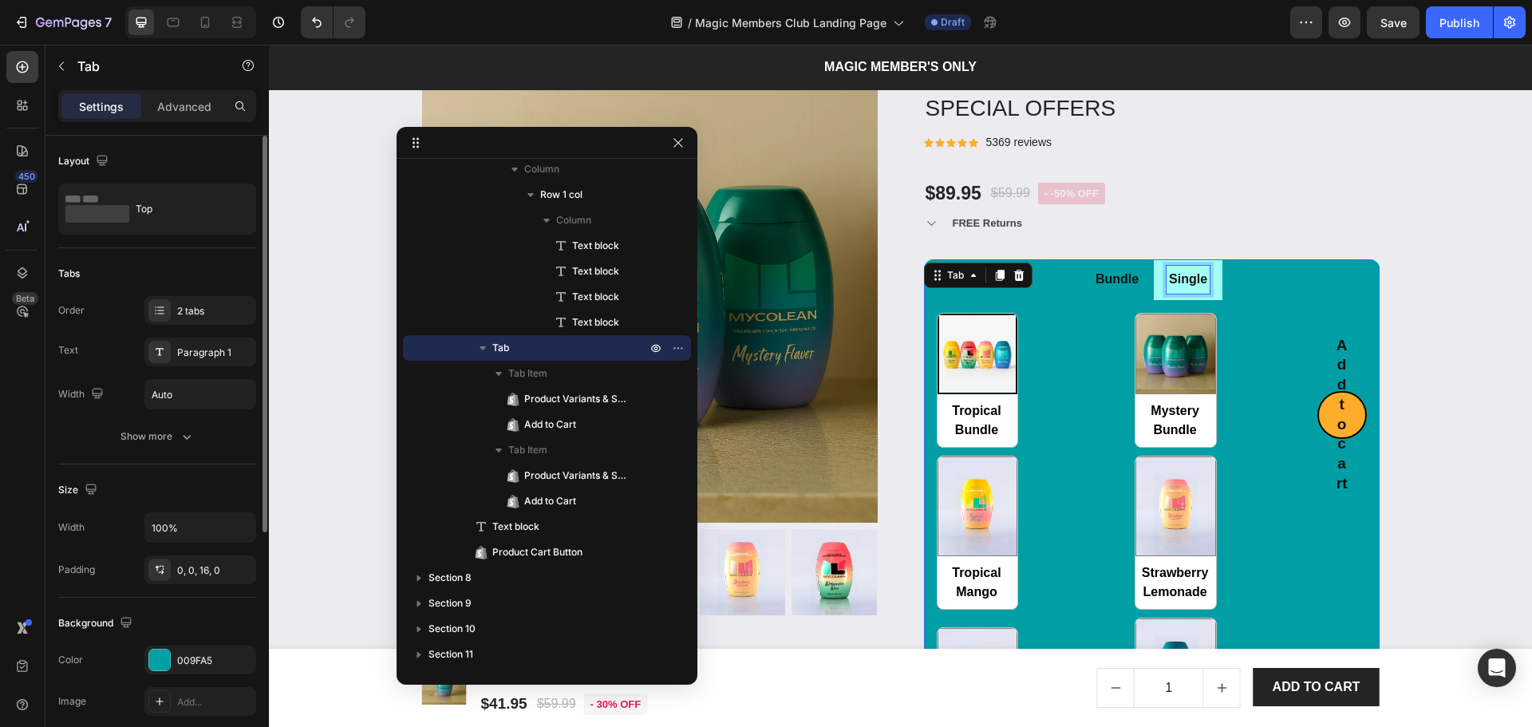
click at [1175, 292] on div "Single" at bounding box center [1188, 280] width 43 height 28
click at [1095, 297] on li "Bundle" at bounding box center [1116, 279] width 73 height 41
click at [1047, 386] on div "Tropical Bundle Tropical Bundle Mystery Bundle Mystery Bundle Tropical Mango Tr…" at bounding box center [1127, 543] width 381 height 460
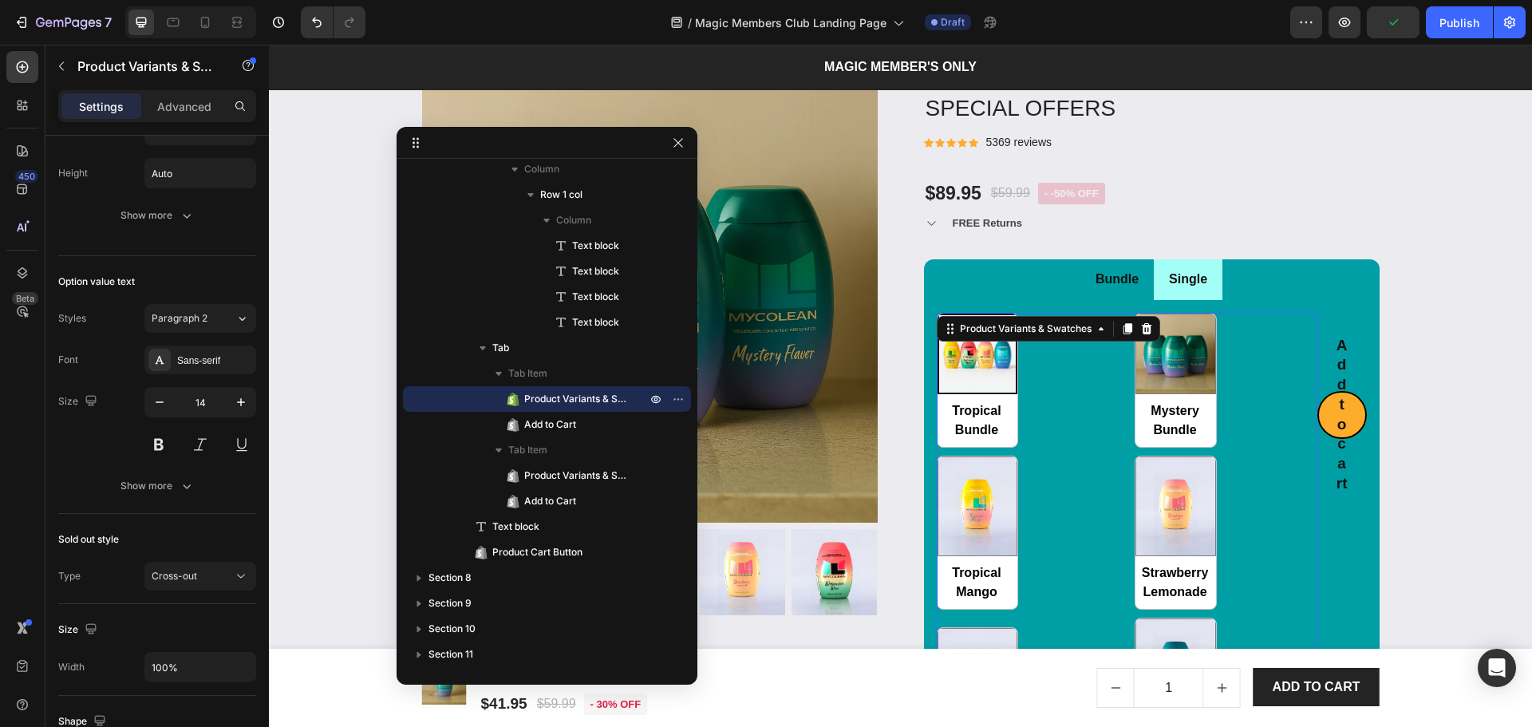
scroll to position [816, 0]
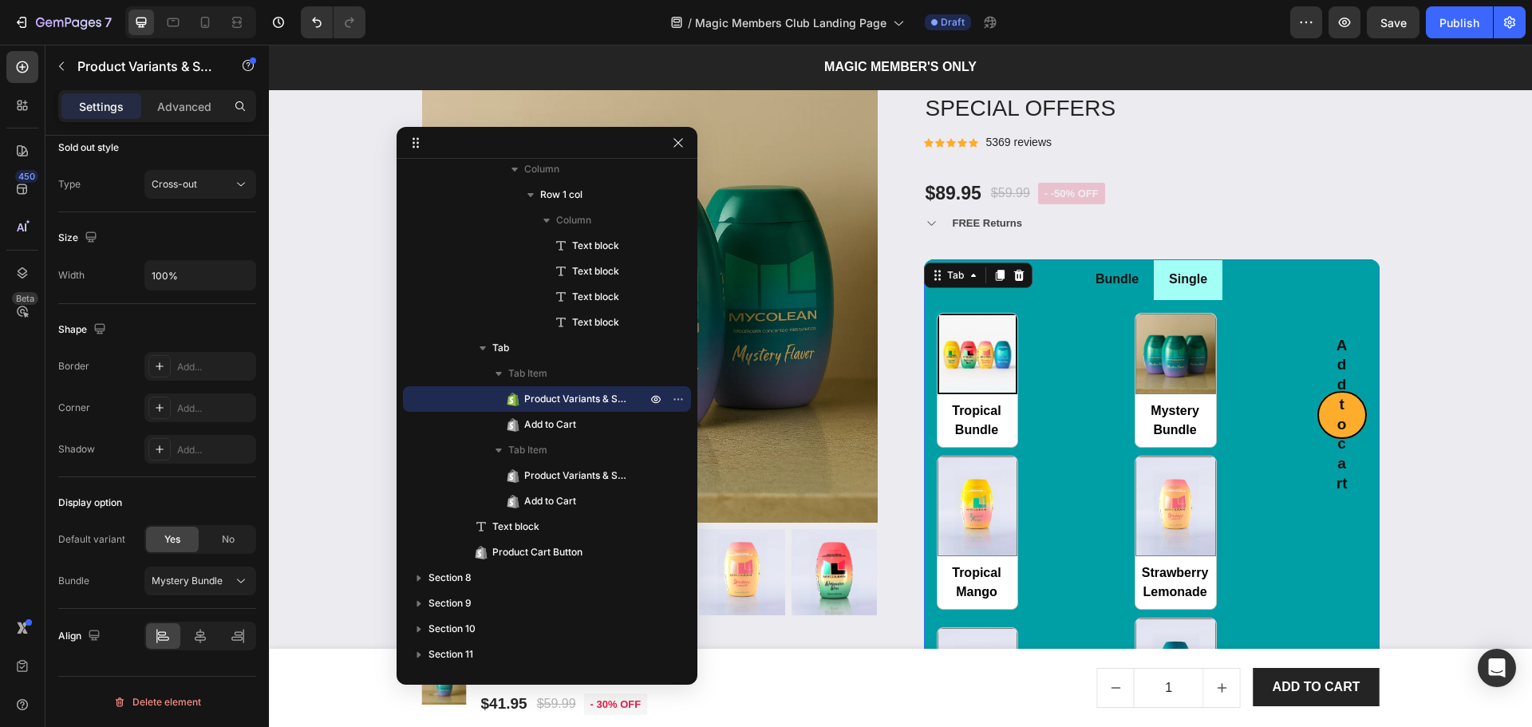
click at [1327, 267] on ul "Bundle Single" at bounding box center [1152, 279] width 456 height 41
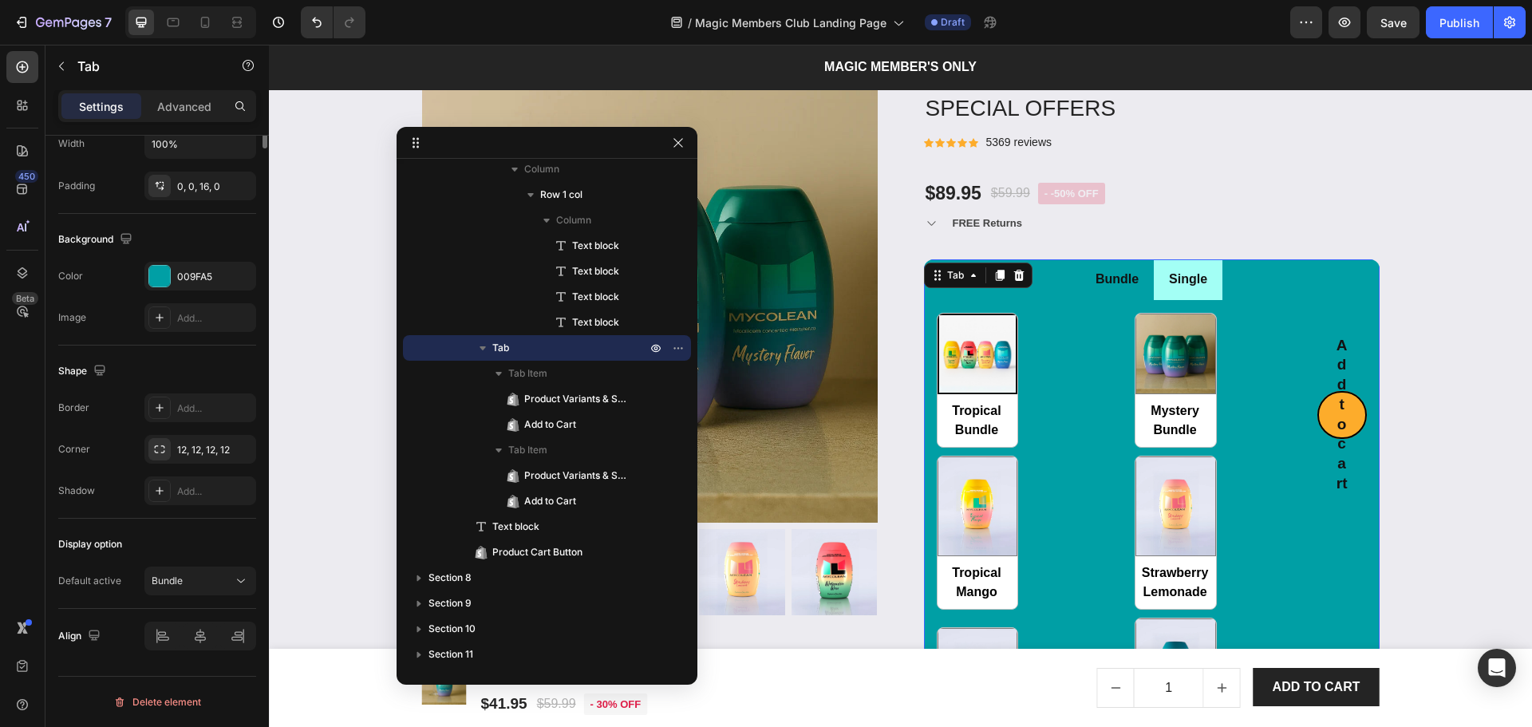
scroll to position [0, 0]
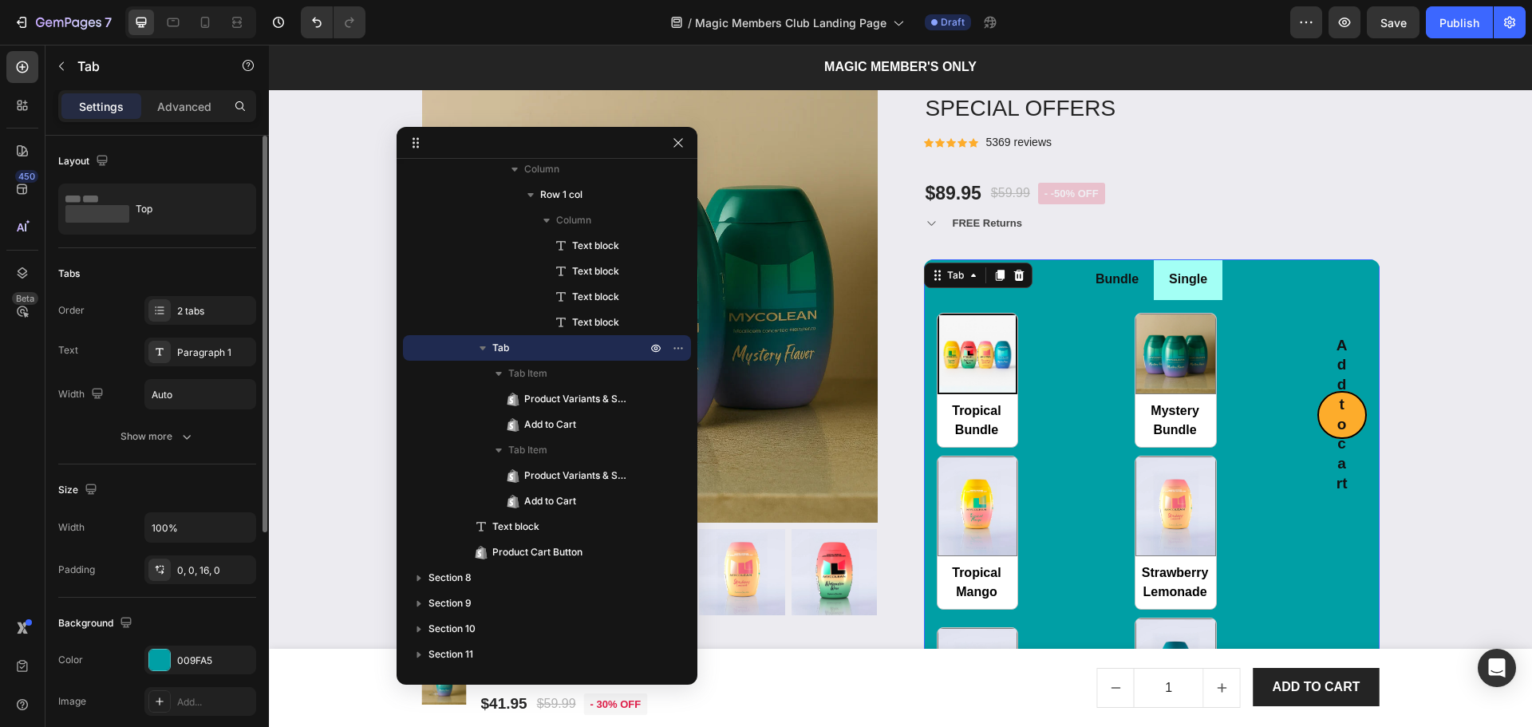
click at [1209, 289] on li "Single" at bounding box center [1188, 279] width 69 height 41
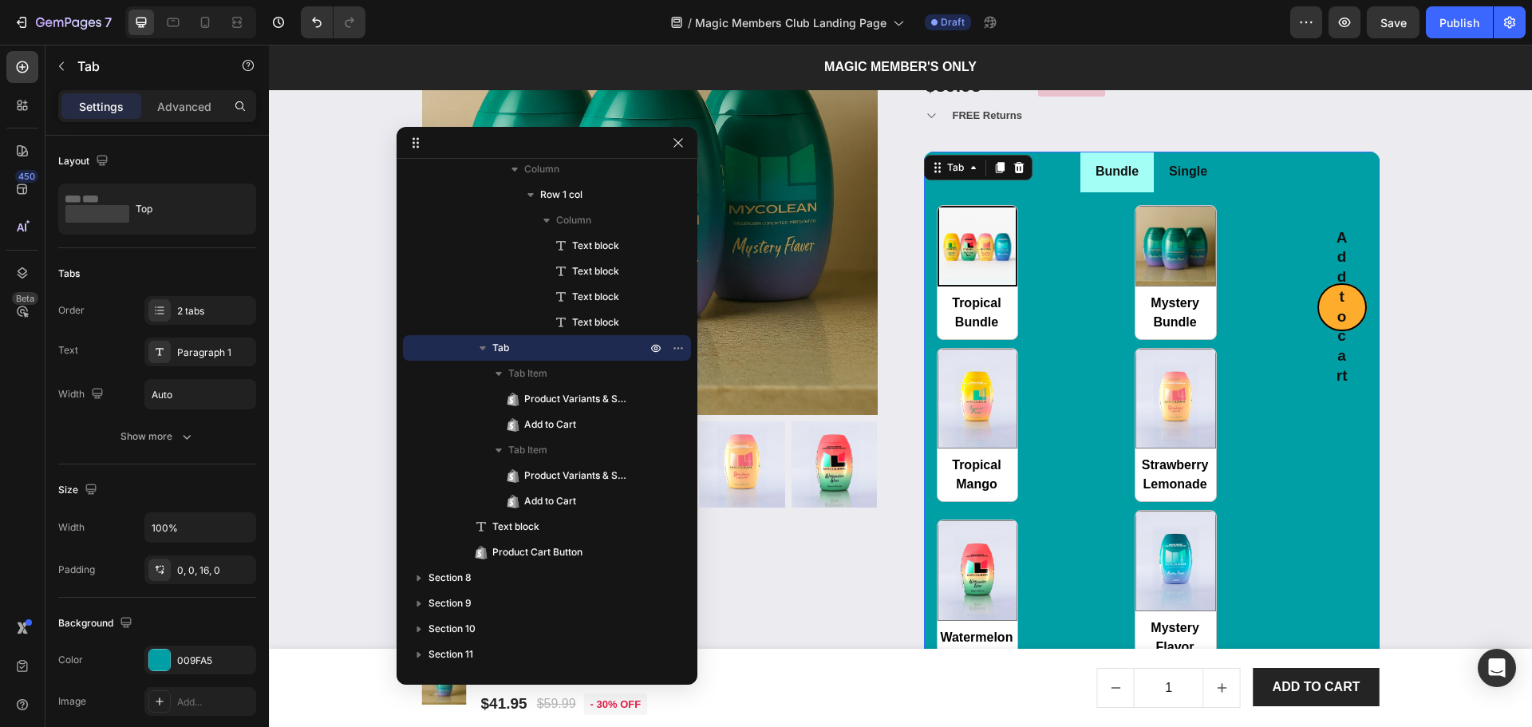
scroll to position [2281, 0]
click at [1398, 34] on button "Save" at bounding box center [1393, 22] width 53 height 32
click at [1487, 662] on div "Open Intercom Messenger" at bounding box center [1497, 668] width 42 height 42
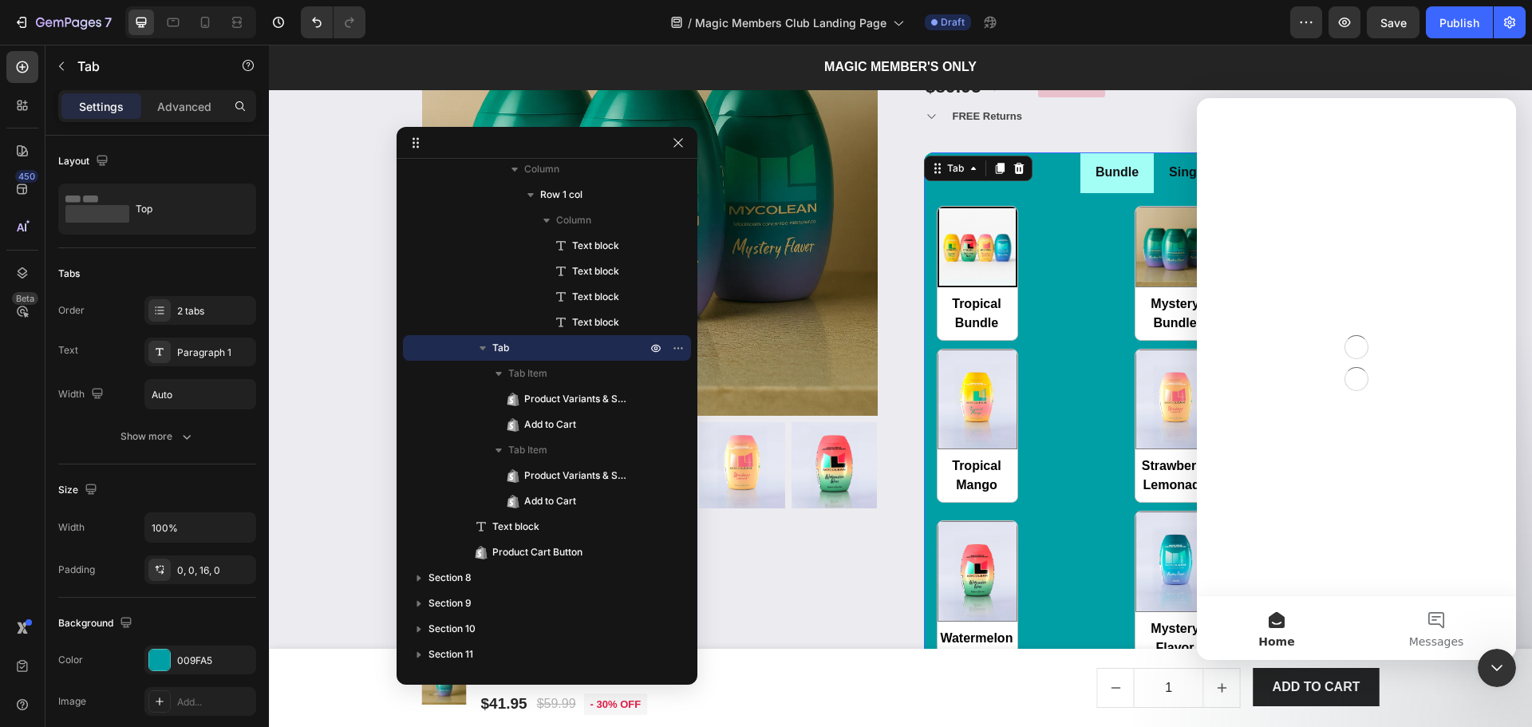
scroll to position [0, 0]
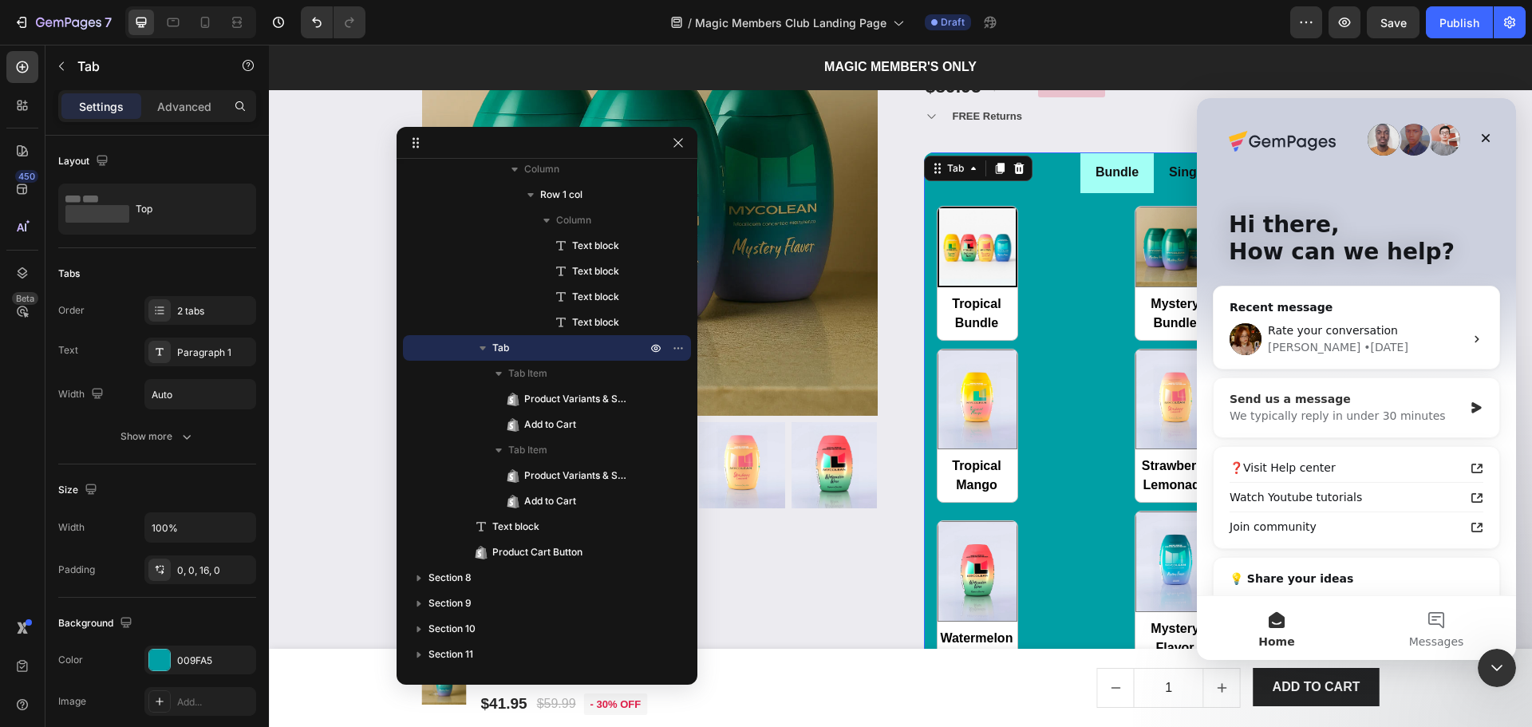
click at [1325, 419] on div "We typically reply in under 30 minutes" at bounding box center [1347, 416] width 234 height 17
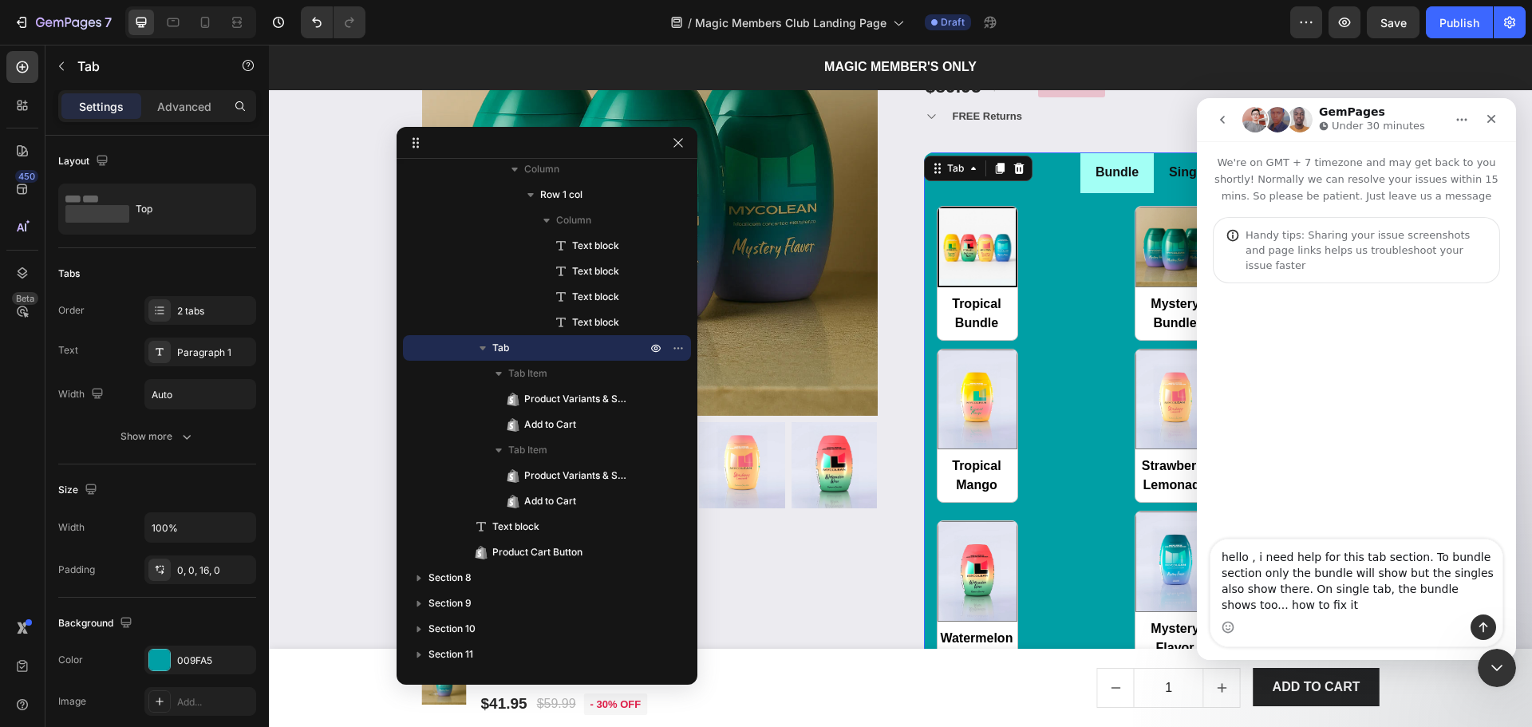
type textarea "hello , i need help for this tab section. To bundle section only the bundle wil…"
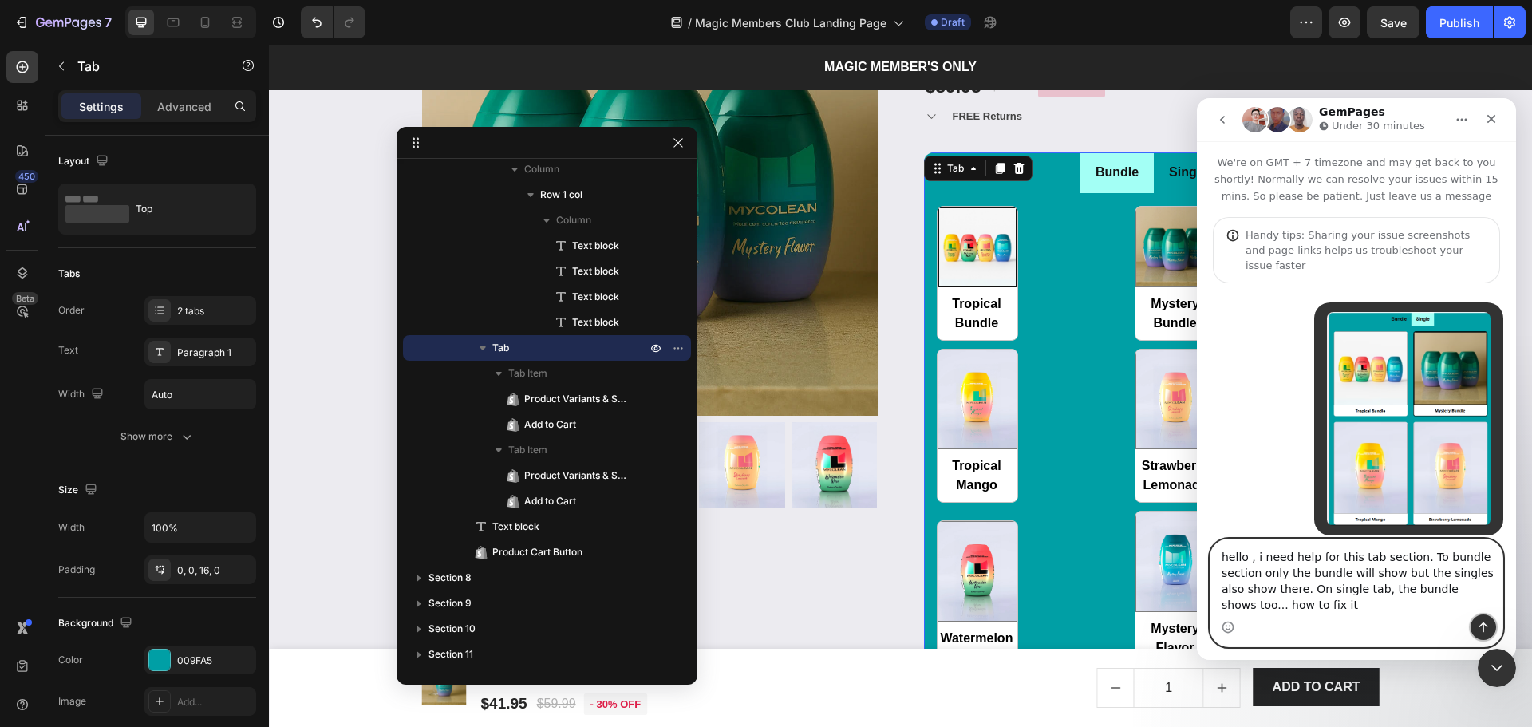
click at [1484, 626] on icon "Send a message…" at bounding box center [1483, 627] width 13 height 13
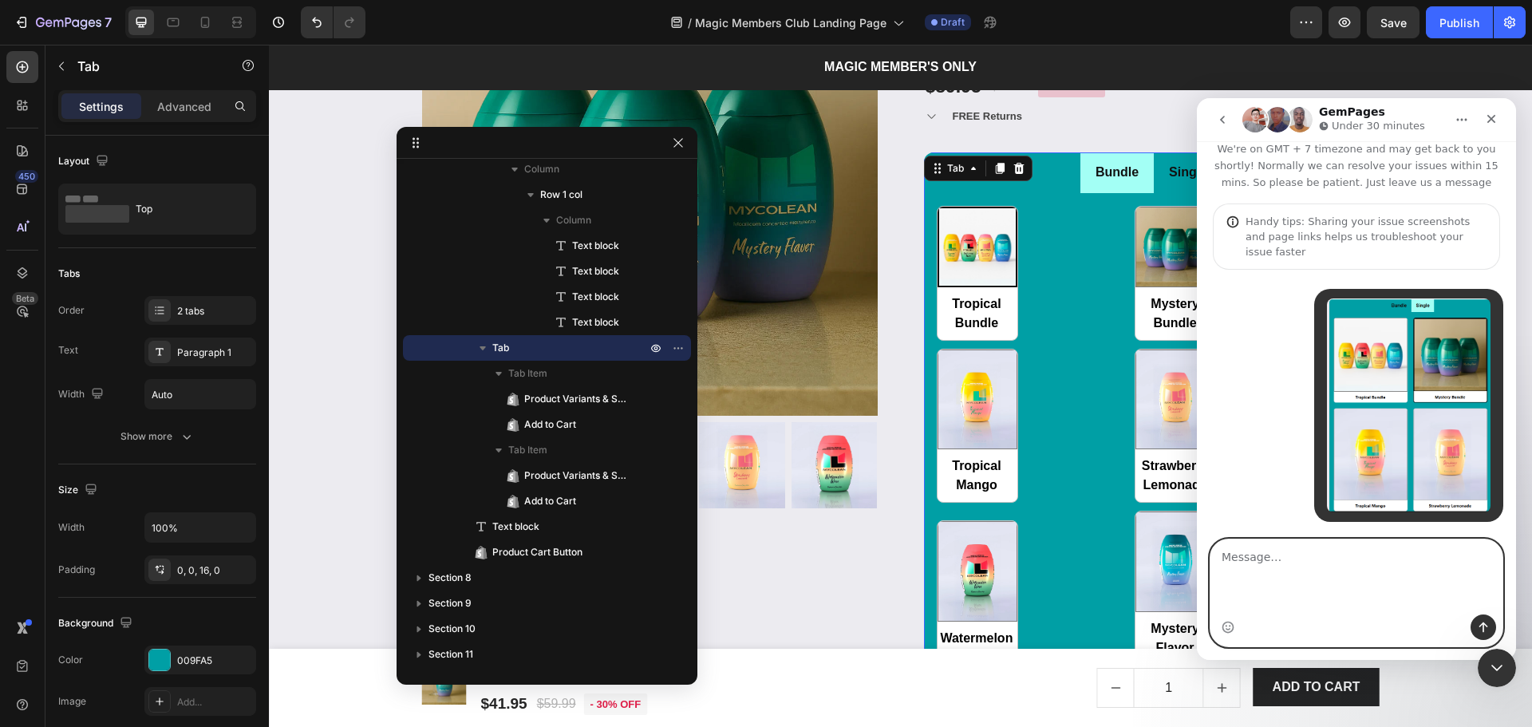
scroll to position [34, 0]
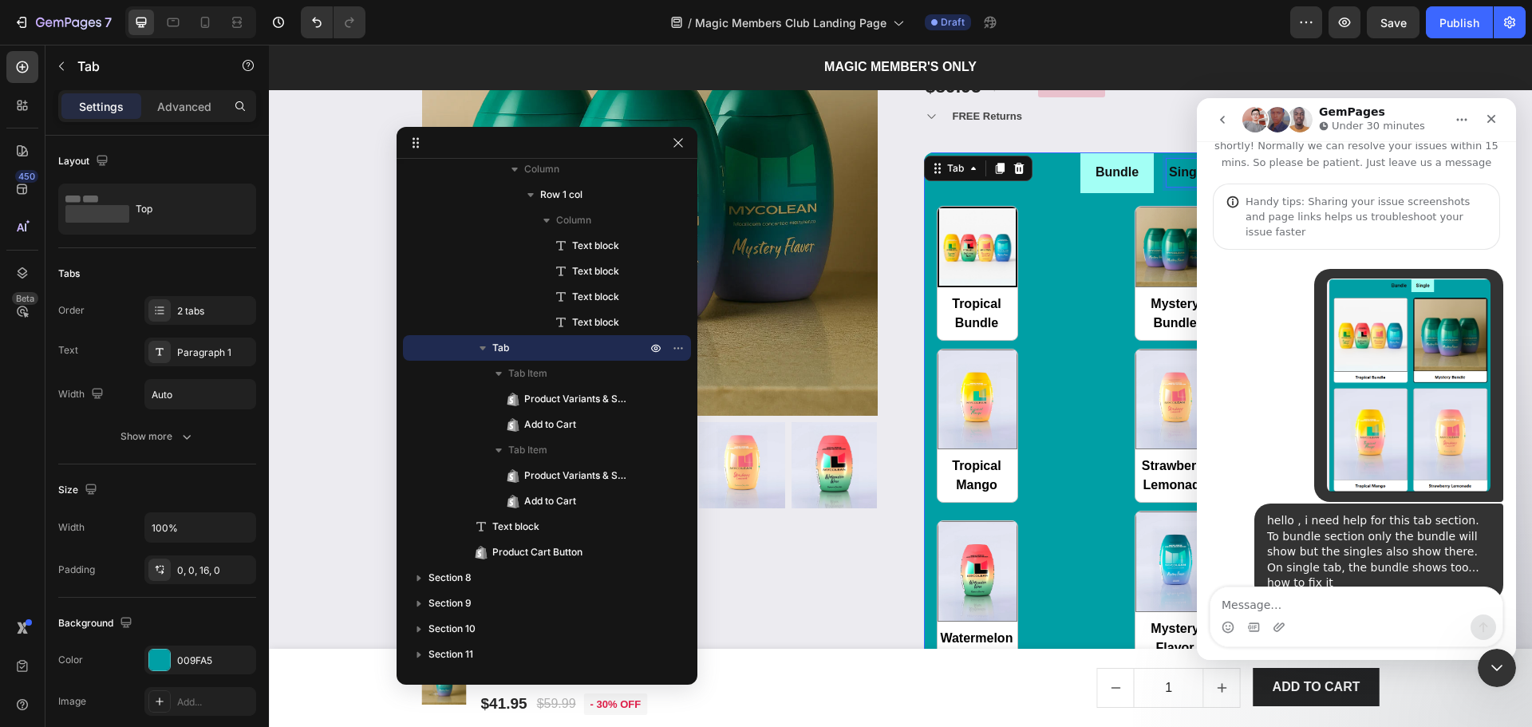
click at [1167, 184] on div "Single" at bounding box center [1188, 173] width 43 height 28
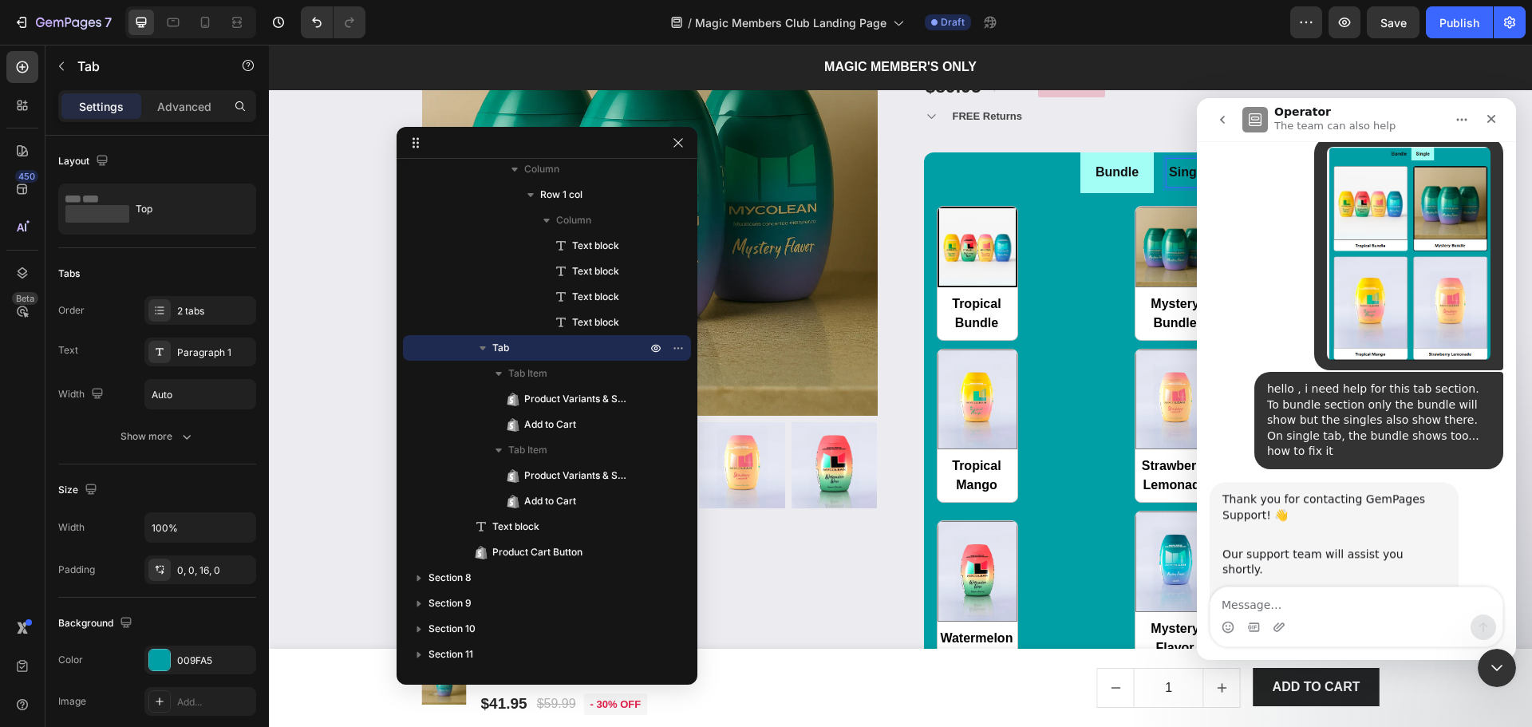
scroll to position [215, 0]
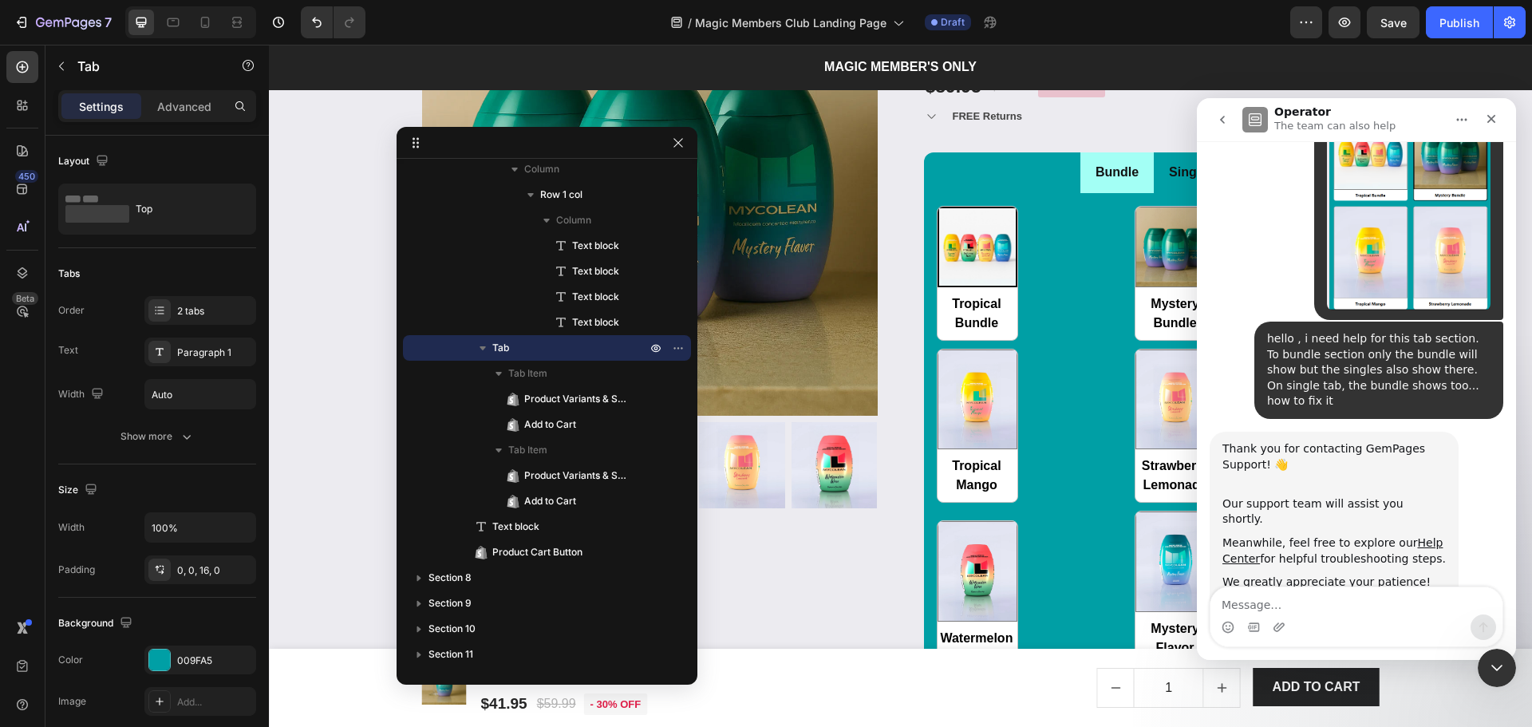
click at [1030, 163] on ul "Bundle Single" at bounding box center [1152, 172] width 456 height 41
click at [1487, 123] on icon "Close" at bounding box center [1491, 119] width 13 height 13
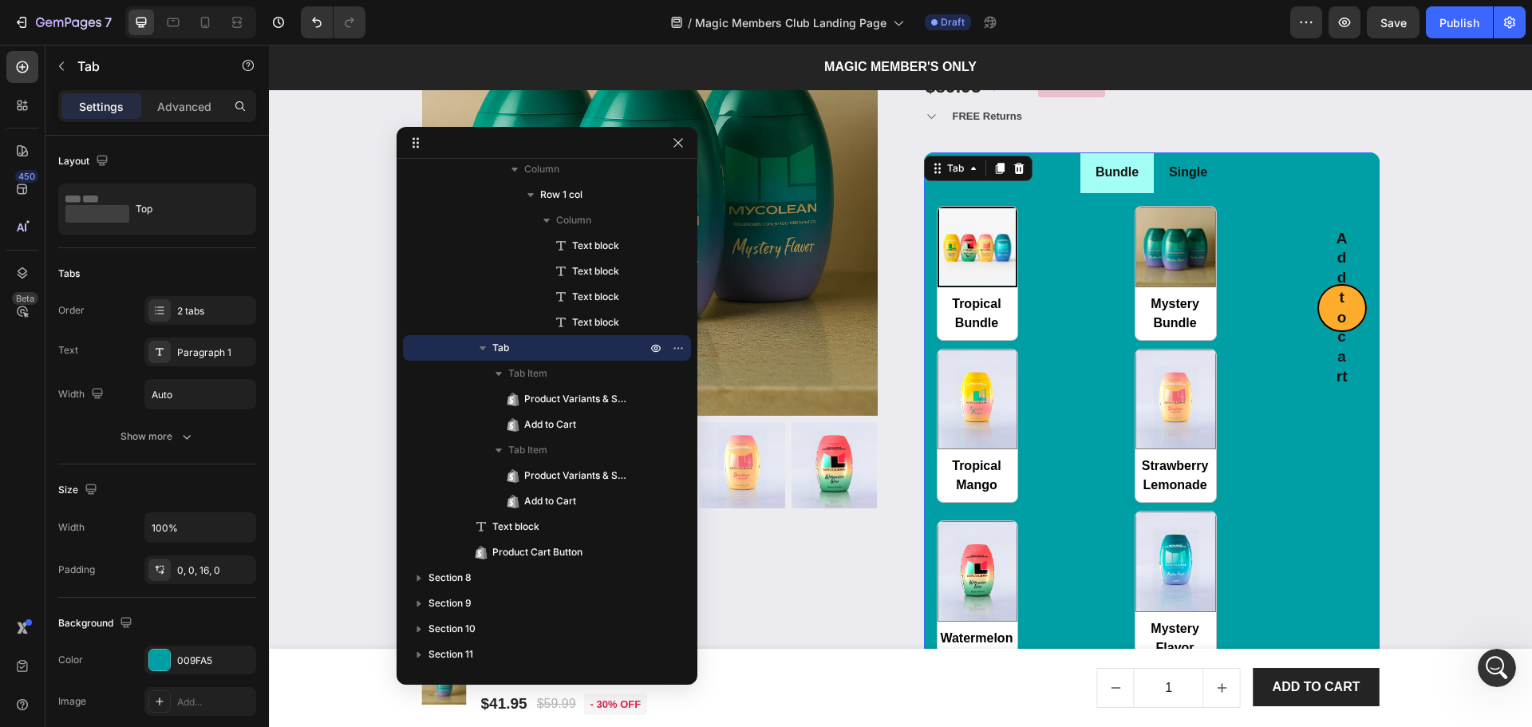
click at [1147, 182] on li "Bundle" at bounding box center [1116, 172] width 73 height 41
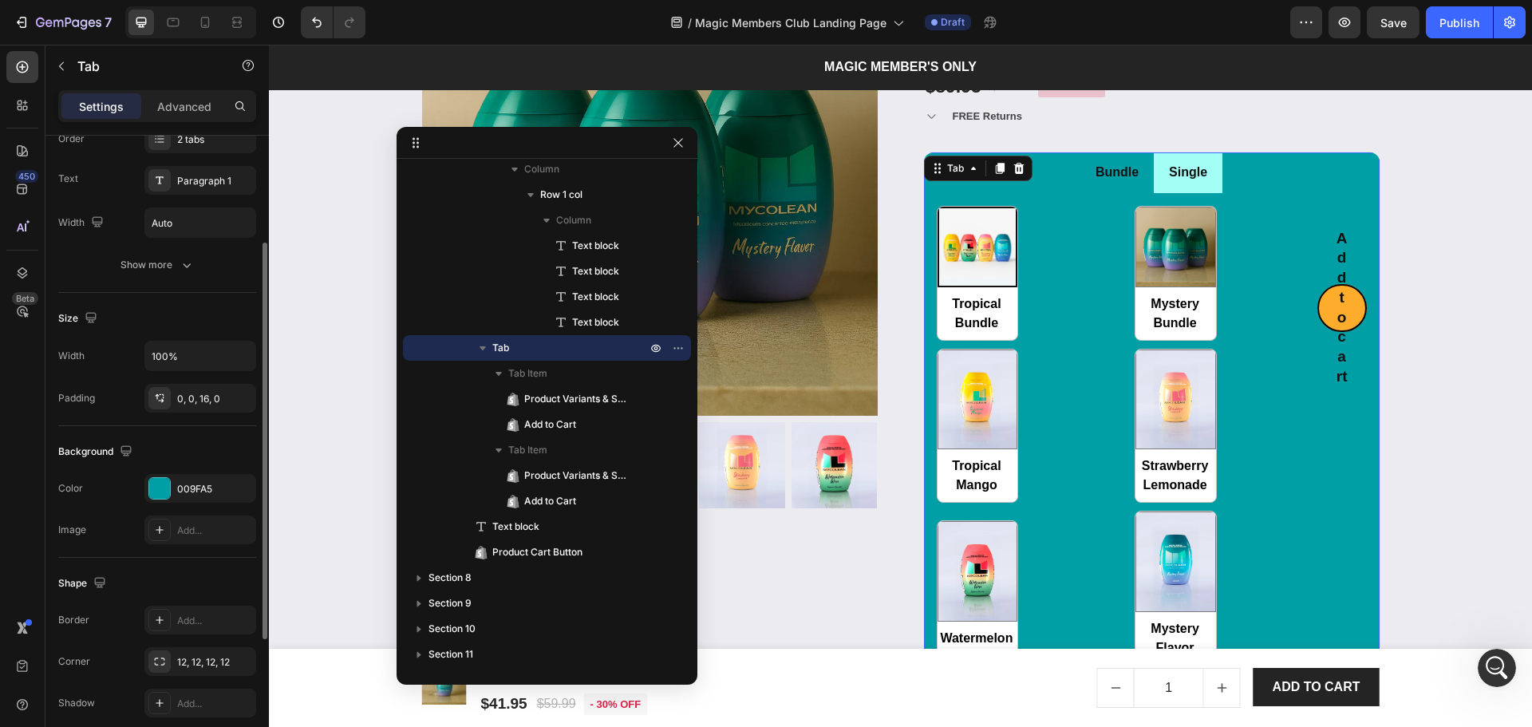
scroll to position [65, 0]
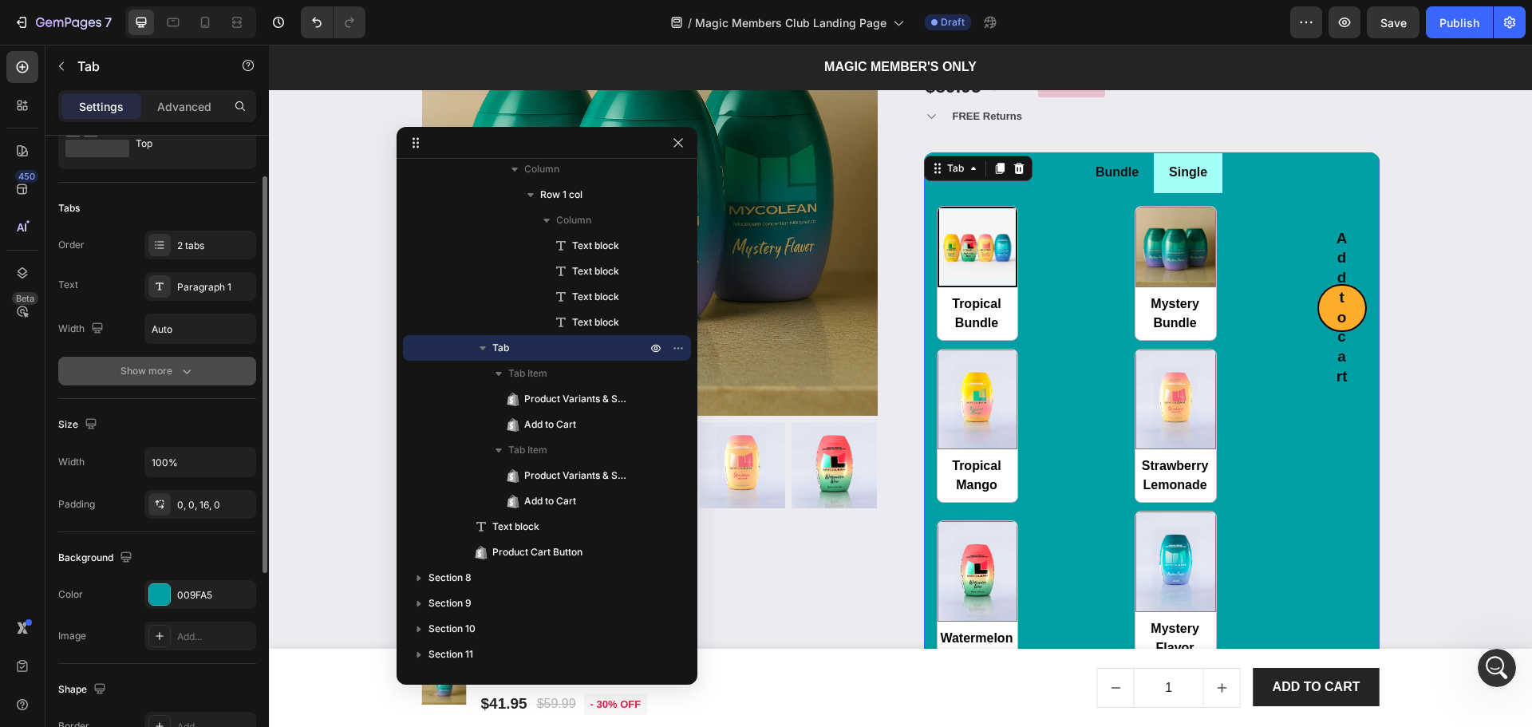
click at [150, 365] on div "Show more" at bounding box center [157, 371] width 74 height 16
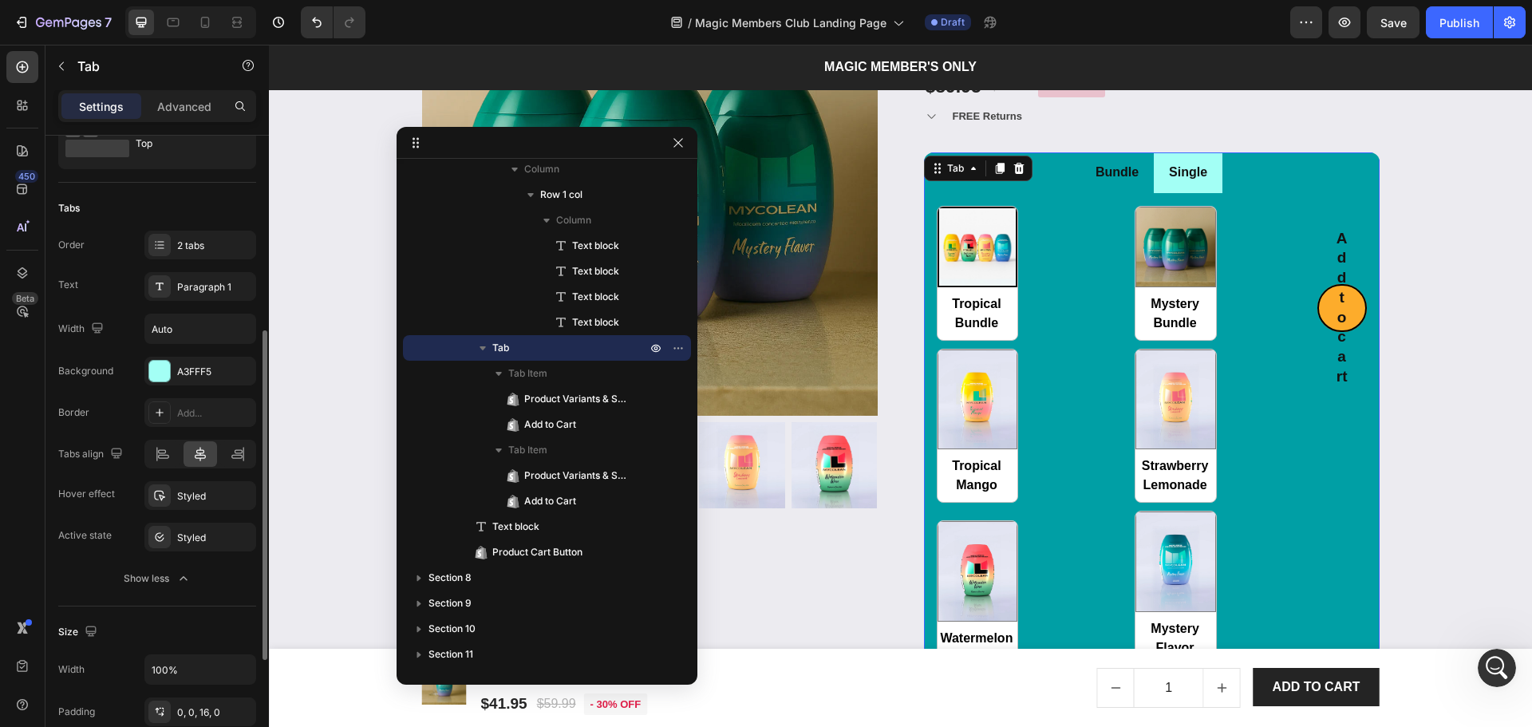
scroll to position [172, 0]
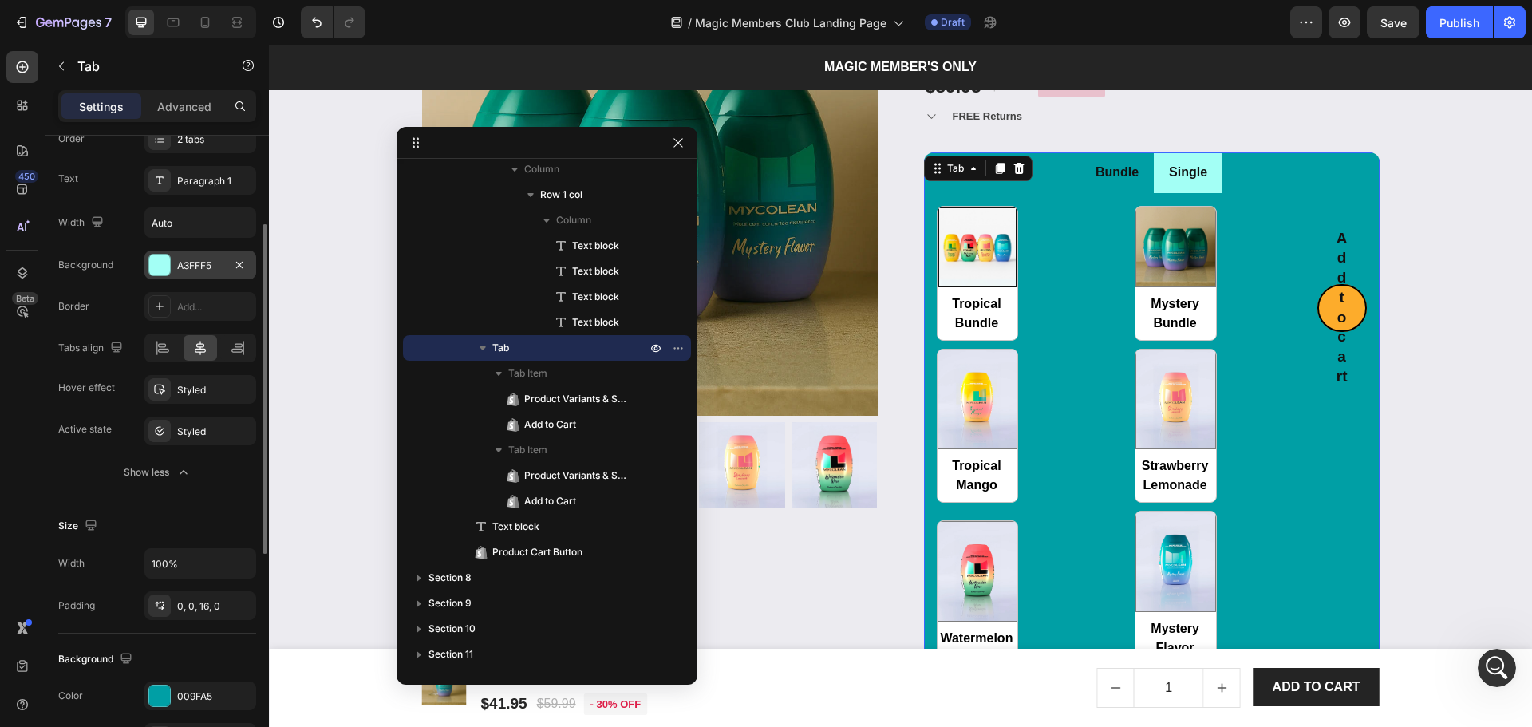
click at [158, 257] on div at bounding box center [159, 265] width 21 height 21
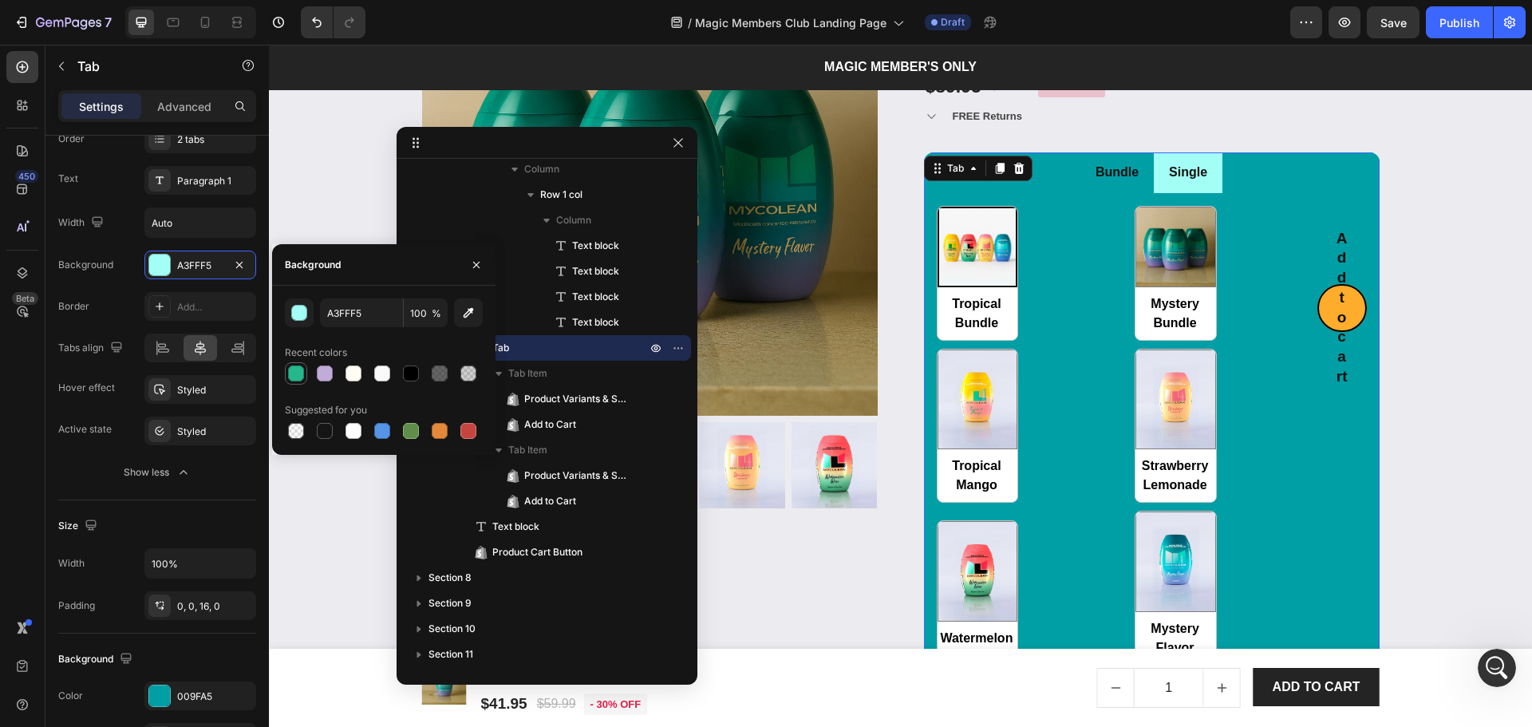
click at [296, 370] on div at bounding box center [296, 373] width 16 height 16
click at [322, 23] on icon "Undo/Redo" at bounding box center [317, 22] width 16 height 16
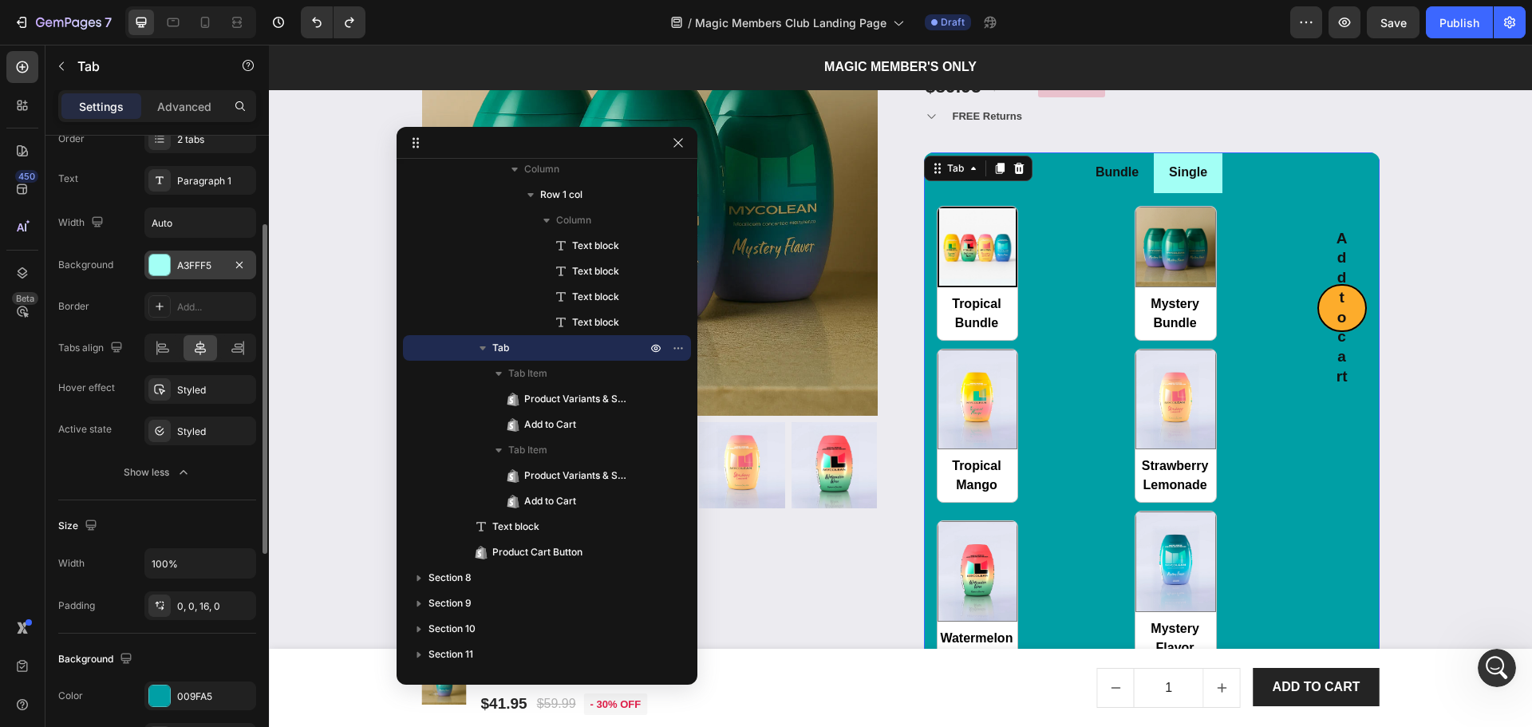
click at [156, 263] on div at bounding box center [159, 265] width 21 height 21
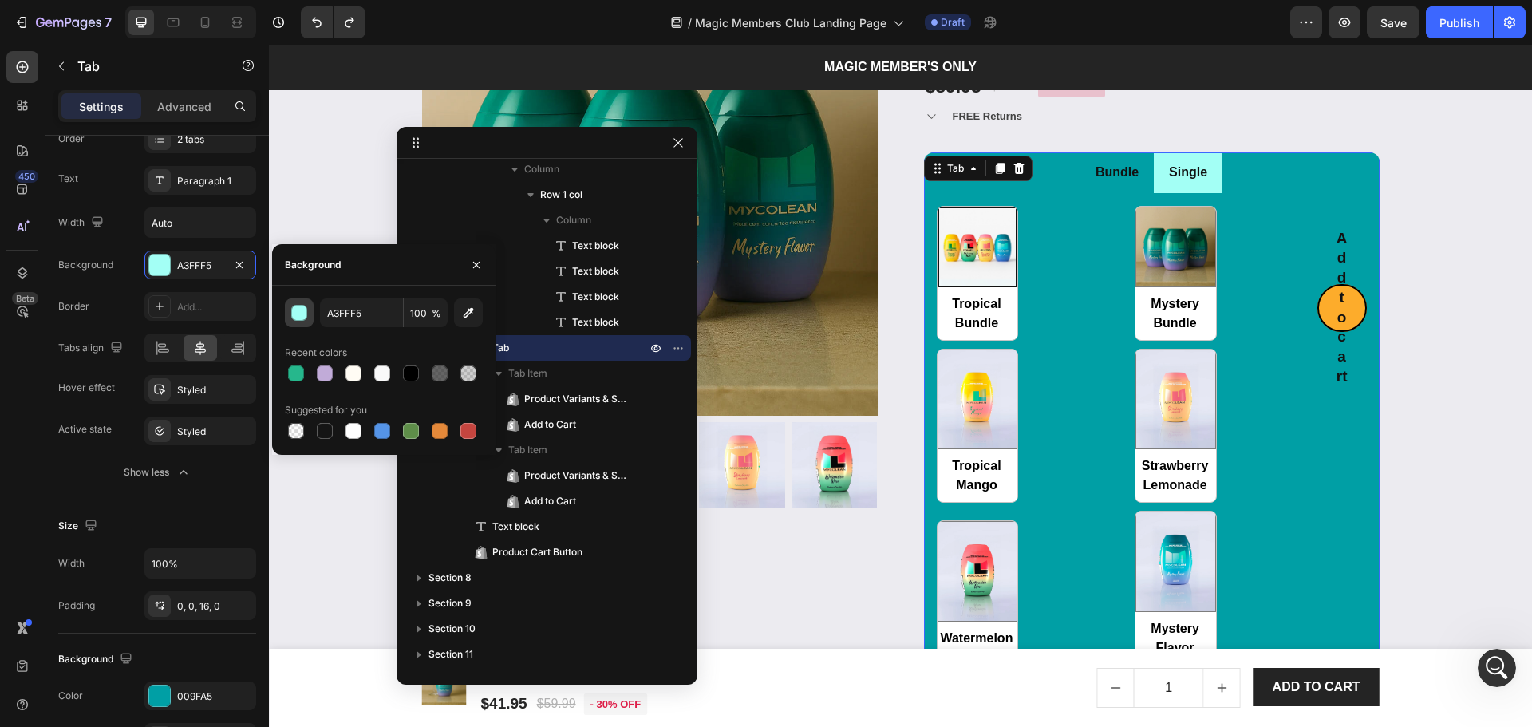
click at [297, 304] on button "button" at bounding box center [299, 312] width 29 height 29
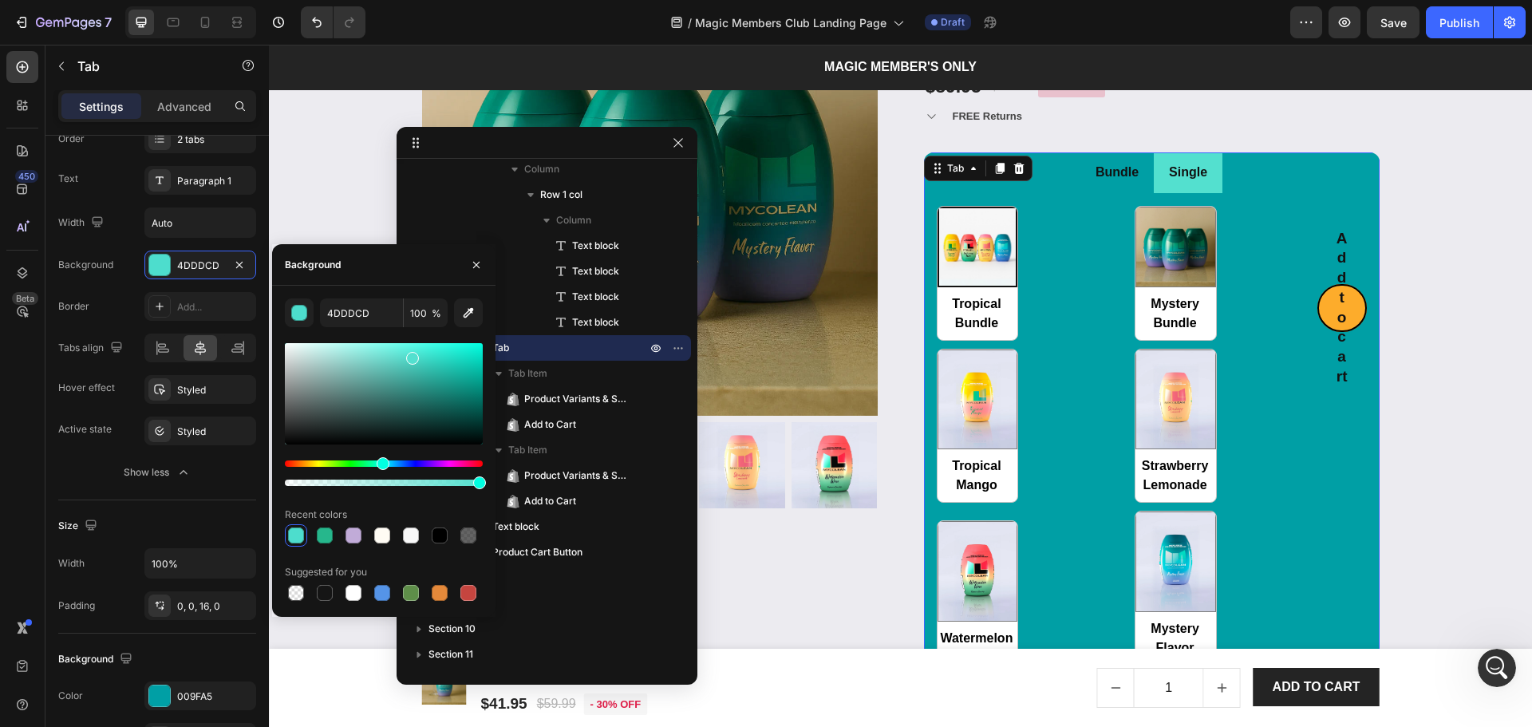
drag, startPoint x: 361, startPoint y: 344, endPoint x: 410, endPoint y: 355, distance: 50.7
click at [410, 355] on div at bounding box center [412, 358] width 13 height 13
type input "53E0CF"
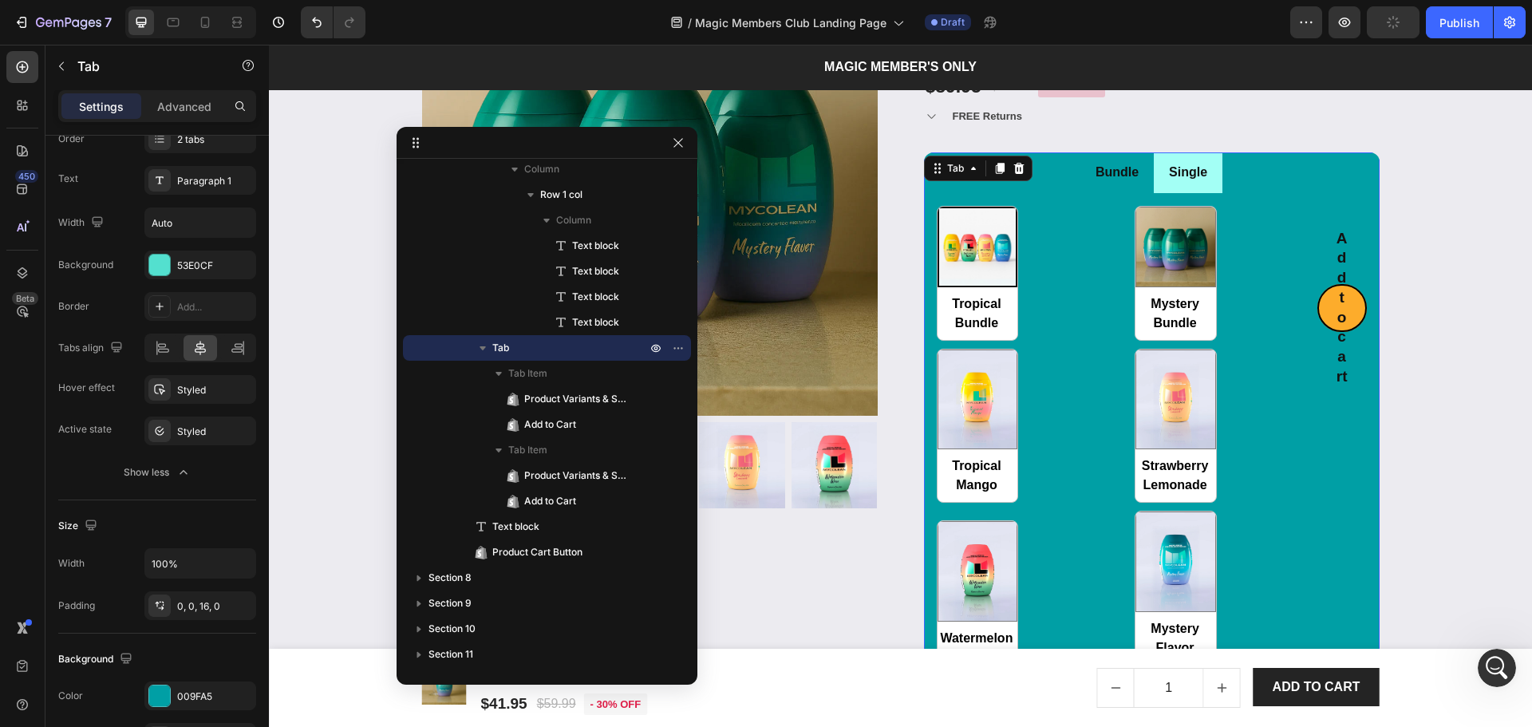
click at [1213, 185] on li "Single" at bounding box center [1188, 172] width 69 height 41
click at [1143, 185] on li "Bundle" at bounding box center [1116, 172] width 73 height 41
click at [1166, 187] on li "Single" at bounding box center [1188, 172] width 69 height 41
click at [1143, 187] on li "Bundle" at bounding box center [1116, 172] width 73 height 41
click at [1397, 30] on div "Save" at bounding box center [1393, 22] width 26 height 17
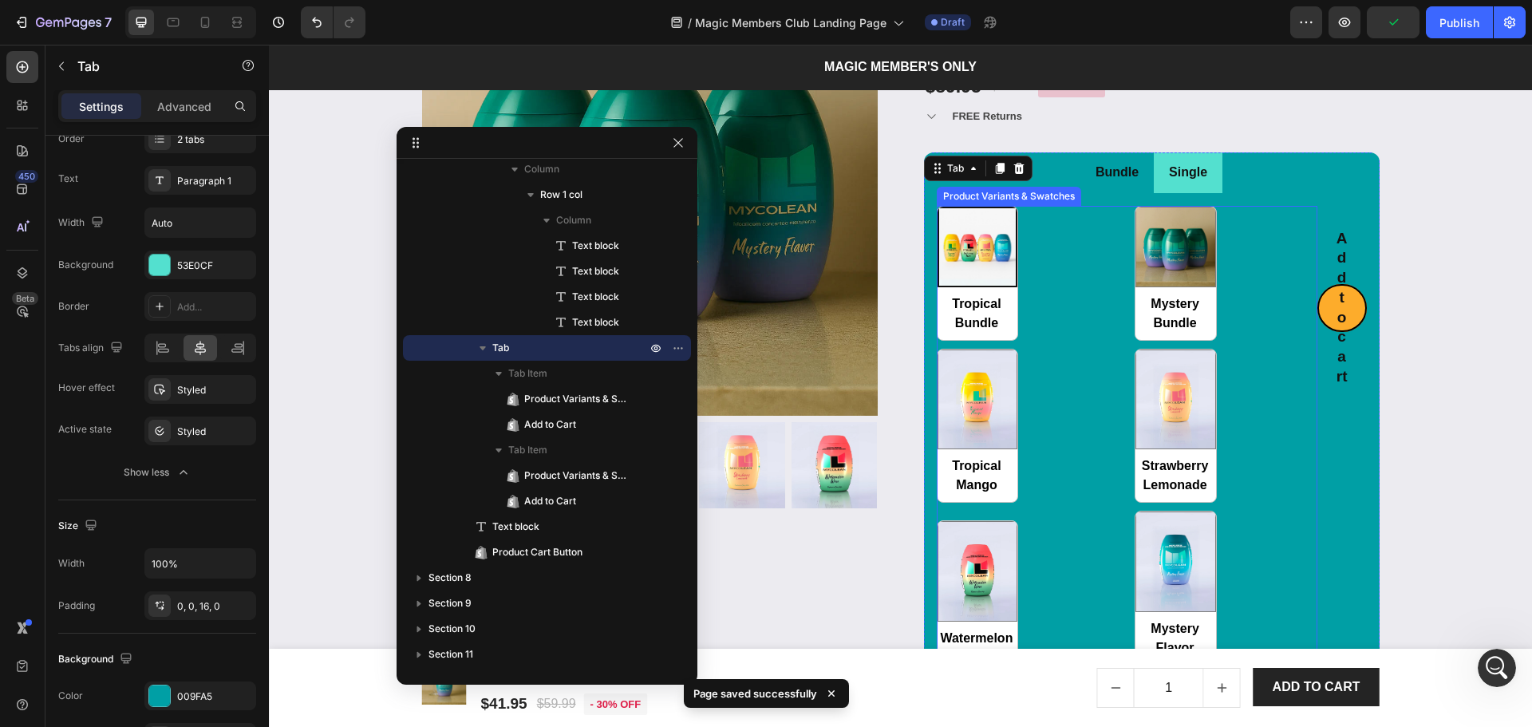
click at [1227, 348] on div "Tropical Bundle Tropical Bundle Mystery Bundle Mystery Bundle Tropical Mango Tr…" at bounding box center [1127, 436] width 381 height 460
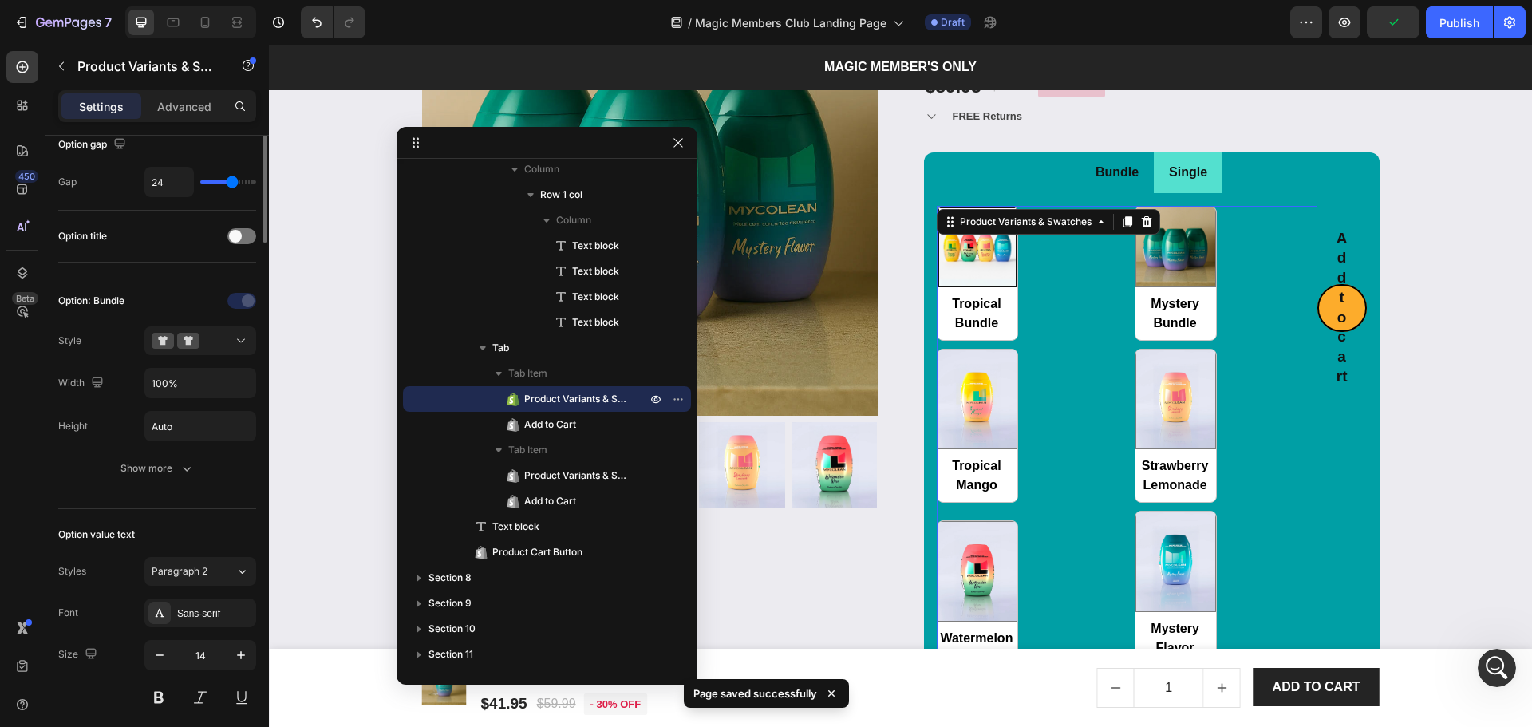
scroll to position [0, 0]
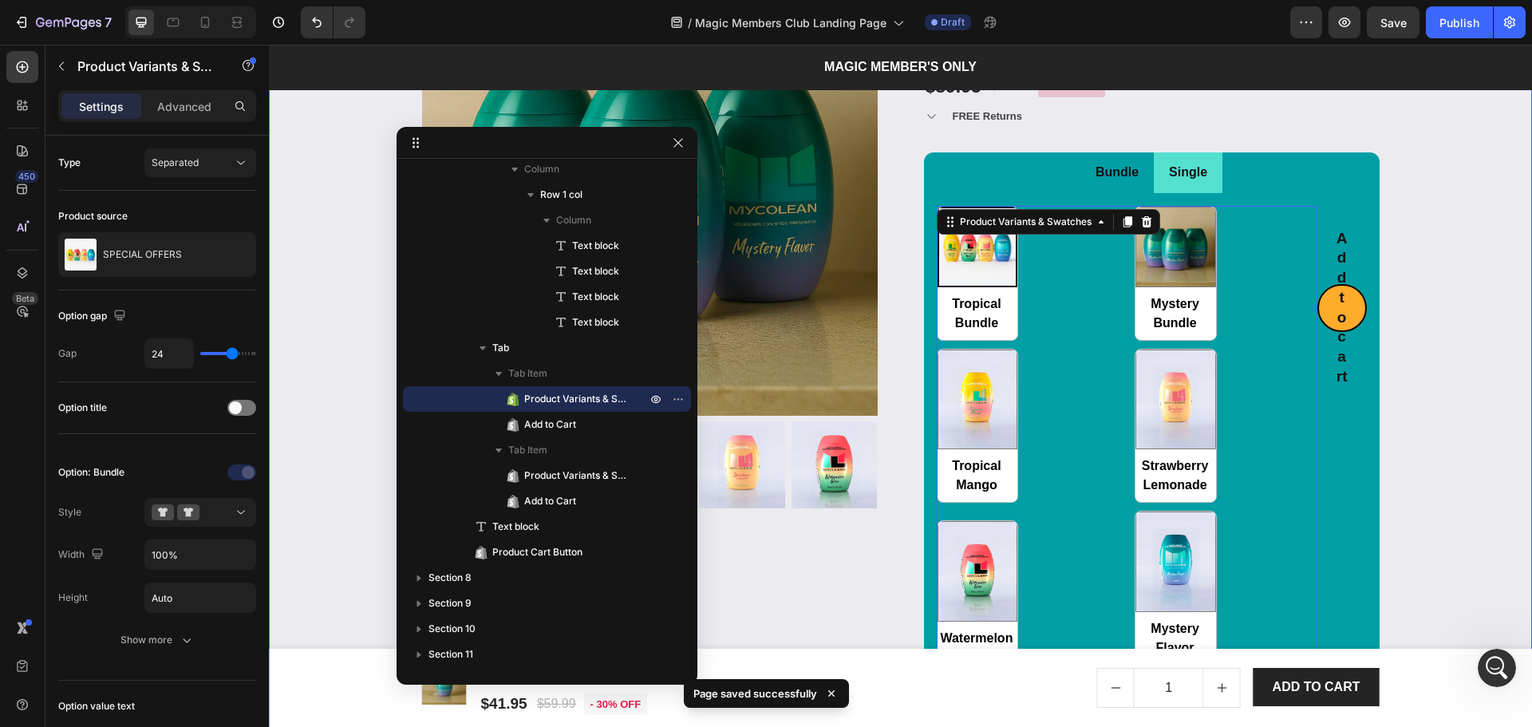
click at [1486, 564] on div "Product Images & Gallery Low stock - 430 items left Product Stock Counter SPECI…" at bounding box center [900, 377] width 1239 height 834
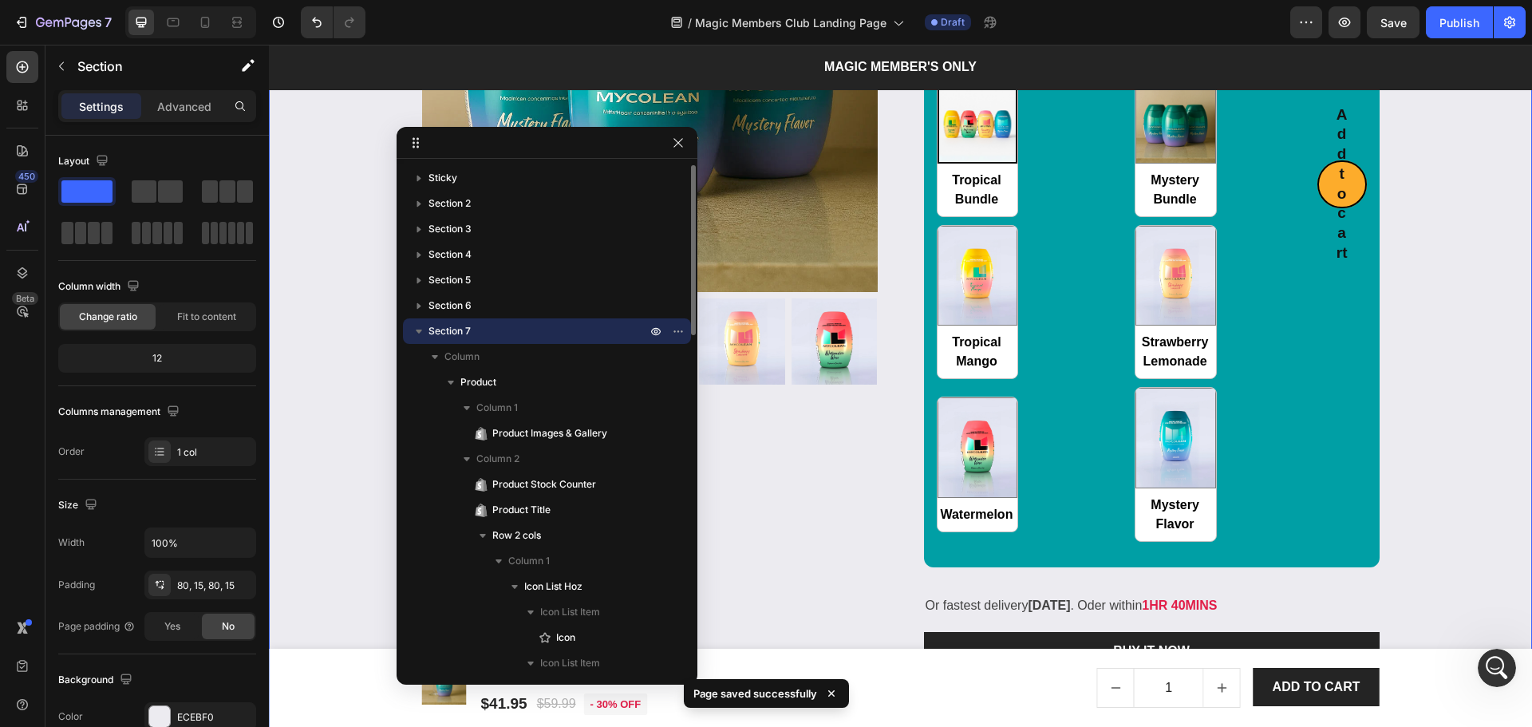
scroll to position [2600, 0]
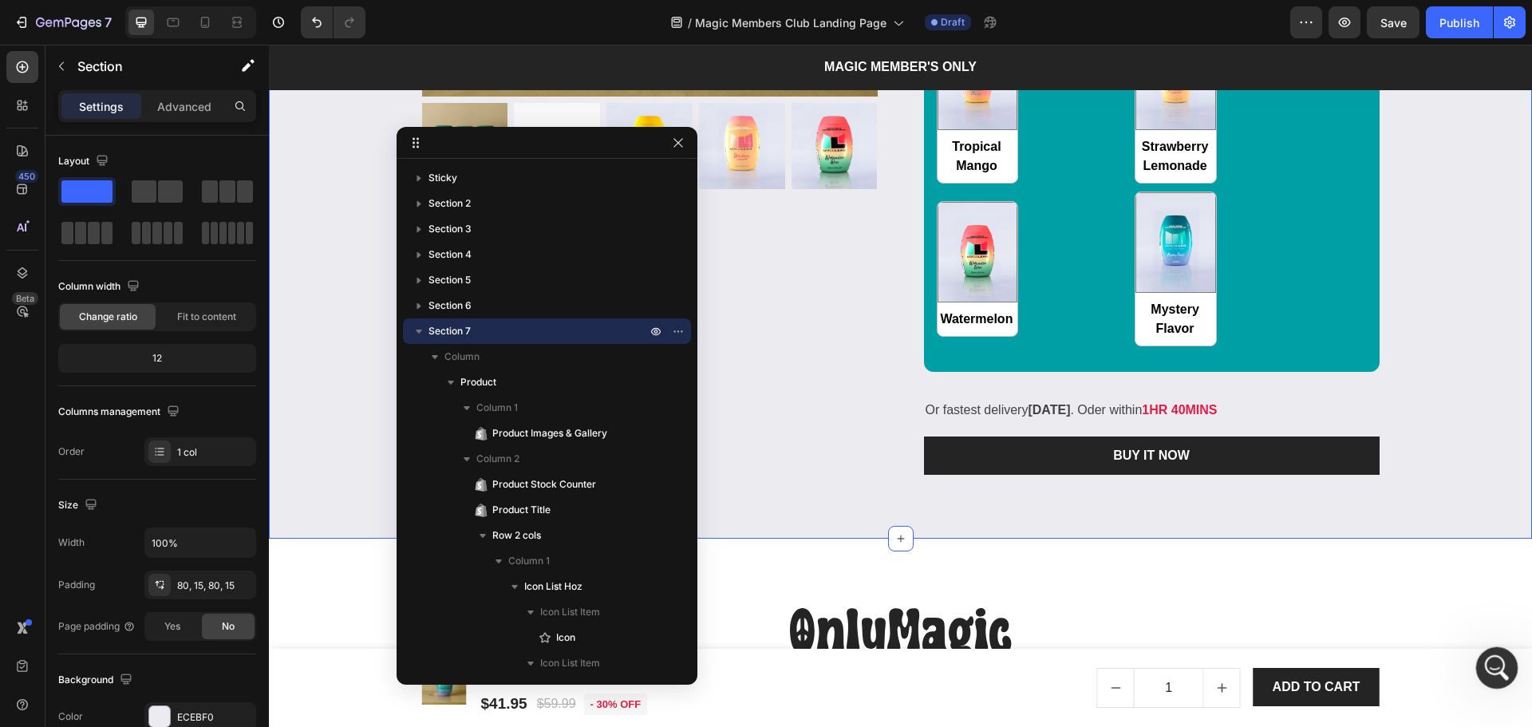
click at [1490, 657] on icon "Open Intercom Messenger" at bounding box center [1495, 666] width 26 height 26
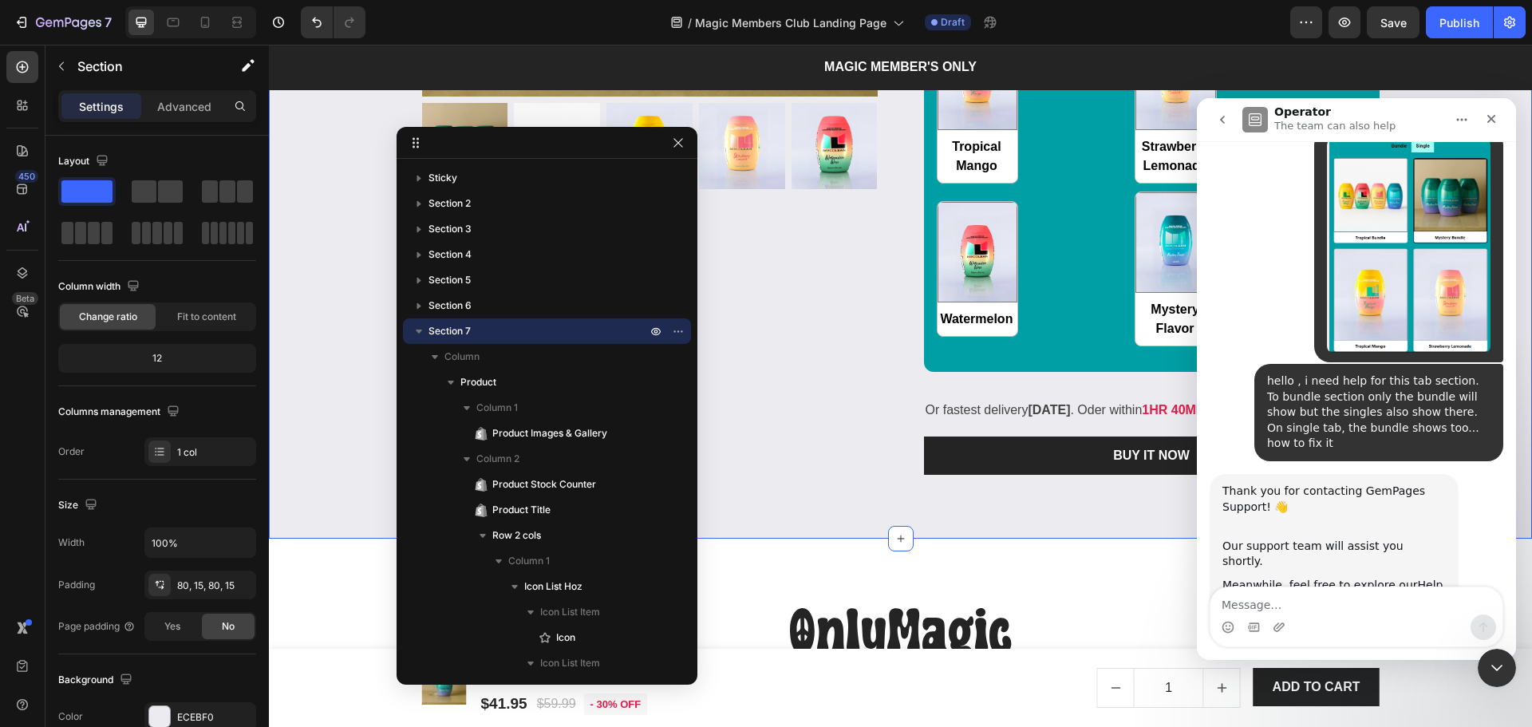
scroll to position [215, 0]
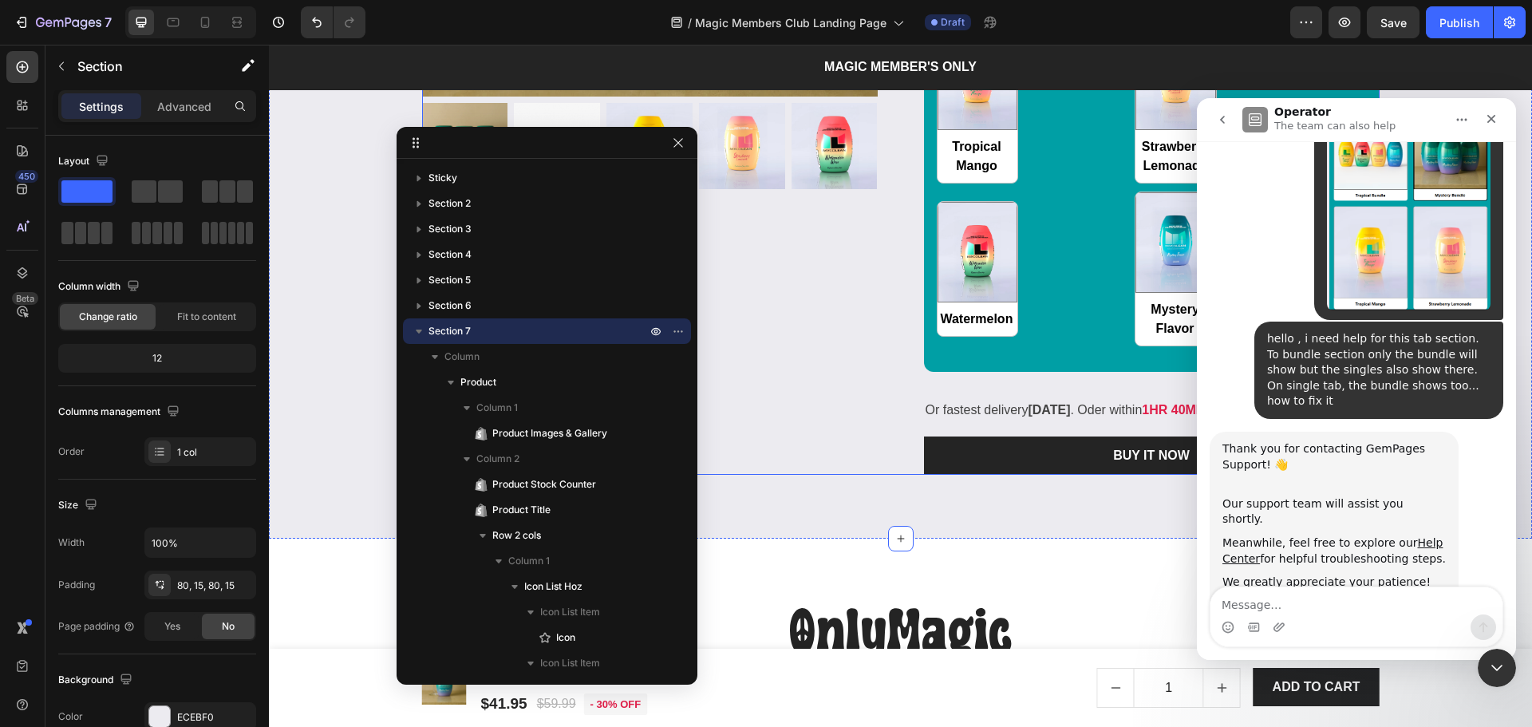
drag, startPoint x: 737, startPoint y: 331, endPoint x: 767, endPoint y: 327, distance: 29.8
click at [737, 331] on div "Product Images & Gallery" at bounding box center [650, 58] width 456 height 834
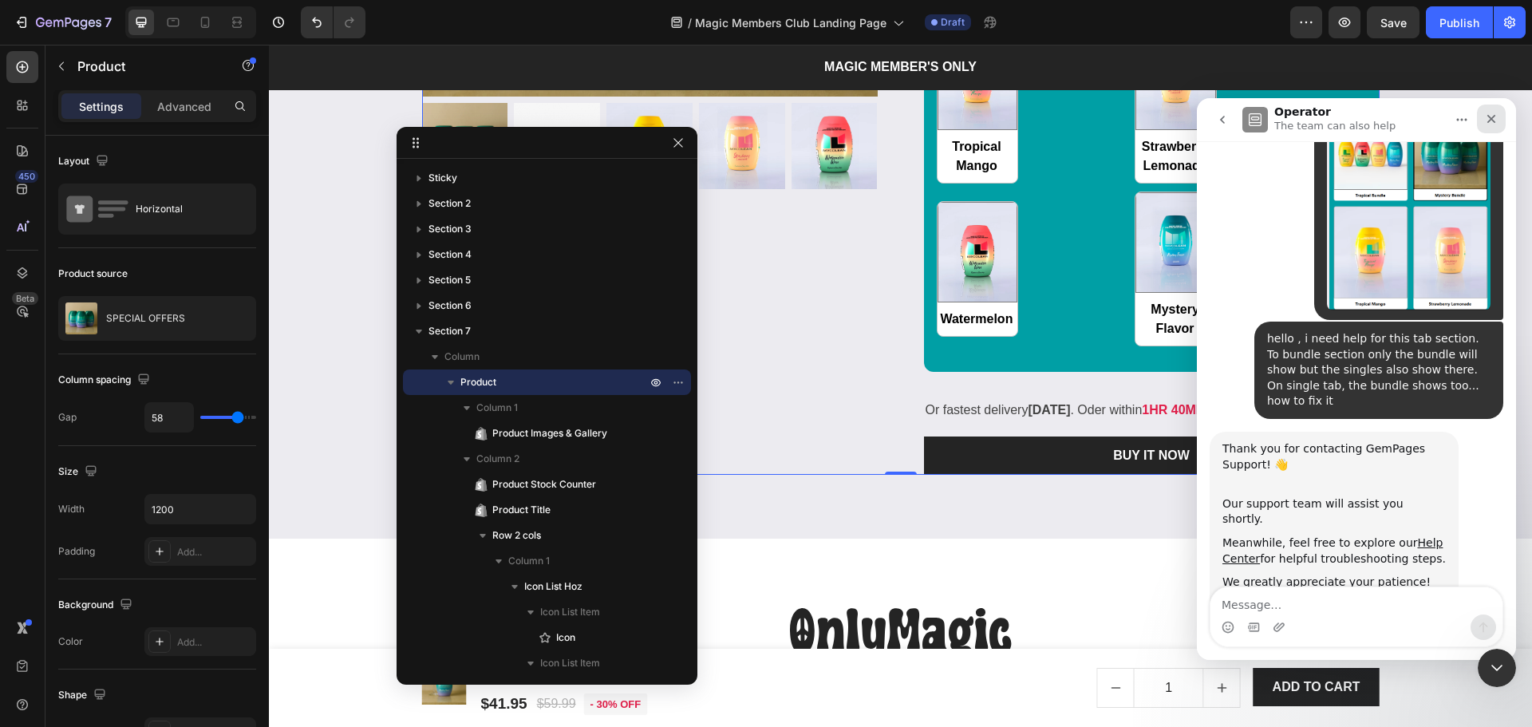
click at [1496, 120] on icon "Close" at bounding box center [1491, 119] width 13 height 13
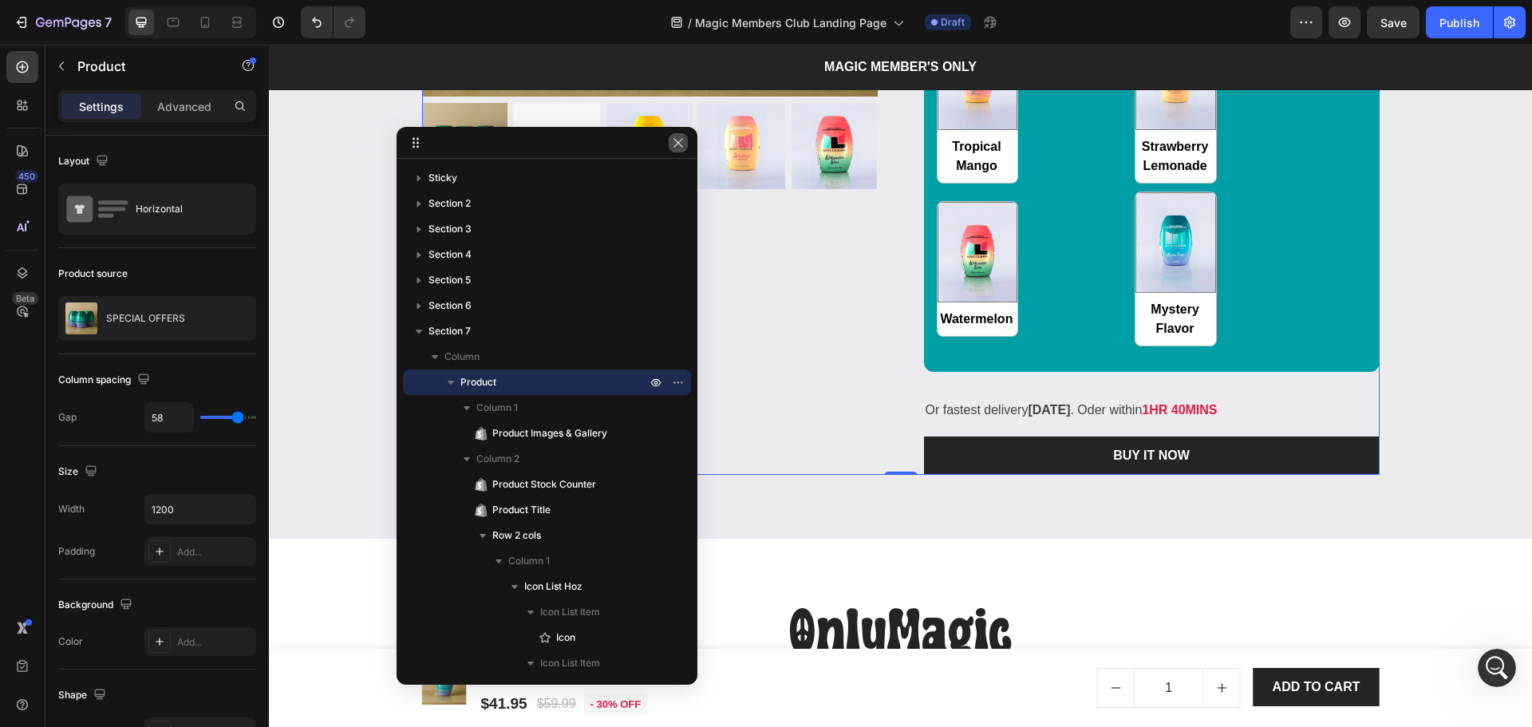
click at [681, 148] on icon "button" at bounding box center [678, 142] width 13 height 13
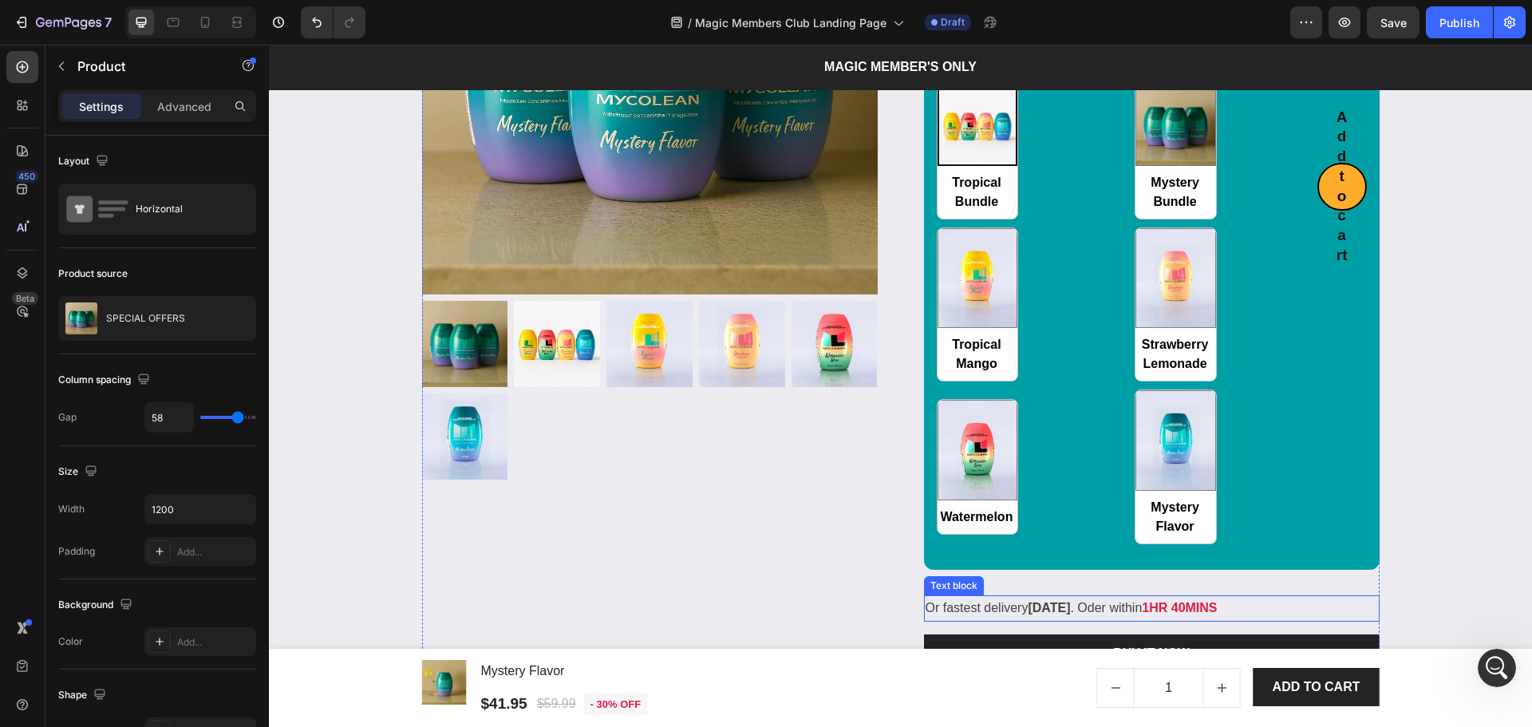
scroll to position [2387, 0]
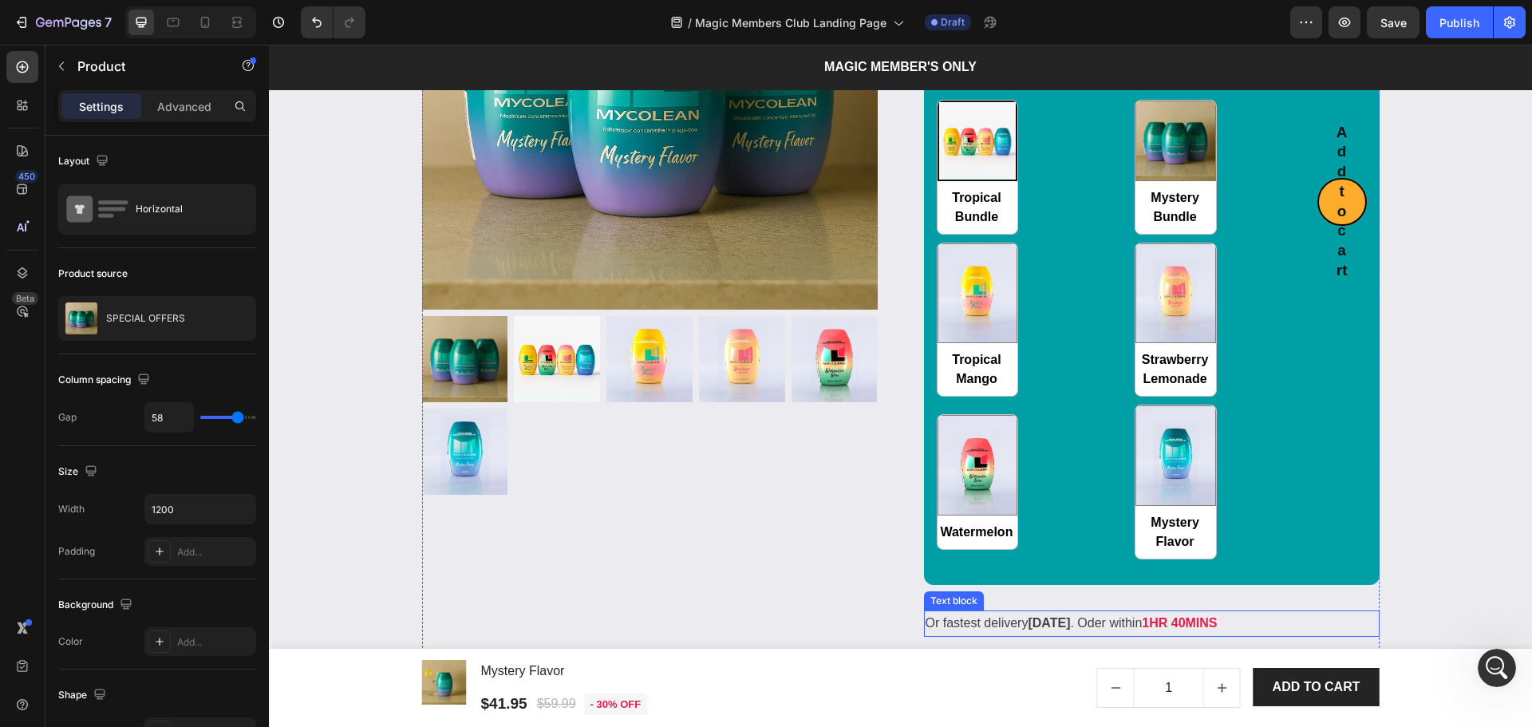
click at [1055, 420] on div "Tropical Bundle Tropical Bundle Mystery Bundle Mystery Bundle Tropical Mango Tr…" at bounding box center [1127, 330] width 381 height 460
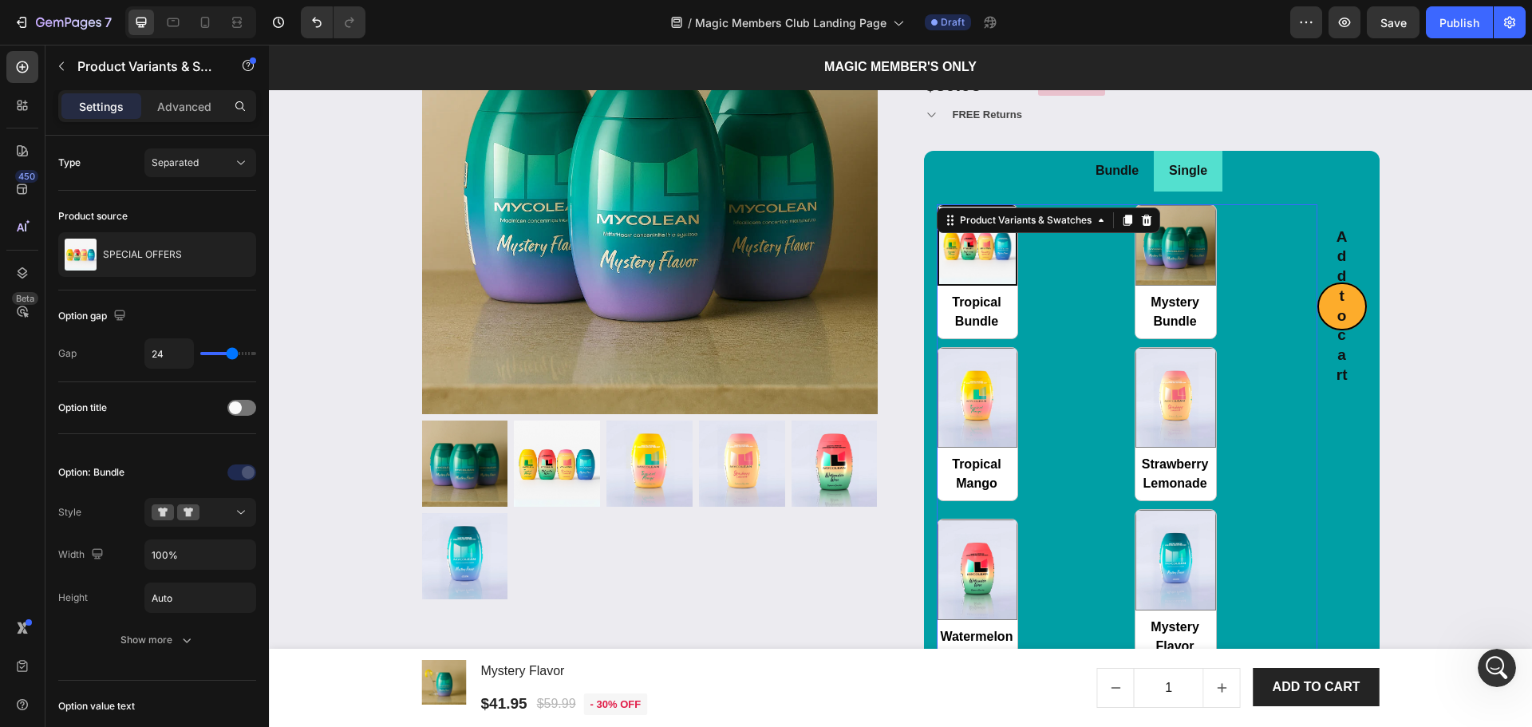
scroll to position [2281, 0]
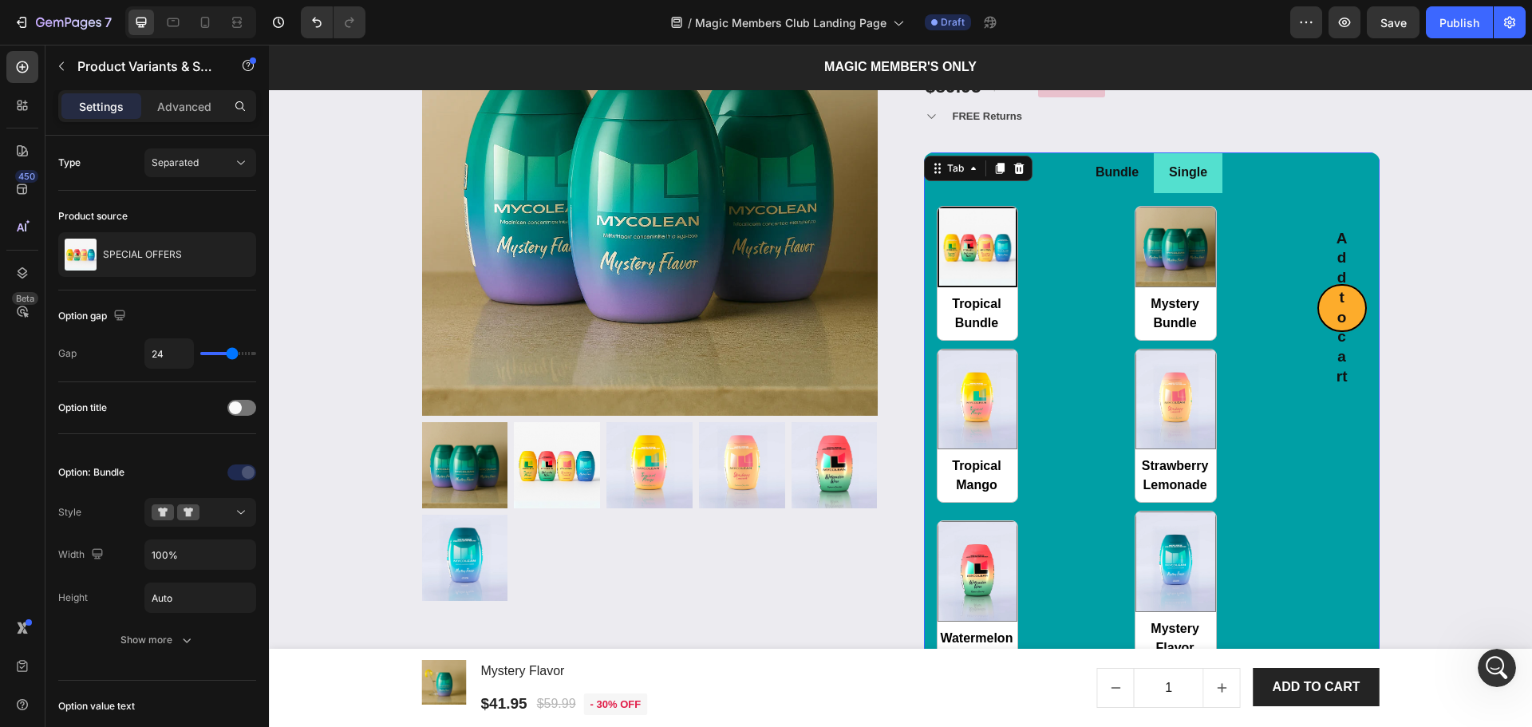
click at [1138, 185] on li "Bundle" at bounding box center [1116, 172] width 73 height 41
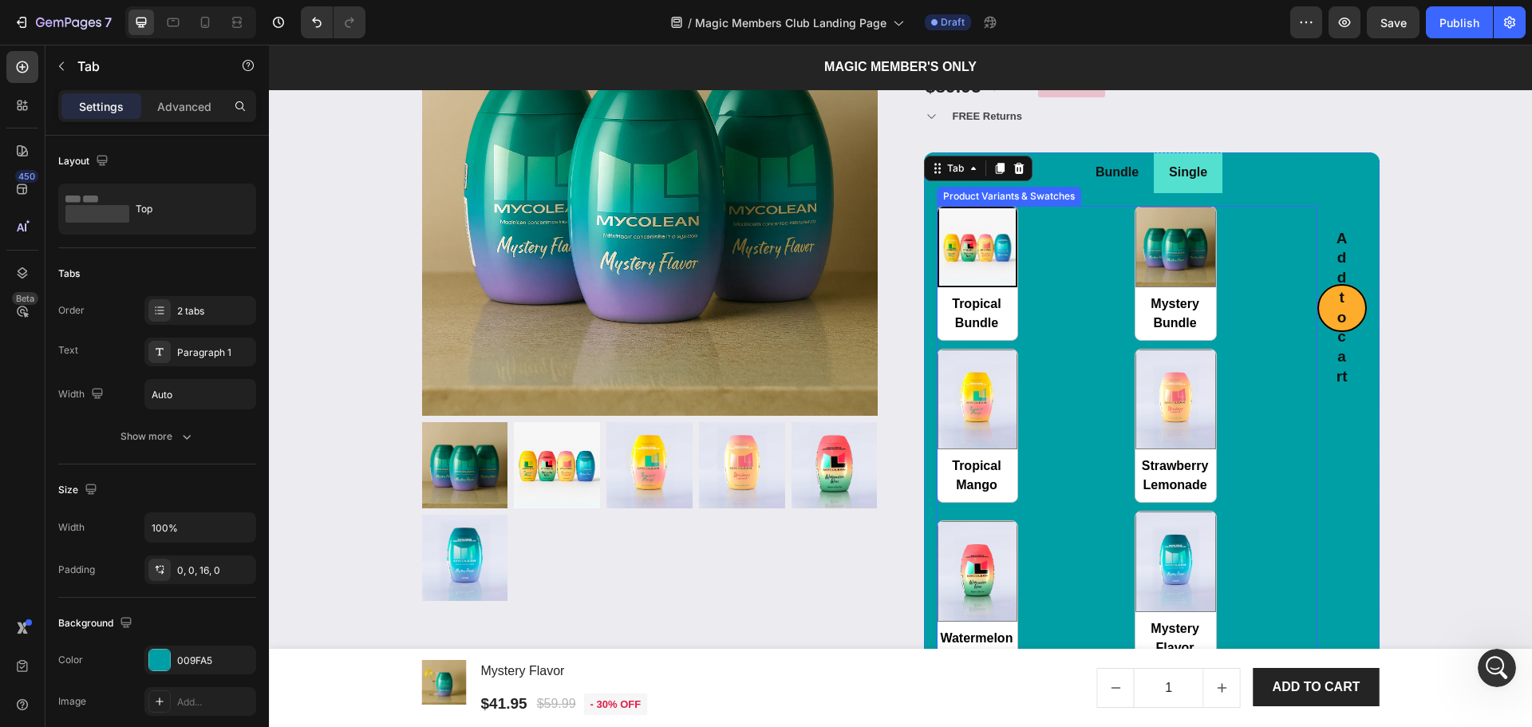
click at [1095, 239] on div "Tropical Bundle Tropical Bundle Mystery Bundle Mystery Bundle Tropical Mango Tr…" at bounding box center [1127, 436] width 381 height 460
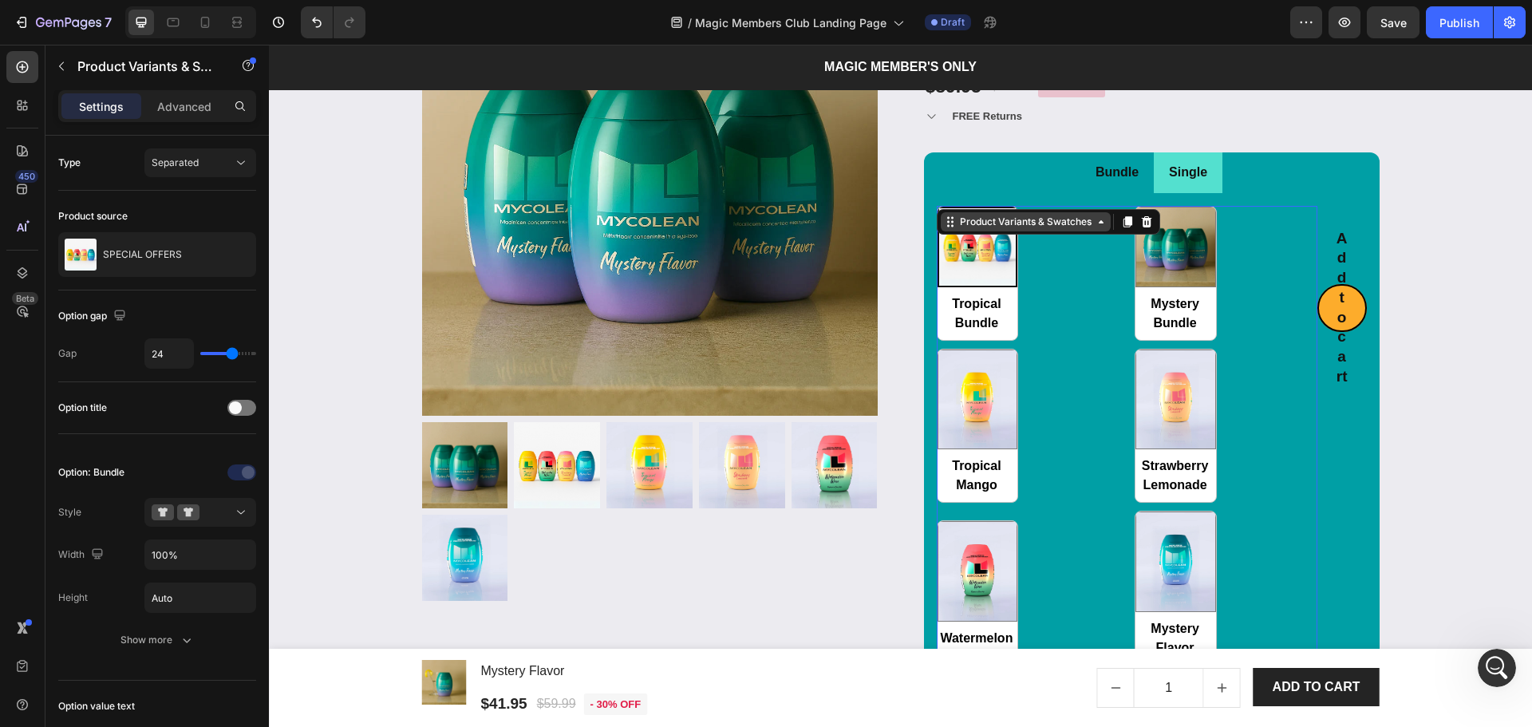
click at [1057, 220] on div "Product Variants & Swatches" at bounding box center [1026, 222] width 138 height 14
click at [1059, 220] on div "Product Variants & Swatches" at bounding box center [1026, 222] width 138 height 14
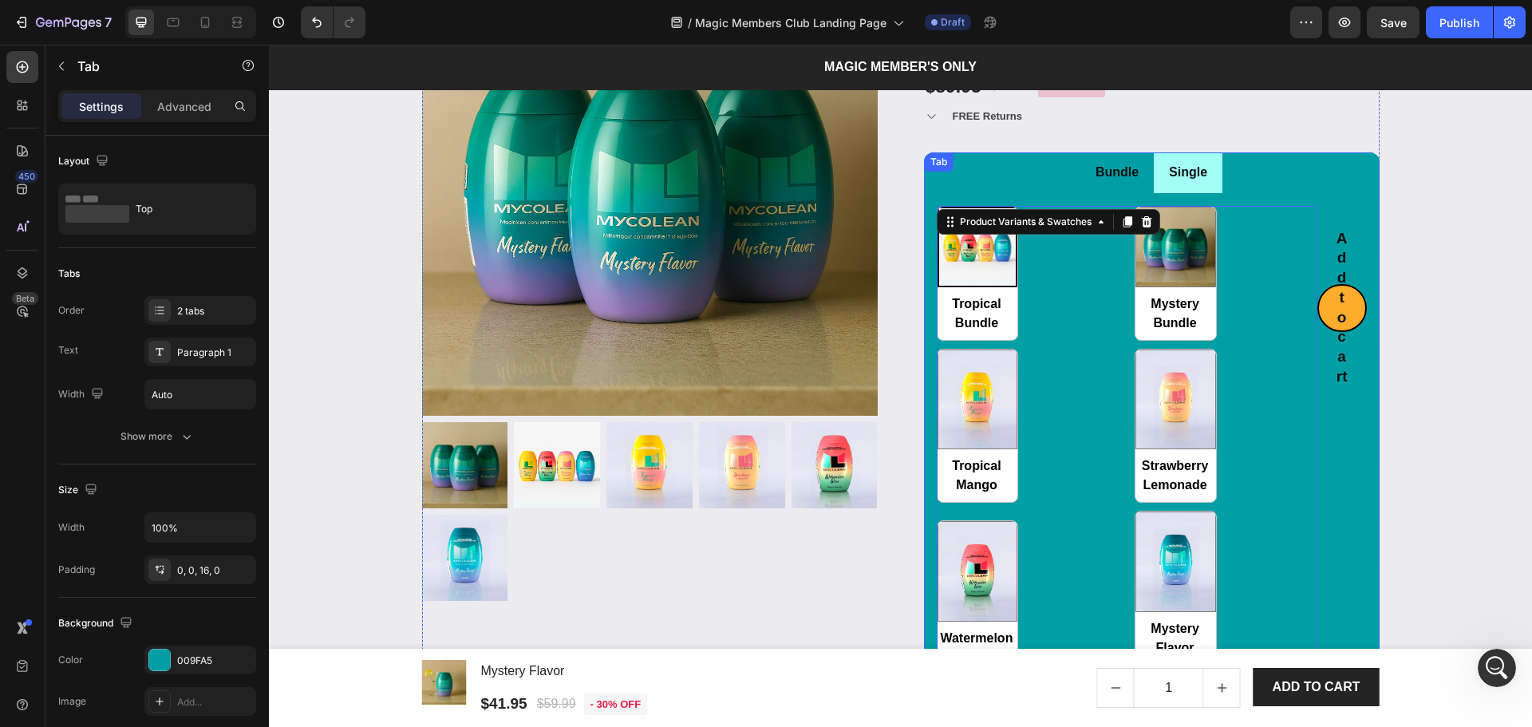
click at [1214, 189] on li "Single" at bounding box center [1188, 172] width 69 height 41
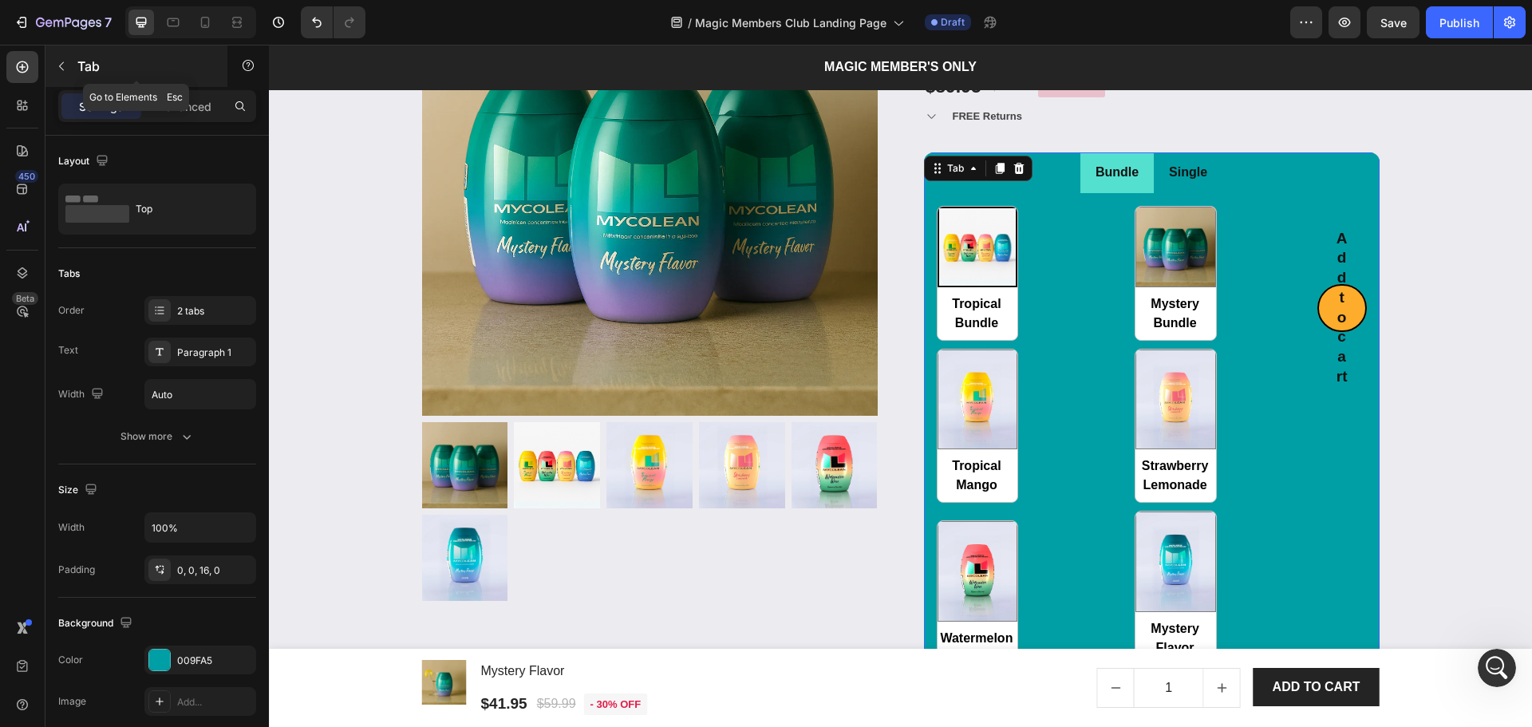
click at [62, 61] on icon "button" at bounding box center [61, 66] width 13 height 13
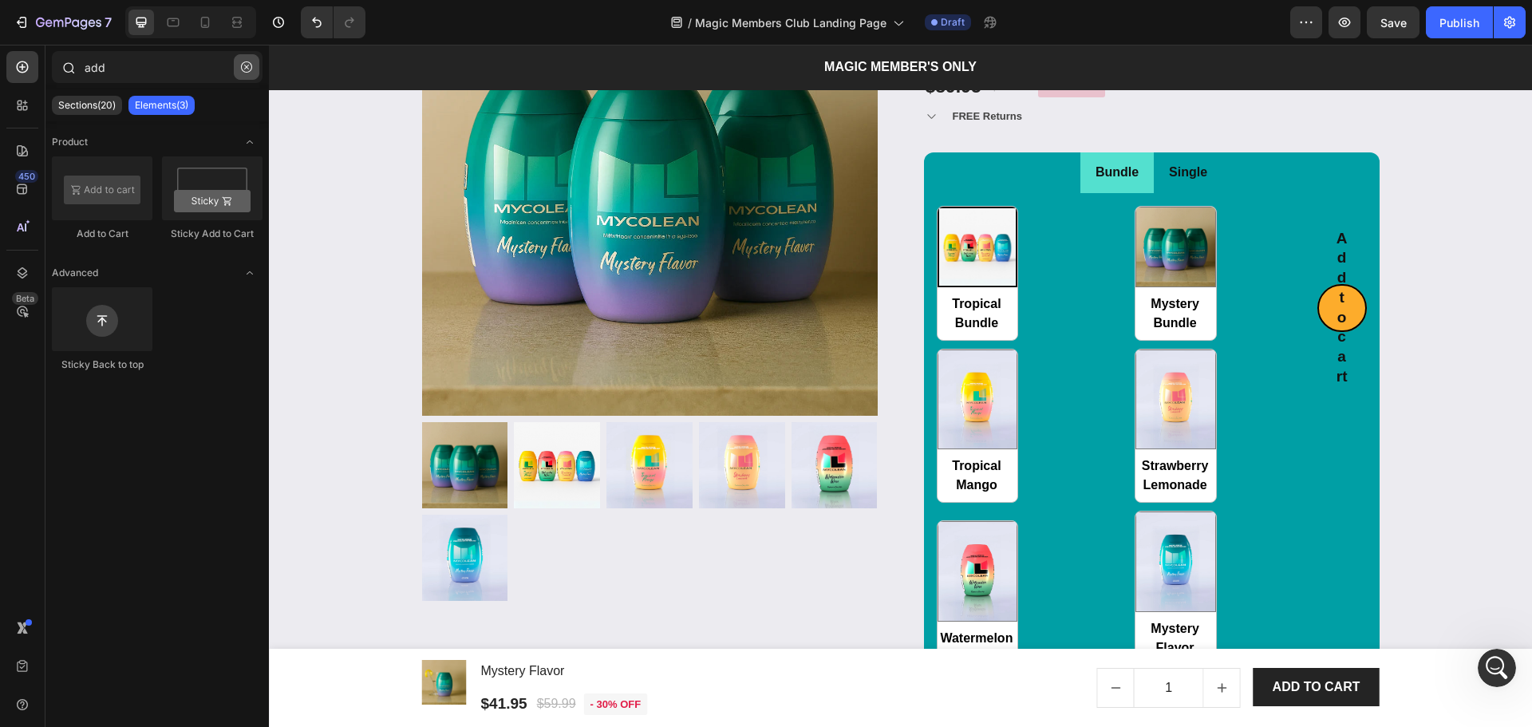
click at [246, 67] on icon "button" at bounding box center [246, 66] width 11 height 11
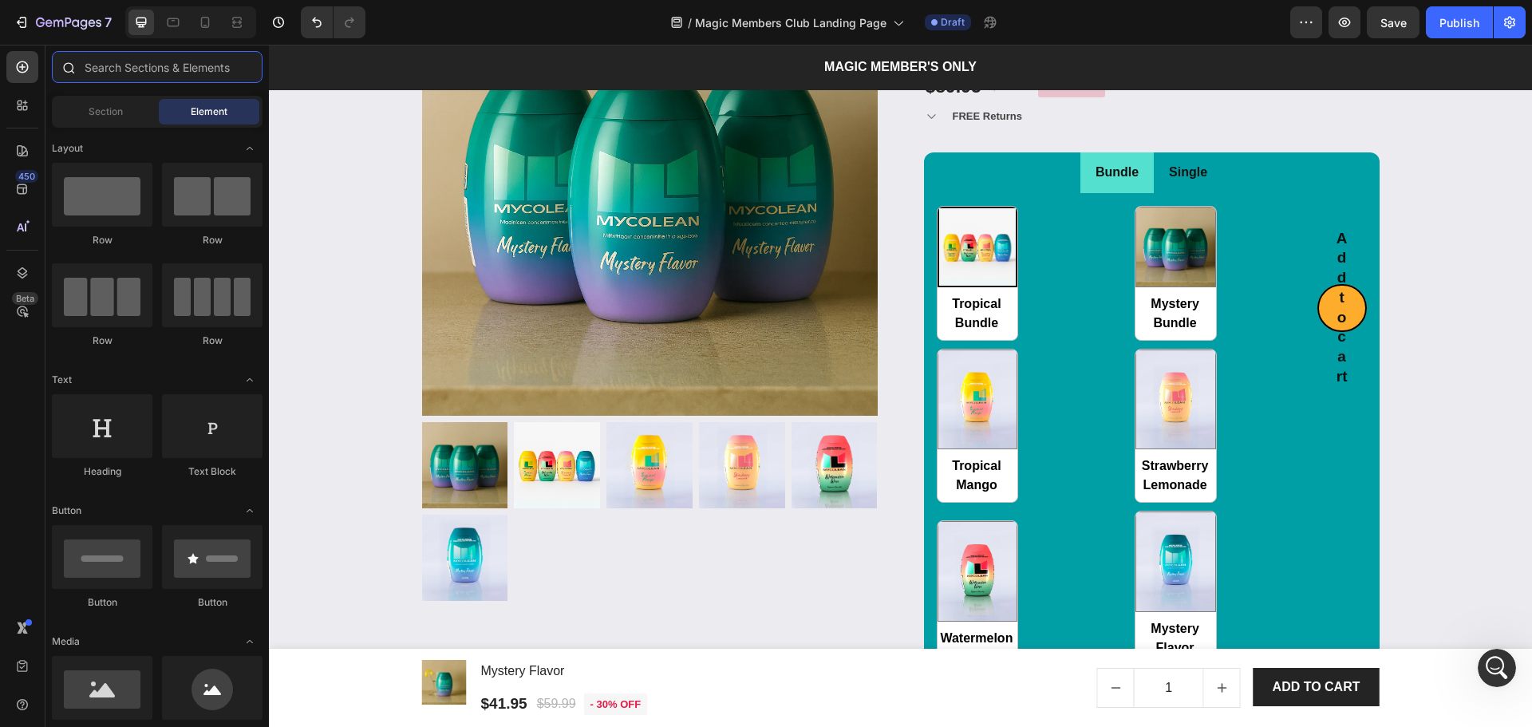
click at [210, 67] on input "text" at bounding box center [157, 67] width 211 height 32
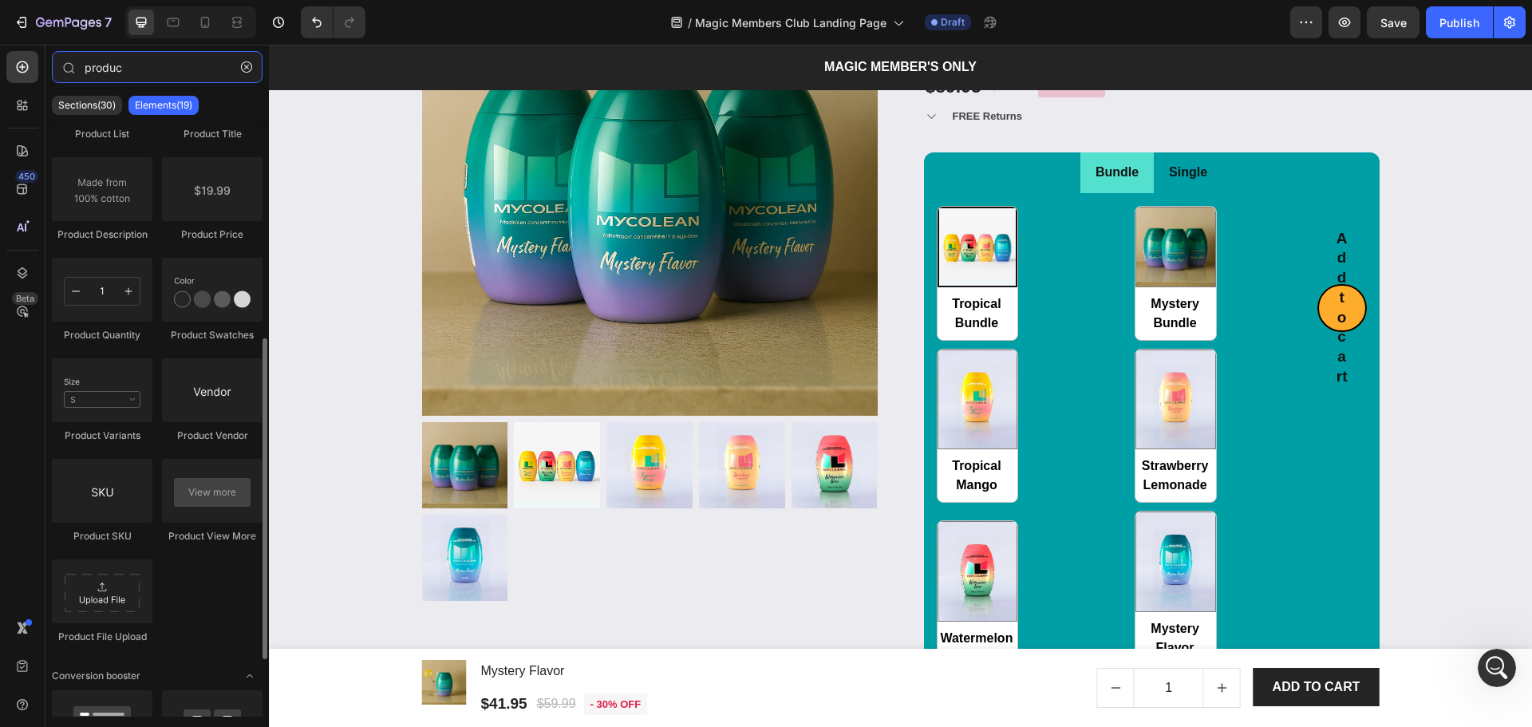
scroll to position [295, 0]
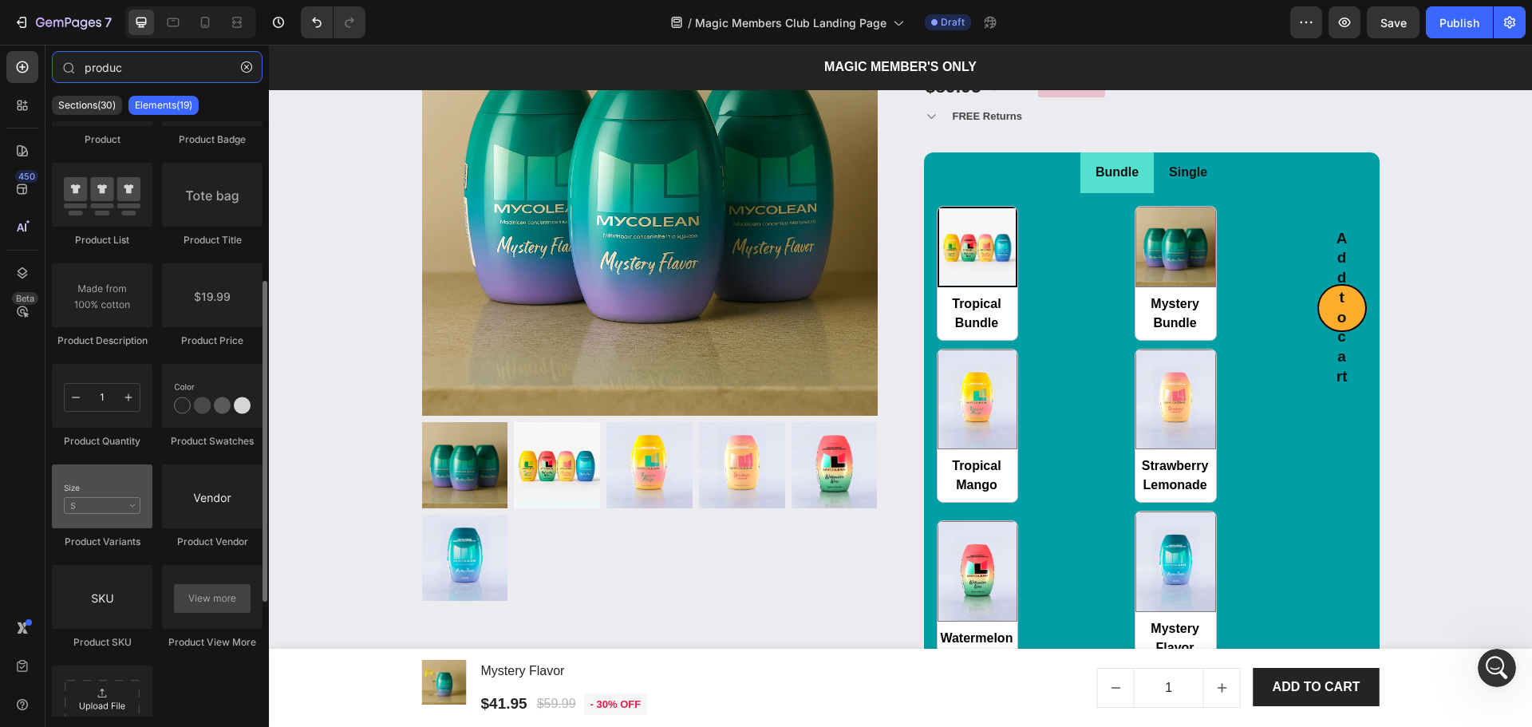
type input "produc"
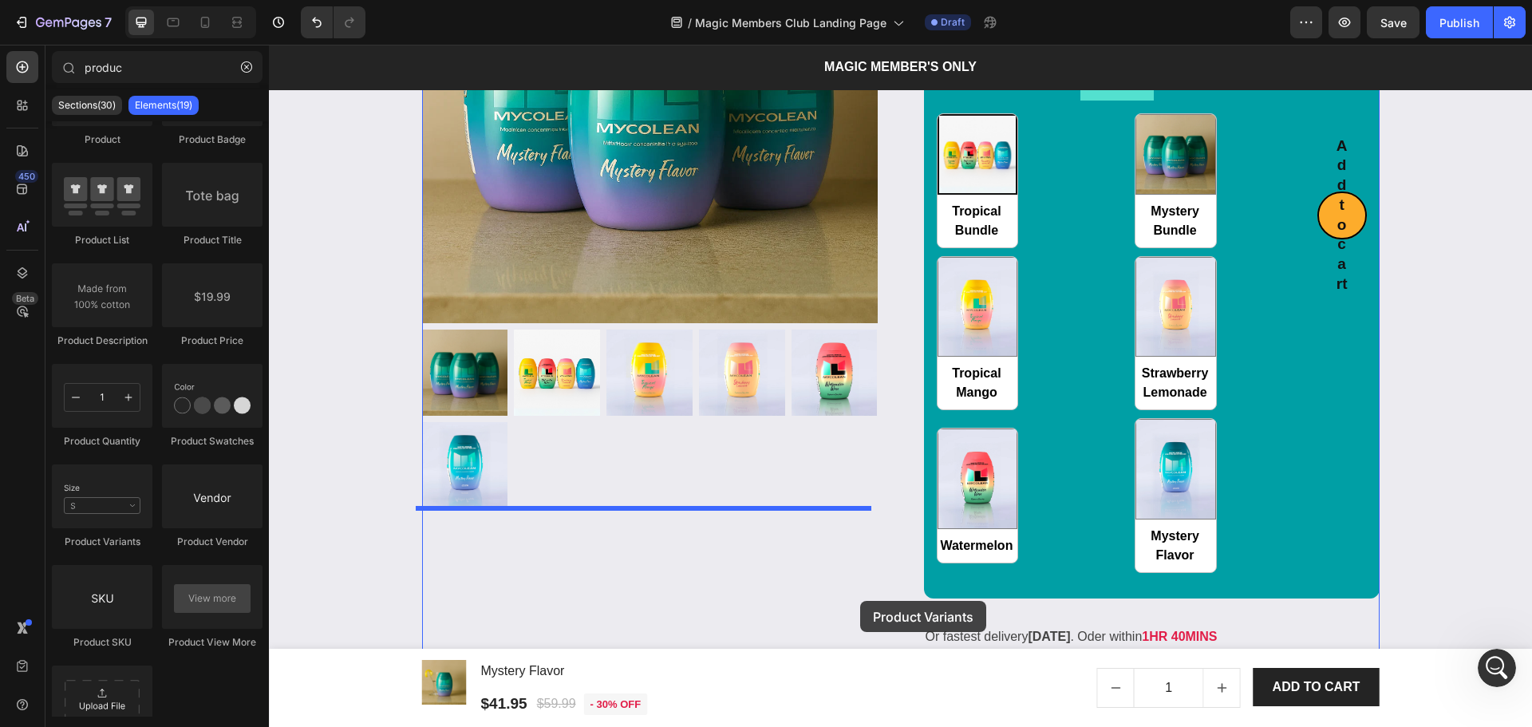
scroll to position [2493, 0]
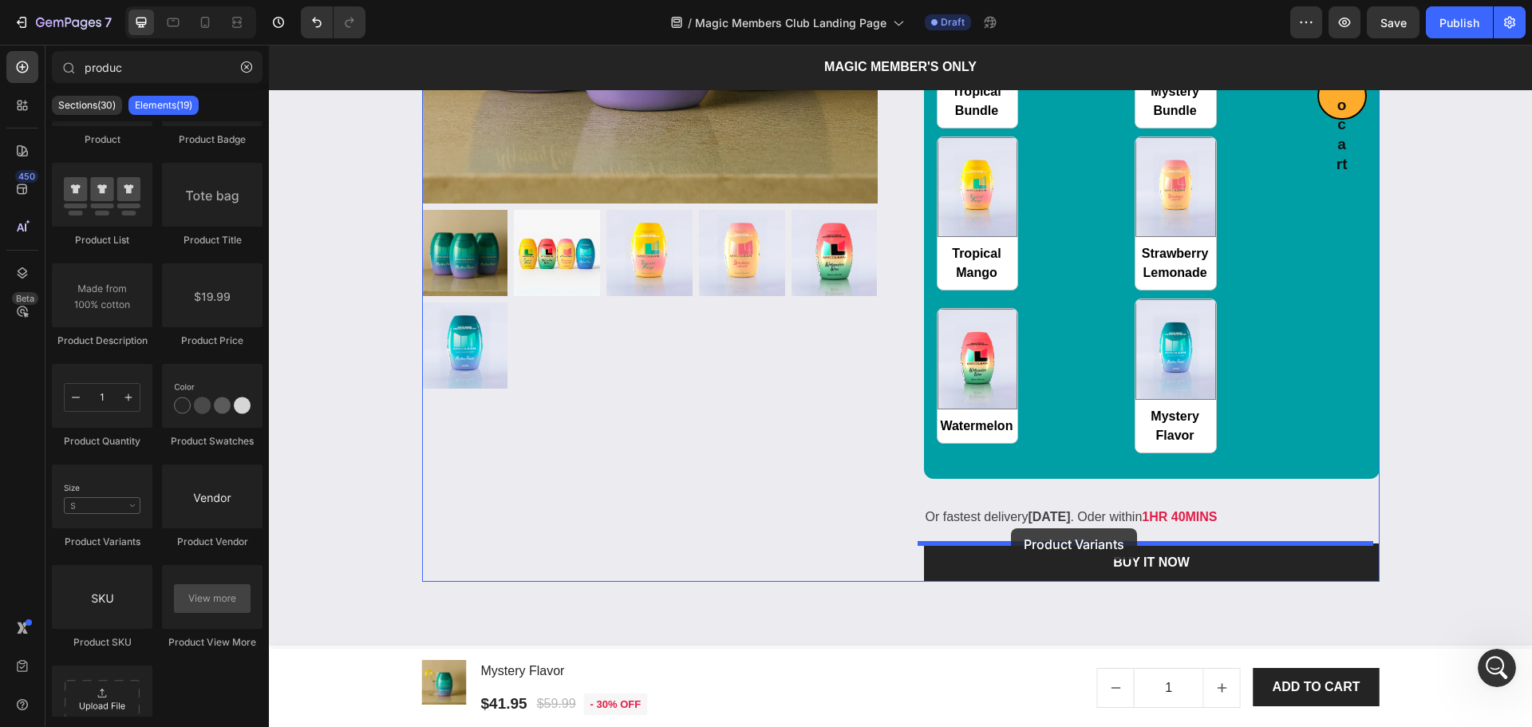
drag, startPoint x: 373, startPoint y: 540, endPoint x: 1011, endPoint y: 528, distance: 637.6
radio input "false"
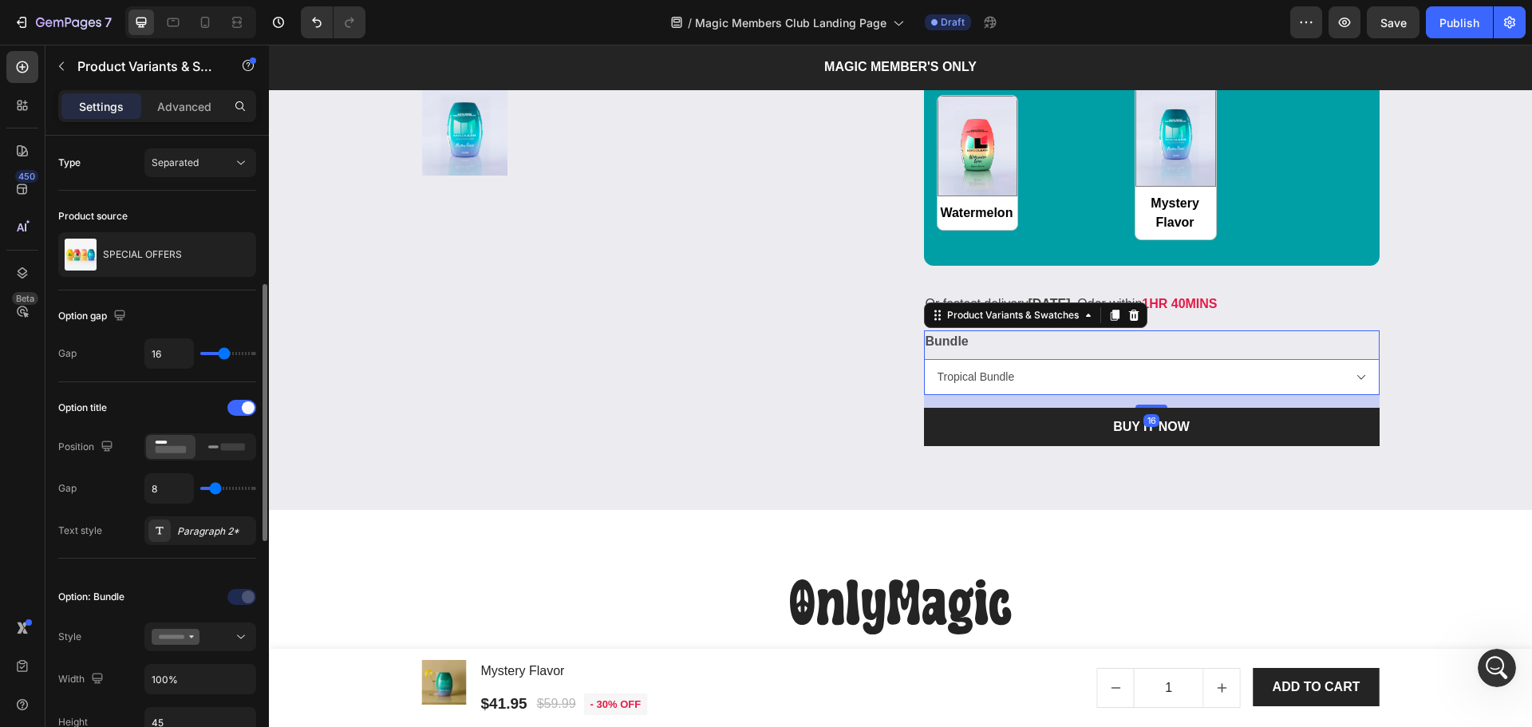
scroll to position [318, 0]
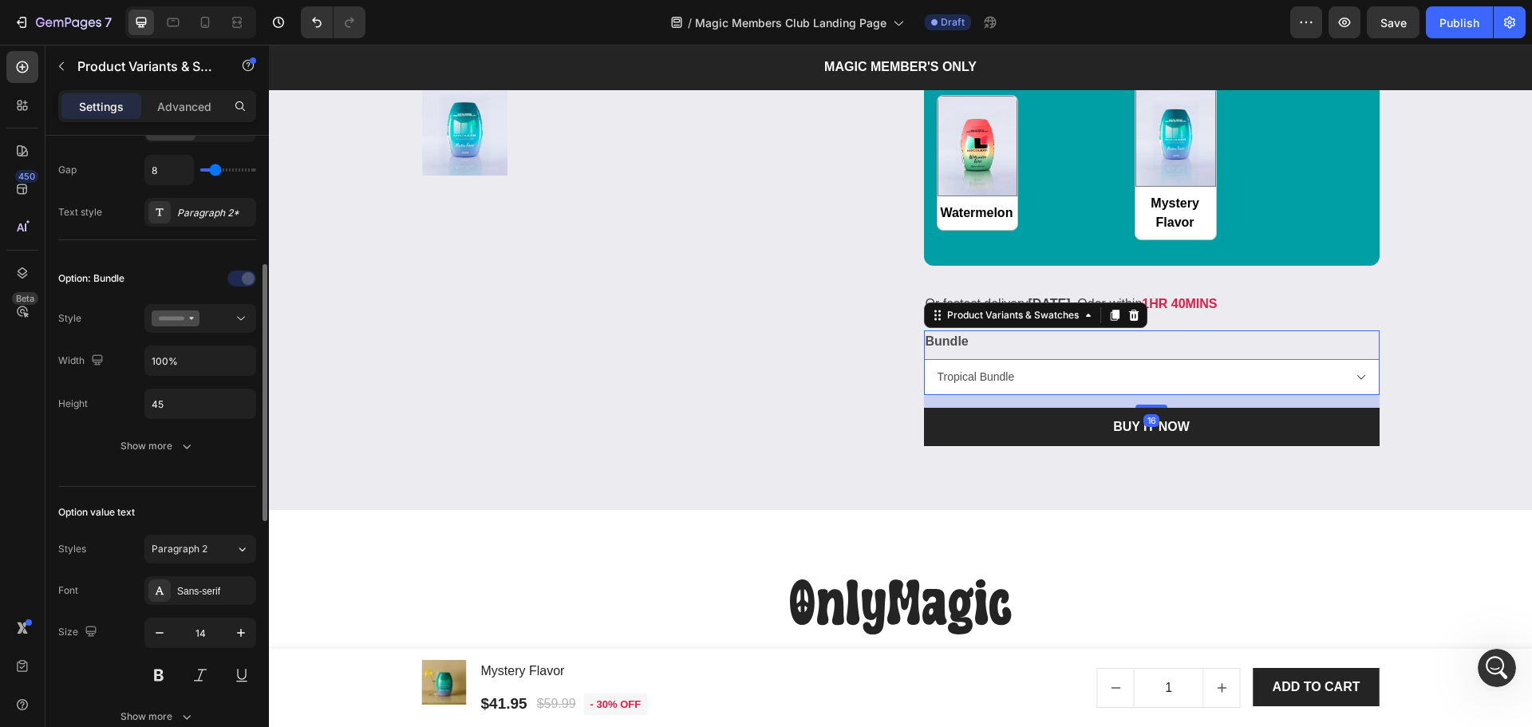
click at [193, 302] on div "Option: Bundle Style Width 100% Height 45 Show more" at bounding box center [157, 363] width 198 height 195
click at [193, 315] on icon at bounding box center [176, 318] width 48 height 16
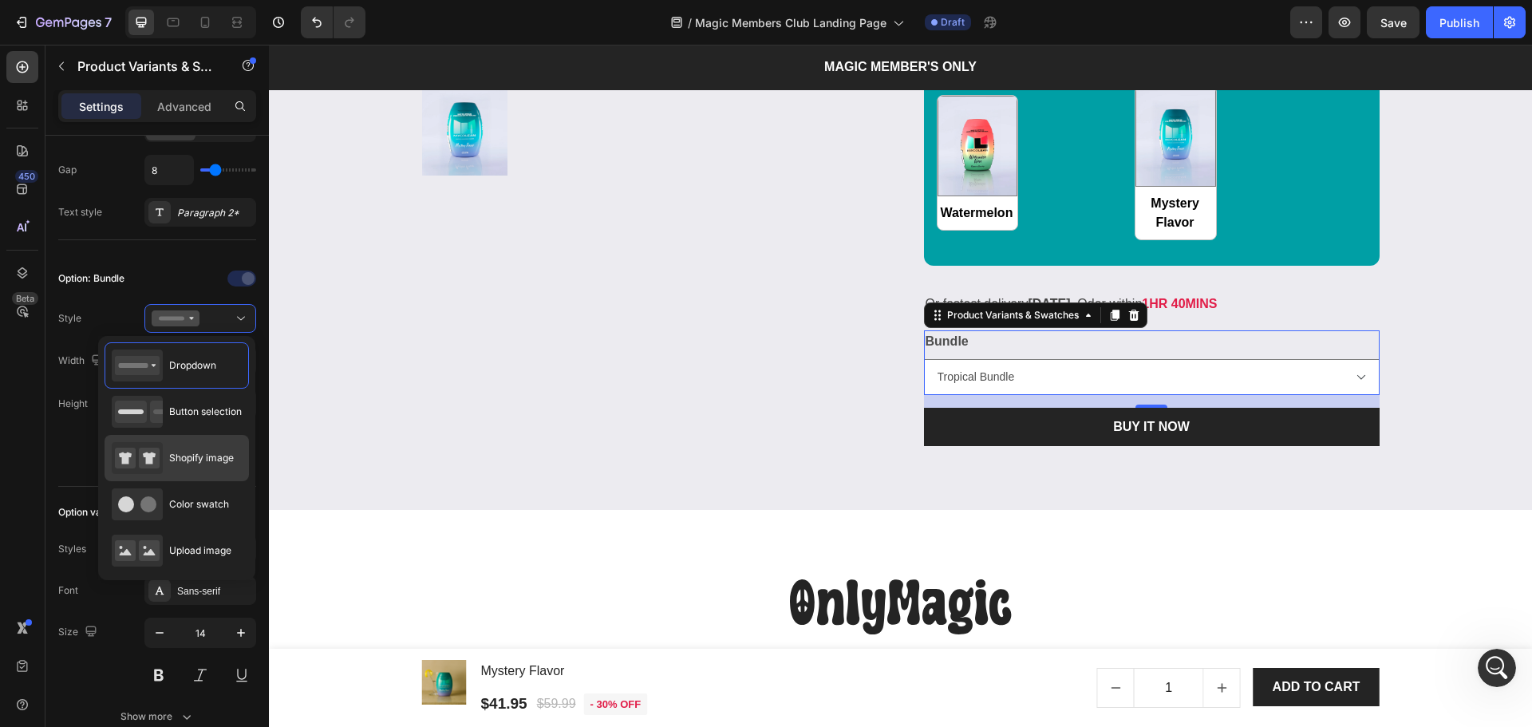
click at [204, 473] on div "Shopify image" at bounding box center [173, 458] width 122 height 32
type input "64"
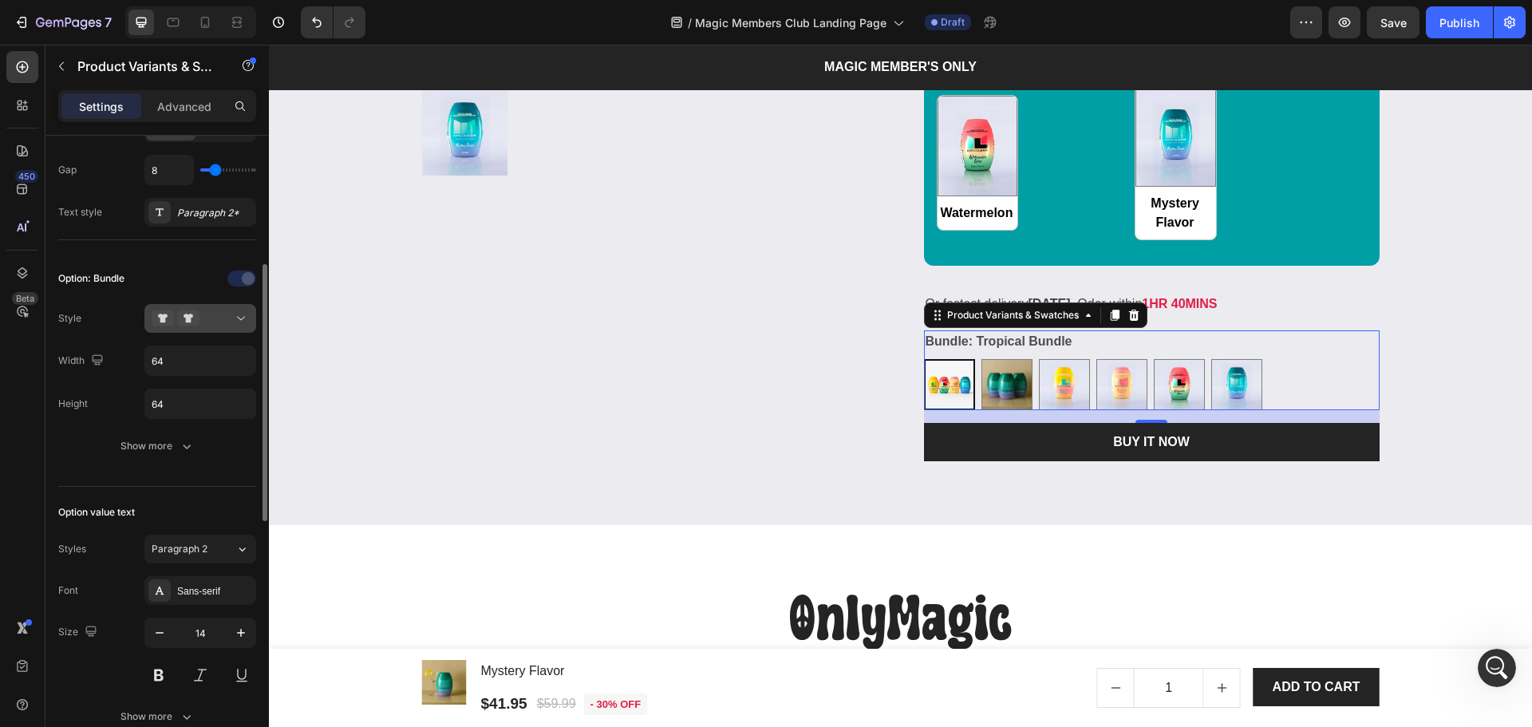
click at [223, 319] on div at bounding box center [200, 318] width 97 height 16
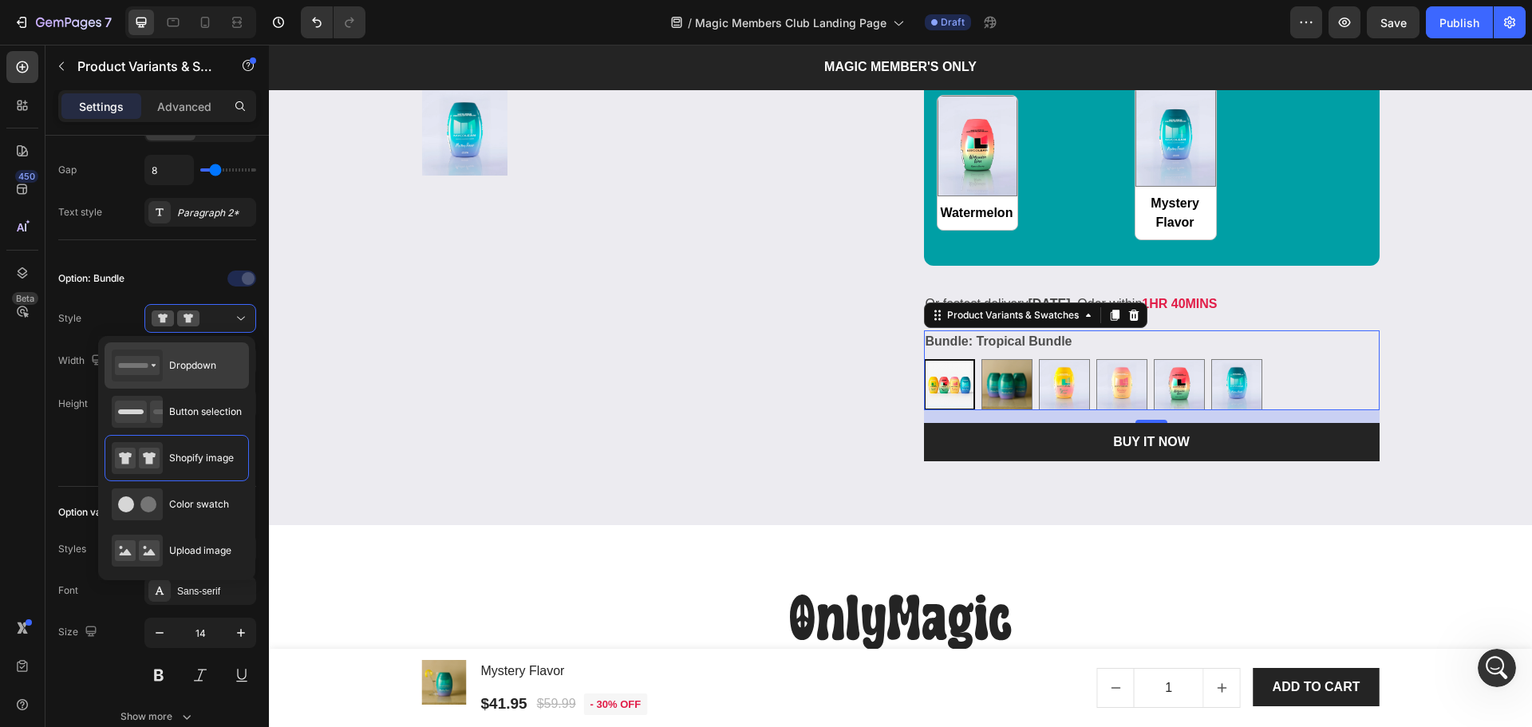
click at [203, 355] on div "Dropdown" at bounding box center [164, 365] width 105 height 32
type input "100%"
type input "45"
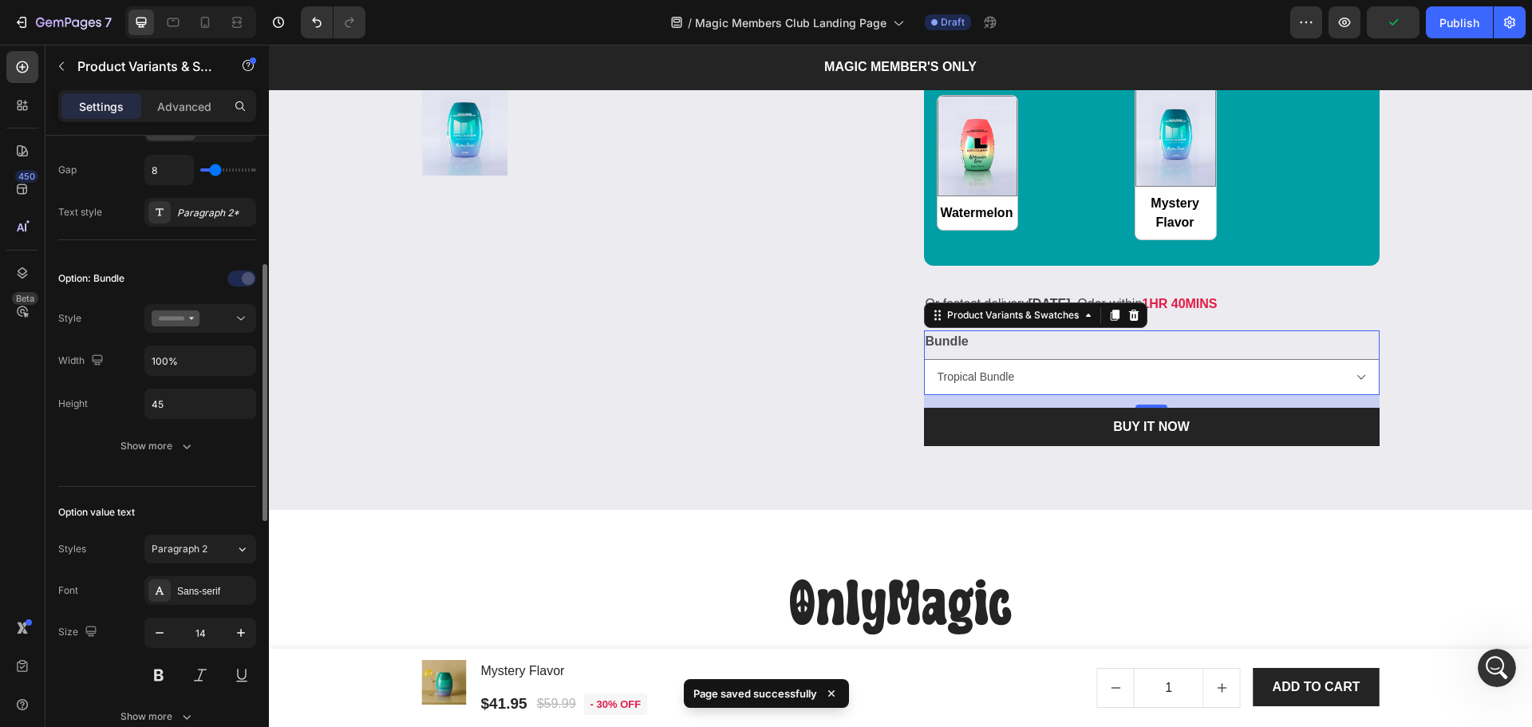
scroll to position [212, 0]
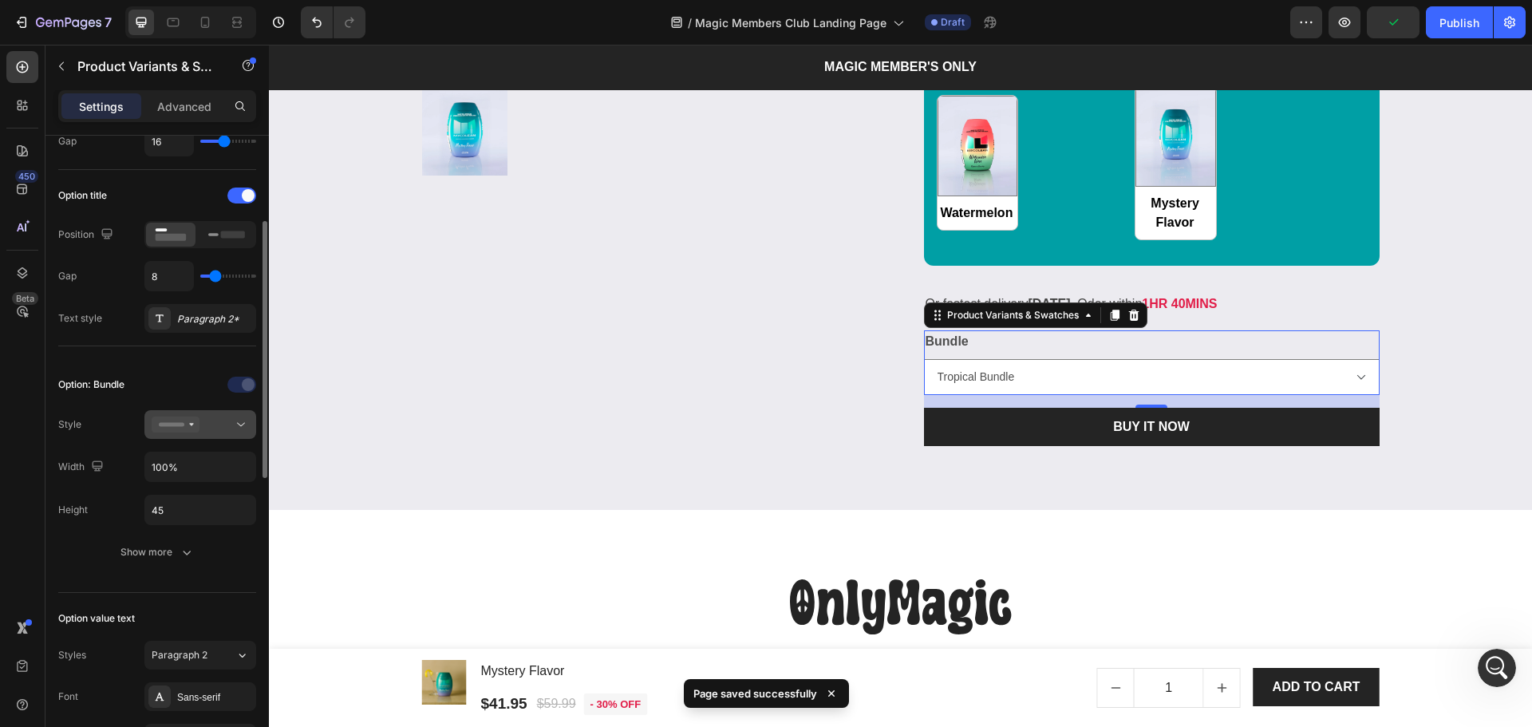
click at [227, 426] on div at bounding box center [200, 424] width 97 height 16
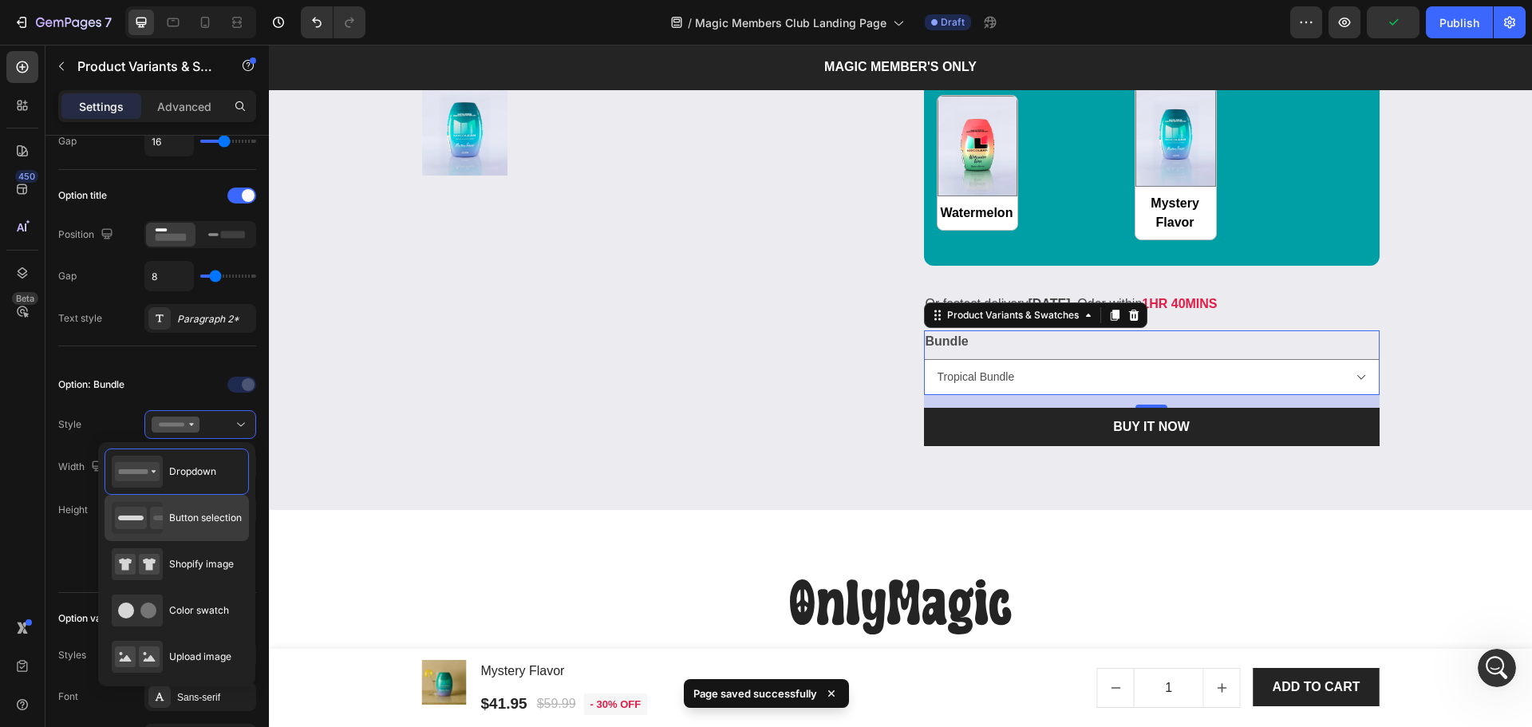
click at [168, 516] on div "Button selection" at bounding box center [177, 518] width 130 height 32
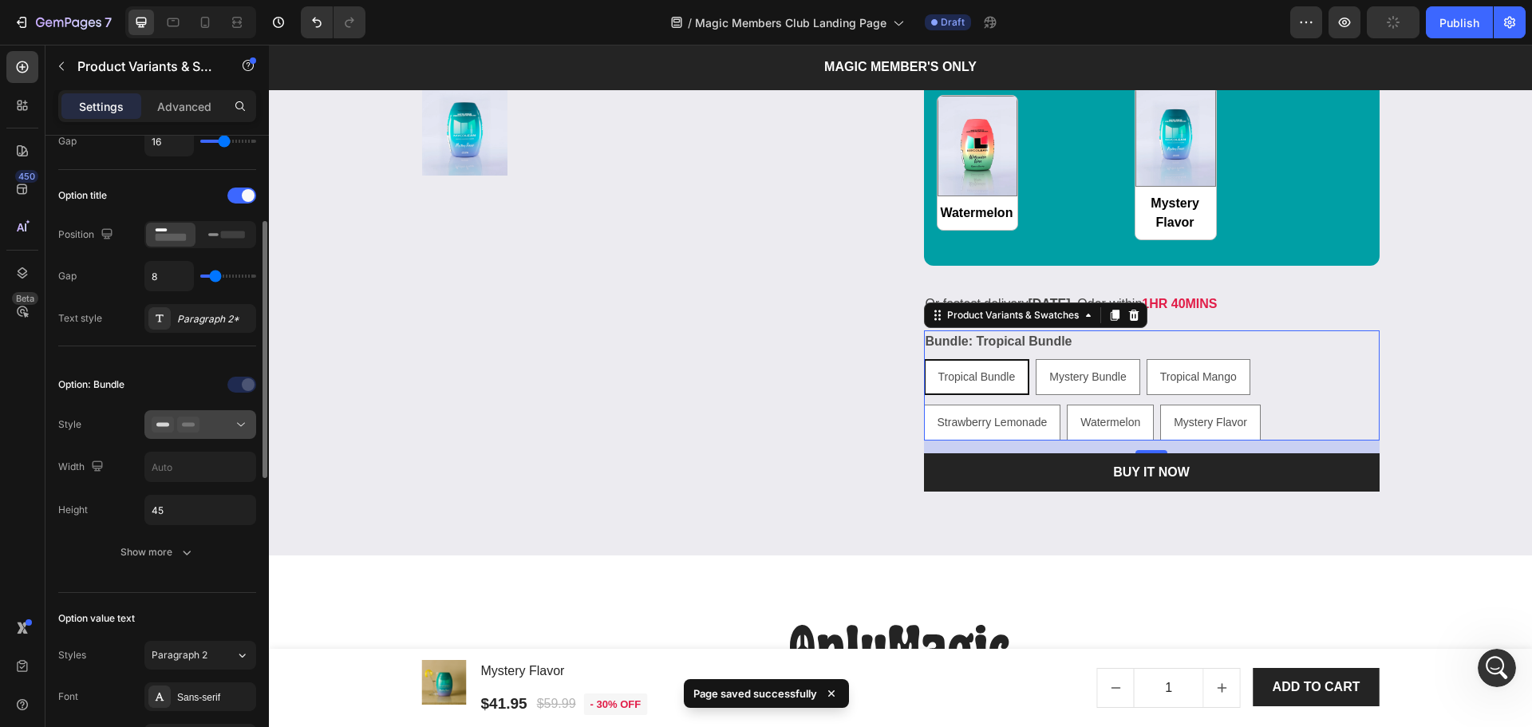
click at [217, 419] on div at bounding box center [200, 424] width 97 height 16
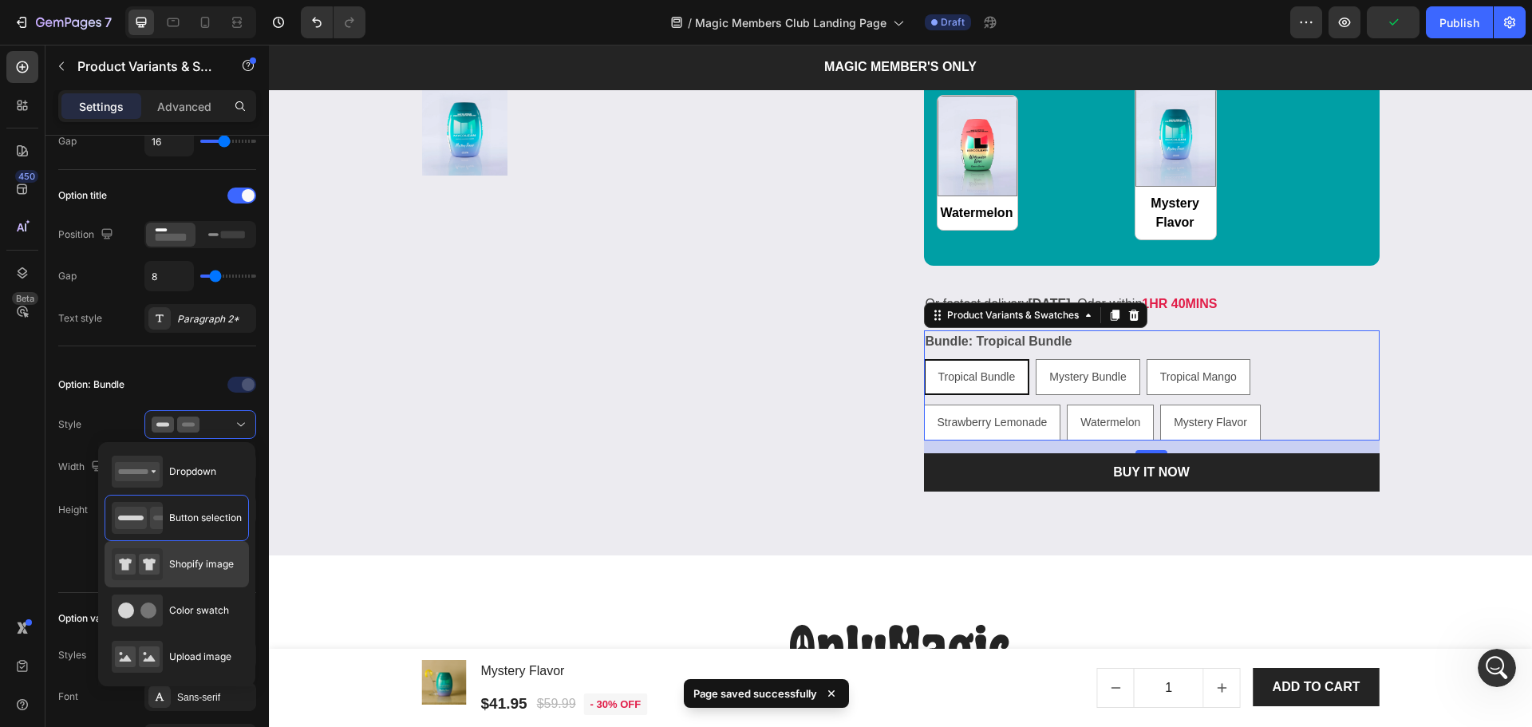
click at [181, 566] on span "Shopify image" at bounding box center [201, 564] width 65 height 14
type input "64"
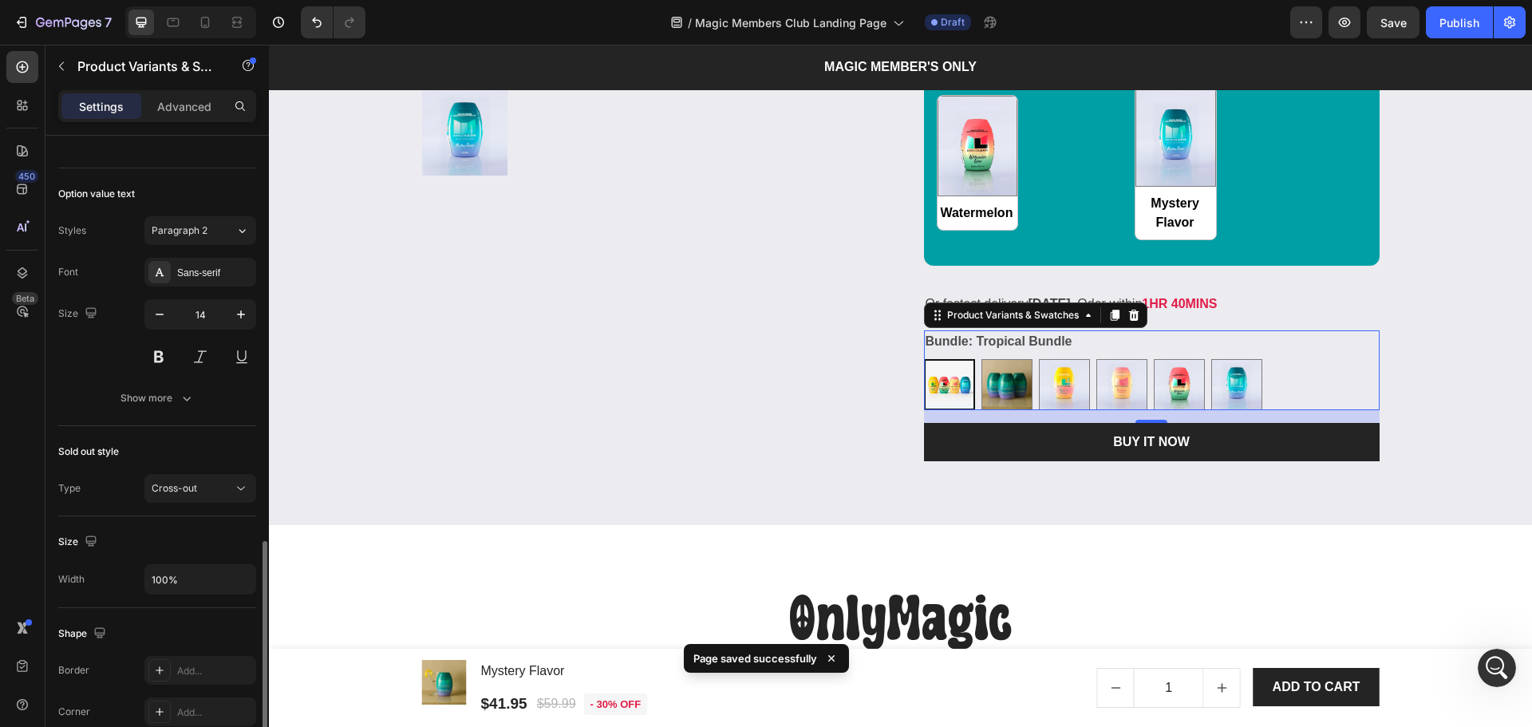
scroll to position [941, 0]
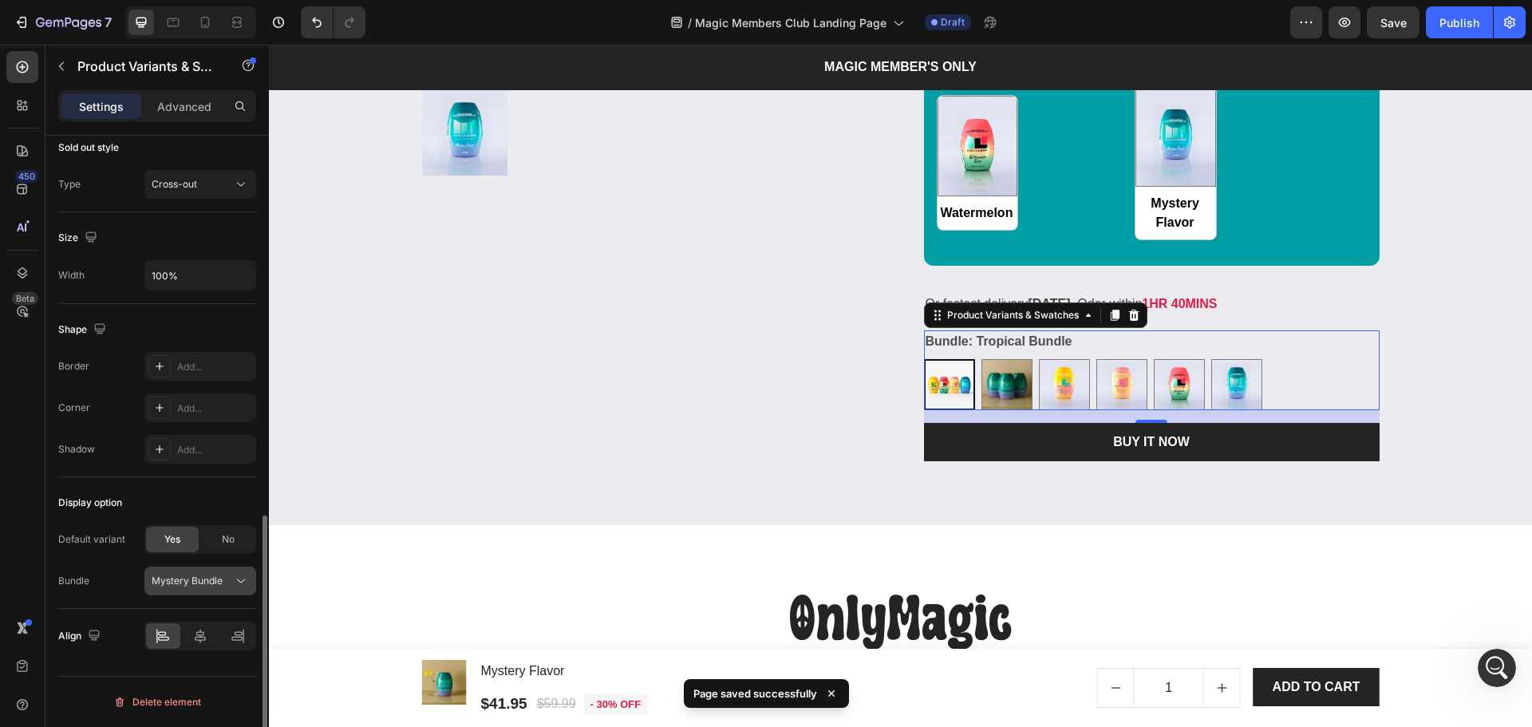
click at [172, 579] on span "Mystery Bundle" at bounding box center [187, 581] width 71 height 14
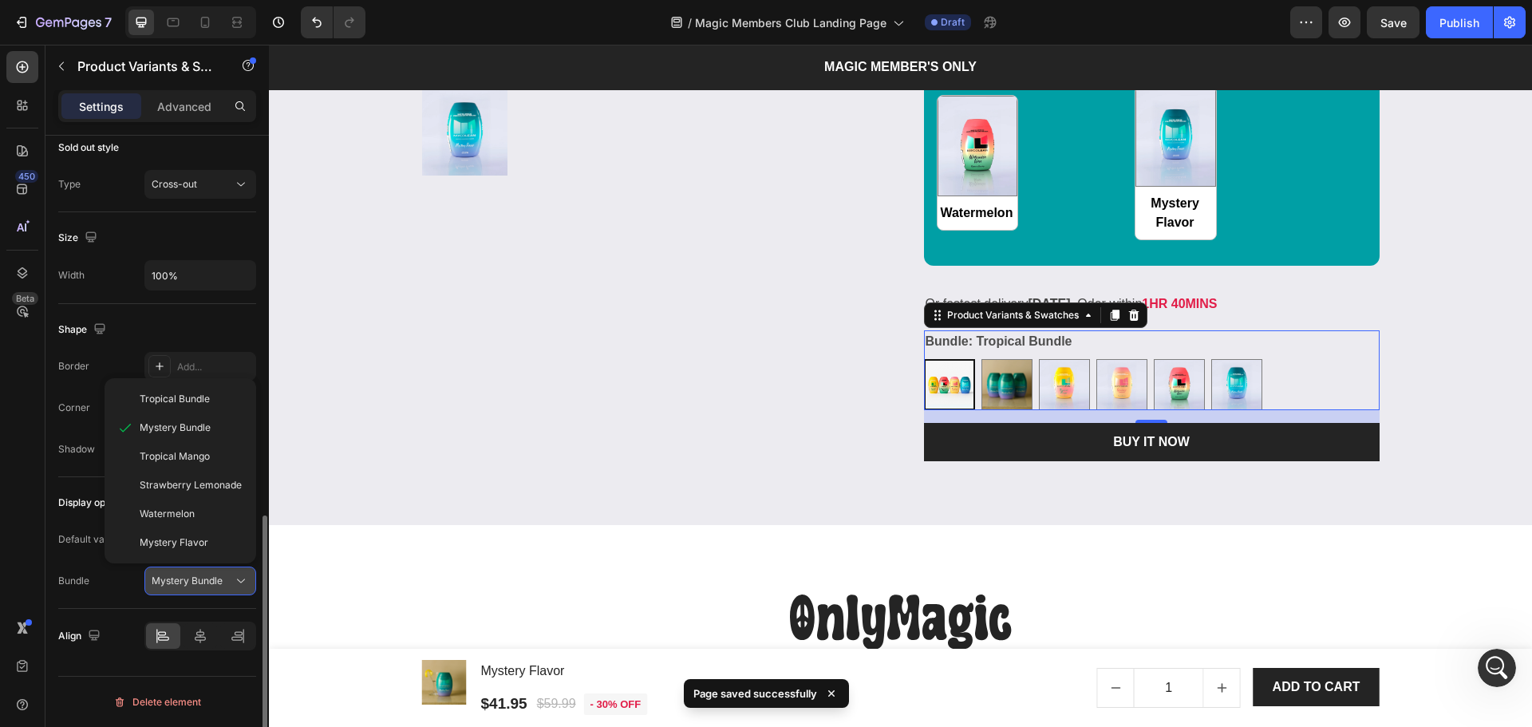
click at [172, 579] on span "Mystery Bundle" at bounding box center [187, 581] width 71 height 14
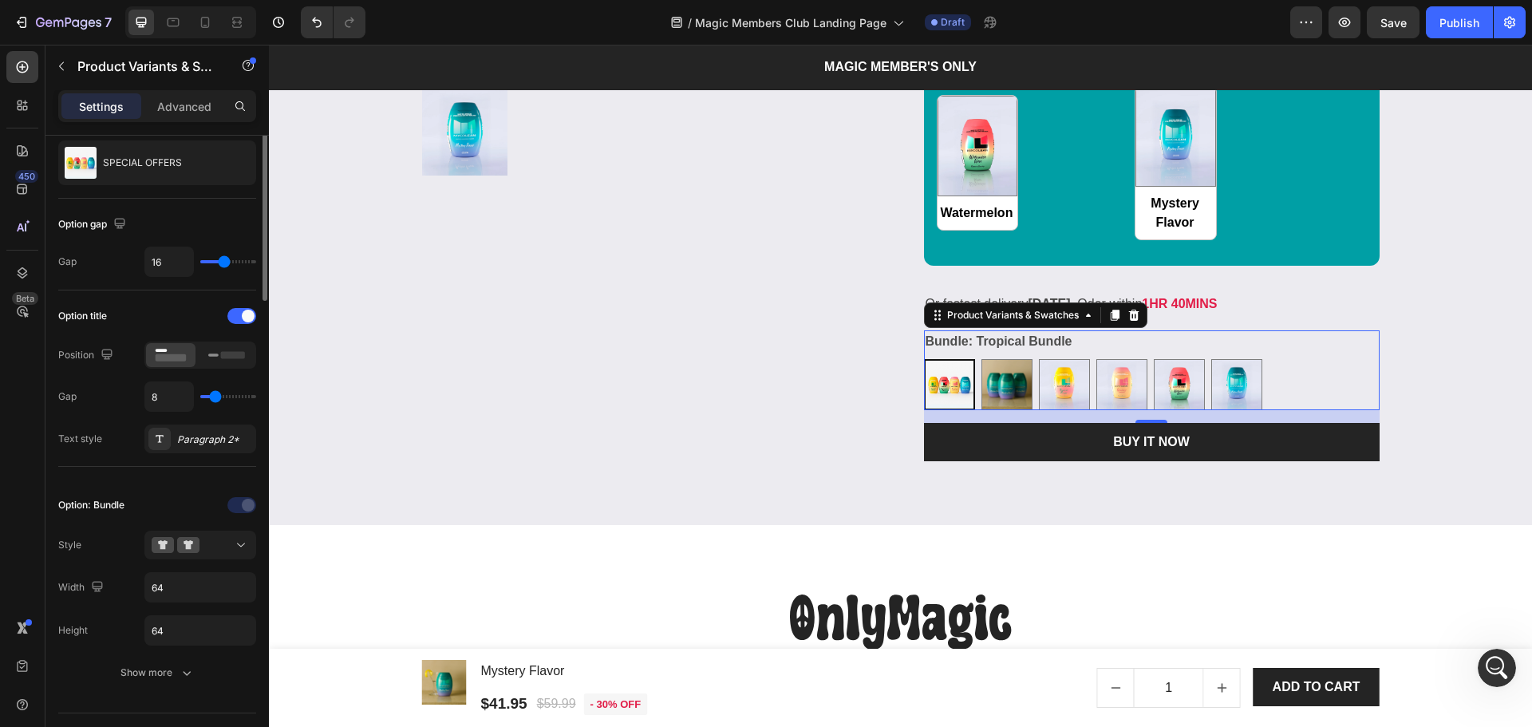
scroll to position [0, 0]
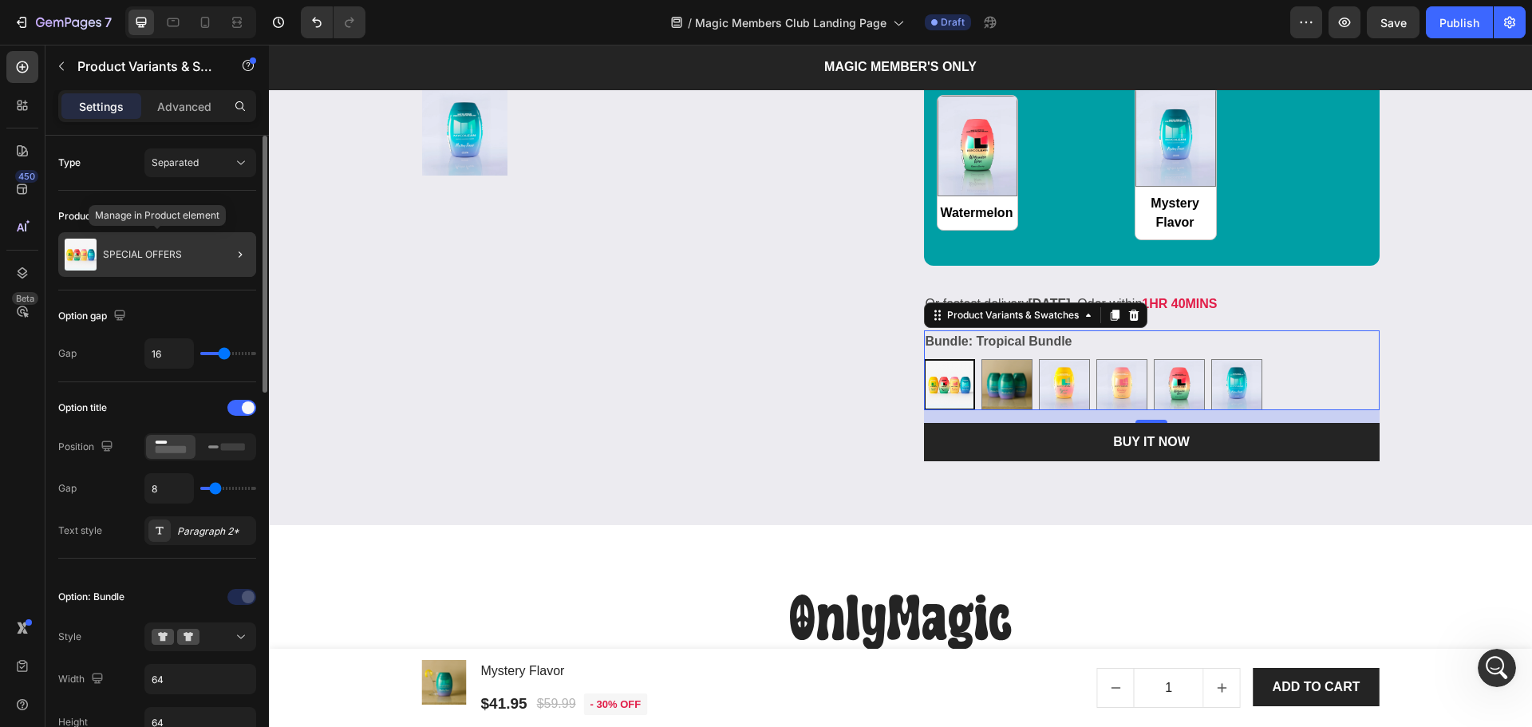
click at [170, 257] on p "SPECIAL OFFERS" at bounding box center [142, 254] width 79 height 11
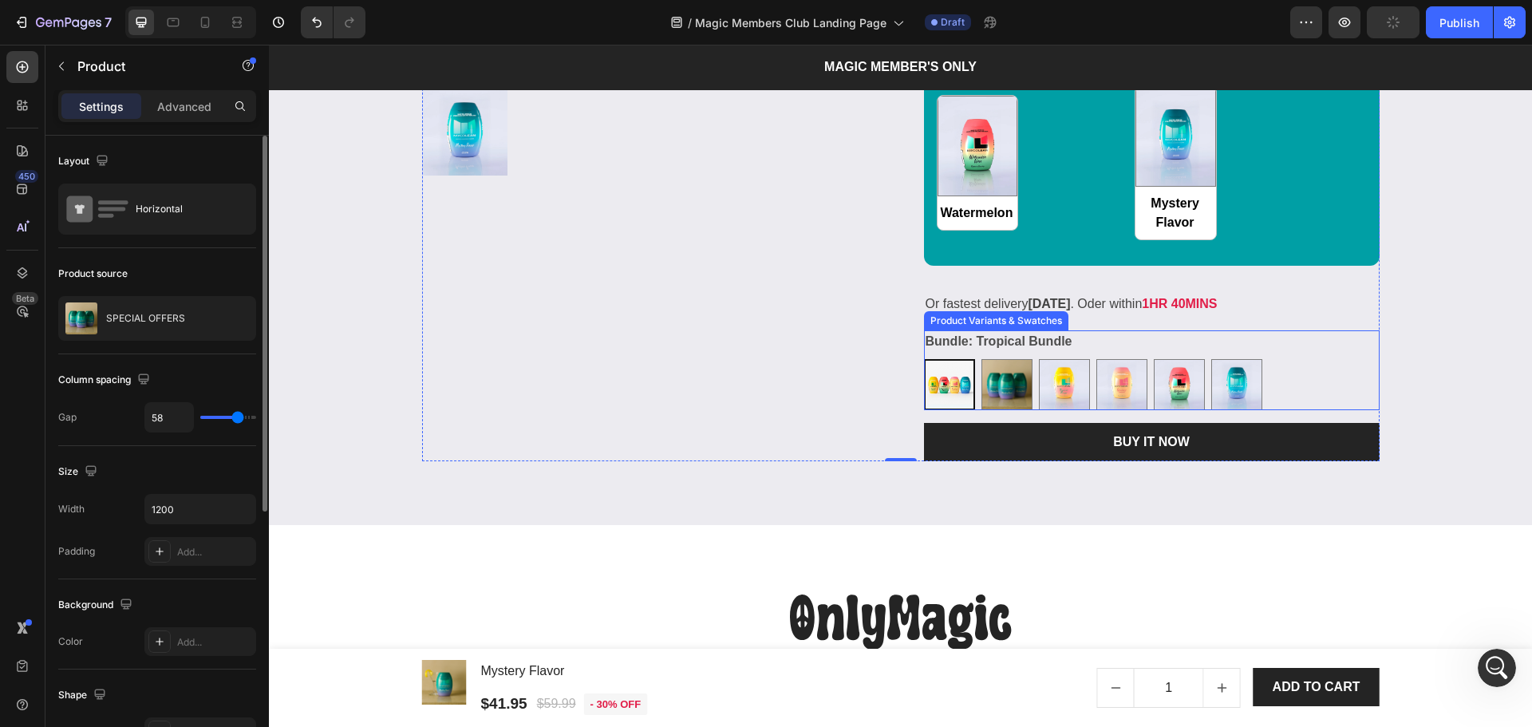
click at [1309, 380] on div "Tropical Bundle Tropical Bundle Mystery Bundle Mystery Bundle Tropical Mango Tr…" at bounding box center [1152, 384] width 456 height 51
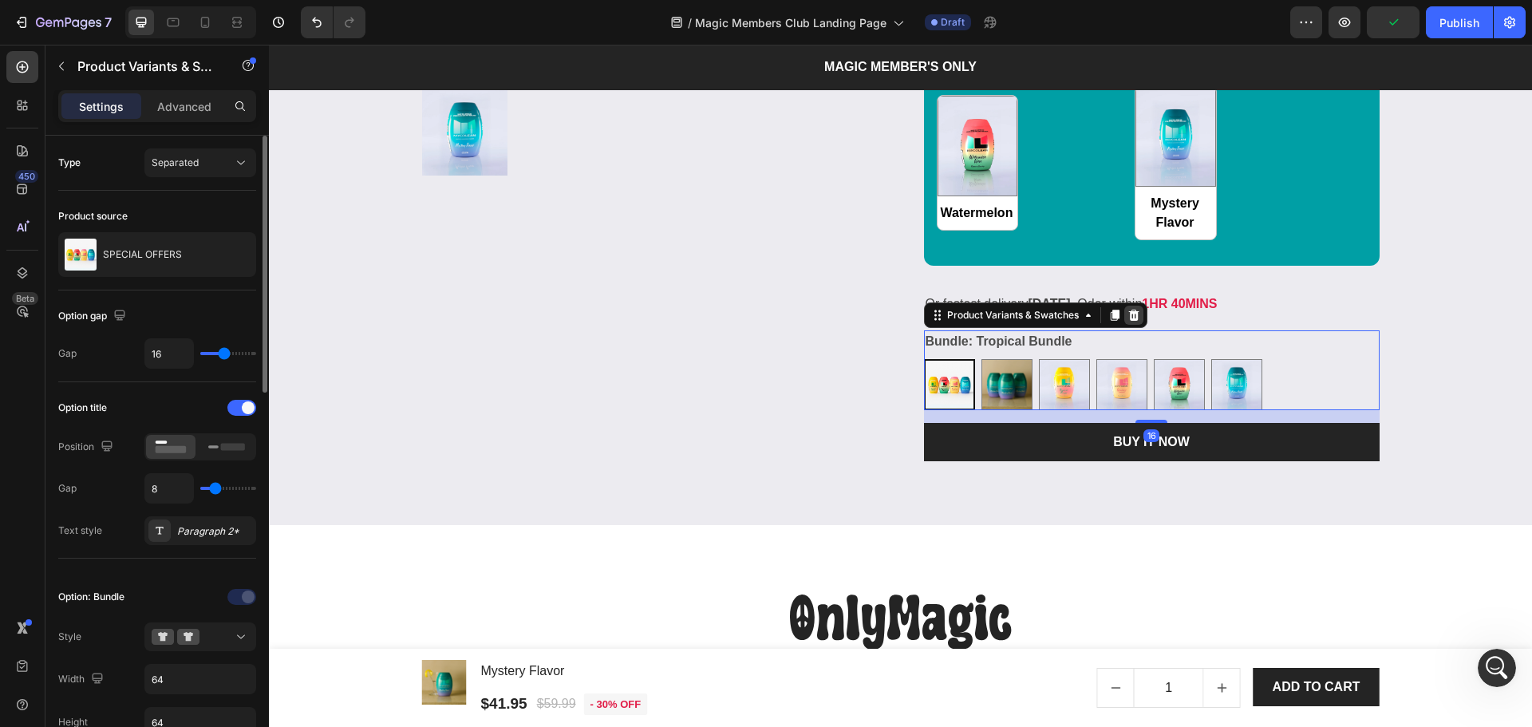
click at [1130, 318] on icon at bounding box center [1133, 315] width 10 height 11
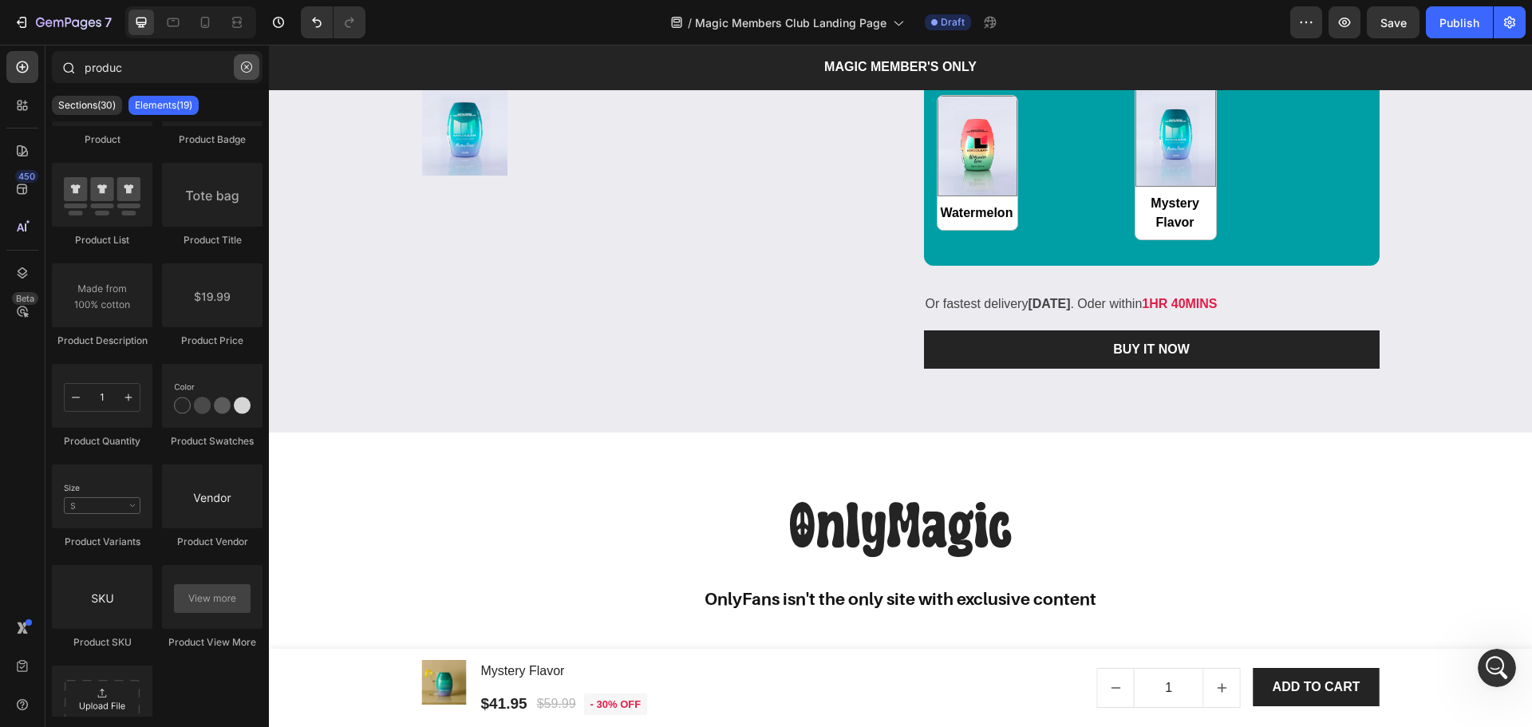
click at [245, 65] on icon "button" at bounding box center [246, 66] width 11 height 11
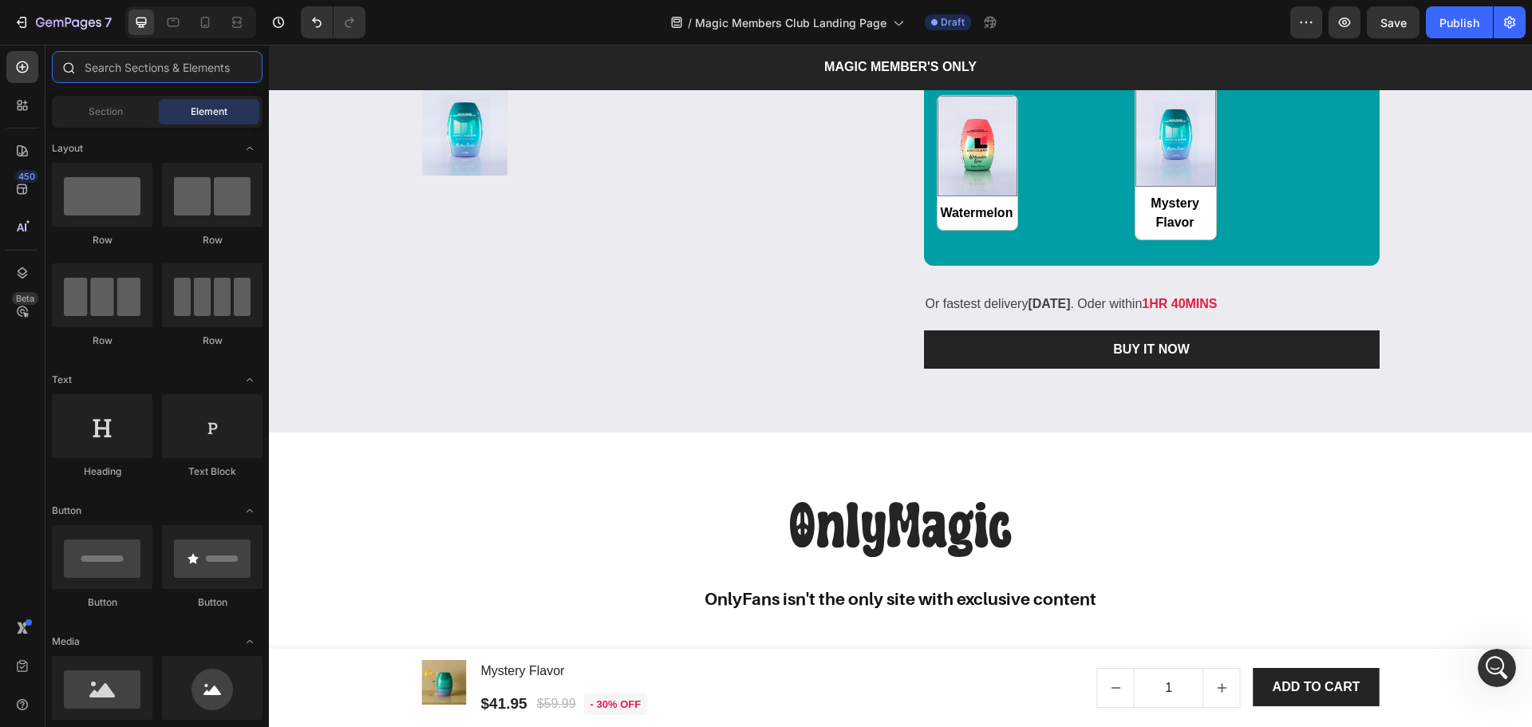
click at [149, 81] on input "text" at bounding box center [157, 67] width 211 height 32
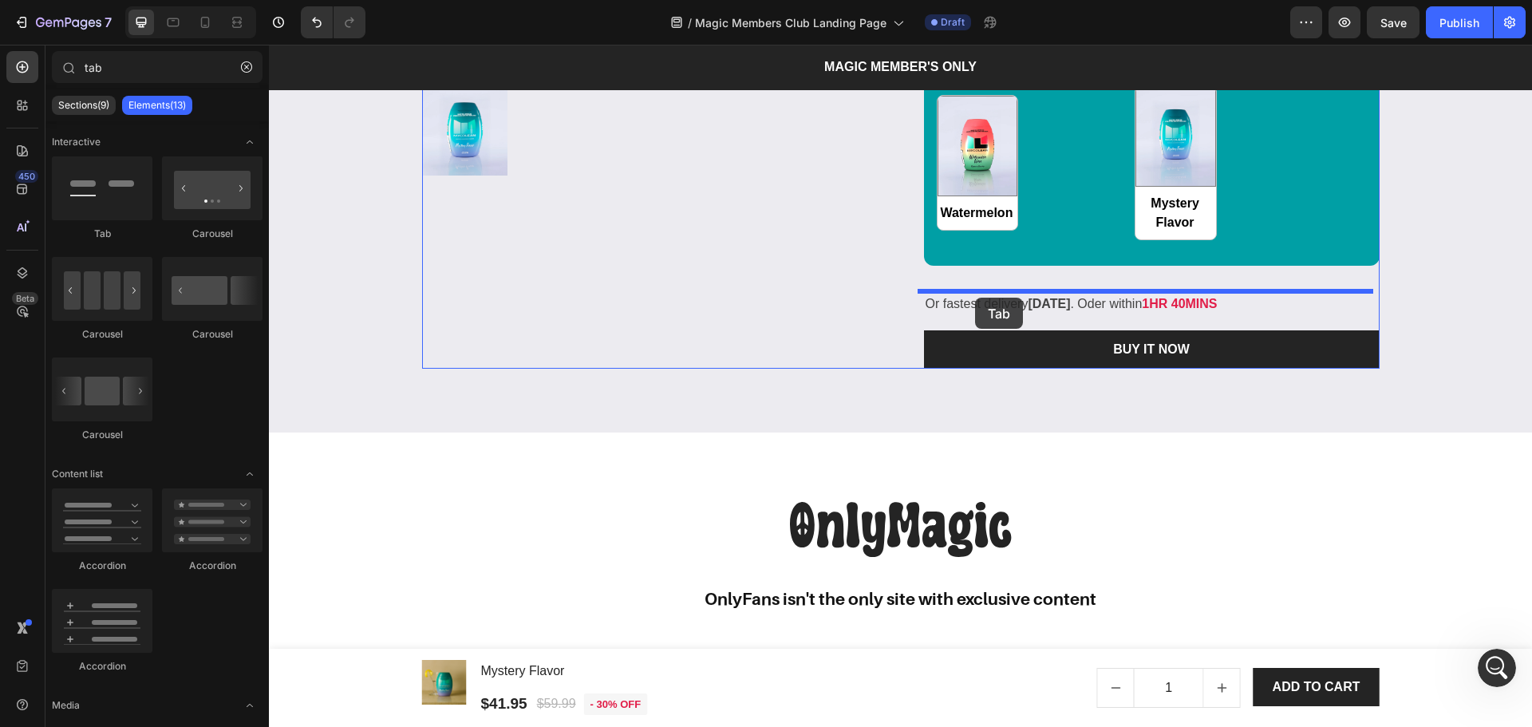
drag, startPoint x: 386, startPoint y: 263, endPoint x: 975, endPoint y: 298, distance: 589.8
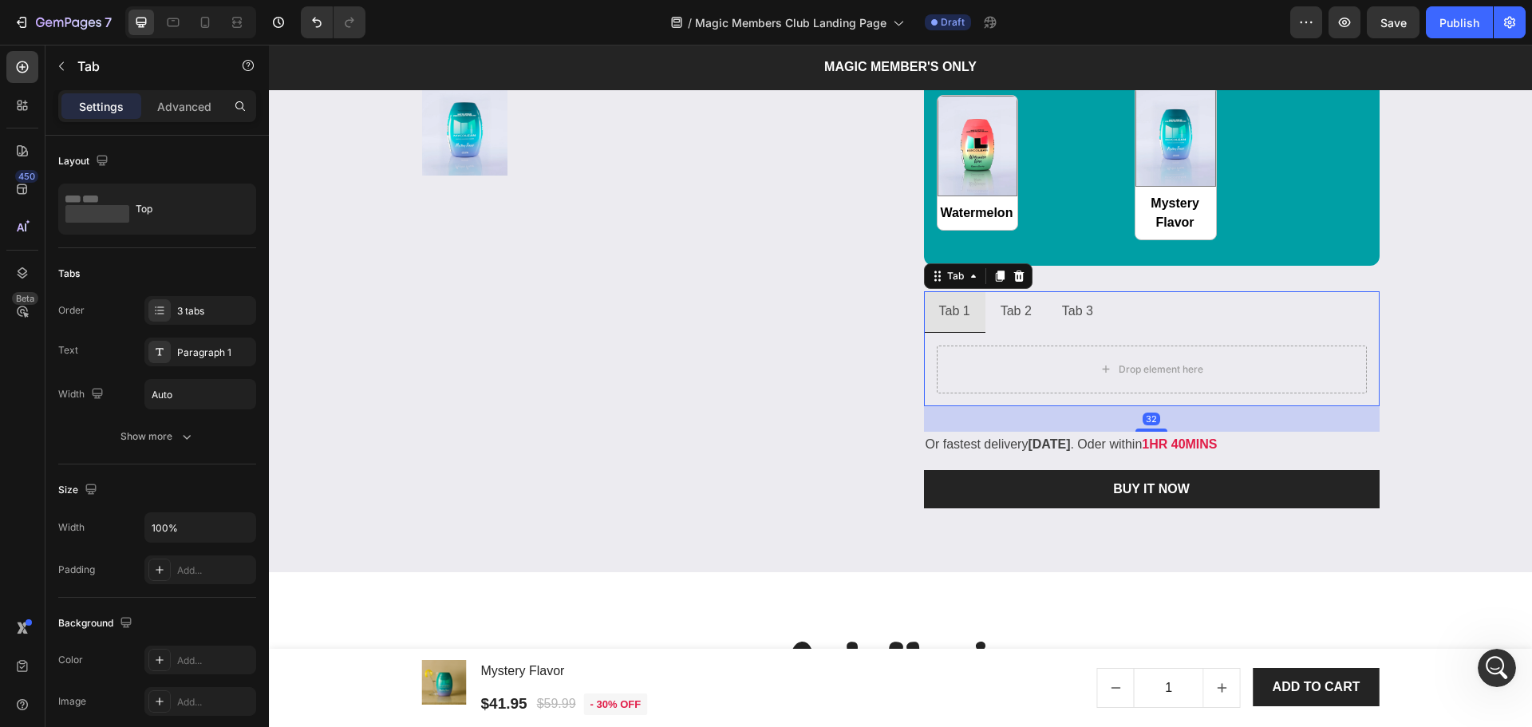
click at [1081, 318] on div "Tab 3" at bounding box center [1078, 312] width 36 height 28
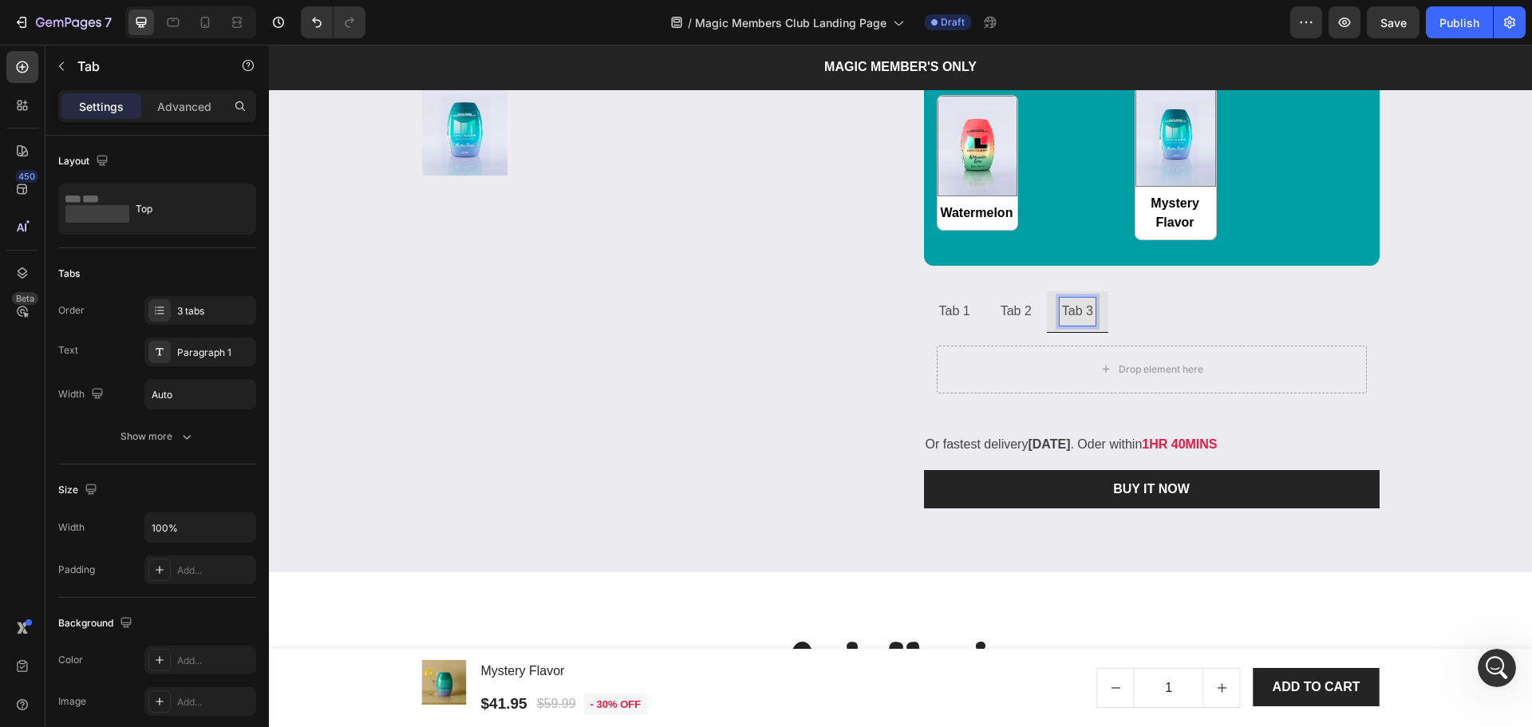
drag, startPoint x: 1094, startPoint y: 318, endPoint x: 1100, endPoint y: 335, distance: 18.7
click at [1095, 326] on li "Tab 3" at bounding box center [1077, 311] width 61 height 41
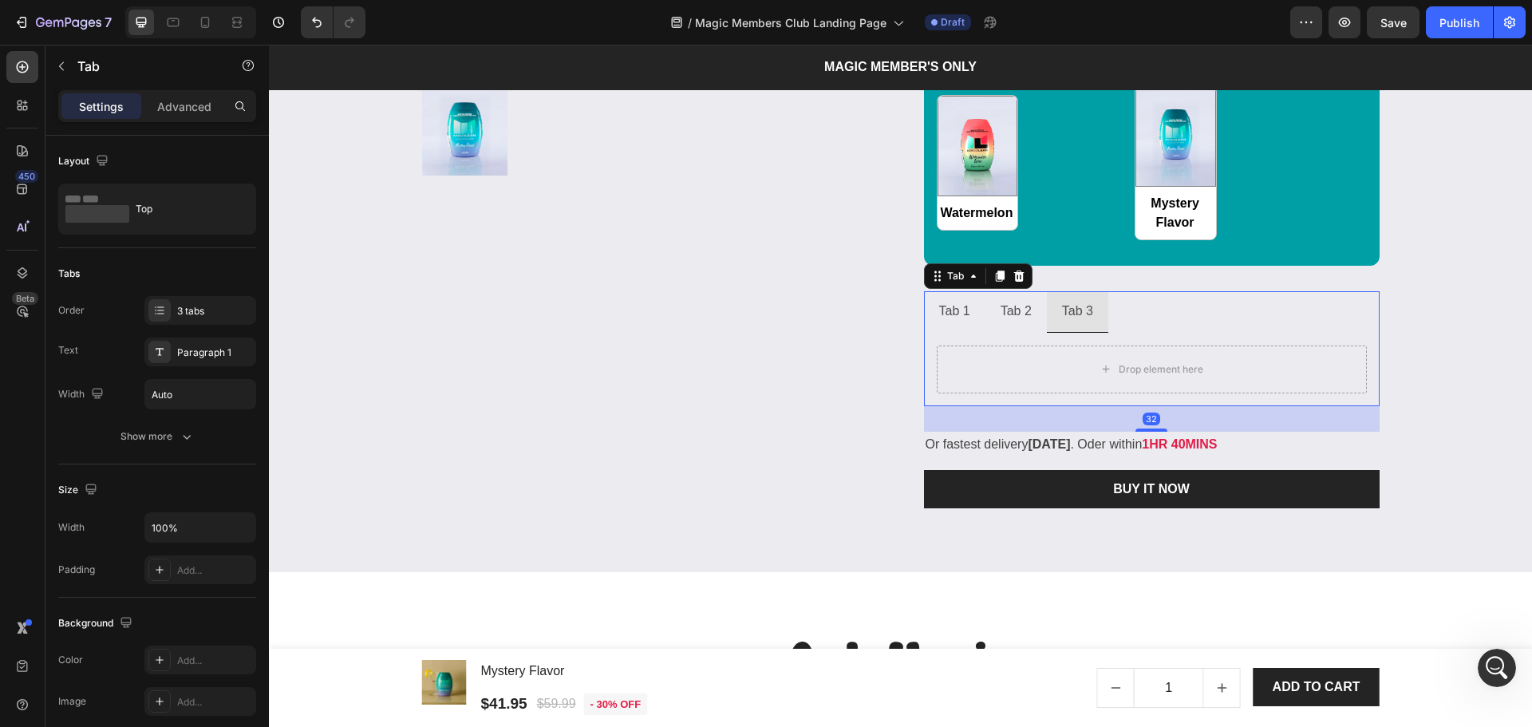
click at [1100, 331] on li "Tab 3" at bounding box center [1077, 311] width 61 height 41
click at [219, 318] on div "3 tabs" at bounding box center [214, 311] width 75 height 14
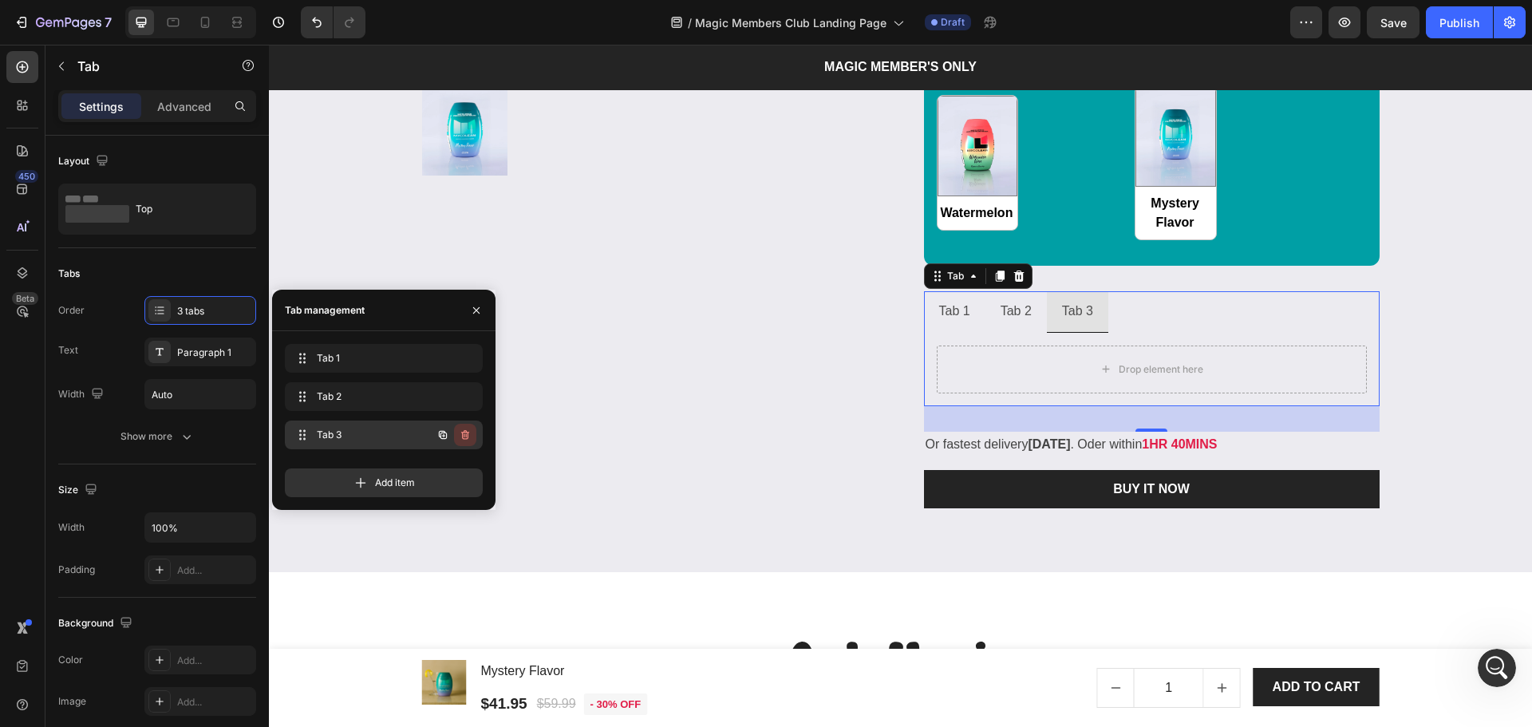
click at [467, 431] on icon "button" at bounding box center [465, 434] width 13 height 13
click at [460, 435] on div "Delete" at bounding box center [455, 435] width 30 height 14
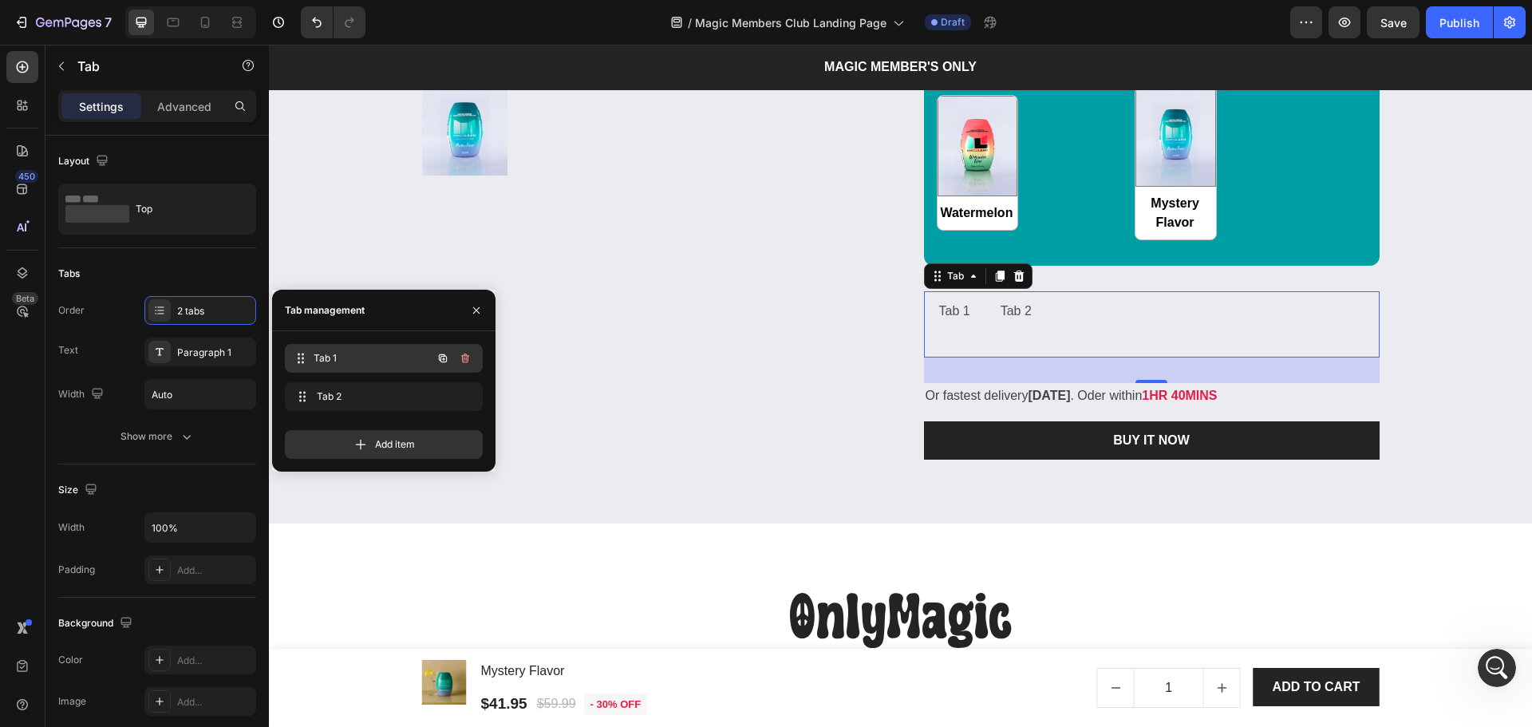
click at [360, 357] on span "Tab 1" at bounding box center [373, 358] width 118 height 14
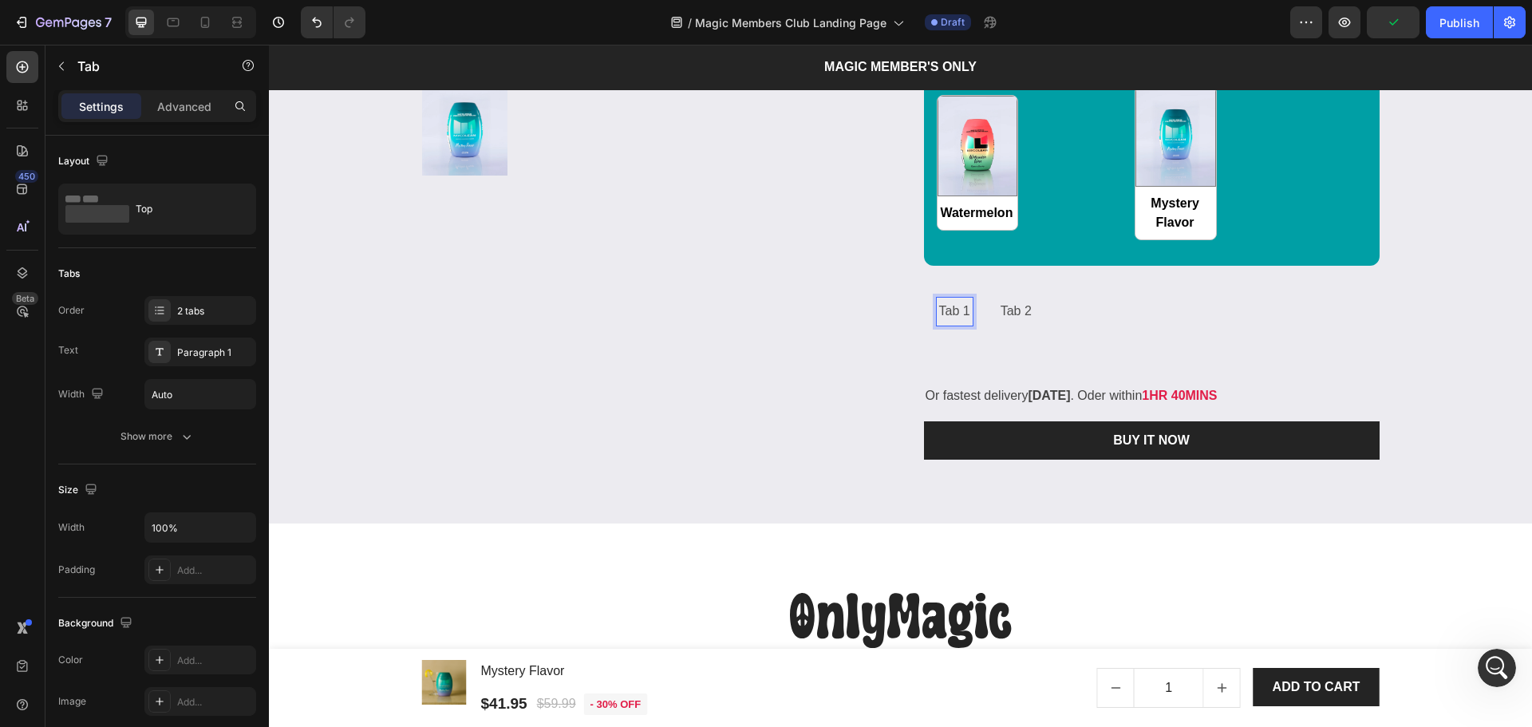
click at [970, 322] on li "Tab 1" at bounding box center [954, 311] width 61 height 41
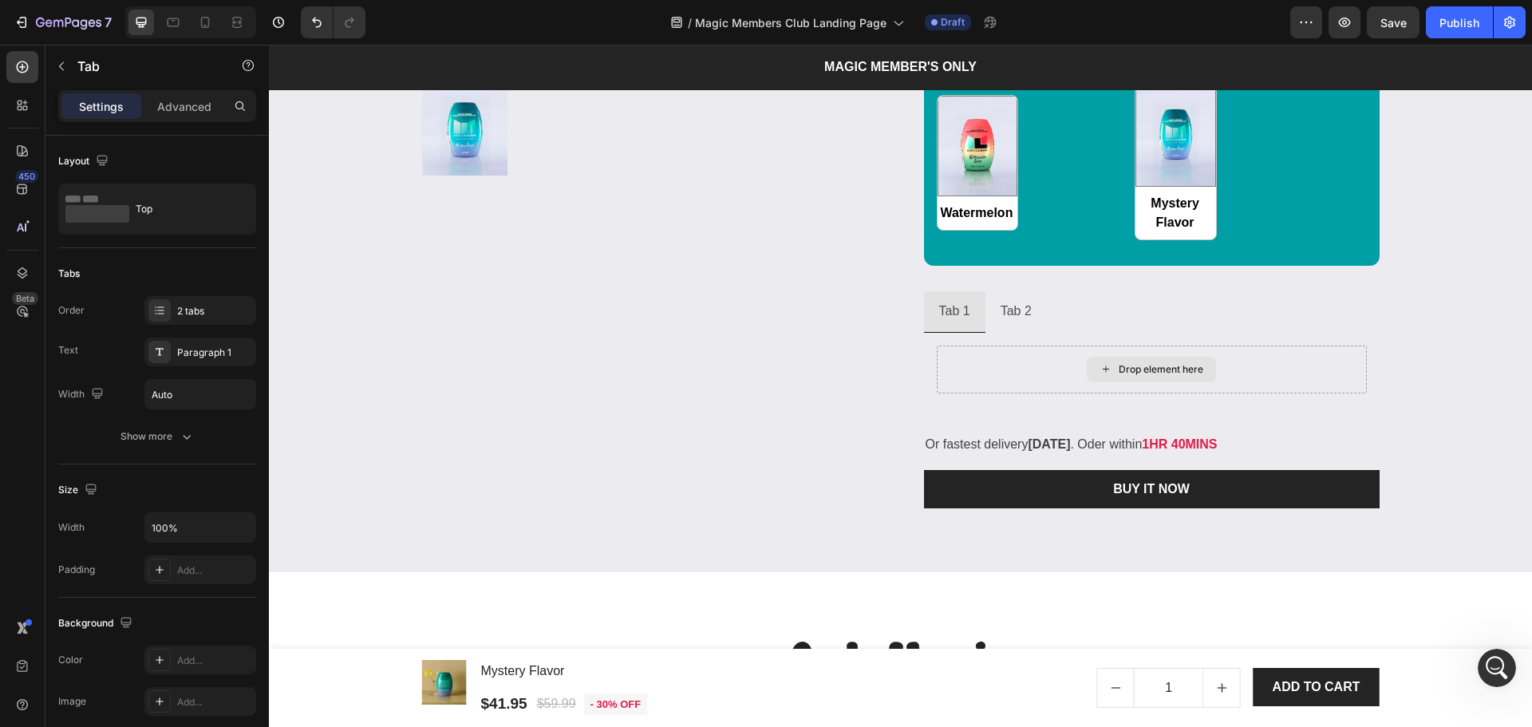
click at [1133, 376] on div "Drop element here" at bounding box center [1151, 370] width 129 height 26
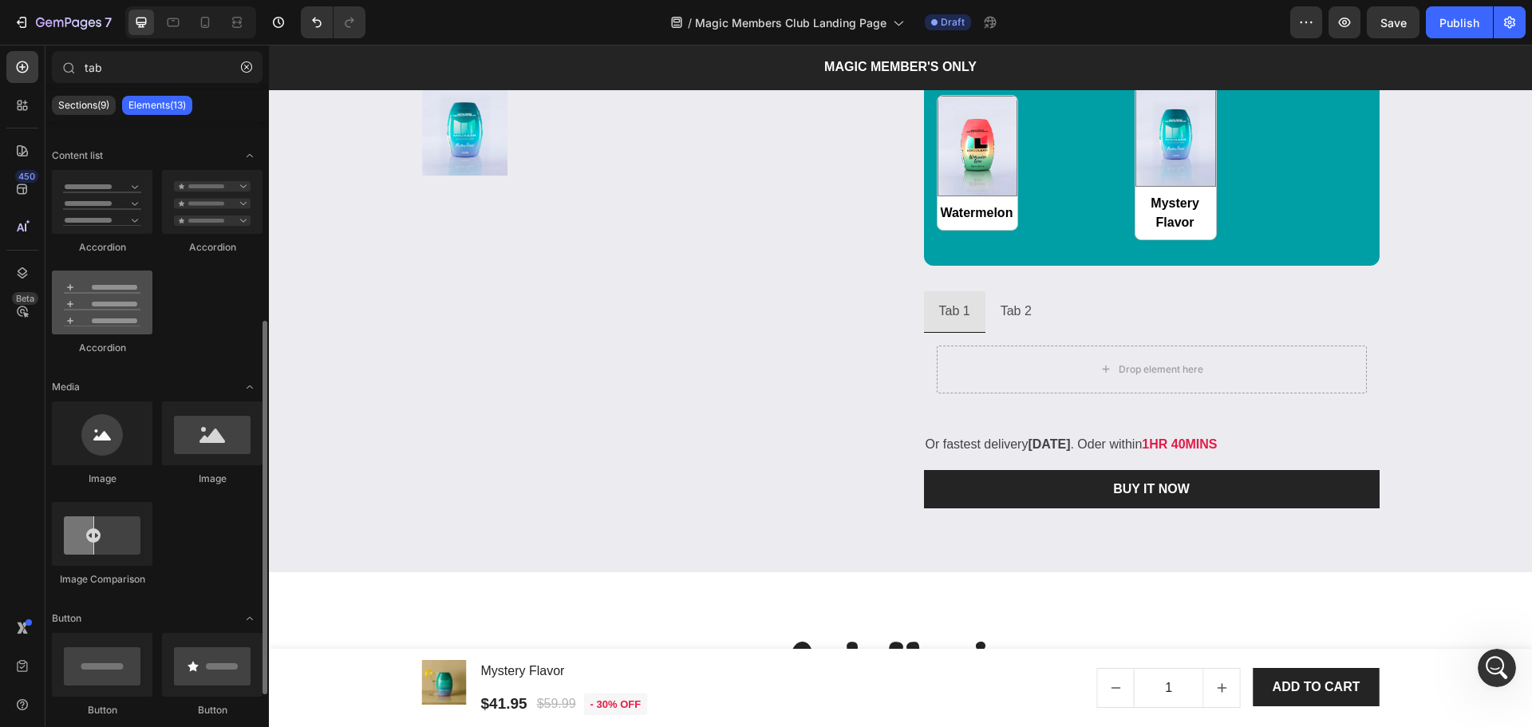
scroll to position [353, 0]
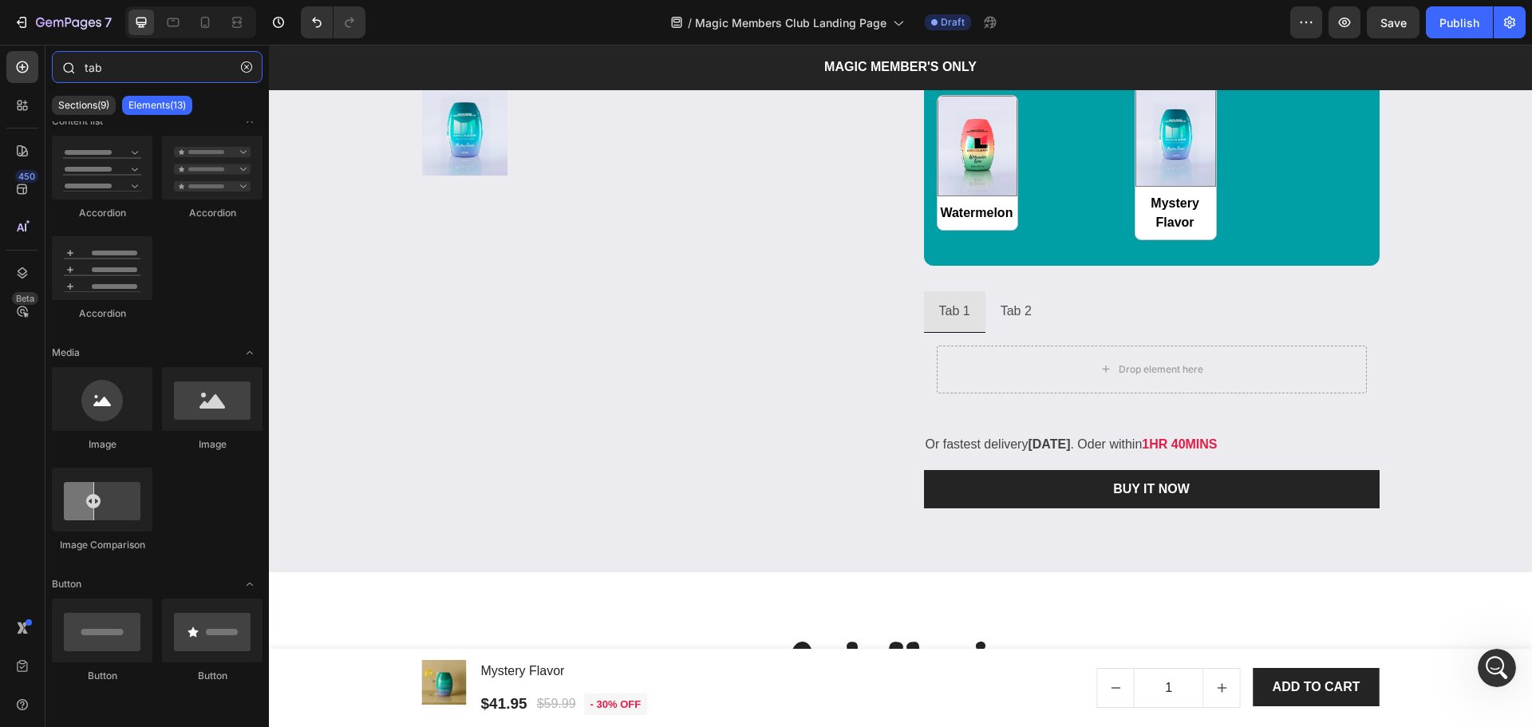
click at [162, 73] on input "tab" at bounding box center [157, 67] width 211 height 32
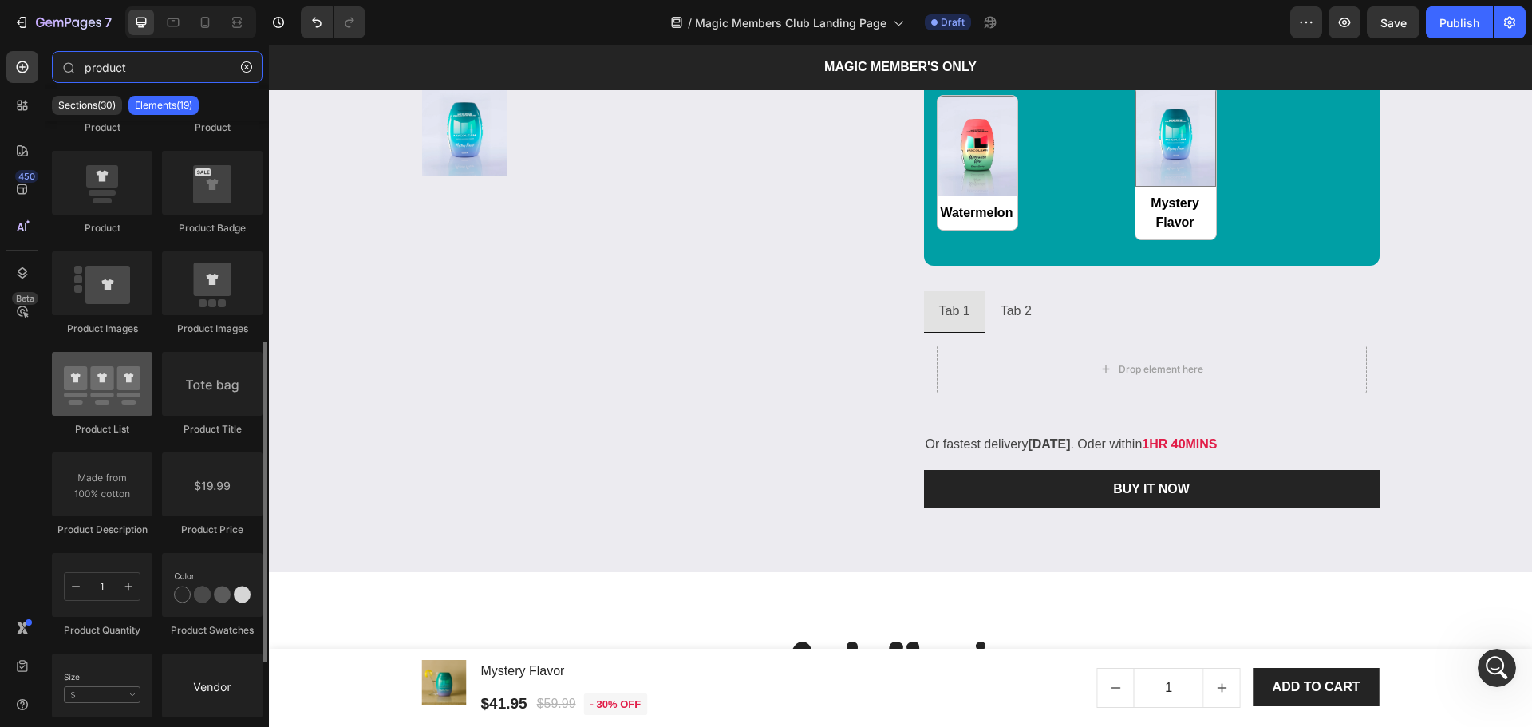
scroll to position [212, 0]
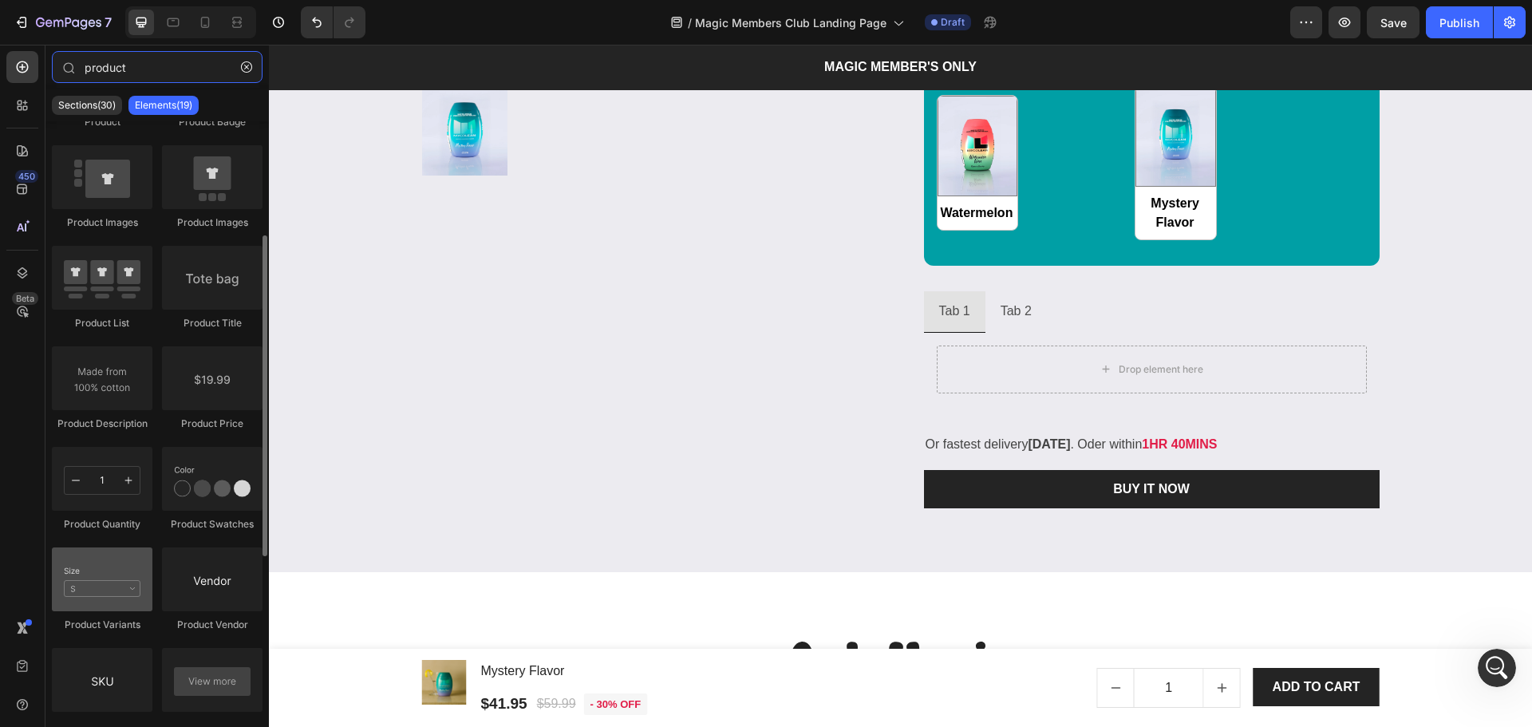
type input "product"
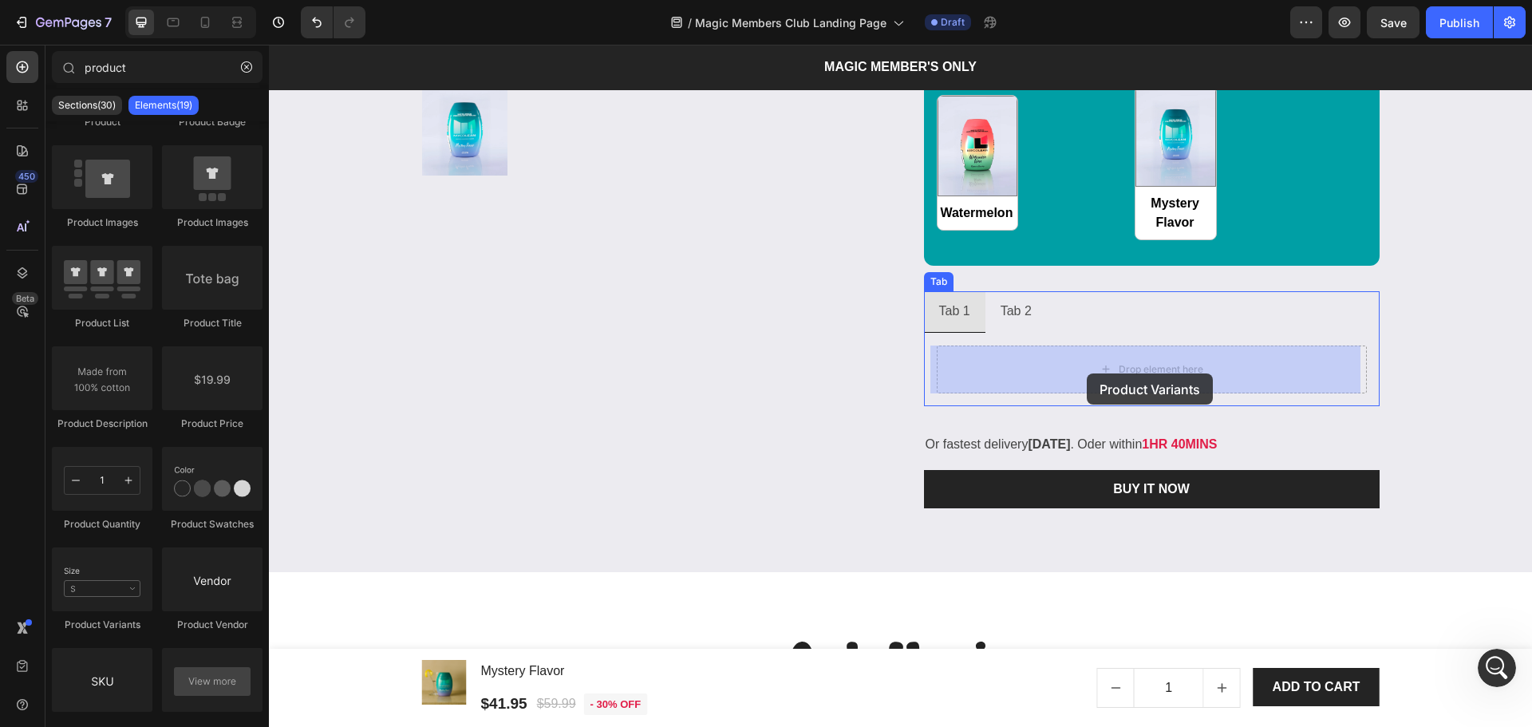
drag, startPoint x: 374, startPoint y: 638, endPoint x: 1087, endPoint y: 373, distance: 760.2
radio input "false"
radio input "true"
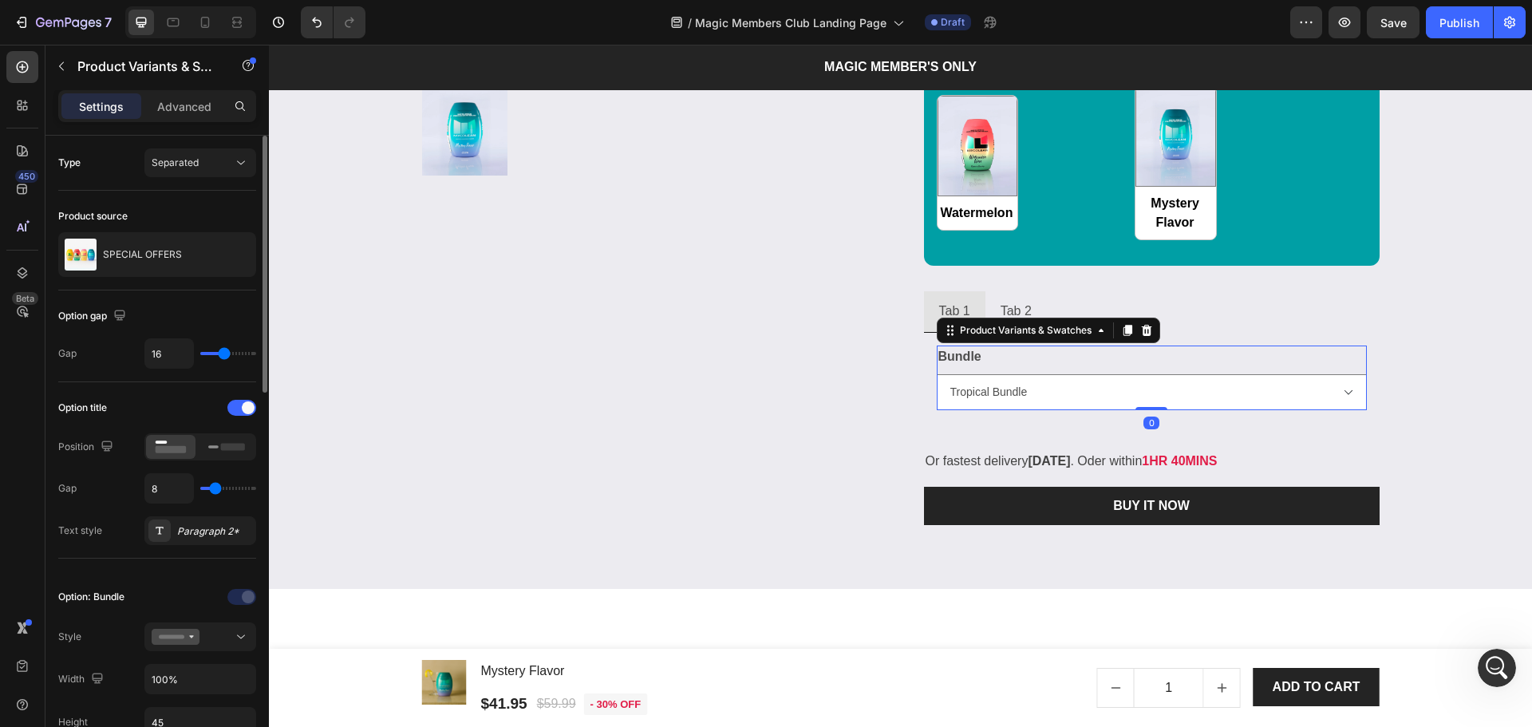
click at [235, 393] on div "Option title Position Gap 8 Text style Paragraph 2*" at bounding box center [157, 470] width 198 height 176
click at [233, 411] on div at bounding box center [241, 408] width 29 height 16
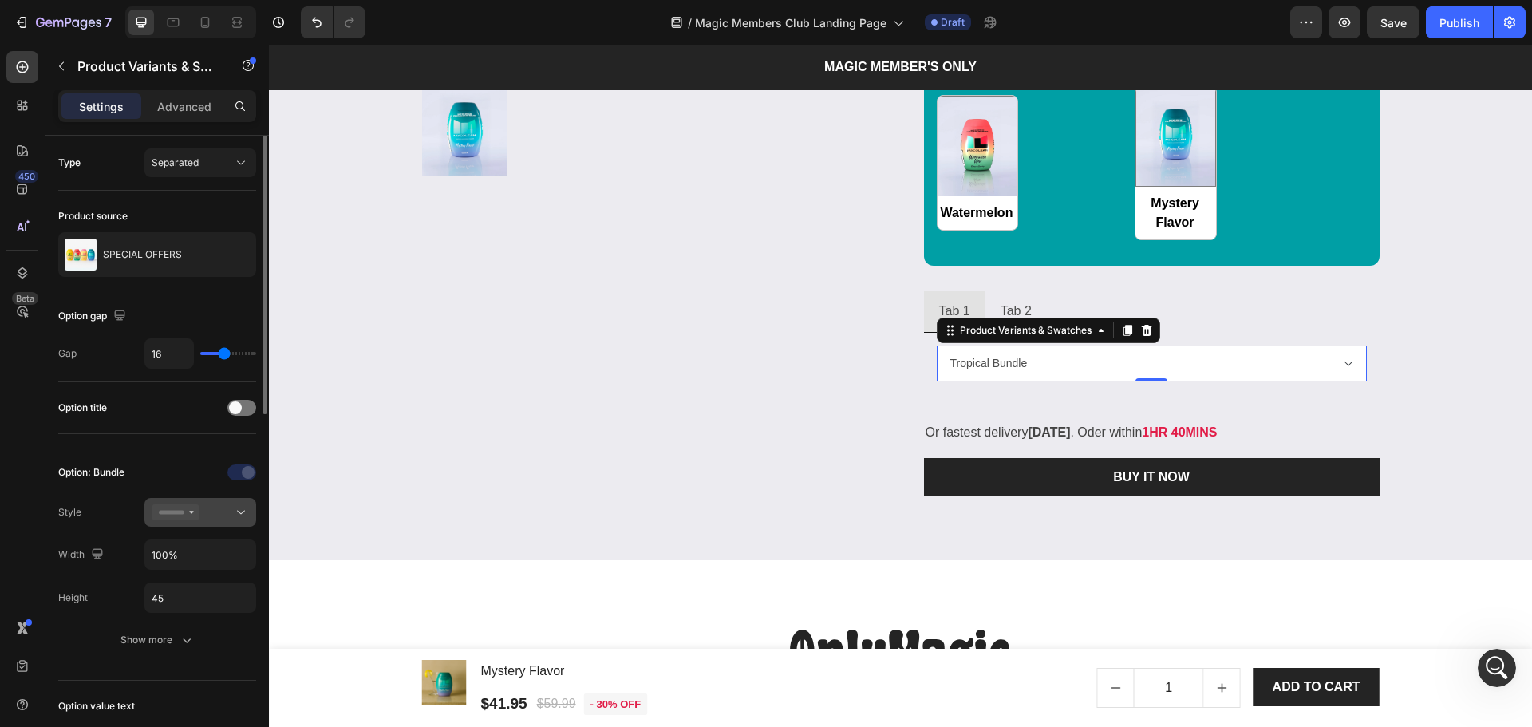
click at [166, 506] on icon at bounding box center [176, 512] width 48 height 16
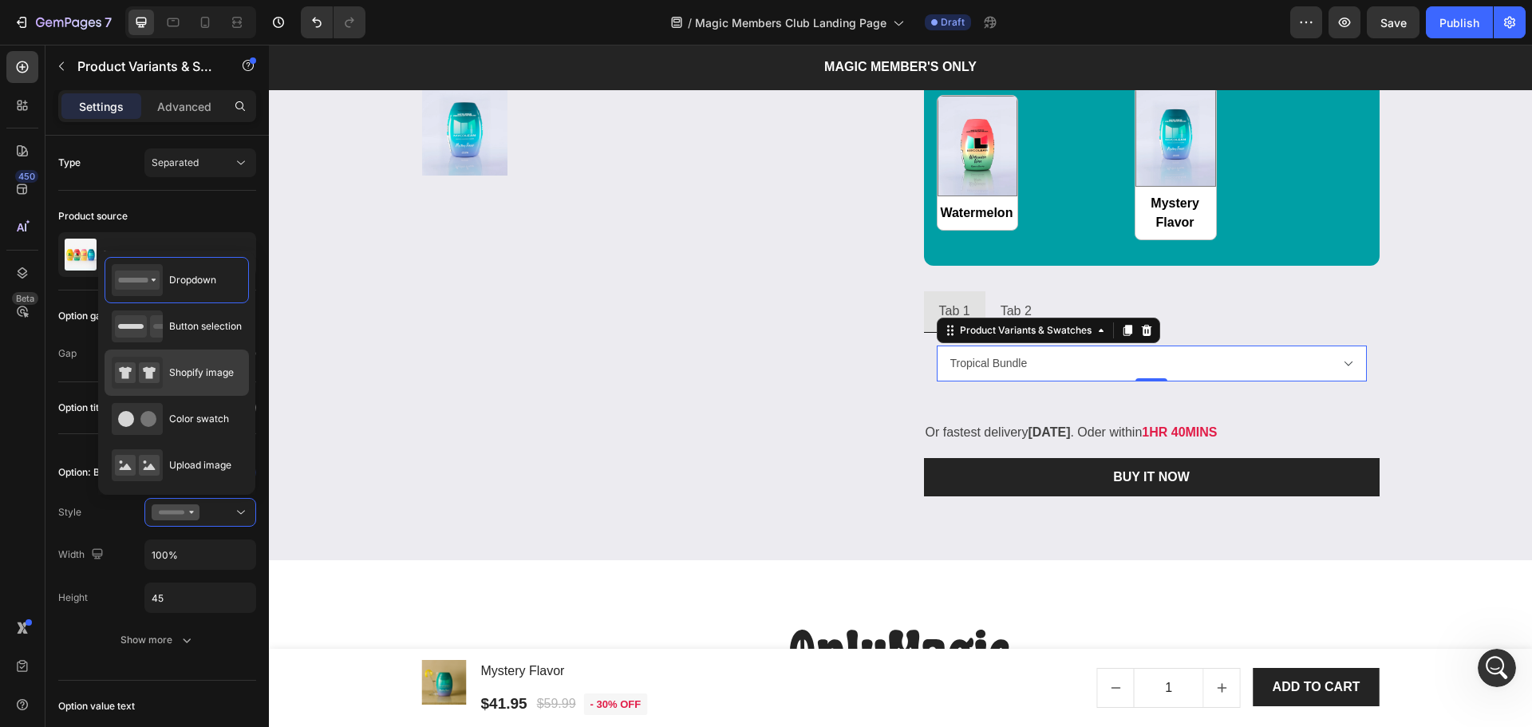
click at [164, 369] on div "Shopify image" at bounding box center [173, 373] width 122 height 32
type input "64"
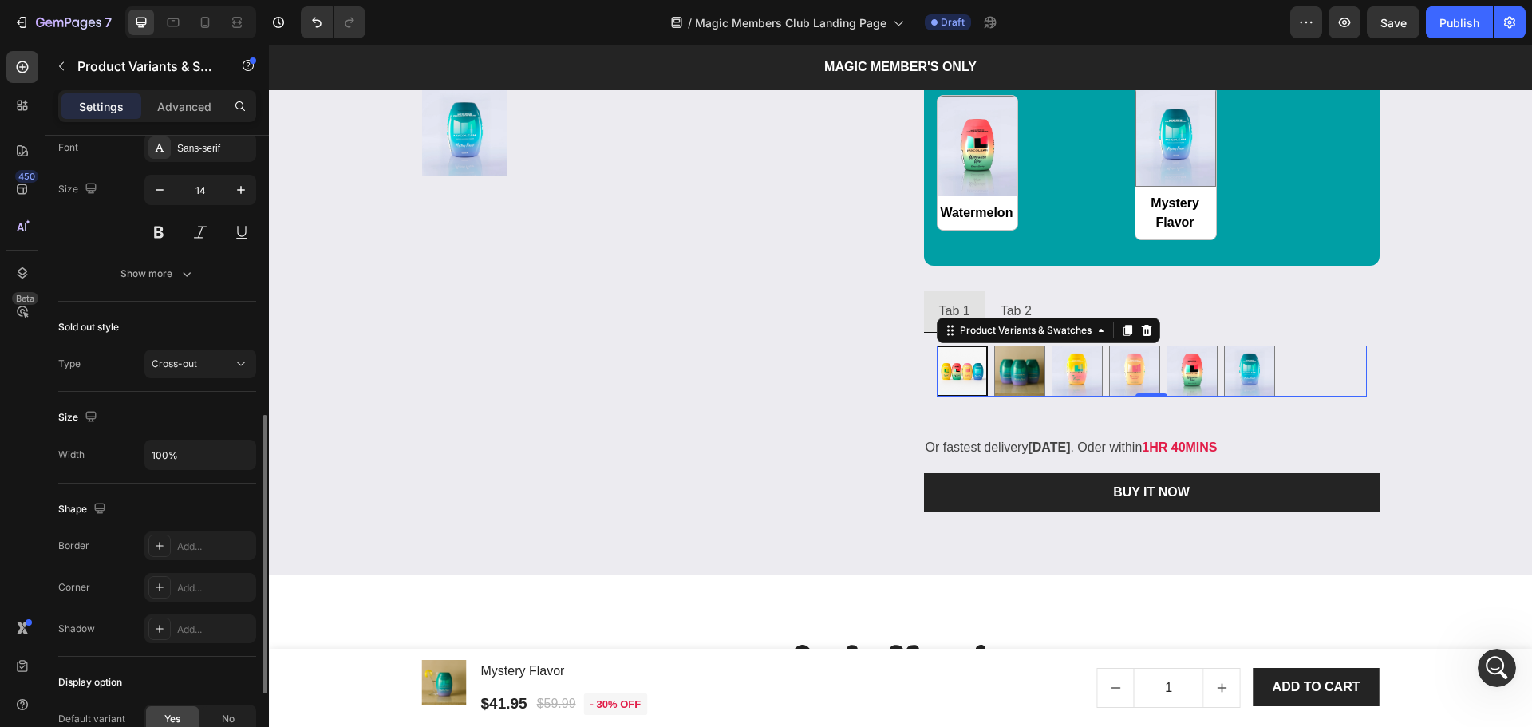
scroll to position [816, 0]
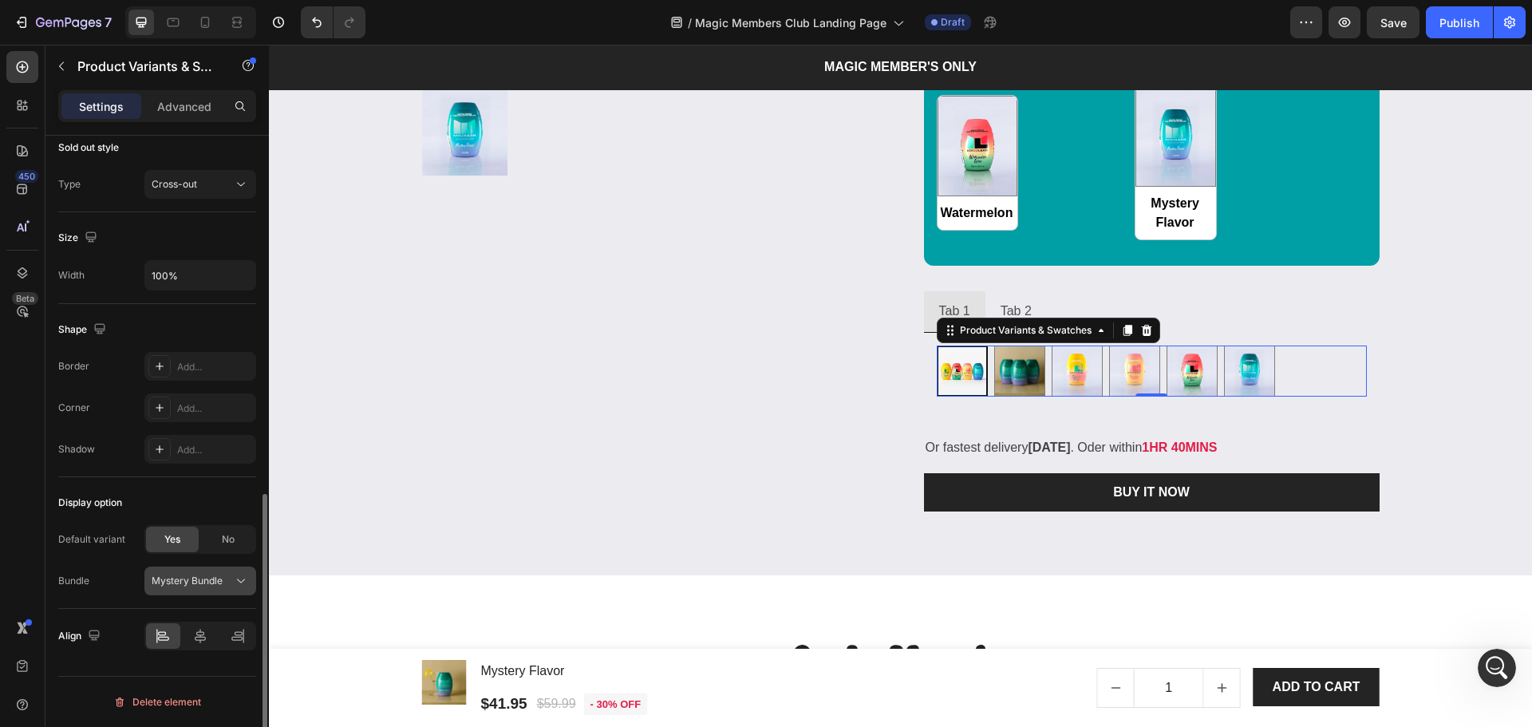
click at [167, 582] on span "Mystery Bundle" at bounding box center [187, 581] width 71 height 14
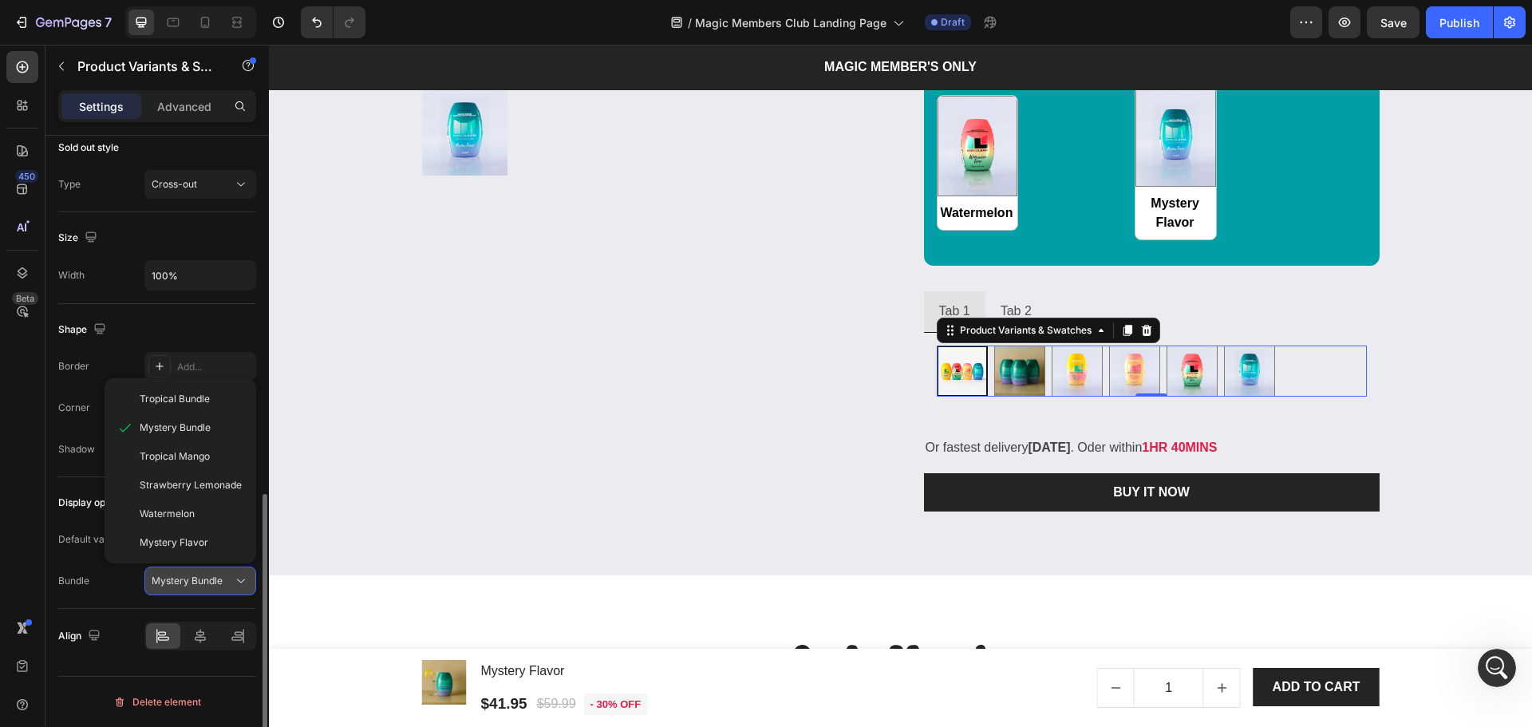
click at [167, 582] on span "Mystery Bundle" at bounding box center [187, 581] width 71 height 14
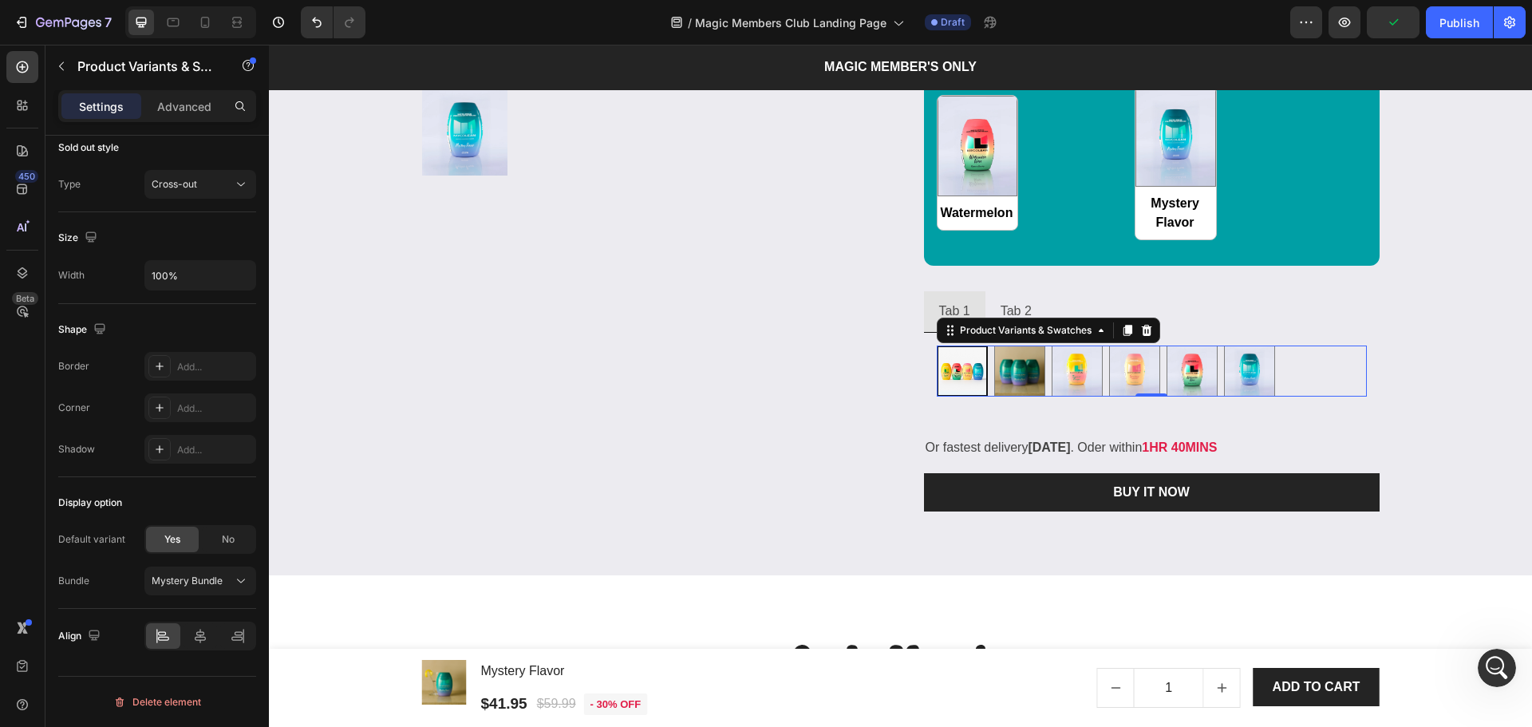
click at [1319, 374] on div "Tropical Bundle Tropical Bundle Mystery Bundle Mystery Bundle Tropical Mango Tr…" at bounding box center [1152, 370] width 430 height 51
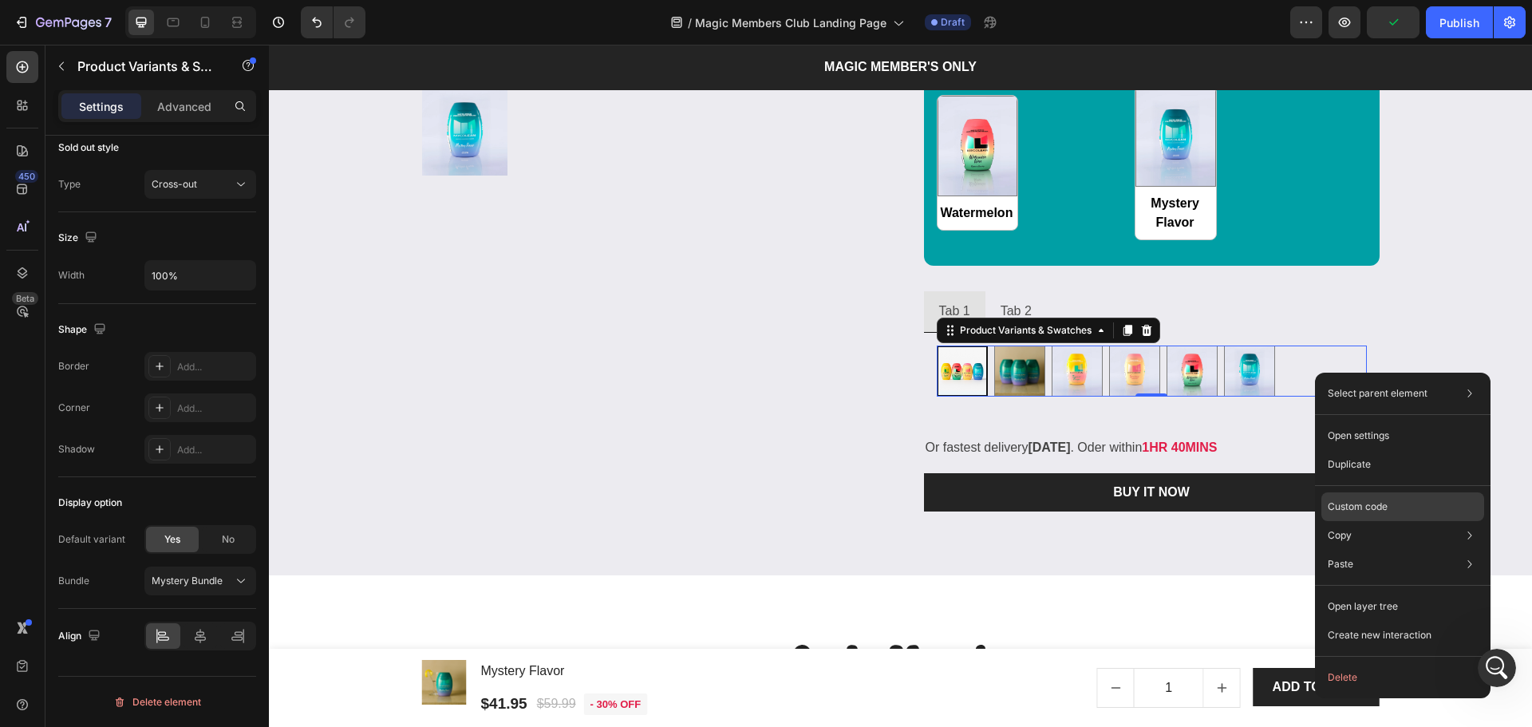
click at [1371, 550] on div "Custom code" at bounding box center [1402, 564] width 163 height 29
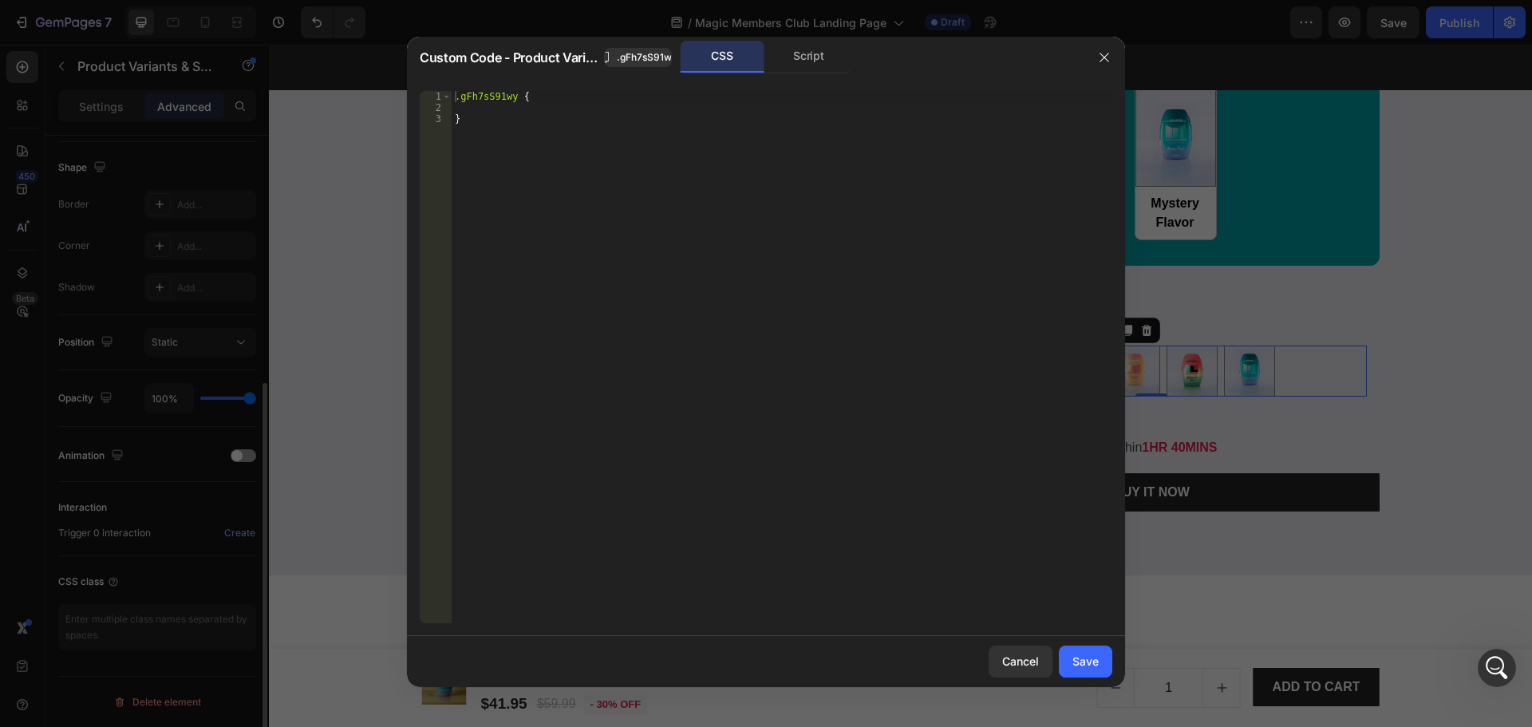
scroll to position [404, 0]
click at [793, 68] on div "Script" at bounding box center [809, 57] width 84 height 32
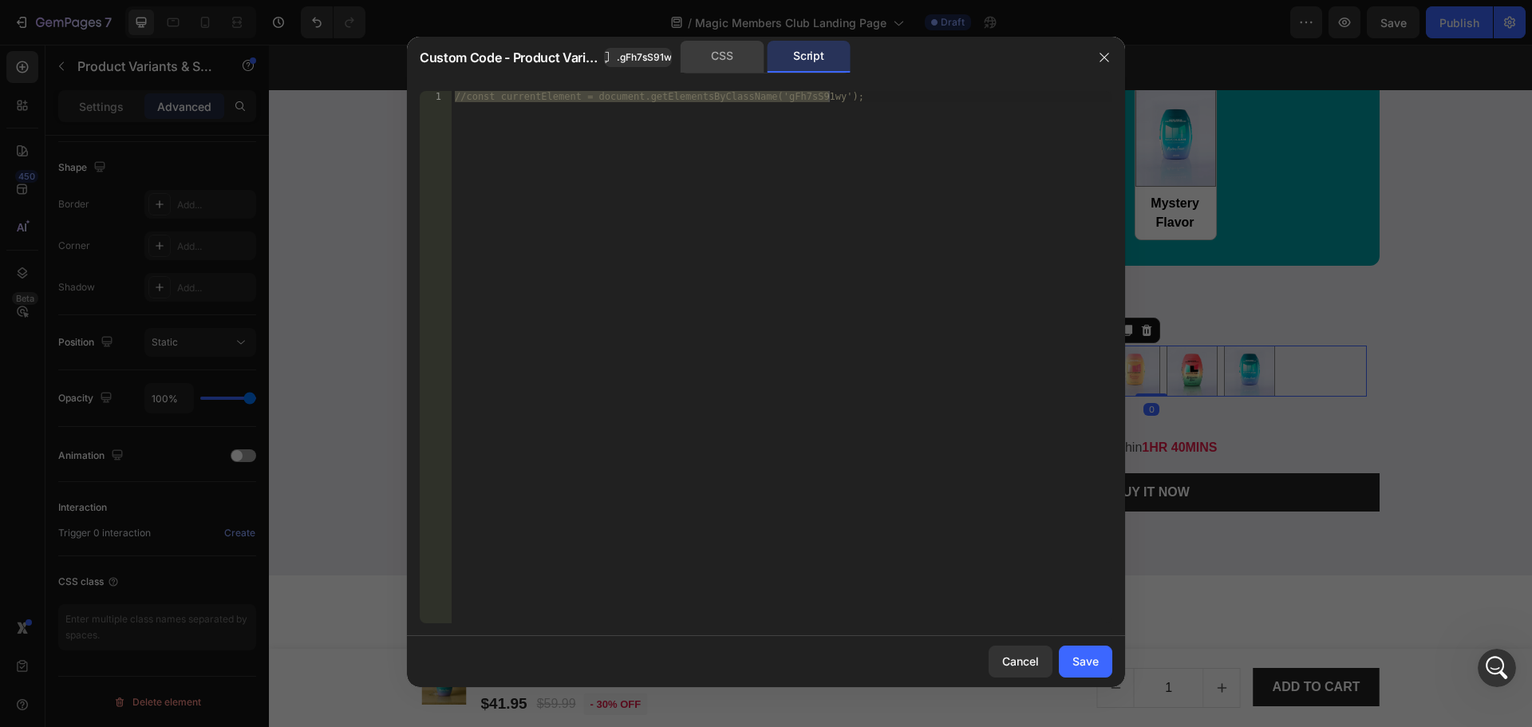
click at [716, 57] on div "CSS" at bounding box center [723, 57] width 84 height 32
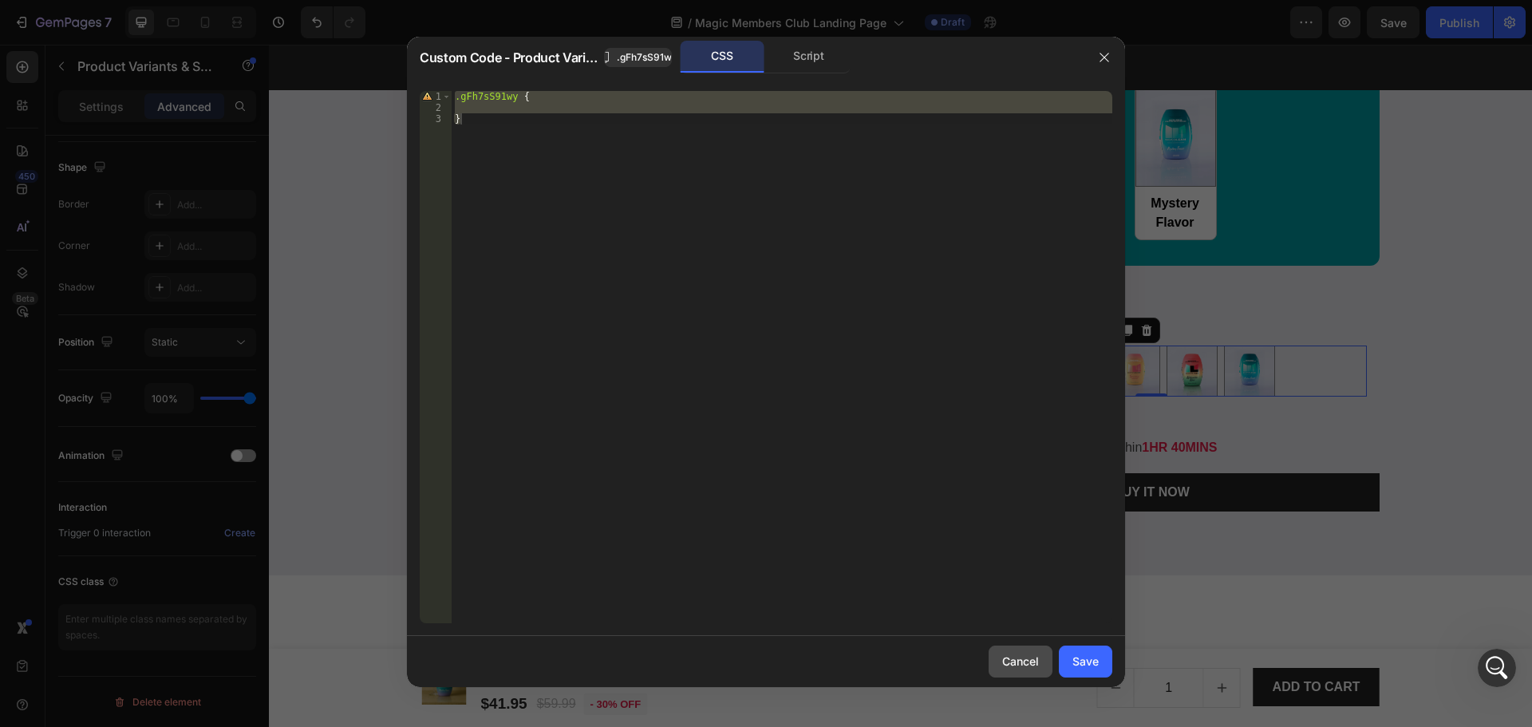
click at [1012, 660] on div "Cancel" at bounding box center [1020, 661] width 37 height 17
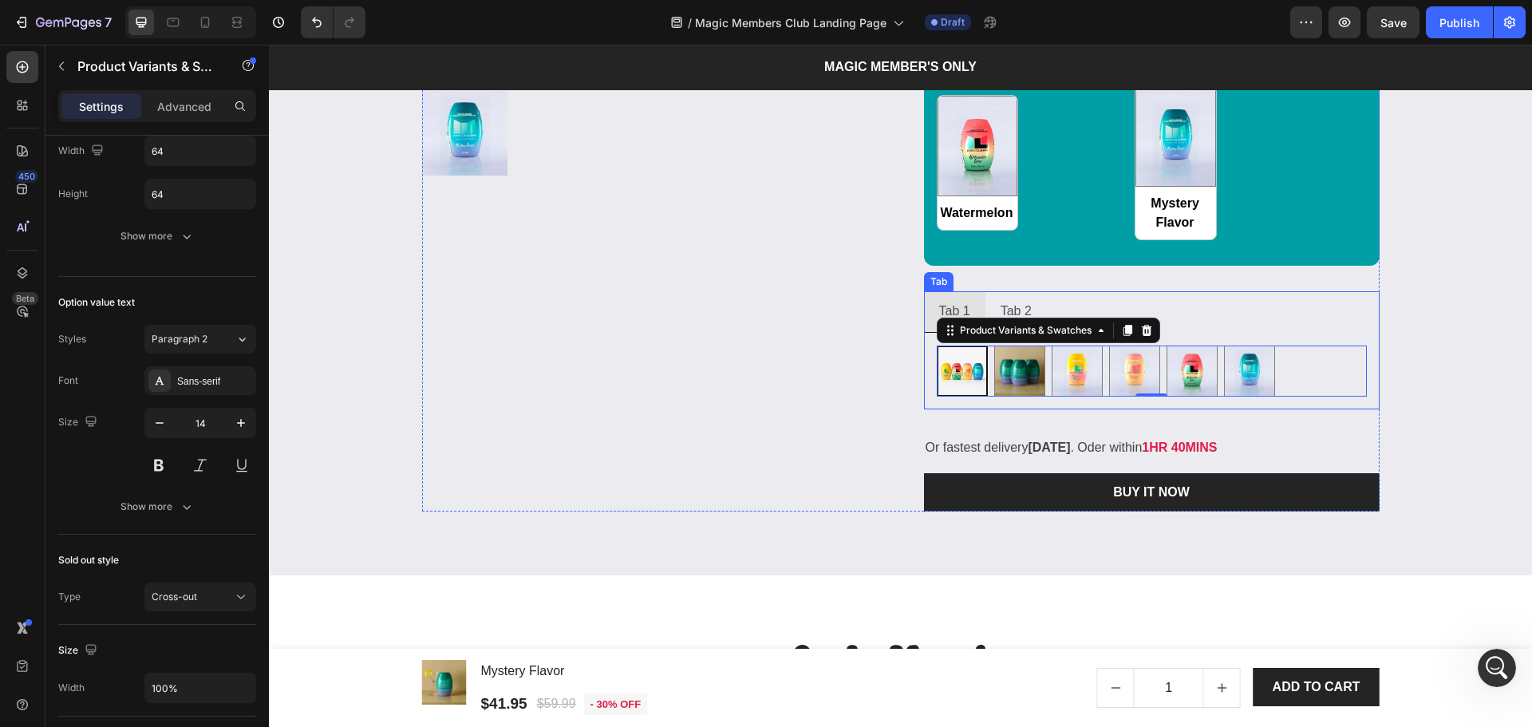
scroll to position [2600, 0]
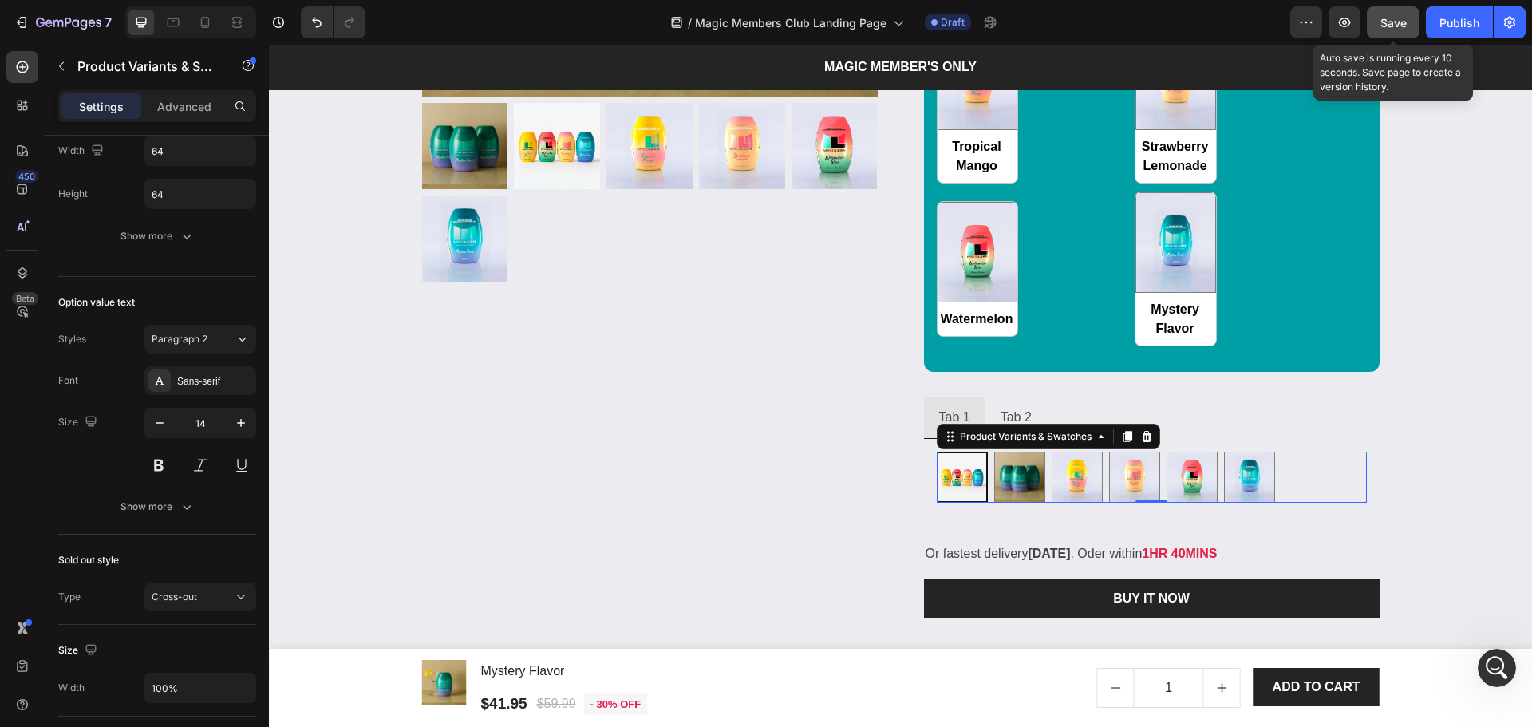
click at [1388, 18] on span "Save" at bounding box center [1393, 23] width 26 height 14
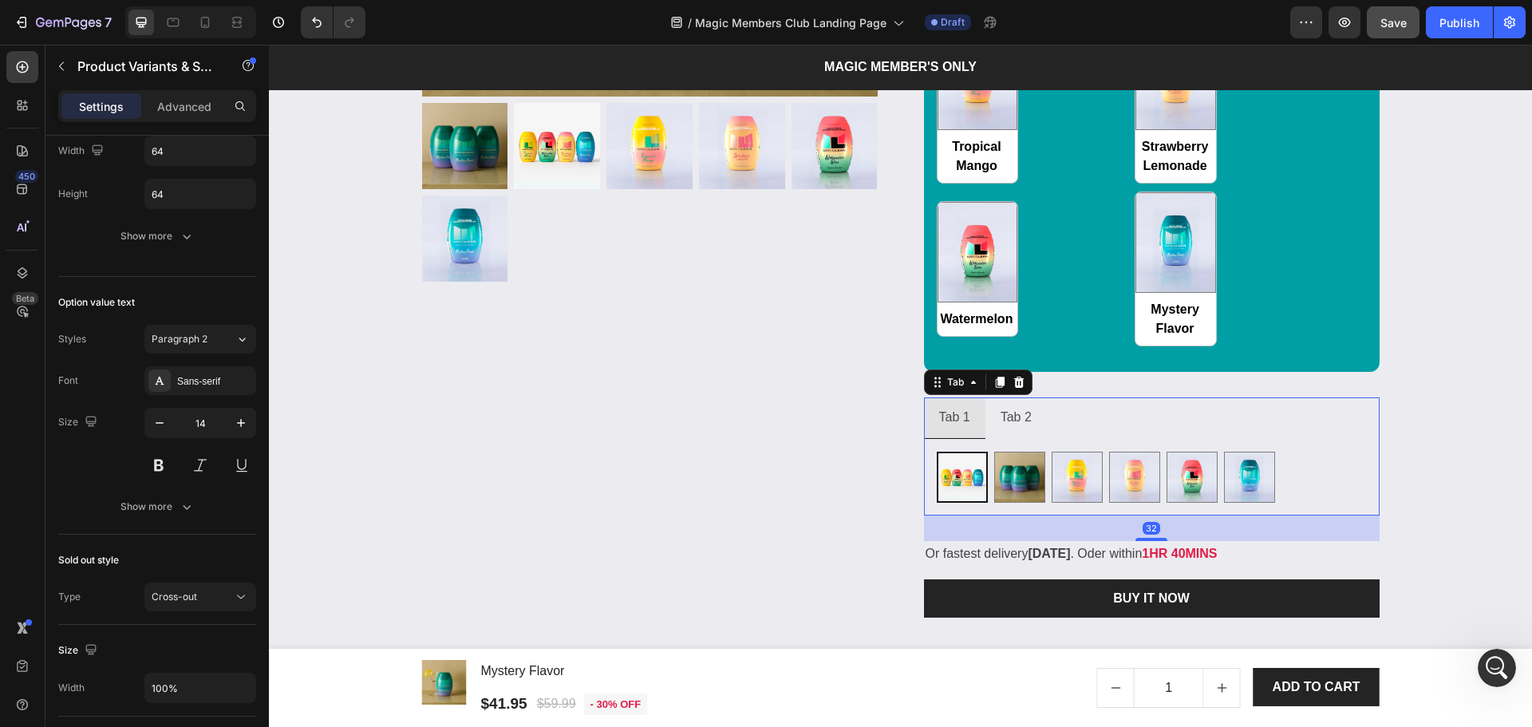
click at [1159, 416] on ul "Tab 1 Tab 2" at bounding box center [1152, 417] width 456 height 41
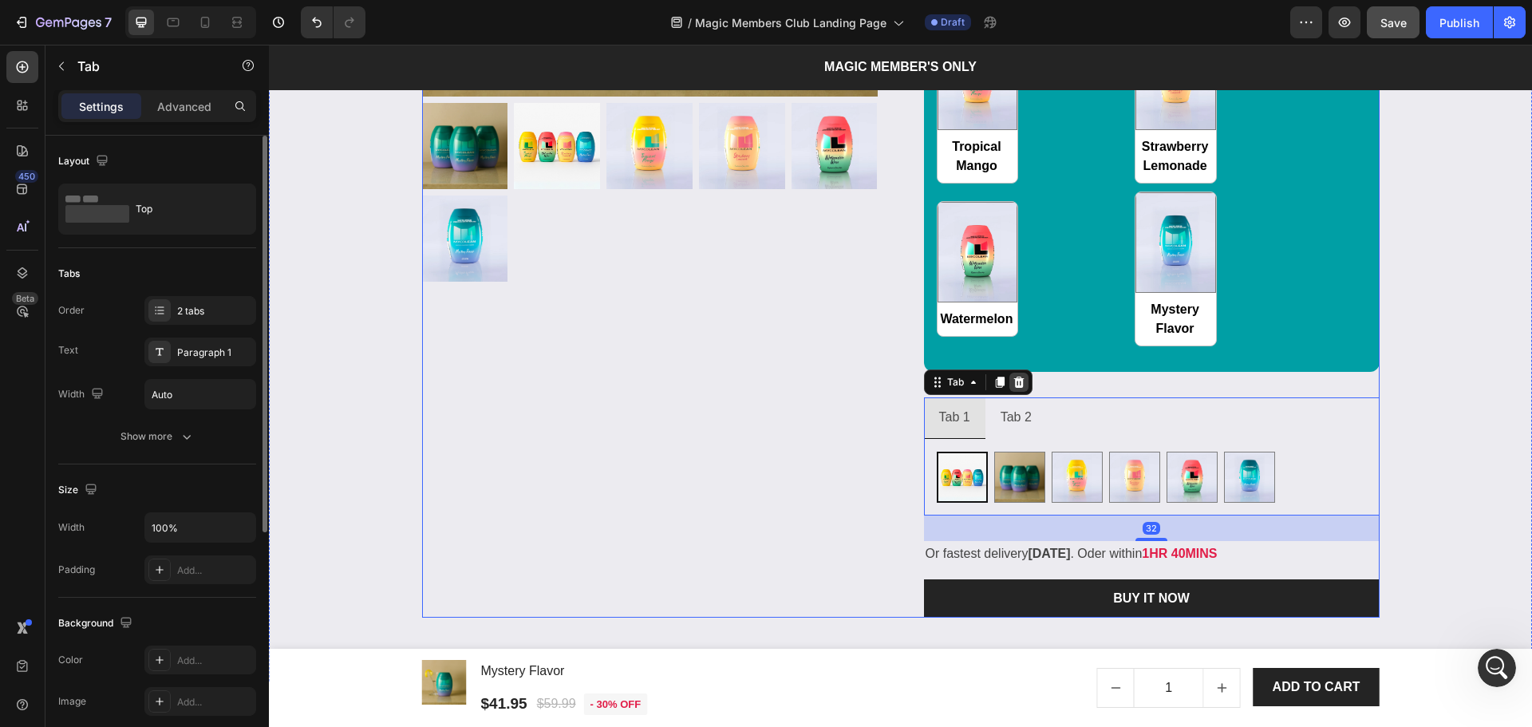
click at [1018, 384] on icon at bounding box center [1019, 382] width 13 height 13
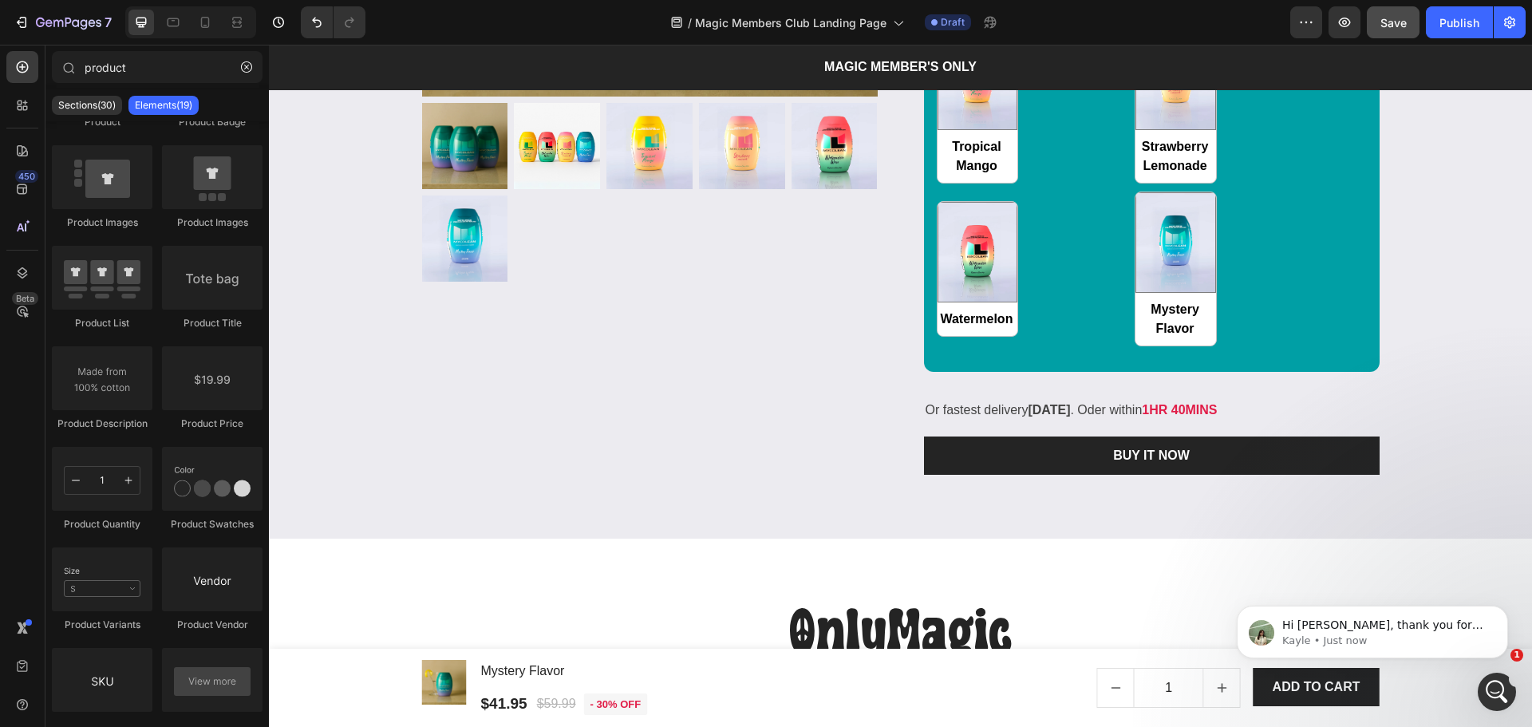
scroll to position [346, 0]
click at [1431, 628] on p "Hi Jakob, thank you for reaching out. ﻿​﻿ ﻿This is Kayle from GemPages Support …" at bounding box center [1385, 626] width 206 height 16
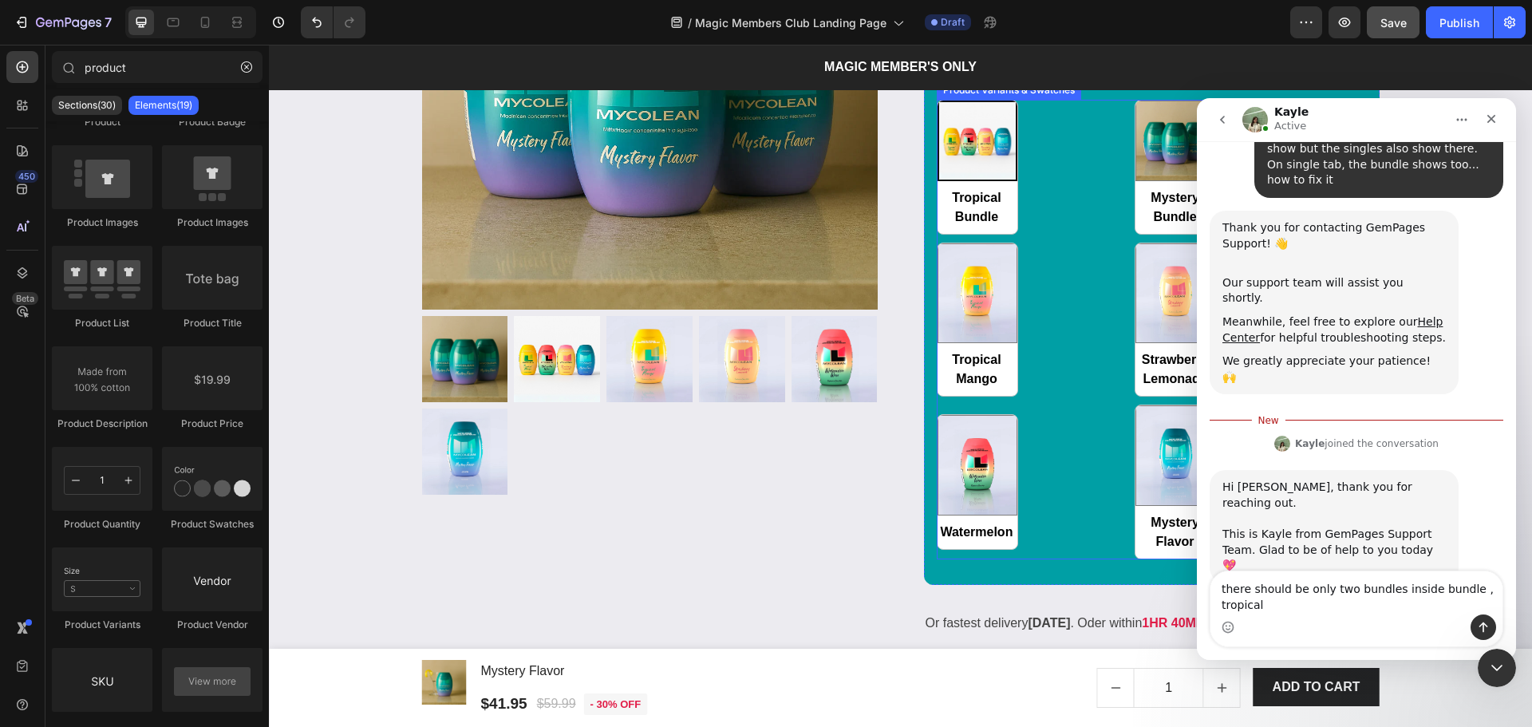
scroll to position [450, 0]
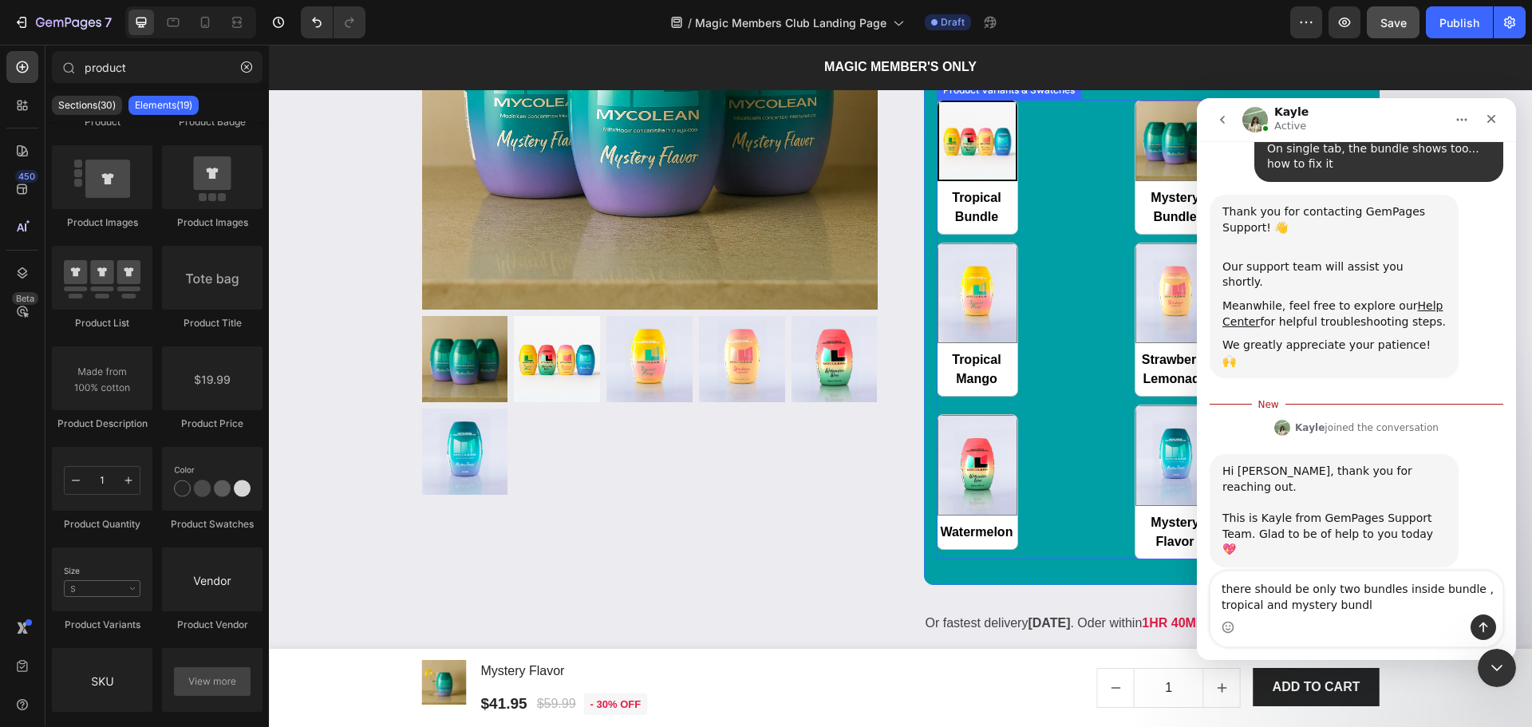
type textarea "there should be only two bundles inside bundle , tropical and mystery bundle"
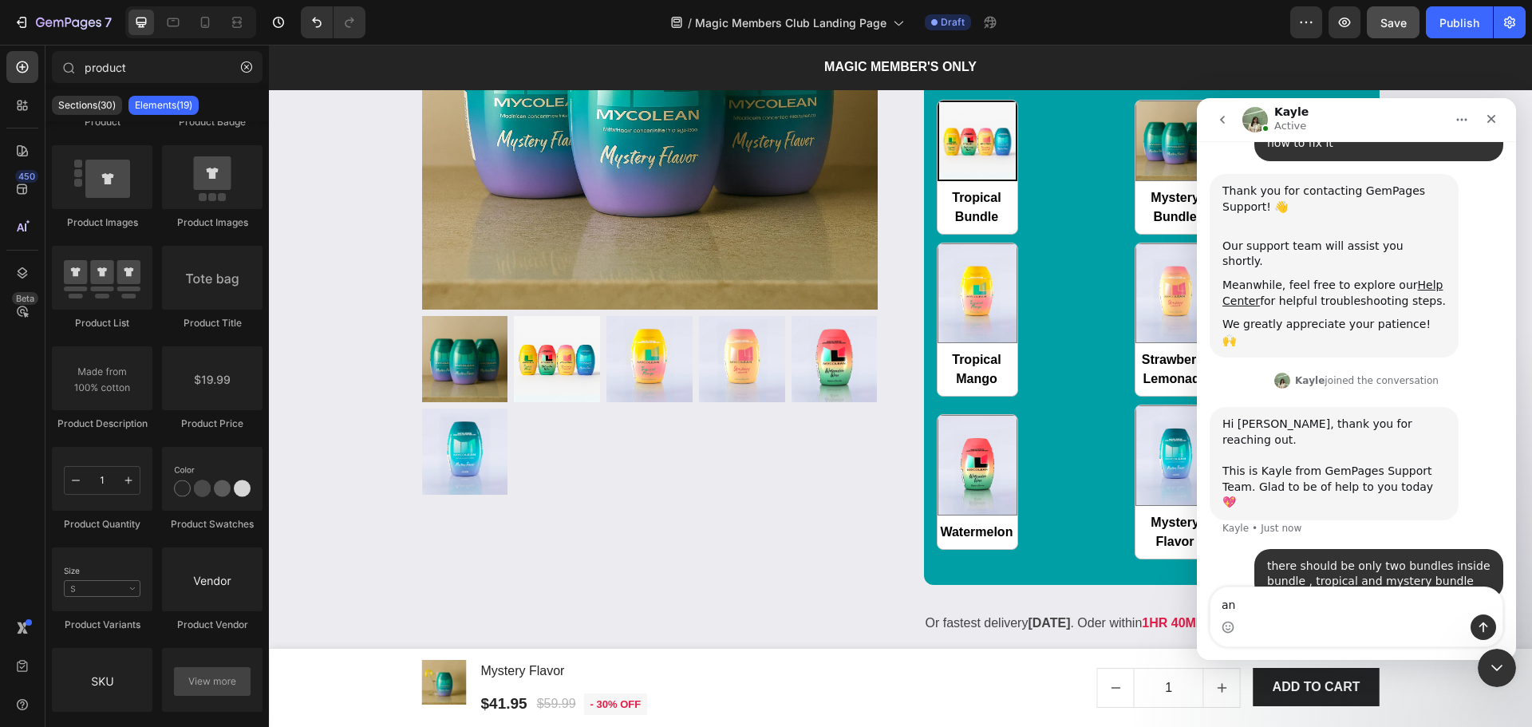
type textarea "a"
type textarea "same on the single"
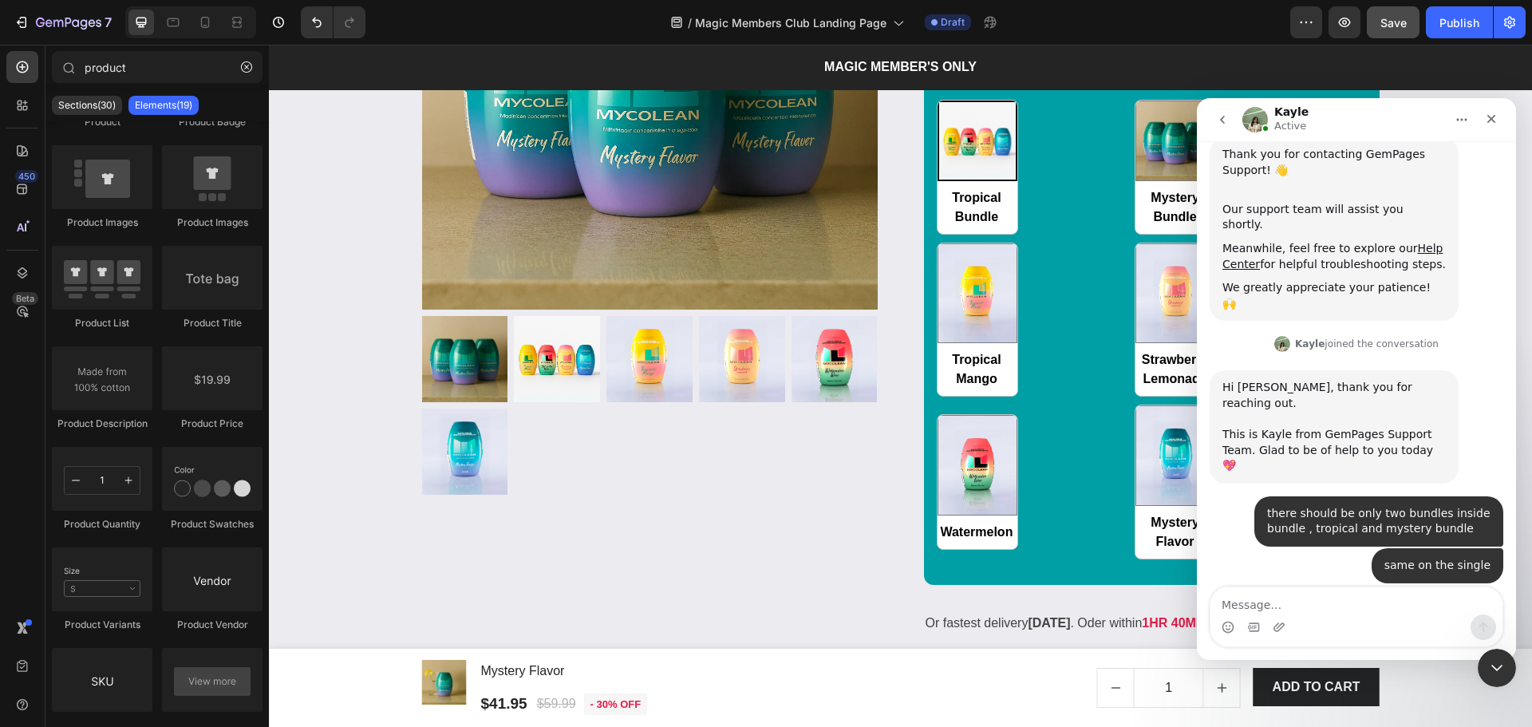
scroll to position [524, 0]
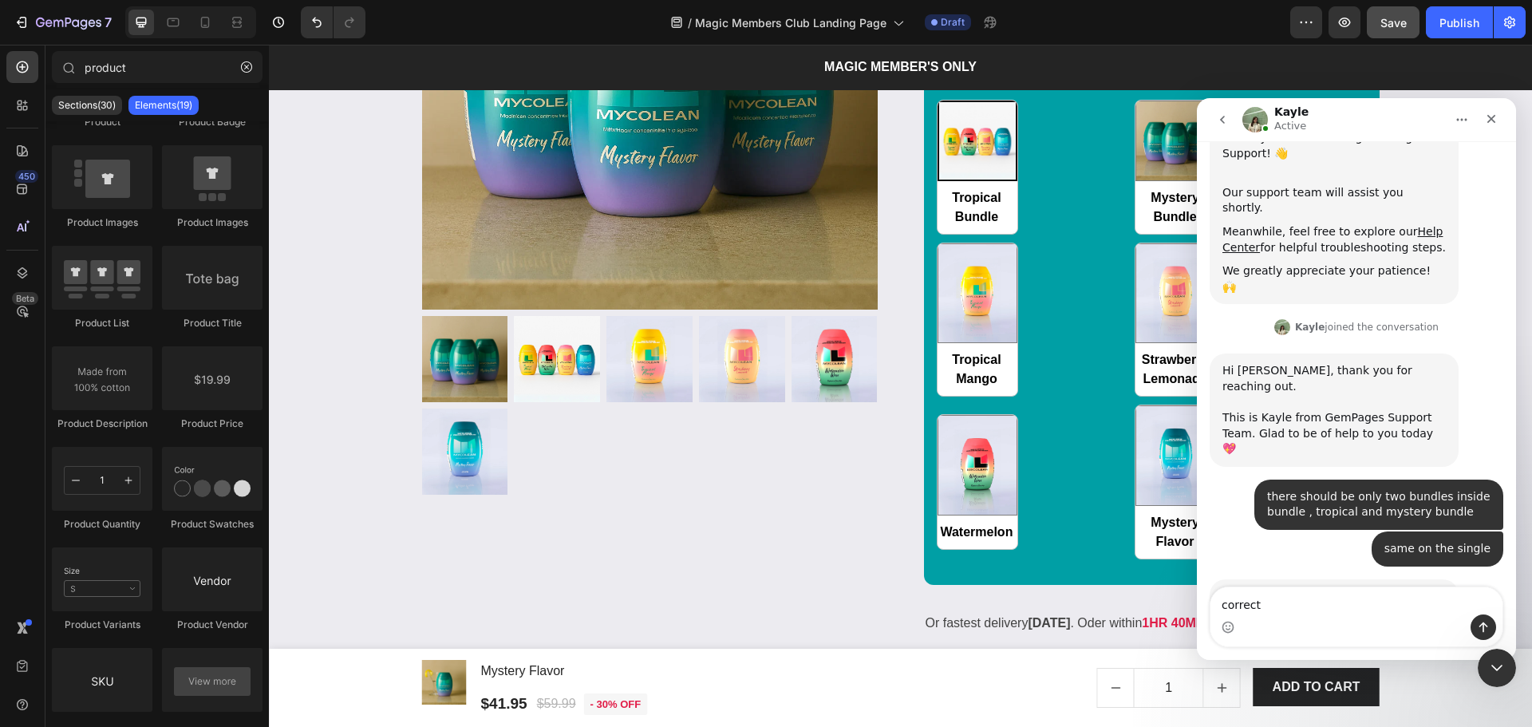
type textarea "correct!"
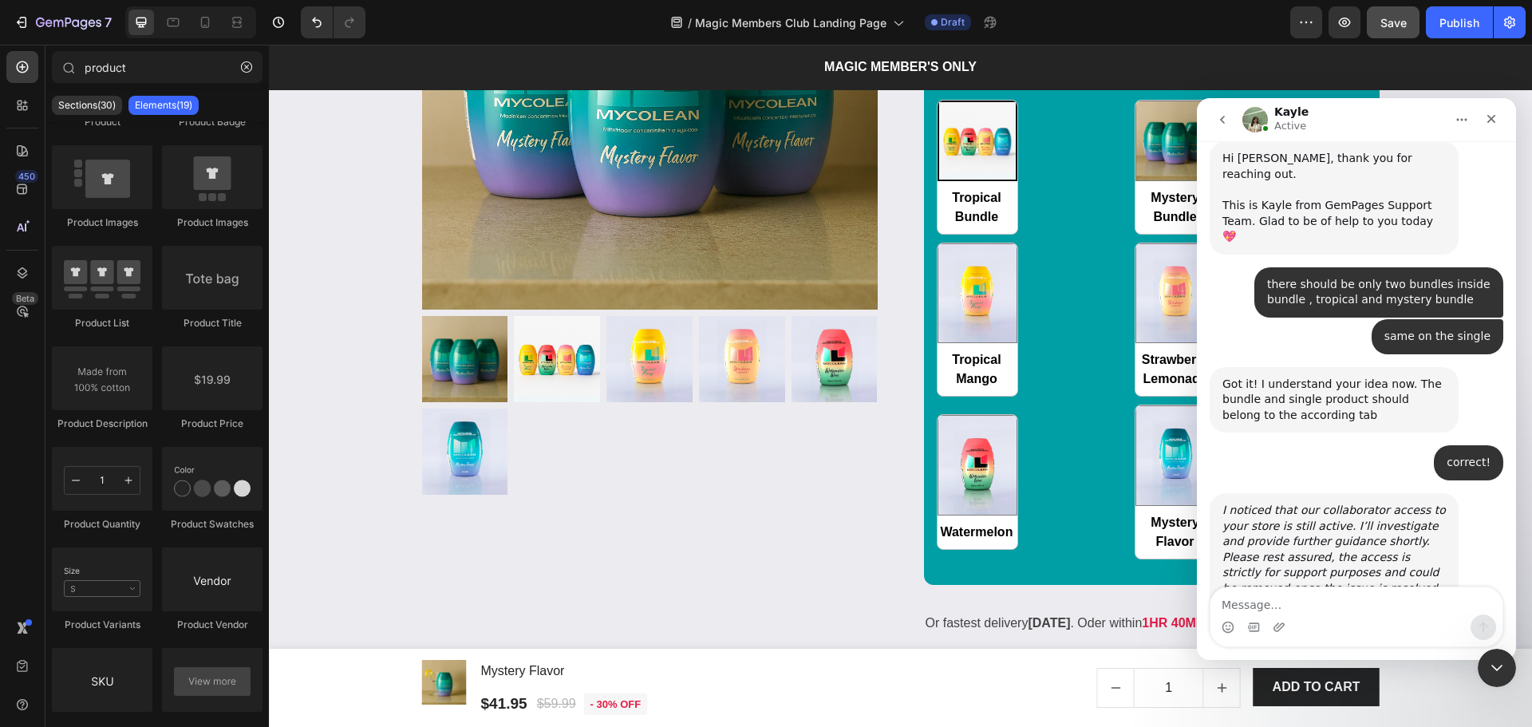
scroll to position [737, 0]
type textarea "thank you!"
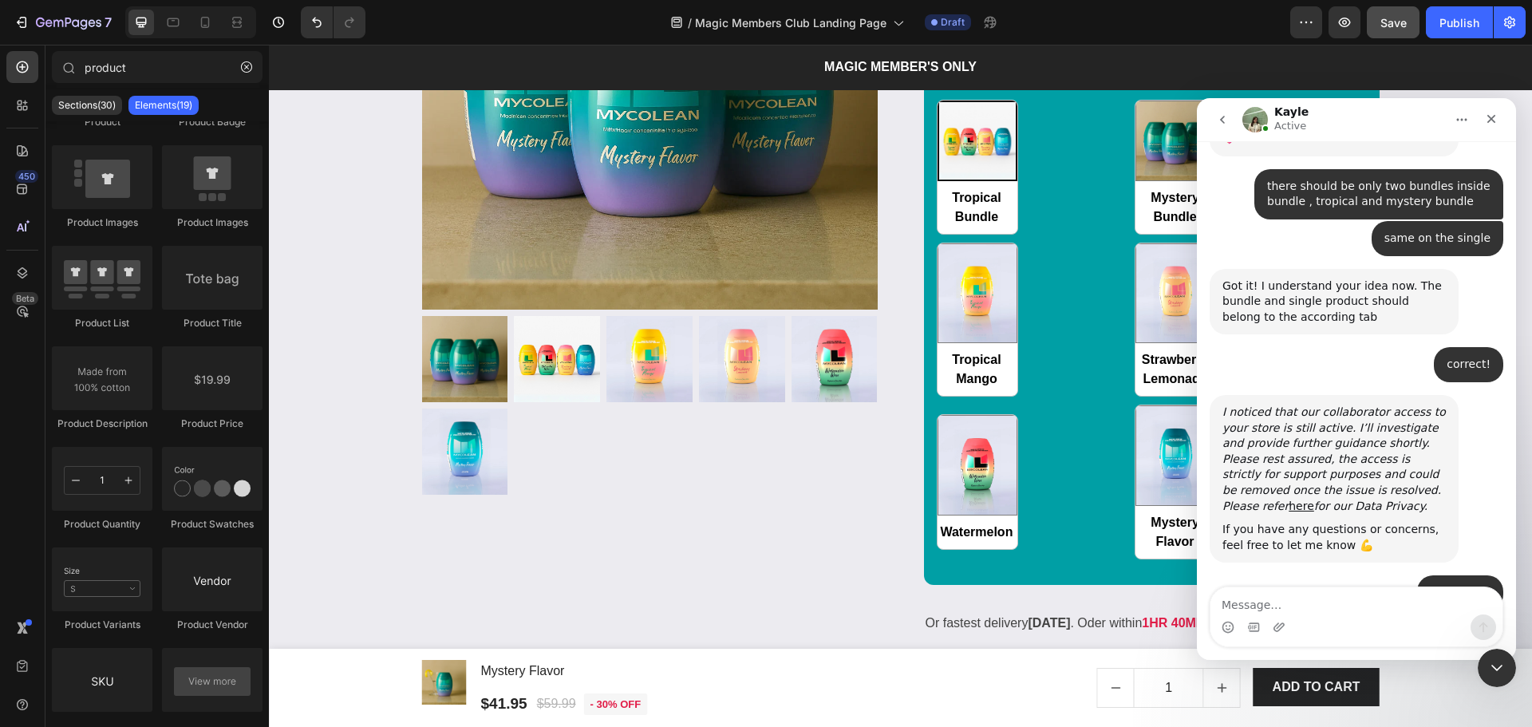
scroll to position [832, 0]
click at [758, 483] on div at bounding box center [650, 405] width 456 height 179
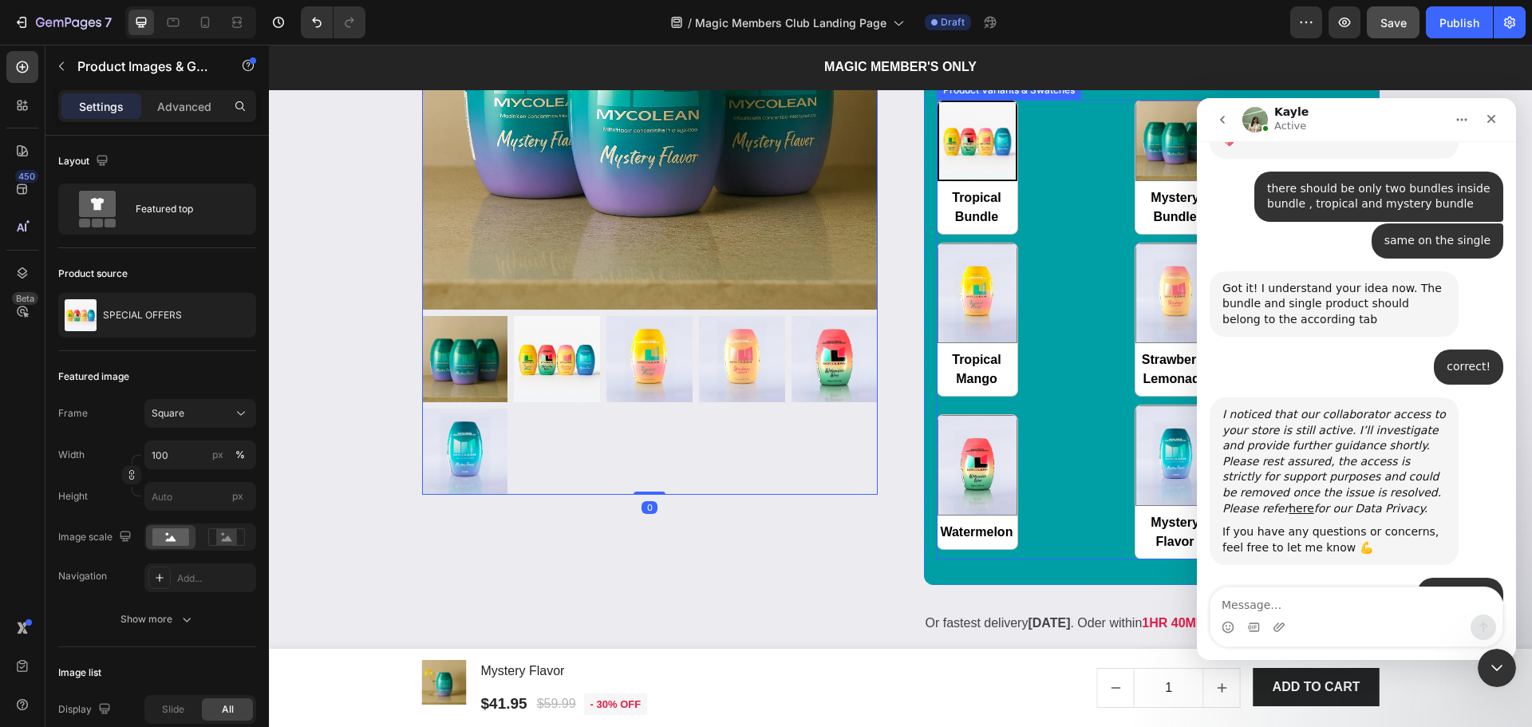
click at [1094, 491] on div "Tropical Bundle Tropical Bundle Mystery Bundle Mystery Bundle Tropical Mango Tr…" at bounding box center [1127, 330] width 381 height 460
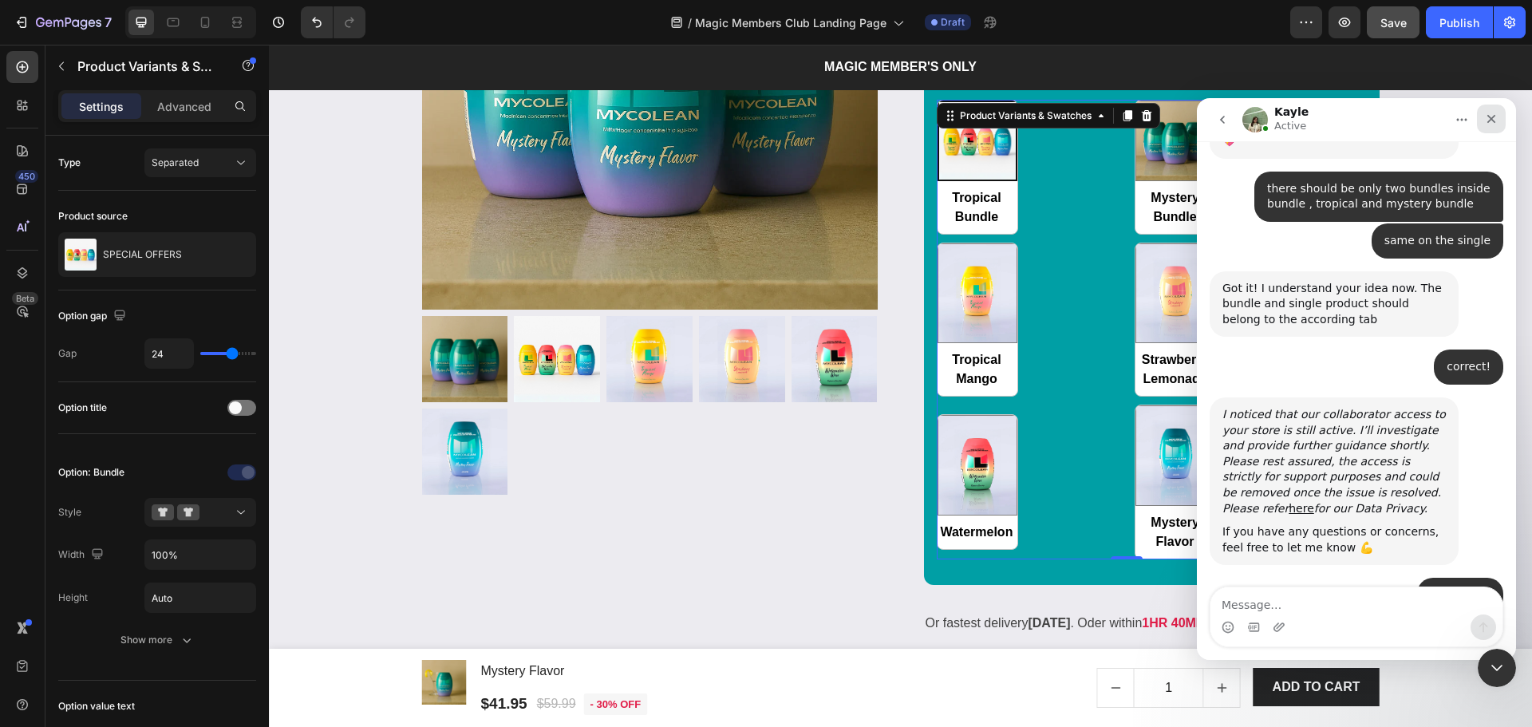
click at [1501, 109] on div "Close" at bounding box center [1491, 119] width 29 height 29
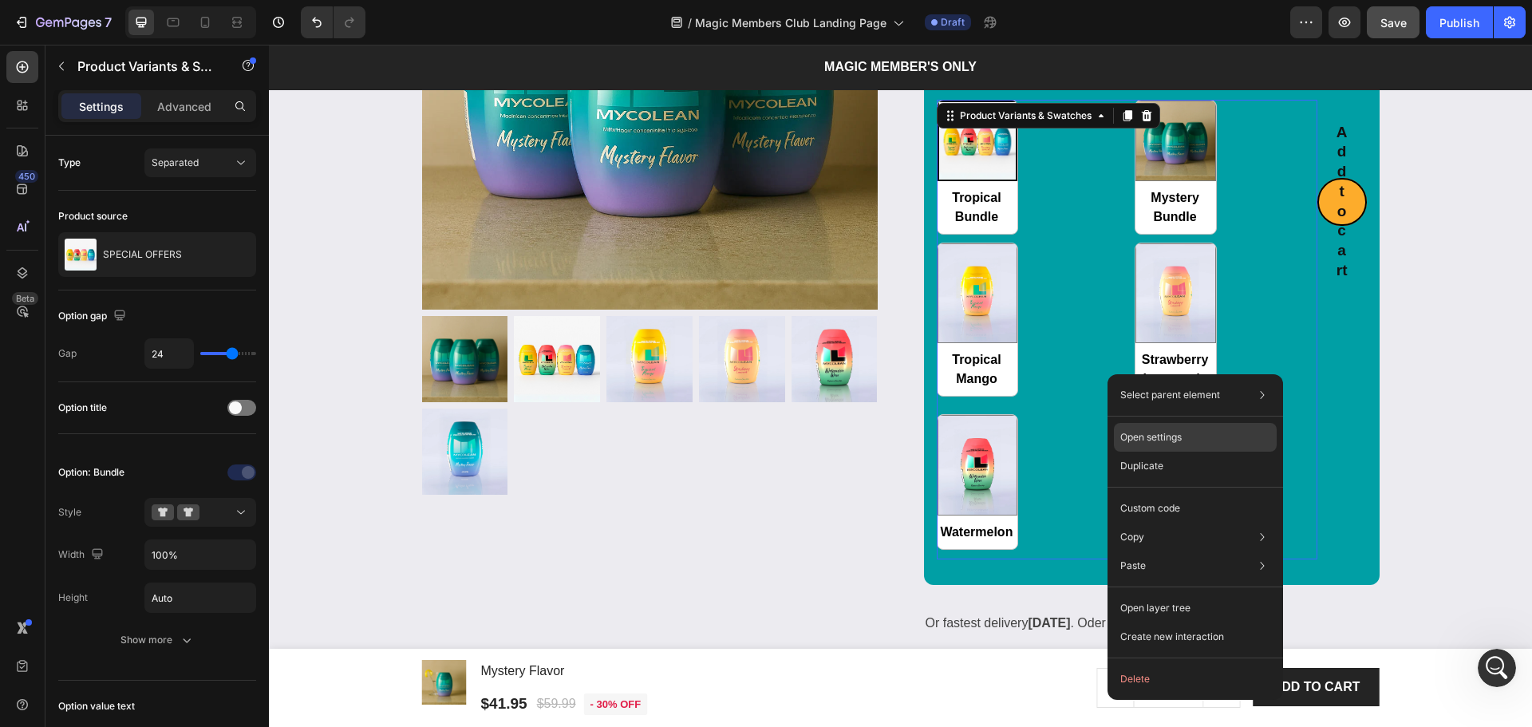
click at [1210, 434] on div "Open settings" at bounding box center [1195, 437] width 163 height 29
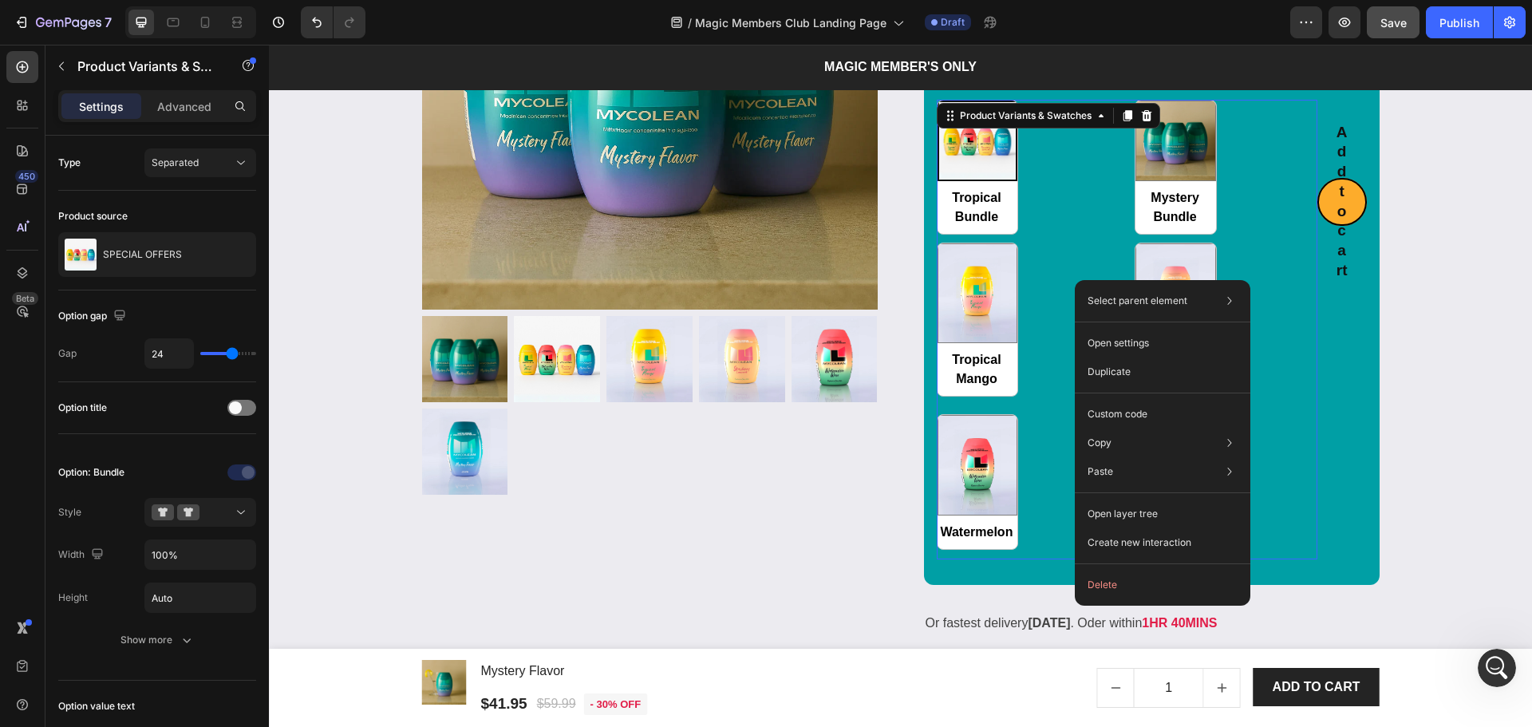
click at [1057, 468] on div "Tropical Bundle Tropical Bundle Mystery Bundle Mystery Bundle Tropical Mango Tr…" at bounding box center [1127, 330] width 381 height 460
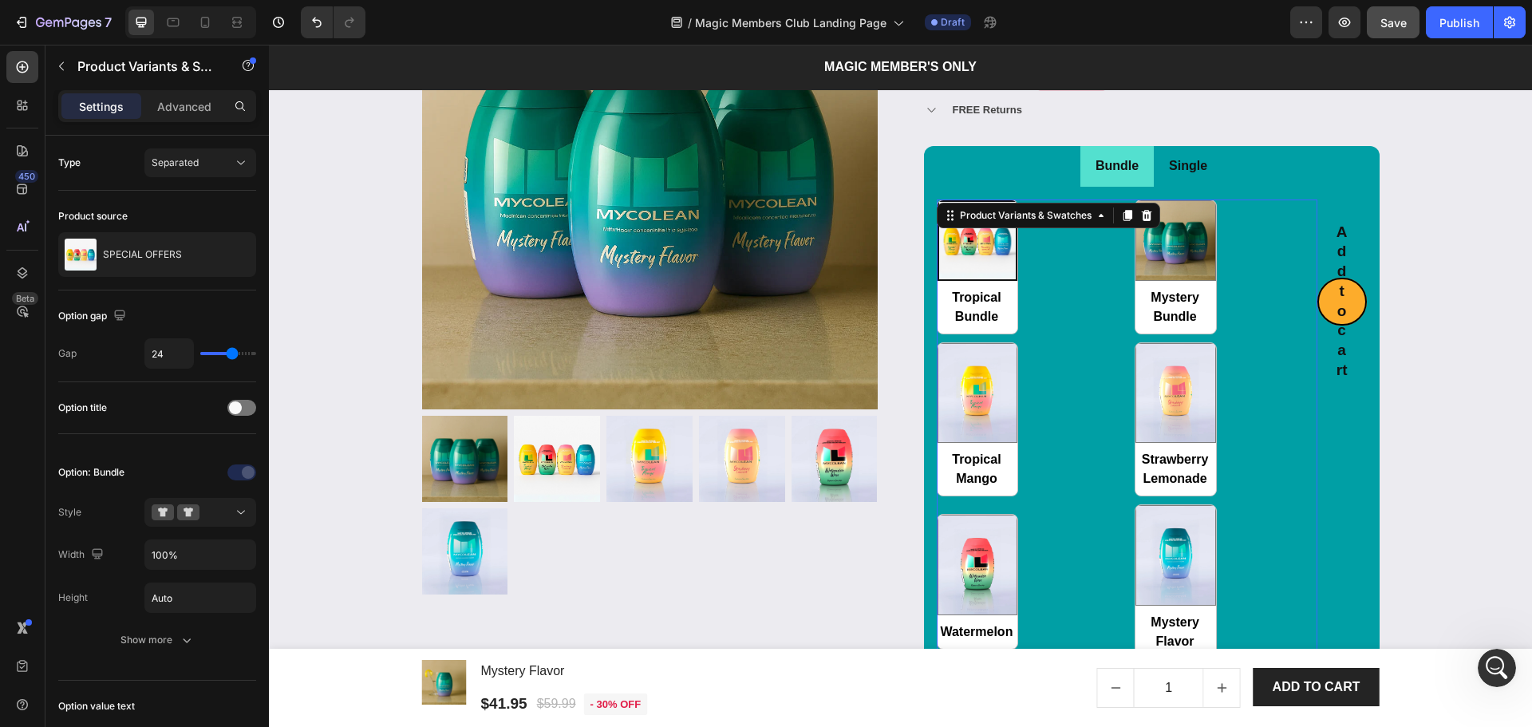
scroll to position [2281, 0]
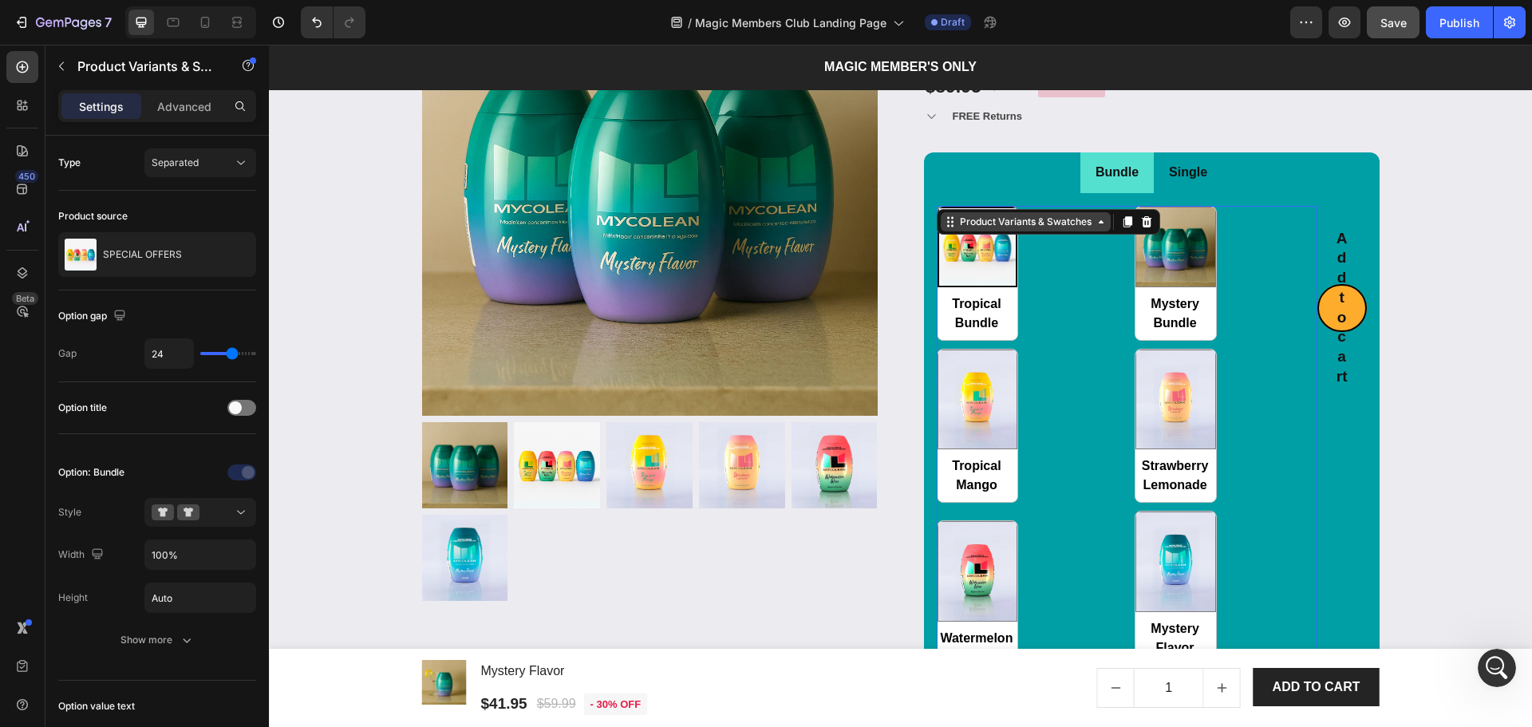
click at [1064, 222] on div "Product Variants & Swatches" at bounding box center [1026, 222] width 138 height 14
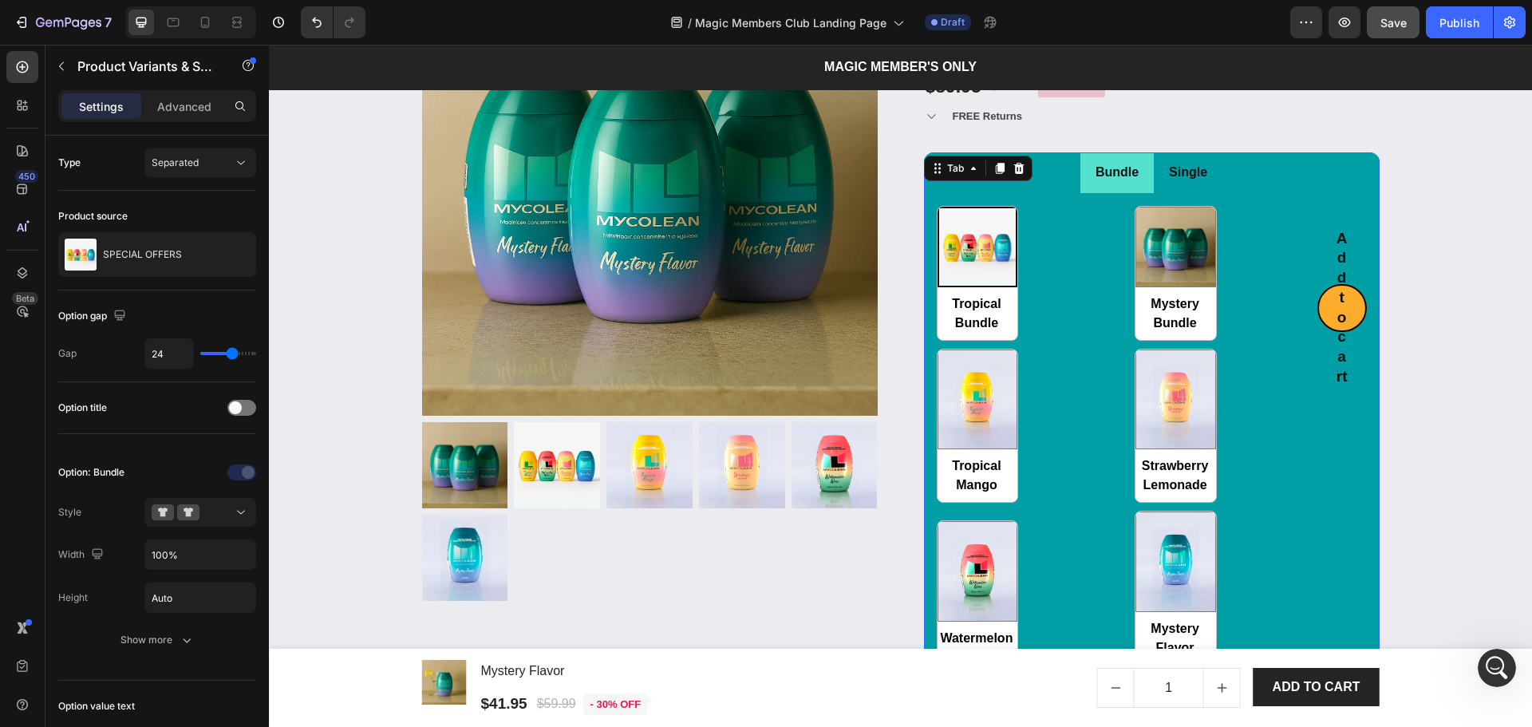
click at [1186, 180] on p "Single" at bounding box center [1188, 172] width 38 height 23
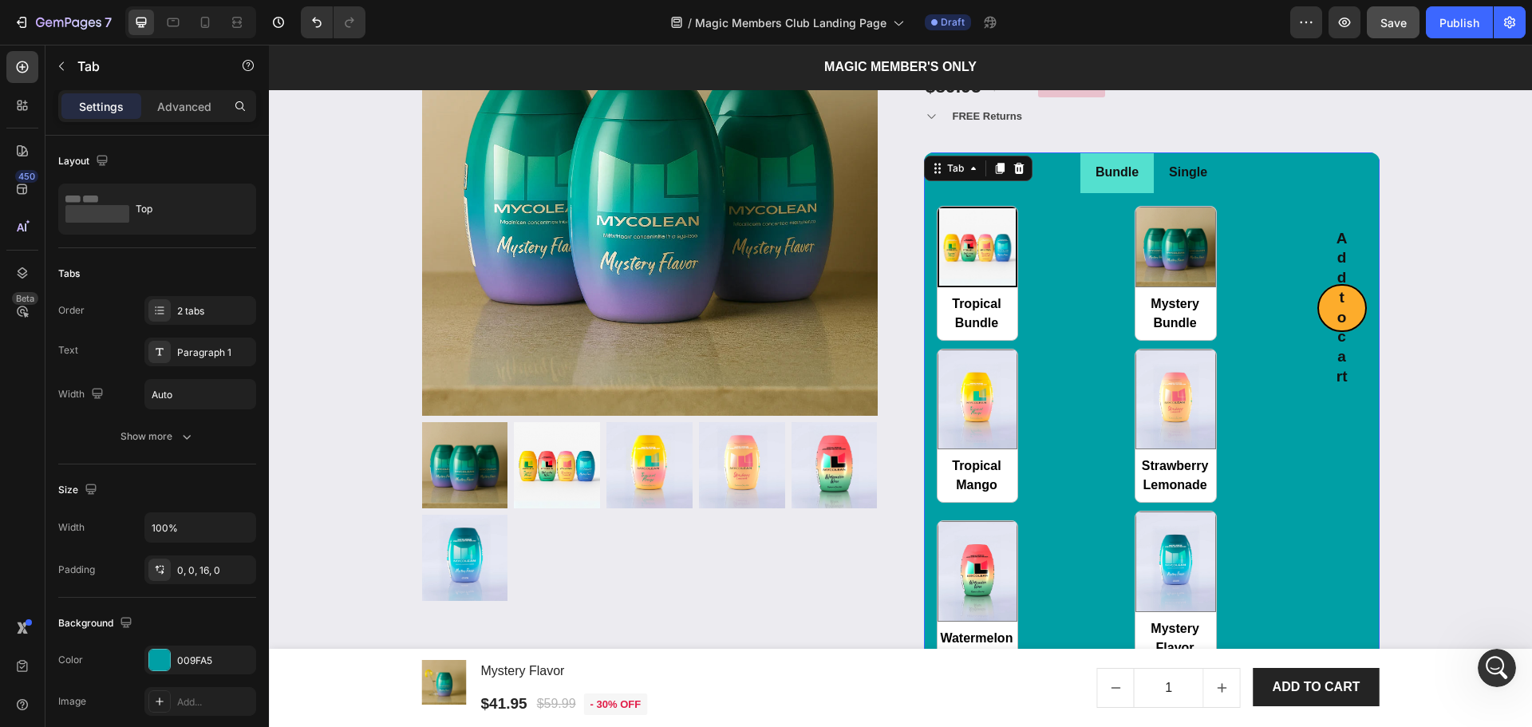
click at [1184, 191] on li "Single" at bounding box center [1188, 172] width 69 height 41
click at [1184, 189] on li "Single" at bounding box center [1188, 172] width 69 height 41
click at [1131, 185] on div "Bundle" at bounding box center [1117, 173] width 48 height 28
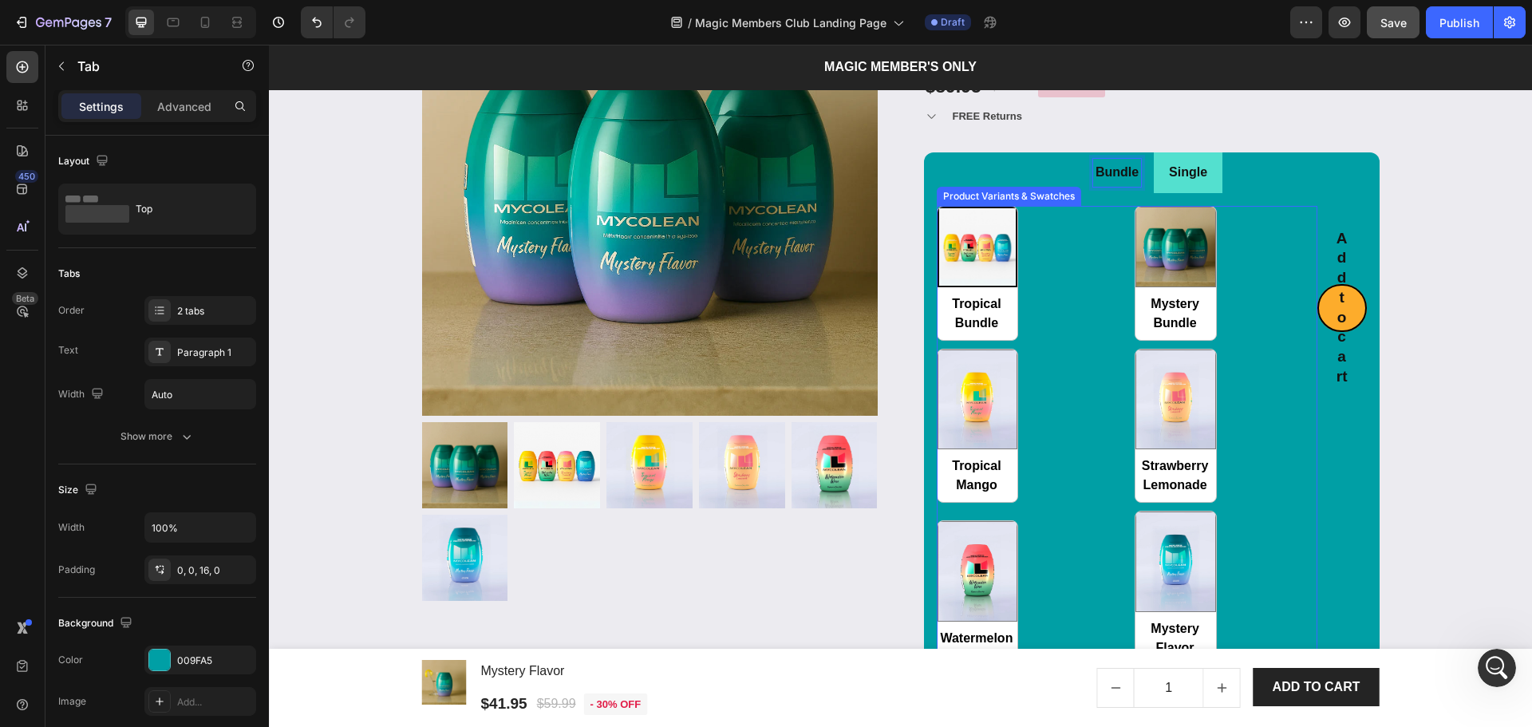
click at [1098, 244] on div "Tropical Bundle Tropical Bundle Mystery Bundle Mystery Bundle Tropical Mango Tr…" at bounding box center [1127, 436] width 381 height 460
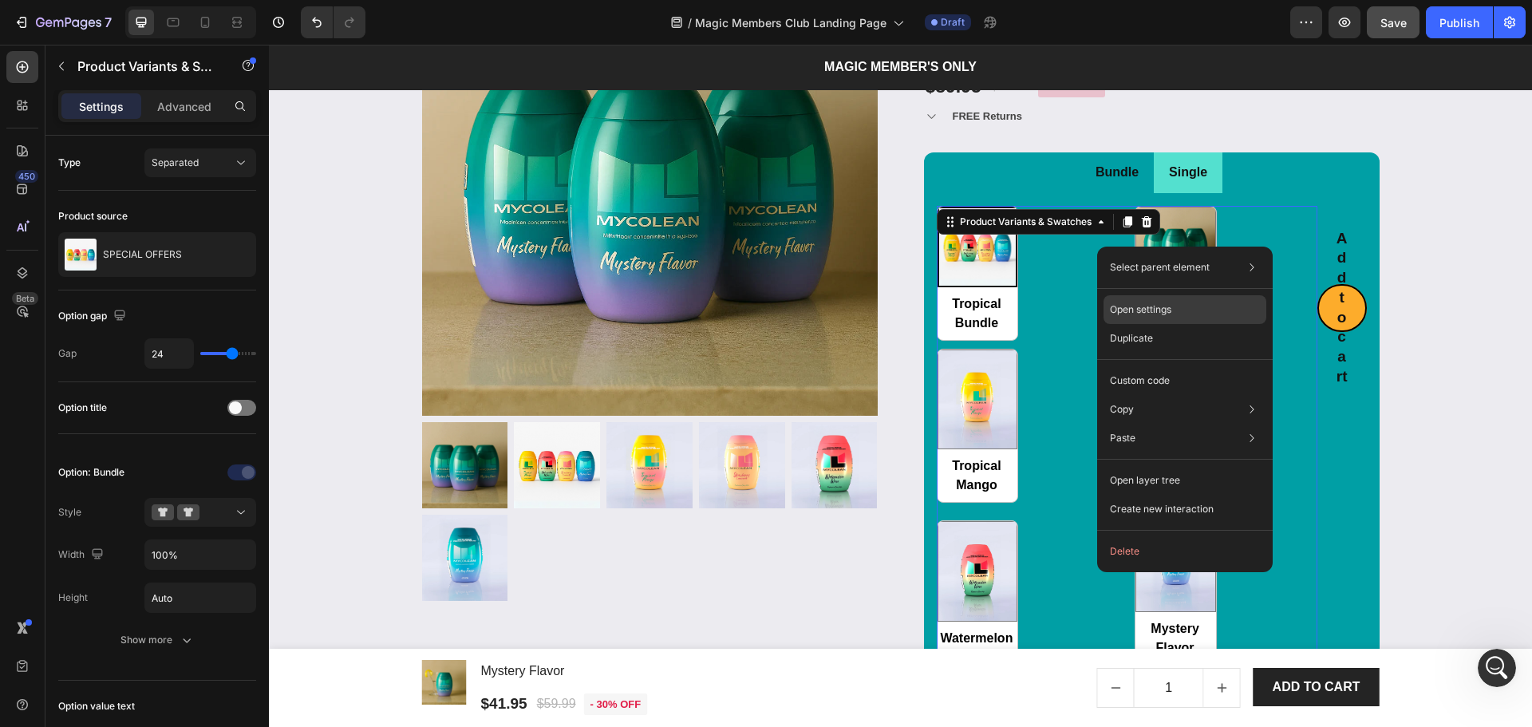
drag, startPoint x: 1158, startPoint y: 313, endPoint x: 889, endPoint y: 267, distance: 272.7
click at [1158, 313] on p "Open settings" at bounding box center [1140, 309] width 61 height 14
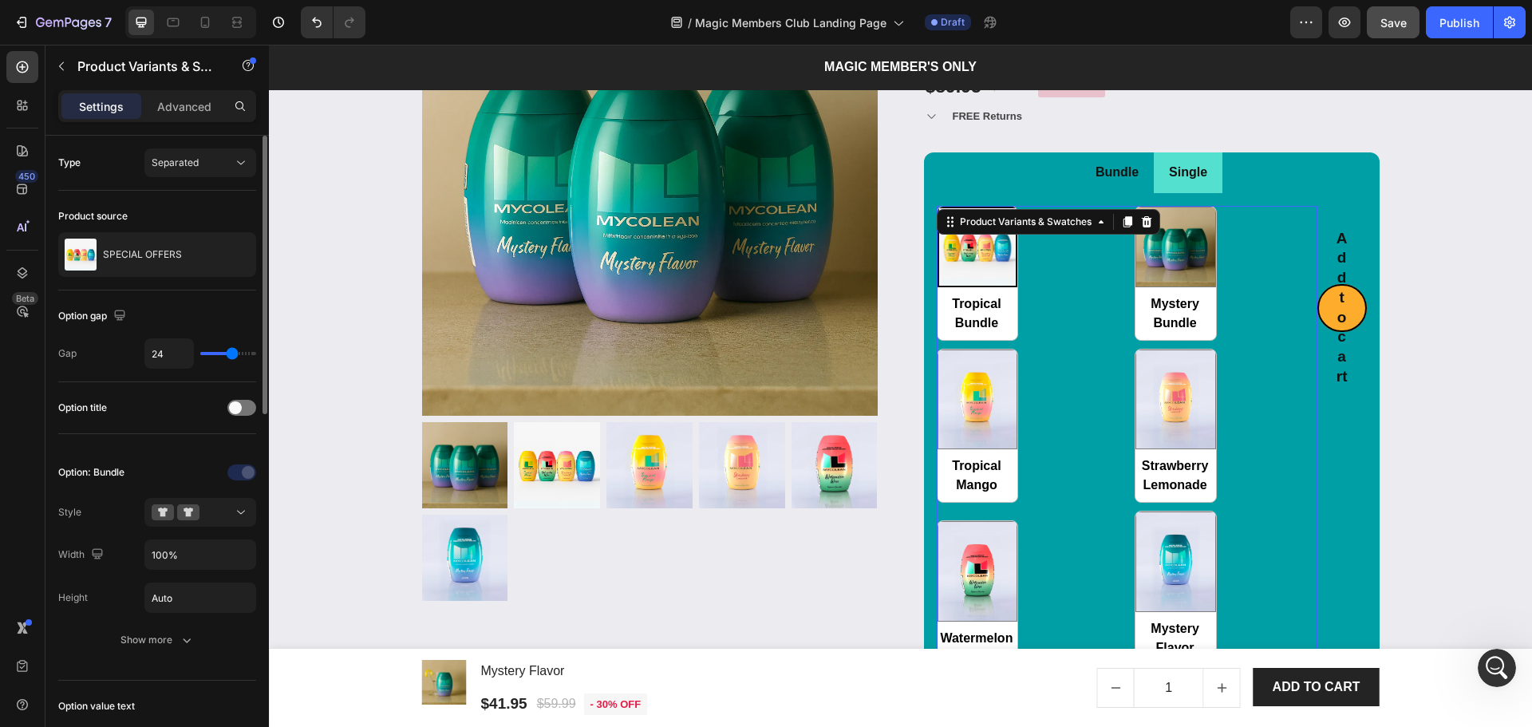
scroll to position [106, 0]
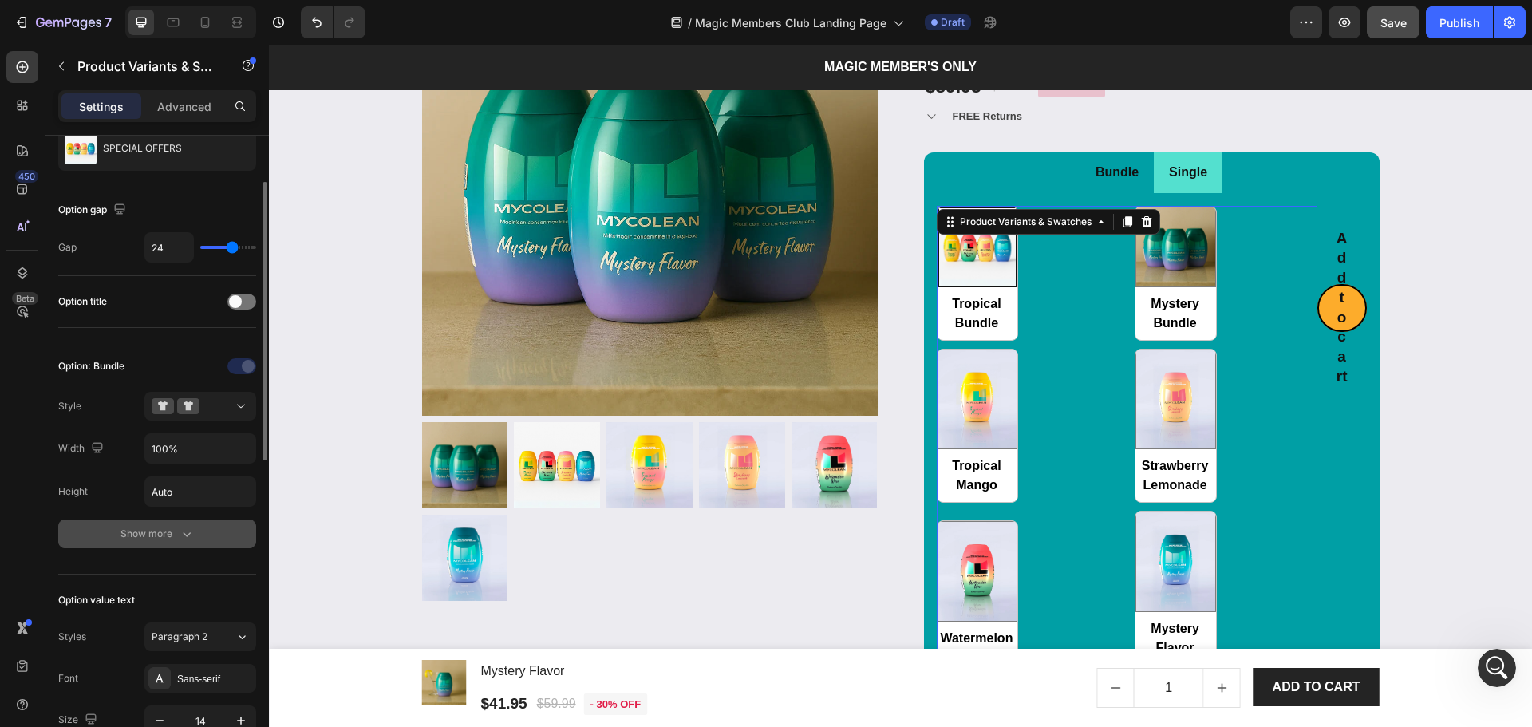
click at [128, 542] on button "Show more" at bounding box center [157, 533] width 198 height 29
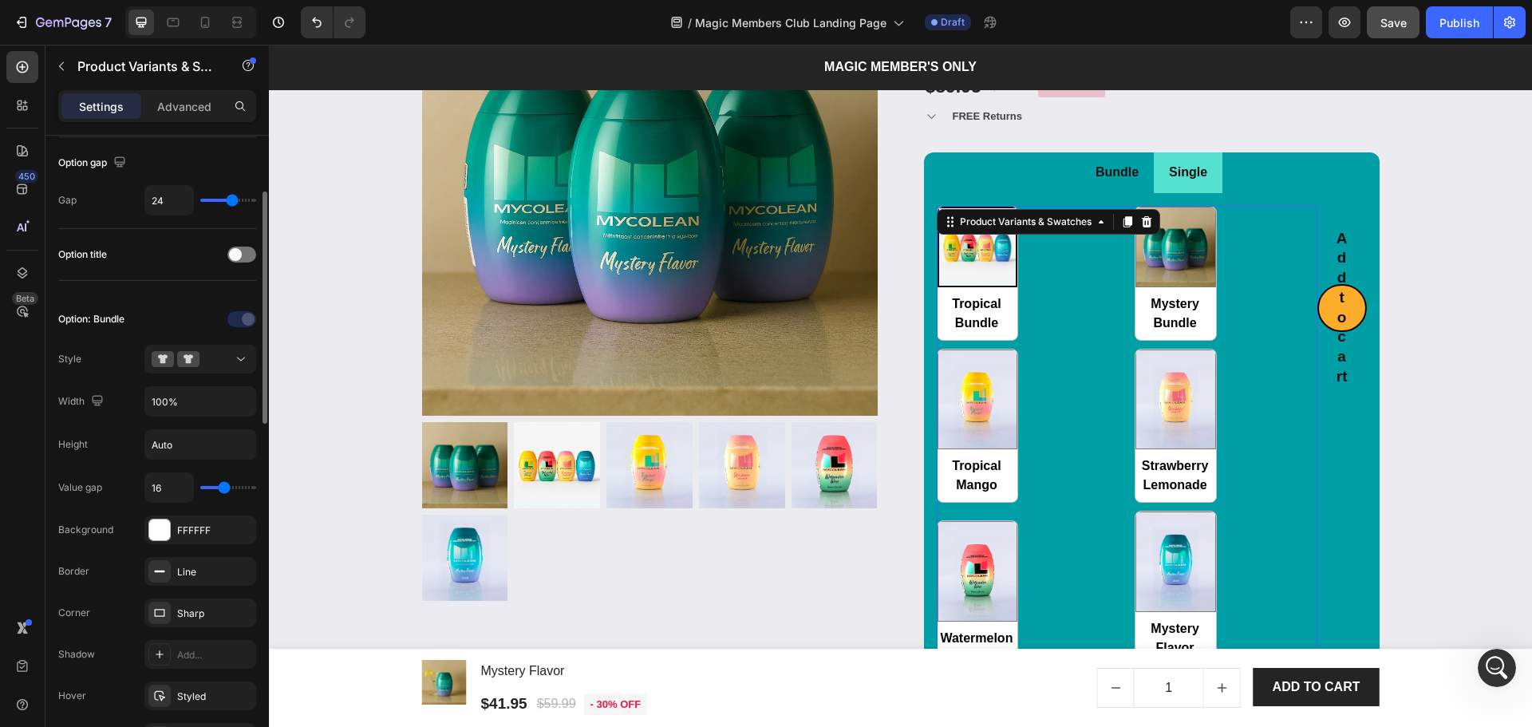
scroll to position [0, 0]
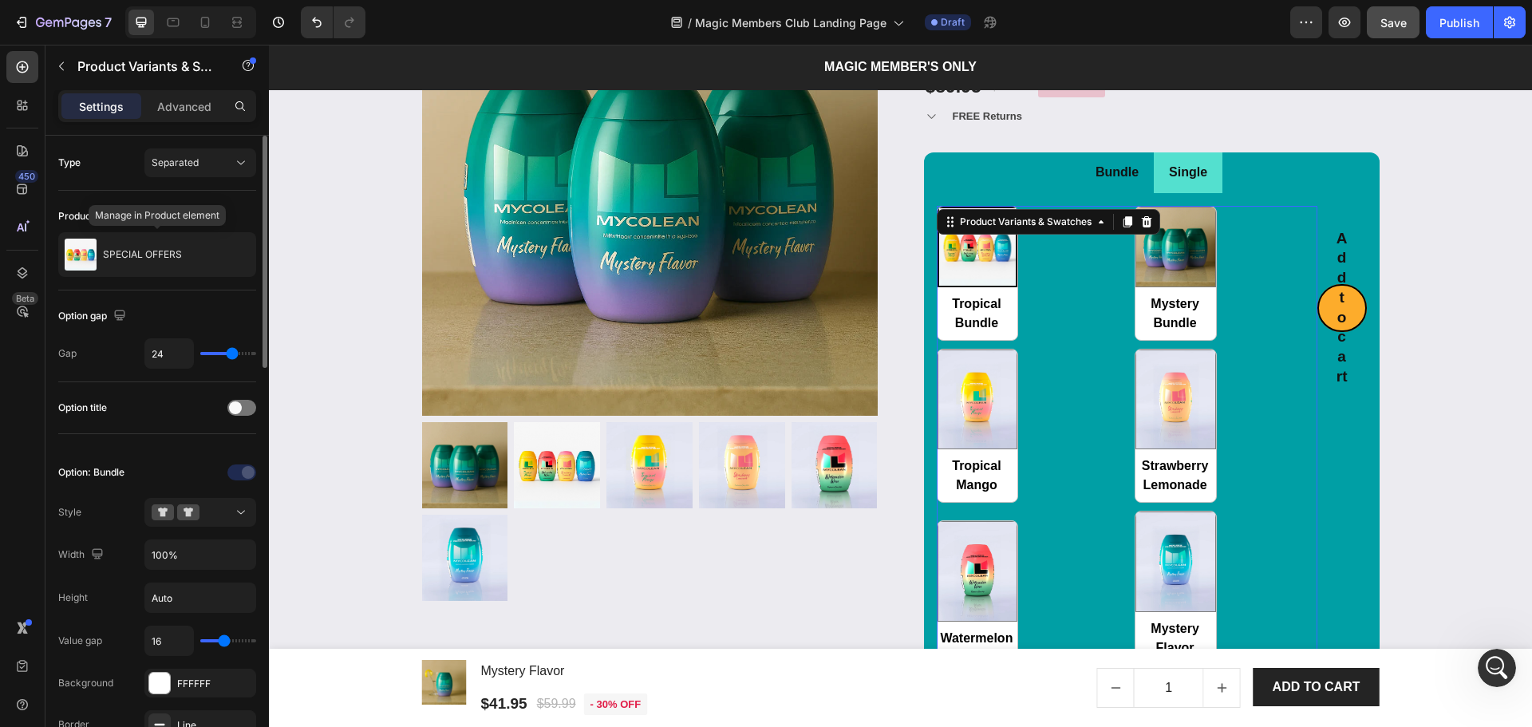
click at [156, 230] on div "Product source SPECIAL OFFERS" at bounding box center [157, 239] width 198 height 73
click at [148, 259] on div "SPECIAL OFFERS" at bounding box center [157, 254] width 198 height 45
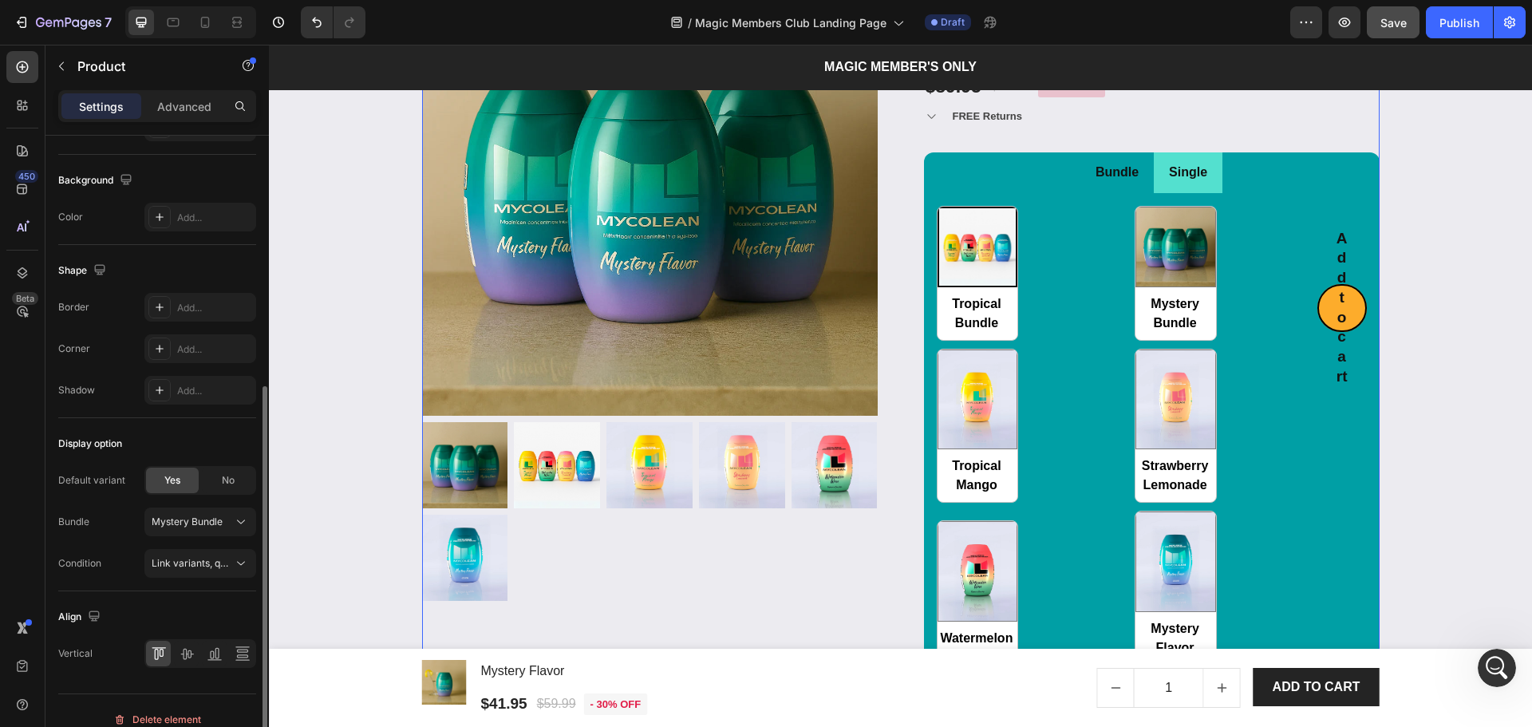
scroll to position [442, 0]
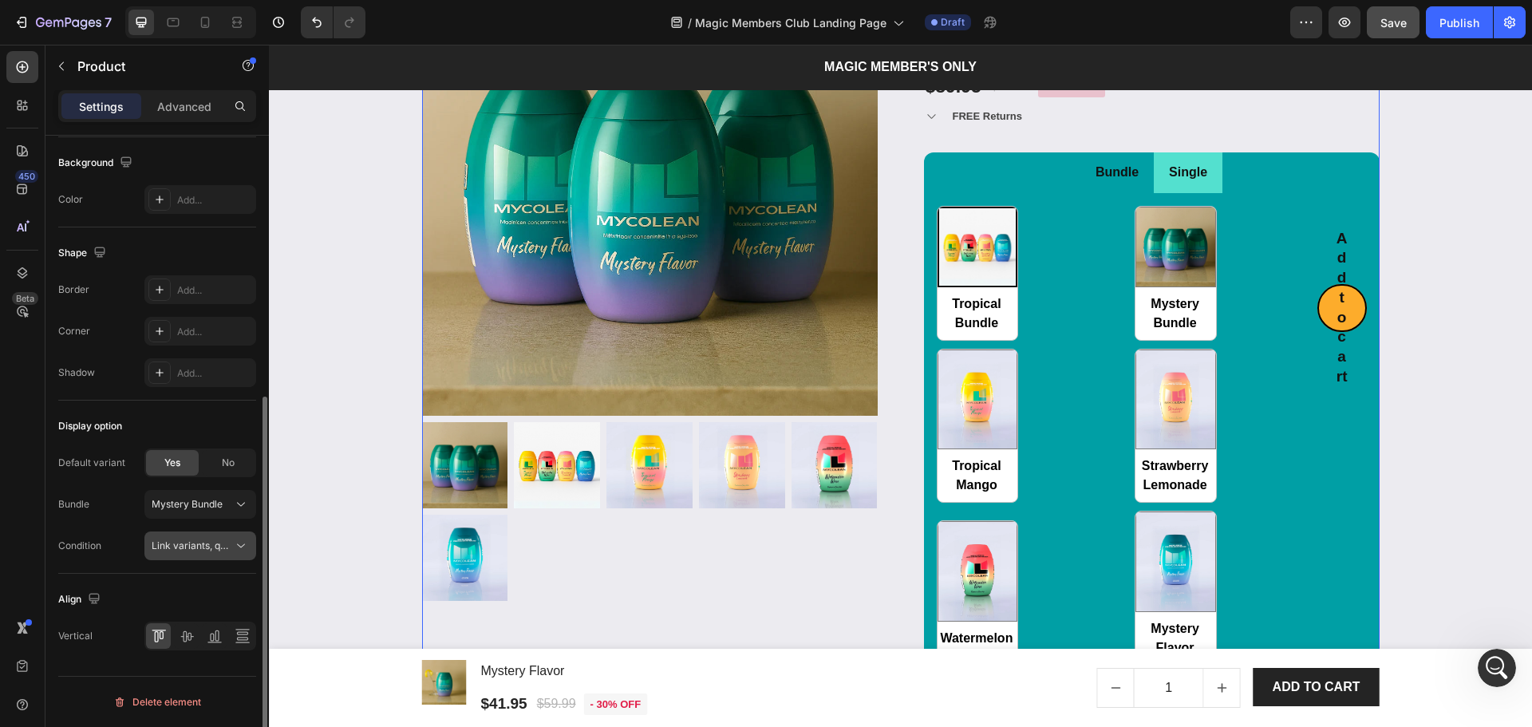
click at [220, 545] on span "Link variants, quantity <br> between same products" at bounding box center [269, 545] width 235 height 12
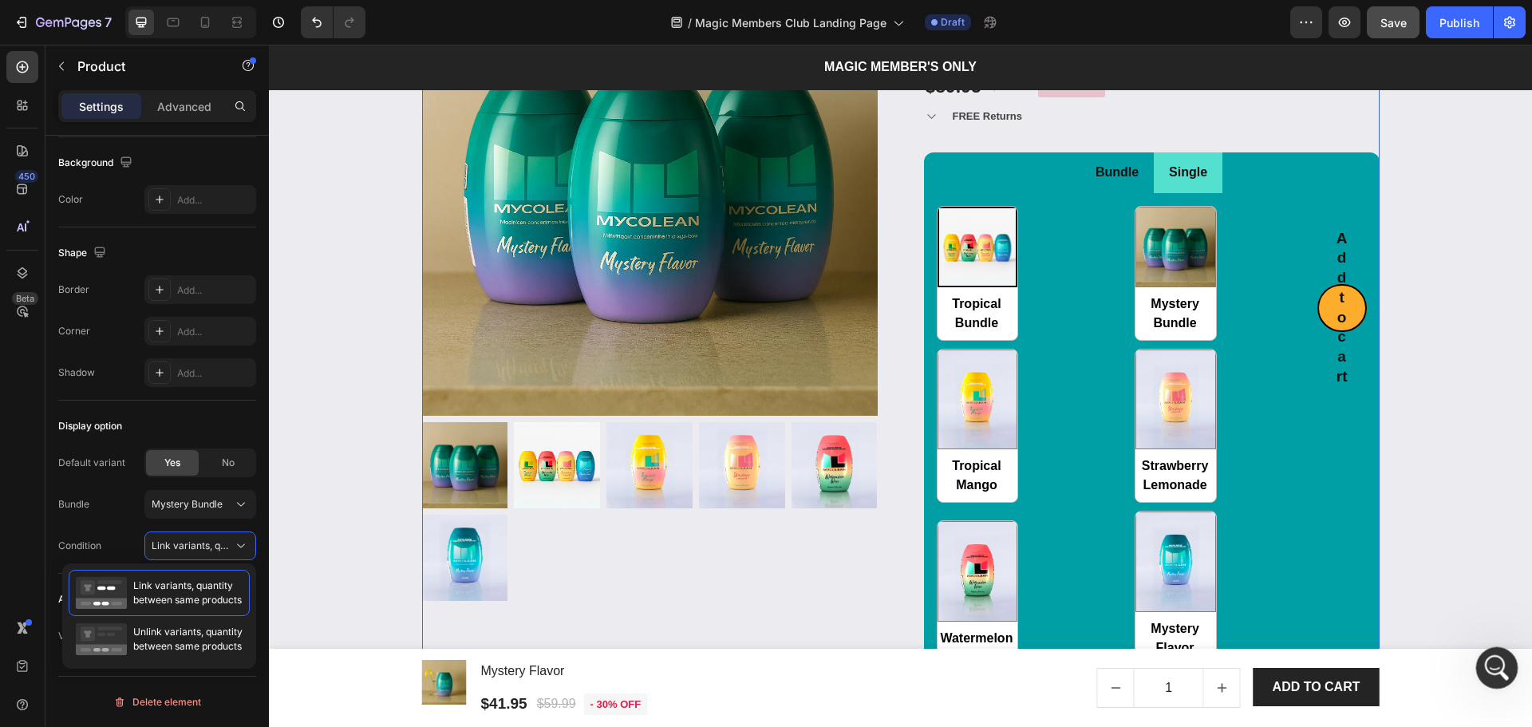
click at [1492, 663] on icon "Open Intercom Messenger" at bounding box center [1495, 666] width 26 height 26
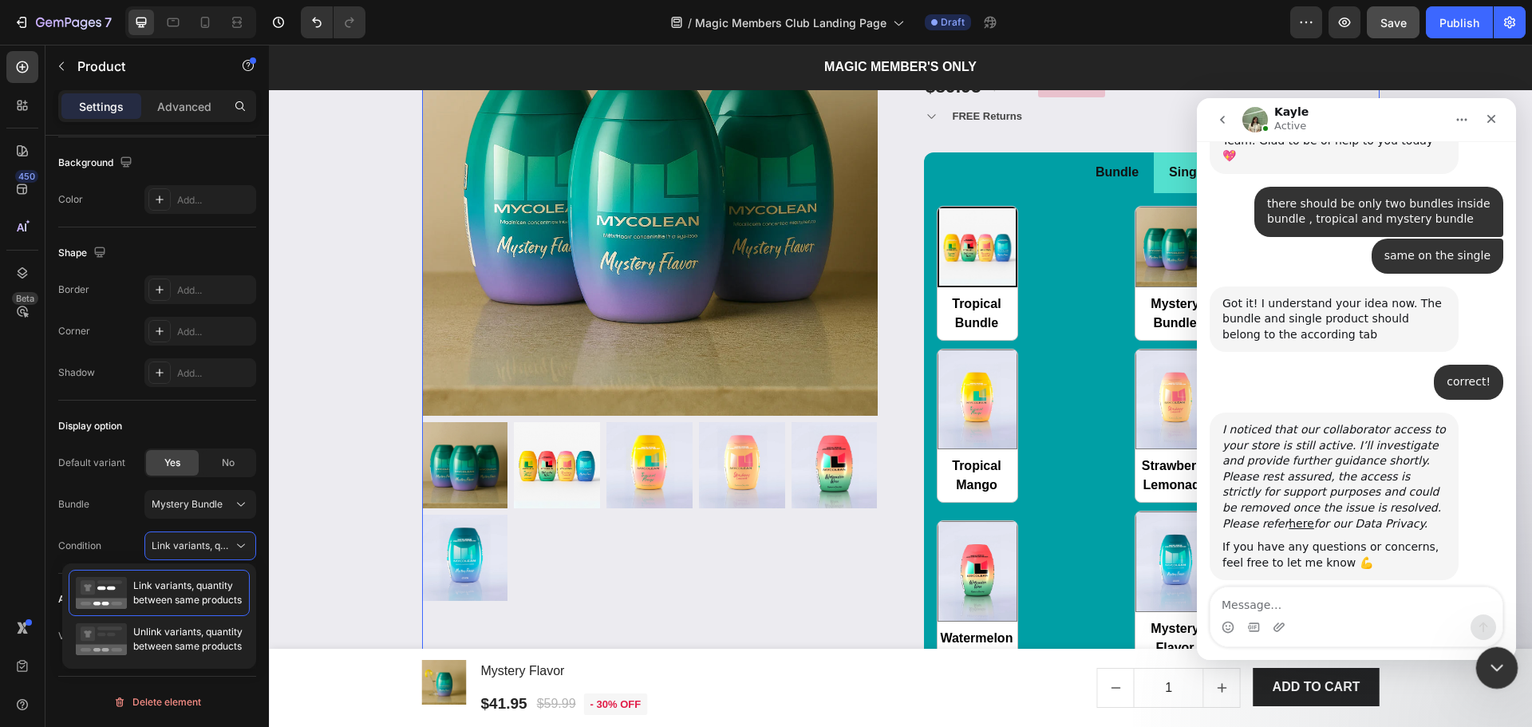
scroll to position [832, 0]
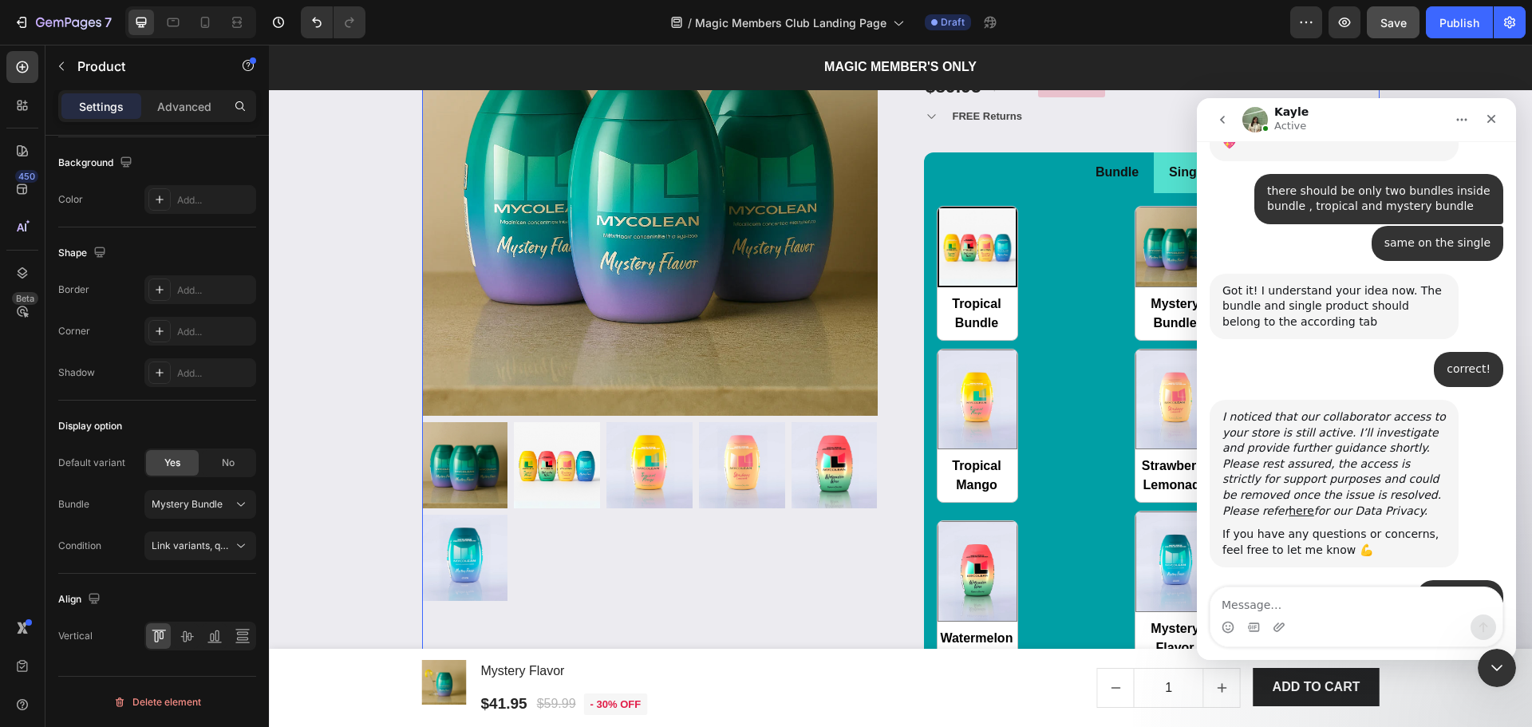
click at [890, 576] on div "Product Images & Gallery Low stock - 430 items left Product Stock Counter SPECI…" at bounding box center [900, 377] width 957 height 834
drag, startPoint x: 1495, startPoint y: 120, endPoint x: 2169, endPoint y: 294, distance: 696.3
click at [1495, 120] on icon "Close" at bounding box center [1491, 119] width 13 height 13
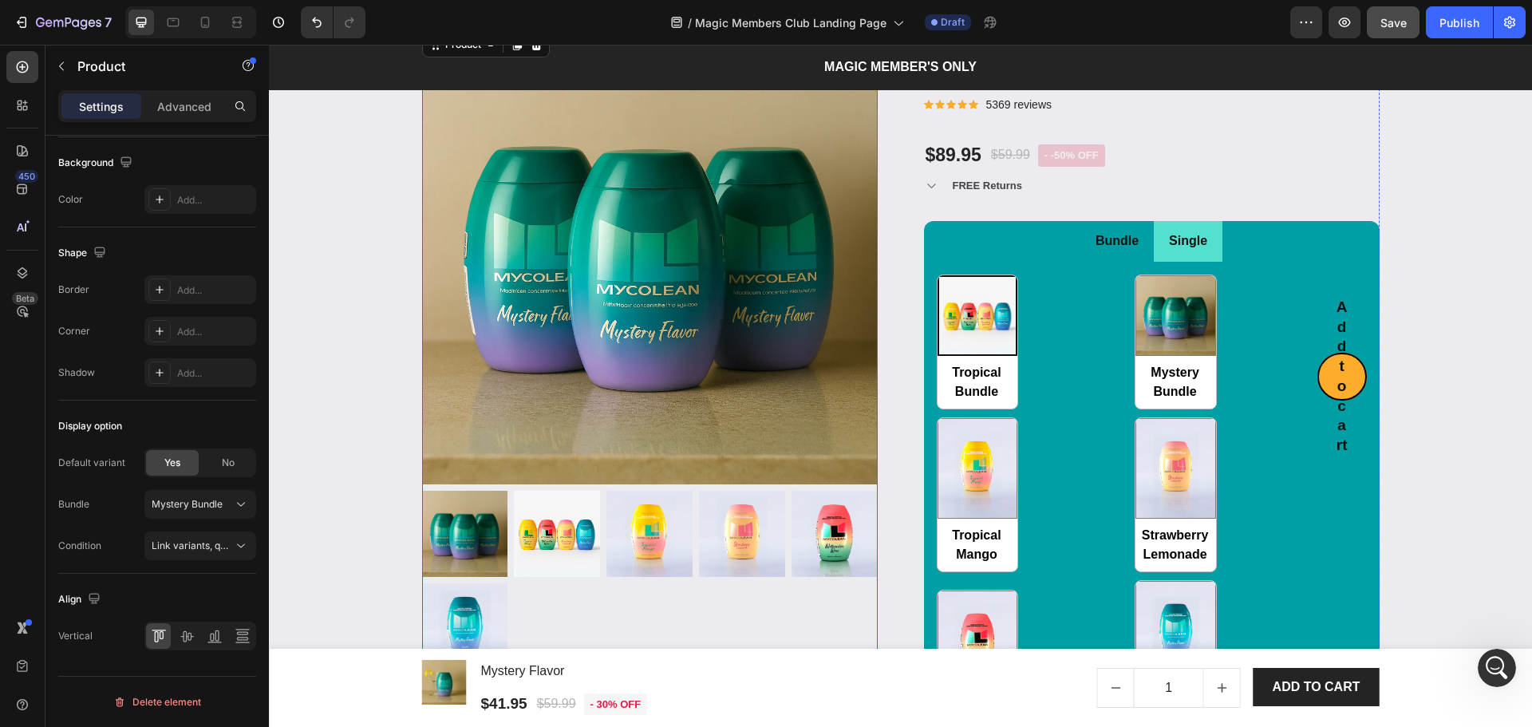
scroll to position [2068, 0]
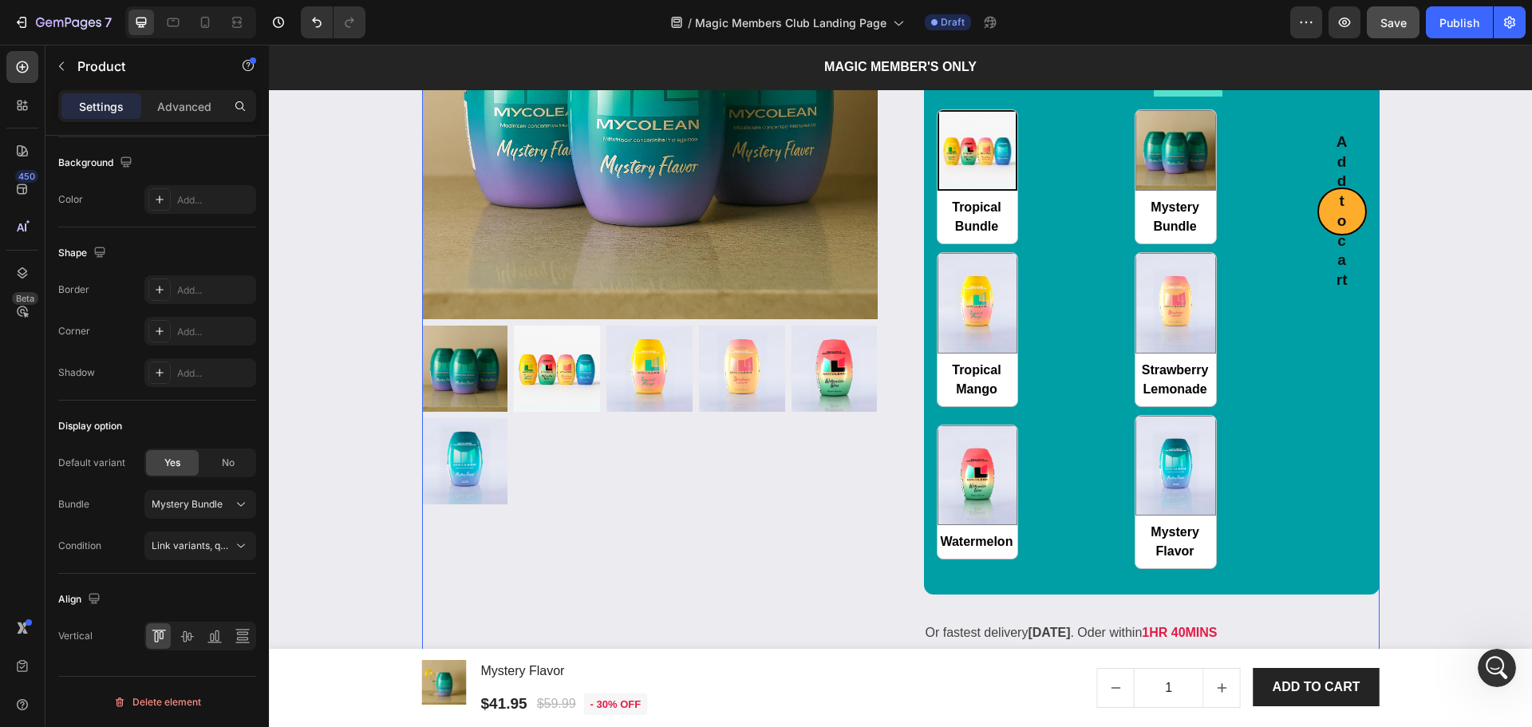
click at [904, 310] on div "Product Images & Gallery Low stock - 430 items left Product Stock Counter SPECI…" at bounding box center [900, 281] width 957 height 834
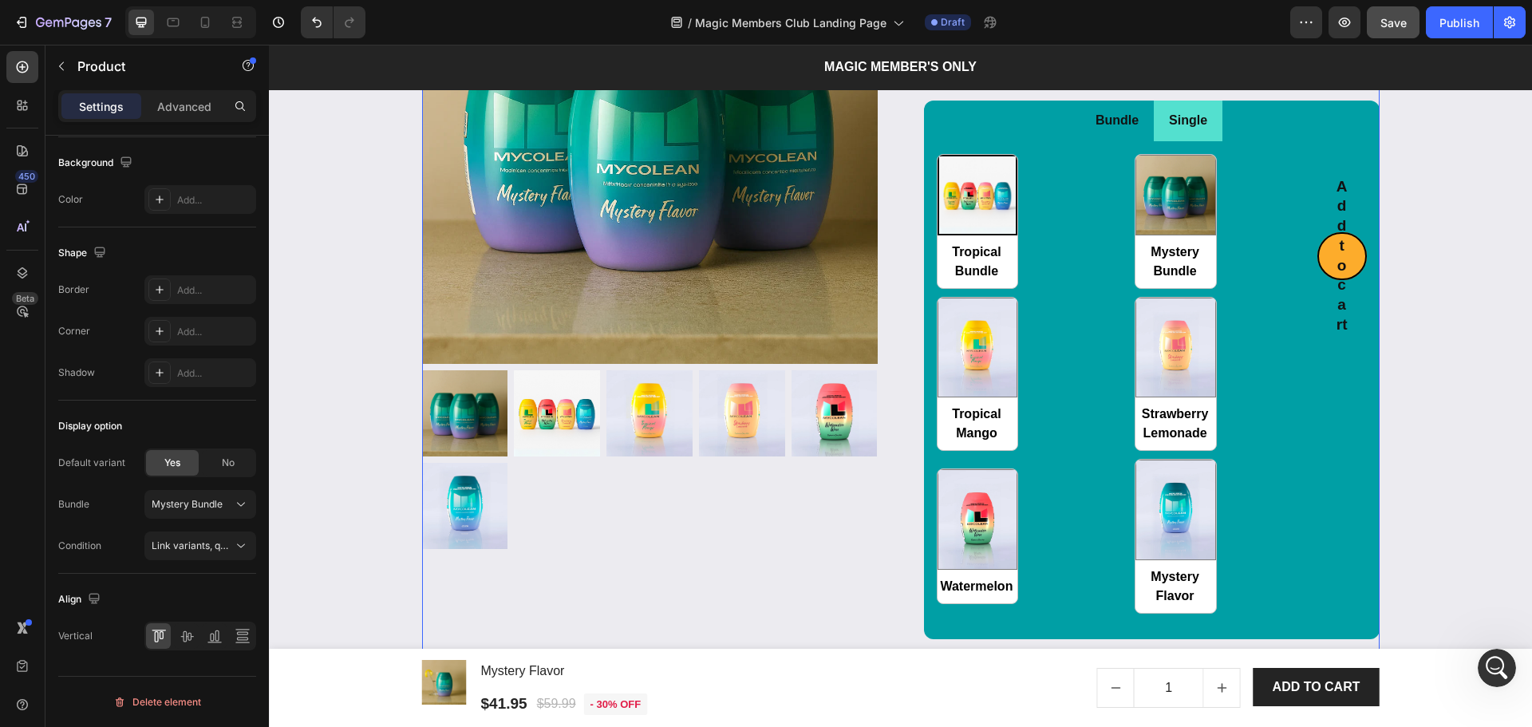
scroll to position [2387, 0]
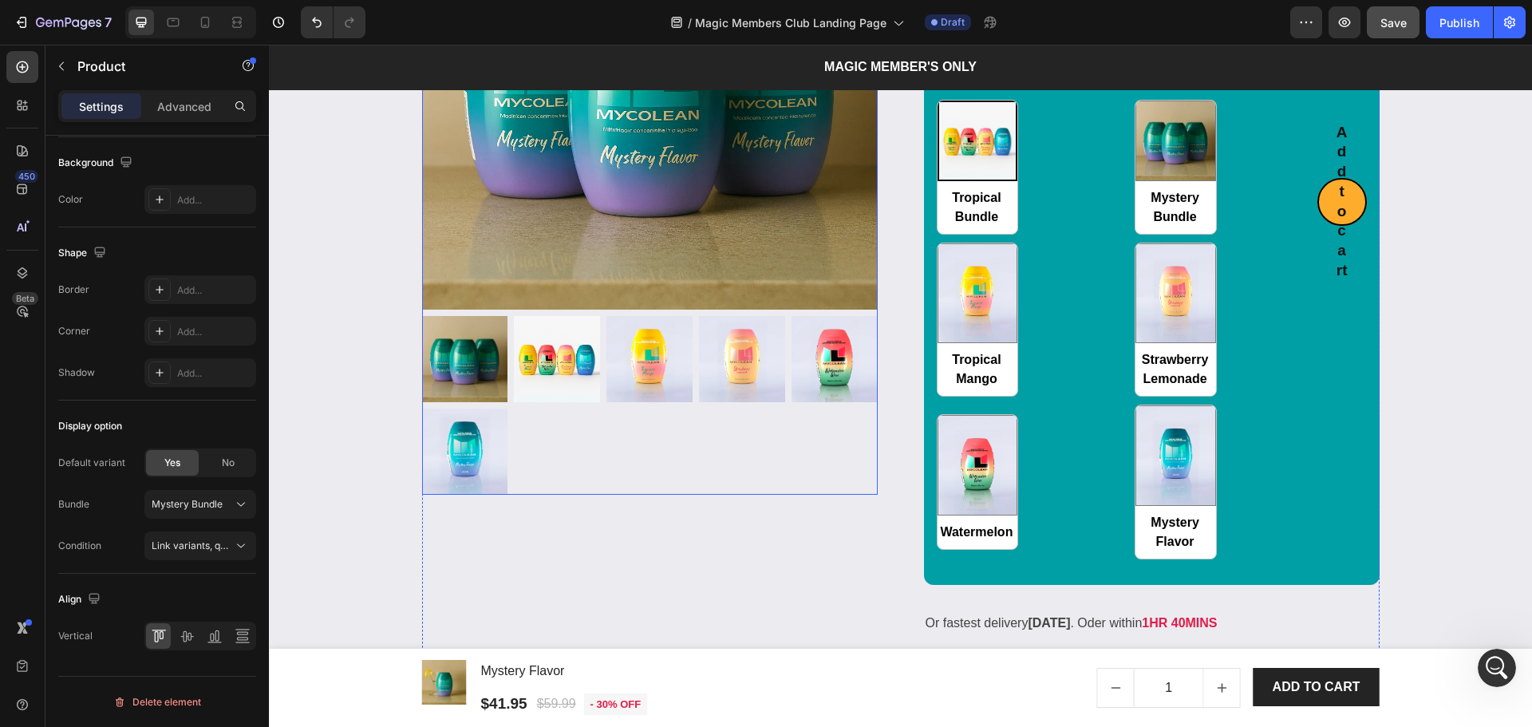
click at [594, 416] on div at bounding box center [650, 405] width 456 height 179
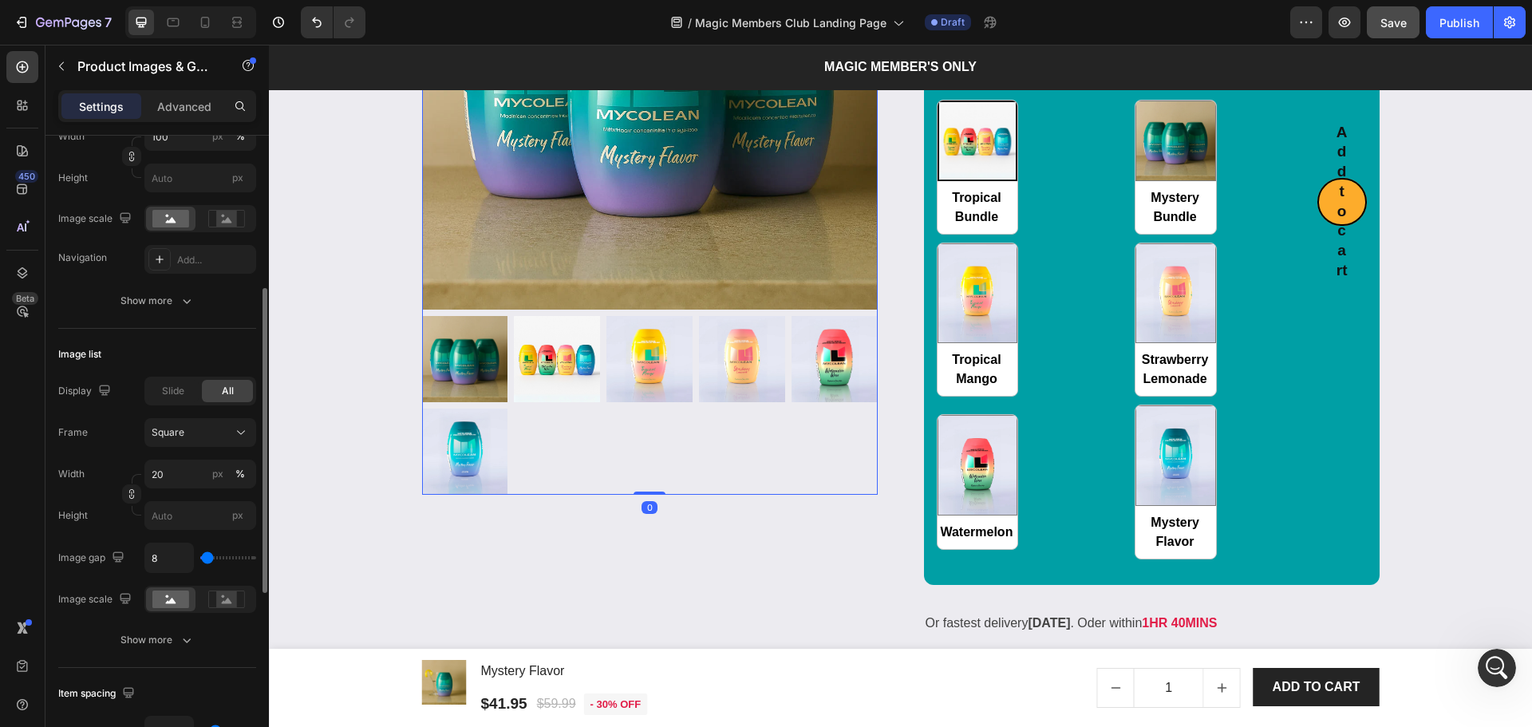
scroll to position [531, 0]
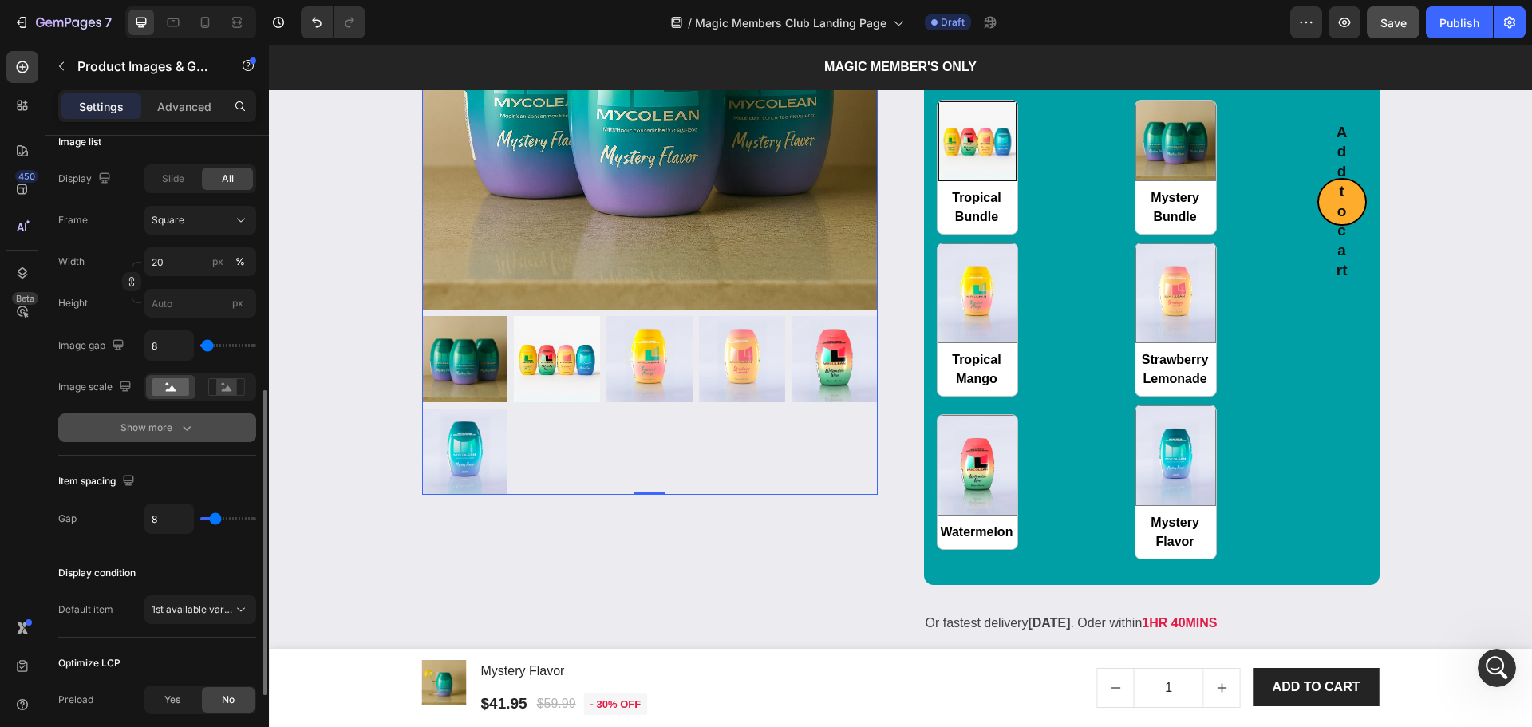
click at [138, 437] on button "Show more" at bounding box center [157, 427] width 198 height 29
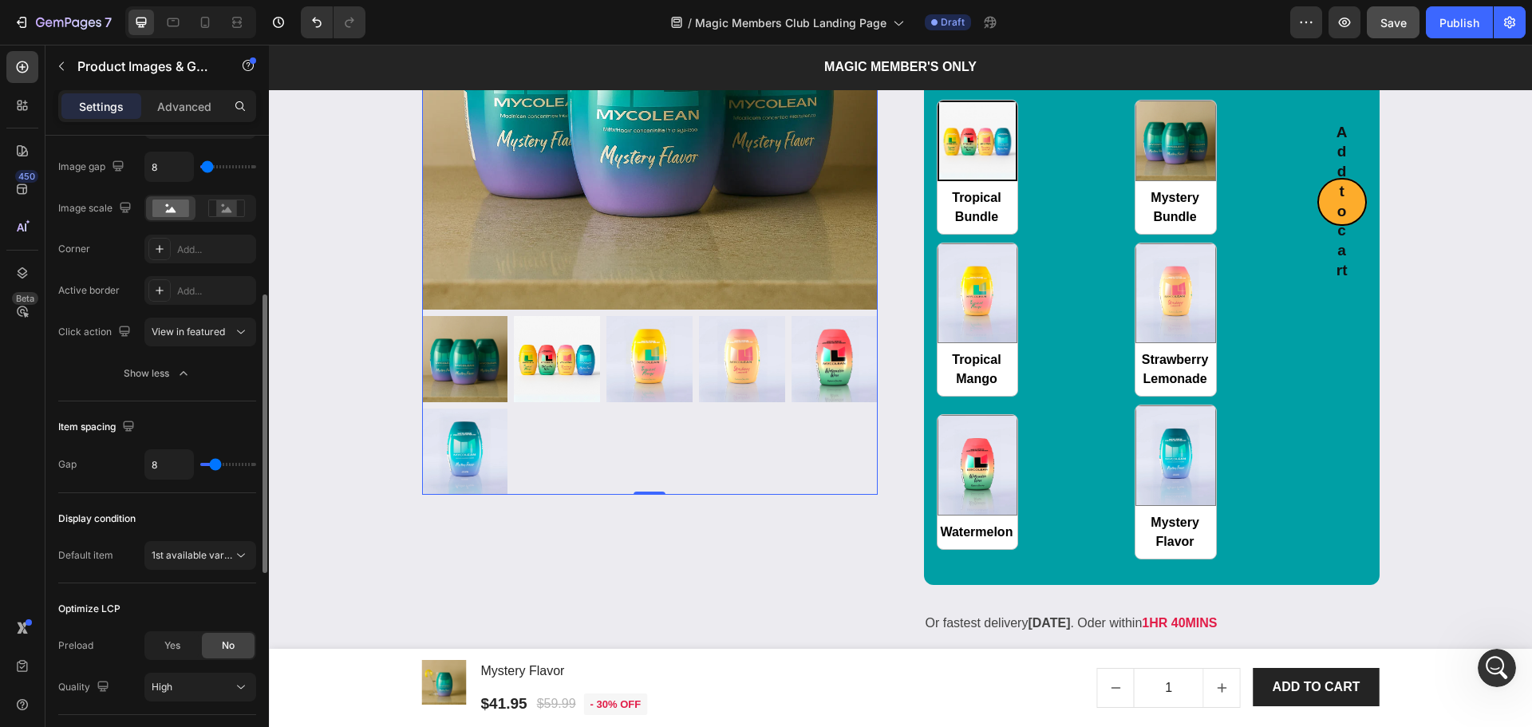
scroll to position [603, 0]
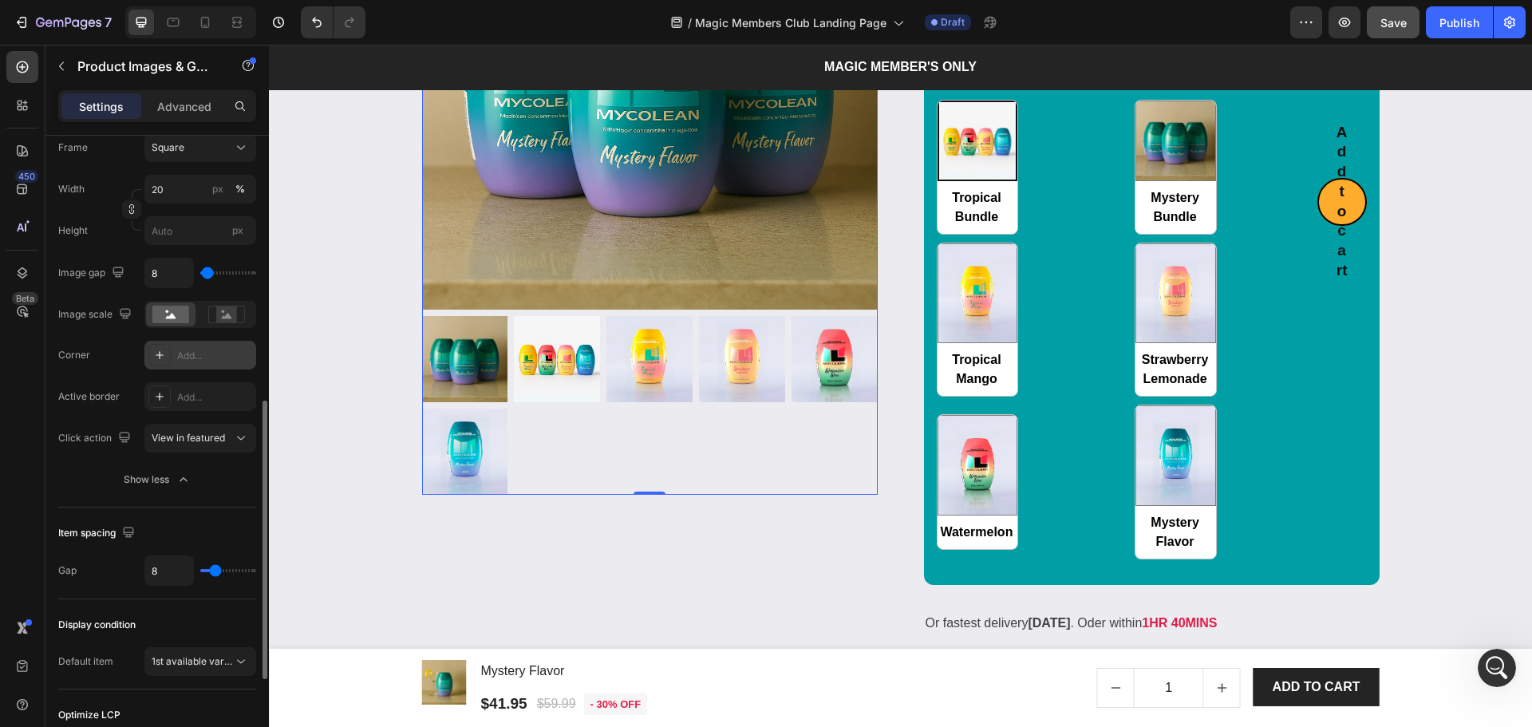
click at [154, 349] on icon at bounding box center [159, 355] width 13 height 13
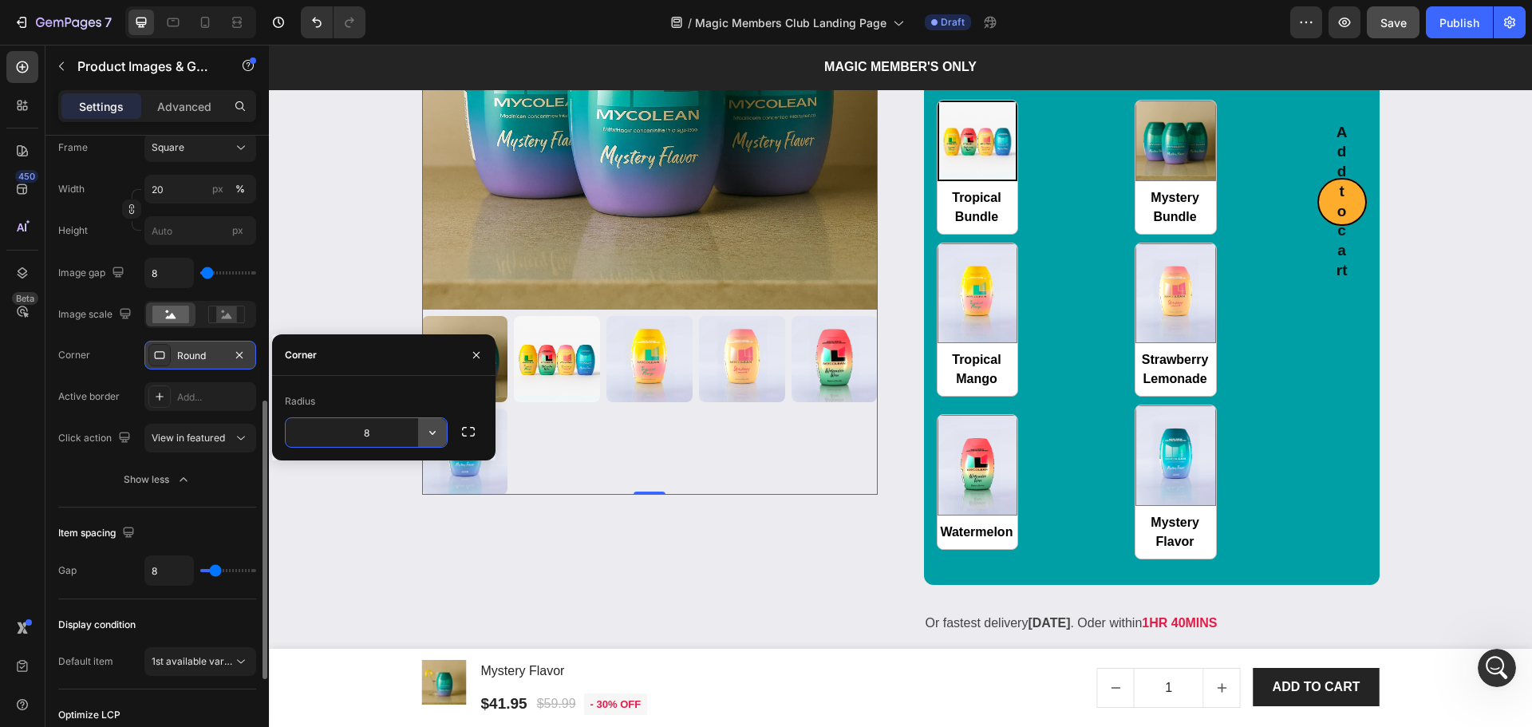
click at [424, 432] on icon "button" at bounding box center [432, 432] width 16 height 16
click at [397, 421] on input "8" at bounding box center [366, 432] width 161 height 29
drag, startPoint x: 389, startPoint y: 440, endPoint x: 283, endPoint y: 423, distance: 106.8
click at [284, 423] on div "Radius 8" at bounding box center [383, 418] width 223 height 59
drag, startPoint x: 320, startPoint y: 436, endPoint x: 285, endPoint y: 428, distance: 36.2
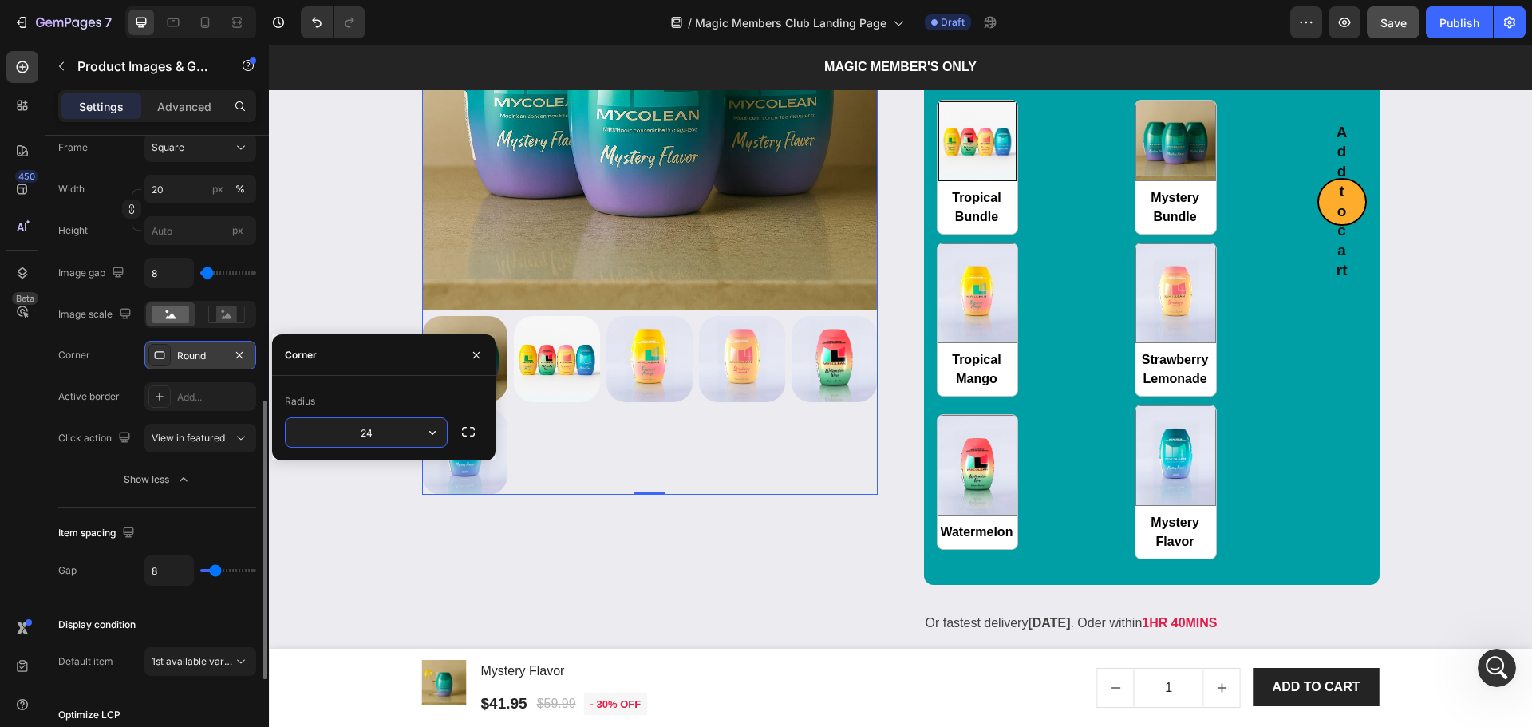
click at [302, 435] on input "24" at bounding box center [366, 432] width 161 height 29
type input "16"
click at [65, 468] on button "Show less" at bounding box center [157, 479] width 198 height 29
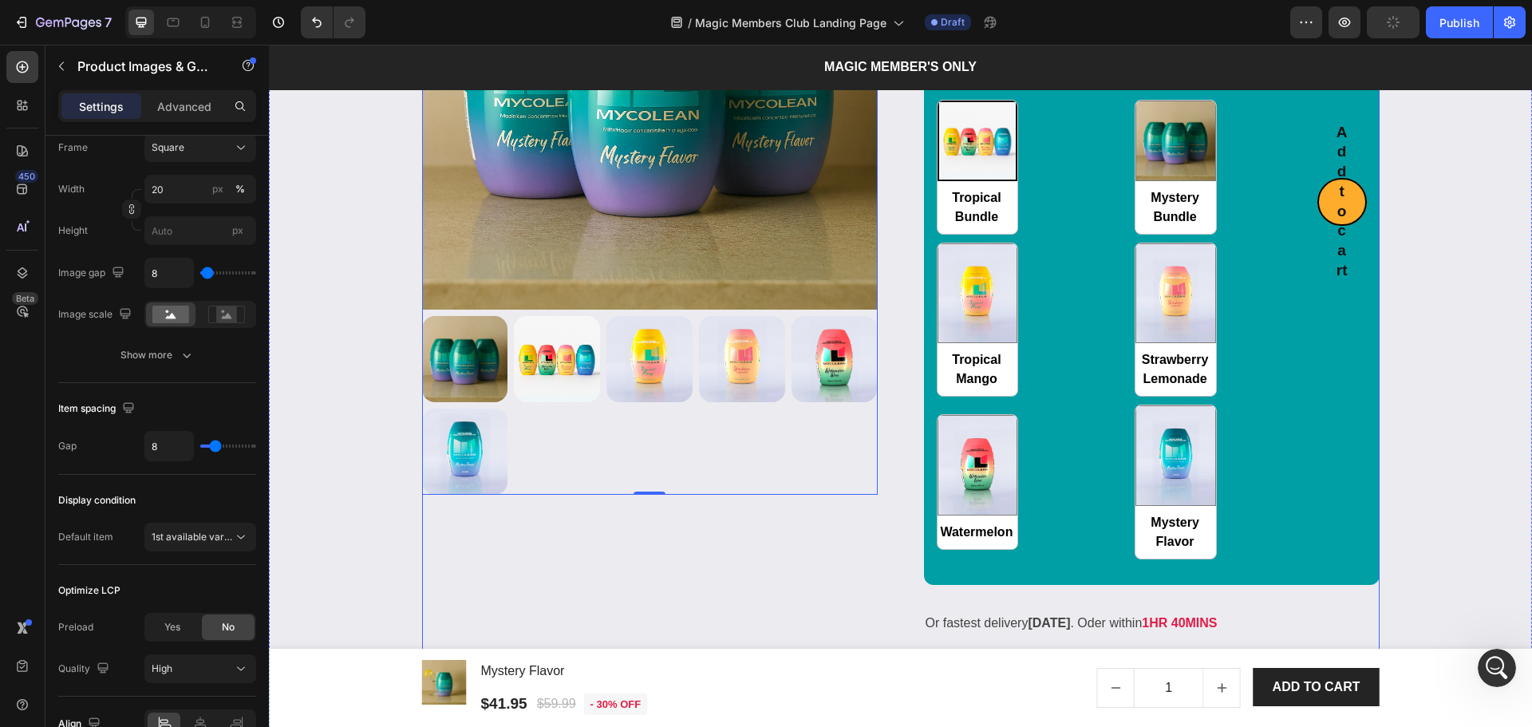
click at [634, 565] on div "Product Images & Gallery 0" at bounding box center [650, 271] width 456 height 834
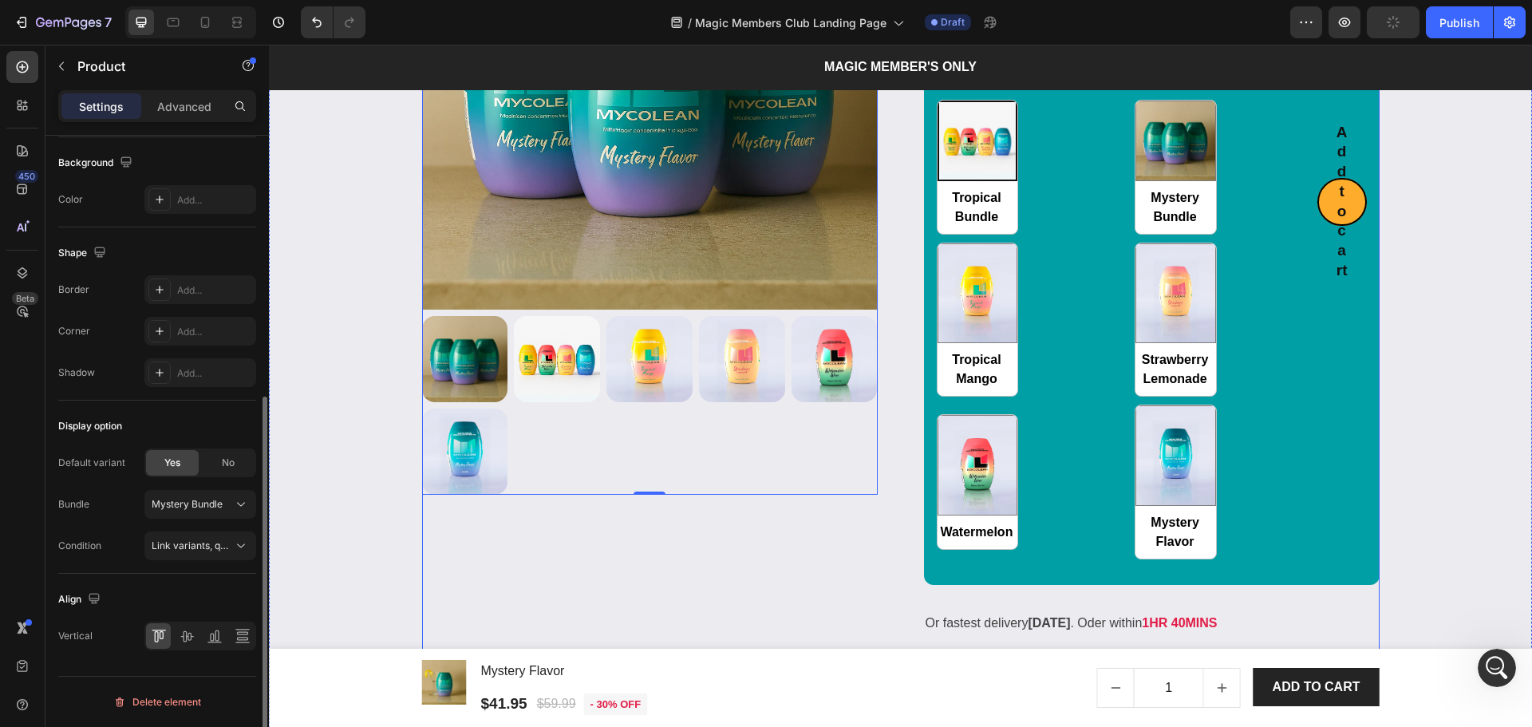
scroll to position [0, 0]
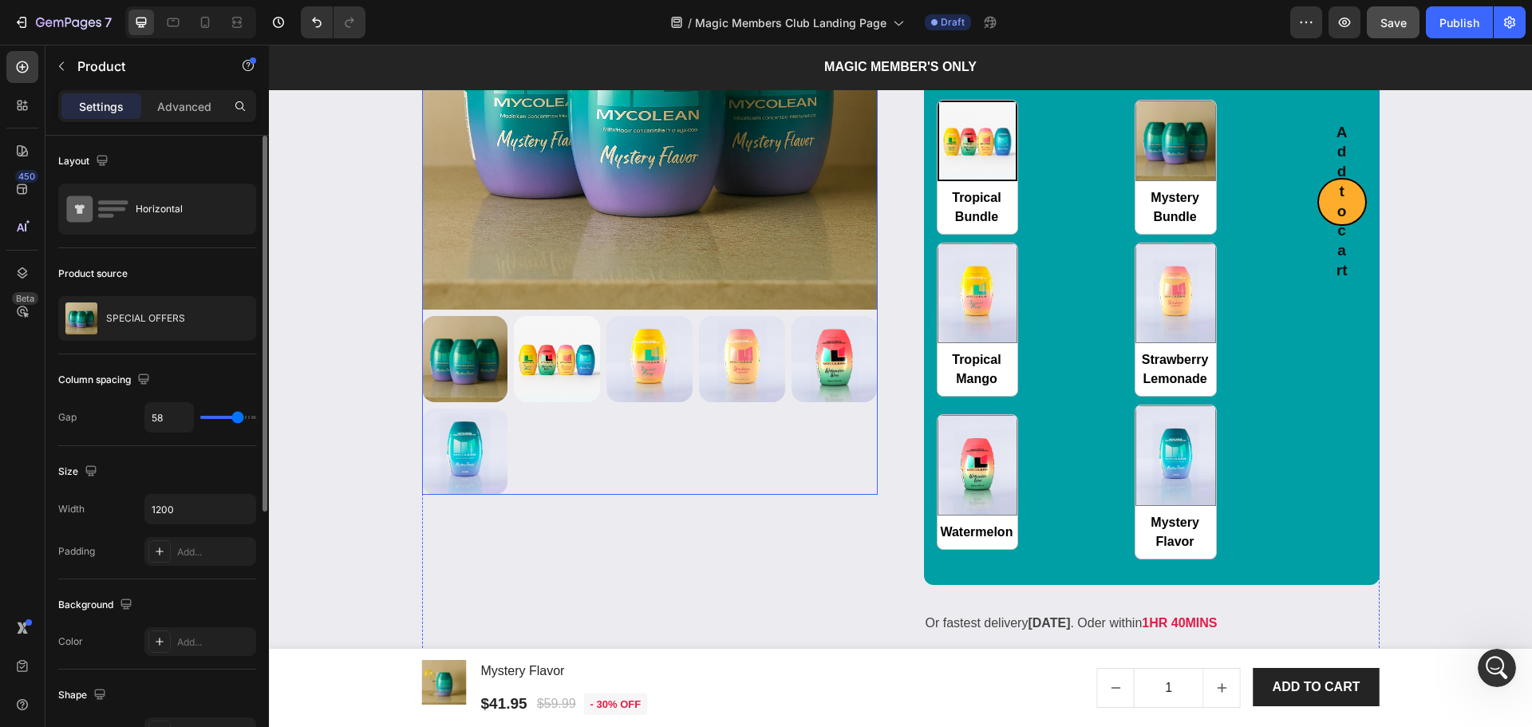
click at [671, 472] on div at bounding box center [650, 405] width 456 height 179
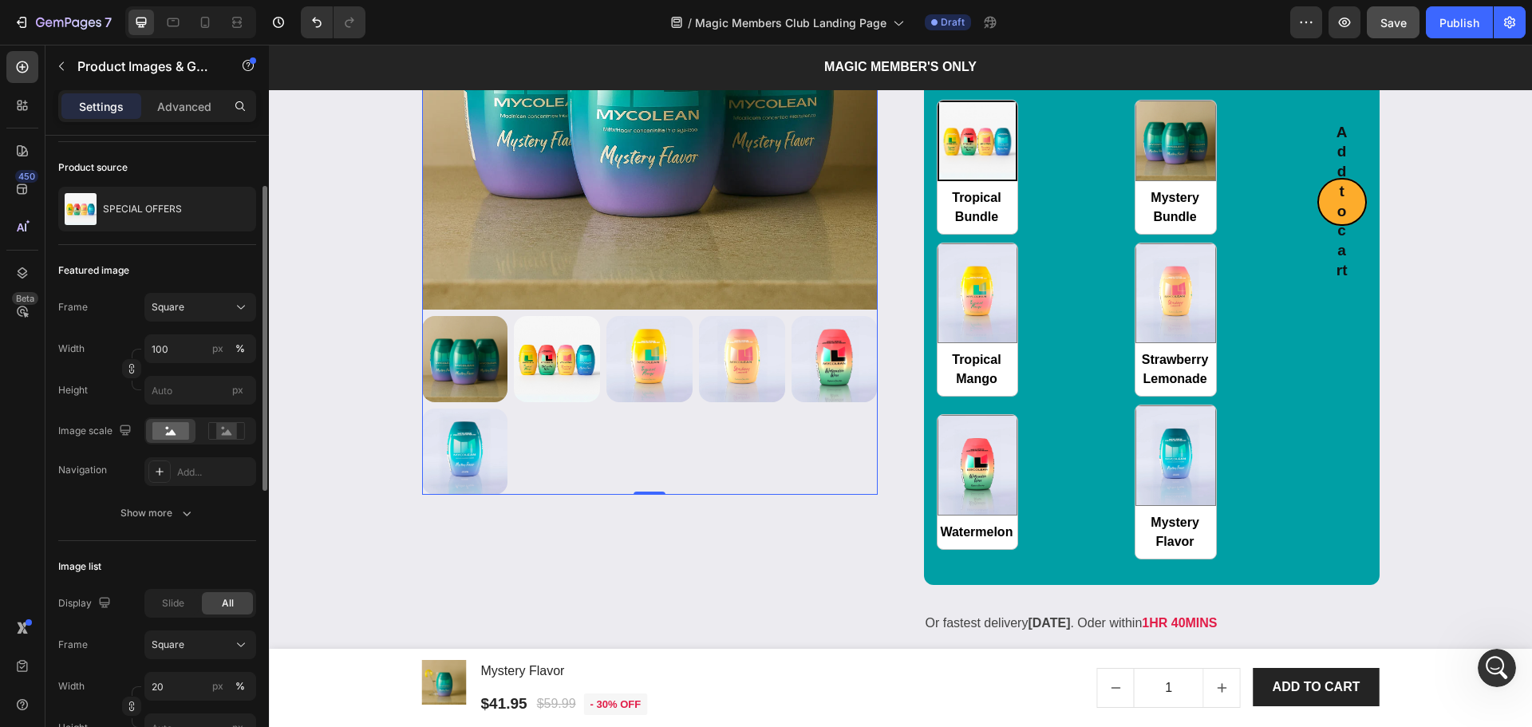
scroll to position [318, 0]
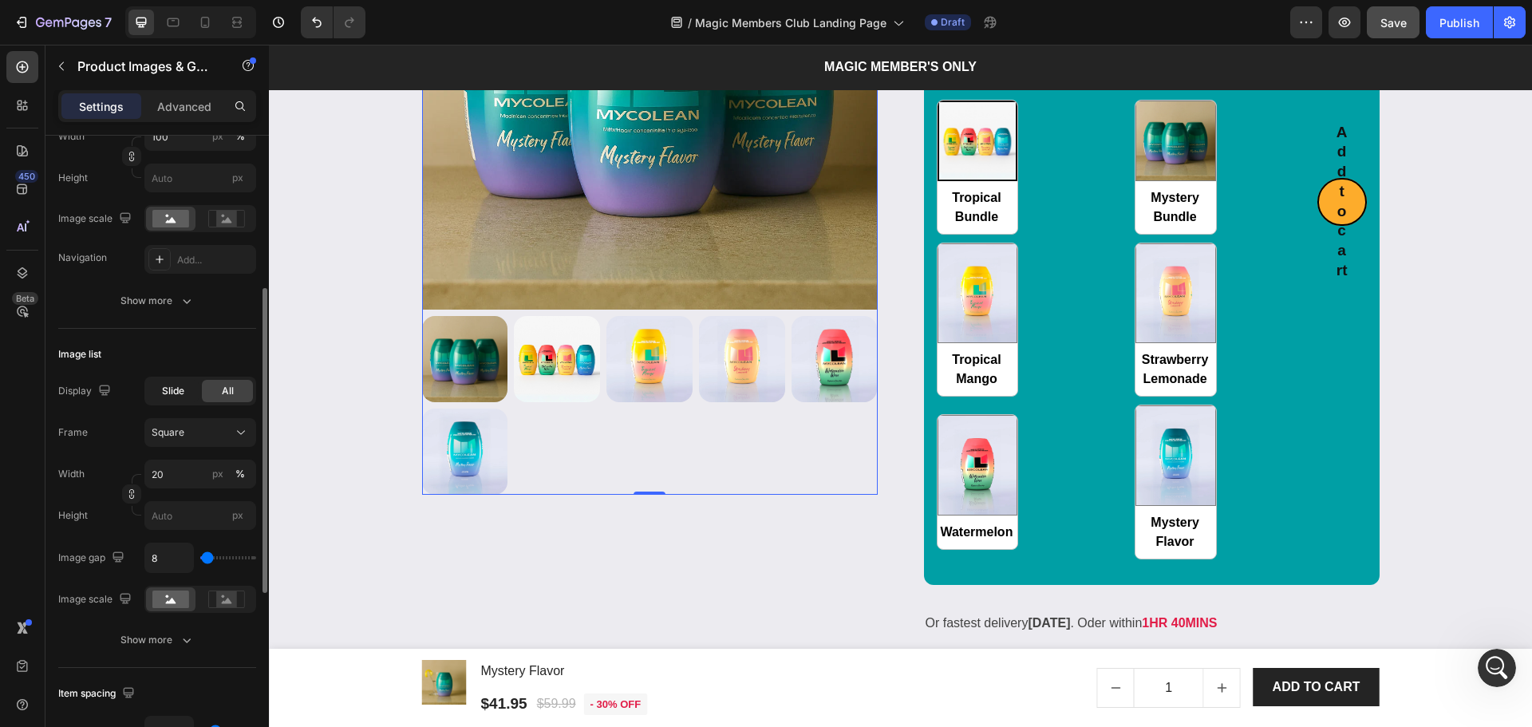
click at [172, 393] on span "Slide" at bounding box center [173, 391] width 22 height 14
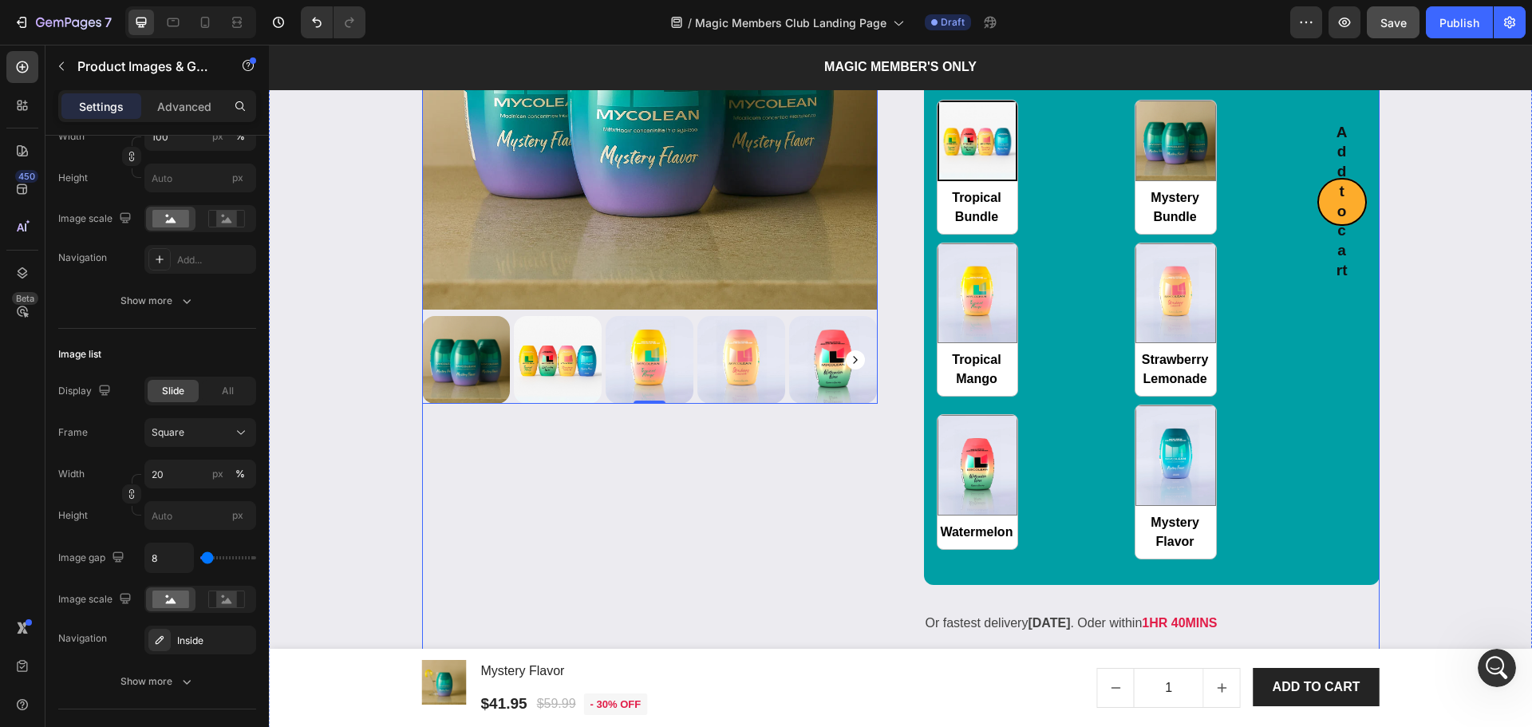
click at [624, 538] on div "Product Images & Gallery 0" at bounding box center [650, 271] width 456 height 834
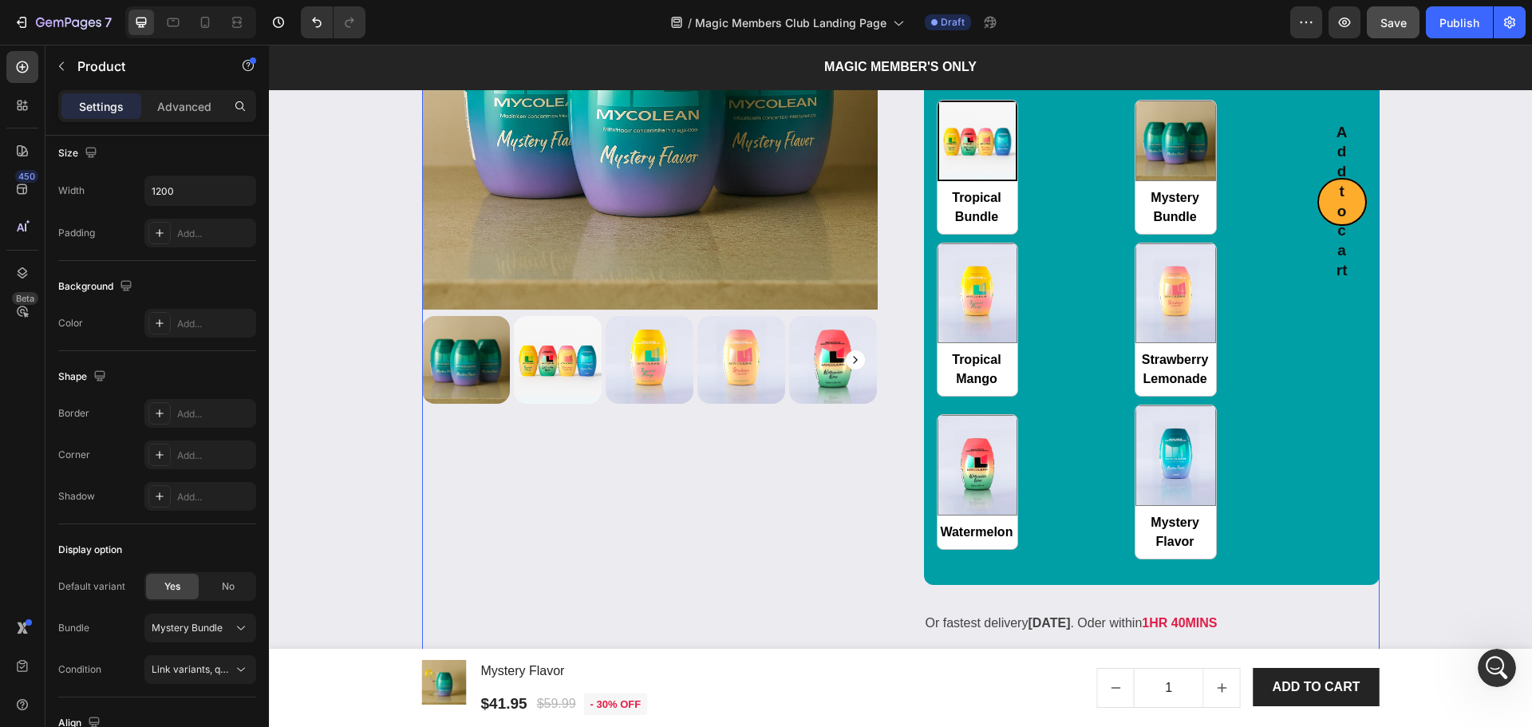
scroll to position [0, 0]
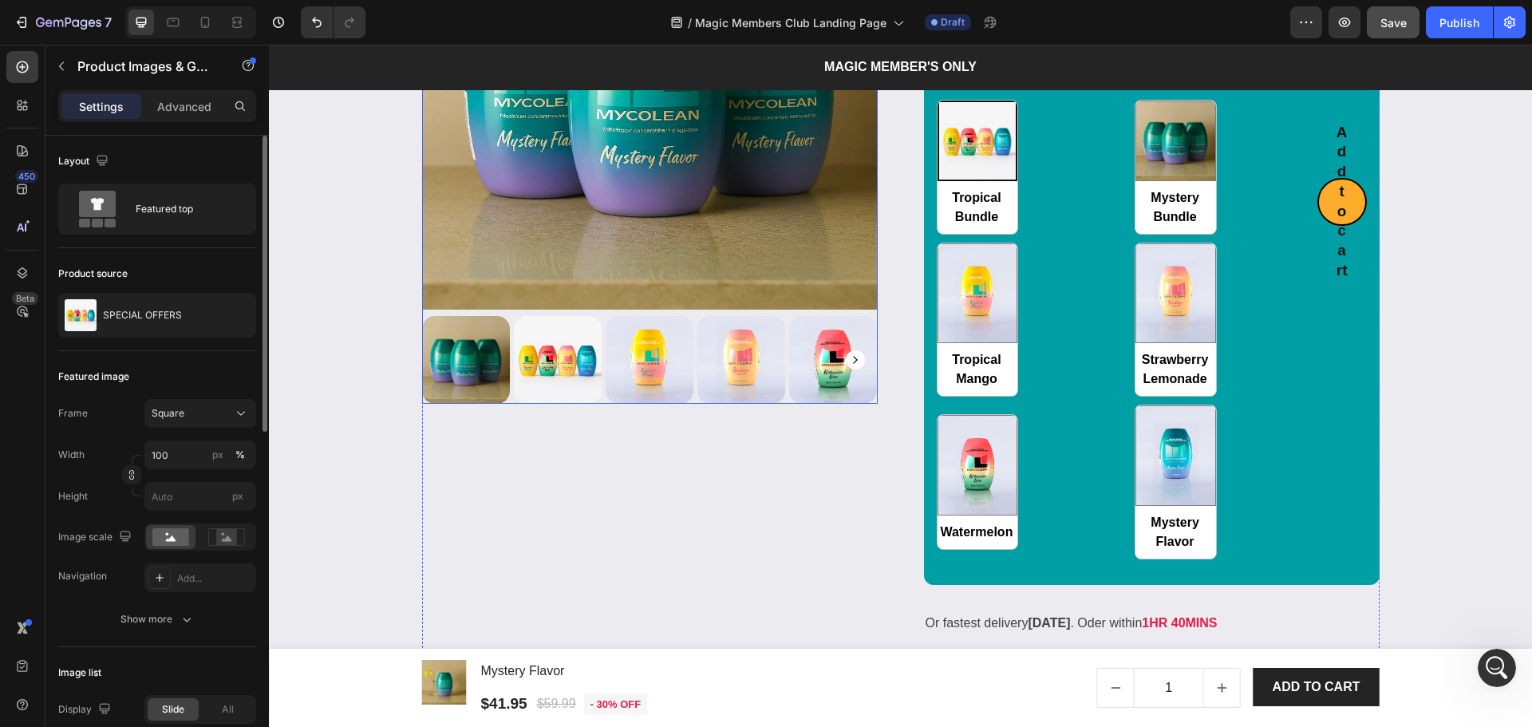
click at [503, 397] on div at bounding box center [650, 360] width 456 height 88
drag, startPoint x: 148, startPoint y: 637, endPoint x: 148, endPoint y: 622, distance: 15.2
click at [148, 622] on div "Show more" at bounding box center [157, 619] width 74 height 16
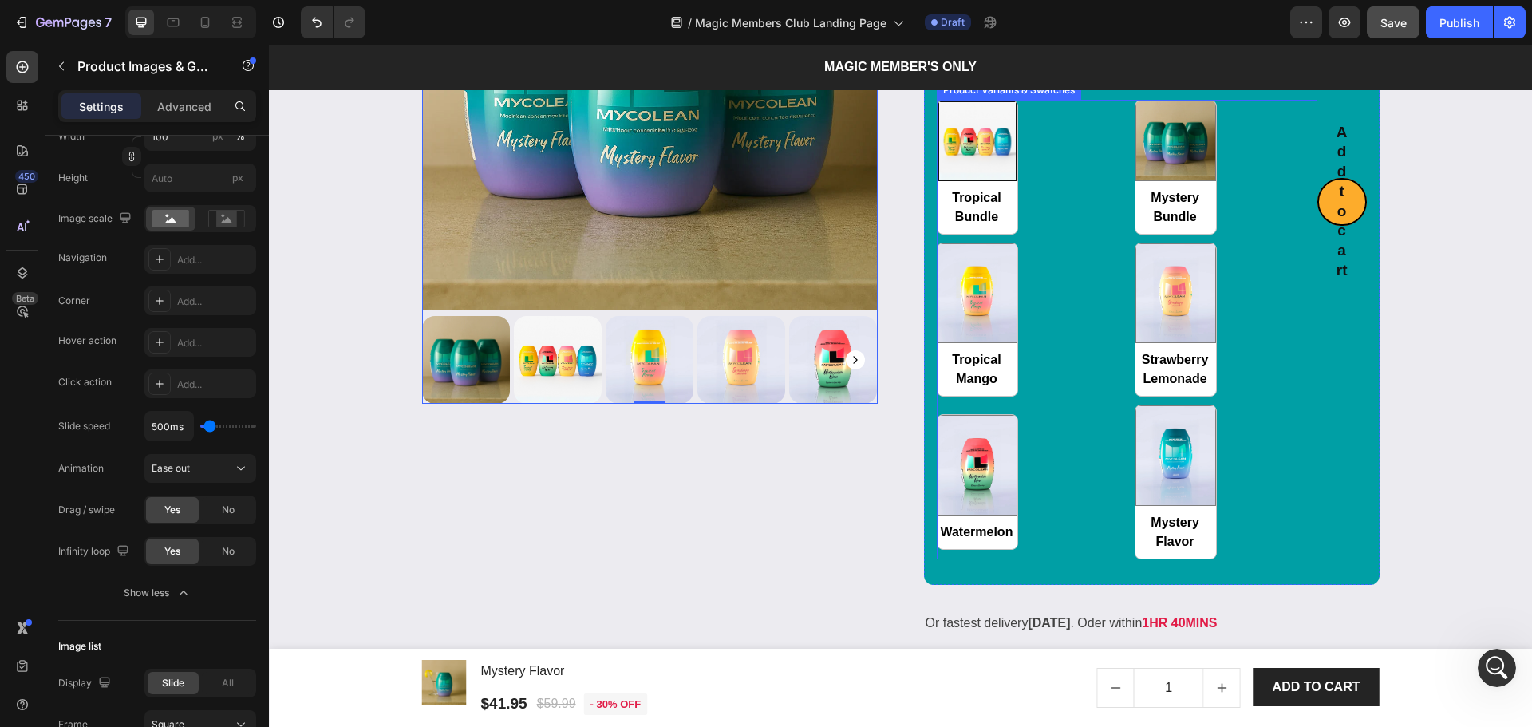
click at [1289, 523] on div "Tropical Bundle Tropical Bundle Mystery Bundle Mystery Bundle Tropical Mango Tr…" at bounding box center [1127, 330] width 381 height 460
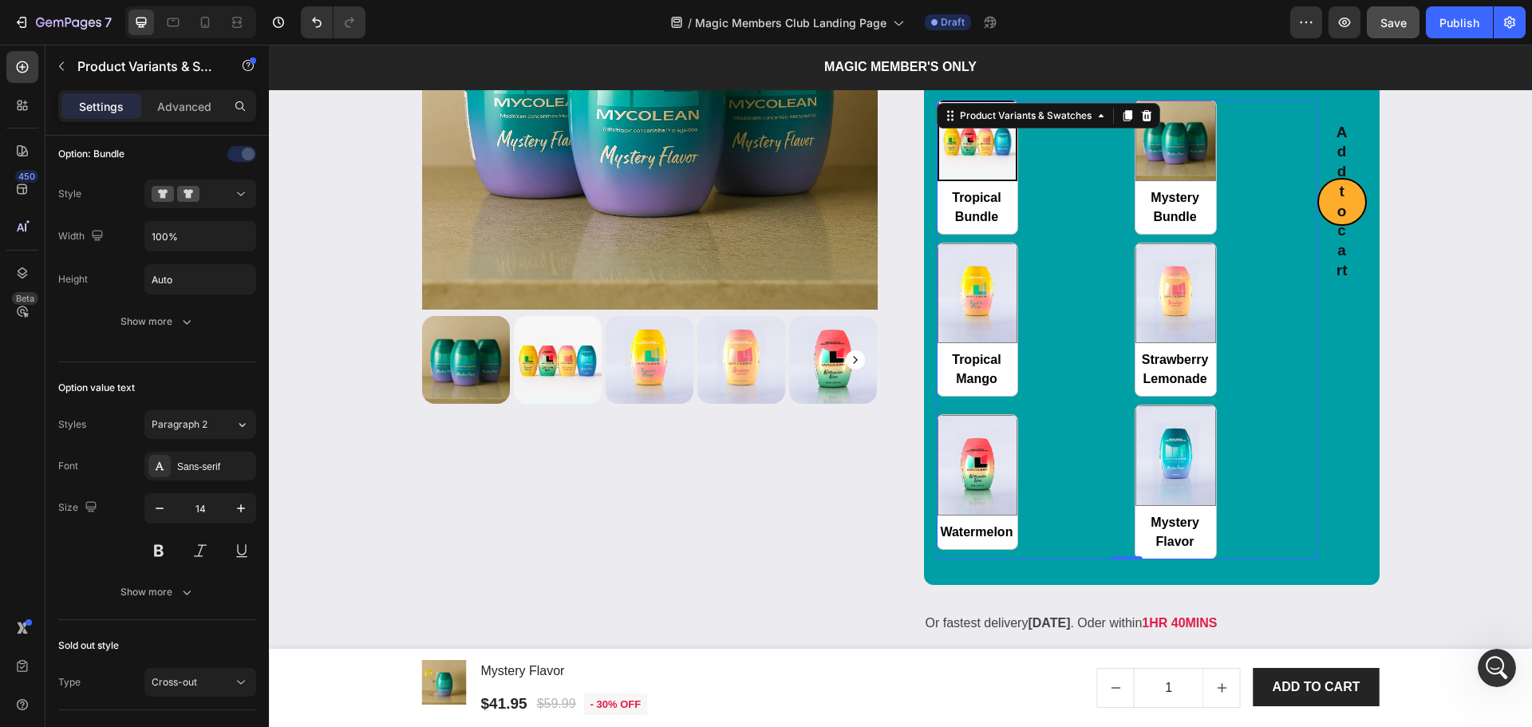
scroll to position [0, 0]
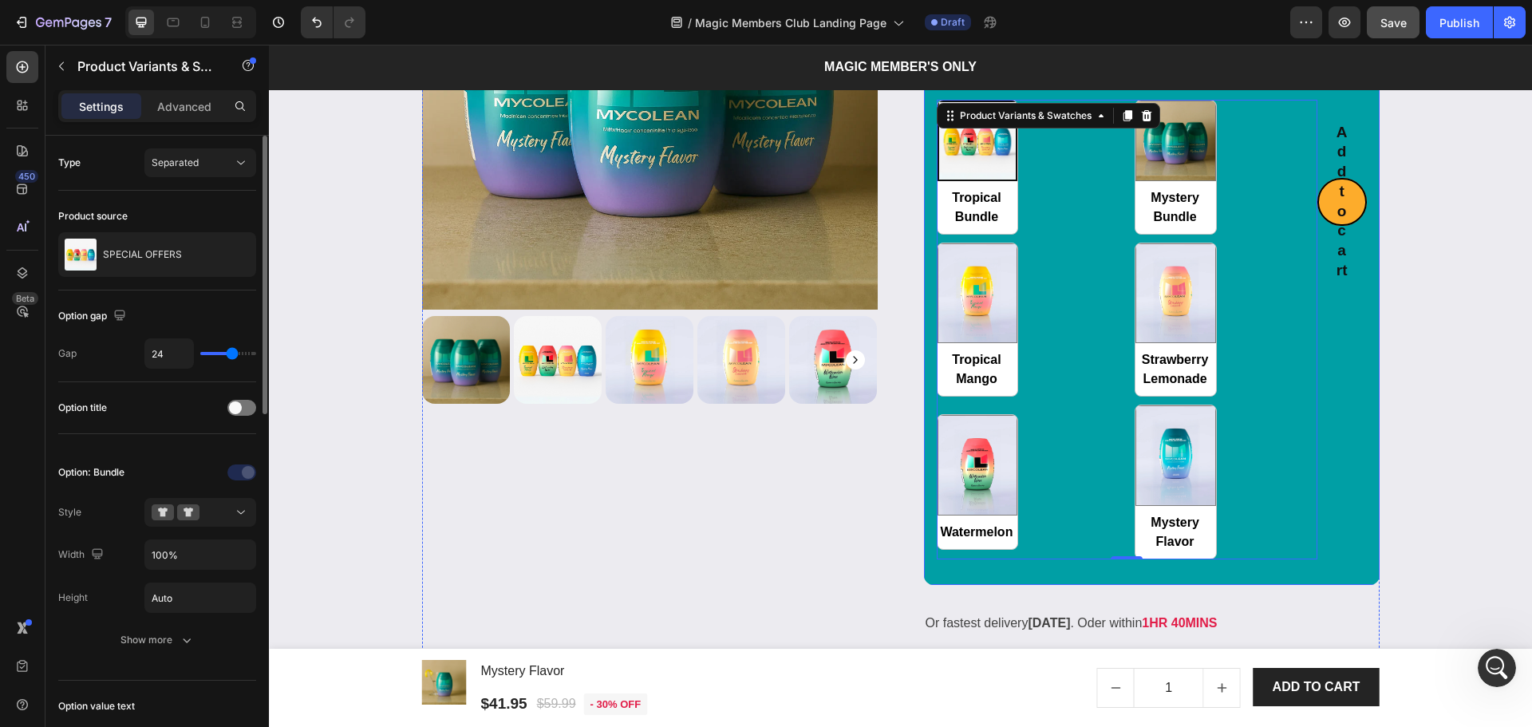
click at [1368, 517] on div "Tropical Bundle Tropical Bundle Mystery Bundle Mystery Bundle Tropical Mango Tr…" at bounding box center [1152, 329] width 456 height 485
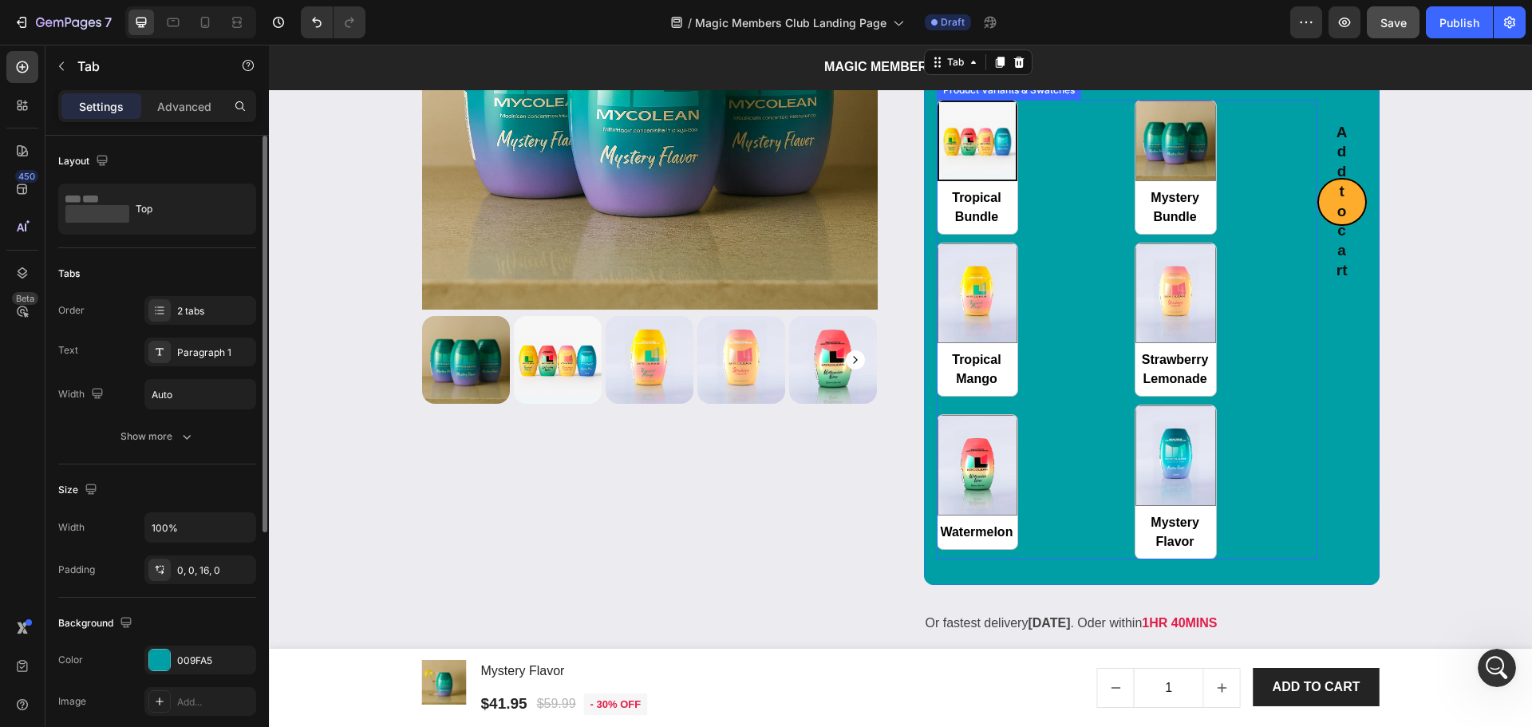
click at [1297, 498] on div "Tropical Bundle Tropical Bundle Mystery Bundle Mystery Bundle Tropical Mango Tr…" at bounding box center [1127, 330] width 381 height 460
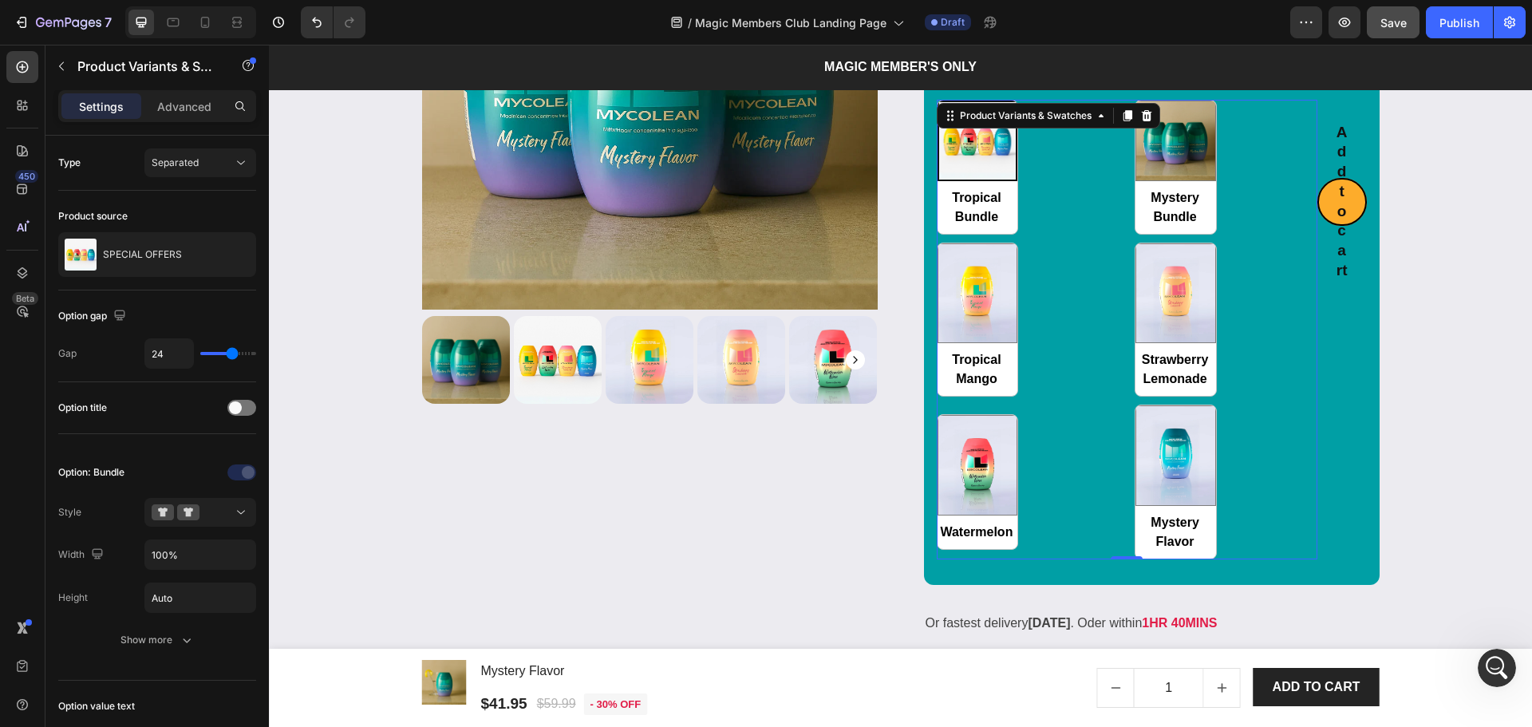
click at [1054, 398] on div "Tropical Bundle Tropical Bundle Mystery Bundle Mystery Bundle Tropical Mango Tr…" at bounding box center [1127, 330] width 381 height 460
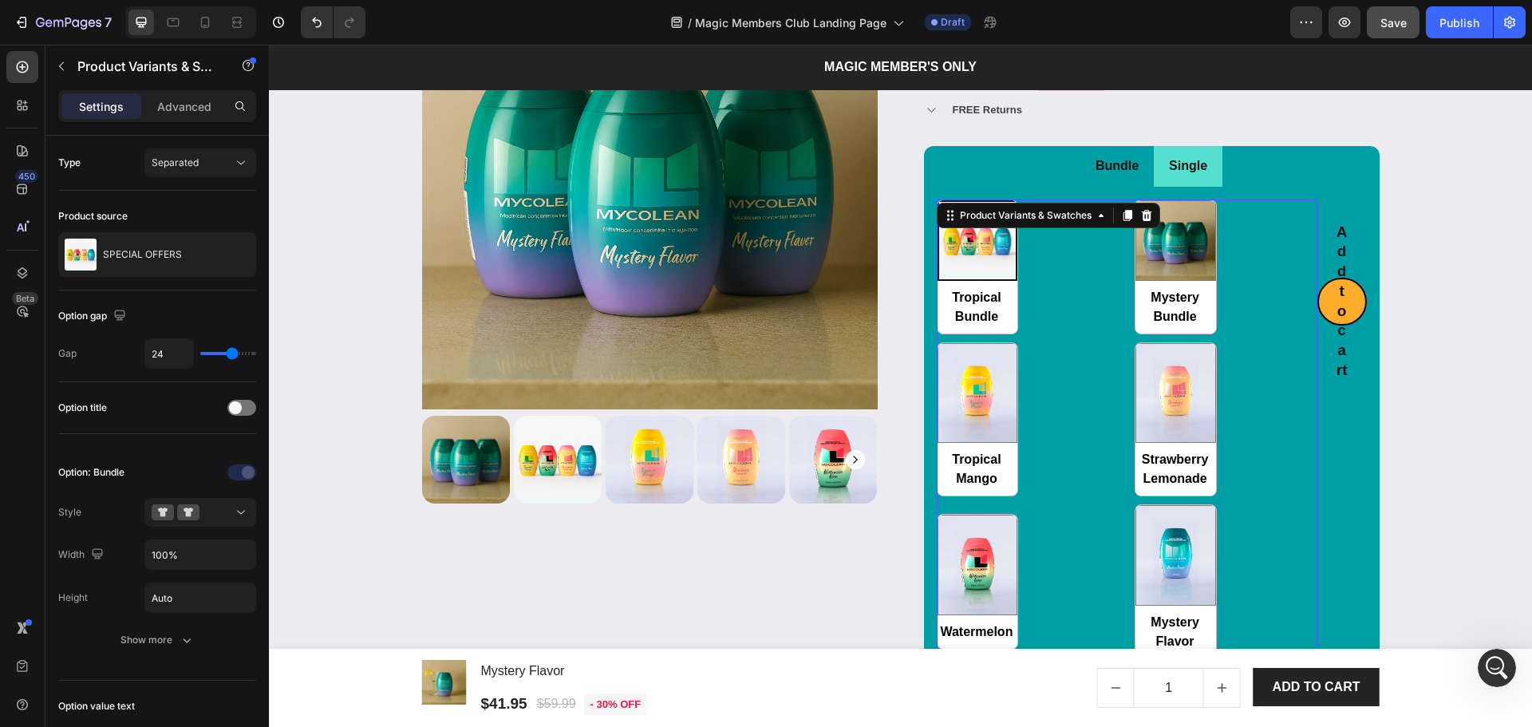
scroll to position [2281, 0]
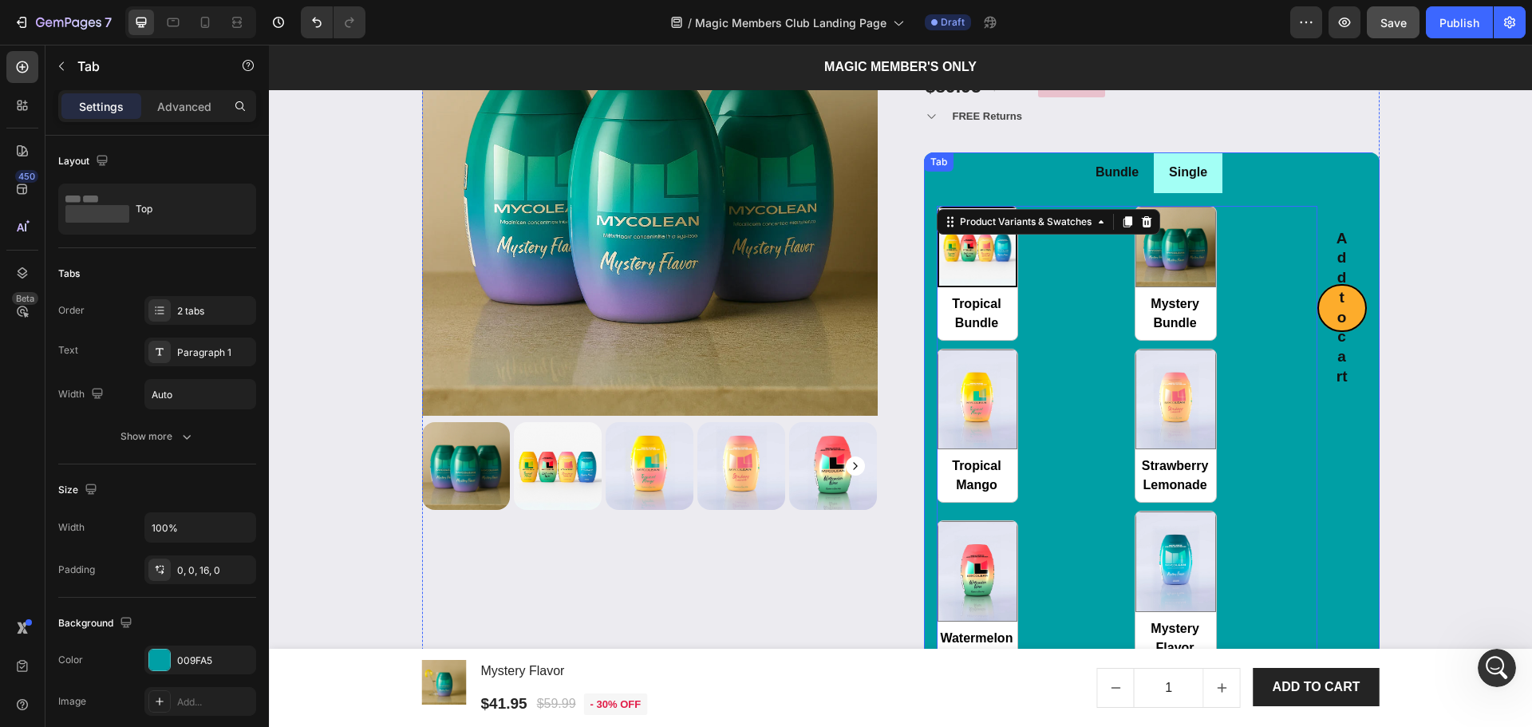
click at [1207, 189] on li "Single" at bounding box center [1188, 172] width 69 height 41
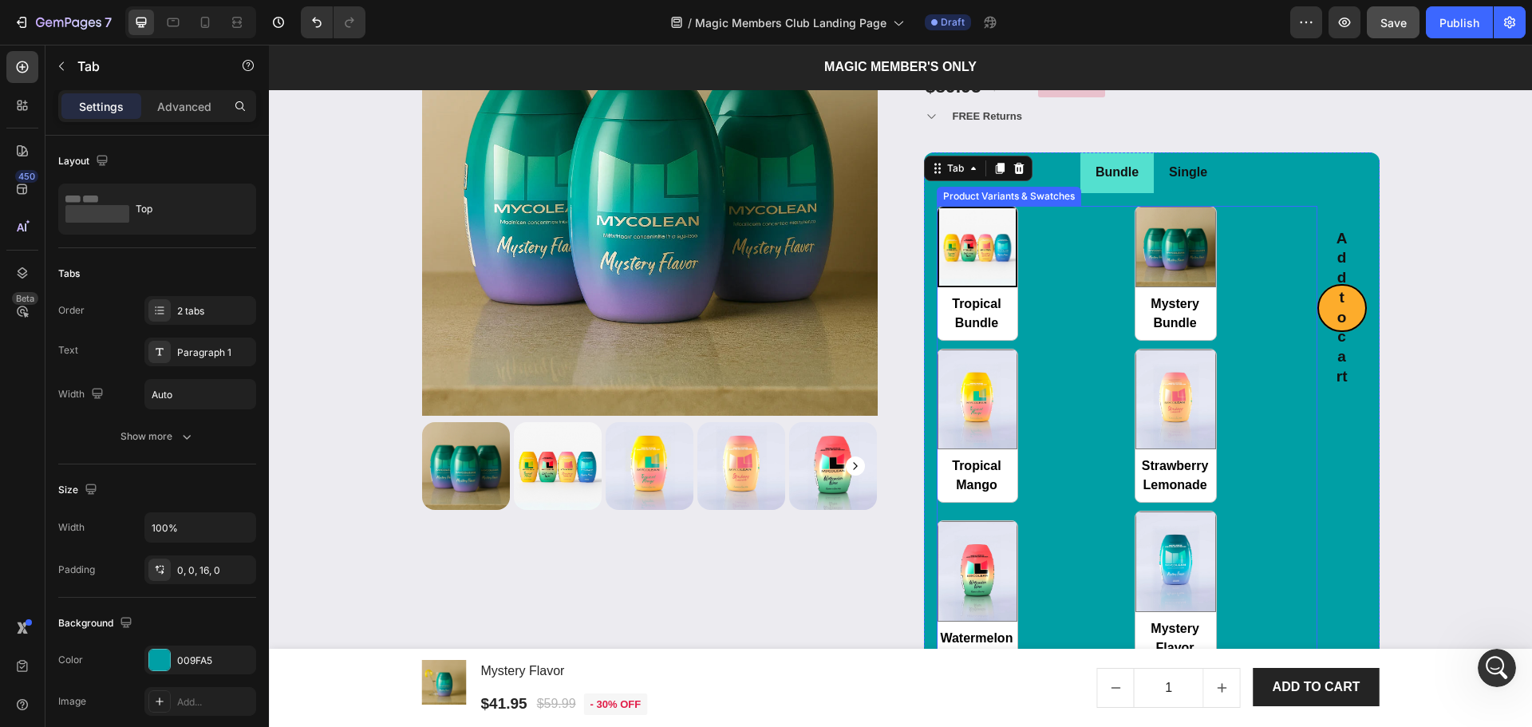
click at [1047, 290] on div "Tropical Bundle Tropical Bundle Mystery Bundle Mystery Bundle Tropical Mango Tr…" at bounding box center [1127, 436] width 381 height 460
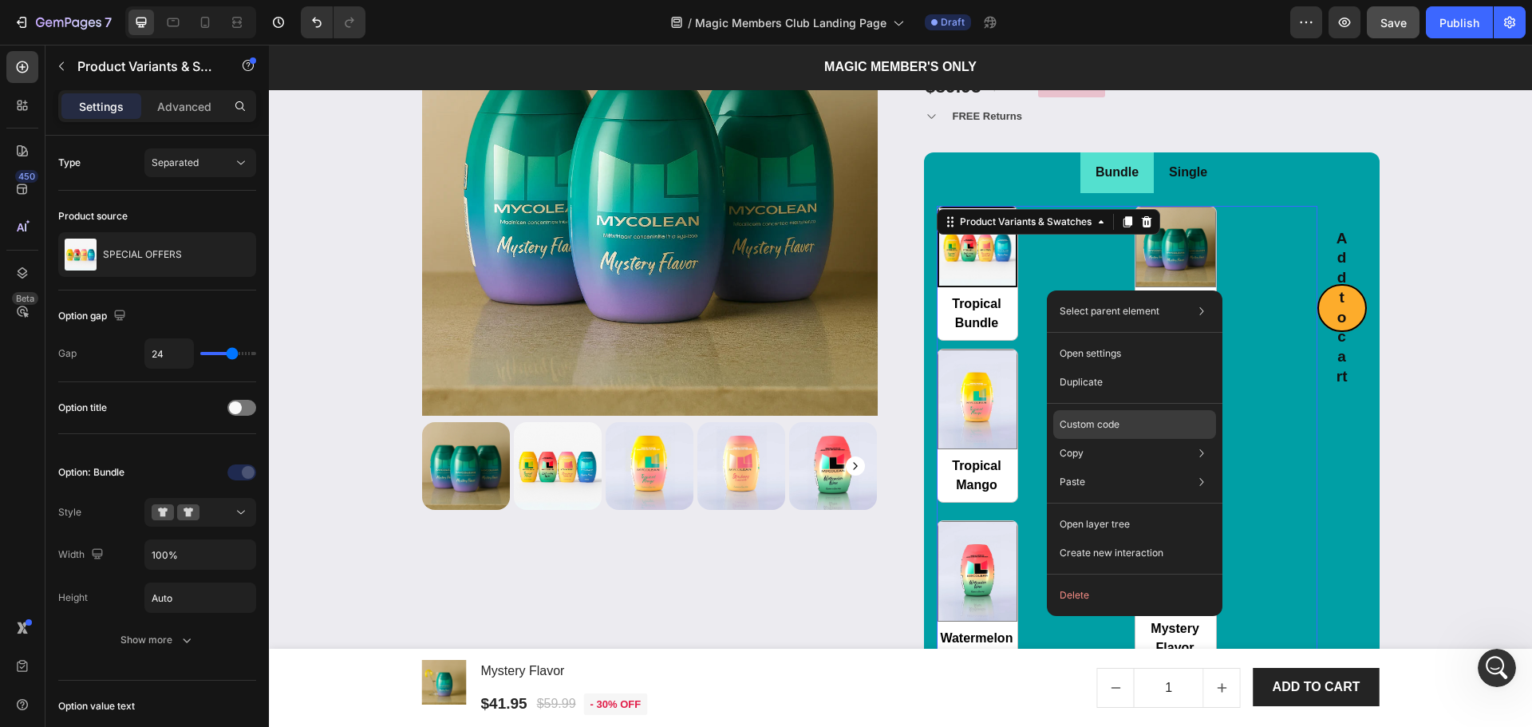
click at [1099, 422] on p "Custom code" at bounding box center [1090, 424] width 60 height 14
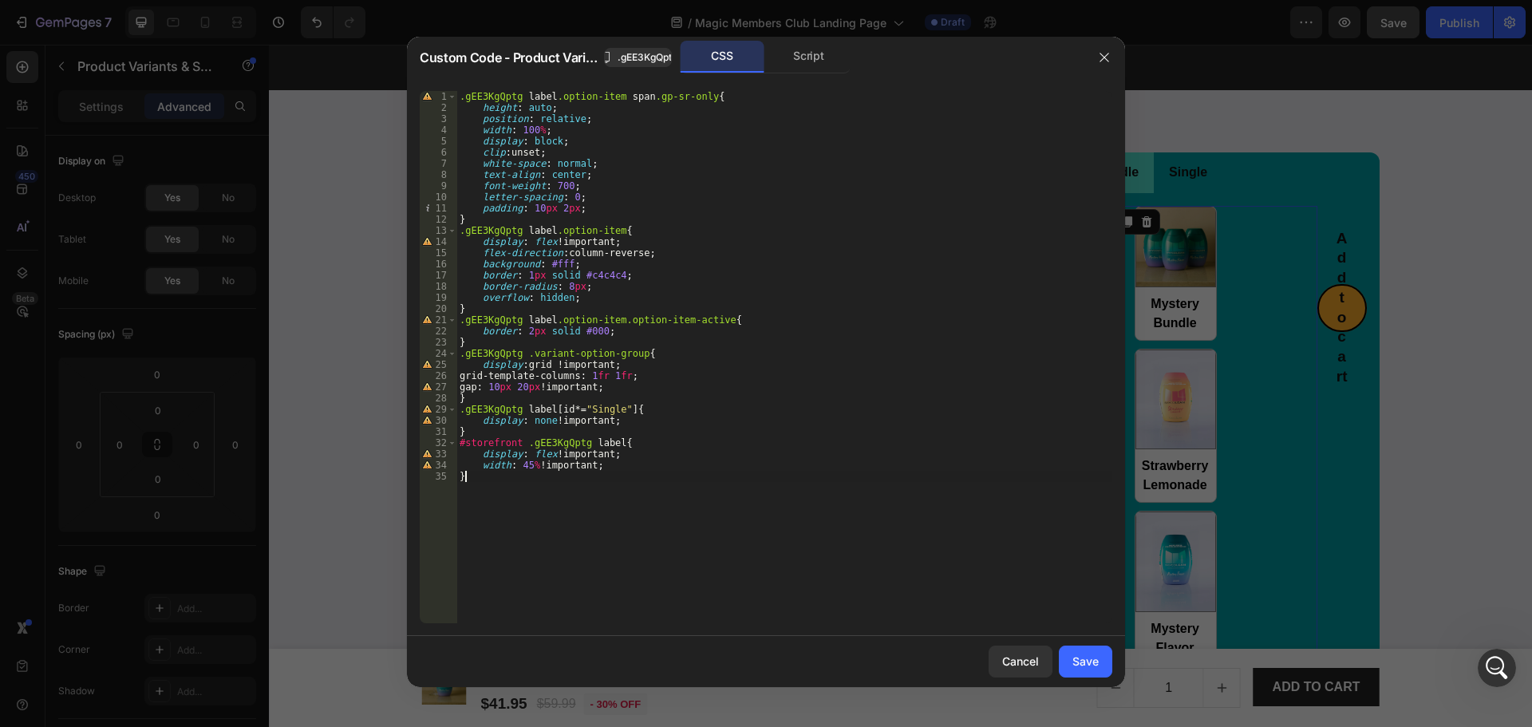
click at [847, 494] on div ".gEE3KgQptg label .option-item span .gp-sr-only { height : auto ; position : re…" at bounding box center [784, 368] width 656 height 555
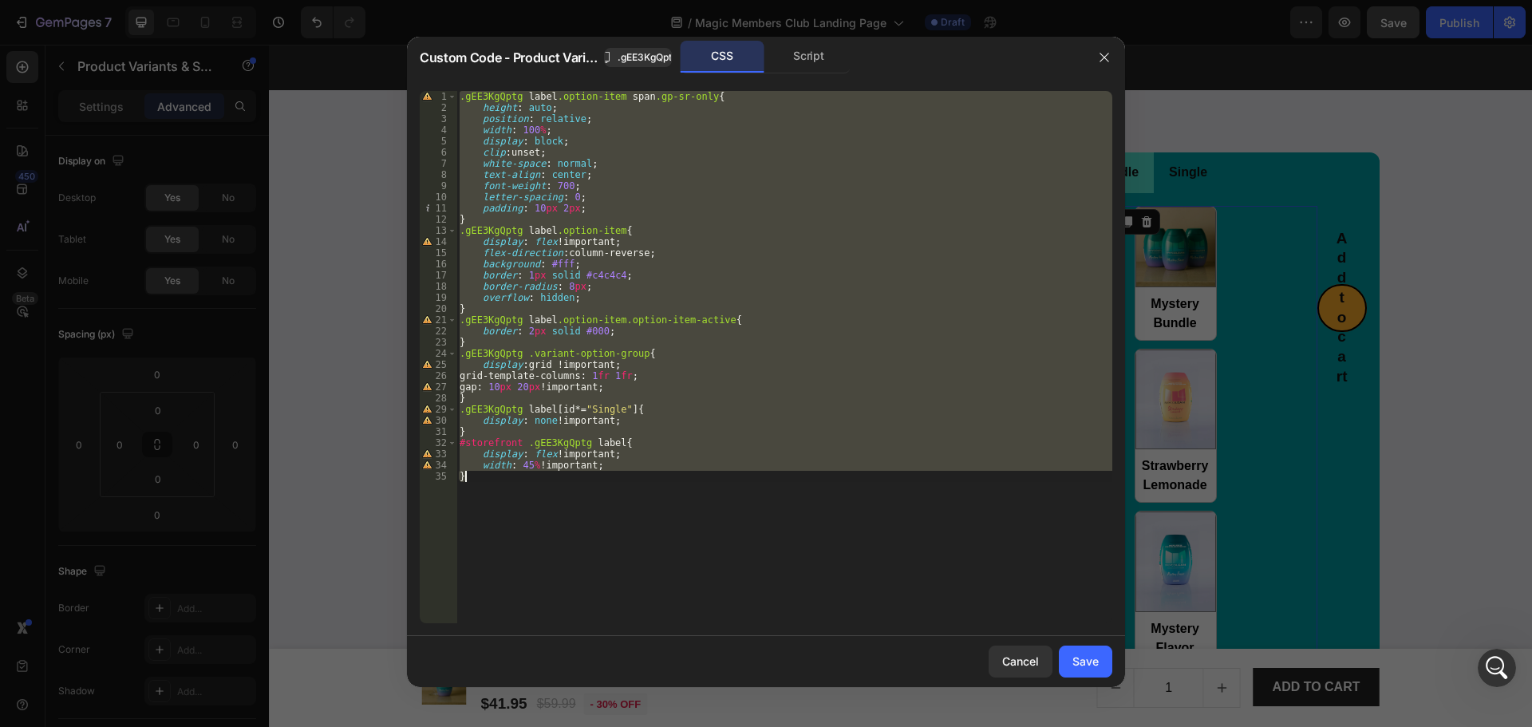
paste textarea
type textarea "}"
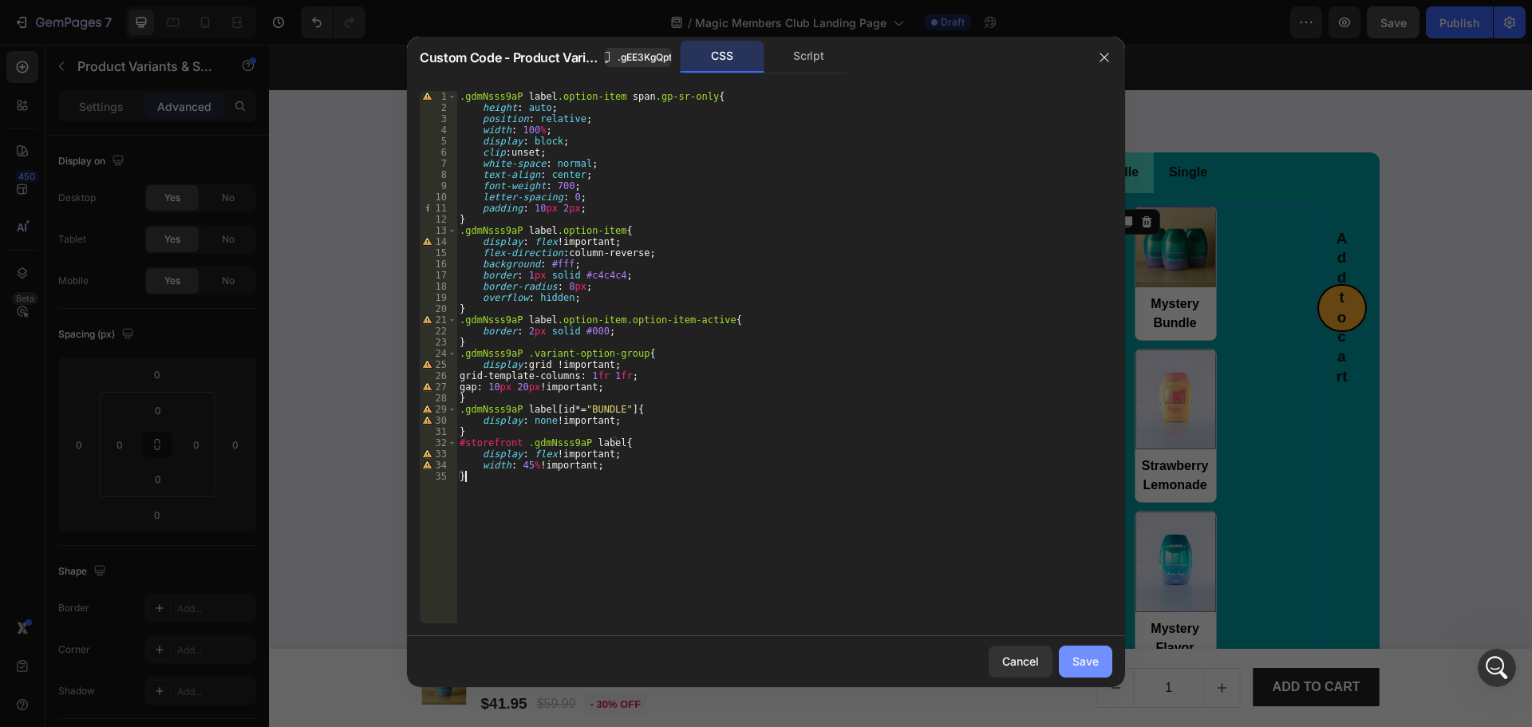
click at [1086, 665] on div "Save" at bounding box center [1085, 661] width 26 height 17
radio input "true"
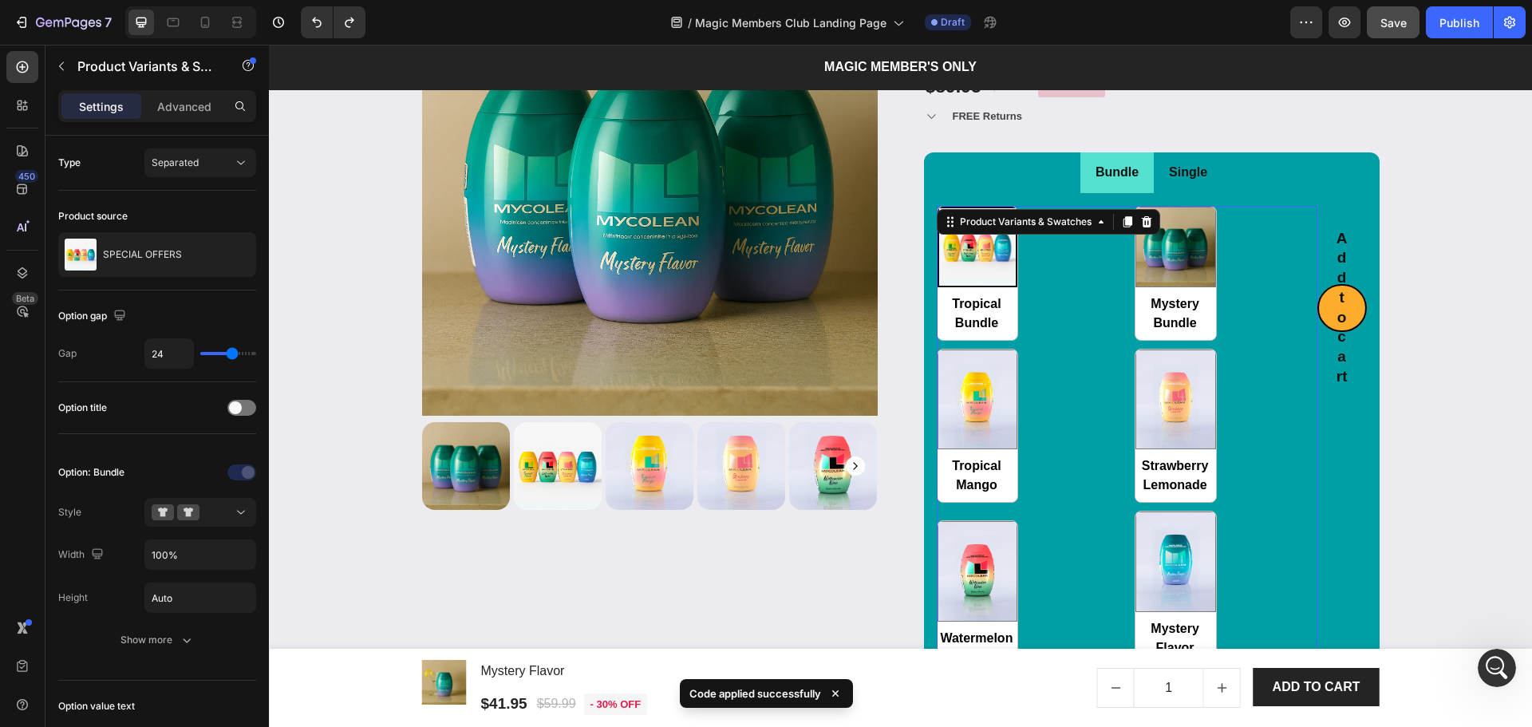
click at [1091, 416] on div "Tropical Bundle Tropical Bundle Mystery Bundle Mystery Bundle Tropical Mango Tr…" at bounding box center [1127, 436] width 381 height 460
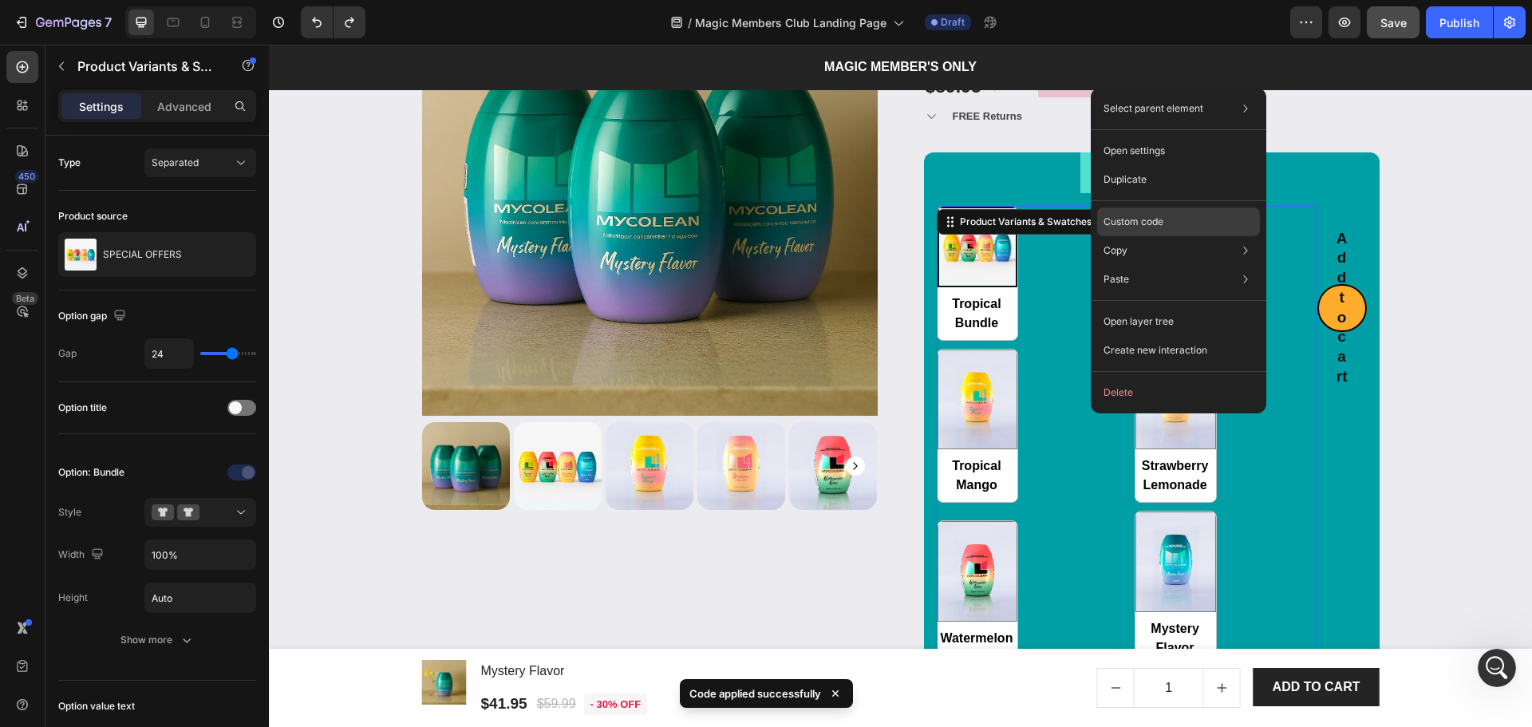
click at [1135, 218] on p "Custom code" at bounding box center [1133, 222] width 60 height 14
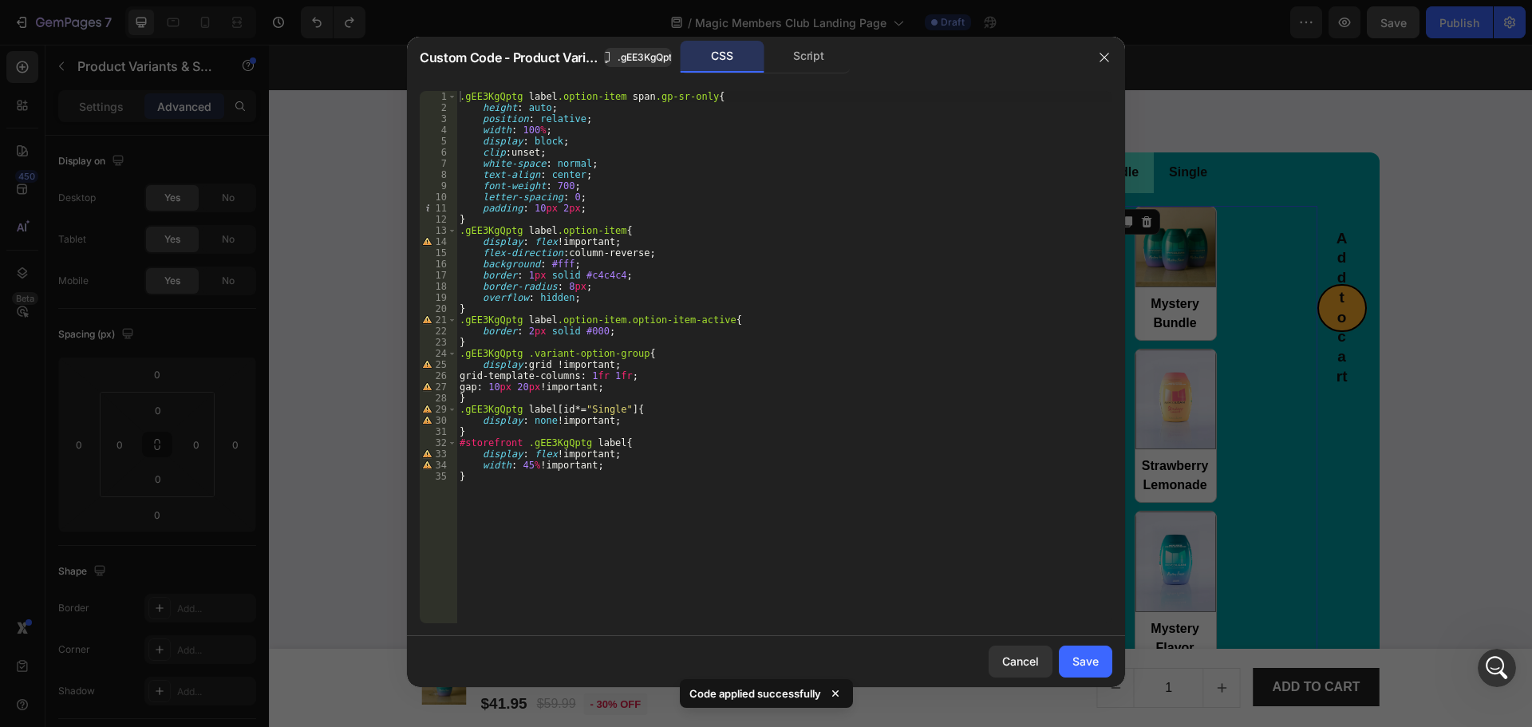
click at [614, 407] on div ".gEE3KgQptg label .option-item span .gp-sr-only { height : auto ; position : re…" at bounding box center [784, 368] width 656 height 555
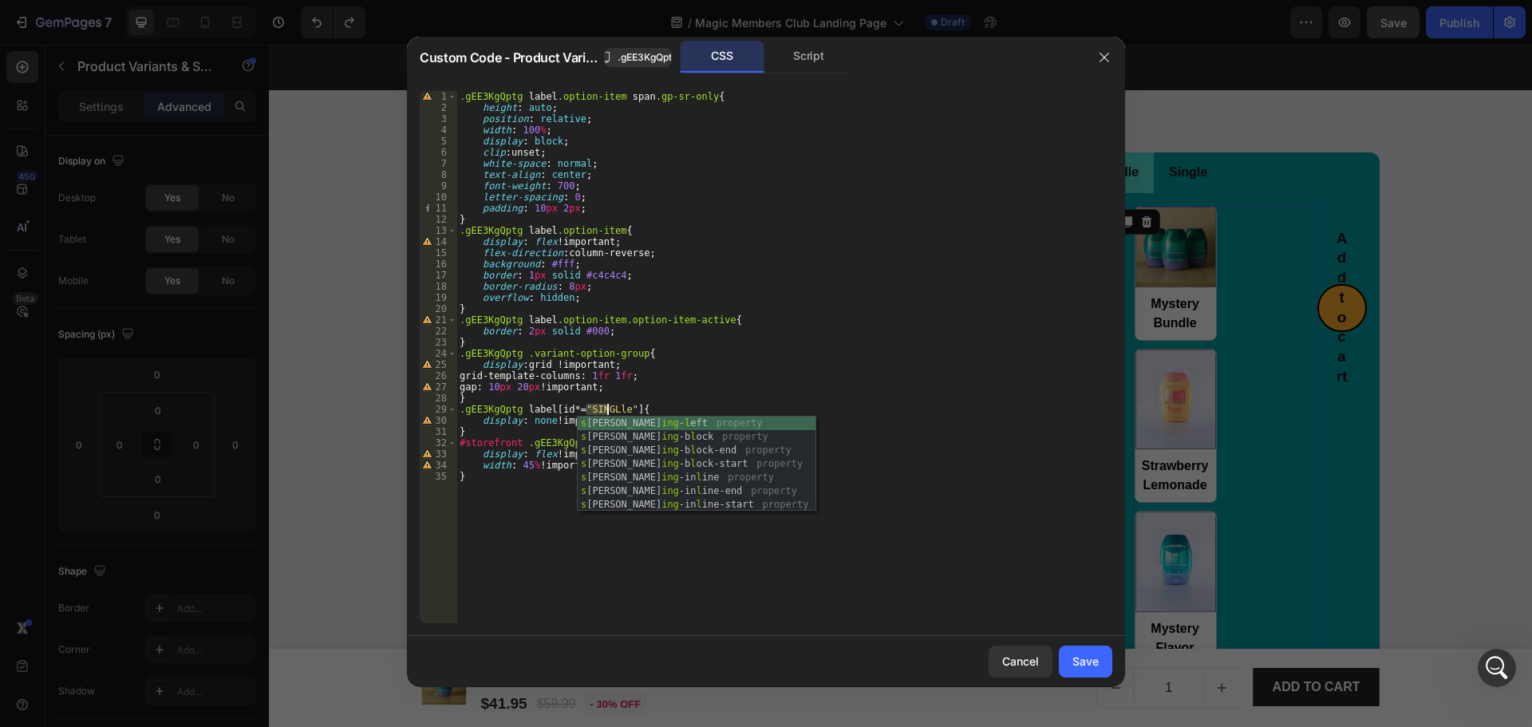
scroll to position [0, 11]
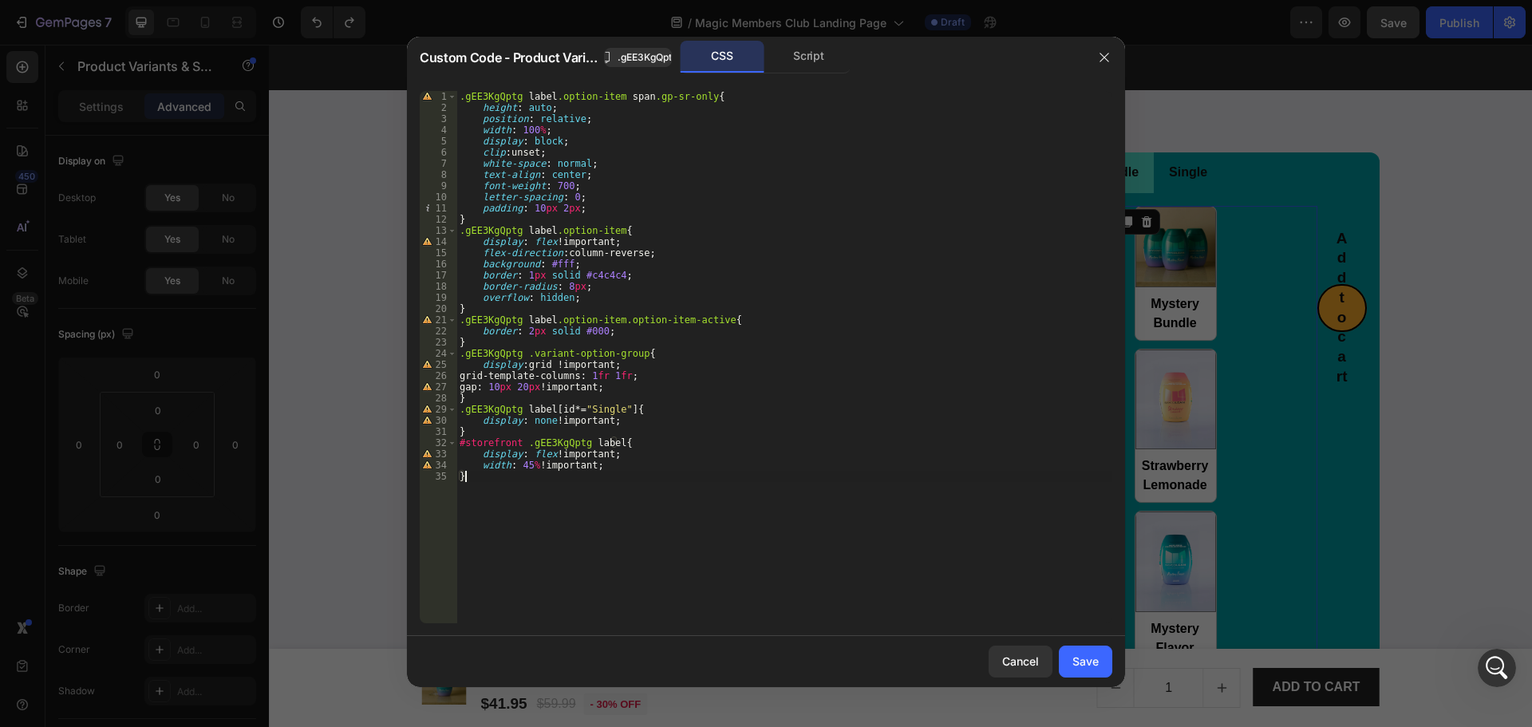
click at [757, 473] on div ".gEE3KgQptg label .option-item span .gp-sr-only { height : auto ; position : re…" at bounding box center [784, 368] width 656 height 555
type textarea "}"
click at [798, 49] on div "Script" at bounding box center [809, 57] width 84 height 32
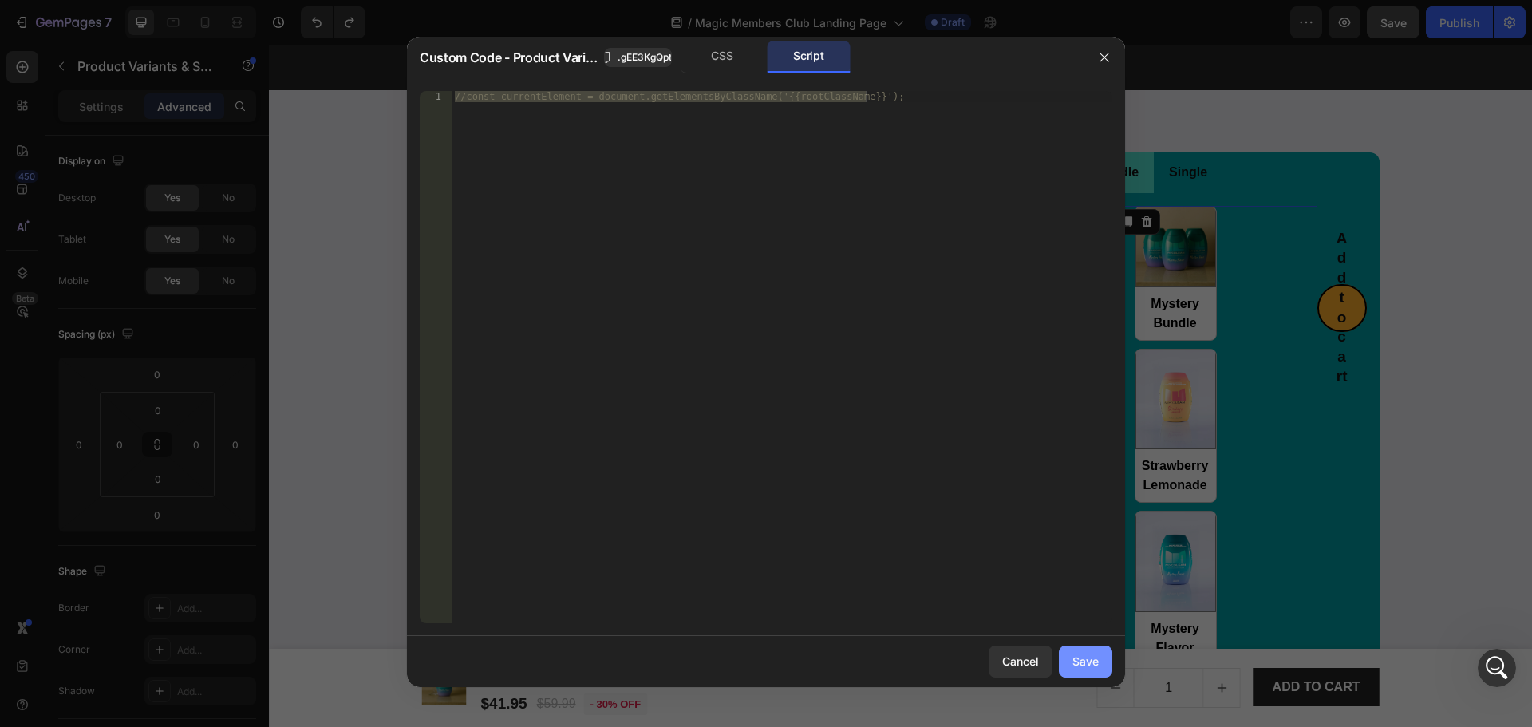
click at [1076, 657] on div "Save" at bounding box center [1085, 661] width 26 height 17
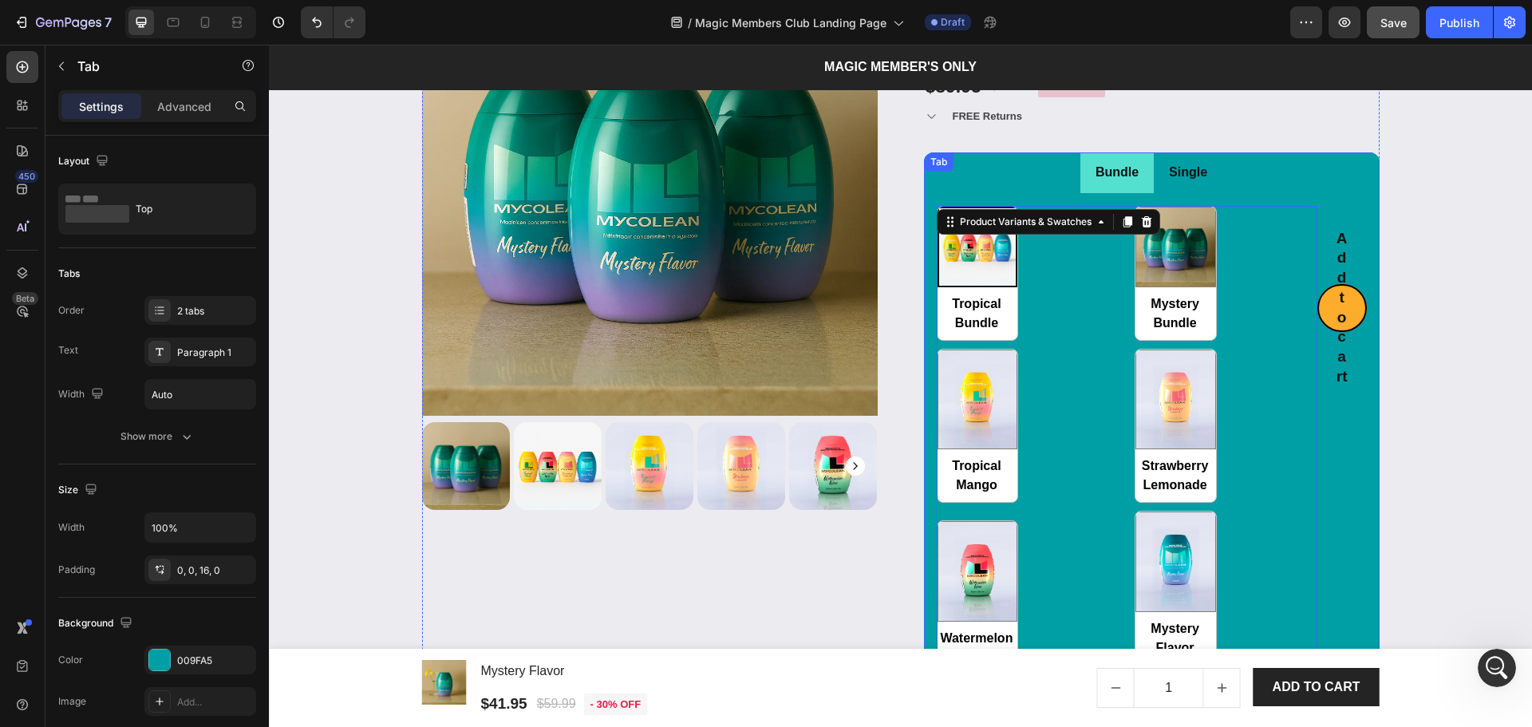
click at [1330, 460] on div "Add to cart Add to Cart" at bounding box center [1341, 436] width 49 height 460
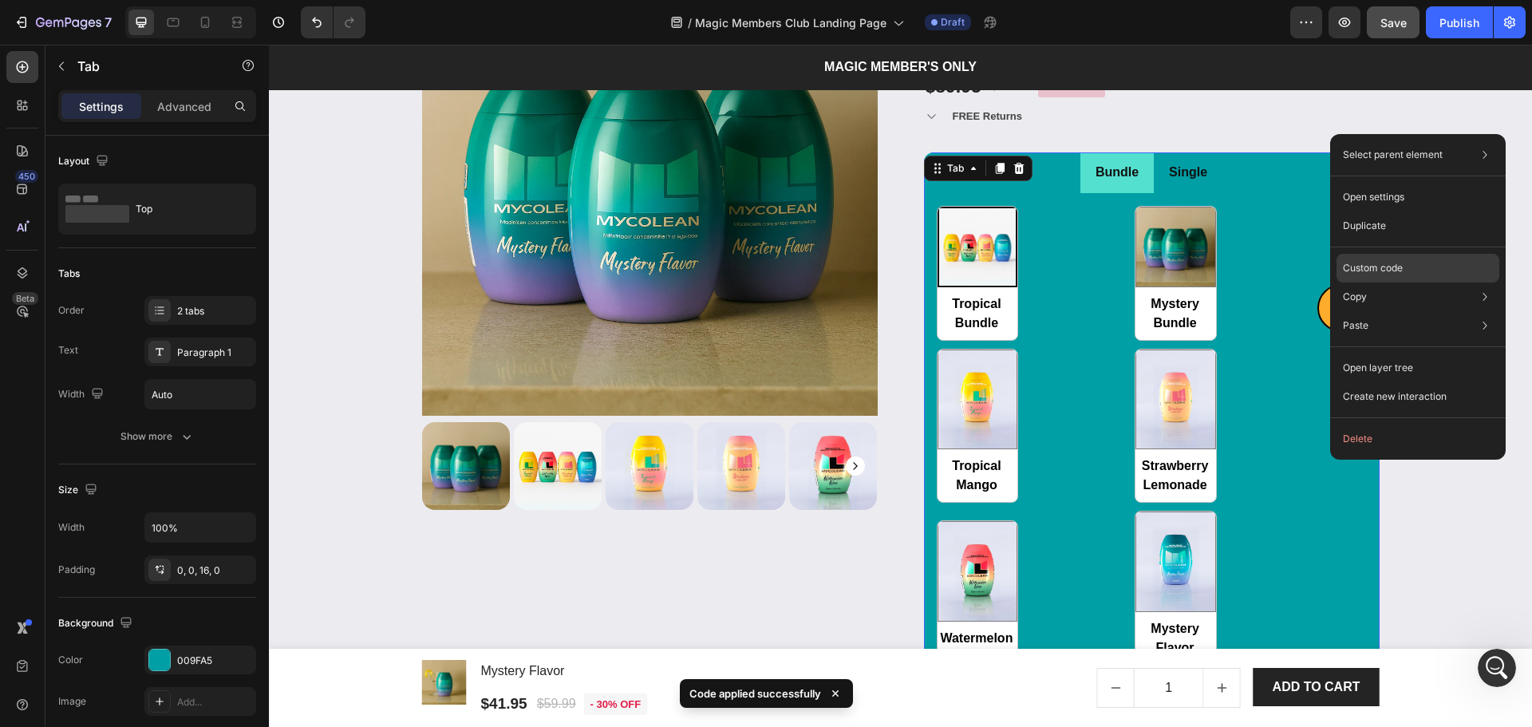
click at [1396, 263] on p "Custom code" at bounding box center [1373, 268] width 60 height 14
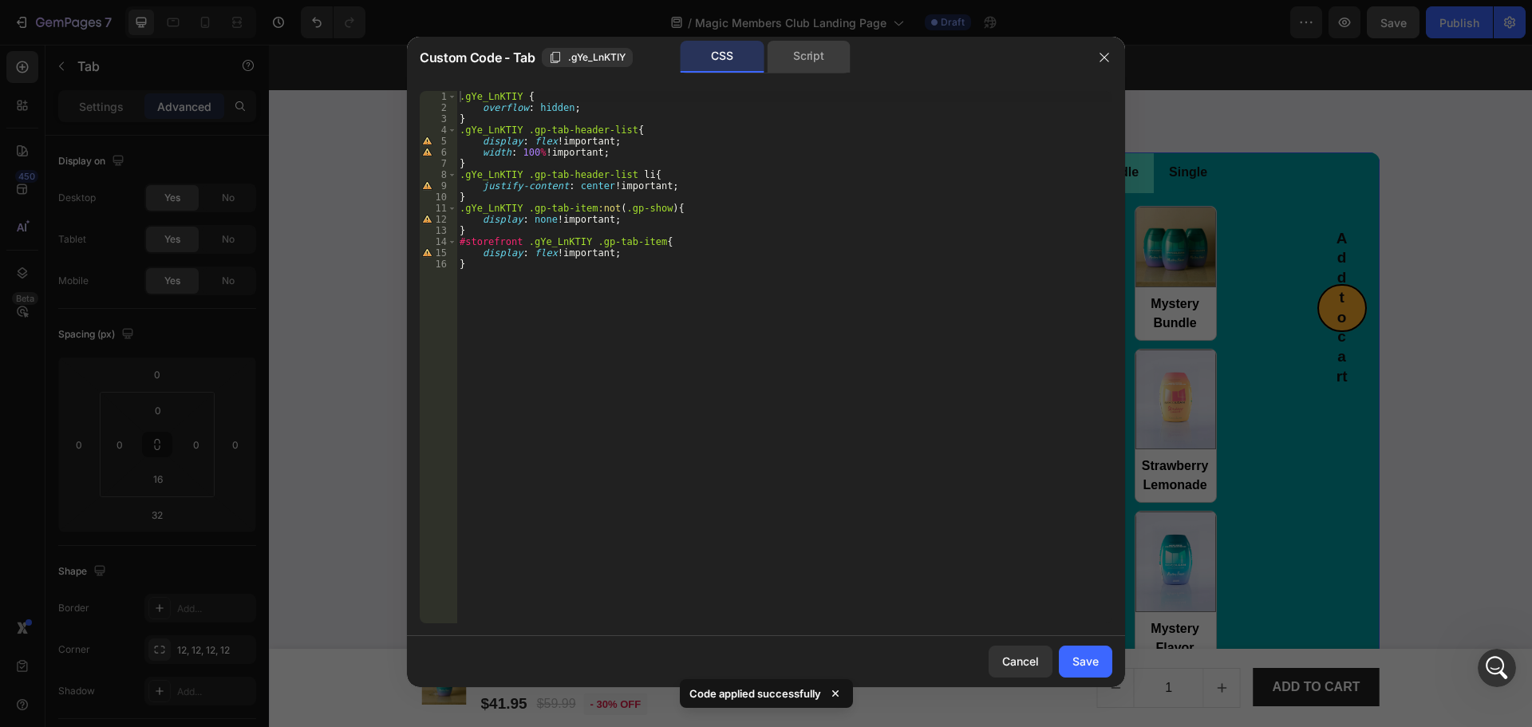
click at [801, 50] on div "Script" at bounding box center [809, 57] width 84 height 32
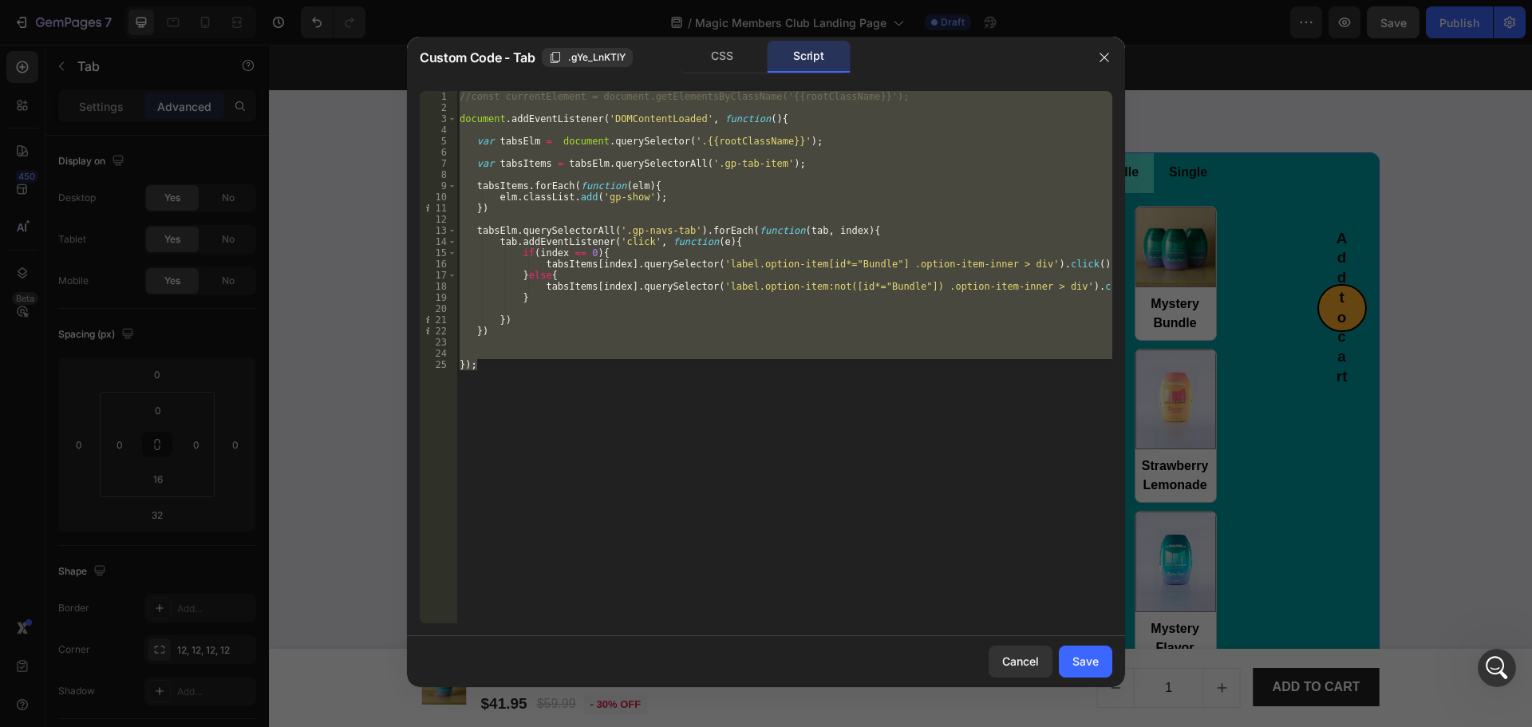
click at [1460, 537] on div at bounding box center [766, 363] width 1532 height 727
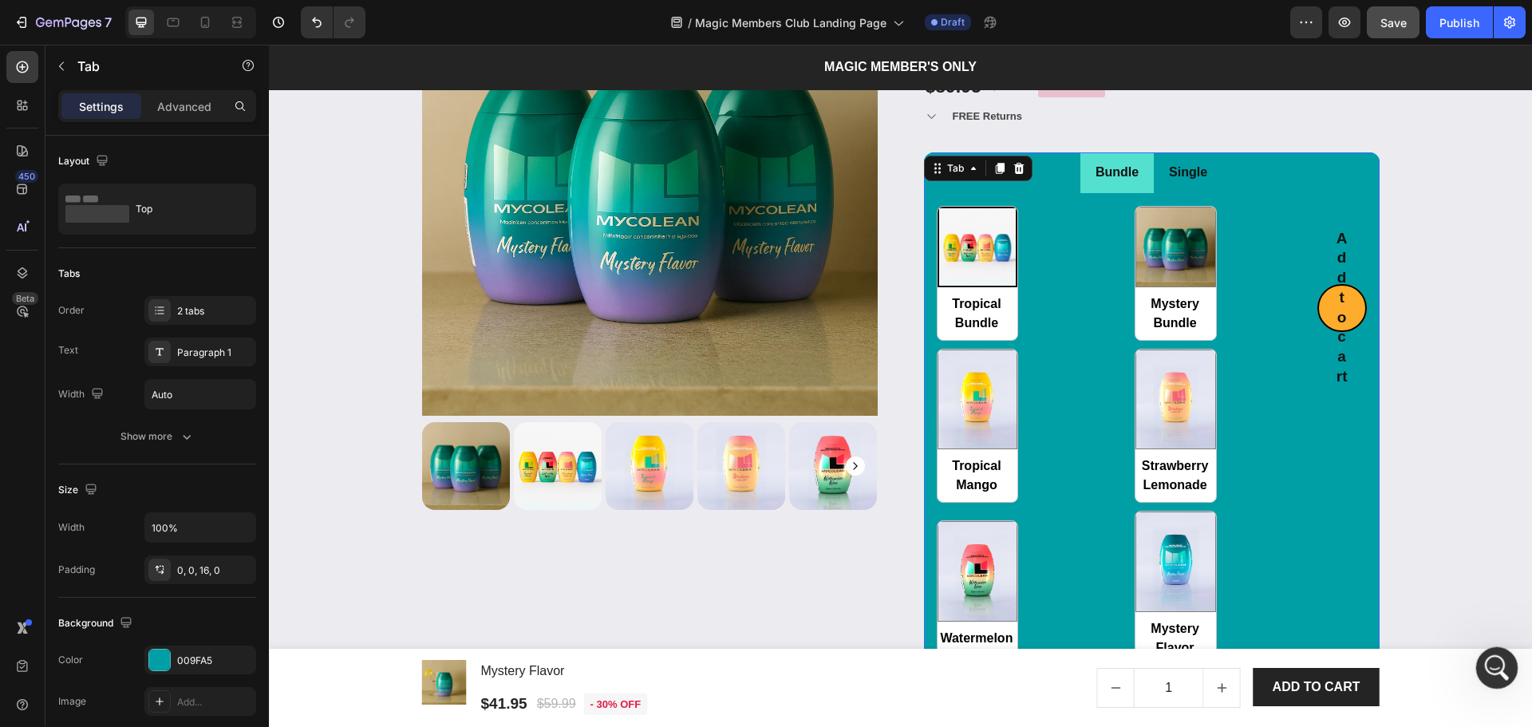
click at [1506, 663] on icon "Open Intercom Messenger" at bounding box center [1495, 666] width 26 height 26
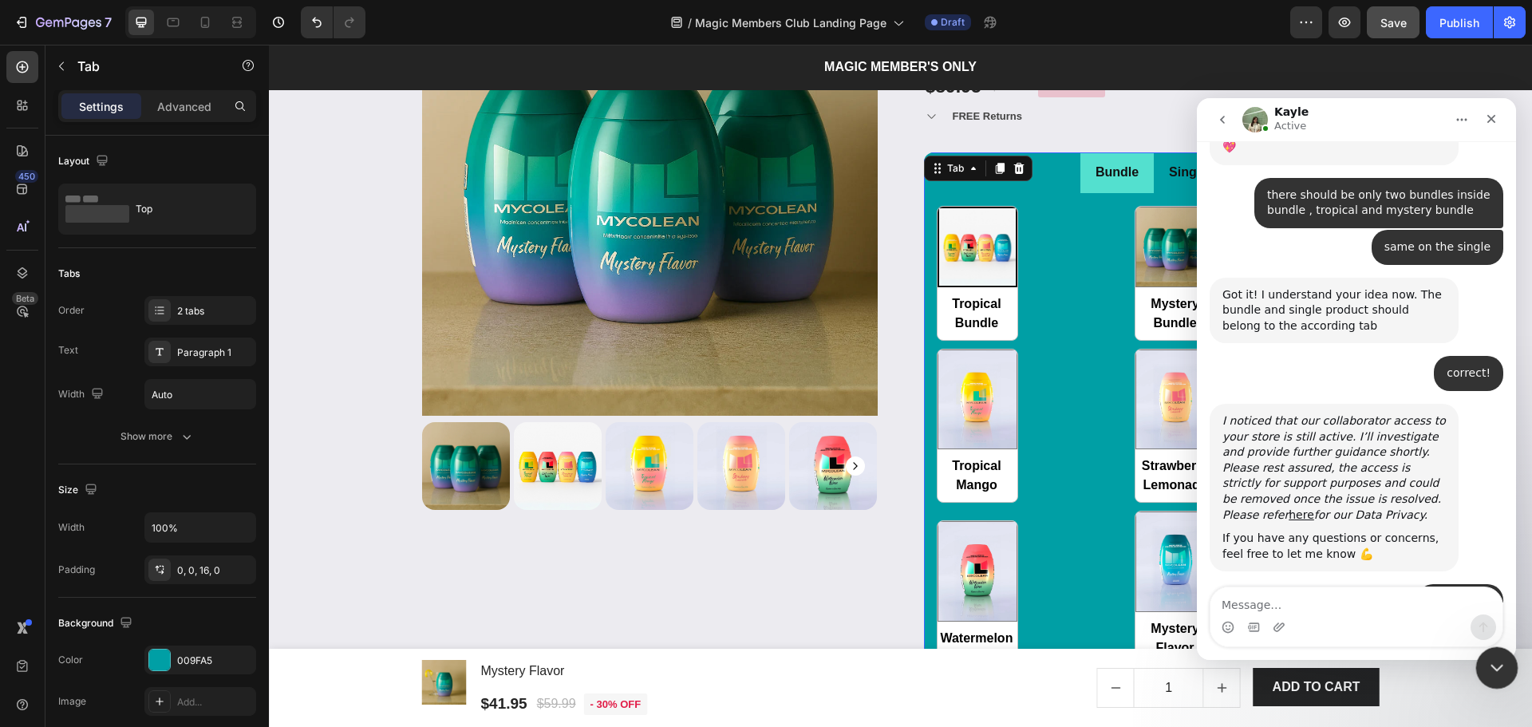
scroll to position [832, 0]
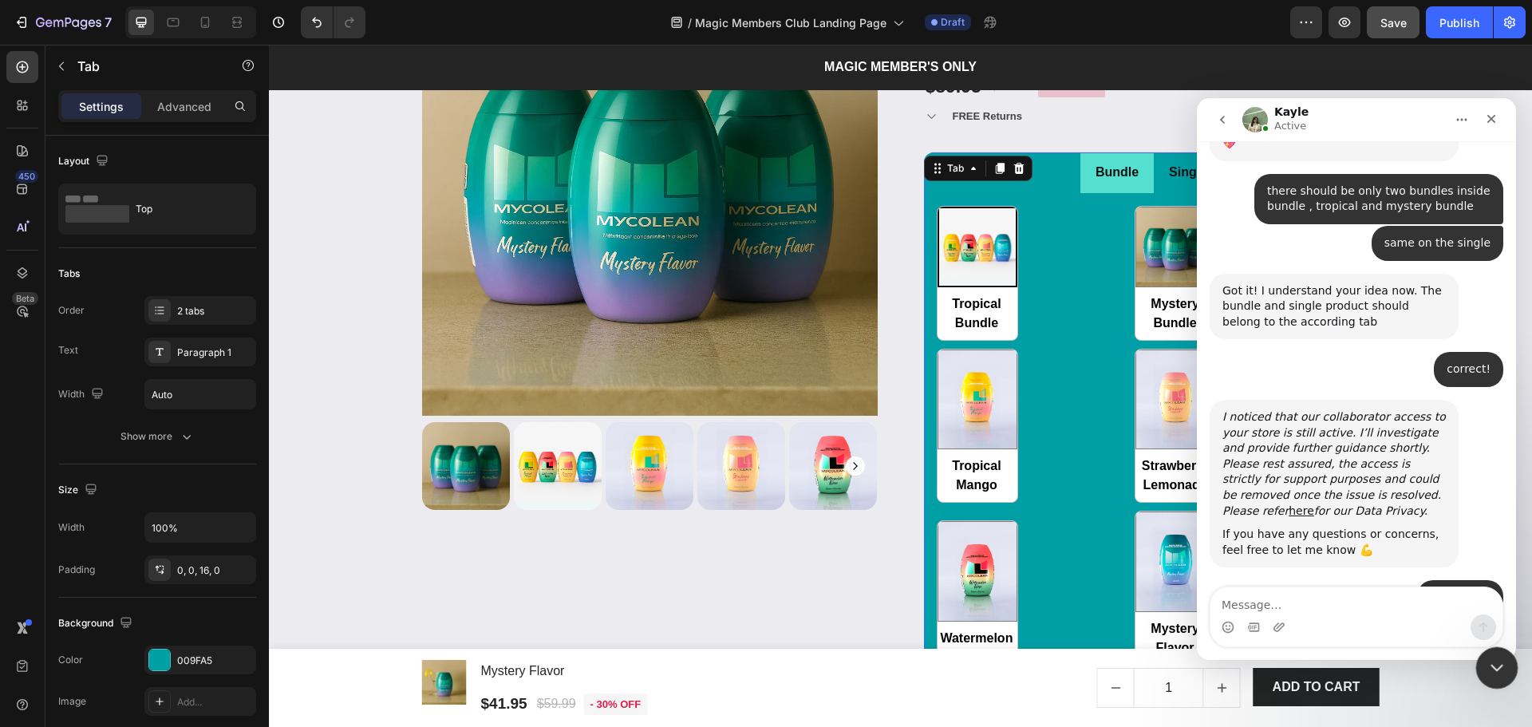
click at [1507, 663] on div "Close Intercom Messenger" at bounding box center [1494, 665] width 38 height 38
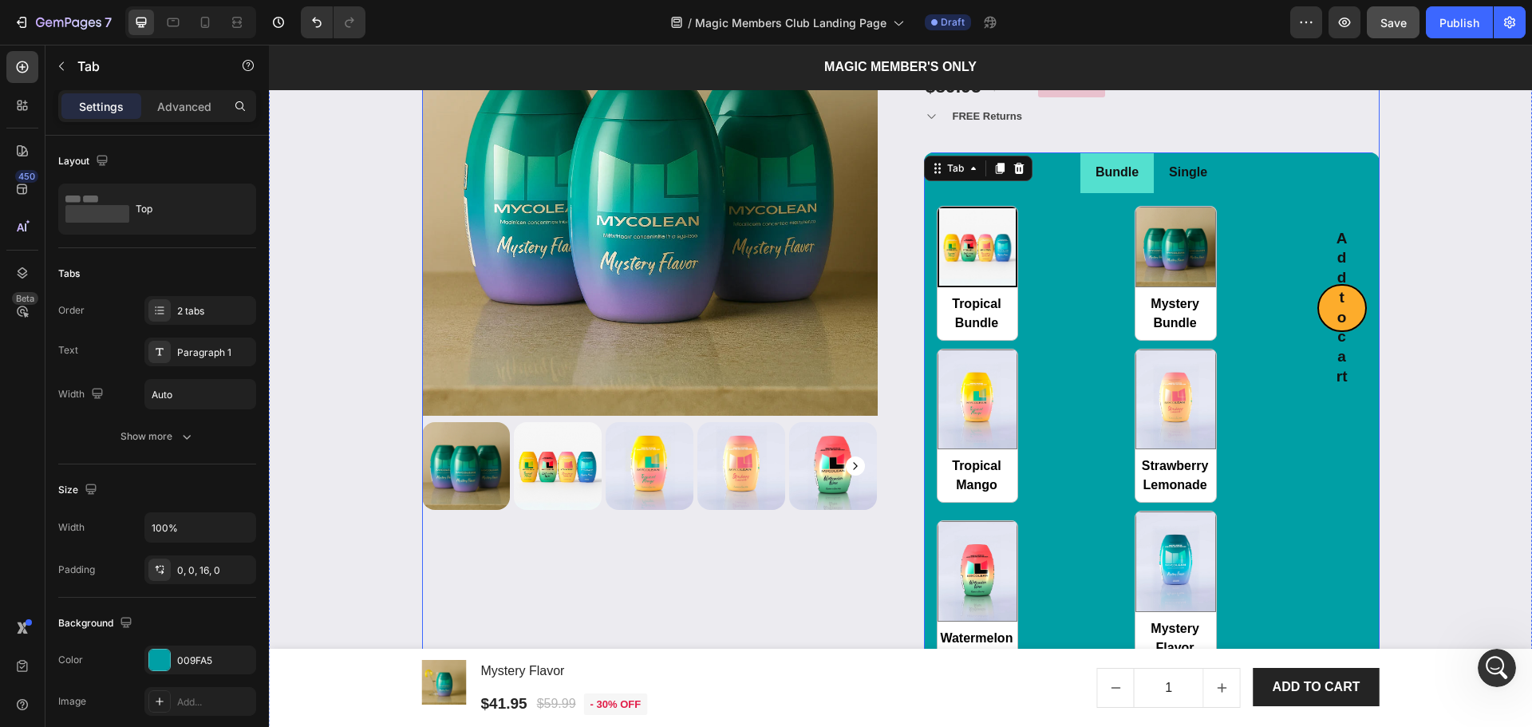
scroll to position [2493, 0]
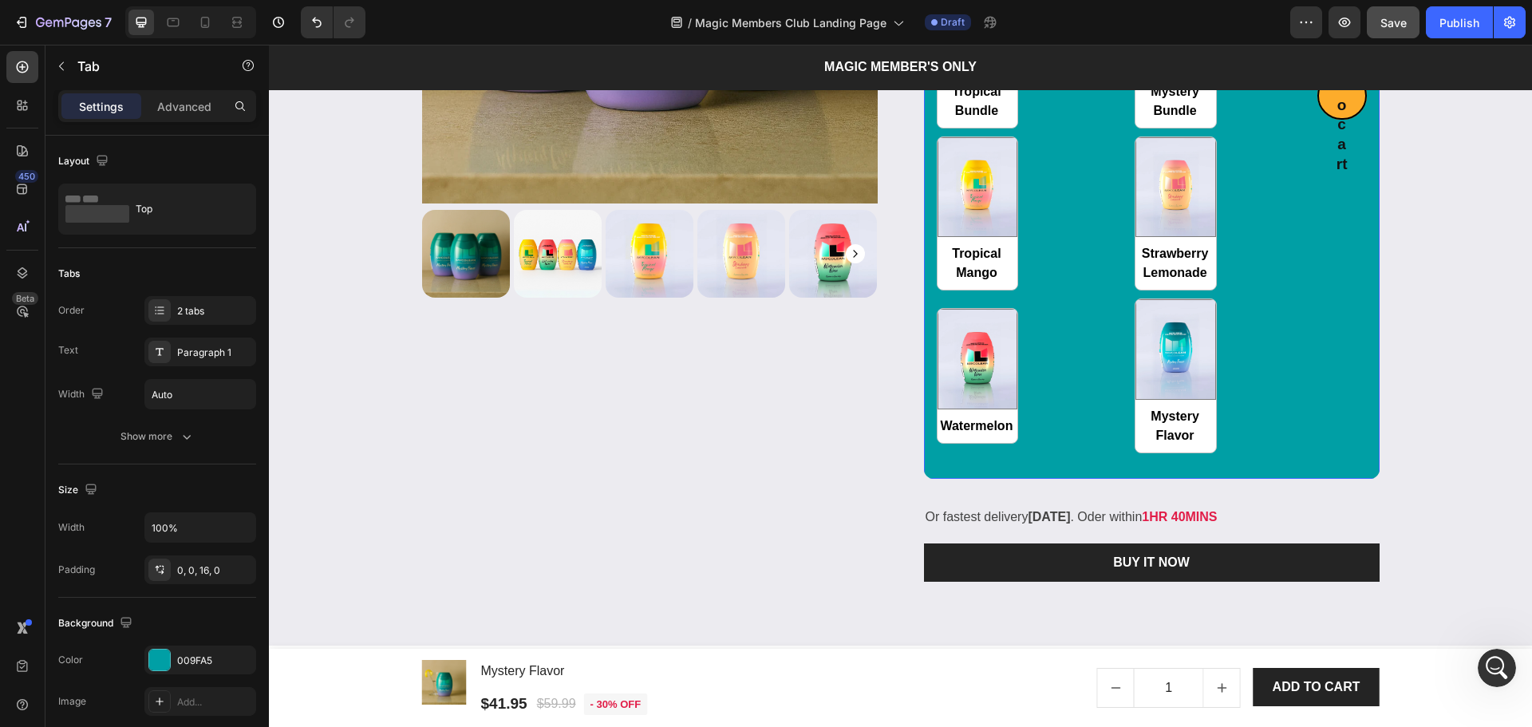
click at [945, 466] on div "Bundle Single Tropical Bundle Tropical Bundle Mystery Bundle Mystery Bundle Tro…" at bounding box center [1152, 209] width 456 height 539
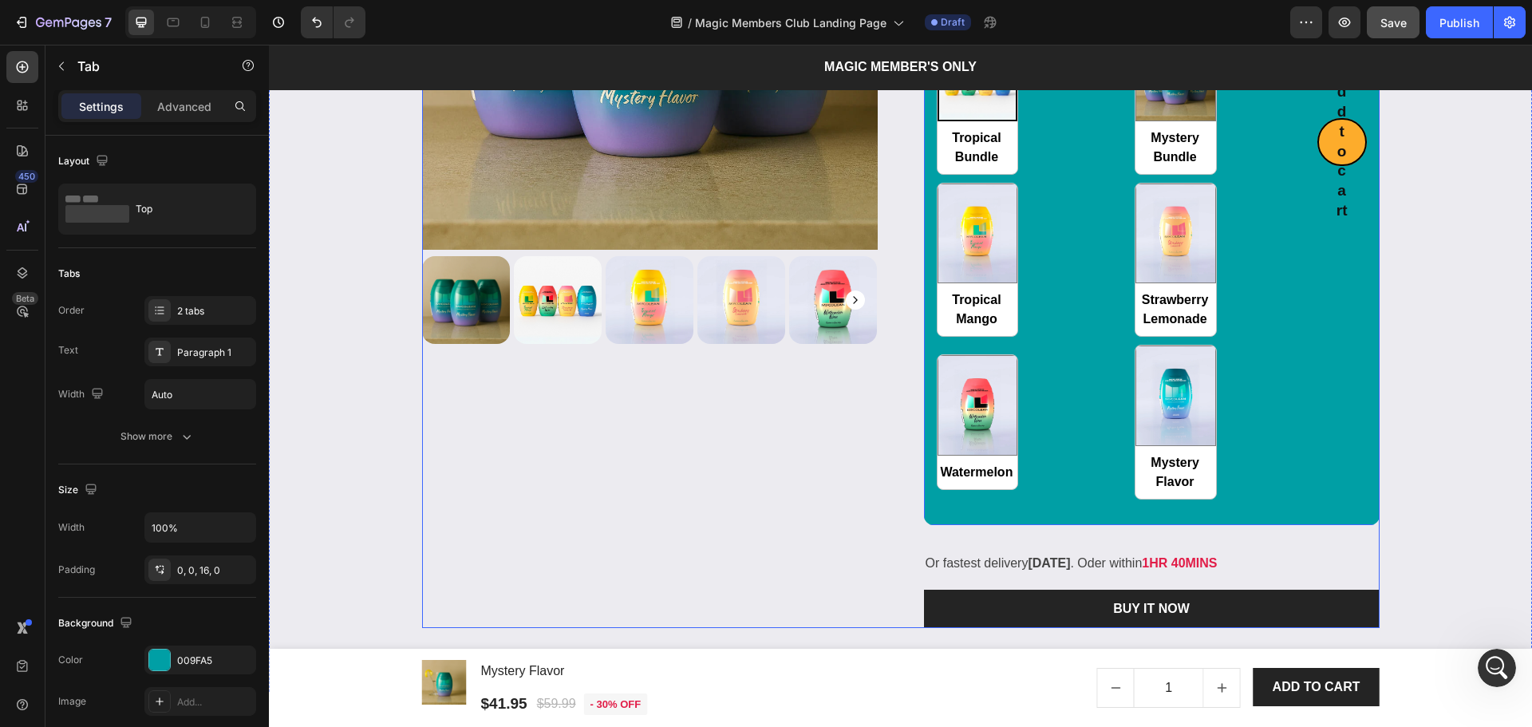
scroll to position [2281, 0]
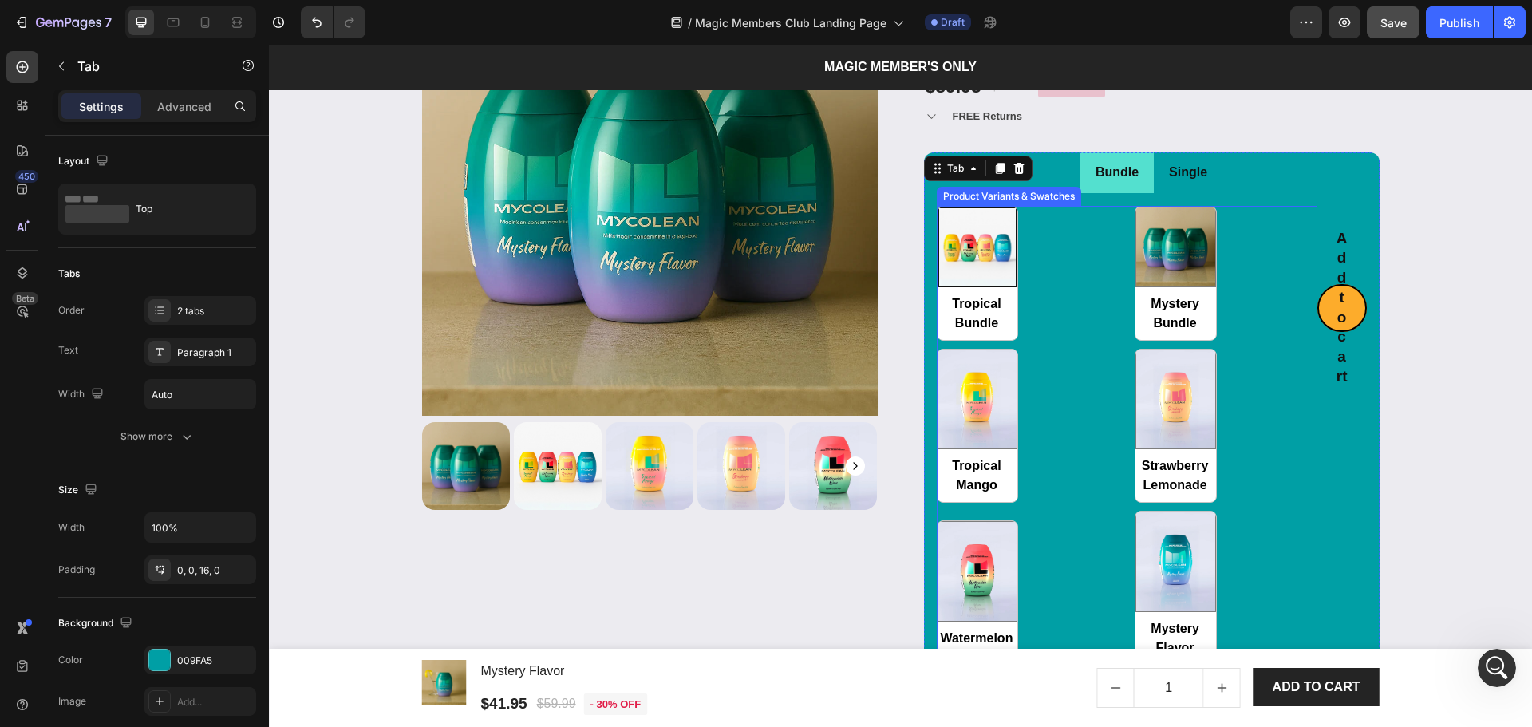
click at [1226, 225] on div "Tropical Bundle Tropical Bundle Mystery Bundle Mystery Bundle Tropical Mango Tr…" at bounding box center [1127, 436] width 381 height 460
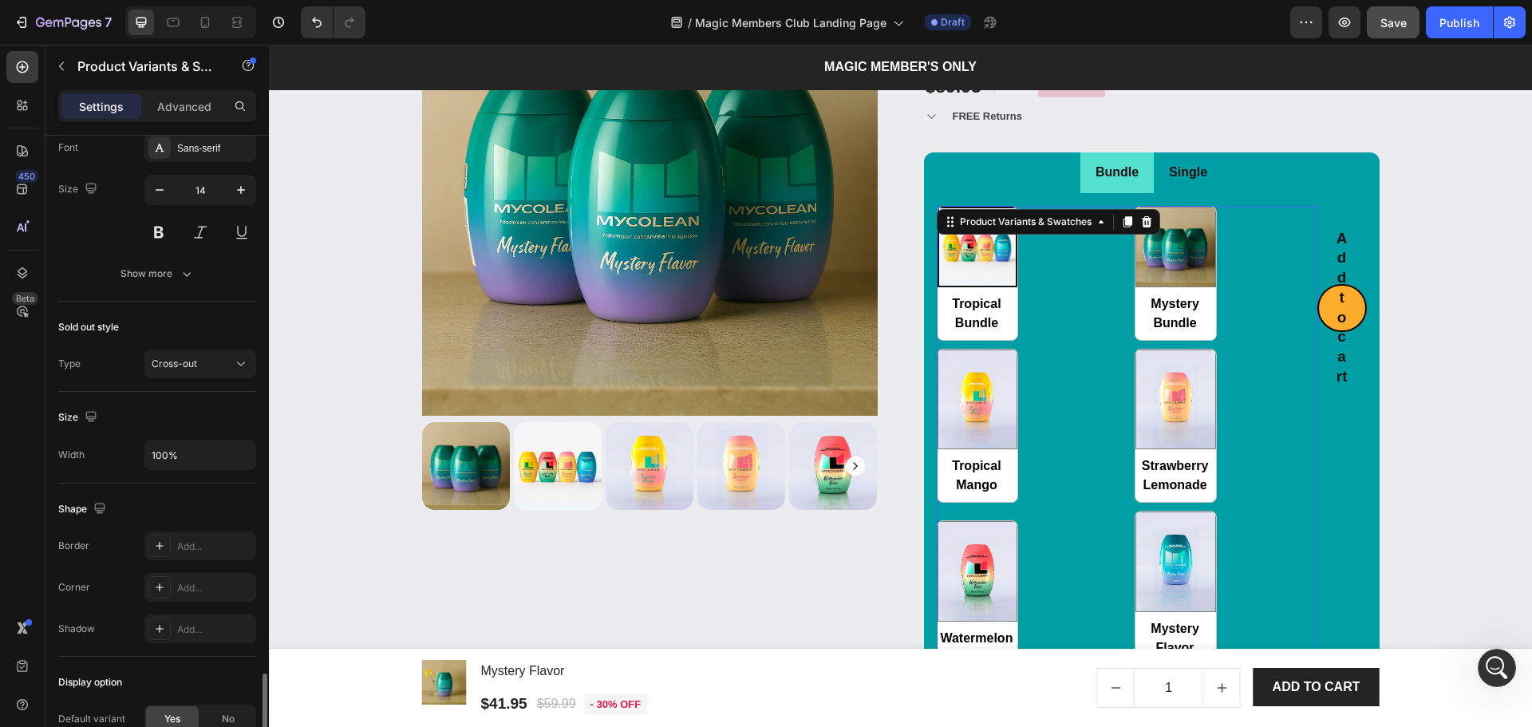
scroll to position [816, 0]
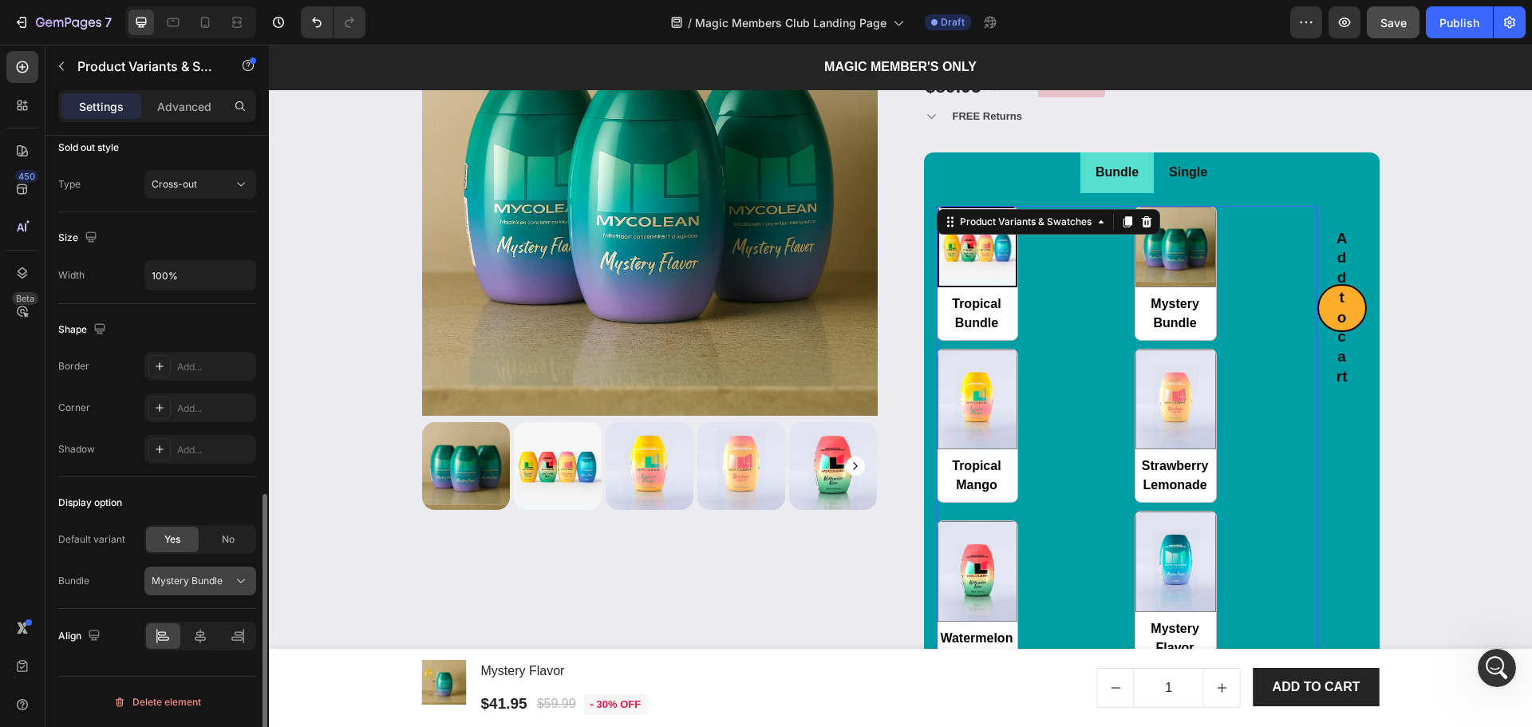
click at [201, 592] on button "Mystery Bundle" at bounding box center [200, 580] width 112 height 29
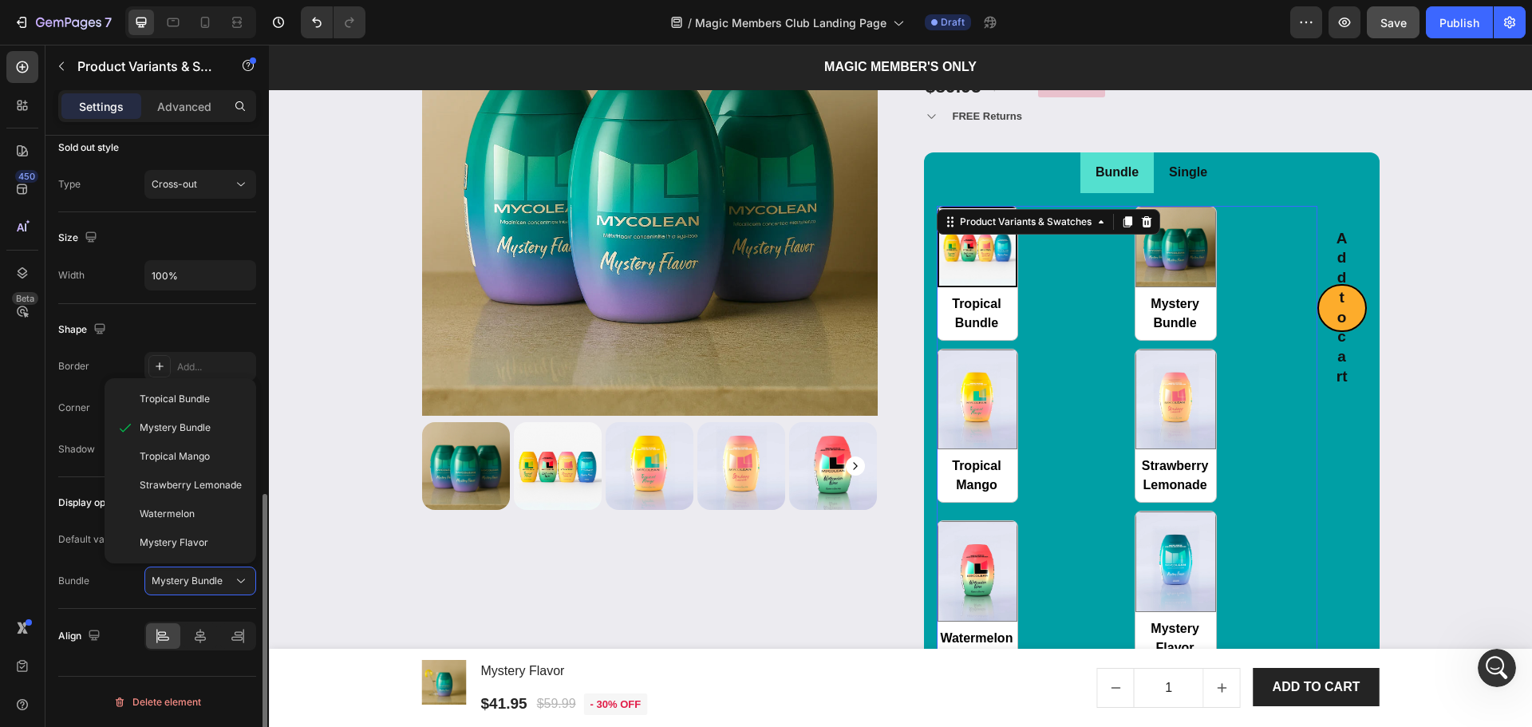
click at [77, 424] on div "Border Add... Corner Add... Shadow Add..." at bounding box center [157, 408] width 198 height 112
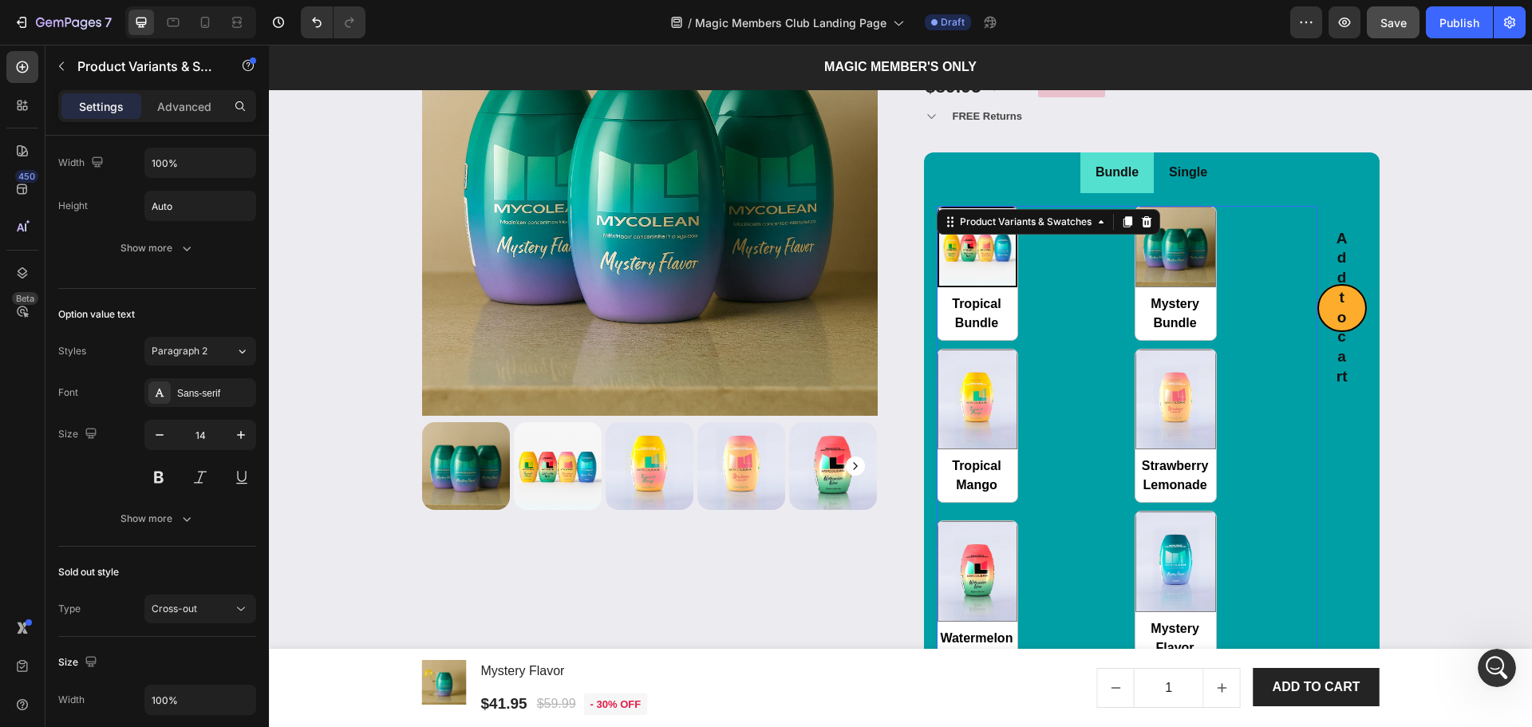
scroll to position [73, 0]
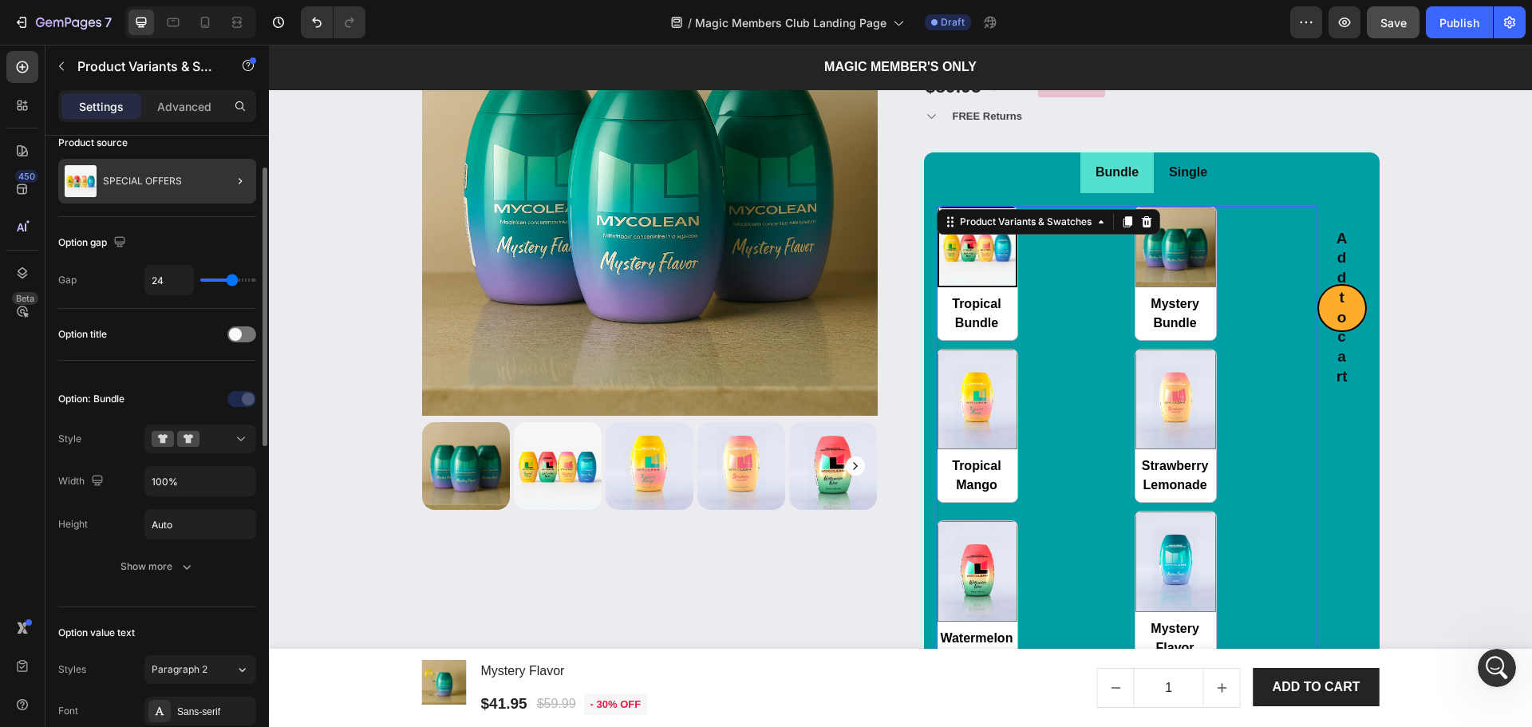
click at [226, 180] on div at bounding box center [233, 181] width 45 height 45
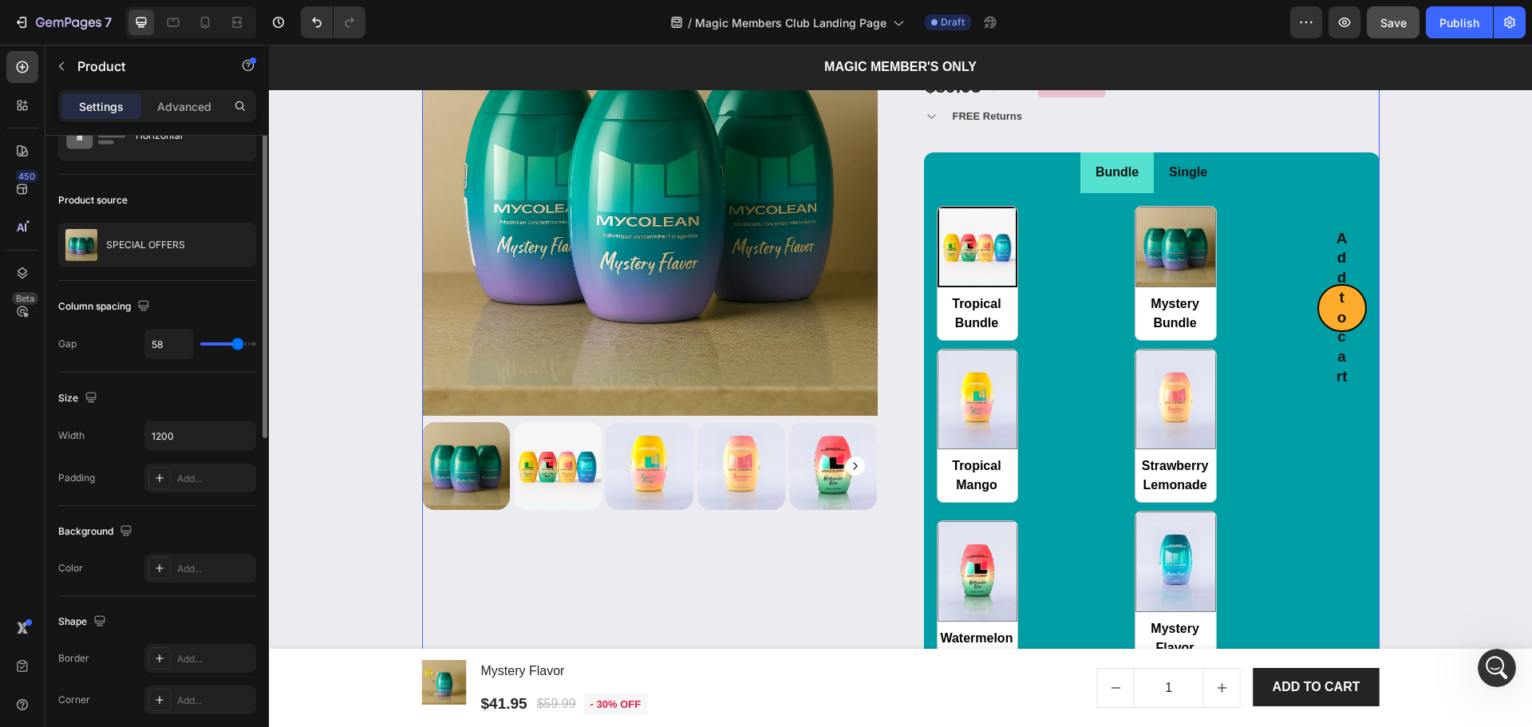
scroll to position [0, 0]
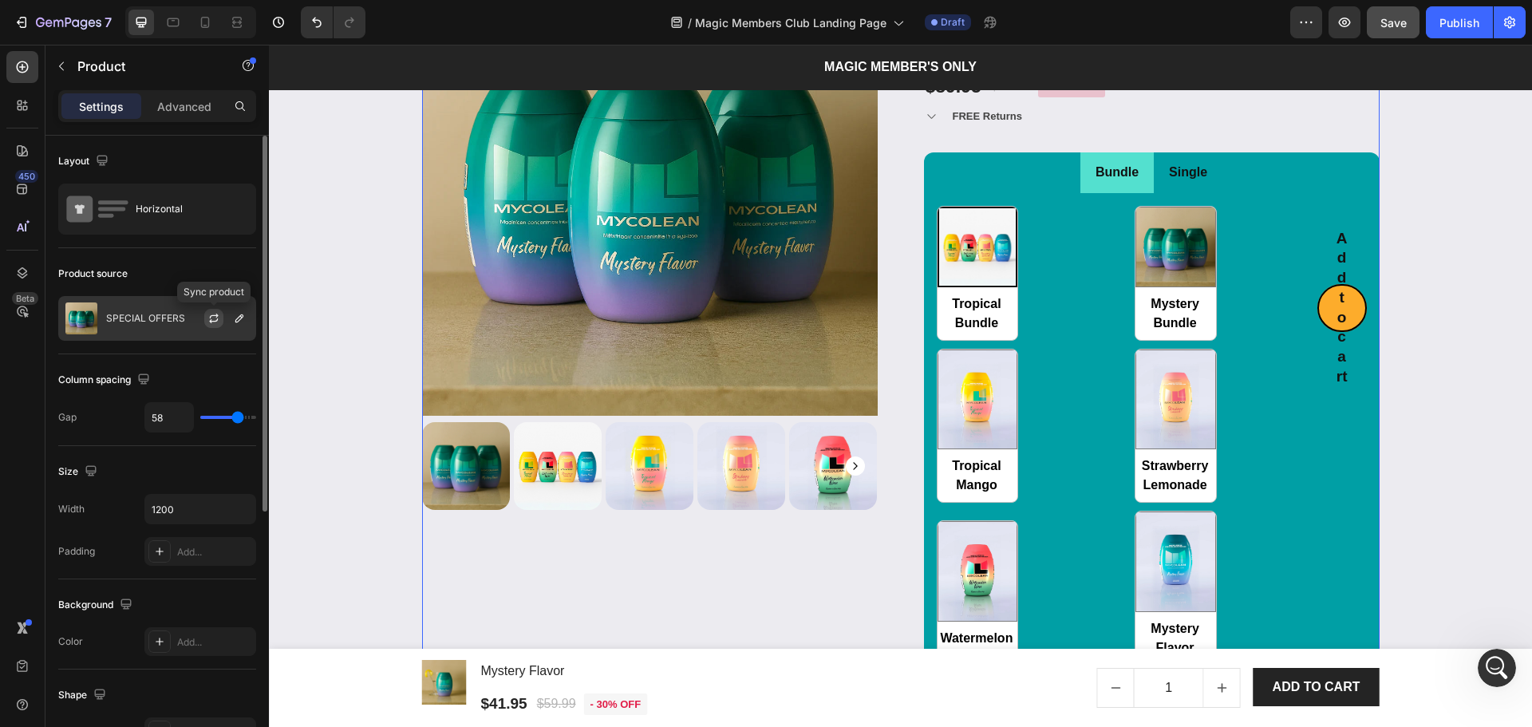
click at [204, 318] on button "button" at bounding box center [213, 318] width 19 height 19
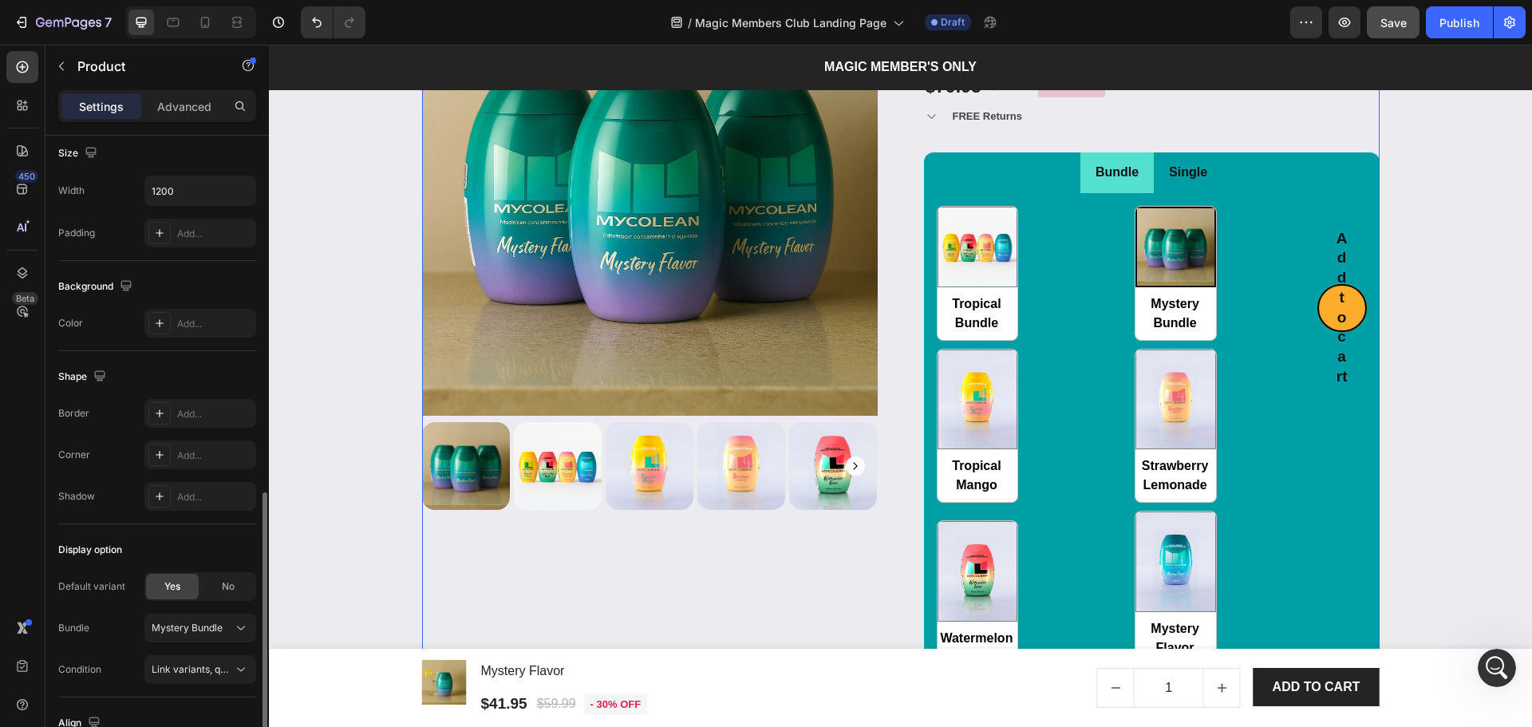
scroll to position [442, 0]
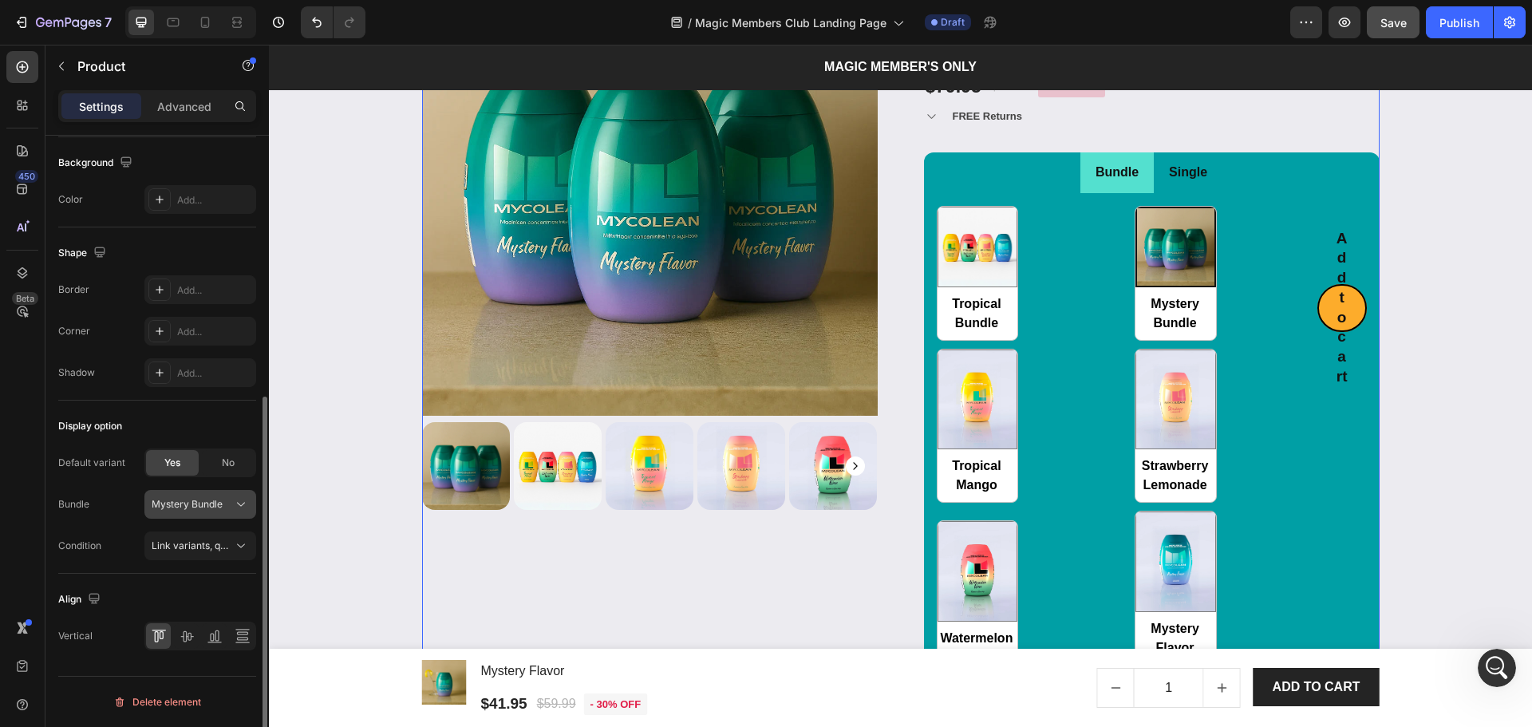
click at [198, 507] on span "Mystery Bundle" at bounding box center [187, 504] width 71 height 14
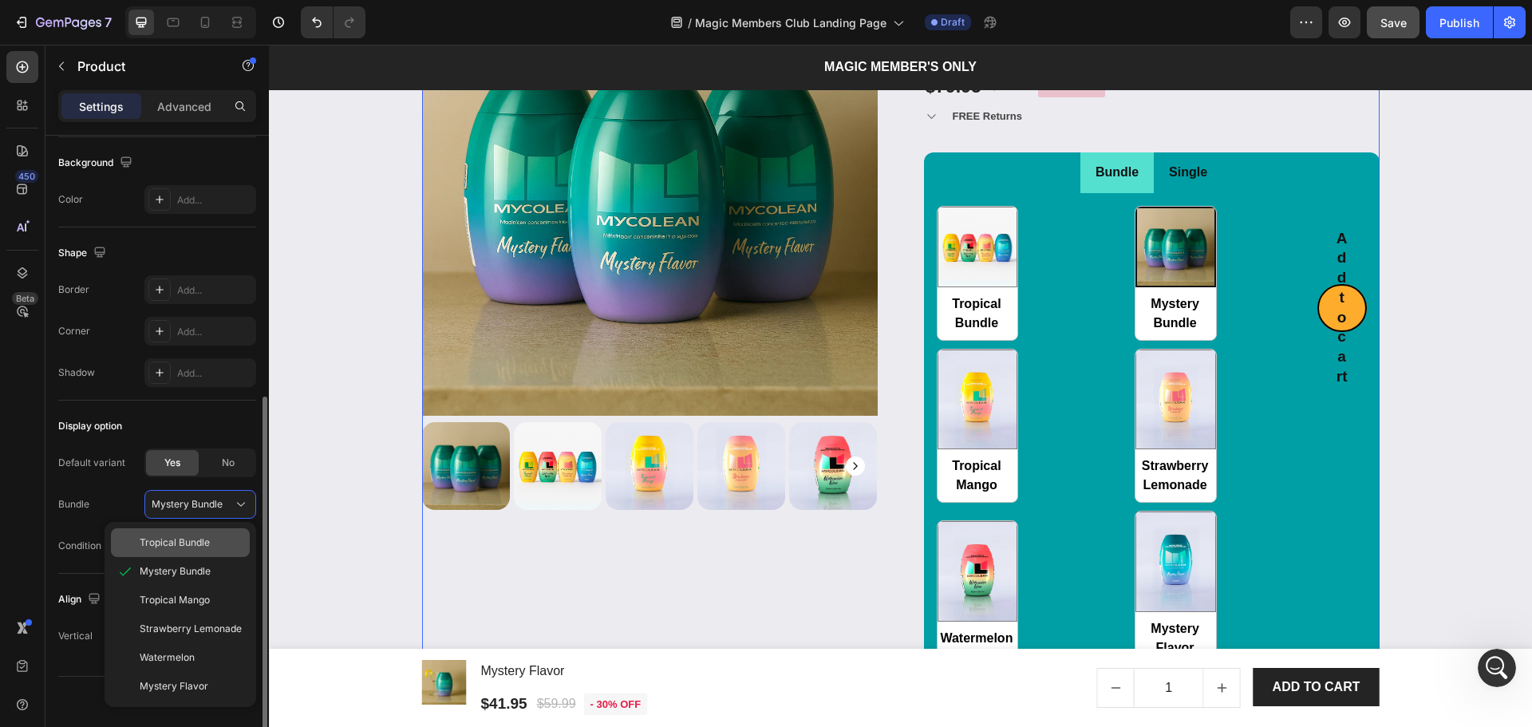
click at [189, 546] on span "Tropical Bundle" at bounding box center [175, 542] width 70 height 14
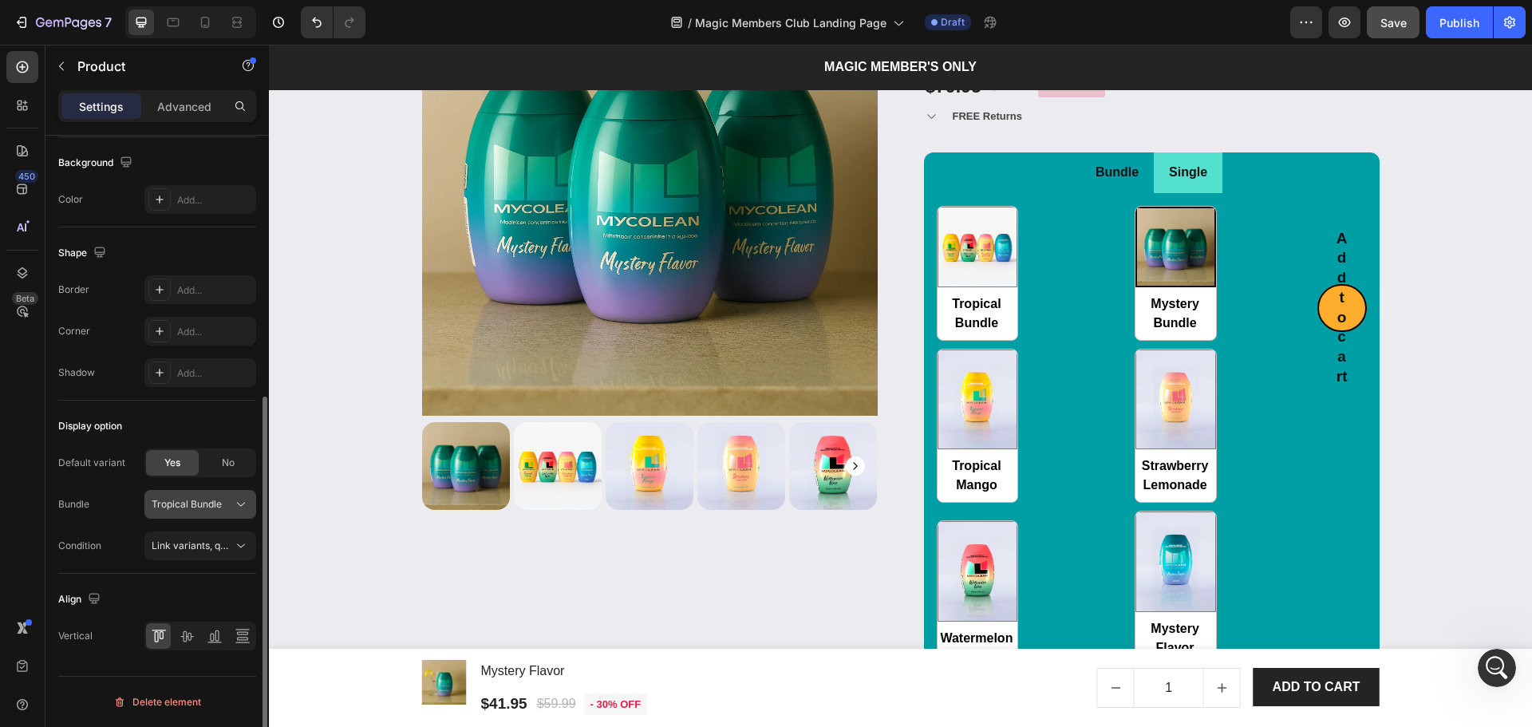
click at [198, 509] on span "Tropical Bundle" at bounding box center [187, 504] width 70 height 14
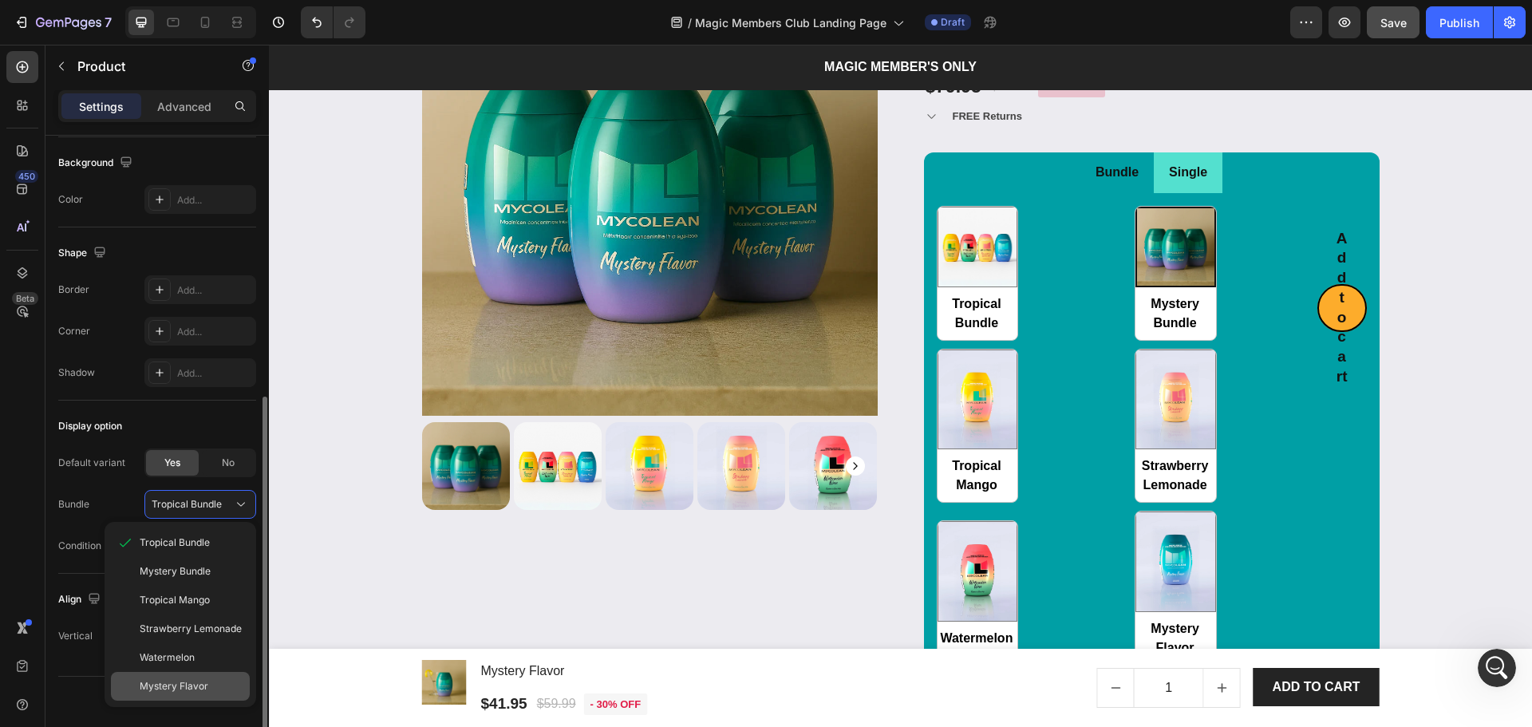
click at [191, 675] on div "Mystery Flavor" at bounding box center [180, 686] width 139 height 29
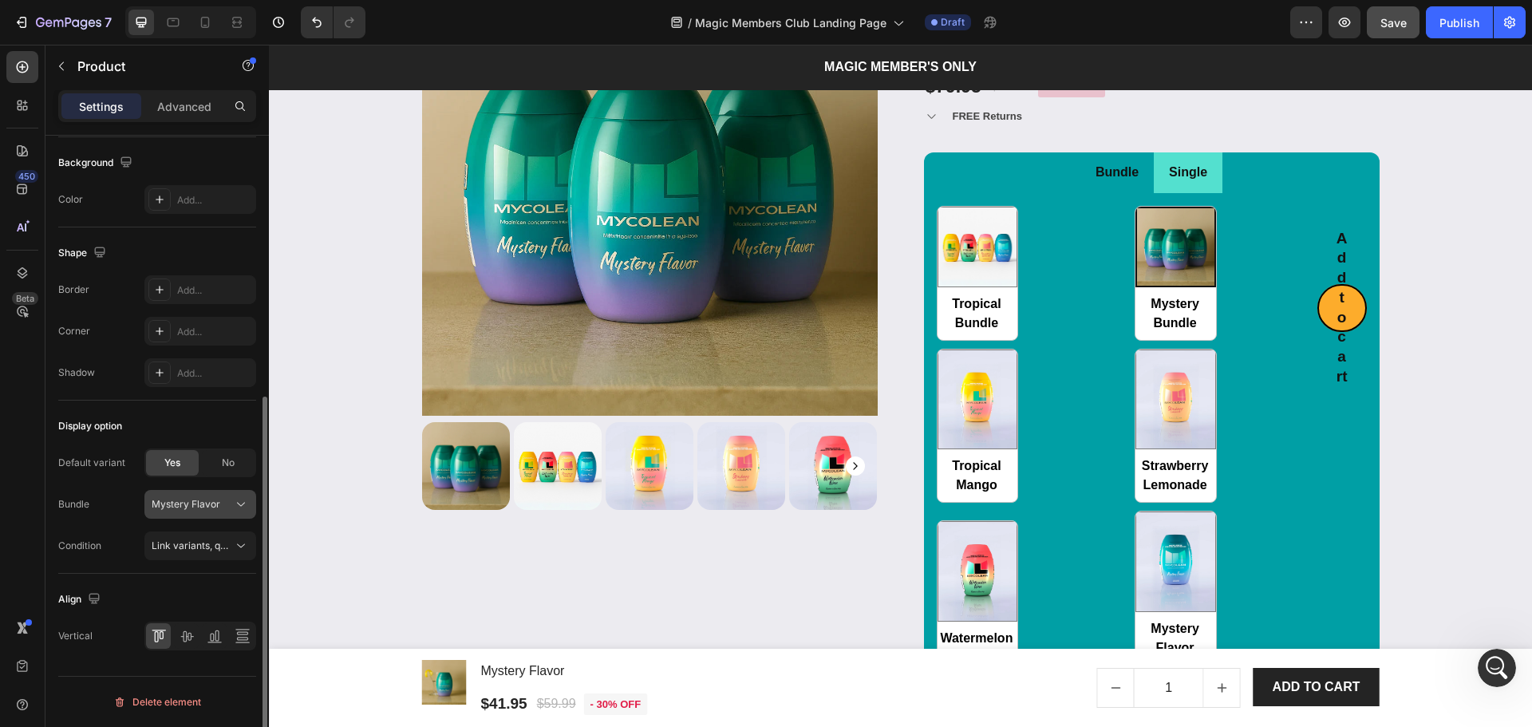
click at [201, 495] on button "Mystery Flavor" at bounding box center [200, 504] width 112 height 29
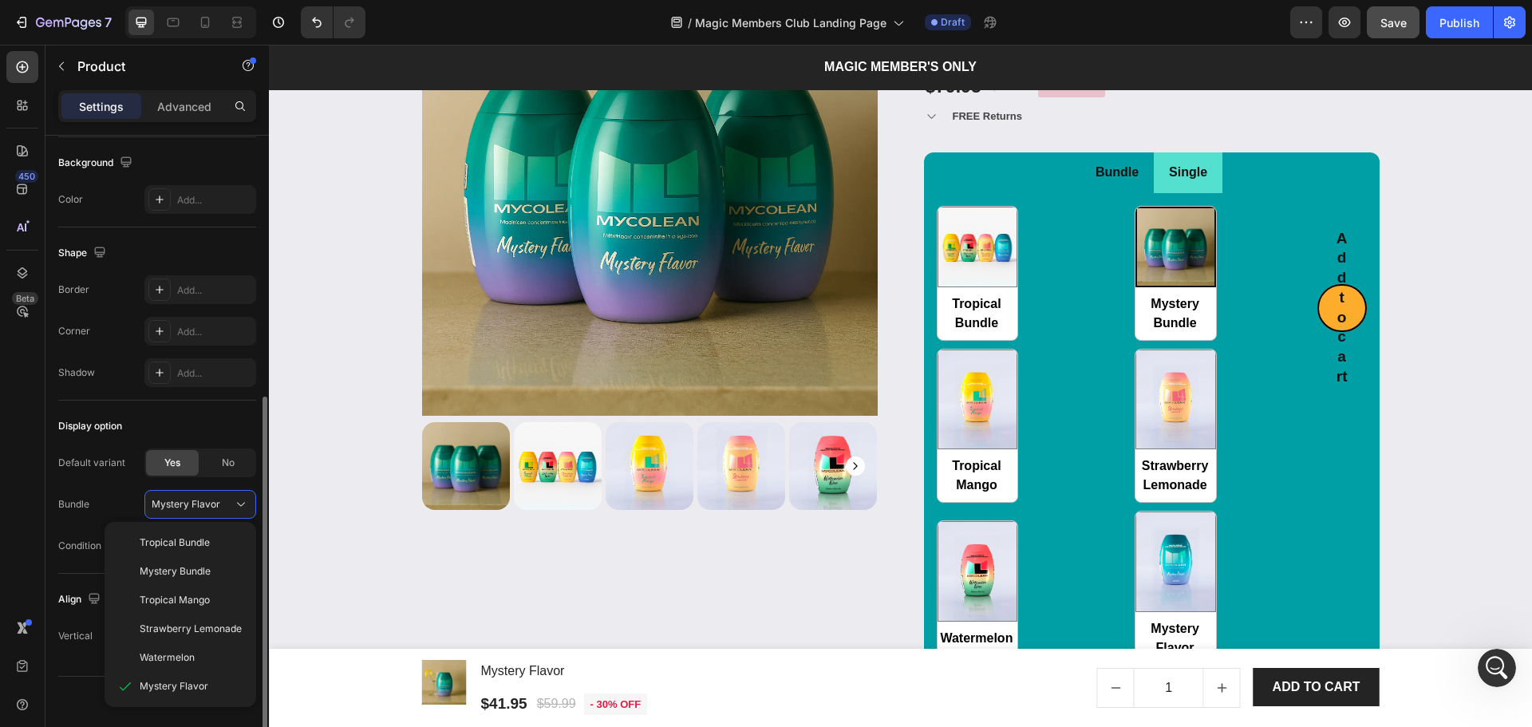
click at [83, 602] on div "Align" at bounding box center [80, 600] width 45 height 22
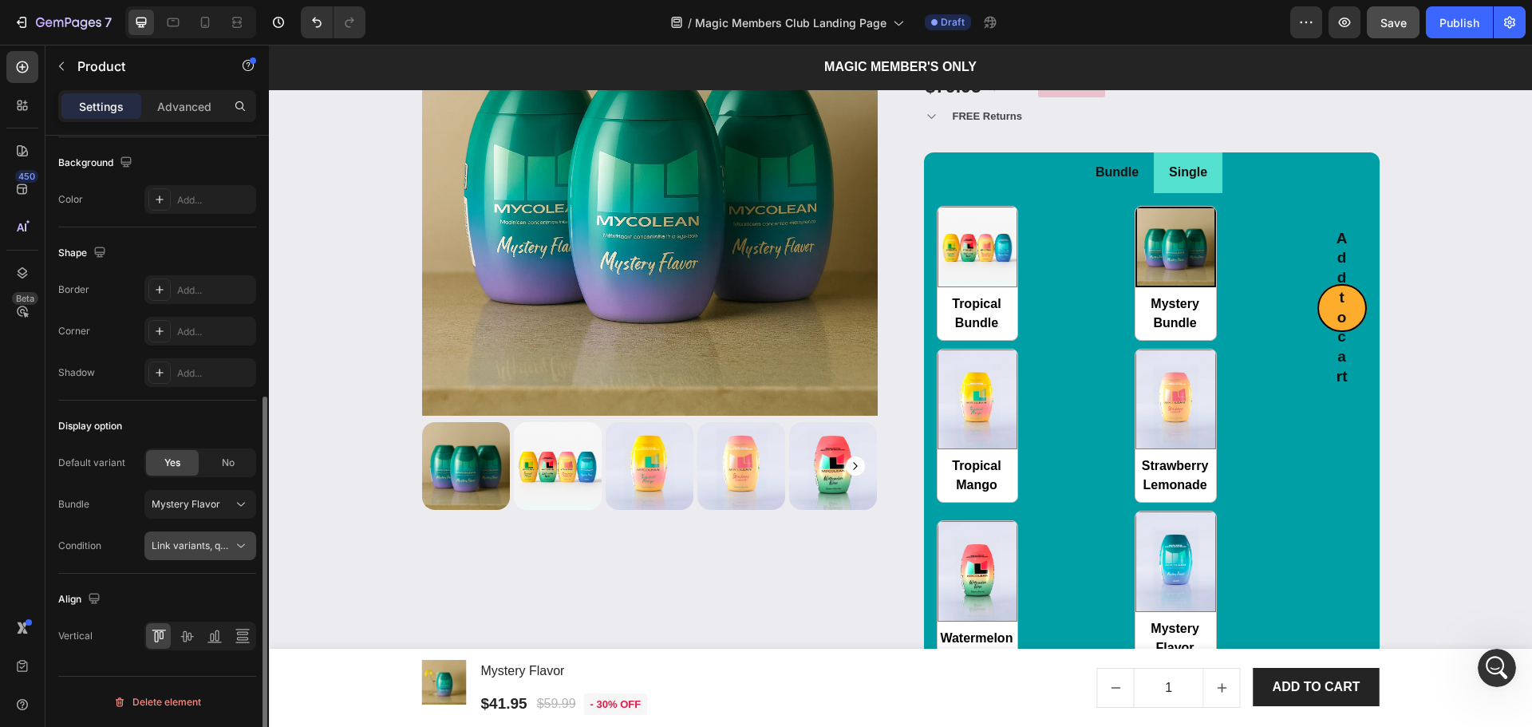
click at [191, 535] on button "Link variants, quantity <br> between same products" at bounding box center [200, 545] width 112 height 29
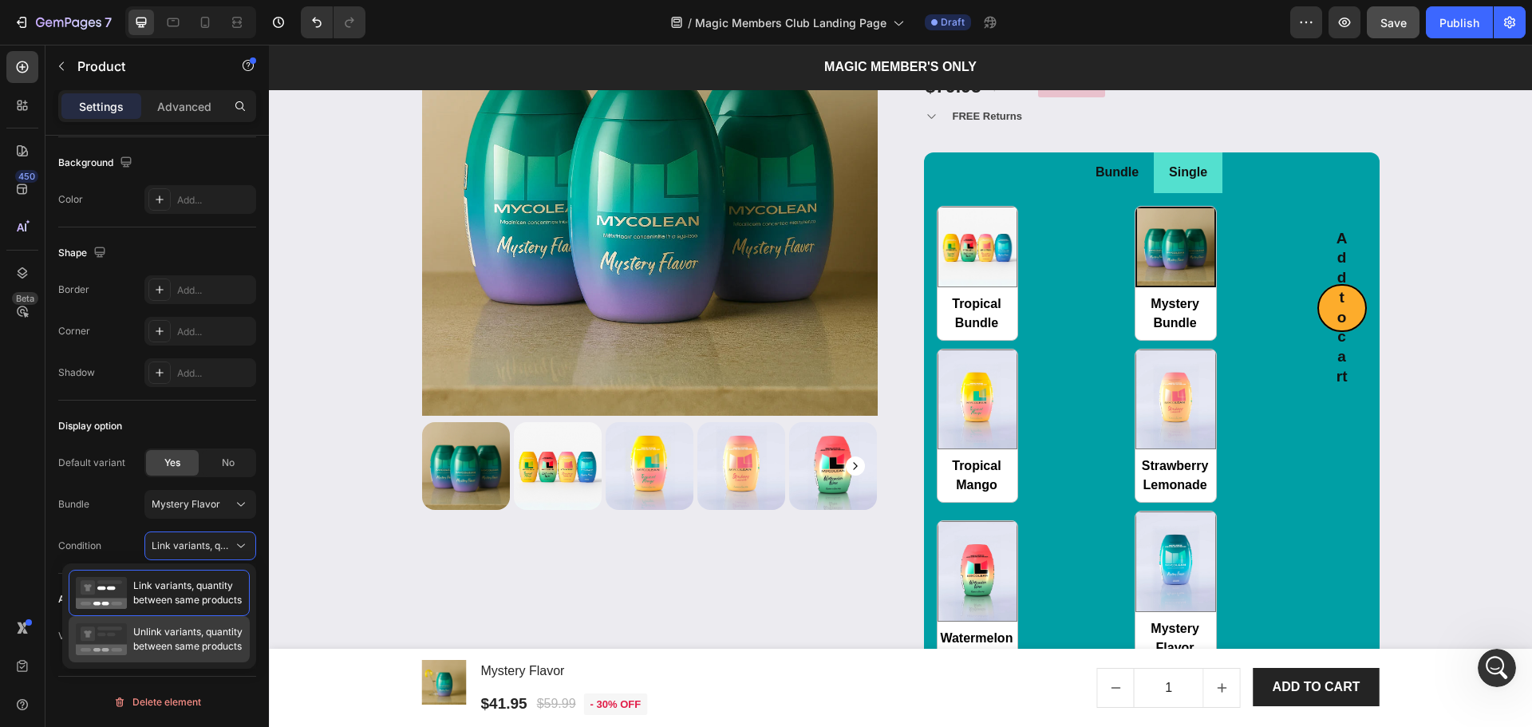
click at [154, 634] on span "Unlink variants, quantity between same products" at bounding box center [187, 639] width 109 height 29
radio input "false"
radio input "true"
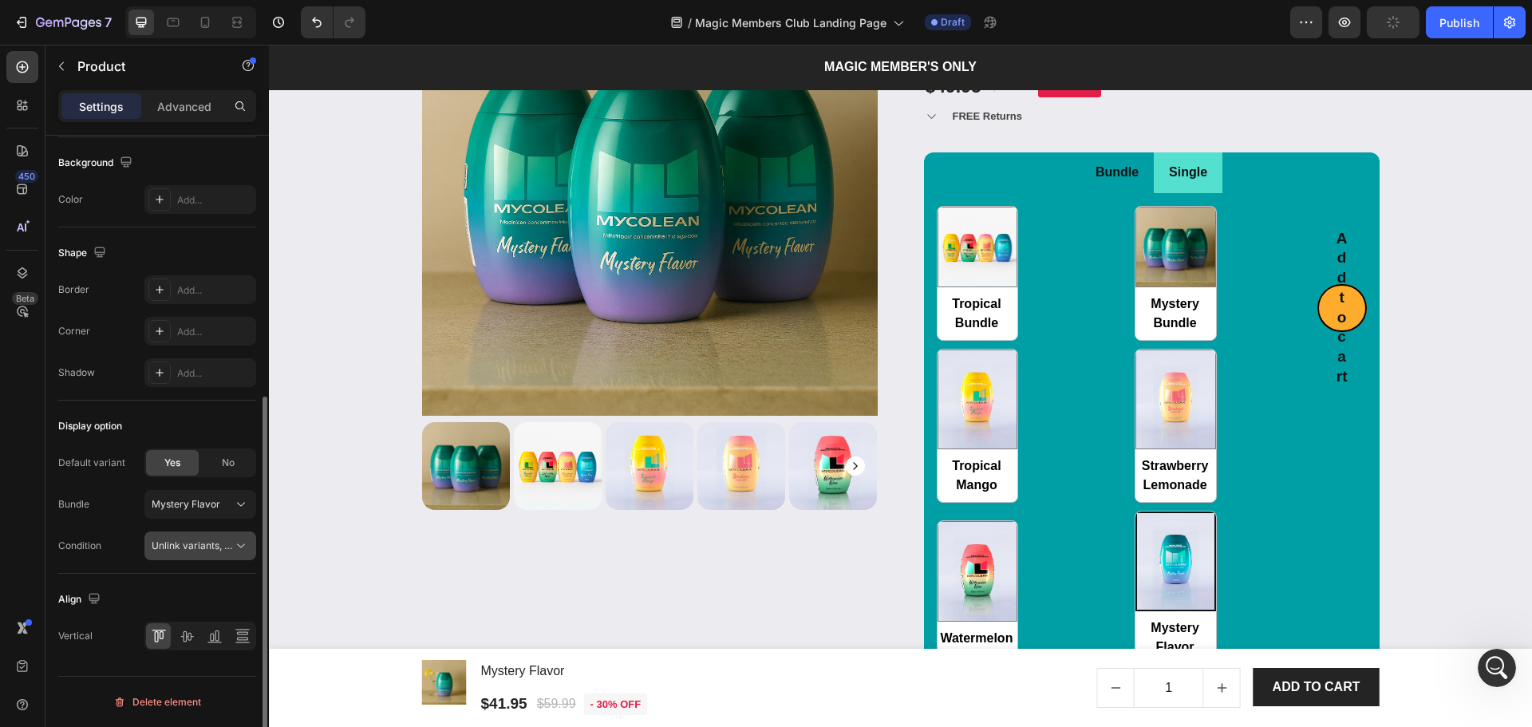
click at [208, 554] on button "Unlink variants, quantity <br> between same products" at bounding box center [200, 545] width 112 height 29
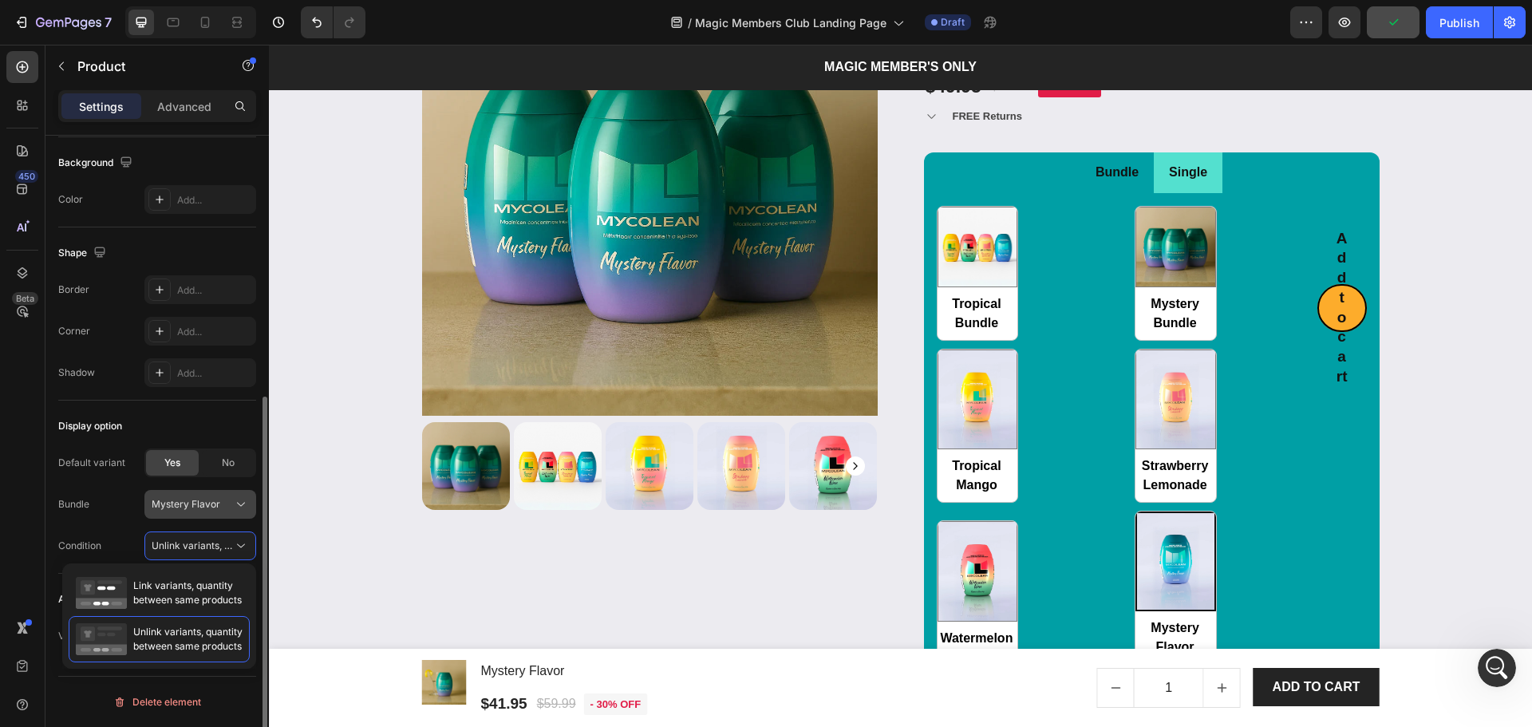
click at [211, 507] on span "Mystery Flavor" at bounding box center [186, 504] width 69 height 14
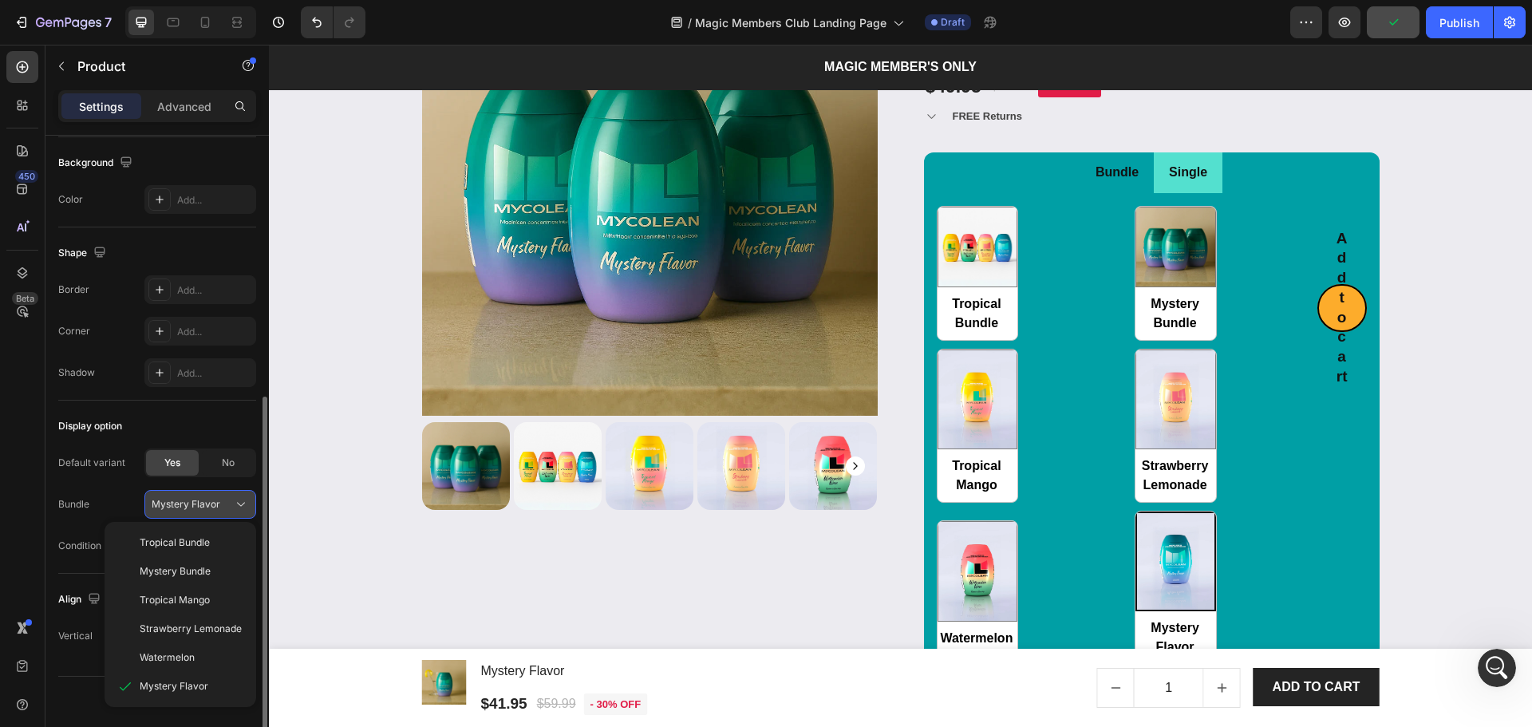
click at [211, 507] on span "Mystery Flavor" at bounding box center [186, 504] width 69 height 14
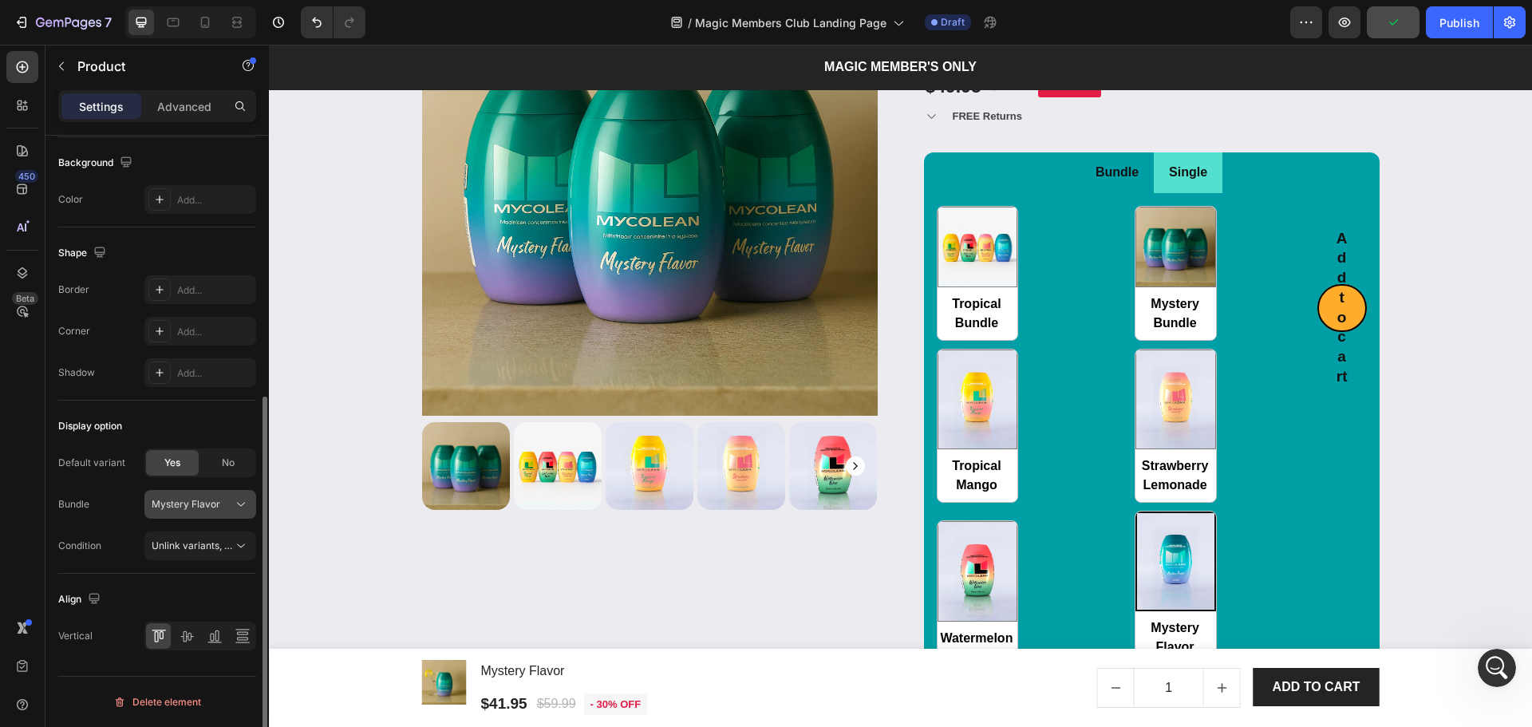
click at [211, 507] on span "Mystery Flavor" at bounding box center [186, 504] width 69 height 14
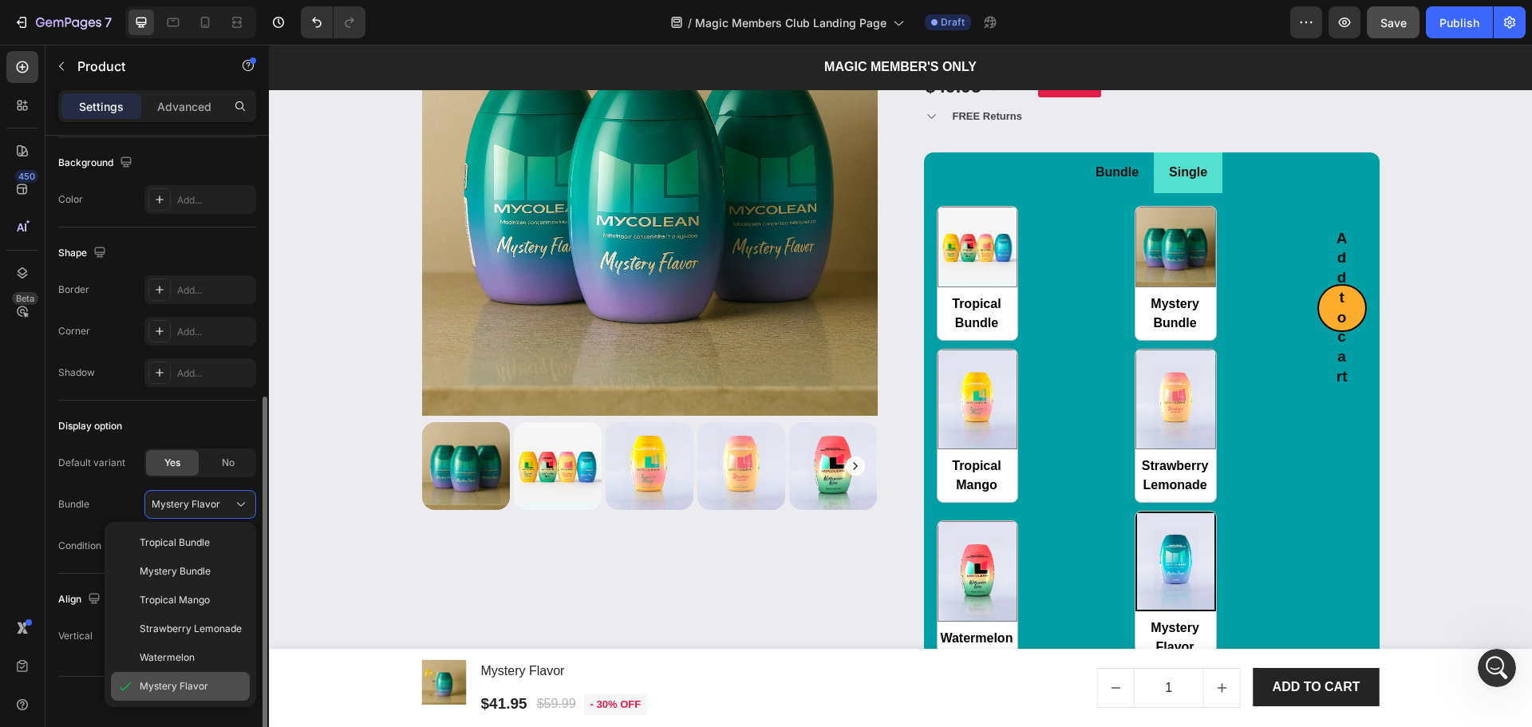
click at [190, 685] on span "Mystery Flavor" at bounding box center [174, 686] width 69 height 14
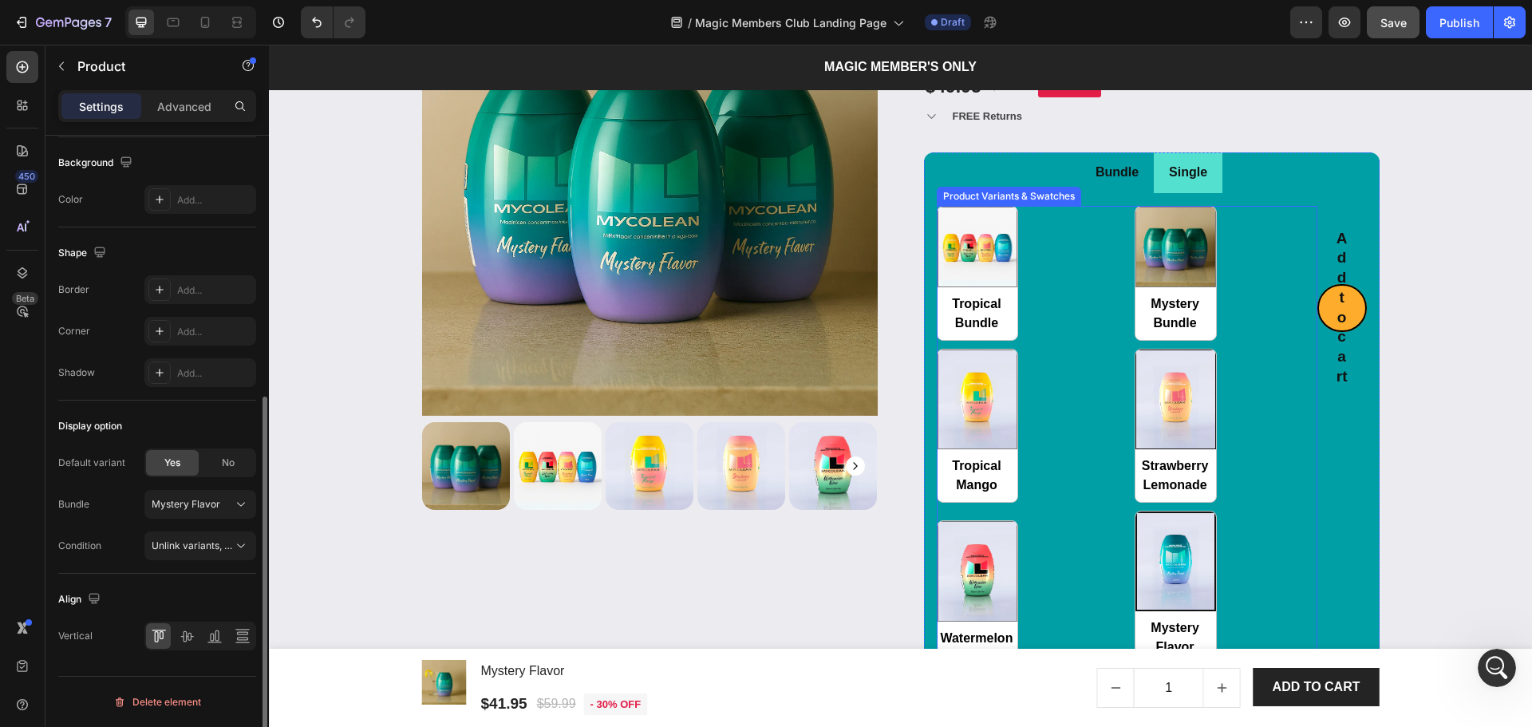
click at [1164, 397] on img at bounding box center [1175, 399] width 79 height 99
click at [1135, 502] on input "Strawberry Lemonade Strawberry Lemonade" at bounding box center [1135, 502] width 1 height 1
radio input "false"
radio input "true"
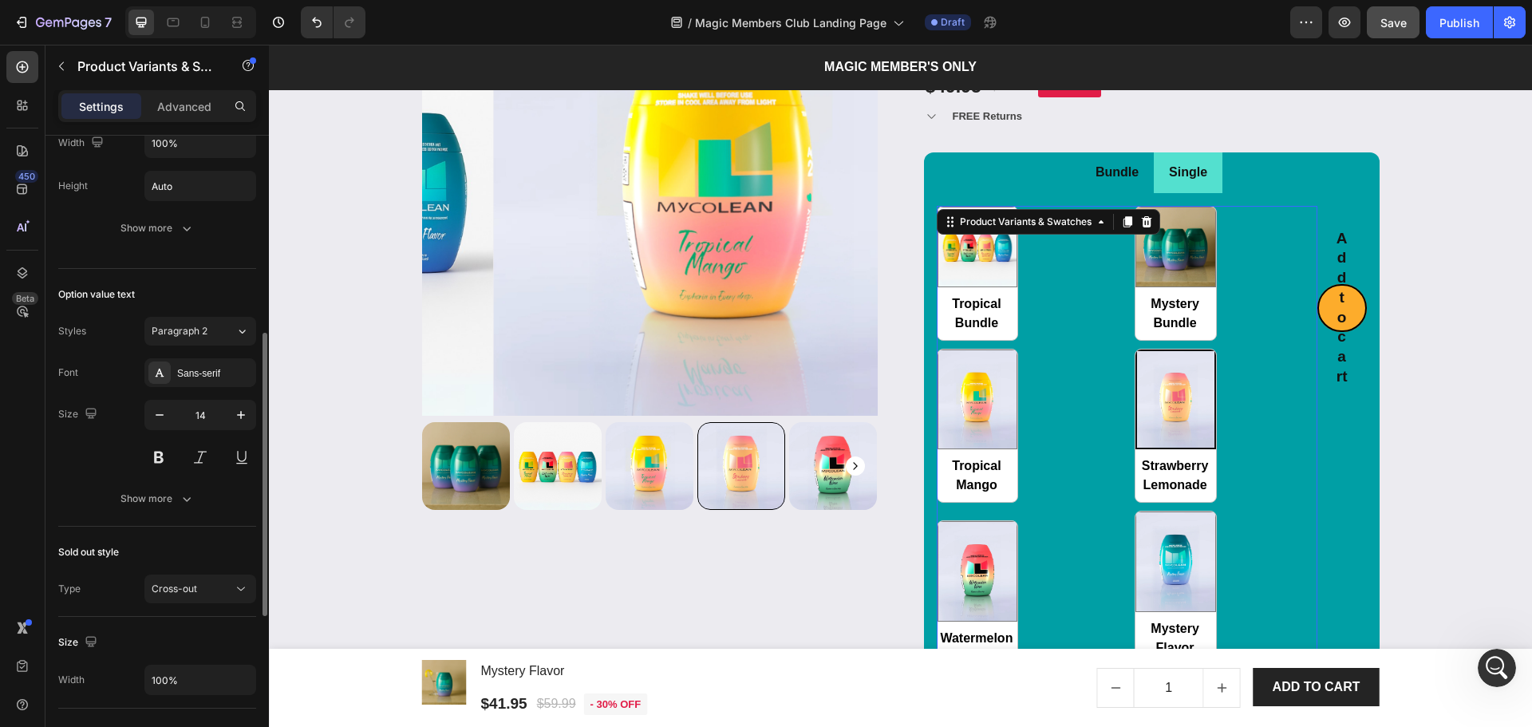
scroll to position [0, 0]
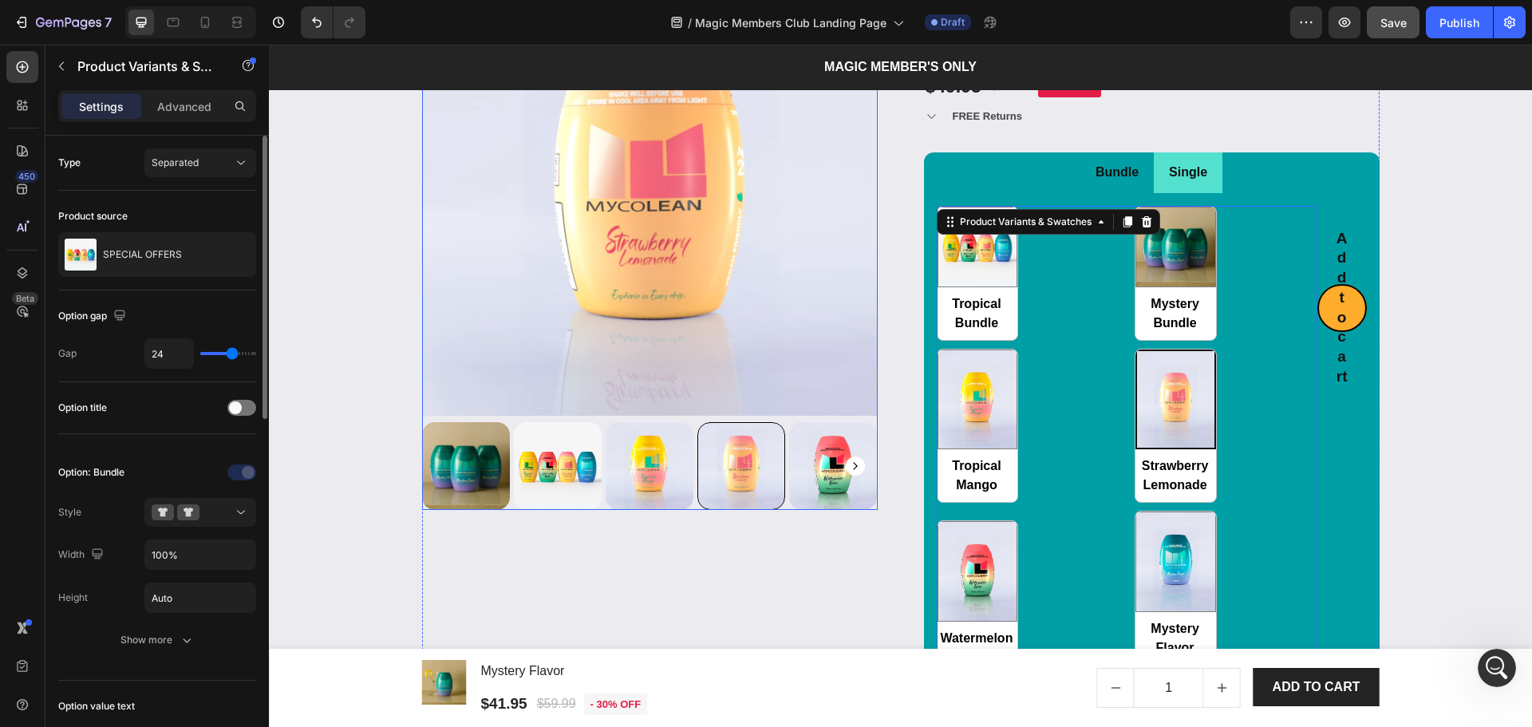
click at [819, 369] on img at bounding box center [650, 188] width 456 height 456
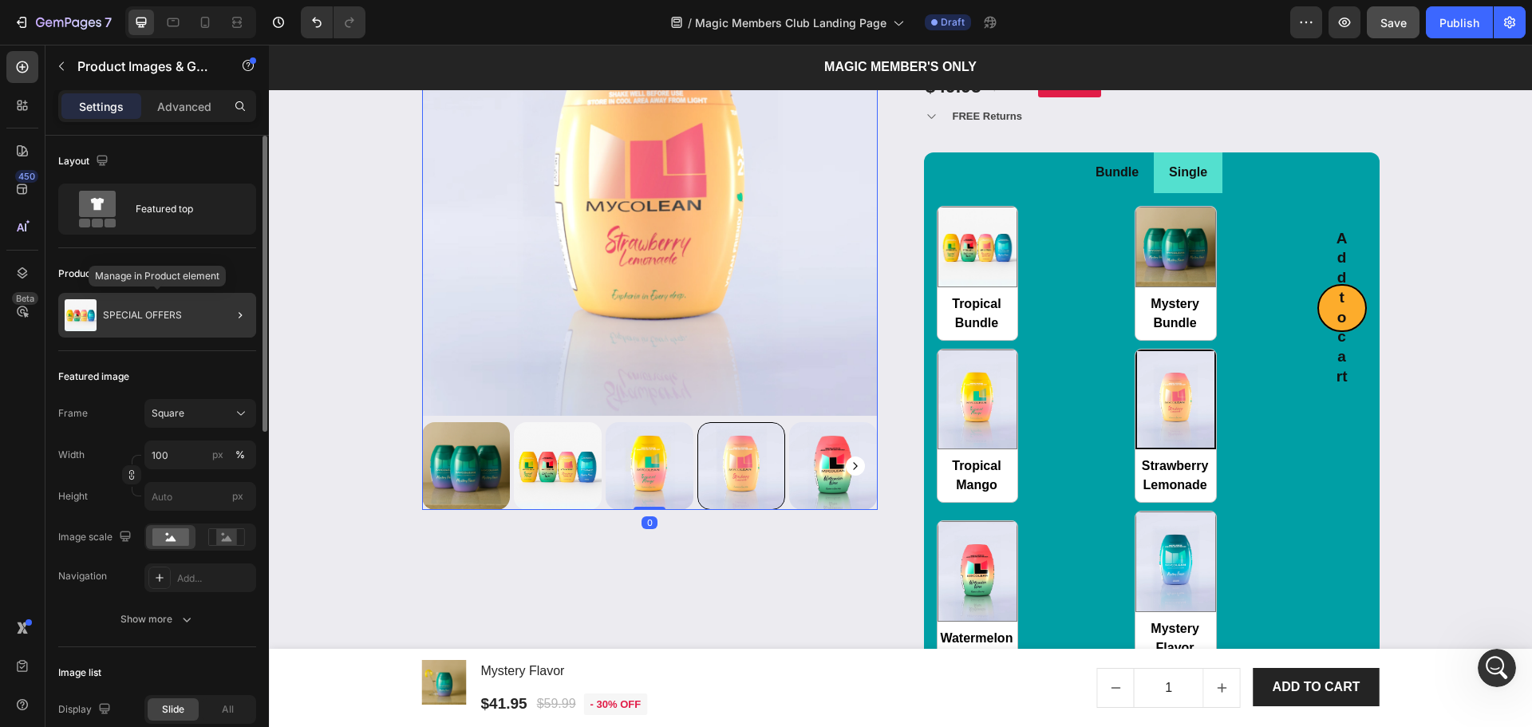
click at [208, 324] on div "SPECIAL OFFERS" at bounding box center [157, 315] width 198 height 45
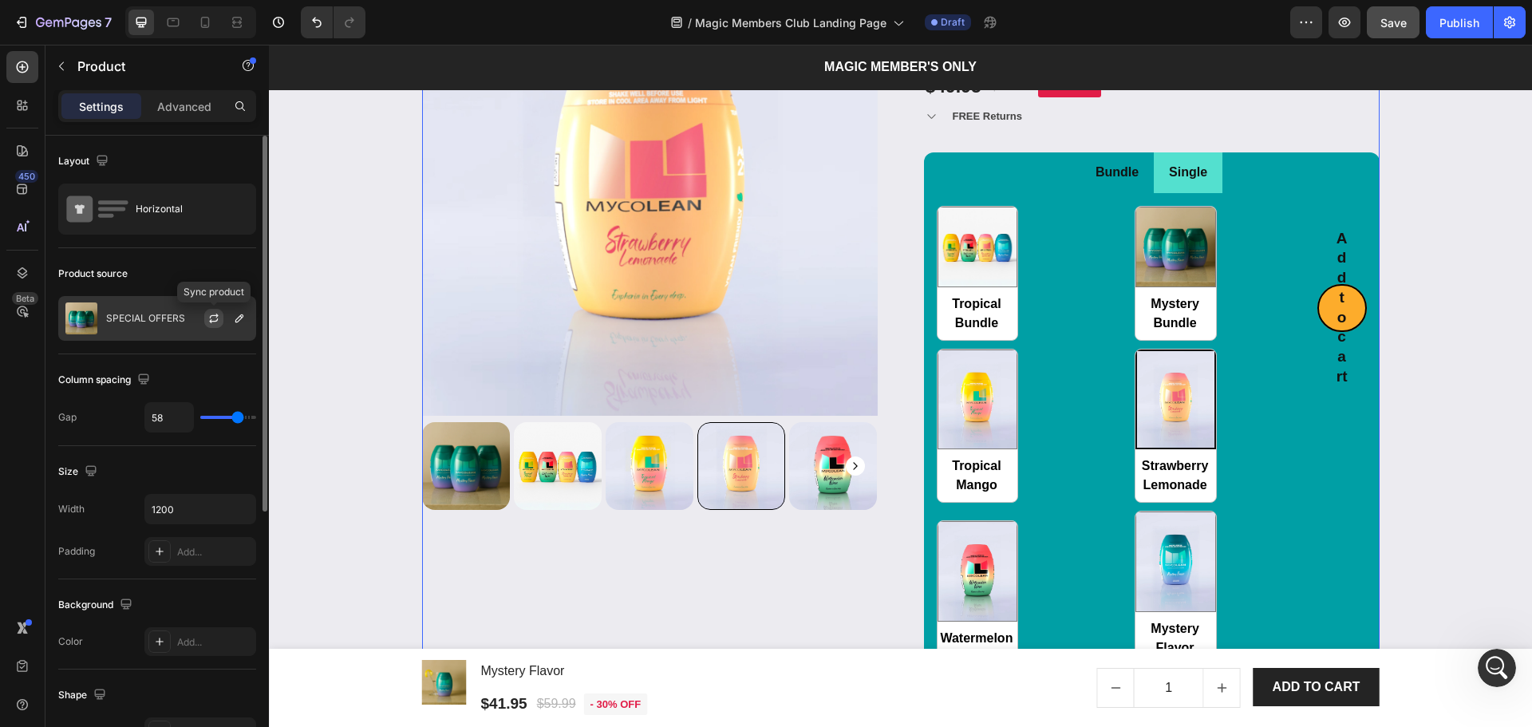
click at [213, 326] on button "button" at bounding box center [213, 318] width 19 height 19
click at [176, 330] on div "SPECIAL OFFERS" at bounding box center [157, 318] width 198 height 45
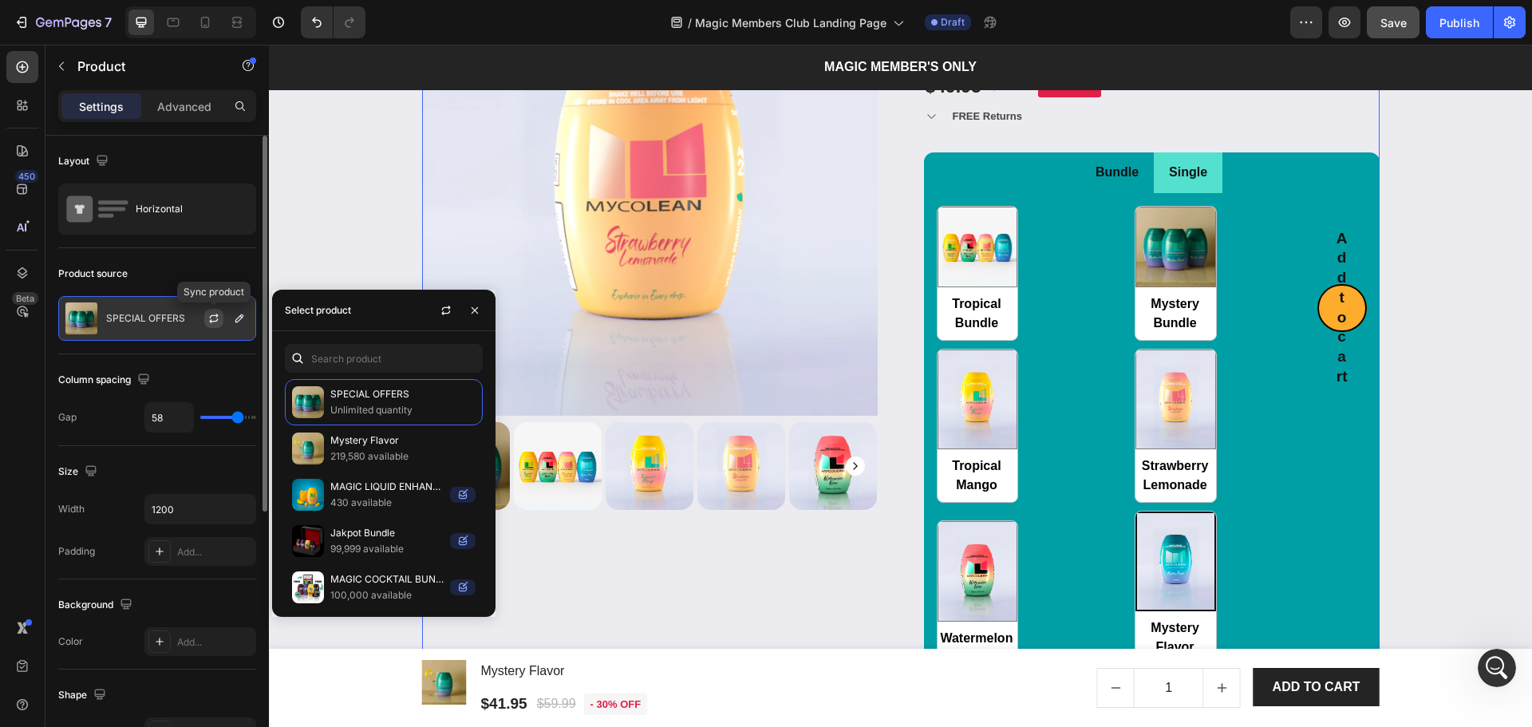
click at [215, 314] on icon "button" at bounding box center [213, 318] width 13 height 13
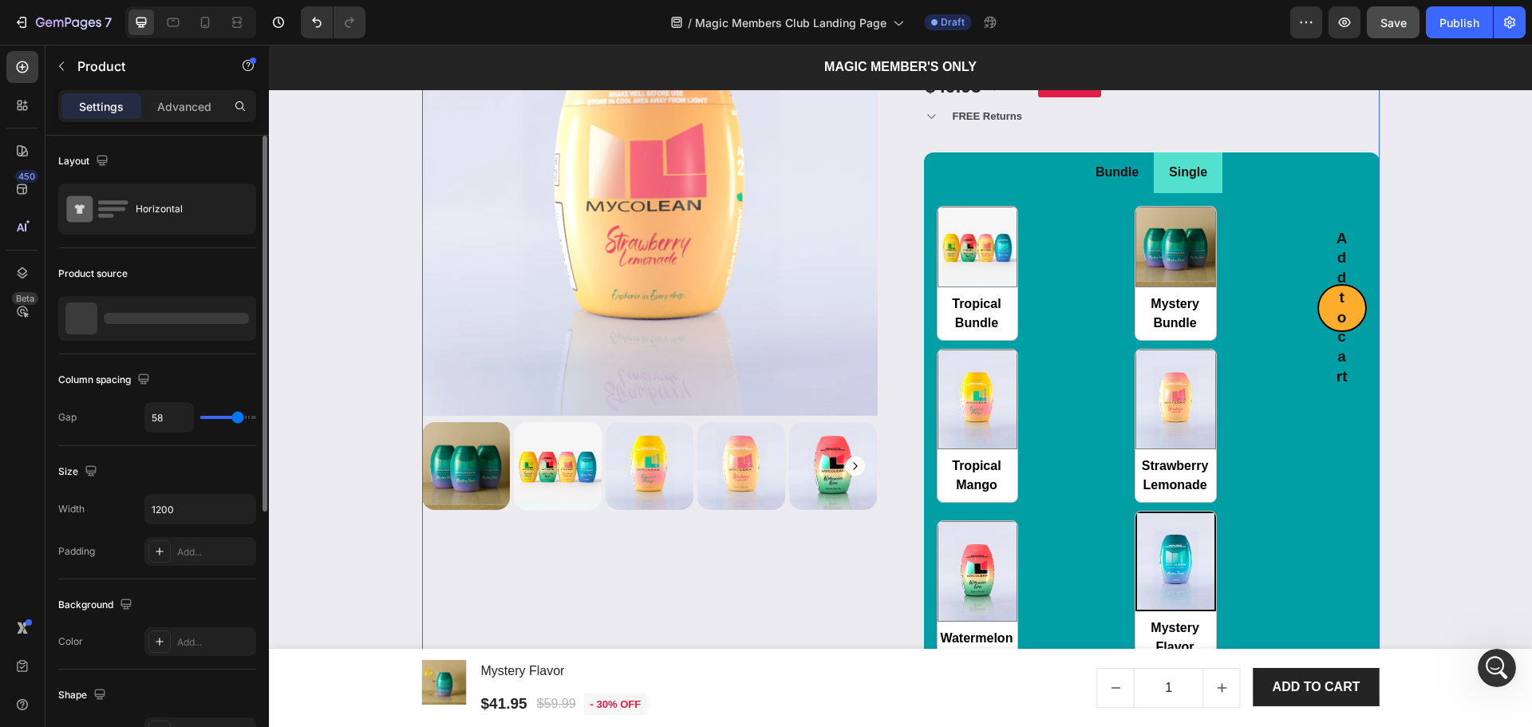
radio input "false"
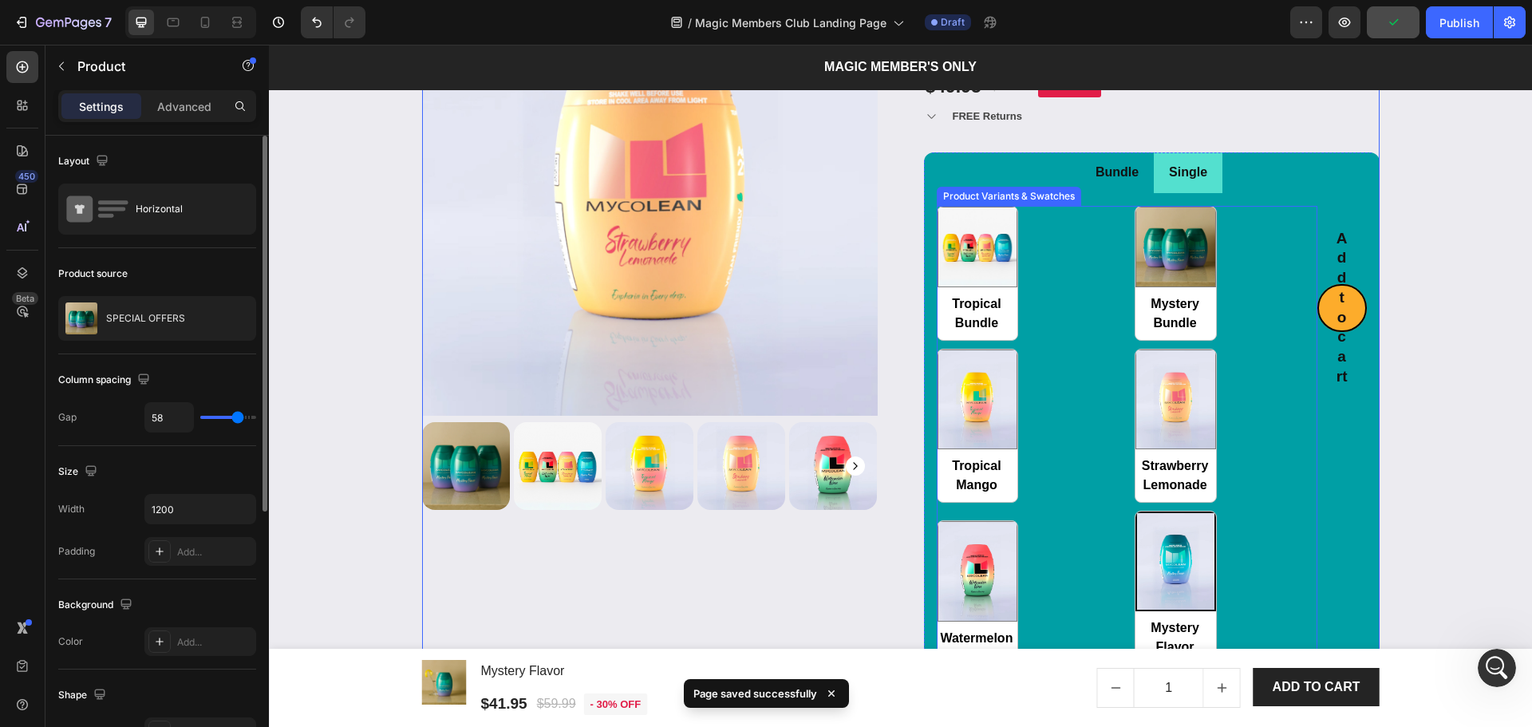
click at [1081, 394] on div "Tropical Bundle Tropical Bundle Mystery Bundle Mystery Bundle Tropical Mango Tr…" at bounding box center [1127, 436] width 381 height 460
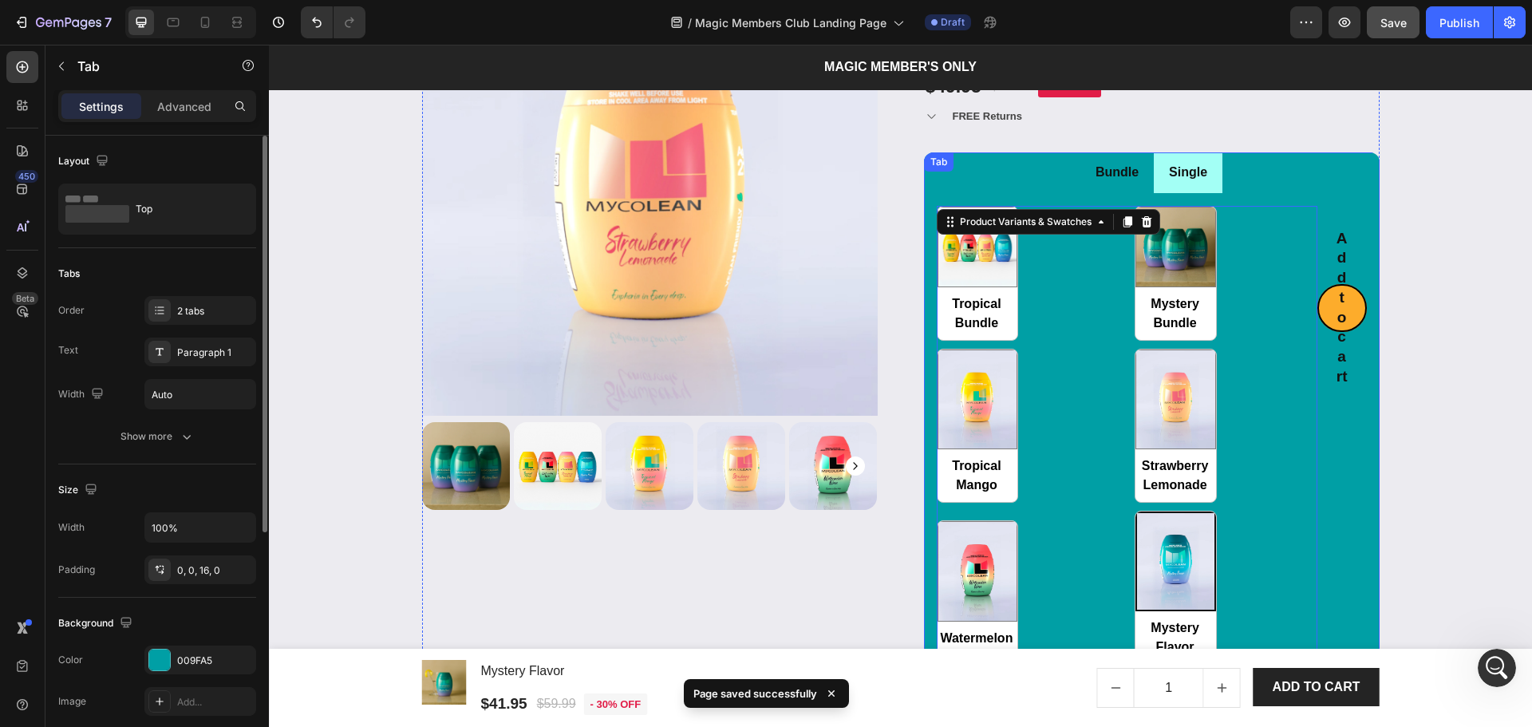
click at [1202, 184] on div "Single" at bounding box center [1188, 173] width 43 height 28
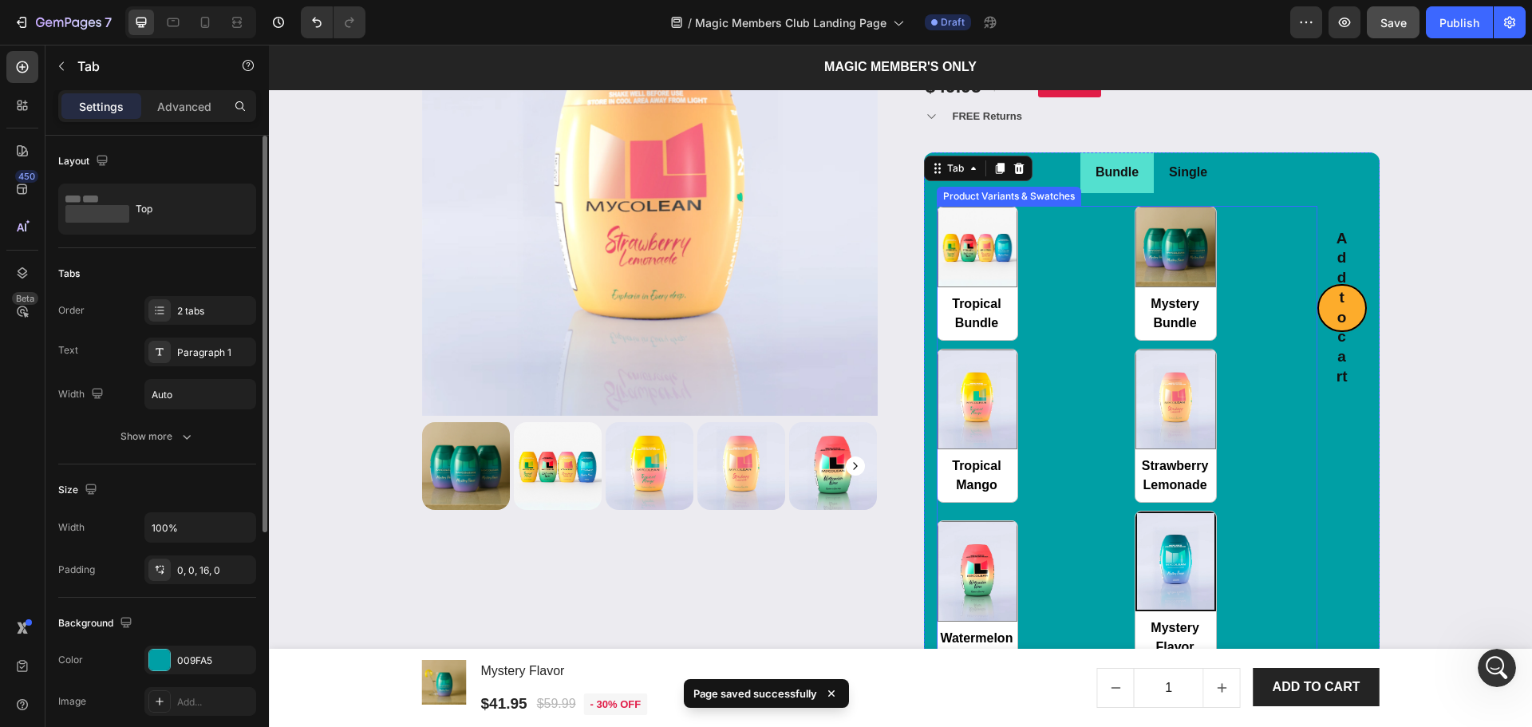
click at [1230, 268] on div "Tropical Bundle Tropical Bundle Mystery Bundle Mystery Bundle Tropical Mango Tr…" at bounding box center [1127, 436] width 381 height 460
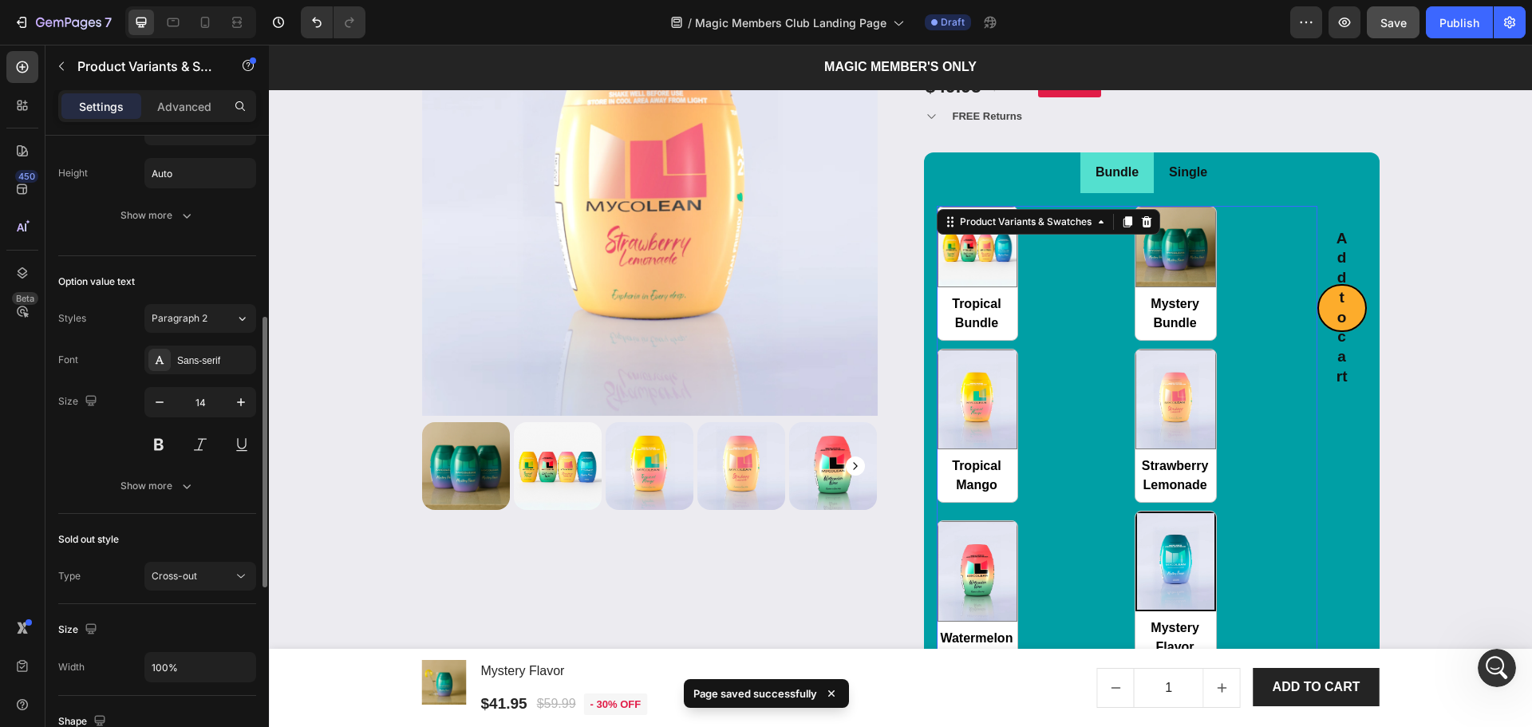
scroll to position [849, 0]
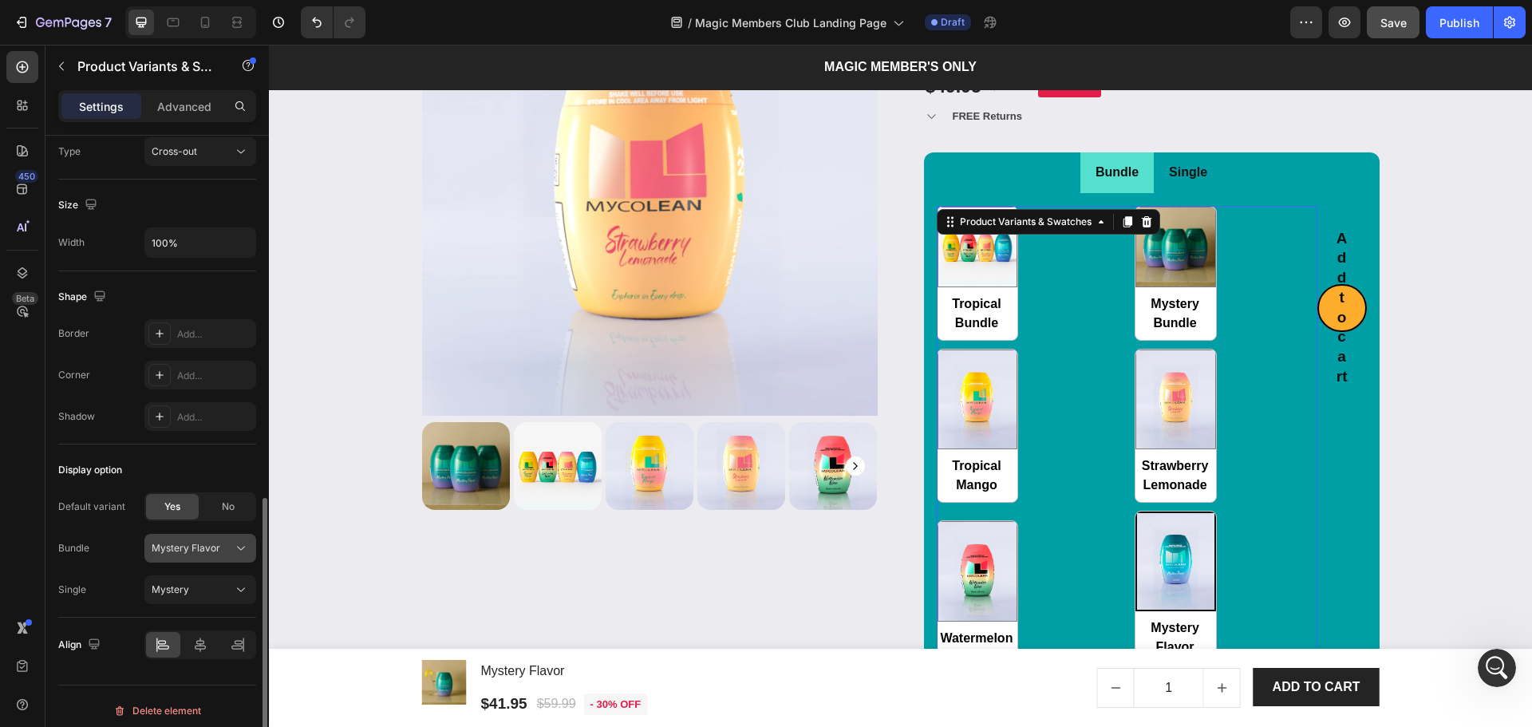
click at [211, 555] on div "Mystery Flavor" at bounding box center [200, 548] width 97 height 16
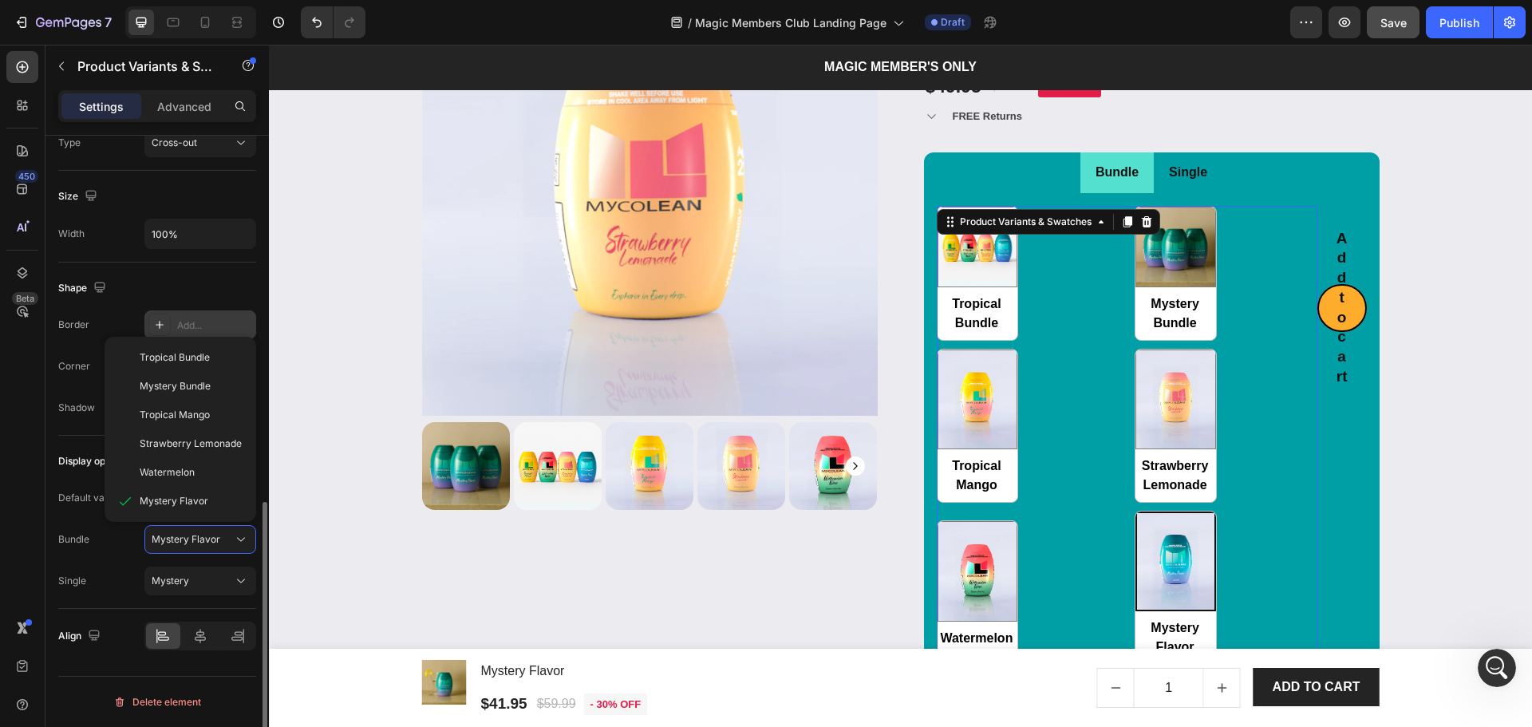
scroll to position [752, 0]
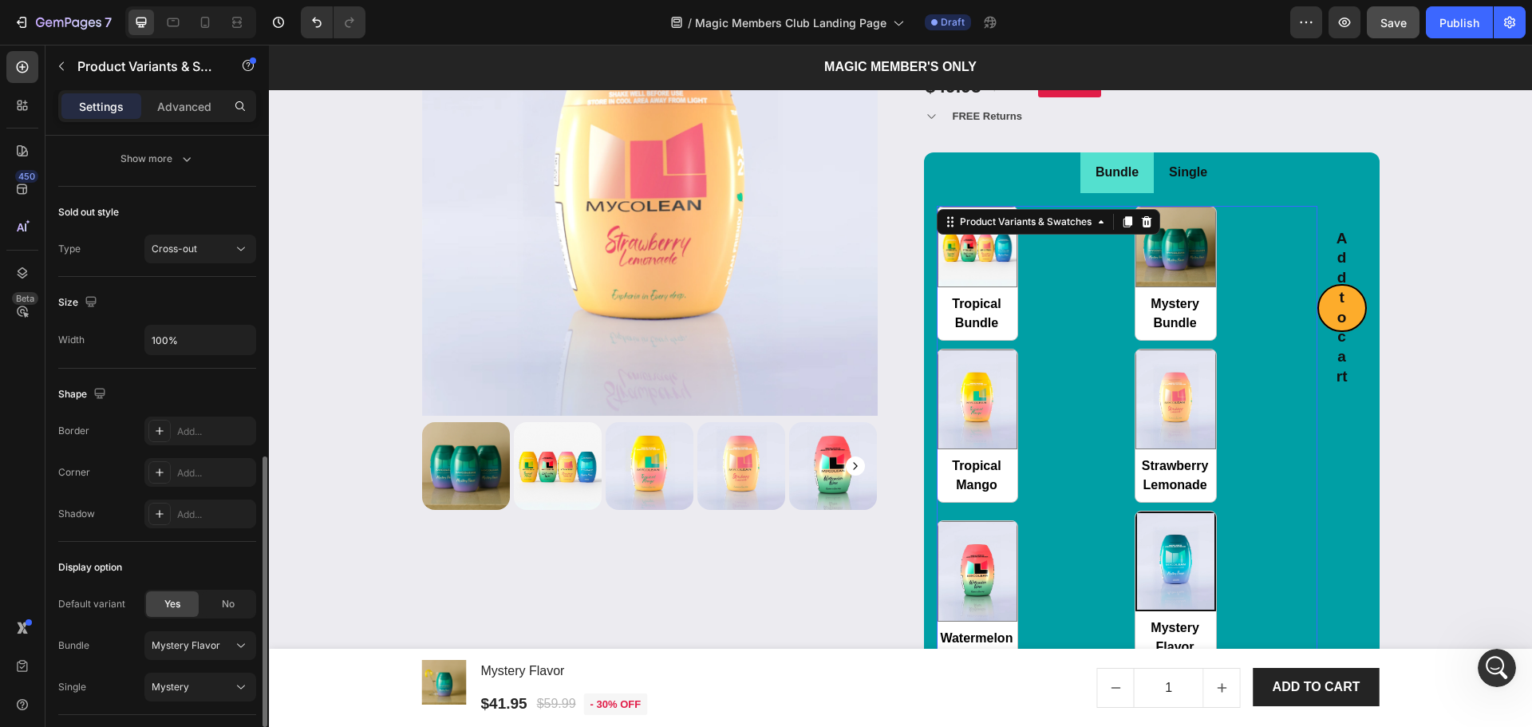
click at [69, 446] on div "Border Add... Corner Add... Shadow Add..." at bounding box center [157, 472] width 198 height 112
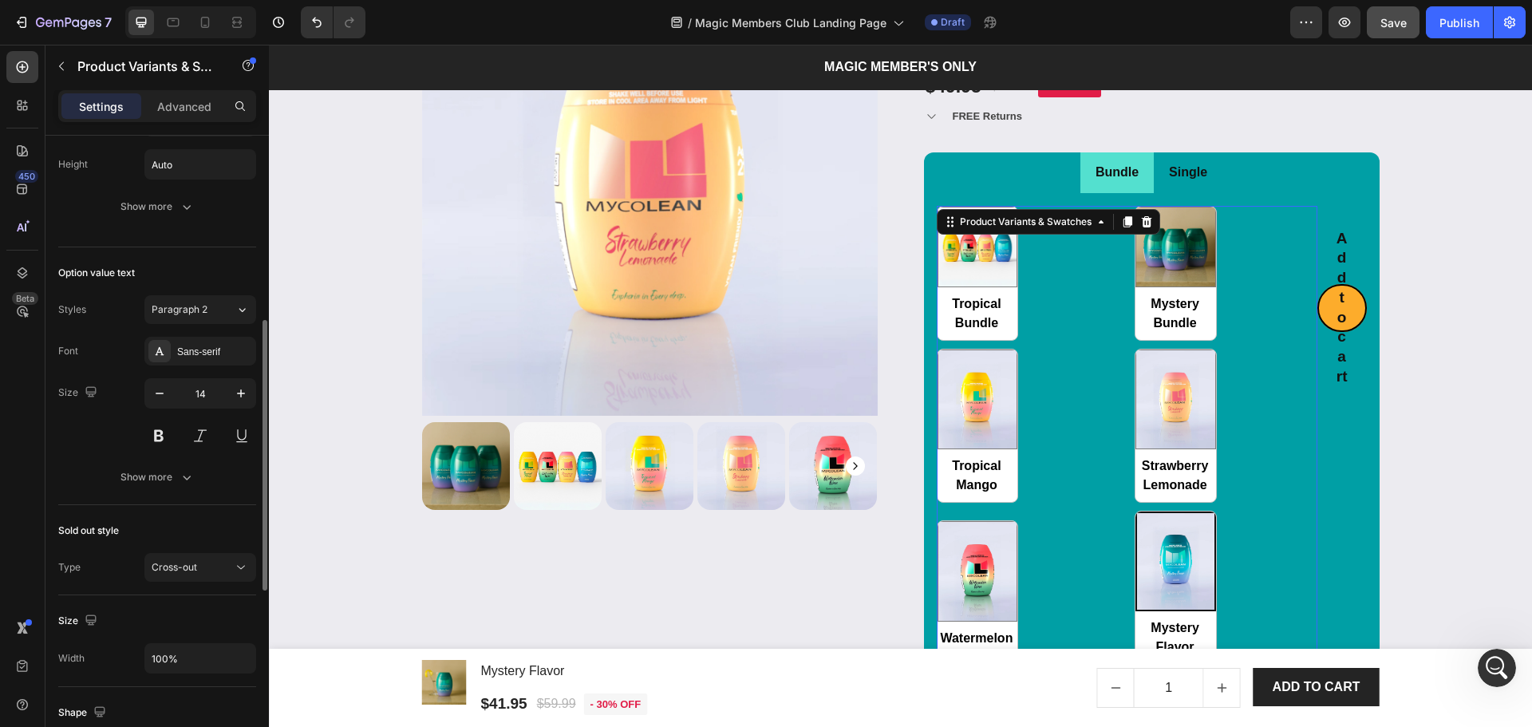
scroll to position [9, 0]
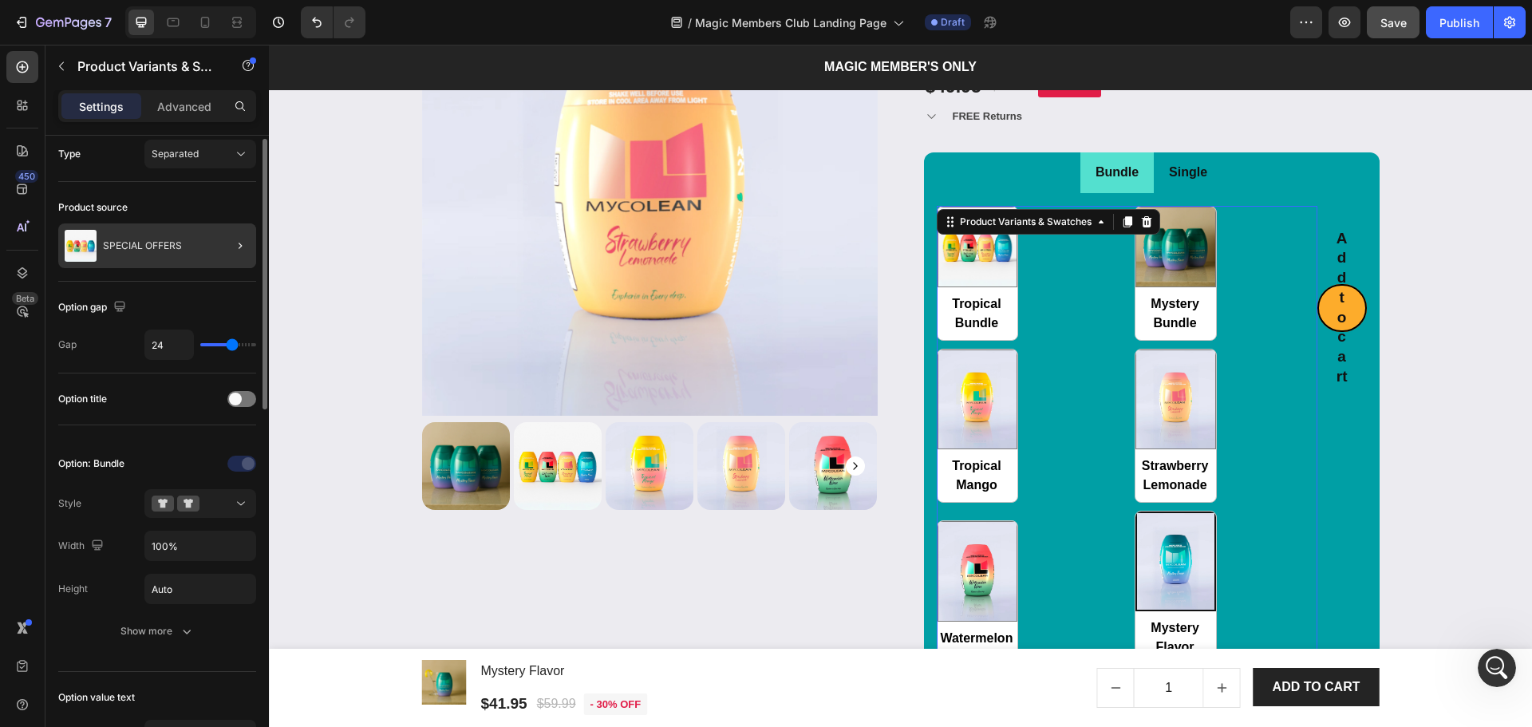
click at [215, 249] on div at bounding box center [233, 245] width 45 height 45
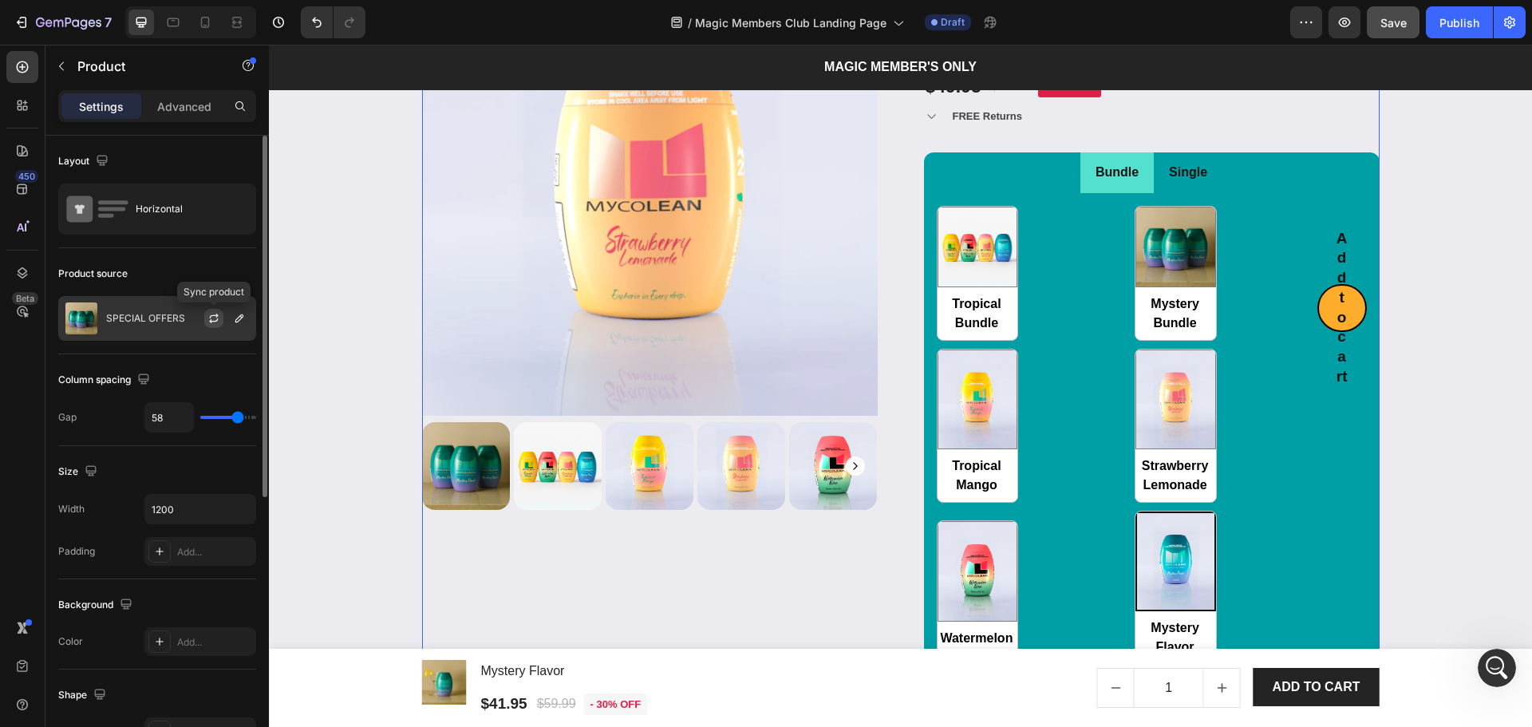
click at [214, 325] on button "button" at bounding box center [213, 318] width 19 height 19
click at [189, 305] on div at bounding box center [220, 318] width 70 height 43
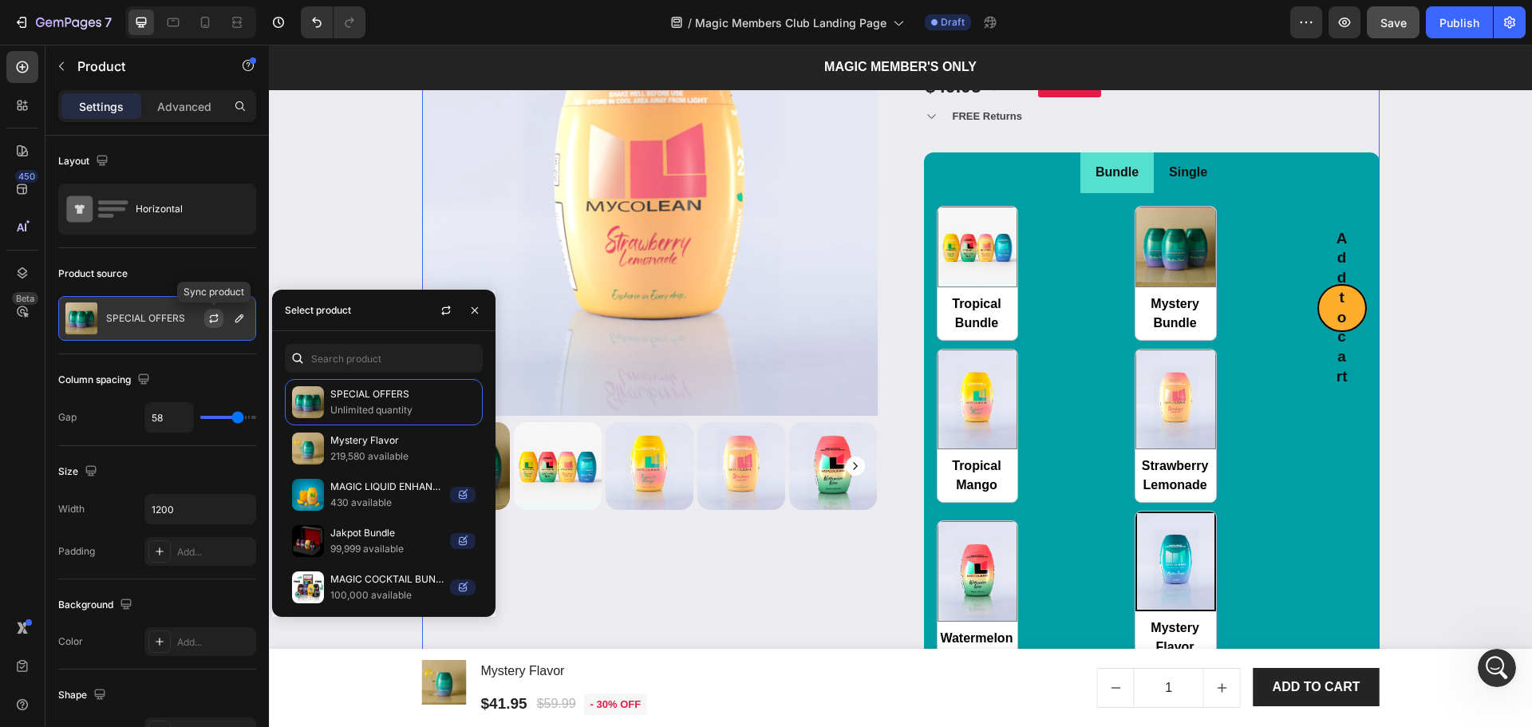
click at [207, 314] on button "button" at bounding box center [213, 318] width 19 height 19
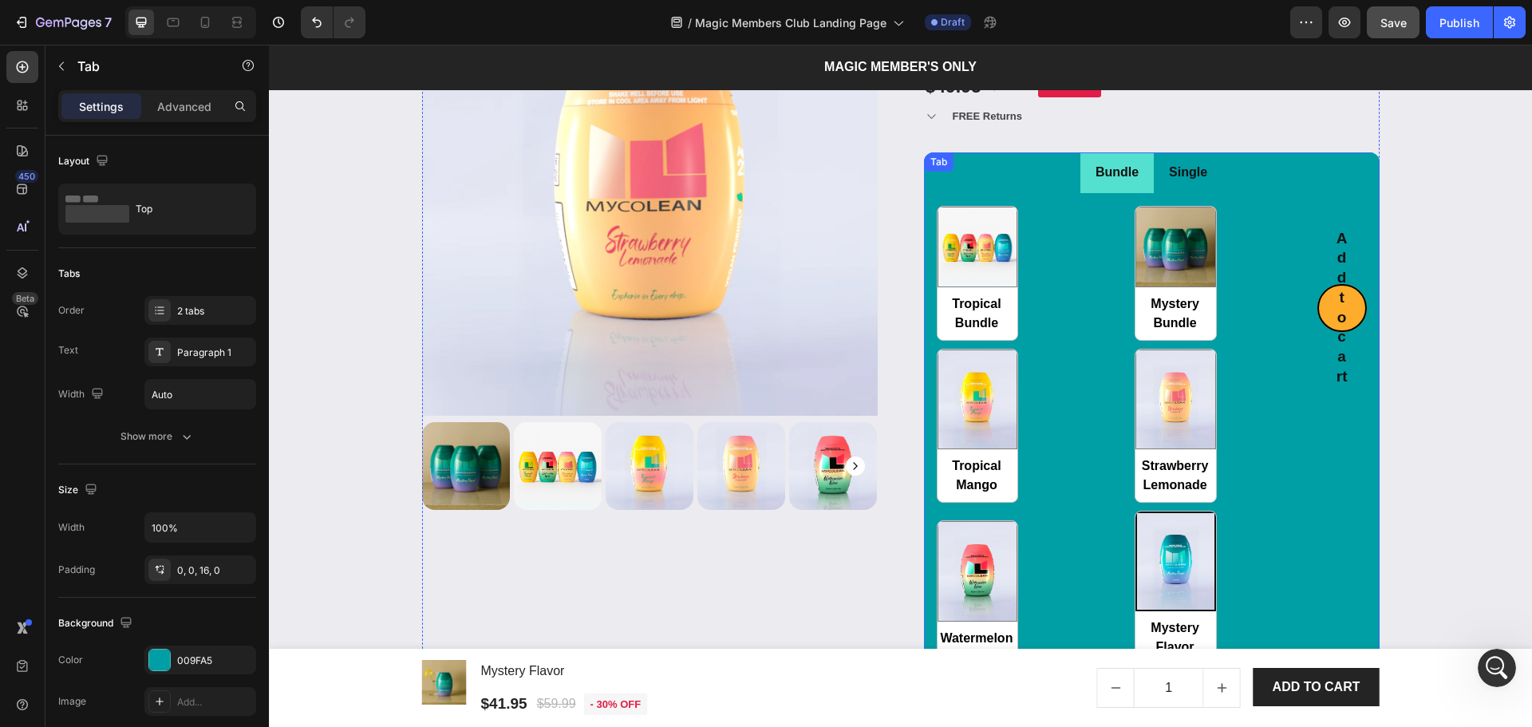
click at [1155, 189] on li "Single" at bounding box center [1188, 172] width 69 height 41
click at [1091, 300] on div "Tropical Bundle Tropical Bundle Mystery Bundle Mystery Bundle Tropical Mango Tr…" at bounding box center [1127, 436] width 381 height 460
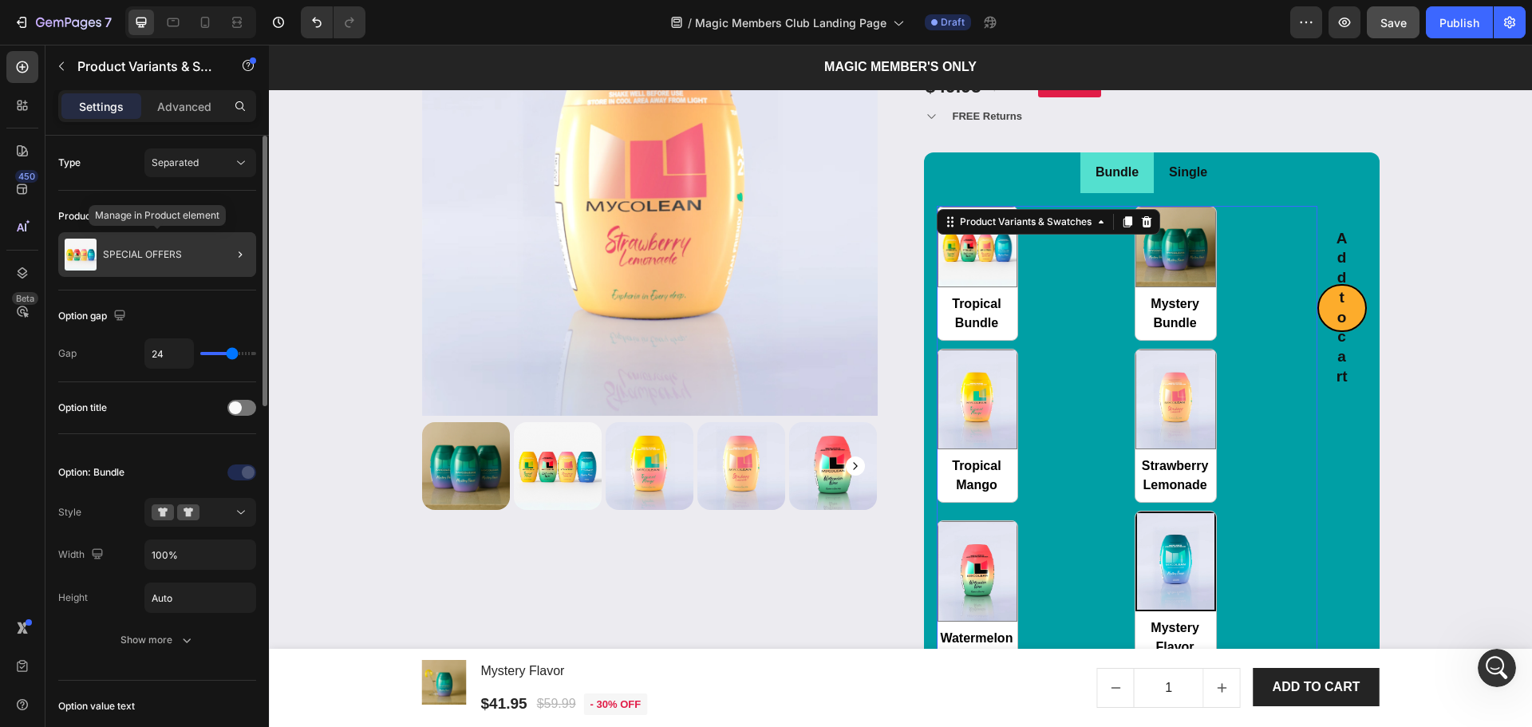
click at [153, 254] on p "SPECIAL OFFERS" at bounding box center [142, 254] width 79 height 11
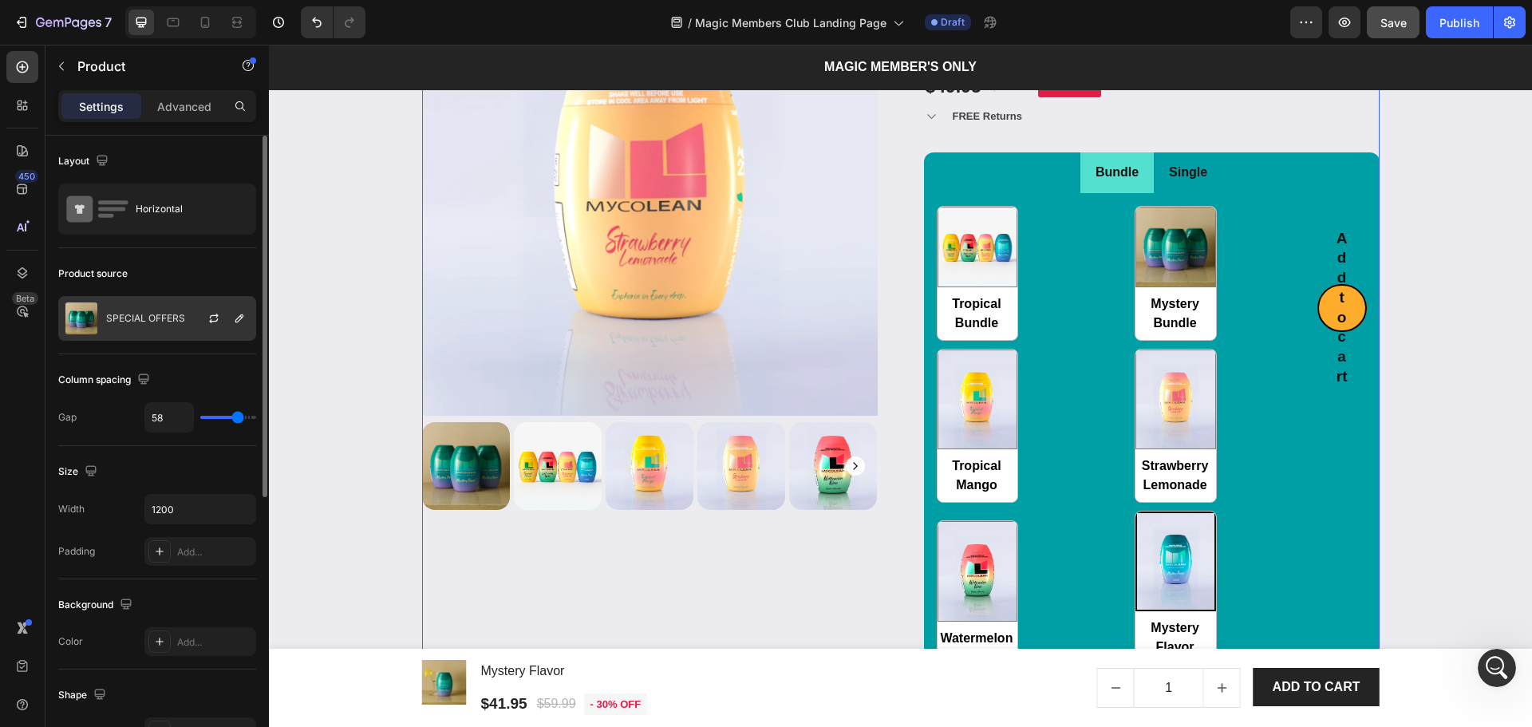
click at [174, 329] on div "SPECIAL OFFERS" at bounding box center [157, 318] width 198 height 45
click at [212, 319] on icon "button" at bounding box center [213, 318] width 13 height 13
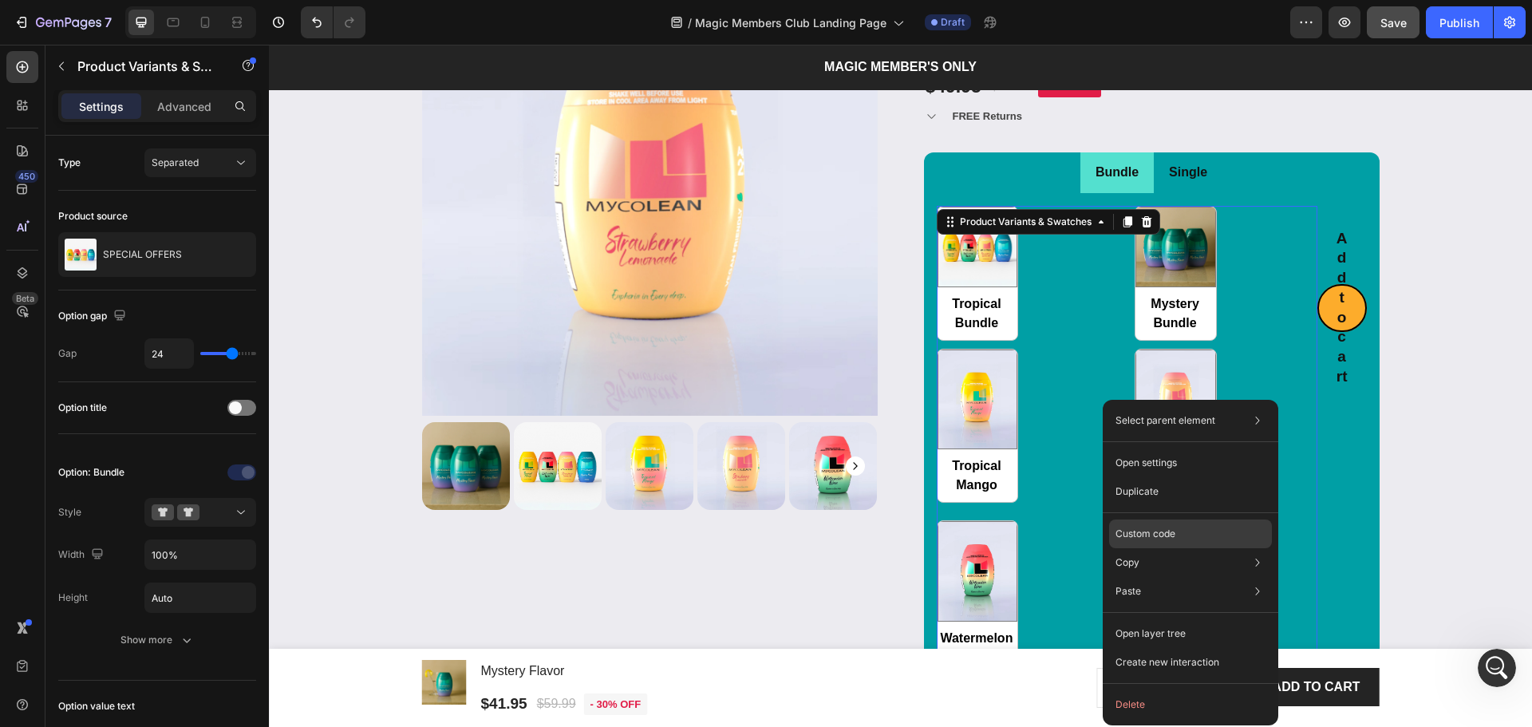
click at [1173, 530] on p "Custom code" at bounding box center [1145, 534] width 60 height 14
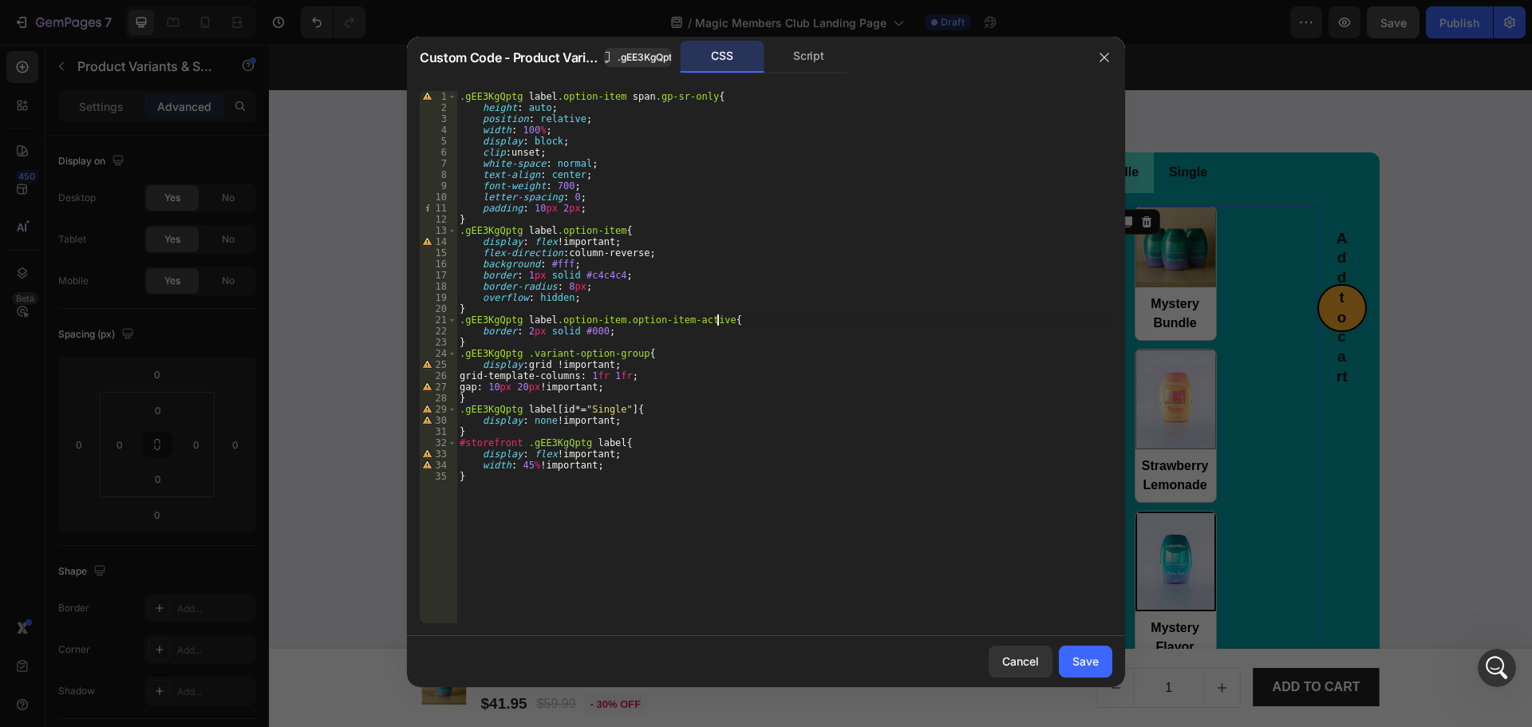
click at [771, 322] on div ".gEE3KgQptg label .option-item span .gp-sr-only { height : auto ; position : re…" at bounding box center [784, 368] width 656 height 555
type textarea "width: 45% !important; }"
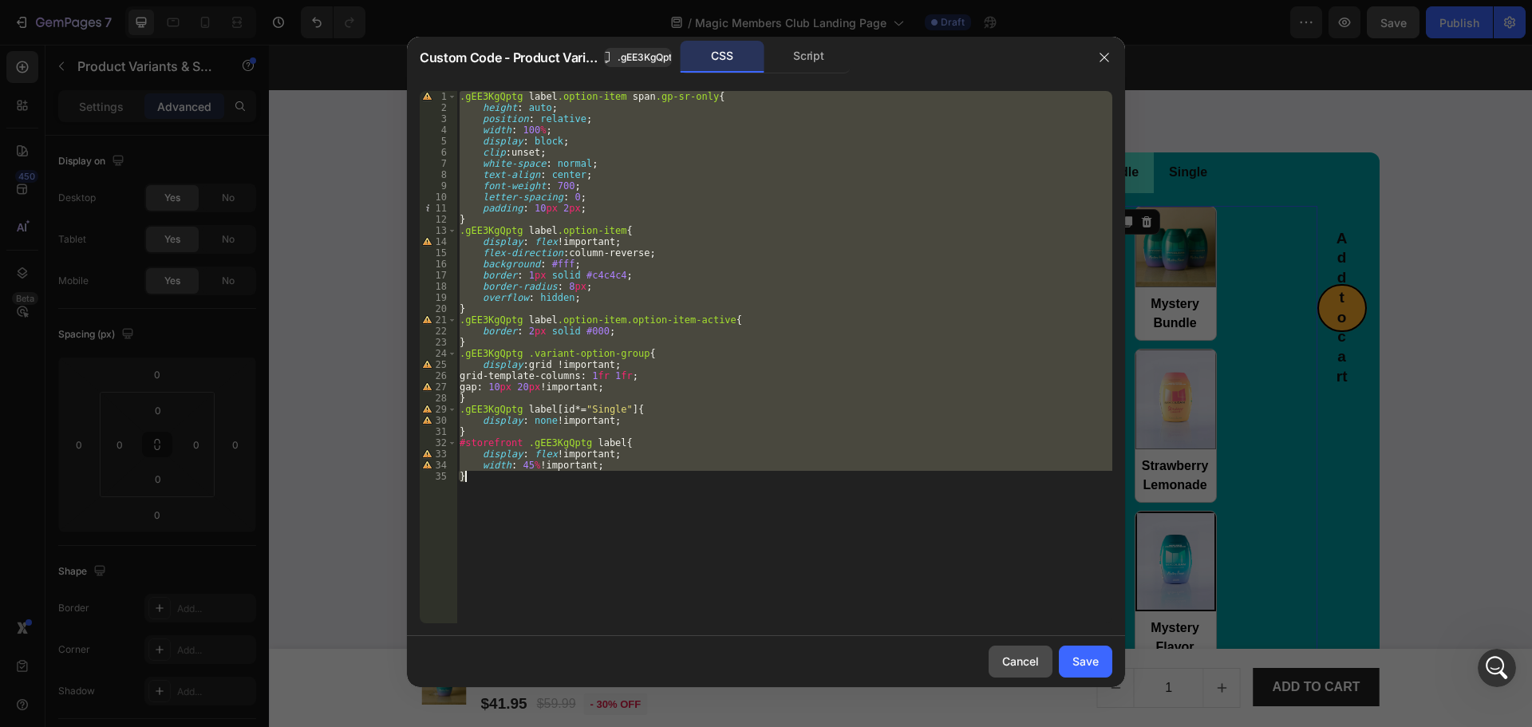
drag, startPoint x: 1017, startPoint y: 666, endPoint x: 780, endPoint y: 589, distance: 250.0
click at [1017, 666] on div "Cancel" at bounding box center [1020, 661] width 37 height 17
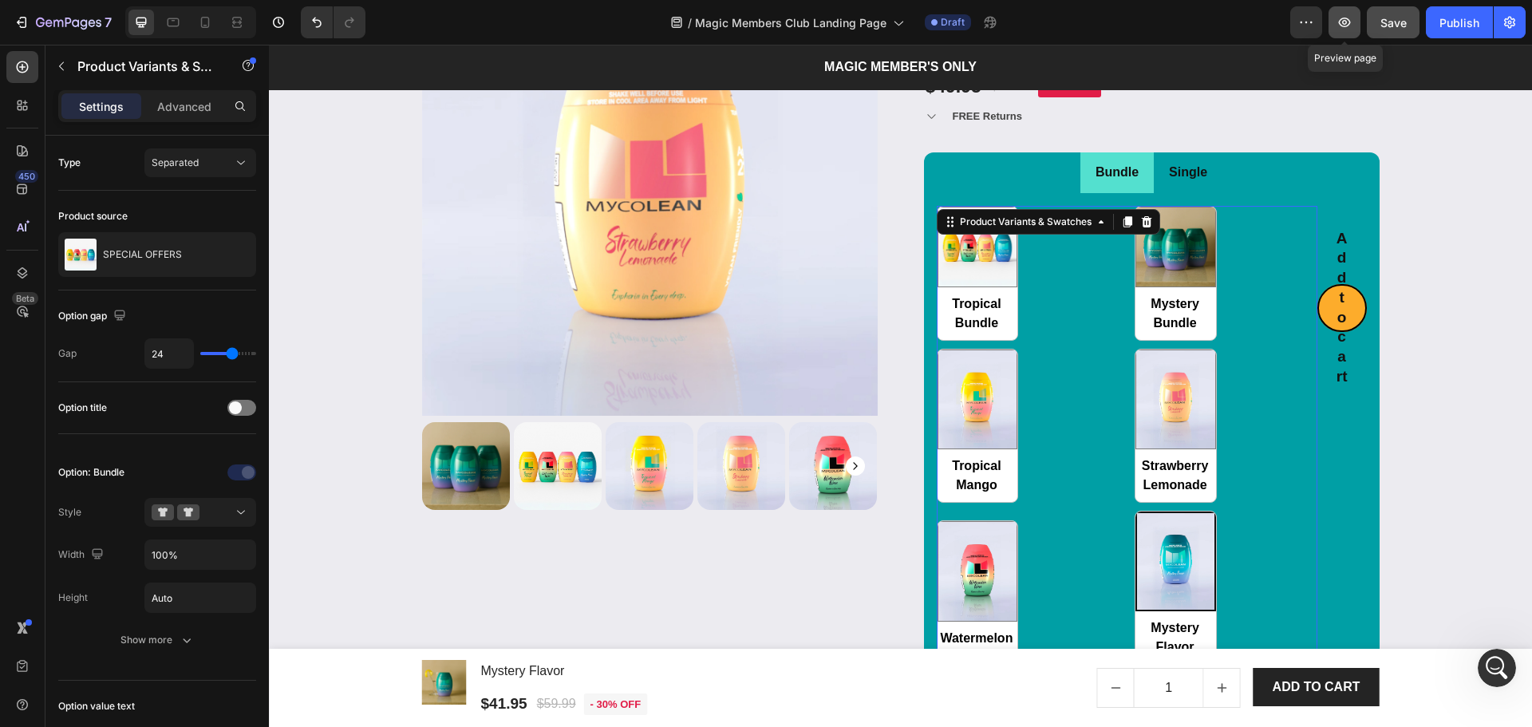
click at [1348, 24] on icon "button" at bounding box center [1344, 22] width 16 height 16
click at [1059, 424] on div "Tropical Bundle Tropical Bundle Mystery Bundle Mystery Bundle Tropical Mango Tr…" at bounding box center [1127, 436] width 381 height 460
click at [1217, 175] on ul "Bundle Single" at bounding box center [1152, 172] width 456 height 41
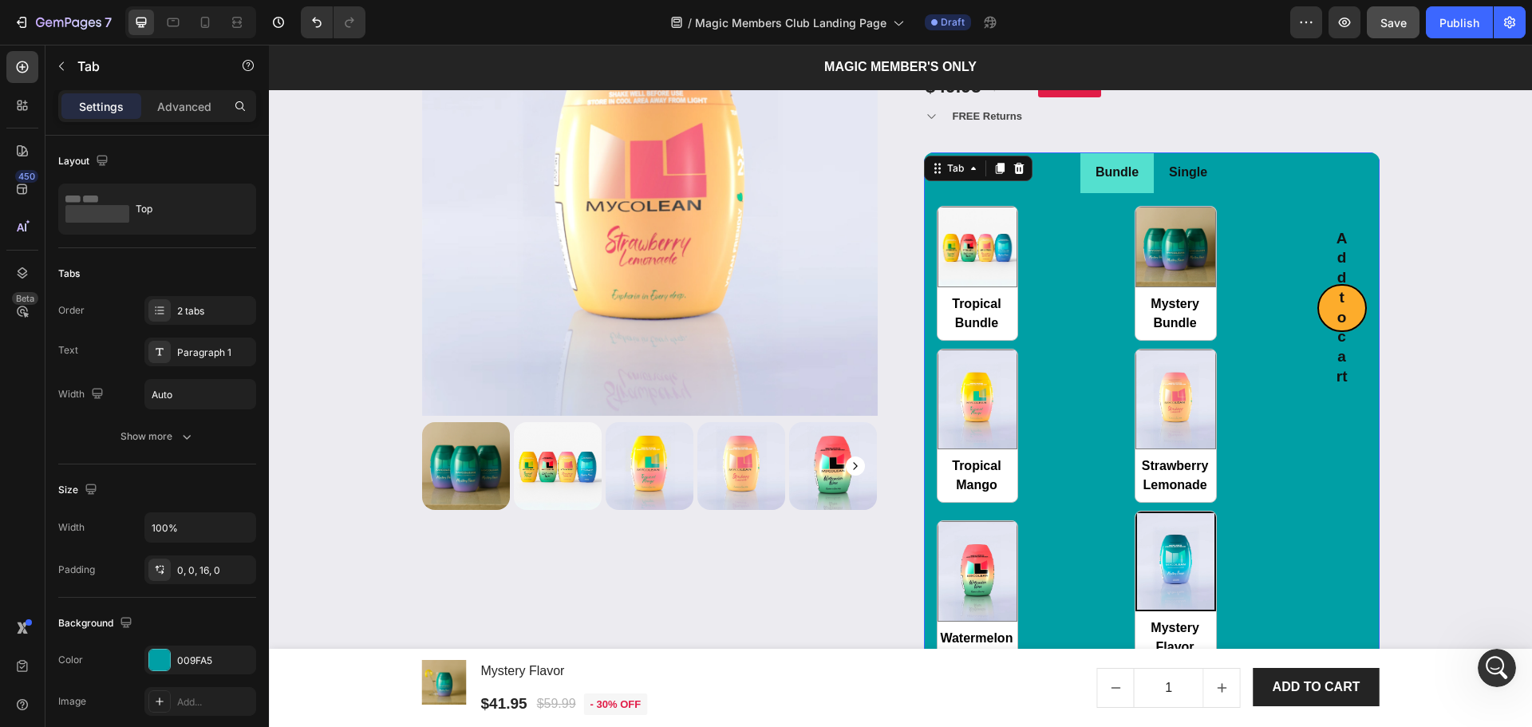
click at [1205, 175] on li "Single" at bounding box center [1188, 172] width 69 height 41
click at [1238, 264] on div "Tropical Bundle Tropical Bundle Mystery Bundle Mystery Bundle Tropical Mango Tr…" at bounding box center [1127, 436] width 381 height 460
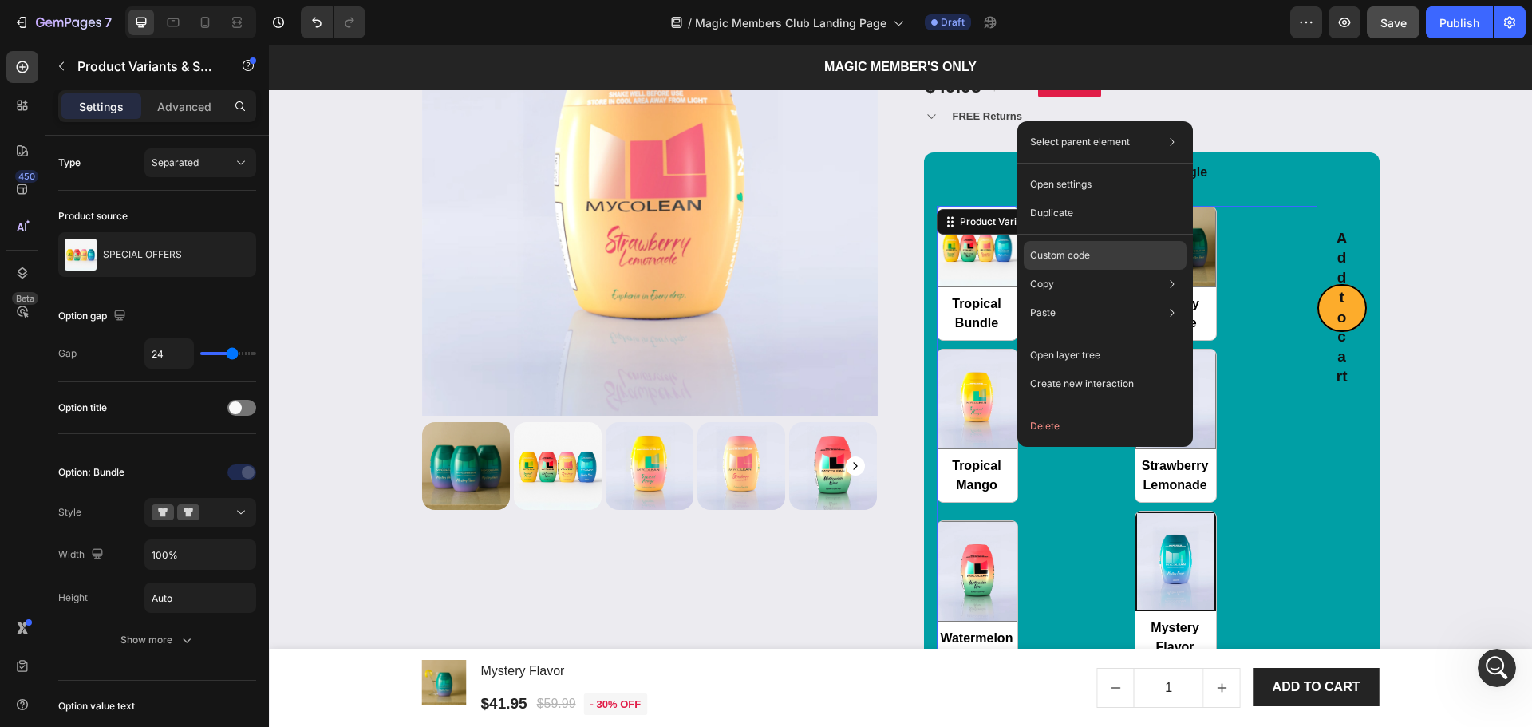
click at [1103, 298] on div "Custom code" at bounding box center [1105, 312] width 163 height 29
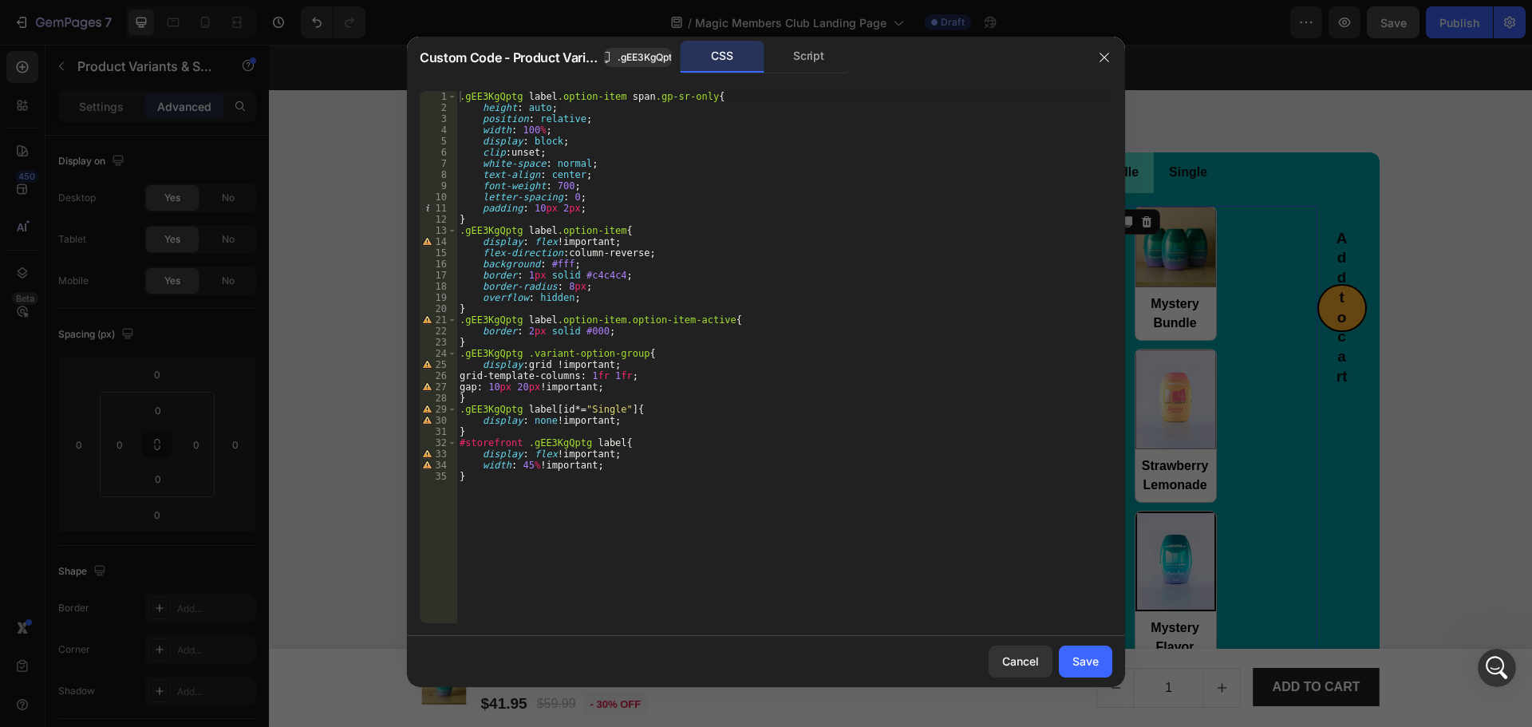
scroll to position [894, 0]
click at [807, 67] on div "Script" at bounding box center [809, 57] width 84 height 32
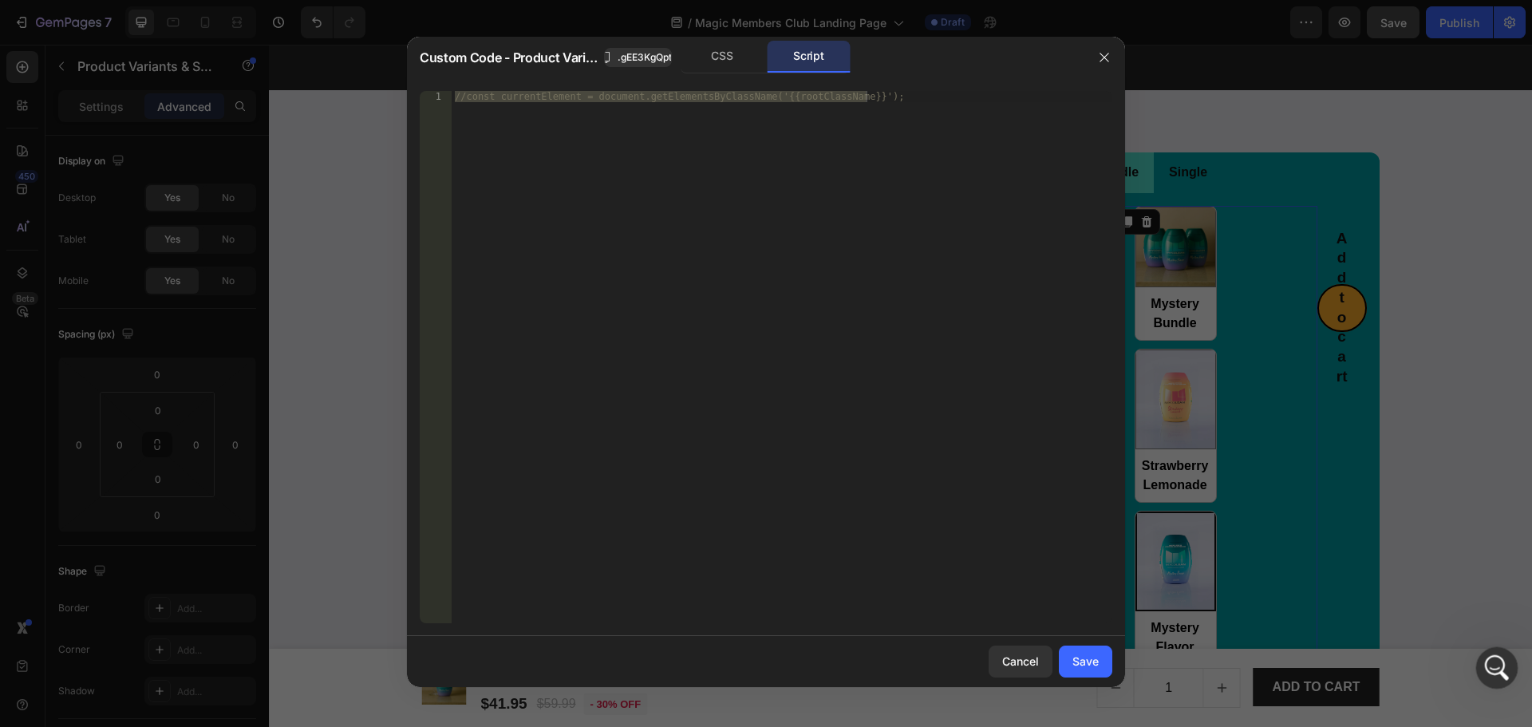
click at [1495, 656] on icon "Open Intercom Messenger" at bounding box center [1495, 666] width 26 height 26
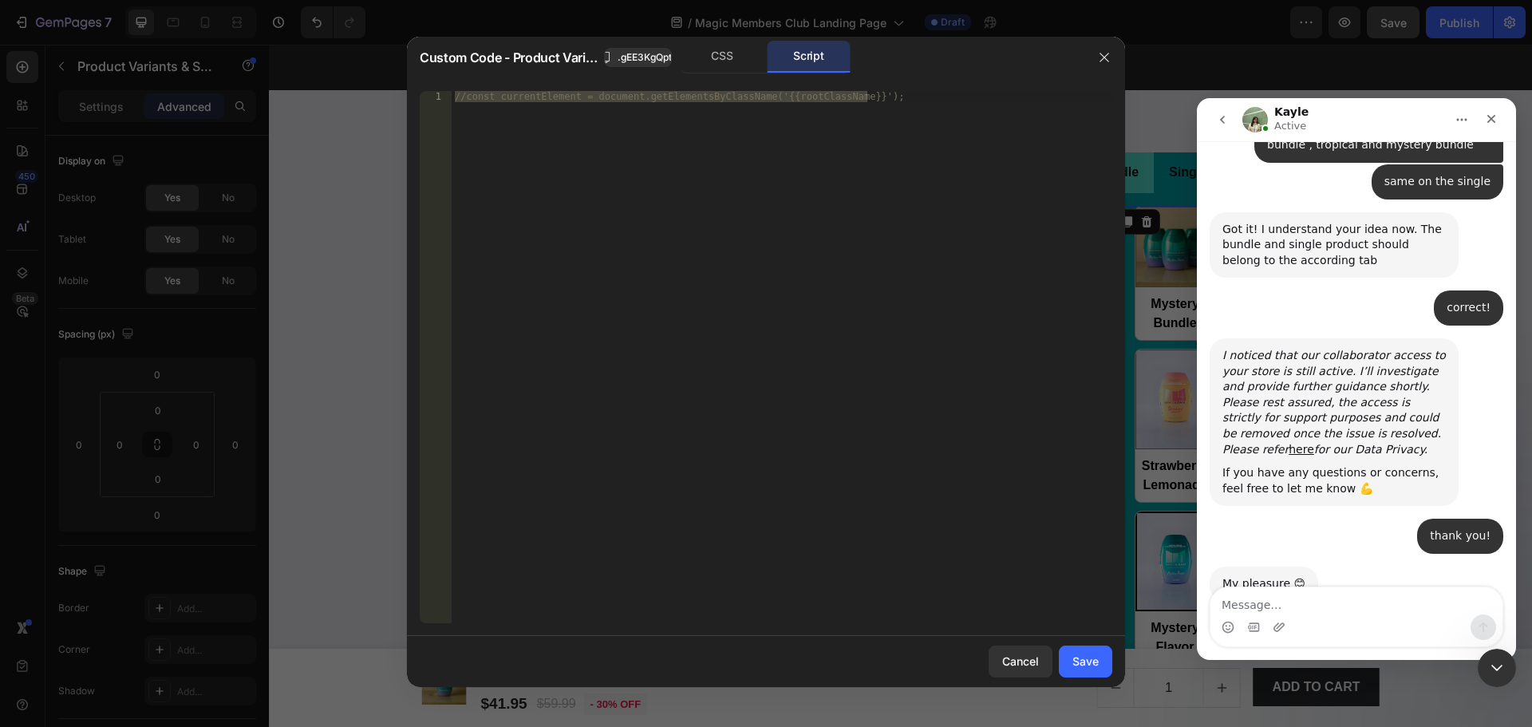
click at [1293, 605] on textarea "Message…" at bounding box center [1356, 600] width 292 height 27
click at [1020, 666] on div "Cancel" at bounding box center [1020, 661] width 37 height 17
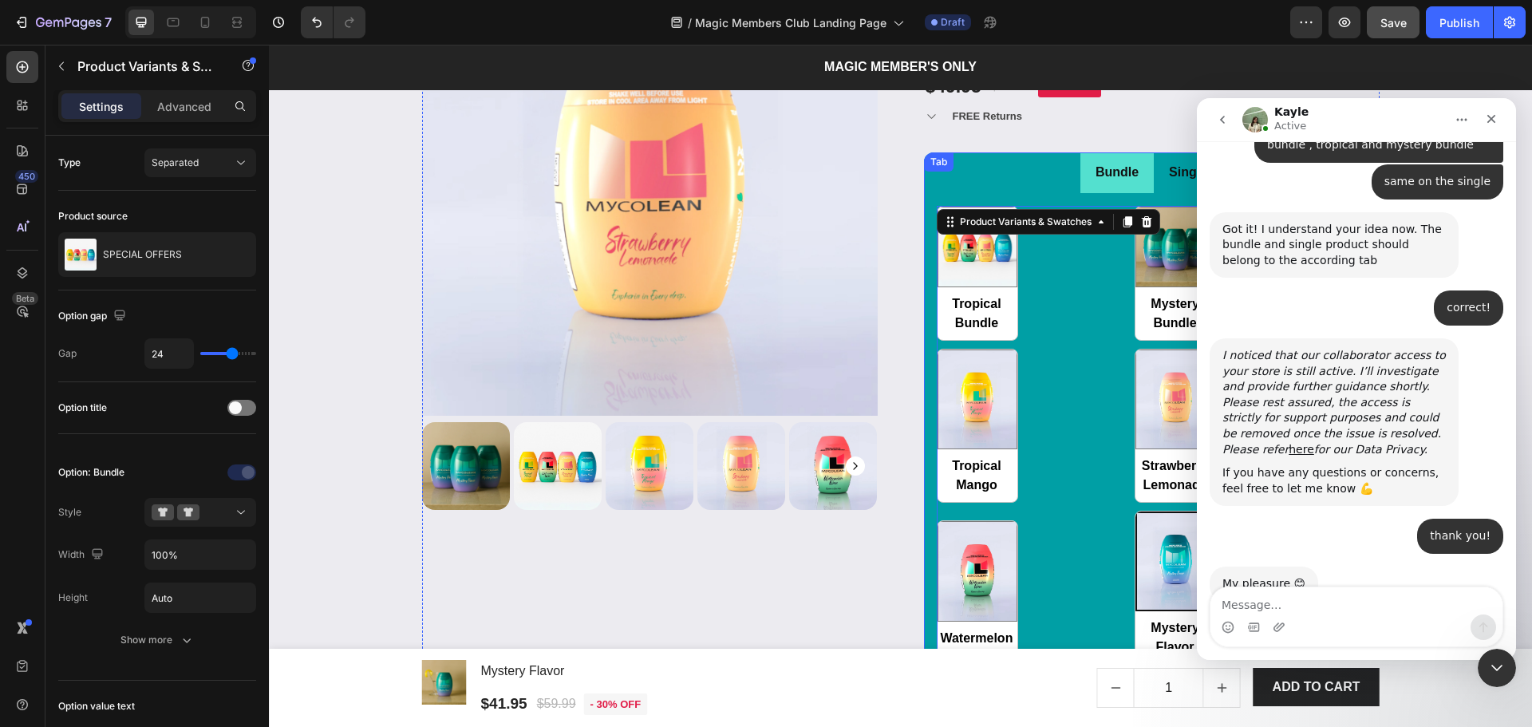
click at [924, 615] on div "Tropical Bundle Tropical Bundle Mystery Bundle Mystery Bundle Tropical Mango Tr…" at bounding box center [1152, 463] width 456 height 540
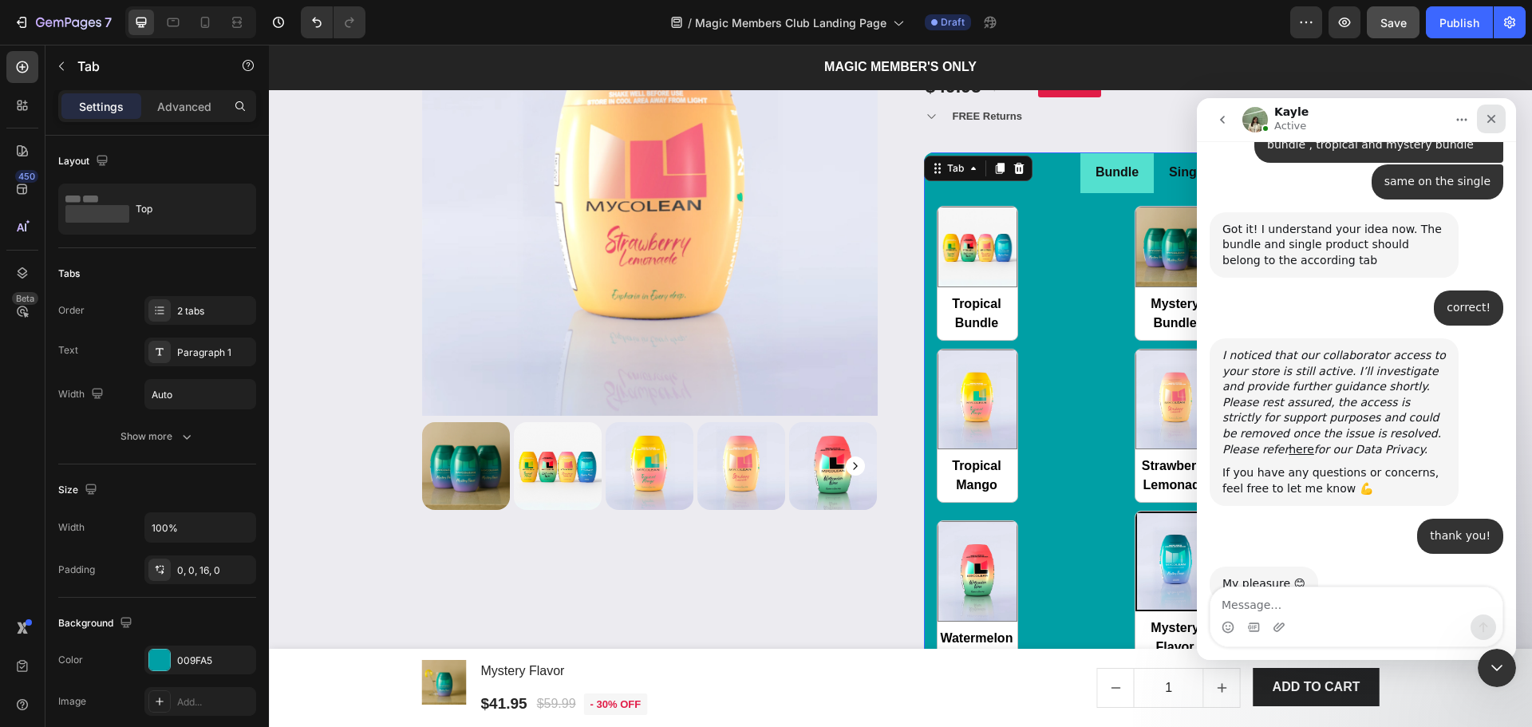
click at [1491, 120] on icon "Close" at bounding box center [1491, 119] width 9 height 9
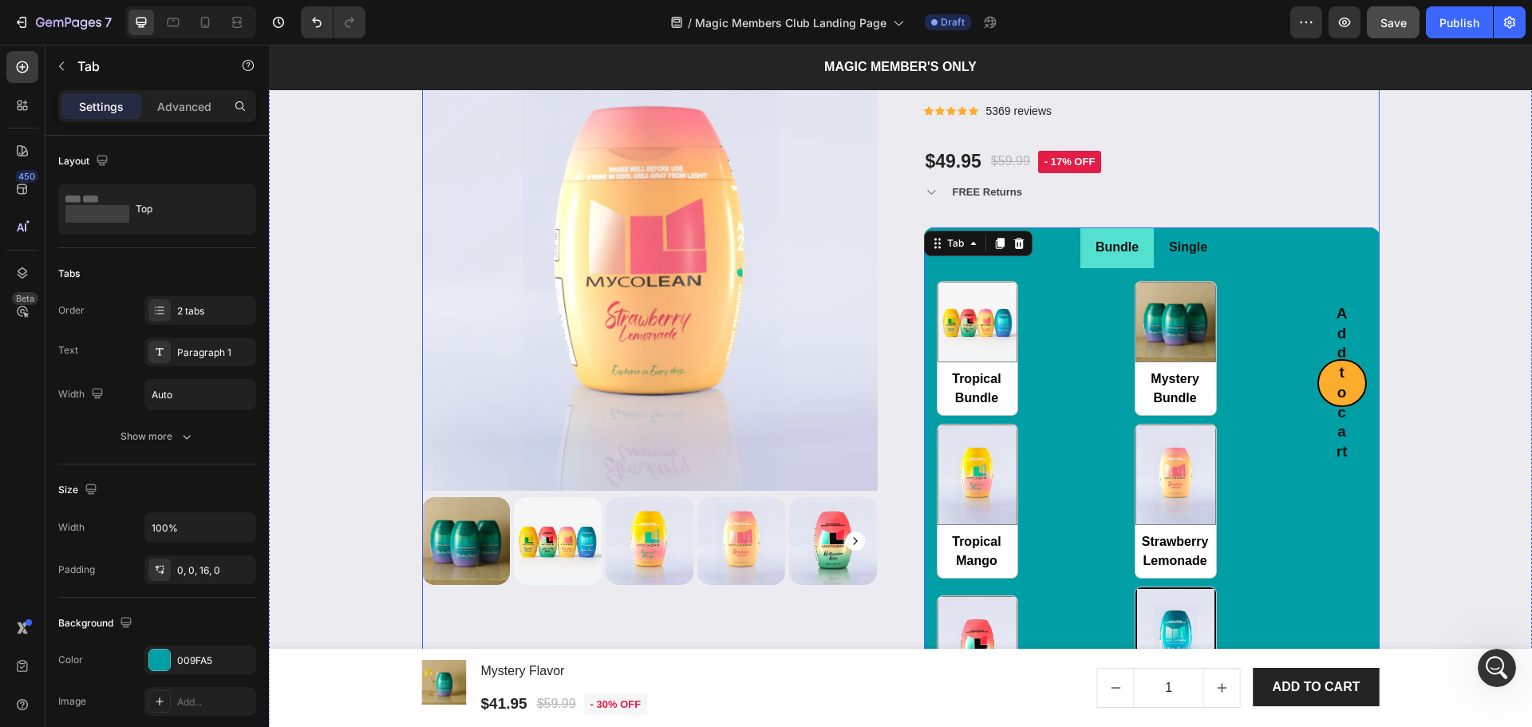
scroll to position [2068, 0]
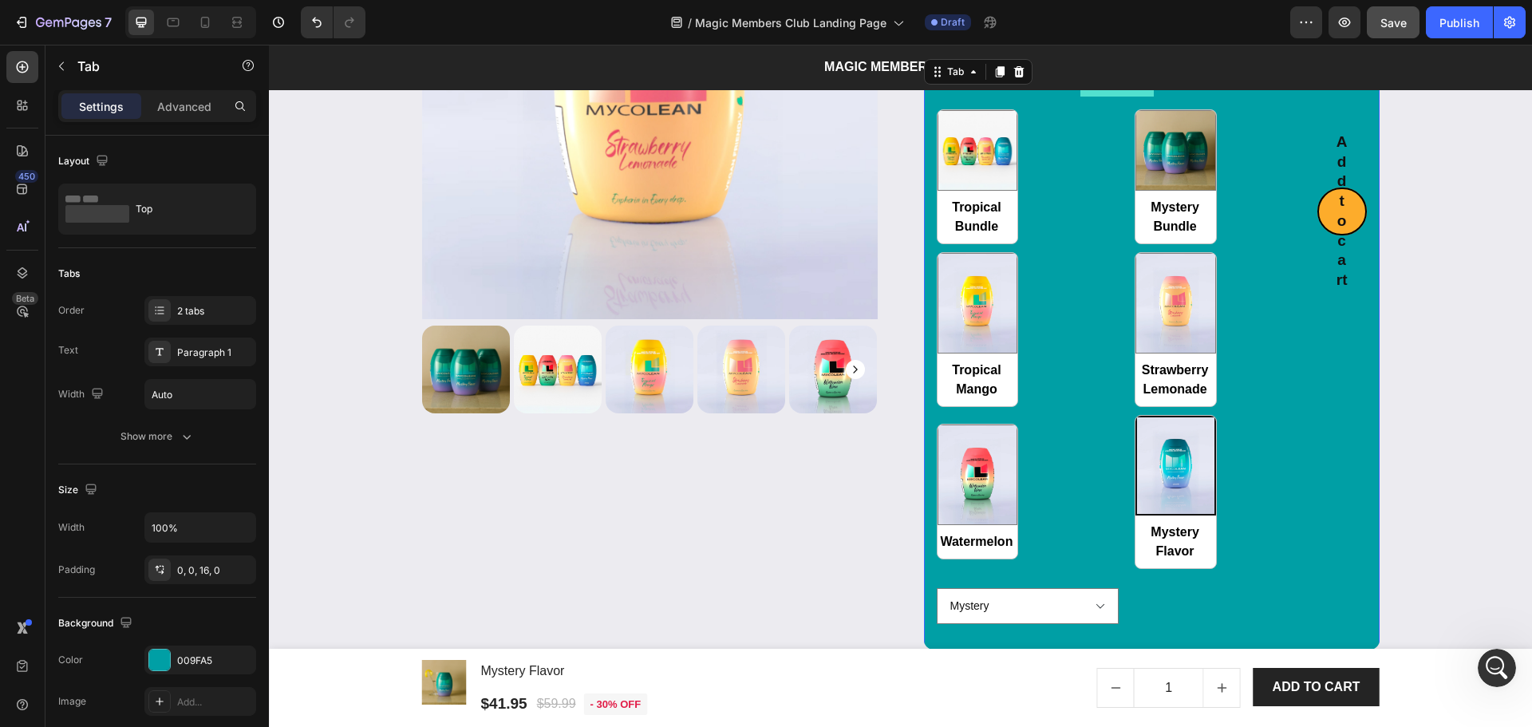
click at [1174, 97] on li "Single" at bounding box center [1188, 76] width 69 height 41
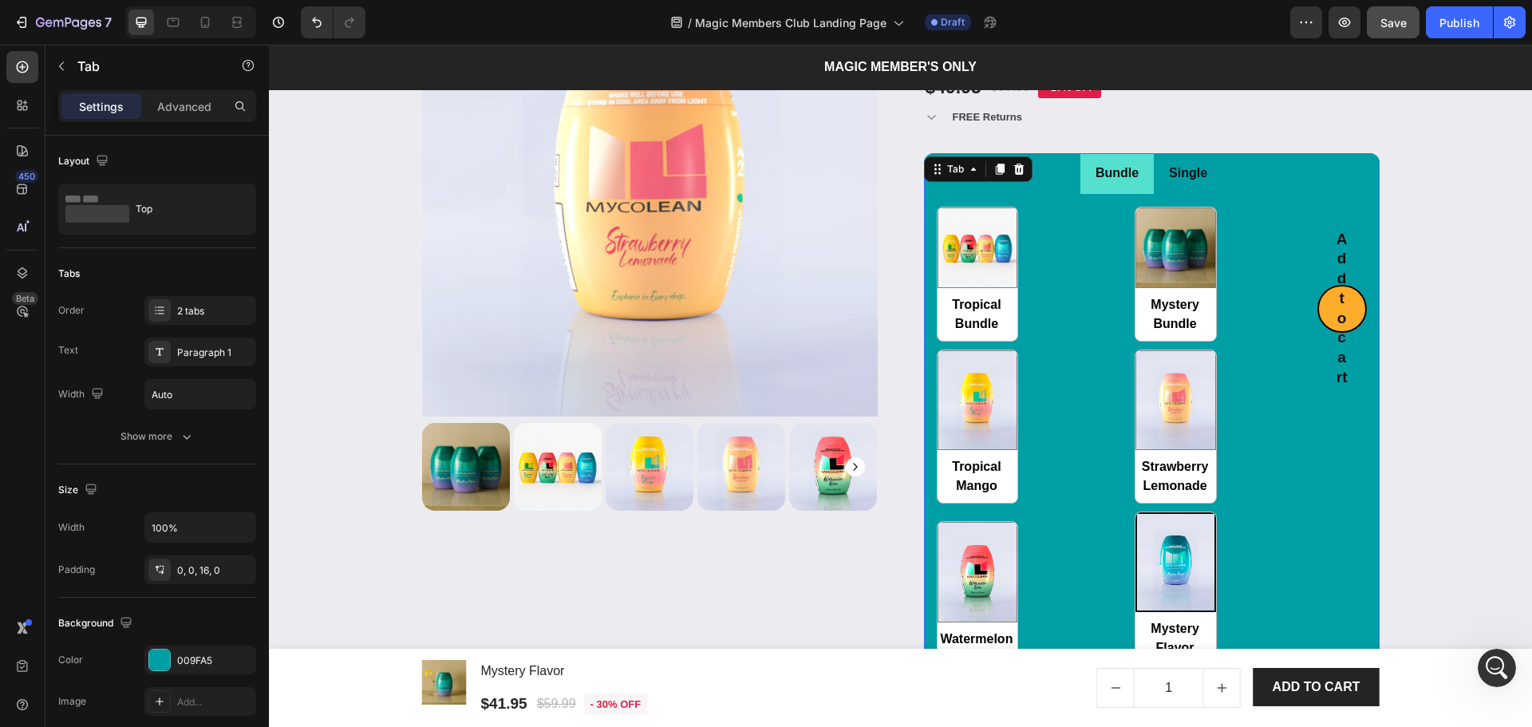
scroll to position [2281, 0]
click at [1092, 278] on div "Tropical Bundle Tropical Bundle Mystery Bundle Mystery Bundle Tropical Mango Tr…" at bounding box center [1127, 436] width 381 height 460
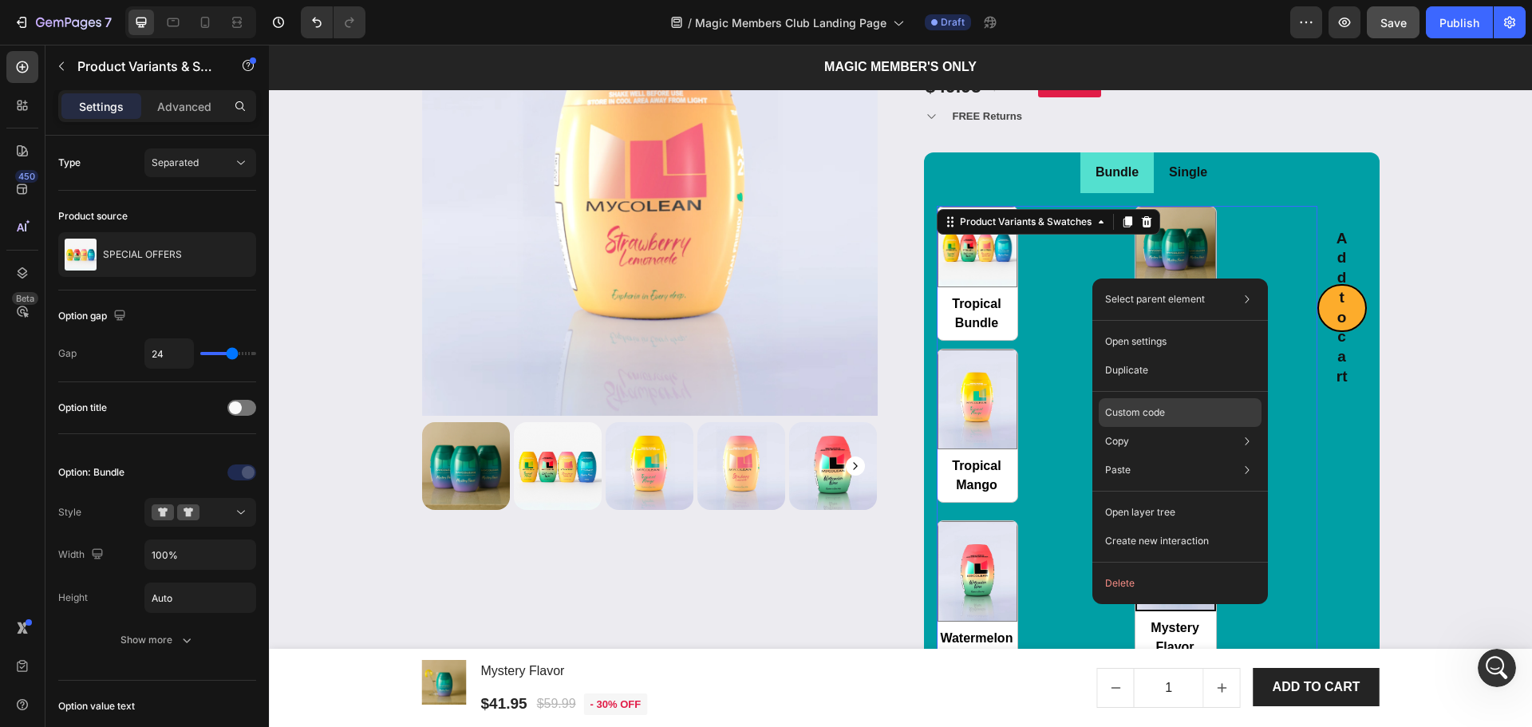
click at [1131, 416] on p "Custom code" at bounding box center [1135, 412] width 60 height 14
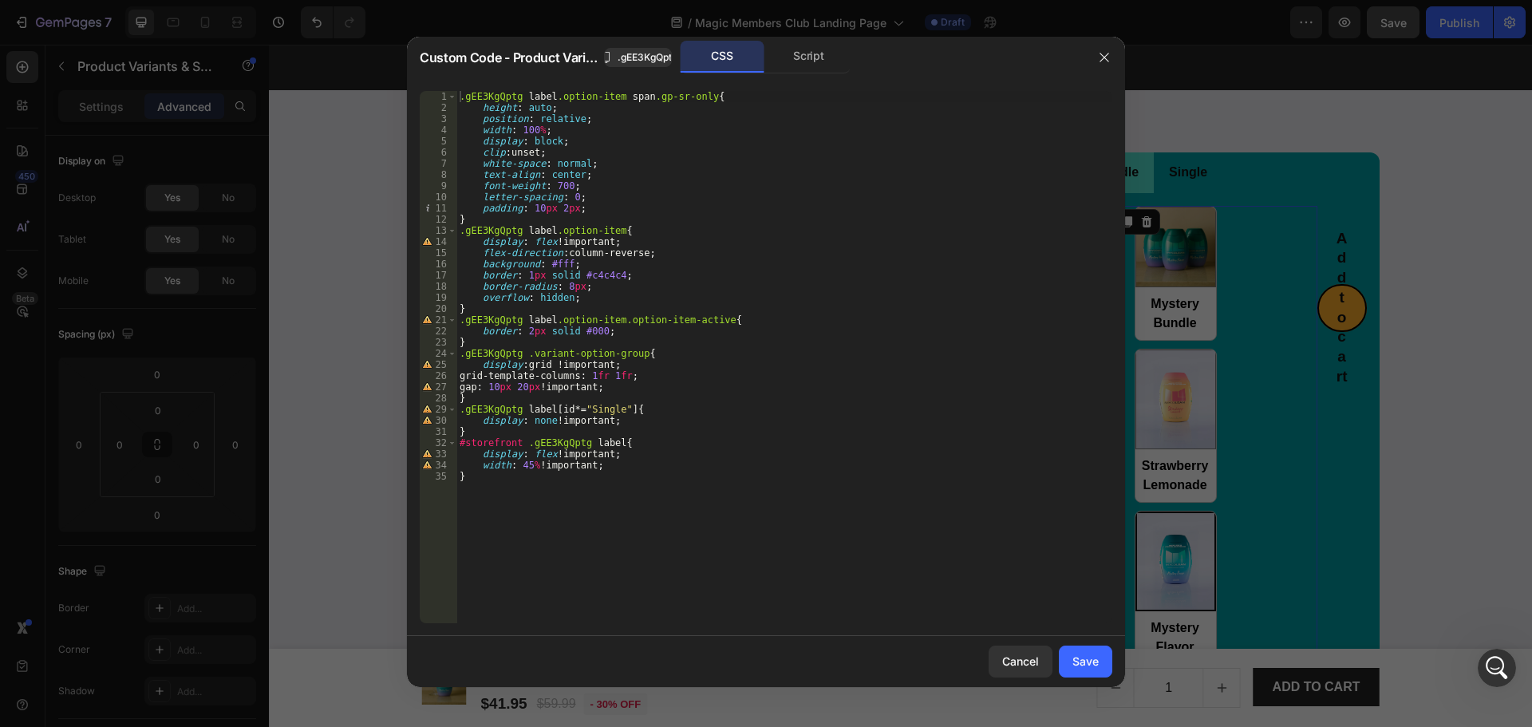
type textarea "}"
click at [732, 505] on div ".gEE3KgQptg label .option-item span .gp-sr-only { height : auto ; position : re…" at bounding box center [784, 368] width 656 height 555
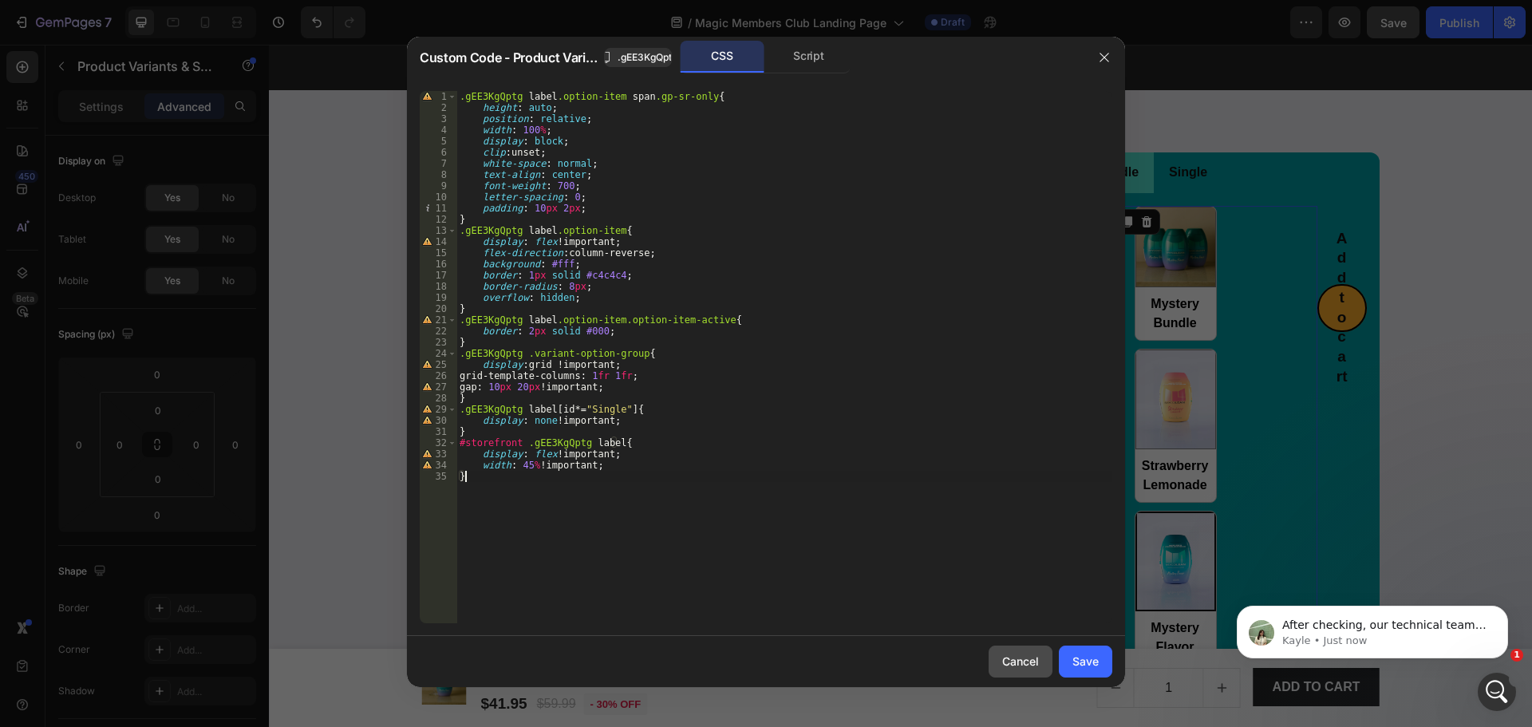
scroll to position [1033, 0]
click at [1006, 658] on div "Cancel" at bounding box center [1020, 661] width 37 height 17
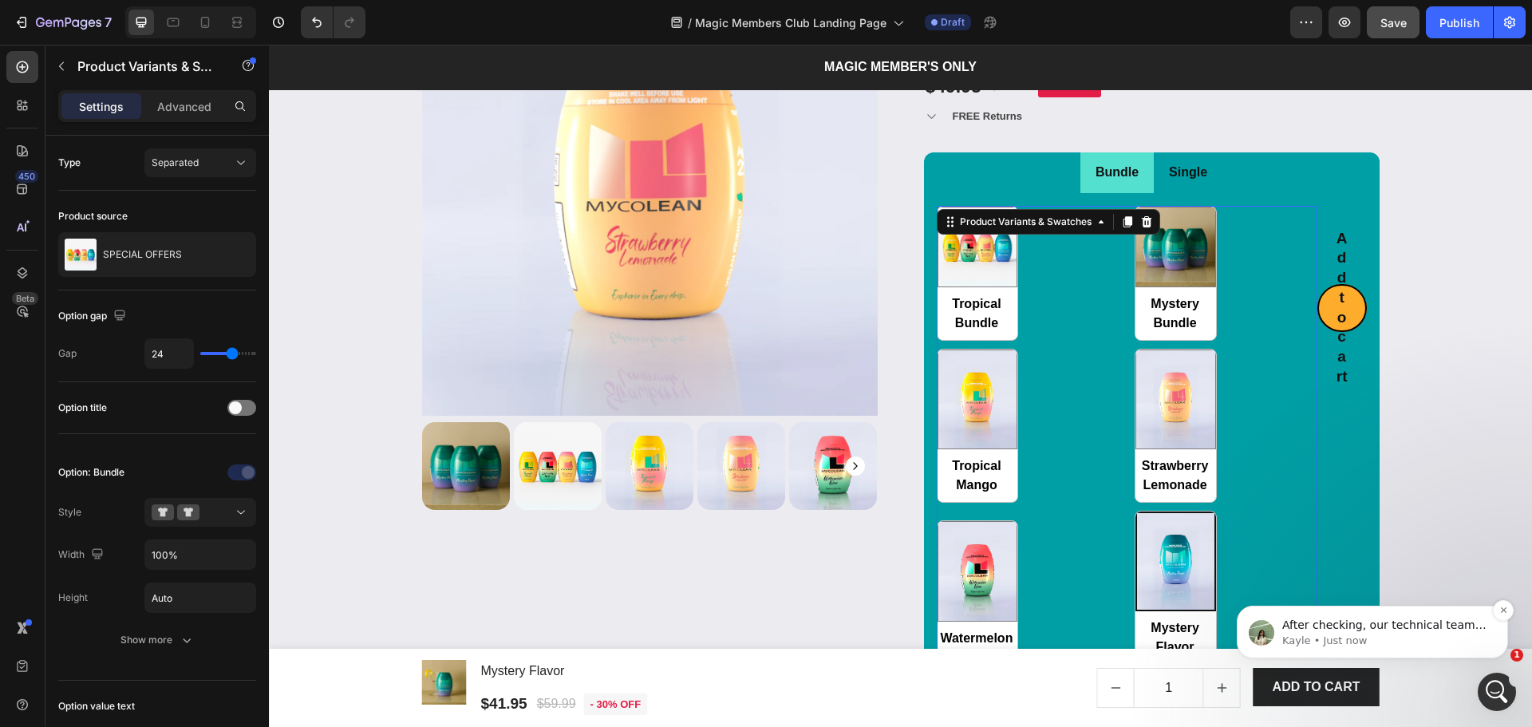
click at [1324, 637] on p "Kayle • Just now" at bounding box center [1385, 641] width 206 height 14
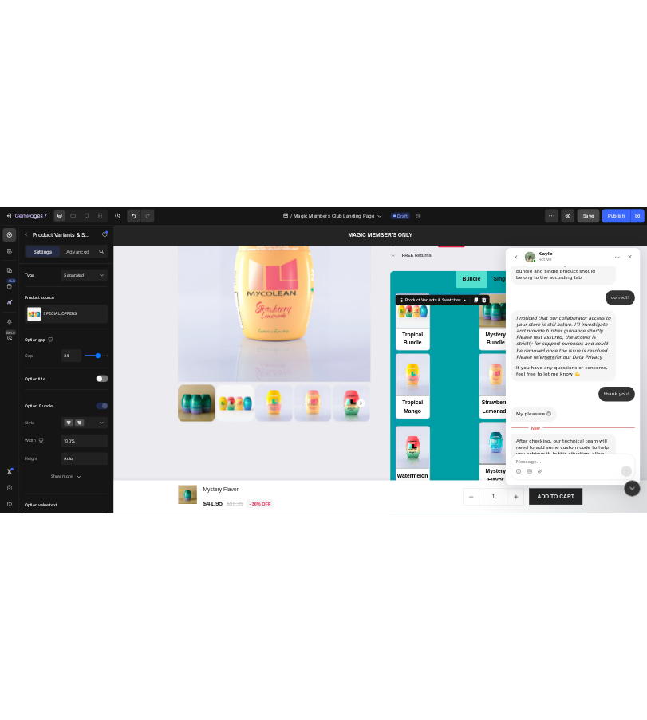
scroll to position [1060, 0]
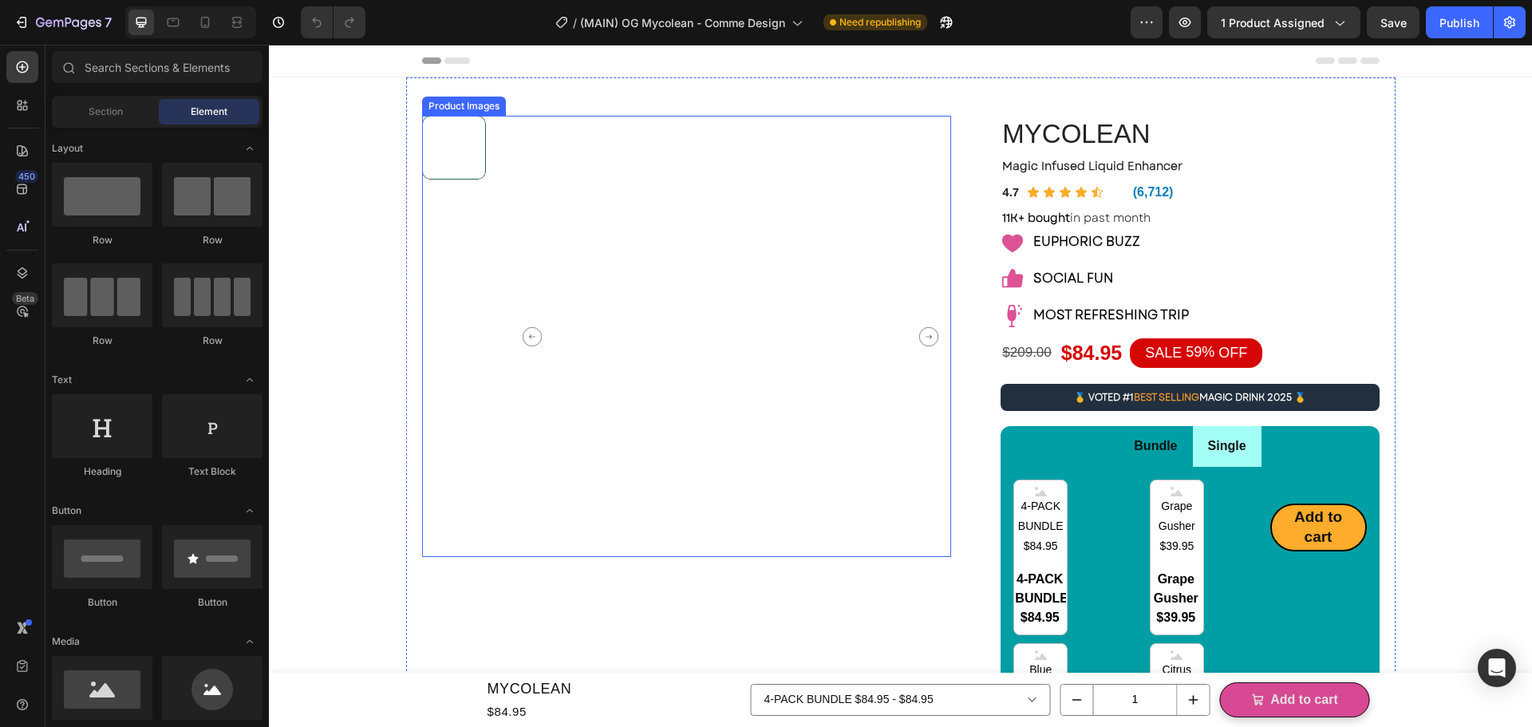
scroll to position [425, 0]
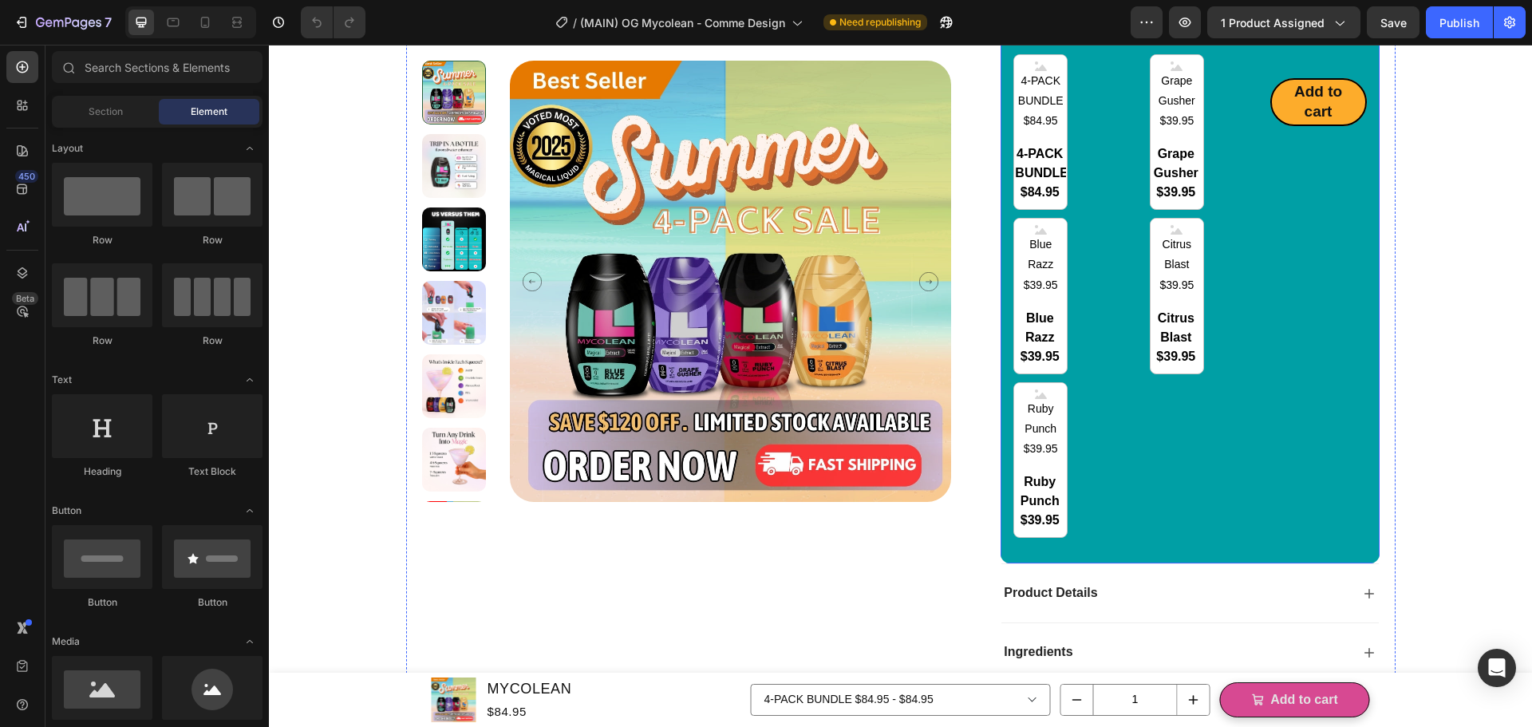
click at [1302, 536] on div "Add to cart Add to Cart" at bounding box center [1318, 296] width 97 height 484
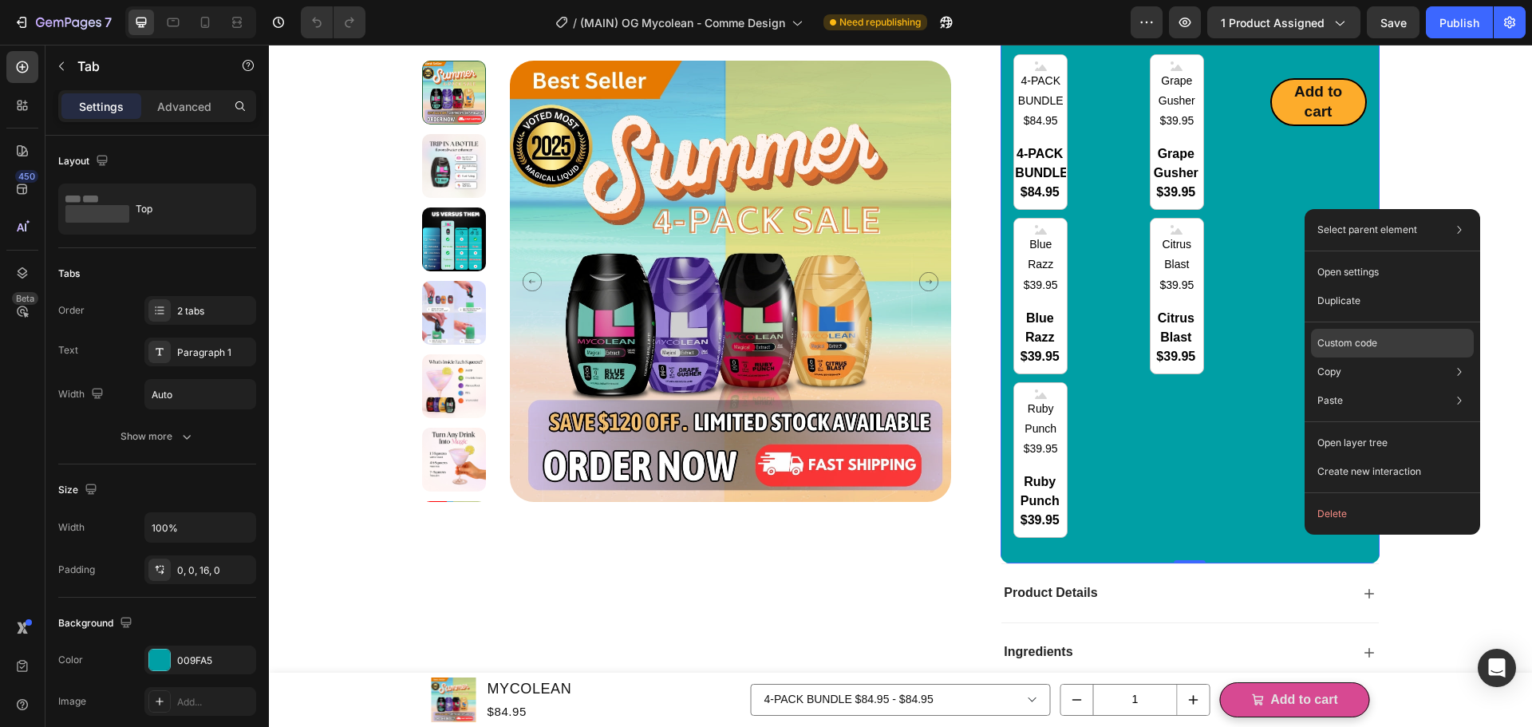
click at [1395, 386] on div "Custom code" at bounding box center [1392, 400] width 163 height 29
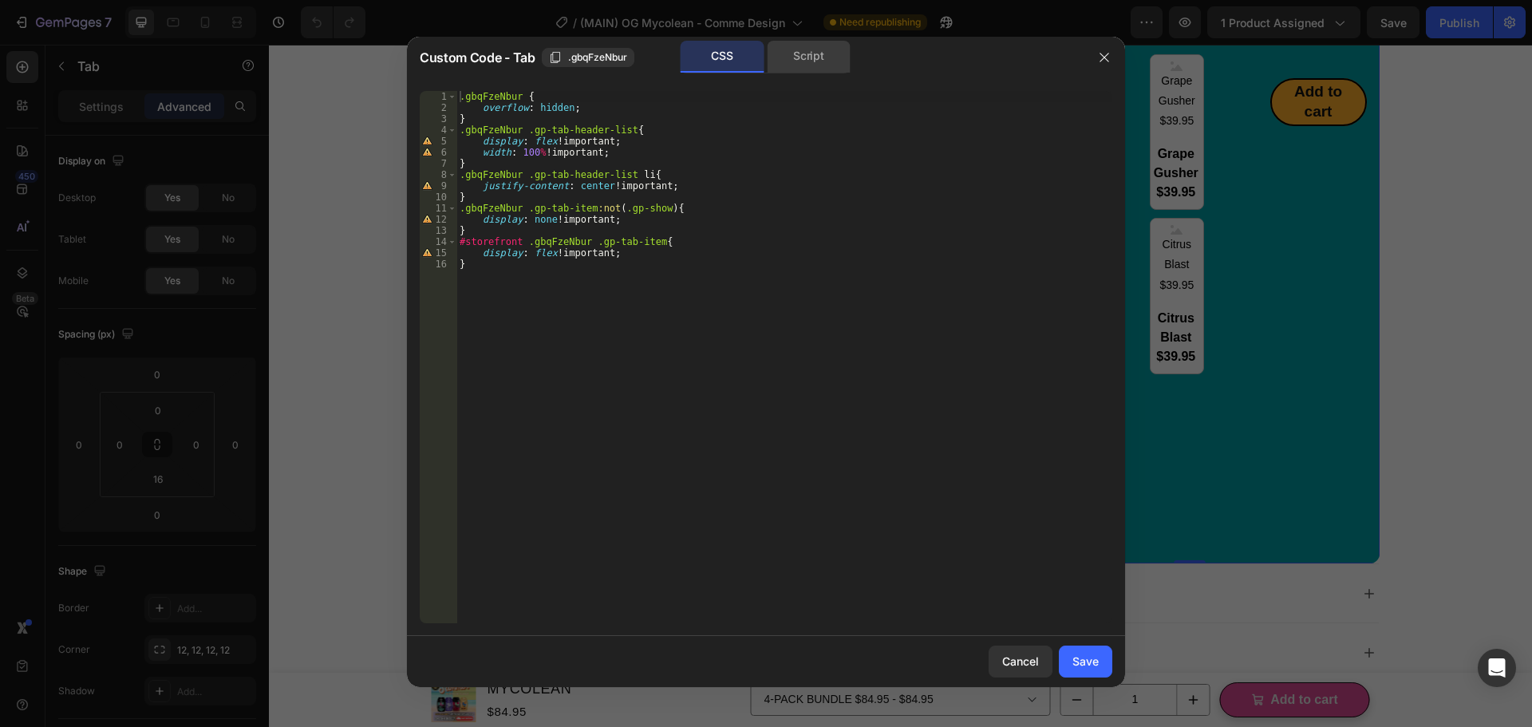
click at [819, 60] on div "Script" at bounding box center [809, 57] width 84 height 32
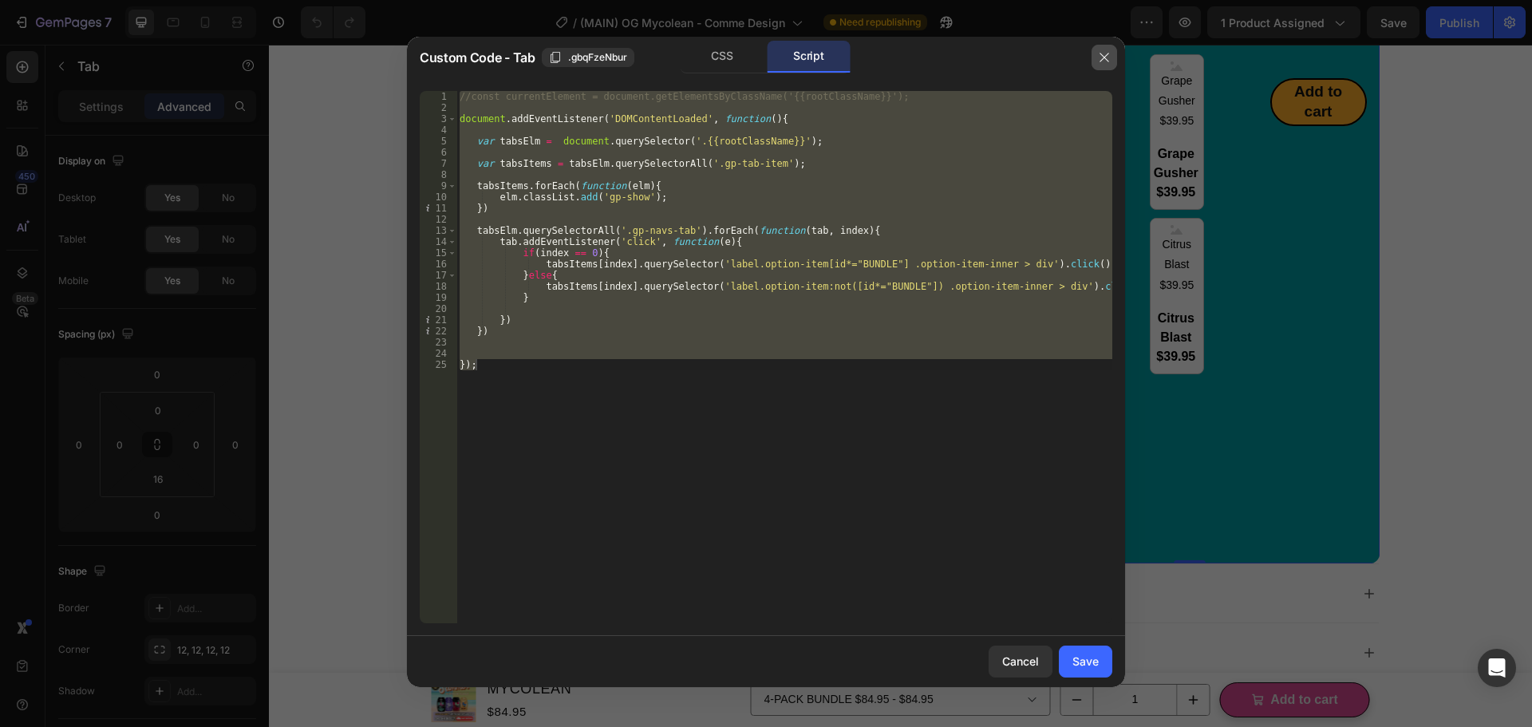
click at [1097, 57] on button "button" at bounding box center [1105, 58] width 26 height 26
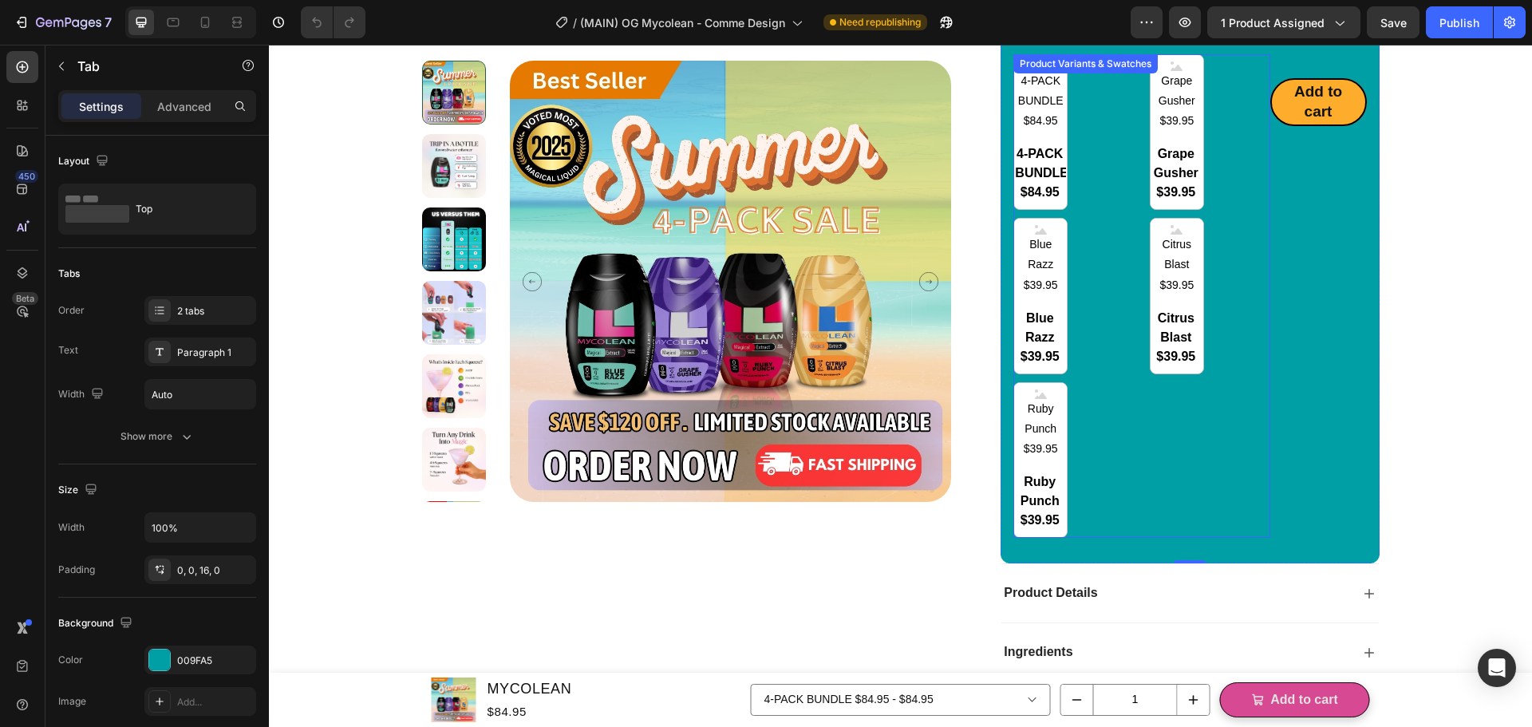
scroll to position [319, 0]
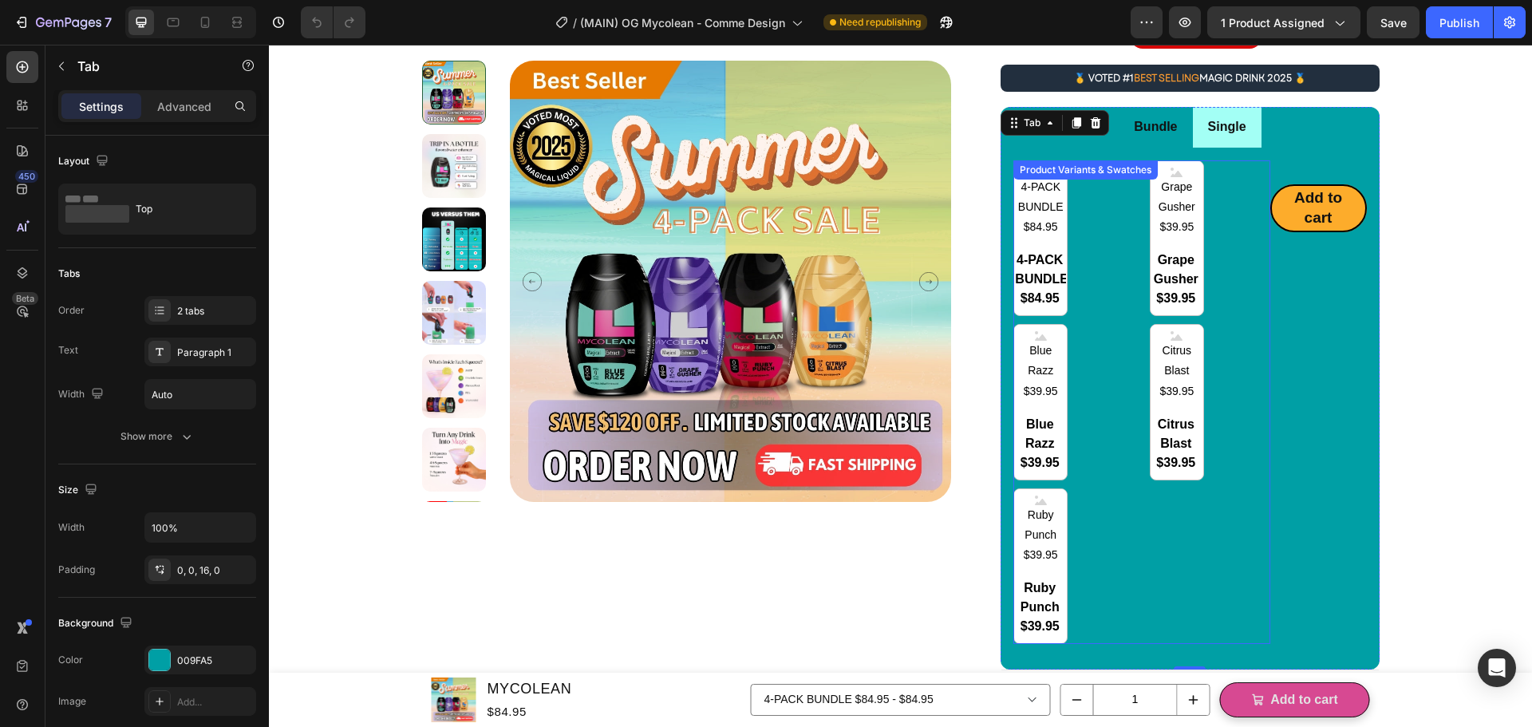
click at [1106, 294] on div "4-PACK BUNDLE $84.95 4-PACK BUNDLE $84.95 4-PACK BUNDLE $84.95 Grape Gusher $39…" at bounding box center [1141, 402] width 256 height 484
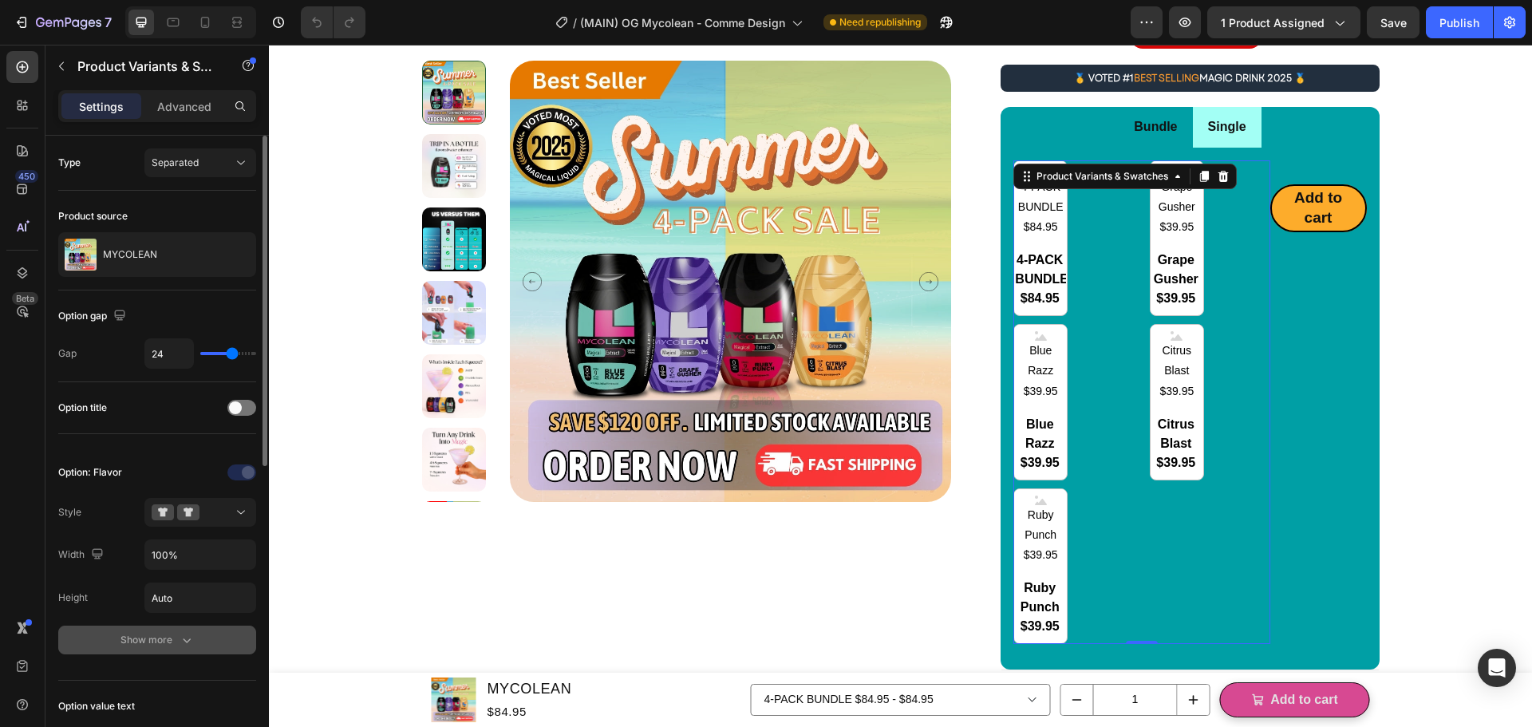
click at [168, 645] on div "Show more" at bounding box center [157, 640] width 74 height 16
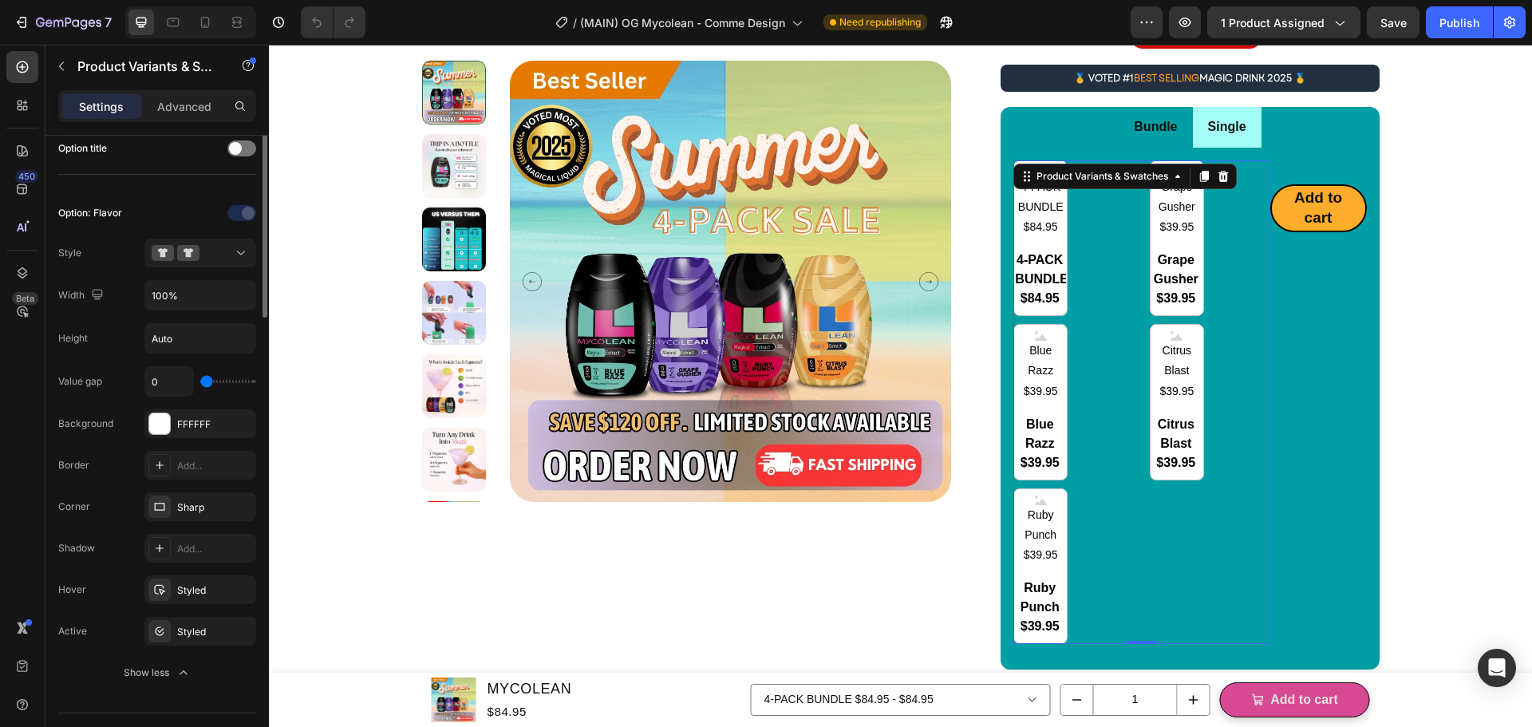
scroll to position [47, 0]
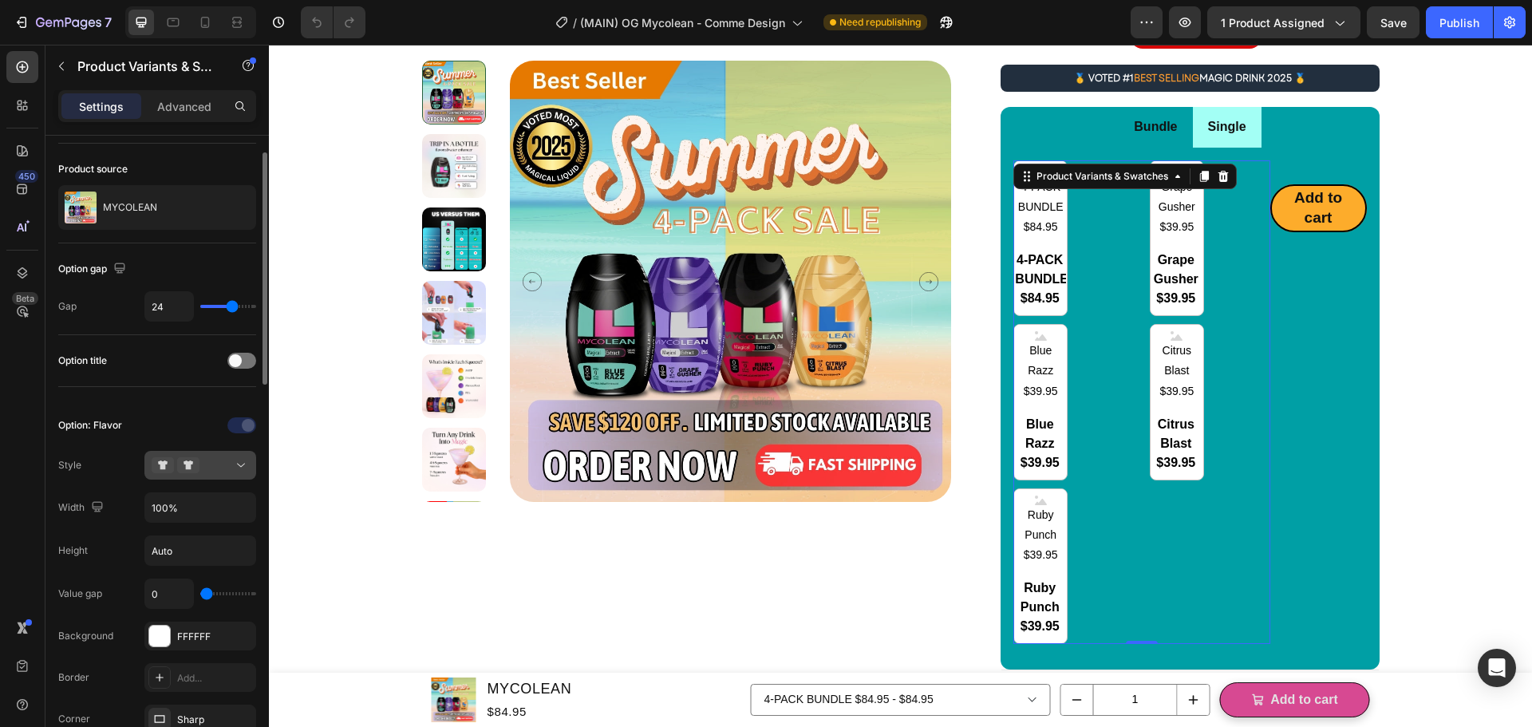
click at [176, 476] on button at bounding box center [200, 465] width 112 height 29
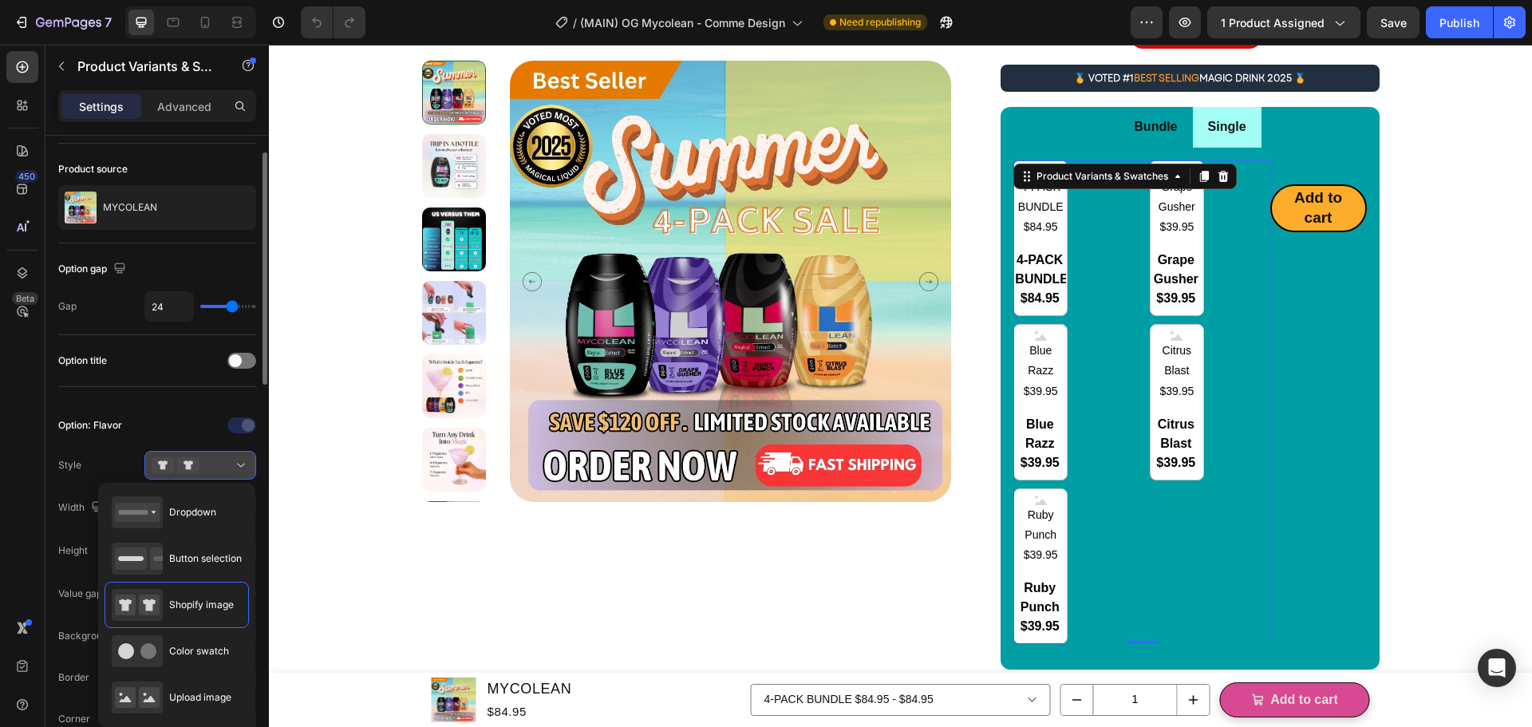
click at [180, 469] on icon at bounding box center [188, 465] width 22 height 16
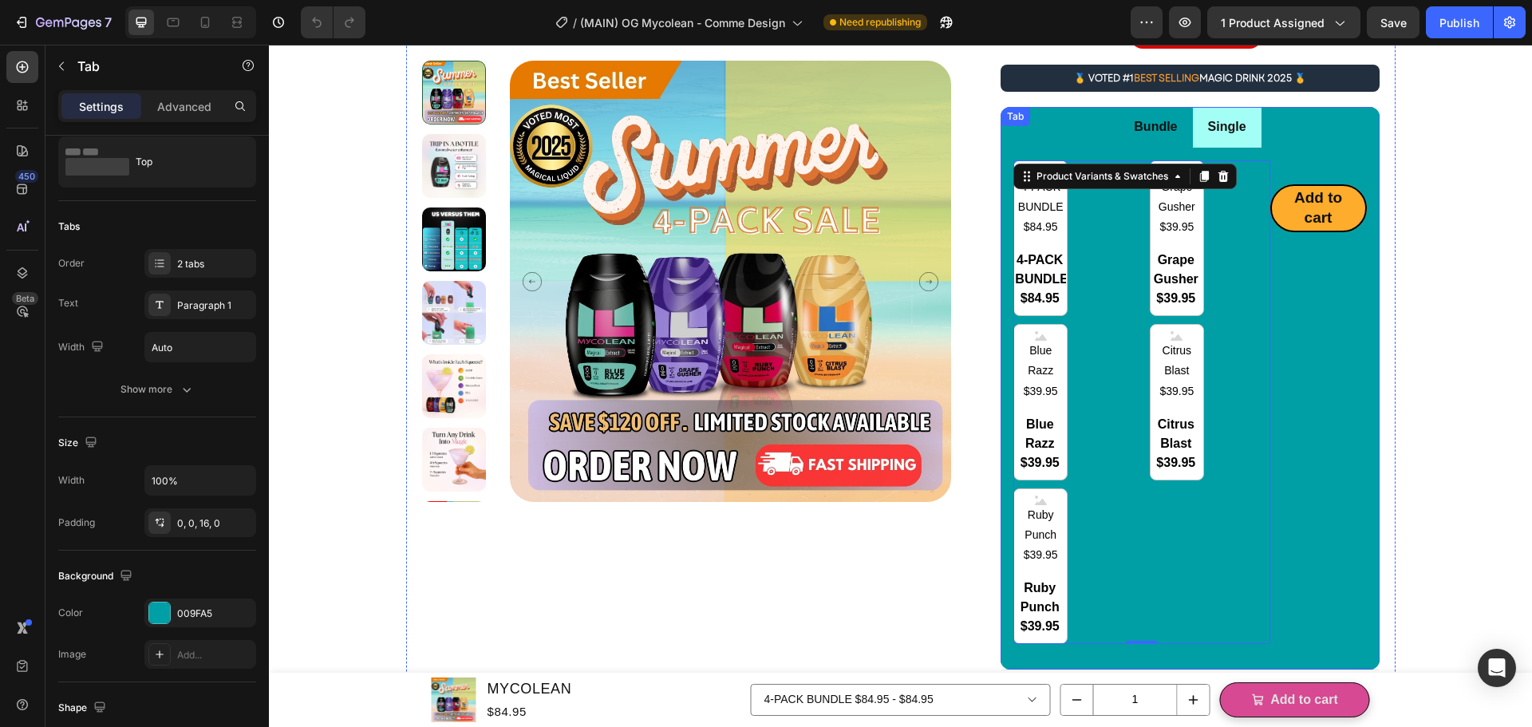
click at [1228, 138] on p "Single" at bounding box center [1227, 127] width 38 height 23
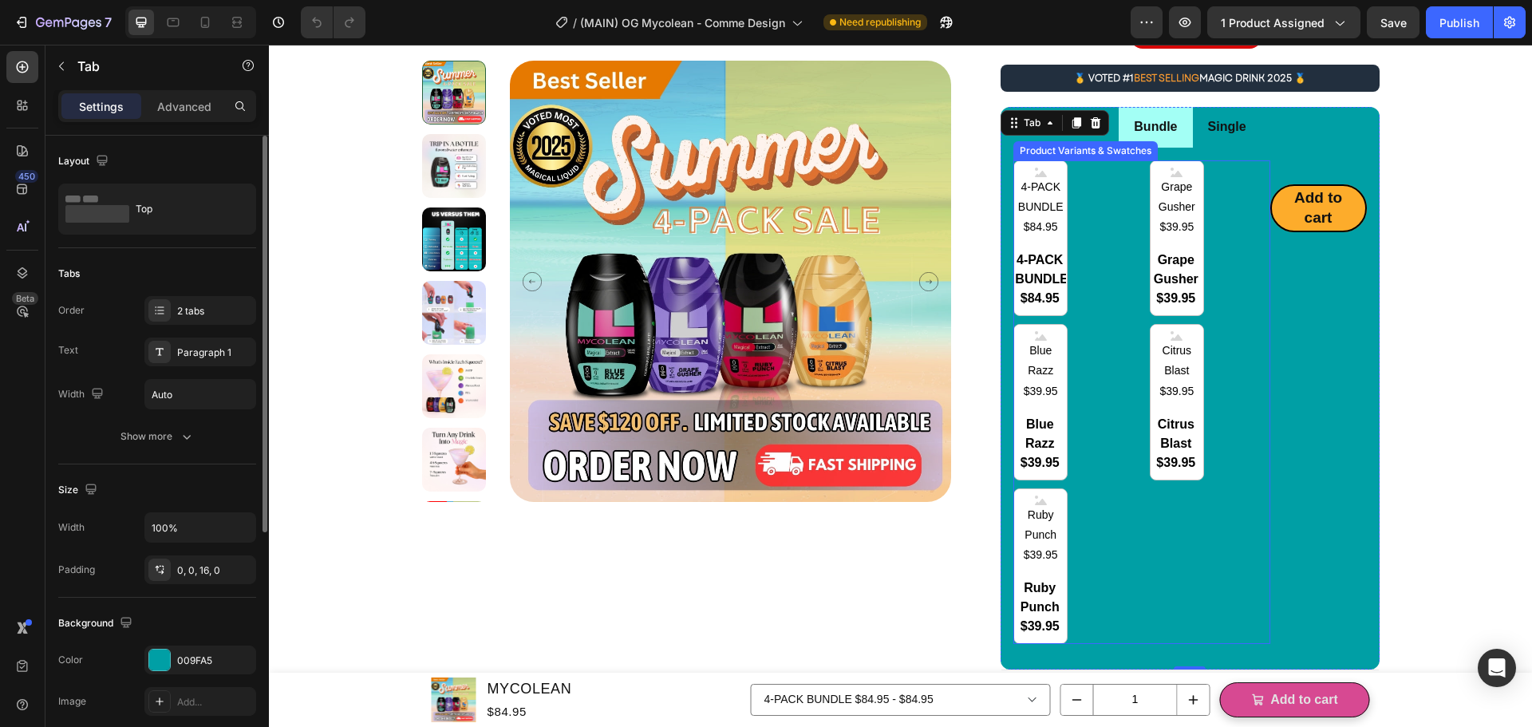
click at [1220, 186] on div "4-PACK BUNDLE $84.95 4-PACK BUNDLE $84.95 4-PACK BUNDLE $84.95 Grape Gusher $39…" at bounding box center [1141, 402] width 256 height 484
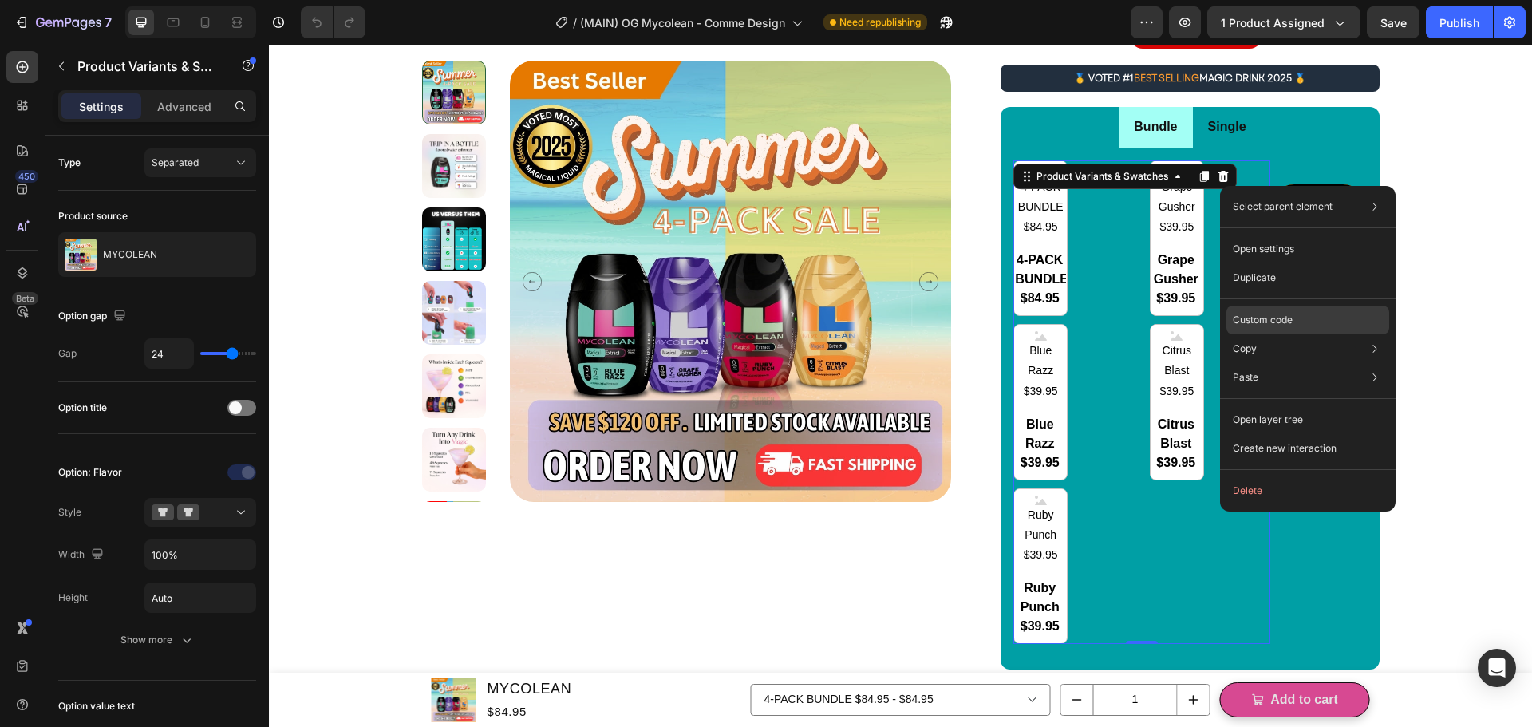
click at [1289, 320] on p "Custom code" at bounding box center [1263, 320] width 60 height 14
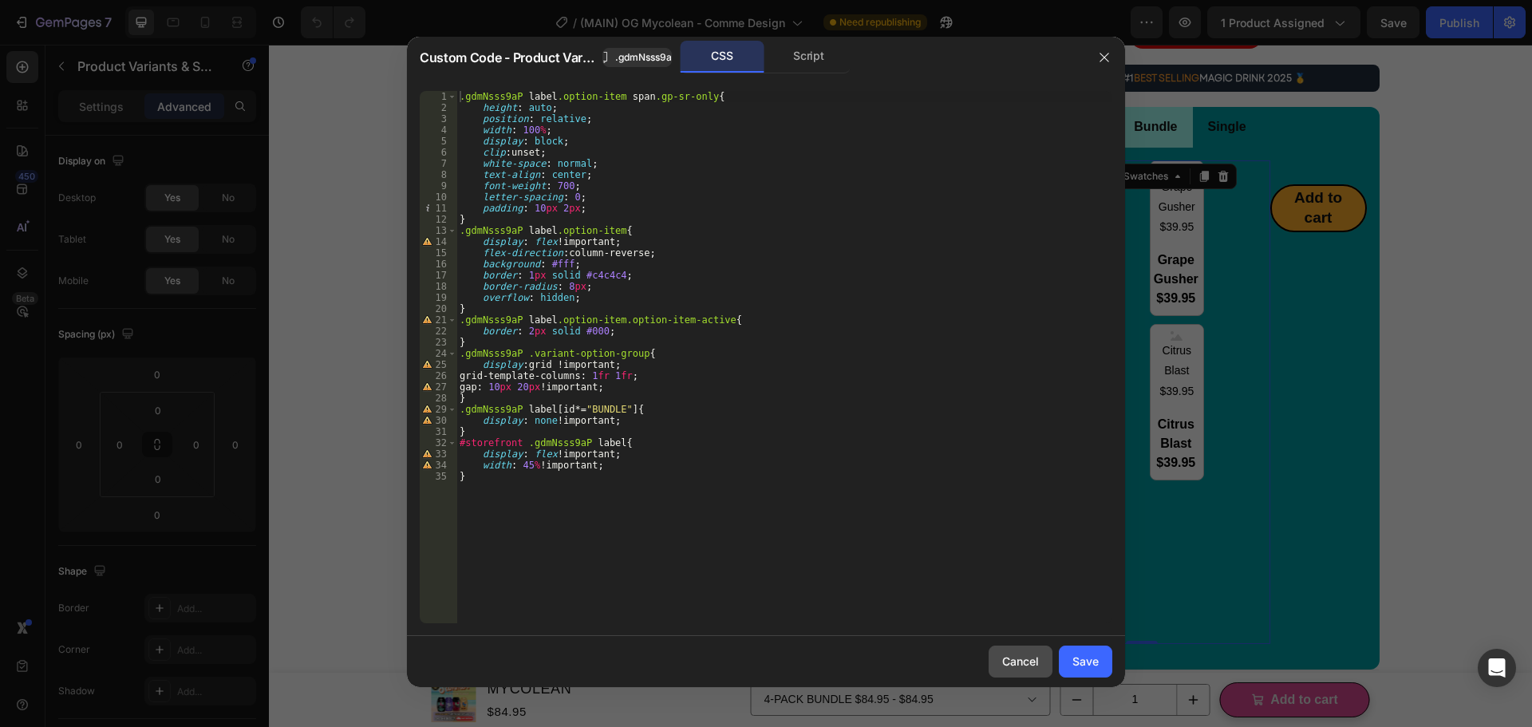
drag, startPoint x: 1026, startPoint y: 669, endPoint x: 760, endPoint y: 615, distance: 271.0
click at [1026, 669] on div "Cancel" at bounding box center [1020, 661] width 37 height 17
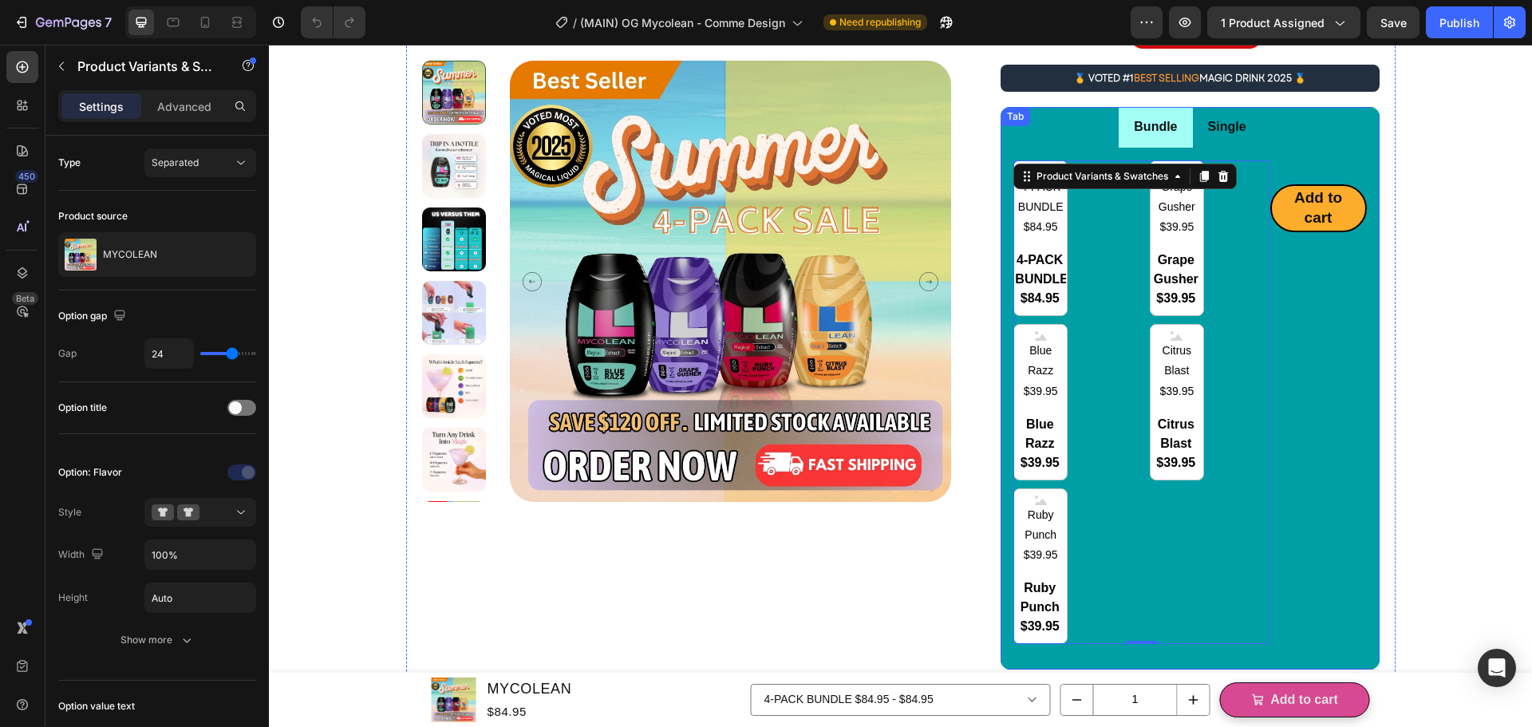
click at [1129, 142] on li "Bundle" at bounding box center [1155, 127] width 73 height 41
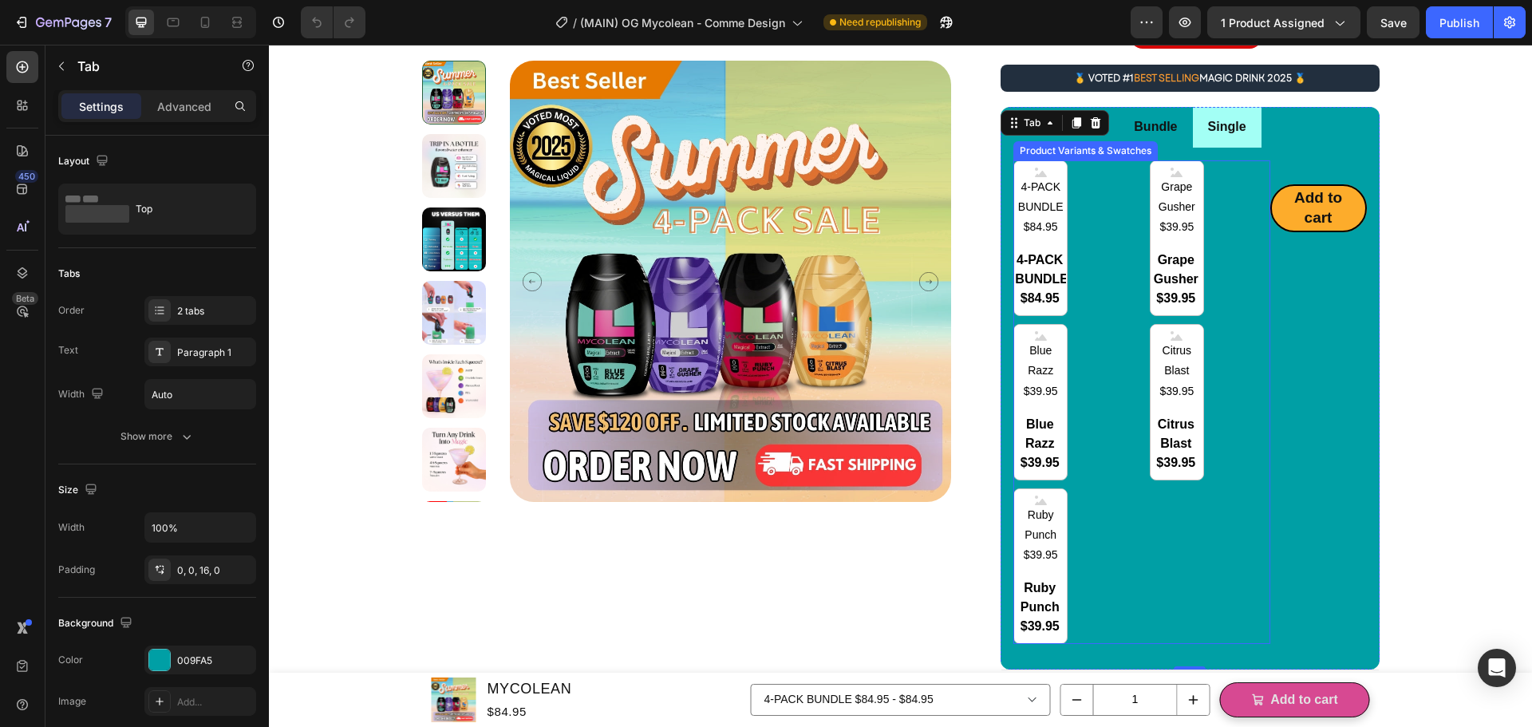
click at [1118, 286] on div "4-PACK BUNDLE $84.95 4-PACK BUNDLE $84.95 4-PACK BUNDLE $84.95 Grape Gusher $39…" at bounding box center [1141, 402] width 256 height 484
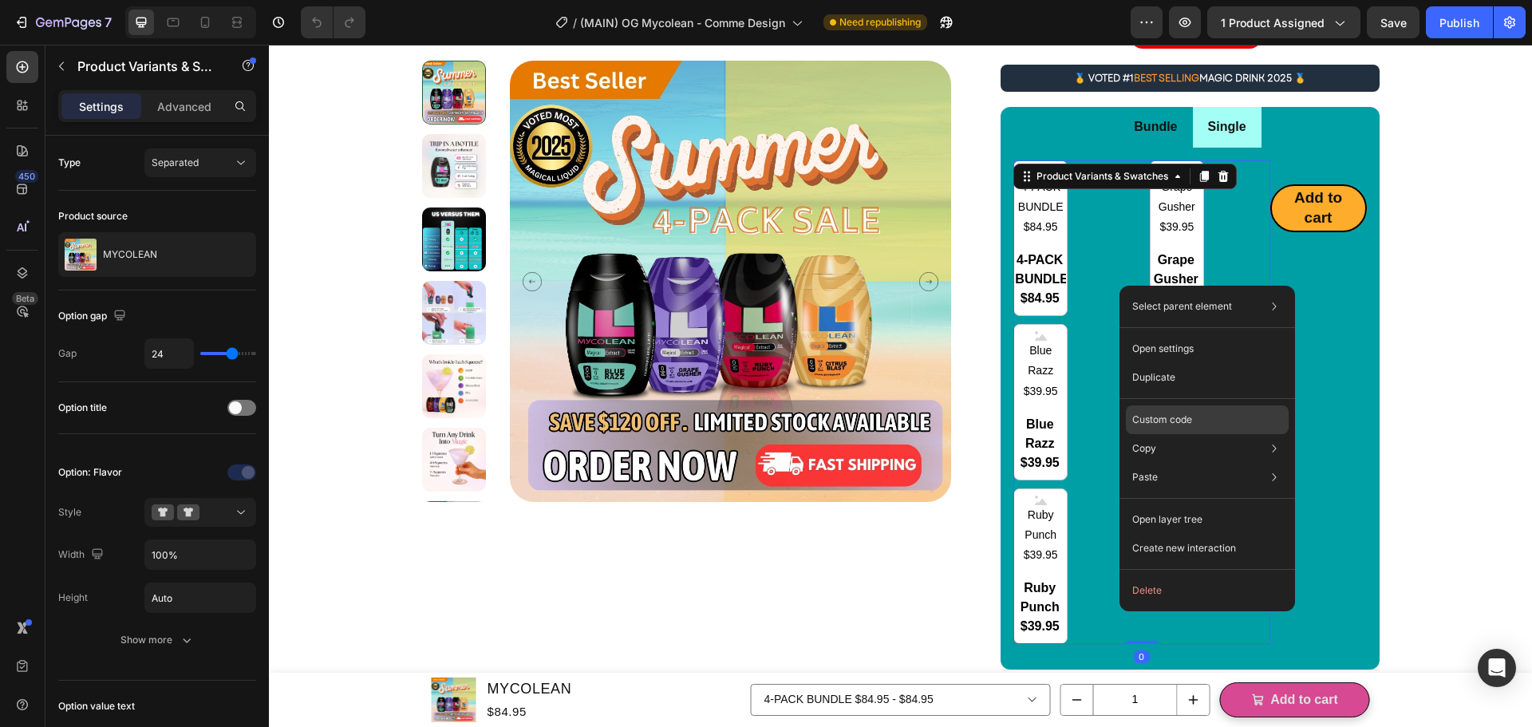
click at [1188, 420] on p "Custom code" at bounding box center [1162, 420] width 60 height 14
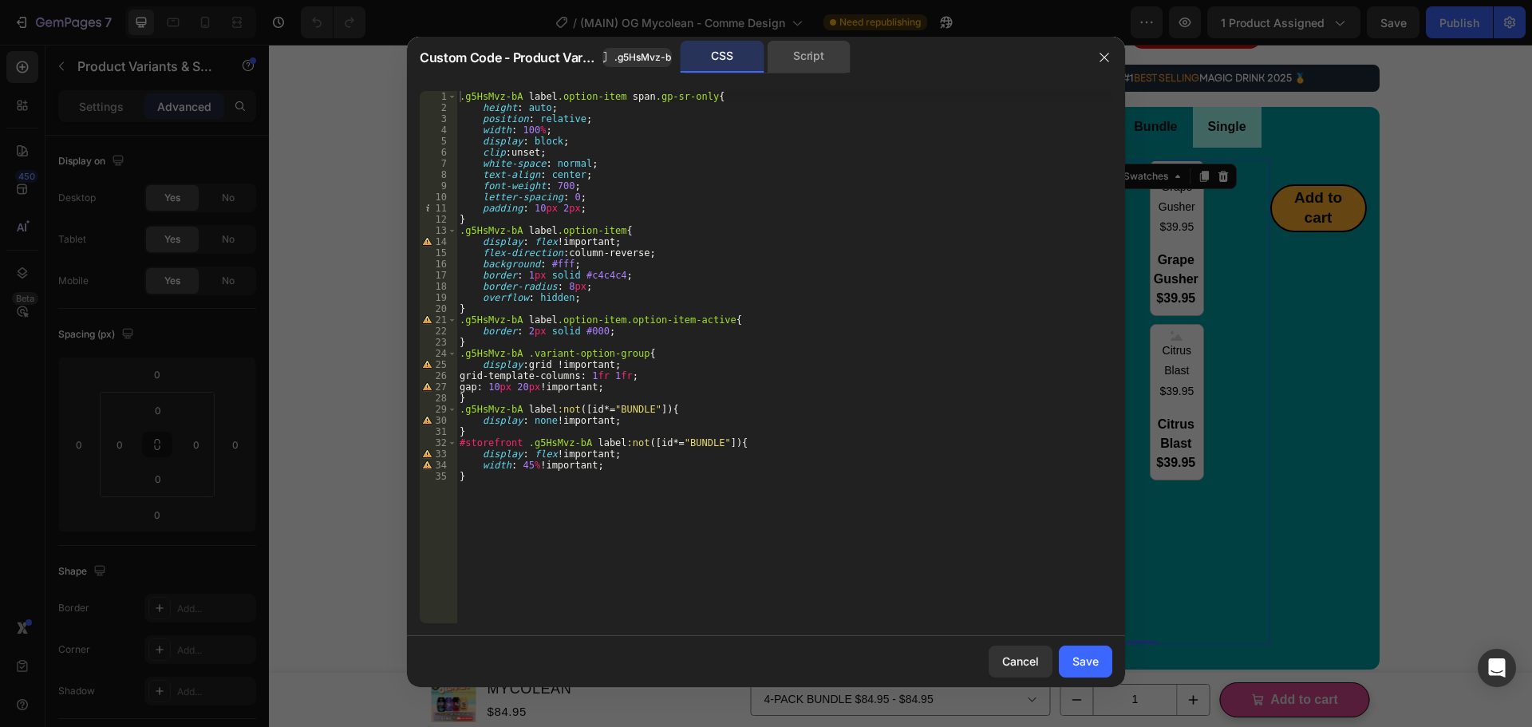
click at [801, 69] on div "Script" at bounding box center [809, 57] width 84 height 32
radio input "true"
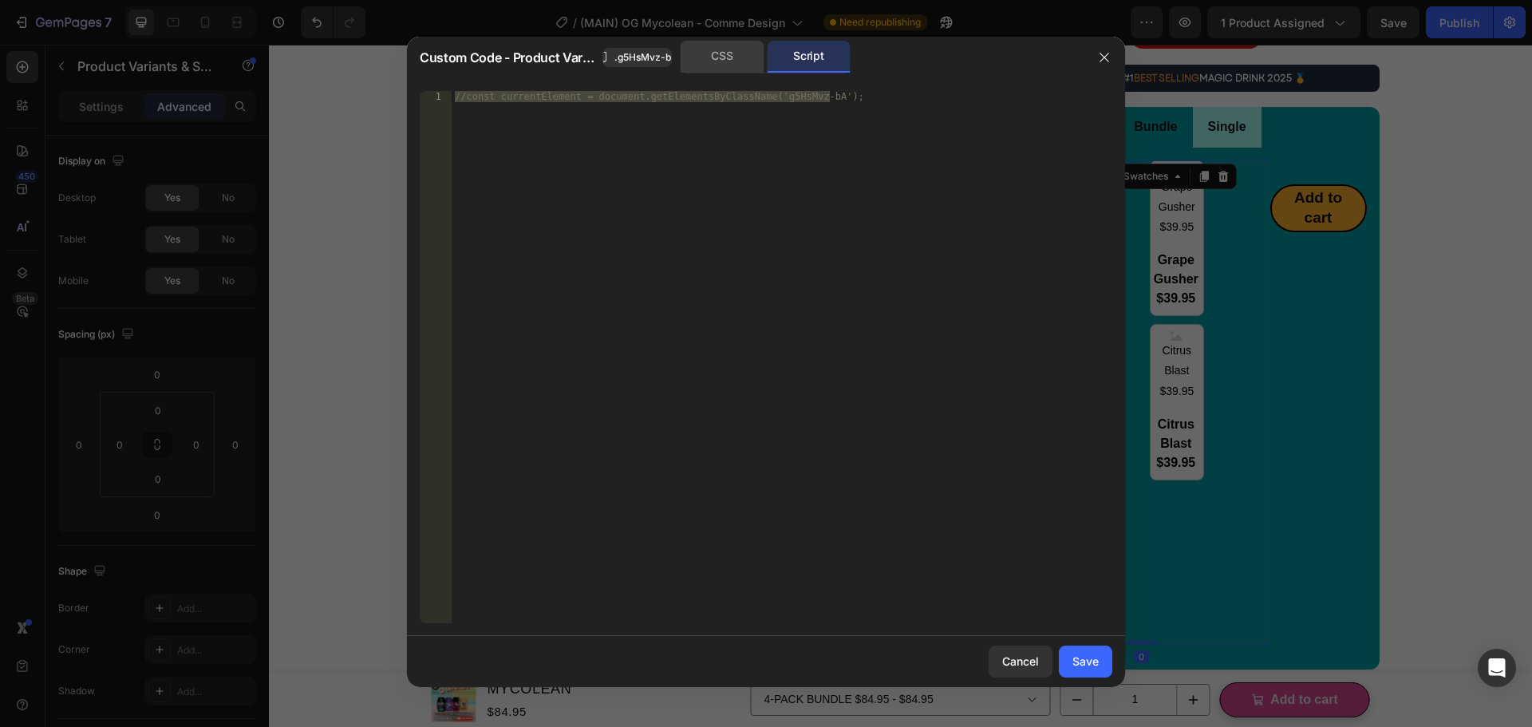
click at [740, 71] on div "CSS" at bounding box center [723, 57] width 84 height 32
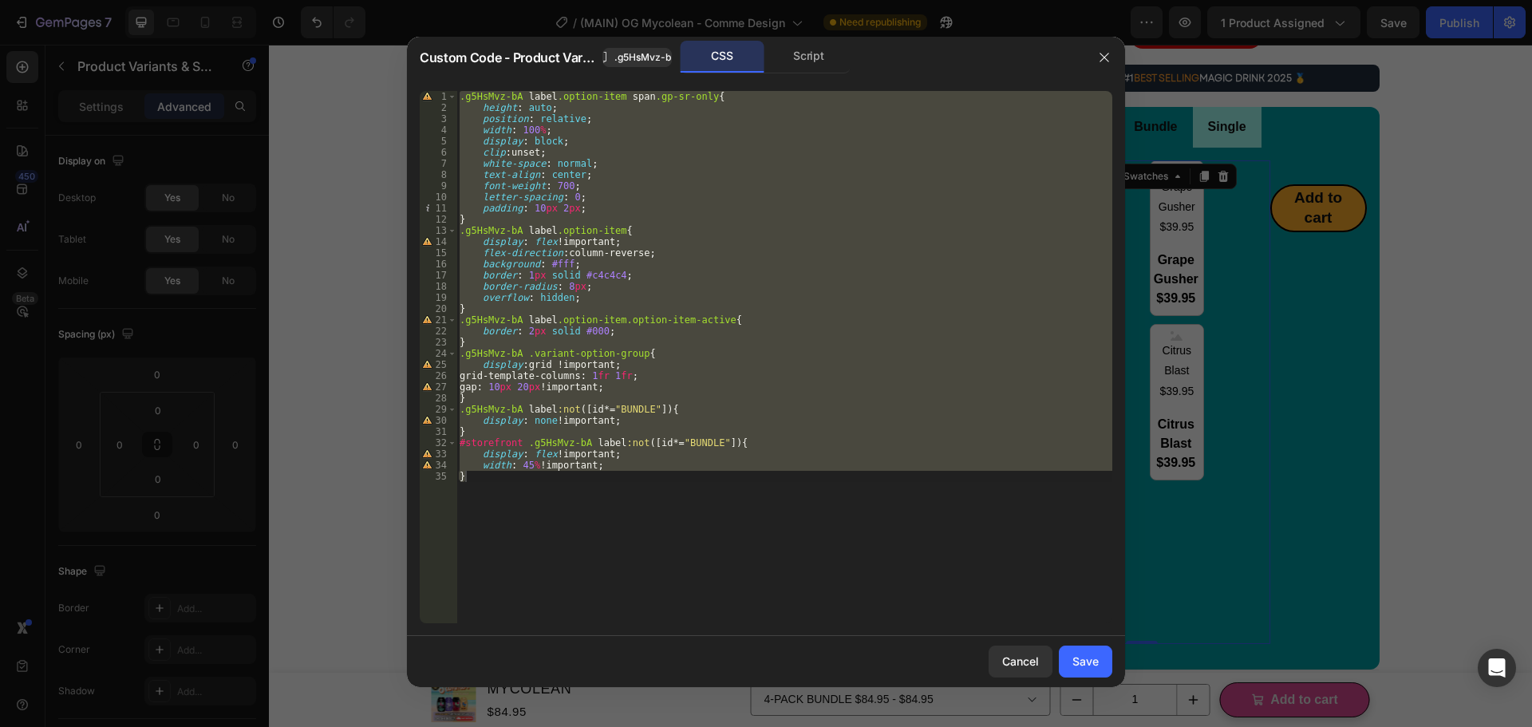
click at [673, 473] on div ".g5HsMvz-bA label .option-item span .gp-sr-only { height : auto ; position : re…" at bounding box center [784, 357] width 656 height 532
type textarea "}"
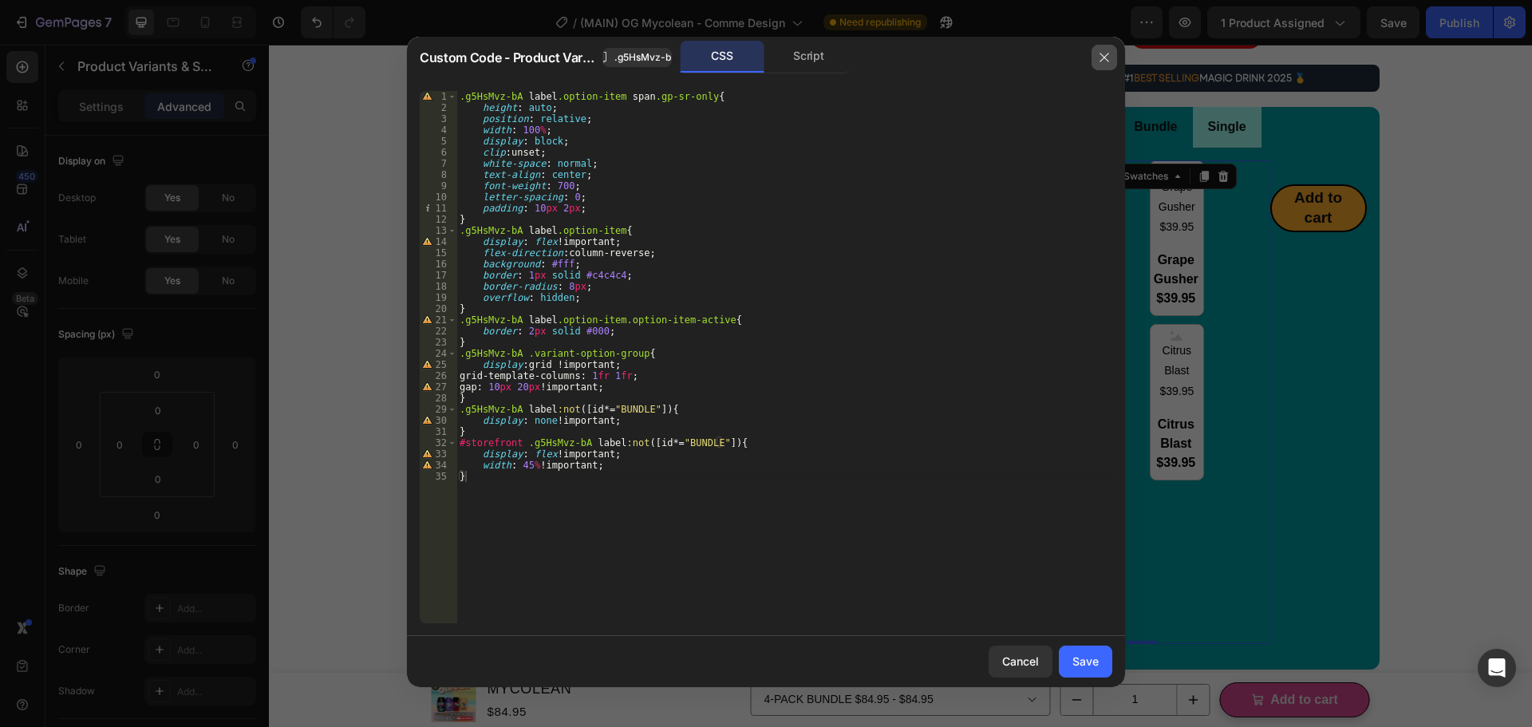
click at [1107, 61] on icon "button" at bounding box center [1104, 57] width 13 height 13
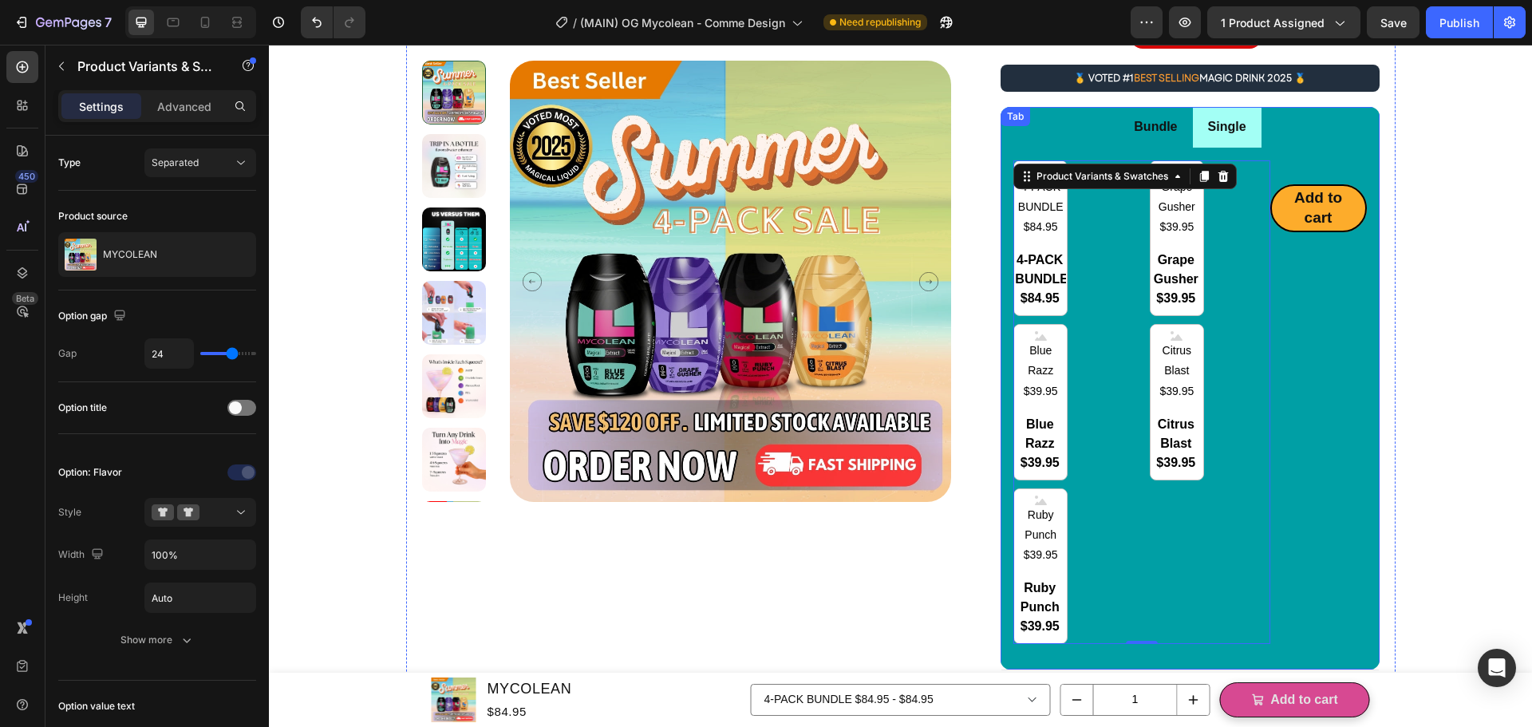
click at [1212, 144] on li "Single" at bounding box center [1227, 127] width 69 height 41
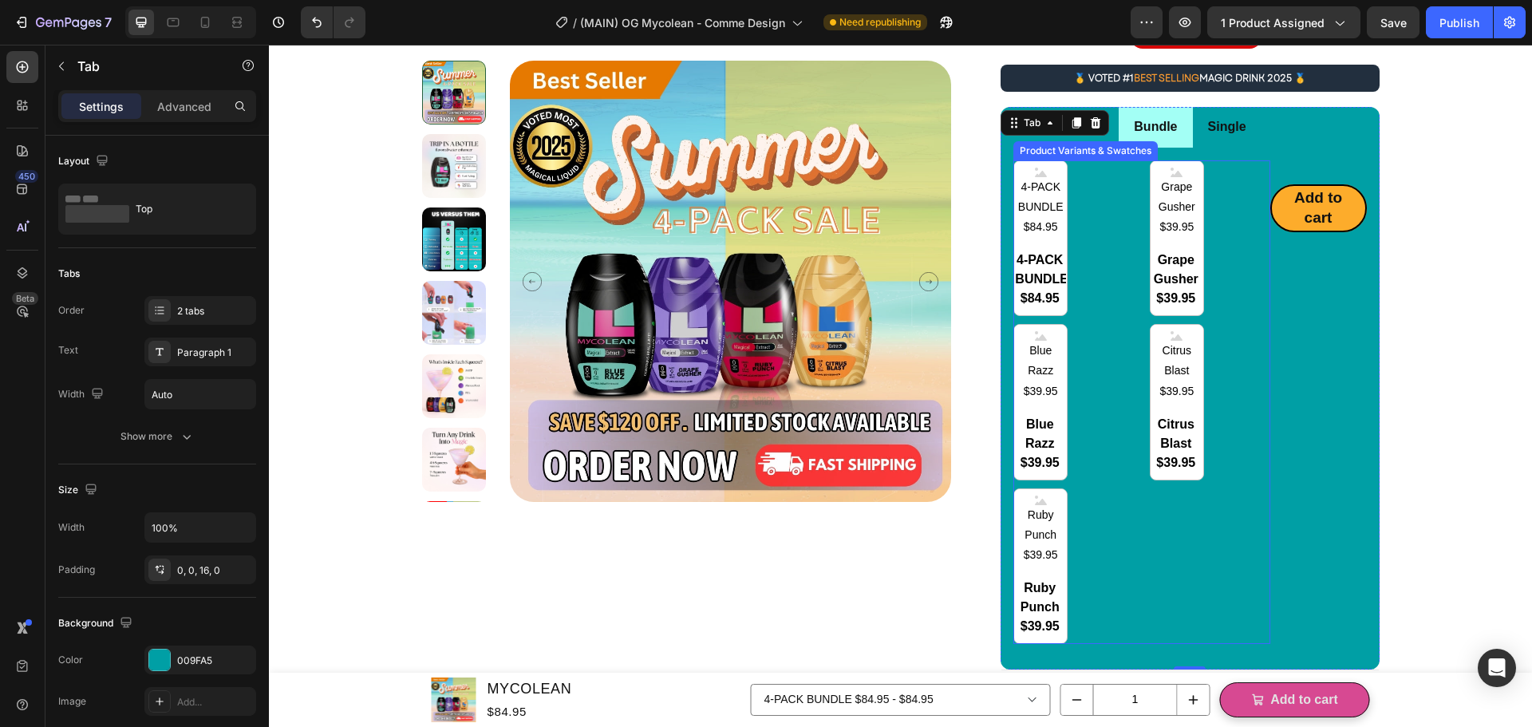
click at [1239, 276] on div "4-PACK BUNDLE $84.95 4-PACK BUNDLE $84.95 4-PACK BUNDLE $84.95 Grape Gusher $39…" at bounding box center [1141, 402] width 256 height 484
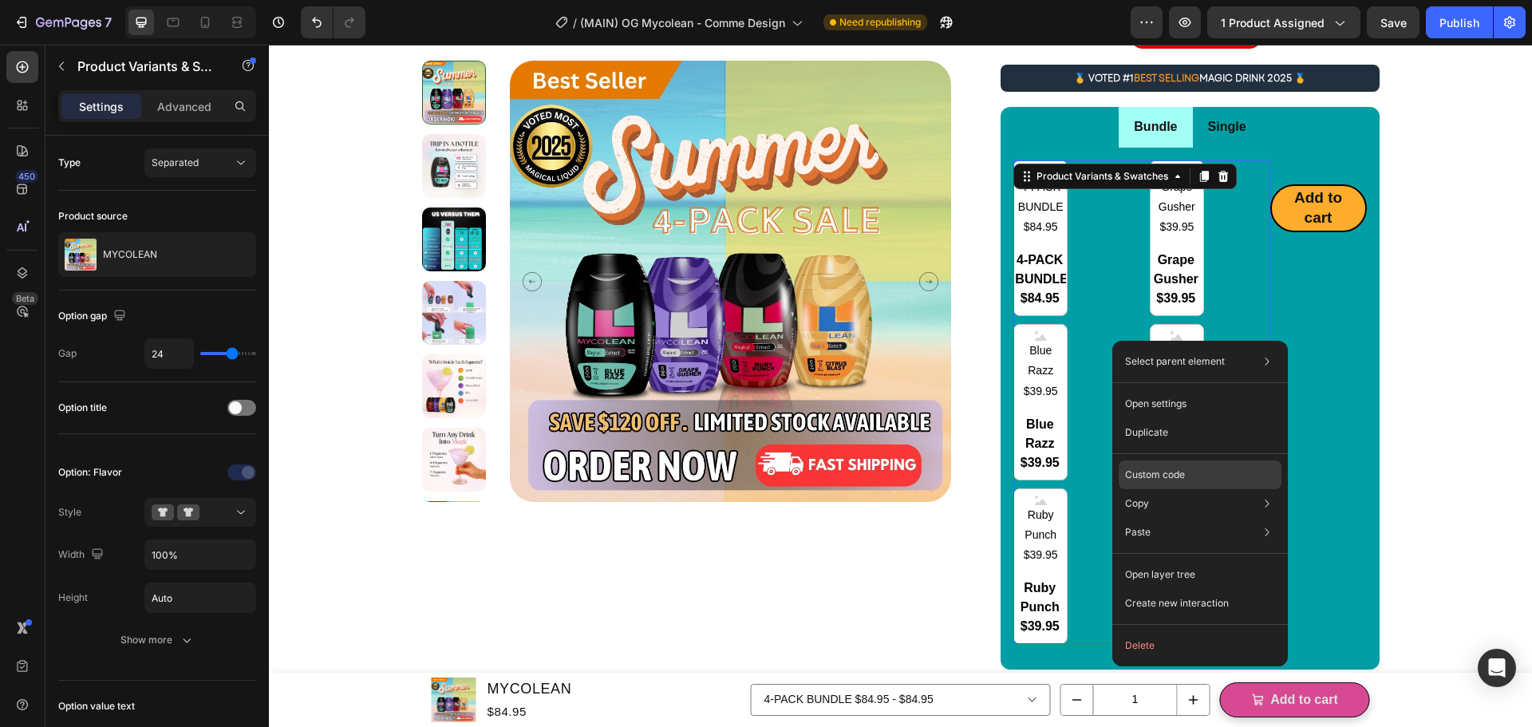
click at [1156, 477] on p "Custom code" at bounding box center [1155, 475] width 60 height 14
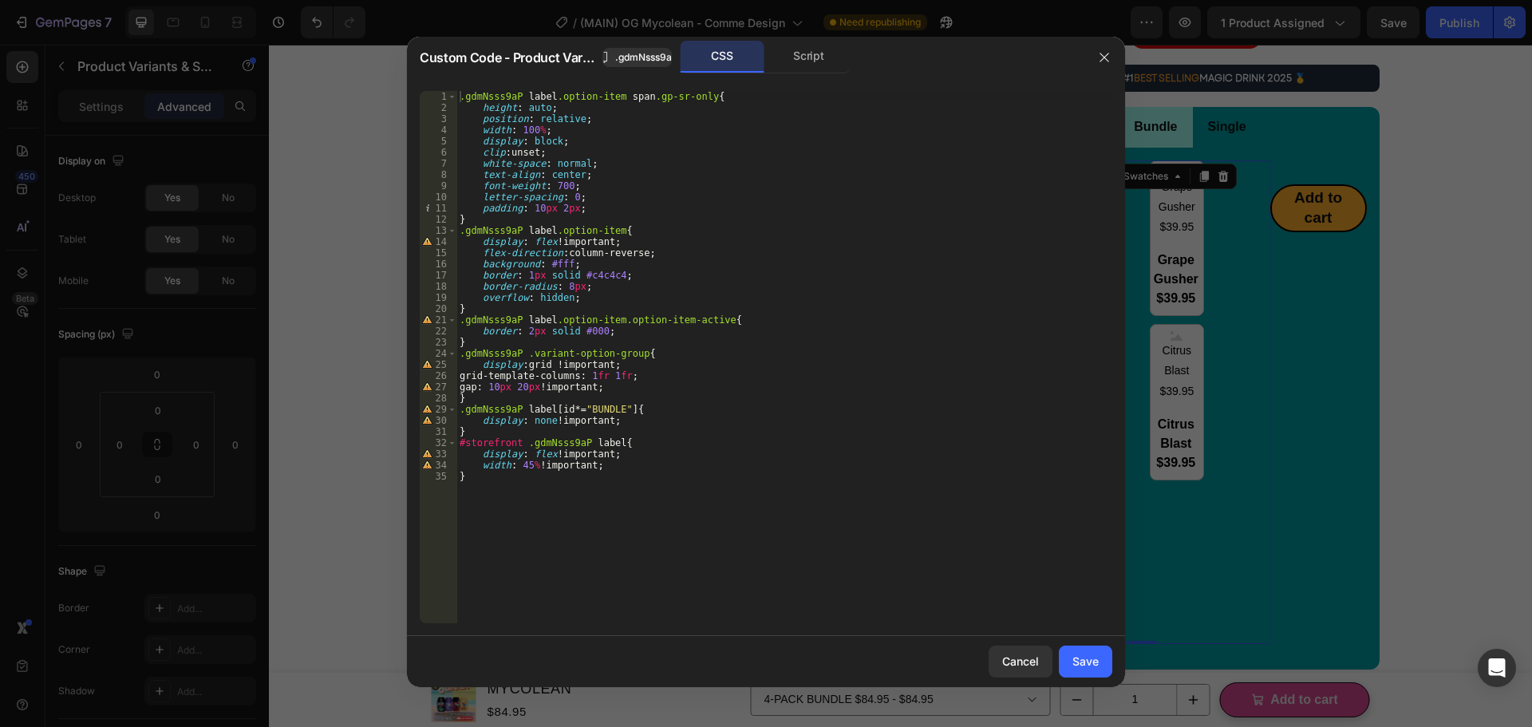
click at [691, 477] on div ".gdmNsss9aP label .option-item span .gp-sr-only { height : auto ; position : re…" at bounding box center [784, 368] width 656 height 555
type textarea "width: 45% !important; }"
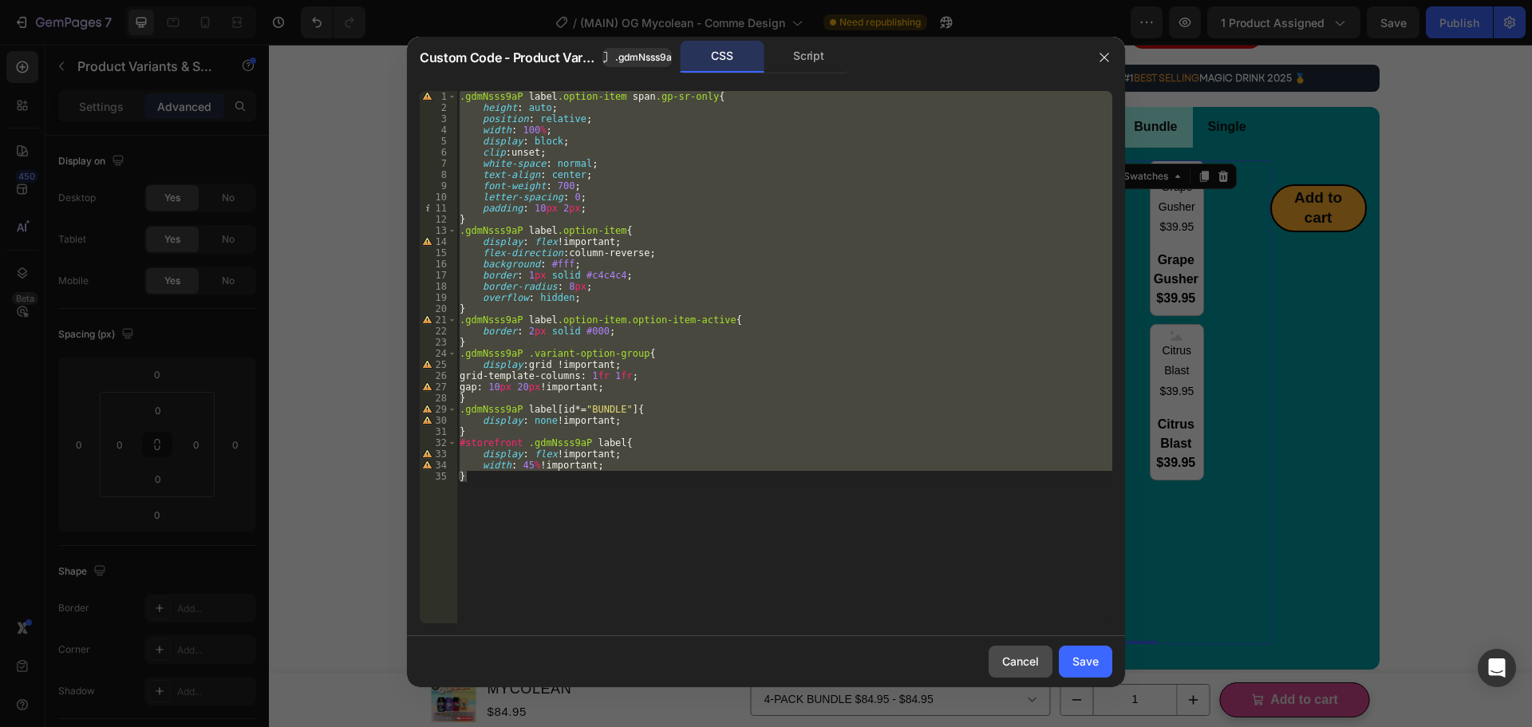
drag, startPoint x: 1013, startPoint y: 664, endPoint x: 447, endPoint y: 345, distance: 649.1
click at [1013, 664] on div "Cancel" at bounding box center [1020, 661] width 37 height 17
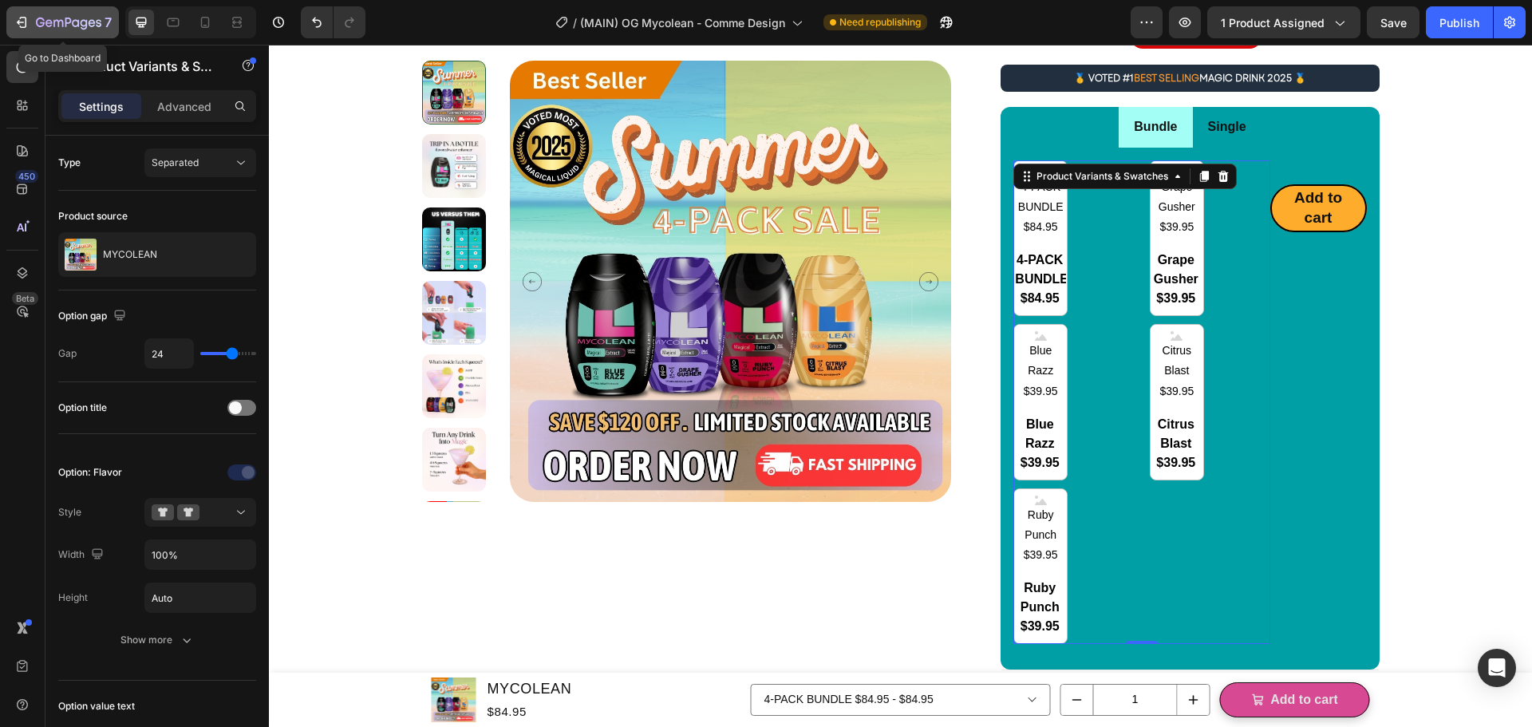
click at [30, 15] on div "7" at bounding box center [63, 22] width 98 height 19
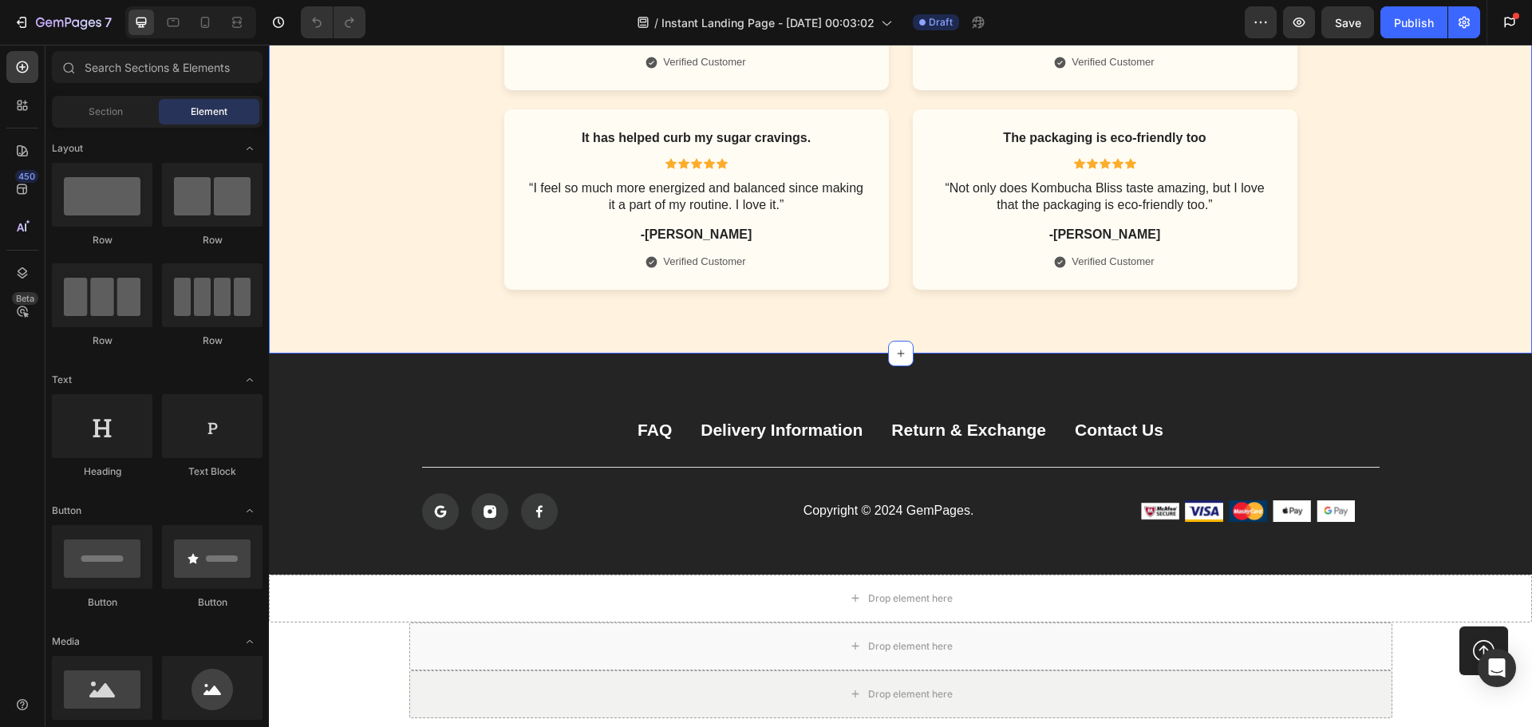
scroll to position [6501, 0]
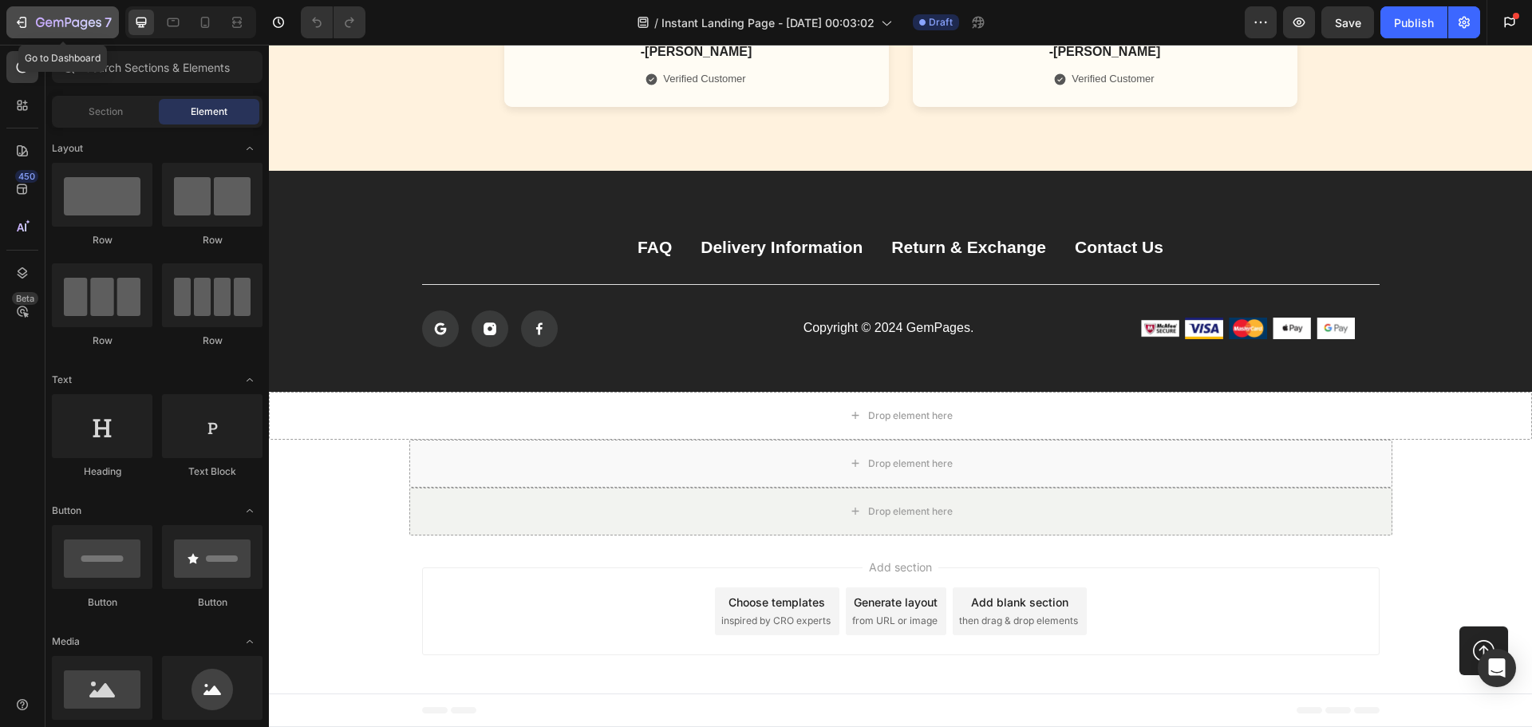
click at [33, 27] on div "7" at bounding box center [63, 22] width 98 height 19
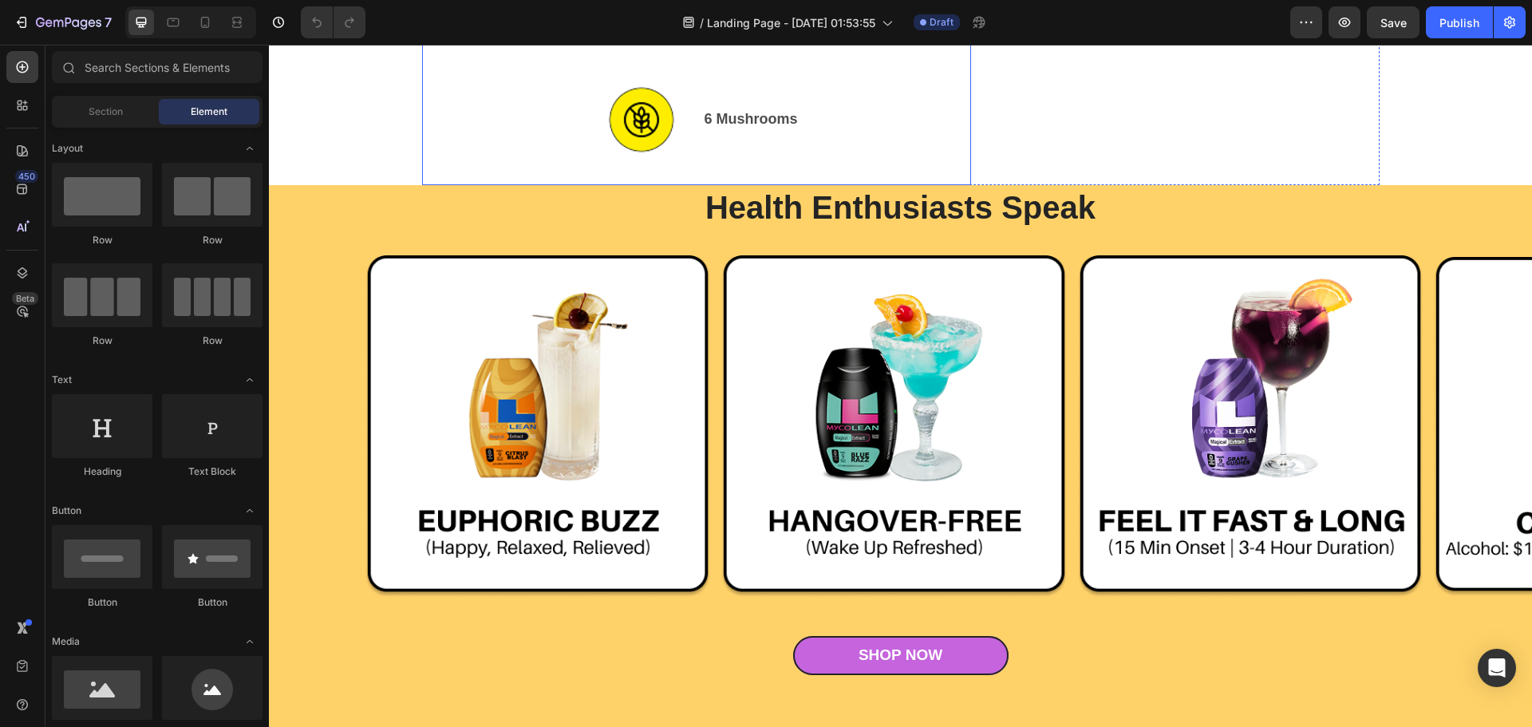
scroll to position [1170, 0]
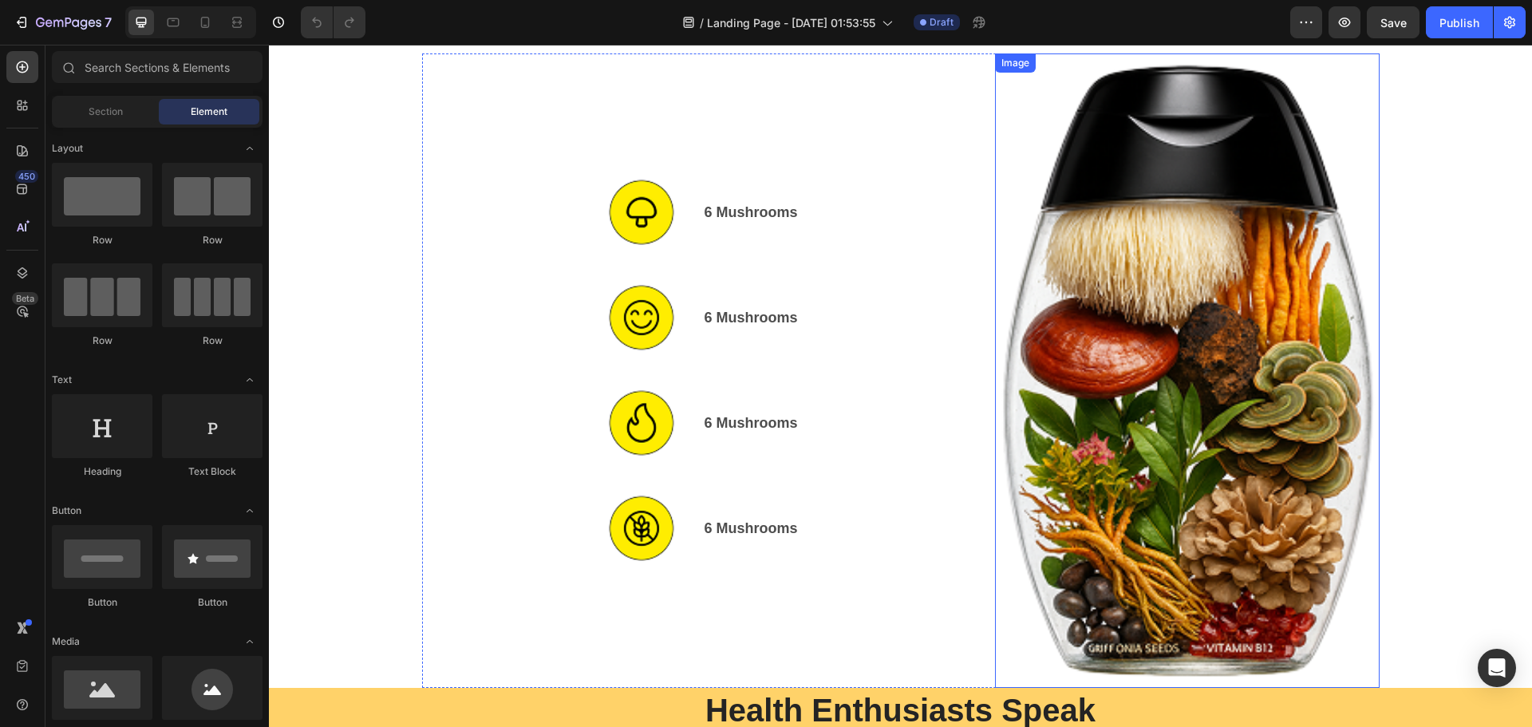
click at [1203, 440] on img at bounding box center [1187, 370] width 385 height 634
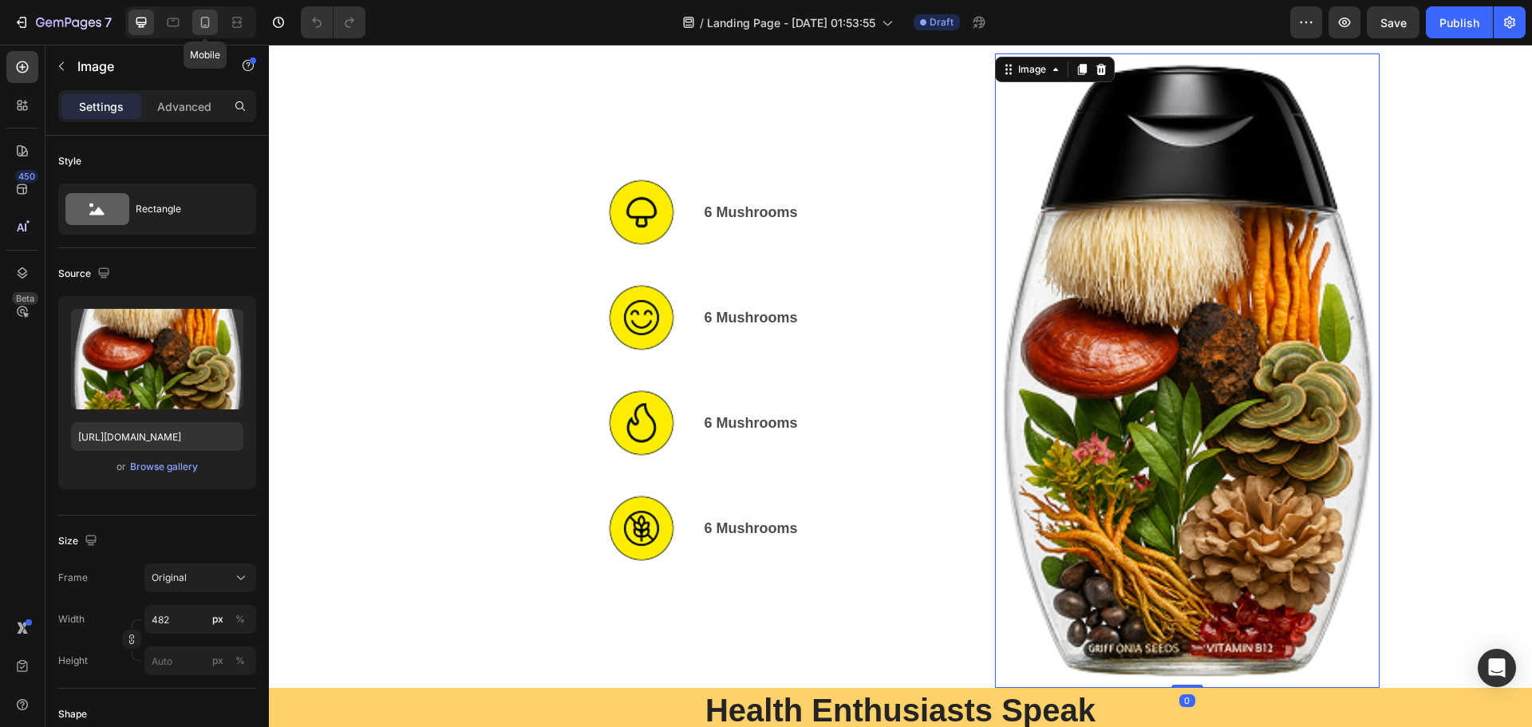
click at [207, 23] on icon at bounding box center [205, 22] width 16 height 16
type input "430"
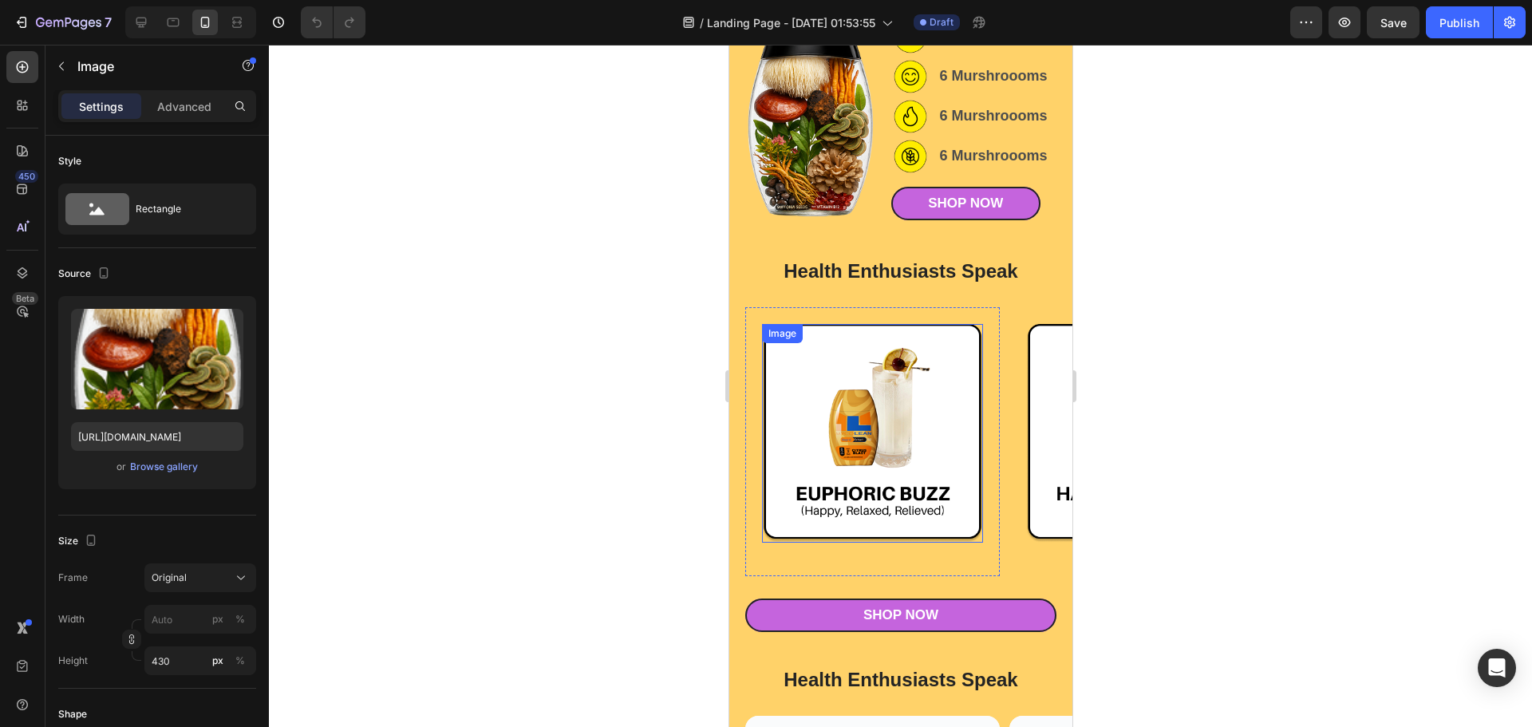
scroll to position [470, 0]
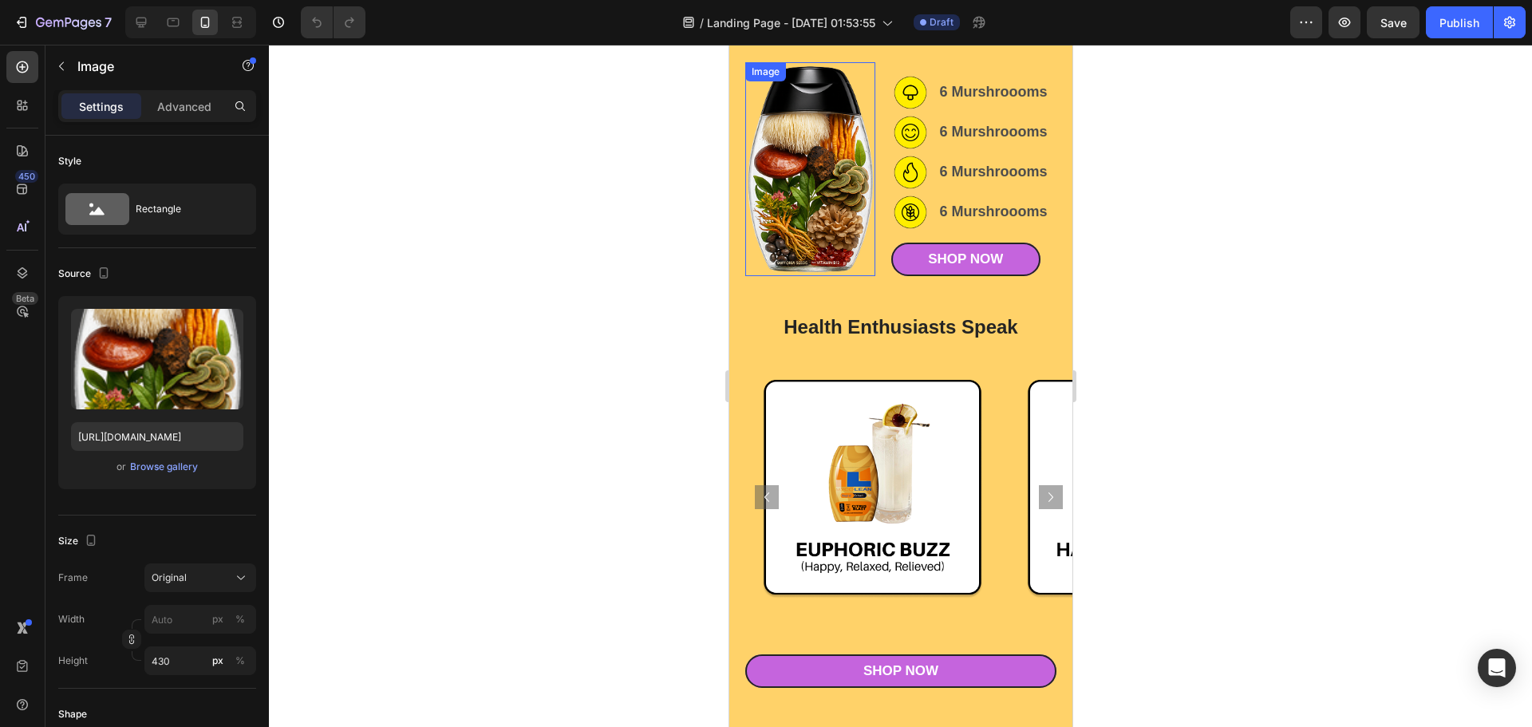
click at [825, 229] on img at bounding box center [809, 169] width 130 height 214
click at [871, 277] on div "Image 0 Row Row Image 6 Murshroooms Text Block Row Image 6 Murshroooms Text Blo…" at bounding box center [899, 166] width 343 height 293
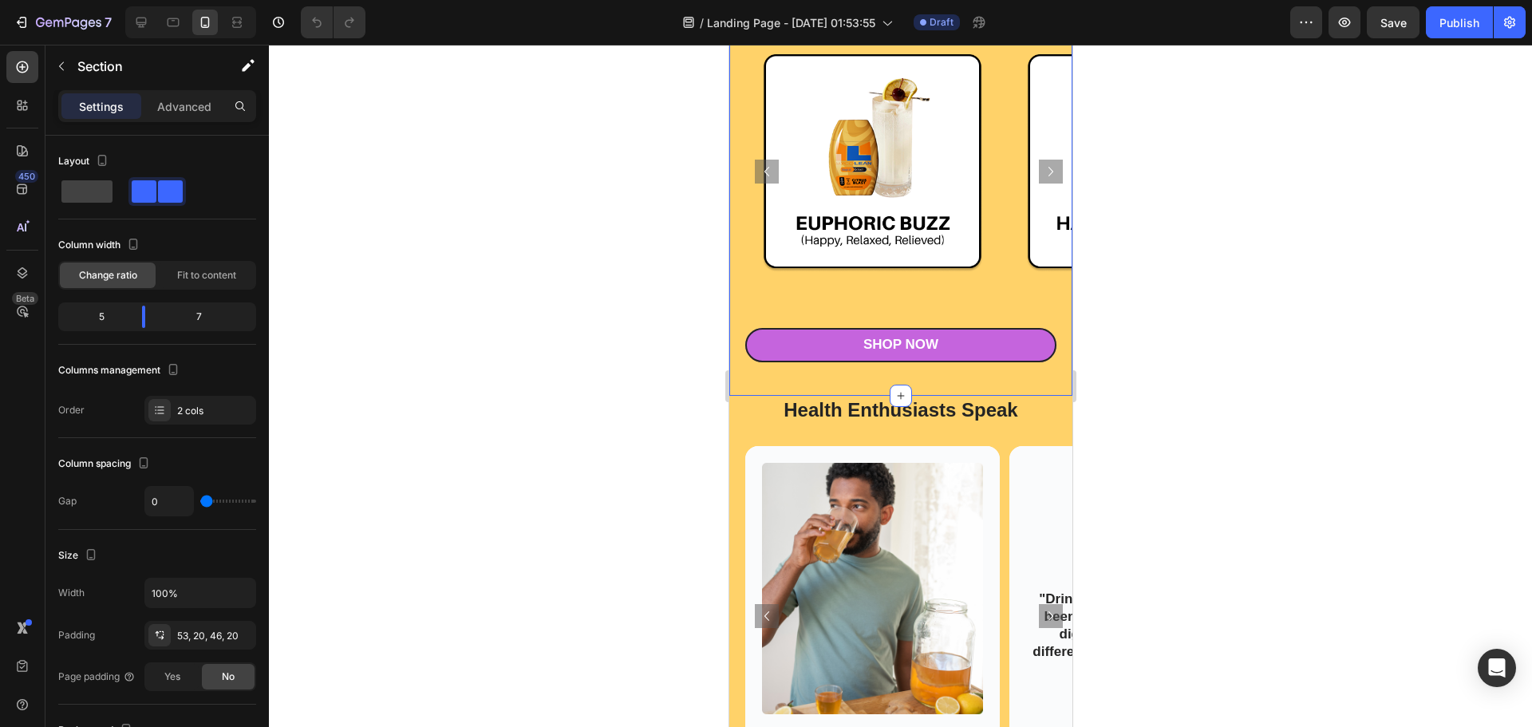
scroll to position [789, 0]
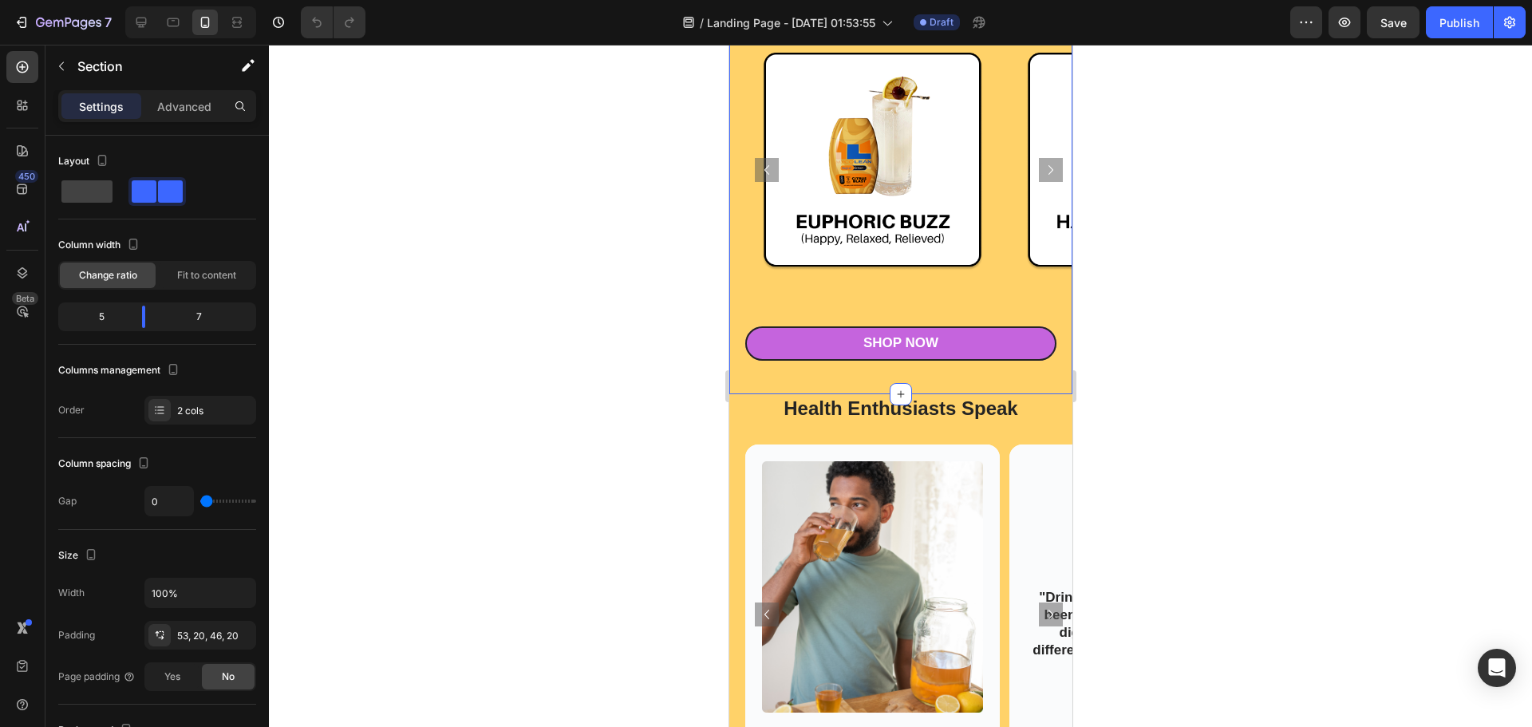
click at [738, 384] on div "Health Enthusiasts Speak Heading Image Hero Banner Image Hero Banner Image Hero…" at bounding box center [899, 189] width 343 height 409
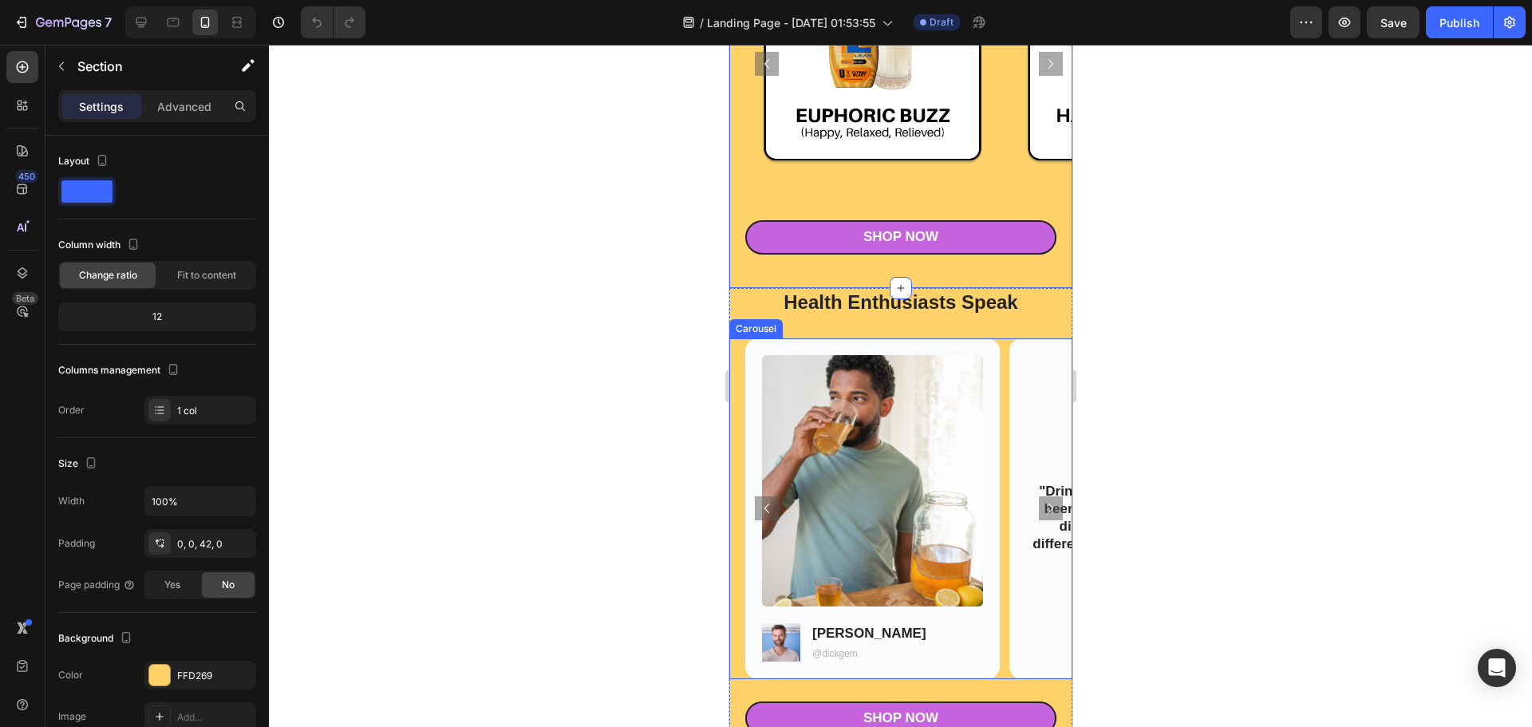
scroll to position [1214, 0]
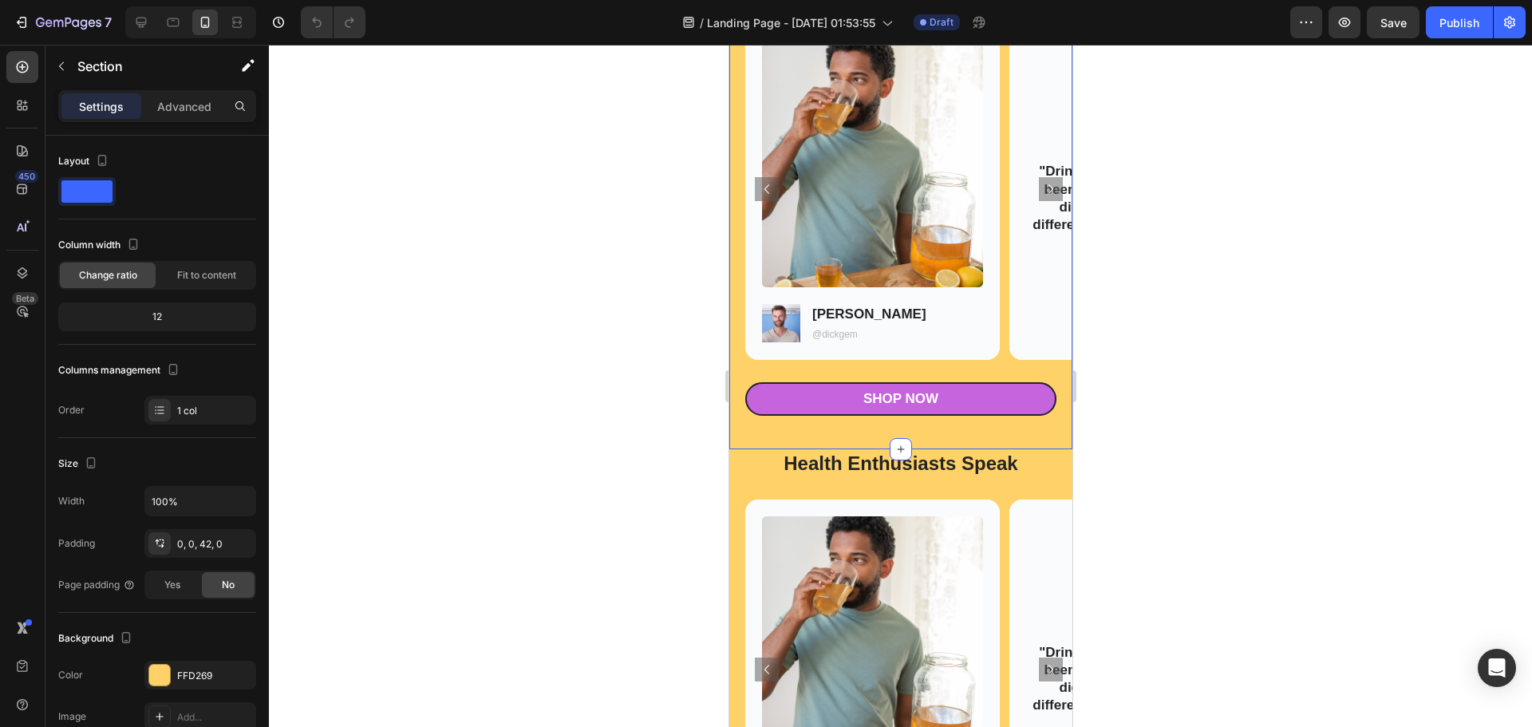
click at [997, 369] on div "Image Image [PERSON_NAME] Text Block @dickgem Text Block Row Hero Banner Icon I…" at bounding box center [899, 200] width 343 height 363
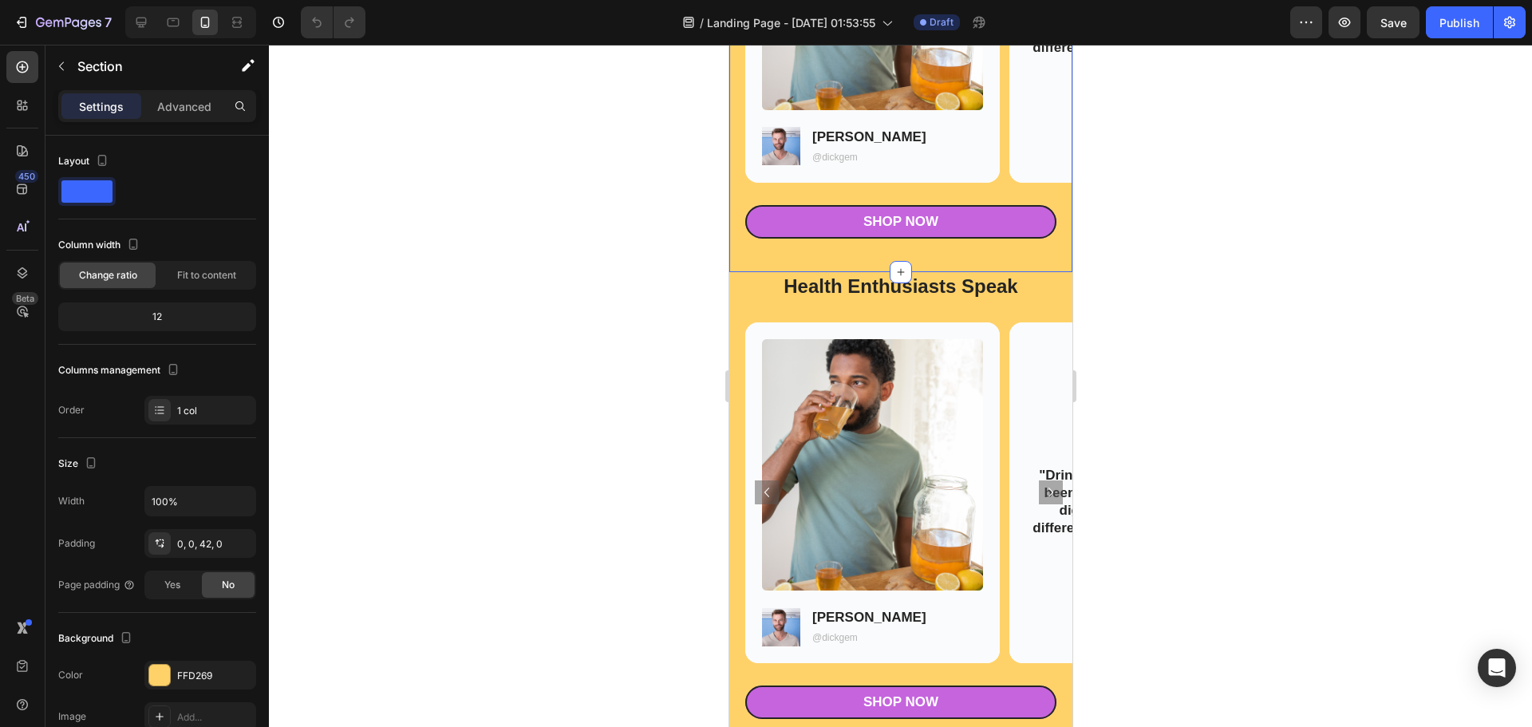
scroll to position [1427, 0]
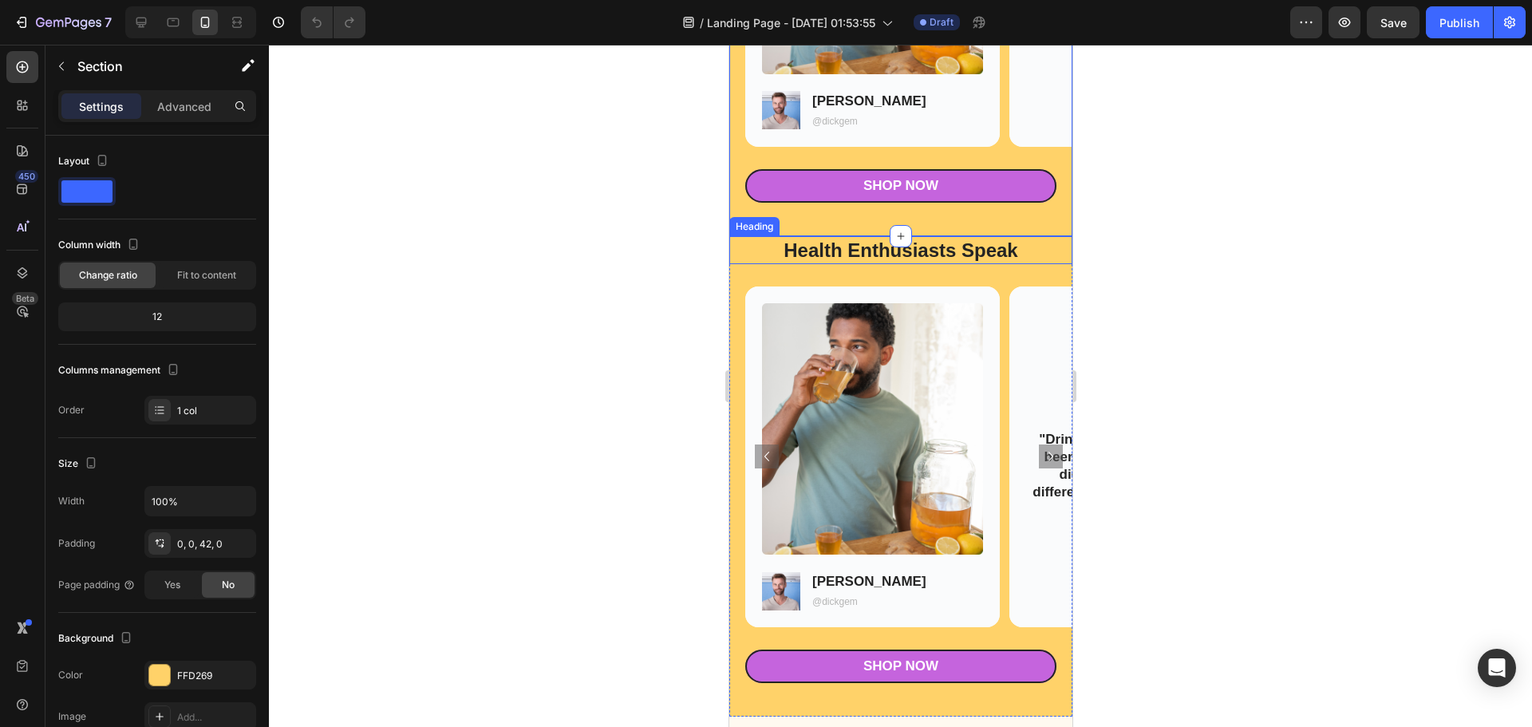
click at [1038, 263] on h2 "Health Enthusiasts Speak" at bounding box center [899, 250] width 311 height 28
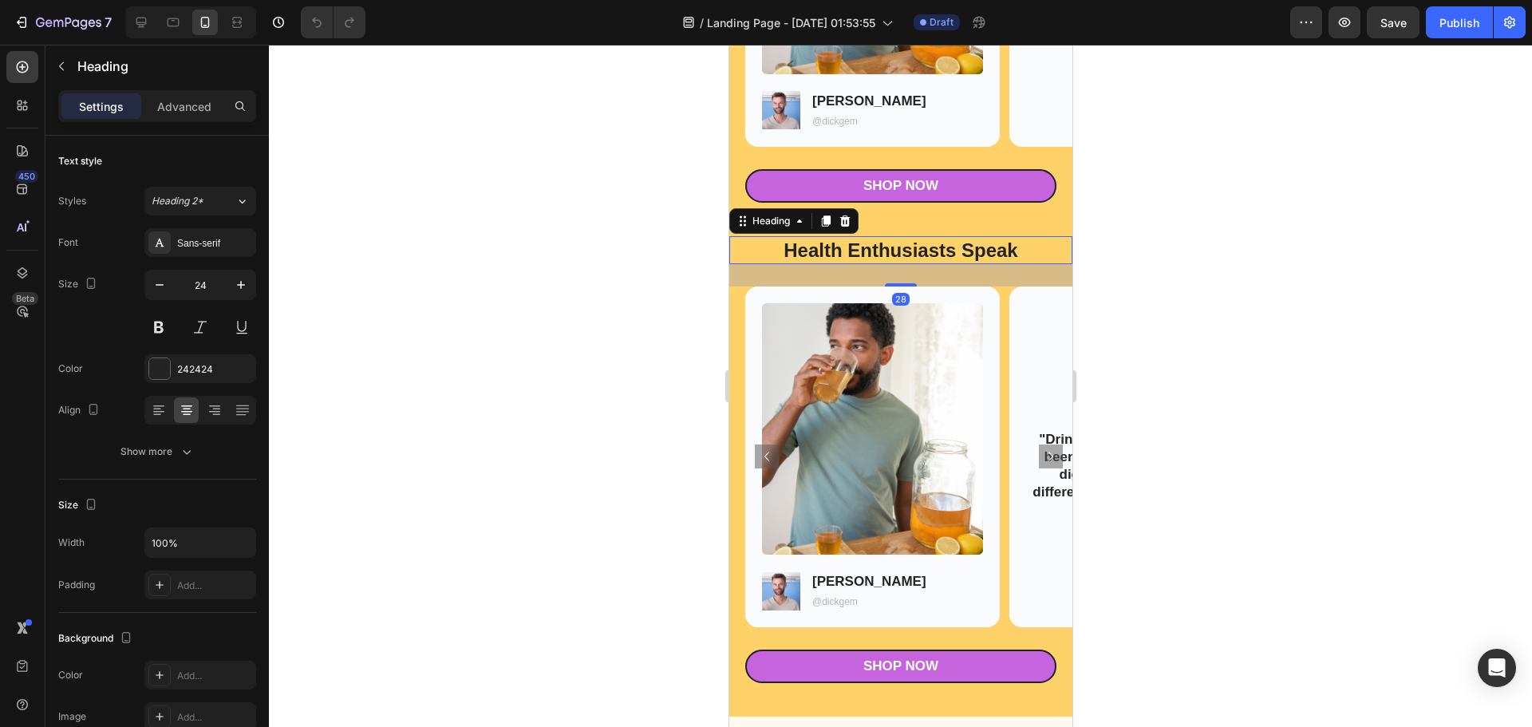
click at [1243, 293] on div at bounding box center [900, 386] width 1263 height 682
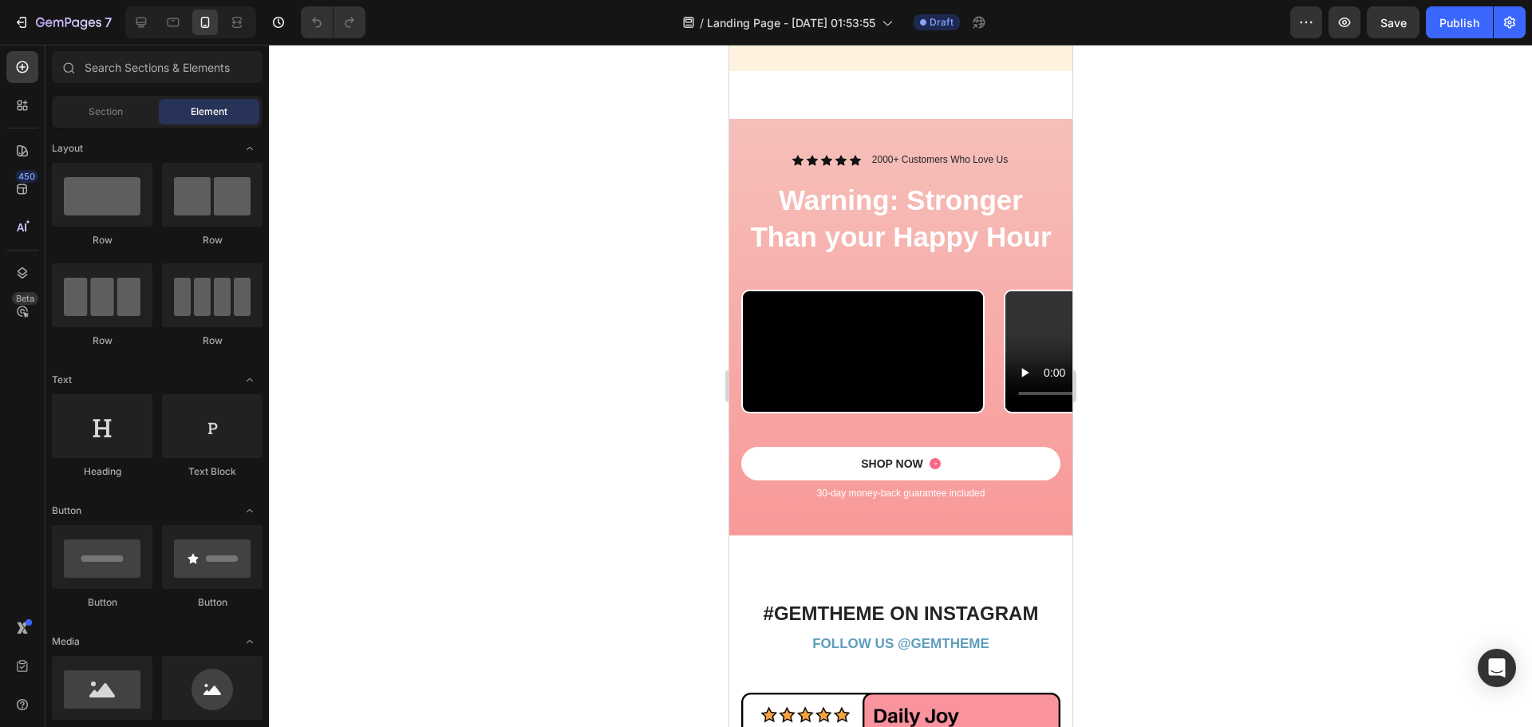
scroll to position [3312, 0]
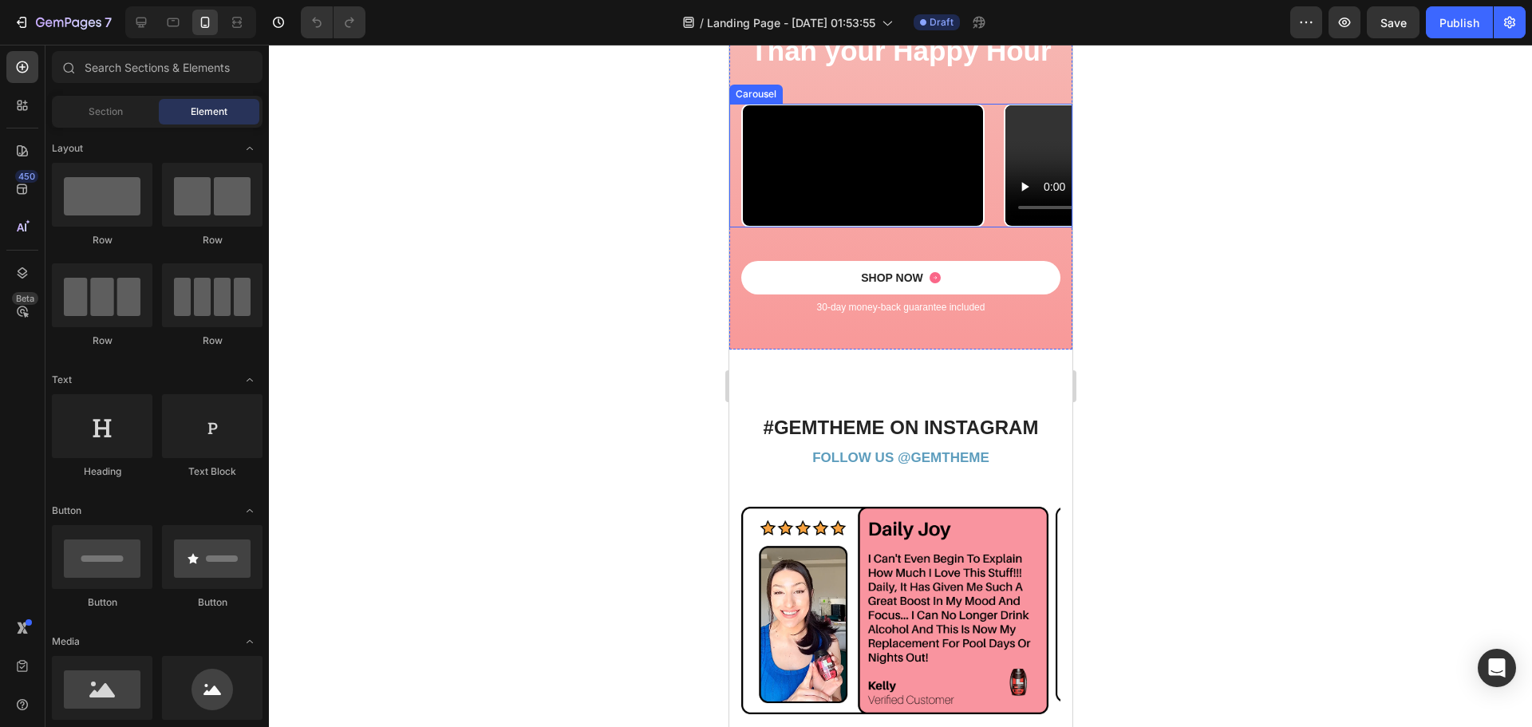
click at [987, 227] on div "Video Video Video Video Video" at bounding box center [905, 165] width 331 height 123
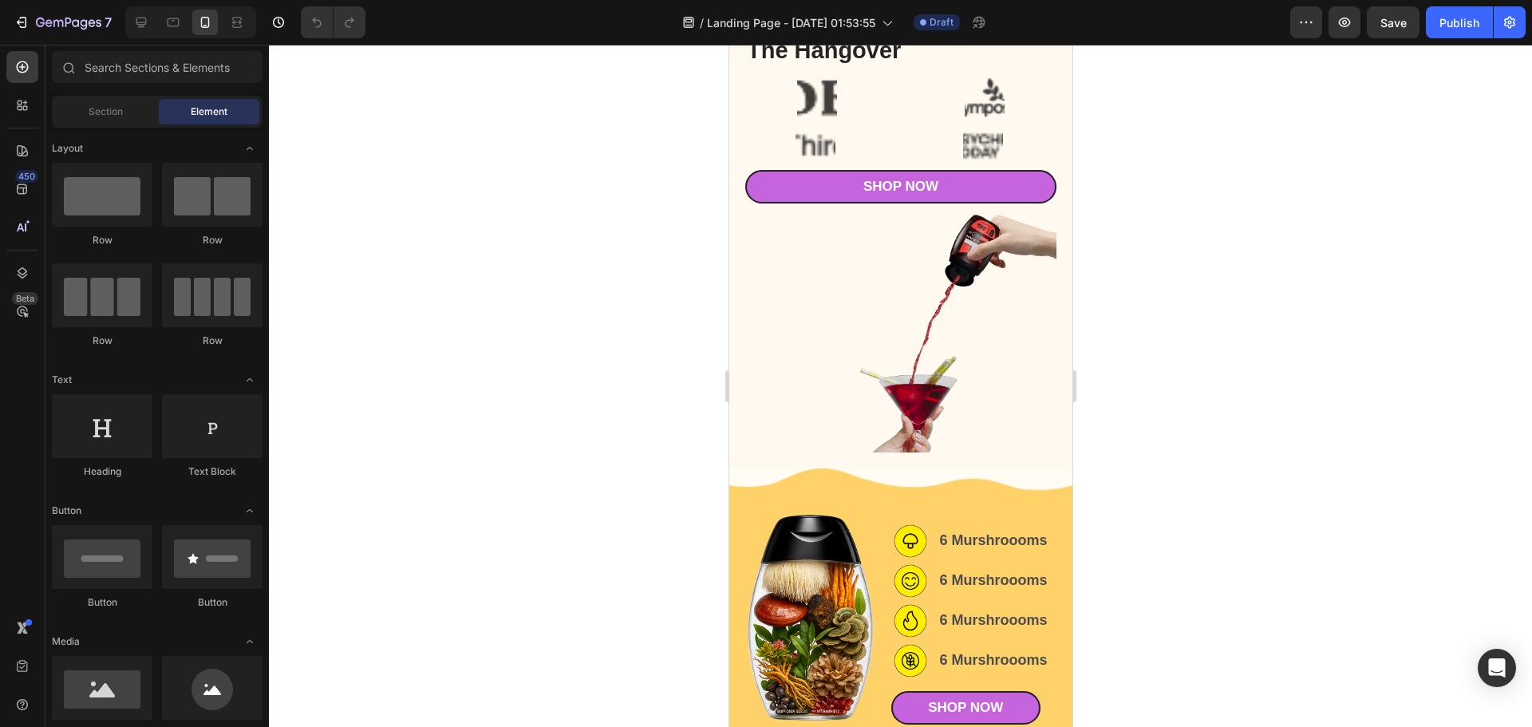
scroll to position [0, 0]
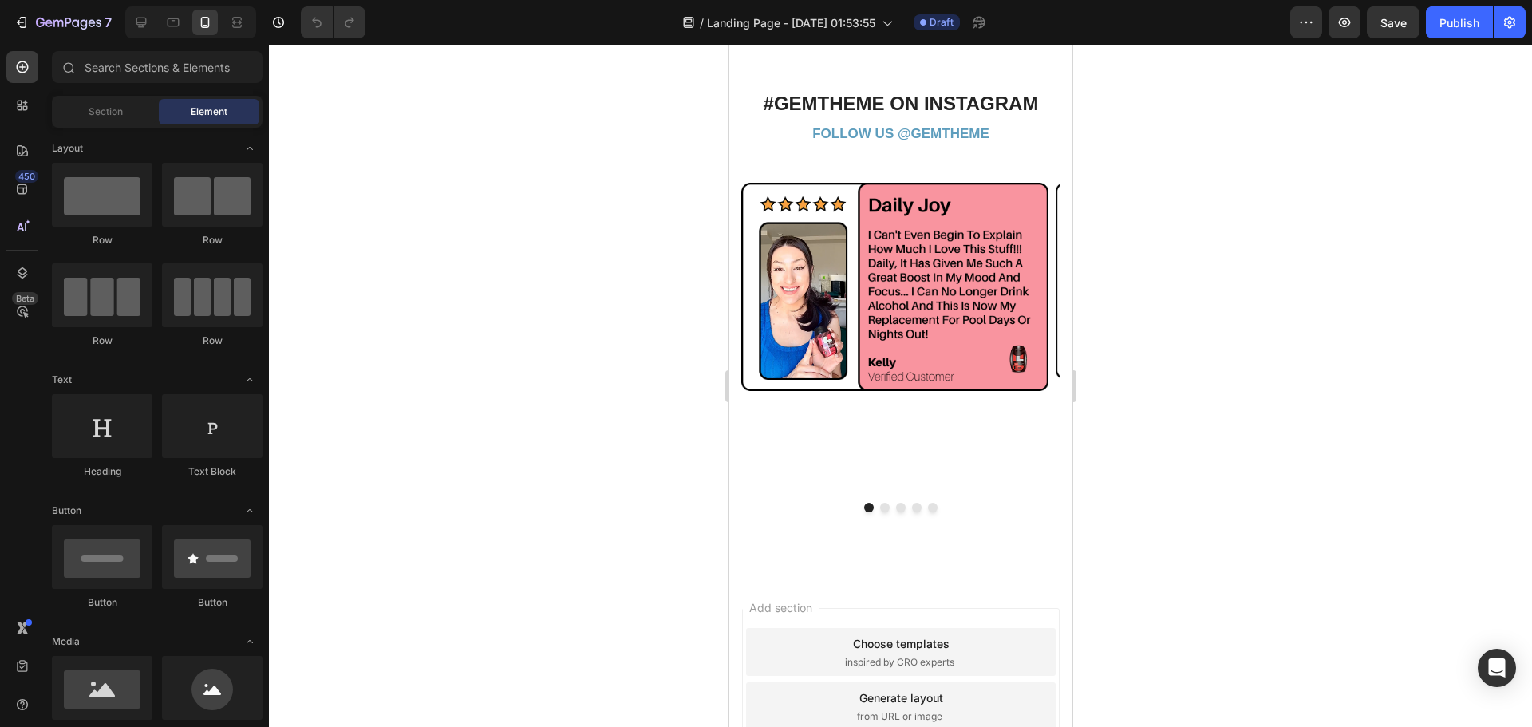
drag, startPoint x: 1063, startPoint y: 119, endPoint x: 1801, endPoint y: 705, distance: 942.7
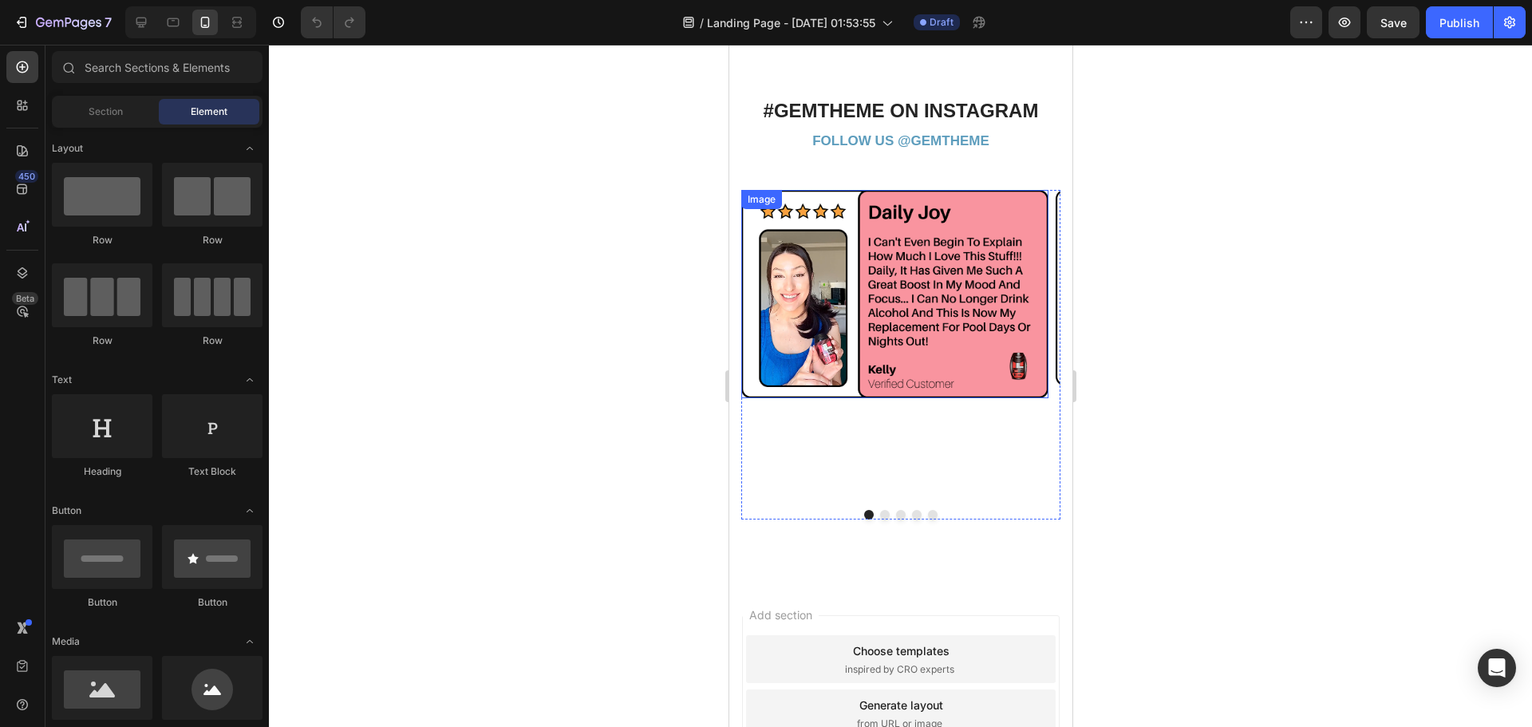
scroll to position [3598, 0]
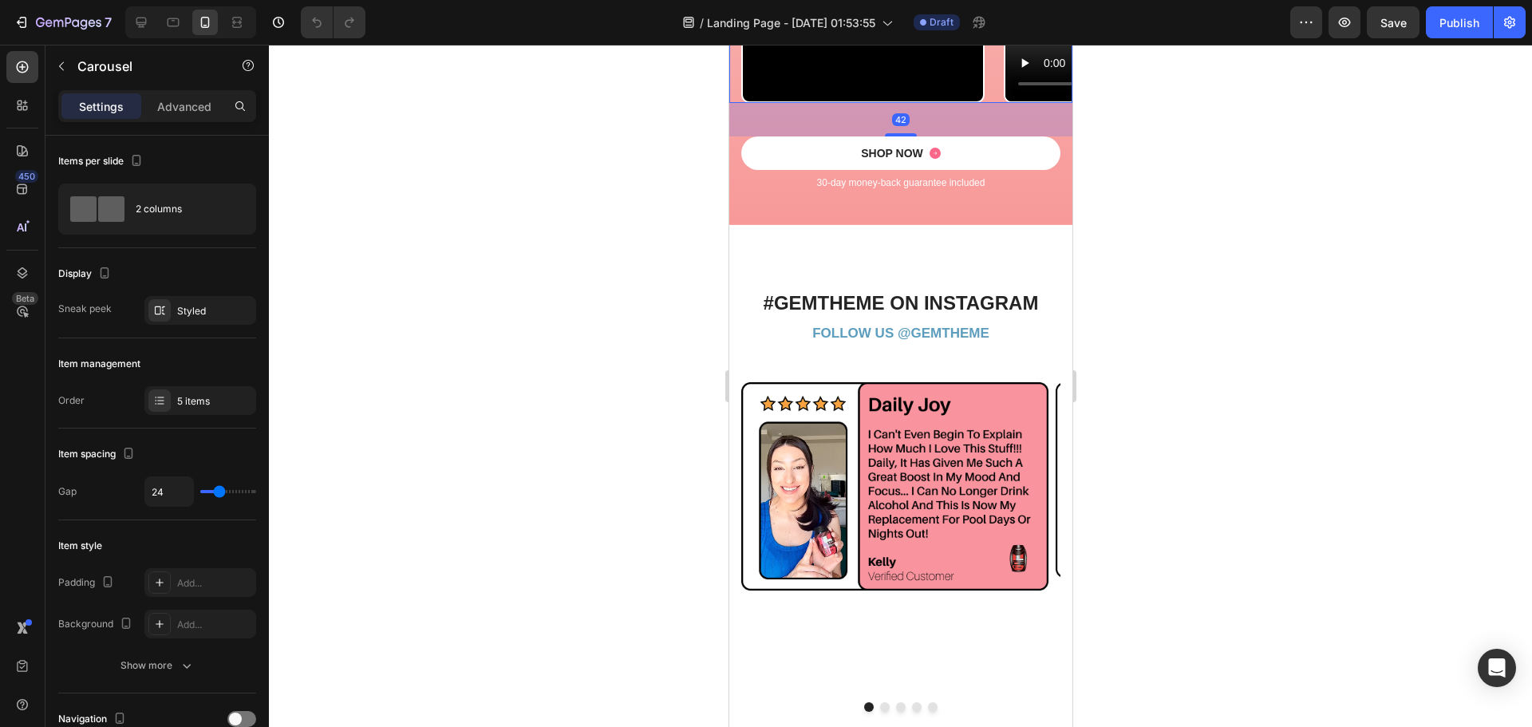
scroll to position [3386, 0]
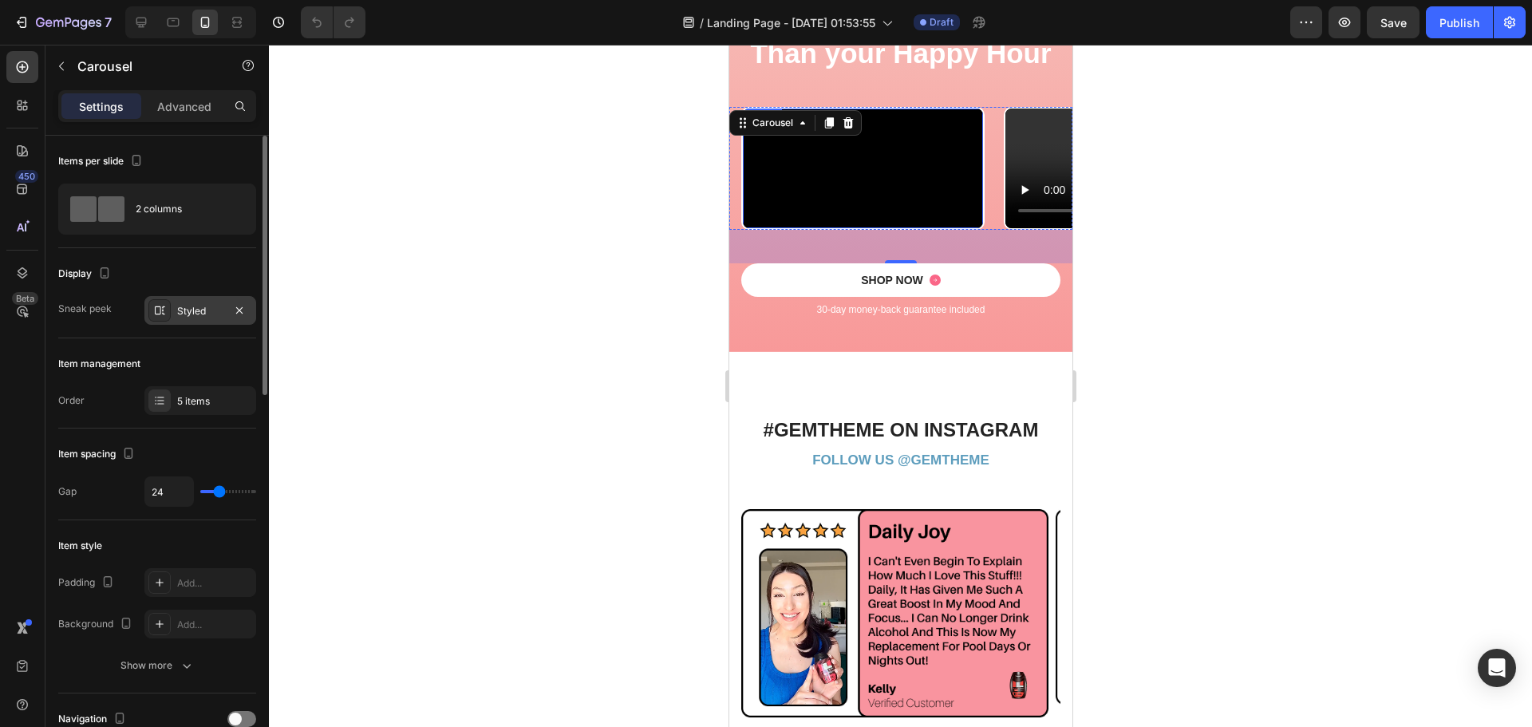
click at [184, 321] on div "Styled" at bounding box center [200, 310] width 112 height 29
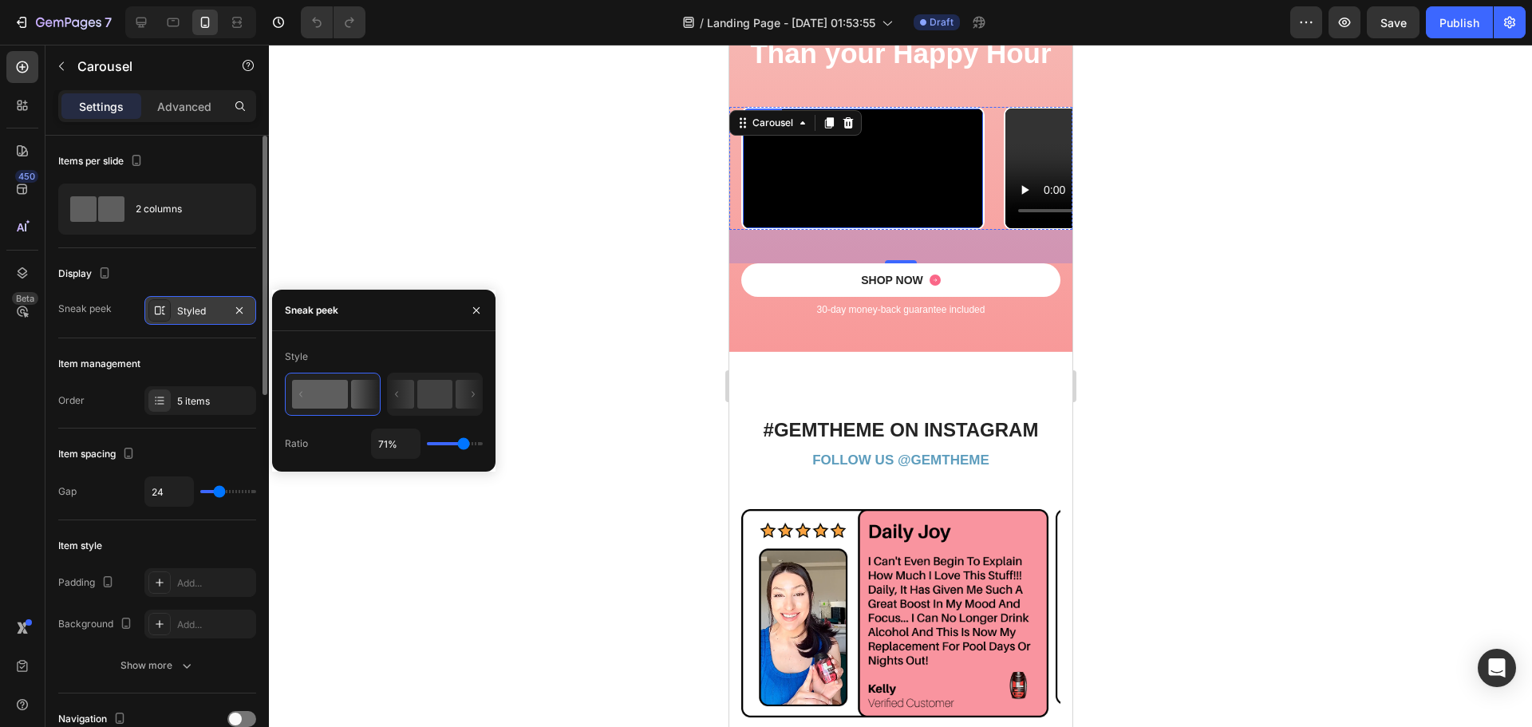
click at [184, 321] on div "Styled" at bounding box center [200, 310] width 112 height 29
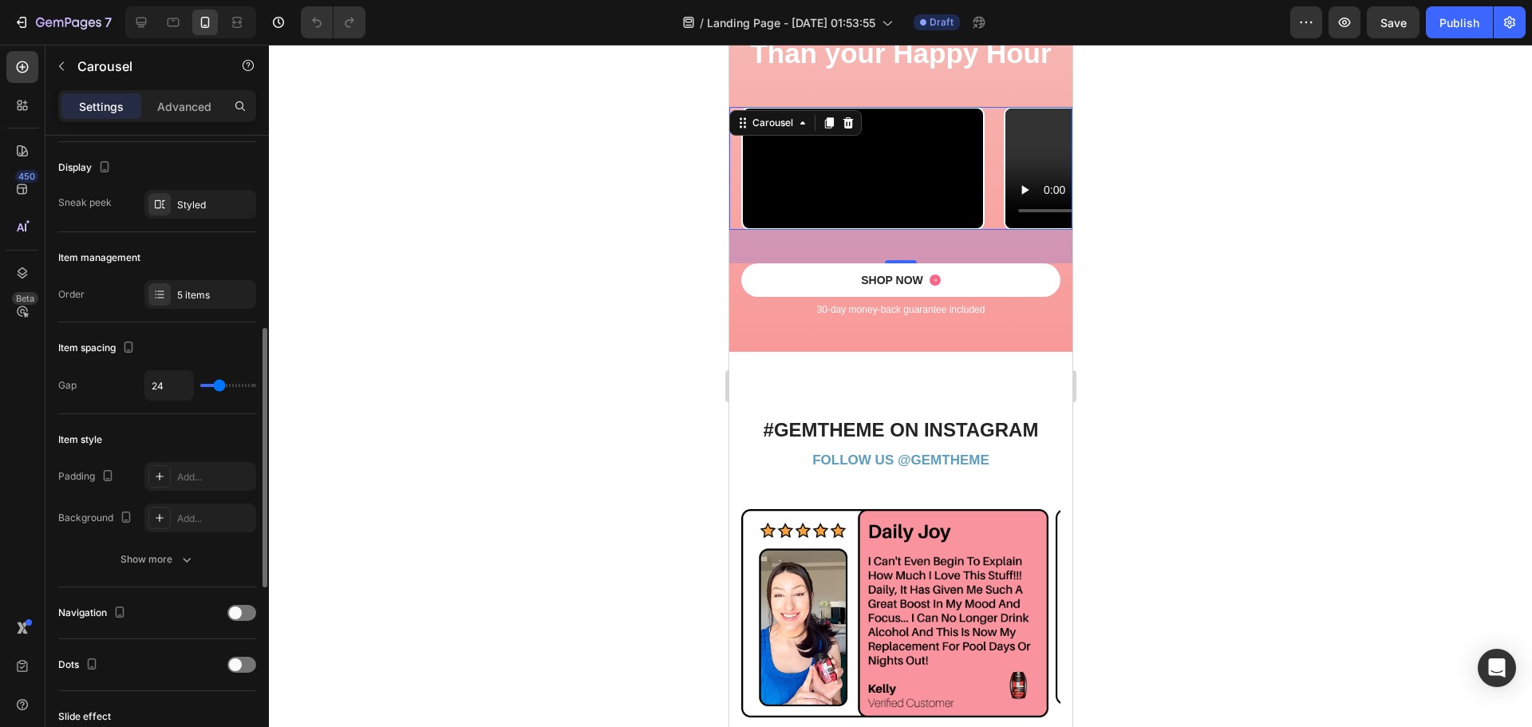
scroll to position [212, 0]
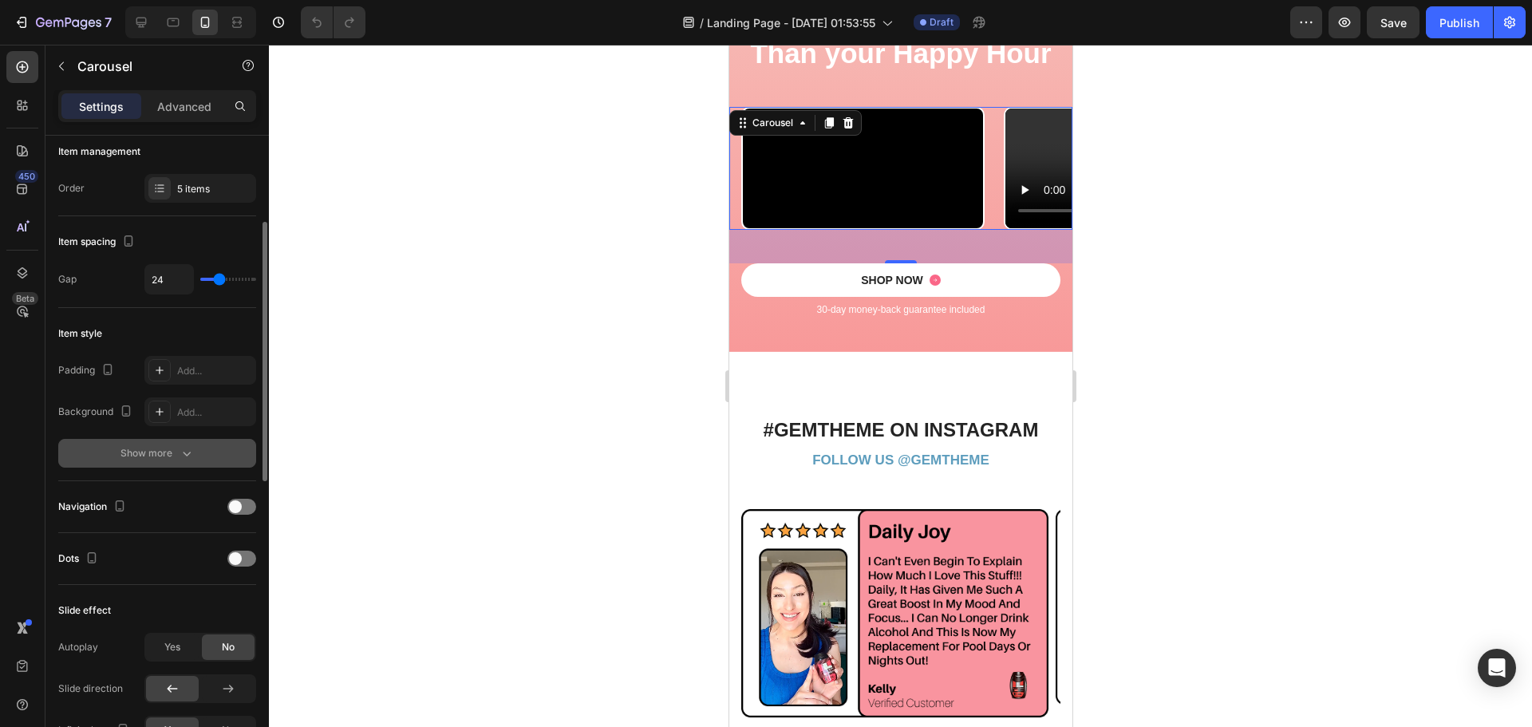
click at [174, 455] on div "Show more" at bounding box center [157, 453] width 74 height 16
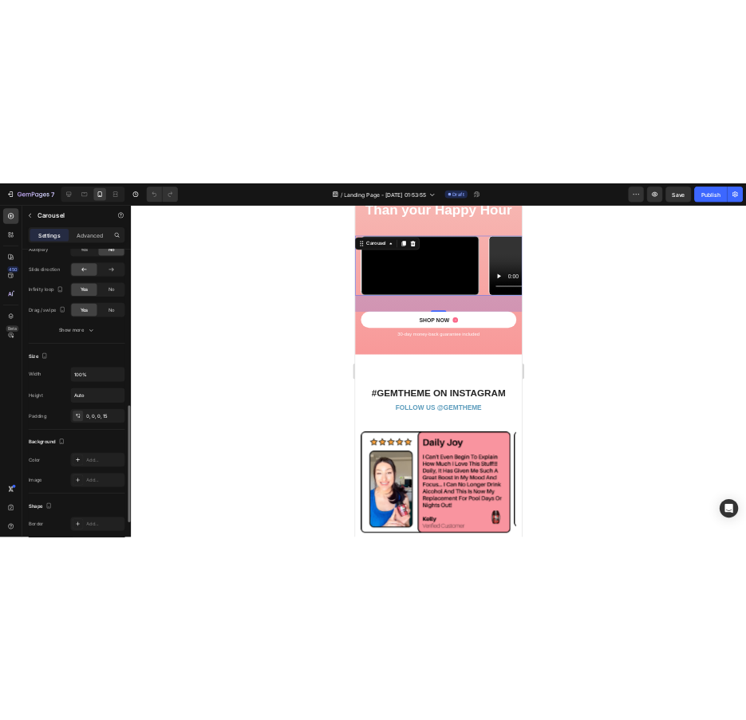
scroll to position [743, 0]
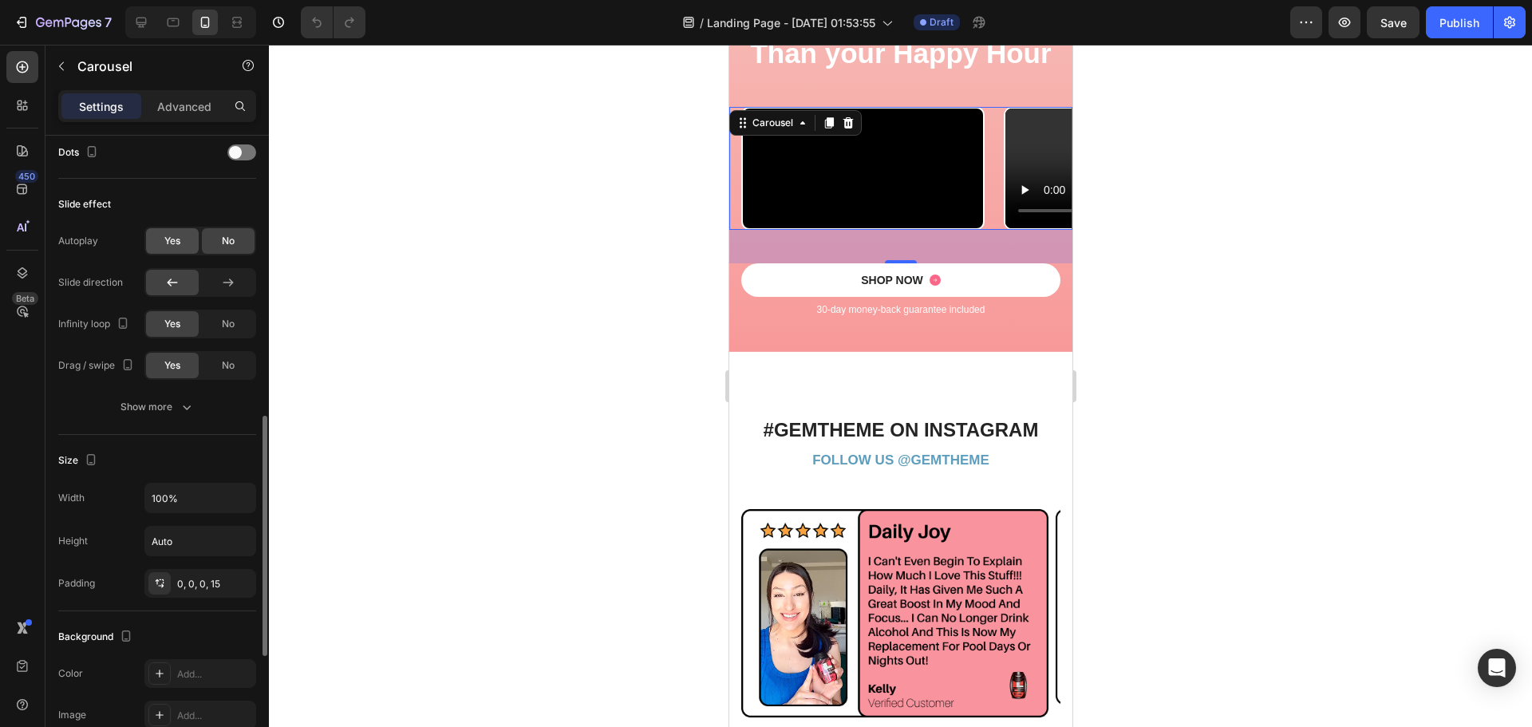
click at [176, 245] on span "Yes" at bounding box center [172, 241] width 16 height 14
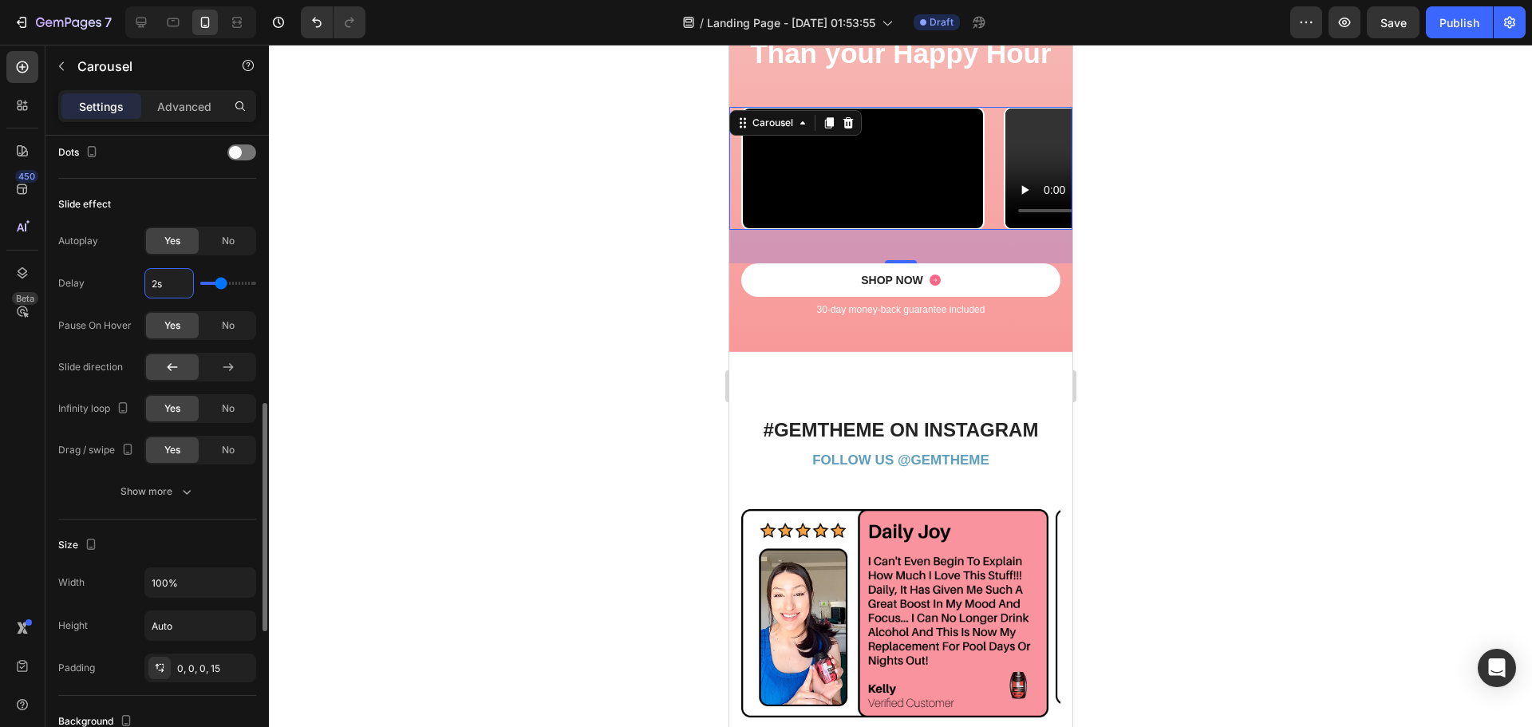
click at [155, 286] on input "2s" at bounding box center [169, 283] width 48 height 29
type input "3s"
type input "3"
click at [1242, 199] on div at bounding box center [900, 386] width 1263 height 682
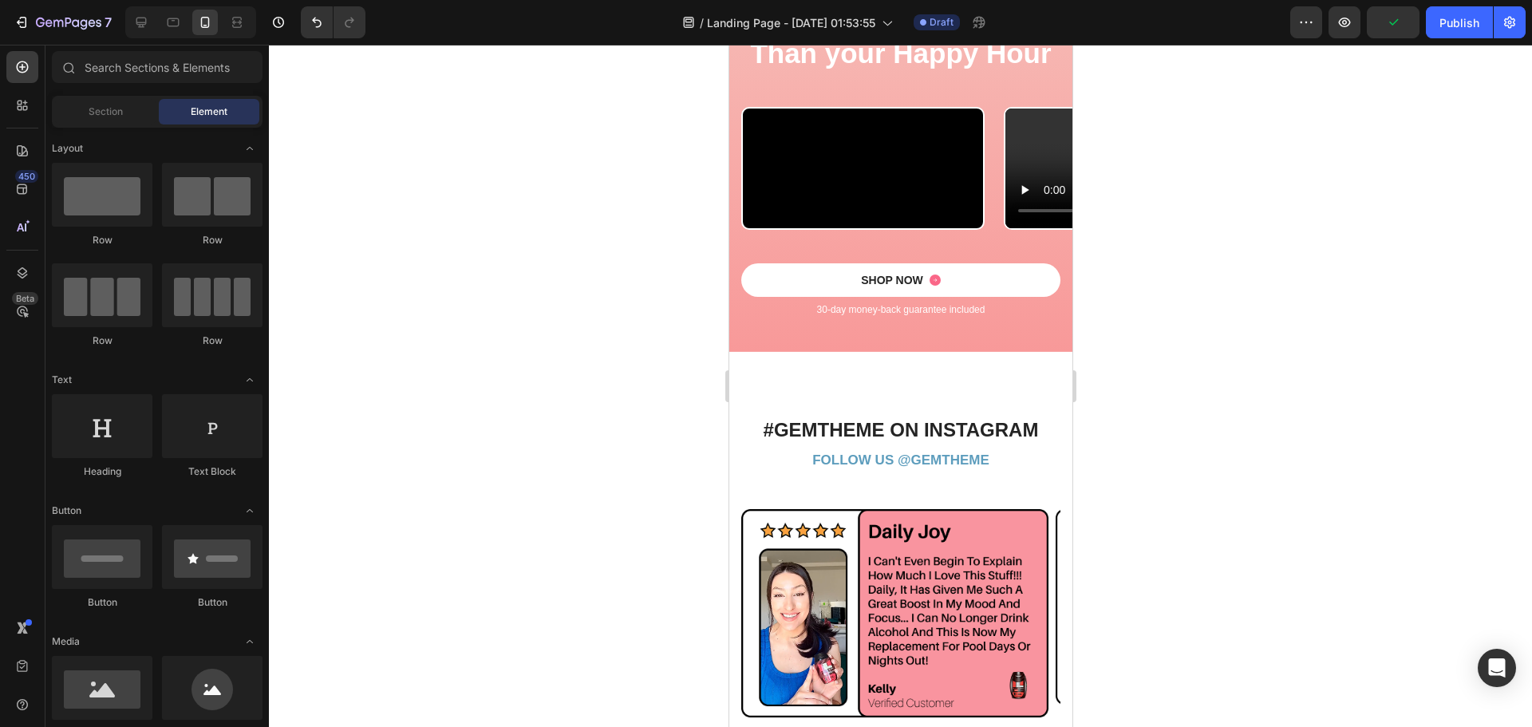
click at [1368, 443] on div at bounding box center [900, 386] width 1263 height 682
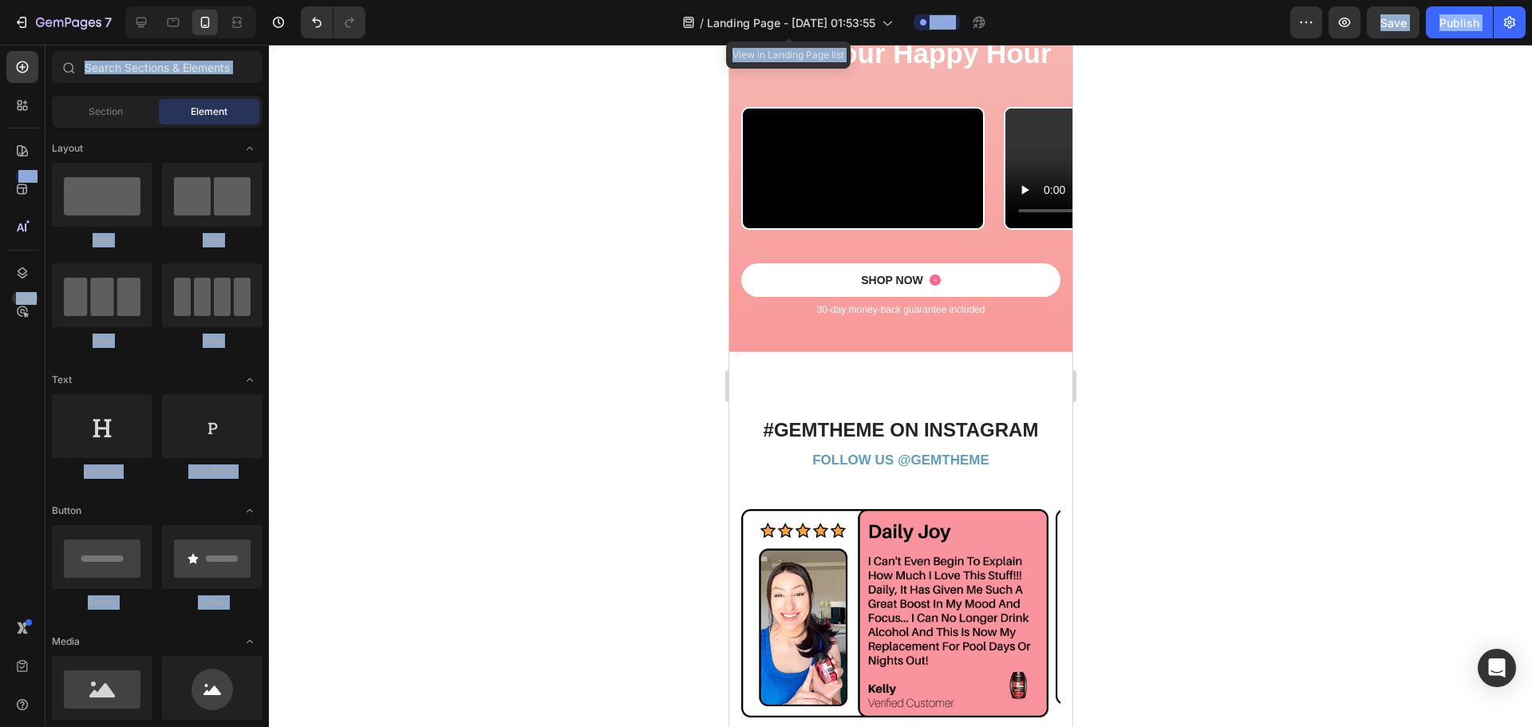
drag, startPoint x: 1084, startPoint y: 140, endPoint x: 748, endPoint y: 5, distance: 362.3
click at [748, 0] on div "7 Version history / Landing Page - [DATE] 01:53:55 View in Landing Page list Dr…" at bounding box center [766, 0] width 1532 height 0
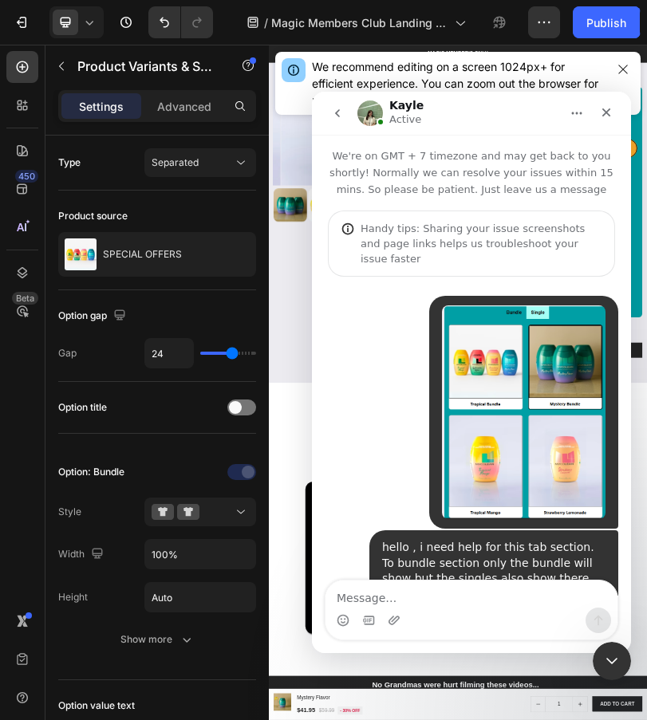
scroll to position [2, 0]
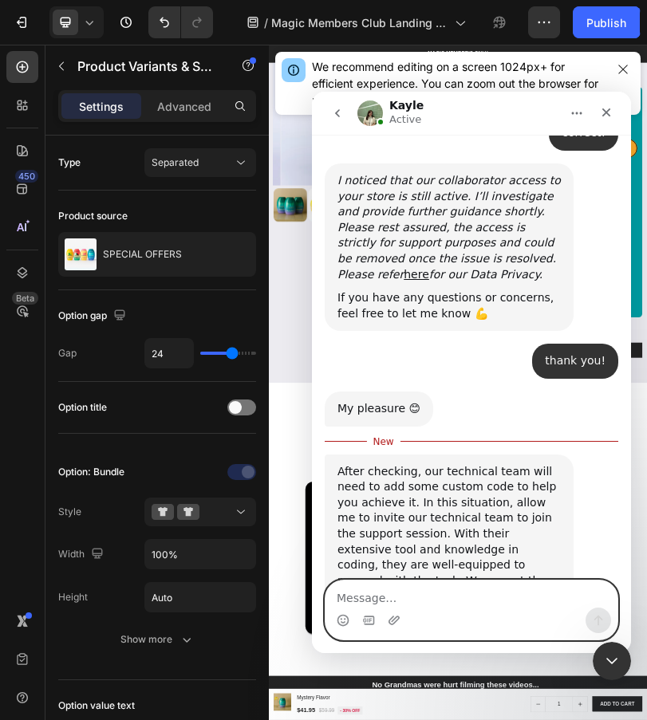
click at [408, 586] on textarea "Message…" at bounding box center [472, 594] width 292 height 27
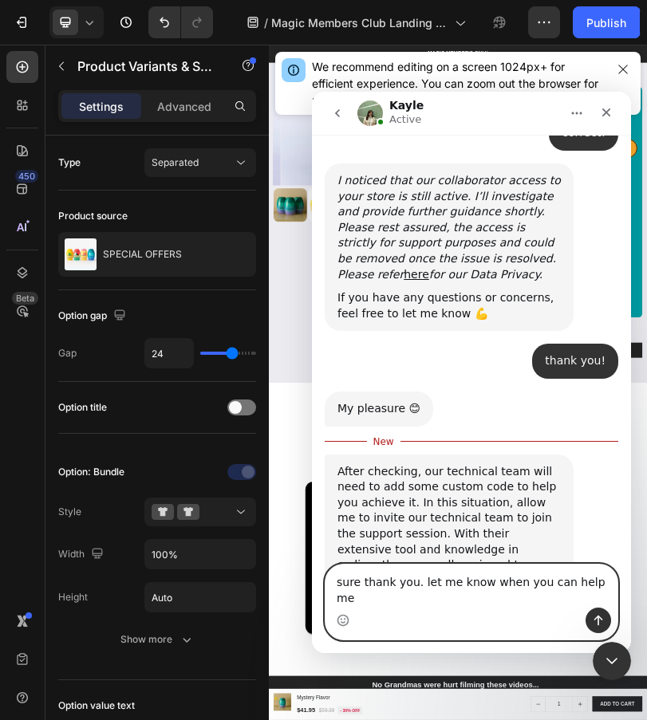
type textarea "sure thank you. let me know when you can help me"
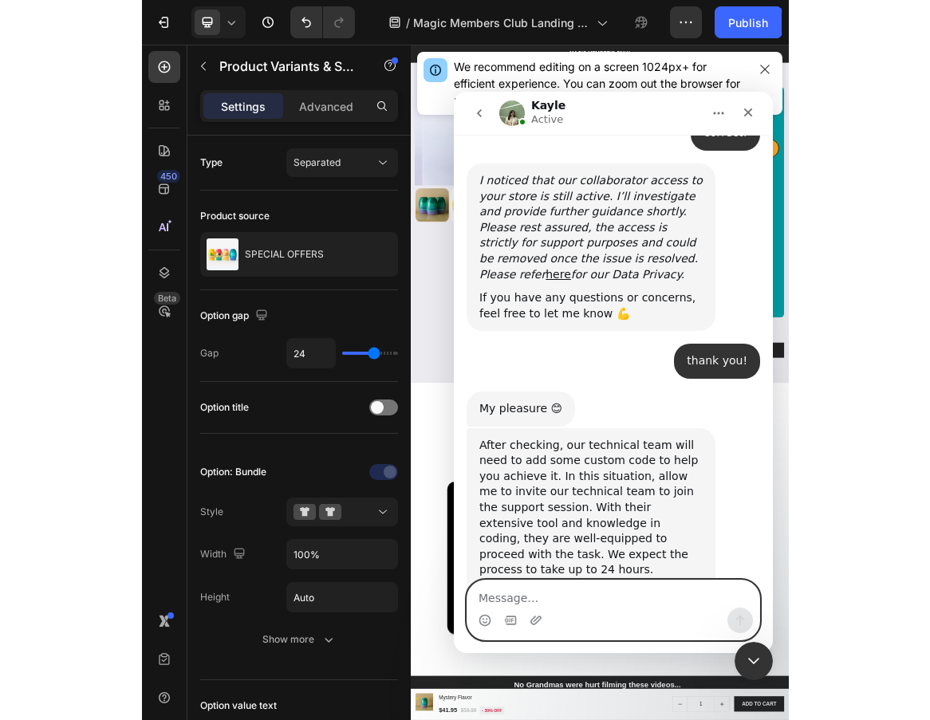
scroll to position [1096, 0]
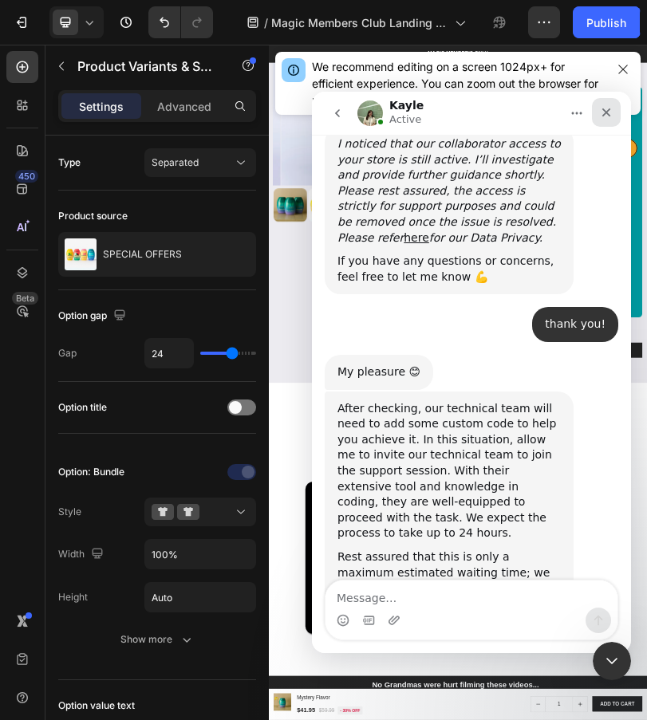
click at [602, 108] on icon "Close" at bounding box center [606, 112] width 13 height 13
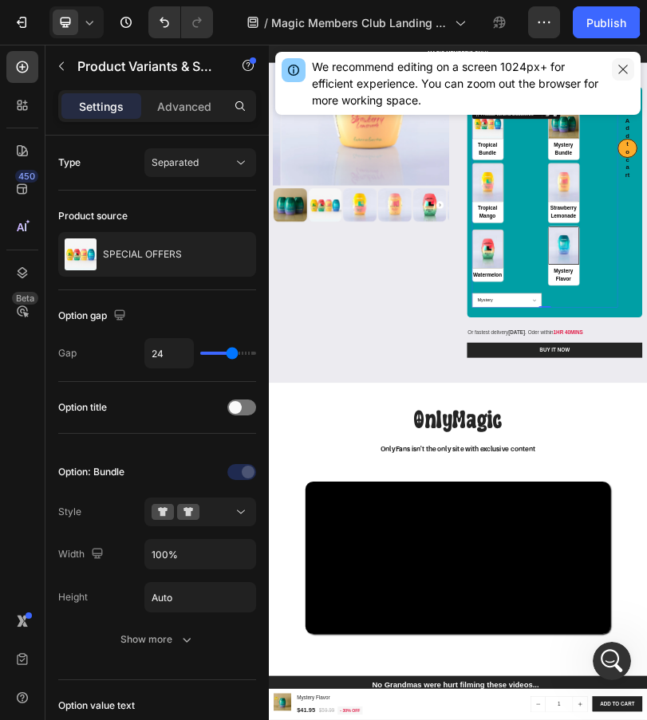
click at [626, 65] on icon "button" at bounding box center [623, 69] width 13 height 13
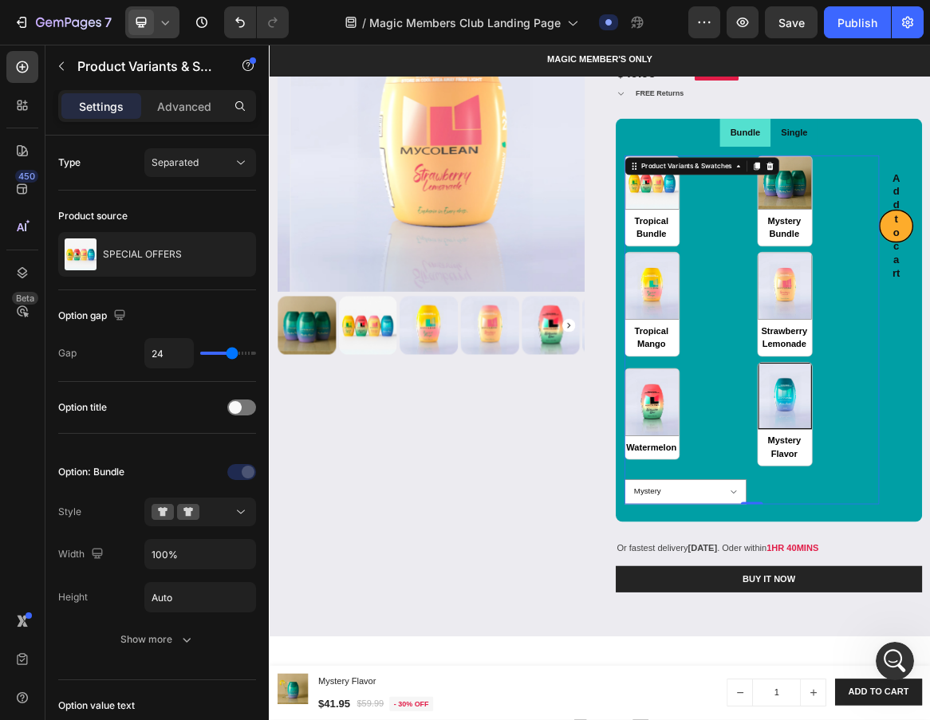
click at [166, 29] on icon at bounding box center [165, 22] width 16 height 16
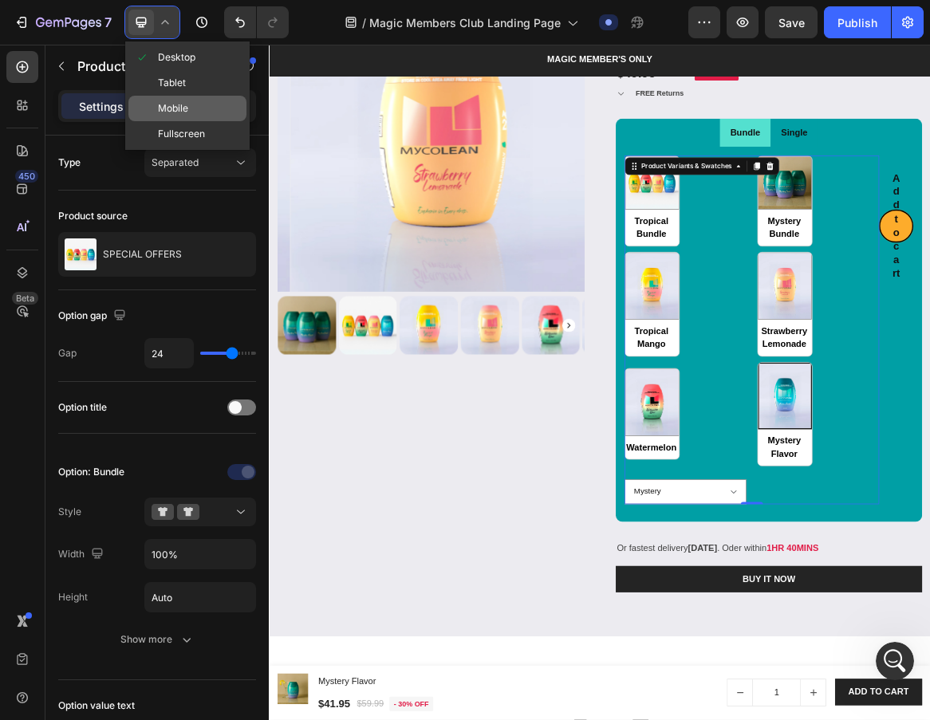
click at [171, 103] on span "Mobile" at bounding box center [173, 109] width 30 height 16
type input "64"
type input "12"
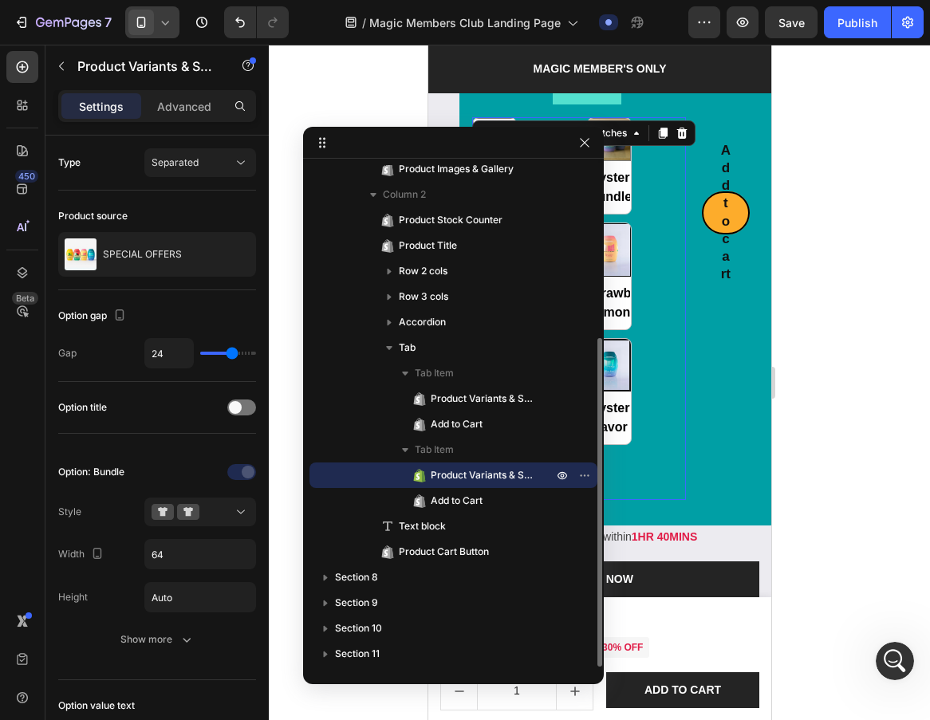
scroll to position [1158, 0]
click at [589, 149] on button "button" at bounding box center [584, 142] width 19 height 19
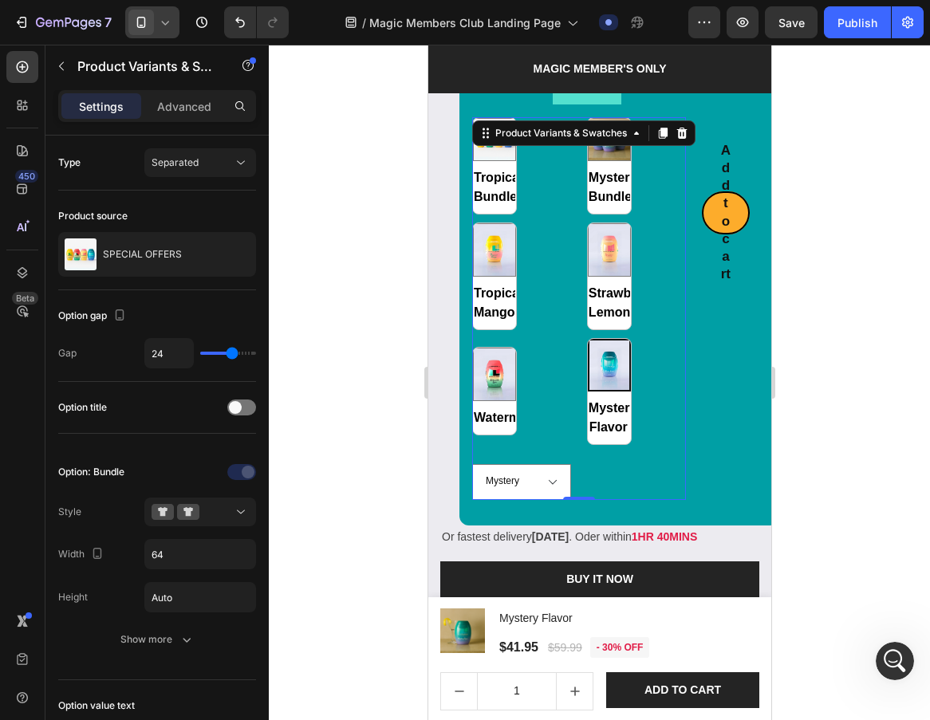
scroll to position [2507, 0]
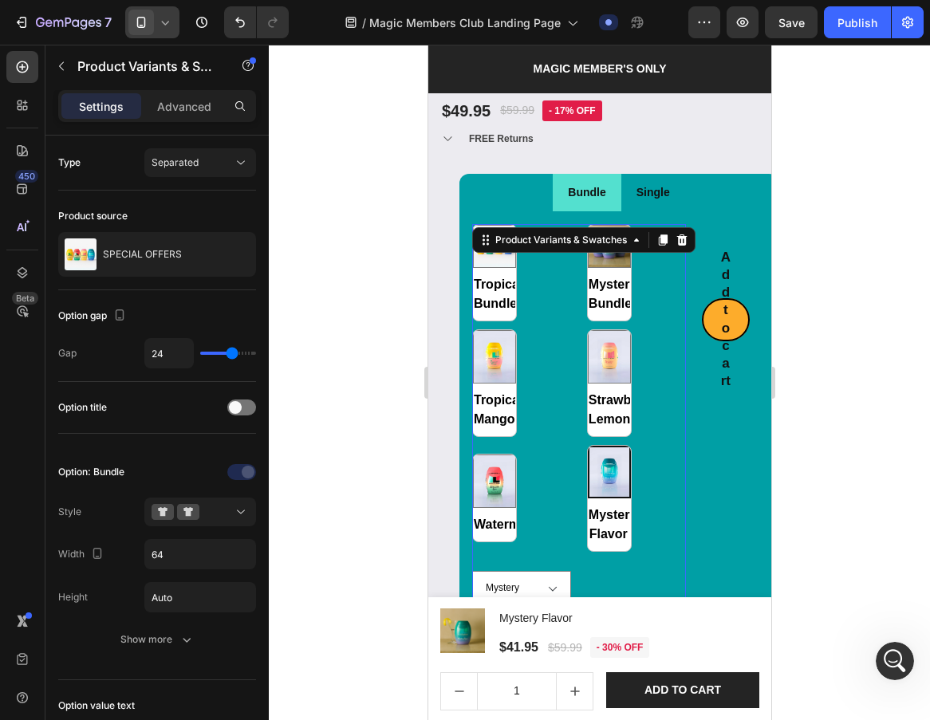
click at [634, 447] on div "Tropical Bundle Tropical Bundle Mystery Bundle Mystery Bundle Tropical Mango Tr…" at bounding box center [579, 388] width 214 height 328
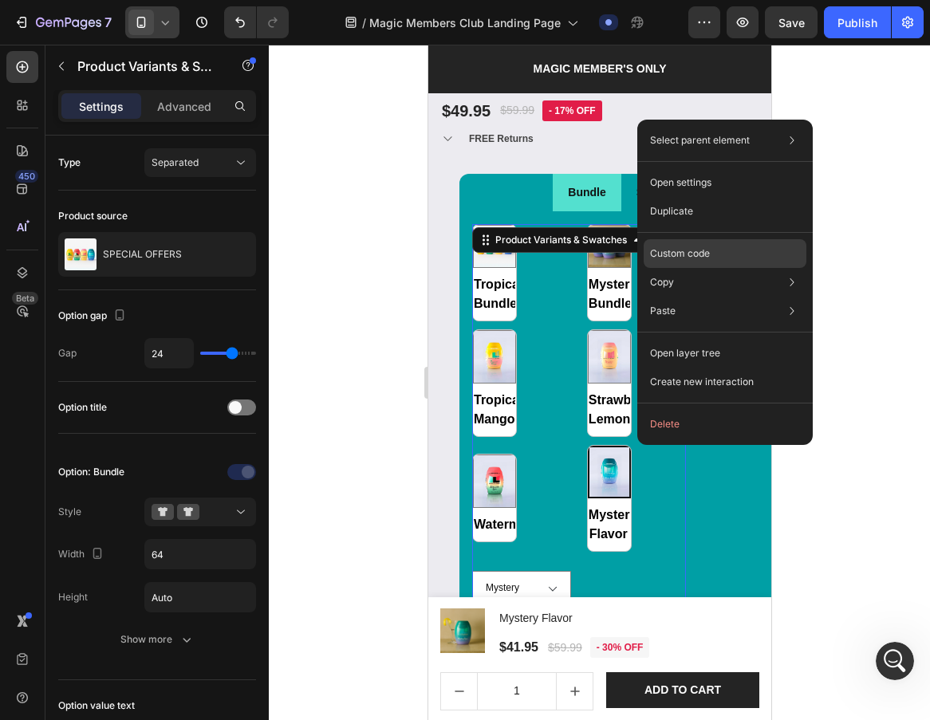
click at [646, 249] on p "Custom code" at bounding box center [680, 254] width 60 height 14
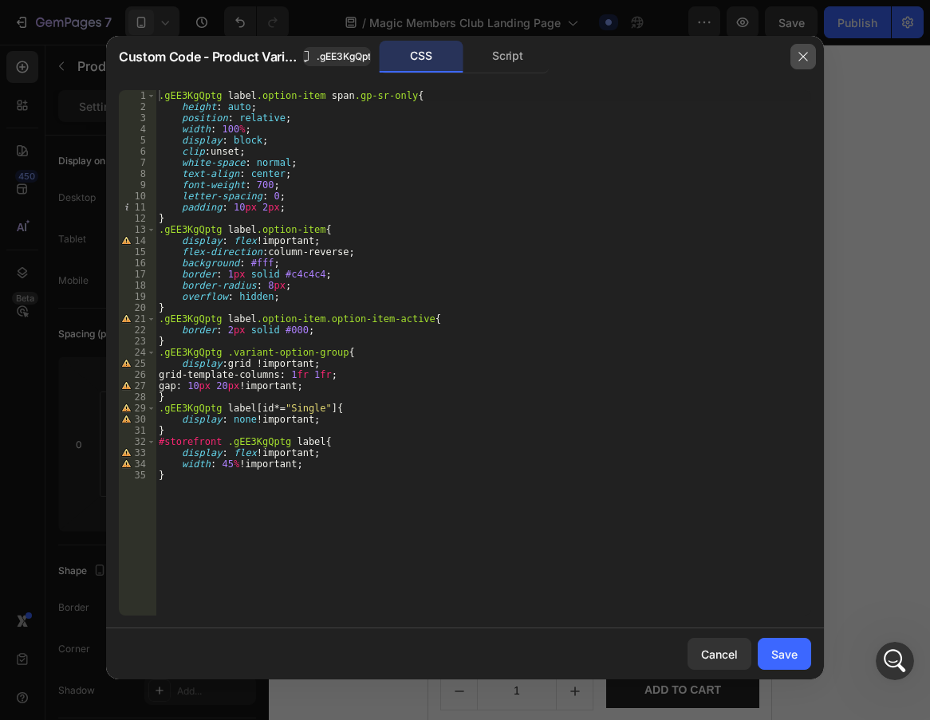
click at [646, 59] on icon "button" at bounding box center [803, 56] width 13 height 13
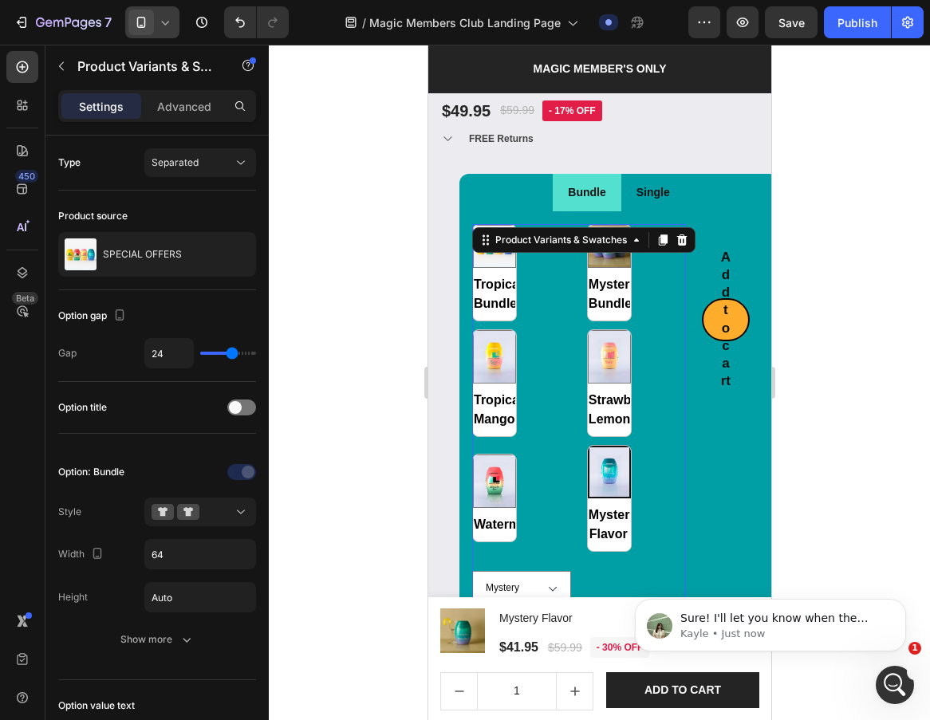
scroll to position [1159, 0]
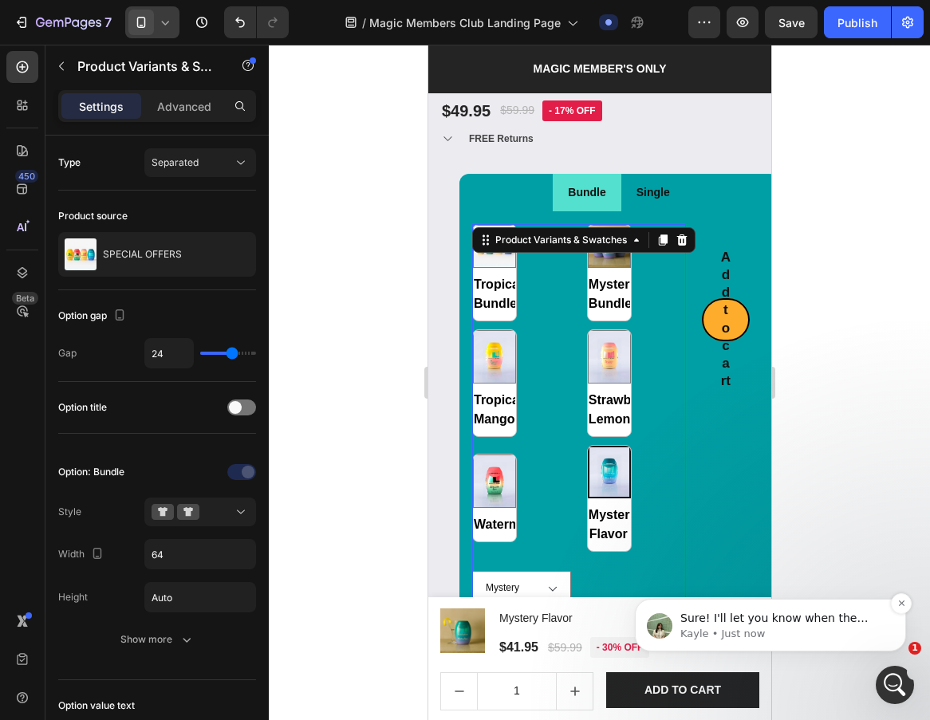
click at [646, 629] on p "Kayle • Just now" at bounding box center [784, 634] width 206 height 14
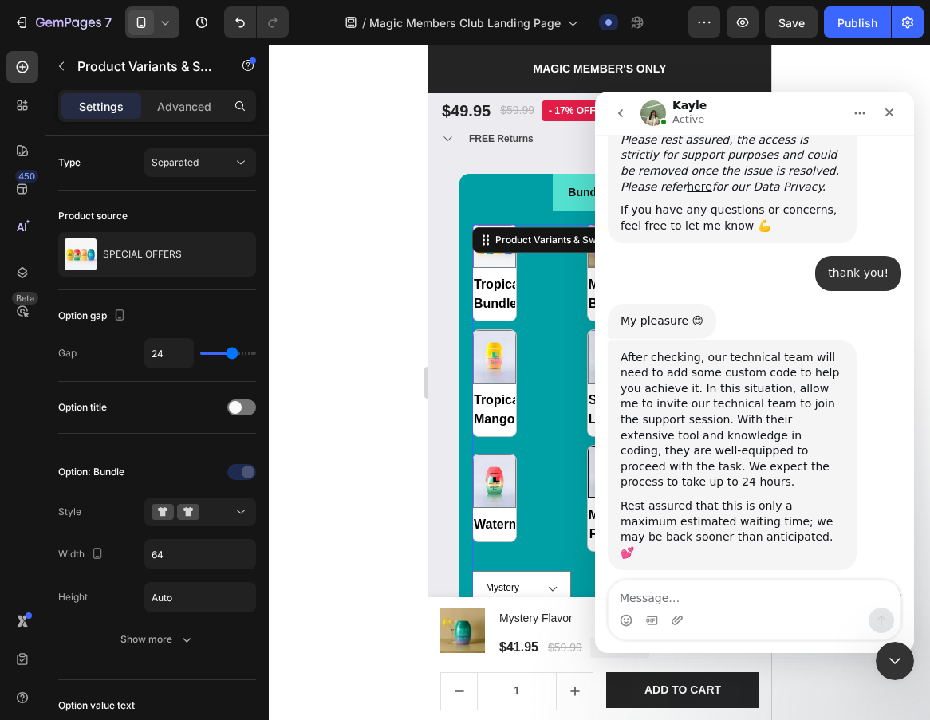
scroll to position [1186, 0]
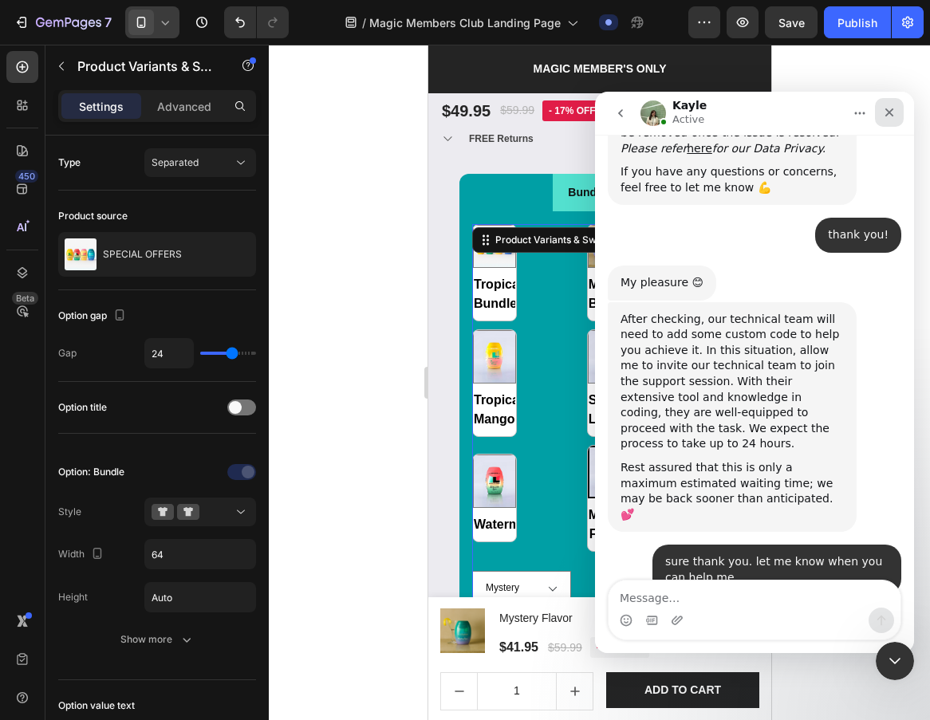
drag, startPoint x: 894, startPoint y: 112, endPoint x: 1501, endPoint y: 222, distance: 617.1
click at [646, 112] on icon "Close" at bounding box center [889, 112] width 13 height 13
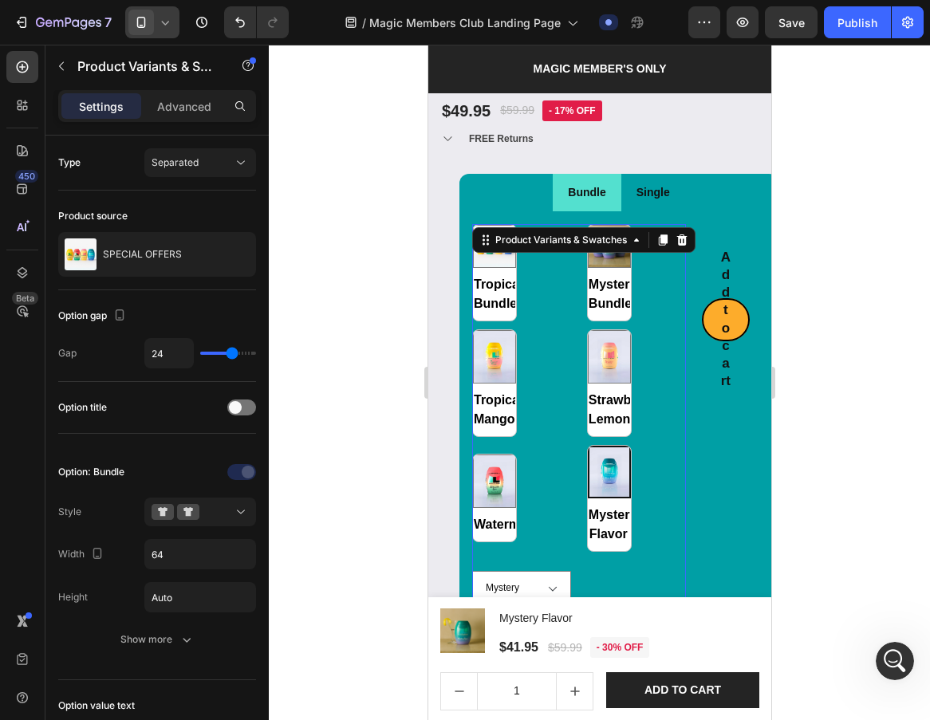
click at [605, 383] on span "Strawberry Lemonade" at bounding box center [607, 410] width 43 height 54
click at [587, 436] on input "Strawberry Lemonade Strawberry Lemonade" at bounding box center [586, 436] width 1 height 1
radio input "true"
radio input "false"
click at [550, 369] on div "Tropical Bundle Tropical Bundle Mystery Bundle Mystery Bundle Tropical Mango Tr…" at bounding box center [579, 388] width 214 height 328
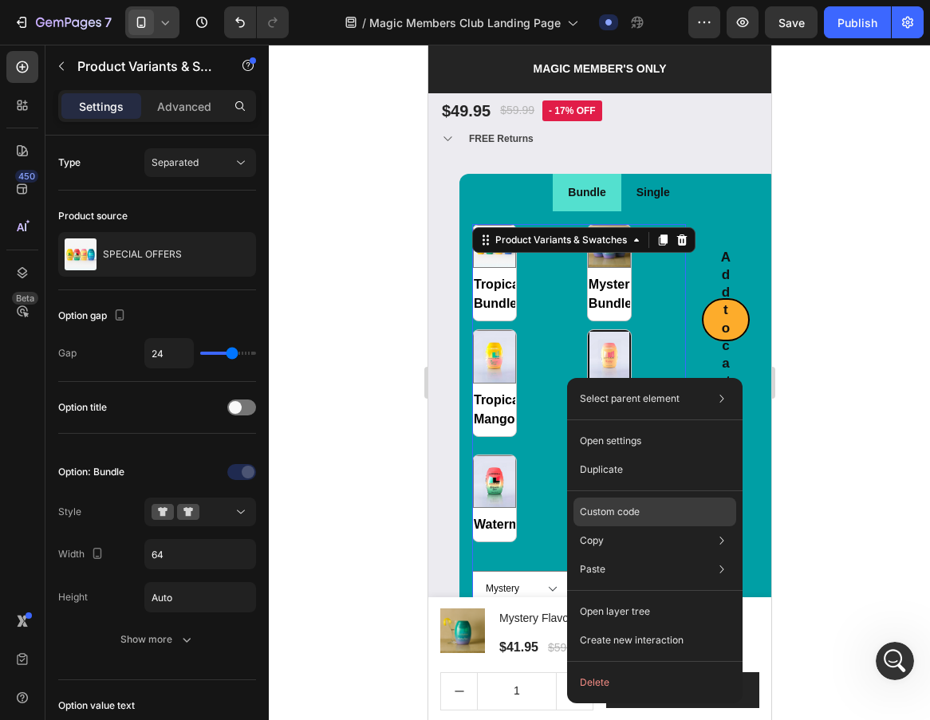
click at [625, 512] on p "Custom code" at bounding box center [610, 512] width 60 height 14
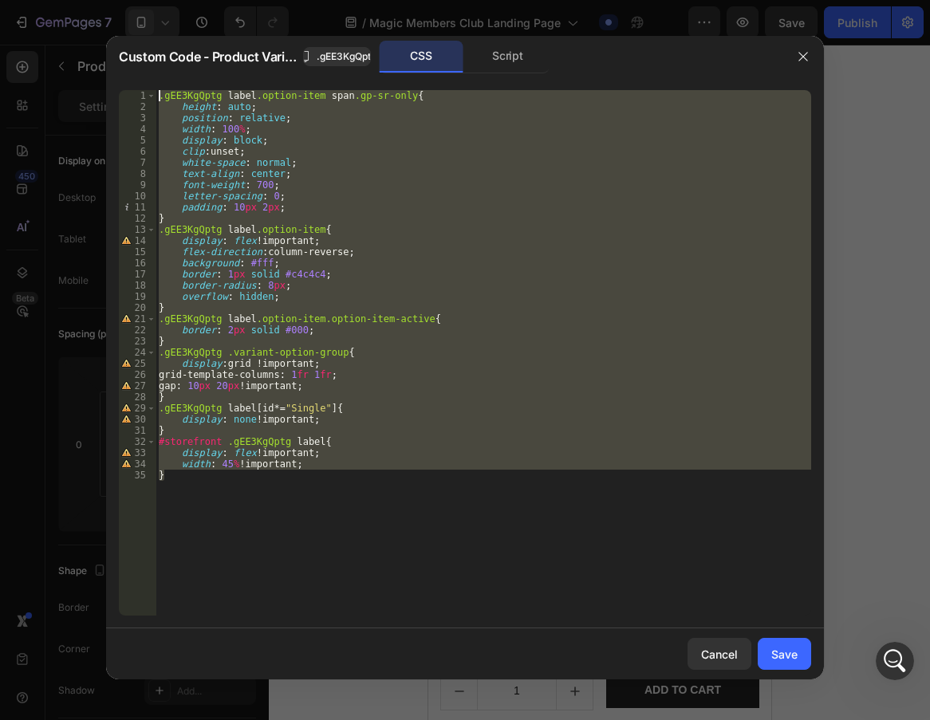
drag, startPoint x: 495, startPoint y: 501, endPoint x: 500, endPoint y: 408, distance: 93.5
click at [107, 34] on div "Custom Code - Product Variants & Swatches .gEE3KgQptg CSS Script } 1 2 3 4 5 6 …" at bounding box center [465, 360] width 930 height 720
type textarea ".gEE3KgQptg label.option-item span.gp-sr-only{ height: auto;"
click at [646, 656] on div "Cancel" at bounding box center [719, 654] width 37 height 17
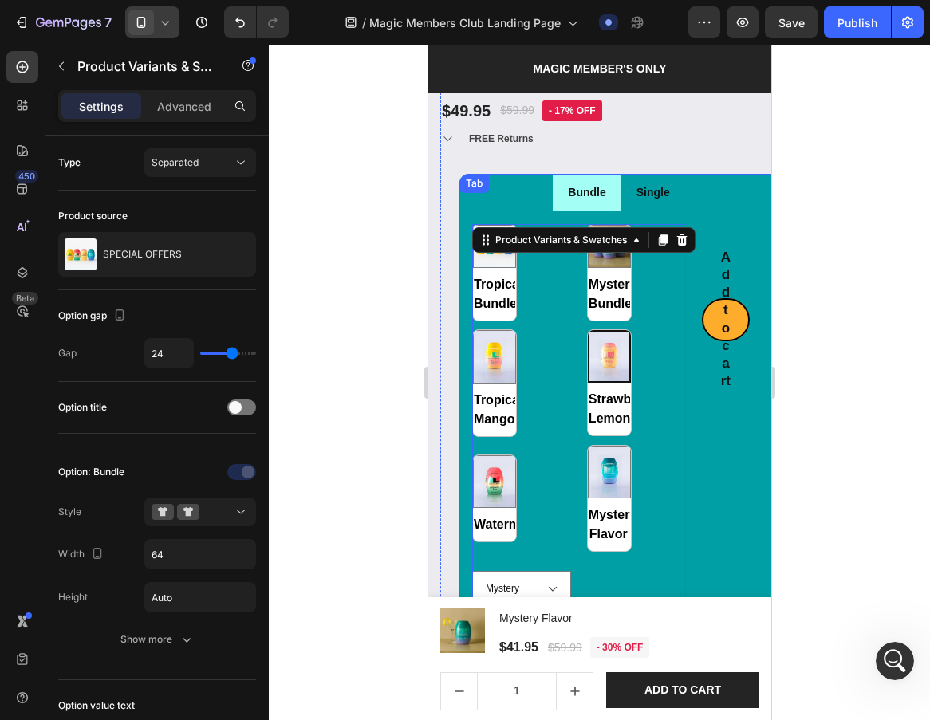
click at [591, 191] on li "Bundle" at bounding box center [586, 193] width 68 height 38
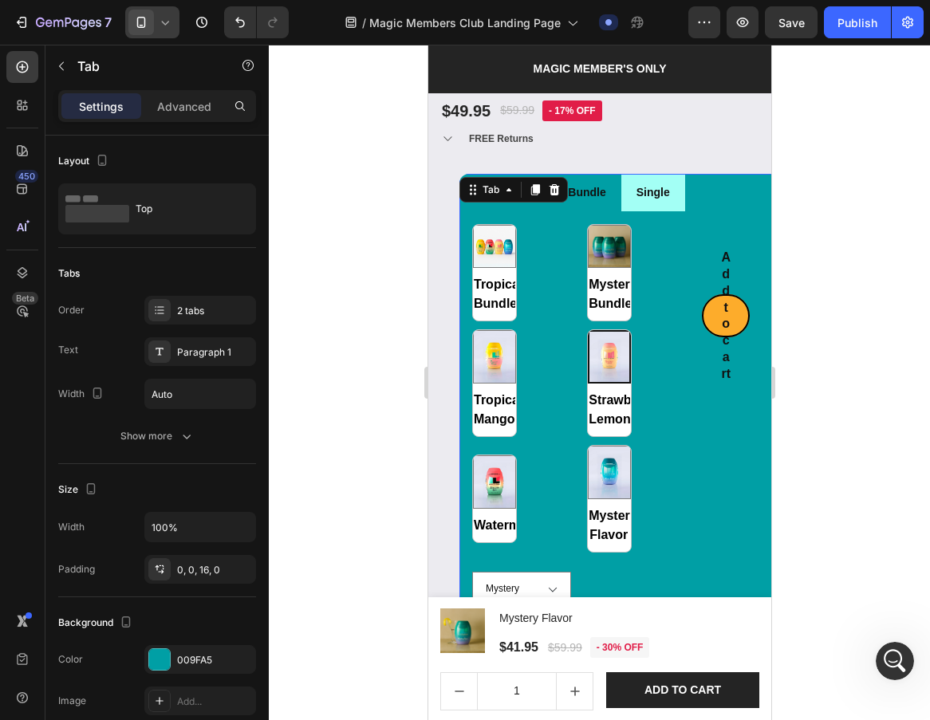
click at [646, 191] on li "Single" at bounding box center [653, 193] width 64 height 38
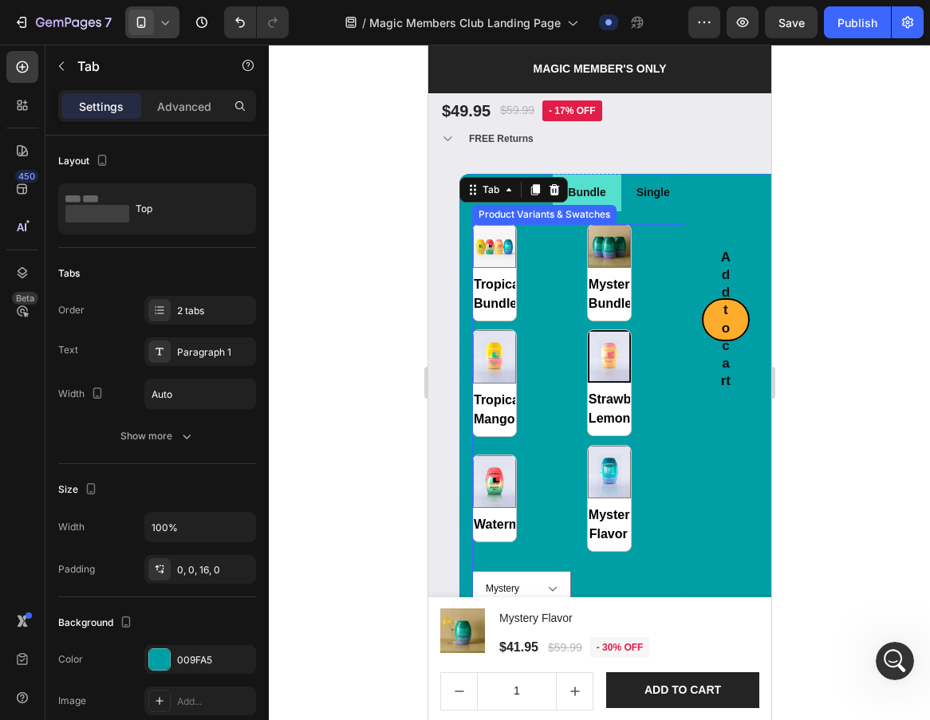
click at [586, 300] on span "Mystery Bundle" at bounding box center [607, 294] width 43 height 54
click at [586, 321] on input "Mystery Bundle Mystery Bundle" at bounding box center [586, 321] width 1 height 1
radio input "true"
radio input "false"
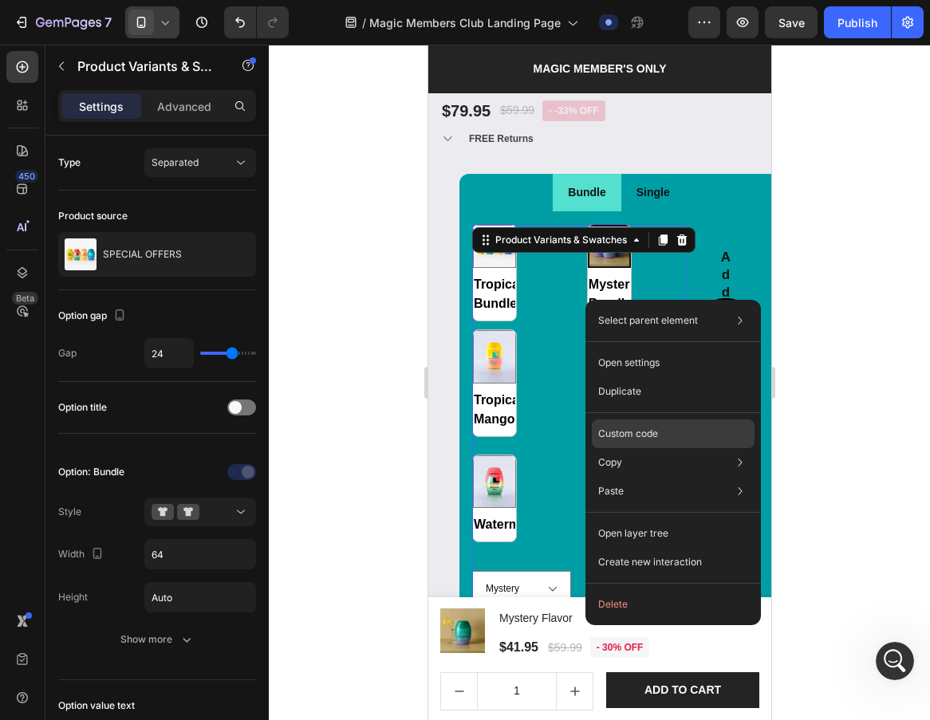
click at [633, 434] on p "Custom code" at bounding box center [628, 434] width 60 height 14
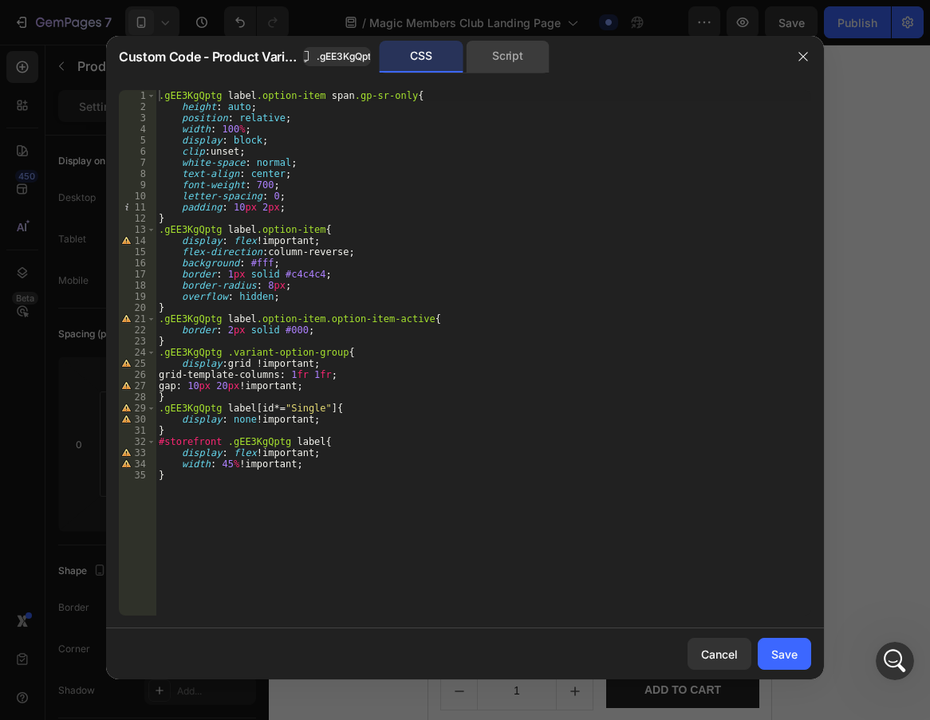
click at [511, 65] on div "Script" at bounding box center [508, 57] width 84 height 32
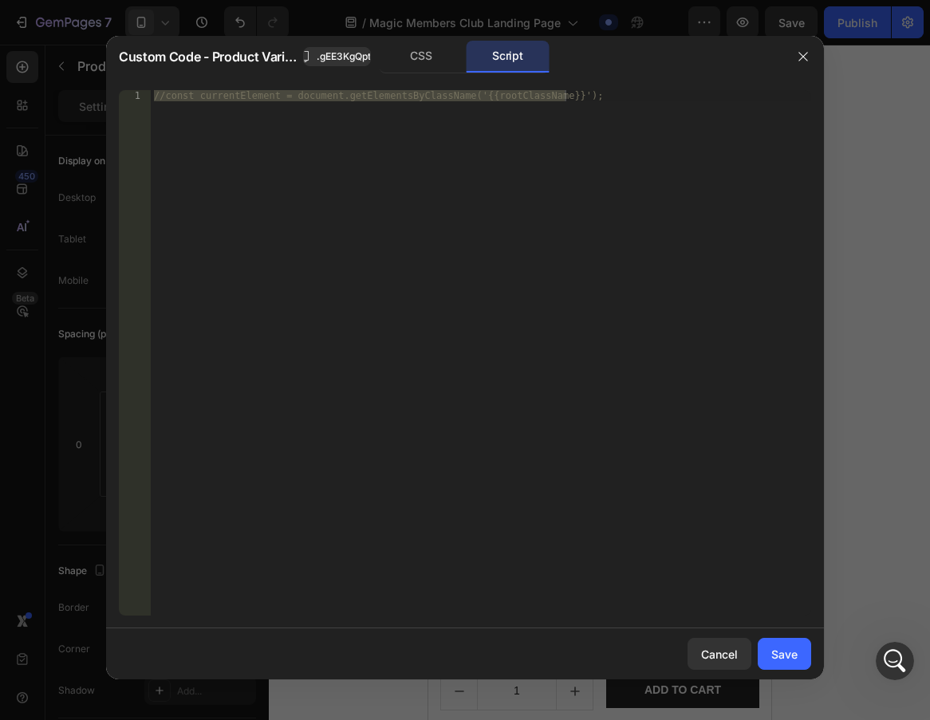
type textarea "//const currentElement = document.getElementsByClassName('{{rootClassName}}');"
click at [474, 219] on div "//const currentElement = document.getElementsByClassName('{{rootClassName}}');" at bounding box center [481, 353] width 661 height 526
paste textarea
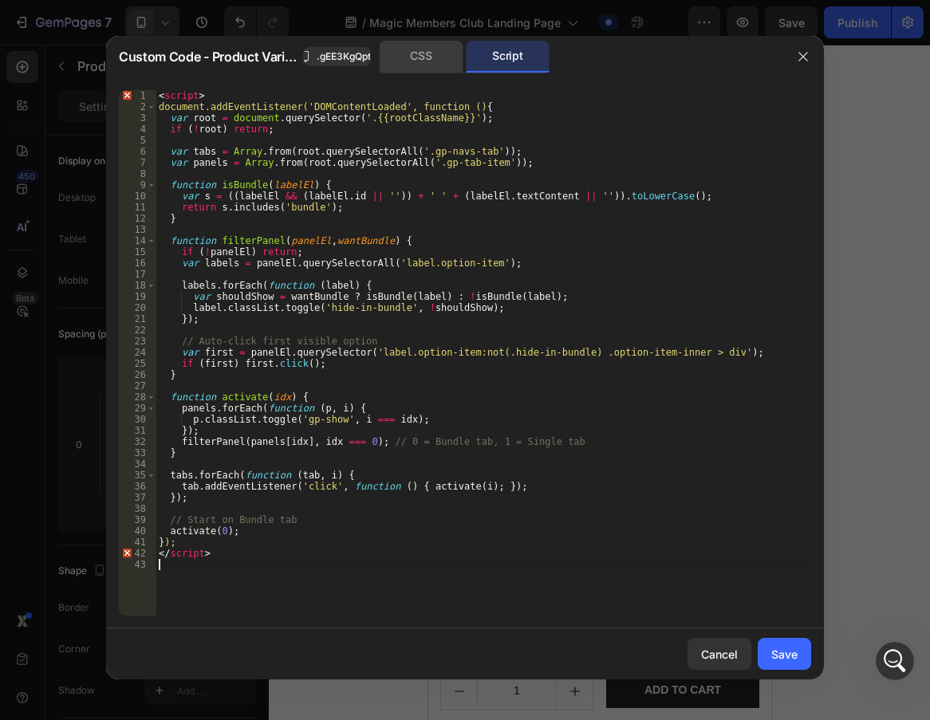
click at [443, 63] on div "CSS" at bounding box center [421, 57] width 83 height 32
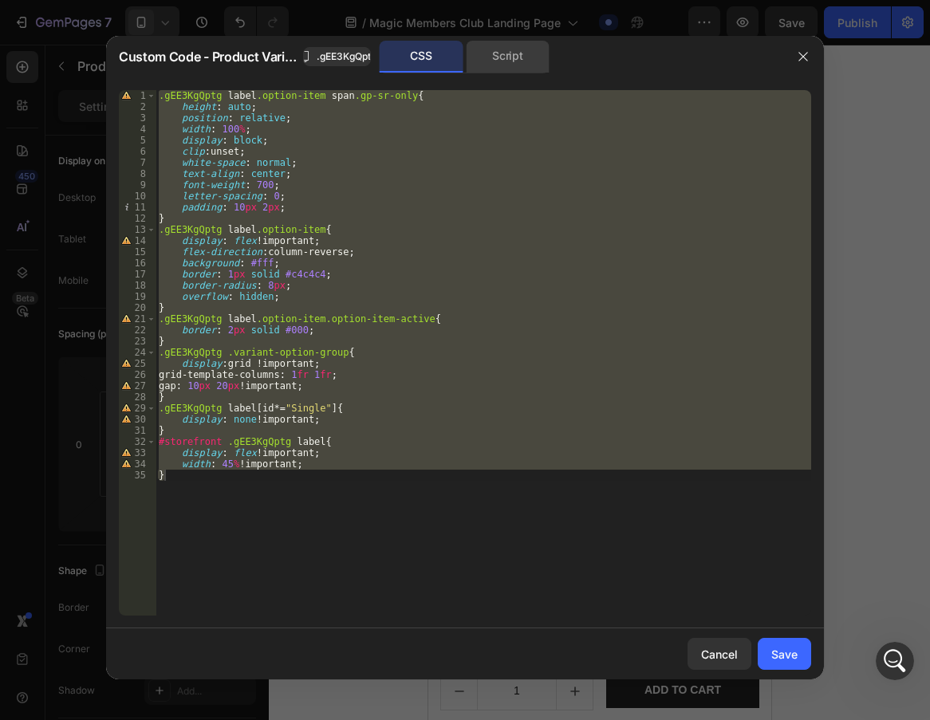
click at [507, 55] on div "Script" at bounding box center [508, 57] width 84 height 32
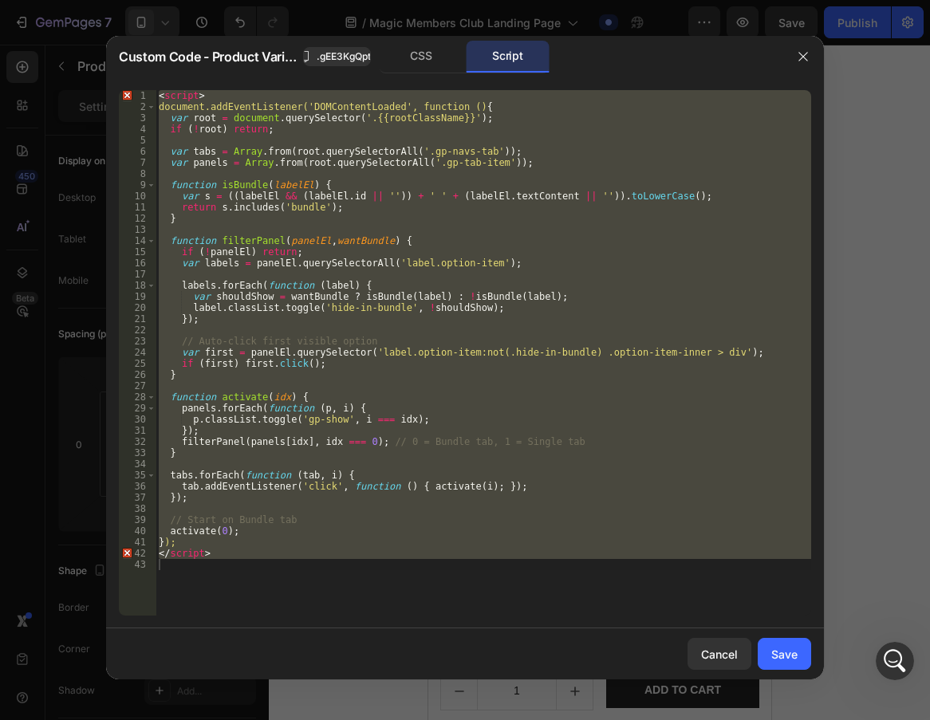
click at [646, 651] on div "Save" at bounding box center [785, 654] width 26 height 17
radio input "true"
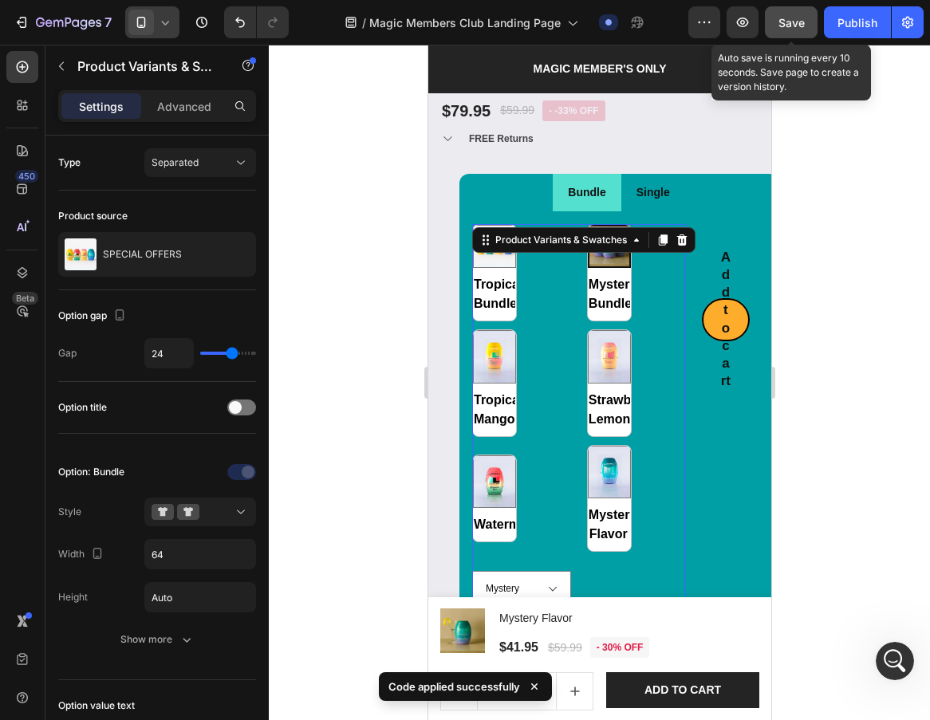
click at [646, 33] on button "Save" at bounding box center [791, 22] width 53 height 32
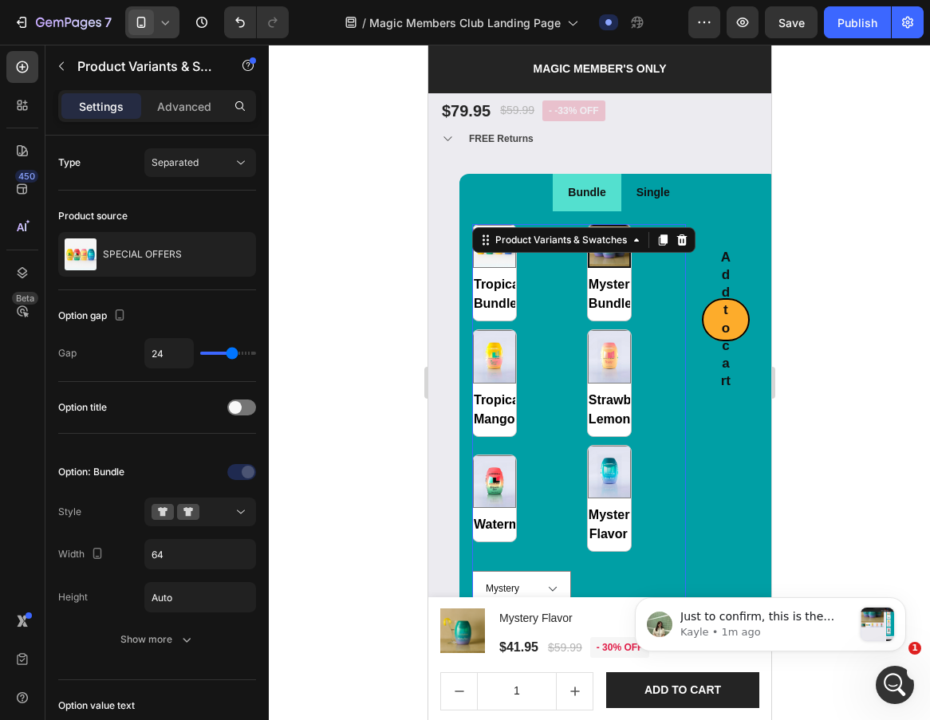
scroll to position [0, 0]
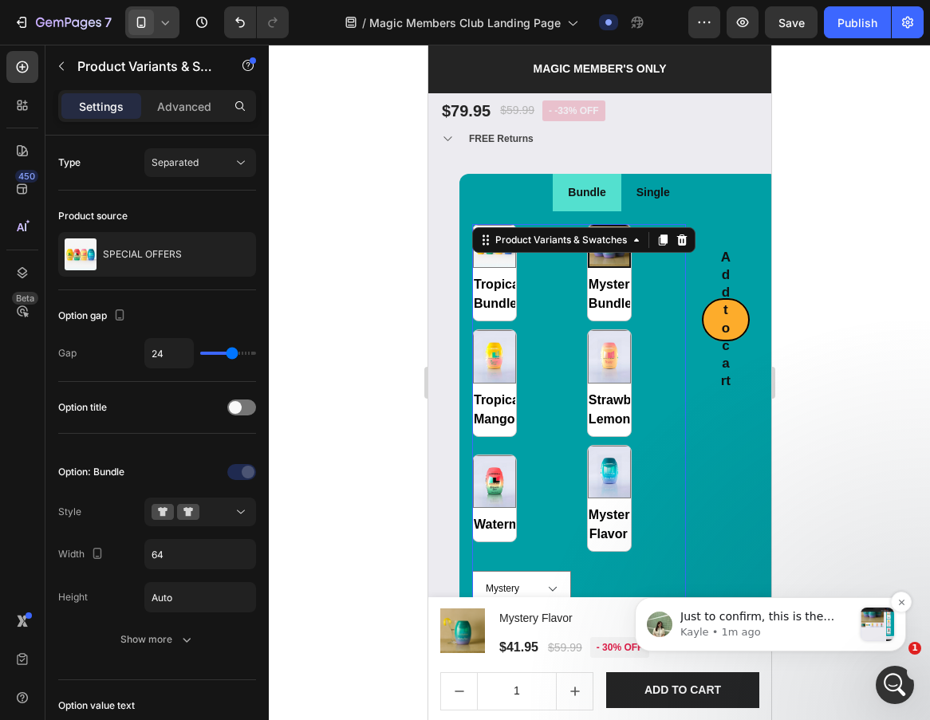
click at [646, 618] on p "Just to confirm, this is the page that you want to apply the fix, right?" at bounding box center [767, 618] width 172 height 16
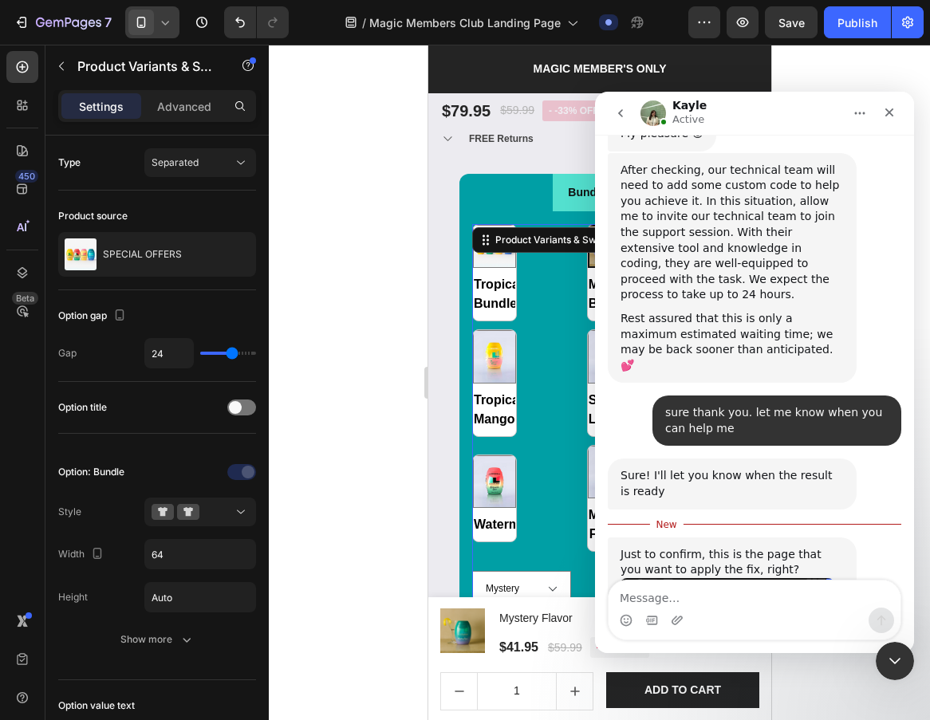
scroll to position [1336, 0]
click at [646, 608] on div "Intercom messenger" at bounding box center [755, 621] width 292 height 26
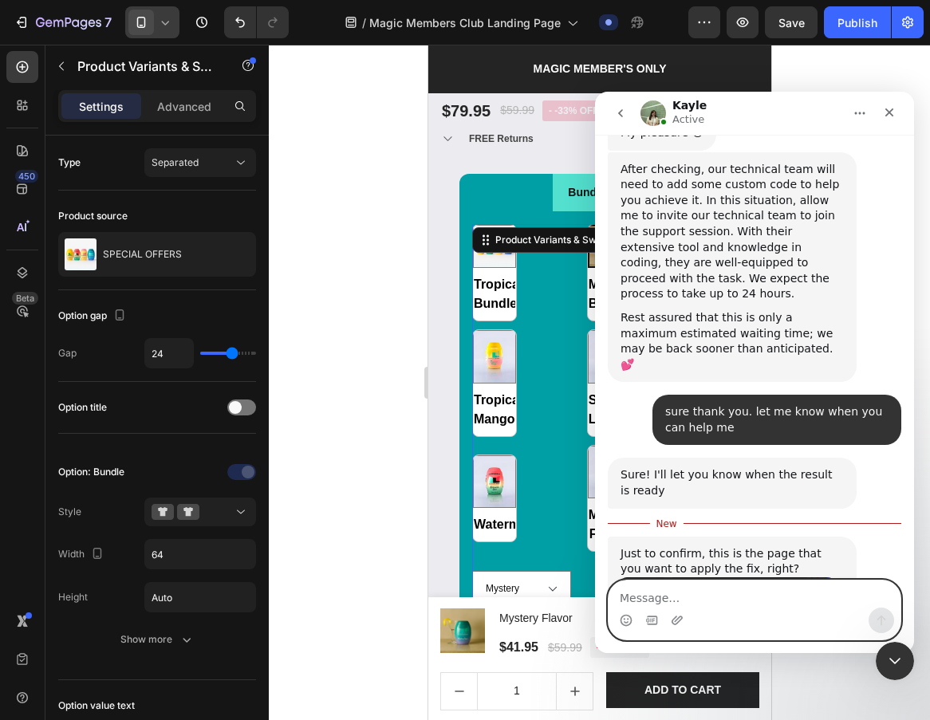
click at [646, 587] on textarea "Message…" at bounding box center [755, 594] width 292 height 27
type textarea "yes both single and the bundle"
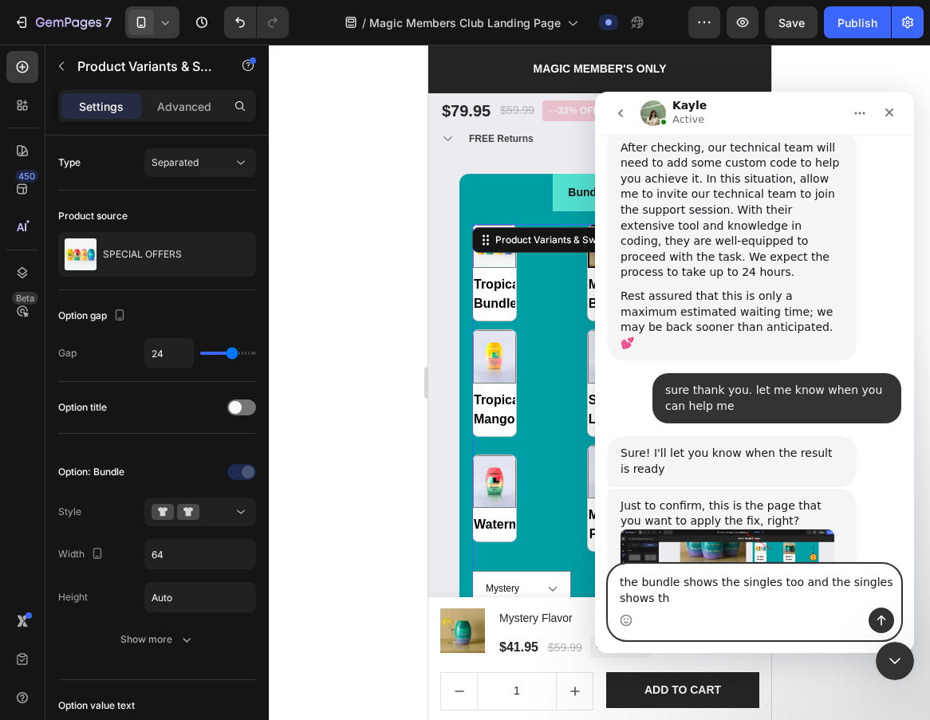
scroll to position [1373, 0]
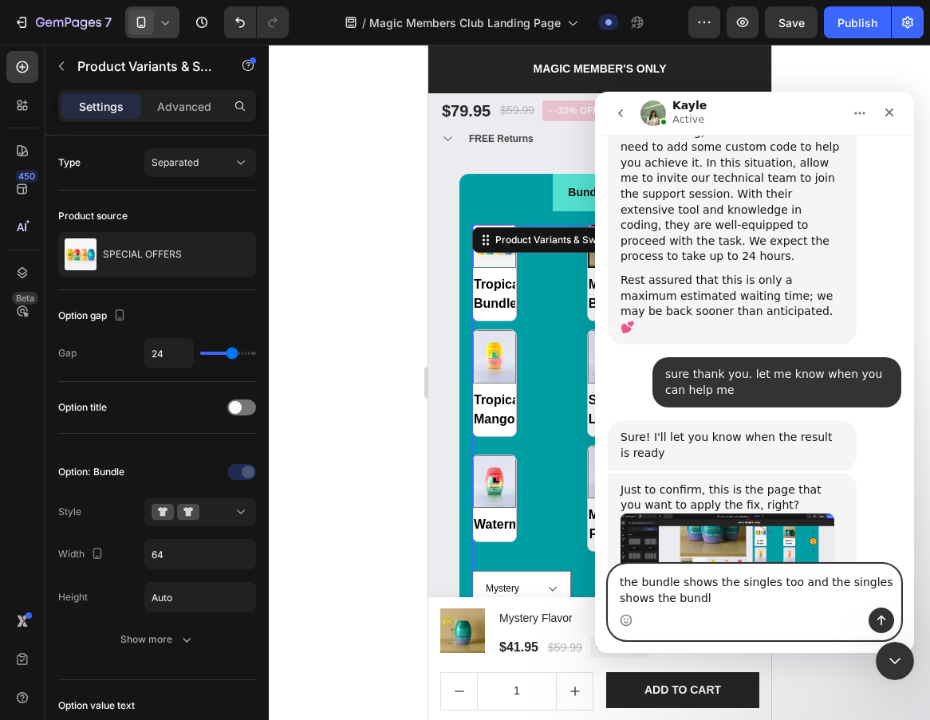
type textarea "the bundle shows the singles too and the singles shows the bundle"
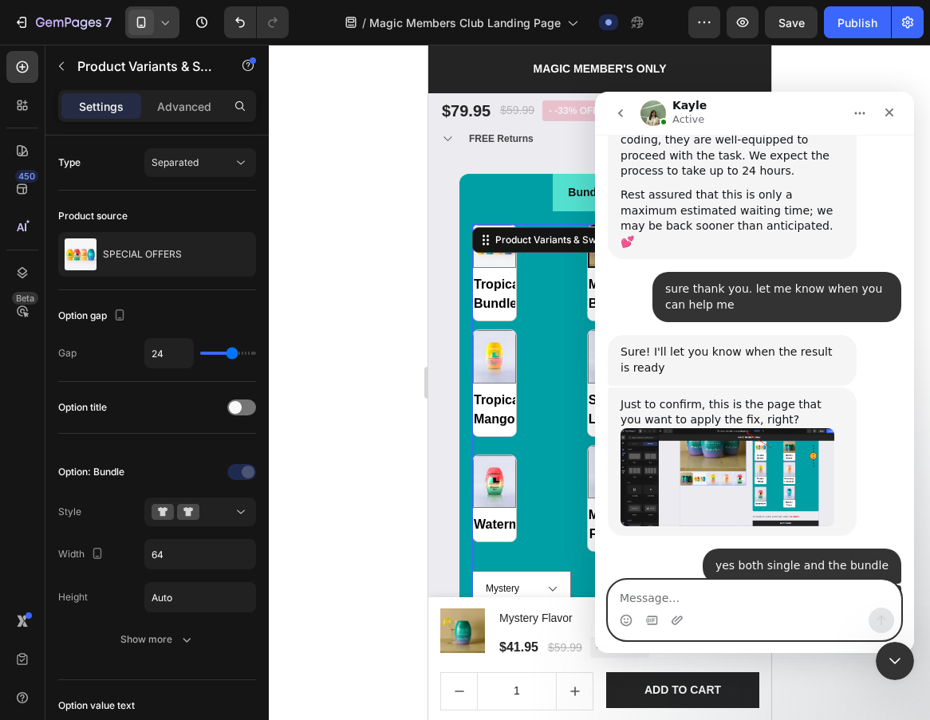
scroll to position [1457, 0]
